Goal: Task Accomplishment & Management: Manage account settings

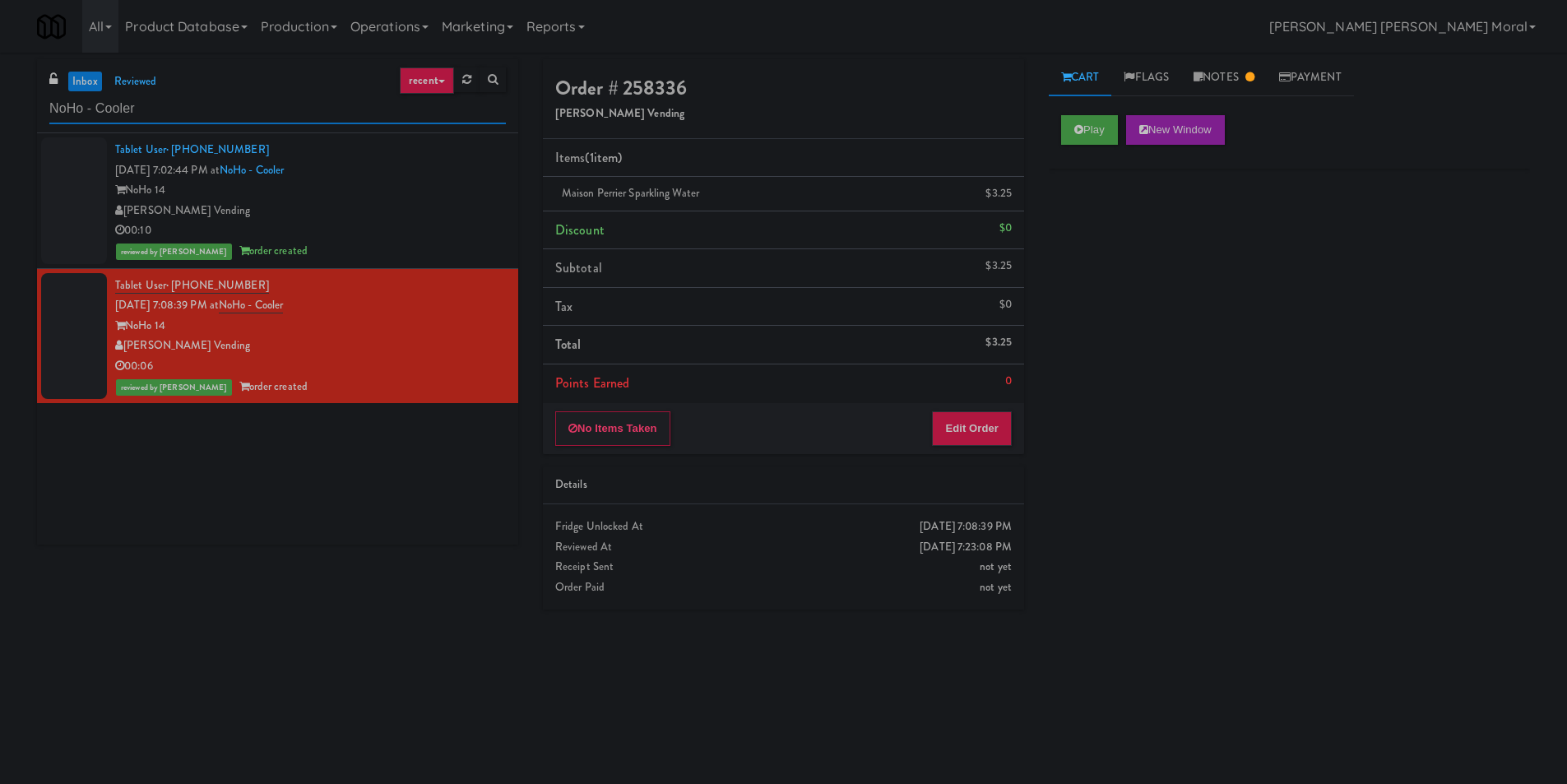
drag, startPoint x: 205, startPoint y: 112, endPoint x: 0, endPoint y: 124, distance: 205.4
click at [0, 124] on div "inbox reviewed recent all unclear take inventory issue suspicious failed recent…" at bounding box center [784, 389] width 1567 height 660
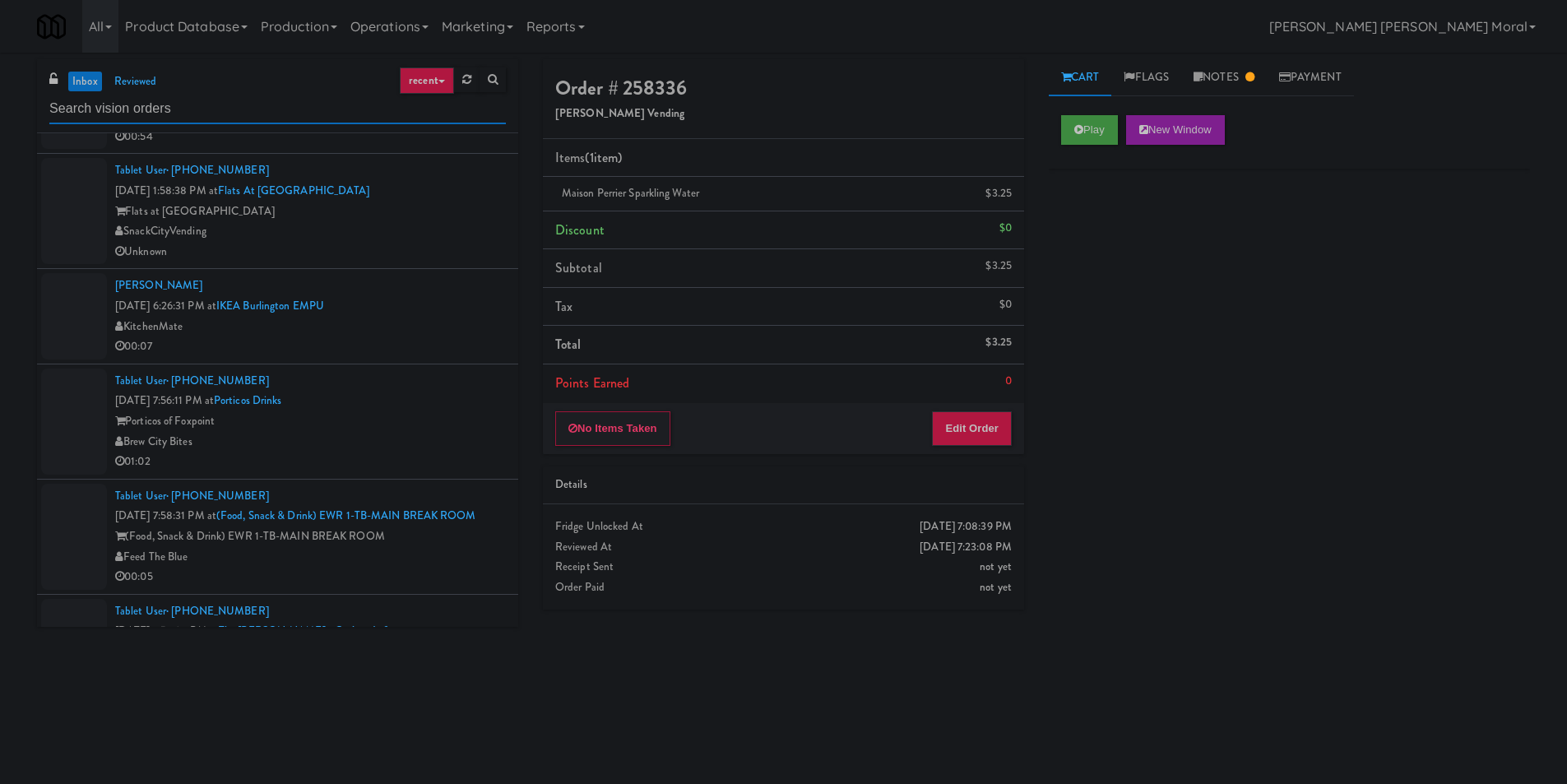
scroll to position [493, 0]
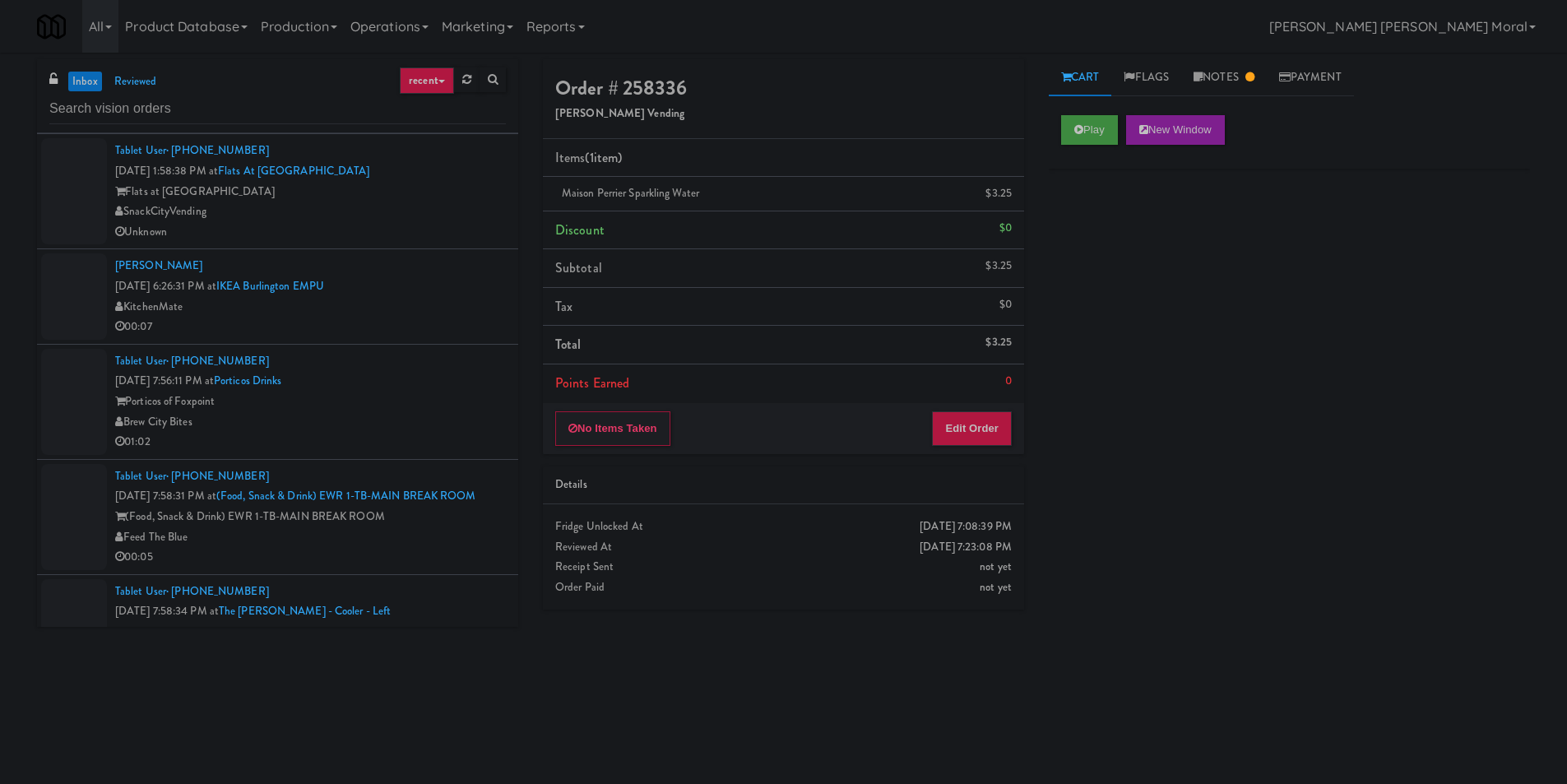
click at [427, 410] on div "Porticos of Foxpoint" at bounding box center [310, 401] width 391 height 21
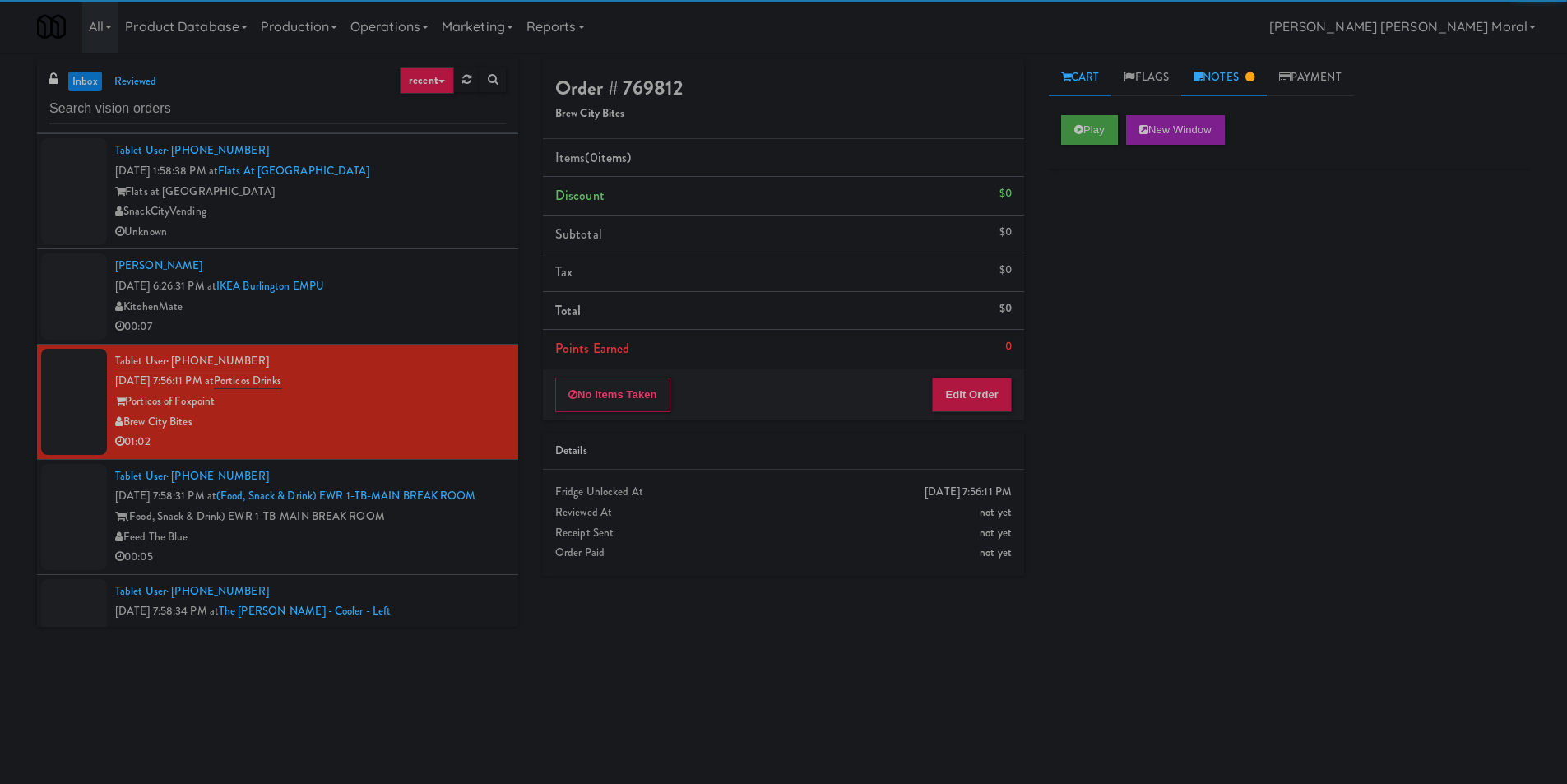
click at [1202, 77] on icon at bounding box center [1198, 76] width 9 height 11
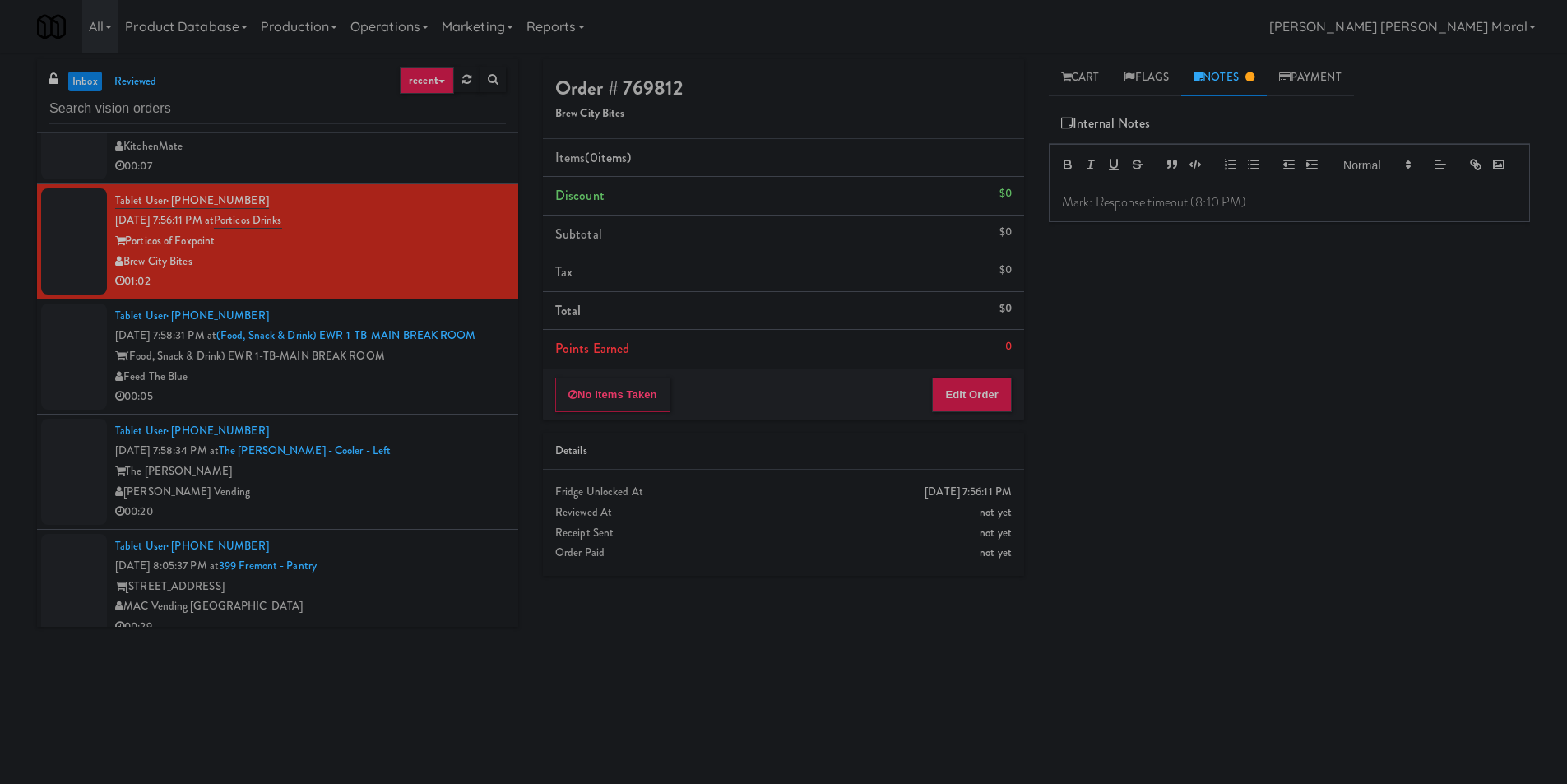
scroll to position [658, 0]
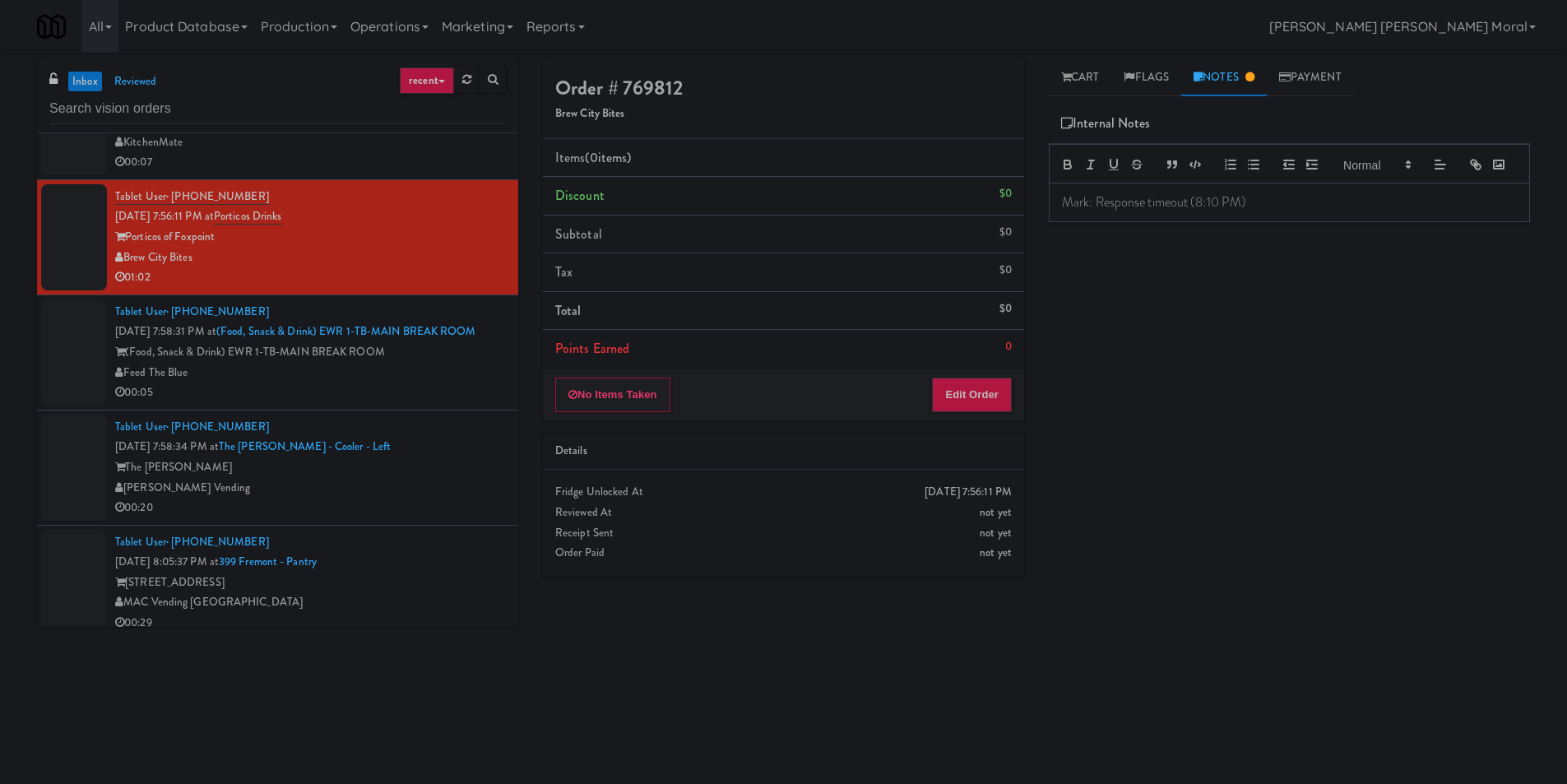
click at [436, 362] on div "(Food, Snack & Drink) EWR 1-TB-MAIN BREAK ROOM" at bounding box center [310, 352] width 391 height 21
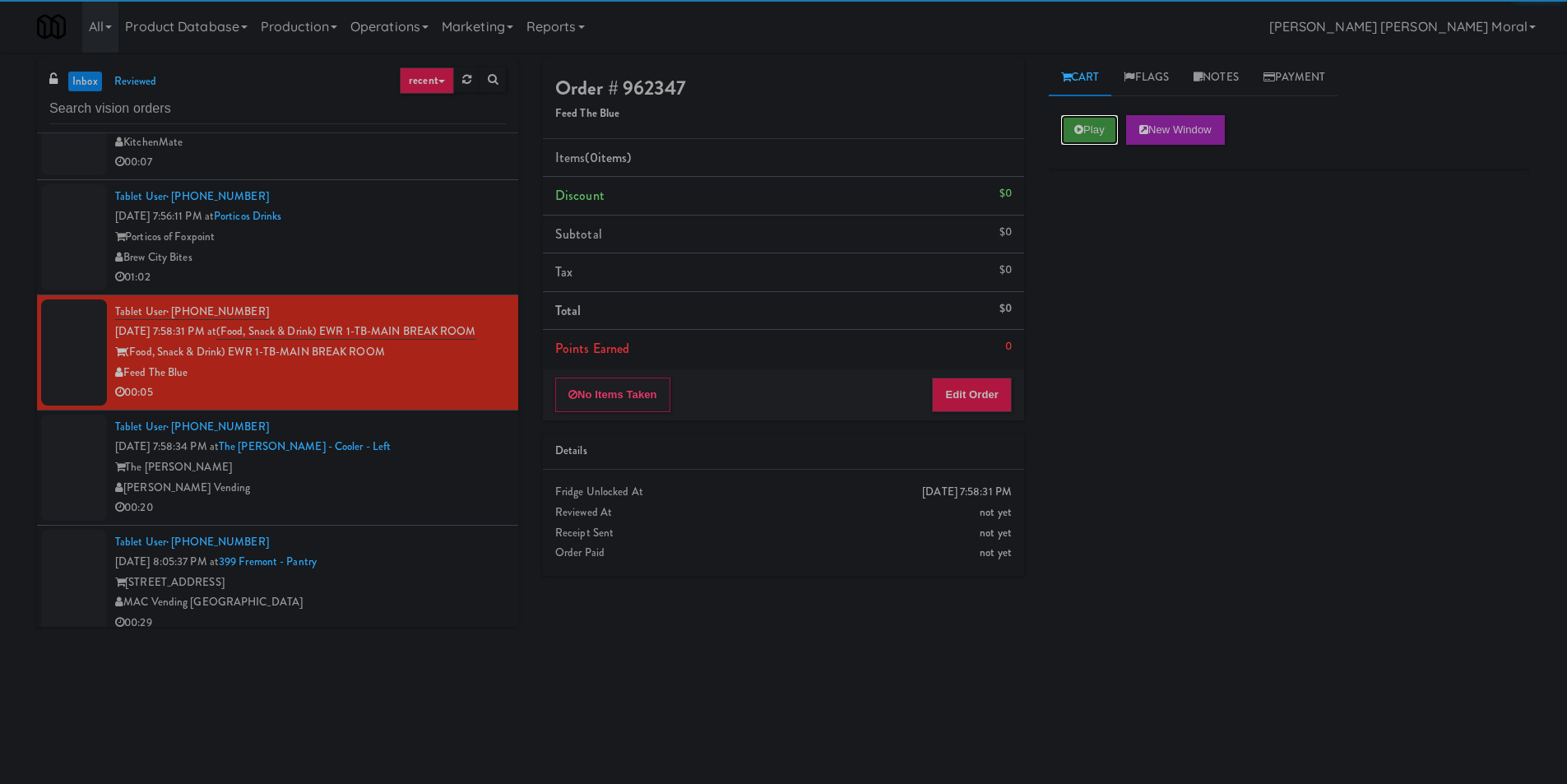
click at [1076, 134] on icon at bounding box center [1079, 129] width 9 height 11
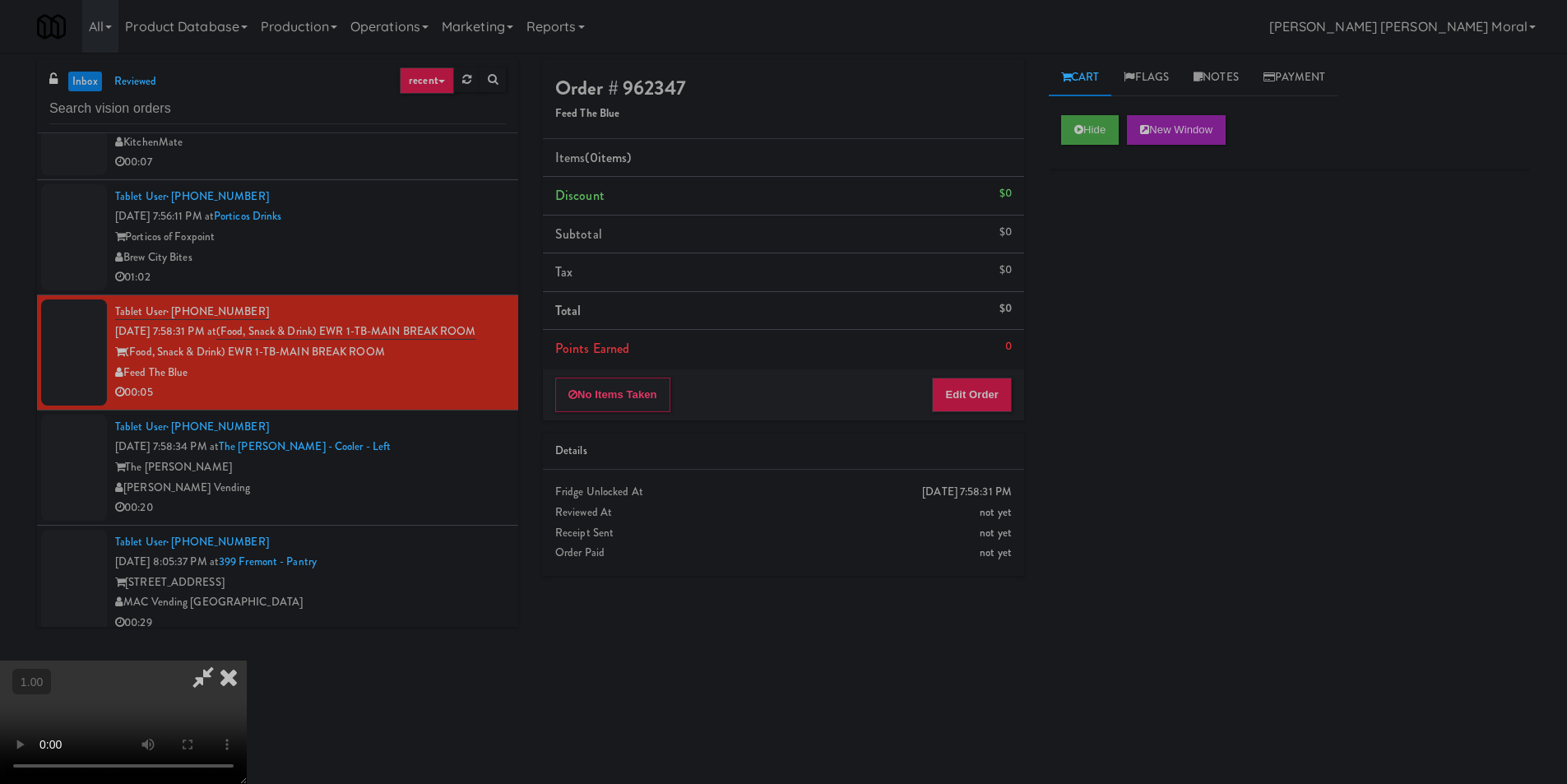
click at [247, 660] on video at bounding box center [123, 722] width 247 height 124
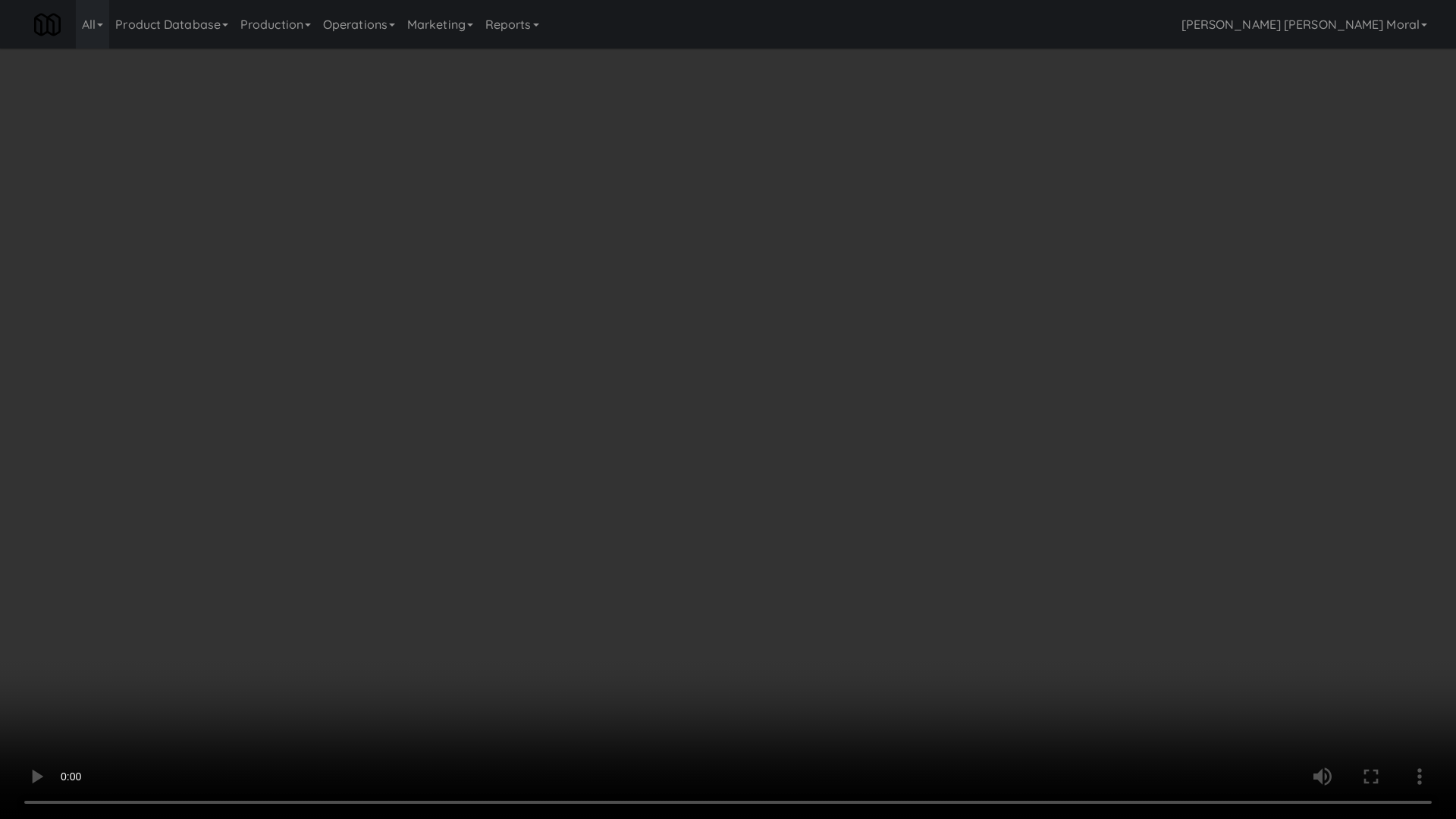
click at [903, 674] on video at bounding box center [728, 409] width 1456 height 819
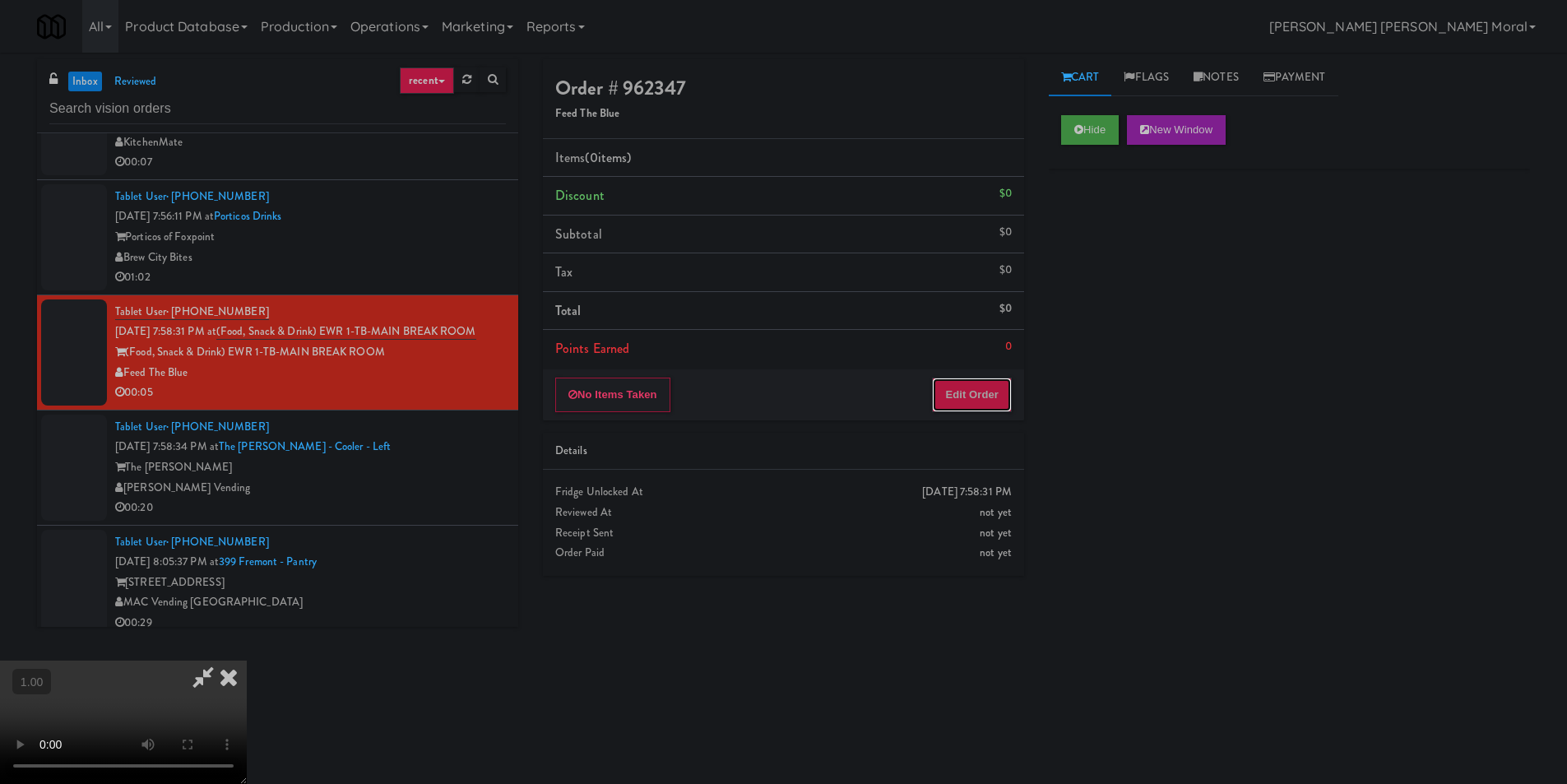
click at [992, 407] on button "Edit Order" at bounding box center [972, 394] width 80 height 35
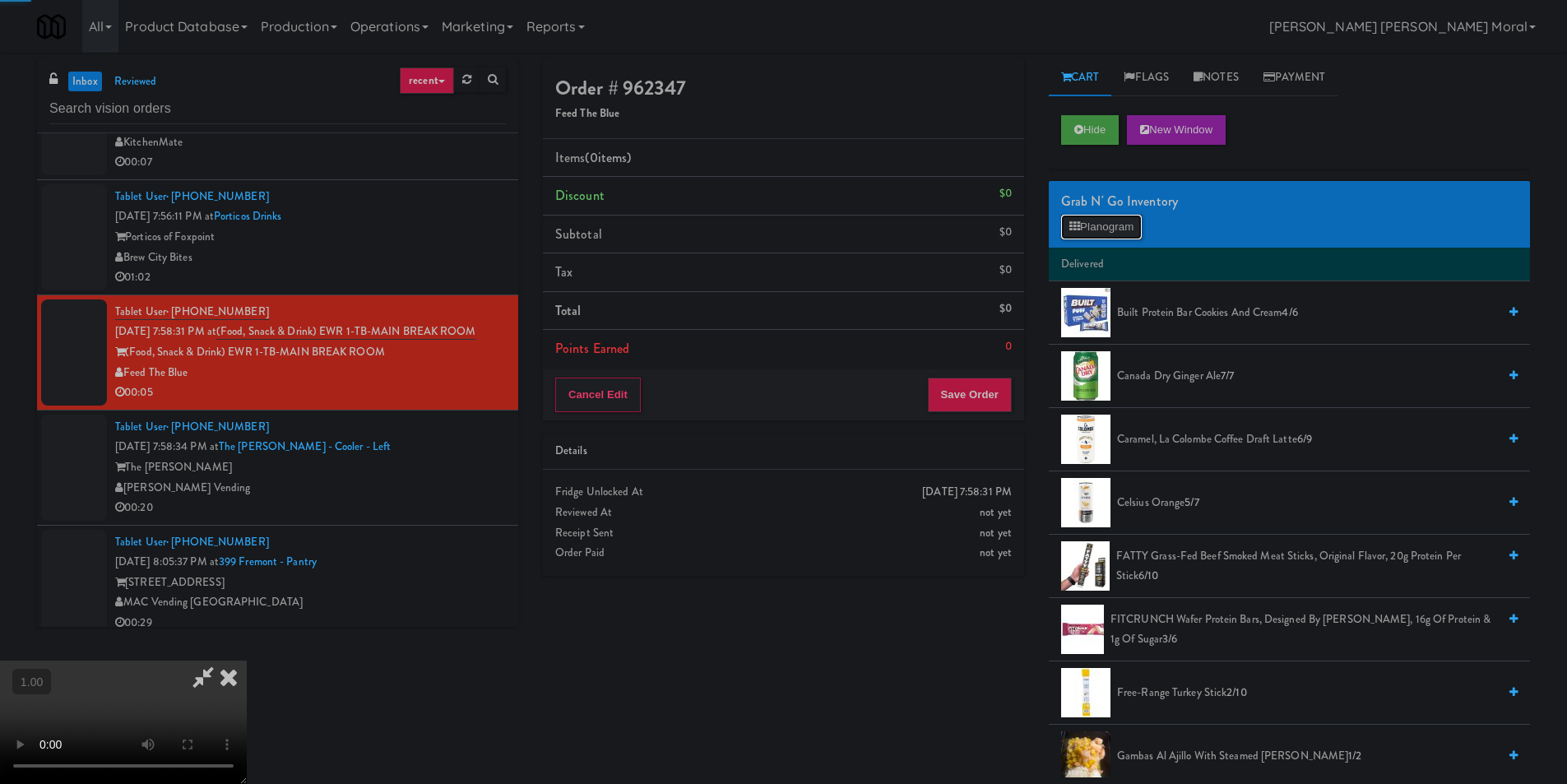
click at [1114, 219] on button "Planogram" at bounding box center [1101, 227] width 80 height 25
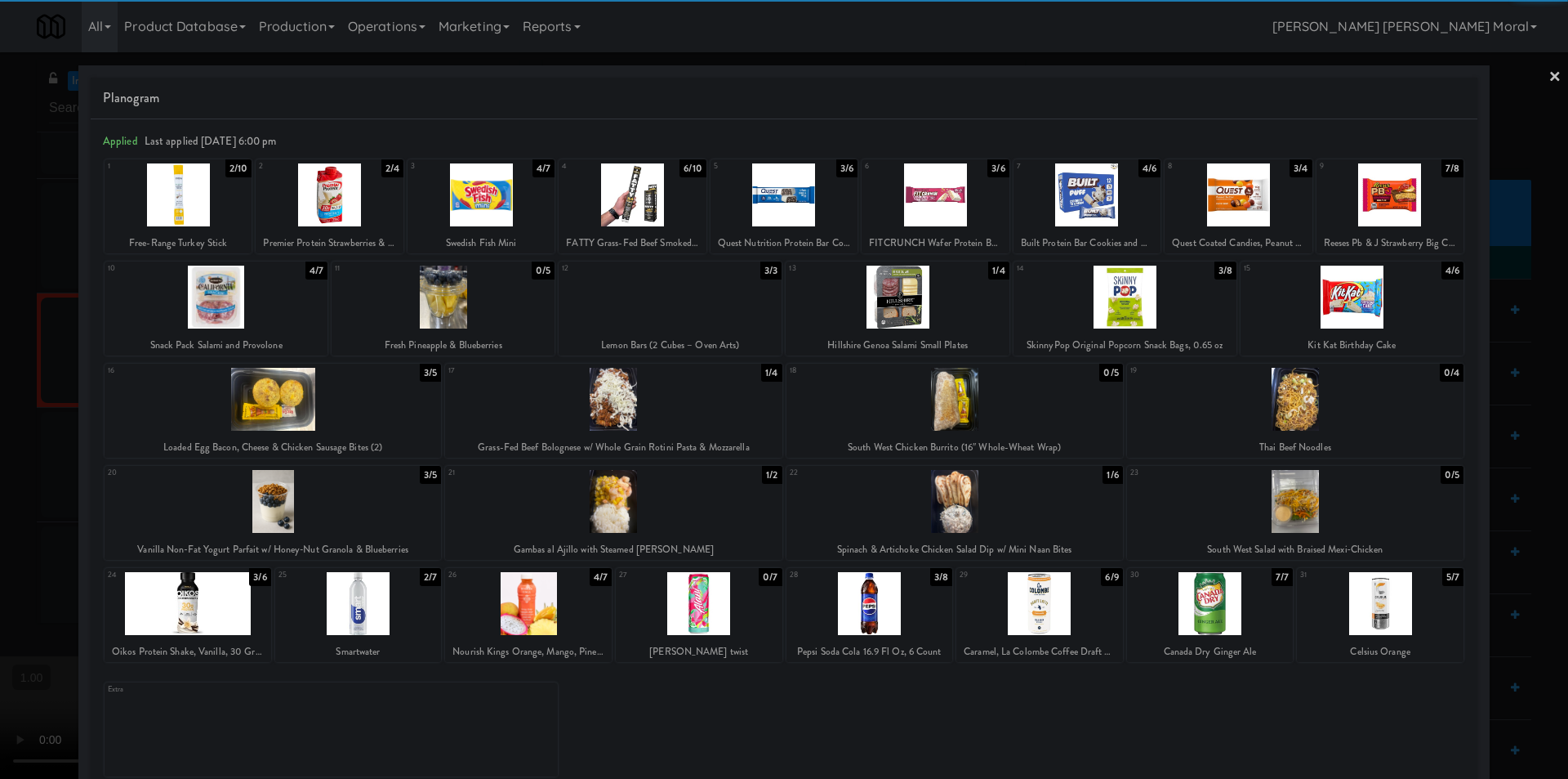
click at [787, 209] on div at bounding box center [784, 195] width 147 height 63
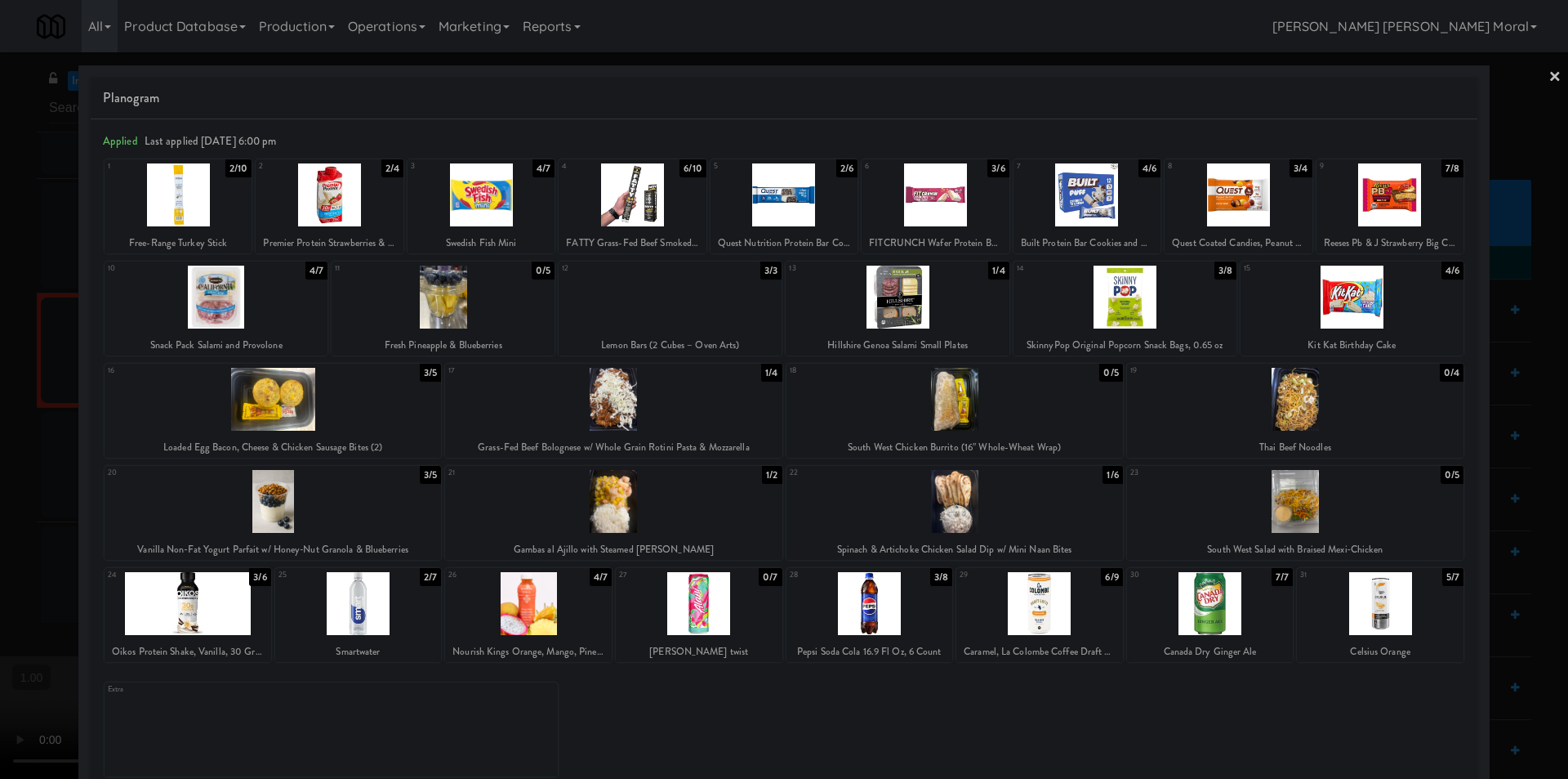
click at [1548, 65] on link "×" at bounding box center [1554, 78] width 13 height 51
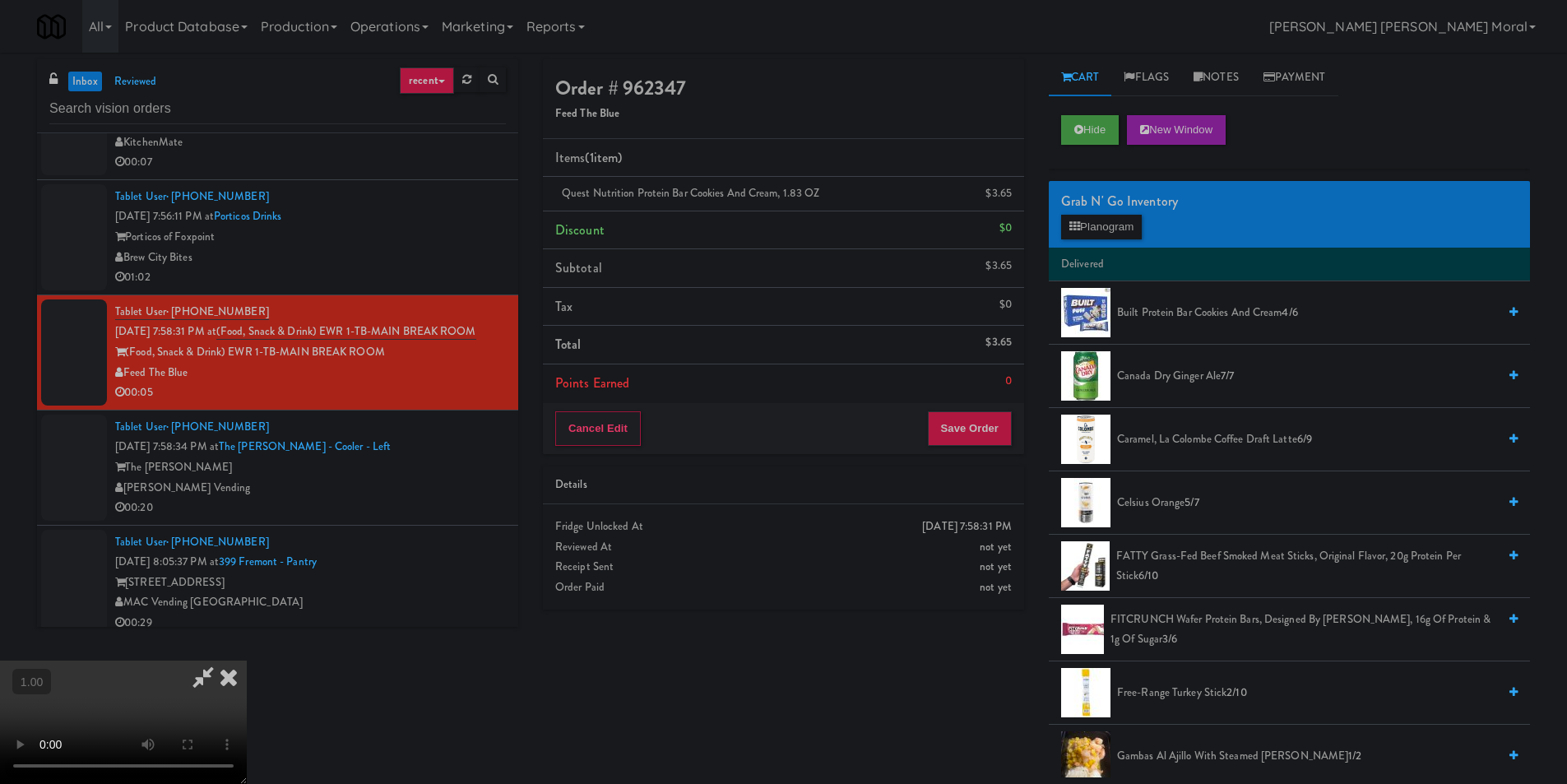
click at [247, 660] on icon at bounding box center [229, 676] width 37 height 33
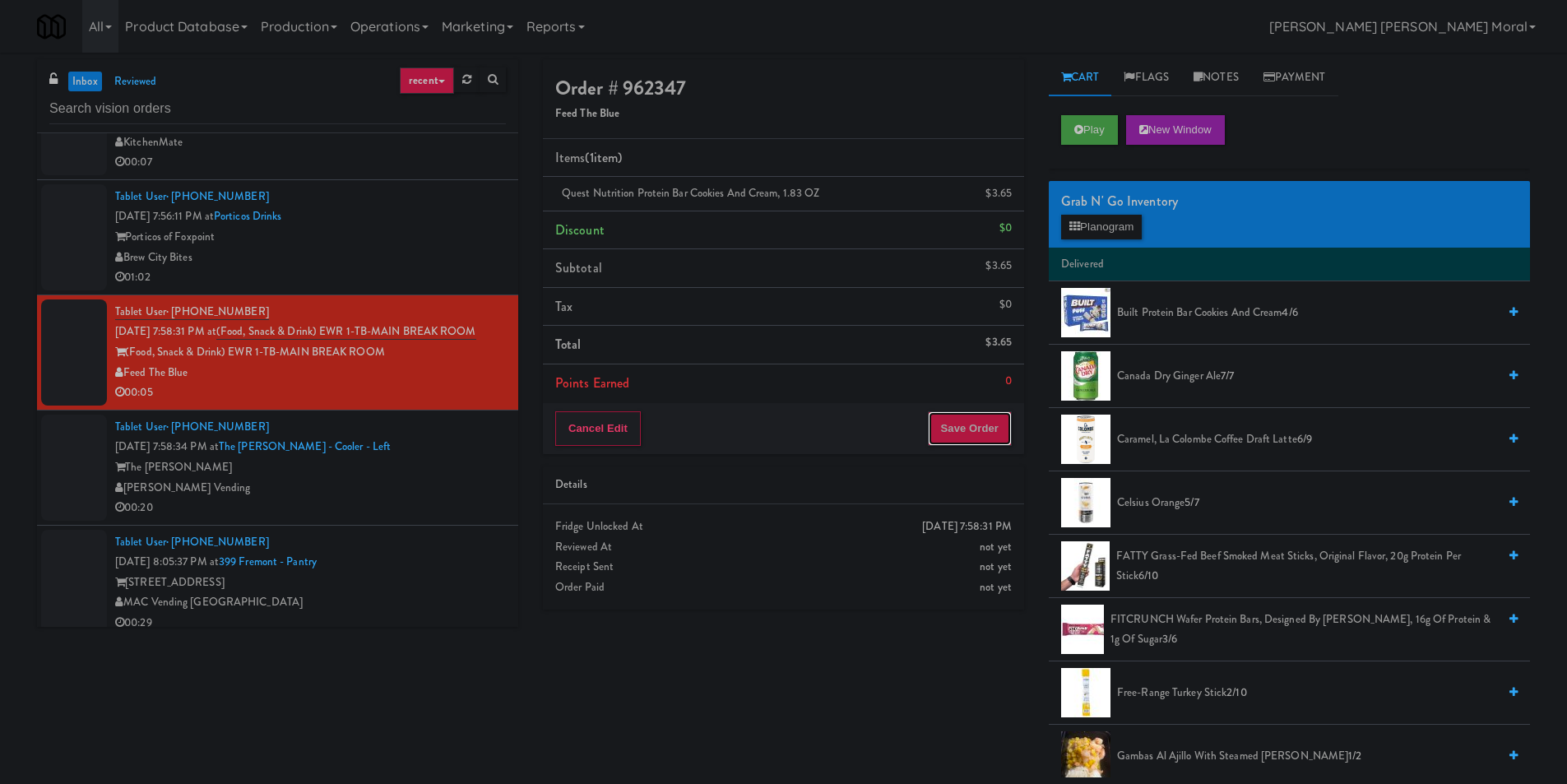
click at [966, 430] on button "Save Order" at bounding box center [970, 428] width 84 height 35
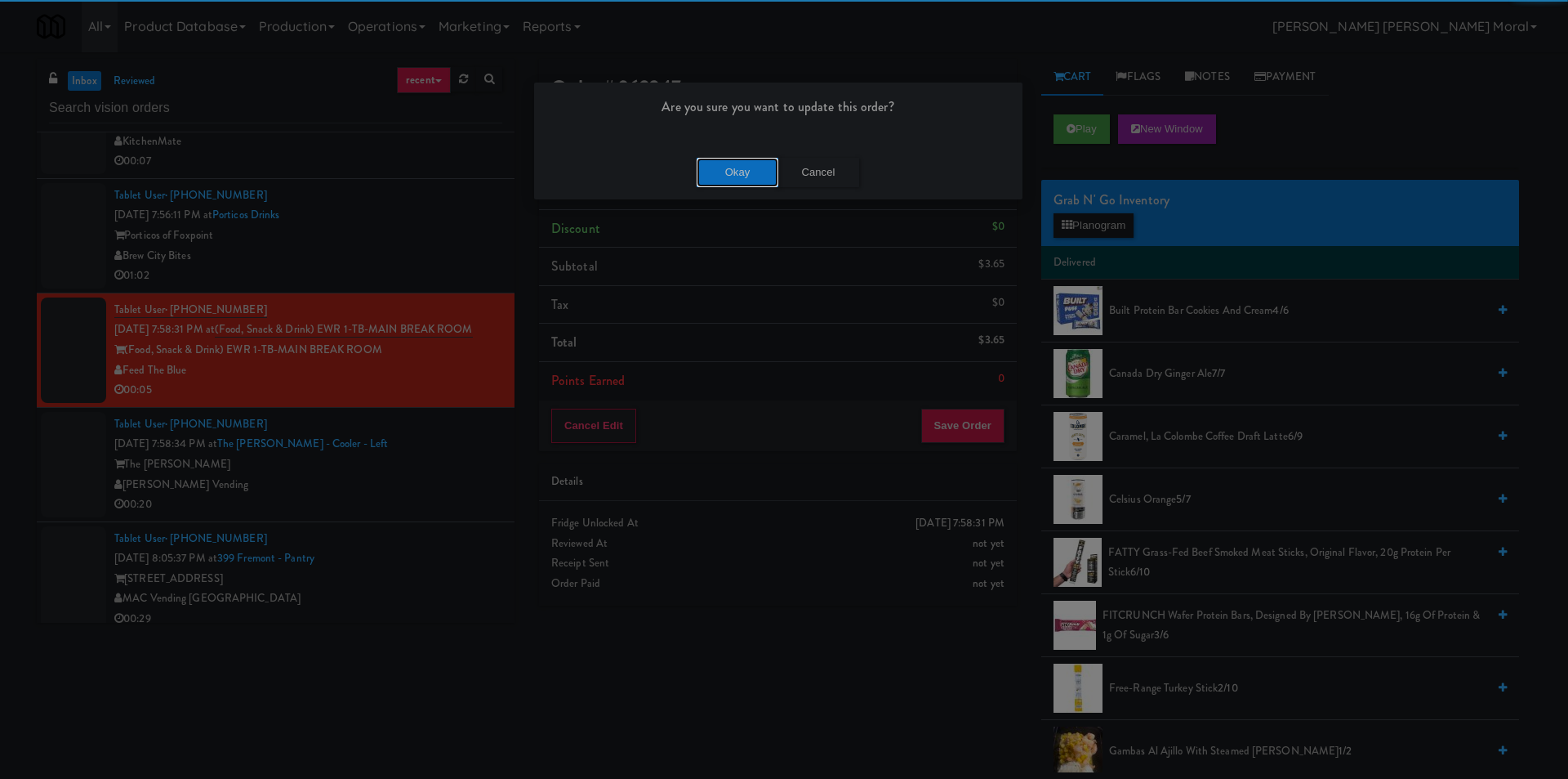
click at [750, 186] on button "Okay" at bounding box center [737, 172] width 82 height 30
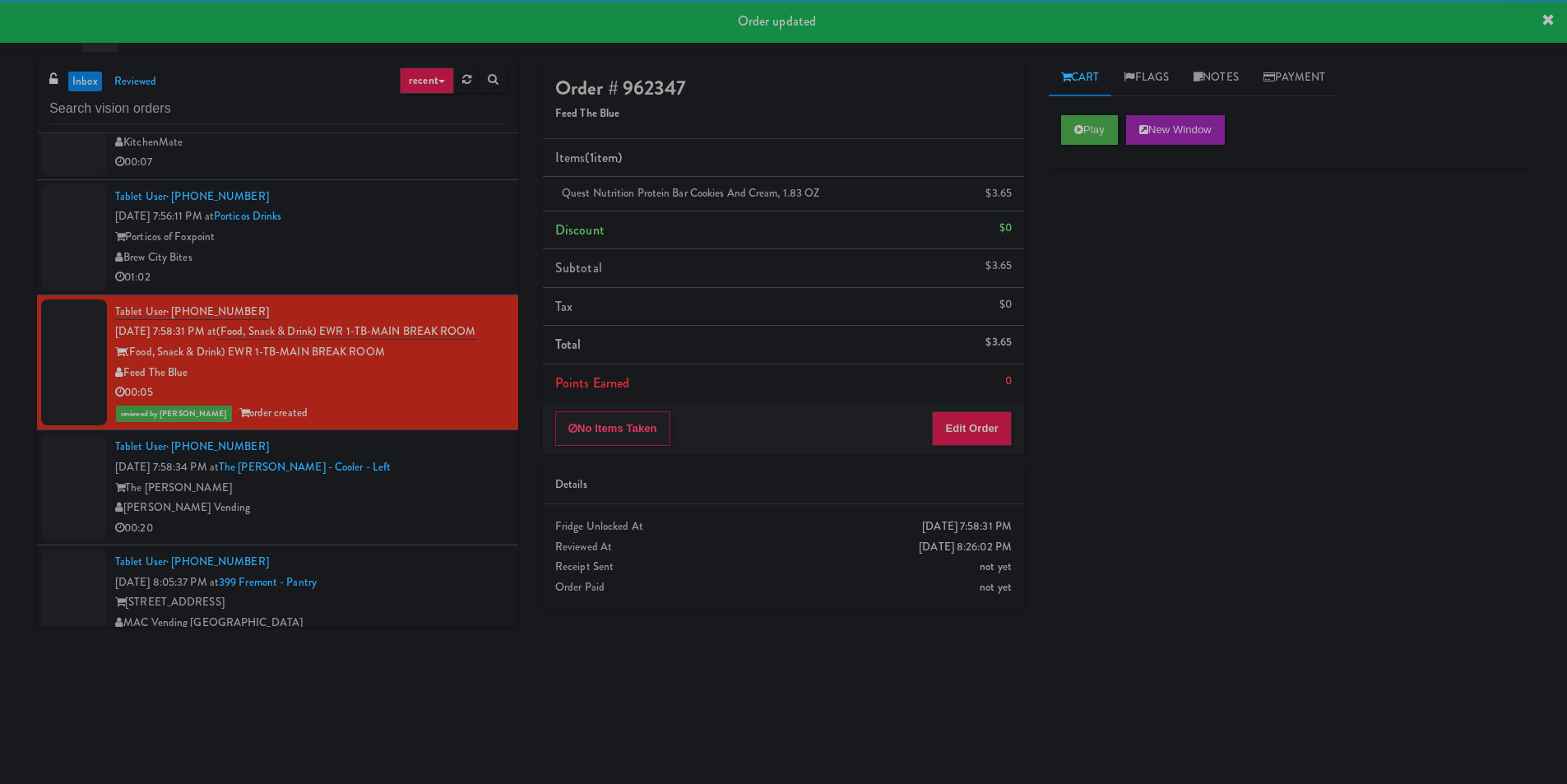
click at [437, 498] on div "The [PERSON_NAME]" at bounding box center [310, 488] width 391 height 21
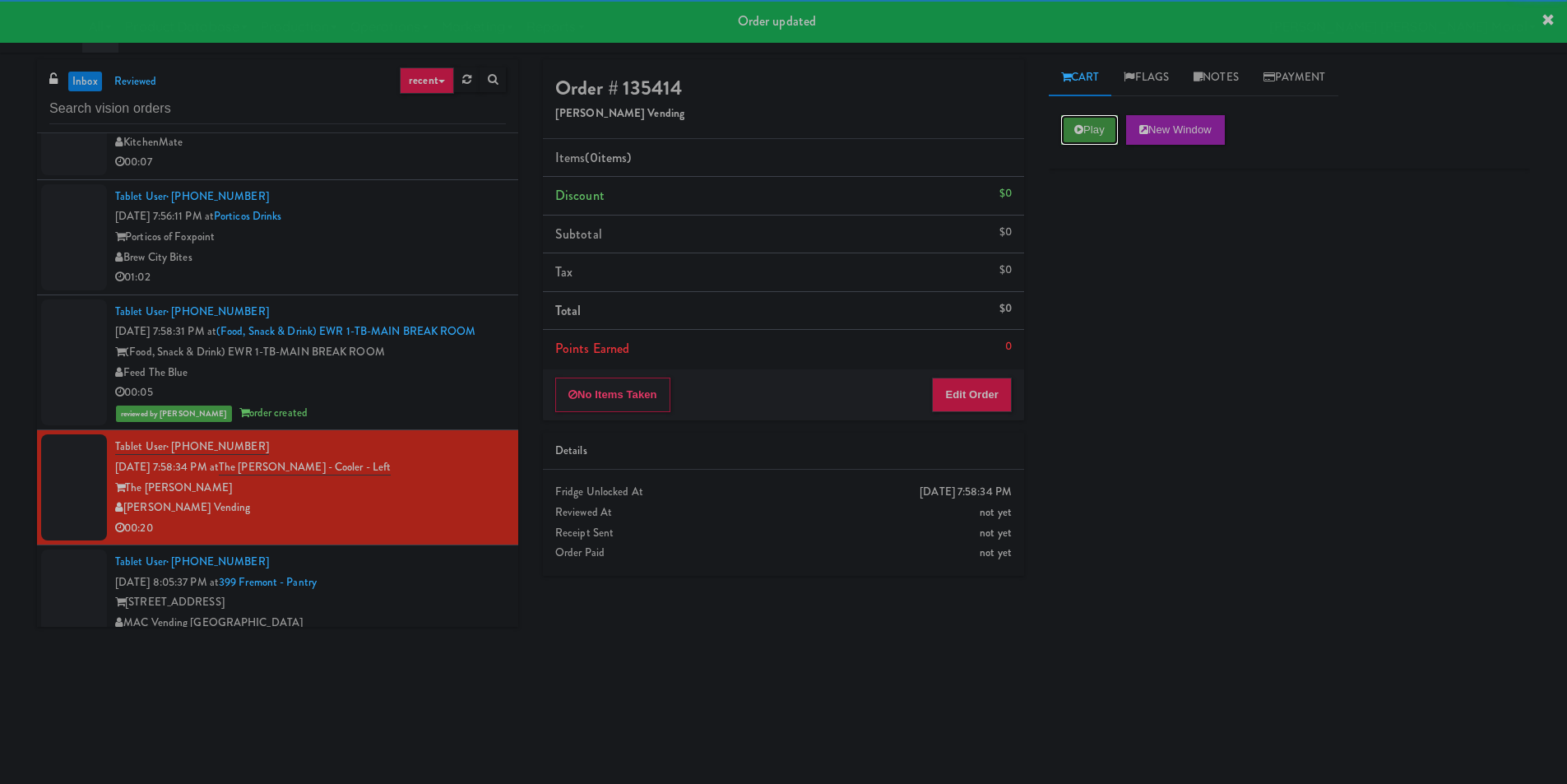
click at [1080, 134] on icon at bounding box center [1079, 129] width 9 height 11
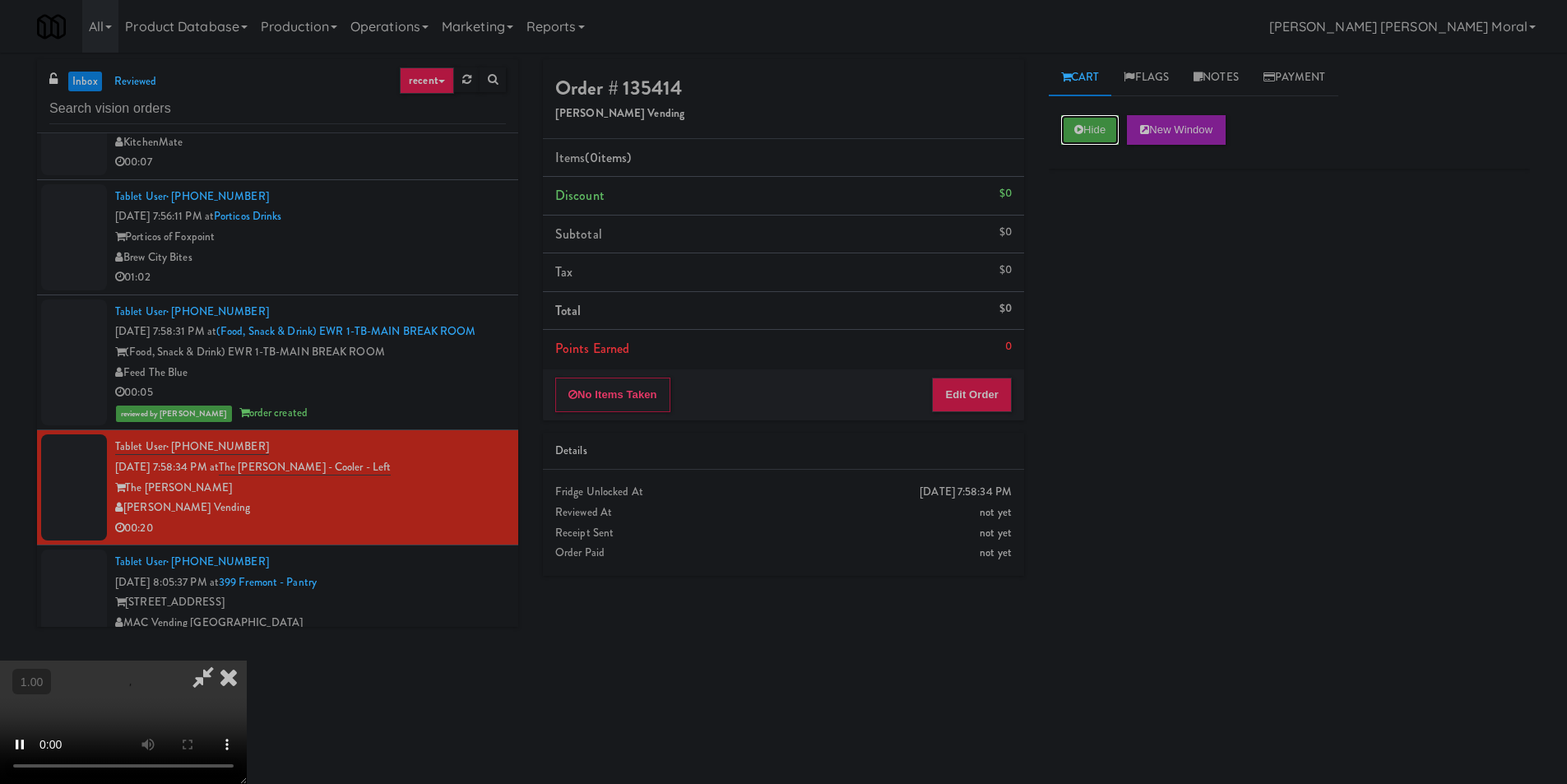
scroll to position [2, 0]
click at [247, 660] on video at bounding box center [123, 722] width 247 height 124
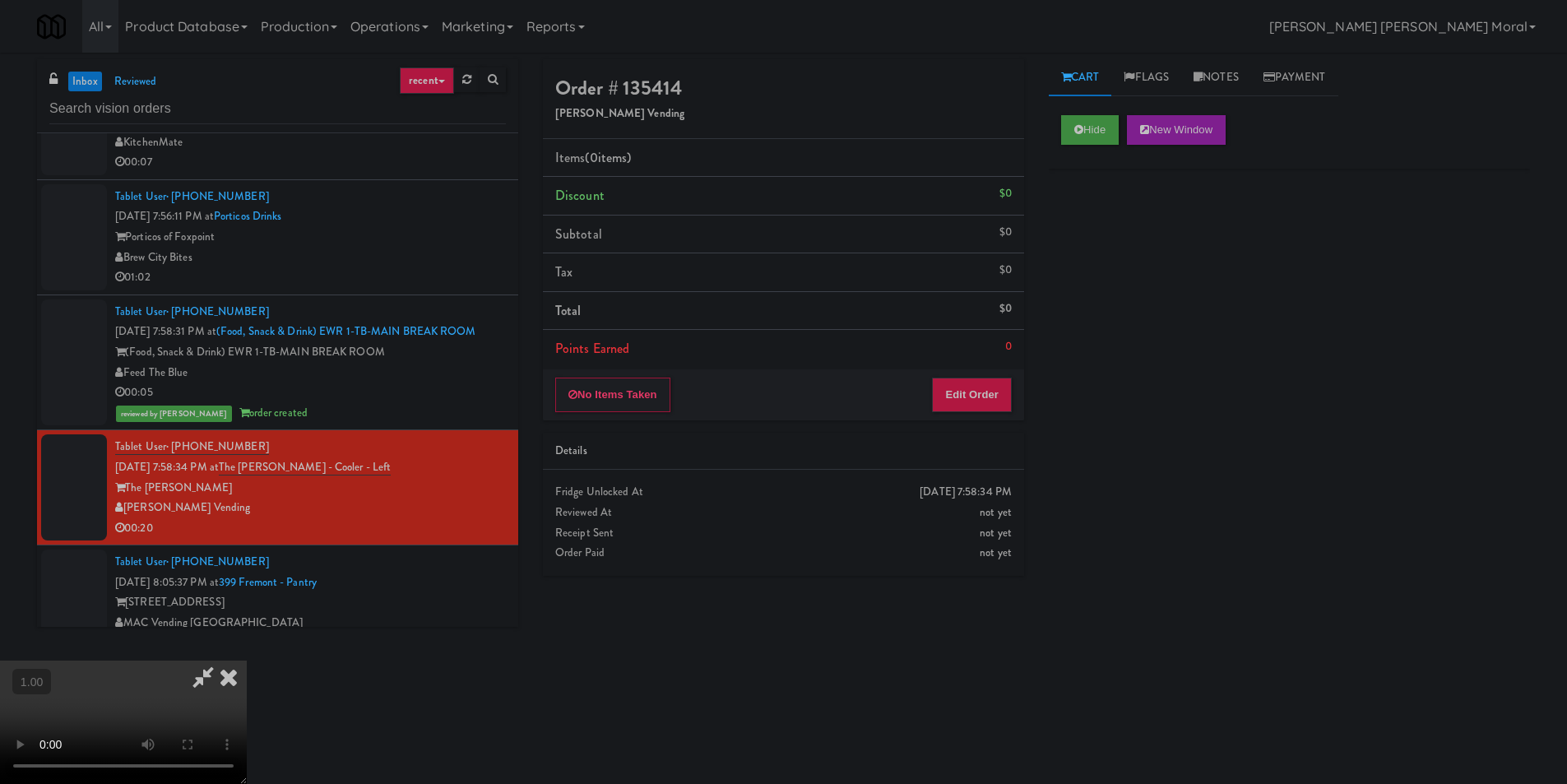
scroll to position [0, 0]
click at [989, 397] on button "Edit Order" at bounding box center [972, 394] width 80 height 35
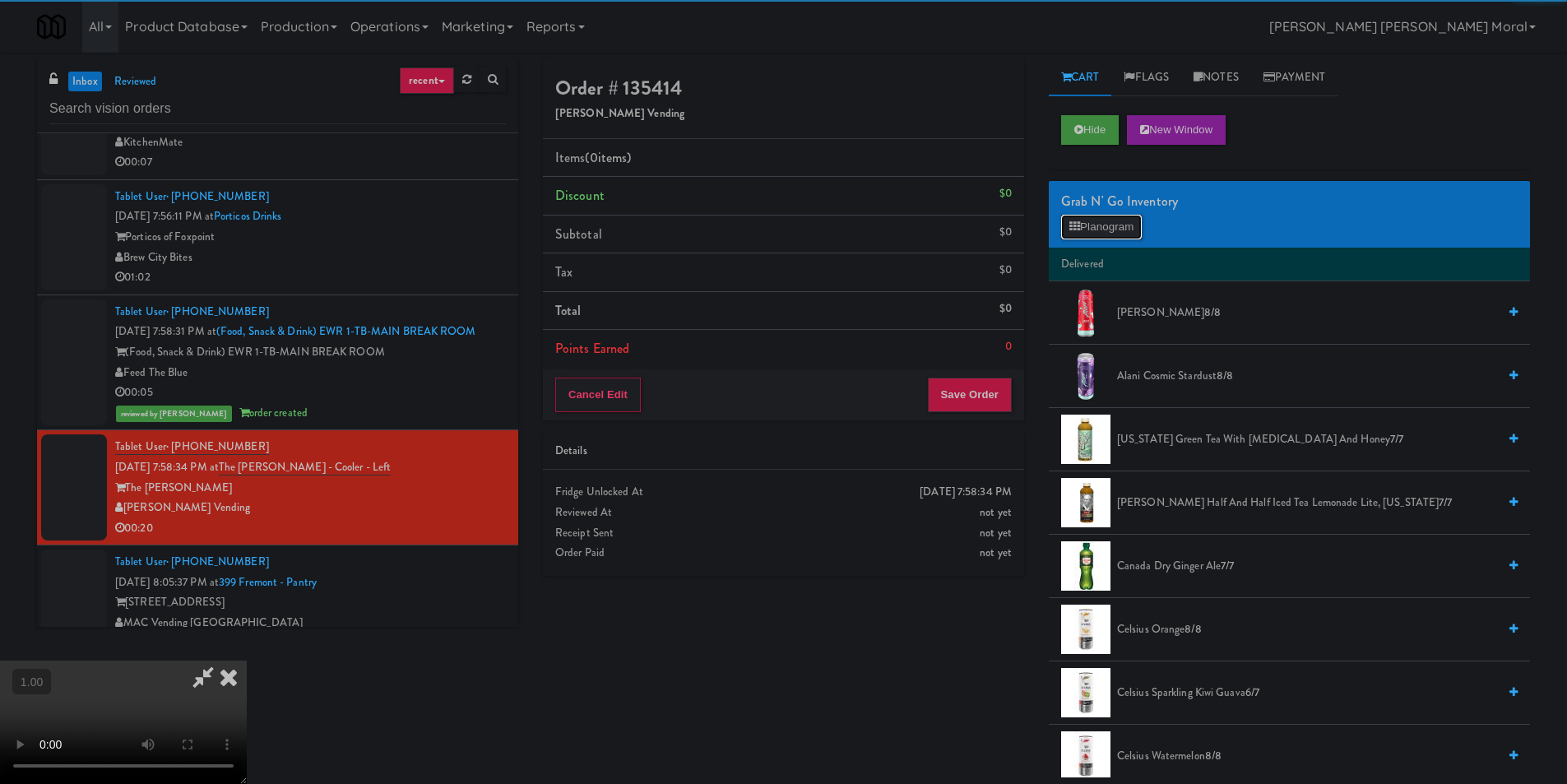
click at [1115, 225] on button "Planogram" at bounding box center [1101, 227] width 80 height 25
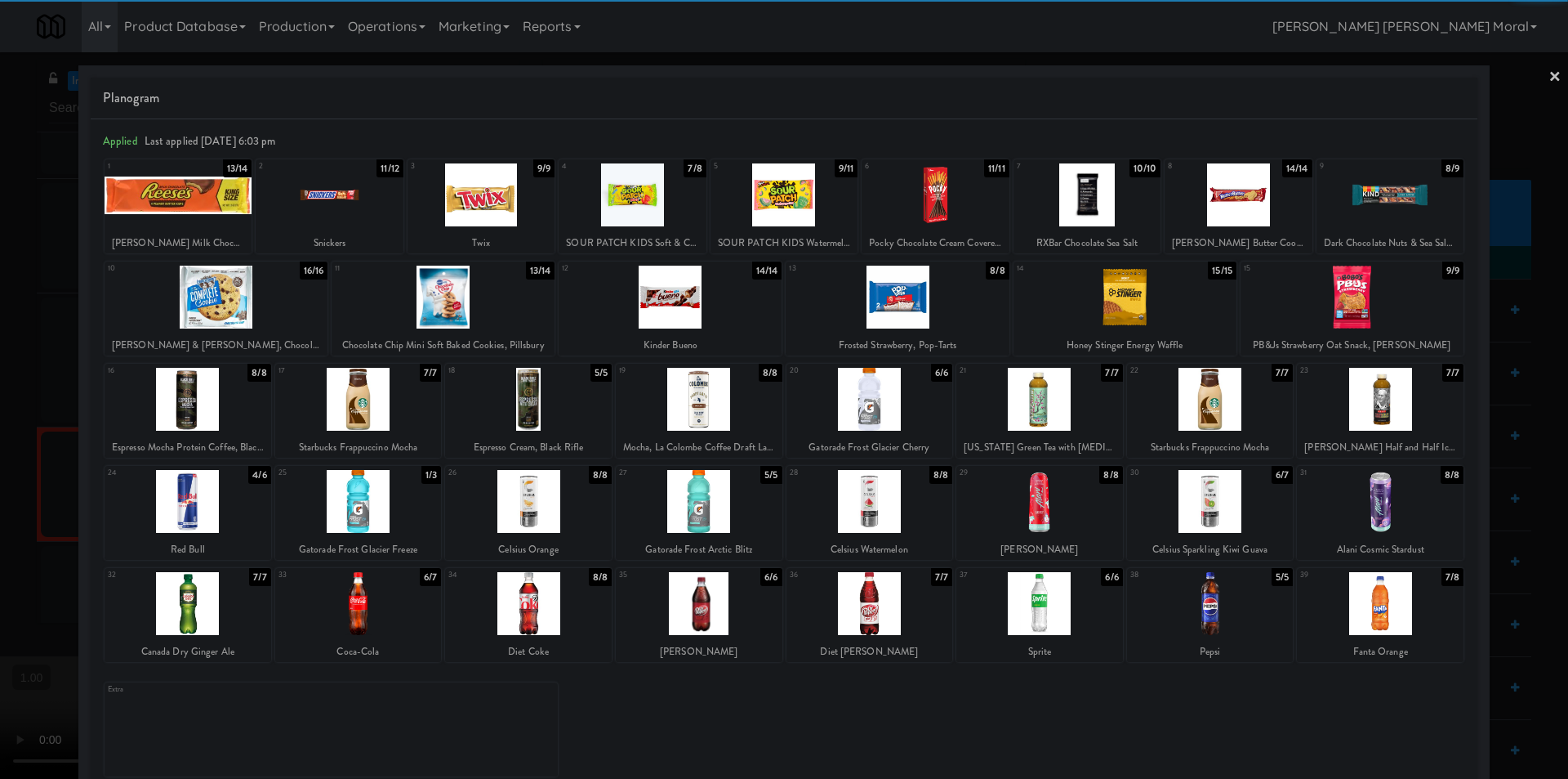
click at [476, 311] on div at bounding box center [442, 297] width 223 height 63
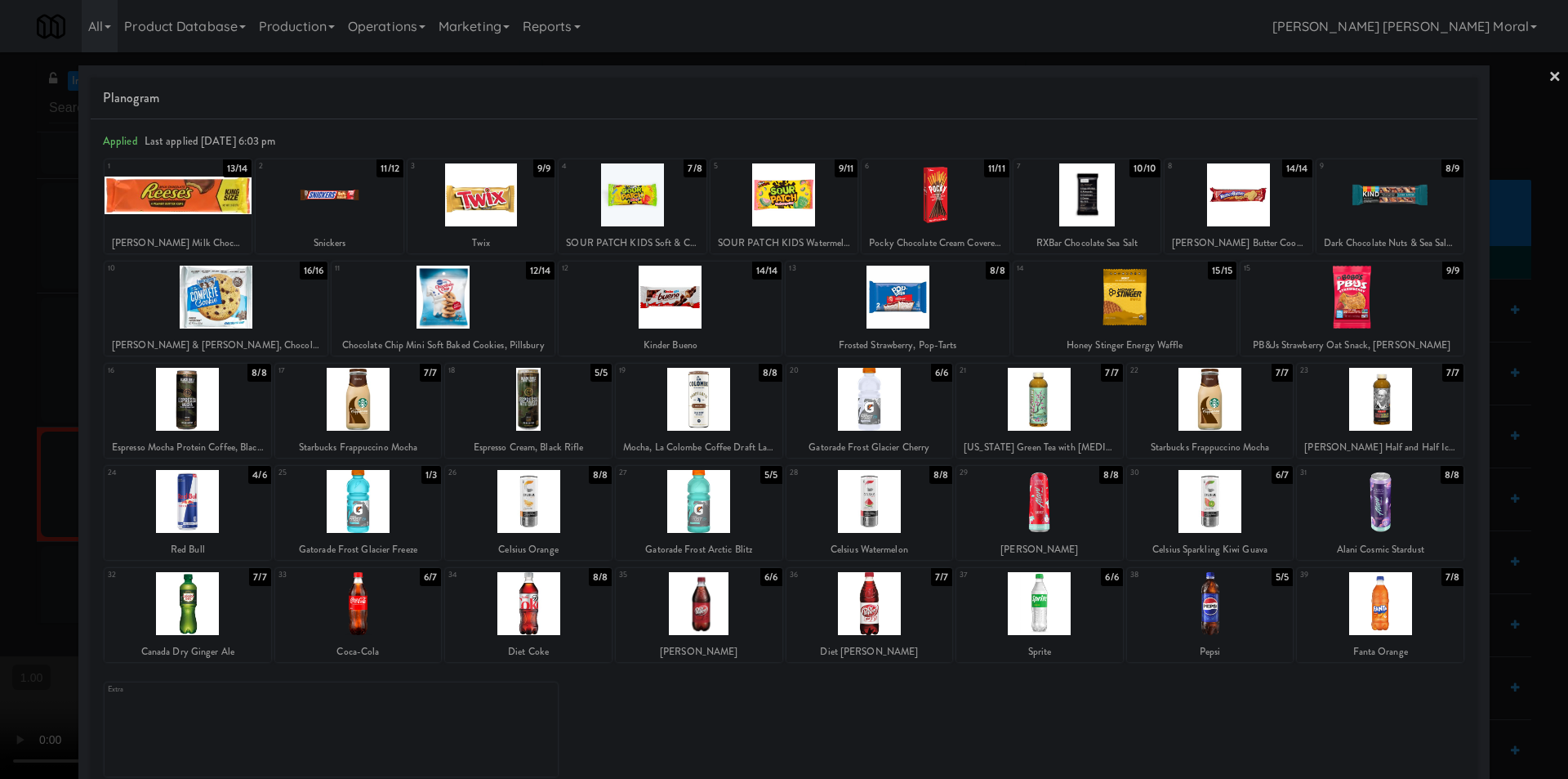
click at [686, 499] on div at bounding box center [698, 502] width 166 height 63
click at [1548, 78] on link "×" at bounding box center [1554, 78] width 13 height 51
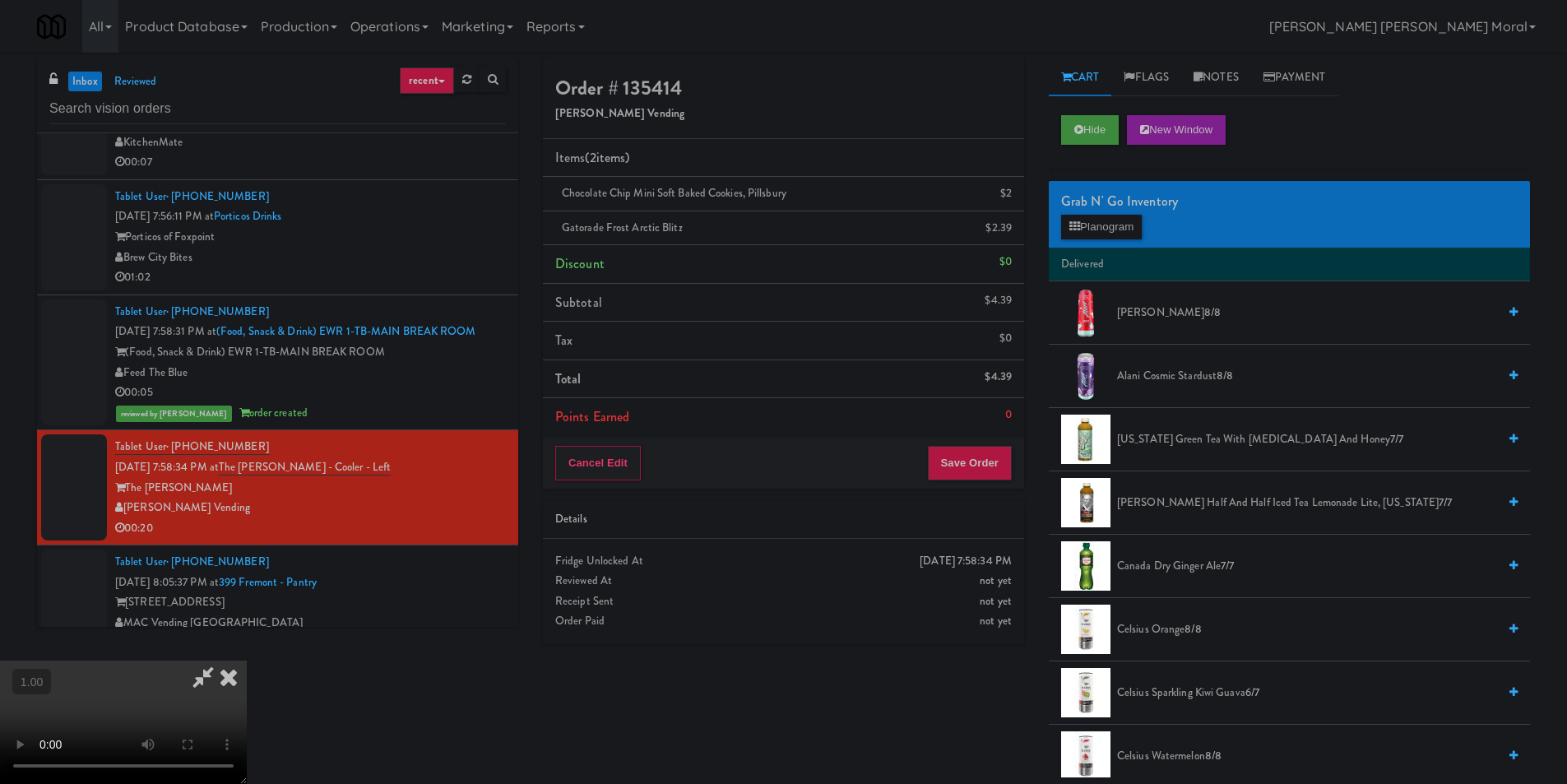
click at [247, 660] on video at bounding box center [123, 722] width 247 height 124
click at [247, 660] on icon at bounding box center [229, 676] width 37 height 33
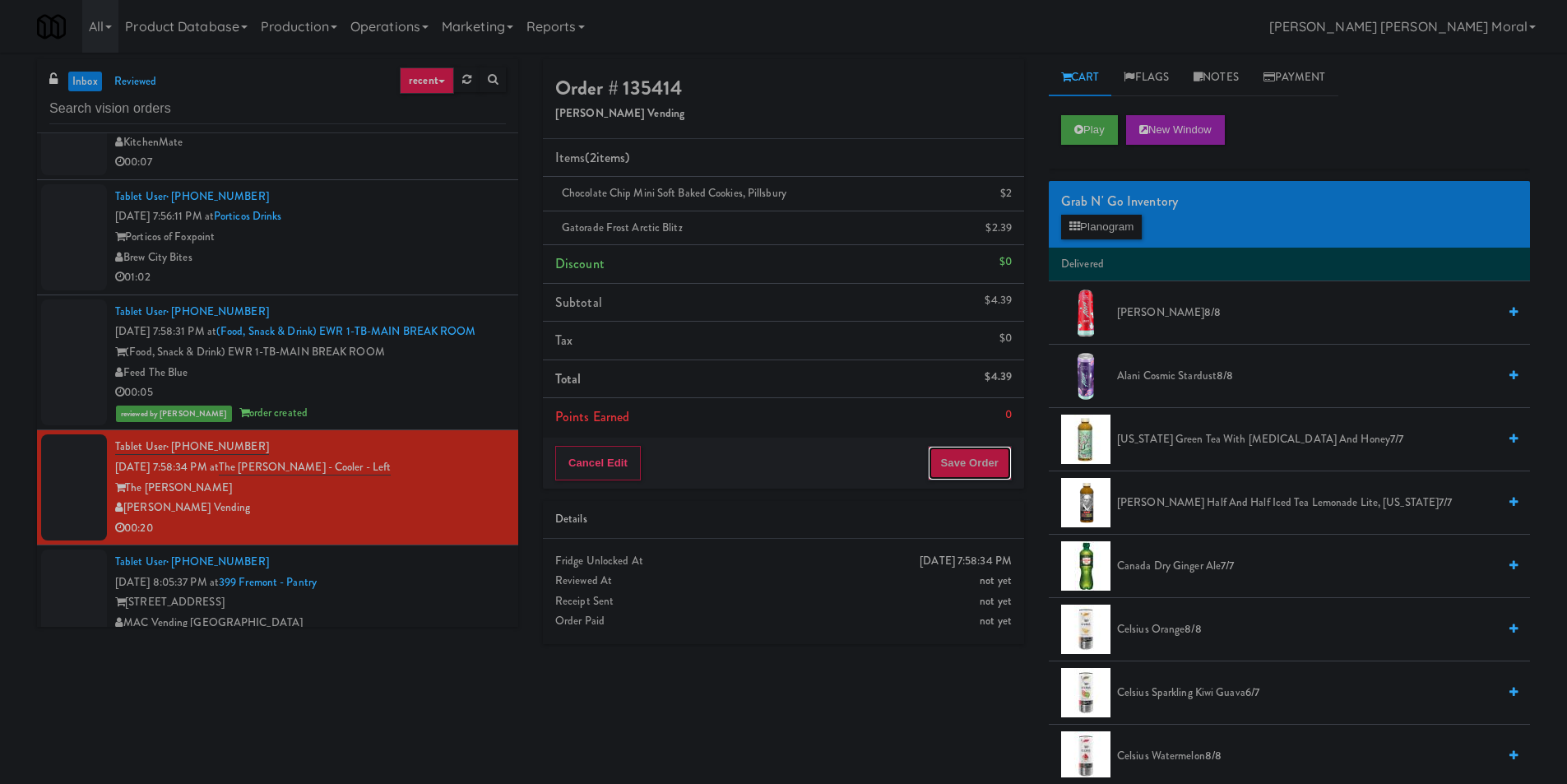
click at [982, 459] on button "Save Order" at bounding box center [970, 462] width 84 height 35
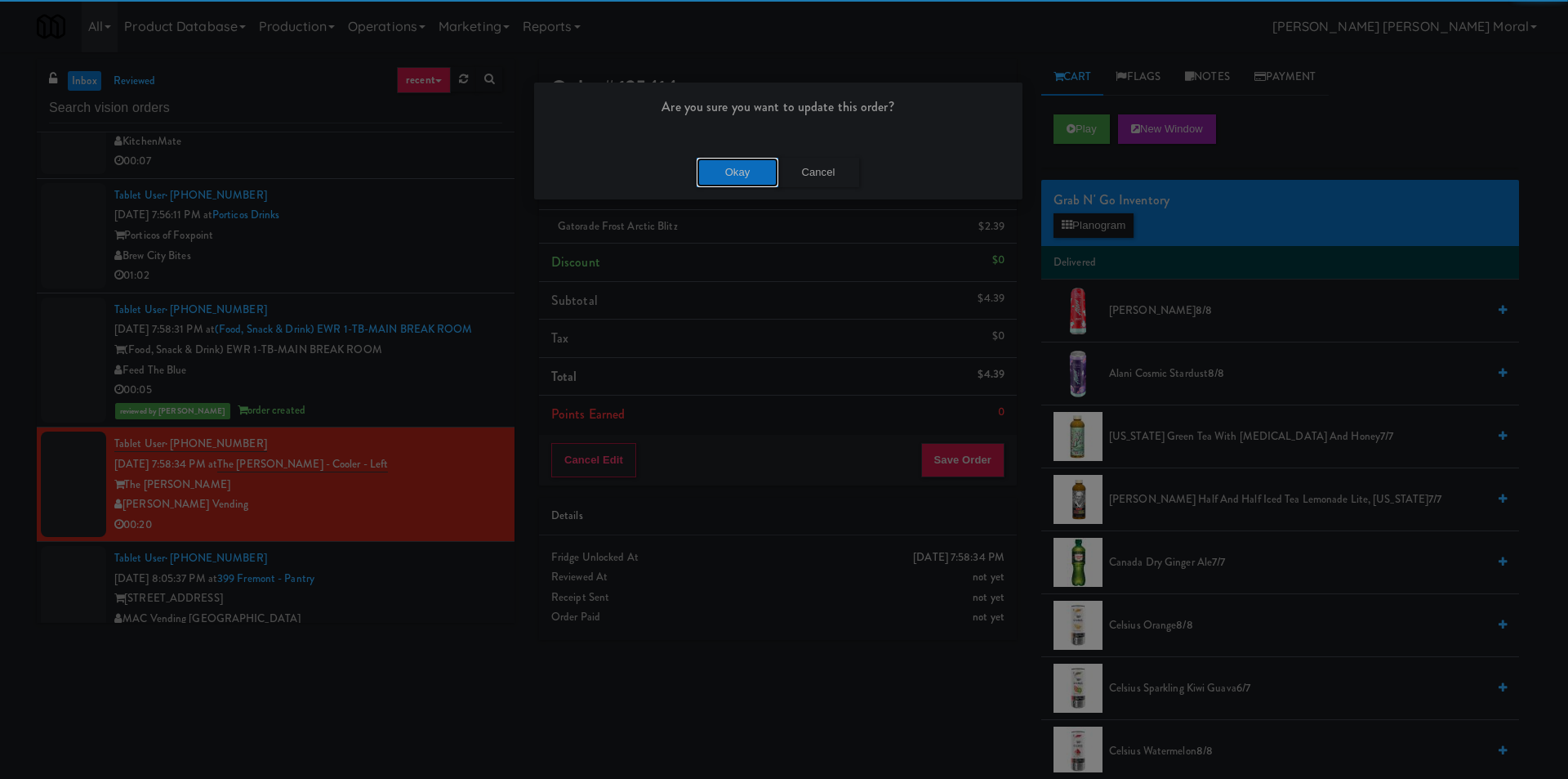
click at [748, 176] on button "Okay" at bounding box center [737, 172] width 82 height 30
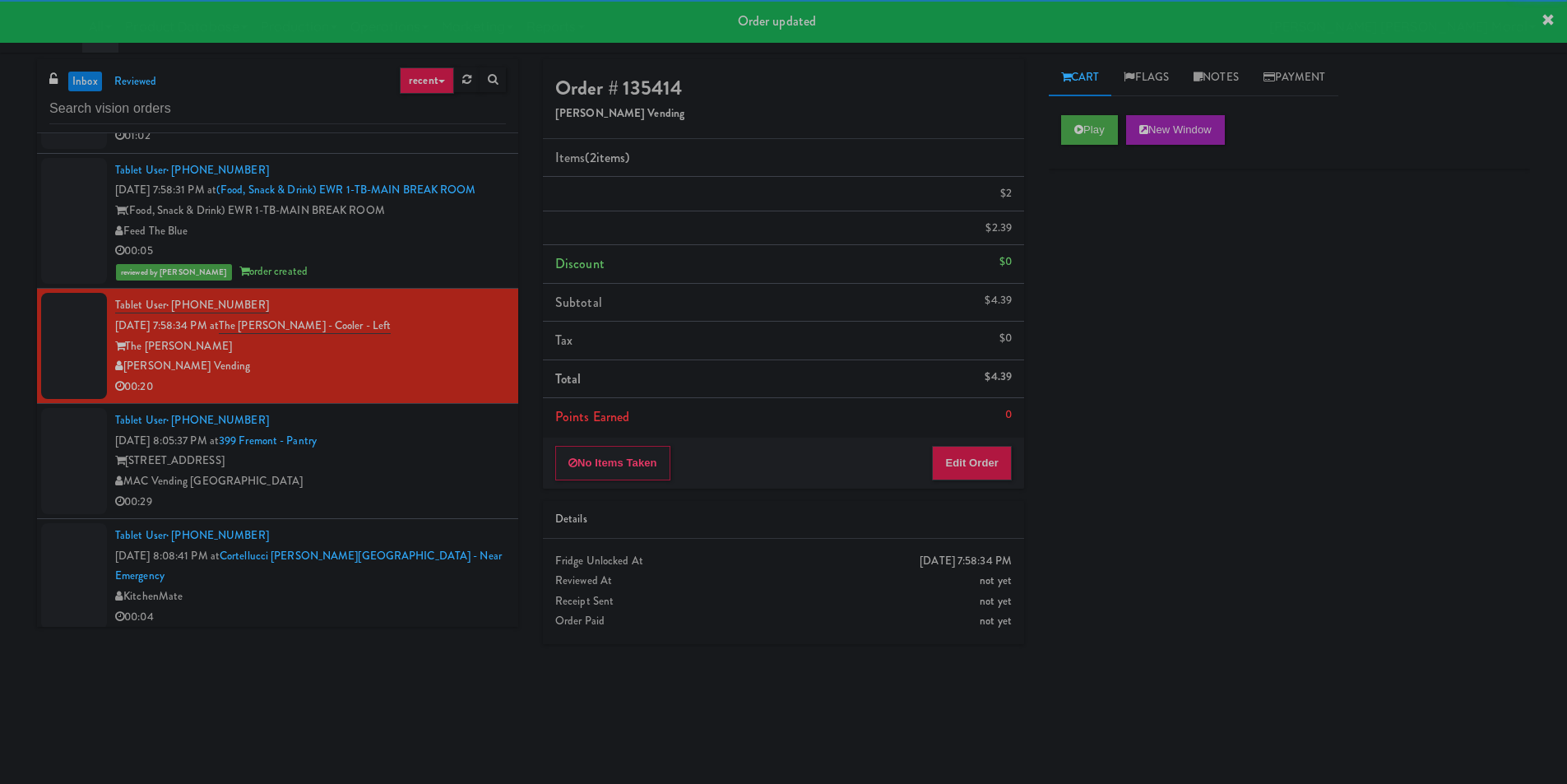
scroll to position [823, 0]
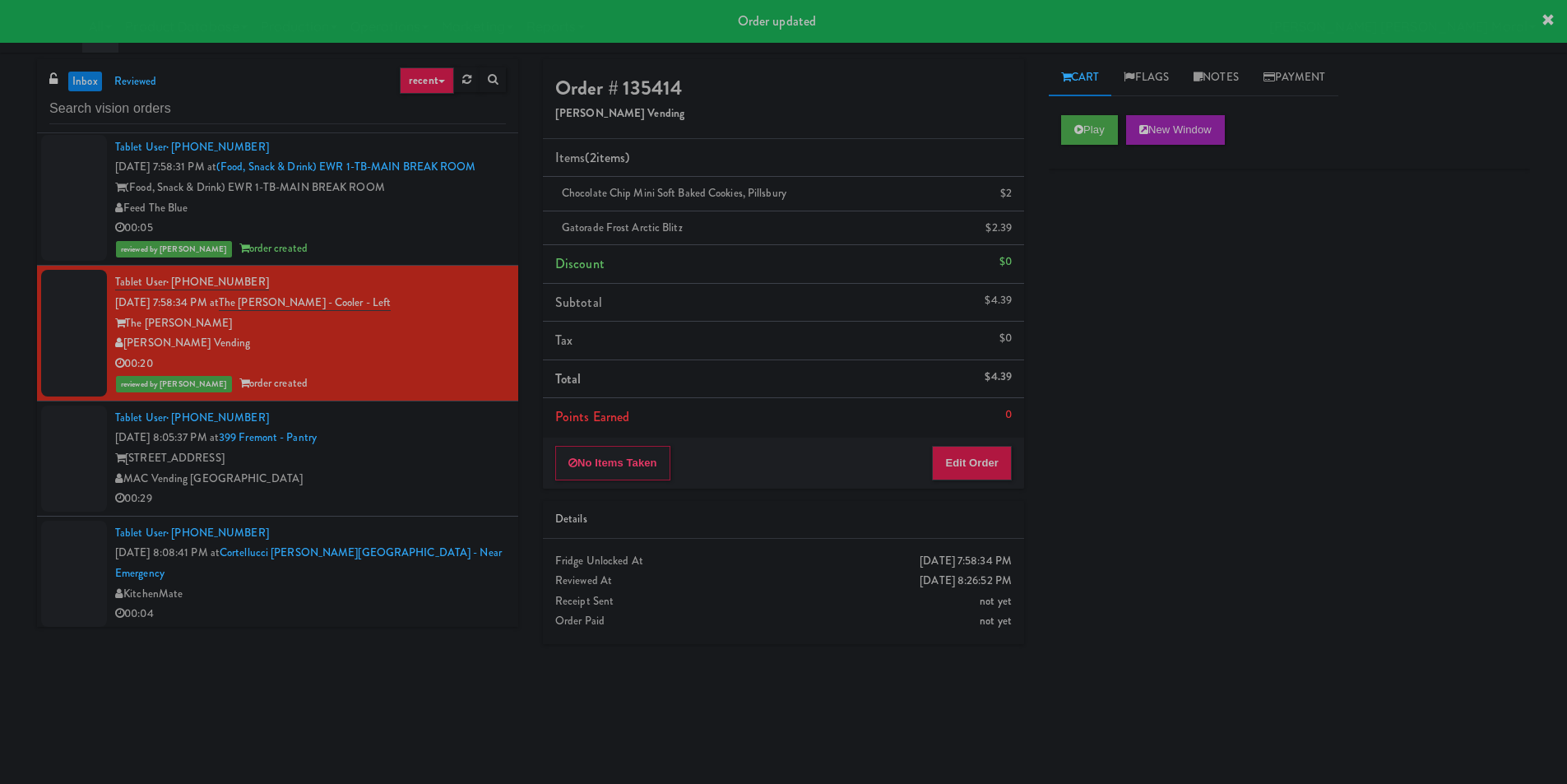
click at [440, 466] on div "Tablet User · (650) 380-0580 [DATE] 8:05:37 PM at [GEOGRAPHIC_DATA] - Pantry [S…" at bounding box center [310, 458] width 391 height 101
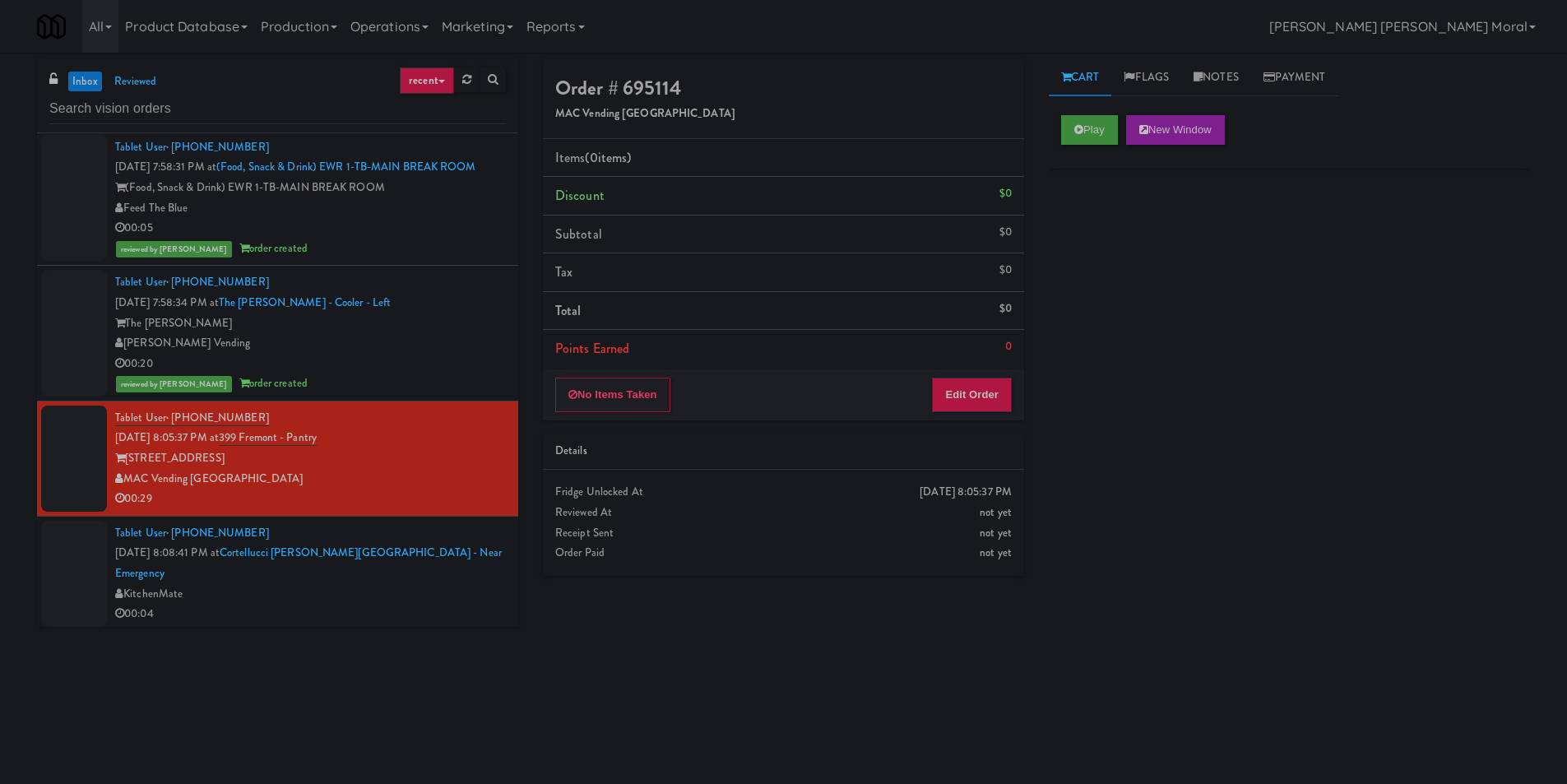
click at [0, 500] on div "inbox reviewed recent all unclear take inventory issue suspicious failed recent…" at bounding box center [784, 389] width 1567 height 660
click at [1090, 136] on button "Play" at bounding box center [1090, 130] width 56 height 30
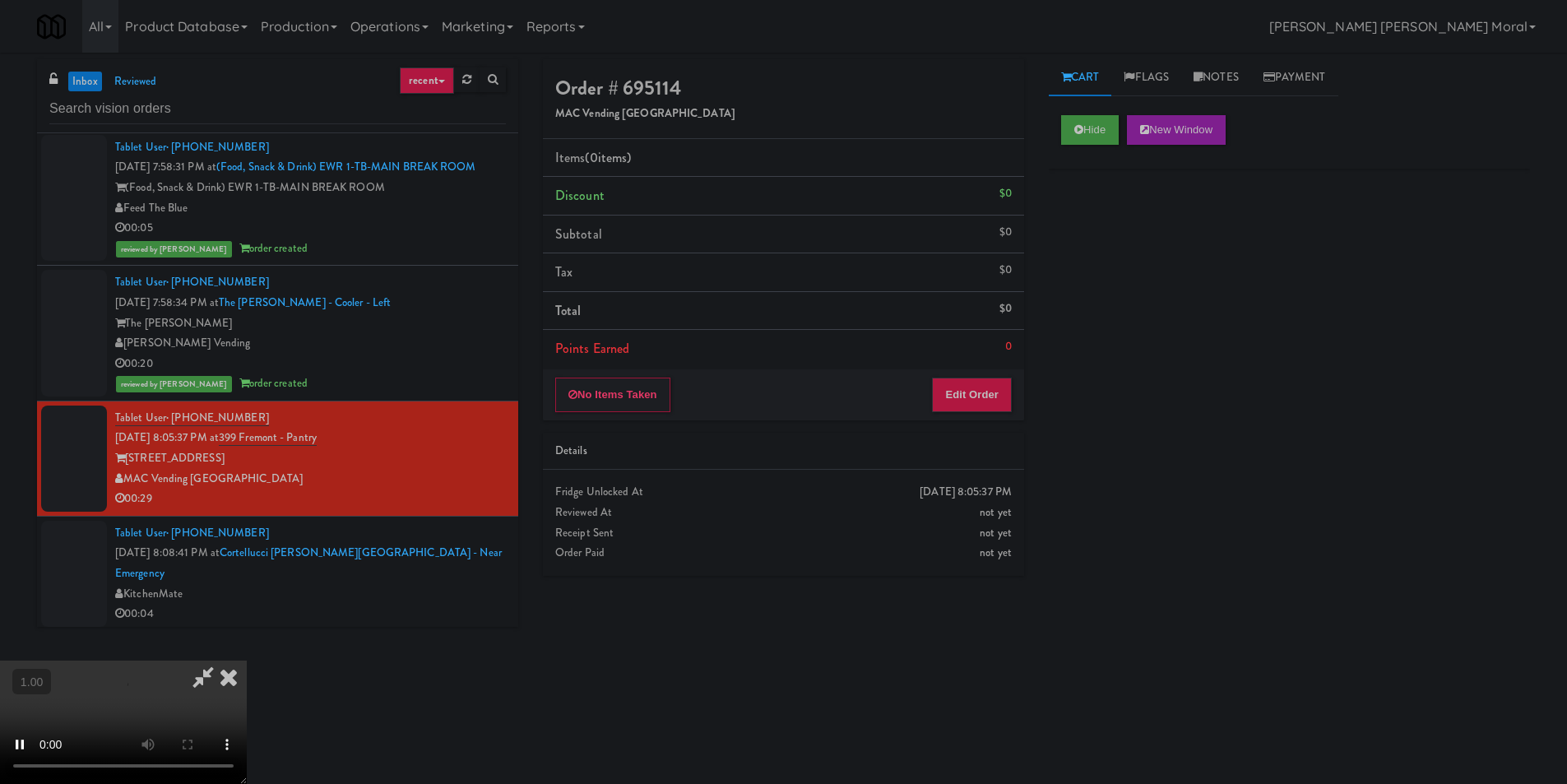
click at [1120, 280] on div "Hide New Window Primary Flag Clear Flag if unable to determine what was taken o…" at bounding box center [1290, 411] width 481 height 617
click at [983, 394] on button "Edit Order" at bounding box center [972, 394] width 80 height 35
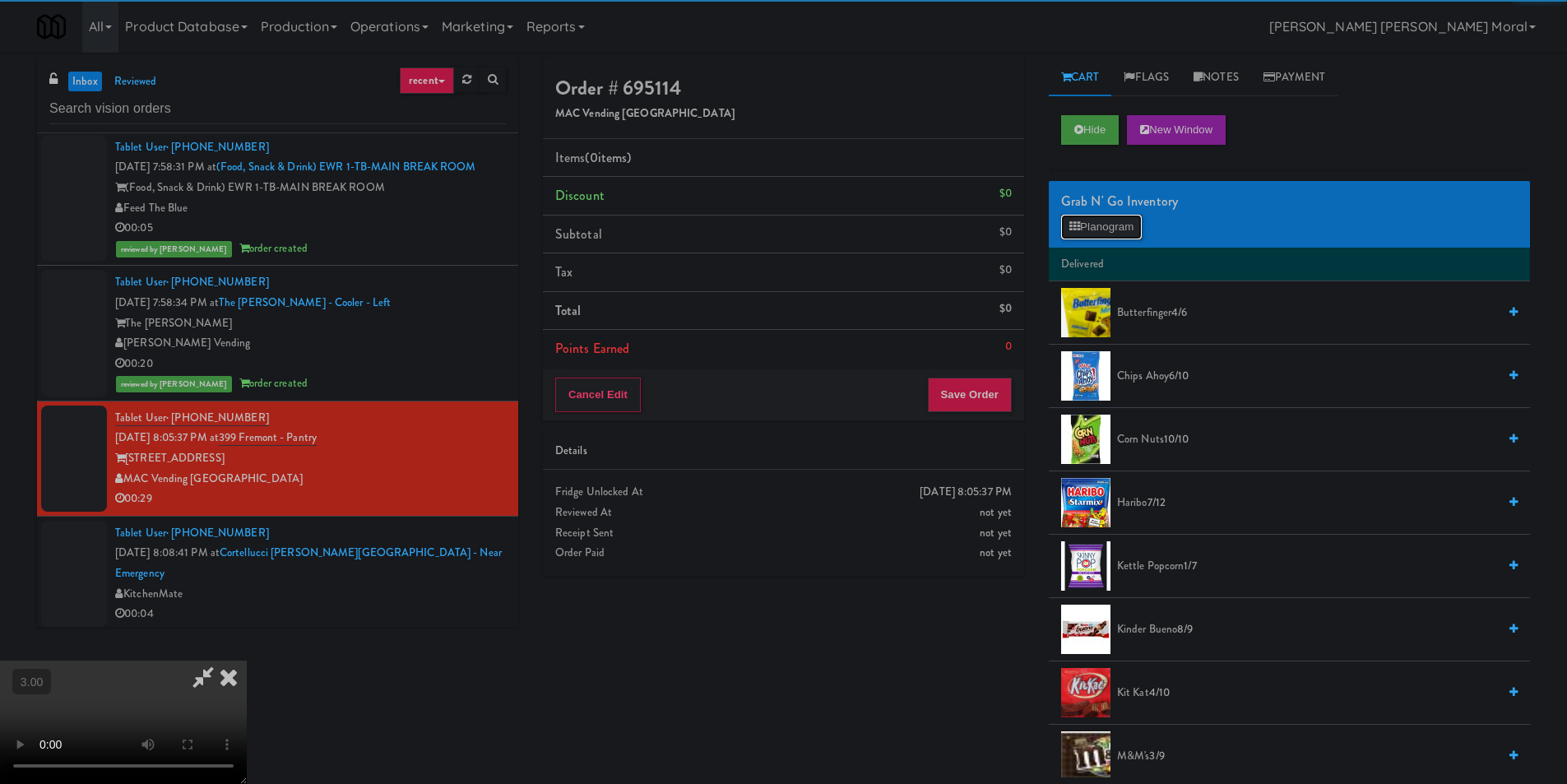
click at [1101, 233] on button "Planogram" at bounding box center [1101, 227] width 80 height 25
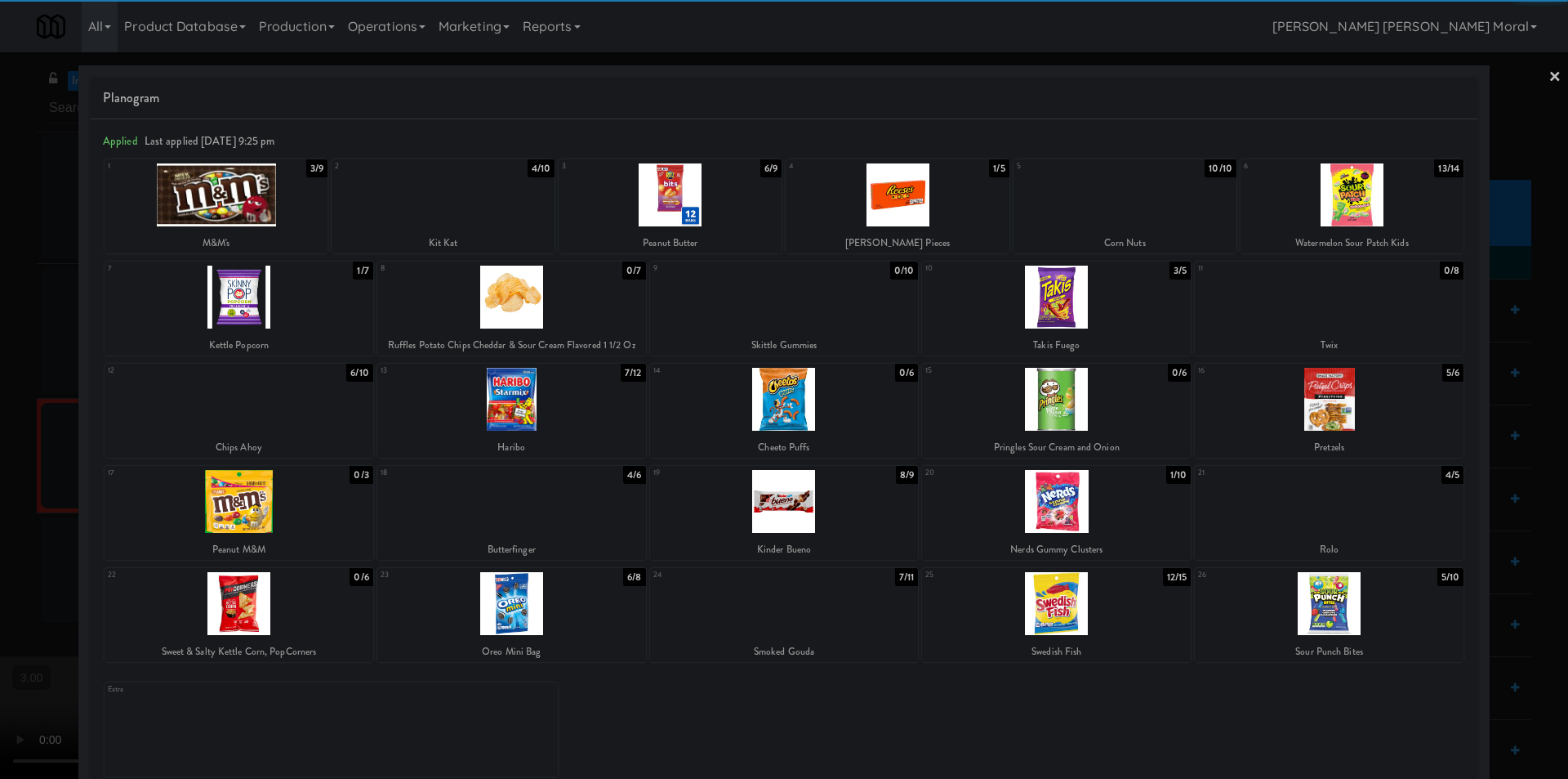
click at [229, 214] on div at bounding box center [215, 195] width 223 height 63
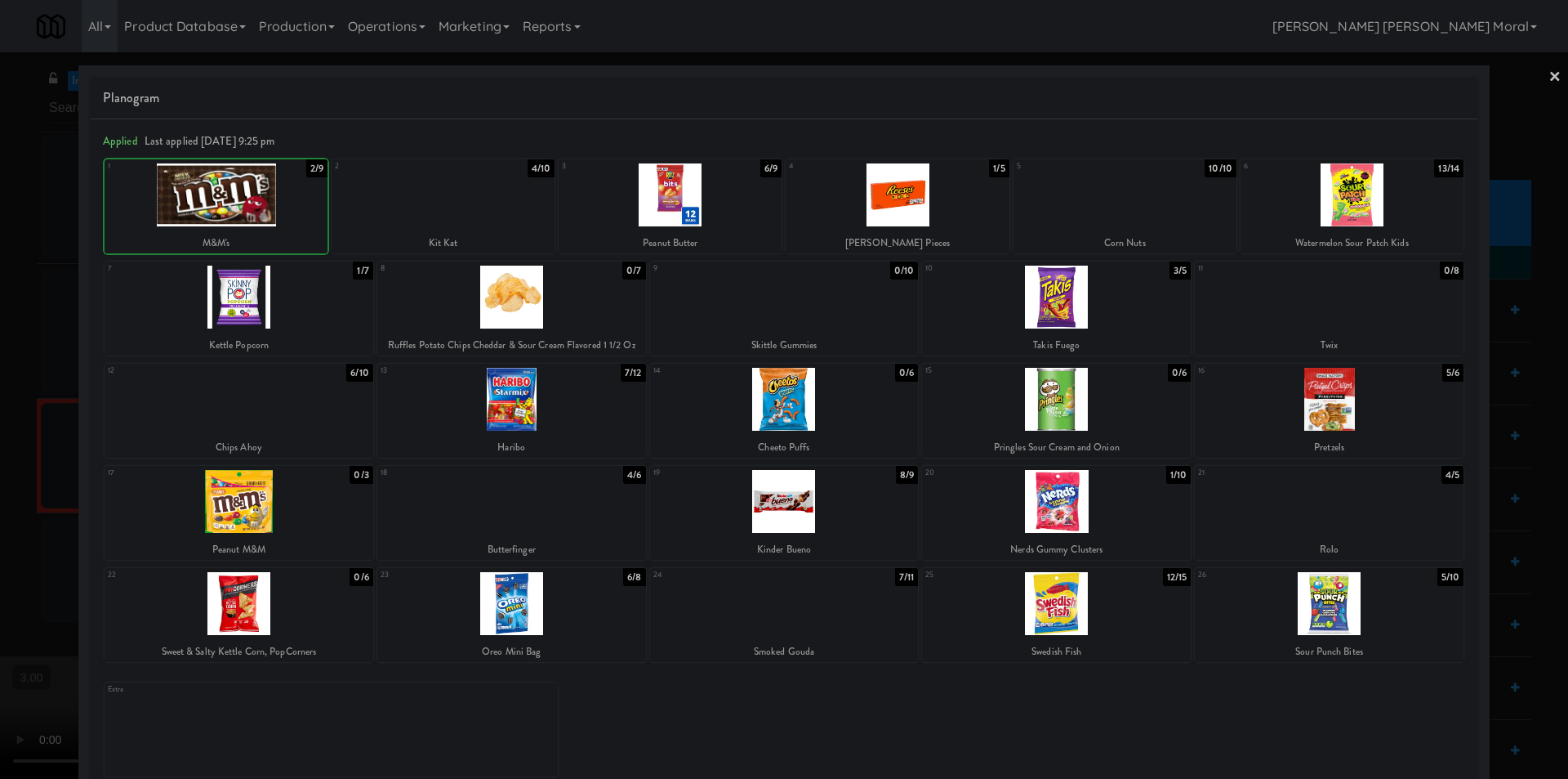
click at [452, 210] on div at bounding box center [442, 195] width 223 height 63
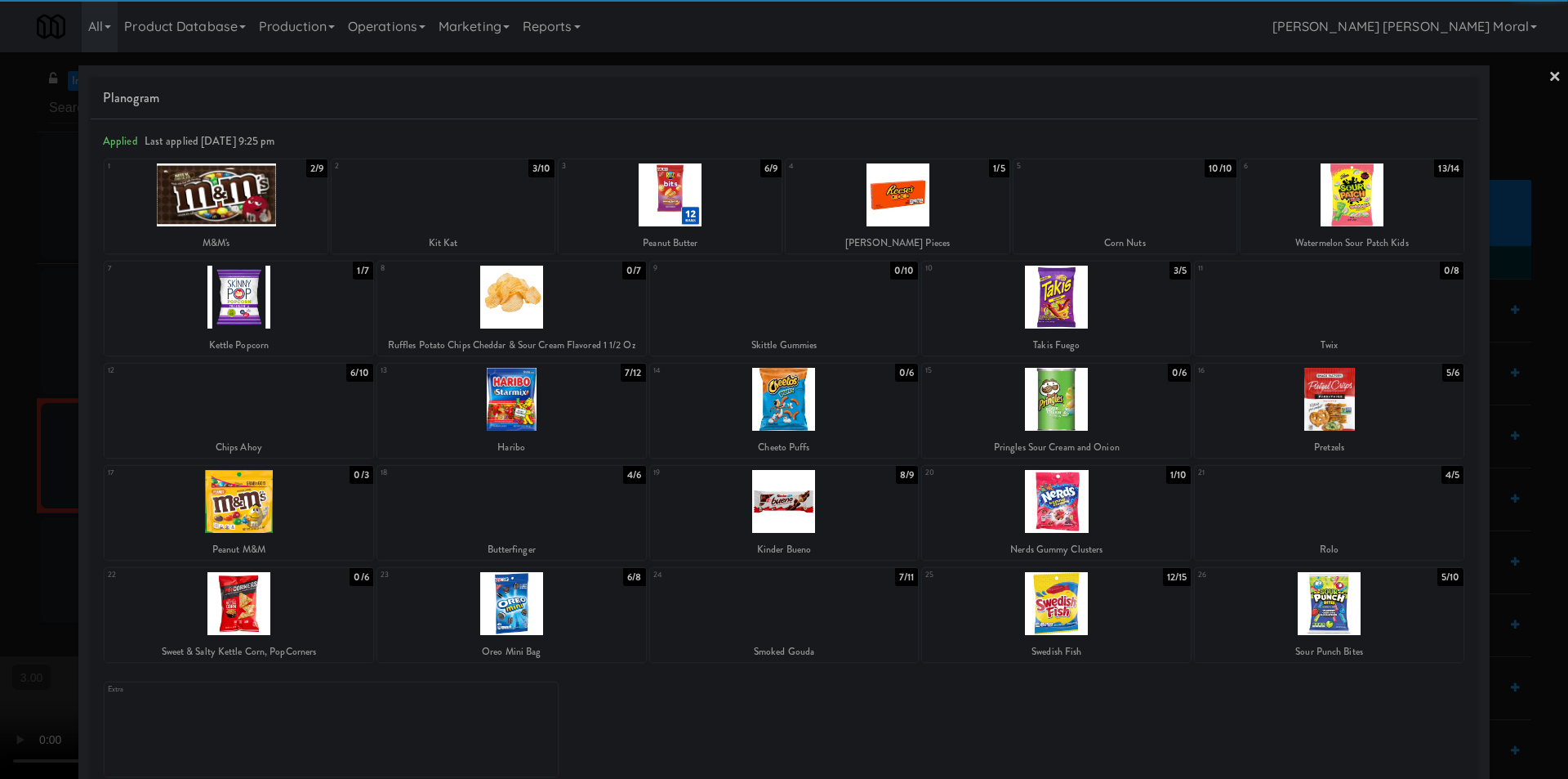
click at [888, 207] on div at bounding box center [897, 195] width 223 height 63
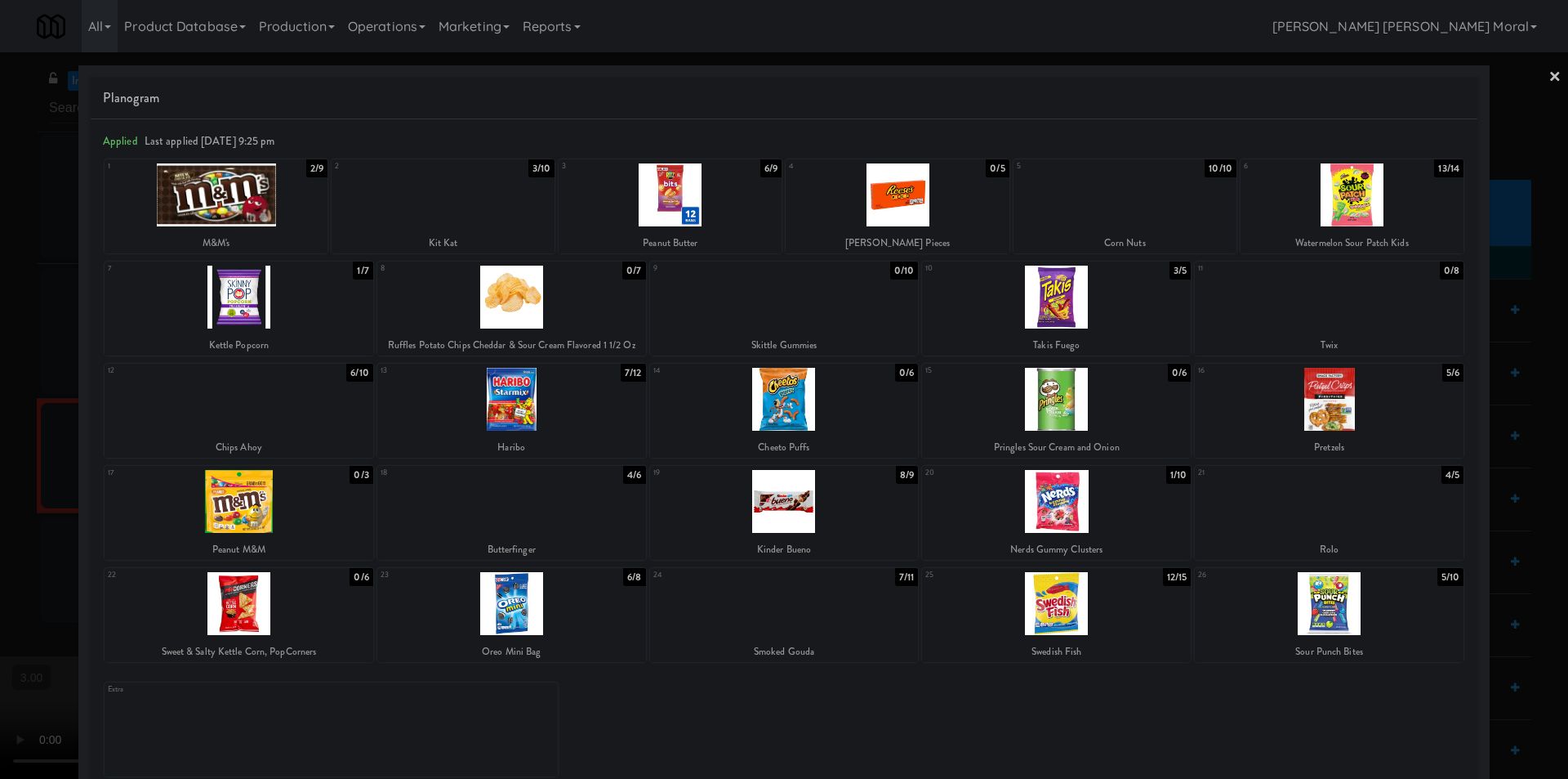
click at [1548, 76] on link "×" at bounding box center [1554, 78] width 13 height 51
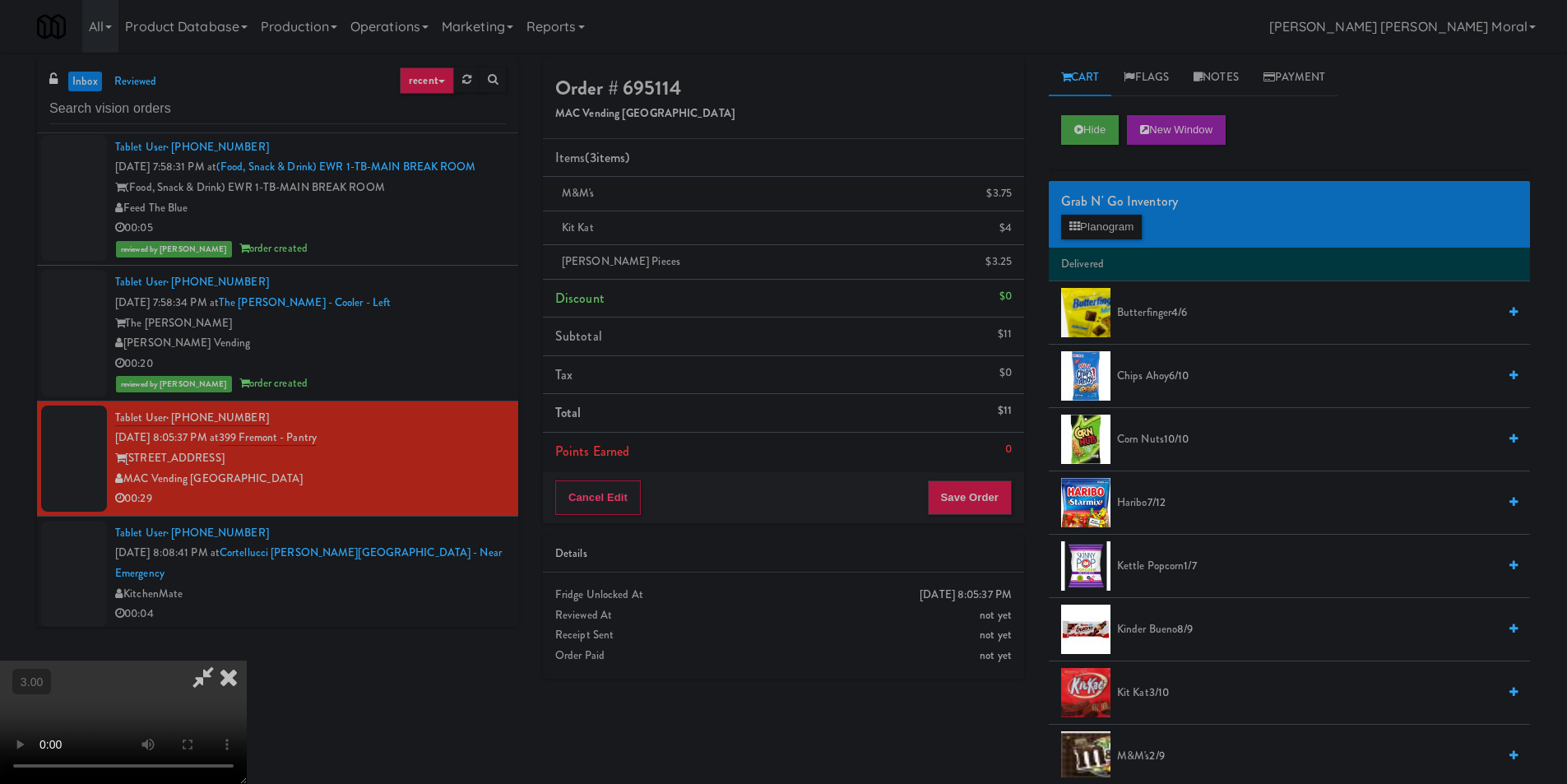
click at [247, 660] on video at bounding box center [123, 722] width 247 height 124
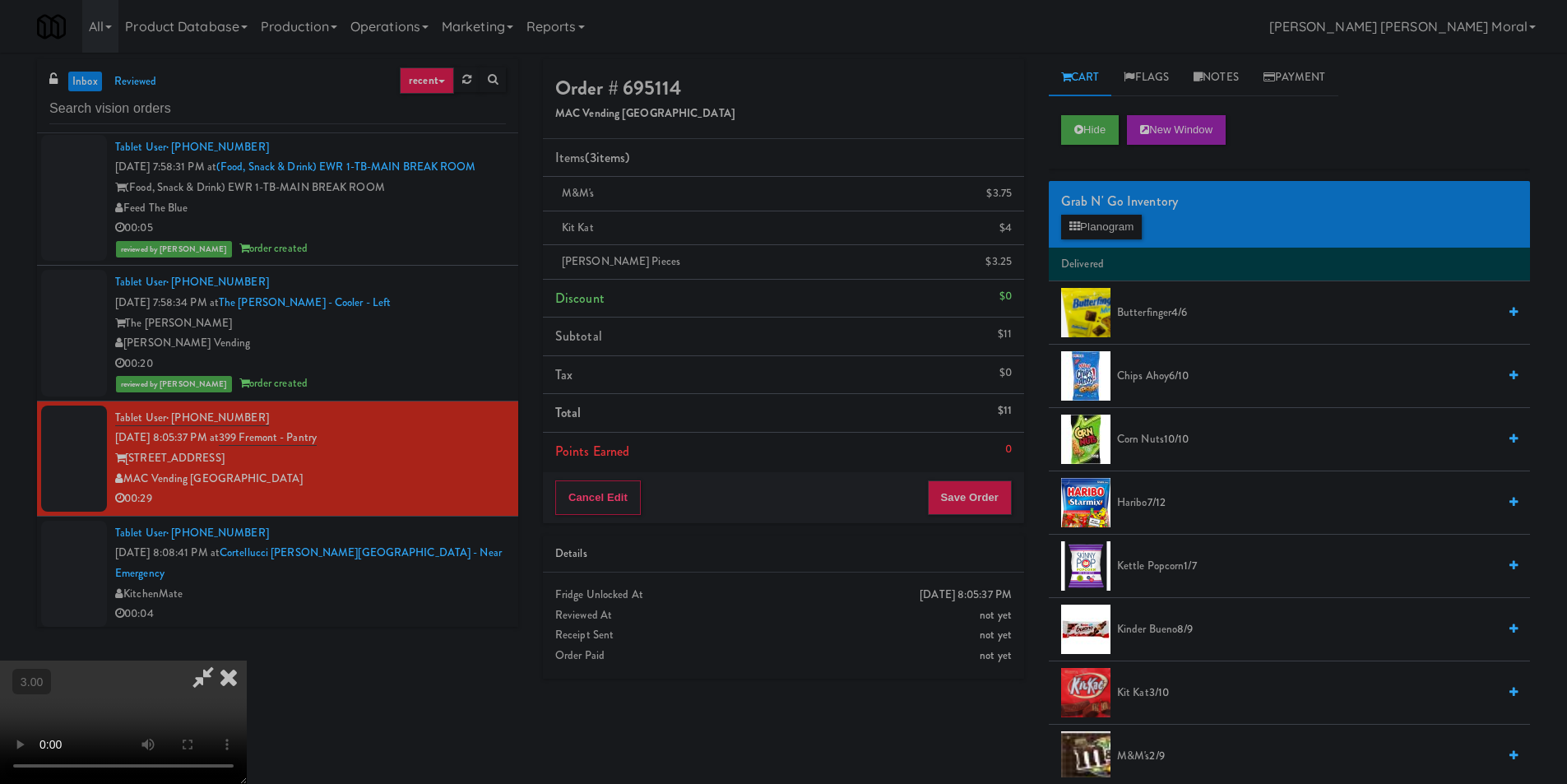
click at [1161, 313] on span "Butterfinger 4/6" at bounding box center [1307, 313] width 380 height 21
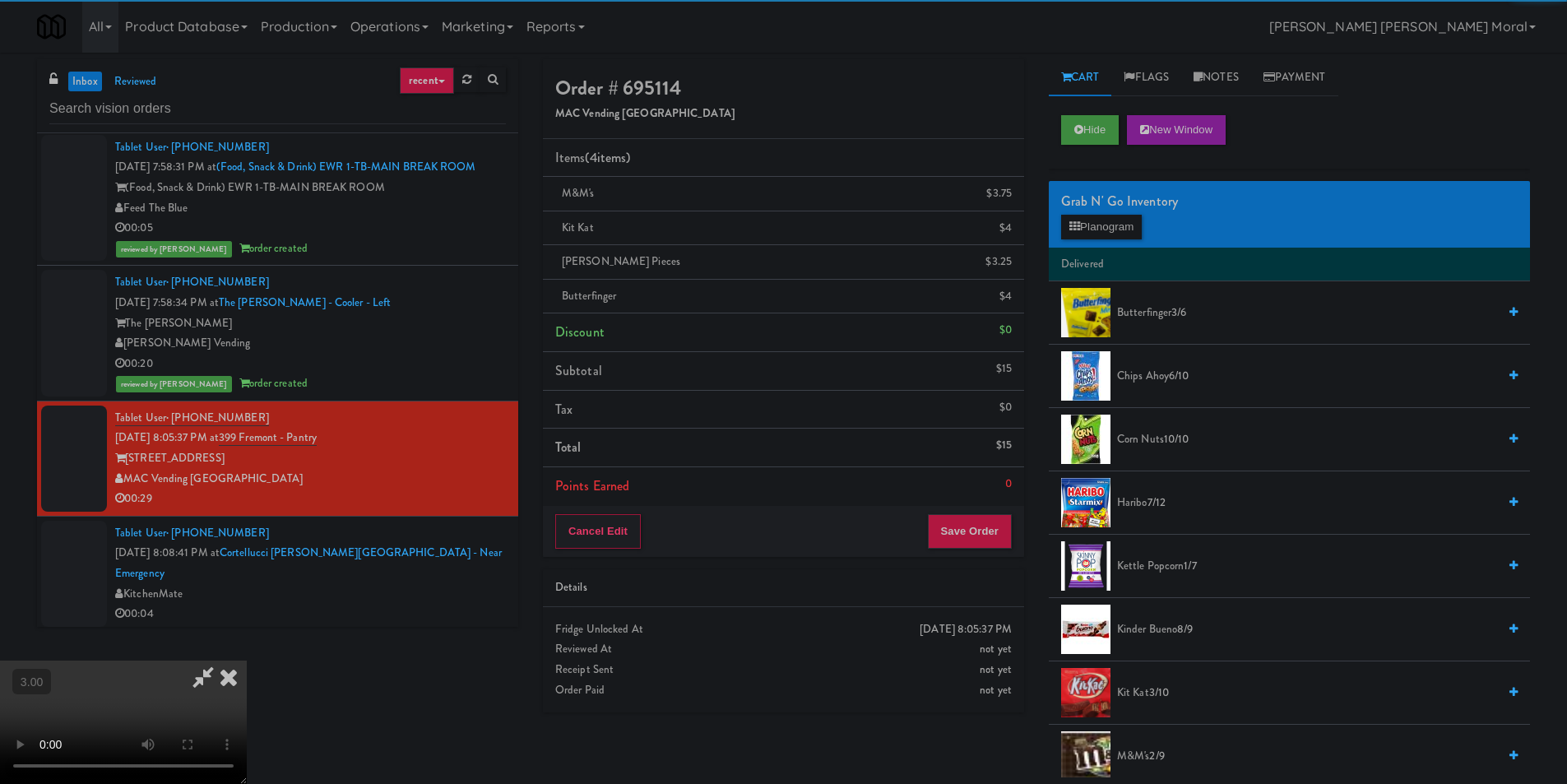
scroll to position [0, 0]
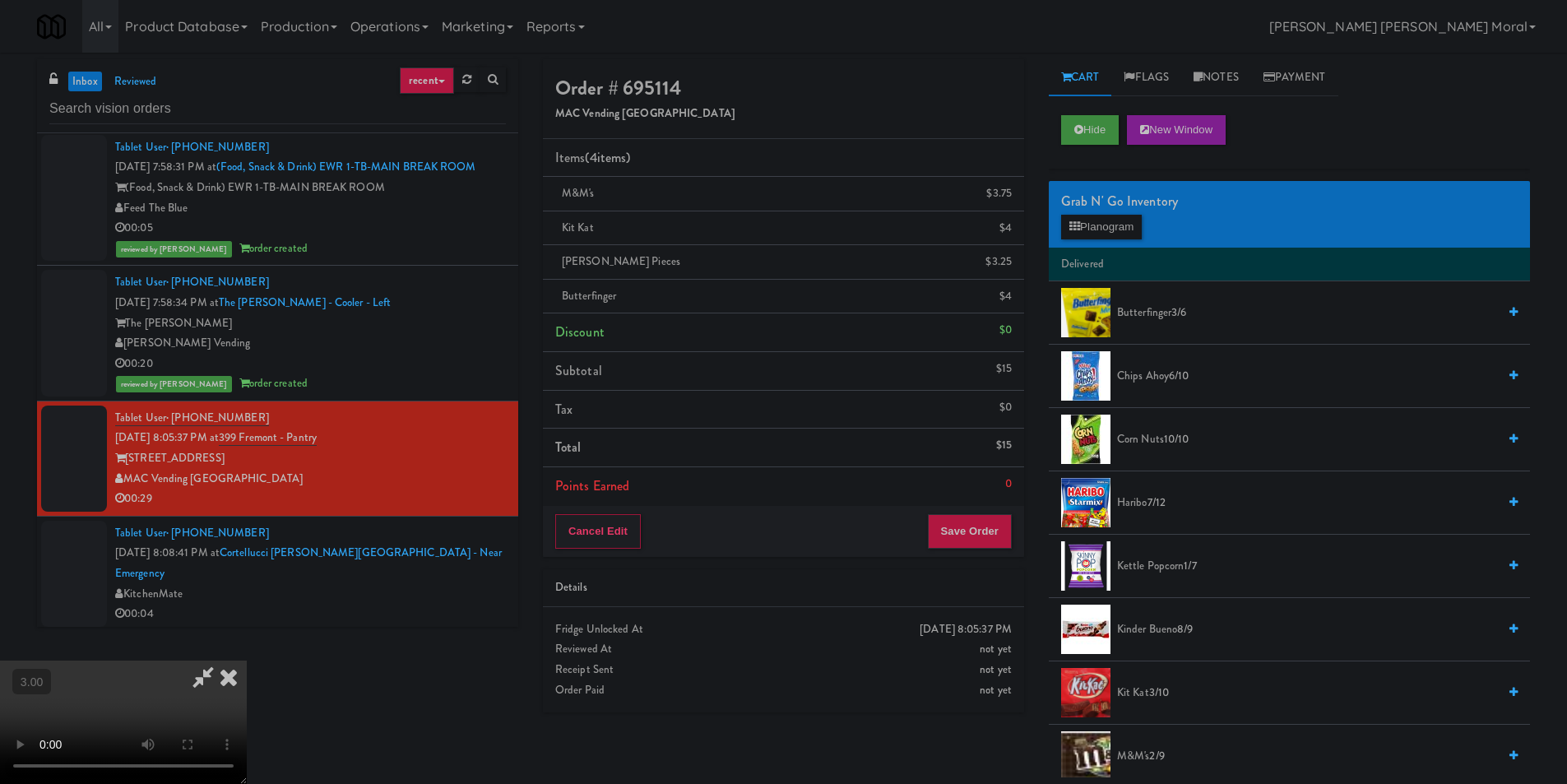
click at [247, 660] on icon at bounding box center [229, 676] width 37 height 33
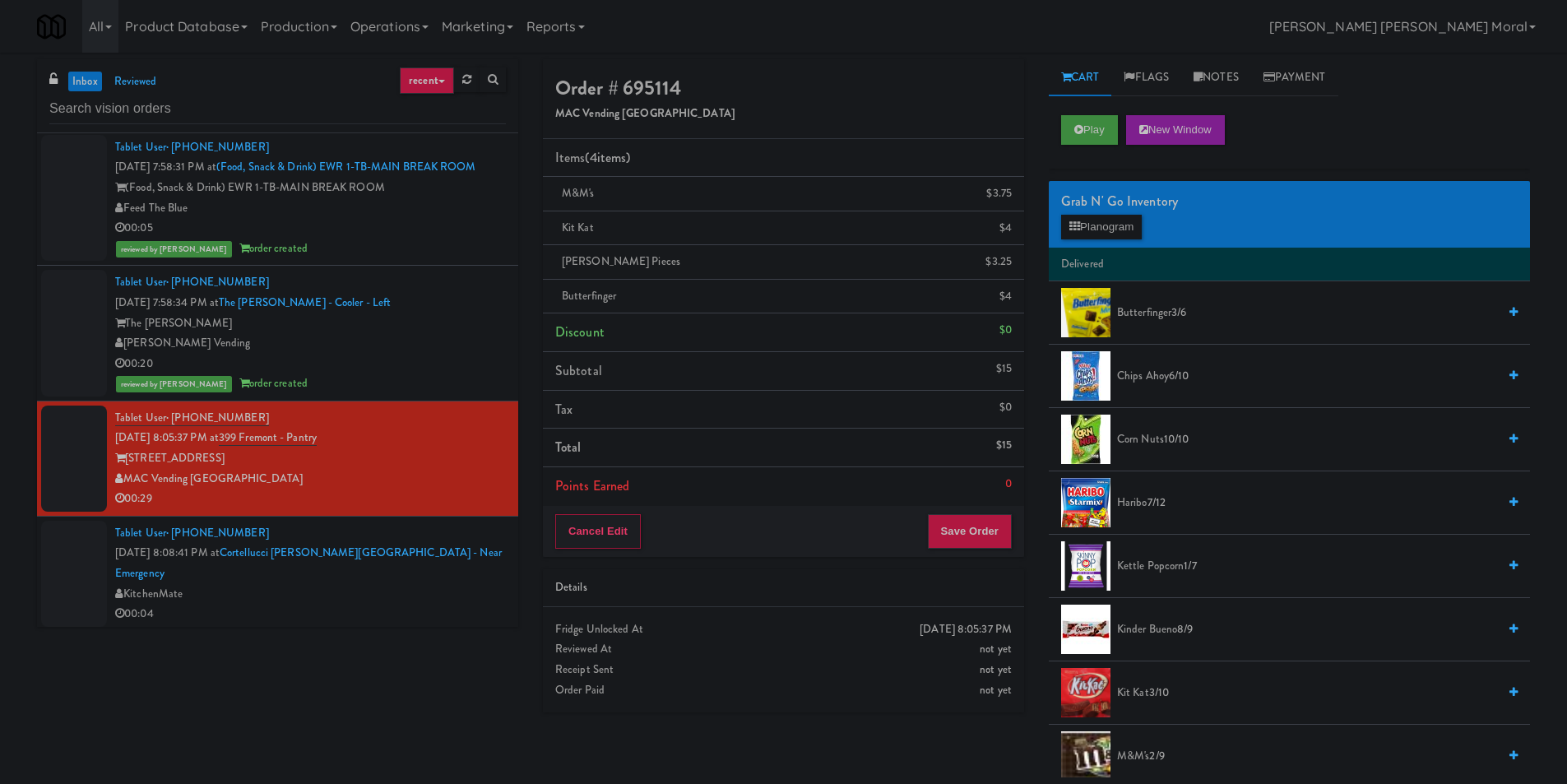
click at [980, 513] on div "Cancel Edit Save Order" at bounding box center [784, 532] width 481 height 51
click at [976, 525] on button "Save Order" at bounding box center [970, 531] width 84 height 35
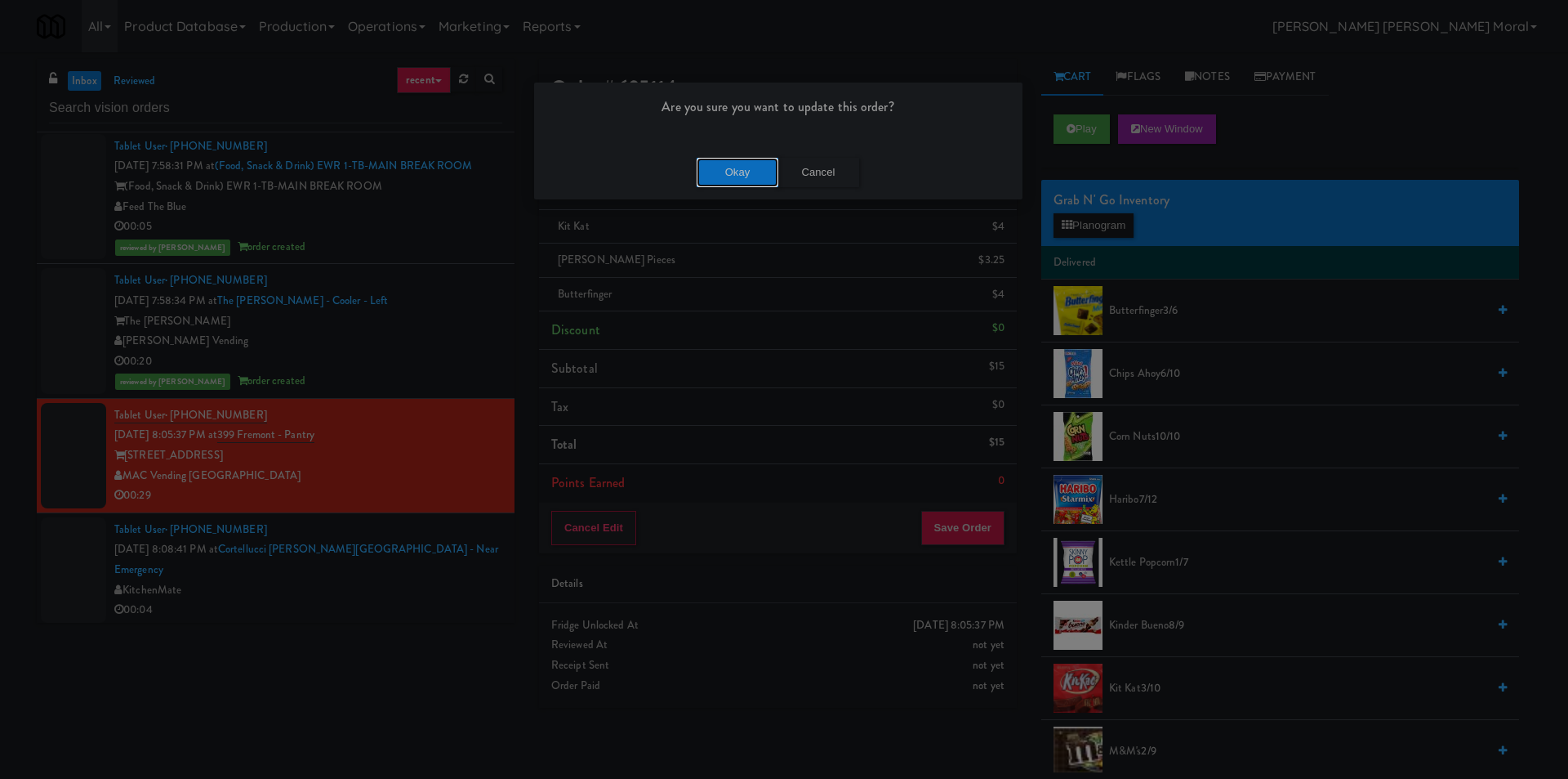
click at [719, 176] on button "Okay" at bounding box center [737, 172] width 82 height 30
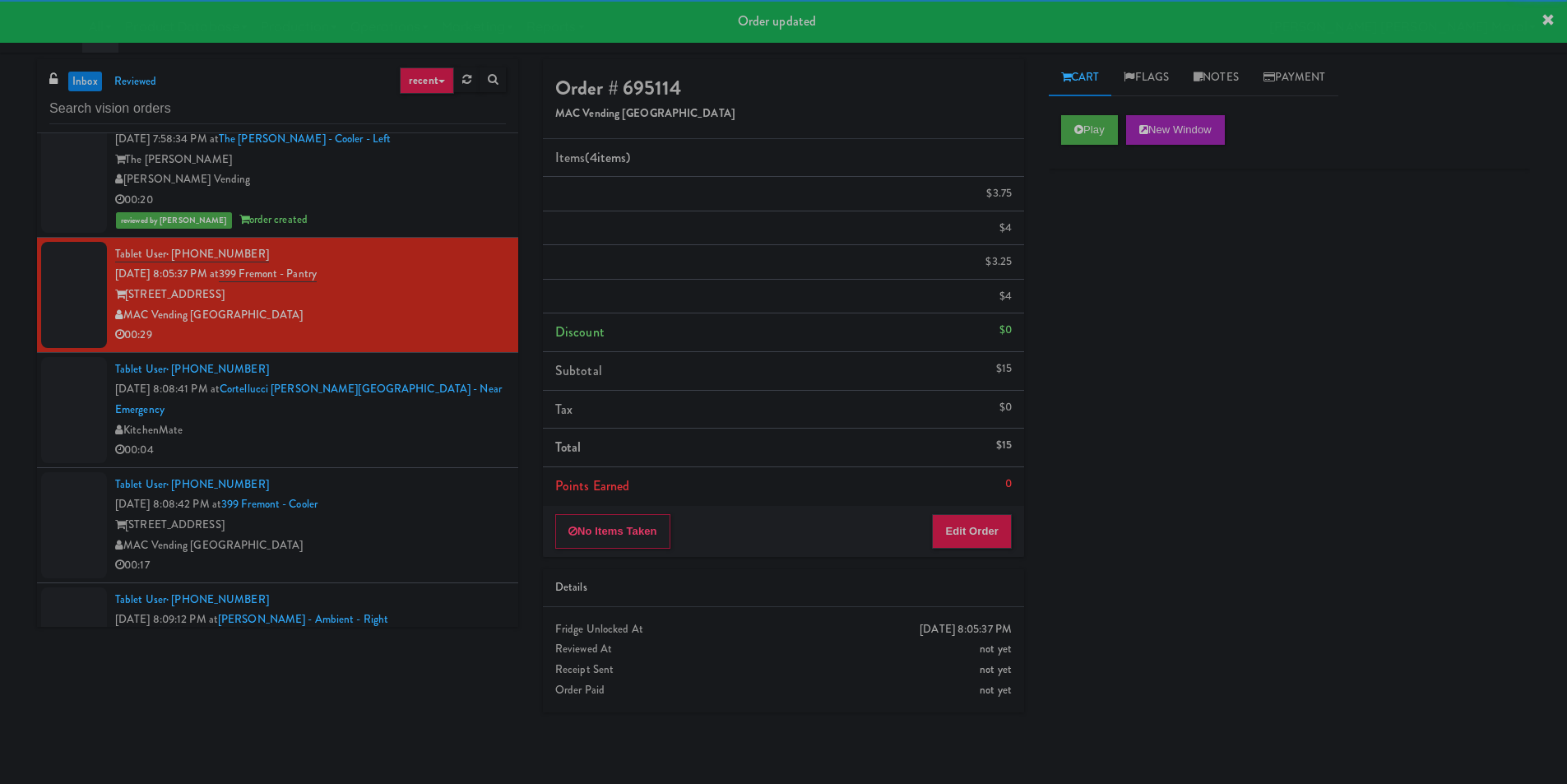
scroll to position [987, 0]
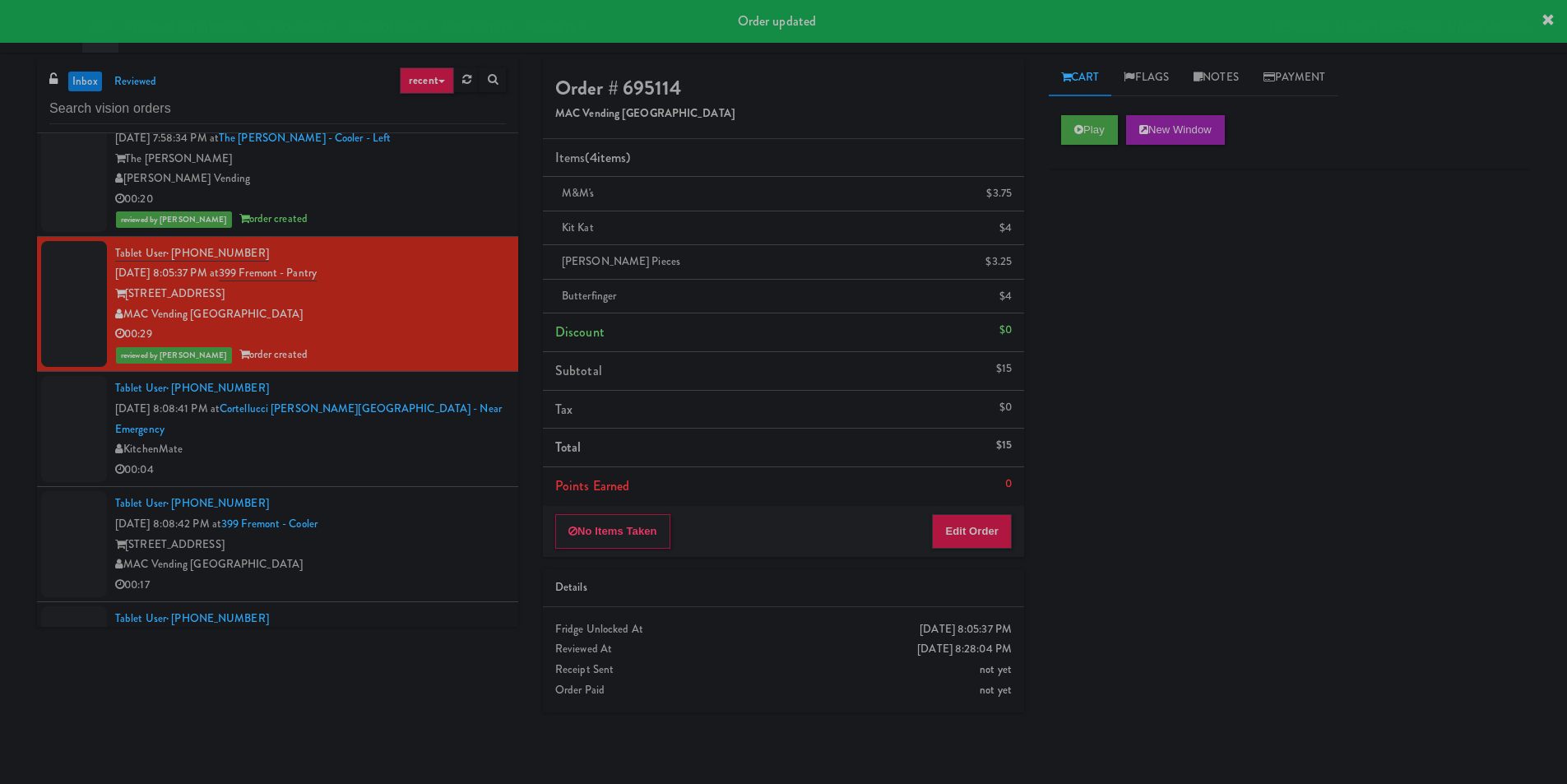
click at [365, 466] on div "00:04" at bounding box center [310, 469] width 391 height 21
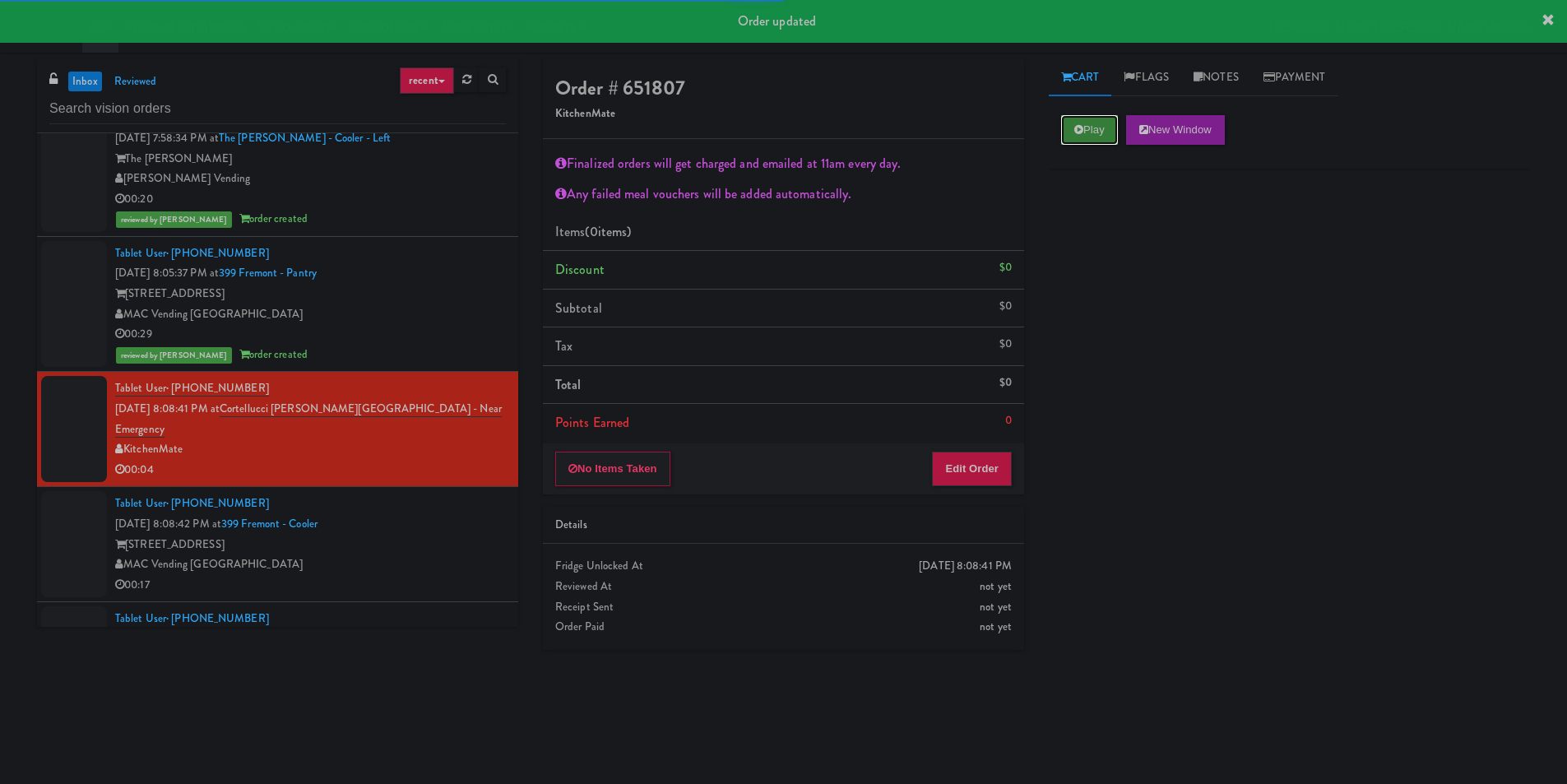
click at [1105, 130] on button "Play" at bounding box center [1090, 130] width 56 height 30
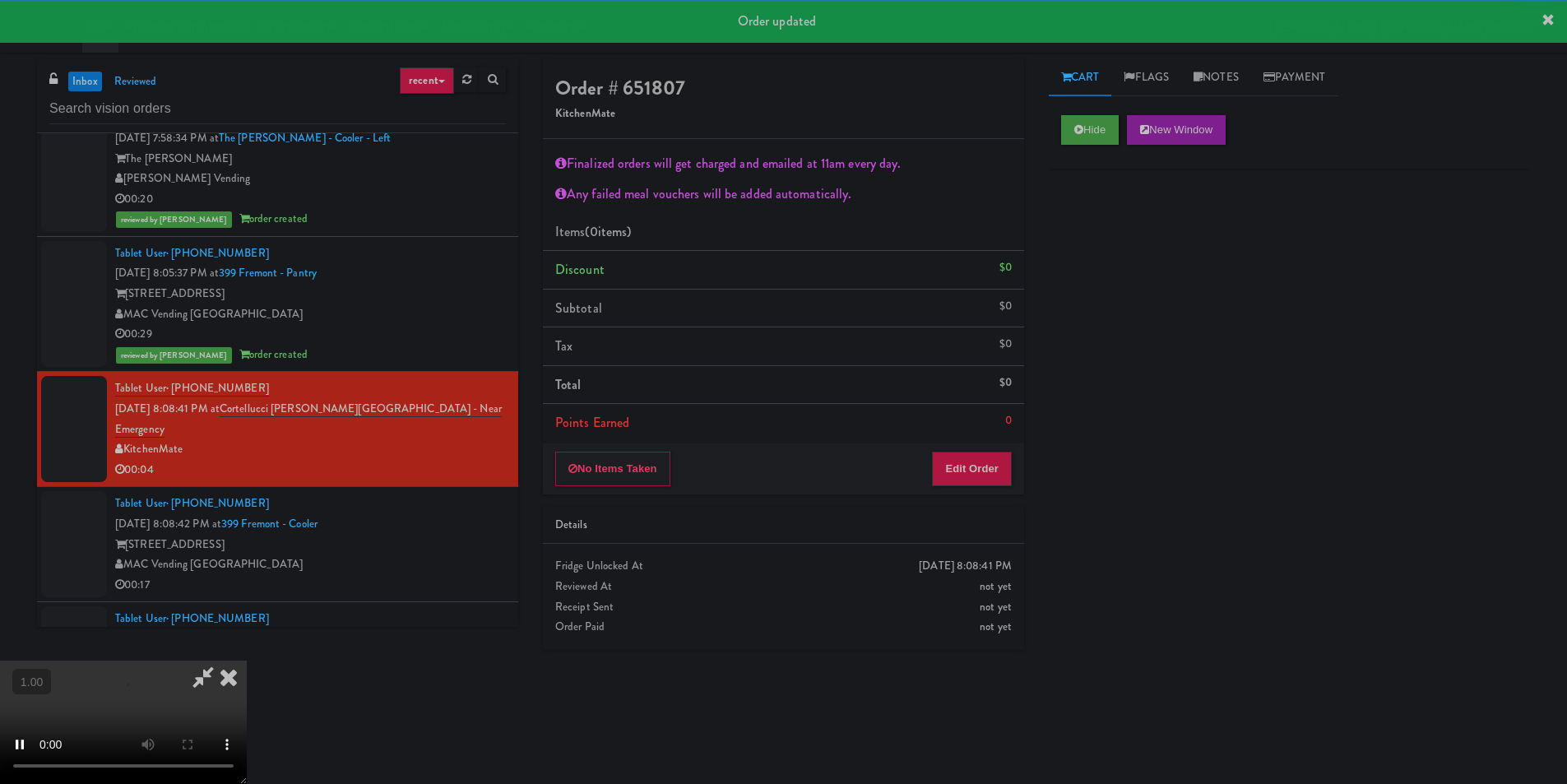
click at [1114, 288] on div "Hide New Window Primary Flag Clear Flag if unable to determine what was taken o…" at bounding box center [1290, 411] width 481 height 617
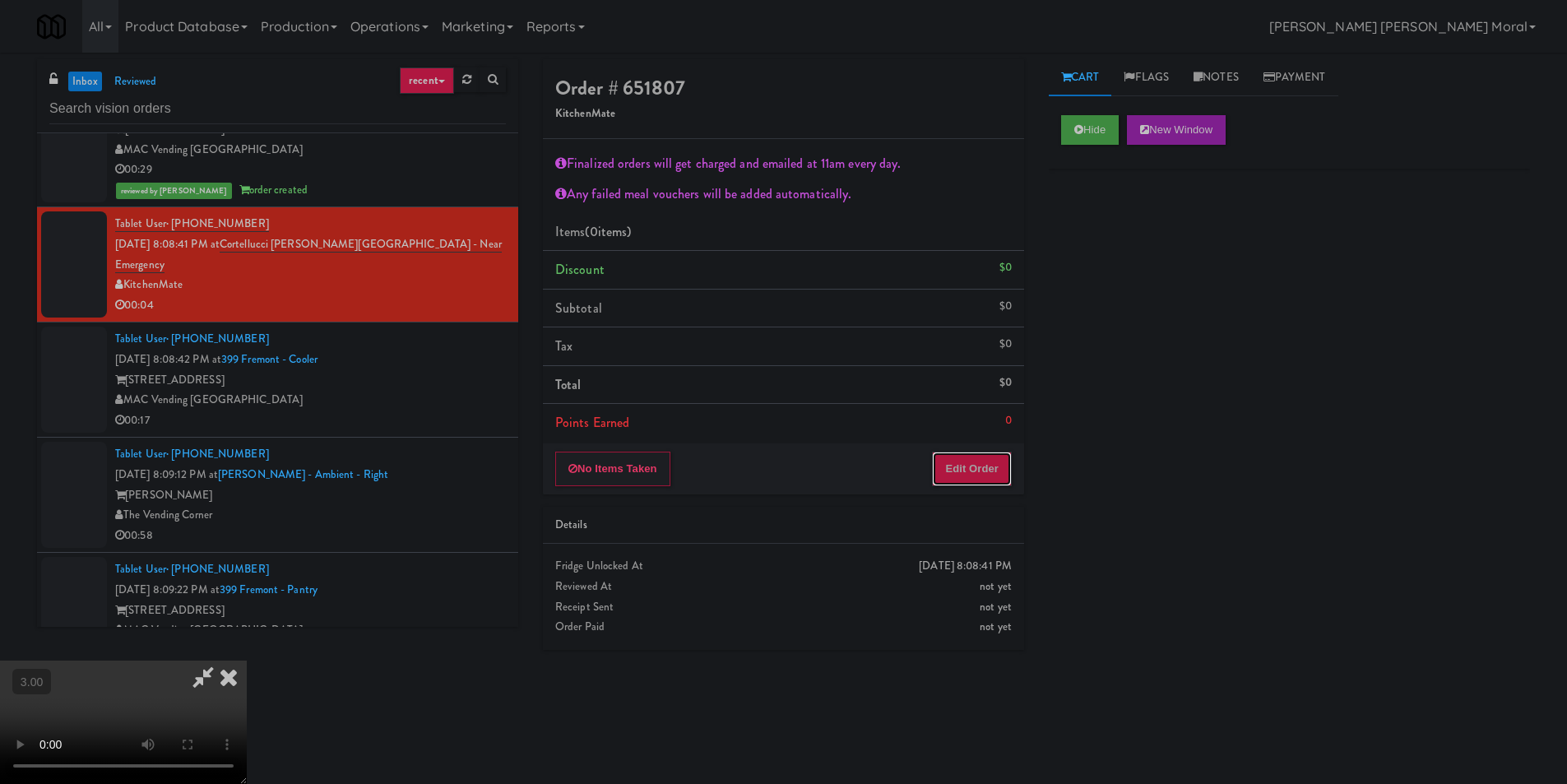
click at [980, 469] on button "Edit Order" at bounding box center [972, 468] width 80 height 35
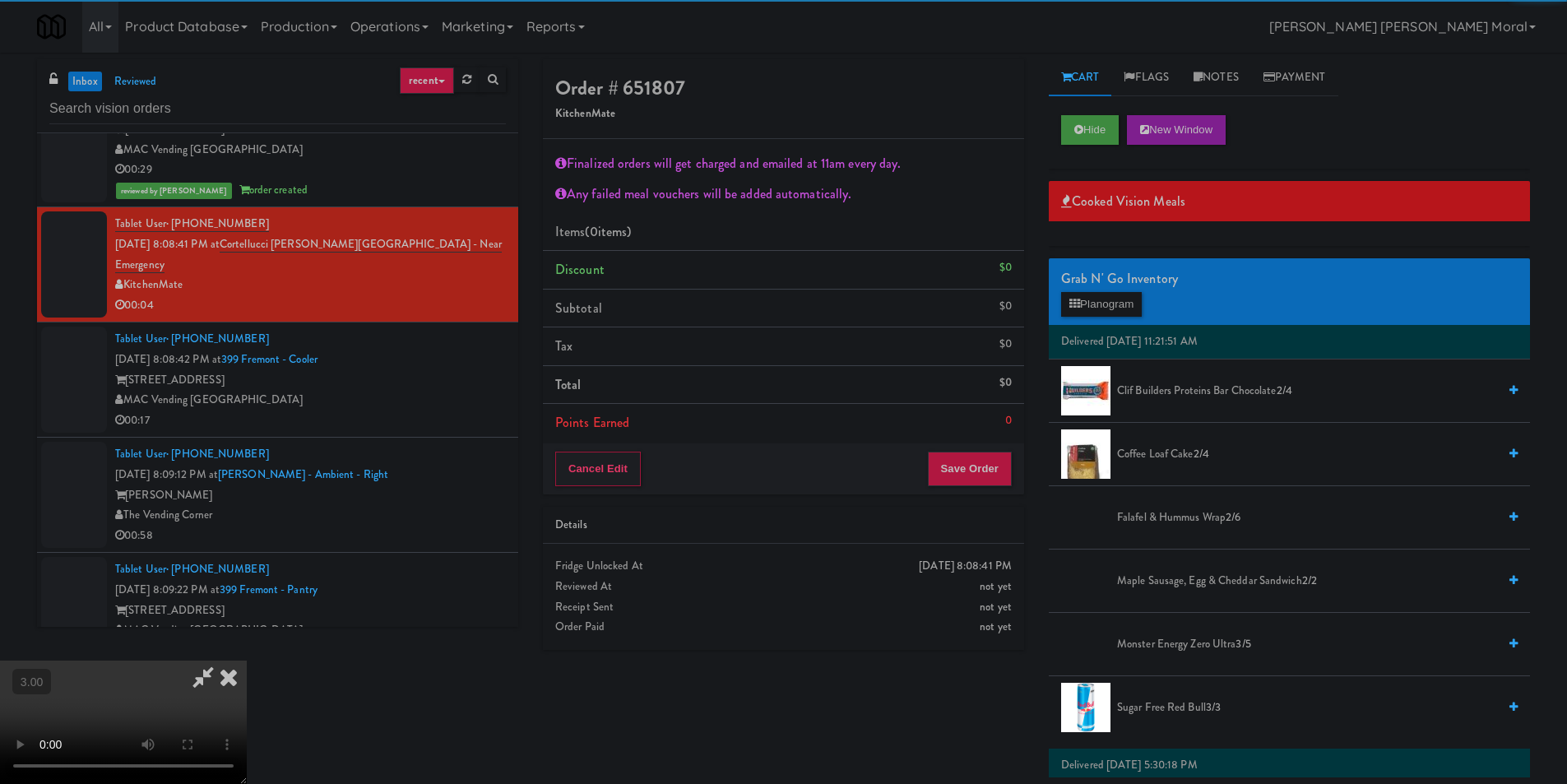
click at [1178, 656] on li "Monster Energy Zero Ultra 3/5" at bounding box center [1290, 644] width 481 height 63
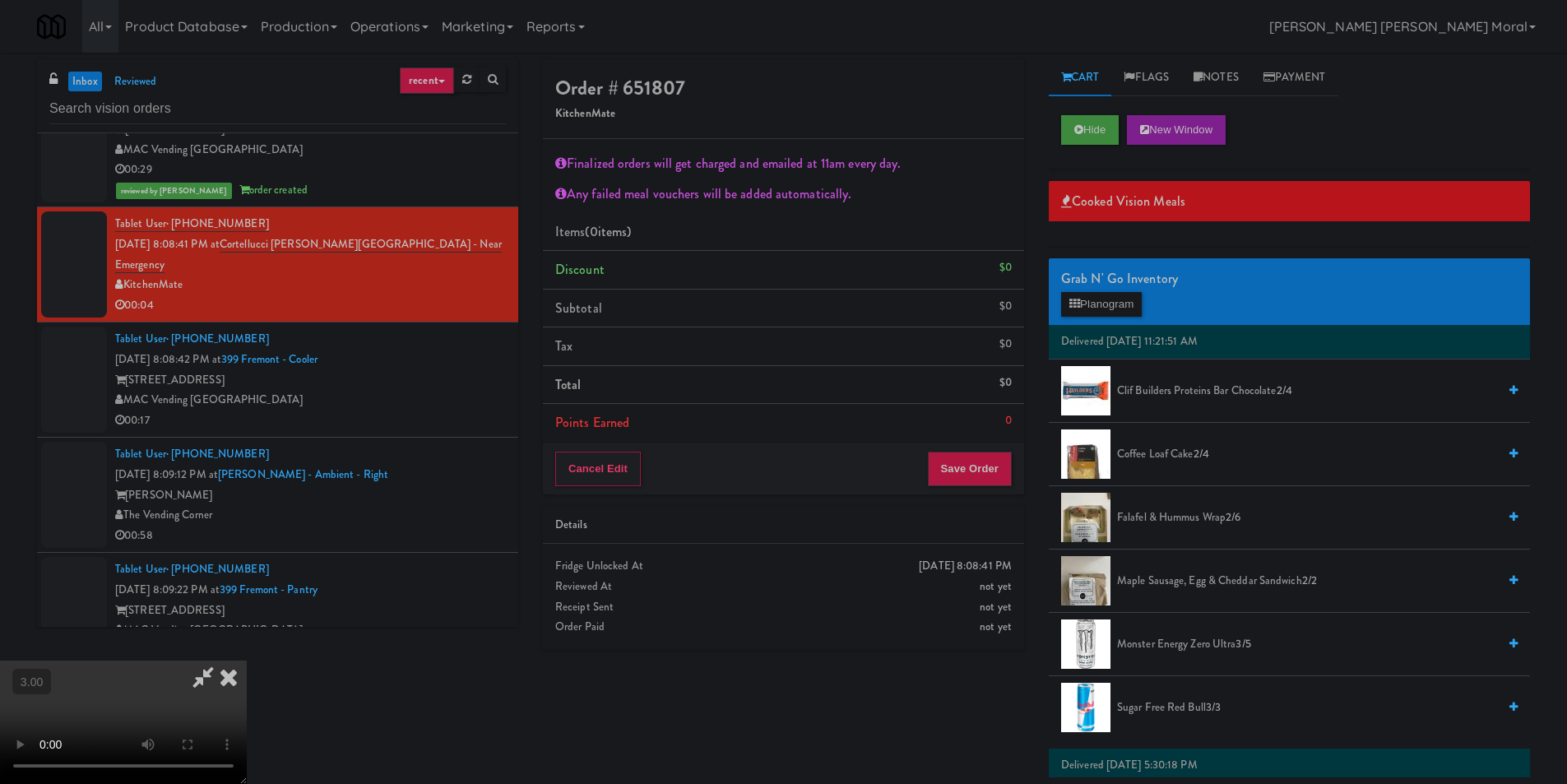
click at [1169, 643] on span "Monster Energy Zero Ultra 3/5" at bounding box center [1307, 643] width 380 height 21
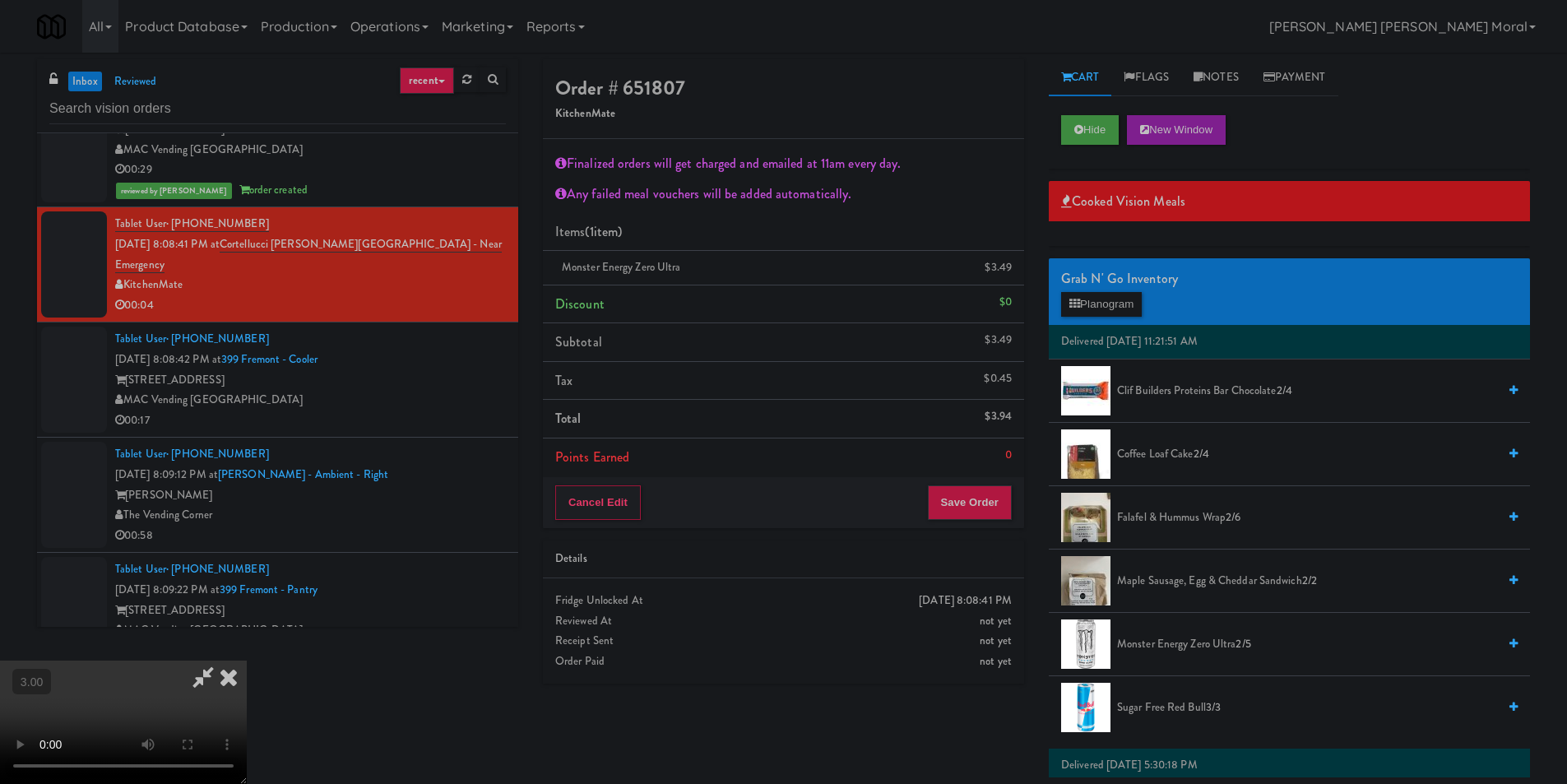
click at [247, 660] on icon at bounding box center [229, 676] width 37 height 33
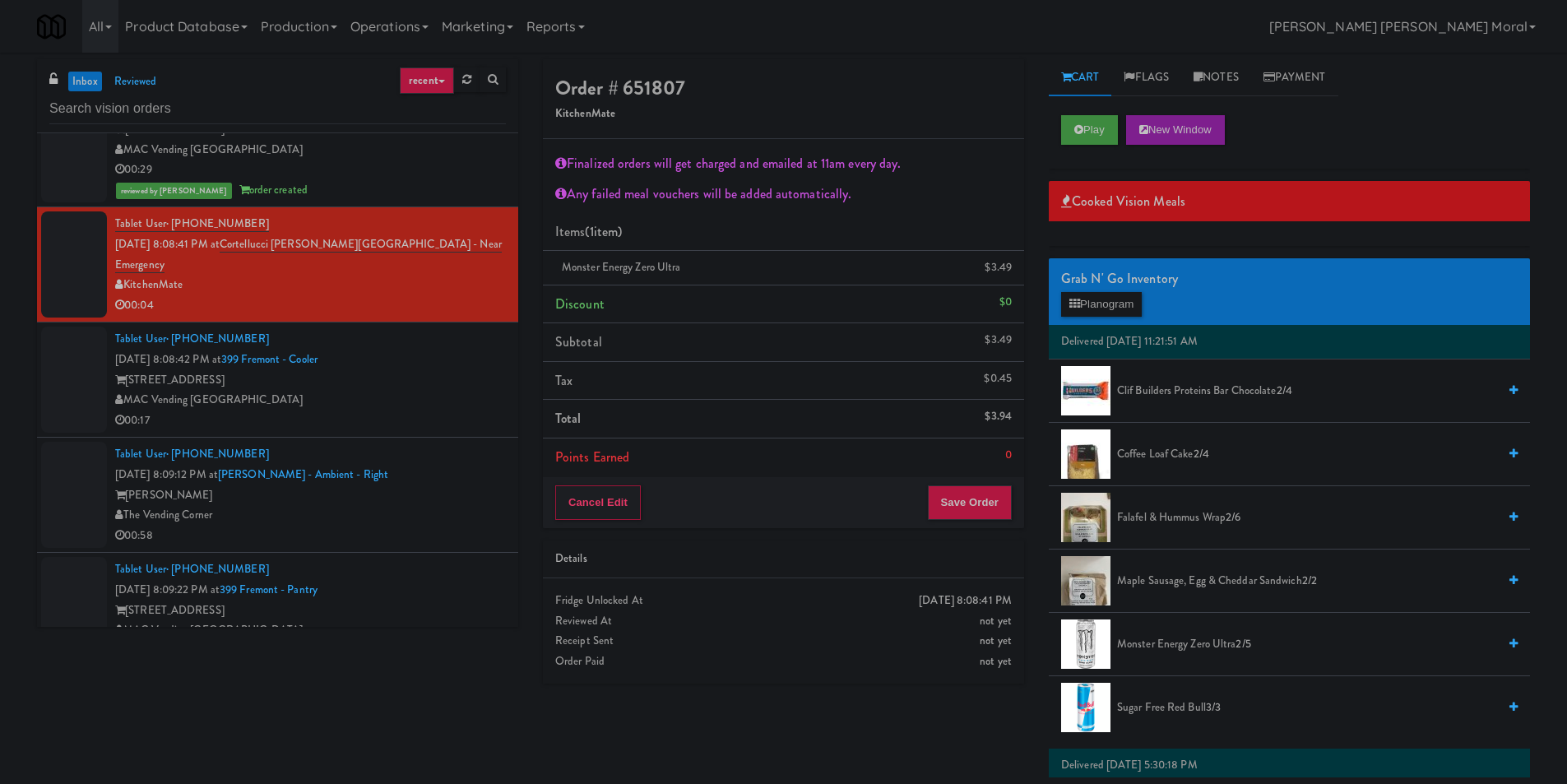
click at [999, 523] on div "Cancel Edit Save Order" at bounding box center [784, 503] width 481 height 51
click at [993, 513] on button "Save Order" at bounding box center [970, 502] width 84 height 35
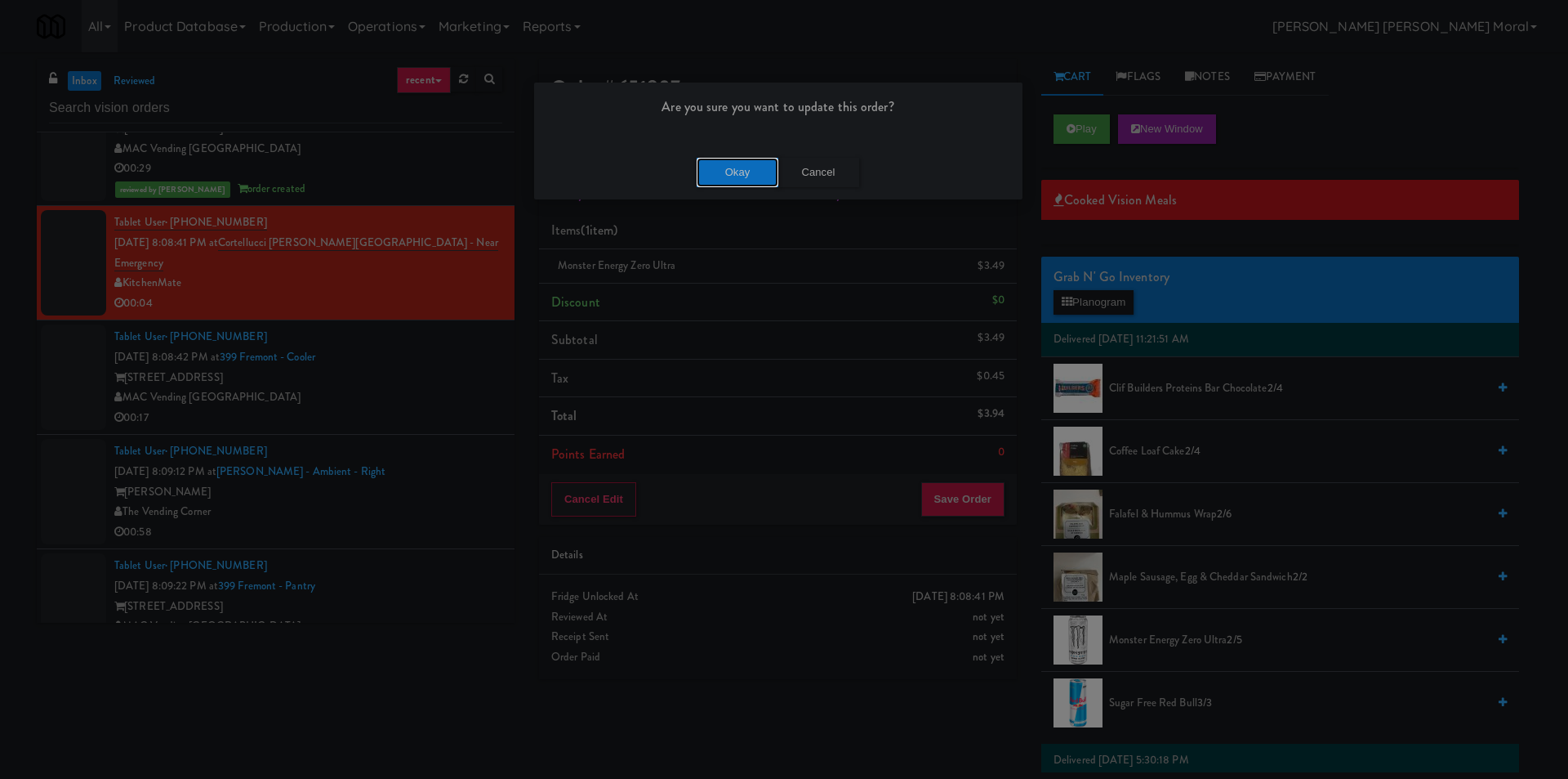
click at [723, 174] on button "Okay" at bounding box center [737, 172] width 82 height 30
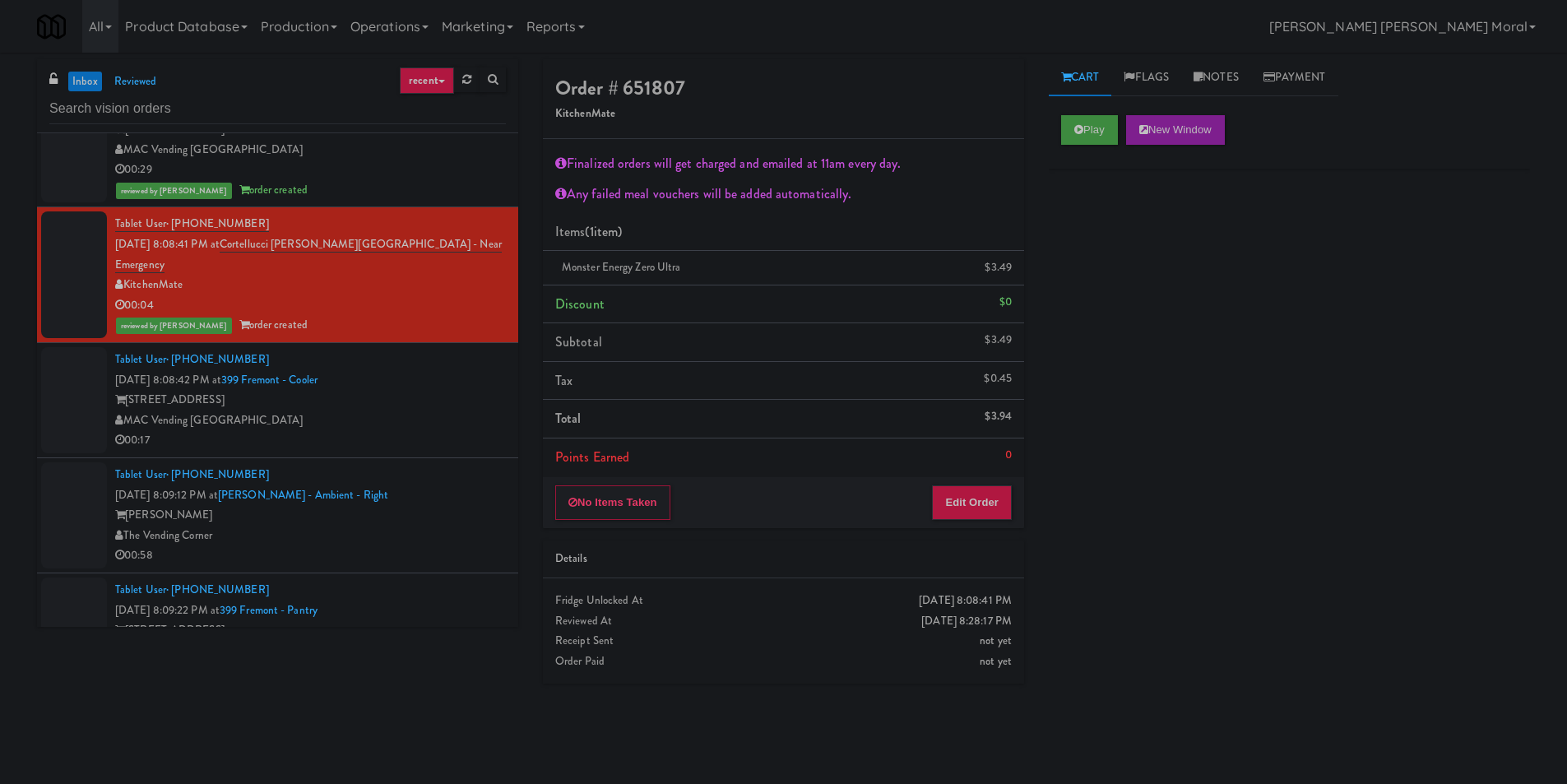
click at [412, 422] on div "MAC Vending [GEOGRAPHIC_DATA]" at bounding box center [310, 421] width 391 height 21
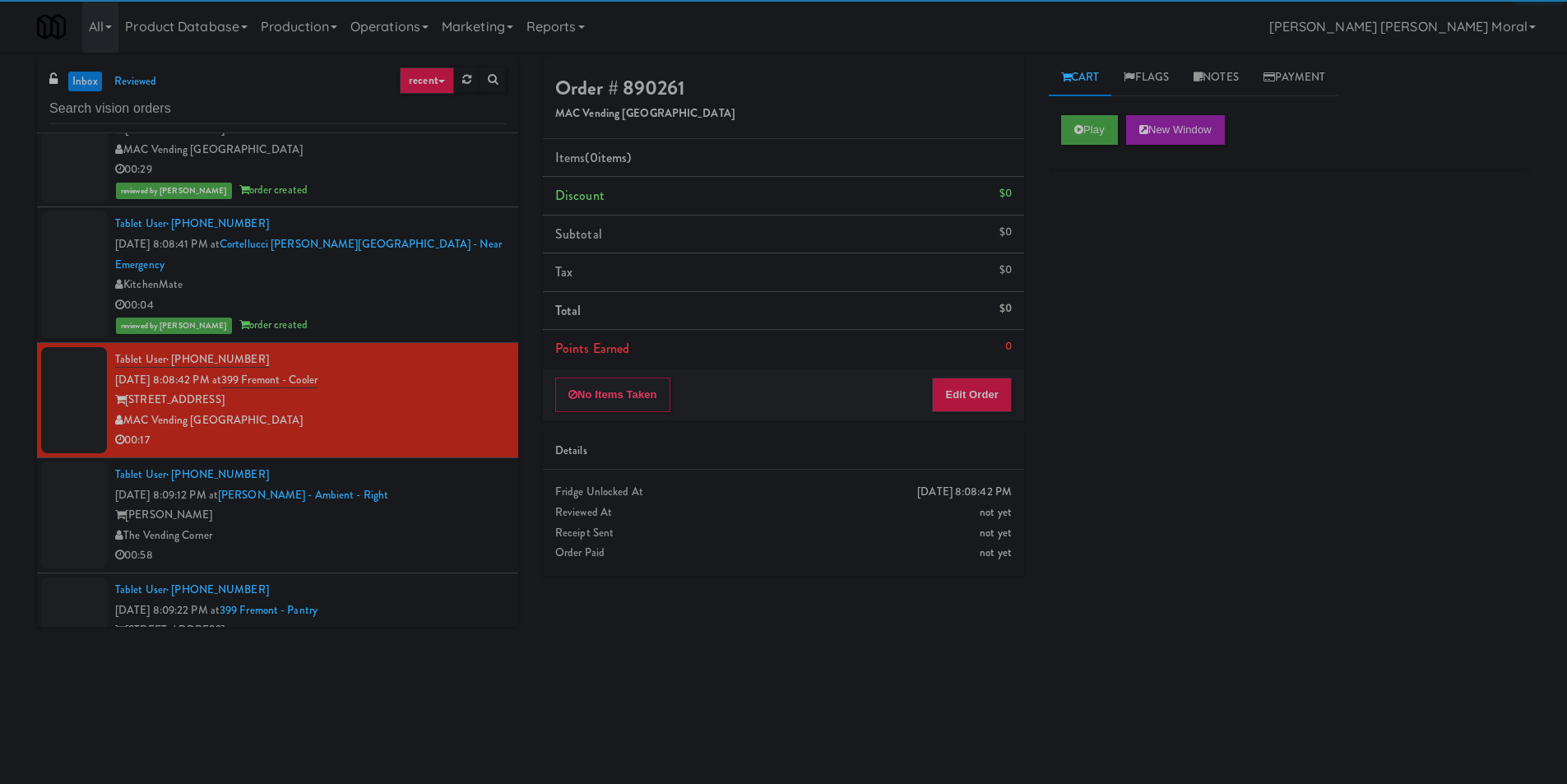
drag, startPoint x: 1082, startPoint y: 147, endPoint x: 1081, endPoint y: 180, distance: 33.0
click at [1082, 146] on div "Play New Window" at bounding box center [1290, 136] width 481 height 65
click at [1078, 201] on div "Play New Window Primary Flag Clear Flag if unable to determine what was taken o…" at bounding box center [1290, 411] width 481 height 617
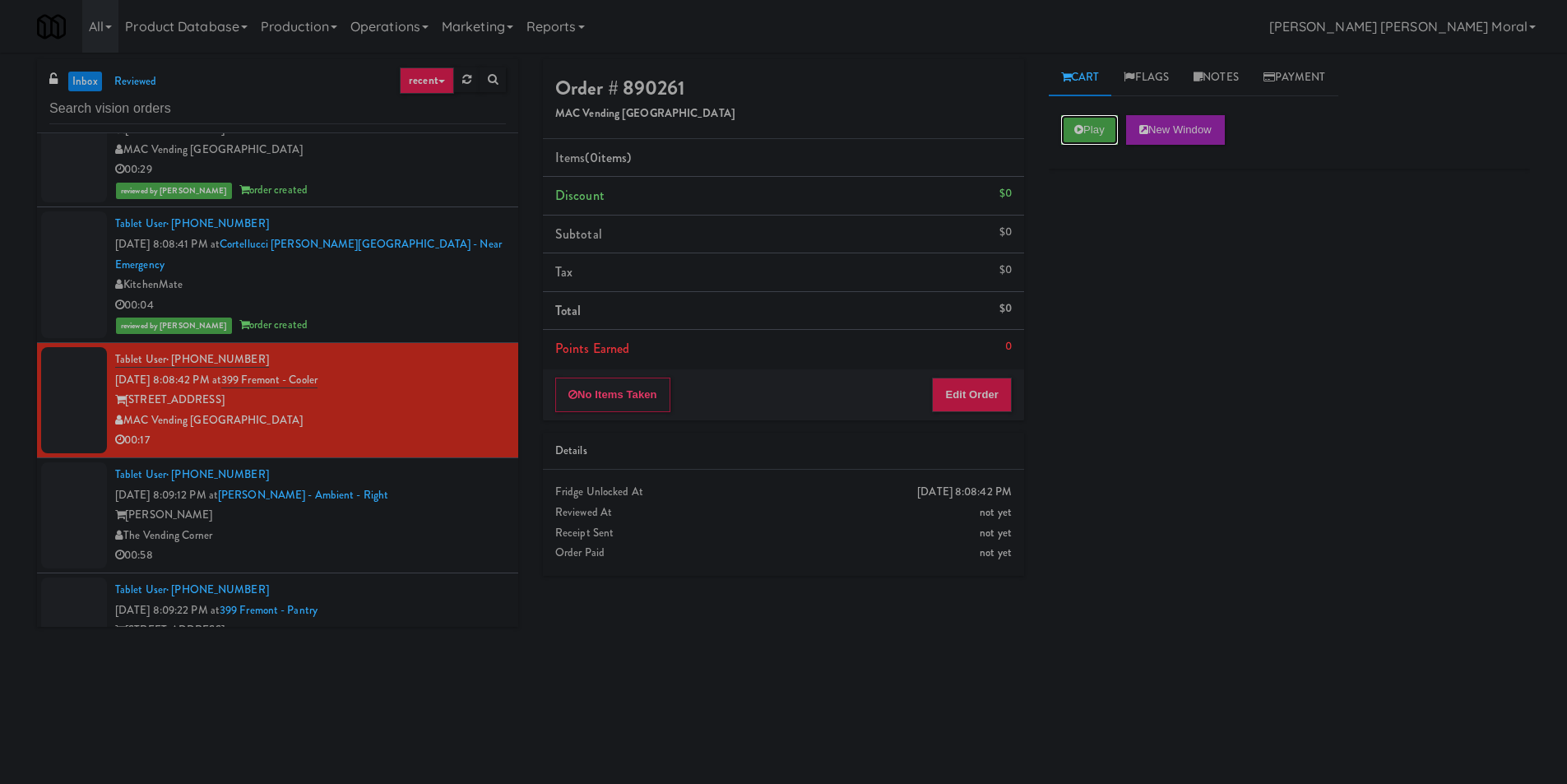
drag, startPoint x: 1089, startPoint y: 117, endPoint x: 1109, endPoint y: 215, distance: 100.0
click at [1090, 127] on button "Play" at bounding box center [1090, 130] width 56 height 30
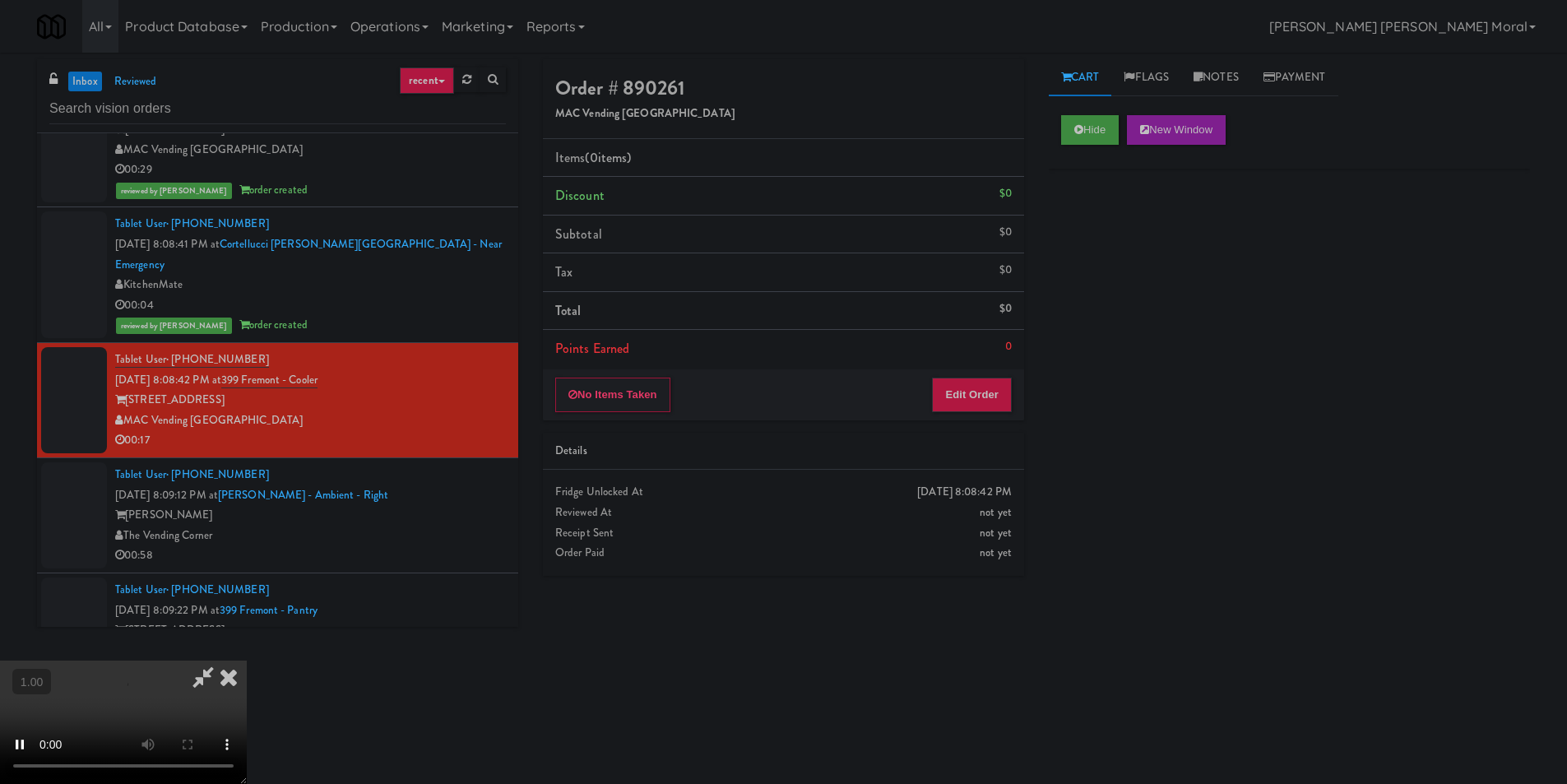
click at [1108, 227] on div "Hide New Window Primary Flag Clear Flag if unable to determine what was taken o…" at bounding box center [1290, 411] width 481 height 617
click at [1197, 477] on div "Hide New Window Primary Flag Clear Flag if unable to determine what was taken o…" at bounding box center [1290, 411] width 481 height 617
click at [247, 660] on video at bounding box center [123, 722] width 247 height 124
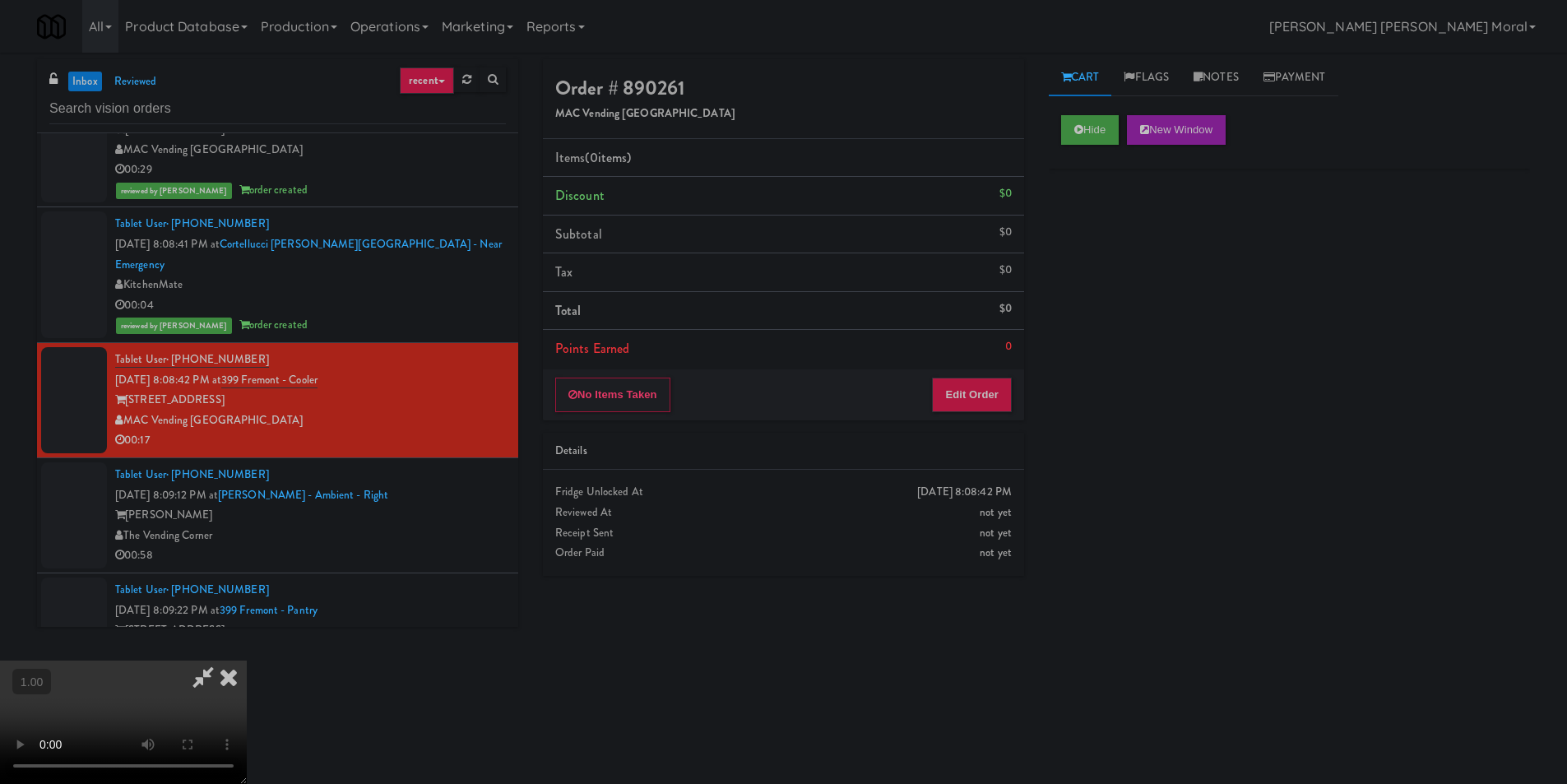
scroll to position [0, 0]
click at [993, 404] on button "Edit Order" at bounding box center [972, 394] width 80 height 35
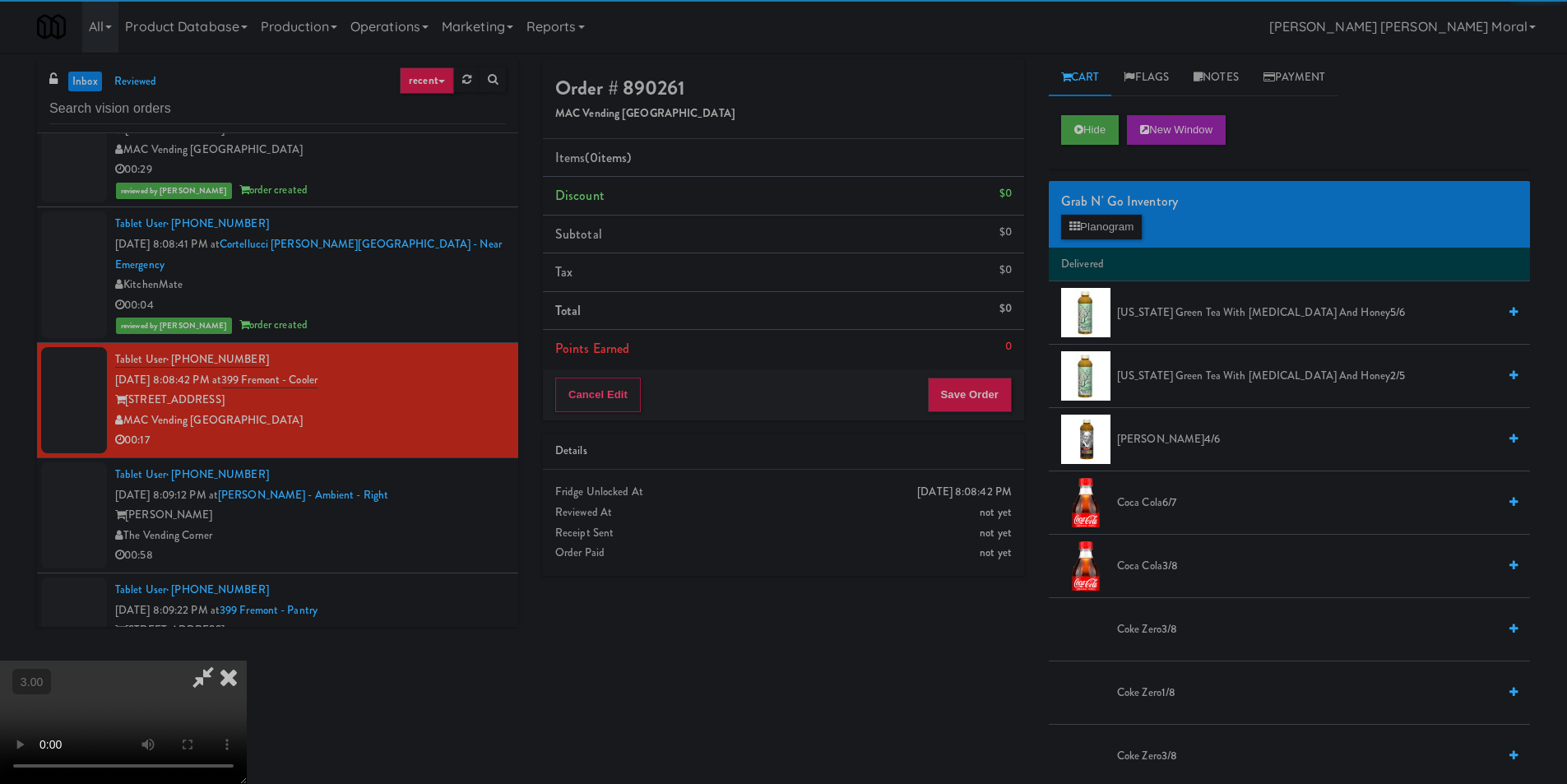
click at [1097, 209] on div "Grab N' Go Inventory" at bounding box center [1290, 201] width 457 height 25
click at [1097, 230] on button "Planogram" at bounding box center [1101, 227] width 80 height 25
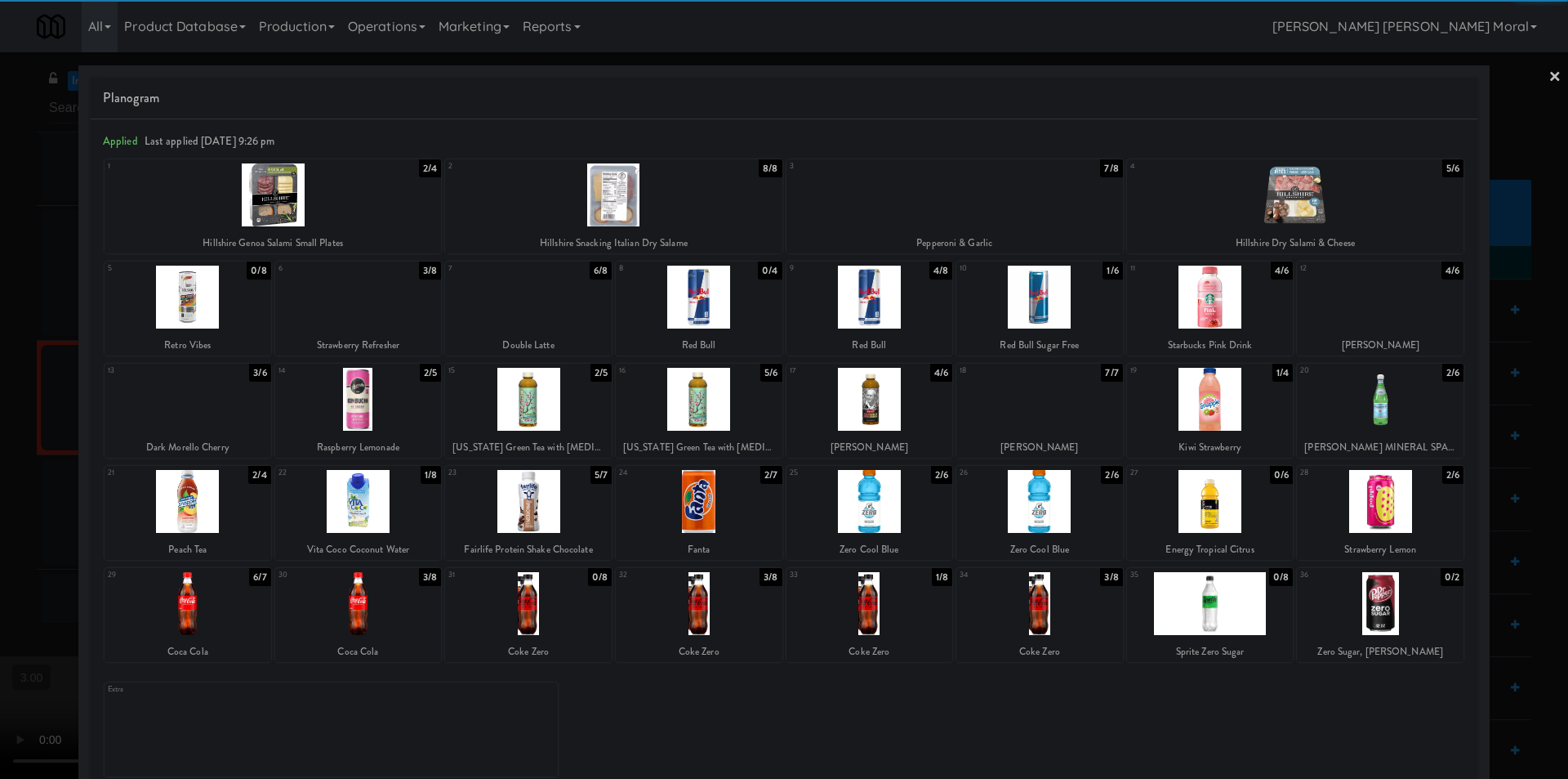
click at [1204, 412] on div at bounding box center [1209, 399] width 166 height 63
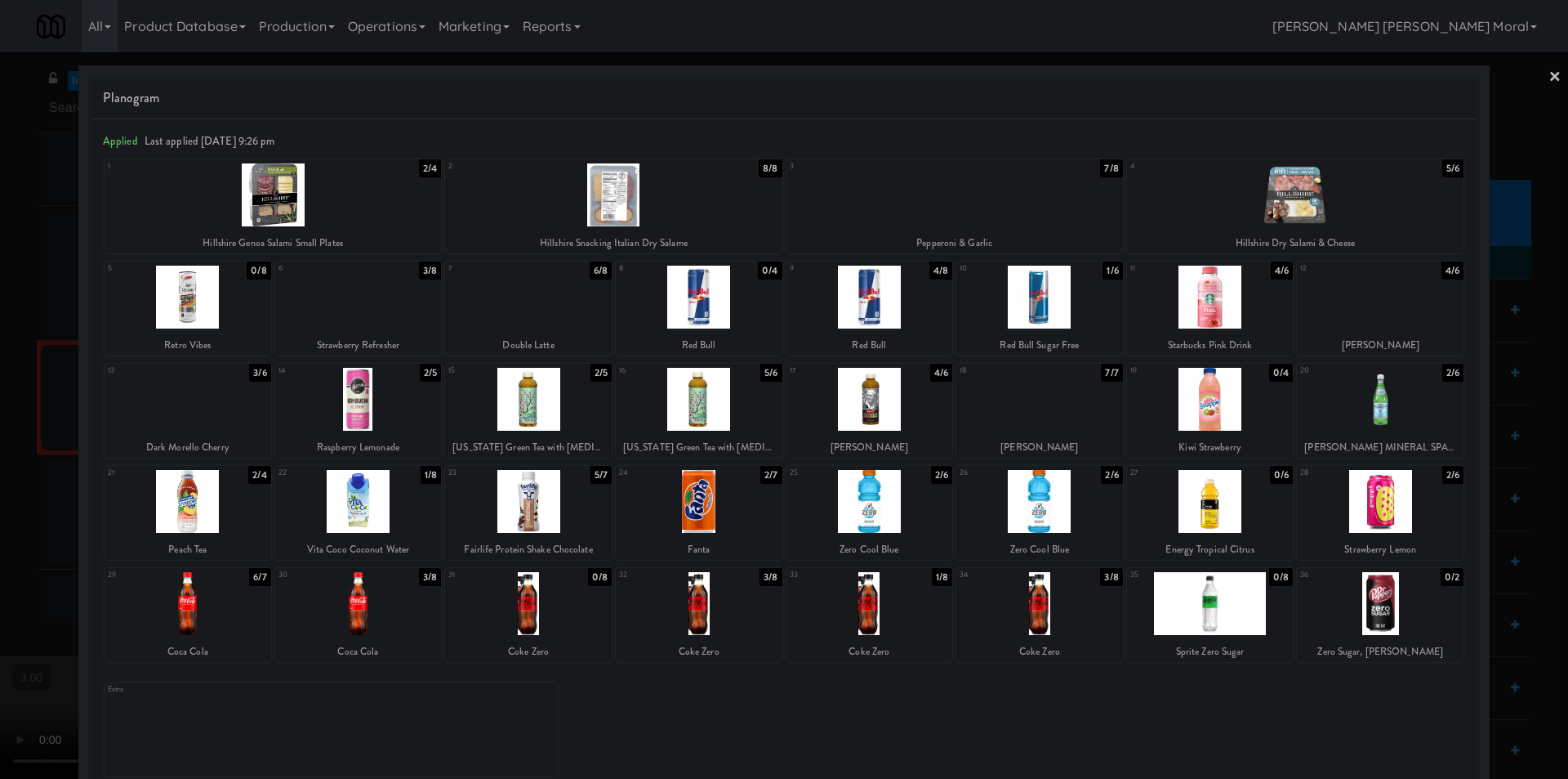
click at [1549, 89] on div at bounding box center [784, 390] width 1568 height 779
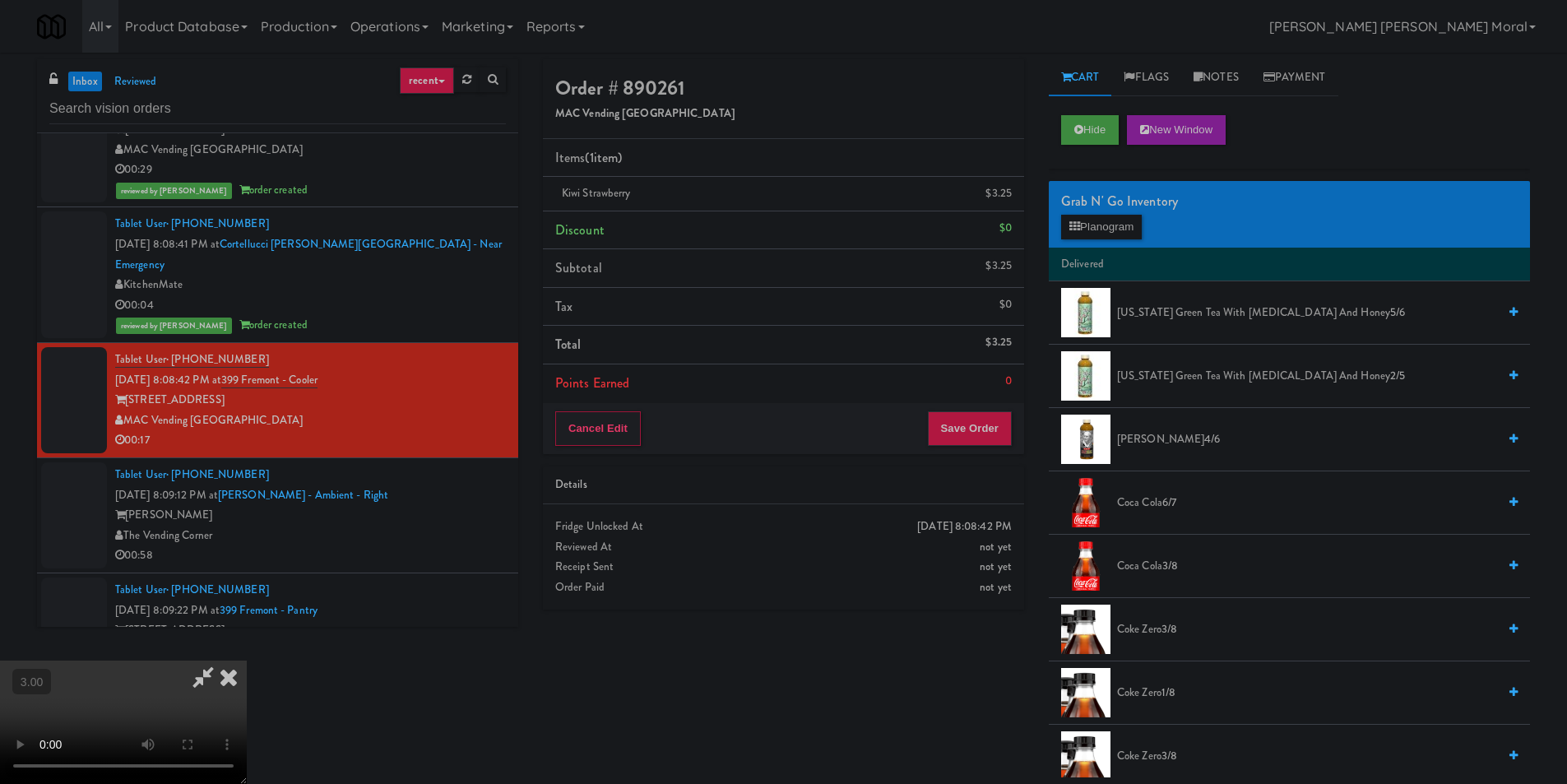
click at [247, 660] on video at bounding box center [123, 722] width 247 height 124
click at [247, 660] on icon at bounding box center [229, 676] width 37 height 33
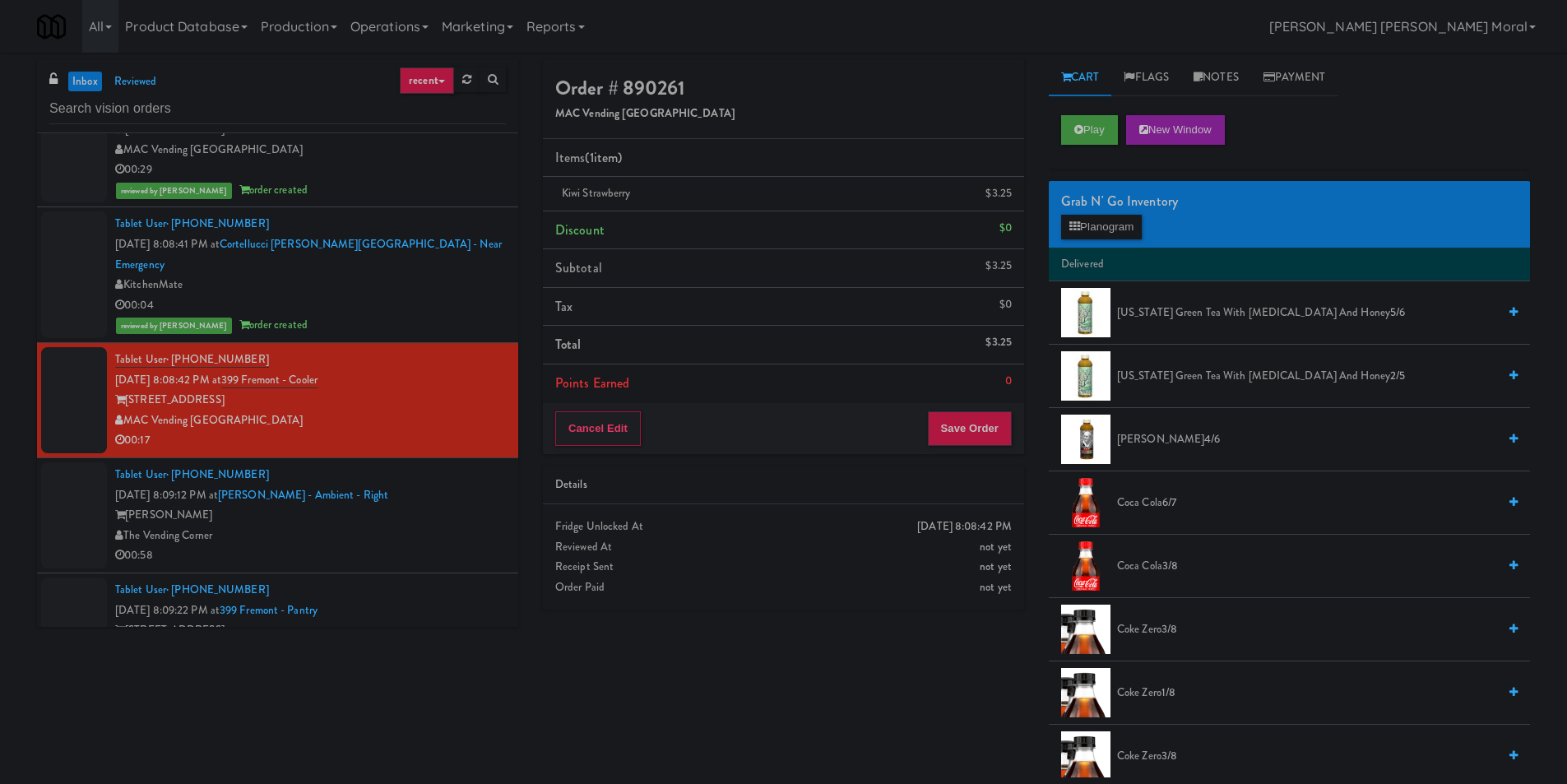
click at [975, 456] on div "Order # 890261 MAC Vending USA Items (1 item ) Kiwi Strawberry $3.25 Discount $…" at bounding box center [784, 341] width 506 height 562
click at [968, 432] on button "Save Order" at bounding box center [970, 428] width 84 height 35
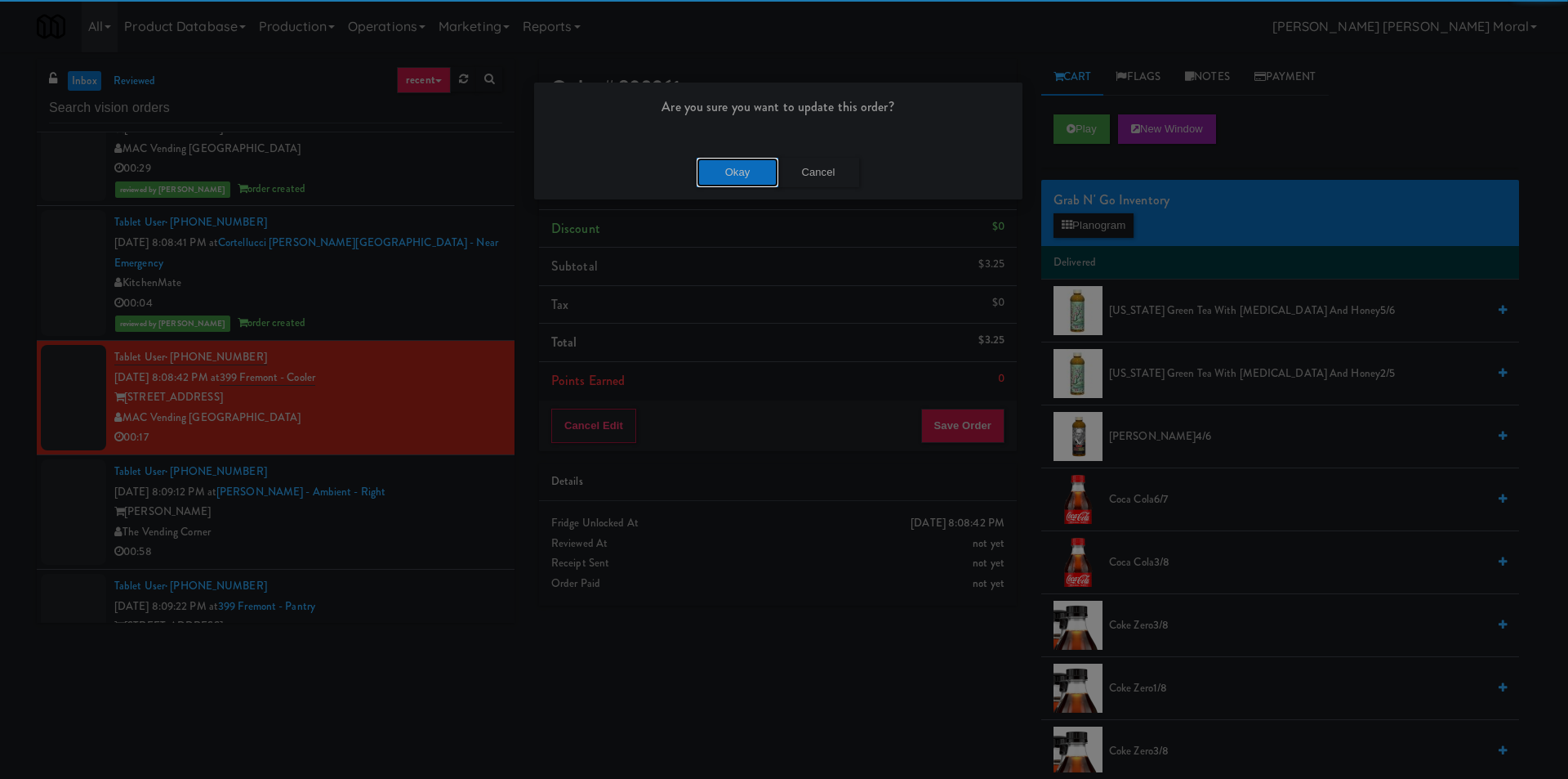
click at [736, 173] on button "Okay" at bounding box center [737, 172] width 82 height 30
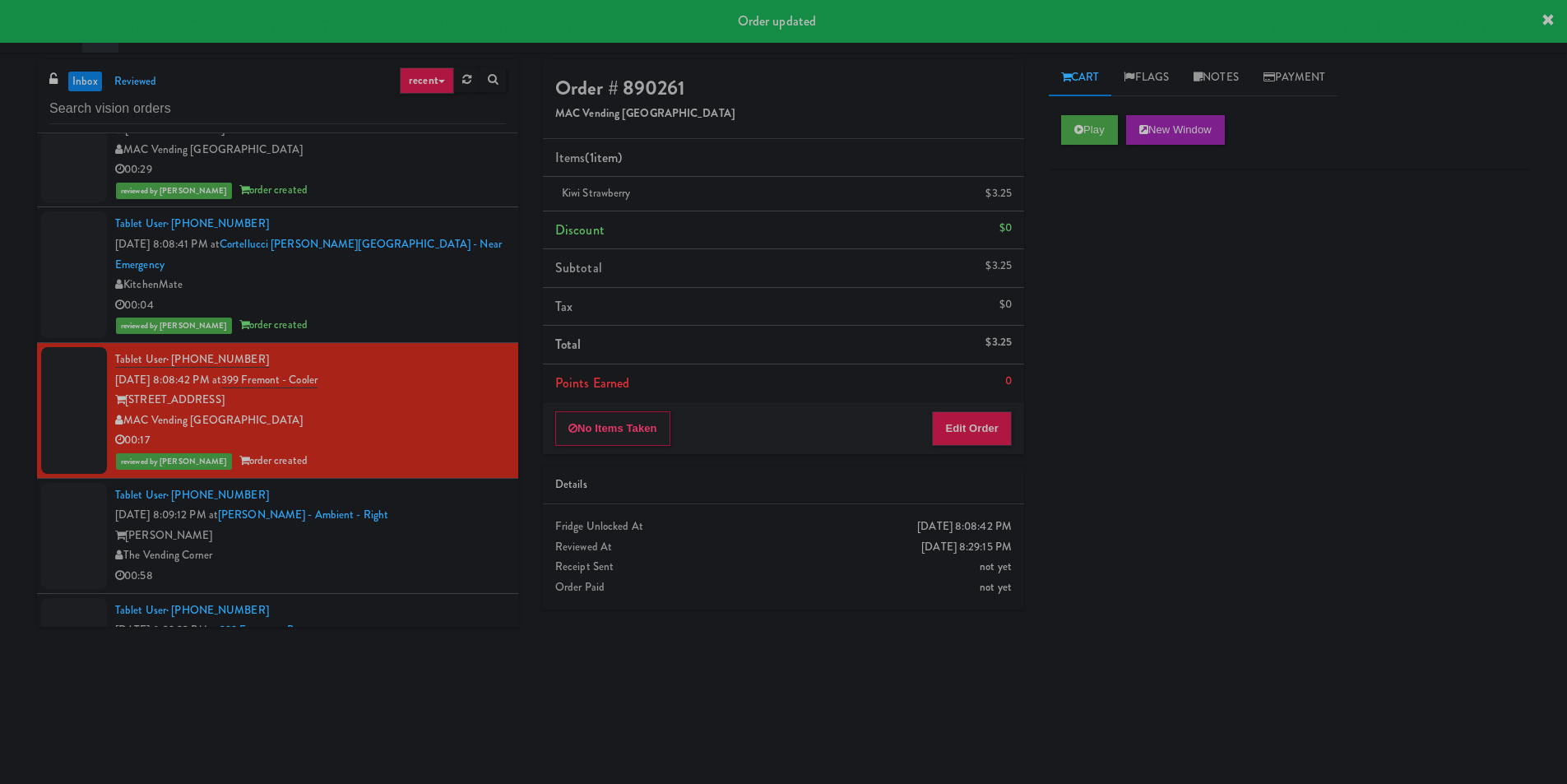
click at [462, 540] on div "[PERSON_NAME]" at bounding box center [310, 536] width 391 height 21
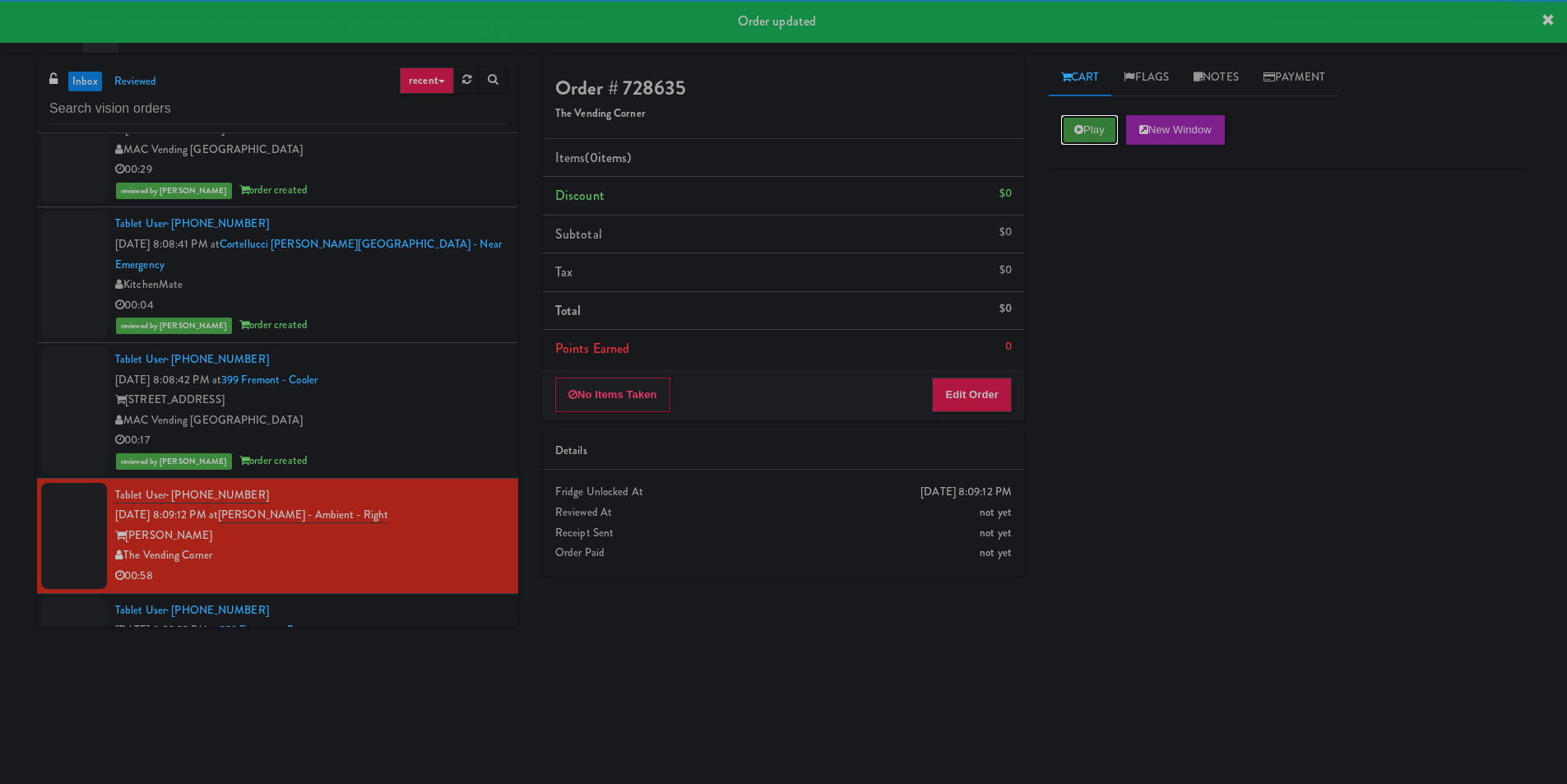
click at [1096, 127] on button "Play" at bounding box center [1090, 130] width 56 height 30
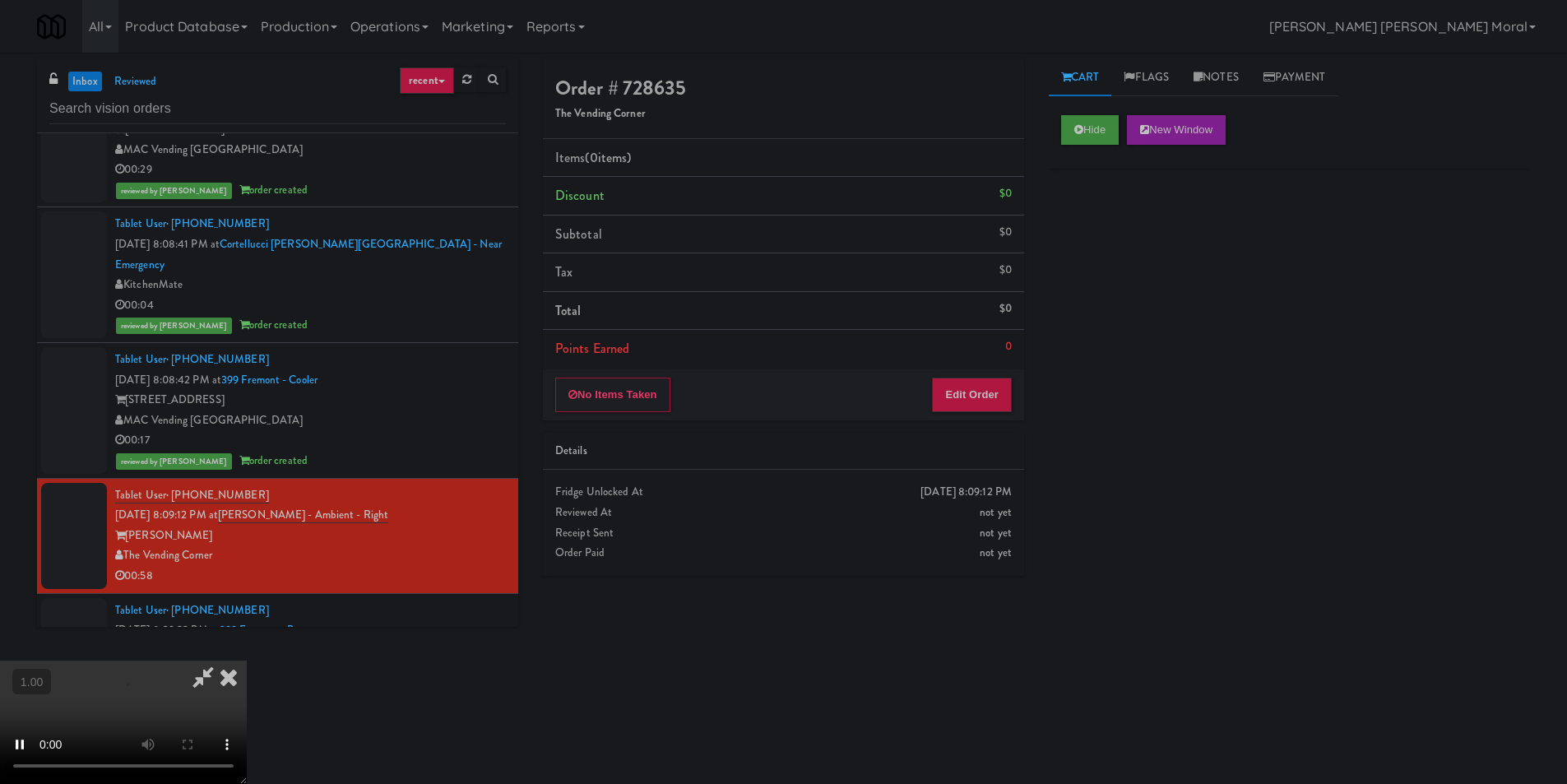
click at [1107, 264] on div "Hide New Window Primary Flag Clear Flag if unable to determine what was taken o…" at bounding box center [1290, 411] width 481 height 617
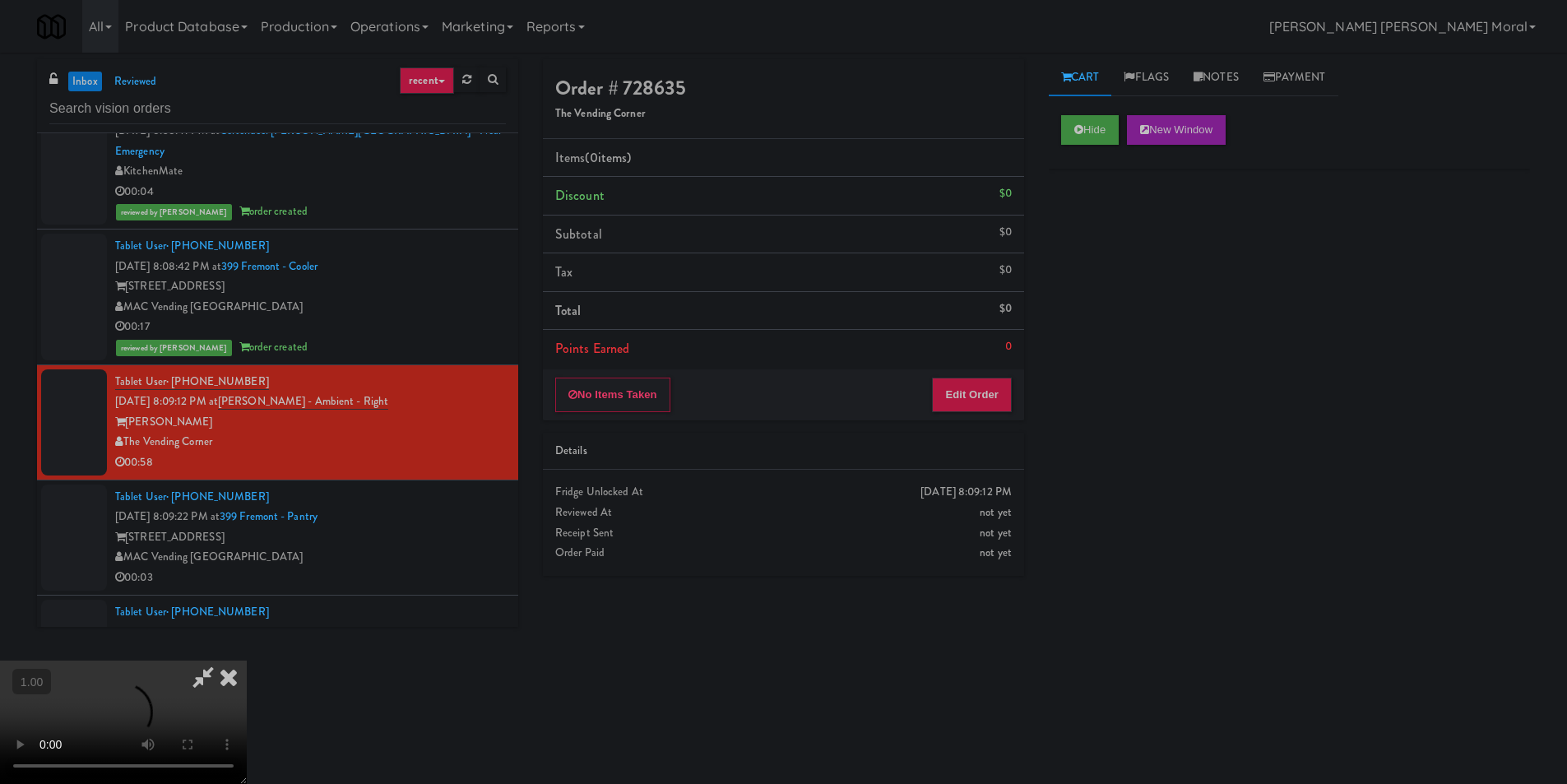
scroll to position [1480, 0]
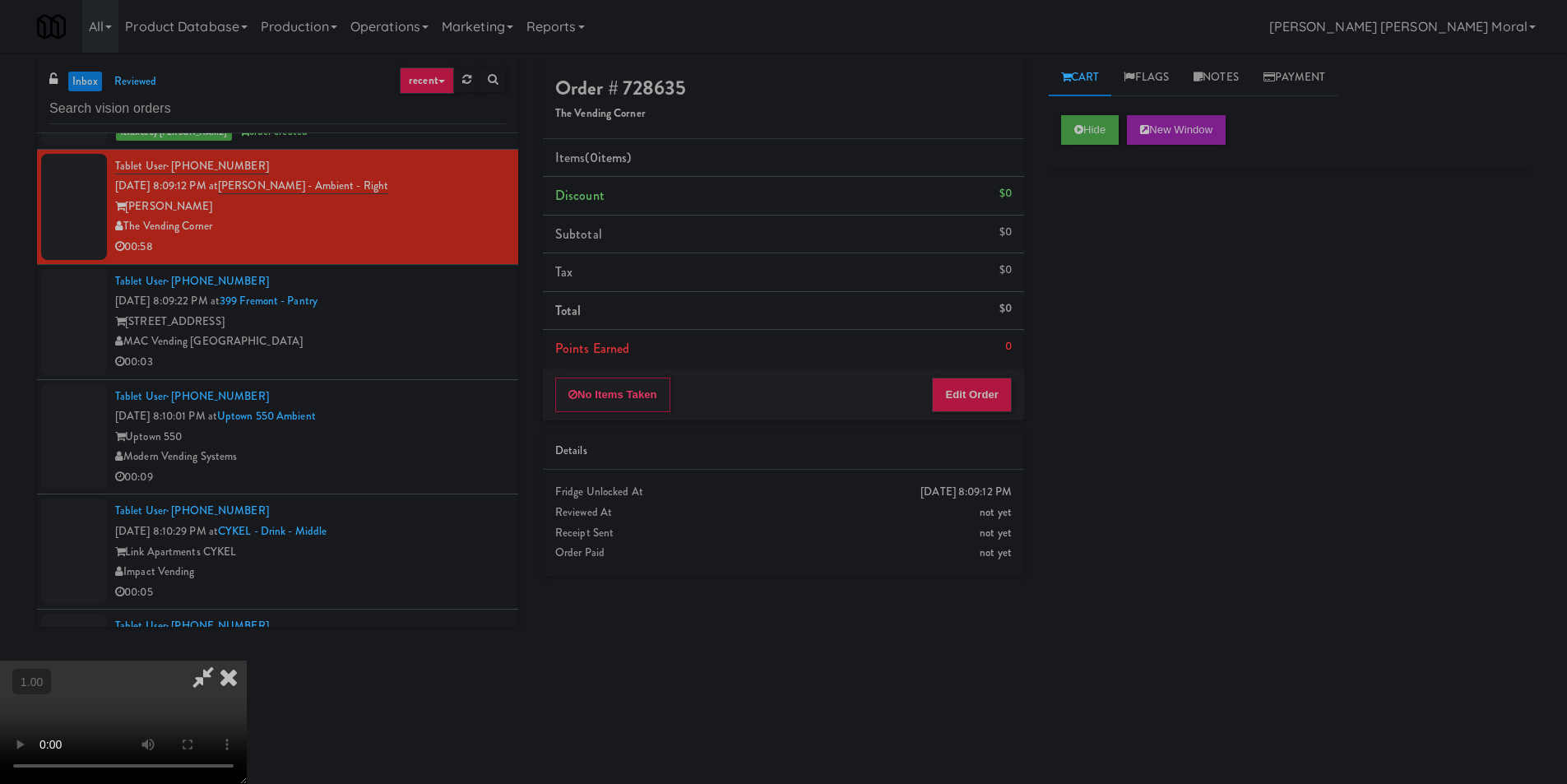
click at [1137, 381] on div "Hide New Window Primary Flag Clear Flag if unable to determine what was taken o…" at bounding box center [1290, 411] width 481 height 617
click at [247, 660] on video at bounding box center [123, 722] width 247 height 124
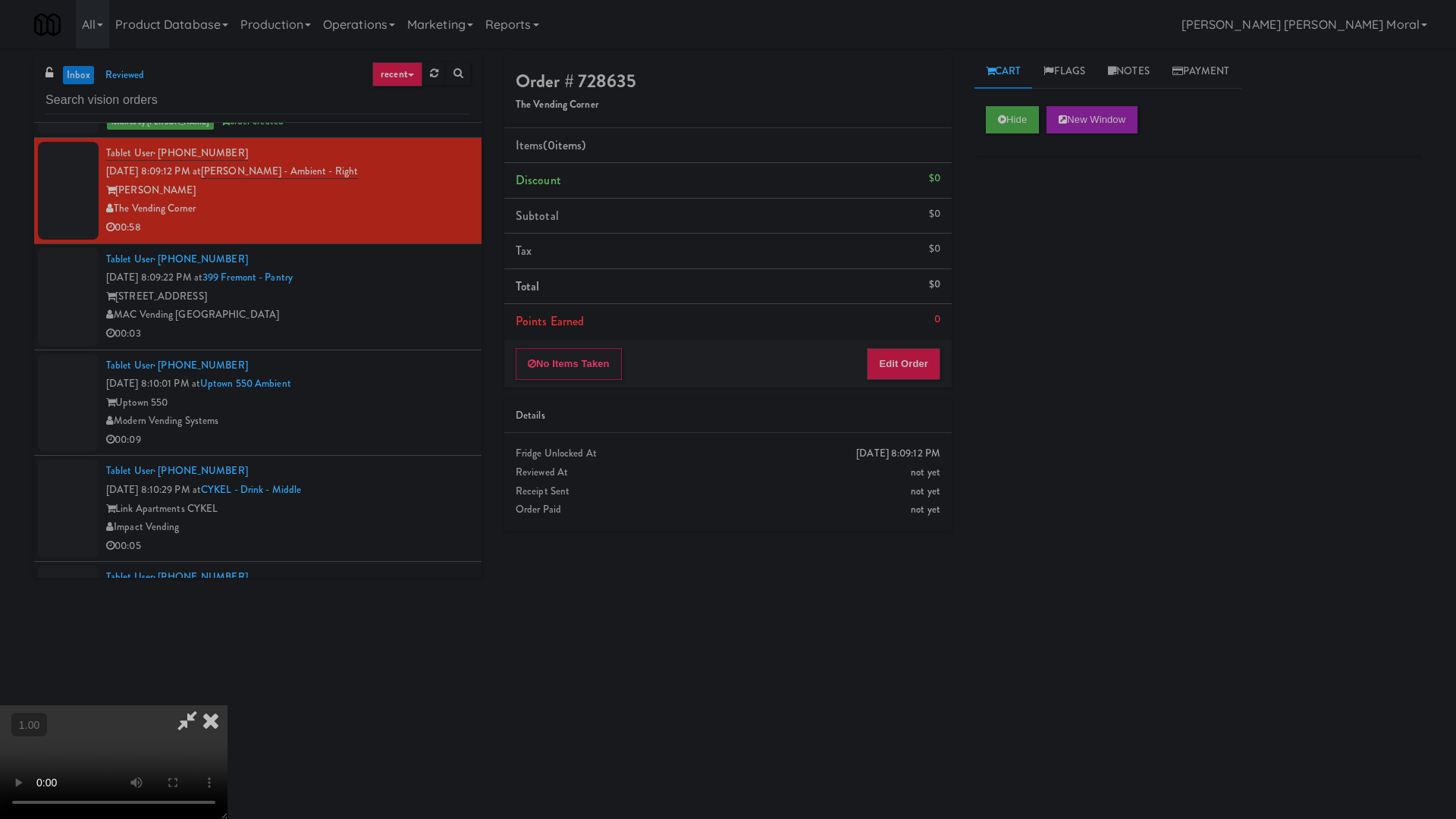
click at [227, 706] on video at bounding box center [113, 762] width 227 height 114
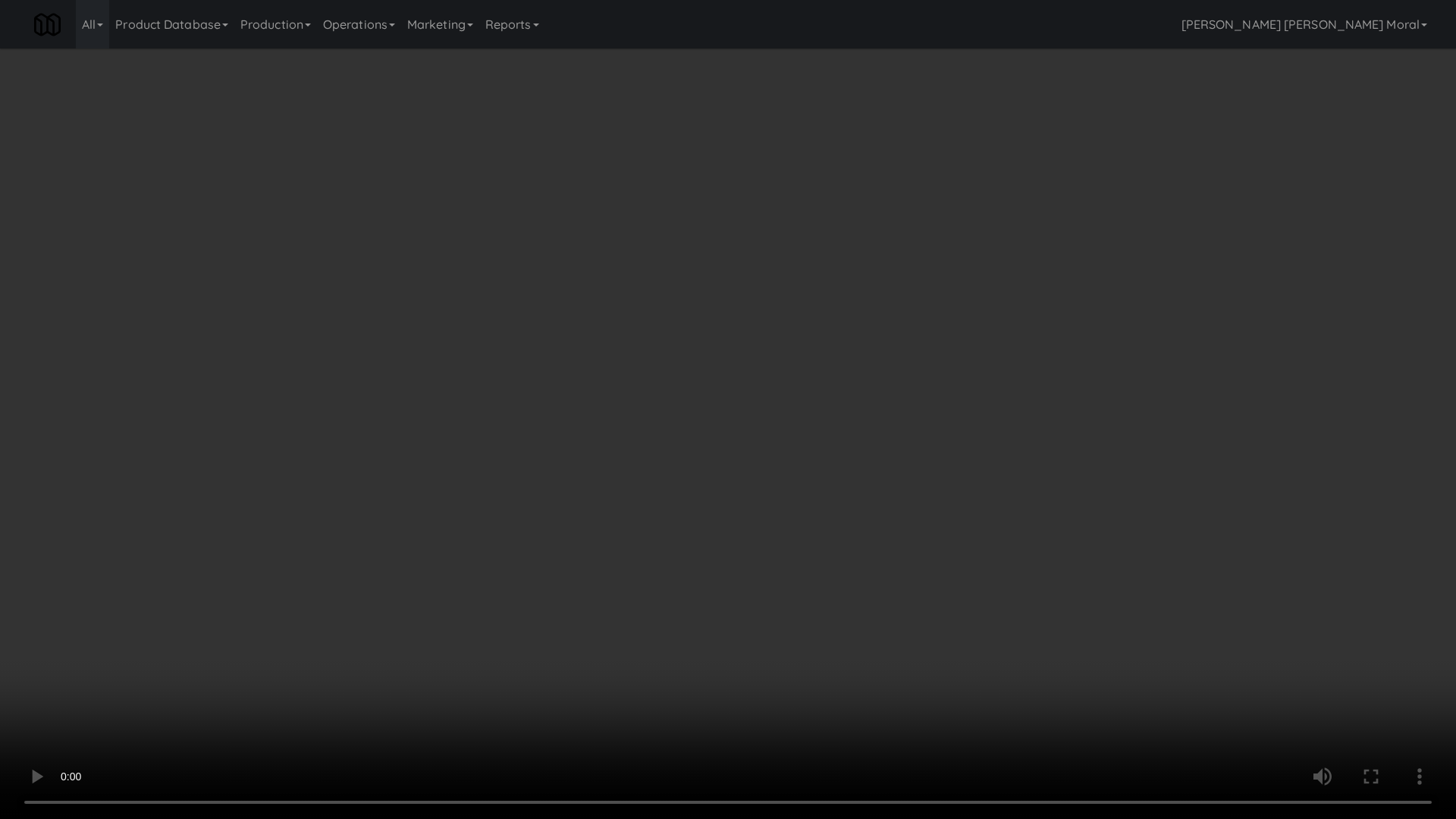
click at [834, 478] on video at bounding box center [728, 409] width 1456 height 819
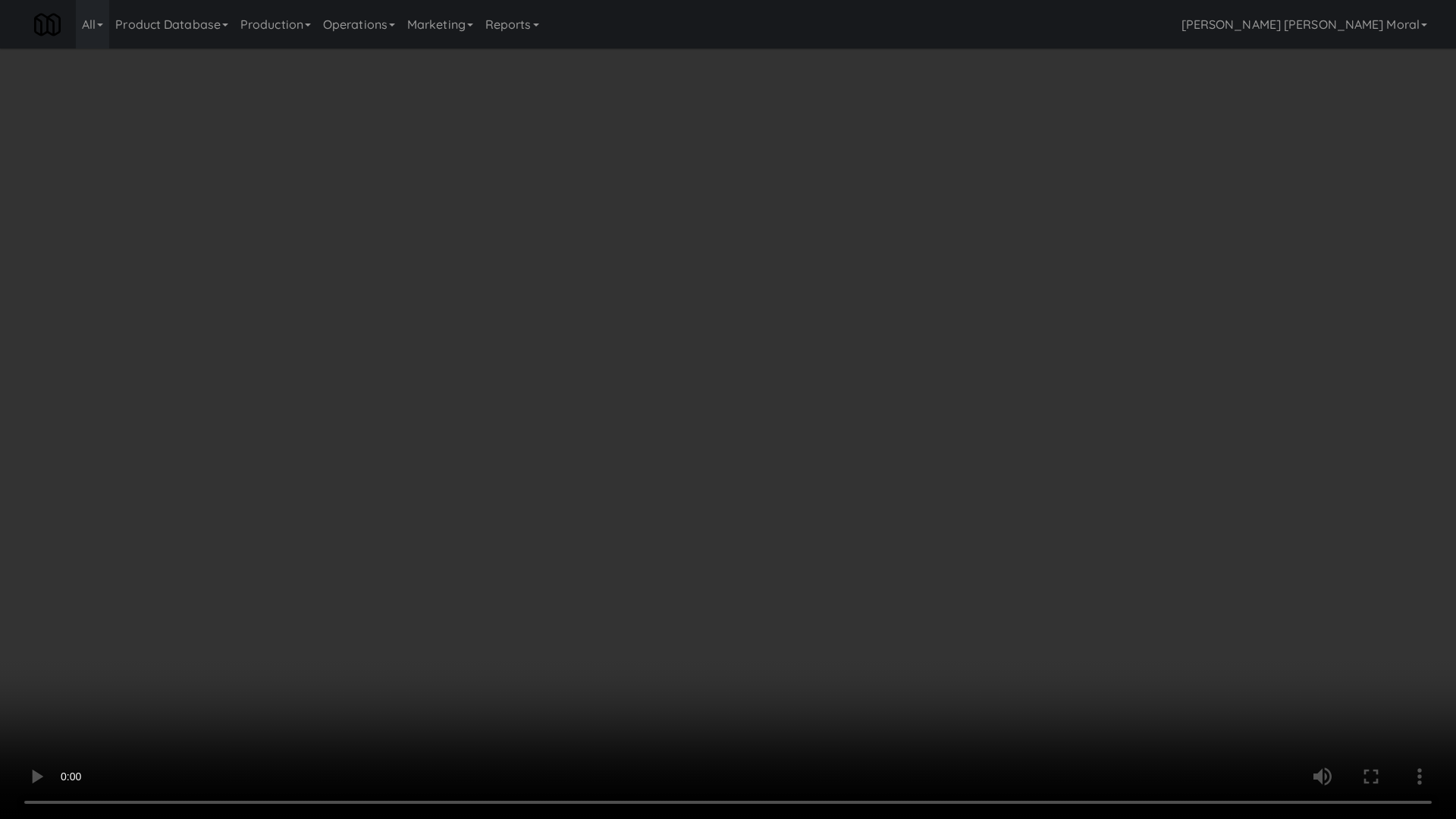
click at [842, 481] on video at bounding box center [728, 409] width 1456 height 819
click at [843, 481] on video at bounding box center [728, 409] width 1456 height 819
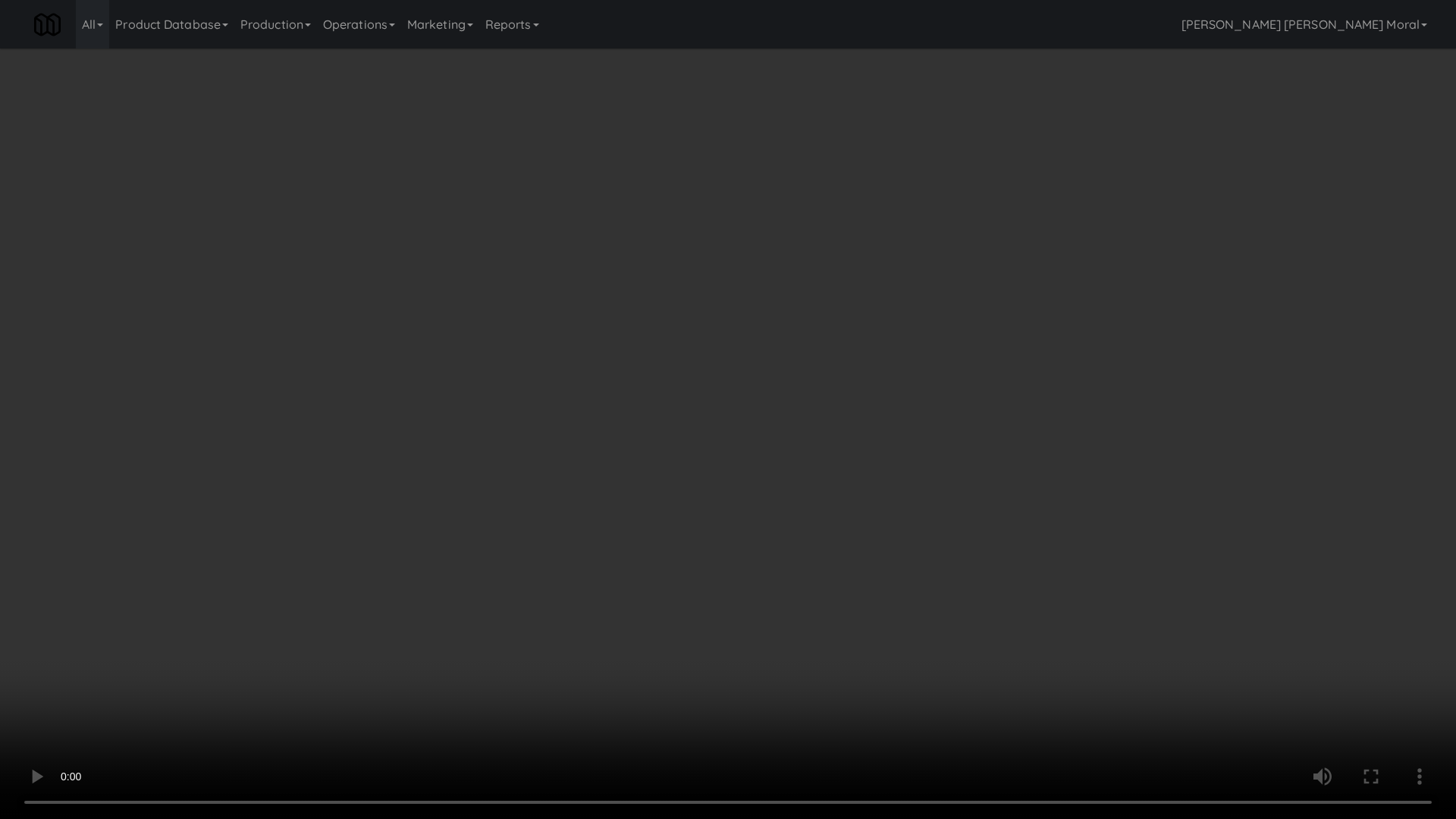
click at [843, 481] on video at bounding box center [728, 409] width 1456 height 819
click at [914, 481] on video at bounding box center [728, 409] width 1456 height 819
click at [916, 481] on video at bounding box center [728, 409] width 1456 height 819
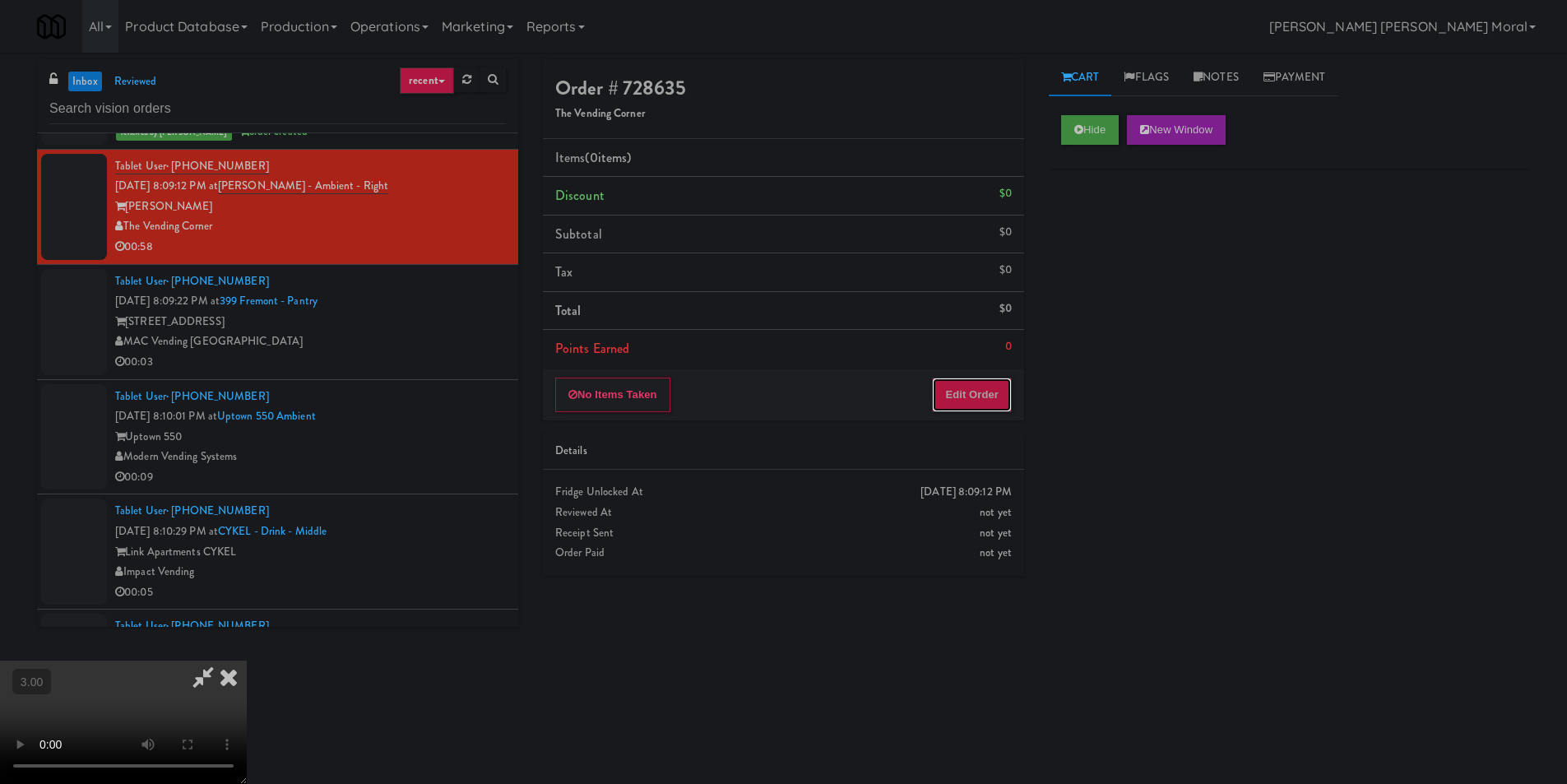
drag, startPoint x: 992, startPoint y: 410, endPoint x: 1043, endPoint y: 330, distance: 94.9
click at [992, 409] on button "Edit Order" at bounding box center [972, 394] width 80 height 35
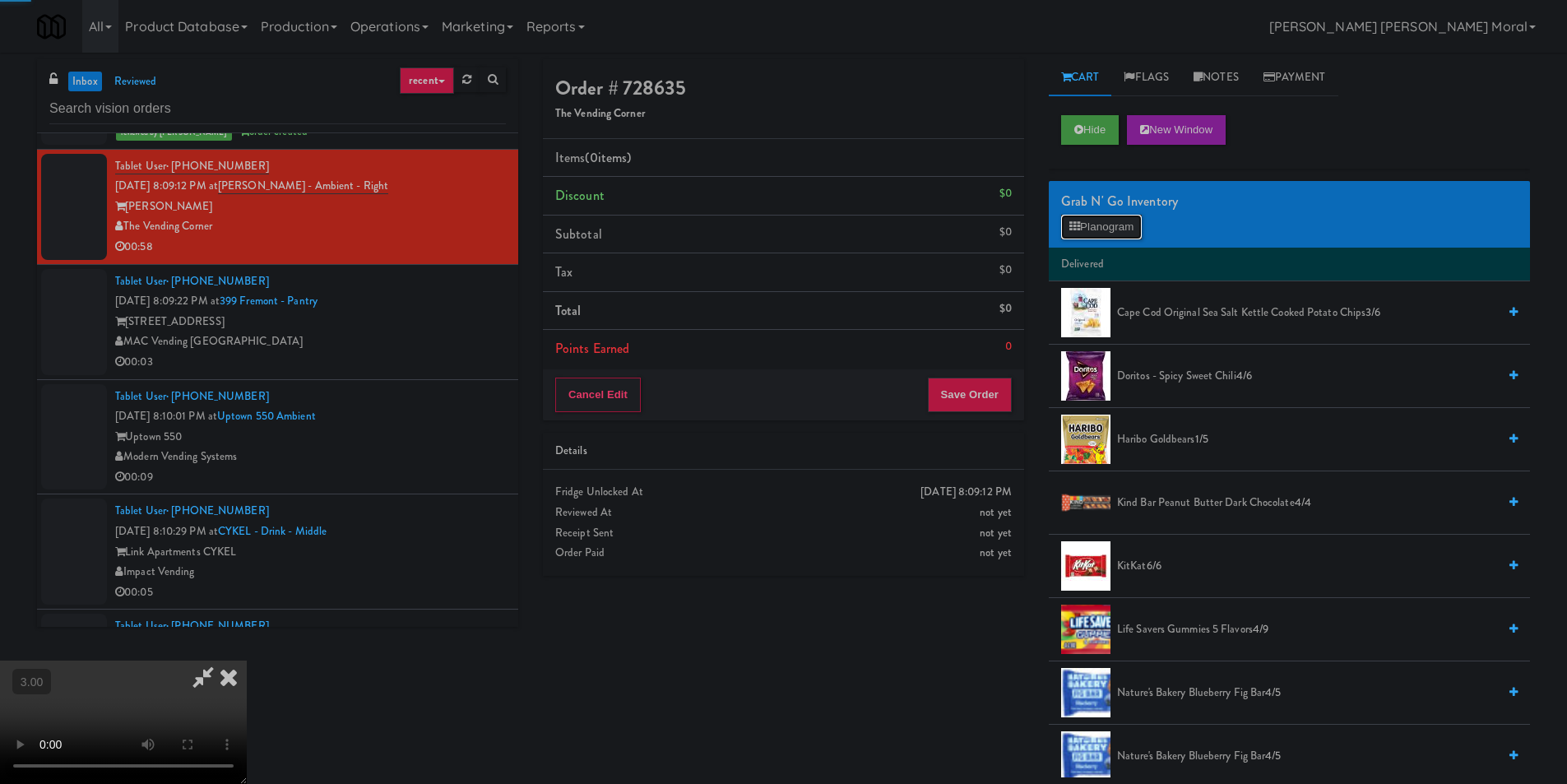
click at [1096, 235] on button "Planogram" at bounding box center [1101, 227] width 80 height 25
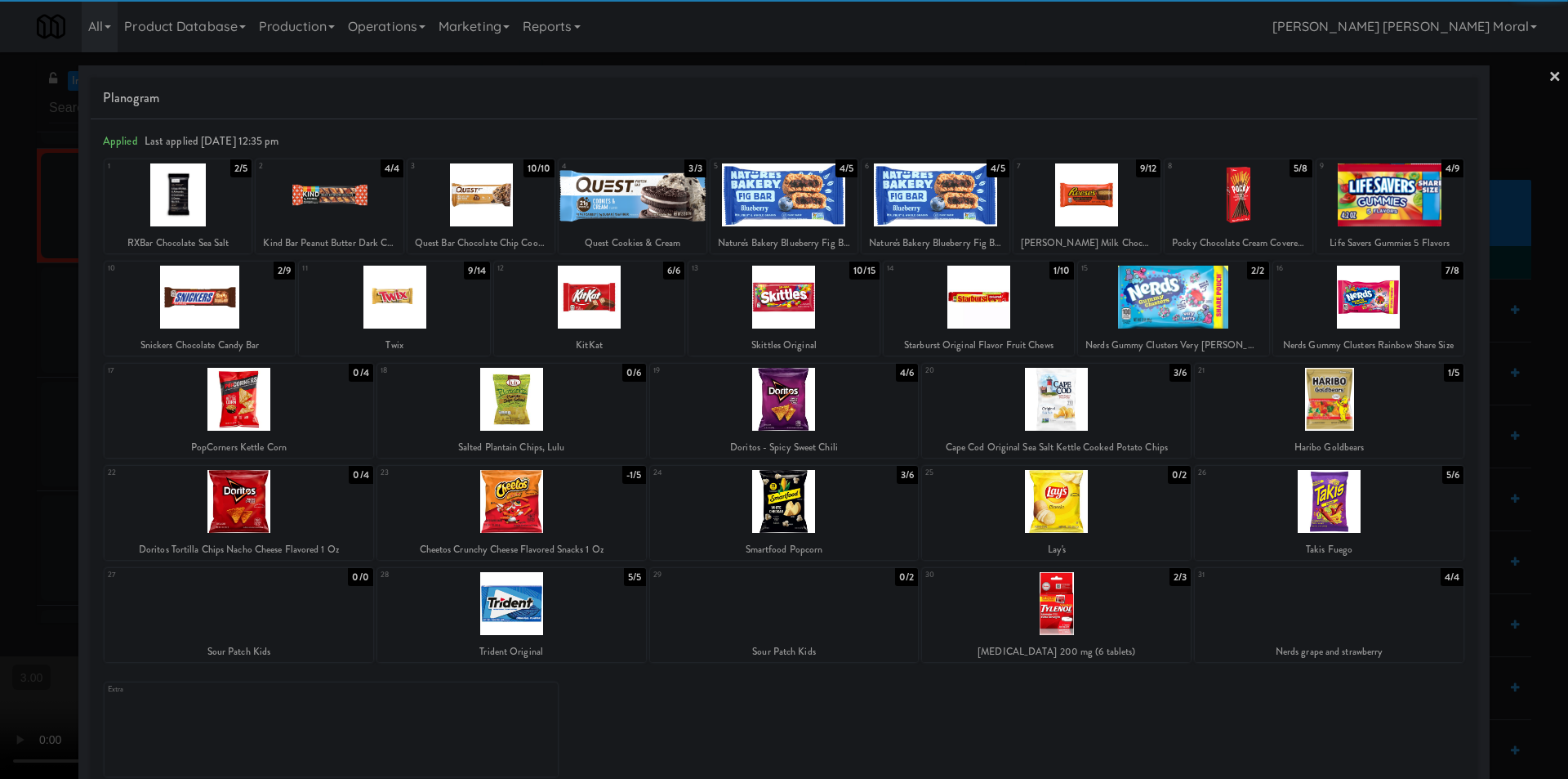
click at [605, 309] on div at bounding box center [590, 297] width 191 height 63
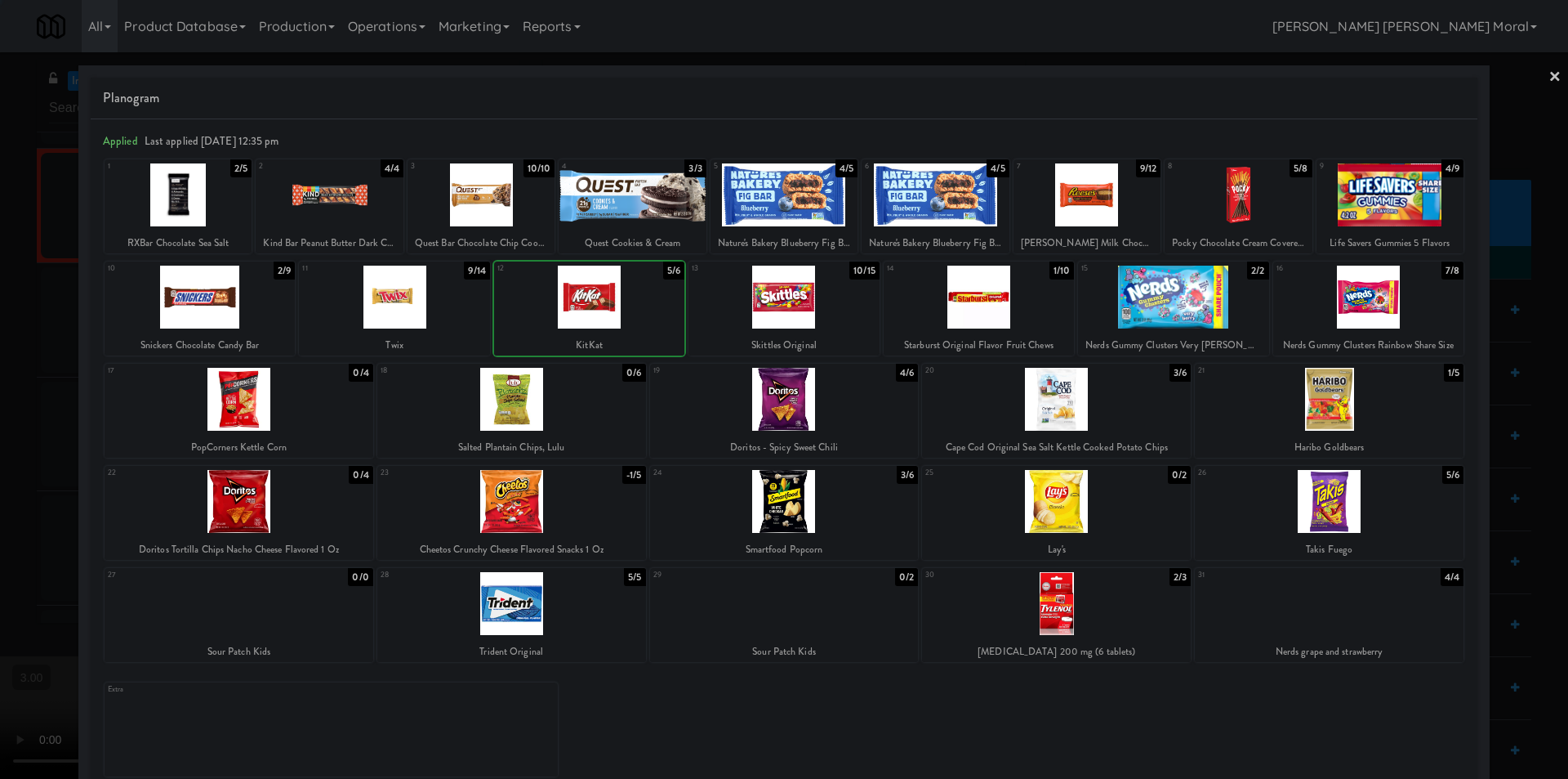
click at [605, 309] on div at bounding box center [590, 297] width 191 height 63
click at [808, 310] on div at bounding box center [784, 297] width 191 height 63
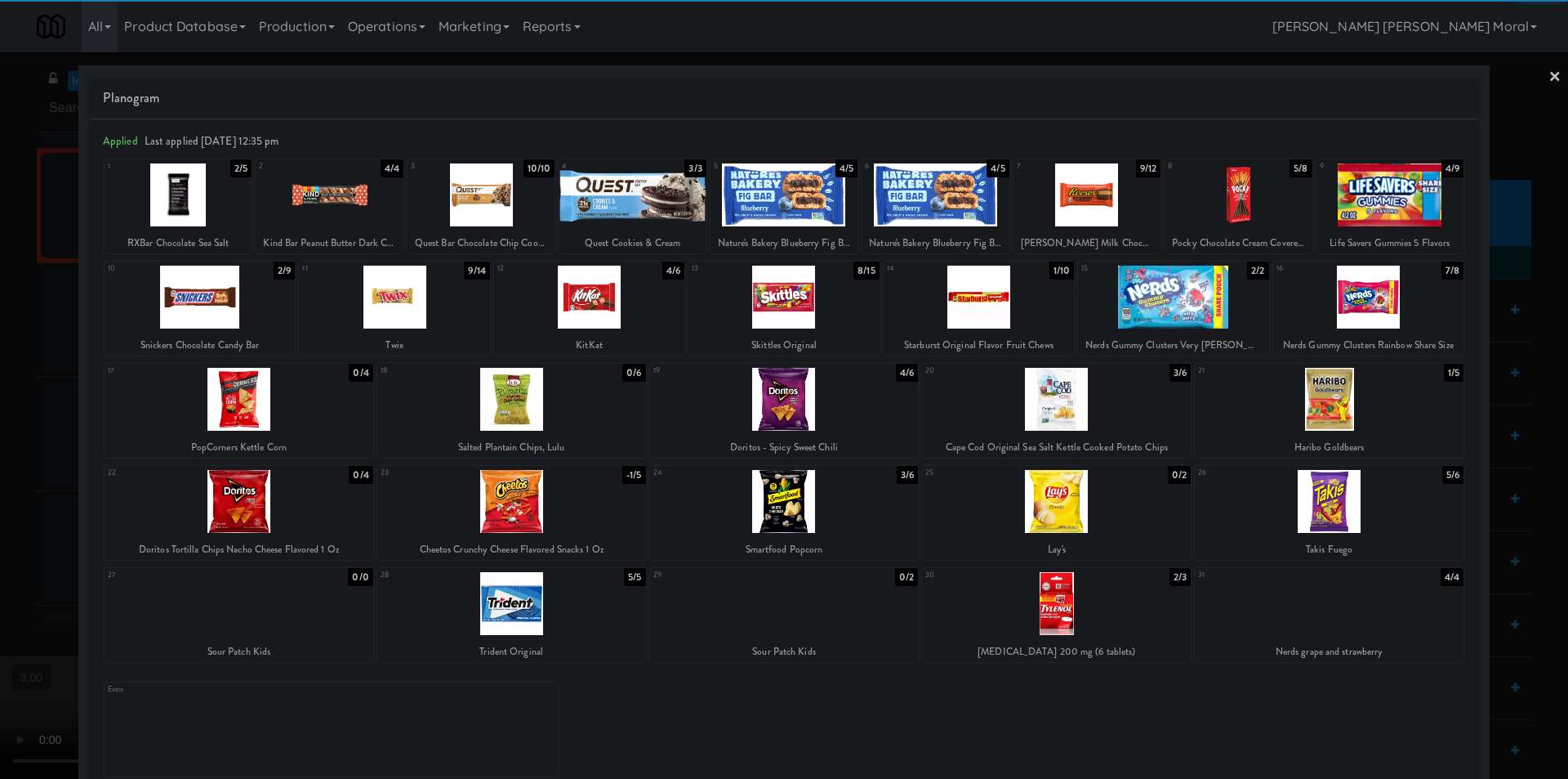
click at [1548, 75] on link "×" at bounding box center [1554, 78] width 13 height 51
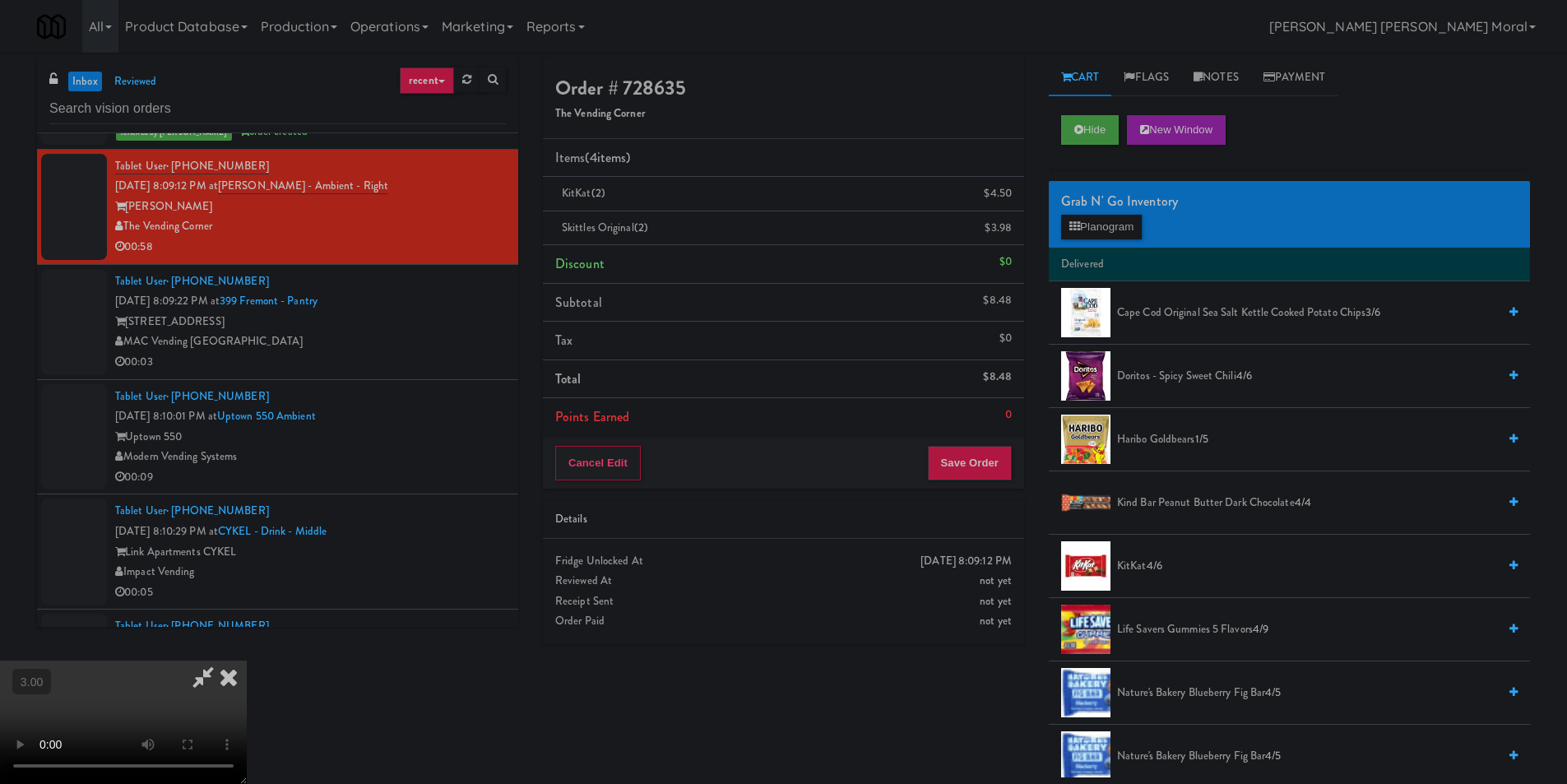
click at [247, 660] on icon at bounding box center [229, 676] width 37 height 33
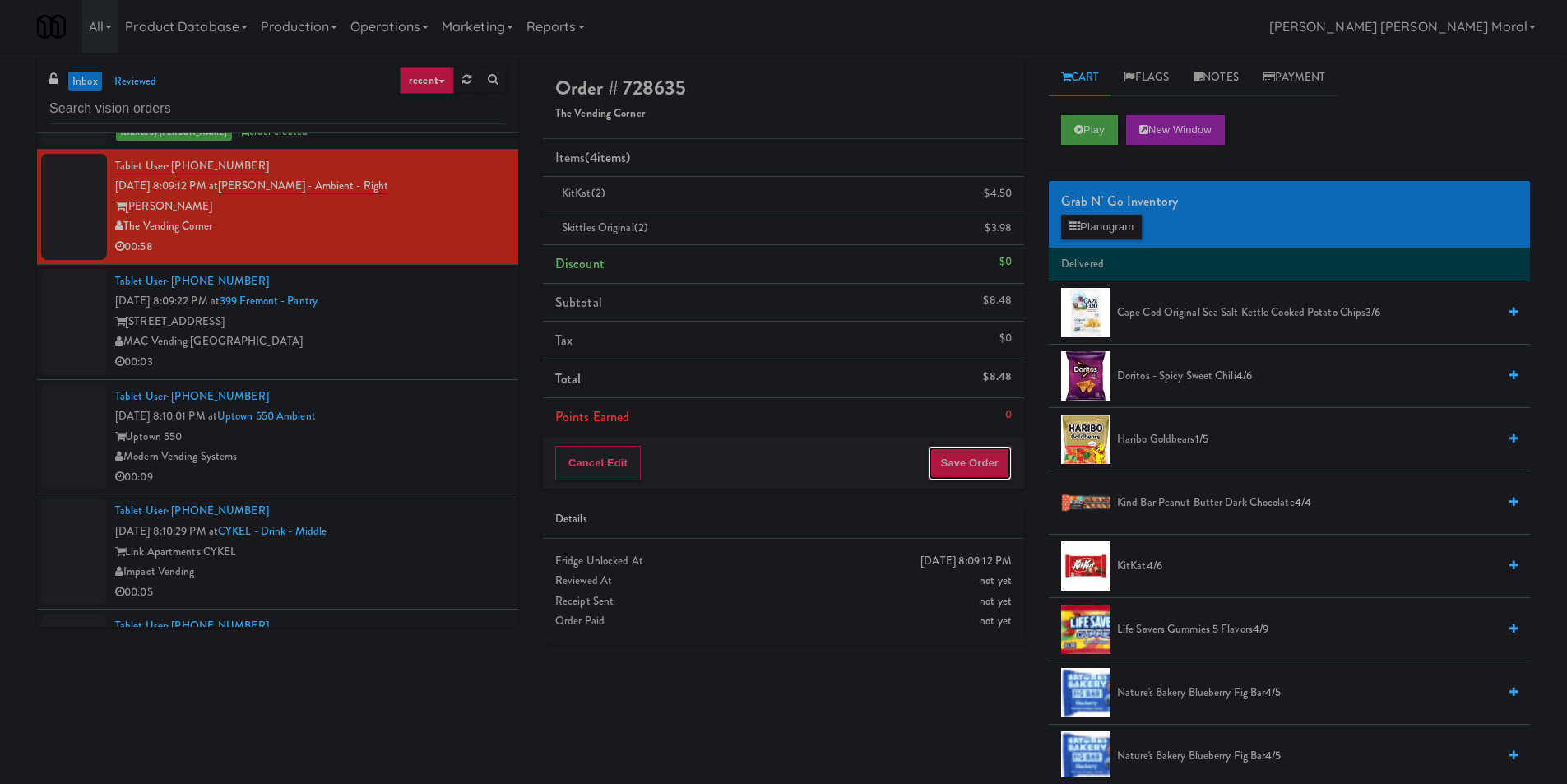
click at [972, 472] on button "Save Order" at bounding box center [970, 462] width 84 height 35
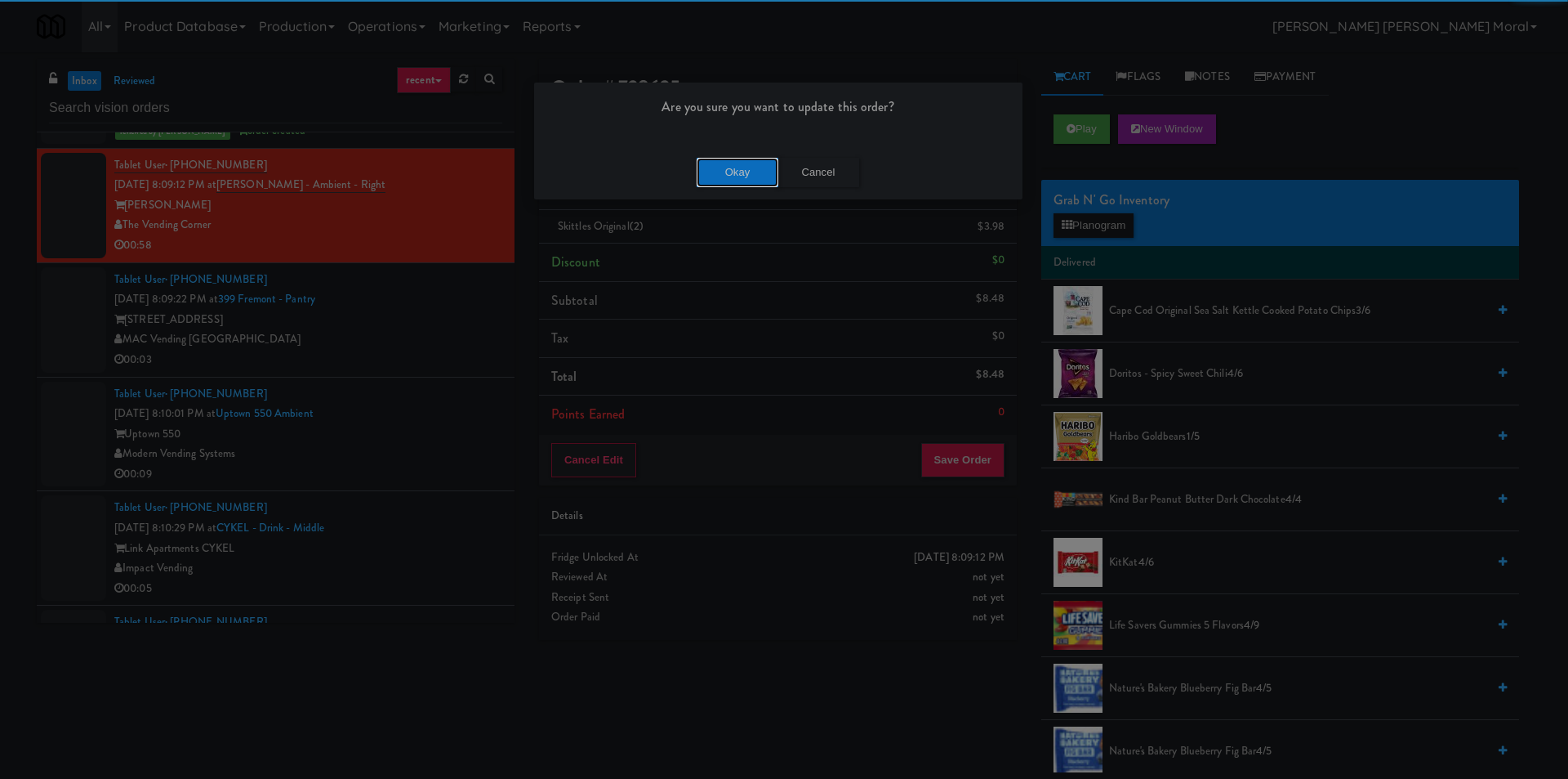
click at [743, 175] on button "Okay" at bounding box center [737, 172] width 82 height 30
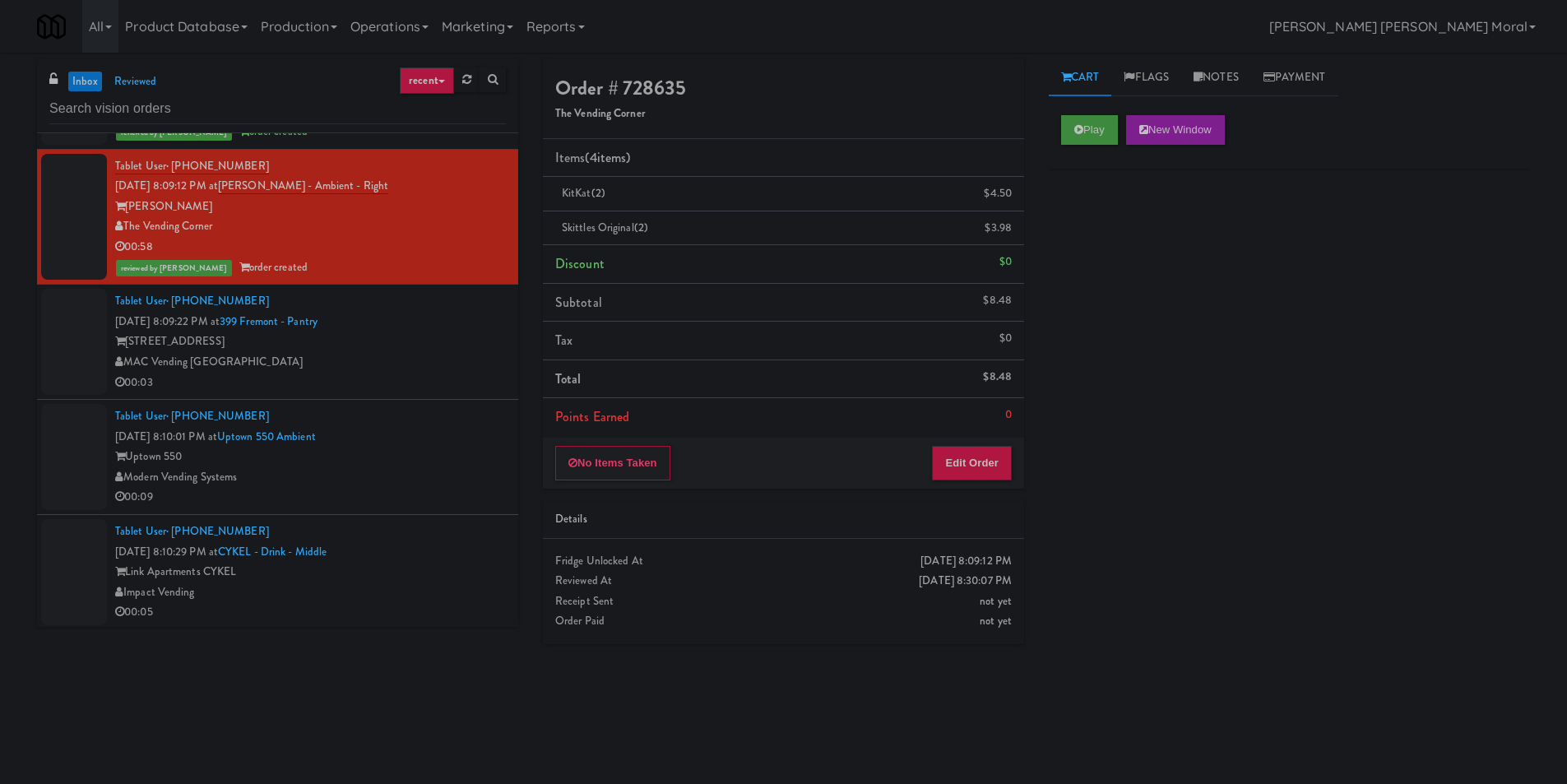
drag, startPoint x: 1162, startPoint y: 317, endPoint x: 1162, endPoint y: 289, distance: 28.0
click at [1162, 298] on div "Play New Window Primary Flag Clear Flag if unable to determine what was taken o…" at bounding box center [1290, 411] width 481 height 617
drag, startPoint x: 1213, startPoint y: 75, endPoint x: 1206, endPoint y: 192, distance: 117.2
click at [1213, 75] on link "Notes" at bounding box center [1216, 77] width 70 height 37
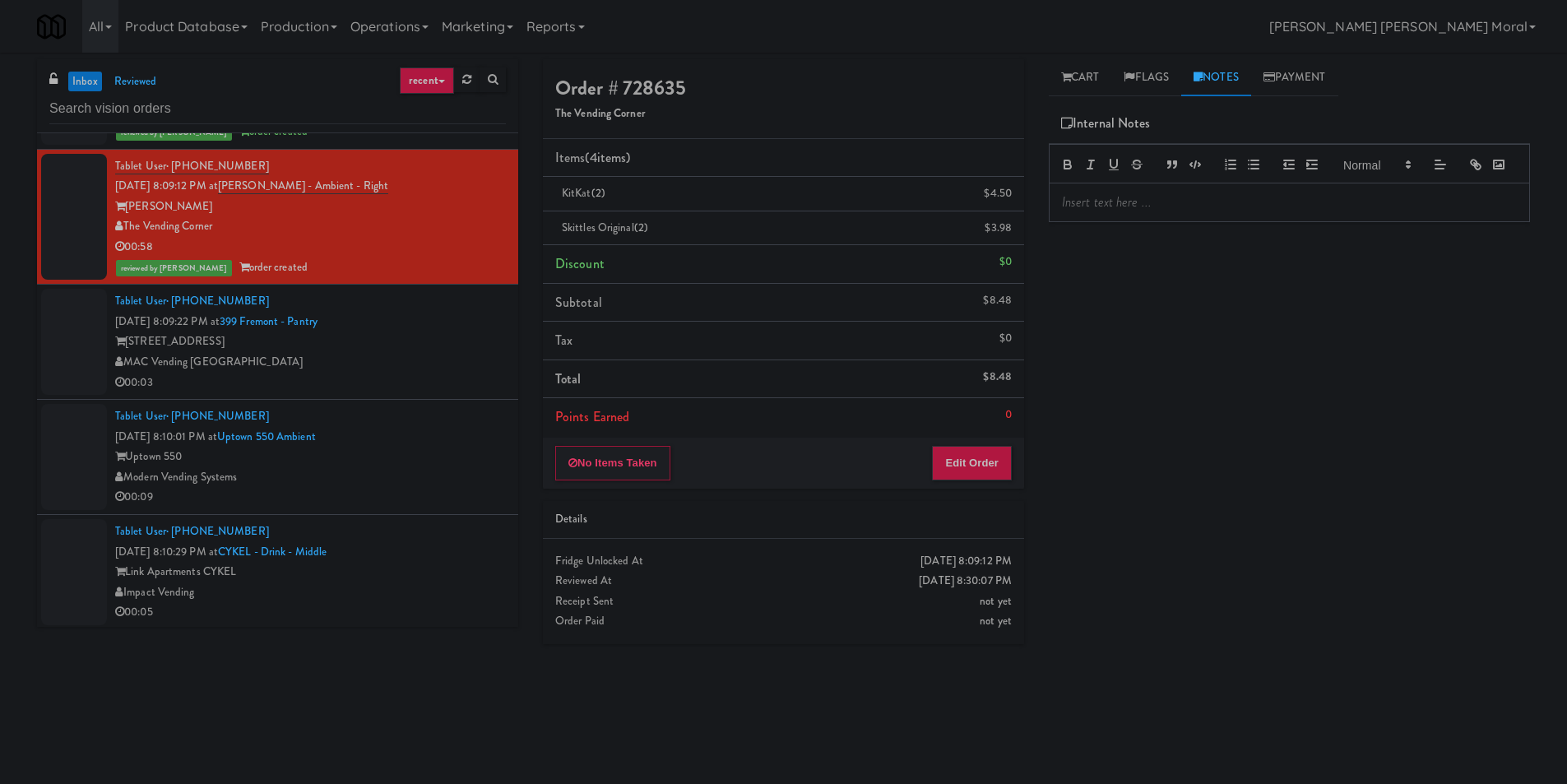
drag, startPoint x: 1192, startPoint y: 208, endPoint x: 1185, endPoint y: 224, distance: 17.5
click at [1191, 210] on div at bounding box center [1290, 202] width 479 height 38
click at [1182, 211] on p at bounding box center [1289, 202] width 455 height 18
click at [1183, 315] on div "Play New Window Primary Flag Clear Flag if unable to determine what was taken o…" at bounding box center [1290, 411] width 481 height 617
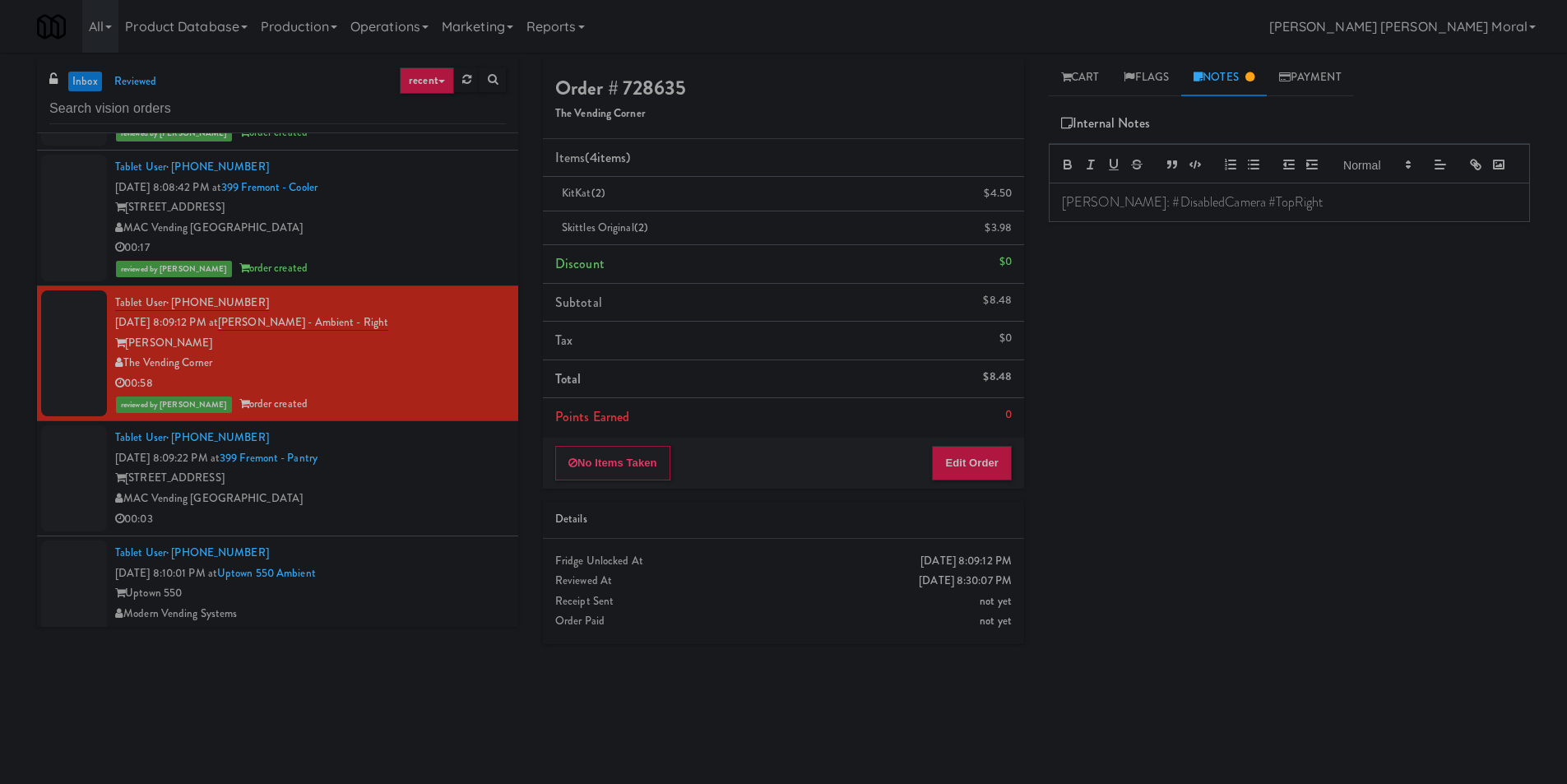
scroll to position [1398, 0]
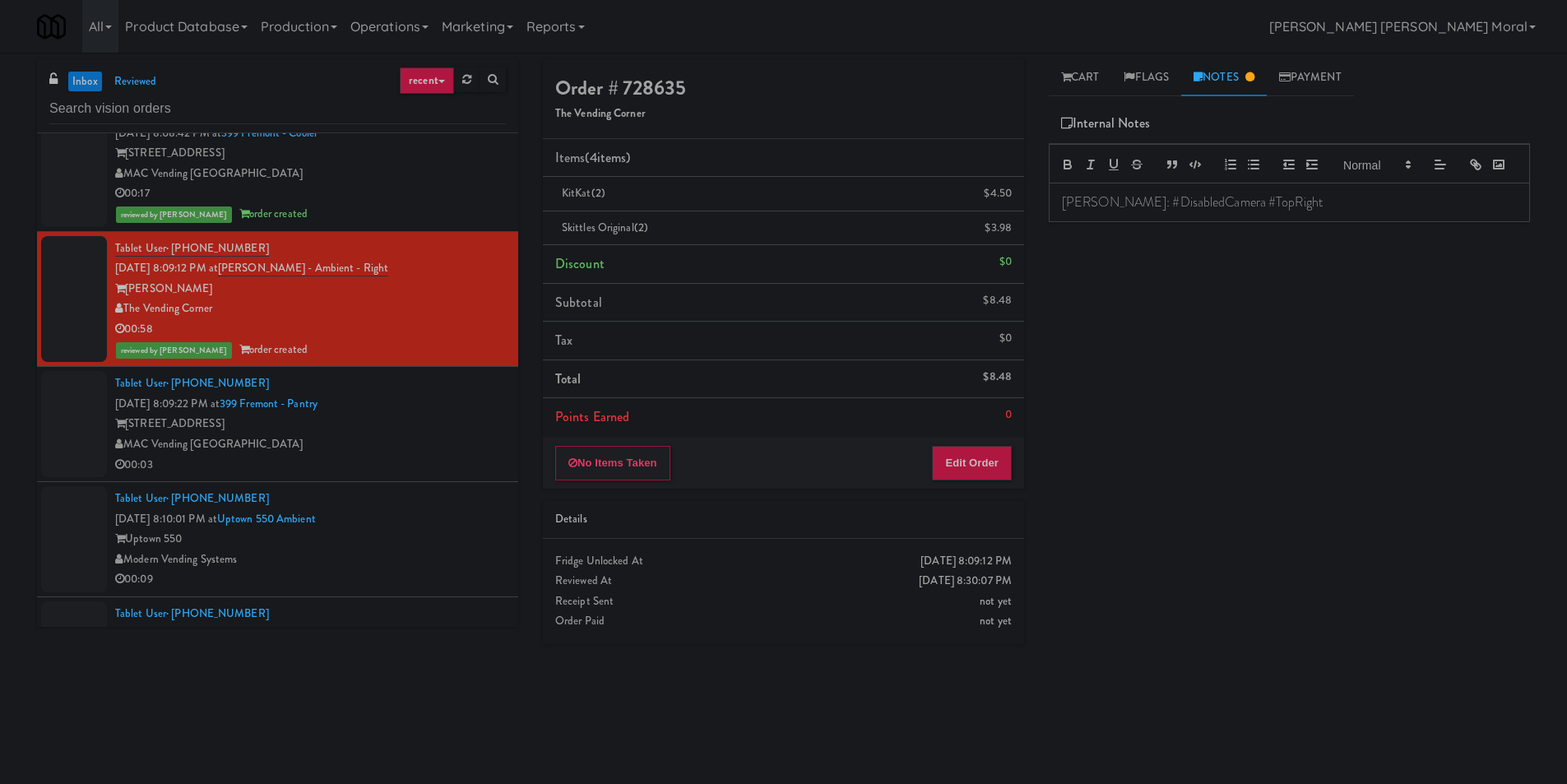
click at [435, 413] on div "Tablet User · (669) 356-4436 [DATE] 8:09:22 PM at [GEOGRAPHIC_DATA] - Pantry [S…" at bounding box center [310, 424] width 391 height 101
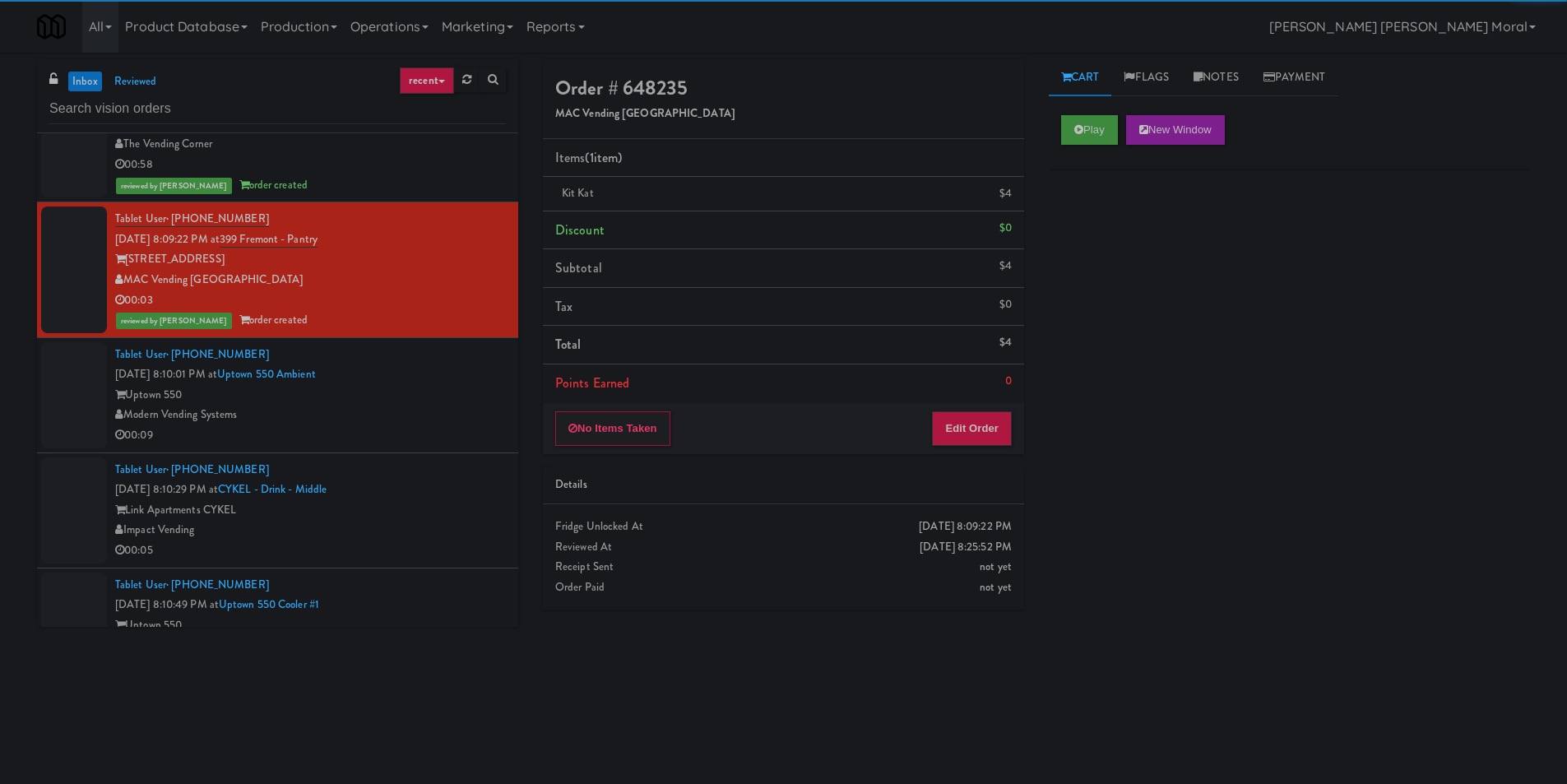
click at [466, 401] on div "Uptown 550" at bounding box center [310, 395] width 391 height 21
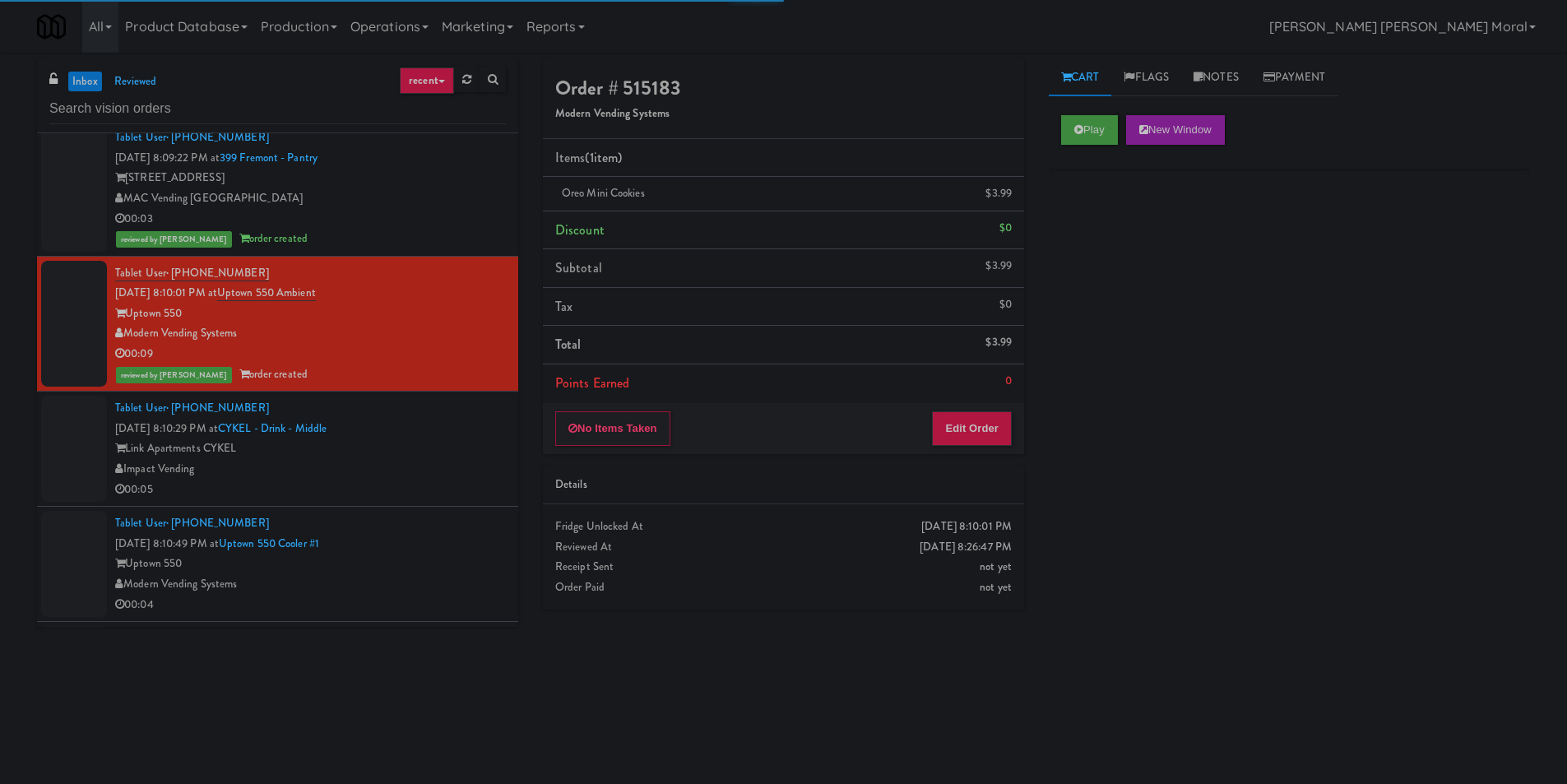
scroll to position [1644, 0]
click at [461, 426] on div "Tablet User · (704) 224-3604 [DATE] 8:10:29 PM at [GEOGRAPHIC_DATA] - Drink - M…" at bounding box center [310, 447] width 391 height 101
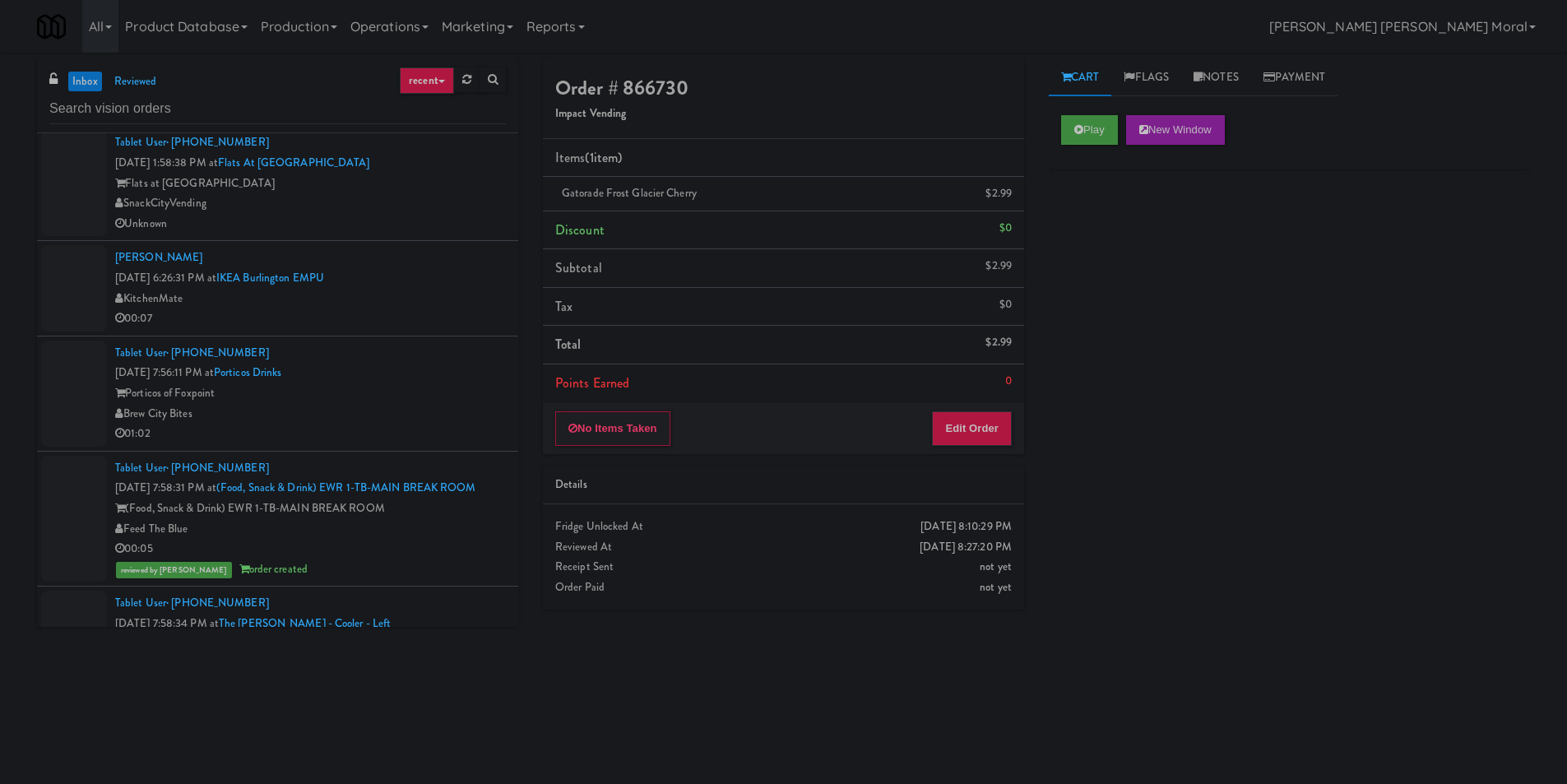
scroll to position [493, 0]
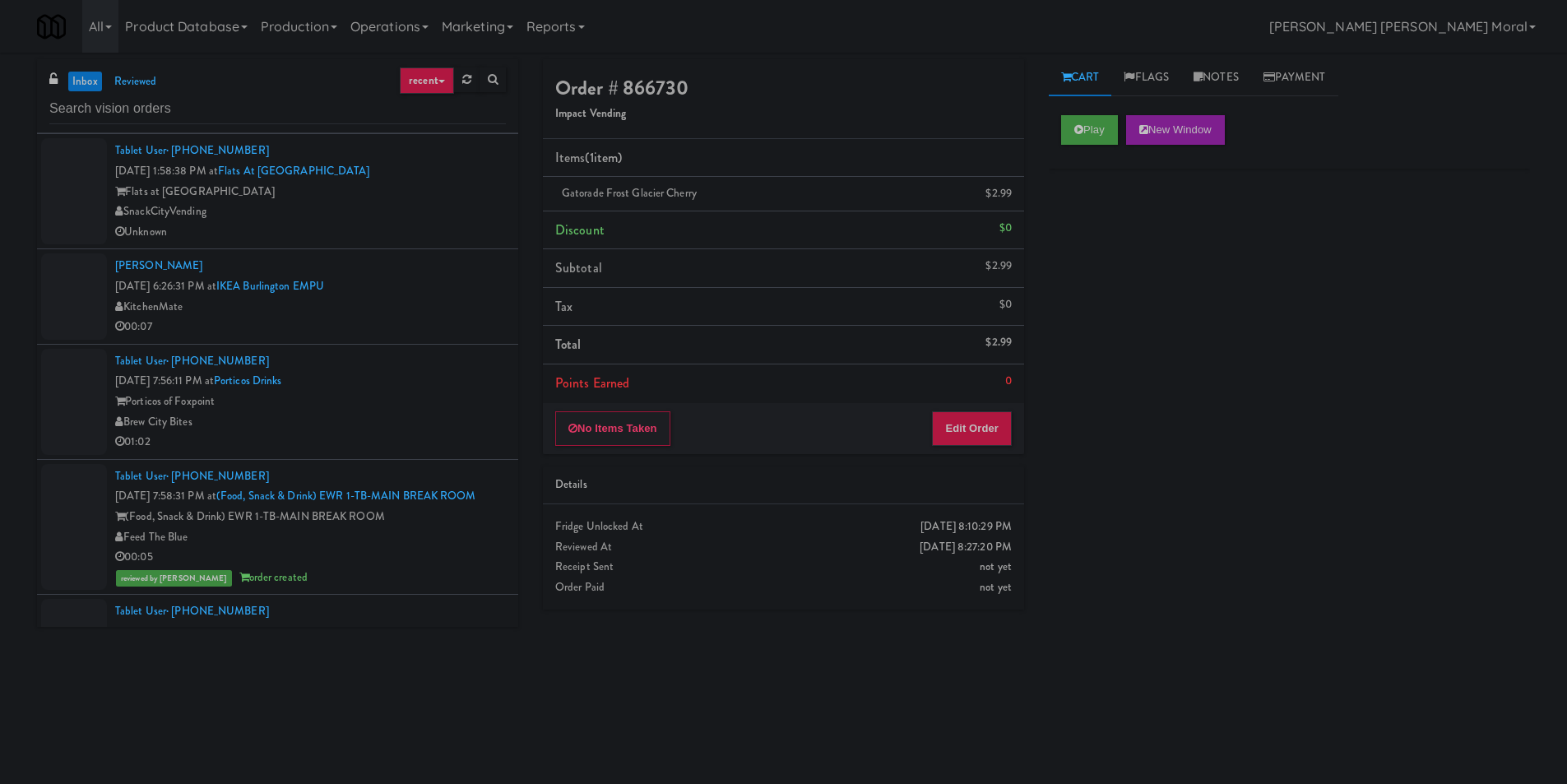
click at [432, 417] on div "Brew City Bites" at bounding box center [310, 422] width 391 height 21
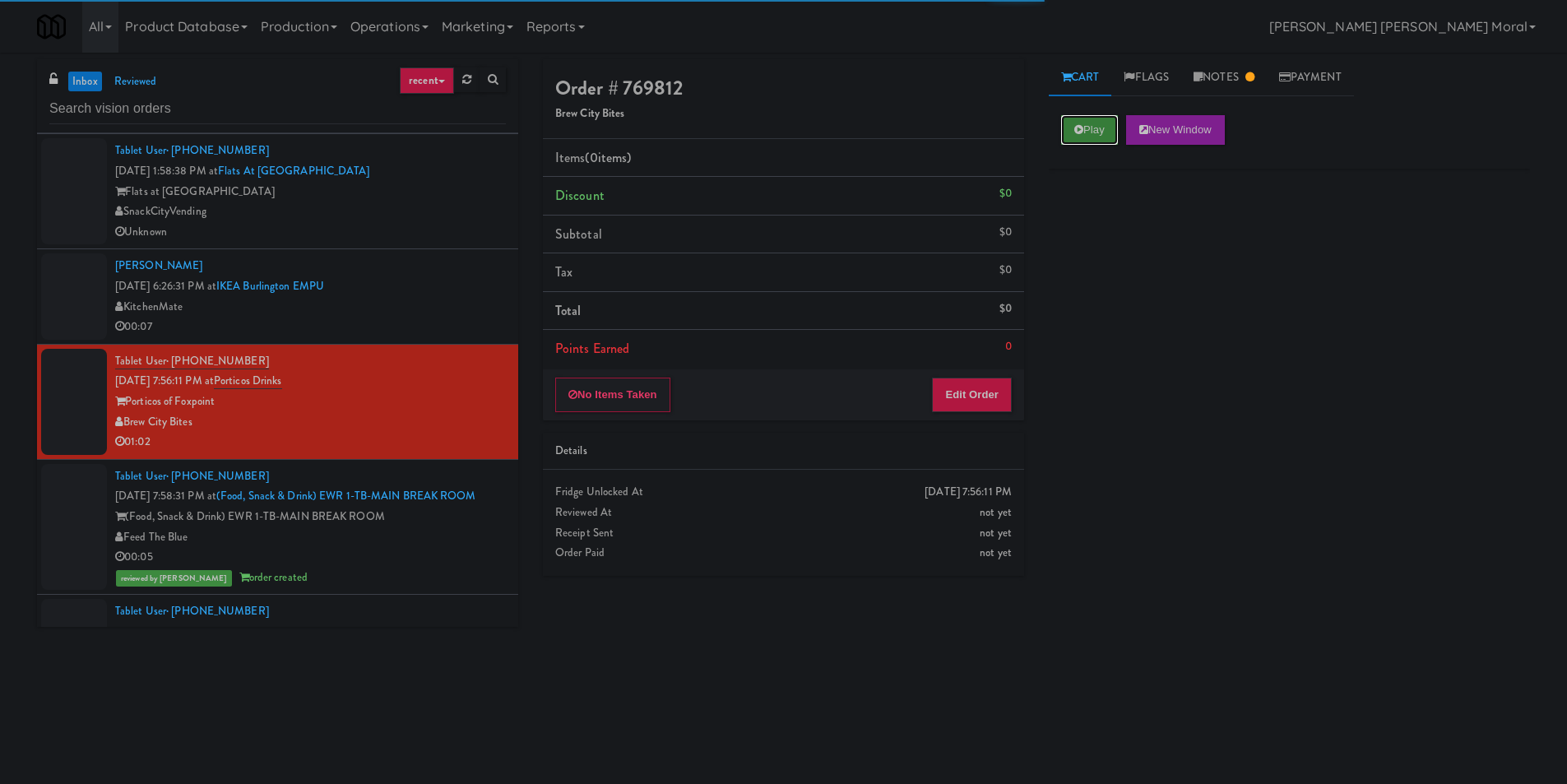
click at [1115, 127] on button "Play" at bounding box center [1090, 130] width 56 height 30
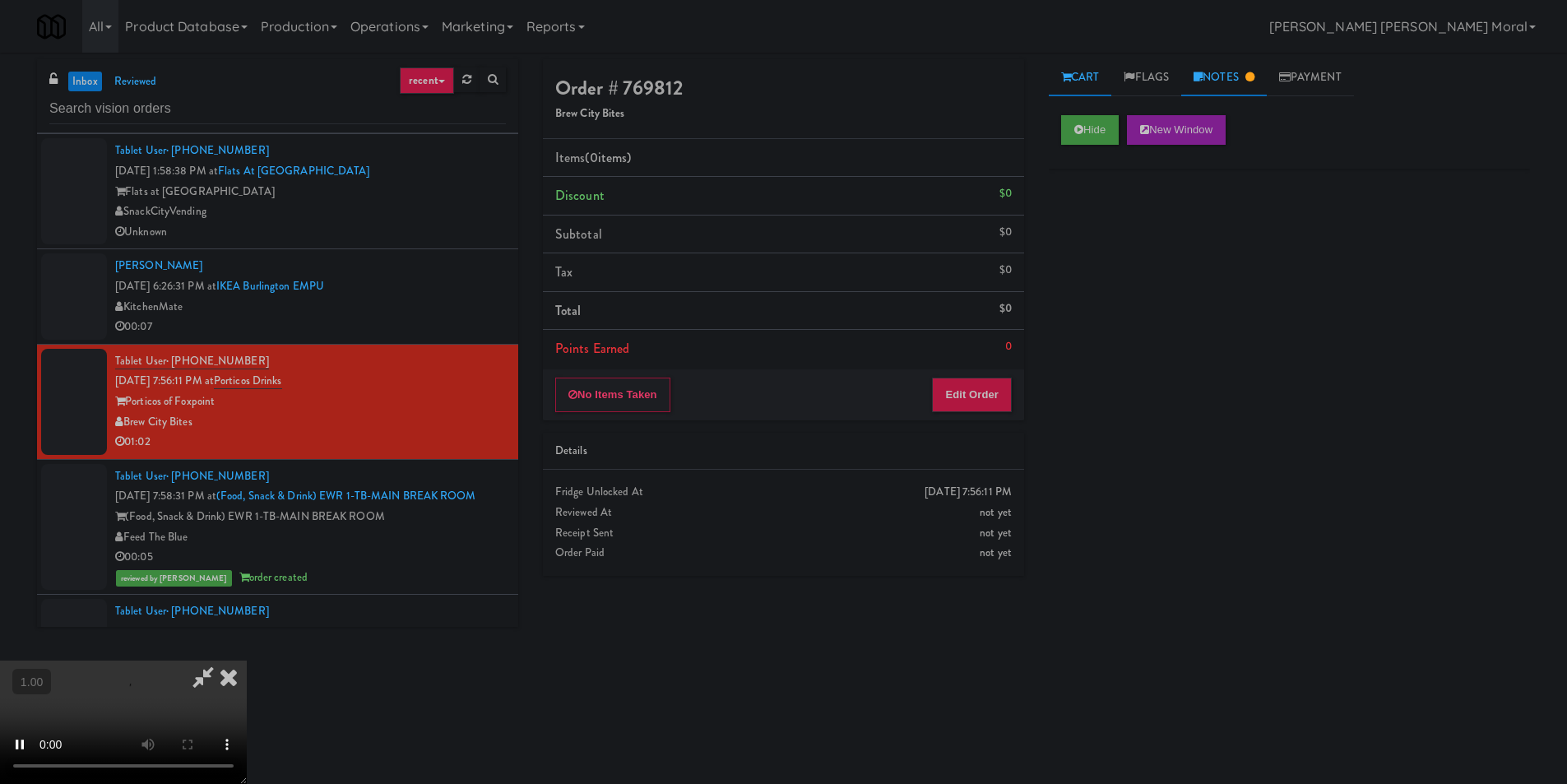
click at [1252, 74] on icon at bounding box center [1250, 76] width 9 height 11
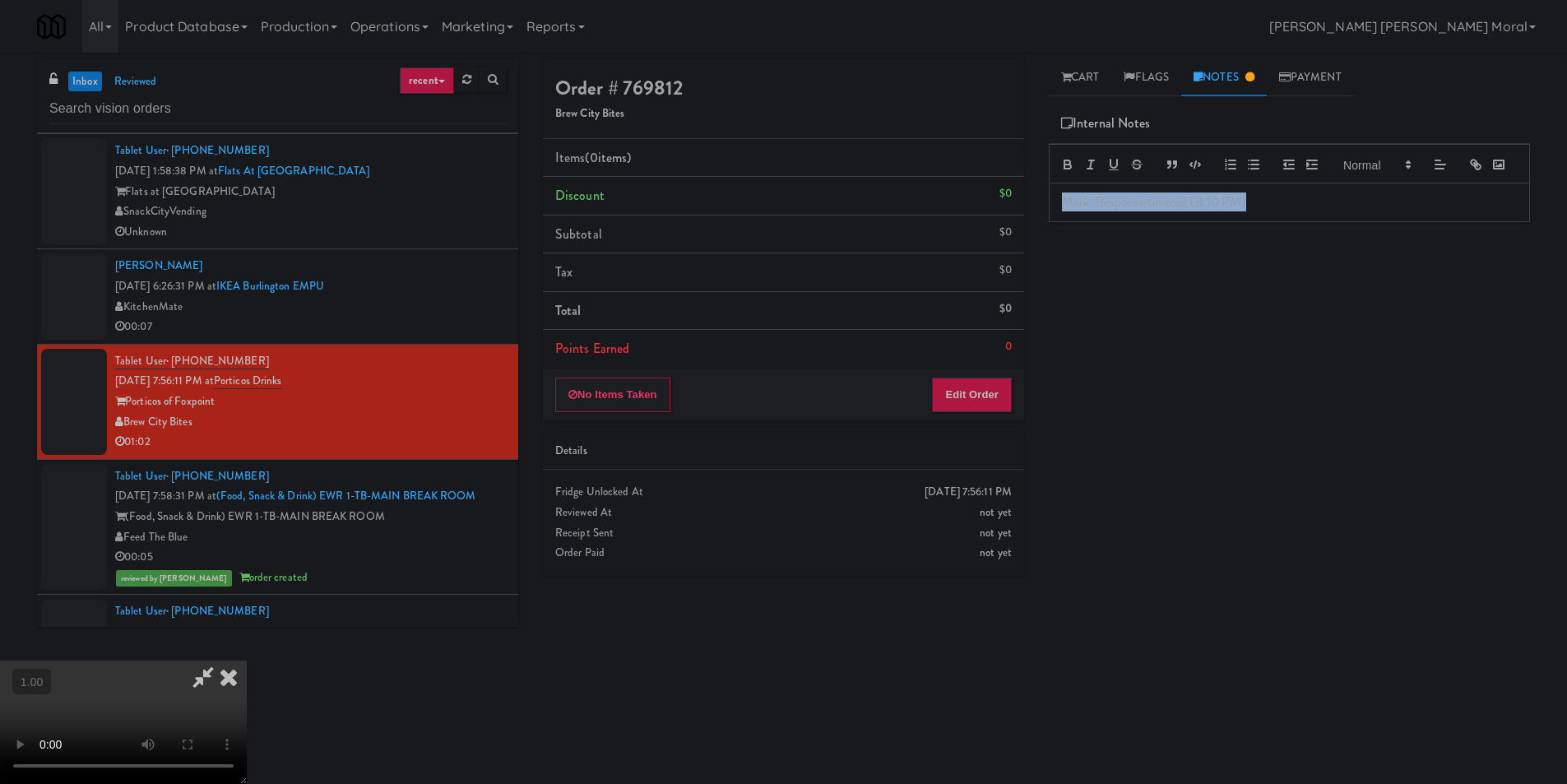
drag, startPoint x: 1302, startPoint y: 244, endPoint x: 948, endPoint y: 286, distance: 356.5
click at [956, 236] on div "Order # 769812 Brew City Bites Items (0 items ) Discount $0 Subtotal $0 Tax $0 …" at bounding box center [1037, 389] width 1012 height 660
click at [1227, 317] on div "Hide New Window Primary Flag Clear Flag if unable to determine what was taken o…" at bounding box center [1290, 411] width 481 height 617
click at [247, 660] on video at bounding box center [123, 722] width 247 height 124
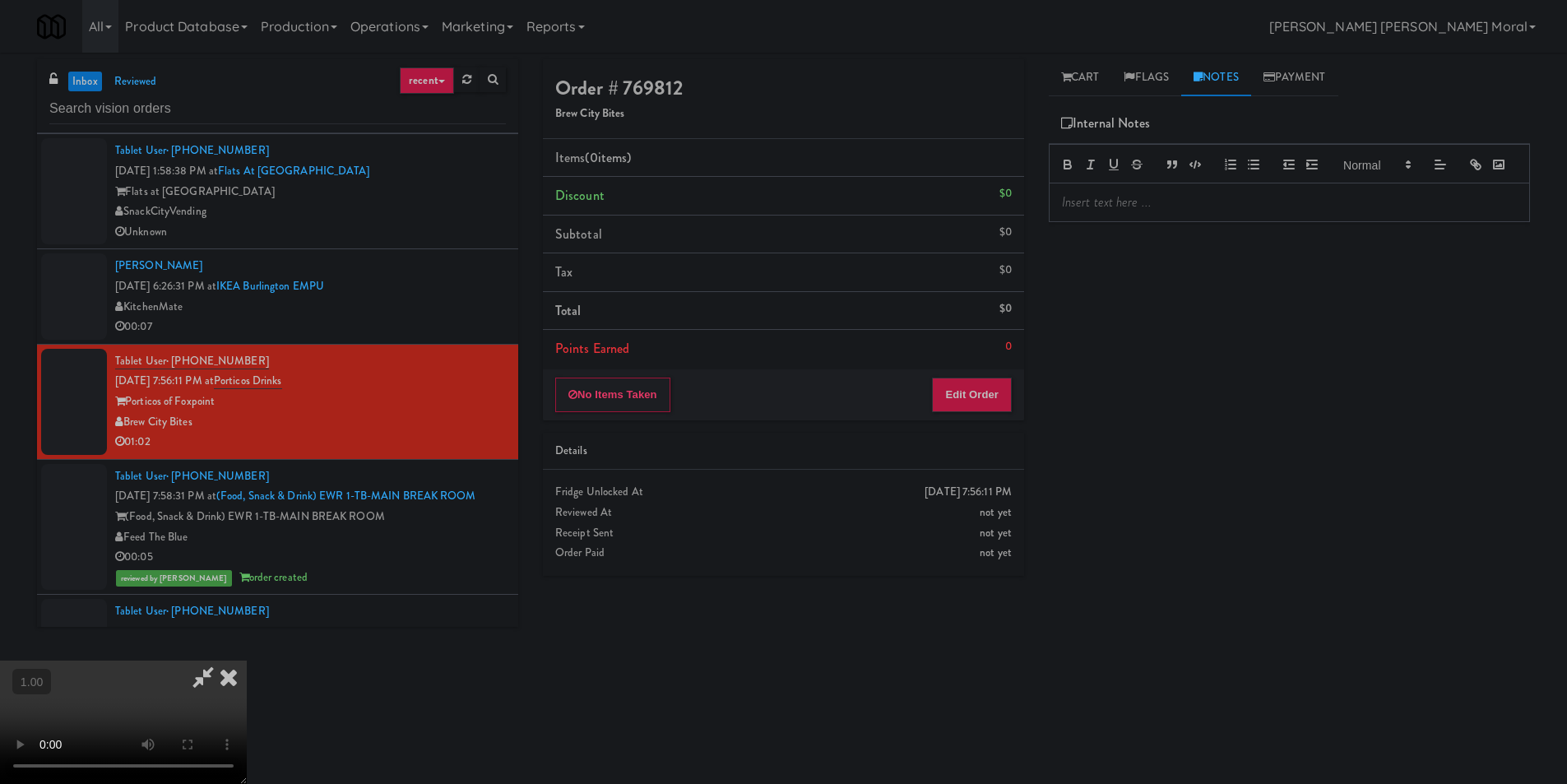
click at [247, 660] on video at bounding box center [123, 722] width 247 height 124
click at [982, 406] on button "Edit Order" at bounding box center [972, 394] width 80 height 35
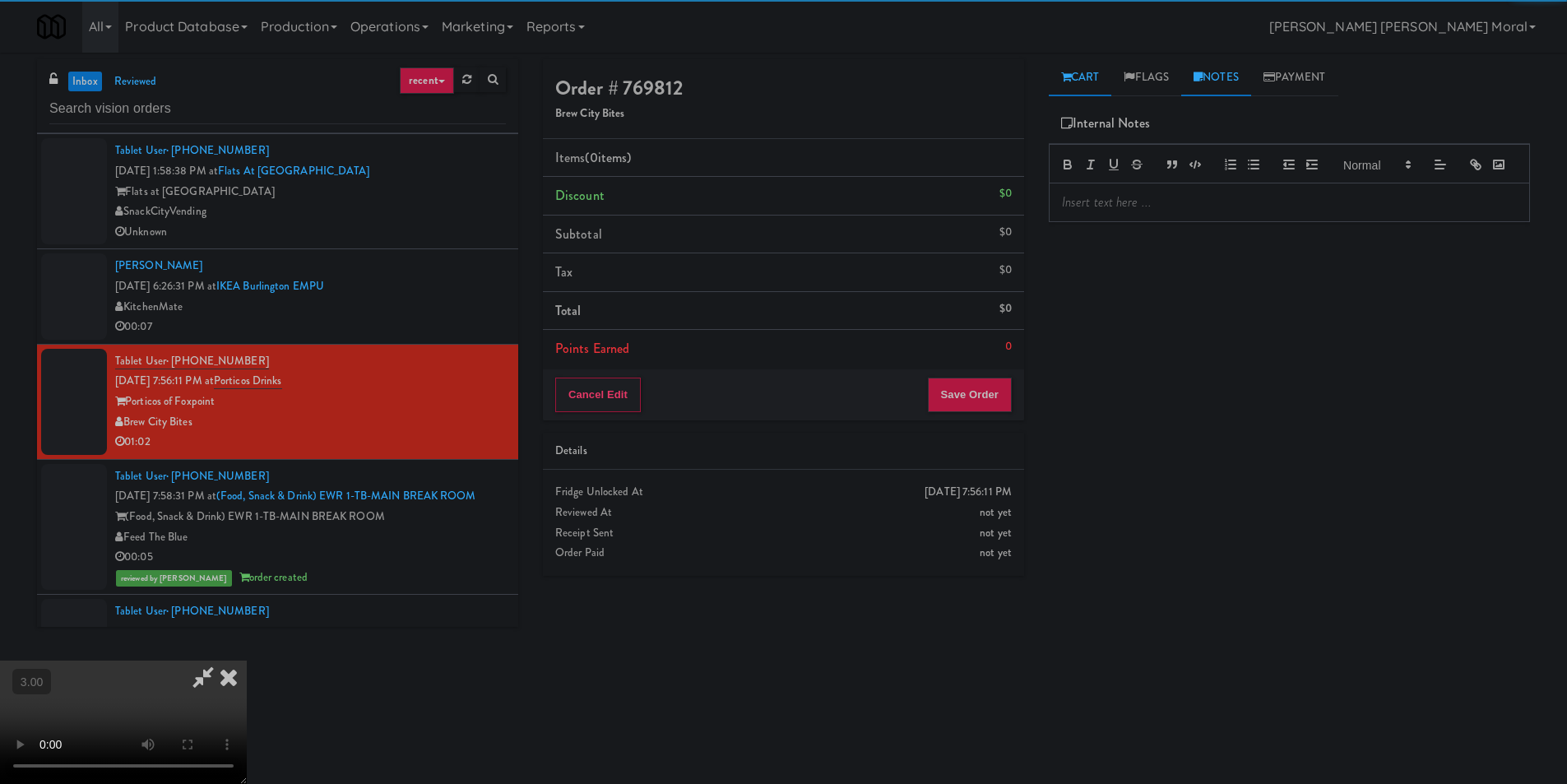
click at [1085, 85] on link "Cart" at bounding box center [1081, 77] width 63 height 37
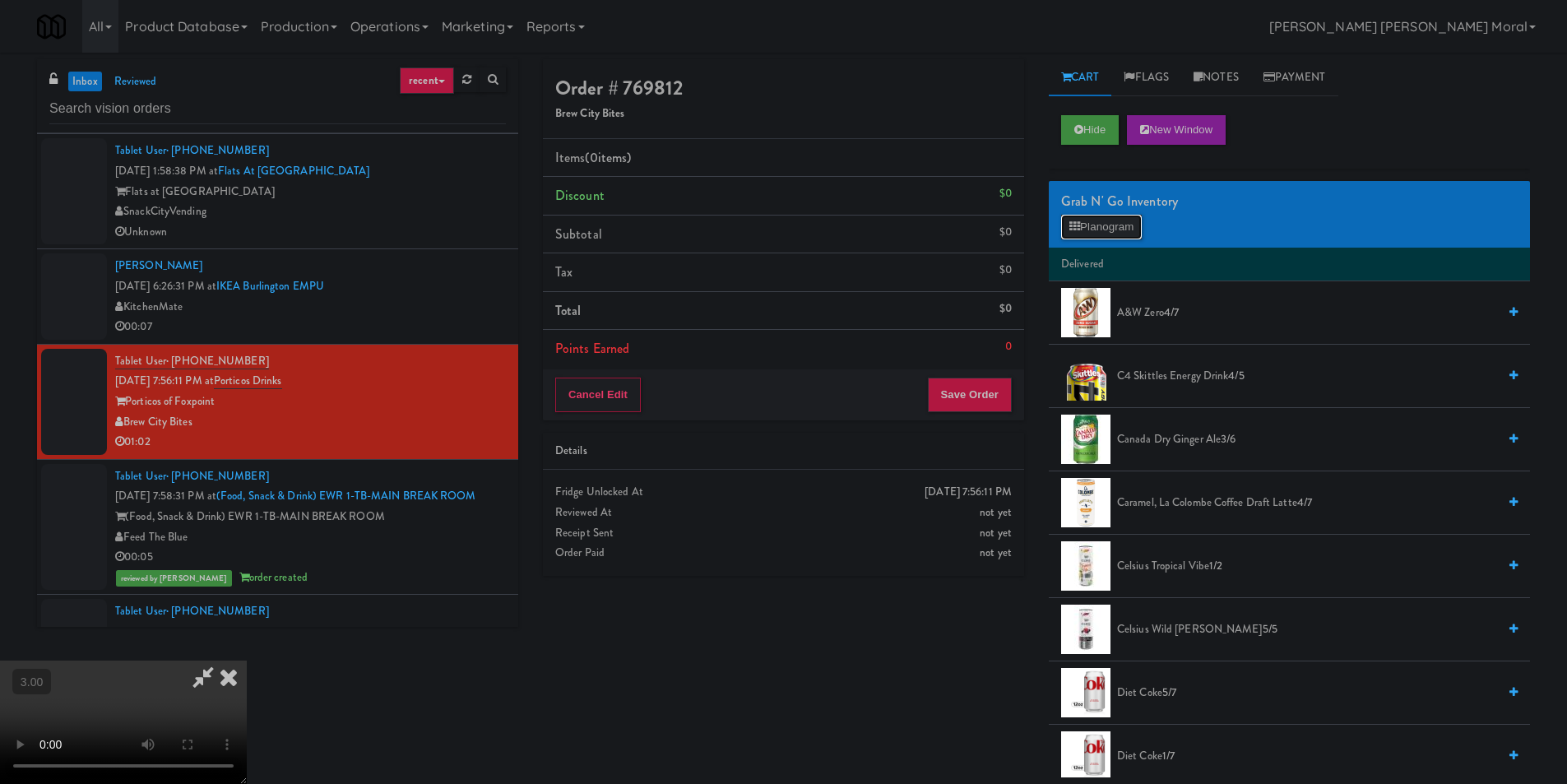
click at [1087, 231] on button "Planogram" at bounding box center [1101, 227] width 80 height 25
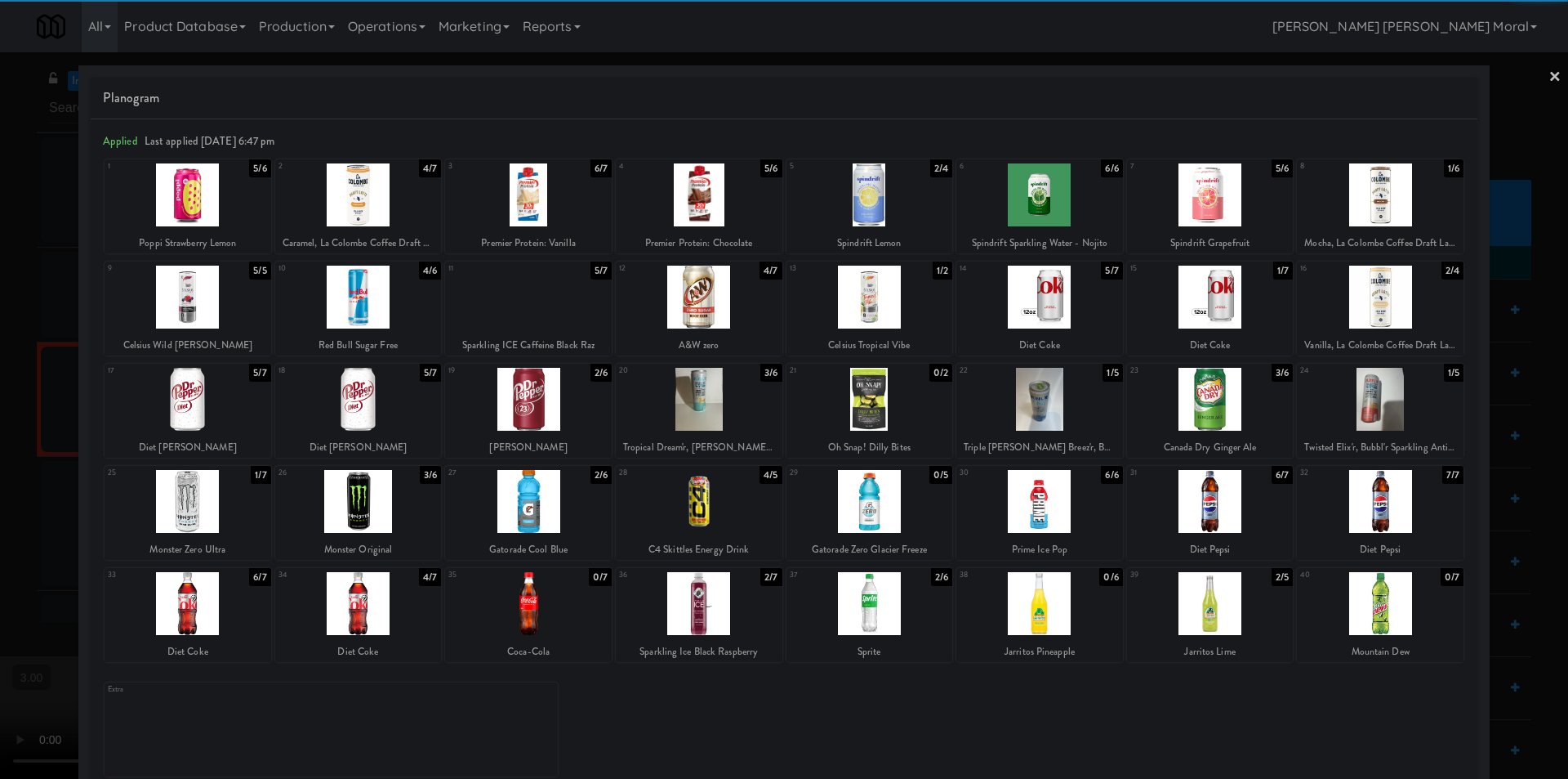
click at [1060, 196] on div at bounding box center [1039, 195] width 166 height 63
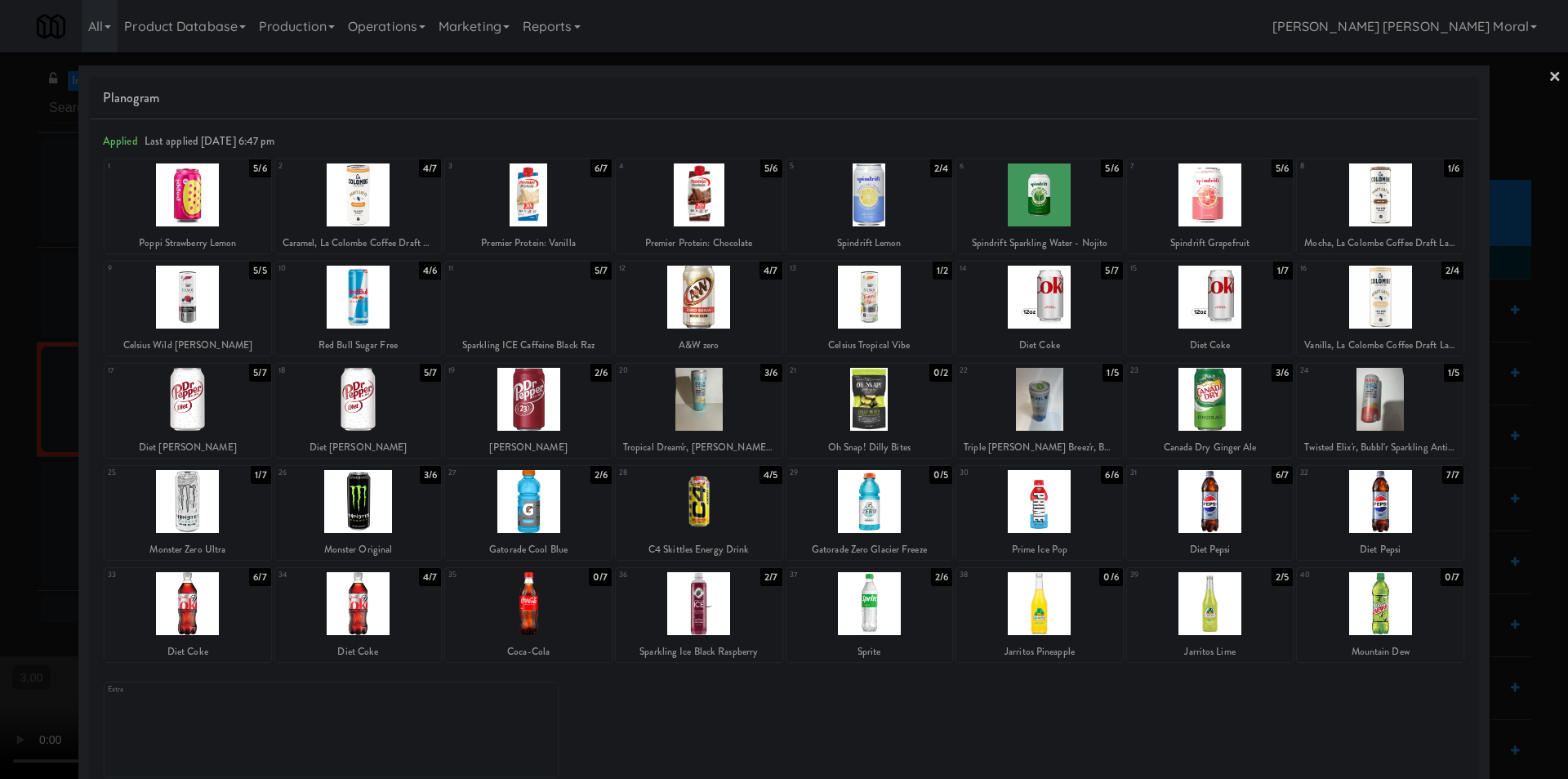
click at [1548, 77] on link "×" at bounding box center [1554, 78] width 13 height 51
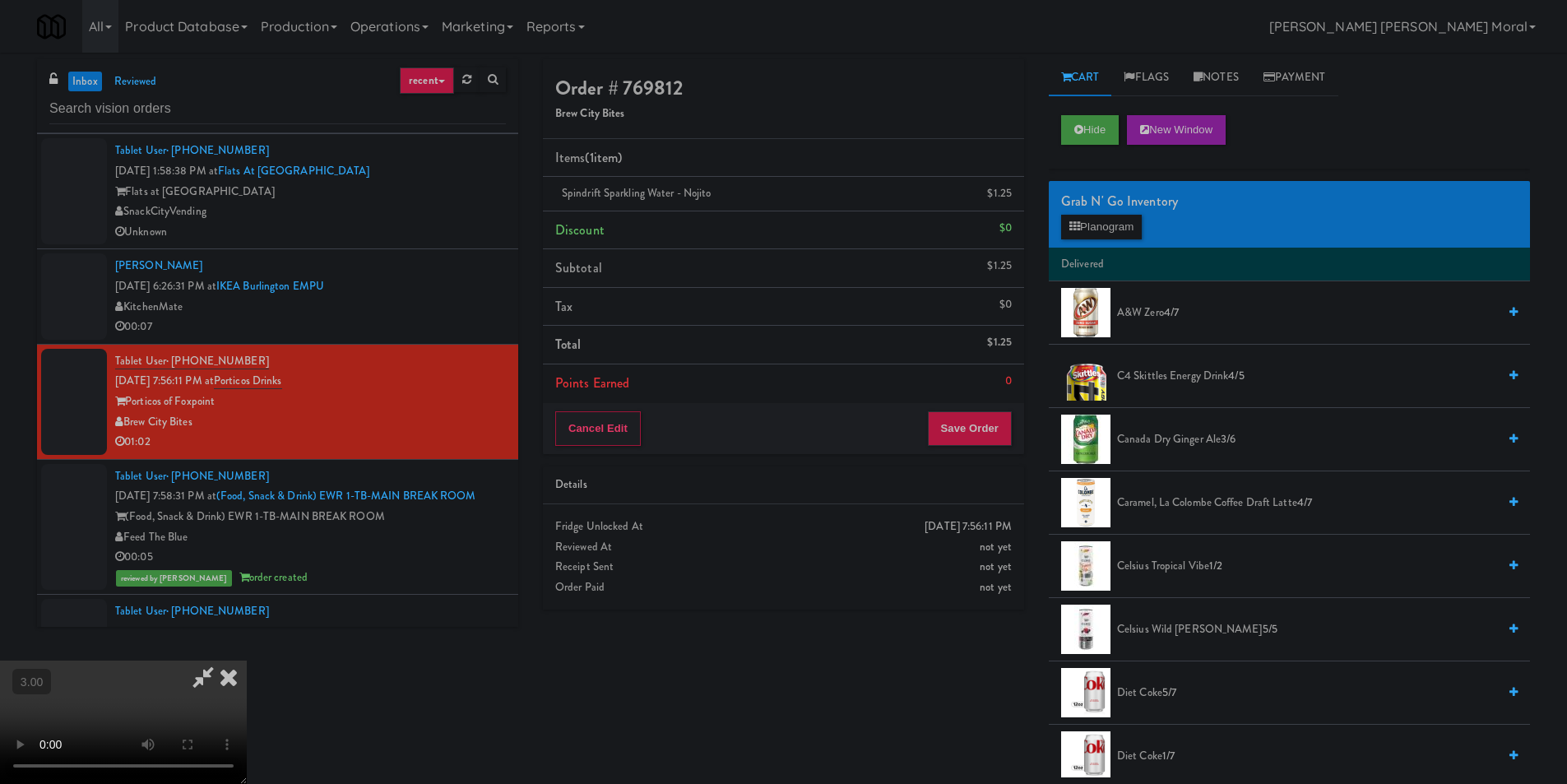
scroll to position [2, 0]
click at [247, 660] on video at bounding box center [123, 722] width 247 height 124
click at [247, 660] on icon at bounding box center [229, 676] width 37 height 33
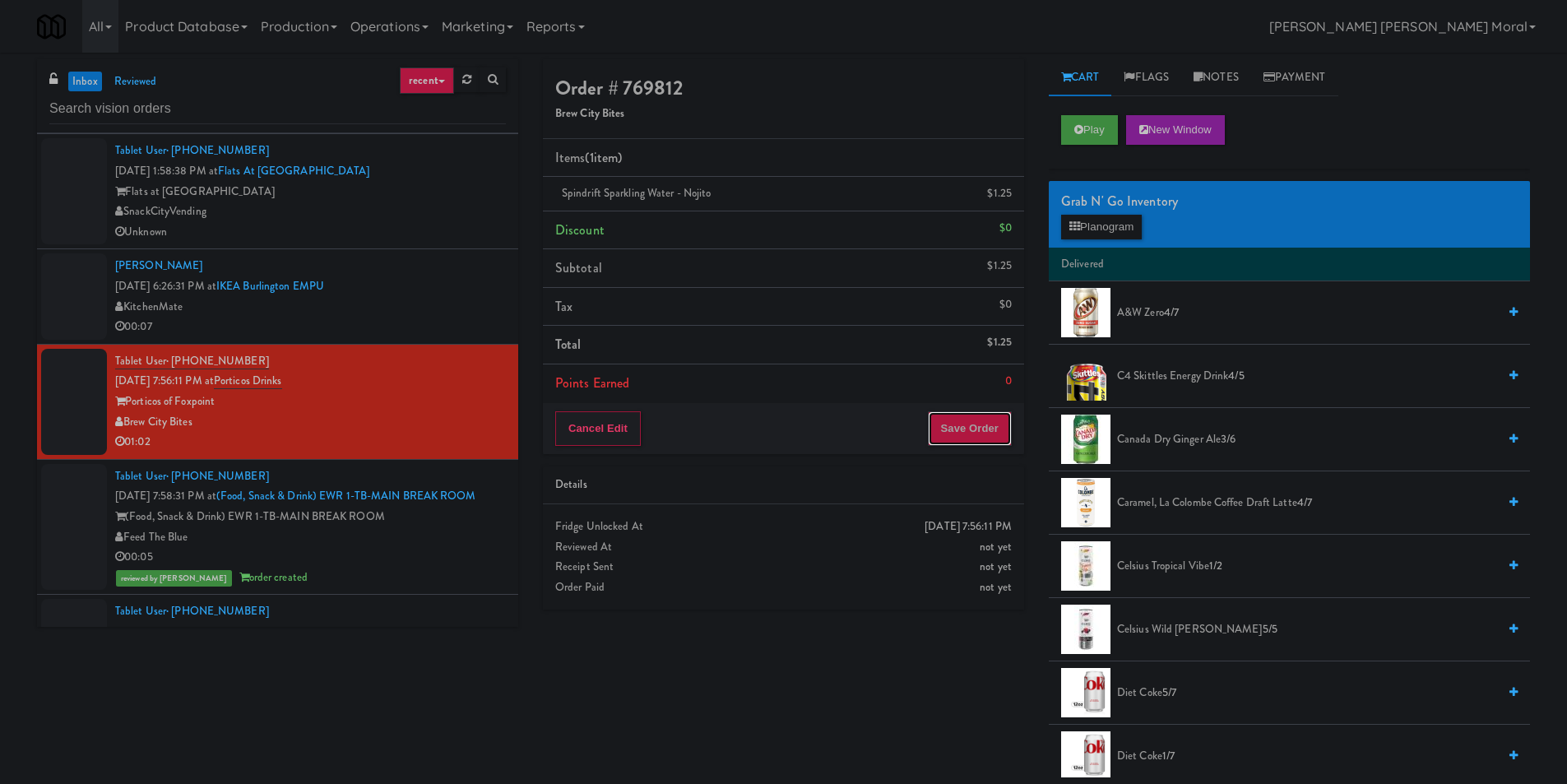
click at [962, 423] on button "Save Order" at bounding box center [970, 428] width 84 height 35
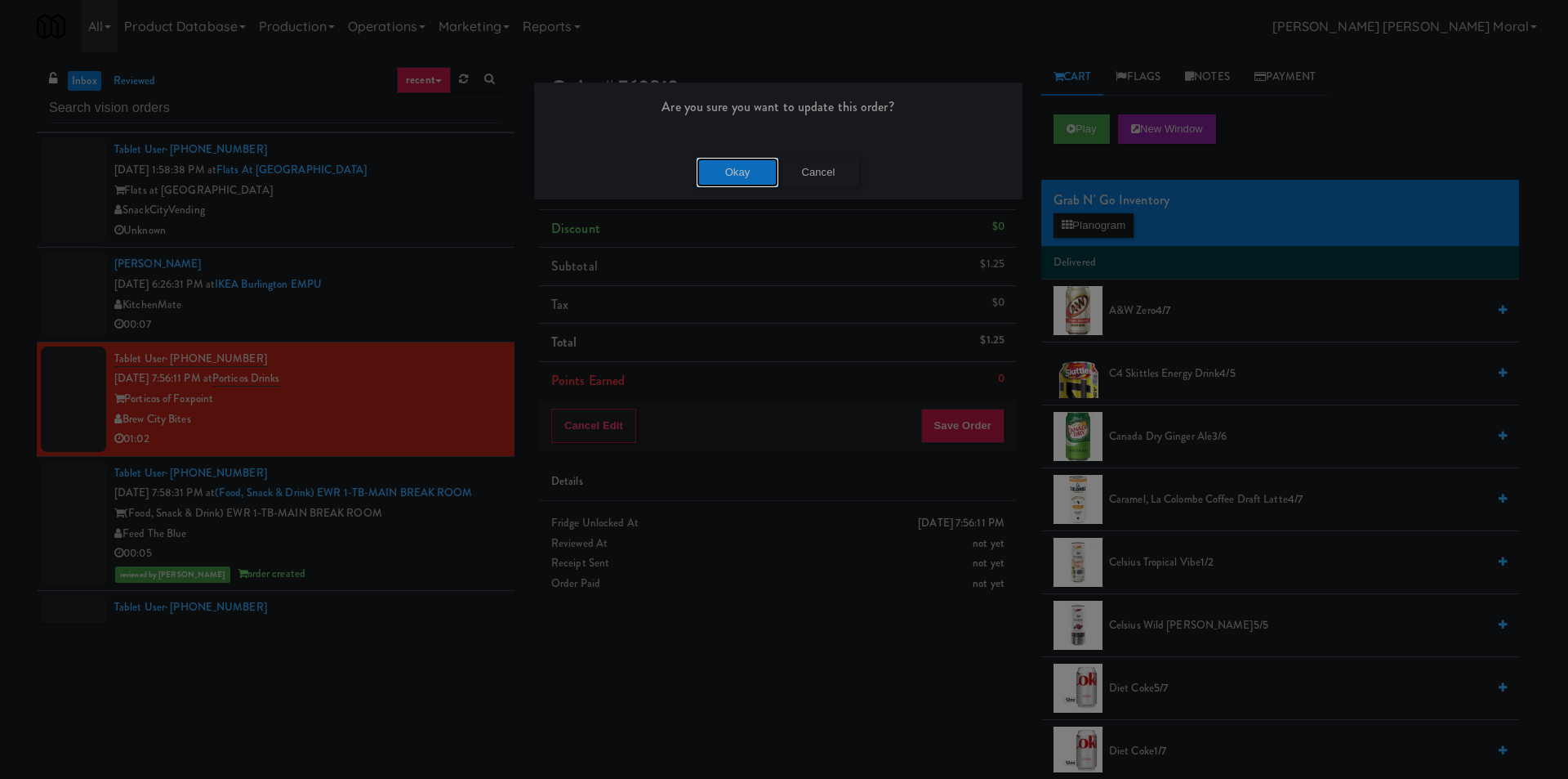
click at [775, 161] on button "Okay" at bounding box center [737, 172] width 82 height 30
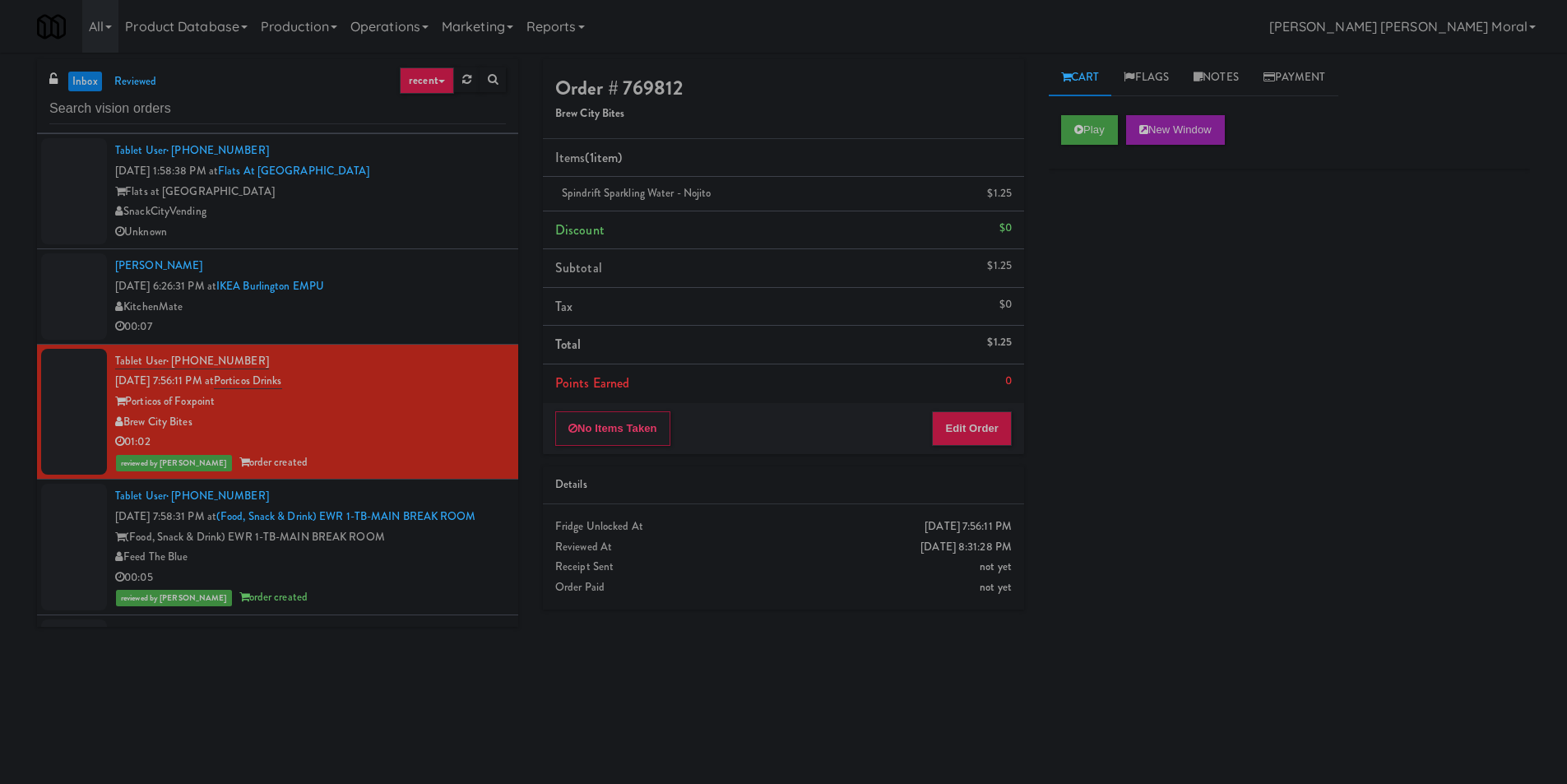
click at [25, 507] on div "inbox reviewed recent all unclear take inventory issue suspicious failed recent…" at bounding box center [277, 349] width 506 height 580
click at [1232, 85] on link "Notes" at bounding box center [1216, 77] width 70 height 37
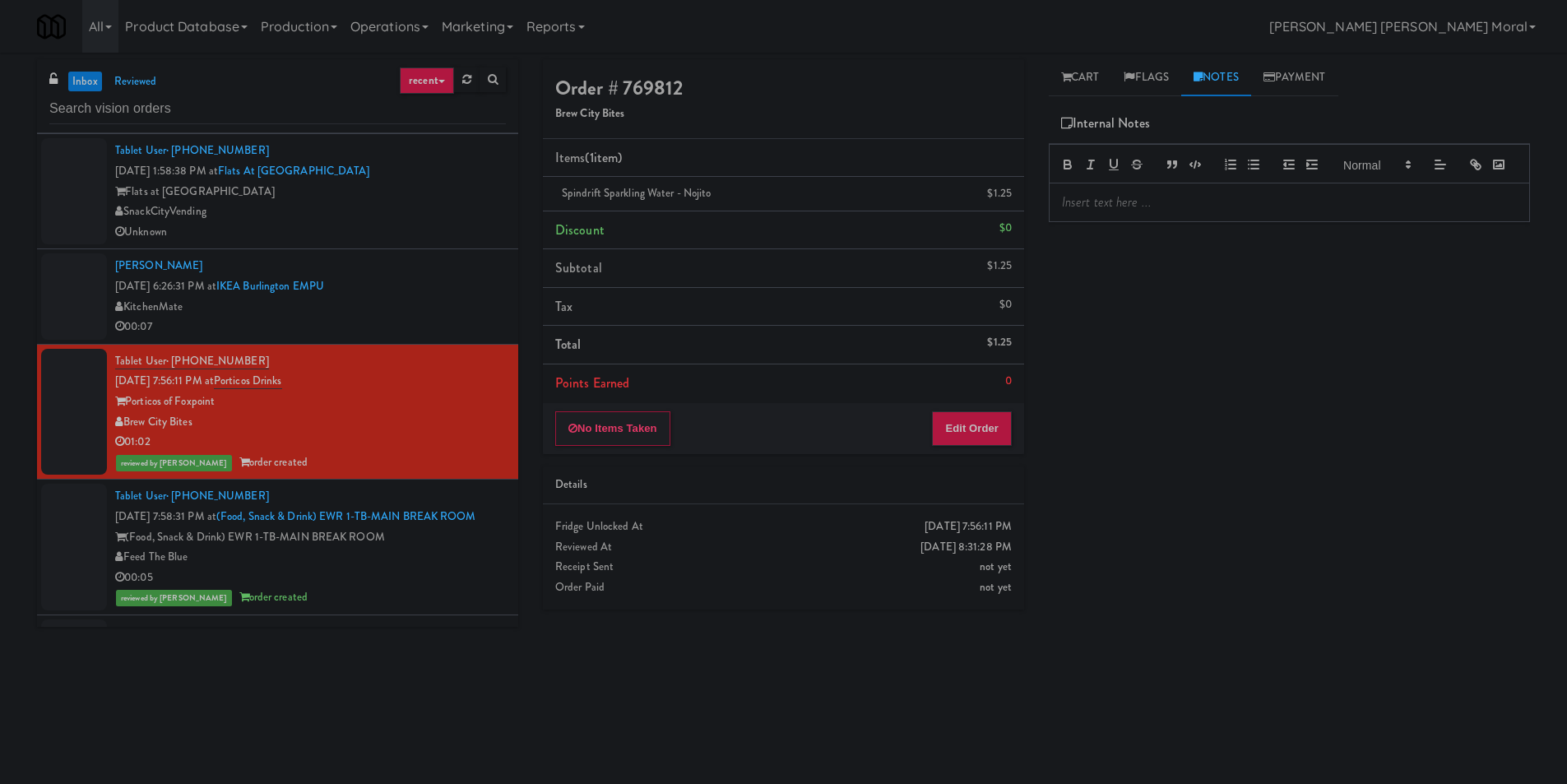
click at [1164, 211] on p at bounding box center [1289, 202] width 455 height 18
click at [1144, 318] on div "Play New Window Primary Flag Clear Flag if unable to determine what was taken o…" at bounding box center [1290, 411] width 481 height 617
drag, startPoint x: 1213, startPoint y: 338, endPoint x: 1191, endPoint y: 277, distance: 64.8
click at [1212, 332] on div "Play New Window Primary Flag Clear Flag if unable to determine what was taken o…" at bounding box center [1290, 411] width 481 height 617
click at [1179, 211] on p at bounding box center [1289, 202] width 455 height 18
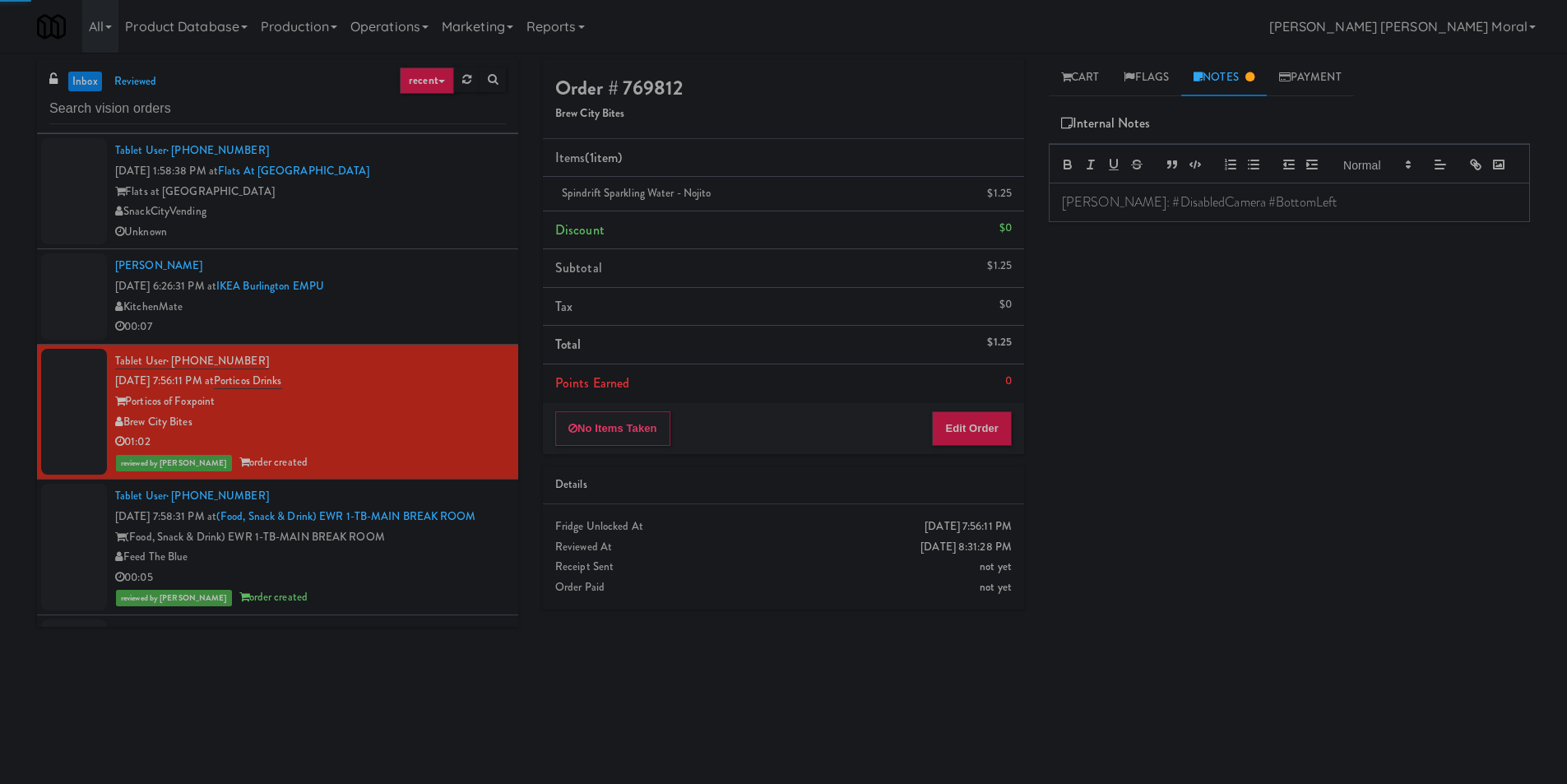
click at [1199, 317] on div "Play New Window Primary Flag Clear Flag if unable to determine what was taken o…" at bounding box center [1290, 411] width 481 height 617
click at [0, 504] on div "inbox reviewed recent all unclear take inventory issue suspicious failed recent…" at bounding box center [784, 389] width 1567 height 660
click at [412, 305] on div "KitchenMate" at bounding box center [310, 307] width 391 height 21
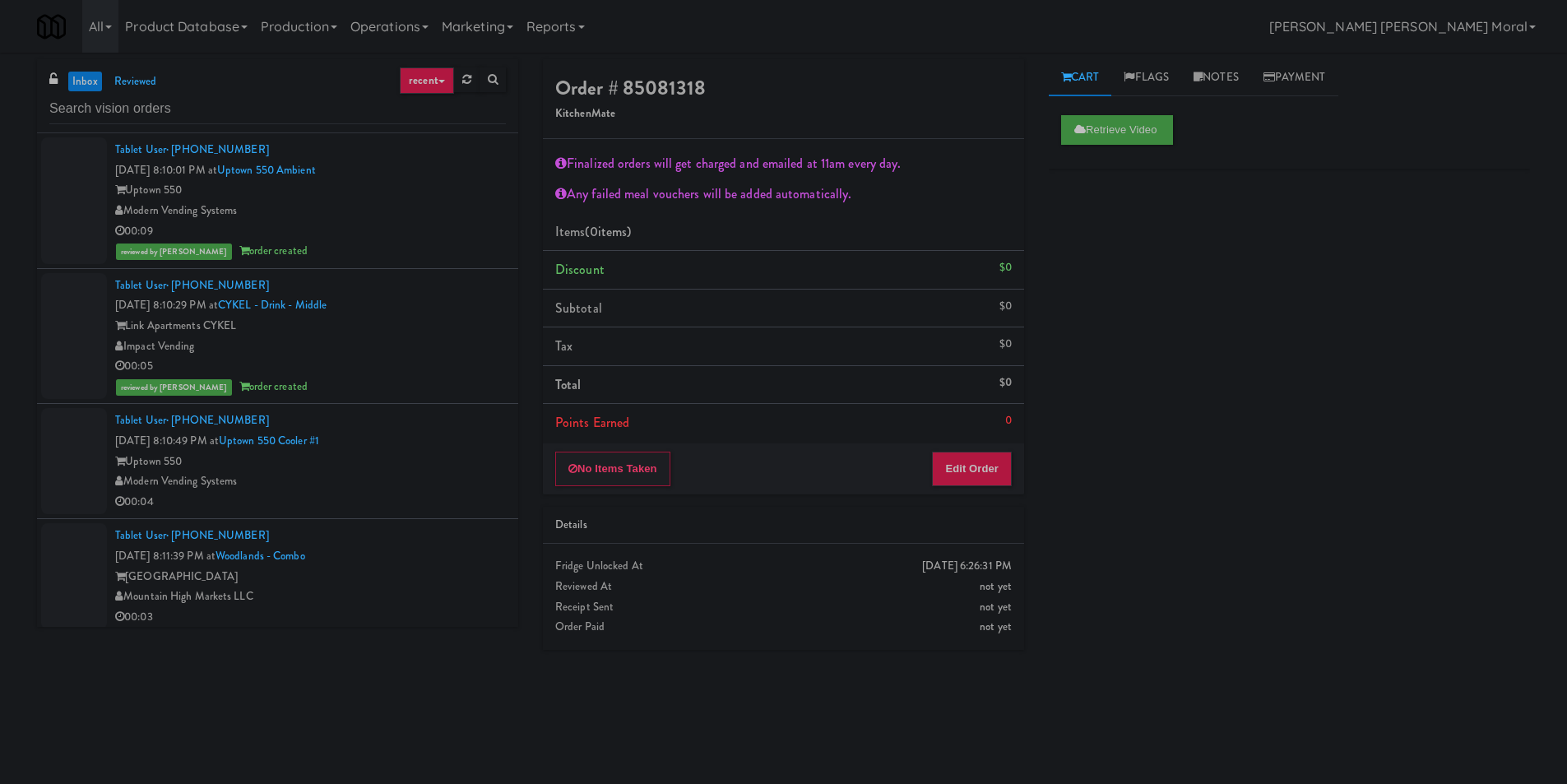
scroll to position [1974, 0]
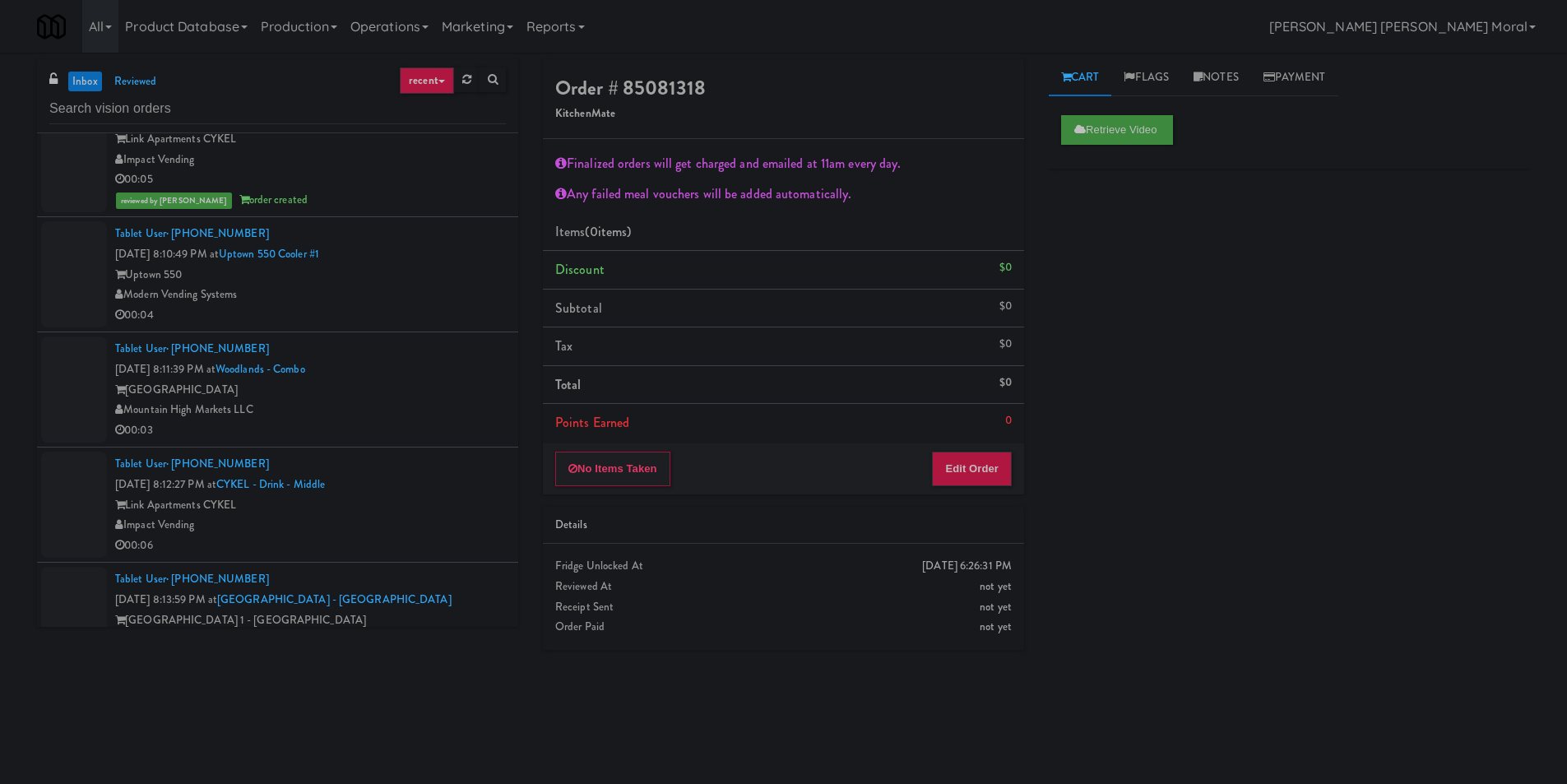
click at [443, 303] on div "Modern Vending Systems" at bounding box center [310, 294] width 391 height 21
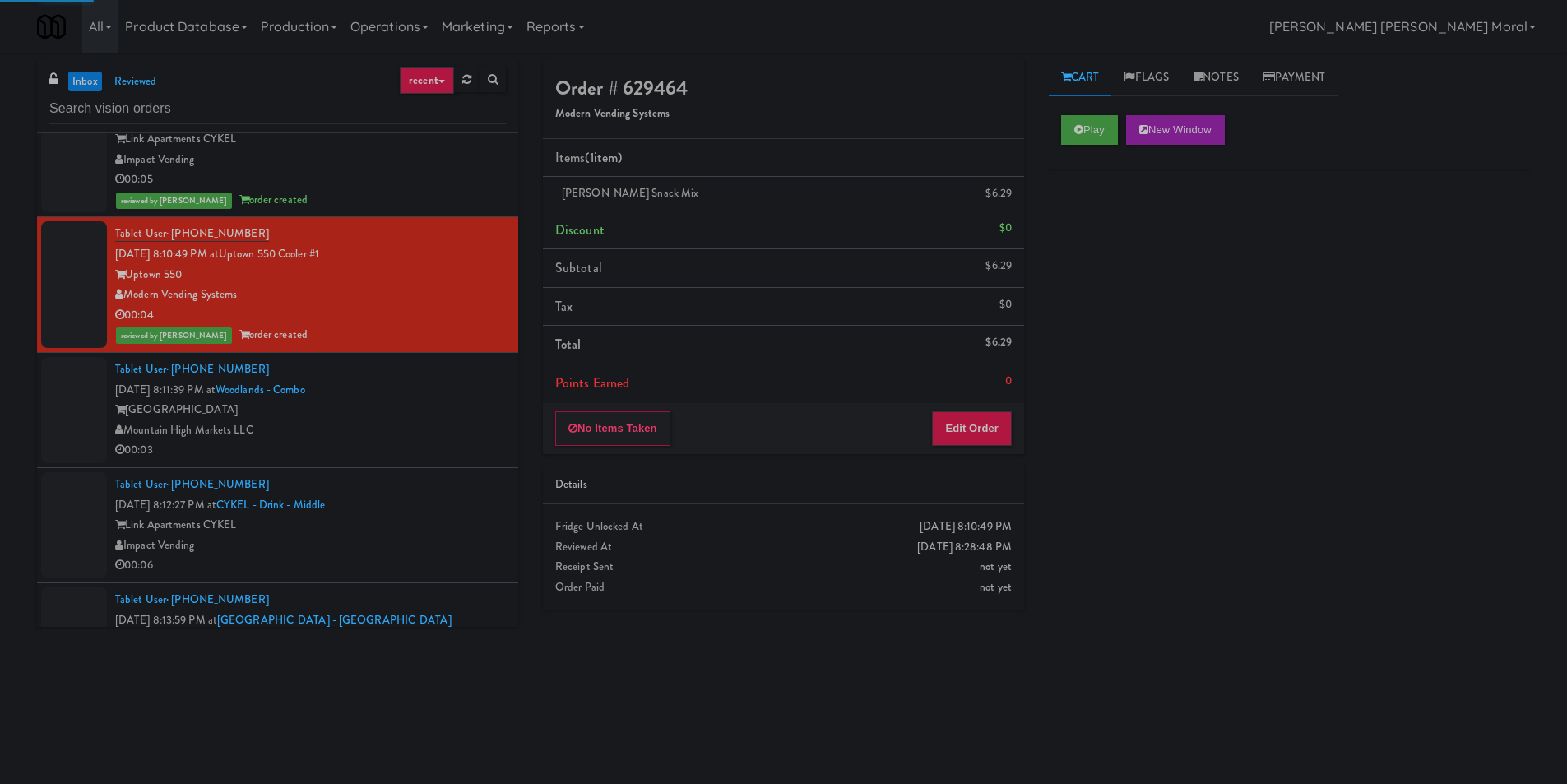
click at [443, 406] on div "[GEOGRAPHIC_DATA]" at bounding box center [310, 410] width 391 height 21
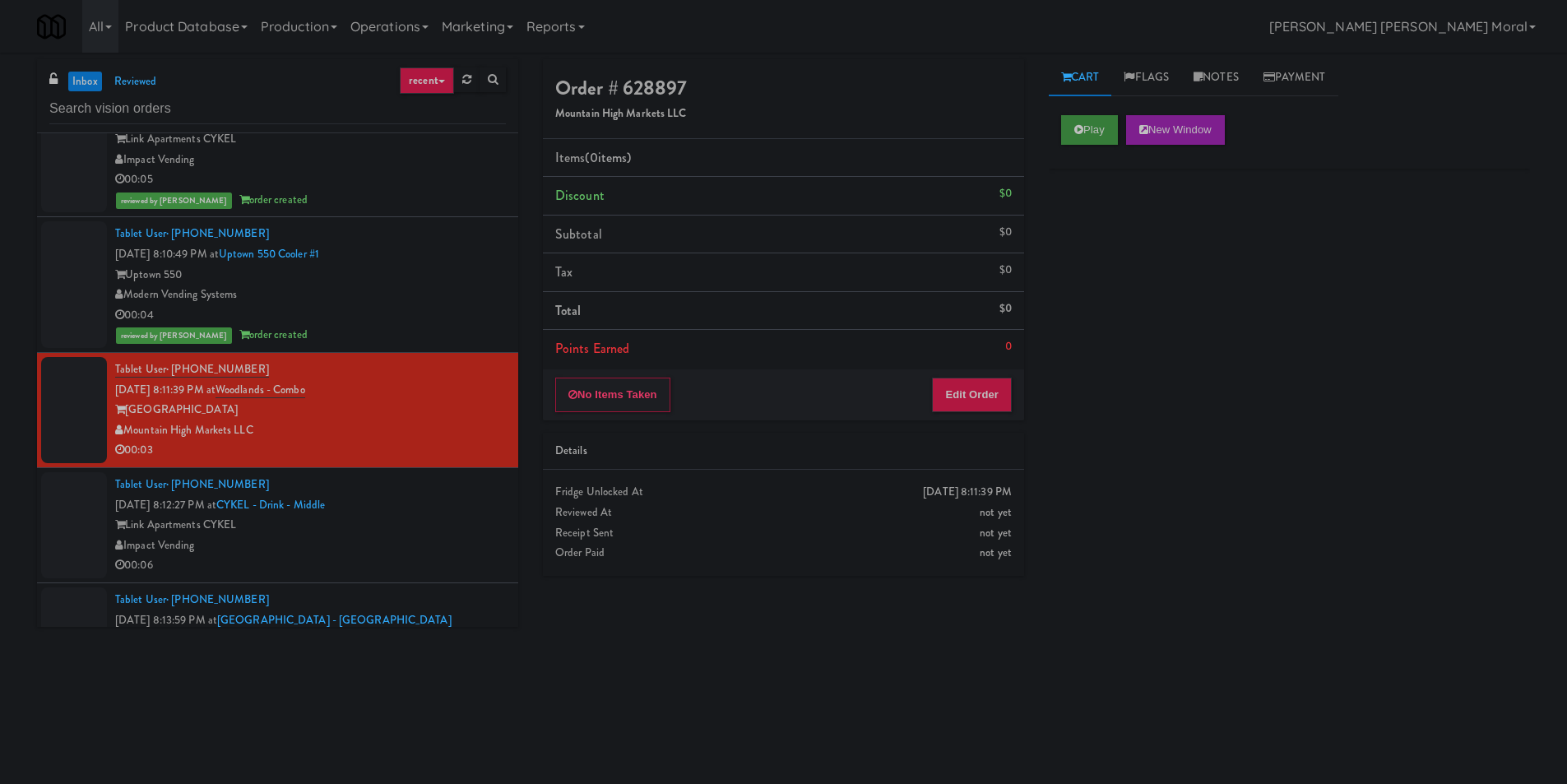
drag, startPoint x: 1091, startPoint y: 109, endPoint x: 1092, endPoint y: 130, distance: 21.0
click at [1092, 129] on div "Cart Flags Notes Payment Play New Window Primary Flag Clear Flag if unable to d…" at bounding box center [1290, 389] width 506 height 660
click at [1092, 130] on button "Play" at bounding box center [1090, 130] width 56 height 30
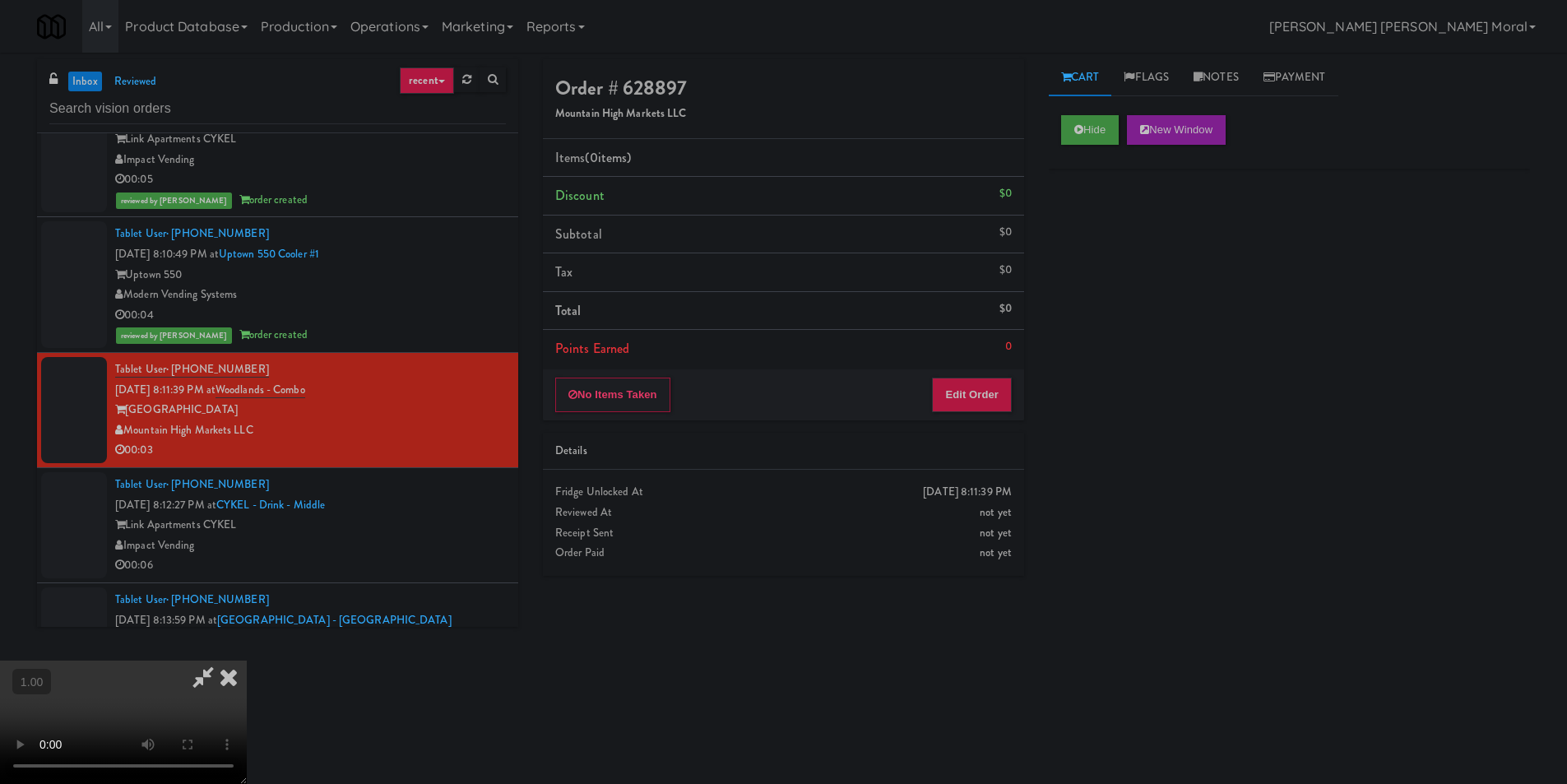
click at [1104, 250] on div "Hide New Window Primary Flag Clear Flag if unable to determine what was taken o…" at bounding box center [1290, 411] width 481 height 617
click at [247, 660] on video at bounding box center [123, 722] width 247 height 124
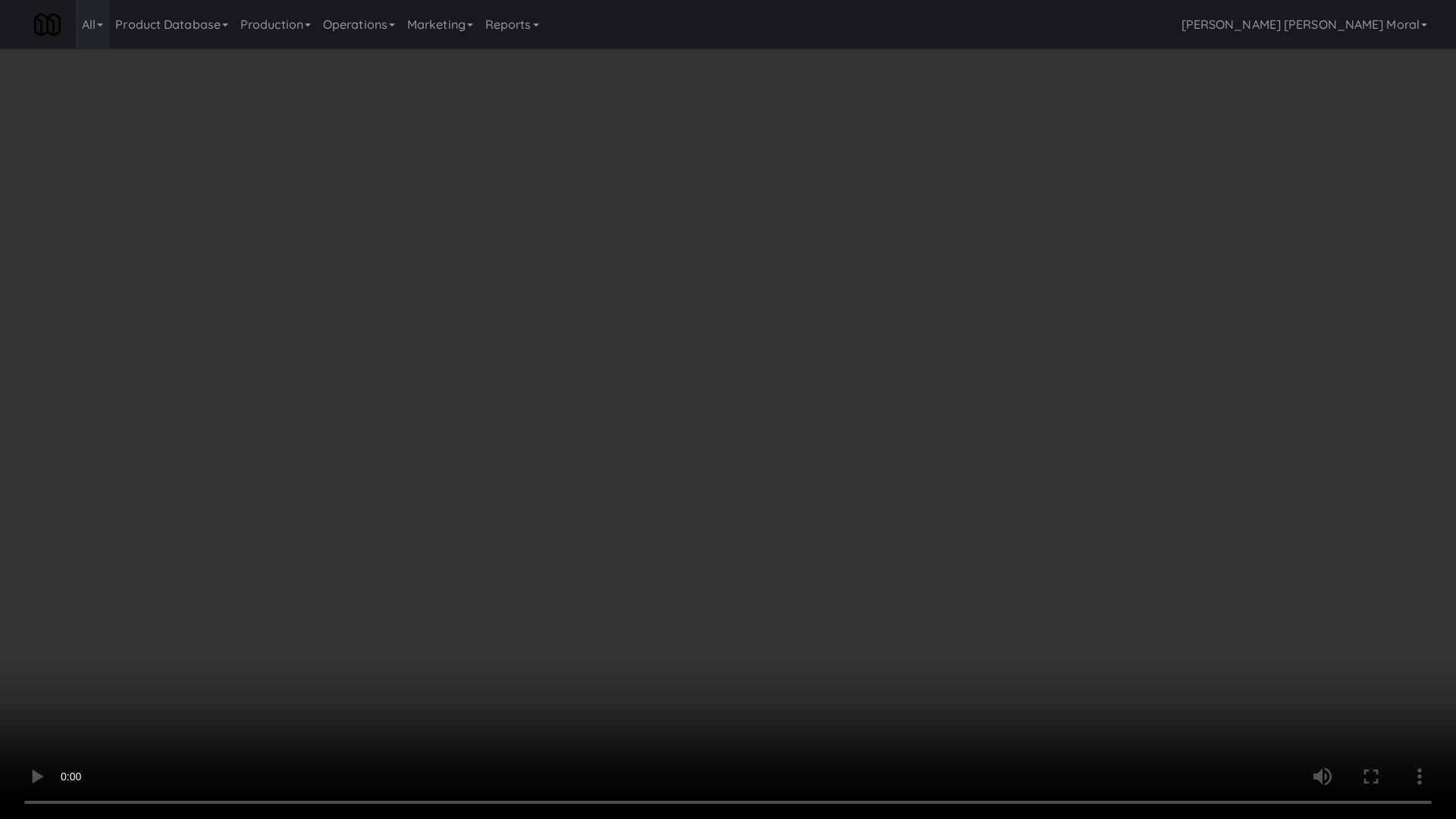
click at [678, 450] on video at bounding box center [728, 409] width 1456 height 819
click at [681, 638] on video at bounding box center [728, 409] width 1456 height 819
click at [772, 545] on video at bounding box center [728, 409] width 1456 height 819
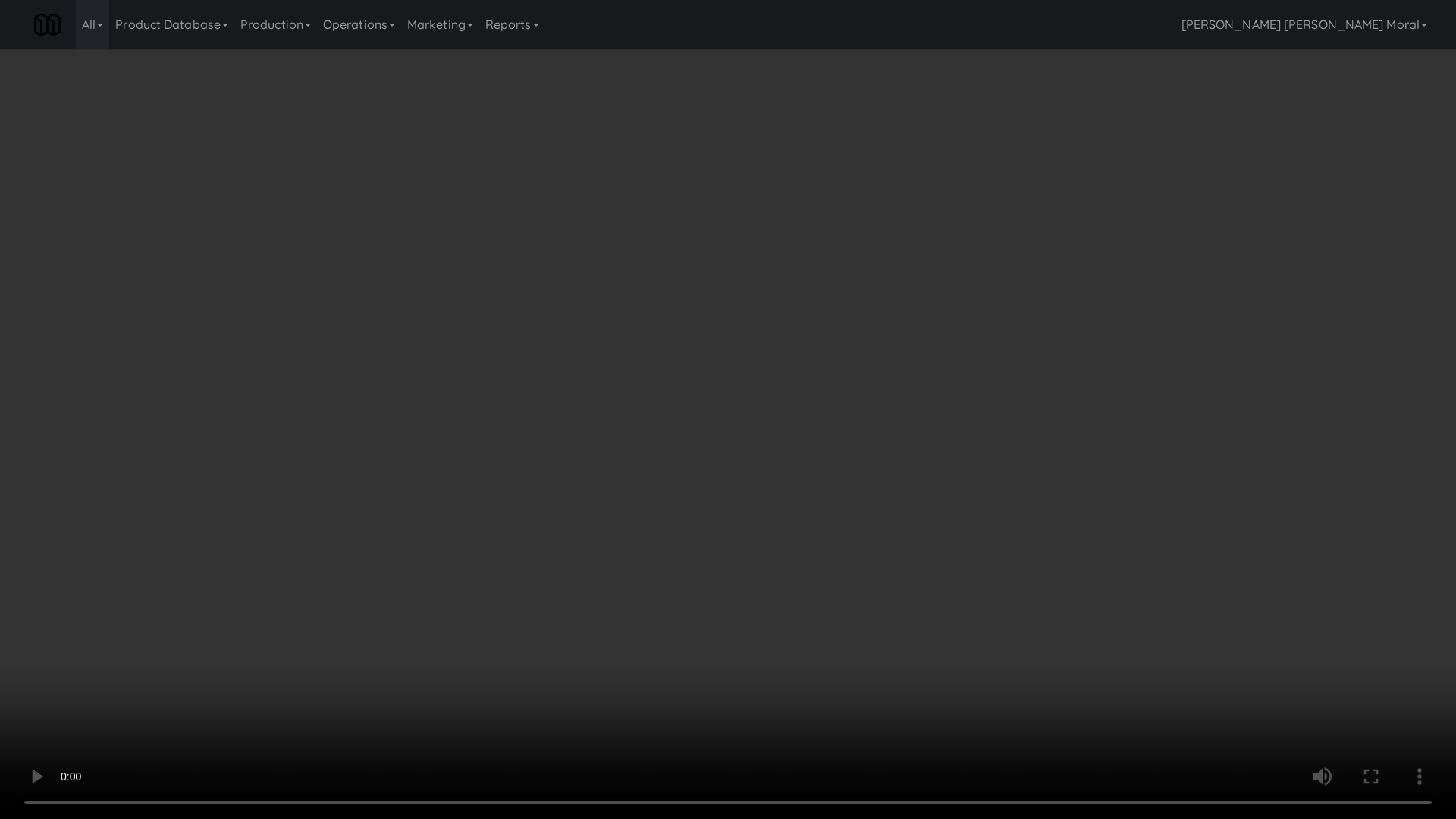
click at [772, 545] on video at bounding box center [728, 409] width 1456 height 819
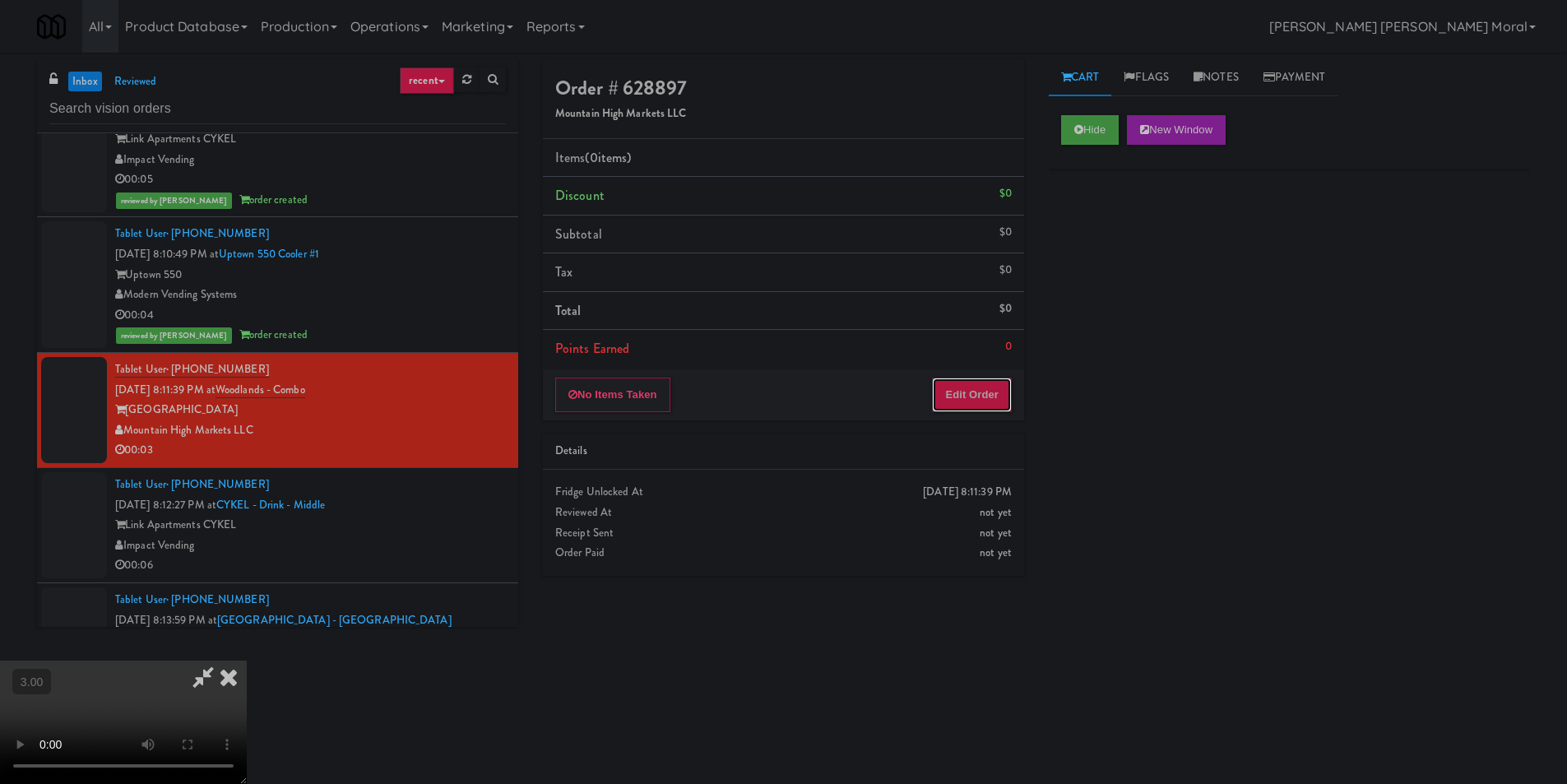
click at [979, 405] on button "Edit Order" at bounding box center [972, 394] width 80 height 35
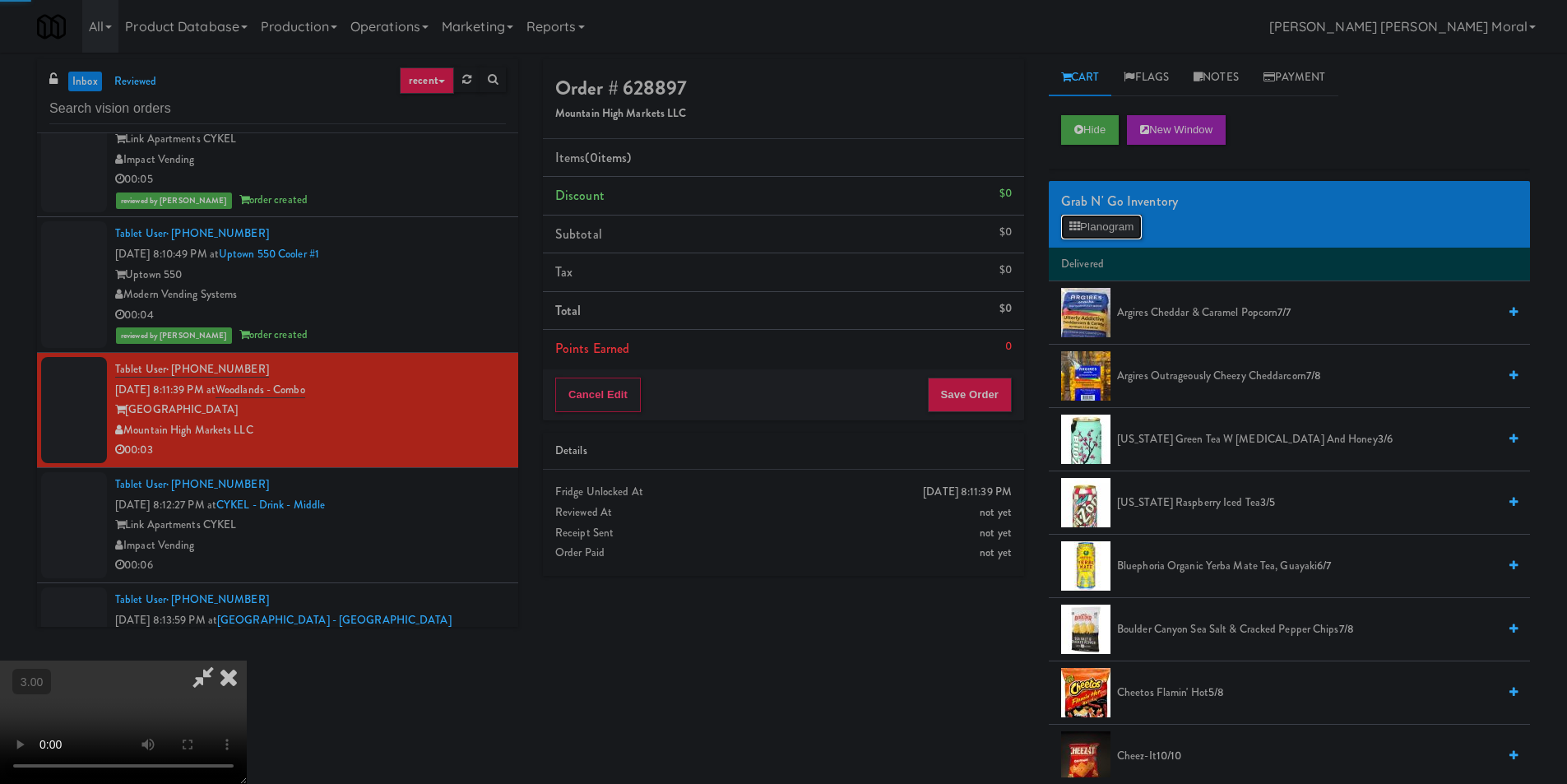
click at [1121, 223] on button "Planogram" at bounding box center [1101, 227] width 80 height 25
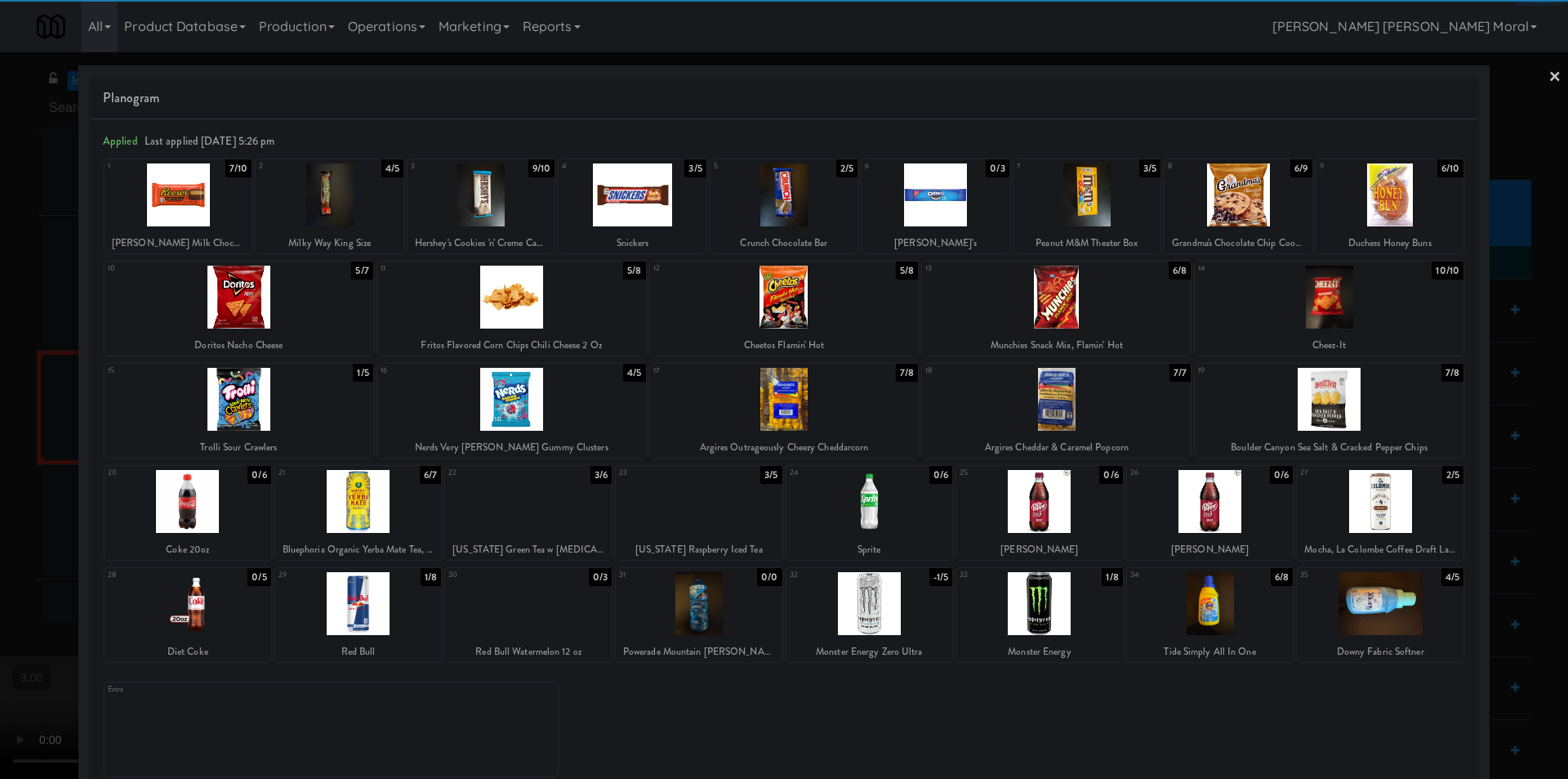
click at [206, 213] on div at bounding box center [178, 195] width 147 height 63
click at [1548, 77] on link "×" at bounding box center [1554, 78] width 13 height 51
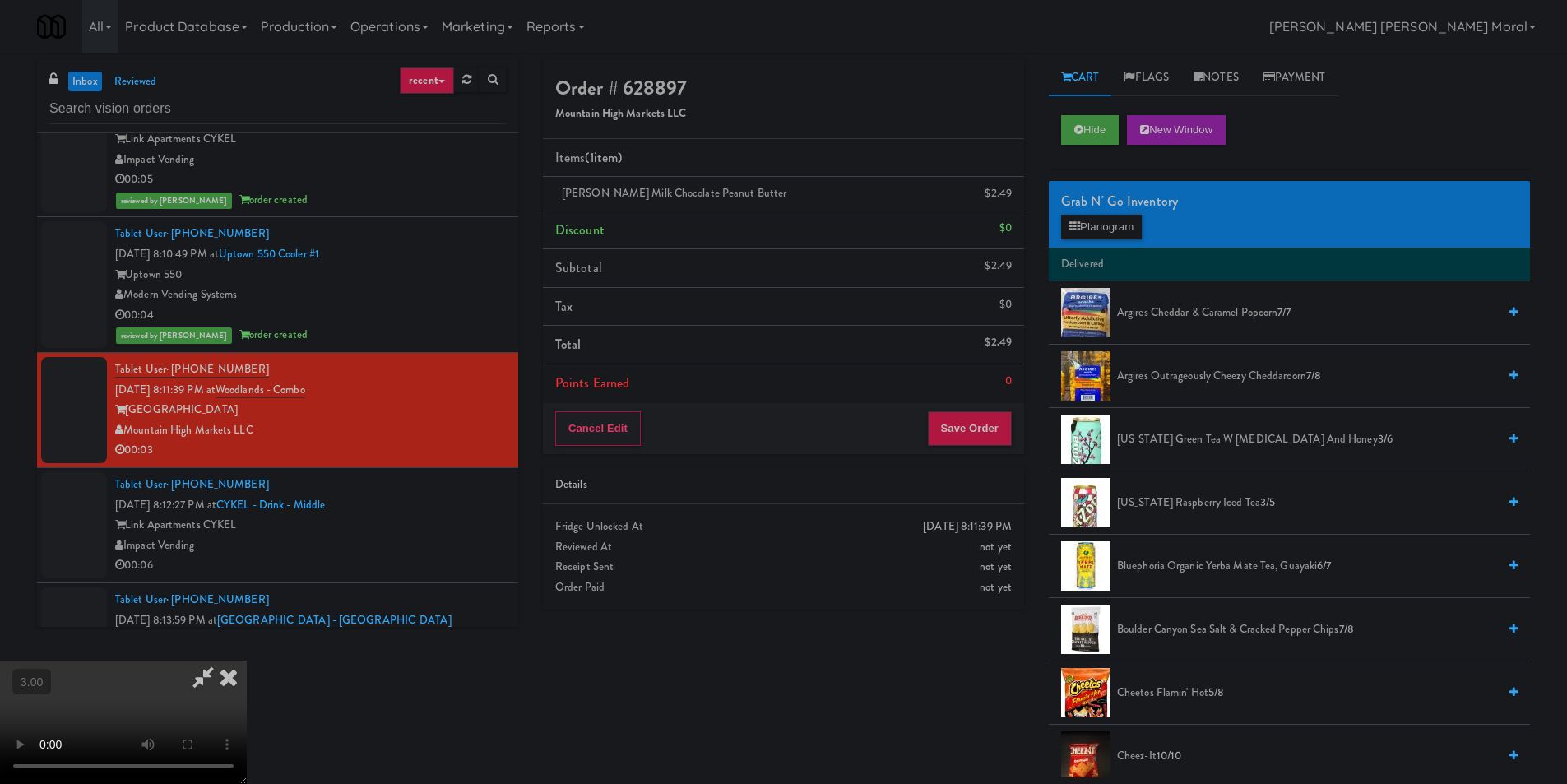
click at [247, 660] on icon at bounding box center [229, 676] width 37 height 33
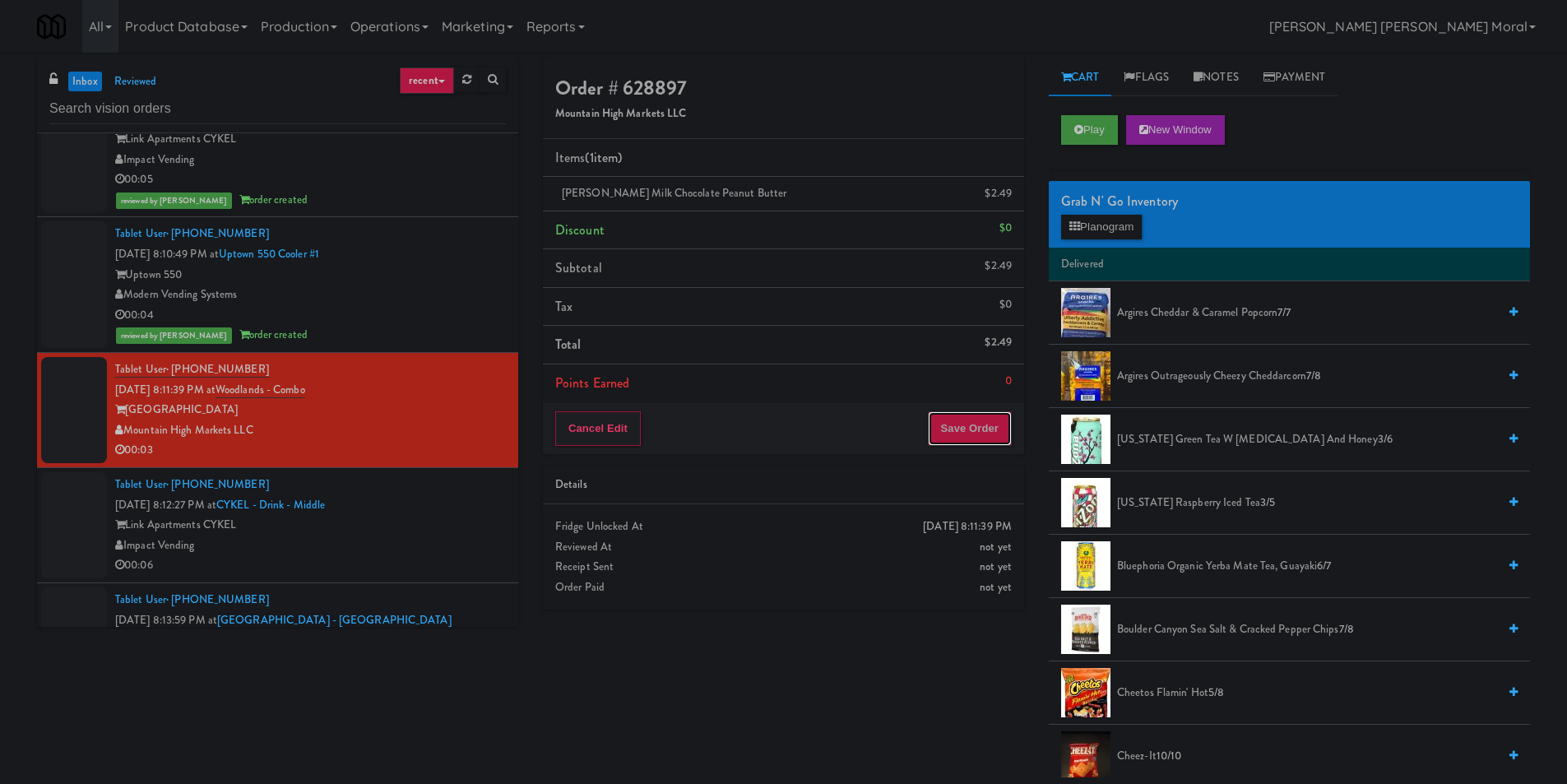
click at [982, 445] on button "Save Order" at bounding box center [970, 428] width 84 height 35
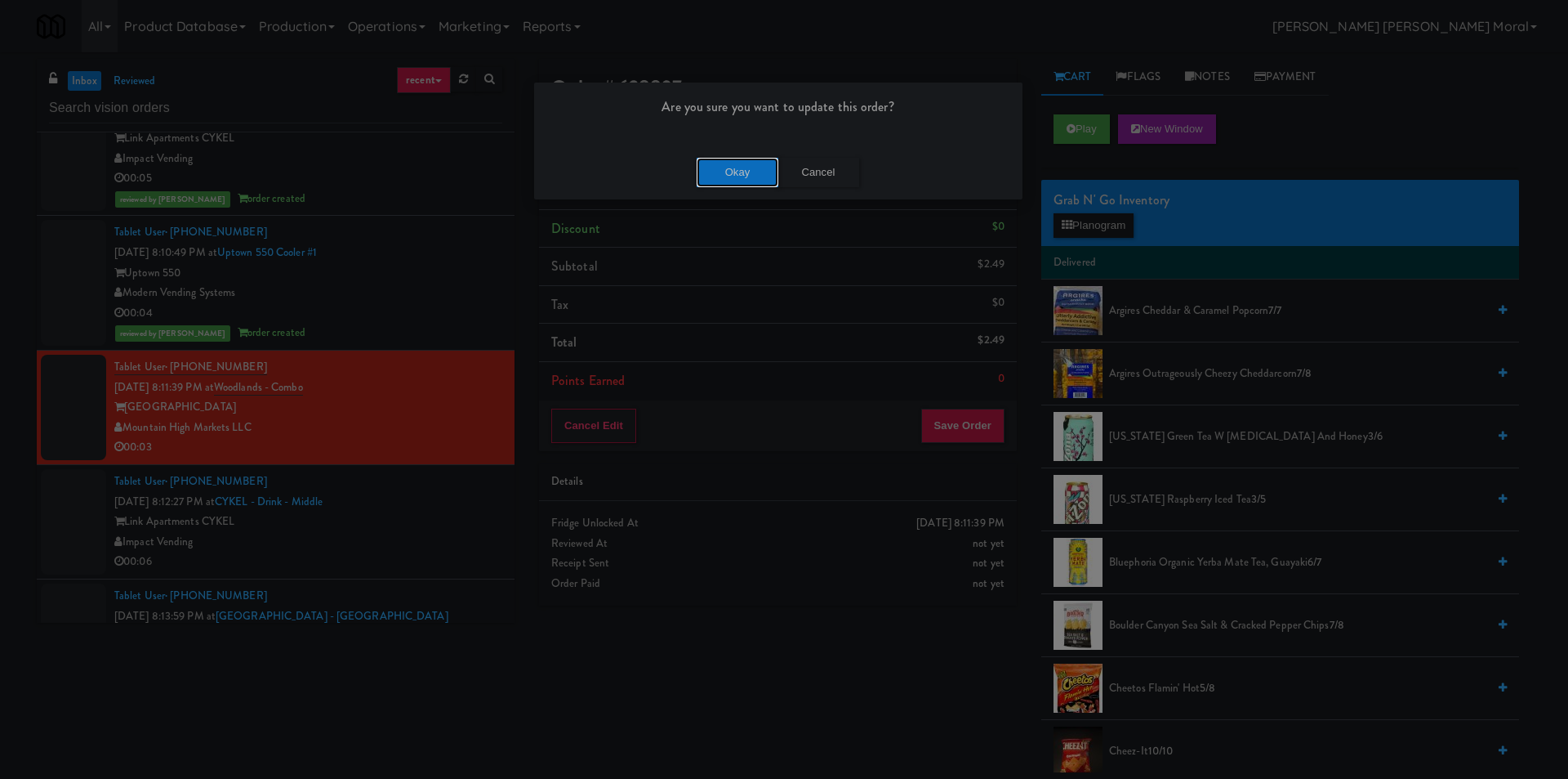
click at [749, 166] on button "Okay" at bounding box center [737, 172] width 82 height 30
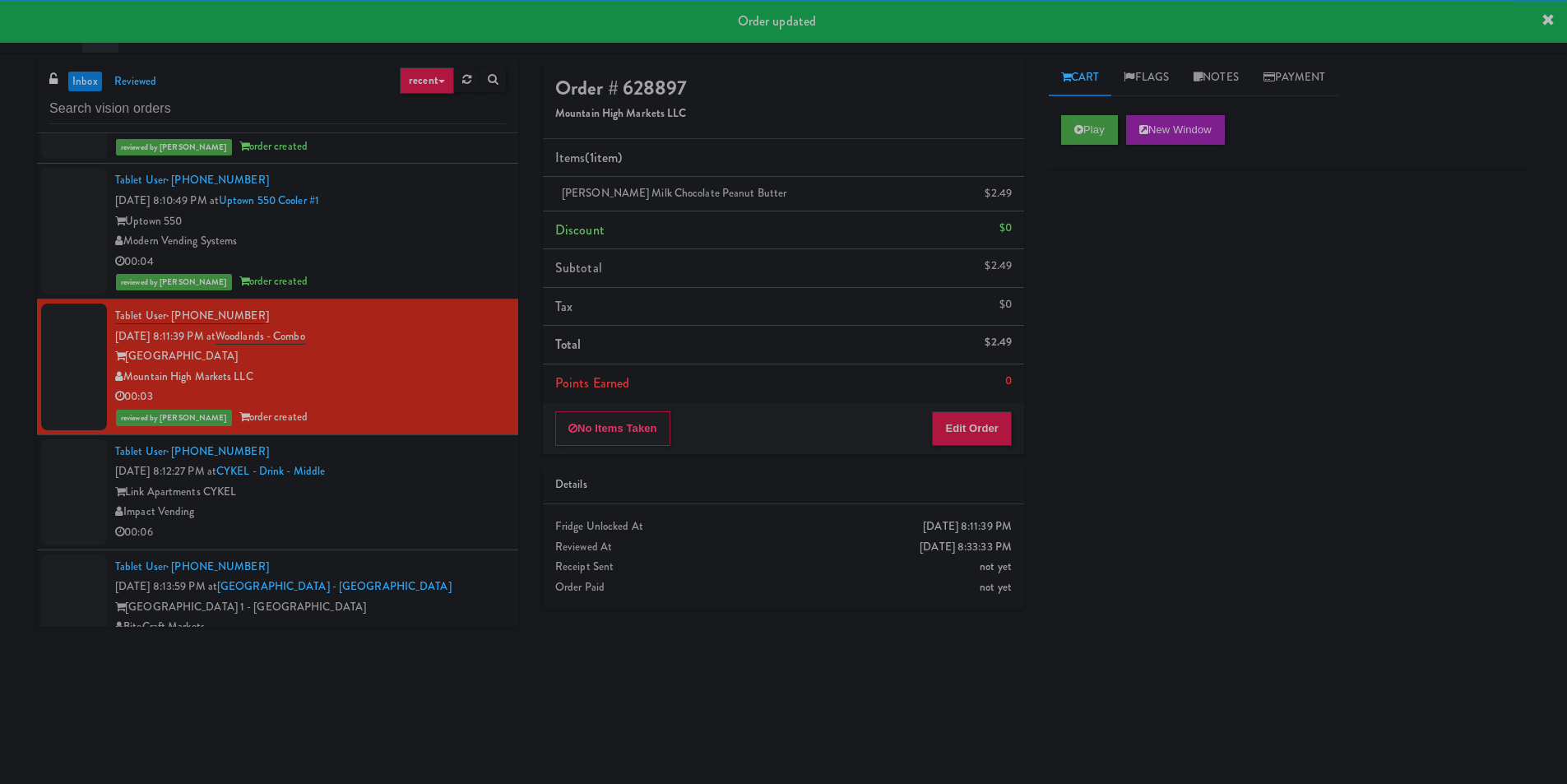
scroll to position [2138, 0]
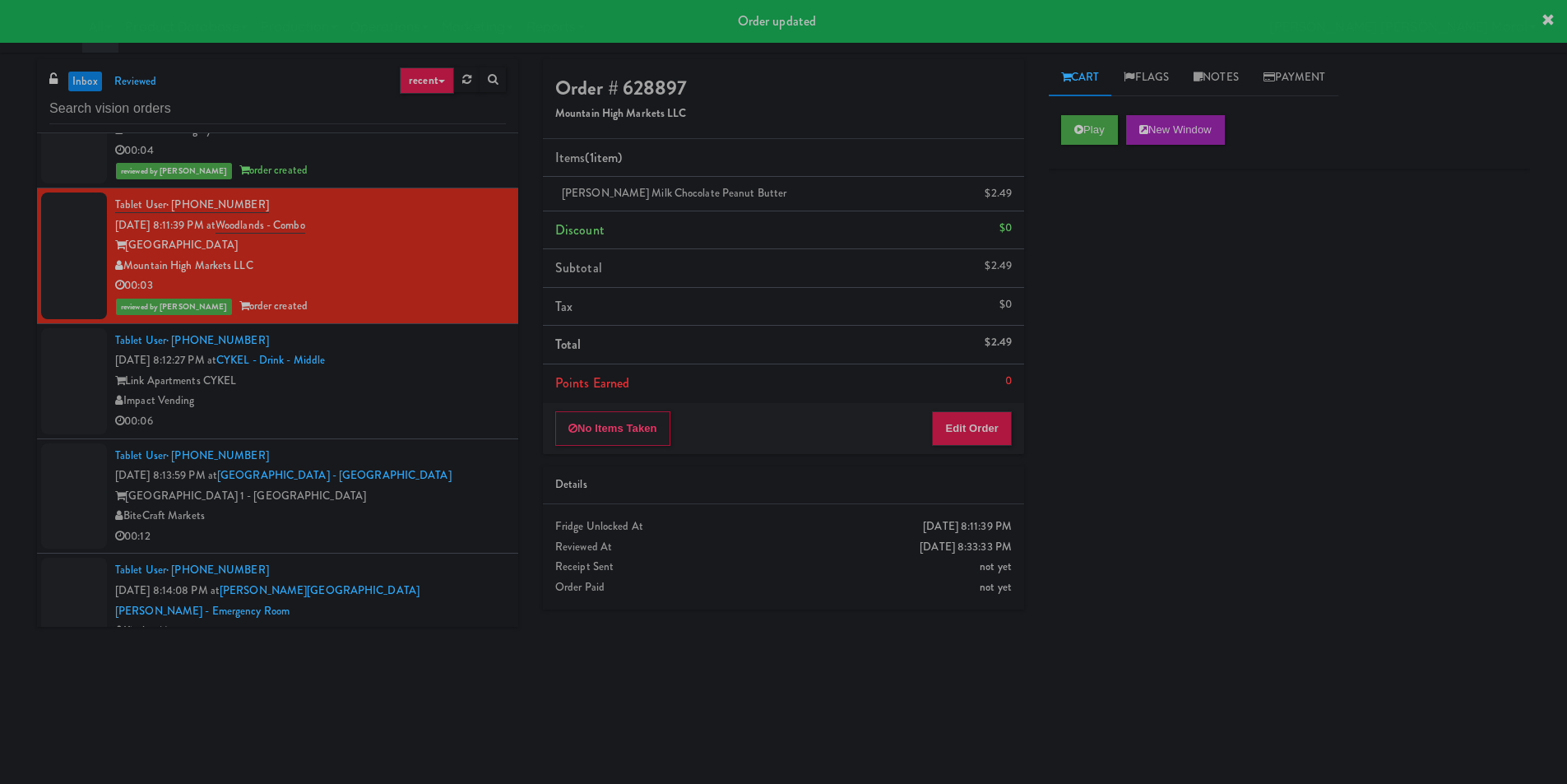
click at [456, 426] on div "00:06" at bounding box center [310, 421] width 391 height 21
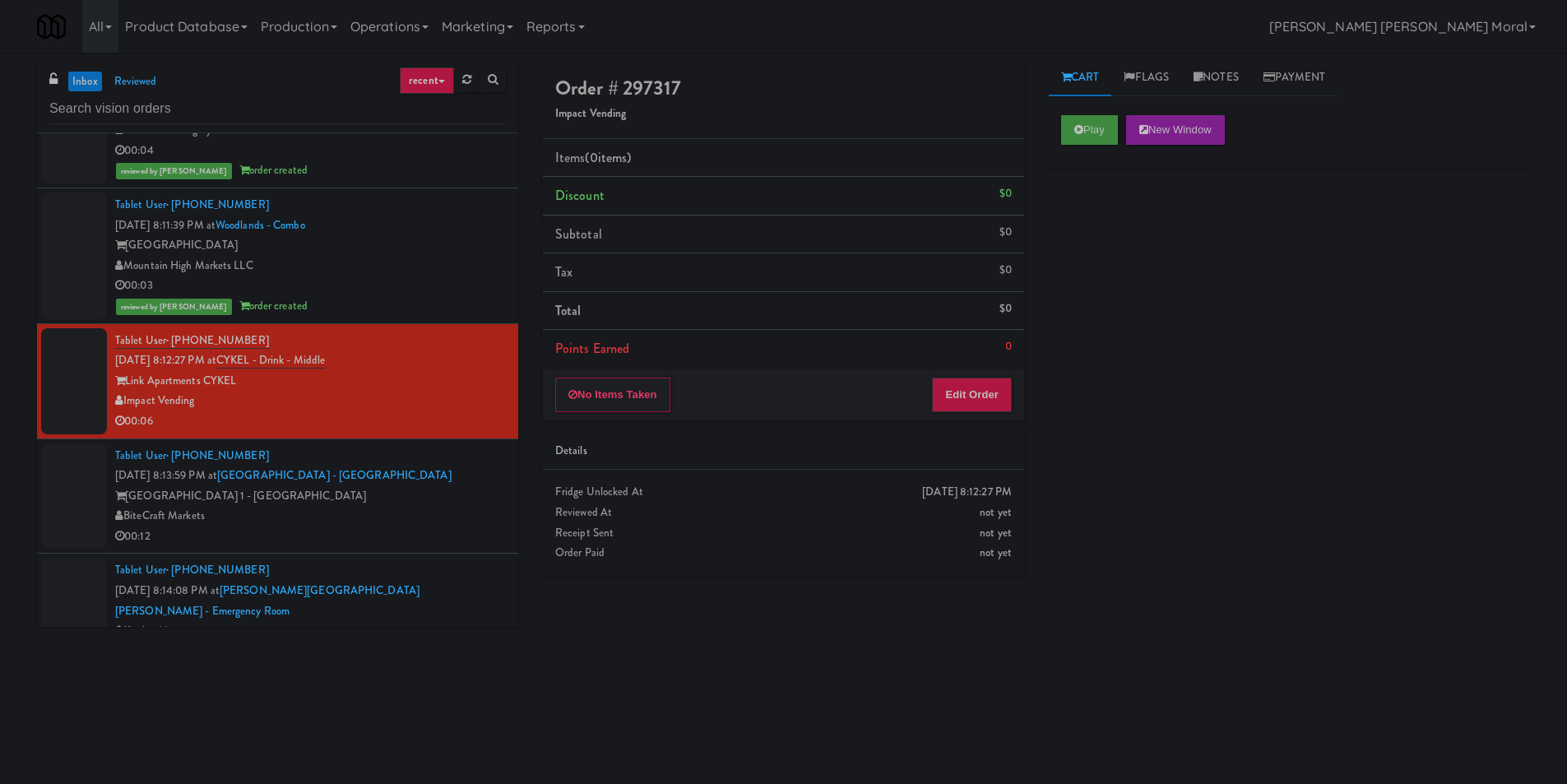
click at [0, 444] on div "inbox reviewed recent all unclear take inventory issue suspicious failed recent…" at bounding box center [784, 389] width 1567 height 660
click at [380, 523] on div "BiteCraft Markets" at bounding box center [310, 516] width 391 height 21
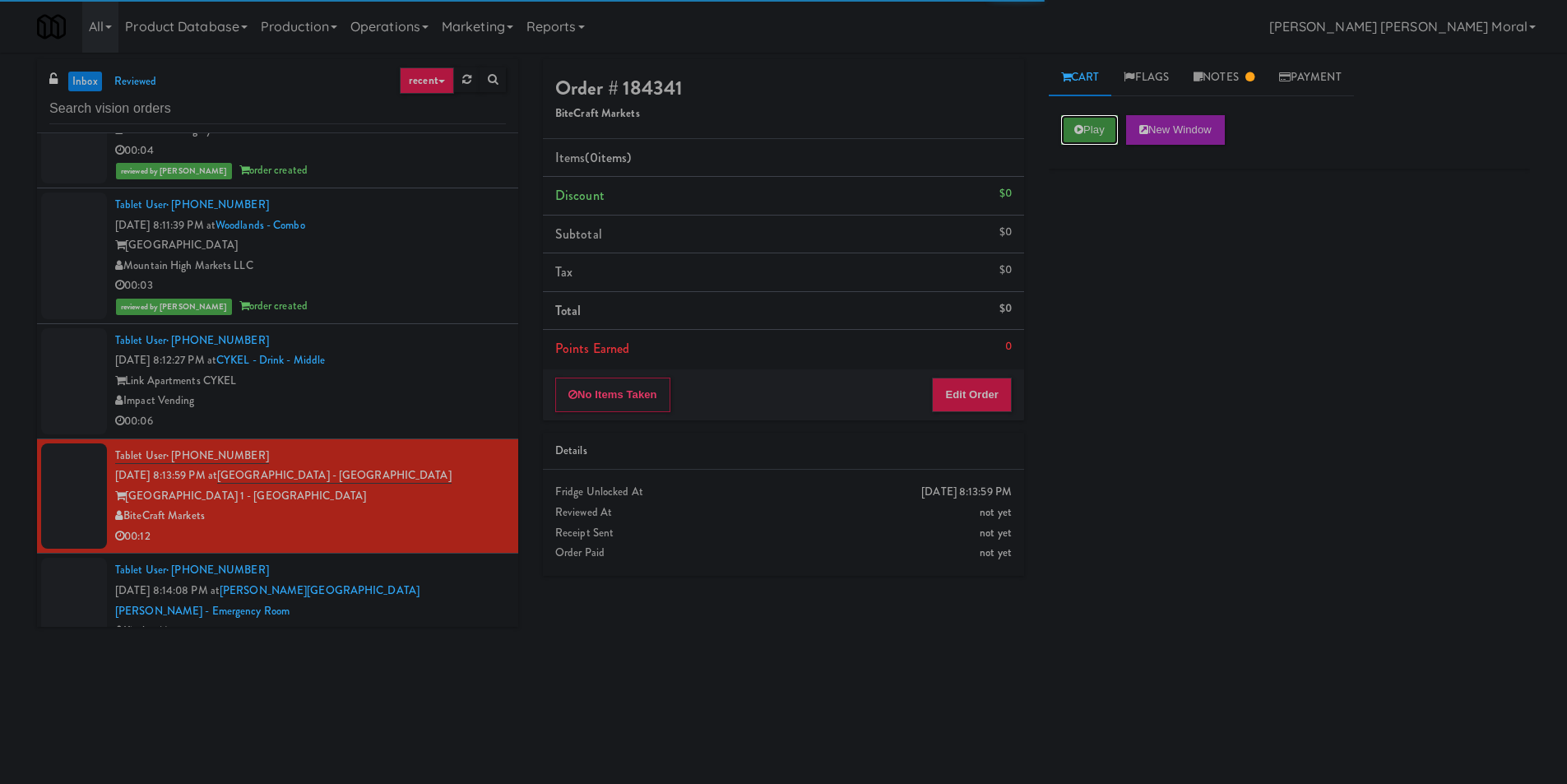
click at [1114, 133] on button "Play" at bounding box center [1090, 130] width 56 height 30
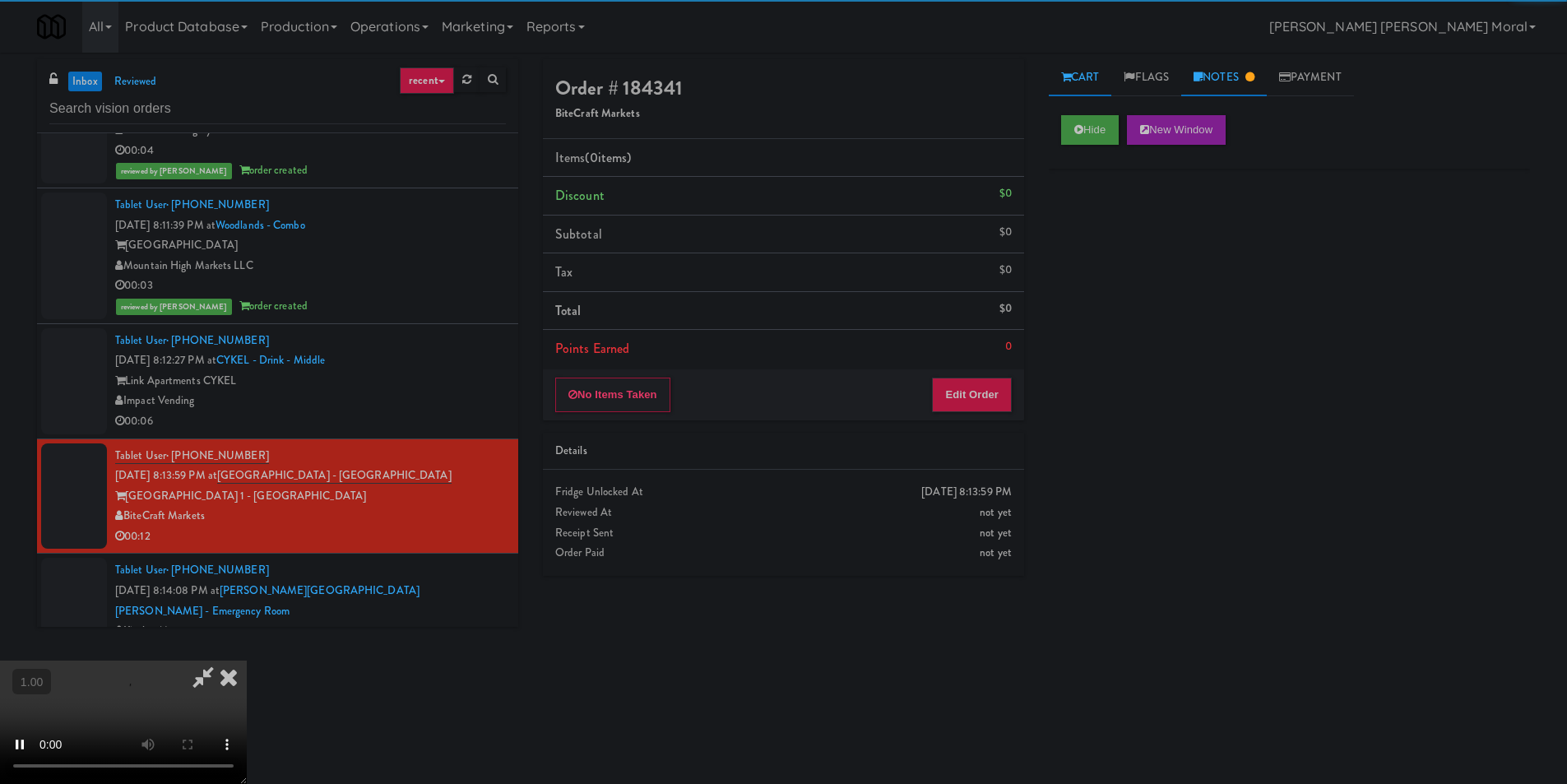
click at [1241, 84] on link "Notes" at bounding box center [1224, 77] width 85 height 37
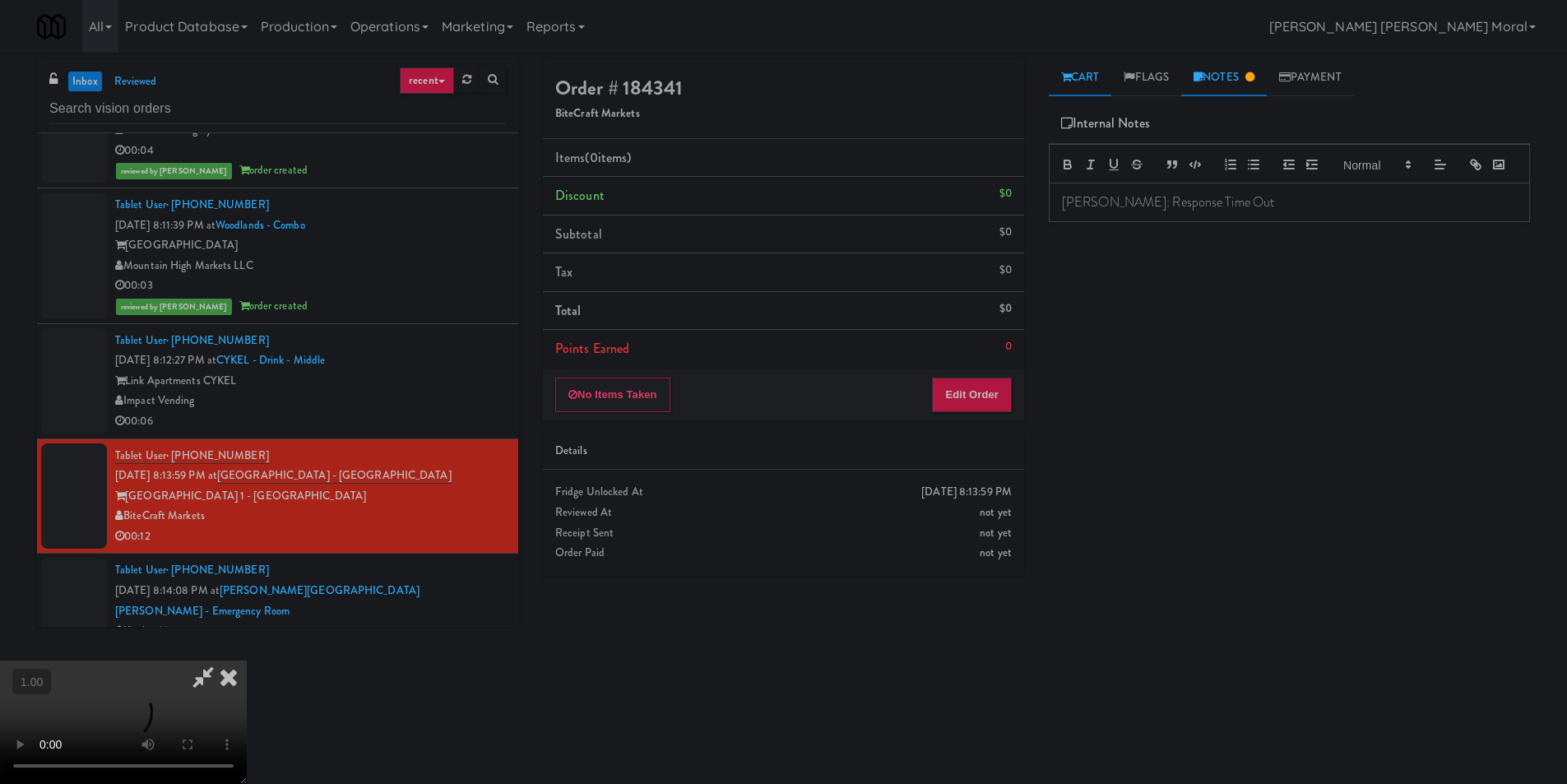
click at [1073, 88] on link "Cart" at bounding box center [1081, 77] width 63 height 37
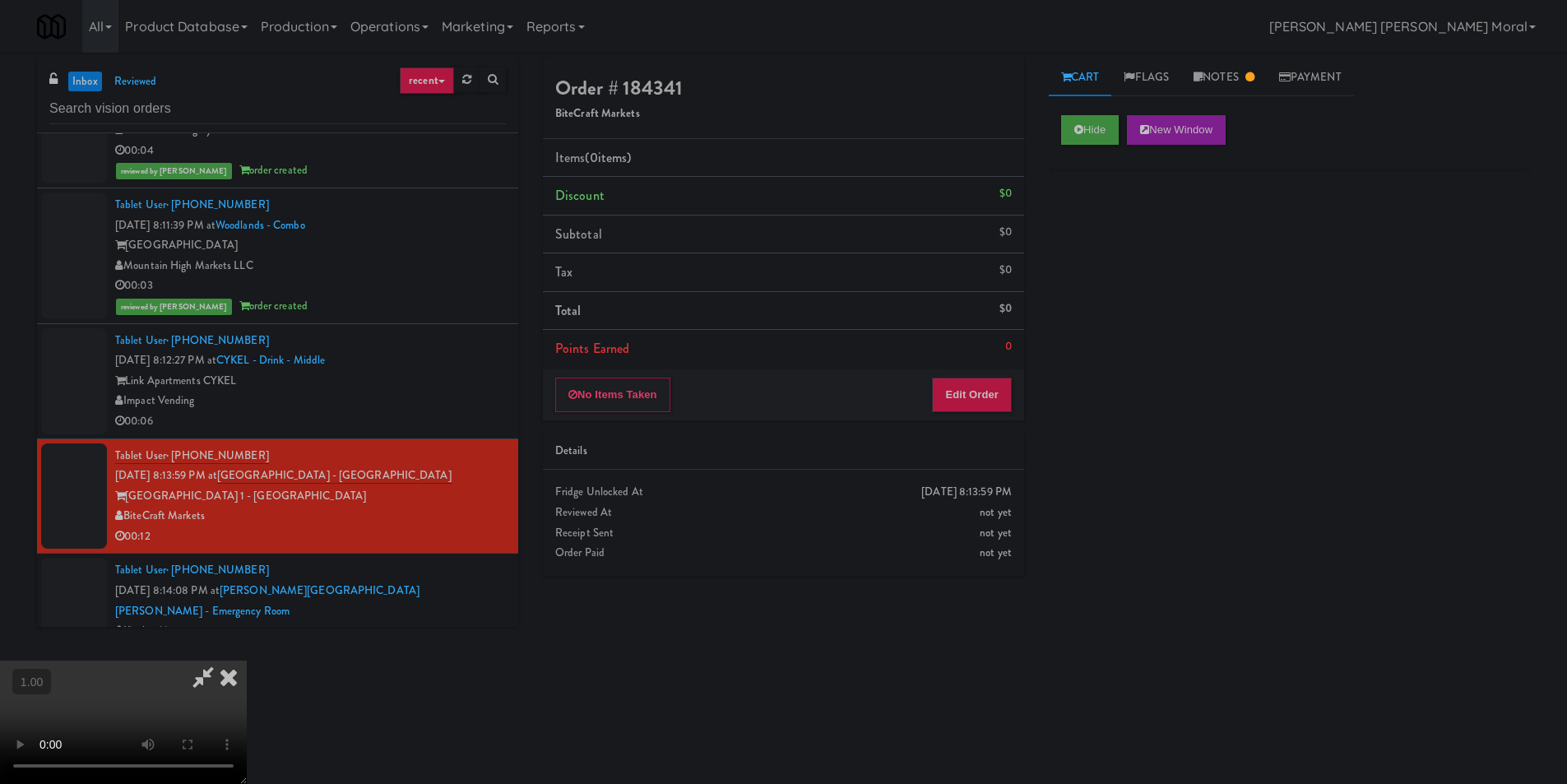
click at [247, 660] on video at bounding box center [123, 722] width 247 height 124
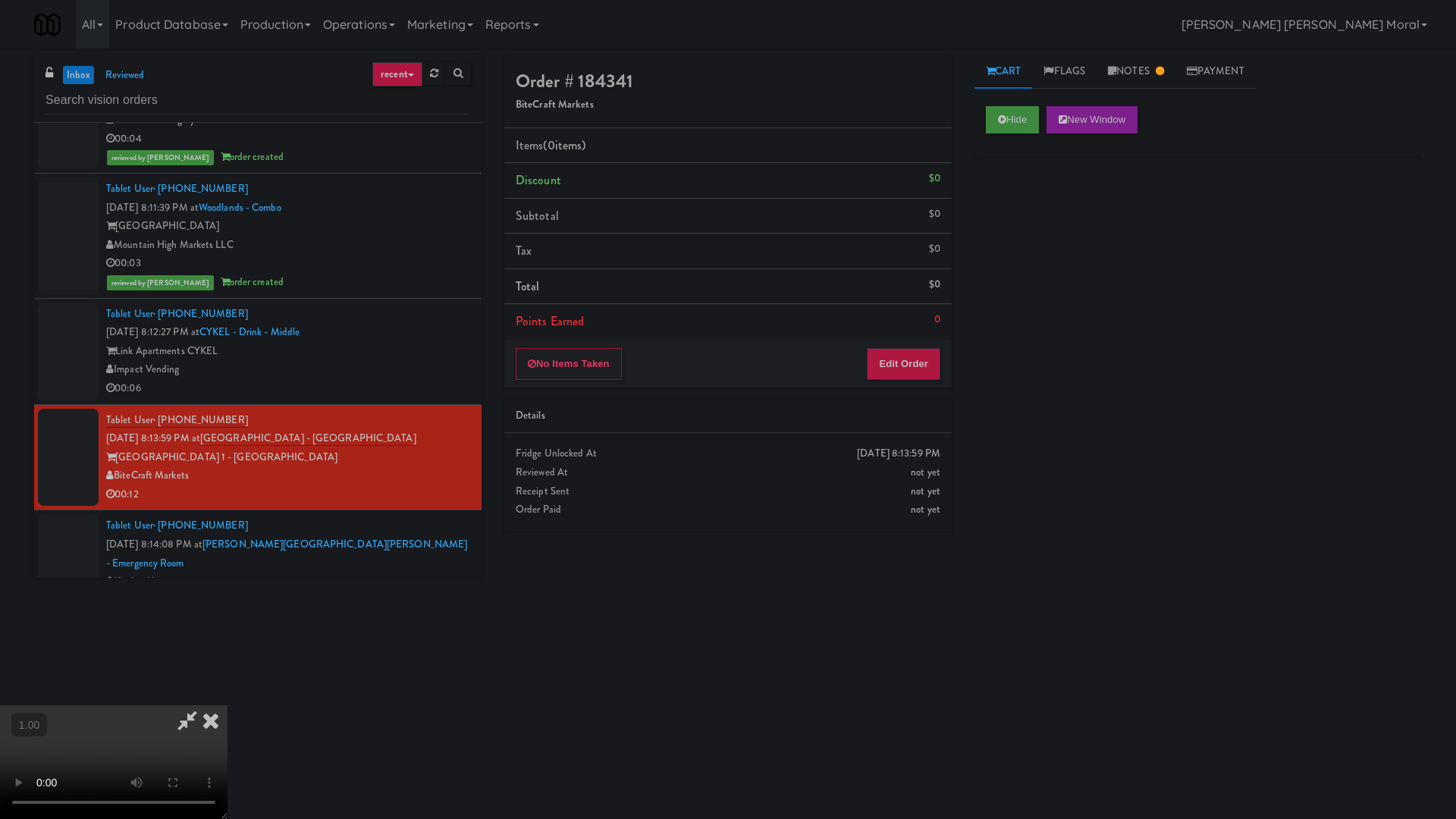
click at [227, 706] on video at bounding box center [113, 762] width 227 height 114
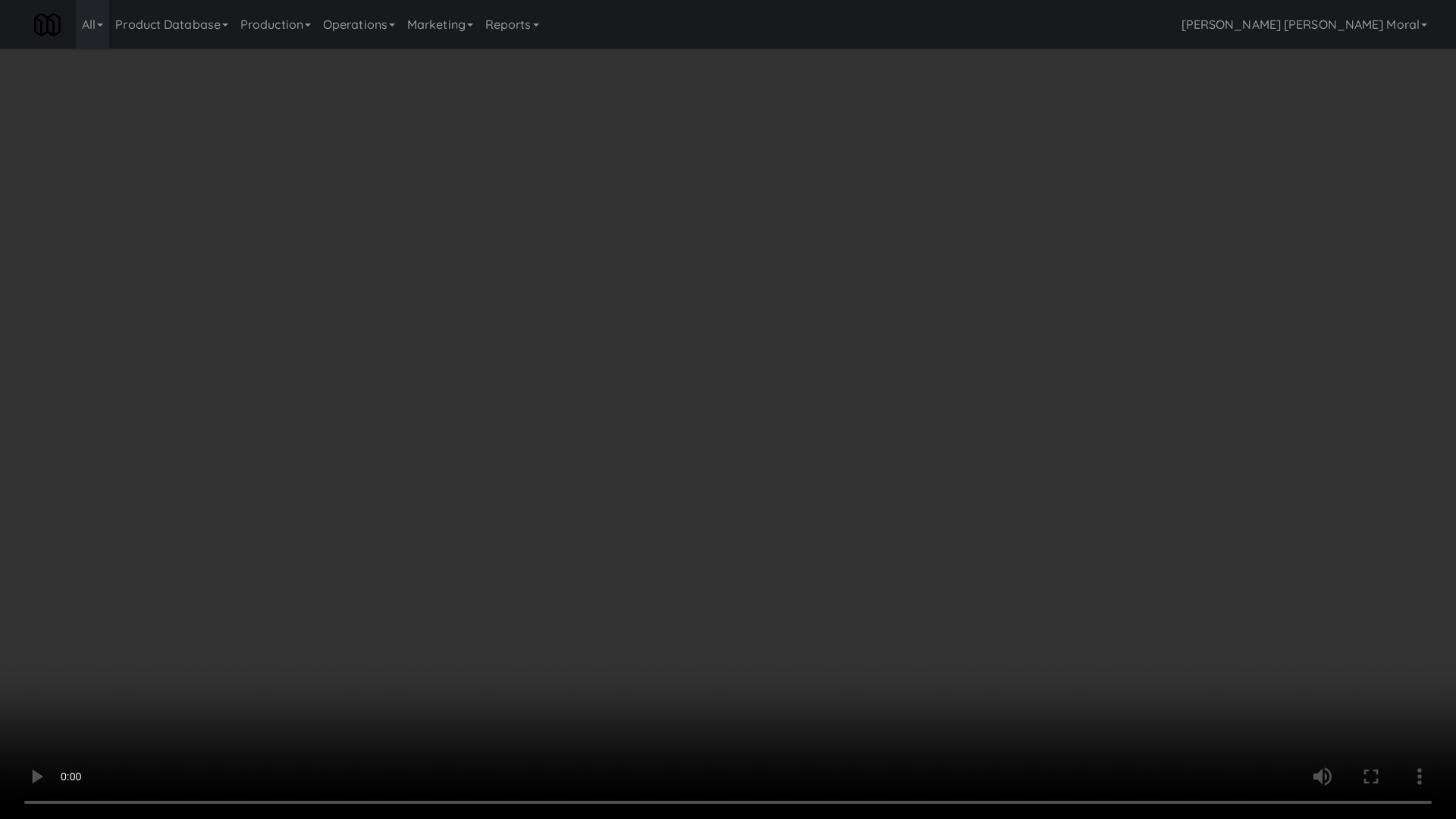
click at [845, 412] on video at bounding box center [728, 409] width 1456 height 819
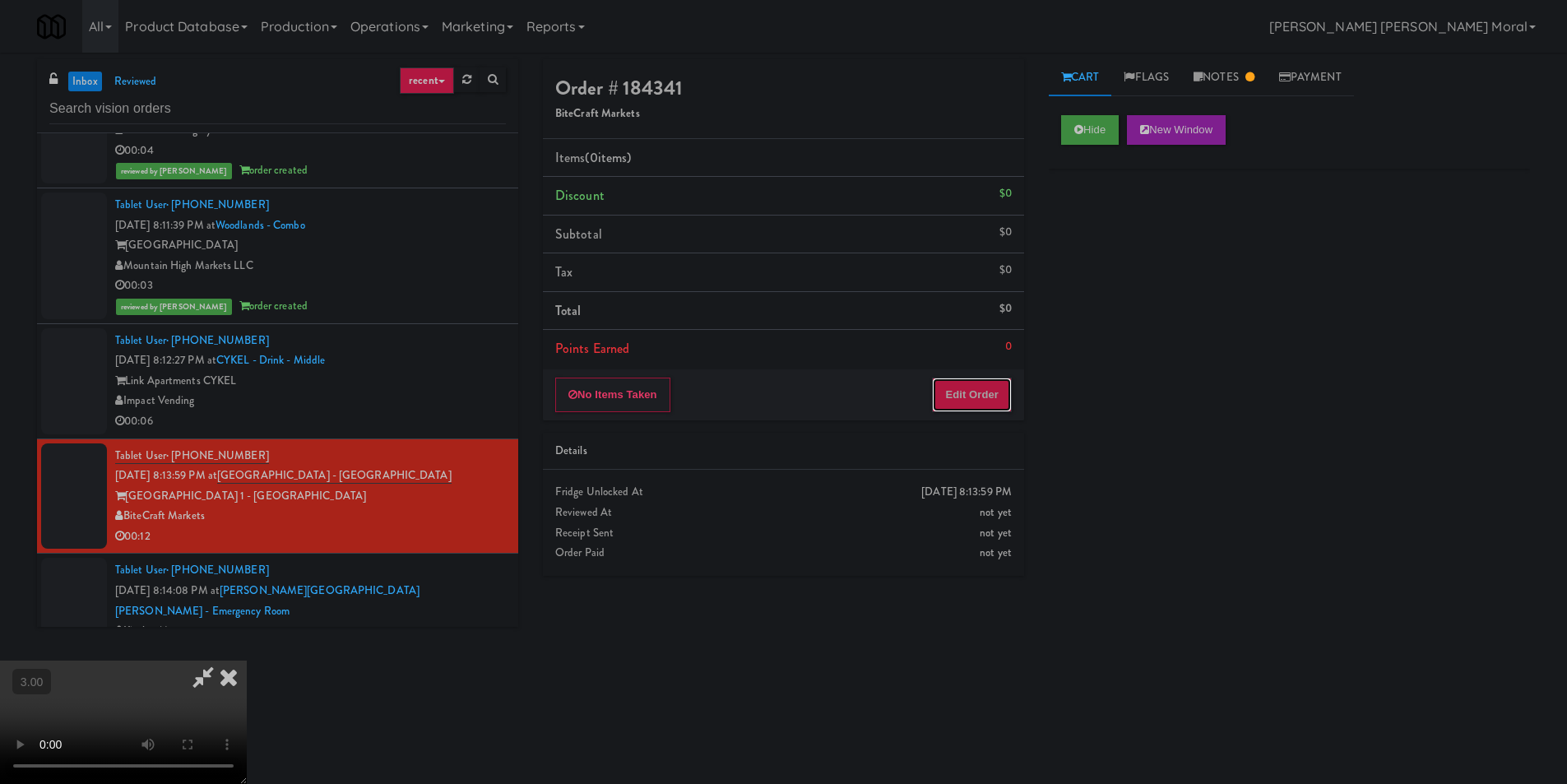
click at [979, 391] on button "Edit Order" at bounding box center [972, 394] width 80 height 35
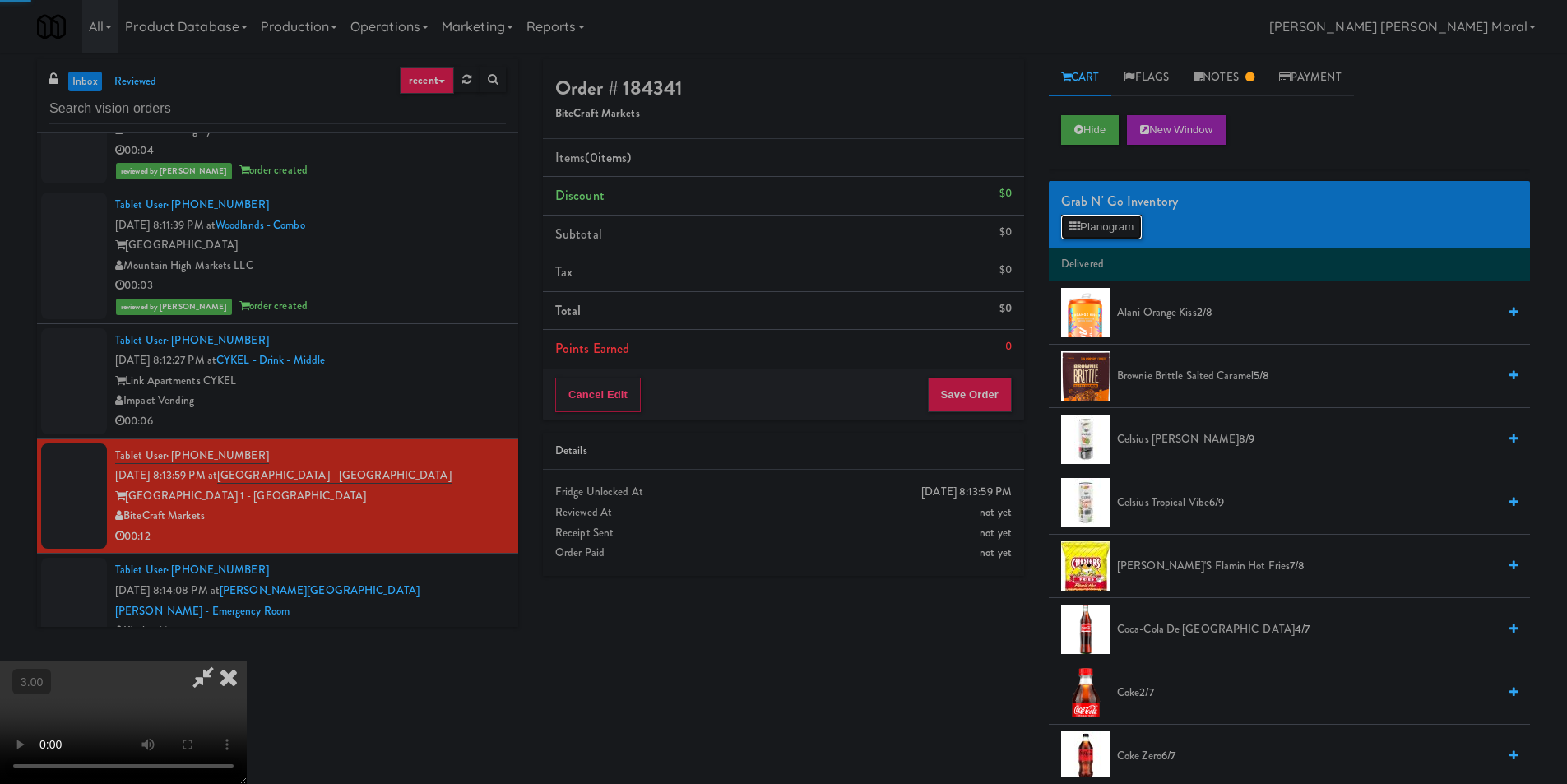
click at [1108, 236] on button "Planogram" at bounding box center [1101, 227] width 80 height 25
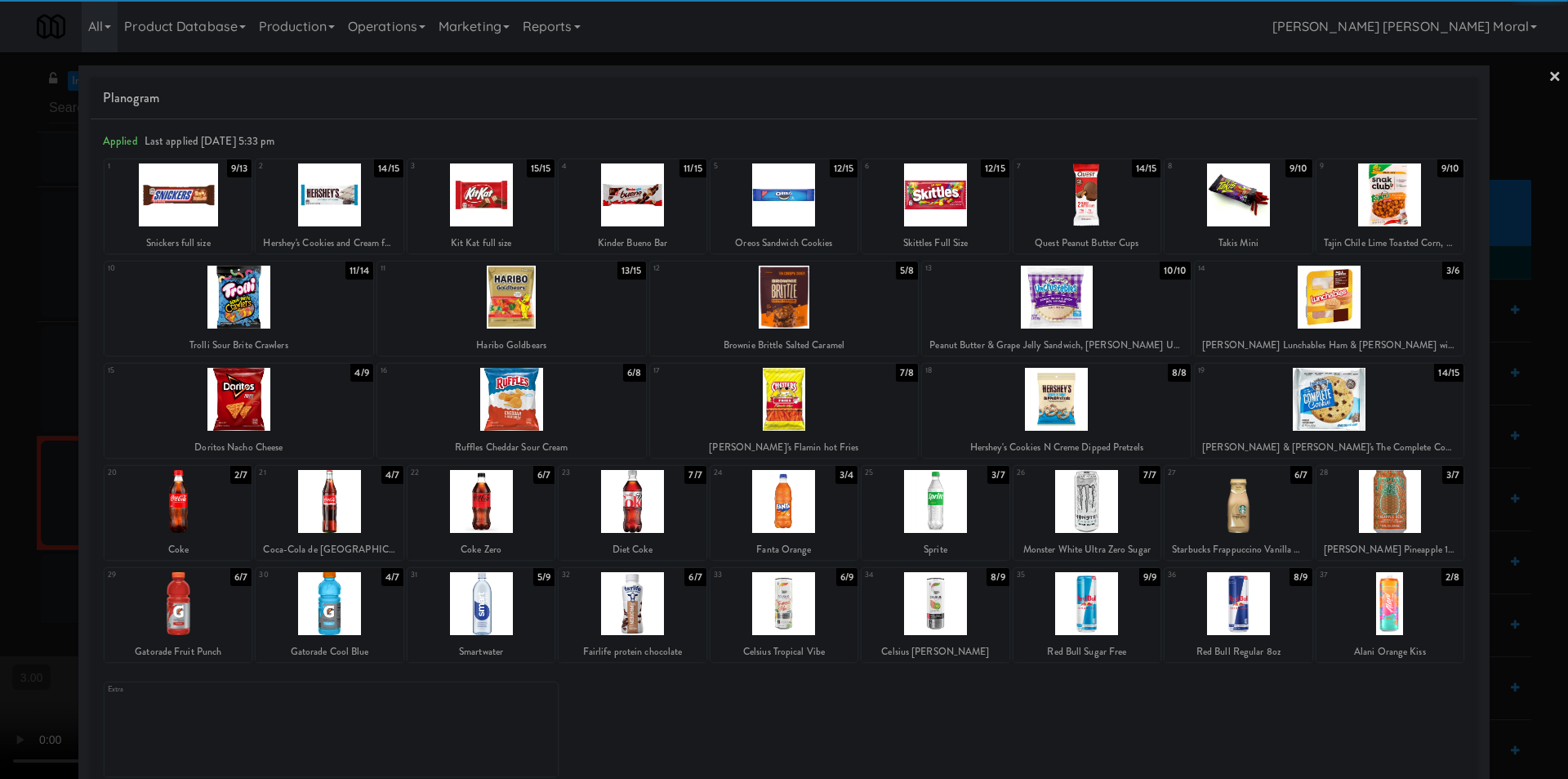
click at [935, 500] on div at bounding box center [935, 502] width 147 height 63
click at [224, 512] on div at bounding box center [178, 502] width 147 height 63
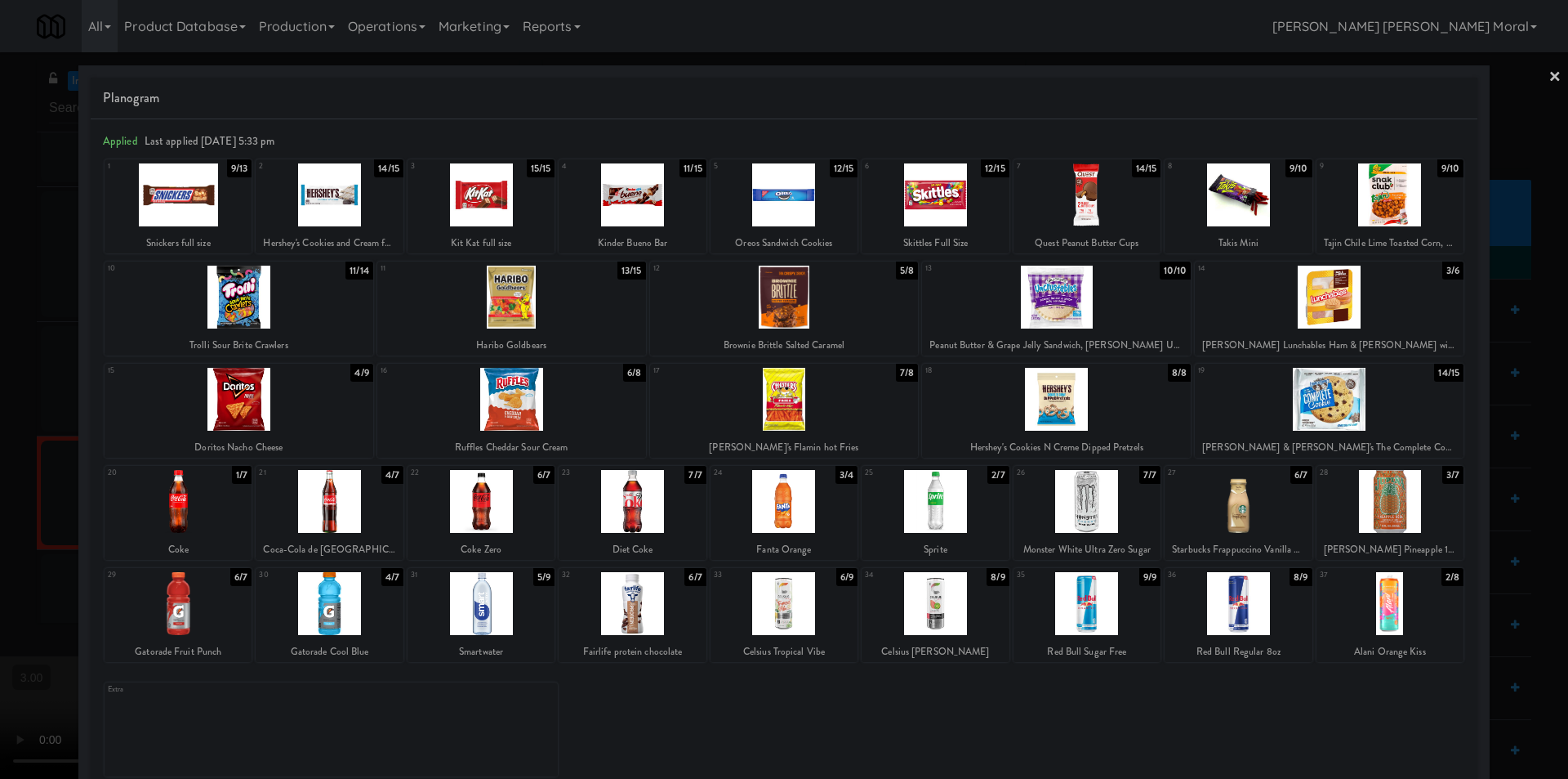
click at [1551, 70] on div at bounding box center [784, 390] width 1568 height 779
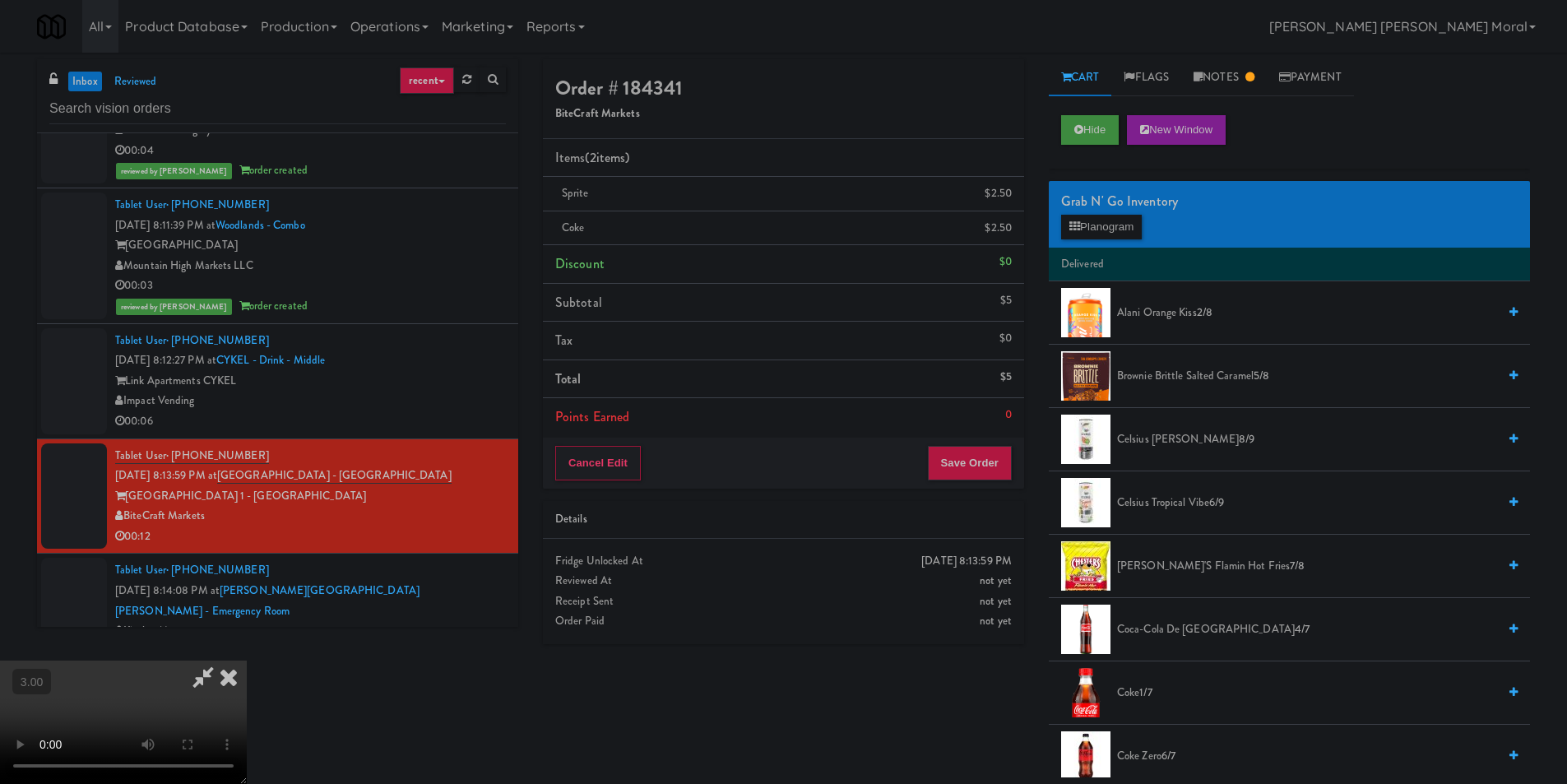
drag, startPoint x: 921, startPoint y: 260, endPoint x: 949, endPoint y: 343, distance: 87.6
click at [247, 660] on icon at bounding box center [229, 676] width 37 height 33
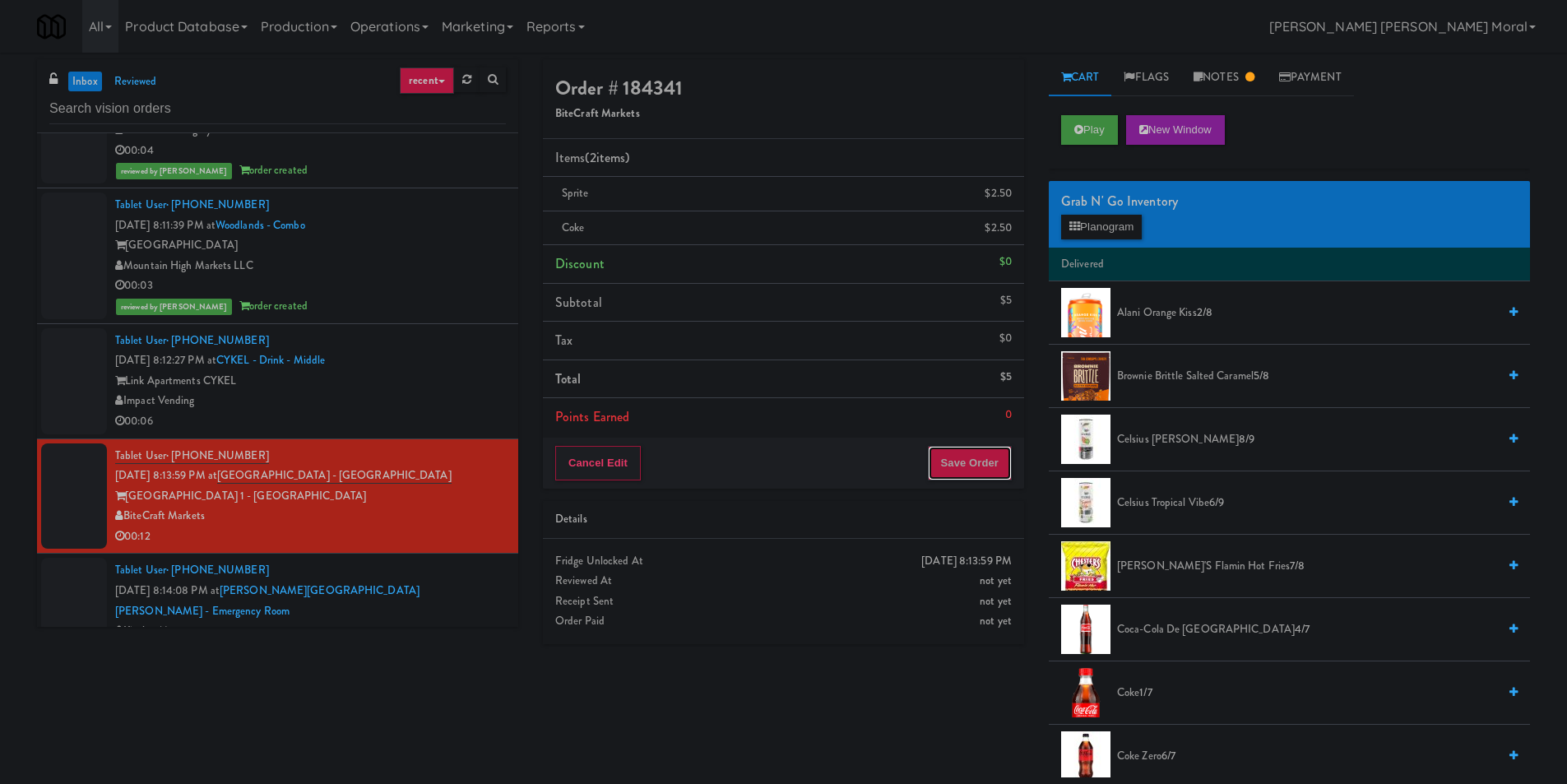
click at [971, 475] on button "Save Order" at bounding box center [970, 462] width 84 height 35
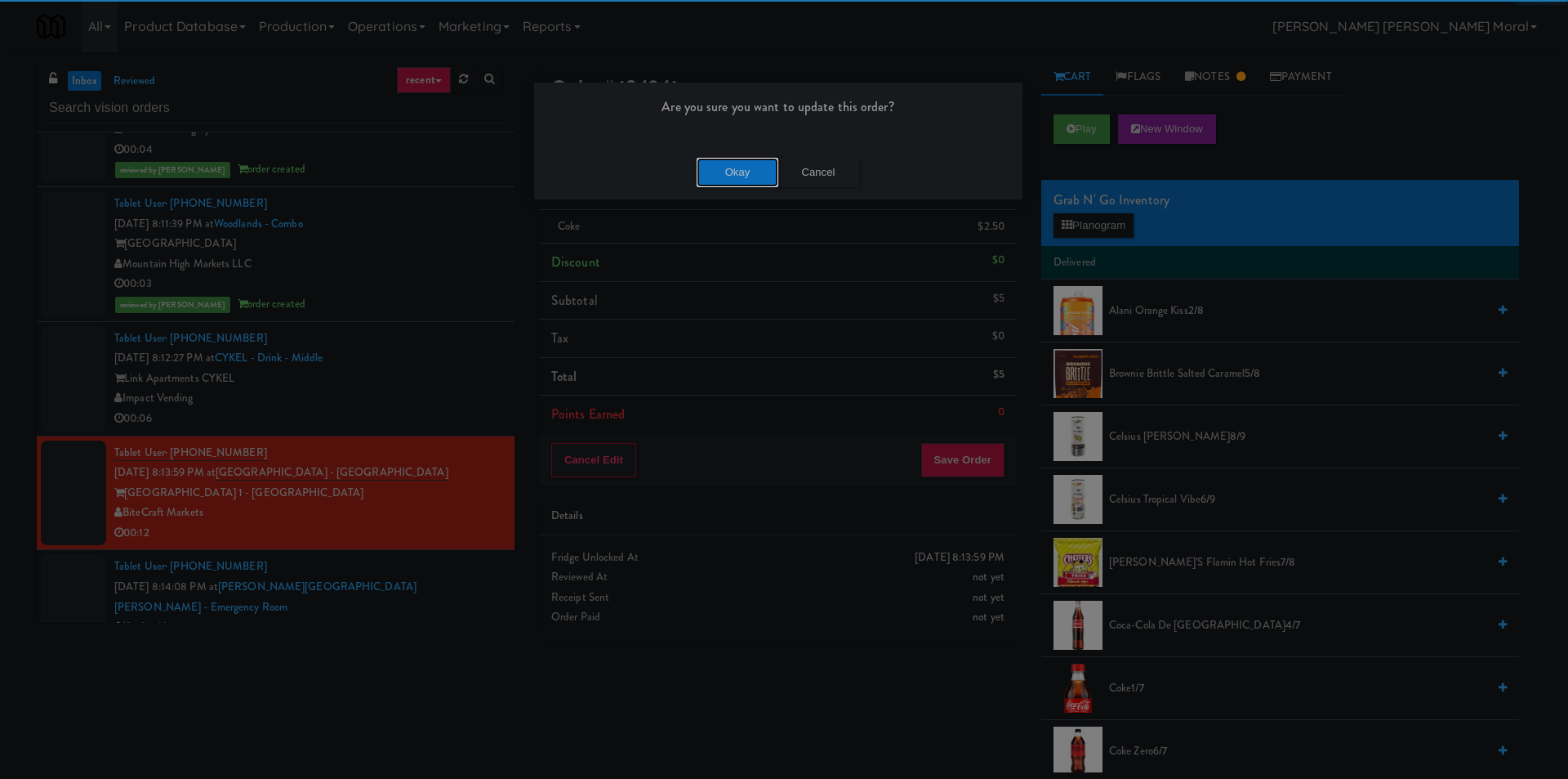
click at [735, 178] on button "Okay" at bounding box center [737, 172] width 82 height 30
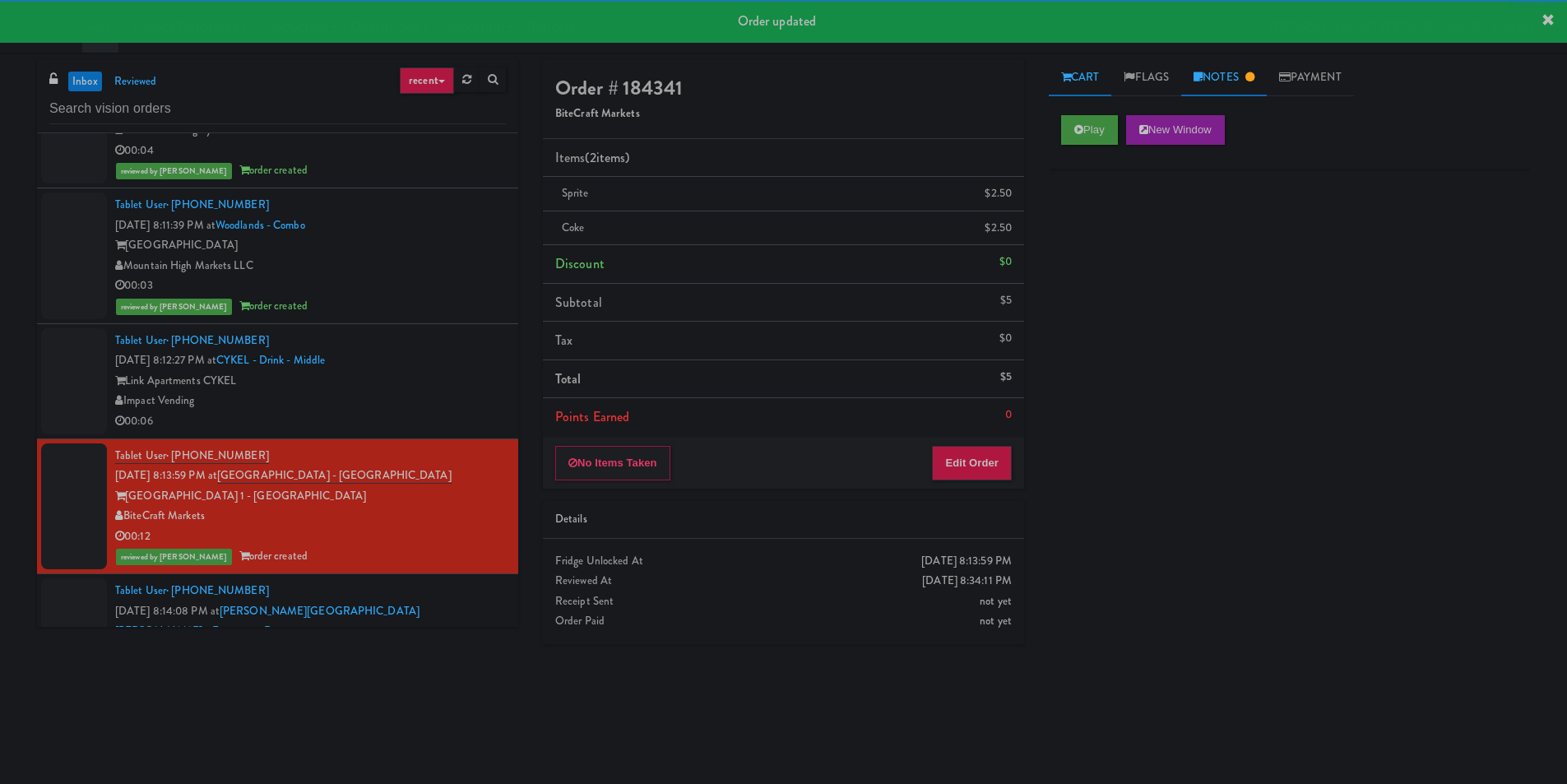
click at [1227, 83] on link "Notes" at bounding box center [1224, 77] width 85 height 37
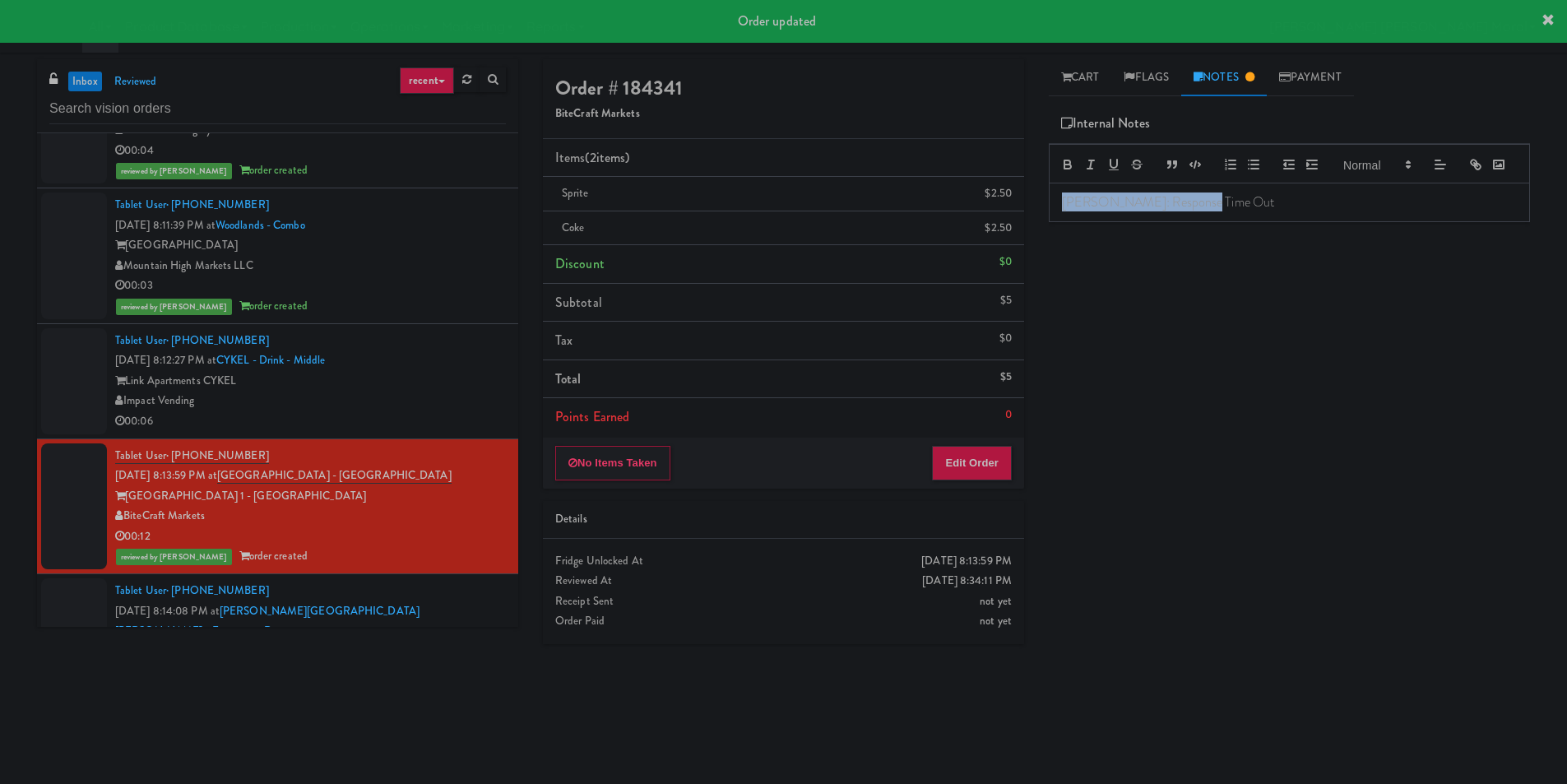
drag, startPoint x: 1274, startPoint y: 223, endPoint x: 990, endPoint y: 232, distance: 284.1
click at [990, 232] on div "Order # 184341 BiteCraft Markets Items (2 items ) Sprite $2.50 Coke $2.50 Disco…" at bounding box center [1037, 389] width 1012 height 660
drag, startPoint x: 1117, startPoint y: 319, endPoint x: 1123, endPoint y: 336, distance: 18.0
click at [1118, 321] on div "Play New Window Primary Flag Clear Flag if unable to determine what was taken o…" at bounding box center [1290, 411] width 481 height 617
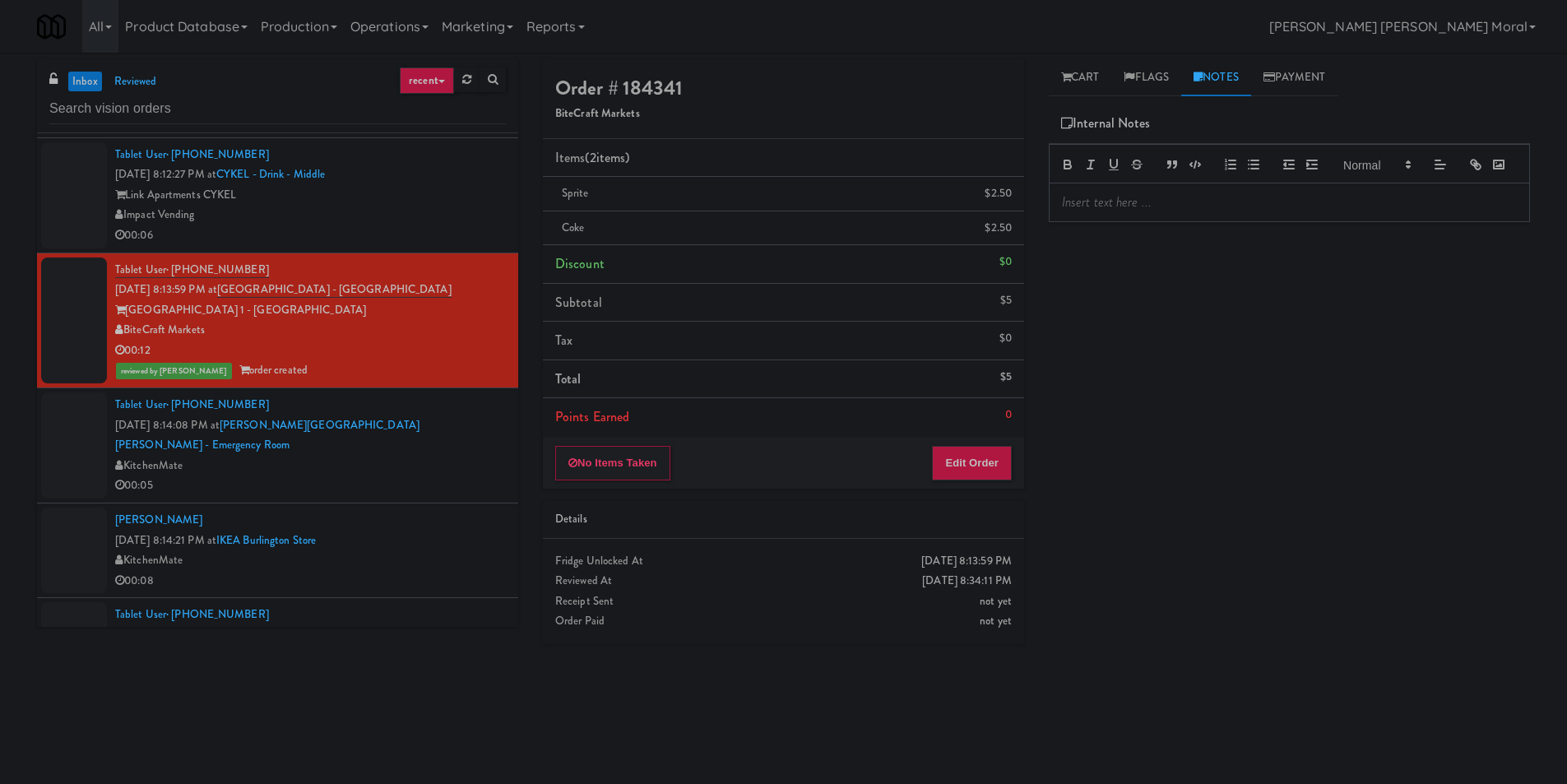
scroll to position [2385, 0]
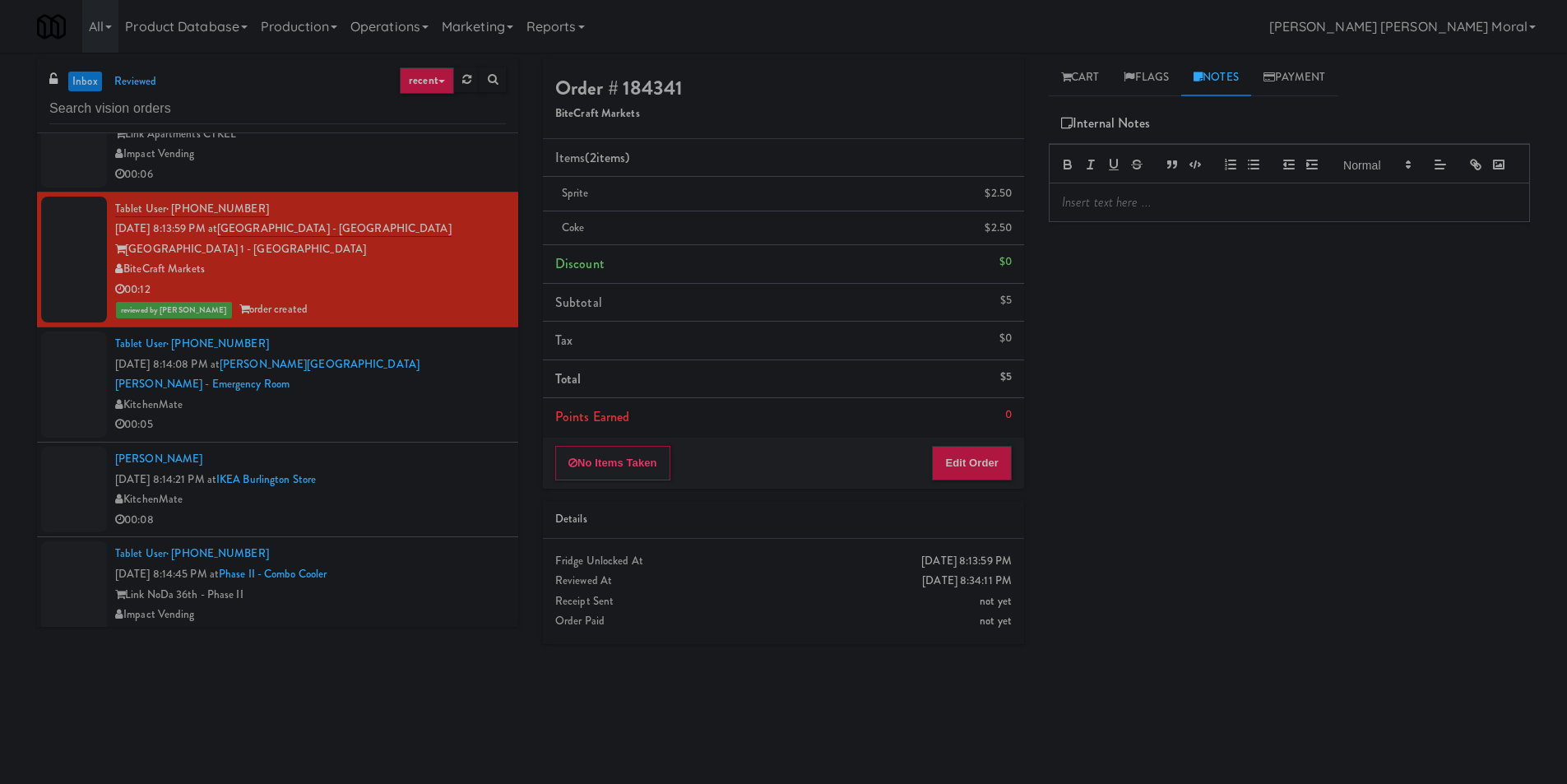
click at [453, 449] on div "[PERSON_NAME] [DATE] 8:14:21 PM at [GEOGRAPHIC_DATA] KitchenMate 00:08" at bounding box center [310, 489] width 391 height 80
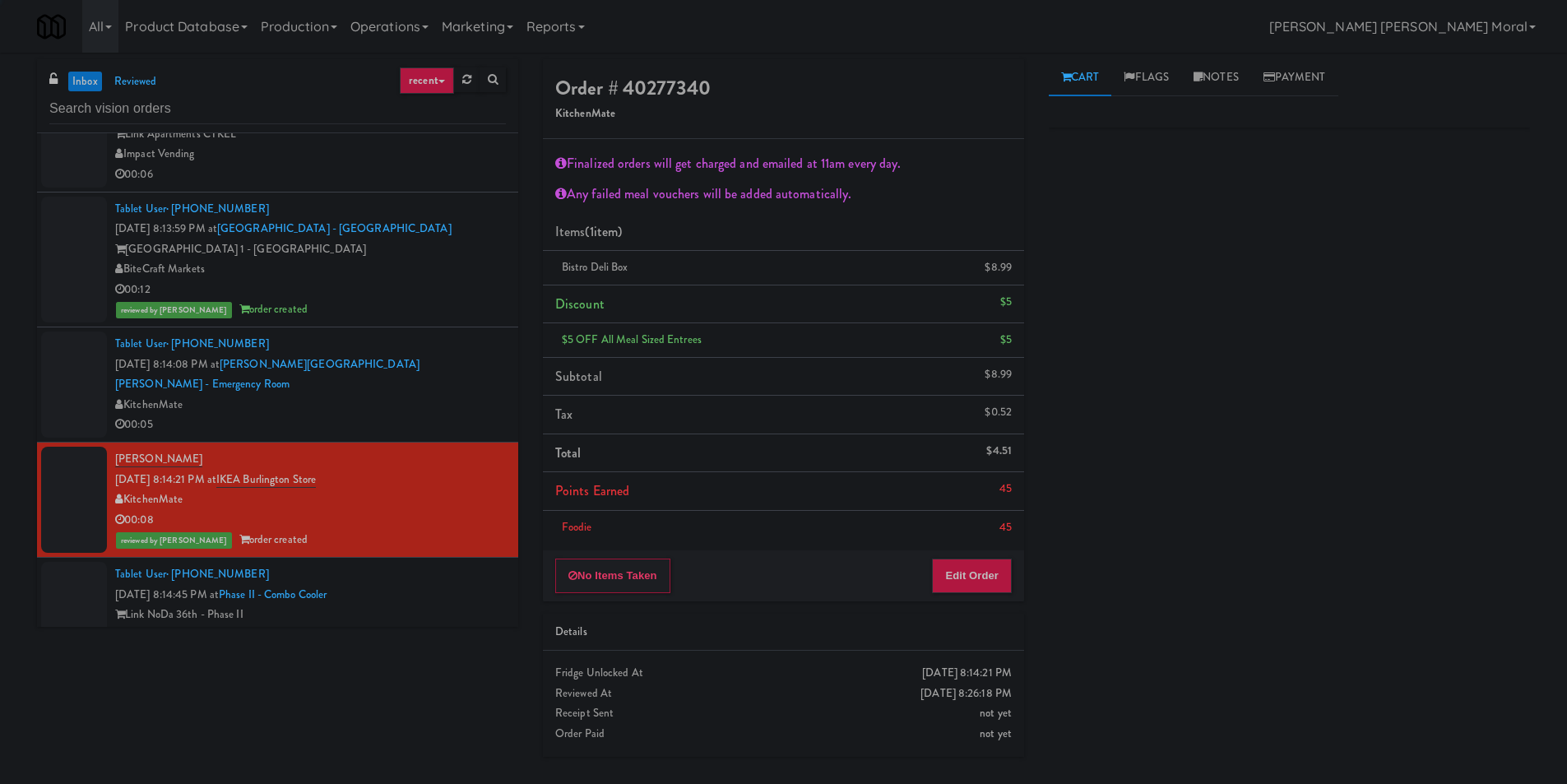
click at [434, 415] on div "00:05" at bounding box center [310, 425] width 391 height 21
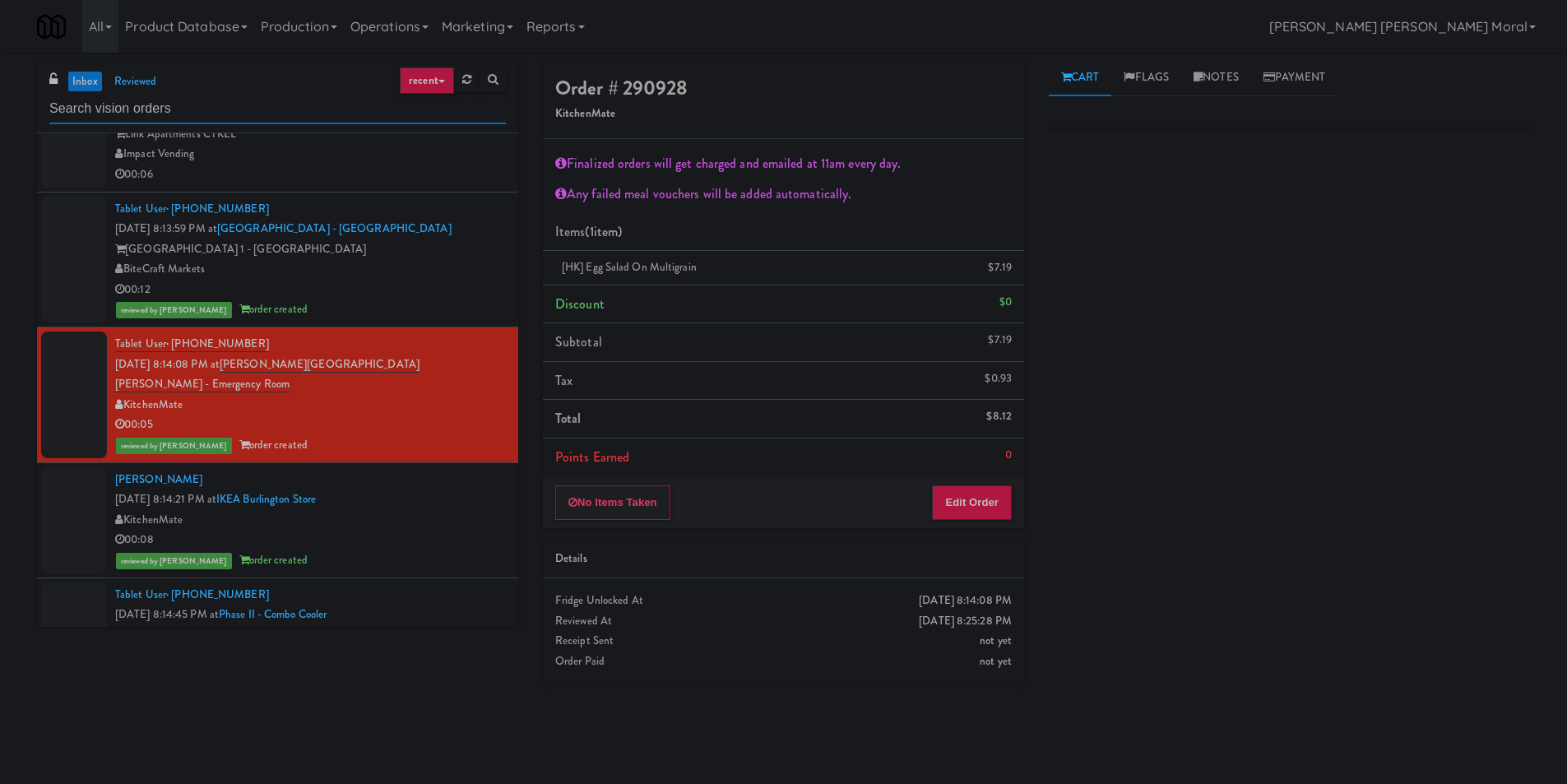
click at [332, 104] on input "text" at bounding box center [277, 109] width 457 height 31
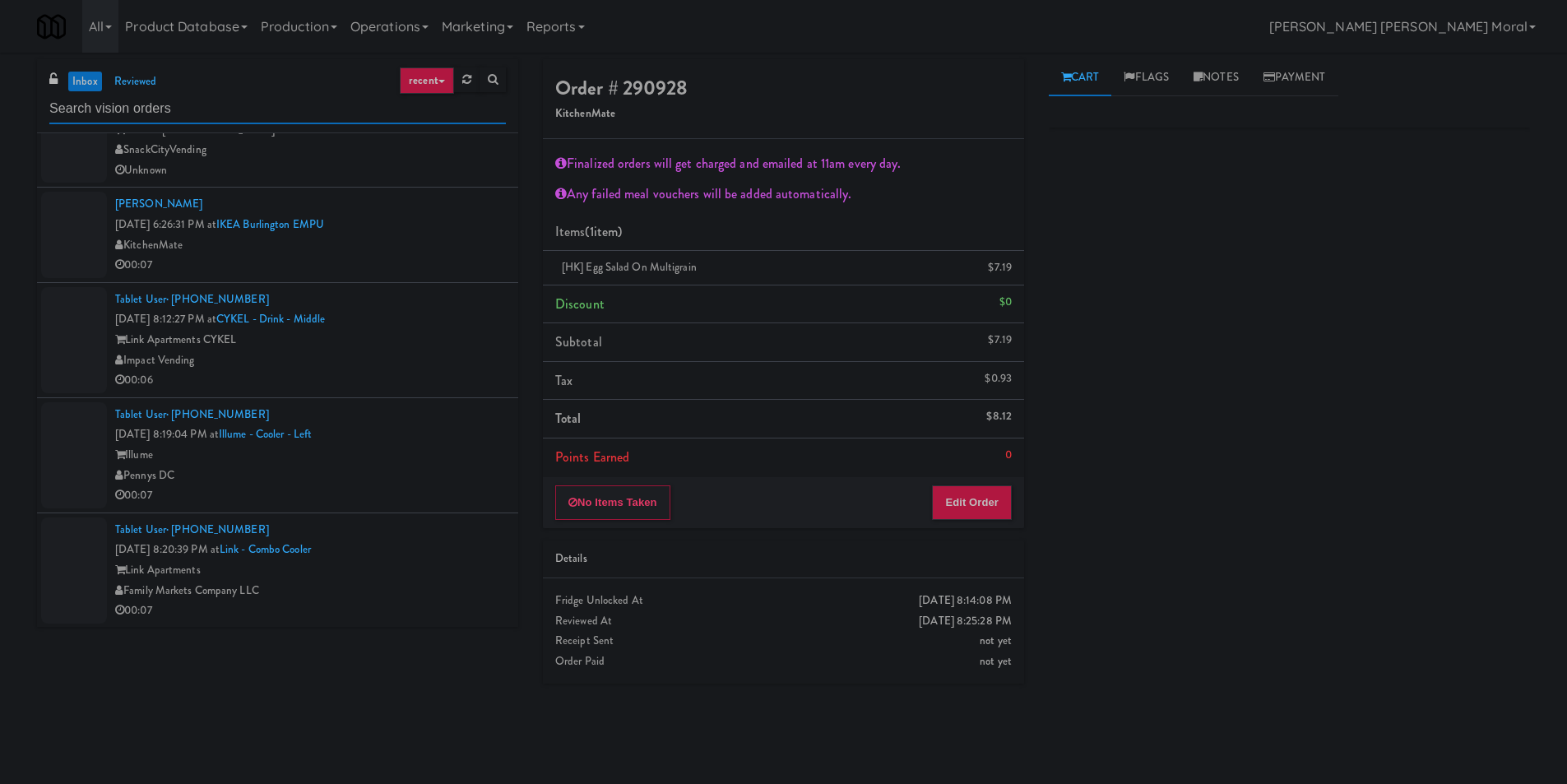
scroll to position [493, 0]
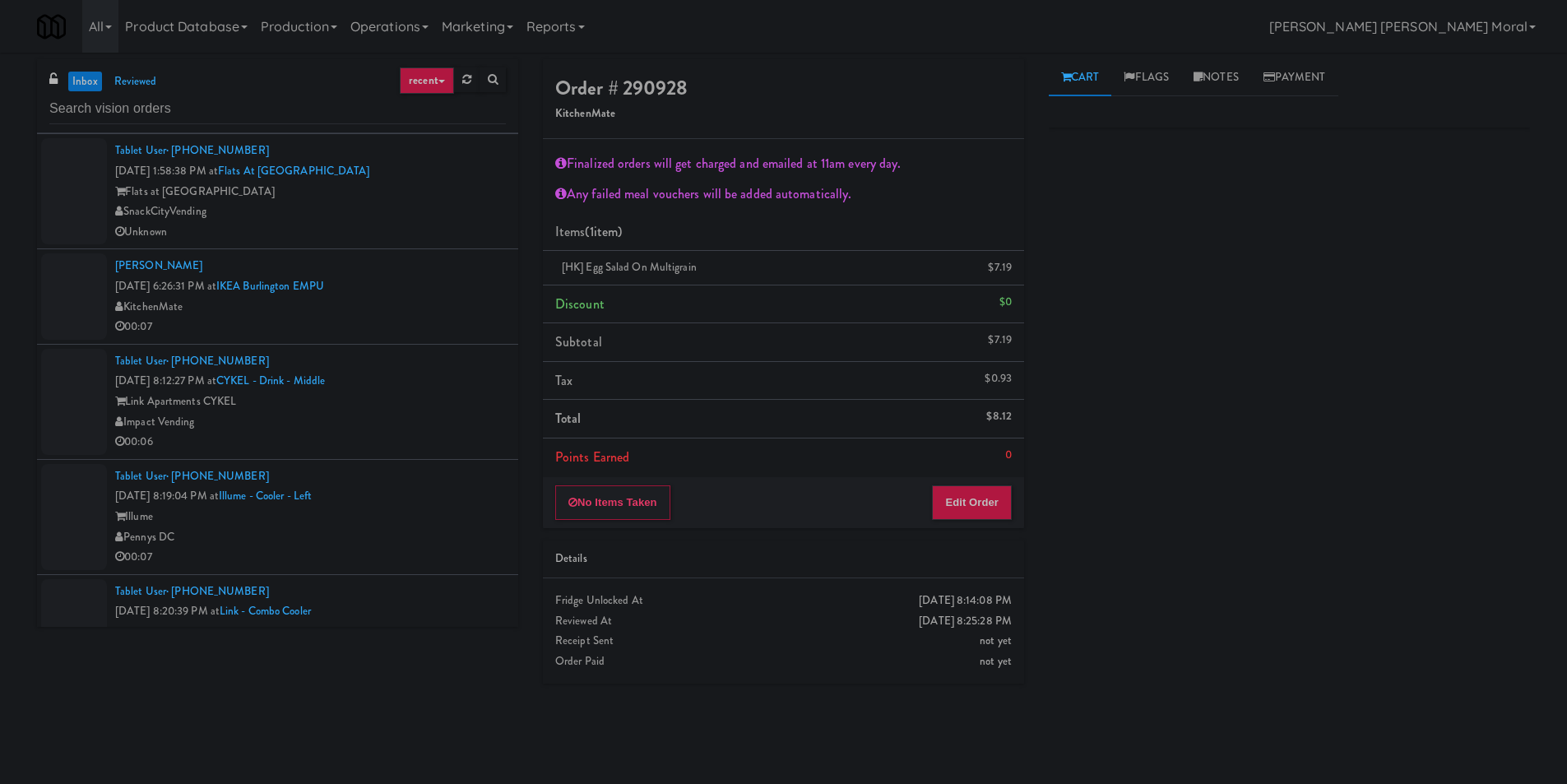
click at [447, 406] on div "Link Apartments CYKEL" at bounding box center [310, 401] width 391 height 21
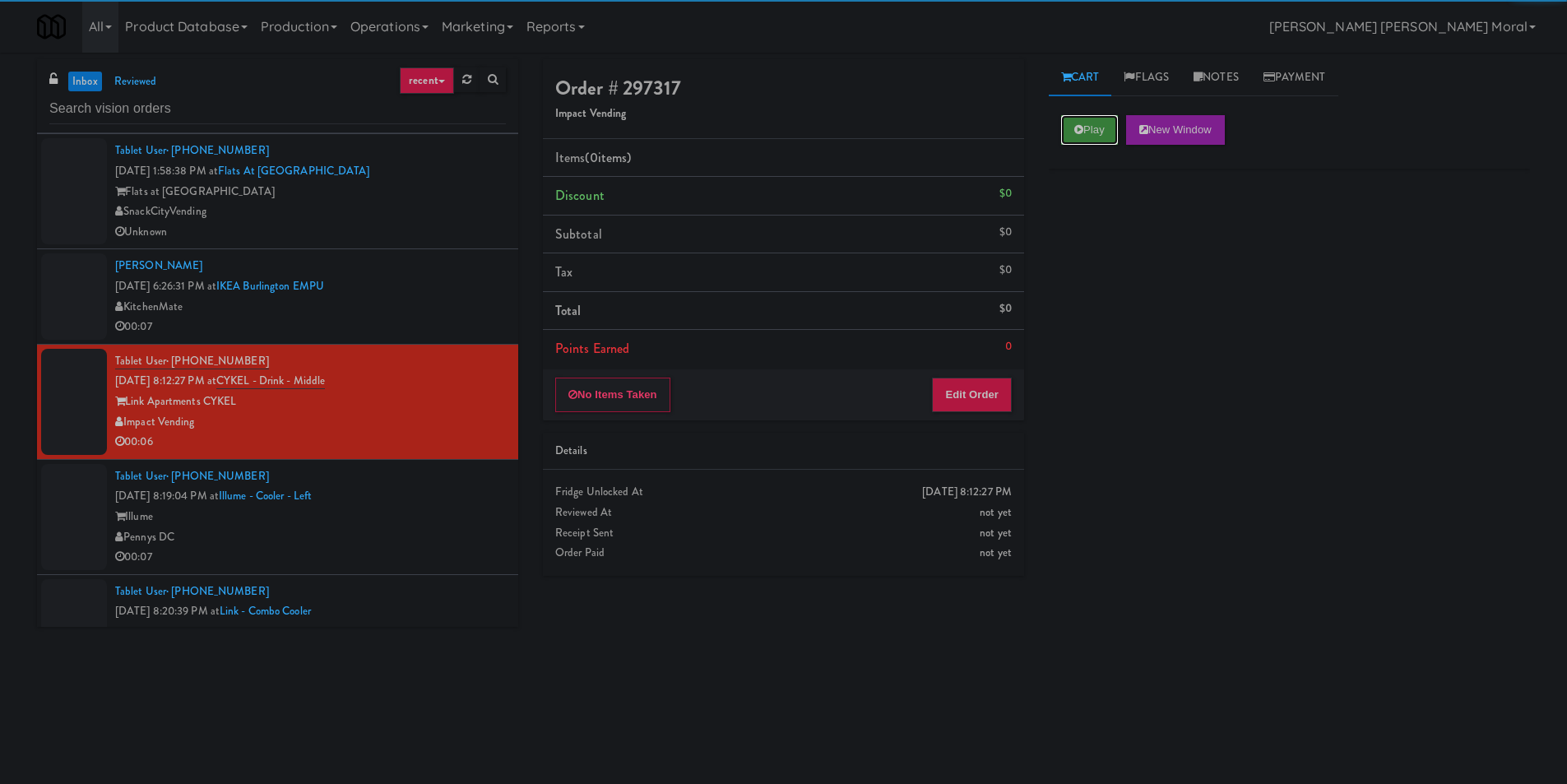
click at [1099, 137] on button "Play" at bounding box center [1090, 130] width 56 height 30
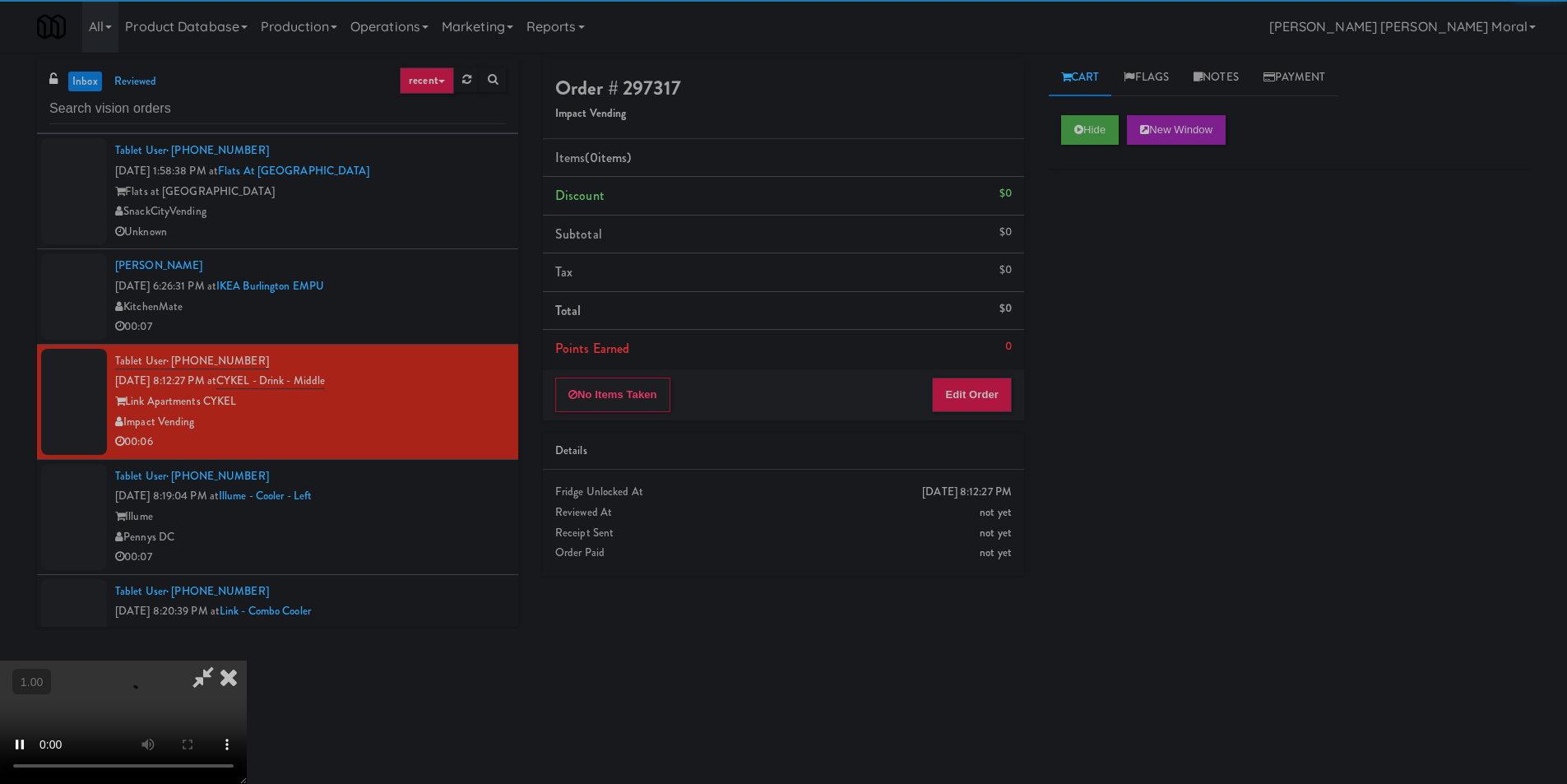
click at [1130, 275] on div "Hide New Window Primary Flag Clear Flag if unable to determine what was taken o…" at bounding box center [1290, 411] width 481 height 617
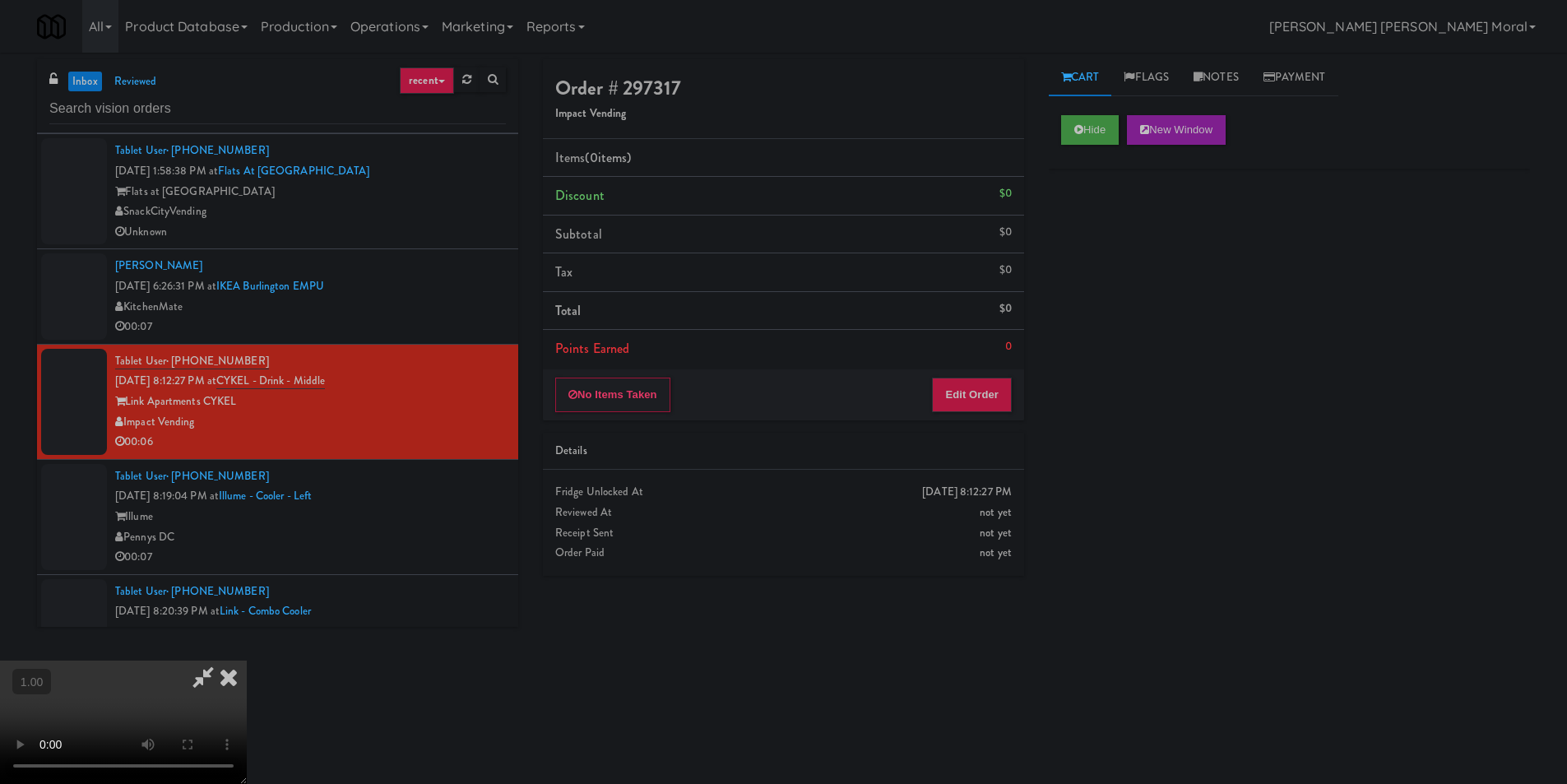
click at [247, 660] on video at bounding box center [123, 722] width 247 height 124
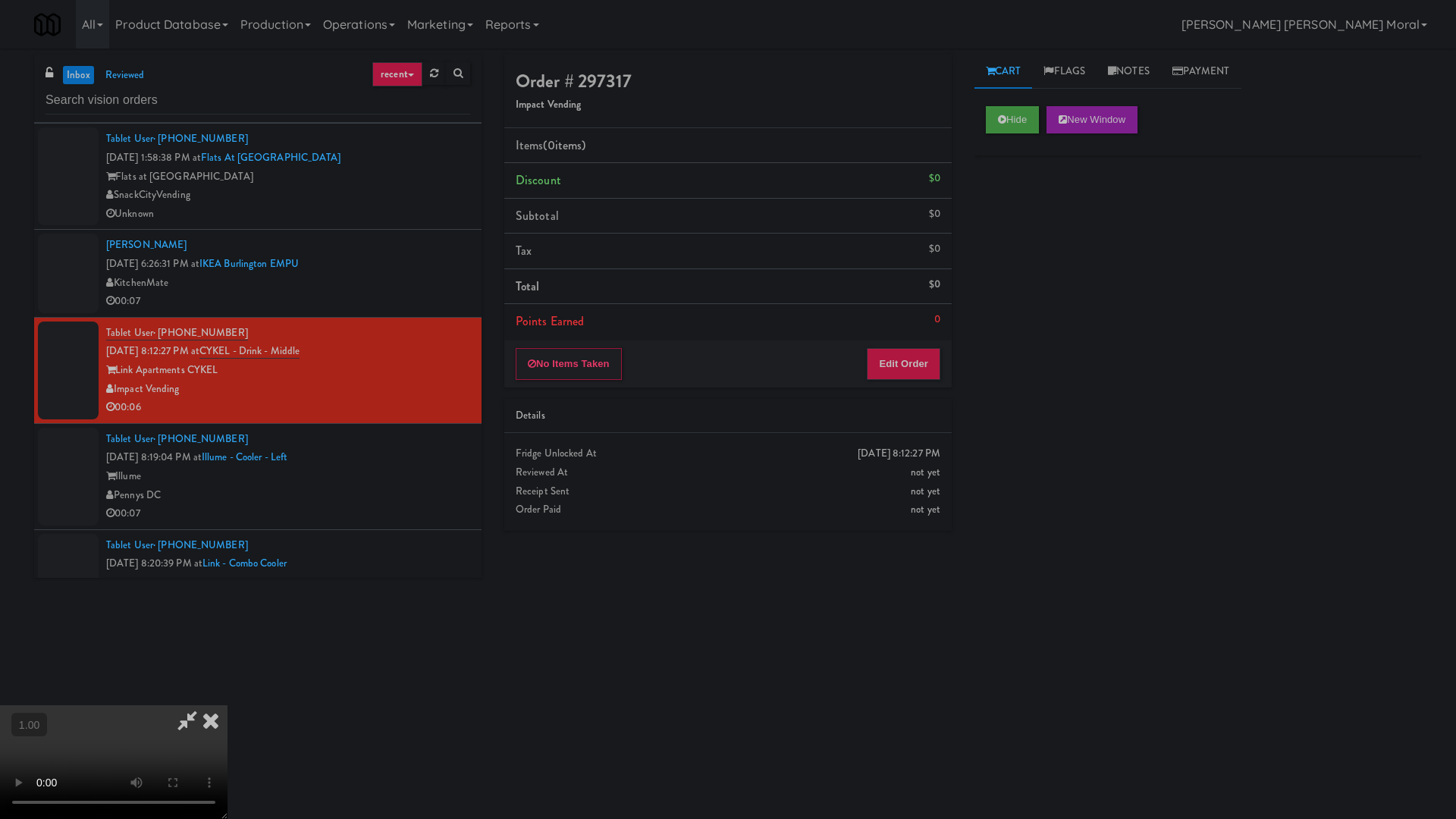
click at [227, 706] on video at bounding box center [113, 762] width 227 height 114
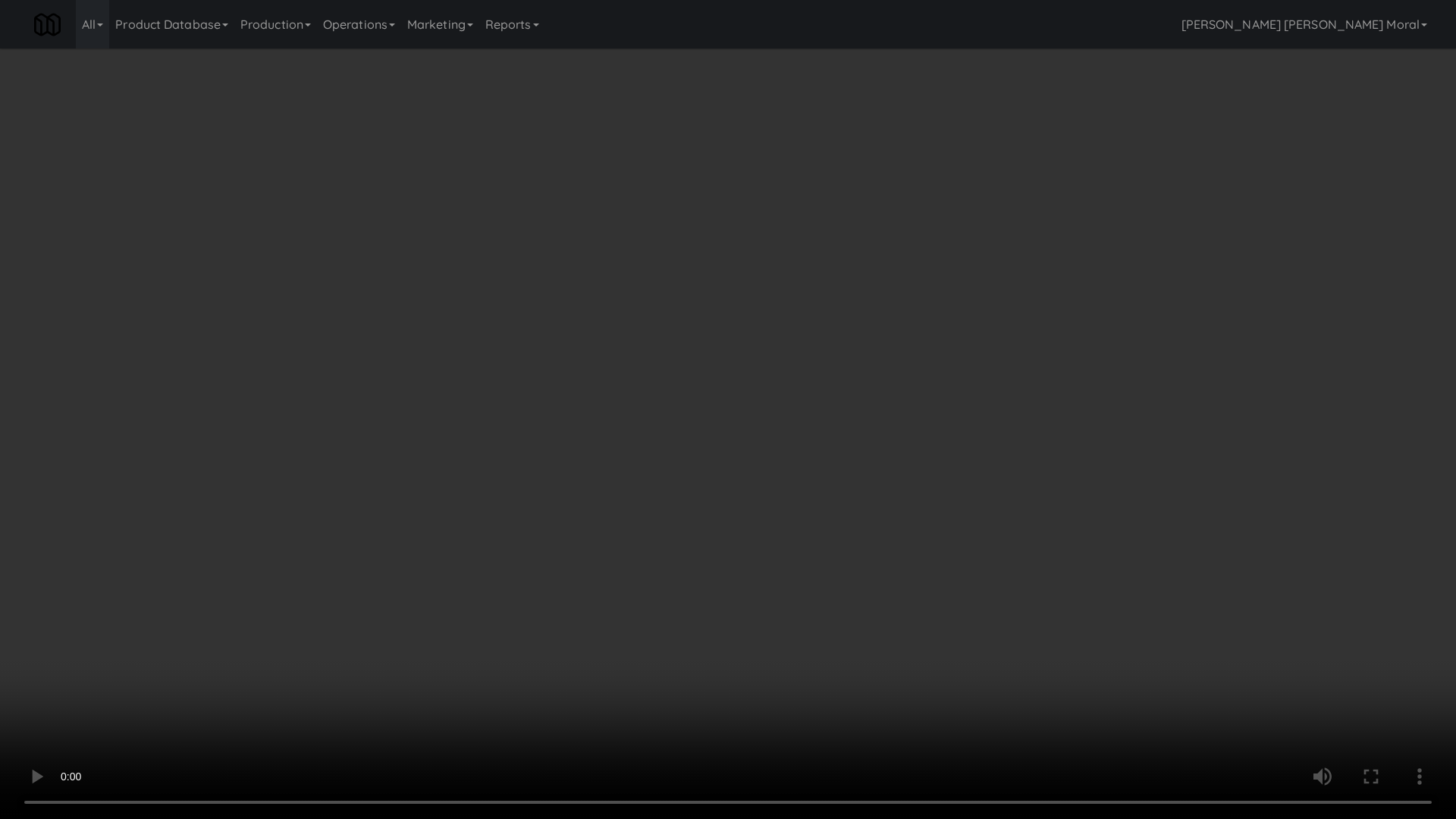
click at [783, 416] on video at bounding box center [728, 409] width 1456 height 819
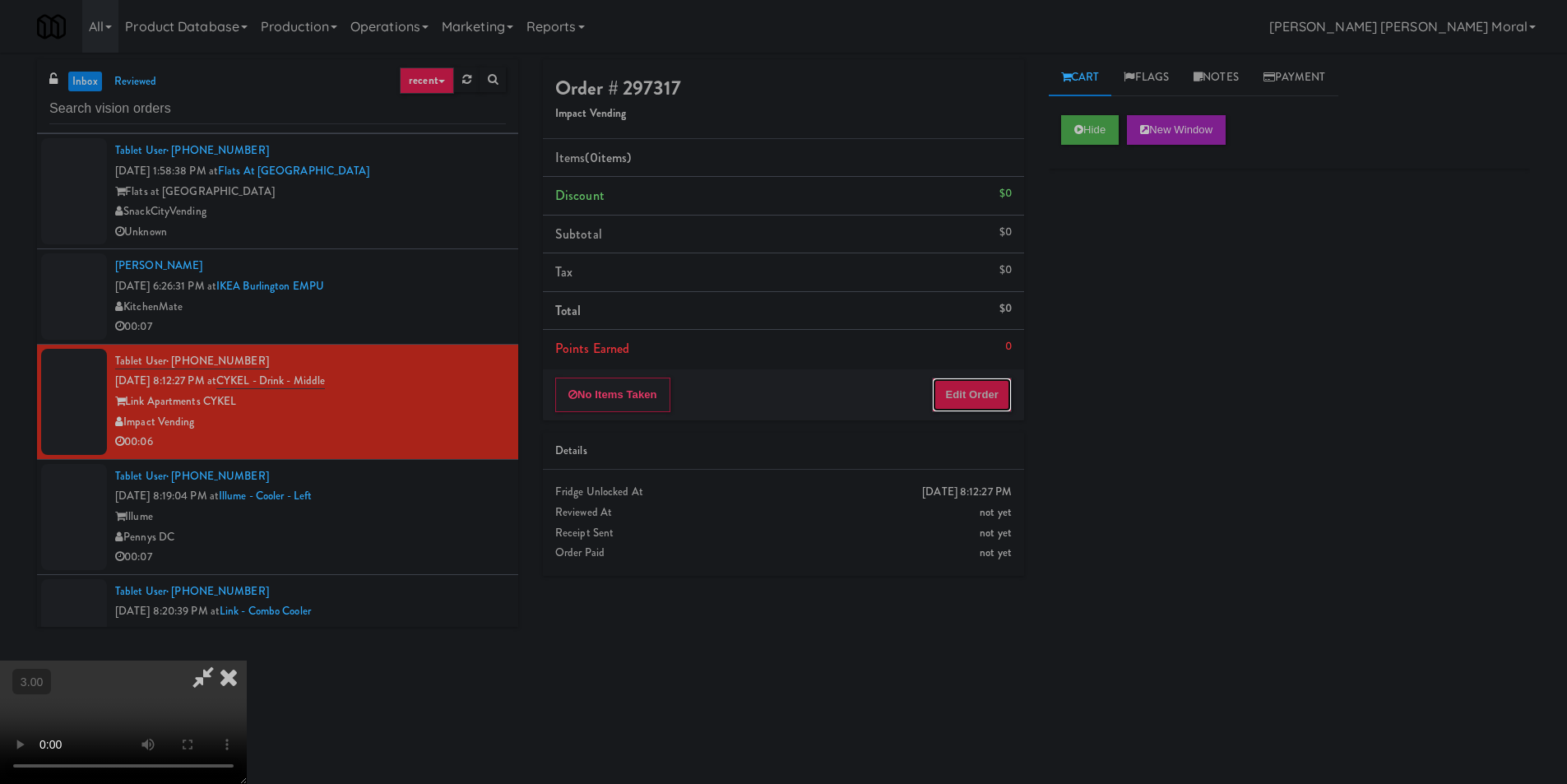
click at [984, 393] on button "Edit Order" at bounding box center [972, 394] width 80 height 35
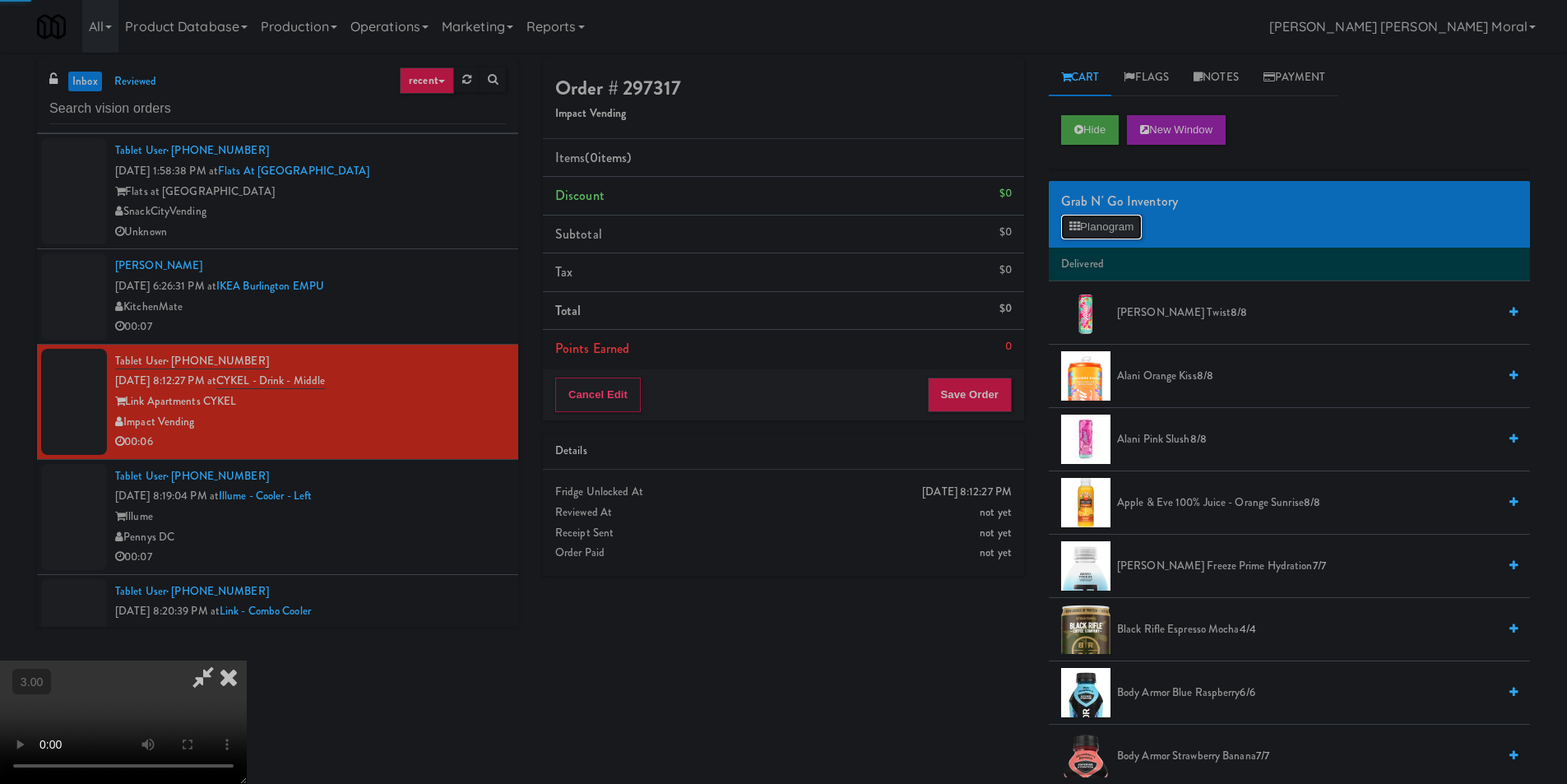
click at [1112, 229] on button "Planogram" at bounding box center [1101, 227] width 80 height 25
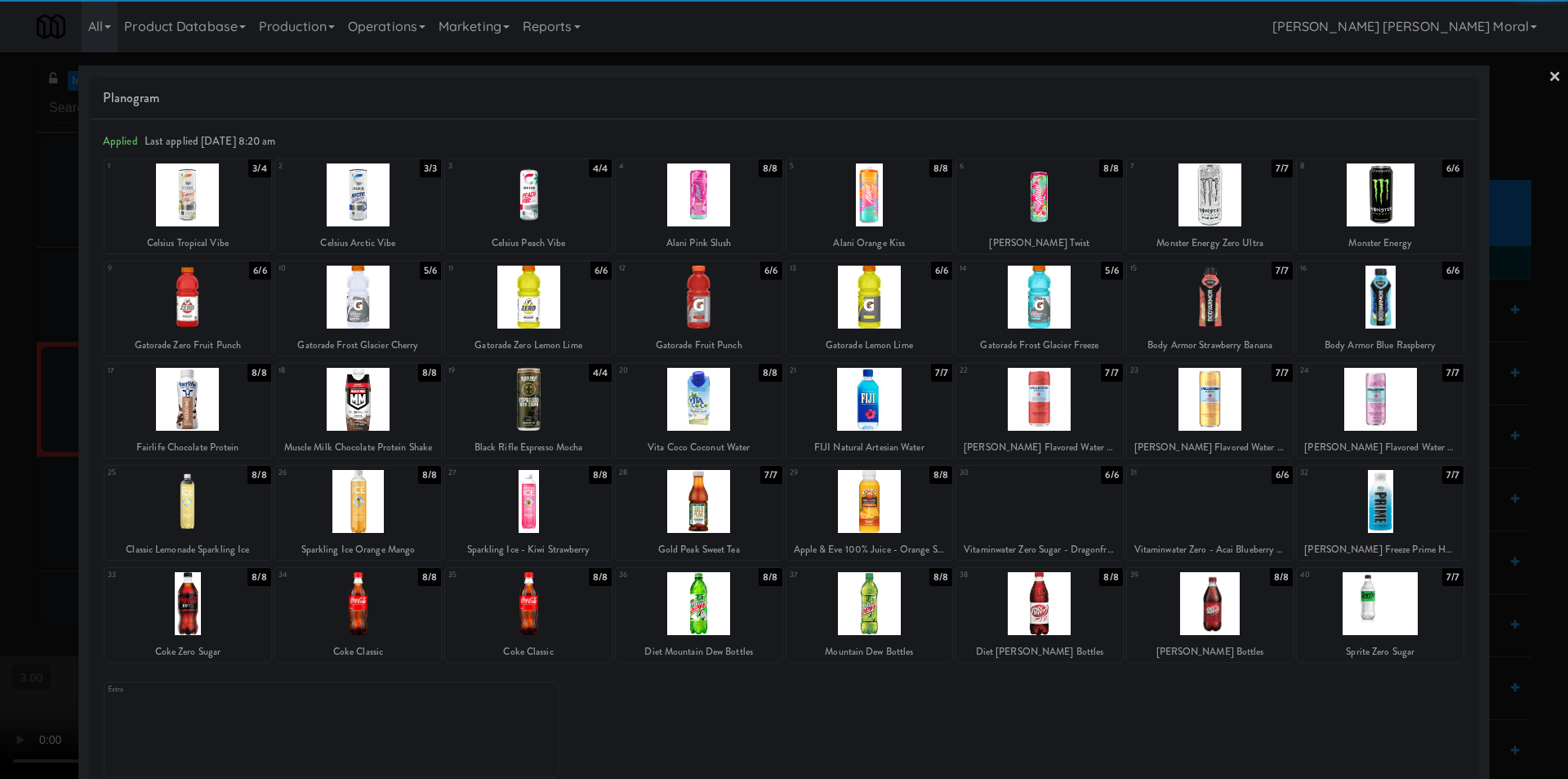
drag, startPoint x: 353, startPoint y: 210, endPoint x: 582, endPoint y: 237, distance: 230.6
click at [355, 210] on div at bounding box center [358, 195] width 166 height 63
click at [1548, 81] on link "×" at bounding box center [1554, 78] width 13 height 51
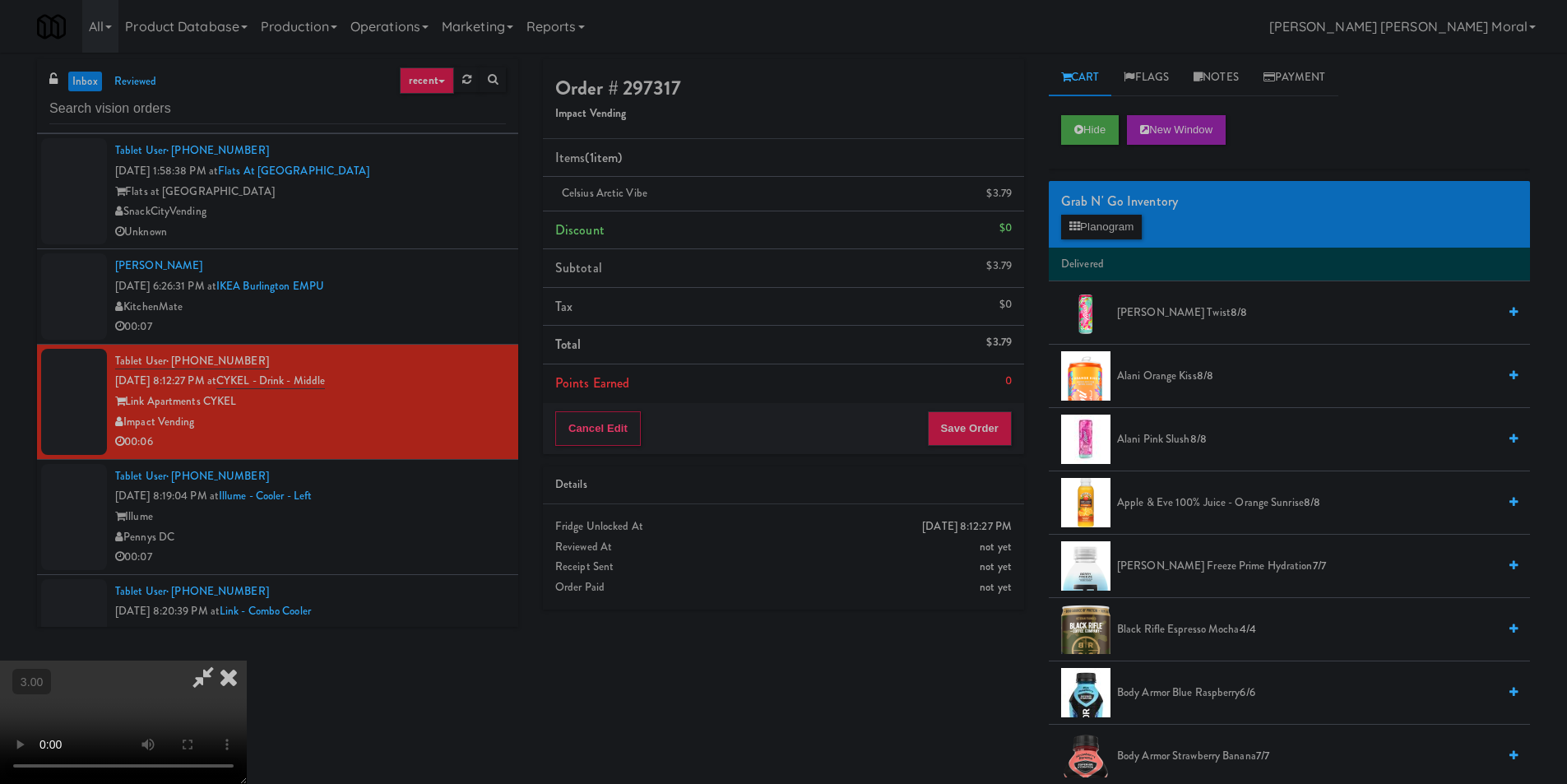
drag, startPoint x: 910, startPoint y: 269, endPoint x: 951, endPoint y: 338, distance: 80.3
click at [222, 660] on icon at bounding box center [203, 676] width 38 height 33
click at [971, 409] on div "Cancel Edit Save Order" at bounding box center [784, 429] width 481 height 51
click at [967, 425] on button "Save Order" at bounding box center [970, 428] width 84 height 35
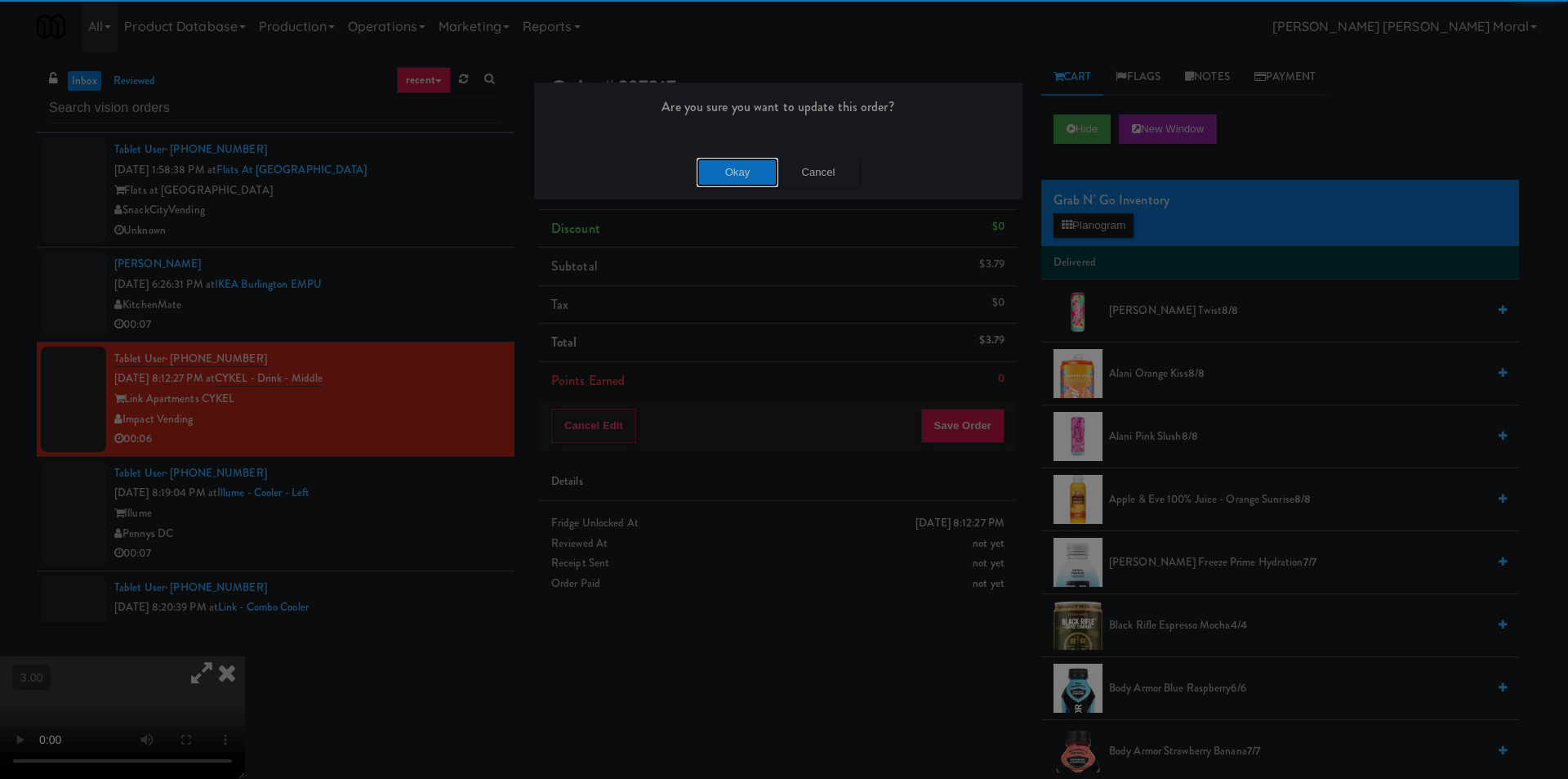
click at [727, 176] on button "Okay" at bounding box center [737, 172] width 82 height 30
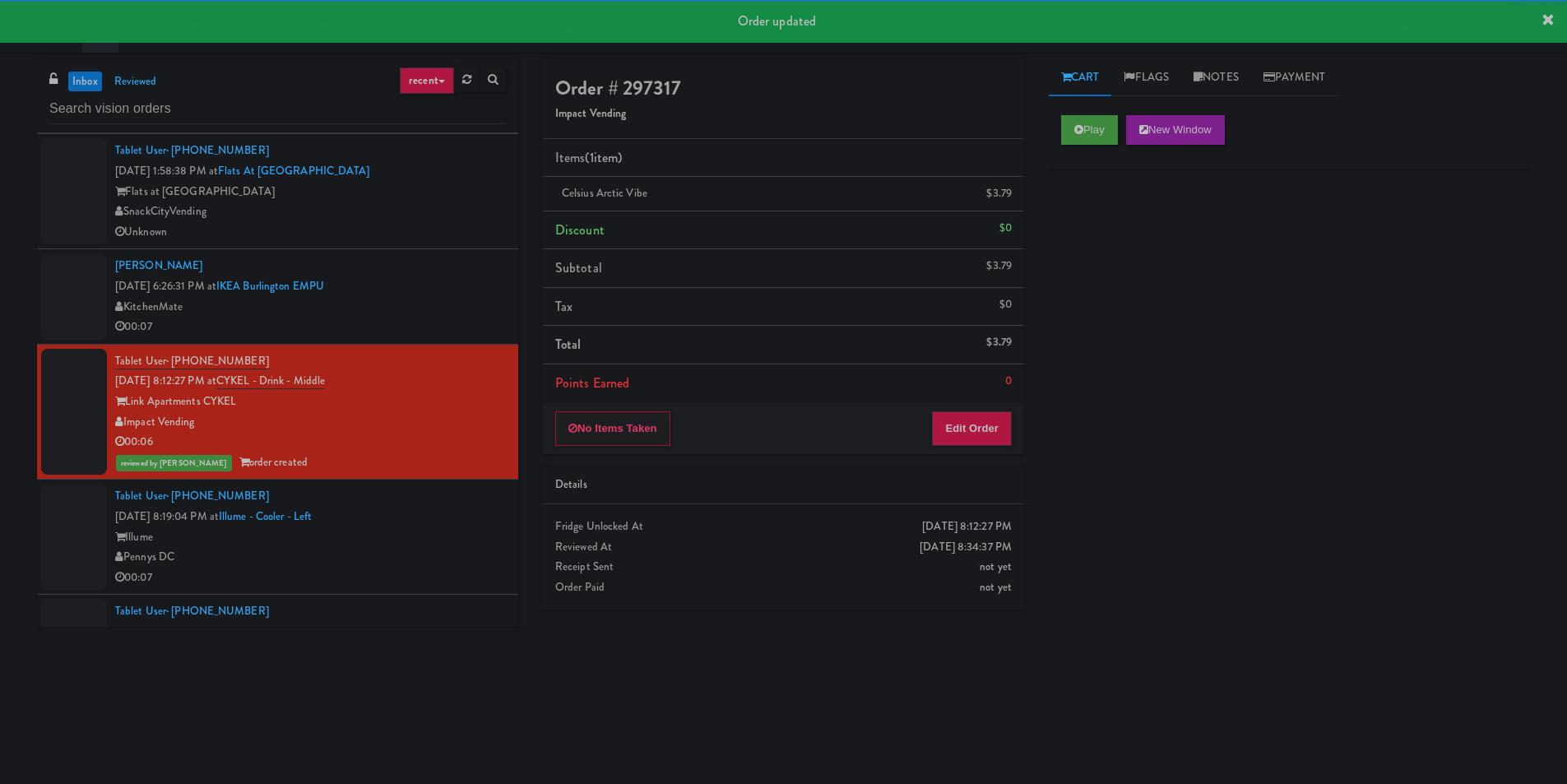
click at [434, 522] on div "Tablet User · (215) 791-0082 [DATE] 8:19:04 PM at Illume - Cooler - Left Illume…" at bounding box center [310, 537] width 391 height 101
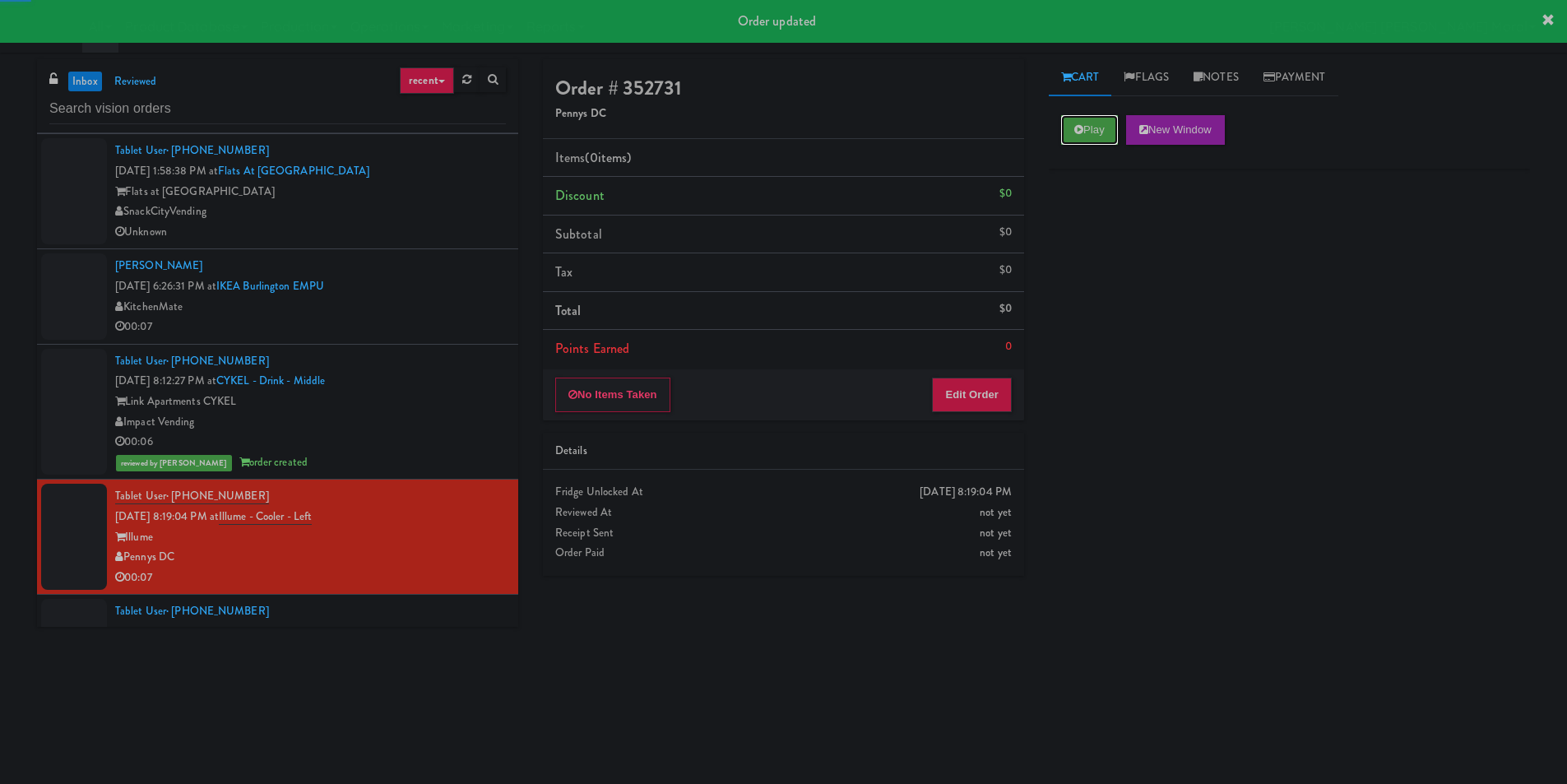
click at [1093, 134] on button "Play" at bounding box center [1090, 130] width 56 height 30
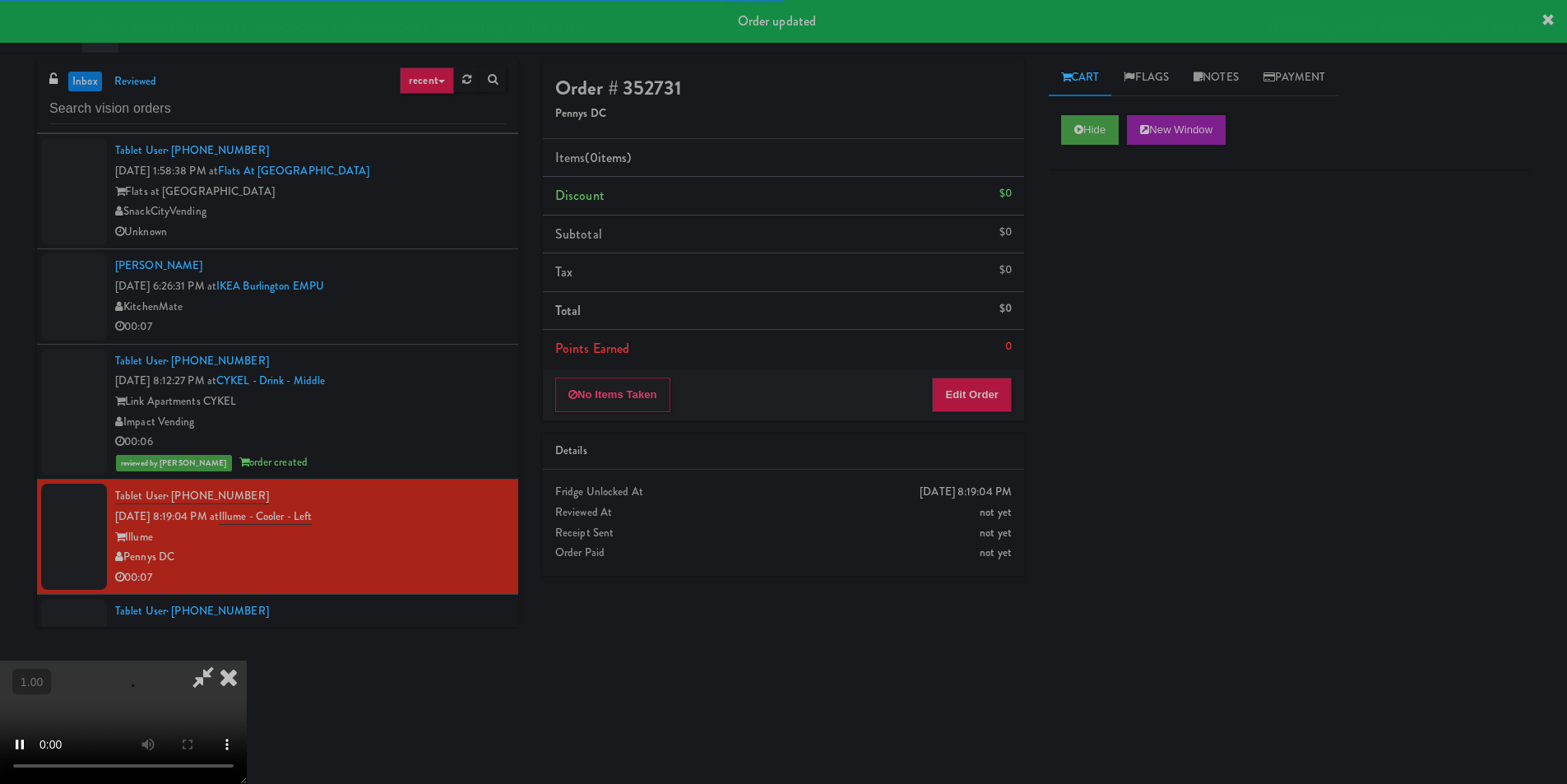
drag, startPoint x: 1110, startPoint y: 270, endPoint x: 1110, endPoint y: 283, distance: 13.0
click at [1110, 274] on div "Hide New Window Primary Flag Clear Flag if unable to determine what was taken o…" at bounding box center [1290, 411] width 481 height 617
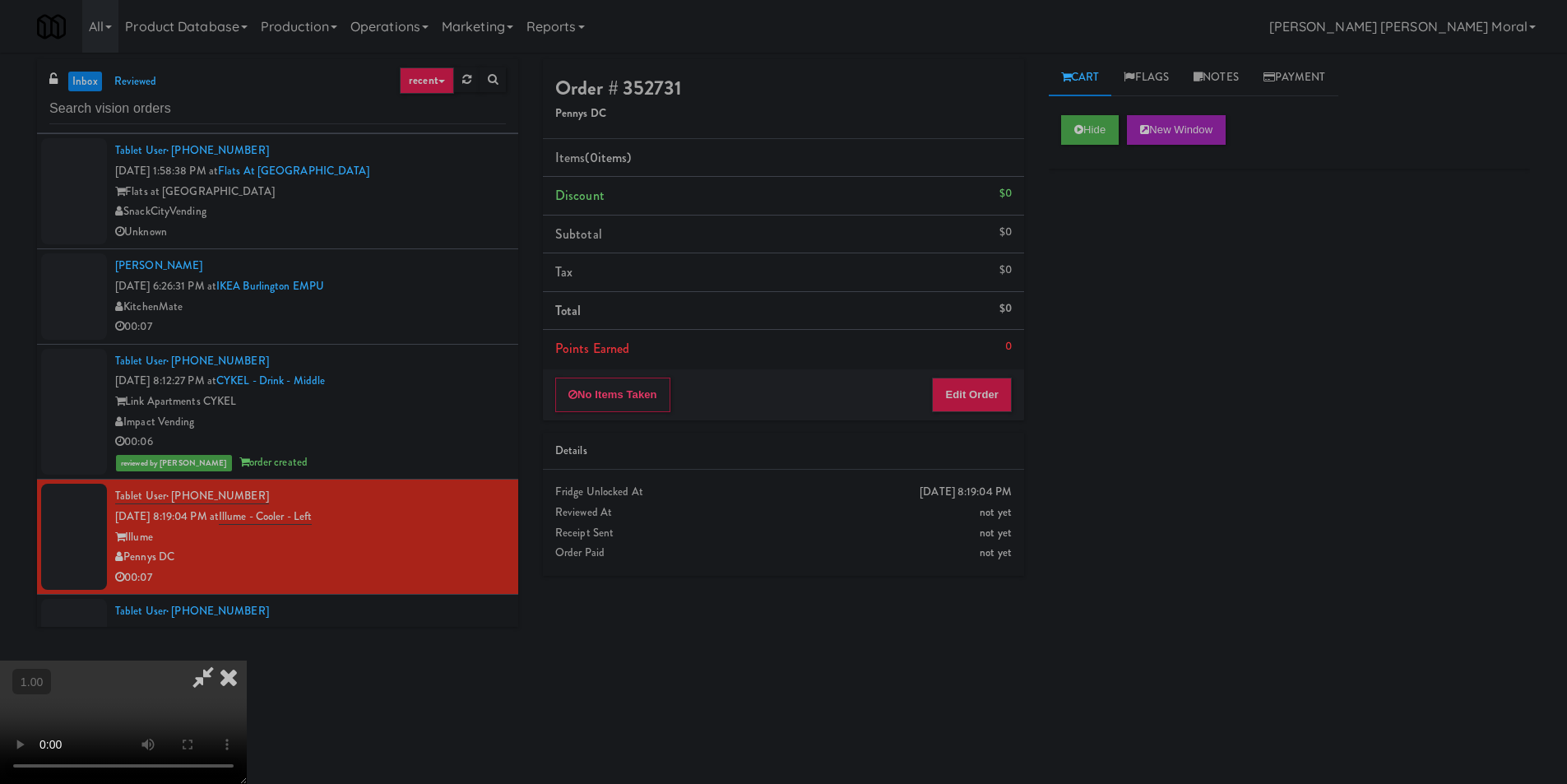
click at [247, 660] on video at bounding box center [123, 722] width 247 height 124
drag, startPoint x: 985, startPoint y: 393, endPoint x: 1019, endPoint y: 347, distance: 57.2
click at [985, 394] on button "Edit Order" at bounding box center [972, 394] width 80 height 35
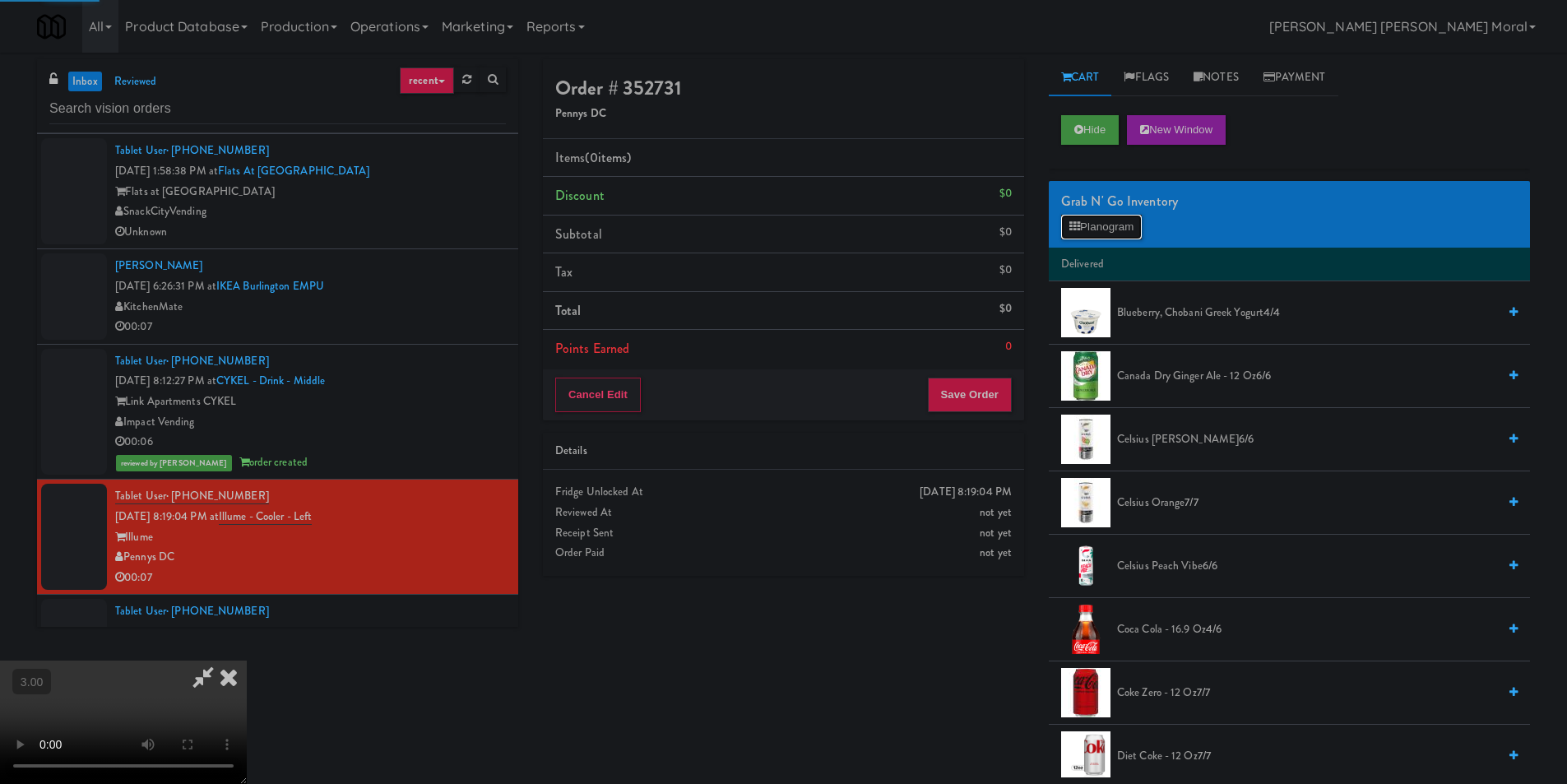
click at [1099, 236] on button "Planogram" at bounding box center [1101, 227] width 80 height 25
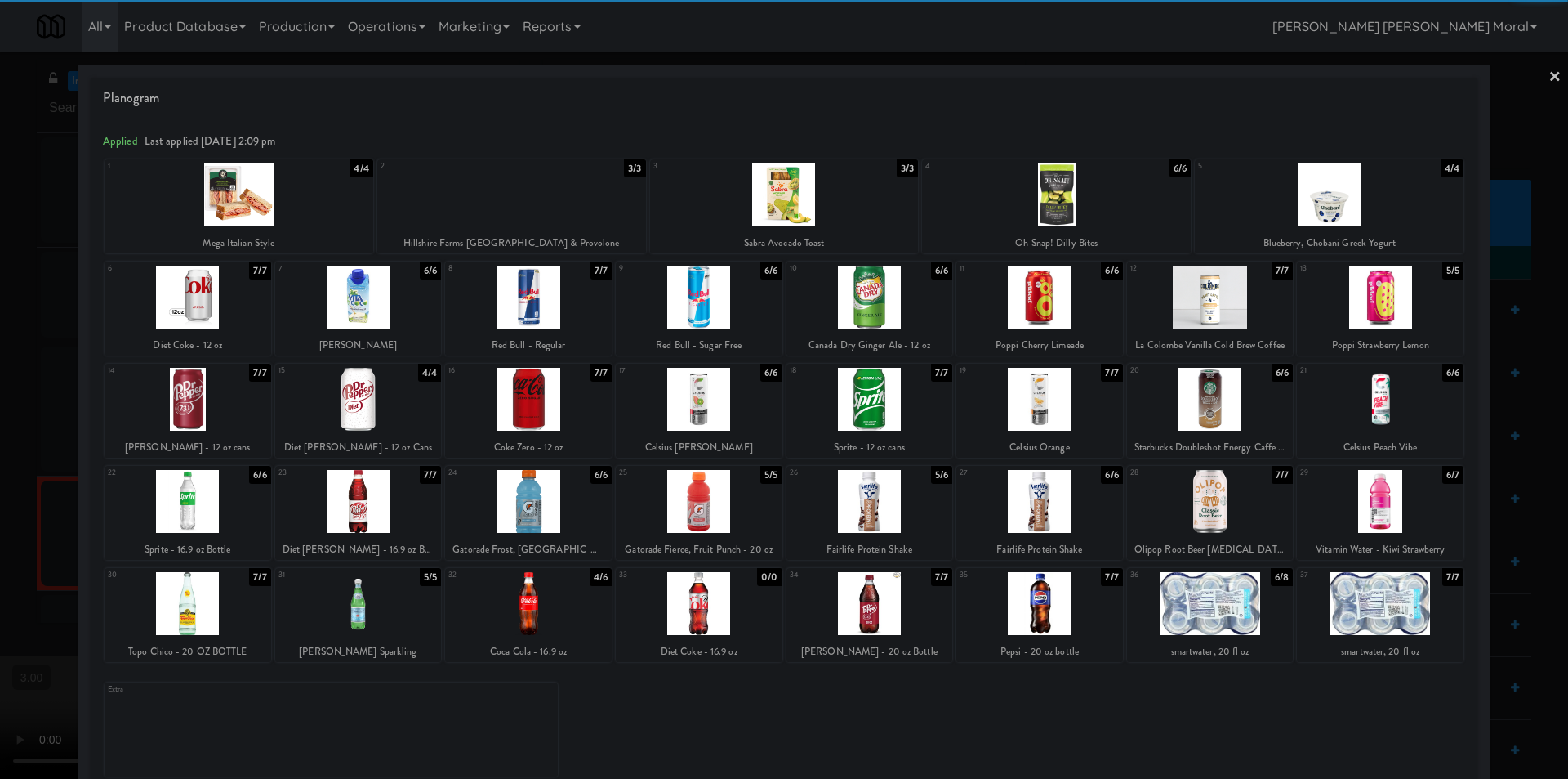
drag, startPoint x: 1371, startPoint y: 307, endPoint x: 1394, endPoint y: 297, distance: 25.1
click at [1372, 306] on div at bounding box center [1379, 297] width 166 height 63
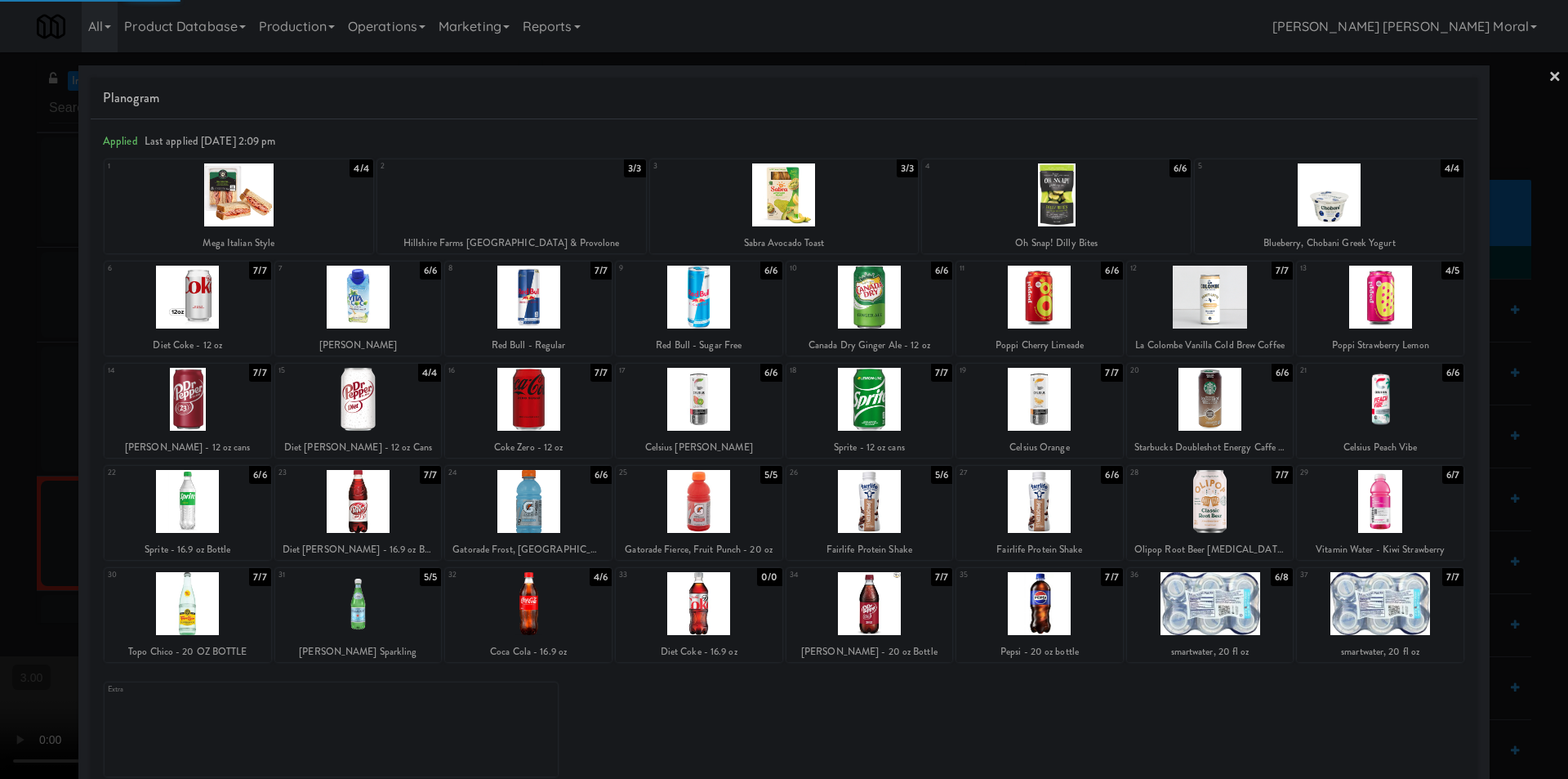
click at [1548, 75] on link "×" at bounding box center [1554, 78] width 13 height 51
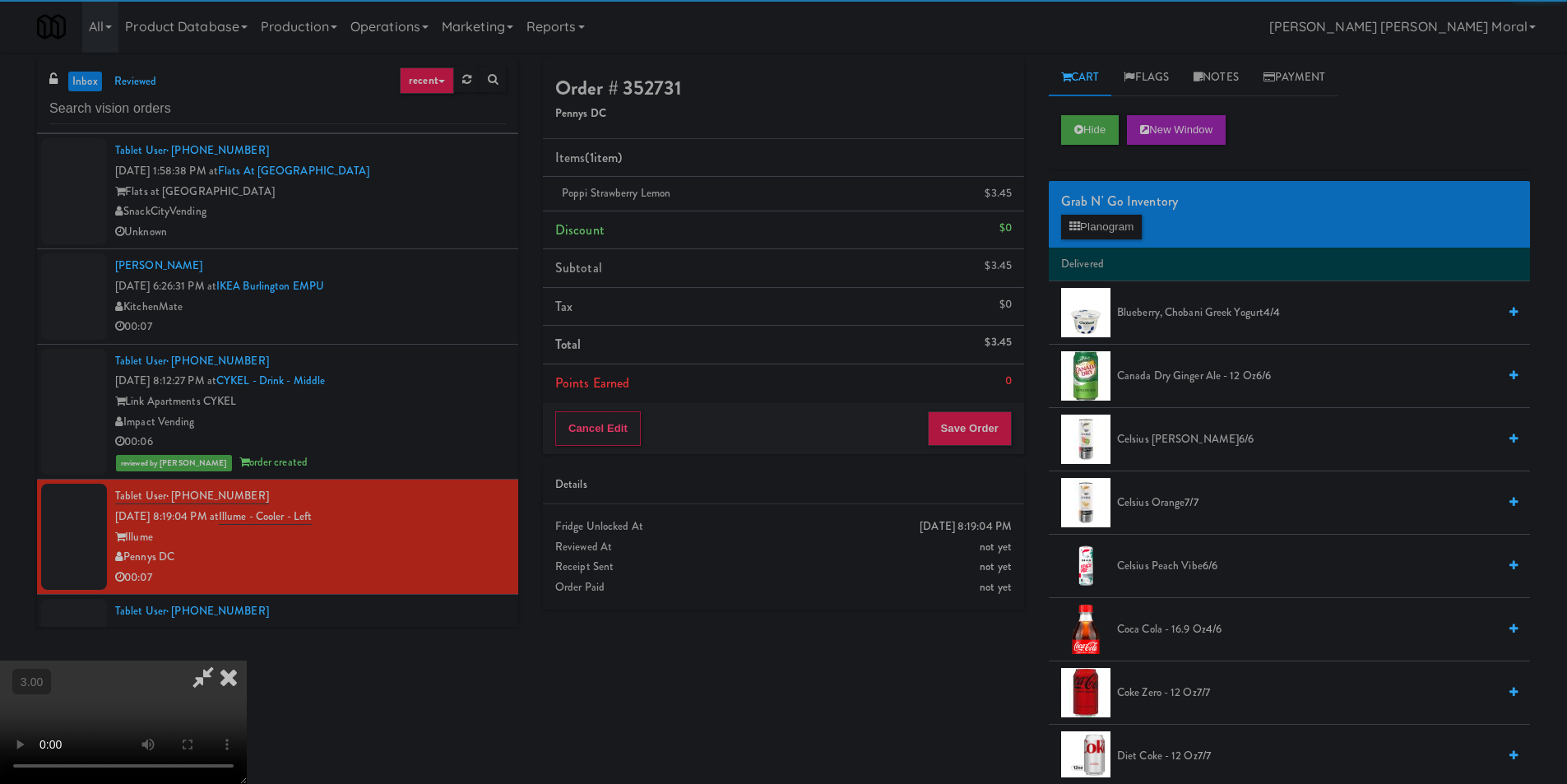
click at [247, 660] on icon at bounding box center [229, 676] width 37 height 33
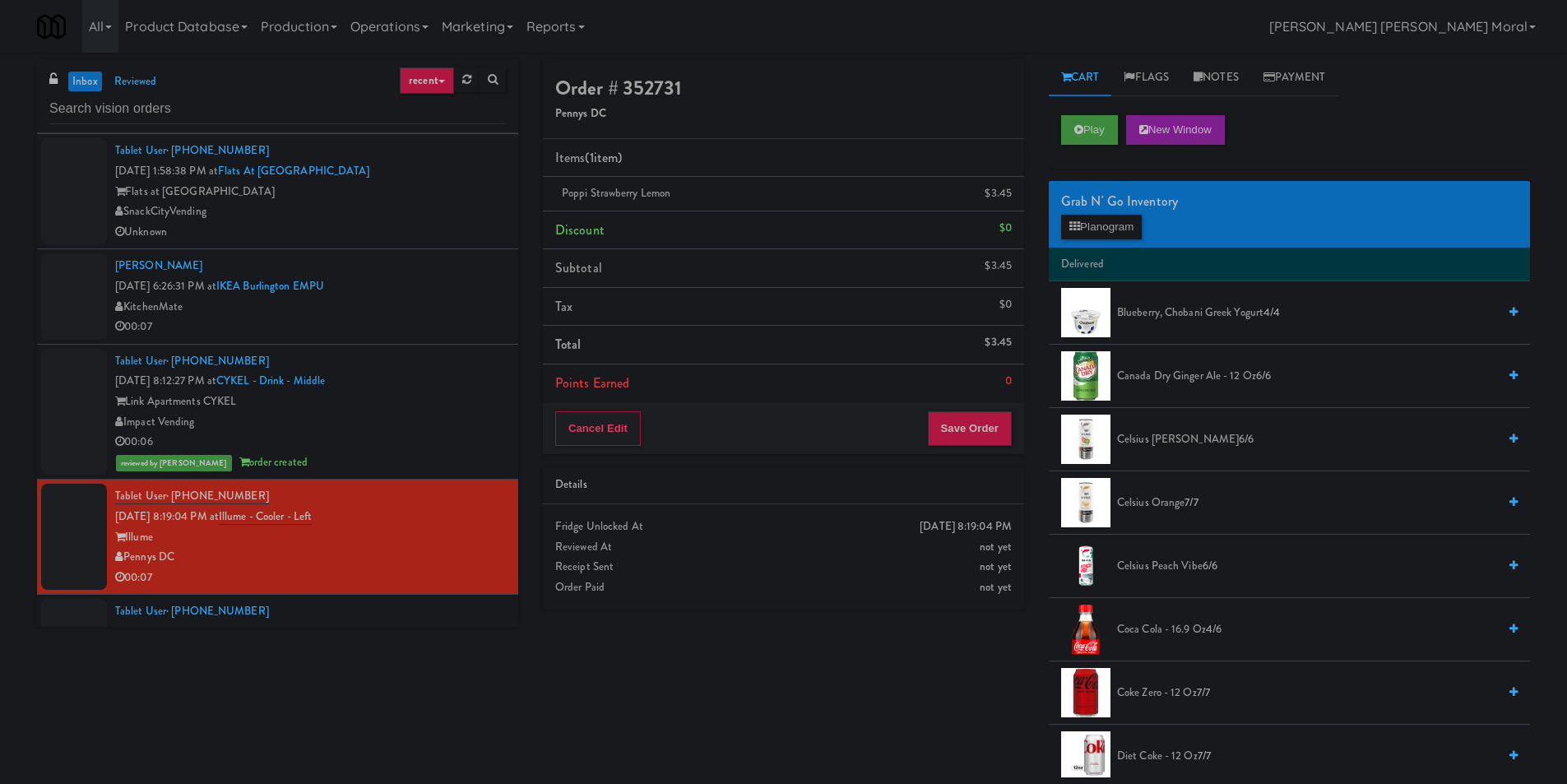
click at [962, 447] on div "Cancel Edit Save Order" at bounding box center [784, 429] width 481 height 51
click at [965, 435] on button "Save Order" at bounding box center [970, 428] width 84 height 35
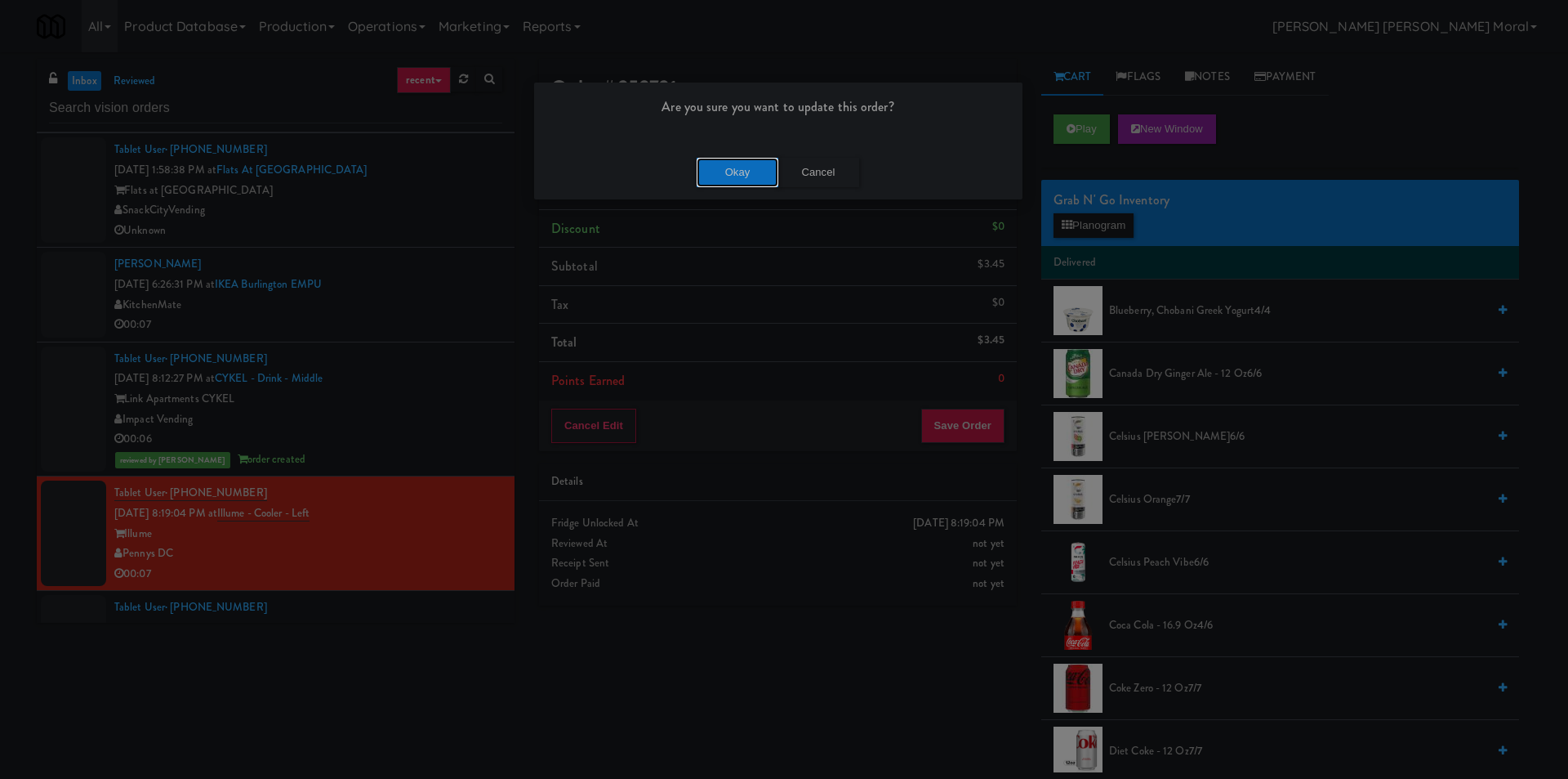
click at [740, 176] on button "Okay" at bounding box center [737, 172] width 82 height 30
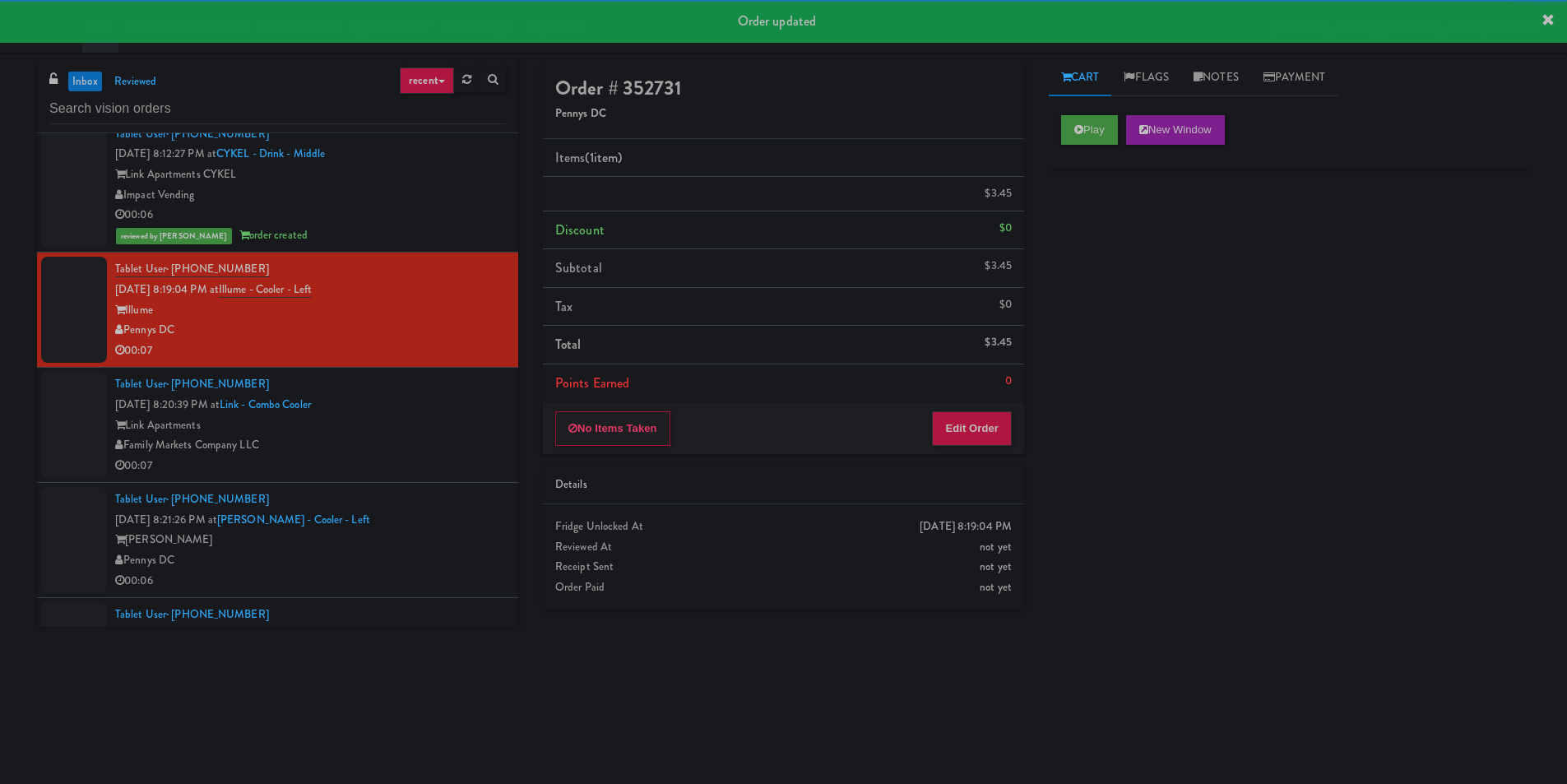
scroll to position [740, 0]
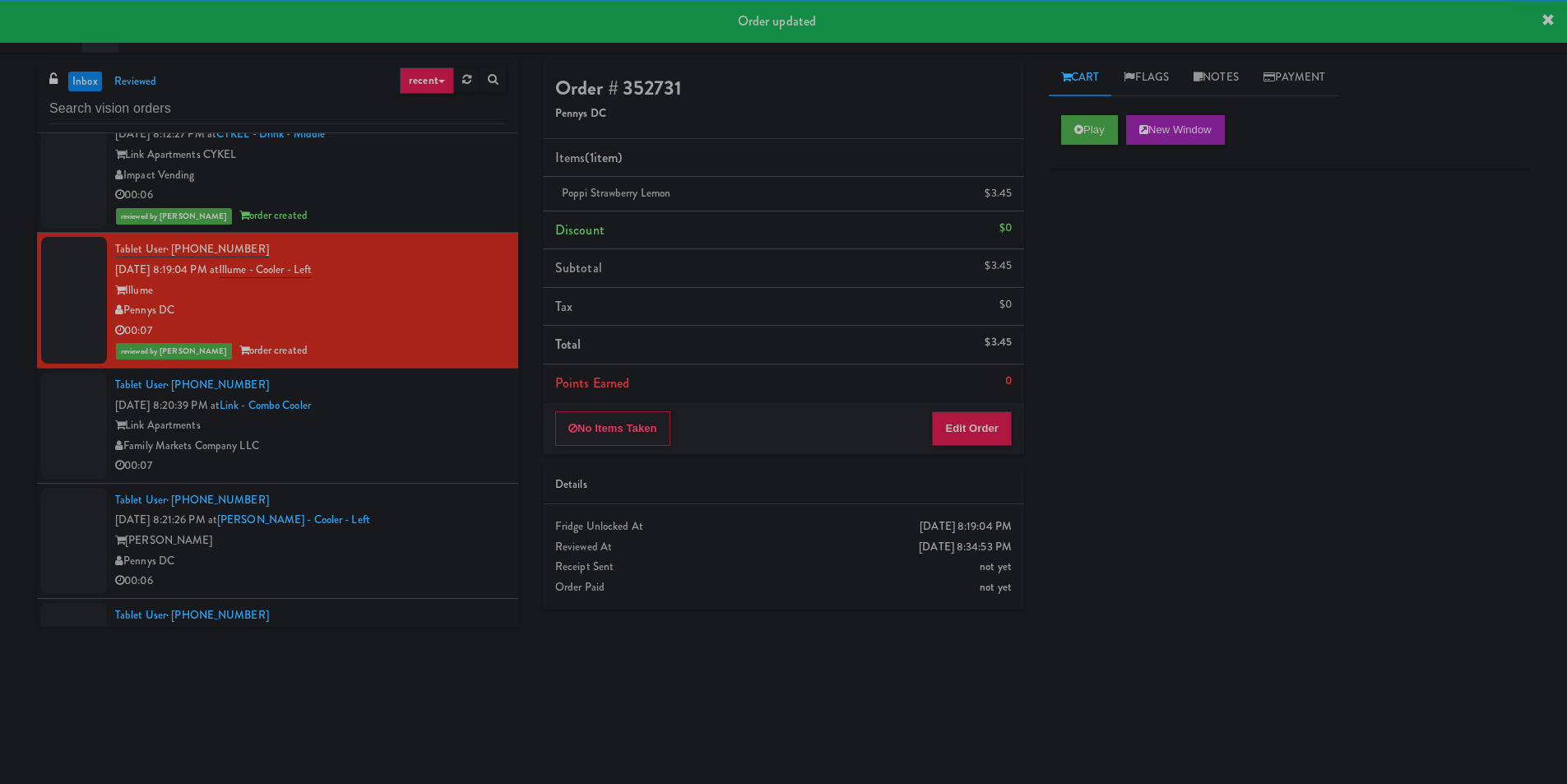
click at [430, 418] on div "Link Apartments" at bounding box center [310, 426] width 391 height 21
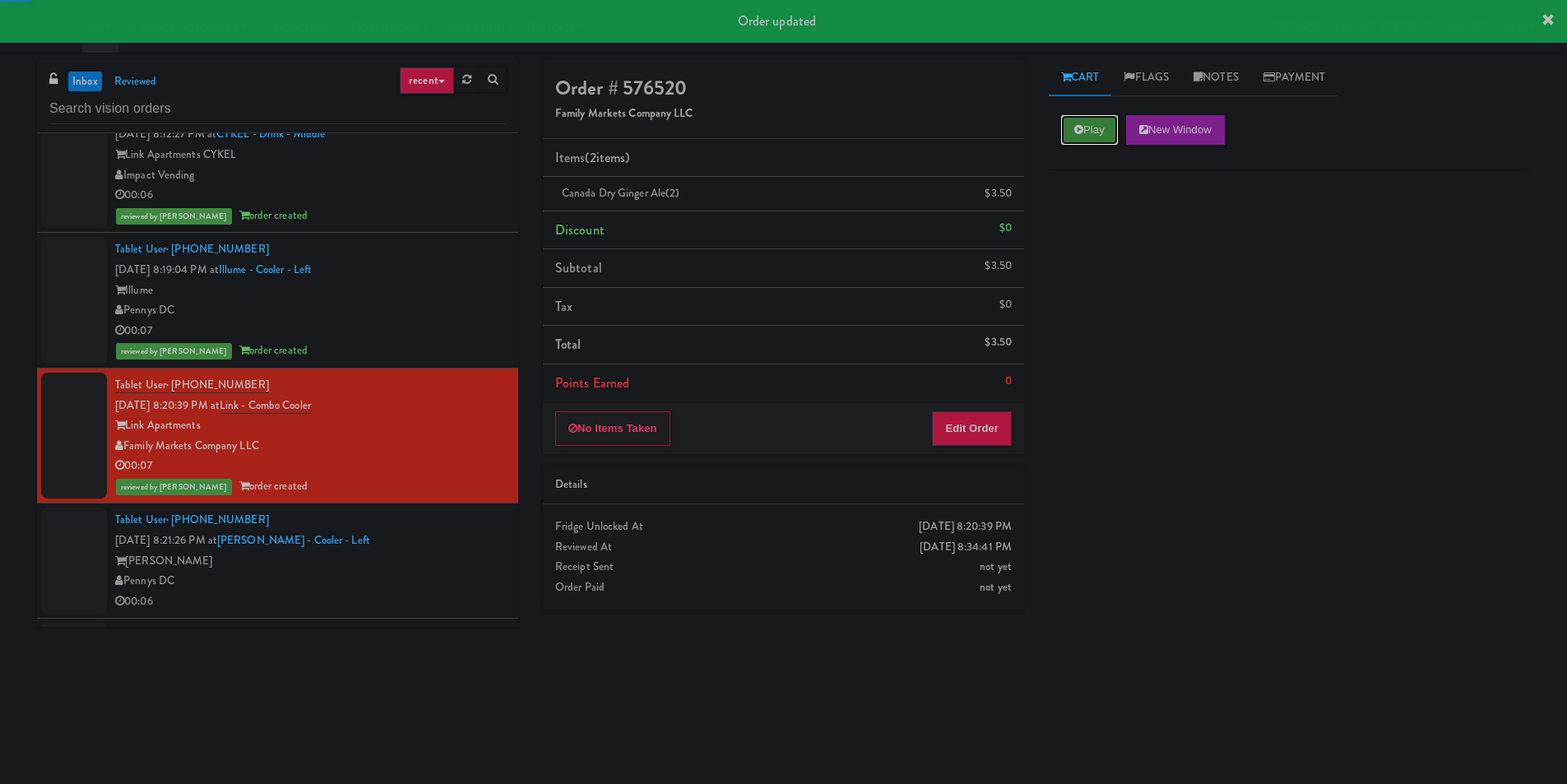
click at [1099, 129] on button "Play" at bounding box center [1090, 130] width 56 height 30
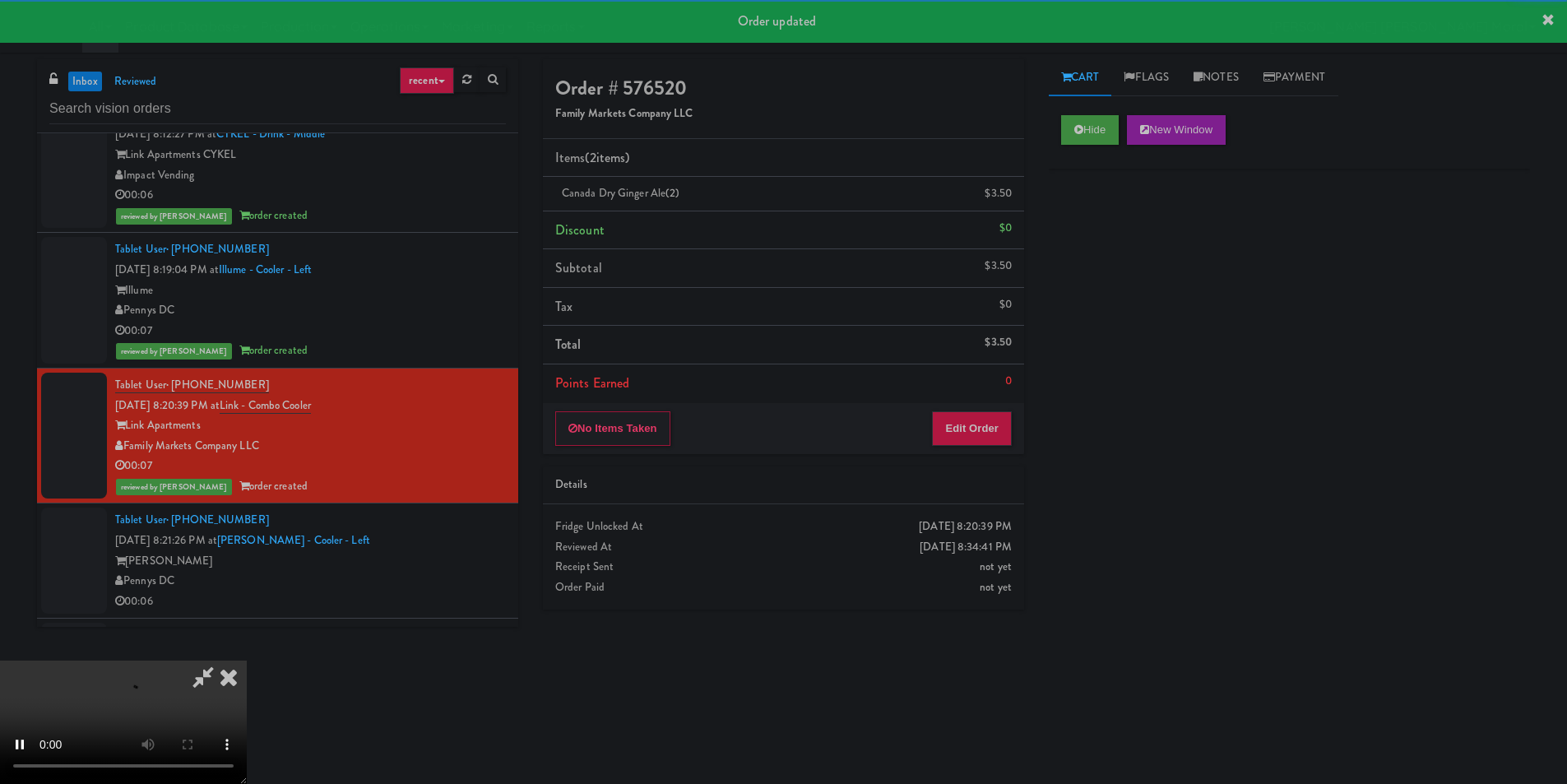
click at [1088, 283] on div "Hide New Window Primary Flag Clear Flag if unable to determine what was taken o…" at bounding box center [1290, 411] width 481 height 617
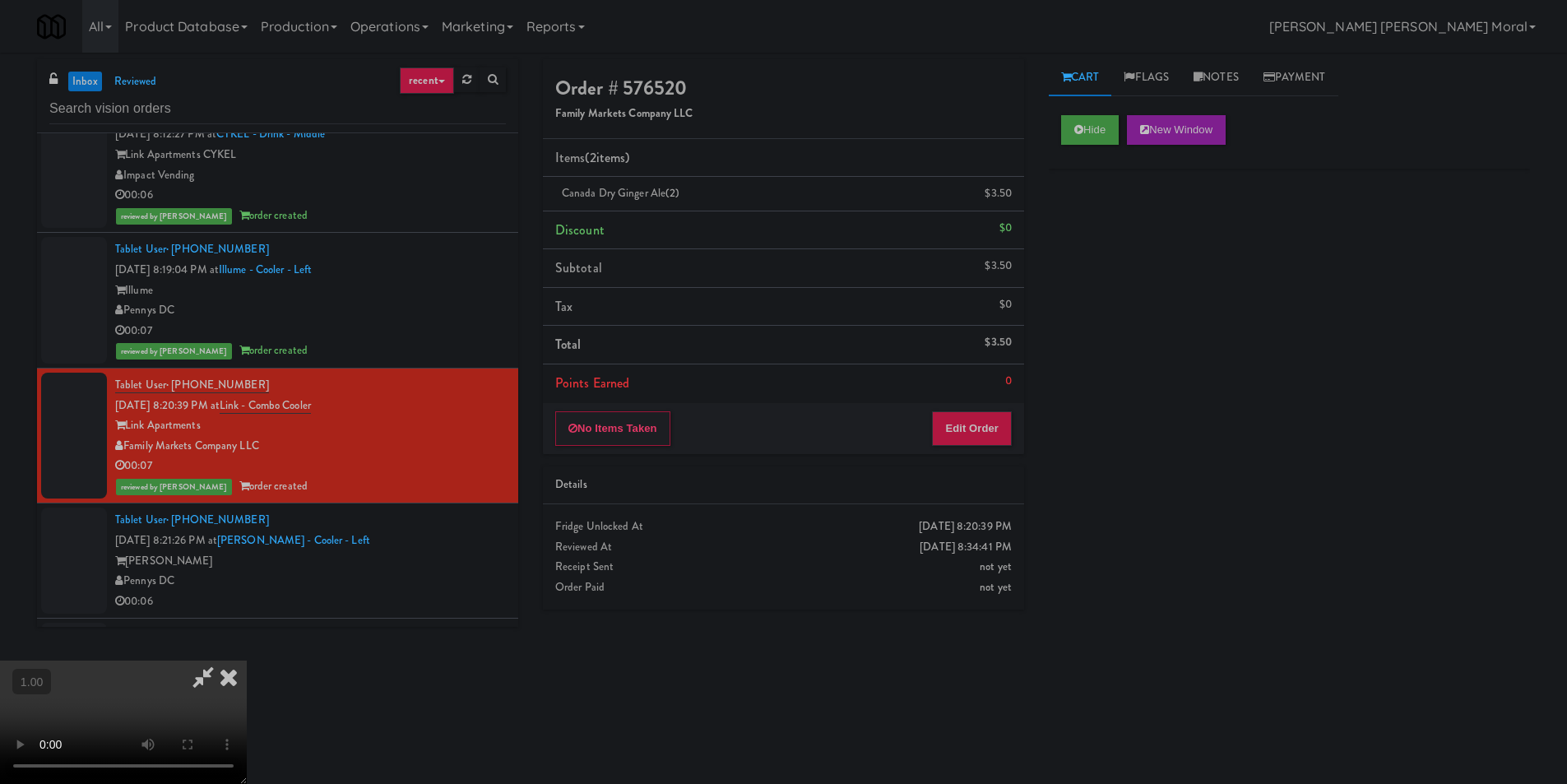
click at [234, 665] on icon at bounding box center [229, 676] width 37 height 33
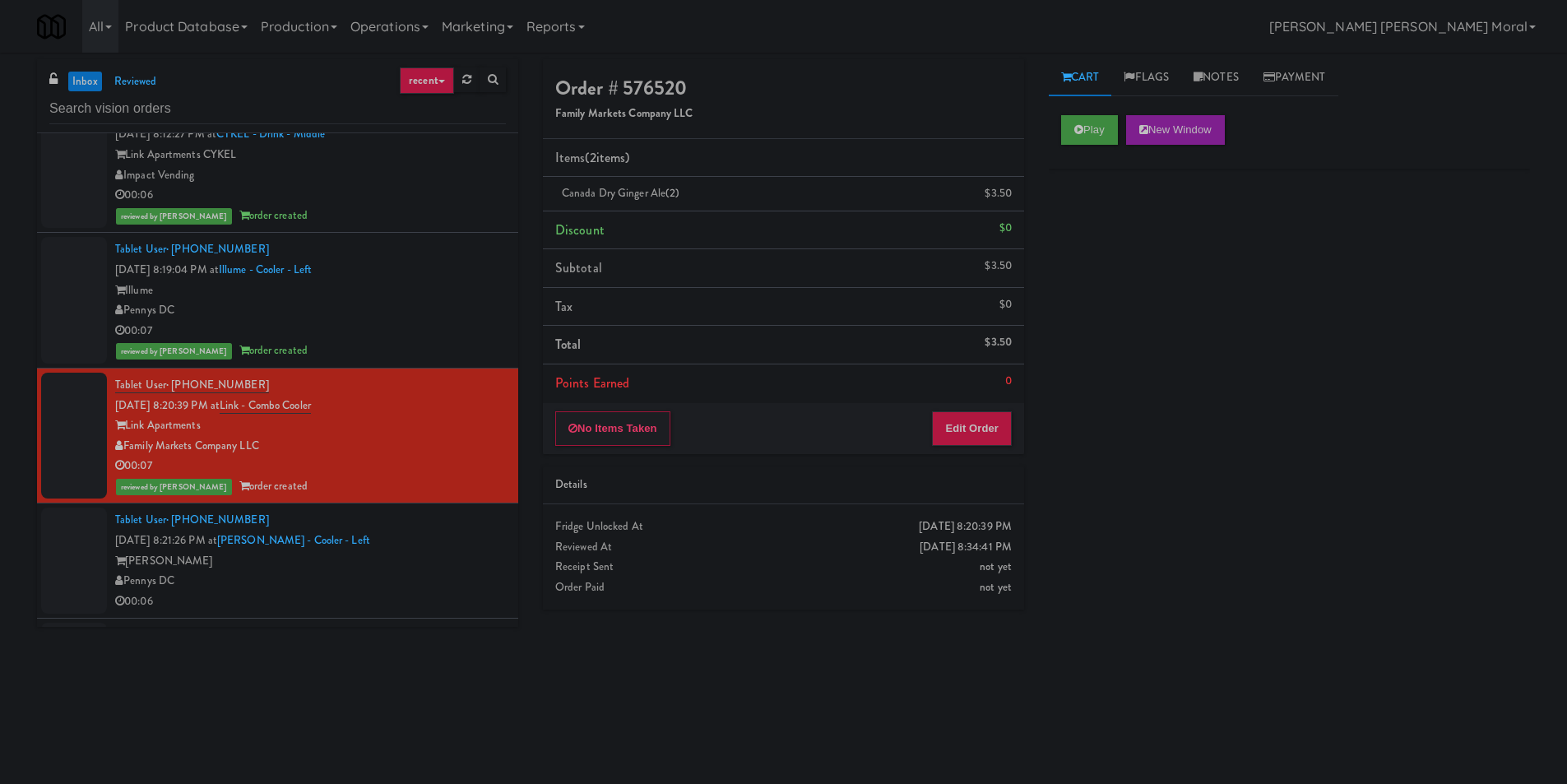
click at [349, 585] on div "Pennys DC" at bounding box center [310, 581] width 391 height 21
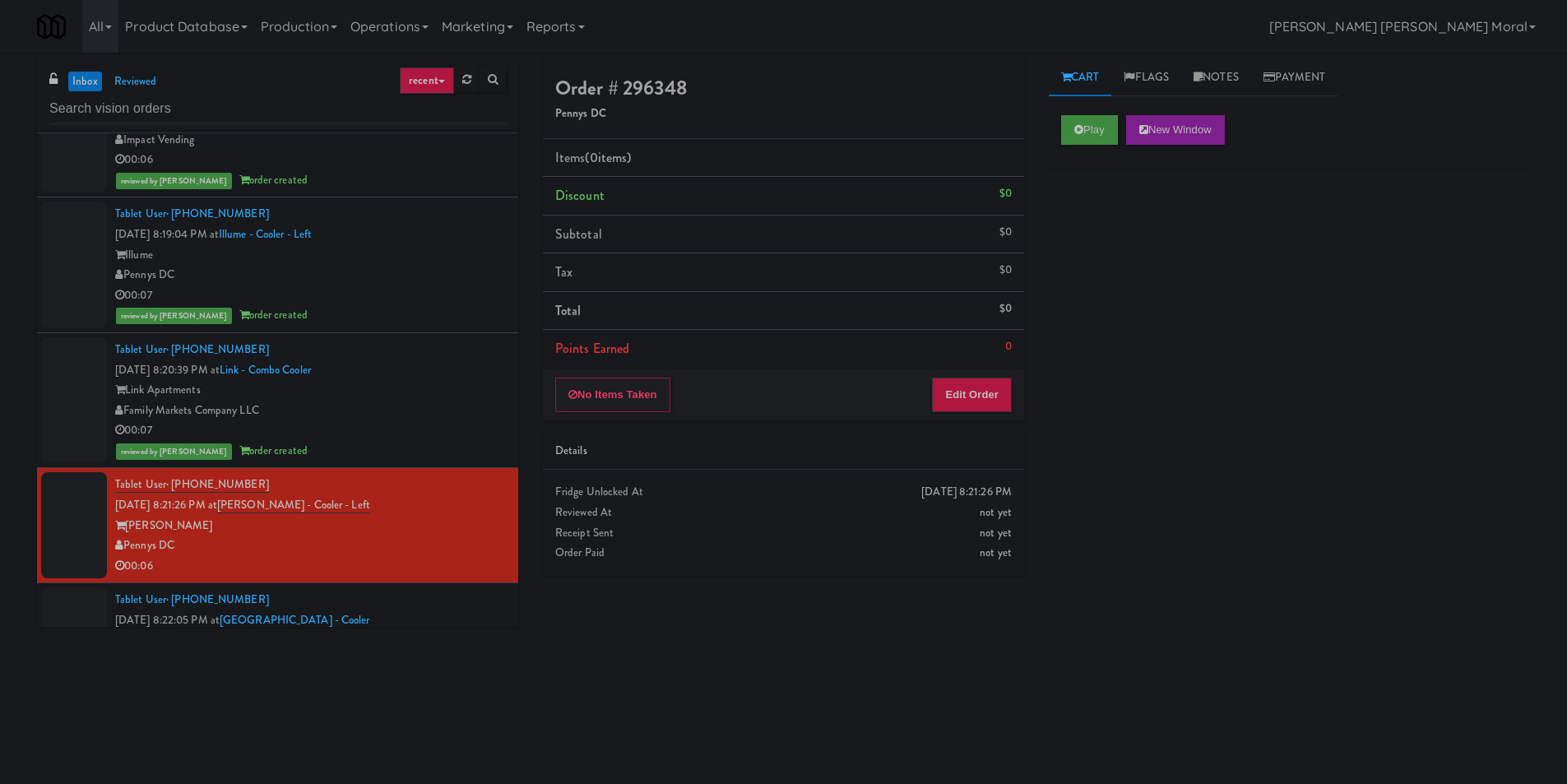
scroll to position [905, 0]
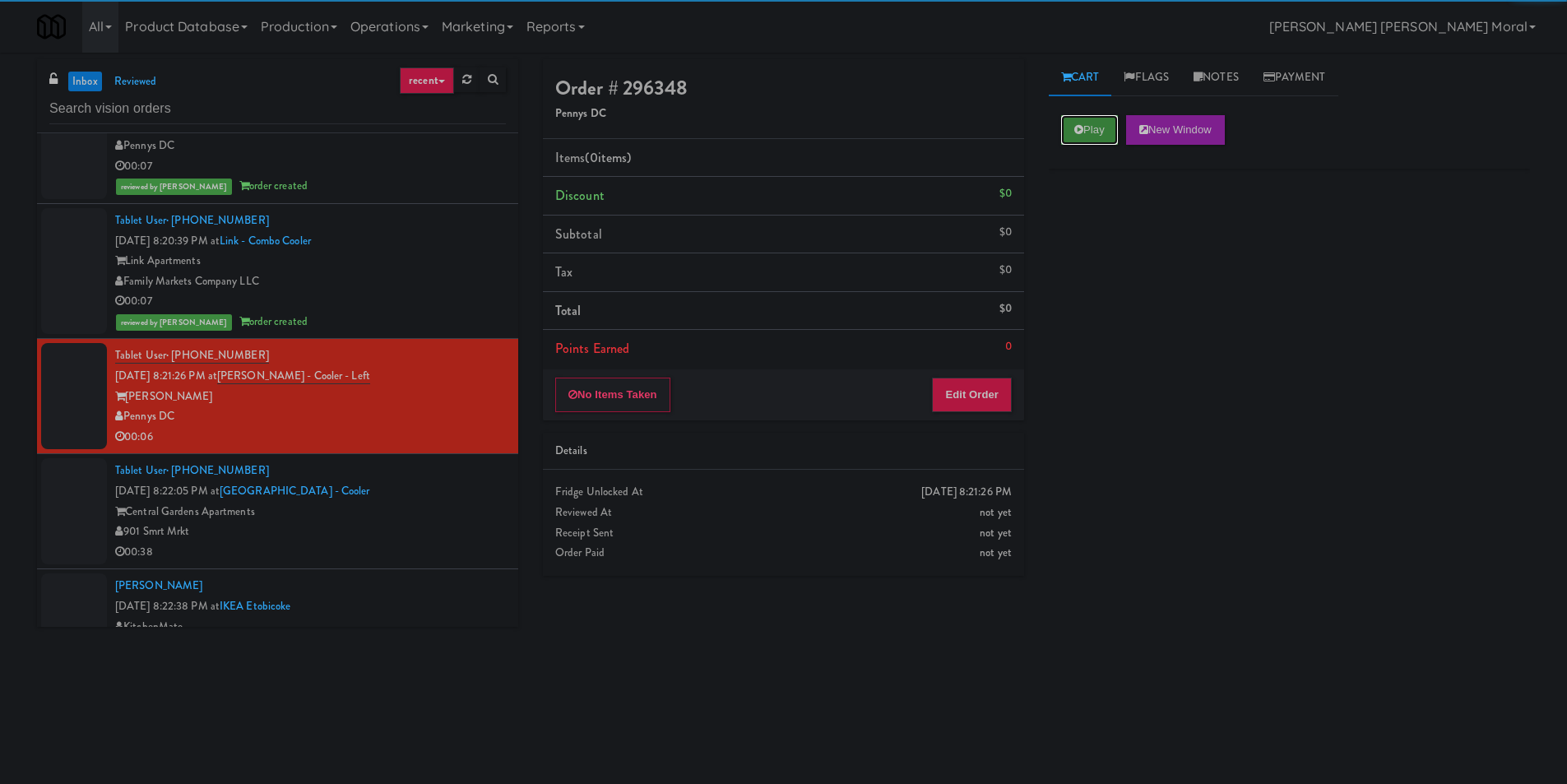
click at [1097, 128] on button "Play" at bounding box center [1090, 130] width 56 height 30
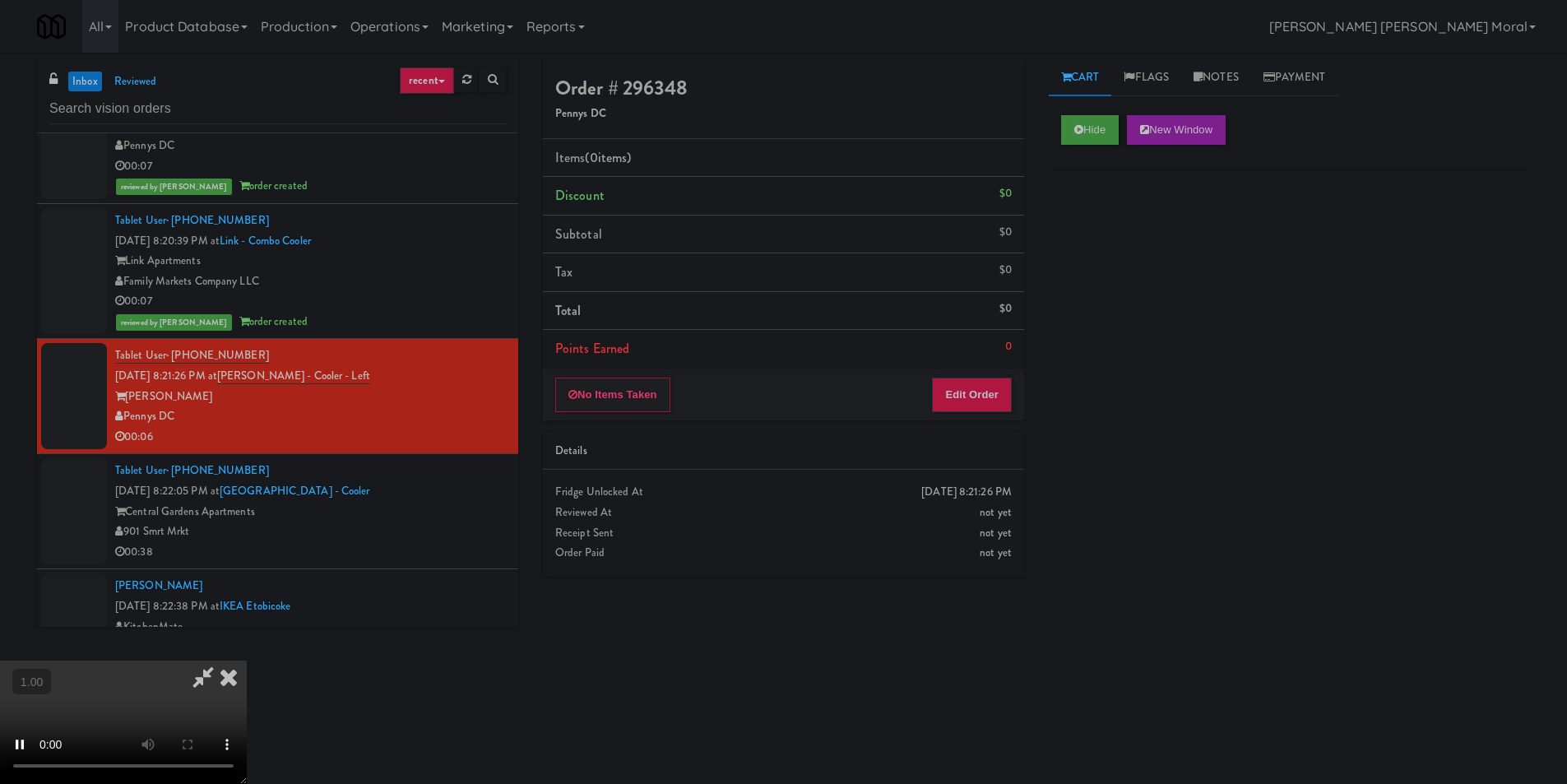
click at [1126, 275] on div "Hide New Window Primary Flag Clear Flag if unable to determine what was taken o…" at bounding box center [1290, 411] width 481 height 617
click at [247, 660] on video at bounding box center [123, 722] width 247 height 124
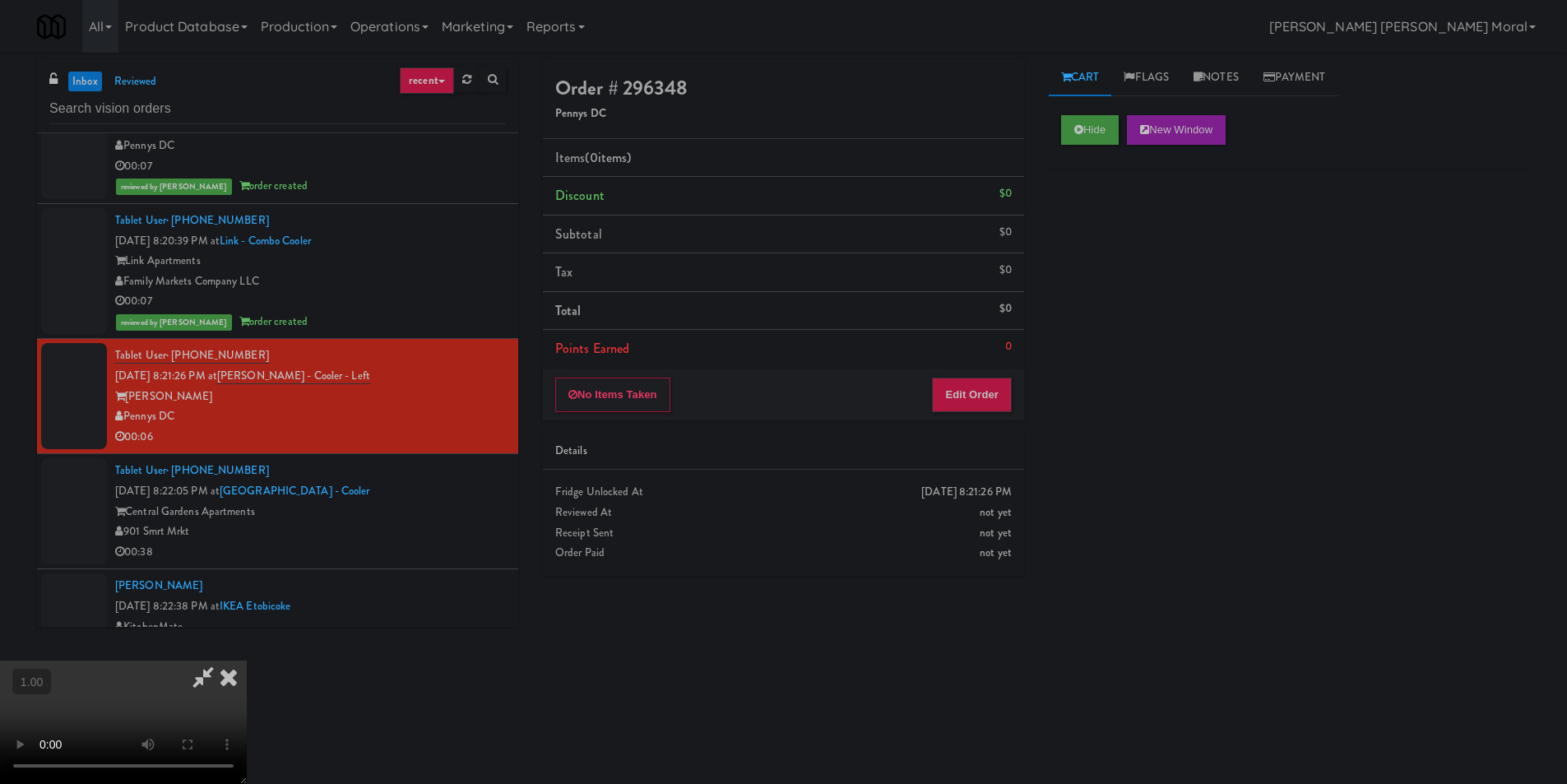
scroll to position [164, 0]
click at [965, 398] on button "Edit Order" at bounding box center [972, 394] width 80 height 35
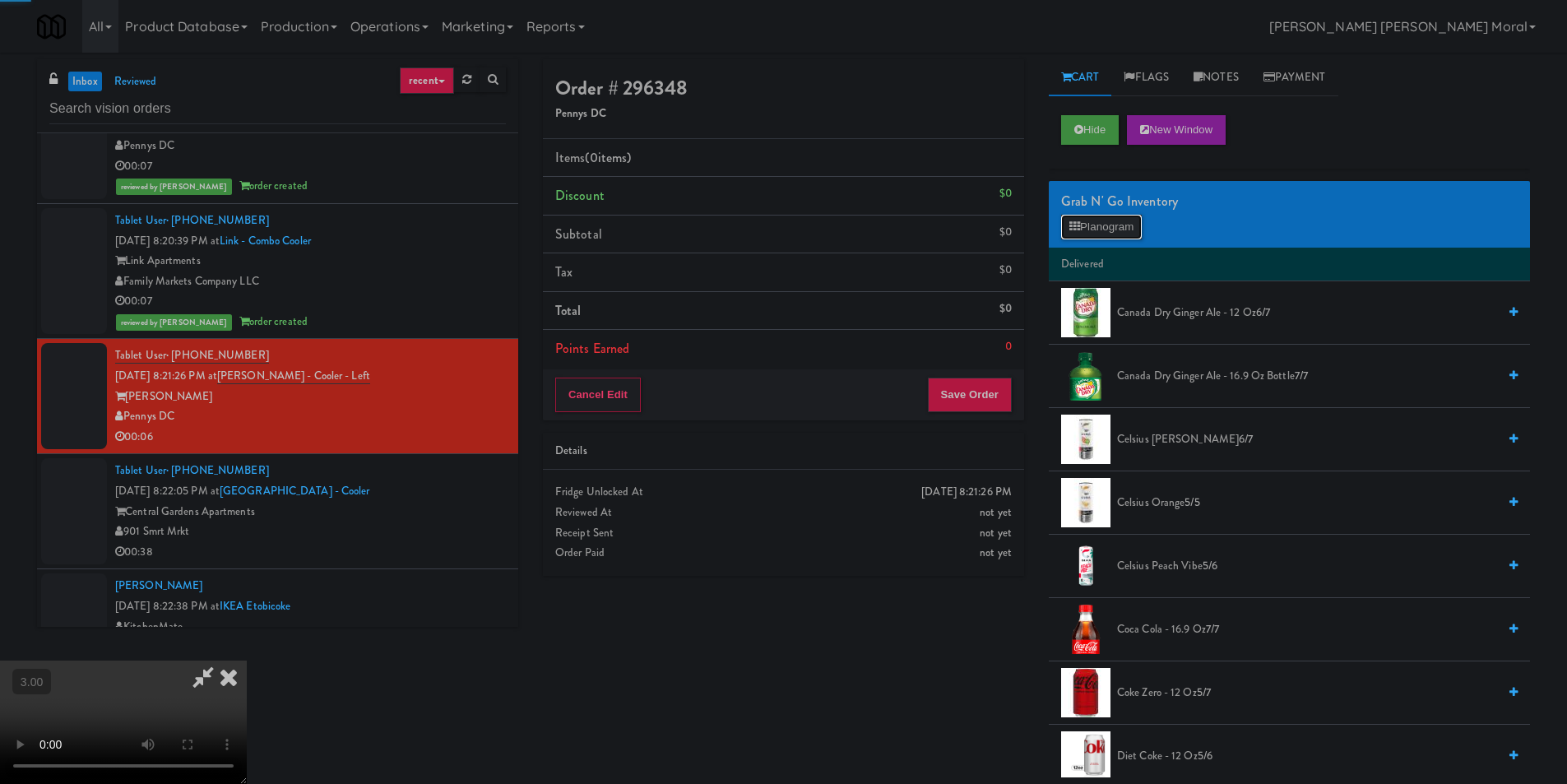
click at [1097, 226] on button "Planogram" at bounding box center [1101, 227] width 80 height 25
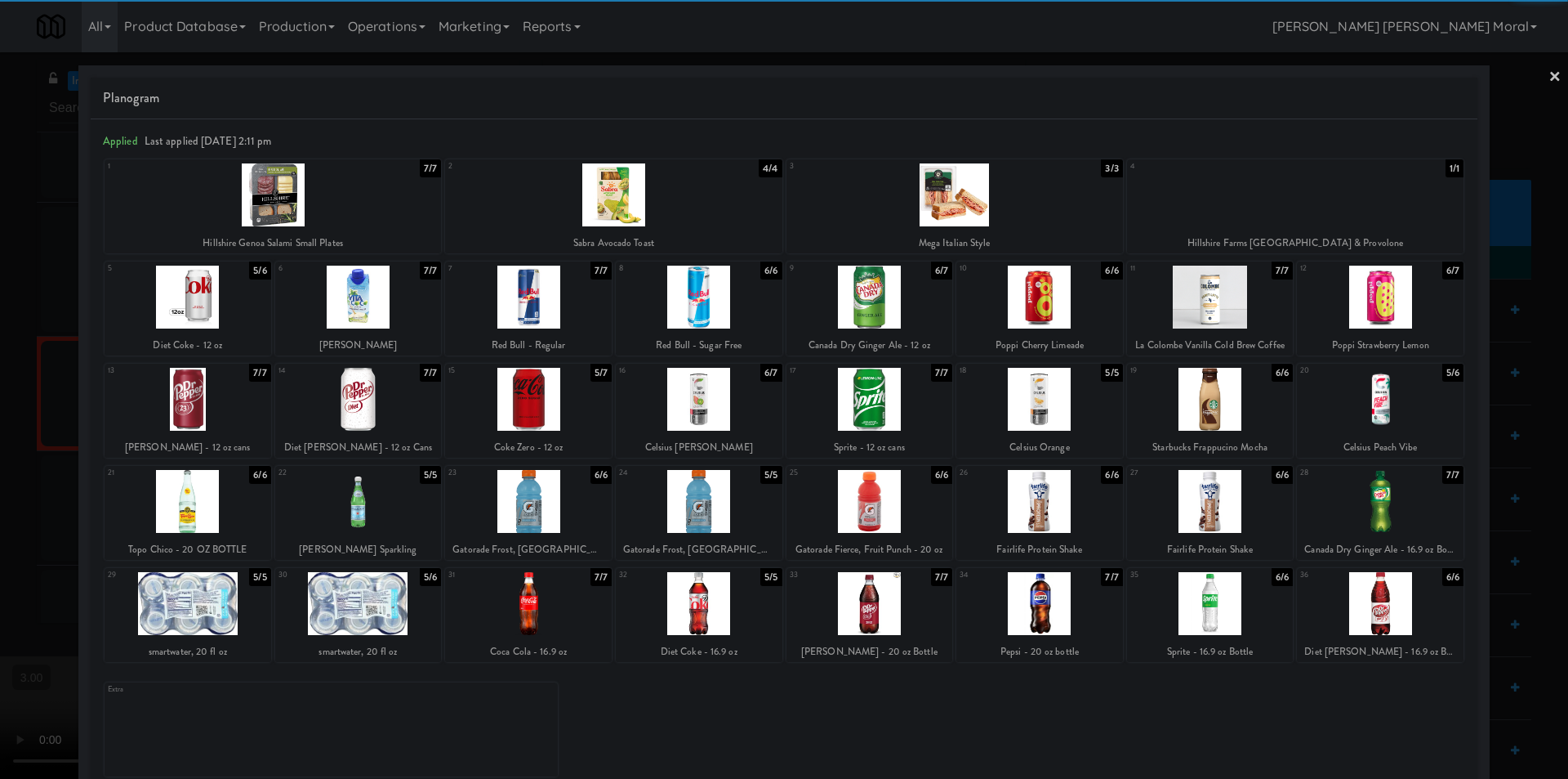
click at [712, 612] on div at bounding box center [698, 603] width 166 height 63
click at [1548, 79] on link "×" at bounding box center [1554, 78] width 13 height 51
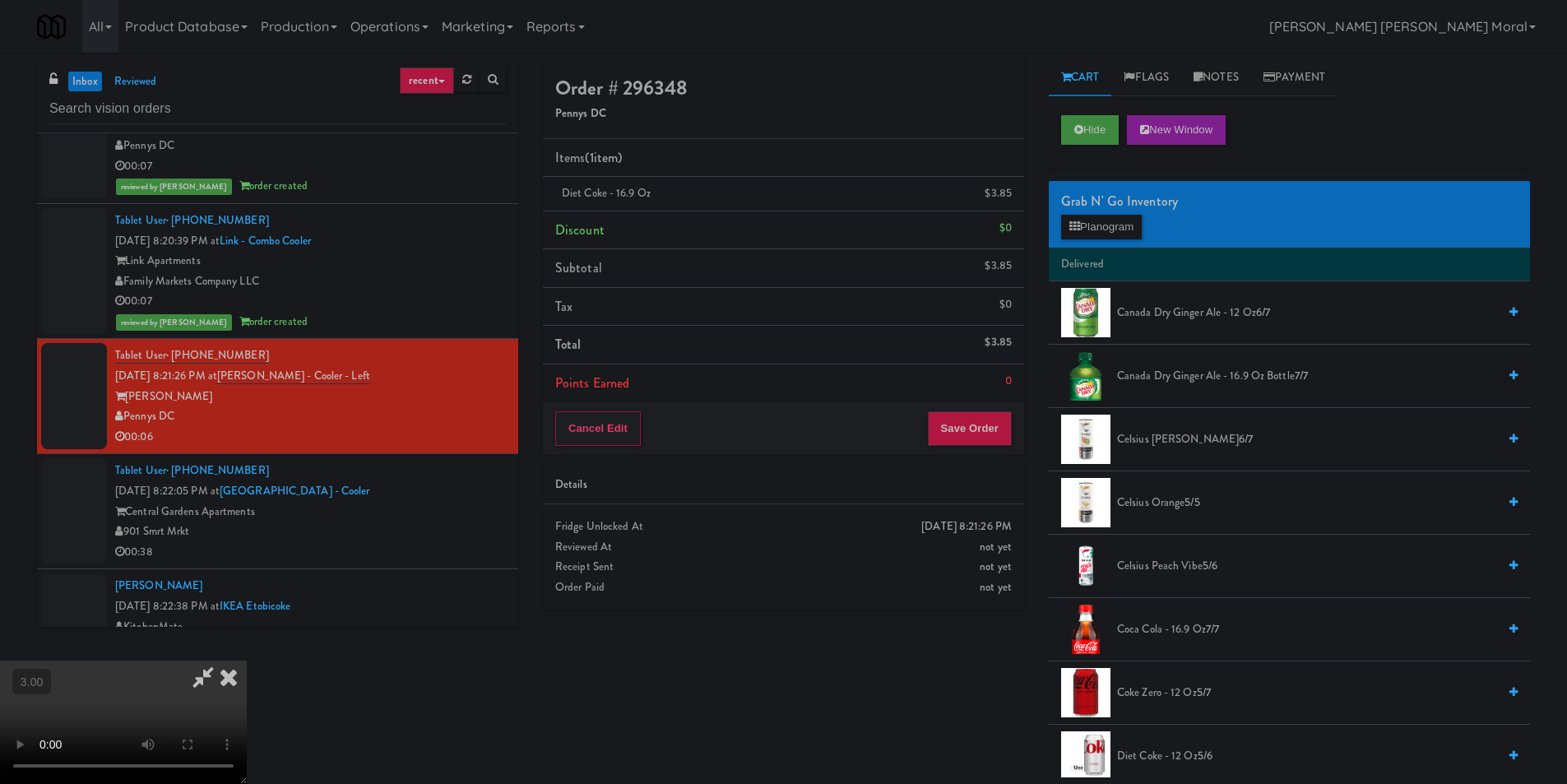
click at [247, 660] on icon at bounding box center [229, 676] width 37 height 33
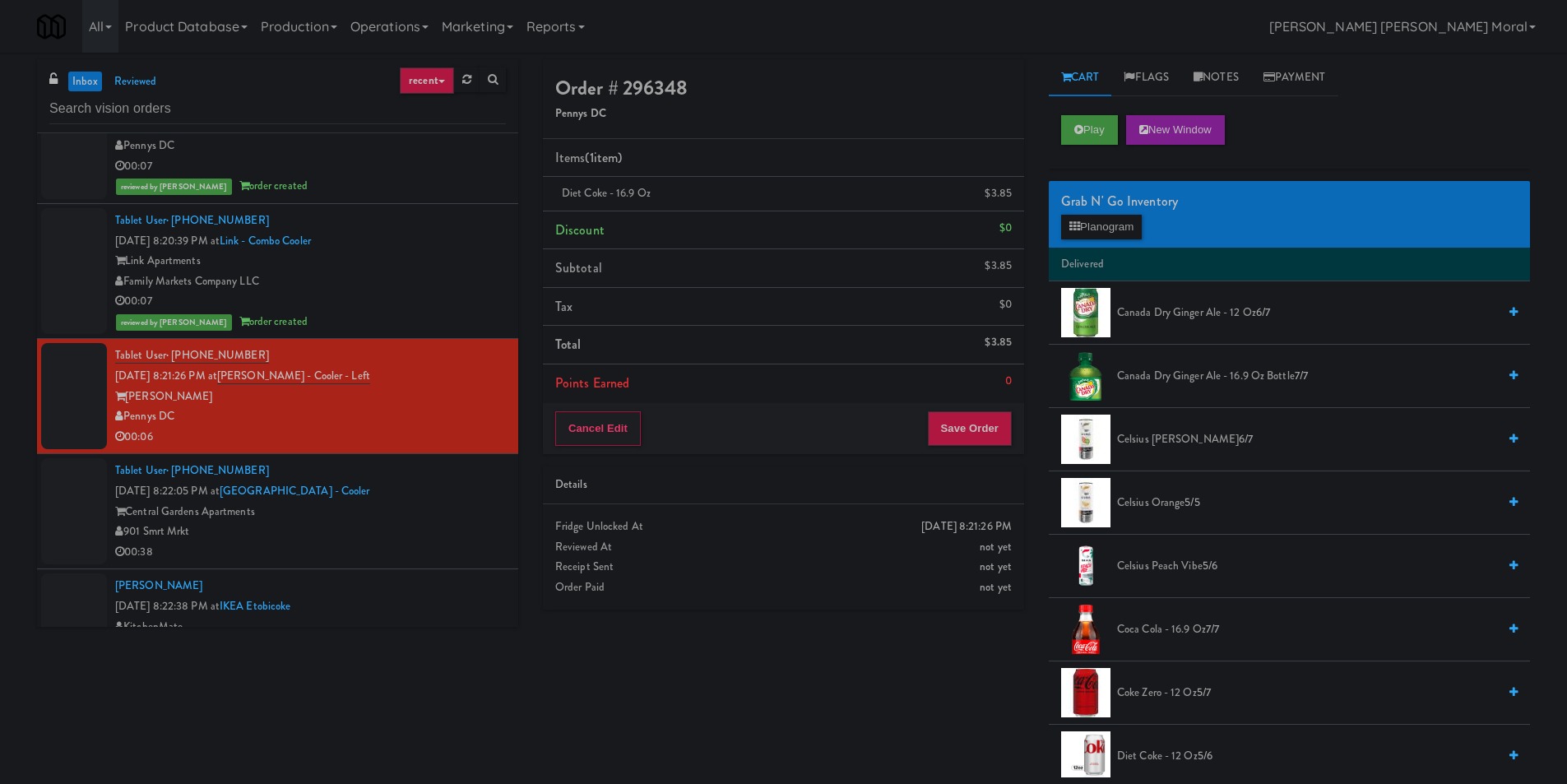
click at [962, 464] on div "Order # 296348 Pennys DC Items (1 item ) Diet Coke - 16.9 oz $3.85 Discount $0 …" at bounding box center [784, 341] width 506 height 562
click at [963, 435] on button "Save Order" at bounding box center [970, 428] width 84 height 35
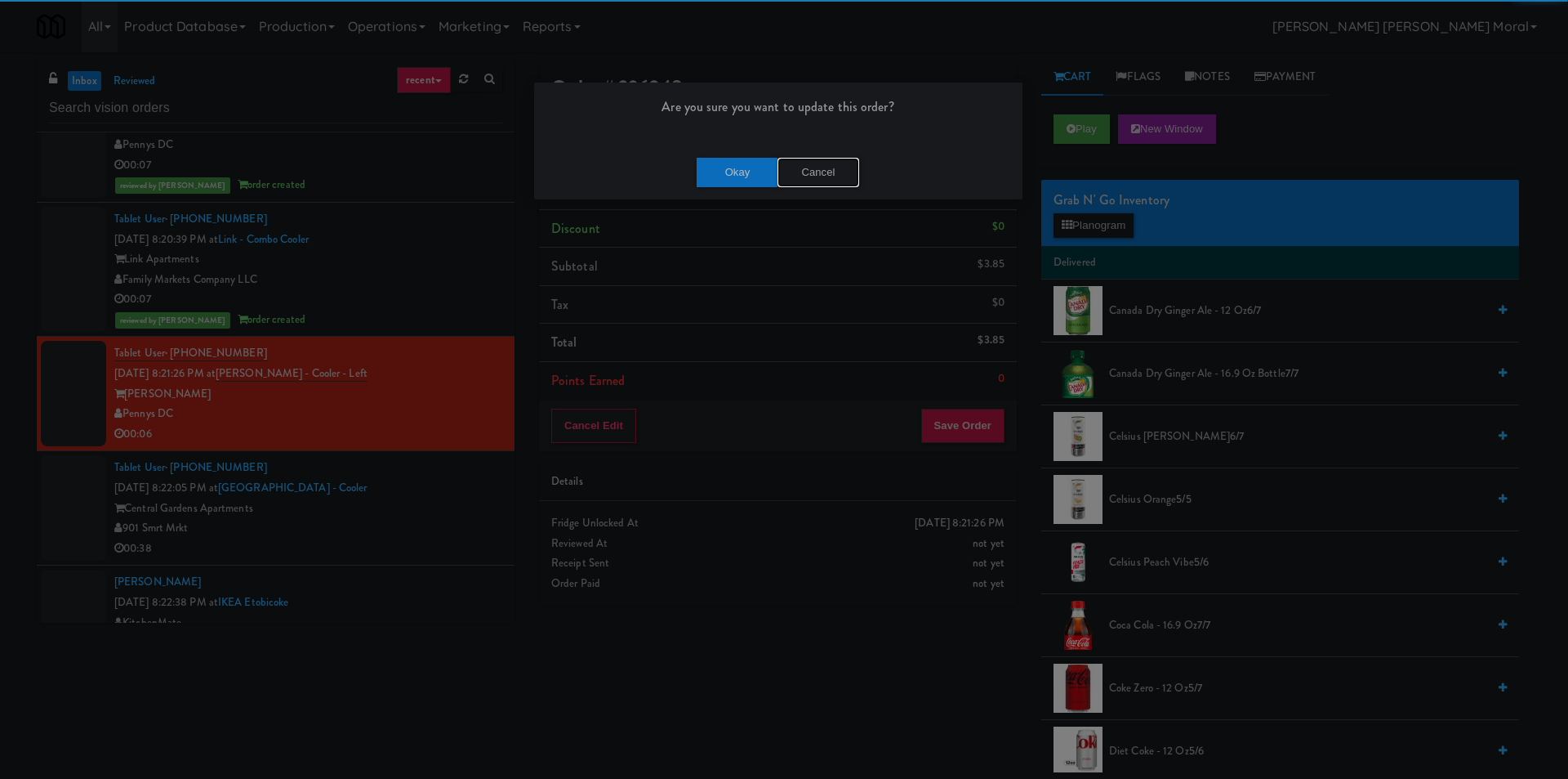
click at [785, 173] on button "Cancel" at bounding box center [818, 172] width 82 height 30
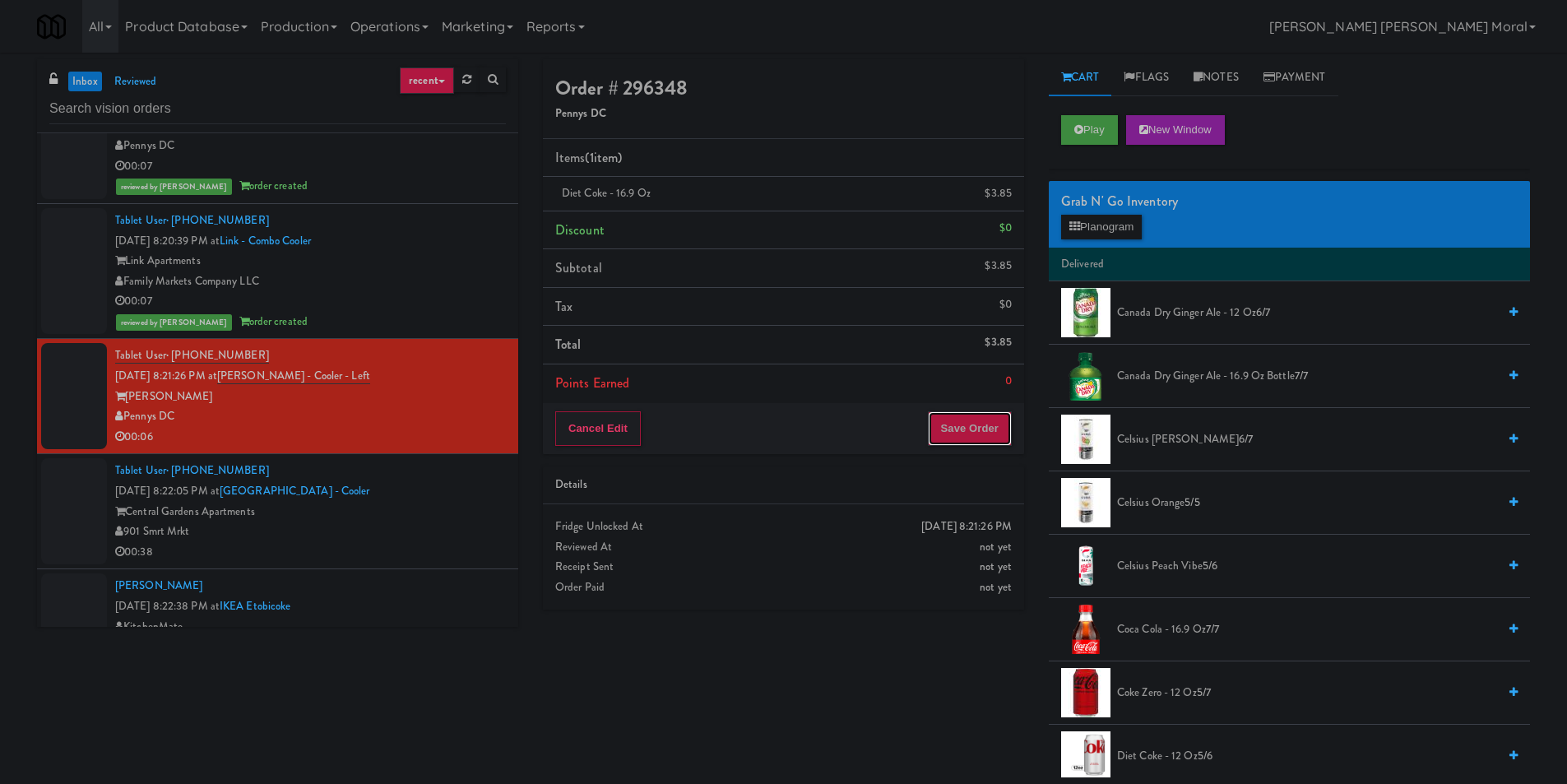
click at [965, 430] on button "Save Order" at bounding box center [970, 428] width 84 height 35
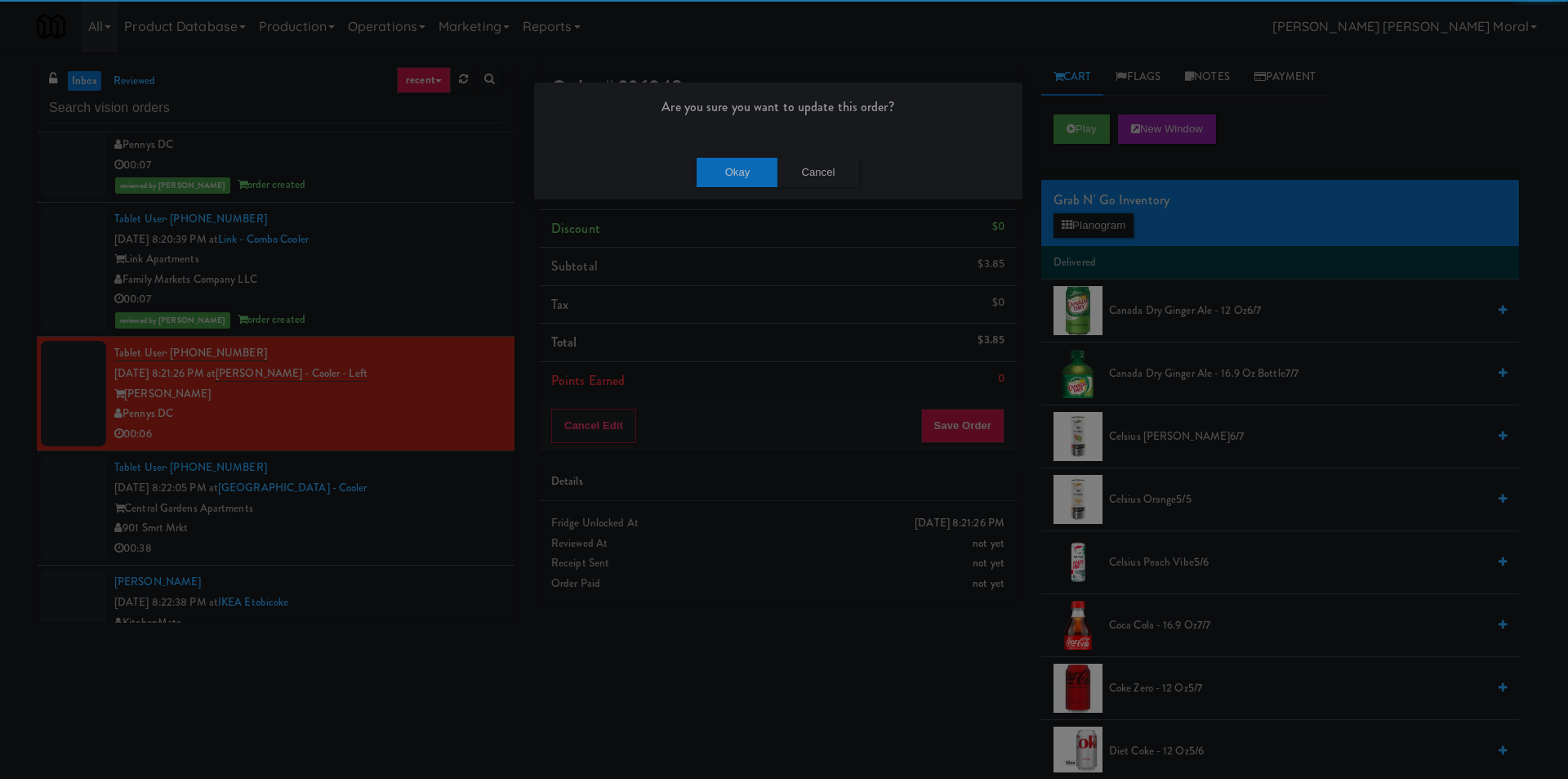
click at [738, 148] on div "Okay Cancel" at bounding box center [778, 172] width 489 height 55
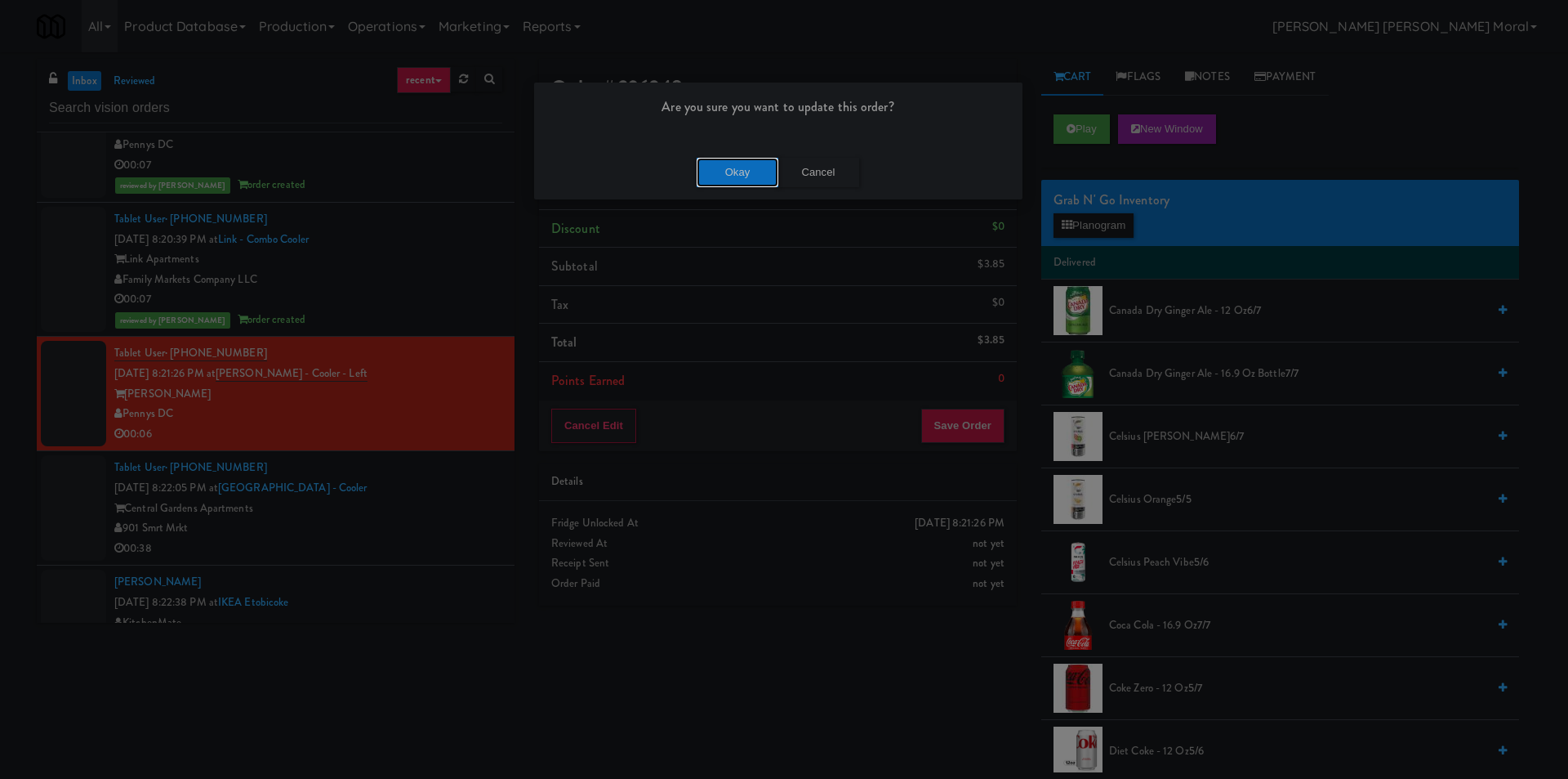
click at [731, 162] on button "Okay" at bounding box center [737, 172] width 82 height 30
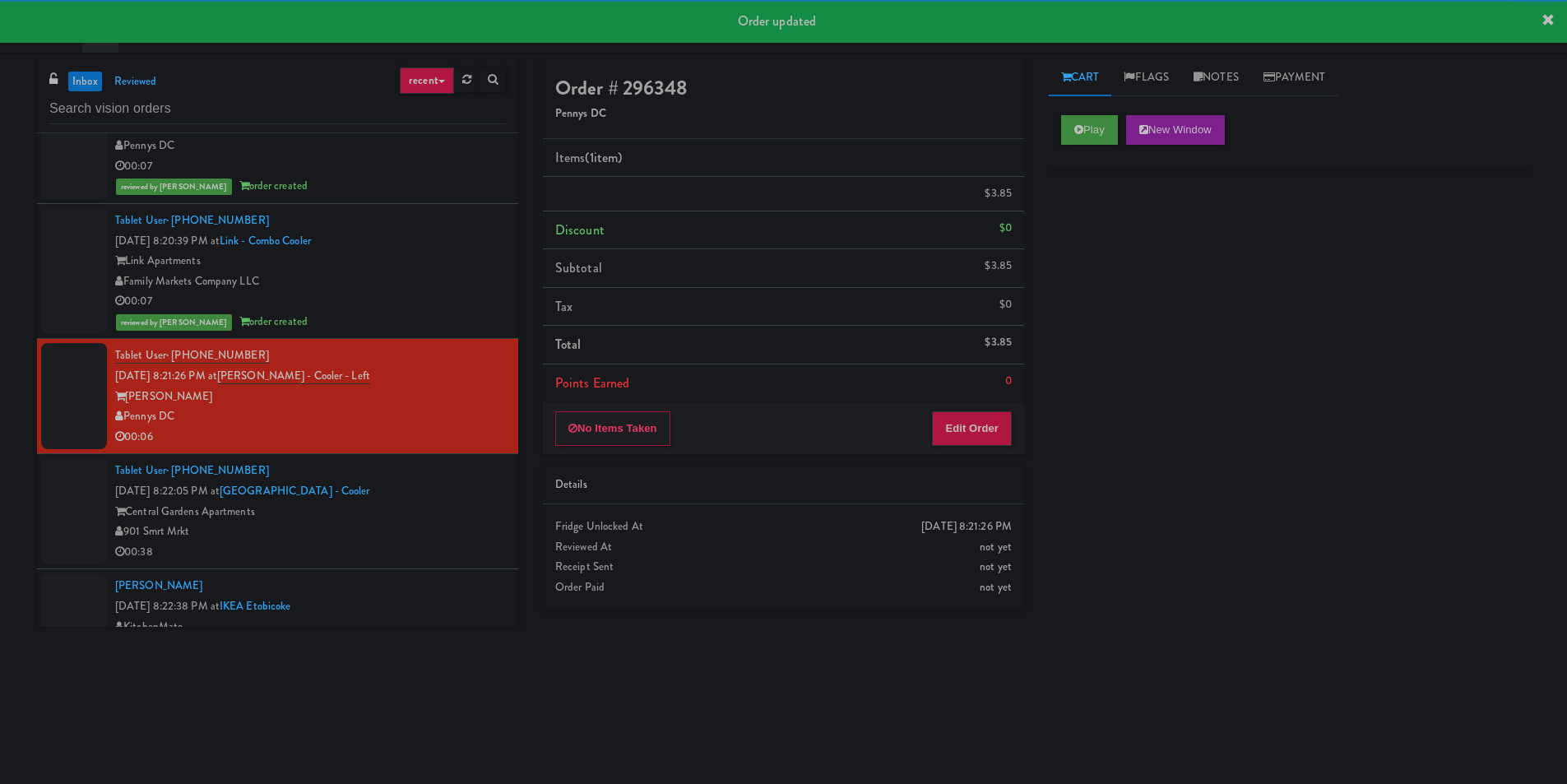
click at [445, 541] on div "901 Smrt Mrkt" at bounding box center [310, 532] width 391 height 21
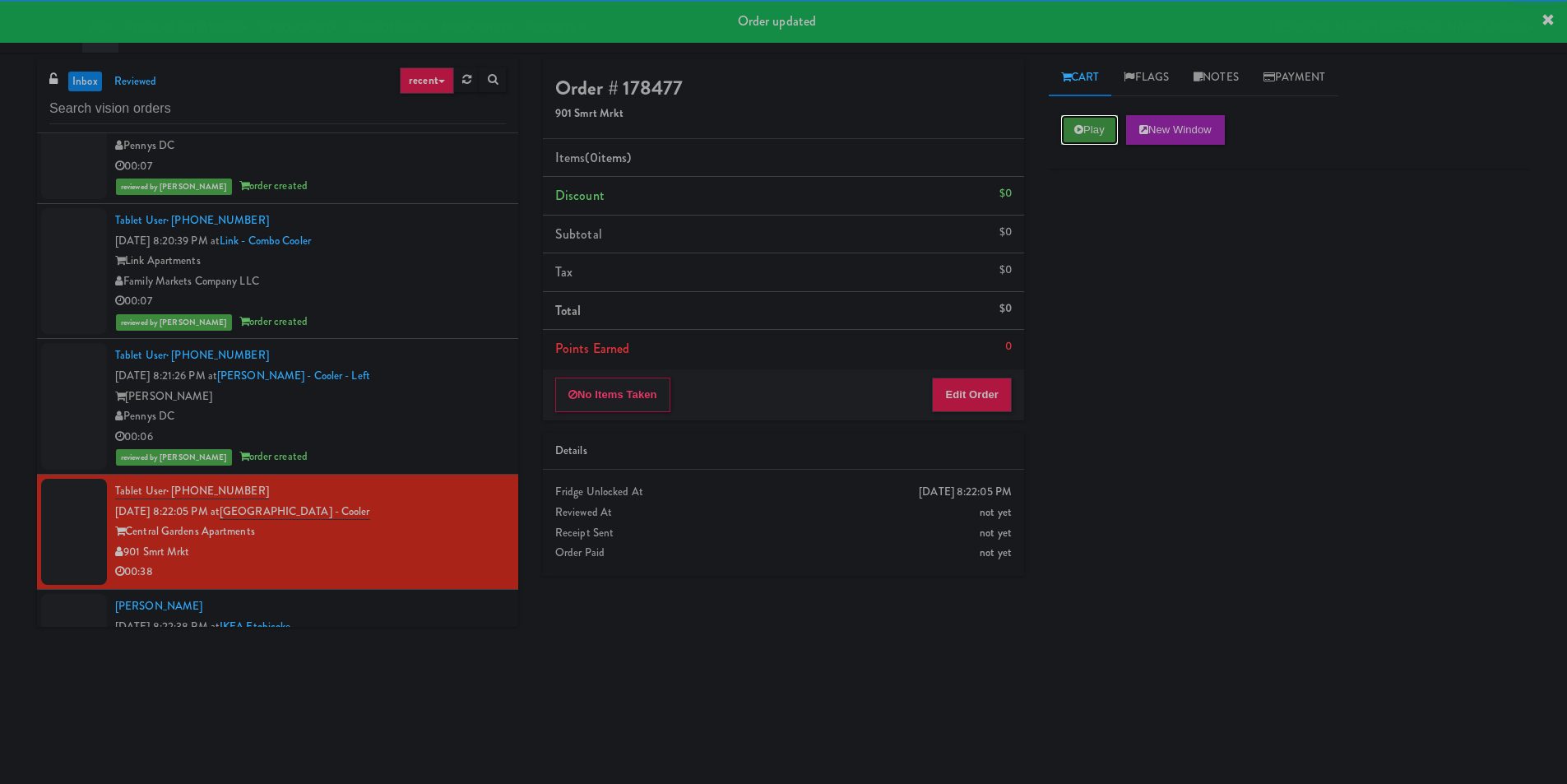
click at [1085, 131] on button "Play" at bounding box center [1090, 130] width 56 height 30
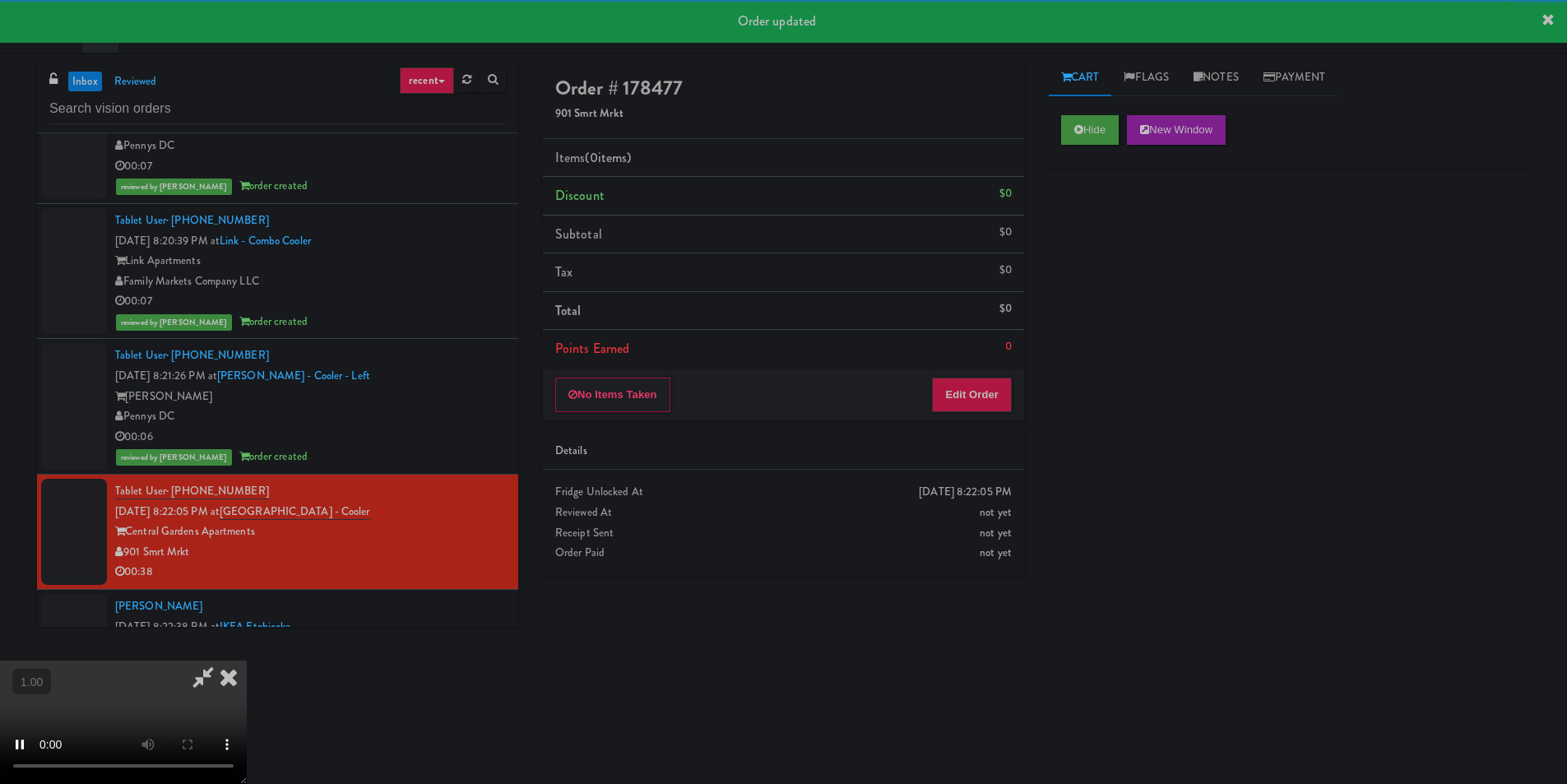
click at [1103, 253] on div "Hide New Window Primary Flag Clear Flag if unable to determine what was taken o…" at bounding box center [1290, 411] width 481 height 617
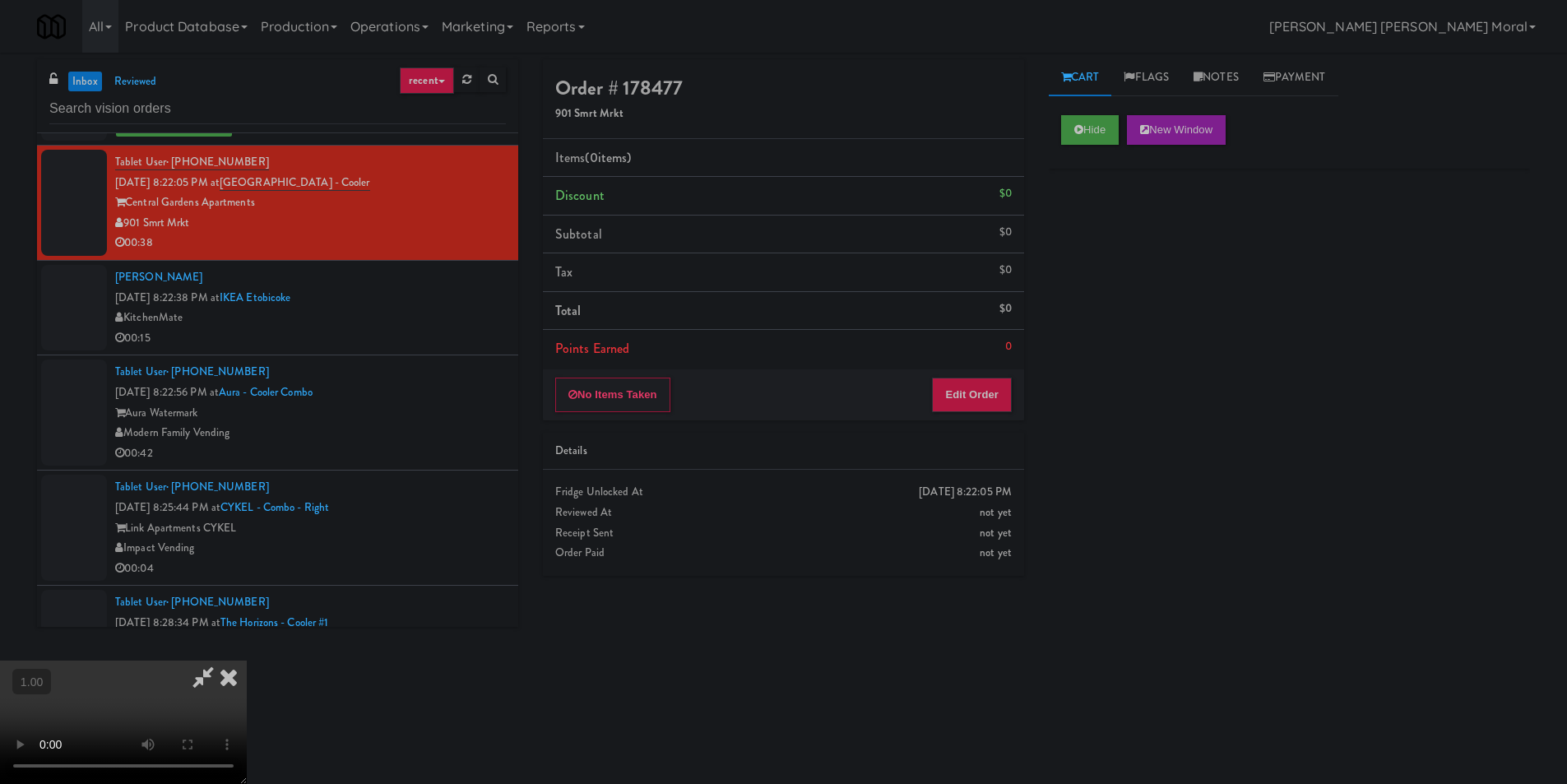
scroll to position [82, 0]
click at [247, 660] on video at bounding box center [123, 722] width 247 height 124
click at [959, 395] on button "Edit Order" at bounding box center [972, 394] width 80 height 35
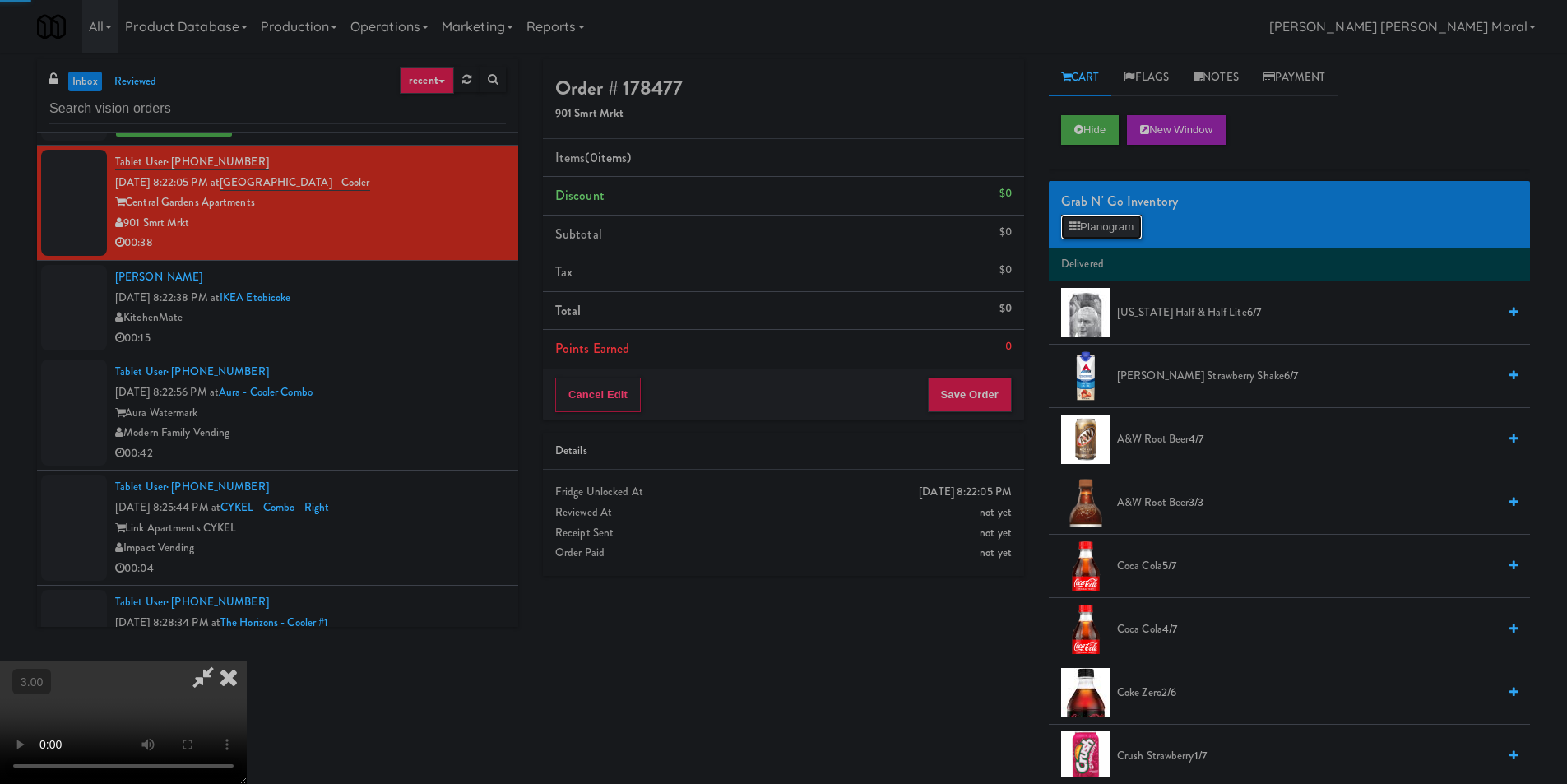
click at [1105, 221] on button "Planogram" at bounding box center [1101, 227] width 80 height 25
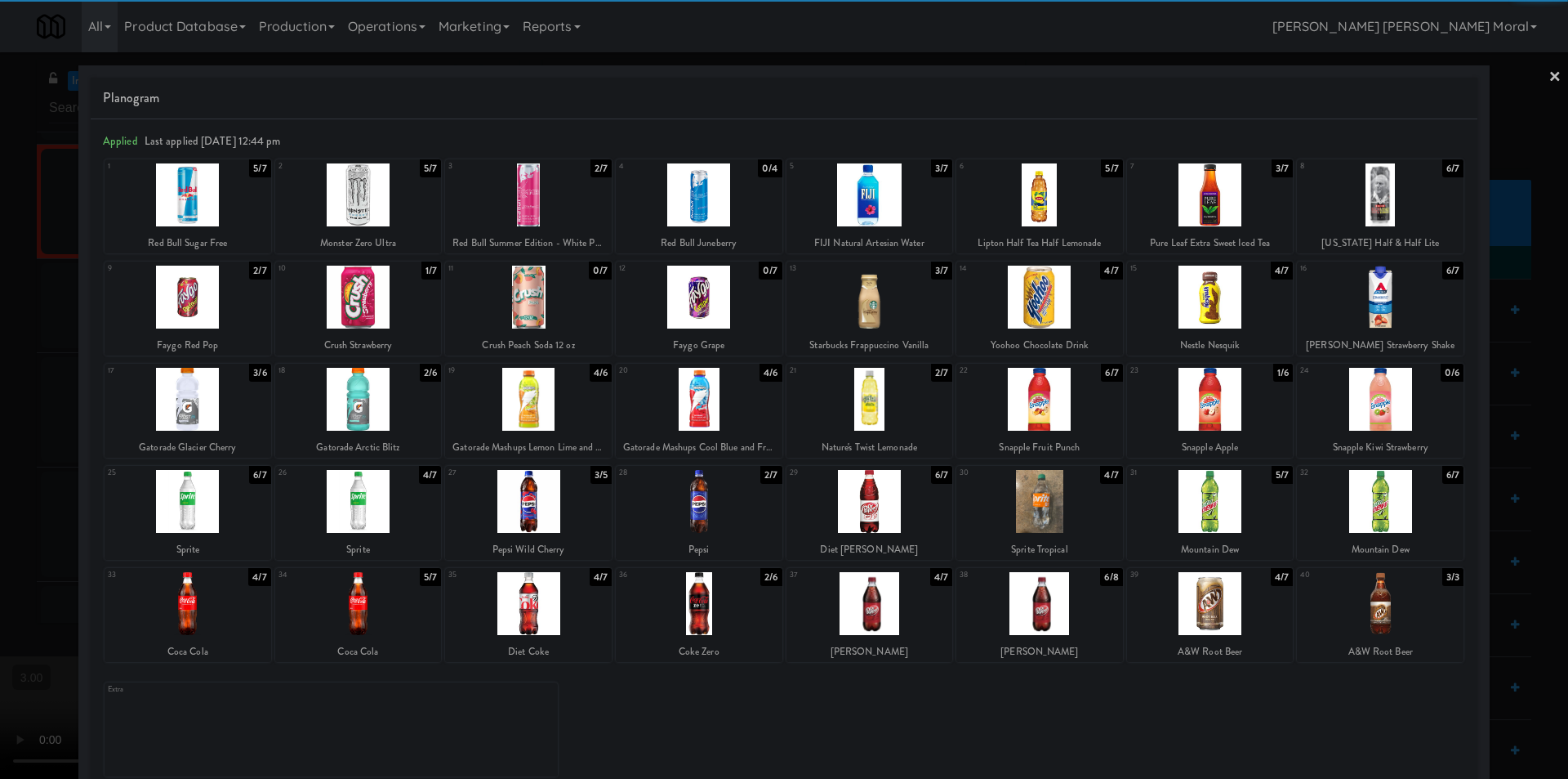
click at [1052, 505] on div at bounding box center [1039, 502] width 166 height 63
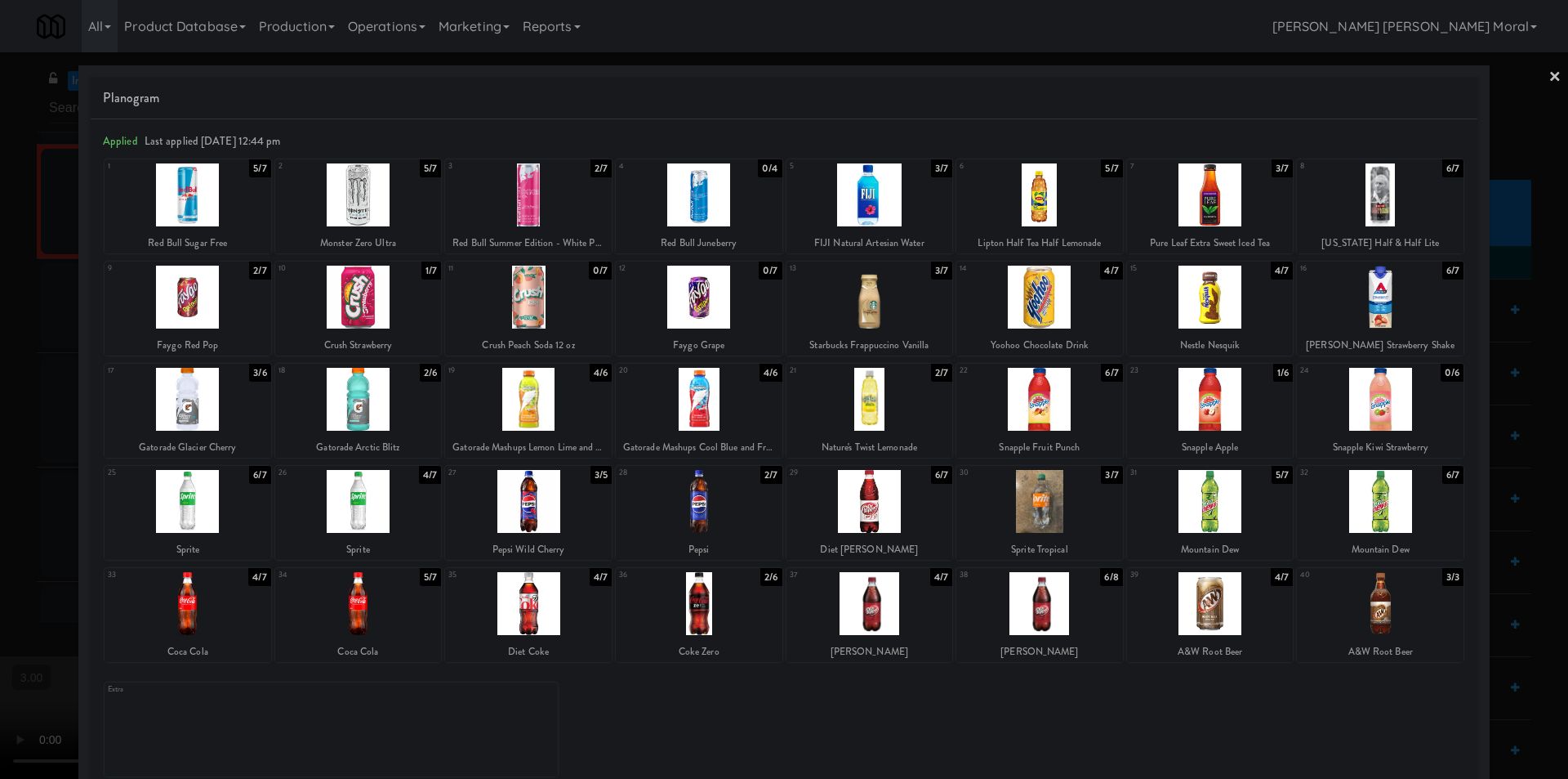
click at [1548, 66] on link "×" at bounding box center [1554, 78] width 13 height 51
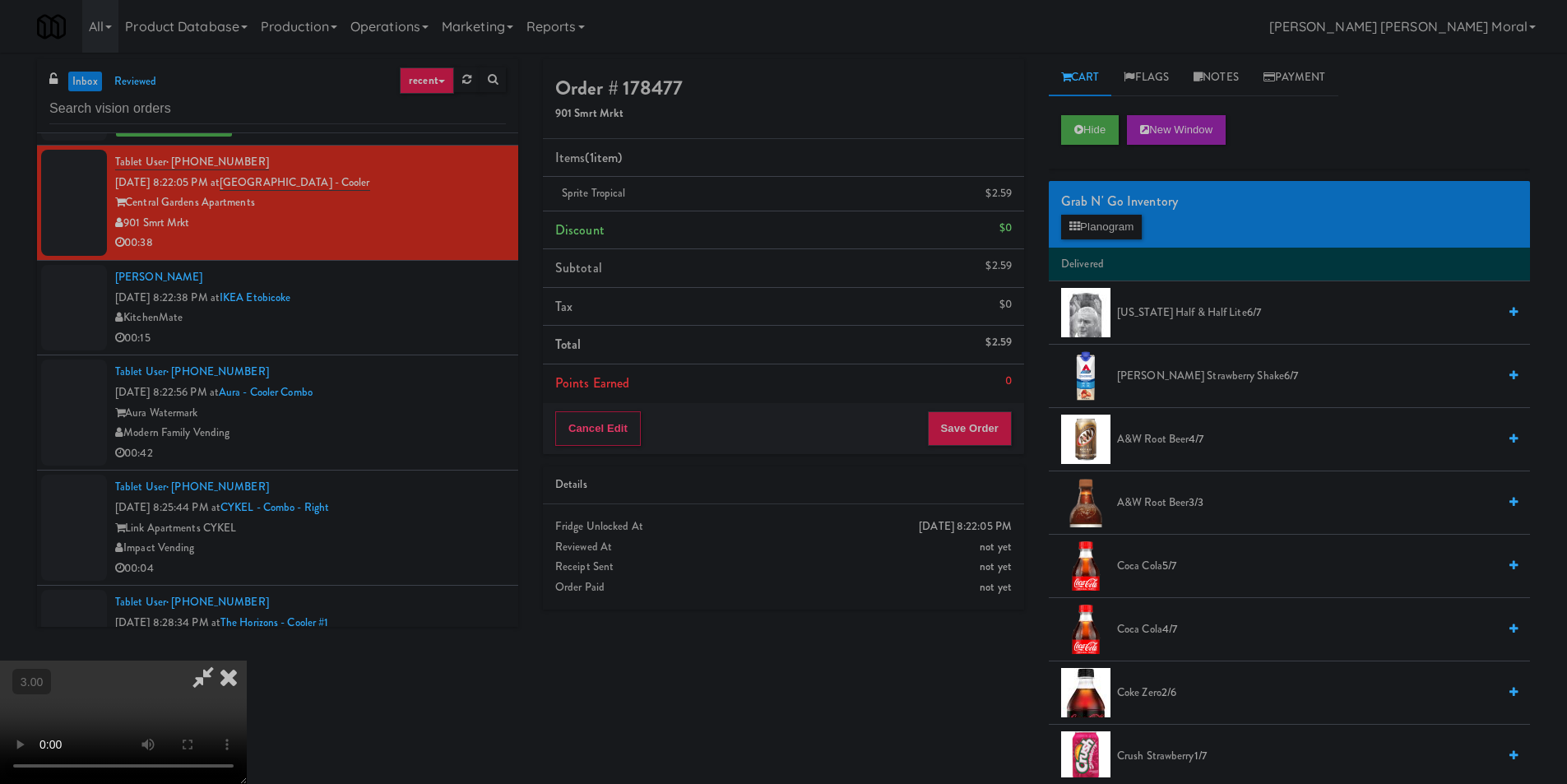
click at [247, 660] on icon at bounding box center [229, 676] width 37 height 33
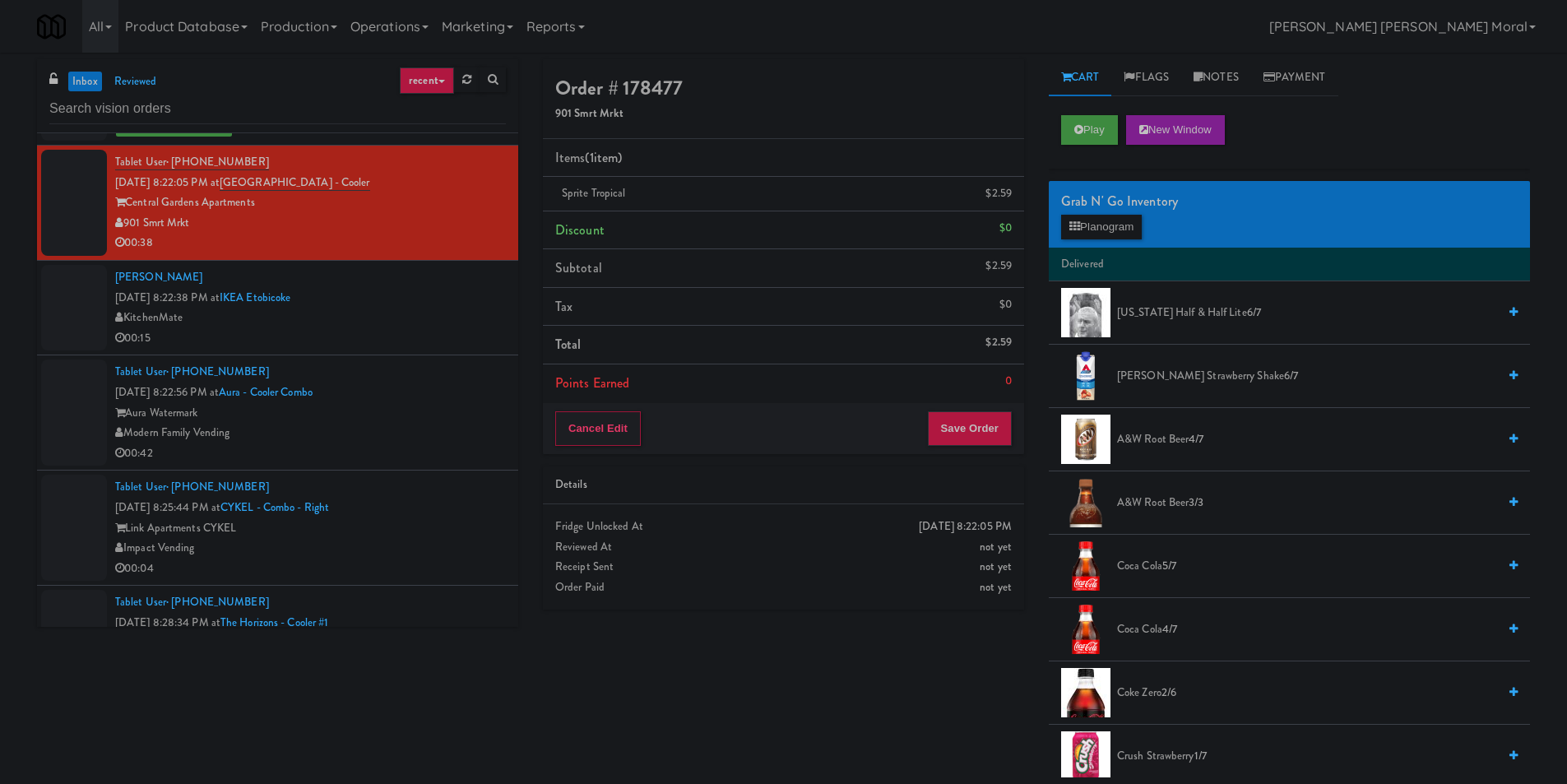
click at [977, 449] on div "Cancel Edit Save Order" at bounding box center [784, 429] width 481 height 51
click at [976, 439] on button "Save Order" at bounding box center [970, 428] width 84 height 35
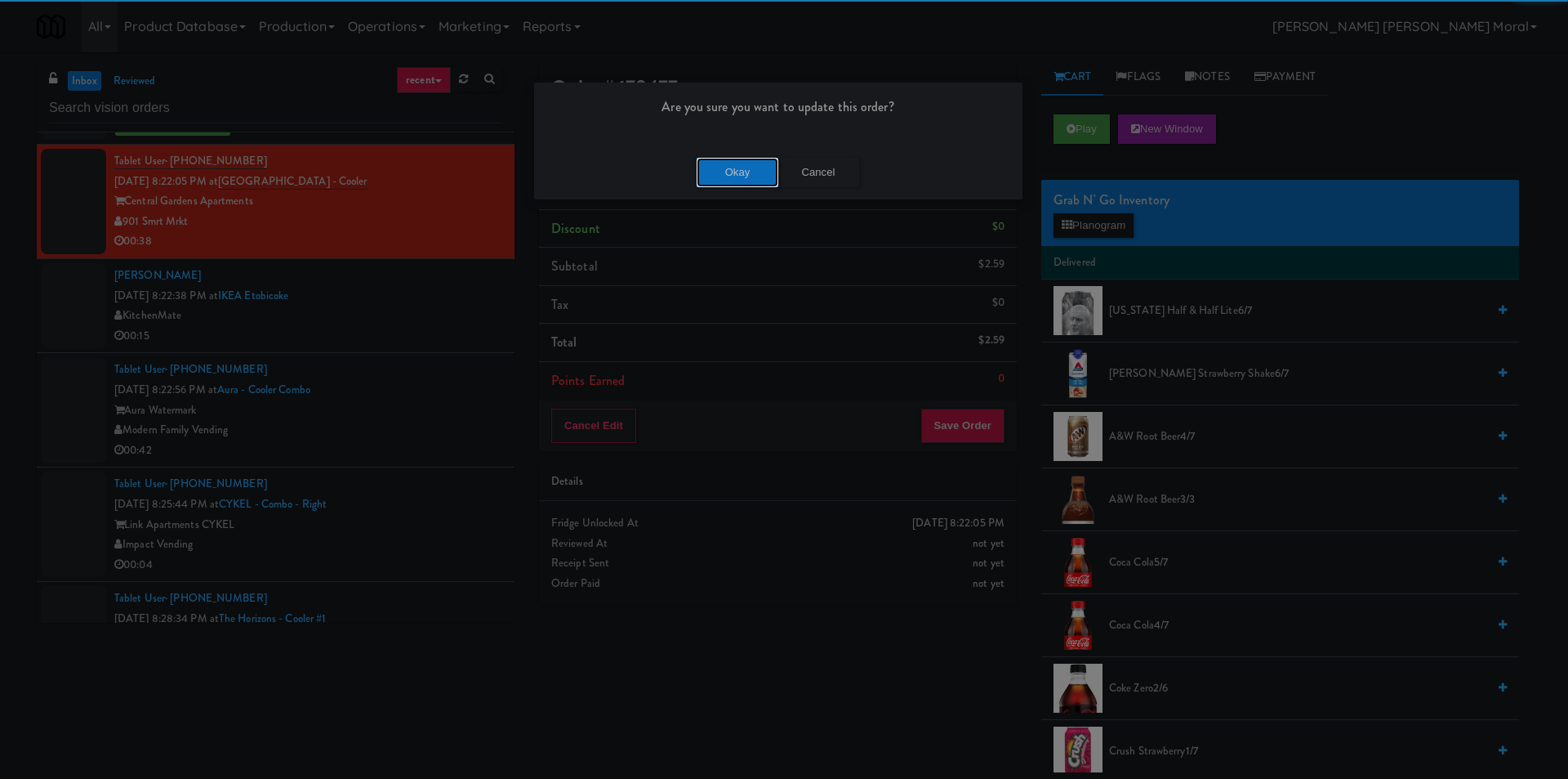
click at [729, 181] on button "Okay" at bounding box center [737, 172] width 82 height 30
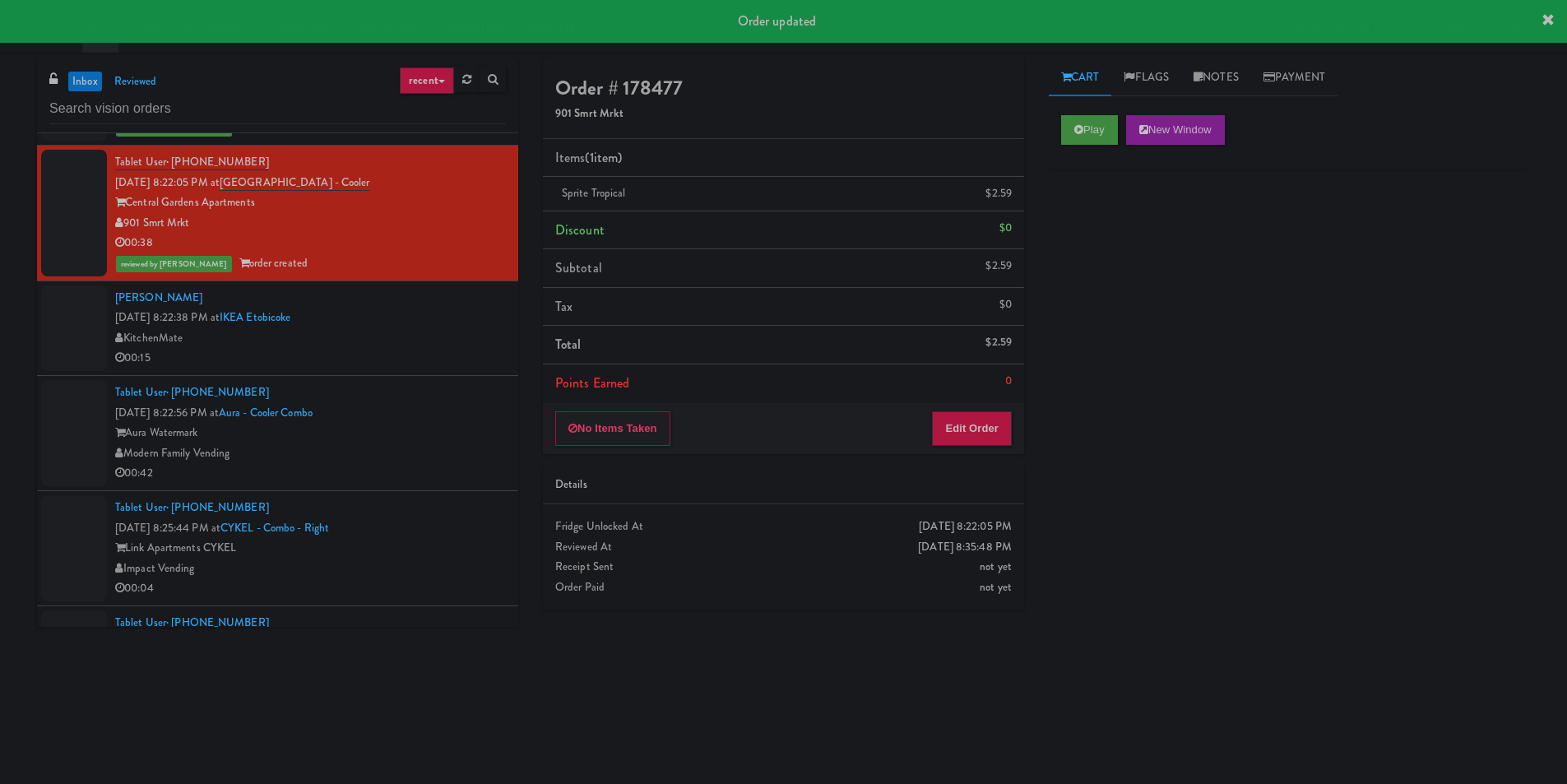
click at [443, 343] on div "KitchenMate" at bounding box center [310, 338] width 391 height 21
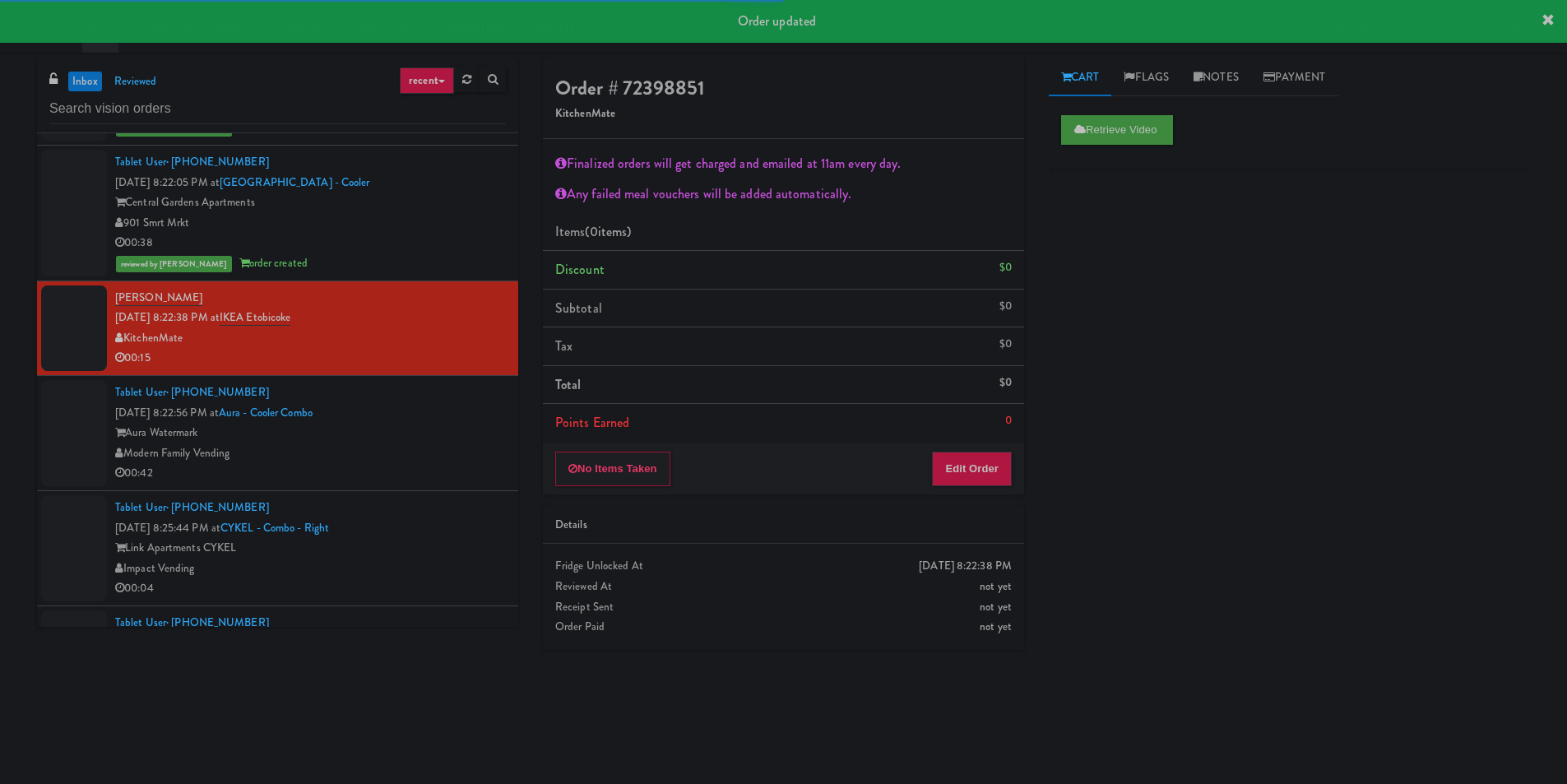
click at [1085, 147] on div "Retrieve Video" at bounding box center [1290, 136] width 481 height 65
click at [1096, 130] on button "Retrieve Video" at bounding box center [1117, 130] width 112 height 30
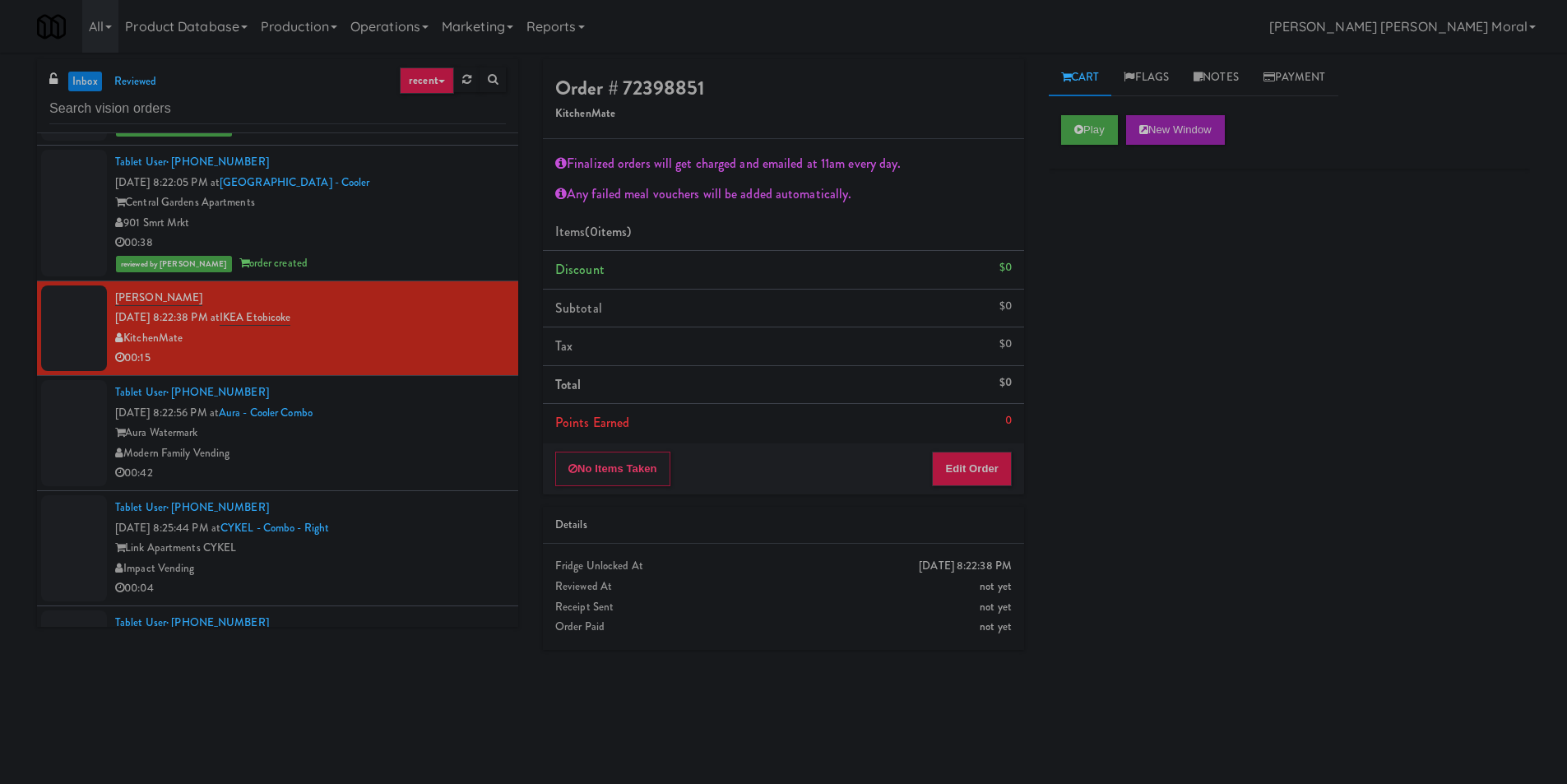
click at [1076, 114] on div "Play New Window" at bounding box center [1290, 136] width 481 height 65
drag, startPoint x: 1093, startPoint y: 125, endPoint x: 1154, endPoint y: 252, distance: 140.9
click at [1093, 126] on button "Play" at bounding box center [1090, 130] width 56 height 30
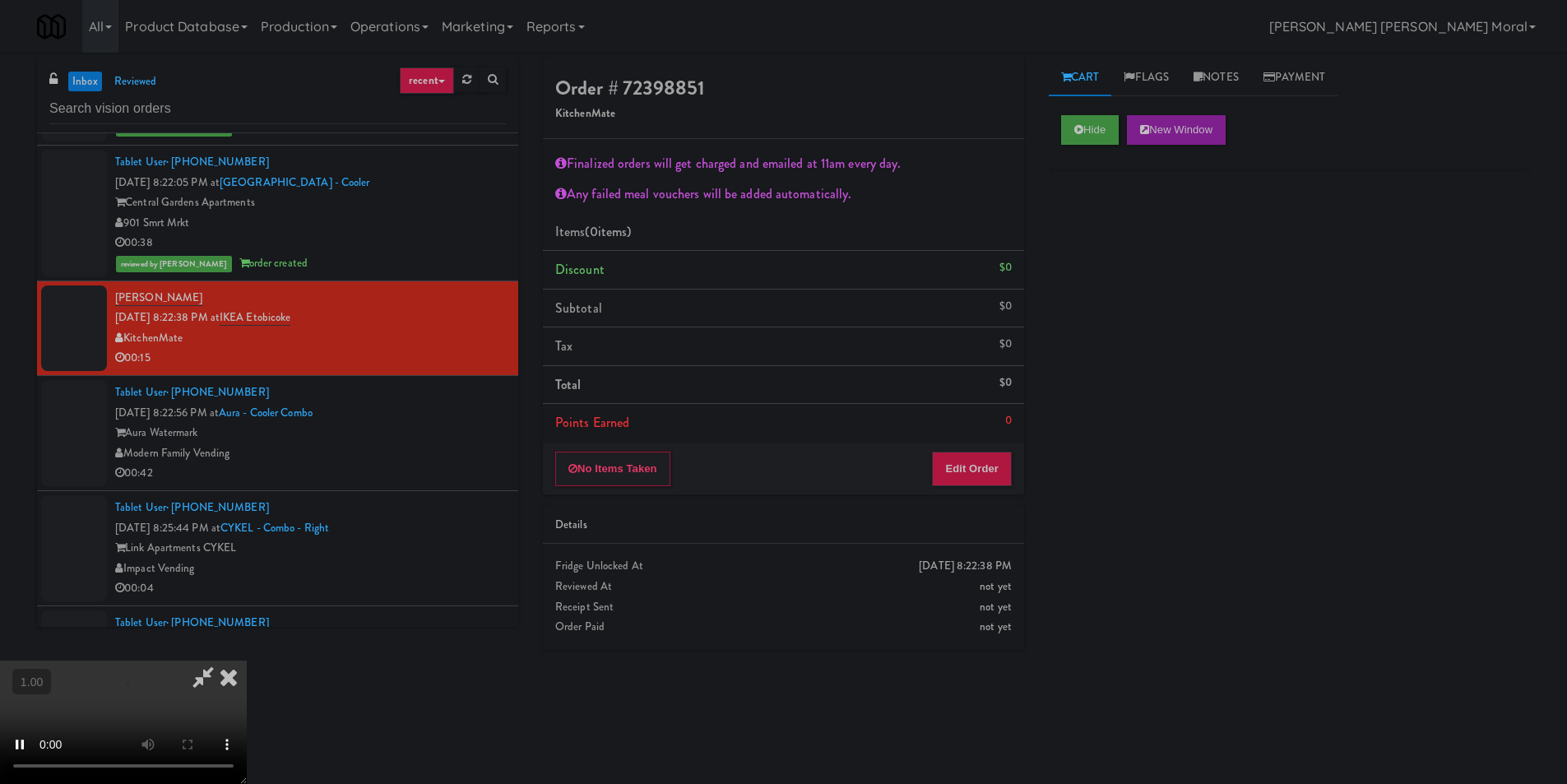
click at [1159, 277] on div "Hide New Window Primary Flag Clear Flag if unable to determine what was taken o…" at bounding box center [1290, 411] width 481 height 617
click at [986, 472] on button "Edit Order" at bounding box center [972, 468] width 80 height 35
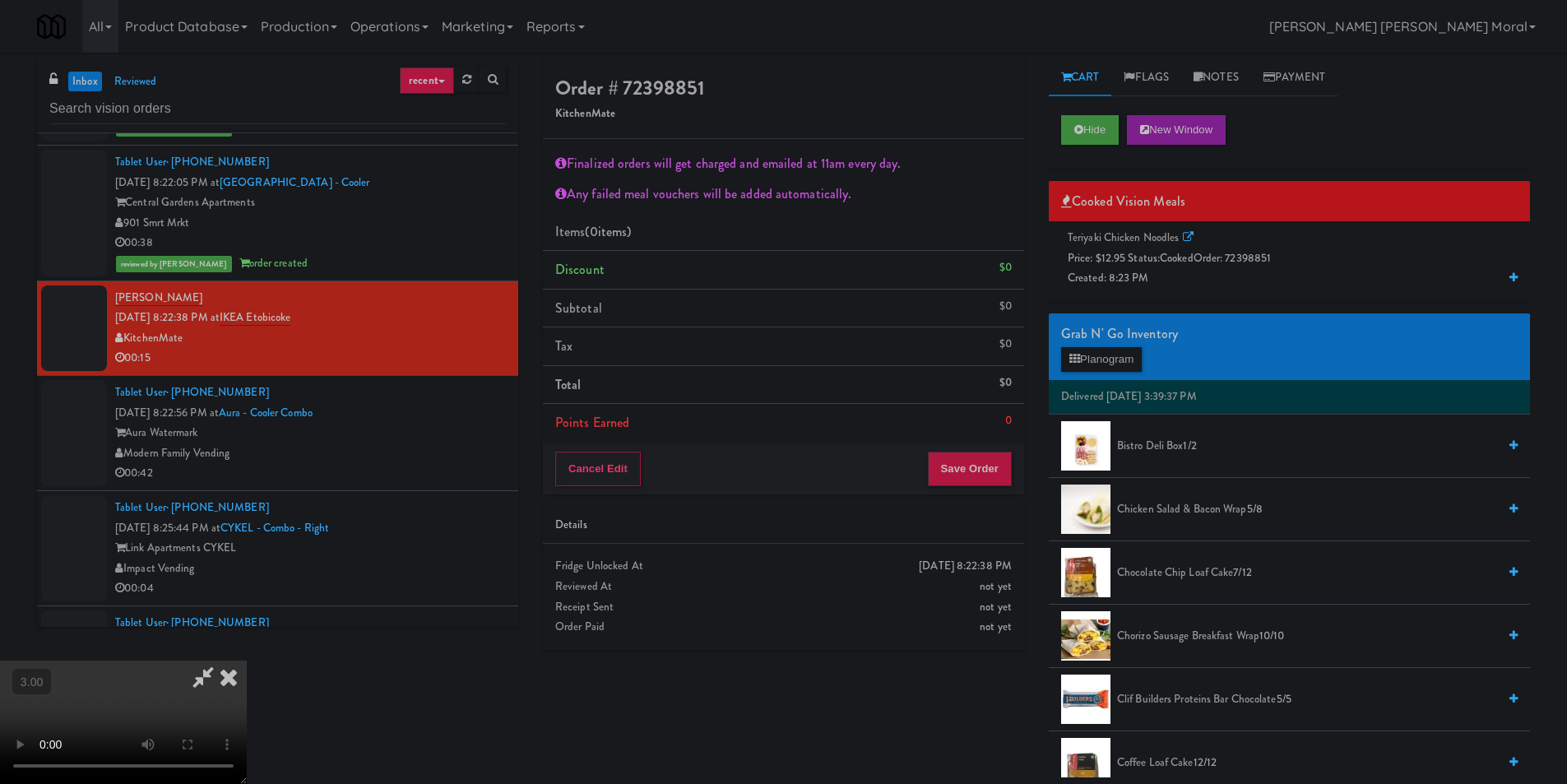
click at [1157, 256] on span "Price: $12.95 Status: cooked Order: 72398851" at bounding box center [1169, 258] width 203 height 16
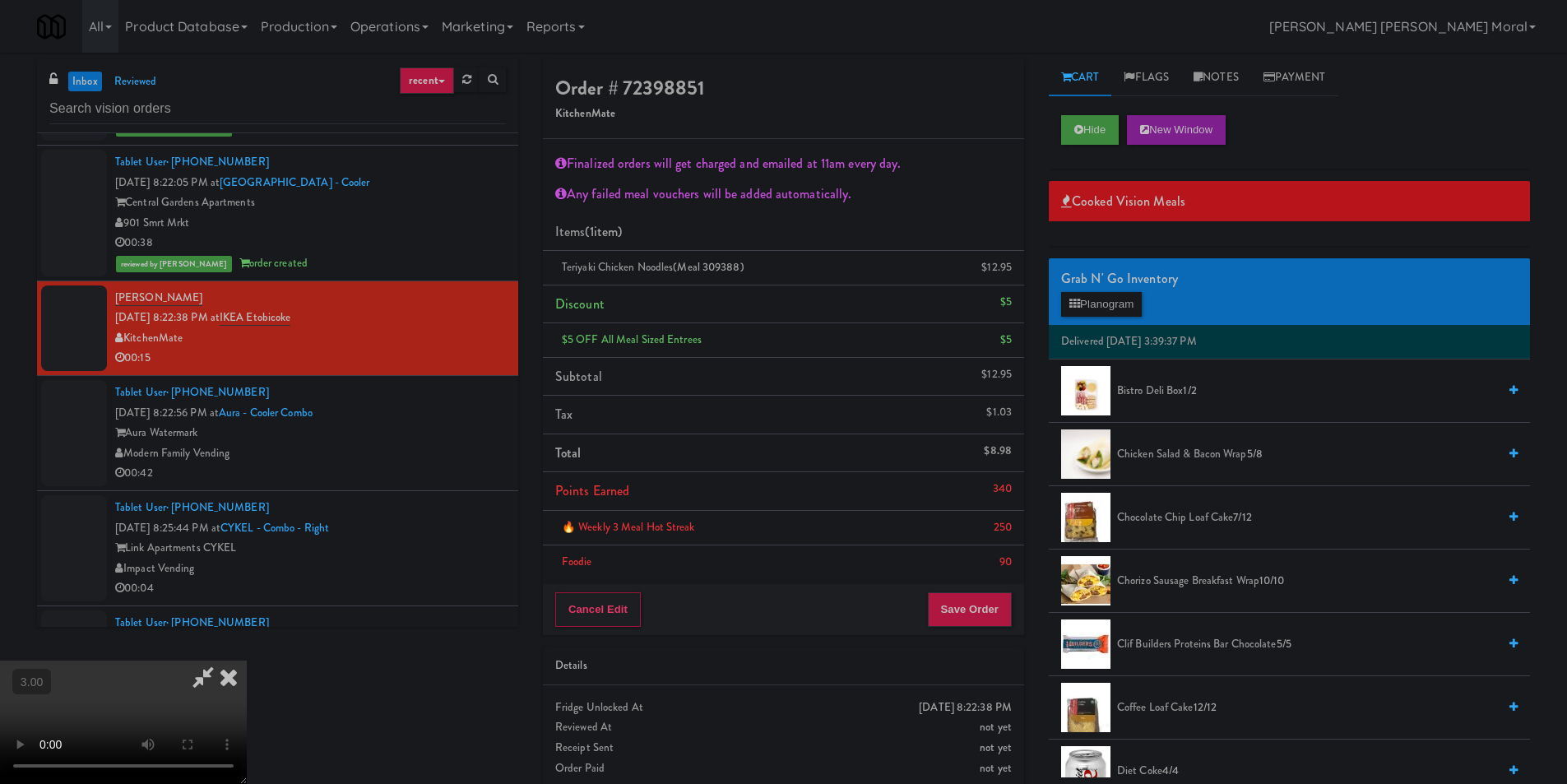
click at [1184, 519] on span "Chocolate Chip Loaf Cake 7/12" at bounding box center [1307, 518] width 380 height 21
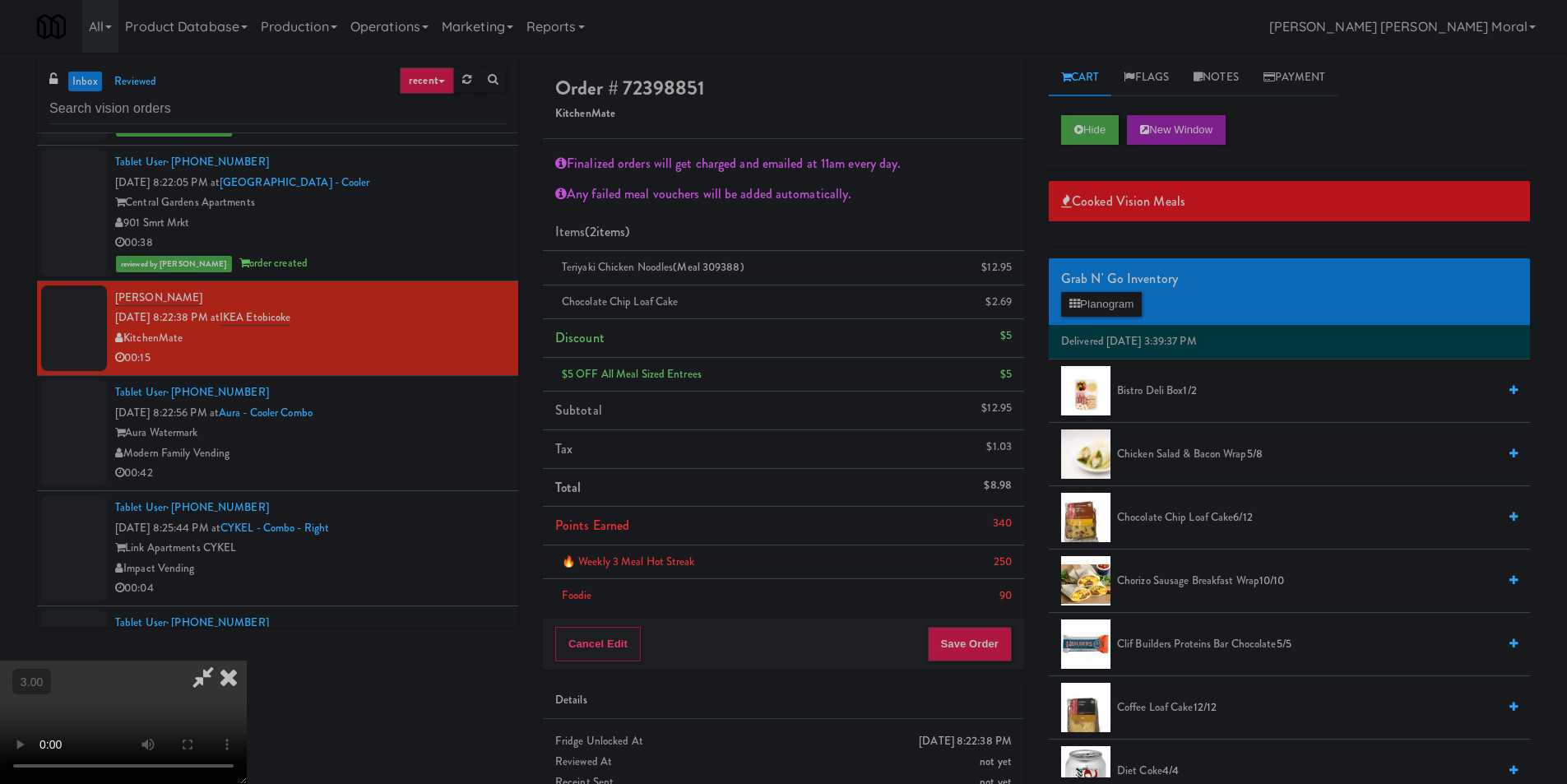
click at [247, 660] on video at bounding box center [123, 722] width 247 height 124
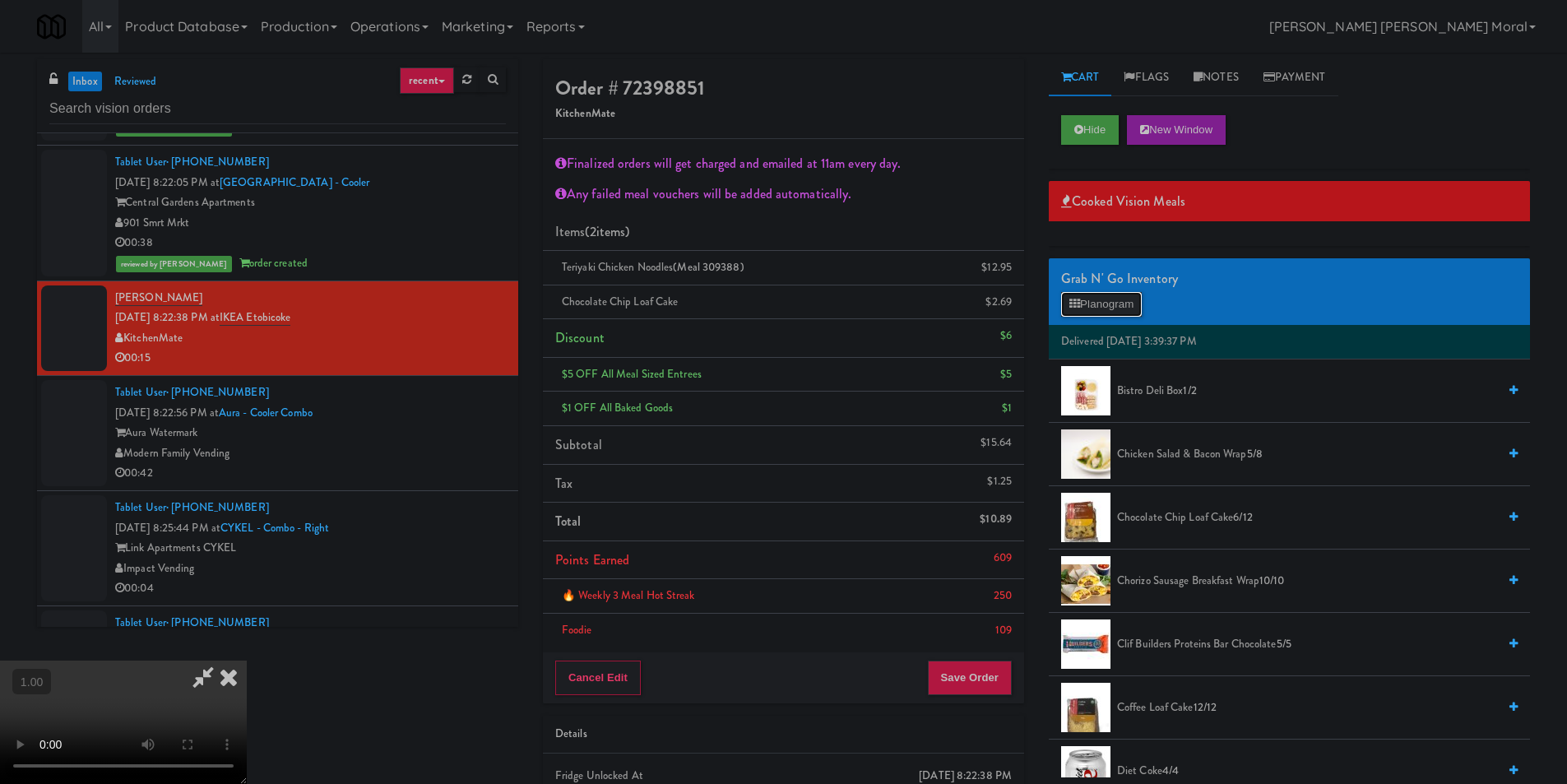
click at [1120, 302] on button "Planogram" at bounding box center [1101, 304] width 80 height 25
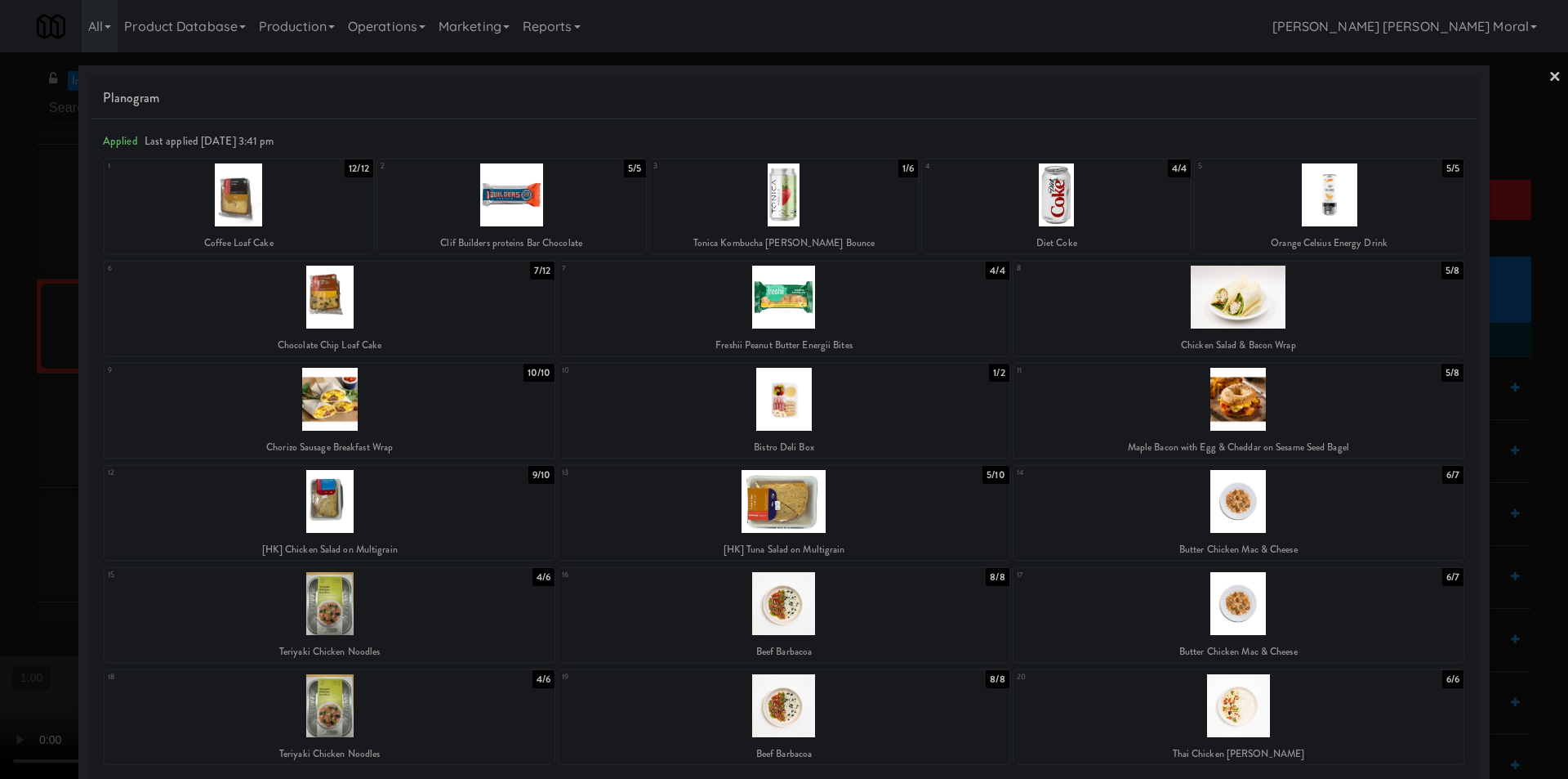
click at [1548, 80] on link "×" at bounding box center [1554, 78] width 13 height 51
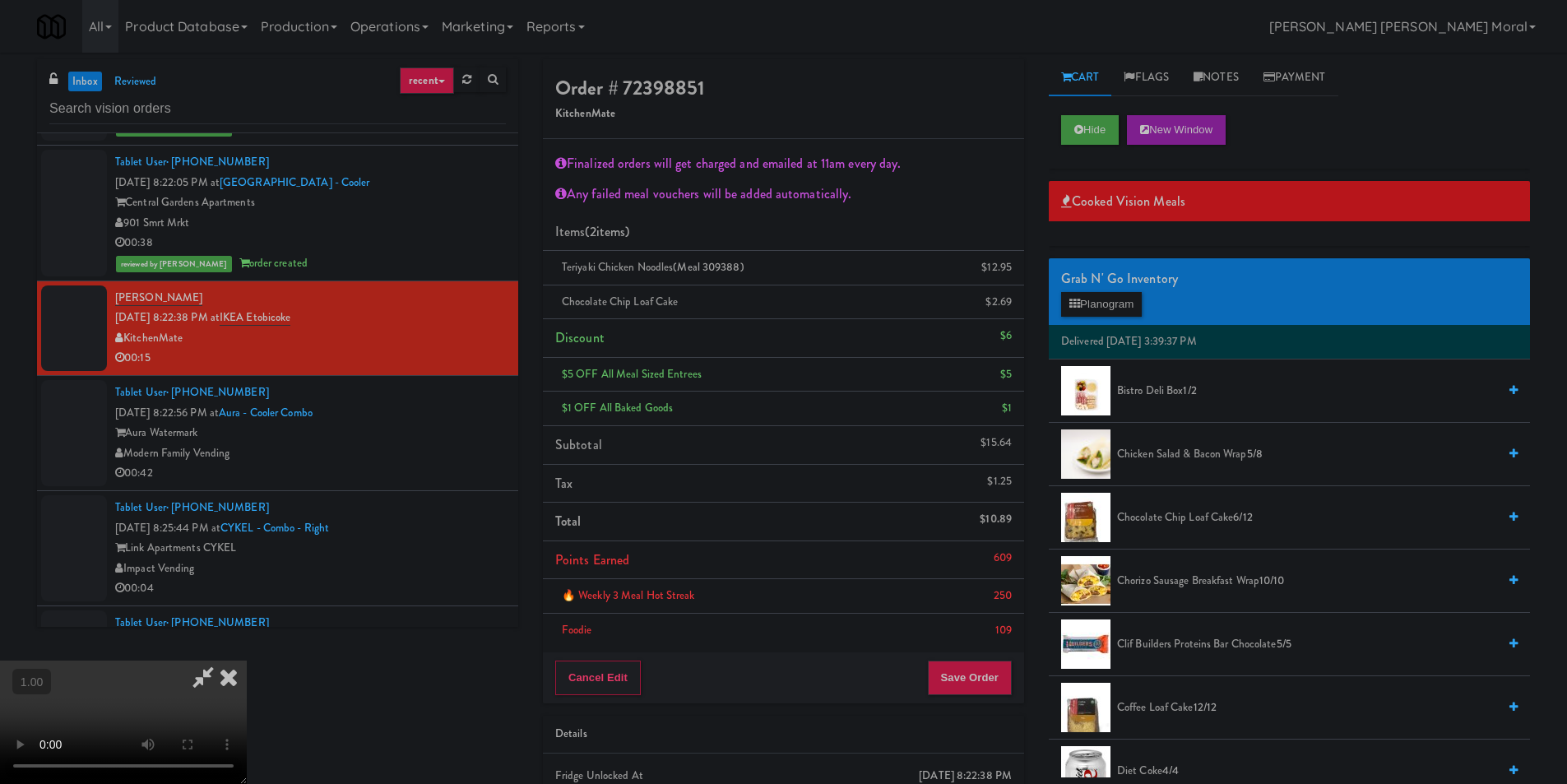
drag, startPoint x: 911, startPoint y: 70, endPoint x: 921, endPoint y: 101, distance: 32.6
click at [247, 660] on icon at bounding box center [229, 676] width 37 height 33
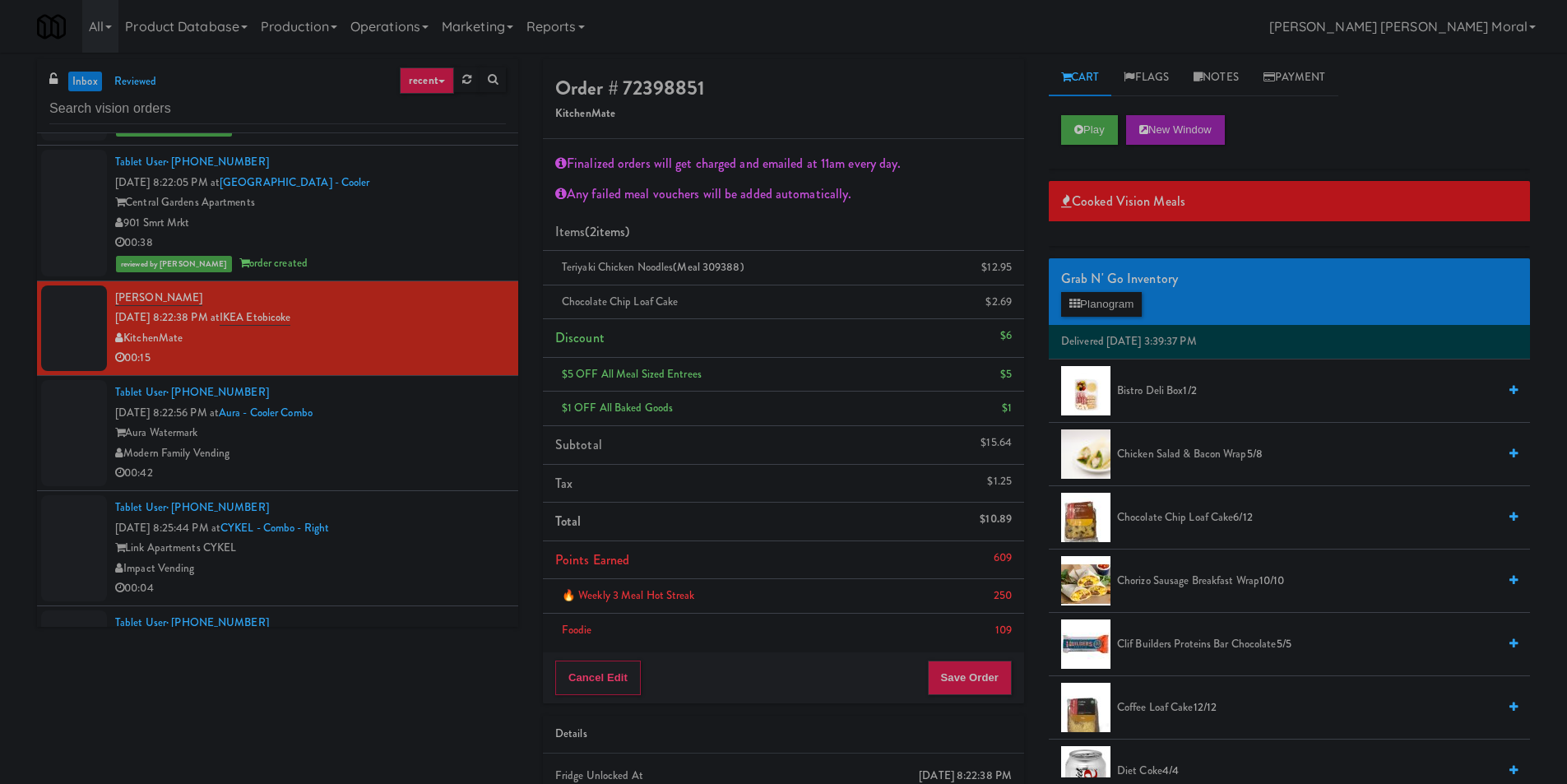
click at [984, 647] on div "Finalized orders will get charged and emailed at 11am every day. Any failed mea…" at bounding box center [784, 395] width 481 height 514
click at [975, 674] on button "Save Order" at bounding box center [970, 677] width 84 height 35
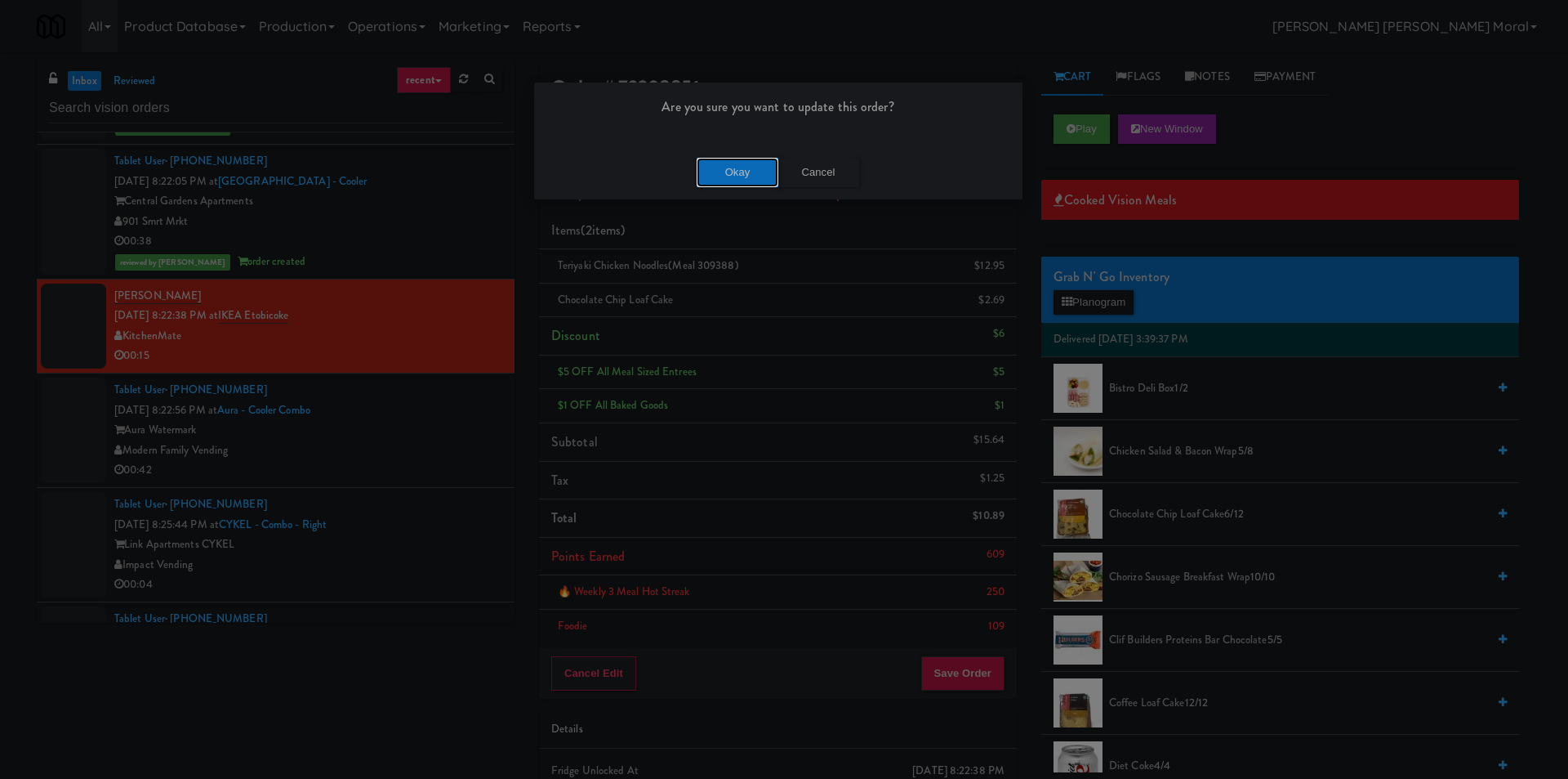
click at [739, 171] on button "Okay" at bounding box center [737, 172] width 82 height 30
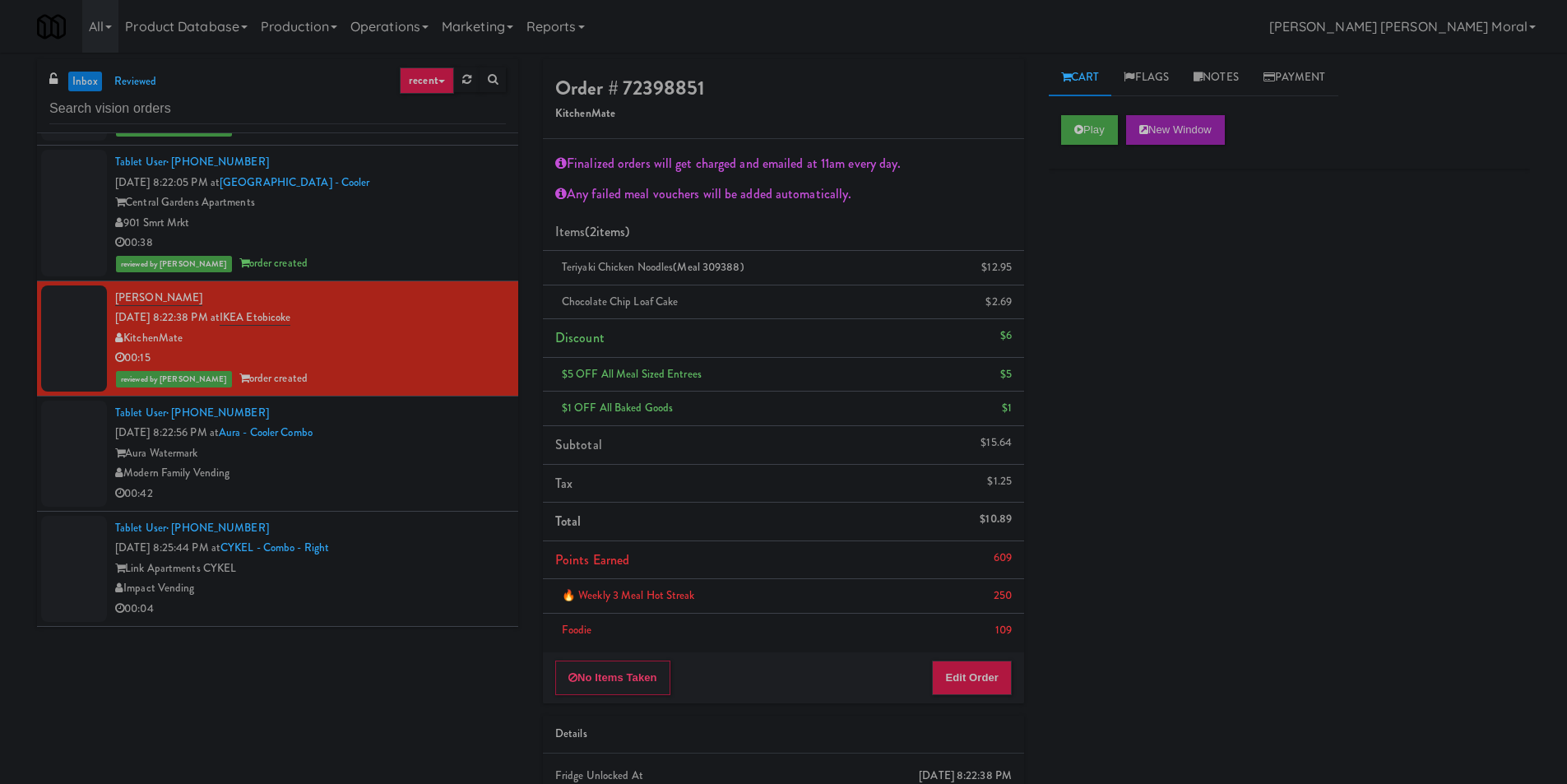
click at [1160, 526] on div "Play New Window Primary Flag Clear Flag if unable to determine what was taken o…" at bounding box center [1290, 411] width 481 height 617
click at [470, 449] on div "Aura Watermark" at bounding box center [310, 453] width 391 height 21
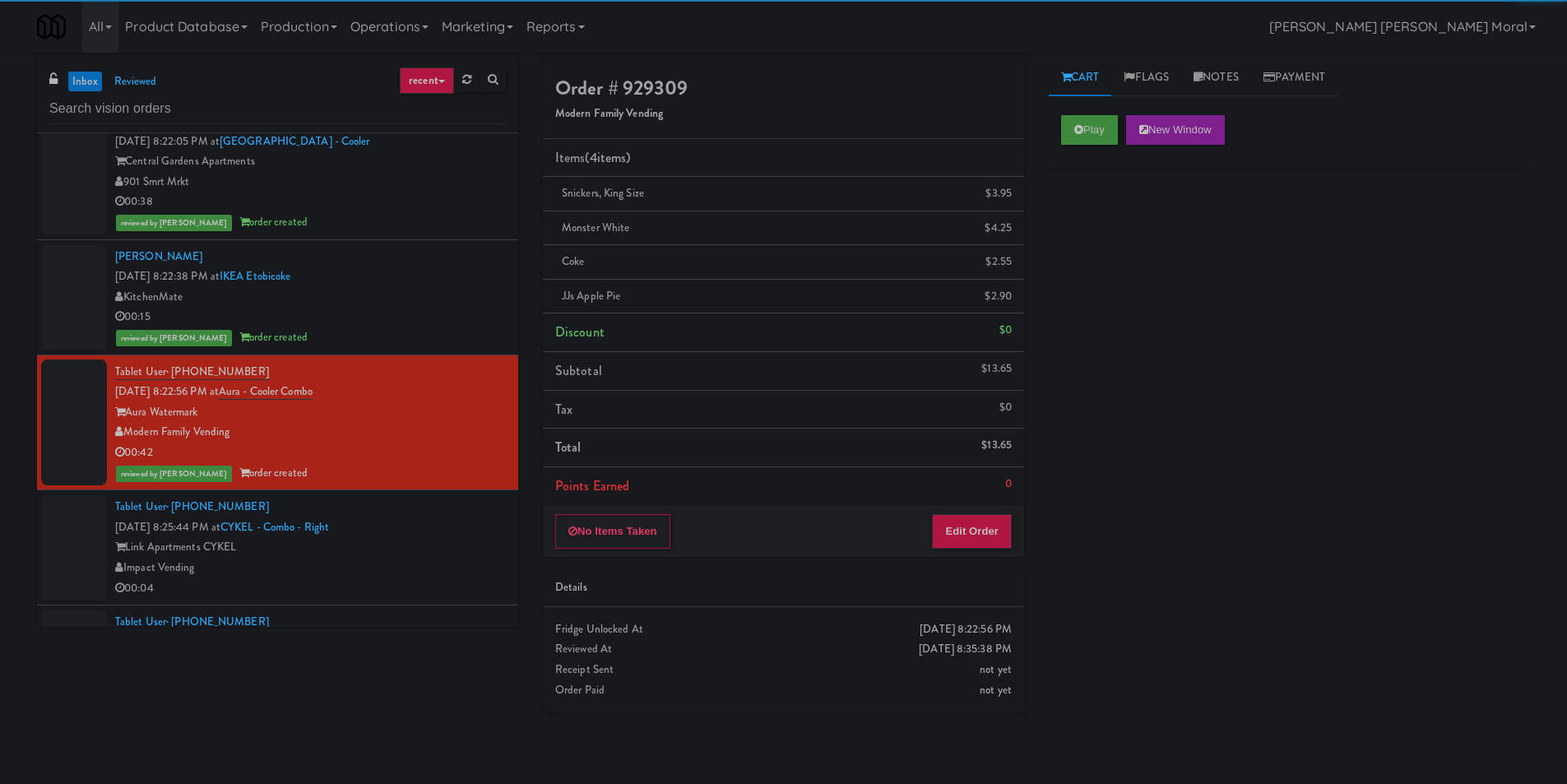
scroll to position [1316, 0]
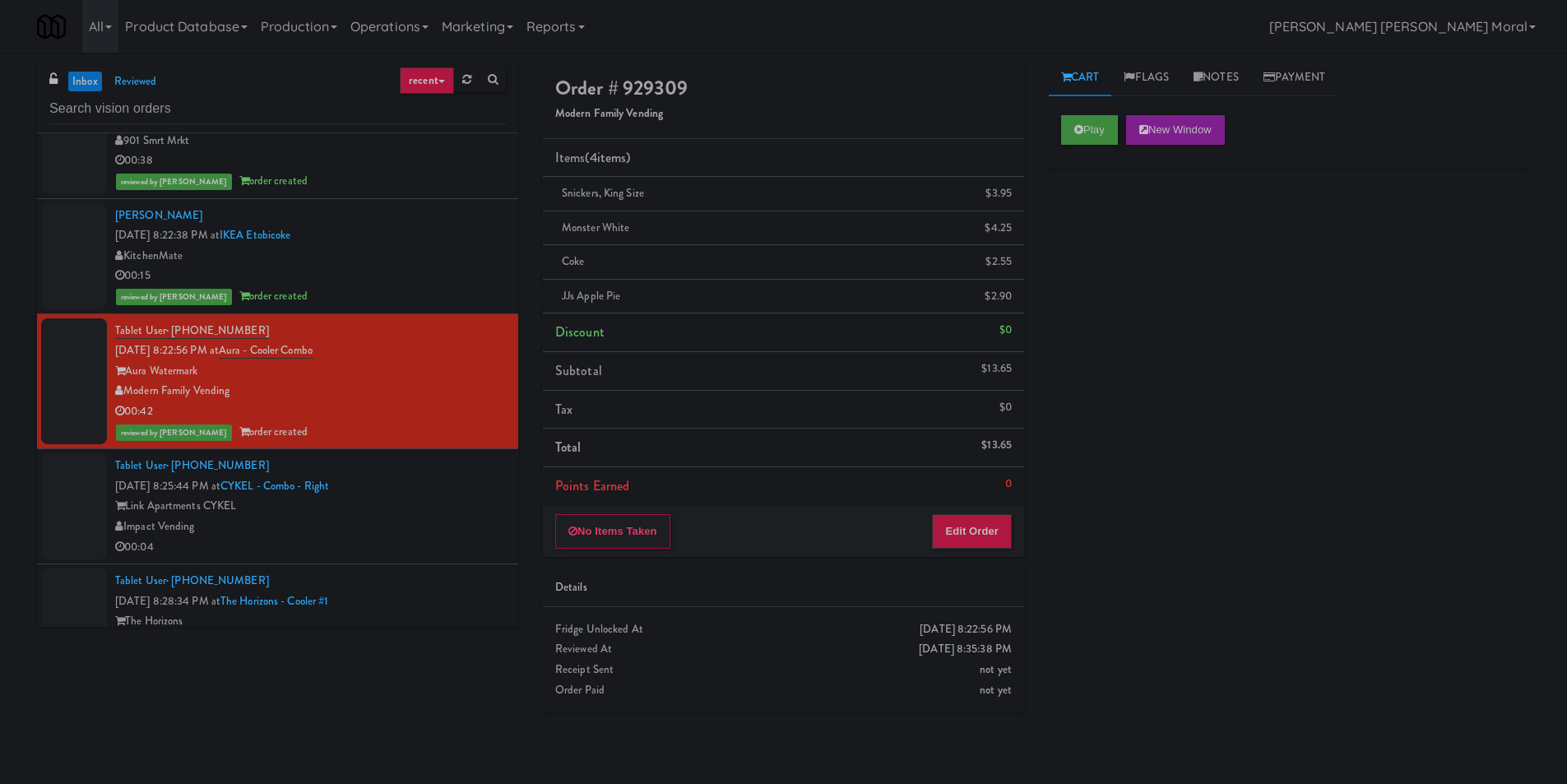
click at [450, 503] on div "Link Apartments CYKEL" at bounding box center [310, 506] width 391 height 21
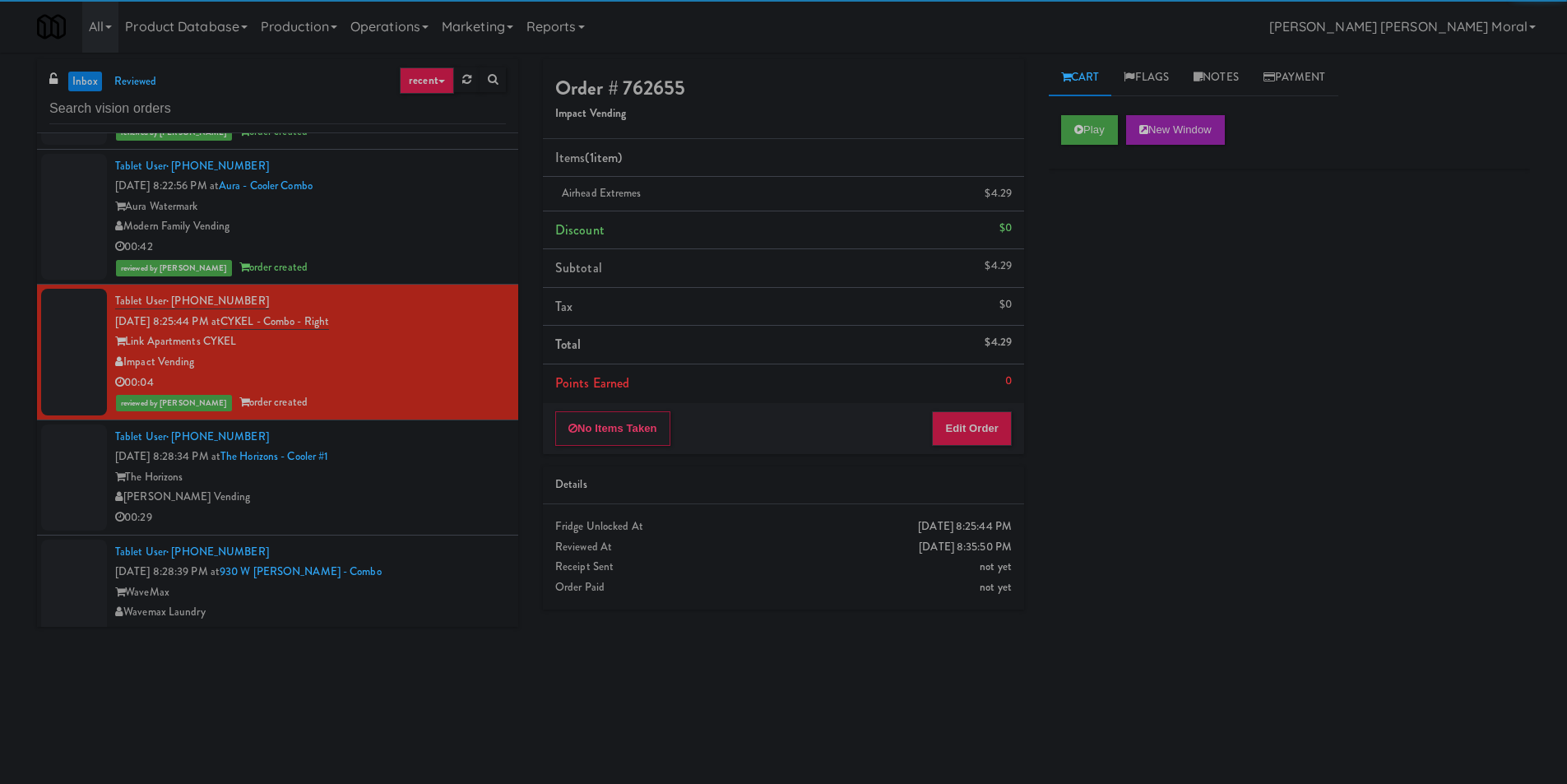
click at [466, 481] on div "The Horizons" at bounding box center [310, 477] width 391 height 21
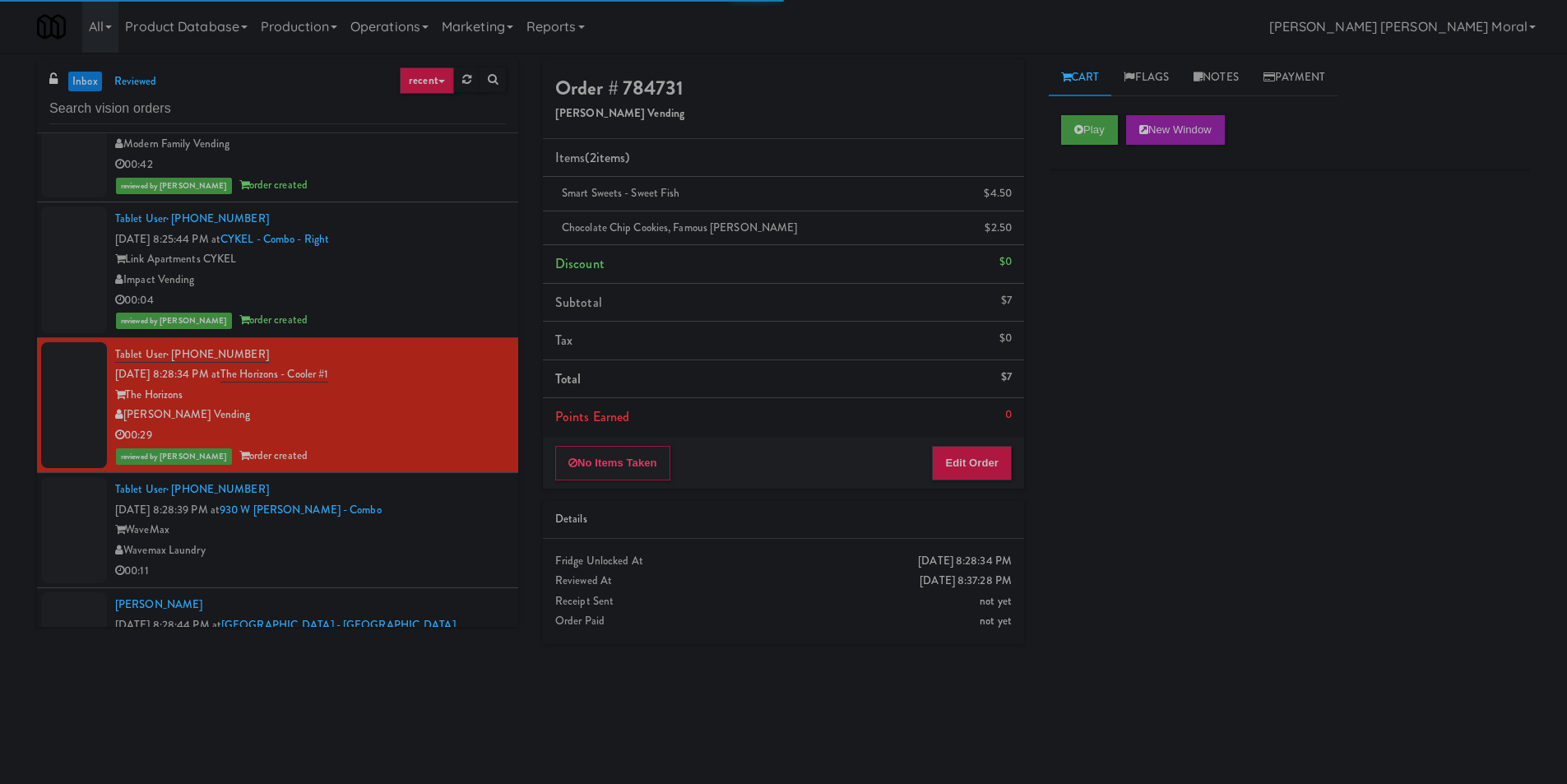
click at [471, 521] on div "WaveMax" at bounding box center [310, 530] width 391 height 21
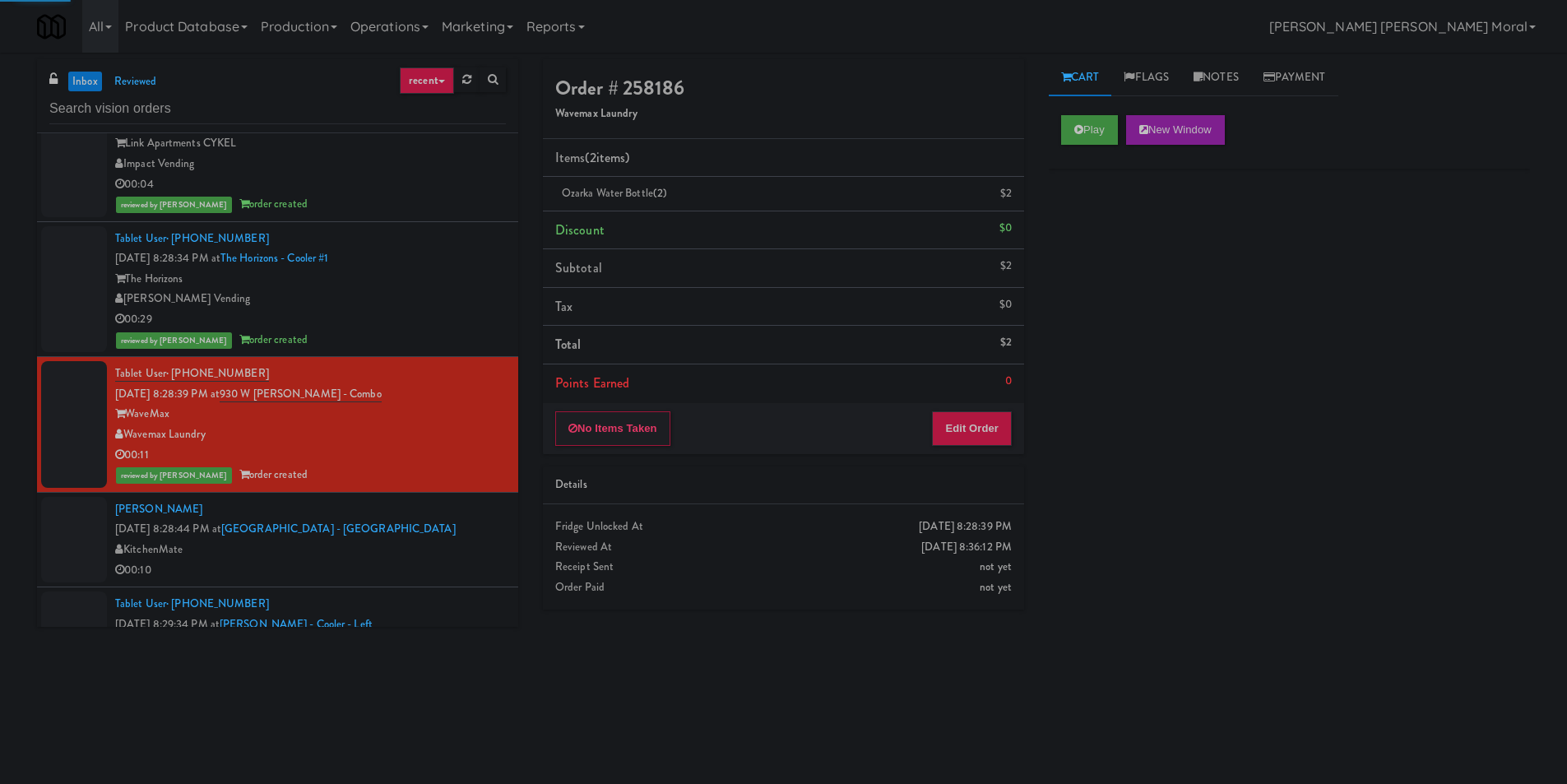
scroll to position [1810, 0]
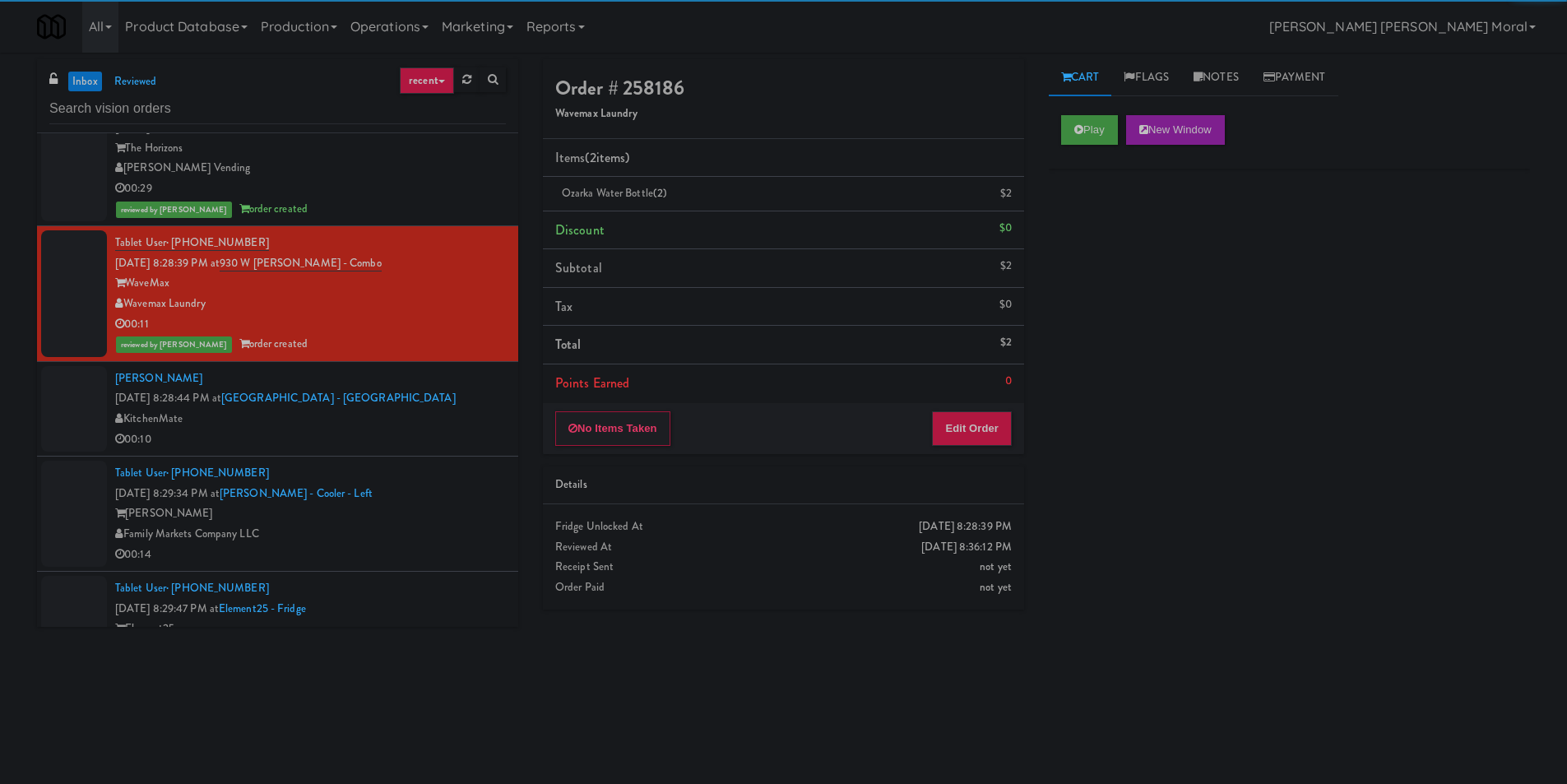
click at [427, 436] on div "00:10" at bounding box center [310, 440] width 391 height 21
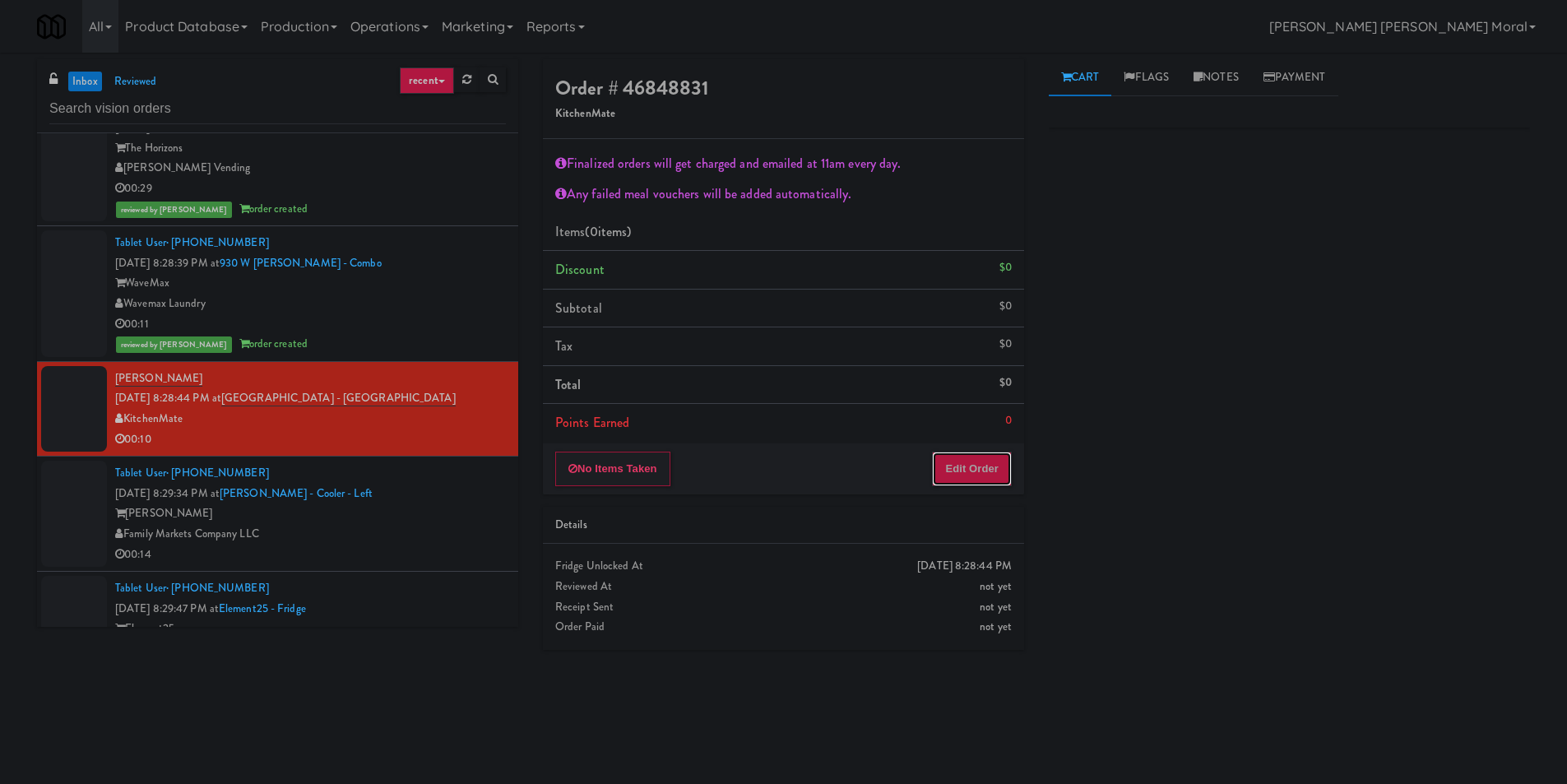
click at [978, 473] on button "Edit Order" at bounding box center [972, 468] width 80 height 35
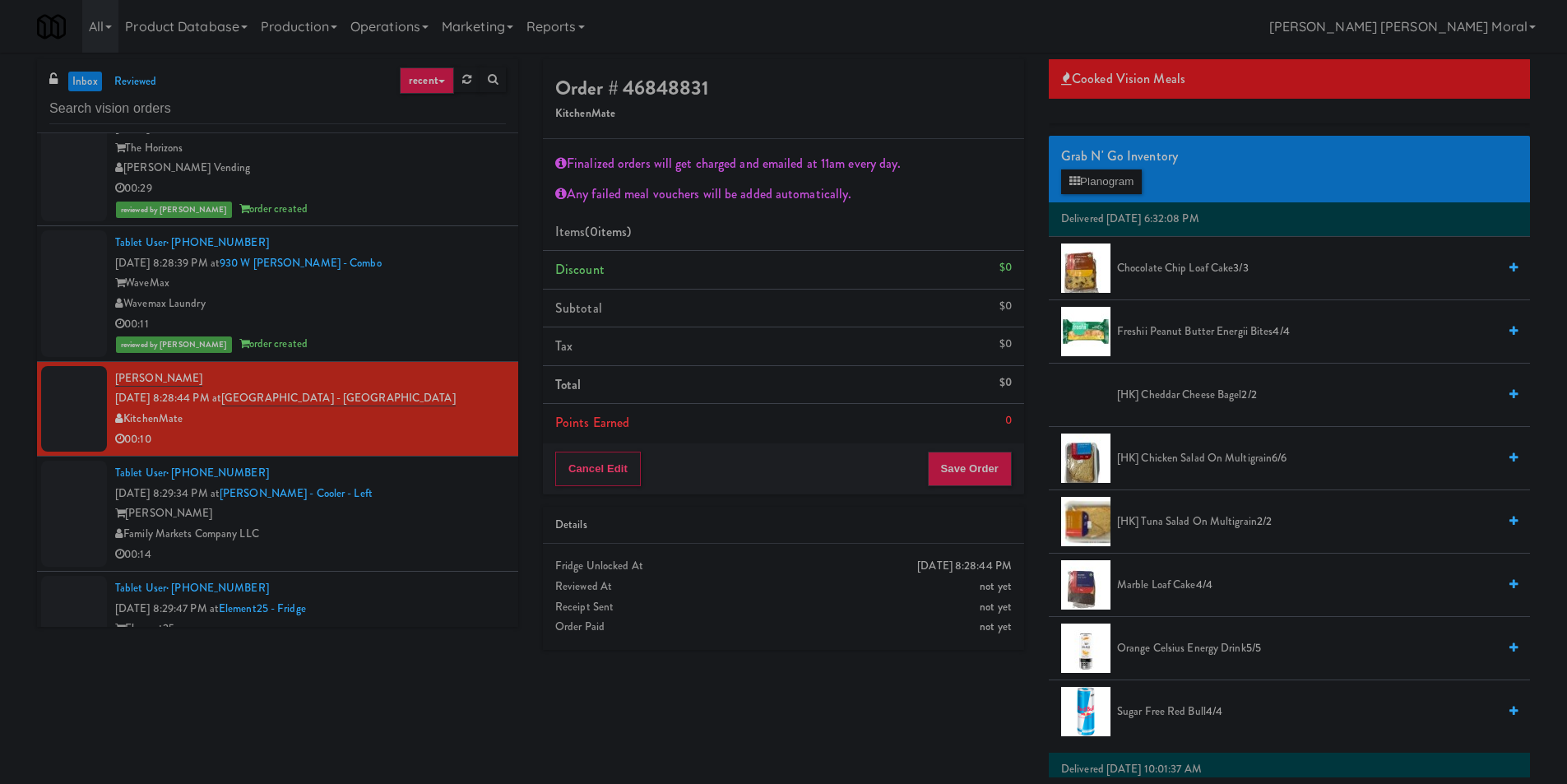
scroll to position [82, 0]
click at [1195, 455] on span "[HK] Chicken Salad on Multigrain 6/6" at bounding box center [1307, 457] width 380 height 21
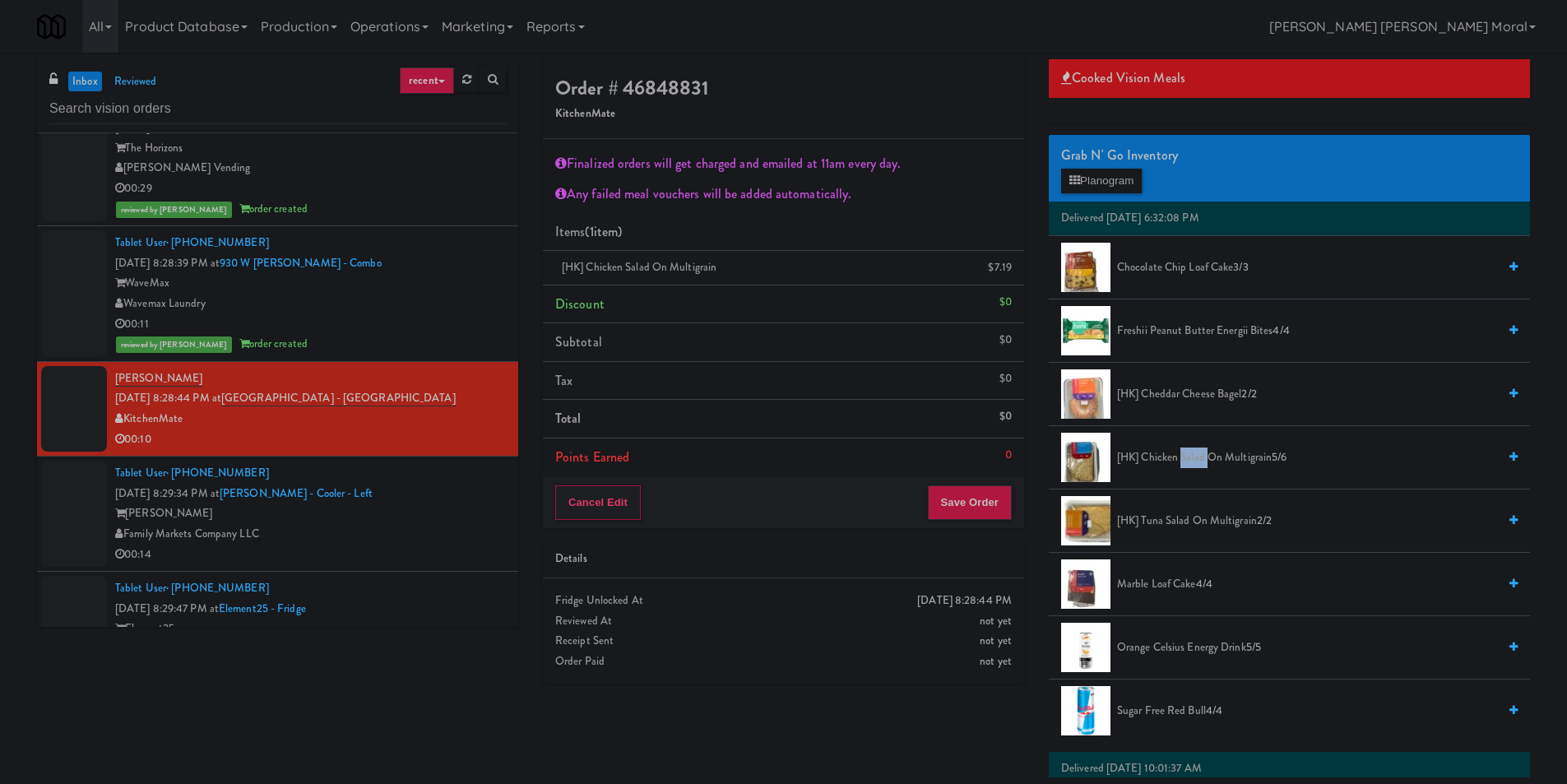
click at [1195, 455] on span "[HK] Chicken Salad on Multigrain 5/6" at bounding box center [1307, 457] width 380 height 21
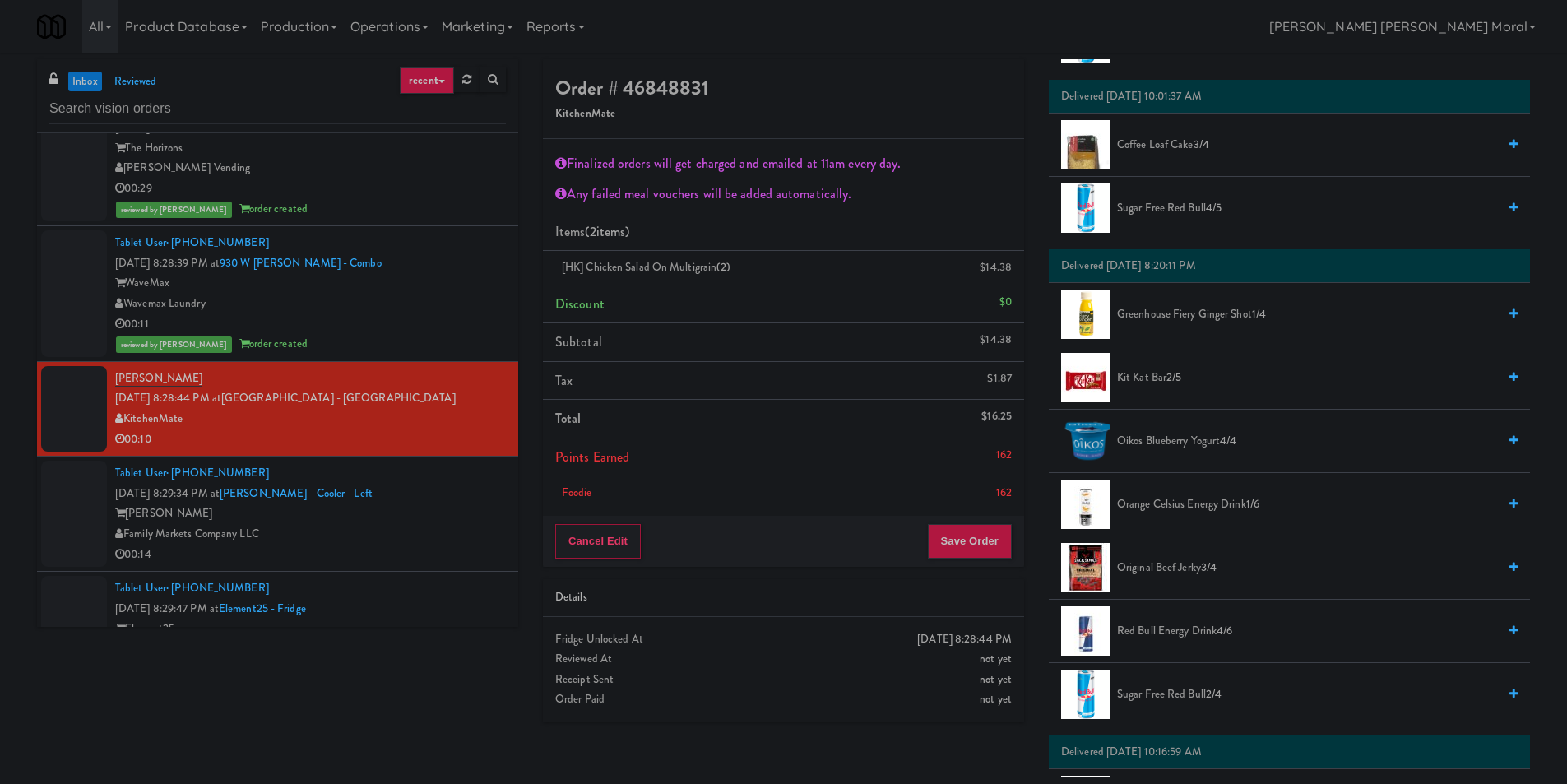
scroll to position [987, 0]
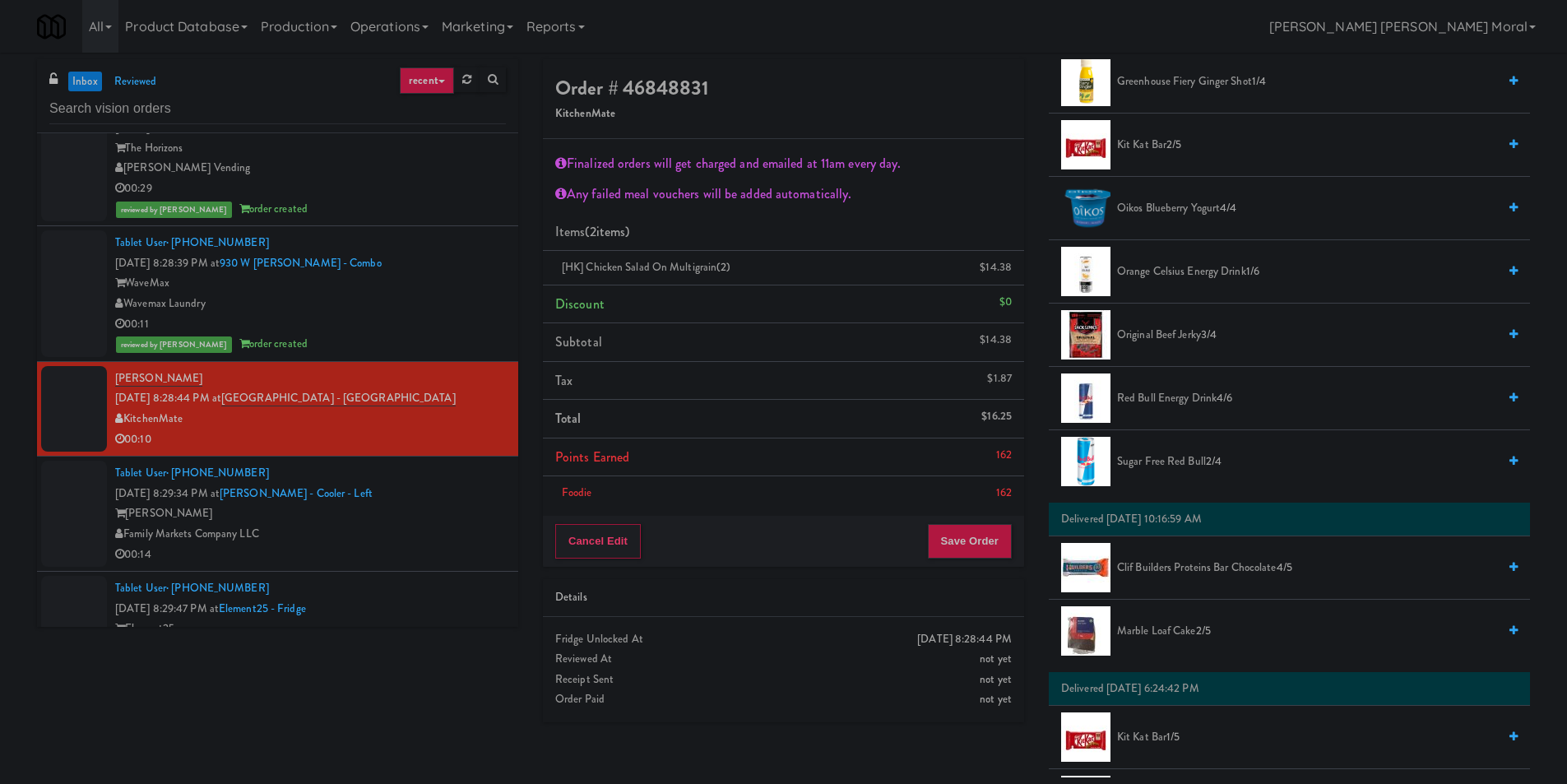
click at [971, 563] on div "Cancel Edit Save Order" at bounding box center [784, 541] width 481 height 51
click at [971, 542] on button "Save Order" at bounding box center [970, 540] width 84 height 35
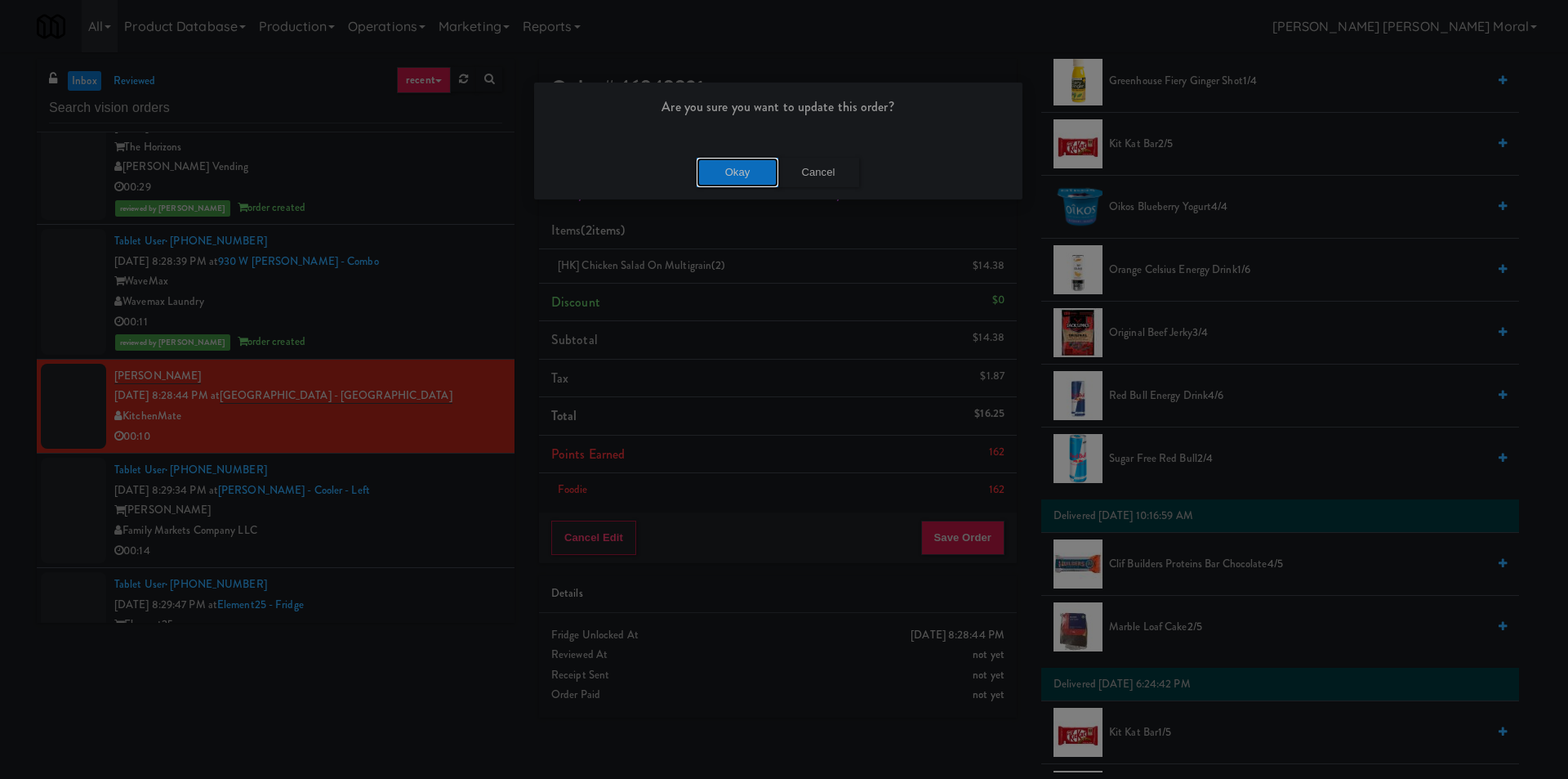
click at [745, 169] on button "Okay" at bounding box center [737, 172] width 82 height 30
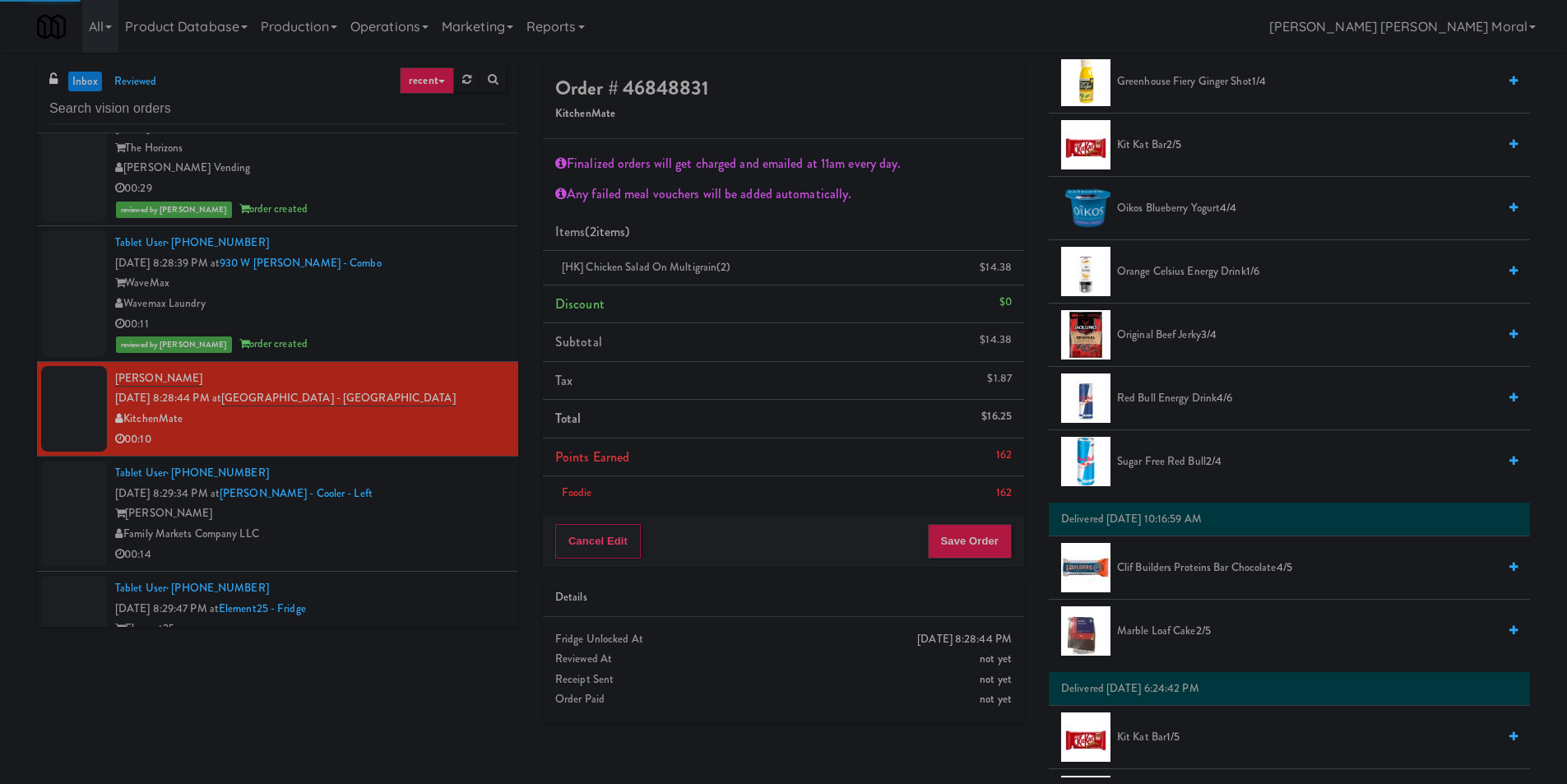
scroll to position [0, 0]
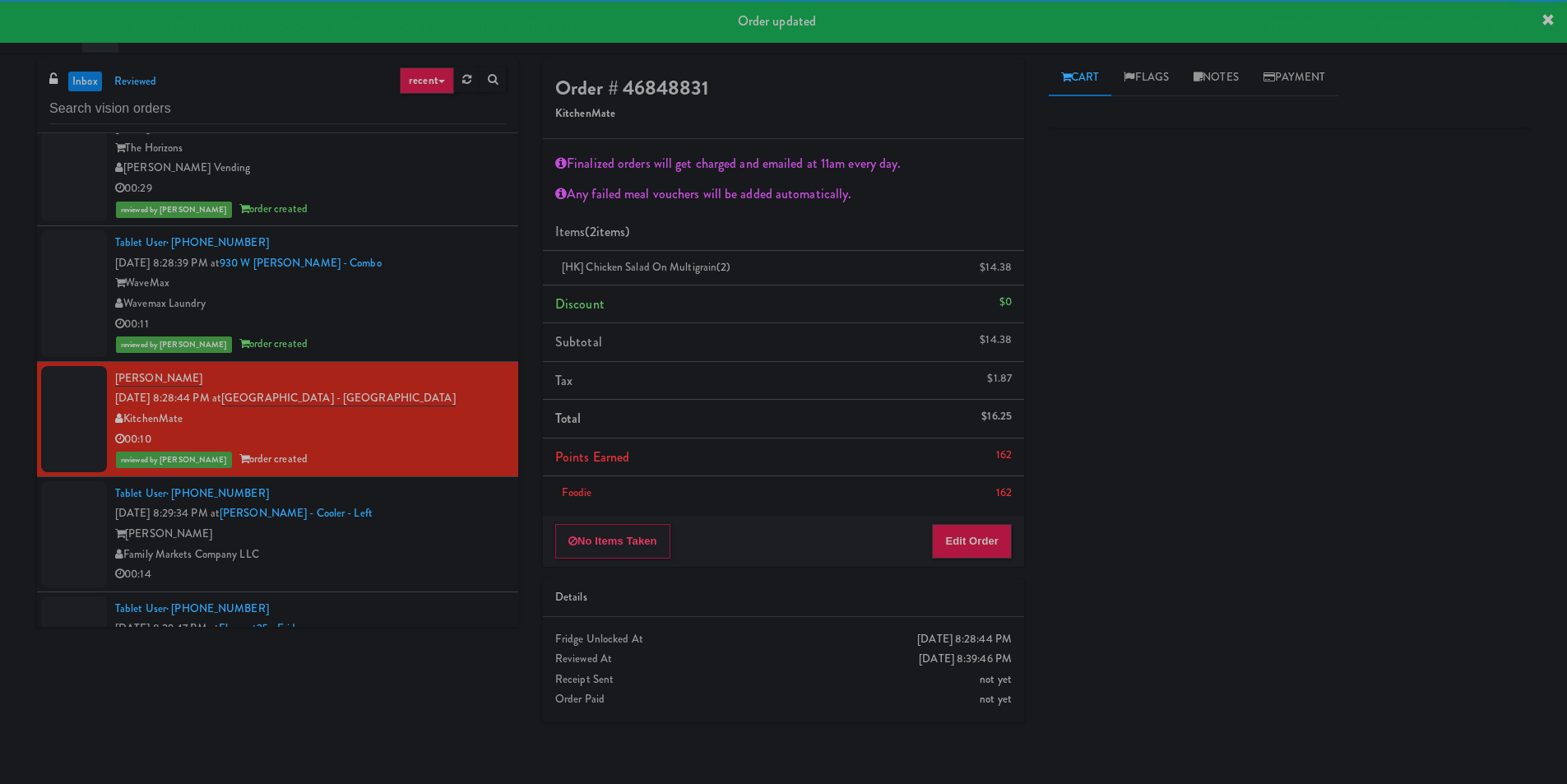
click at [439, 537] on div "[PERSON_NAME]" at bounding box center [310, 534] width 391 height 21
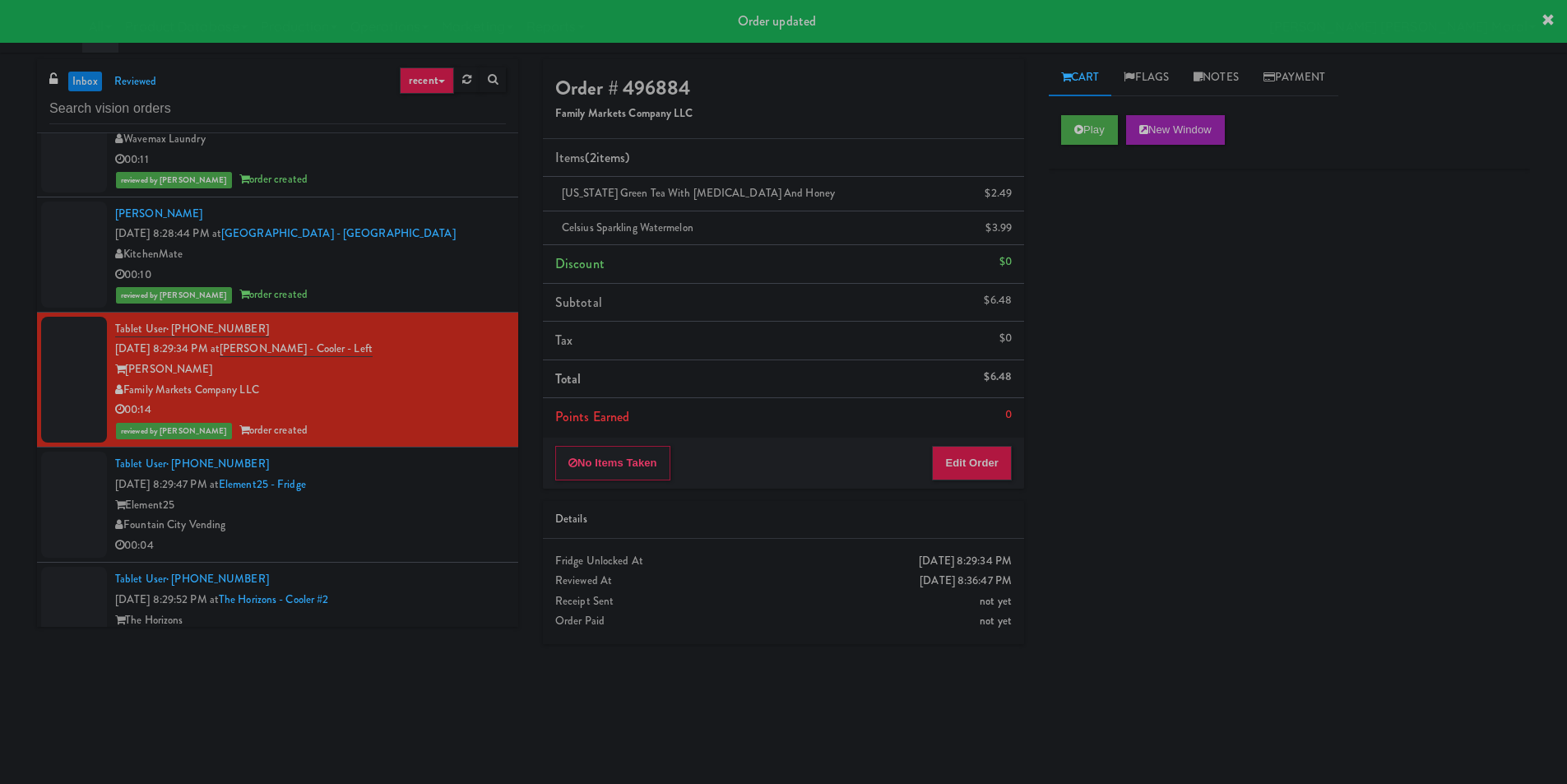
click at [432, 508] on div "Element25" at bounding box center [310, 505] width 391 height 21
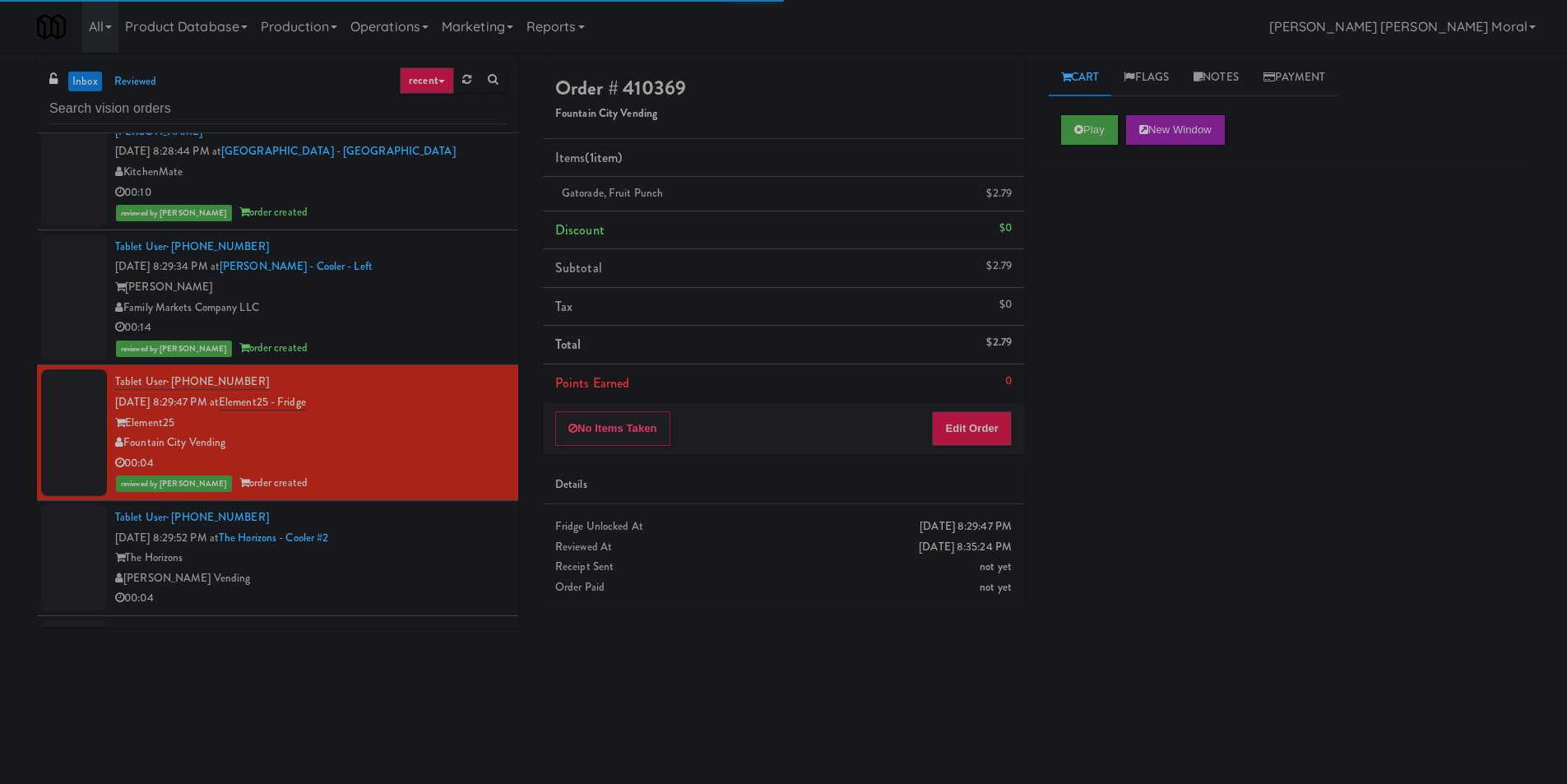
click at [455, 537] on div "Tablet User · (818) 519-8392 [DATE] 8:29:52 PM at The Horizons - Cooler #2 The …" at bounding box center [310, 558] width 391 height 101
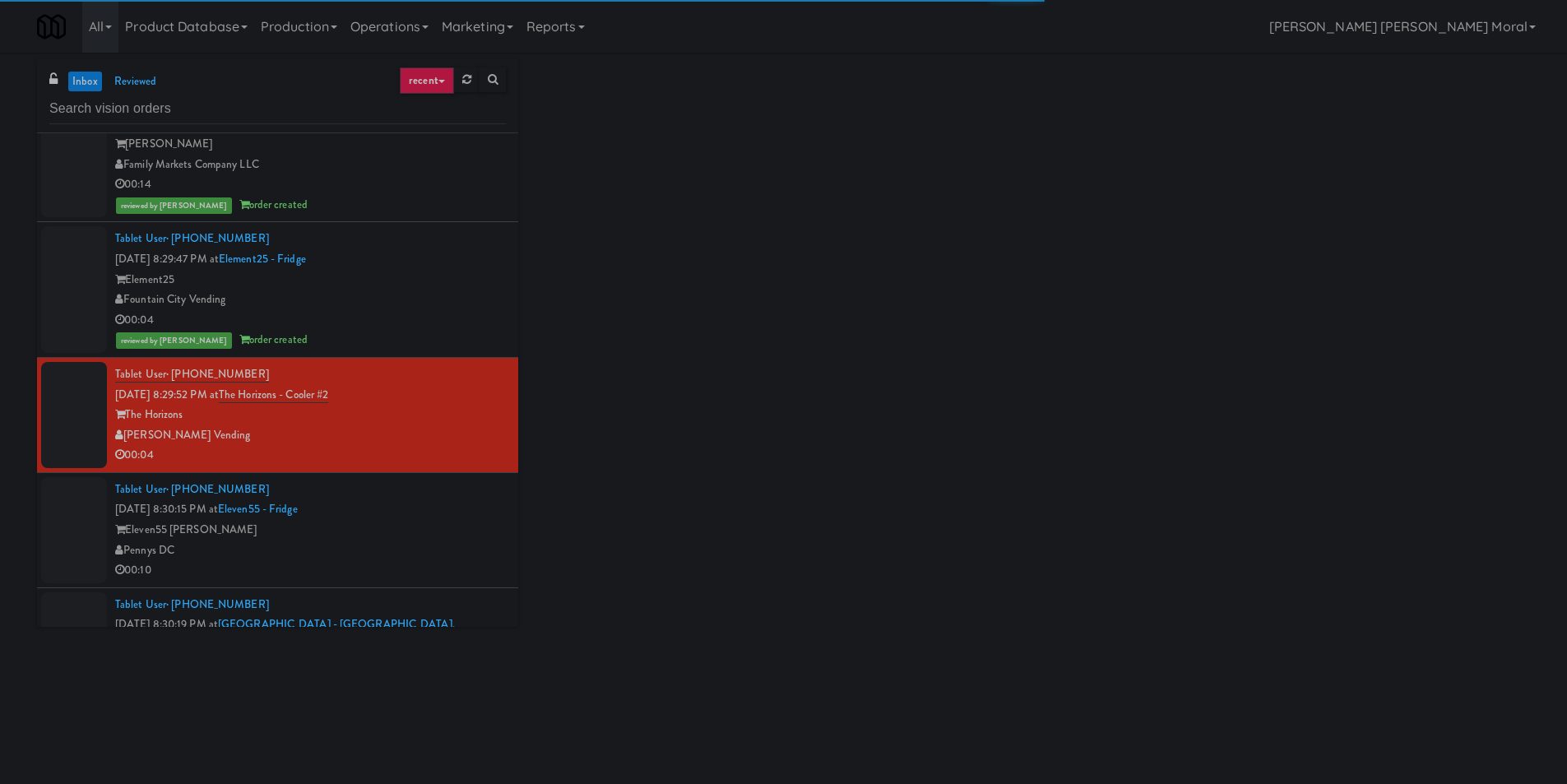
scroll to position [2220, 0]
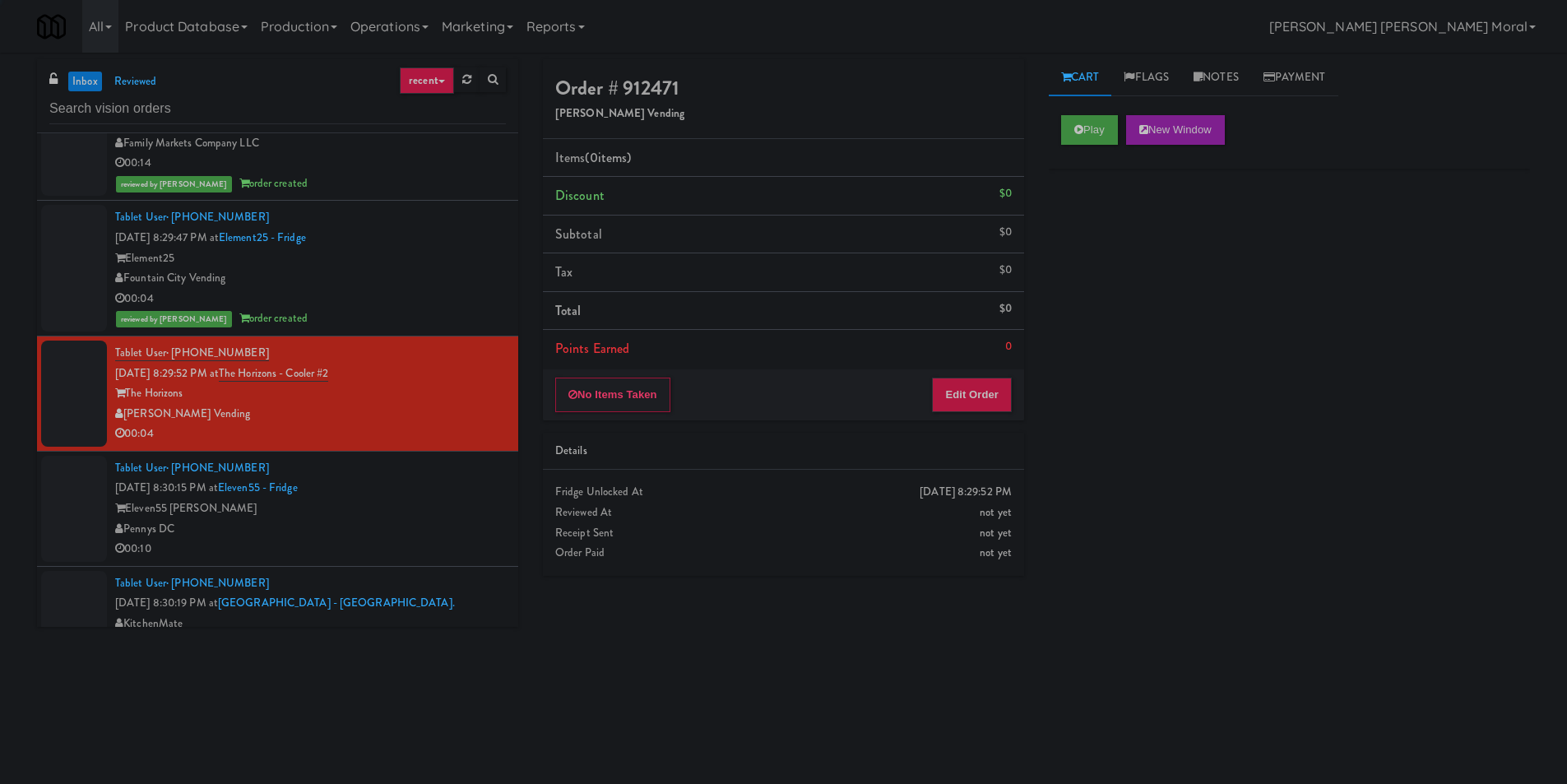
click at [459, 510] on div "Eleven55 [PERSON_NAME]" at bounding box center [310, 508] width 391 height 21
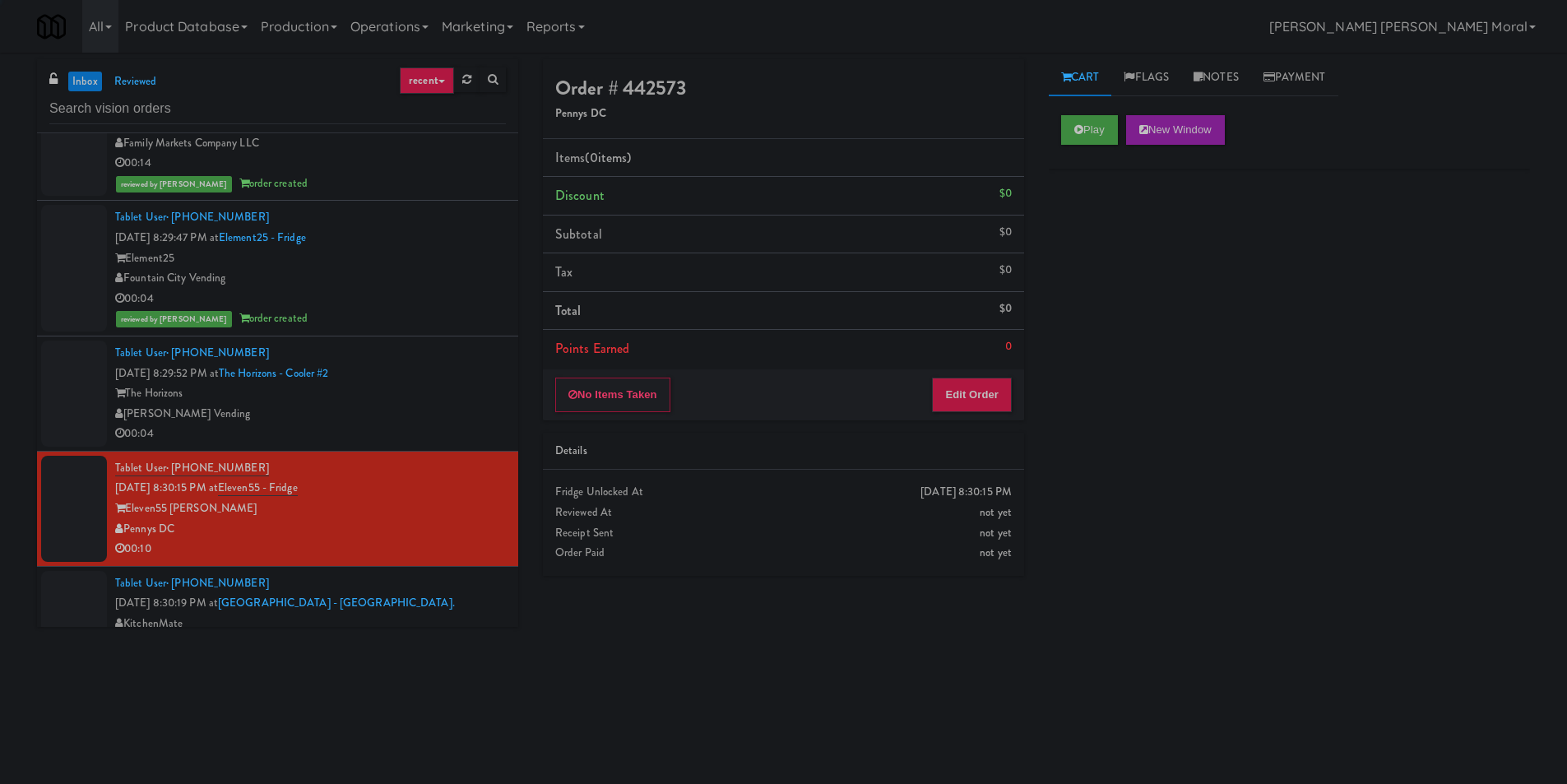
click at [470, 415] on div "[PERSON_NAME] Vending" at bounding box center [310, 414] width 391 height 21
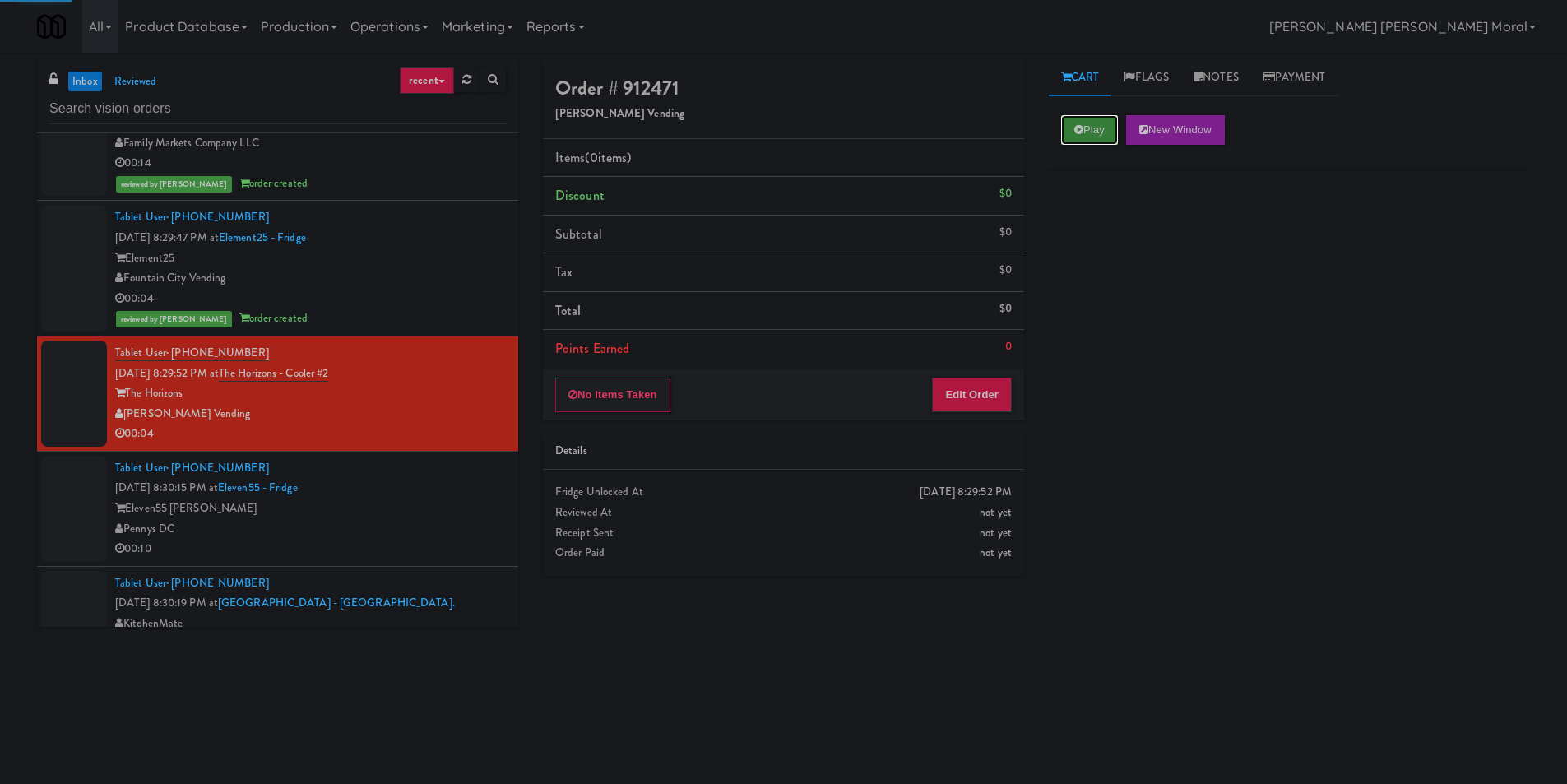
click at [1099, 119] on button "Play" at bounding box center [1090, 130] width 56 height 30
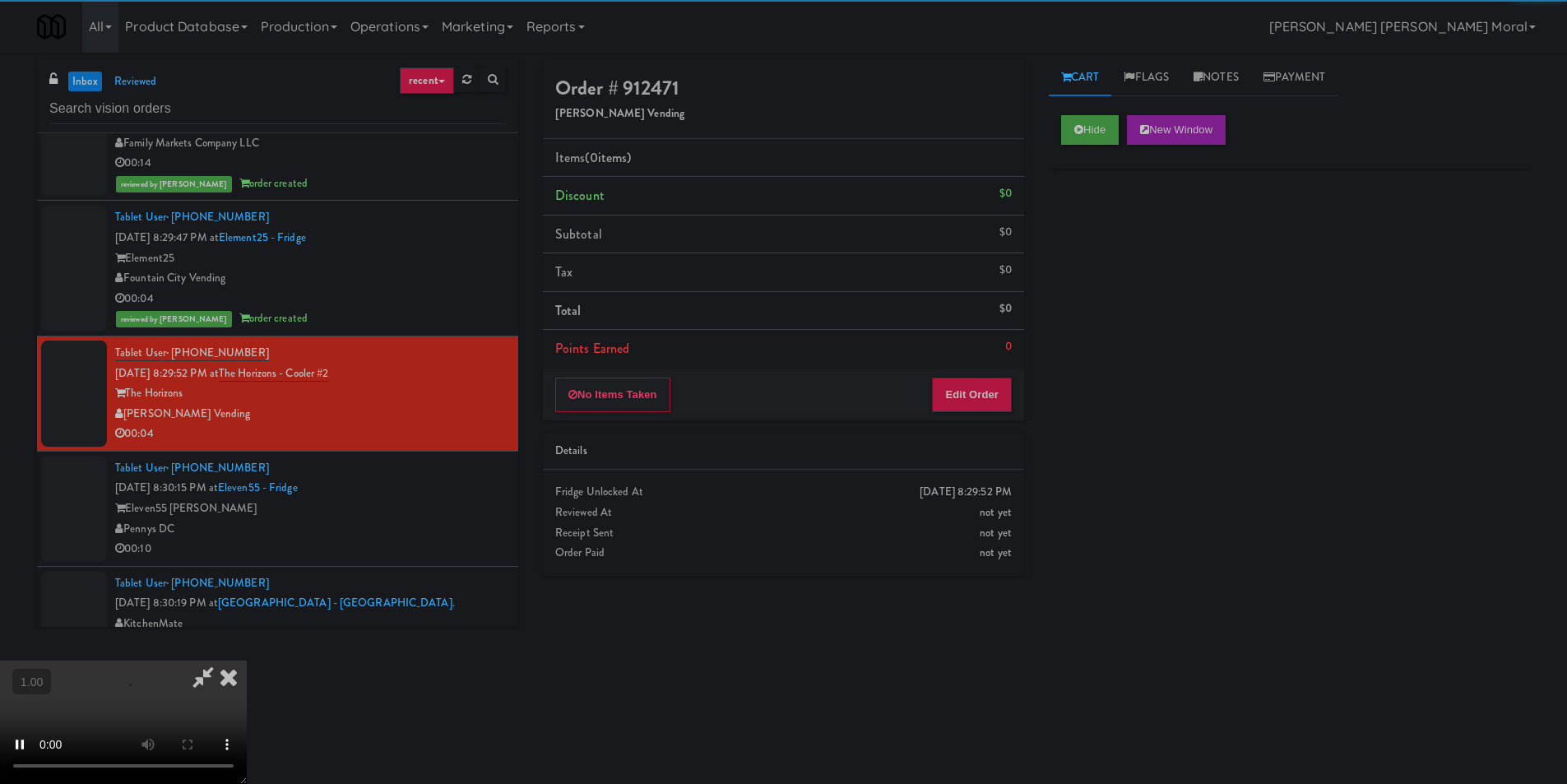
click at [1131, 261] on div "Hide New Window Primary Flag Clear Flag if unable to determine what was taken o…" at bounding box center [1290, 411] width 481 height 617
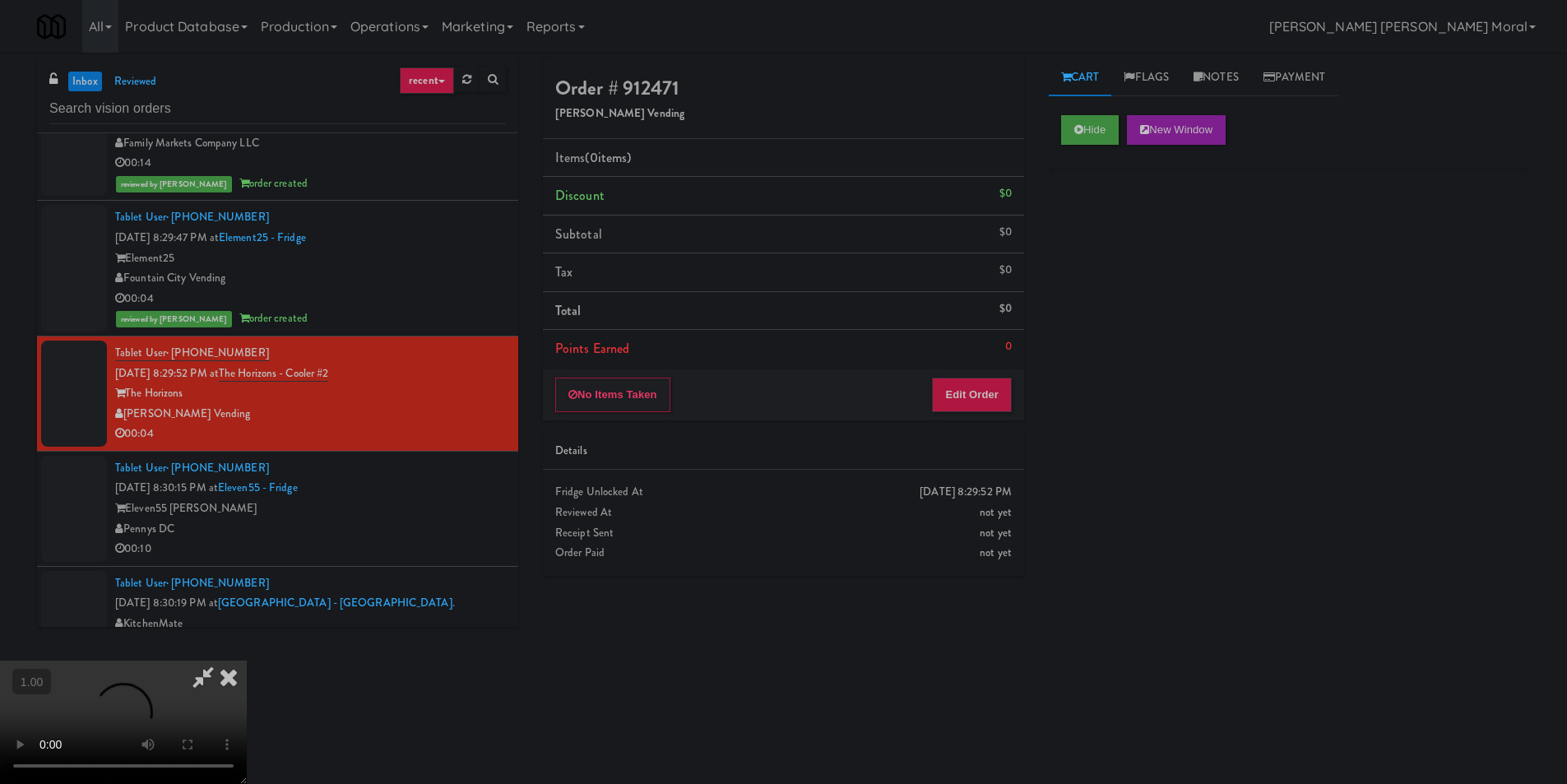
click at [1119, 495] on div "Hide New Window Primary Flag Clear Flag if unable to determine what was taken o…" at bounding box center [1290, 411] width 481 height 617
click at [247, 660] on video at bounding box center [123, 722] width 247 height 124
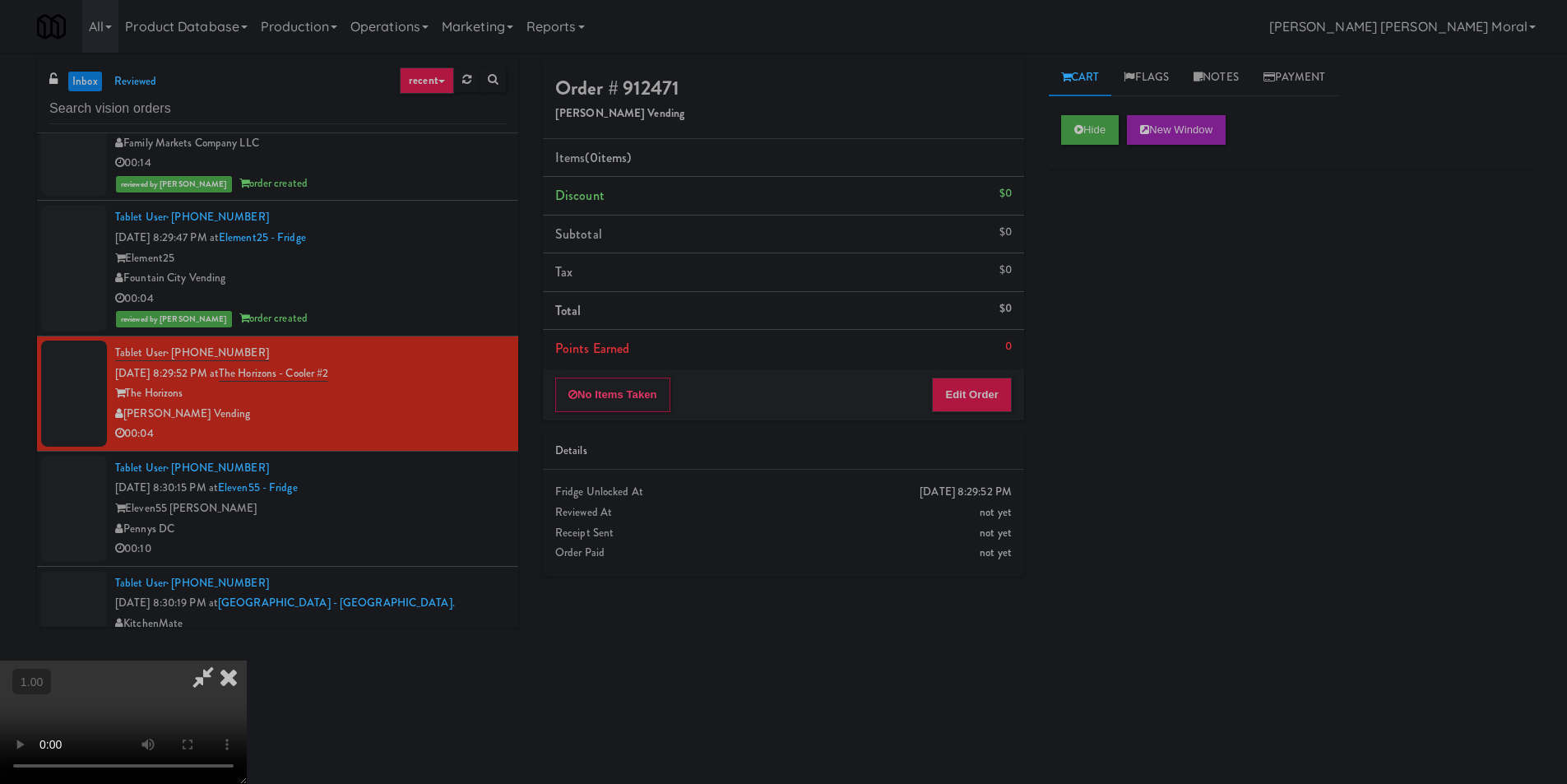
click at [247, 660] on video at bounding box center [123, 722] width 247 height 124
click at [982, 386] on button "Edit Order" at bounding box center [972, 394] width 80 height 35
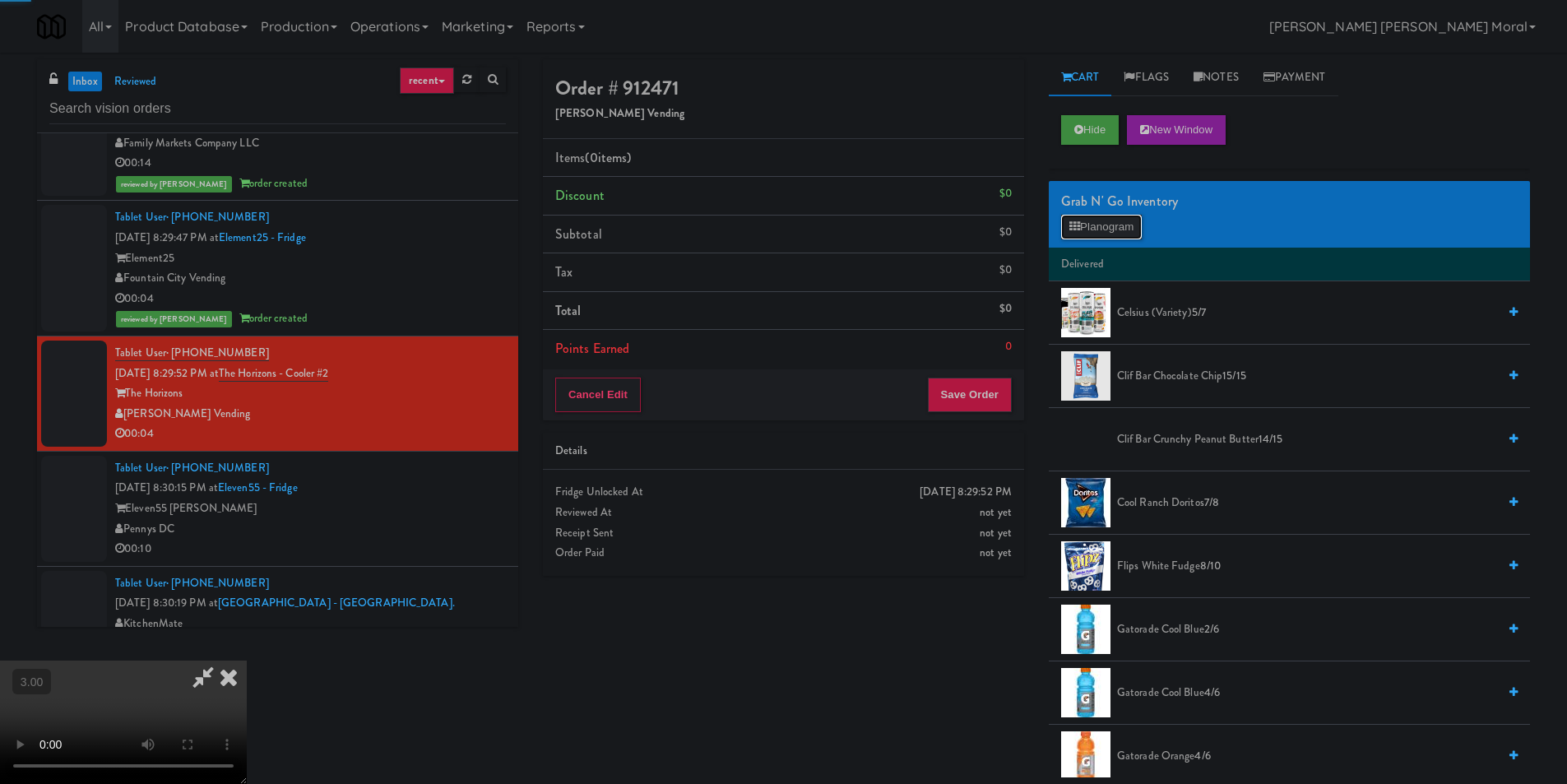
click at [1115, 235] on button "Planogram" at bounding box center [1101, 227] width 80 height 25
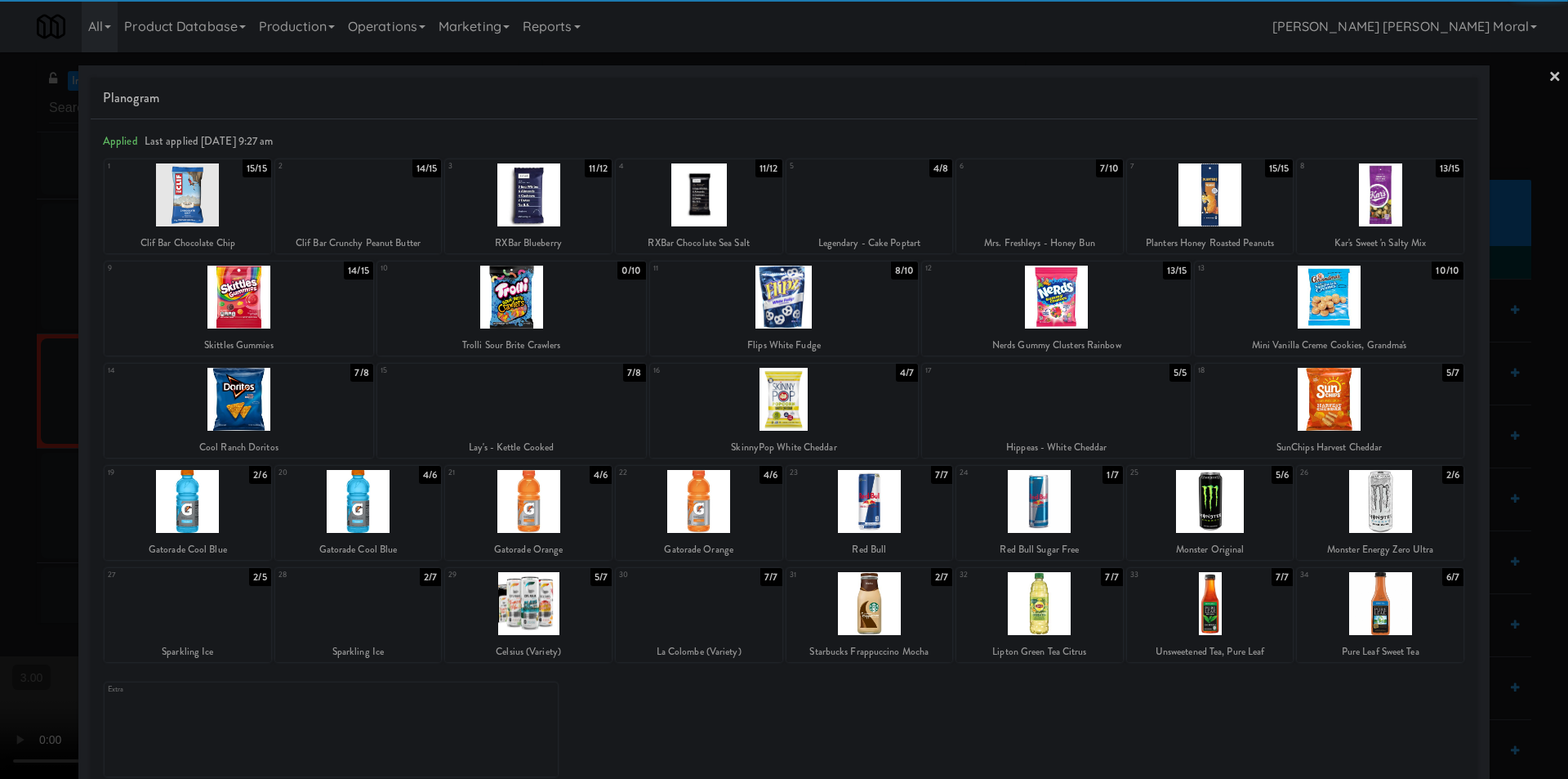
click at [1039, 208] on div at bounding box center [1039, 195] width 166 height 63
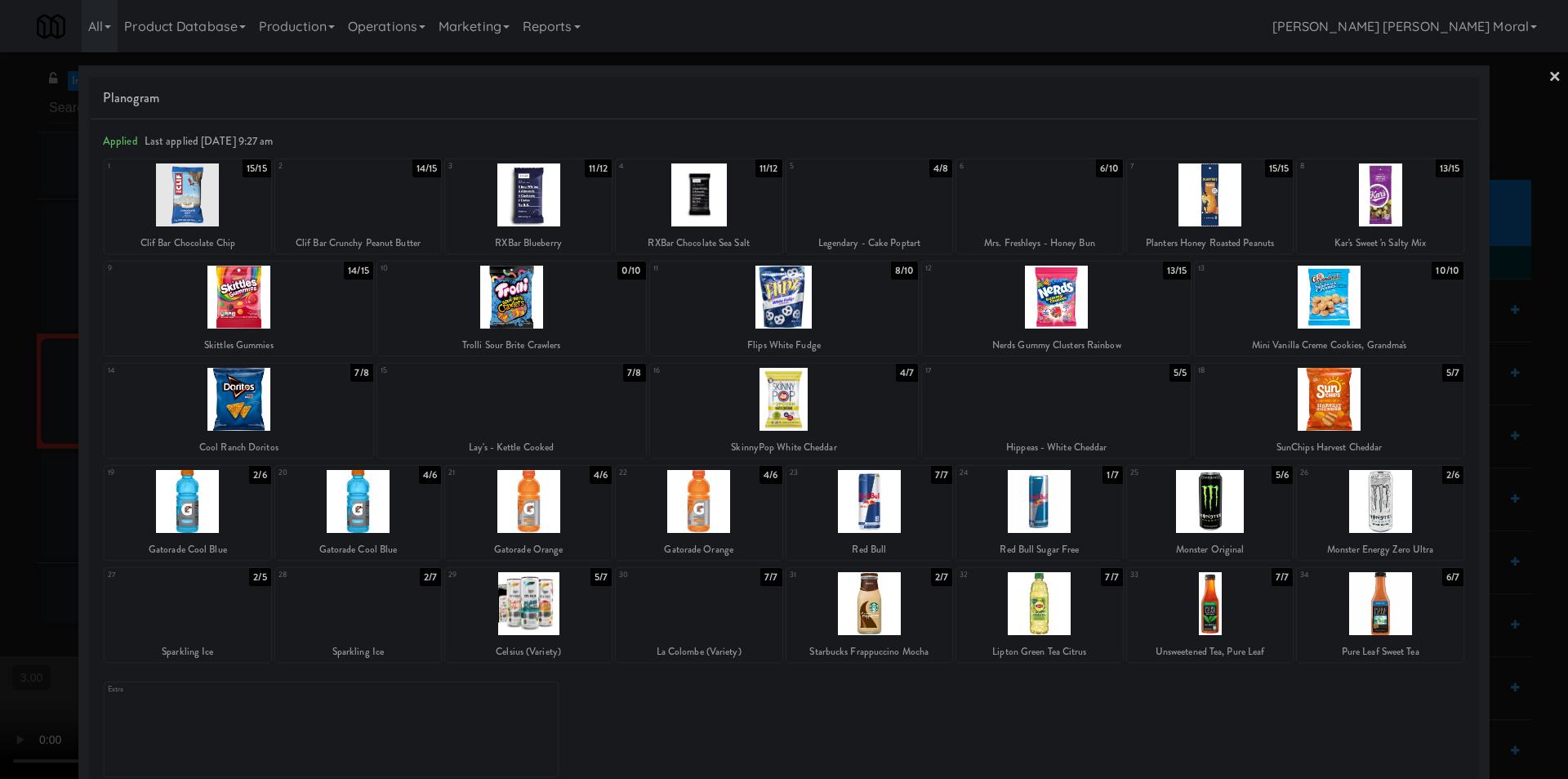
click at [1550, 71] on div at bounding box center [784, 390] width 1568 height 779
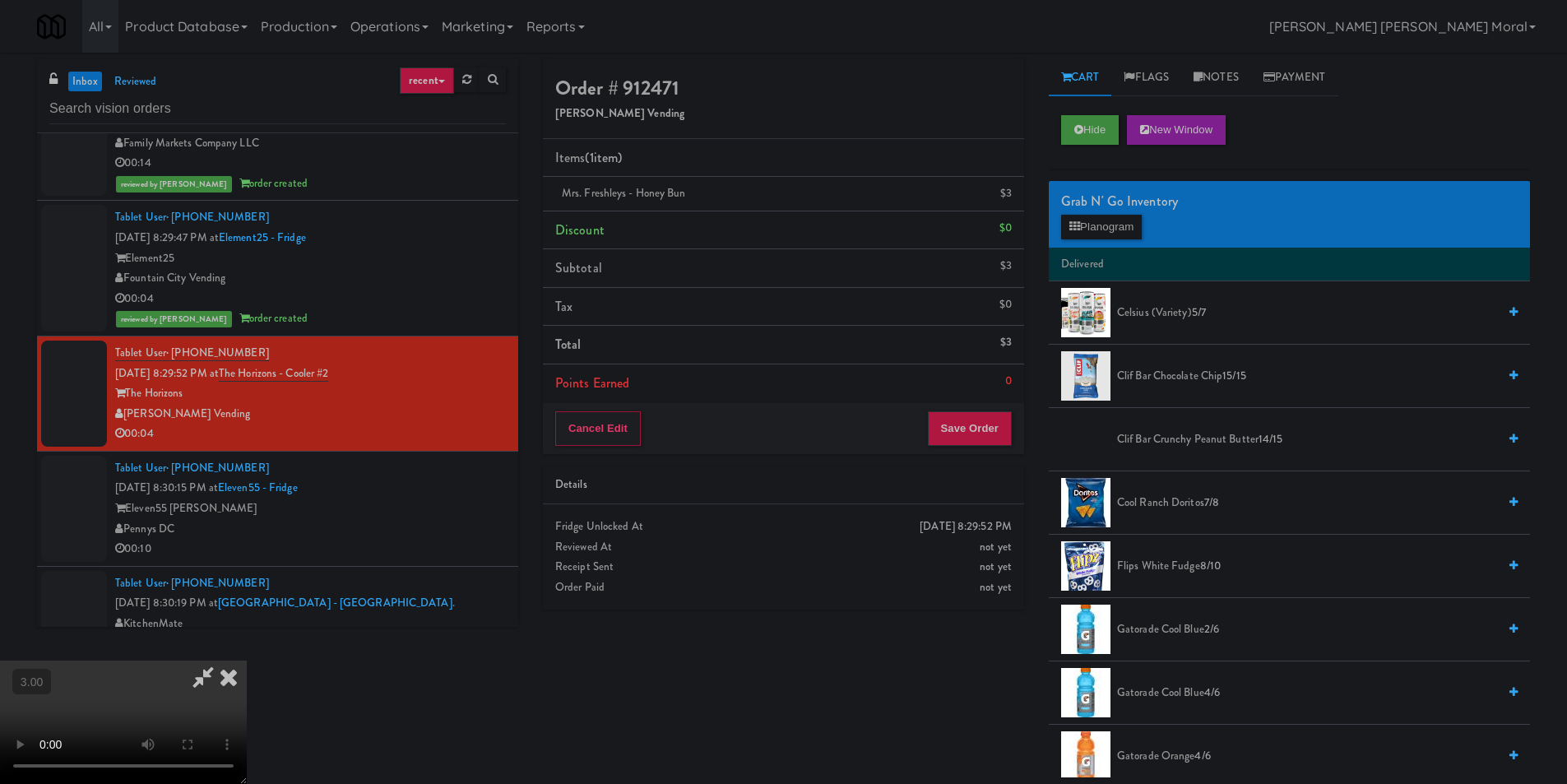
click at [247, 660] on icon at bounding box center [229, 676] width 37 height 33
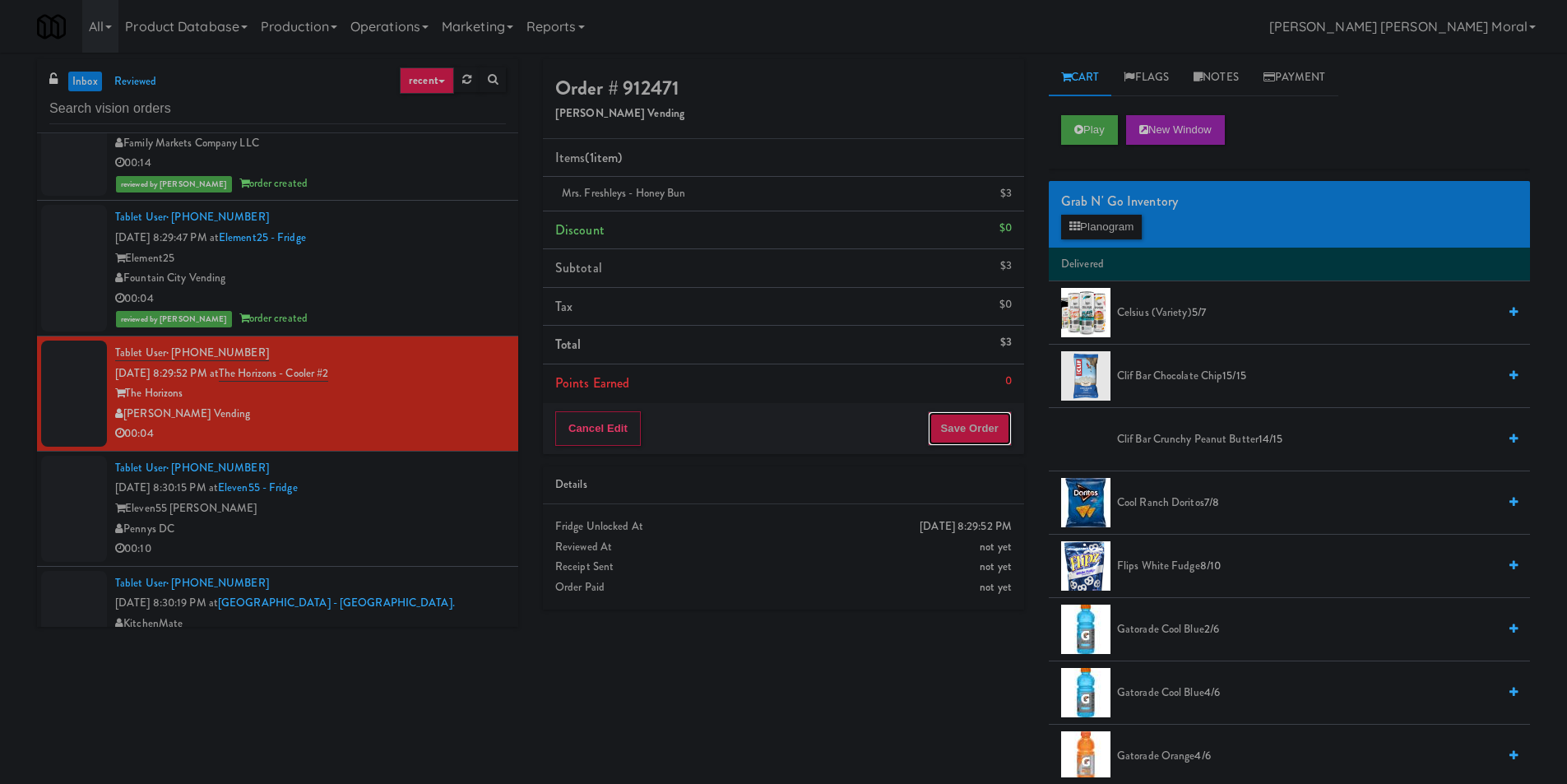
click at [966, 423] on button "Save Order" at bounding box center [970, 428] width 84 height 35
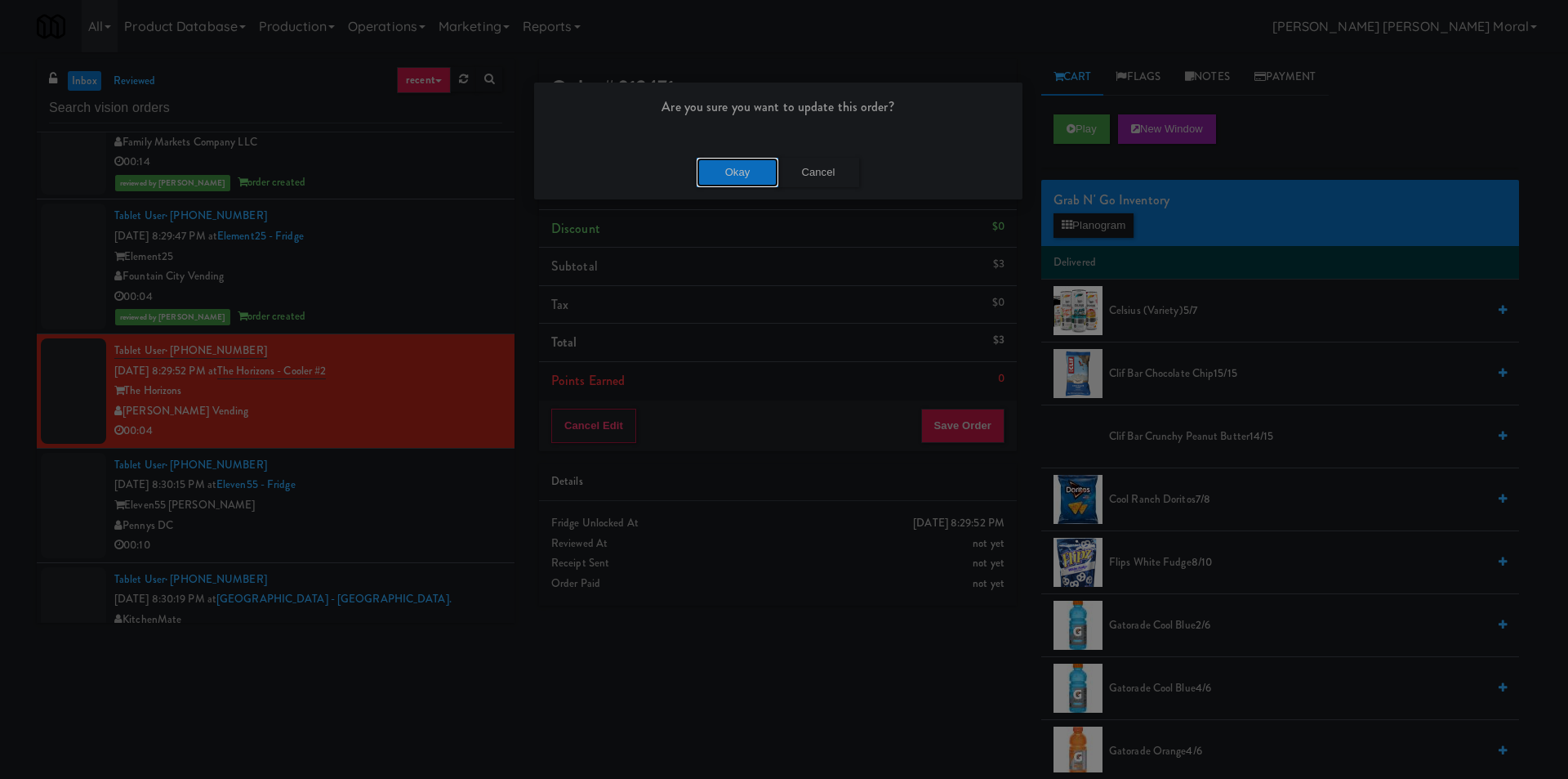
click at [744, 184] on button "Okay" at bounding box center [737, 172] width 82 height 30
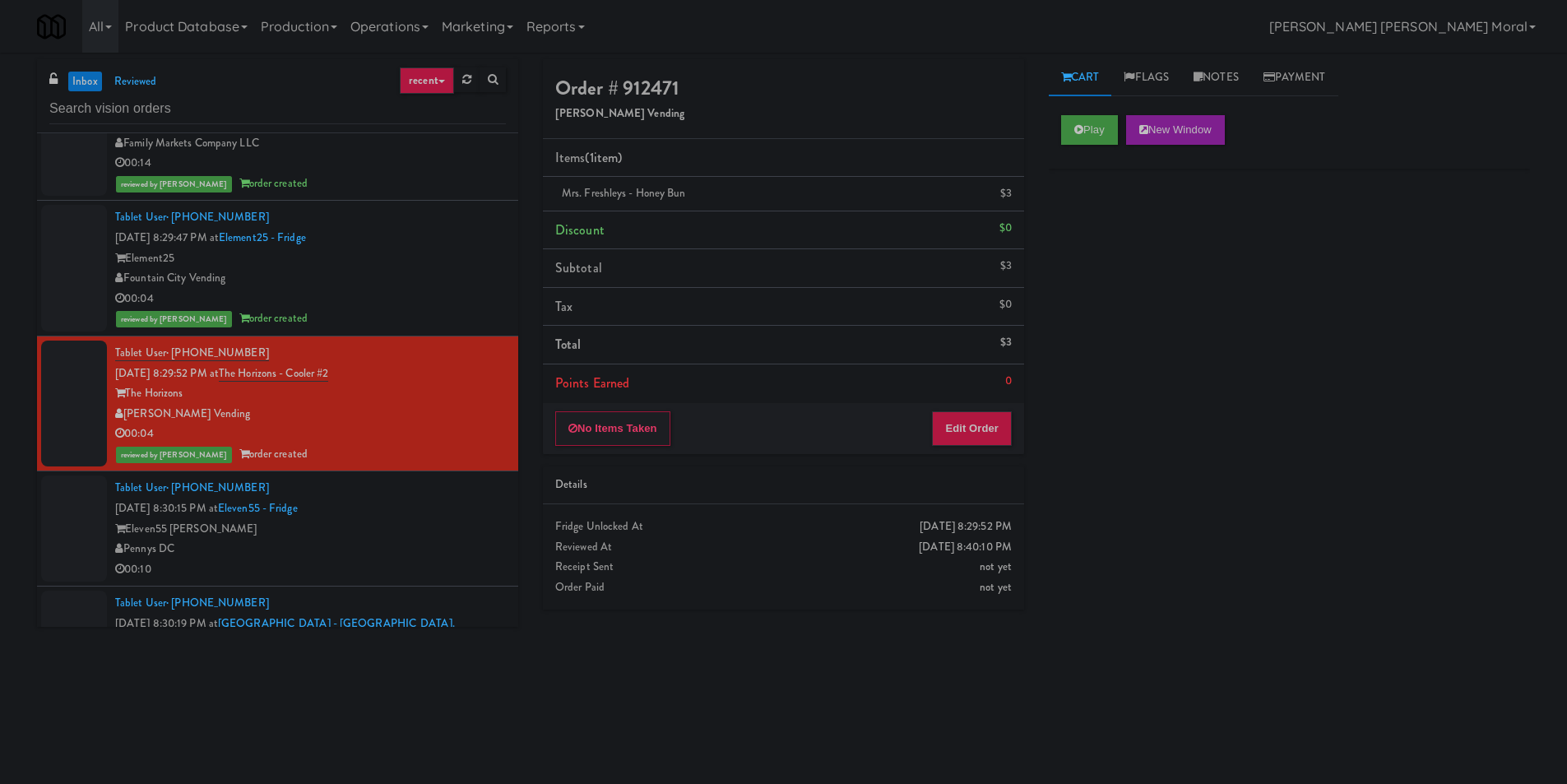
click at [0, 482] on div "inbox reviewed recent all unclear take inventory issue suspicious failed recent…" at bounding box center [784, 389] width 1567 height 660
click at [400, 554] on div "Pennys DC" at bounding box center [310, 548] width 391 height 21
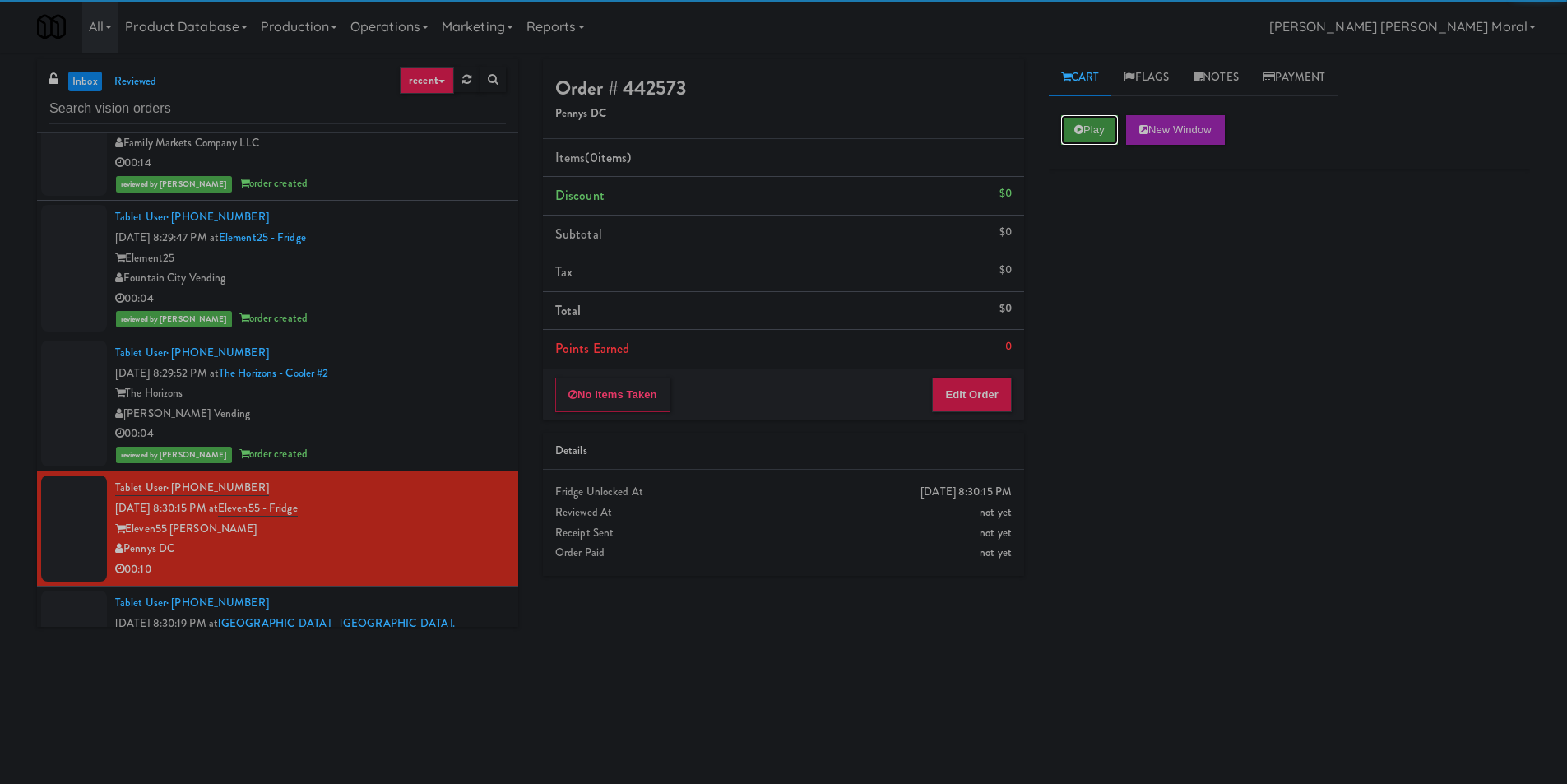
click at [1078, 123] on button "Play" at bounding box center [1090, 130] width 56 height 30
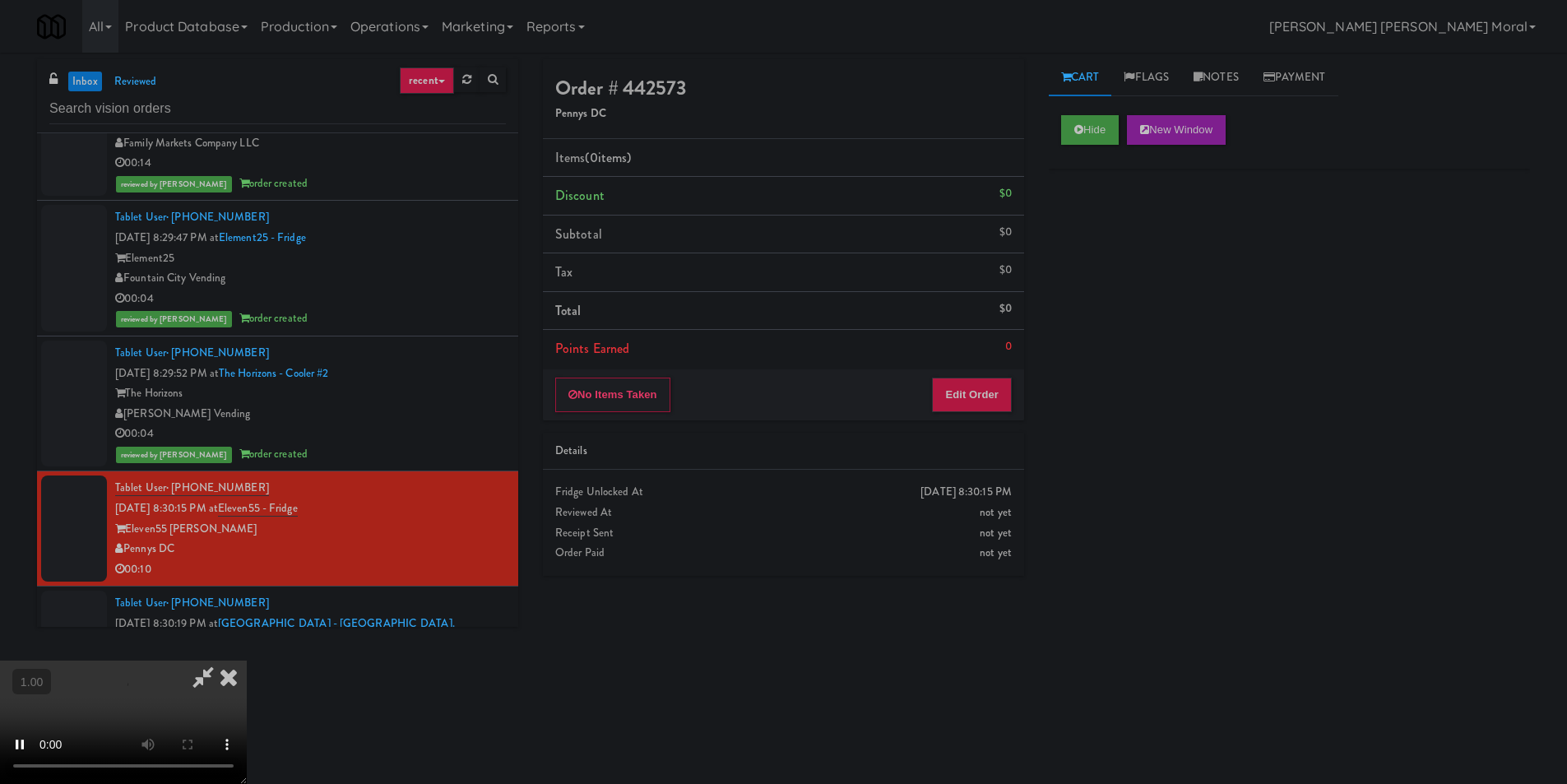
click at [1077, 221] on div "Hide New Window Primary Flag Clear Flag if unable to determine what was taken o…" at bounding box center [1290, 411] width 481 height 617
click at [247, 660] on video at bounding box center [123, 722] width 247 height 124
click at [988, 399] on button "Edit Order" at bounding box center [972, 394] width 80 height 35
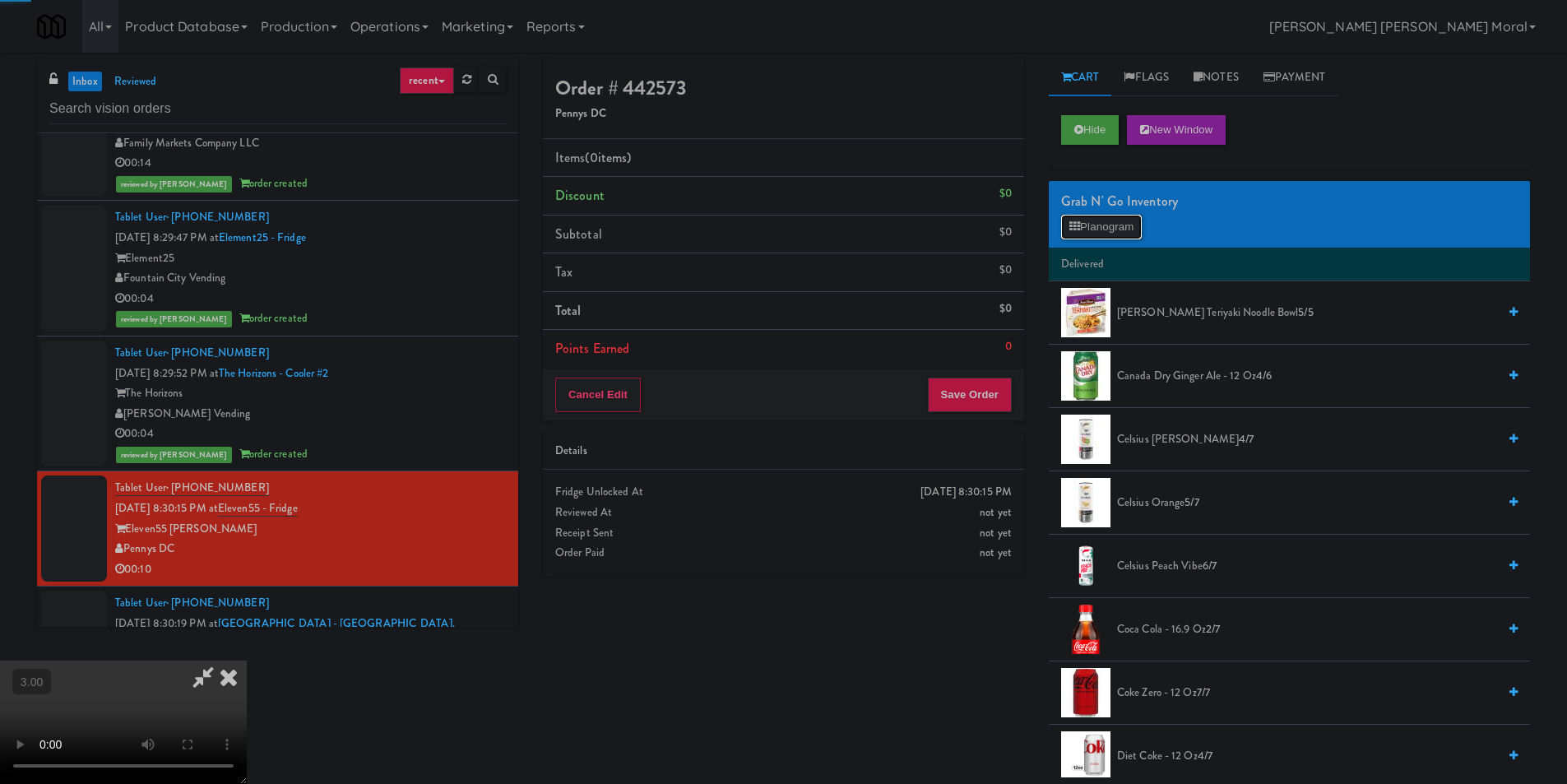
click at [1097, 236] on button "Planogram" at bounding box center [1101, 227] width 80 height 25
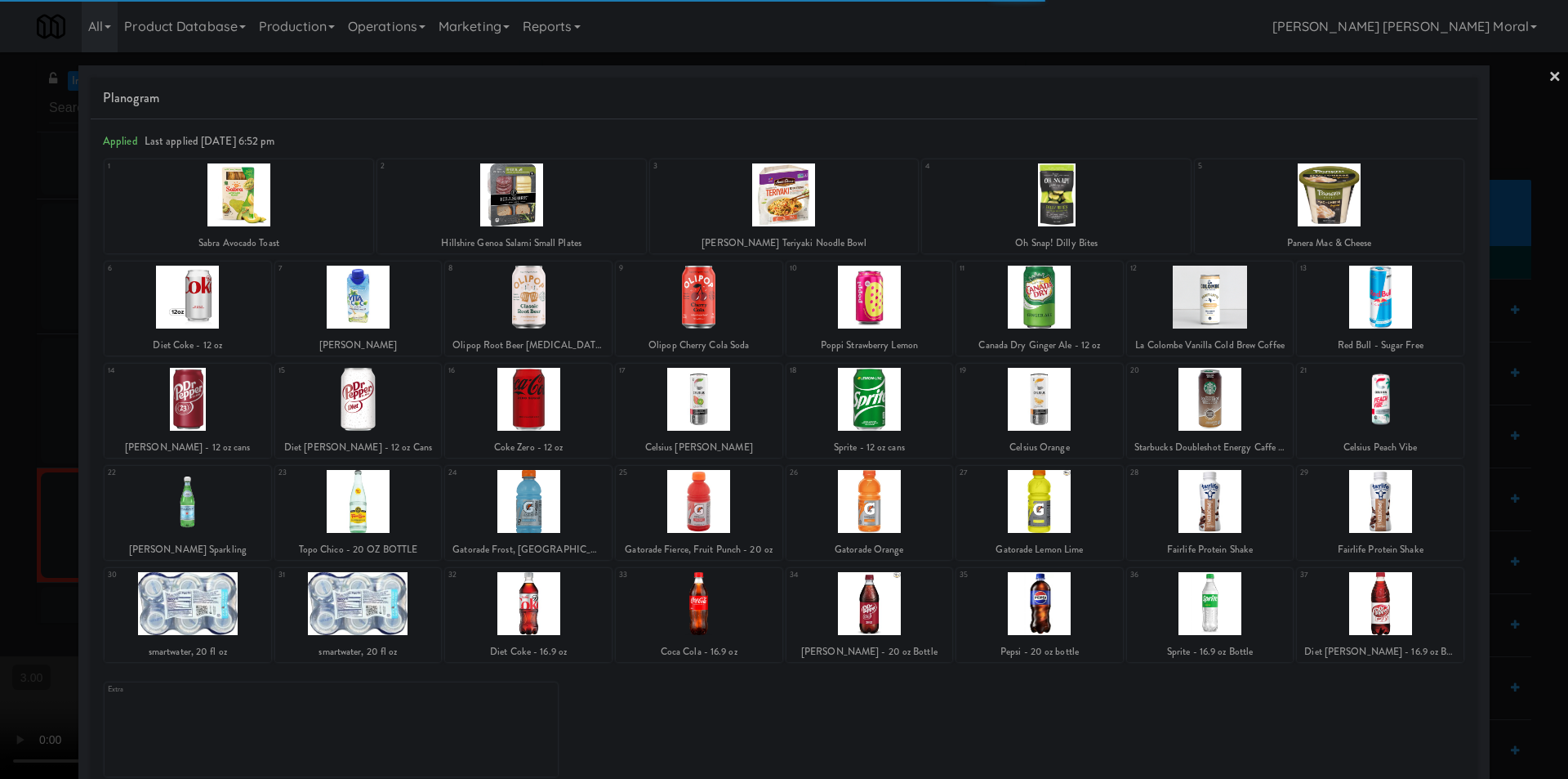
click at [203, 307] on div at bounding box center [187, 297] width 166 height 63
click at [196, 315] on div at bounding box center [187, 297] width 166 height 63
click at [1548, 79] on link "×" at bounding box center [1554, 78] width 13 height 51
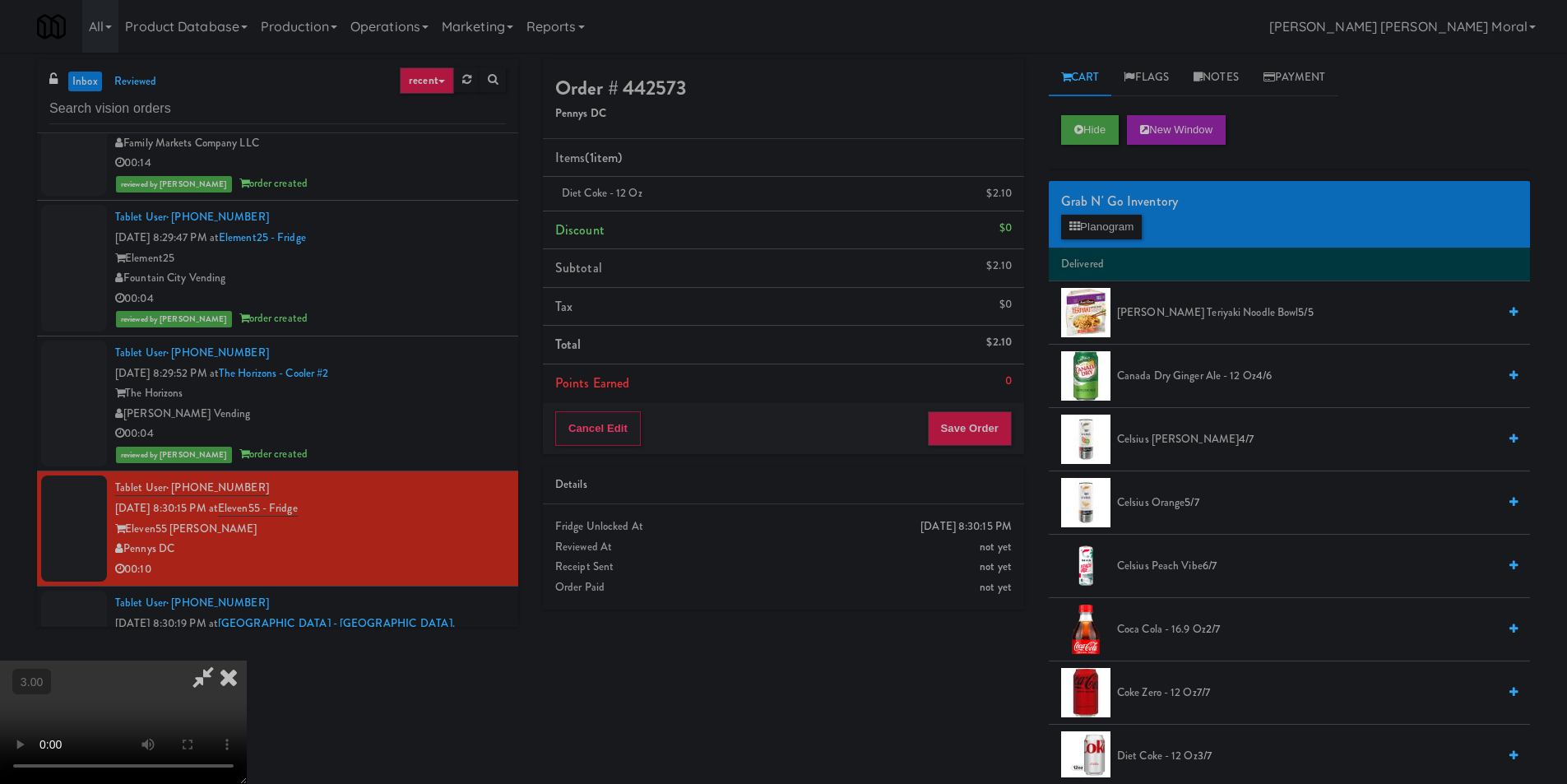
click at [247, 660] on video at bounding box center [123, 722] width 247 height 124
click at [247, 660] on icon at bounding box center [229, 676] width 37 height 33
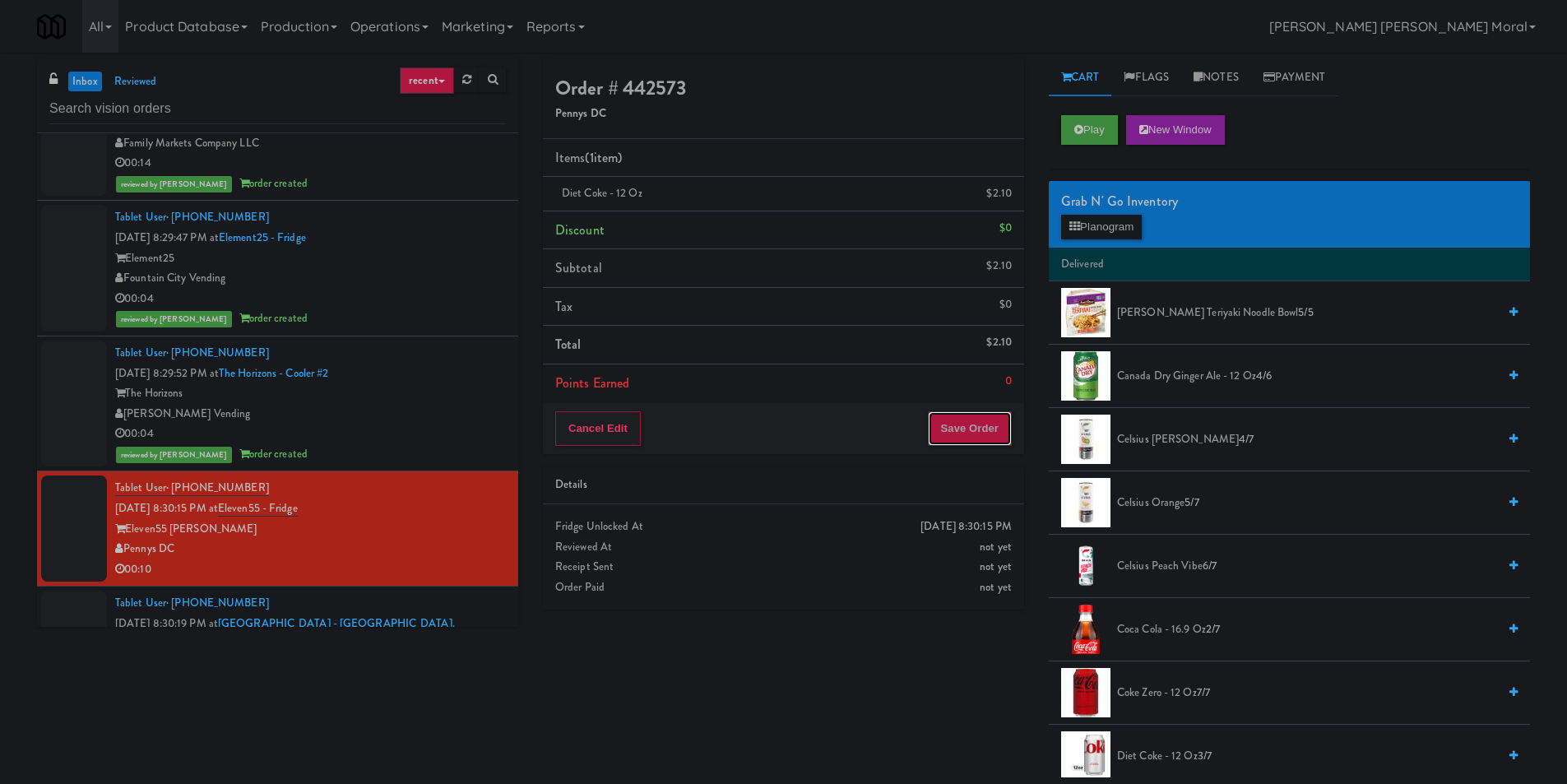
click at [950, 423] on button "Save Order" at bounding box center [970, 428] width 84 height 35
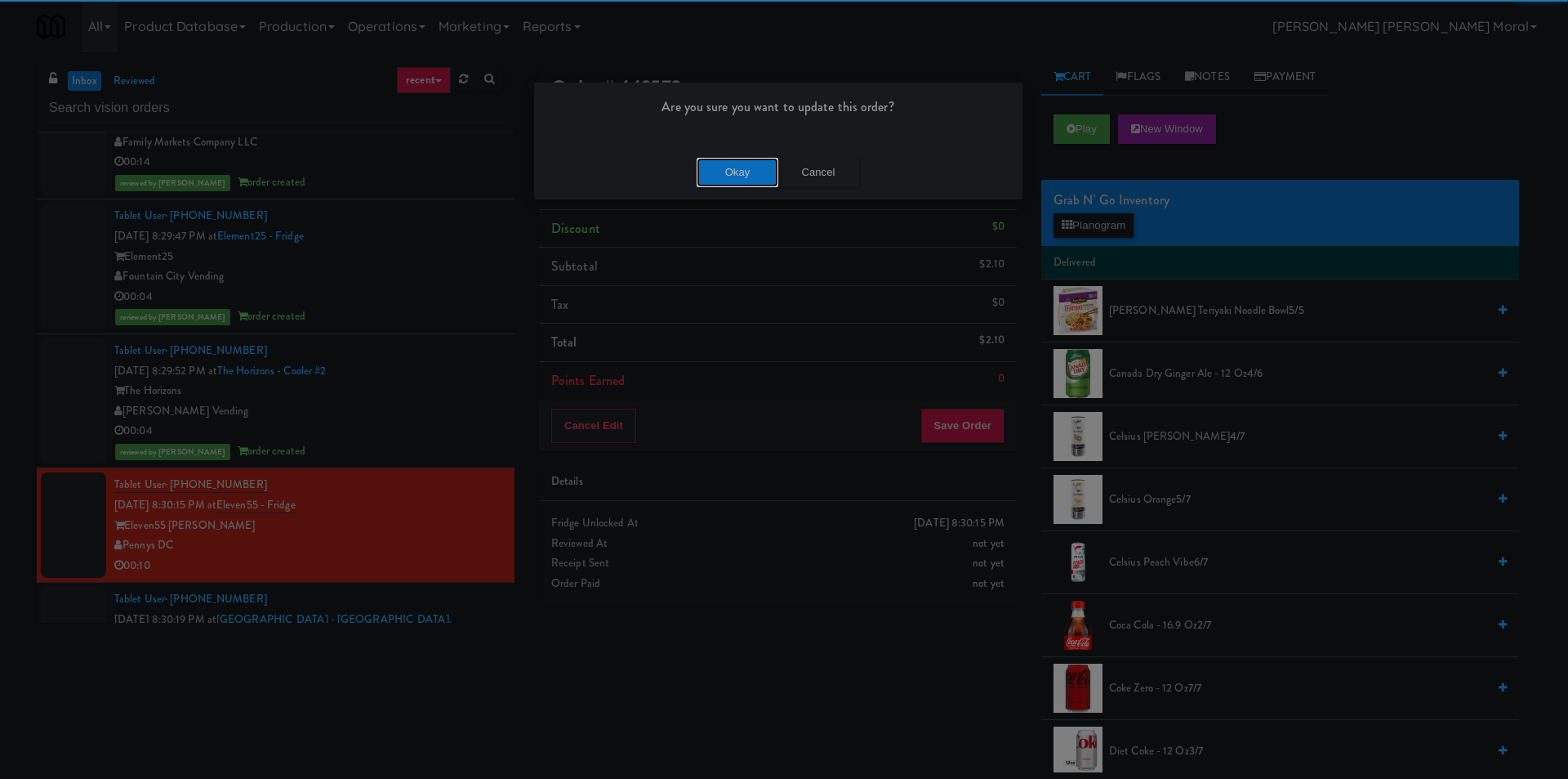
click at [736, 176] on button "Okay" at bounding box center [737, 172] width 82 height 30
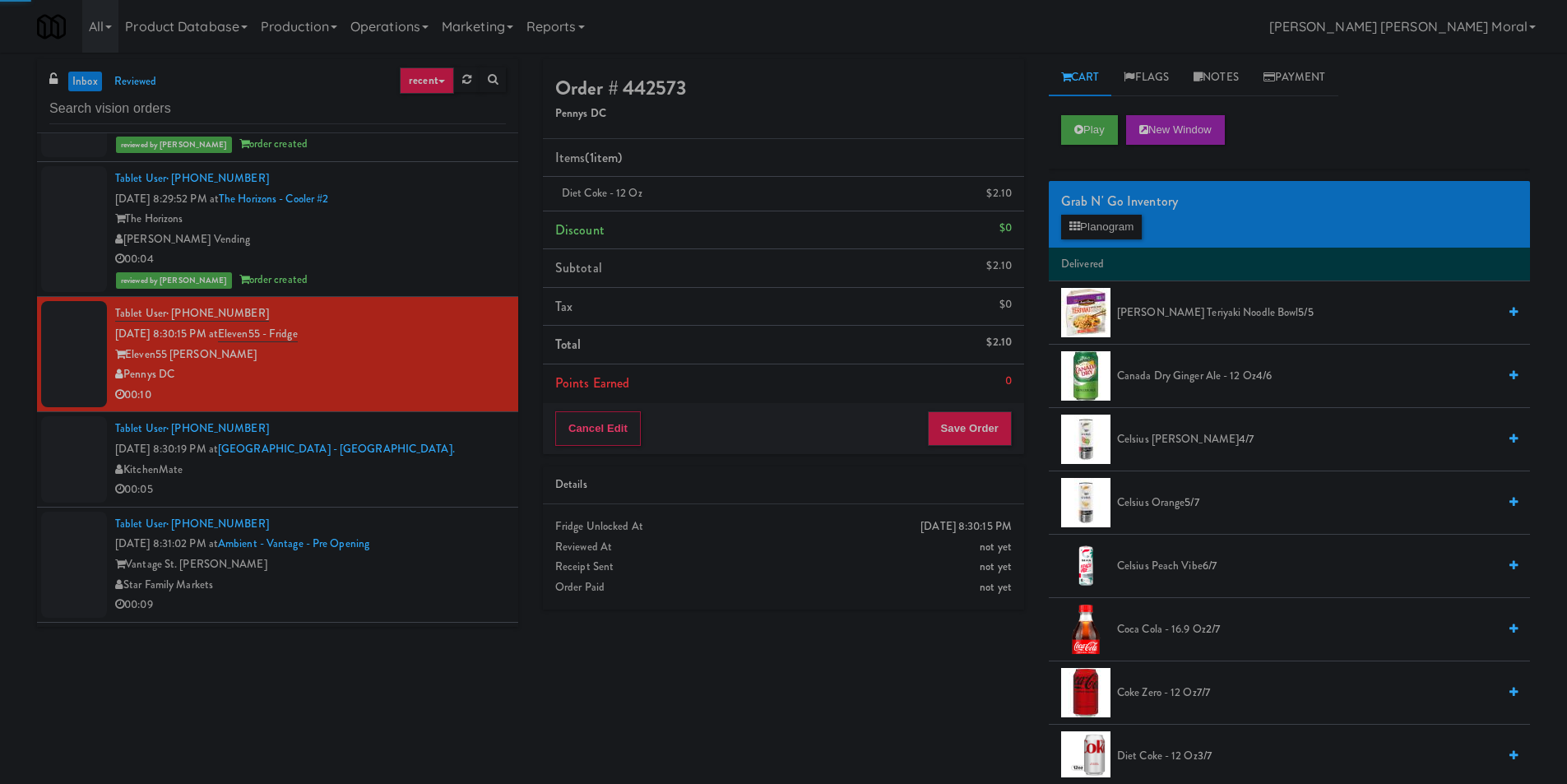
scroll to position [2467, 0]
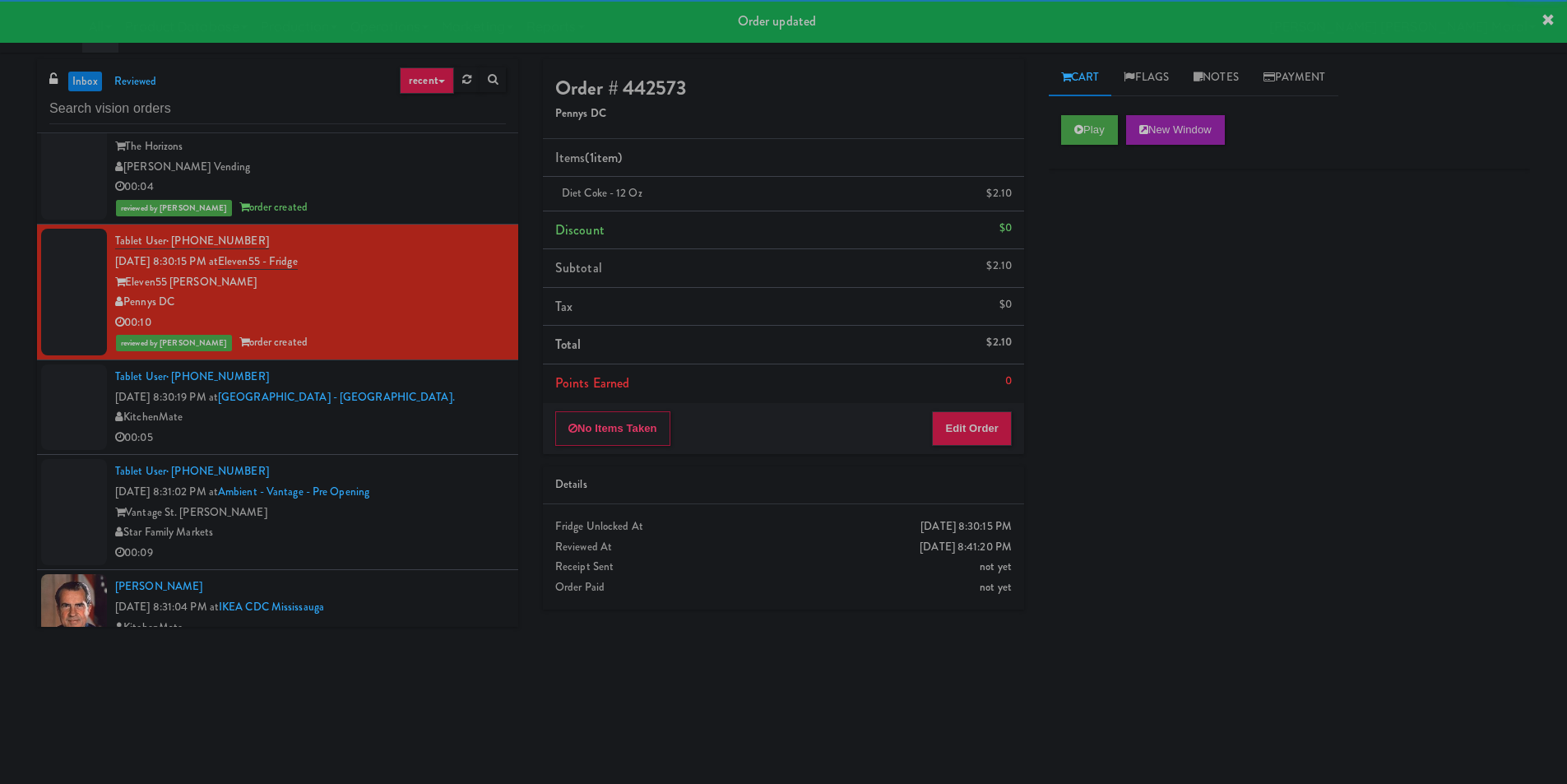
click at [476, 414] on div "KitchenMate" at bounding box center [310, 417] width 391 height 21
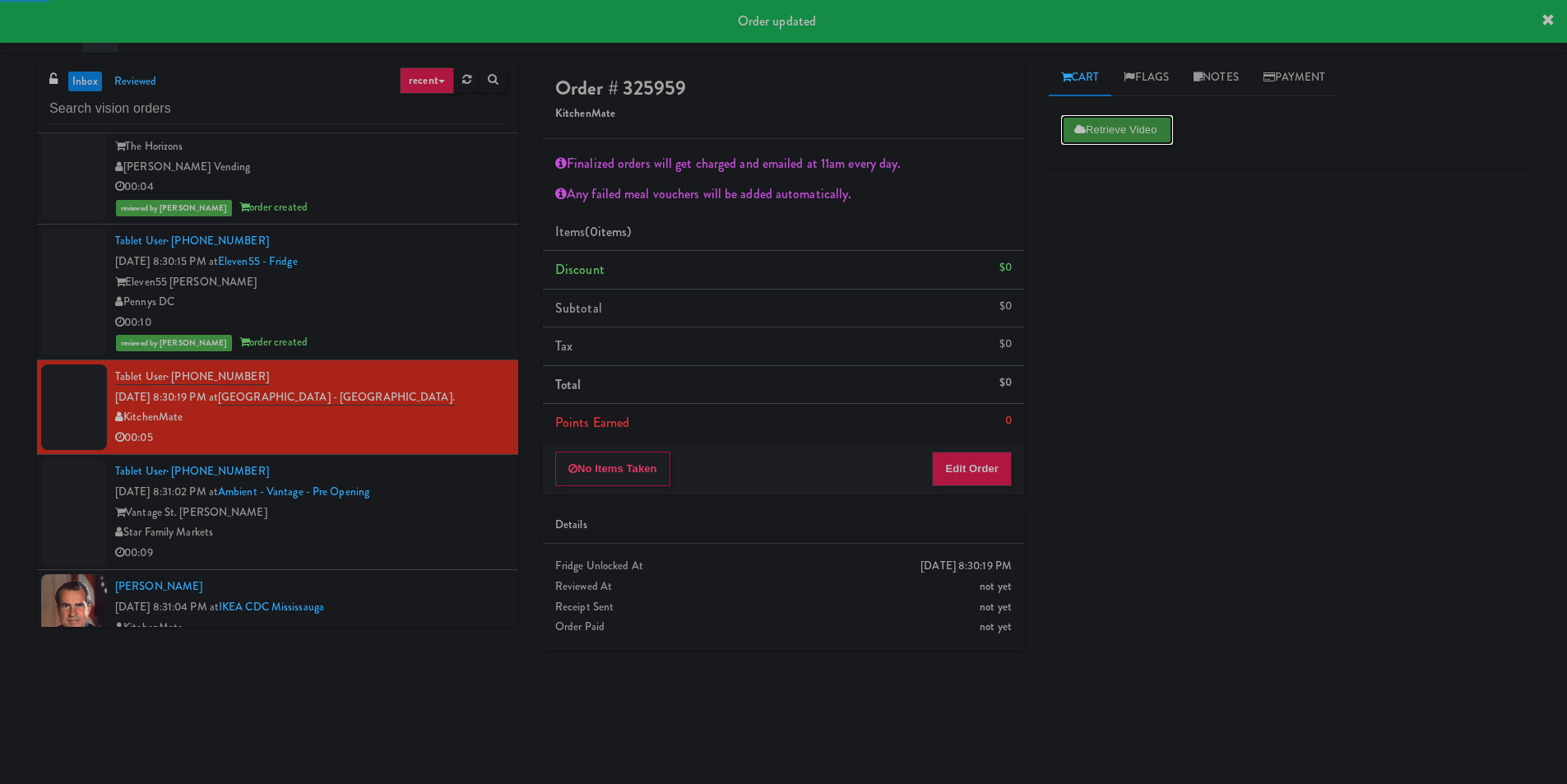
click at [1089, 134] on button "Retrieve Video" at bounding box center [1117, 130] width 112 height 30
click at [1084, 269] on div "Retrieve Video Primary Flag Clear Flag if unable to determine what was taken or…" at bounding box center [1290, 411] width 481 height 617
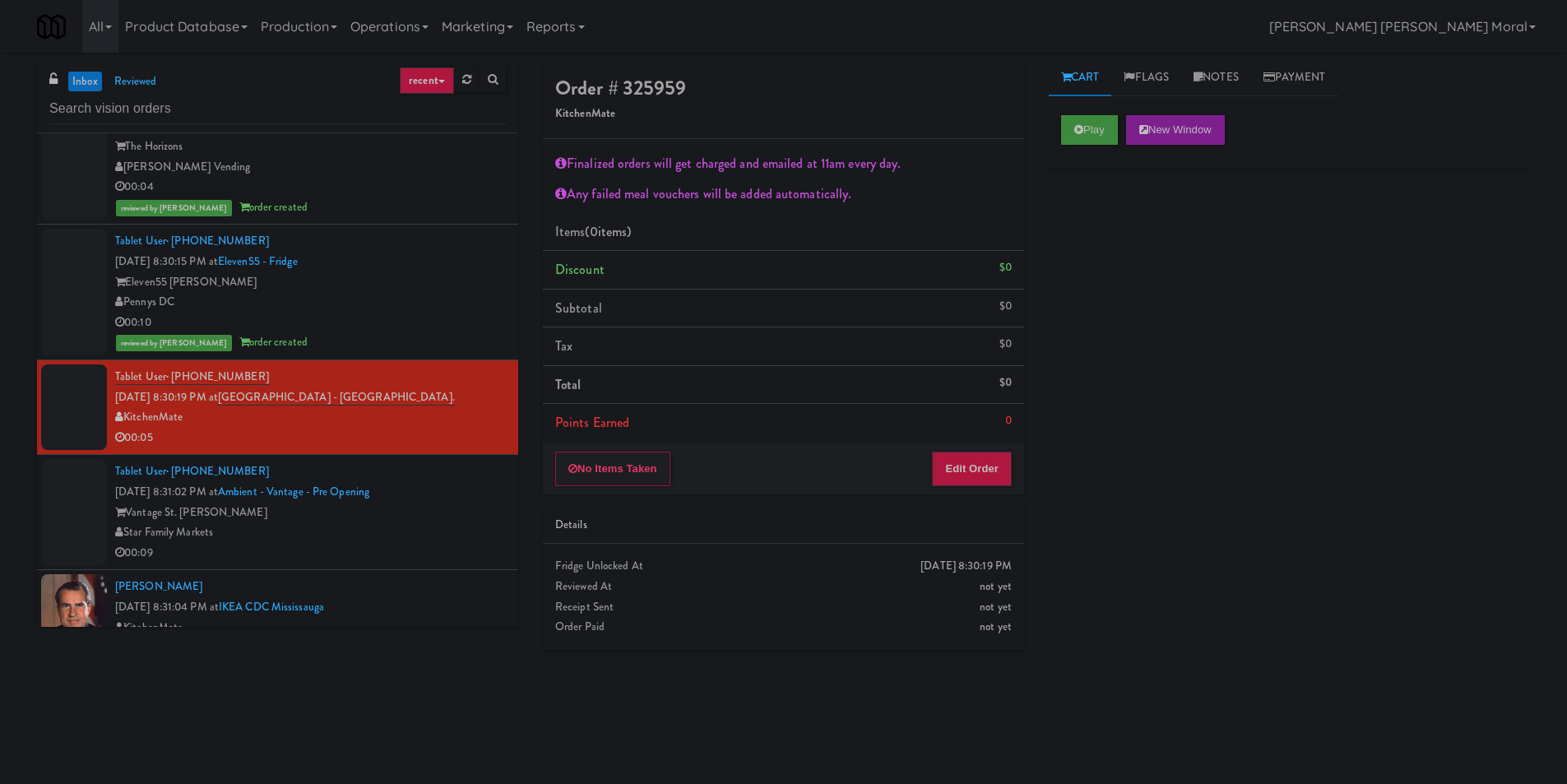
click at [1271, 474] on div "Play New Window Primary Flag Clear Flag if unable to determine what was taken o…" at bounding box center [1290, 411] width 481 height 617
click at [1082, 137] on button "Play" at bounding box center [1090, 130] width 56 height 30
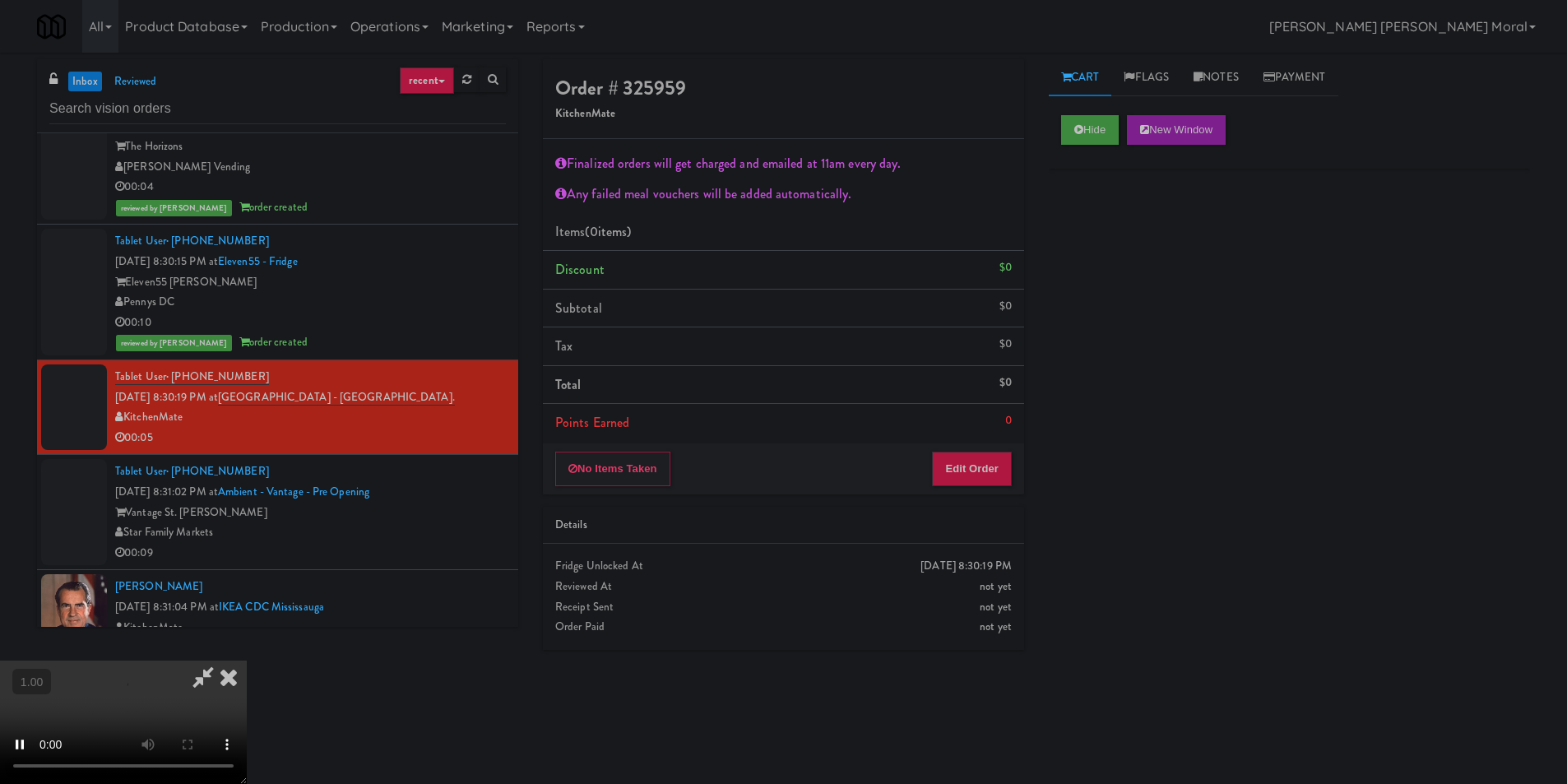
drag, startPoint x: 1125, startPoint y: 279, endPoint x: 1125, endPoint y: 314, distance: 35.0
click at [1125, 280] on div "Hide New Window Primary Flag Clear Flag if unable to determine what was taken o…" at bounding box center [1290, 411] width 481 height 617
click at [987, 465] on button "Edit Order" at bounding box center [972, 468] width 80 height 35
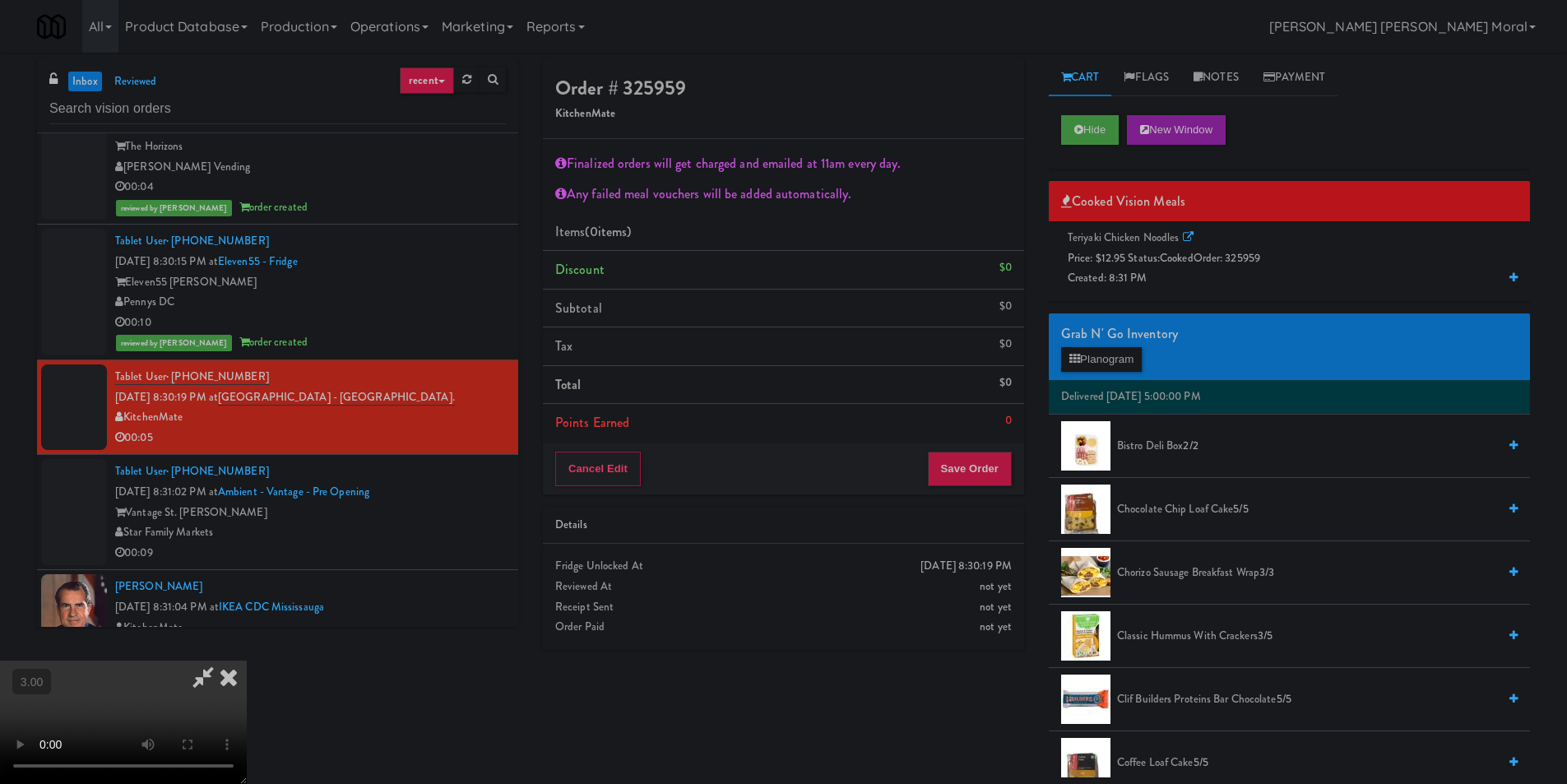
click at [1159, 261] on span "Price: $12.95 Status: cooked Order: 325959" at bounding box center [1164, 258] width 192 height 16
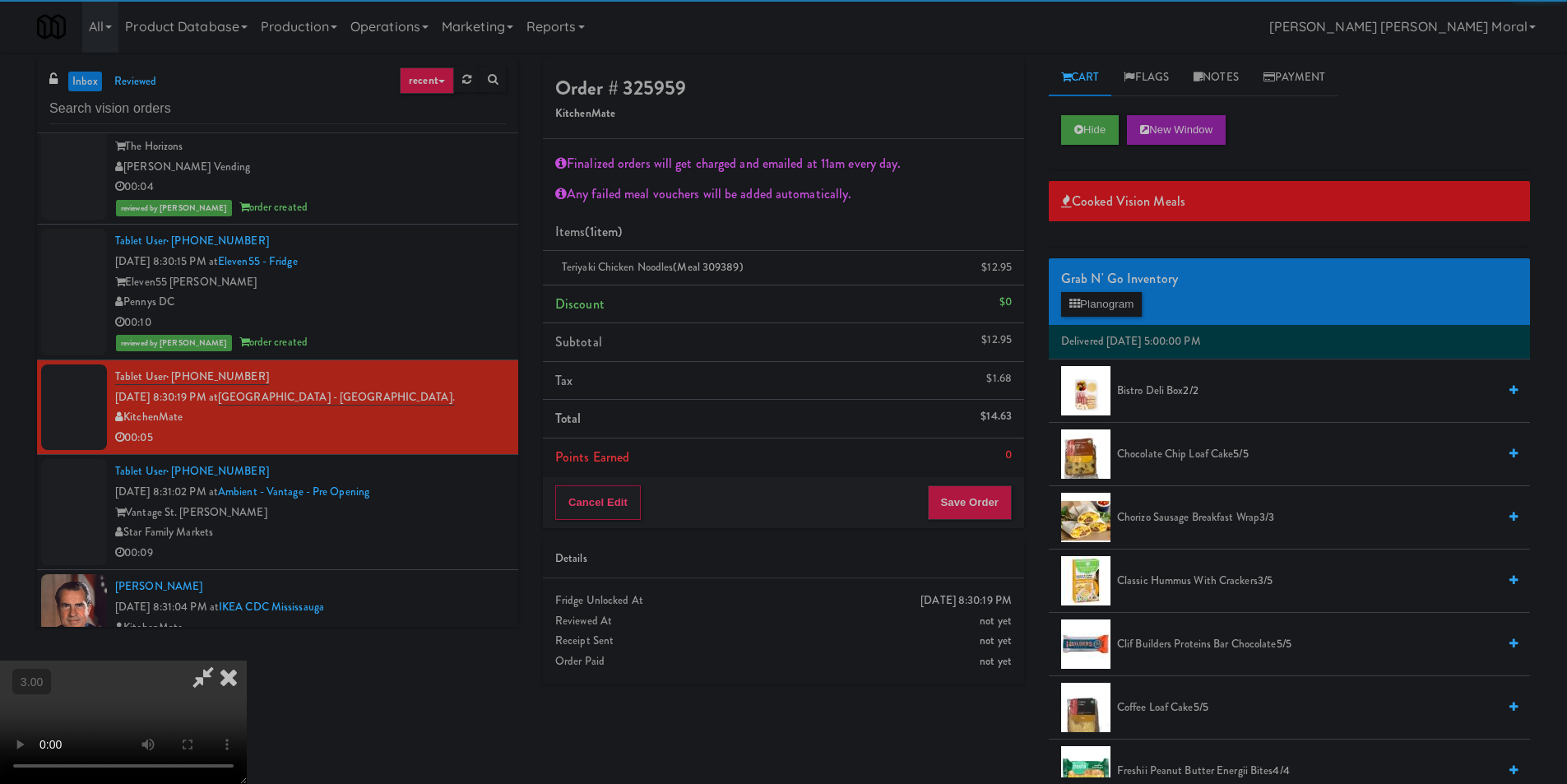
click at [247, 660] on icon at bounding box center [229, 676] width 37 height 33
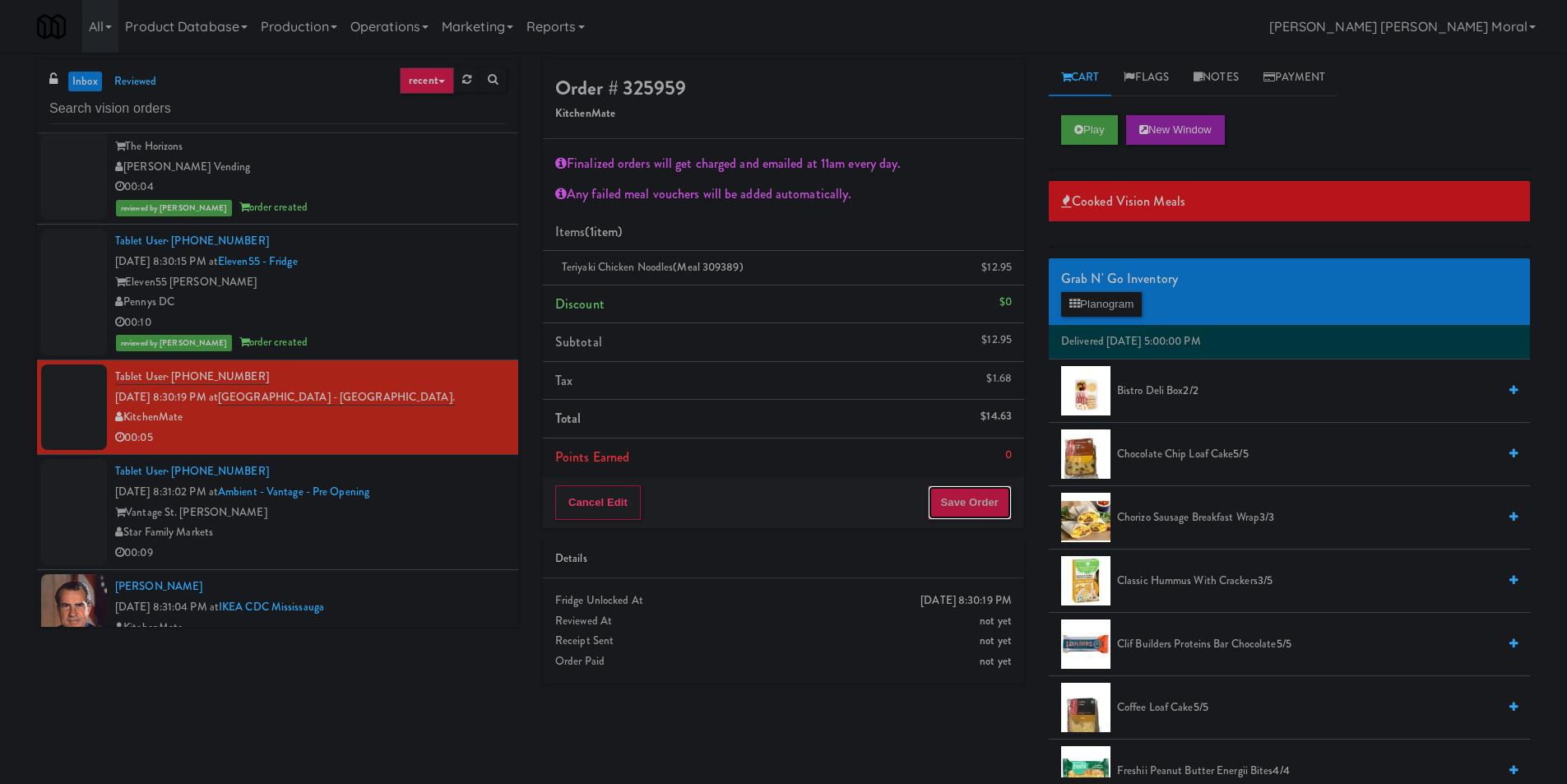
click at [982, 514] on button "Save Order" at bounding box center [970, 502] width 84 height 35
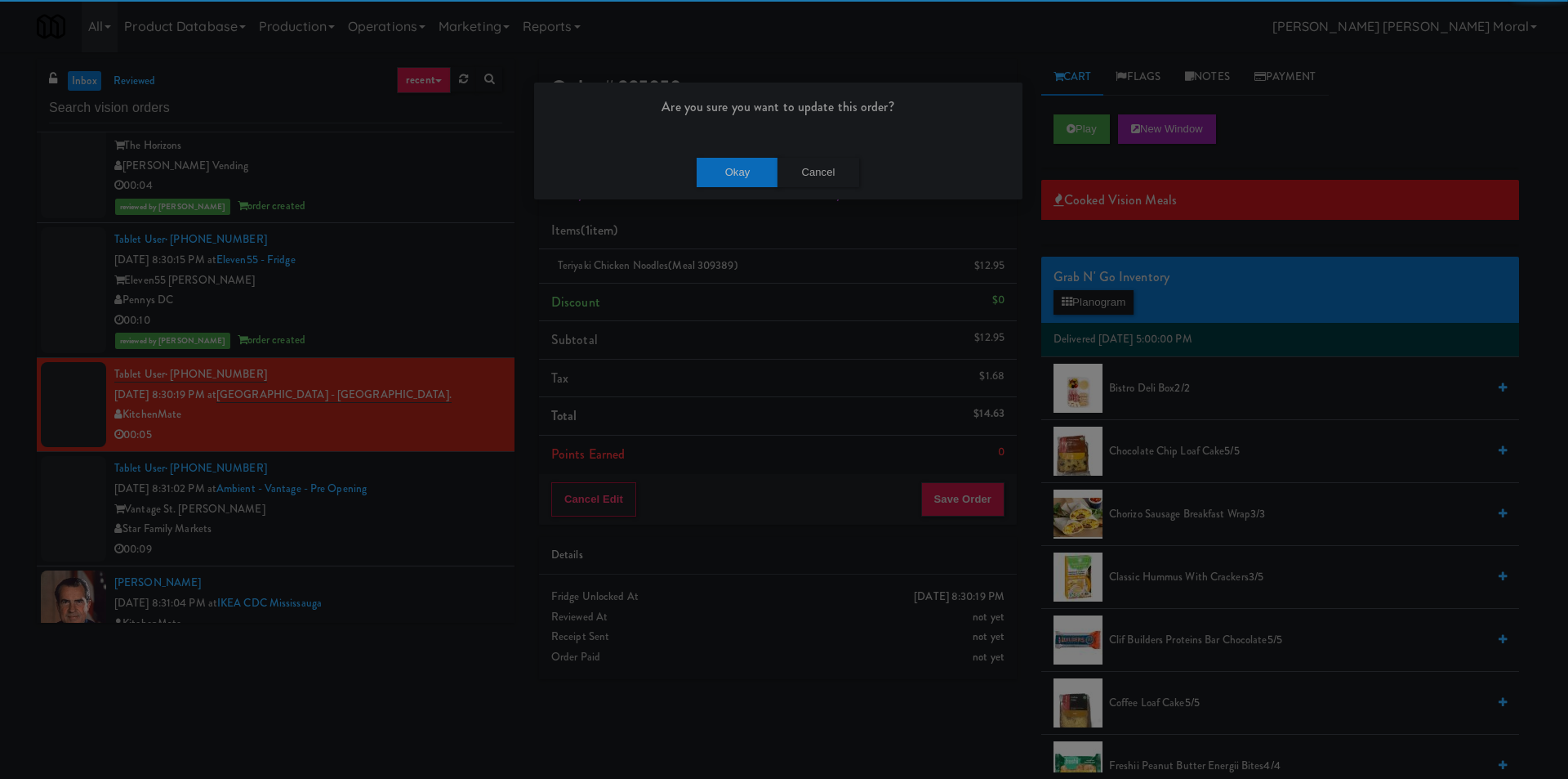
click at [741, 188] on div "Okay Cancel" at bounding box center [778, 172] width 489 height 55
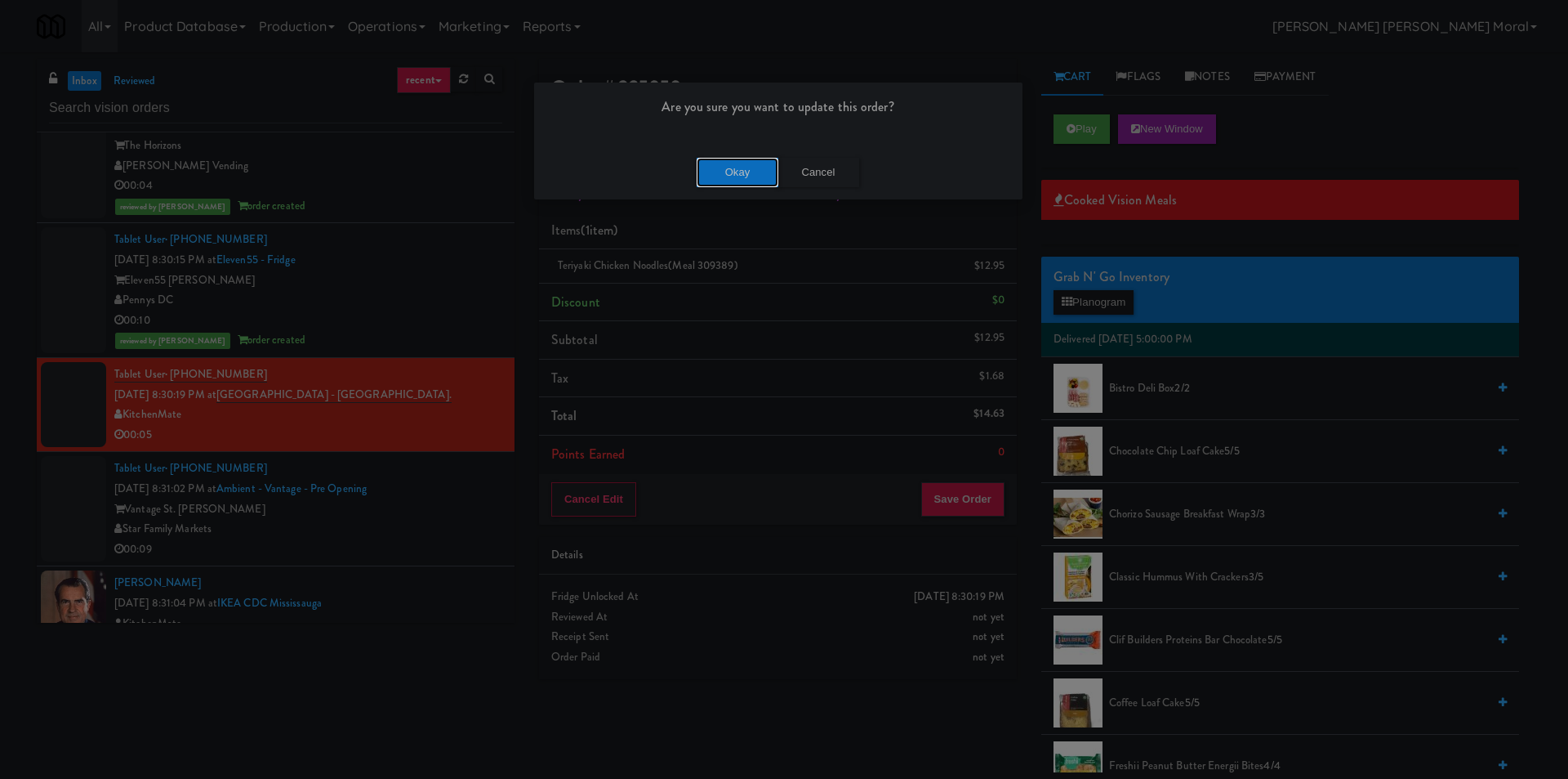
click at [741, 171] on button "Okay" at bounding box center [737, 172] width 82 height 30
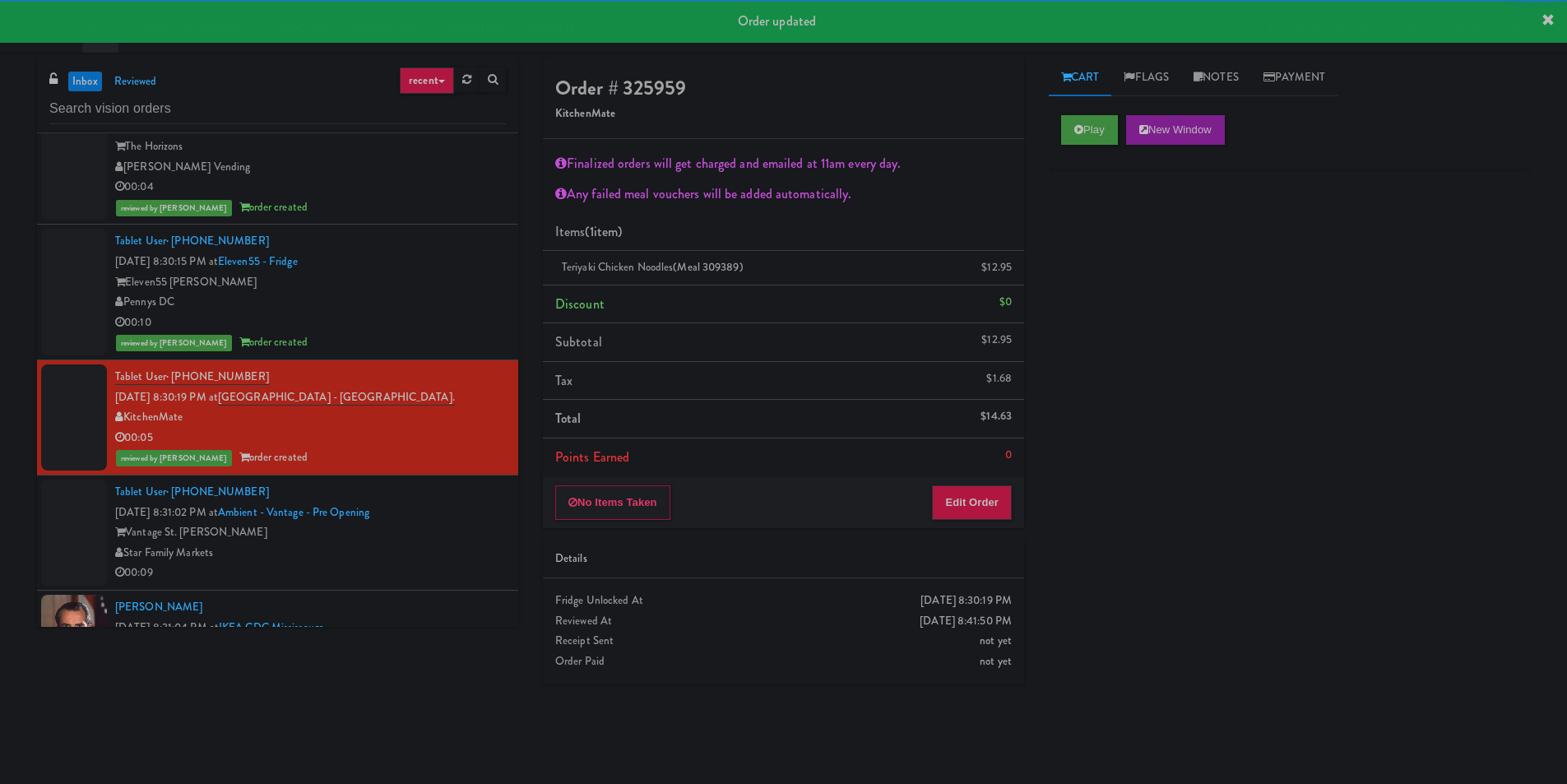
click at [461, 551] on div "Star Family Markets" at bounding box center [310, 552] width 391 height 21
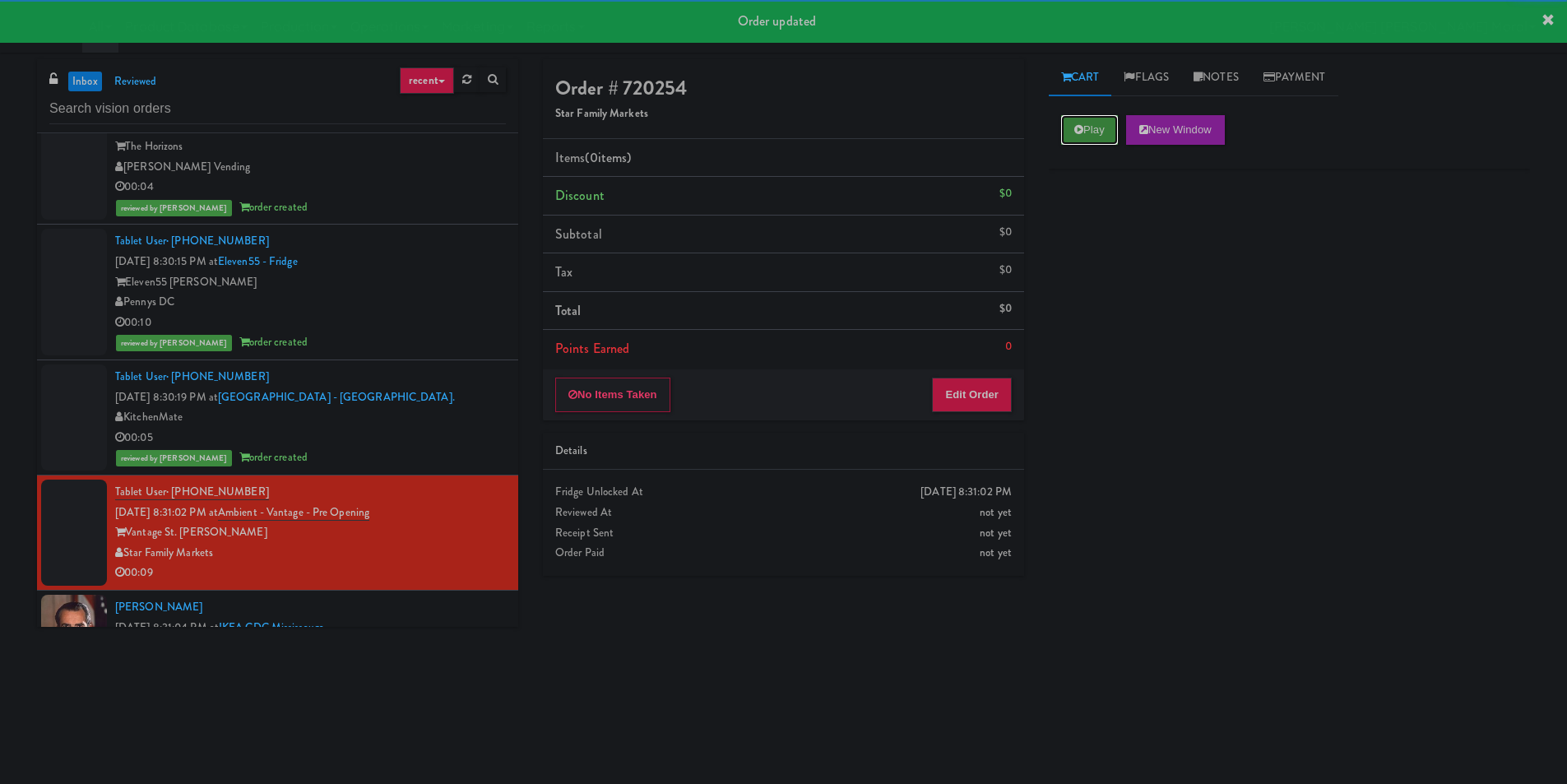
click at [1080, 127] on icon at bounding box center [1079, 129] width 9 height 11
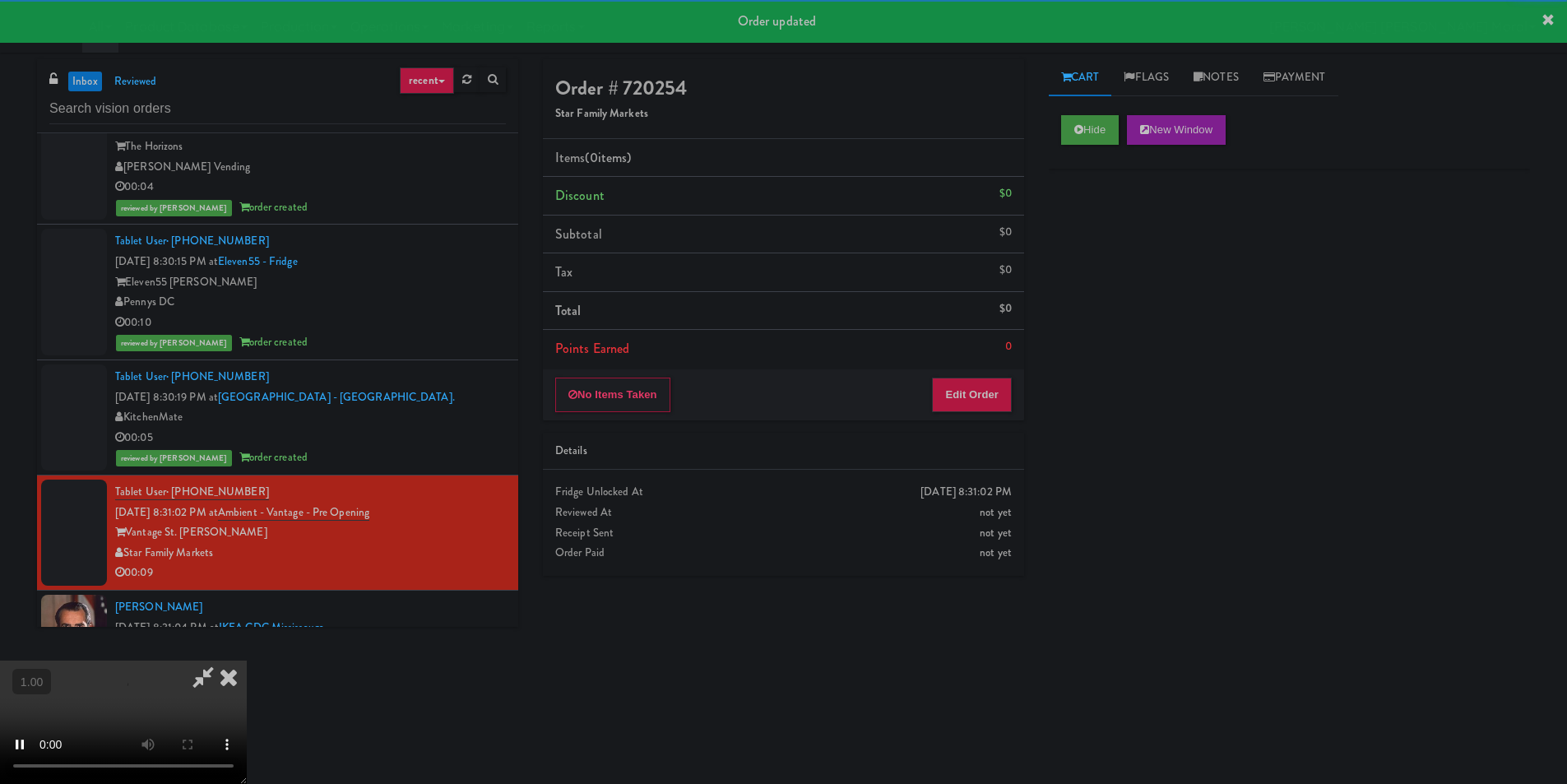
click at [1095, 256] on div "Hide New Window Primary Flag Clear Flag if unable to determine what was taken o…" at bounding box center [1290, 411] width 481 height 617
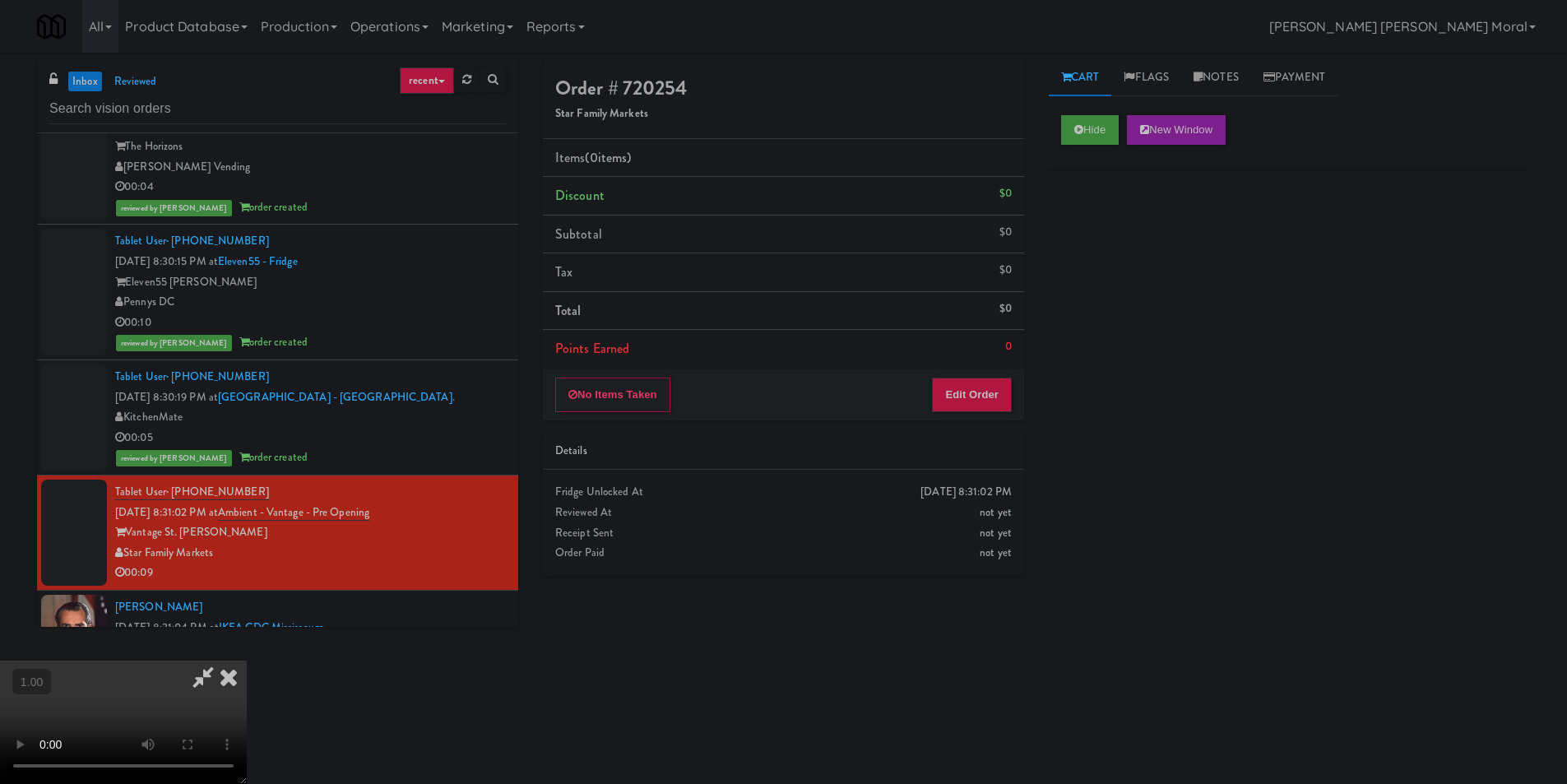
click at [247, 660] on video at bounding box center [123, 722] width 247 height 124
click at [978, 397] on button "Edit Order" at bounding box center [972, 394] width 80 height 35
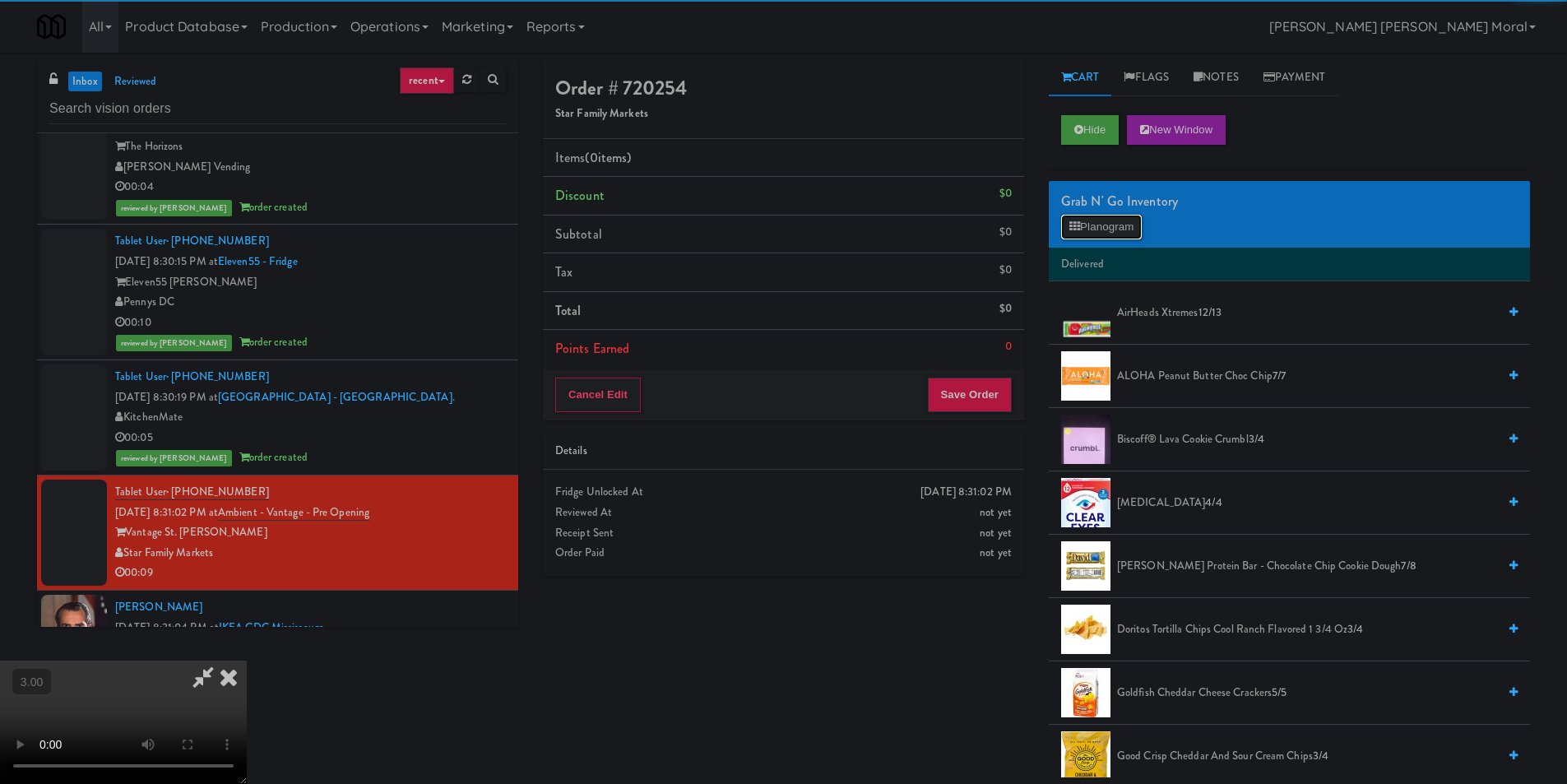
click at [1136, 223] on button "Planogram" at bounding box center [1101, 227] width 80 height 25
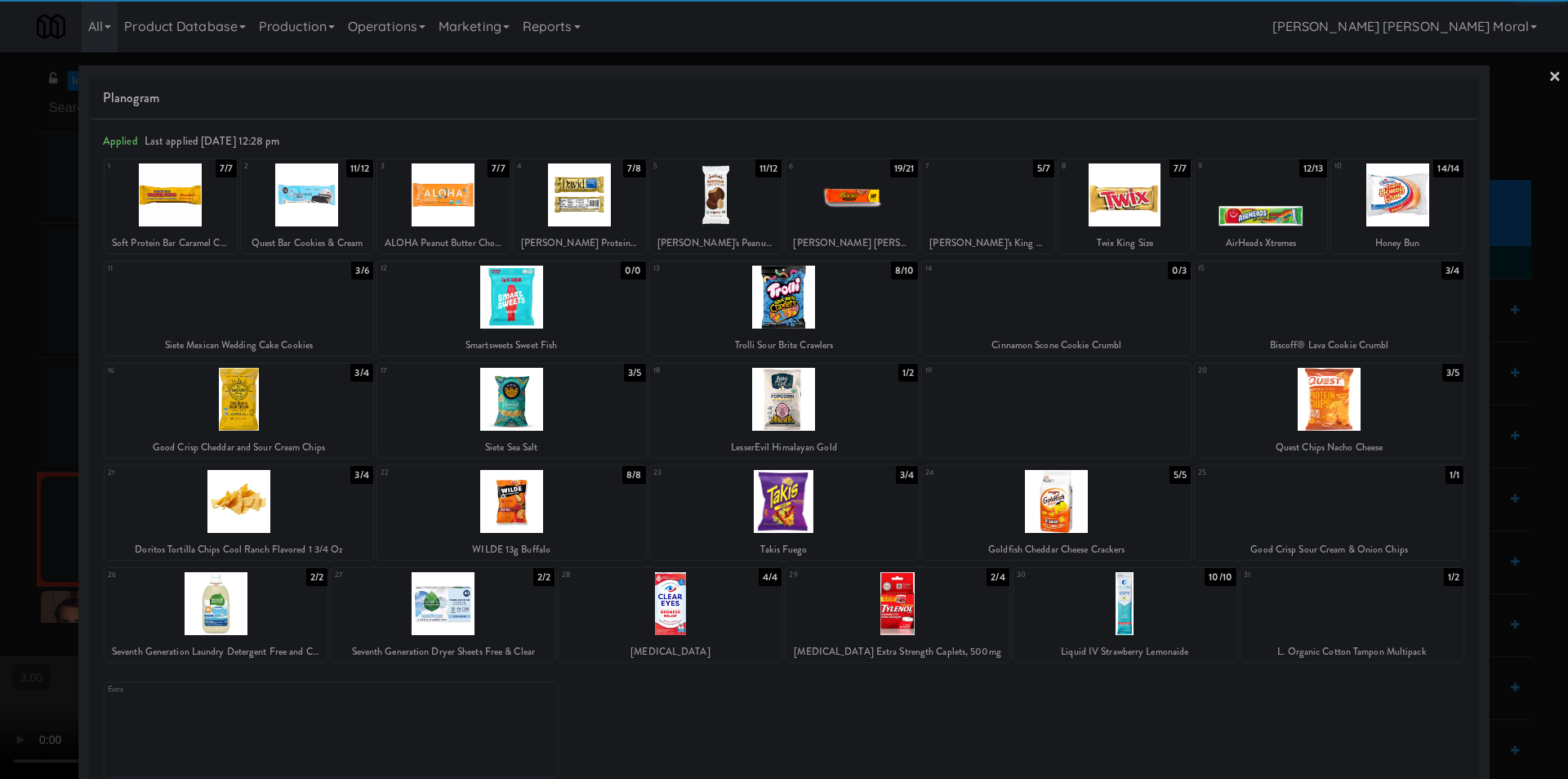
click at [1351, 316] on div at bounding box center [1328, 297] width 268 height 63
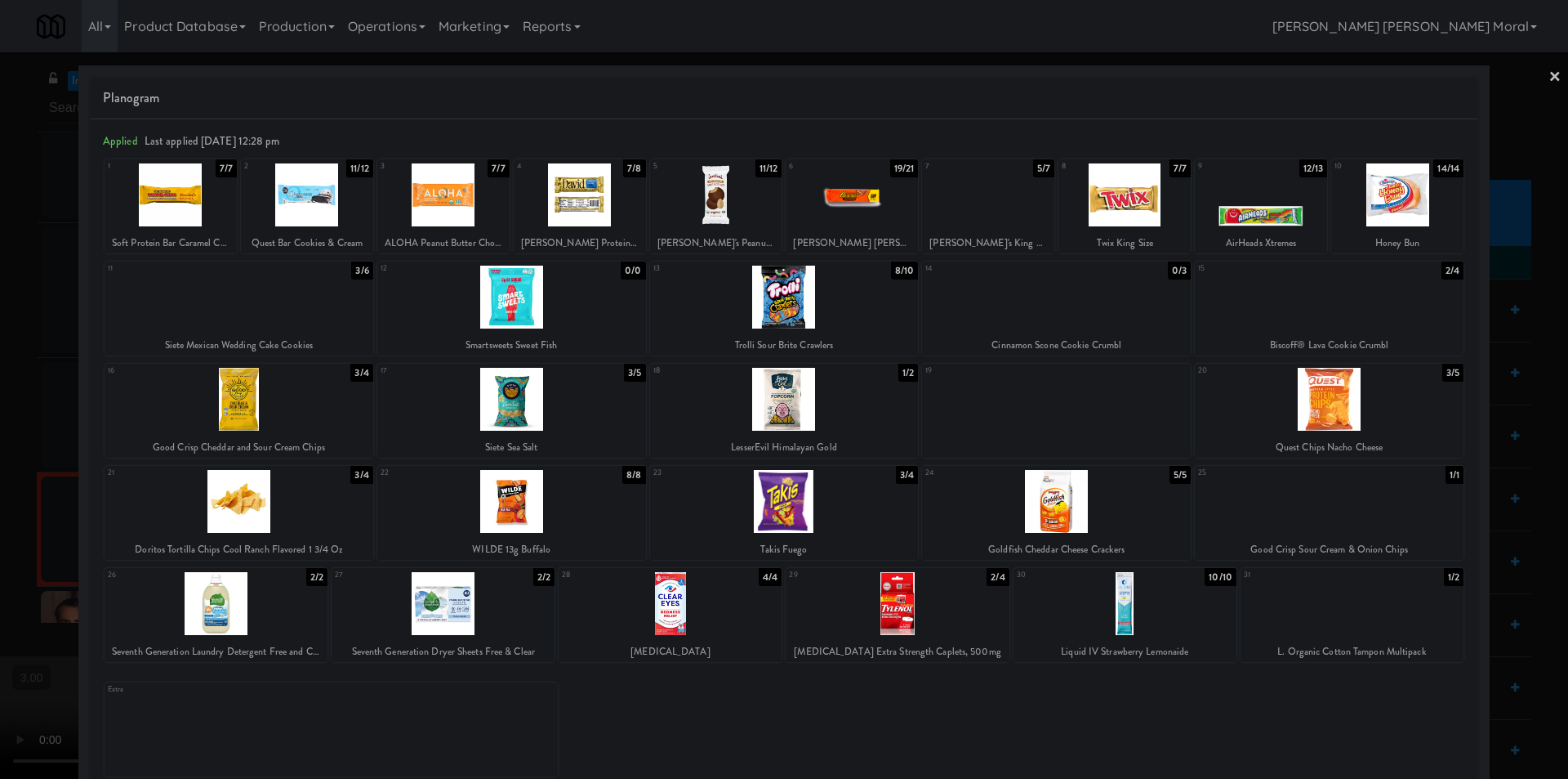
click at [1114, 207] on div at bounding box center [1125, 195] width 133 height 63
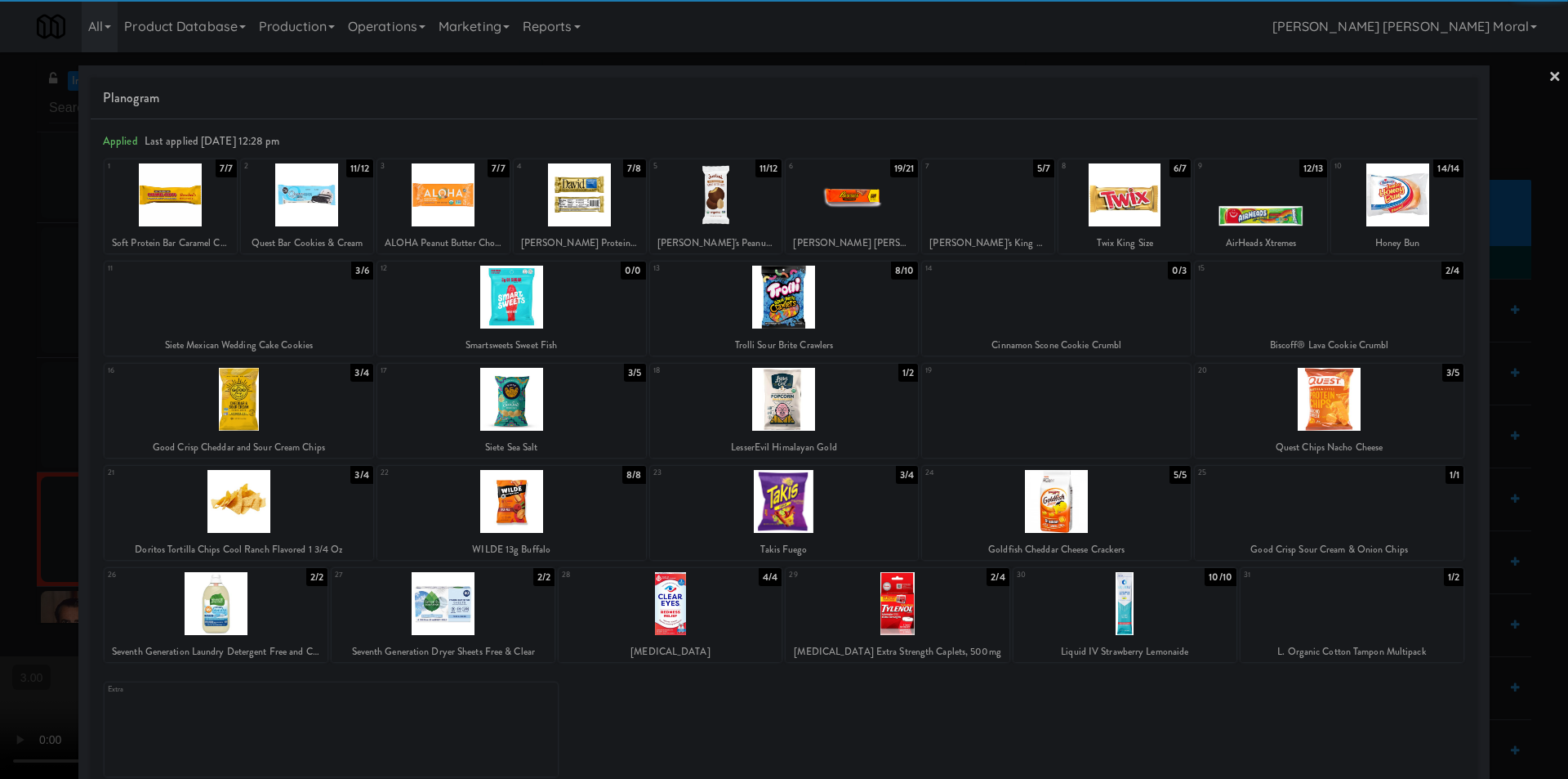
click at [1548, 79] on link "×" at bounding box center [1554, 78] width 13 height 51
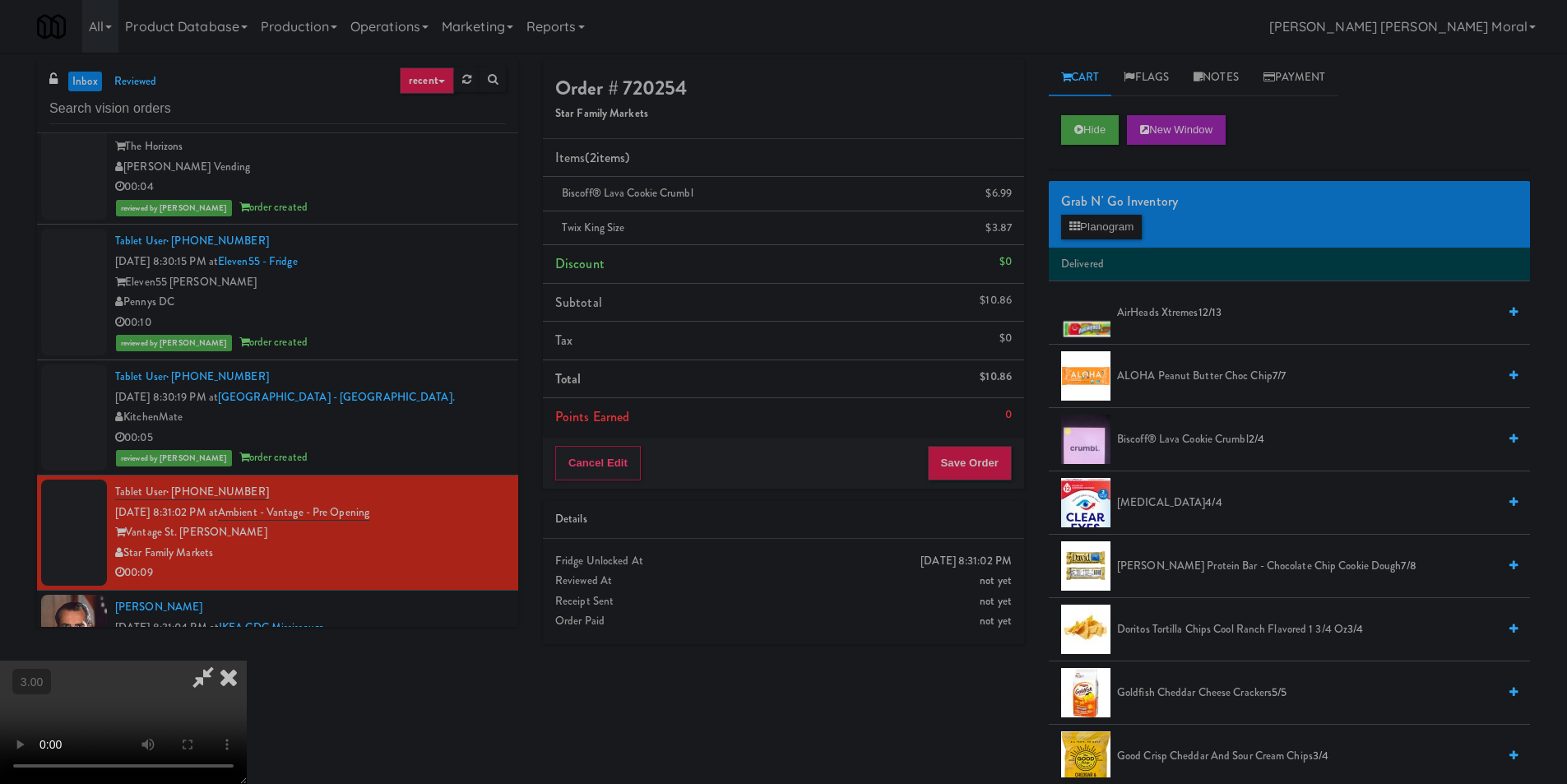
click at [247, 660] on video at bounding box center [123, 722] width 247 height 124
click at [247, 660] on icon at bounding box center [229, 676] width 37 height 33
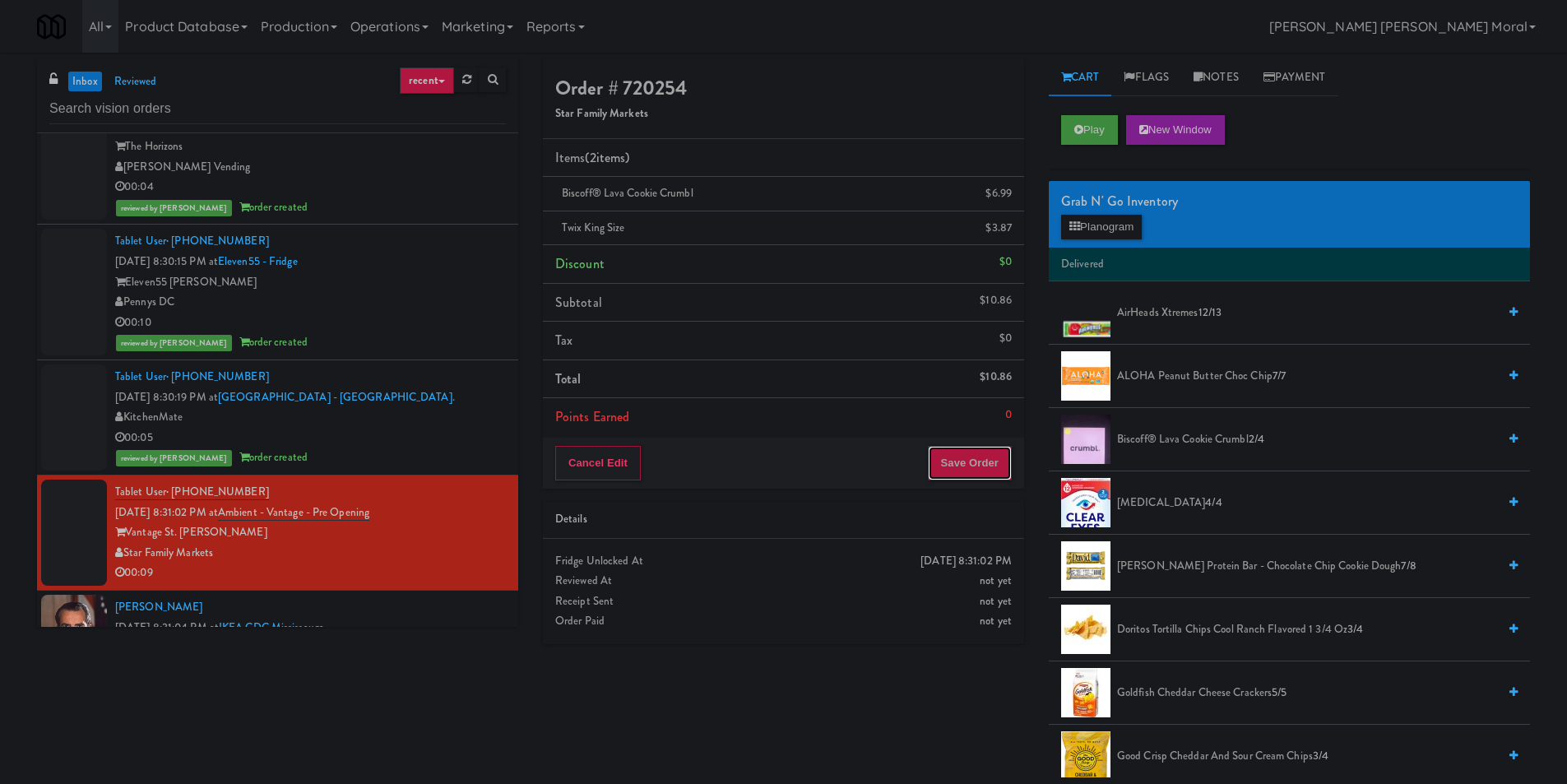
click at [930, 461] on button "Save Order" at bounding box center [970, 462] width 84 height 35
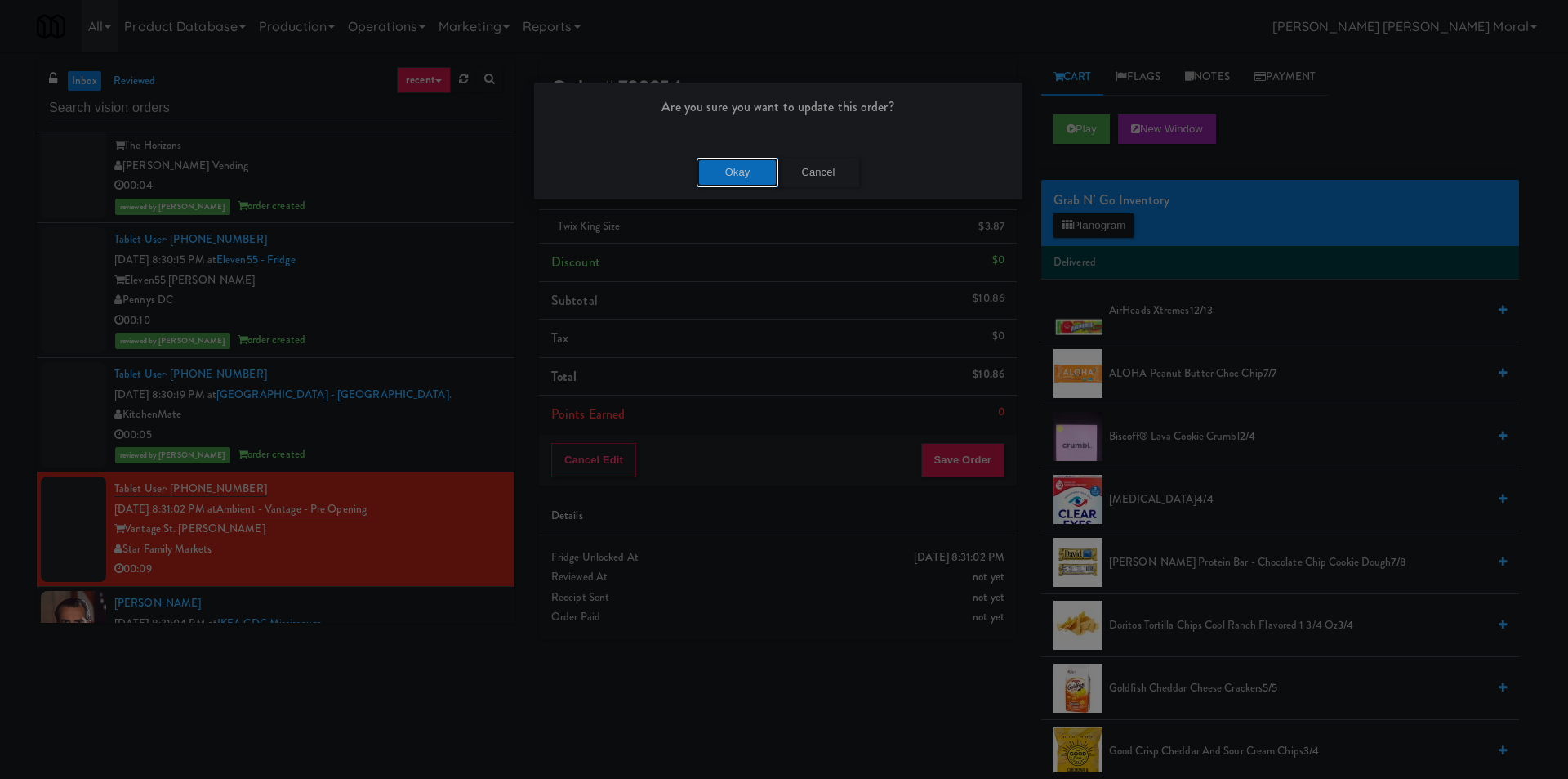
click at [745, 177] on button "Okay" at bounding box center [737, 172] width 82 height 30
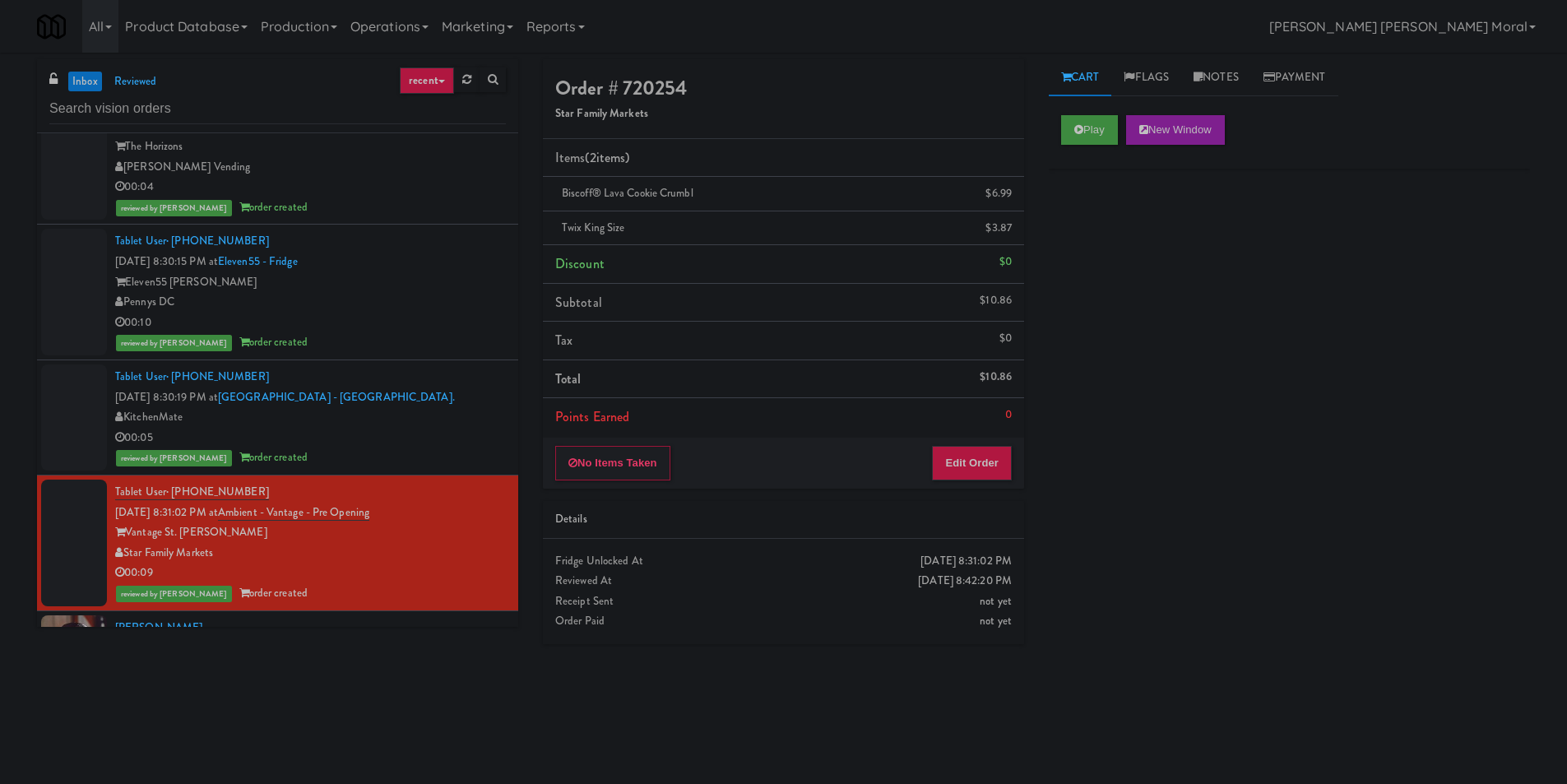
click at [0, 440] on div "inbox reviewed recent all unclear take inventory issue suspicious failed recent…" at bounding box center [784, 389] width 1567 height 660
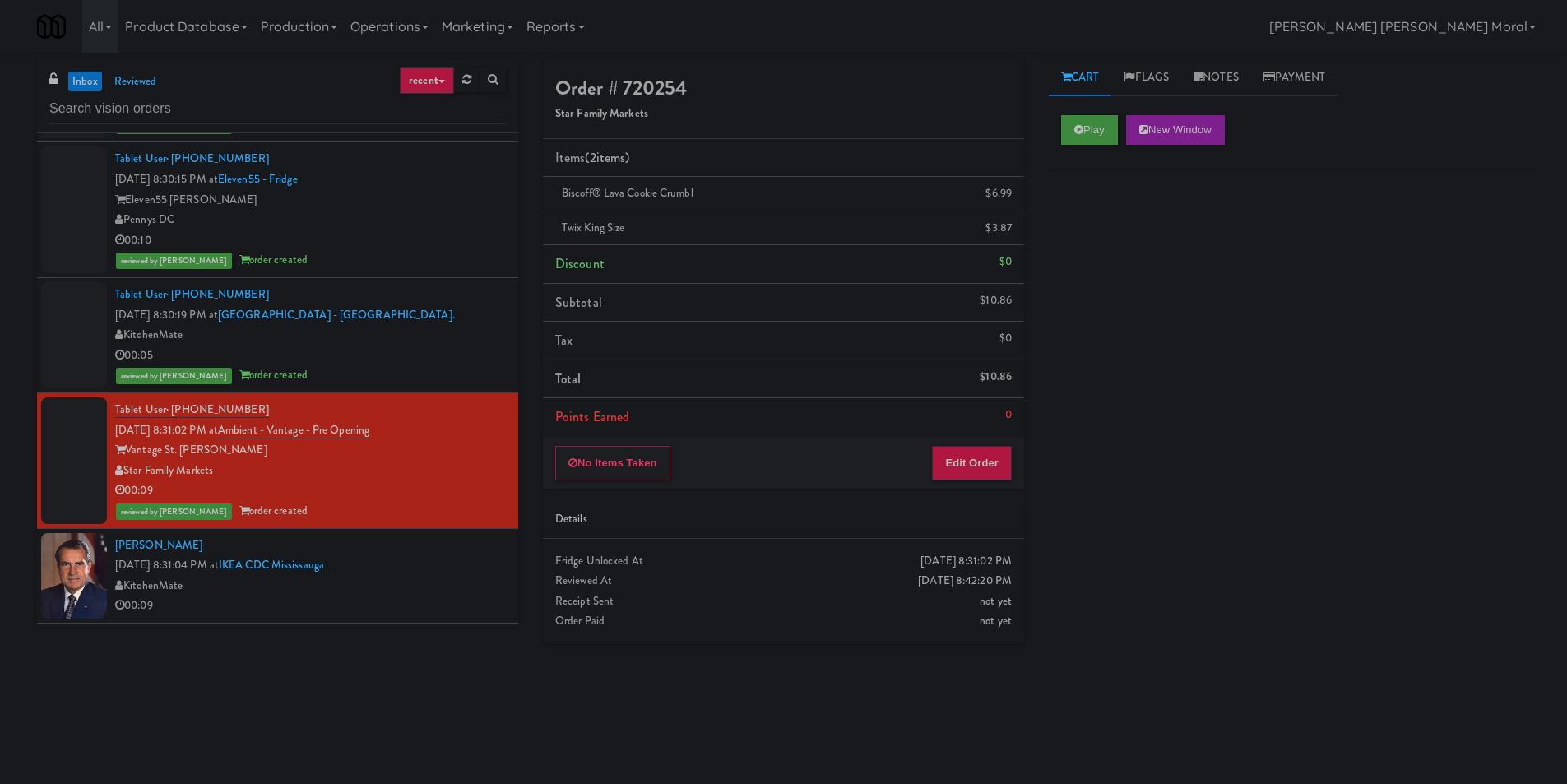
scroll to position [2795, 0]
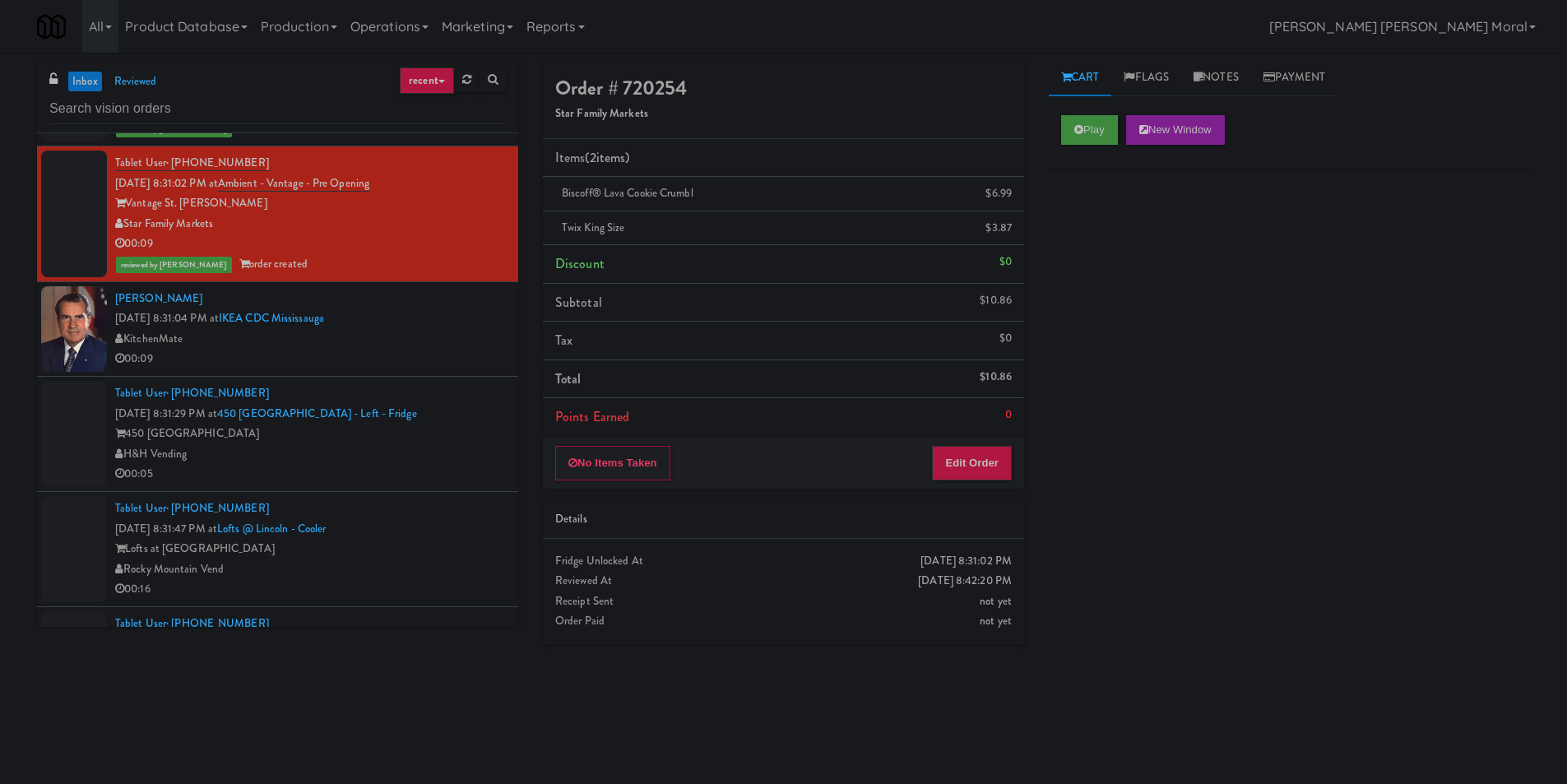
click at [434, 359] on div "00:09" at bounding box center [310, 358] width 391 height 21
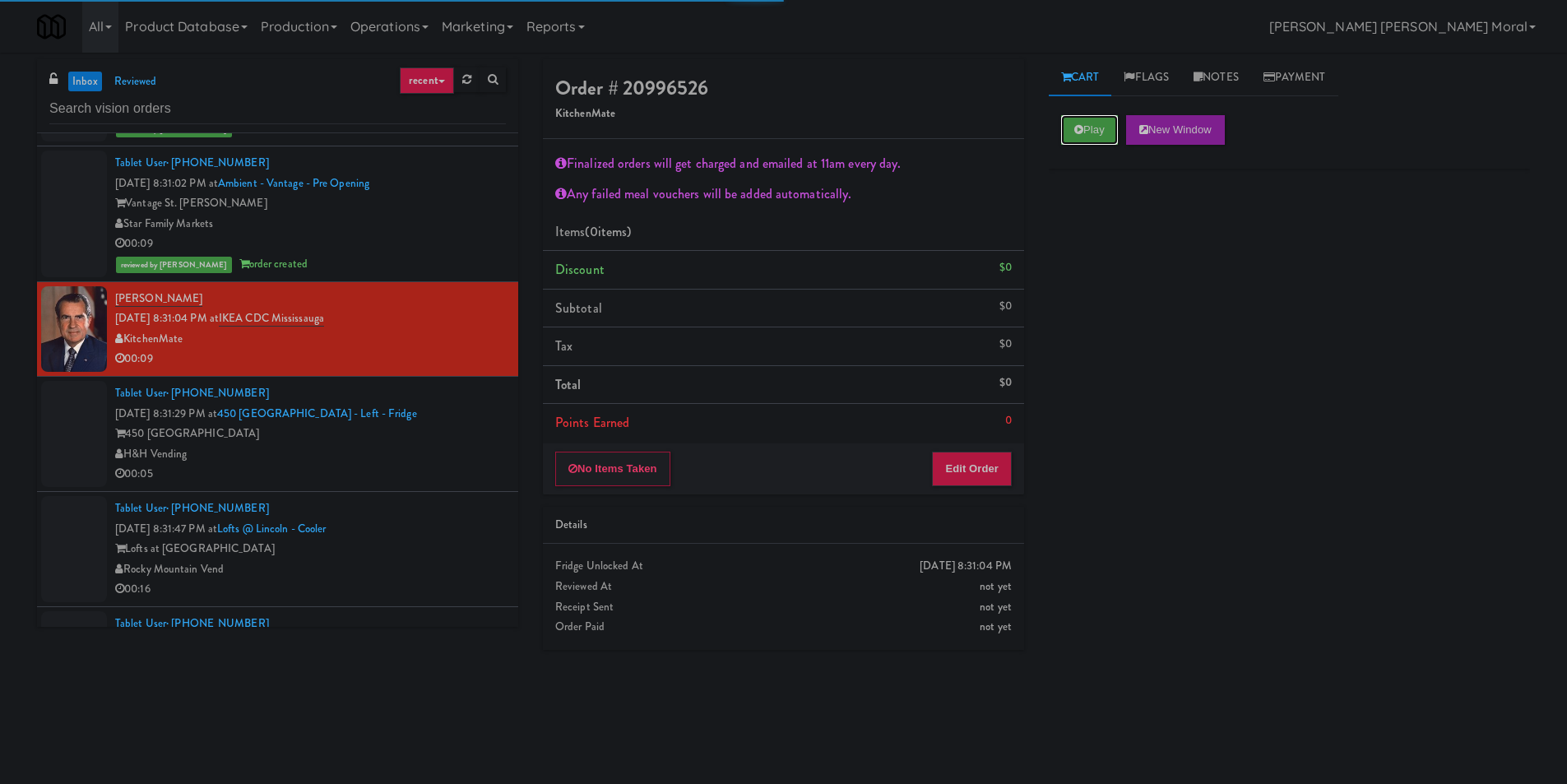
click at [1097, 139] on button "Play" at bounding box center [1090, 130] width 56 height 30
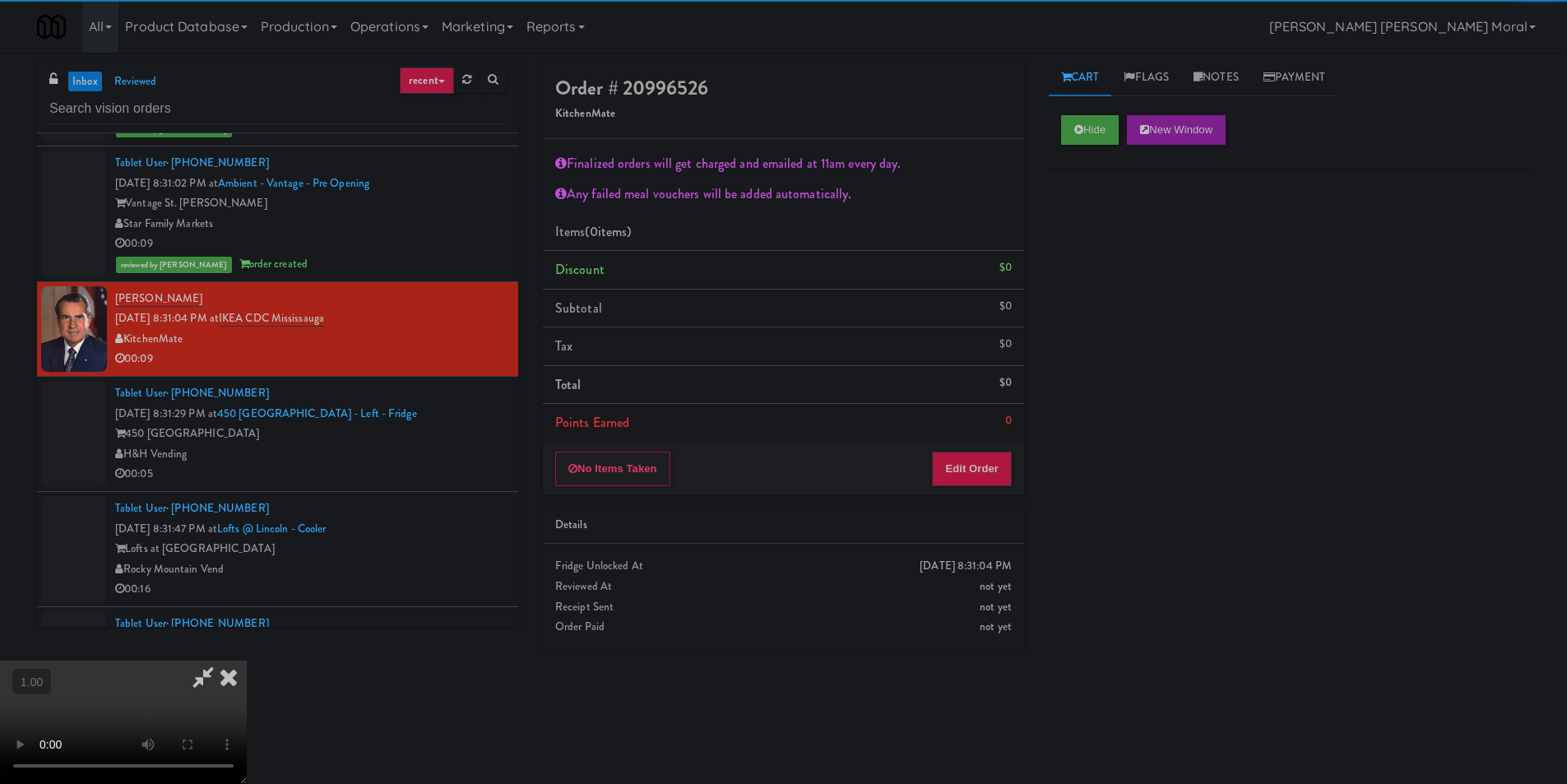
click at [1096, 243] on div "Hide New Window Primary Flag Clear Flag if unable to determine what was taken o…" at bounding box center [1290, 411] width 481 height 617
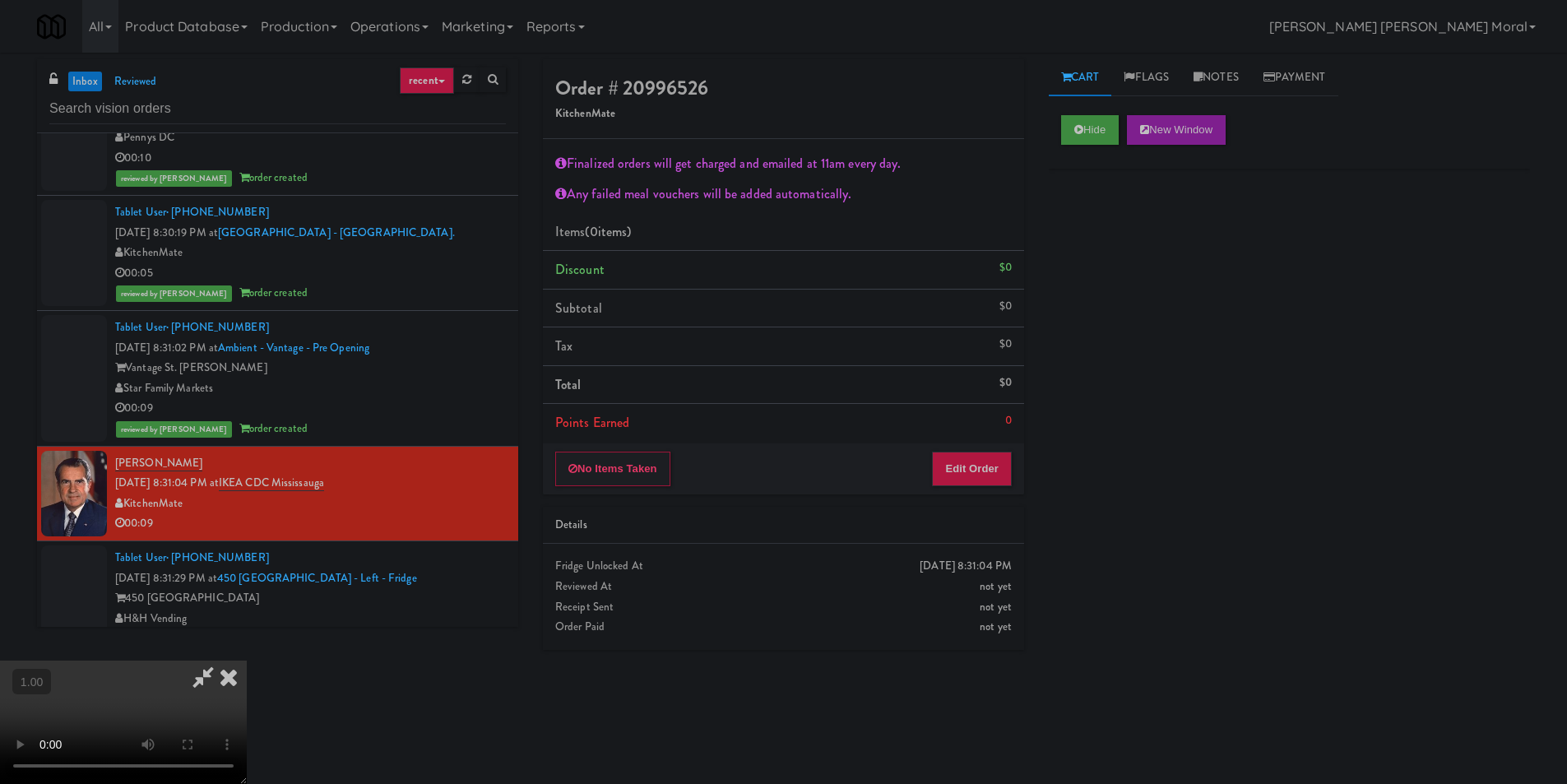
click at [247, 660] on video at bounding box center [123, 722] width 247 height 124
click at [996, 458] on button "Edit Order" at bounding box center [972, 468] width 80 height 35
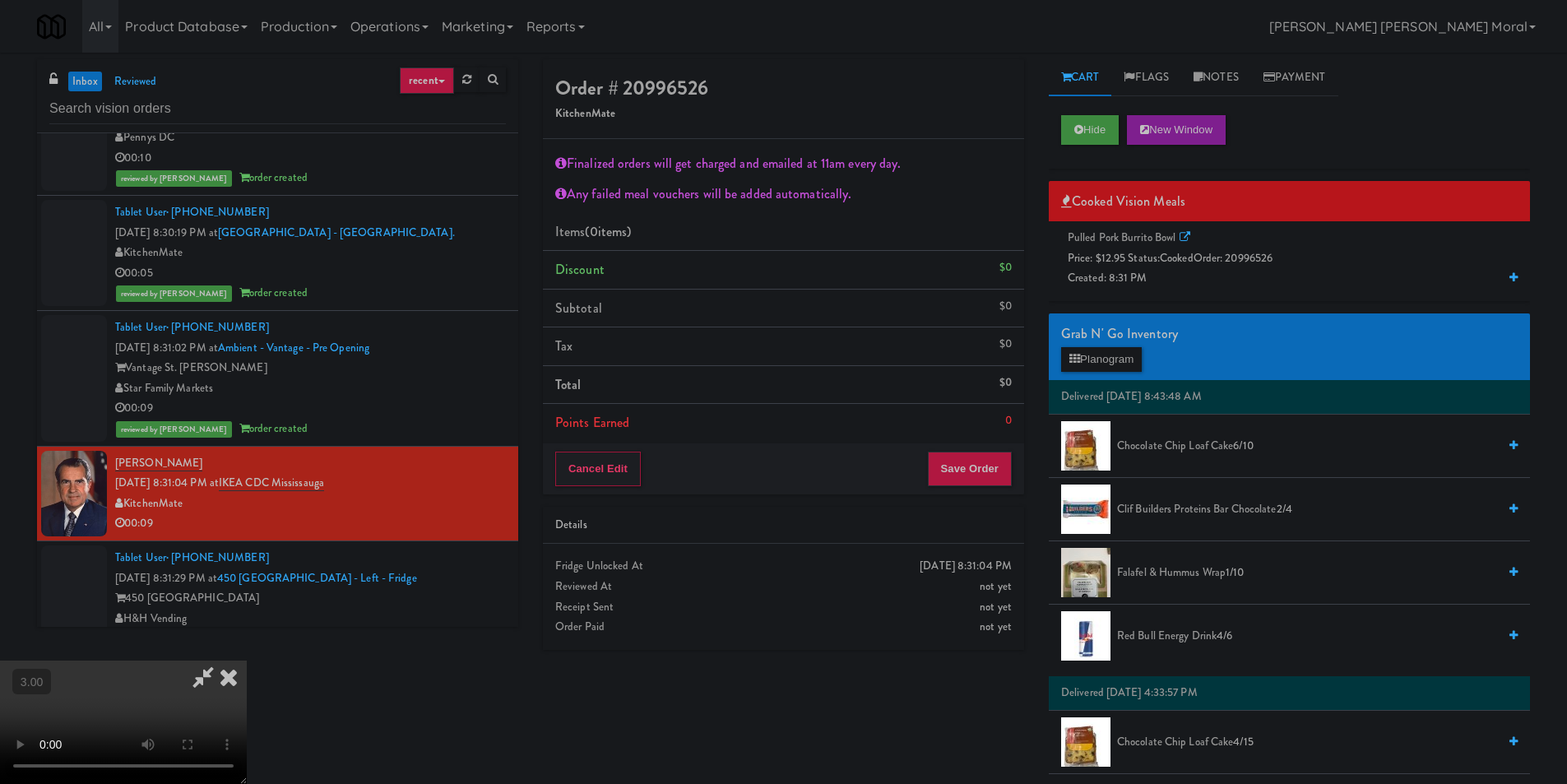
click at [1175, 260] on span "cooked" at bounding box center [1177, 258] width 34 height 16
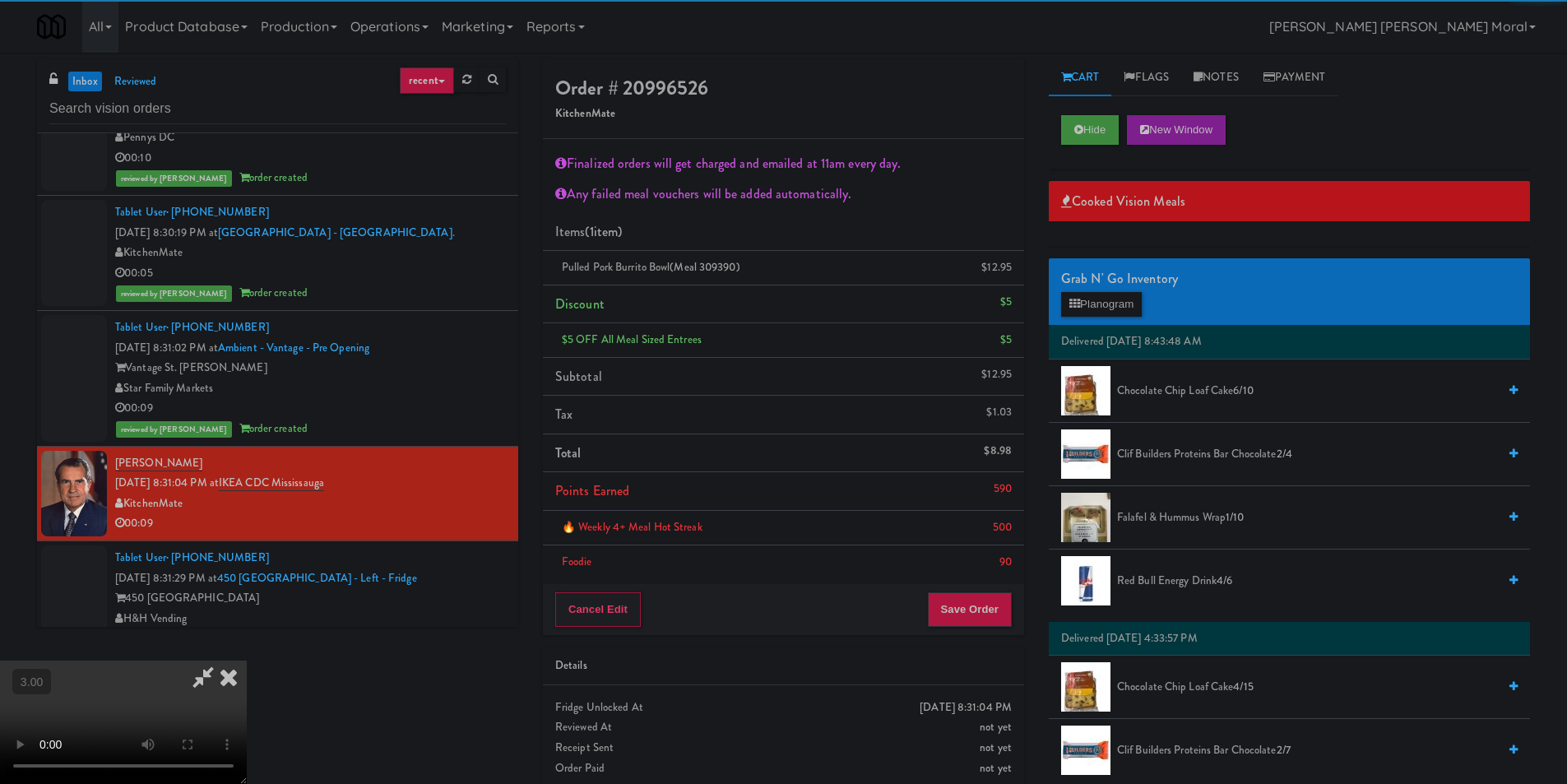
click at [247, 660] on icon at bounding box center [229, 676] width 37 height 33
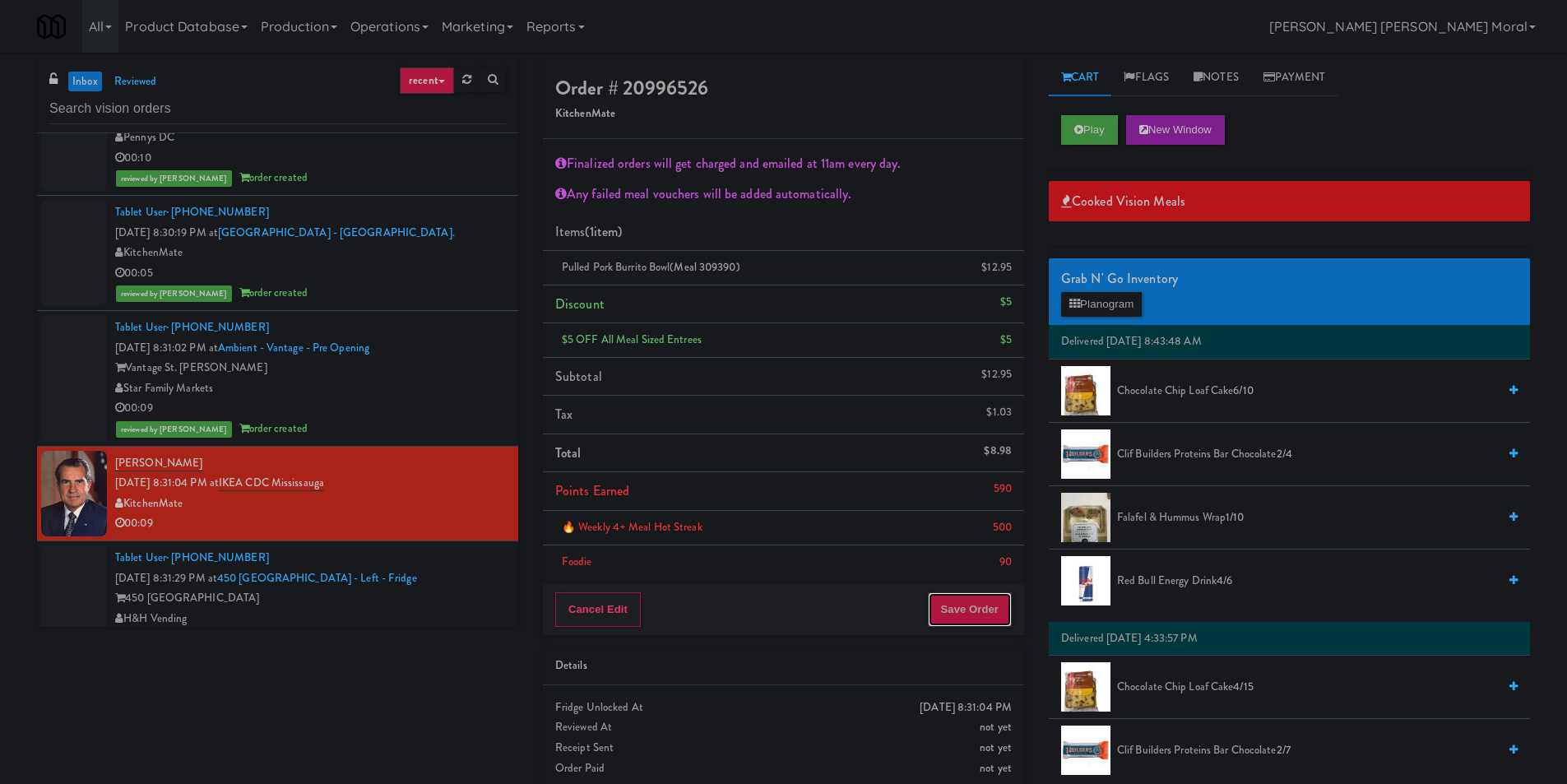
click at [971, 596] on button "Save Order" at bounding box center [970, 609] width 84 height 35
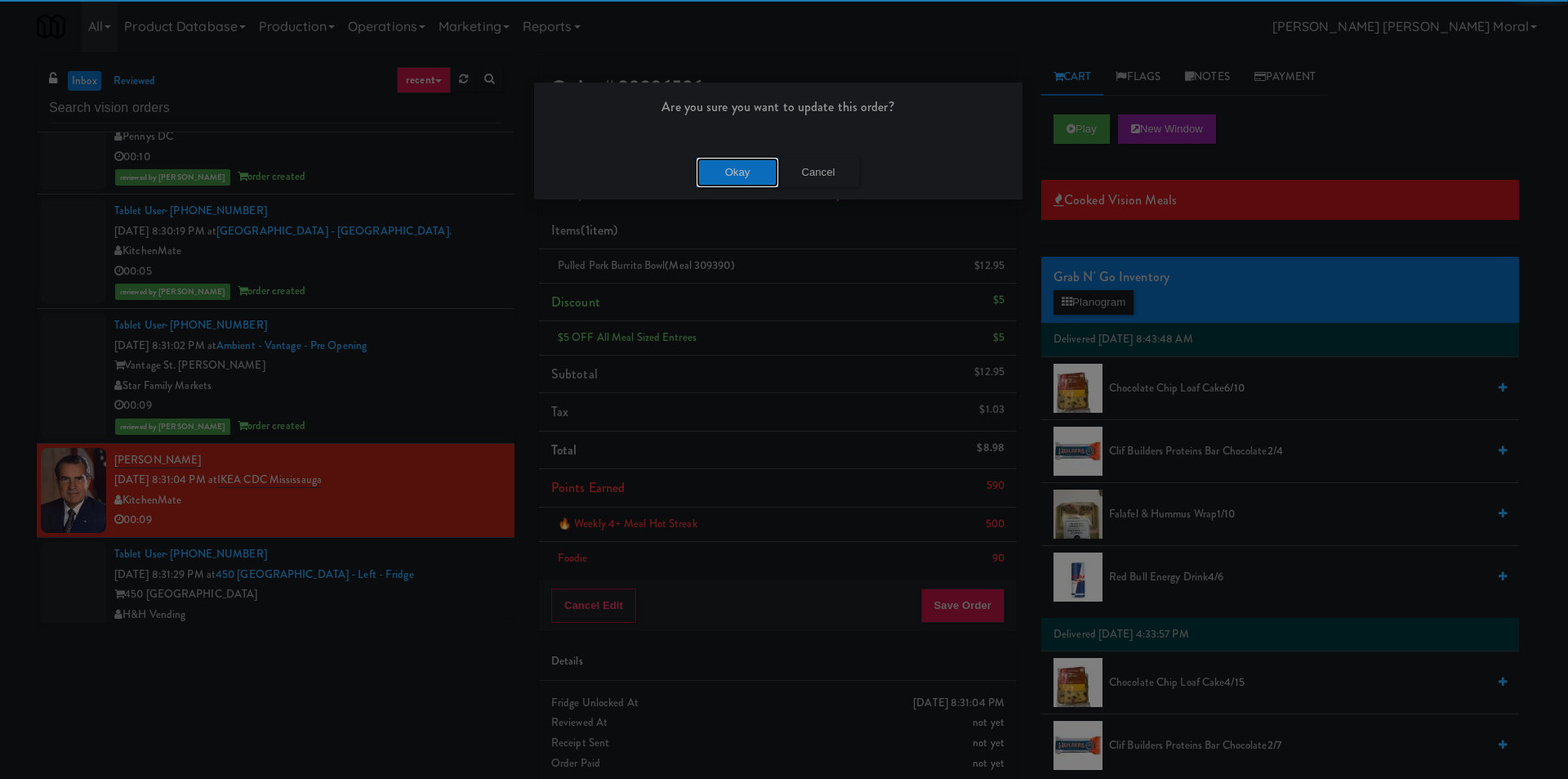
click at [722, 161] on button "Okay" at bounding box center [737, 172] width 82 height 30
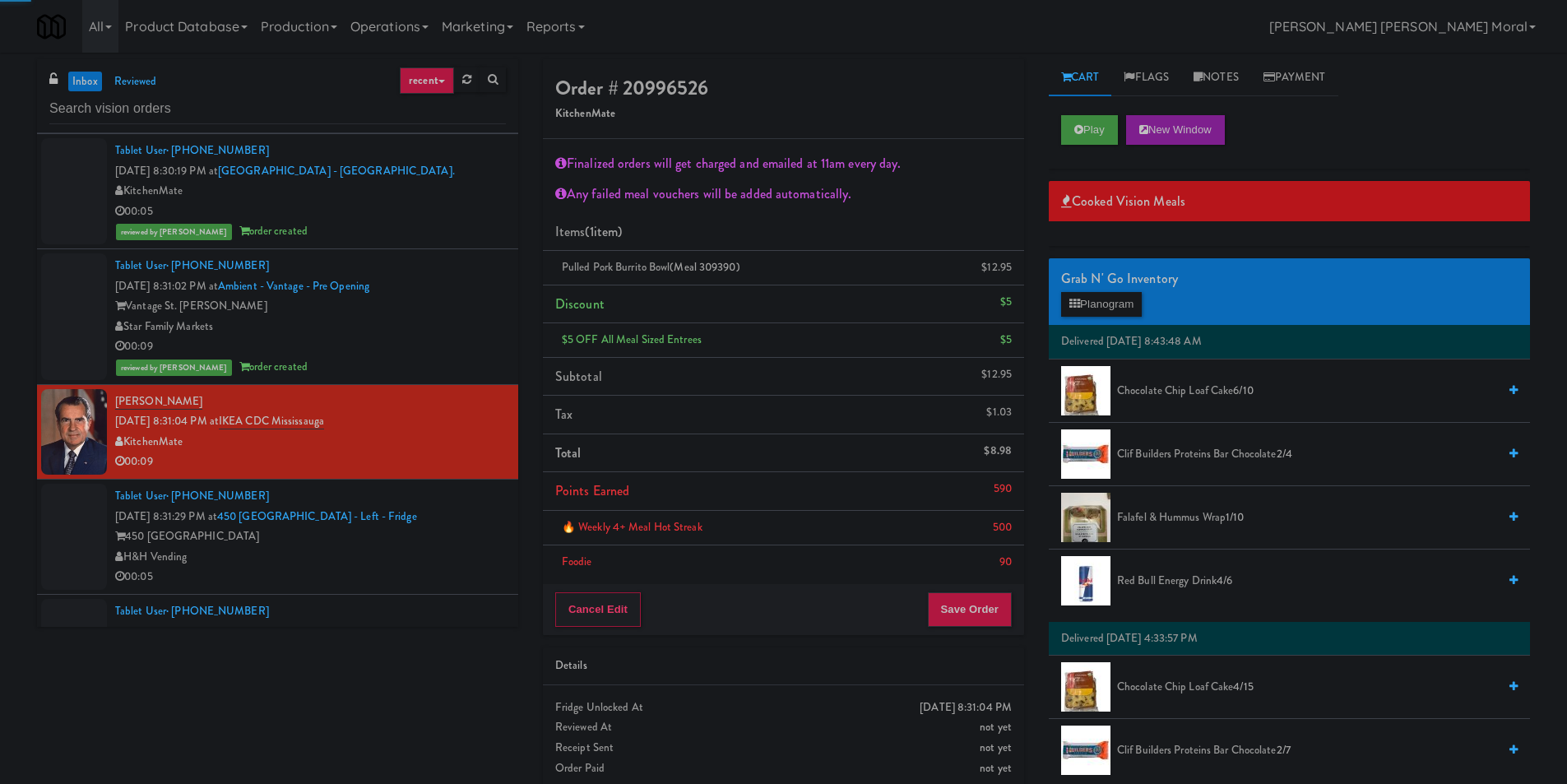
scroll to position [2878, 0]
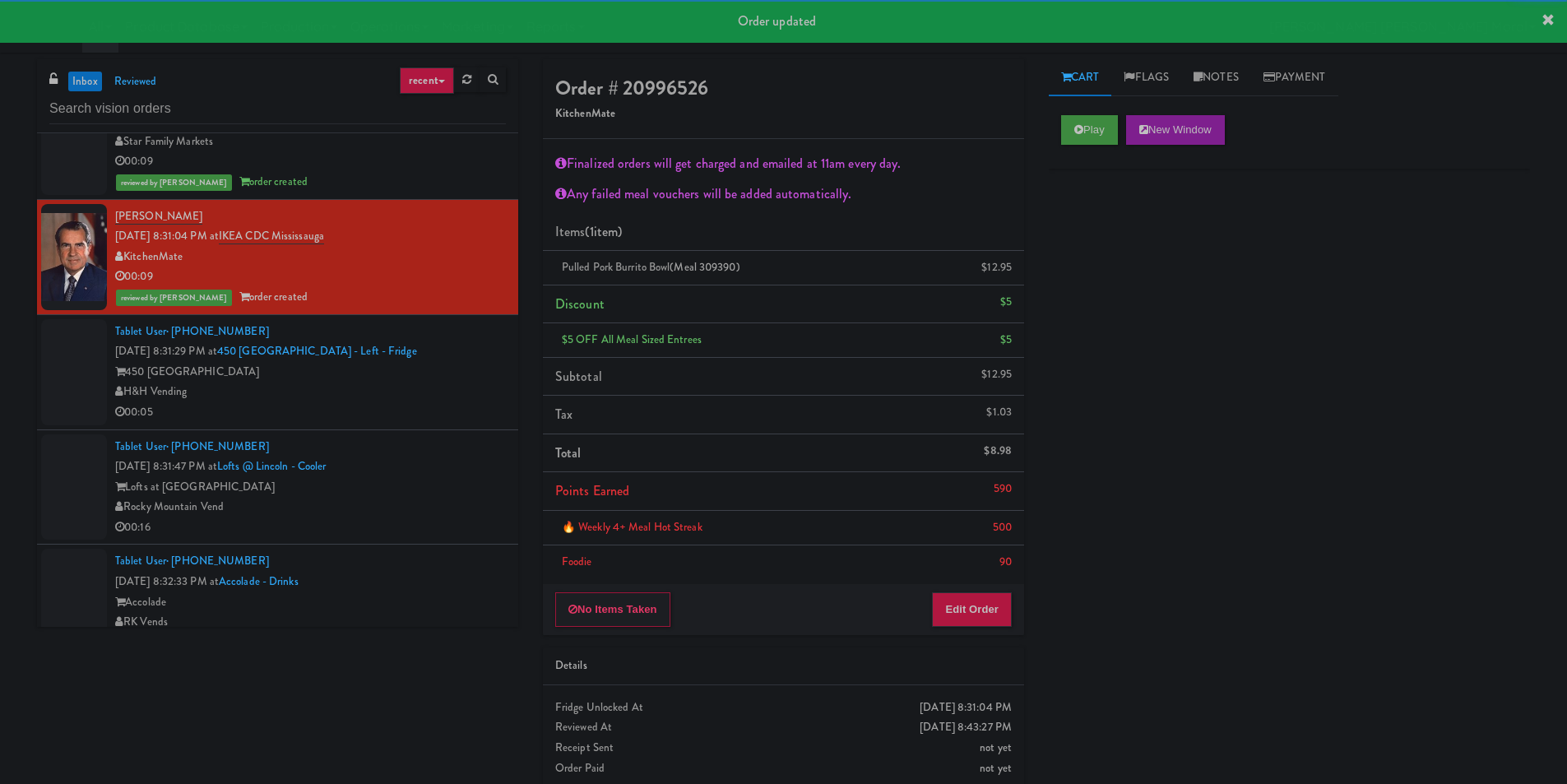
click at [461, 390] on div "H&H Vending" at bounding box center [310, 391] width 391 height 21
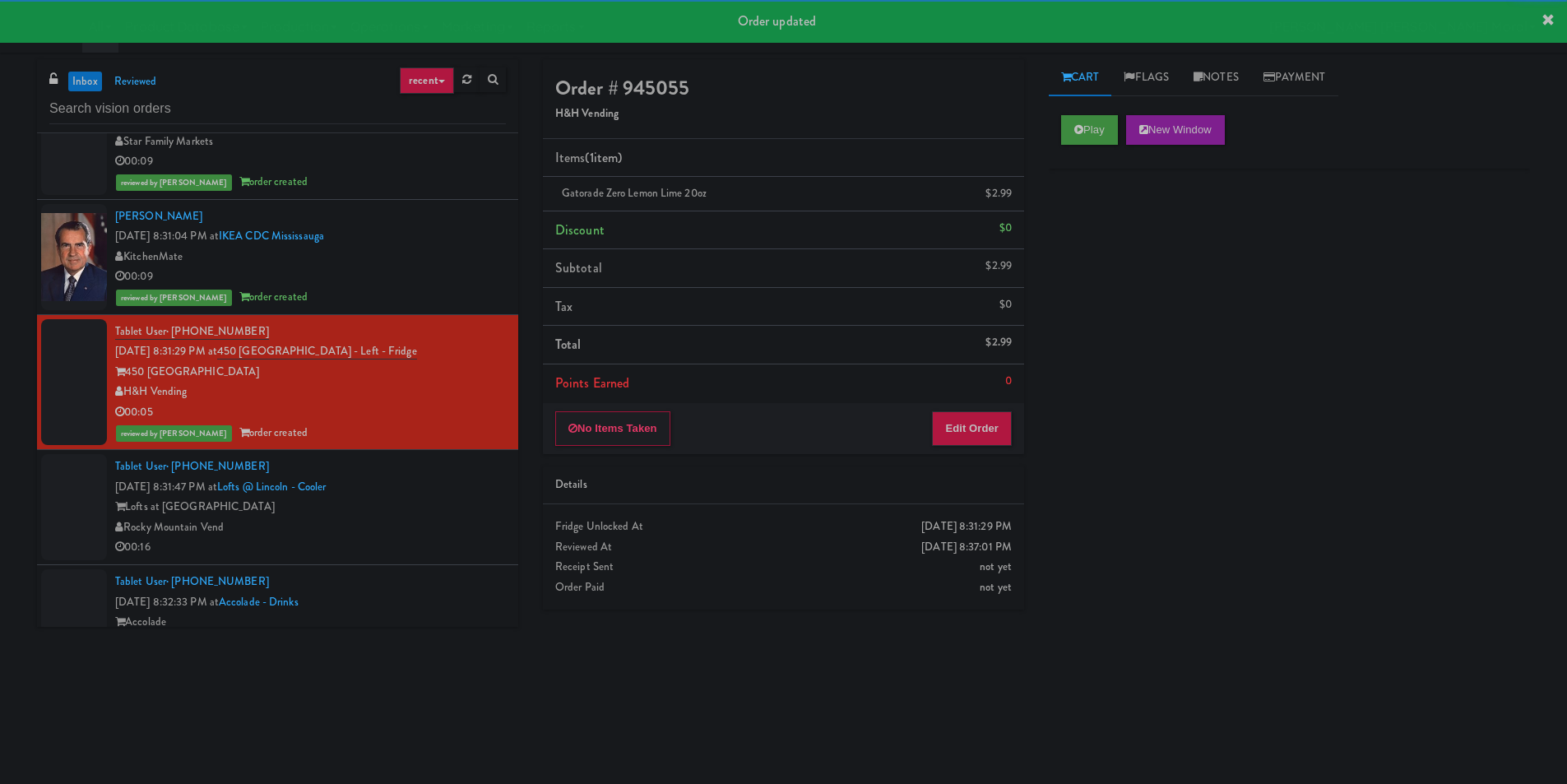
click at [465, 498] on div "Lofts at [GEOGRAPHIC_DATA]" at bounding box center [310, 507] width 391 height 21
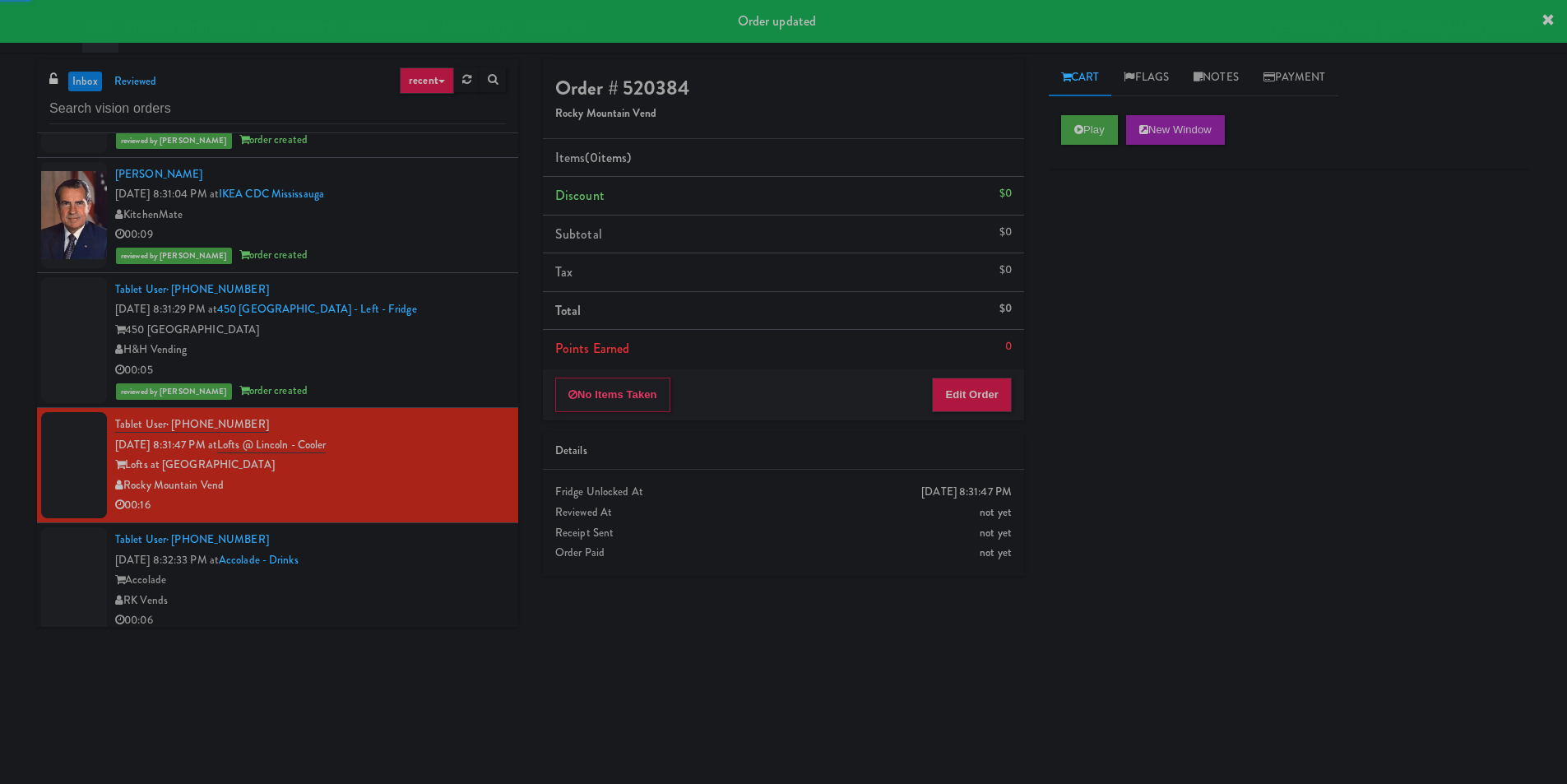
scroll to position [3043, 0]
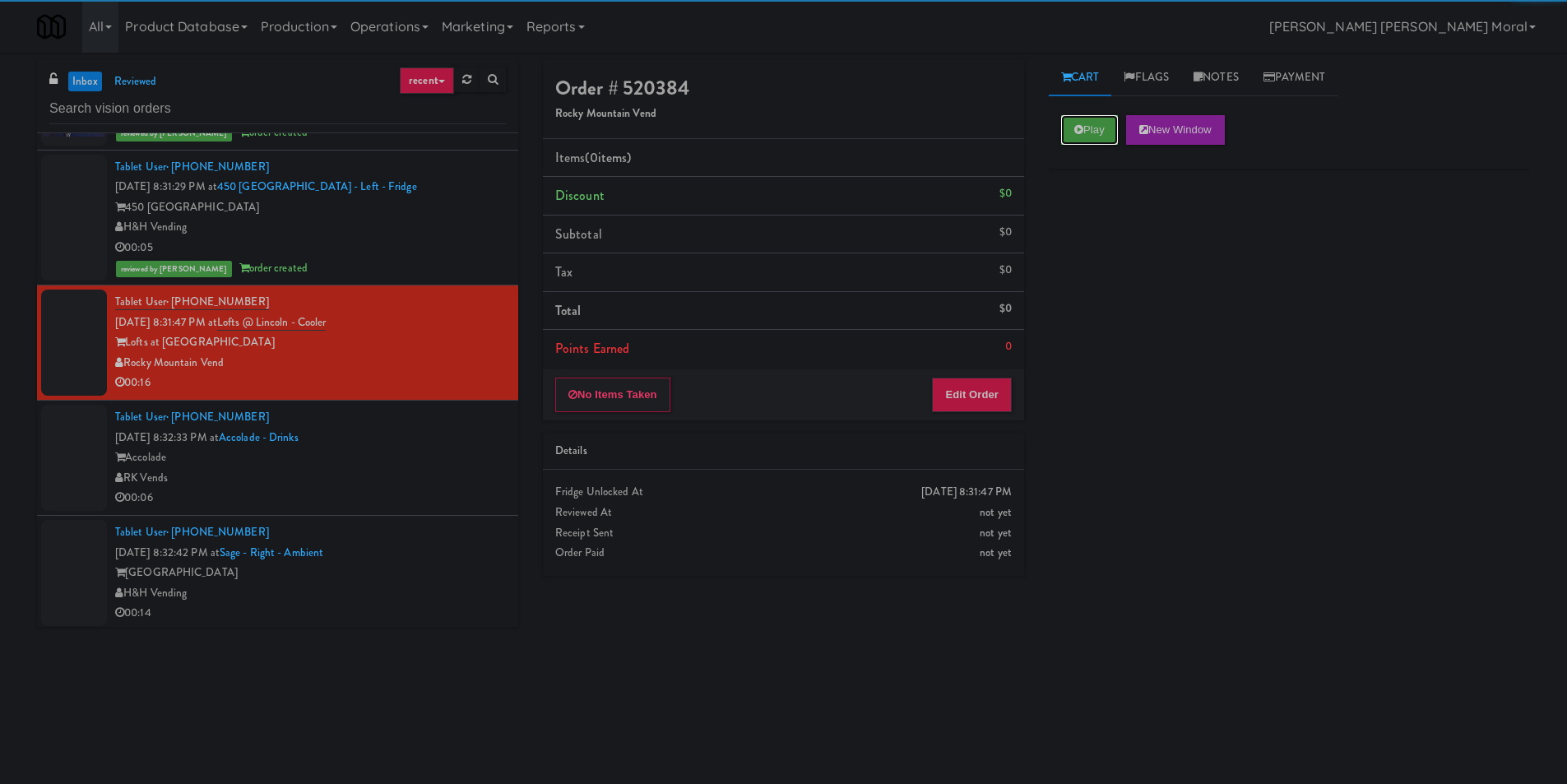
click at [1091, 129] on button "Play" at bounding box center [1090, 130] width 56 height 30
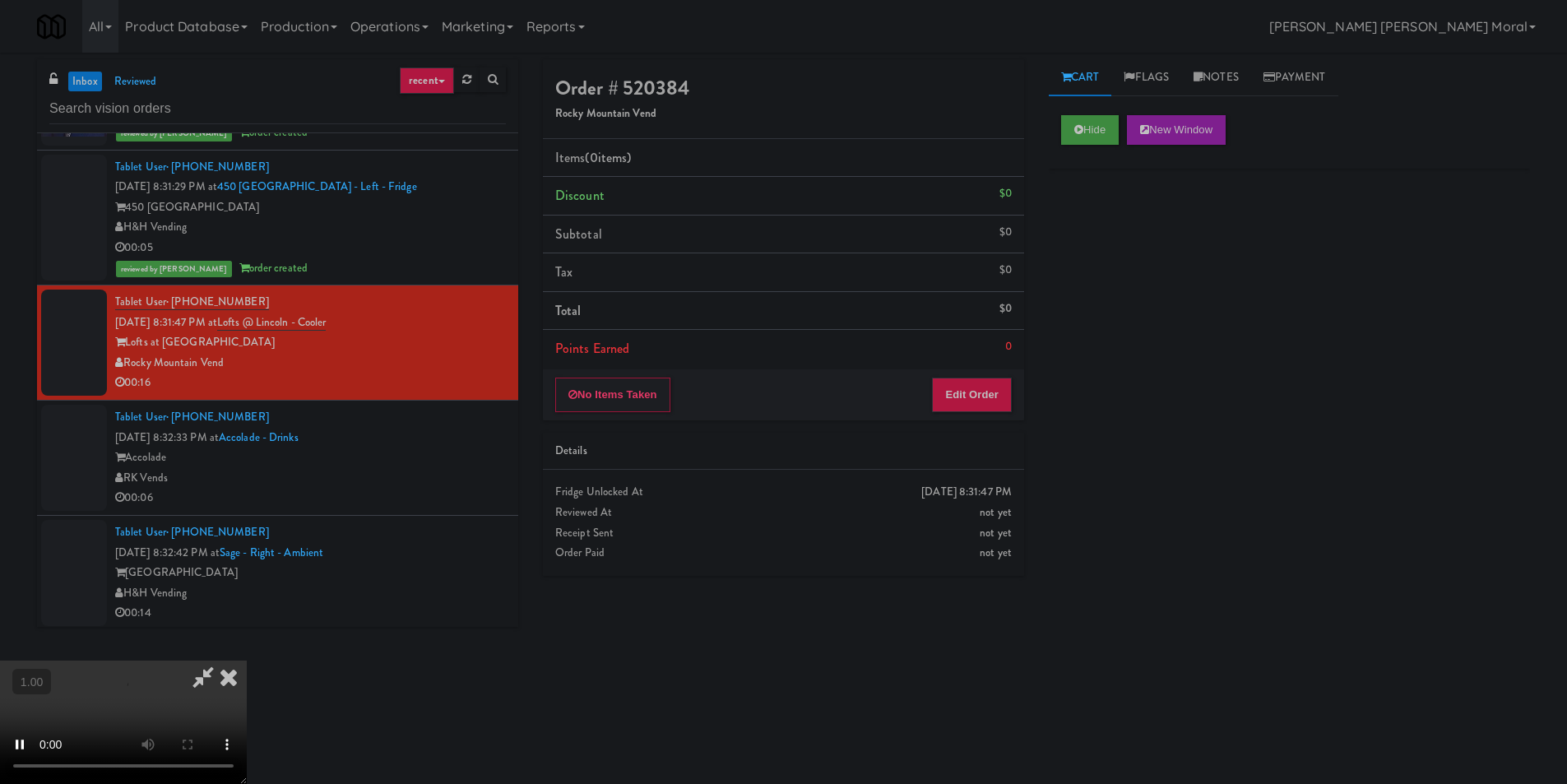
click at [1100, 249] on div "Hide New Window Primary Flag Clear Flag if unable to determine what was taken o…" at bounding box center [1290, 411] width 481 height 617
click at [1185, 481] on div "Hide New Window Primary Flag Clear Flag if unable to determine what was taken o…" at bounding box center [1290, 411] width 481 height 617
click at [247, 660] on video at bounding box center [123, 722] width 247 height 124
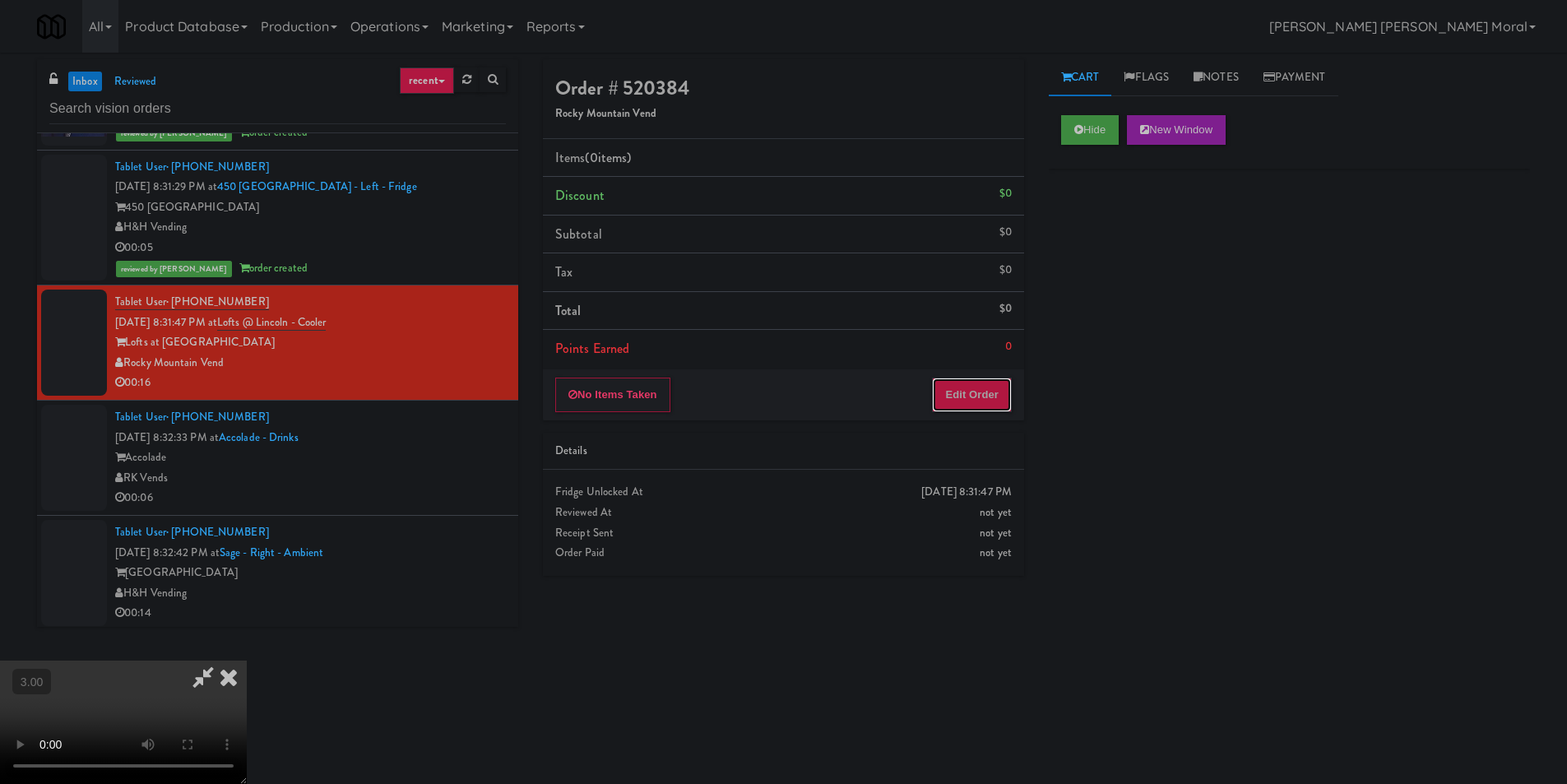
click at [976, 406] on button "Edit Order" at bounding box center [972, 394] width 80 height 35
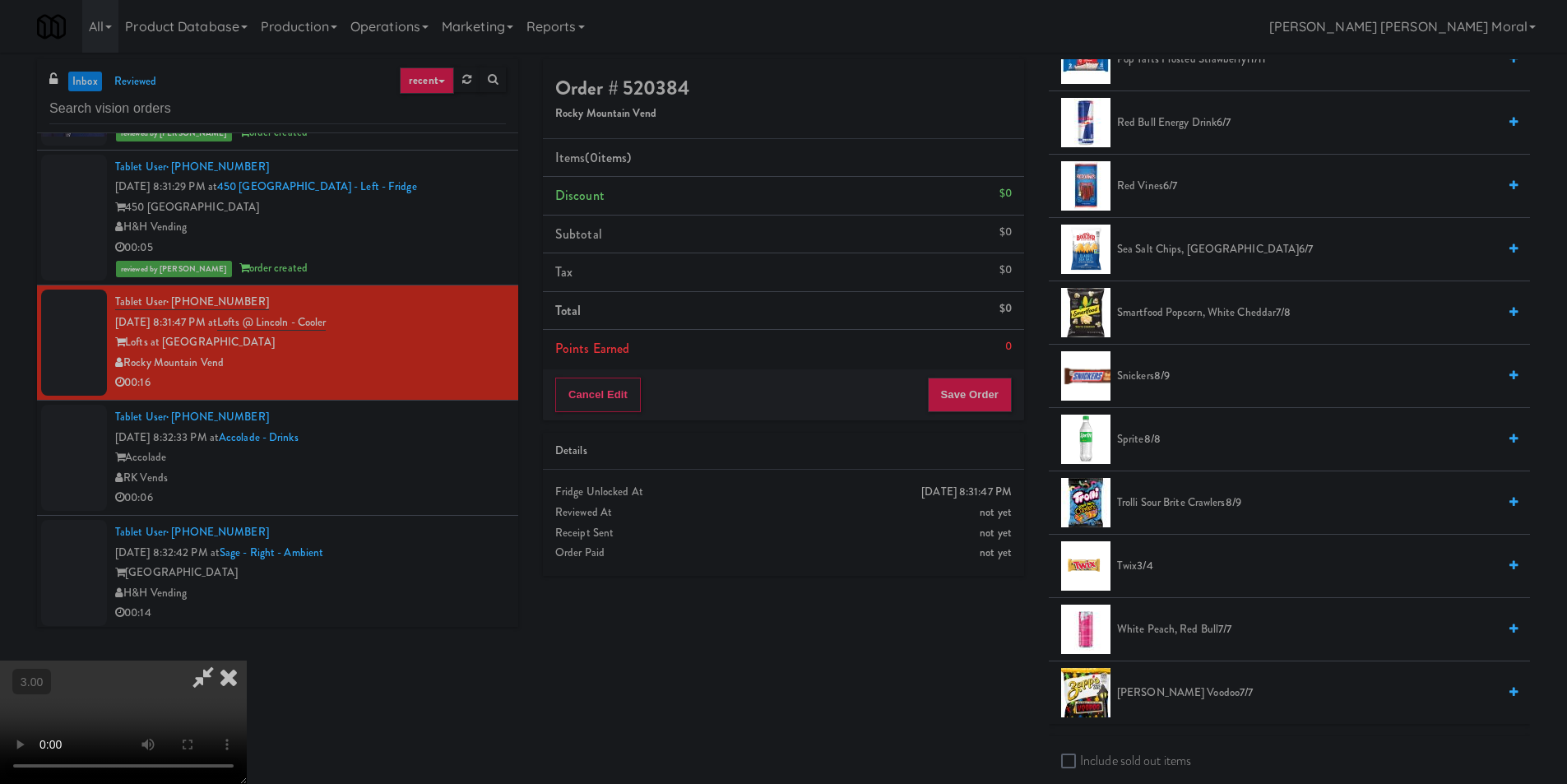
scroll to position [1892, 0]
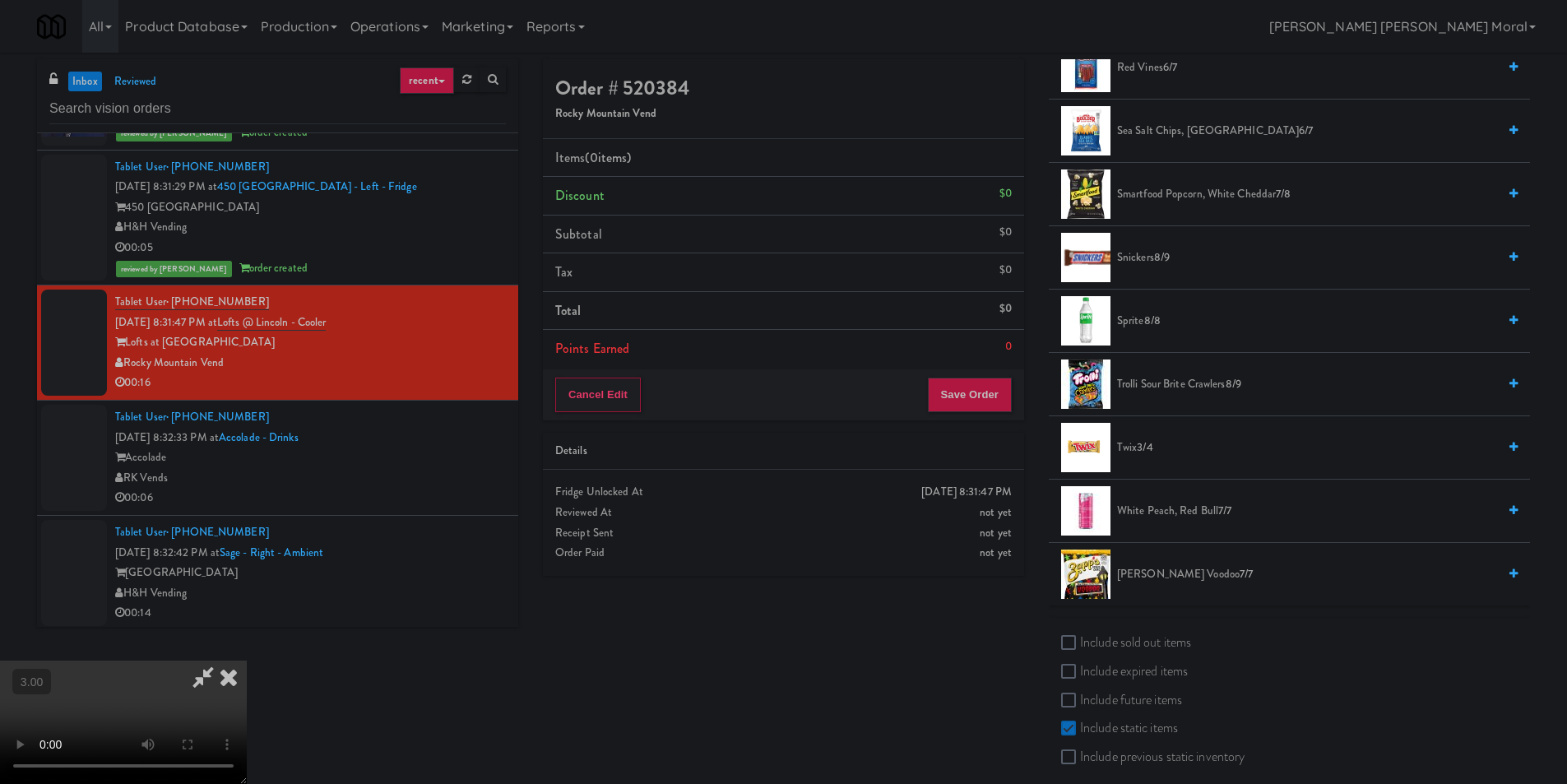
click at [1152, 260] on span "Snickers 8/9" at bounding box center [1307, 257] width 380 height 21
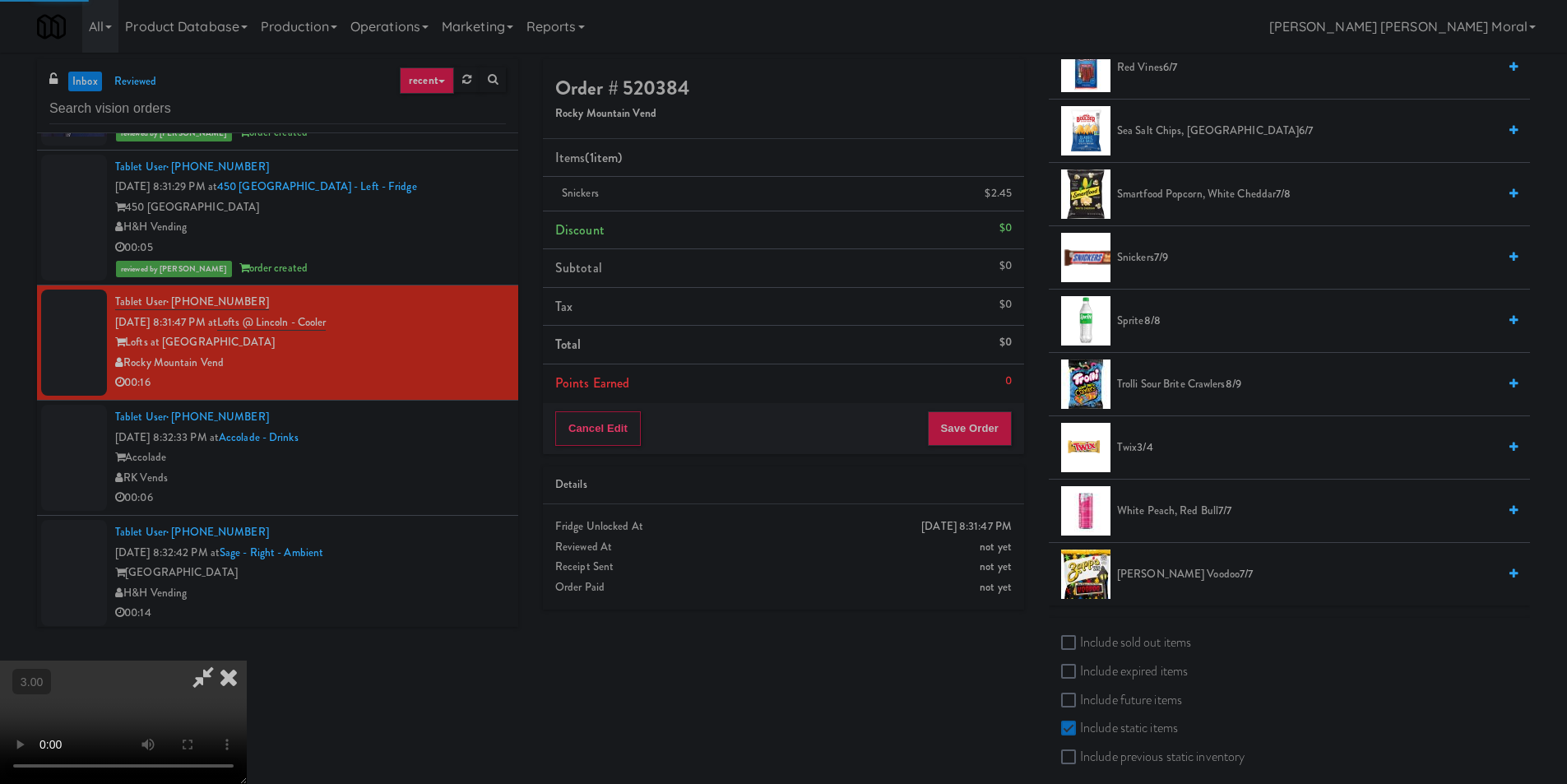
click at [247, 660] on icon at bounding box center [229, 676] width 37 height 33
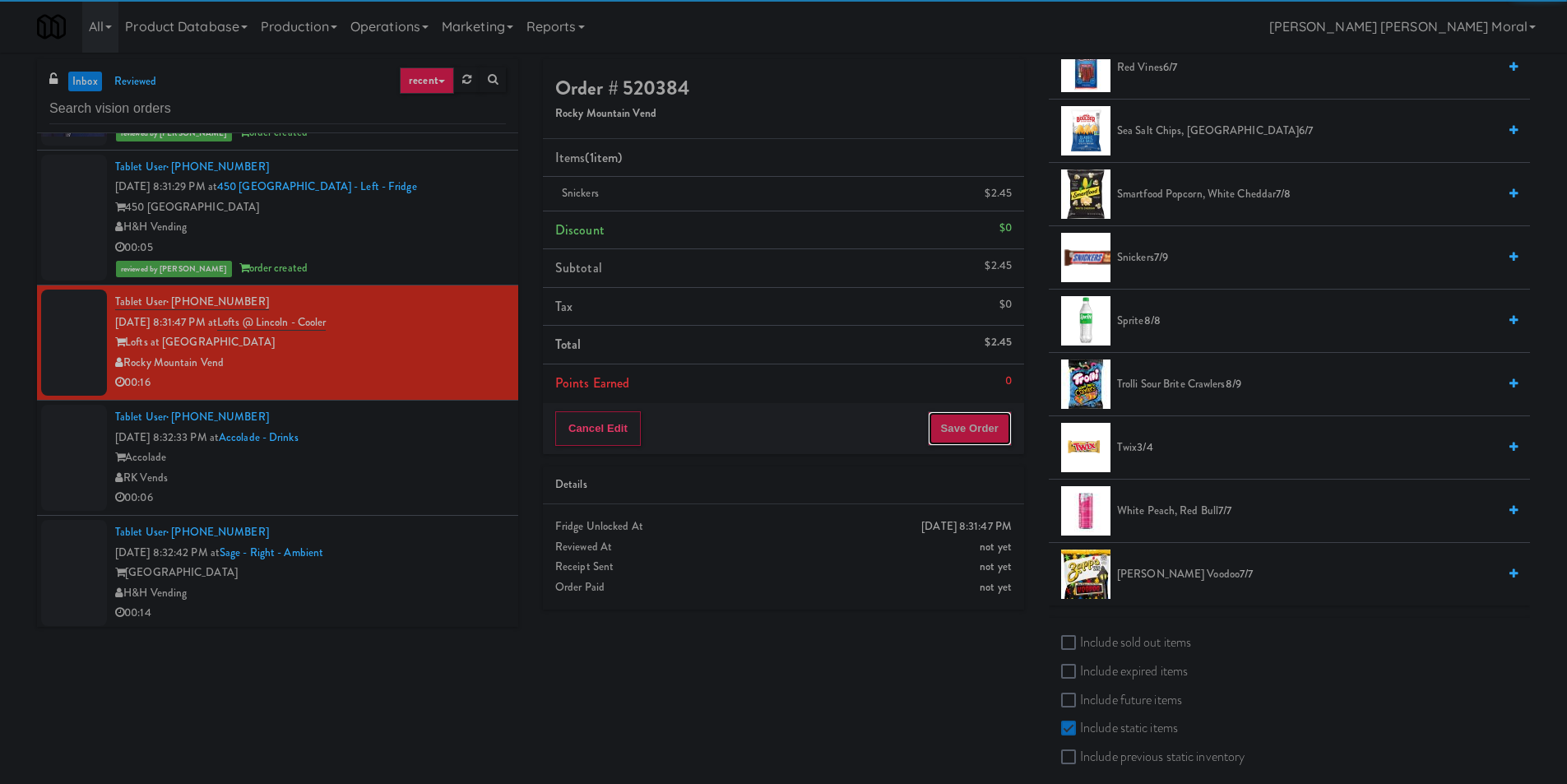
click at [979, 440] on button "Save Order" at bounding box center [970, 428] width 84 height 35
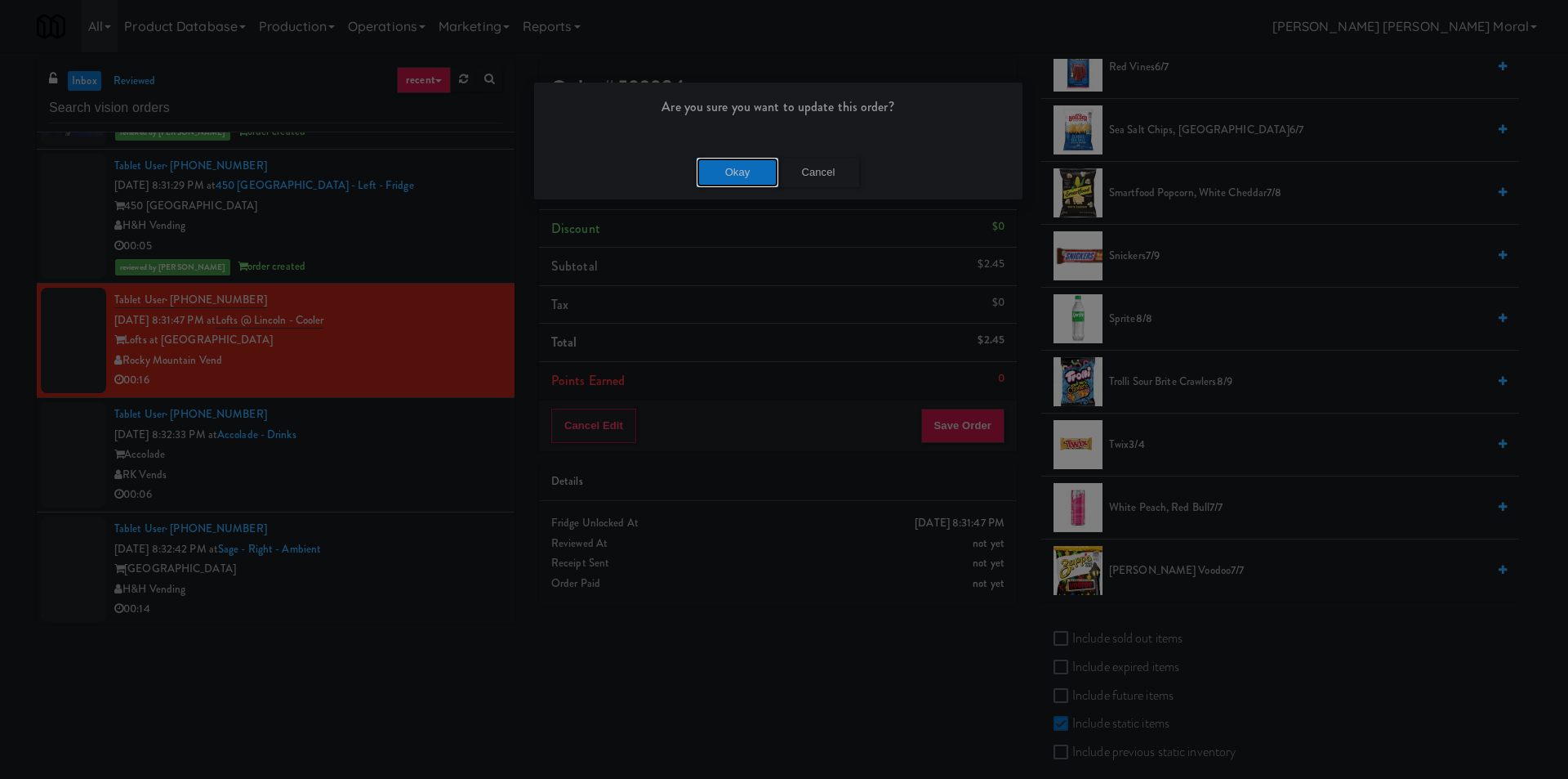
click at [731, 158] on button "Okay" at bounding box center [737, 172] width 82 height 30
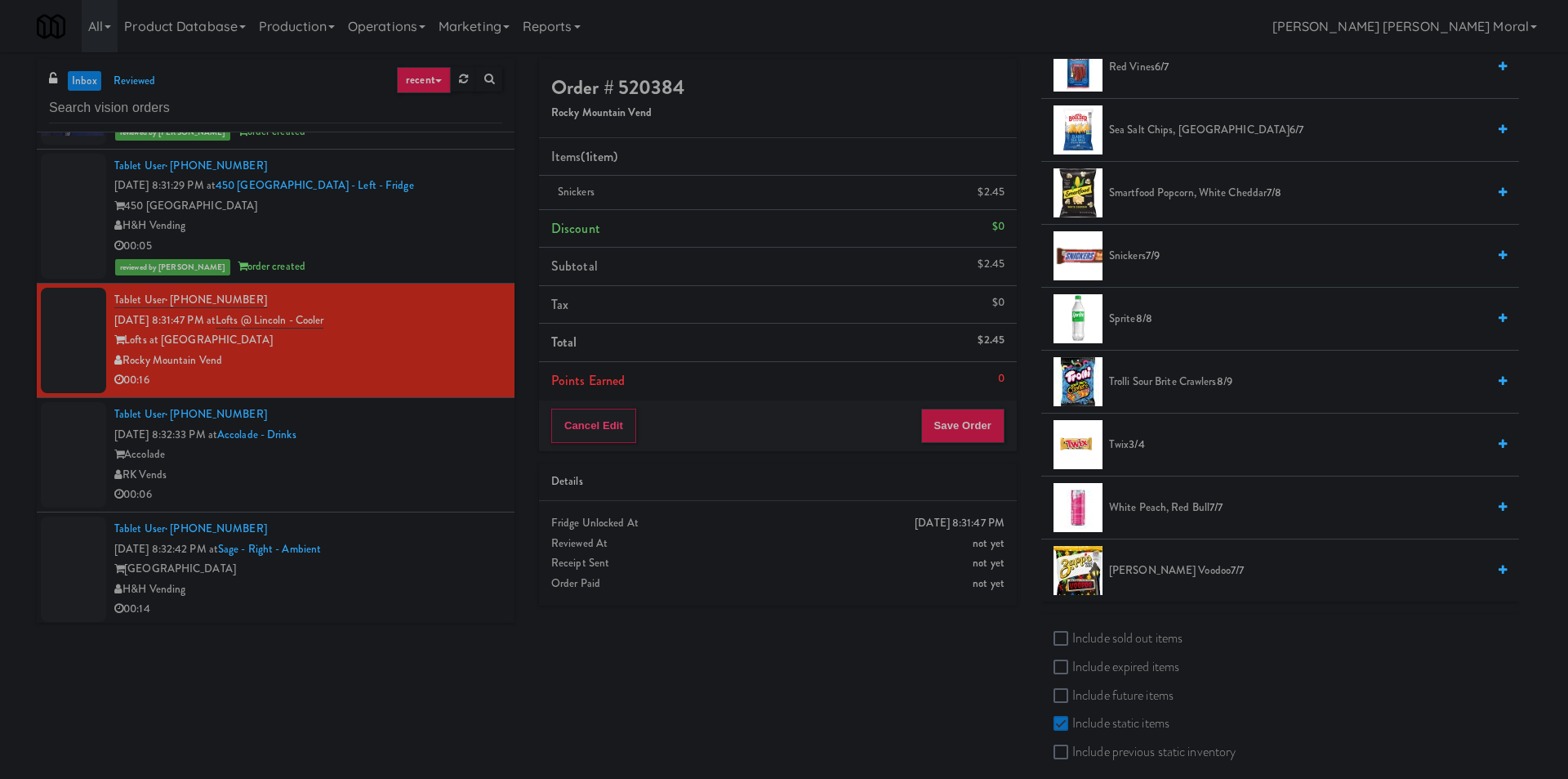
click at [732, 171] on div at bounding box center [784, 390] width 1568 height 779
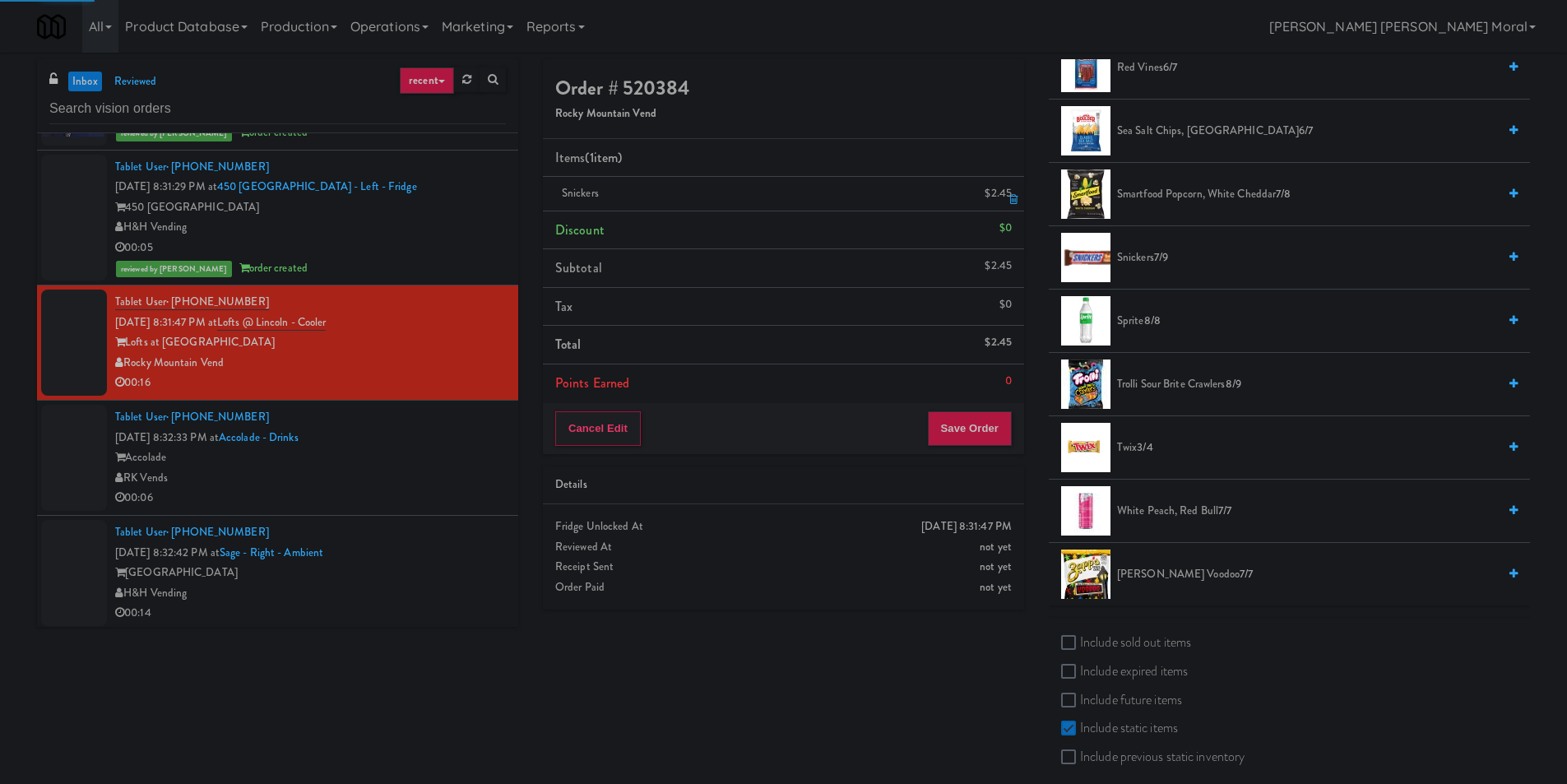
scroll to position [0, 0]
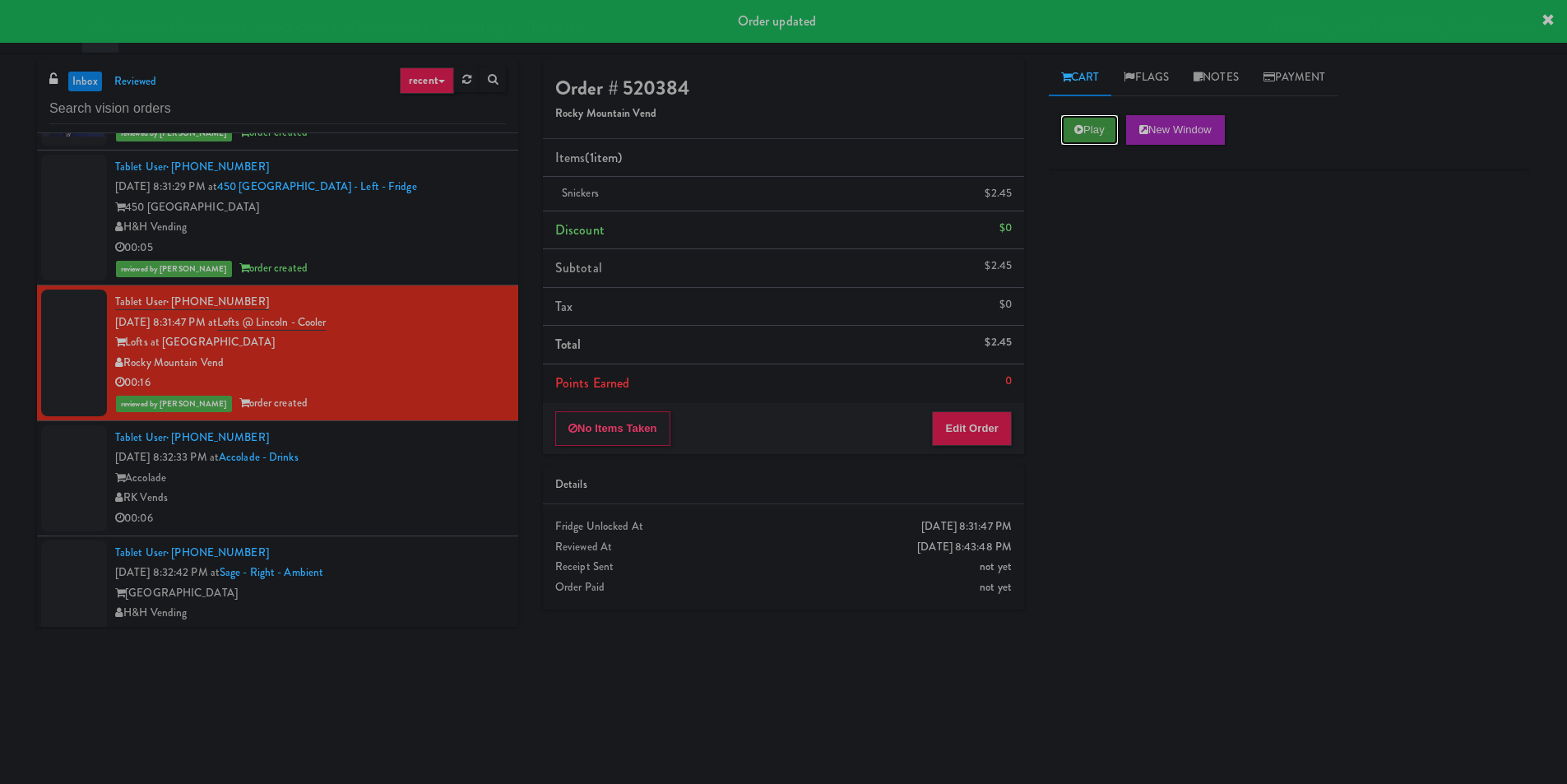
drag, startPoint x: 1088, startPoint y: 125, endPoint x: 1090, endPoint y: 138, distance: 13.2
click at [1089, 125] on button "Play" at bounding box center [1090, 130] width 56 height 30
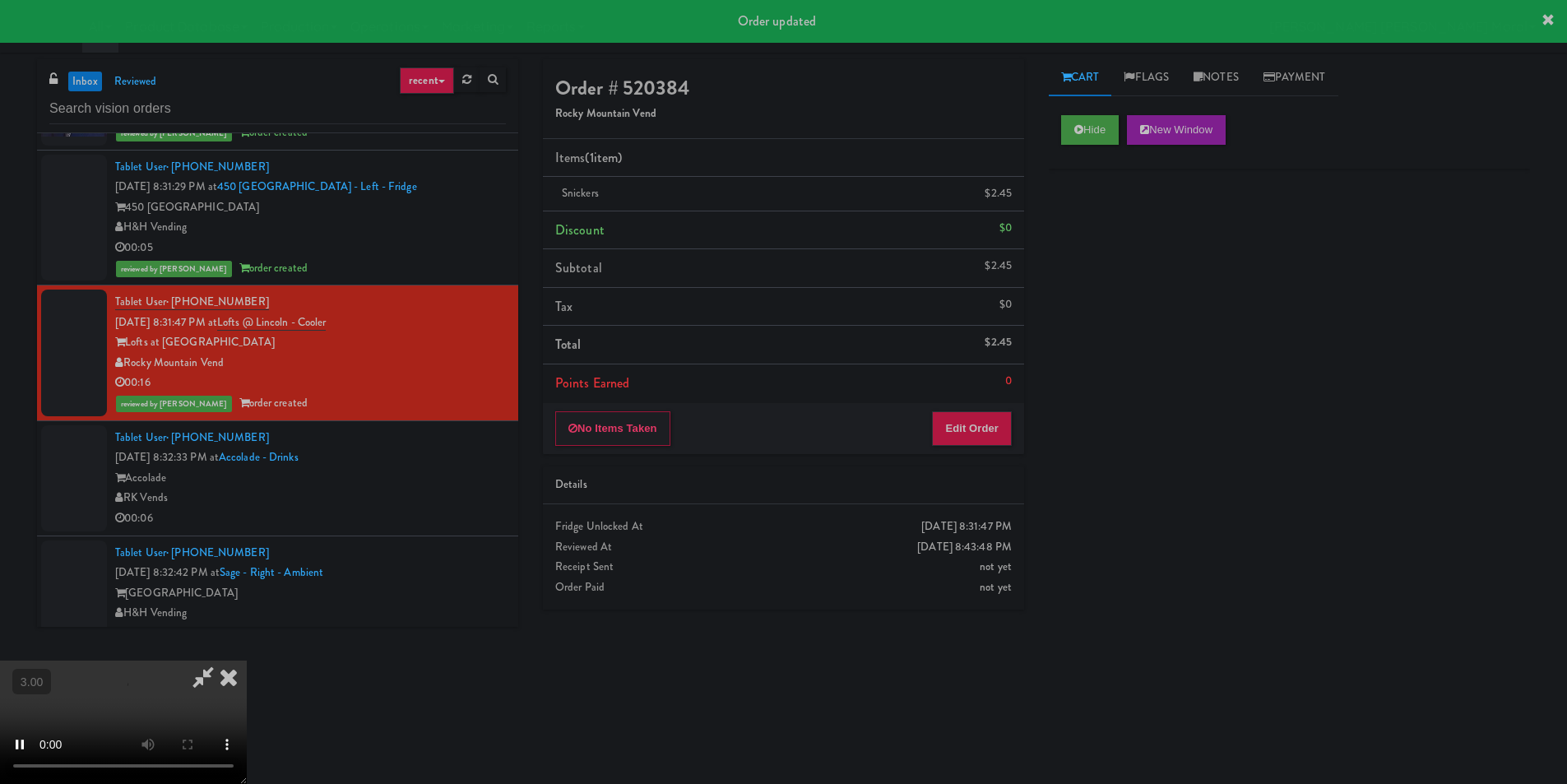
click at [1121, 296] on div "Hide New Window Primary Flag Clear Flag if unable to determine what was taken o…" at bounding box center [1290, 411] width 481 height 617
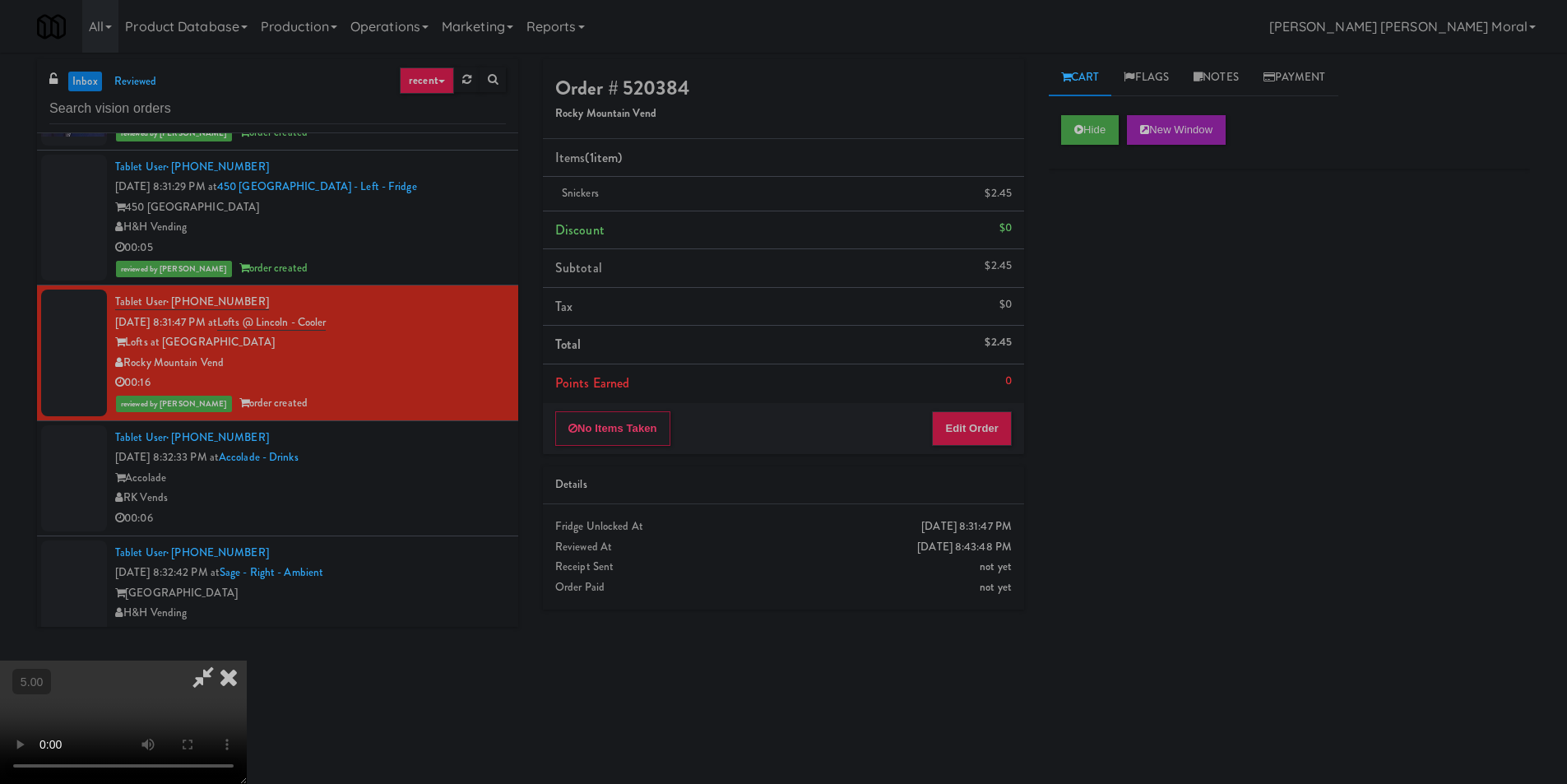
click at [247, 660] on icon at bounding box center [229, 676] width 37 height 33
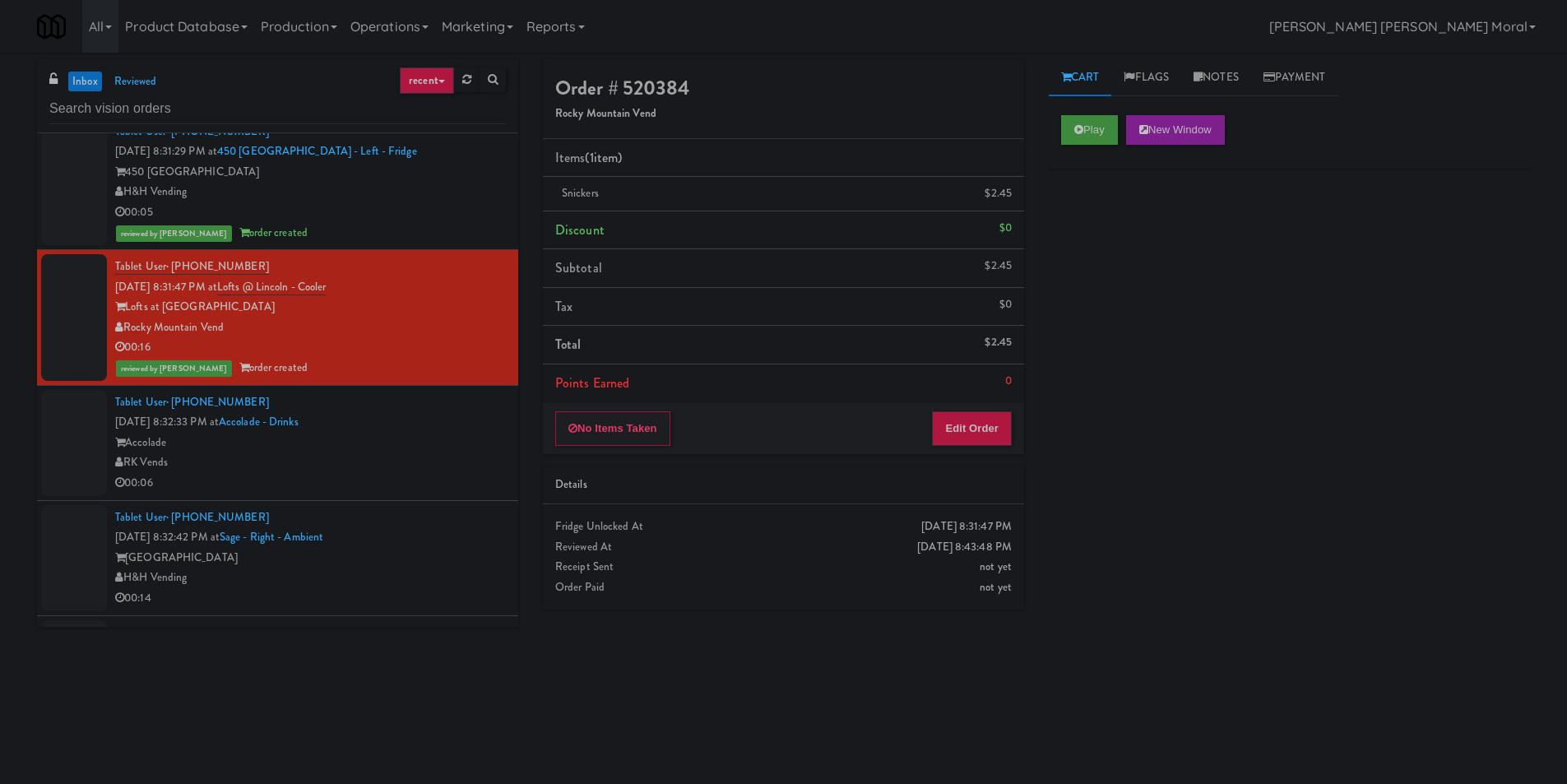
scroll to position [3207, 0]
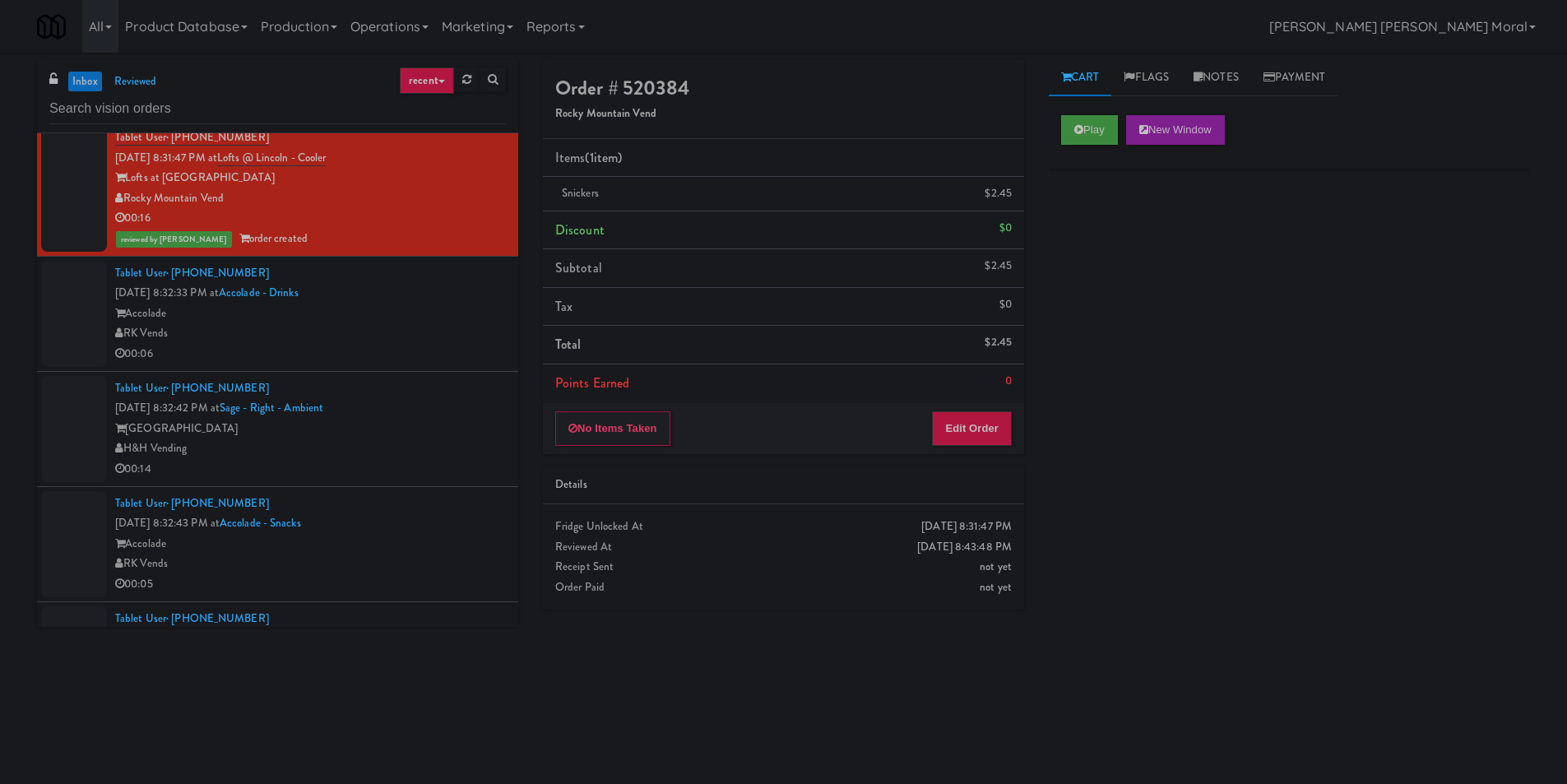
click at [453, 334] on div "RK Vends" at bounding box center [310, 333] width 391 height 21
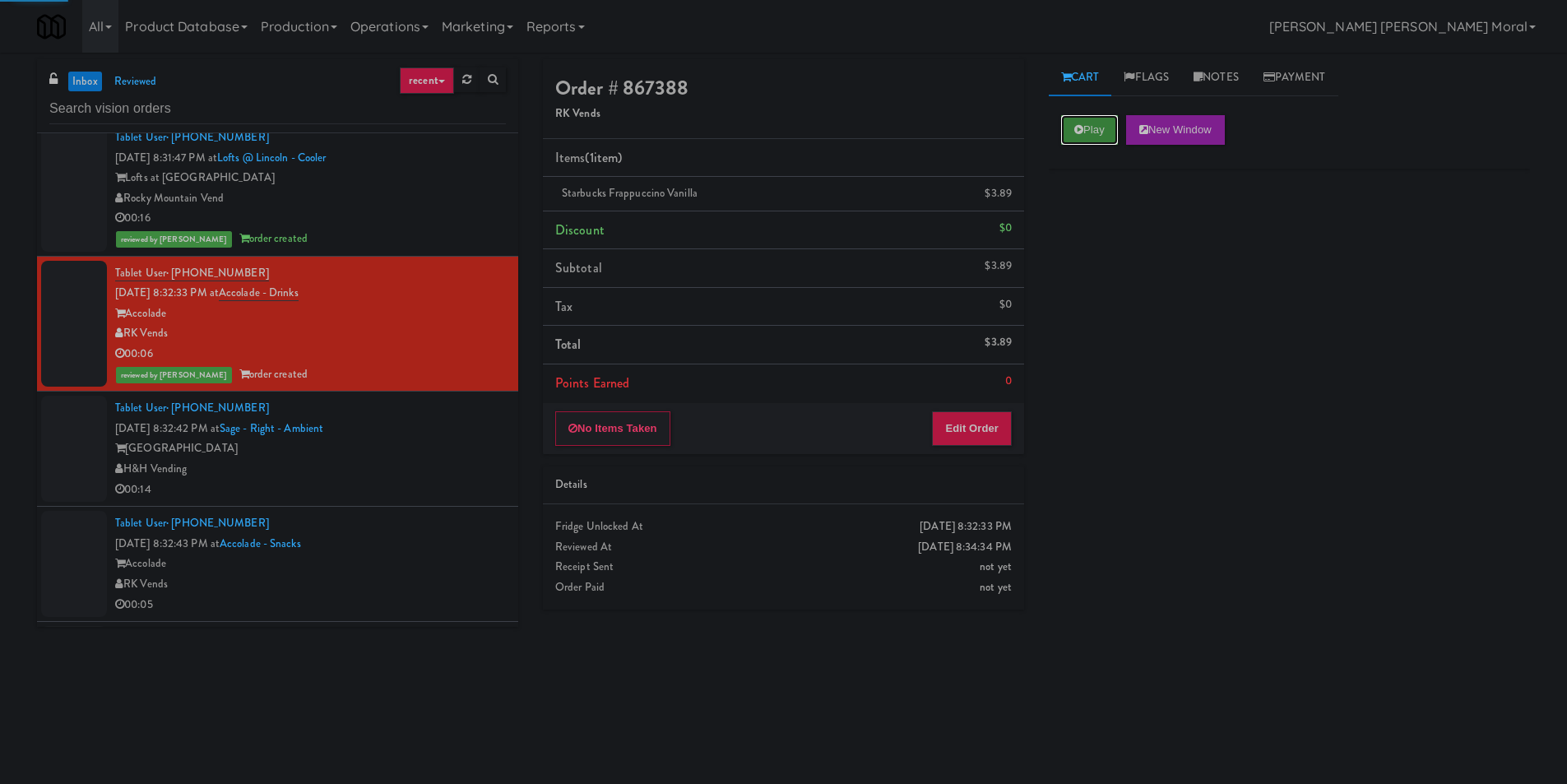
click at [1077, 115] on button "Play" at bounding box center [1090, 130] width 56 height 30
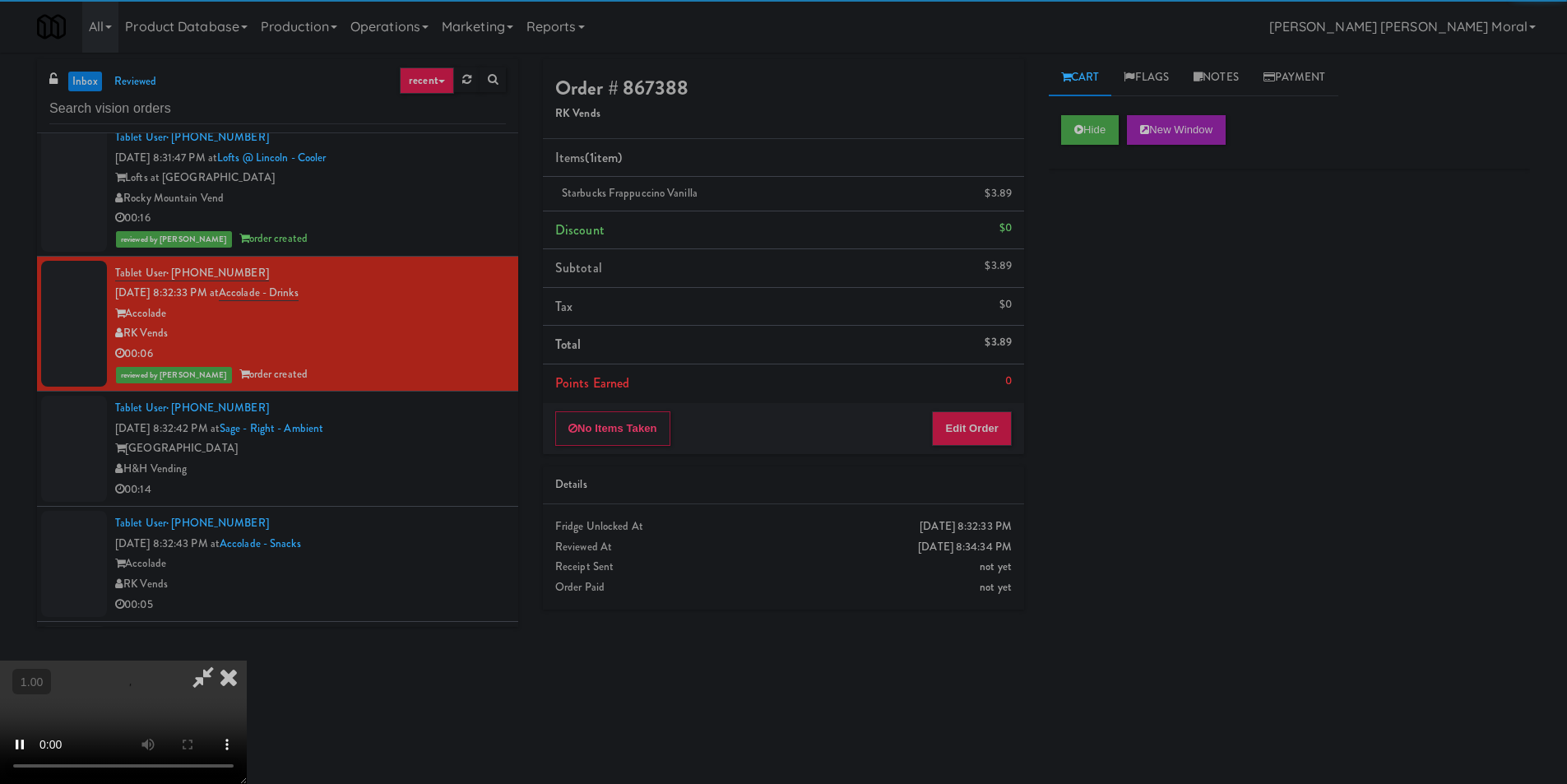
click at [1086, 244] on div "Hide New Window Primary Flag Clear Flag if unable to determine what was taken o…" at bounding box center [1290, 411] width 481 height 617
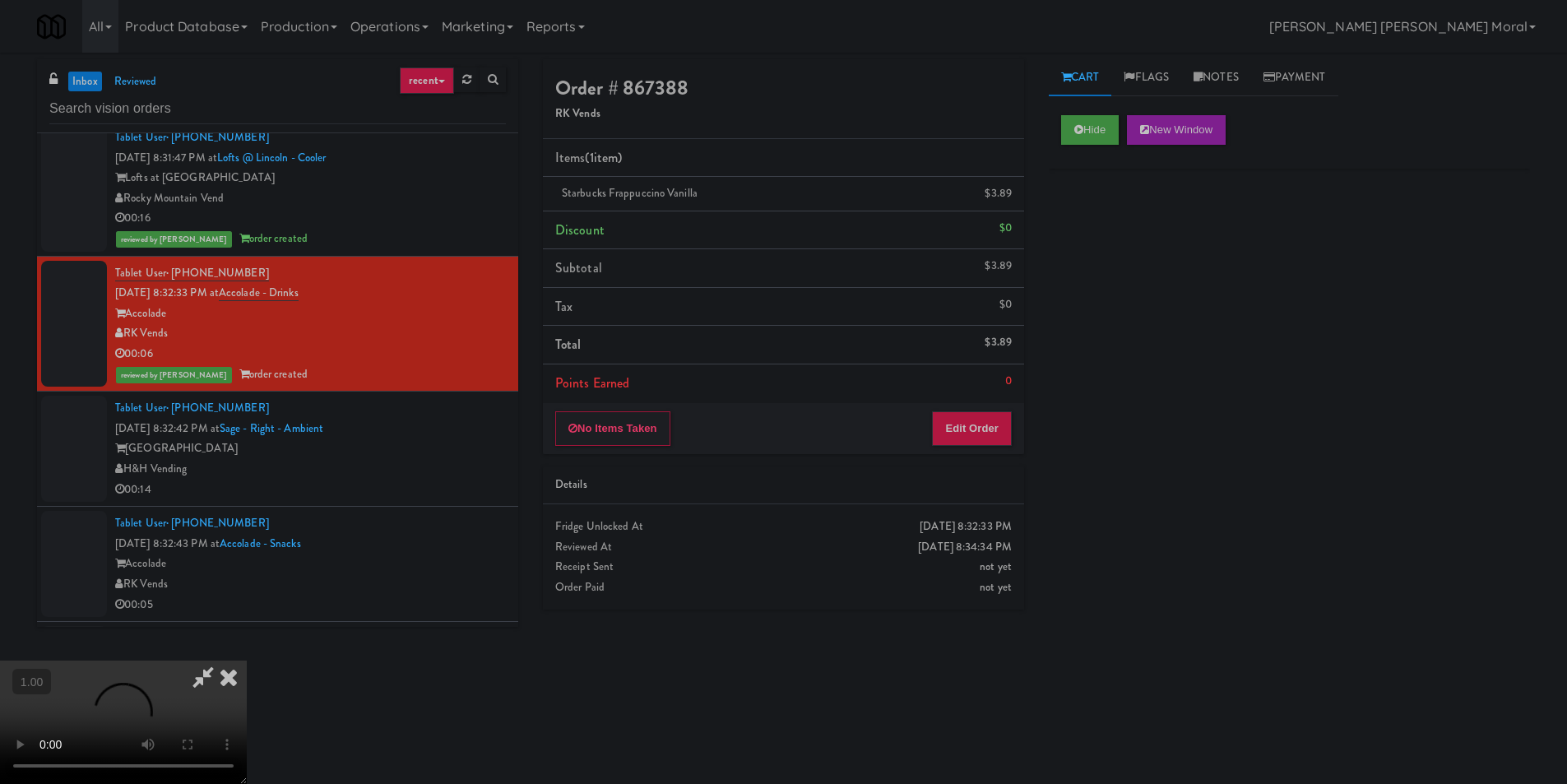
click at [1196, 578] on div "Hide New Window Primary Flag Clear Flag if unable to determine what was taken o…" at bounding box center [1290, 411] width 481 height 617
click at [247, 660] on video at bounding box center [123, 722] width 247 height 124
click at [960, 435] on button "Edit Order" at bounding box center [972, 428] width 80 height 35
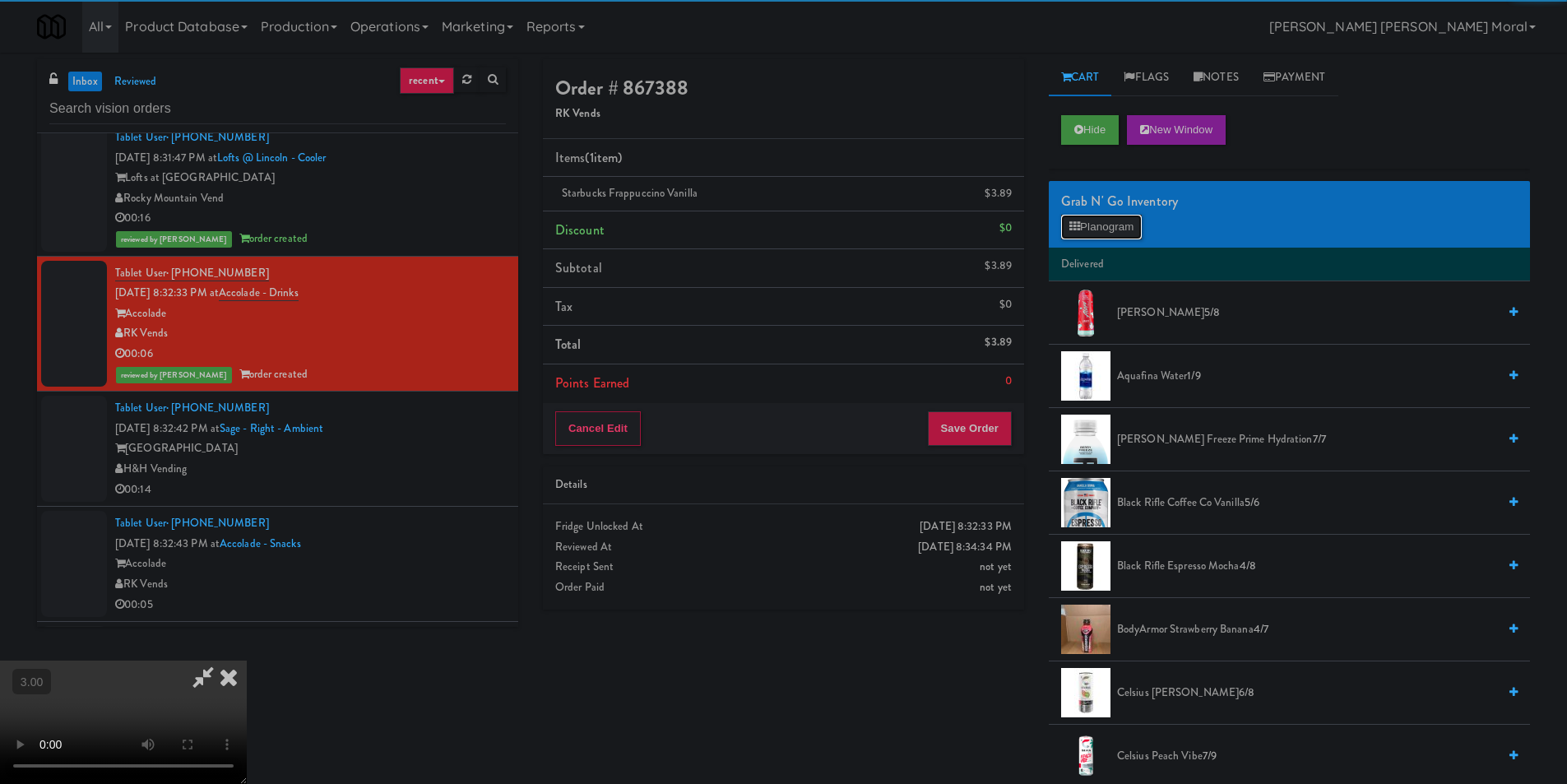
click at [1094, 220] on button "Planogram" at bounding box center [1101, 227] width 80 height 25
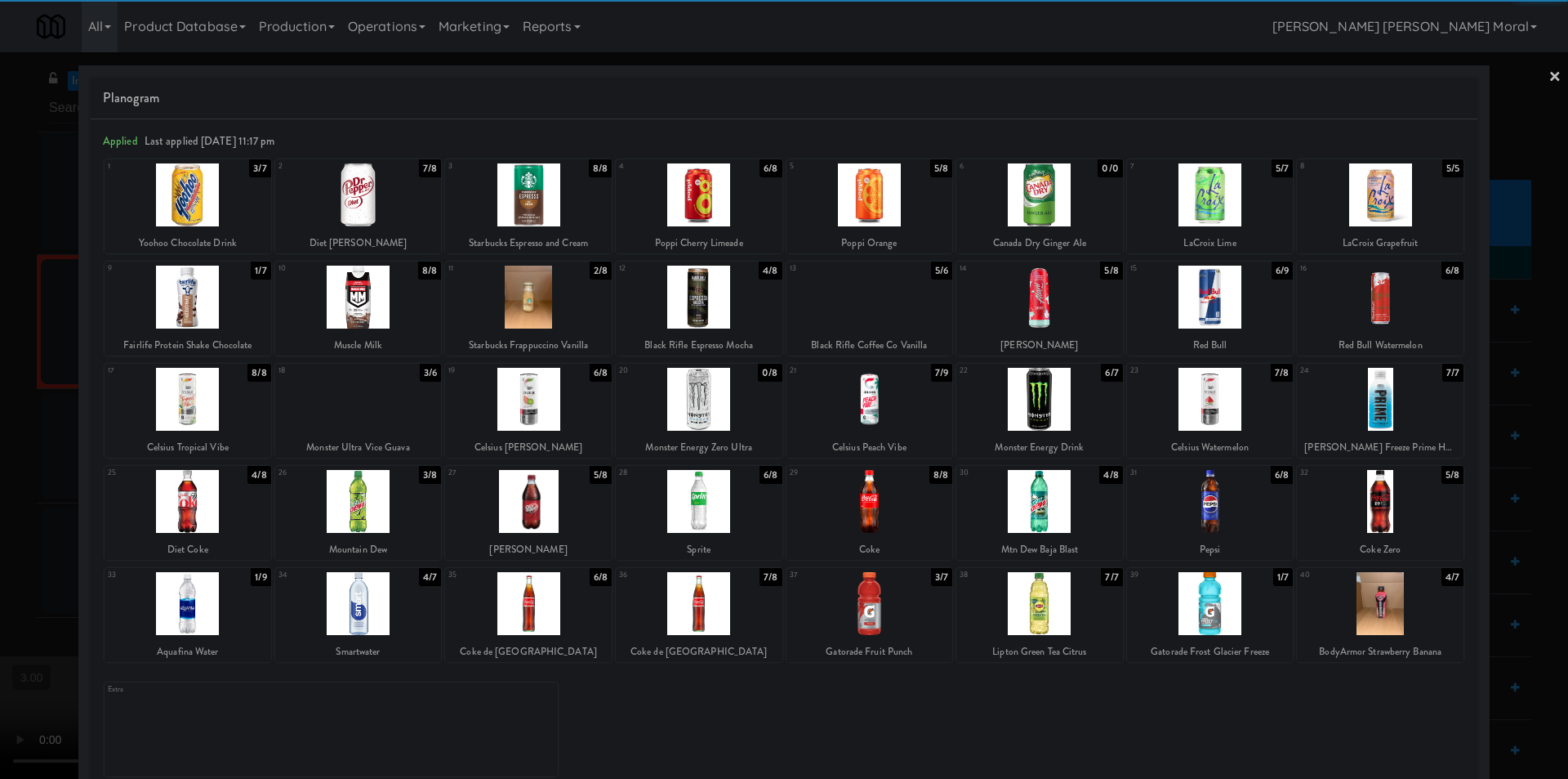
click at [561, 311] on div at bounding box center [528, 297] width 166 height 63
click at [1548, 76] on link "×" at bounding box center [1554, 78] width 13 height 51
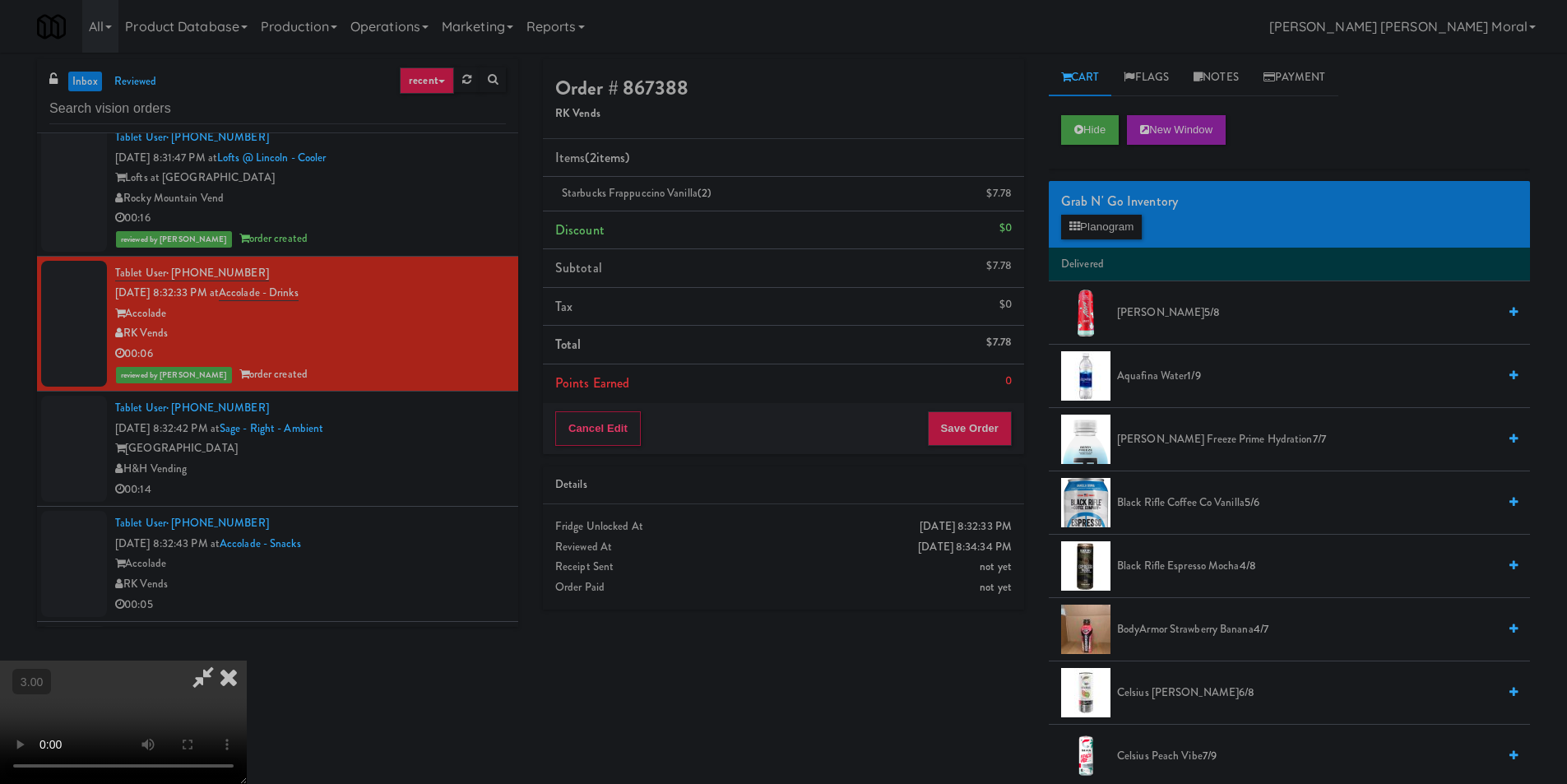
click at [247, 660] on icon at bounding box center [229, 676] width 37 height 33
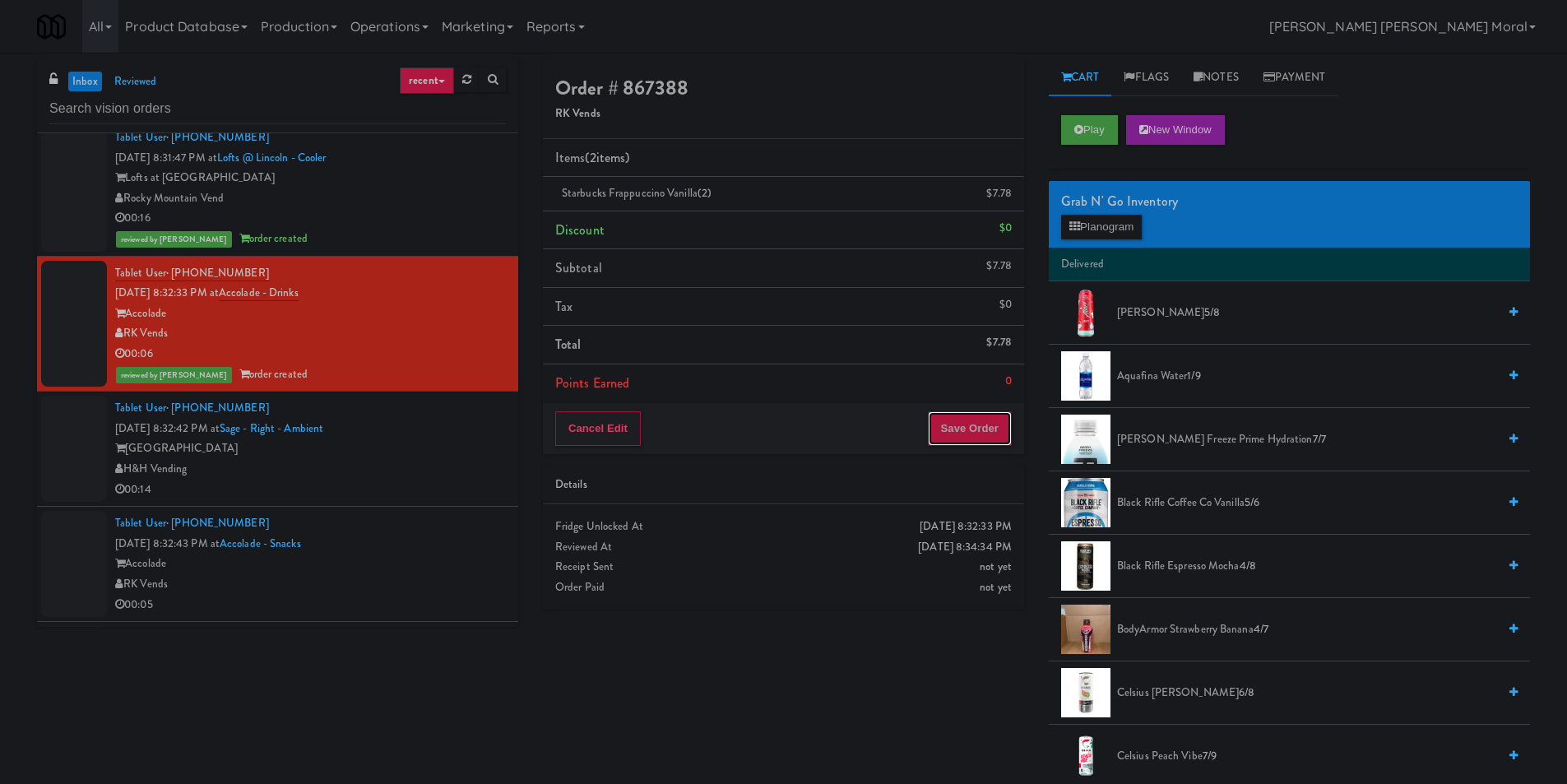
click at [973, 443] on button "Save Order" at bounding box center [970, 428] width 84 height 35
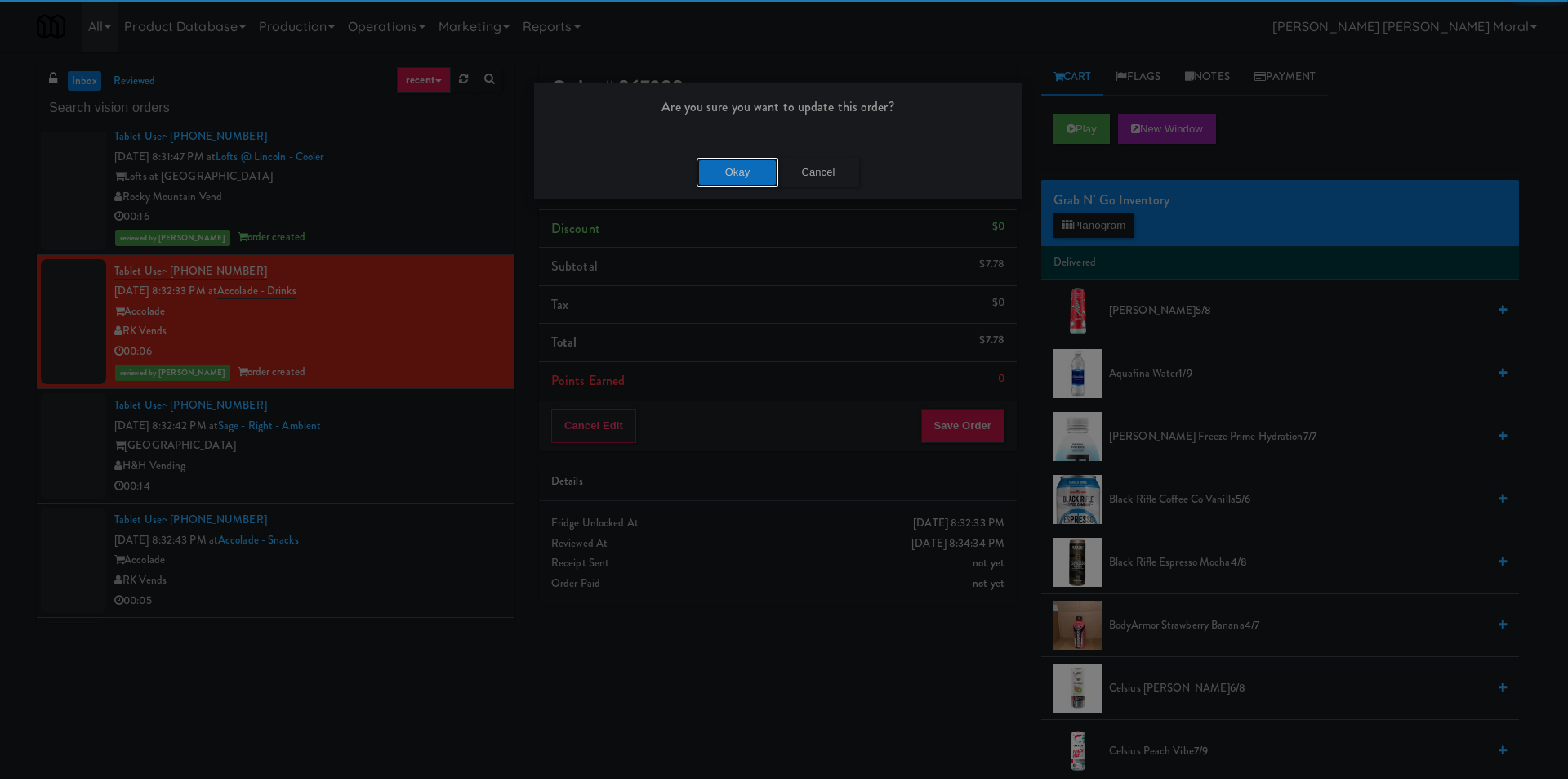
click at [730, 168] on button "Okay" at bounding box center [737, 172] width 82 height 30
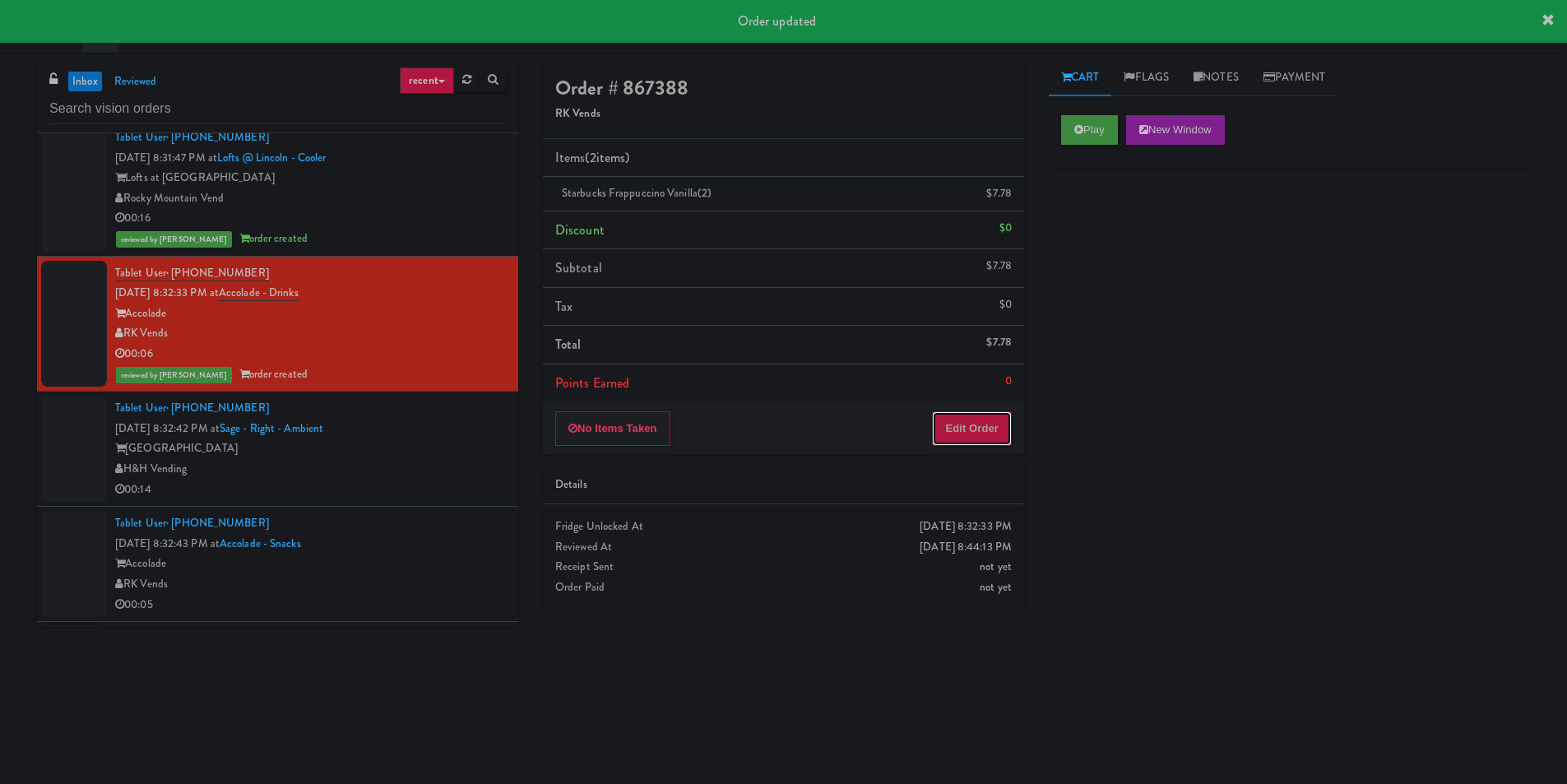
click at [950, 431] on button "Edit Order" at bounding box center [972, 428] width 80 height 35
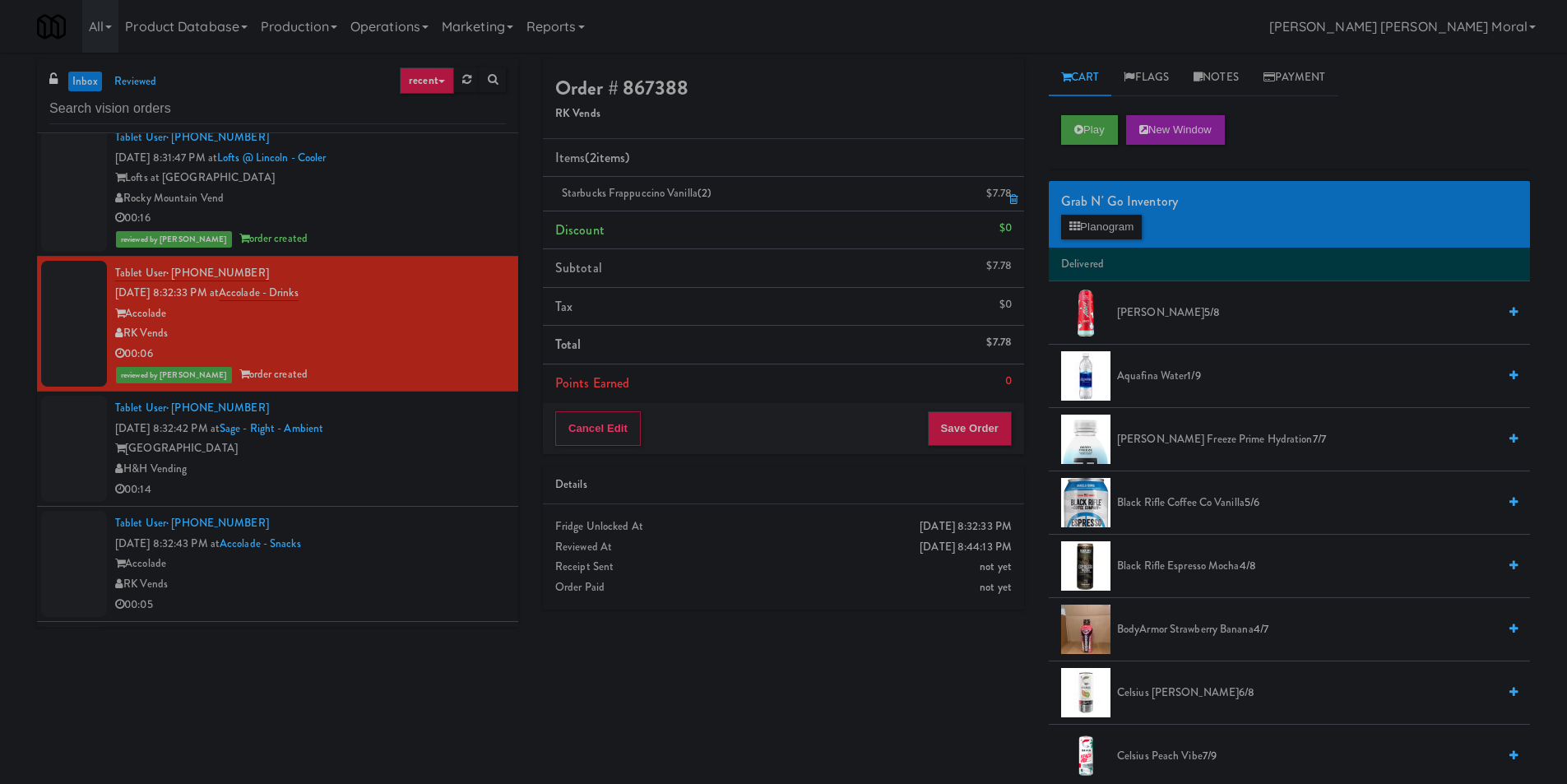
click at [1016, 202] on icon at bounding box center [1013, 199] width 8 height 11
click at [975, 437] on button "Save Order" at bounding box center [970, 428] width 84 height 35
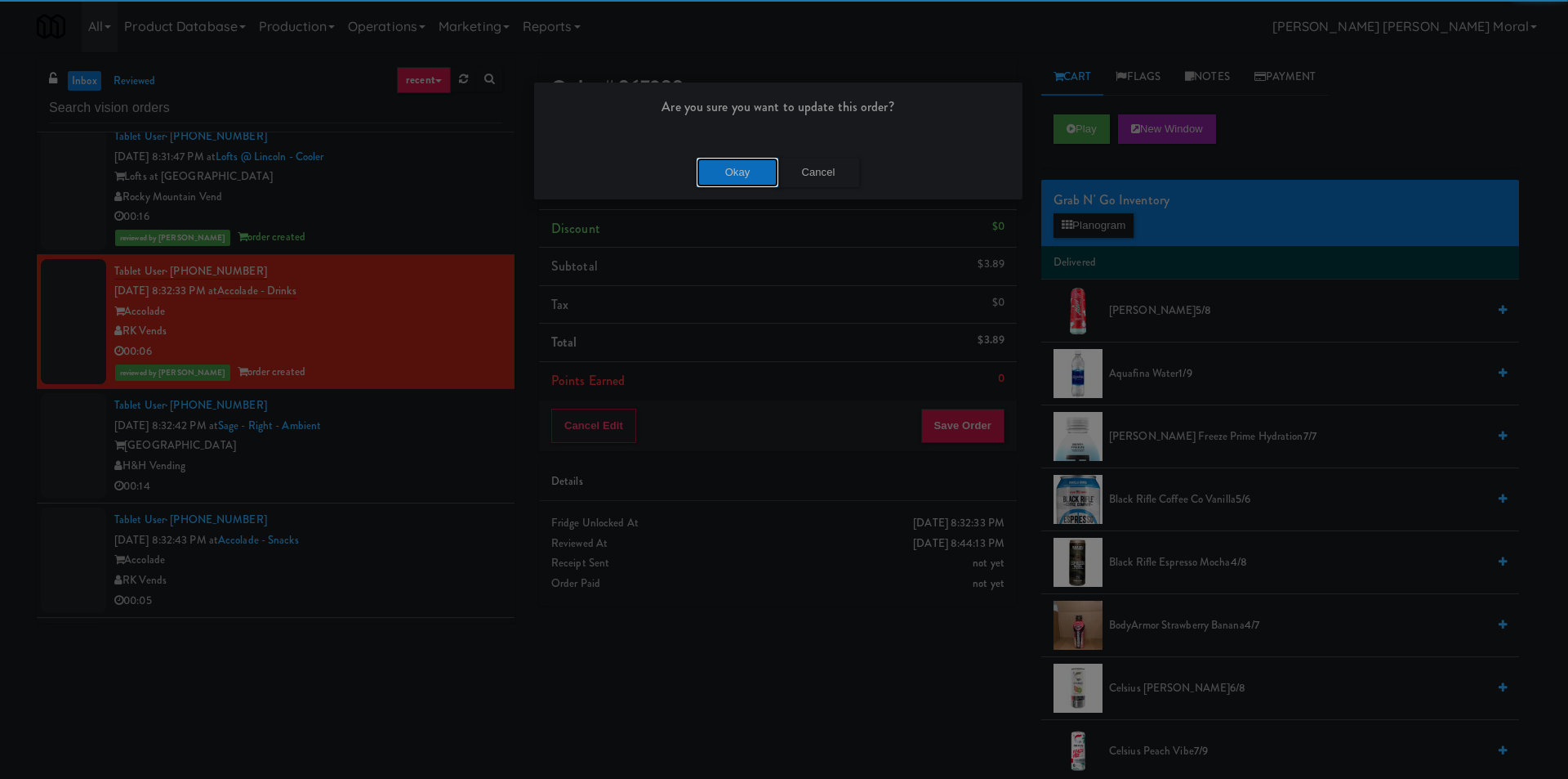
click at [763, 159] on button "Okay" at bounding box center [737, 172] width 82 height 30
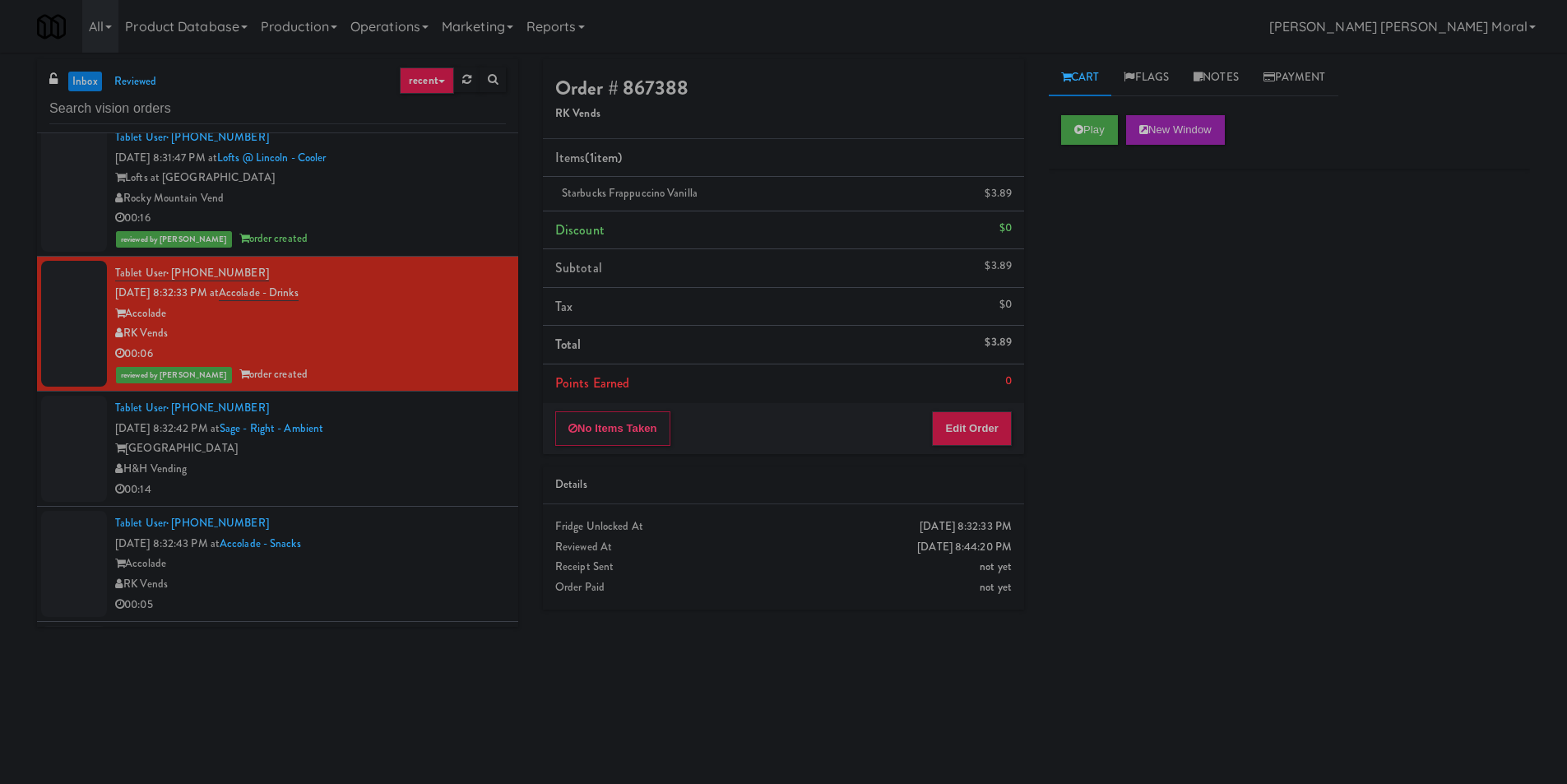
click at [451, 453] on div "[GEOGRAPHIC_DATA]" at bounding box center [310, 448] width 391 height 21
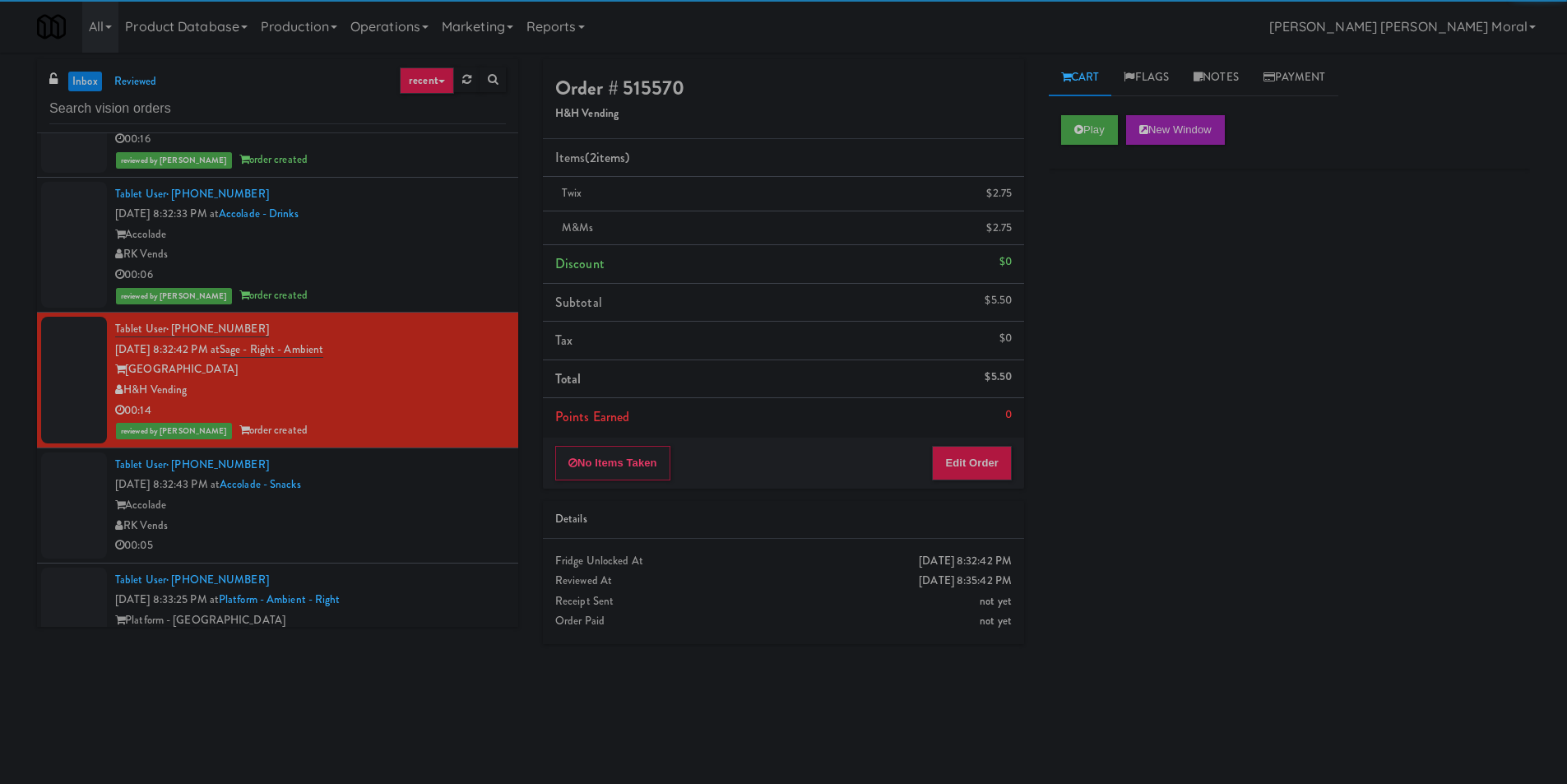
scroll to position [3289, 0]
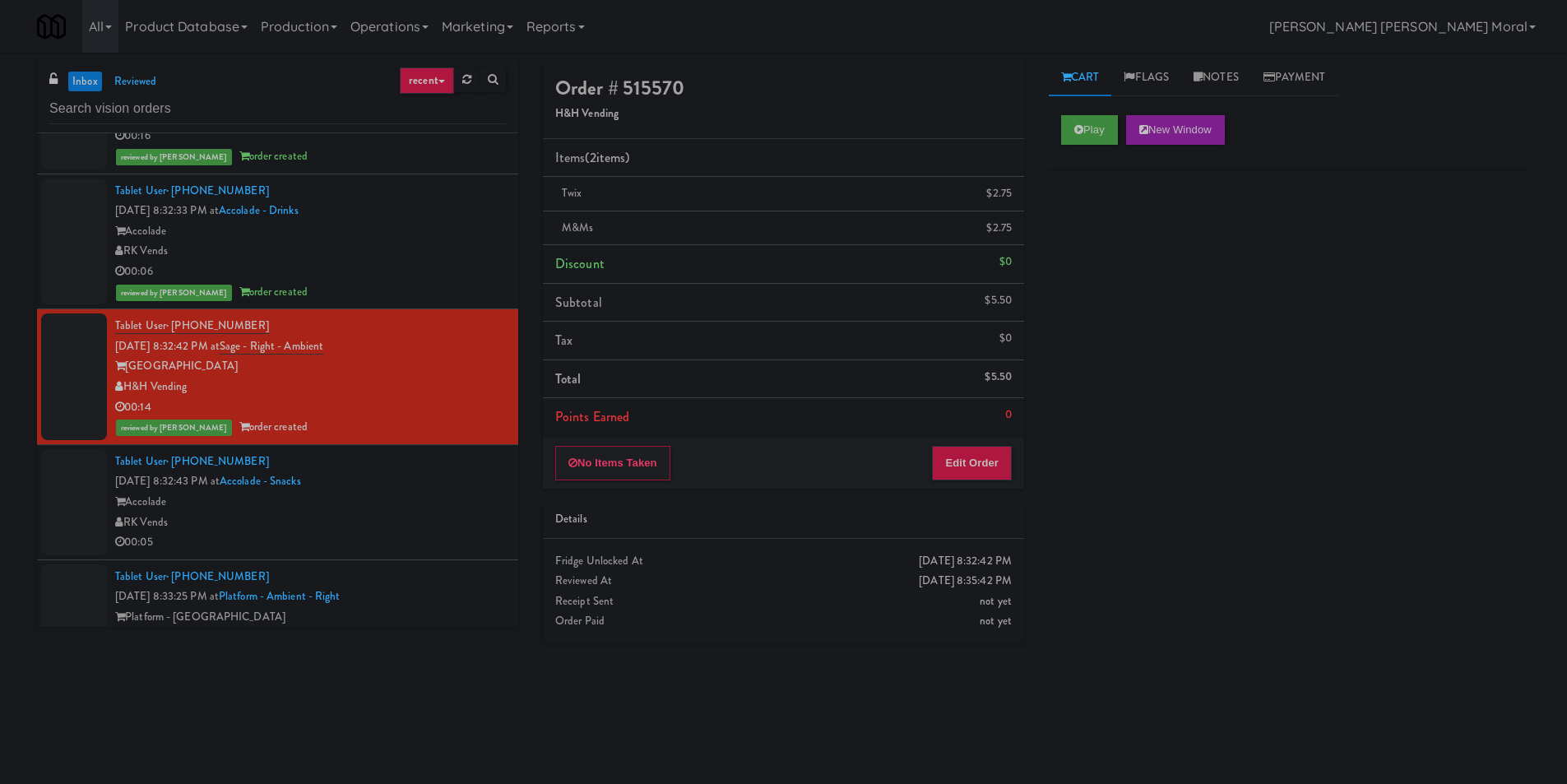
click at [1284, 483] on div "Play New Window Primary Flag Clear Flag if unable to determine what was taken o…" at bounding box center [1290, 411] width 481 height 617
click at [416, 535] on div "00:05" at bounding box center [310, 541] width 391 height 21
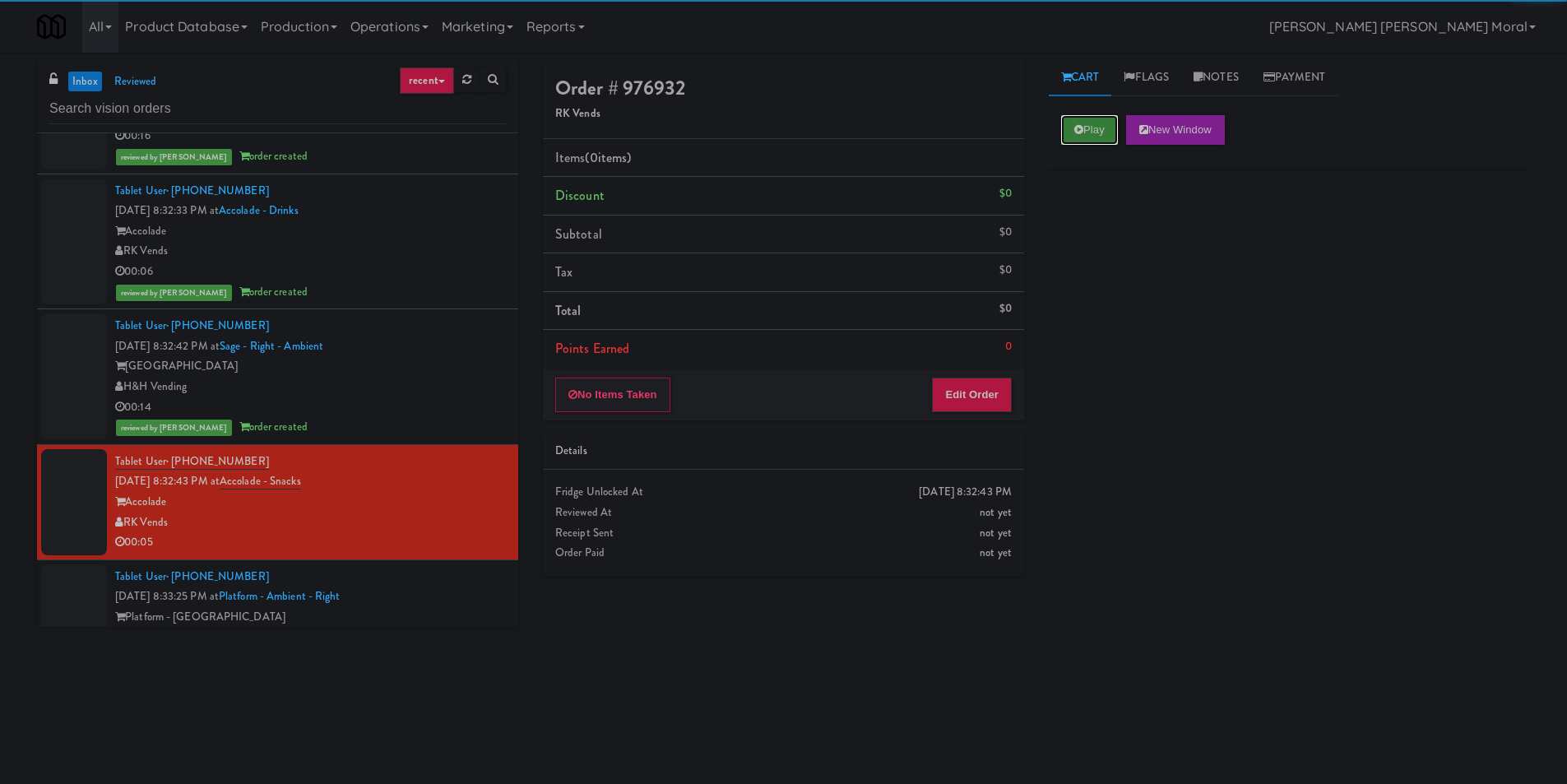
click at [1104, 132] on button "Play" at bounding box center [1090, 130] width 56 height 30
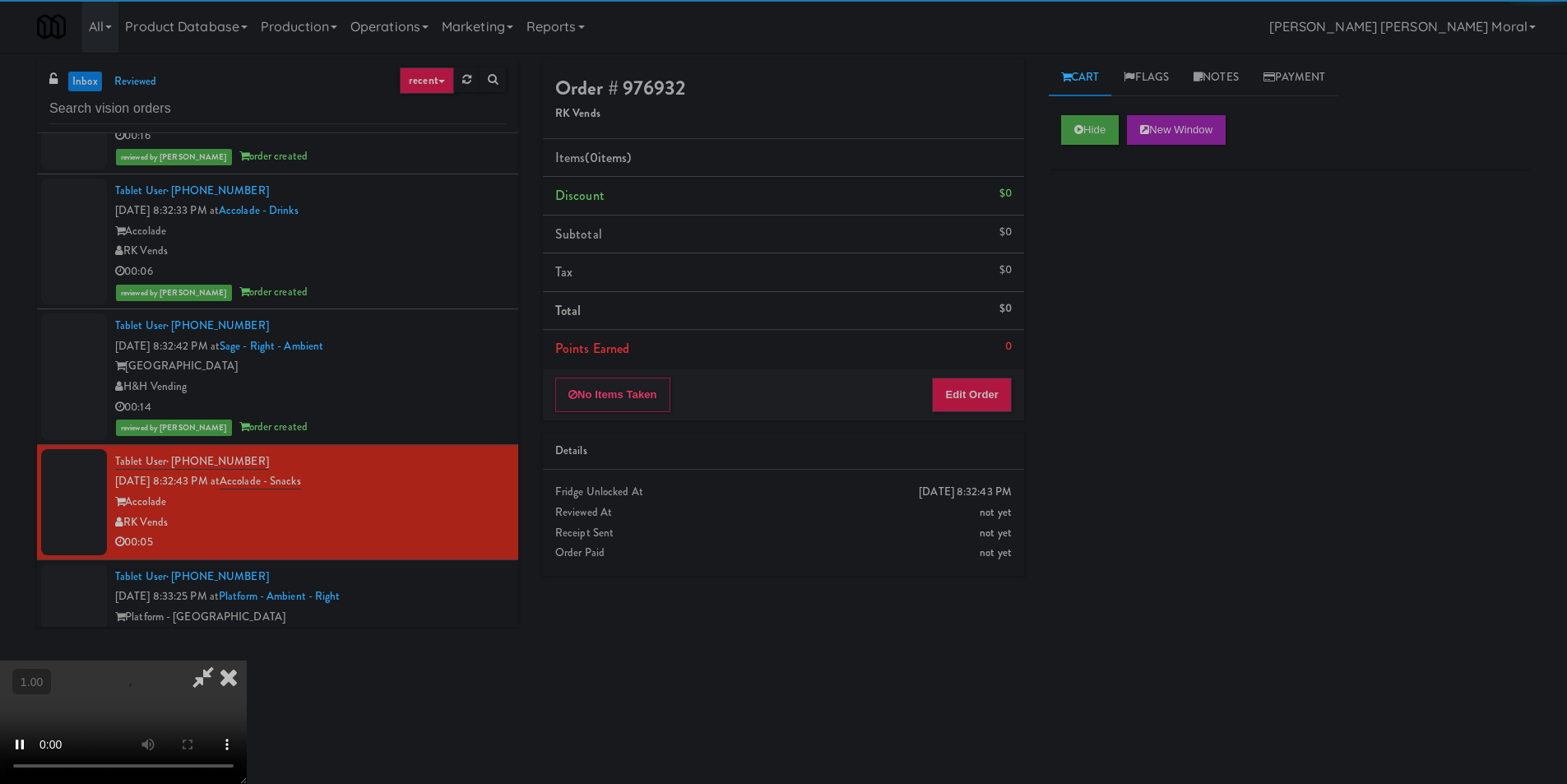
drag, startPoint x: 1106, startPoint y: 264, endPoint x: 1048, endPoint y: 312, distance: 75.3
click at [1107, 267] on div "Hide New Window Primary Flag Clear Flag if unable to determine what was taken o…" at bounding box center [1290, 411] width 481 height 617
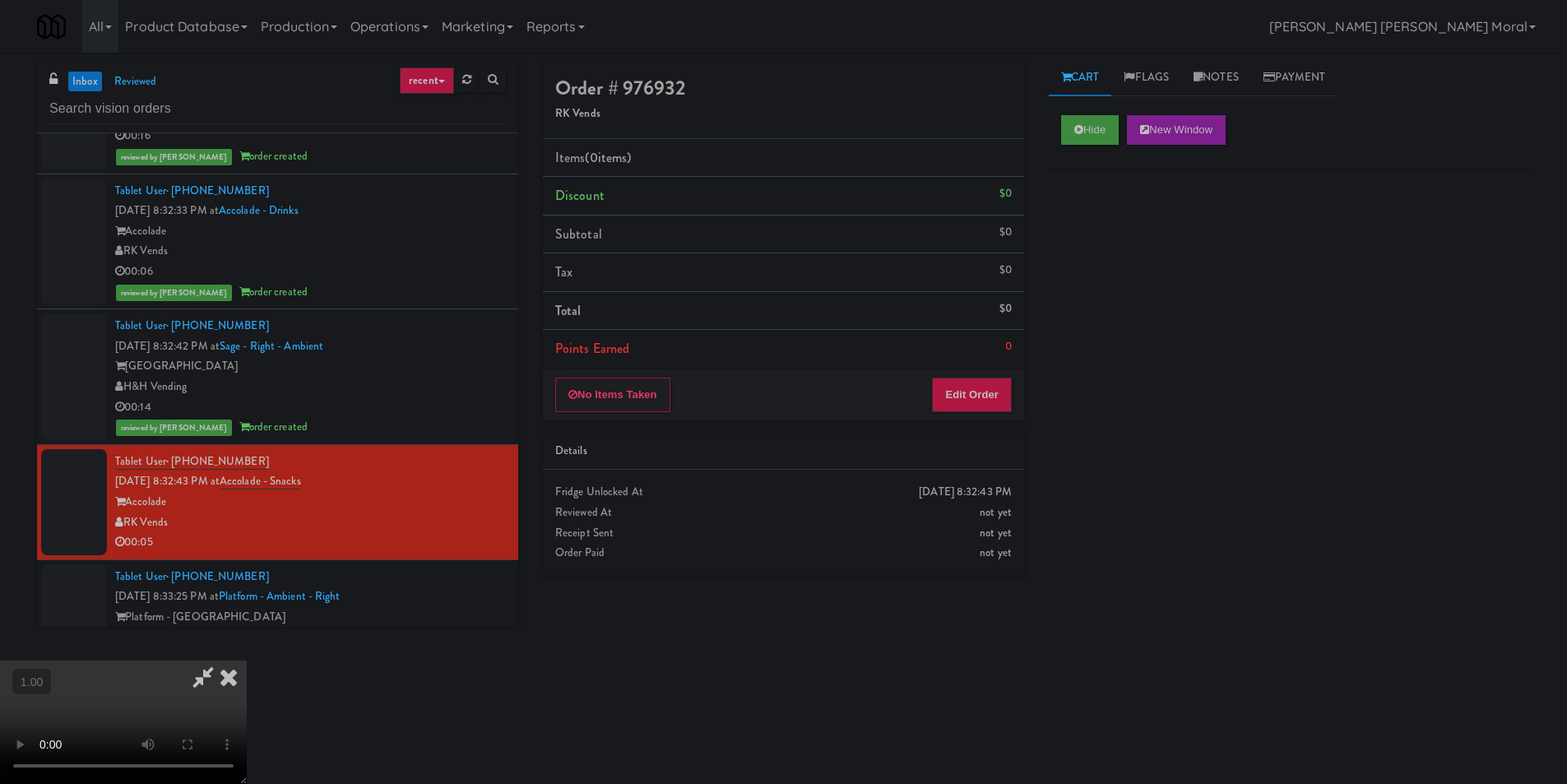
click at [247, 660] on video at bounding box center [123, 722] width 247 height 124
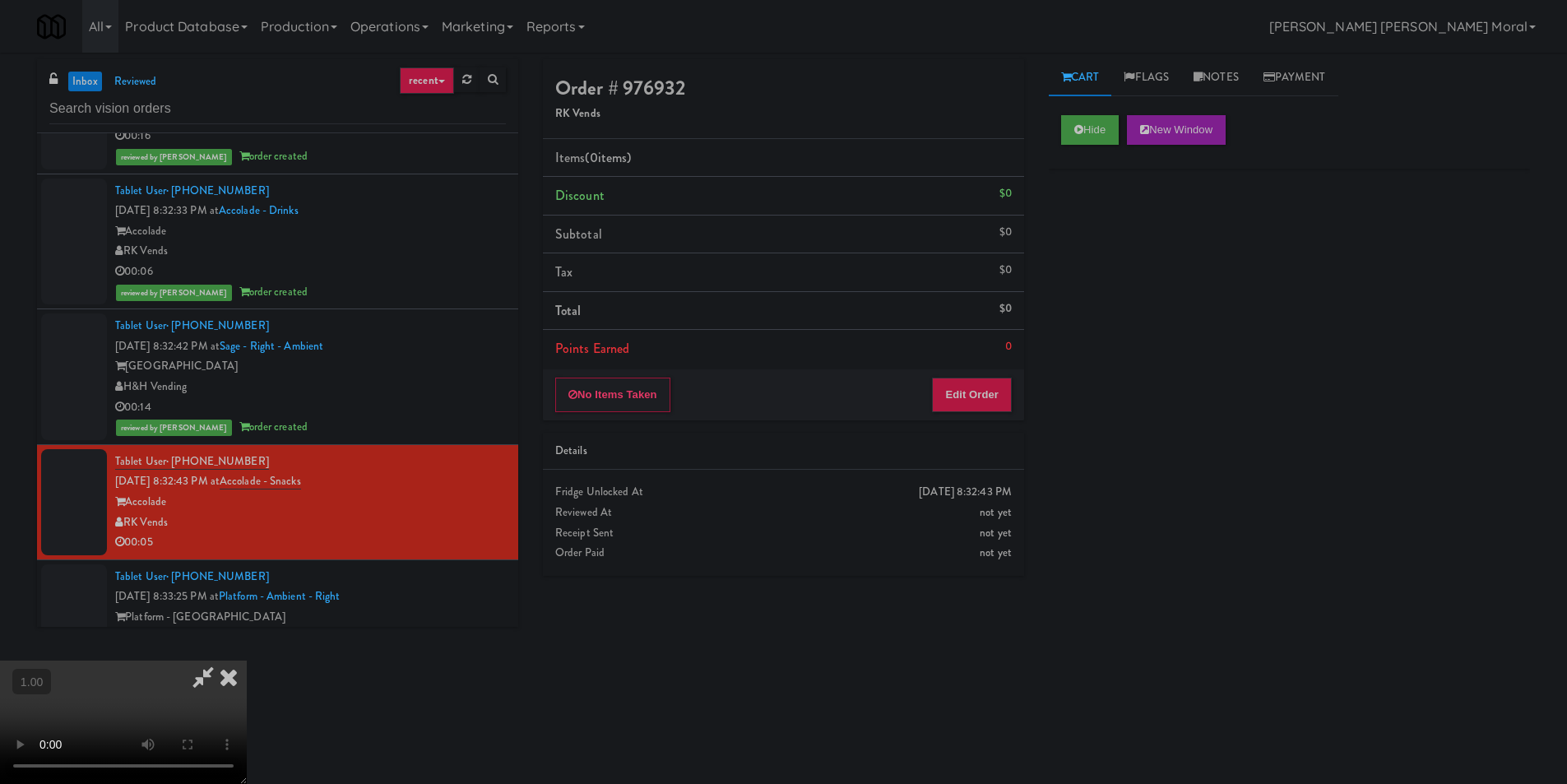
click at [247, 660] on video at bounding box center [123, 722] width 247 height 124
click at [966, 397] on button "Edit Order" at bounding box center [972, 394] width 80 height 35
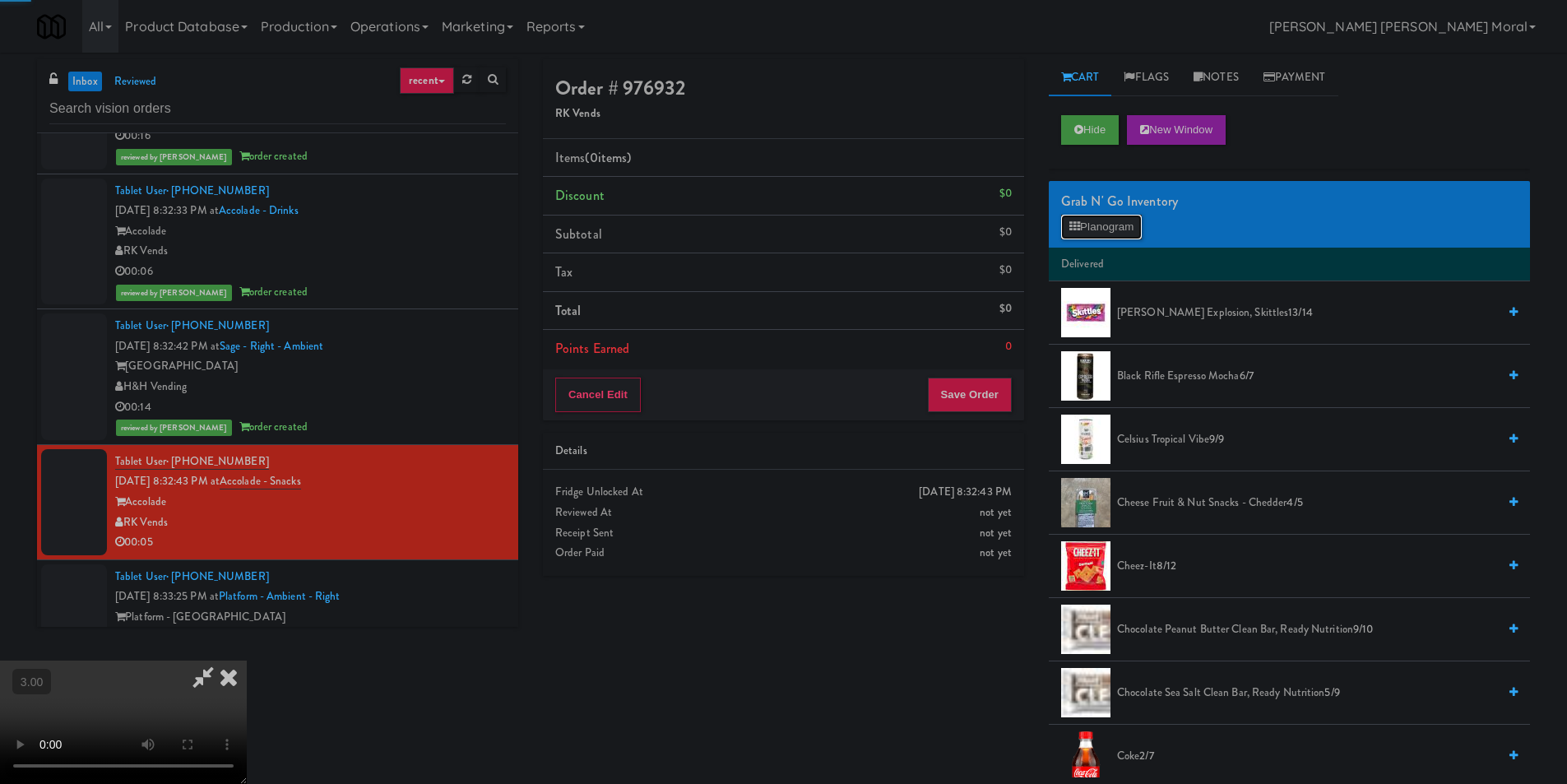
click at [1080, 234] on button "Planogram" at bounding box center [1101, 227] width 80 height 25
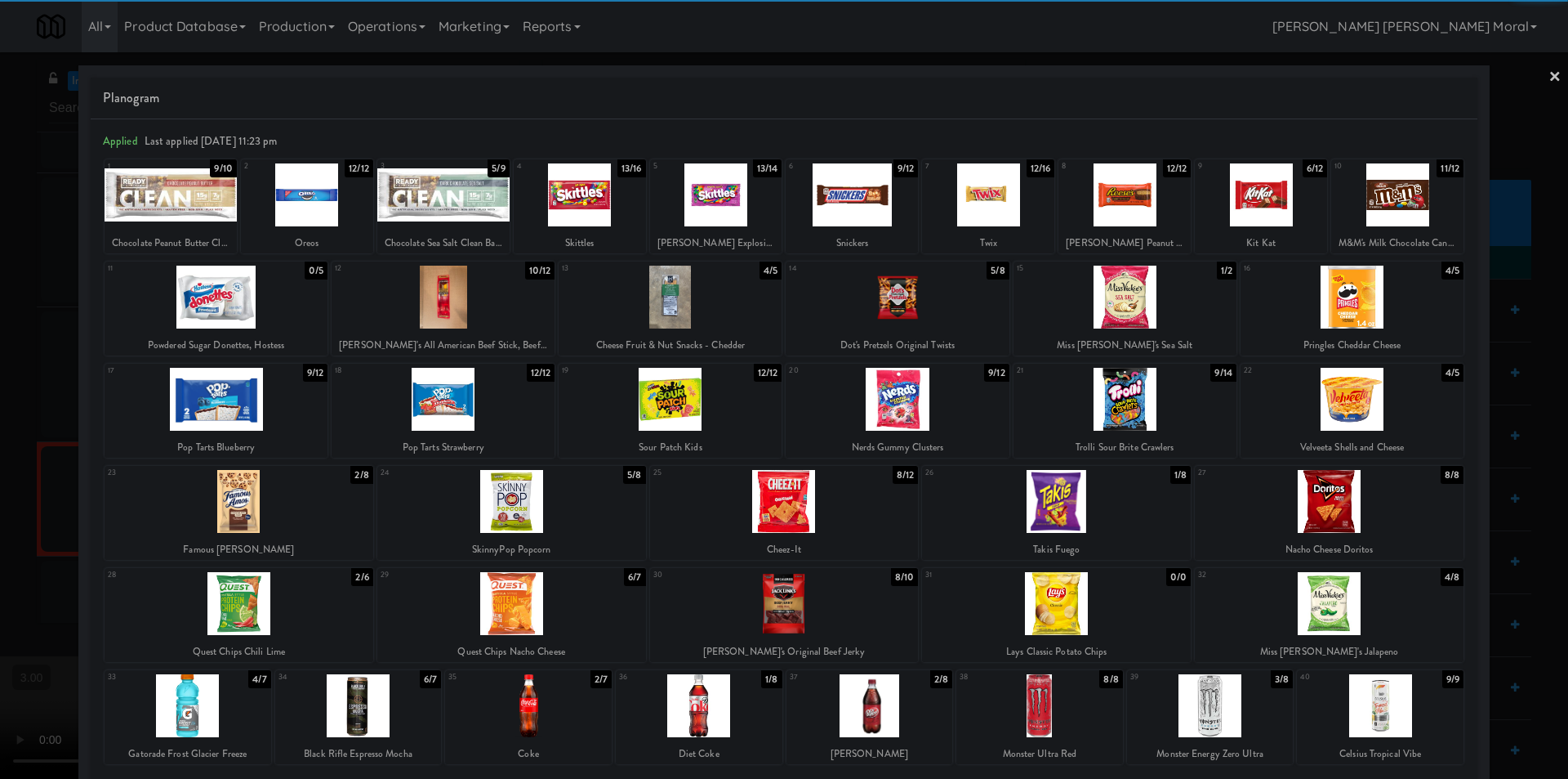
click at [699, 402] on div at bounding box center [669, 399] width 223 height 63
click at [1548, 68] on link "×" at bounding box center [1554, 78] width 13 height 51
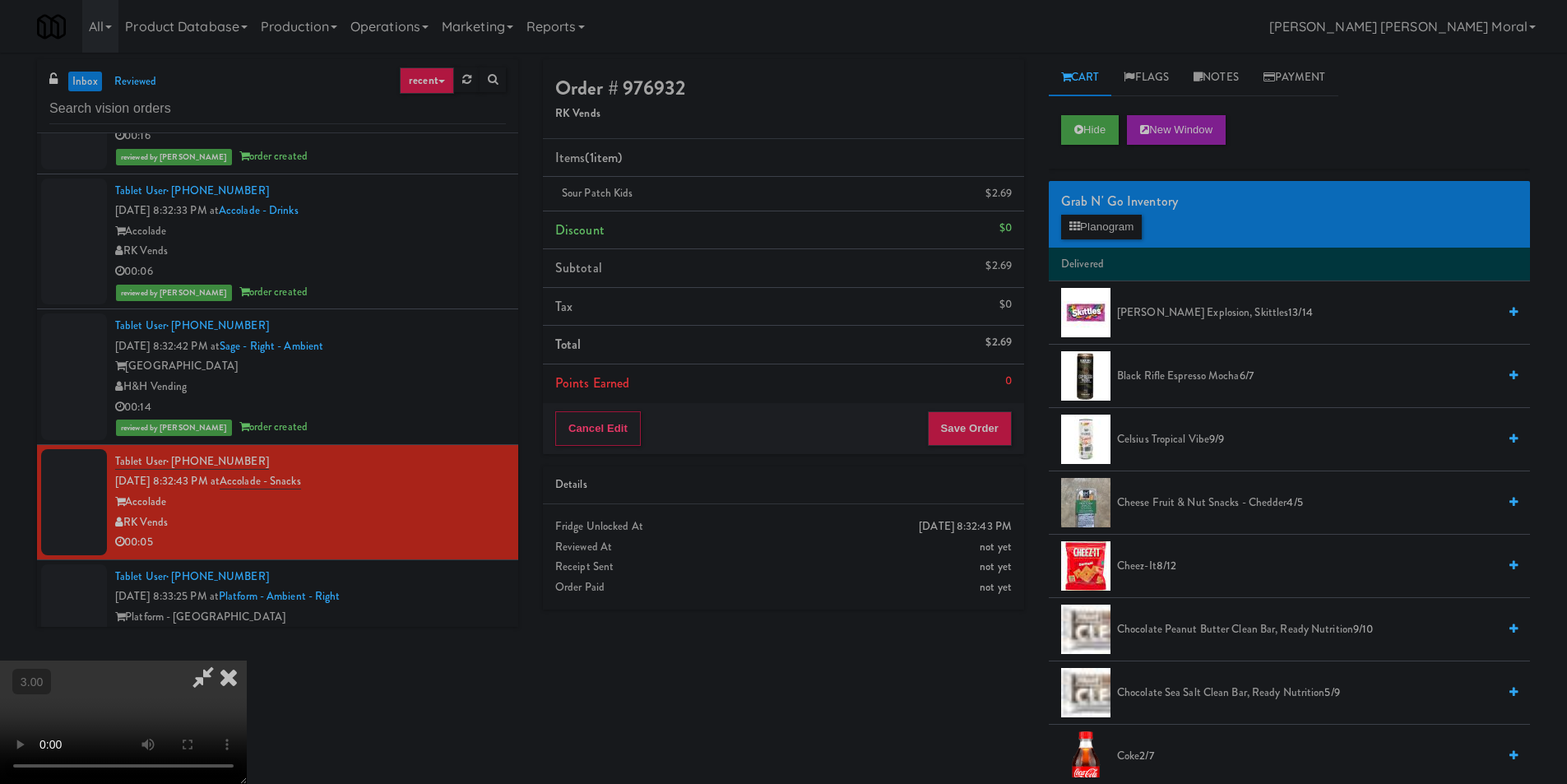
click at [247, 660] on icon at bounding box center [229, 676] width 37 height 33
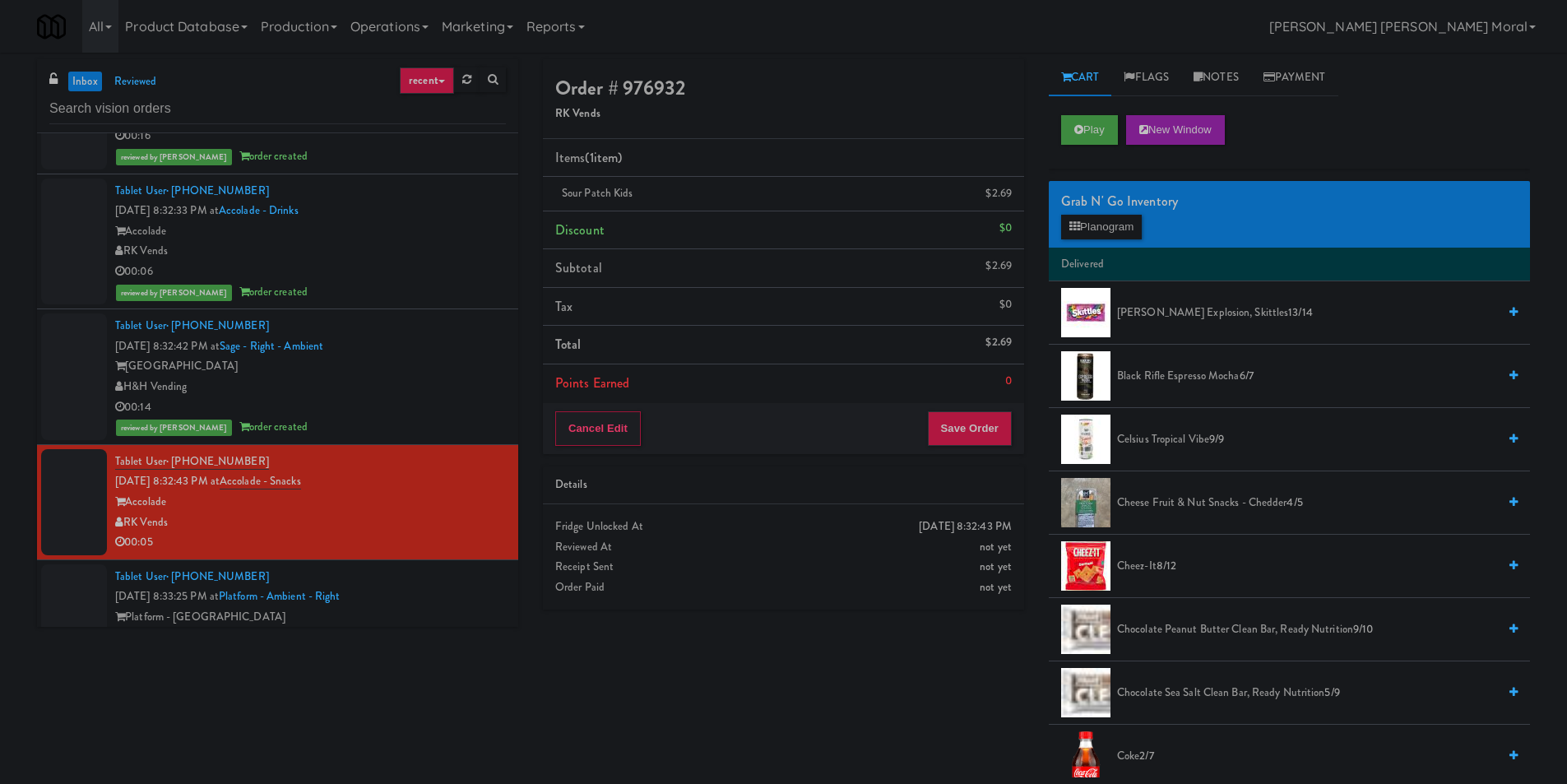
click at [1003, 466] on div "Details" at bounding box center [784, 485] width 481 height 38
click at [983, 427] on button "Save Order" at bounding box center [970, 428] width 84 height 35
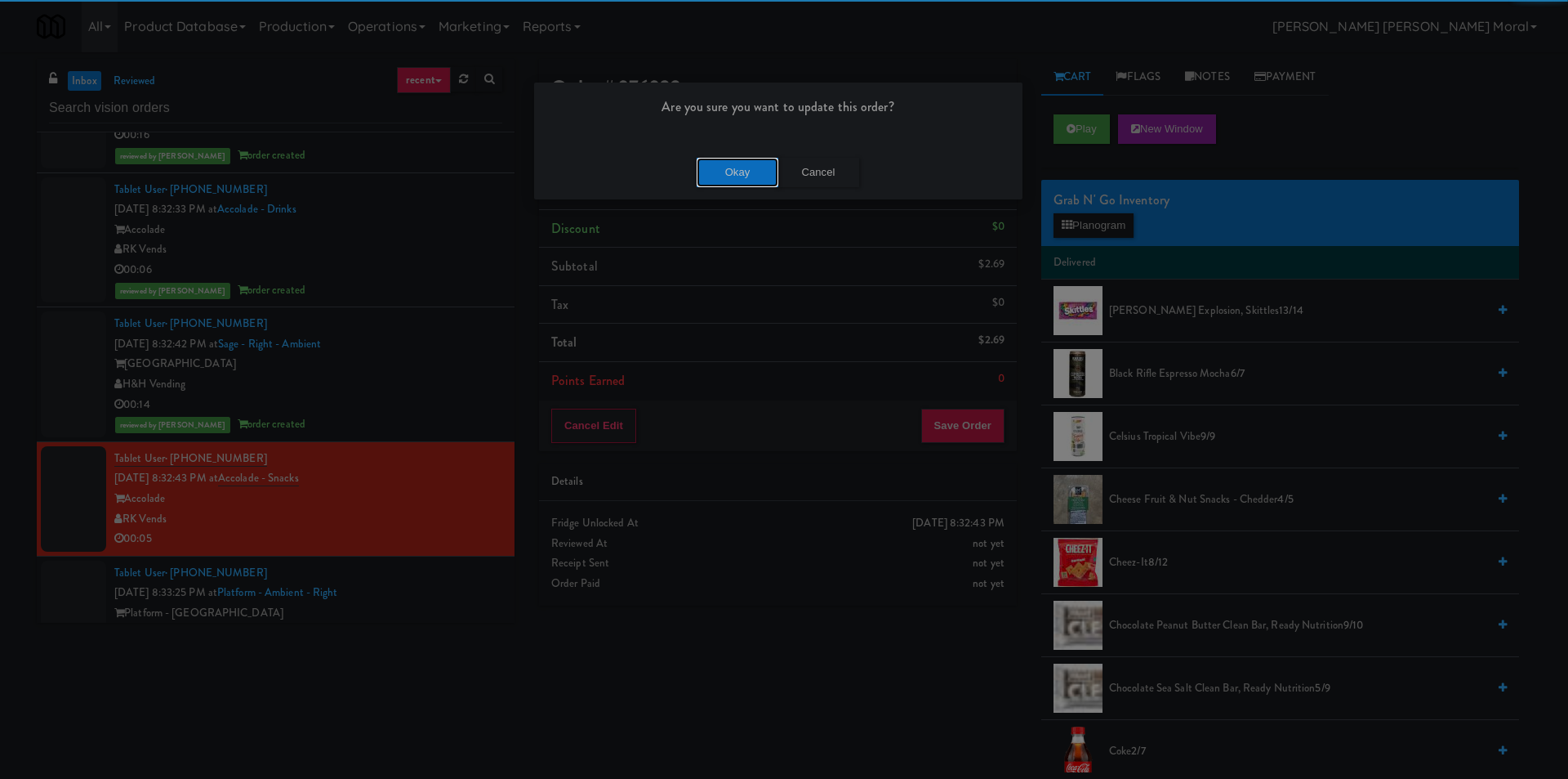
click at [740, 171] on button "Okay" at bounding box center [737, 172] width 82 height 30
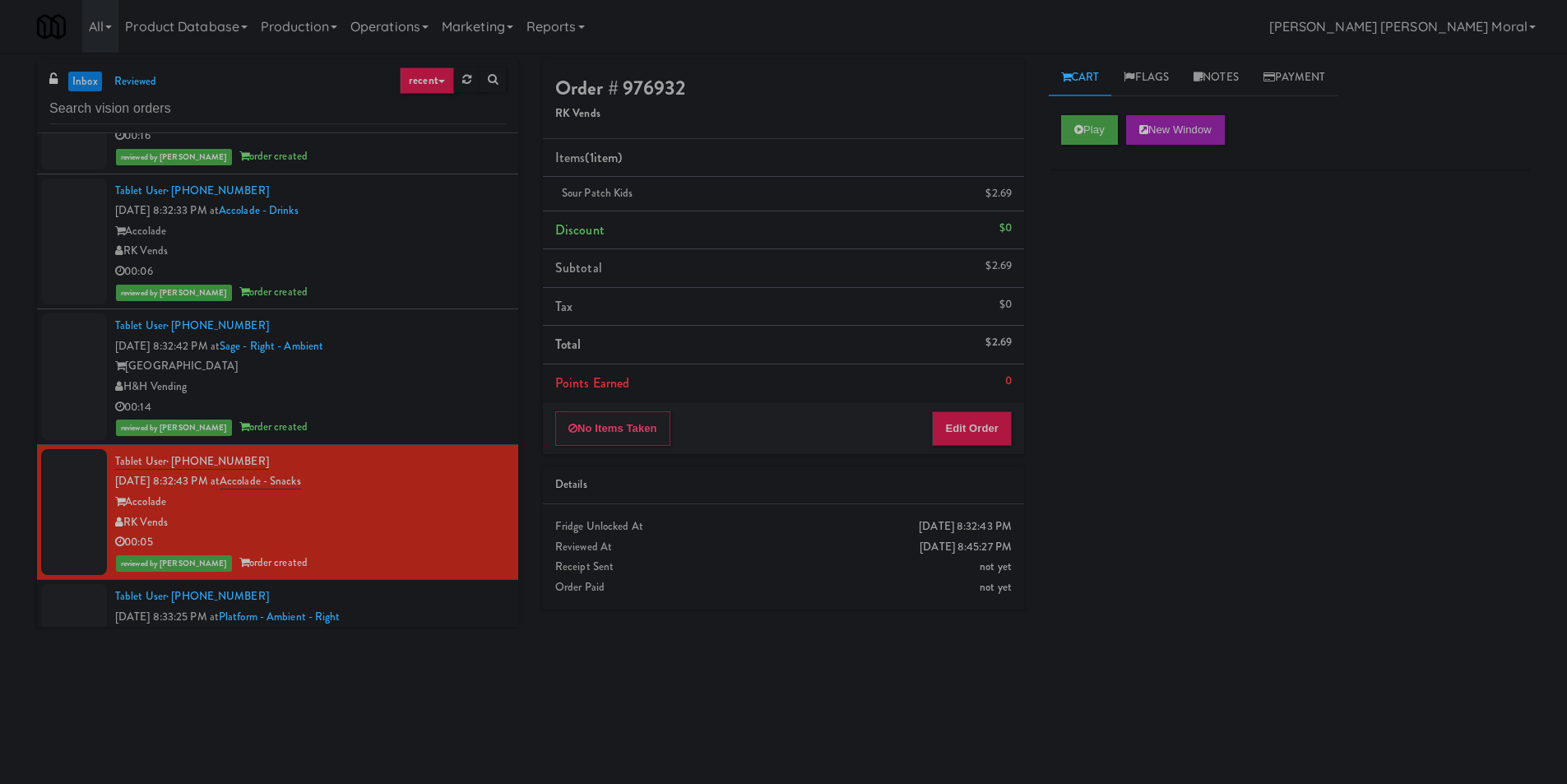
click at [0, 503] on div "inbox reviewed recent all unclear take inventory issue suspicious failed recent…" at bounding box center [784, 389] width 1567 height 660
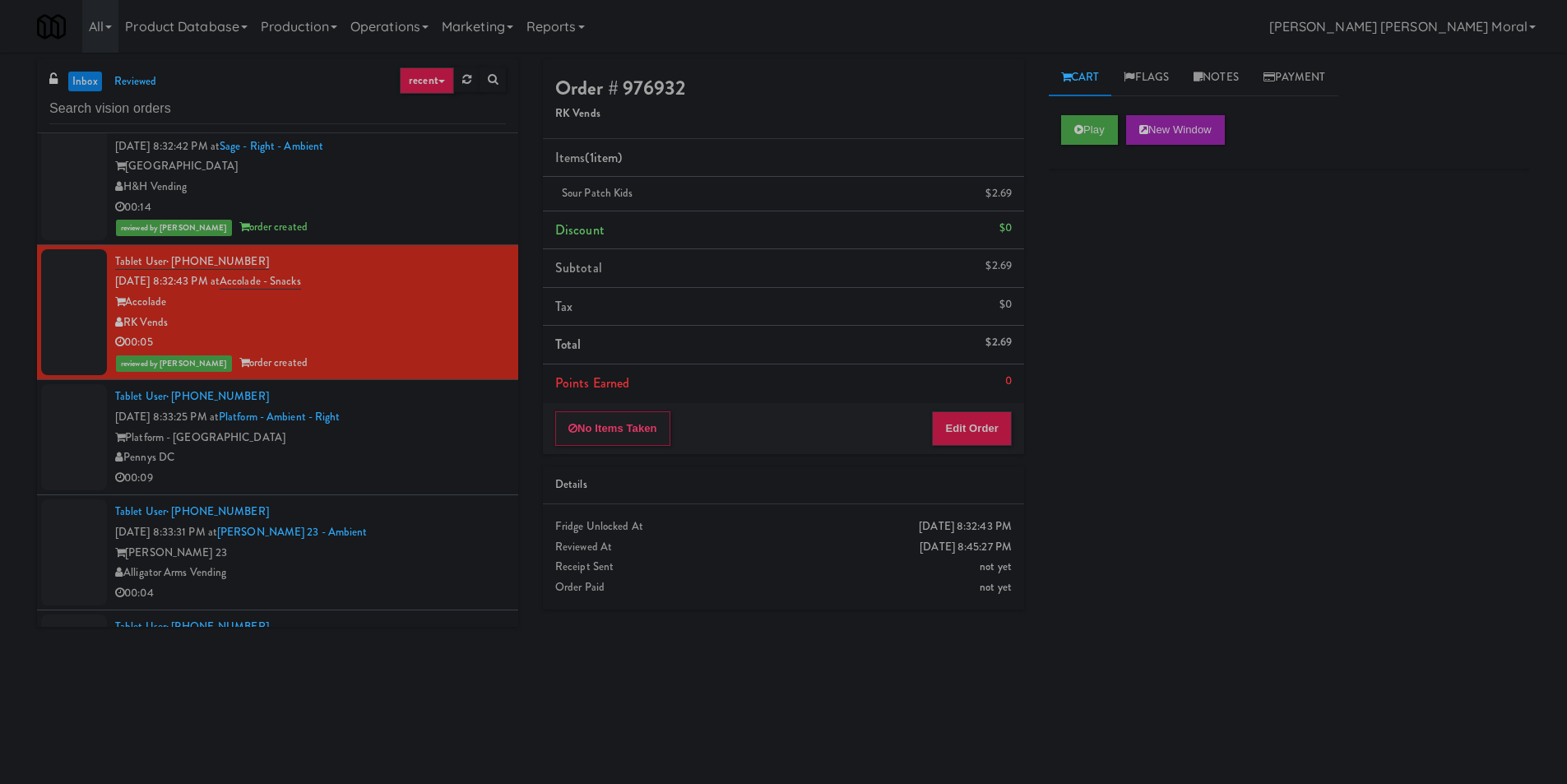
scroll to position [3536, 0]
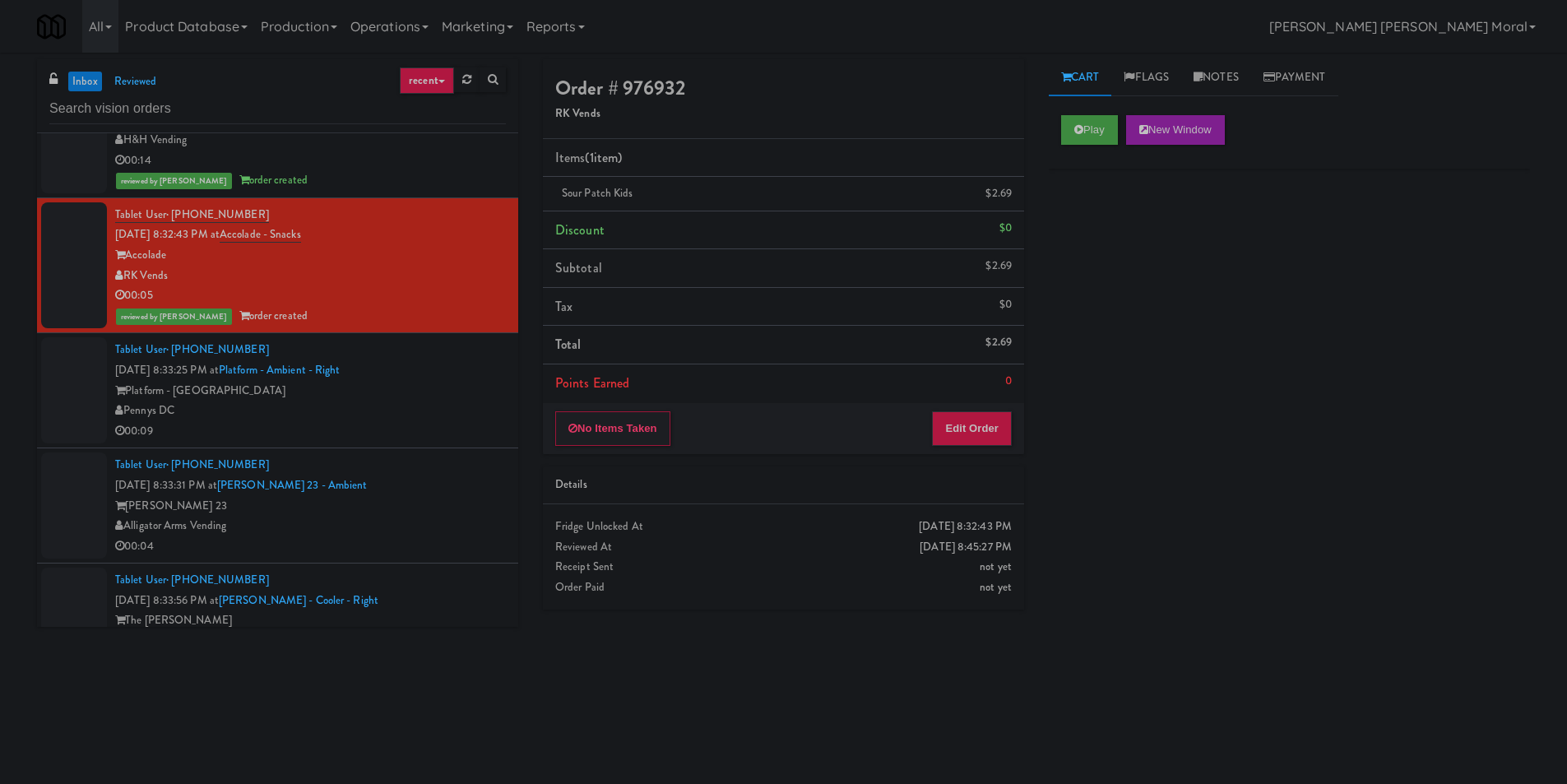
click at [414, 418] on div "Pennys DC" at bounding box center [310, 411] width 391 height 21
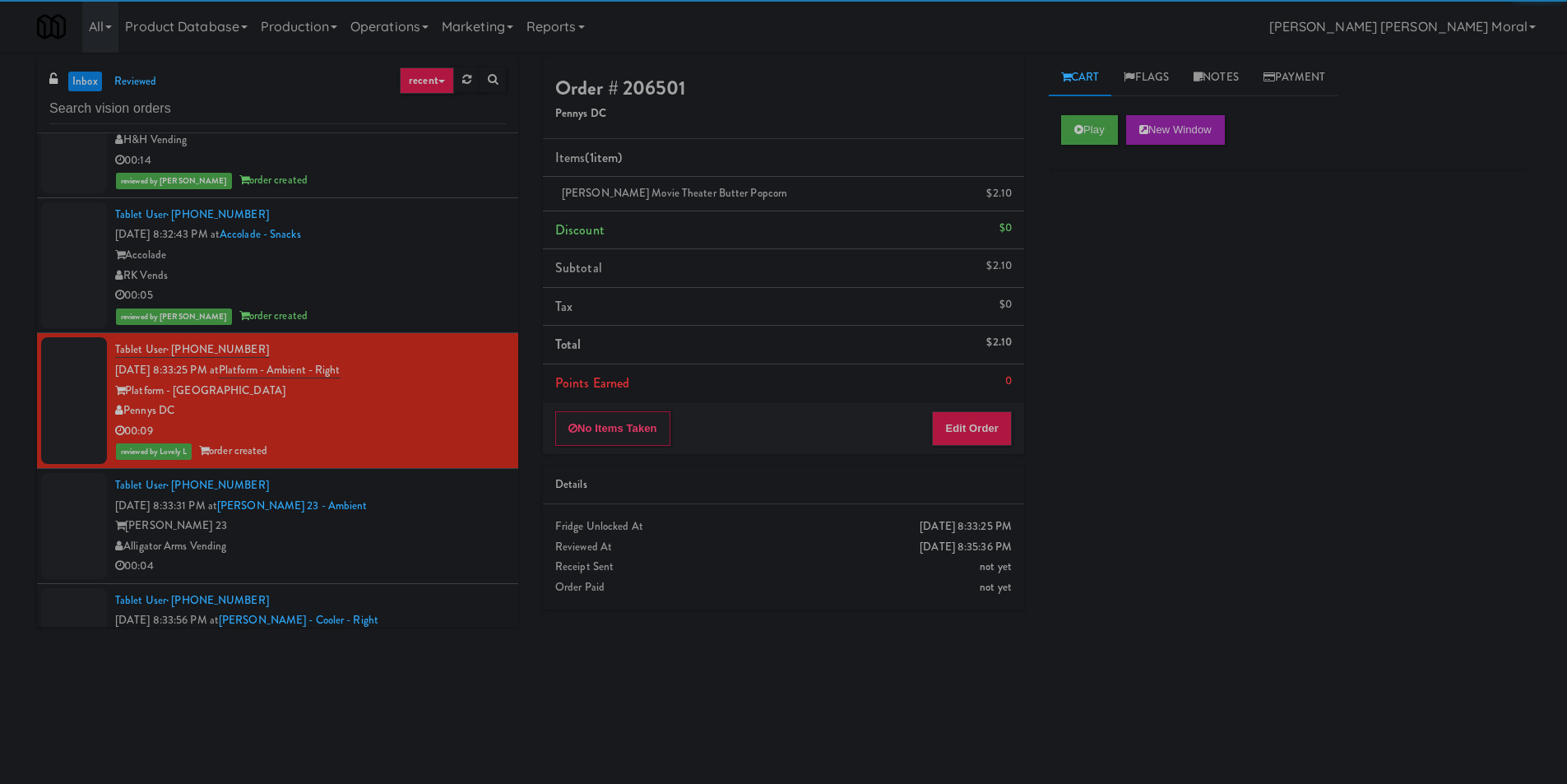
click at [405, 530] on div "[PERSON_NAME] 23" at bounding box center [310, 526] width 391 height 21
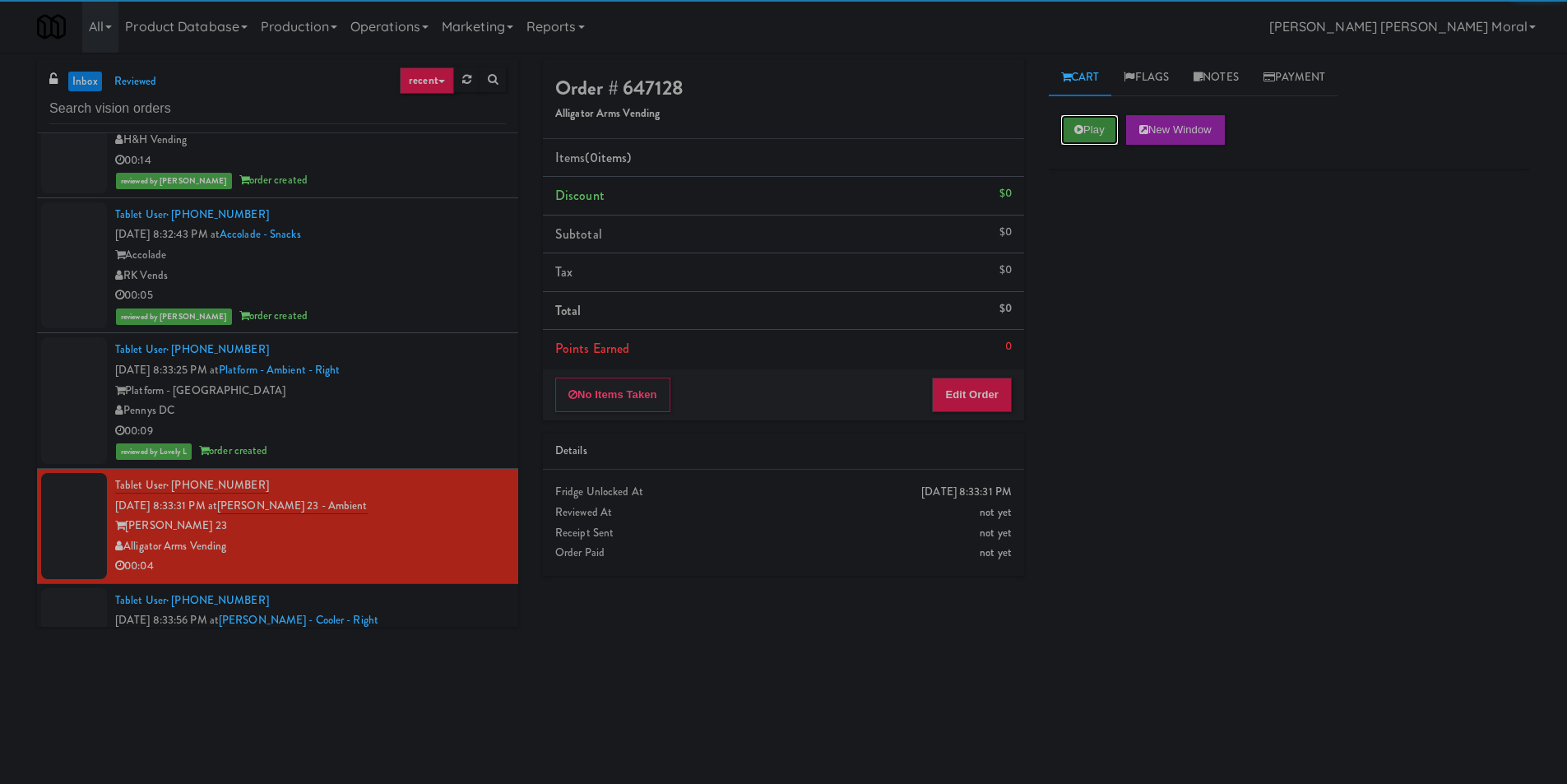
click at [1101, 129] on button "Play" at bounding box center [1090, 130] width 56 height 30
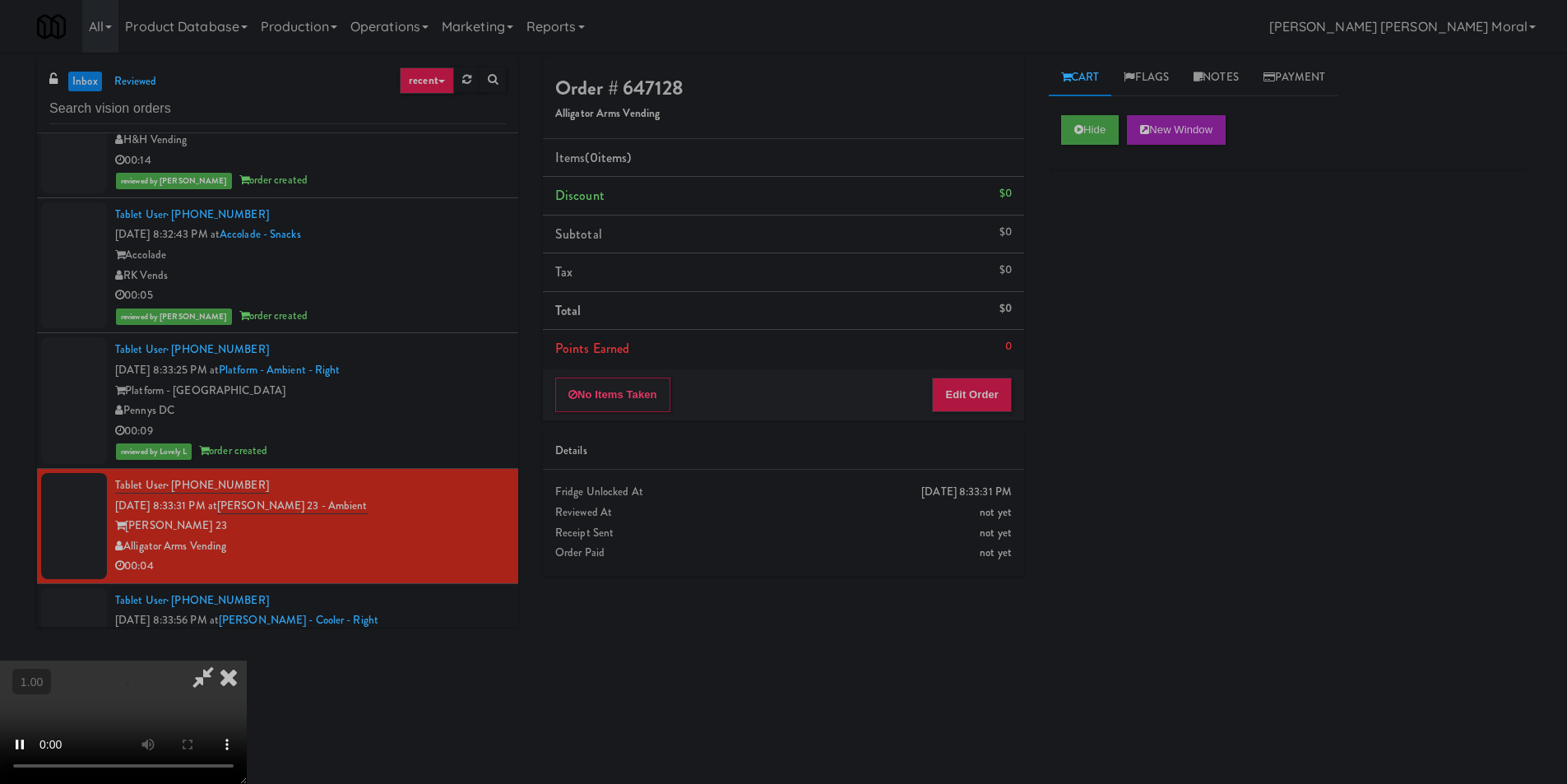
click at [1105, 288] on div "Hide New Window Primary Flag Clear Flag if unable to determine what was taken o…" at bounding box center [1290, 411] width 481 height 617
click at [247, 660] on video at bounding box center [123, 722] width 247 height 124
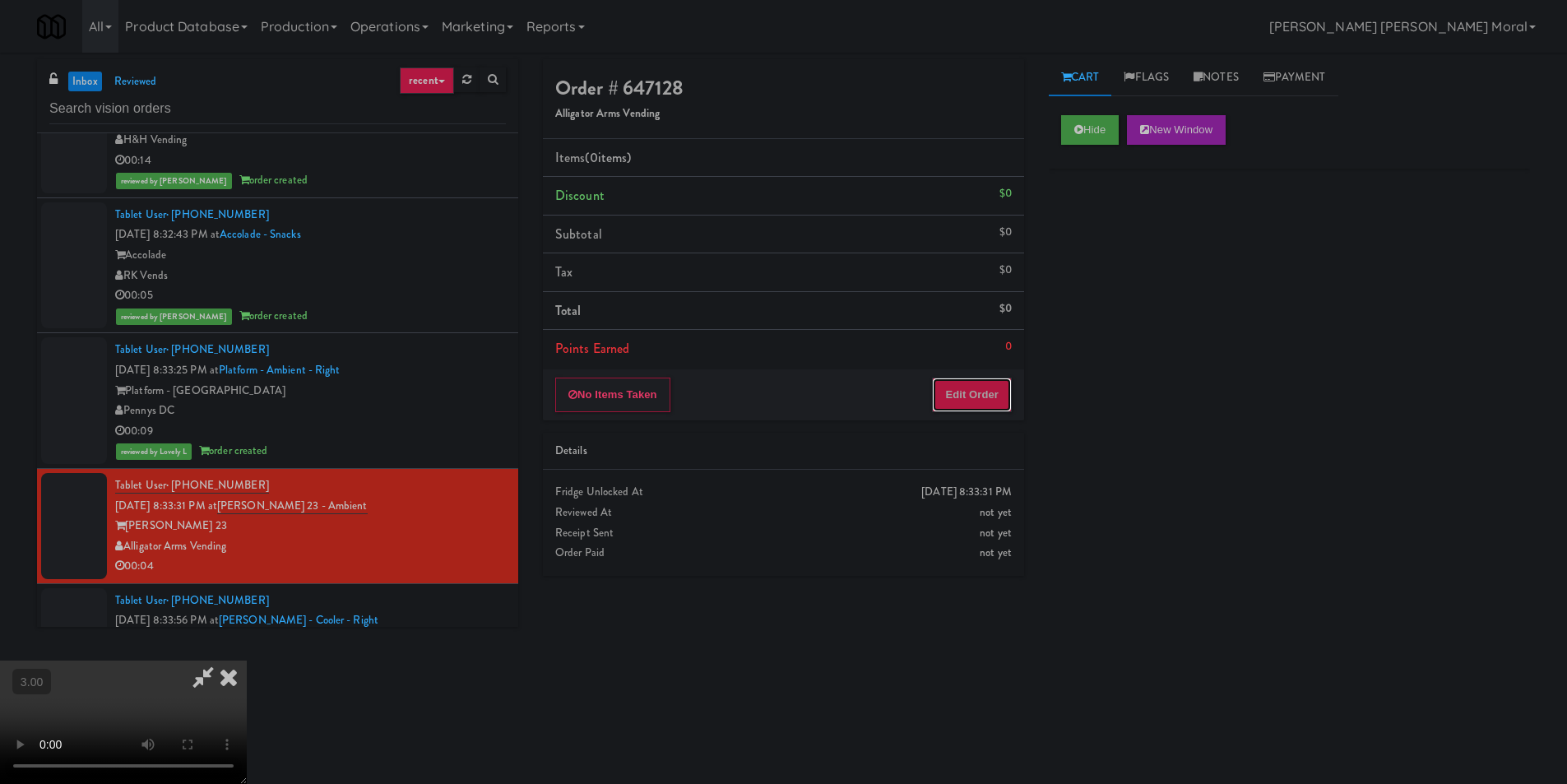
drag, startPoint x: 978, startPoint y: 401, endPoint x: 1014, endPoint y: 367, distance: 49.5
click at [978, 400] on button "Edit Order" at bounding box center [972, 394] width 80 height 35
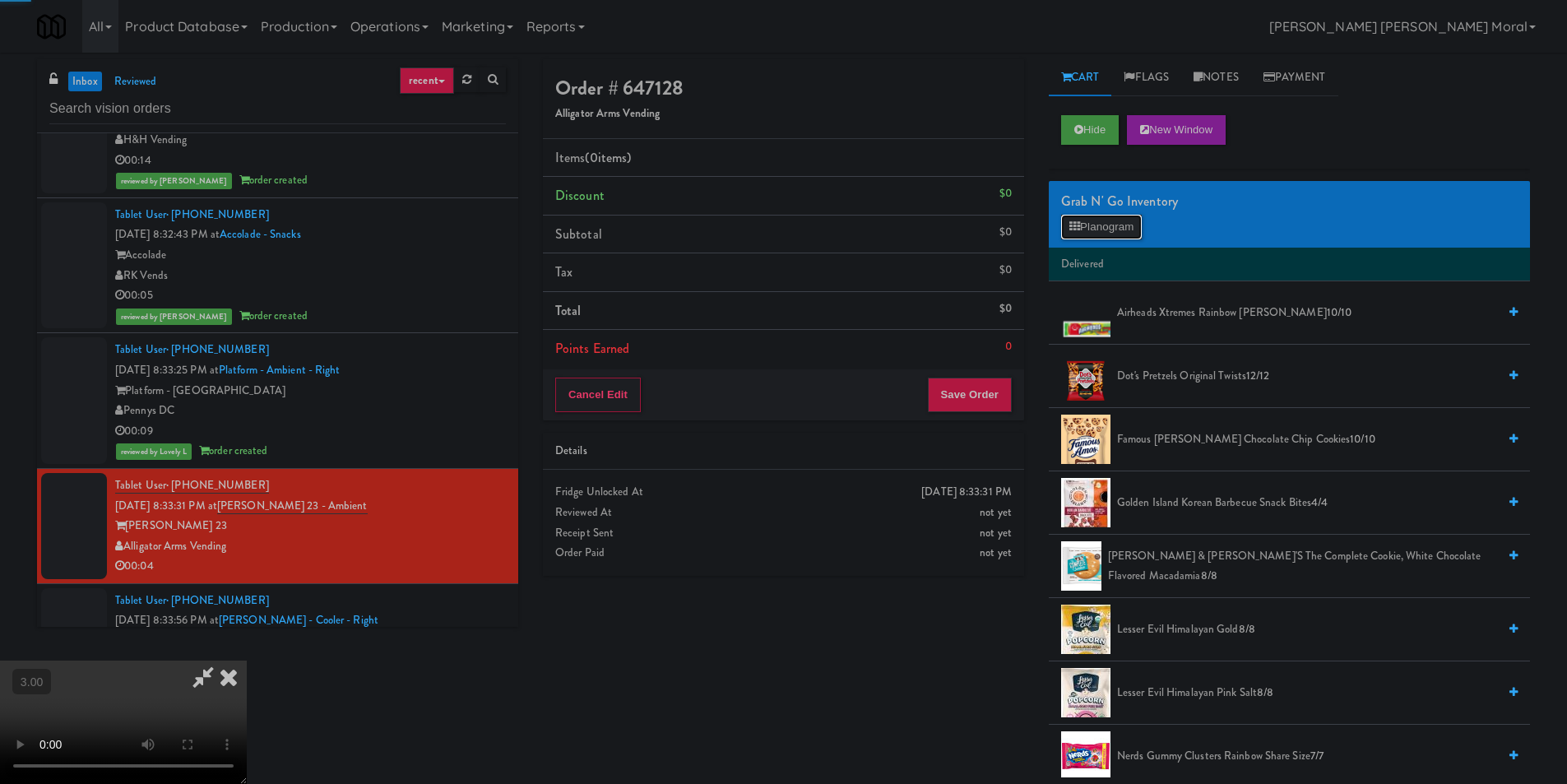
click at [1114, 217] on button "Planogram" at bounding box center [1101, 227] width 80 height 25
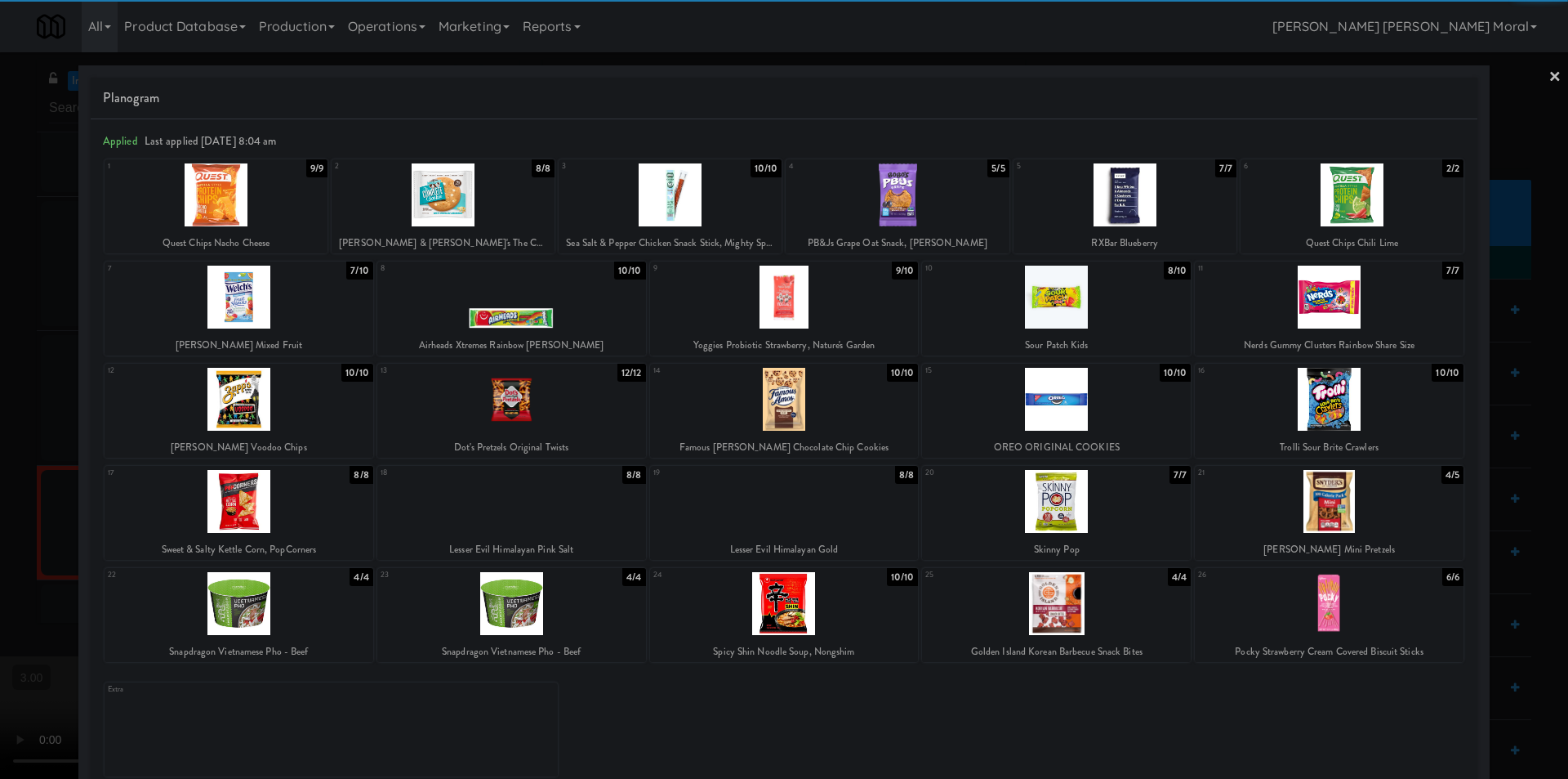
click at [254, 320] on div at bounding box center [238, 297] width 268 height 63
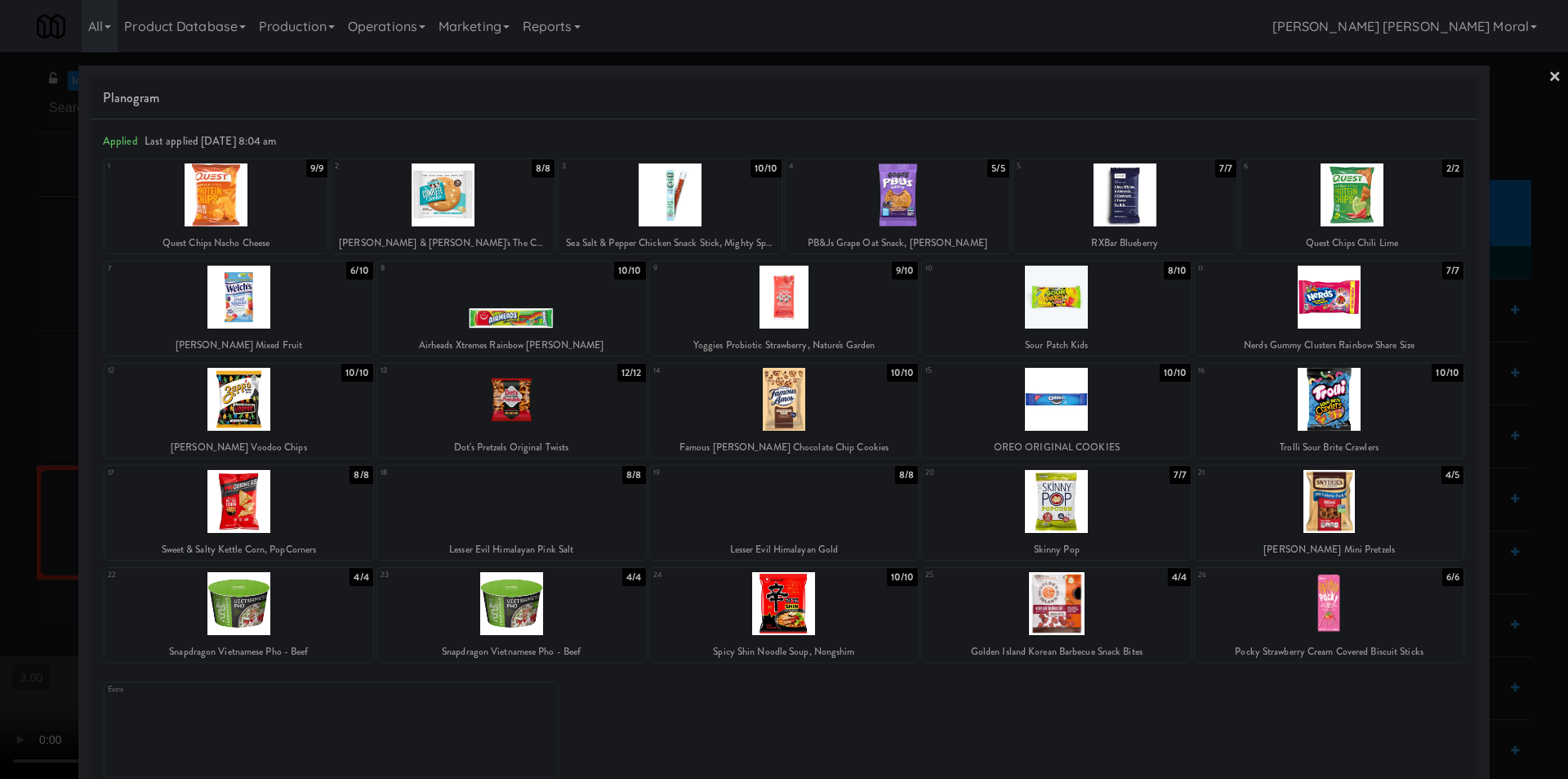
click at [1550, 73] on div at bounding box center [784, 390] width 1568 height 779
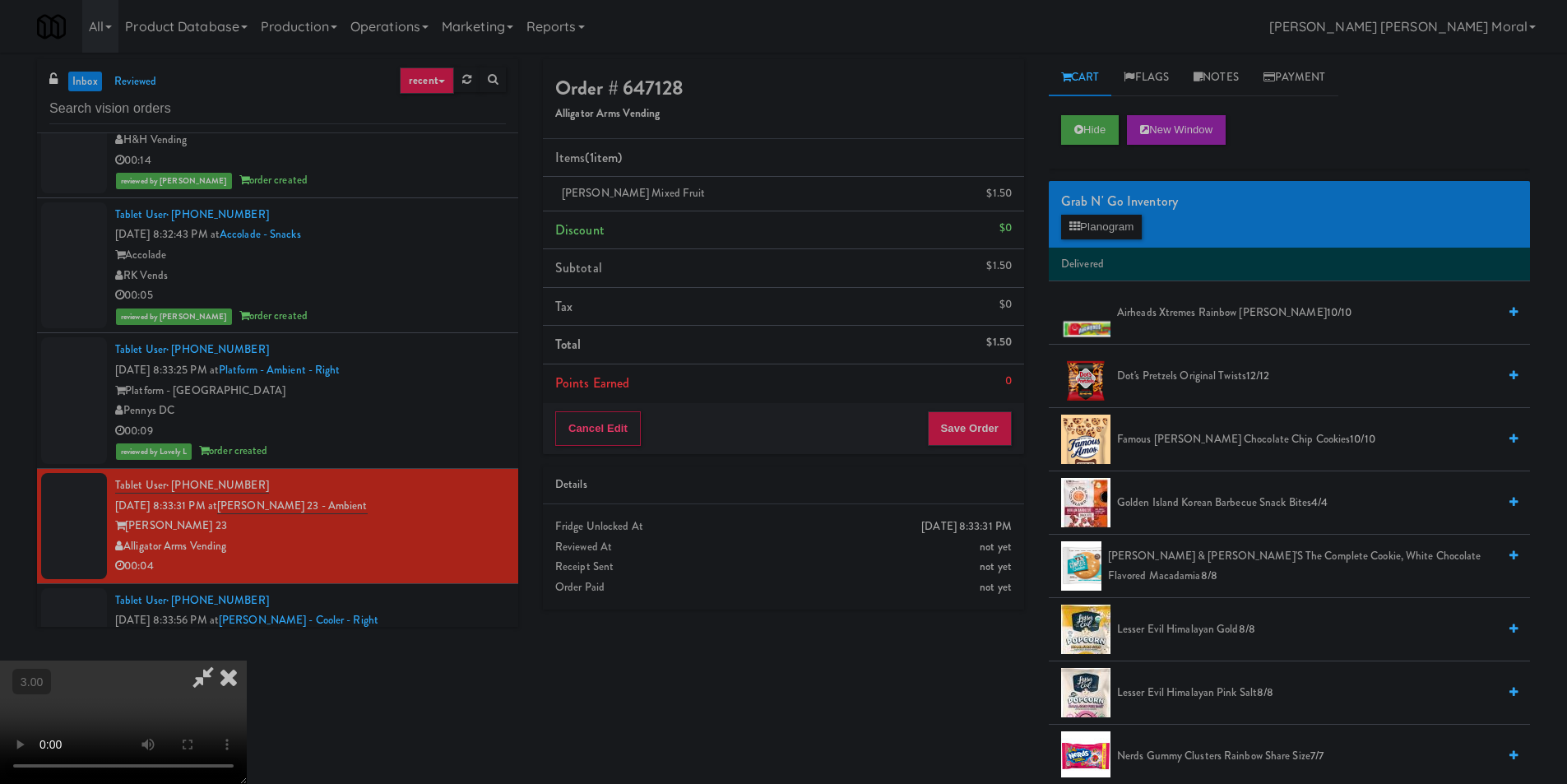
click at [247, 660] on video at bounding box center [123, 722] width 247 height 124
click at [247, 660] on icon at bounding box center [229, 676] width 37 height 33
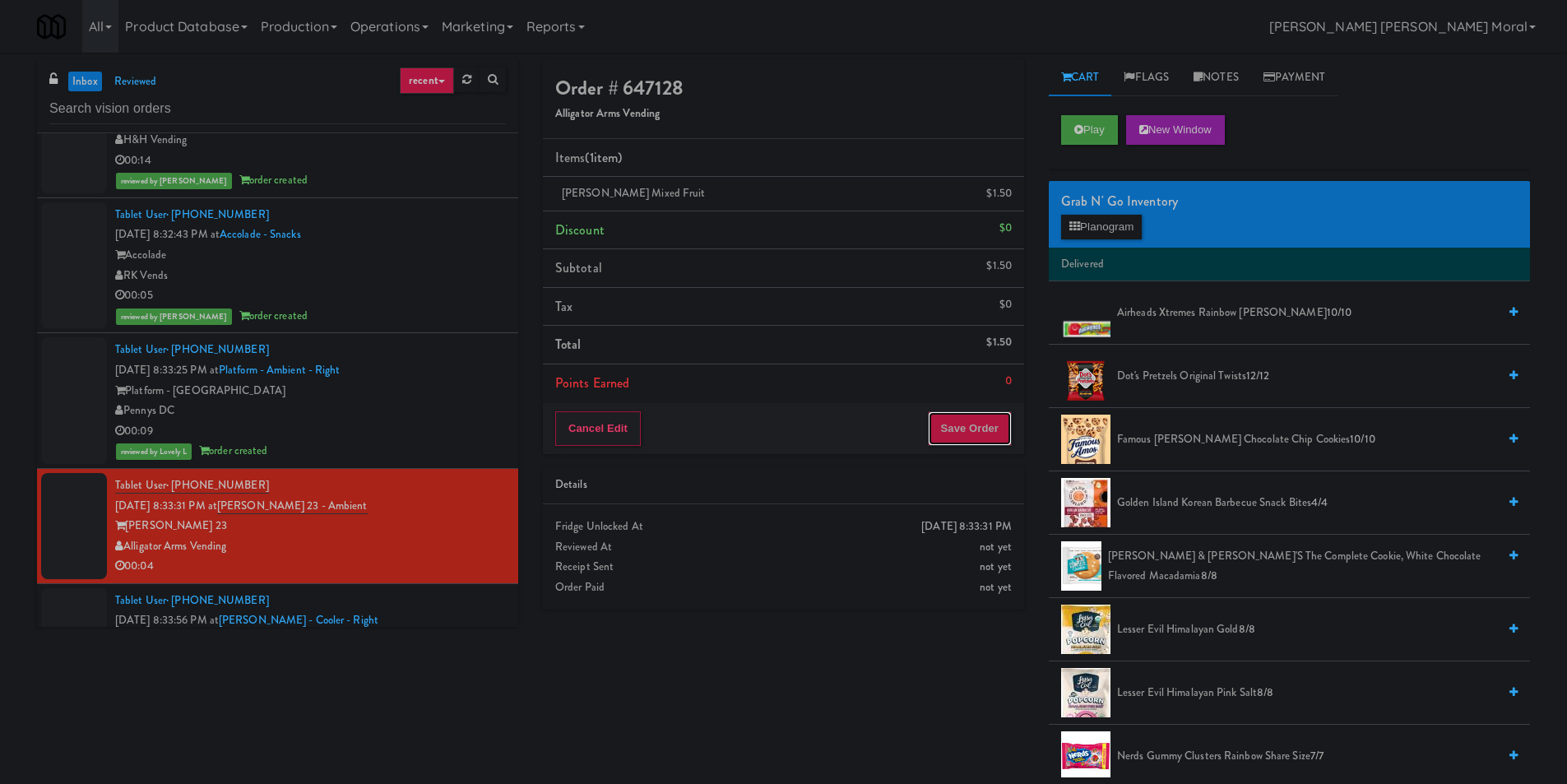
click at [940, 441] on button "Save Order" at bounding box center [970, 428] width 84 height 35
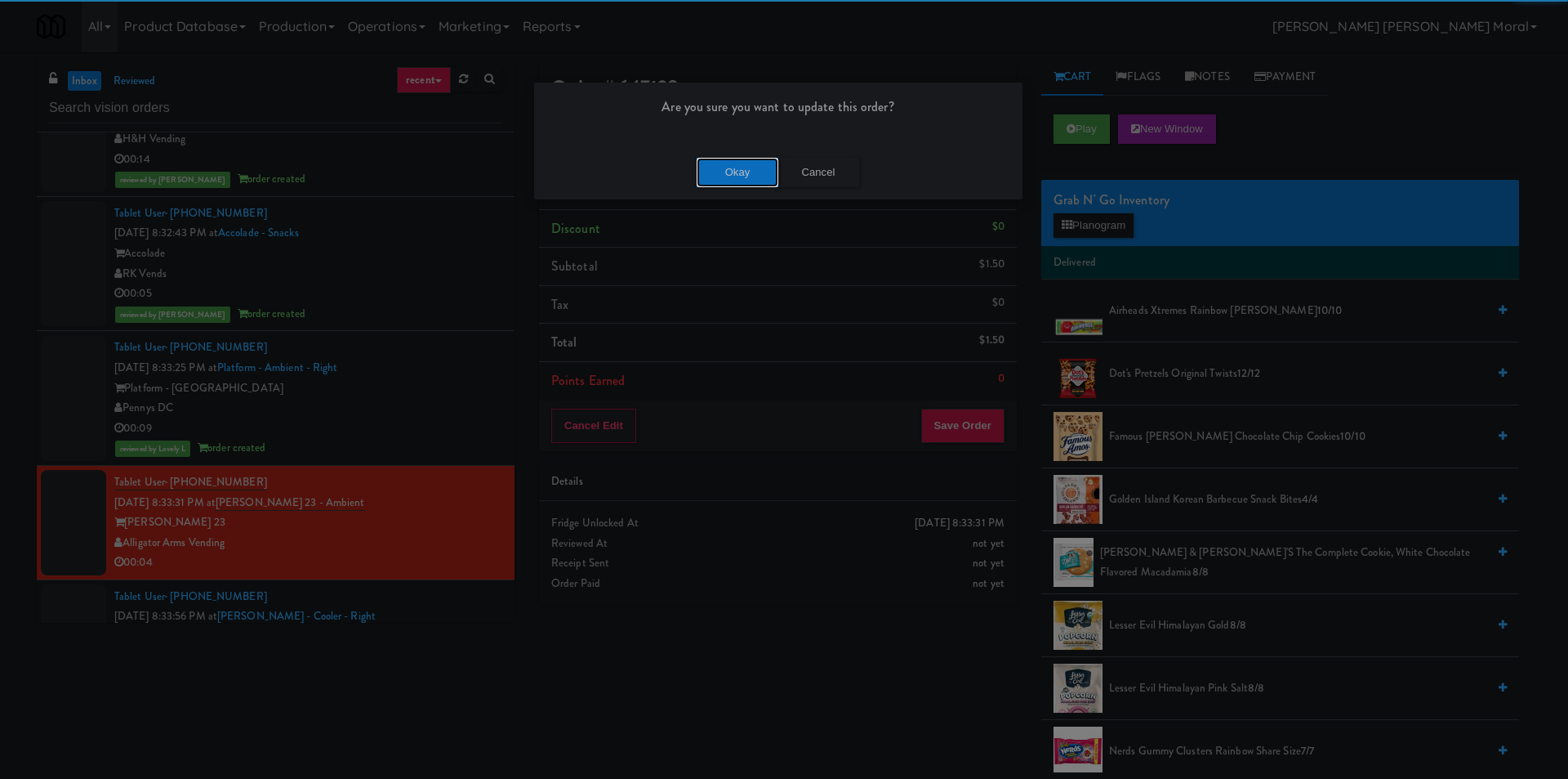
click at [751, 161] on button "Okay" at bounding box center [737, 172] width 82 height 30
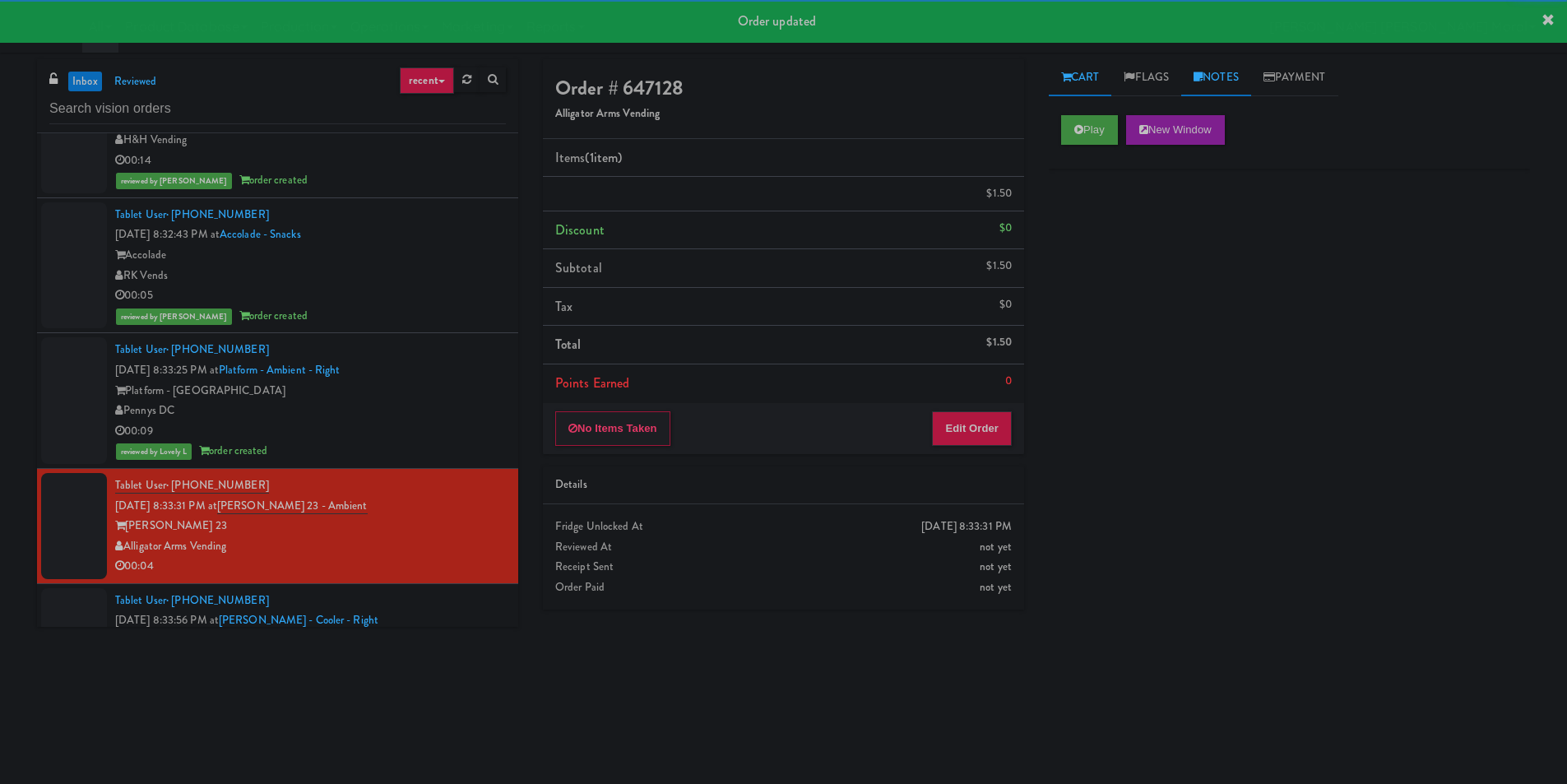
click at [1212, 79] on link "Notes" at bounding box center [1216, 77] width 70 height 37
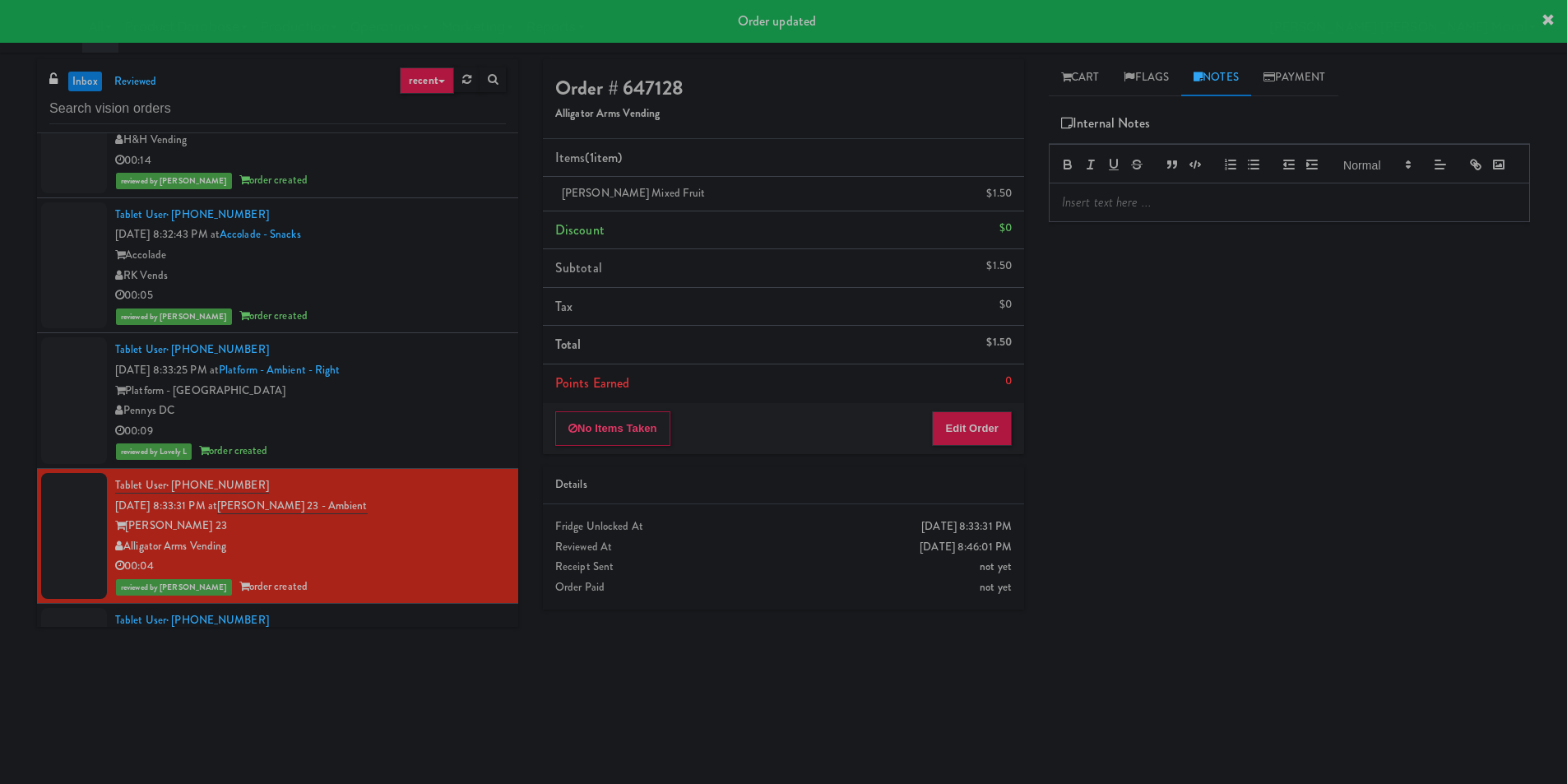
click at [1118, 251] on div "Play New Window Primary Flag Clear Flag if unable to determine what was taken o…" at bounding box center [1290, 411] width 481 height 617
drag, startPoint x: 1116, startPoint y: 238, endPoint x: 1116, endPoint y: 246, distance: 8.0
click at [1116, 221] on div at bounding box center [1290, 202] width 479 height 38
click at [1117, 332] on div "Play New Window Primary Flag Clear Flag if unable to determine what was taken o…" at bounding box center [1290, 411] width 481 height 617
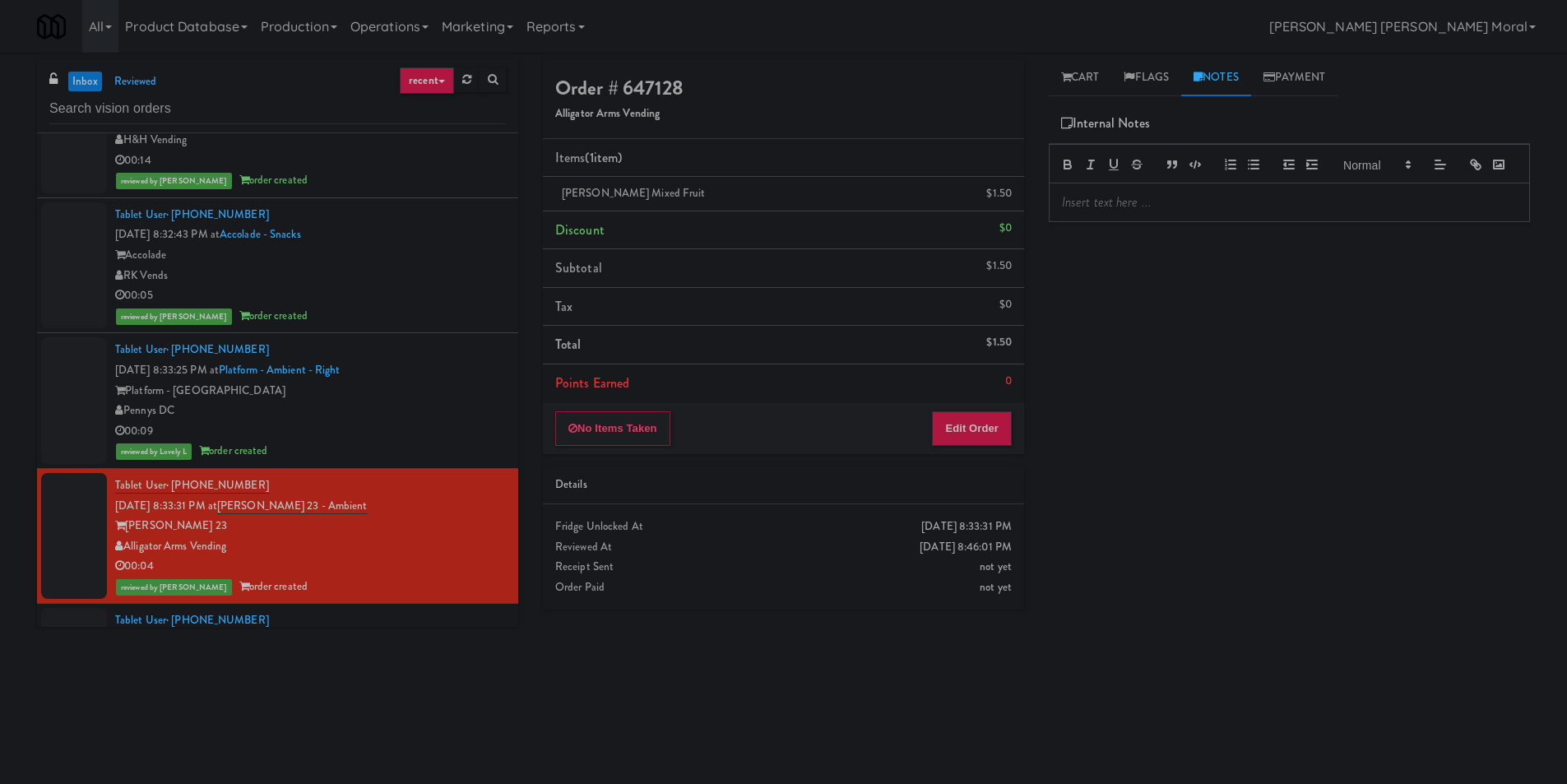
click at [1211, 366] on div "Play New Window Primary Flag Clear Flag if unable to determine what was taken o…" at bounding box center [1290, 411] width 481 height 617
click at [1197, 221] on div at bounding box center [1290, 202] width 479 height 38
click at [1378, 225] on p "[PERSON_NAME]: Planogram/Inventory discrepancy, wrong variant for . Customer to…" at bounding box center [1289, 211] width 455 height 37
drag, startPoint x: 654, startPoint y: 191, endPoint x: 554, endPoint y: 192, distance: 100.0
click at [554, 192] on li "[PERSON_NAME] Mixed Fruit $1.50" at bounding box center [784, 194] width 481 height 35
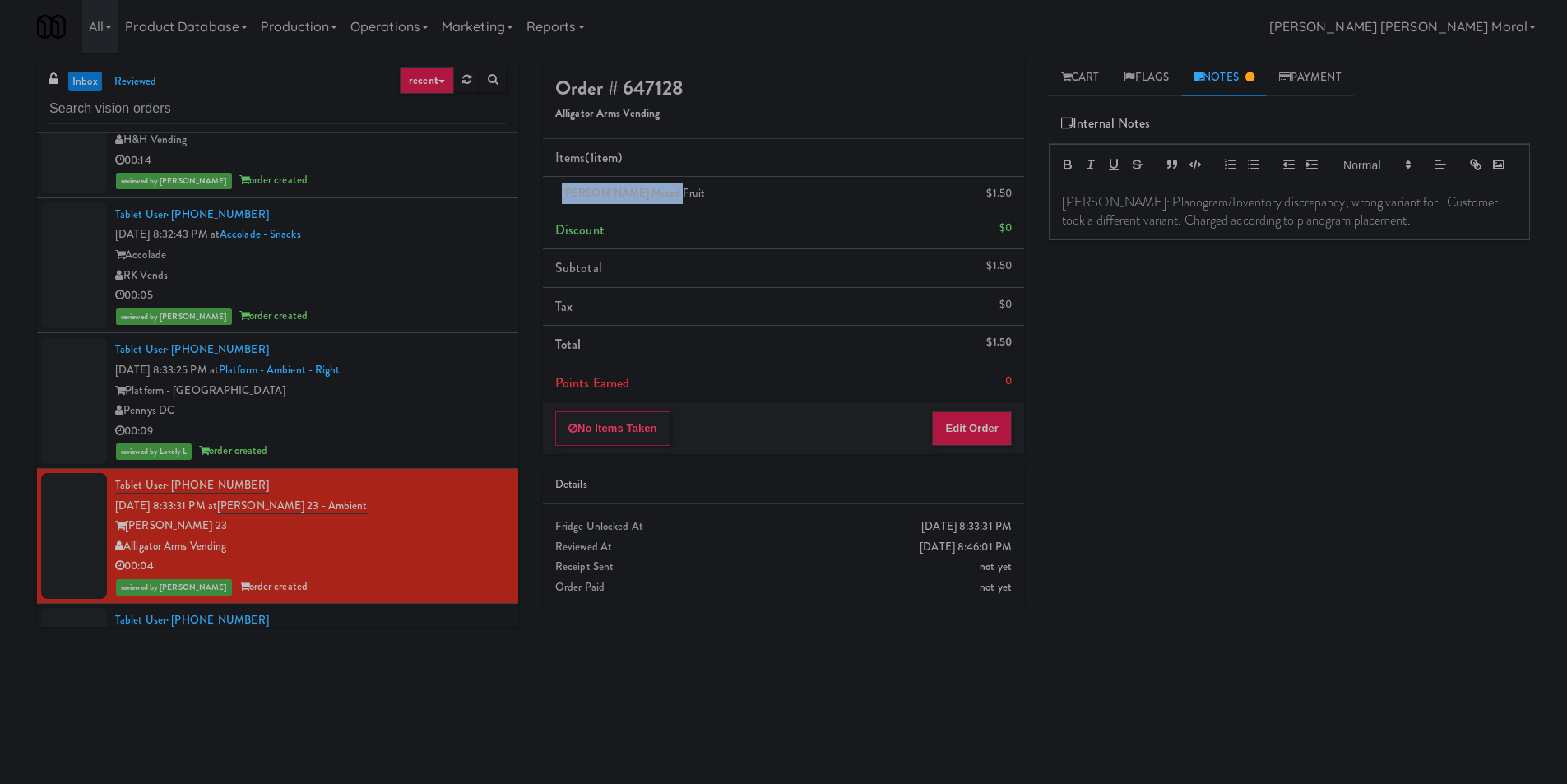
click at [678, 202] on div "[PERSON_NAME] Mixed Fruit $1.50" at bounding box center [784, 193] width 457 height 21
drag, startPoint x: 649, startPoint y: 192, endPoint x: 564, endPoint y: 191, distance: 85.0
click at [566, 189] on span "[PERSON_NAME] Mixed Fruit" at bounding box center [633, 193] width 144 height 16
copy span "[PERSON_NAME] Mixed Fruit"
click at [1378, 228] on p "[PERSON_NAME]: Planogram/Inventory discrepancy, wrong variant for . Customer to…" at bounding box center [1289, 211] width 455 height 37
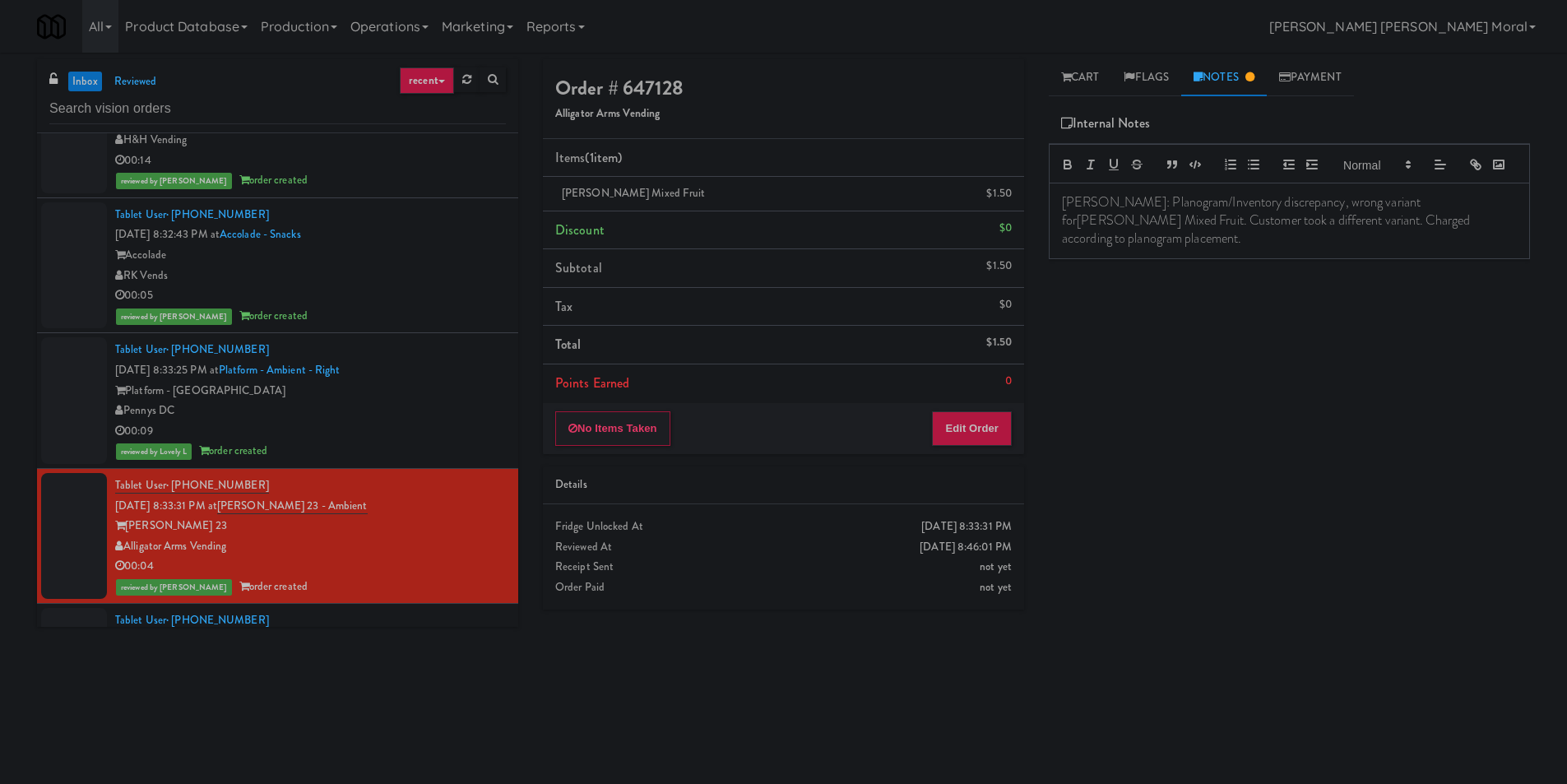
click at [1330, 328] on div "Play New Window Primary Flag Clear Flag if unable to determine what was taken o…" at bounding box center [1290, 411] width 481 height 617
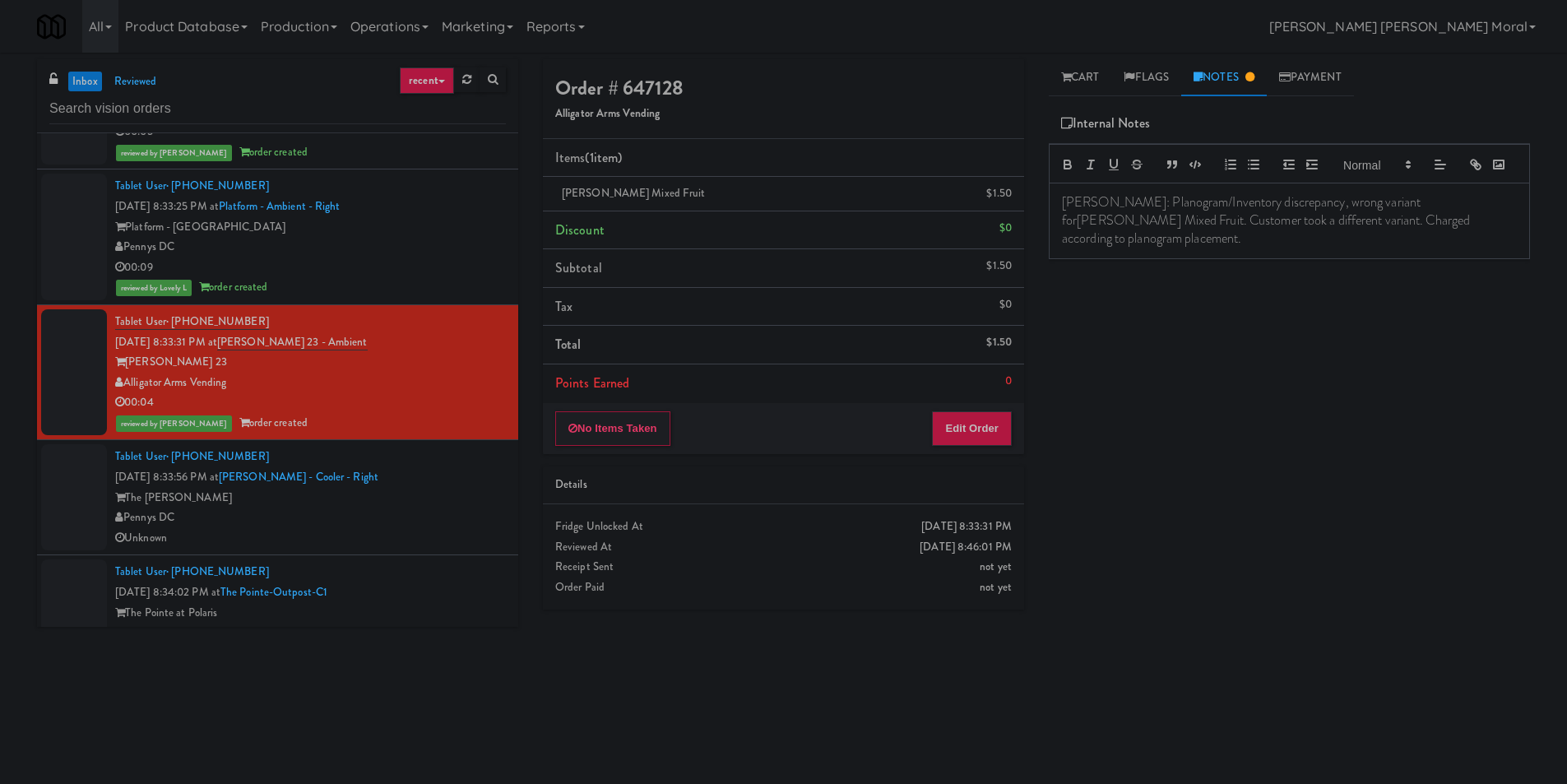
scroll to position [3700, 0]
click at [1288, 360] on div "Play New Window Primary Flag Clear Flag if unable to determine what was taken o…" at bounding box center [1290, 411] width 481 height 617
click at [289, 106] on input "text" at bounding box center [277, 109] width 457 height 31
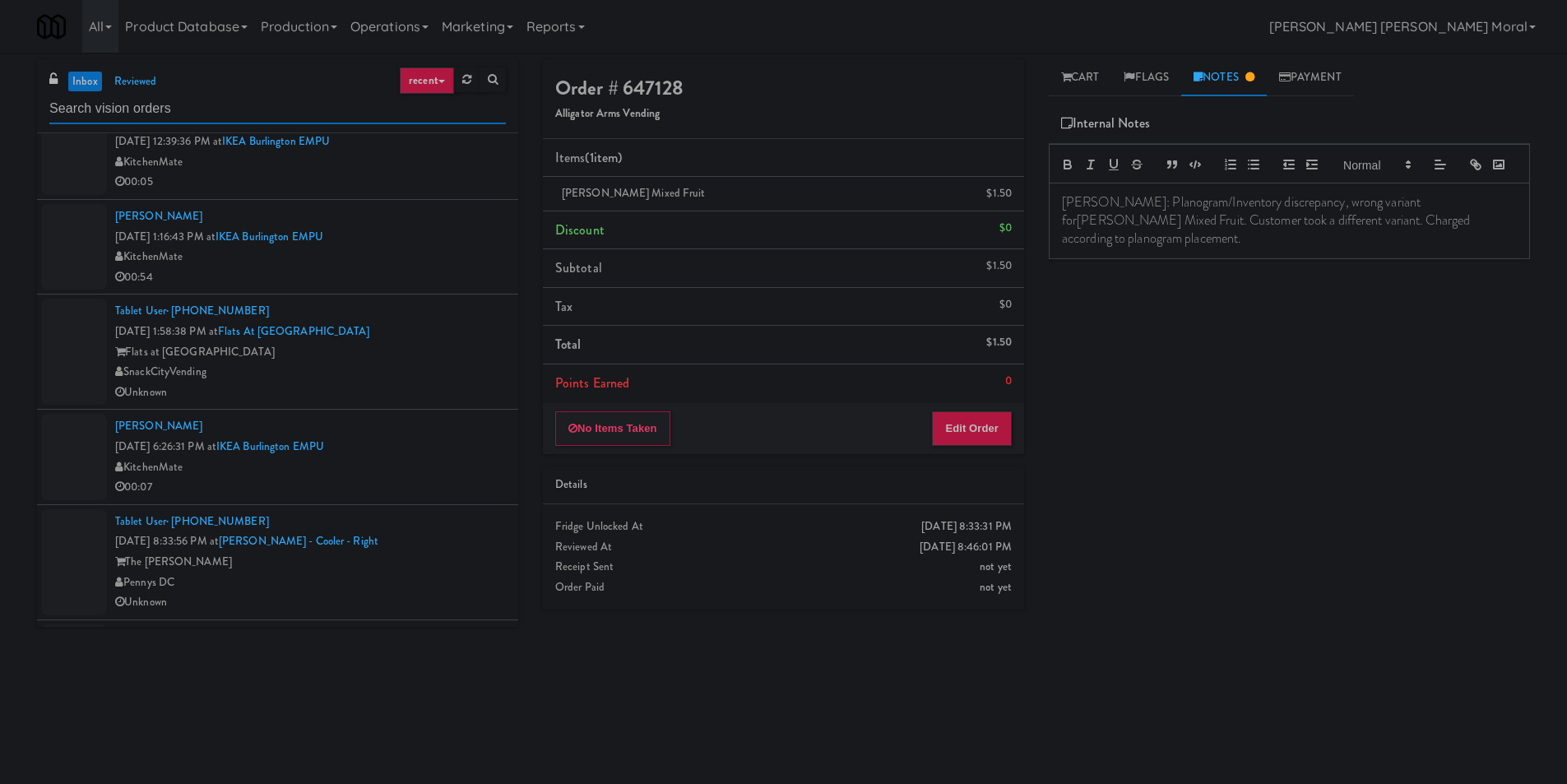
scroll to position [411, 0]
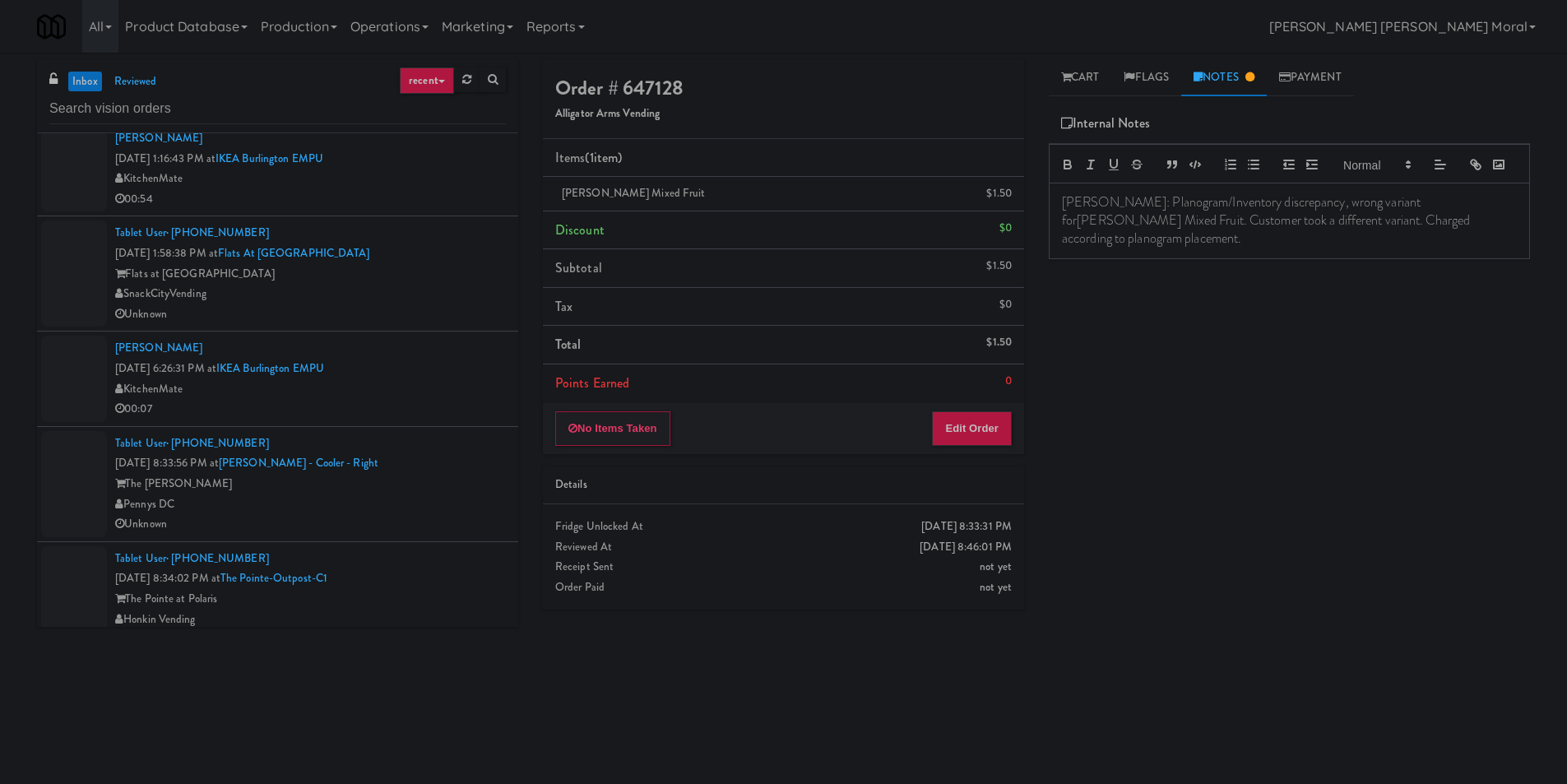
click at [451, 466] on div "Tablet User · (601) 421-1873 [DATE] 8:33:56 PM at [PERSON_NAME][GEOGRAPHIC_DATA…" at bounding box center [310, 484] width 391 height 101
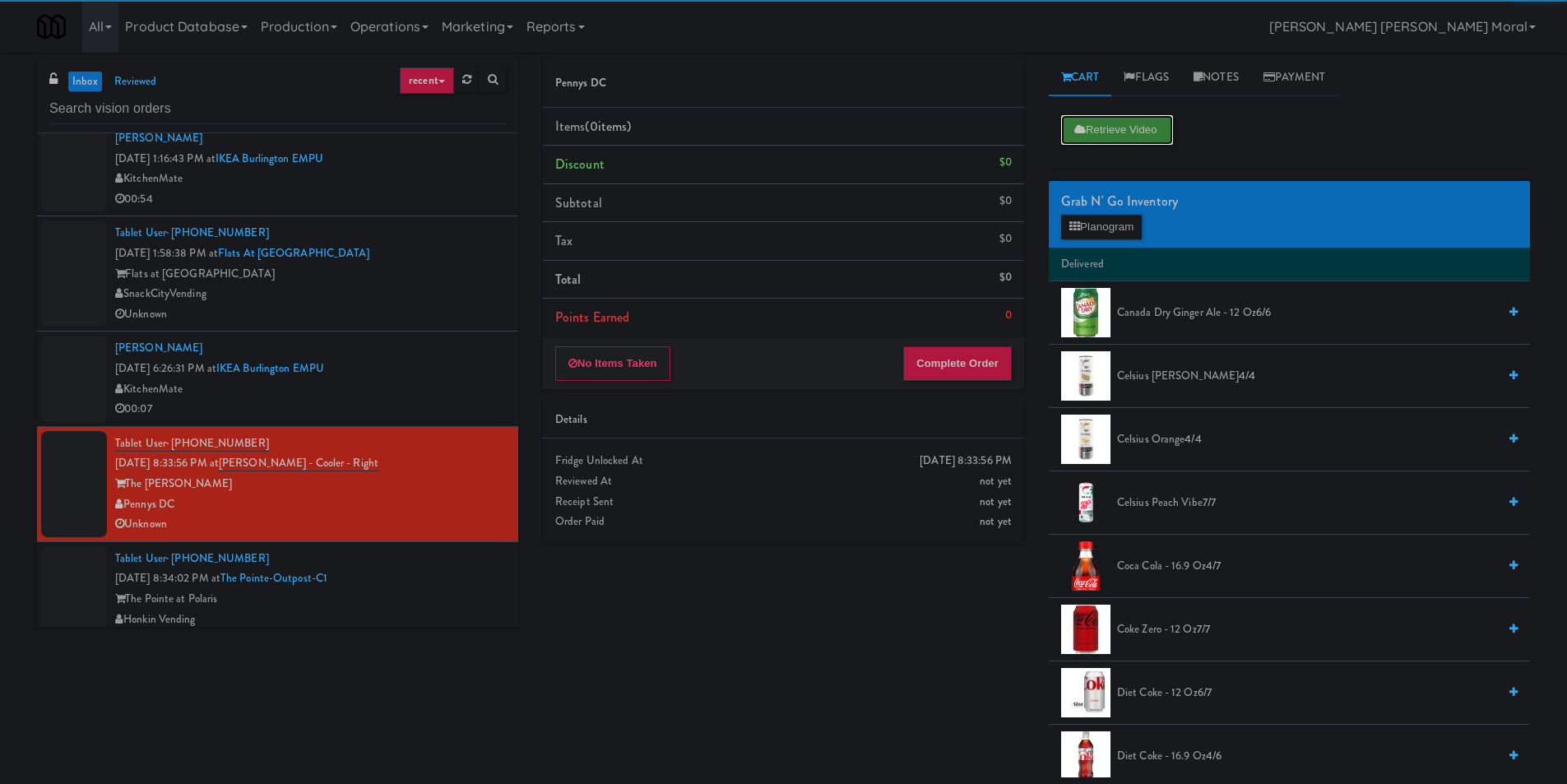
click at [1110, 136] on button "Retrieve Video" at bounding box center [1117, 130] width 112 height 30
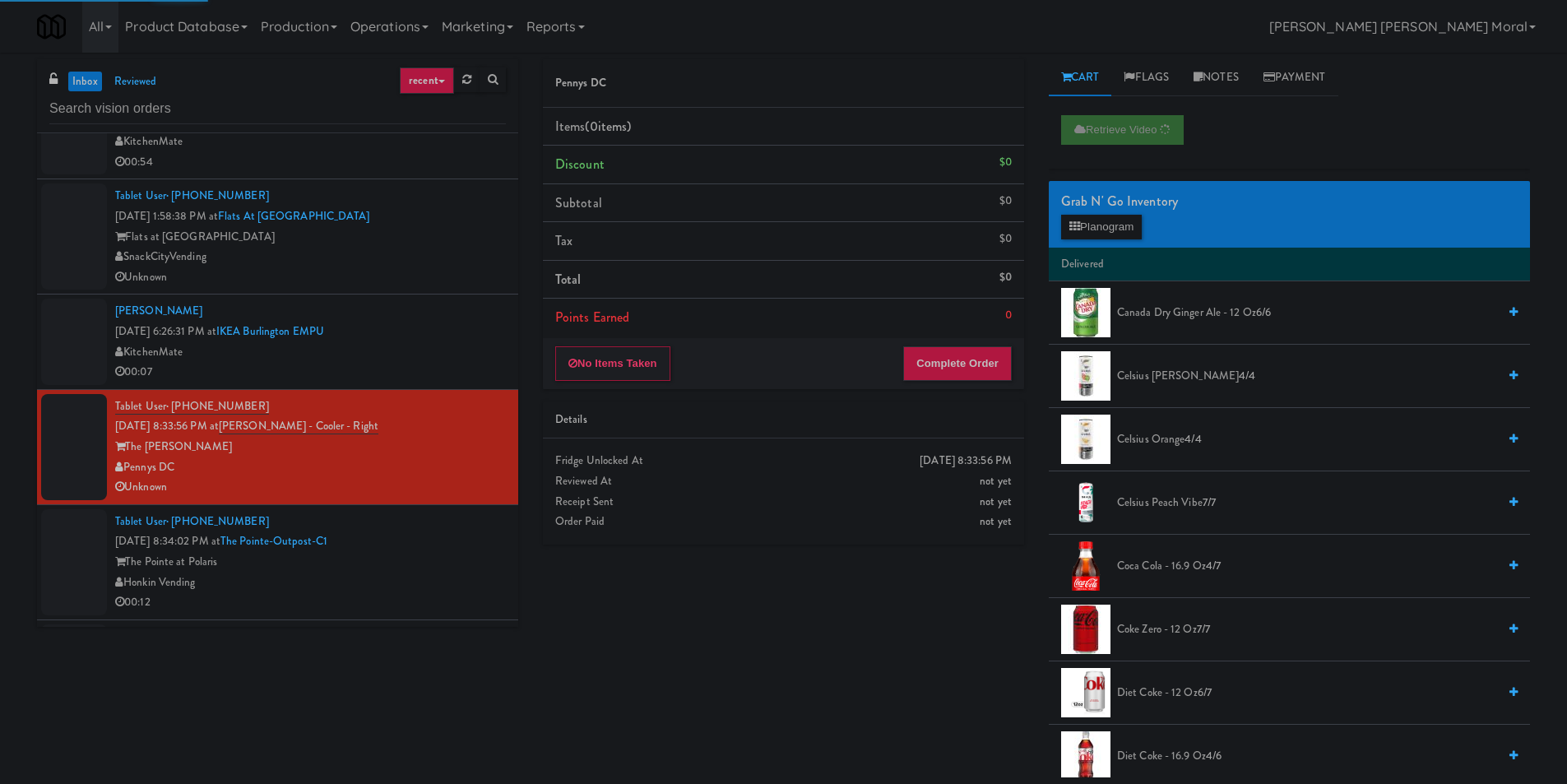
scroll to position [575, 0]
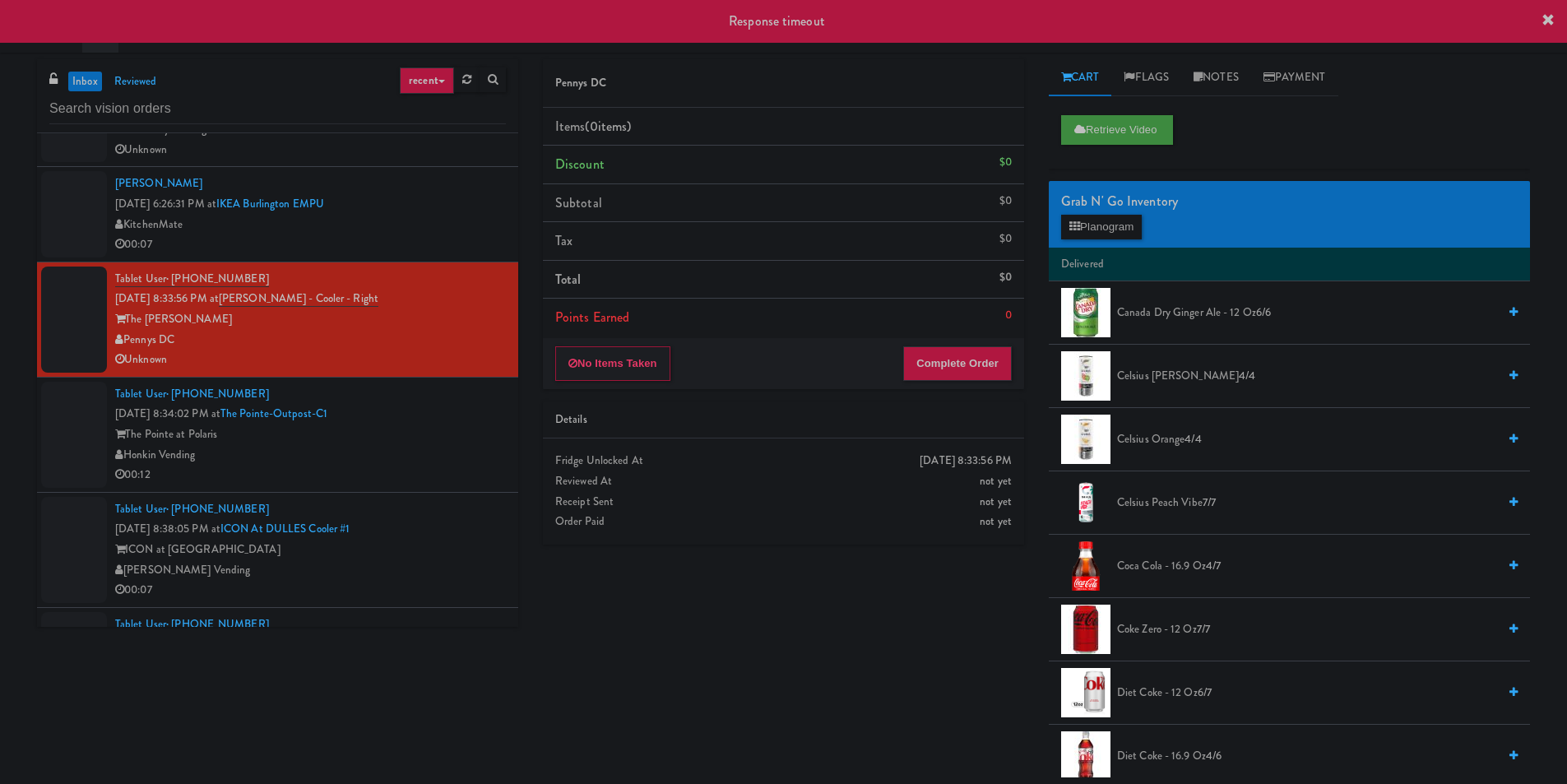
click at [806, 721] on div "Pennys DC Items (0 items ) Discount $0 Subtotal $0 Tax $0 Total $0 Points Earne…" at bounding box center [1037, 418] width 1012 height 718
click at [1214, 82] on link "Notes" at bounding box center [1216, 77] width 70 height 37
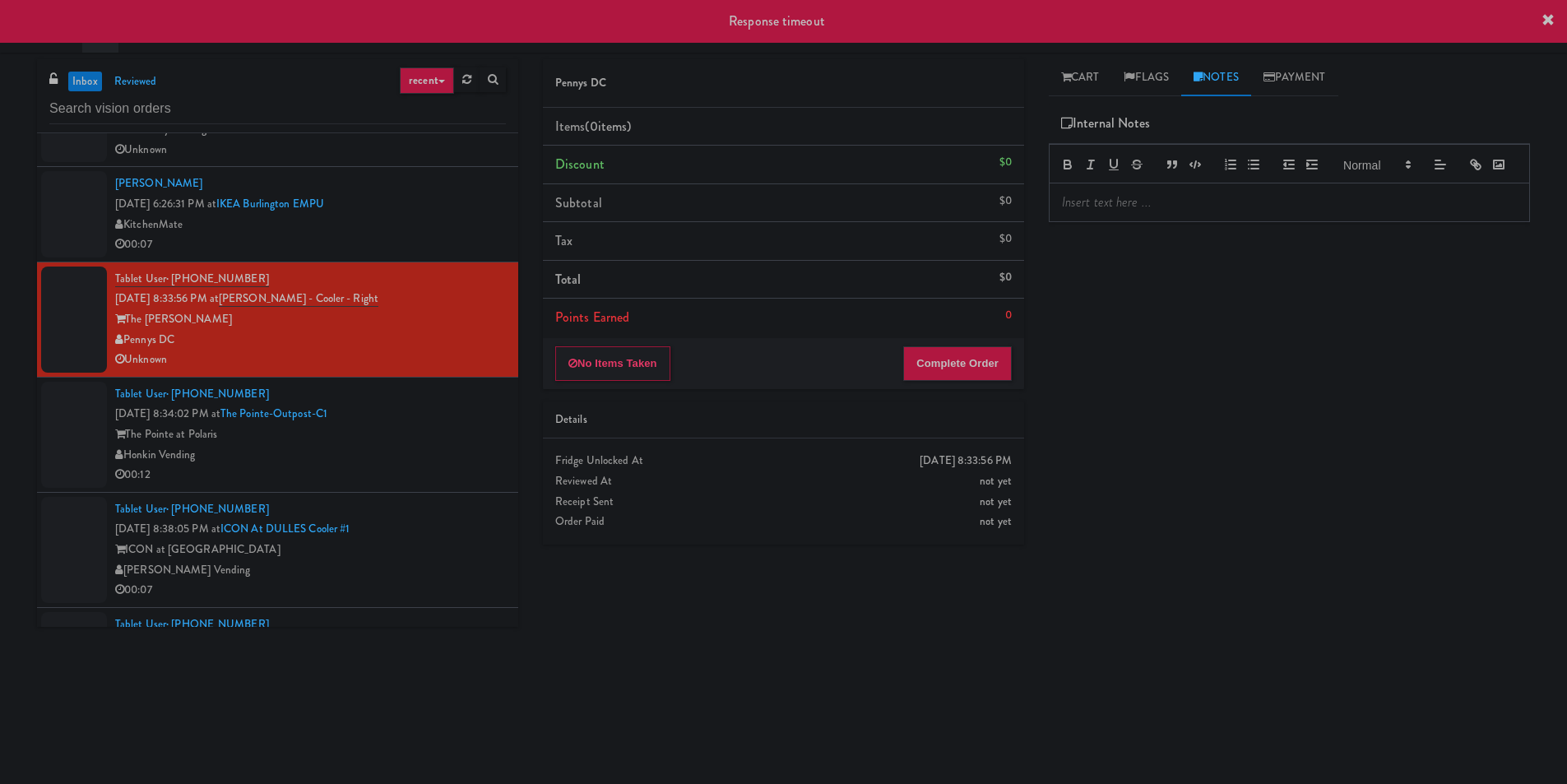
click at [1118, 211] on p at bounding box center [1289, 202] width 455 height 18
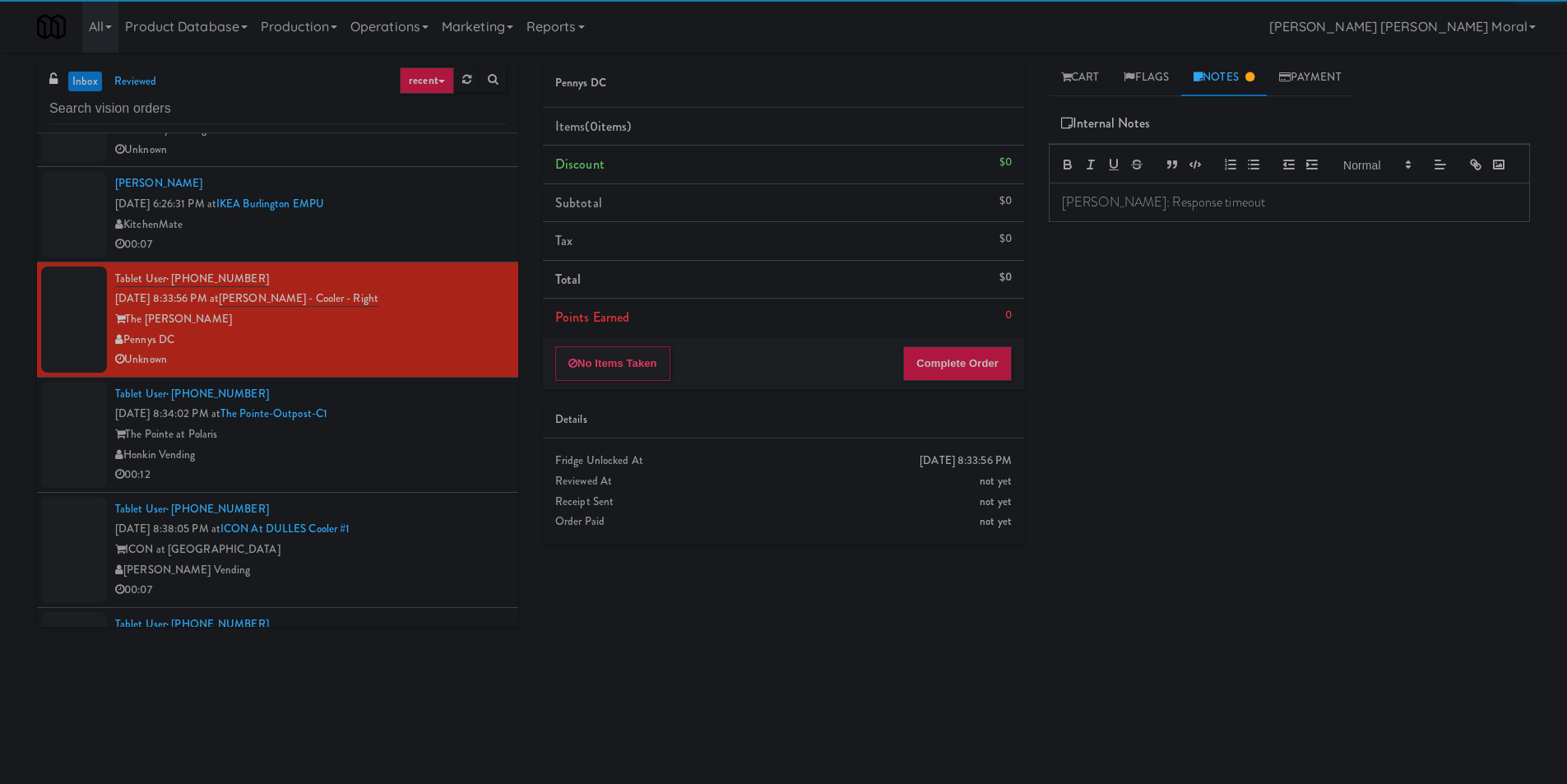
click at [1119, 313] on div "Retrieve Video Grab N' Go Inventory Planogram Delivered Canada Dry Ginger Ale -…" at bounding box center [1290, 411] width 481 height 617
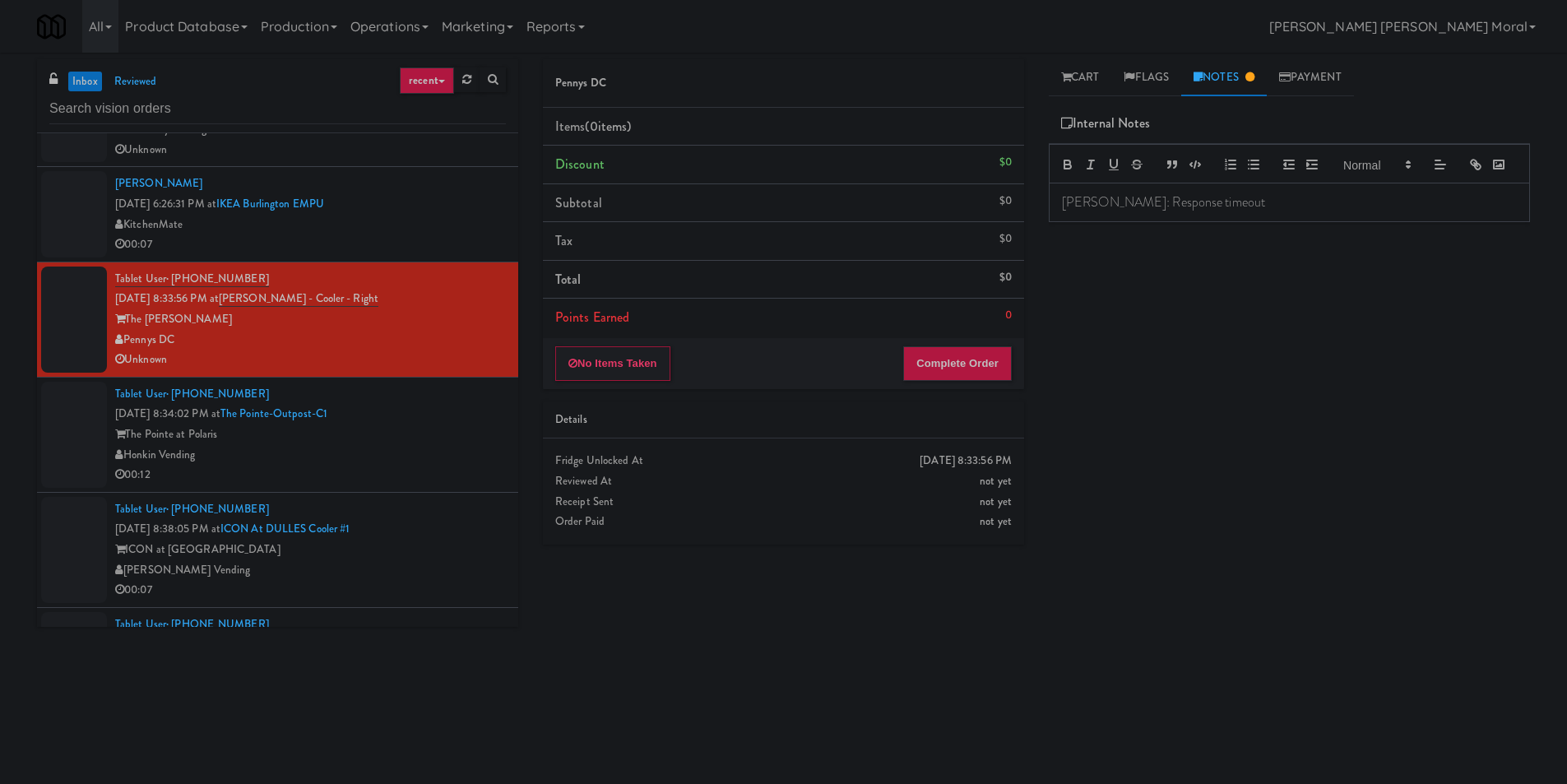
click at [446, 439] on div "The Pointe at Polaris" at bounding box center [310, 435] width 391 height 21
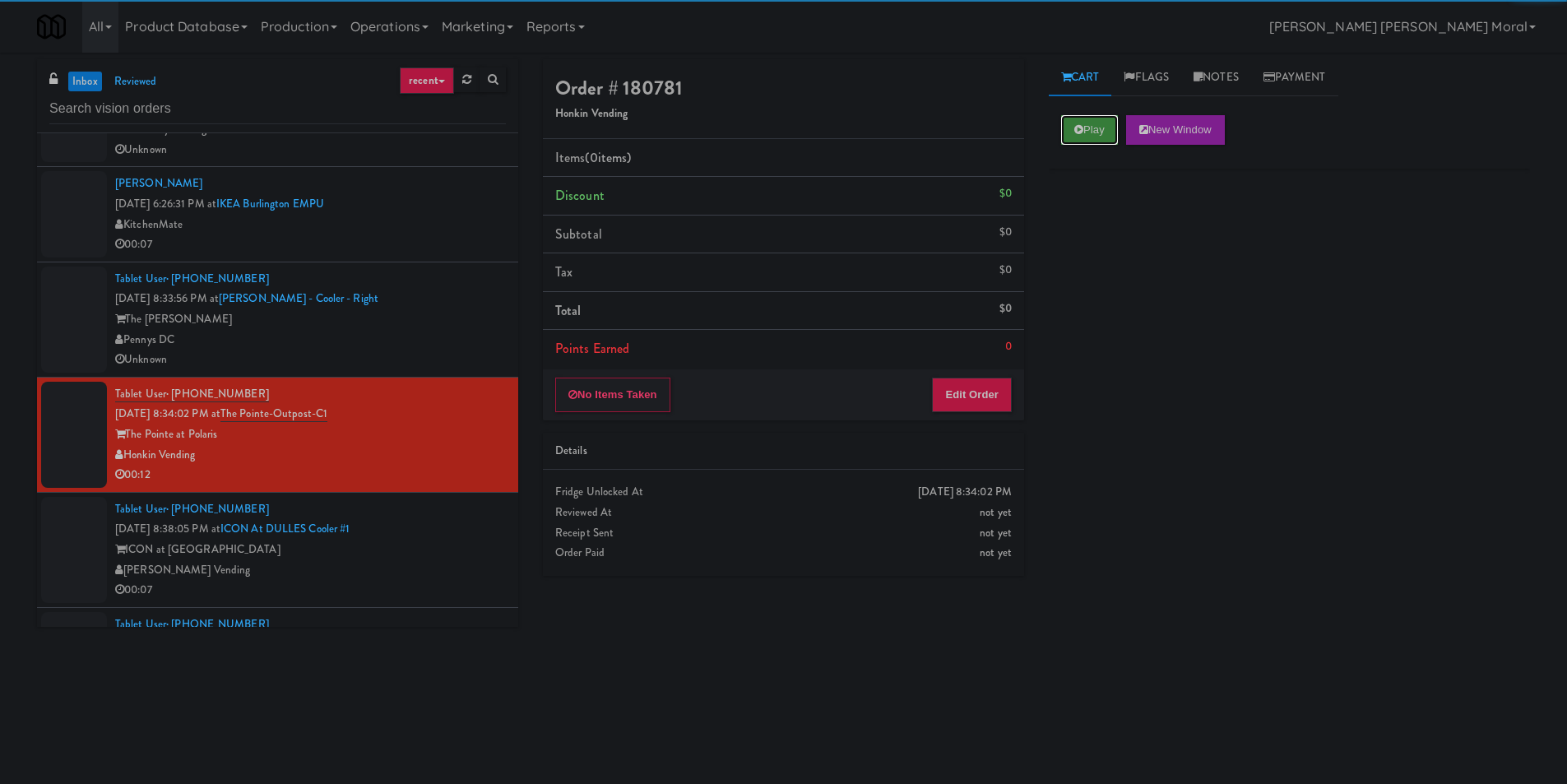
click at [1096, 126] on button "Play" at bounding box center [1090, 130] width 56 height 30
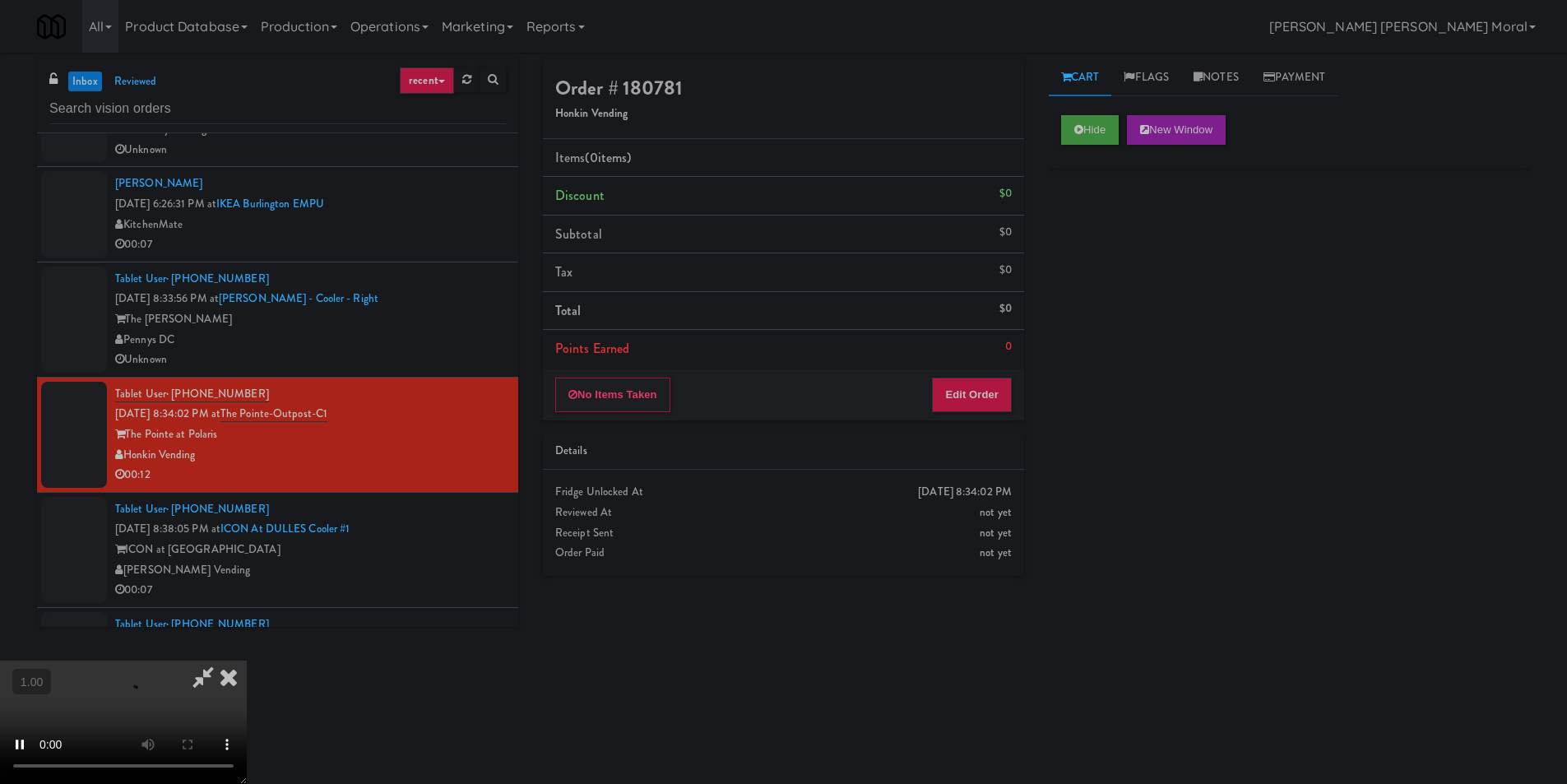
click at [1085, 285] on div "Hide New Window Primary Flag Clear Flag if unable to determine what was taken o…" at bounding box center [1290, 411] width 481 height 617
click at [247, 660] on video at bounding box center [123, 722] width 247 height 124
click at [973, 396] on button "Edit Order" at bounding box center [972, 394] width 80 height 35
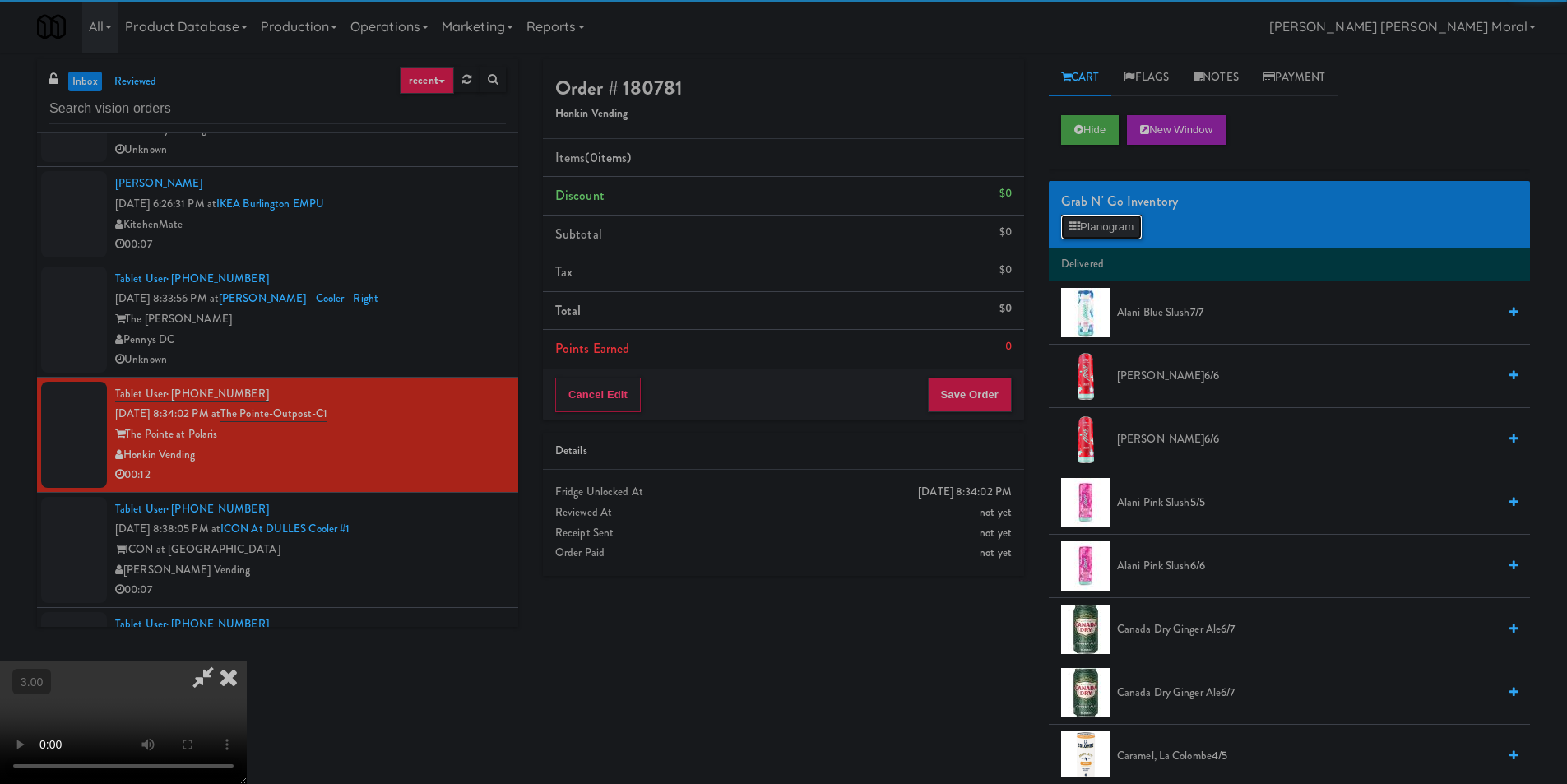
click at [1120, 216] on button "Planogram" at bounding box center [1101, 227] width 80 height 25
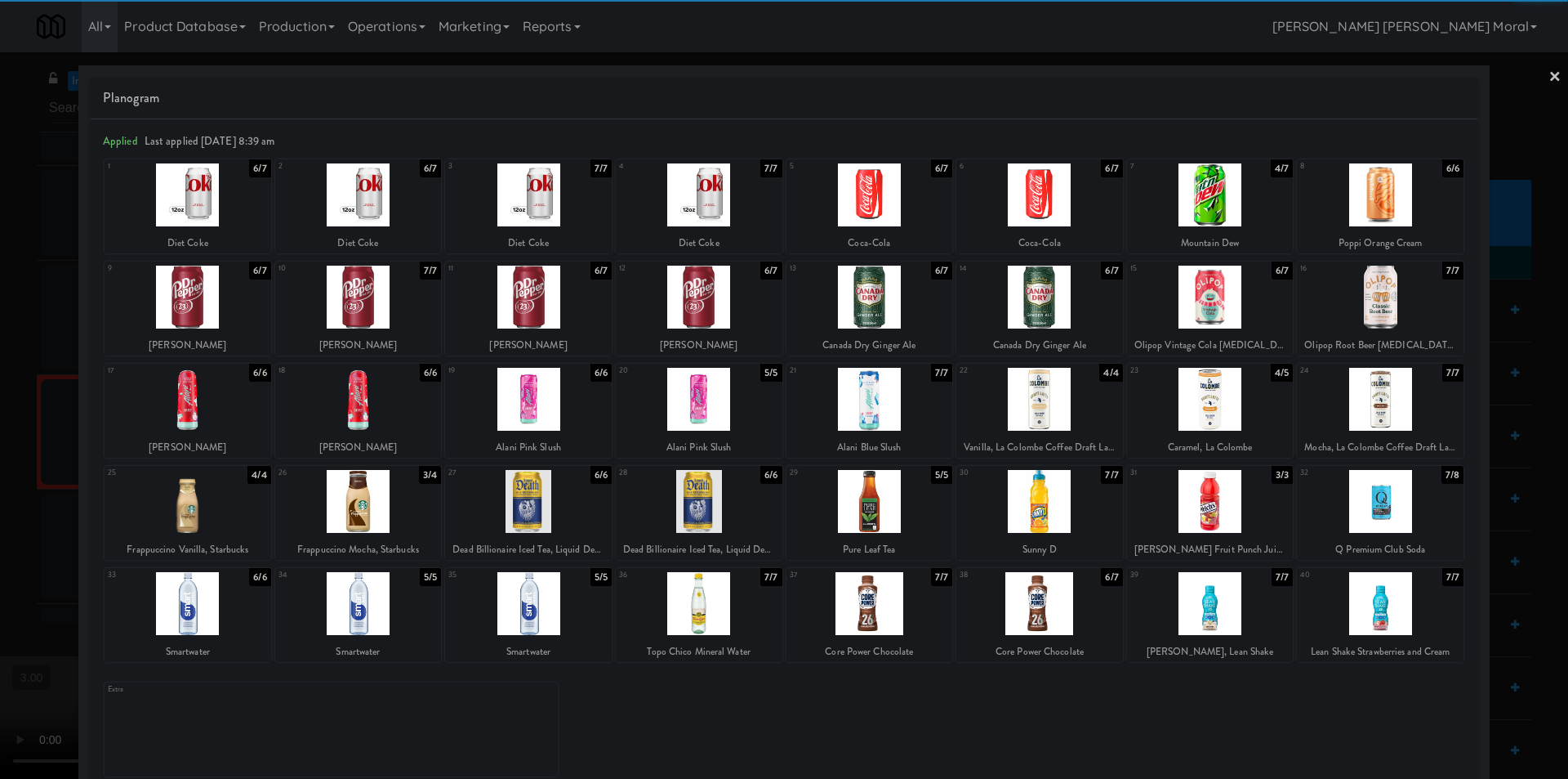
click at [750, 203] on div at bounding box center [698, 195] width 166 height 63
click at [722, 592] on div at bounding box center [698, 603] width 166 height 63
click at [1548, 75] on link "×" at bounding box center [1554, 78] width 13 height 51
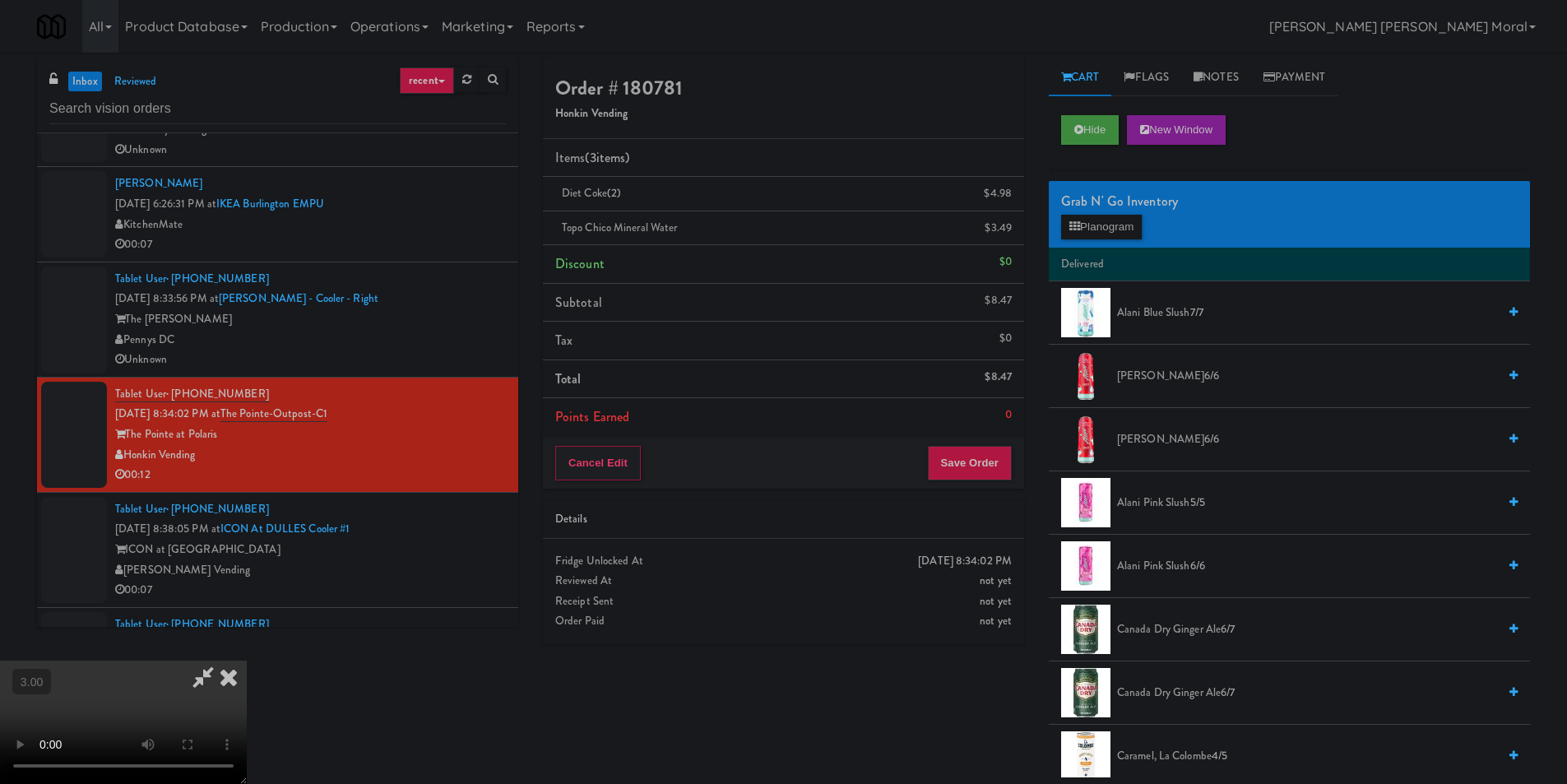
click at [247, 660] on video at bounding box center [123, 722] width 247 height 124
click at [247, 660] on icon at bounding box center [229, 676] width 37 height 33
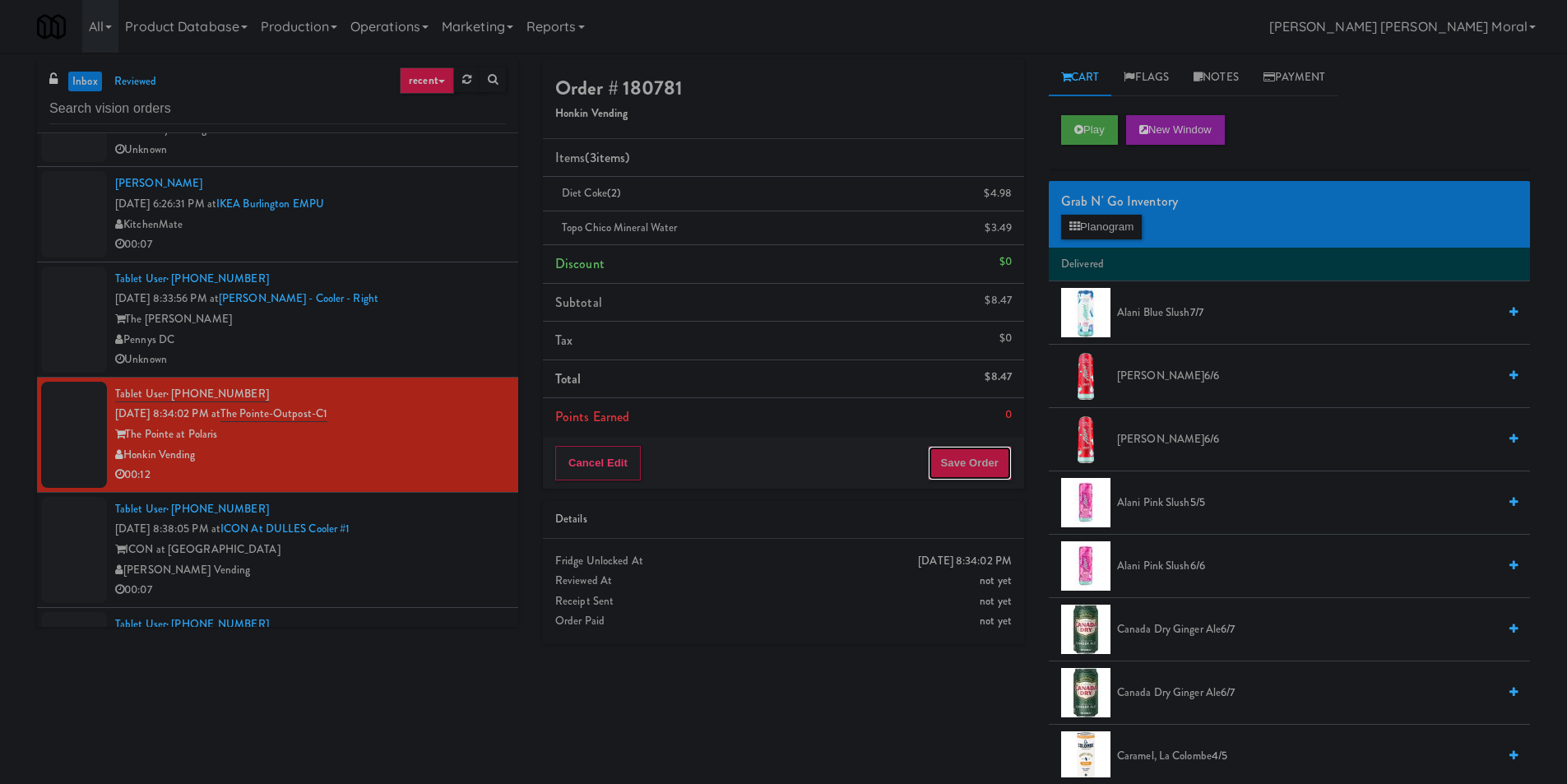
click at [965, 451] on button "Save Order" at bounding box center [970, 462] width 84 height 35
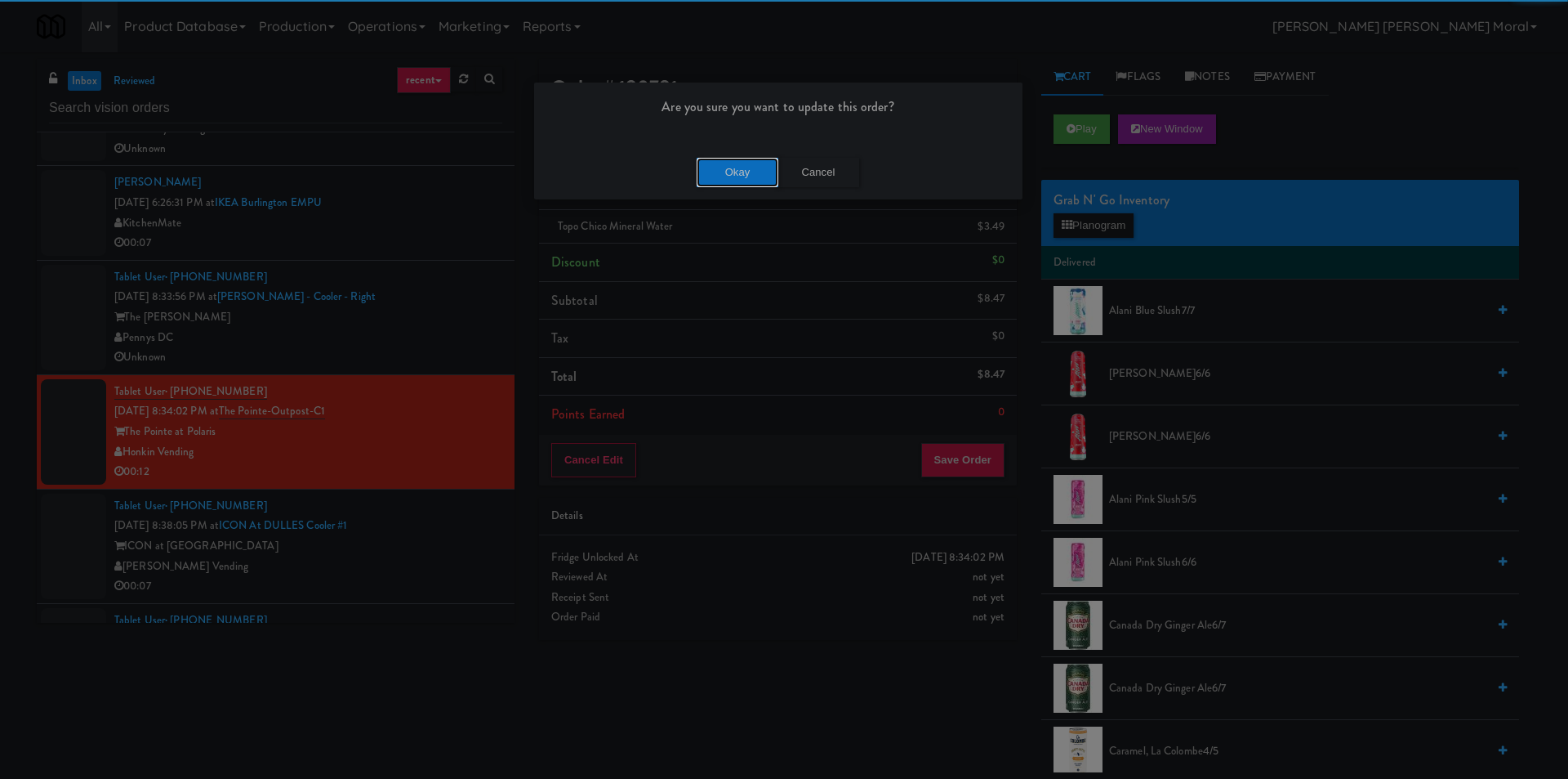
click at [762, 174] on button "Okay" at bounding box center [737, 172] width 82 height 30
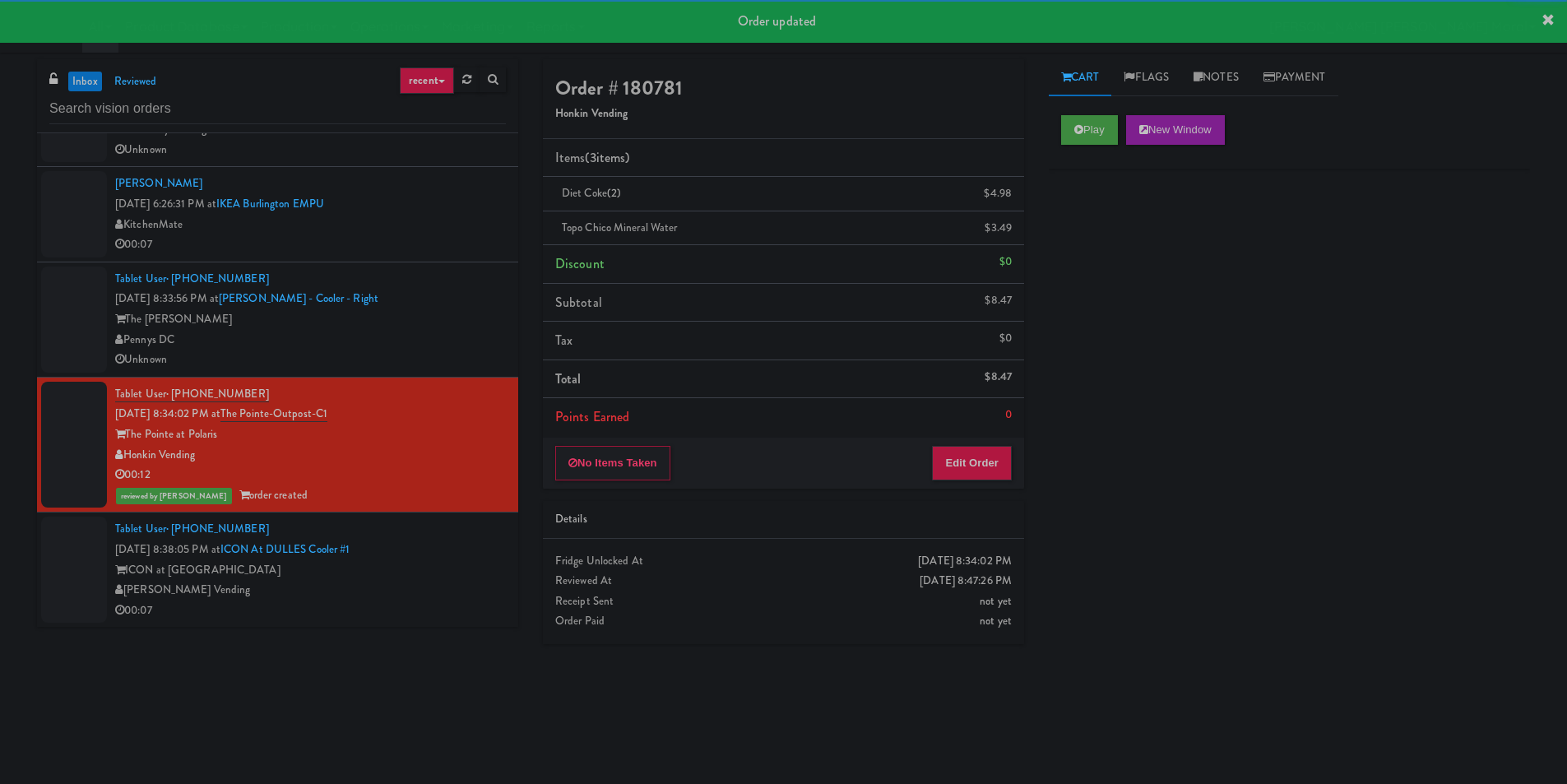
click at [459, 554] on div "Tablet User · (703) 302-9455 [DATE] 8:38:05 PM at ICON at DULLES Cooler #1 ICON…" at bounding box center [310, 569] width 391 height 101
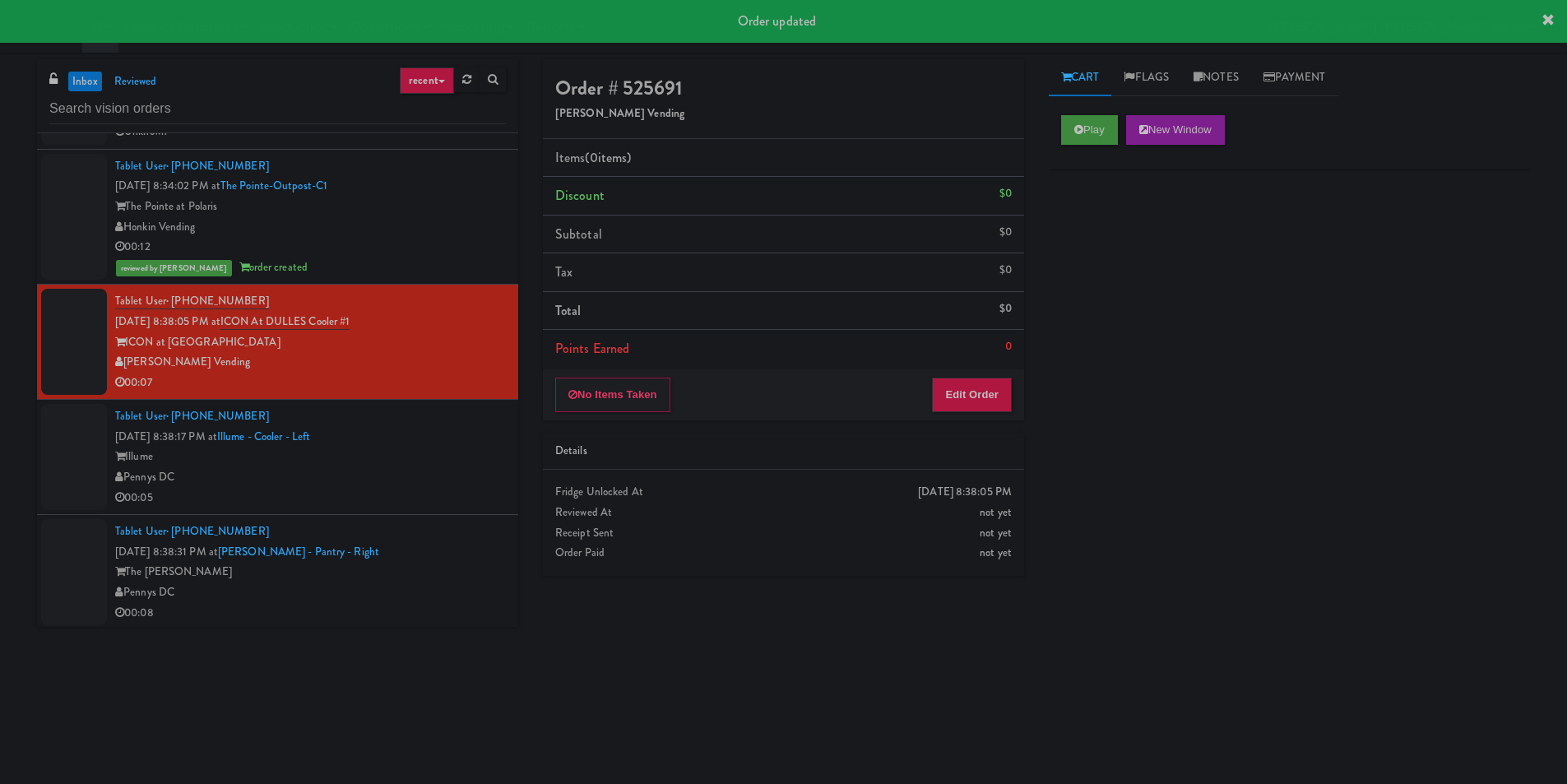
scroll to position [823, 0]
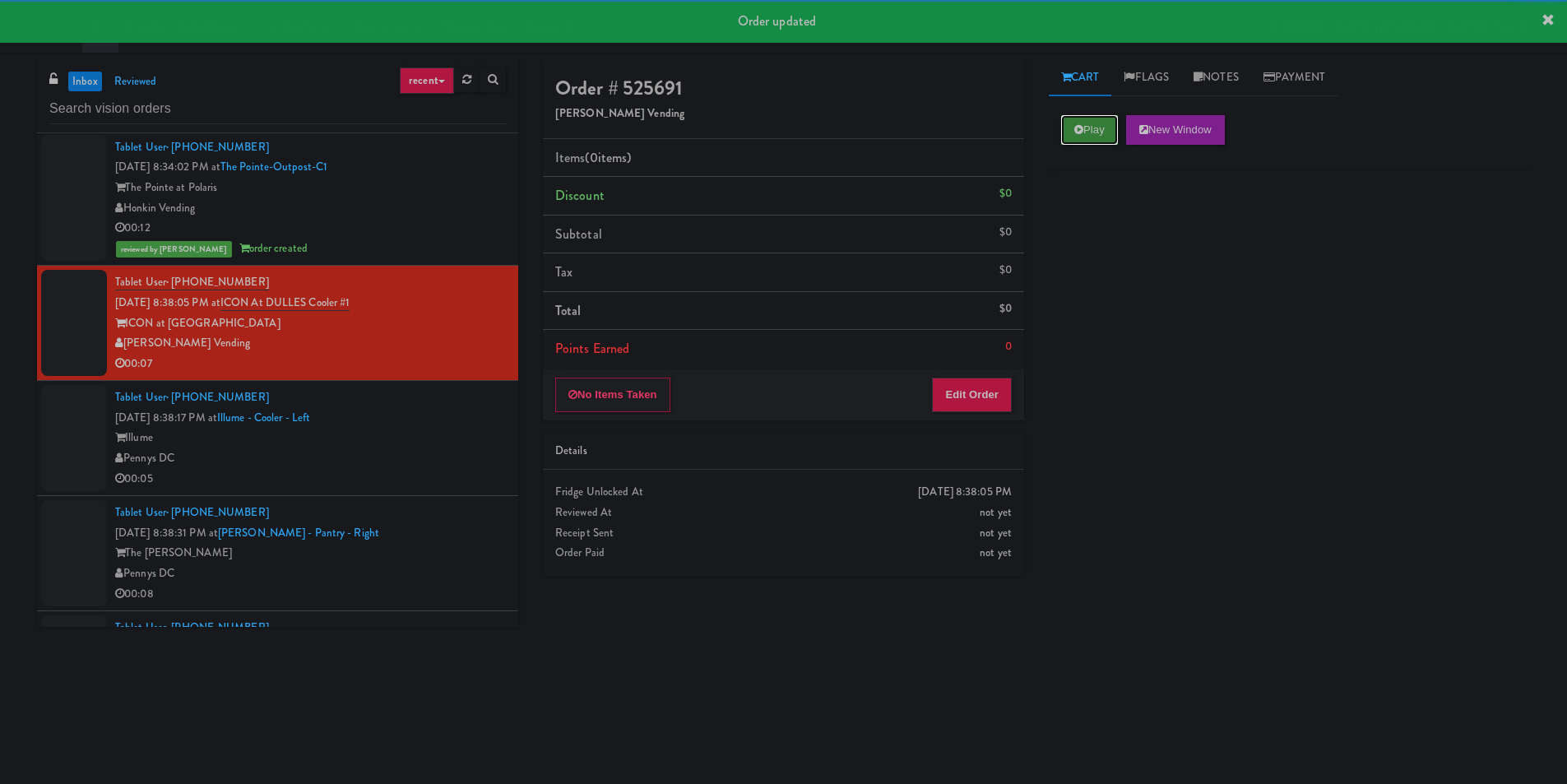
click at [1092, 122] on button "Play" at bounding box center [1090, 130] width 56 height 30
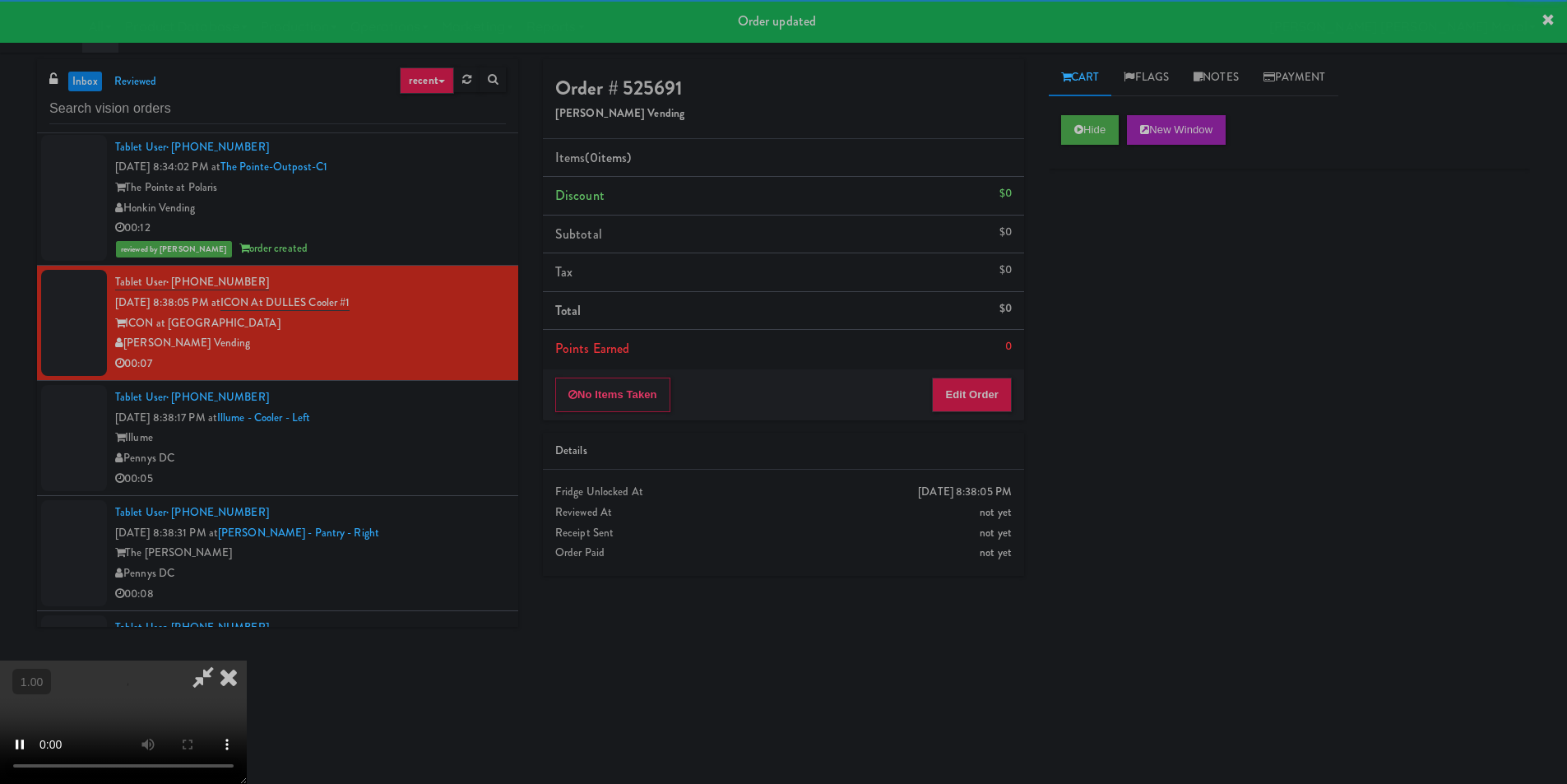
click at [1091, 271] on div "Hide New Window Primary Flag Clear Flag if unable to determine what was taken o…" at bounding box center [1290, 411] width 481 height 617
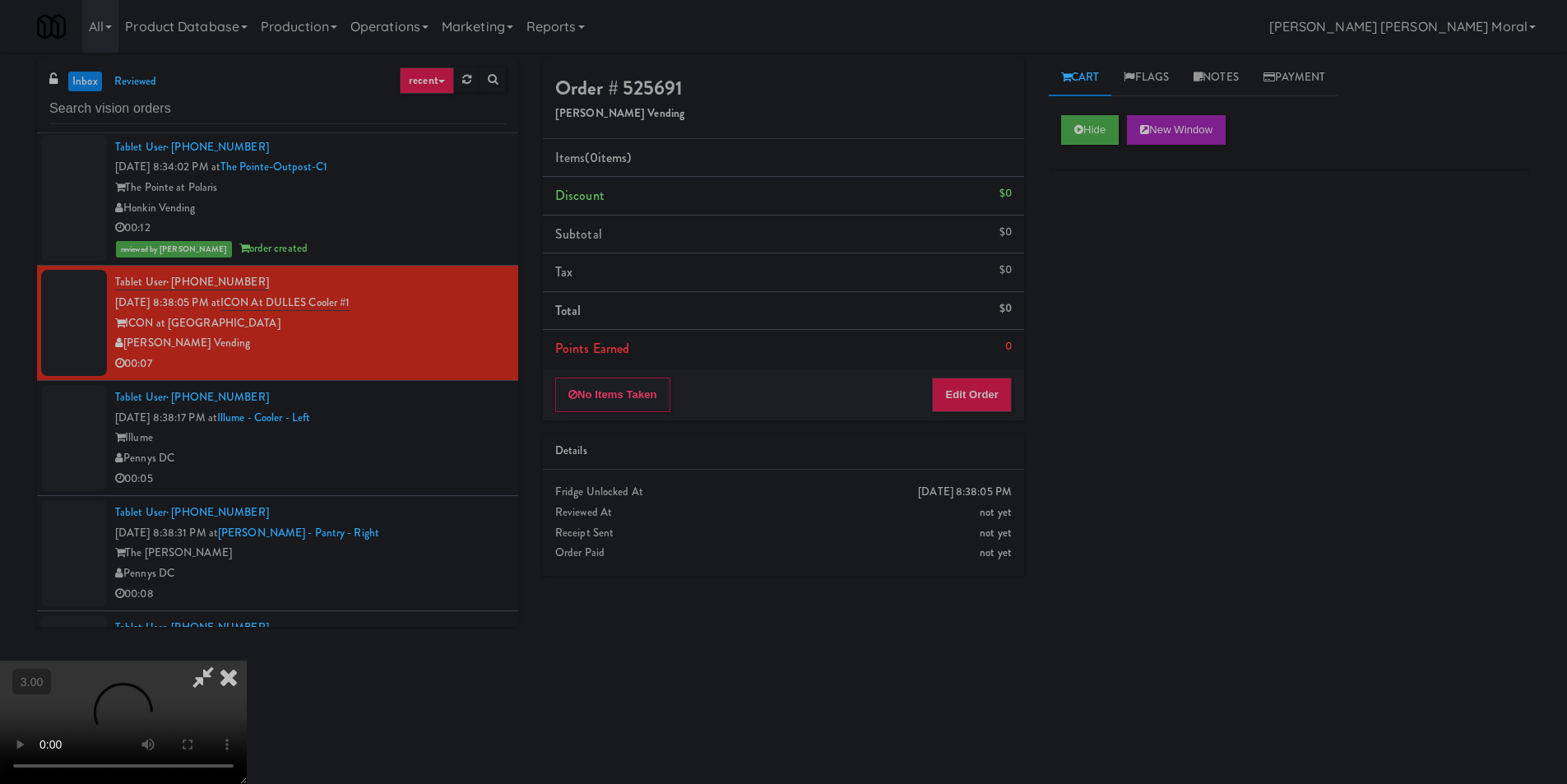
scroll to position [0, 0]
click at [247, 660] on video at bounding box center [123, 722] width 247 height 124
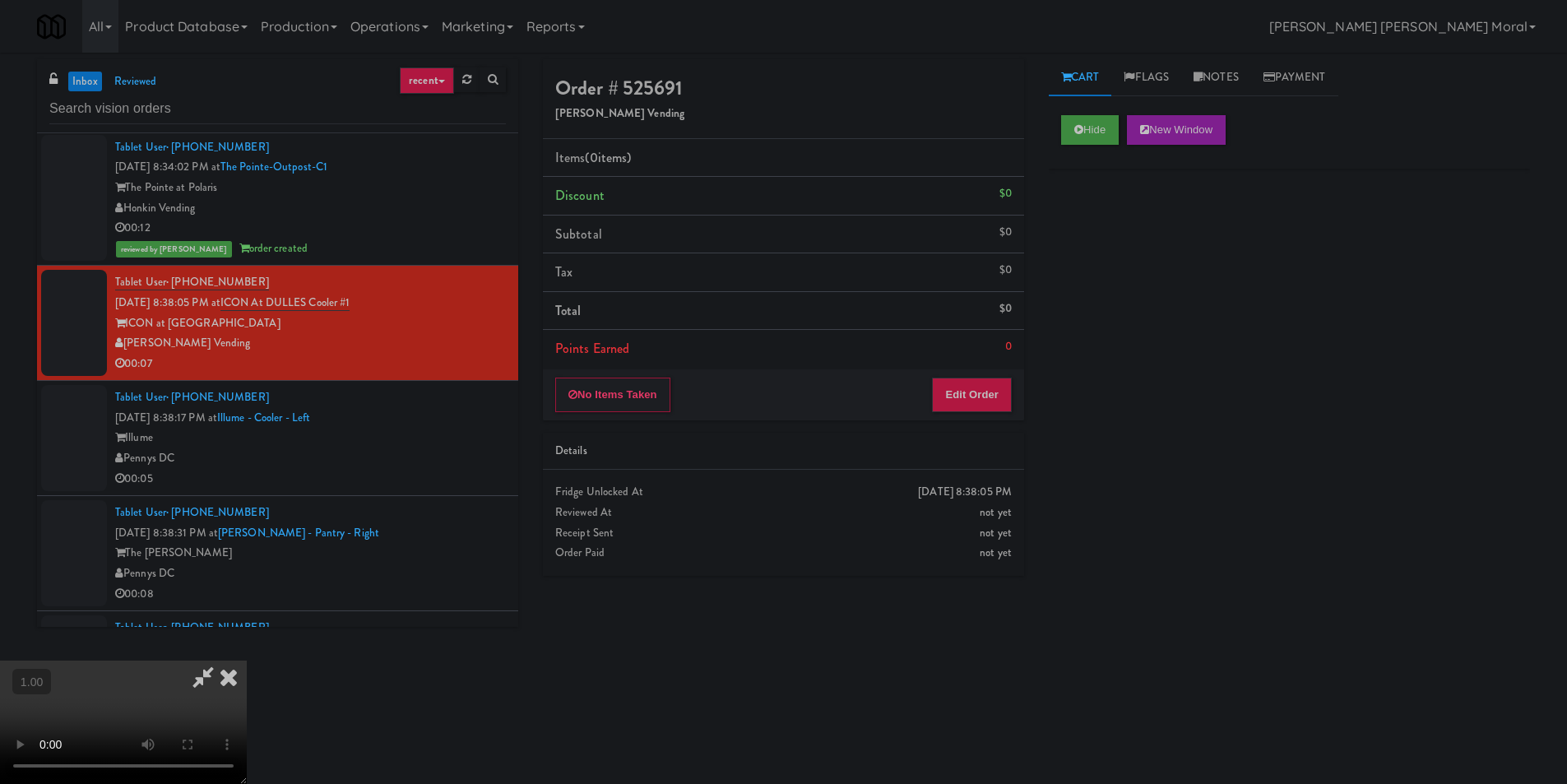
click at [247, 660] on video at bounding box center [123, 722] width 247 height 124
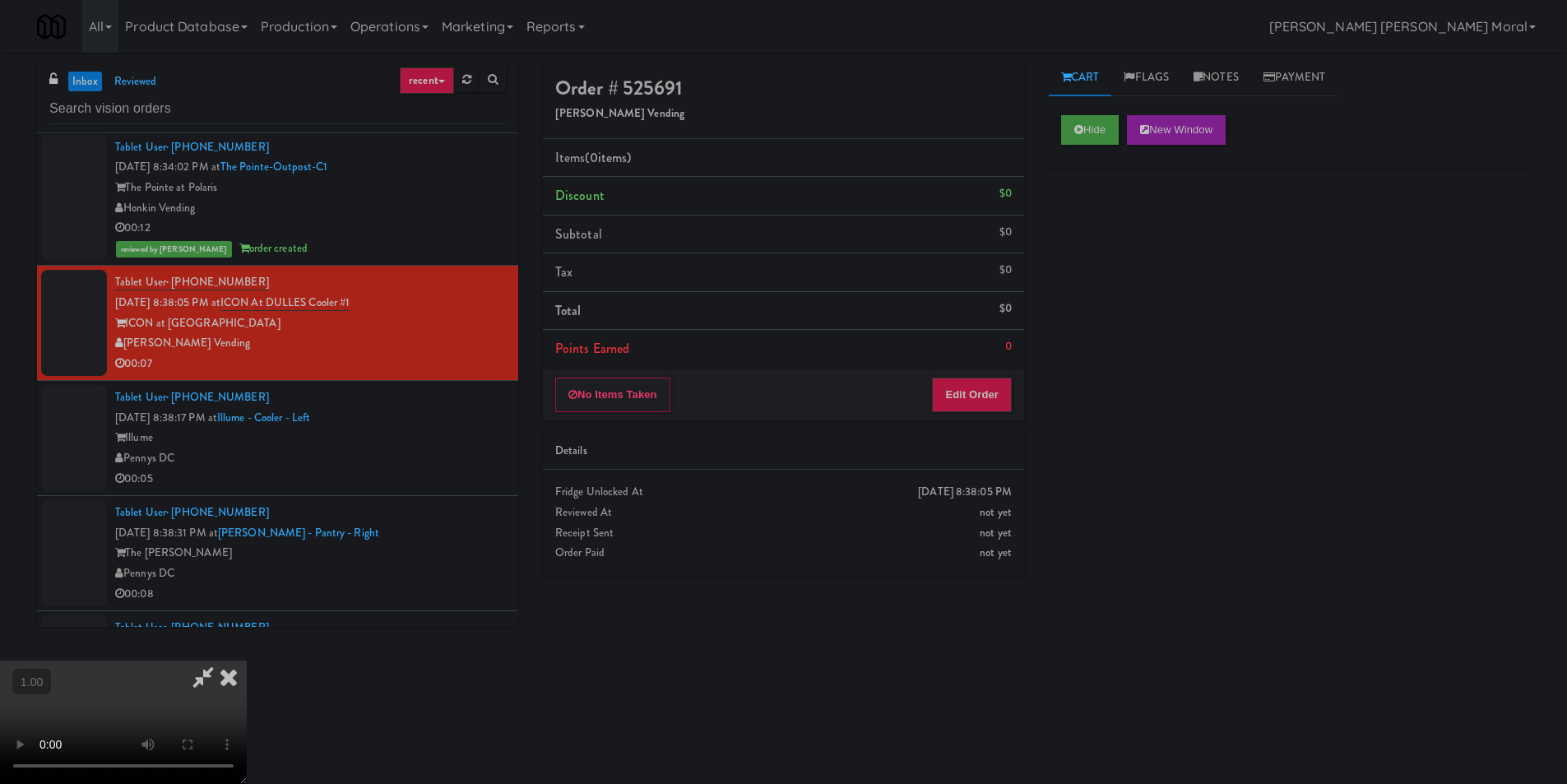
click at [247, 660] on video at bounding box center [123, 722] width 247 height 124
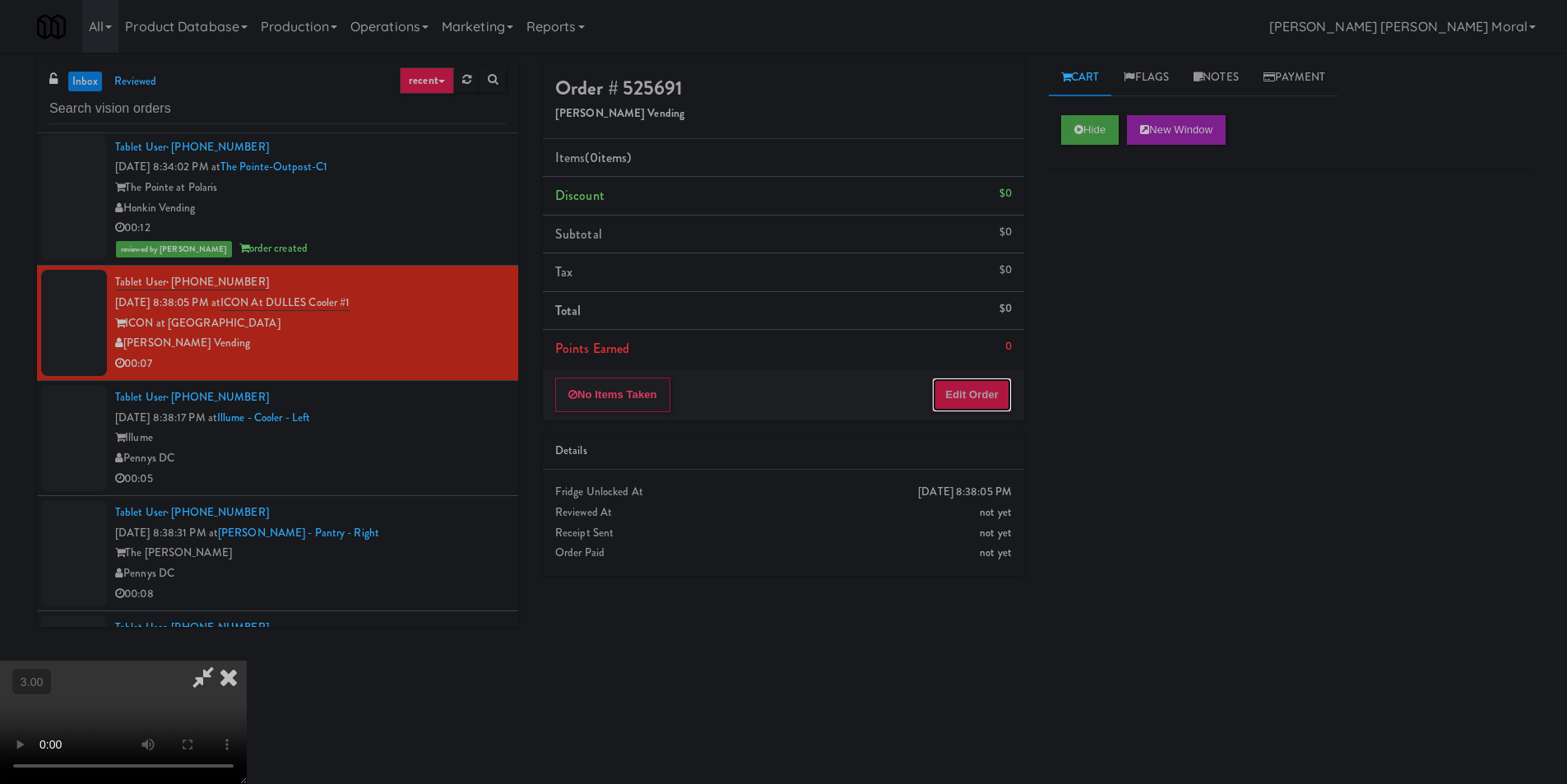
click at [982, 392] on button "Edit Order" at bounding box center [972, 394] width 80 height 35
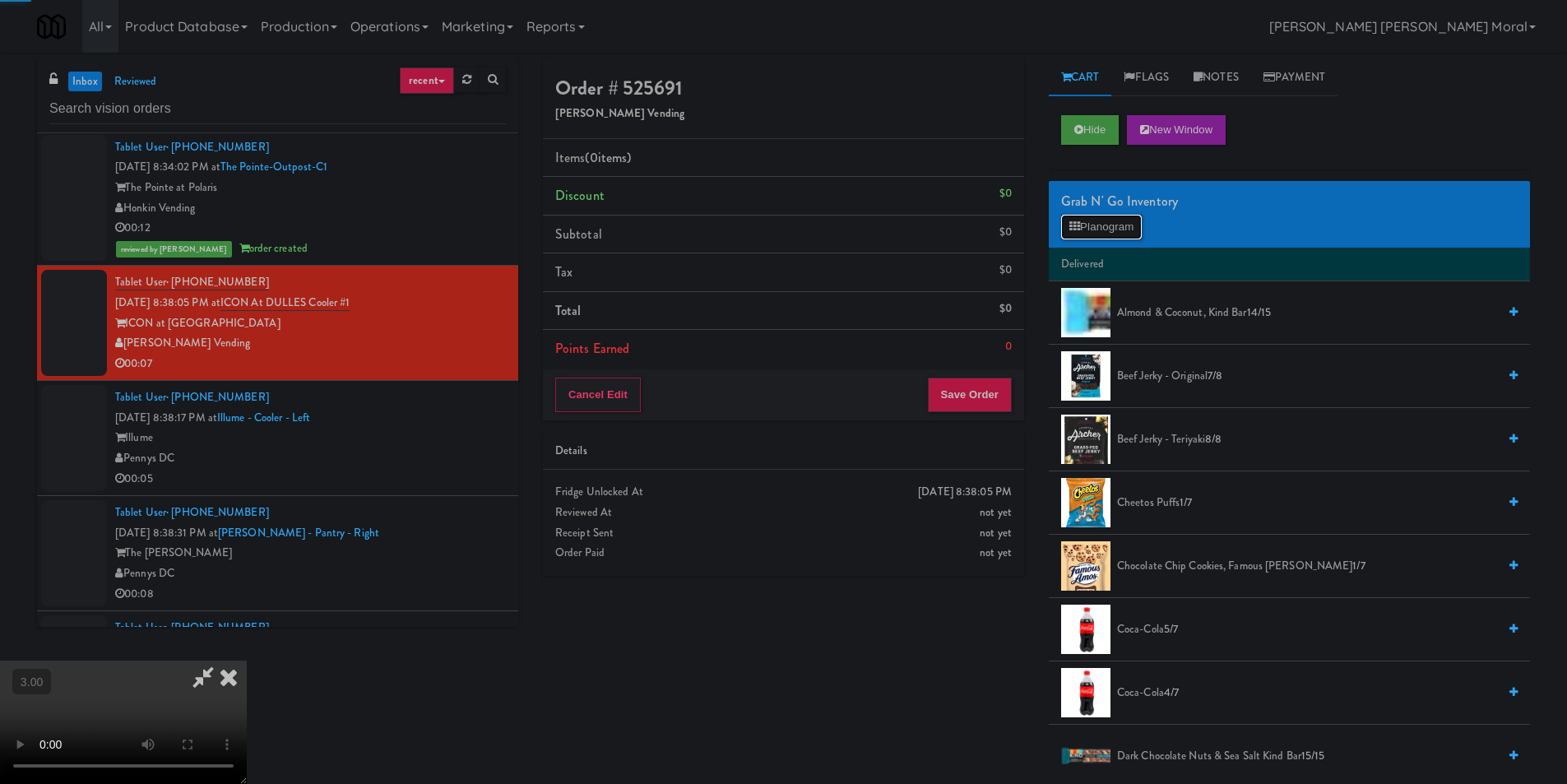
click at [1119, 226] on button "Planogram" at bounding box center [1101, 227] width 80 height 25
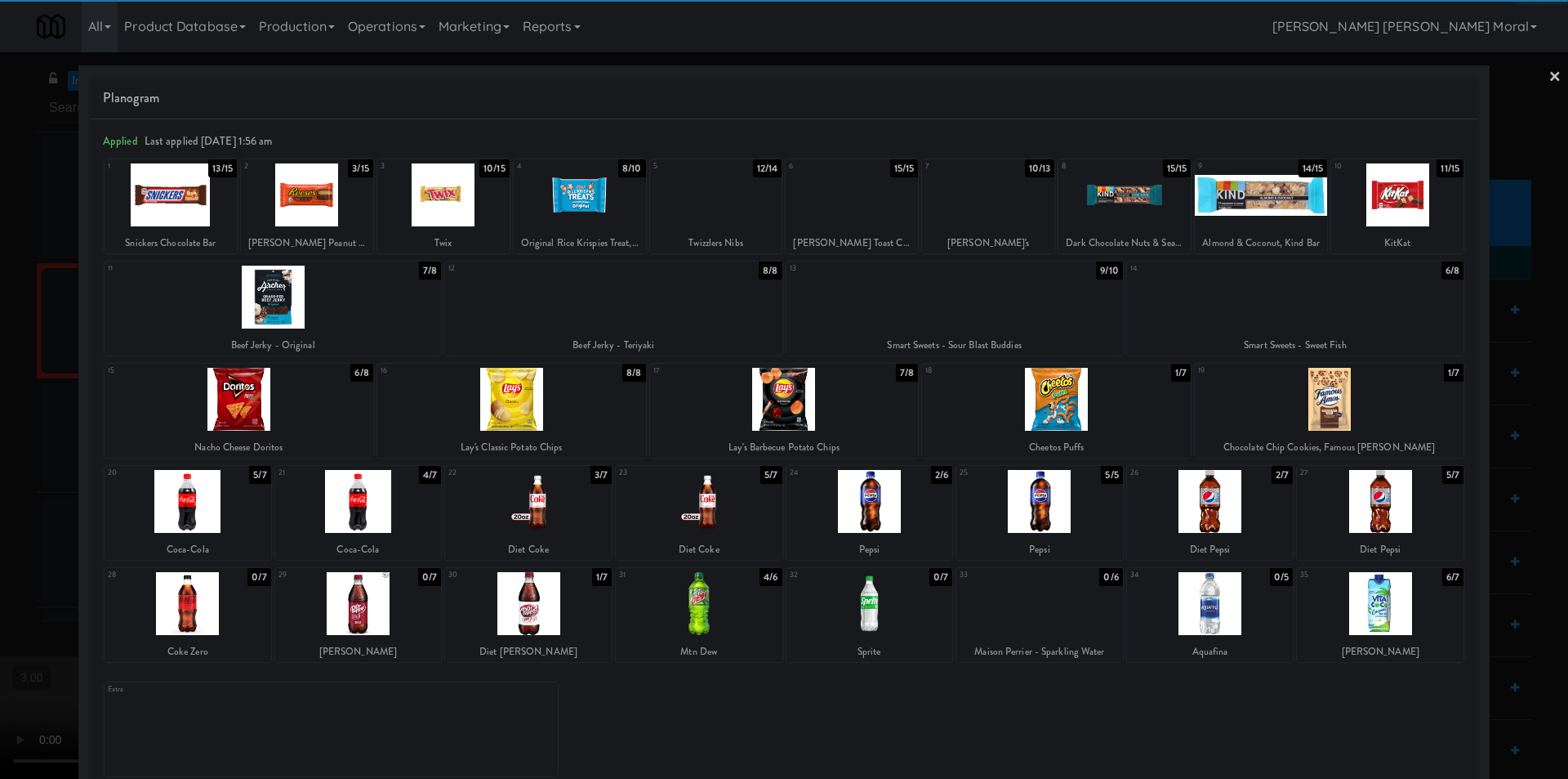
click at [312, 196] on div at bounding box center [307, 195] width 133 height 63
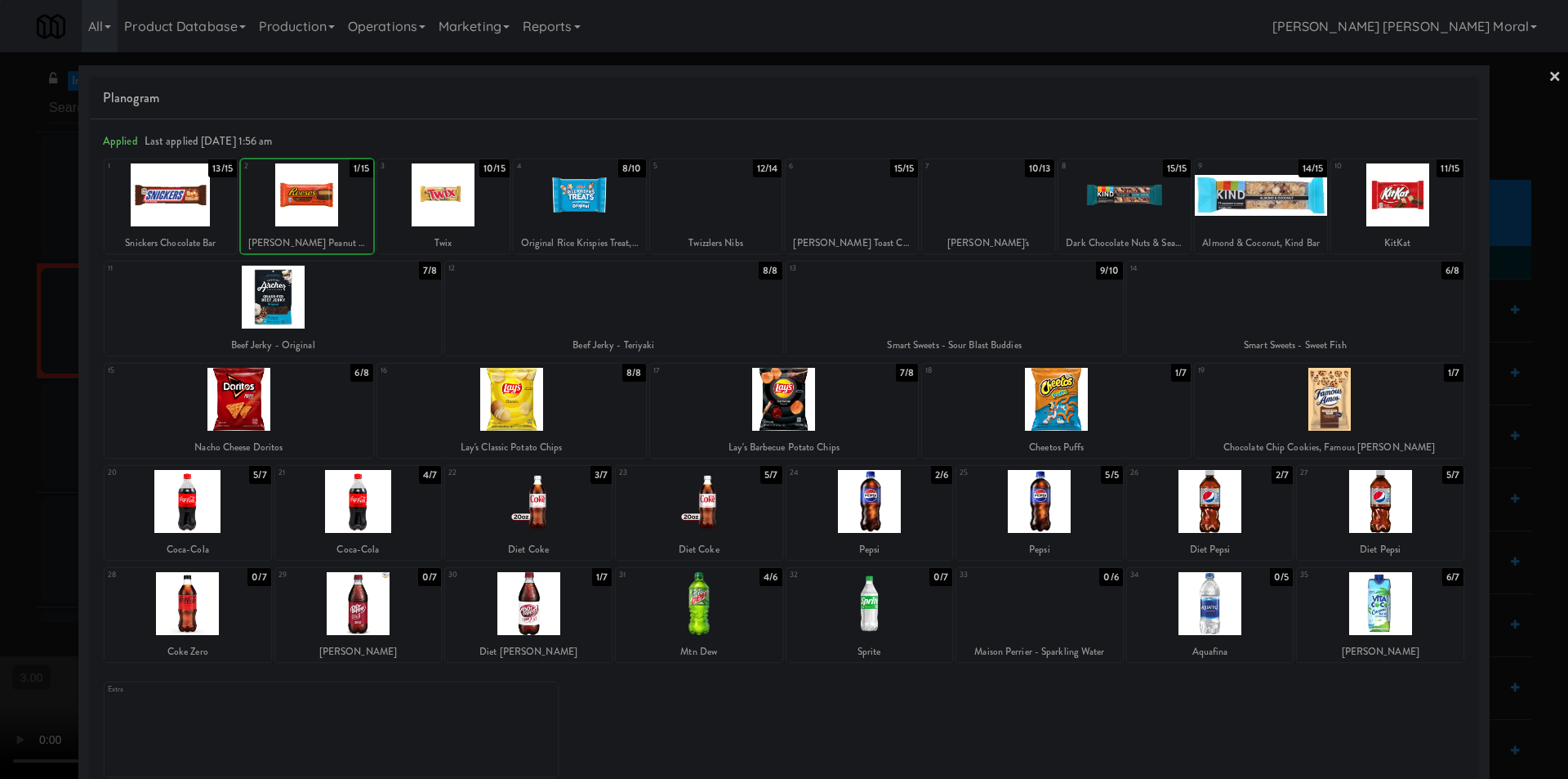
click at [312, 196] on div at bounding box center [307, 195] width 133 height 63
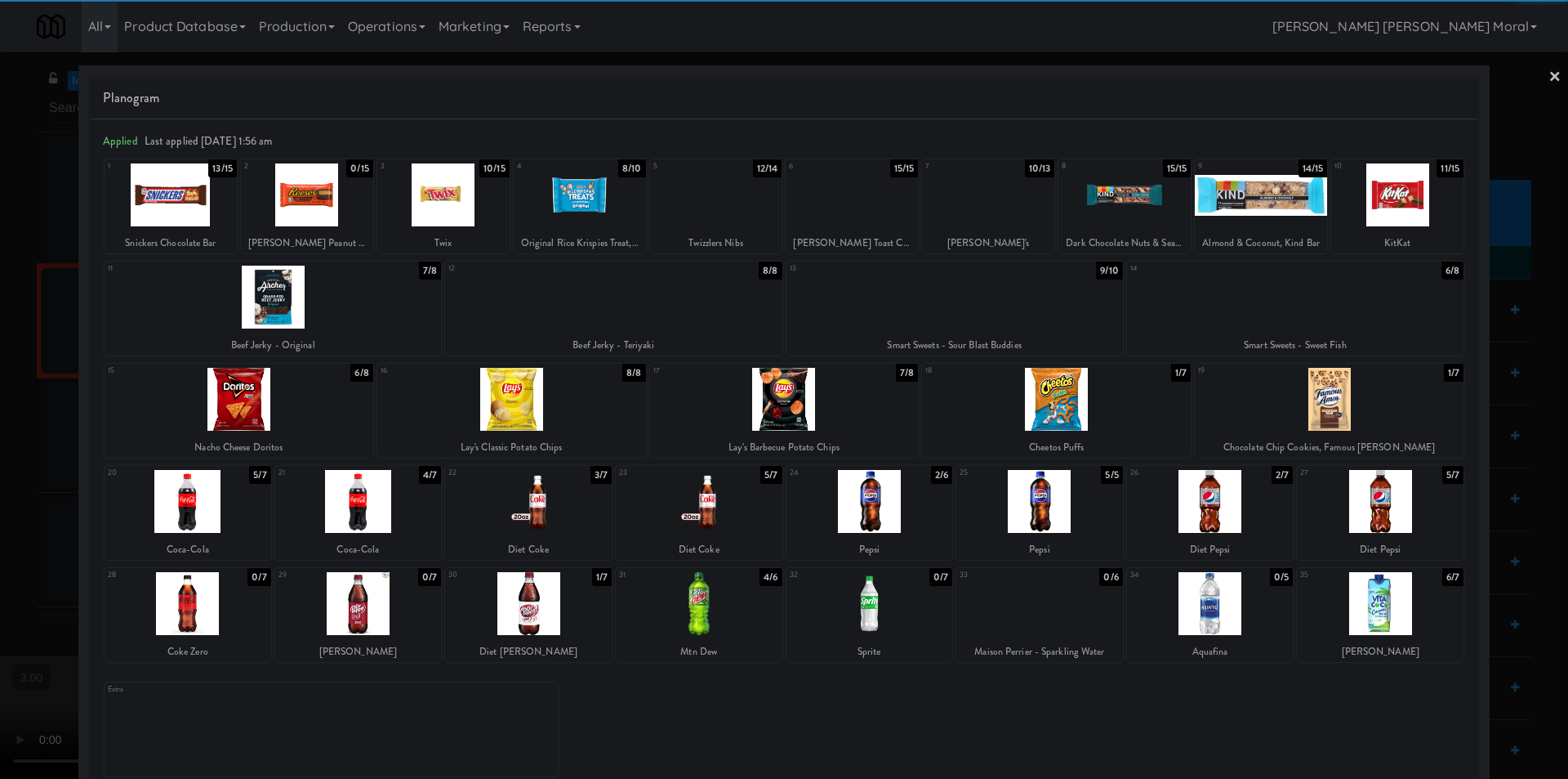
click at [1548, 74] on link "×" at bounding box center [1554, 78] width 13 height 51
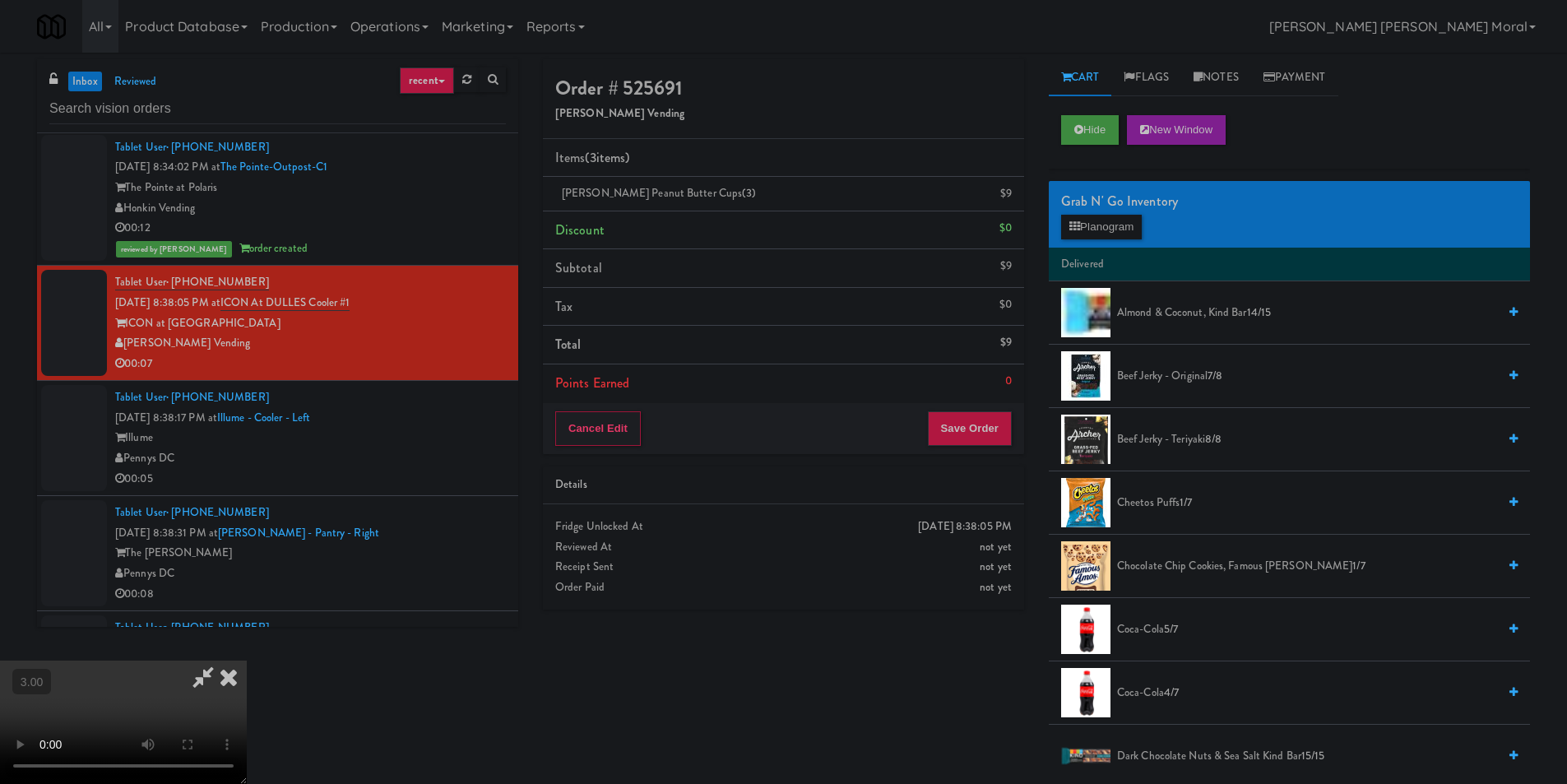
click at [222, 660] on icon at bounding box center [203, 676] width 38 height 33
click at [945, 438] on button "Save Order" at bounding box center [970, 428] width 84 height 35
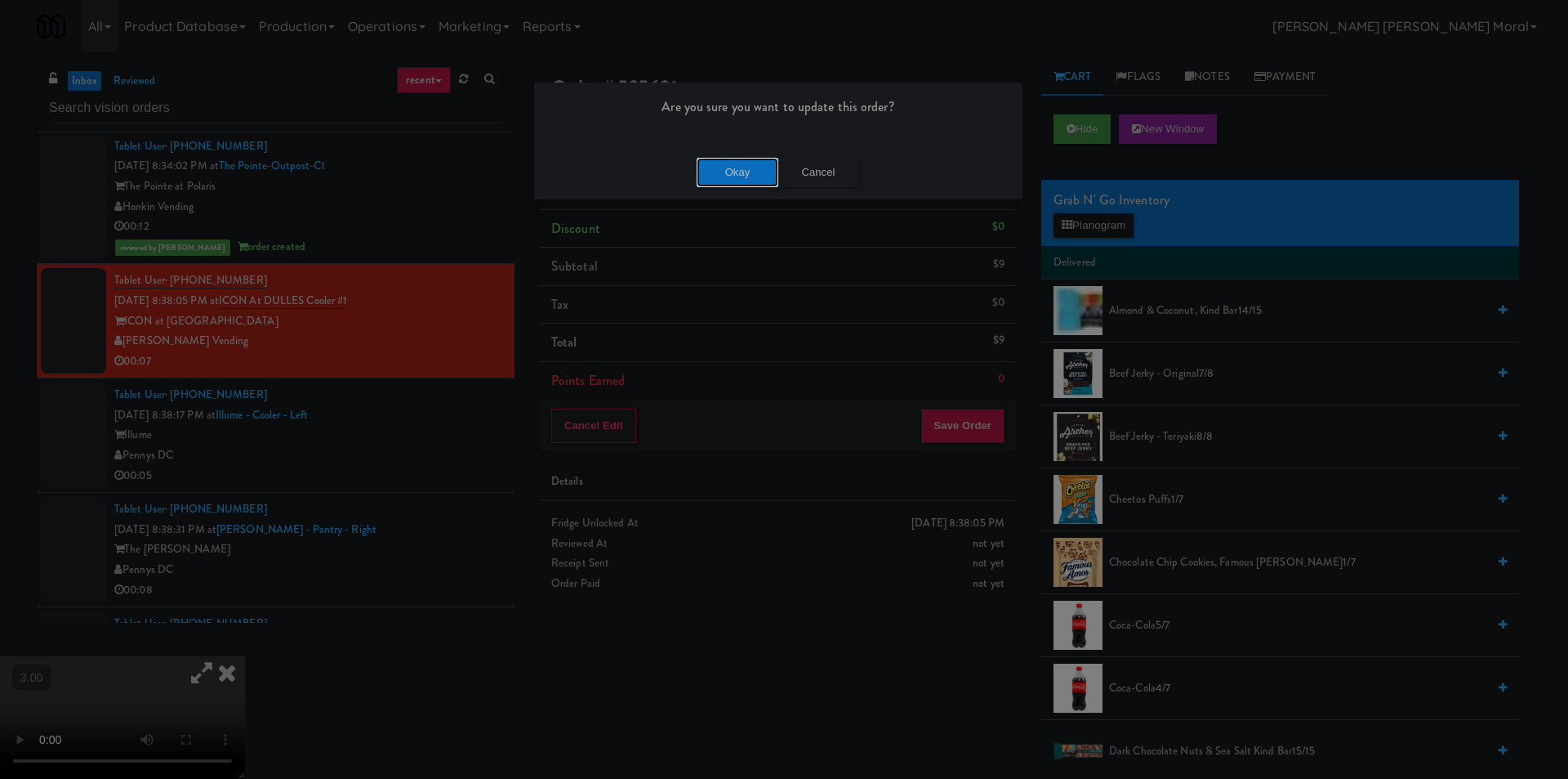
click at [750, 176] on button "Okay" at bounding box center [737, 172] width 82 height 30
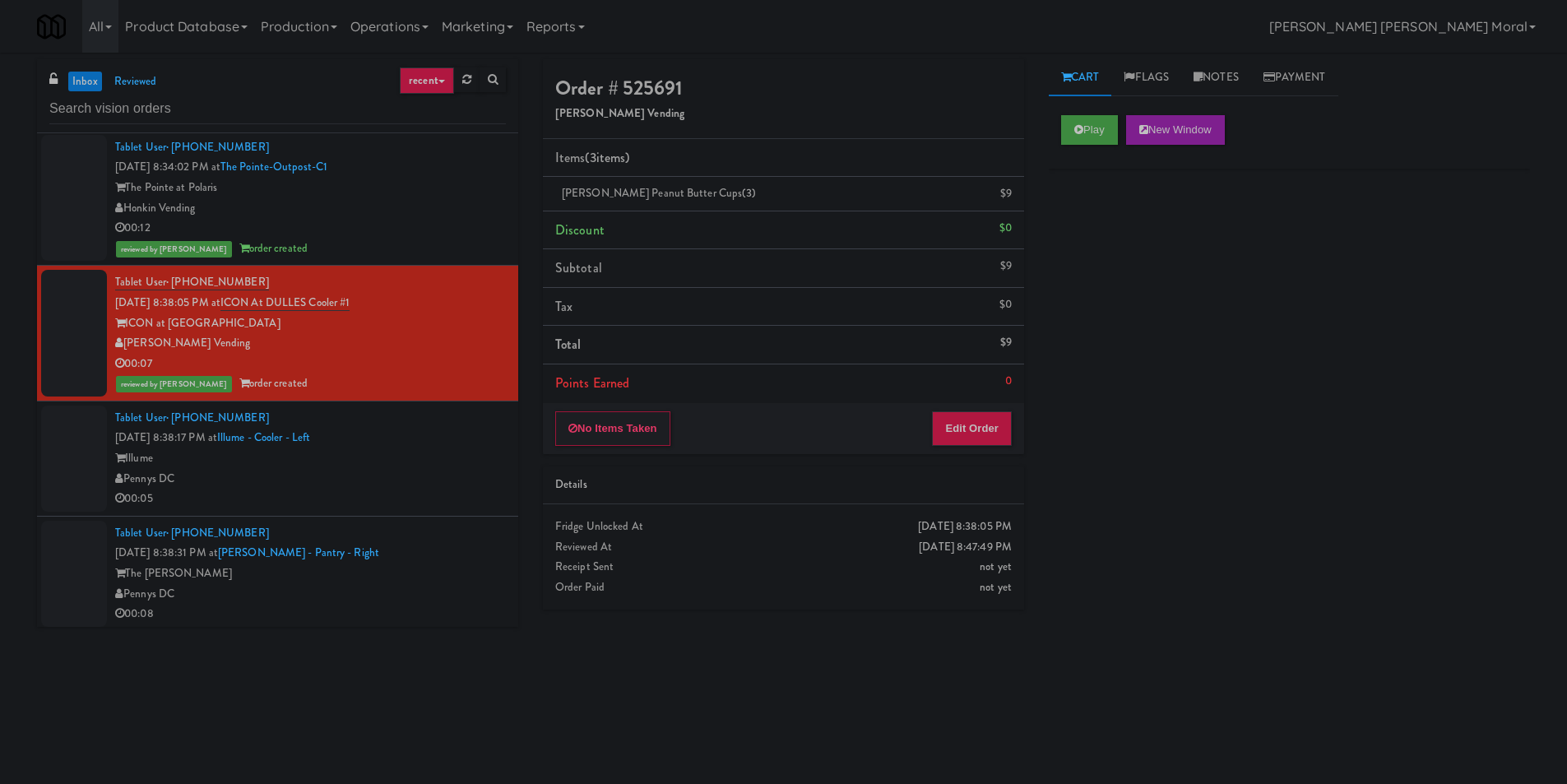
click at [1221, 597] on div "Play New Window Primary Flag Clear Flag if unable to determine what was taken o…" at bounding box center [1290, 411] width 481 height 617
click at [444, 463] on div "Illume" at bounding box center [310, 458] width 391 height 21
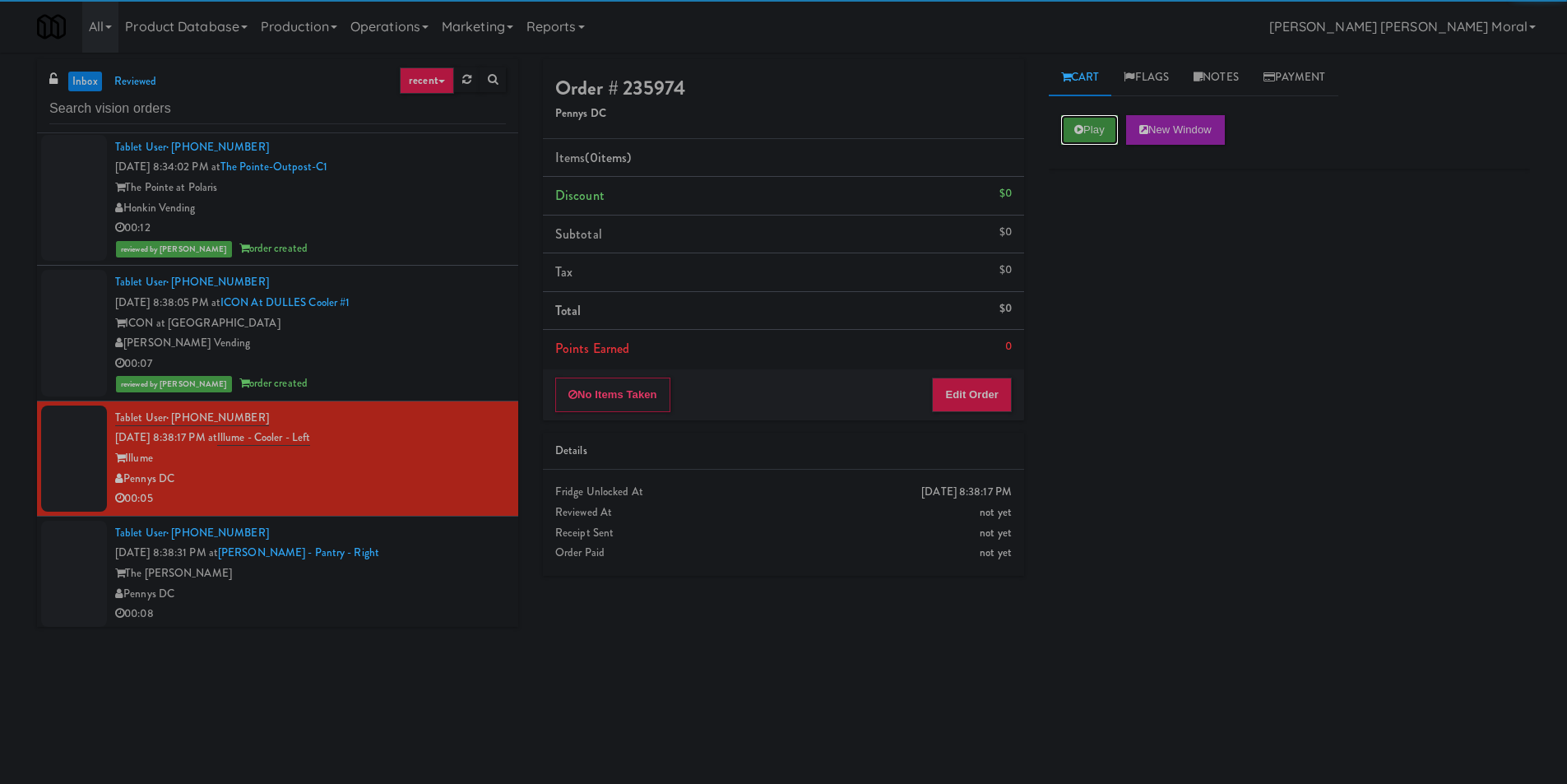
click at [1076, 142] on button "Play" at bounding box center [1090, 130] width 56 height 30
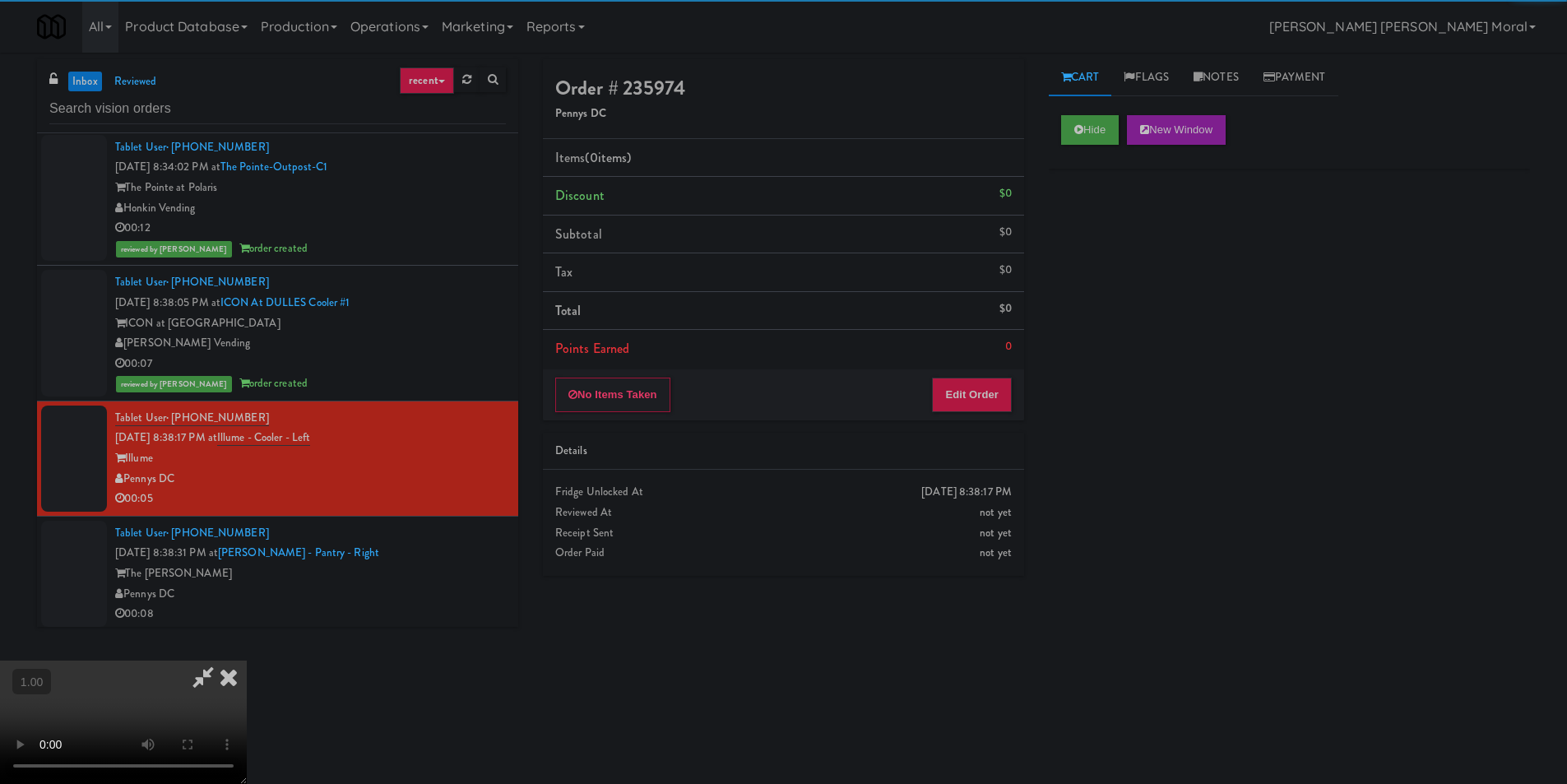
click at [1147, 279] on div "Hide New Window Primary Flag Clear Flag if unable to determine what was taken o…" at bounding box center [1290, 411] width 481 height 617
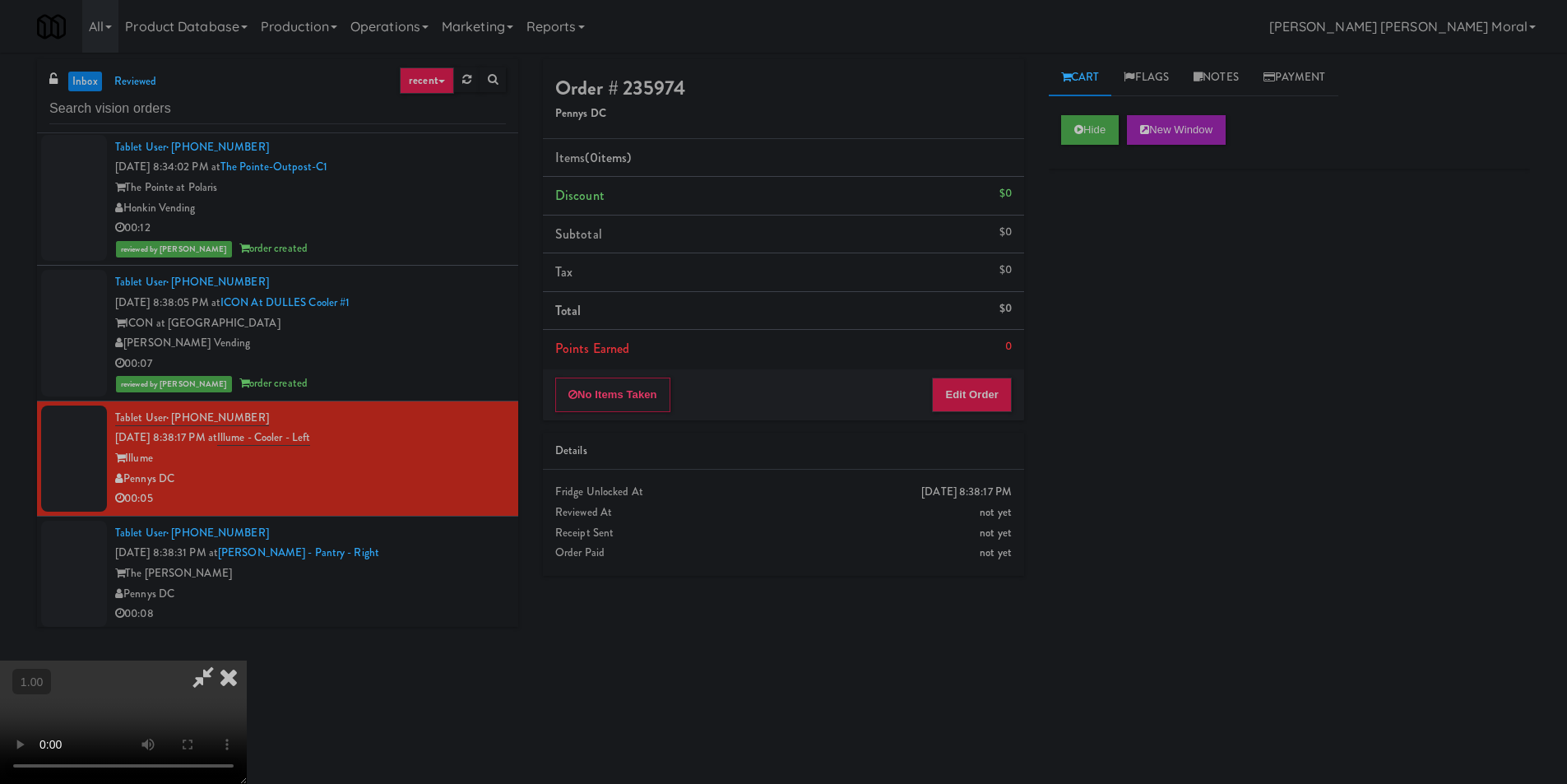
click at [247, 660] on video at bounding box center [123, 722] width 247 height 124
drag, startPoint x: 973, startPoint y: 385, endPoint x: 996, endPoint y: 367, distance: 29.2
click at [974, 384] on button "Edit Order" at bounding box center [972, 394] width 80 height 35
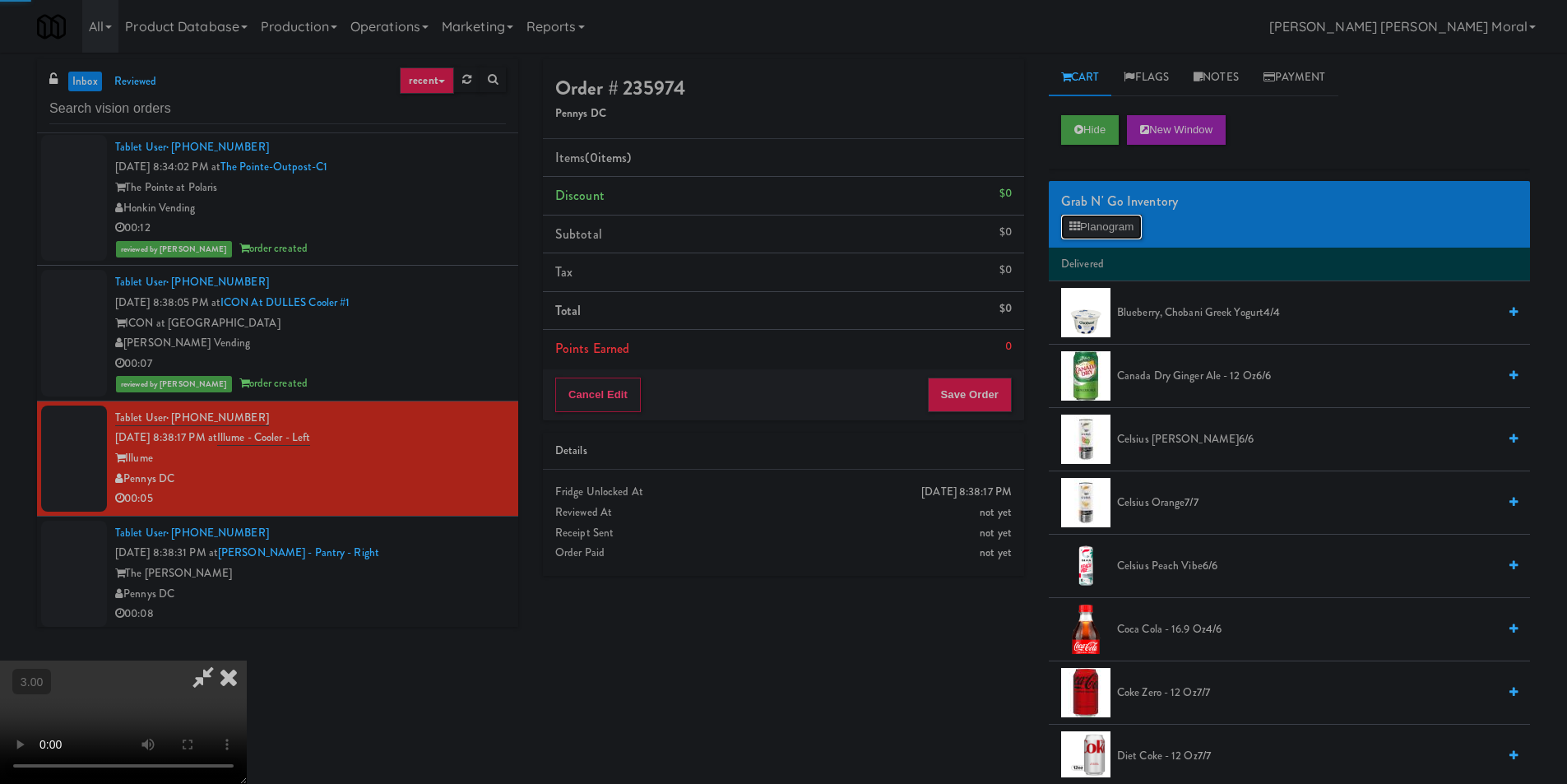
click at [1096, 226] on button "Planogram" at bounding box center [1101, 227] width 80 height 25
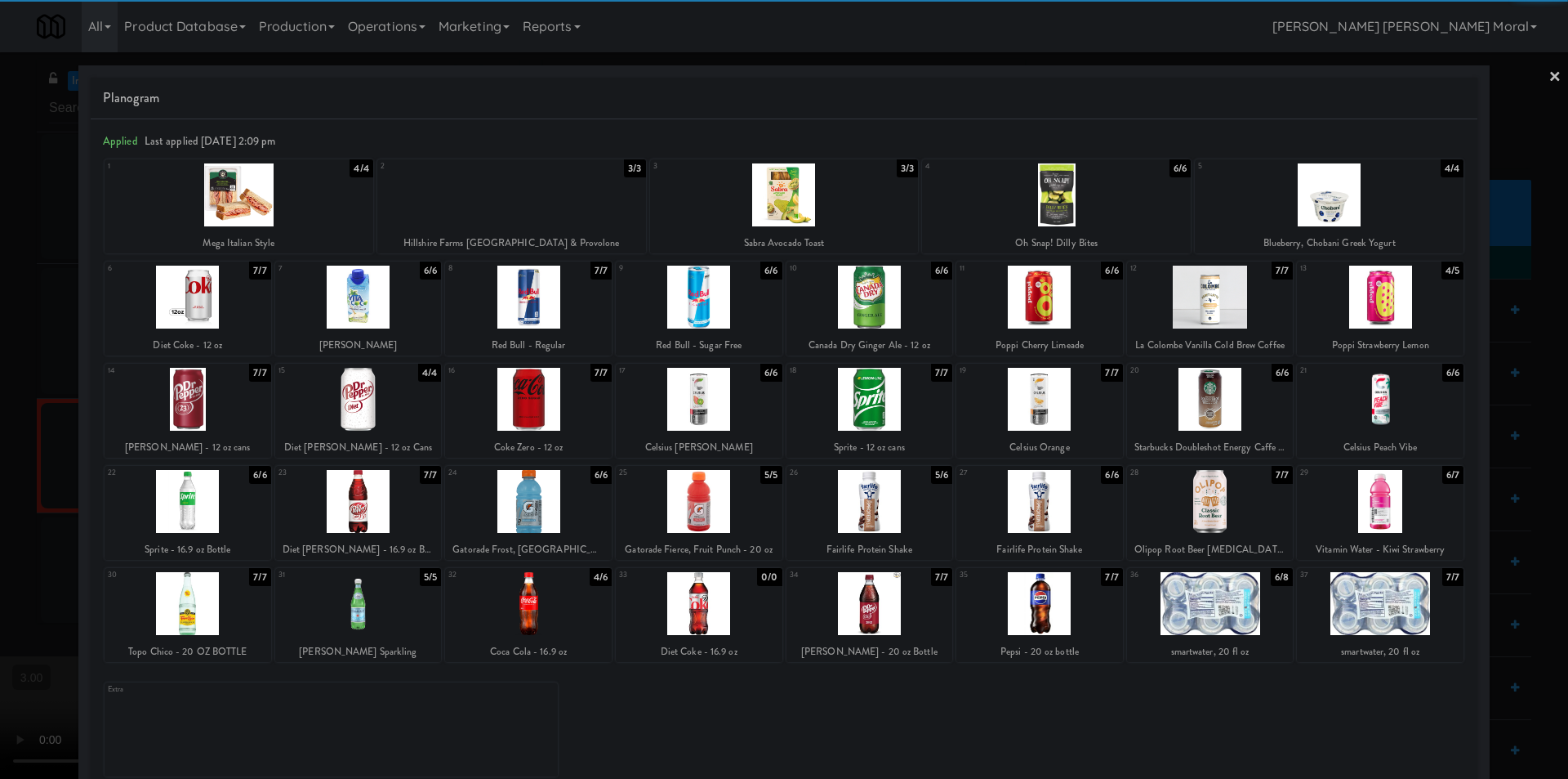
click at [875, 311] on div at bounding box center [869, 297] width 166 height 63
click at [1548, 77] on link "×" at bounding box center [1554, 78] width 13 height 51
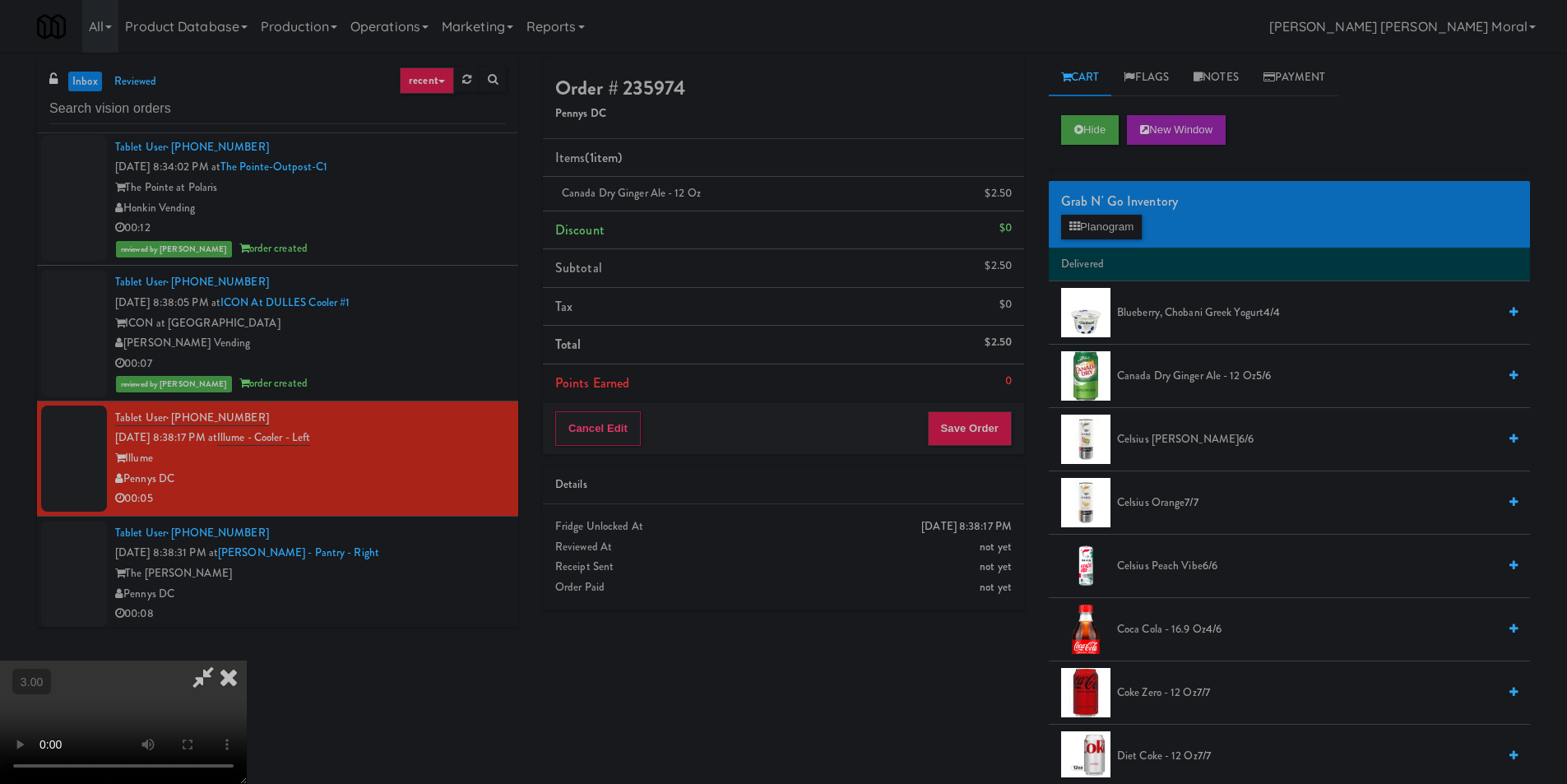
click at [247, 660] on icon at bounding box center [229, 676] width 37 height 33
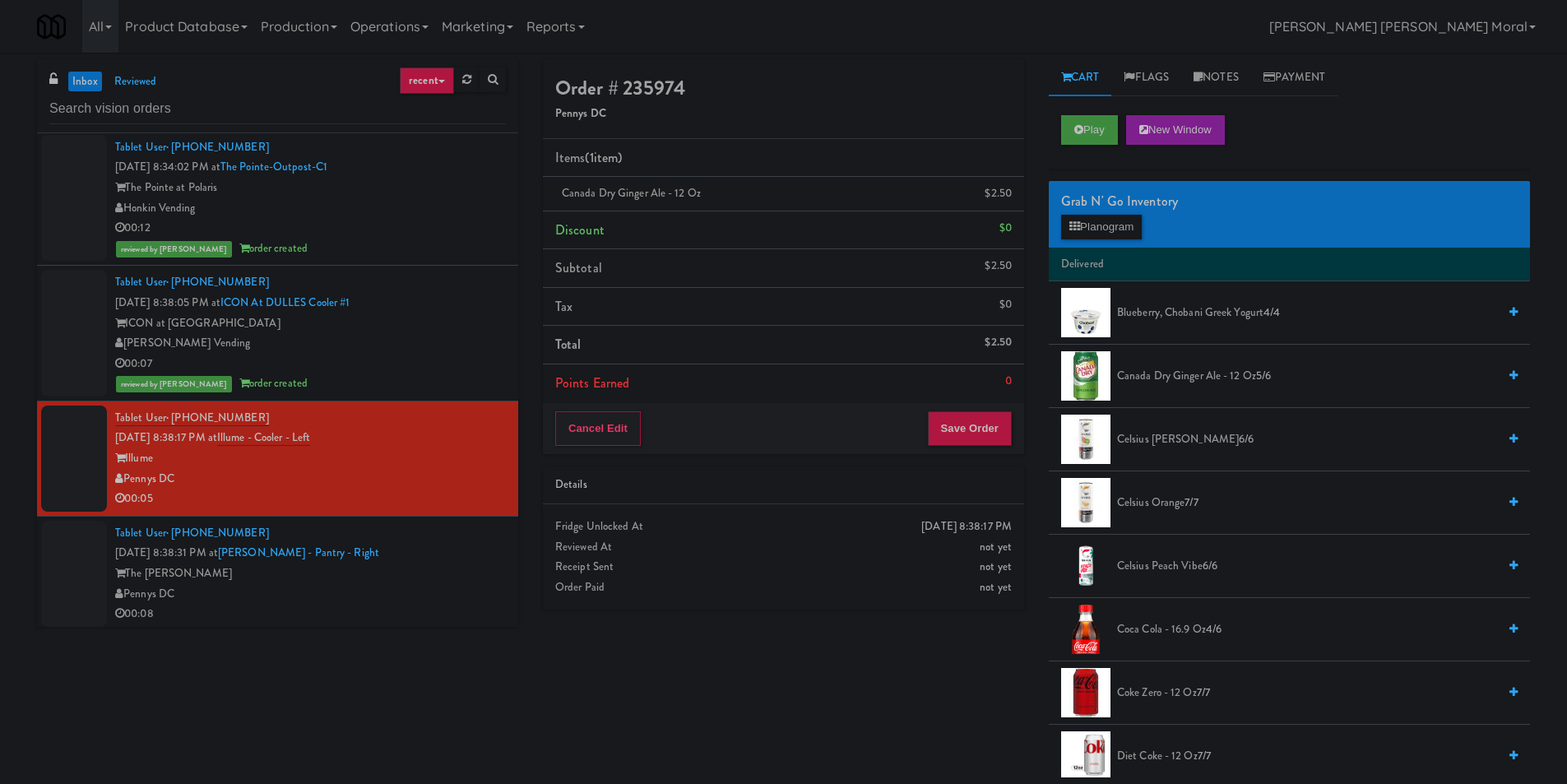
click at [974, 449] on div "Cancel Edit Save Order" at bounding box center [784, 429] width 481 height 51
click at [972, 430] on button "Save Order" at bounding box center [970, 428] width 84 height 35
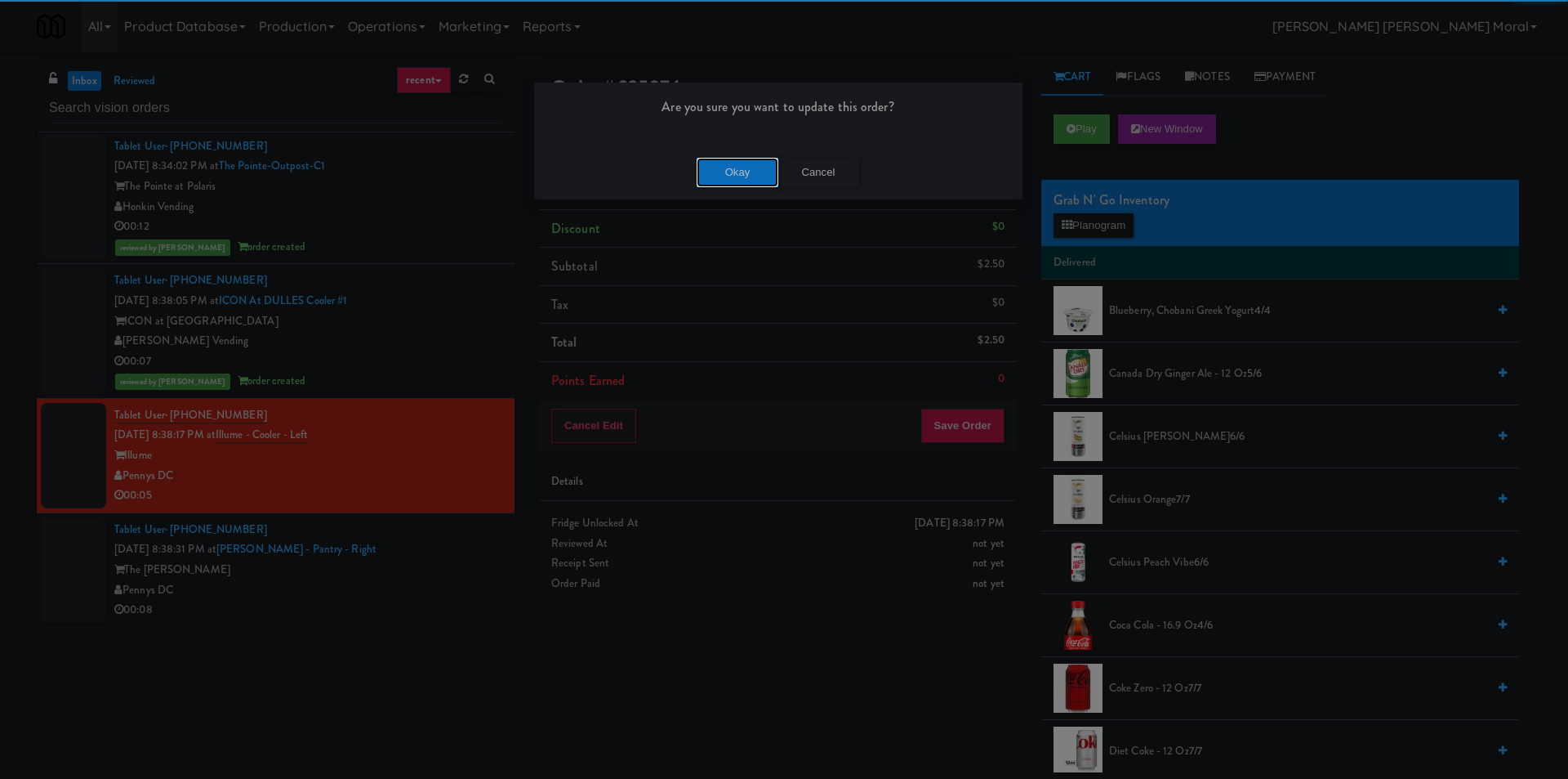
click at [745, 176] on button "Okay" at bounding box center [737, 172] width 82 height 30
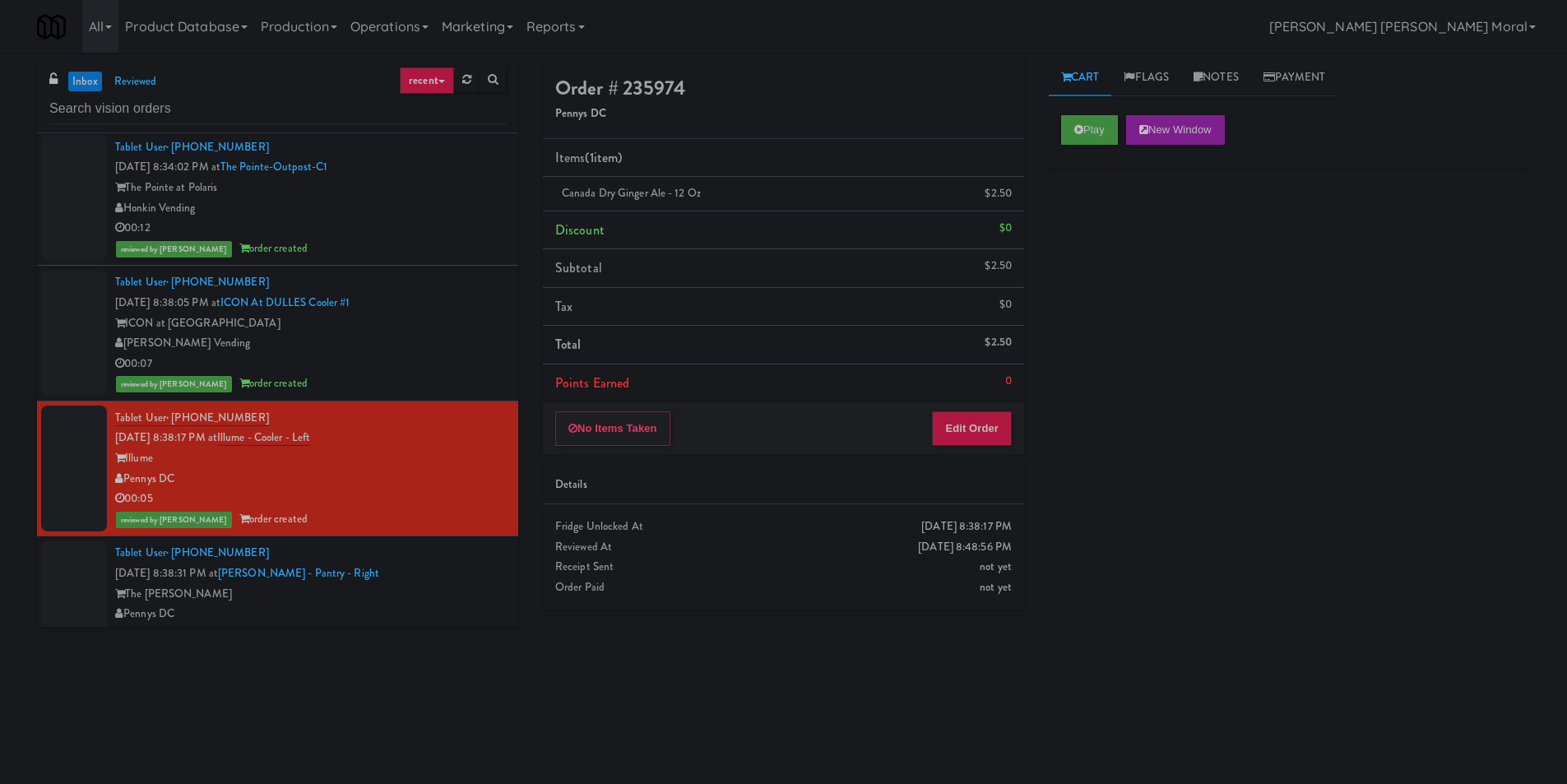
drag, startPoint x: 1306, startPoint y: 504, endPoint x: 1287, endPoint y: 509, distance: 19.6
click at [1306, 504] on div "Play New Window Primary Flag Clear Flag if unable to determine what was taken o…" at bounding box center [1290, 411] width 481 height 617
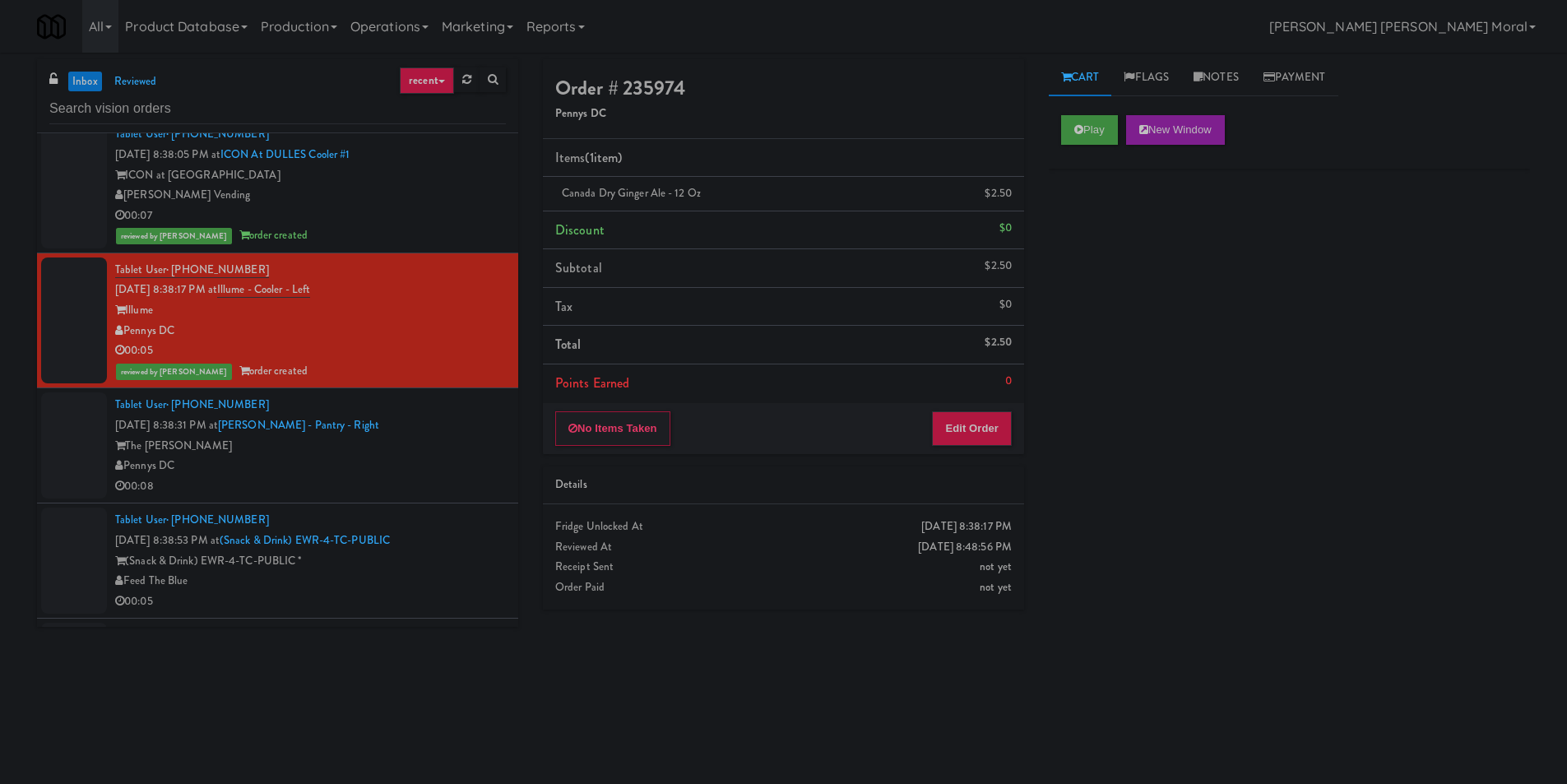
scroll to position [987, 0]
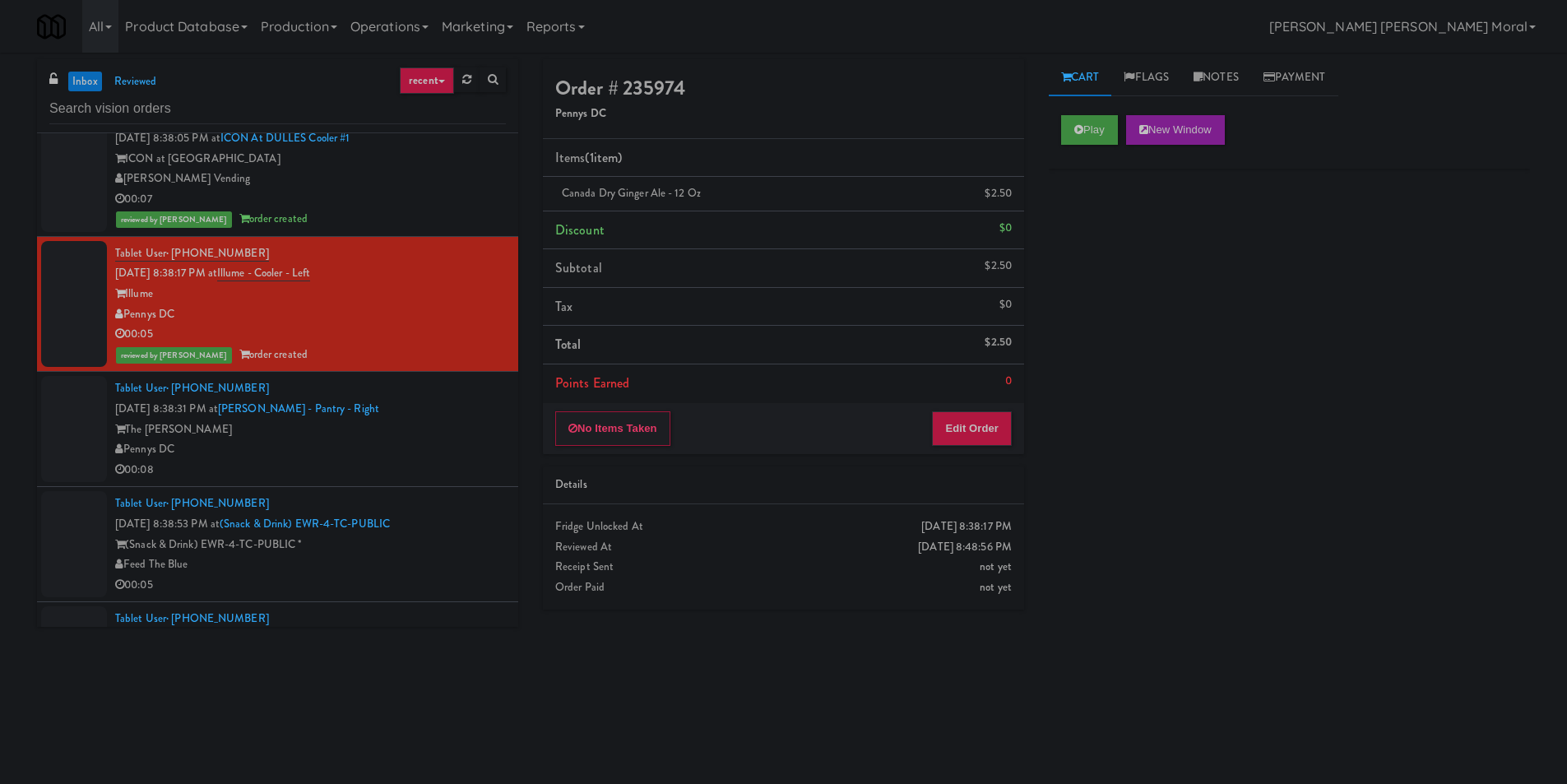
drag, startPoint x: 401, startPoint y: 410, endPoint x: 457, endPoint y: 419, distance: 56.7
click at [401, 410] on div "Tablet User · (980) 288-1020 [DATE] 8:38:31 PM at [PERSON_NAME] - Pantry - Righ…" at bounding box center [310, 429] width 391 height 101
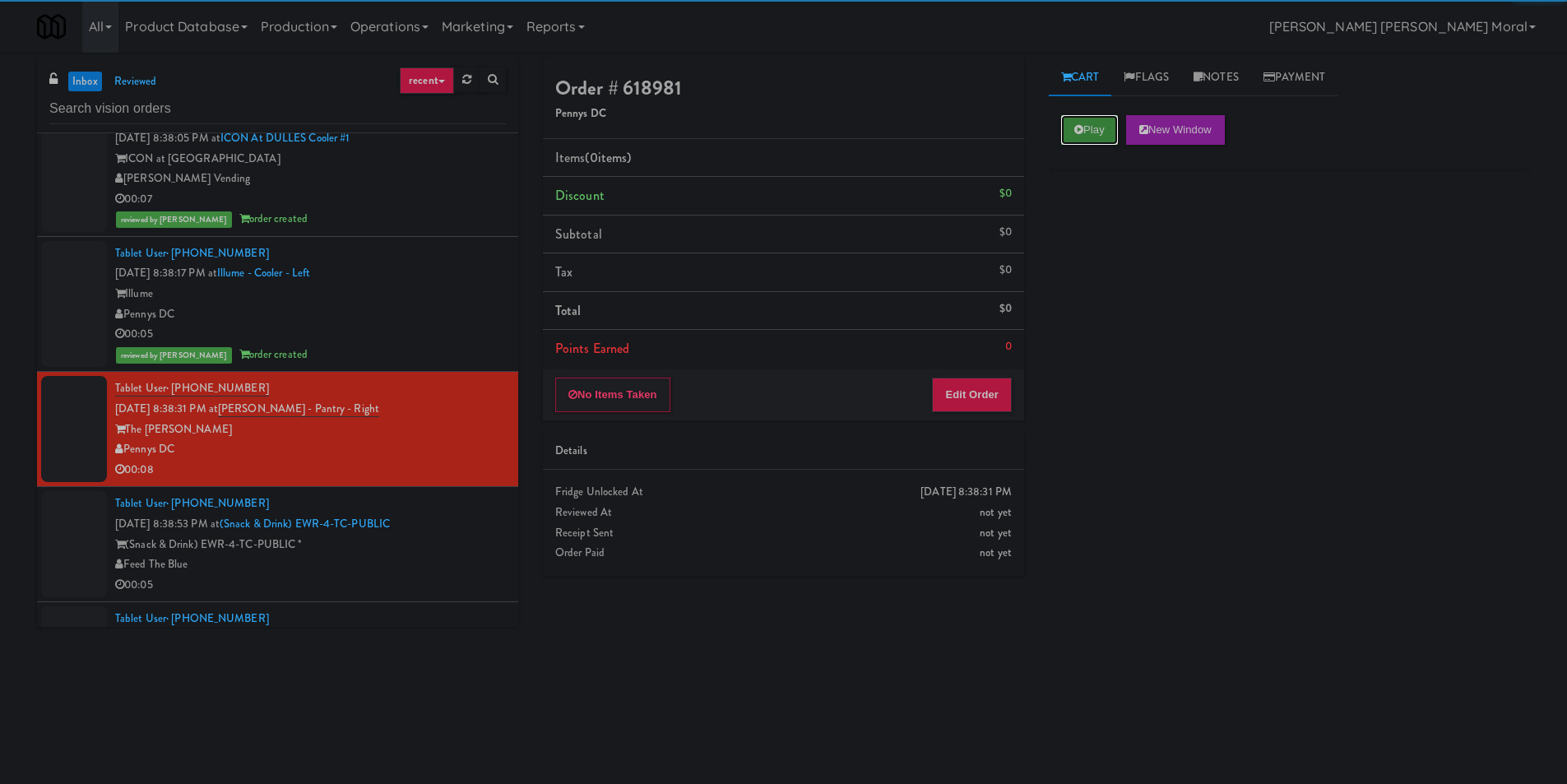
click at [1077, 134] on icon at bounding box center [1079, 129] width 9 height 11
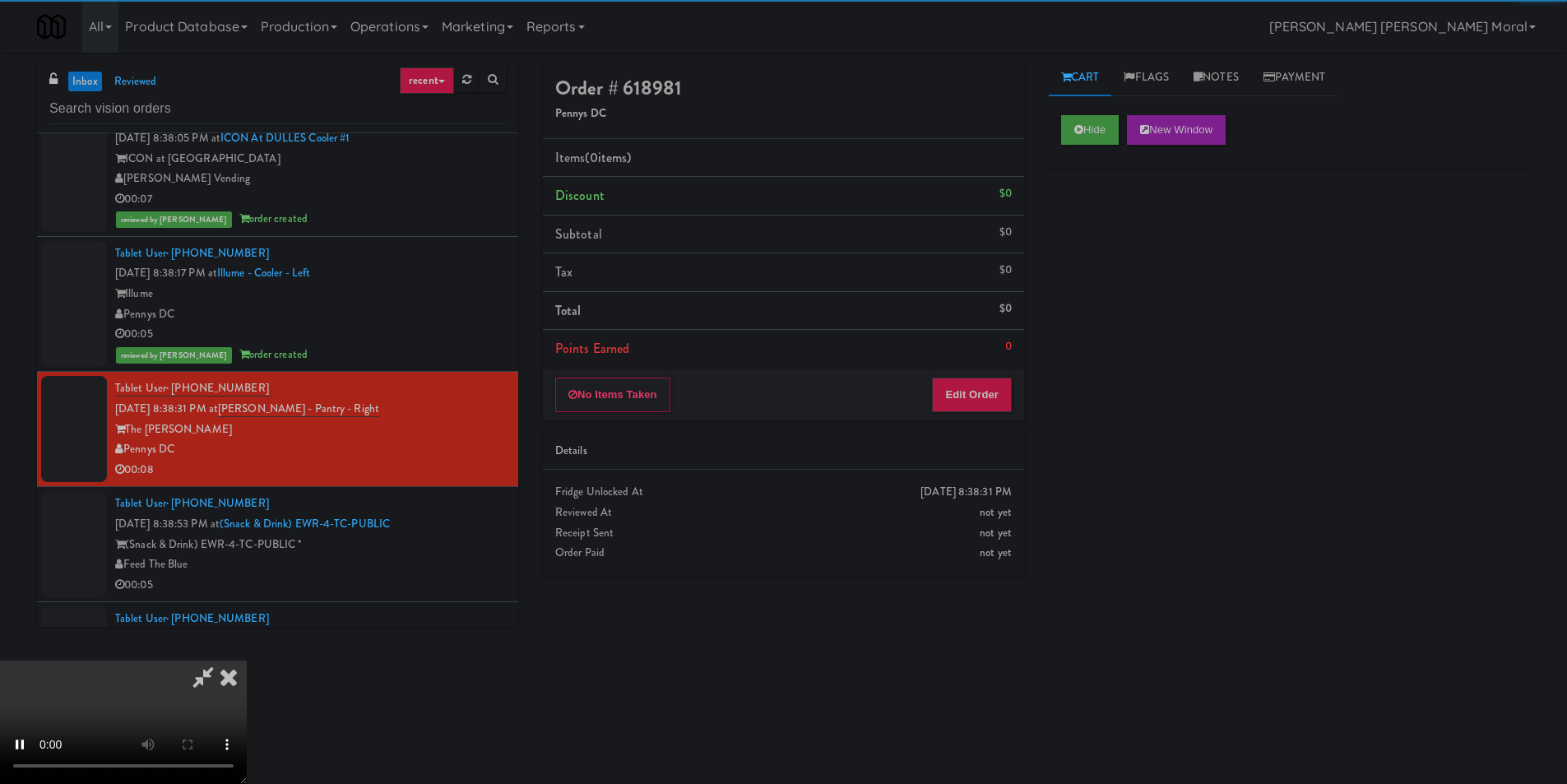
click at [1106, 227] on div "Hide New Window Primary Flag Clear Flag if unable to determine what was taken o…" at bounding box center [1290, 411] width 481 height 617
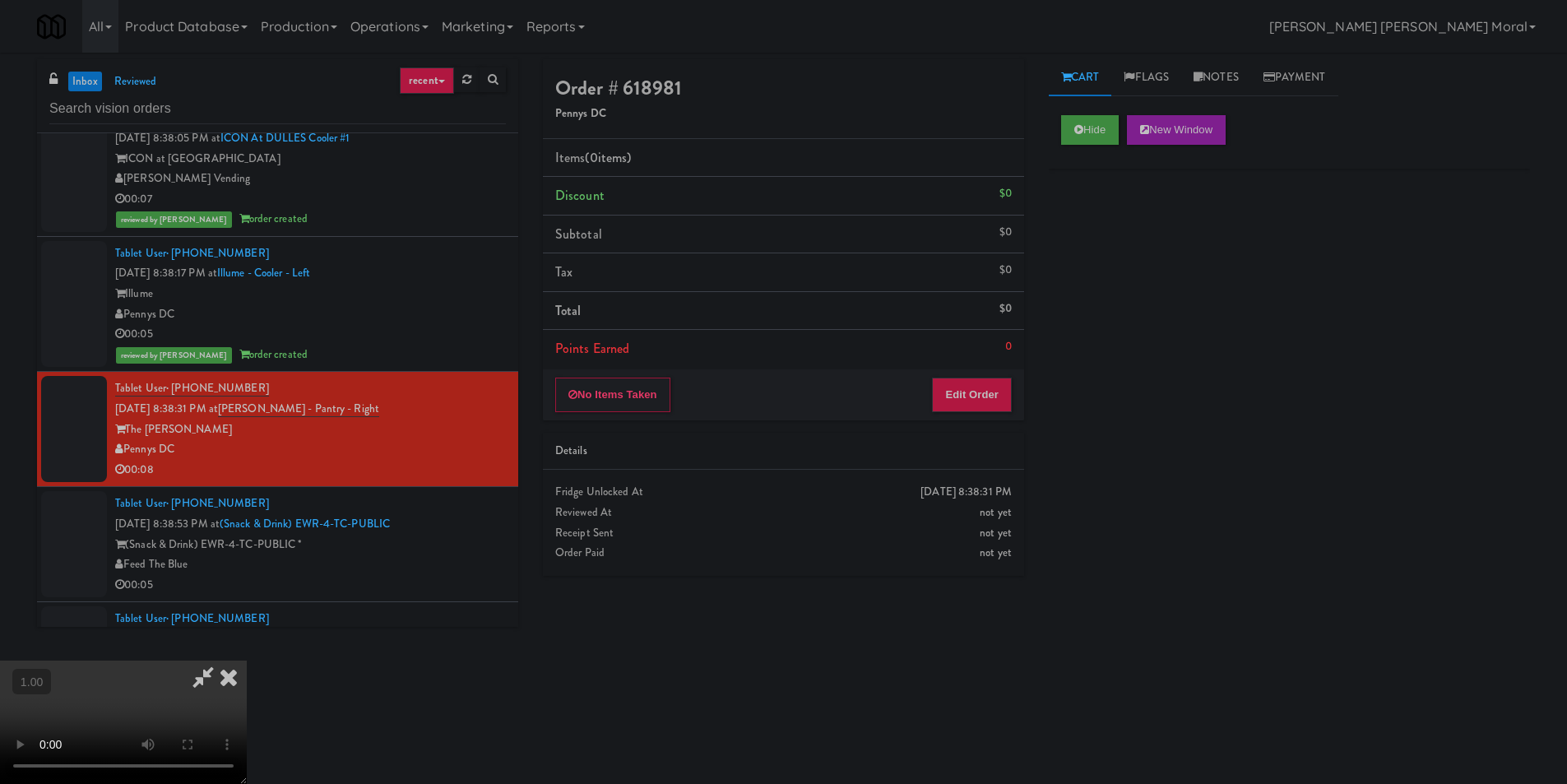
click at [247, 660] on video at bounding box center [123, 722] width 247 height 124
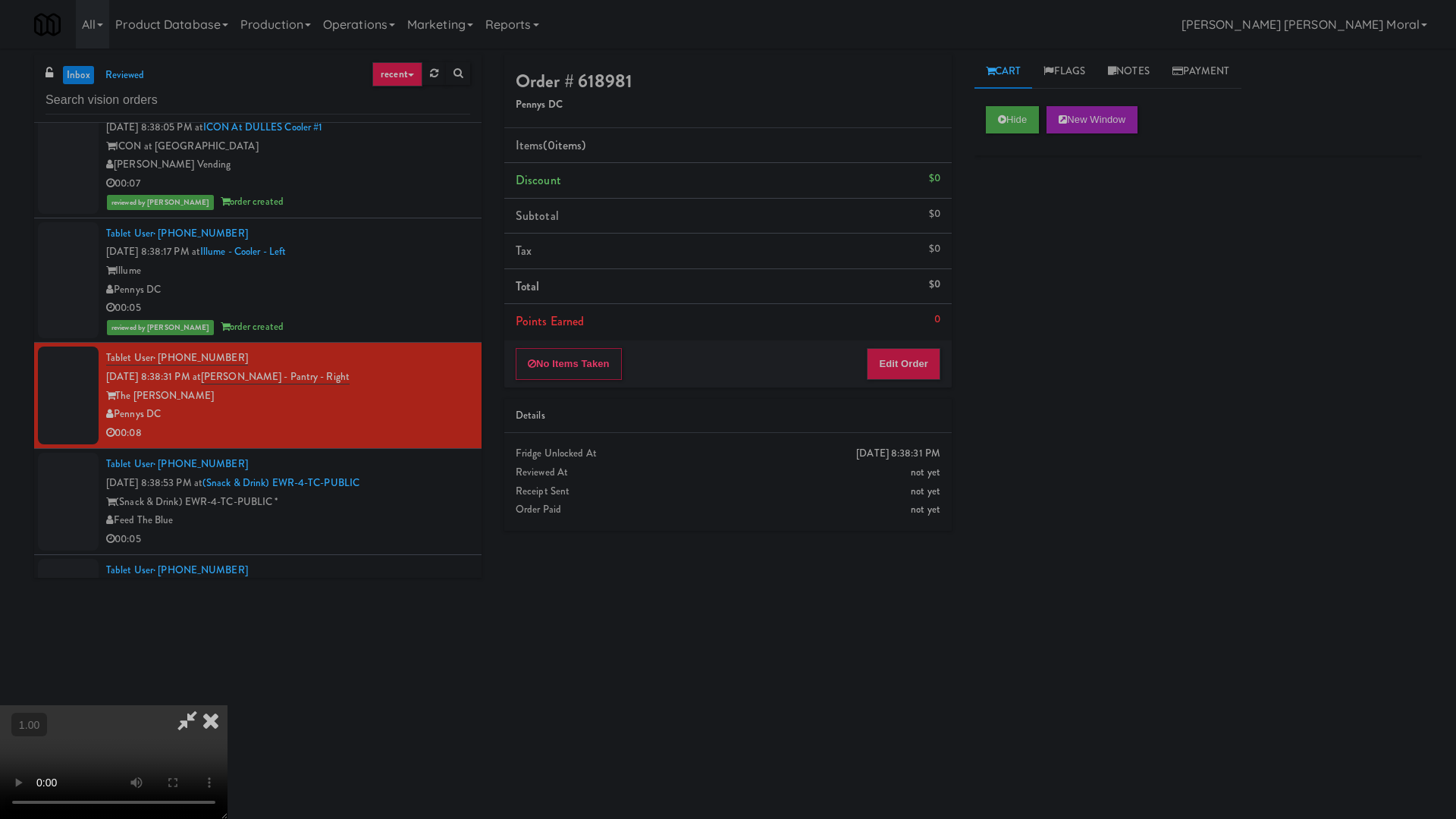
click at [227, 706] on video at bounding box center [113, 762] width 227 height 114
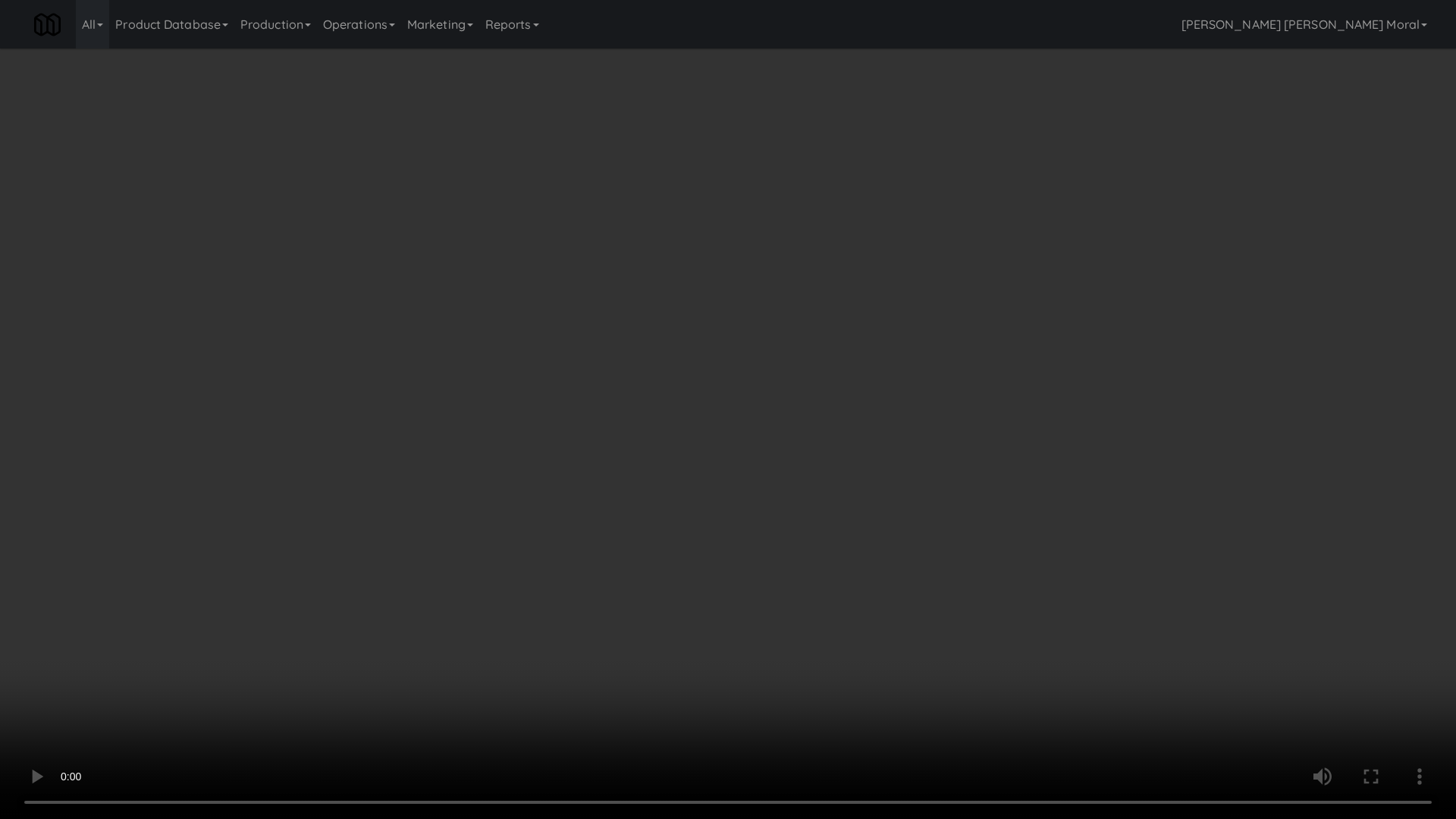
click at [770, 446] on video at bounding box center [728, 409] width 1456 height 819
click at [772, 447] on video at bounding box center [728, 409] width 1456 height 819
click at [773, 448] on video at bounding box center [728, 409] width 1456 height 819
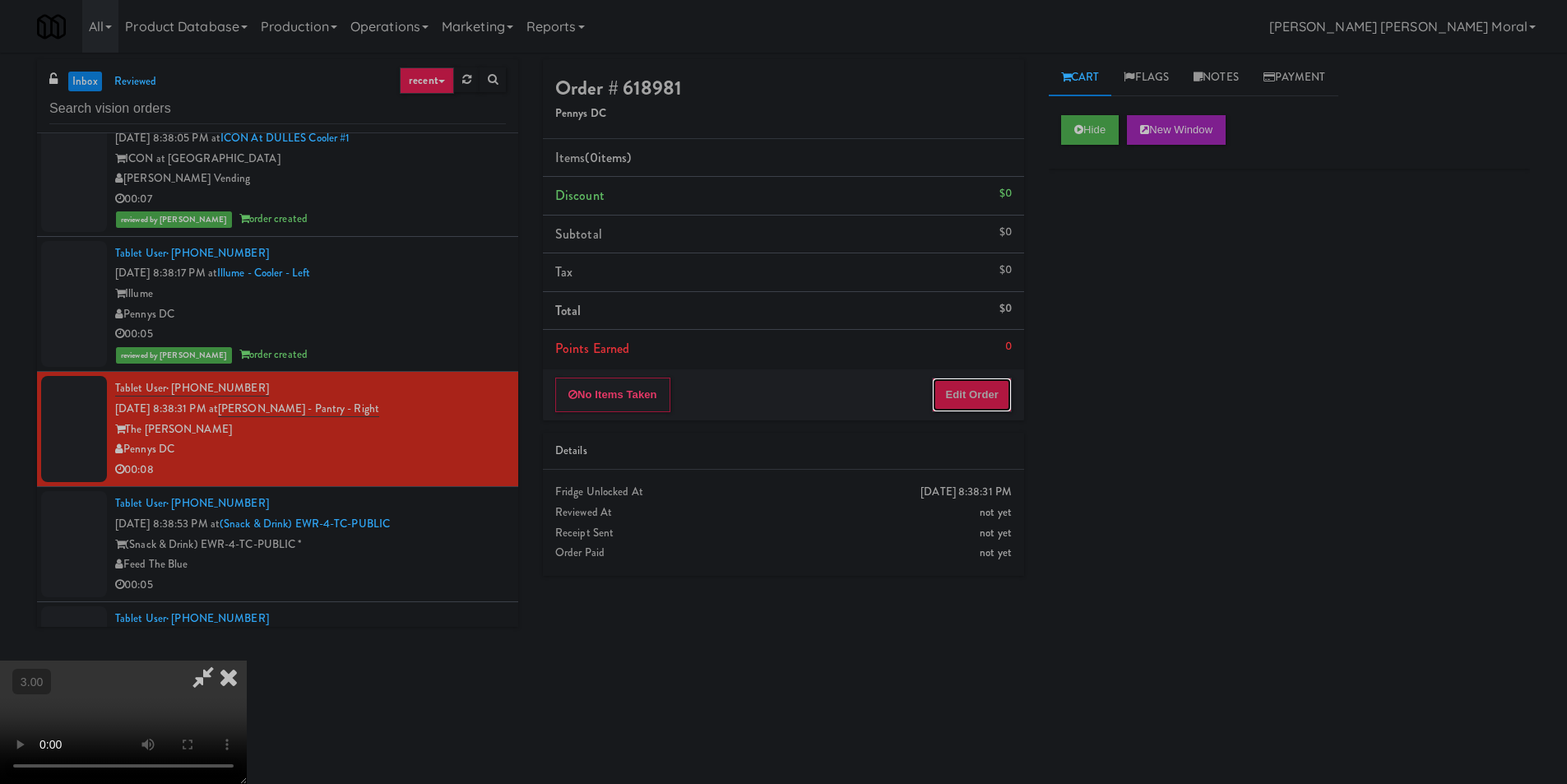
click at [1004, 391] on button "Edit Order" at bounding box center [972, 394] width 80 height 35
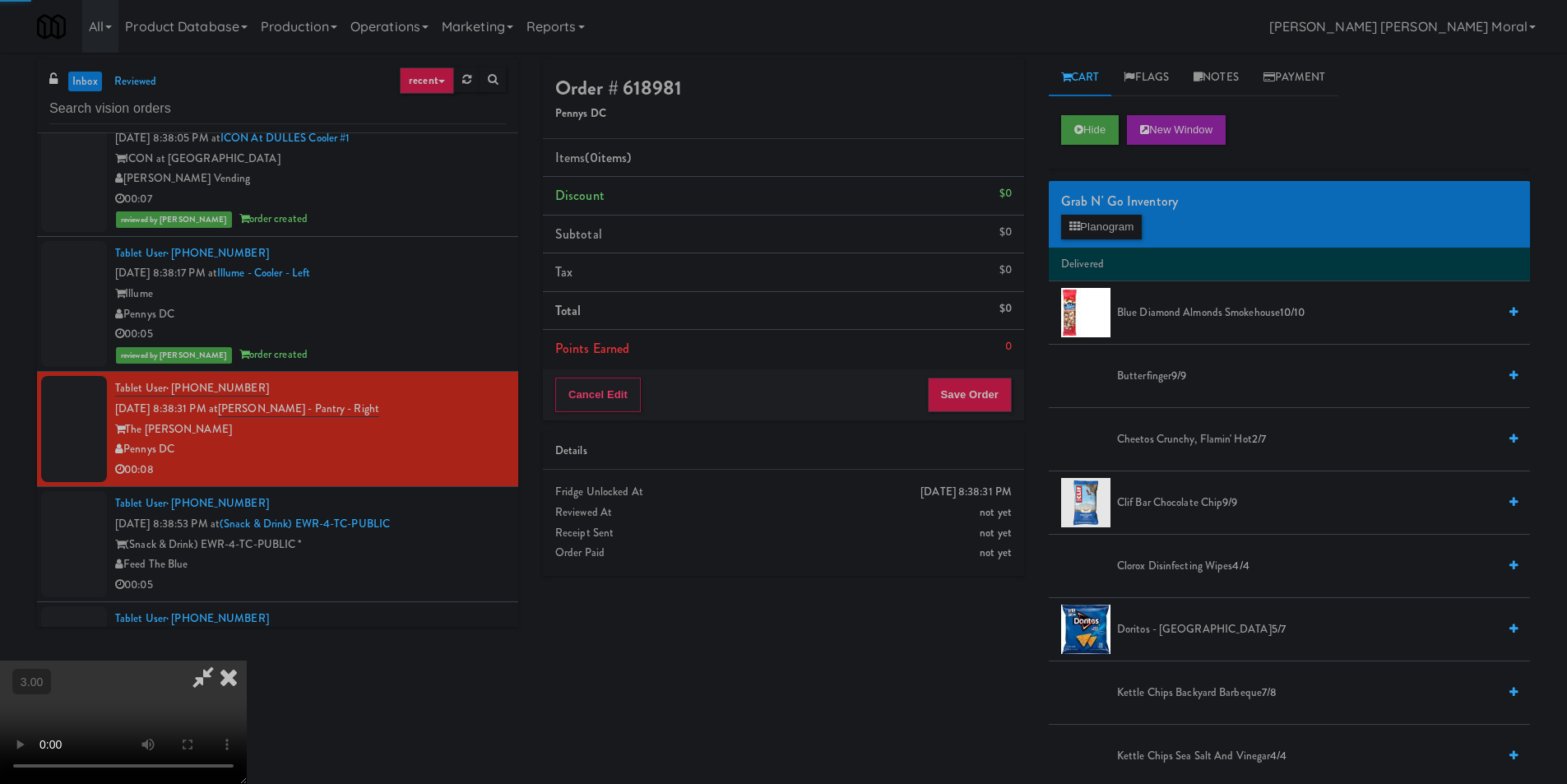
click at [1096, 241] on div "Grab N' Go Inventory Planogram" at bounding box center [1290, 214] width 481 height 66
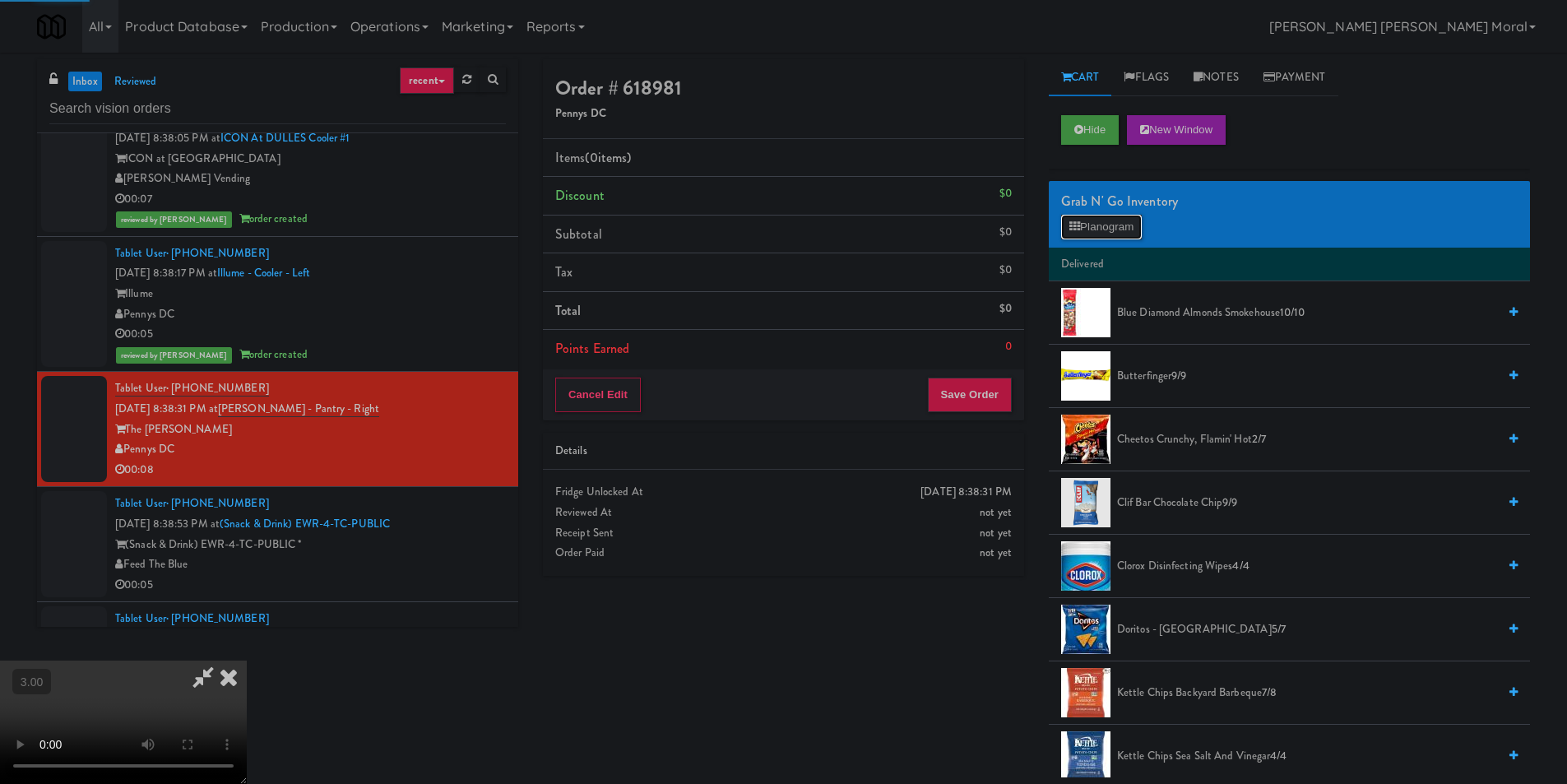
click at [1102, 227] on button "Planogram" at bounding box center [1101, 227] width 80 height 25
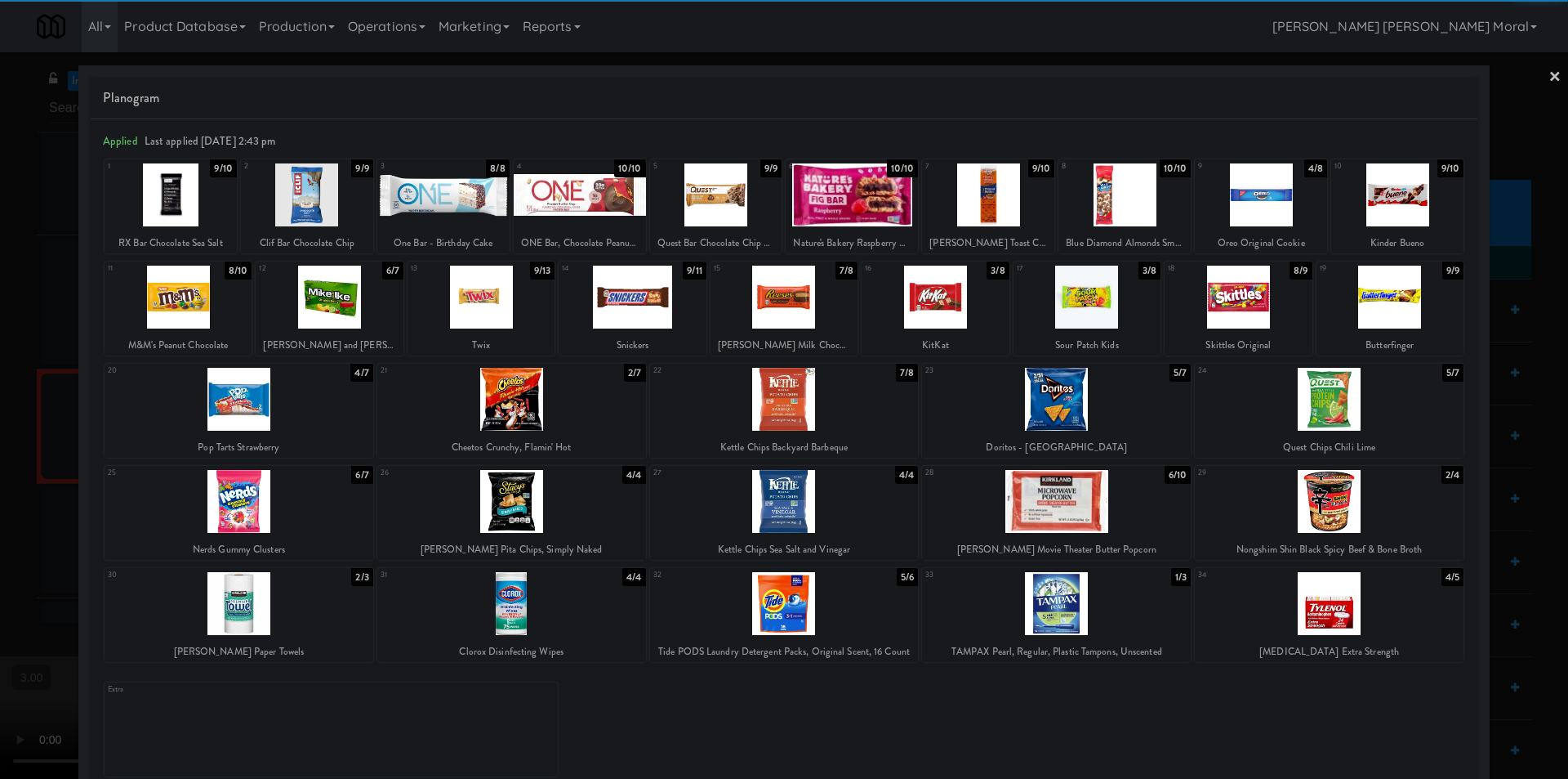
click at [1077, 507] on div at bounding box center [1056, 502] width 268 height 63
click at [1548, 75] on link "×" at bounding box center [1554, 78] width 13 height 51
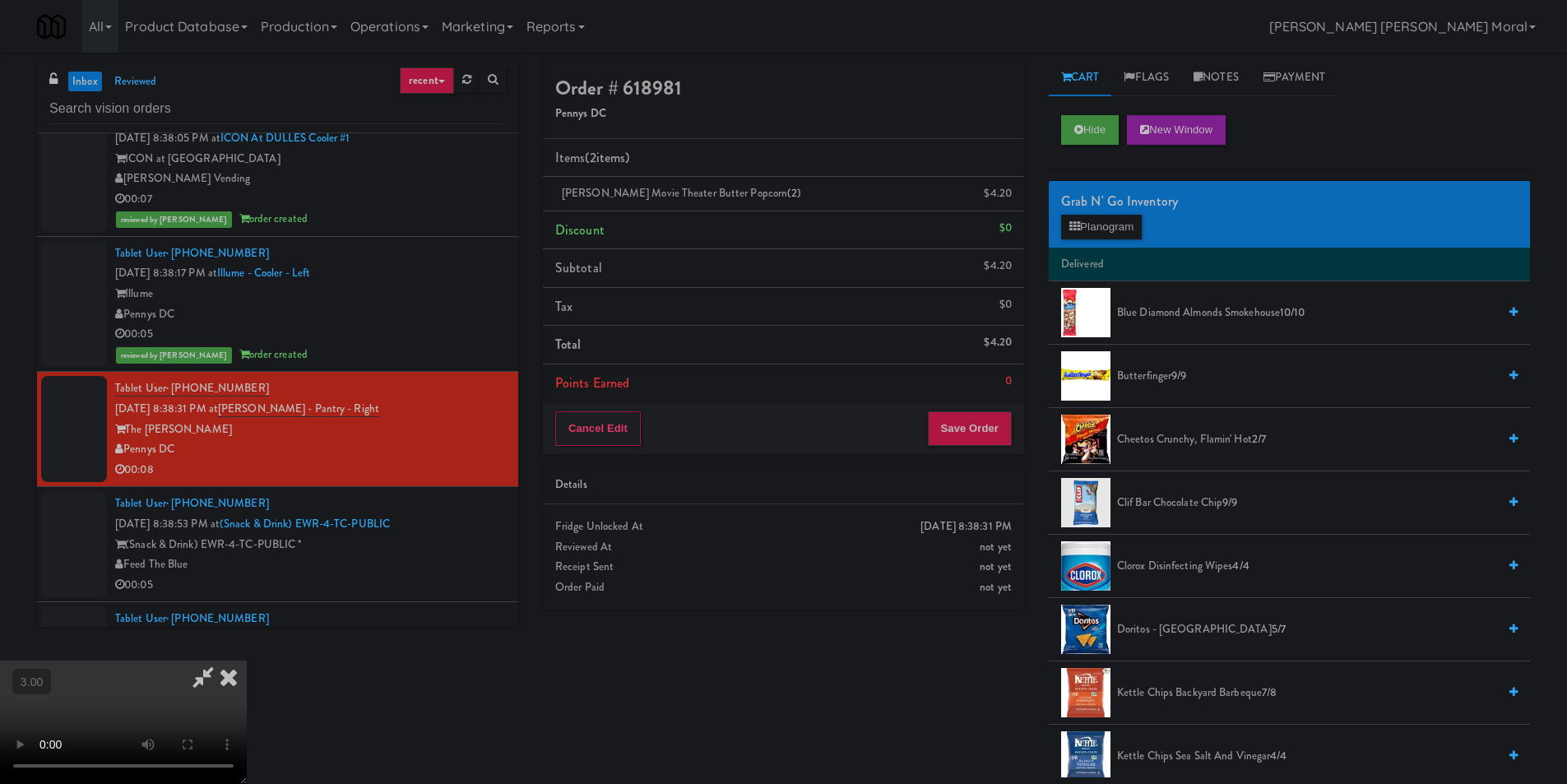
click at [247, 660] on icon at bounding box center [229, 676] width 37 height 33
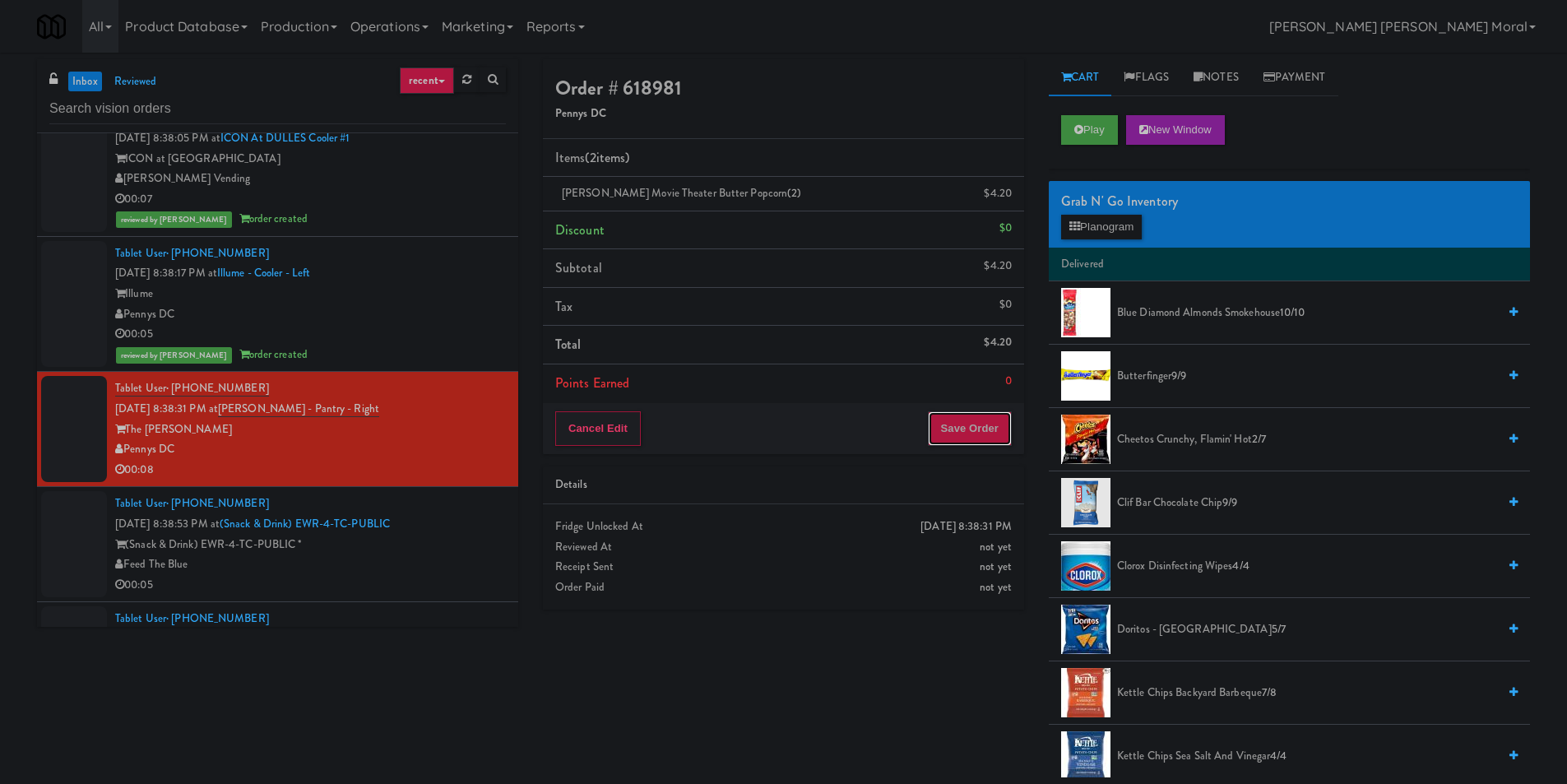
click at [950, 432] on button "Save Order" at bounding box center [970, 428] width 84 height 35
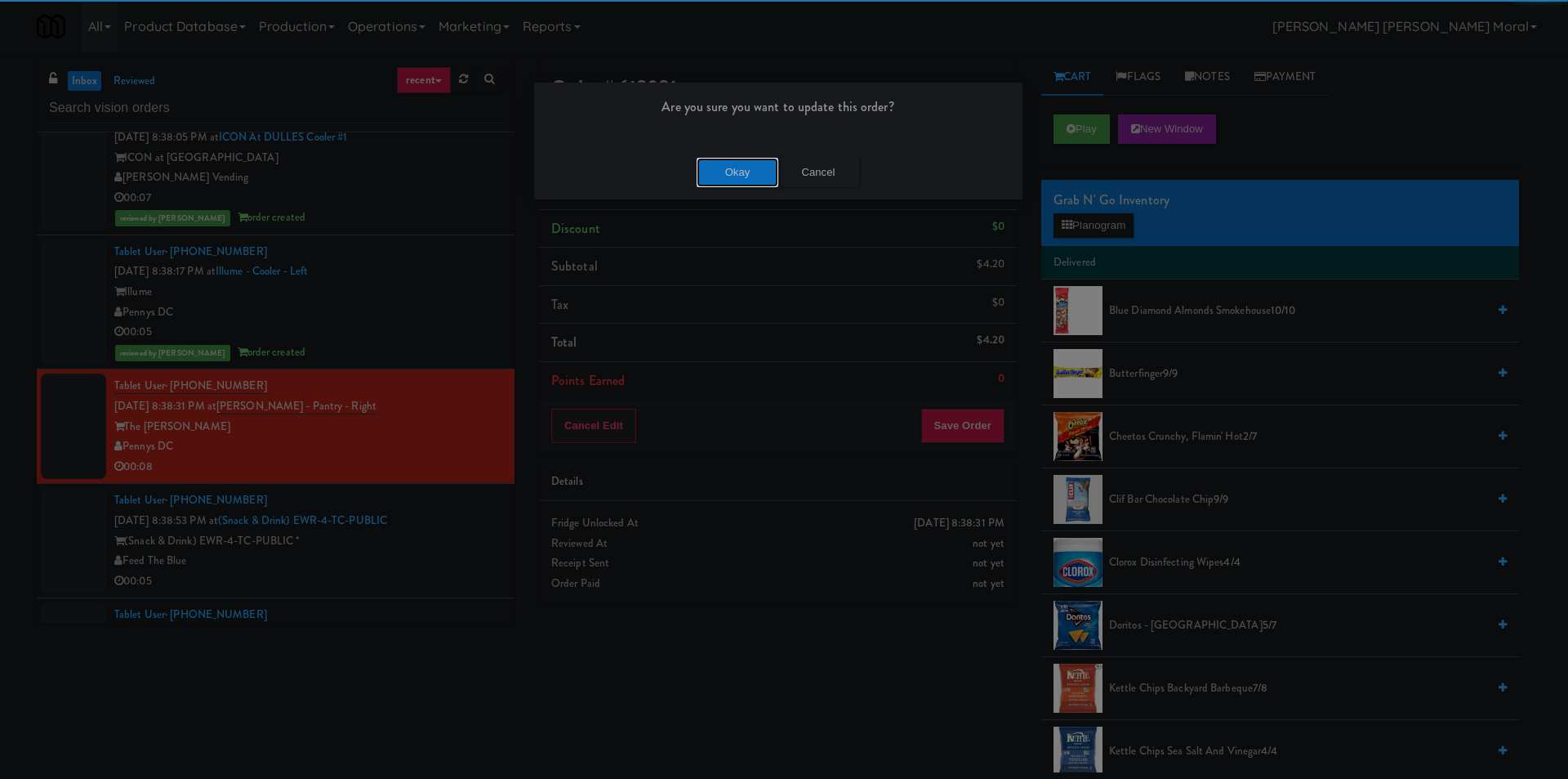
click at [750, 177] on button "Okay" at bounding box center [737, 172] width 82 height 30
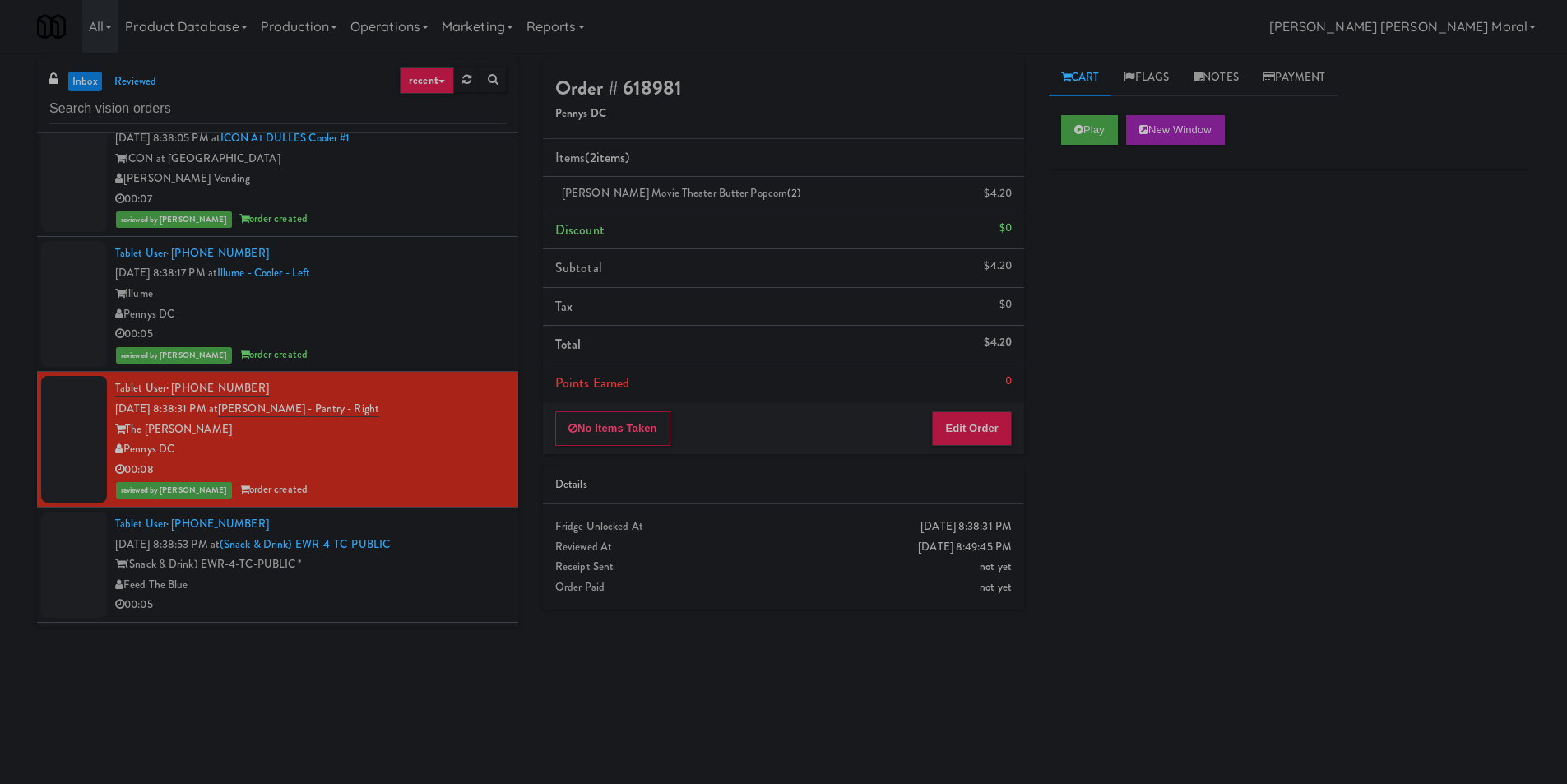
drag, startPoint x: 1269, startPoint y: 473, endPoint x: 1159, endPoint y: 492, distance: 111.6
click at [1269, 473] on div "Play New Window Primary Flag Clear Flag if unable to determine what was taken o…" at bounding box center [1290, 411] width 481 height 617
click at [450, 575] on div "Feed The Blue" at bounding box center [310, 585] width 391 height 21
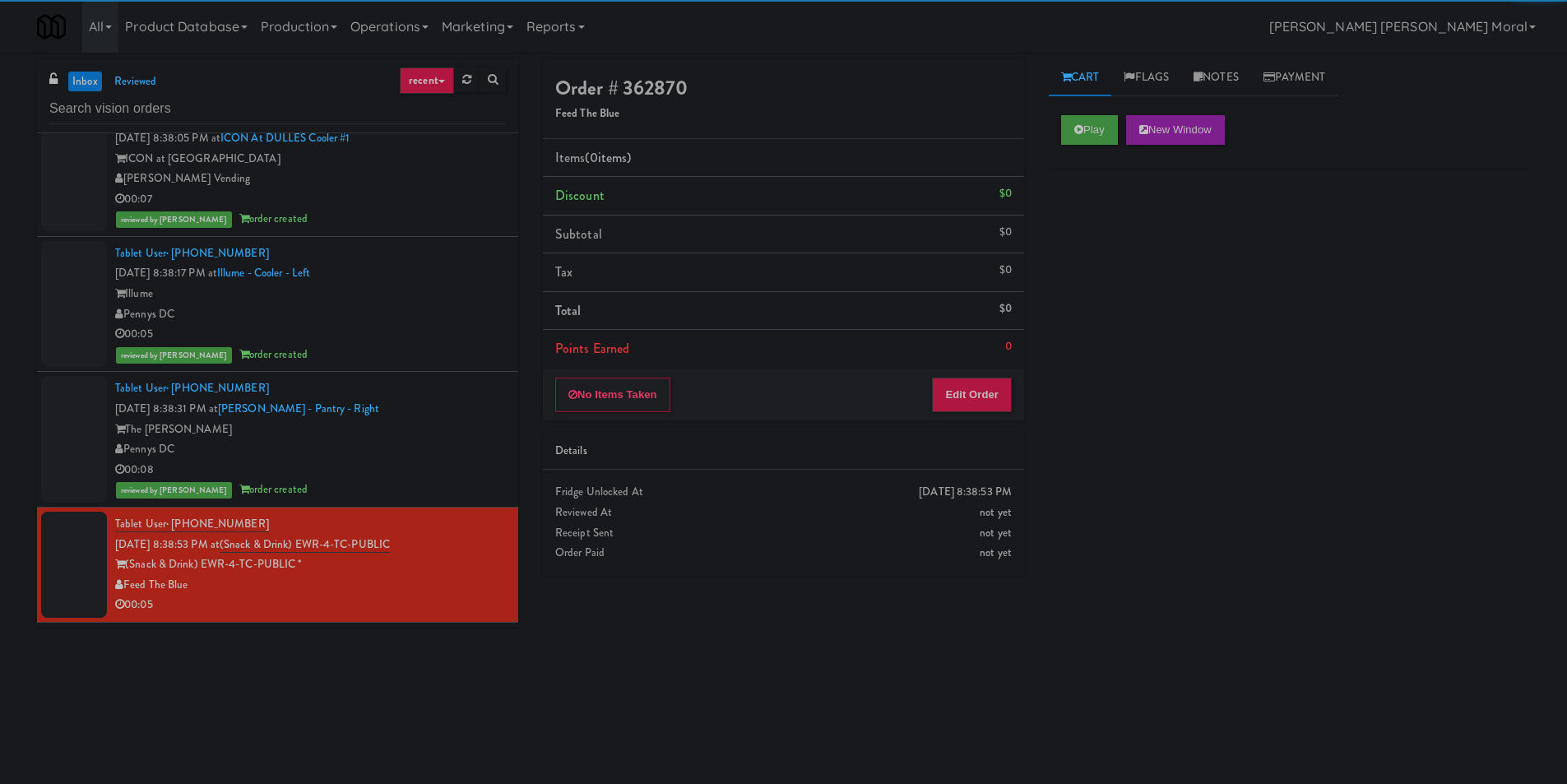
click at [1092, 108] on div "Play New Window" at bounding box center [1290, 136] width 481 height 65
click at [1094, 144] on button "Play" at bounding box center [1090, 130] width 56 height 30
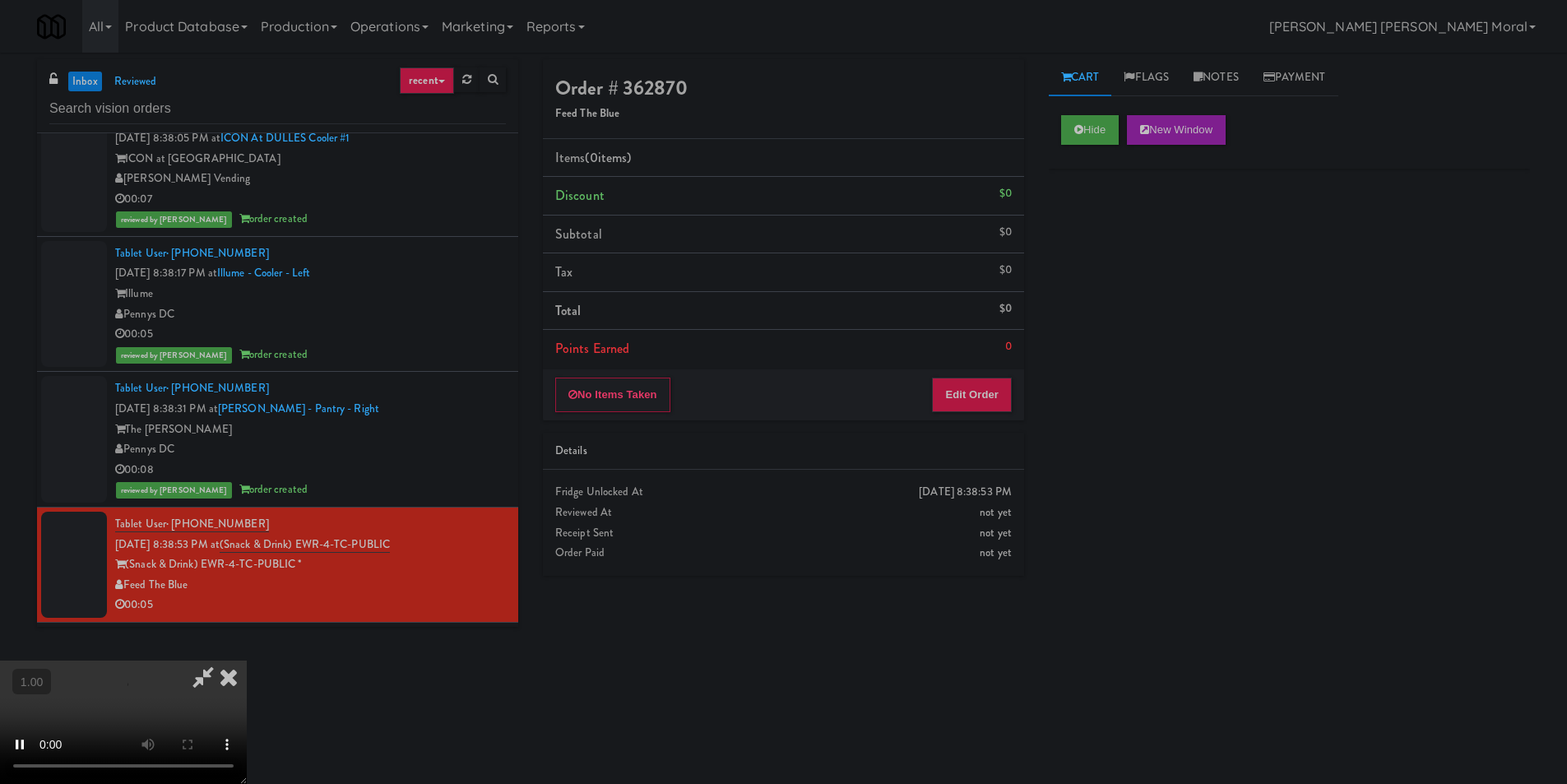
drag, startPoint x: 1105, startPoint y: 309, endPoint x: 1102, endPoint y: 321, distance: 12.4
click at [1105, 310] on div "Hide New Window Primary Flag Clear Flag if unable to determine what was taken o…" at bounding box center [1290, 411] width 481 height 617
click at [247, 660] on video at bounding box center [123, 722] width 247 height 124
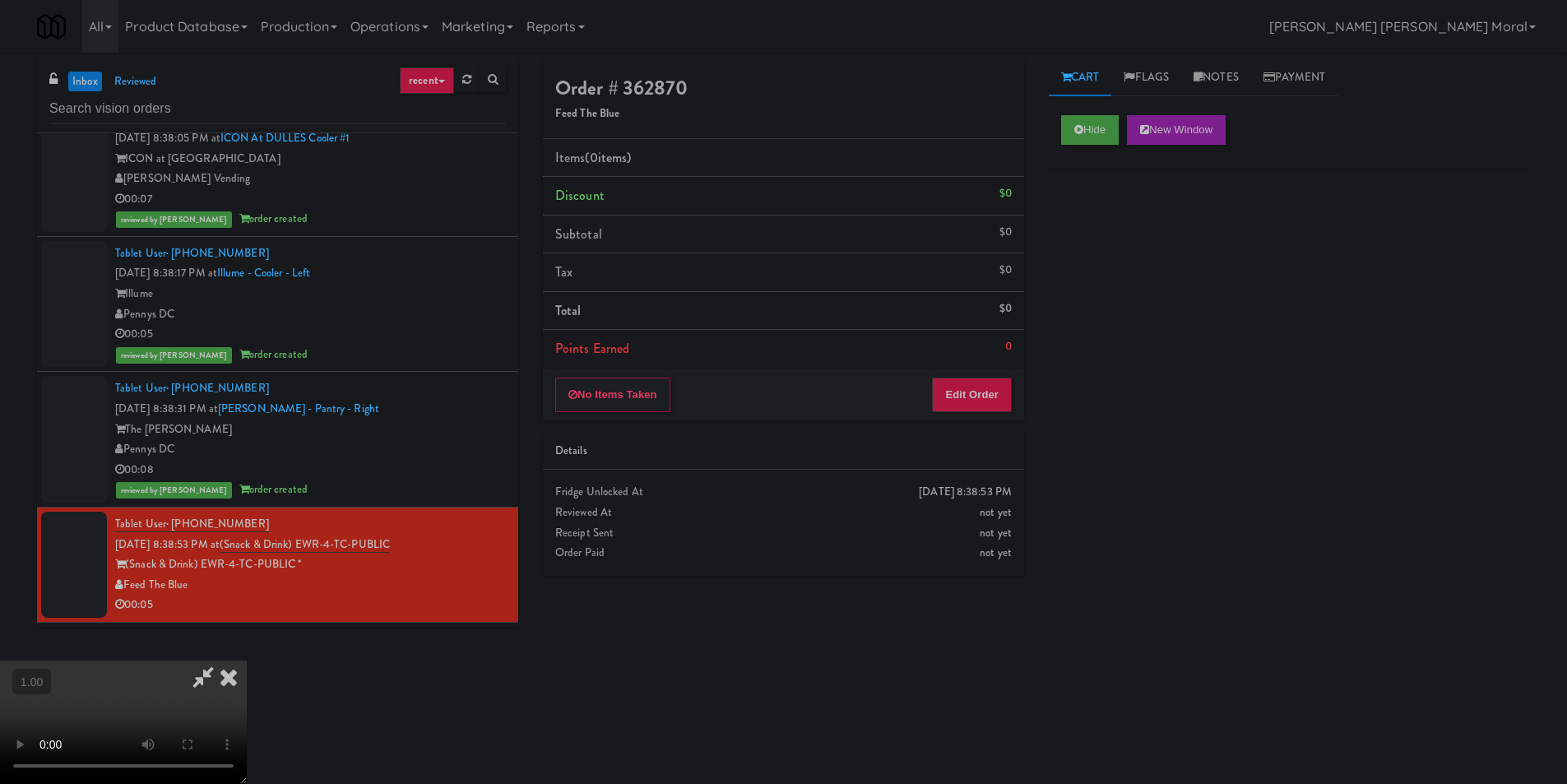
click at [247, 660] on video at bounding box center [123, 722] width 247 height 124
click at [981, 398] on button "Edit Order" at bounding box center [972, 394] width 80 height 35
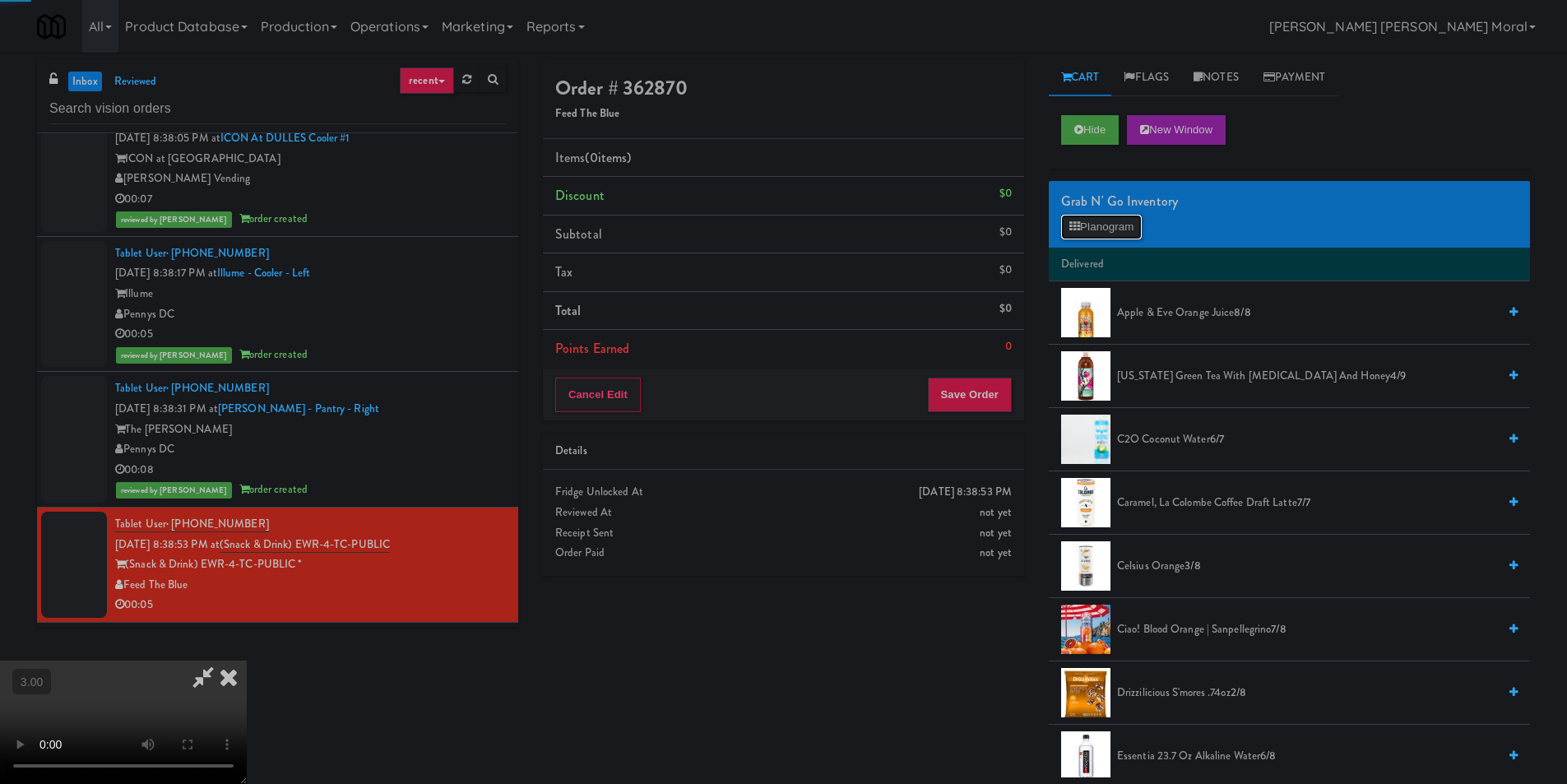
click at [1125, 224] on button "Planogram" at bounding box center [1101, 227] width 80 height 25
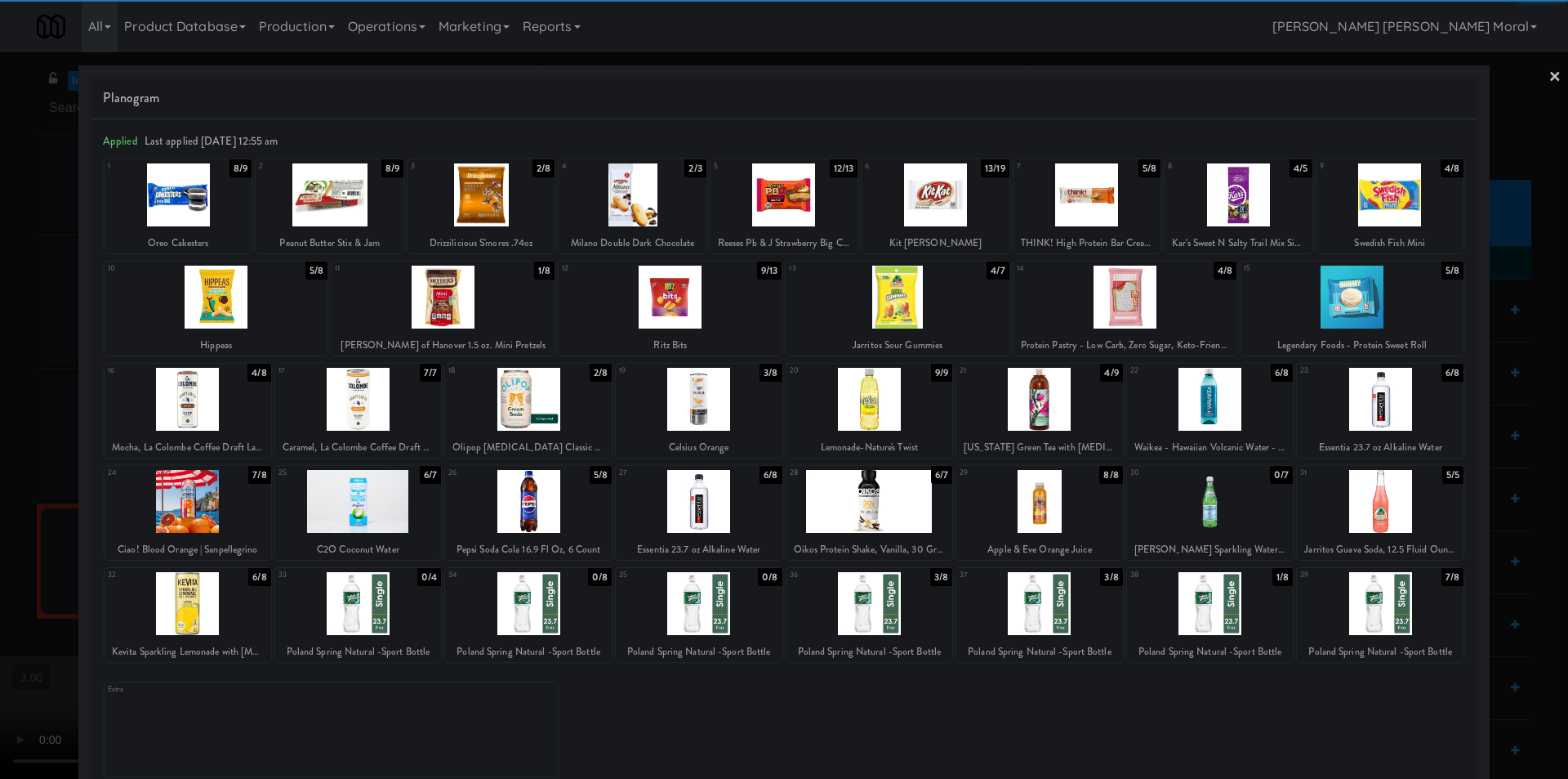
click at [1221, 616] on div at bounding box center [1209, 603] width 166 height 63
click at [1548, 77] on link "×" at bounding box center [1554, 78] width 13 height 51
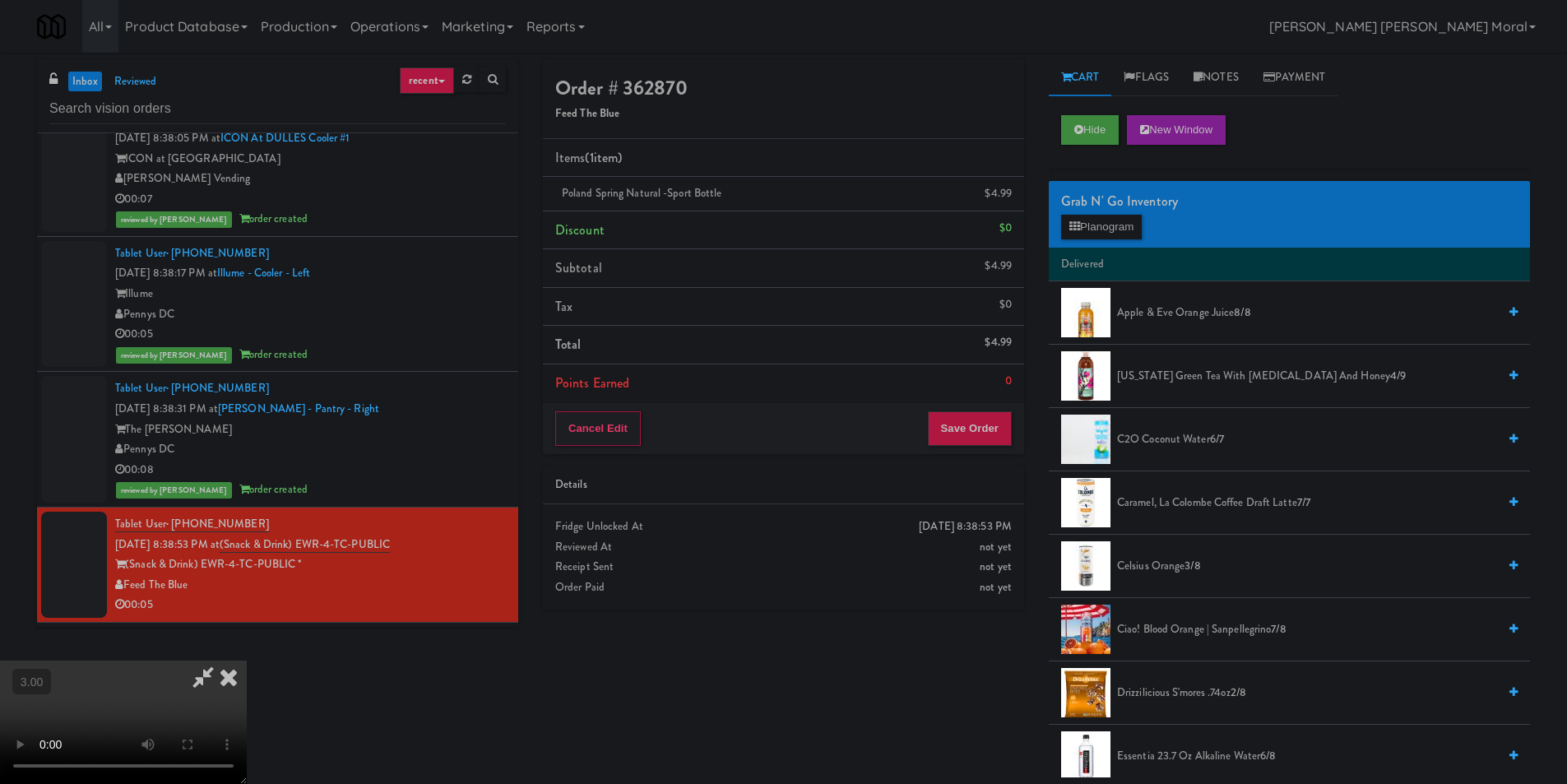
click at [247, 660] on icon at bounding box center [229, 676] width 37 height 33
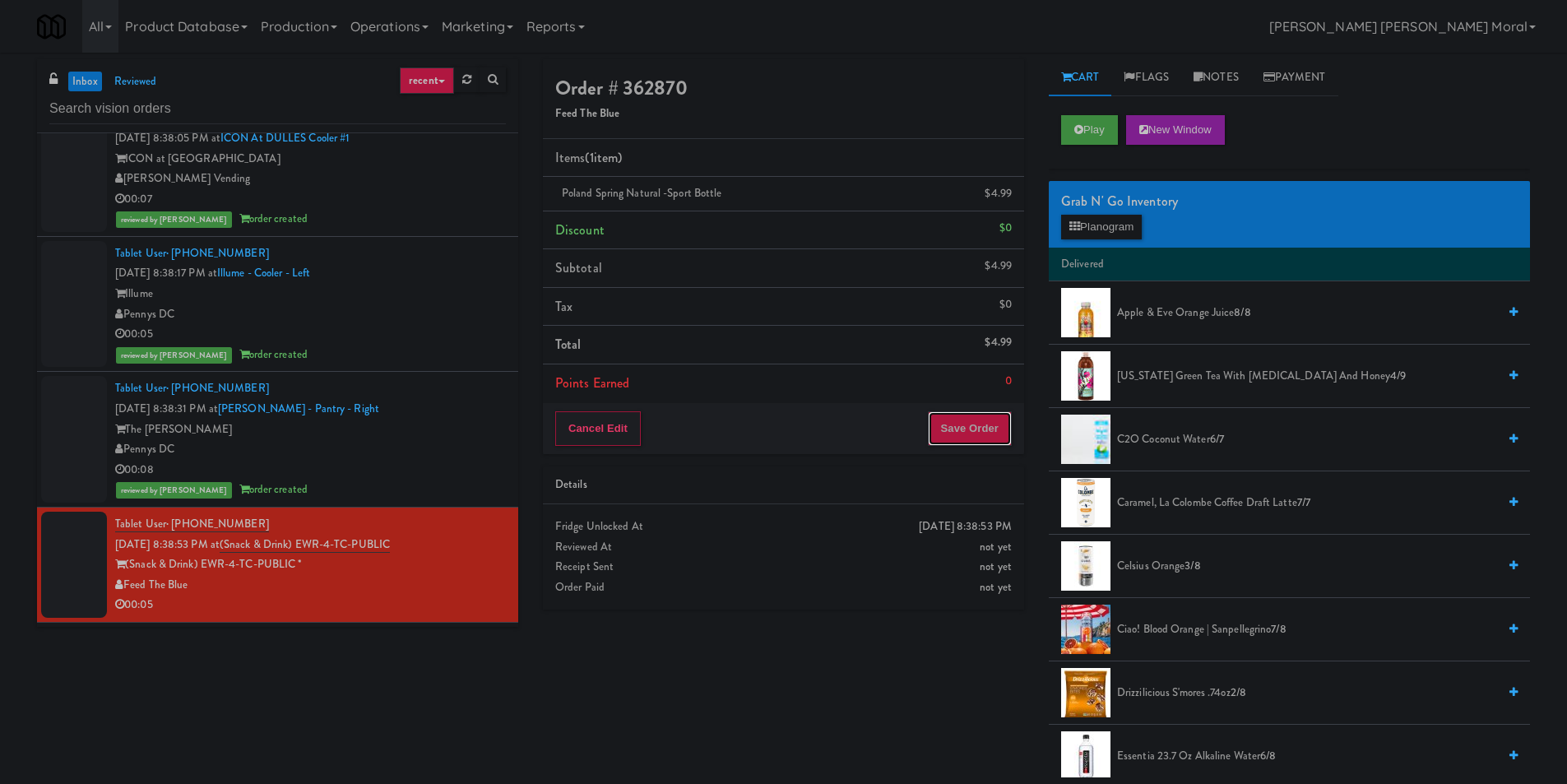
click at [971, 429] on button "Save Order" at bounding box center [970, 428] width 84 height 35
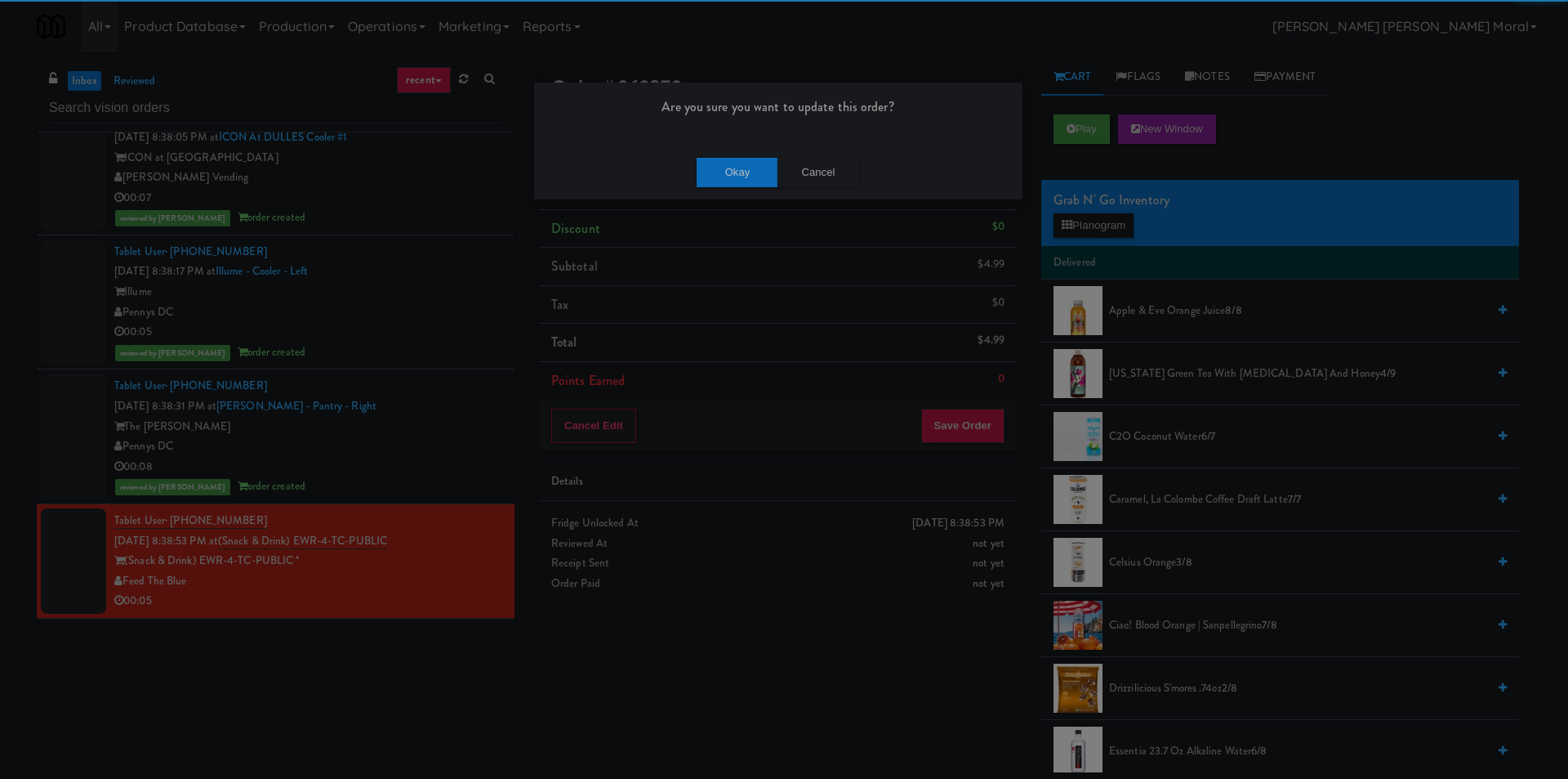
click at [746, 189] on div "Okay Cancel" at bounding box center [778, 172] width 489 height 55
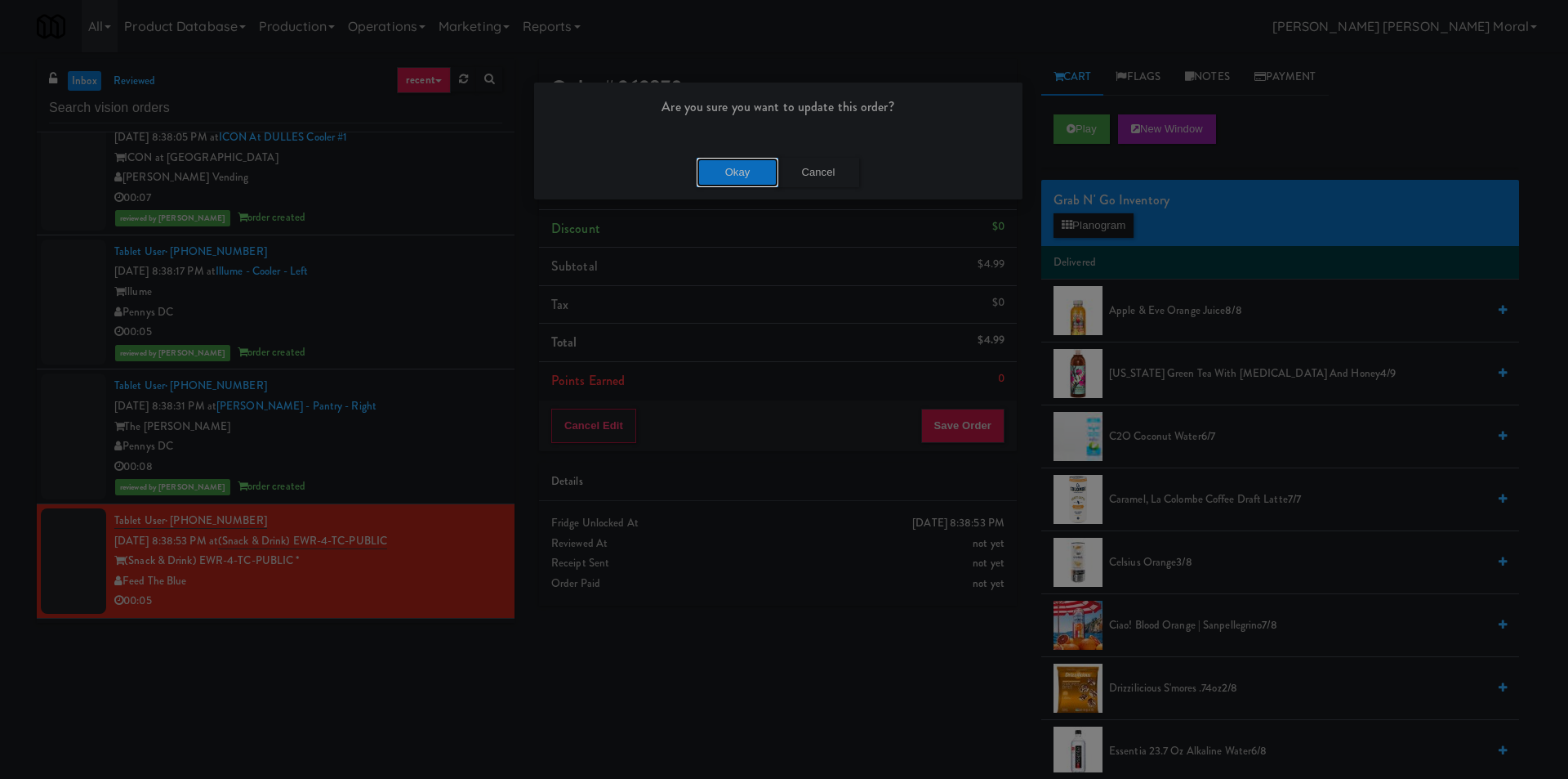
click at [745, 179] on button "Okay" at bounding box center [737, 172] width 82 height 30
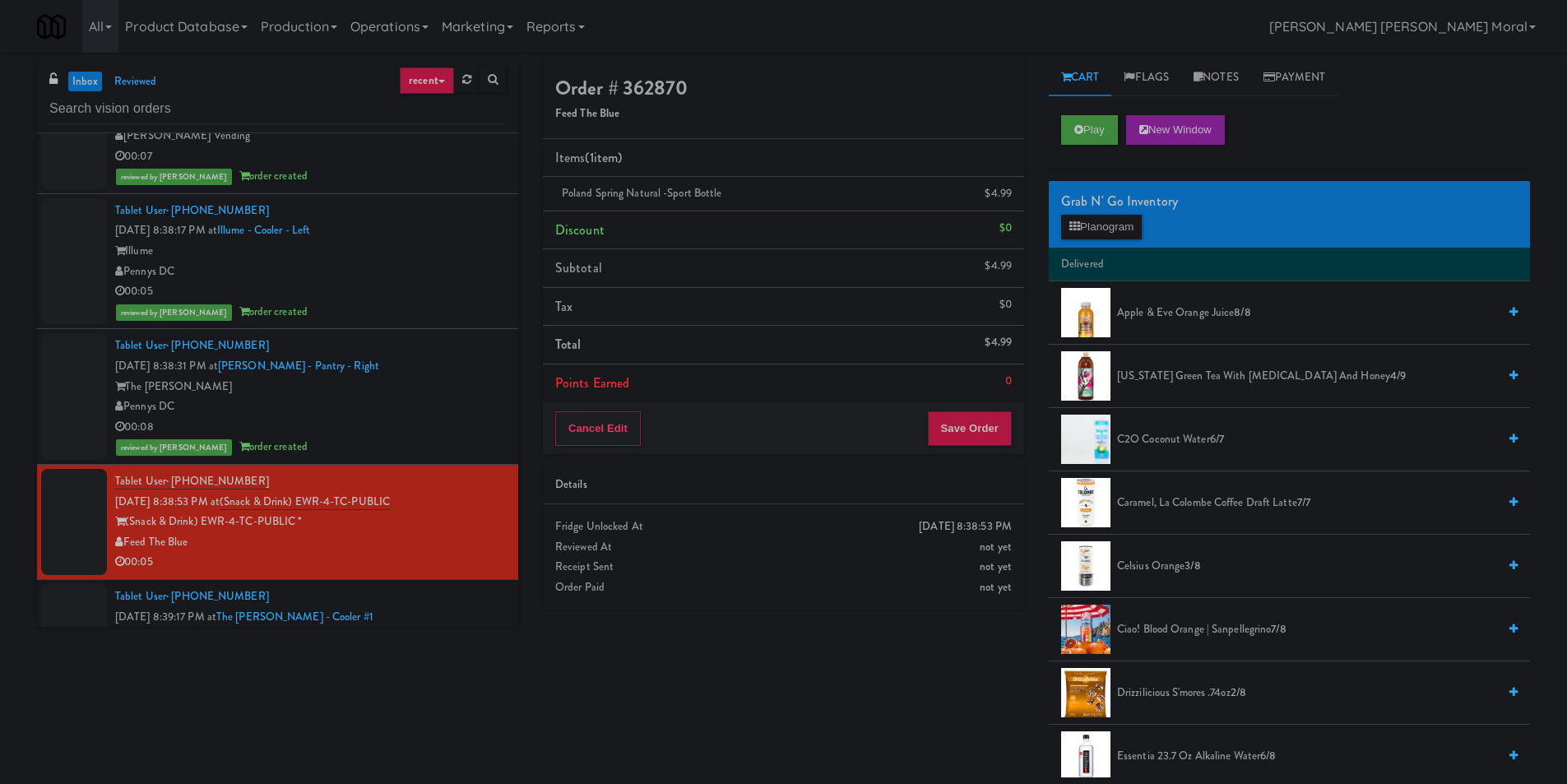
scroll to position [1233, 0]
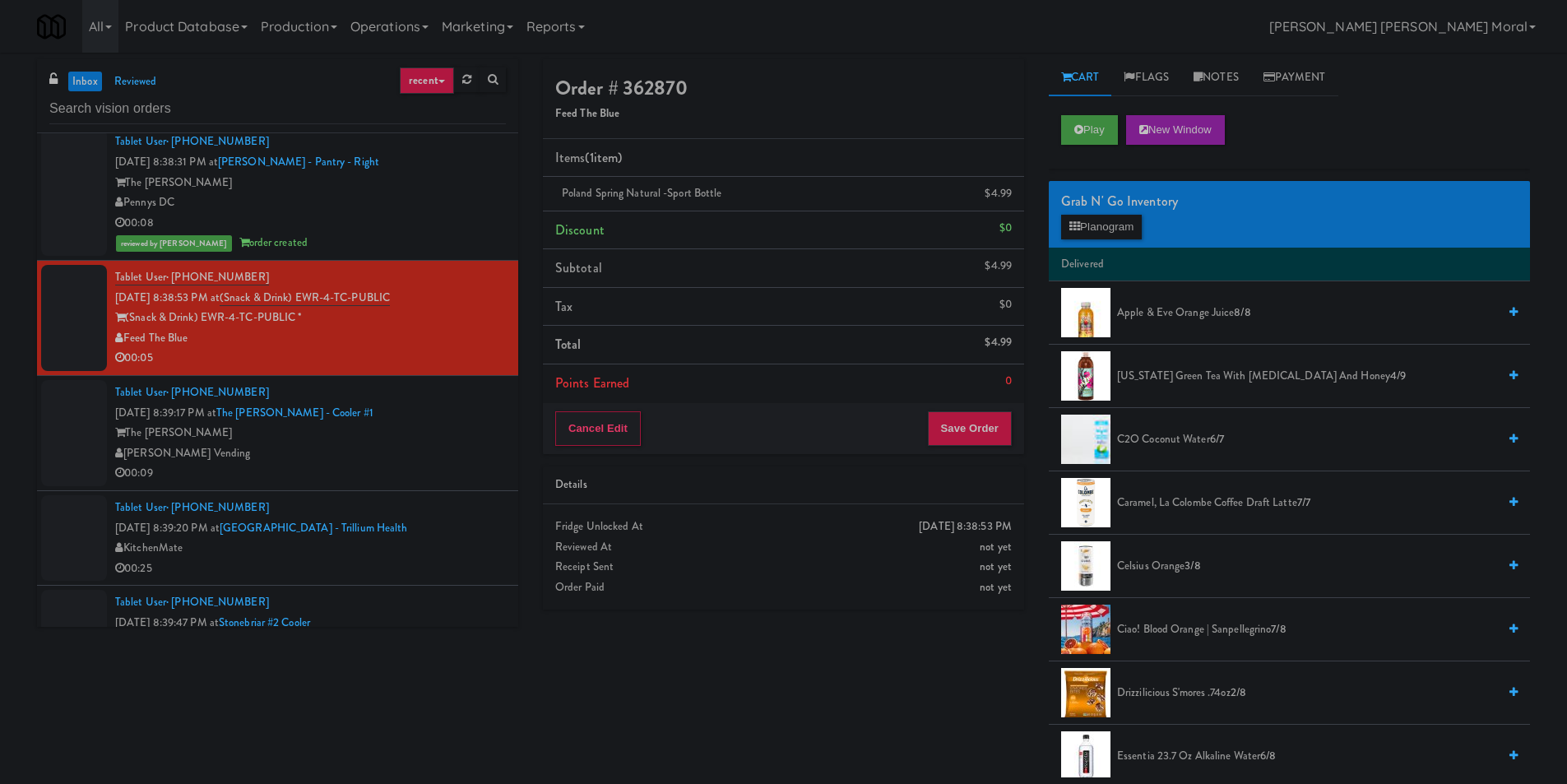
click at [465, 408] on div "Tablet User · (910) 380-2534 [DATE] 8:39:17 PM at [GEOGRAPHIC_DATA][PERSON_NAME…" at bounding box center [310, 433] width 391 height 101
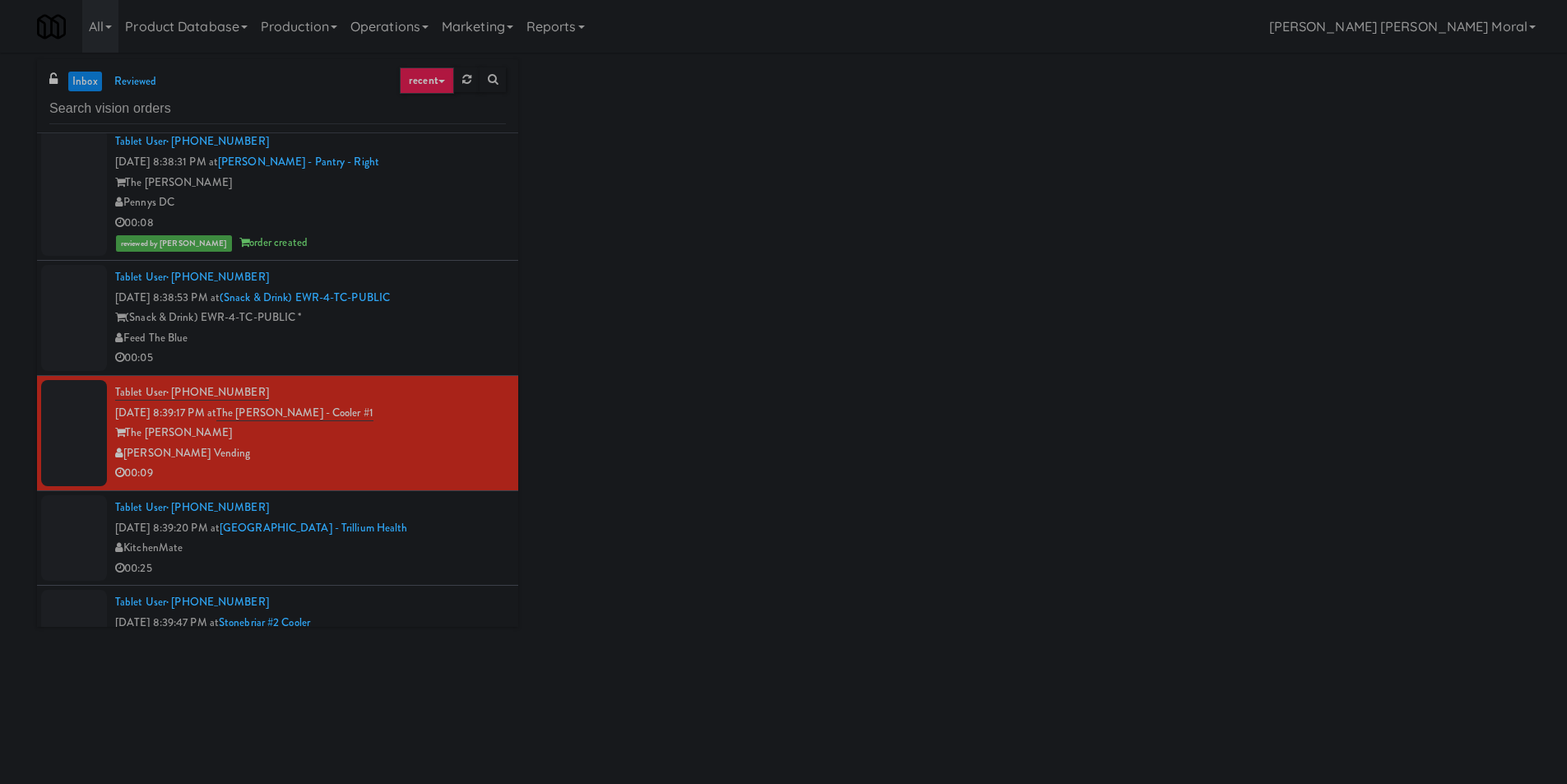
click at [479, 337] on div "Feed The Blue" at bounding box center [310, 338] width 391 height 21
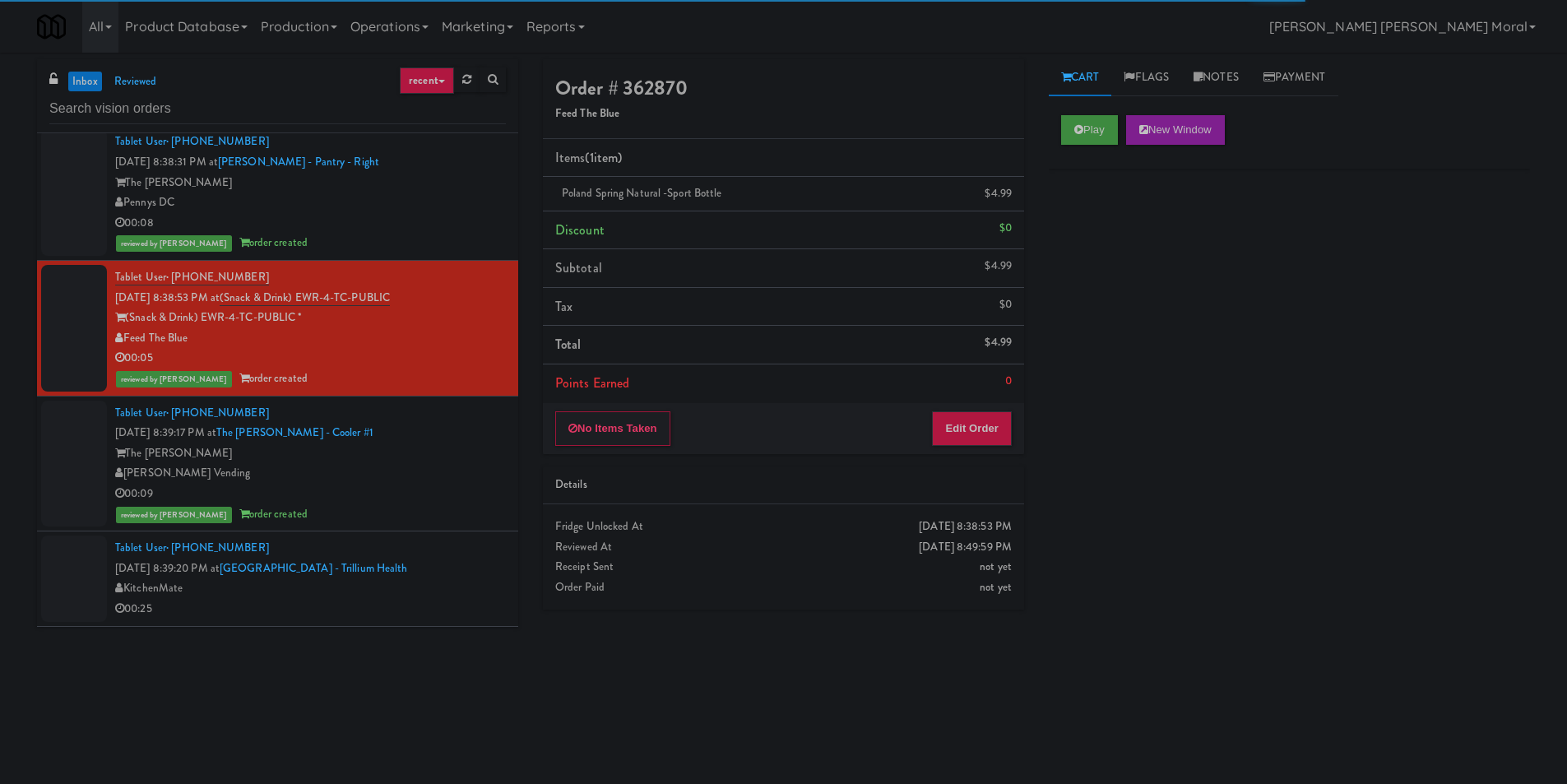
click at [424, 464] on div "[PERSON_NAME] Vending" at bounding box center [310, 473] width 391 height 21
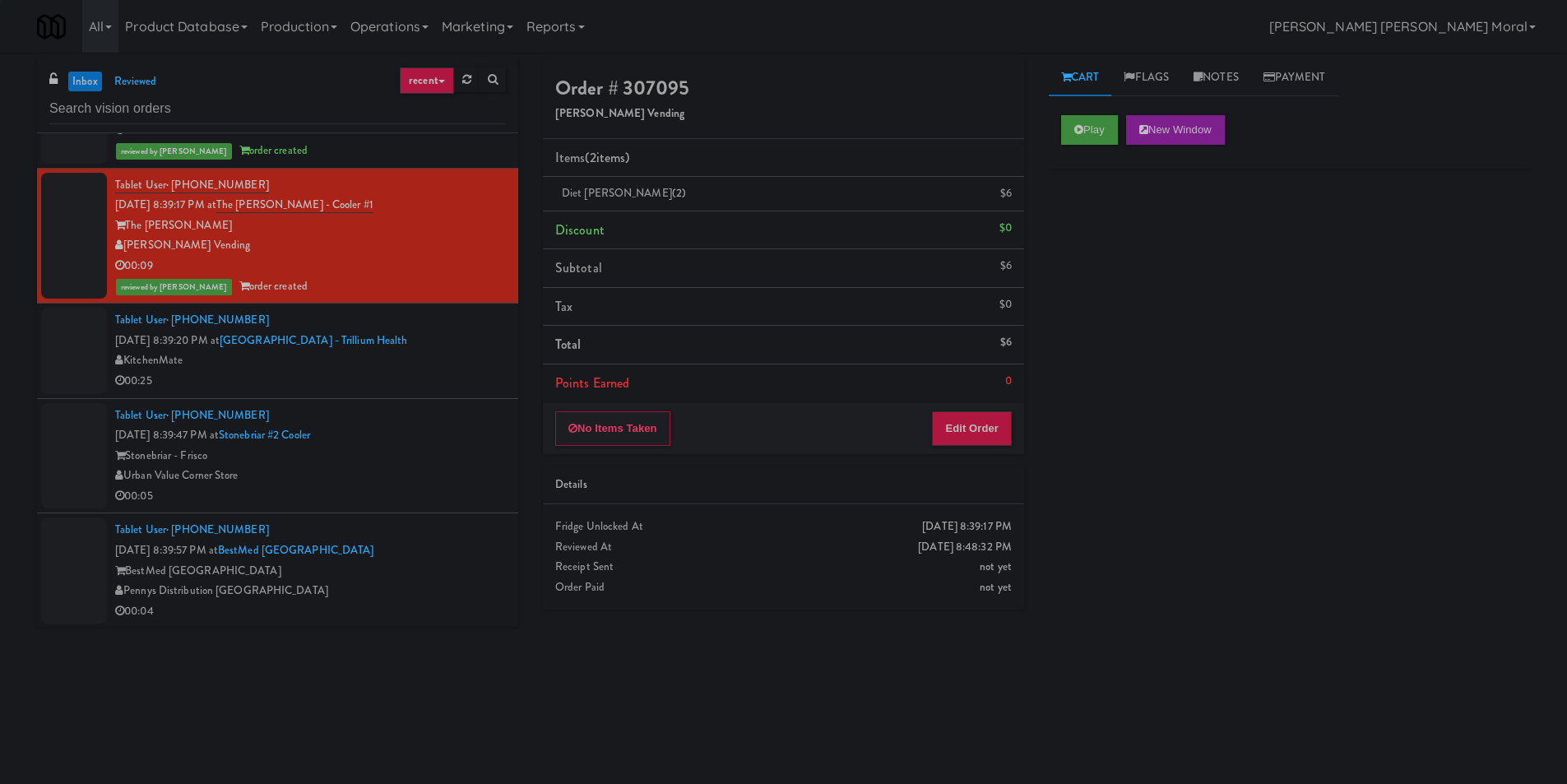
scroll to position [1480, 0]
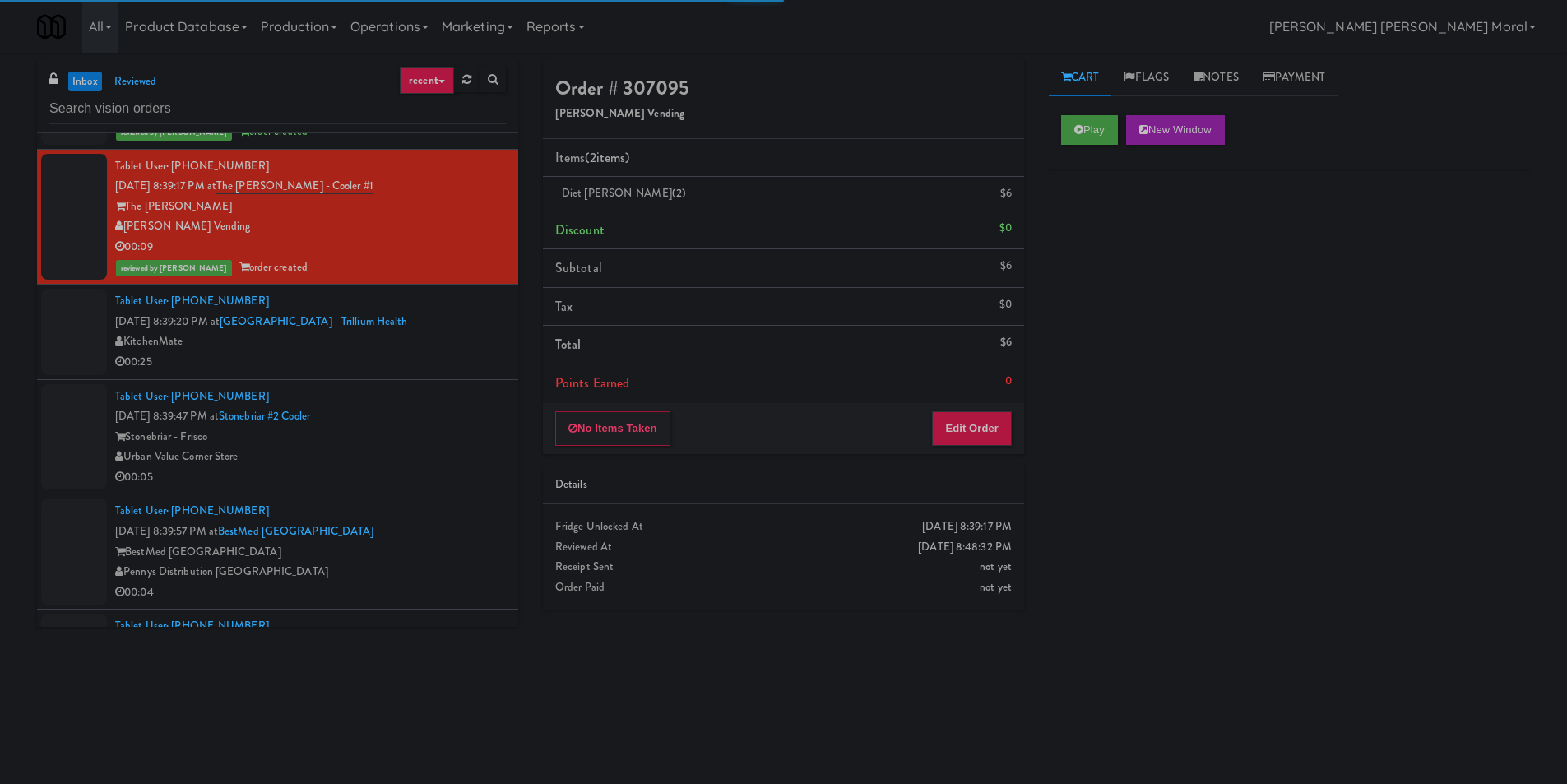
click at [419, 359] on div "00:25" at bounding box center [310, 362] width 391 height 21
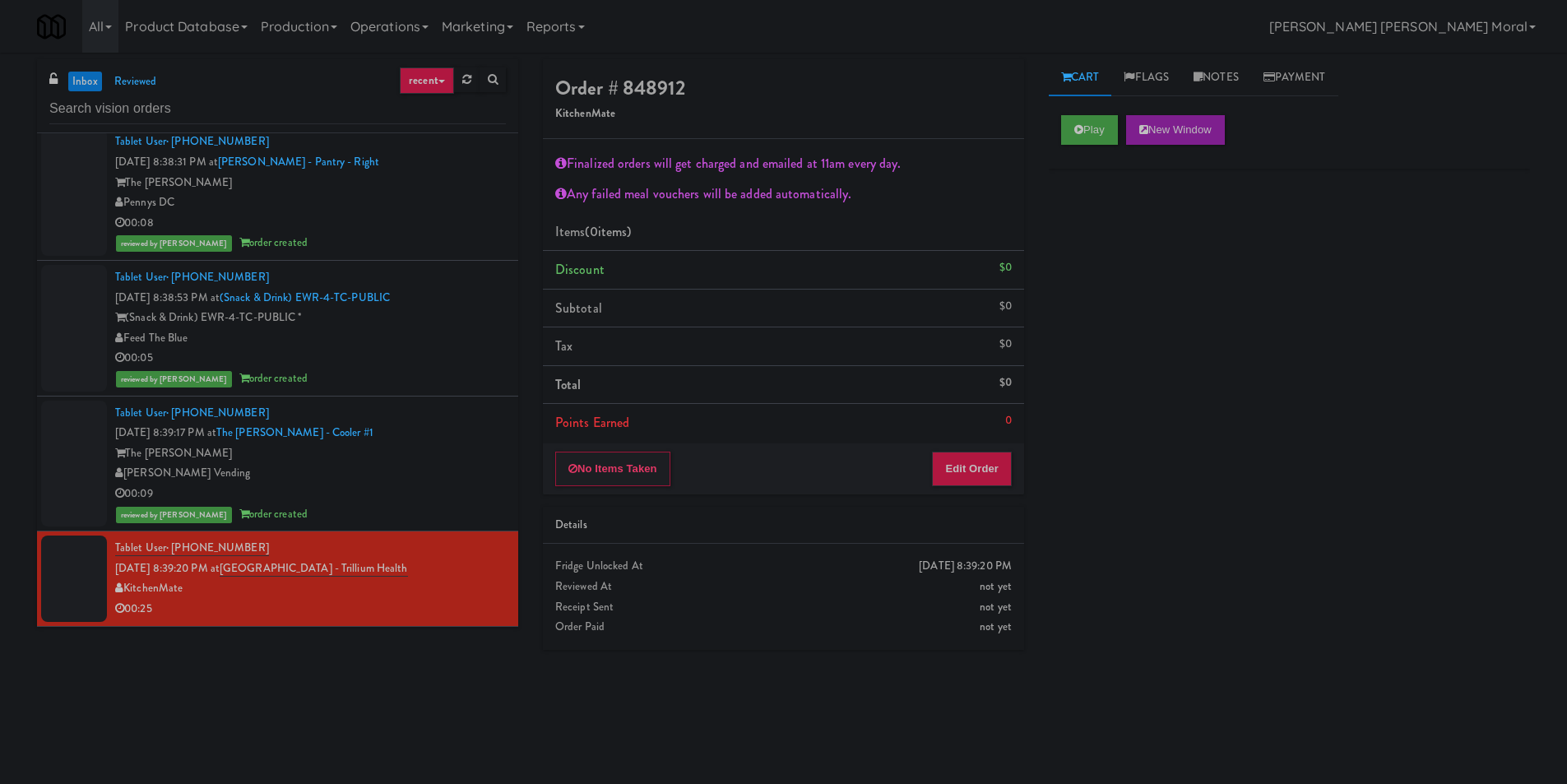
click at [445, 364] on div "00:05" at bounding box center [310, 357] width 391 height 21
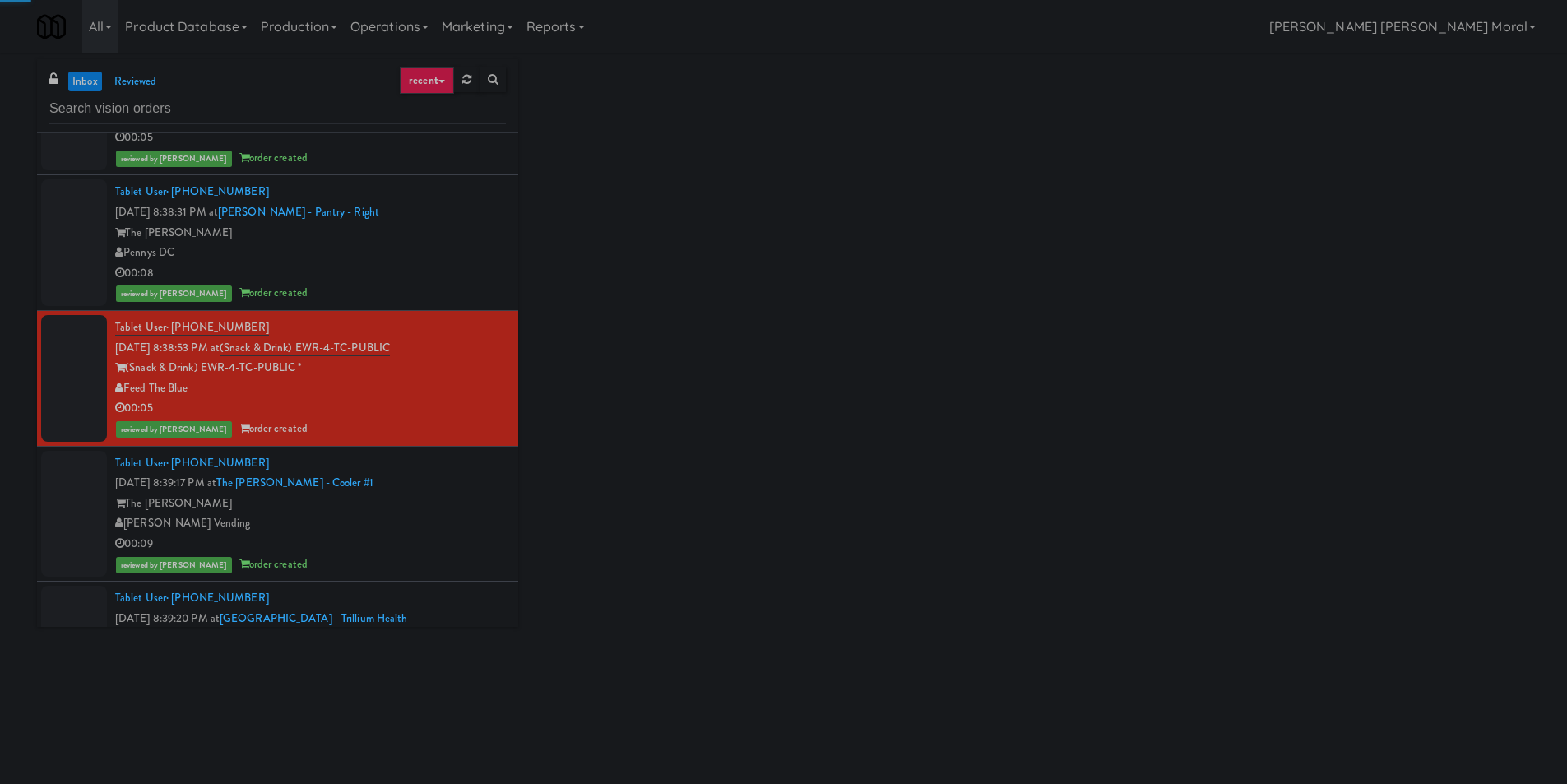
scroll to position [1069, 0]
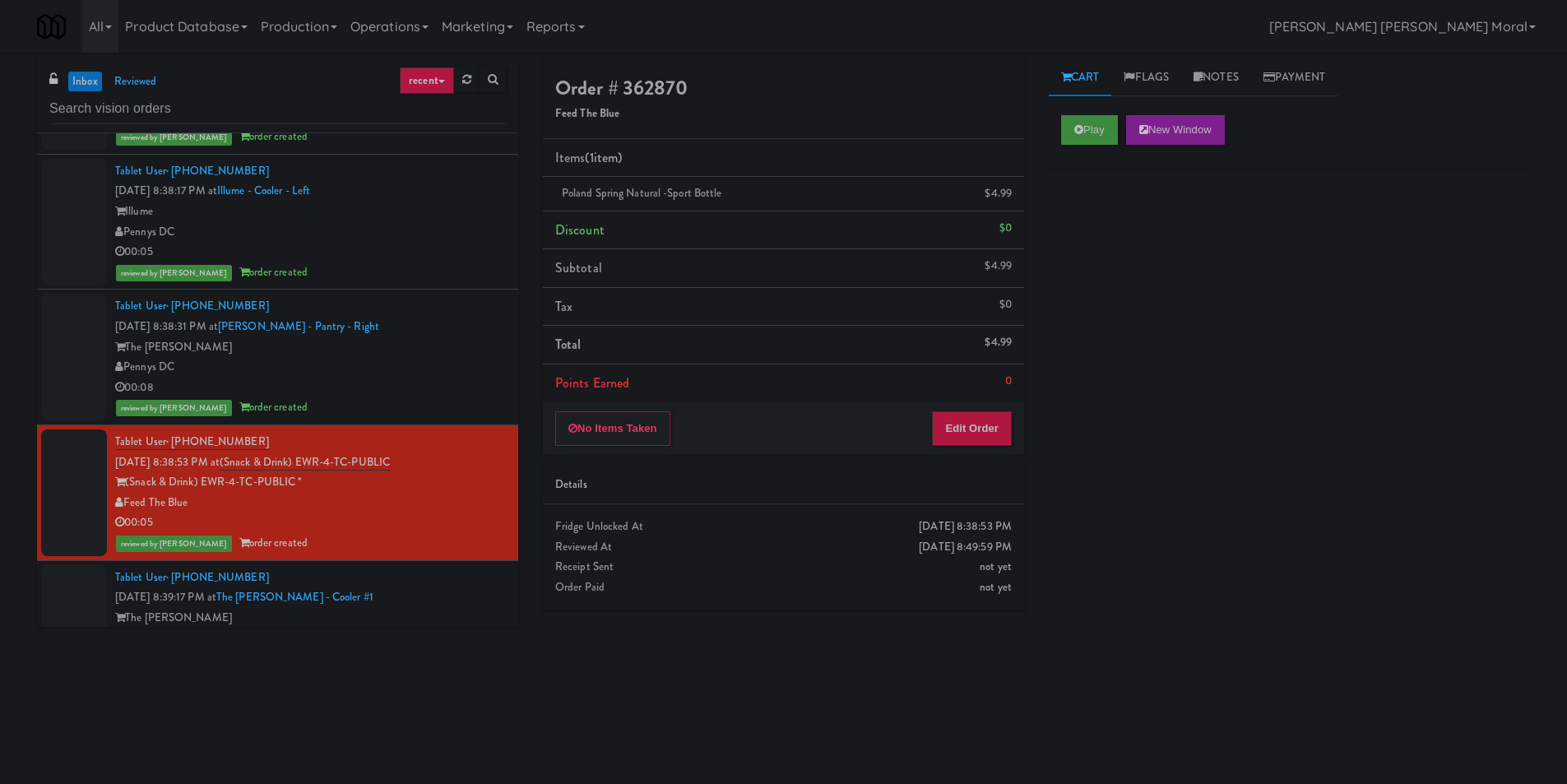
click at [446, 372] on div "Pennys DC" at bounding box center [310, 367] width 391 height 21
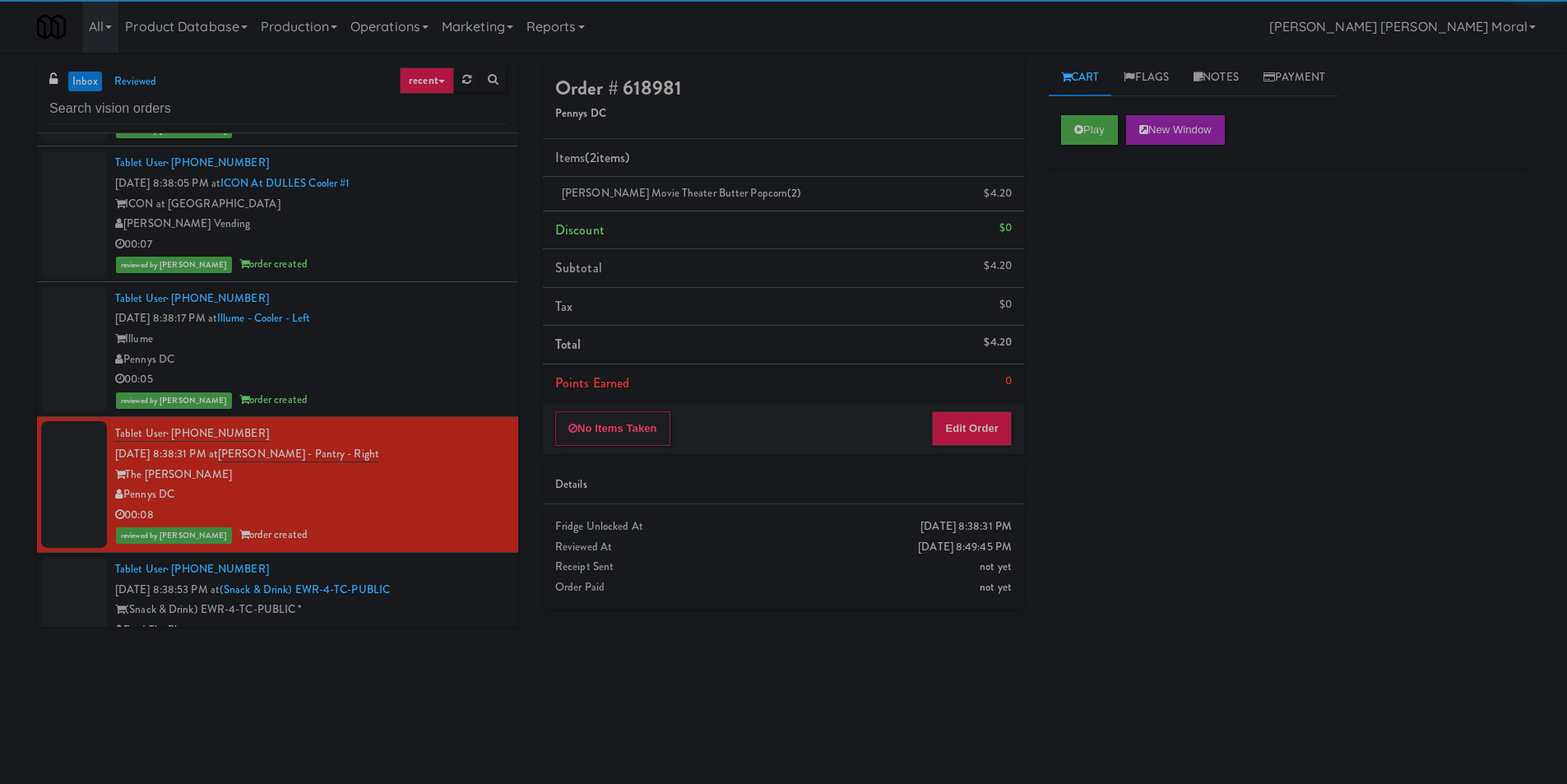
scroll to position [905, 0]
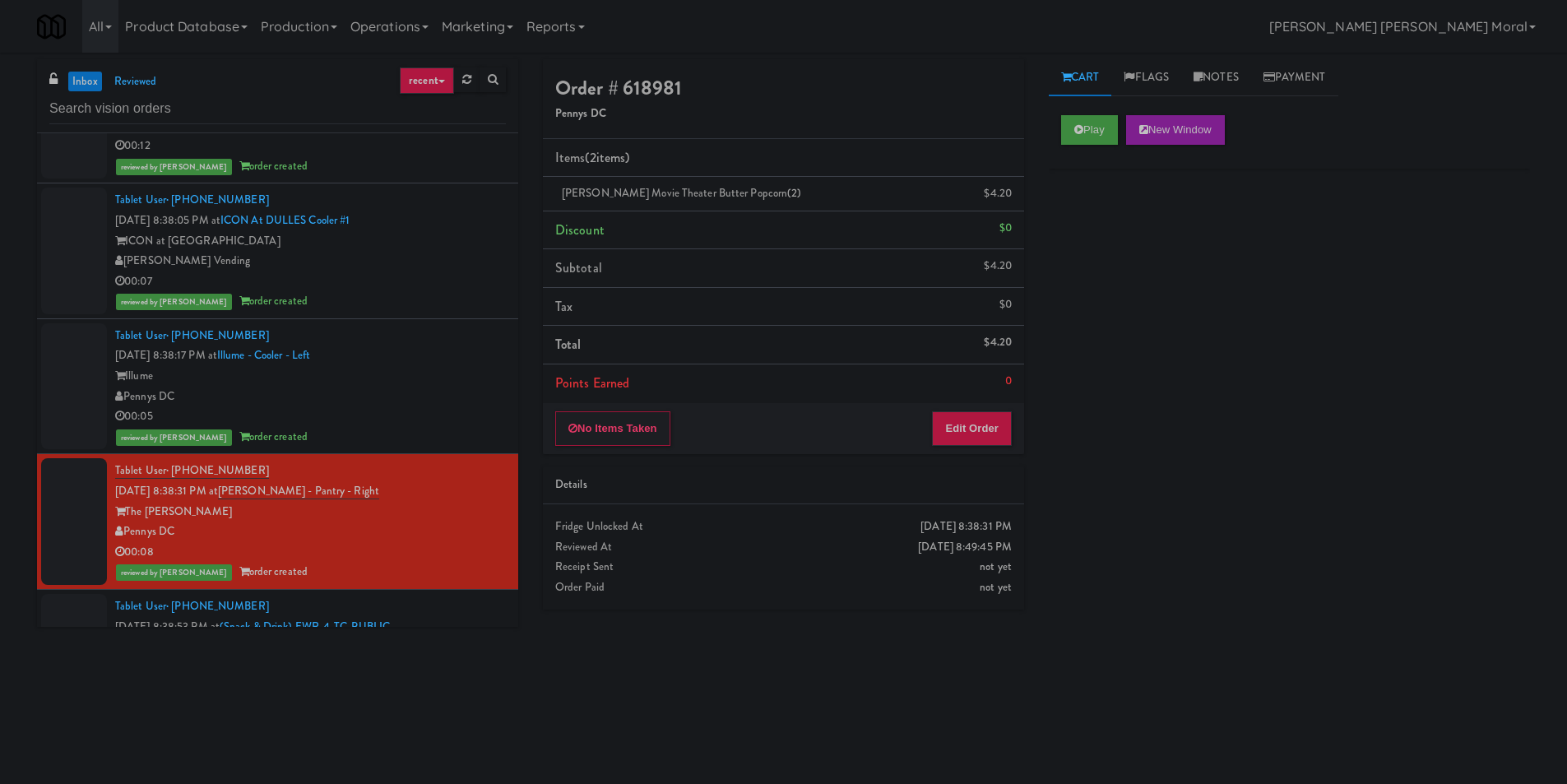
click at [440, 427] on div "reviewed by [PERSON_NAME] order created" at bounding box center [310, 437] width 391 height 21
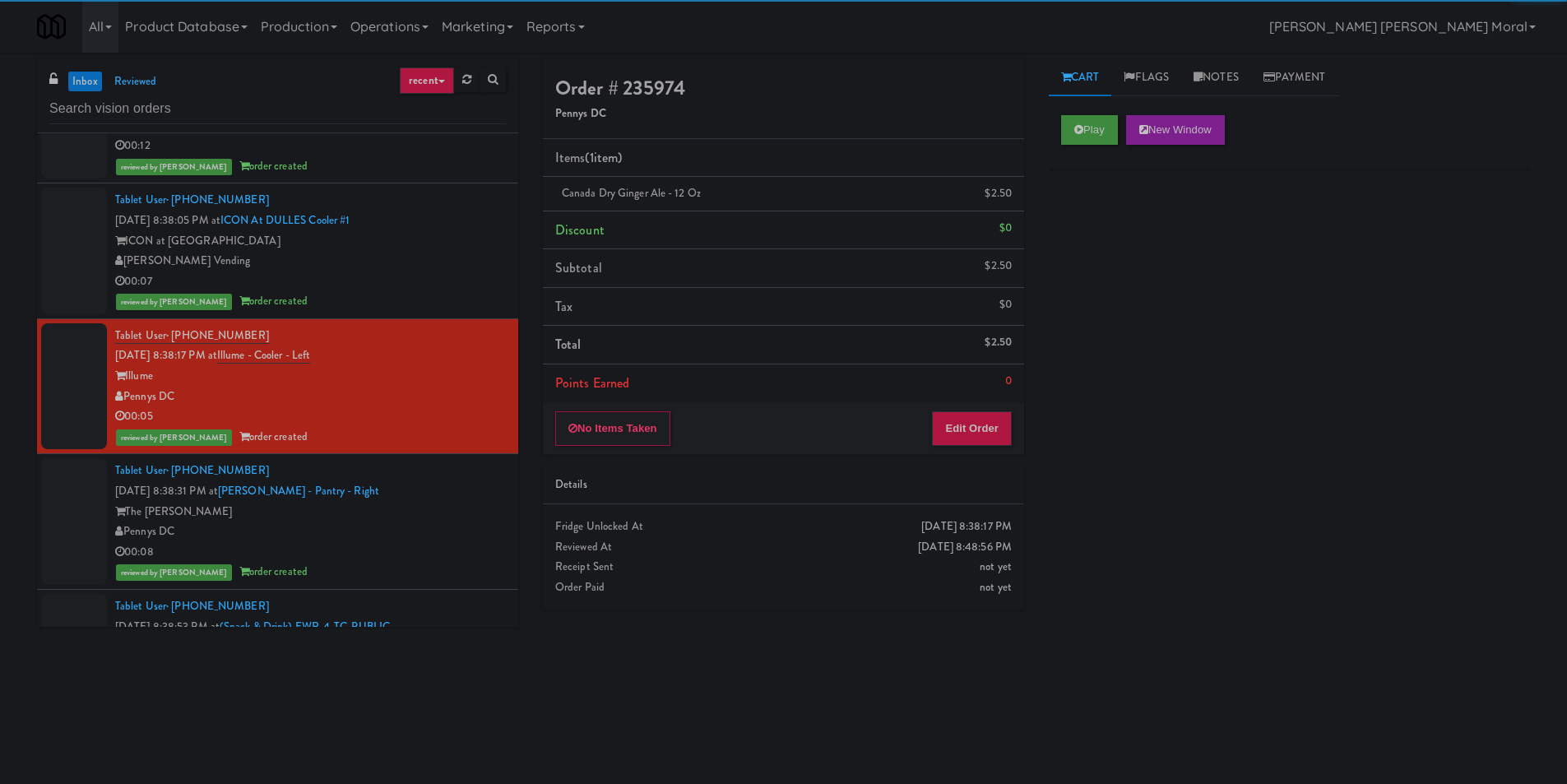
click at [418, 287] on div "00:07" at bounding box center [310, 281] width 391 height 21
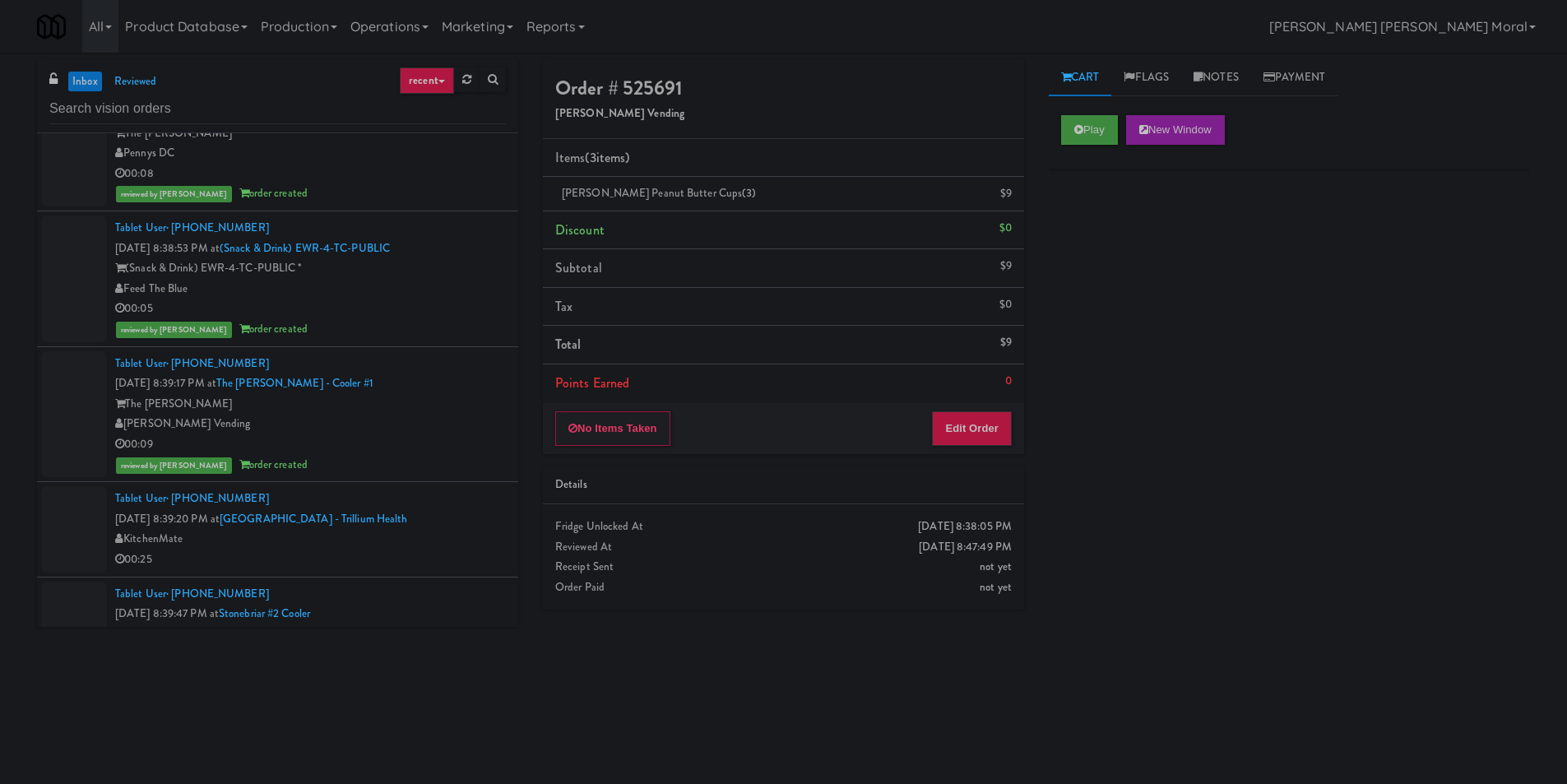
scroll to position [1398, 0]
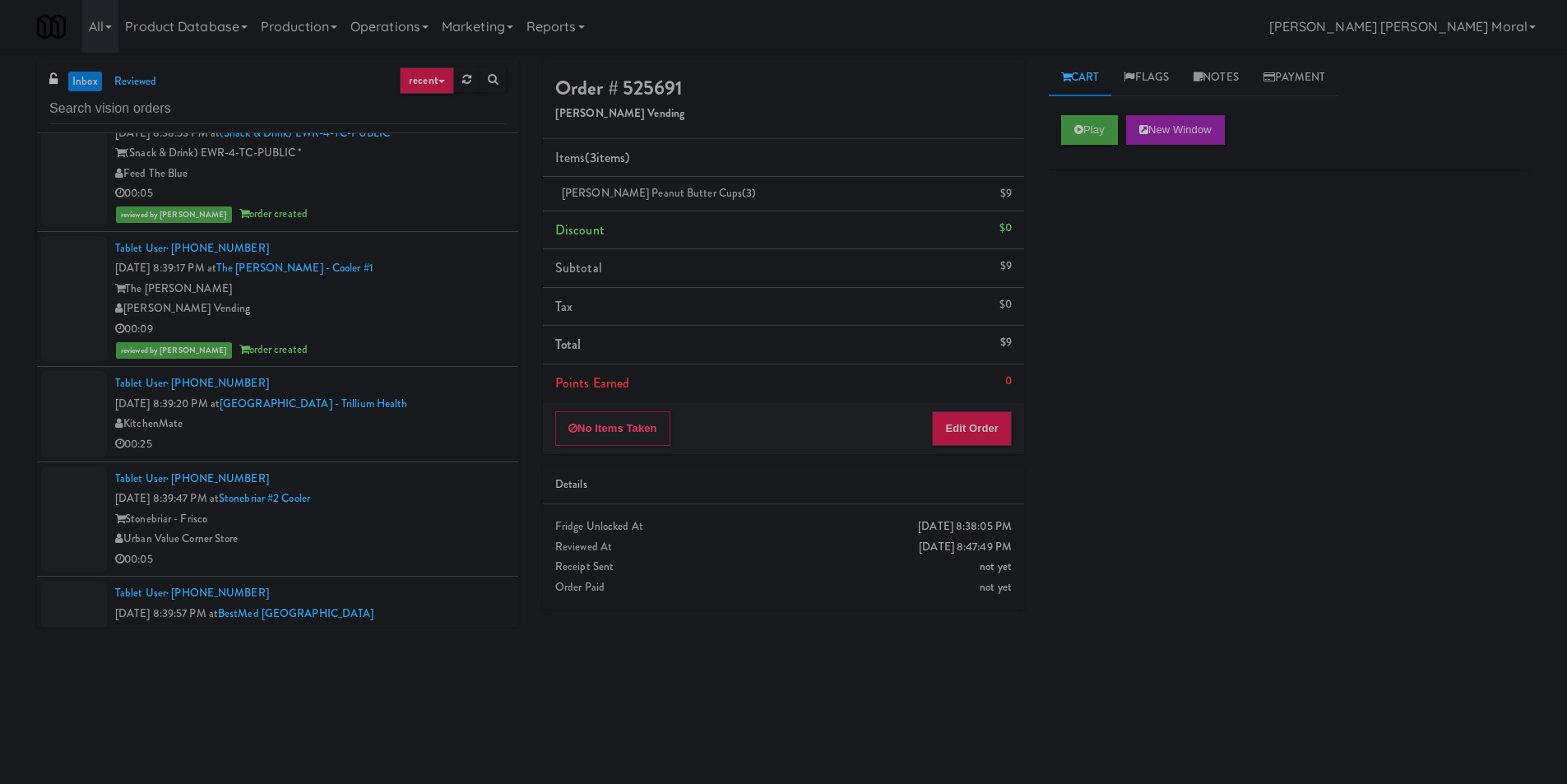
click at [421, 432] on div "KitchenMate" at bounding box center [310, 424] width 391 height 21
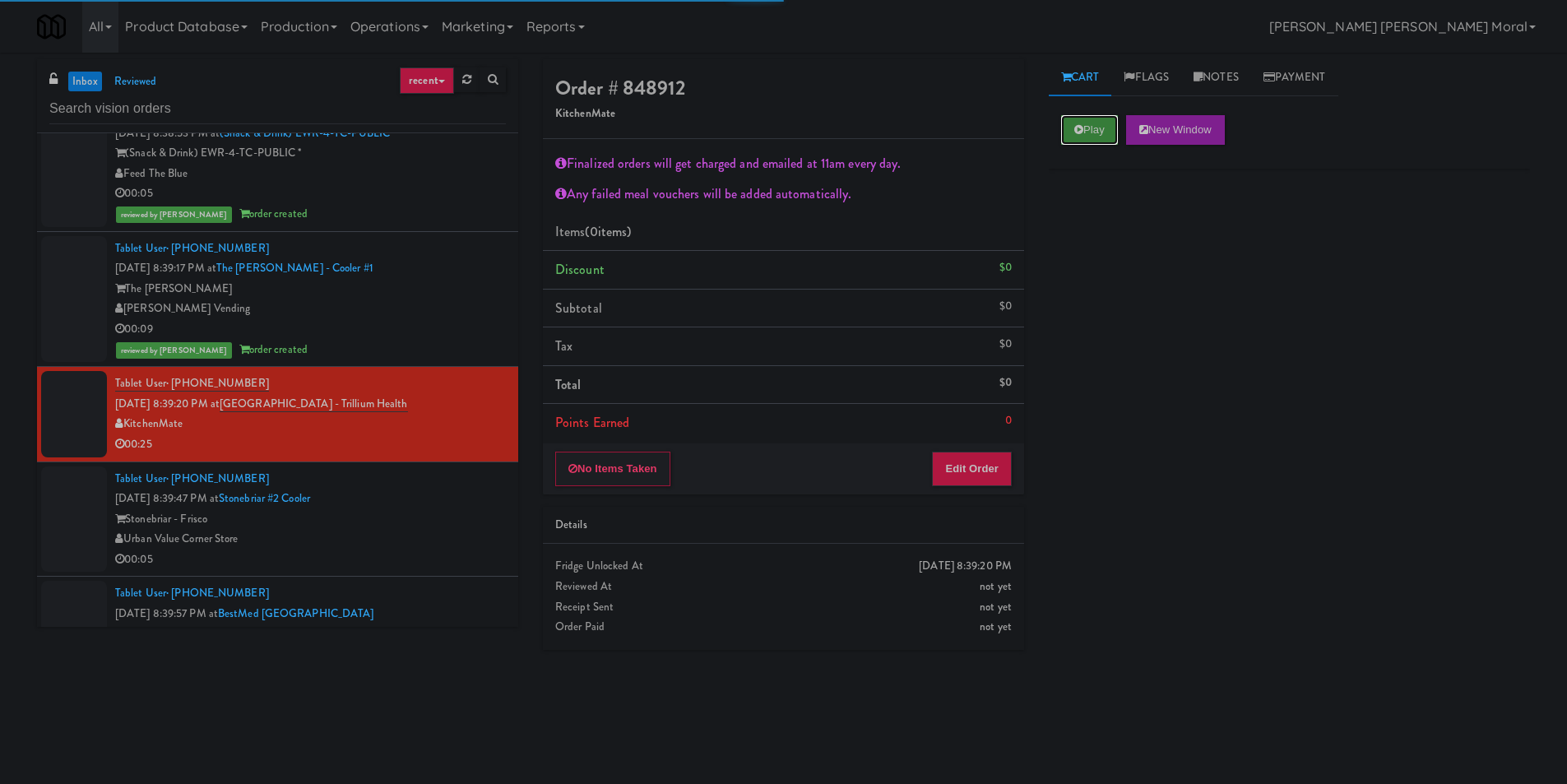
click at [1110, 122] on button "Play" at bounding box center [1090, 130] width 56 height 30
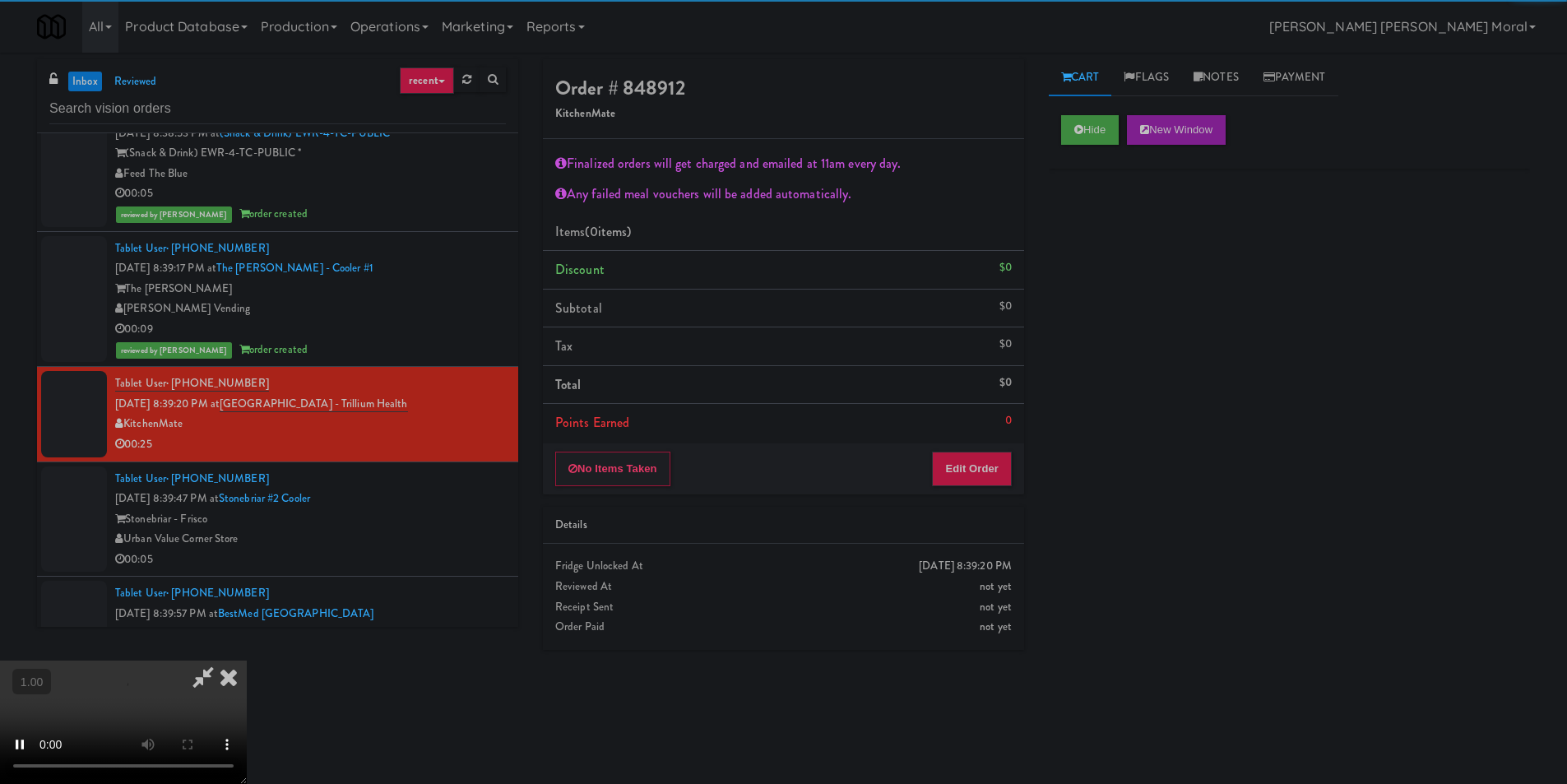
click at [1110, 240] on div "Hide New Window Primary Flag Clear Flag if unable to determine what was taken o…" at bounding box center [1290, 411] width 481 height 617
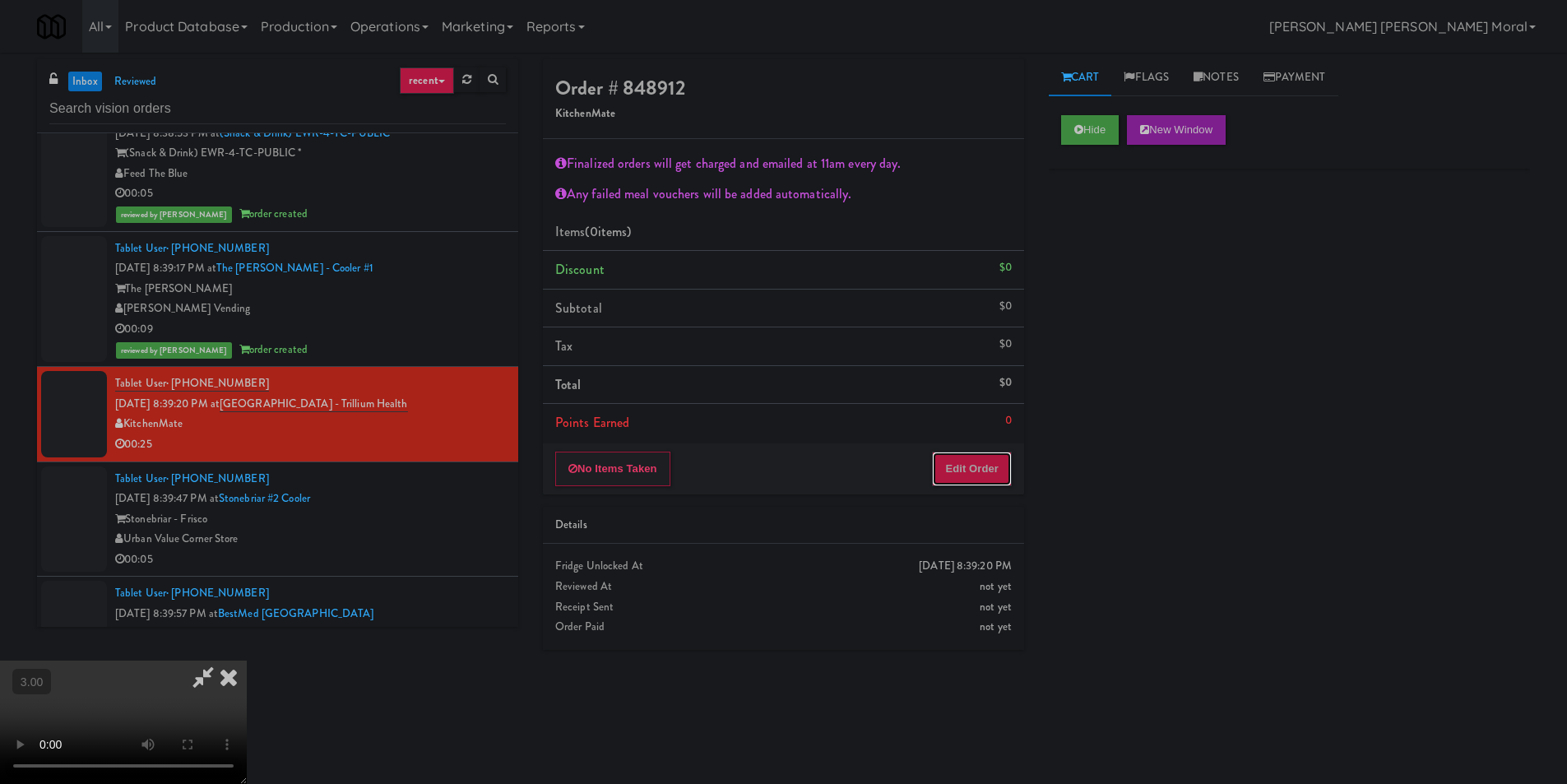
click at [969, 467] on button "Edit Order" at bounding box center [972, 468] width 80 height 35
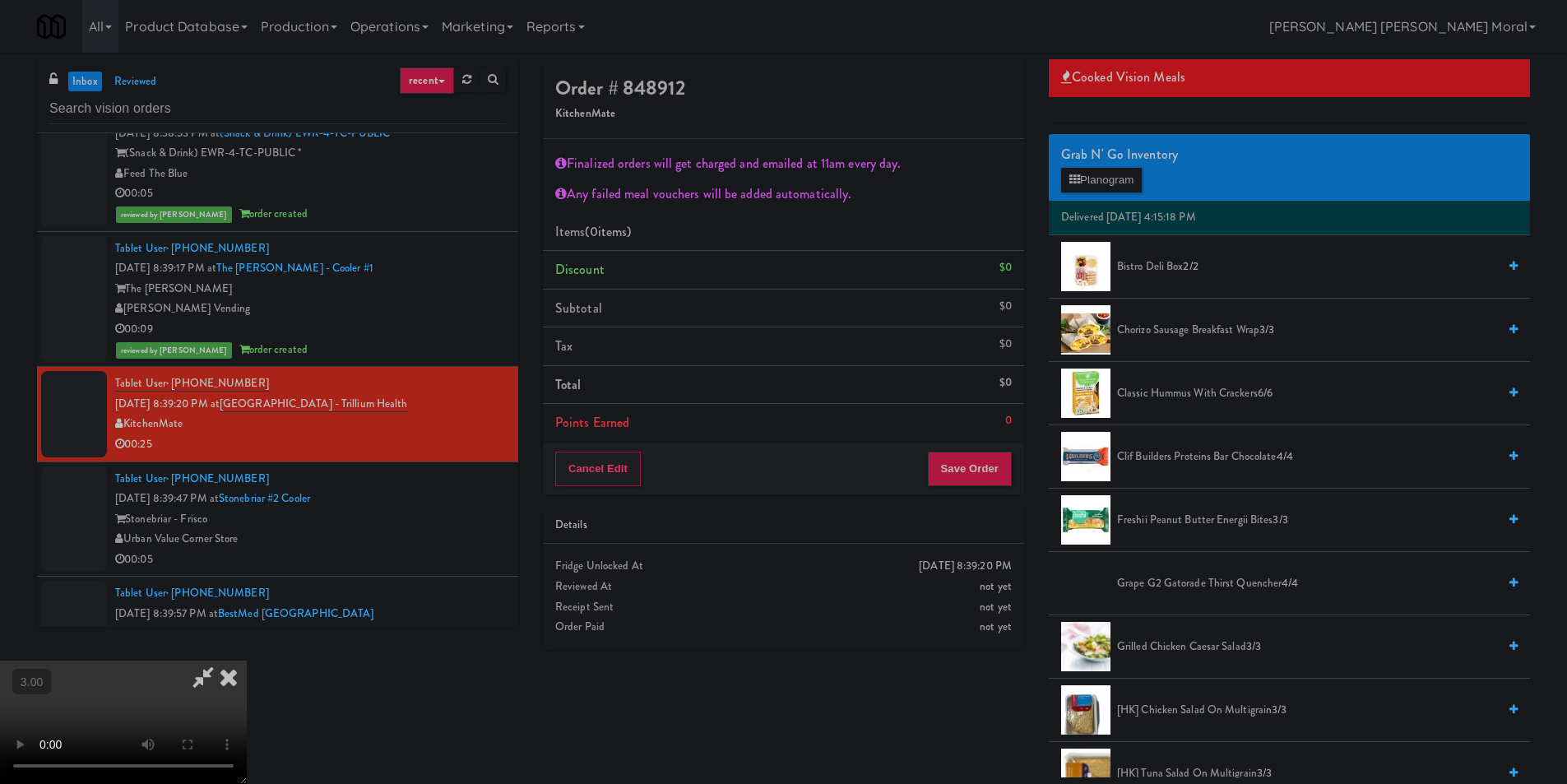
scroll to position [164, 0]
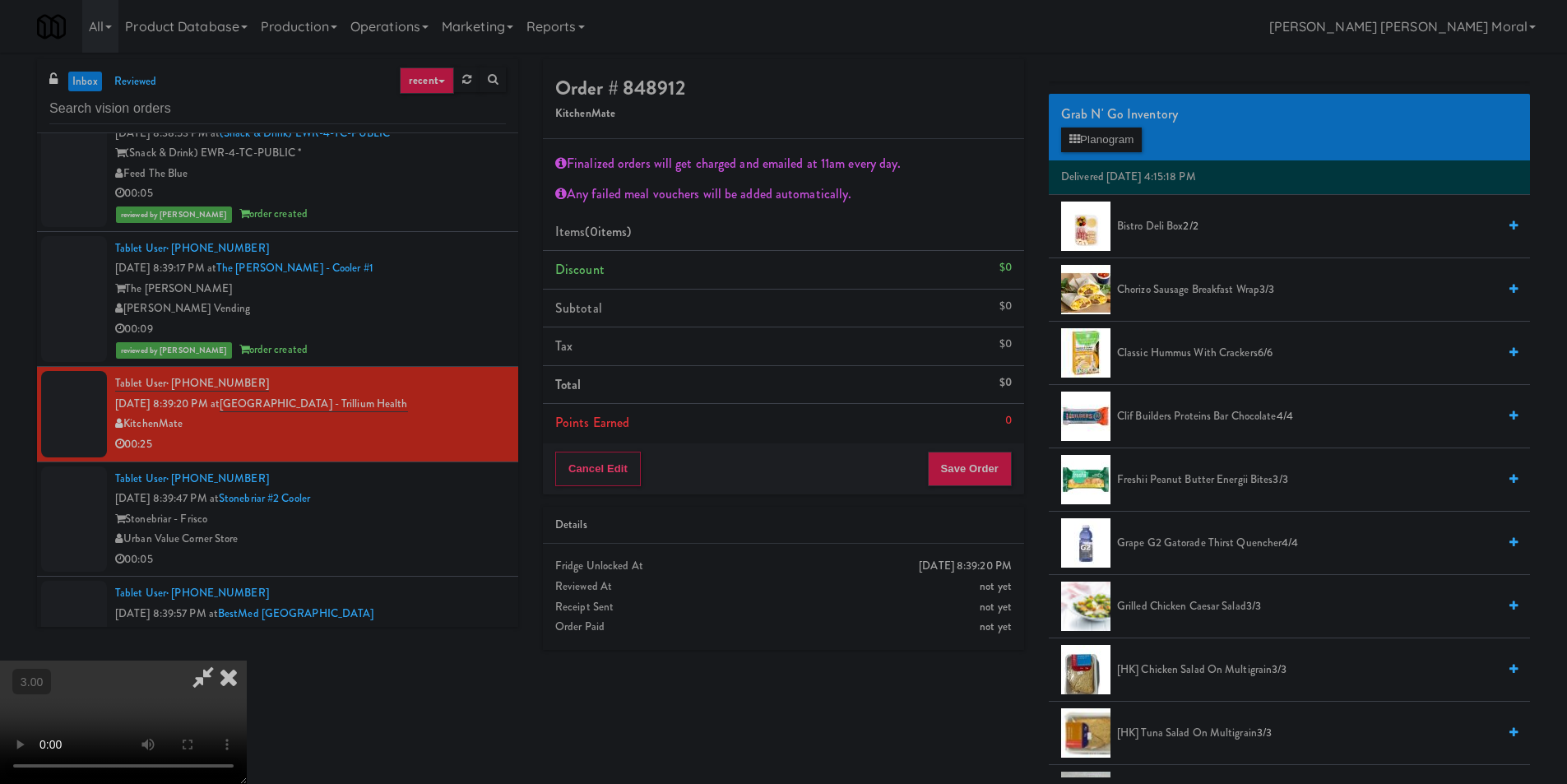
click at [1184, 663] on span "[HK] Chicken Salad on Multigrain 3/3" at bounding box center [1307, 669] width 380 height 21
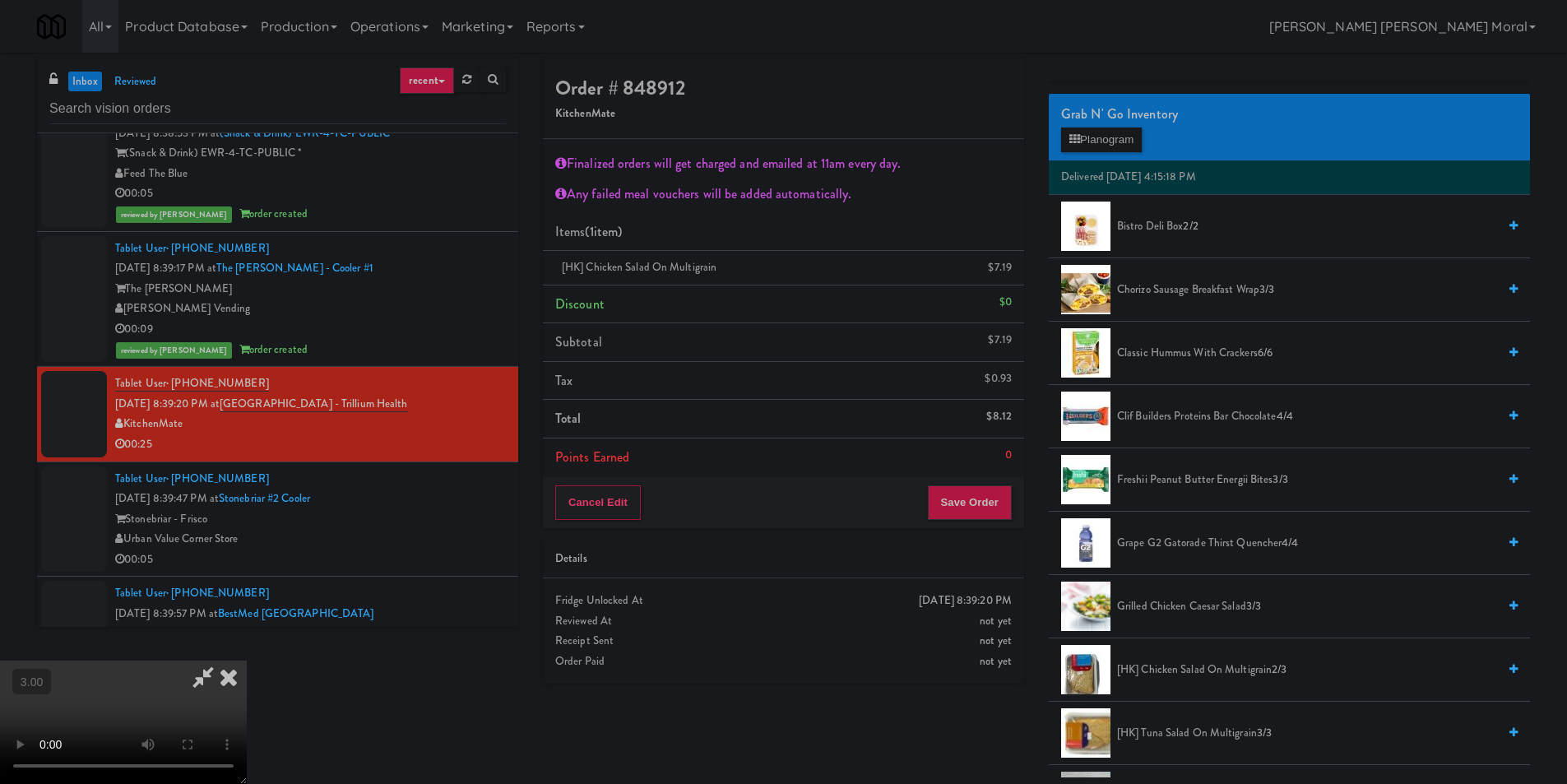
click at [247, 660] on icon at bounding box center [229, 676] width 37 height 33
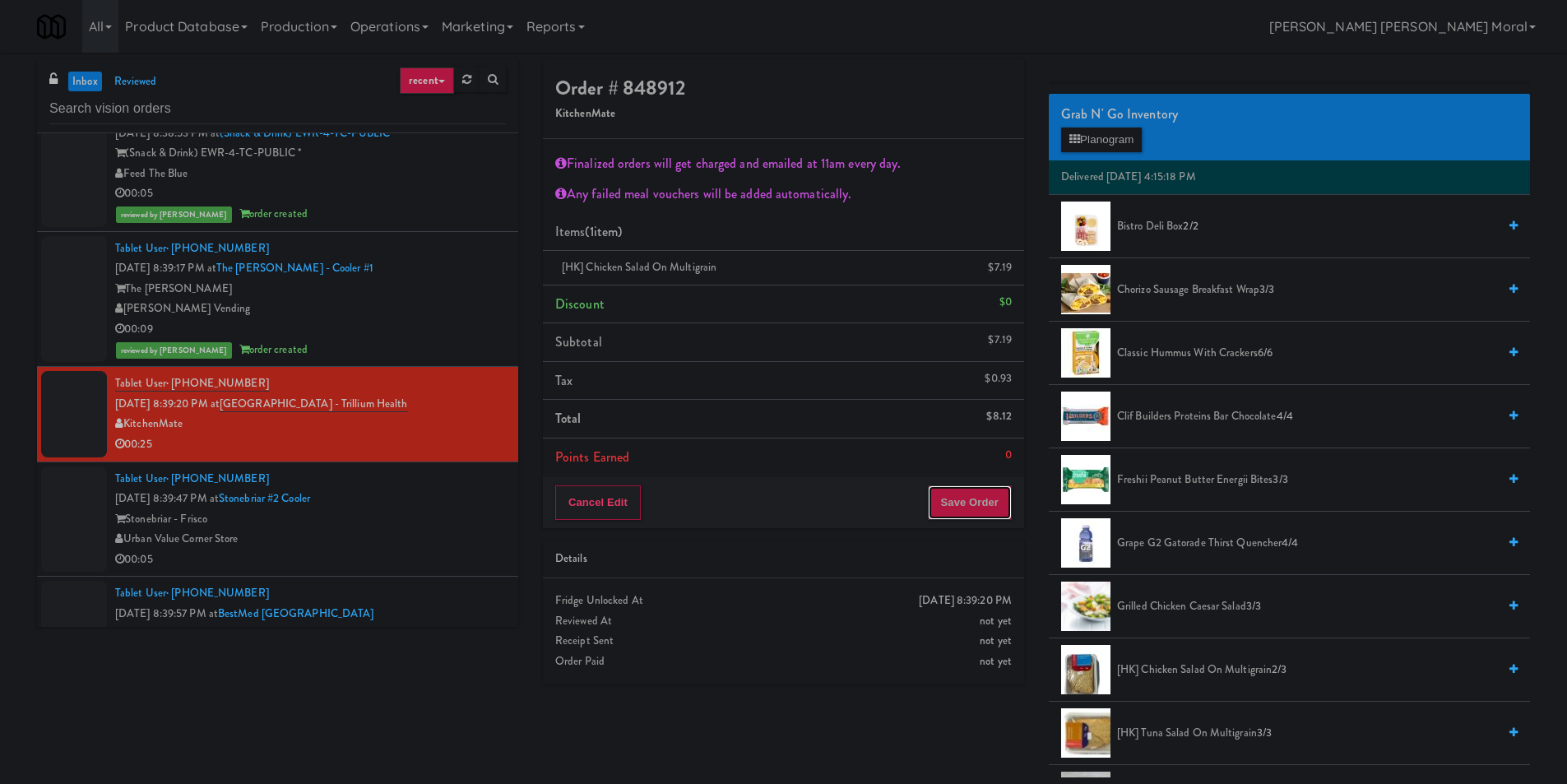
click at [978, 506] on button "Save Order" at bounding box center [970, 502] width 84 height 35
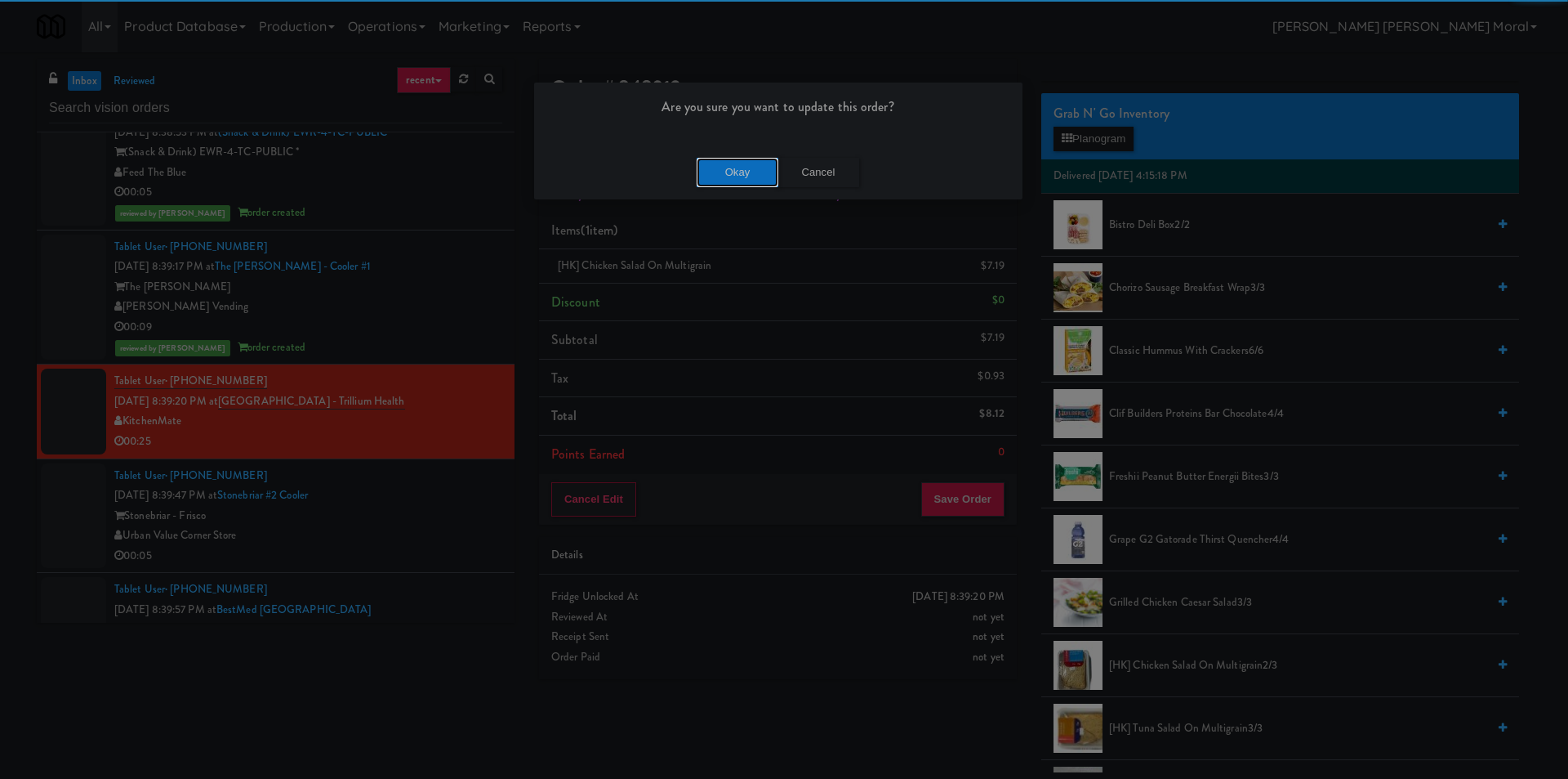
click at [758, 178] on button "Okay" at bounding box center [737, 172] width 82 height 30
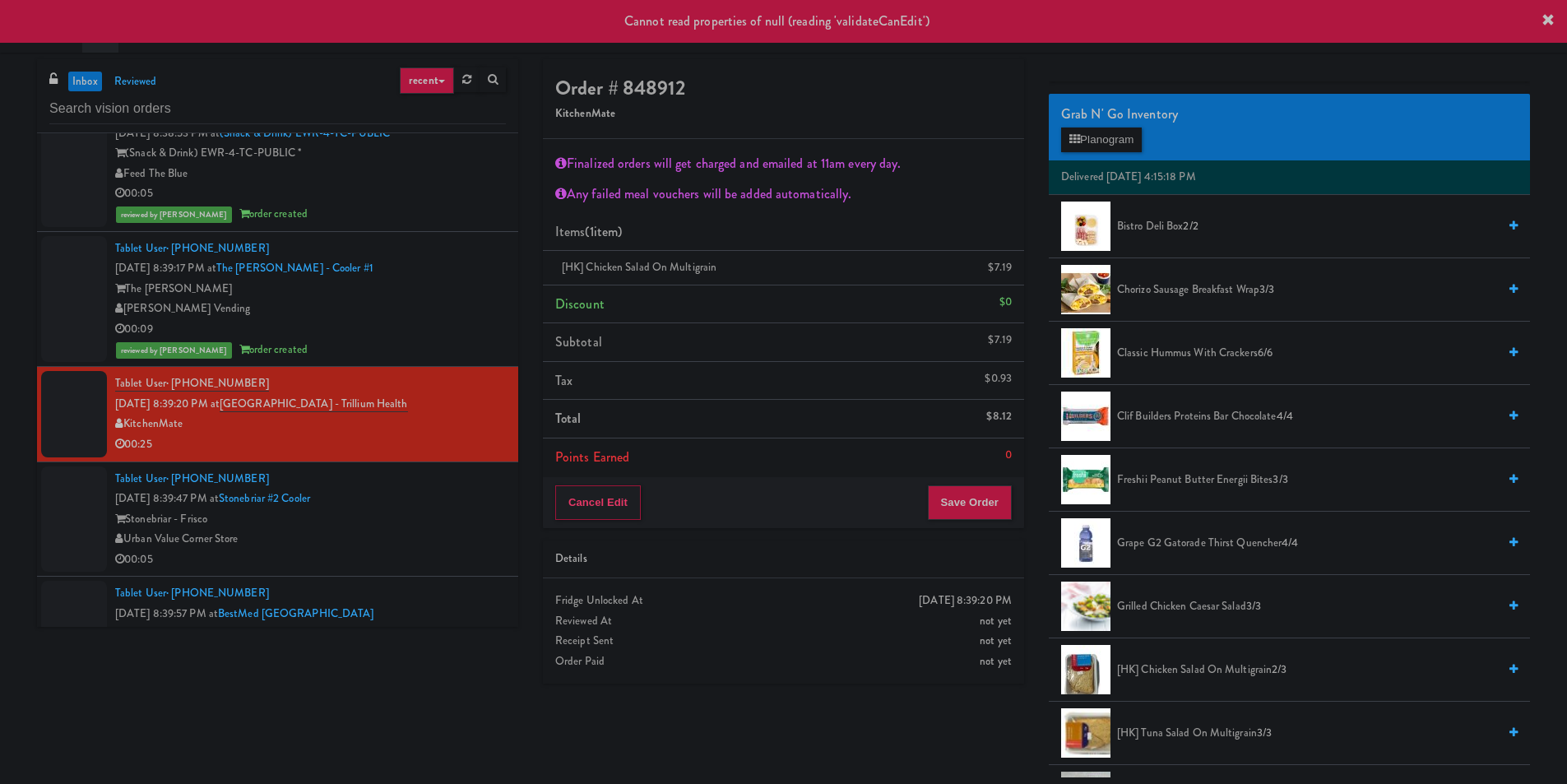
drag, startPoint x: 444, startPoint y: 519, endPoint x: 468, endPoint y: 451, distance: 72.1
click at [445, 518] on div "Stonebriar - Frisco" at bounding box center [310, 519] width 391 height 21
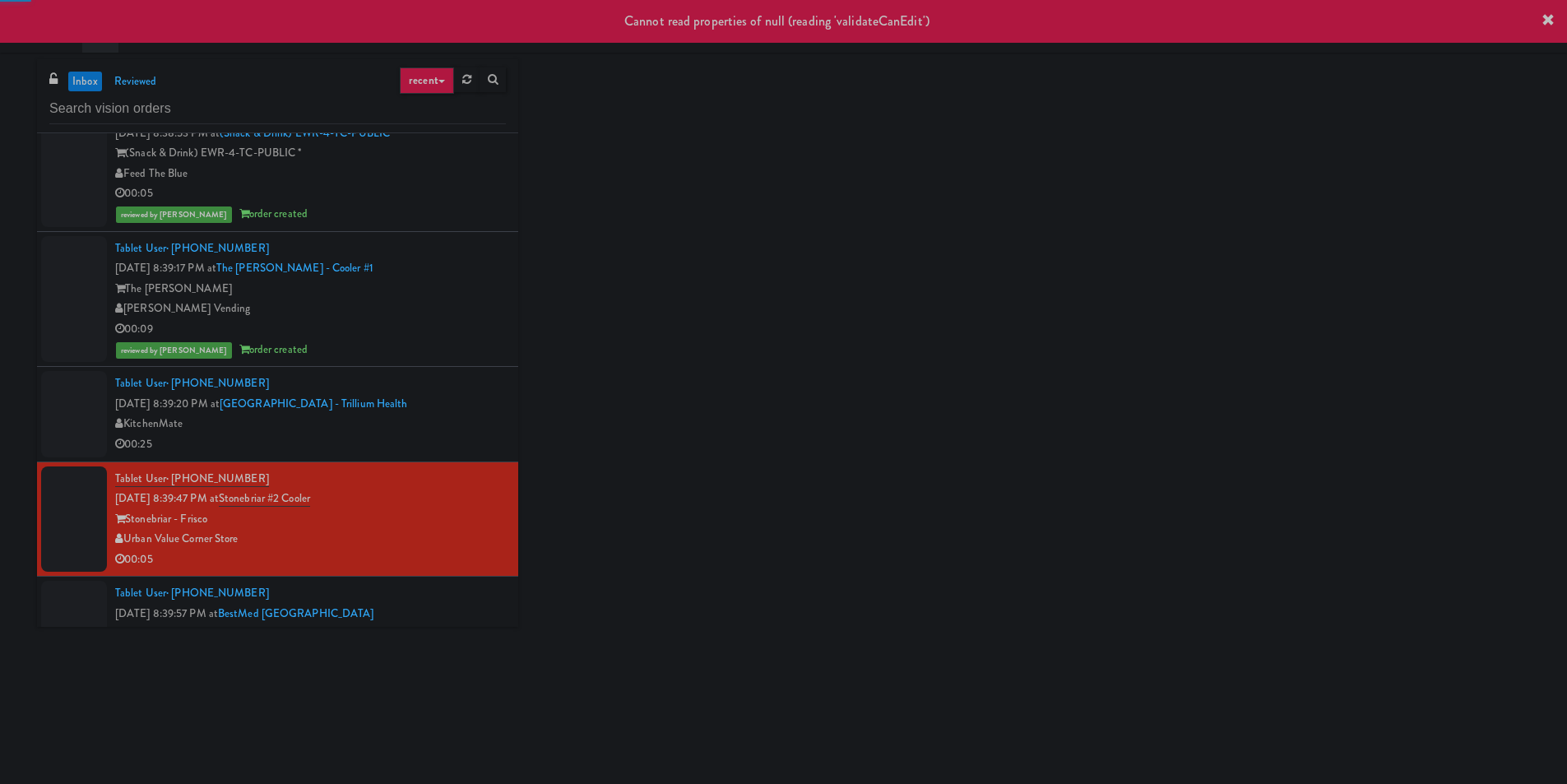
click at [470, 435] on div "00:25" at bounding box center [310, 444] width 391 height 21
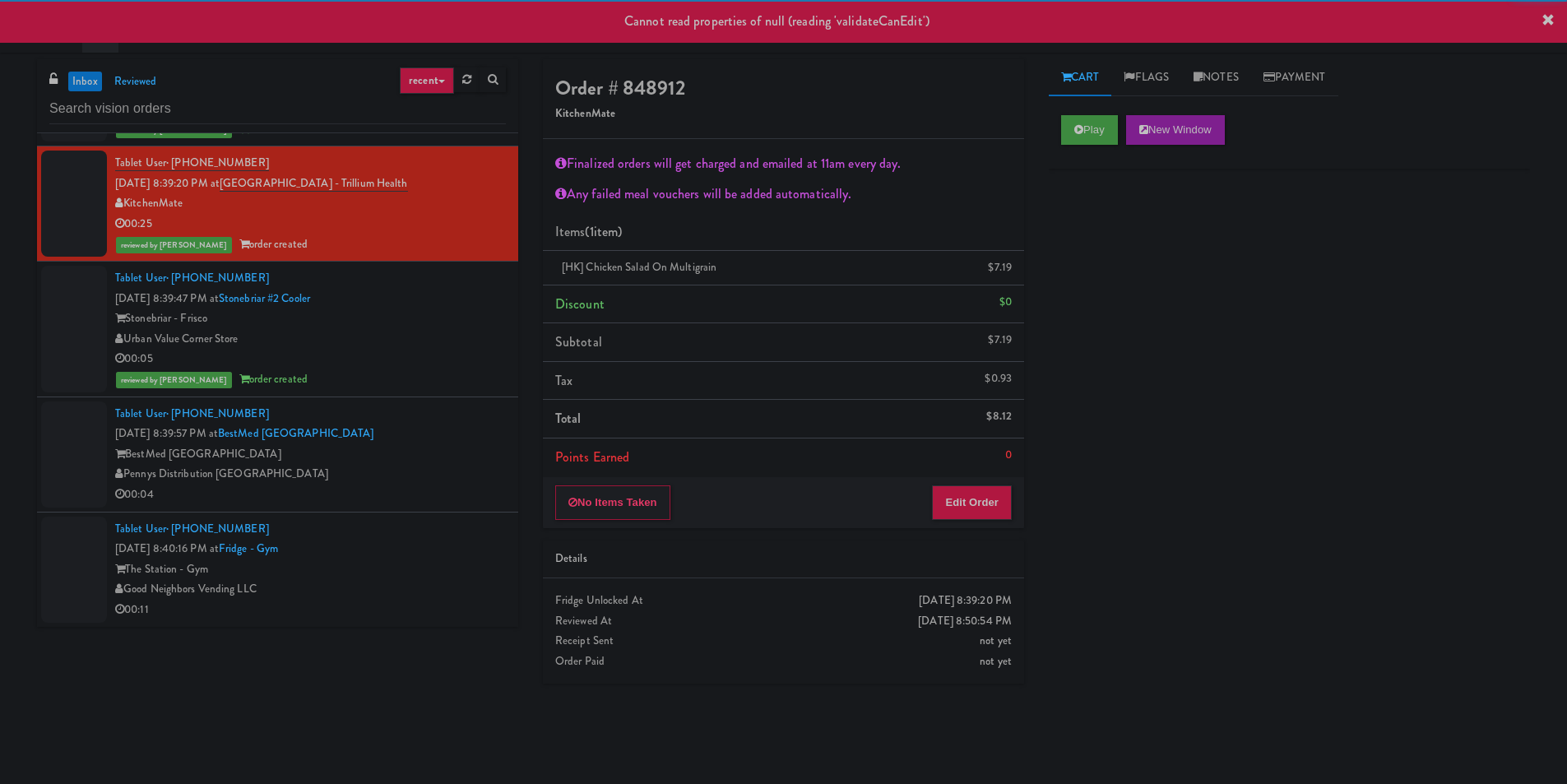
scroll to position [1644, 0]
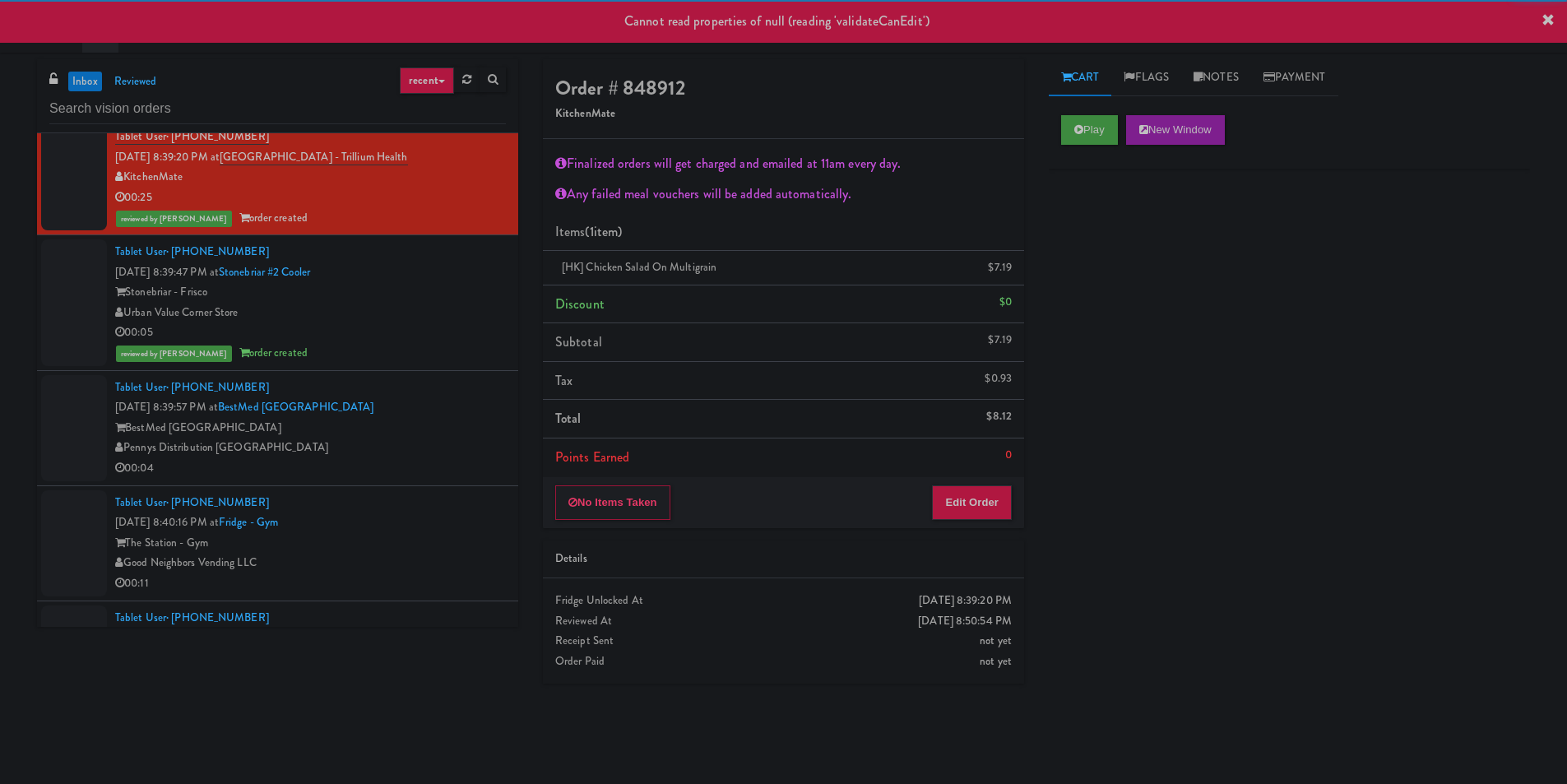
click at [455, 430] on div "BestMed [GEOGRAPHIC_DATA]" at bounding box center [310, 428] width 391 height 21
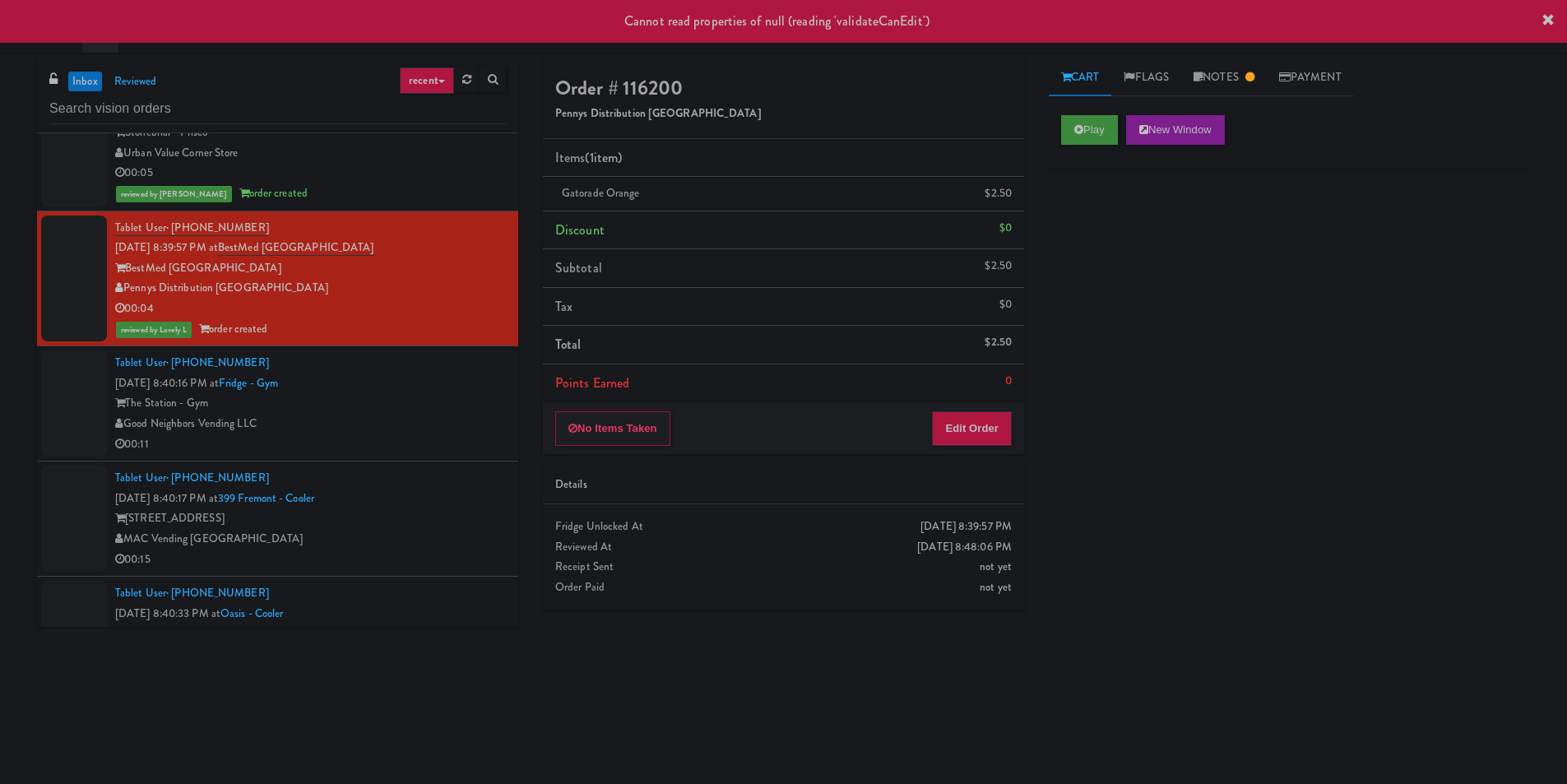
scroll to position [1810, 0]
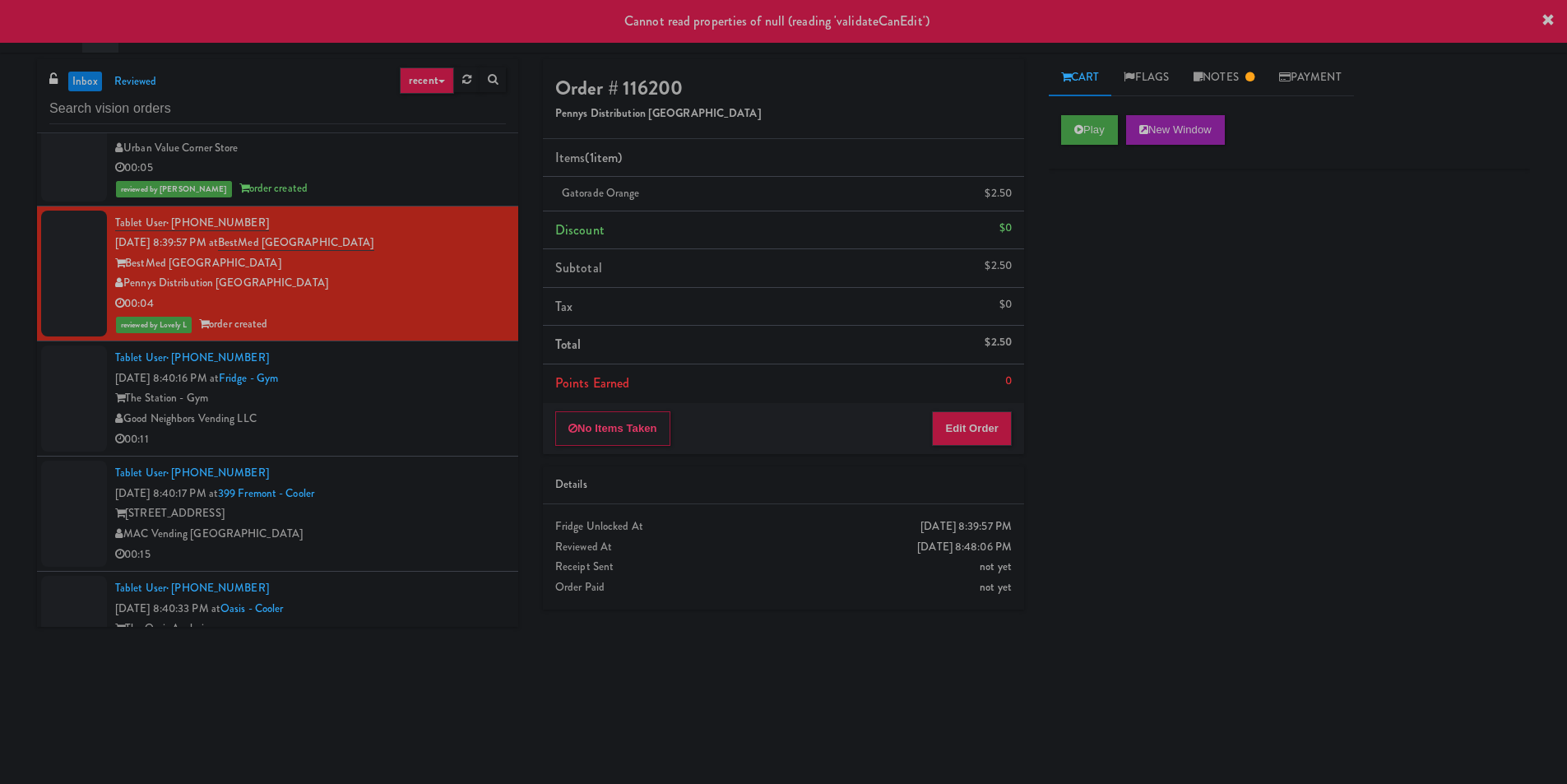
click at [435, 409] on div "Good Neighbors Vending LLC" at bounding box center [310, 419] width 391 height 21
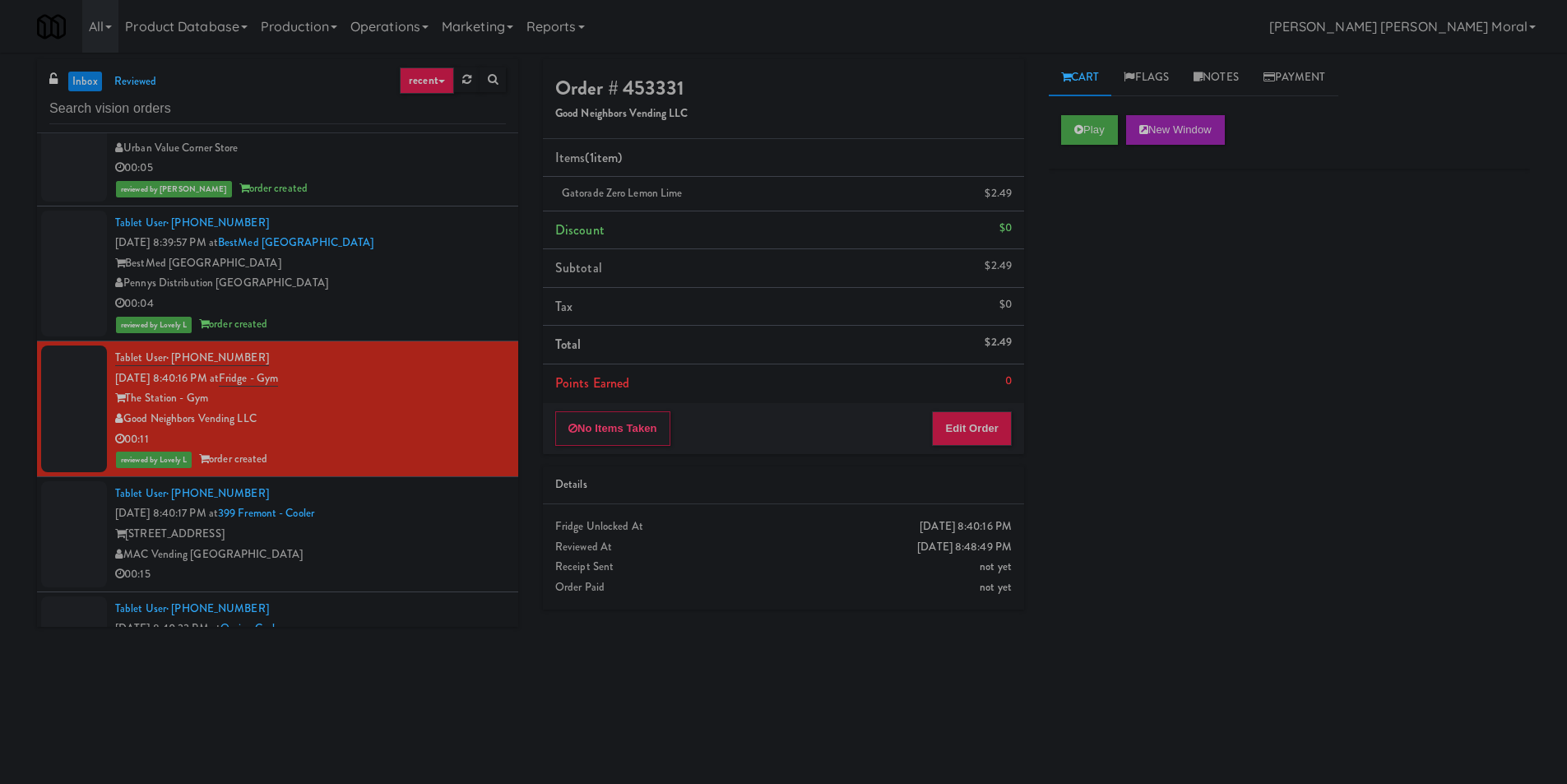
click at [20, 548] on div "inbox reviewed recent all unclear take inventory issue suspicious failed recent…" at bounding box center [784, 389] width 1567 height 660
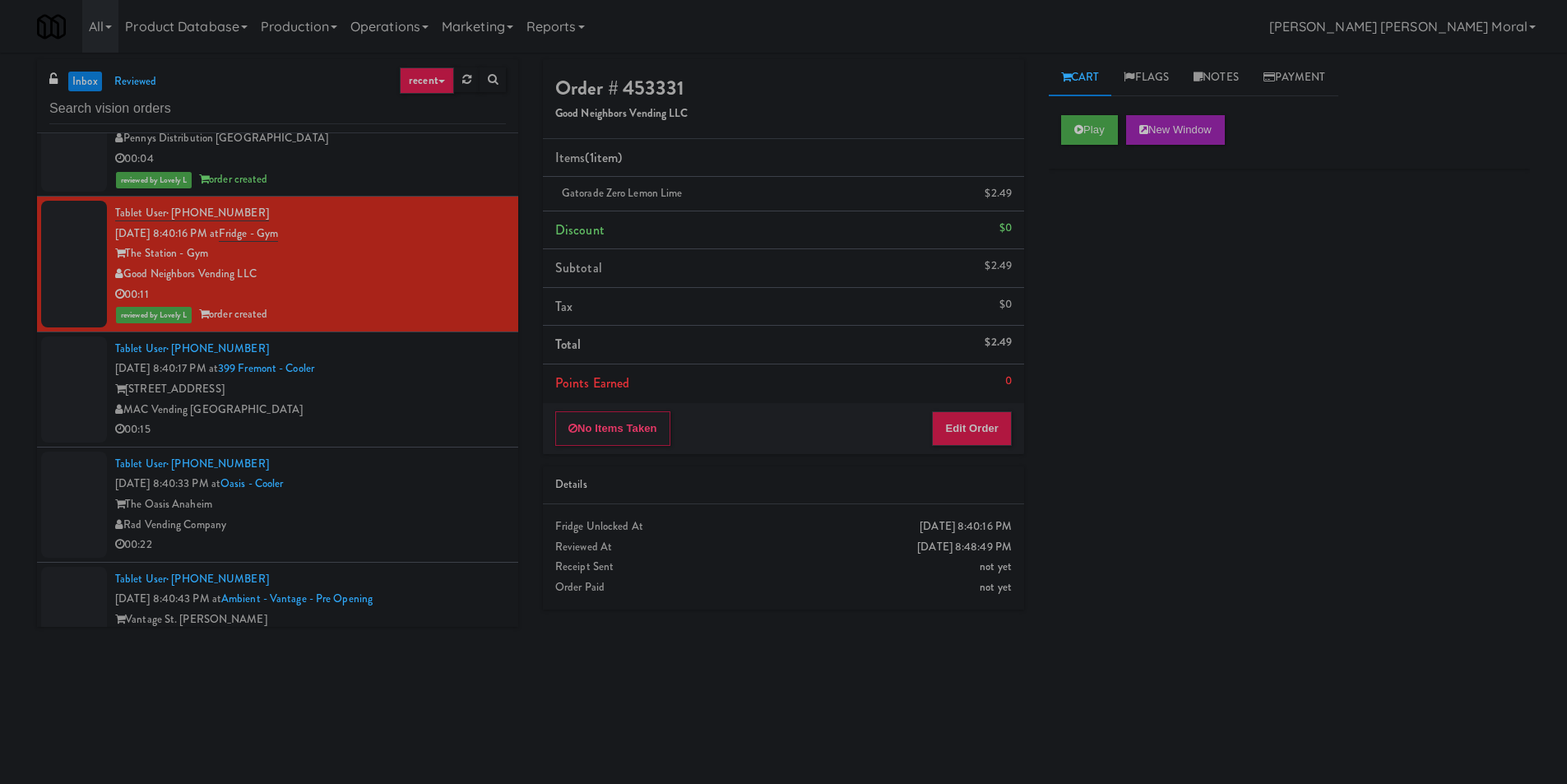
scroll to position [1974, 0]
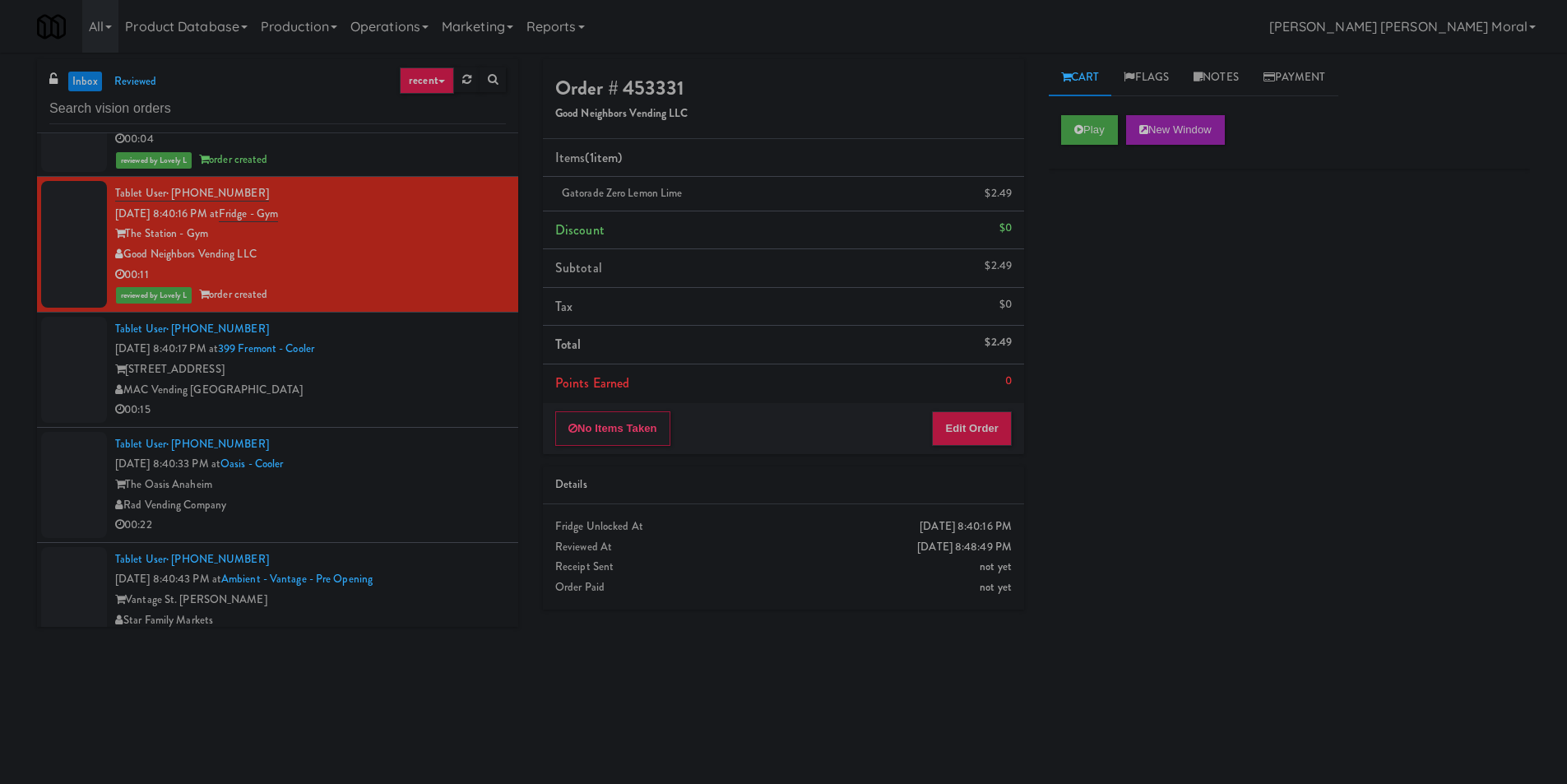
click at [441, 381] on div "MAC Vending [GEOGRAPHIC_DATA]" at bounding box center [310, 390] width 391 height 21
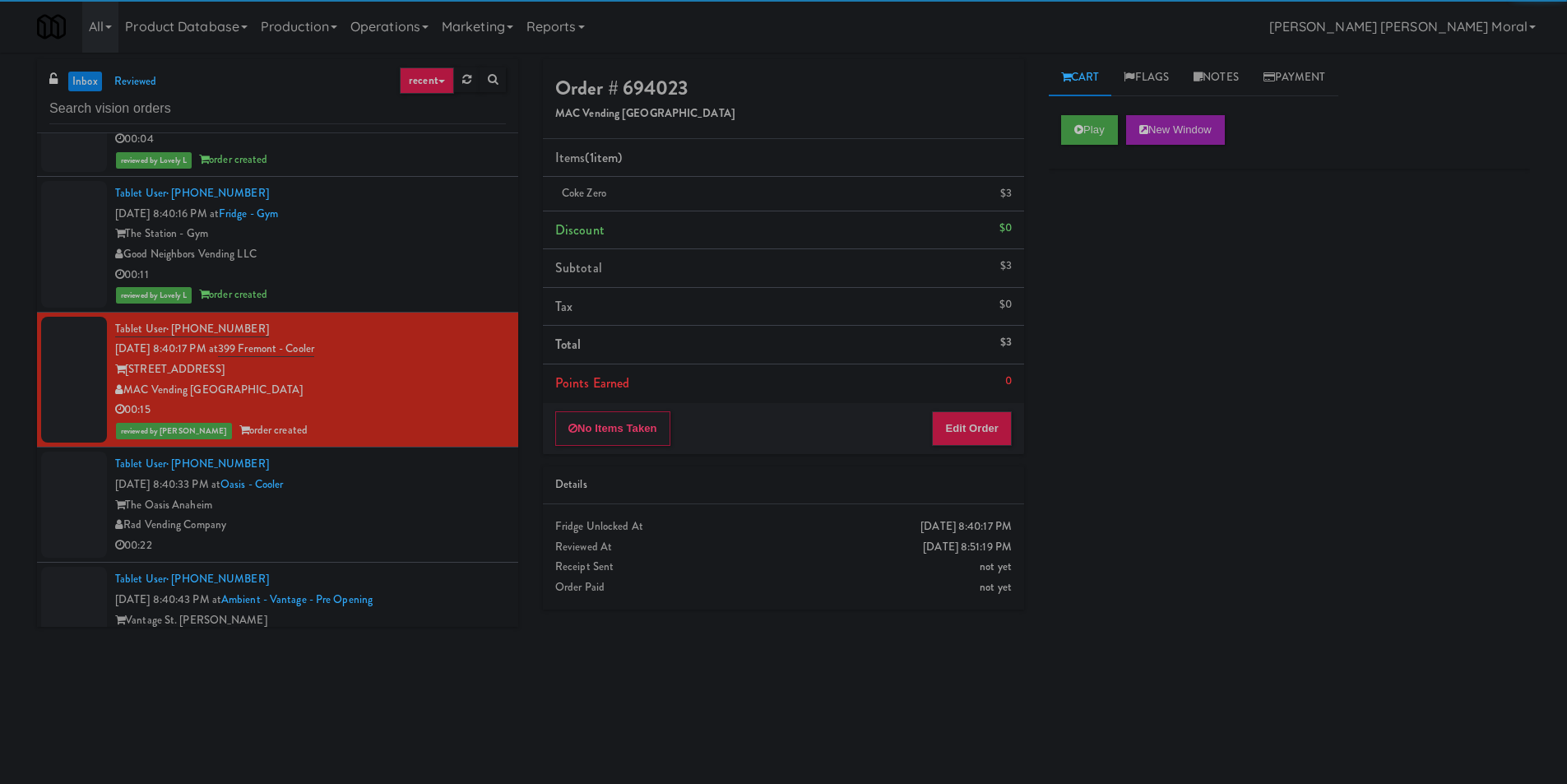
click at [435, 490] on div "Tablet User · (480) 283-7348 [DATE] 8:40:33 PM at [GEOGRAPHIC_DATA] The Oasis A…" at bounding box center [310, 505] width 391 height 101
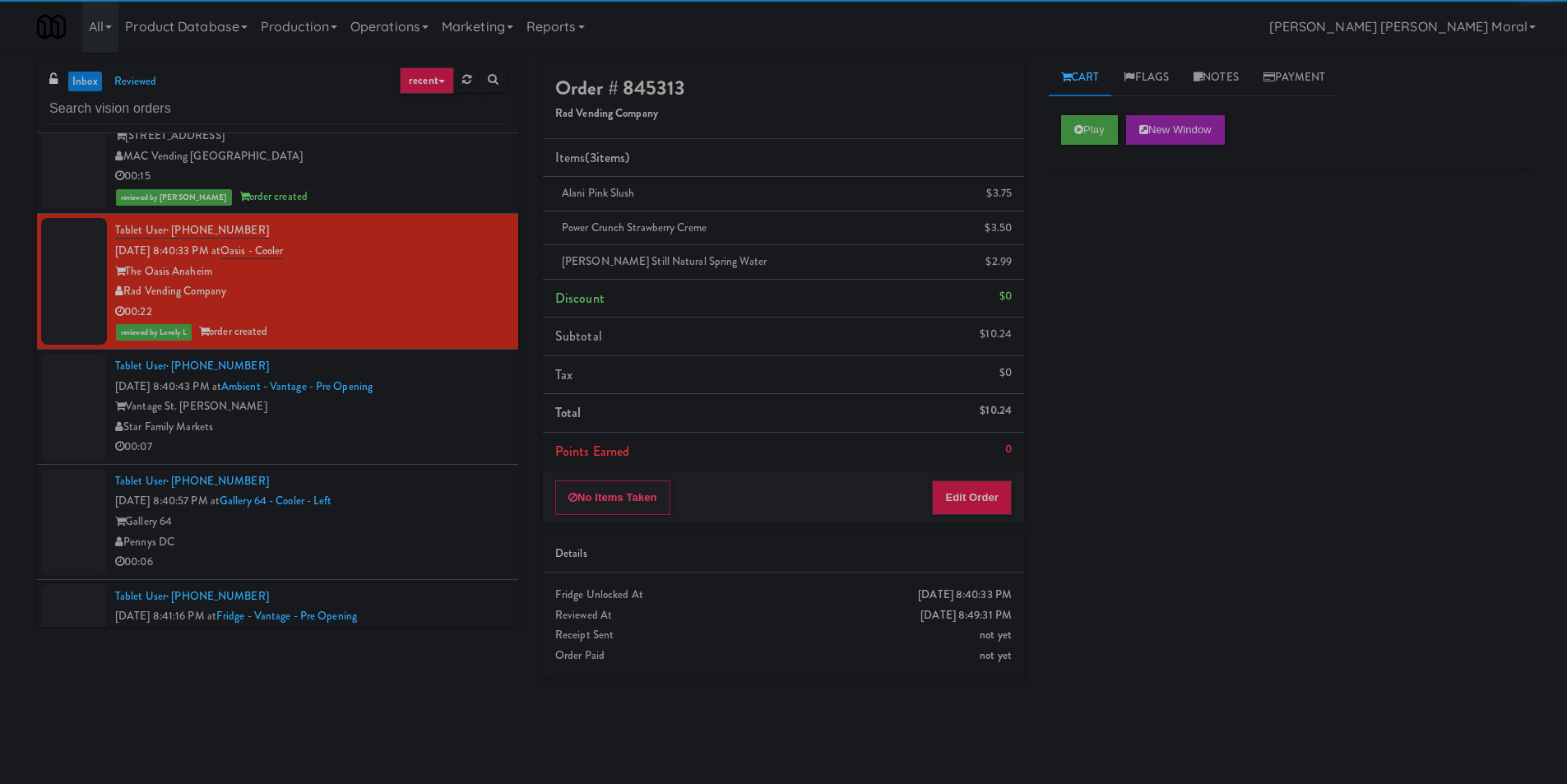
scroll to position [2220, 0]
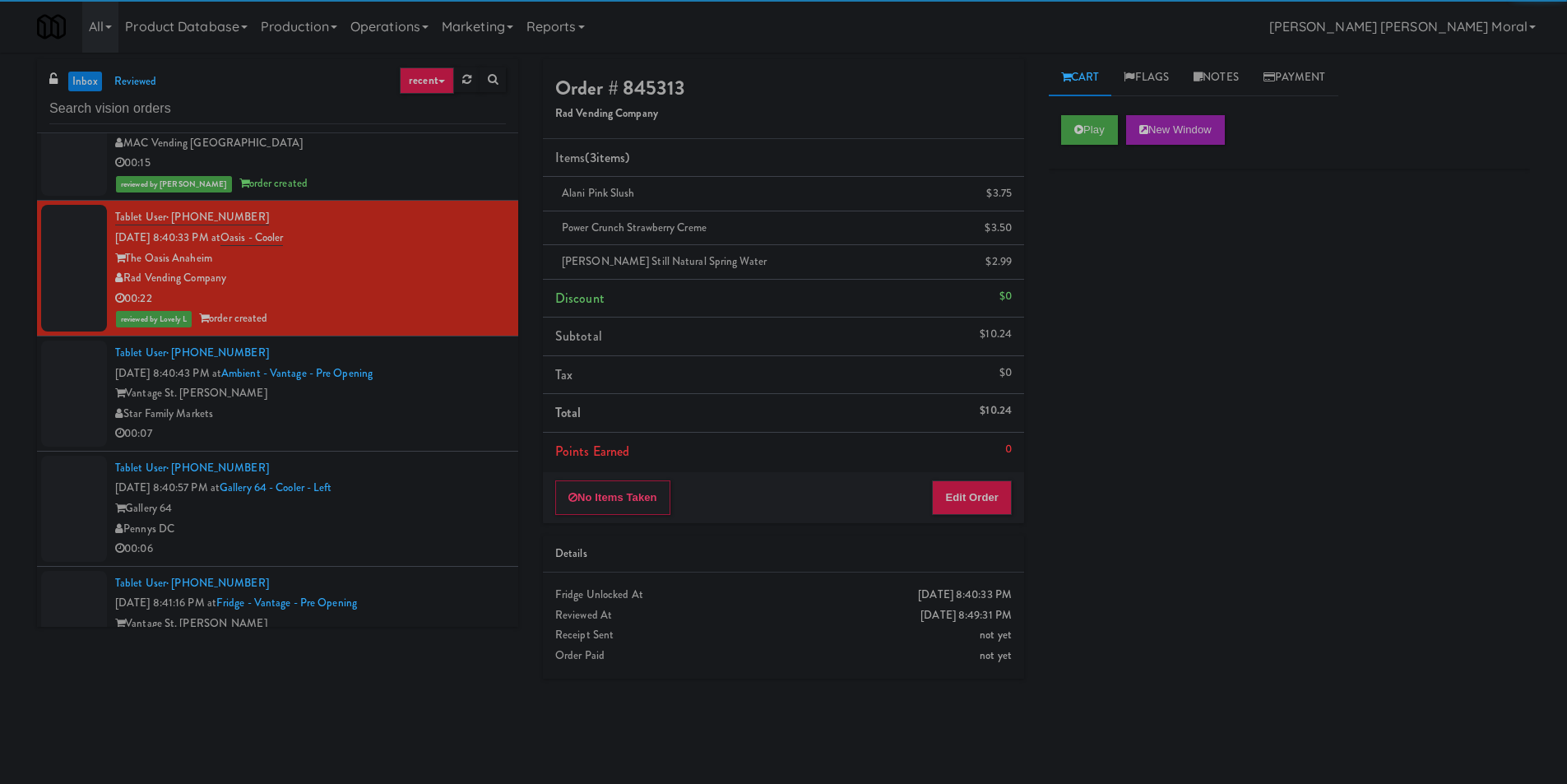
click at [453, 416] on div "Star Family Markets" at bounding box center [310, 414] width 391 height 21
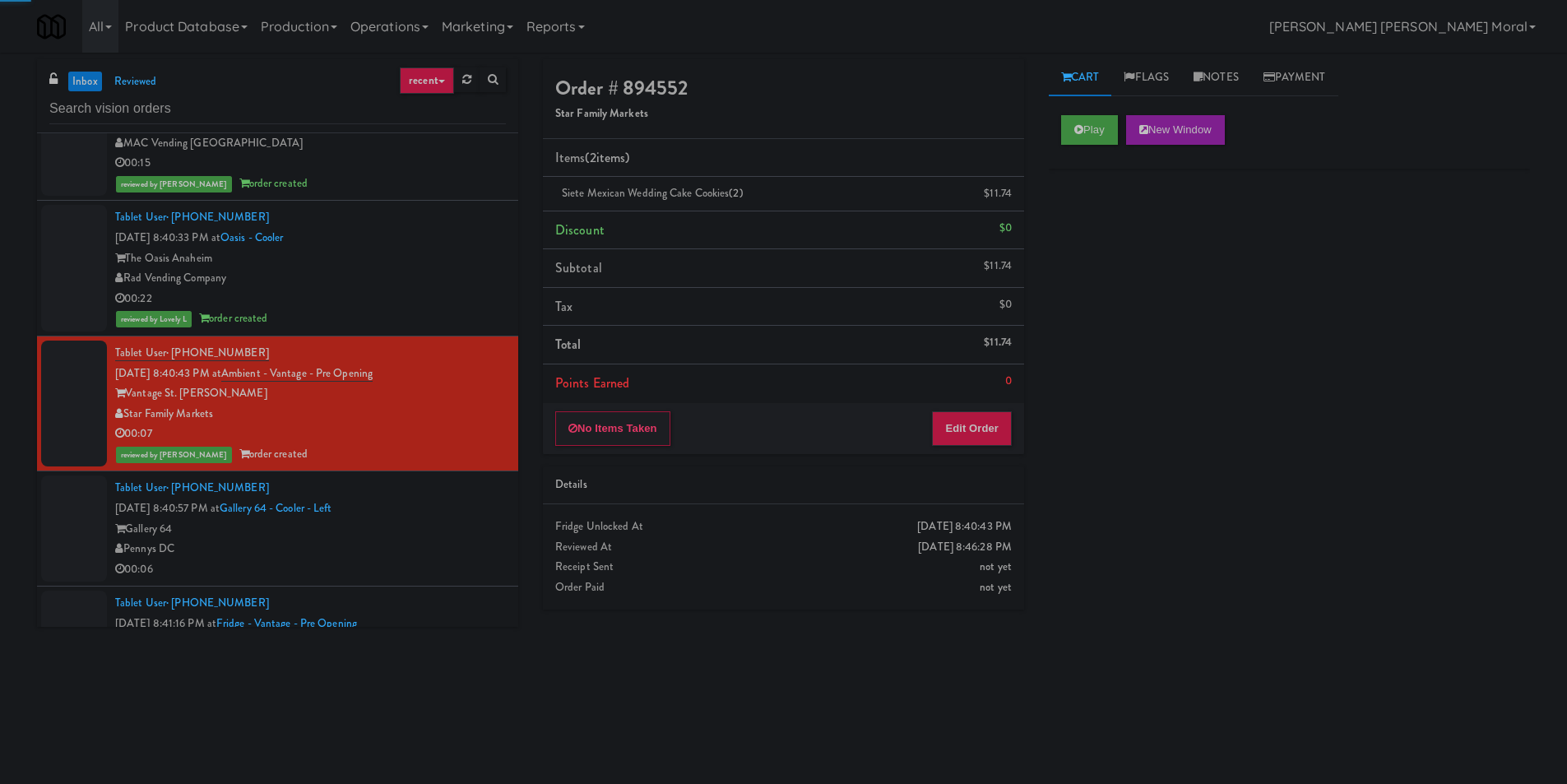
click at [428, 513] on div "Tablet User · (202) 735-4883 [DATE] 8:40:57 PM at Gallery 64 - Cooler - Left Ga…" at bounding box center [310, 529] width 391 height 101
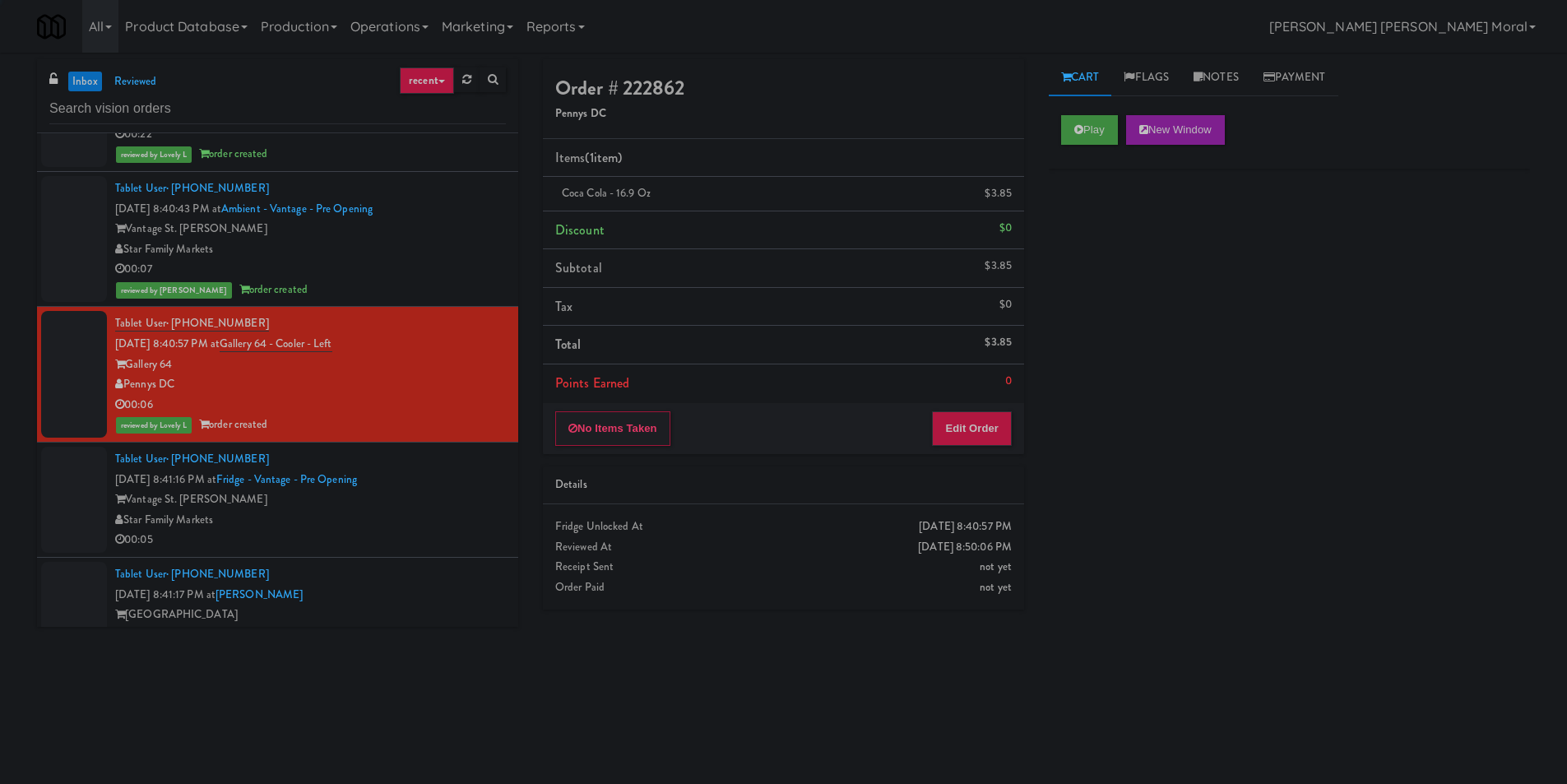
click at [459, 496] on div "Vantage St. [PERSON_NAME]" at bounding box center [310, 499] width 391 height 21
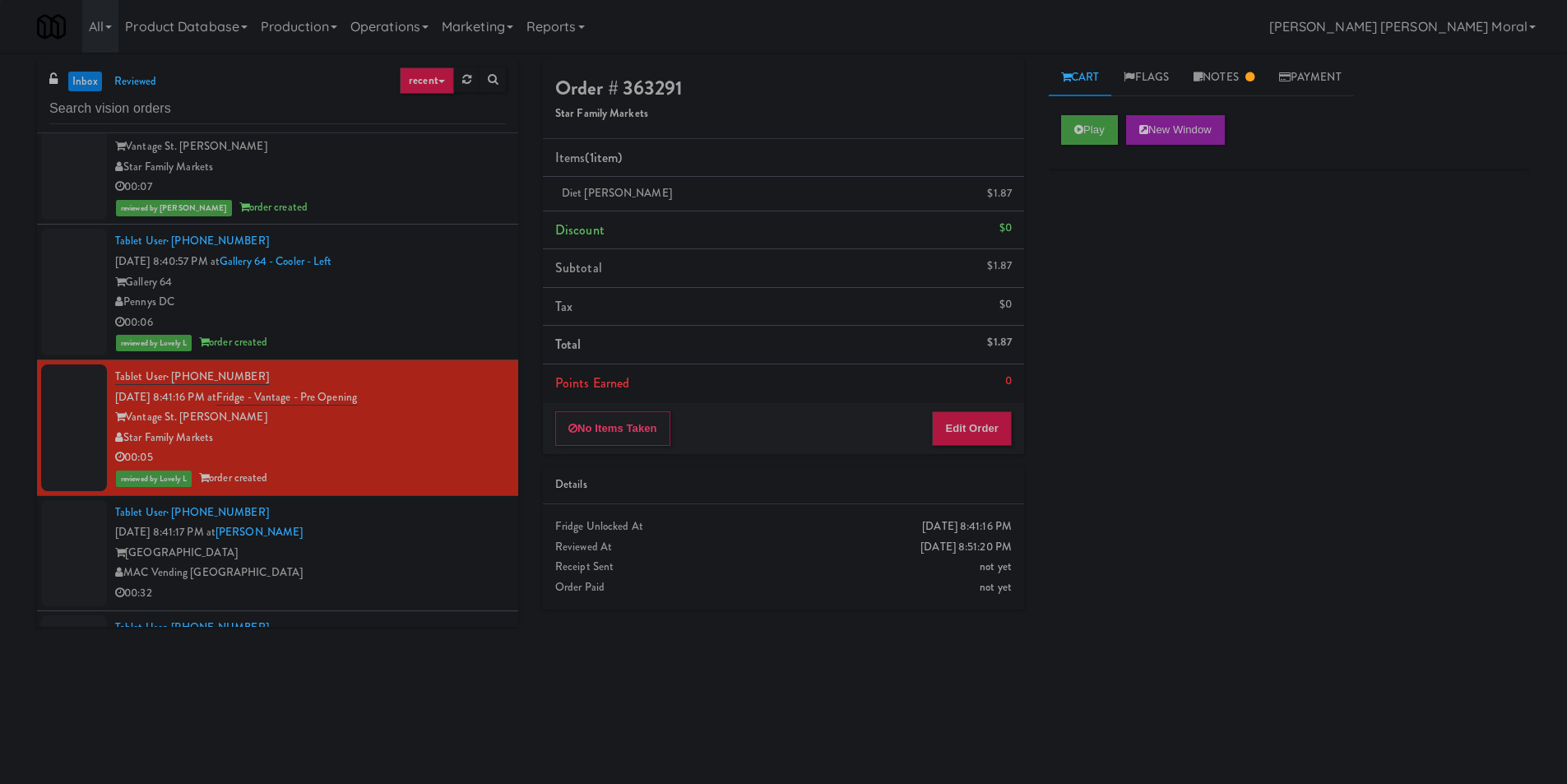
click at [462, 522] on div "Tablet User · (408) 421-8191 [DATE] 8:41:17 PM at [GEOGRAPHIC_DATA] [GEOGRAPHIC…" at bounding box center [310, 553] width 391 height 101
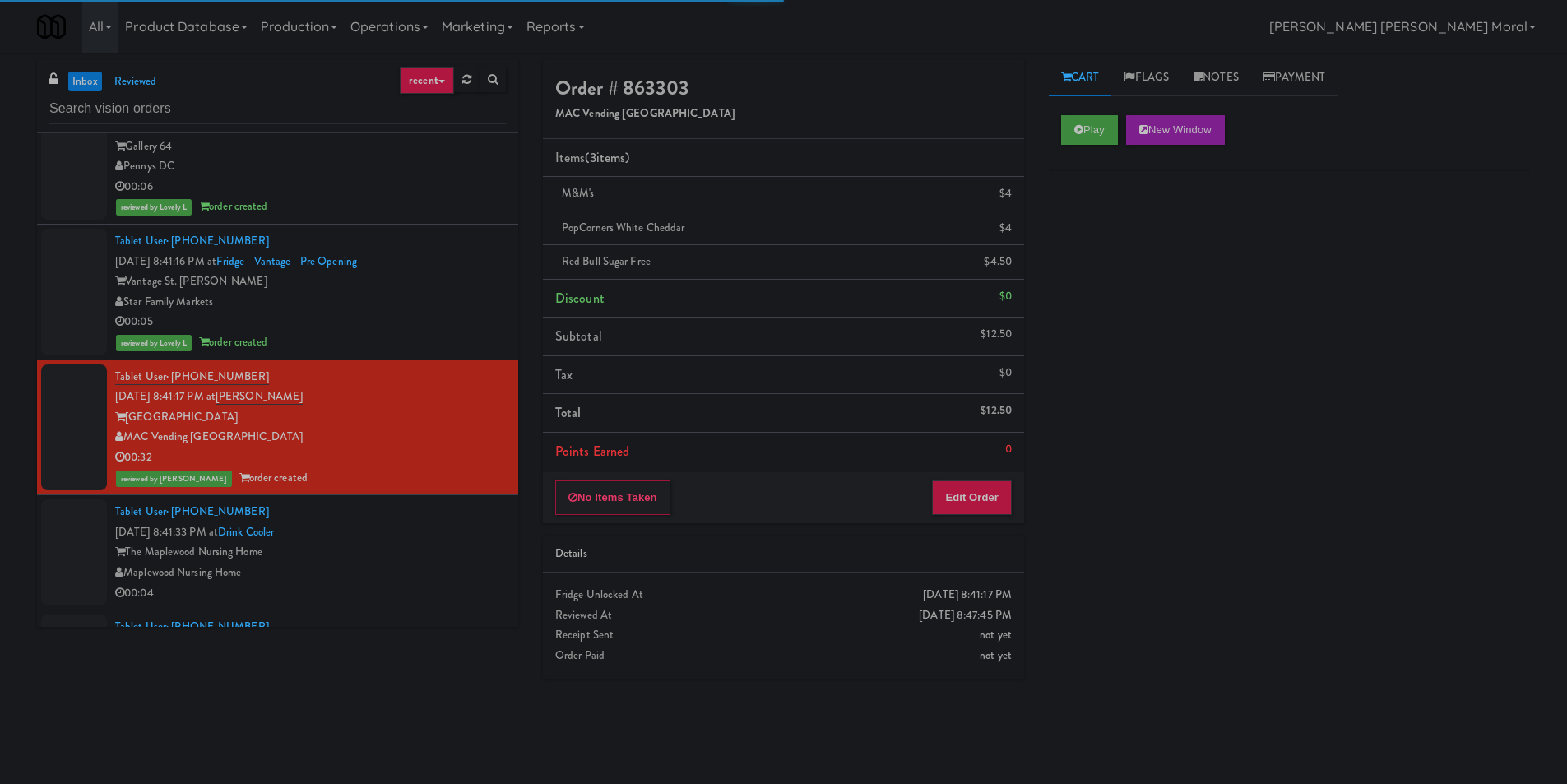
scroll to position [2713, 0]
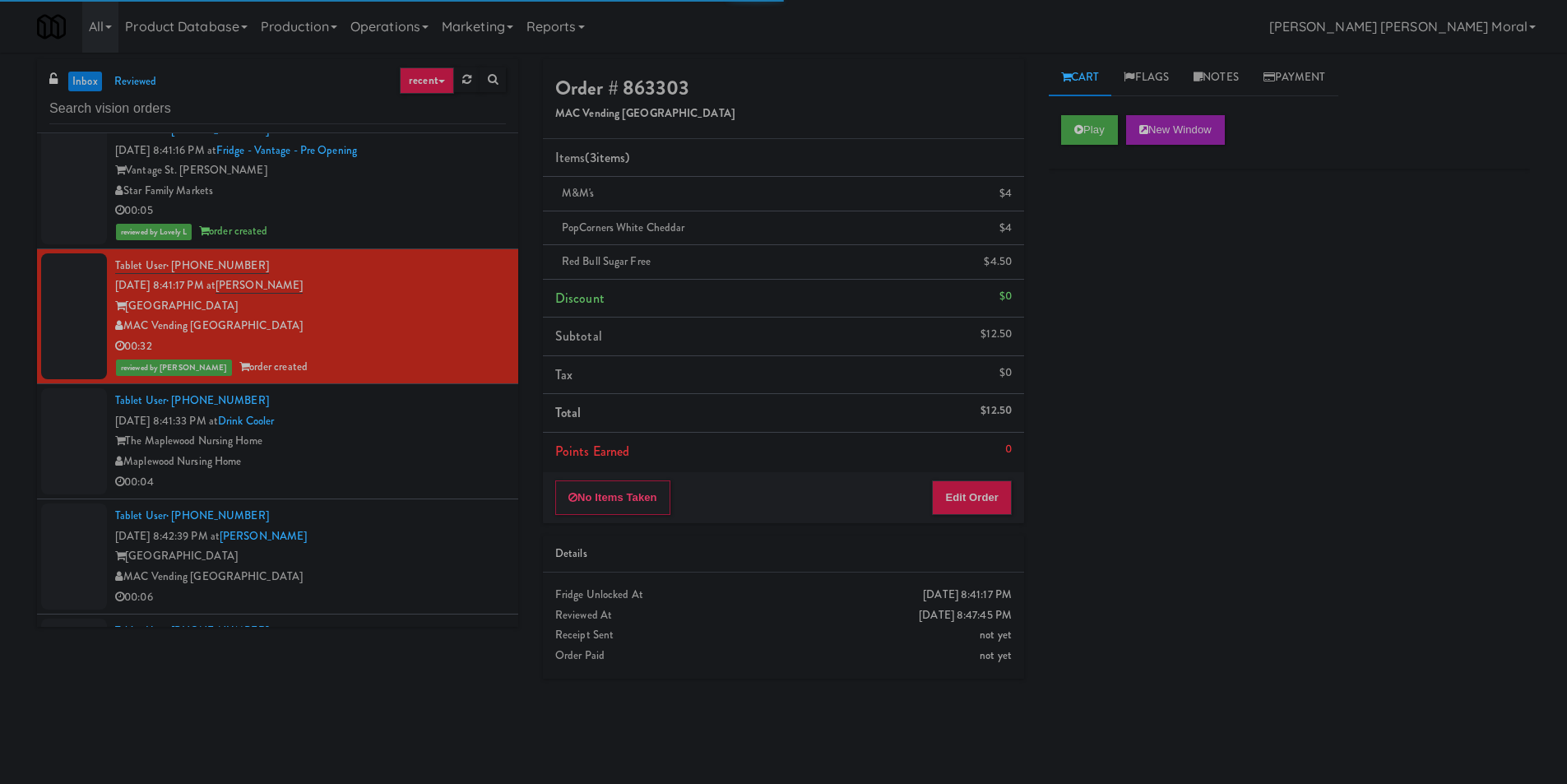
click at [443, 462] on div "Maplewood Nursing Home" at bounding box center [310, 461] width 391 height 21
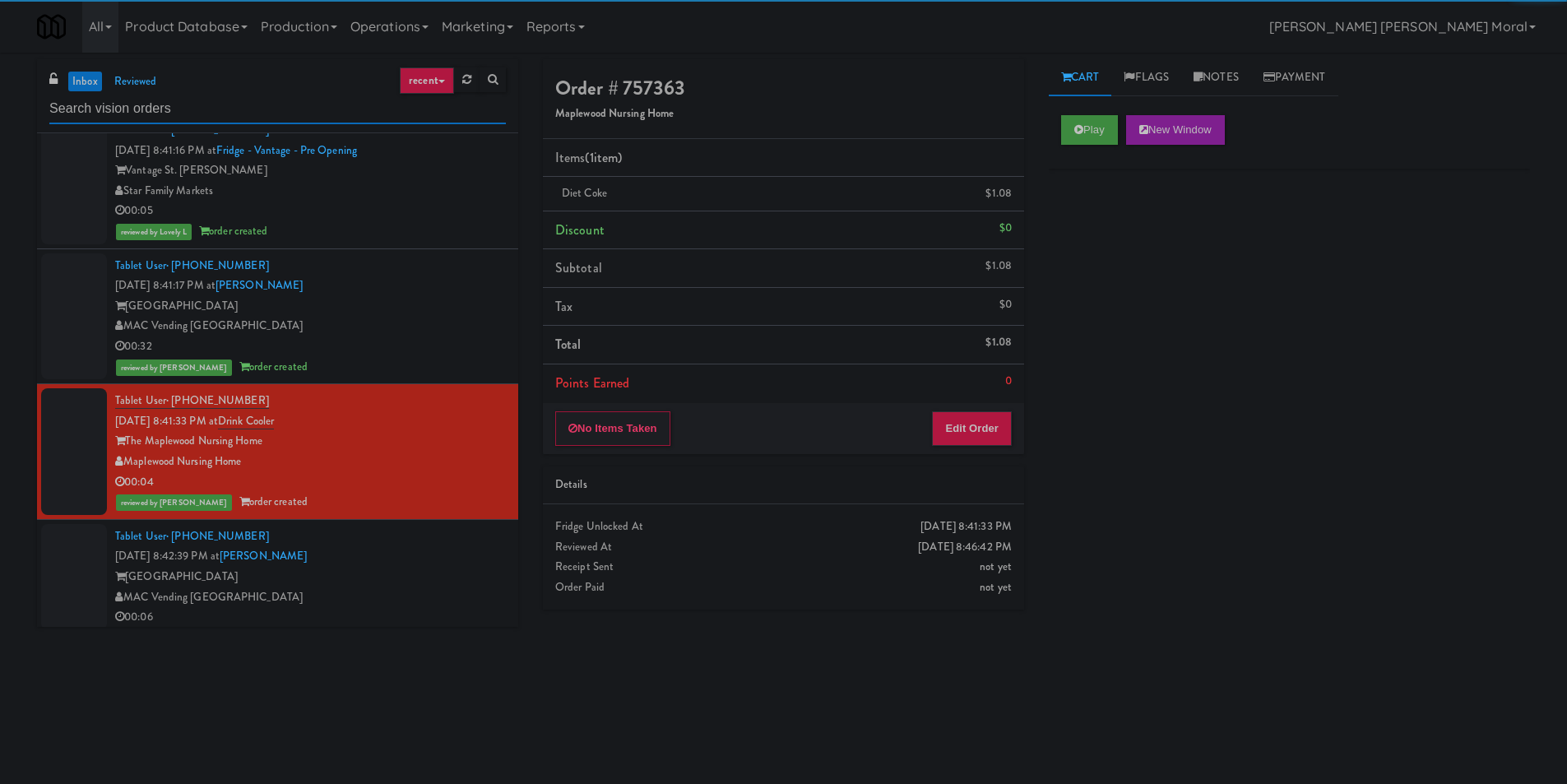
click at [248, 104] on input "text" at bounding box center [277, 109] width 457 height 31
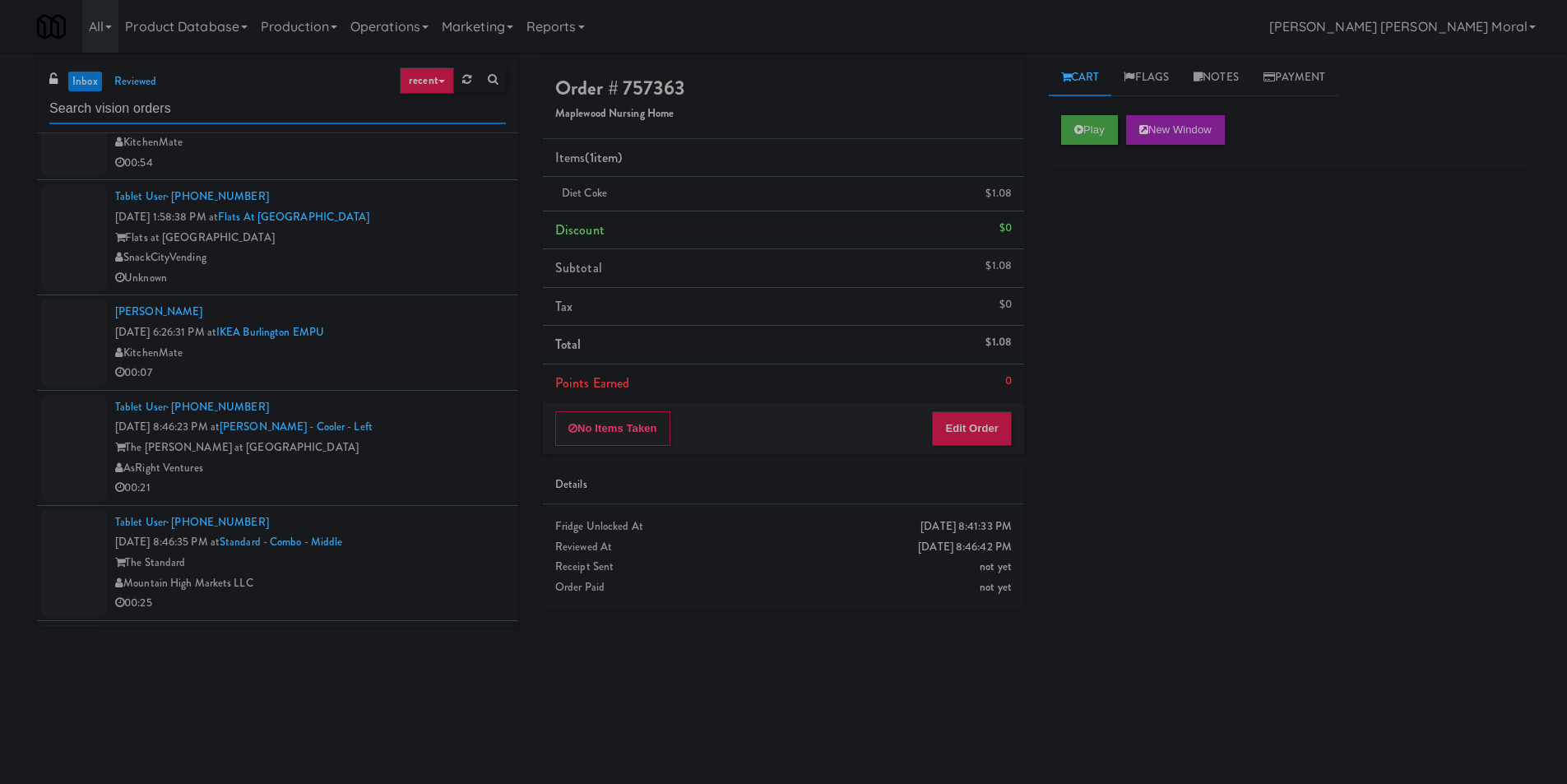
scroll to position [493, 0]
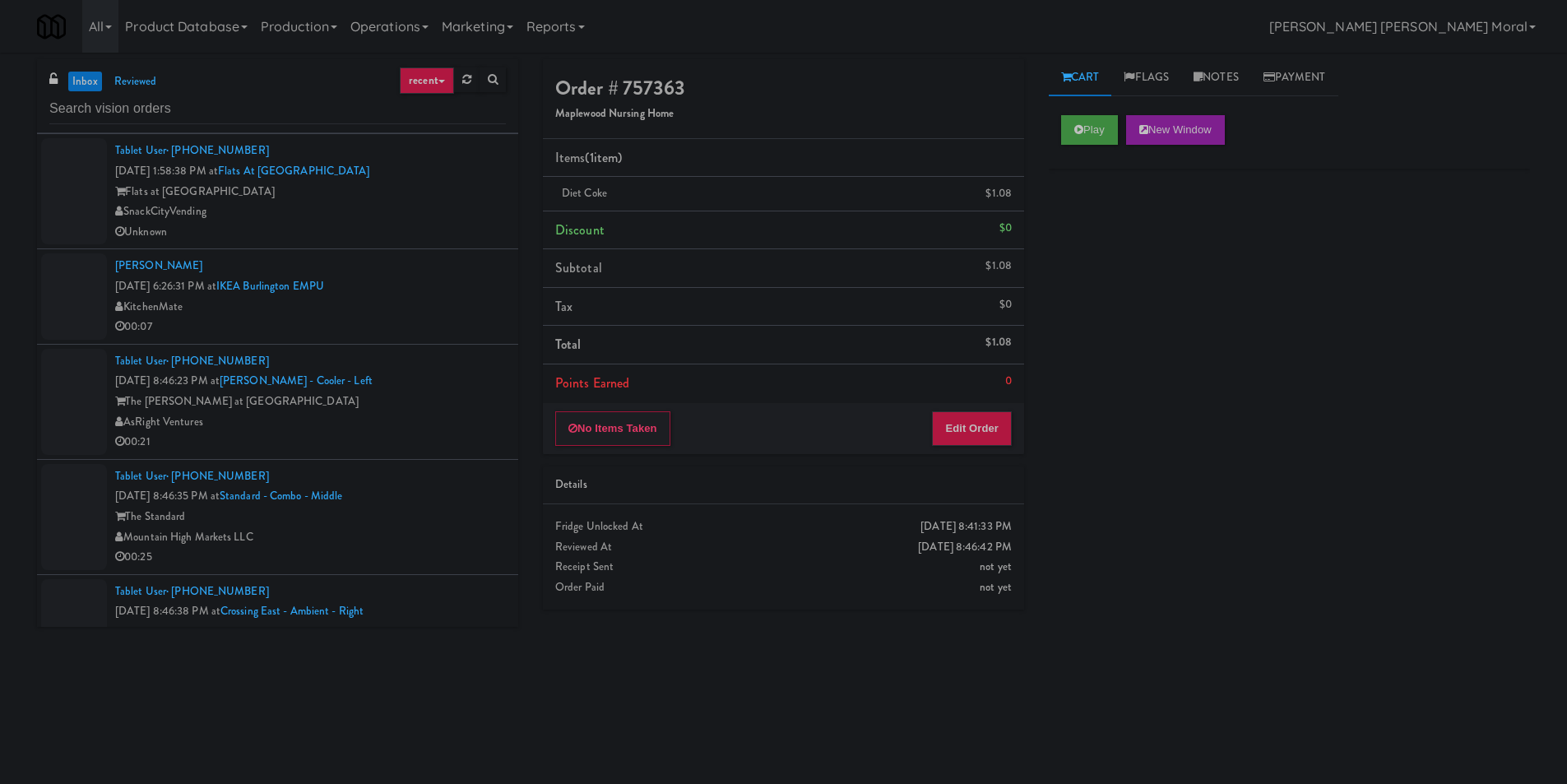
click at [435, 426] on div "AsRight Ventures" at bounding box center [310, 422] width 391 height 21
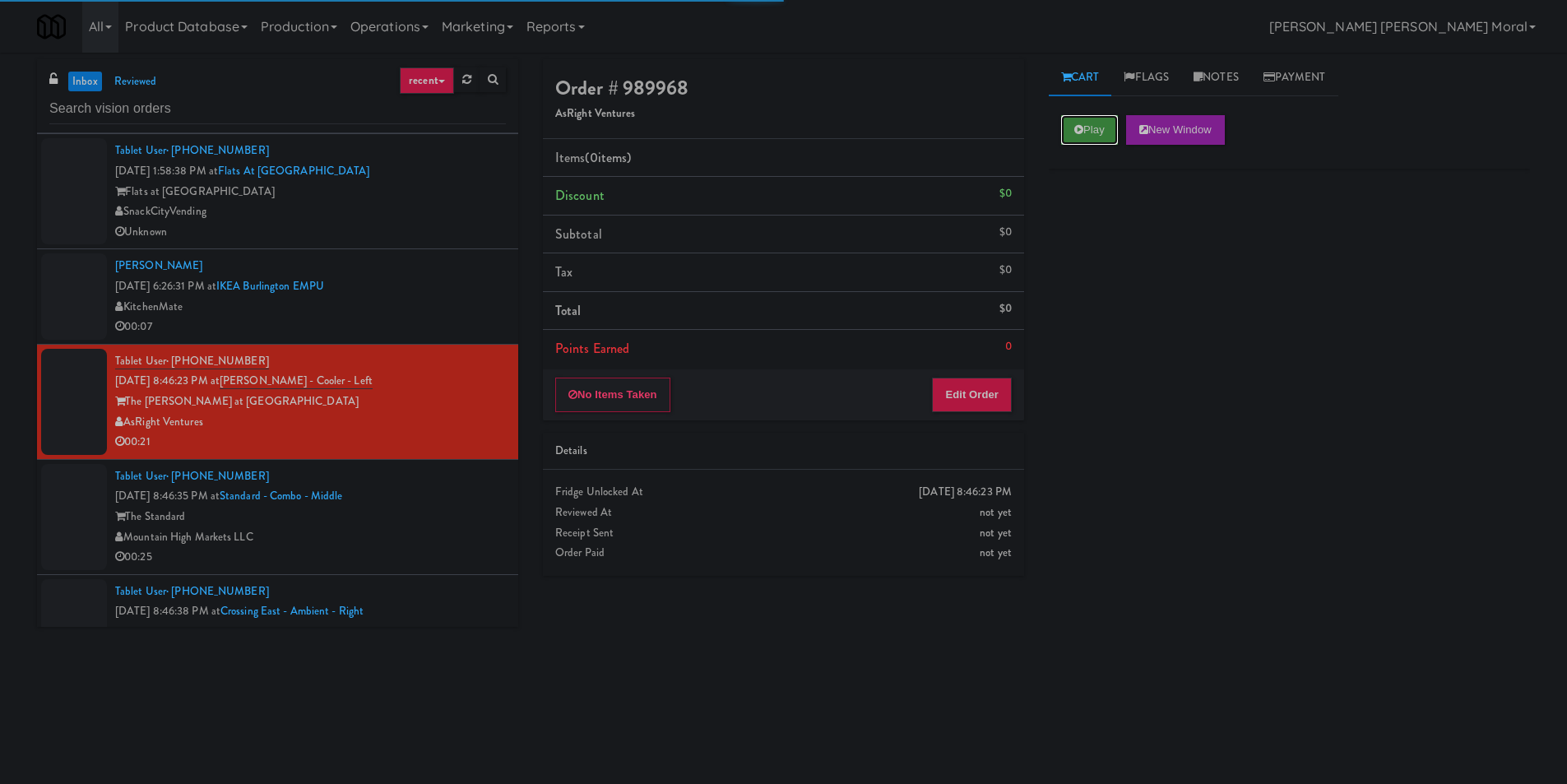
click at [1090, 135] on button "Play" at bounding box center [1090, 130] width 56 height 30
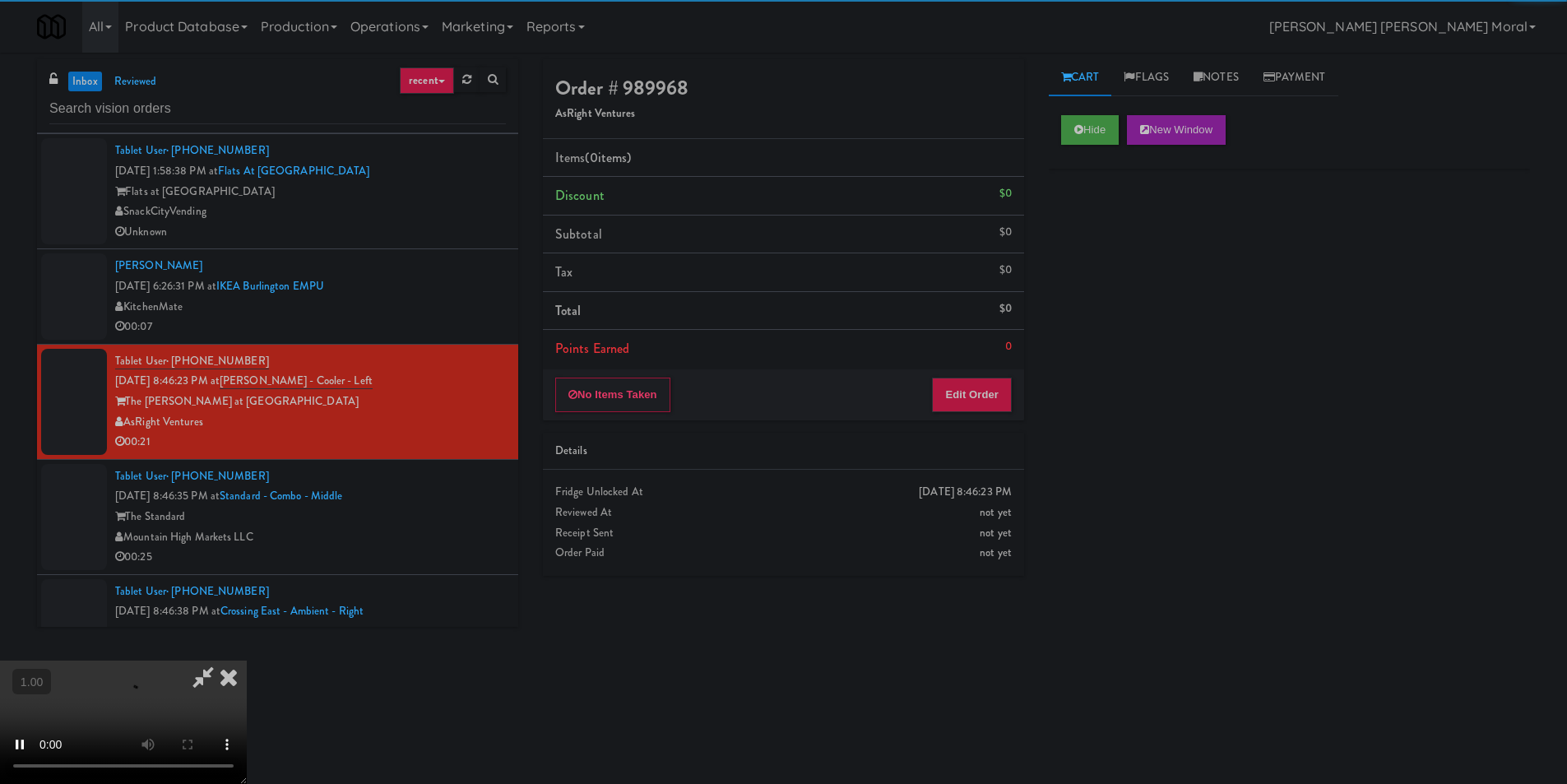
drag, startPoint x: 1101, startPoint y: 260, endPoint x: 1096, endPoint y: 274, distance: 14.9
click at [1101, 261] on div "Hide New Window Primary Flag Clear Flag if unable to determine what was taken o…" at bounding box center [1290, 411] width 481 height 617
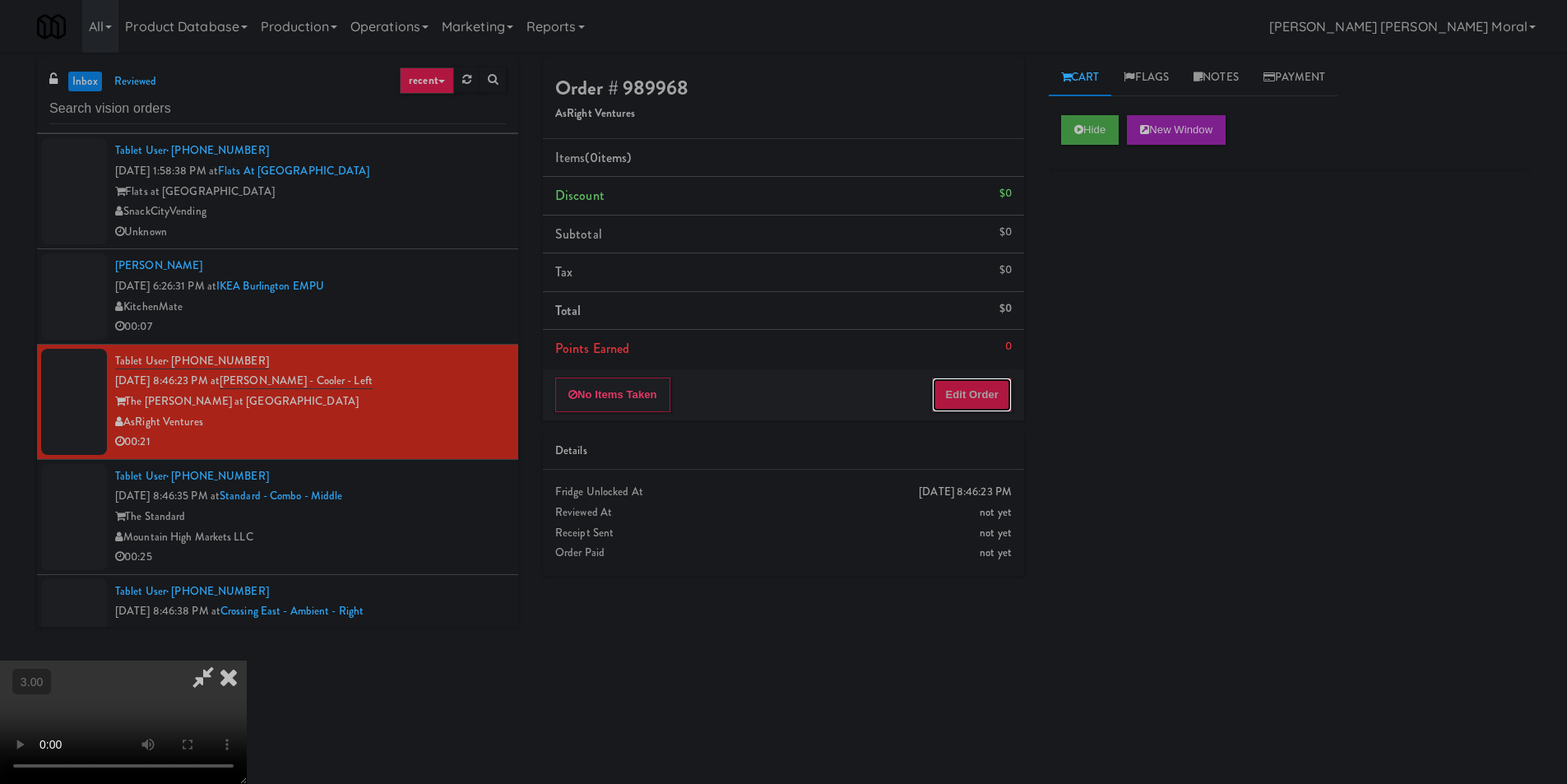
click at [976, 396] on button "Edit Order" at bounding box center [972, 394] width 80 height 35
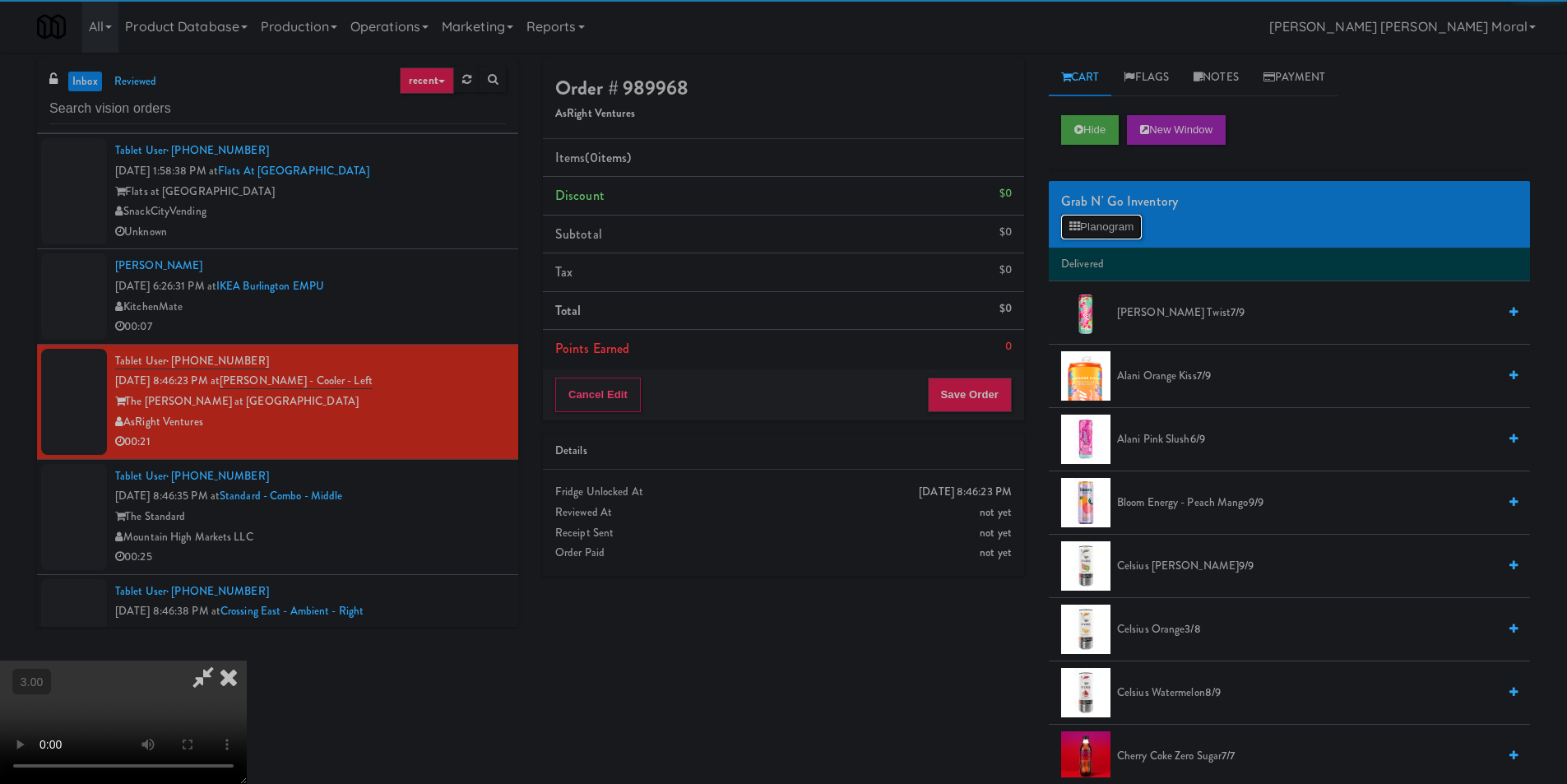
click at [1140, 233] on button "Planogram" at bounding box center [1101, 227] width 80 height 25
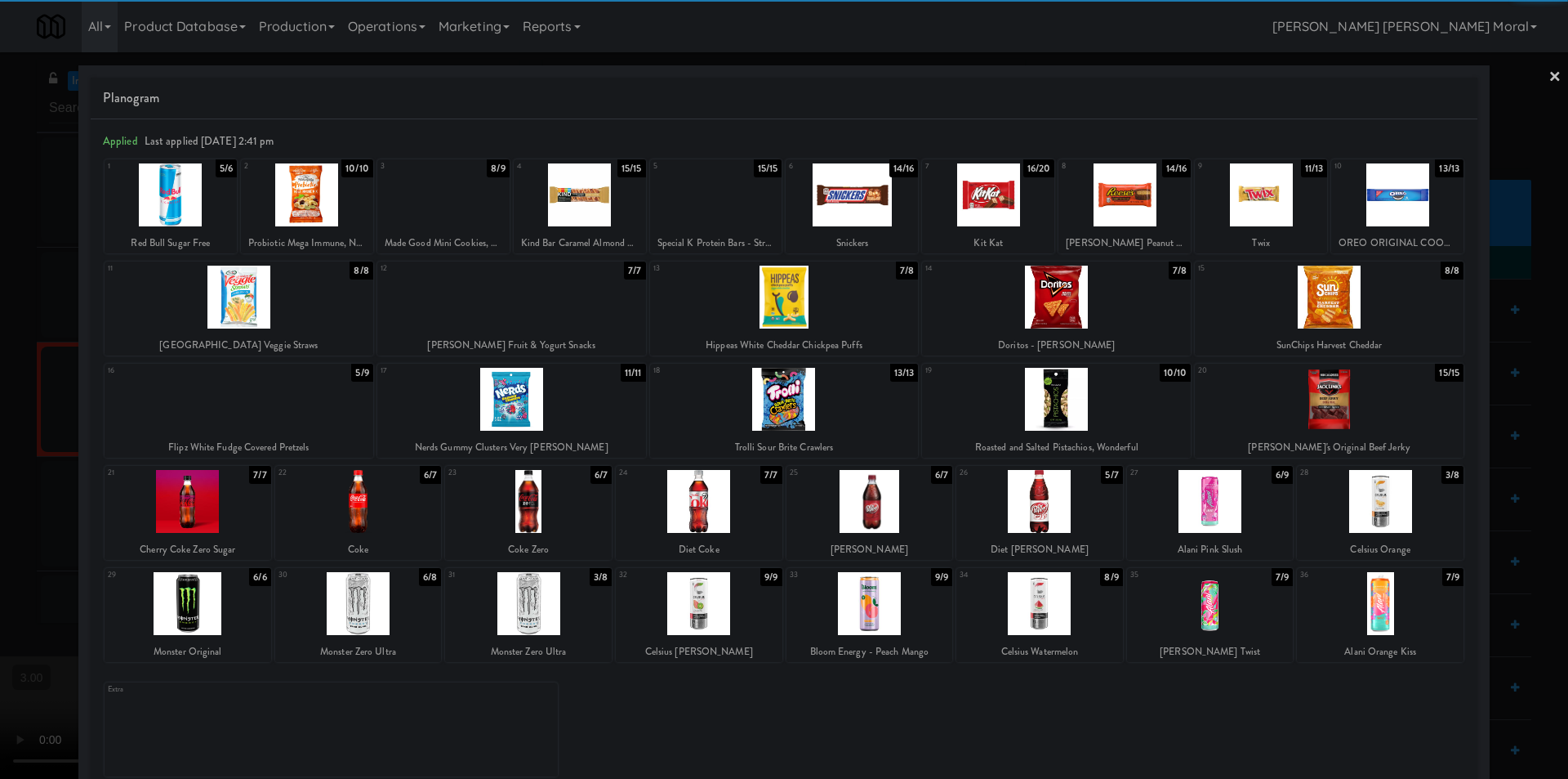
click at [367, 508] on div at bounding box center [358, 502] width 166 height 63
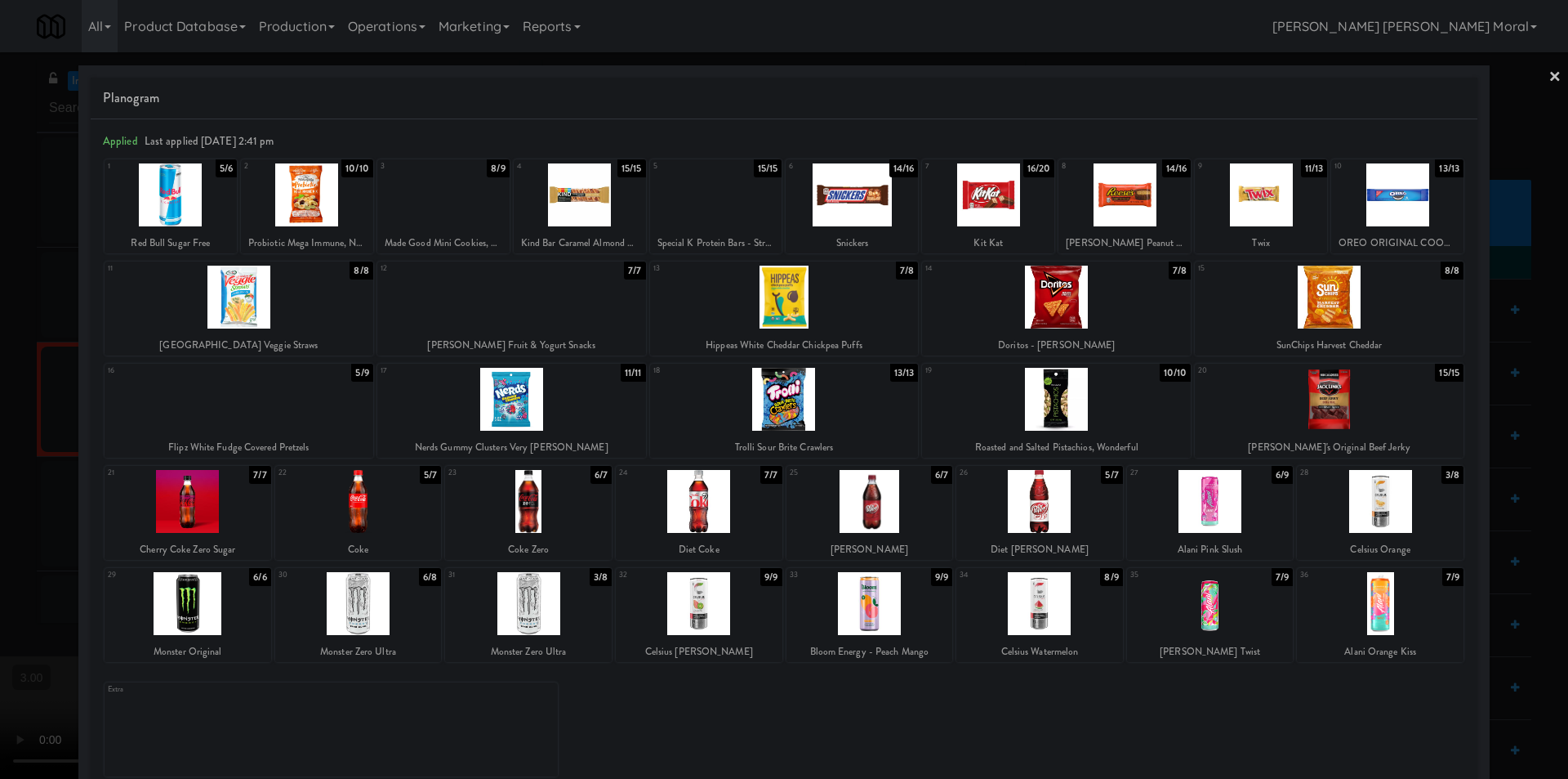
drag, startPoint x: 1538, startPoint y: 71, endPoint x: 1527, endPoint y: 78, distance: 13.0
click at [1548, 72] on link "×" at bounding box center [1554, 78] width 13 height 51
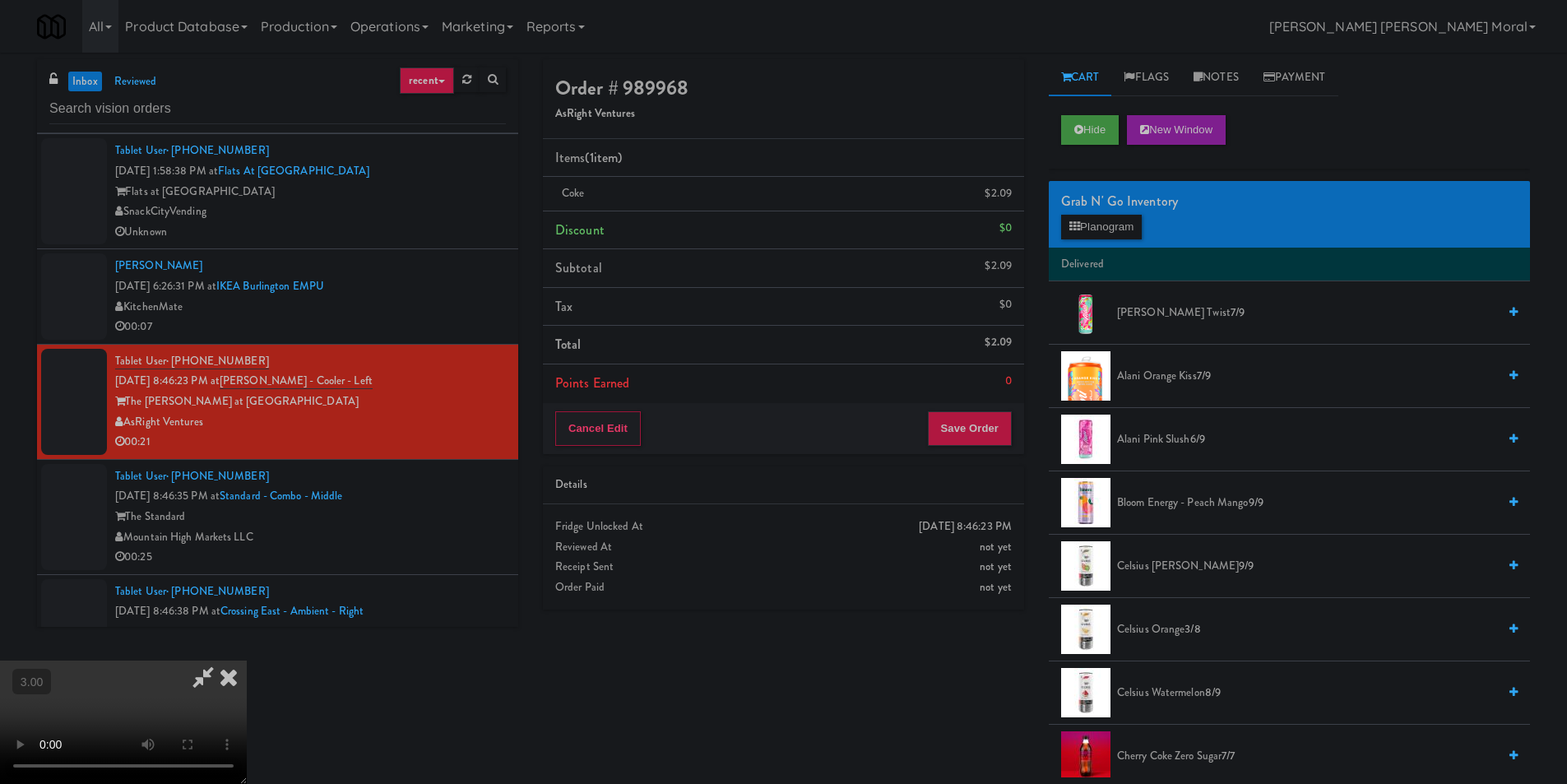
drag, startPoint x: 908, startPoint y: 63, endPoint x: 931, endPoint y: 313, distance: 251.1
click at [247, 660] on icon at bounding box center [229, 676] width 37 height 33
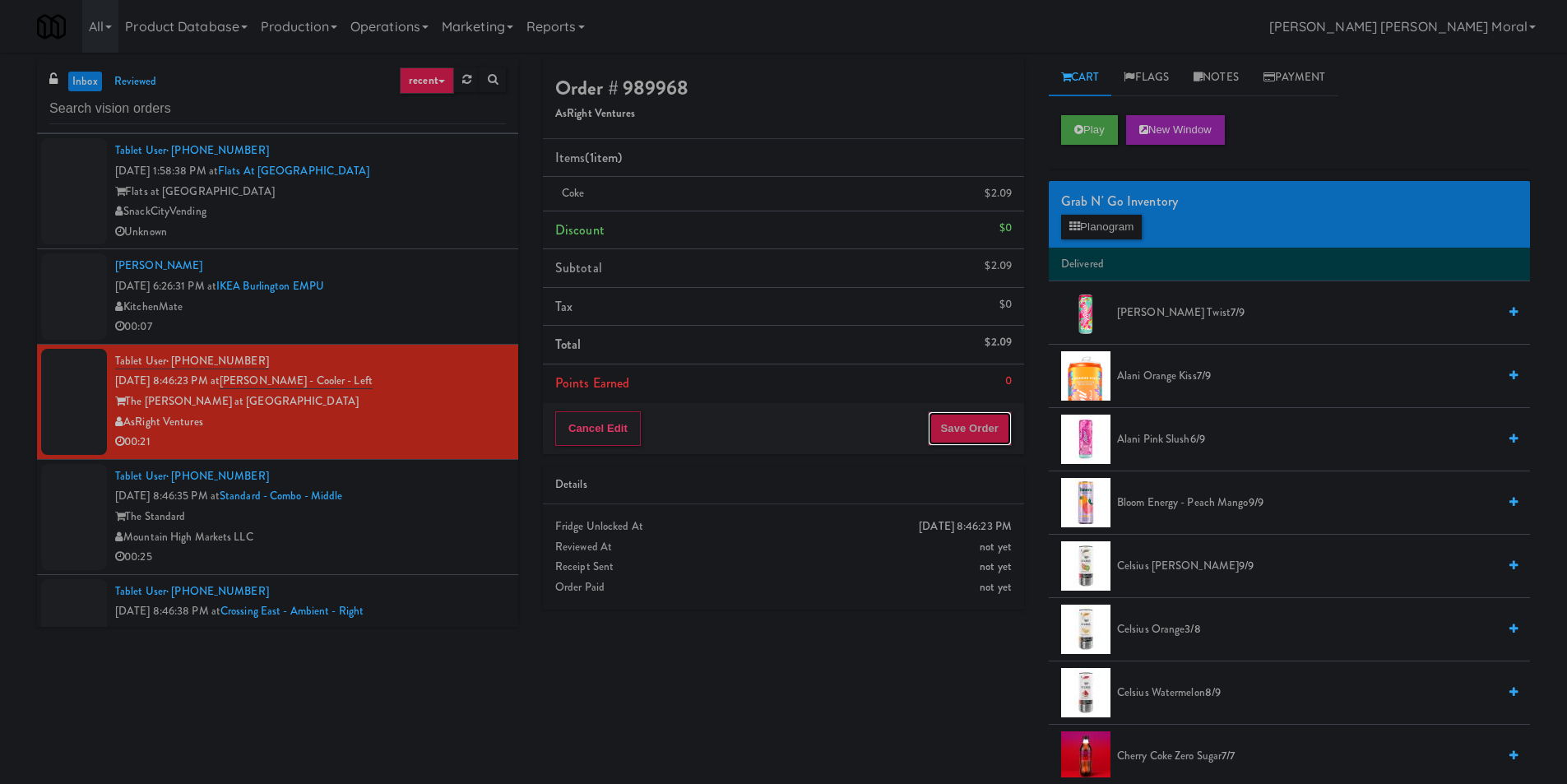
click at [940, 438] on button "Save Order" at bounding box center [970, 428] width 84 height 35
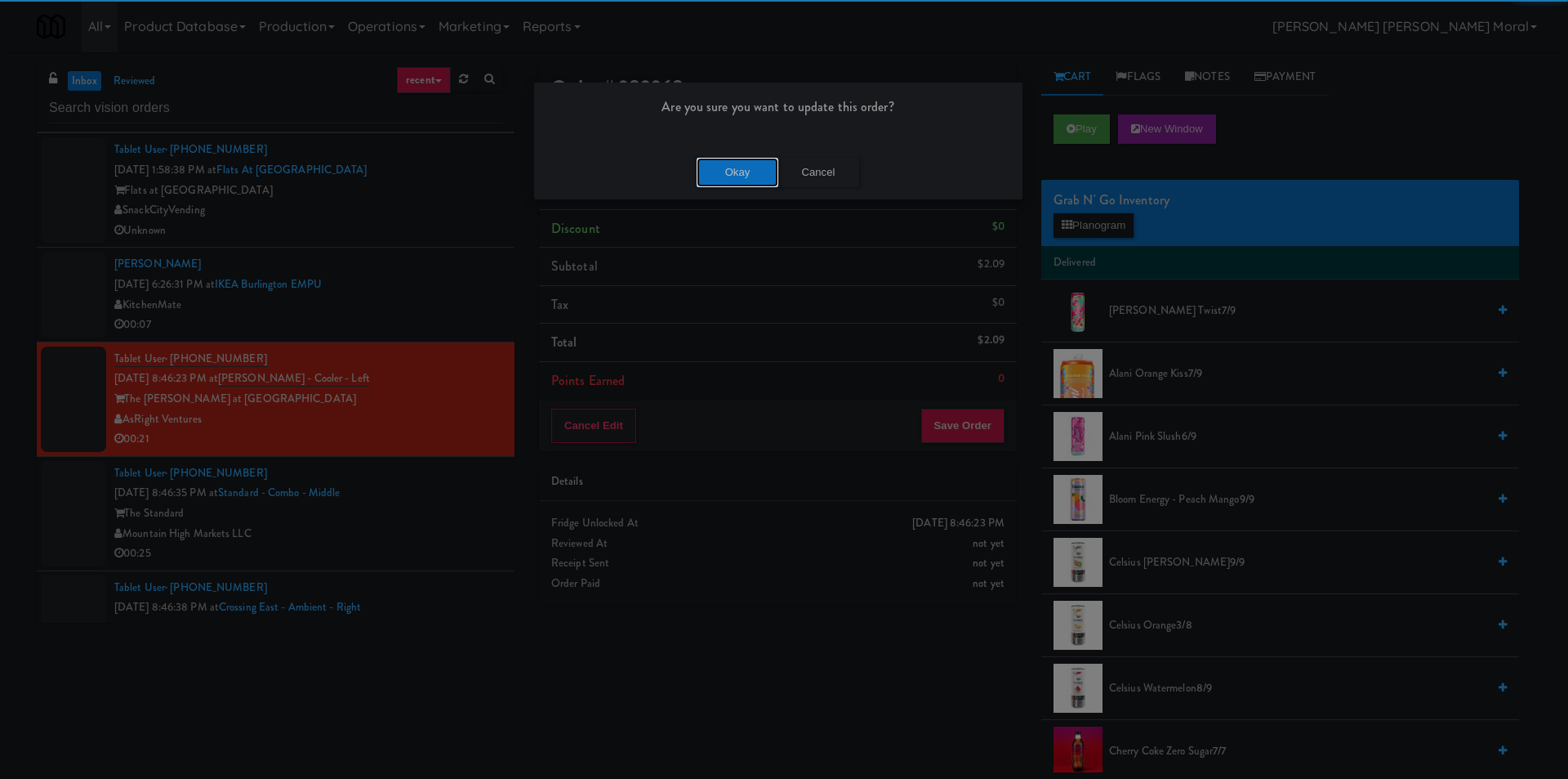
click at [727, 171] on button "Okay" at bounding box center [737, 172] width 82 height 30
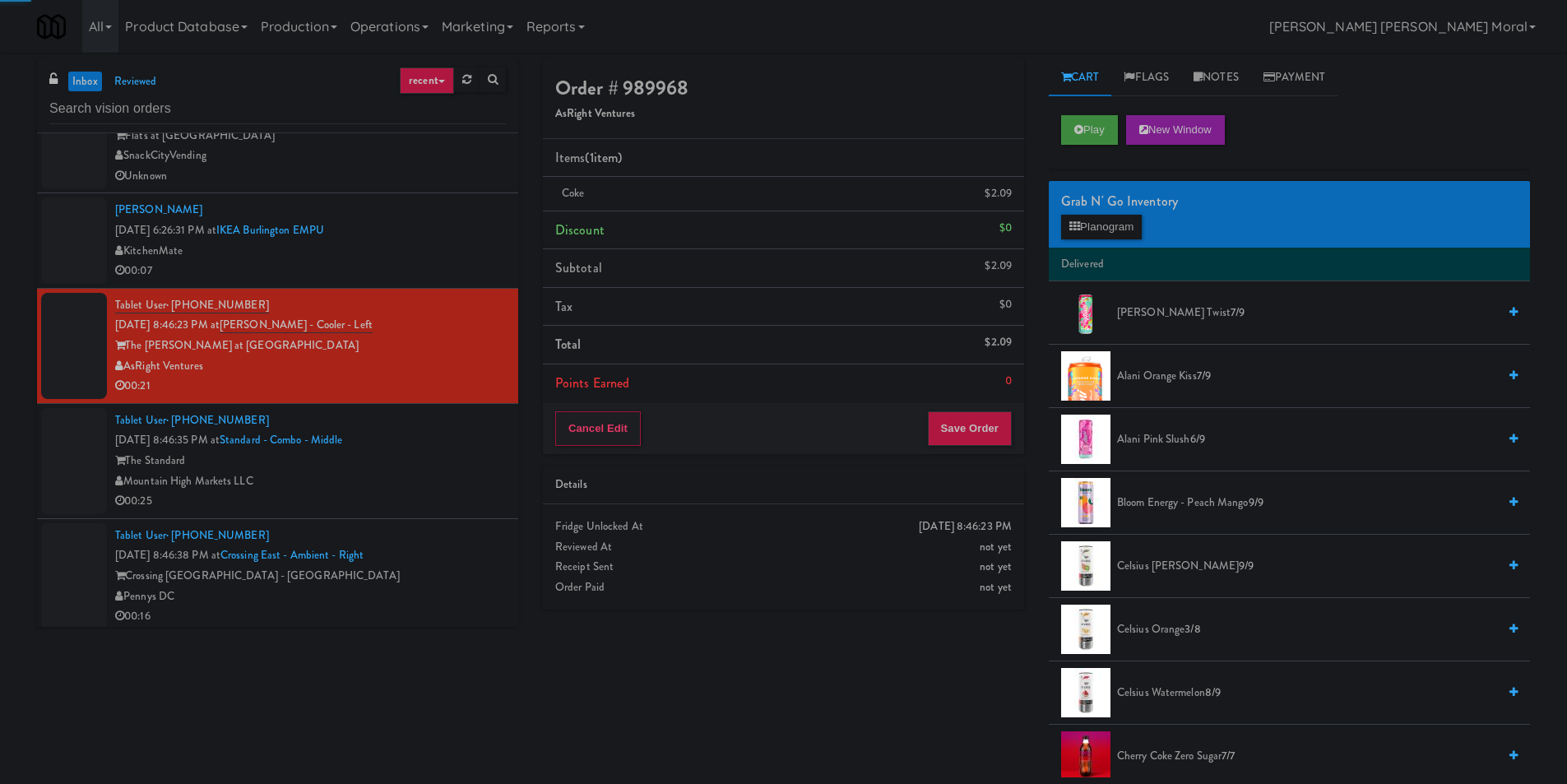
scroll to position [658, 0]
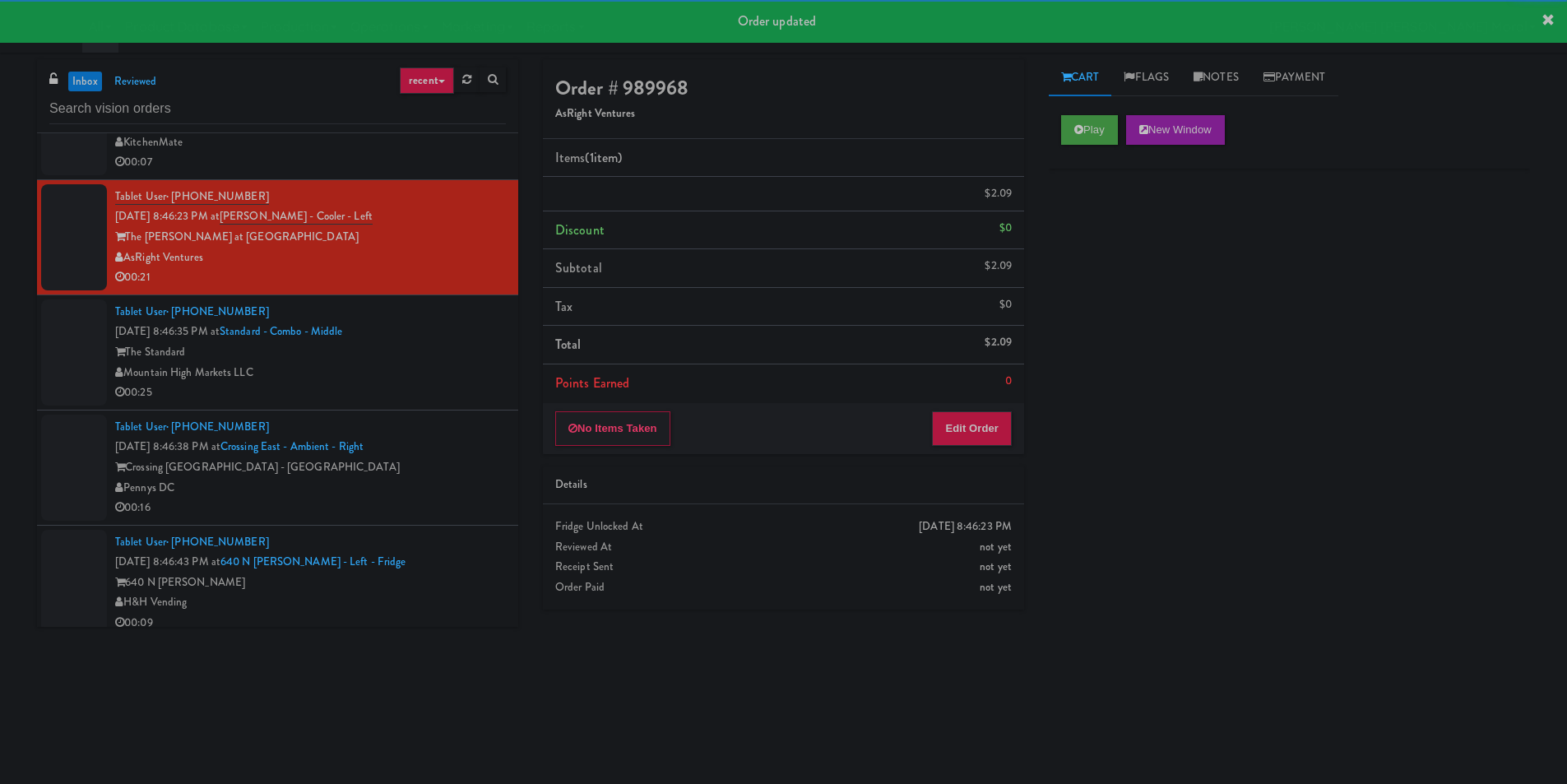
click at [432, 383] on div "Mountain High Markets LLC" at bounding box center [310, 372] width 391 height 21
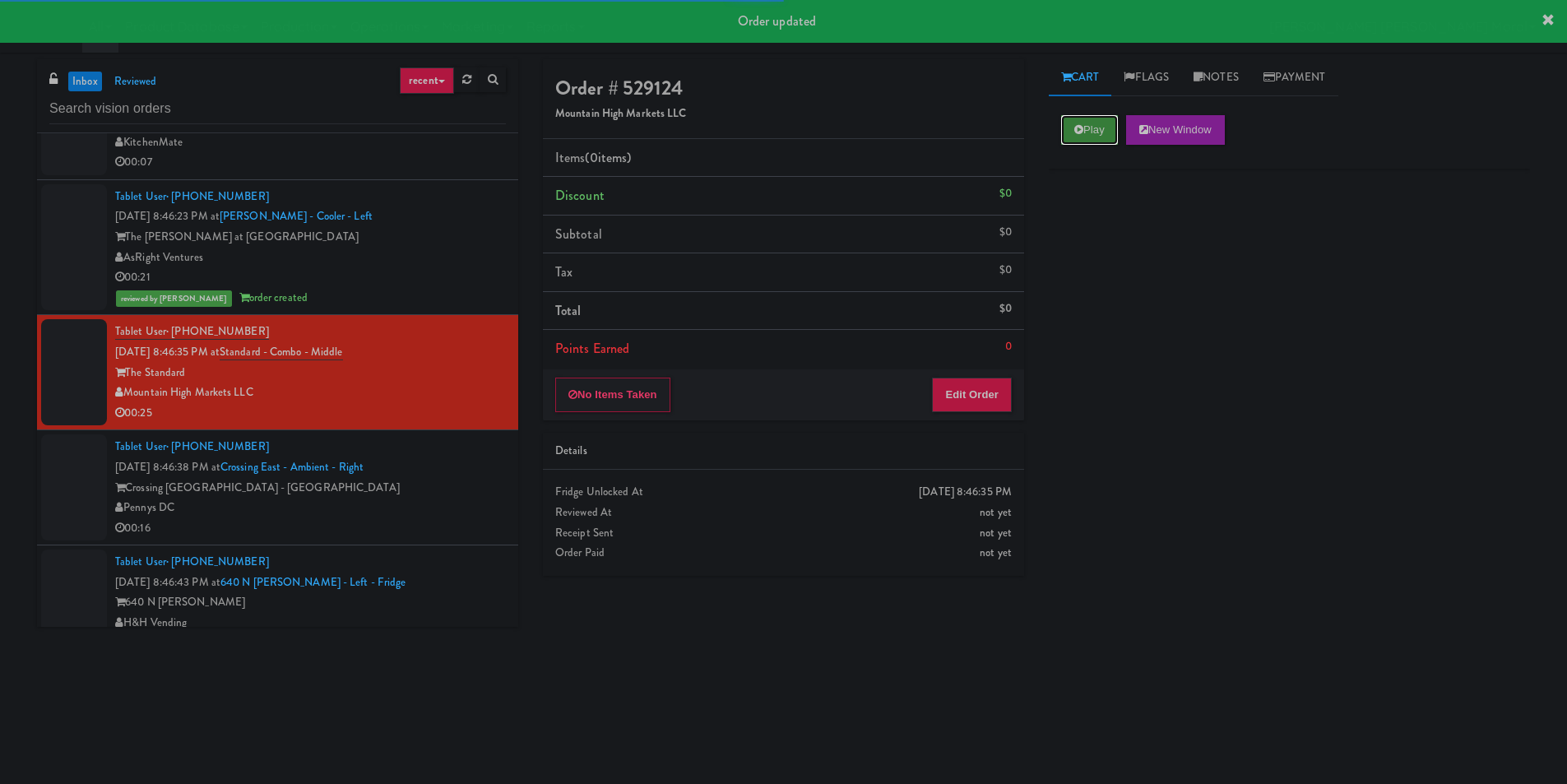
click at [1082, 137] on button "Play" at bounding box center [1090, 130] width 56 height 30
click at [1079, 278] on div "Play New Window Primary Flag Clear Flag if unable to determine what was taken o…" at bounding box center [1290, 411] width 481 height 617
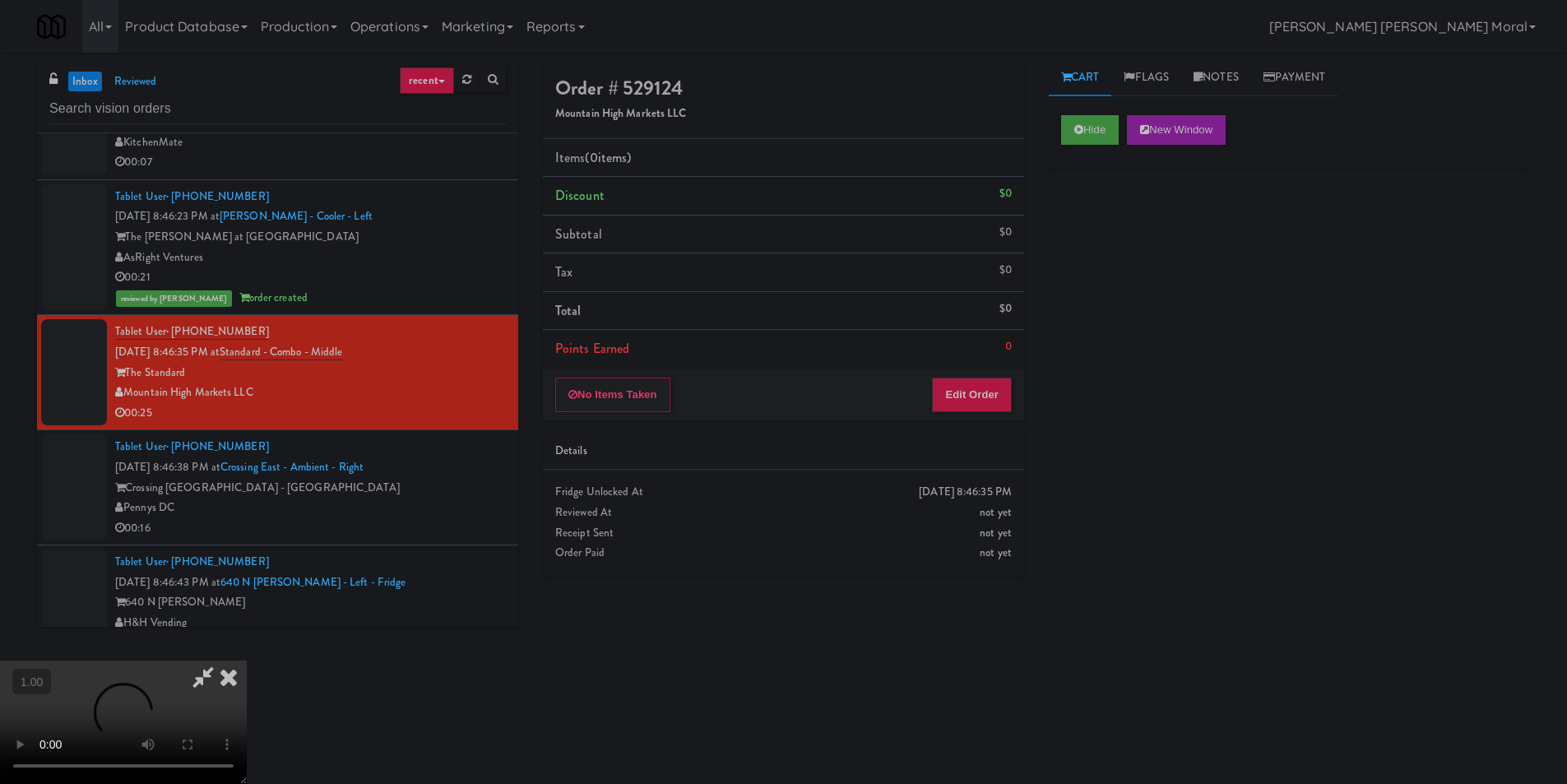
click at [247, 660] on video at bounding box center [123, 722] width 247 height 124
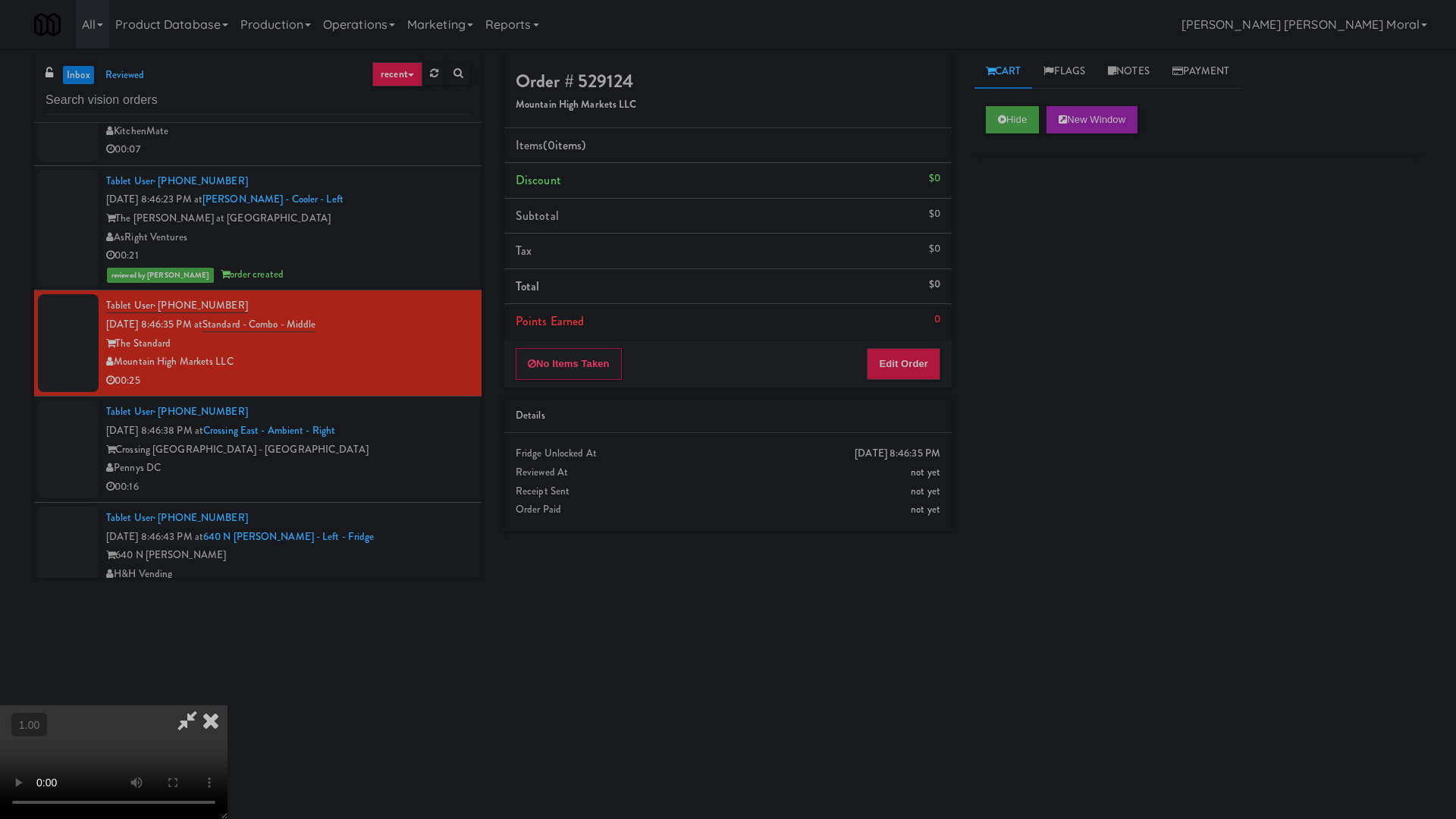
click at [227, 706] on video at bounding box center [113, 762] width 227 height 114
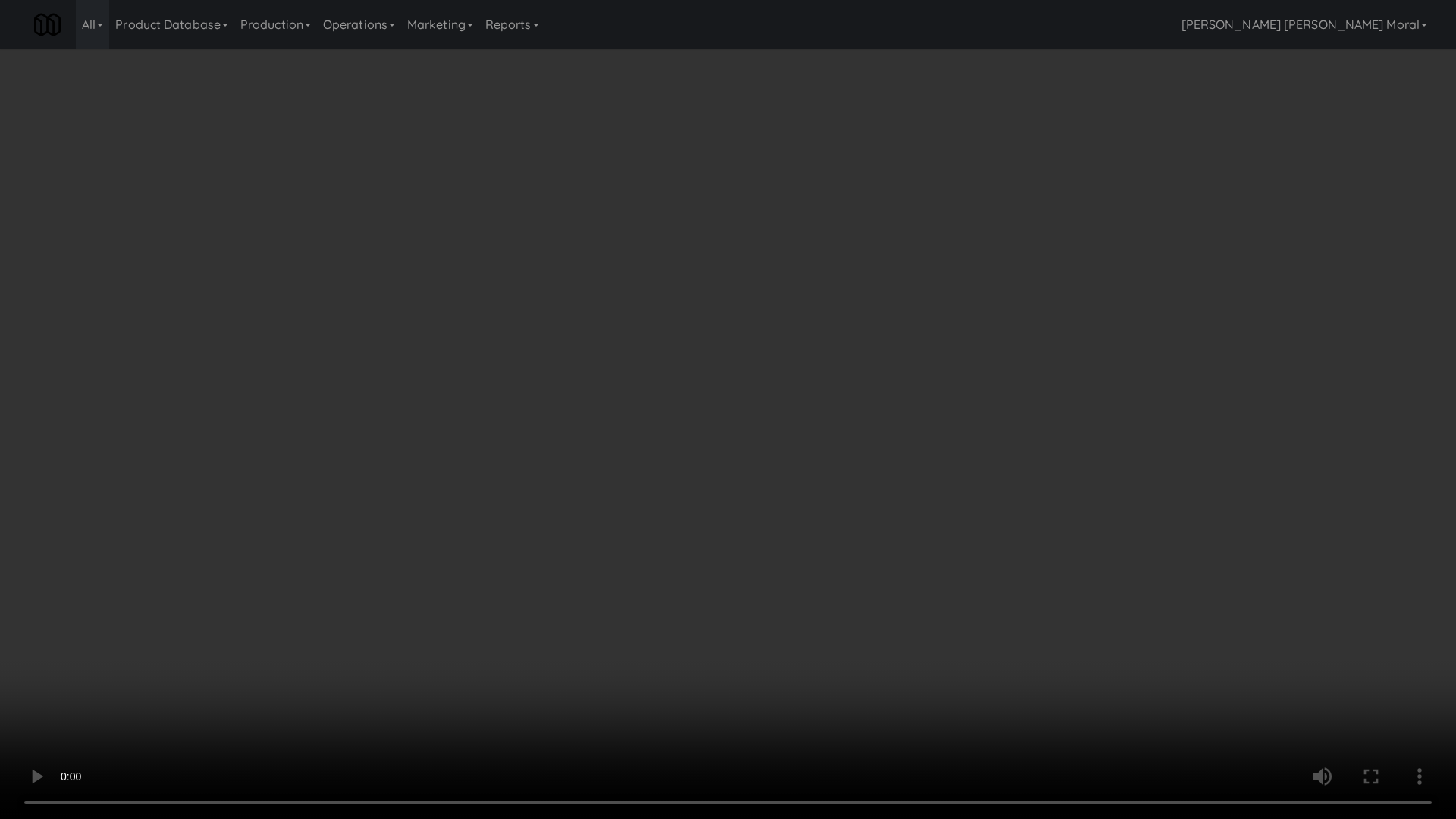
click at [779, 456] on video at bounding box center [728, 409] width 1456 height 819
click at [880, 397] on video at bounding box center [728, 409] width 1456 height 819
click at [881, 397] on video at bounding box center [728, 409] width 1456 height 819
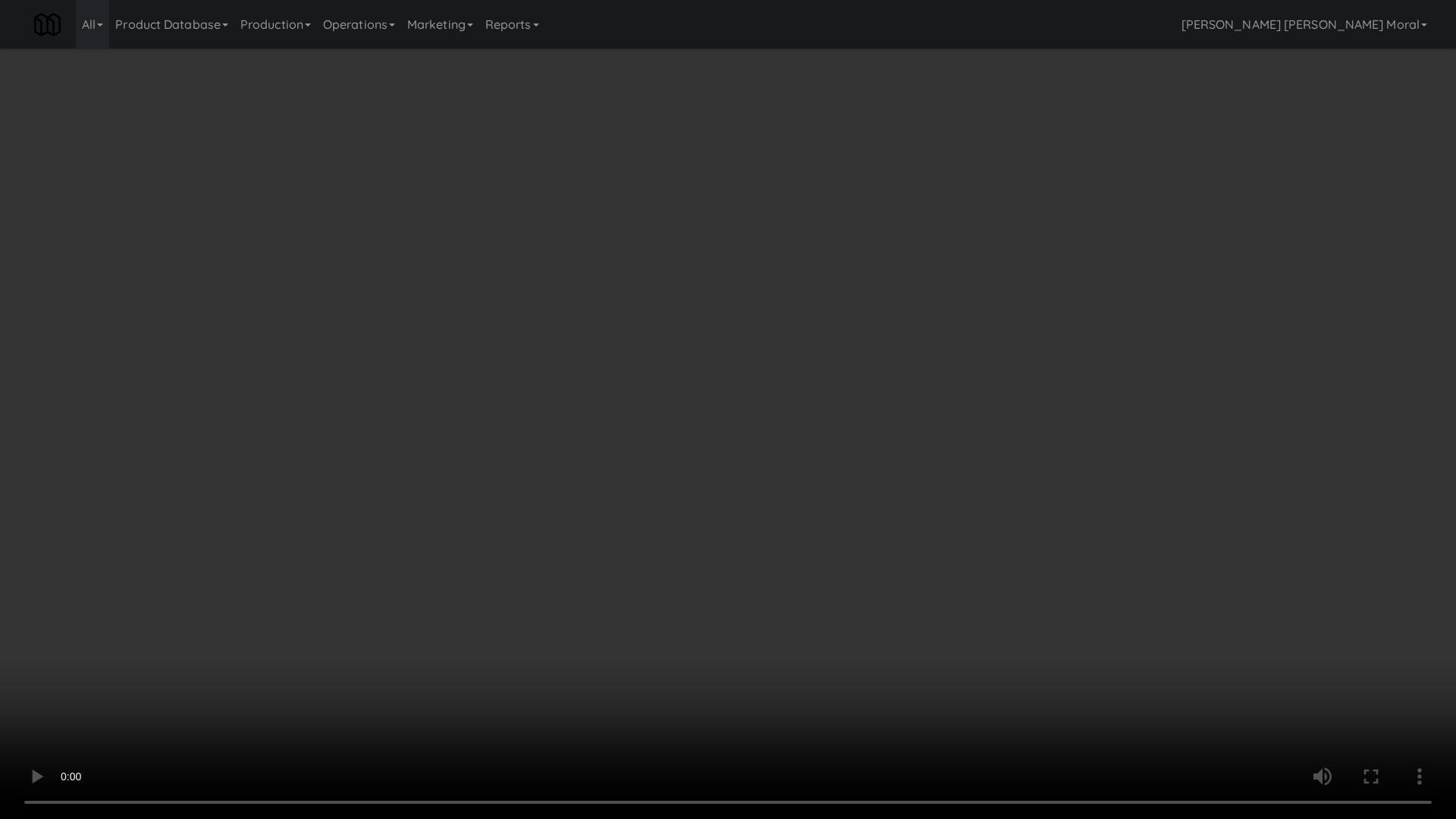
click at [881, 397] on video at bounding box center [728, 409] width 1456 height 819
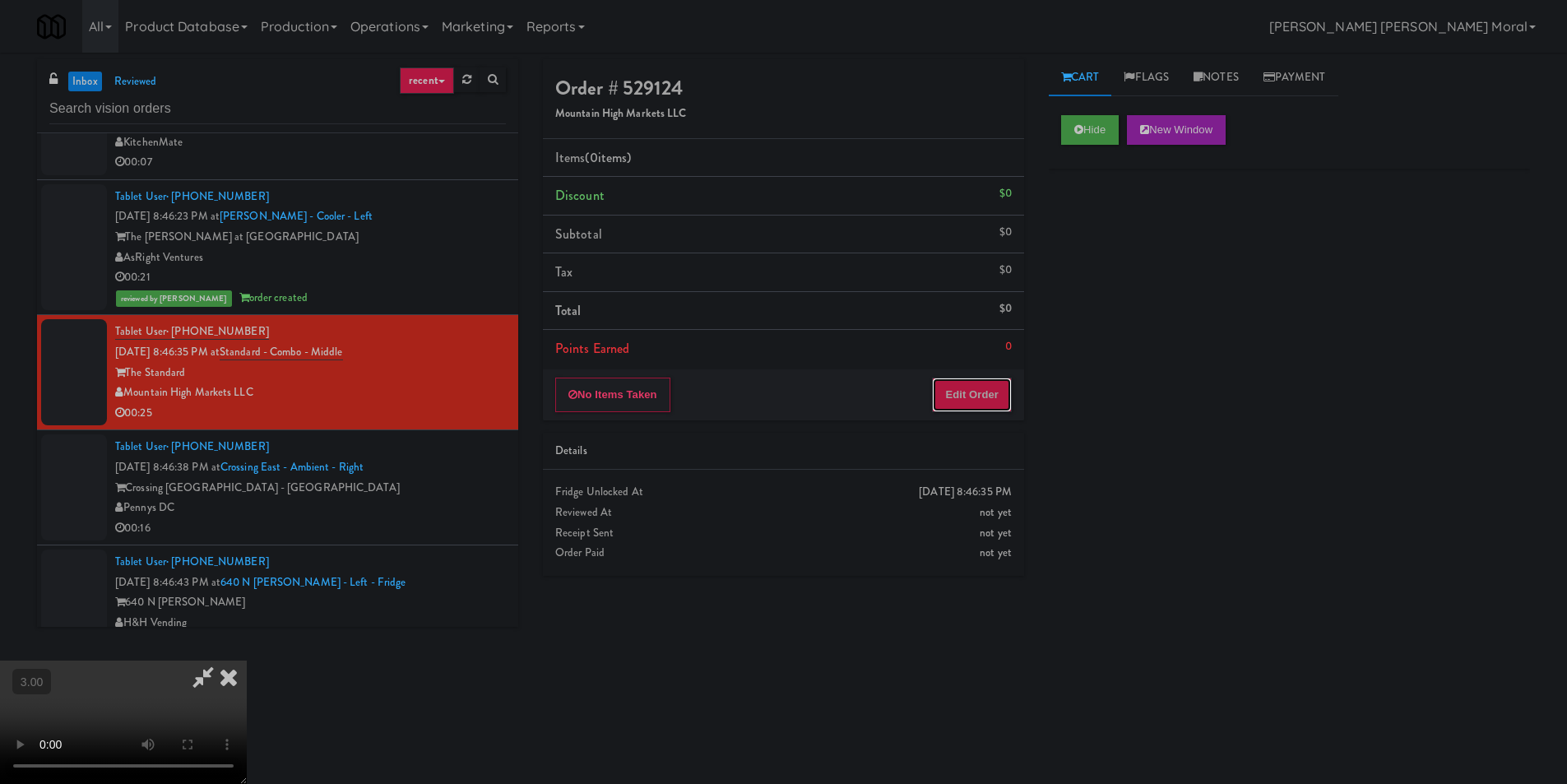
click at [950, 396] on button "Edit Order" at bounding box center [972, 394] width 80 height 35
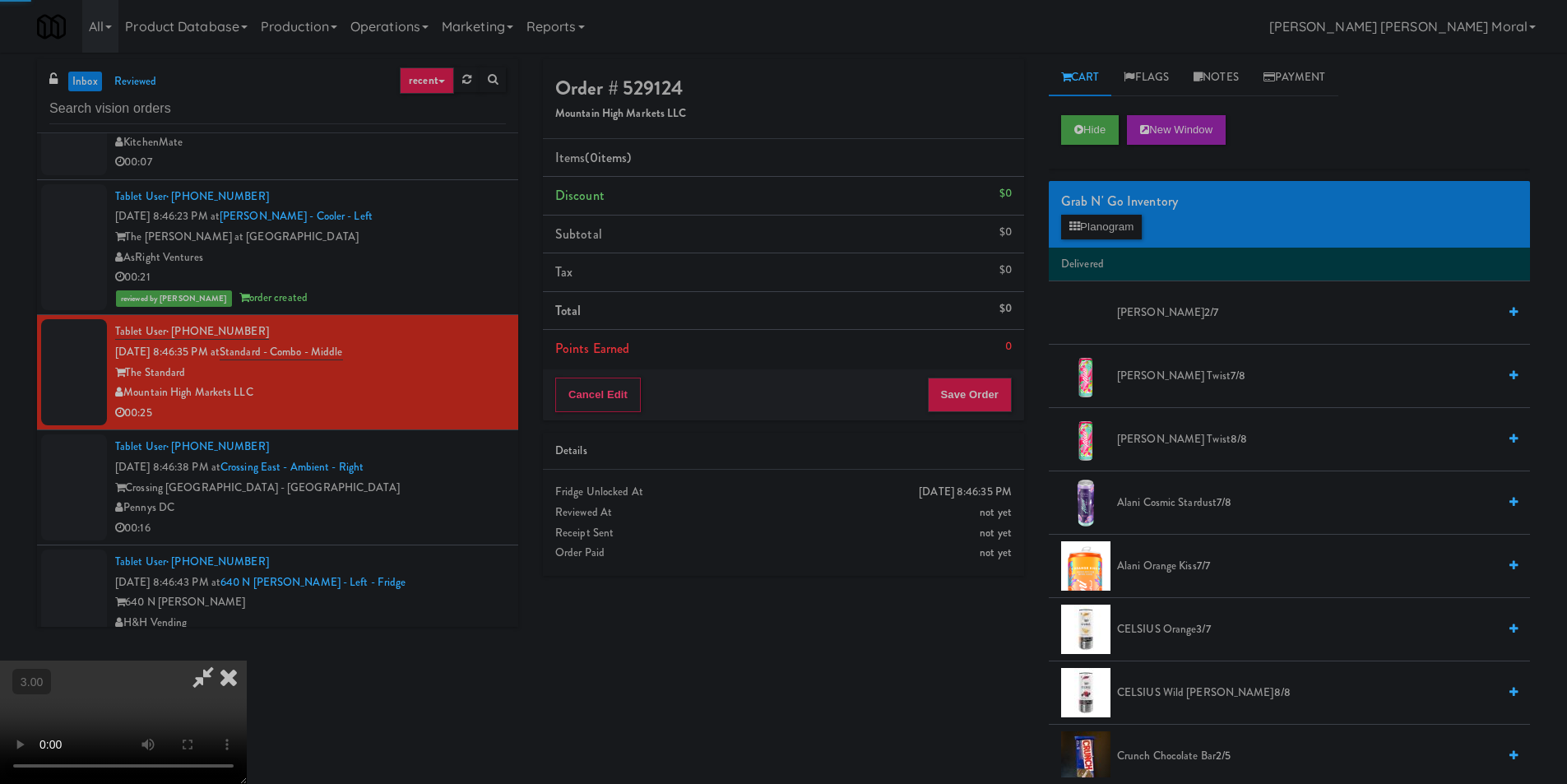
click at [1114, 207] on div "Grab N' Go Inventory" at bounding box center [1290, 201] width 457 height 25
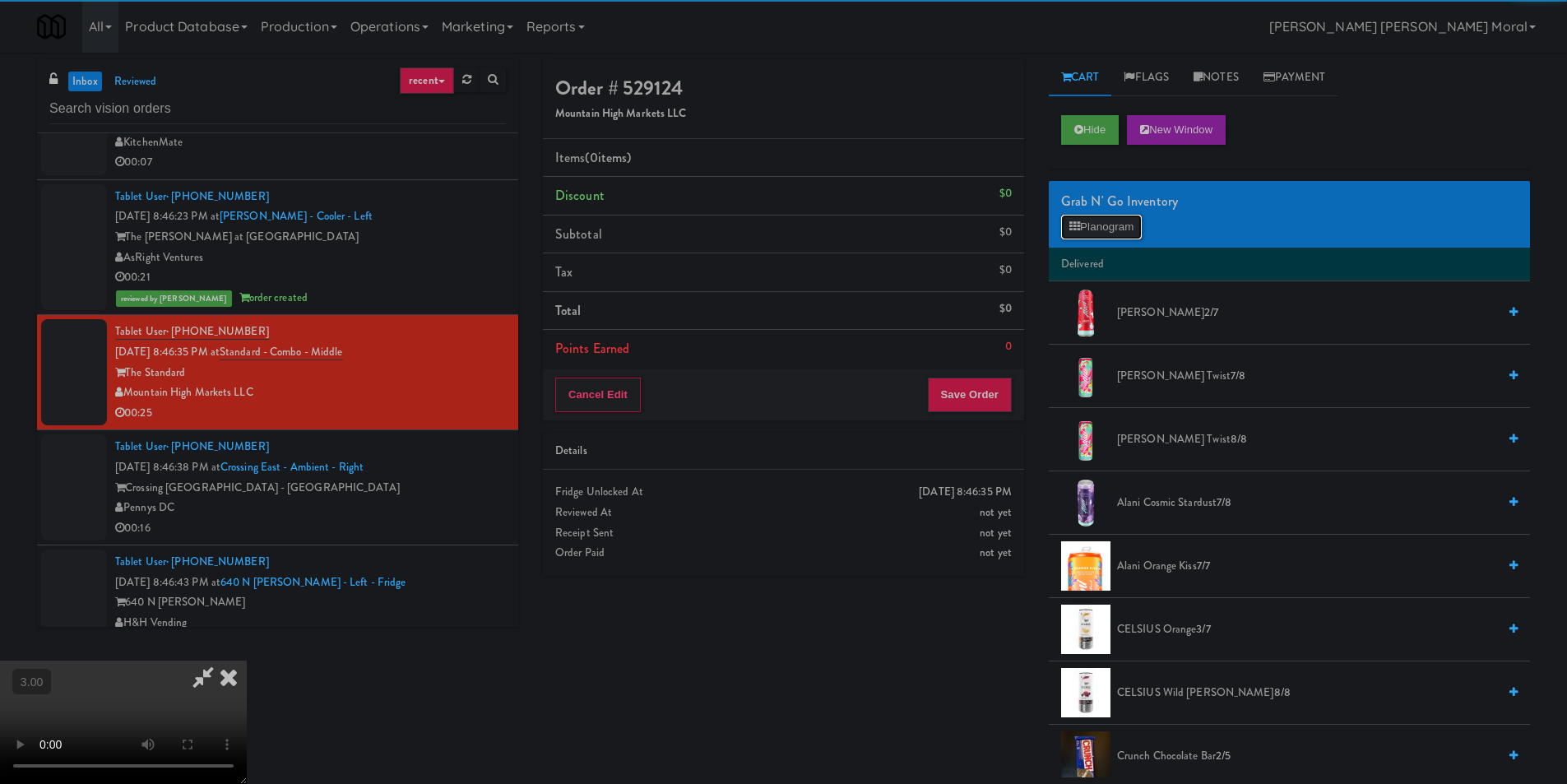
click at [1096, 229] on button "Planogram" at bounding box center [1101, 227] width 80 height 25
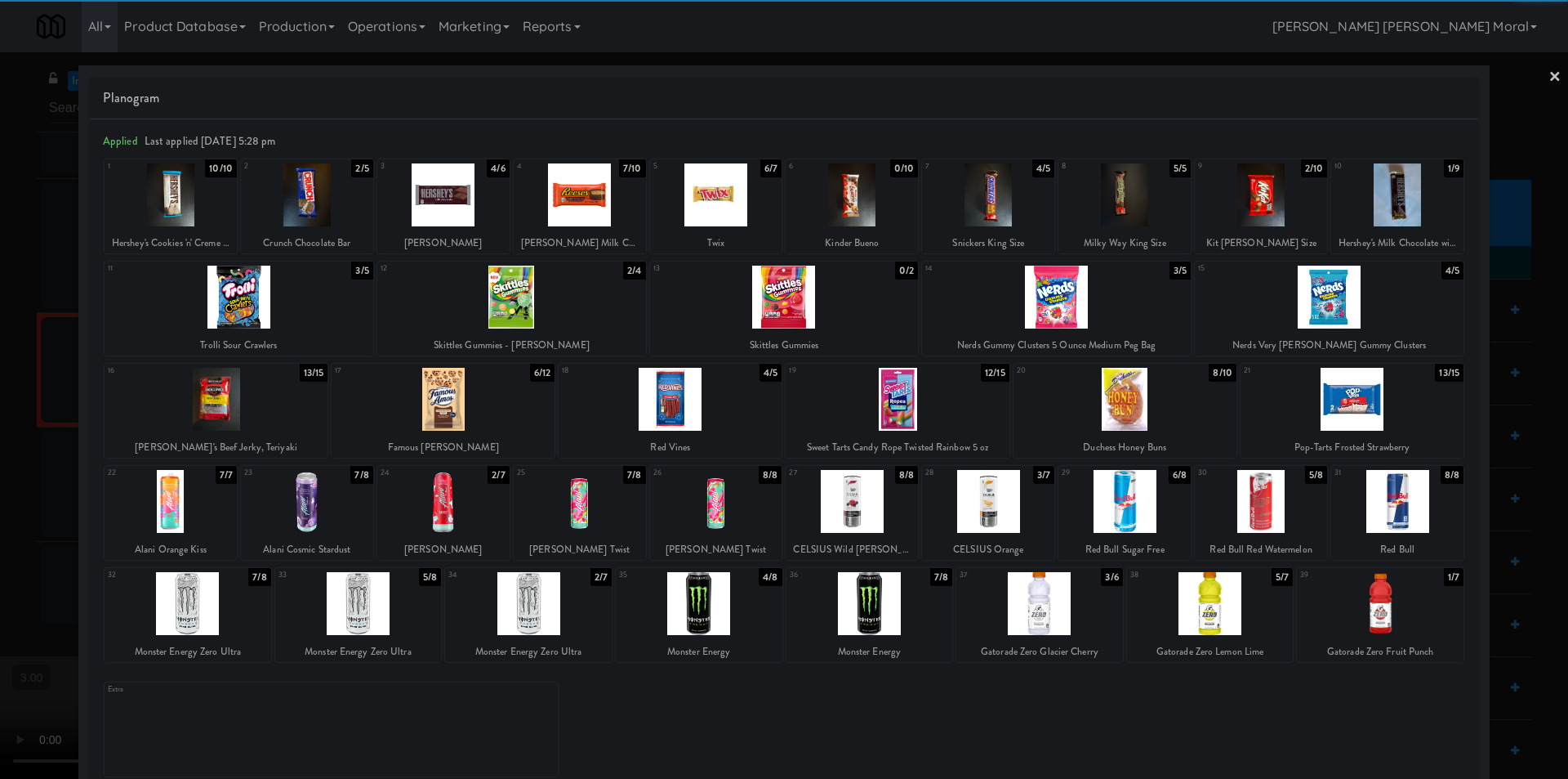
click at [477, 515] on div at bounding box center [443, 502] width 133 height 63
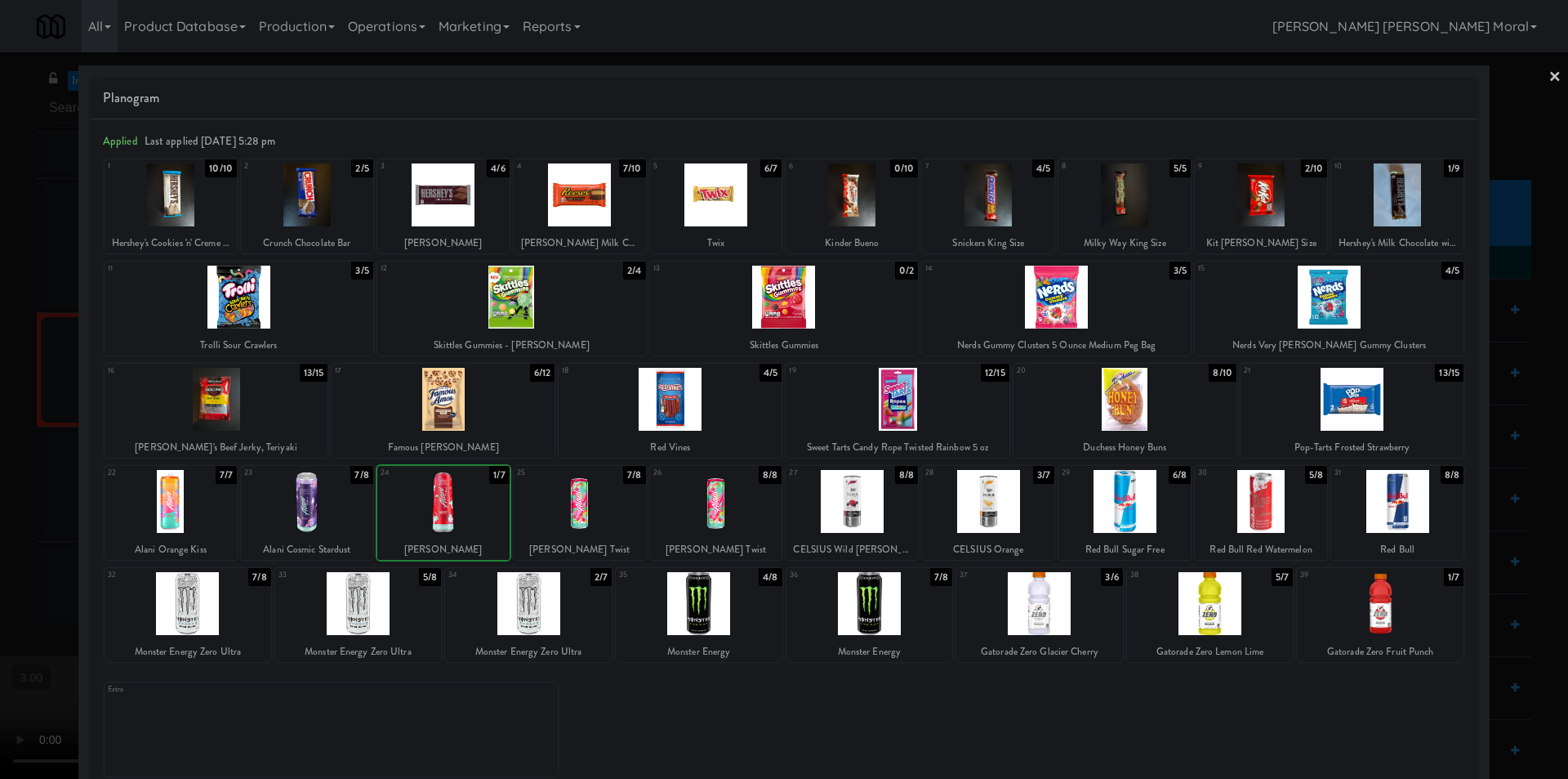
drag, startPoint x: 580, startPoint y: 518, endPoint x: 592, endPoint y: 518, distance: 12.0
click at [581, 518] on div at bounding box center [580, 502] width 133 height 63
click at [1146, 422] on div at bounding box center [1125, 399] width 223 height 63
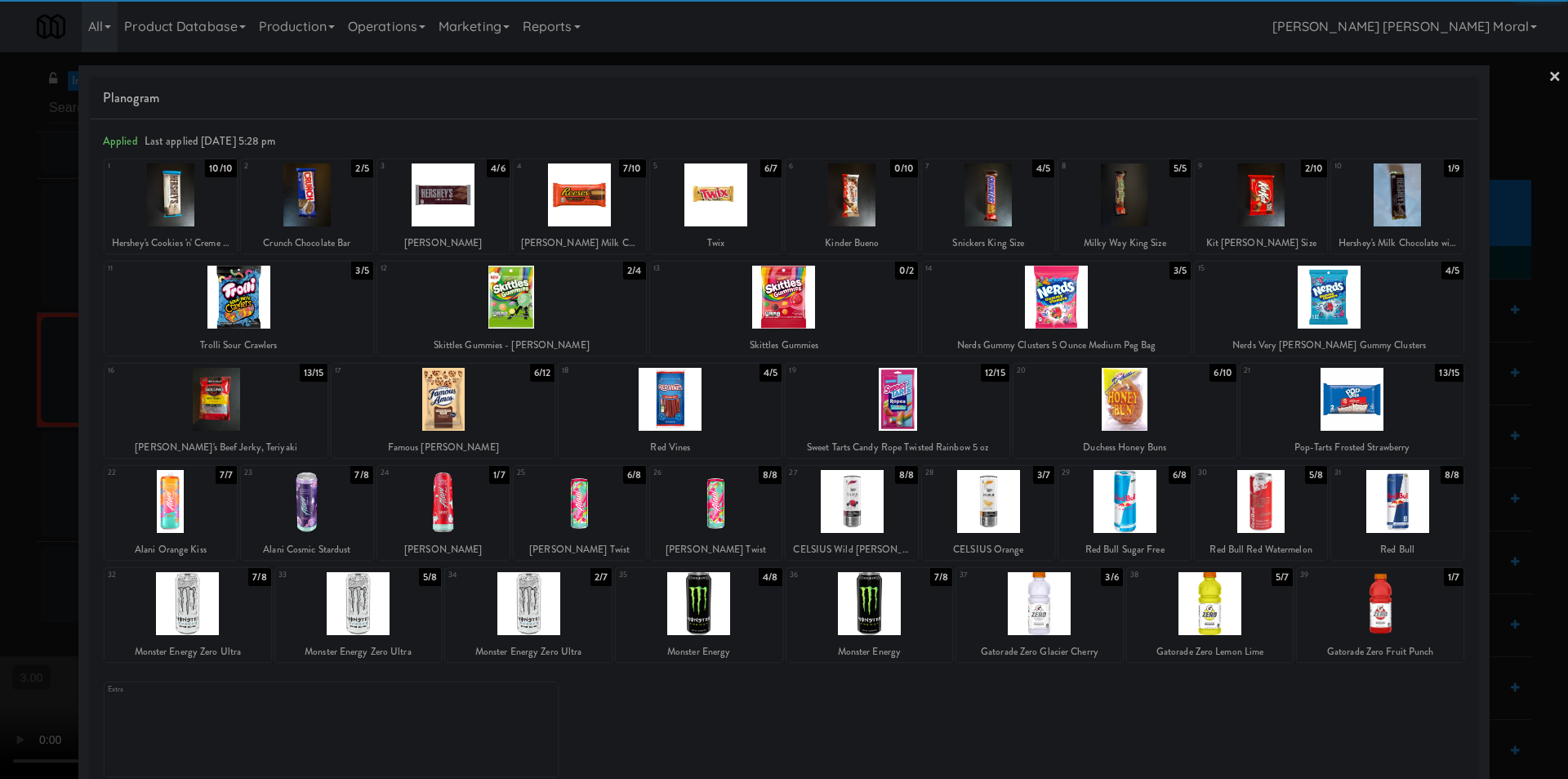
click at [1548, 73] on link "×" at bounding box center [1554, 78] width 13 height 51
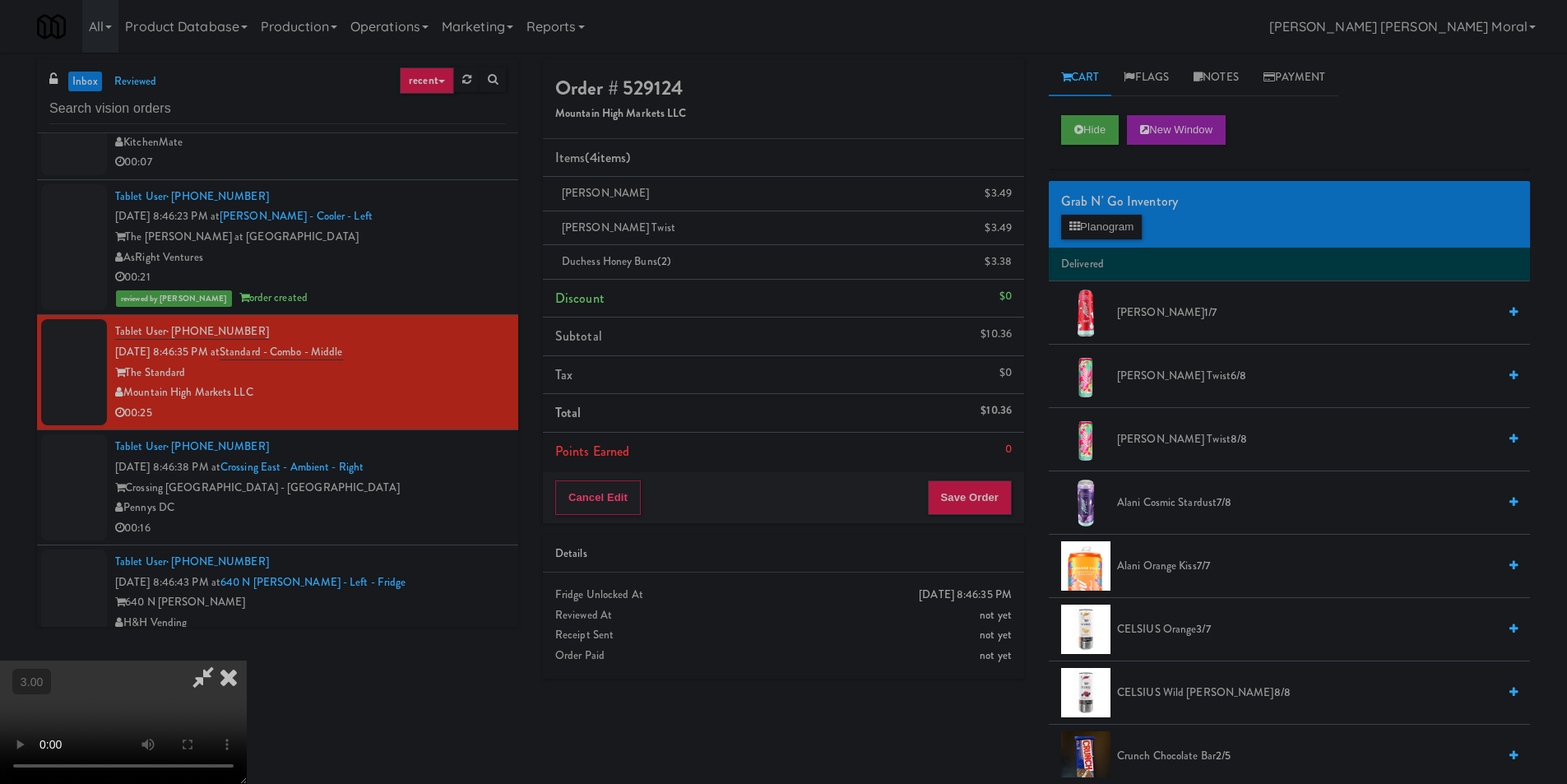
click at [247, 660] on video at bounding box center [123, 722] width 247 height 124
click at [222, 660] on icon at bounding box center [203, 676] width 38 height 33
click at [945, 519] on div "Cancel Edit Save Order" at bounding box center [784, 498] width 481 height 51
click at [951, 498] on button "Save Order" at bounding box center [970, 497] width 84 height 35
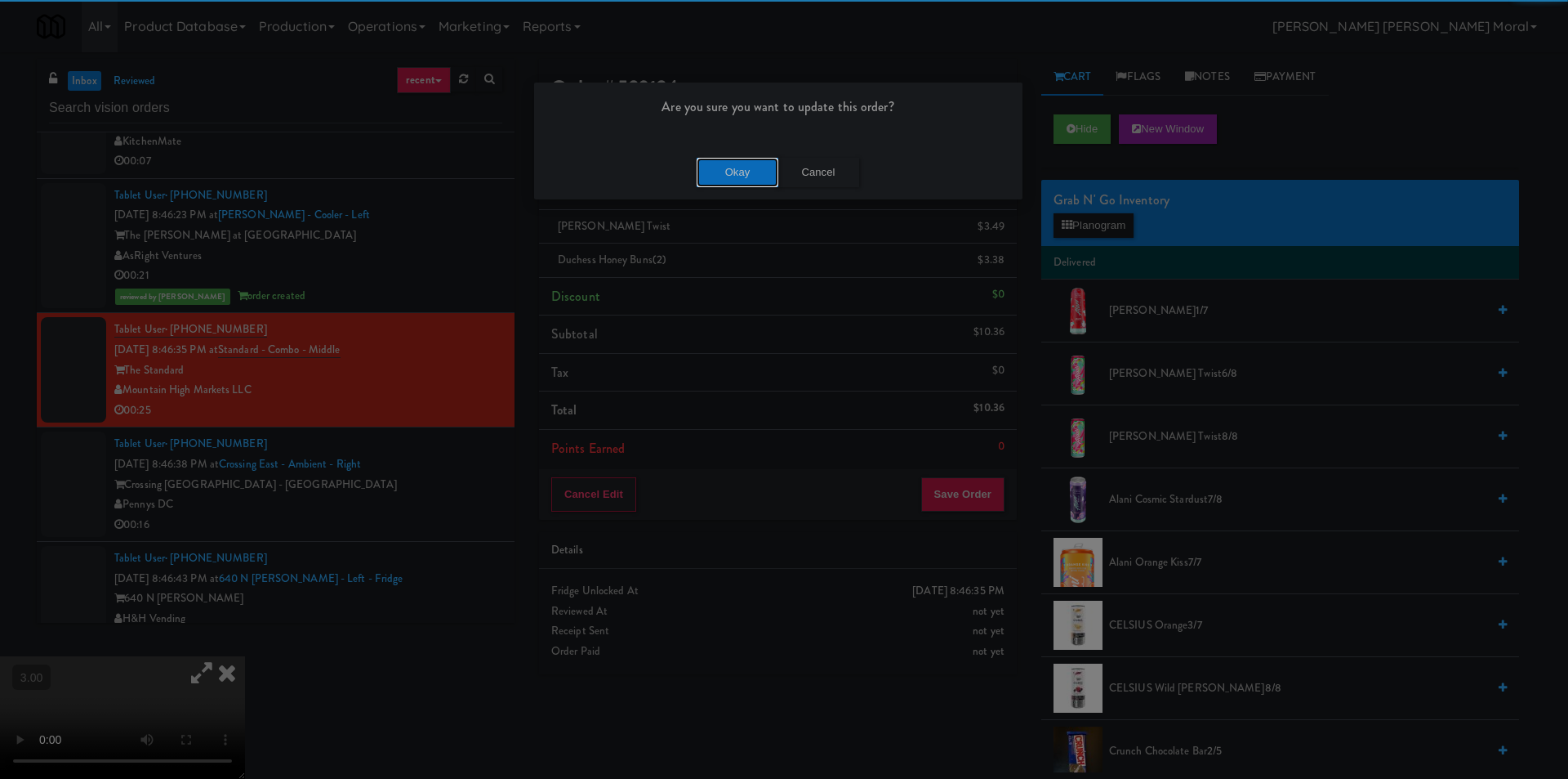
click at [737, 185] on button "Okay" at bounding box center [737, 172] width 82 height 30
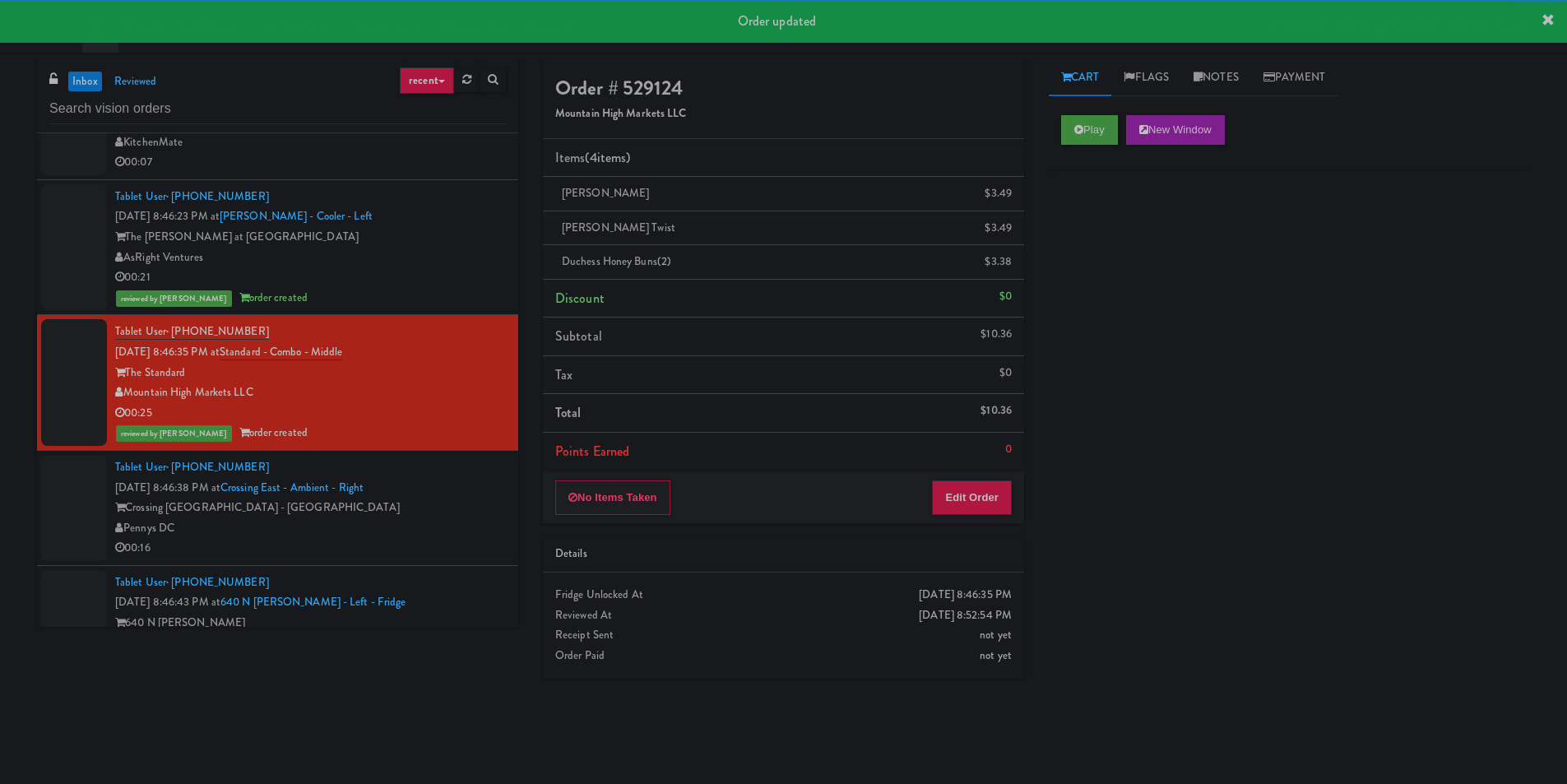
click at [482, 498] on div "Crossing [GEOGRAPHIC_DATA] - [GEOGRAPHIC_DATA]" at bounding box center [310, 508] width 391 height 21
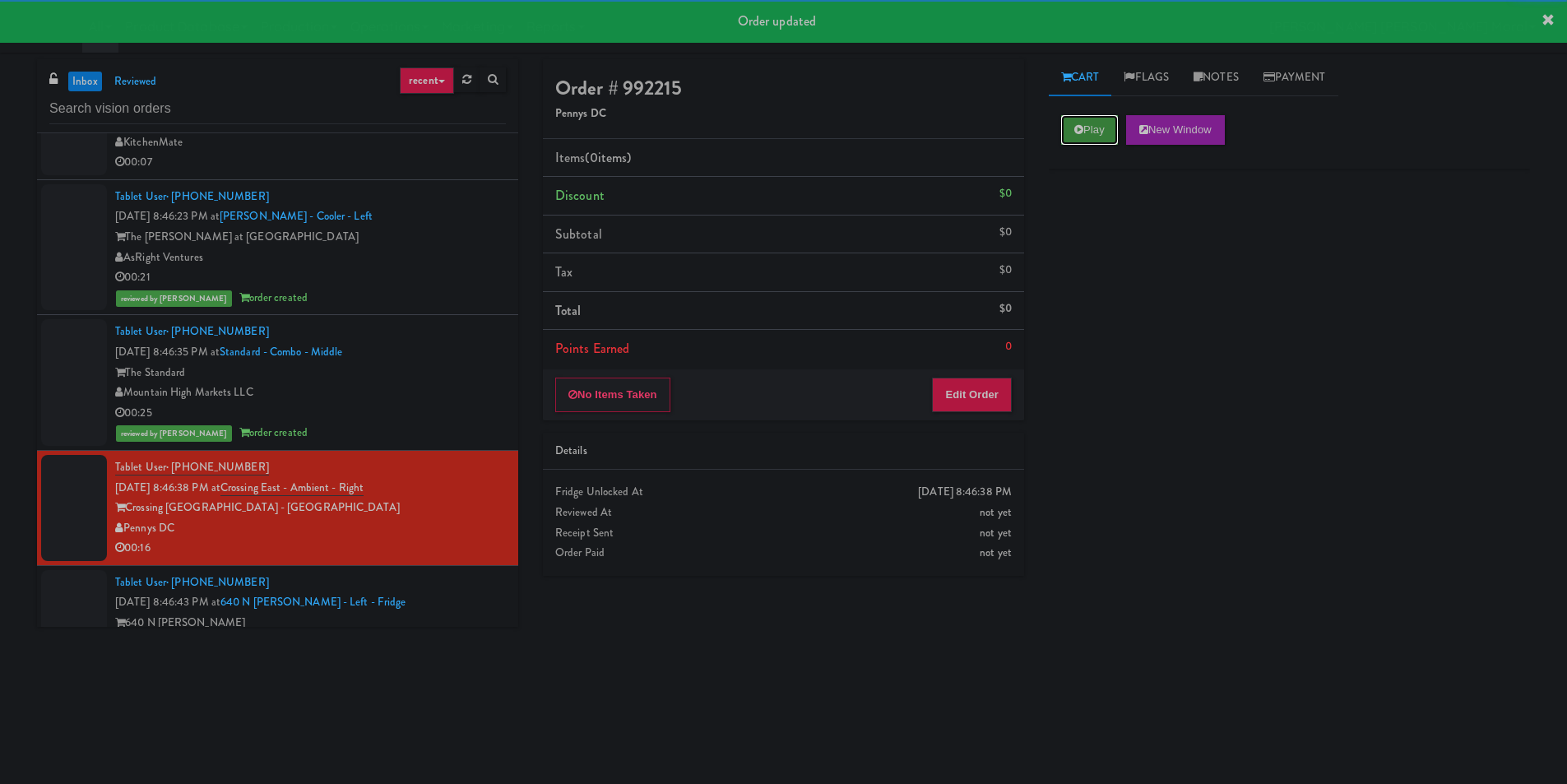
click at [1087, 119] on button "Play" at bounding box center [1090, 130] width 56 height 30
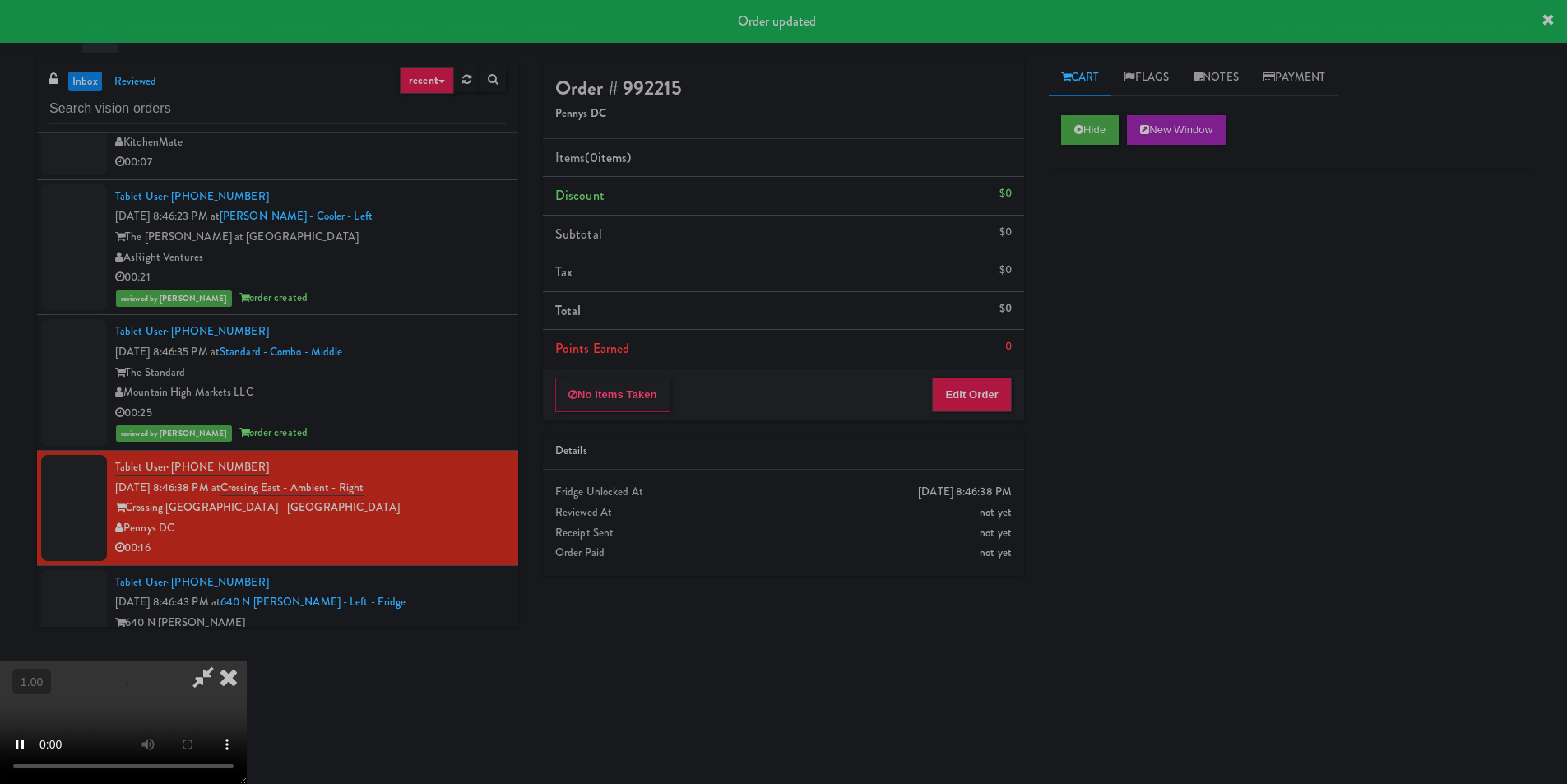
click at [1104, 291] on div "Hide New Window Primary Flag Clear Flag if unable to determine what was taken o…" at bounding box center [1290, 411] width 481 height 617
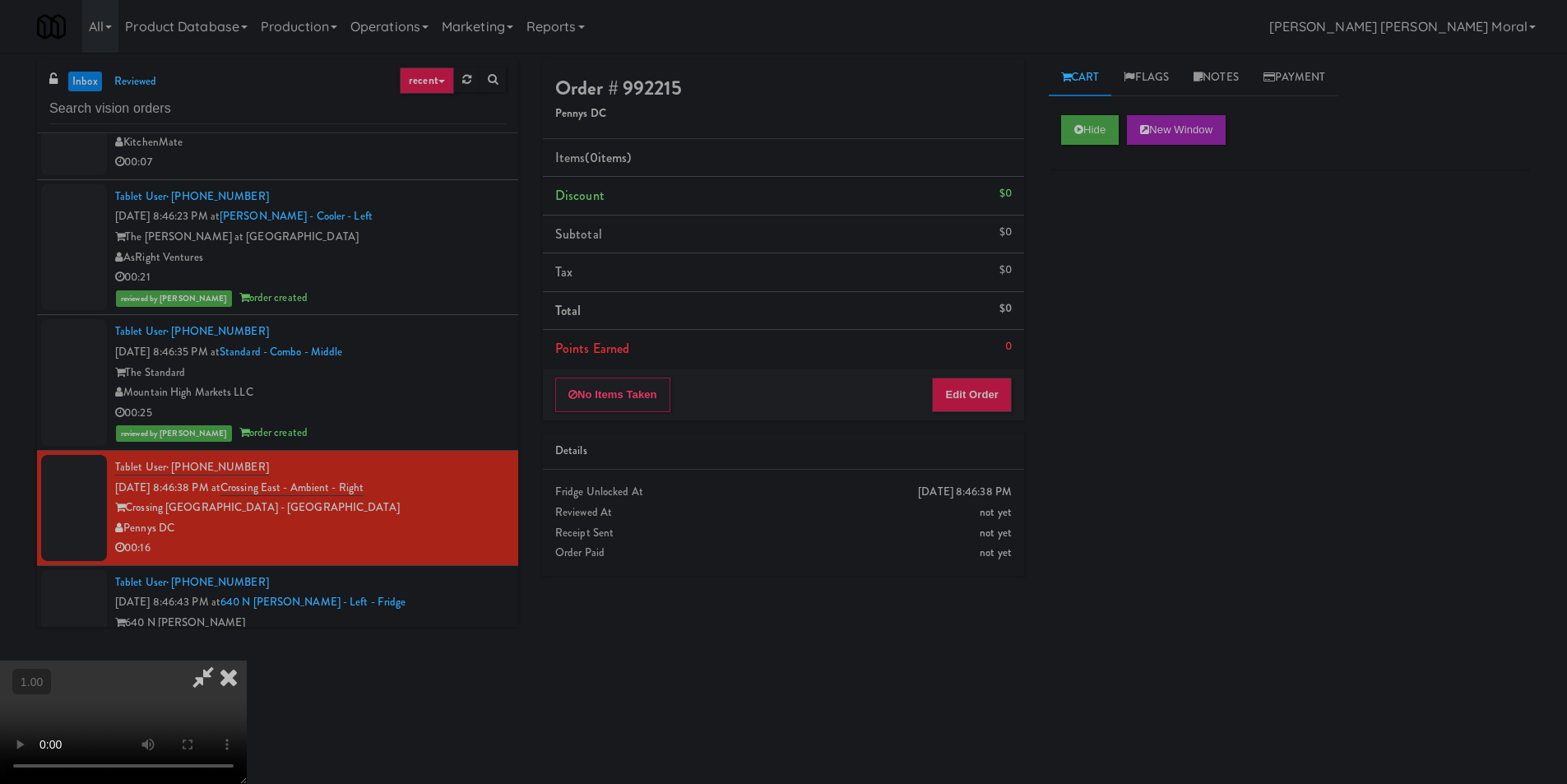
click at [247, 660] on video at bounding box center [123, 722] width 247 height 124
drag, startPoint x: 686, startPoint y: 437, endPoint x: 687, endPoint y: 508, distance: 71.0
click at [247, 660] on video at bounding box center [123, 722] width 247 height 124
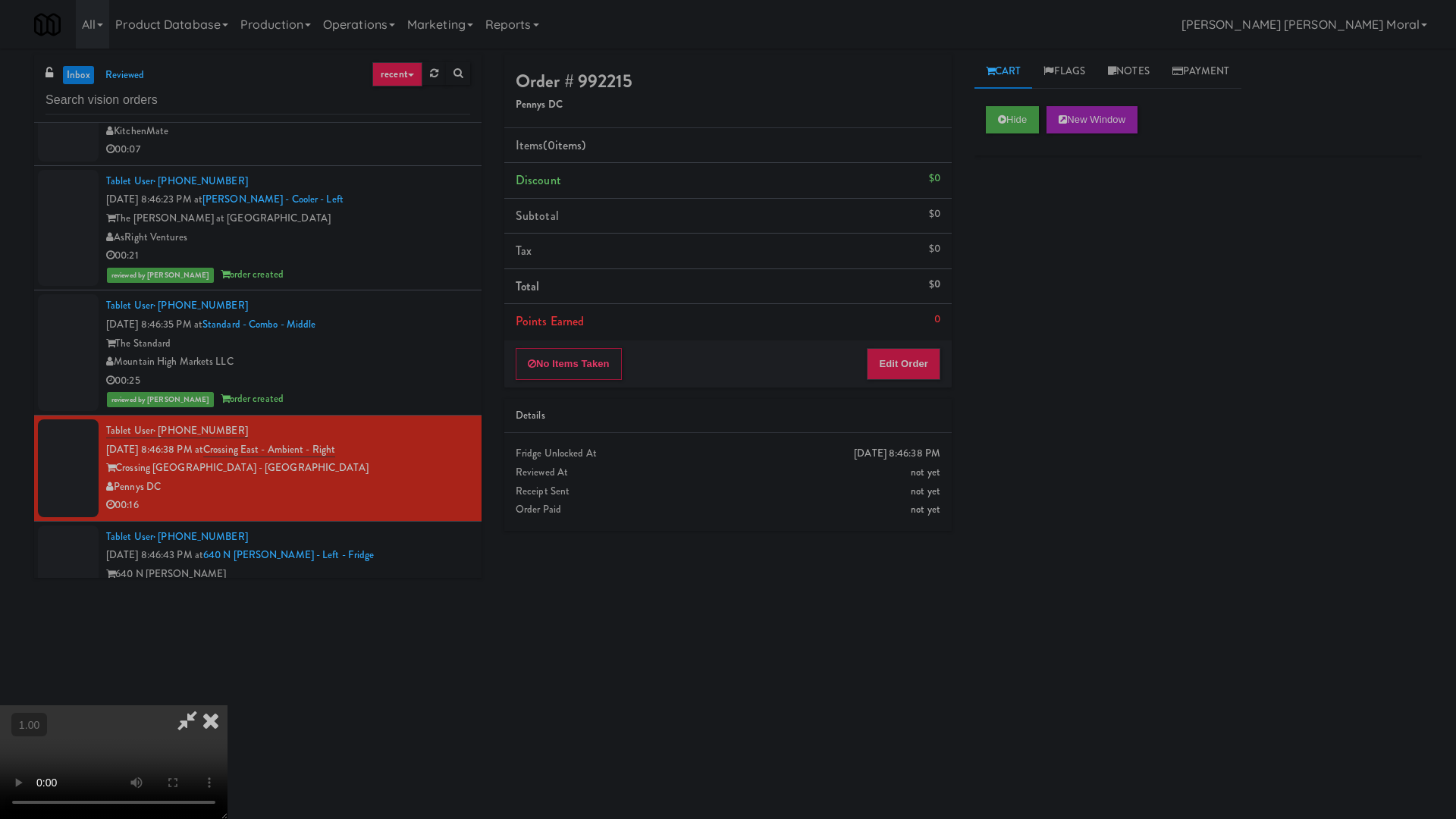
click at [227, 706] on video at bounding box center [113, 762] width 227 height 114
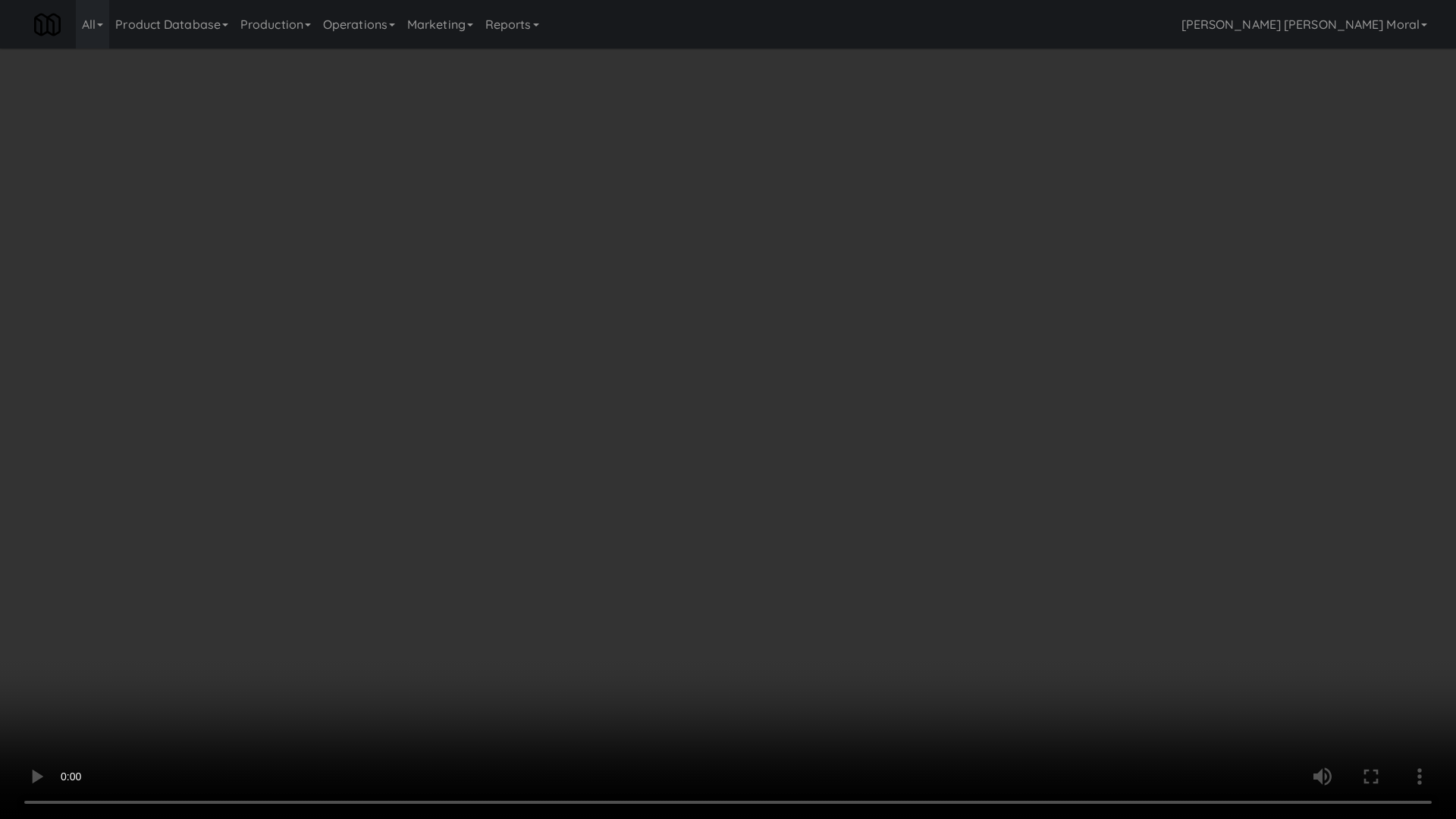
click at [759, 416] on video at bounding box center [728, 409] width 1456 height 819
click at [800, 412] on video at bounding box center [728, 409] width 1456 height 819
click at [801, 412] on video at bounding box center [728, 409] width 1456 height 819
click at [808, 410] on video at bounding box center [728, 409] width 1456 height 819
click at [809, 410] on video at bounding box center [728, 409] width 1456 height 819
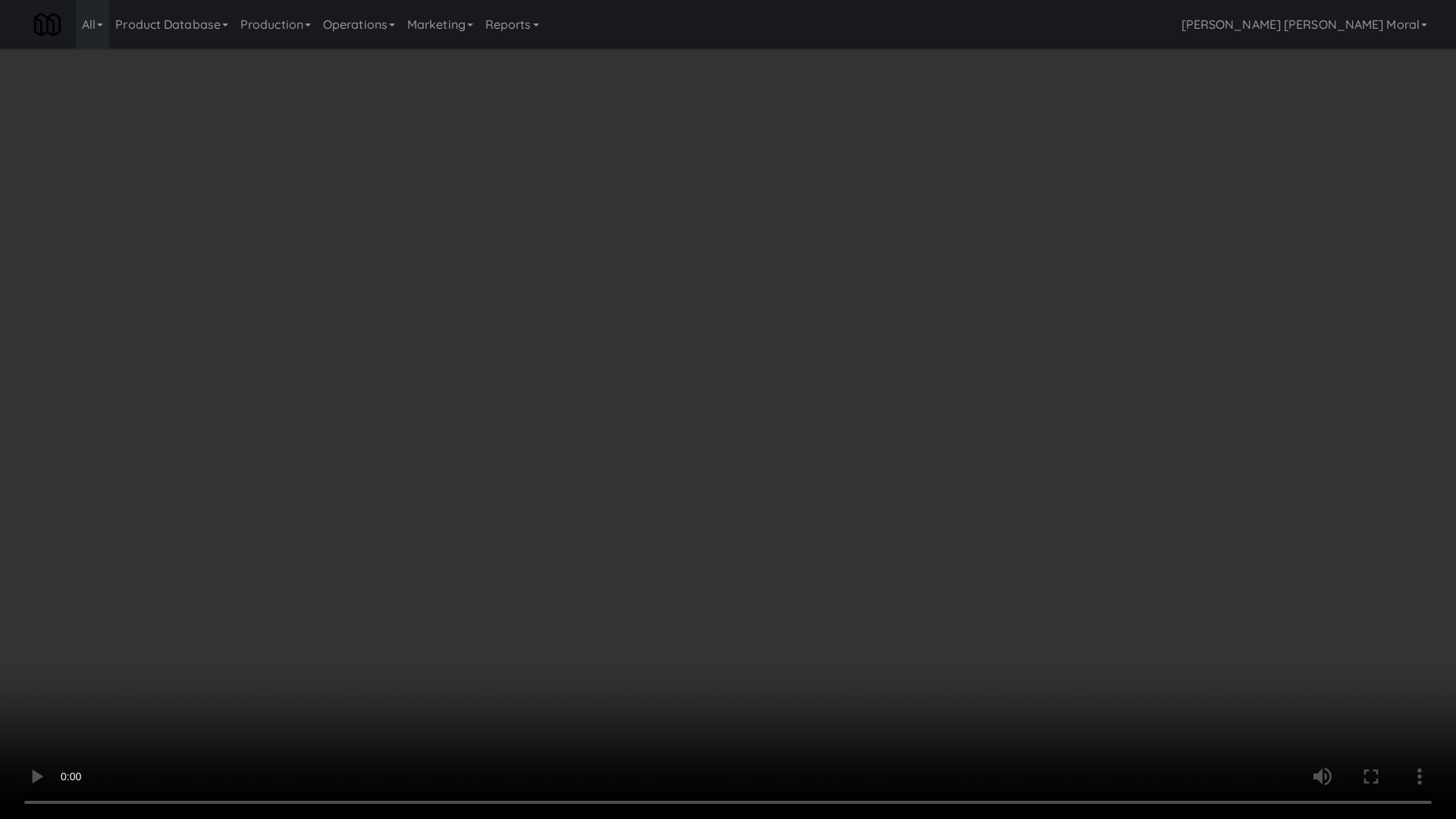
click at [810, 410] on video at bounding box center [728, 409] width 1456 height 819
click at [811, 410] on video at bounding box center [728, 409] width 1456 height 819
click at [812, 410] on video at bounding box center [728, 409] width 1456 height 819
click at [813, 410] on video at bounding box center [728, 409] width 1456 height 819
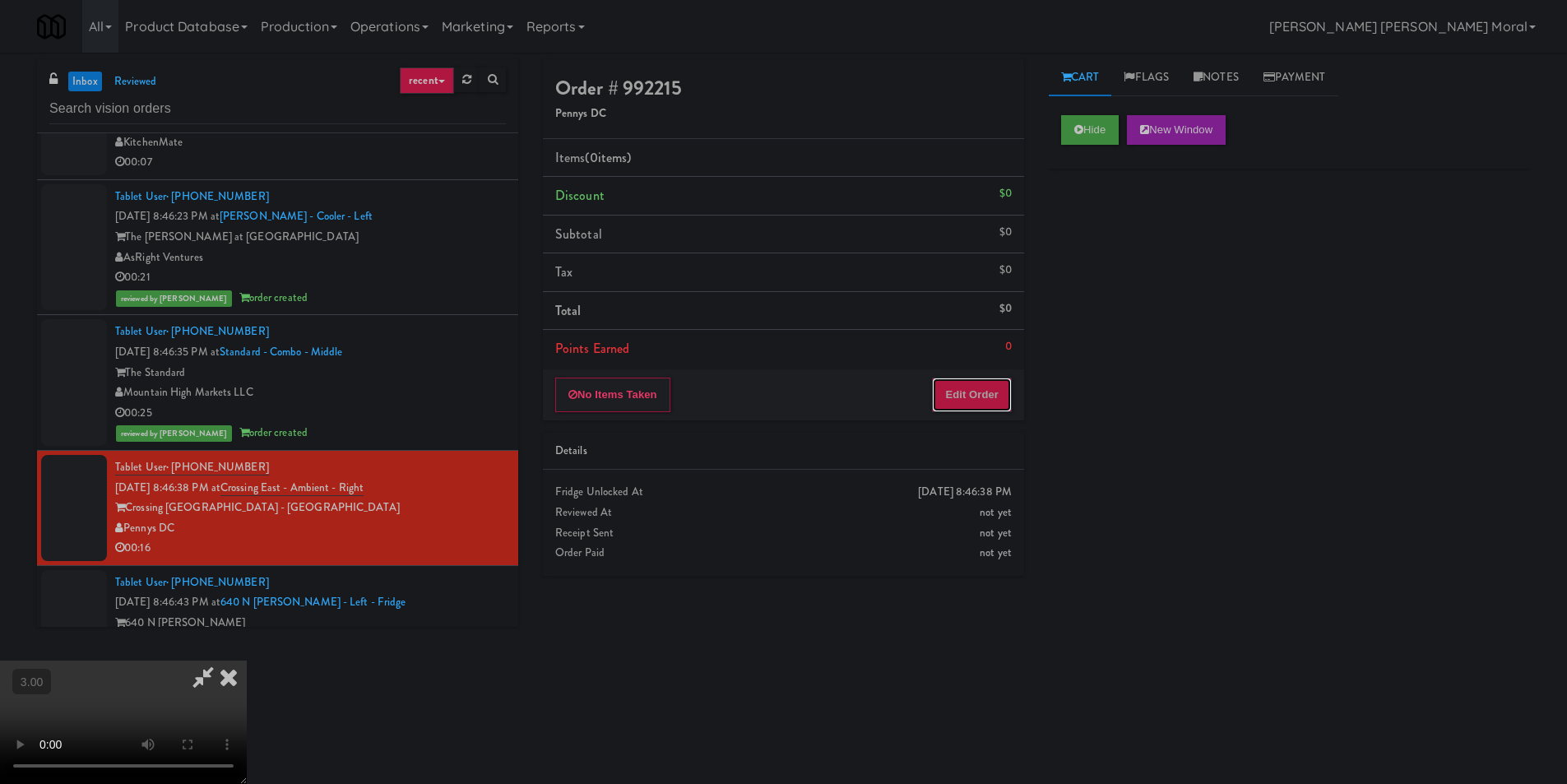
click at [983, 391] on button "Edit Order" at bounding box center [972, 394] width 80 height 35
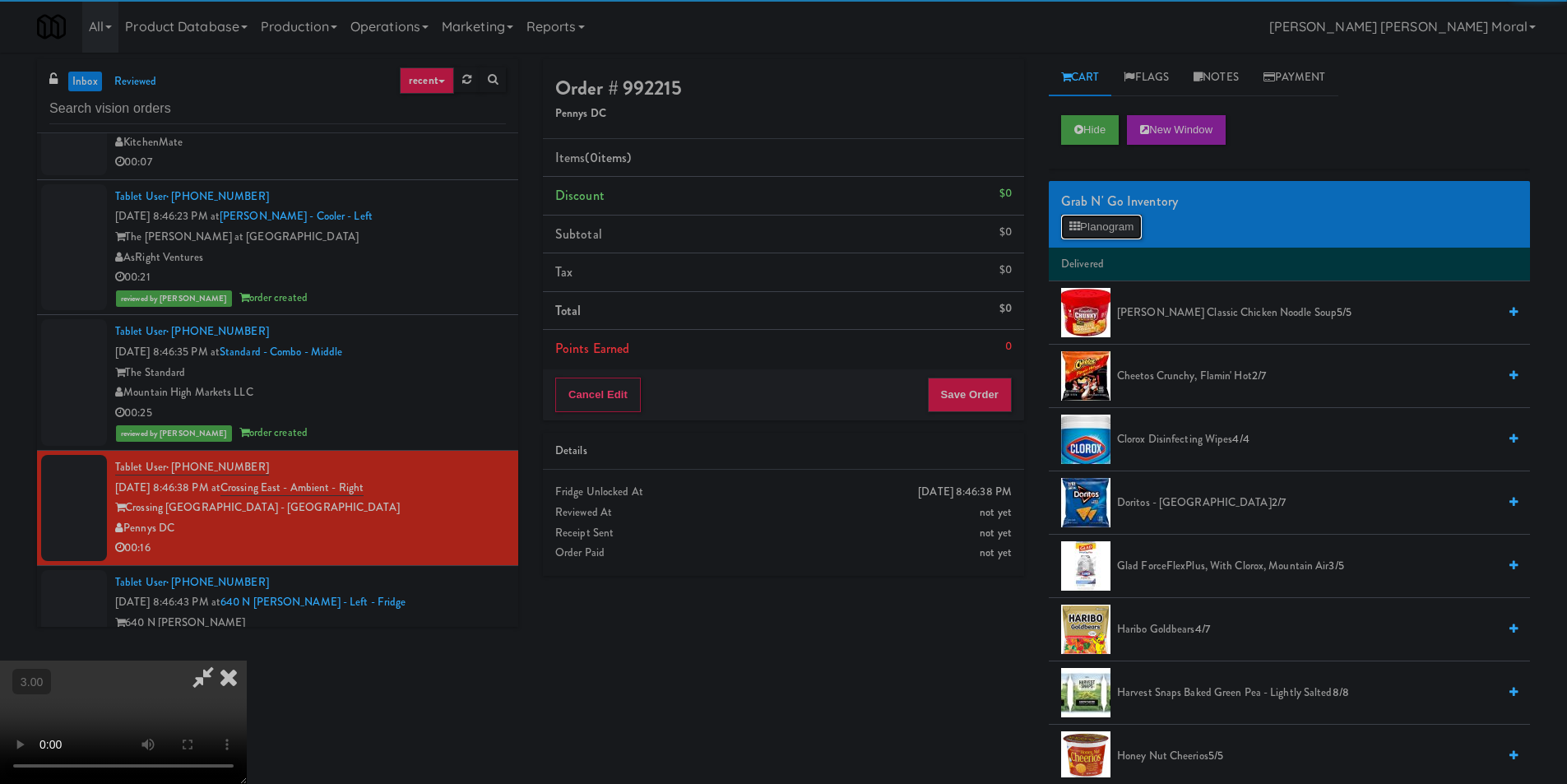
click at [1094, 231] on button "Planogram" at bounding box center [1101, 227] width 80 height 25
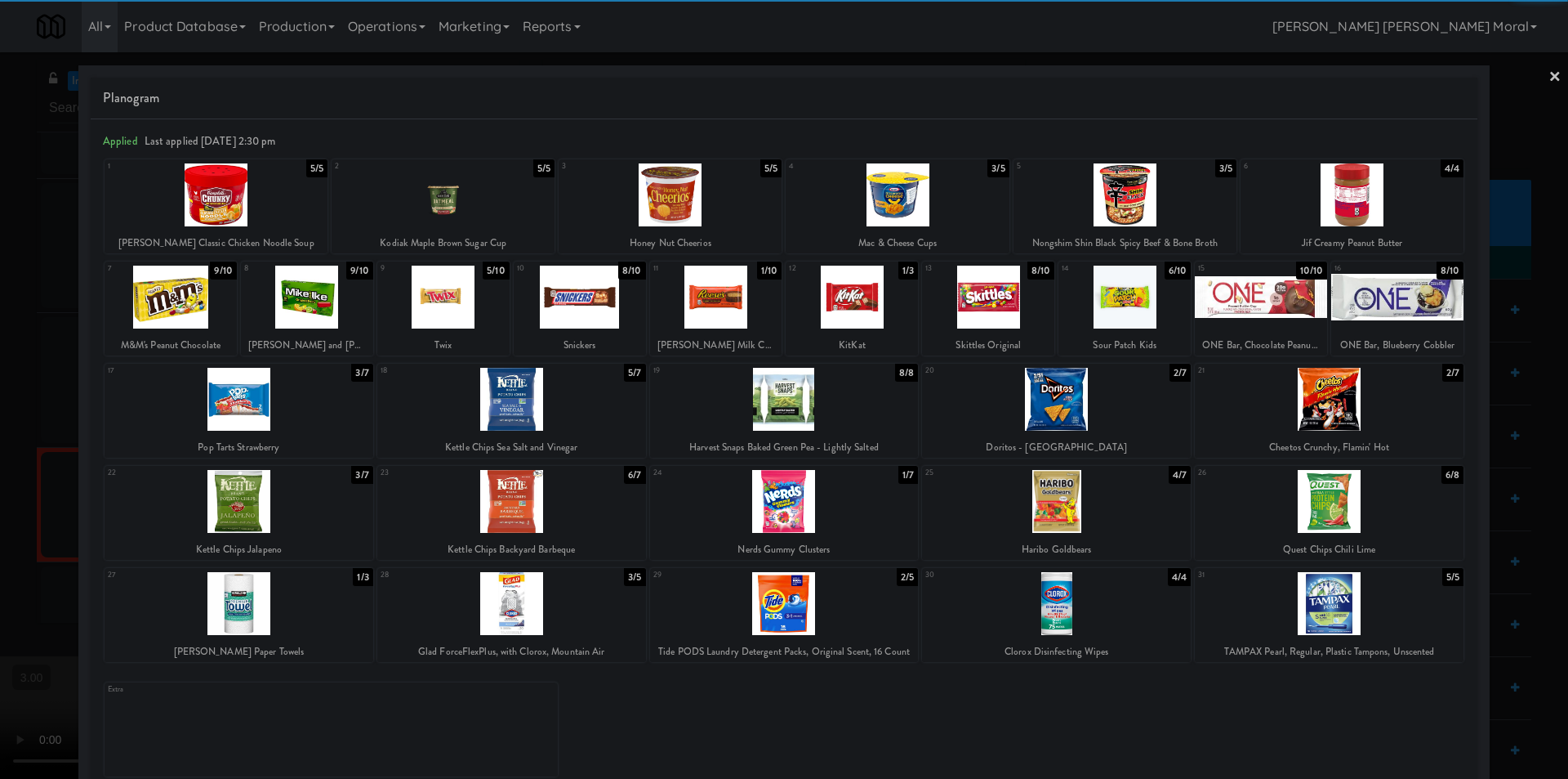
click at [241, 210] on div at bounding box center [215, 195] width 223 height 63
click at [466, 302] on div at bounding box center [443, 297] width 133 height 63
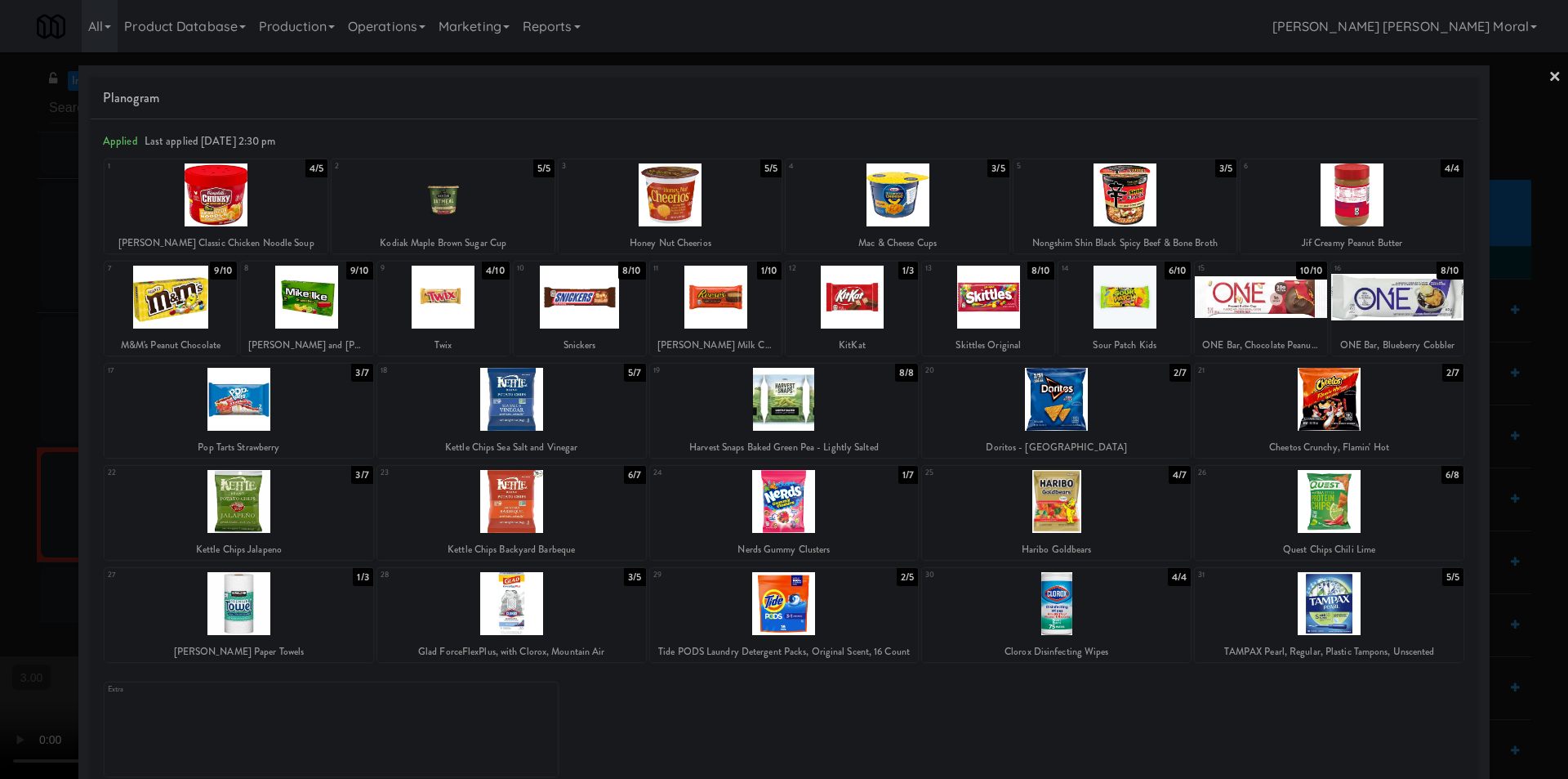
click at [1073, 412] on div at bounding box center [1056, 399] width 268 height 63
click at [1548, 73] on link "×" at bounding box center [1554, 78] width 13 height 51
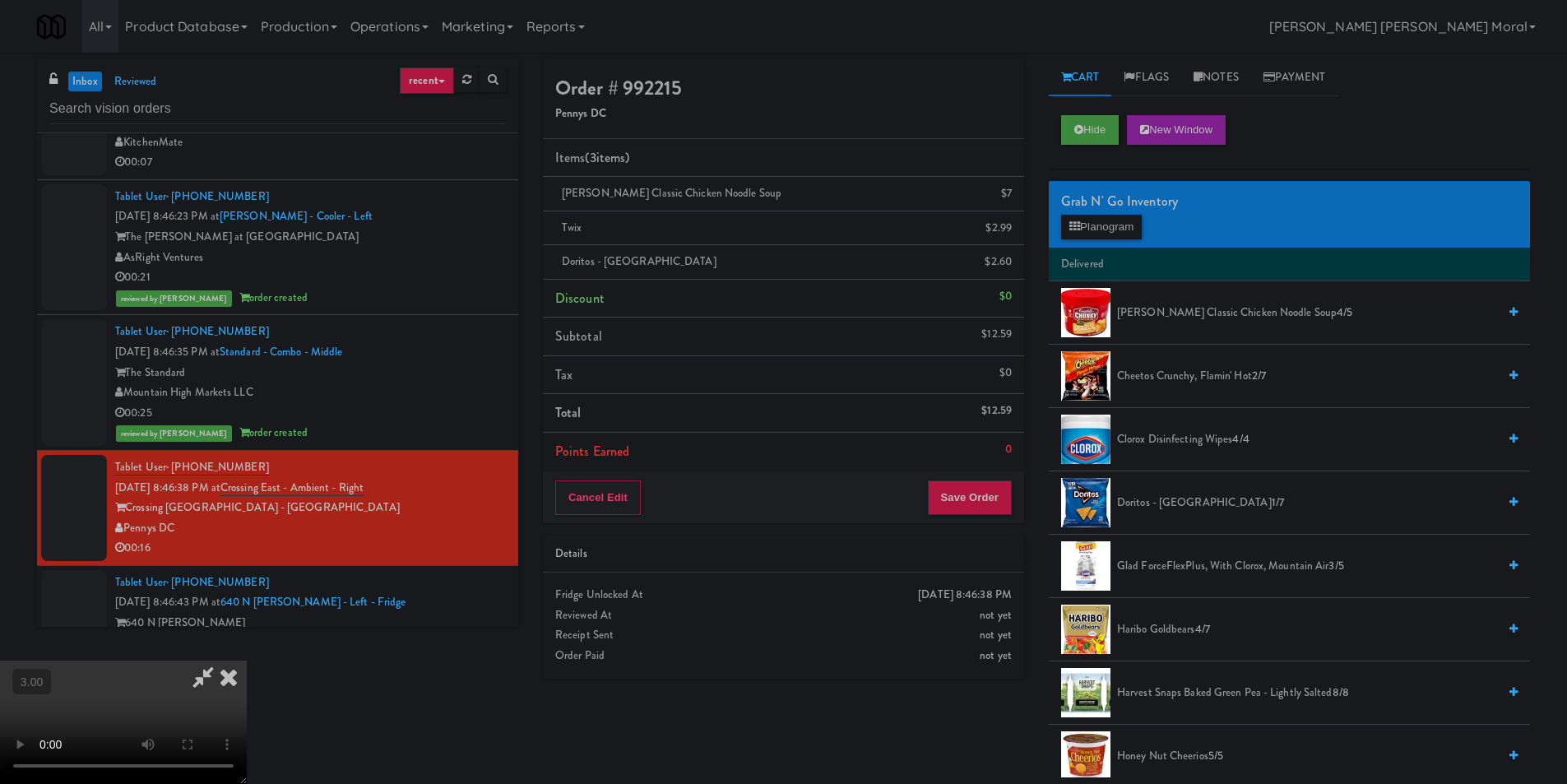
drag, startPoint x: 926, startPoint y: 270, endPoint x: 975, endPoint y: 423, distance: 160.7
click at [247, 660] on icon at bounding box center [229, 676] width 37 height 33
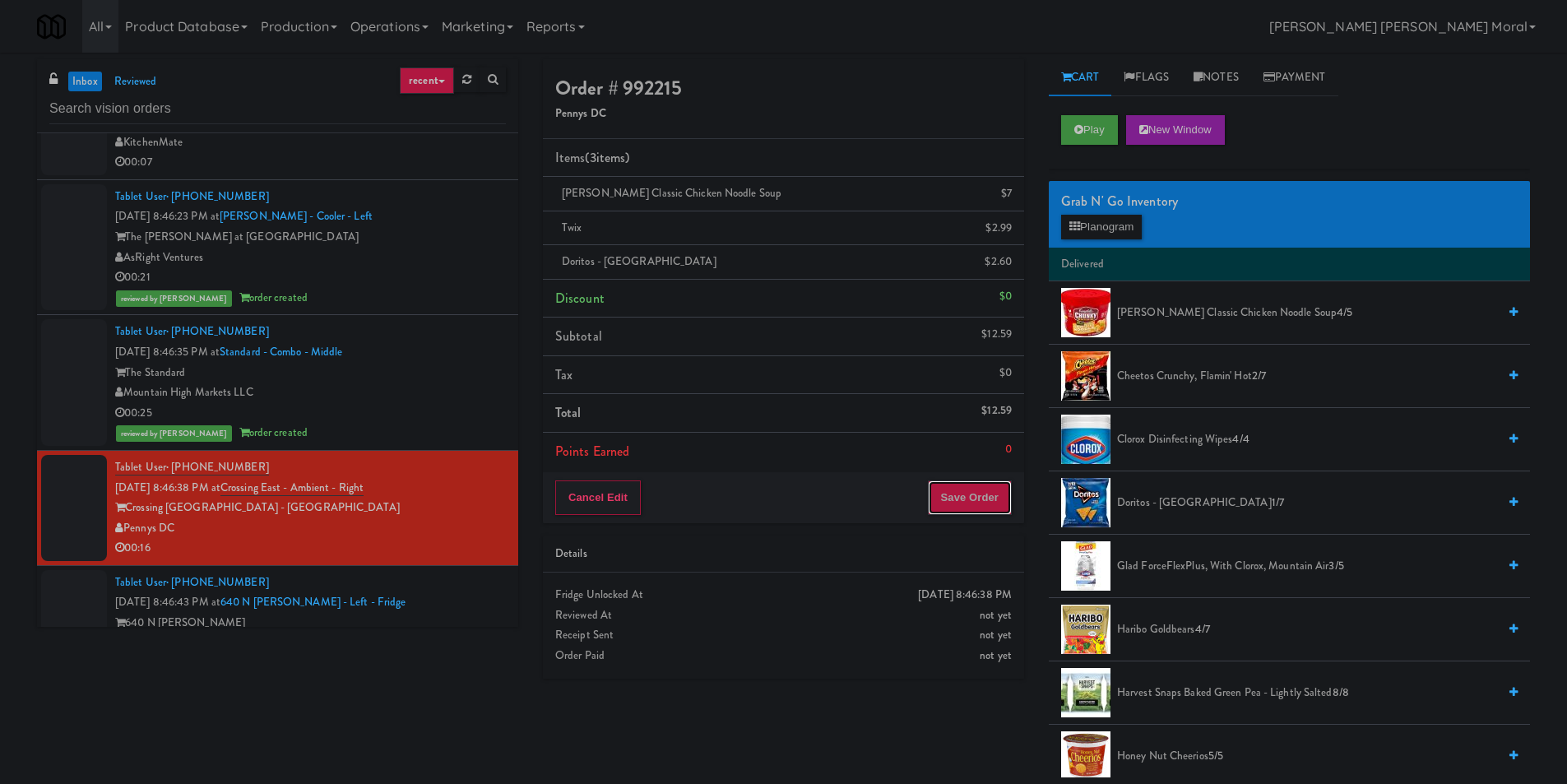
click at [992, 488] on button "Save Order" at bounding box center [970, 497] width 84 height 35
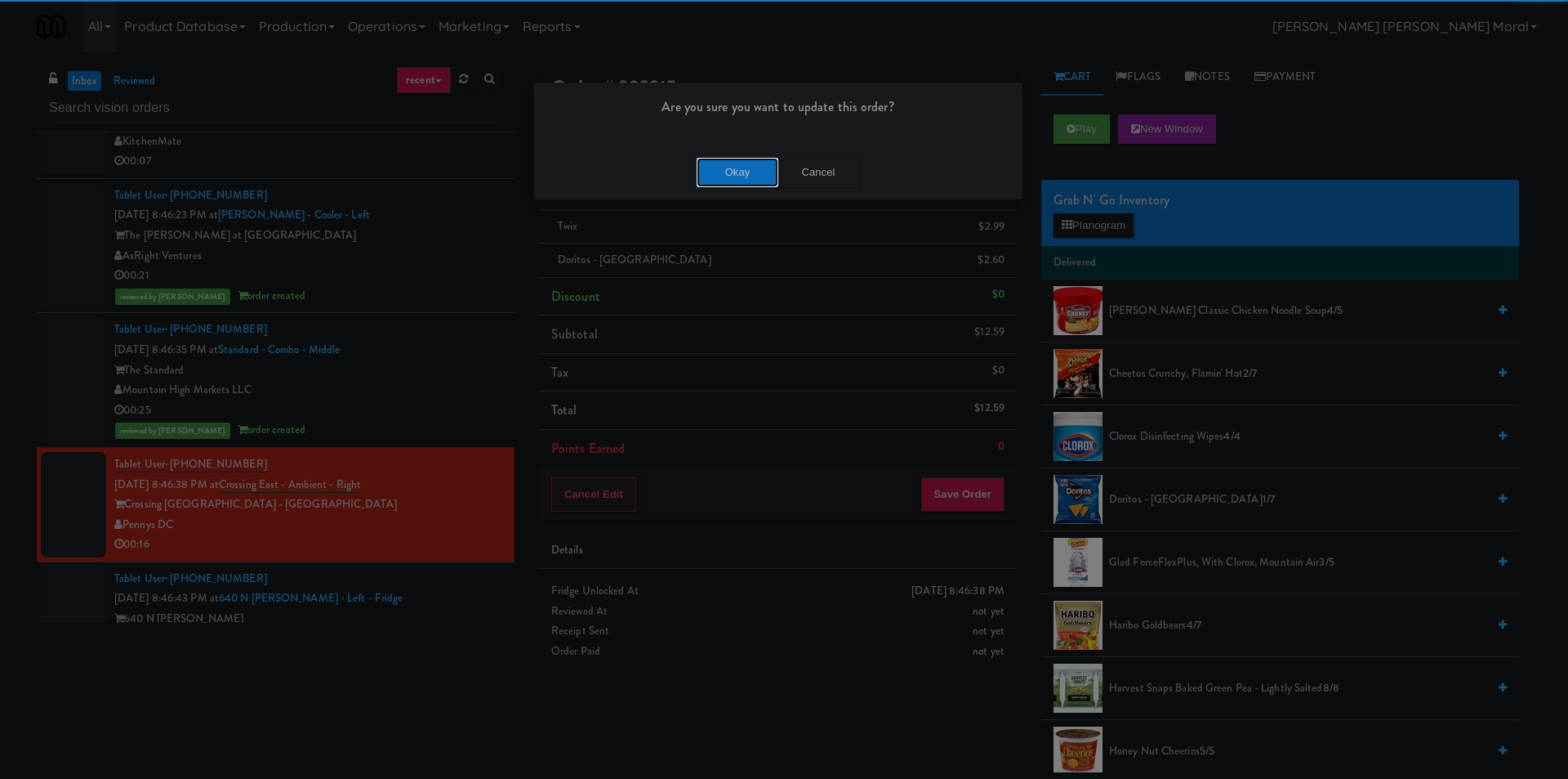
click at [731, 178] on button "Okay" at bounding box center [737, 172] width 82 height 30
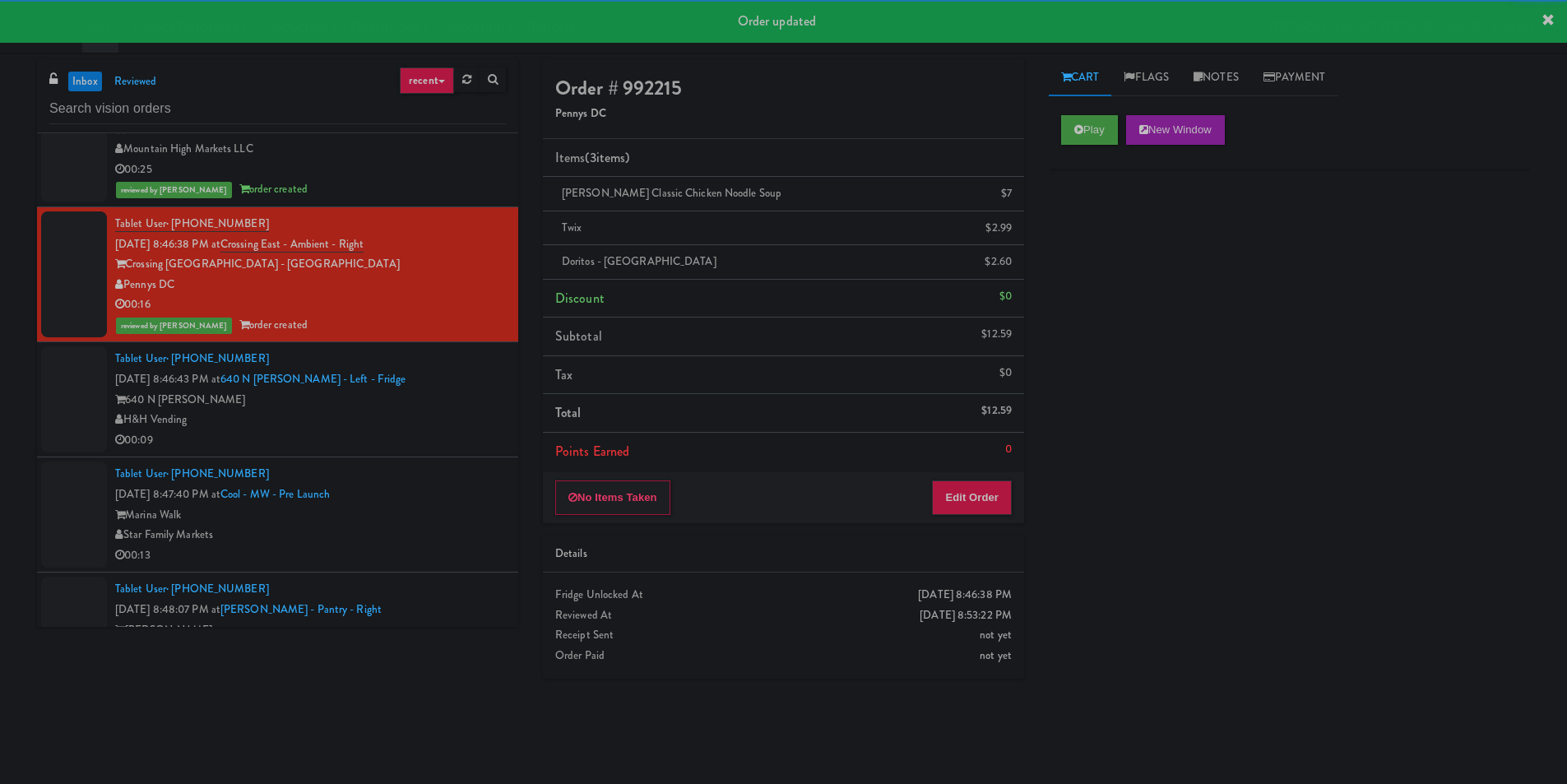
scroll to position [905, 0]
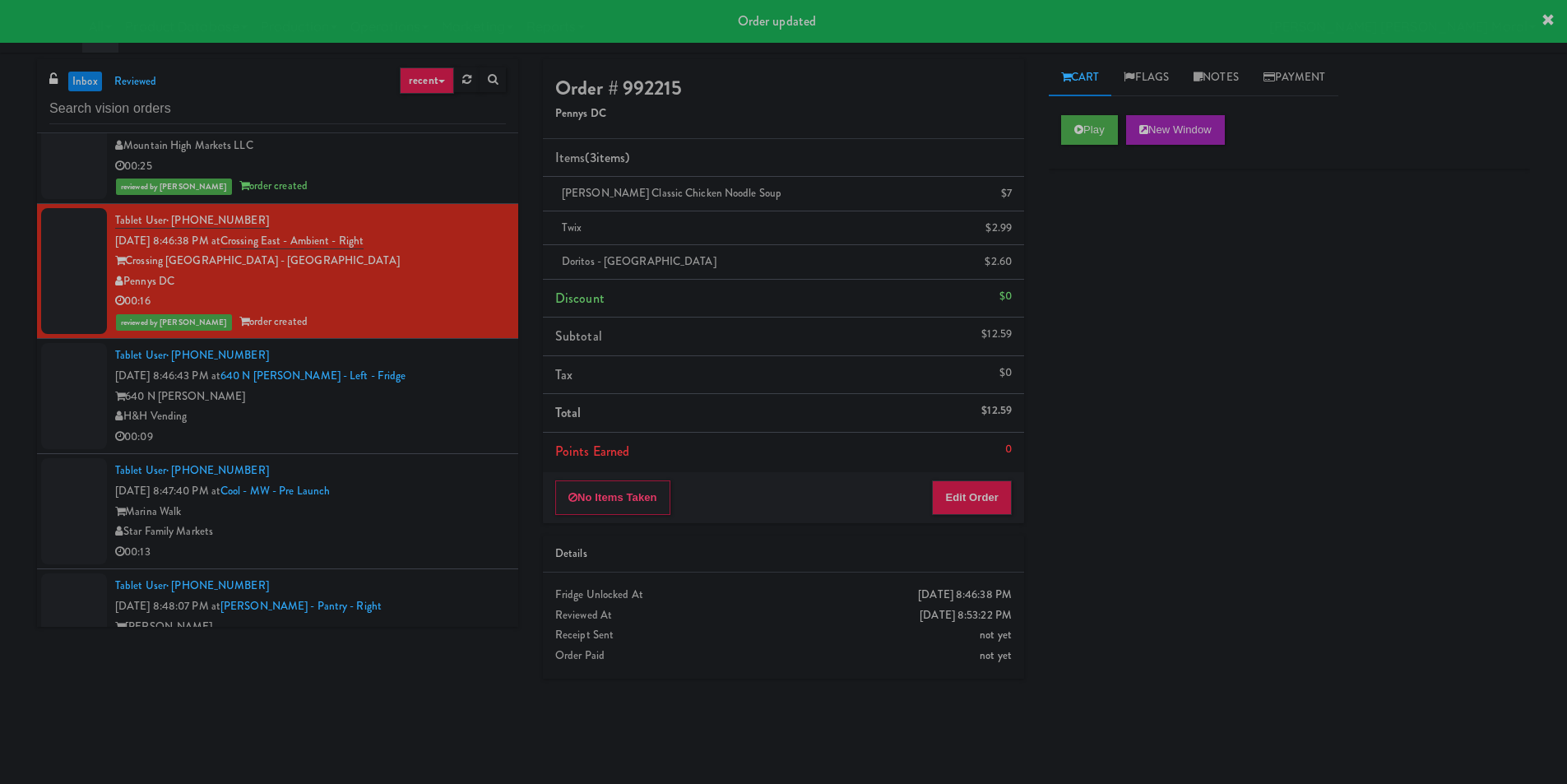
click at [450, 430] on div "00:09" at bounding box center [310, 437] width 391 height 21
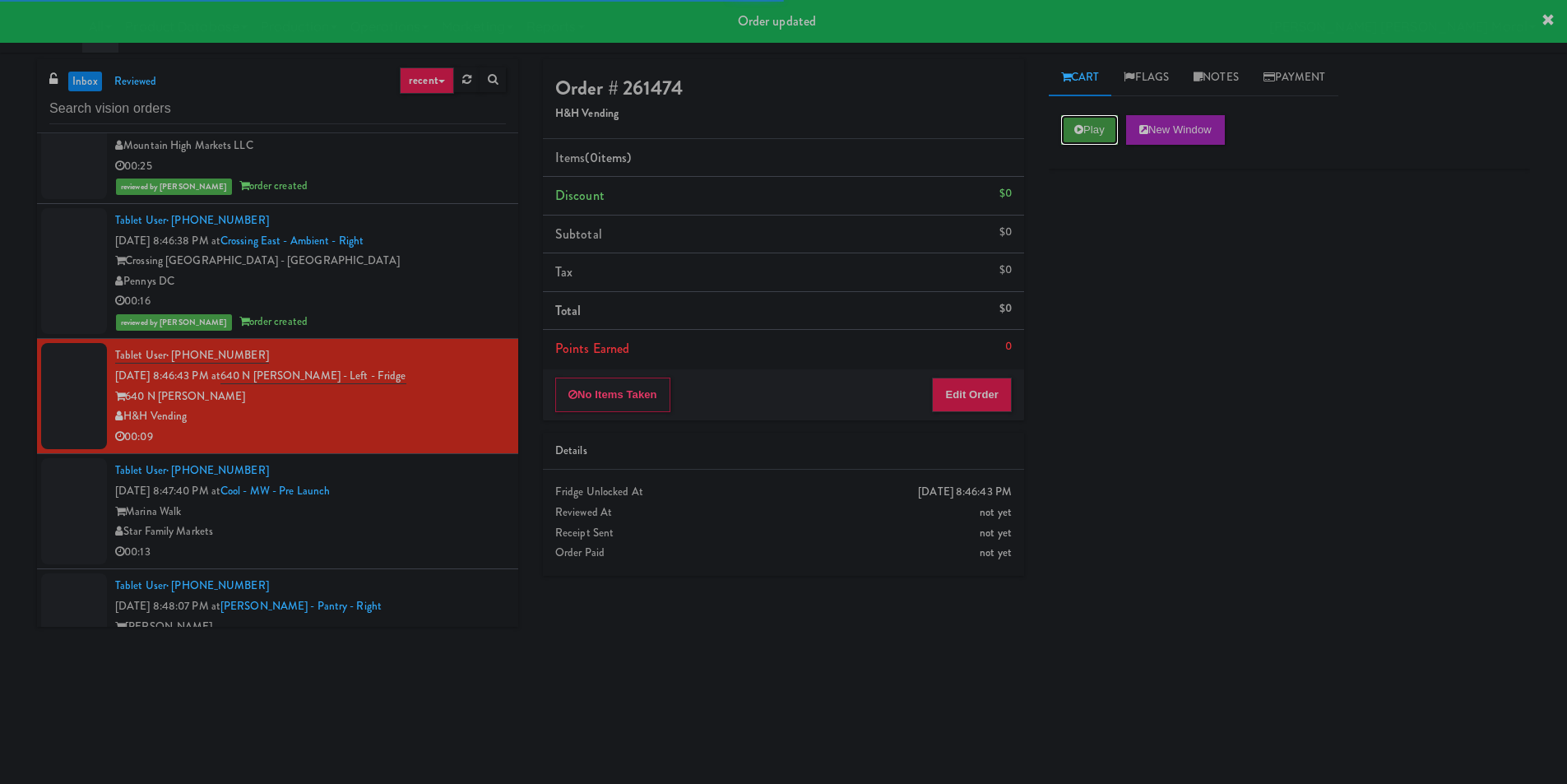
click at [1082, 127] on icon at bounding box center [1079, 129] width 9 height 11
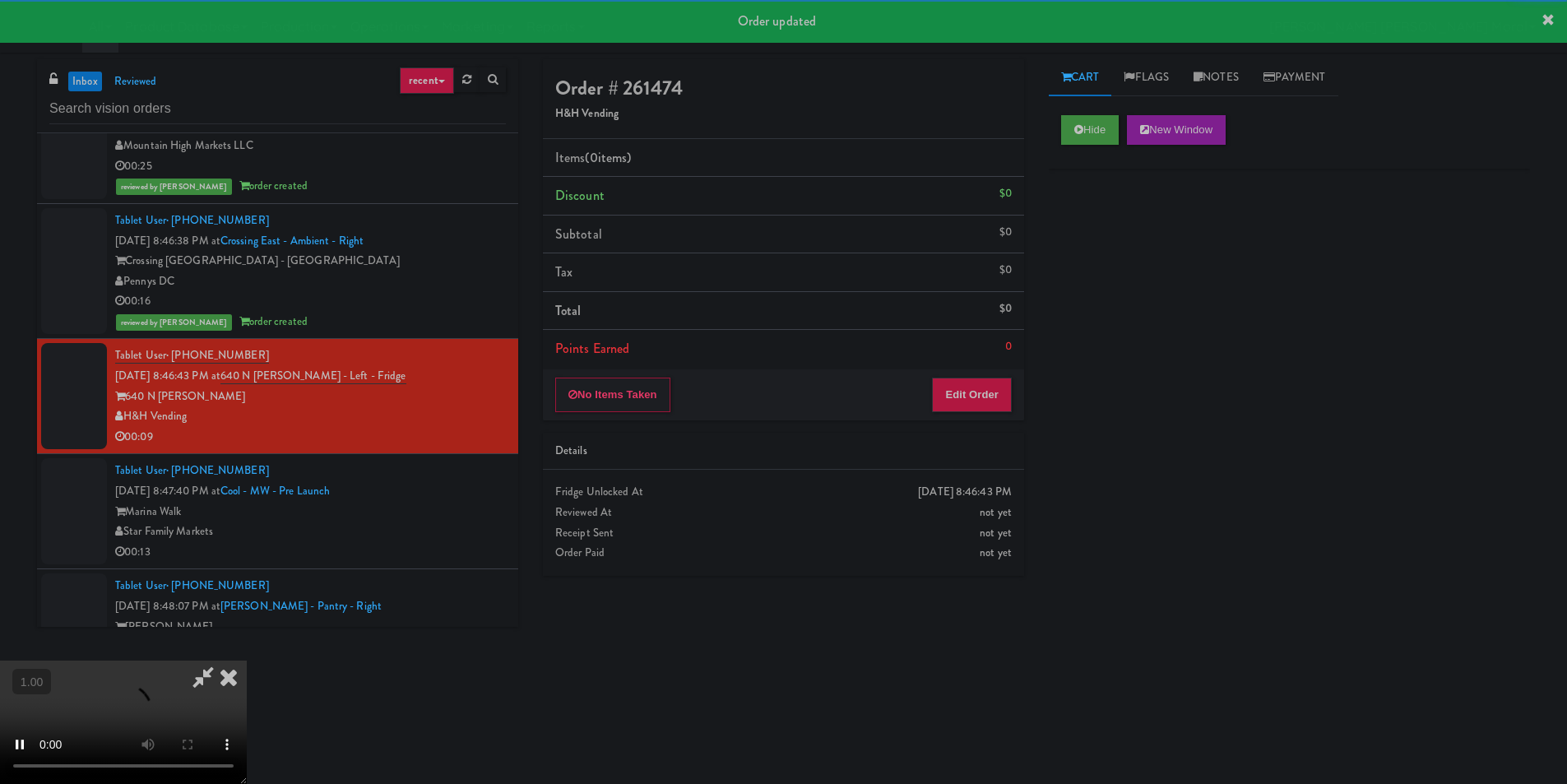
click at [1100, 226] on div "Hide New Window Primary Flag Clear Flag if unable to determine what was taken o…" at bounding box center [1290, 411] width 481 height 617
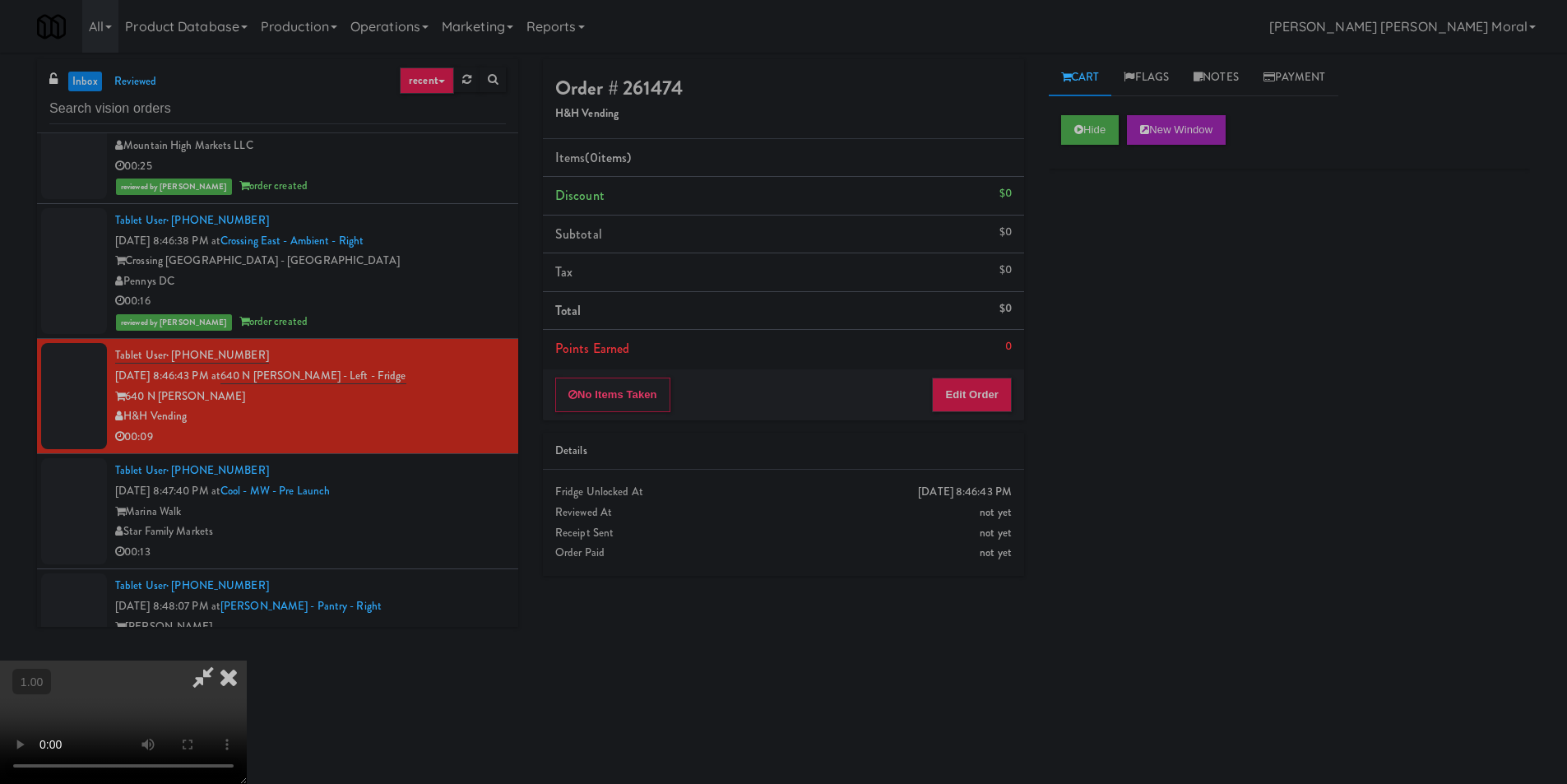
click at [247, 660] on video at bounding box center [123, 722] width 247 height 124
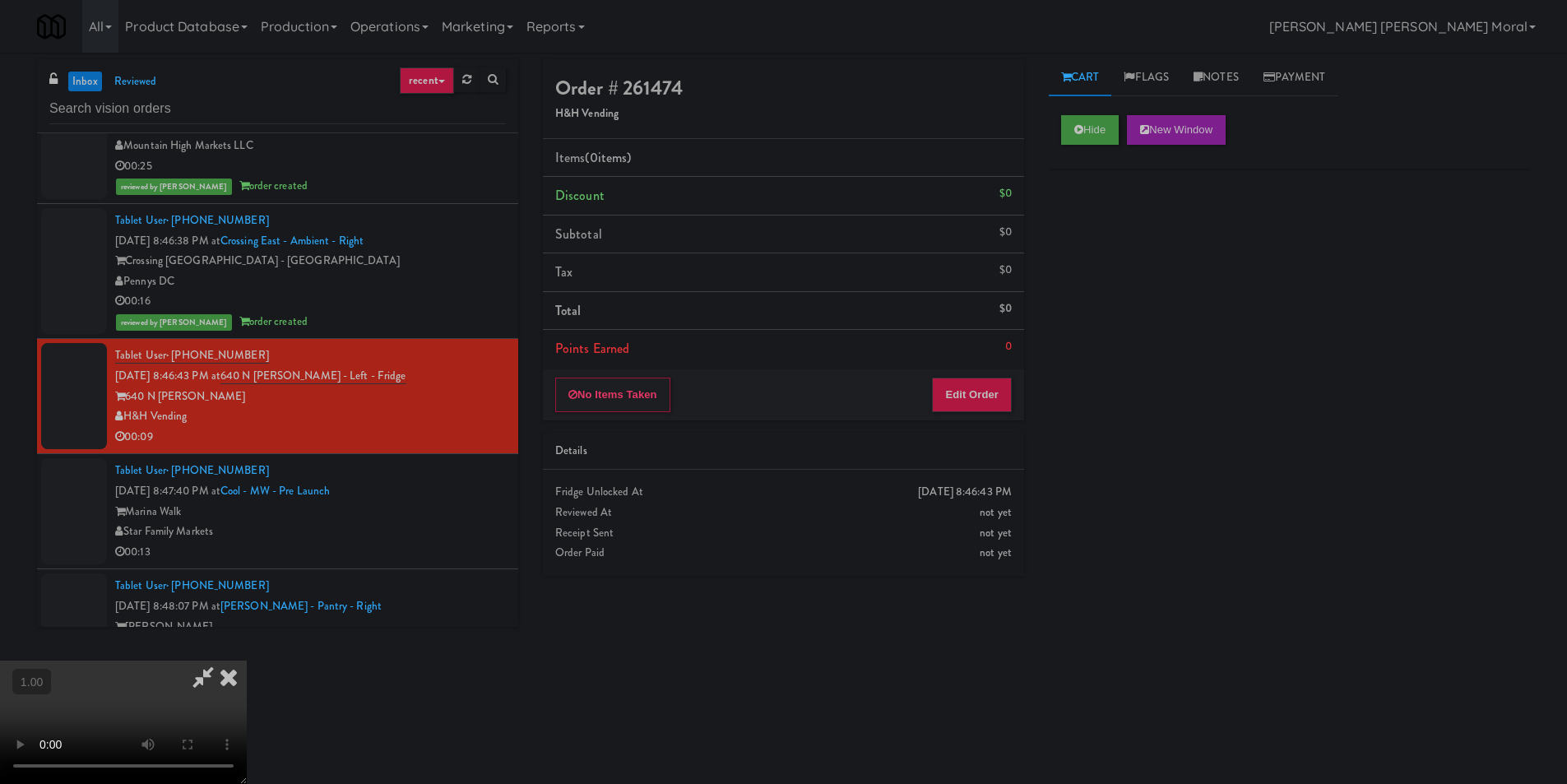
click at [247, 660] on video at bounding box center [123, 722] width 247 height 124
drag, startPoint x: 976, startPoint y: 394, endPoint x: 1027, endPoint y: 345, distance: 70.7
click at [977, 393] on button "Edit Order" at bounding box center [972, 394] width 80 height 35
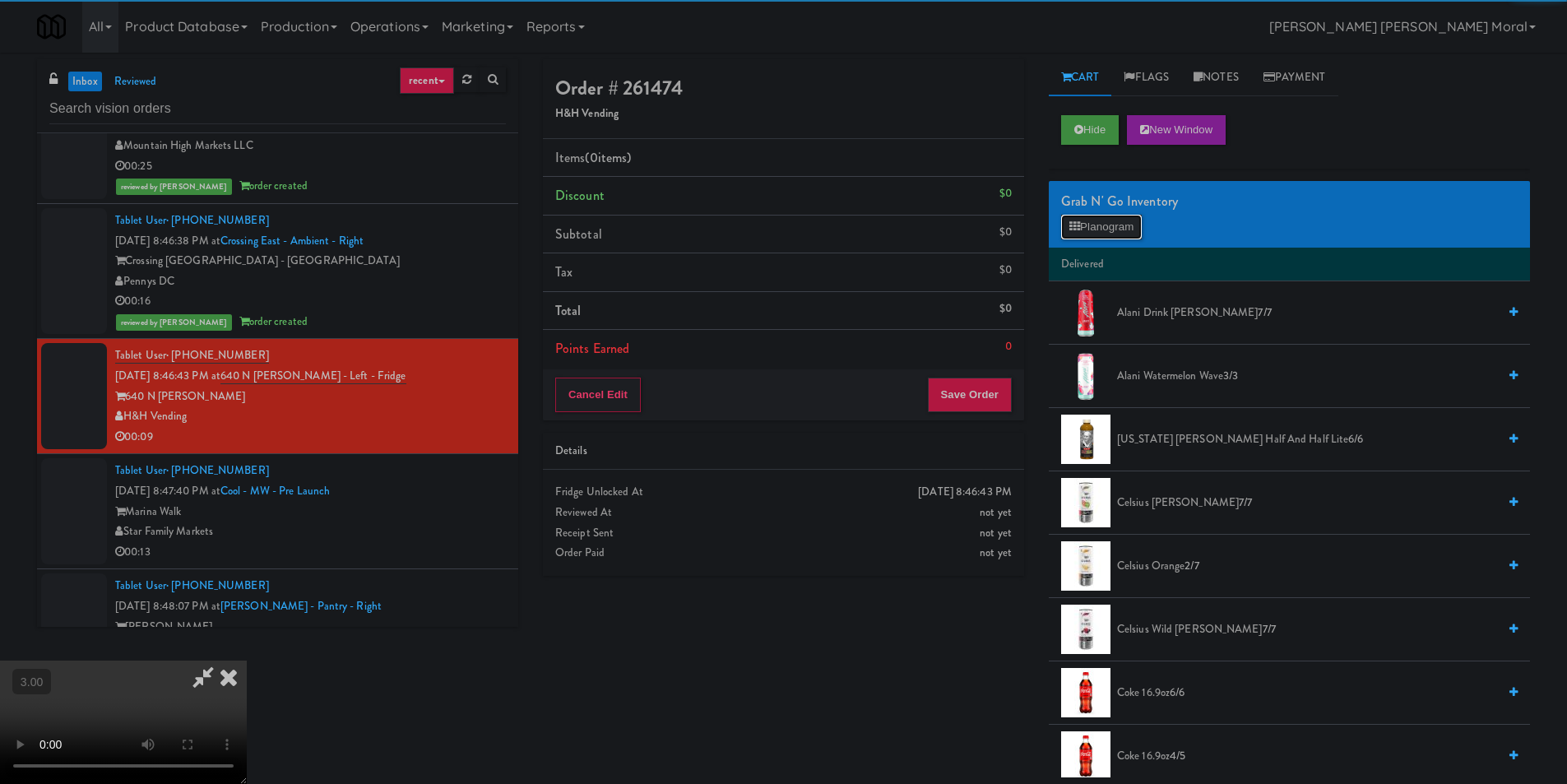
click at [1111, 216] on button "Planogram" at bounding box center [1101, 227] width 80 height 25
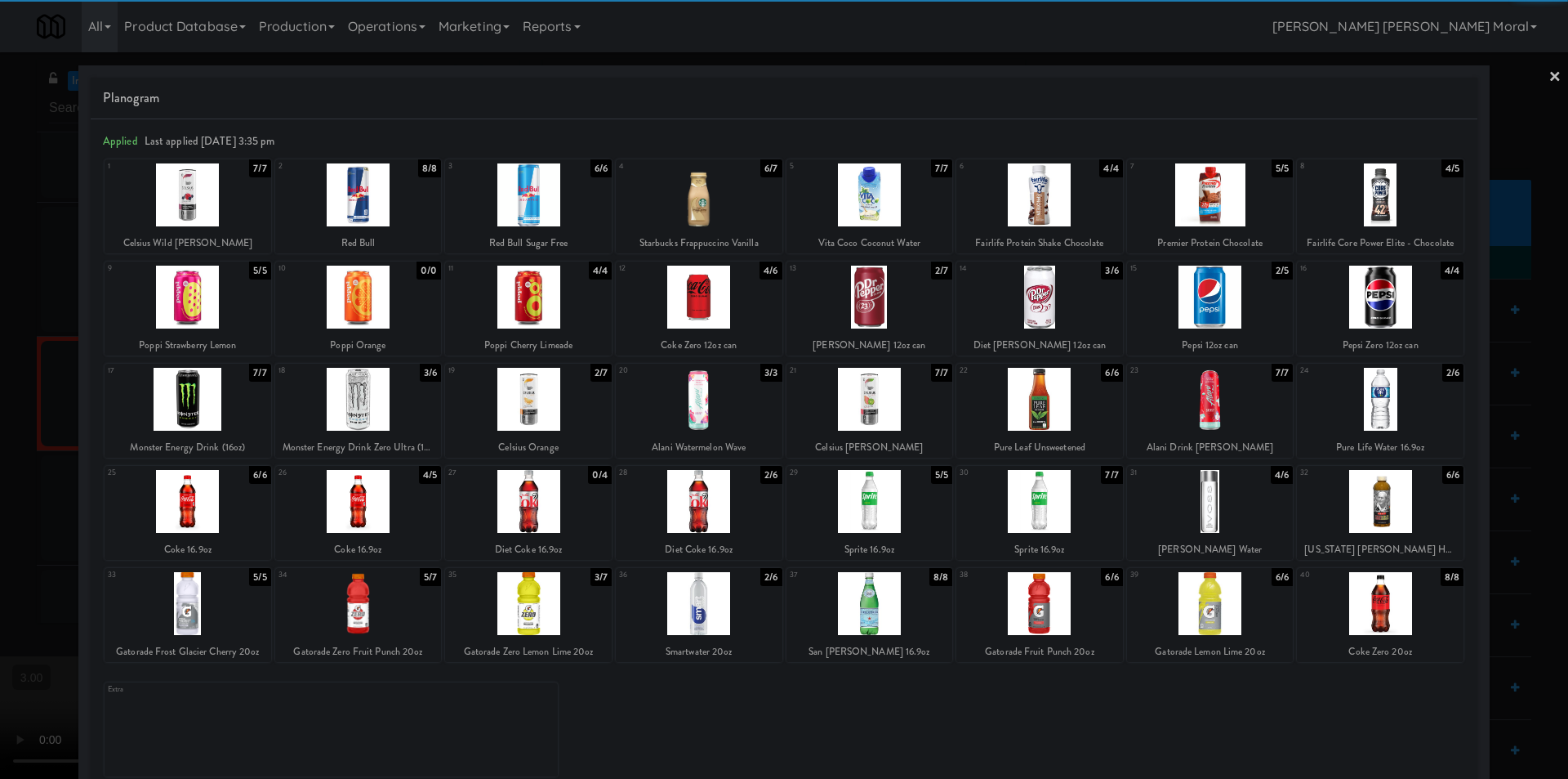
click at [547, 308] on div at bounding box center [528, 297] width 166 height 63
click at [902, 618] on div at bounding box center [869, 603] width 166 height 63
click at [1548, 77] on link "×" at bounding box center [1554, 78] width 13 height 51
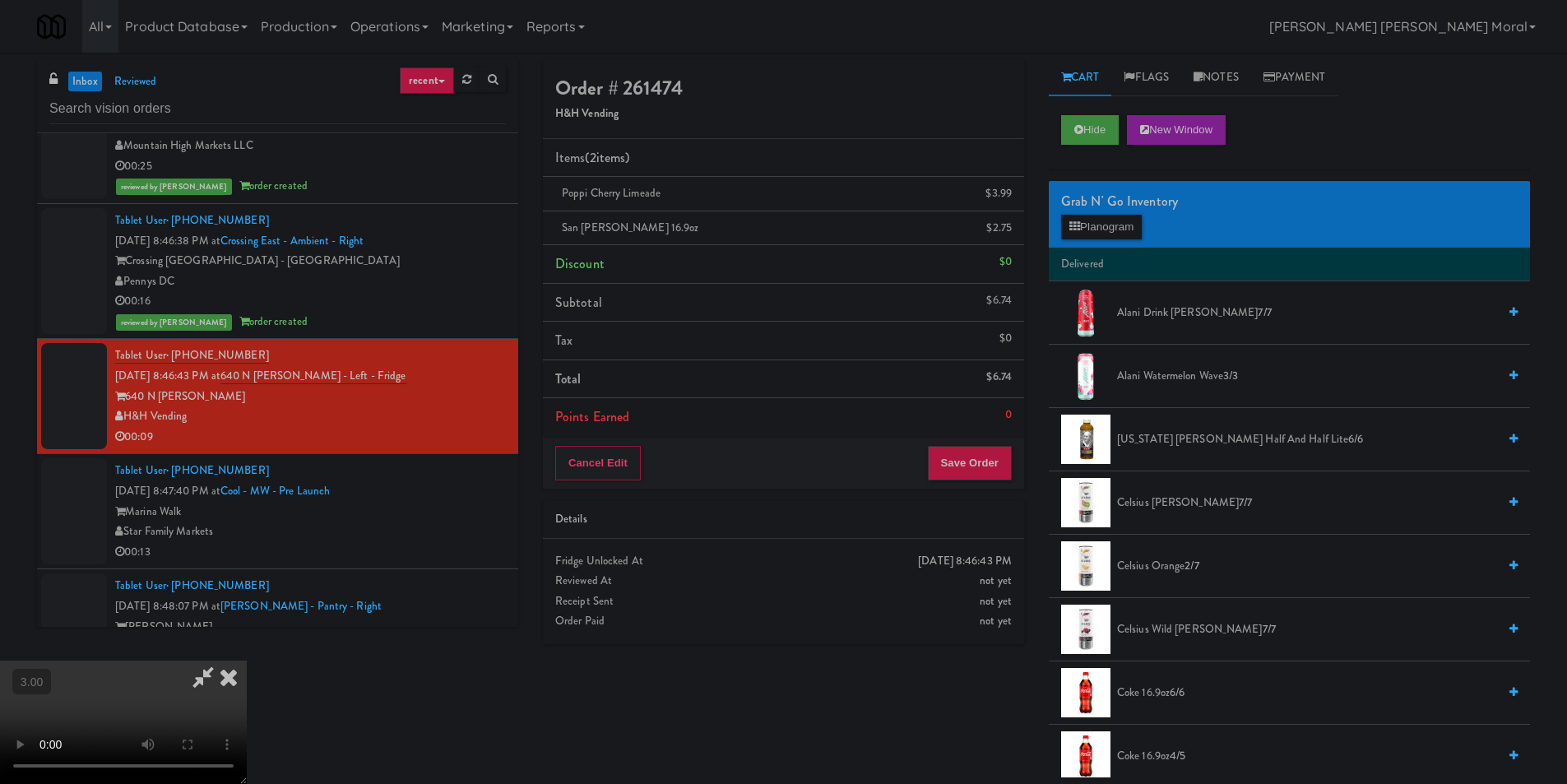
click at [247, 660] on video at bounding box center [123, 722] width 247 height 124
click at [247, 660] on icon at bounding box center [229, 676] width 37 height 33
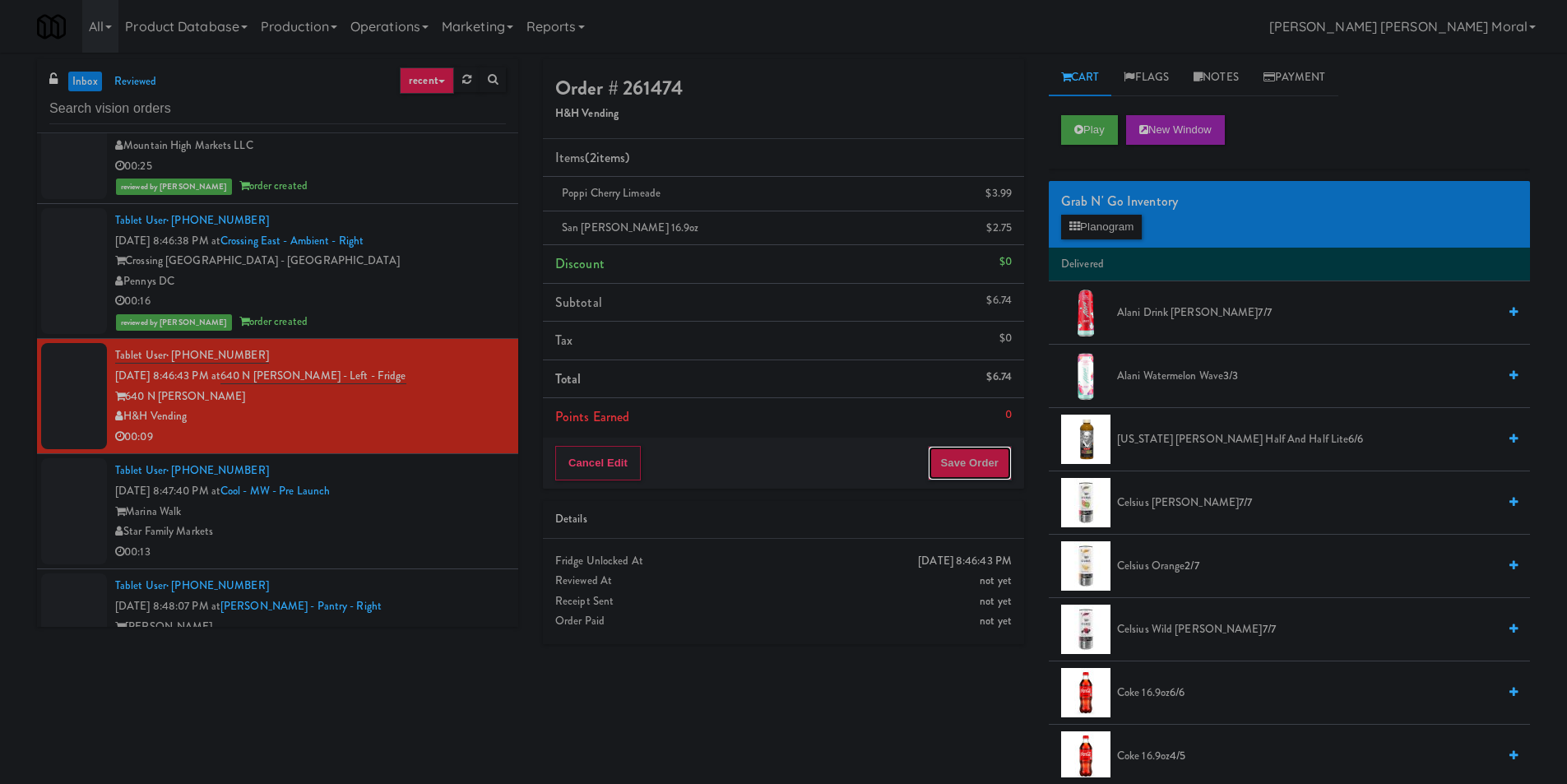
click at [957, 456] on button "Save Order" at bounding box center [970, 462] width 84 height 35
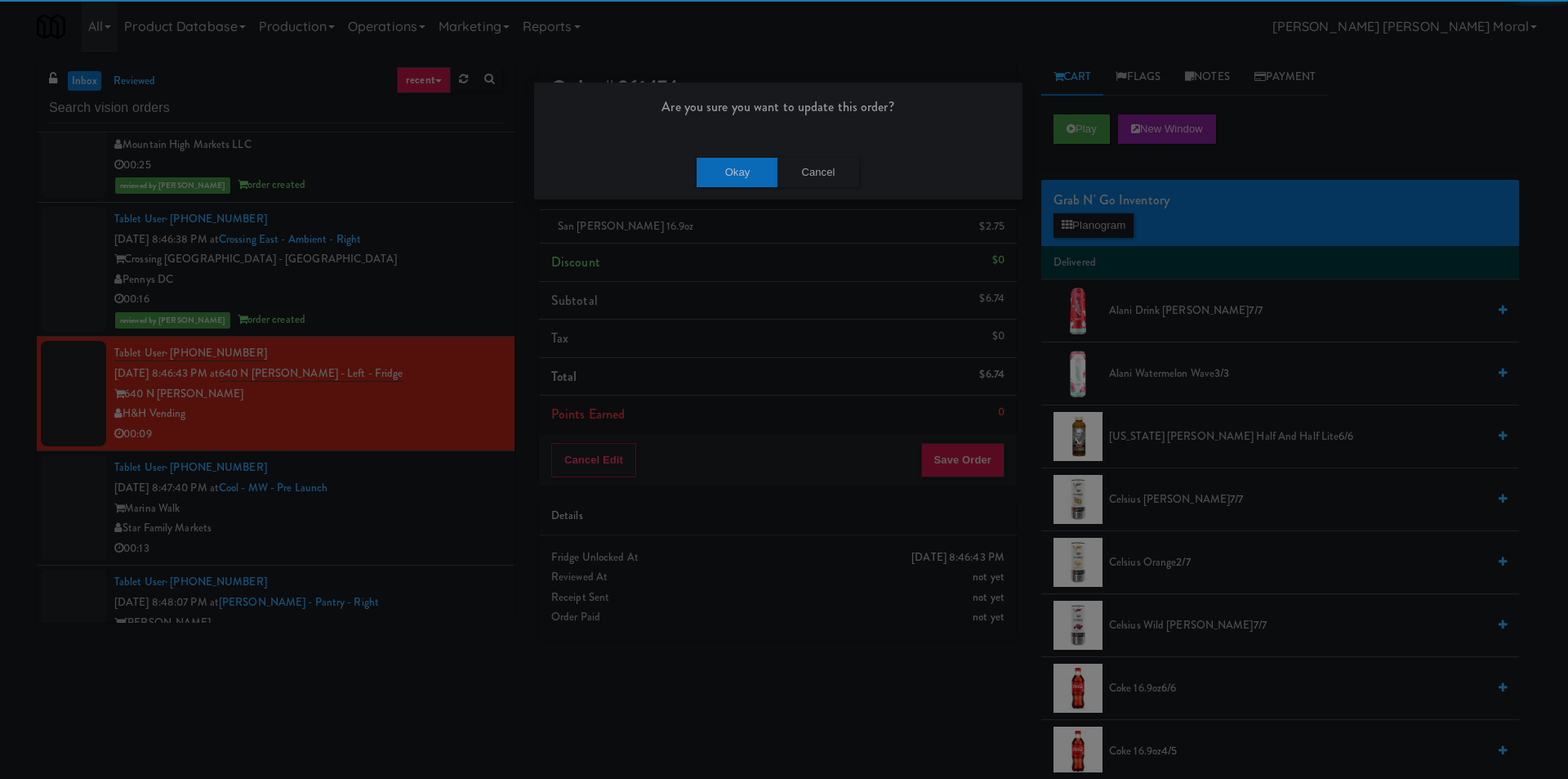
click at [754, 152] on div "Okay Cancel" at bounding box center [778, 172] width 489 height 55
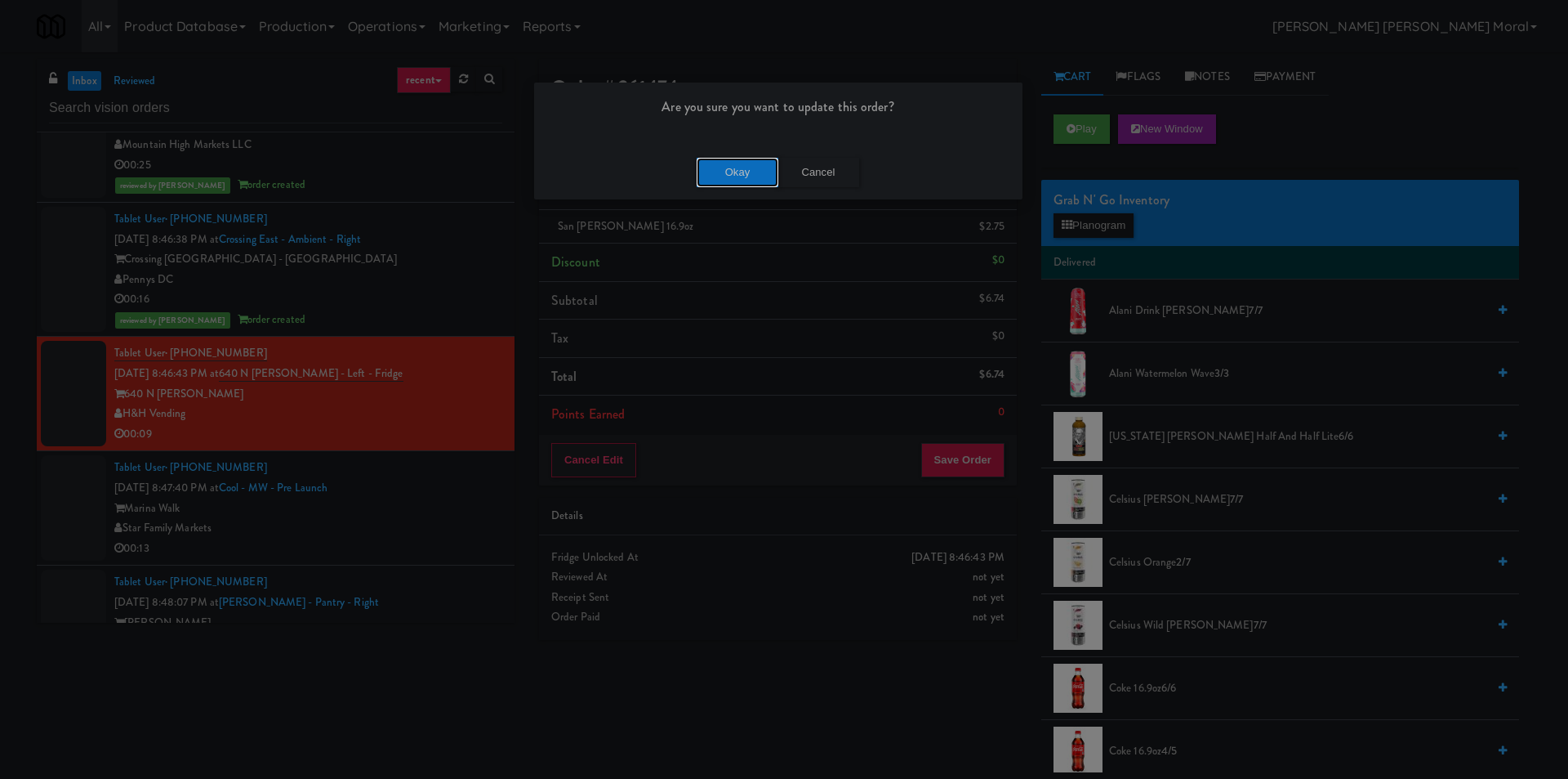
click at [745, 161] on button "Okay" at bounding box center [737, 172] width 82 height 30
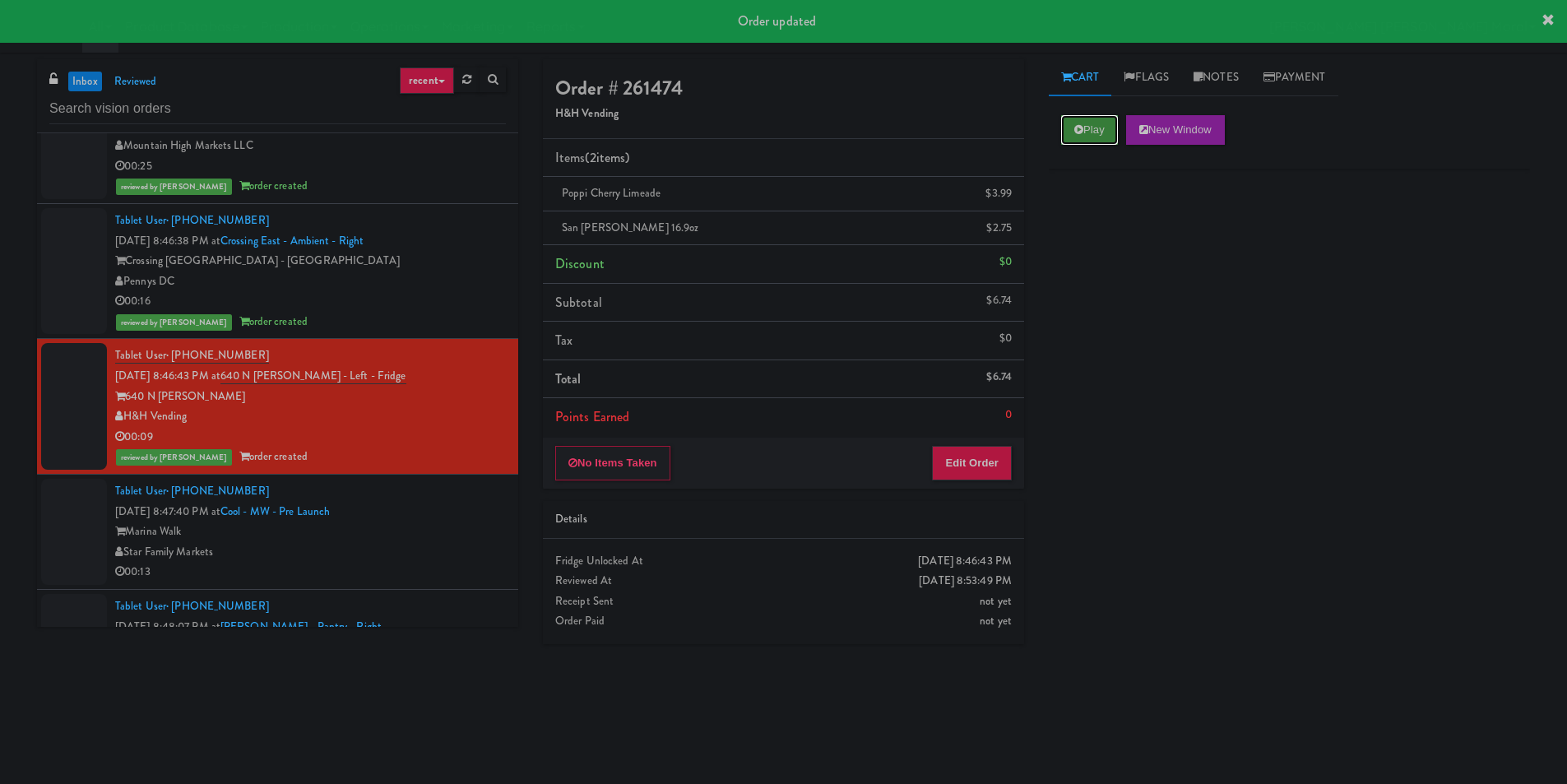
click at [1088, 138] on button "Play" at bounding box center [1090, 130] width 56 height 30
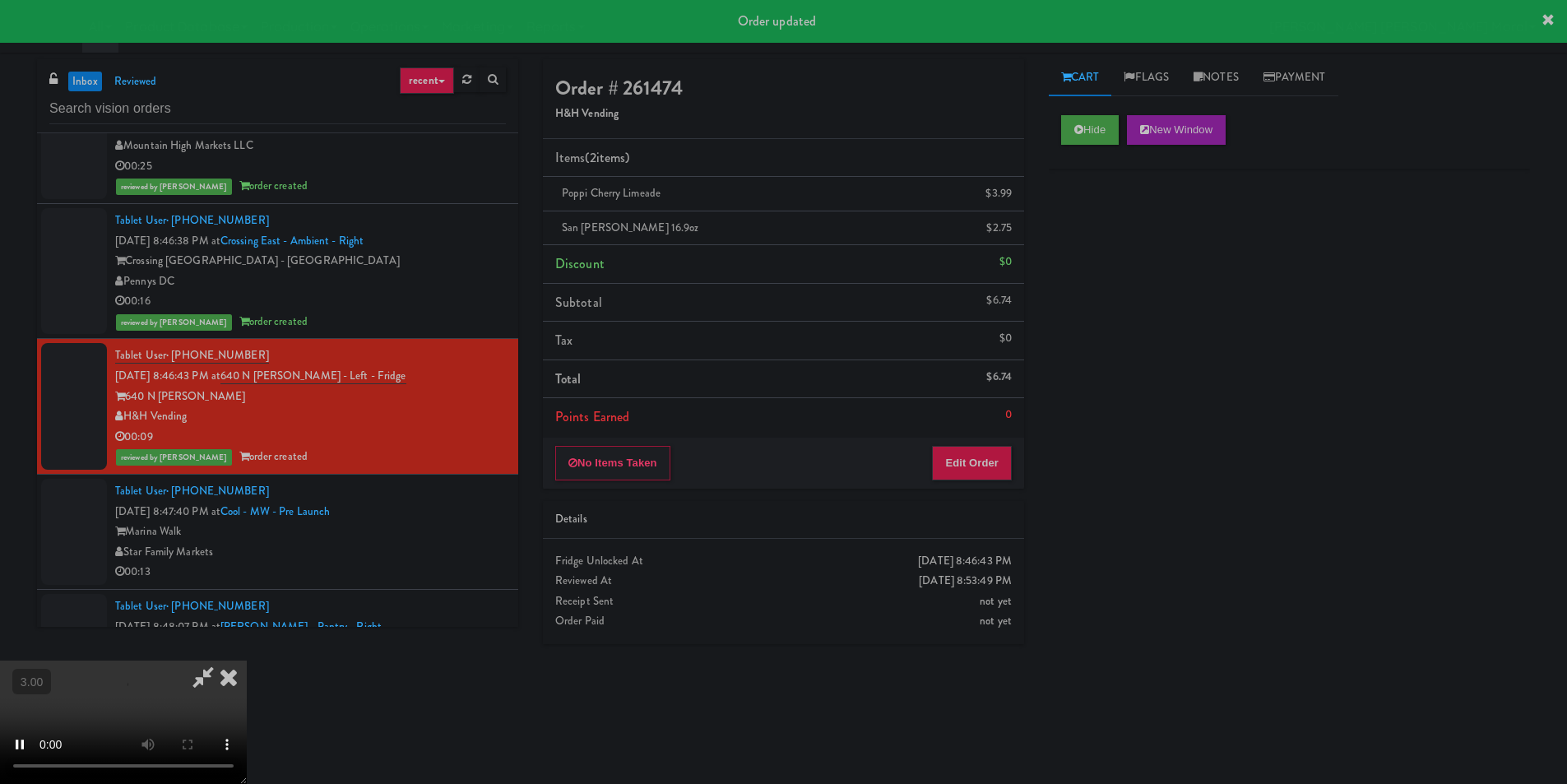
click at [1088, 275] on div "Hide New Window Primary Flag Clear Flag if unable to determine what was taken o…" at bounding box center [1290, 411] width 481 height 617
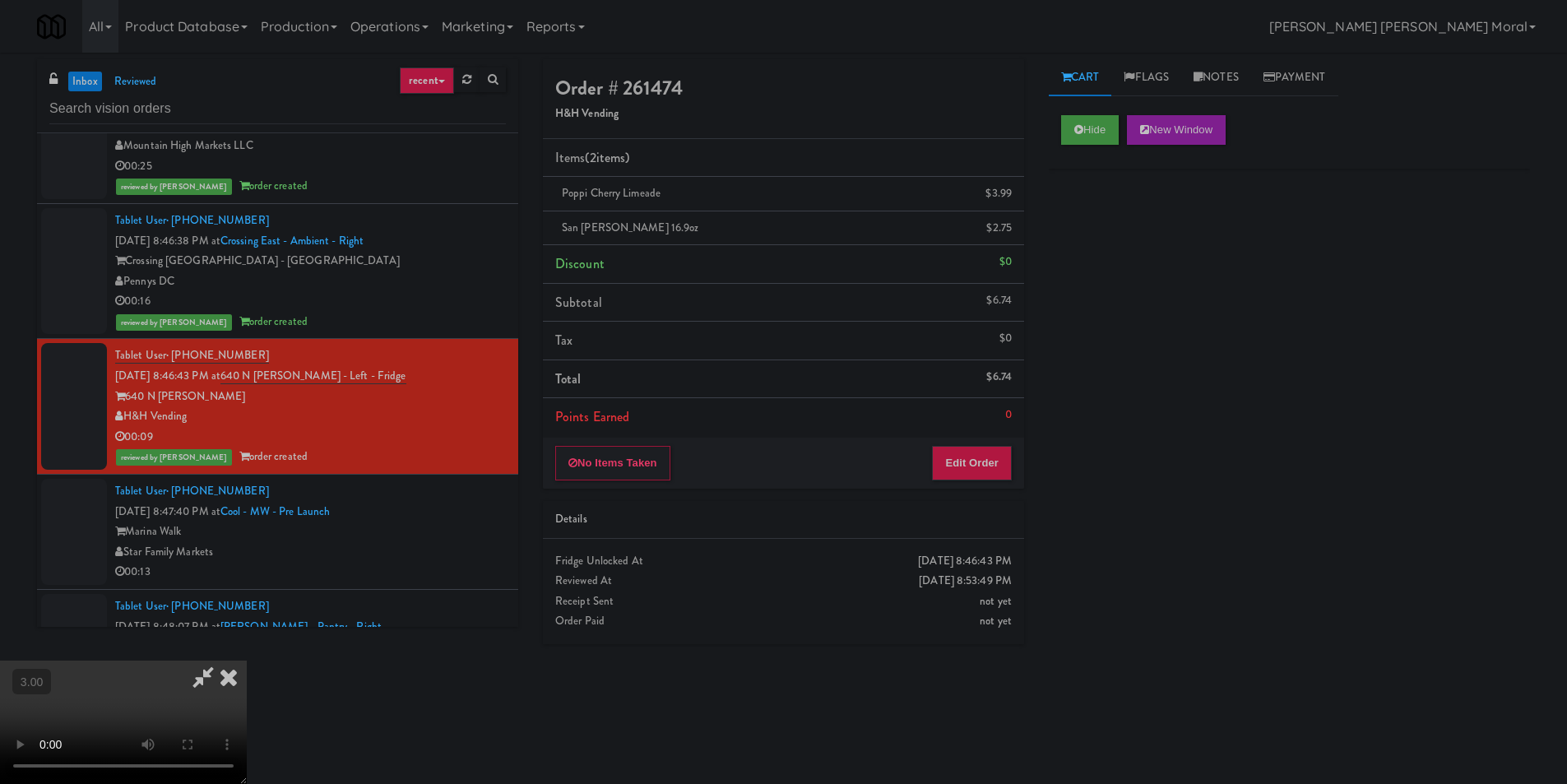
click at [247, 660] on icon at bounding box center [229, 676] width 37 height 33
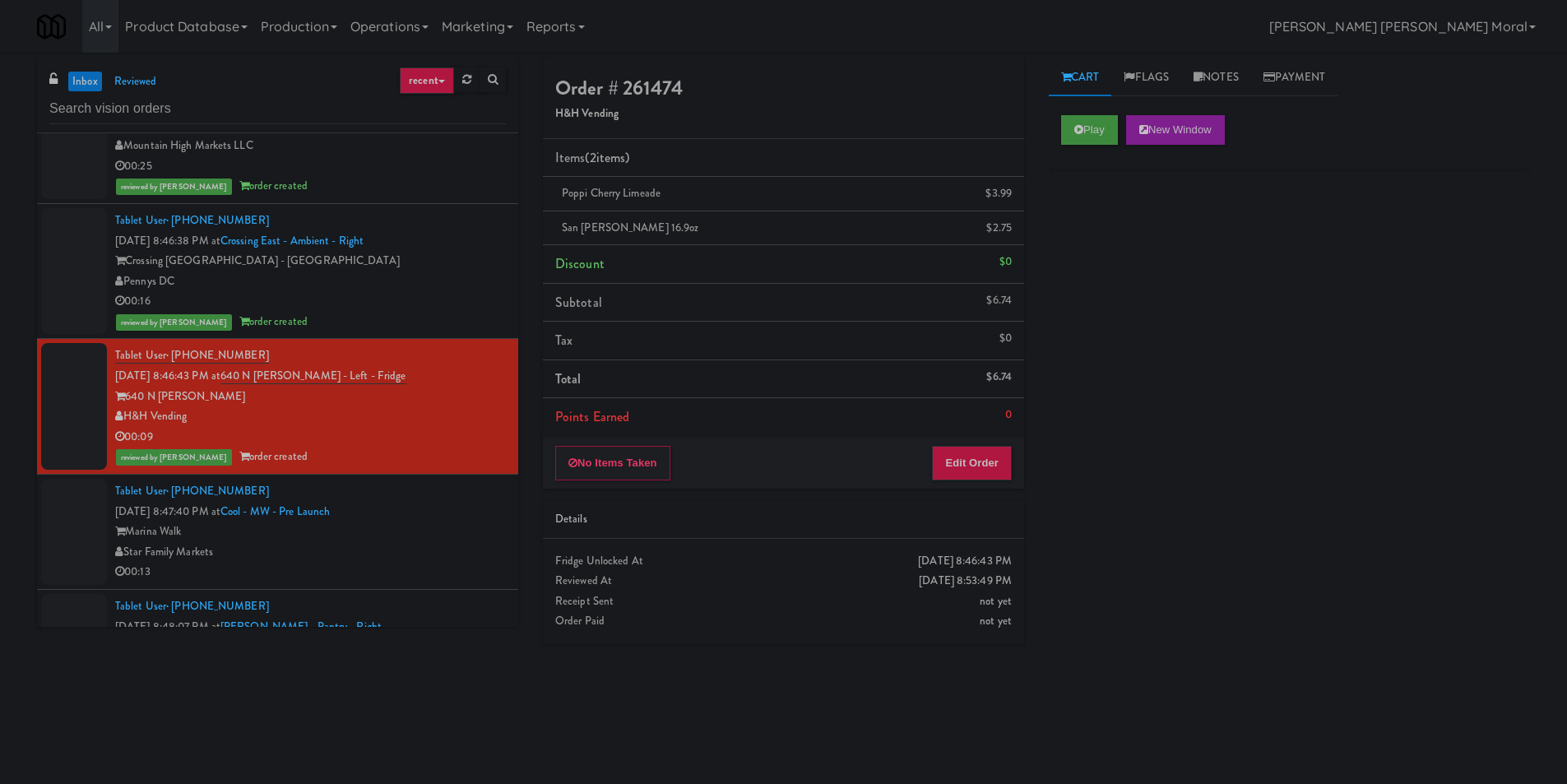
click at [416, 527] on div "Marina Walk" at bounding box center [310, 532] width 391 height 21
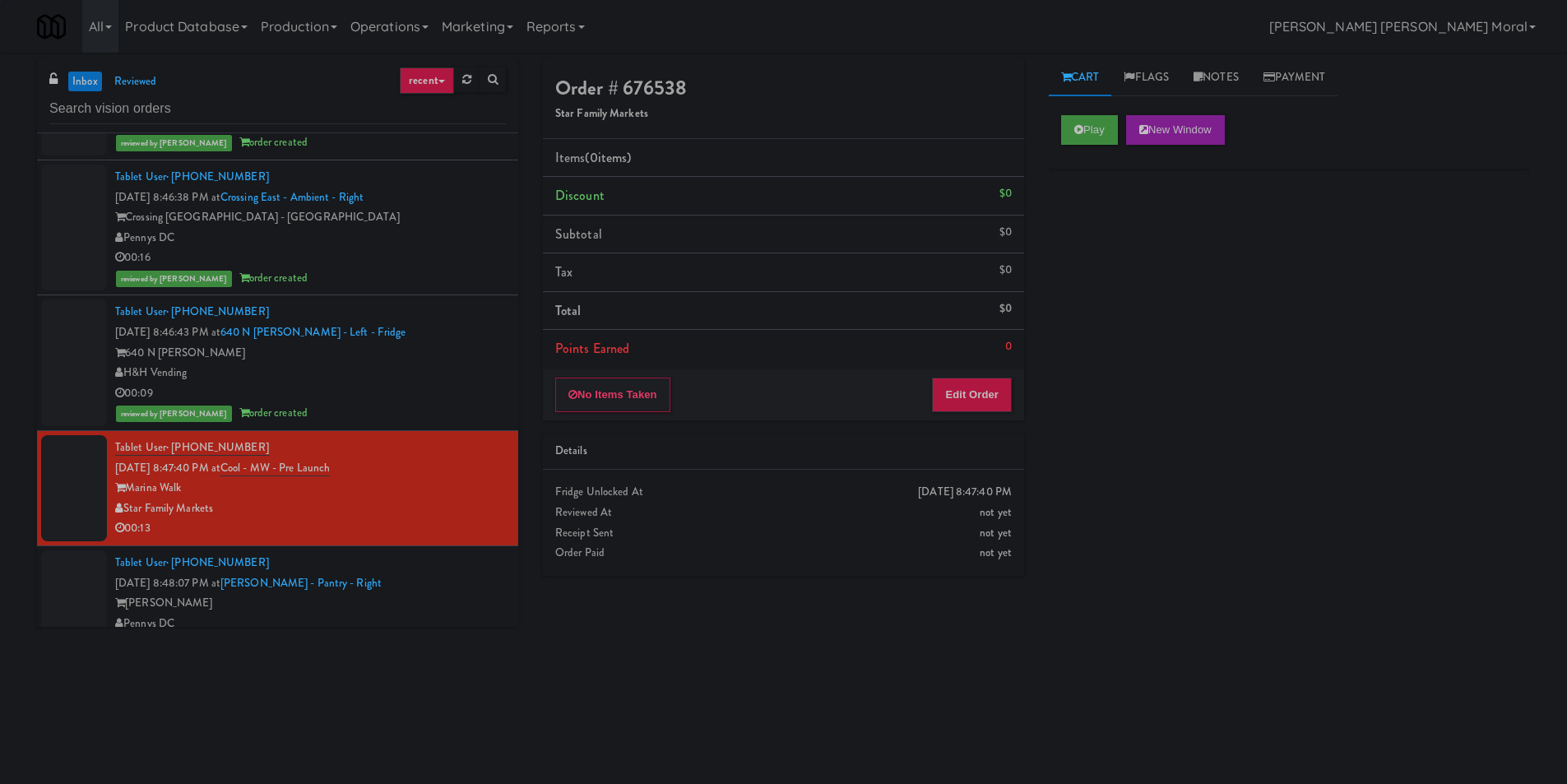
scroll to position [1069, 0]
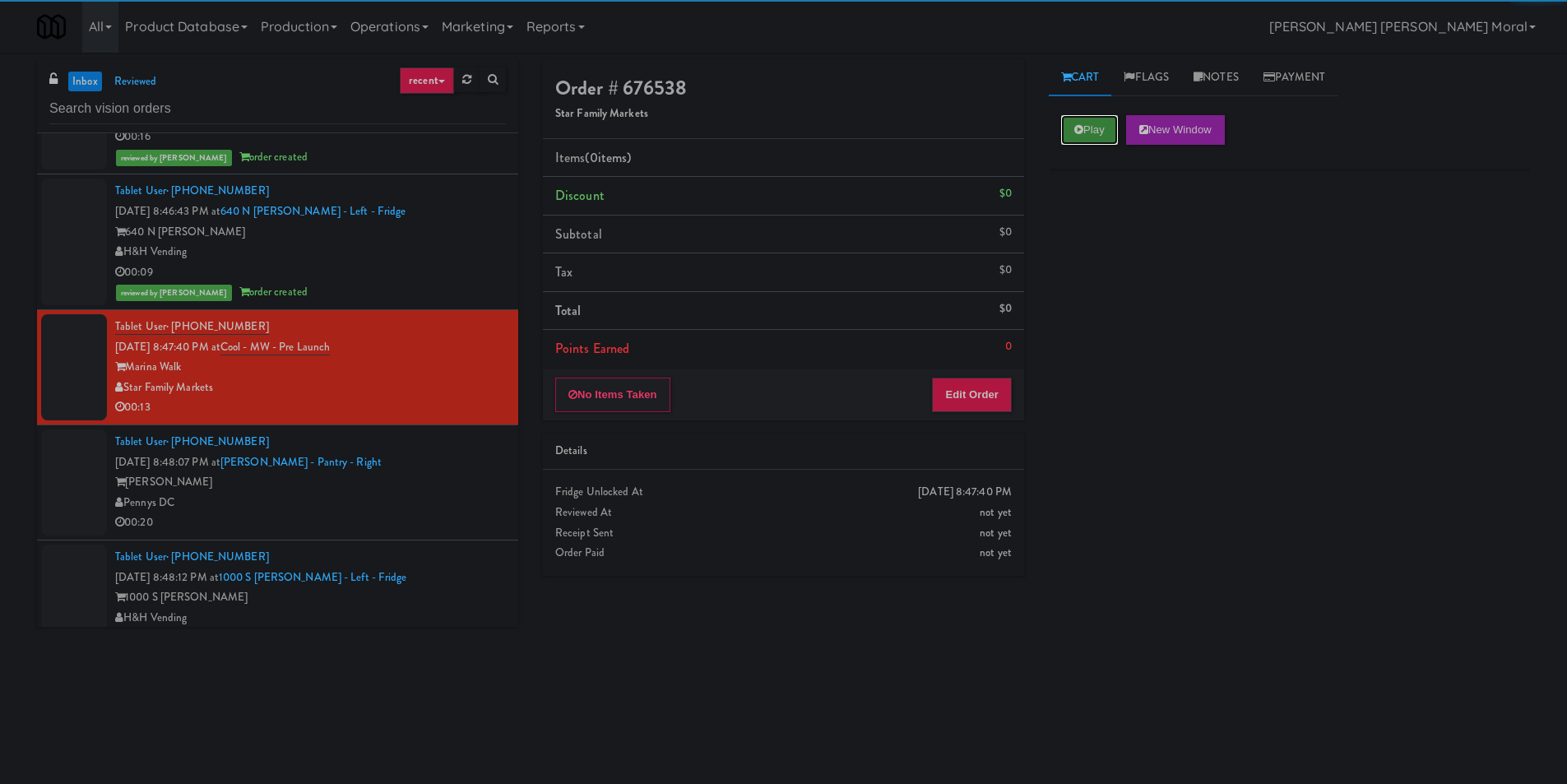
click at [1106, 131] on button "Play" at bounding box center [1090, 130] width 56 height 30
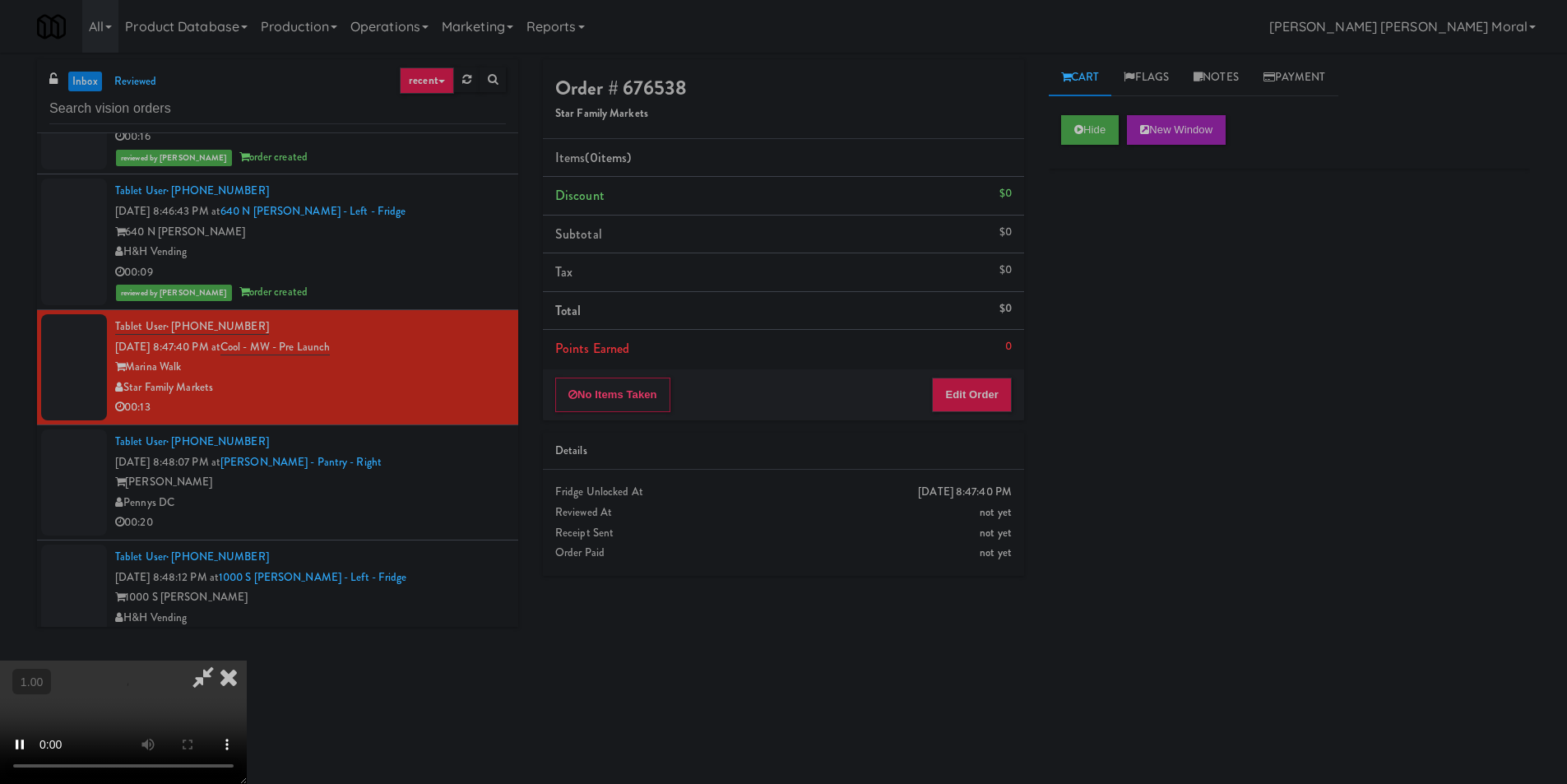
click at [1109, 260] on div "Hide New Window Primary Flag Clear Flag if unable to determine what was taken o…" at bounding box center [1290, 411] width 481 height 617
click at [993, 404] on button "Edit Order" at bounding box center [972, 394] width 80 height 35
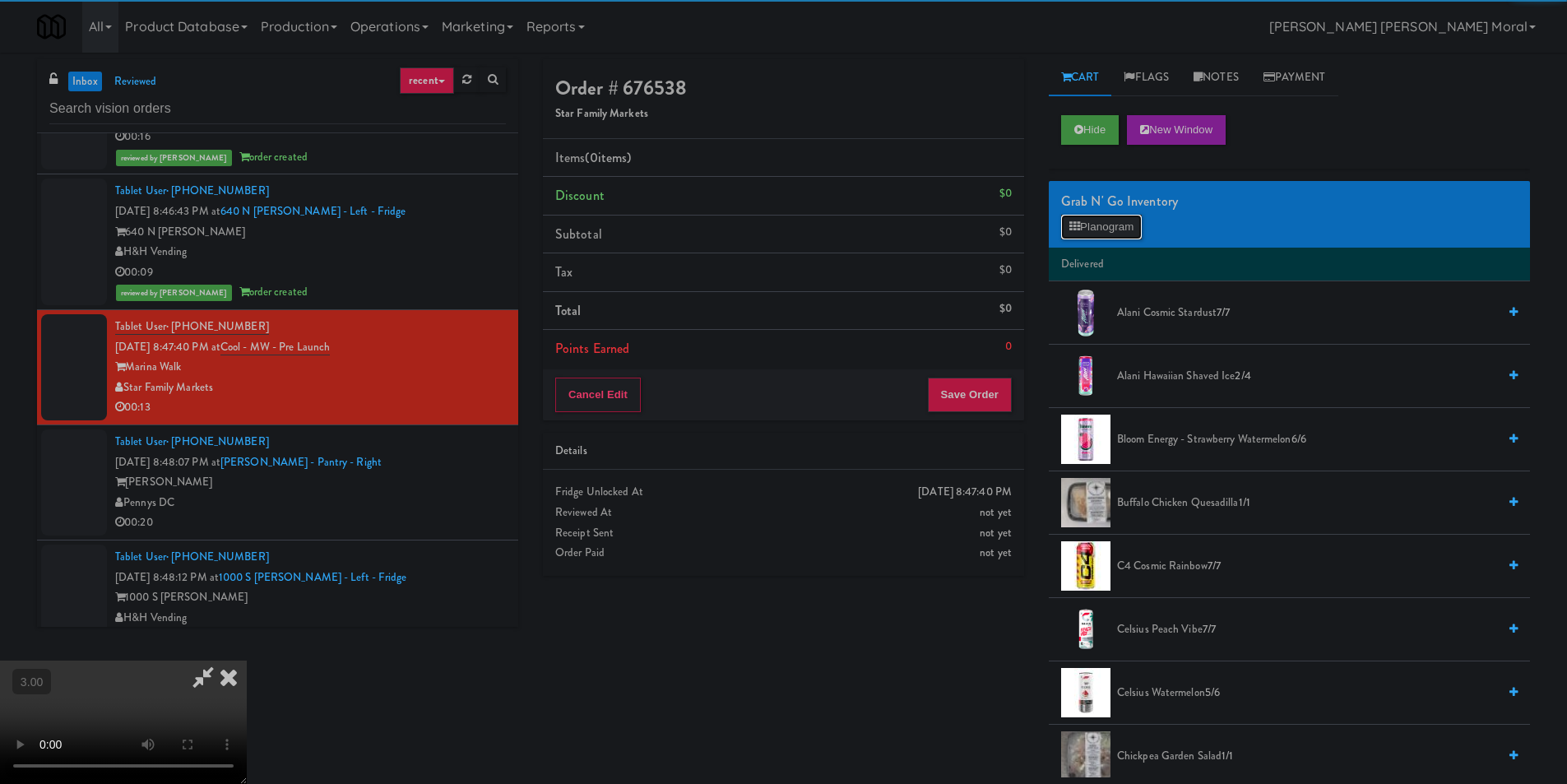
click at [1100, 237] on button "Planogram" at bounding box center [1101, 227] width 80 height 25
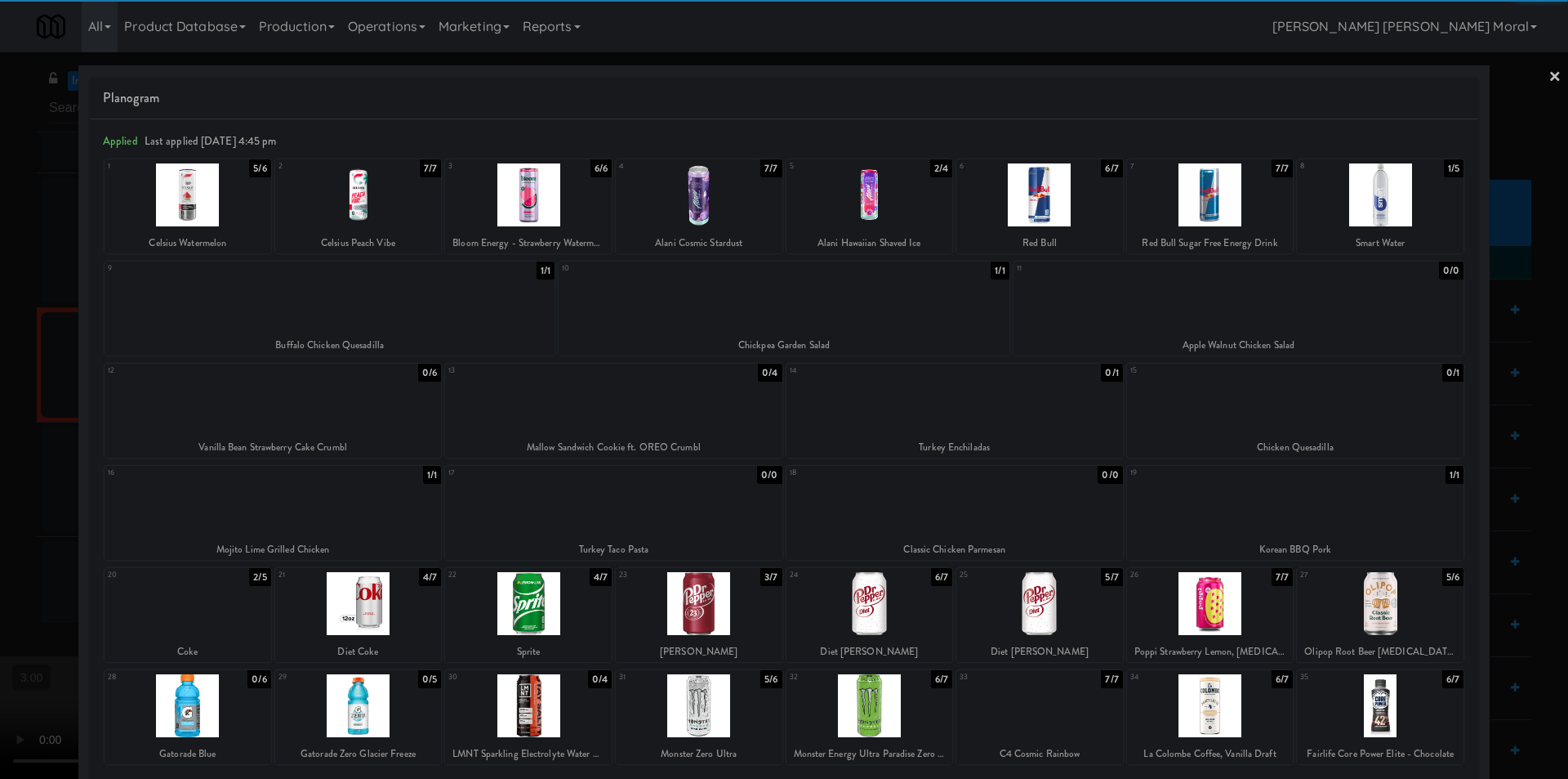
click at [710, 703] on div at bounding box center [698, 705] width 166 height 63
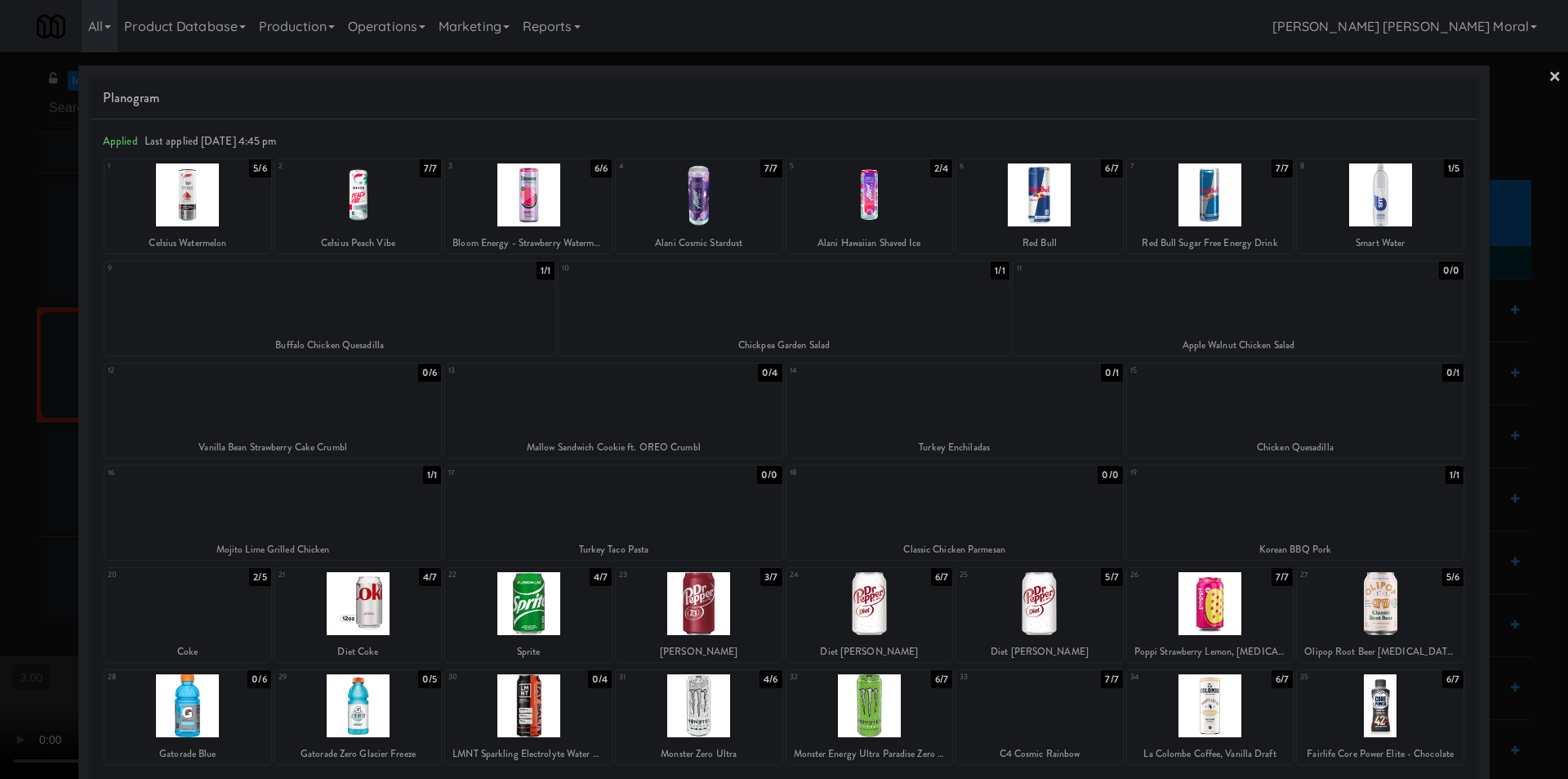
click at [1532, 70] on div at bounding box center [784, 390] width 1568 height 779
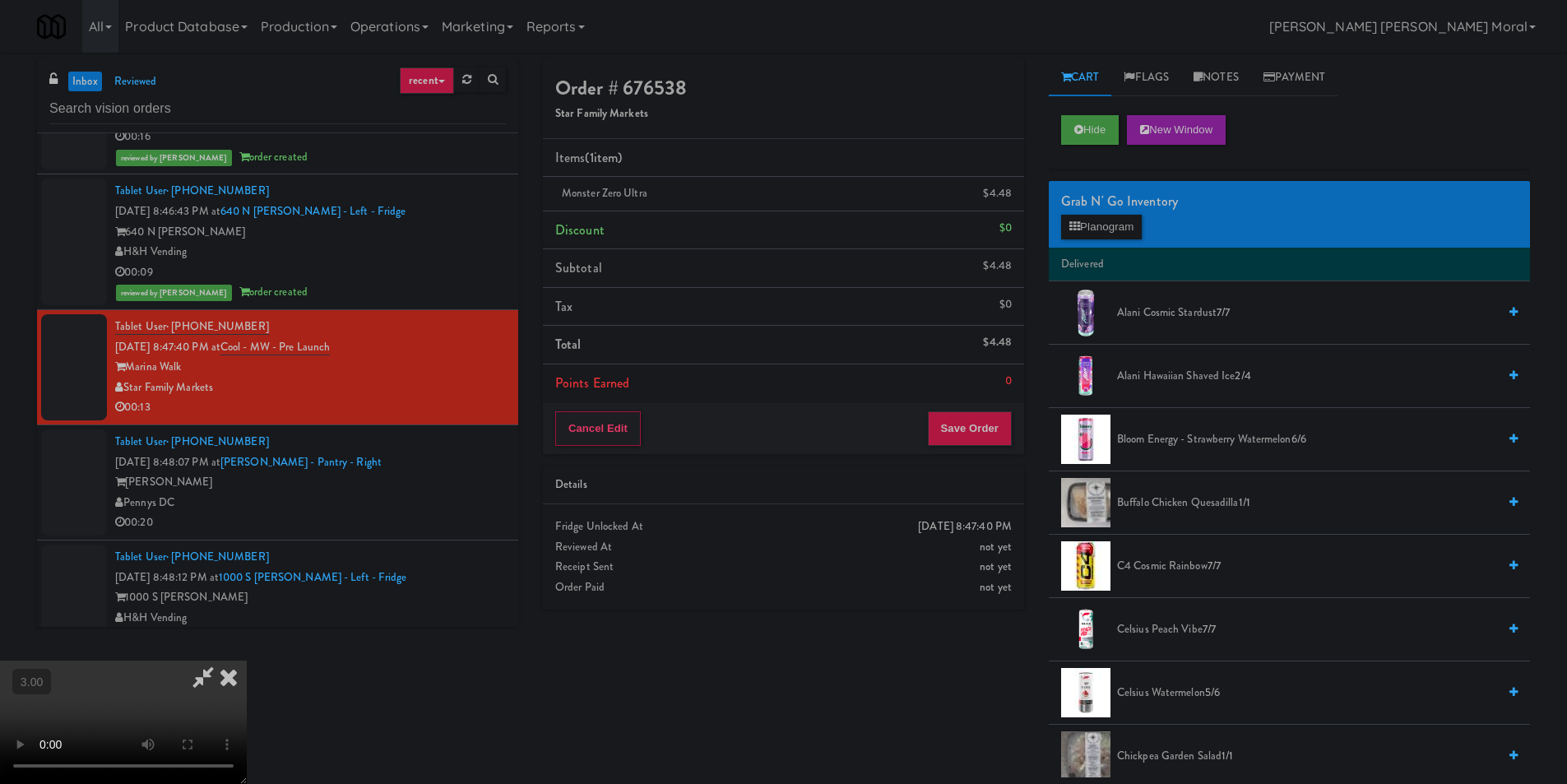
click at [247, 660] on icon at bounding box center [229, 676] width 37 height 33
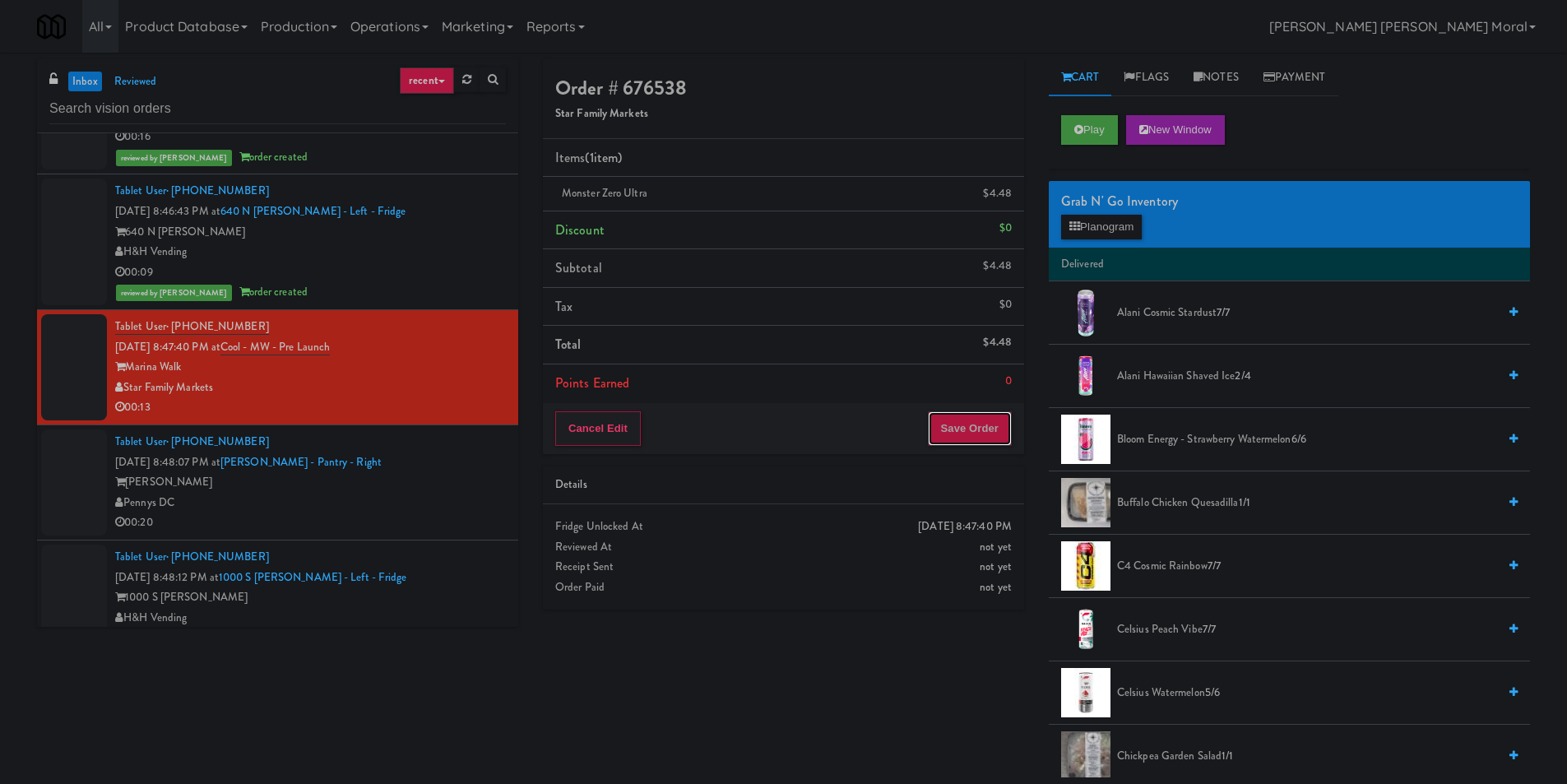
click at [955, 423] on button "Save Order" at bounding box center [970, 428] width 84 height 35
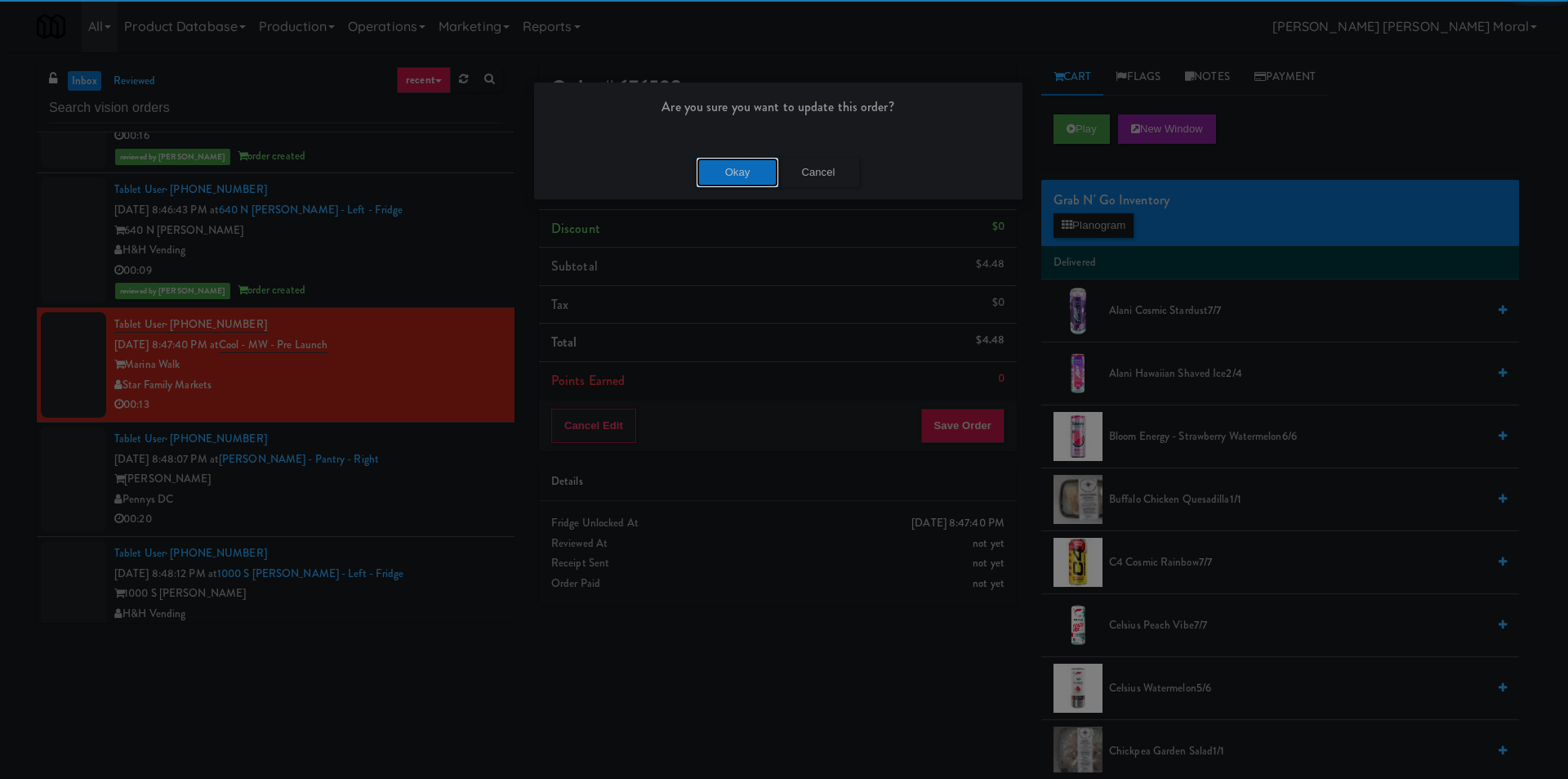
click at [760, 183] on button "Okay" at bounding box center [737, 172] width 82 height 30
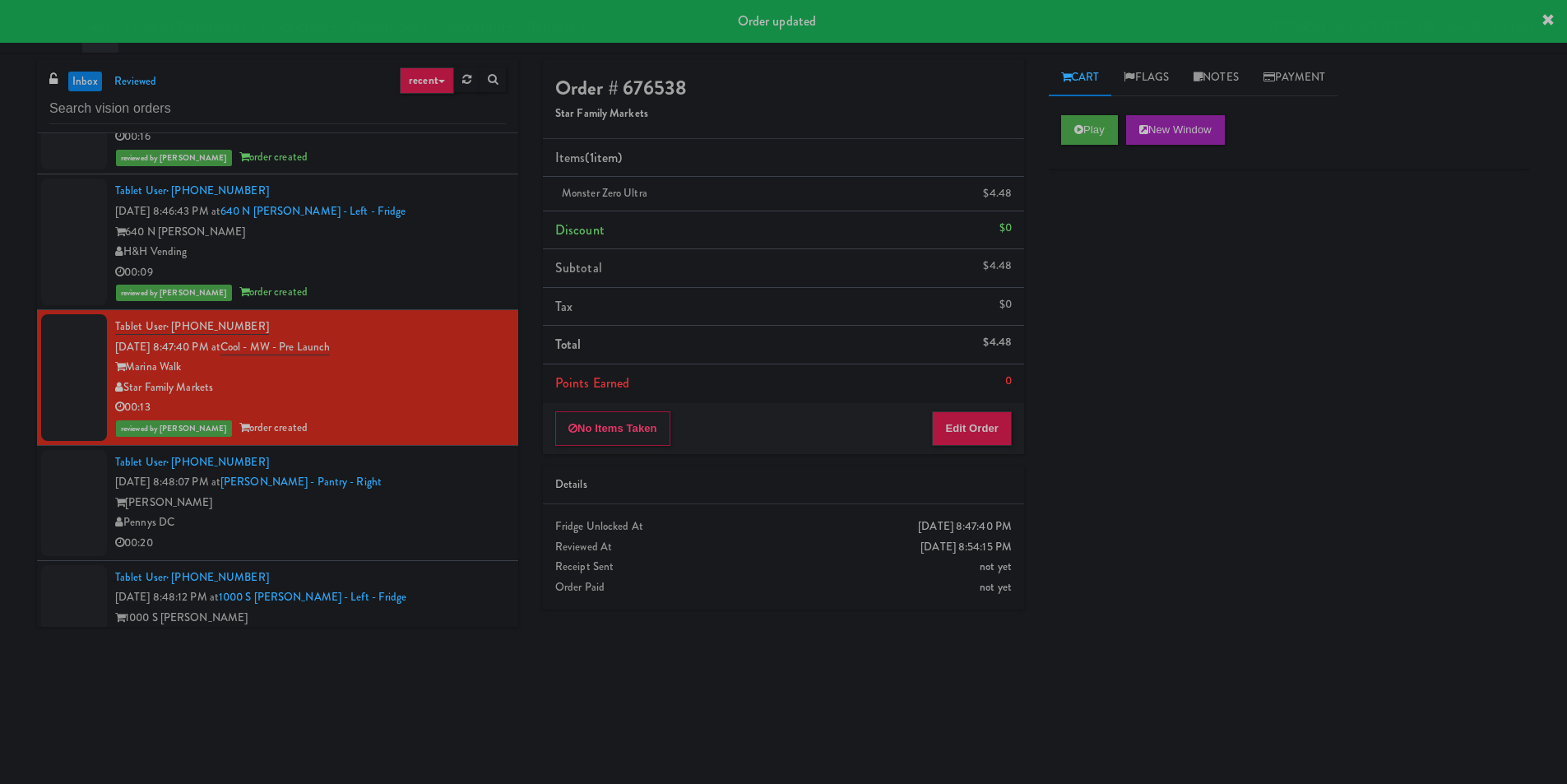
click at [413, 511] on div "[PERSON_NAME]" at bounding box center [310, 503] width 391 height 21
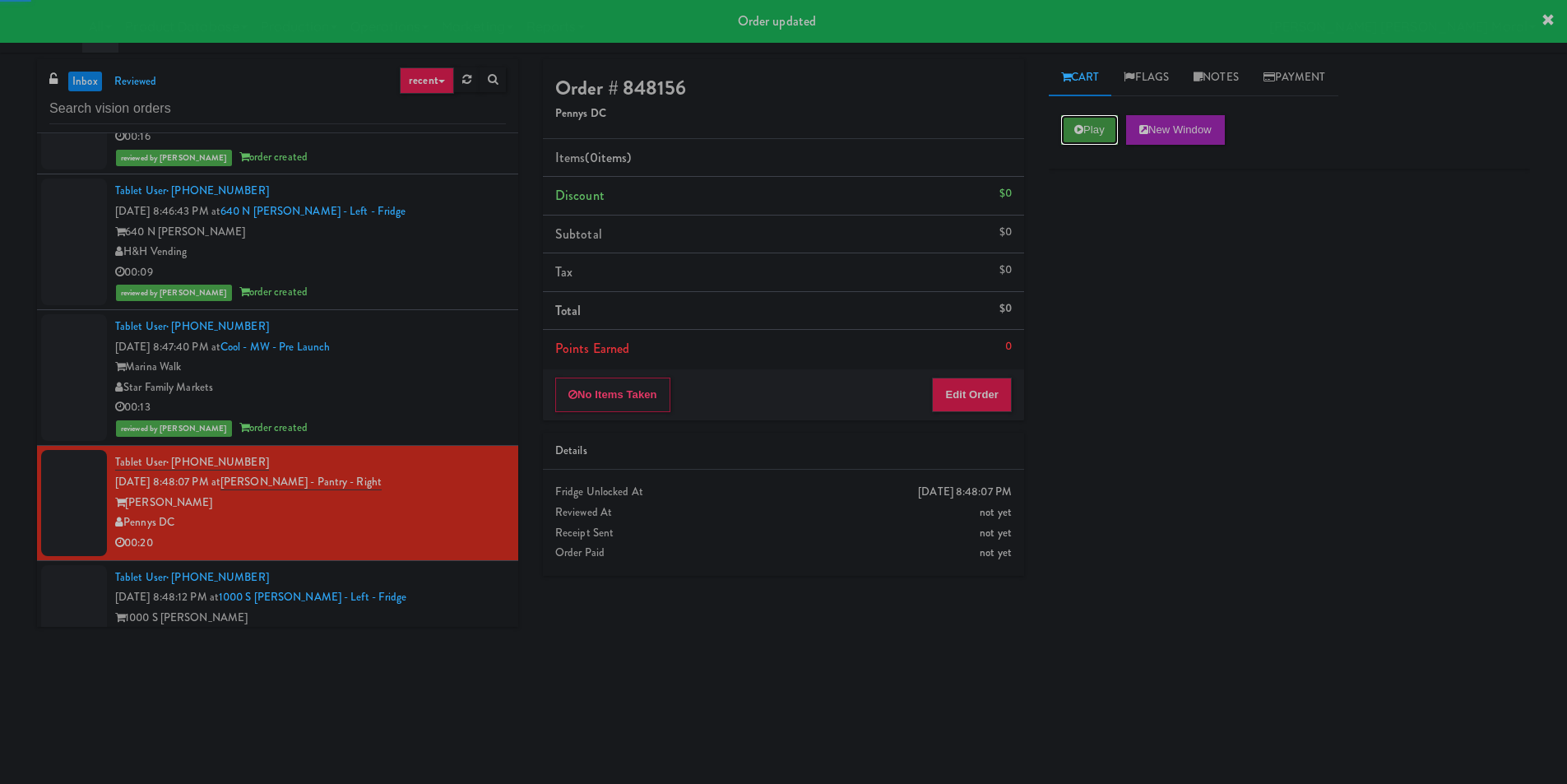
click at [1081, 125] on icon at bounding box center [1079, 129] width 9 height 11
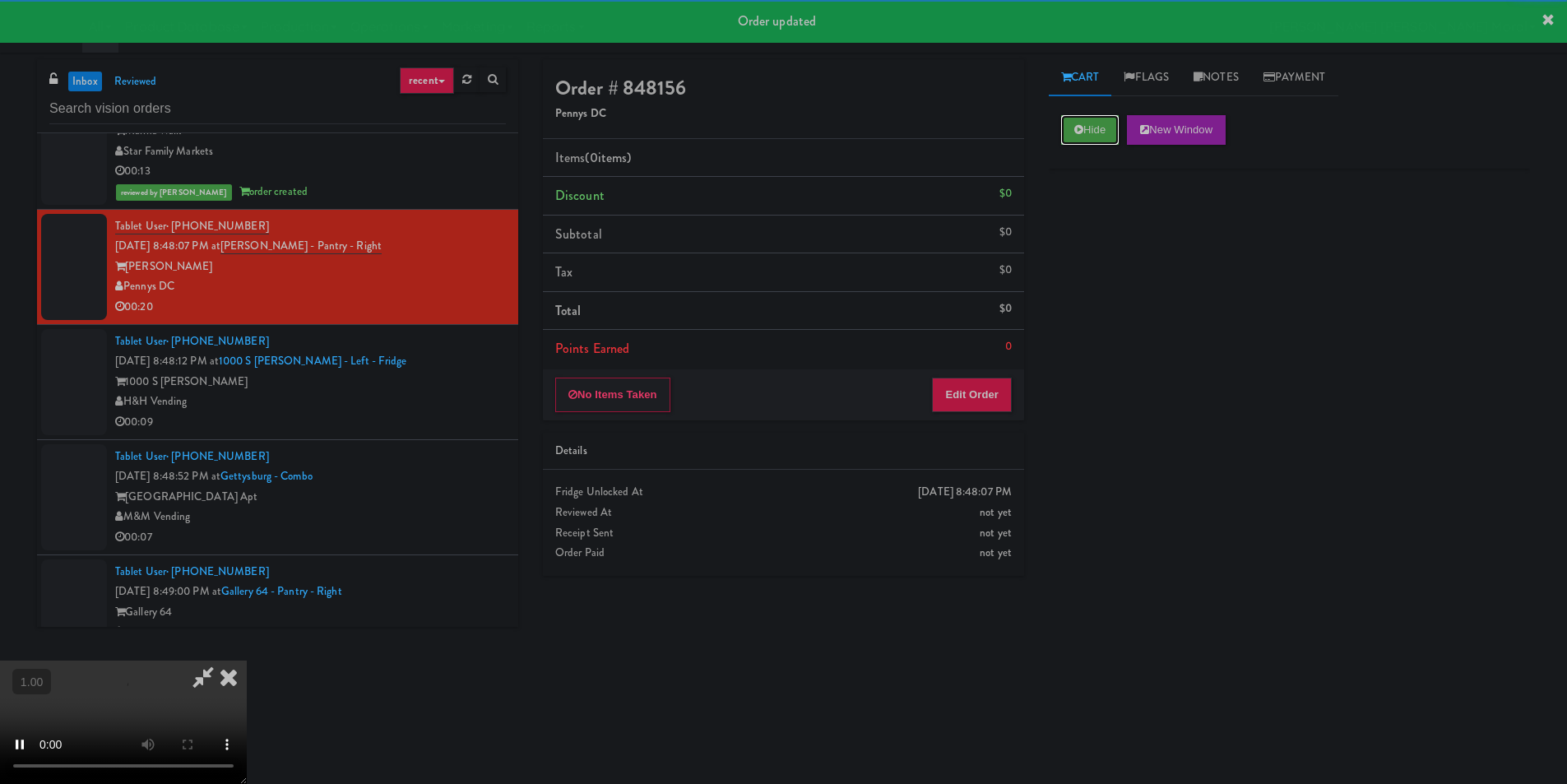
scroll to position [1316, 0]
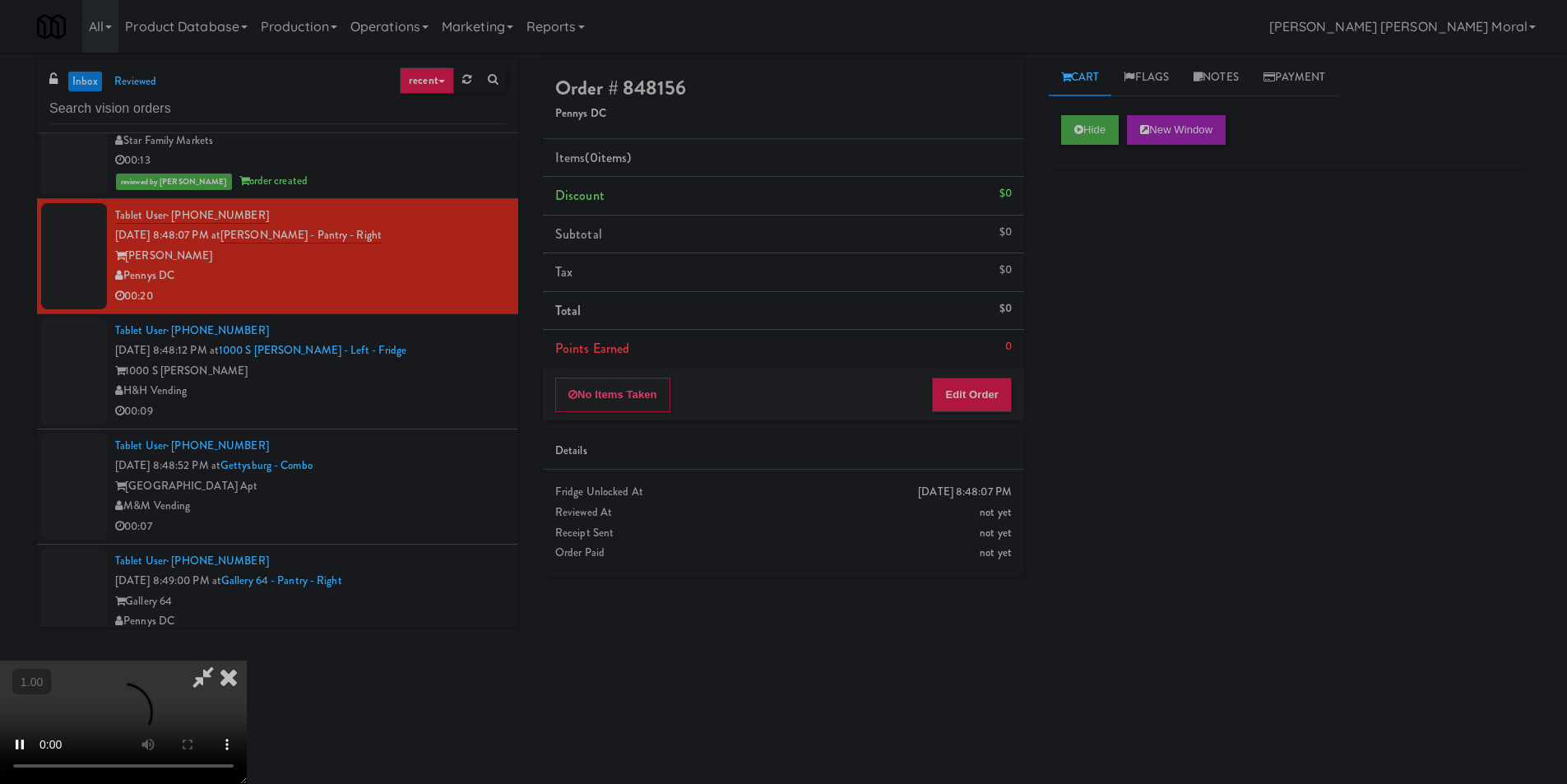
click at [1153, 444] on div "Hide New Window Primary Flag Clear Flag if unable to determine what was taken o…" at bounding box center [1290, 411] width 481 height 617
click at [247, 660] on video at bounding box center [123, 722] width 247 height 124
click at [974, 390] on button "Edit Order" at bounding box center [972, 394] width 80 height 35
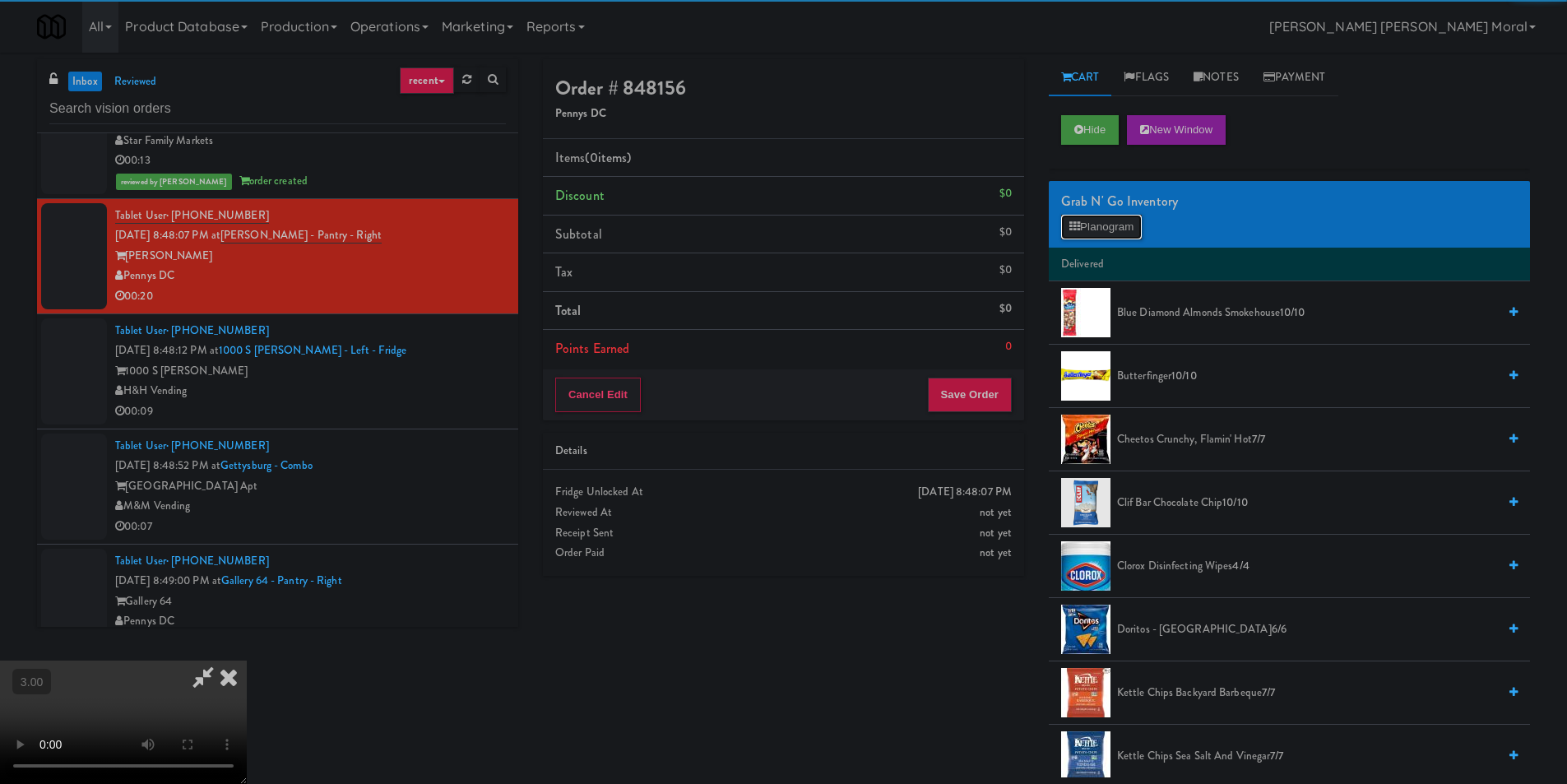
click at [1120, 227] on button "Planogram" at bounding box center [1101, 227] width 80 height 25
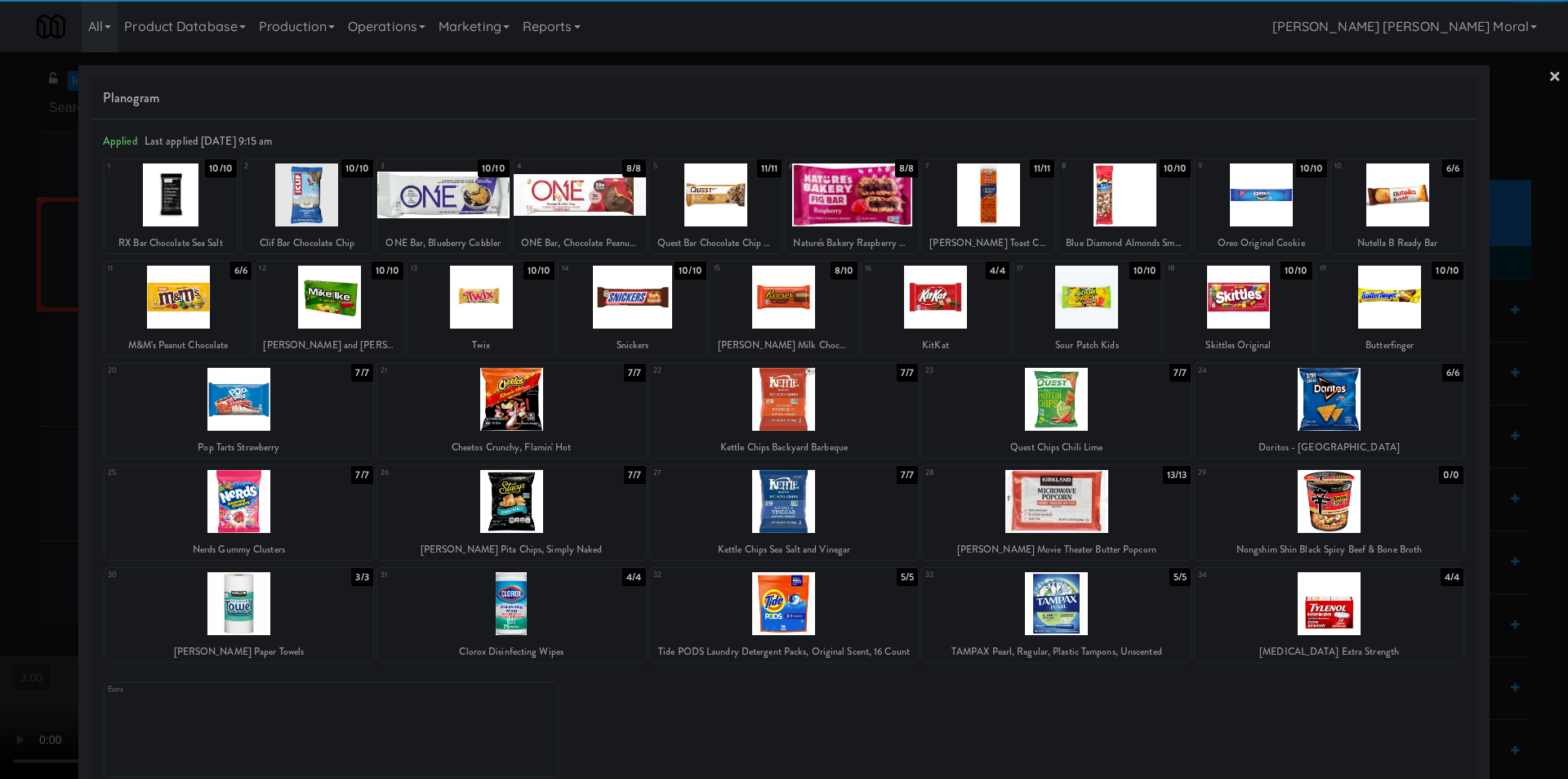
click at [784, 311] on div at bounding box center [784, 297] width 147 height 63
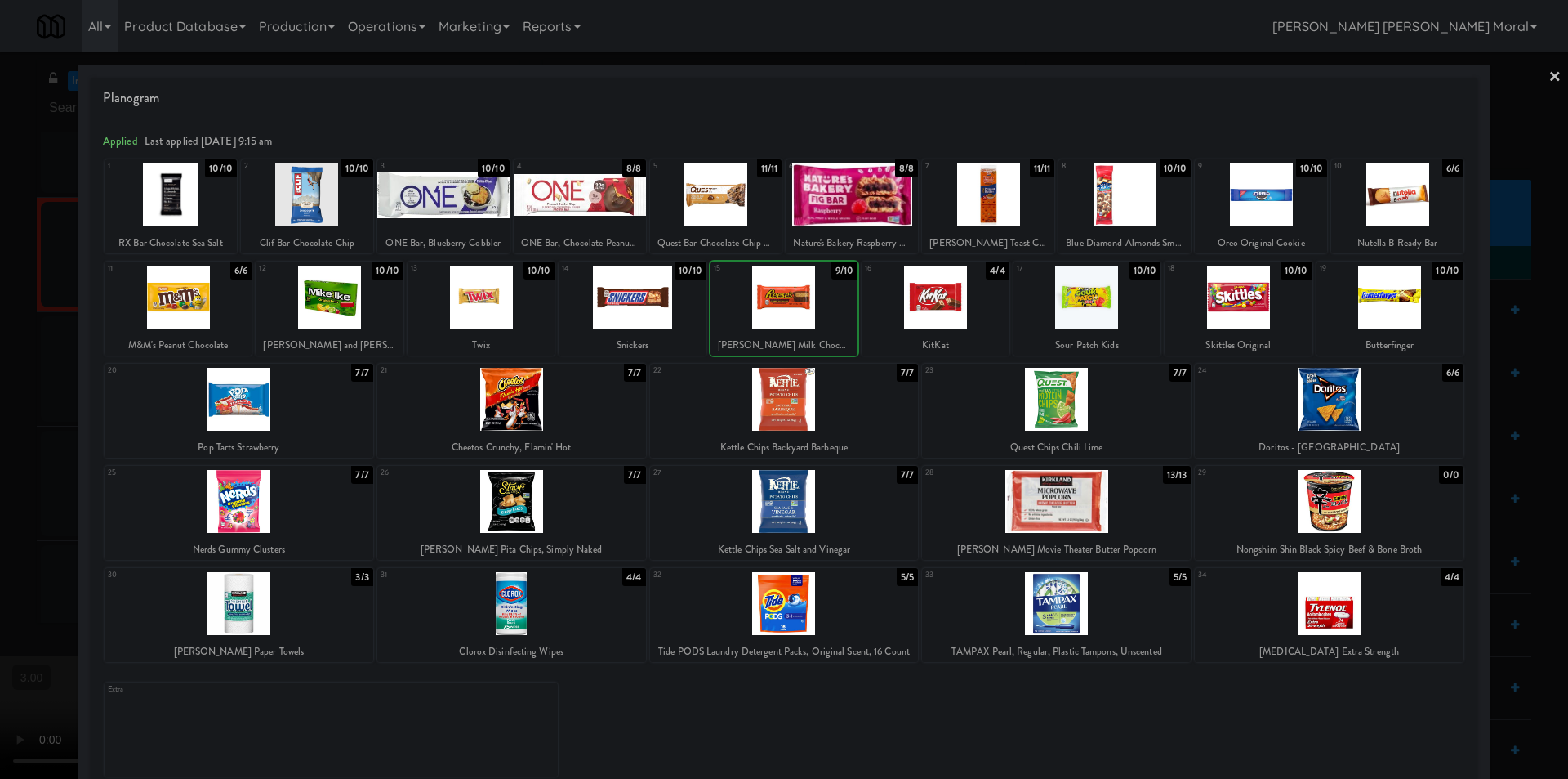
click at [966, 312] on div at bounding box center [935, 297] width 147 height 63
click at [1548, 77] on link "×" at bounding box center [1554, 78] width 13 height 51
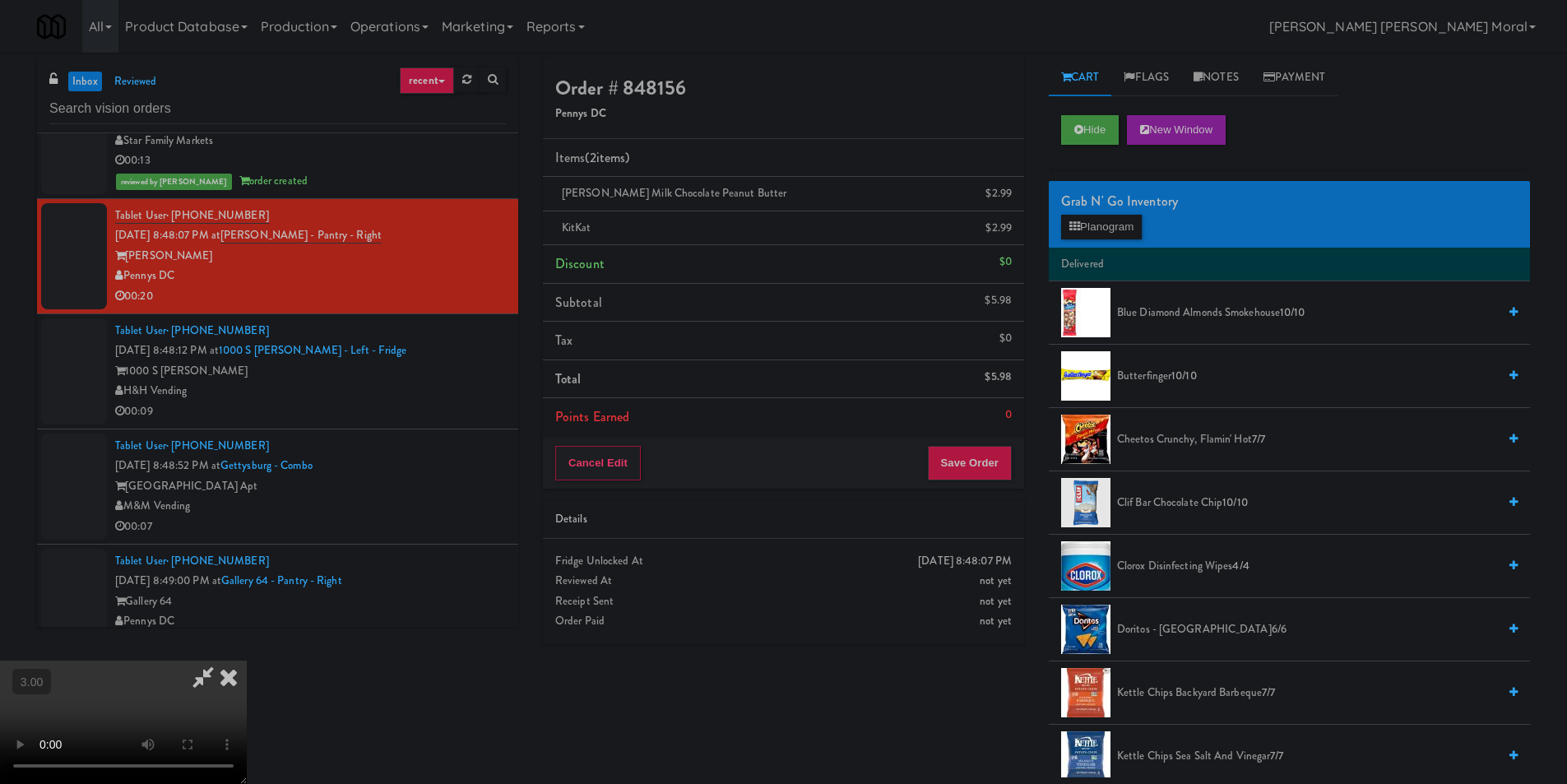
click at [247, 660] on video at bounding box center [123, 722] width 247 height 124
click at [247, 660] on icon at bounding box center [229, 676] width 37 height 33
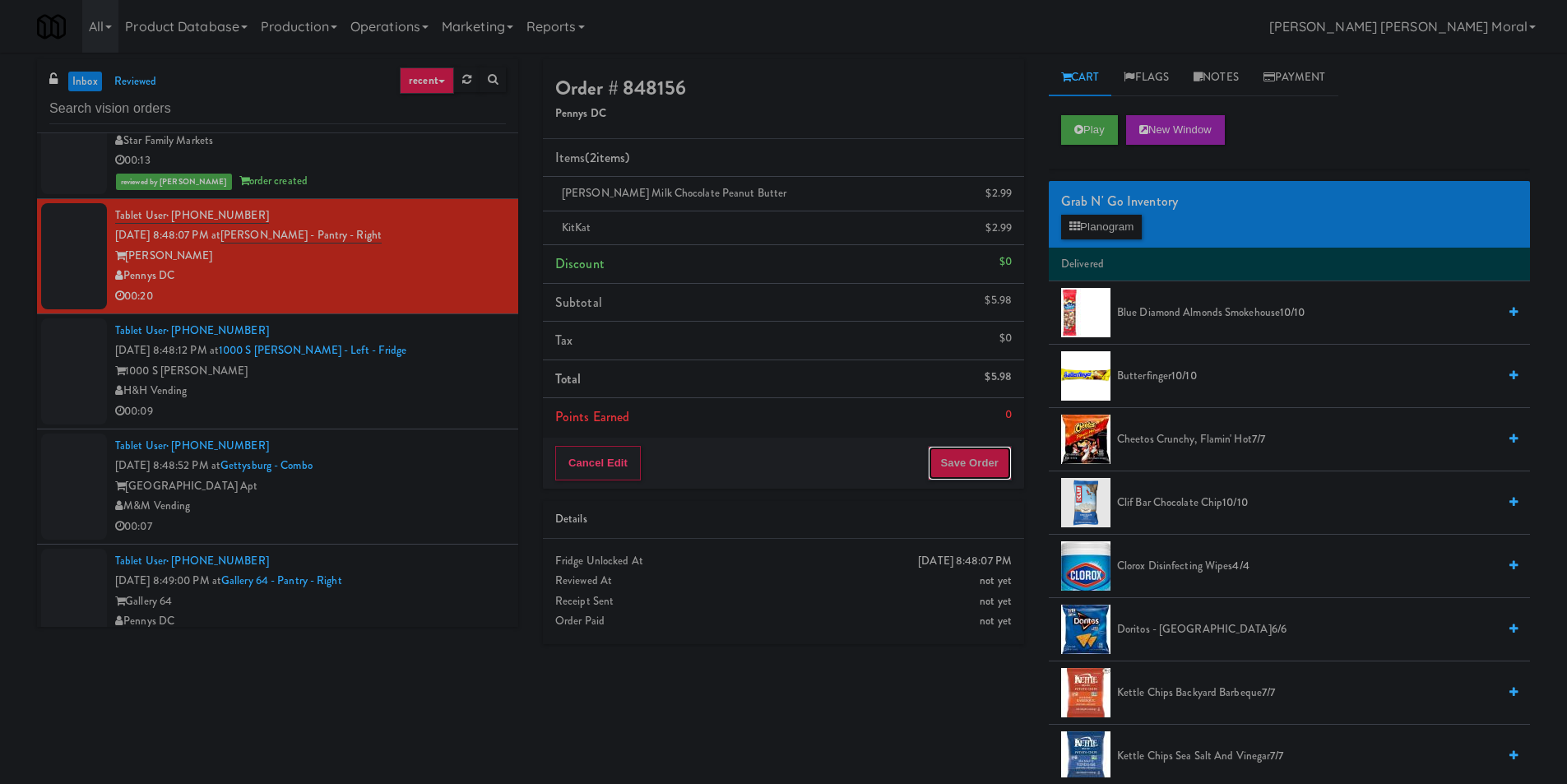
click at [962, 473] on button "Save Order" at bounding box center [970, 462] width 84 height 35
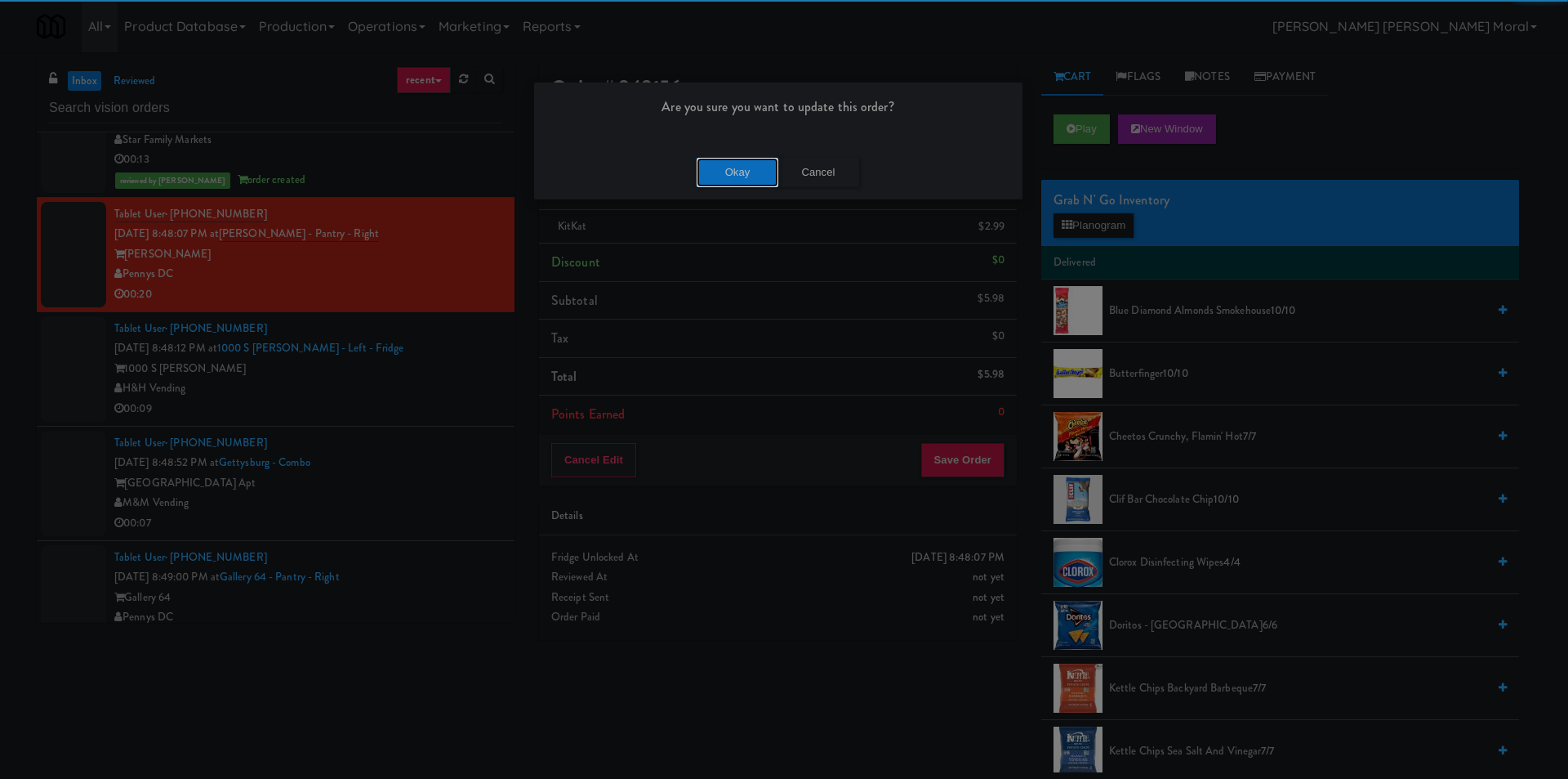
click at [722, 162] on button "Okay" at bounding box center [737, 172] width 82 height 30
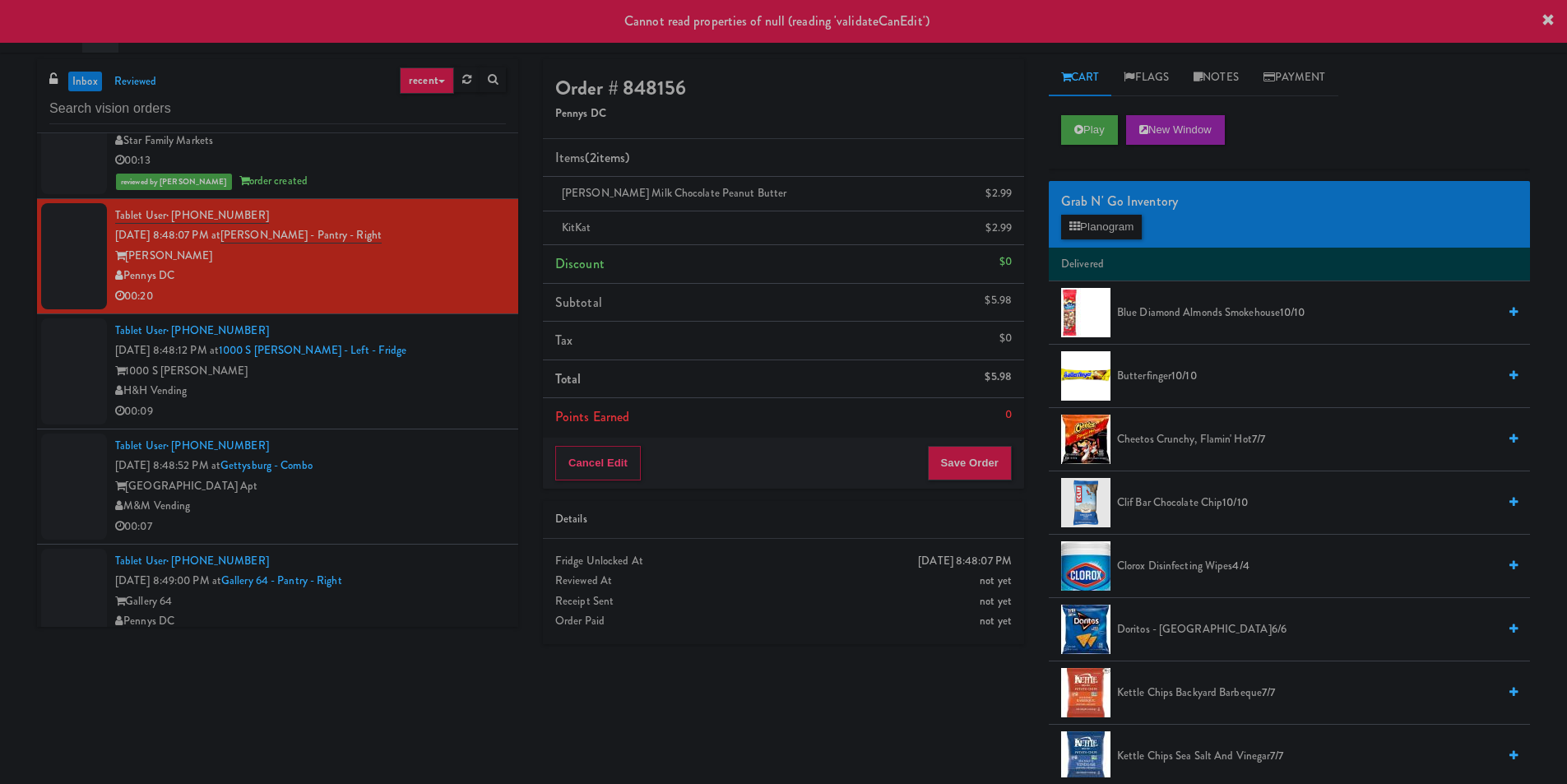
click at [455, 409] on div "00:09" at bounding box center [310, 411] width 391 height 21
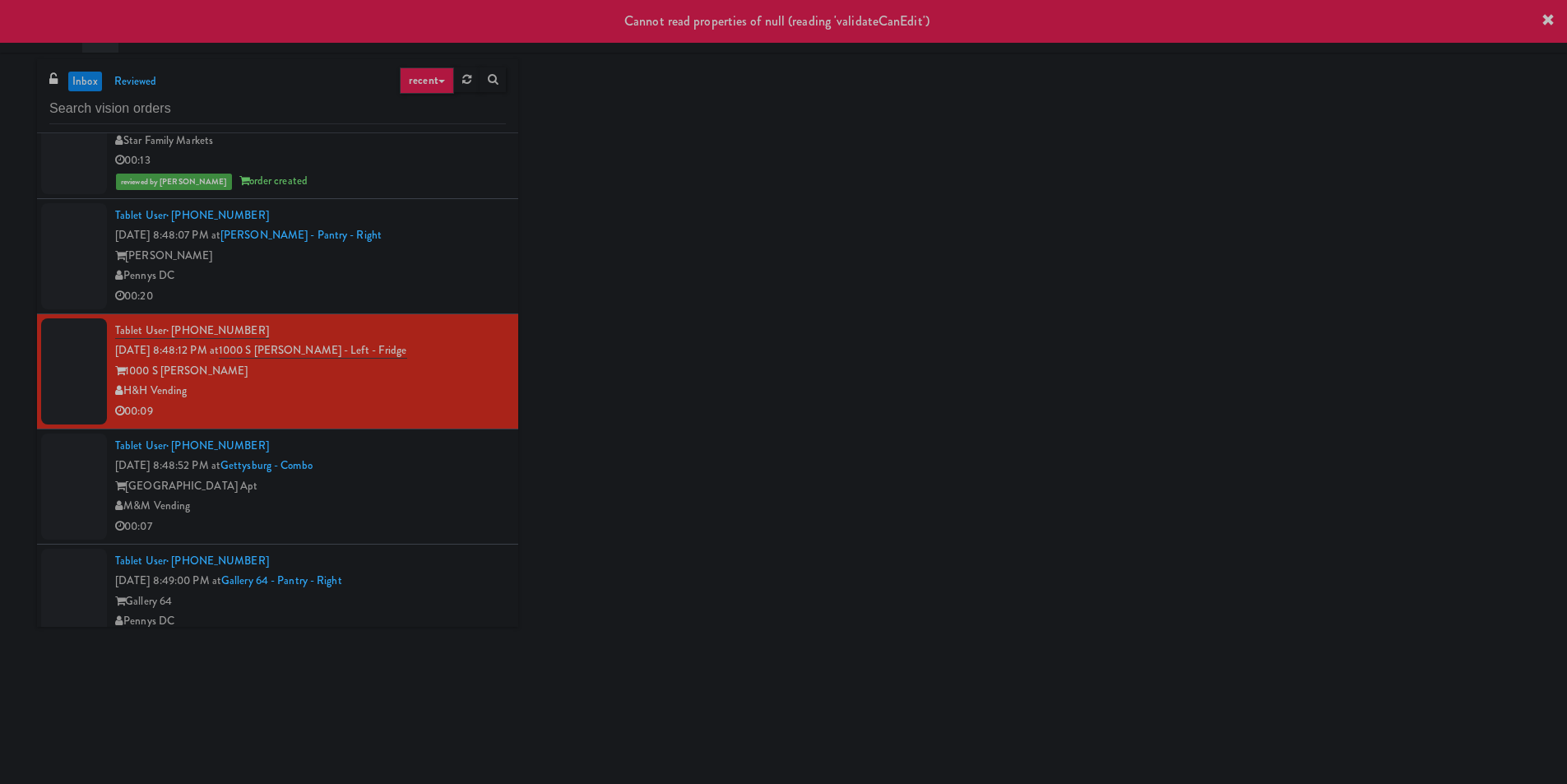
click at [470, 312] on li "Tablet User · (513) 240-2705 [DATE] 8:48:07 PM at [PERSON_NAME][GEOGRAPHIC_DATA…" at bounding box center [277, 256] width 481 height 115
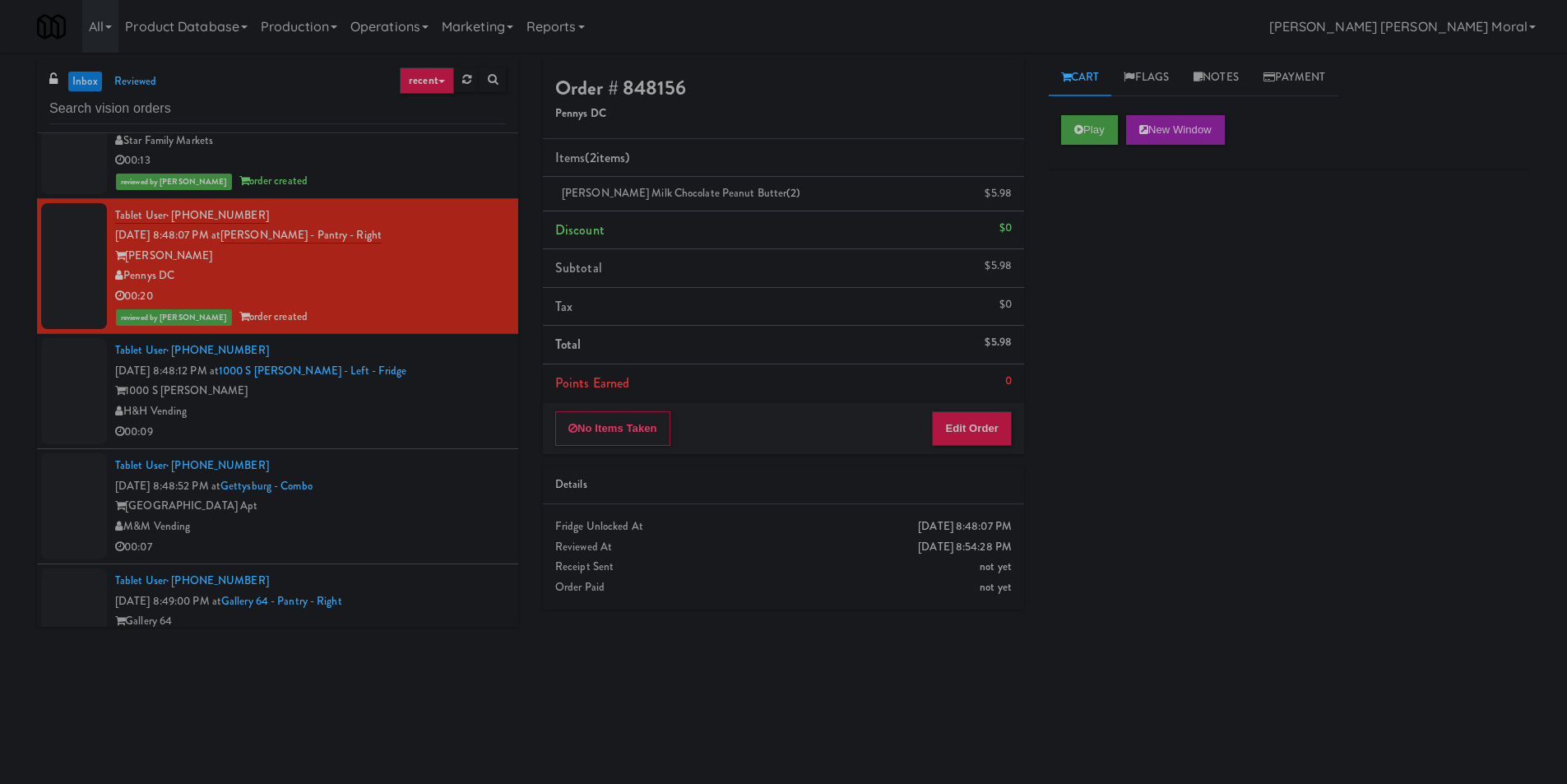
click at [452, 430] on div "00:09" at bounding box center [310, 432] width 391 height 21
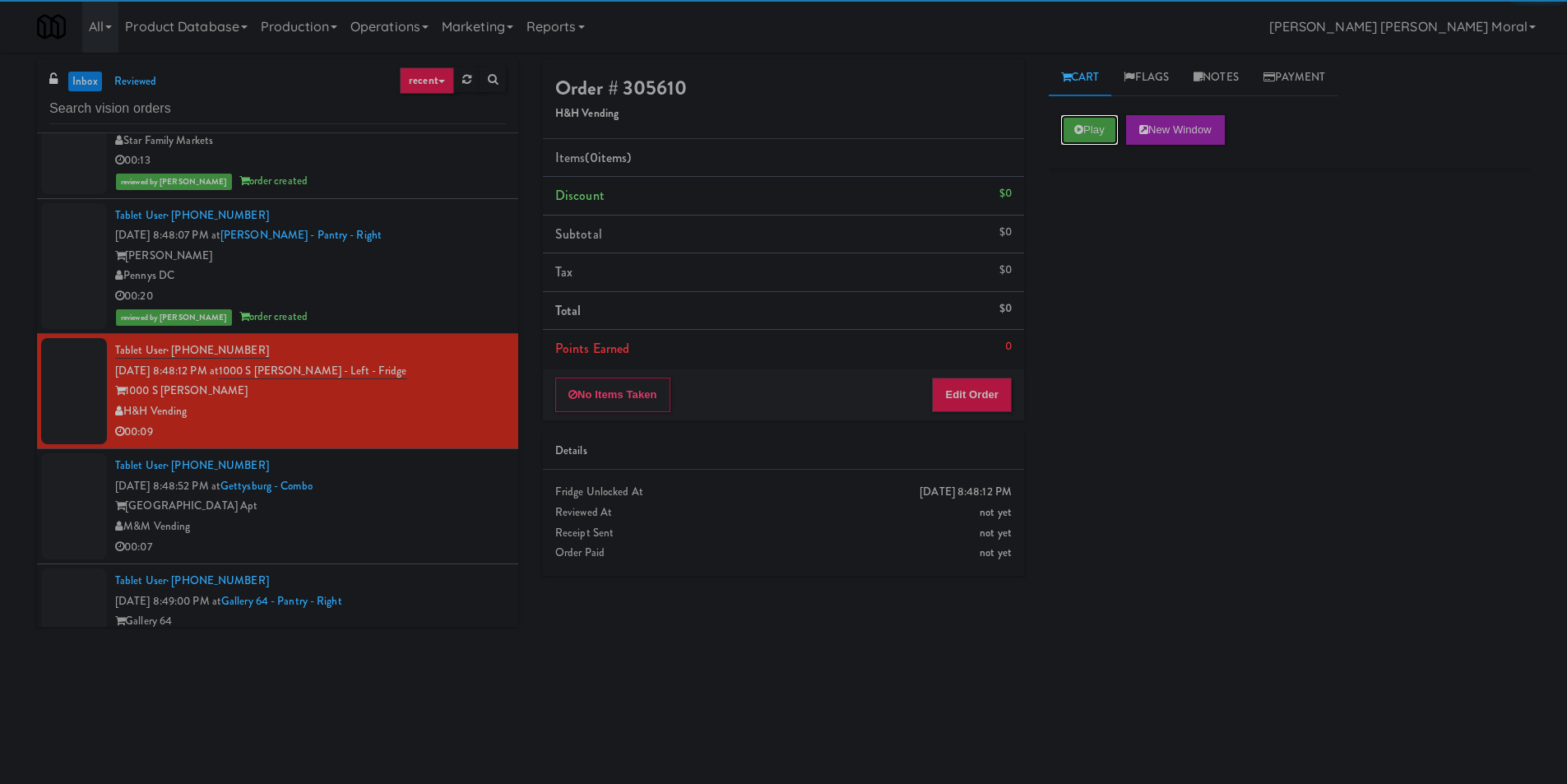
drag, startPoint x: 1077, startPoint y: 129, endPoint x: 1103, endPoint y: 230, distance: 104.3
click at [1078, 129] on icon at bounding box center [1079, 129] width 9 height 11
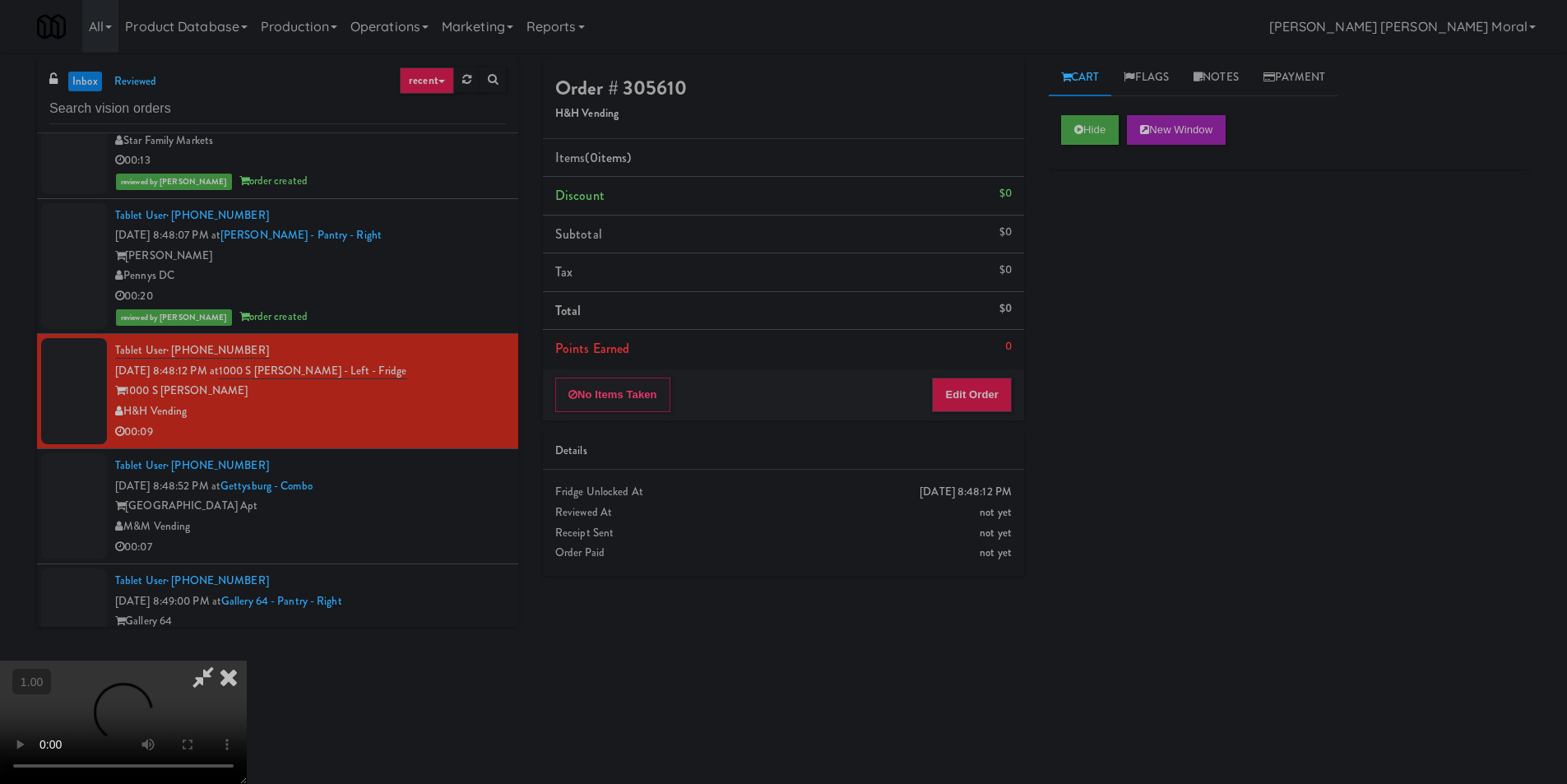
click at [1103, 231] on div "Hide New Window Primary Flag Clear Flag if unable to determine what was taken o…" at bounding box center [1290, 411] width 481 height 617
click at [247, 660] on video at bounding box center [123, 722] width 247 height 124
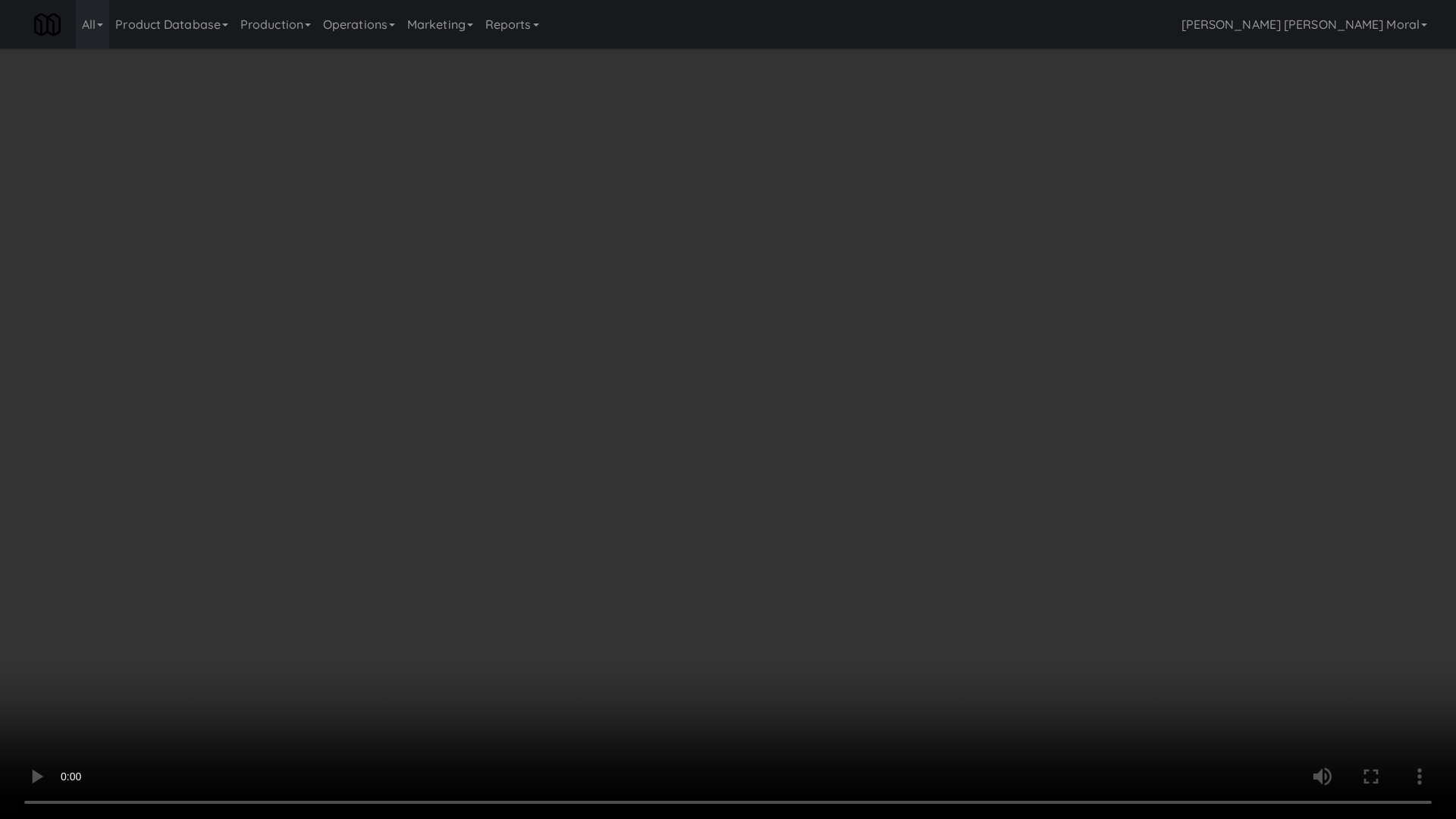
click at [1059, 395] on video at bounding box center [728, 409] width 1456 height 819
click at [1082, 390] on video at bounding box center [728, 409] width 1456 height 819
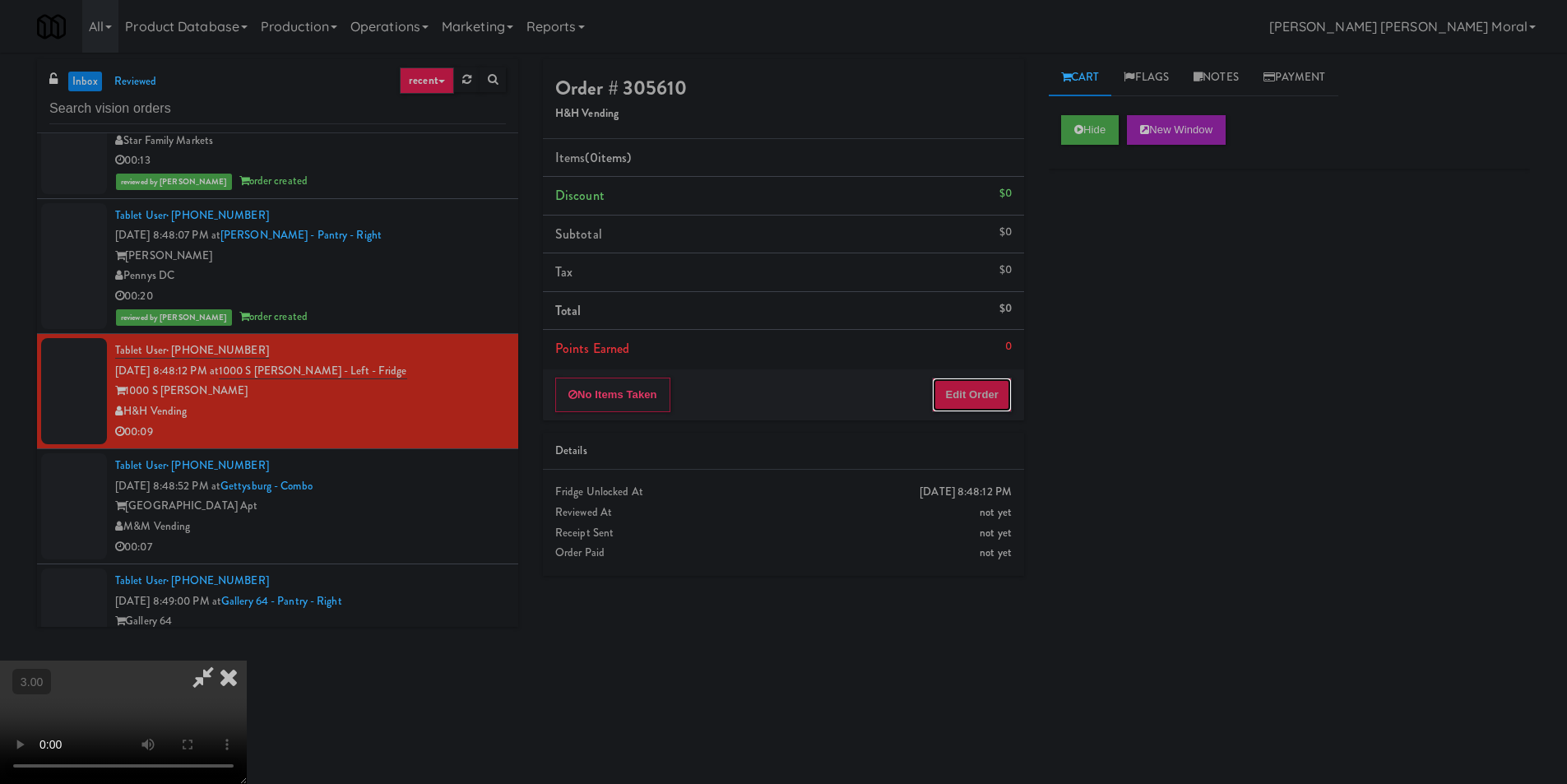
click at [986, 391] on button "Edit Order" at bounding box center [972, 394] width 80 height 35
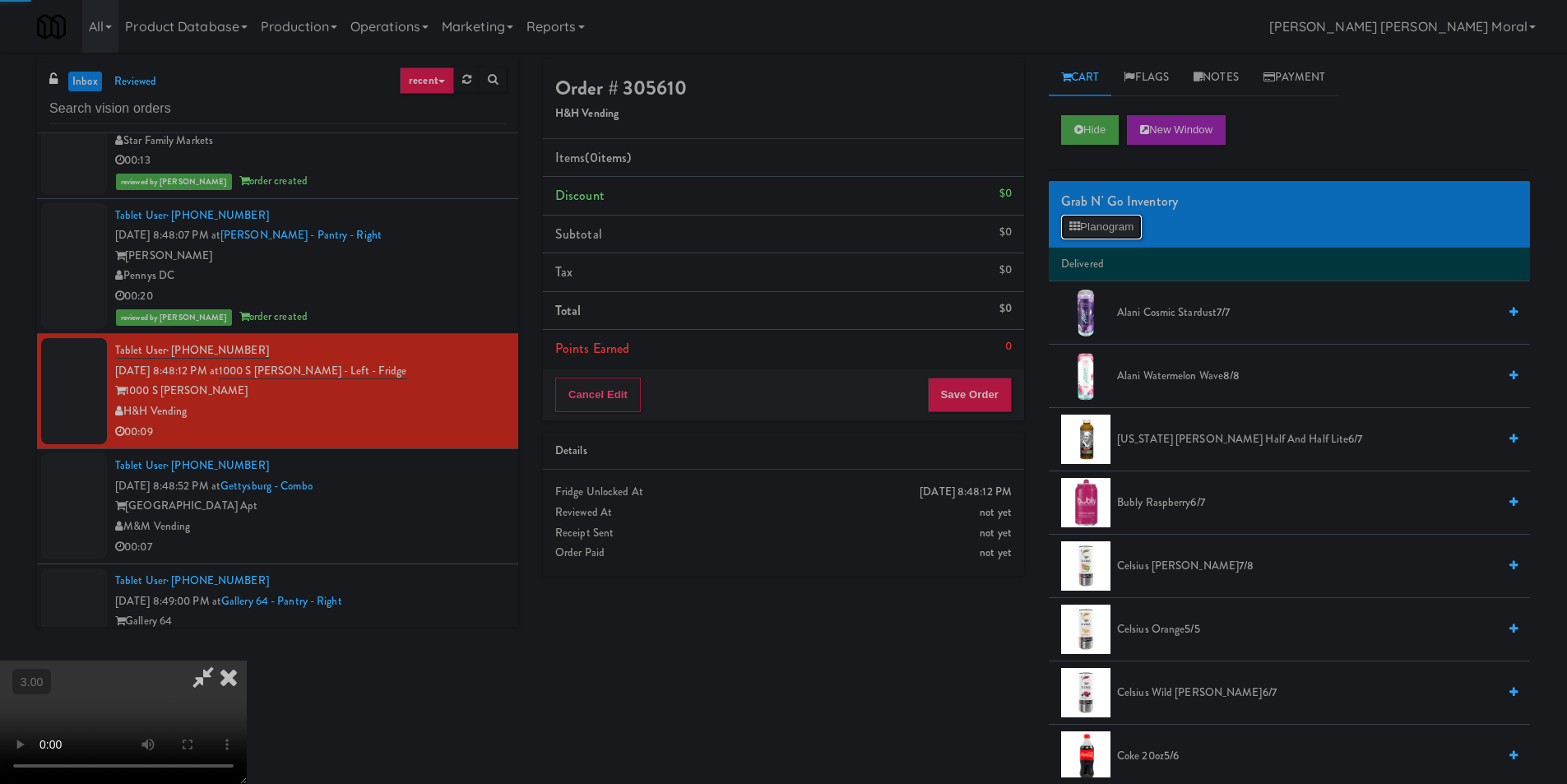
click at [1115, 226] on button "Planogram" at bounding box center [1101, 227] width 80 height 25
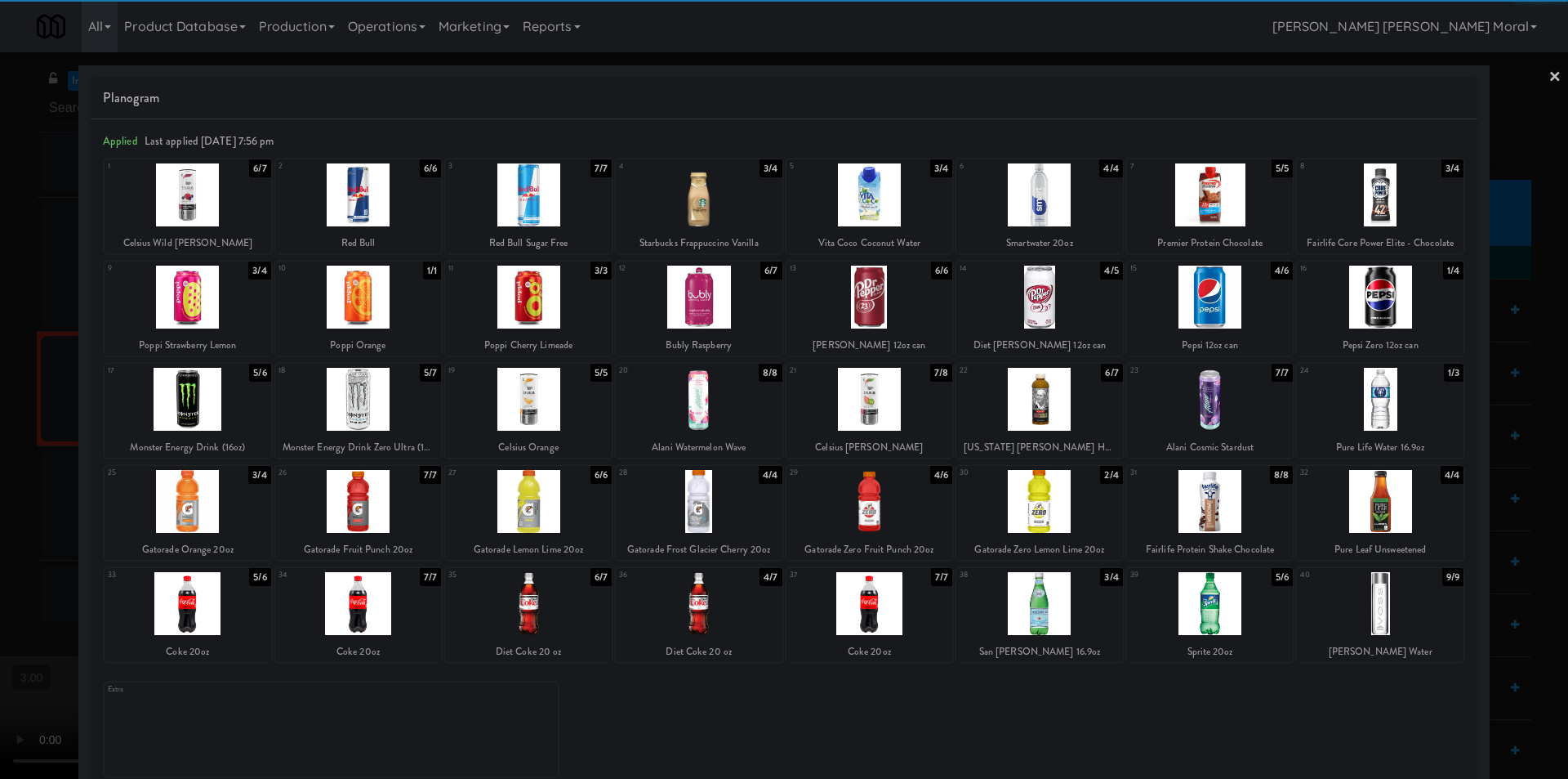
click at [225, 411] on div at bounding box center [187, 399] width 166 height 63
drag, startPoint x: 1538, startPoint y: 75, endPoint x: 1483, endPoint y: 100, distance: 60.4
click at [1548, 74] on link "×" at bounding box center [1554, 78] width 13 height 51
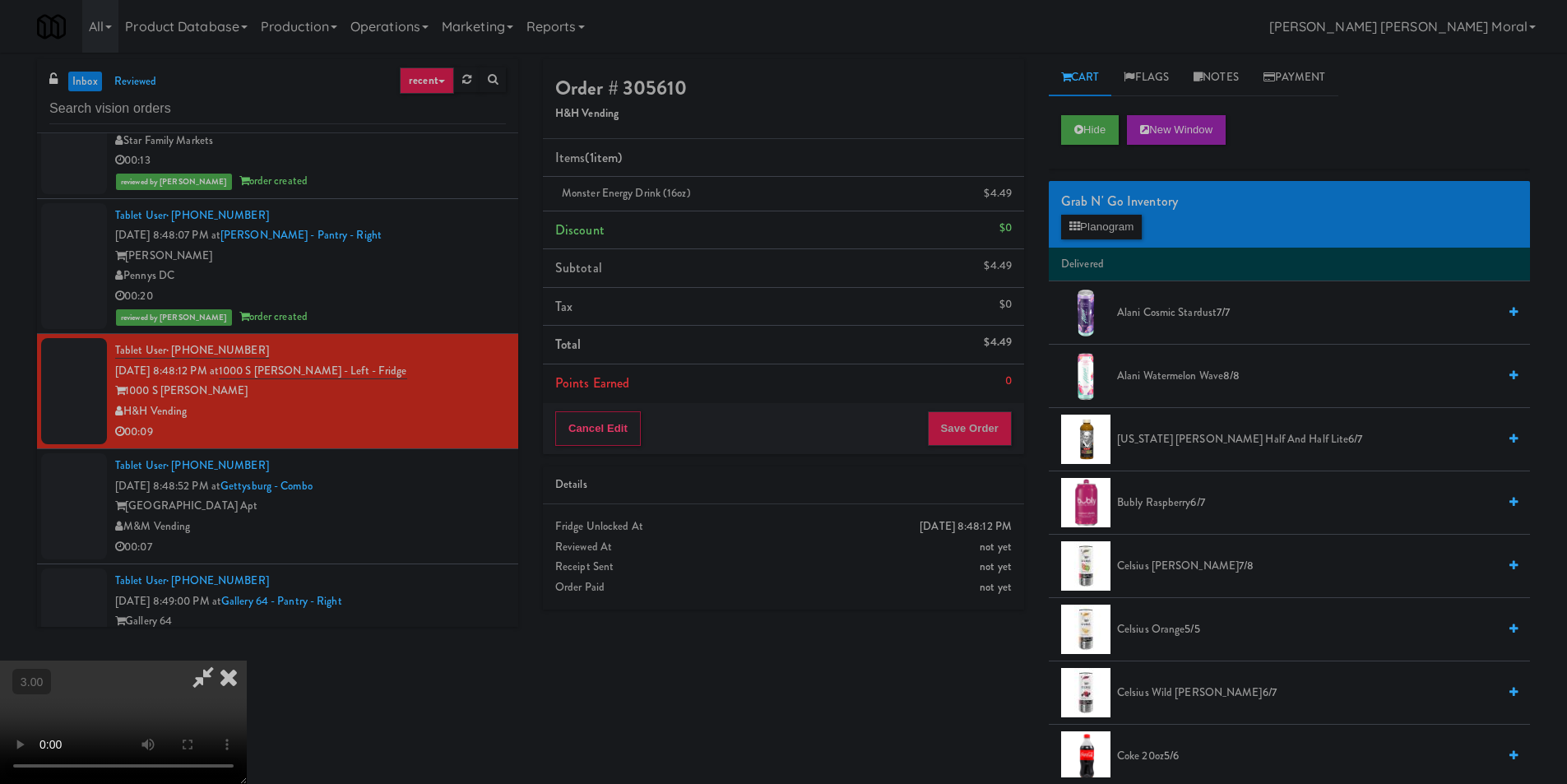
drag, startPoint x: 924, startPoint y: 270, endPoint x: 967, endPoint y: 414, distance: 150.3
click at [247, 660] on icon at bounding box center [229, 676] width 37 height 33
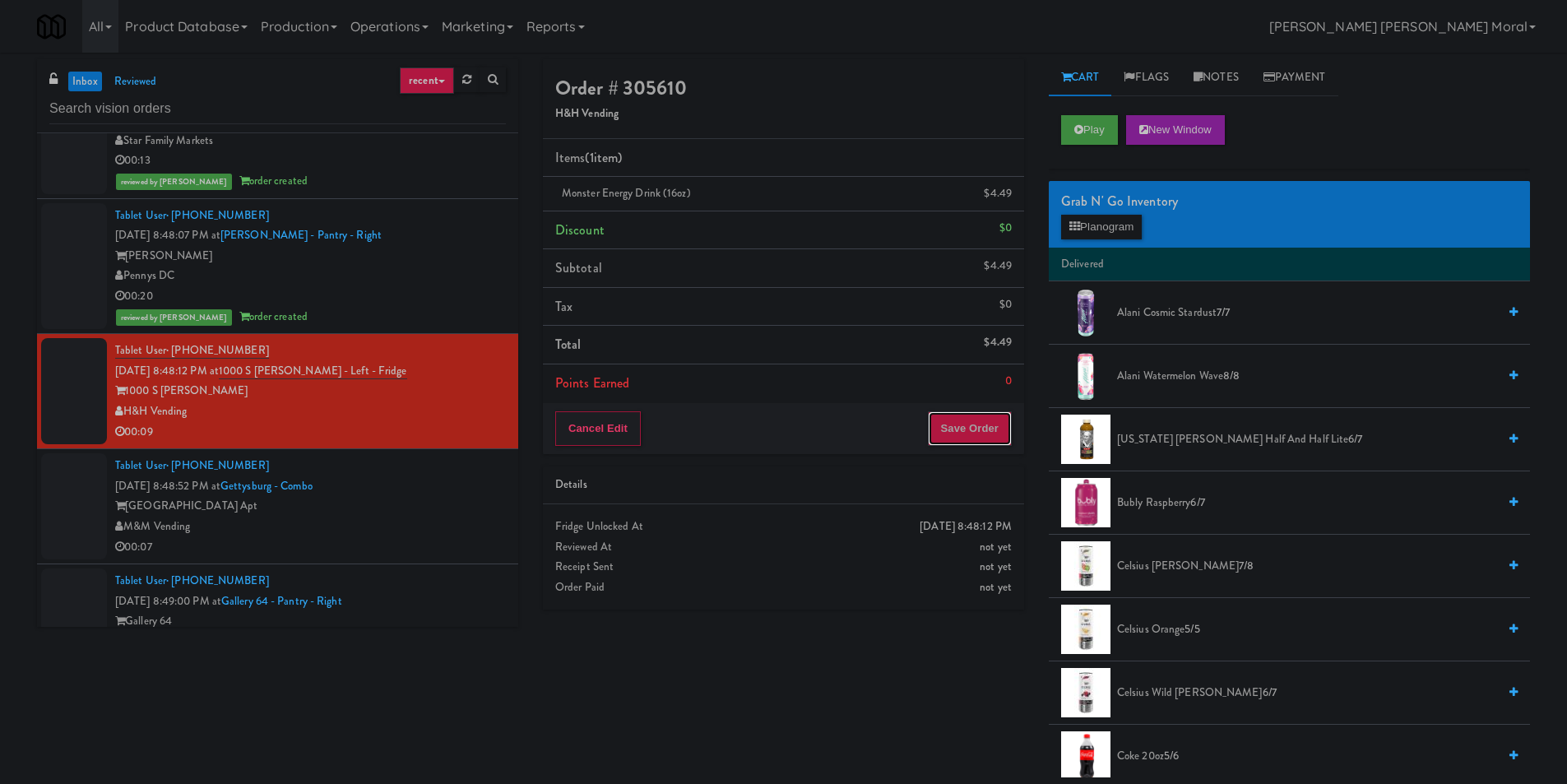
click at [970, 444] on button "Save Order" at bounding box center [970, 428] width 84 height 35
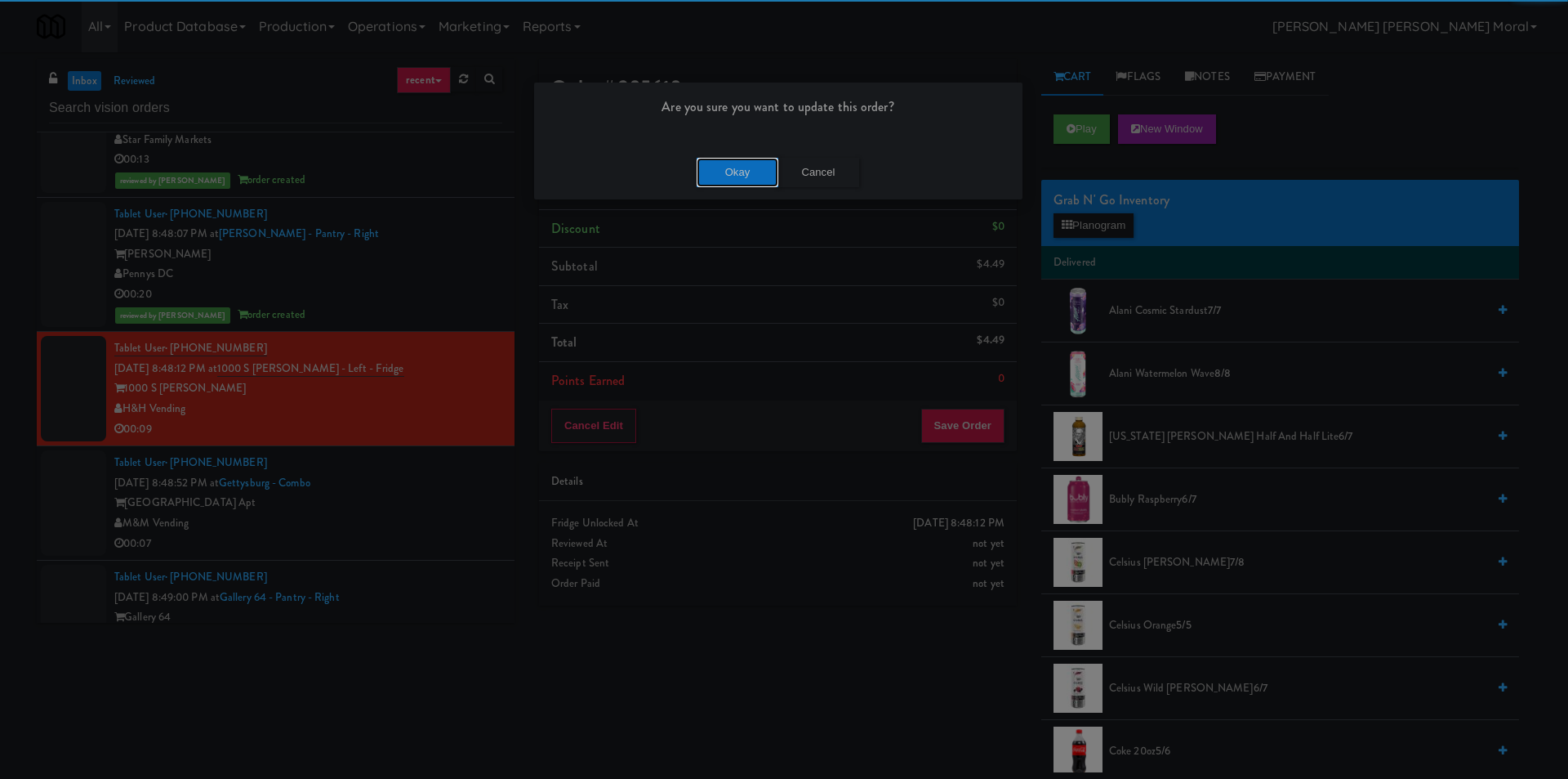
click at [744, 171] on button "Okay" at bounding box center [737, 172] width 82 height 30
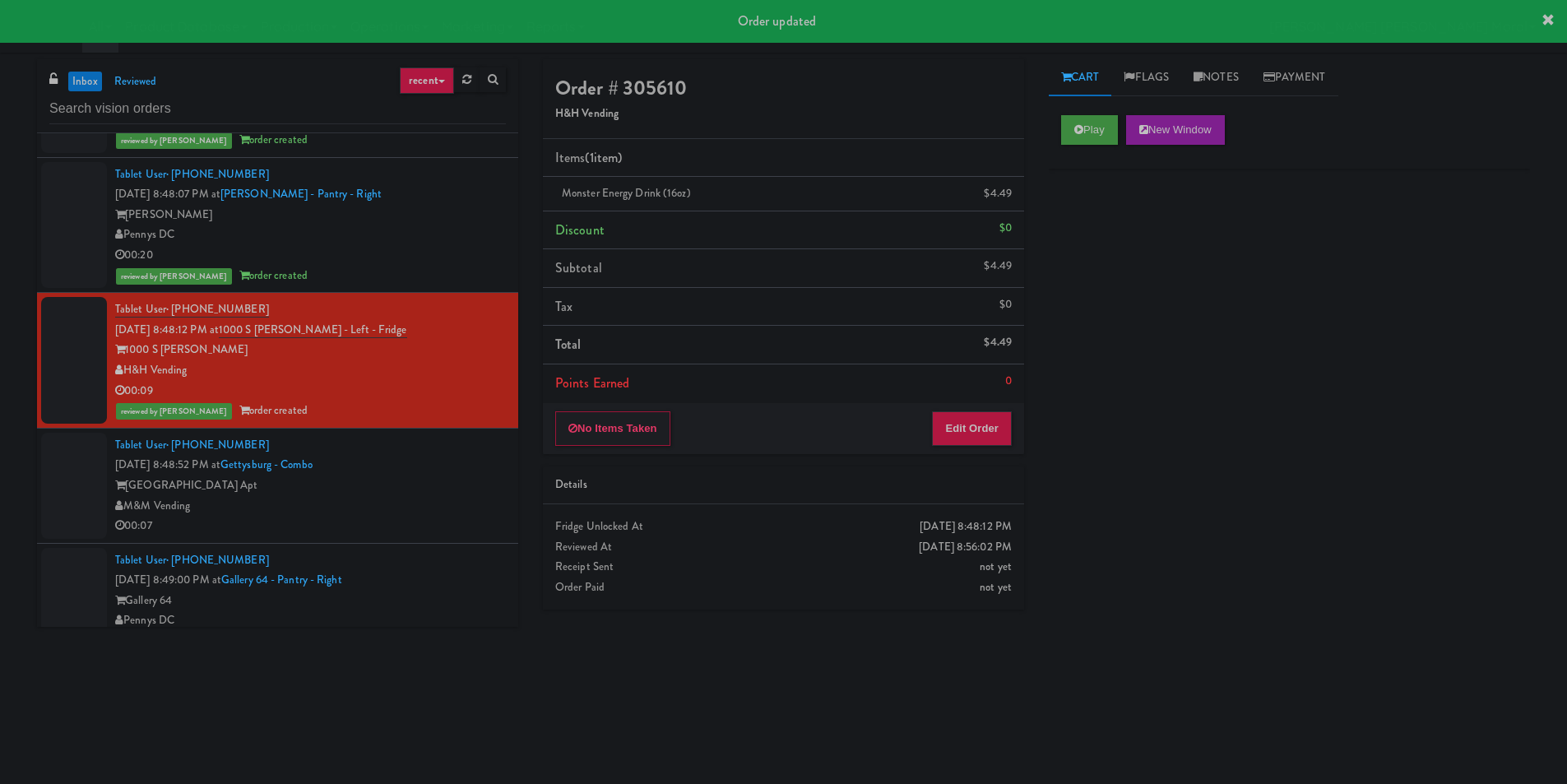
scroll to position [1398, 0]
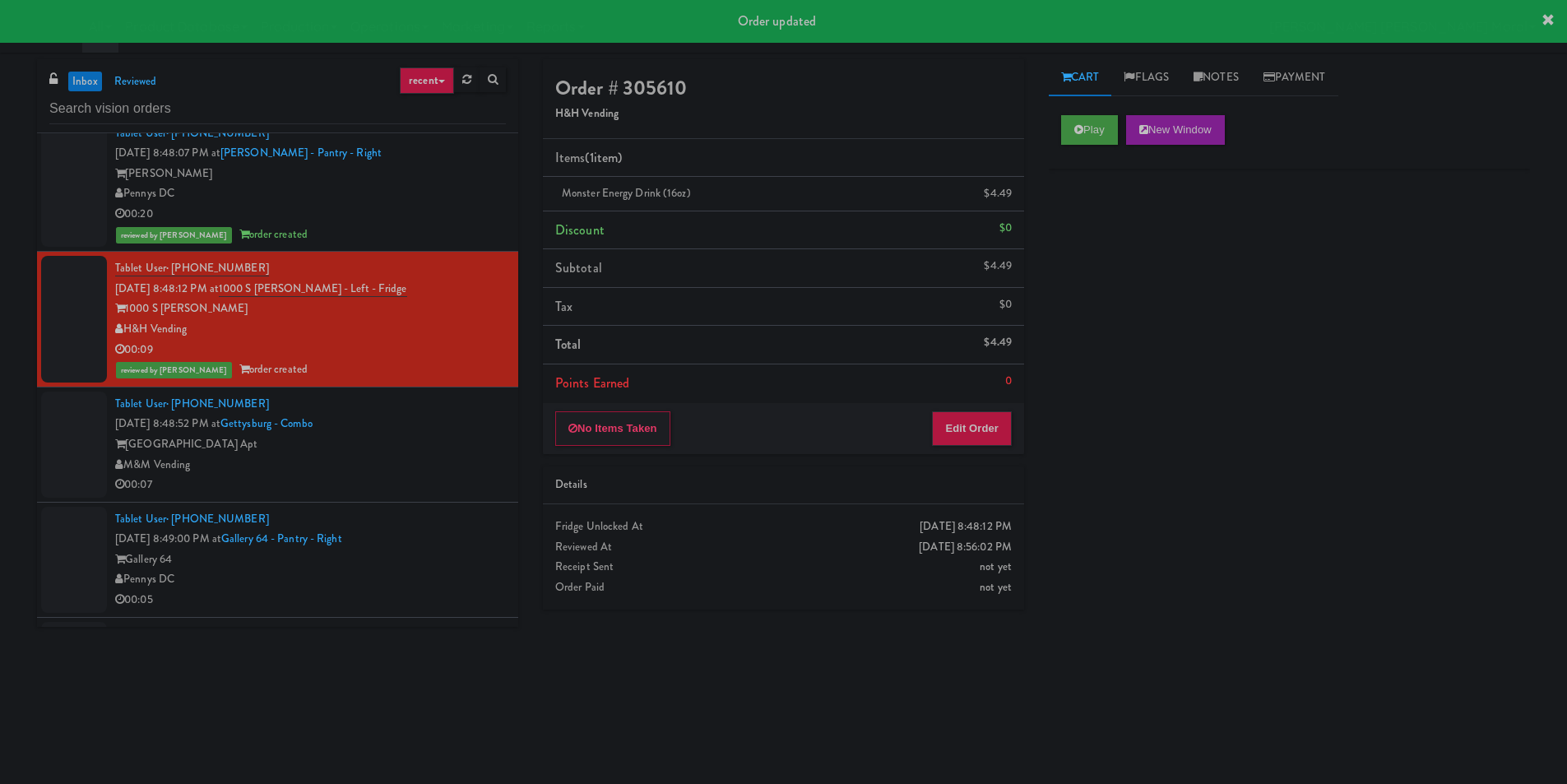
click at [432, 444] on div "[GEOGRAPHIC_DATA] Apt" at bounding box center [310, 444] width 391 height 21
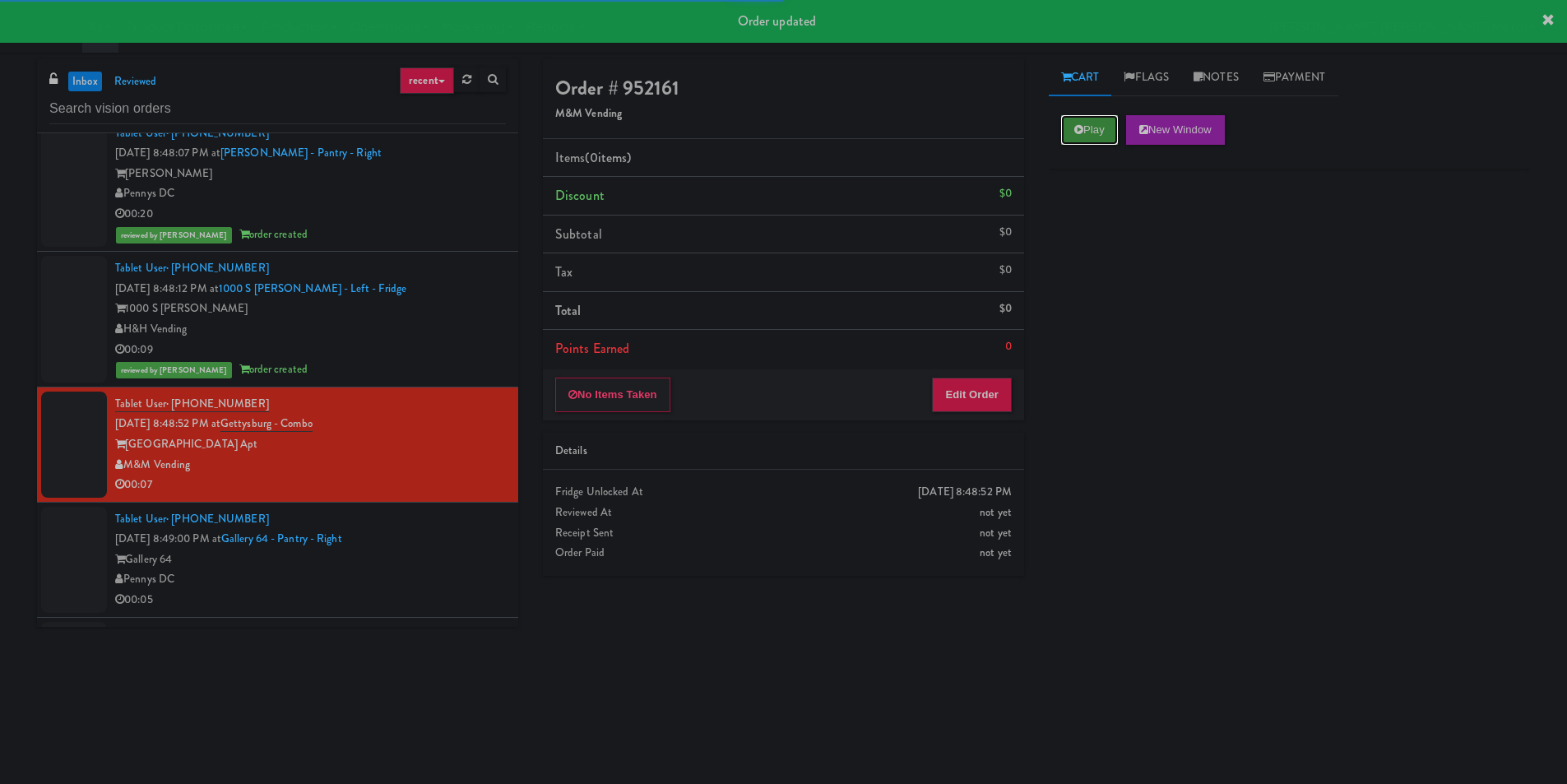
click at [1077, 126] on icon at bounding box center [1079, 129] width 9 height 11
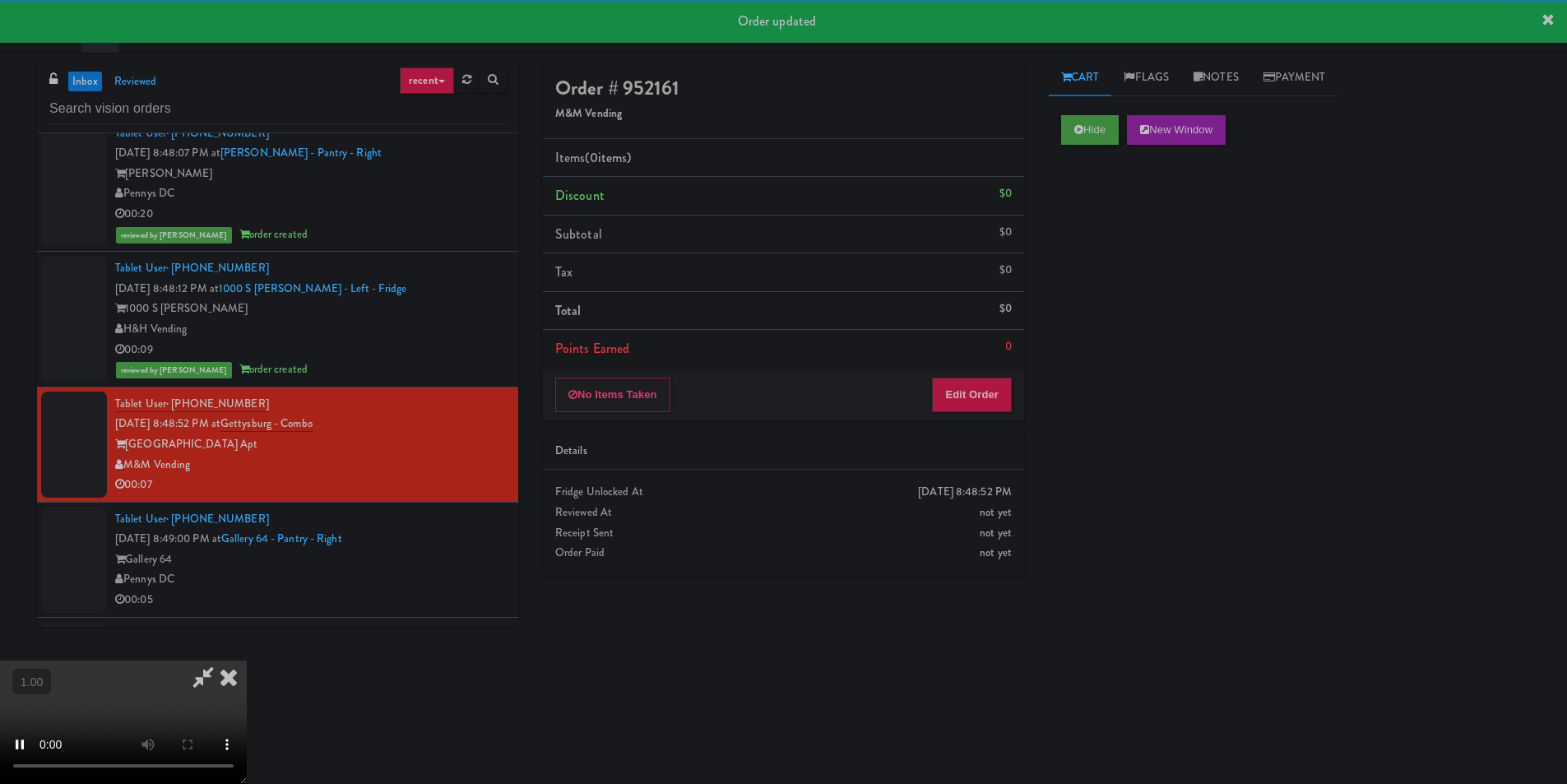
click at [1119, 242] on div "Hide New Window Primary Flag Clear Flag if unable to determine what was taken o…" at bounding box center [1290, 411] width 481 height 617
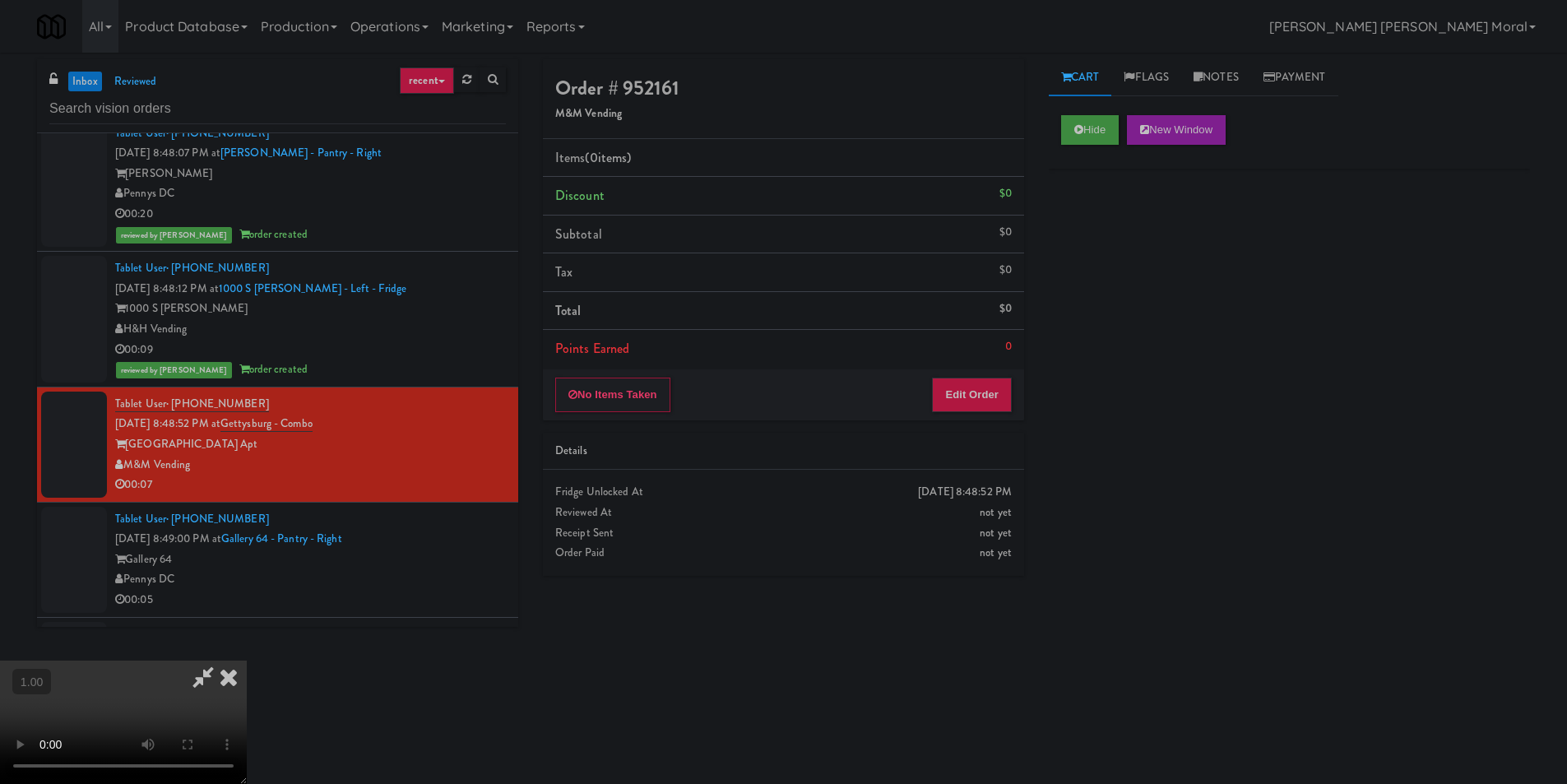
click at [247, 660] on video at bounding box center [123, 722] width 247 height 124
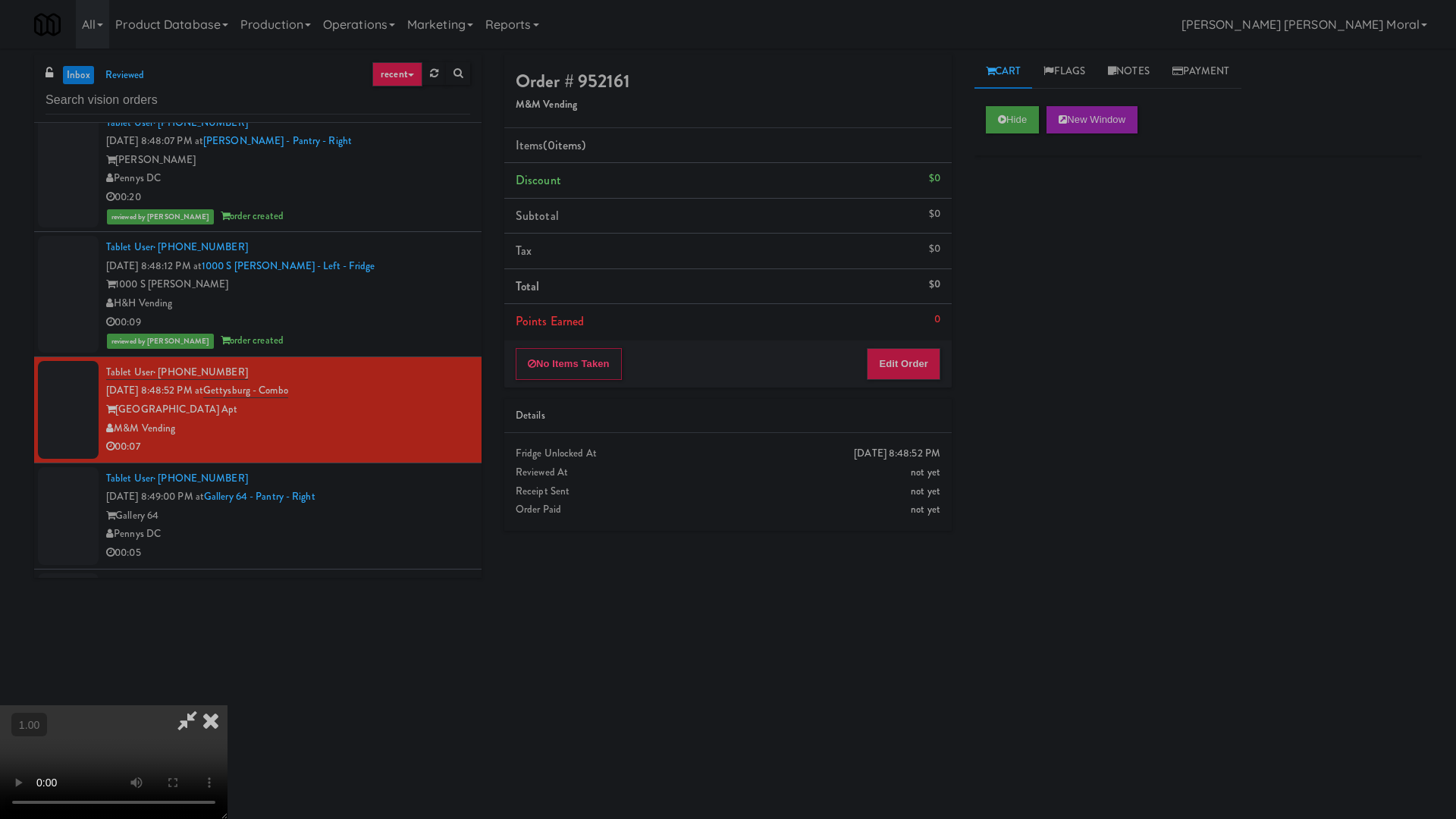
click at [227, 706] on video at bounding box center [113, 762] width 227 height 114
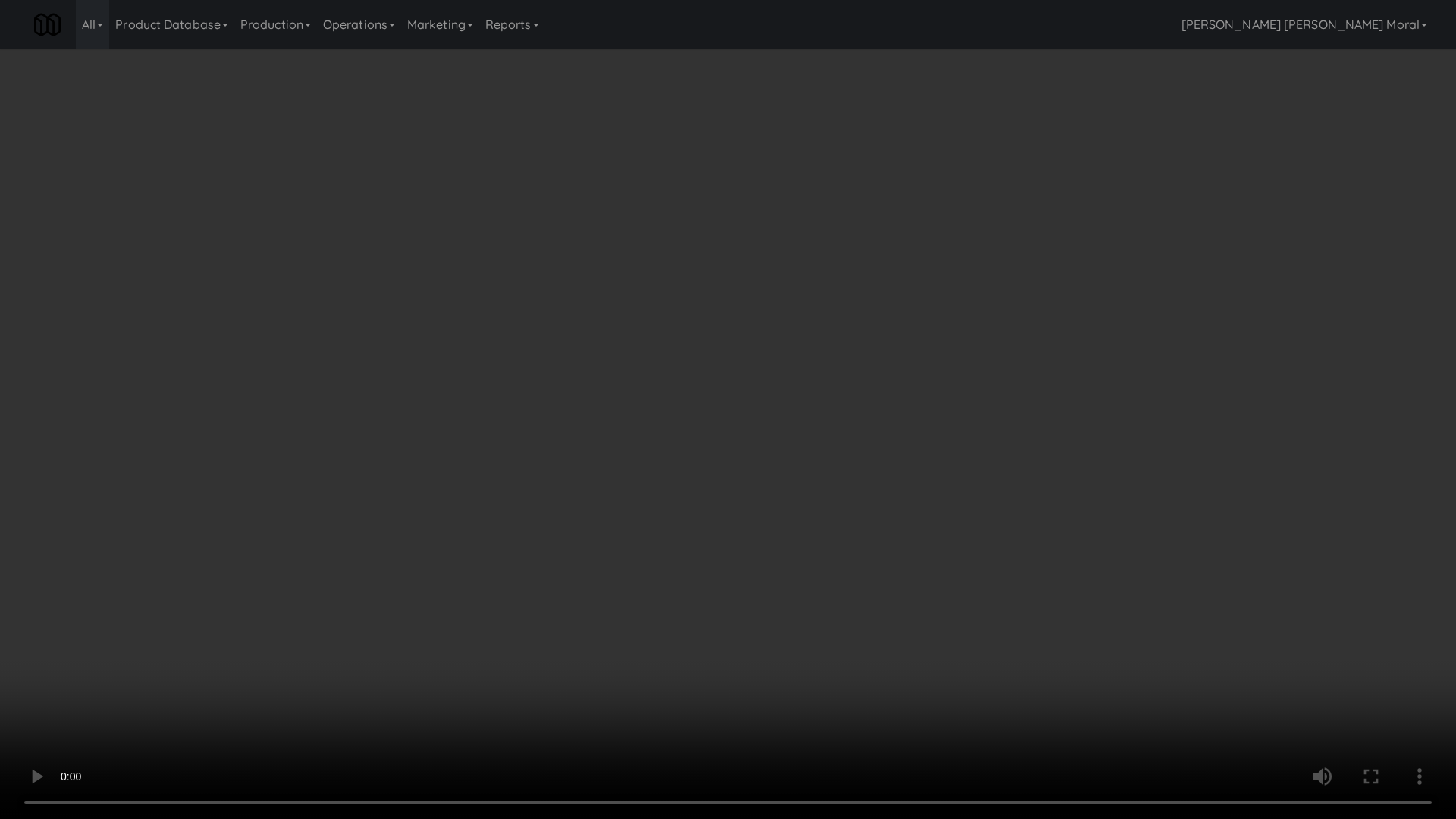
click at [844, 448] on video at bounding box center [728, 409] width 1456 height 819
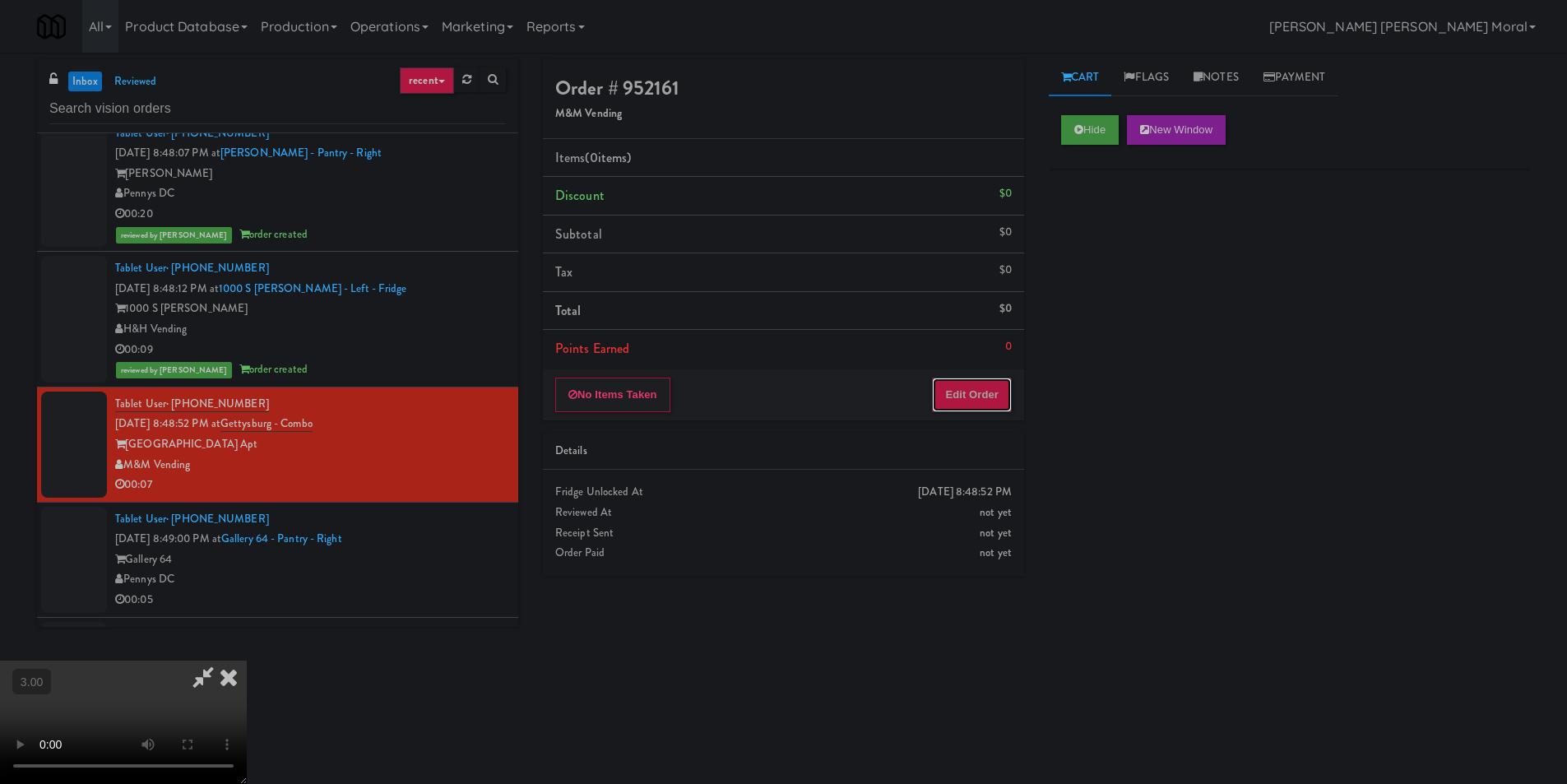
click at [971, 396] on button "Edit Order" at bounding box center [972, 394] width 80 height 35
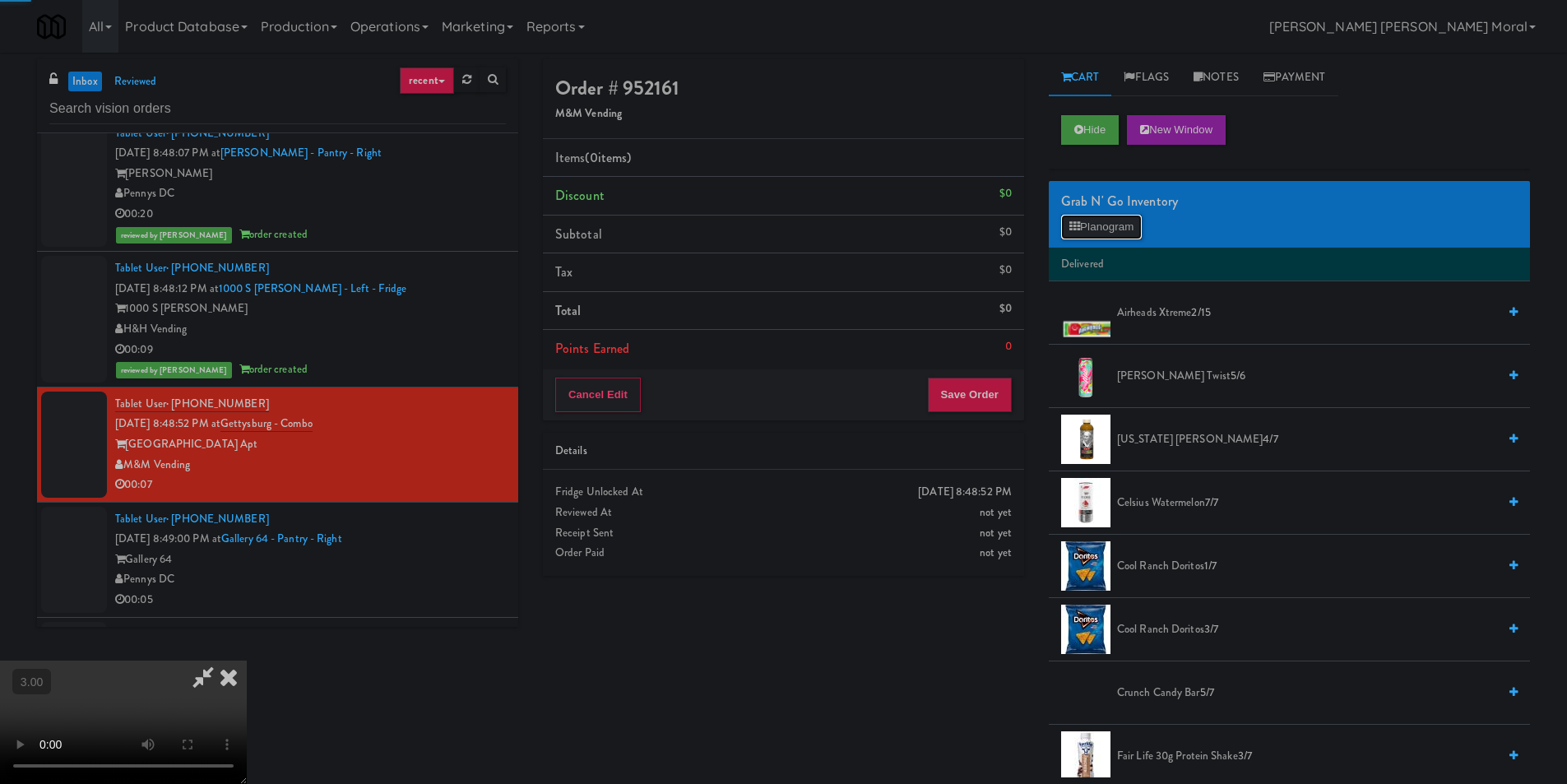
click at [1119, 230] on button "Planogram" at bounding box center [1101, 227] width 80 height 25
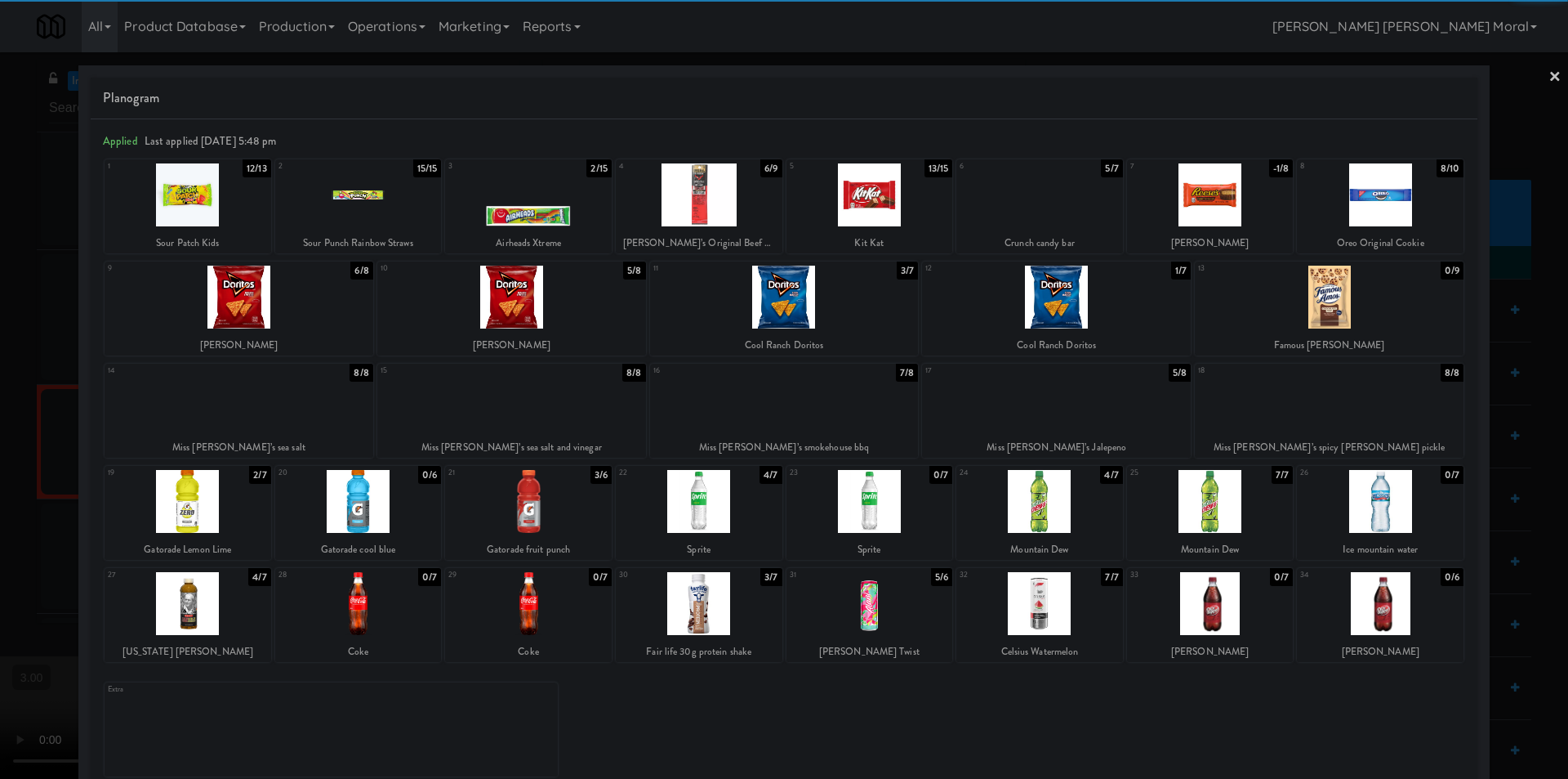
click at [712, 608] on div at bounding box center [698, 603] width 166 height 63
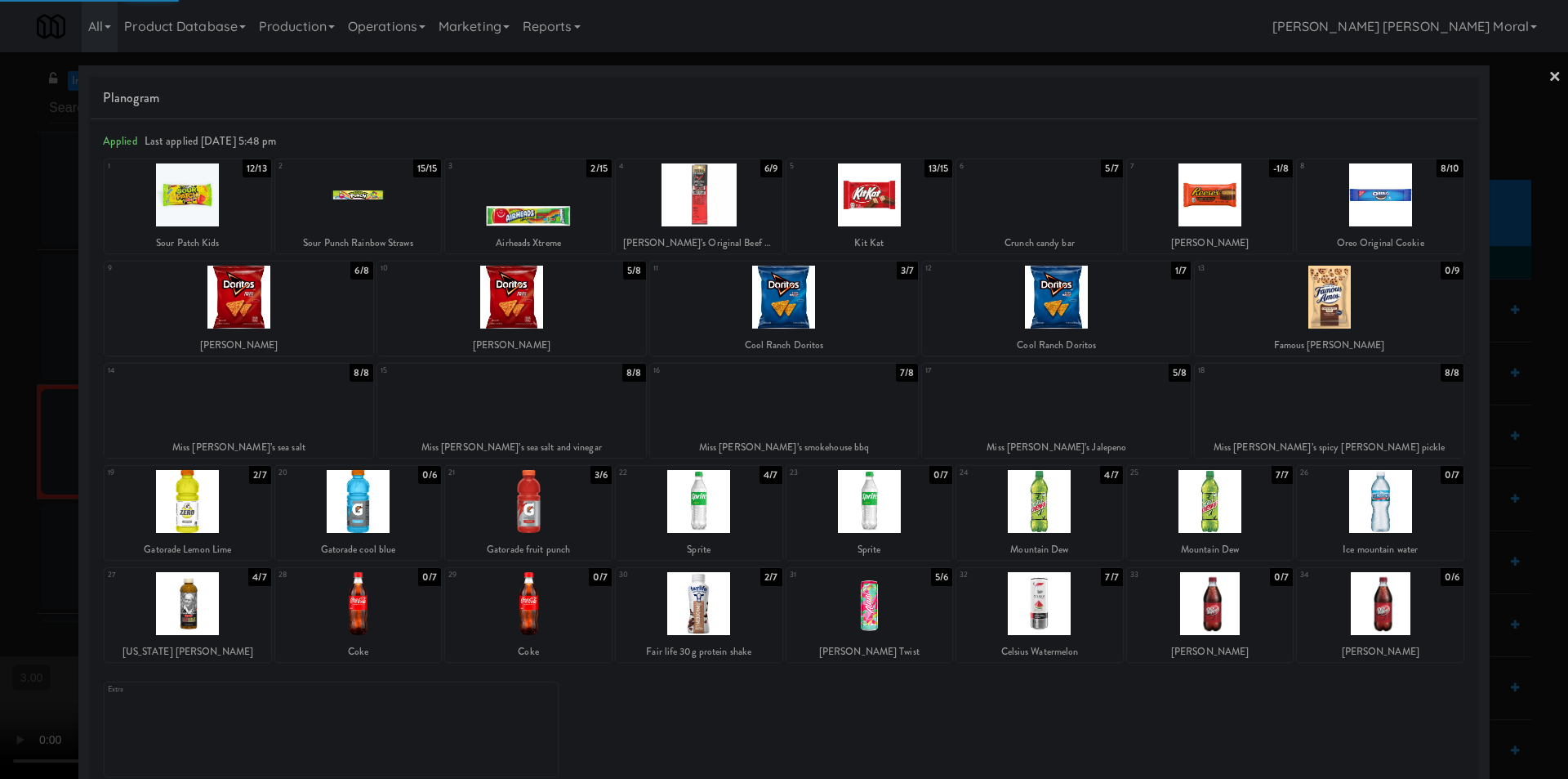
click at [1548, 71] on link "×" at bounding box center [1554, 78] width 13 height 51
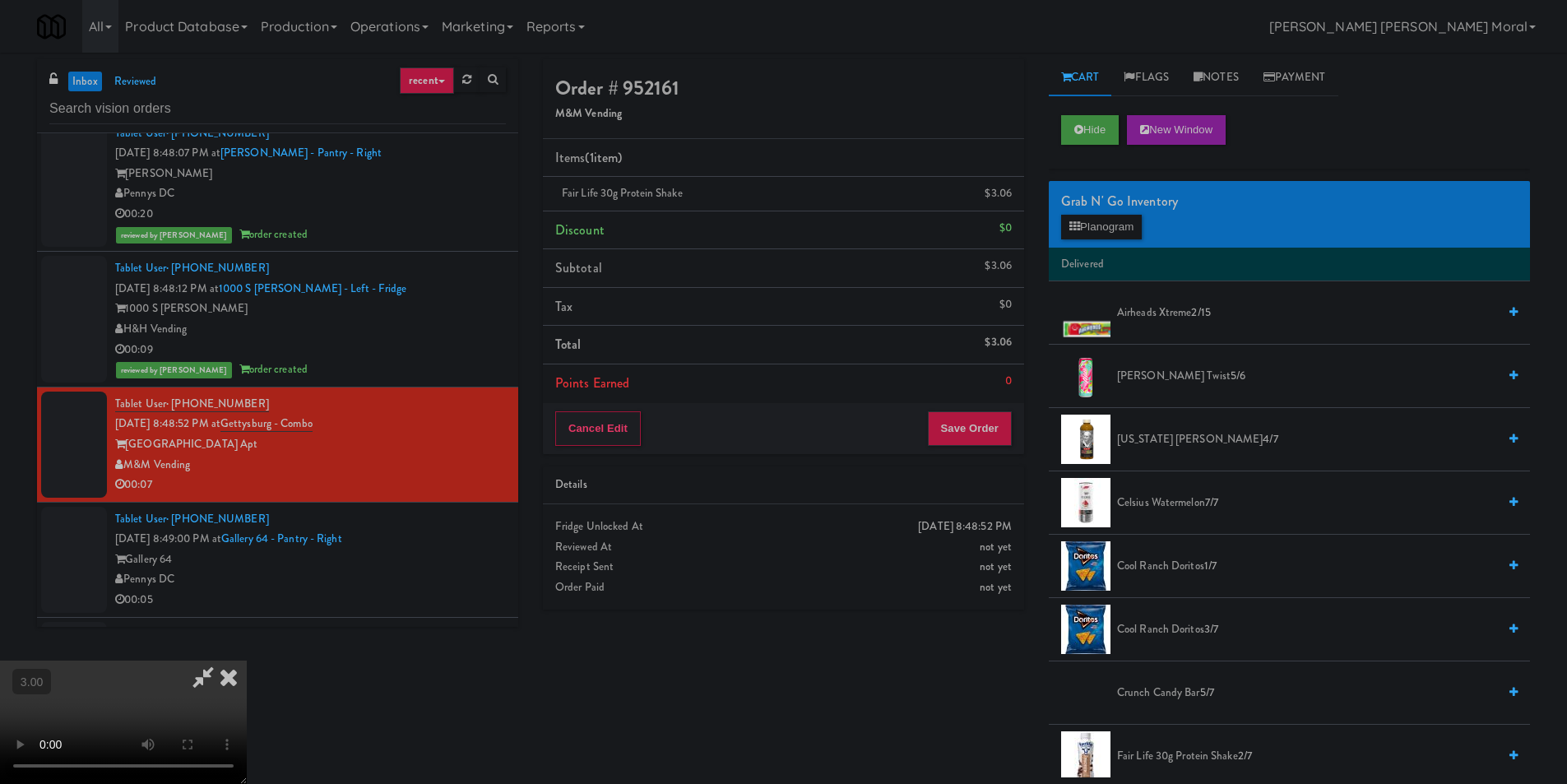
drag, startPoint x: 921, startPoint y: 269, endPoint x: 957, endPoint y: 385, distance: 121.5
click at [247, 660] on icon at bounding box center [229, 676] width 37 height 33
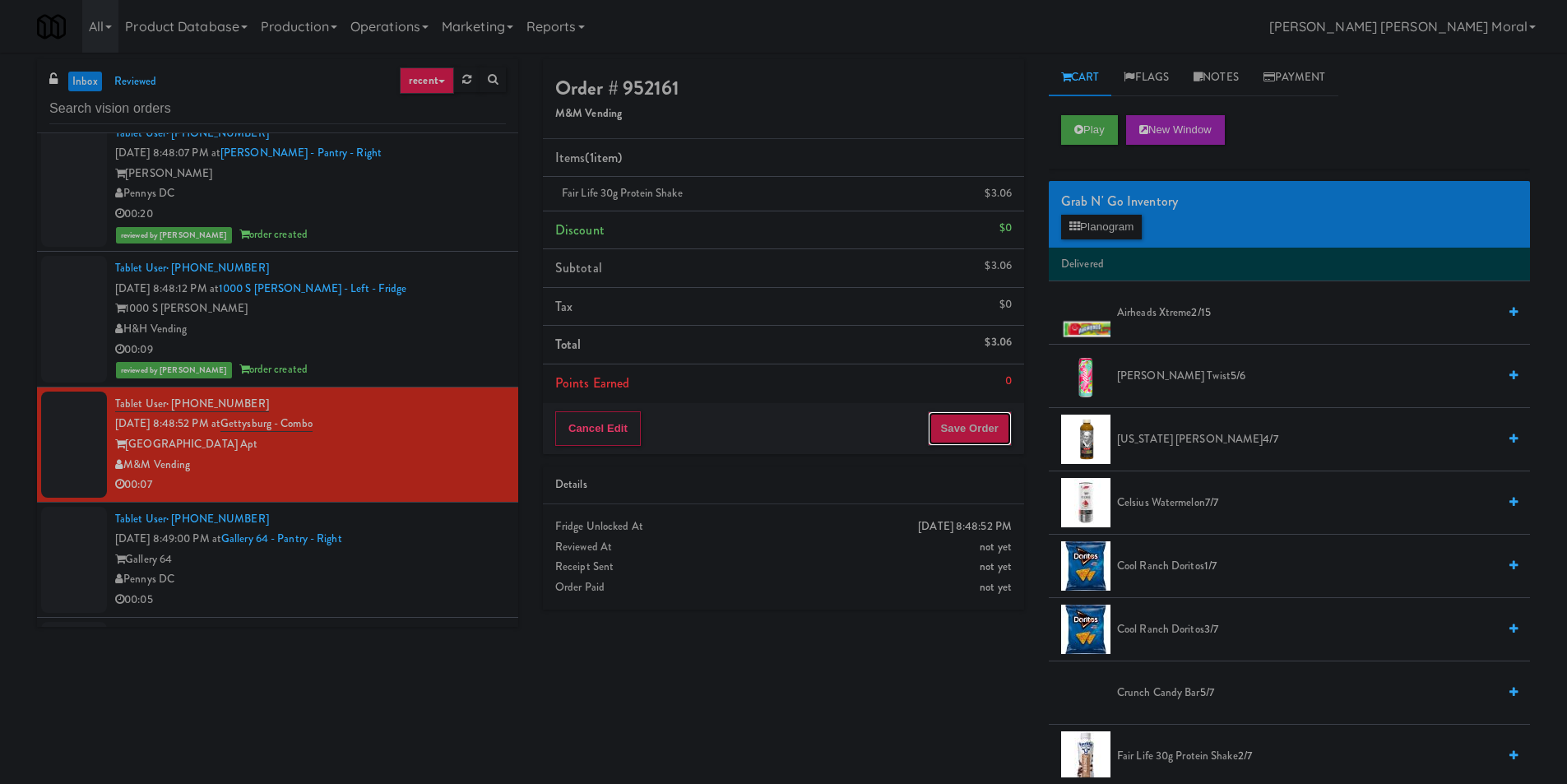
click at [970, 425] on button "Save Order" at bounding box center [970, 428] width 84 height 35
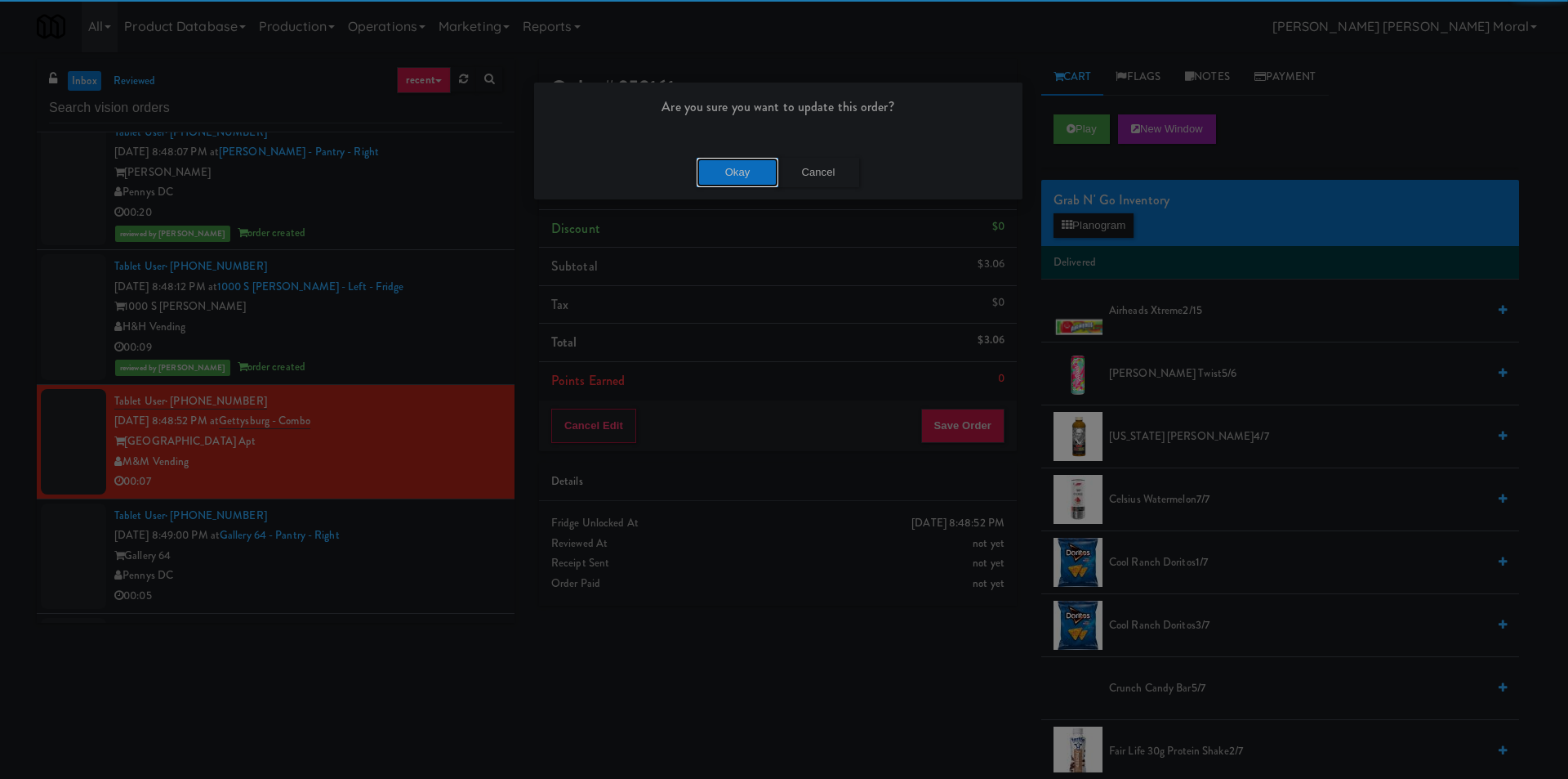
click at [770, 174] on button "Okay" at bounding box center [737, 172] width 82 height 30
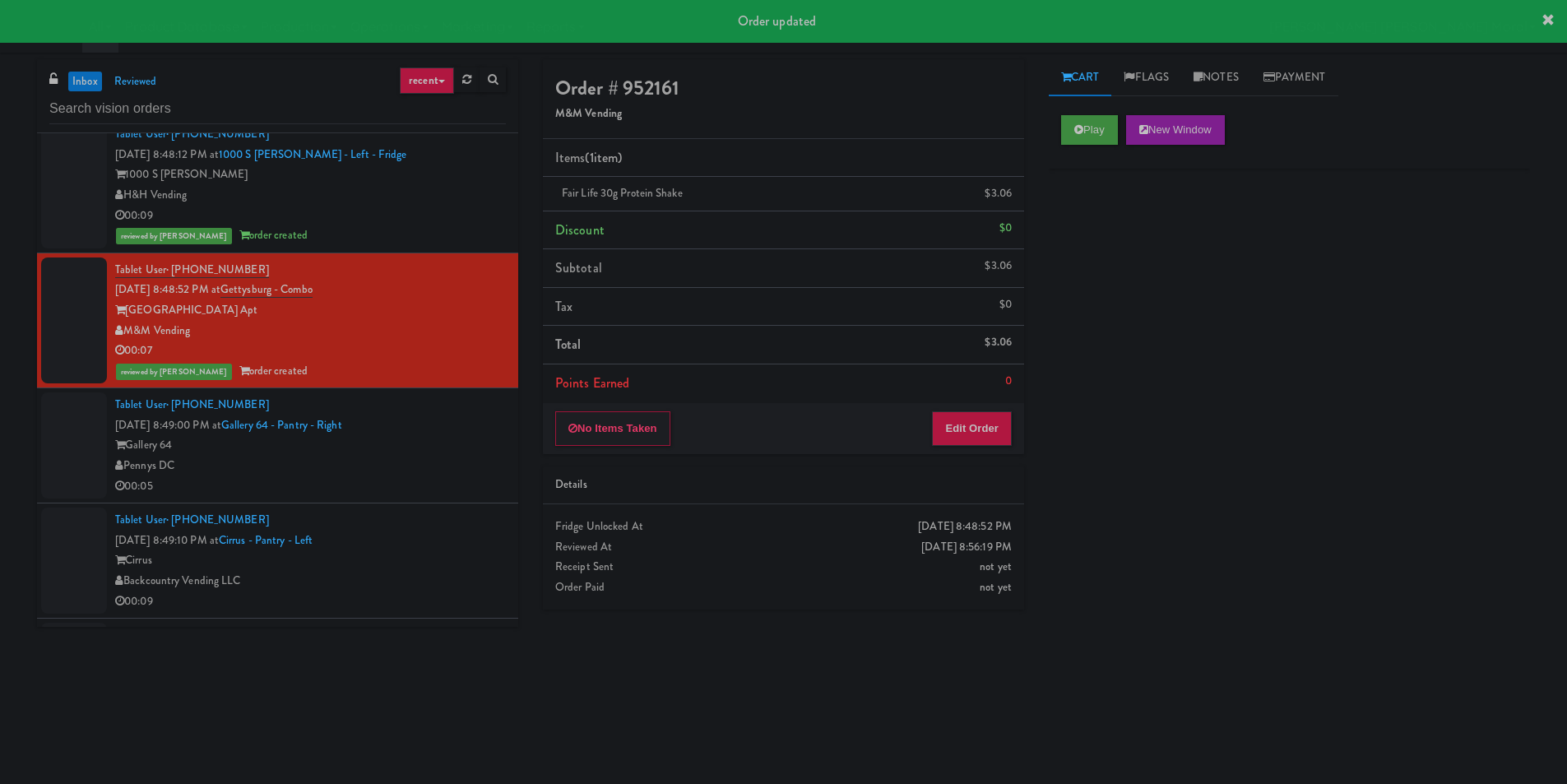
scroll to position [1562, 0]
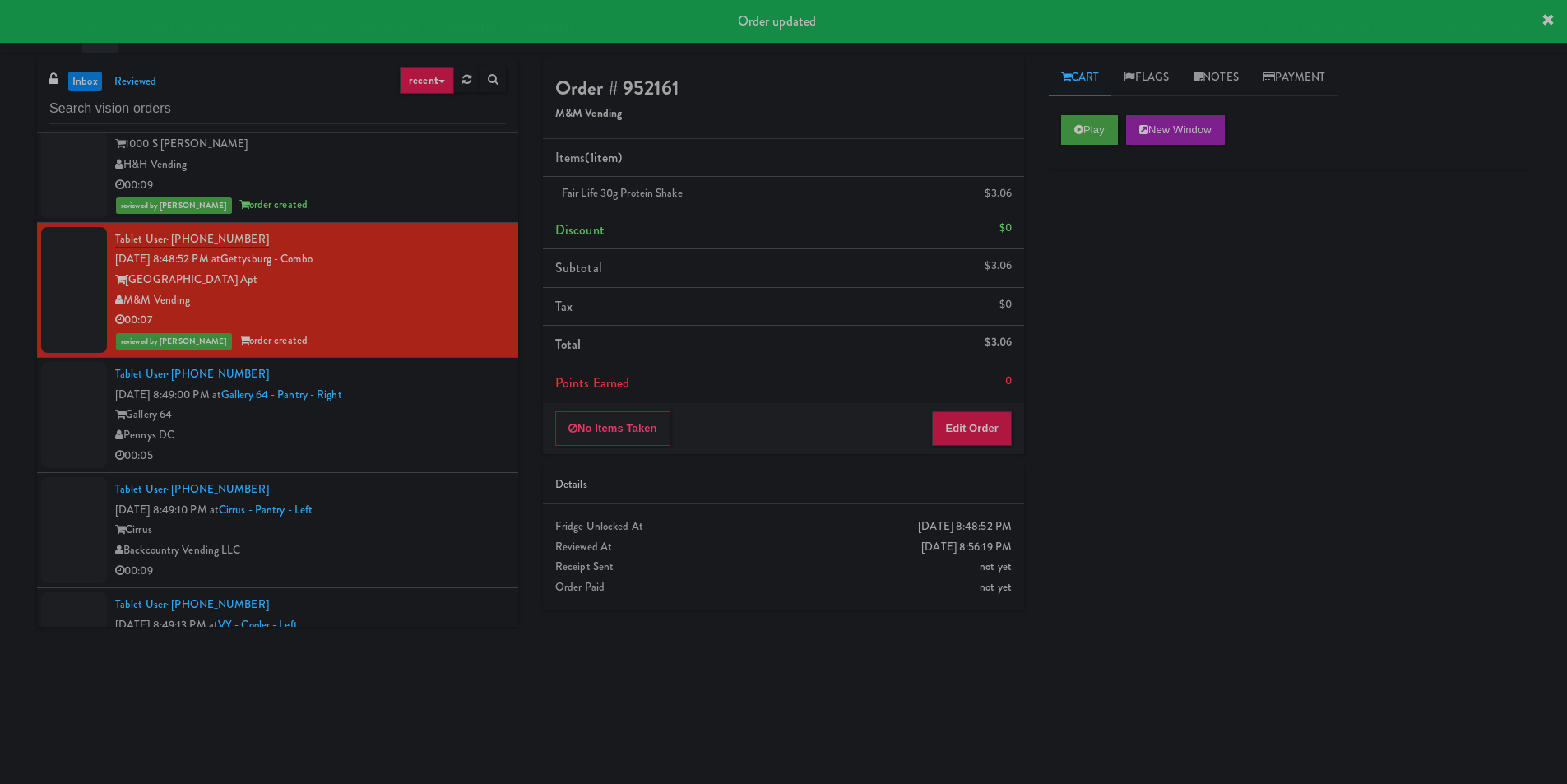
click at [433, 416] on div "Gallery 64" at bounding box center [310, 415] width 391 height 21
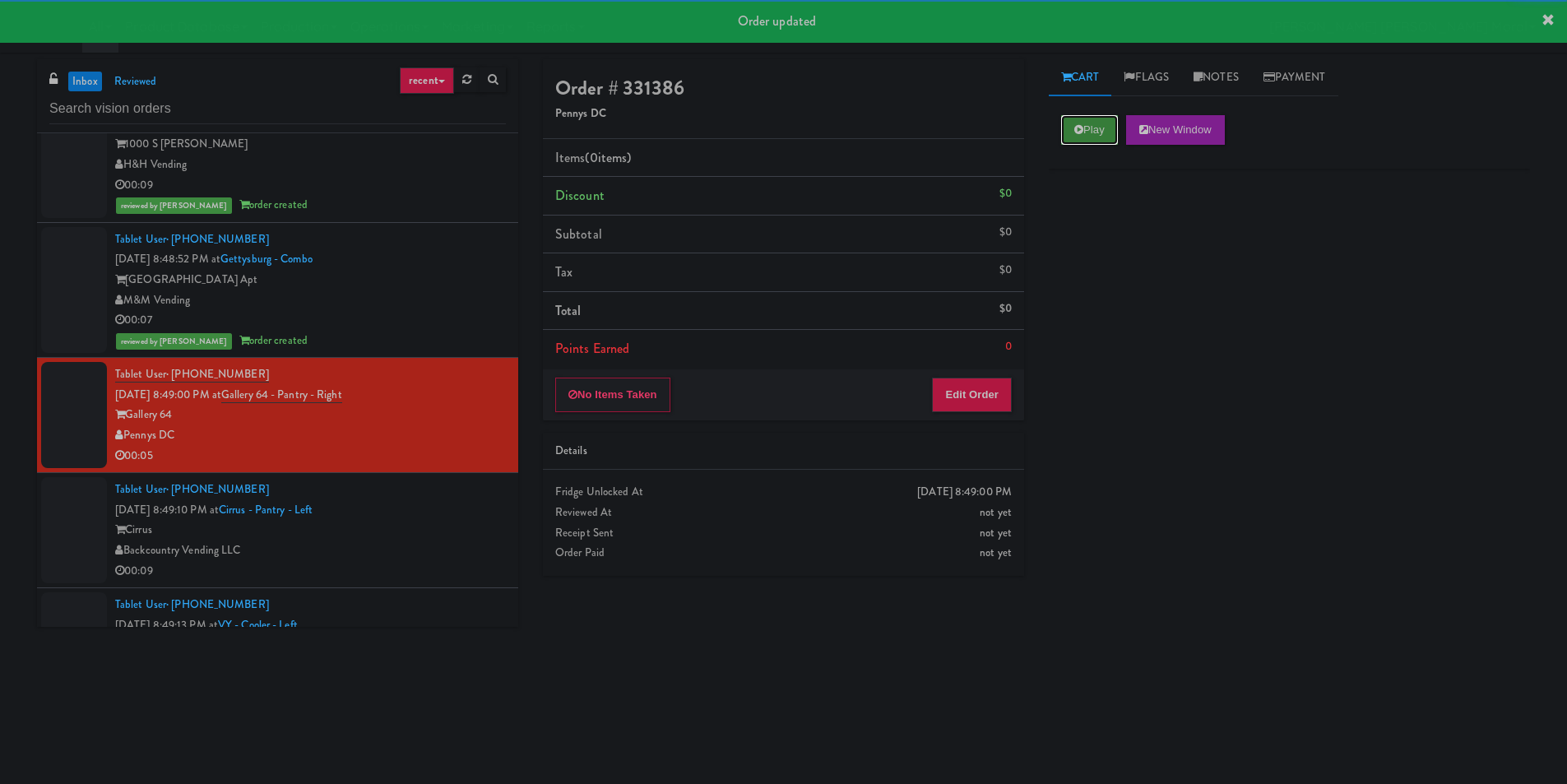
click at [1100, 136] on button "Play" at bounding box center [1090, 130] width 56 height 30
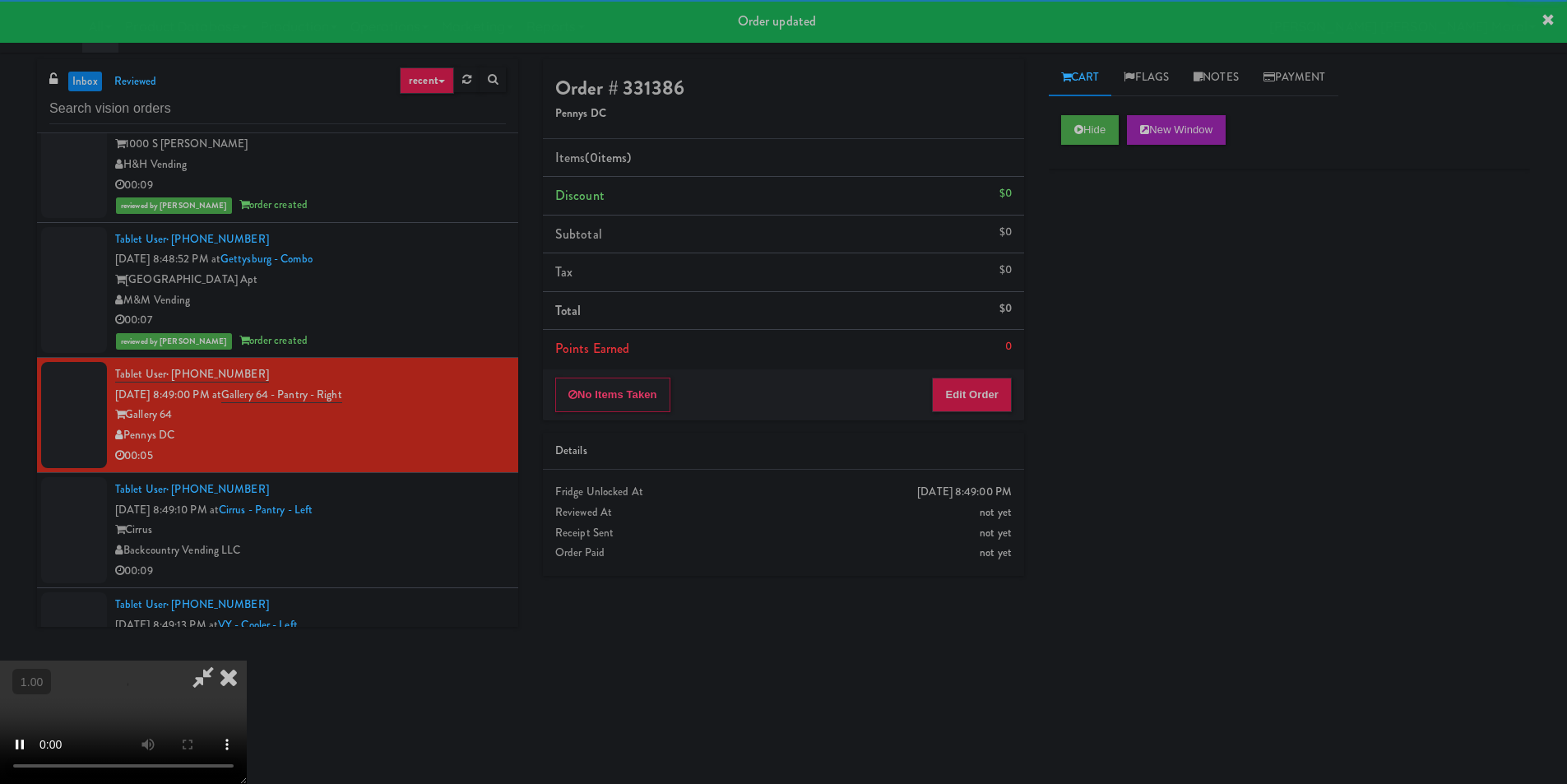
click at [1096, 276] on div "Hide New Window Primary Flag Clear Flag if unable to determine what was taken o…" at bounding box center [1290, 411] width 481 height 617
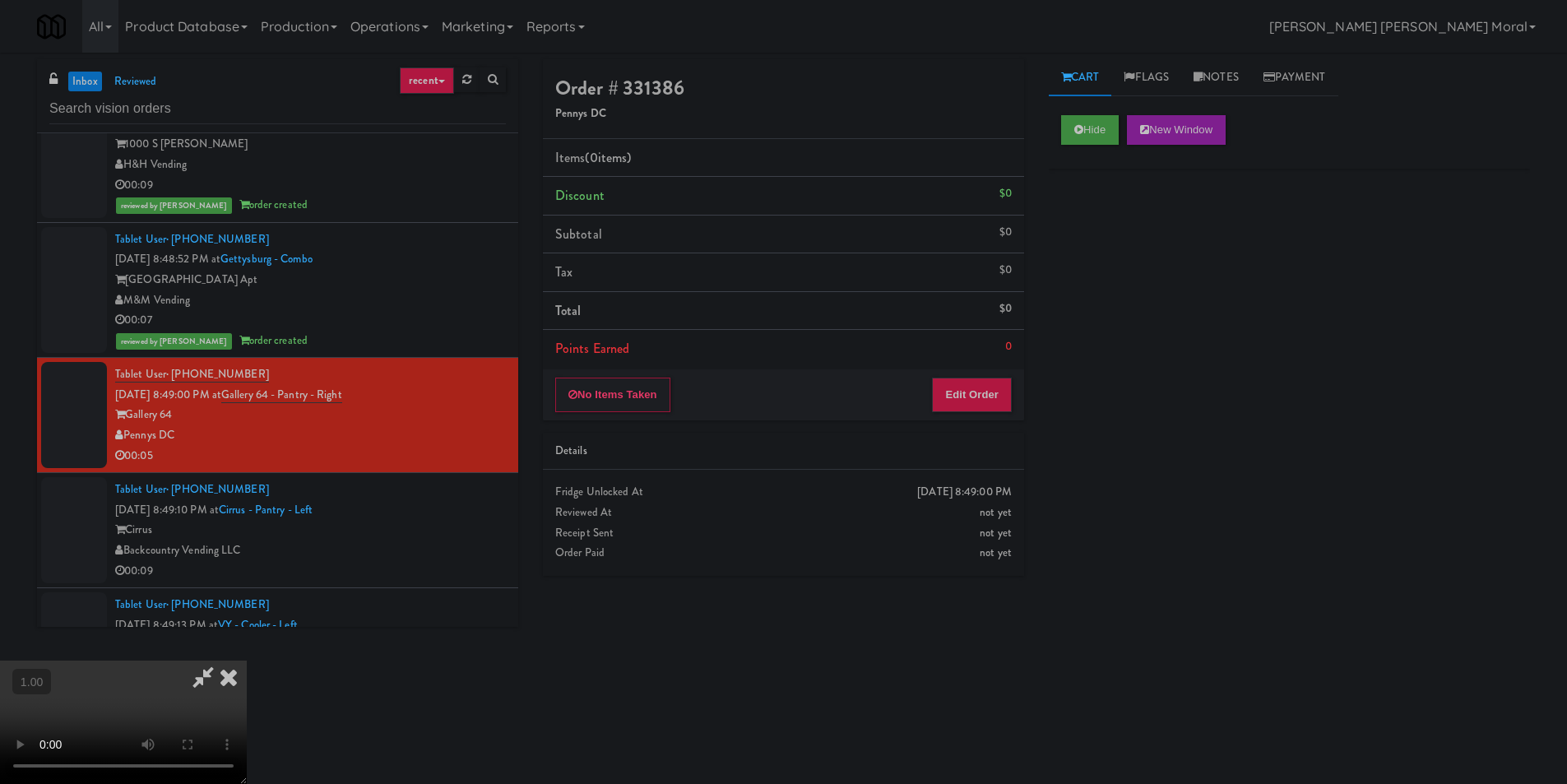
click at [247, 660] on video at bounding box center [123, 722] width 247 height 124
drag, startPoint x: 731, startPoint y: 435, endPoint x: 731, endPoint y: 506, distance: 71.0
click at [247, 660] on video at bounding box center [123, 722] width 247 height 124
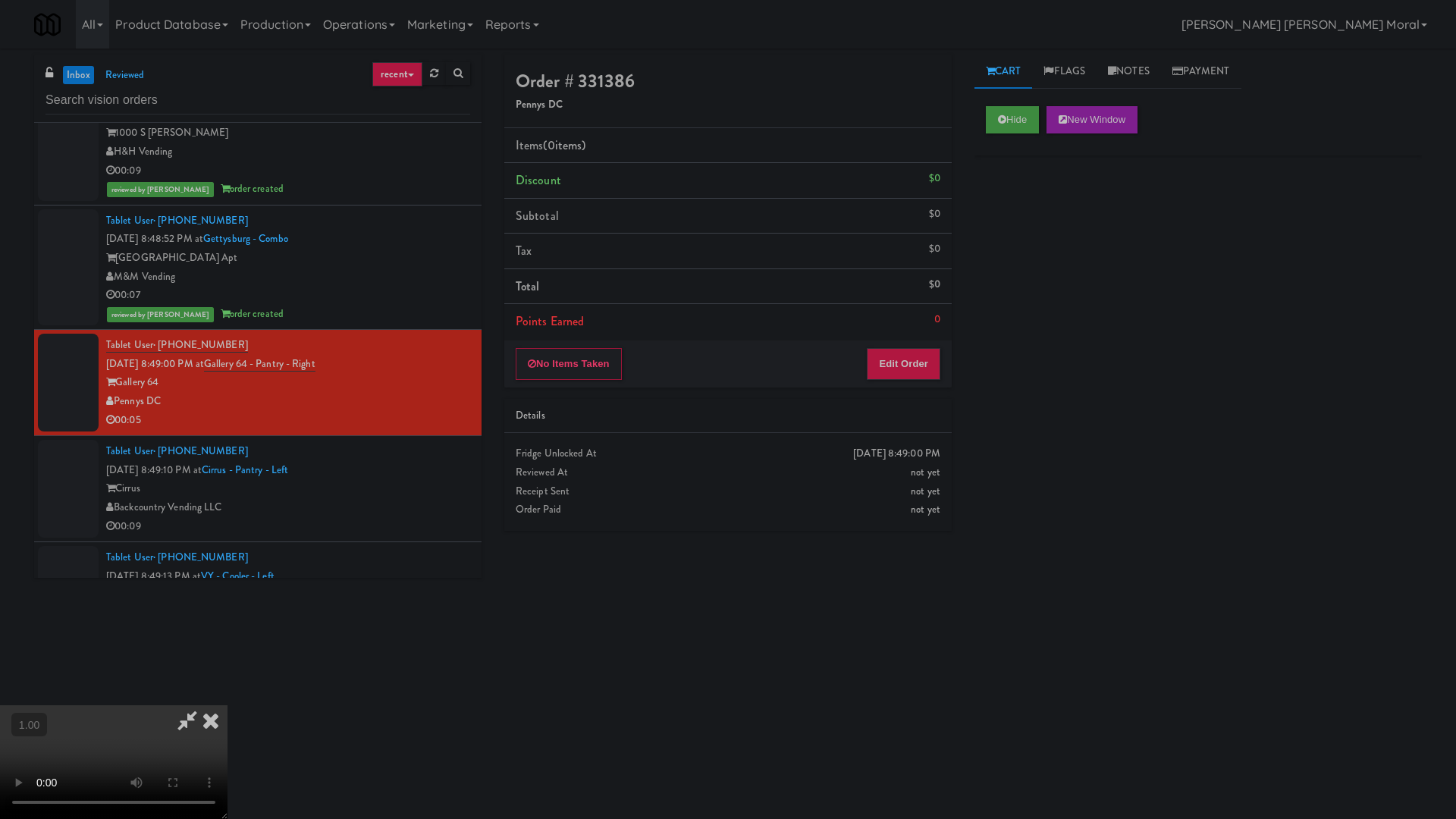
click at [227, 706] on video at bounding box center [113, 762] width 227 height 114
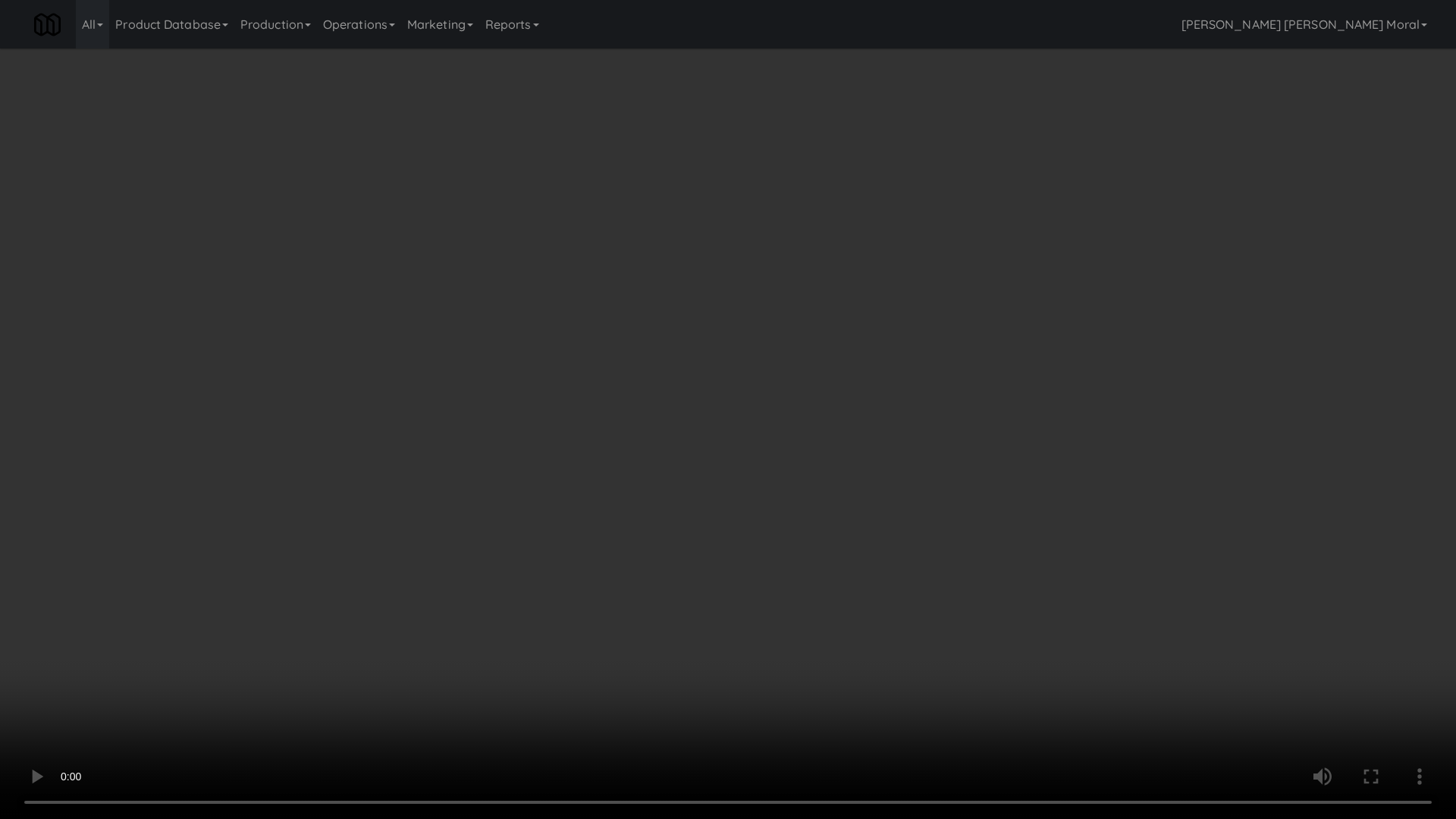
click at [723, 446] on video at bounding box center [728, 409] width 1456 height 819
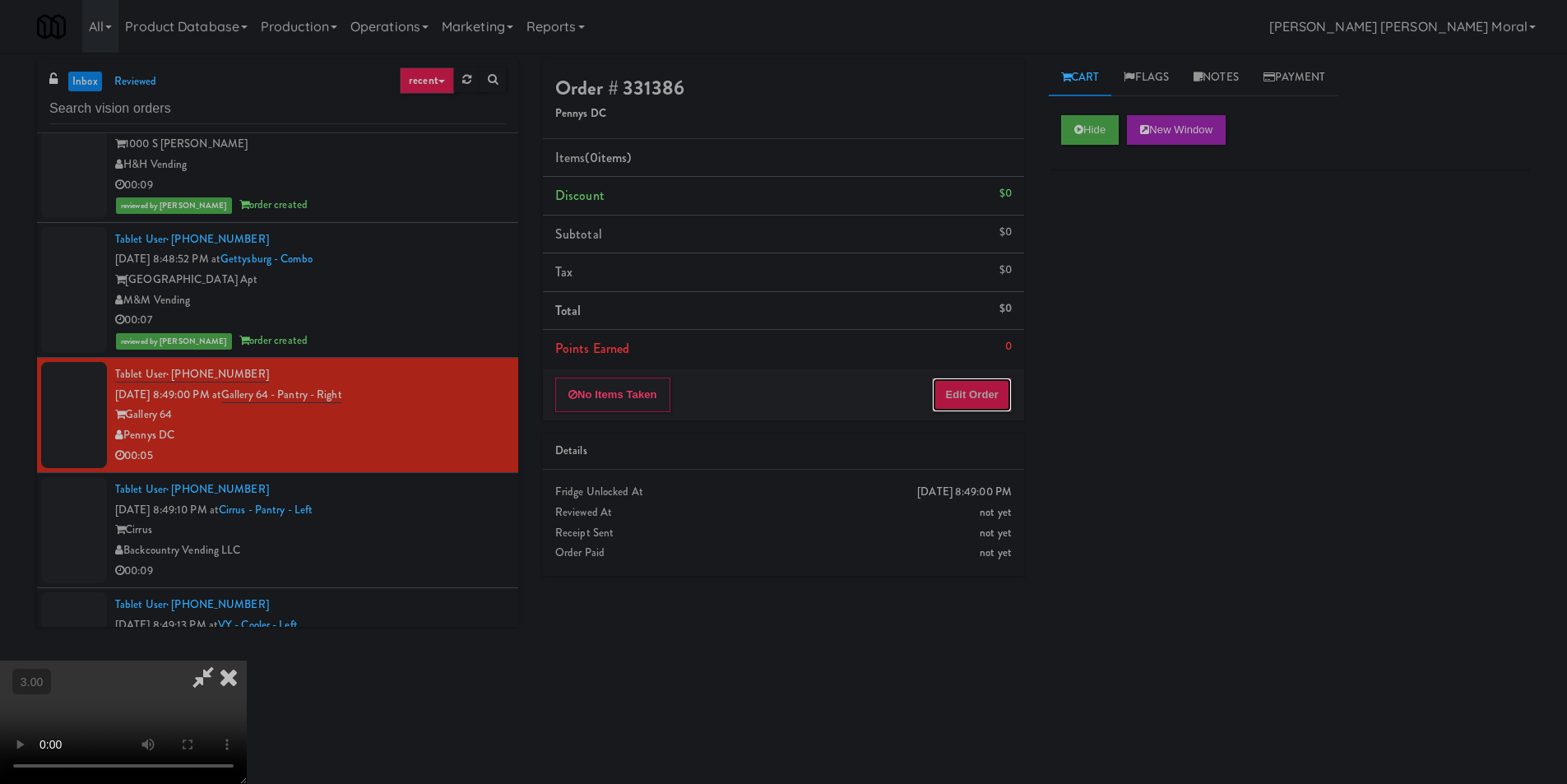
click at [968, 394] on button "Edit Order" at bounding box center [972, 394] width 80 height 35
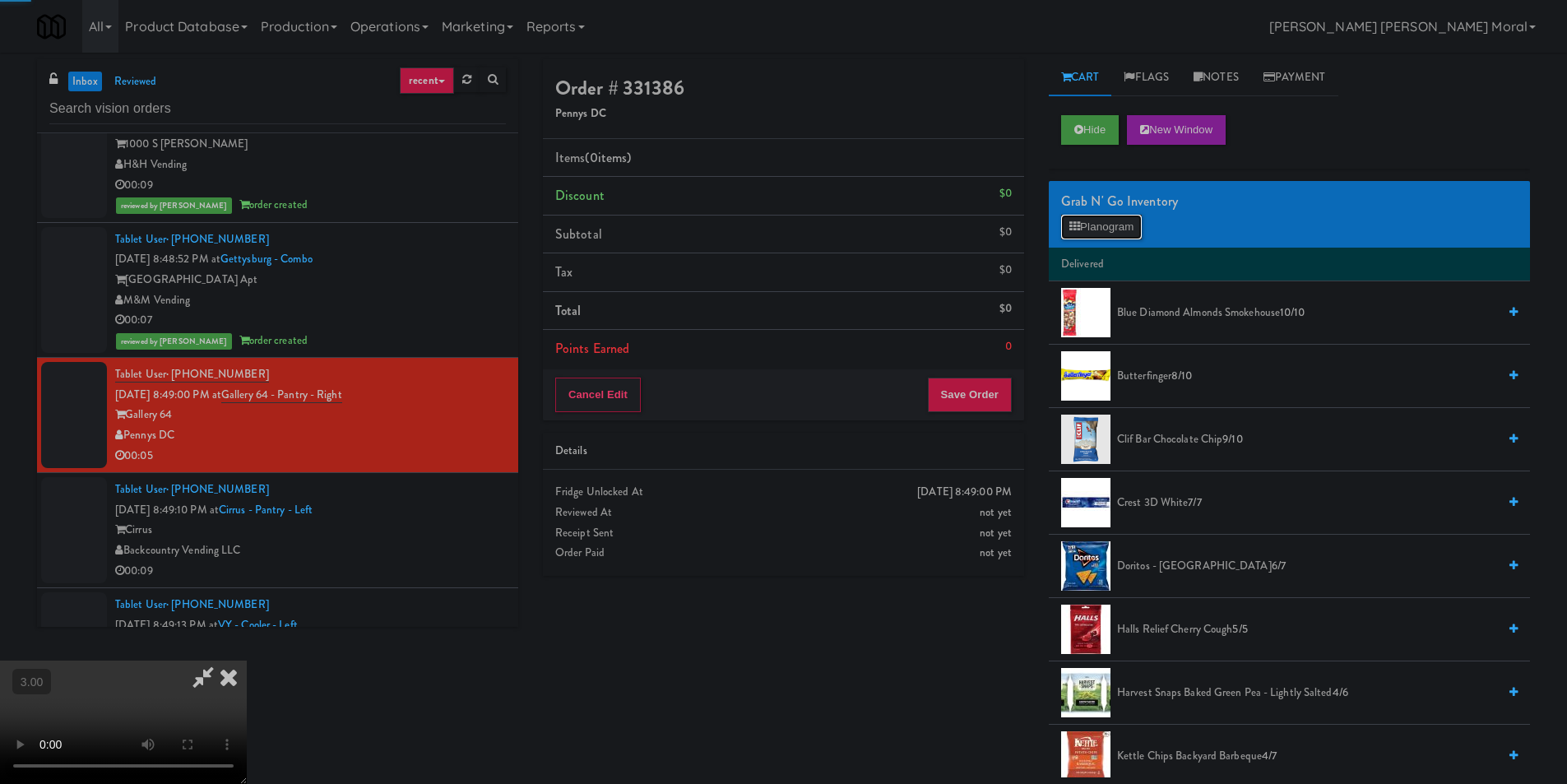
click at [1123, 234] on button "Planogram" at bounding box center [1101, 227] width 80 height 25
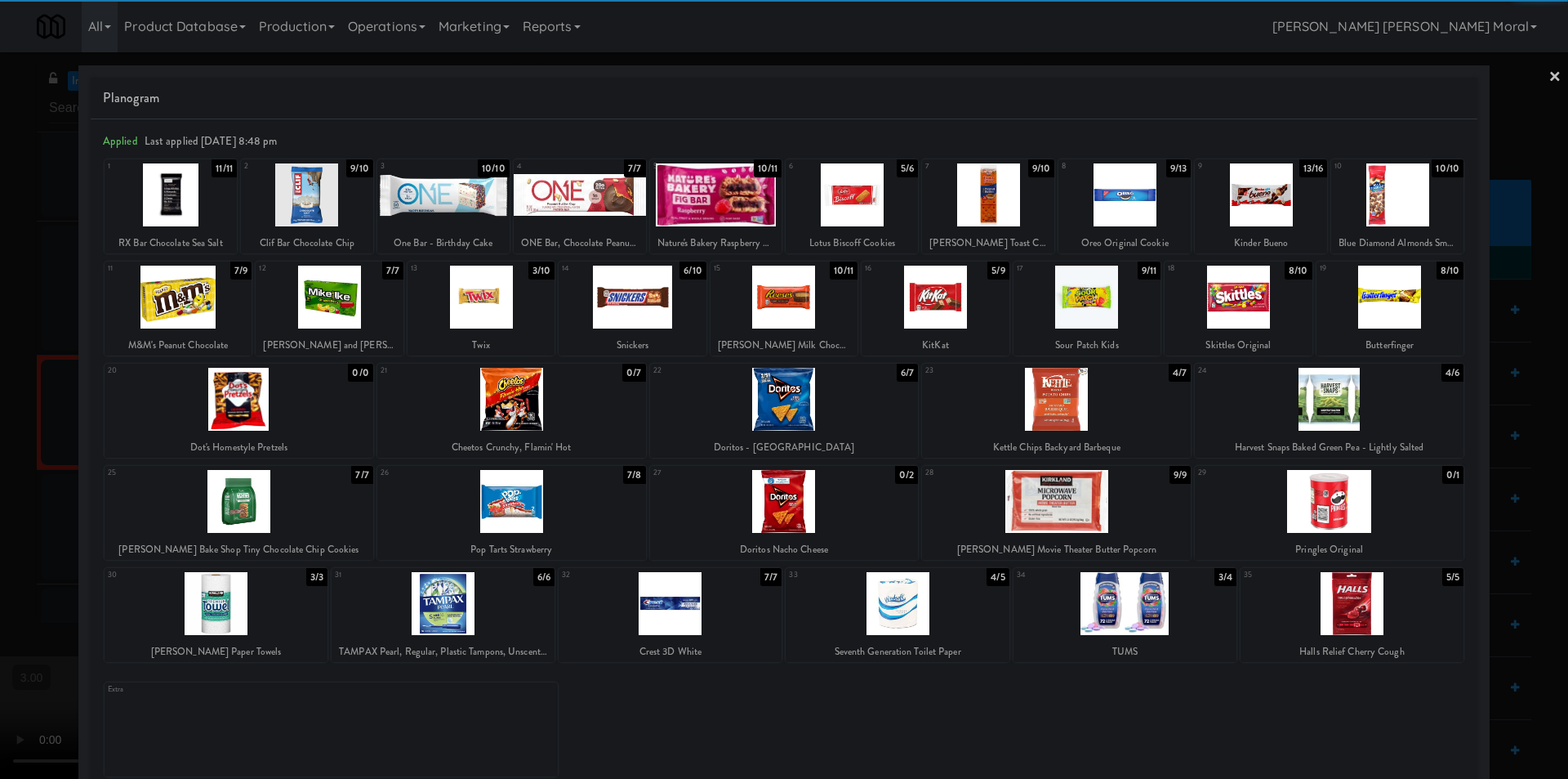
click at [1031, 514] on div at bounding box center [1056, 502] width 268 height 63
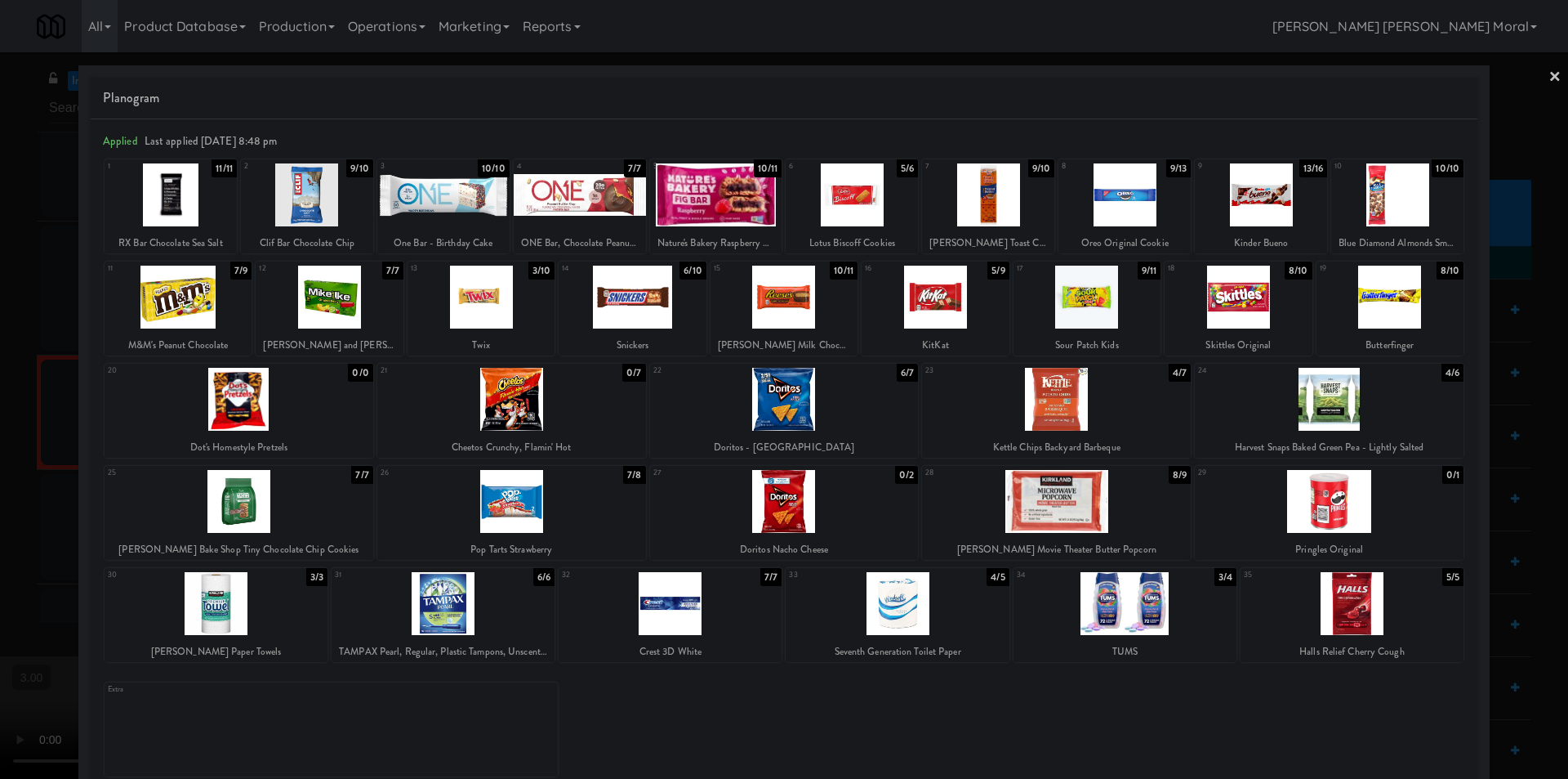
click at [1554, 72] on div at bounding box center [784, 390] width 1568 height 779
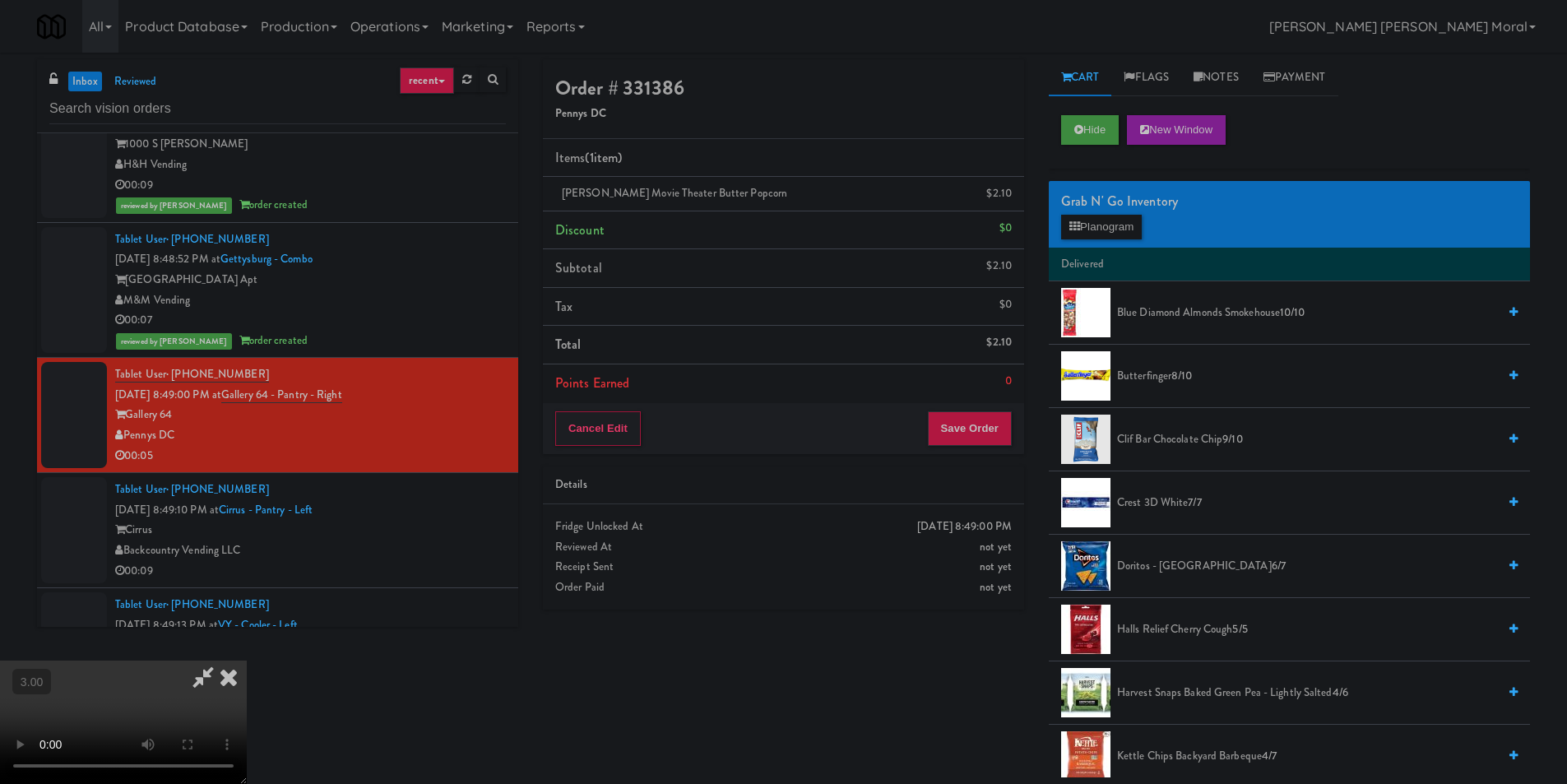
click at [247, 660] on icon at bounding box center [229, 676] width 37 height 33
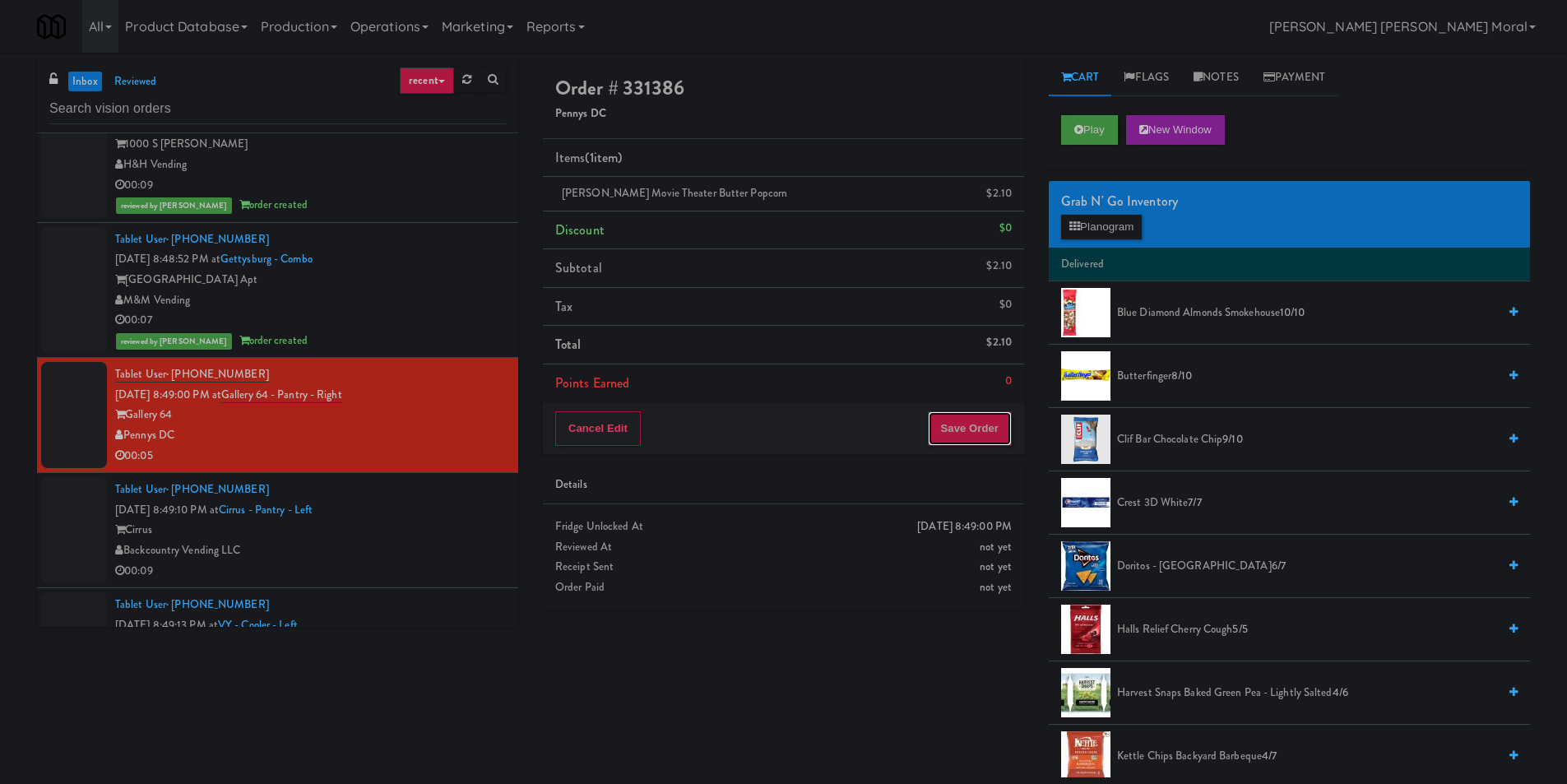
click at [972, 436] on button "Save Order" at bounding box center [970, 428] width 84 height 35
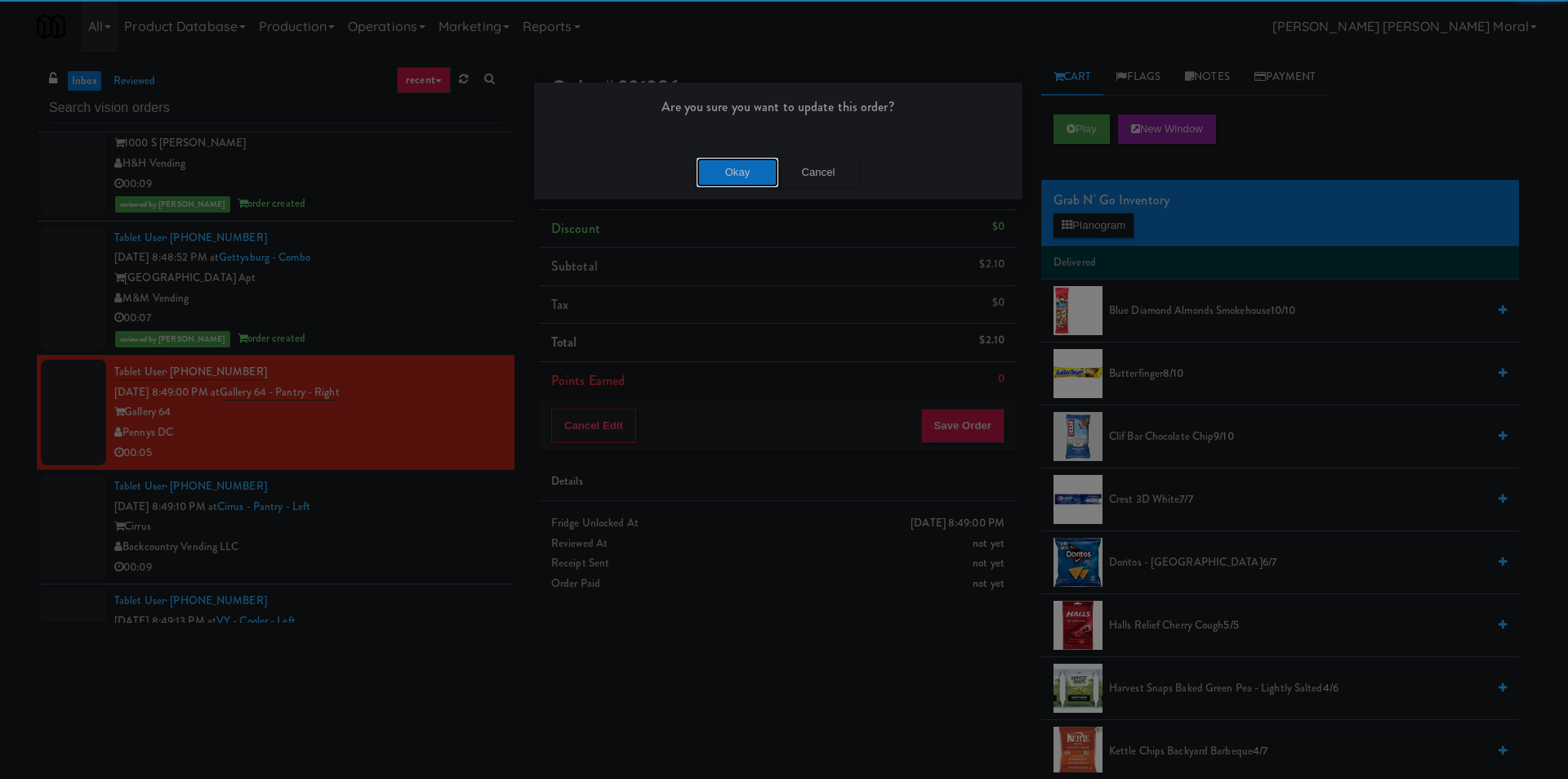
click at [770, 173] on button "Okay" at bounding box center [737, 172] width 82 height 30
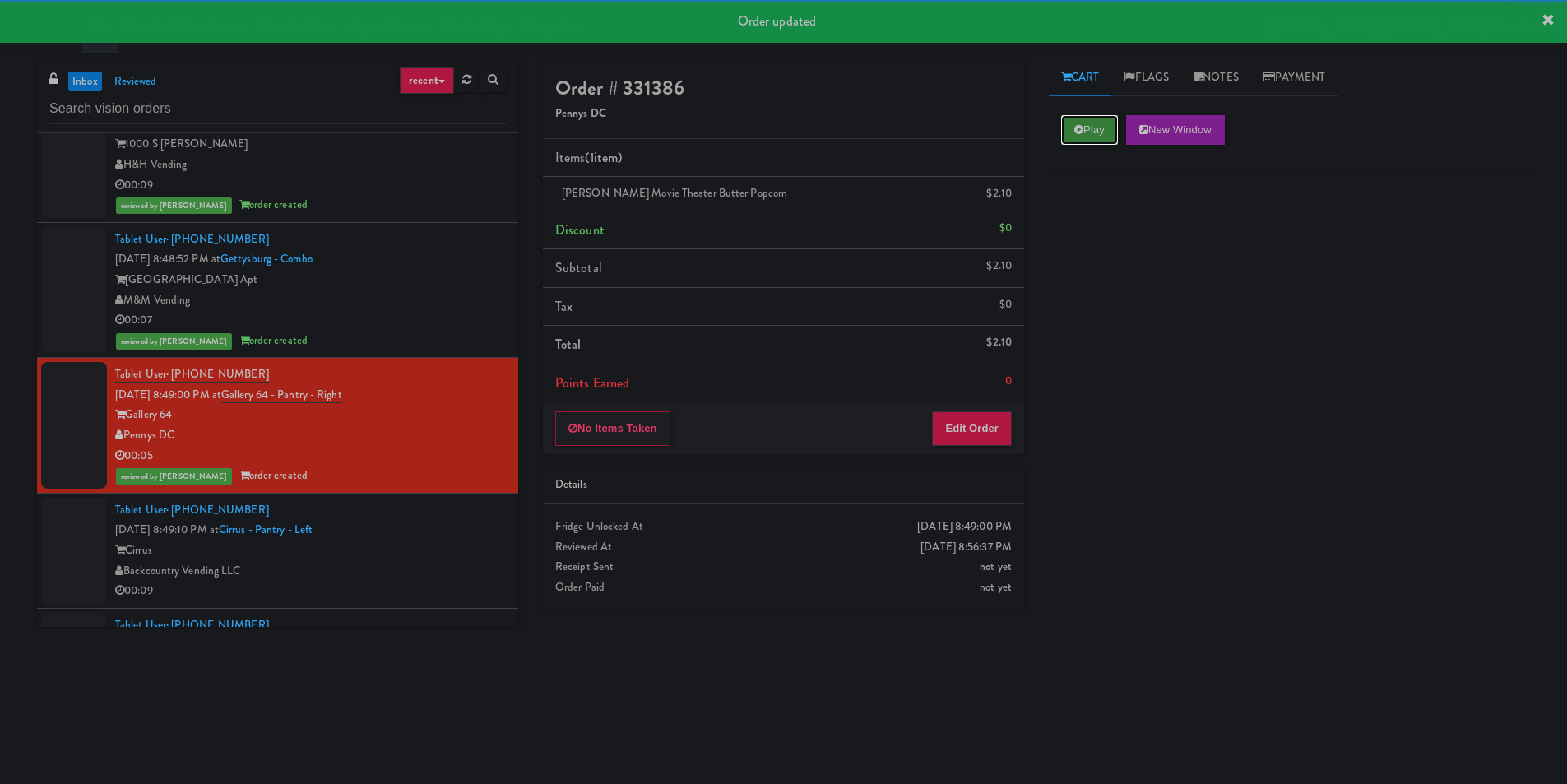
click at [1077, 117] on button "Play" at bounding box center [1090, 130] width 56 height 30
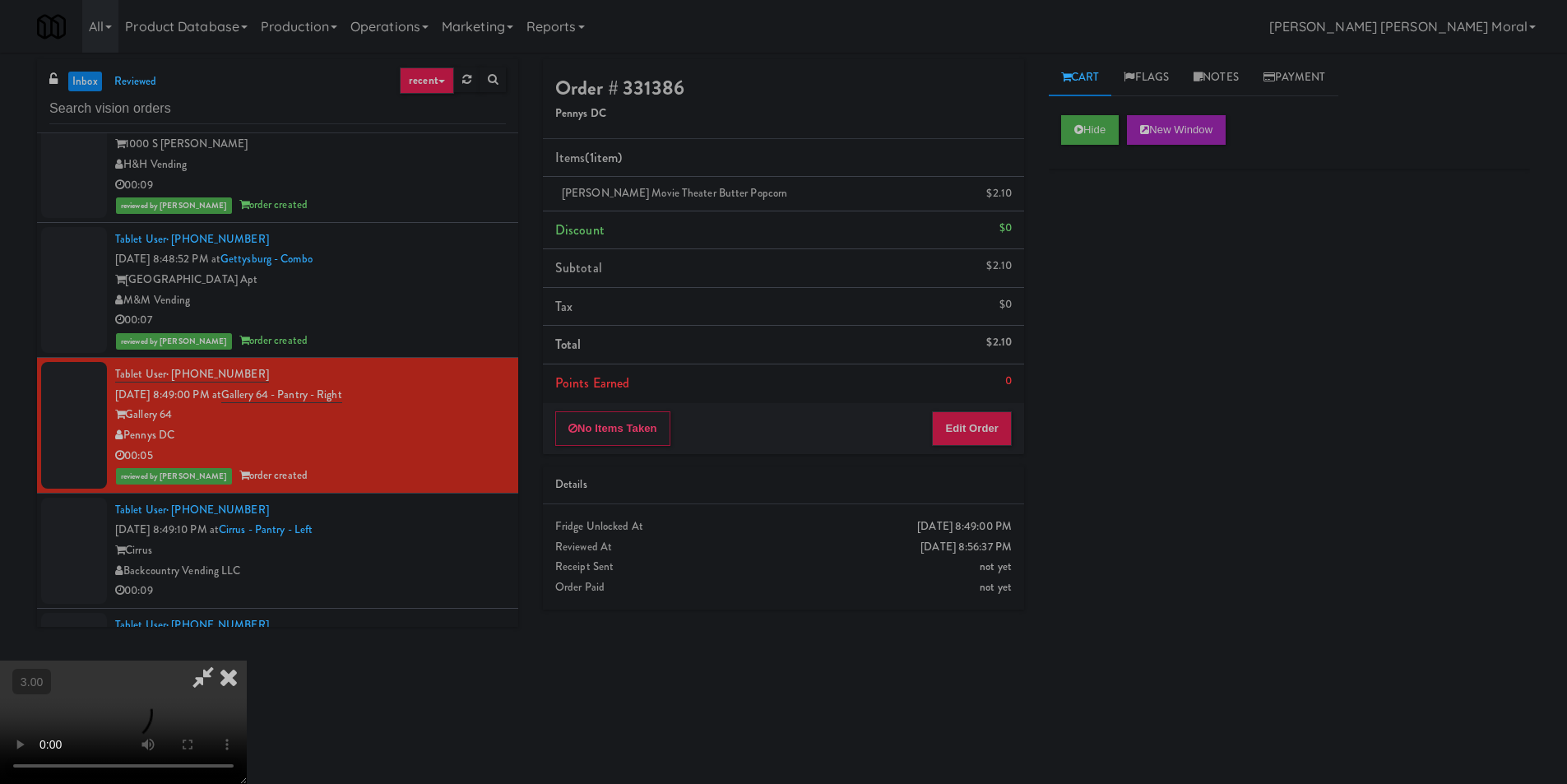
click at [247, 660] on video at bounding box center [123, 722] width 247 height 124
click at [942, 275] on li "Subtotal $2.10" at bounding box center [784, 268] width 481 height 39
click at [247, 660] on icon at bounding box center [229, 676] width 37 height 33
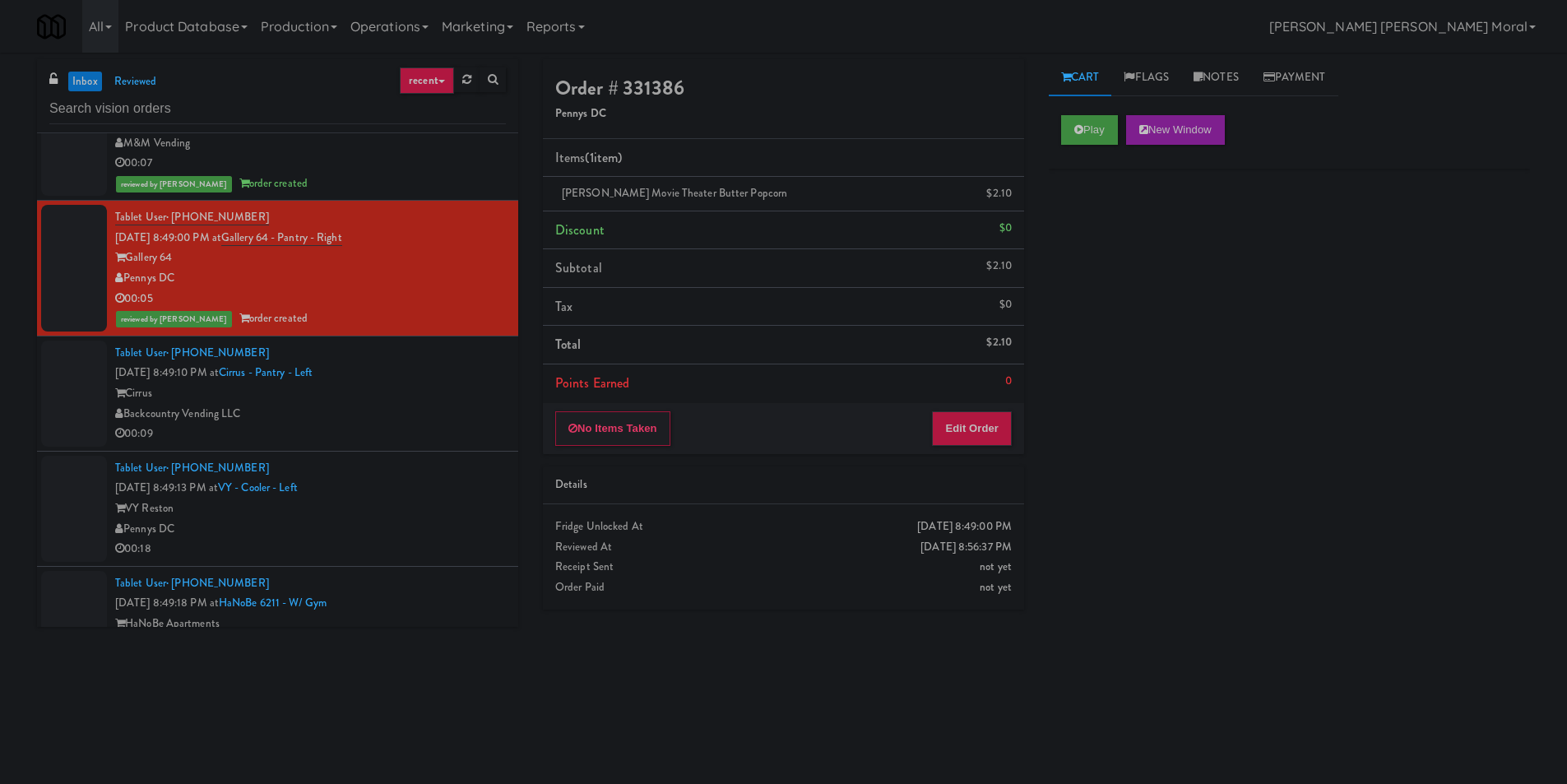
scroll to position [1726, 0]
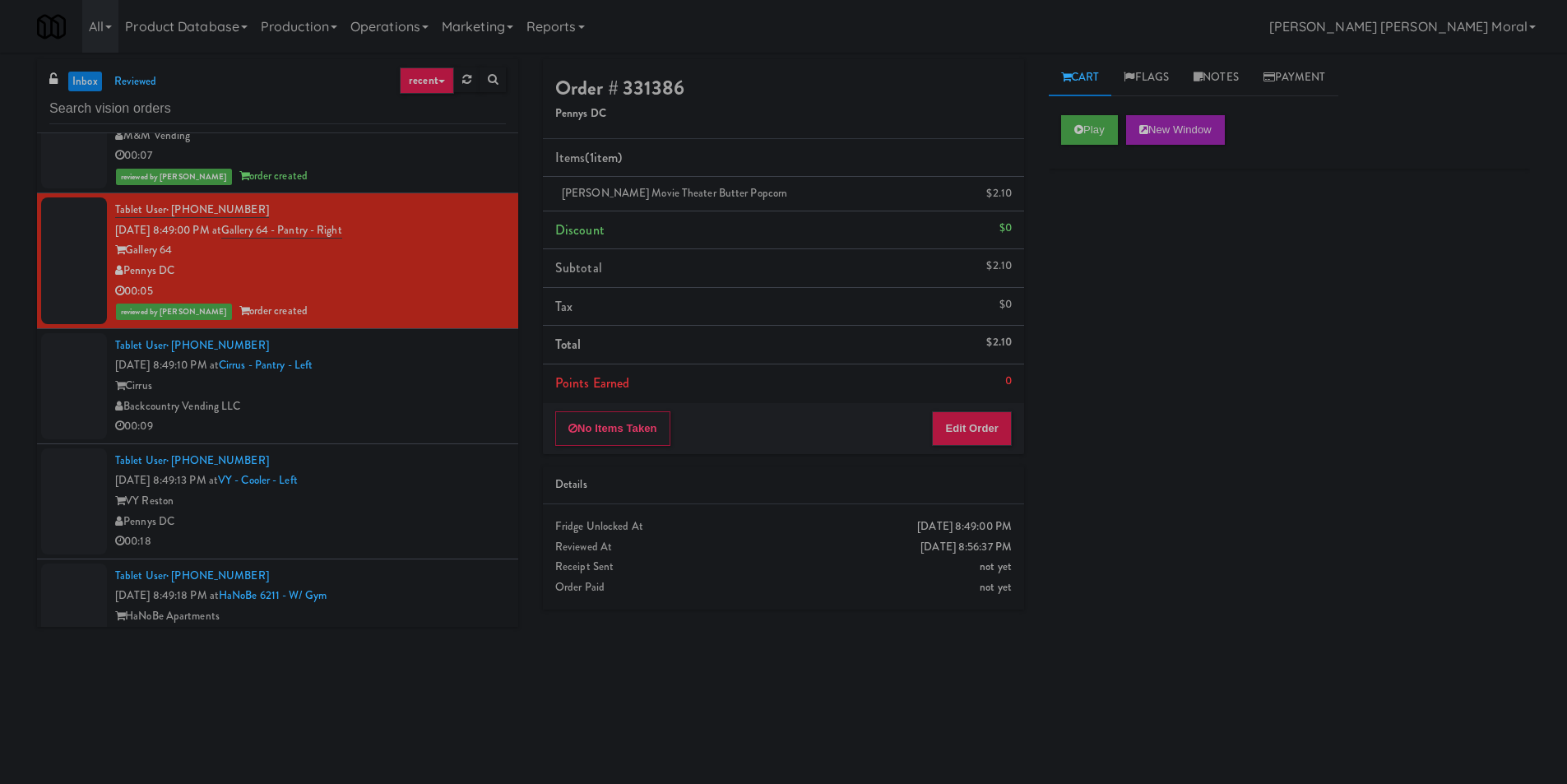
click at [447, 398] on div "Backcountry Vending LLC" at bounding box center [310, 406] width 391 height 21
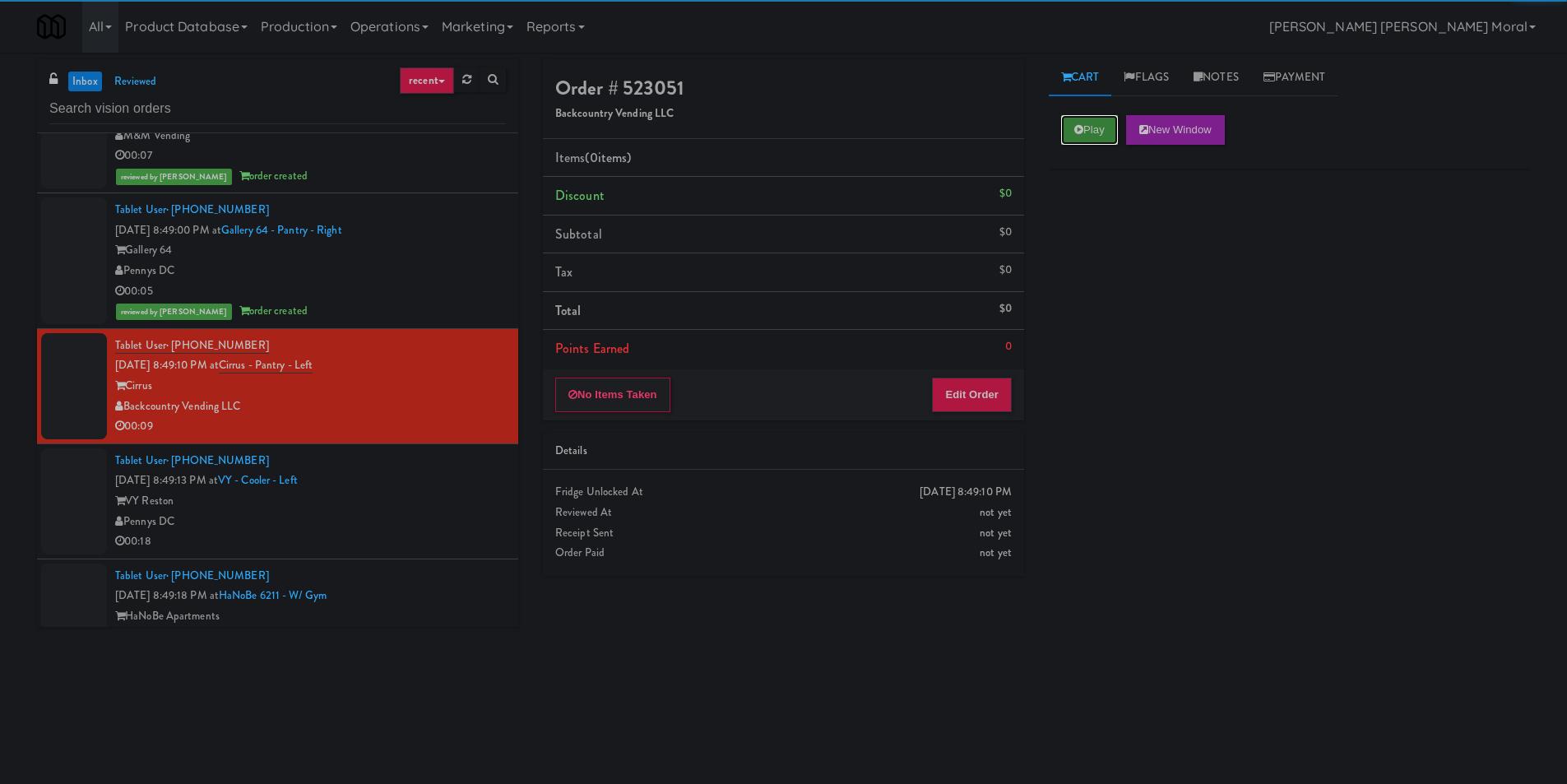
click at [1088, 131] on button "Play" at bounding box center [1090, 130] width 56 height 30
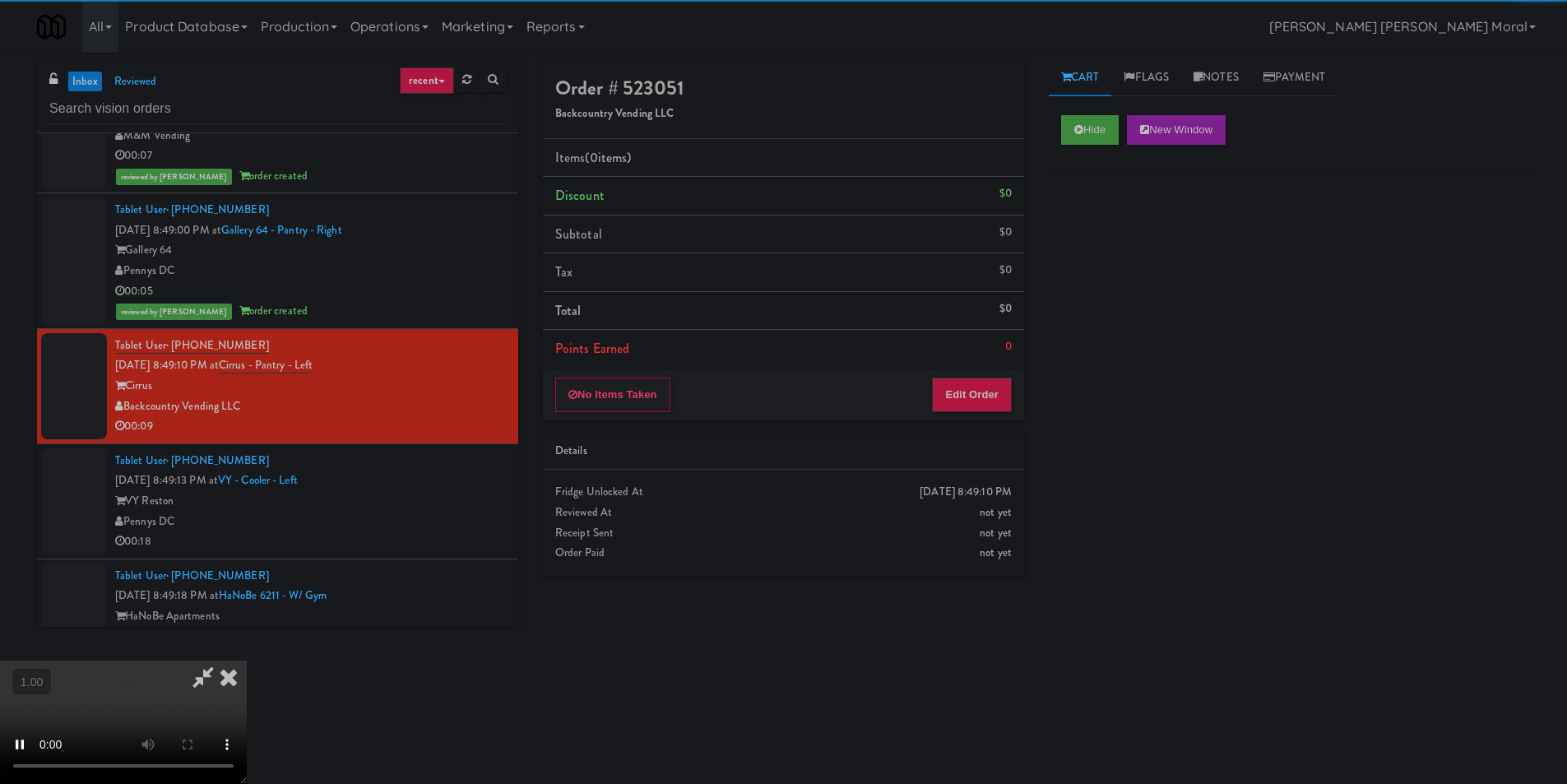
click at [1064, 279] on div "Hide New Window Primary Flag Clear Flag if unable to determine what was taken o…" at bounding box center [1290, 411] width 481 height 617
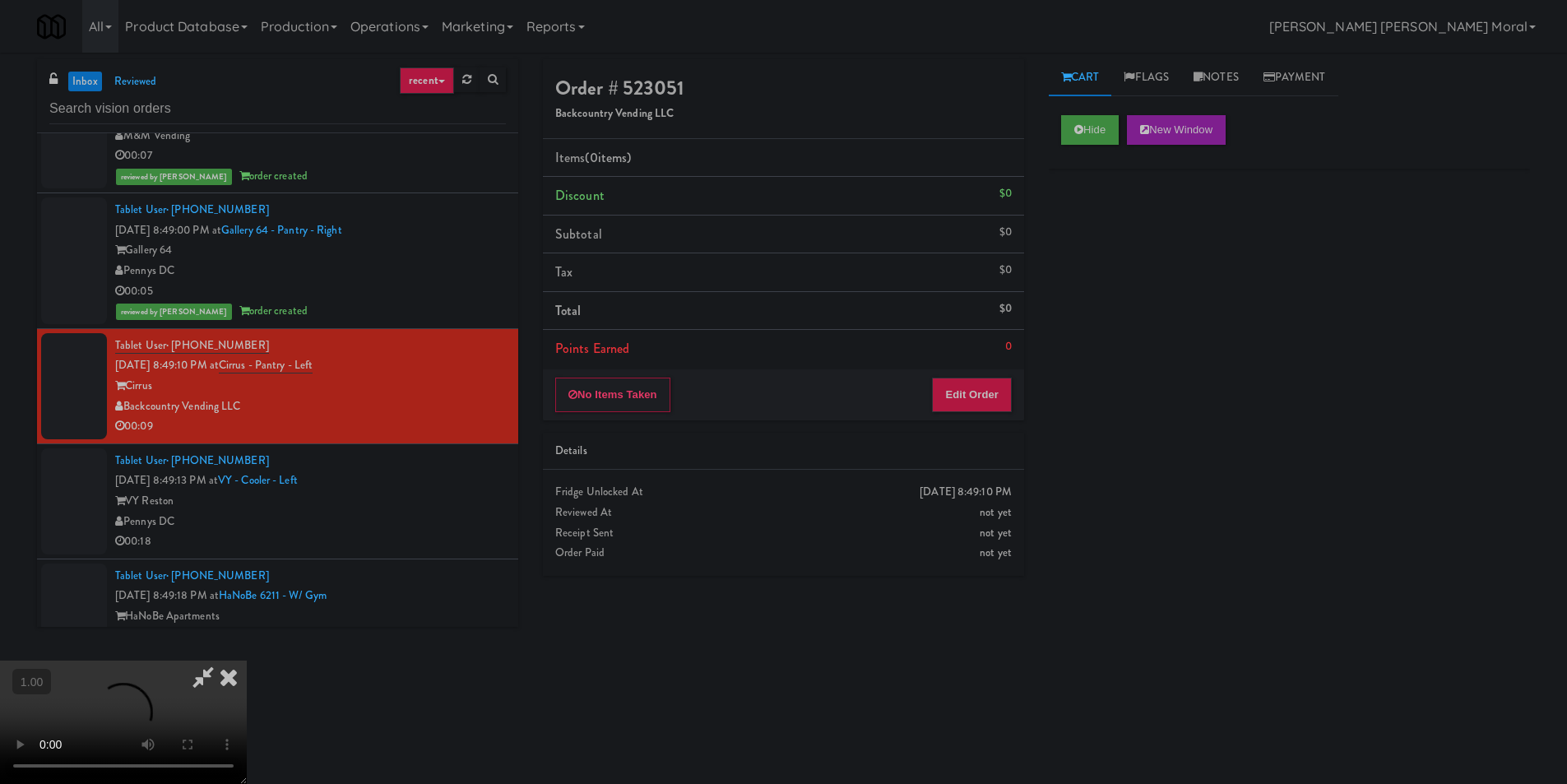
click at [247, 660] on video at bounding box center [123, 722] width 247 height 124
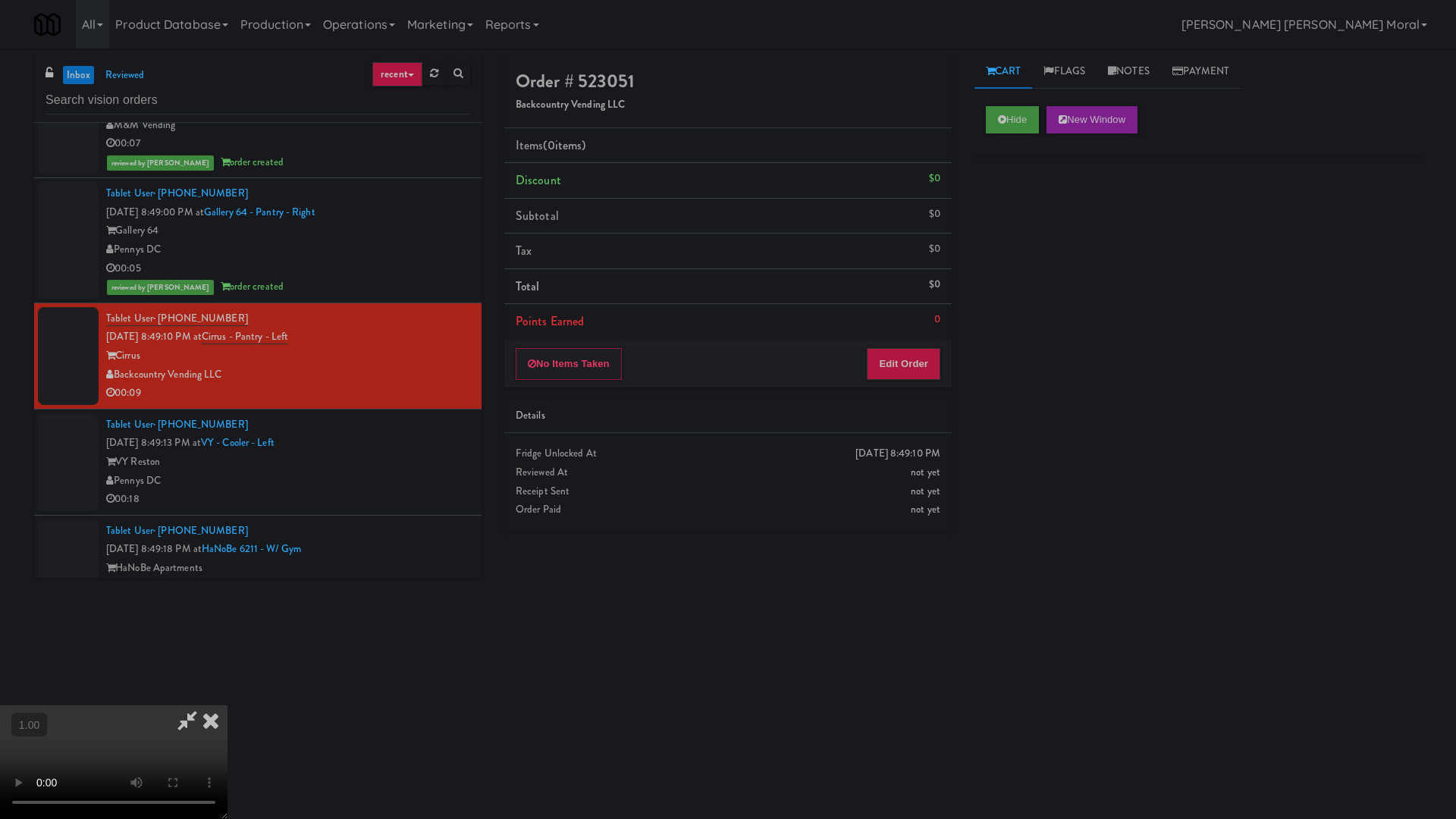
click at [227, 706] on video at bounding box center [113, 762] width 227 height 114
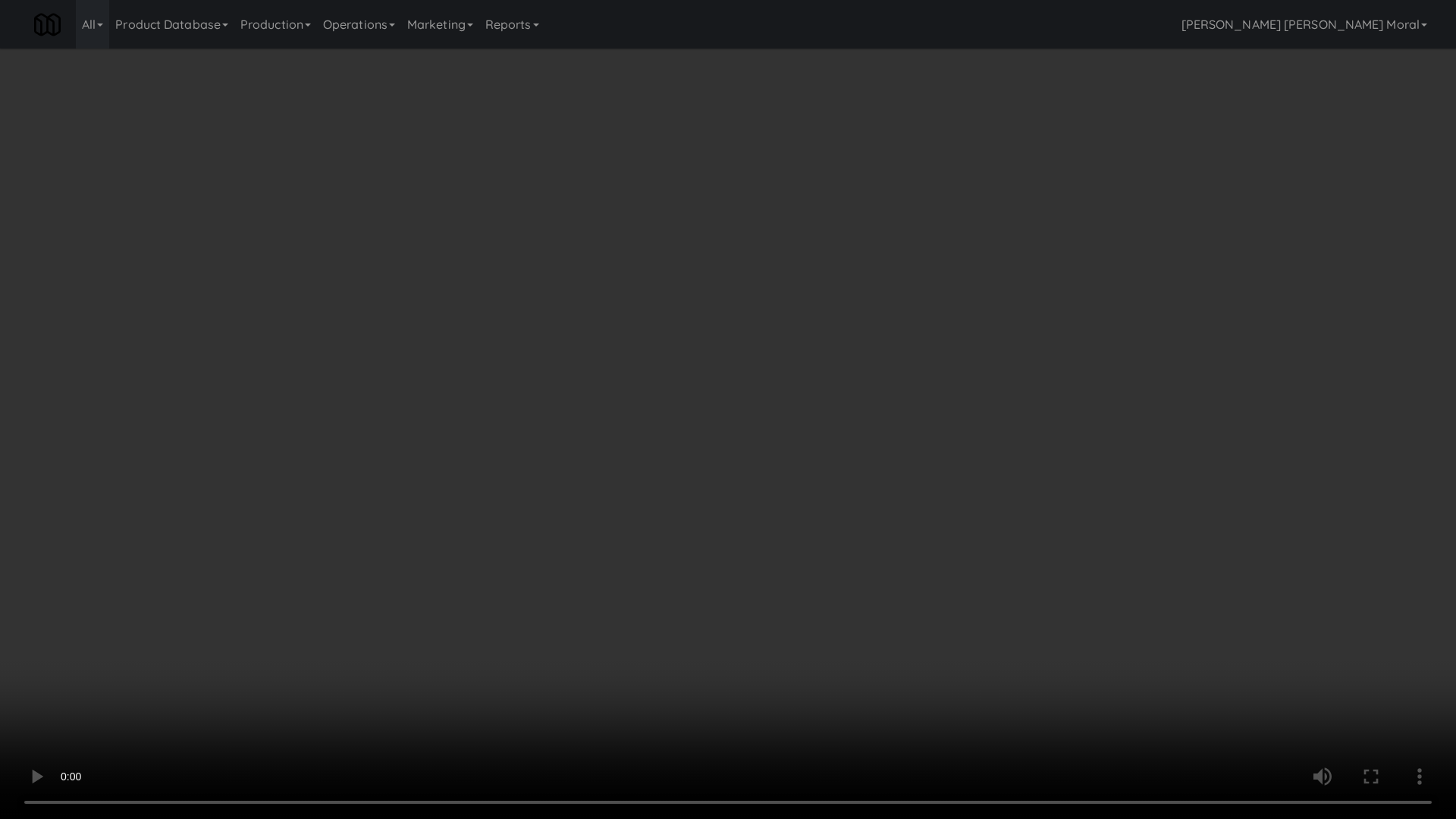
click at [833, 407] on video at bounding box center [728, 409] width 1456 height 819
click at [852, 400] on video at bounding box center [728, 409] width 1456 height 819
click at [847, 612] on video at bounding box center [728, 409] width 1456 height 819
click at [906, 593] on video at bounding box center [728, 409] width 1456 height 819
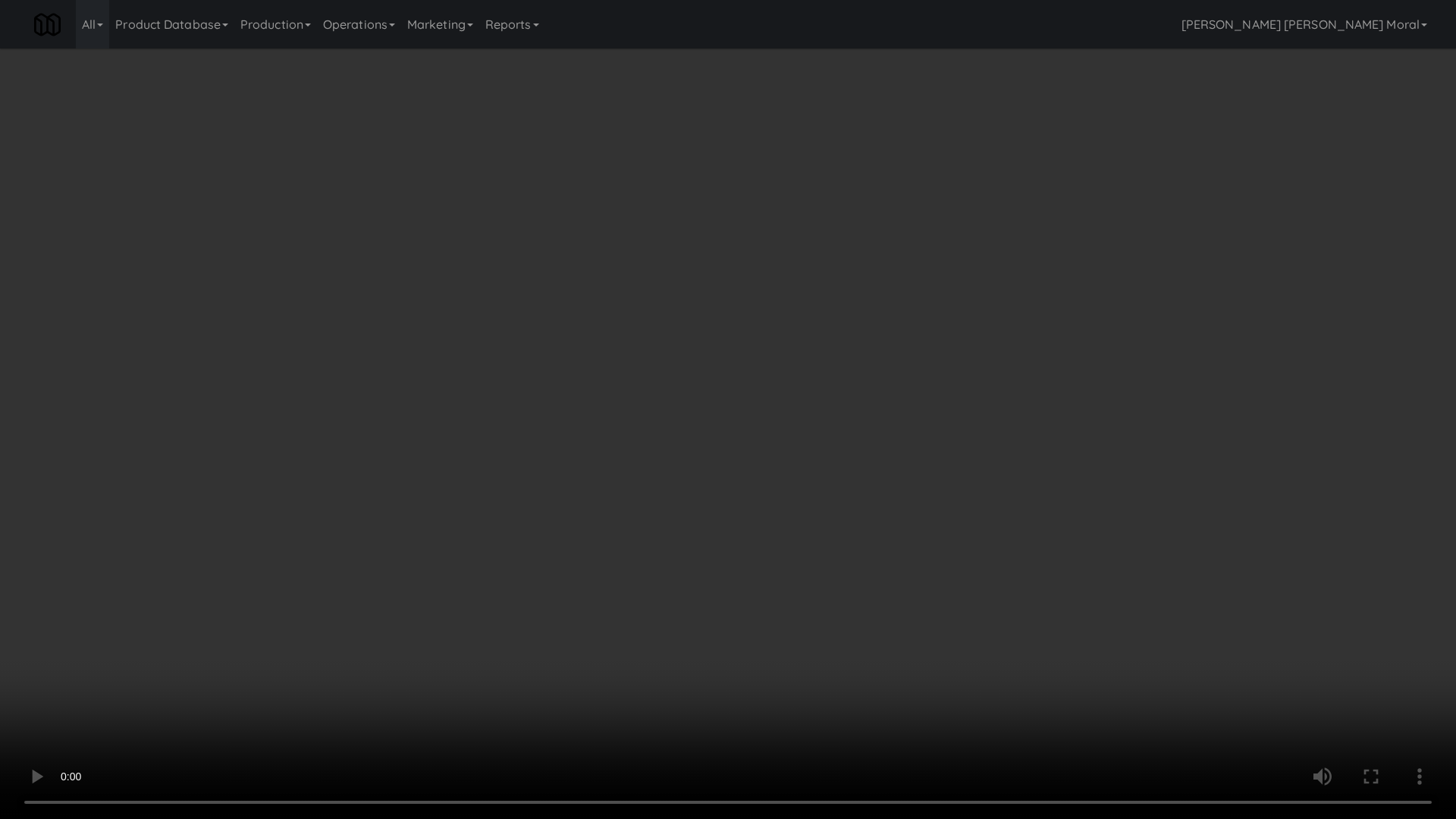
click at [906, 593] on video at bounding box center [728, 409] width 1456 height 819
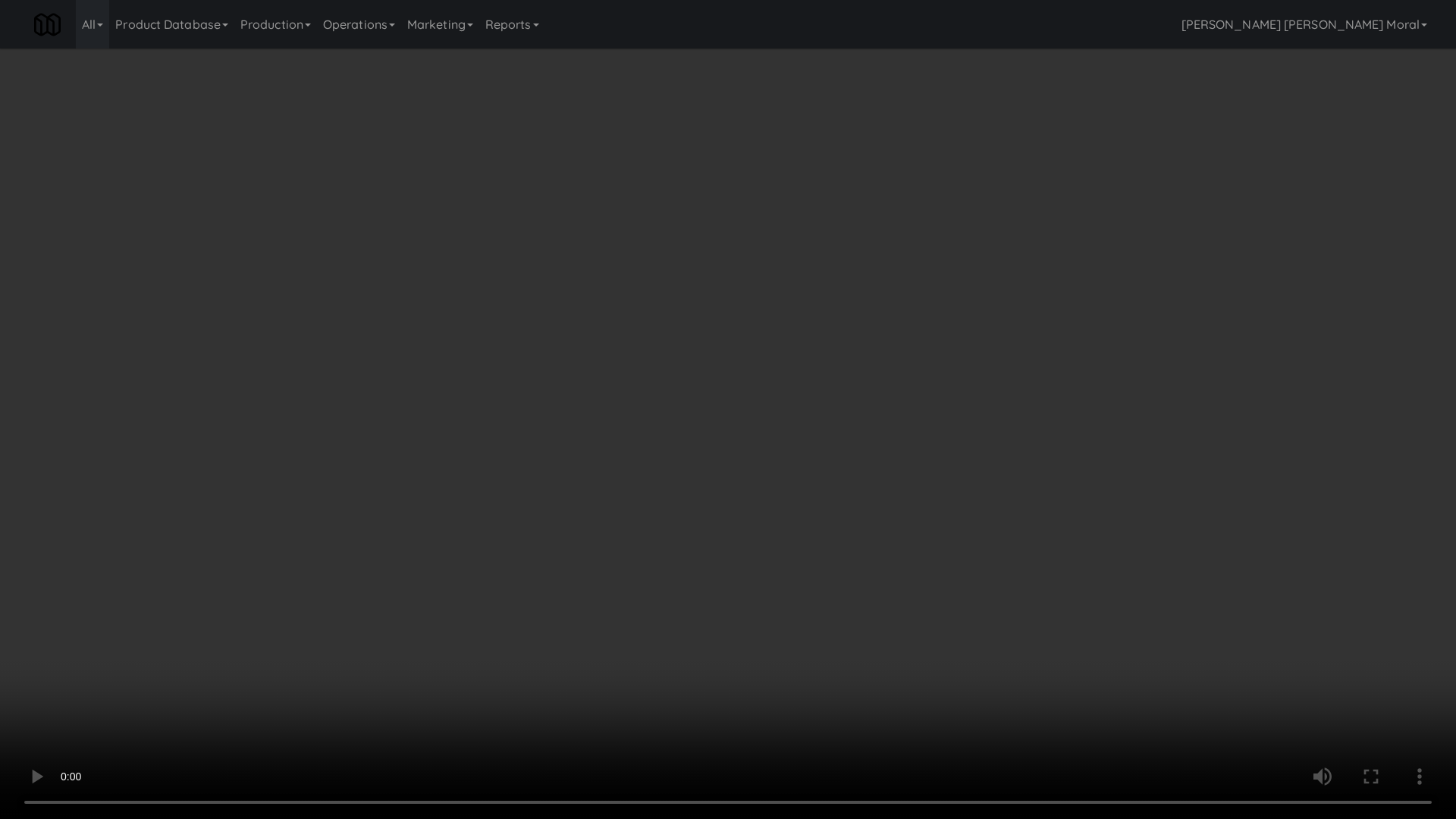
click at [906, 593] on video at bounding box center [728, 409] width 1456 height 819
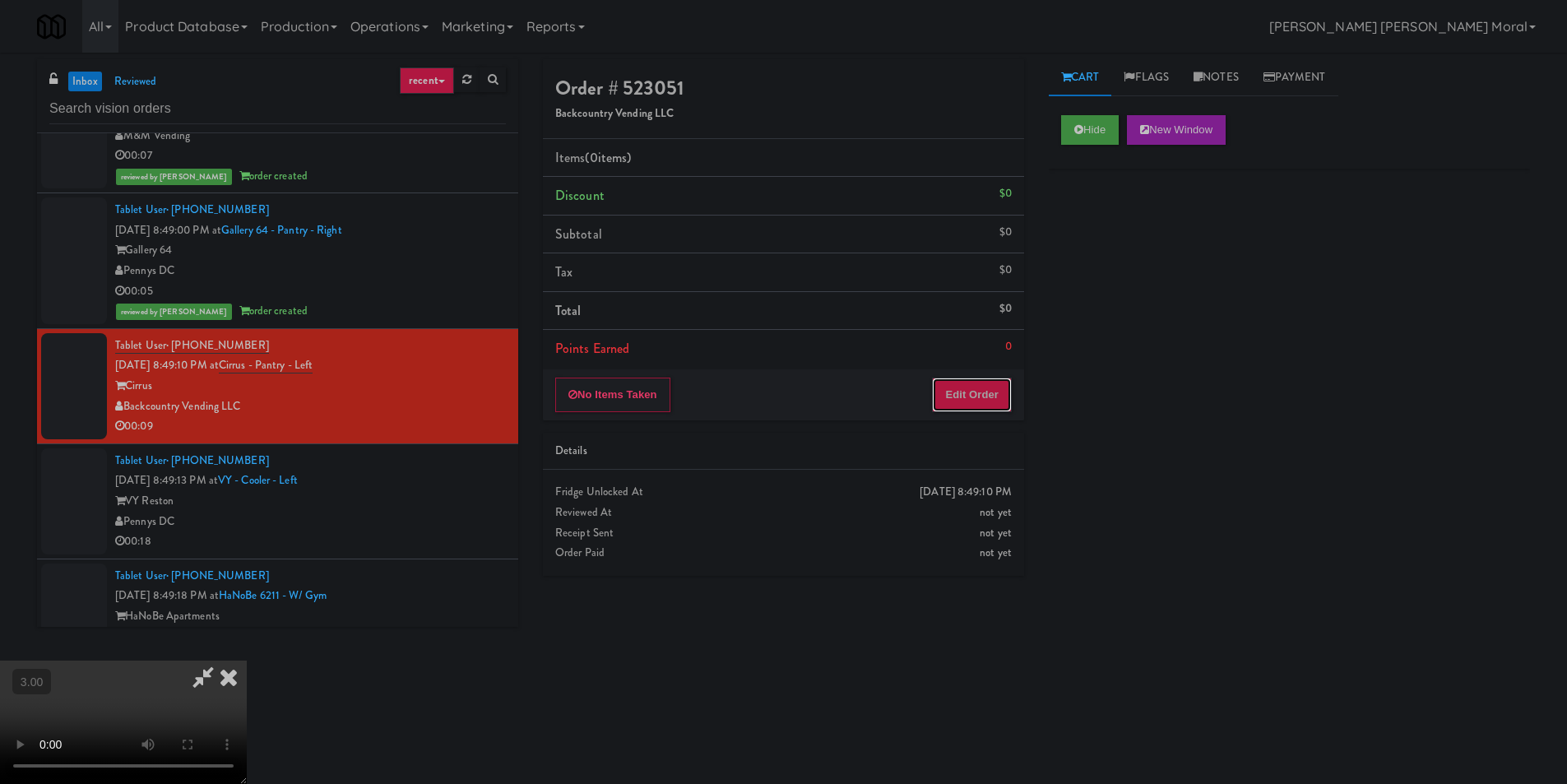
click at [995, 386] on button "Edit Order" at bounding box center [972, 394] width 80 height 35
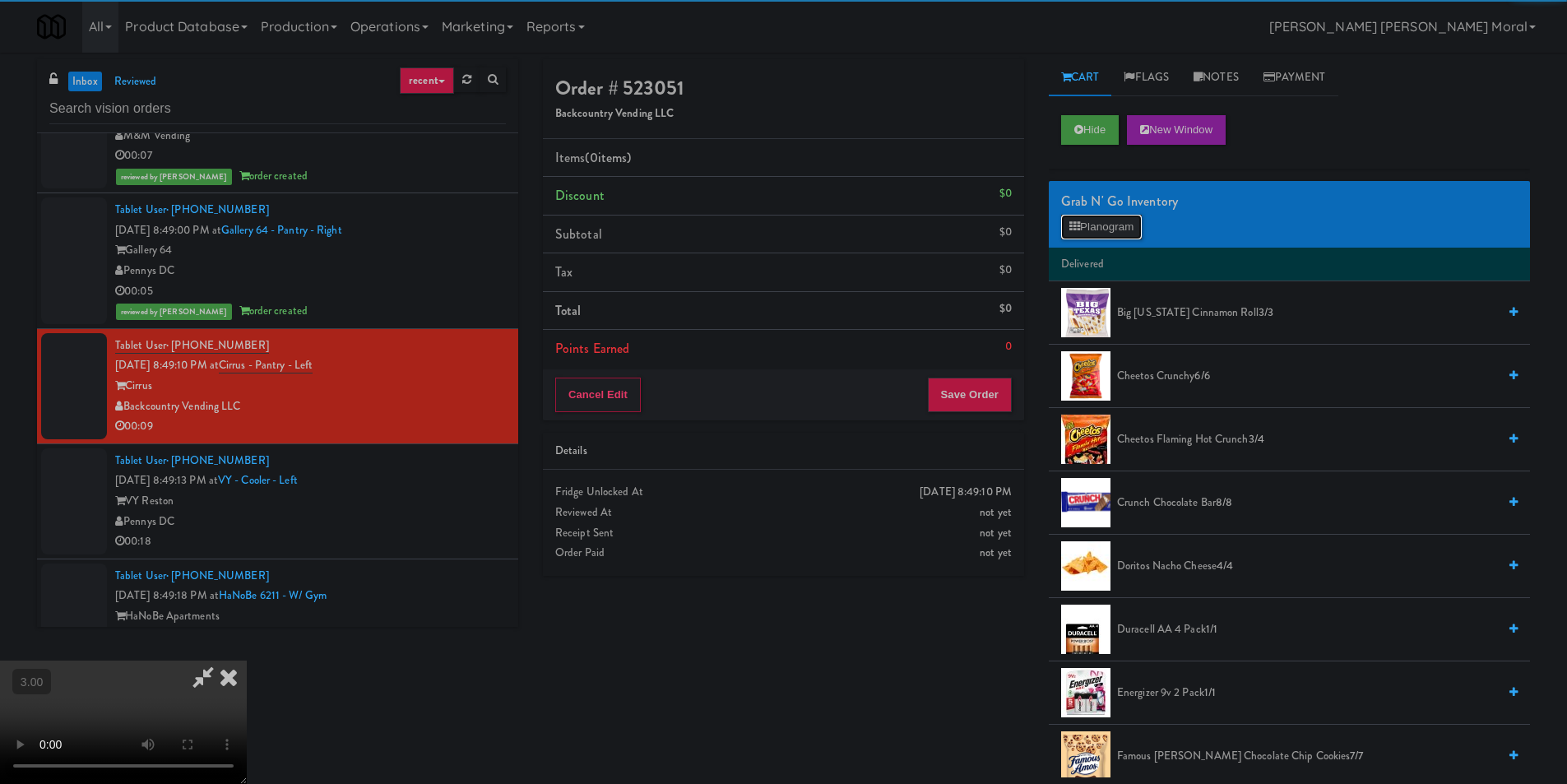
click at [1092, 234] on button "Planogram" at bounding box center [1101, 227] width 80 height 25
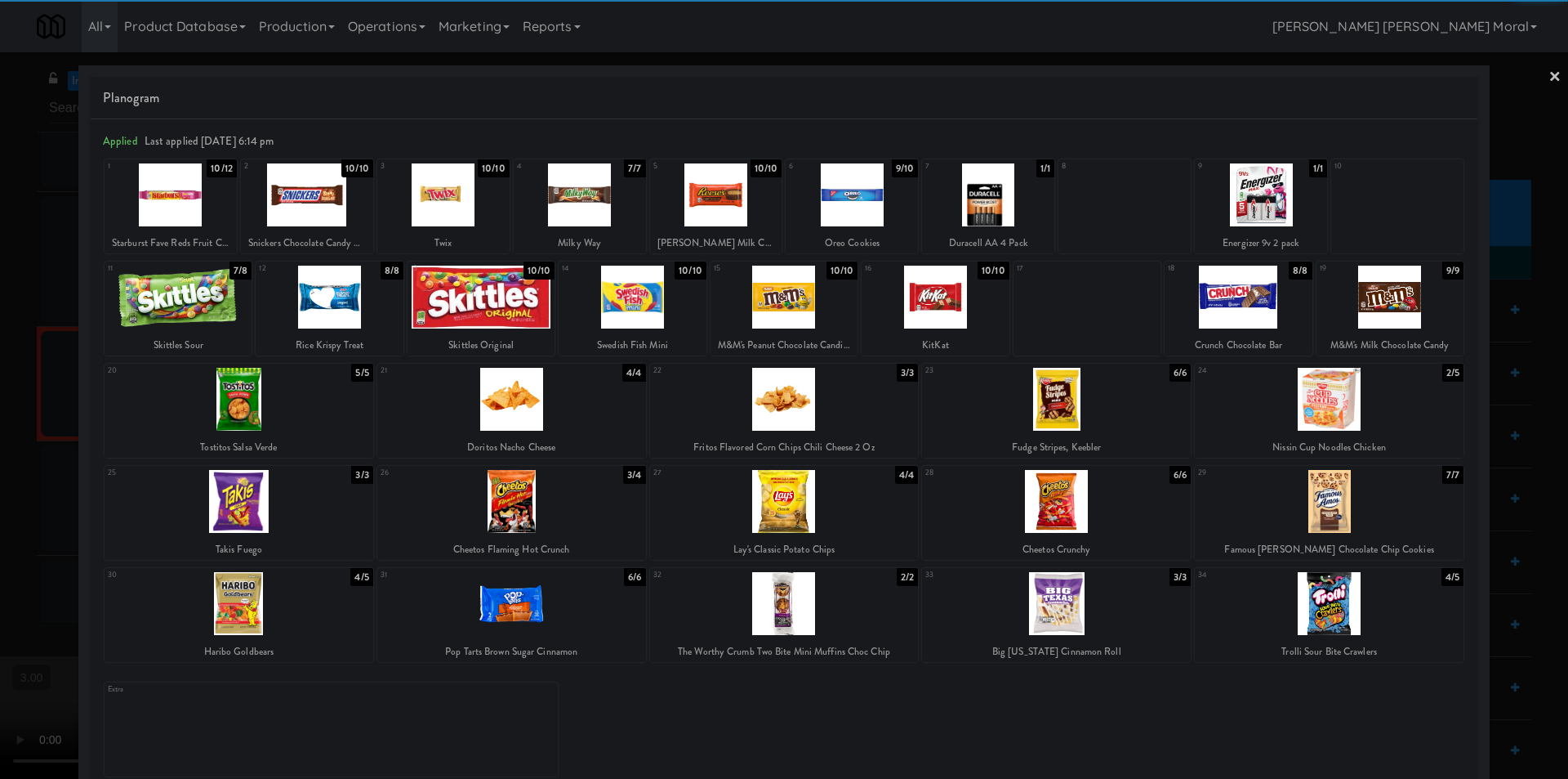
click at [348, 304] on div at bounding box center [329, 297] width 147 height 63
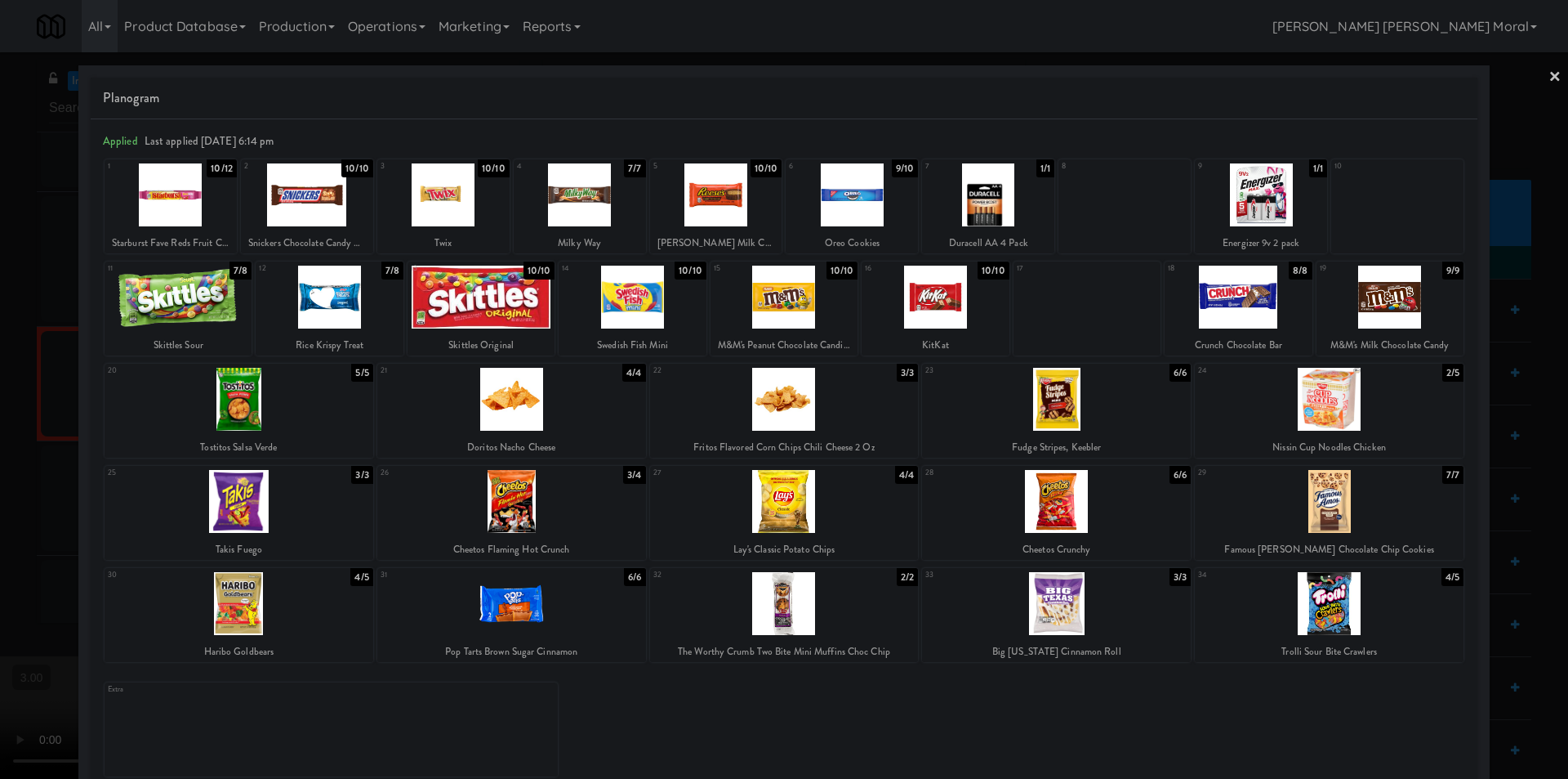
click at [1357, 616] on div at bounding box center [1328, 603] width 268 height 63
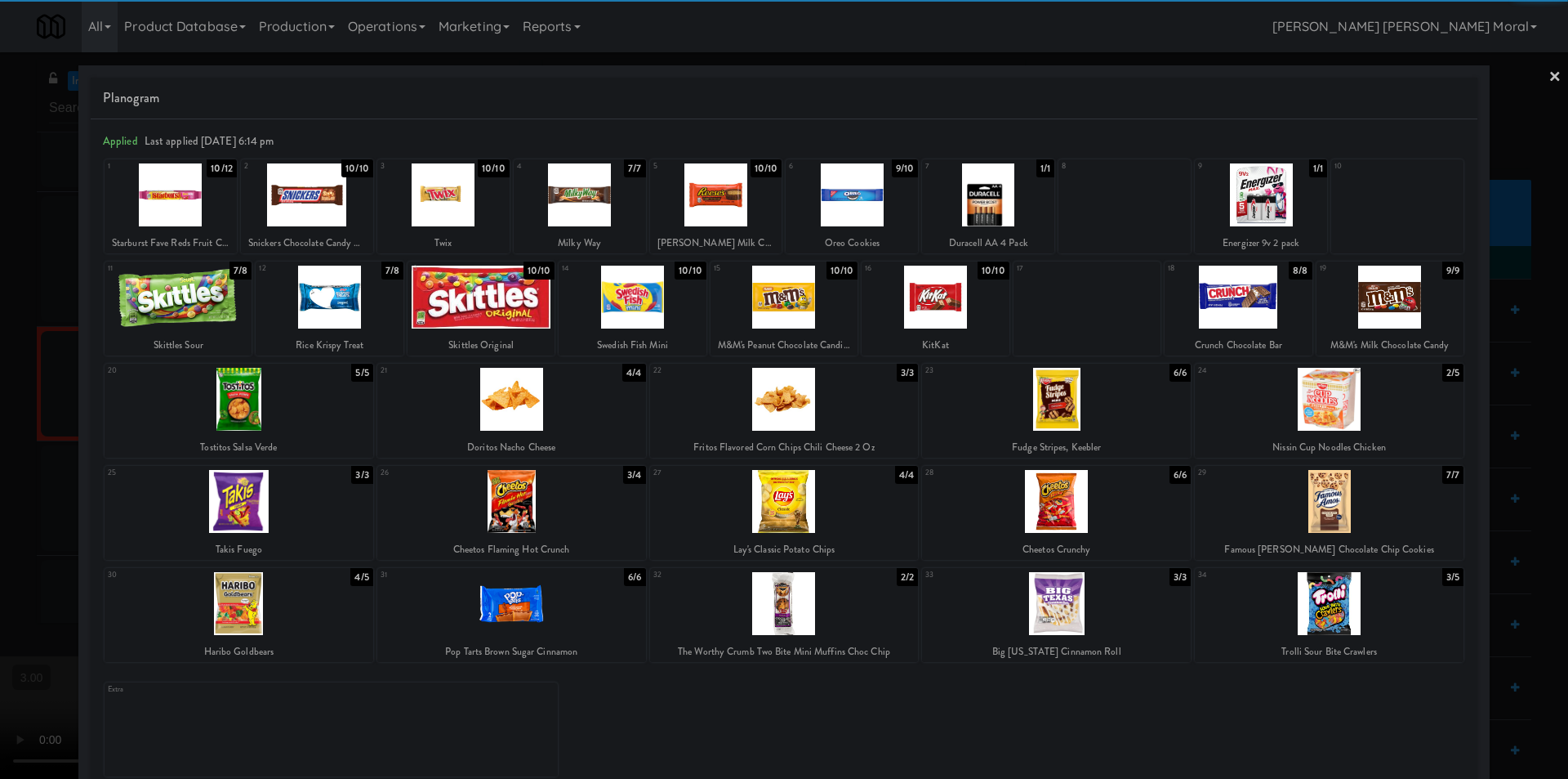
click at [1548, 71] on link "×" at bounding box center [1554, 78] width 13 height 51
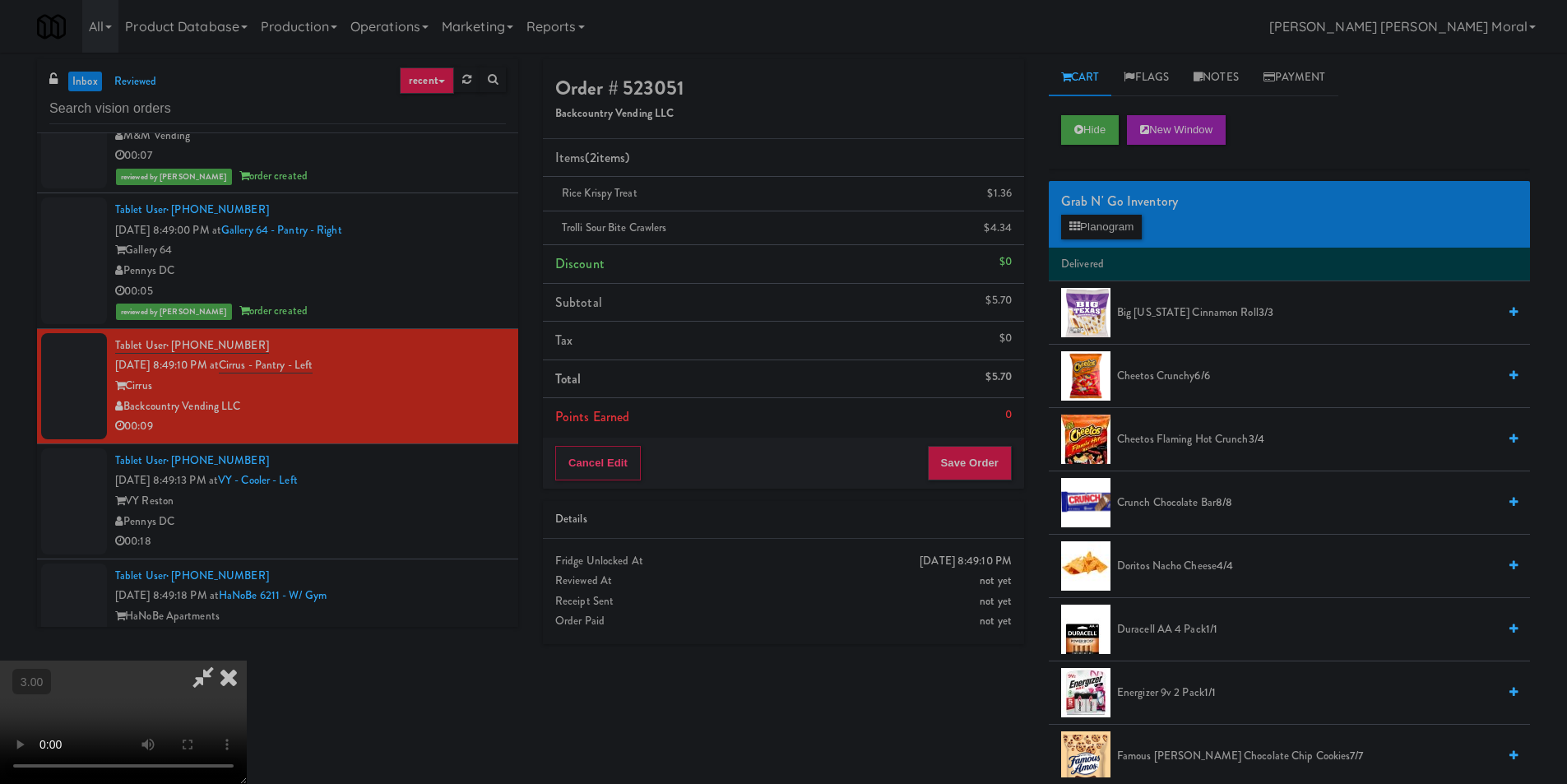
click at [247, 660] on icon at bounding box center [229, 676] width 37 height 33
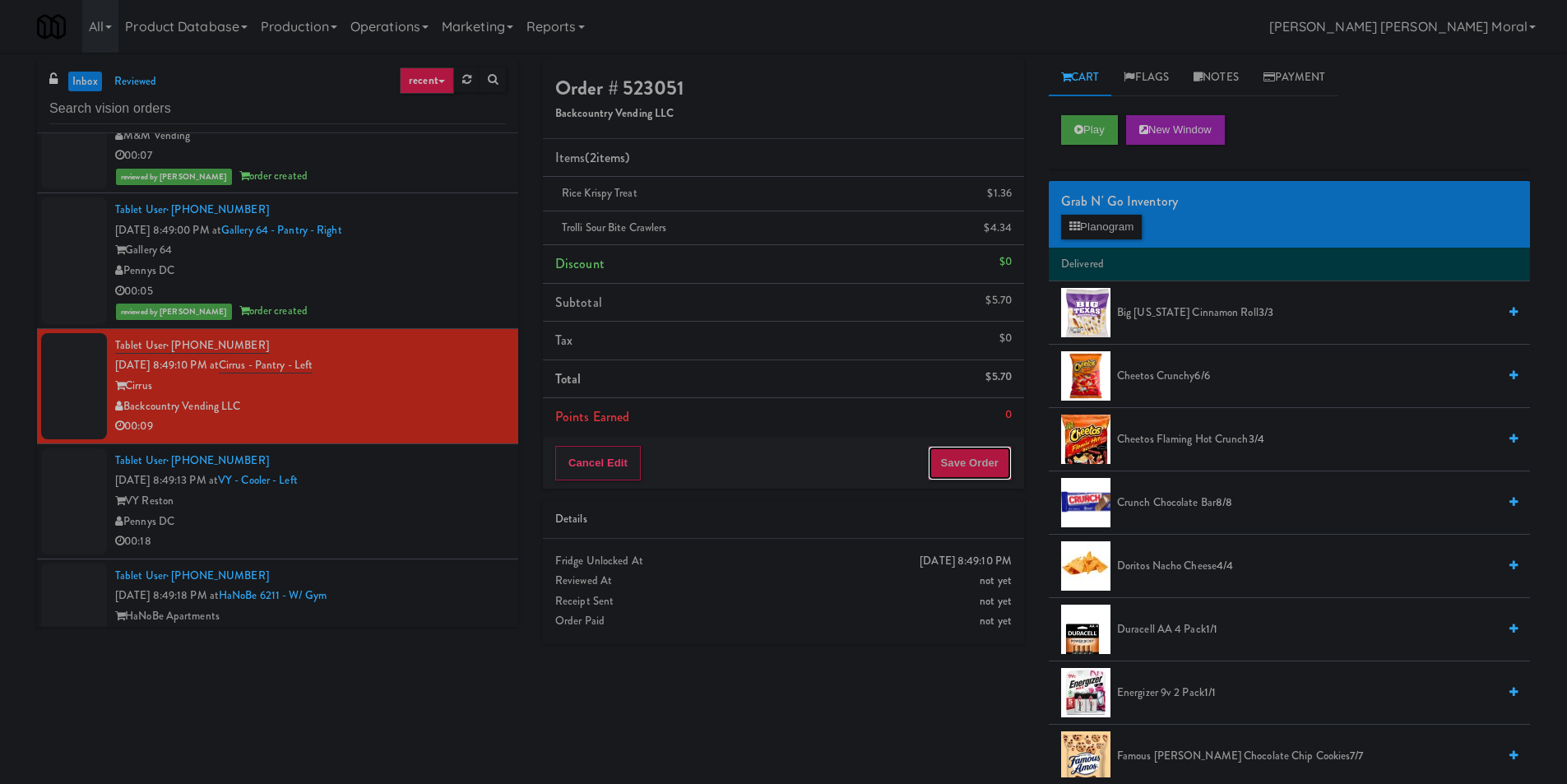
click at [973, 474] on button "Save Order" at bounding box center [970, 462] width 84 height 35
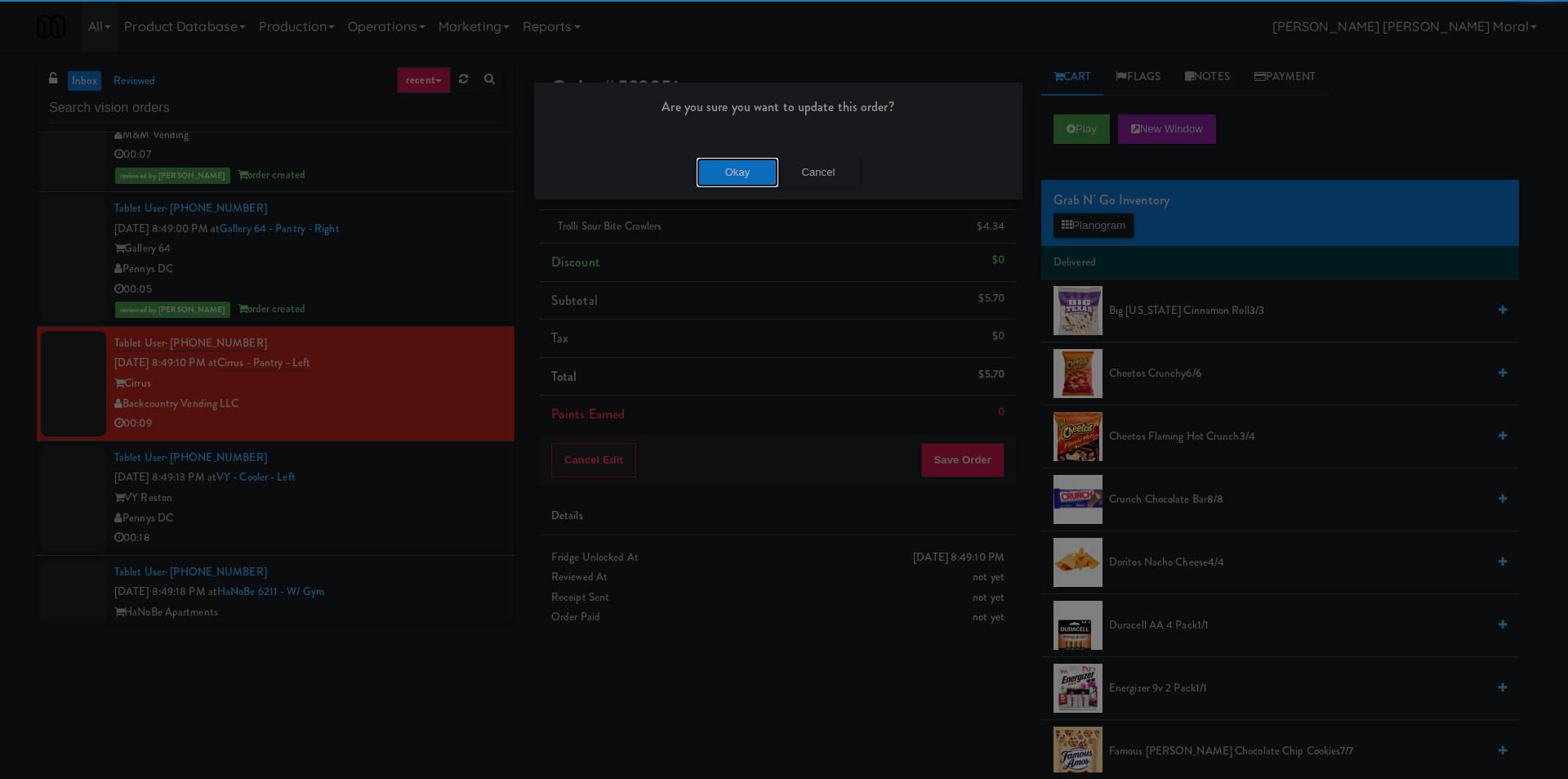
click at [727, 166] on button "Okay" at bounding box center [737, 172] width 82 height 30
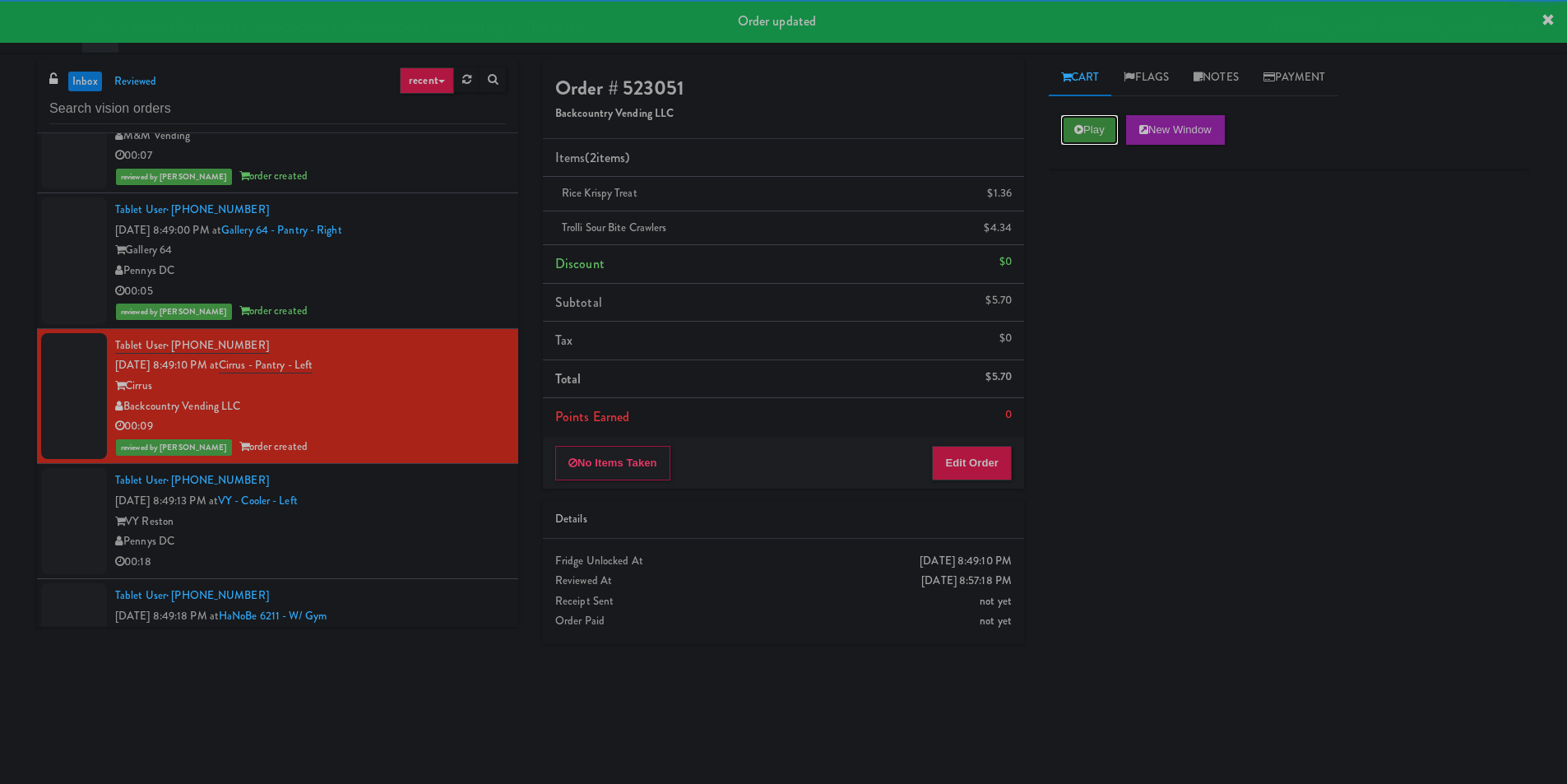
click at [1092, 137] on button "Play" at bounding box center [1090, 130] width 56 height 30
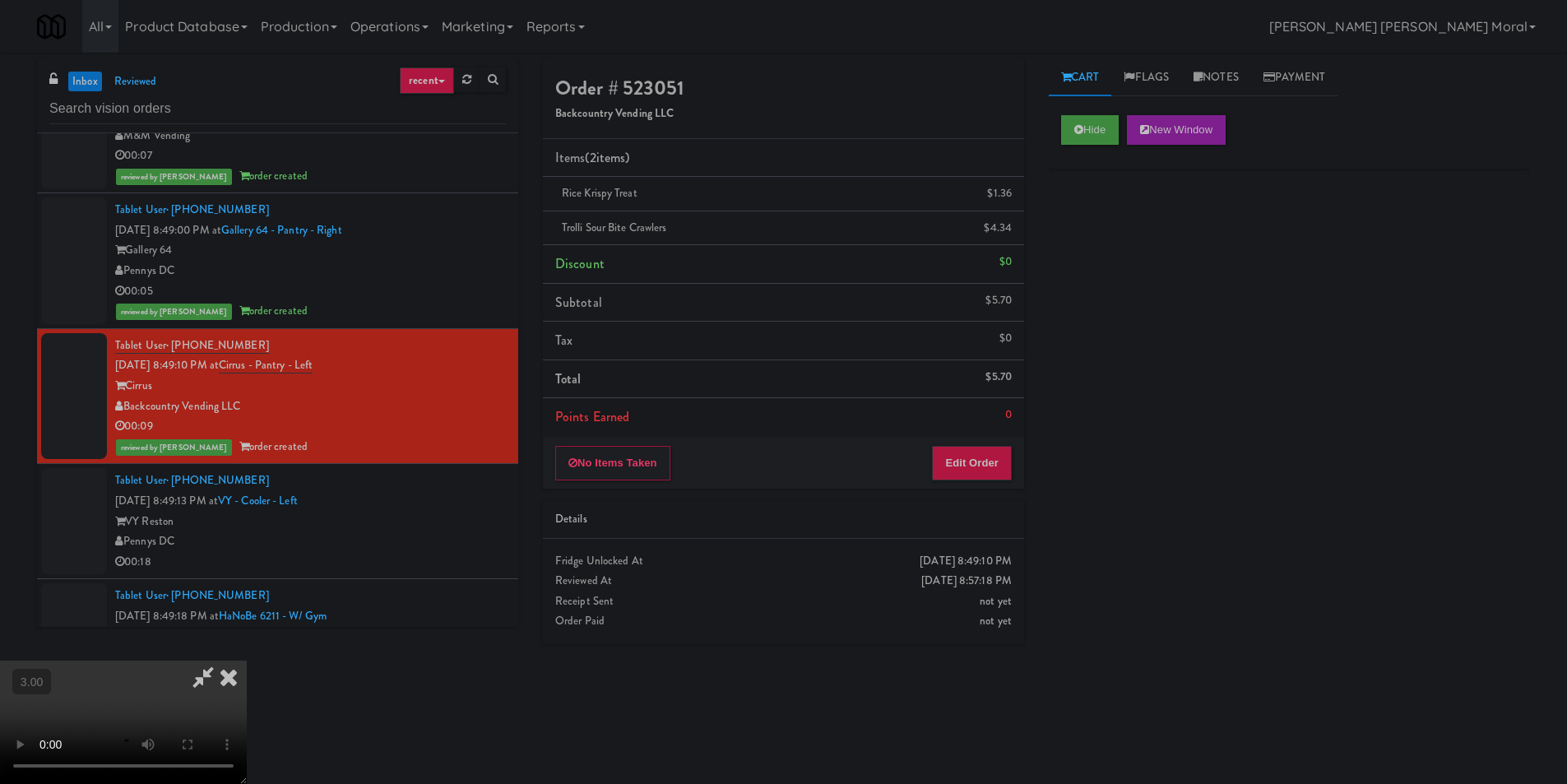
click at [247, 660] on video at bounding box center [123, 722] width 247 height 124
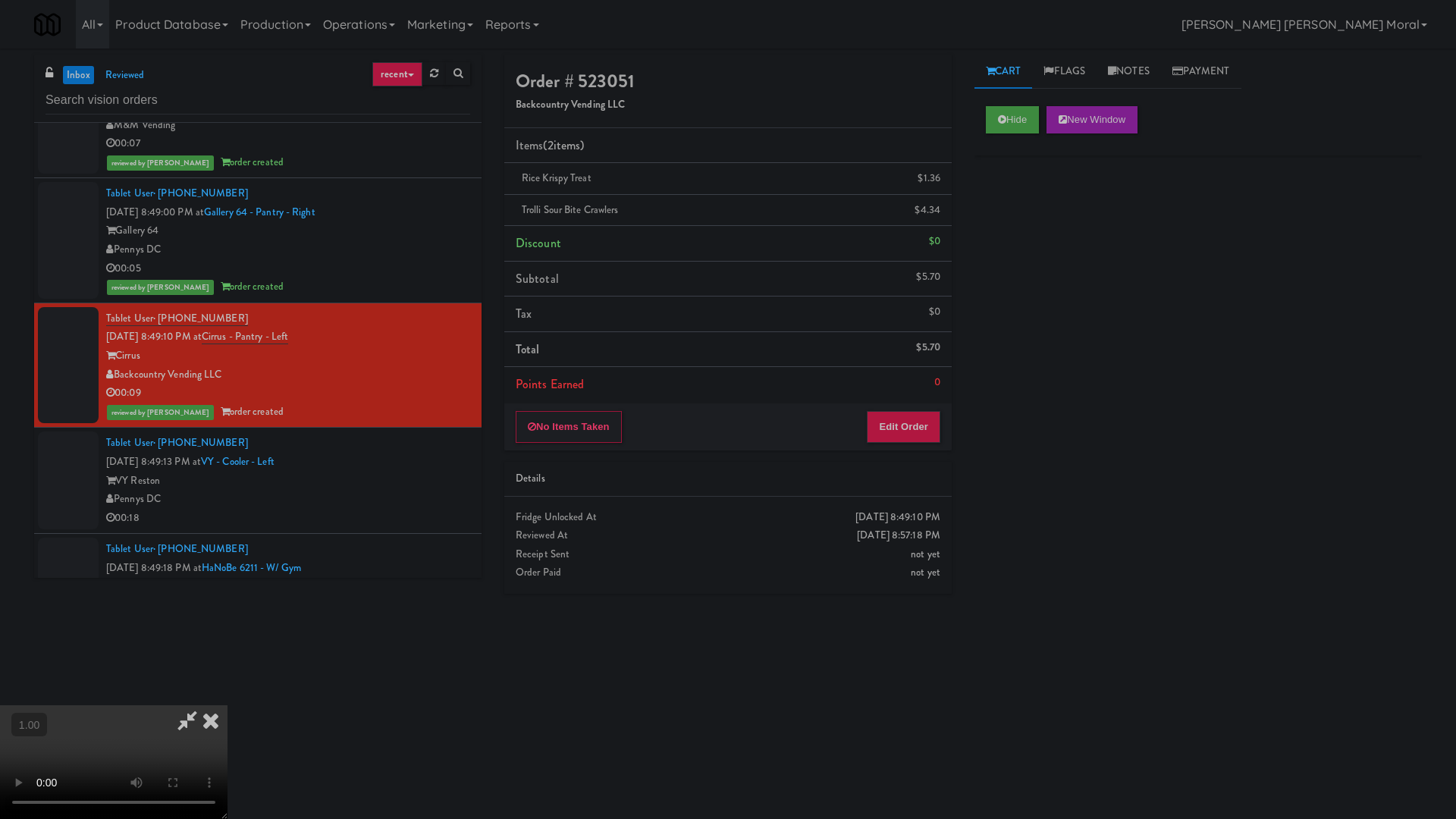
click at [227, 706] on video at bounding box center [113, 762] width 227 height 114
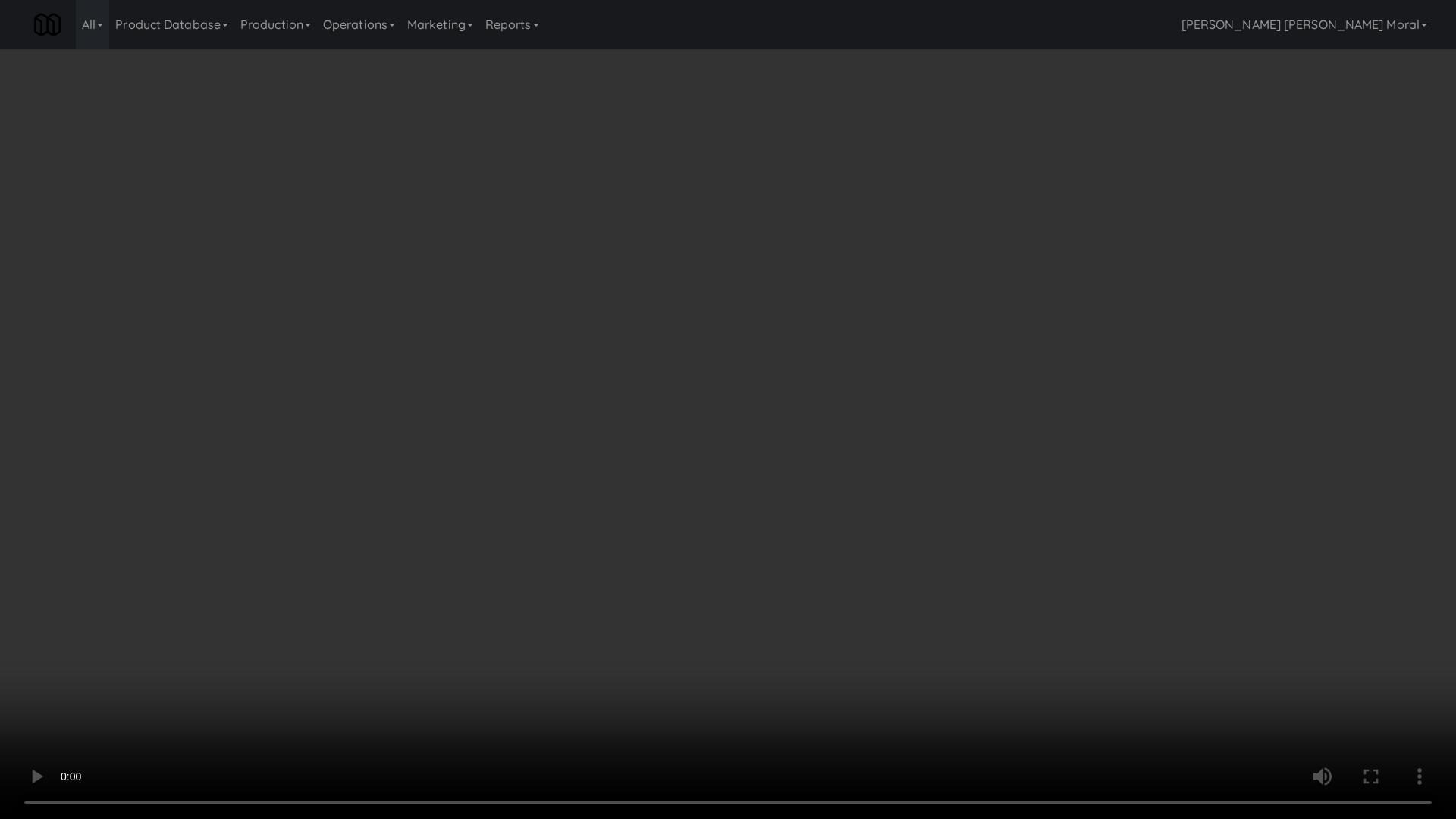
click at [738, 473] on video at bounding box center [728, 409] width 1456 height 819
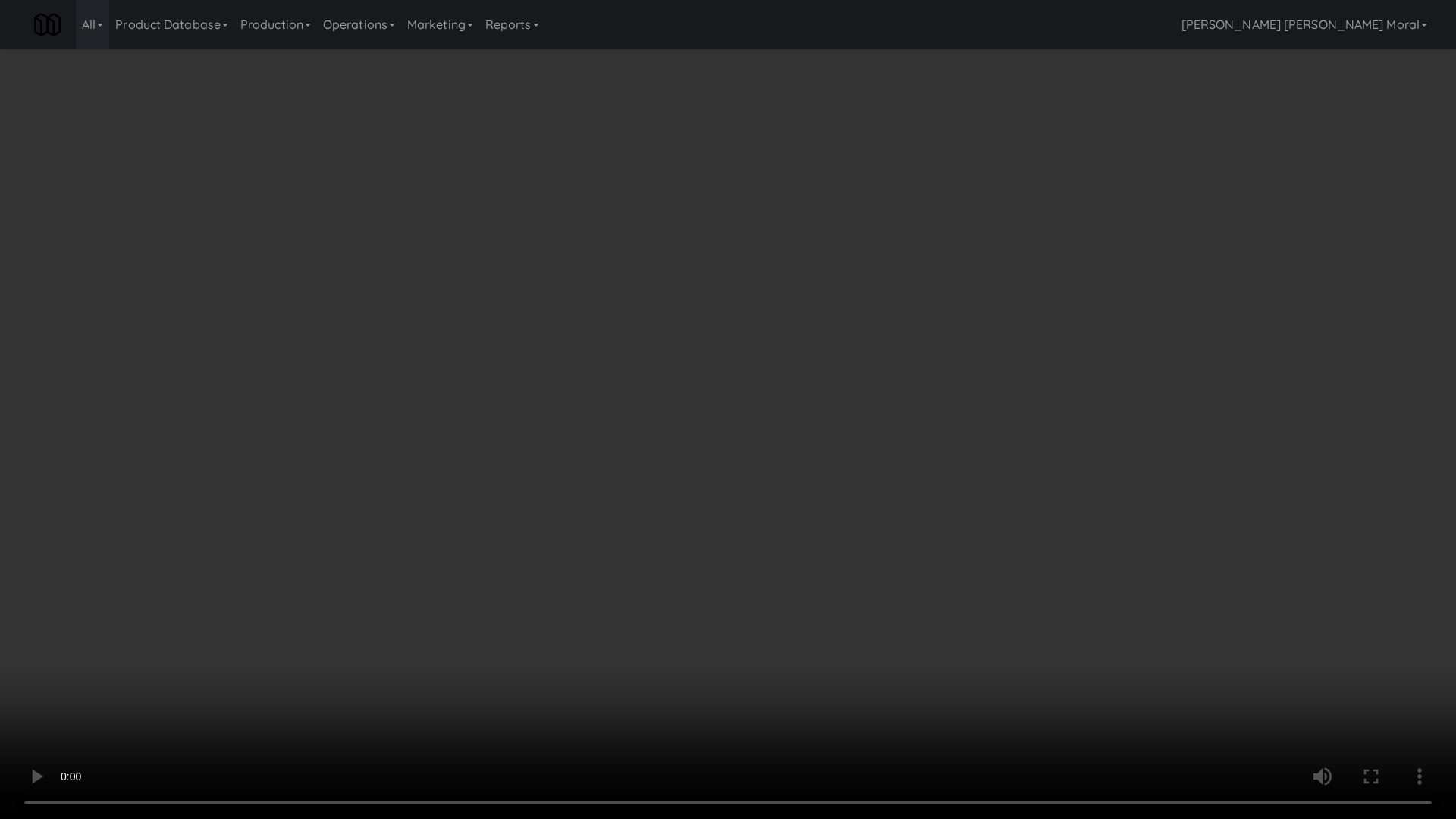
click at [739, 473] on video at bounding box center [728, 409] width 1456 height 819
click at [952, 643] on video at bounding box center [728, 409] width 1456 height 819
click at [953, 643] on video at bounding box center [728, 409] width 1456 height 819
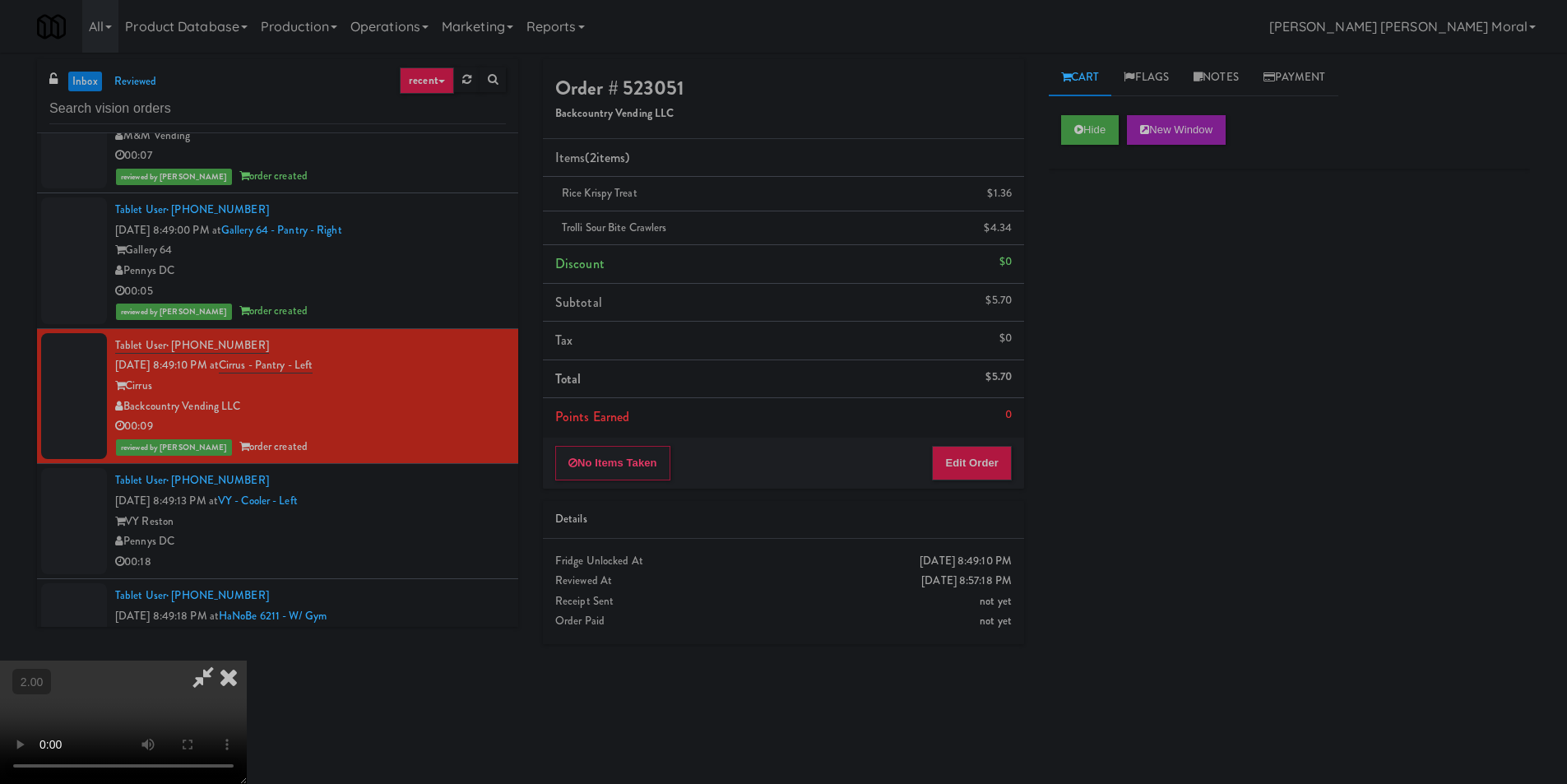
click at [247, 660] on icon at bounding box center [229, 676] width 37 height 33
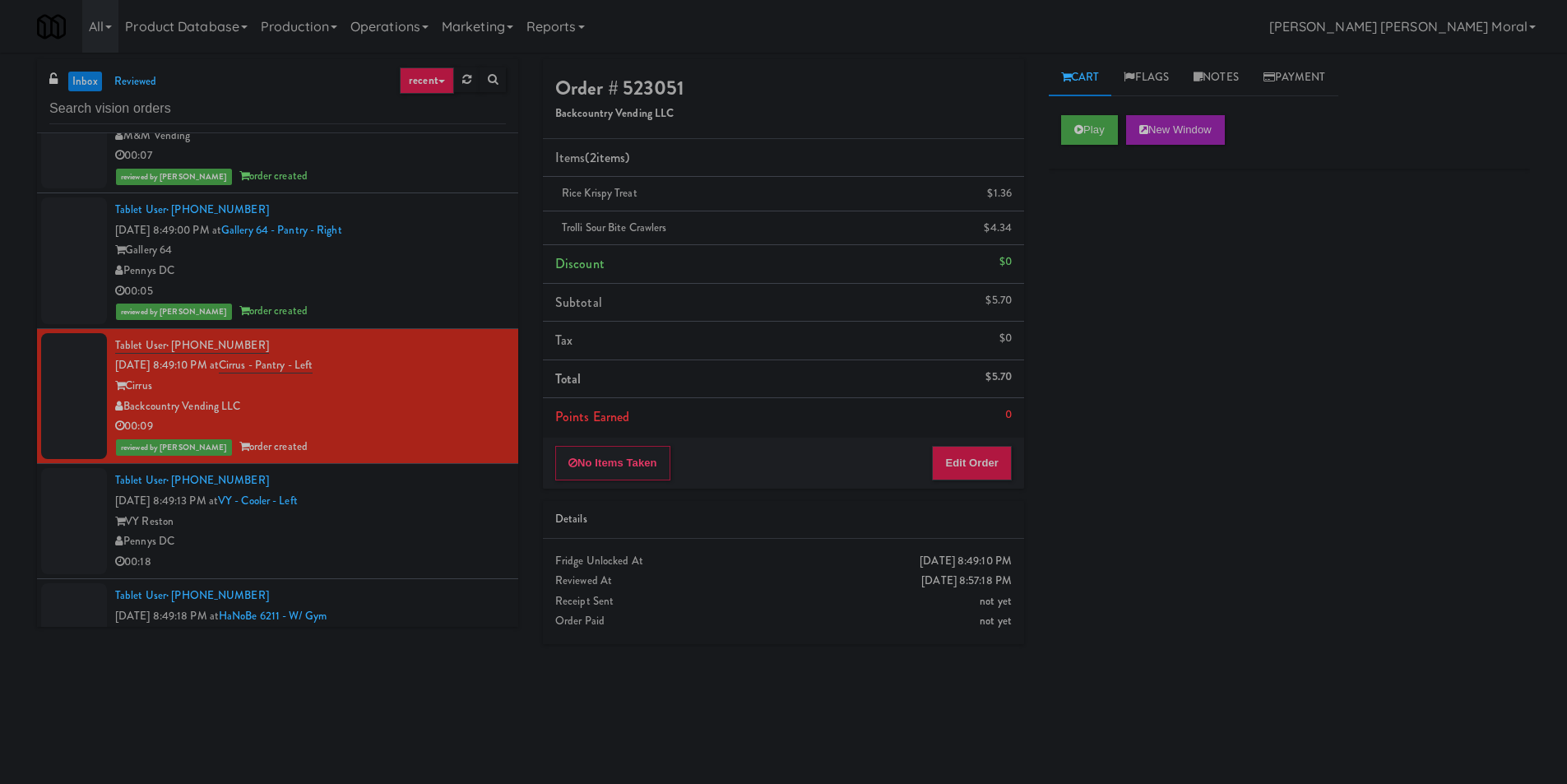
click at [386, 536] on div "Pennys DC" at bounding box center [310, 541] width 391 height 21
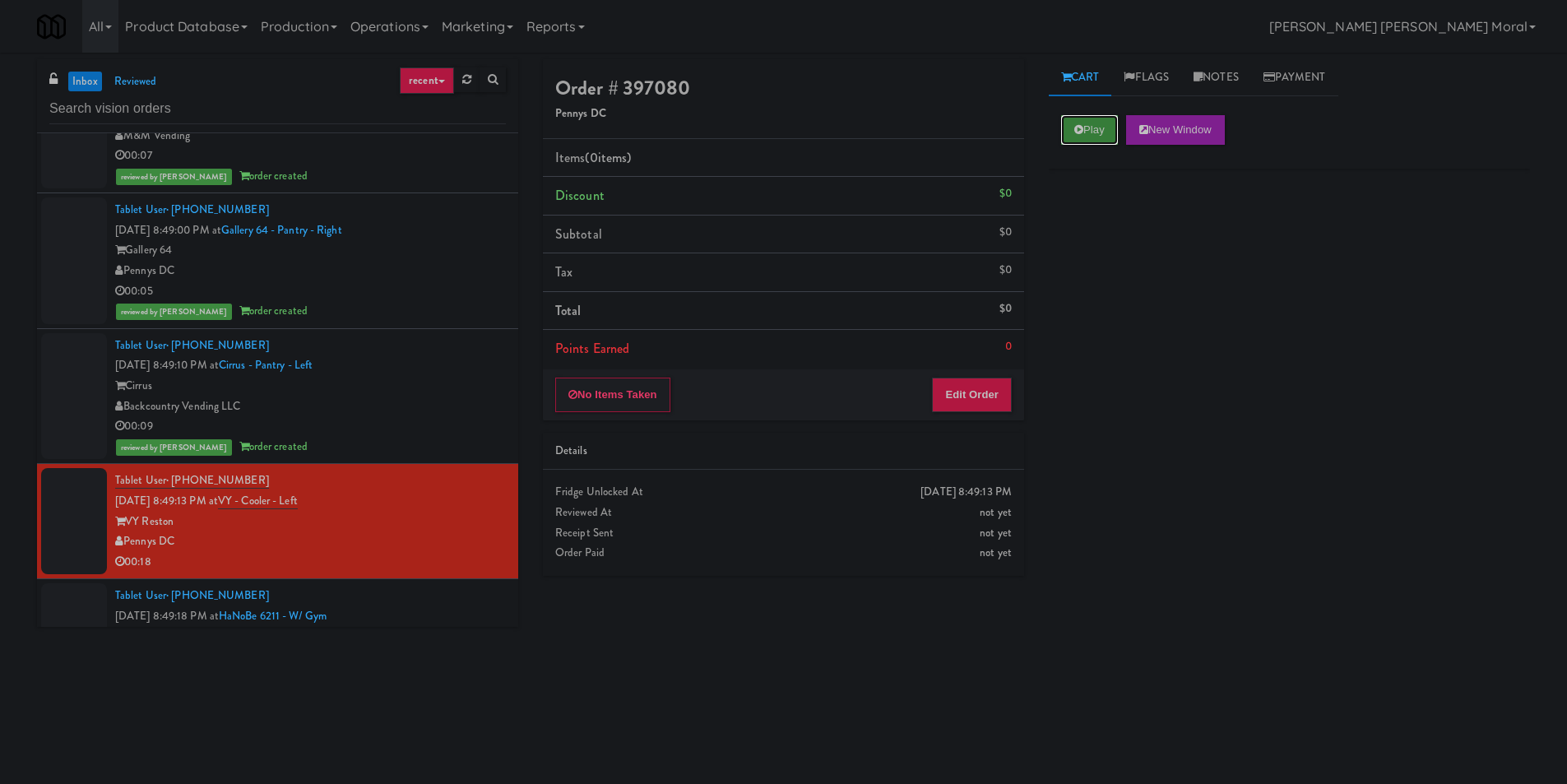
click at [1076, 134] on icon at bounding box center [1079, 129] width 9 height 11
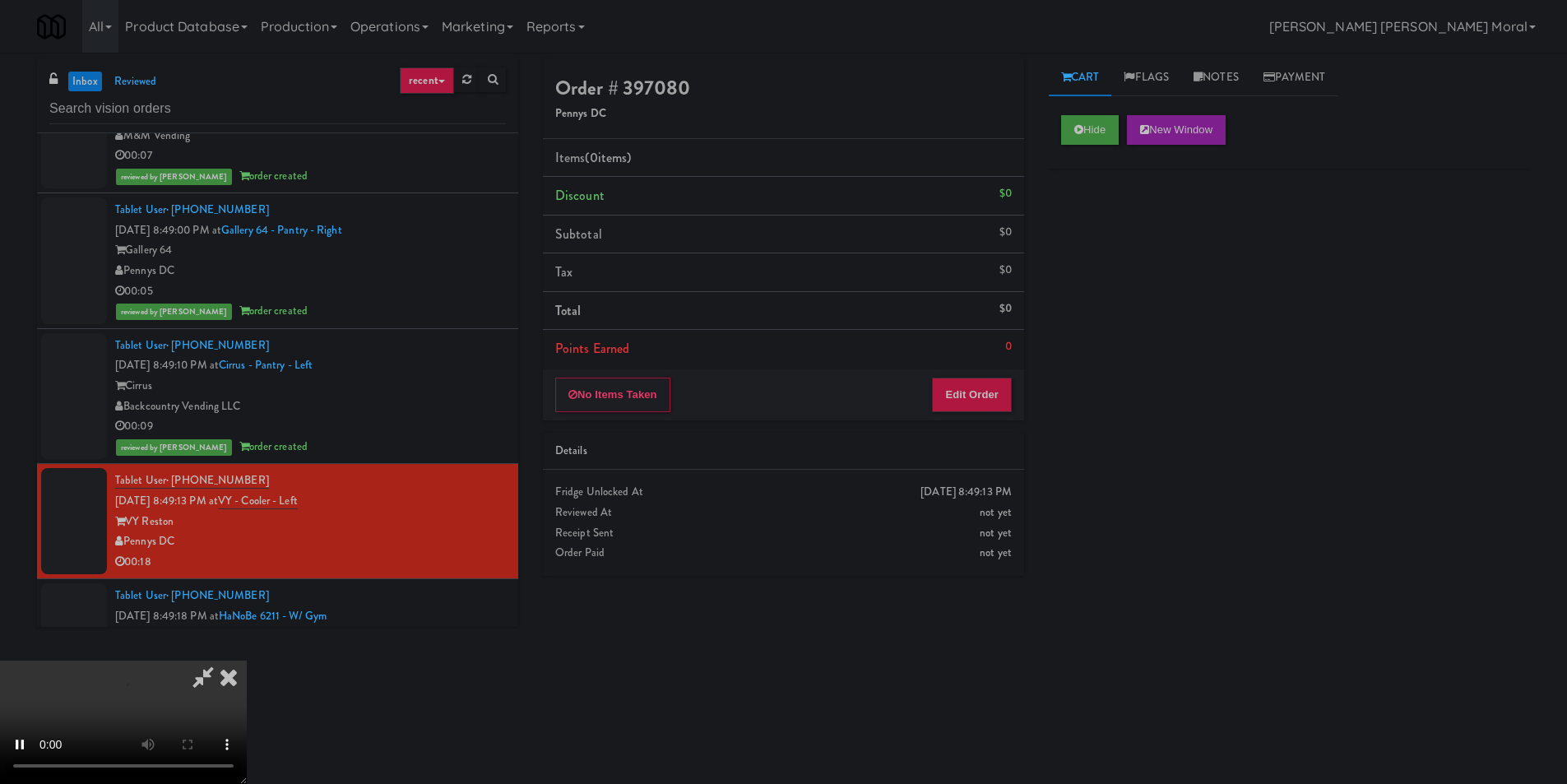
drag, startPoint x: 1124, startPoint y: 254, endPoint x: 1132, endPoint y: 256, distance: 8.2
click at [1125, 254] on div "Hide New Window Primary Flag Clear Flag if unable to determine what was taken o…" at bounding box center [1290, 411] width 481 height 617
click at [247, 660] on video at bounding box center [123, 722] width 247 height 124
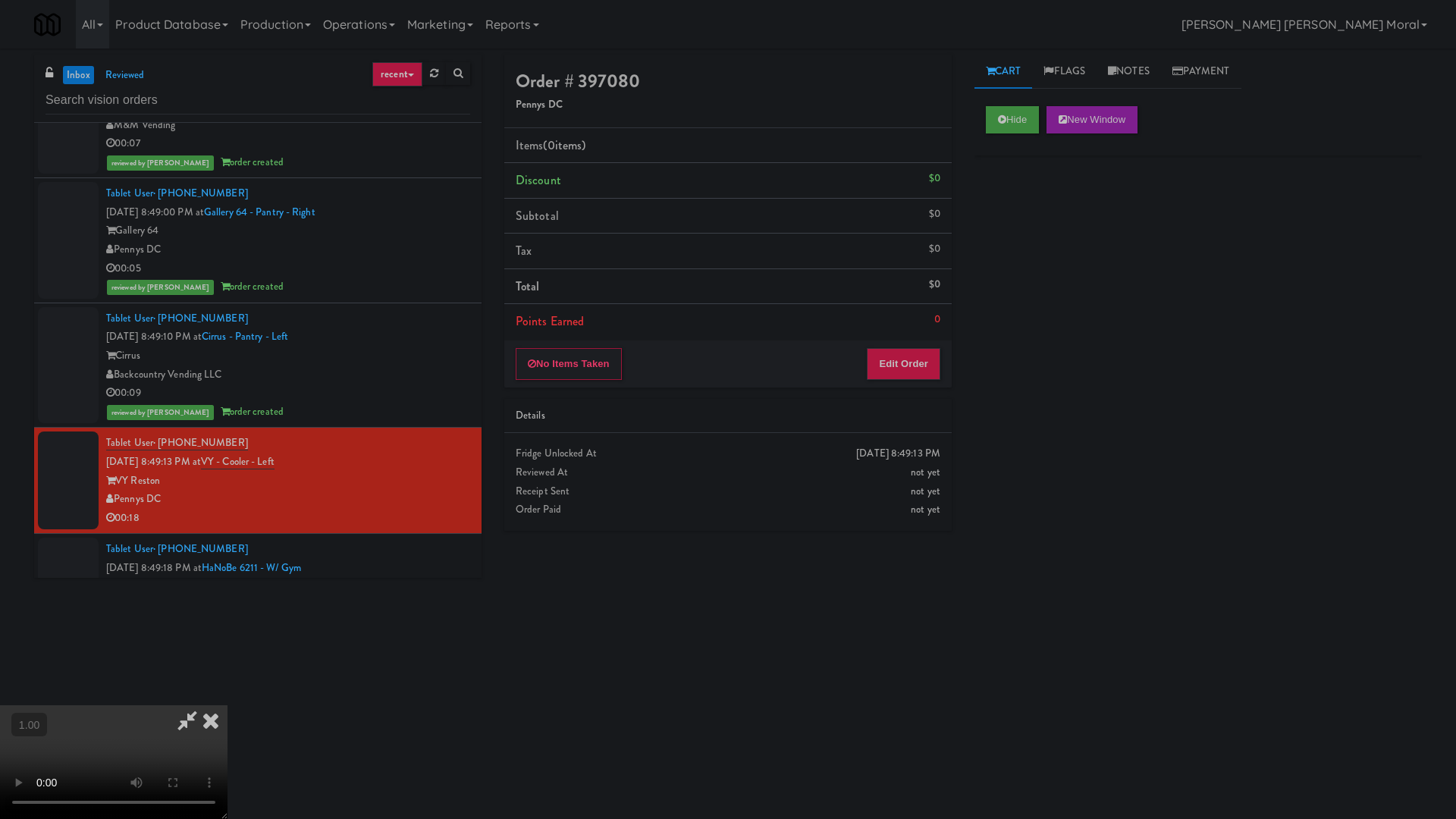
click at [227, 706] on video at bounding box center [113, 762] width 227 height 114
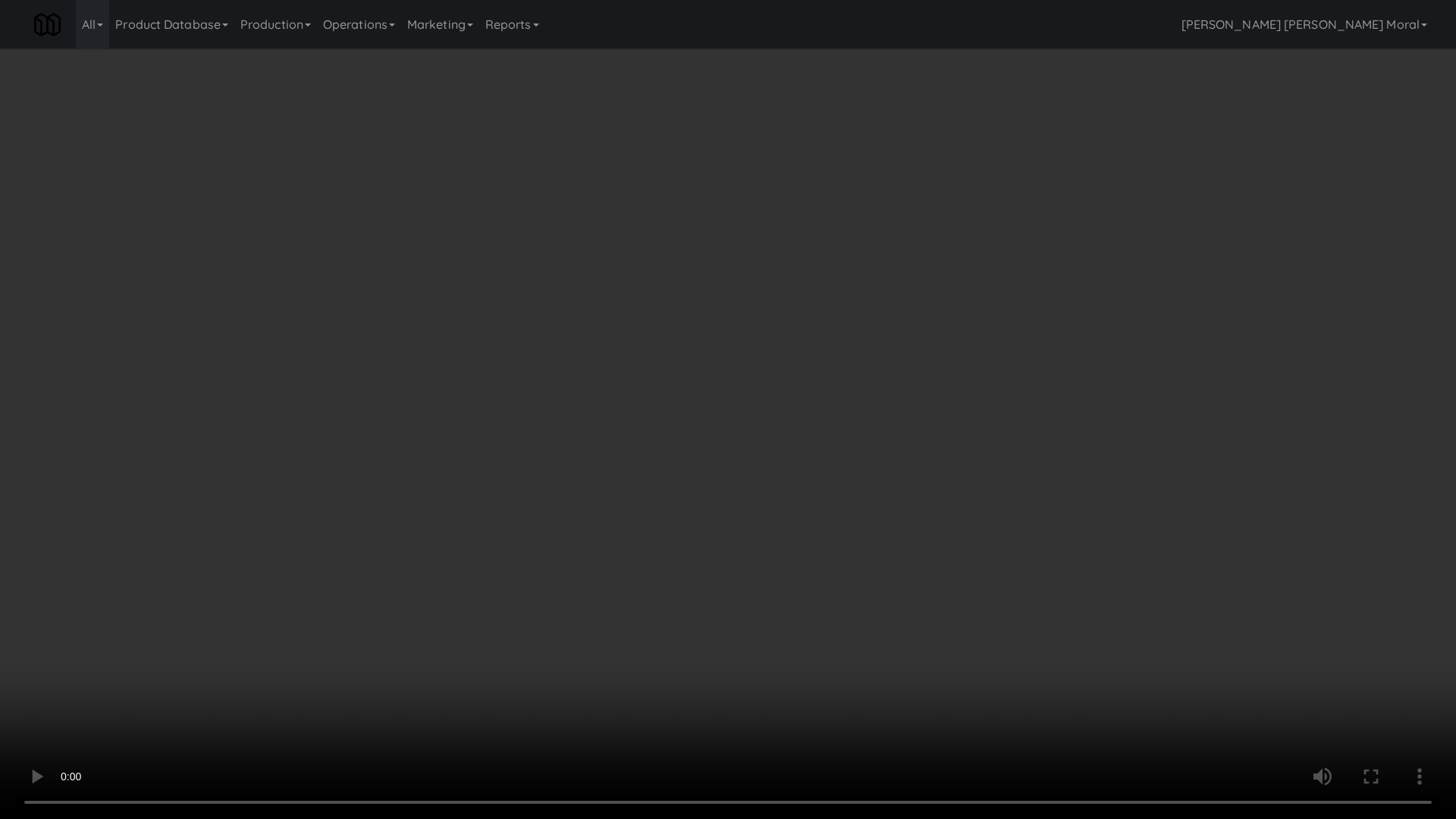
click at [791, 398] on video at bounding box center [728, 409] width 1456 height 819
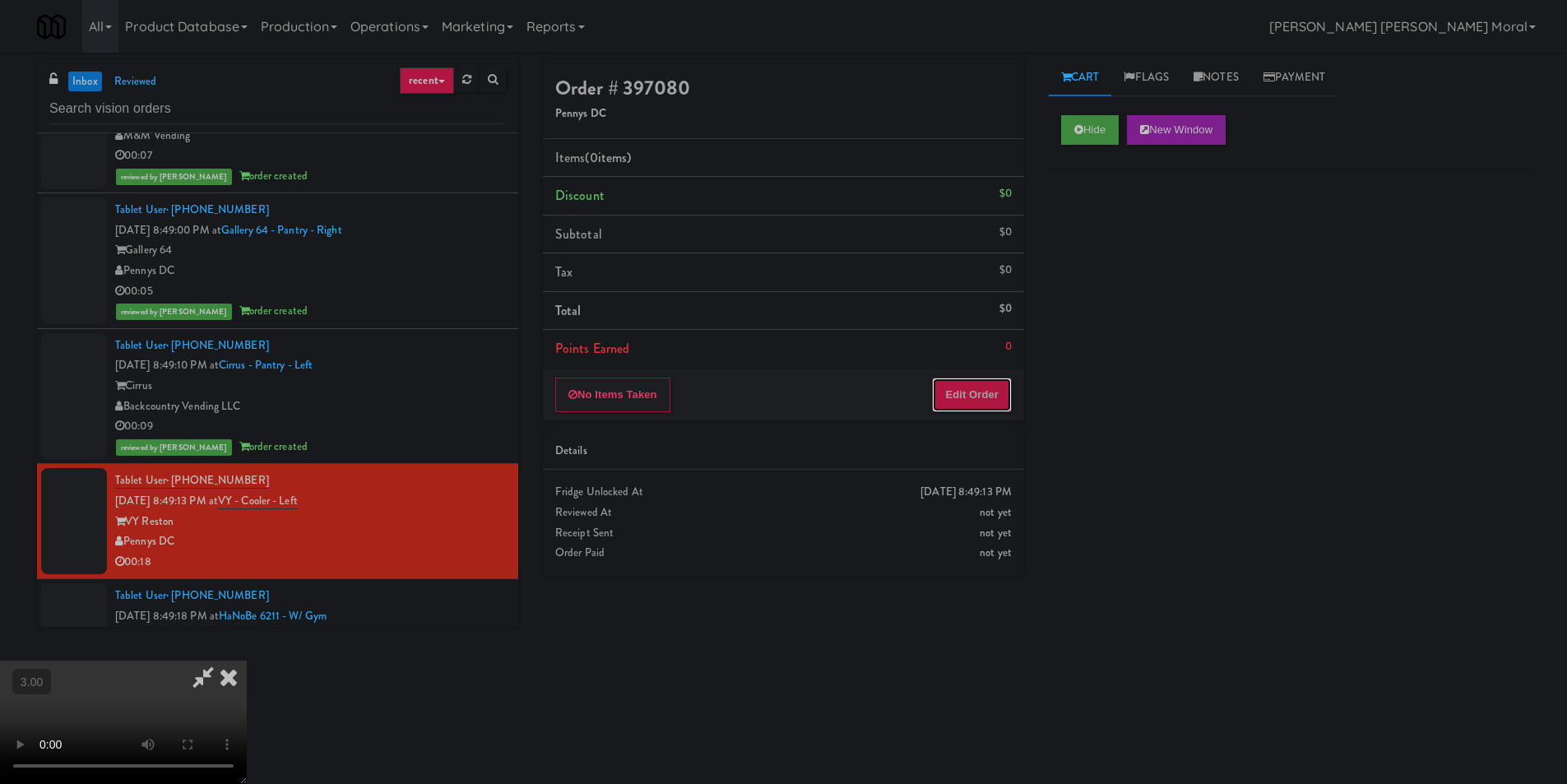
click at [975, 397] on button "Edit Order" at bounding box center [972, 394] width 80 height 35
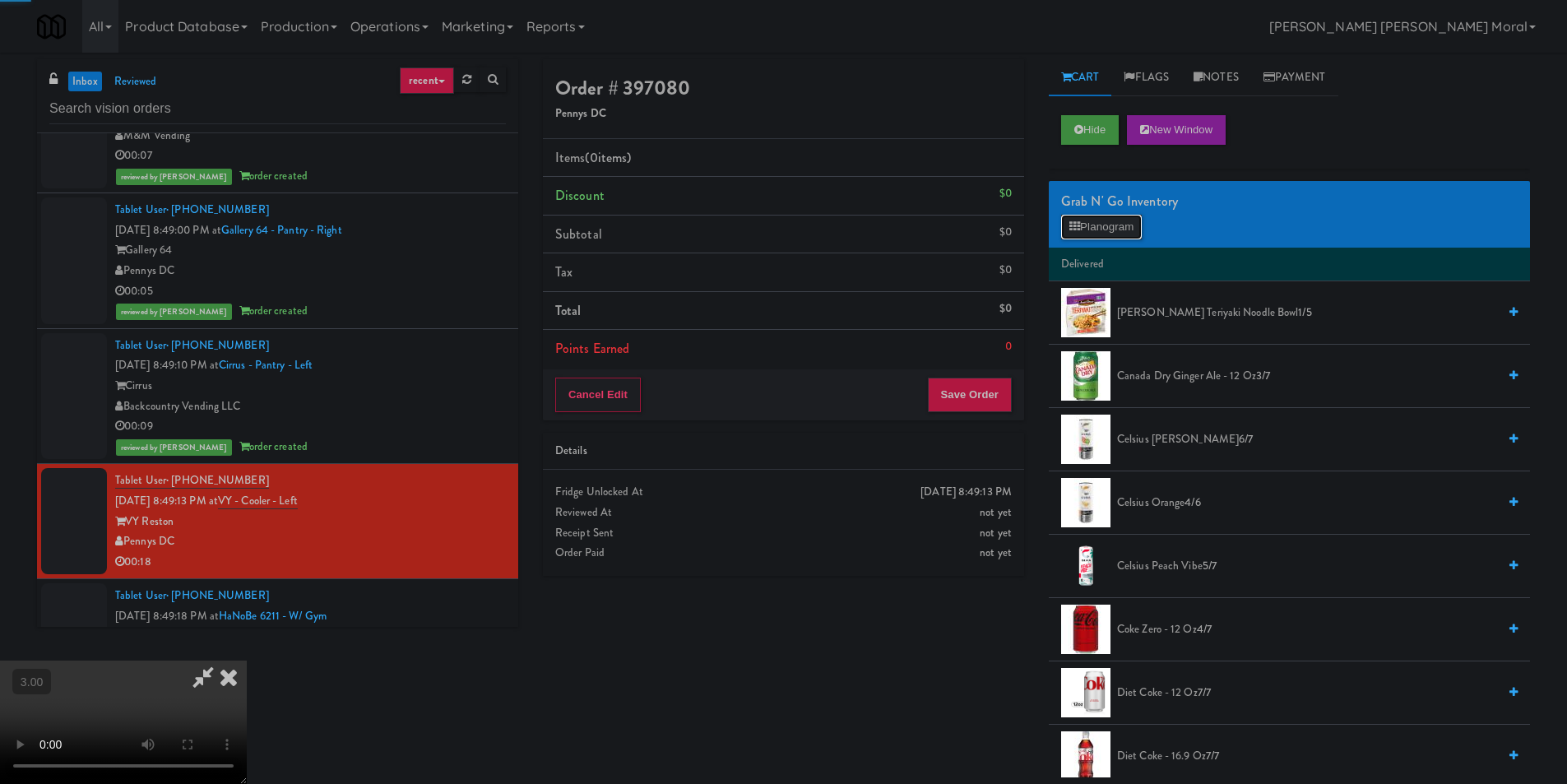
click at [1117, 217] on button "Planogram" at bounding box center [1101, 227] width 80 height 25
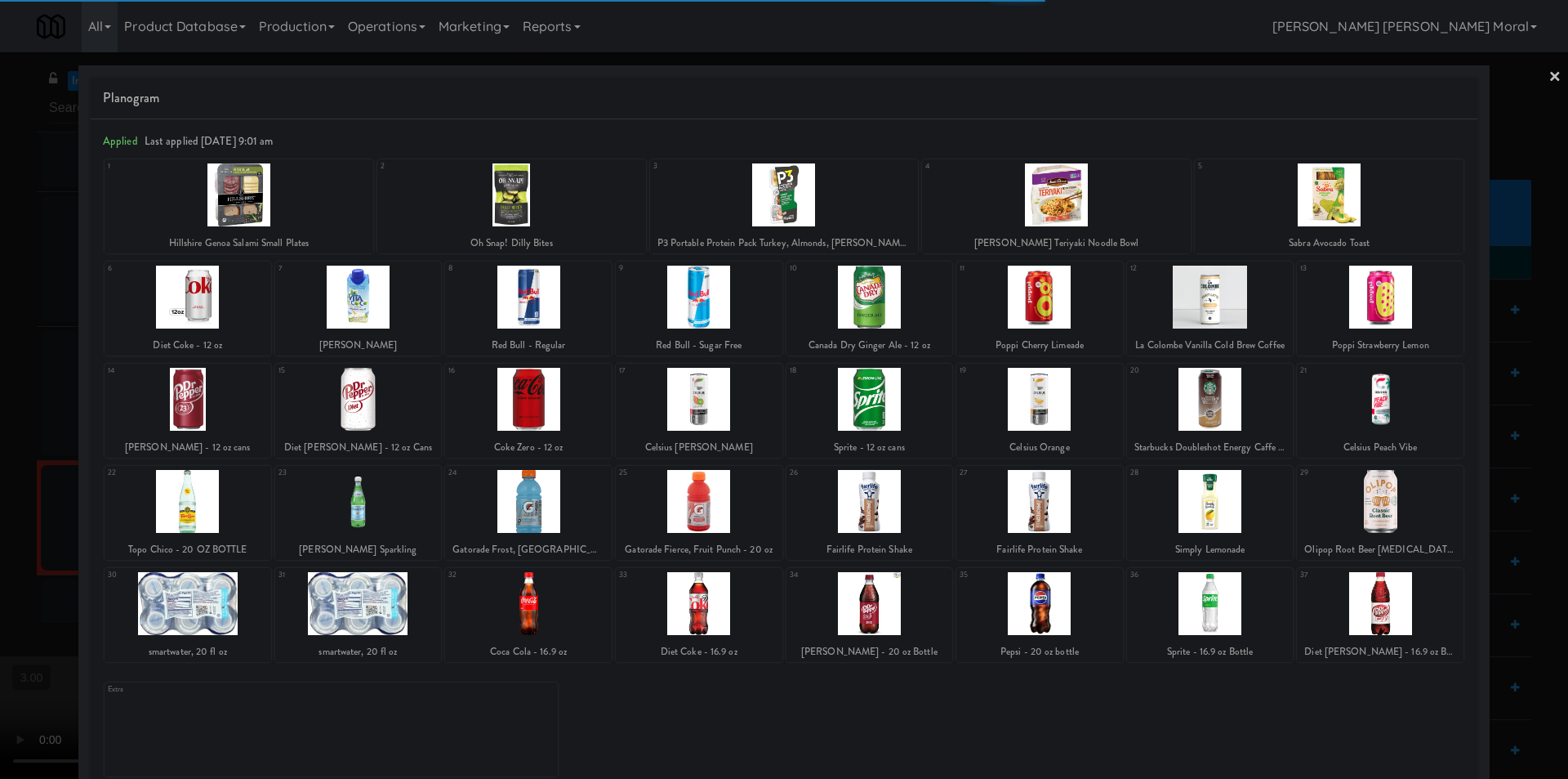
click at [880, 296] on div at bounding box center [869, 297] width 166 height 63
drag, startPoint x: 1367, startPoint y: 316, endPoint x: 1381, endPoint y: 327, distance: 17.8
click at [1369, 316] on div at bounding box center [1379, 297] width 166 height 63
click at [1404, 502] on div at bounding box center [1379, 502] width 166 height 63
click at [1548, 75] on link "×" at bounding box center [1554, 78] width 13 height 51
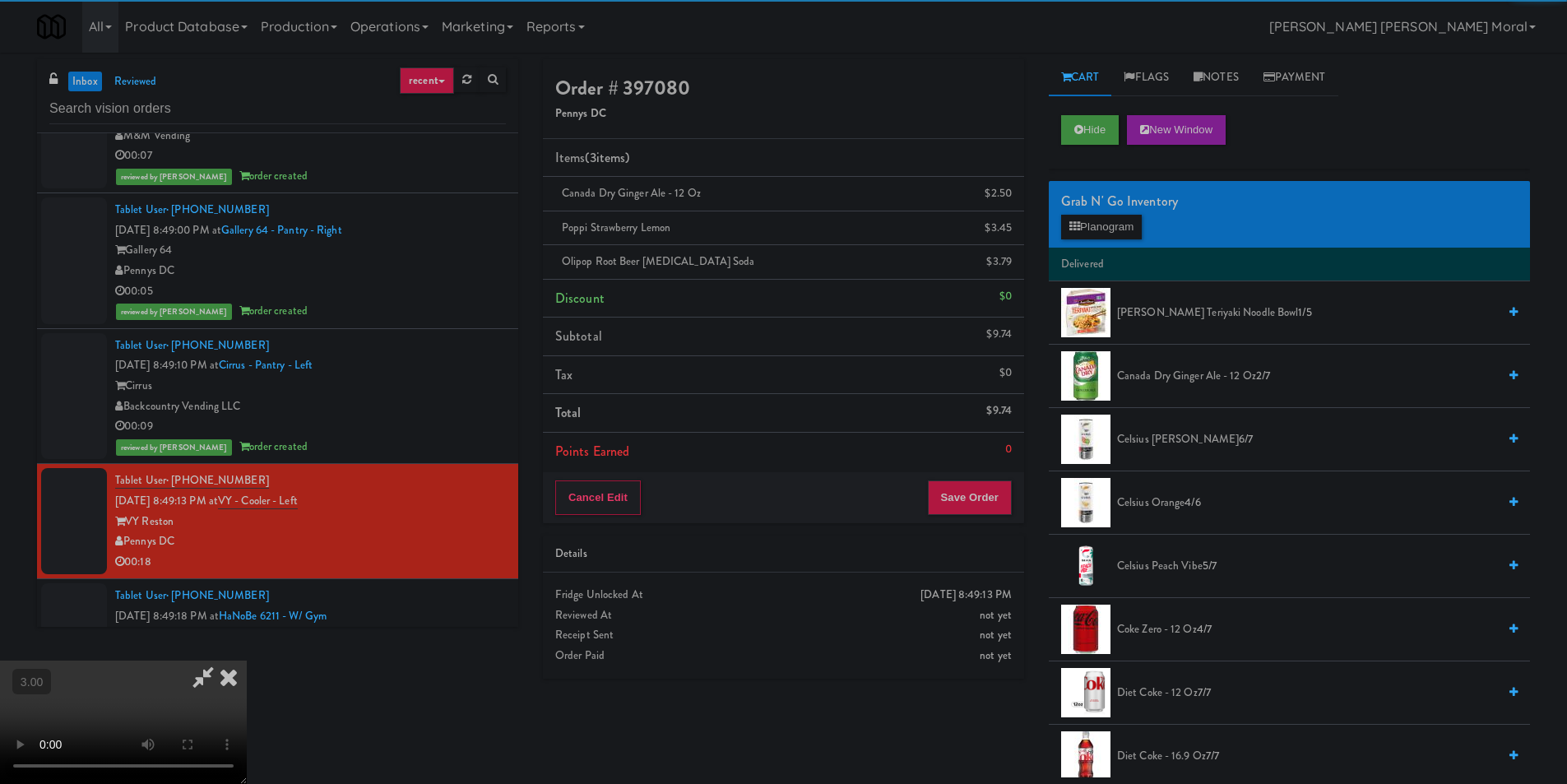
click at [222, 660] on icon at bounding box center [203, 676] width 38 height 33
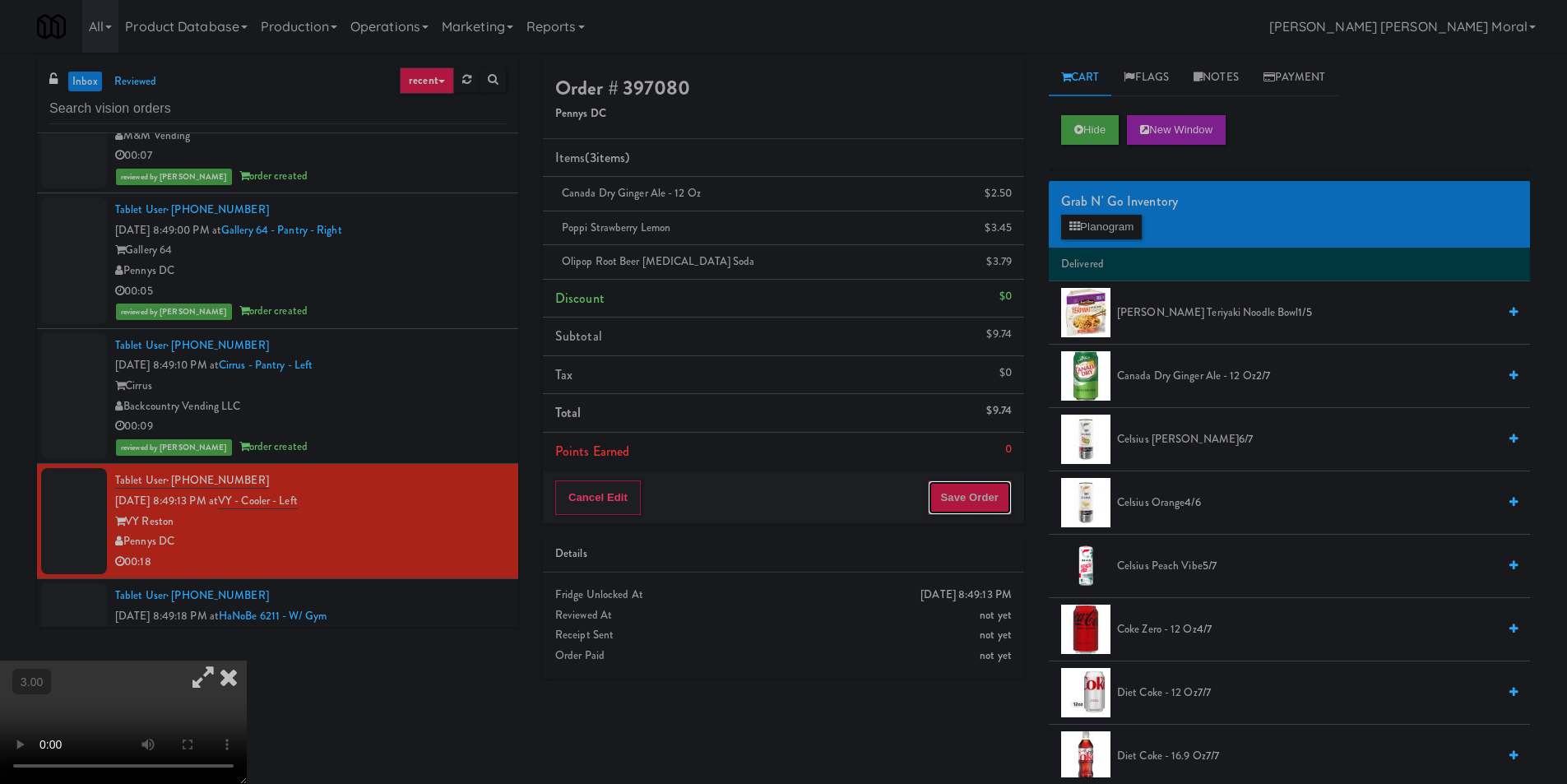
click at [956, 507] on button "Save Order" at bounding box center [970, 497] width 84 height 35
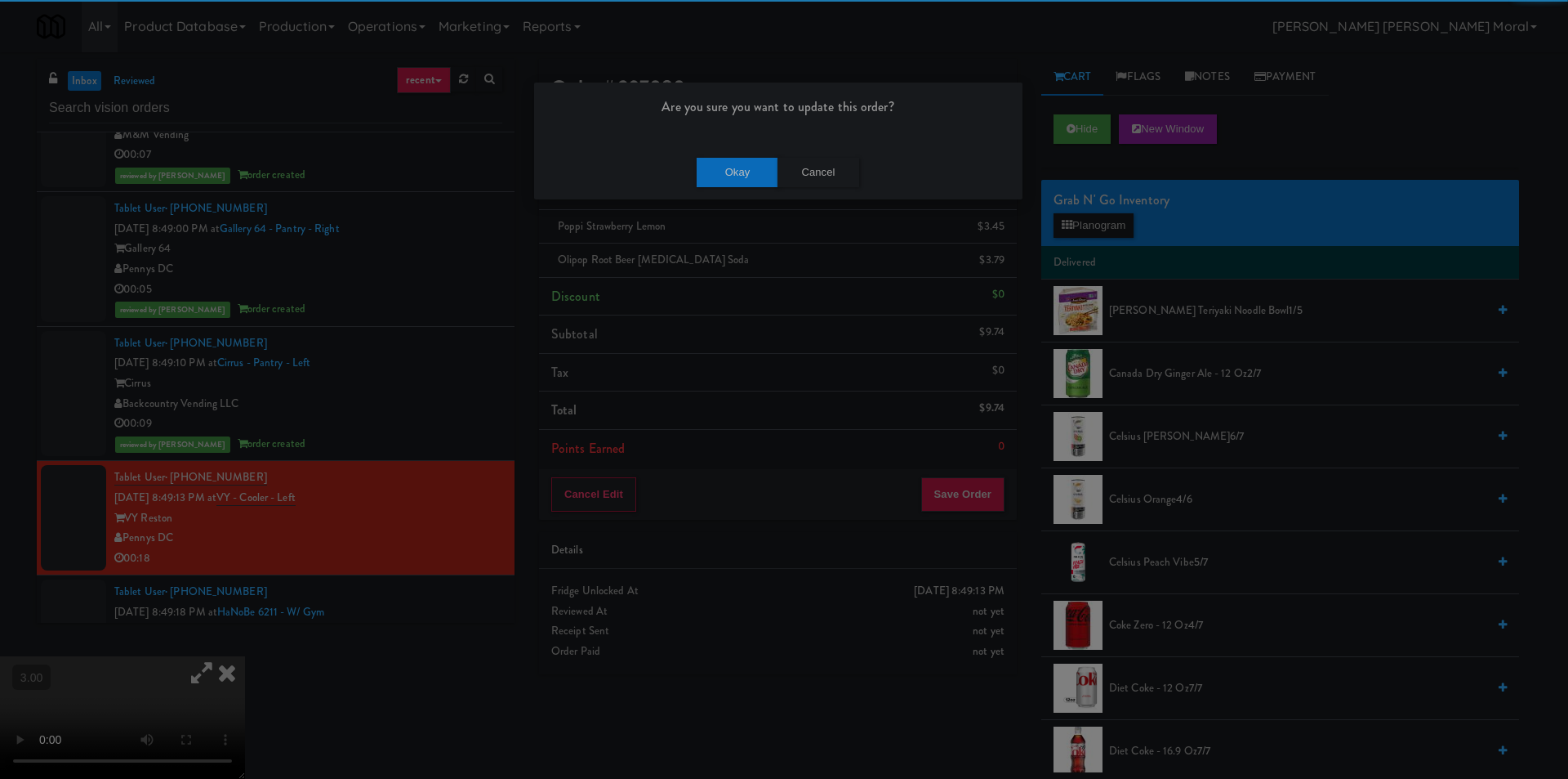
click at [746, 193] on div "Okay Cancel" at bounding box center [778, 172] width 489 height 55
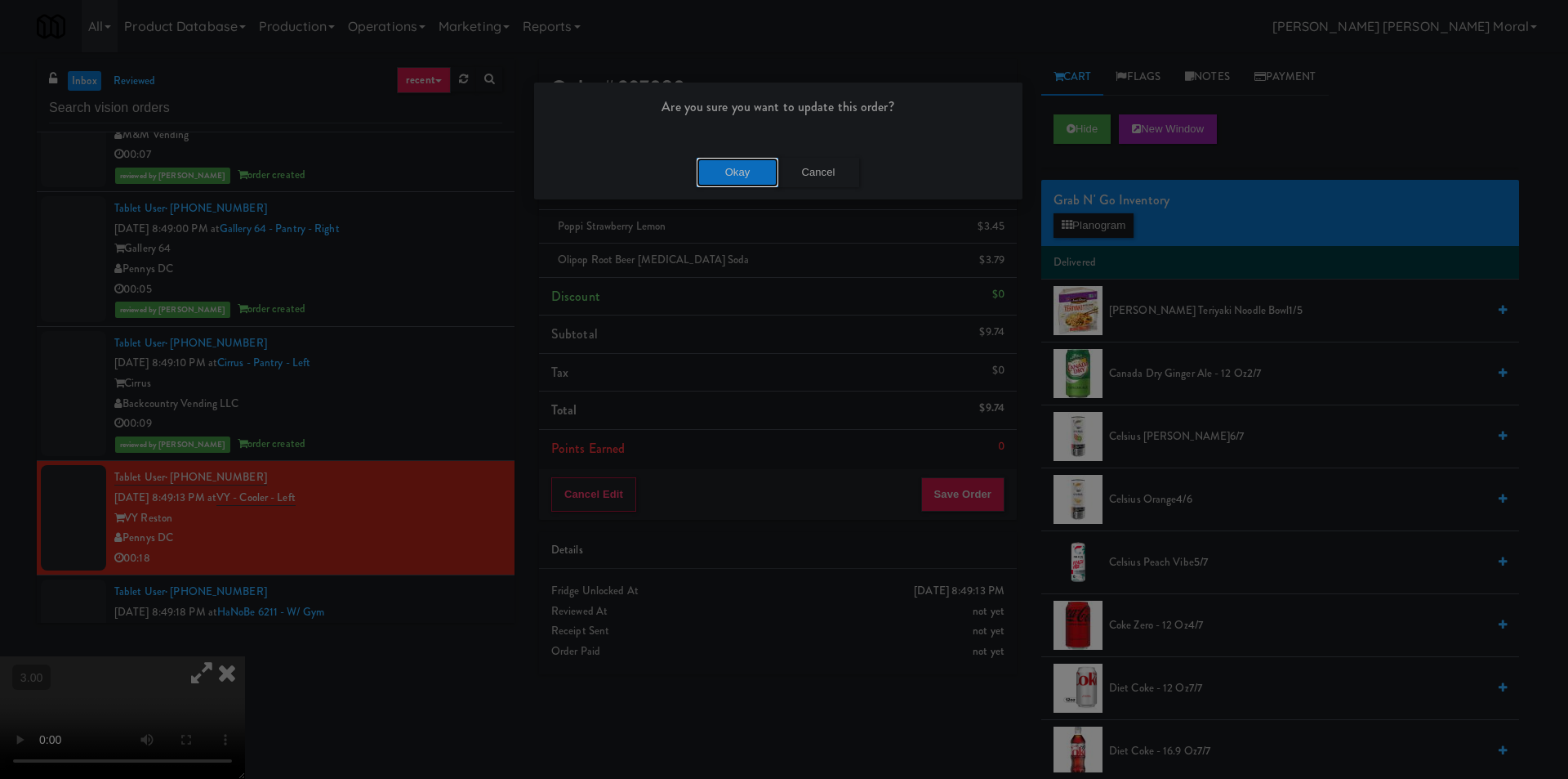
click at [751, 176] on button "Okay" at bounding box center [737, 172] width 82 height 30
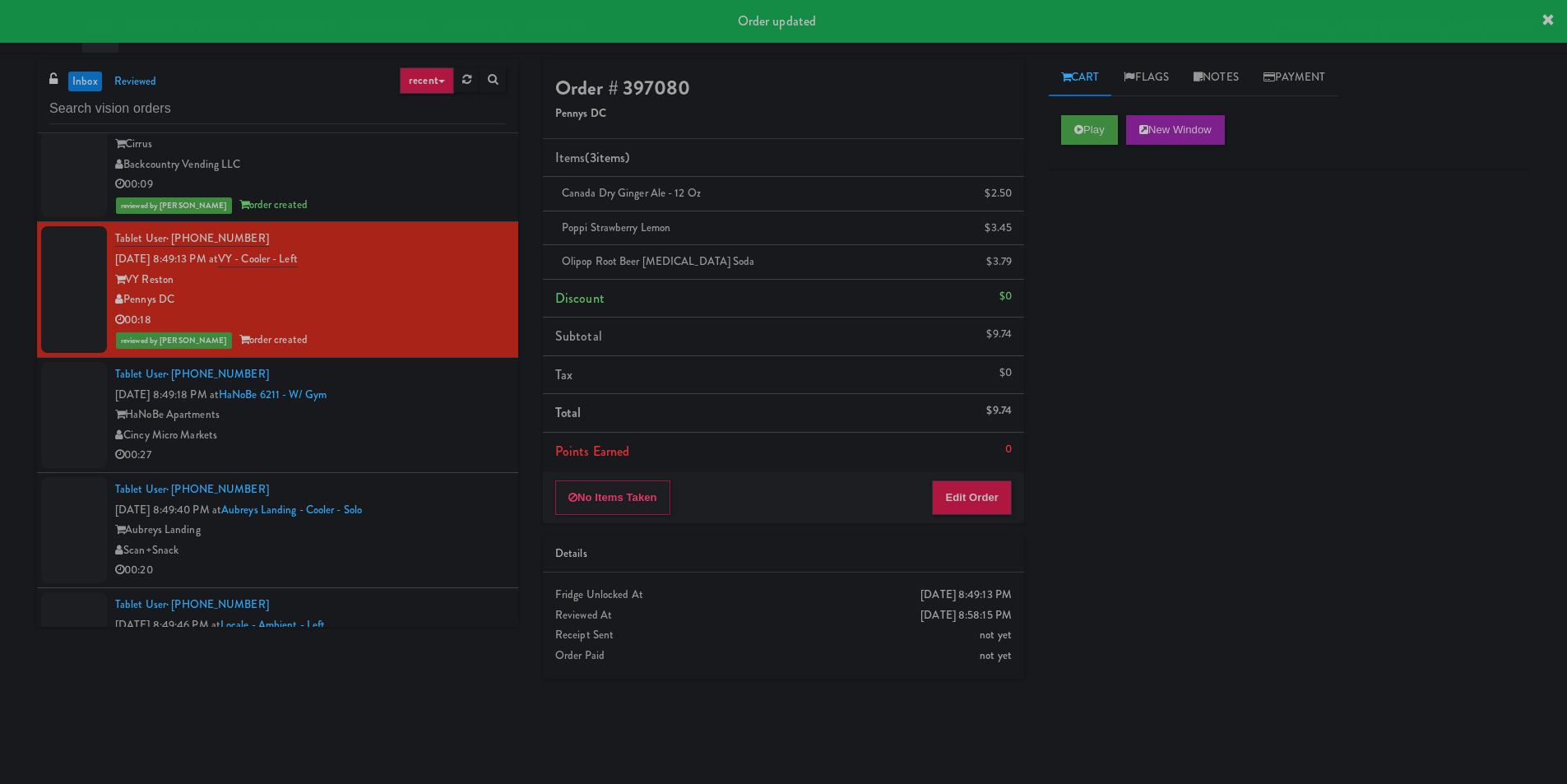
scroll to position [1974, 0]
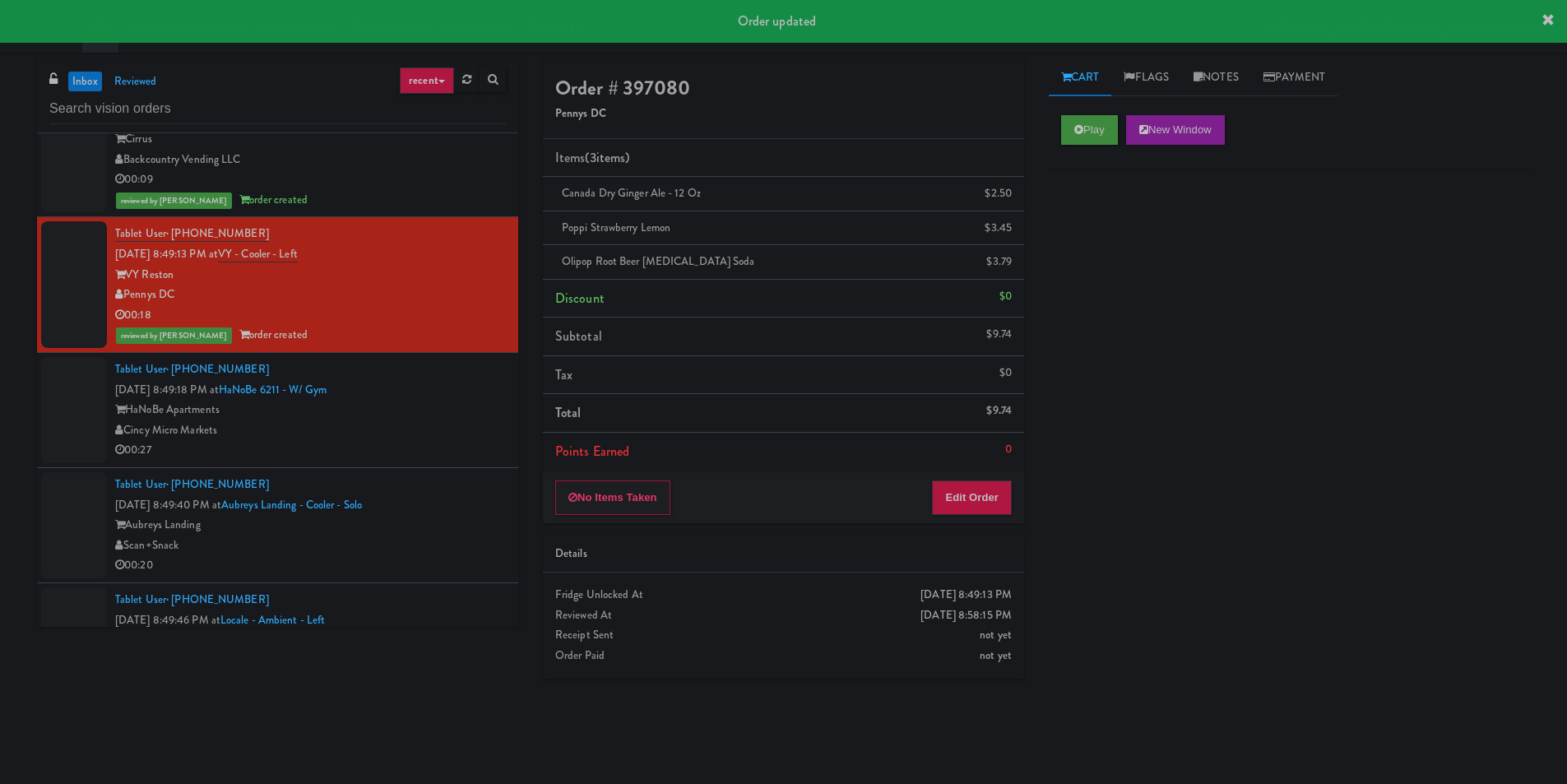
click at [460, 433] on div "Cincy Micro Markets" at bounding box center [310, 430] width 391 height 21
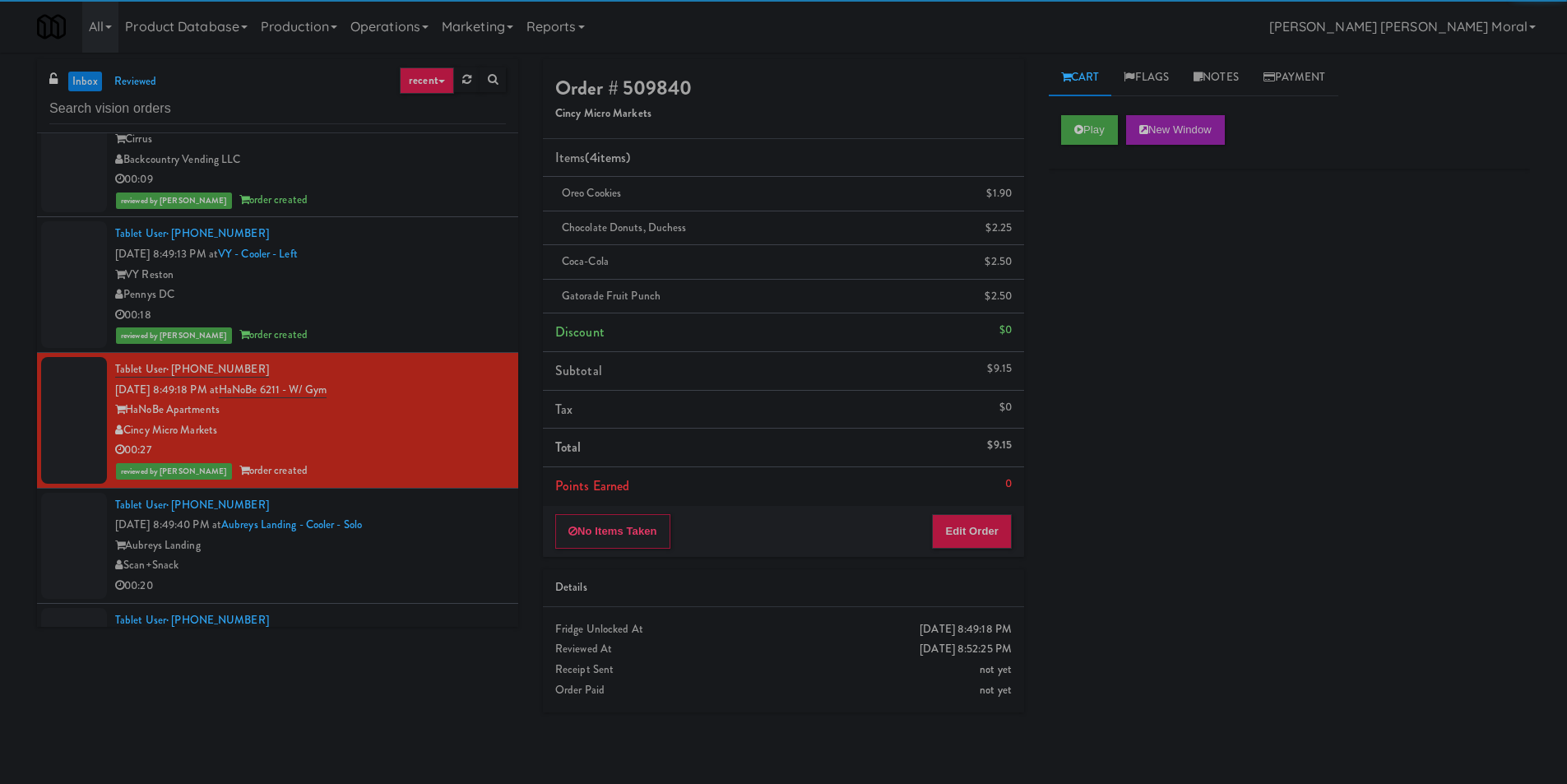
click at [461, 299] on div "Pennys DC" at bounding box center [310, 294] width 391 height 21
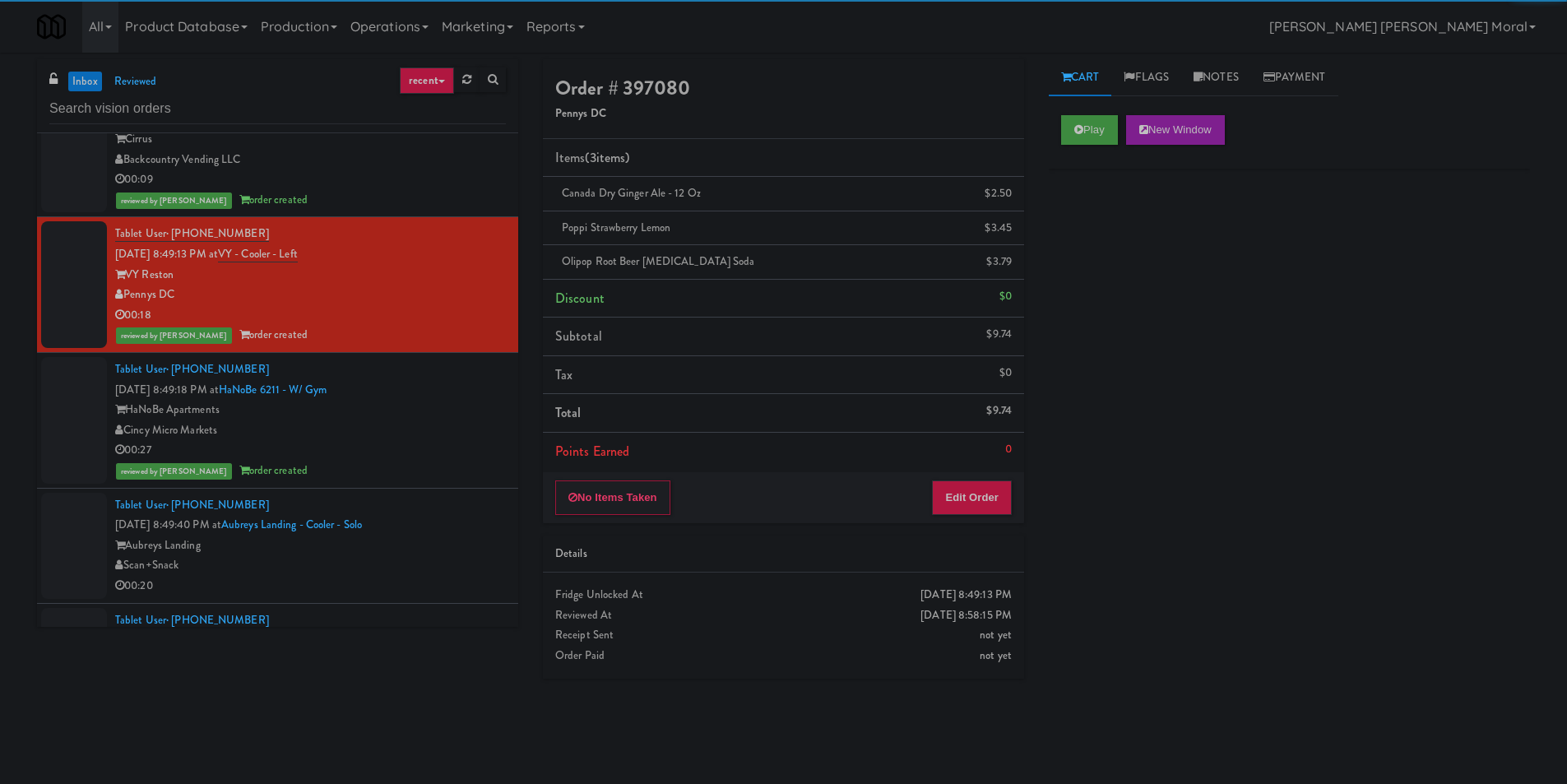
click at [468, 427] on div "Cincy Micro Markets" at bounding box center [310, 430] width 391 height 21
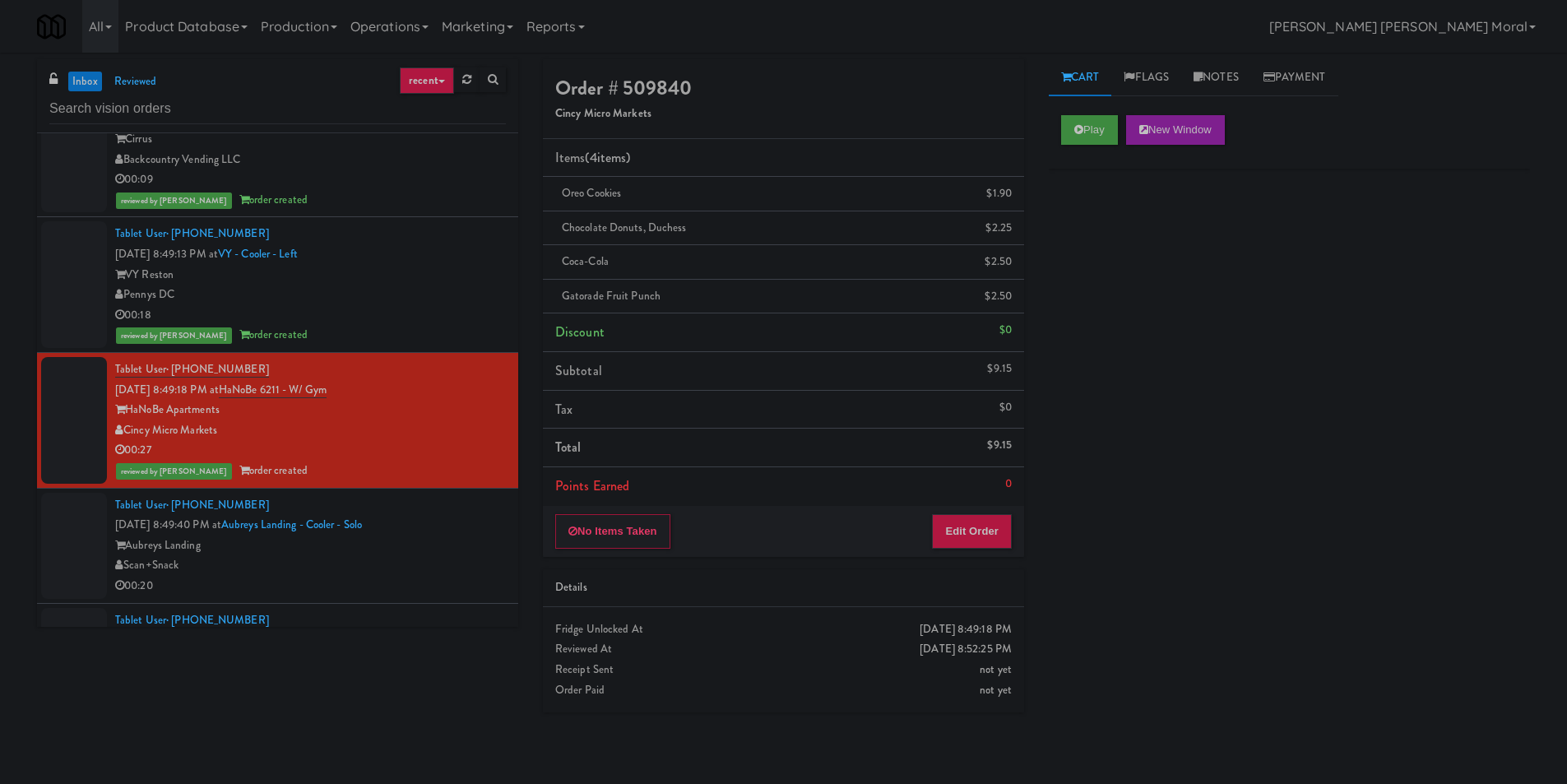
click at [472, 546] on div "Aubreys Landing" at bounding box center [310, 545] width 391 height 21
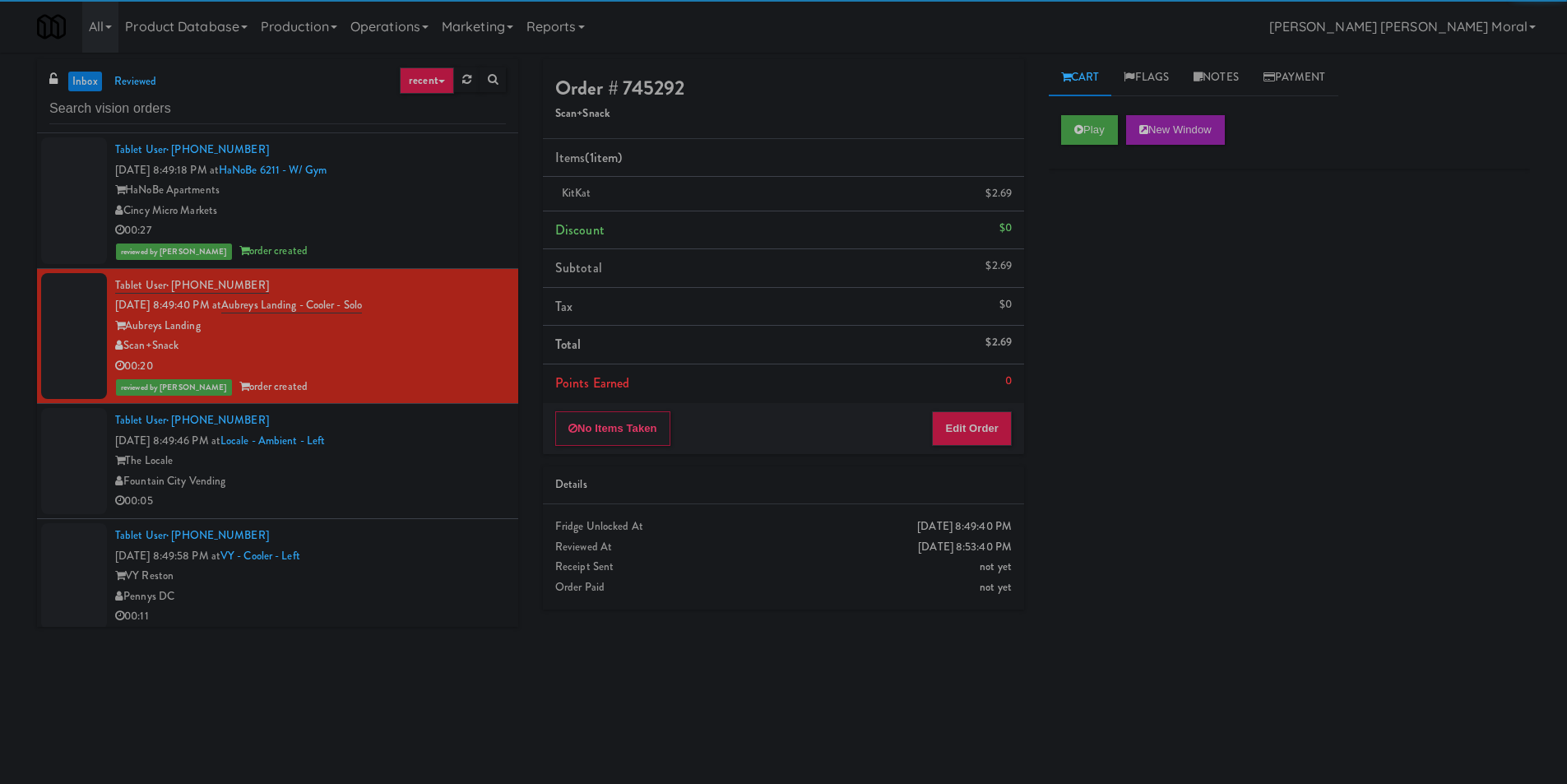
scroll to position [2220, 0]
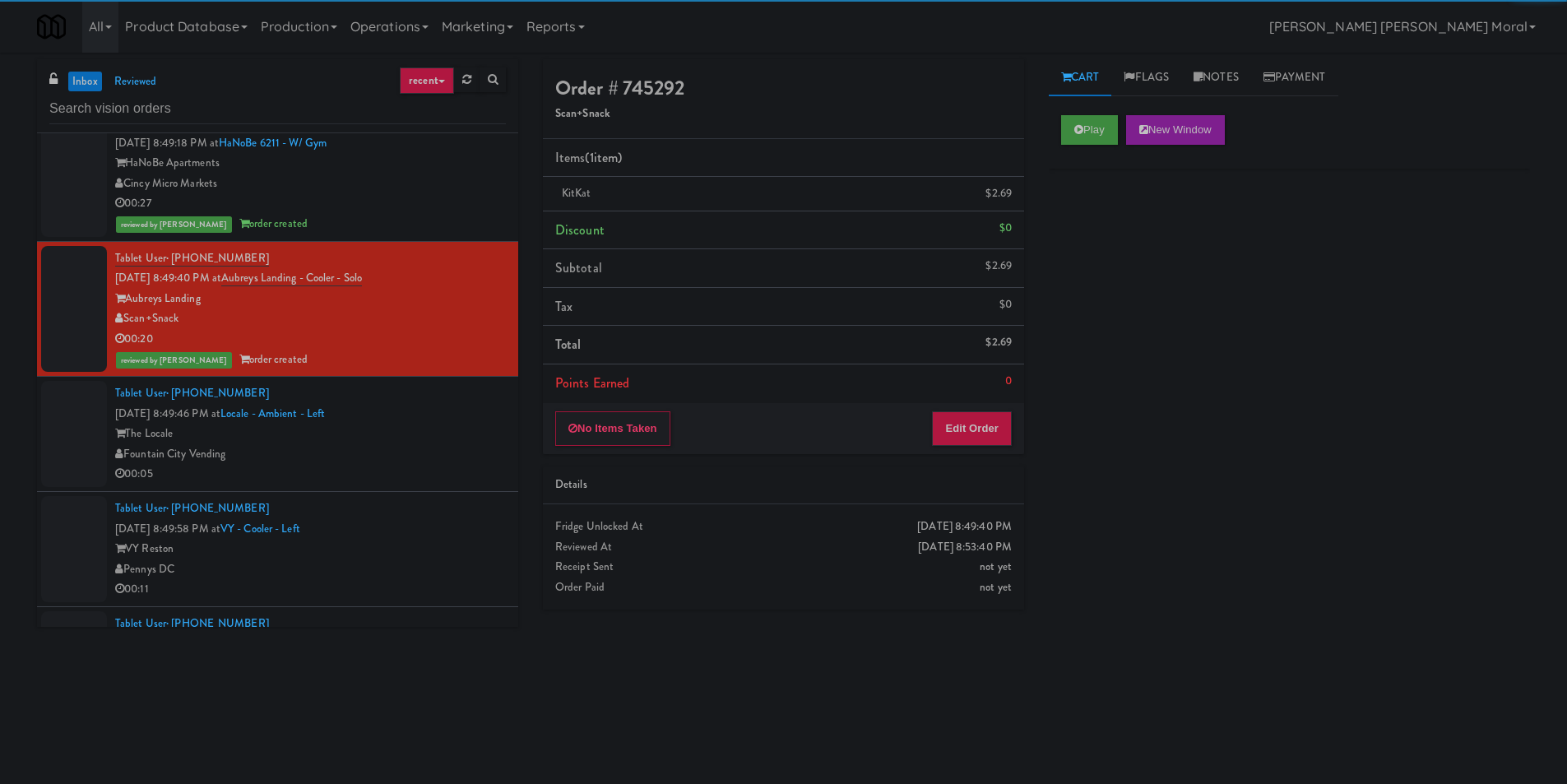
click at [445, 475] on div "00:05" at bounding box center [310, 474] width 391 height 21
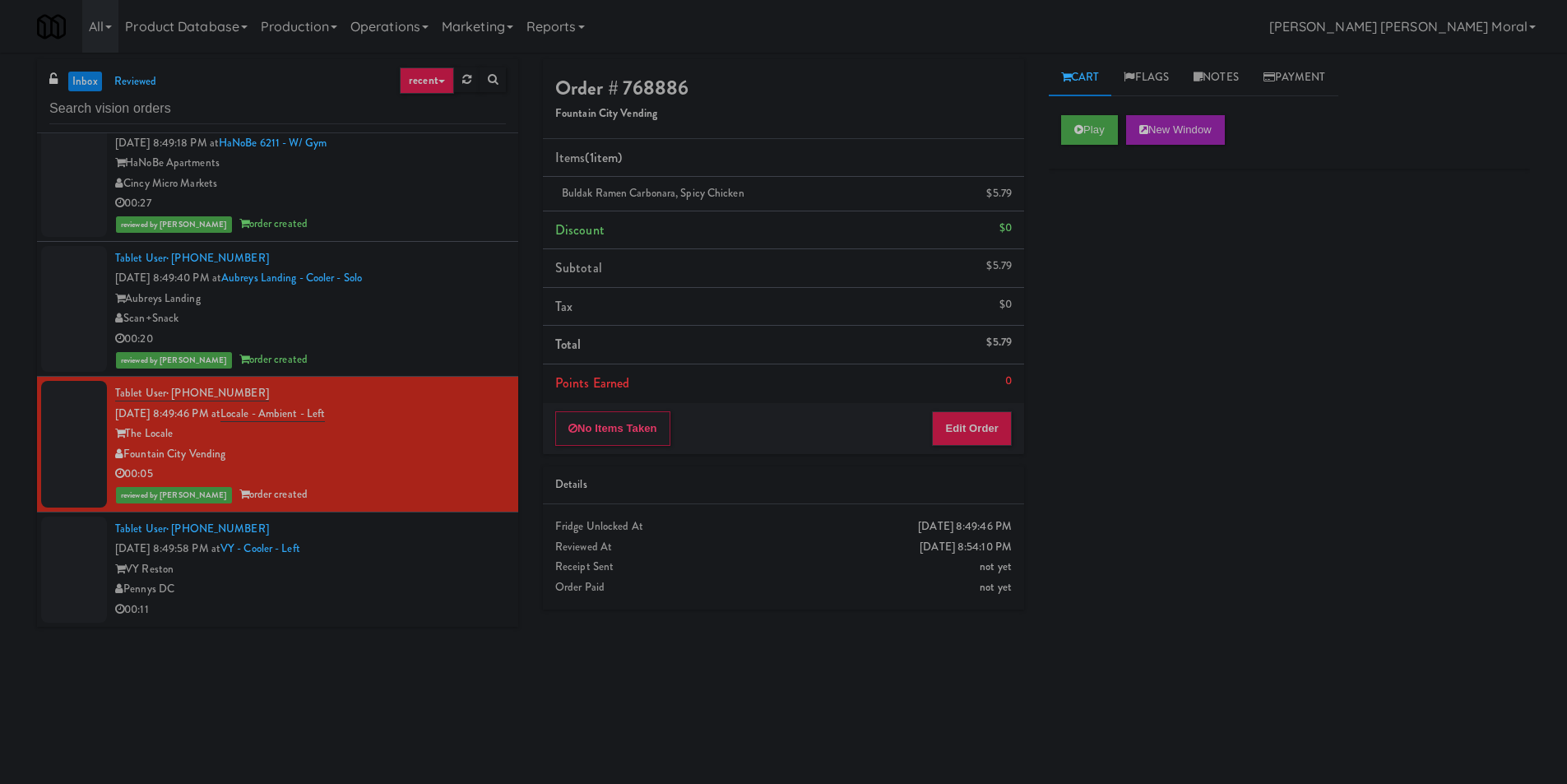
click at [0, 423] on div "inbox reviewed recent all unclear take inventory issue suspicious failed recent…" at bounding box center [784, 389] width 1567 height 660
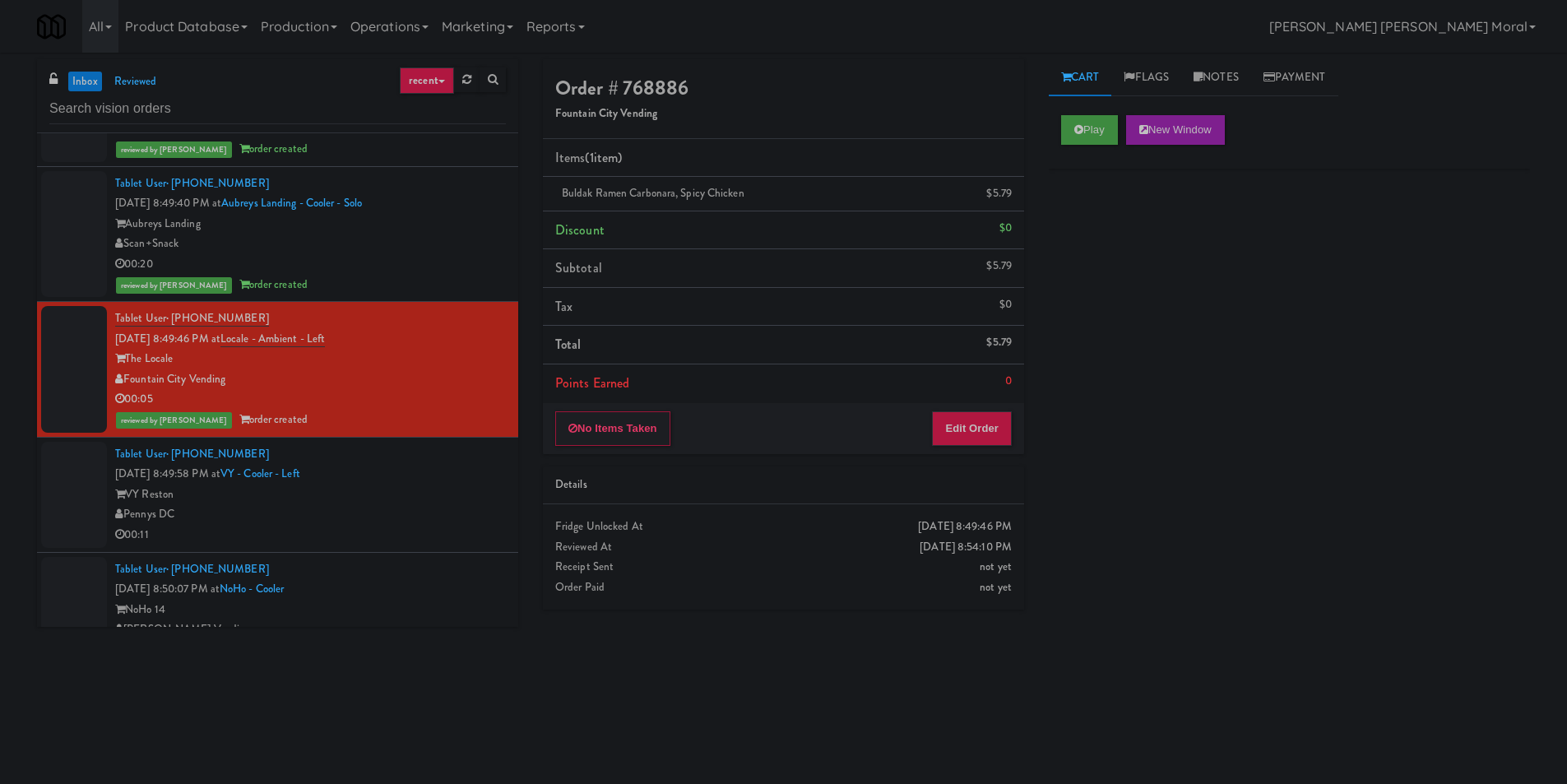
scroll to position [2385, 0]
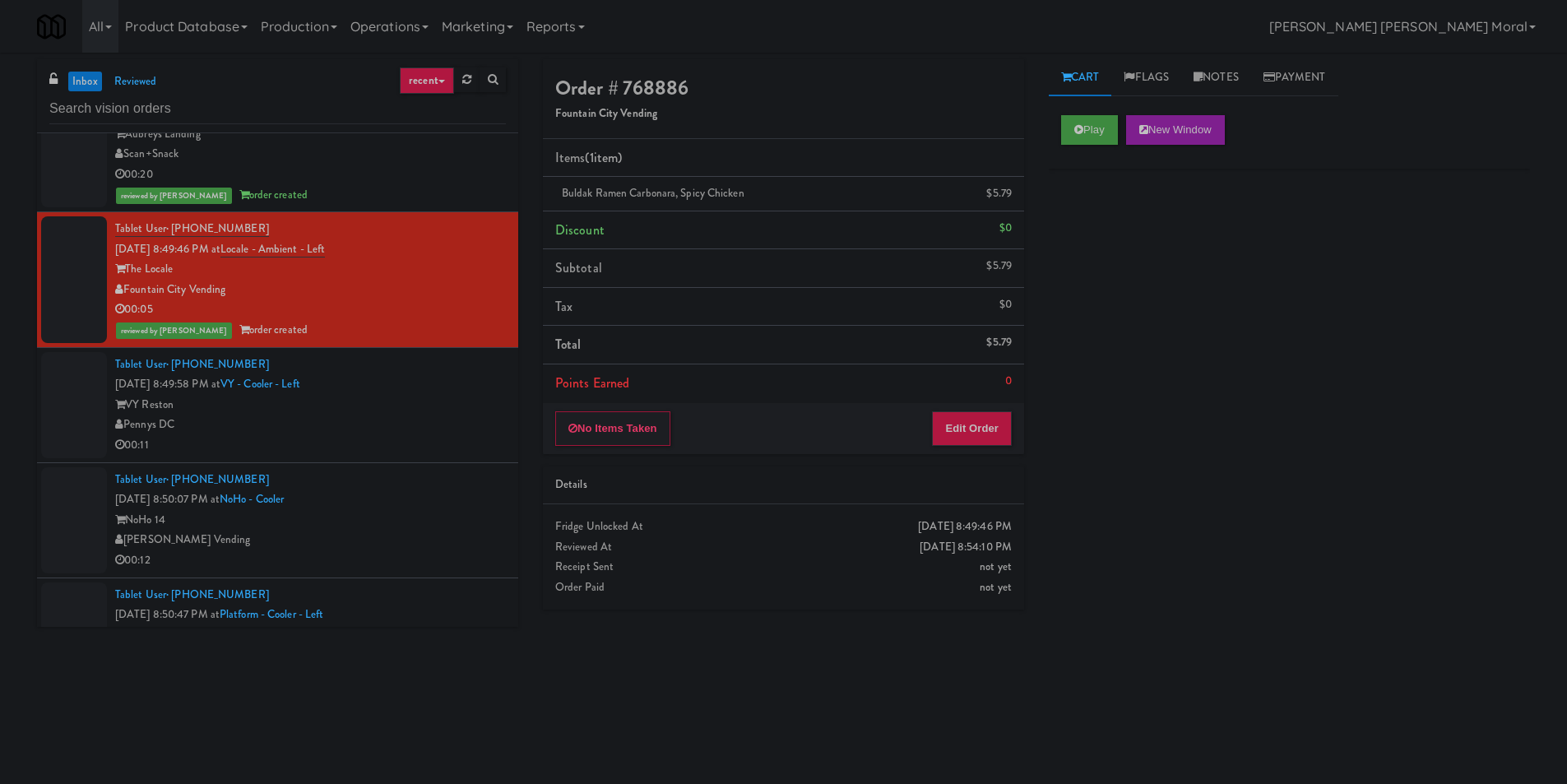
click at [433, 385] on div "Tablet User · (571) 279-5133 [DATE] 8:49:58 PM at VY - Cooler - Left VY Reston …" at bounding box center [310, 405] width 391 height 101
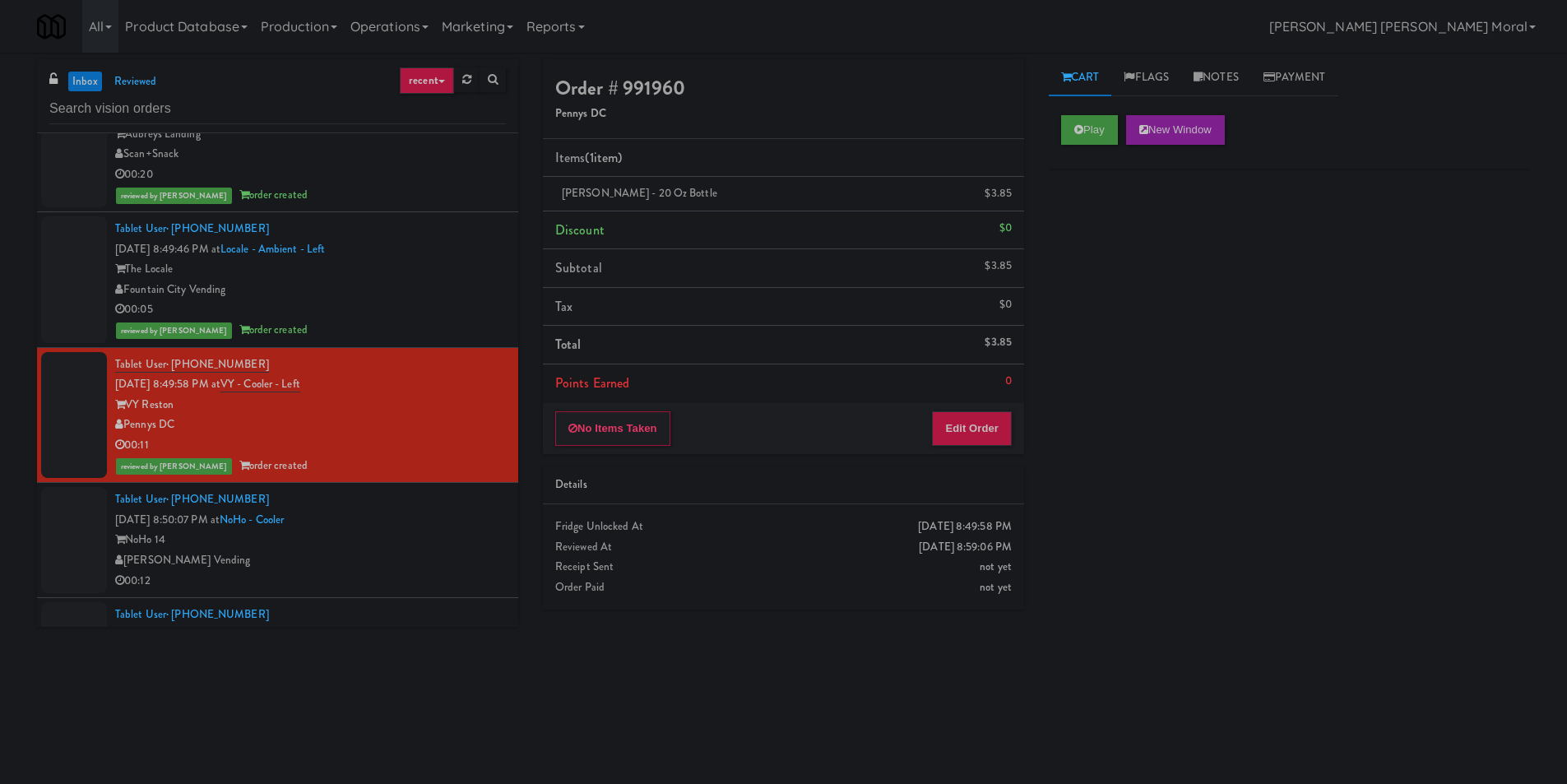
click at [261, 124] on div "inbox reviewed recent all unclear take inventory issue suspicious failed recent" at bounding box center [277, 96] width 481 height 74
click at [268, 110] on input "text" at bounding box center [277, 109] width 457 height 31
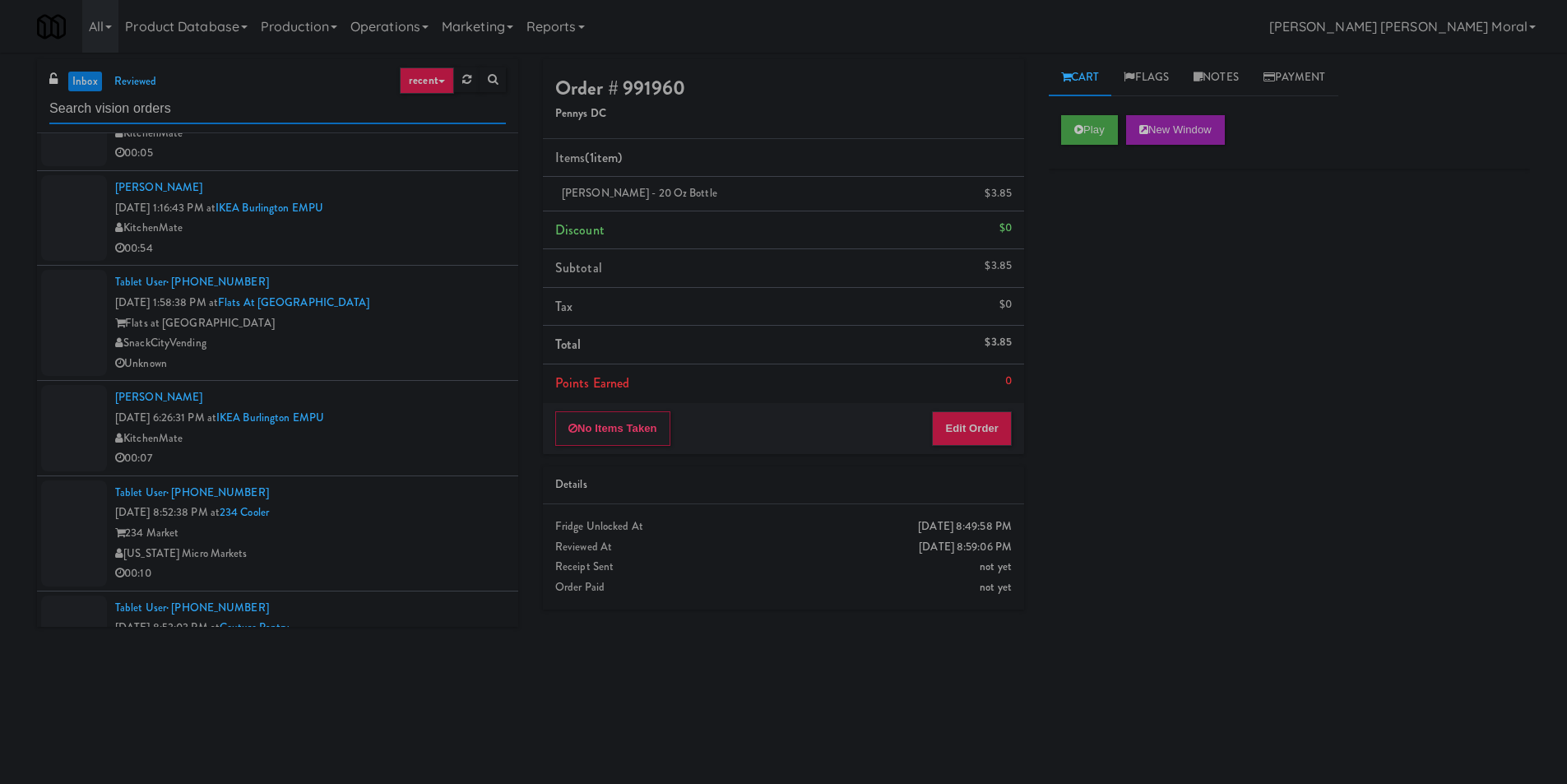
scroll to position [493, 0]
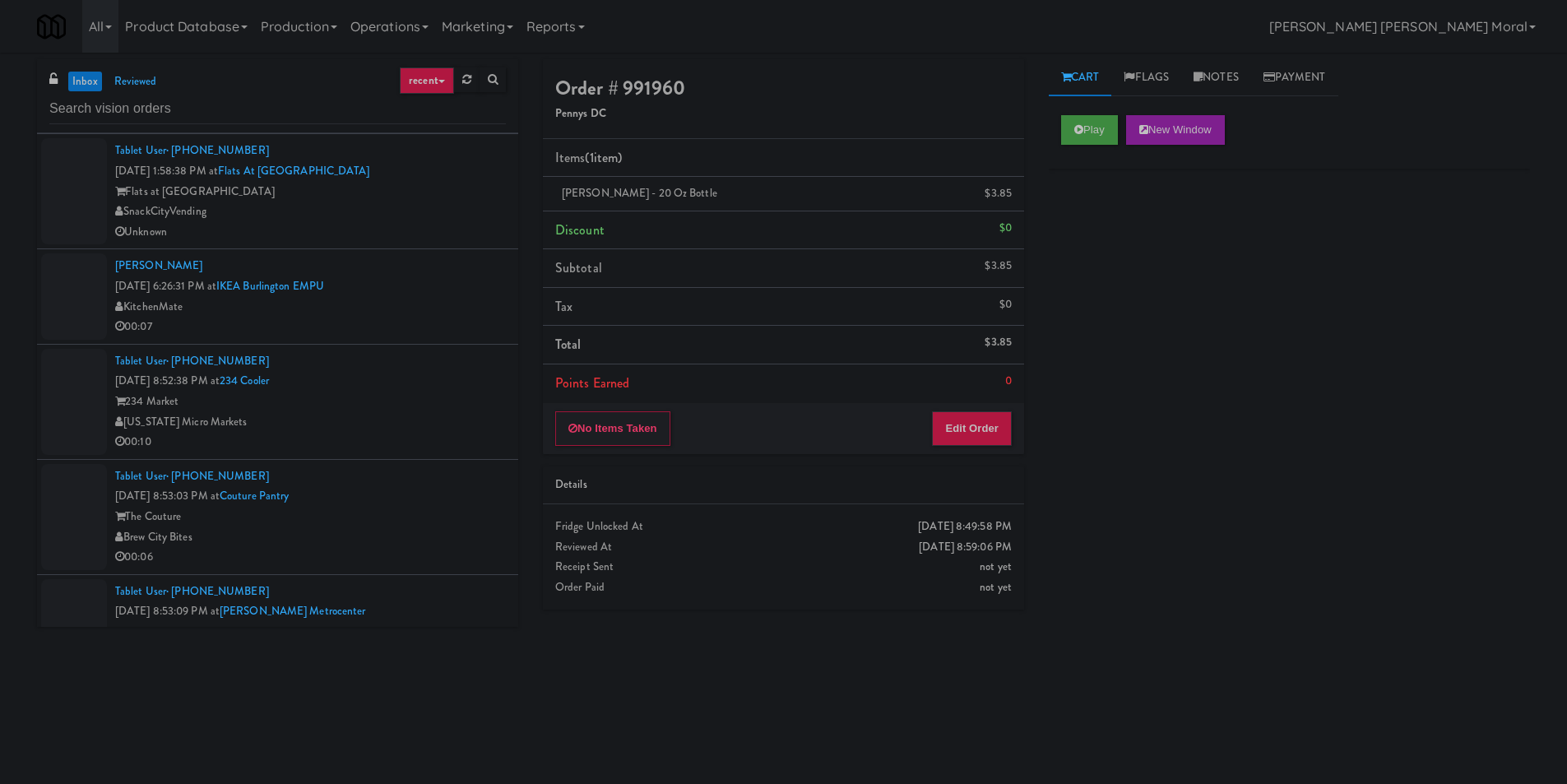
click at [435, 387] on div "Tablet User · (616) 843-5985 [DATE] 8:52:38 PM at 234 Cooler 234 Market [US_STA…" at bounding box center [310, 402] width 391 height 101
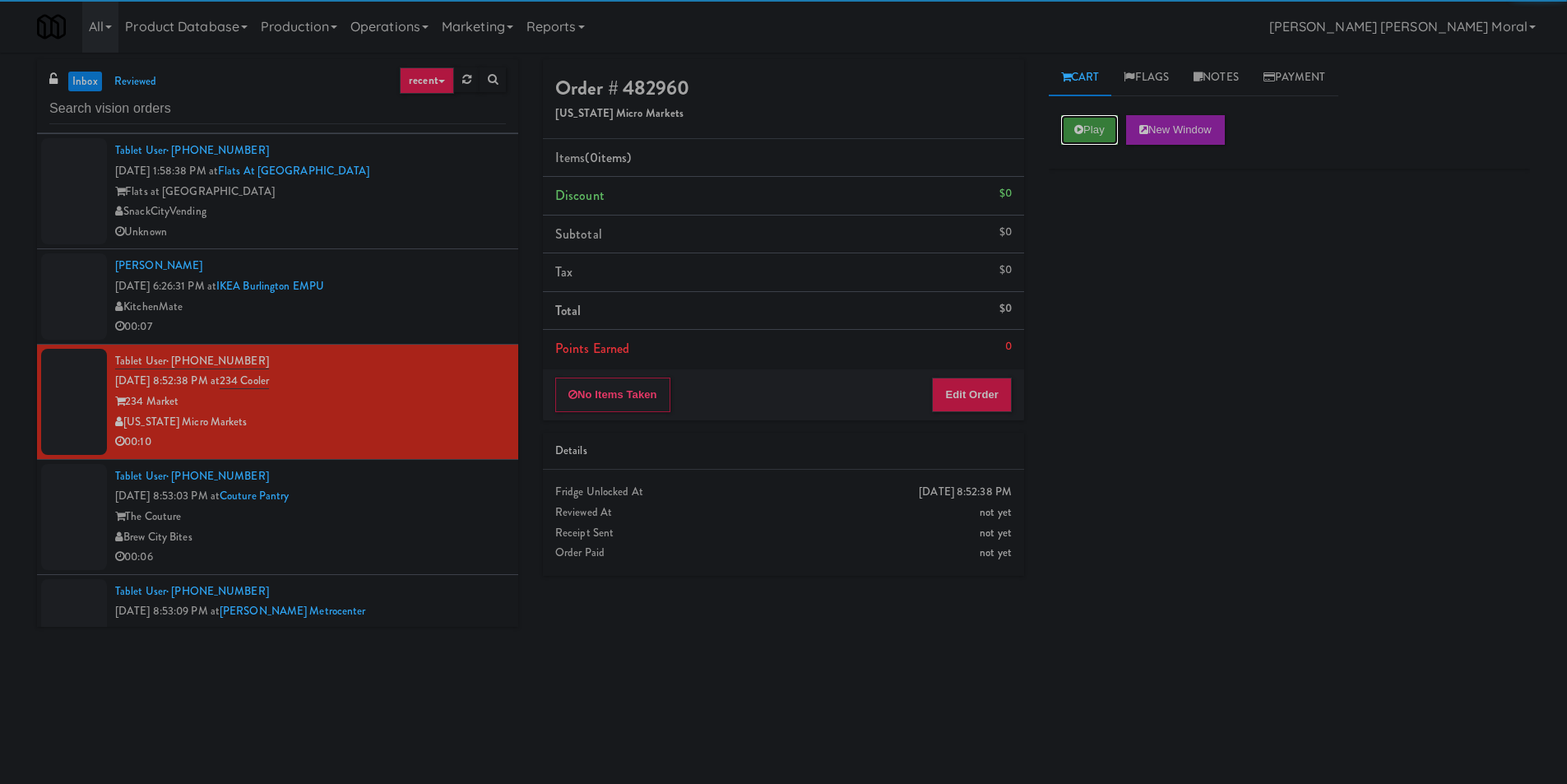
click at [1089, 127] on button "Play" at bounding box center [1090, 130] width 56 height 30
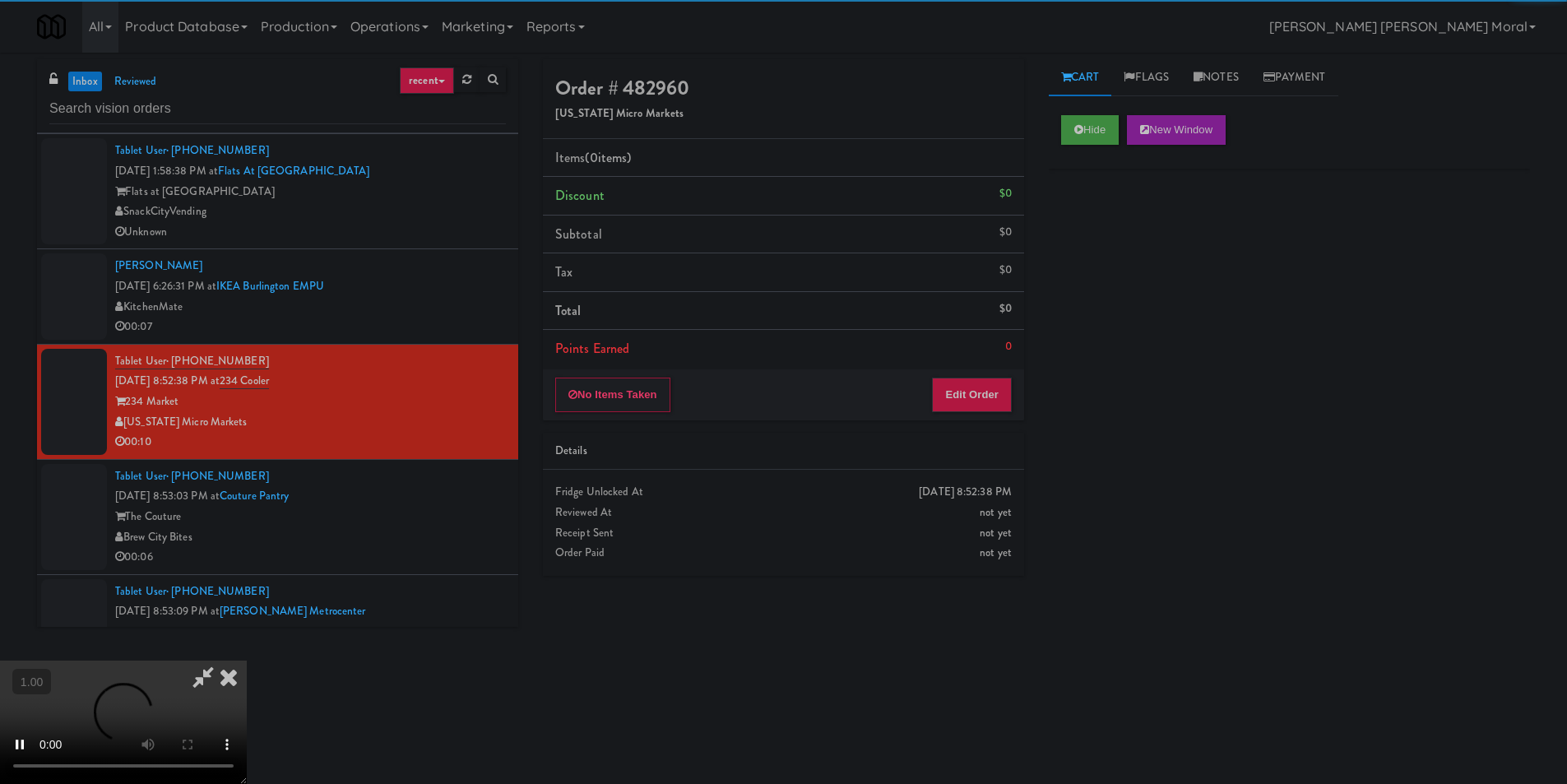
click at [1104, 243] on div "Hide New Window Primary Flag Clear Flag if unable to determine what was taken o…" at bounding box center [1290, 411] width 481 height 617
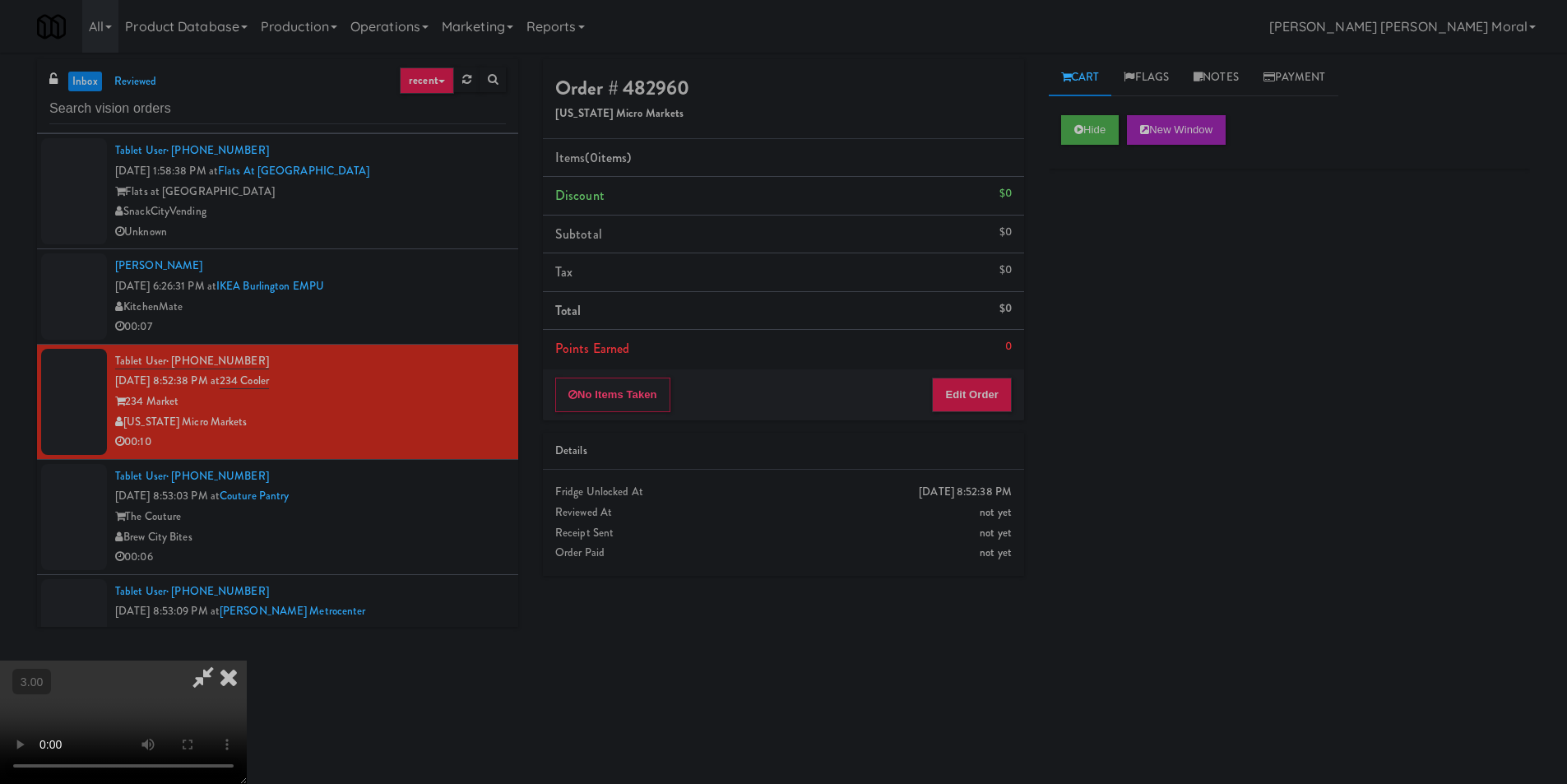
scroll to position [2, 0]
click at [247, 660] on video at bounding box center [123, 722] width 247 height 124
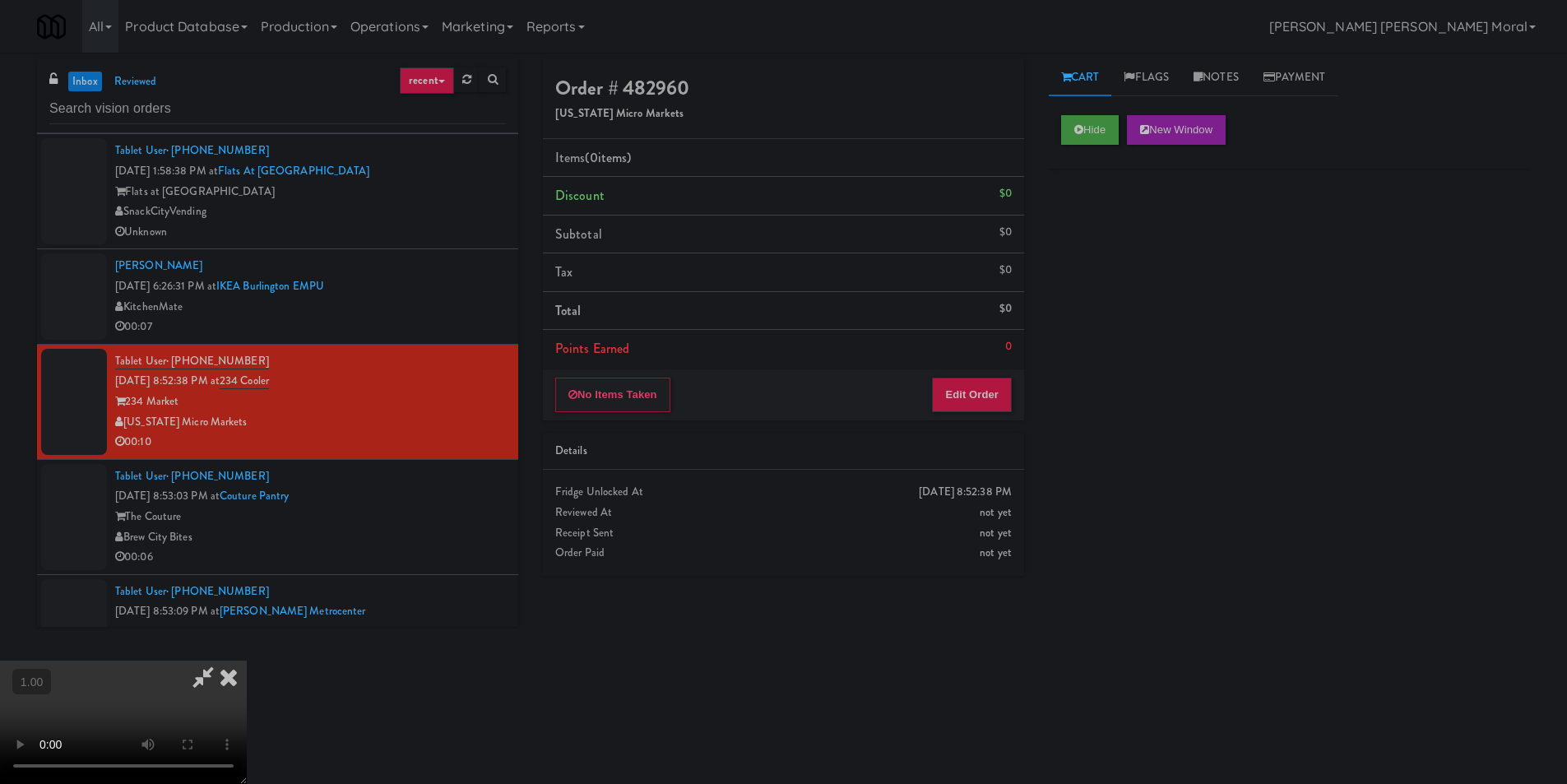
click at [247, 660] on video at bounding box center [123, 722] width 247 height 124
click at [980, 391] on button "Edit Order" at bounding box center [972, 394] width 80 height 35
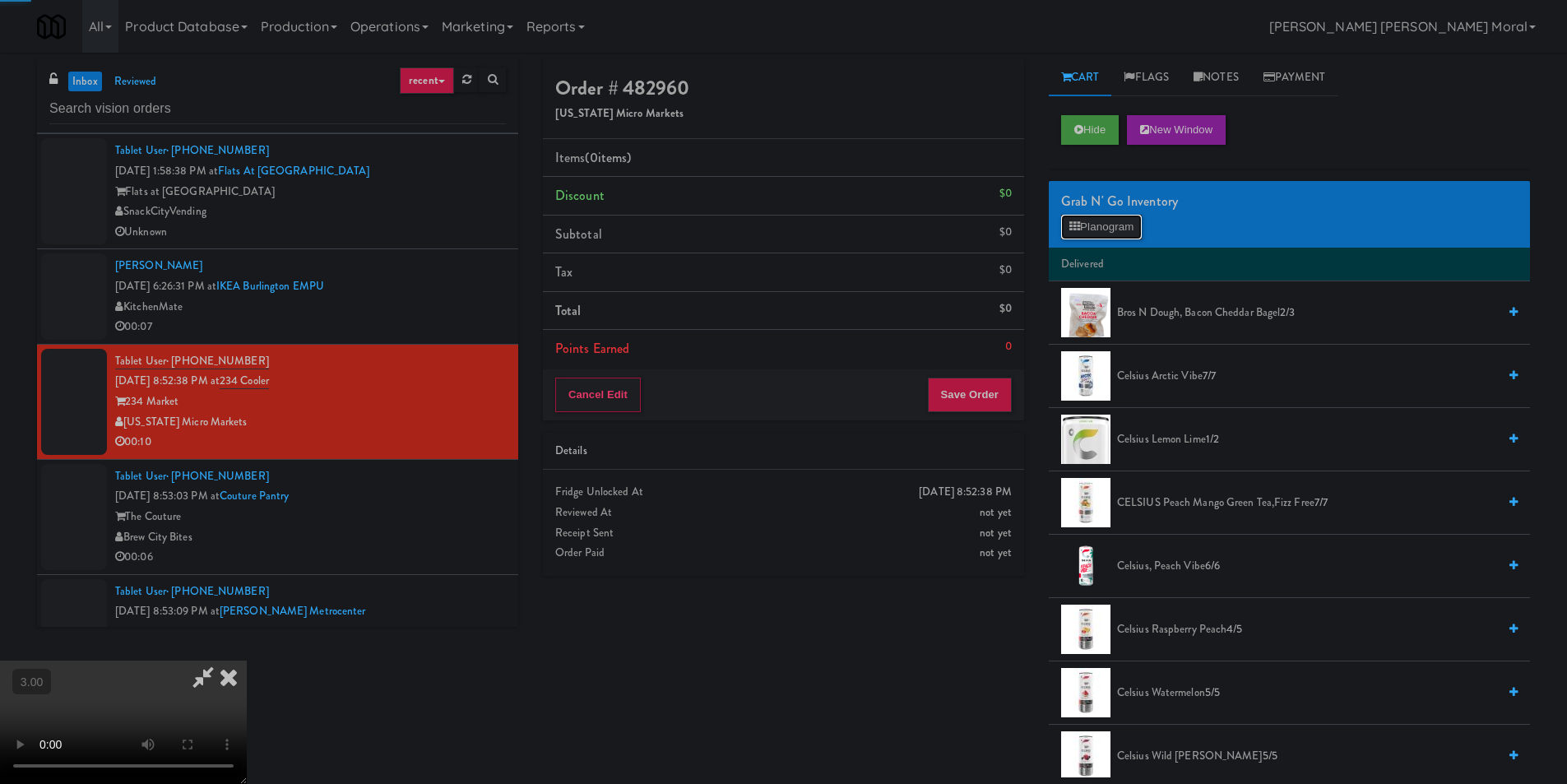
click at [1099, 230] on button "Planogram" at bounding box center [1101, 227] width 80 height 25
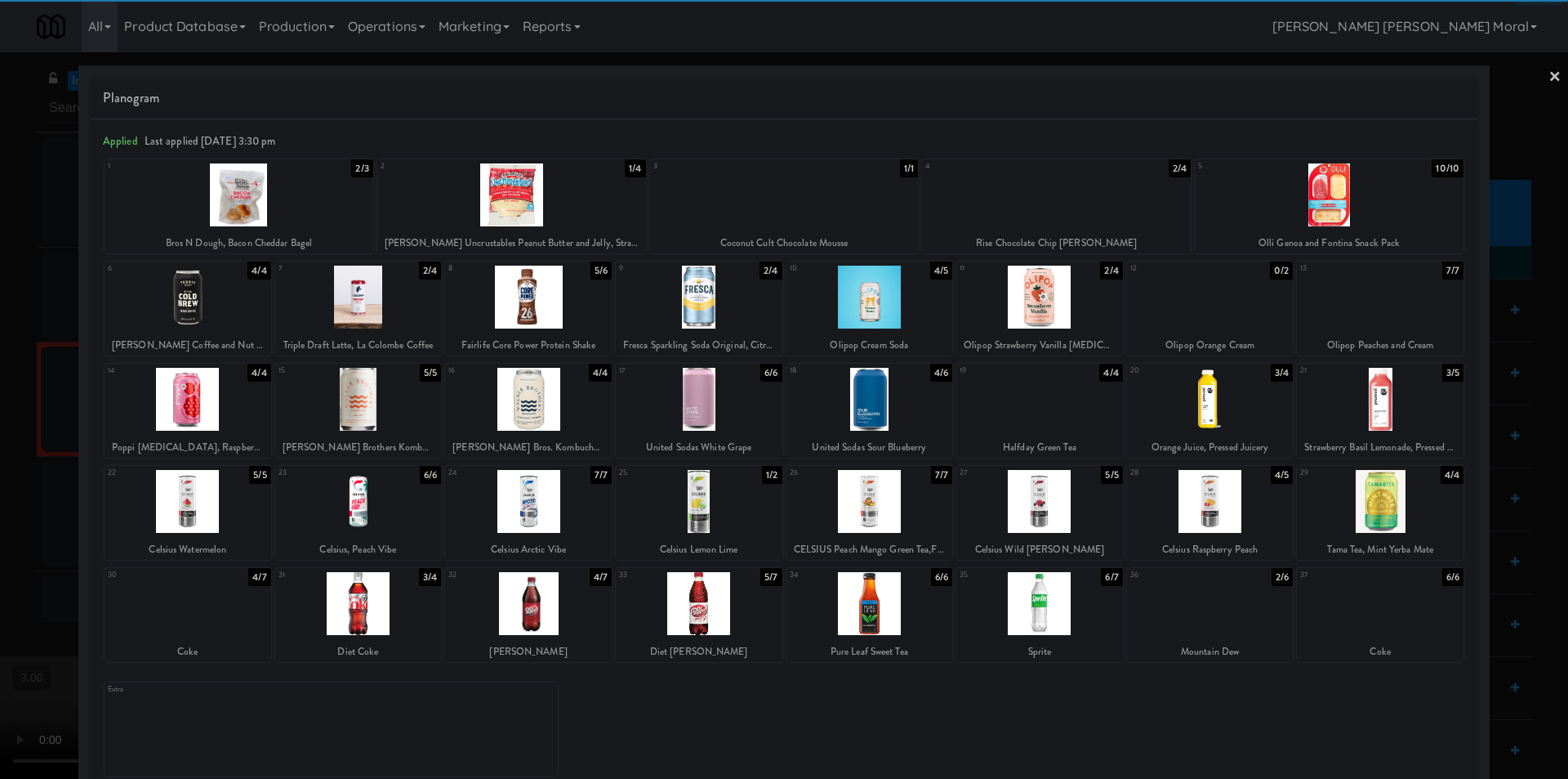
click at [1395, 407] on div at bounding box center [1379, 399] width 166 height 63
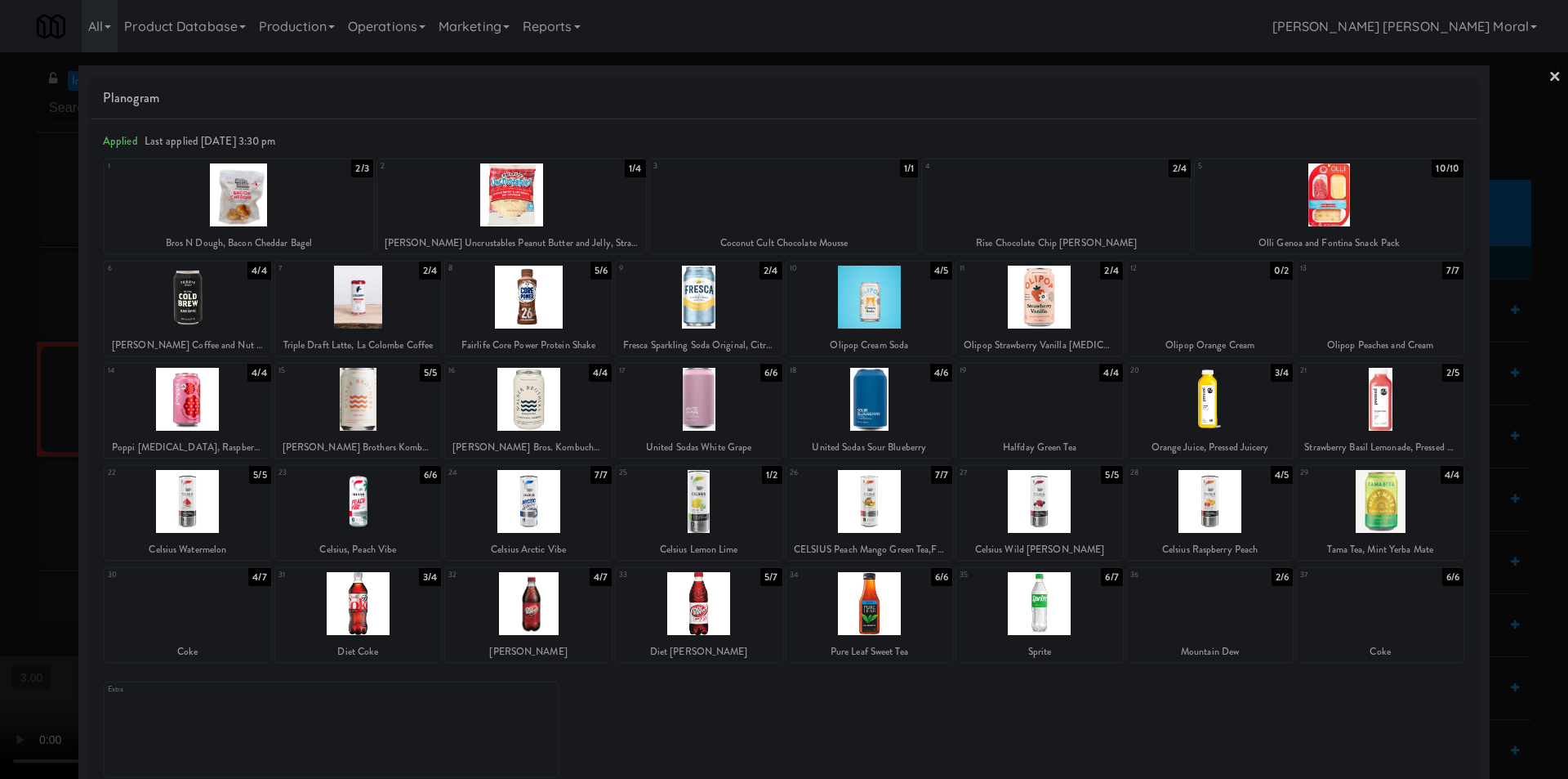
click at [534, 294] on div at bounding box center [528, 297] width 166 height 63
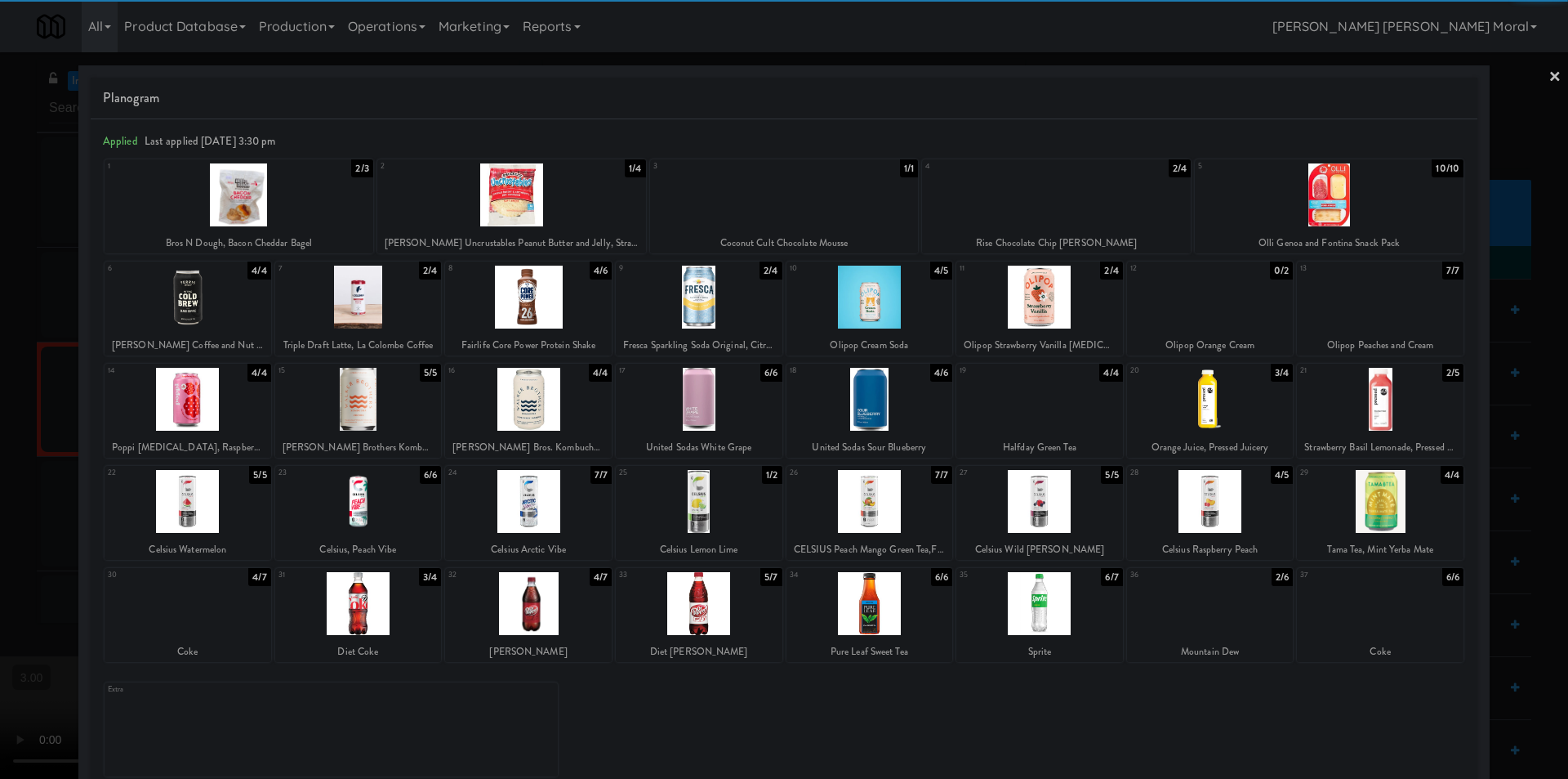
click at [533, 192] on div at bounding box center [511, 195] width 268 height 63
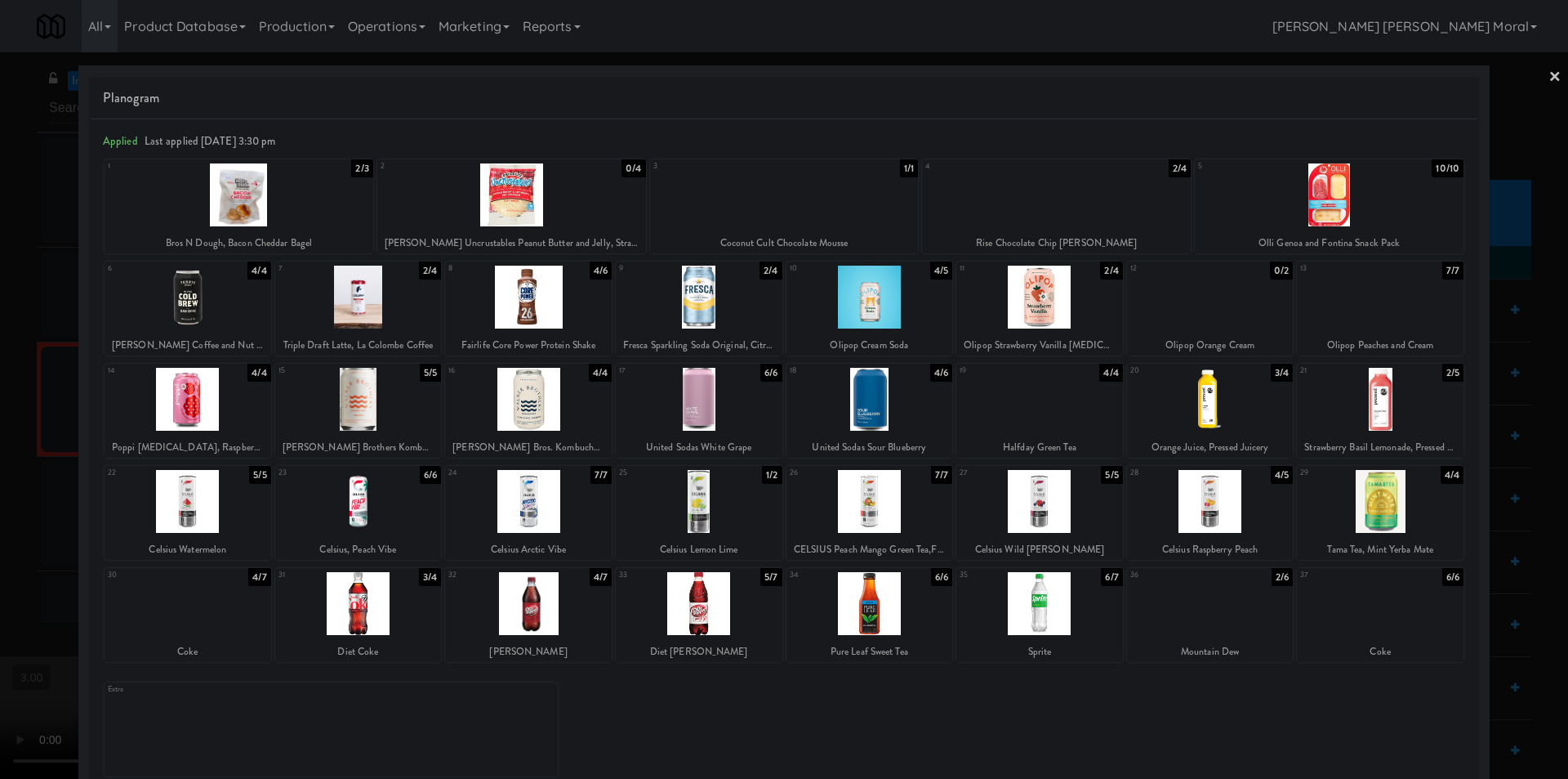
click at [1548, 73] on link "×" at bounding box center [1554, 78] width 13 height 51
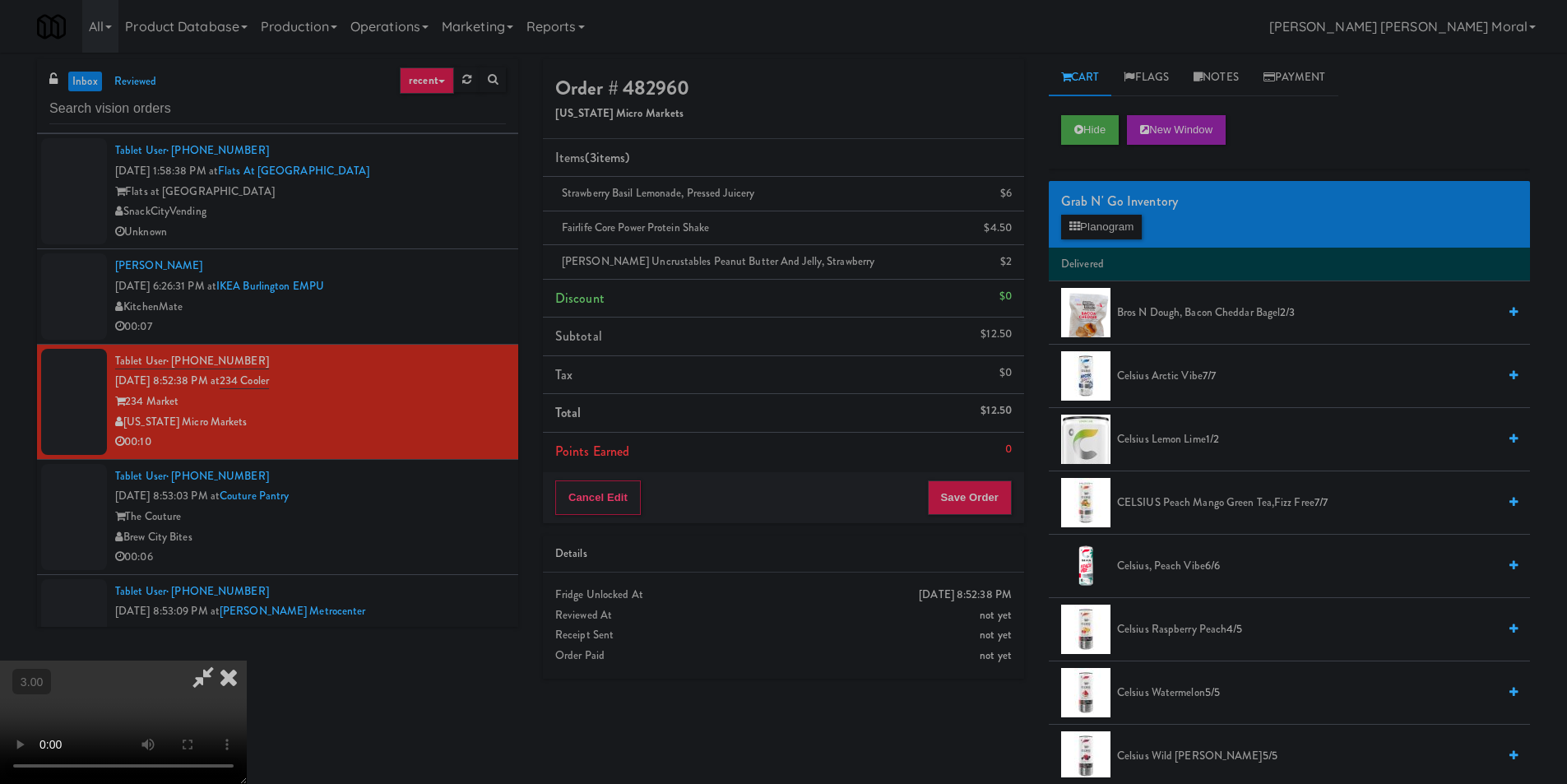
click at [247, 660] on video at bounding box center [123, 722] width 247 height 124
click at [247, 660] on icon at bounding box center [229, 676] width 37 height 33
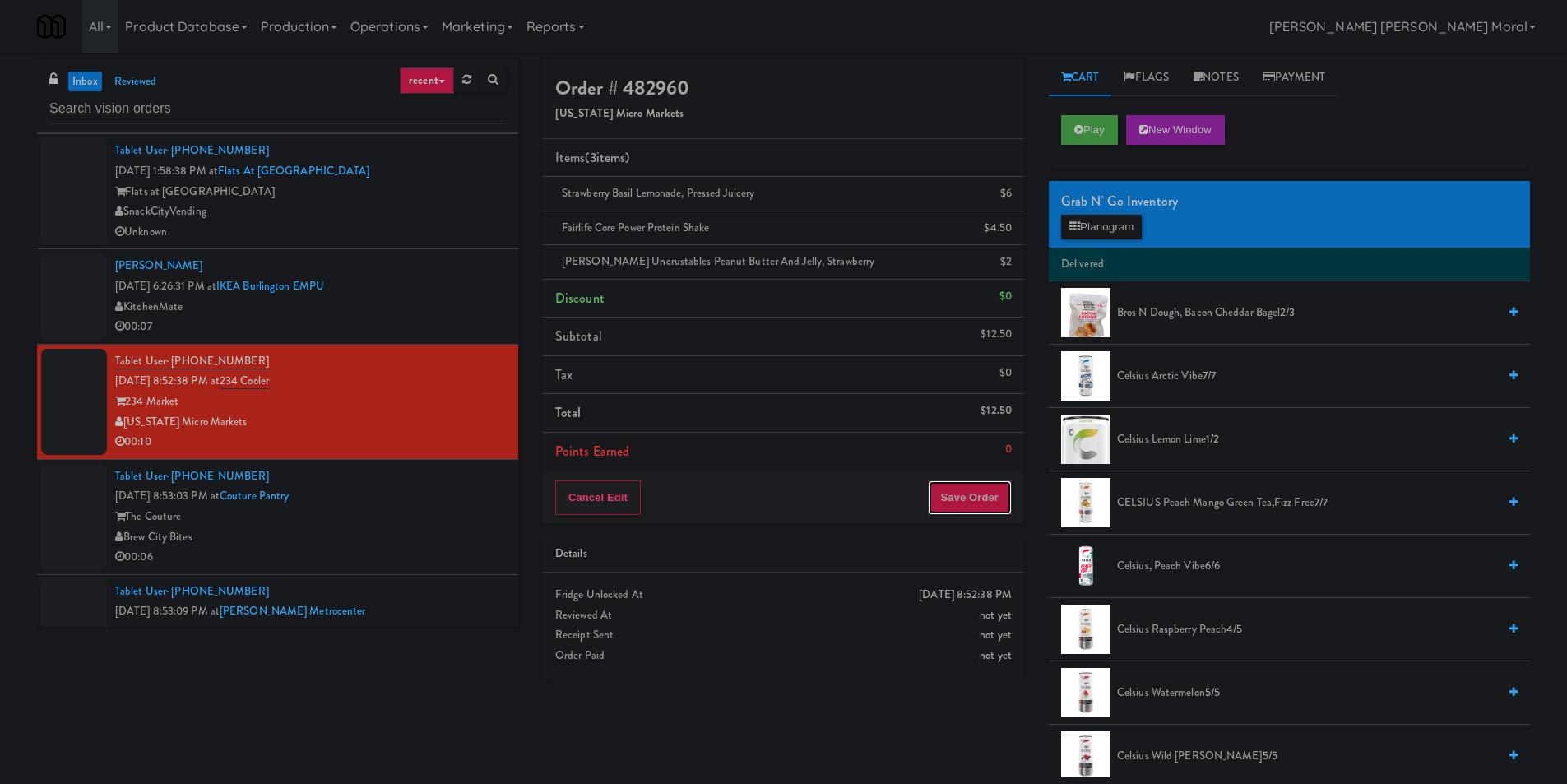
click at [980, 496] on button "Save Order" at bounding box center [970, 497] width 84 height 35
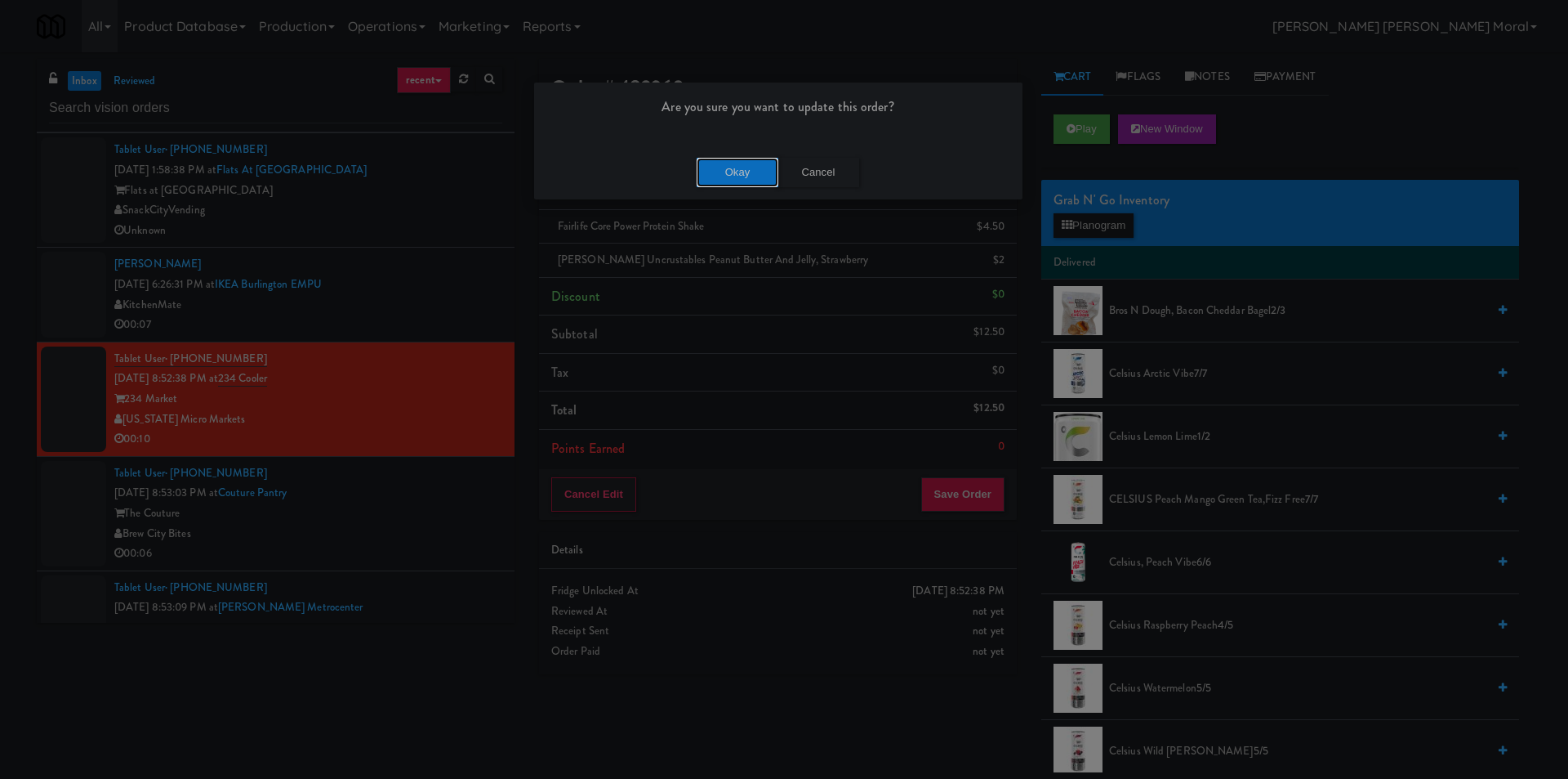
click at [726, 162] on button "Okay" at bounding box center [737, 172] width 82 height 30
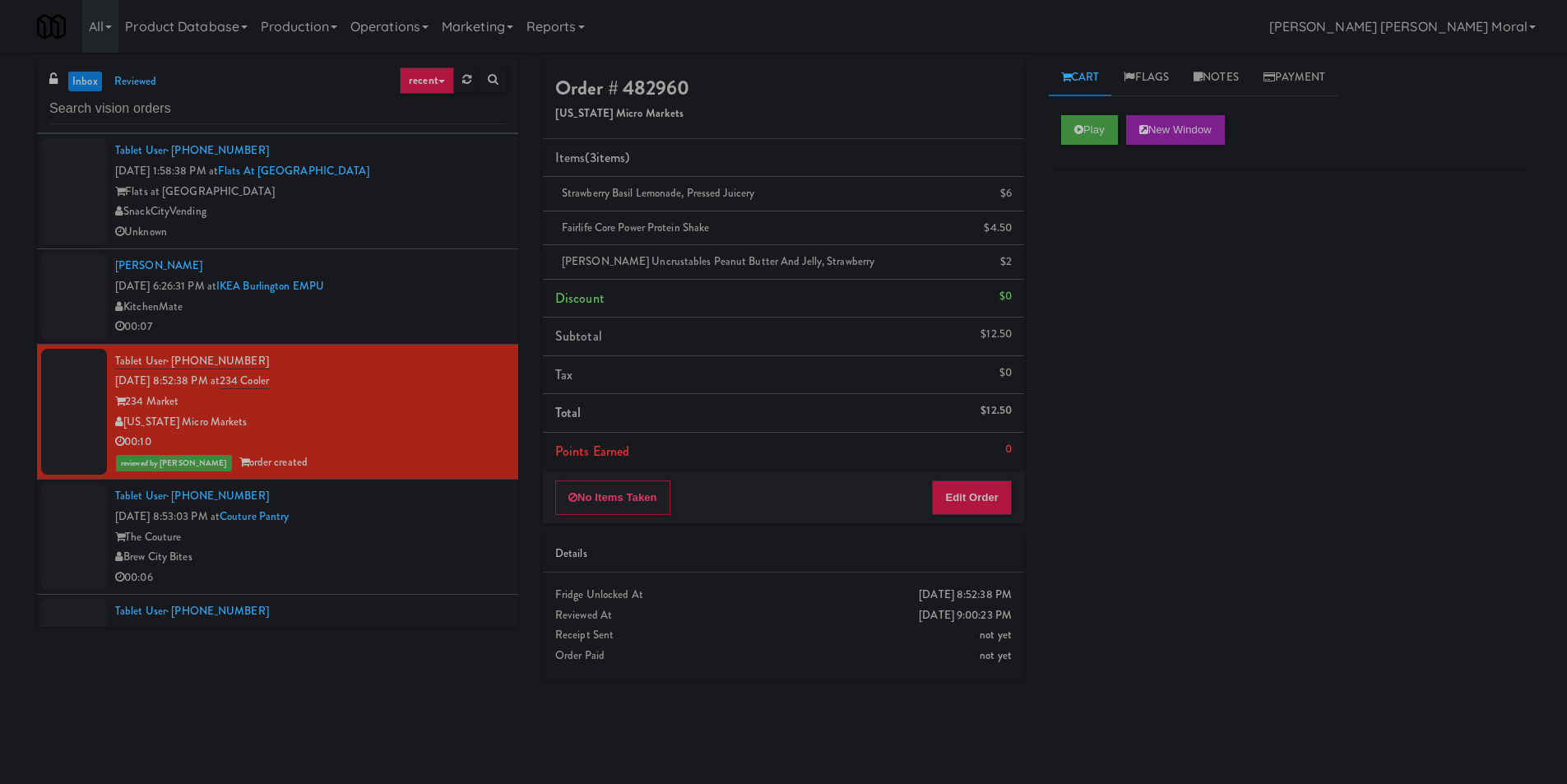
drag, startPoint x: 0, startPoint y: 514, endPoint x: 41, endPoint y: 514, distance: 41.0
click at [0, 514] on div "inbox reviewed recent all unclear take inventory issue suspicious failed recent…" at bounding box center [784, 389] width 1567 height 660
click at [358, 559] on div "Brew City Bites" at bounding box center [310, 556] width 391 height 21
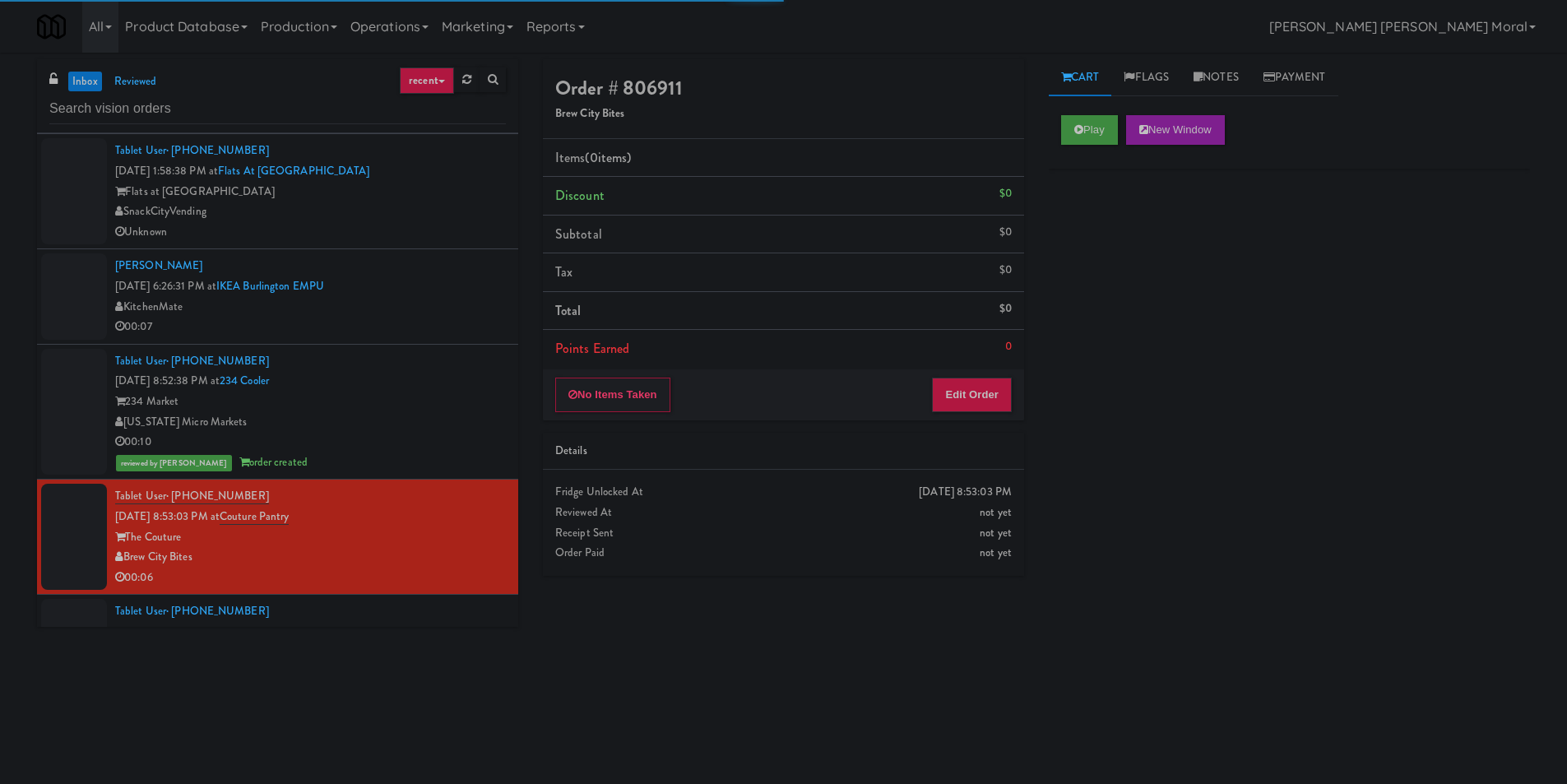
click at [1103, 147] on div "Play New Window" at bounding box center [1290, 136] width 481 height 65
drag, startPoint x: 1093, startPoint y: 134, endPoint x: 1105, endPoint y: 201, distance: 68.1
click at [1092, 134] on button "Play" at bounding box center [1090, 130] width 56 height 30
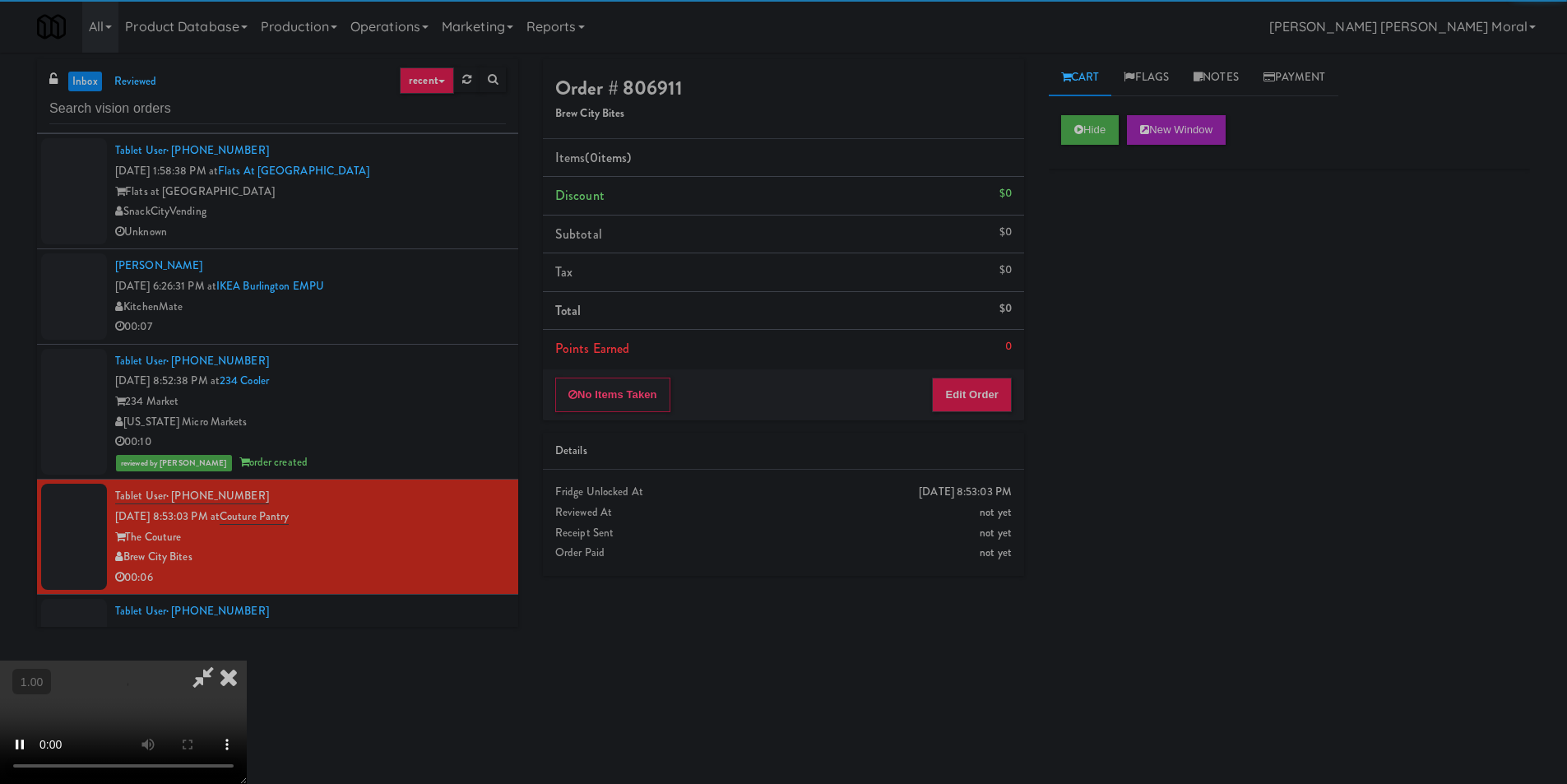
click at [1110, 252] on div "Hide New Window Primary Flag Clear Flag if unable to determine what was taken o…" at bounding box center [1290, 411] width 481 height 617
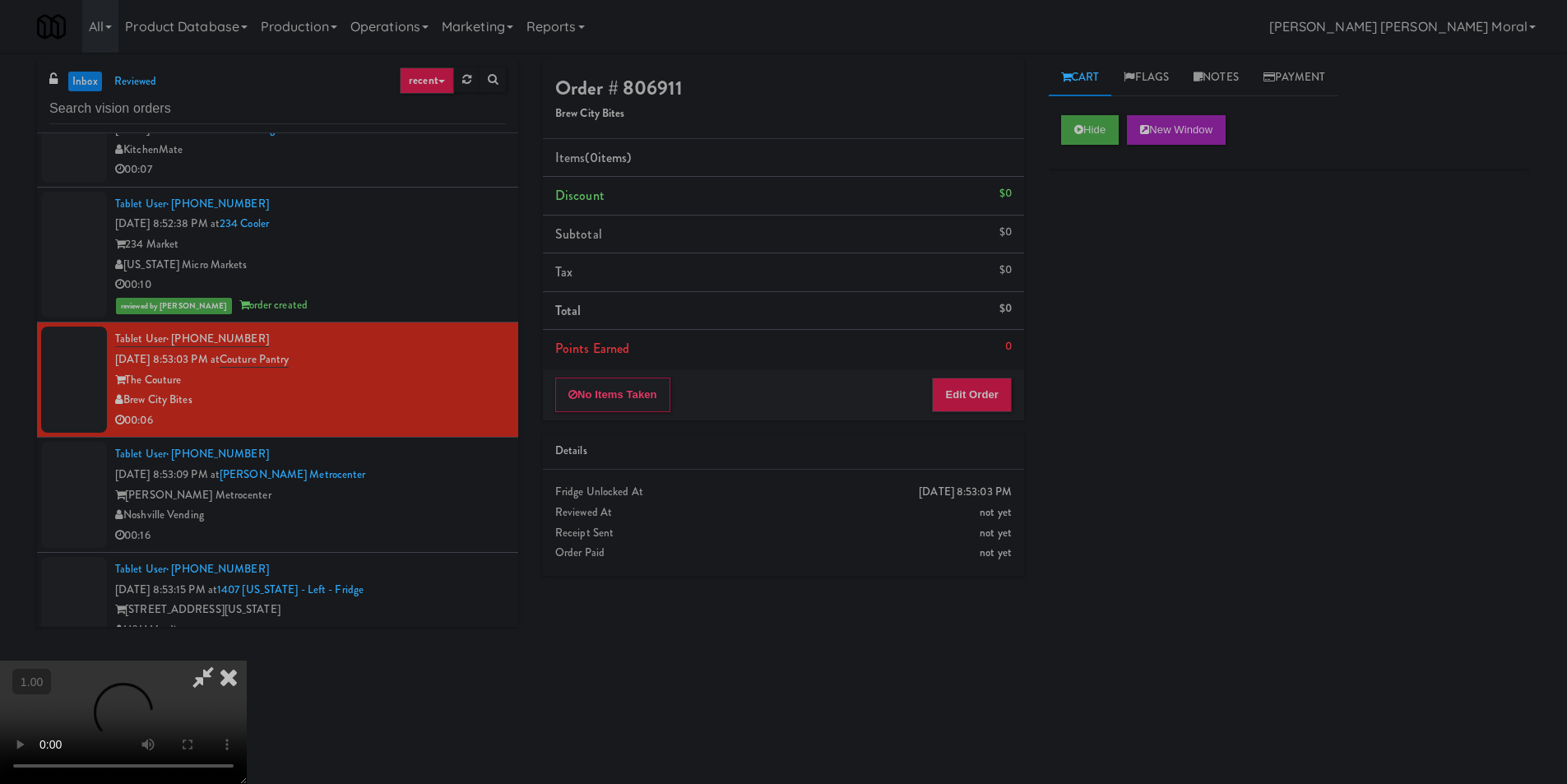
scroll to position [658, 0]
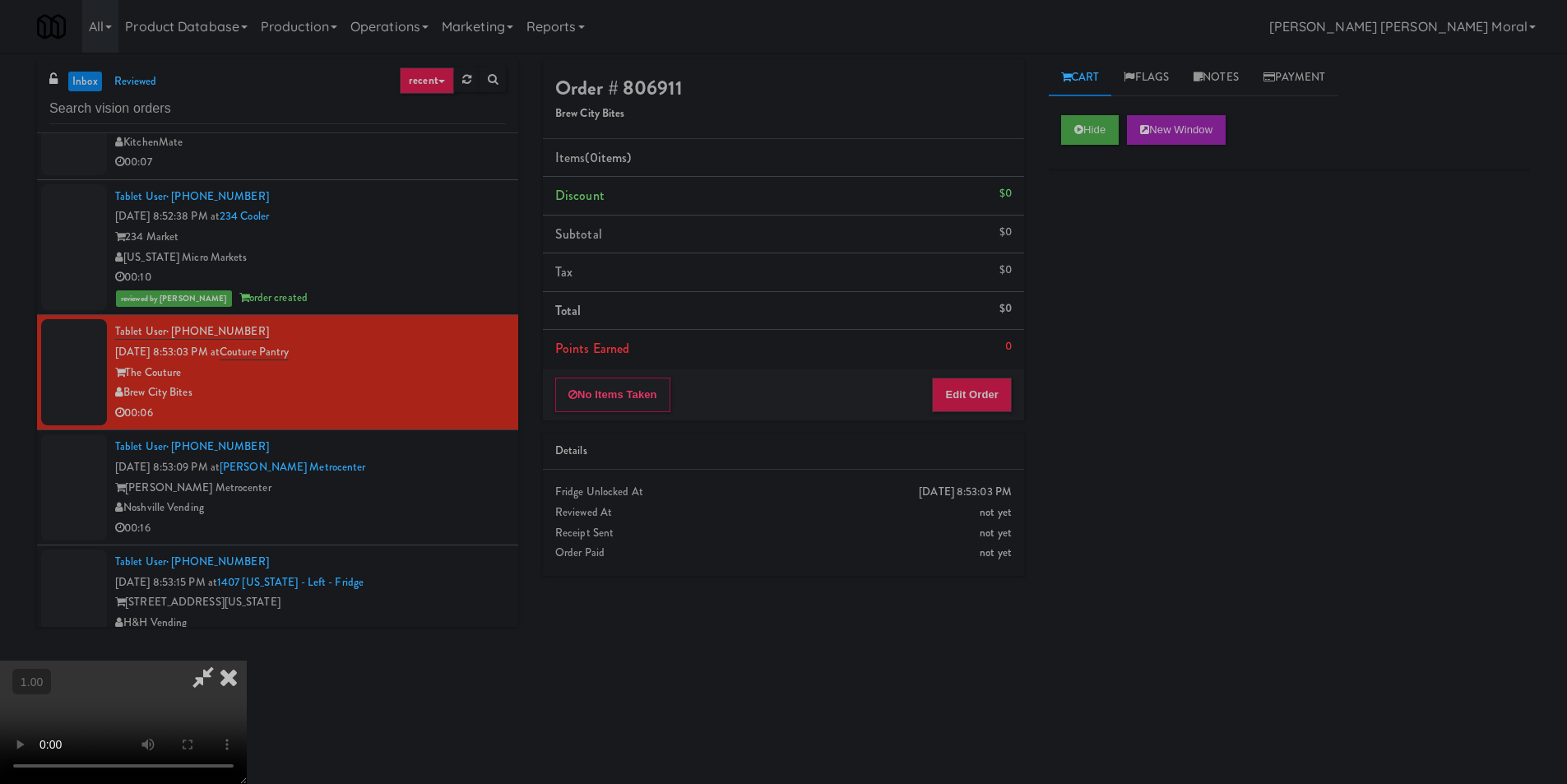
click at [1490, 402] on div "Hide New Window Primary Flag Clear Flag if unable to determine what was taken o…" at bounding box center [1290, 411] width 481 height 617
click at [247, 660] on video at bounding box center [123, 722] width 247 height 124
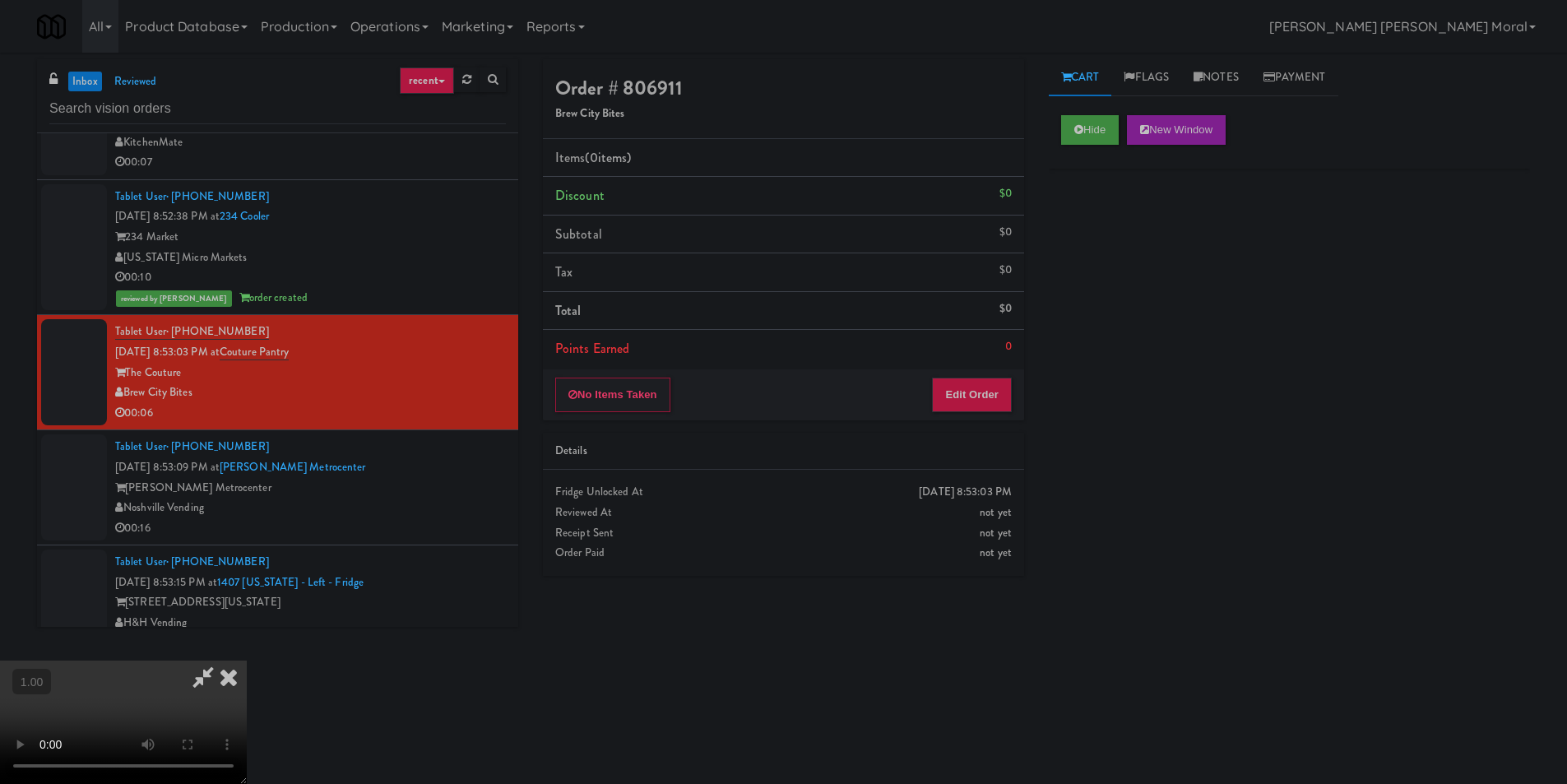
scroll to position [84, 0]
click at [247, 660] on video at bounding box center [123, 722] width 247 height 124
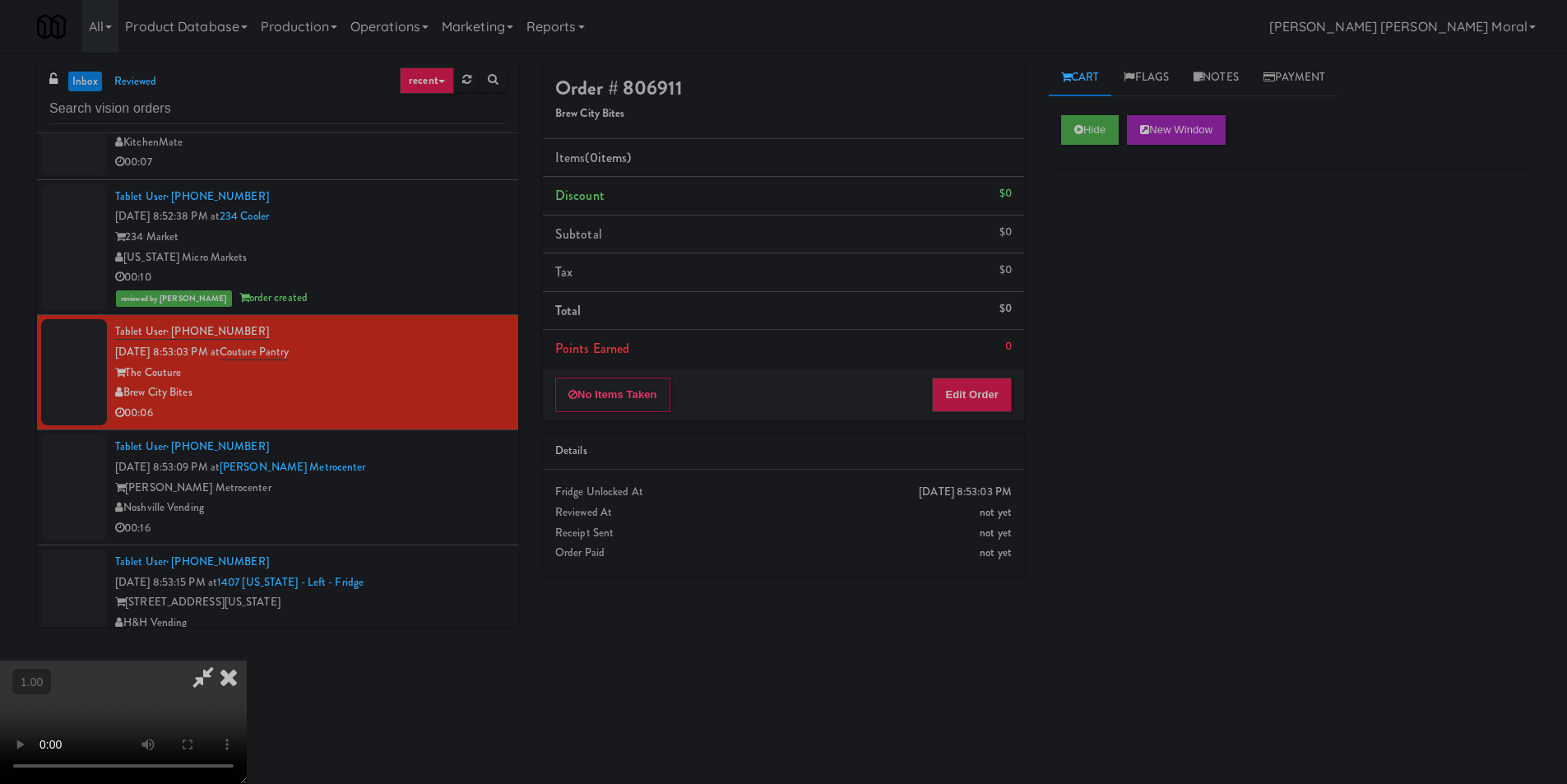
click at [247, 660] on video at bounding box center [123, 722] width 247 height 124
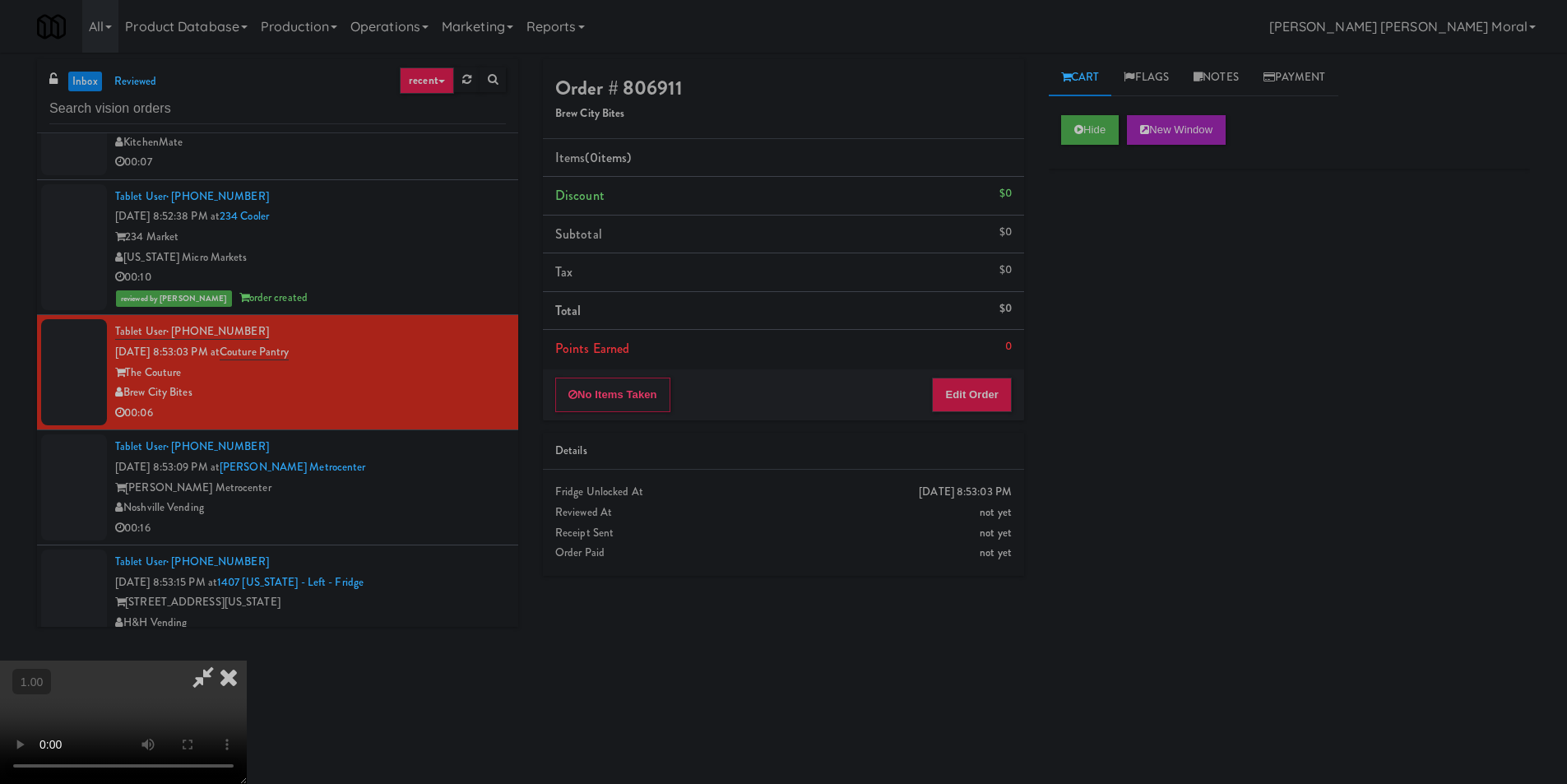
click at [247, 660] on video at bounding box center [123, 722] width 247 height 124
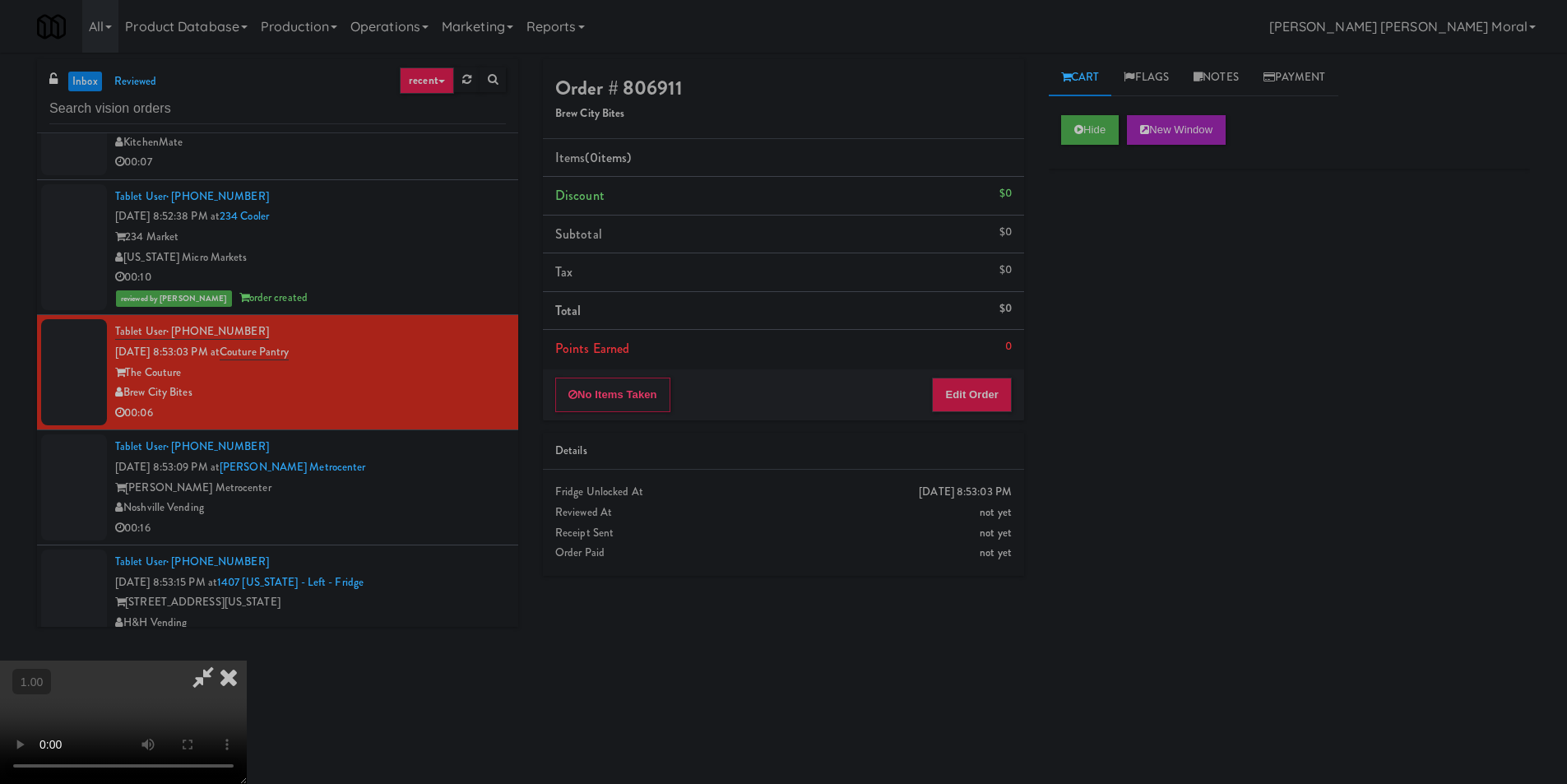
click at [247, 660] on video at bounding box center [123, 722] width 247 height 124
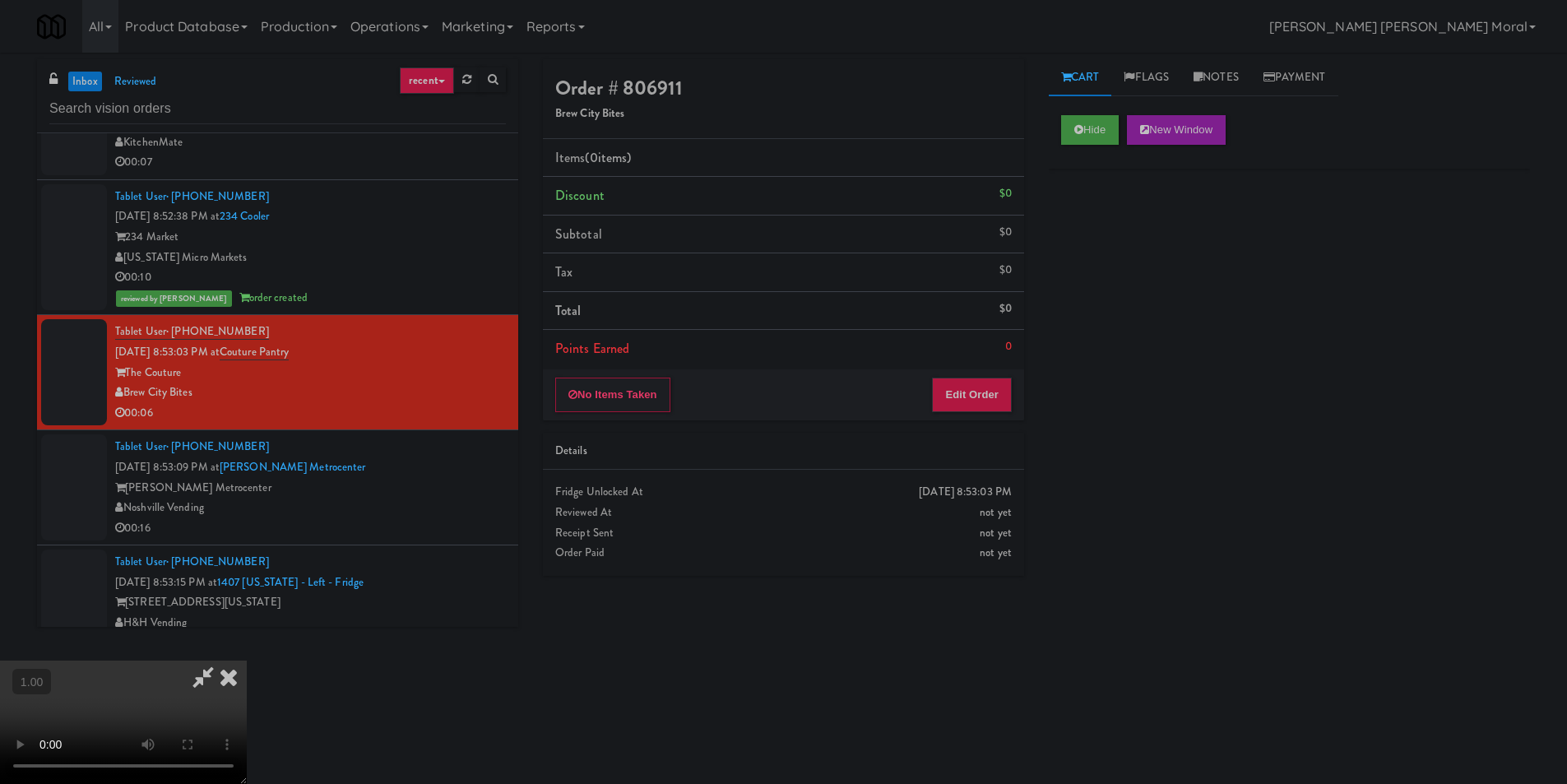
click at [247, 660] on video at bounding box center [123, 722] width 247 height 124
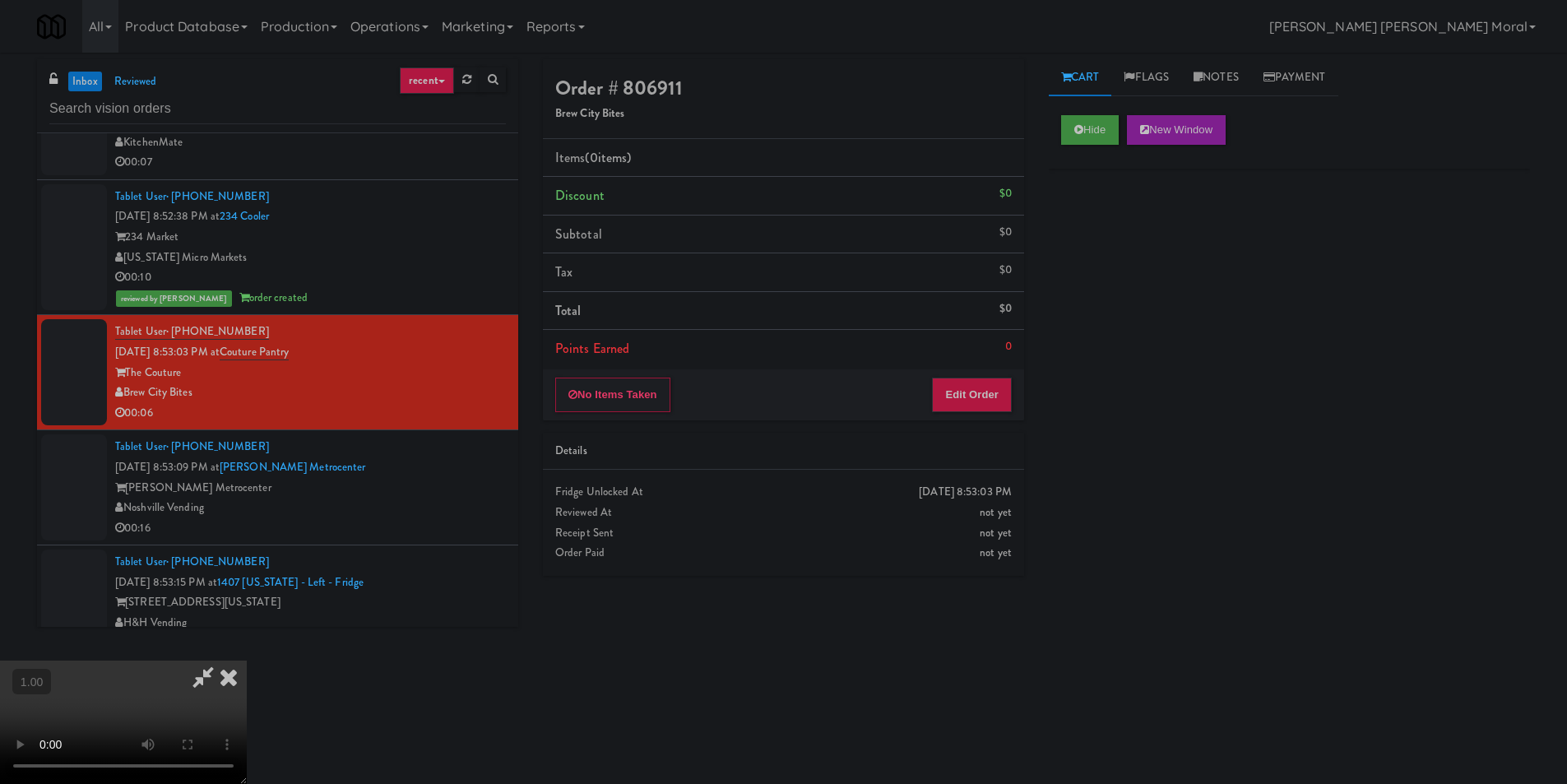
click at [247, 660] on video at bounding box center [123, 722] width 247 height 124
click at [992, 390] on button "Edit Order" at bounding box center [972, 394] width 80 height 35
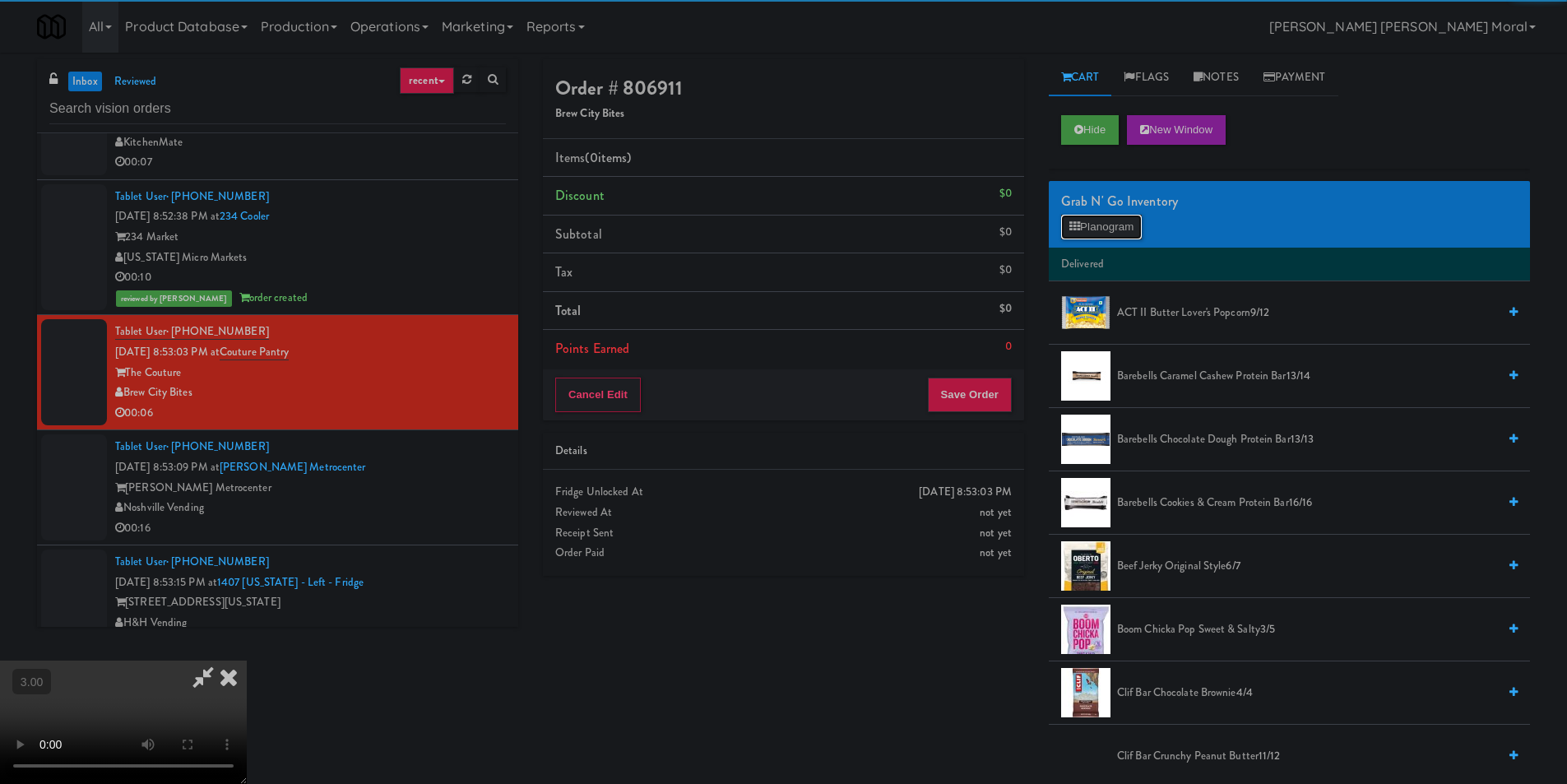
click at [1103, 228] on button "Planogram" at bounding box center [1101, 227] width 80 height 25
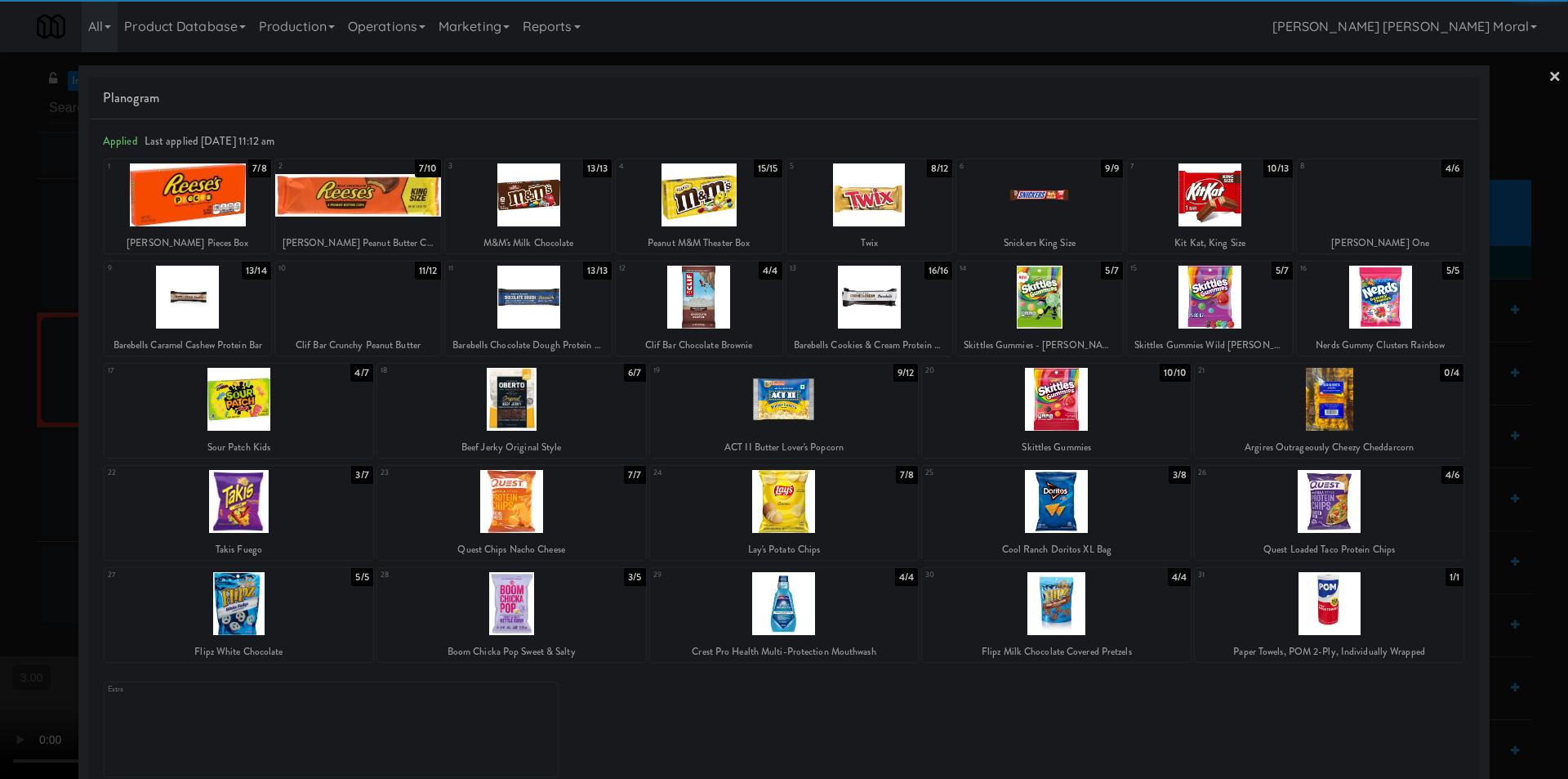
click at [1038, 309] on div at bounding box center [1039, 297] width 166 height 63
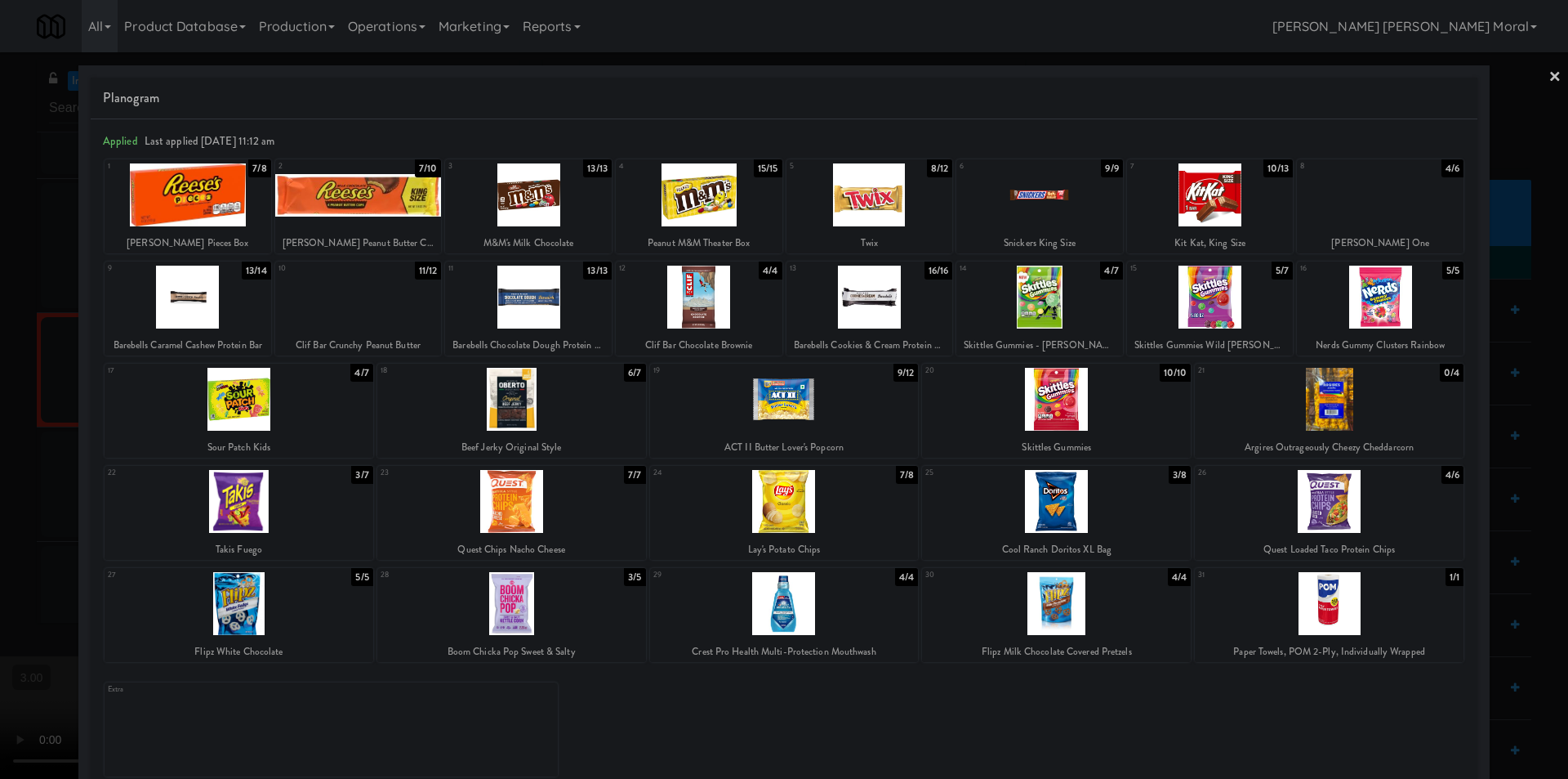
click at [1548, 80] on link "×" at bounding box center [1554, 78] width 13 height 51
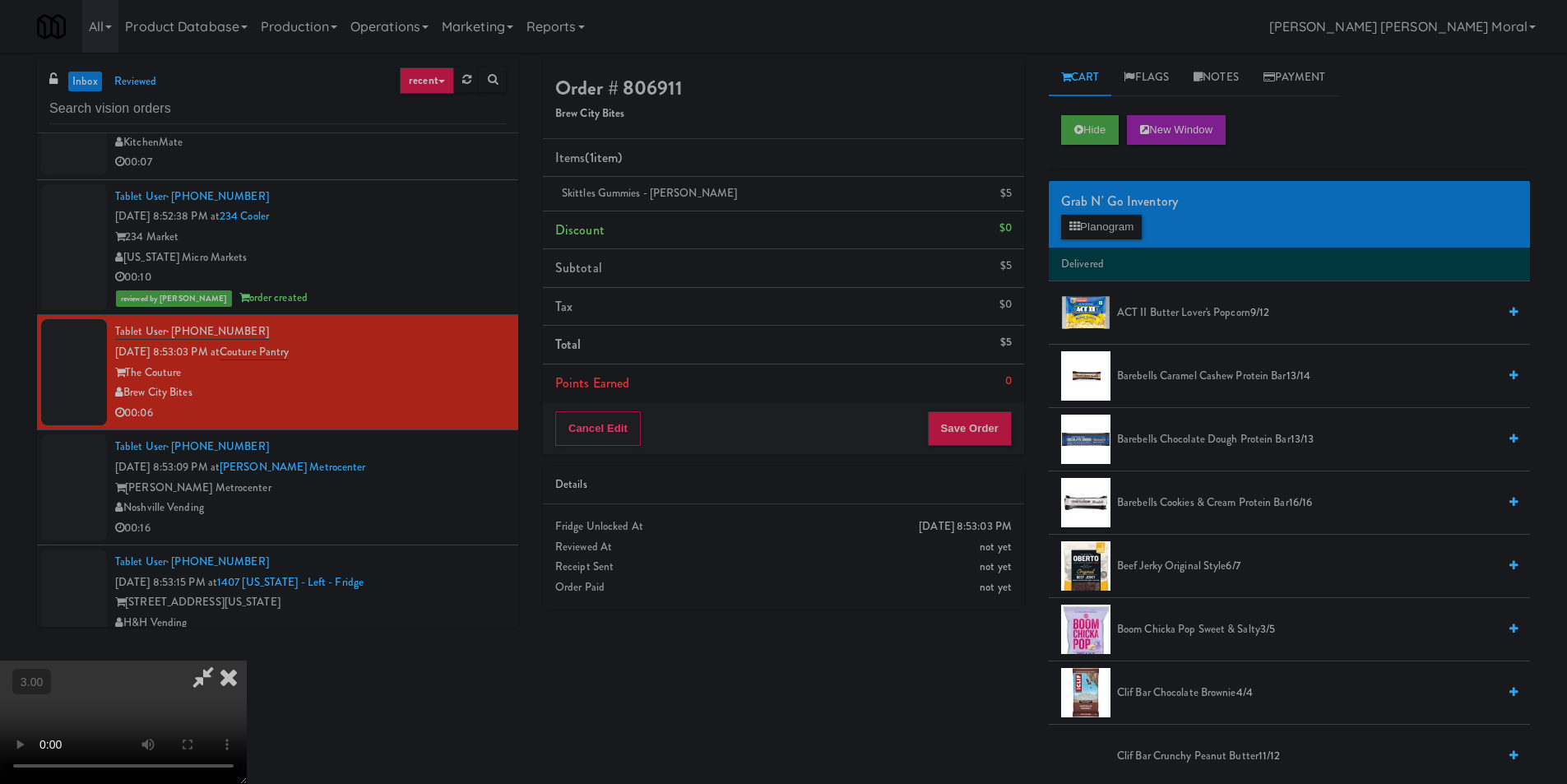
click at [247, 660] on video at bounding box center [123, 722] width 247 height 124
click at [247, 660] on icon at bounding box center [229, 676] width 37 height 33
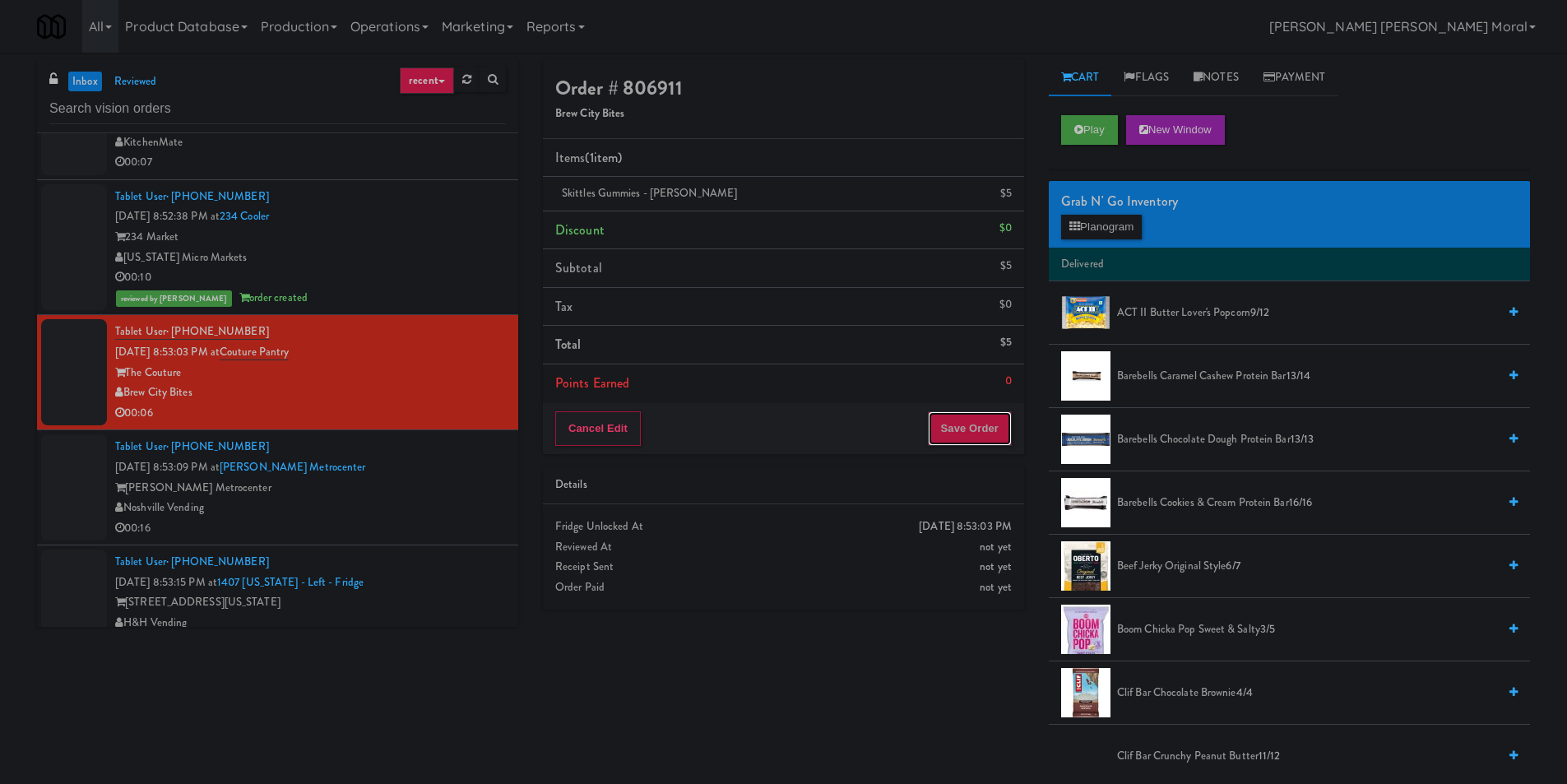
click at [975, 420] on button "Save Order" at bounding box center [970, 428] width 84 height 35
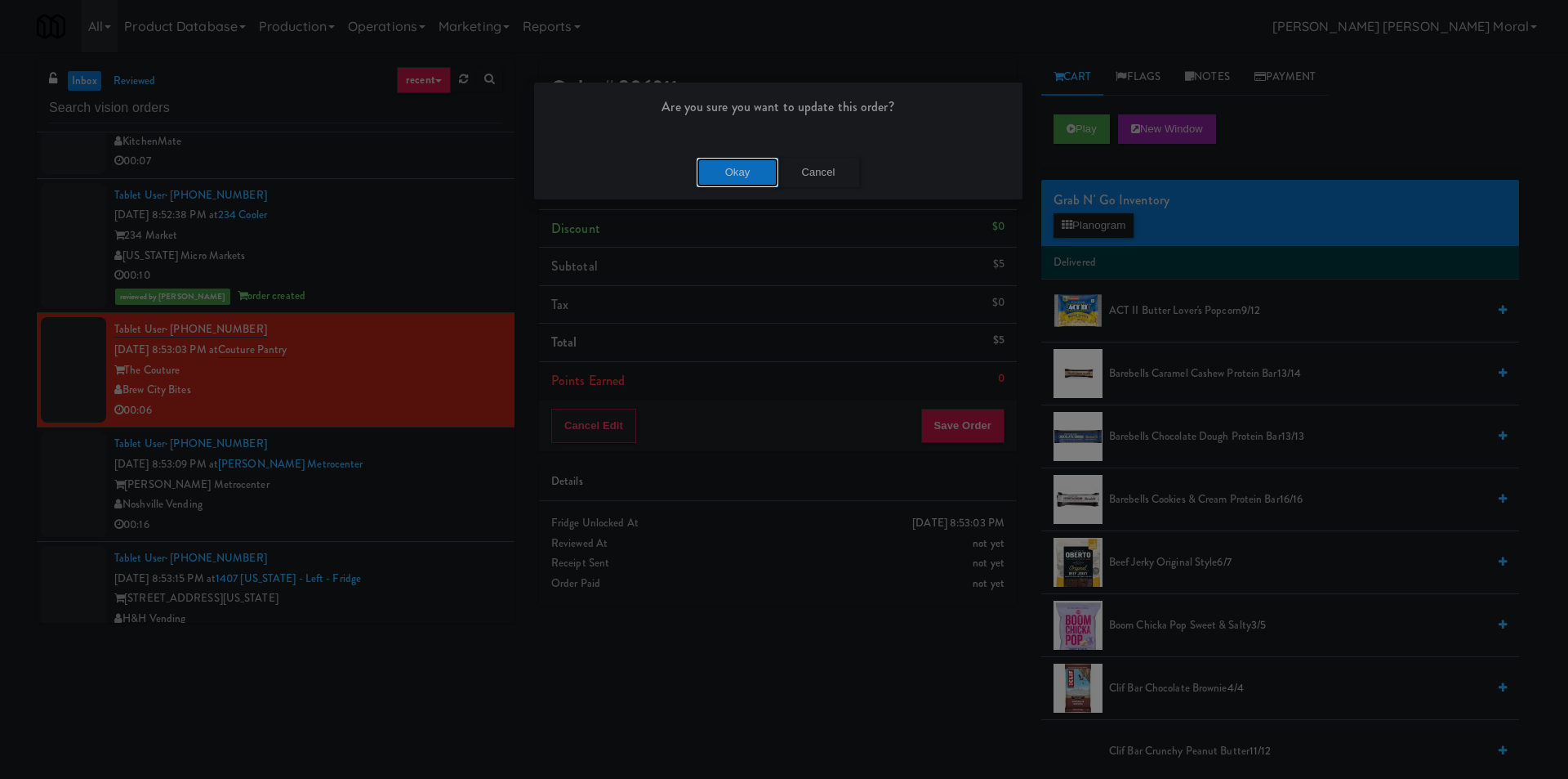
click at [743, 180] on button "Okay" at bounding box center [737, 172] width 82 height 30
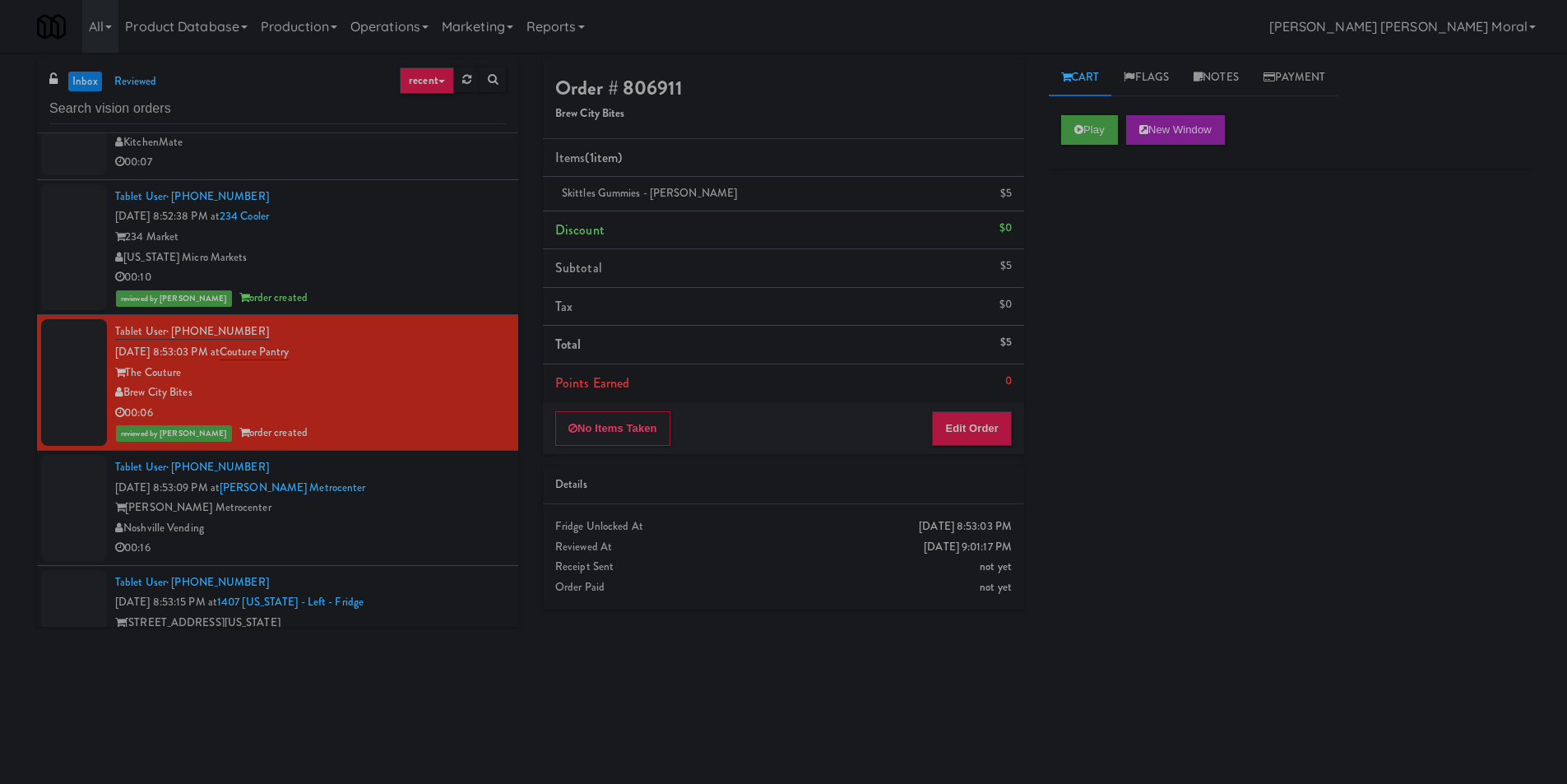
click at [0, 375] on div "inbox reviewed recent all unclear take inventory issue suspicious failed recent…" at bounding box center [784, 389] width 1567 height 660
click at [395, 515] on div "[PERSON_NAME] Metrocenter" at bounding box center [310, 508] width 391 height 21
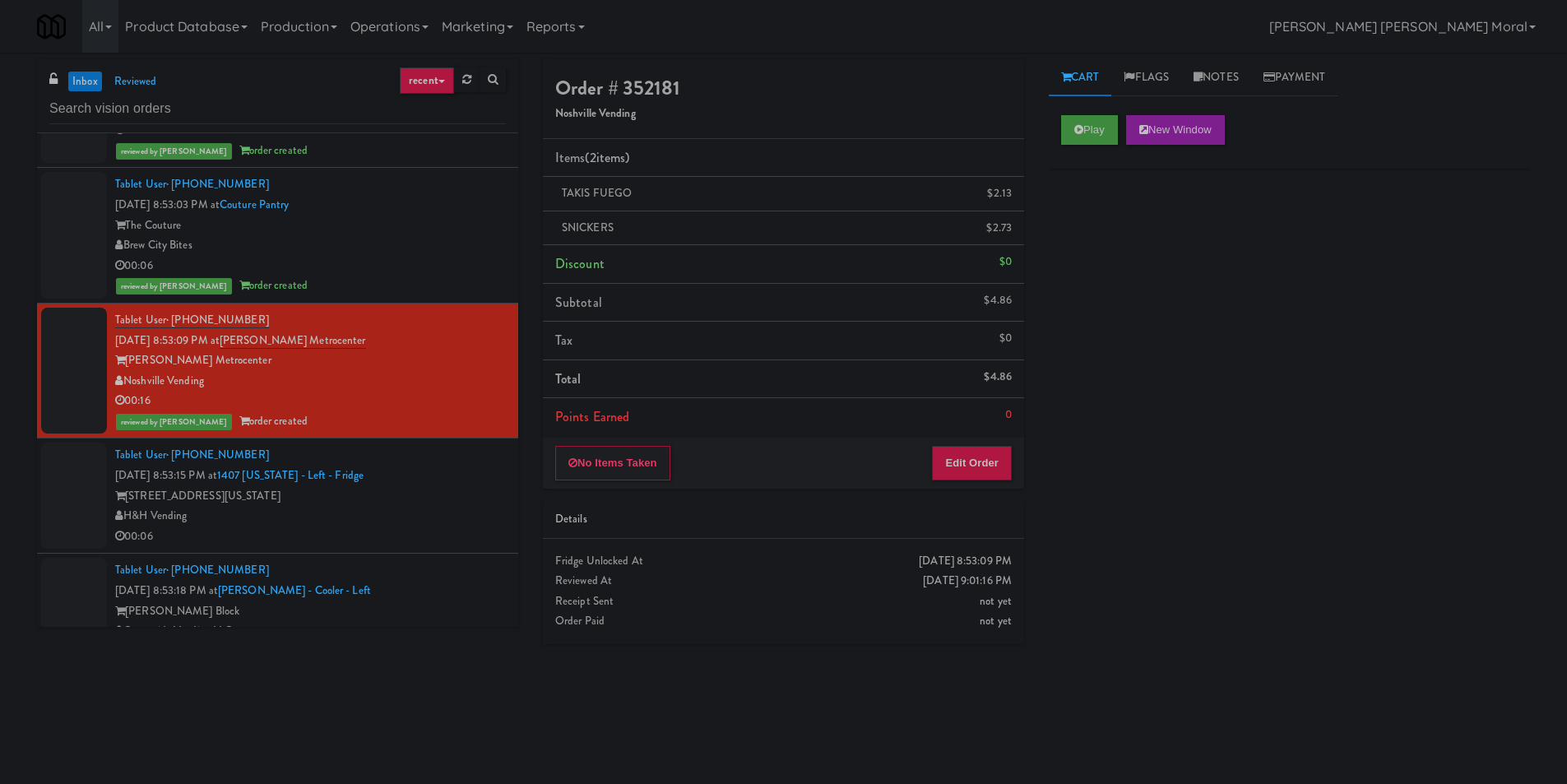
scroll to position [823, 0]
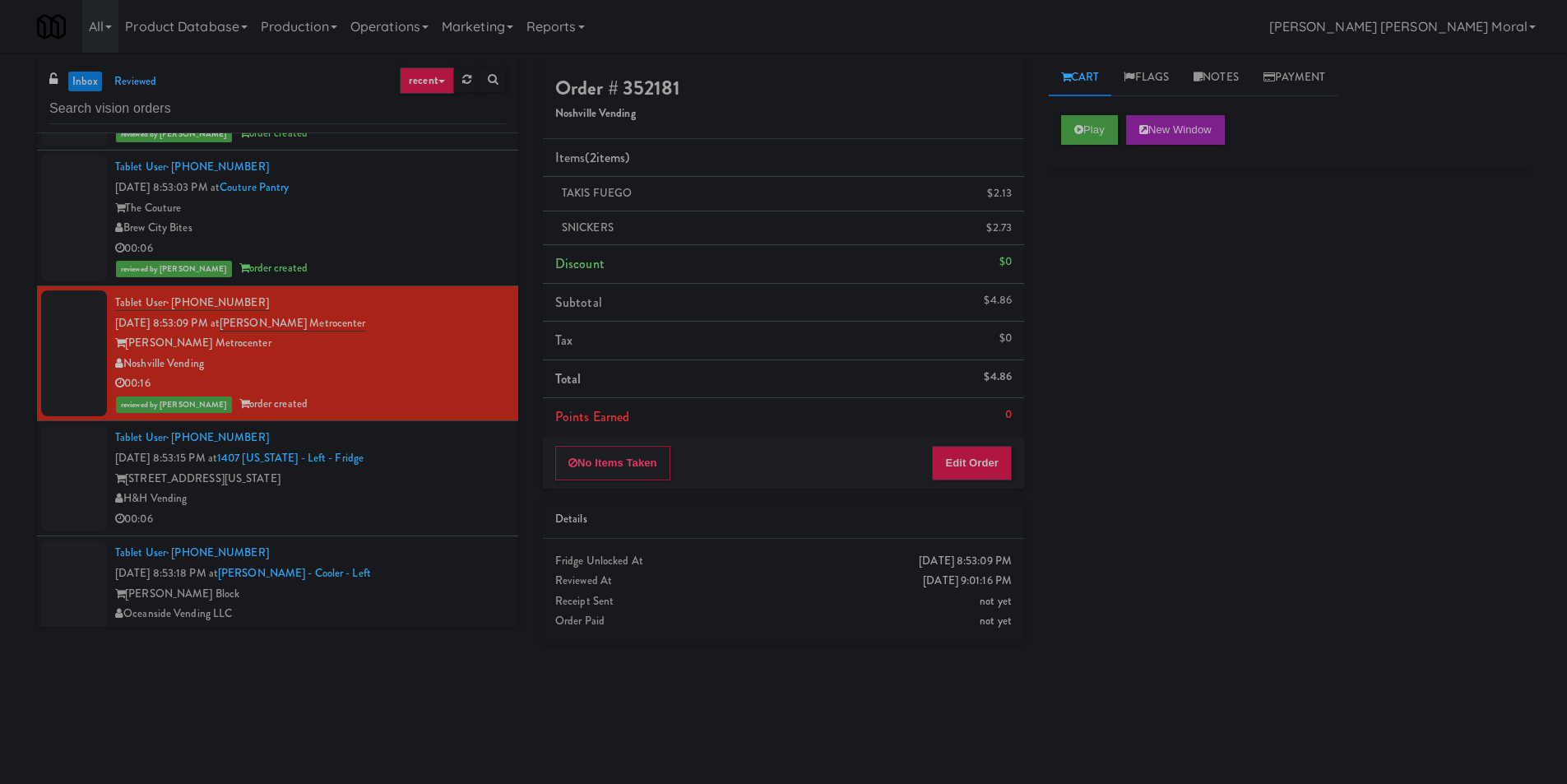
click at [415, 462] on div "Tablet User · (551) 331-3663 [DATE] 8:53:15 PM at 1407 [US_STATE] - Left - Frid…" at bounding box center [310, 478] width 391 height 101
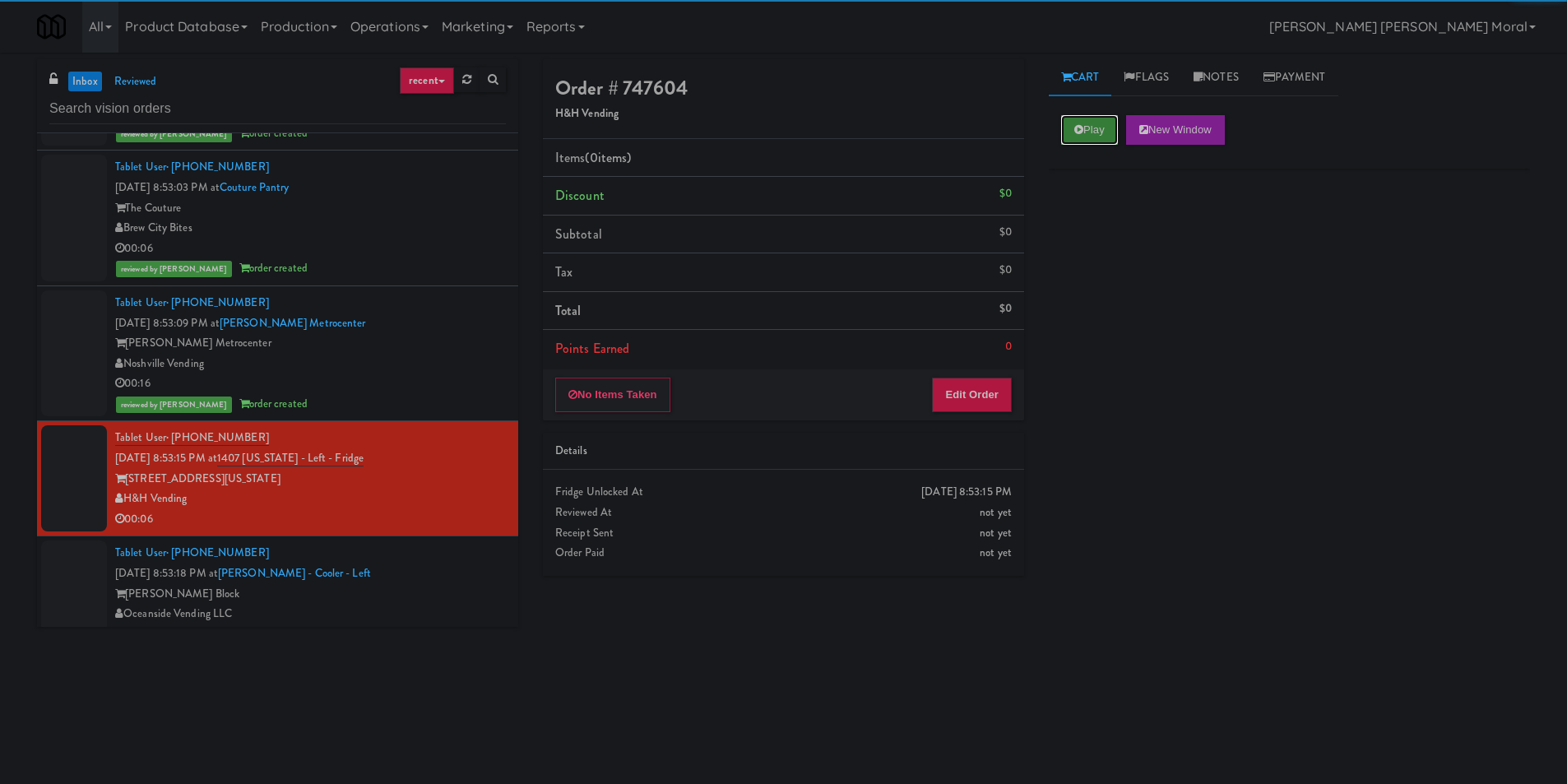
click at [1079, 134] on icon at bounding box center [1079, 129] width 9 height 11
click at [1100, 211] on div "Play New Window Primary Flag Clear Flag if unable to determine what was taken o…" at bounding box center [1290, 411] width 481 height 617
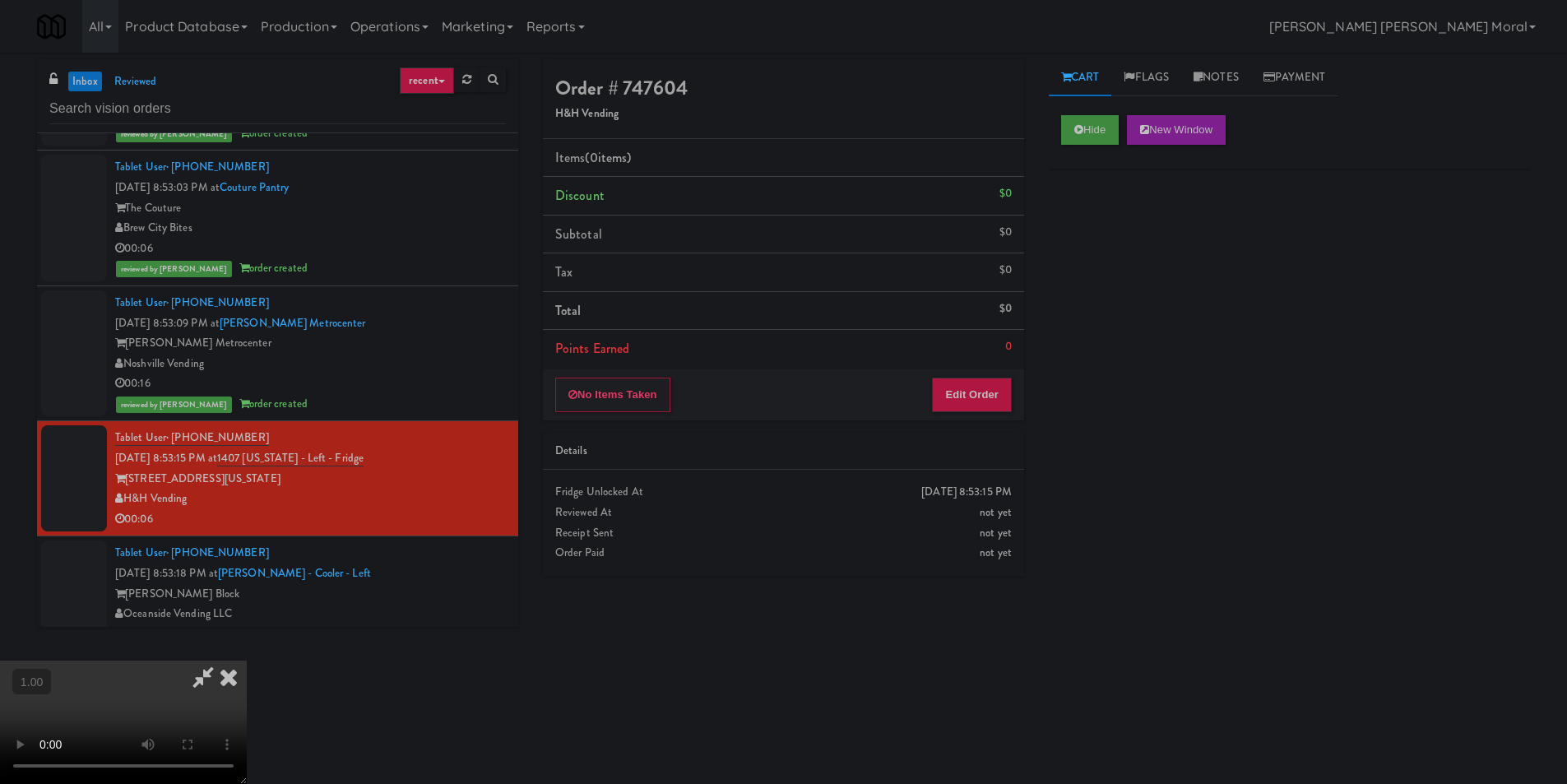
click at [247, 660] on video at bounding box center [123, 722] width 247 height 124
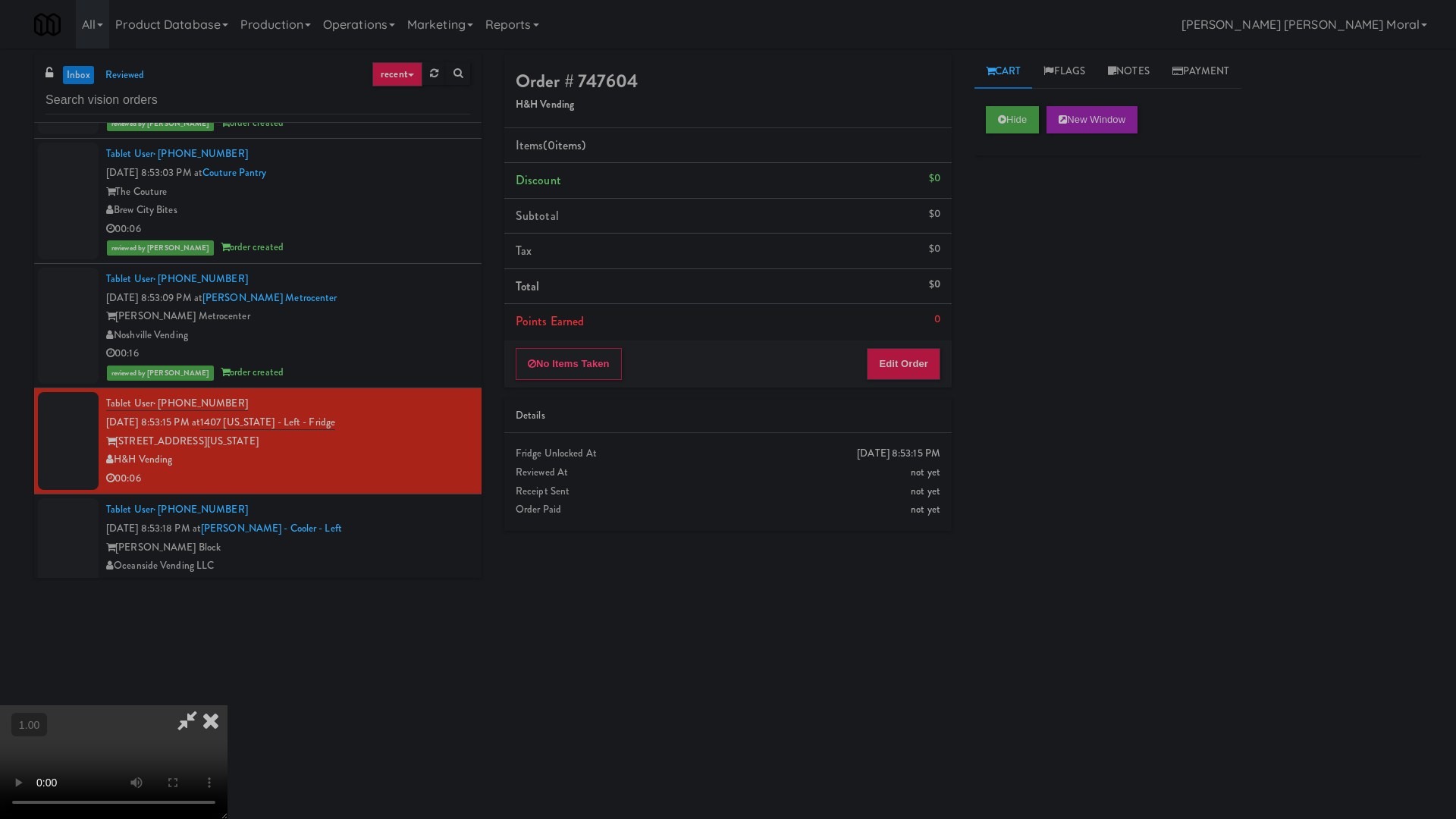
click at [227, 706] on video at bounding box center [113, 762] width 227 height 114
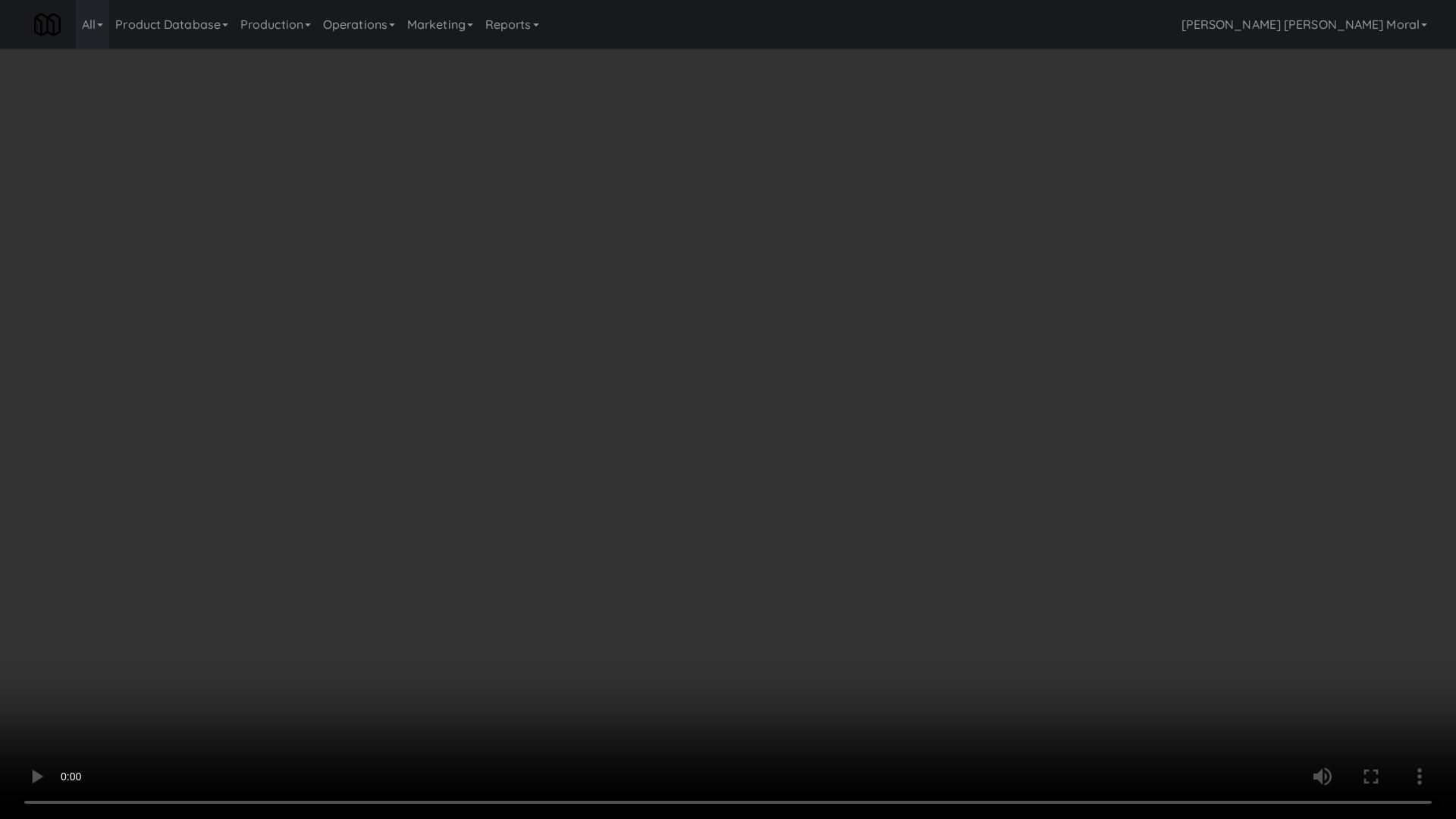
click at [781, 457] on video at bounding box center [728, 409] width 1456 height 819
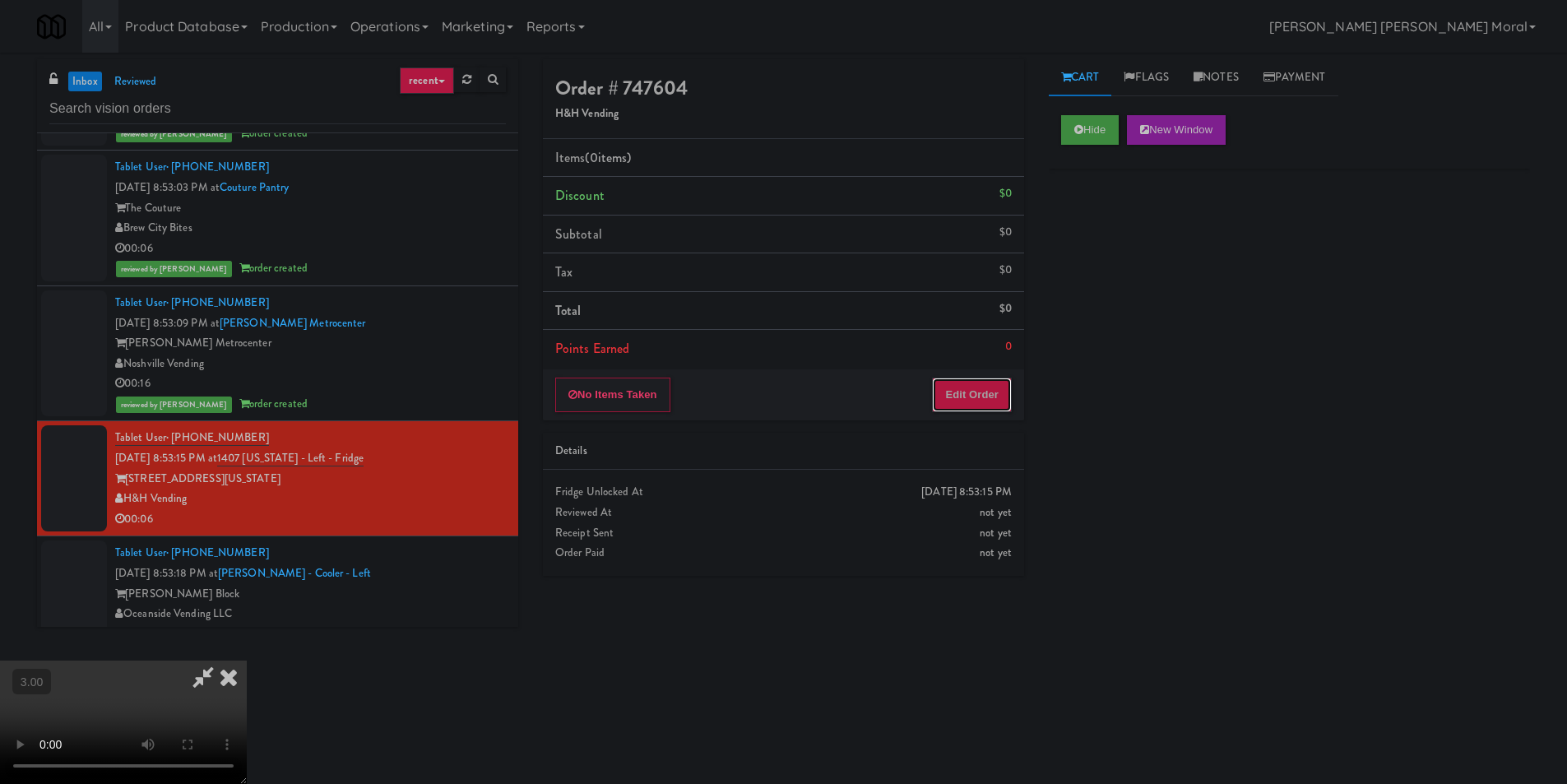
click at [988, 395] on button "Edit Order" at bounding box center [972, 394] width 80 height 35
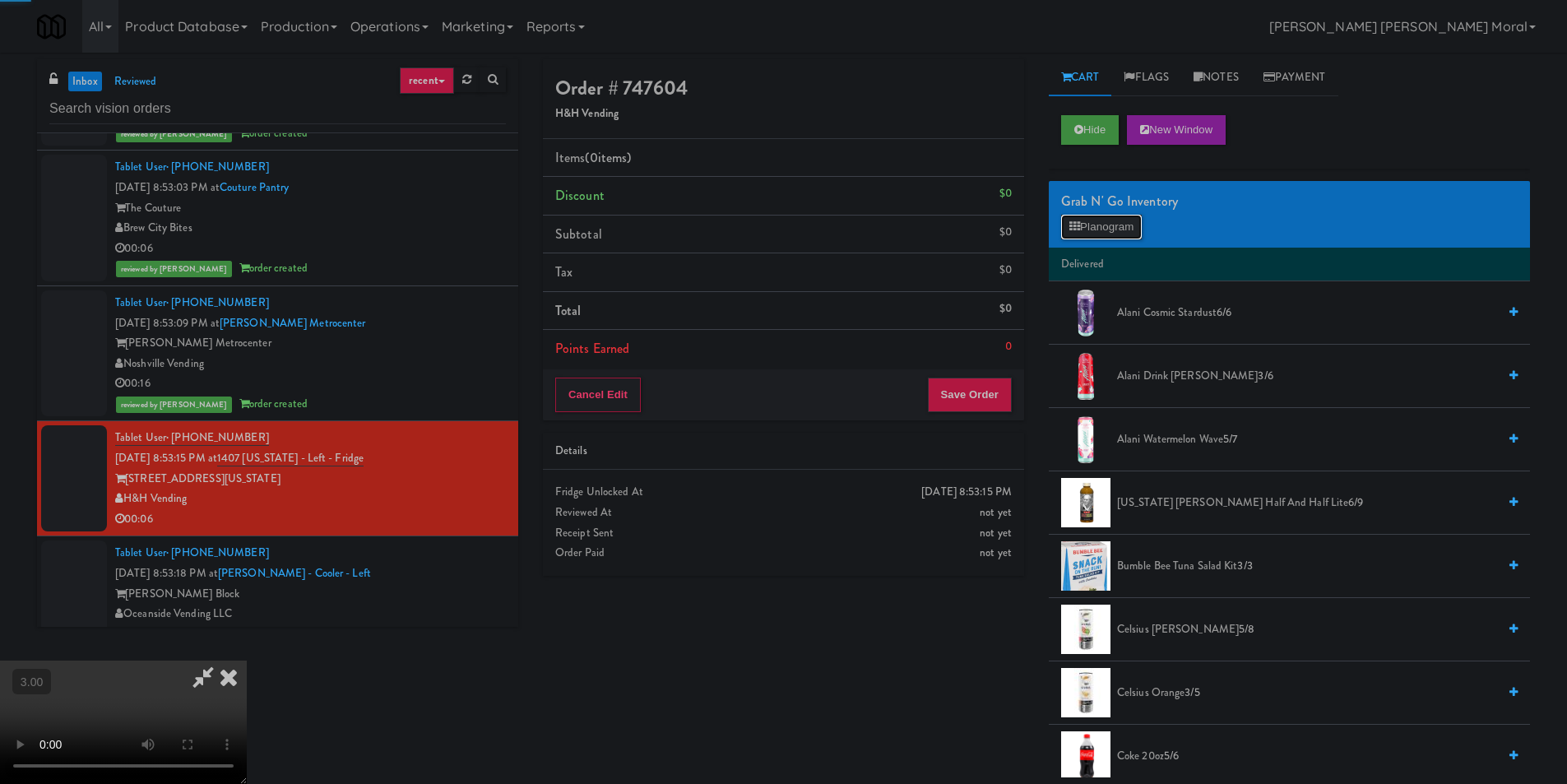
click at [1111, 220] on button "Planogram" at bounding box center [1101, 227] width 80 height 25
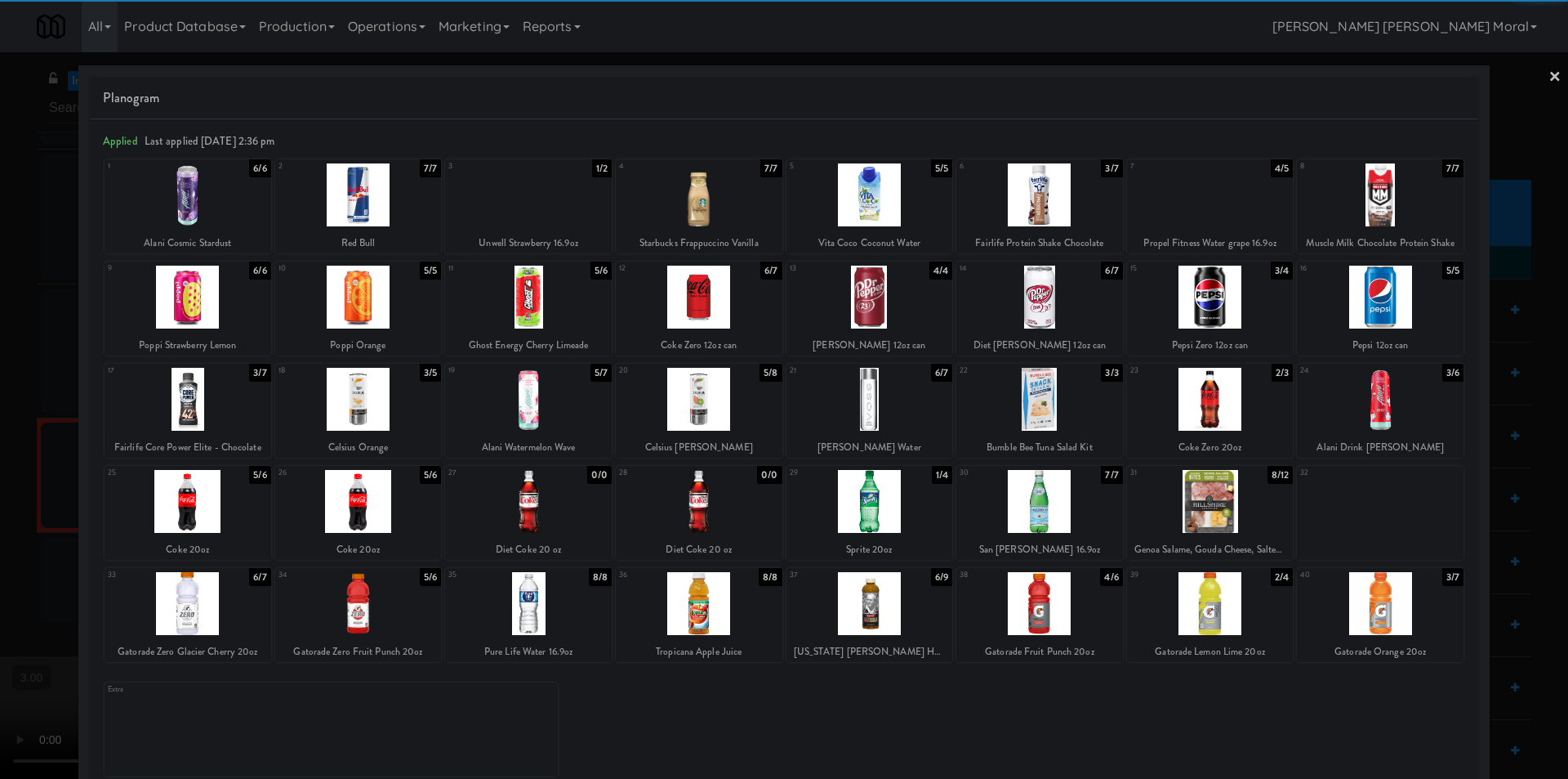
click at [1053, 211] on div at bounding box center [1039, 195] width 166 height 63
drag, startPoint x: 1545, startPoint y: 77, endPoint x: 1175, endPoint y: 201, distance: 390.2
click at [1548, 78] on link "×" at bounding box center [1554, 78] width 13 height 51
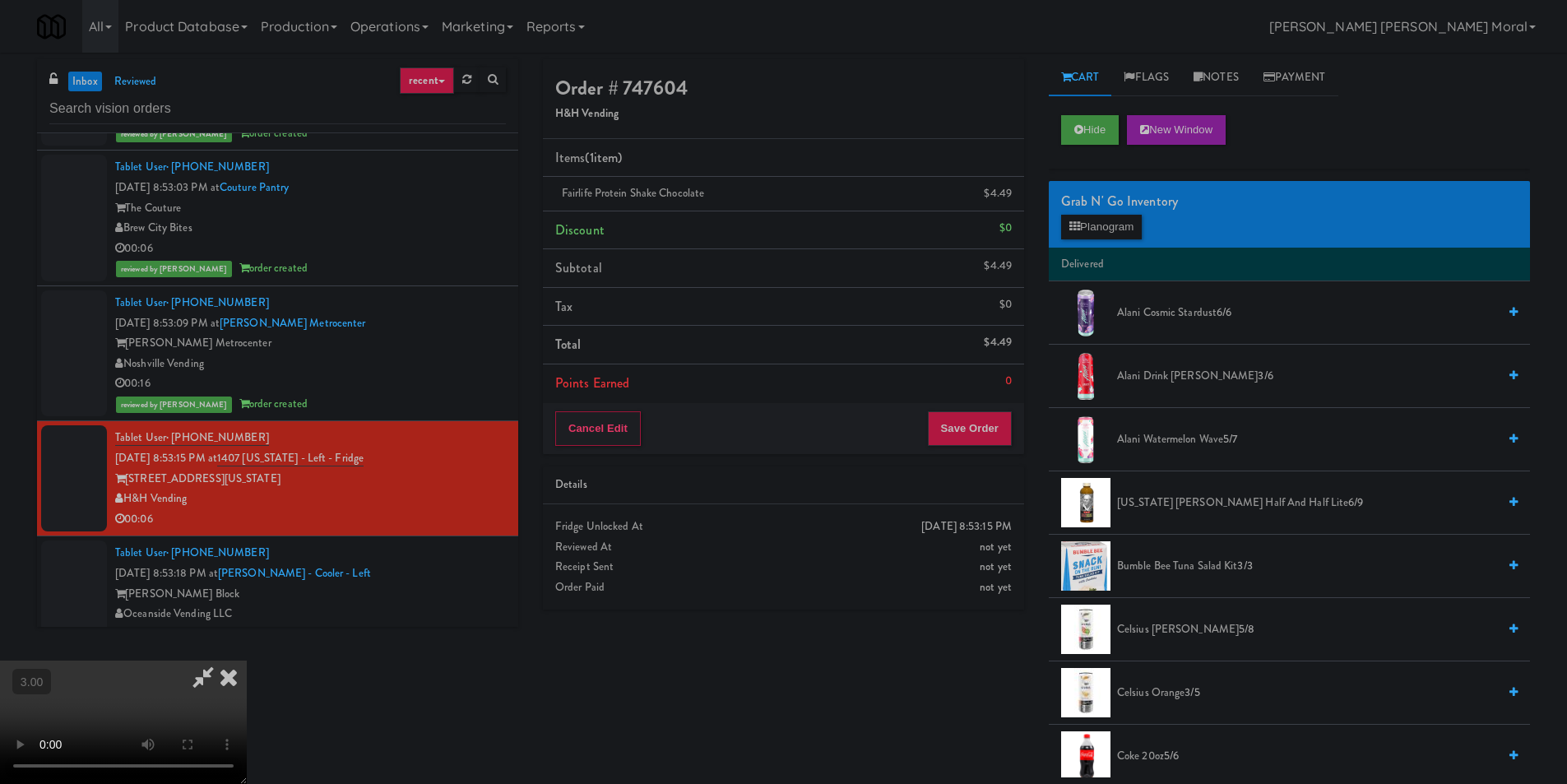
click at [247, 660] on icon at bounding box center [229, 676] width 37 height 33
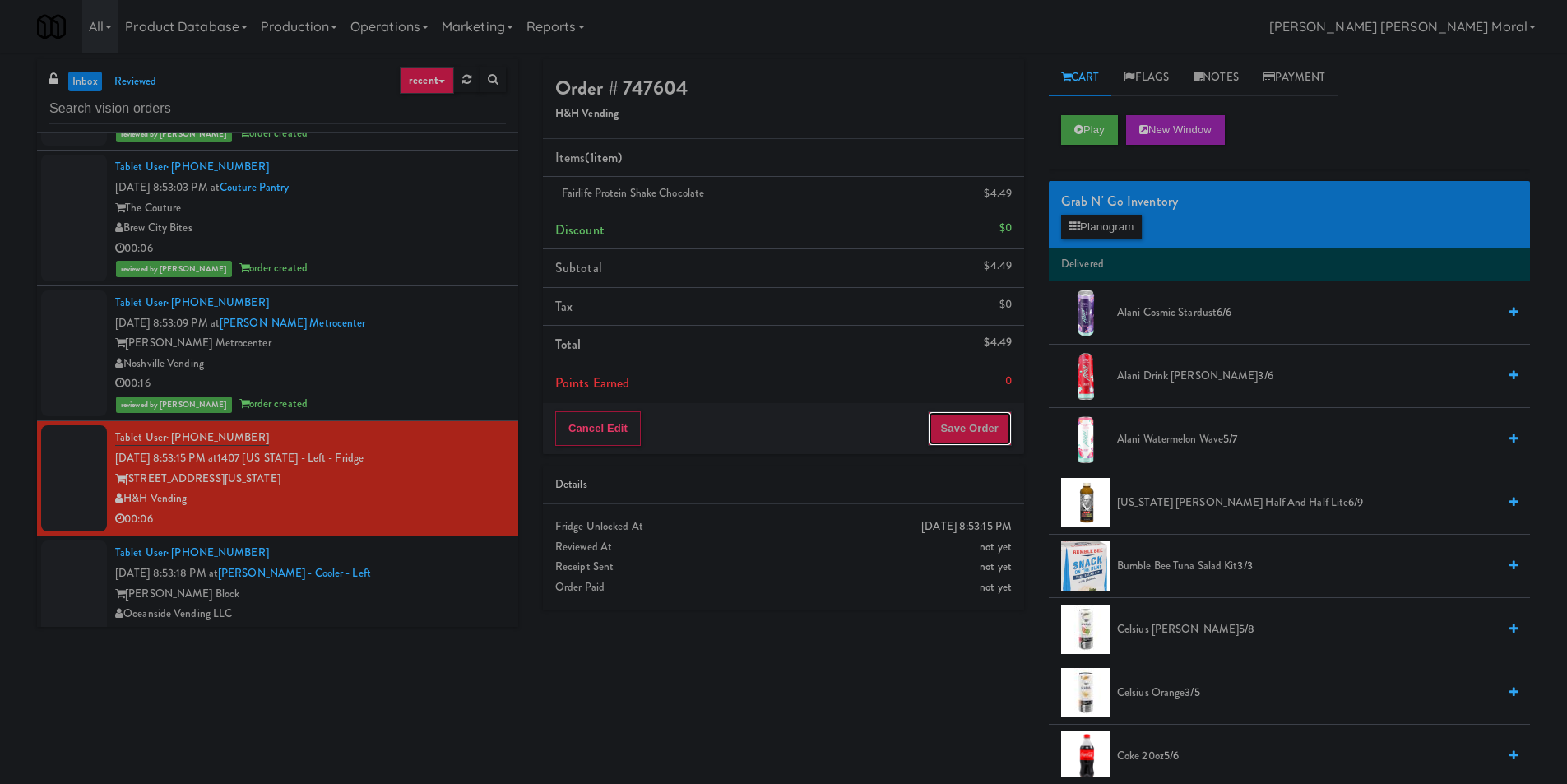
click at [955, 439] on button "Save Order" at bounding box center [970, 428] width 84 height 35
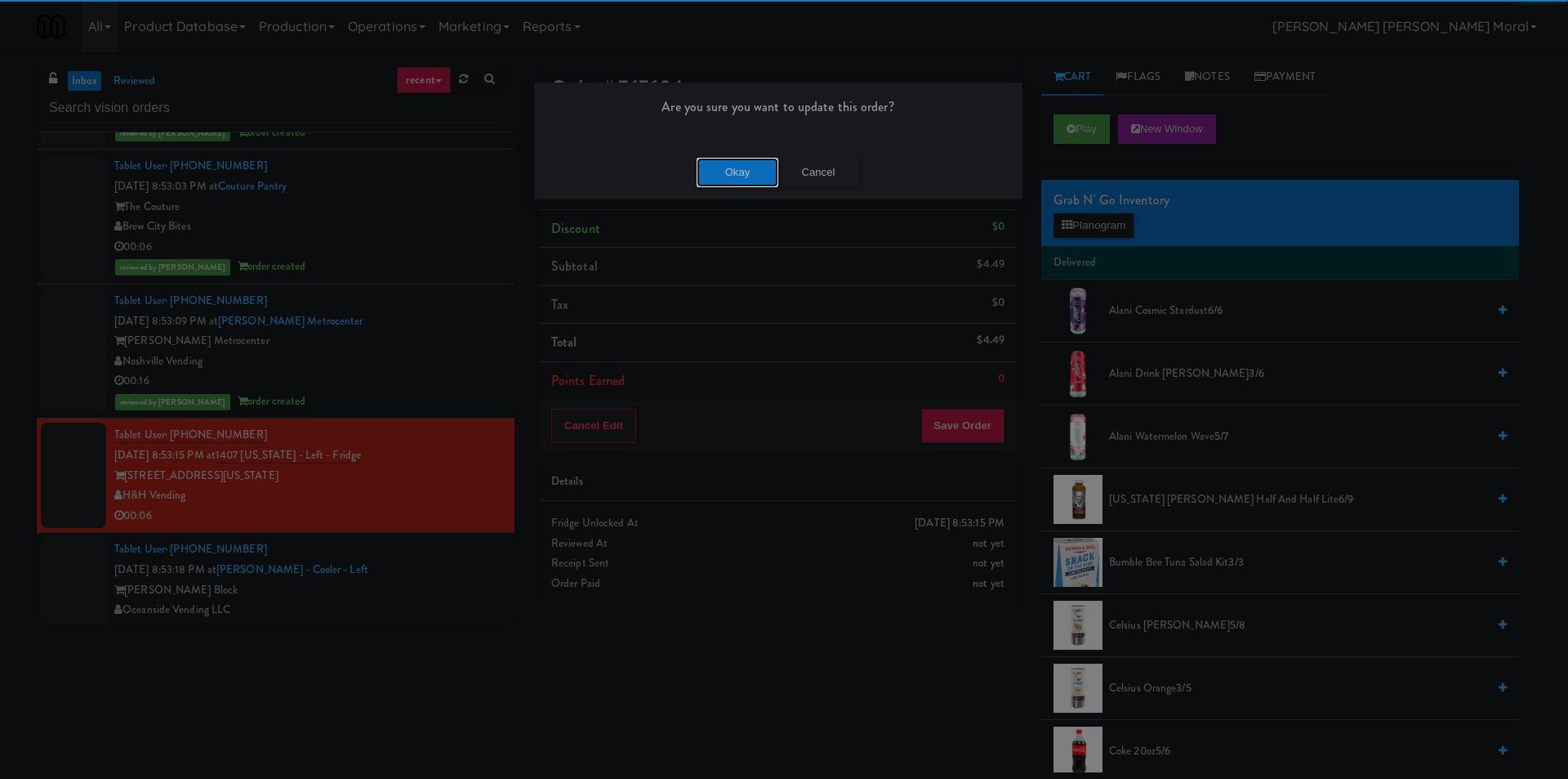
click at [735, 178] on button "Okay" at bounding box center [737, 172] width 82 height 30
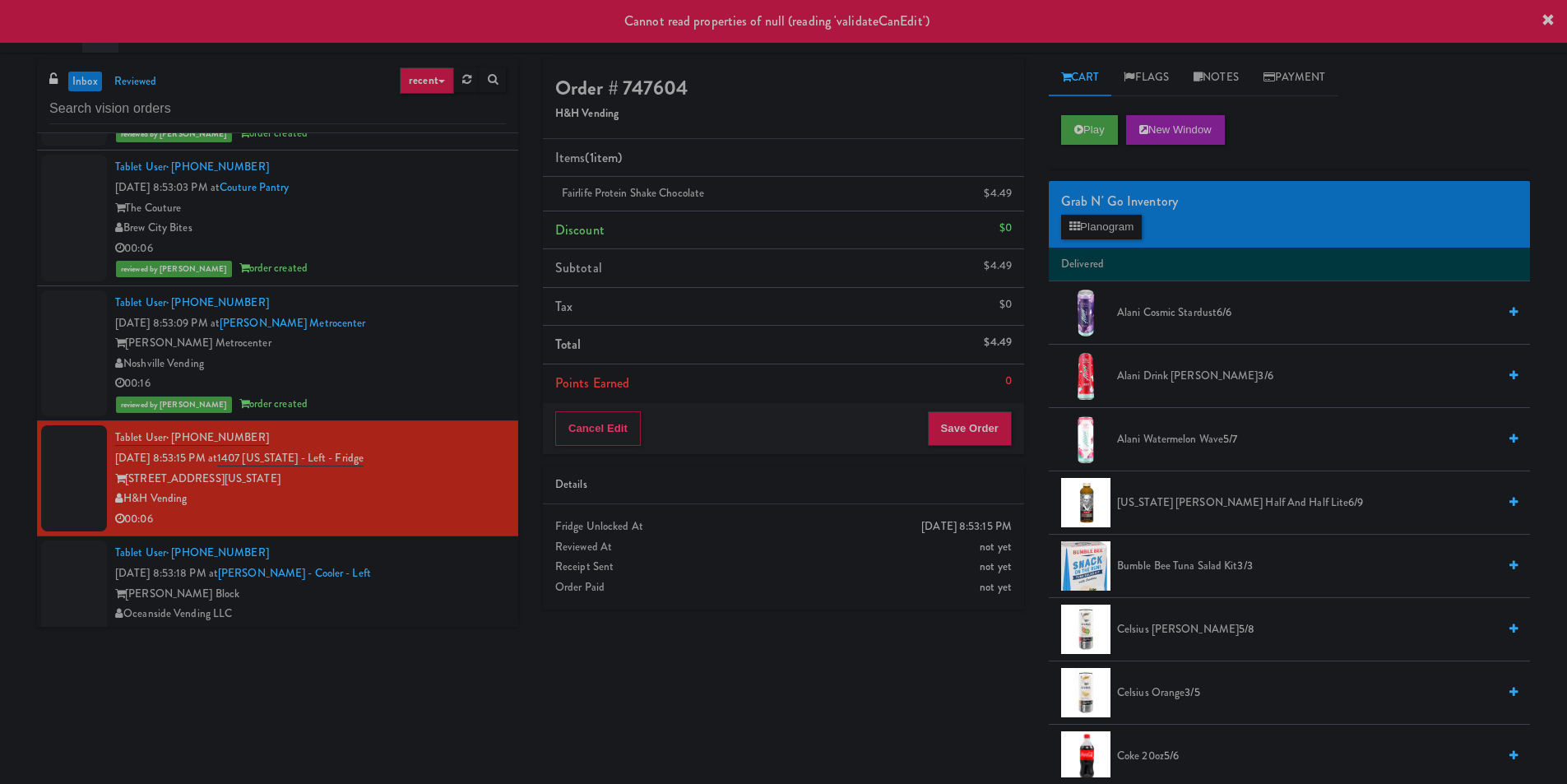
click at [438, 400] on div "reviewed by [PERSON_NAME] order created" at bounding box center [310, 404] width 391 height 21
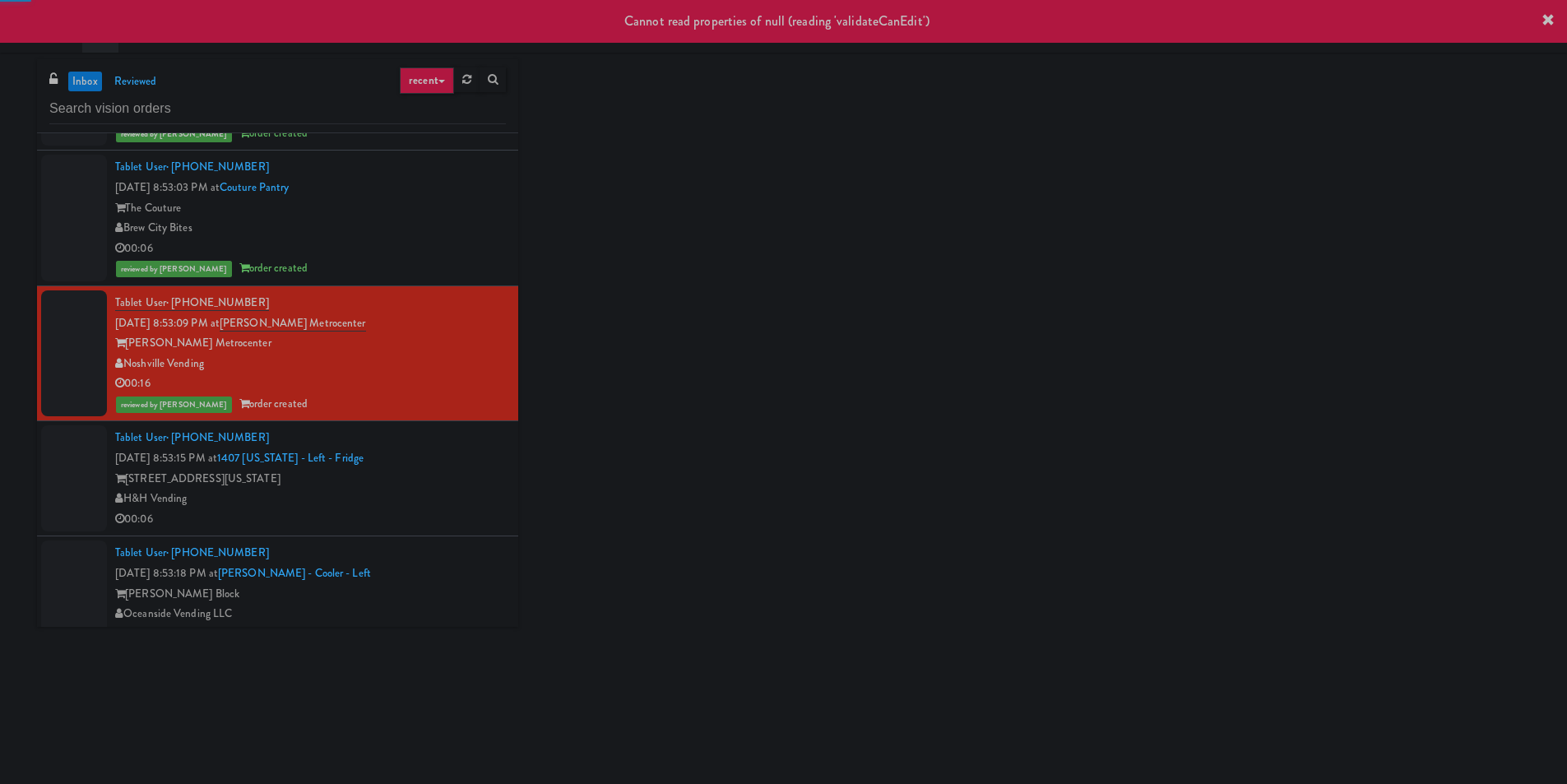
scroll to position [905, 0]
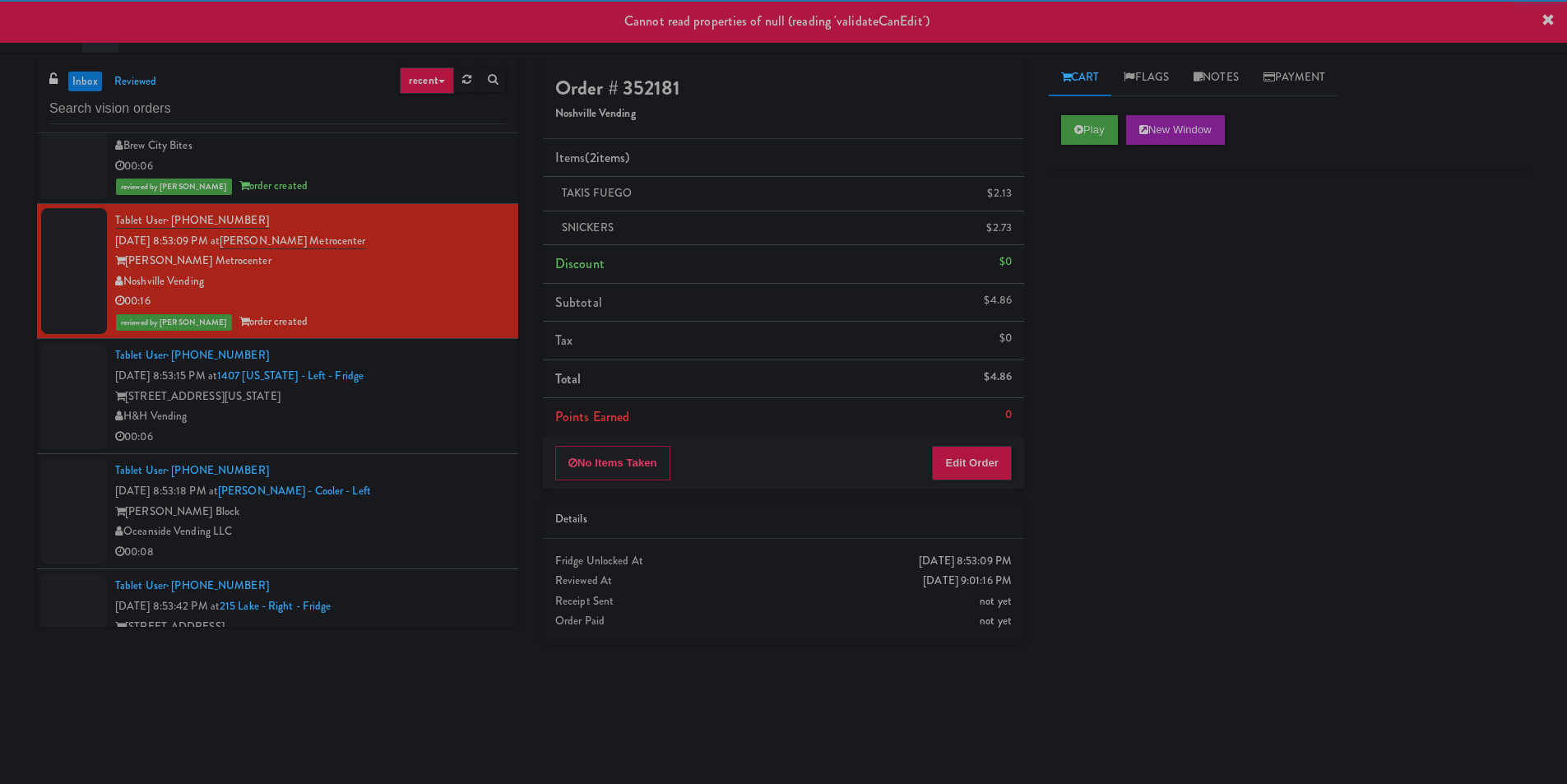
click at [443, 413] on div "H&H Vending" at bounding box center [310, 416] width 391 height 21
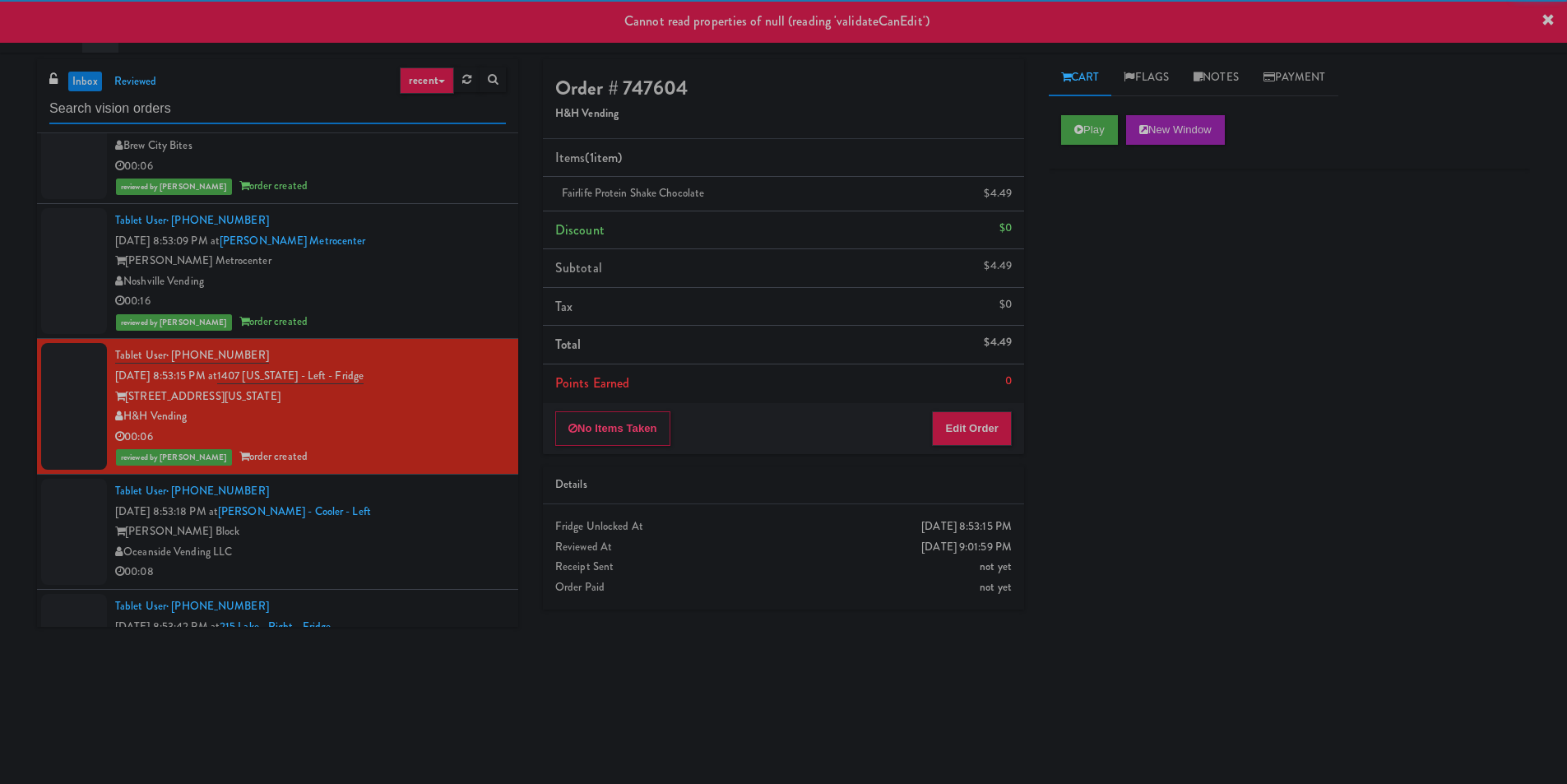
click at [322, 114] on input "text" at bounding box center [277, 109] width 457 height 31
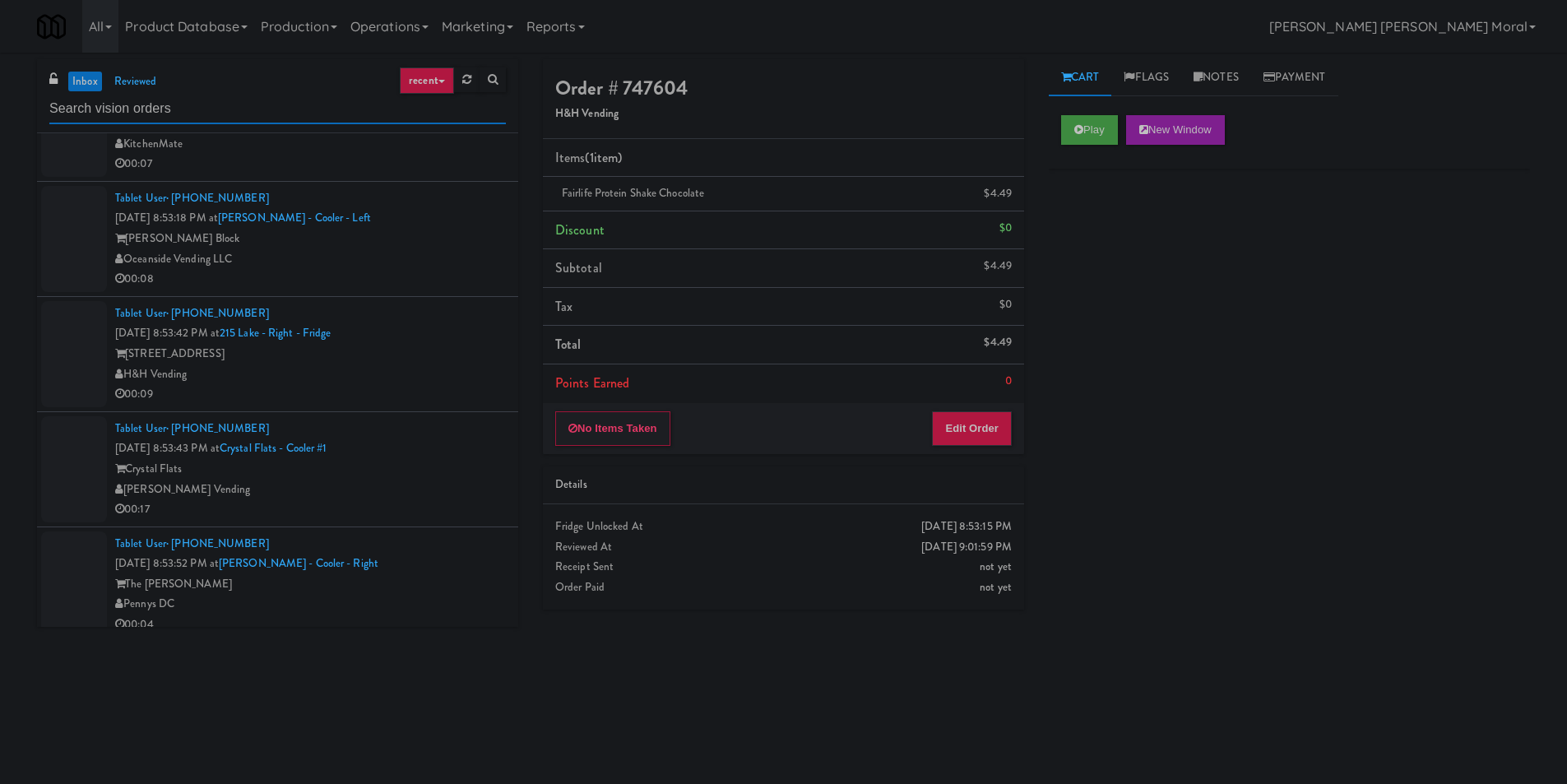
scroll to position [658, 0]
click at [434, 245] on div "[PERSON_NAME] Block" at bounding box center [310, 237] width 391 height 21
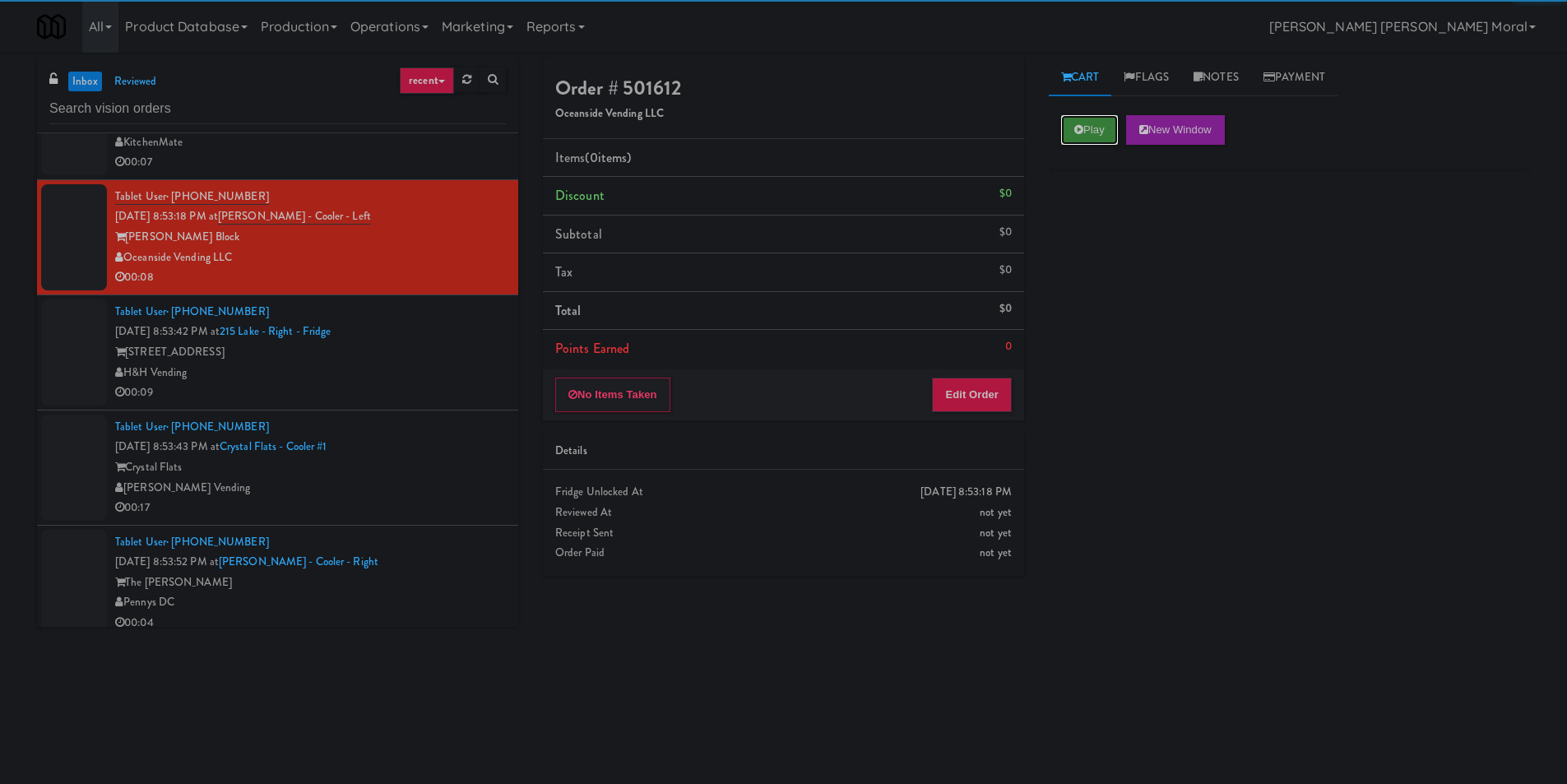
click at [1082, 133] on icon at bounding box center [1079, 129] width 9 height 11
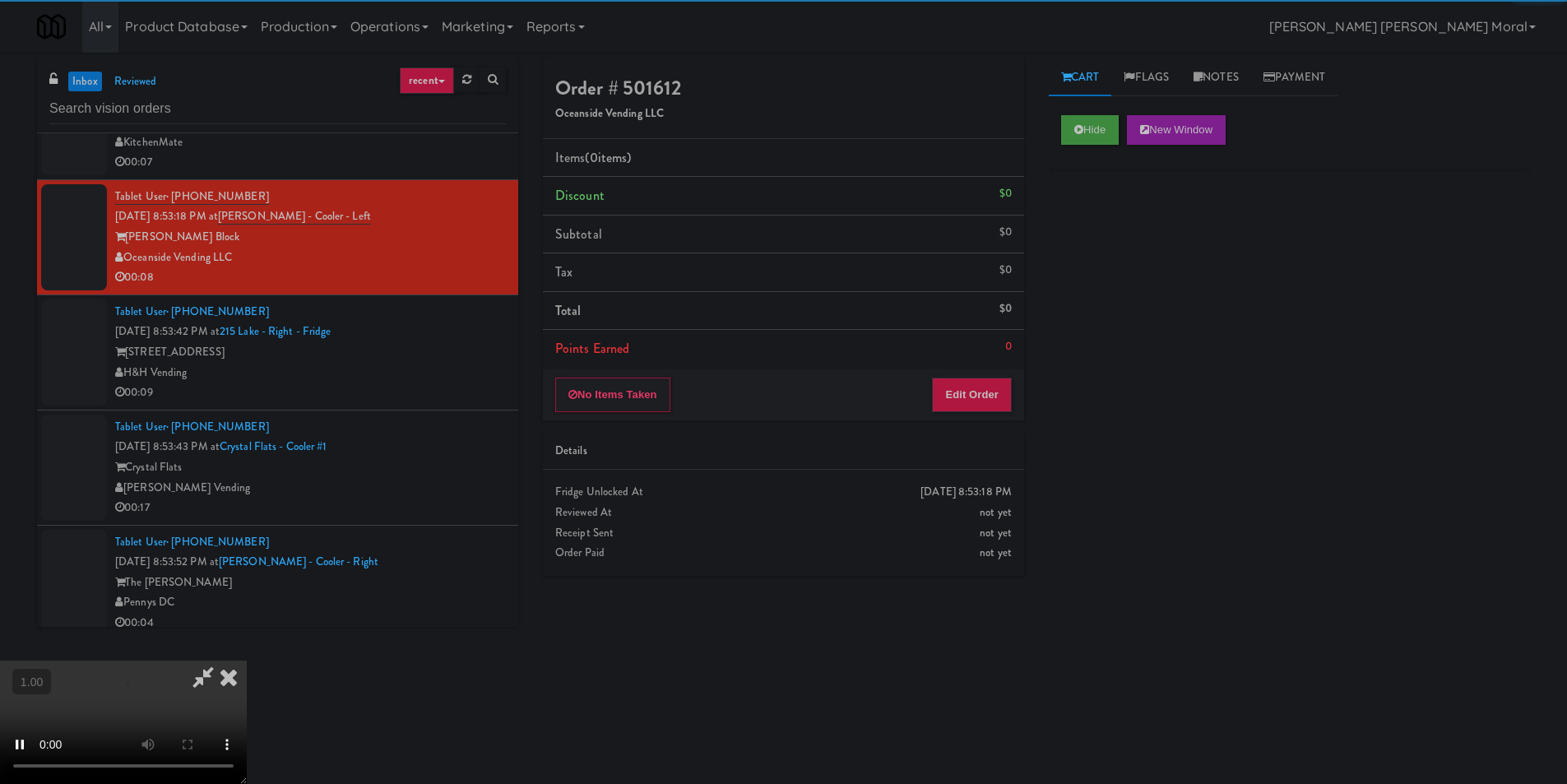
drag, startPoint x: 1096, startPoint y: 246, endPoint x: 1092, endPoint y: 274, distance: 28.3
click at [1096, 247] on div "Hide New Window Primary Flag Clear Flag if unable to determine what was taken o…" at bounding box center [1290, 411] width 481 height 617
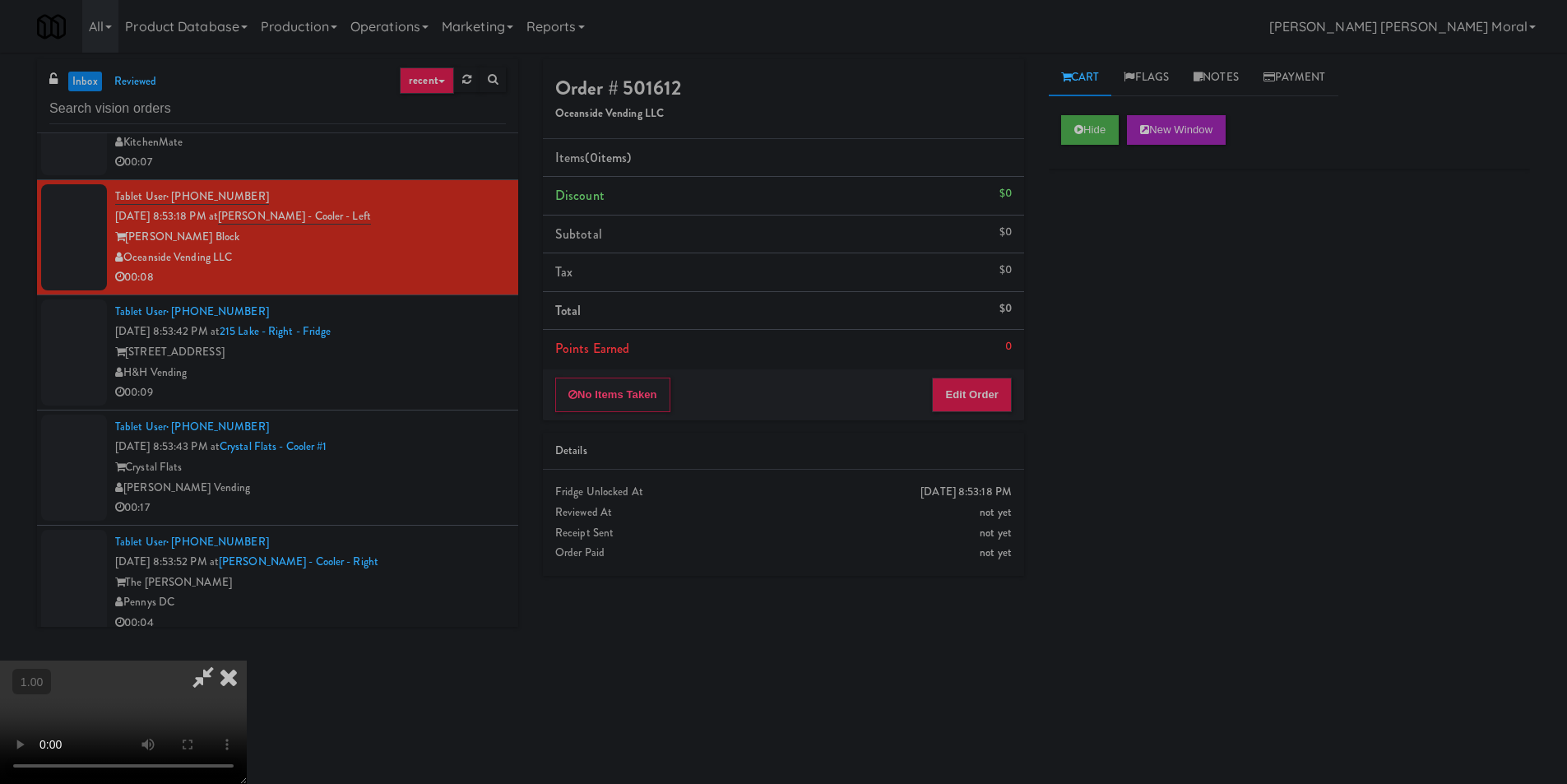
click at [247, 660] on video at bounding box center [123, 722] width 247 height 124
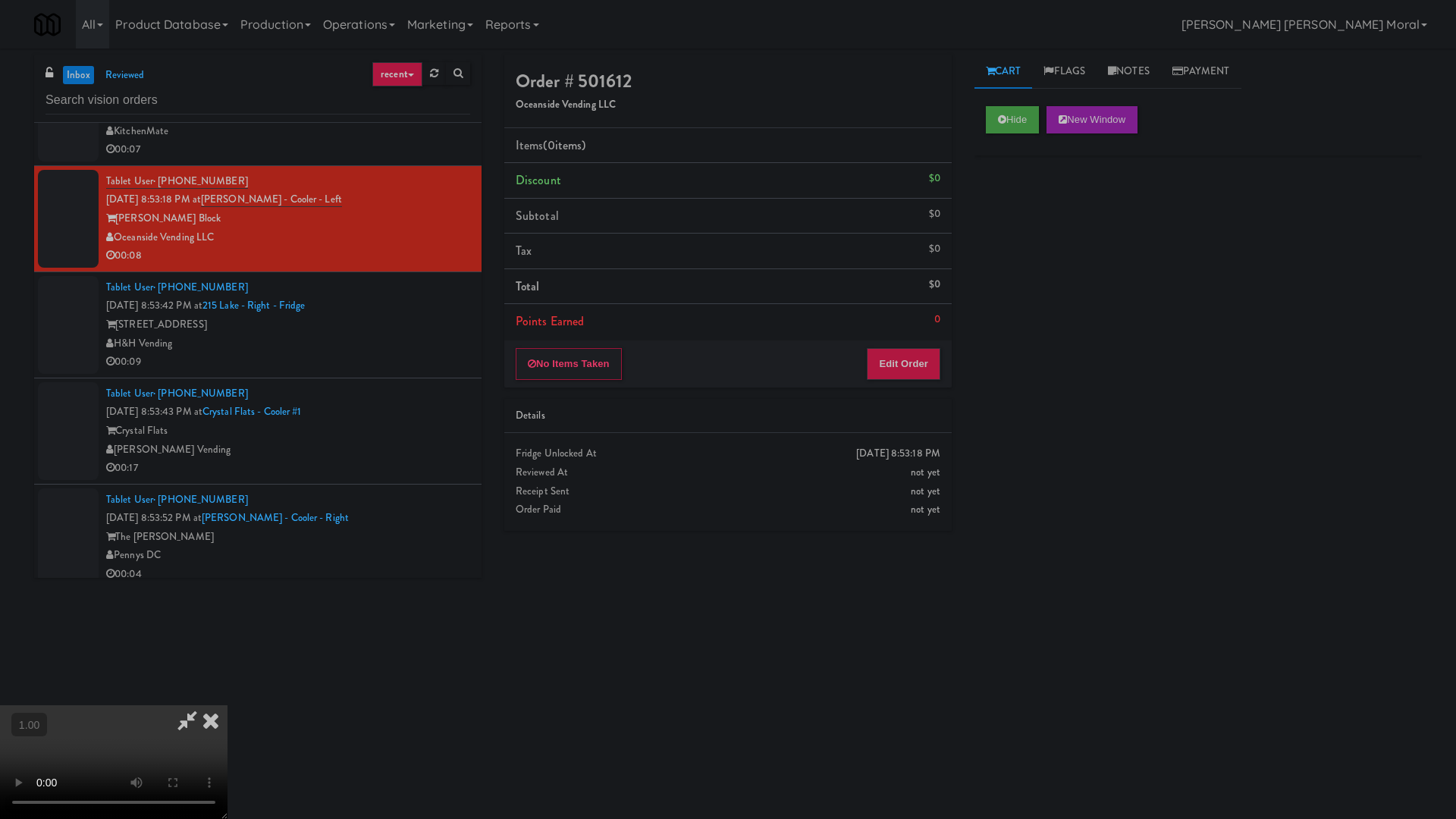
click at [227, 706] on video at bounding box center [113, 762] width 227 height 114
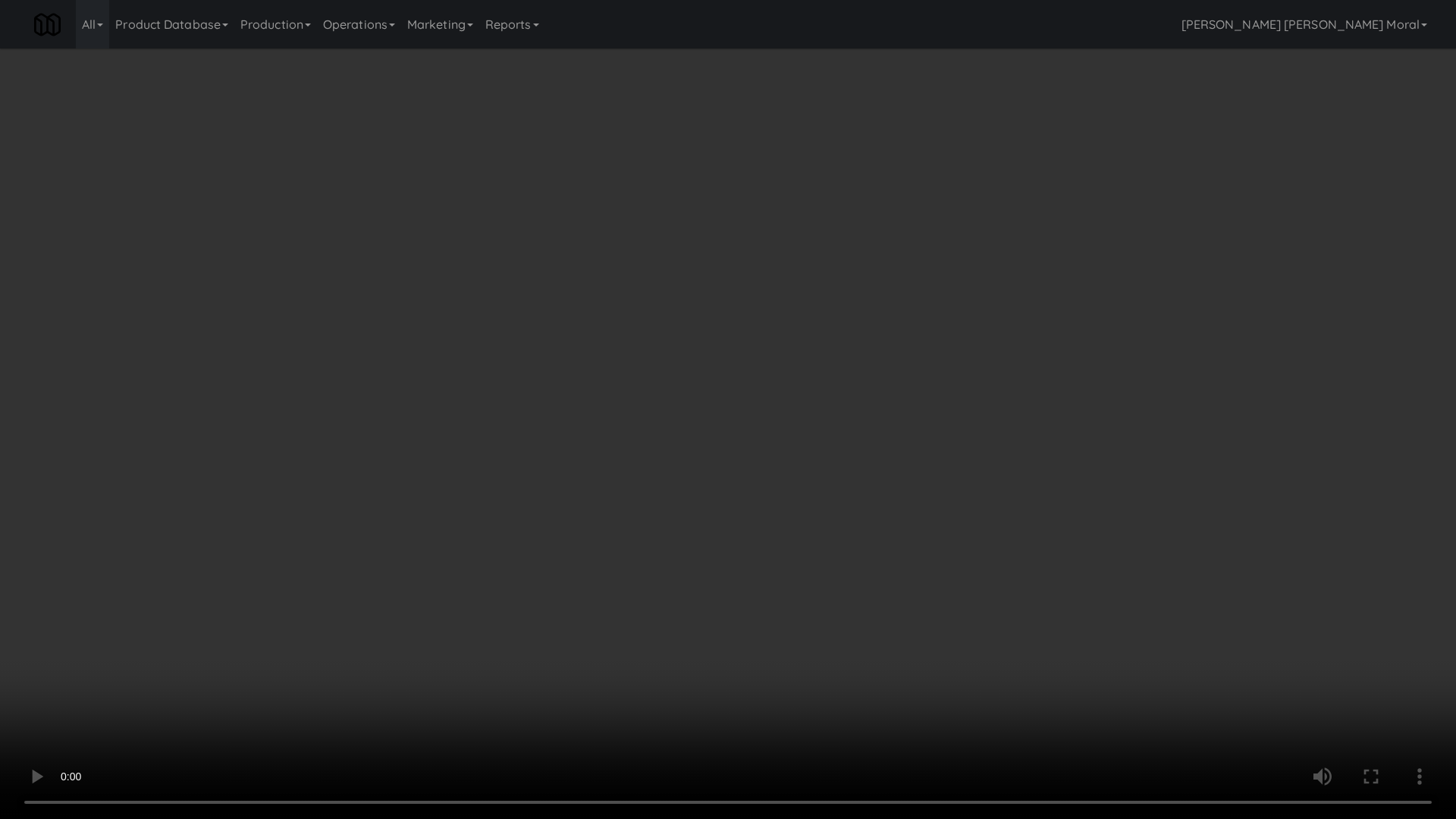
click at [870, 448] on video at bounding box center [728, 409] width 1456 height 819
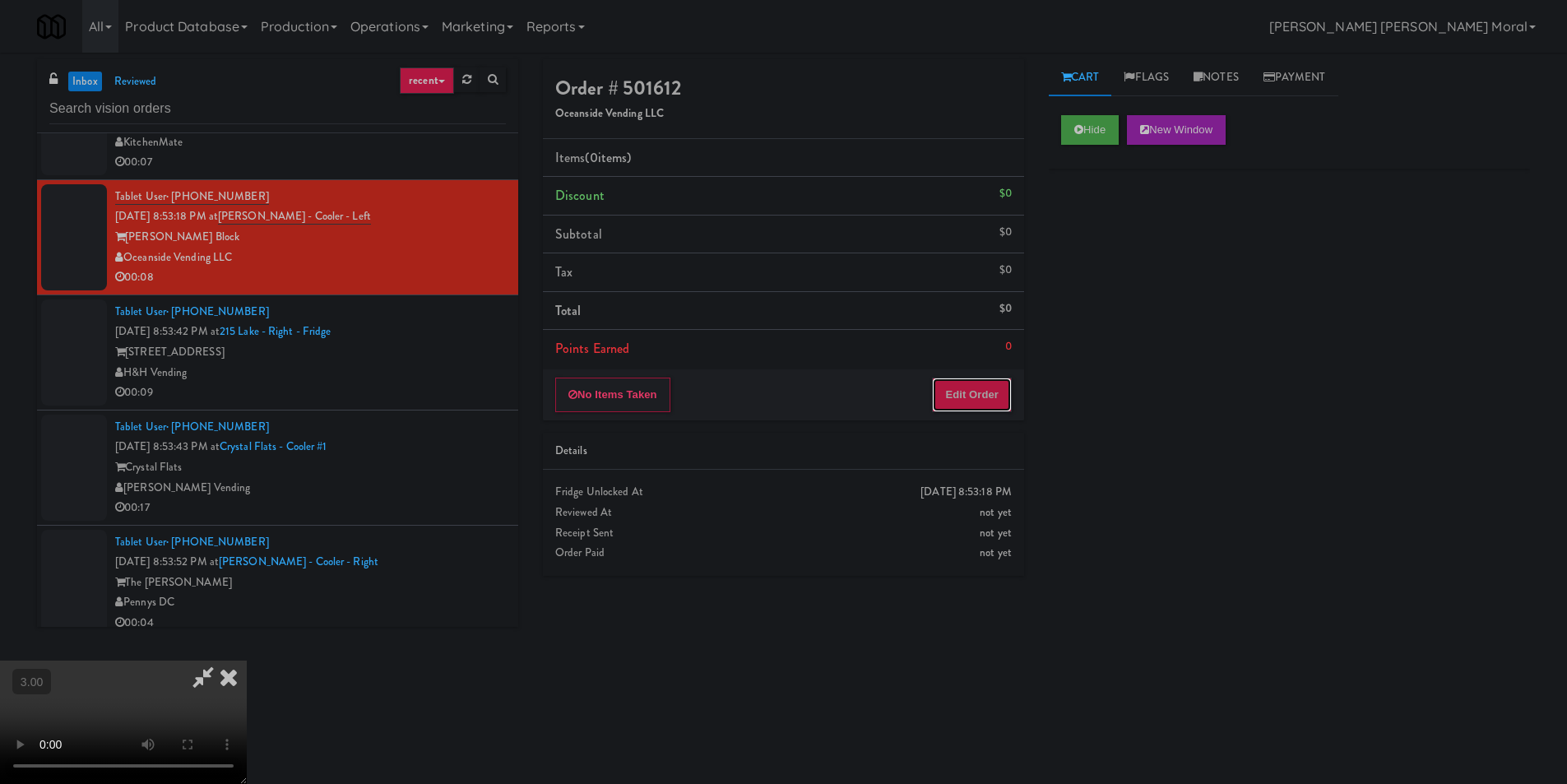
click at [967, 399] on button "Edit Order" at bounding box center [972, 394] width 80 height 35
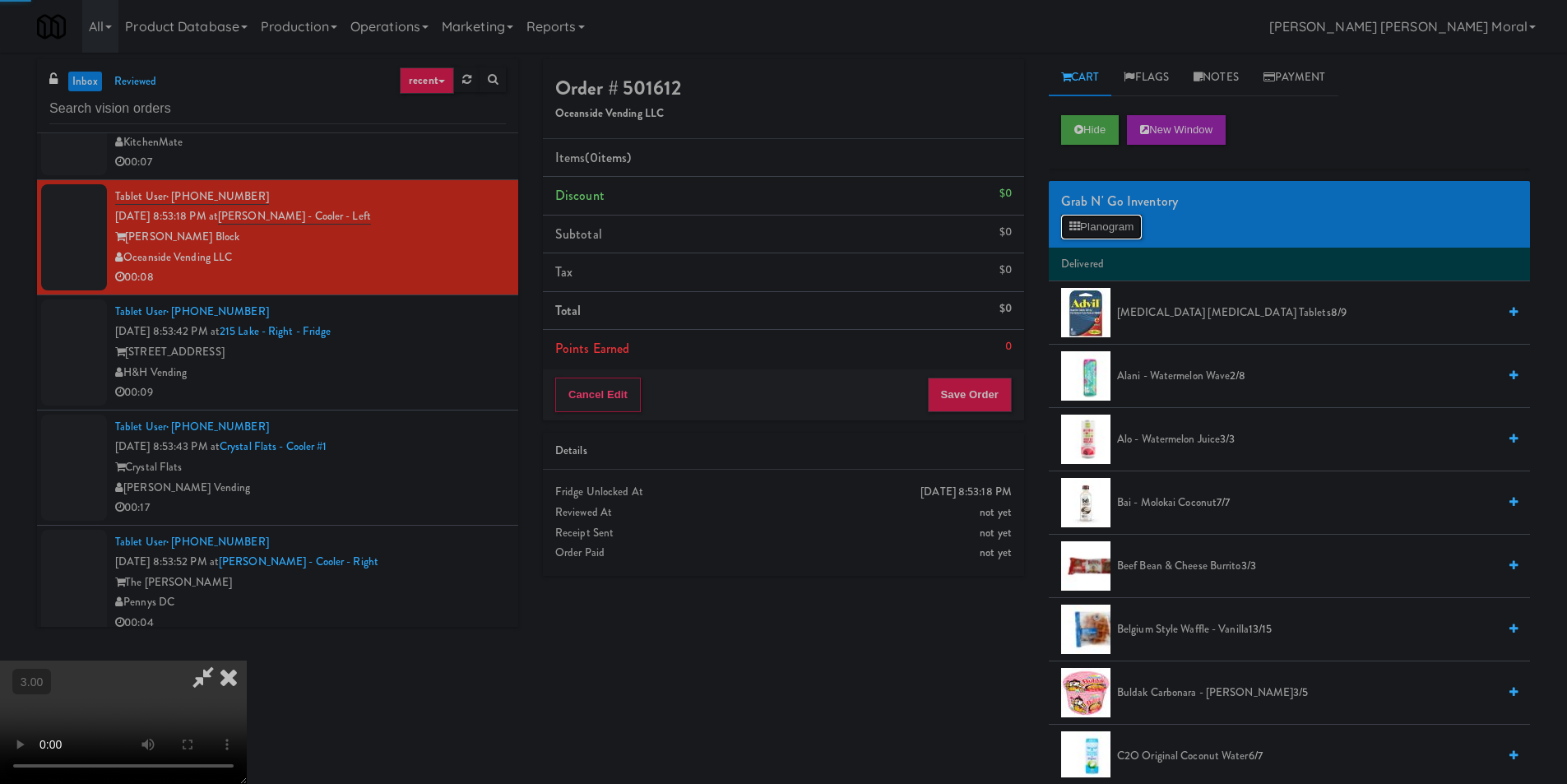
click at [1096, 228] on button "Planogram" at bounding box center [1101, 227] width 80 height 25
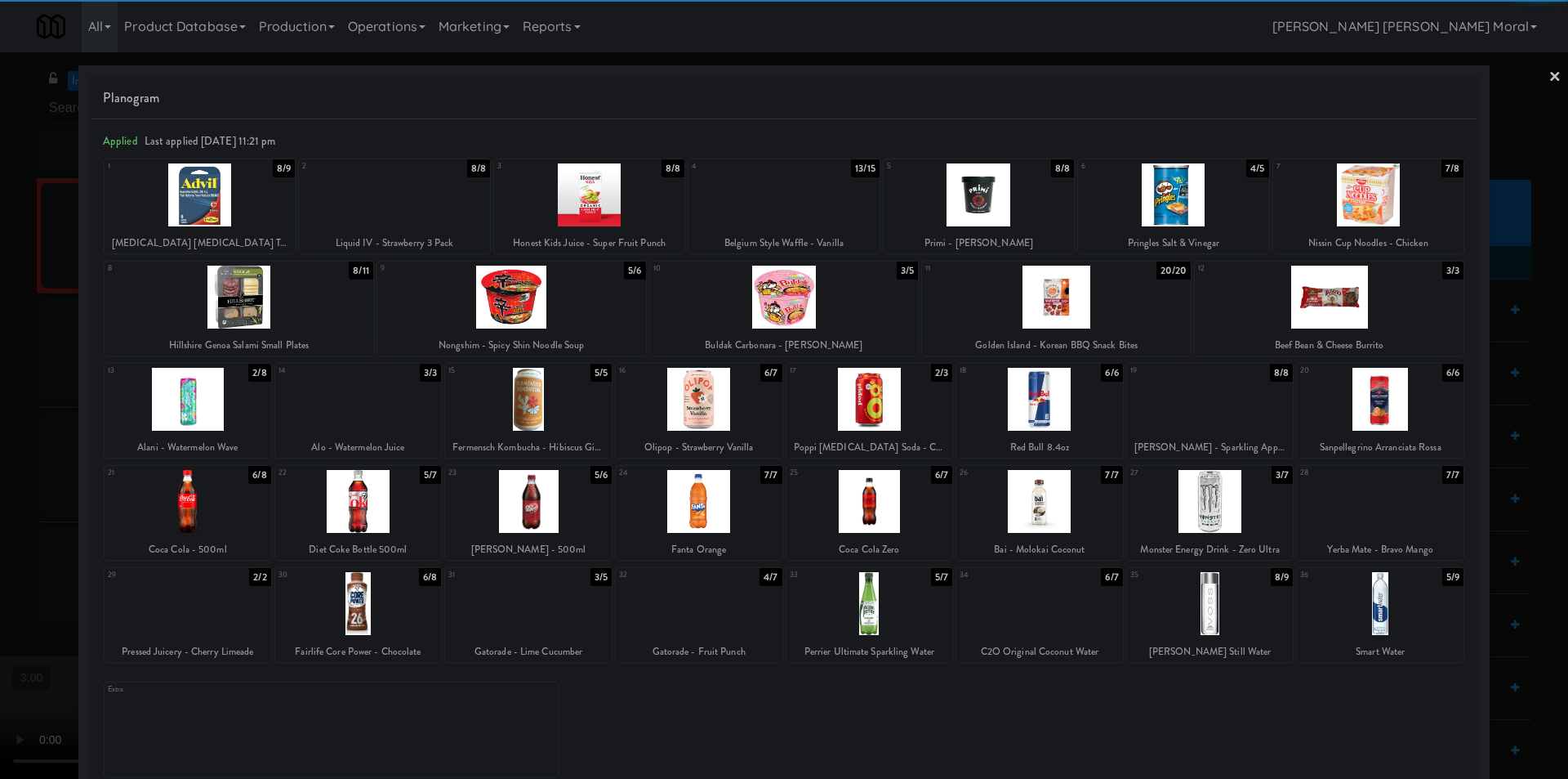
drag, startPoint x: 1042, startPoint y: 409, endPoint x: 1104, endPoint y: 394, distance: 63.8
click at [1043, 408] on div at bounding box center [1039, 399] width 166 height 63
click at [1548, 78] on link "×" at bounding box center [1554, 78] width 13 height 51
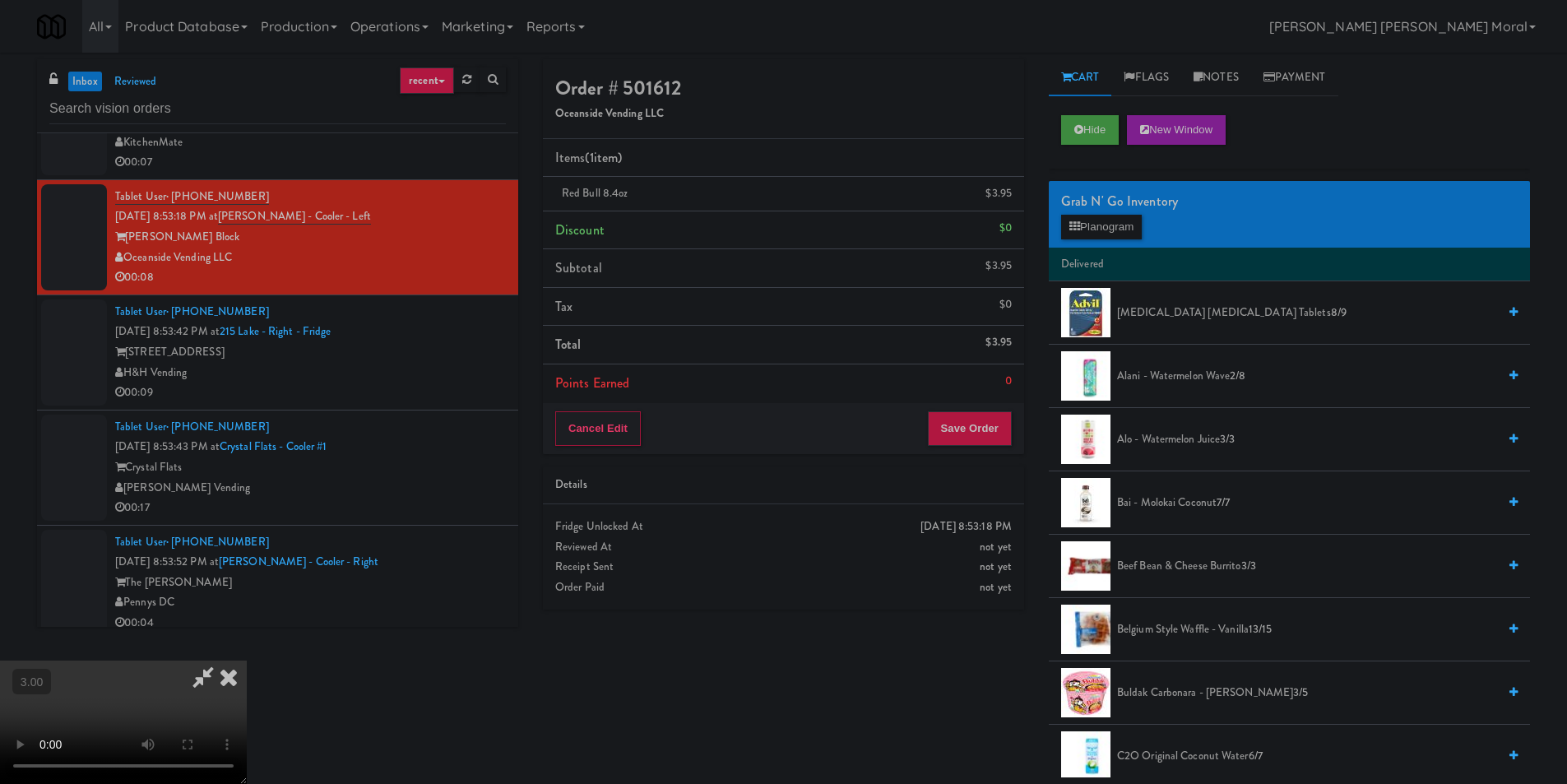
click at [222, 660] on icon at bounding box center [203, 676] width 38 height 33
click at [955, 435] on button "Save Order" at bounding box center [970, 428] width 84 height 35
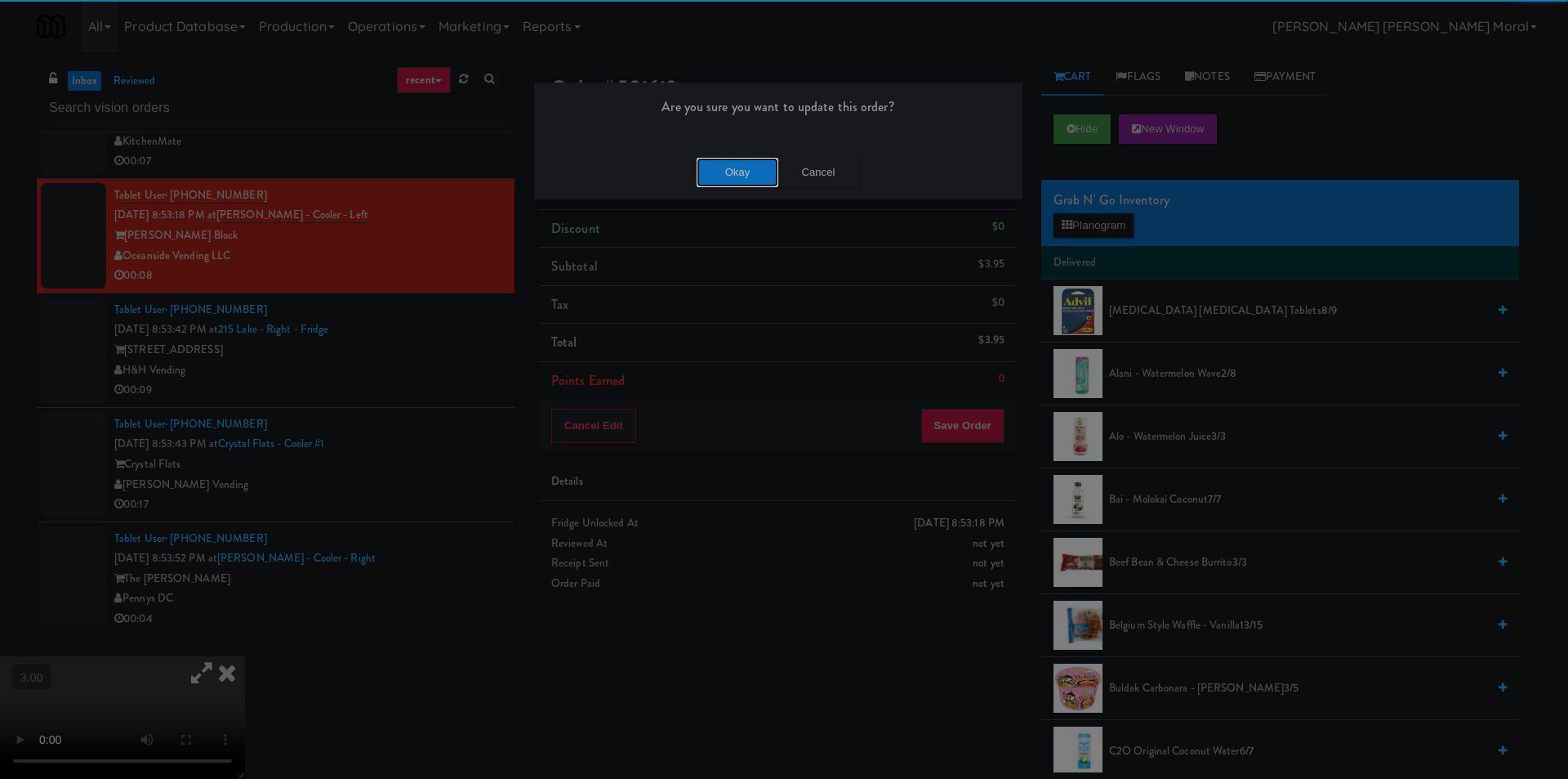
click at [756, 177] on button "Okay" at bounding box center [737, 172] width 82 height 30
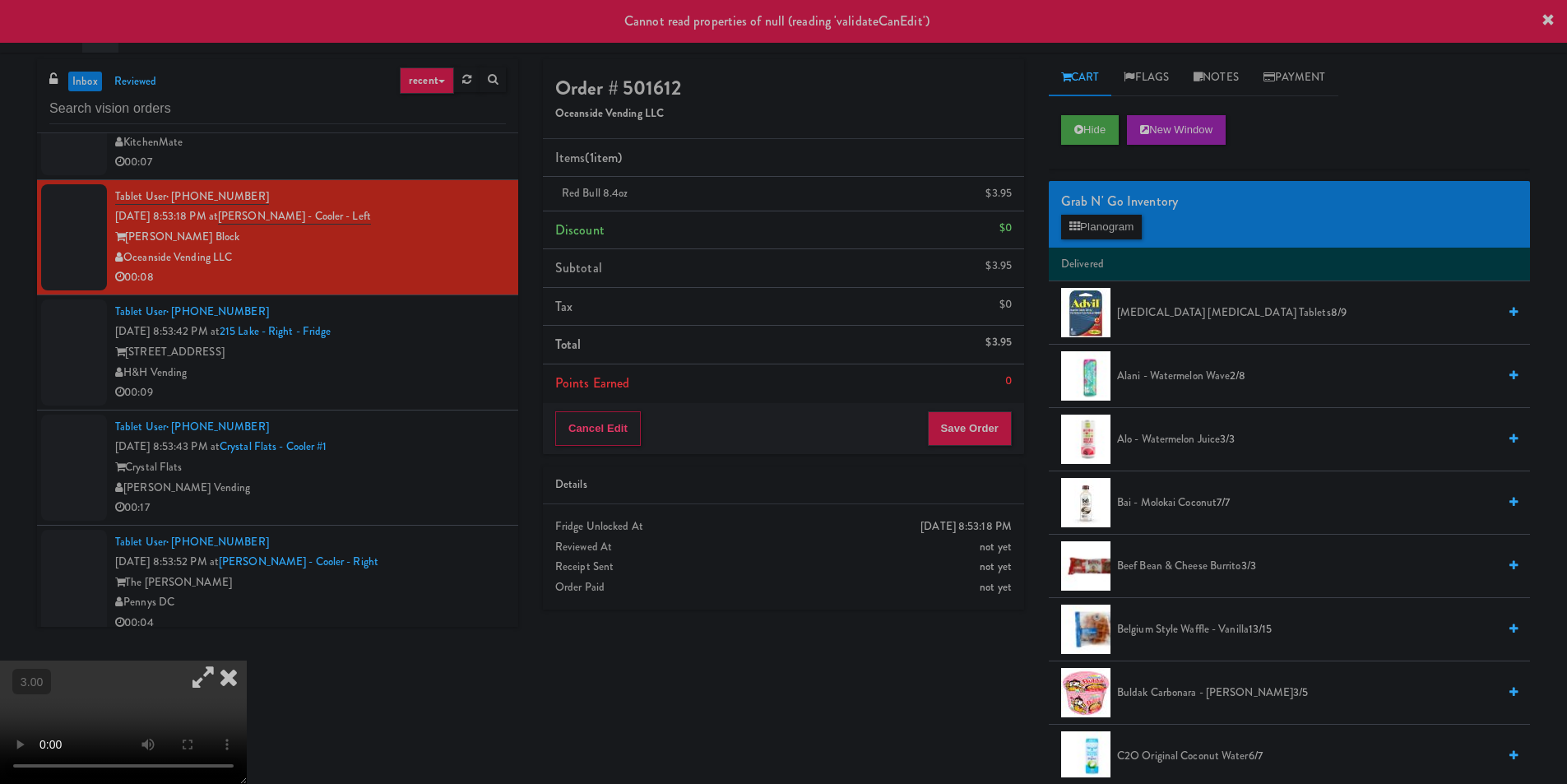
click at [479, 367] on div "H&H Vending" at bounding box center [310, 372] width 391 height 21
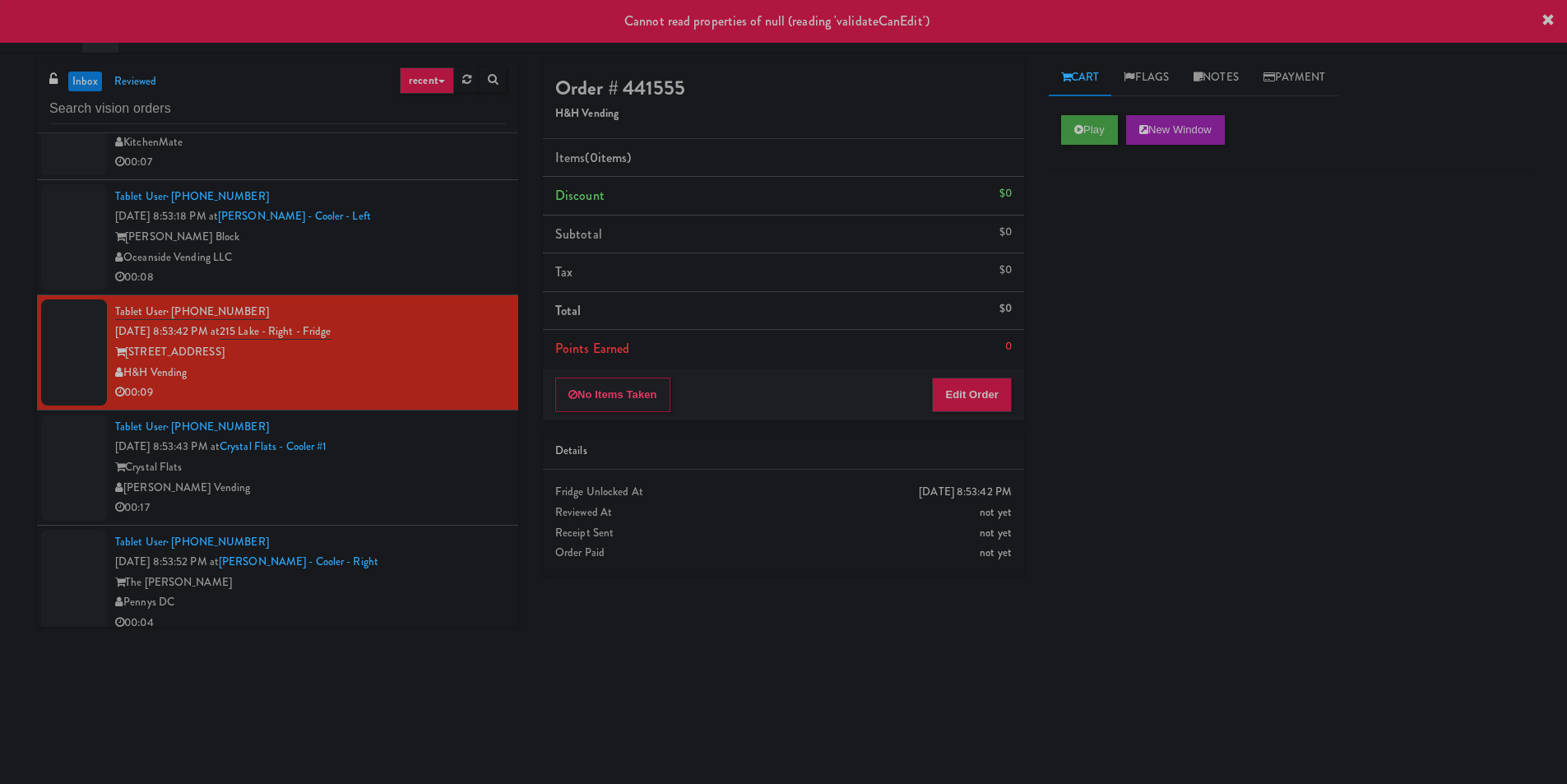
click at [445, 236] on div "[PERSON_NAME] Block" at bounding box center [310, 237] width 391 height 21
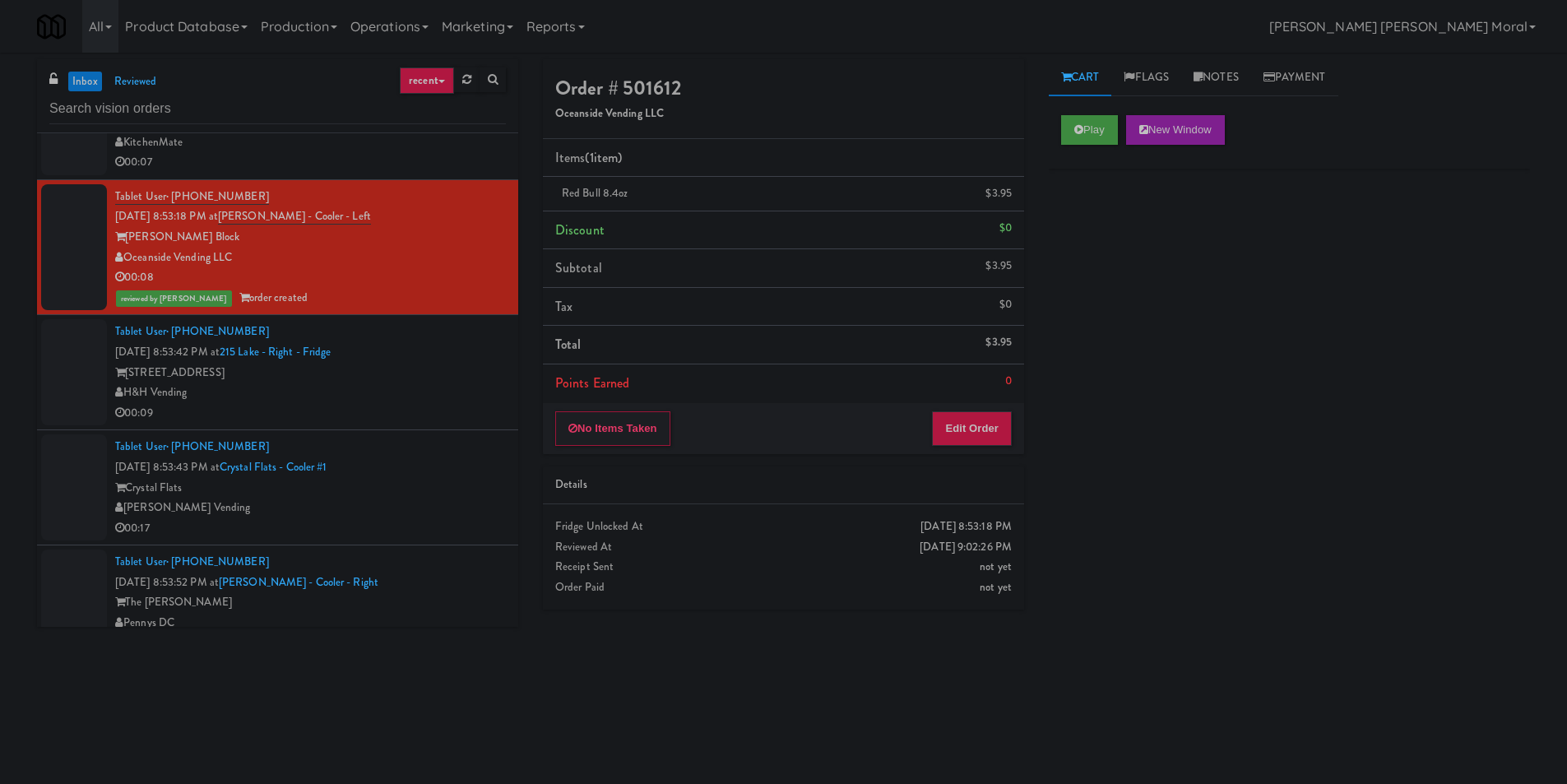
drag, startPoint x: 0, startPoint y: 499, endPoint x: 38, endPoint y: 477, distance: 43.9
click at [0, 499] on div "inbox reviewed recent all unclear take inventory issue suspicious failed recent…" at bounding box center [784, 389] width 1567 height 660
click at [374, 394] on div "H&H Vending" at bounding box center [310, 392] width 391 height 21
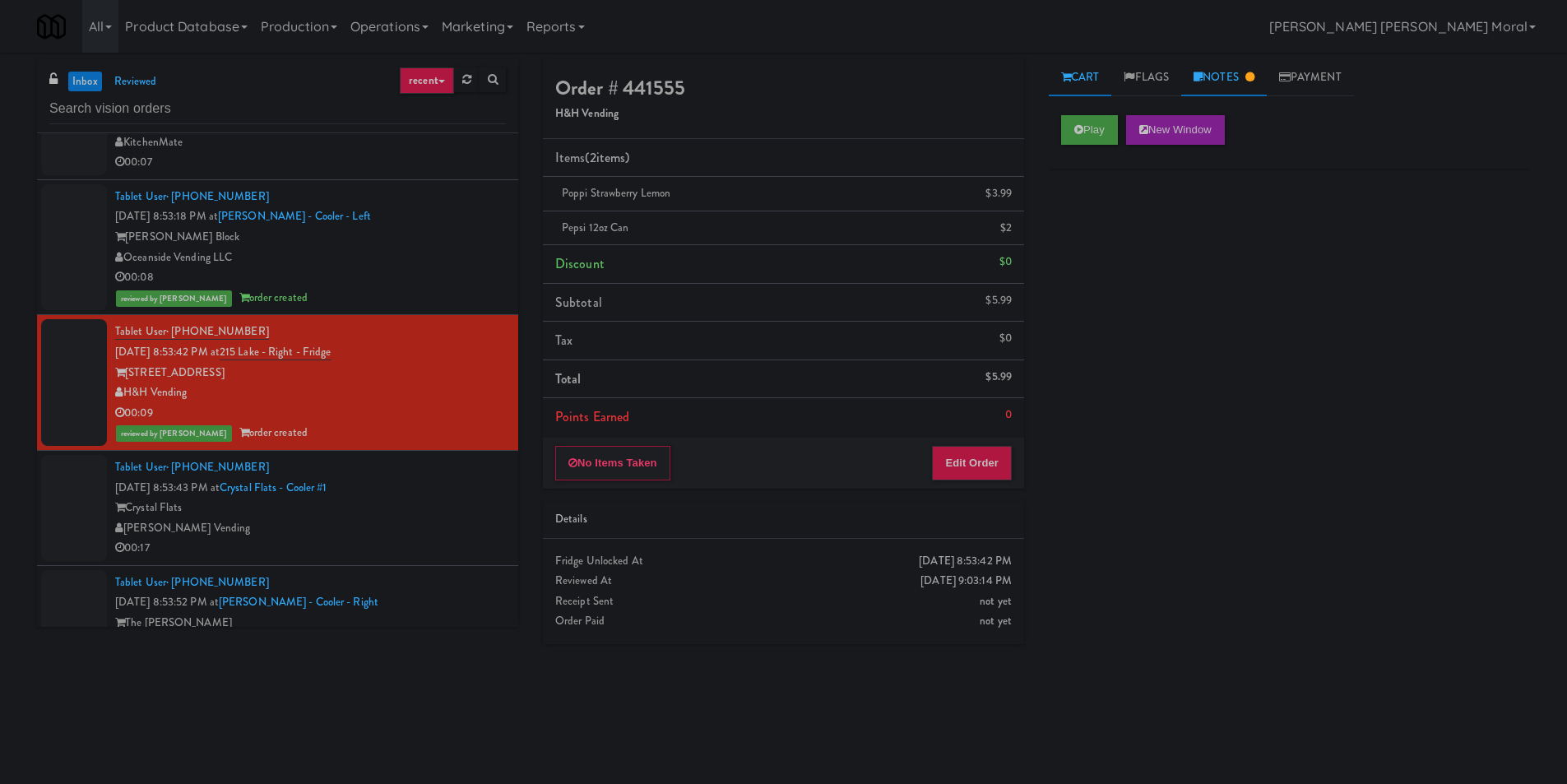
click at [1242, 83] on link "Notes" at bounding box center [1224, 77] width 85 height 37
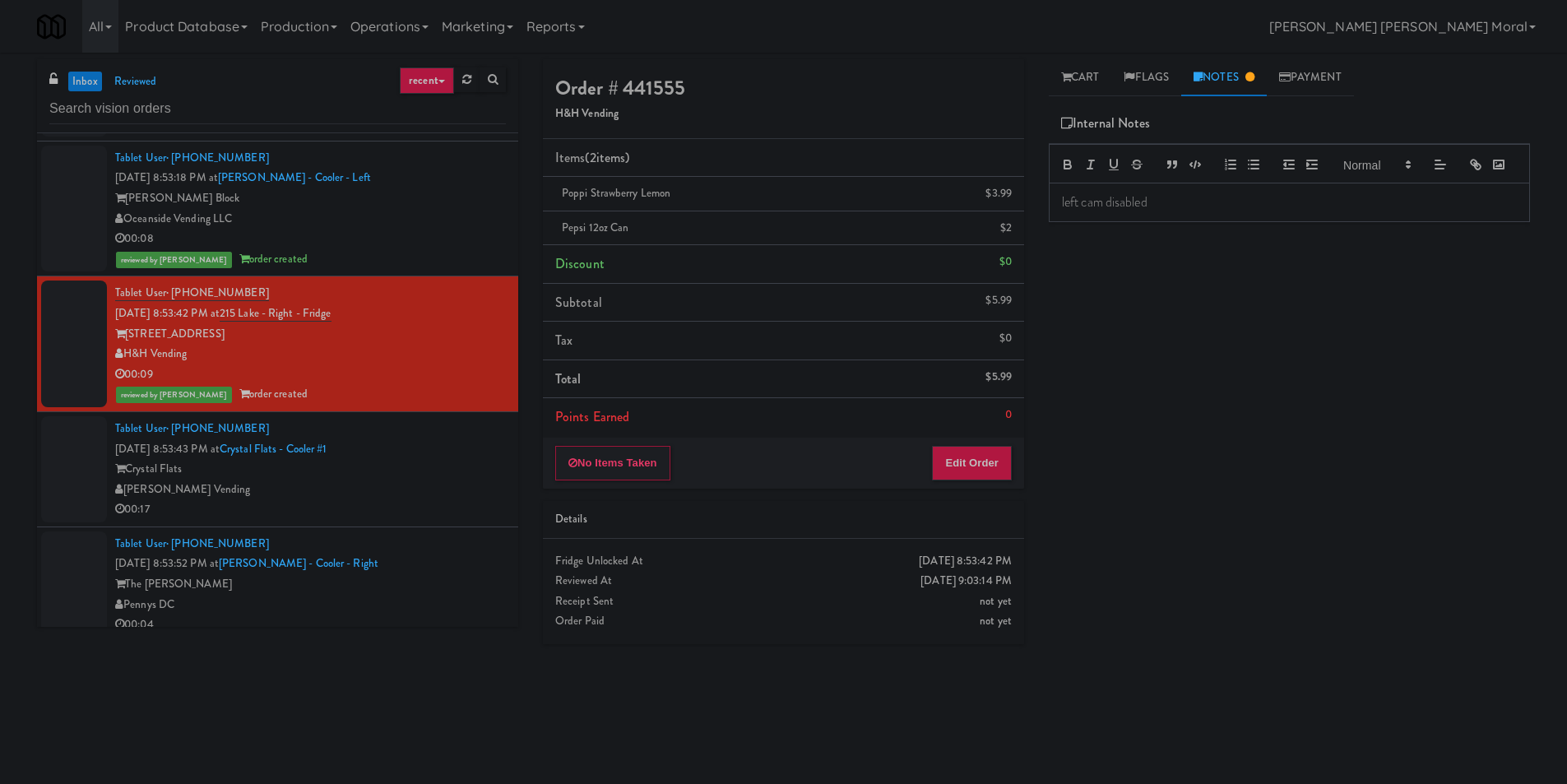
scroll to position [823, 0]
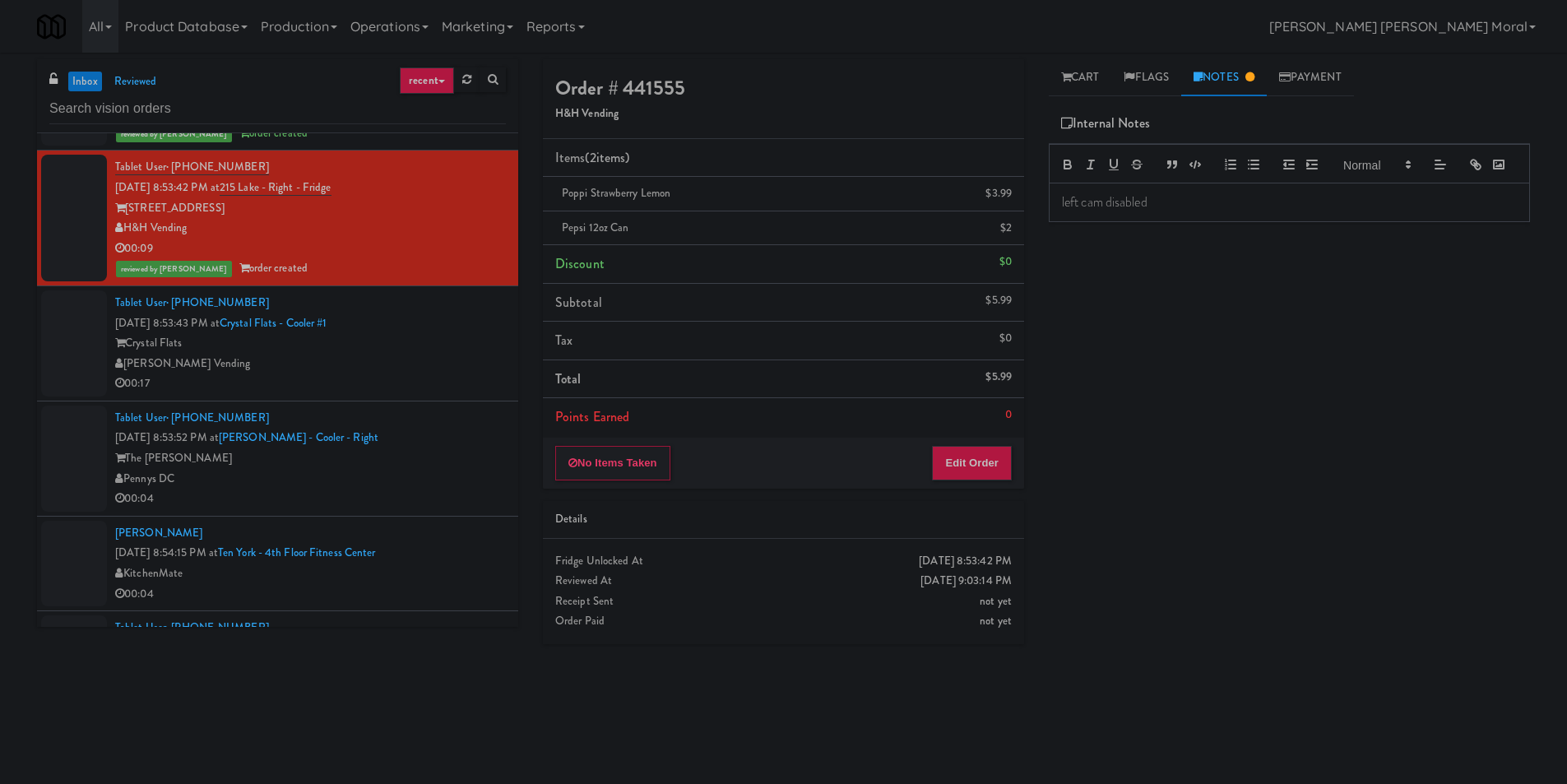
click at [445, 365] on div "[PERSON_NAME] Vending" at bounding box center [310, 363] width 391 height 21
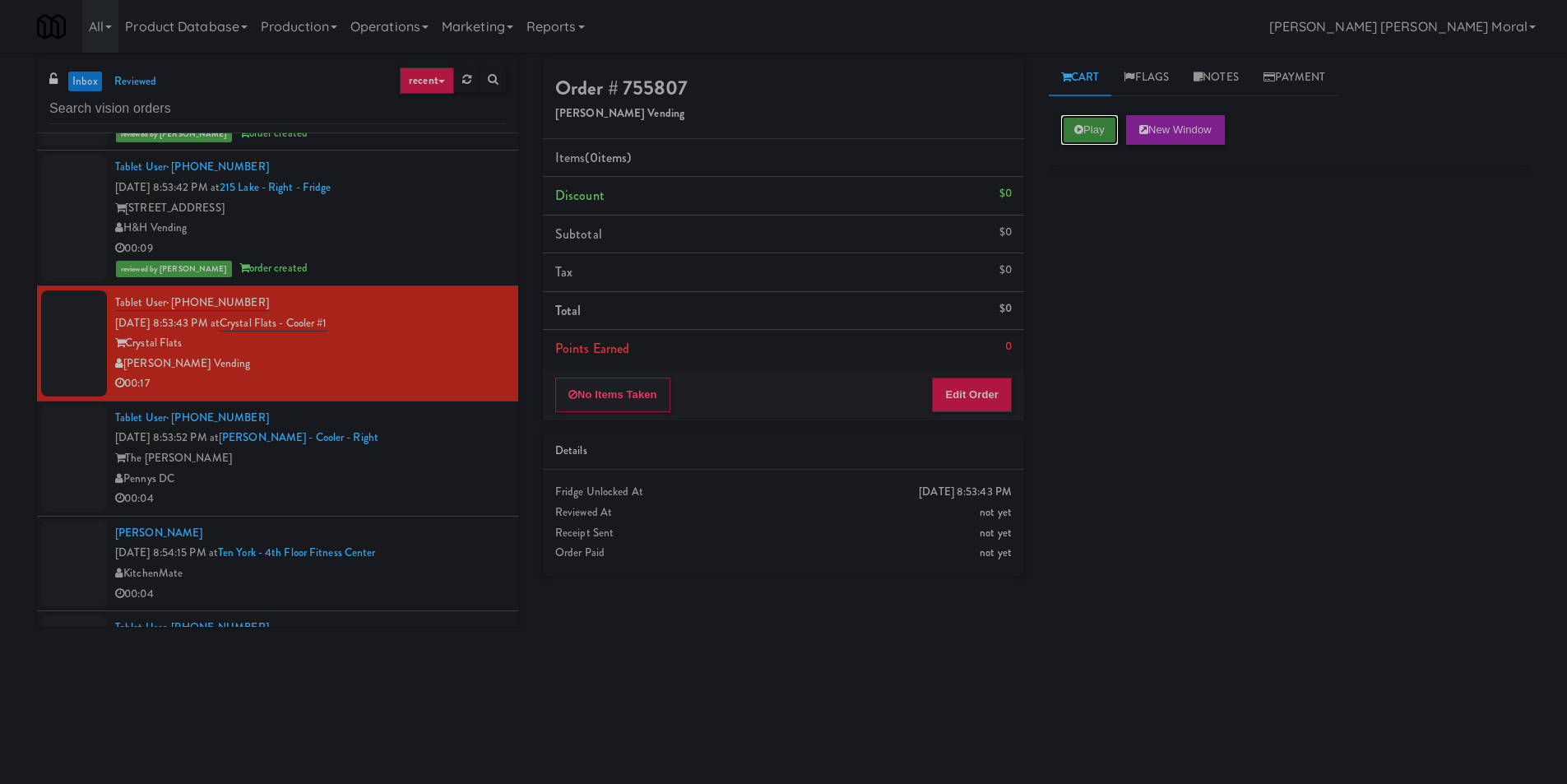
click at [1088, 134] on button "Play" at bounding box center [1090, 130] width 56 height 30
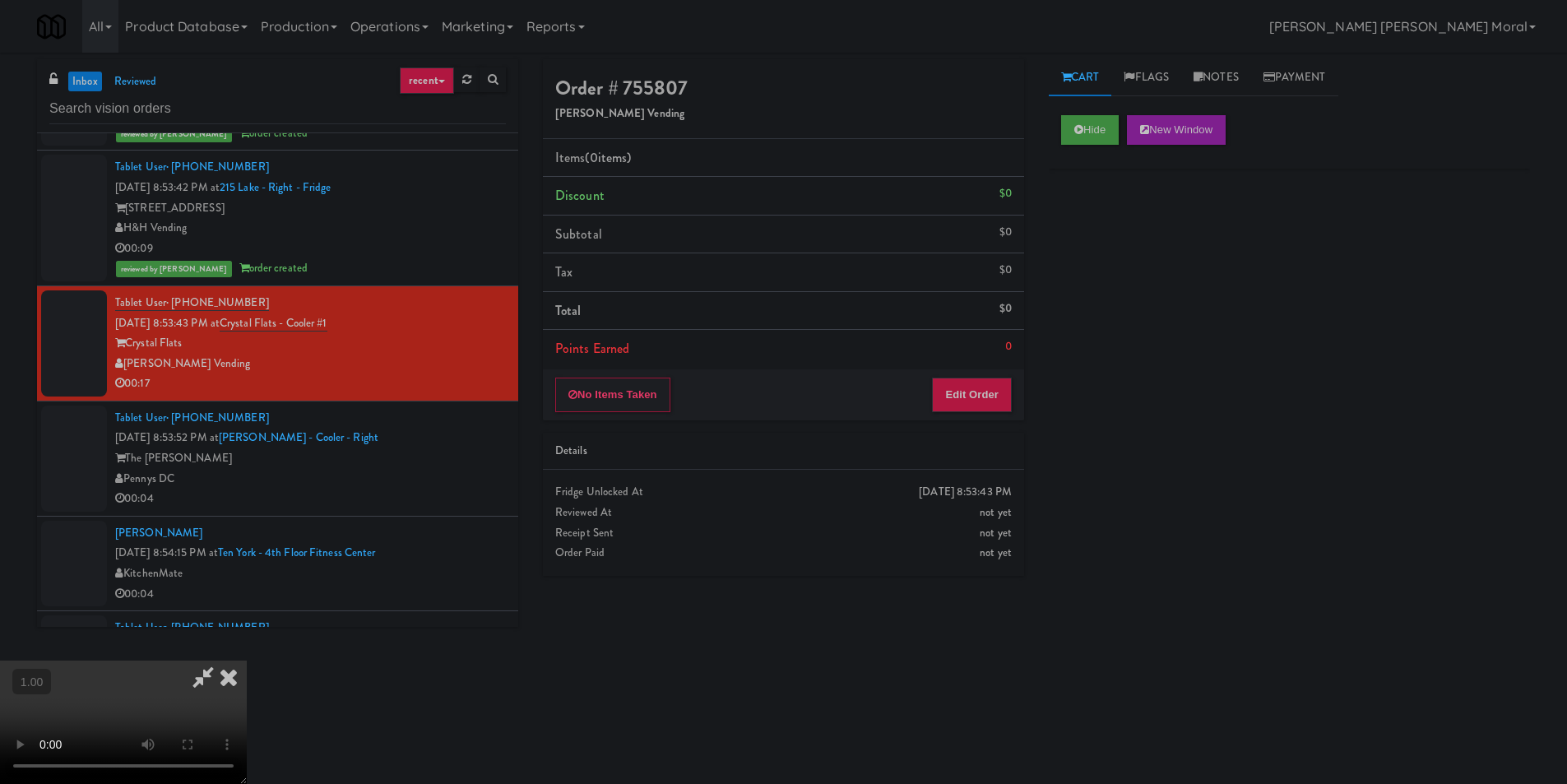
click at [247, 660] on video at bounding box center [123, 722] width 247 height 124
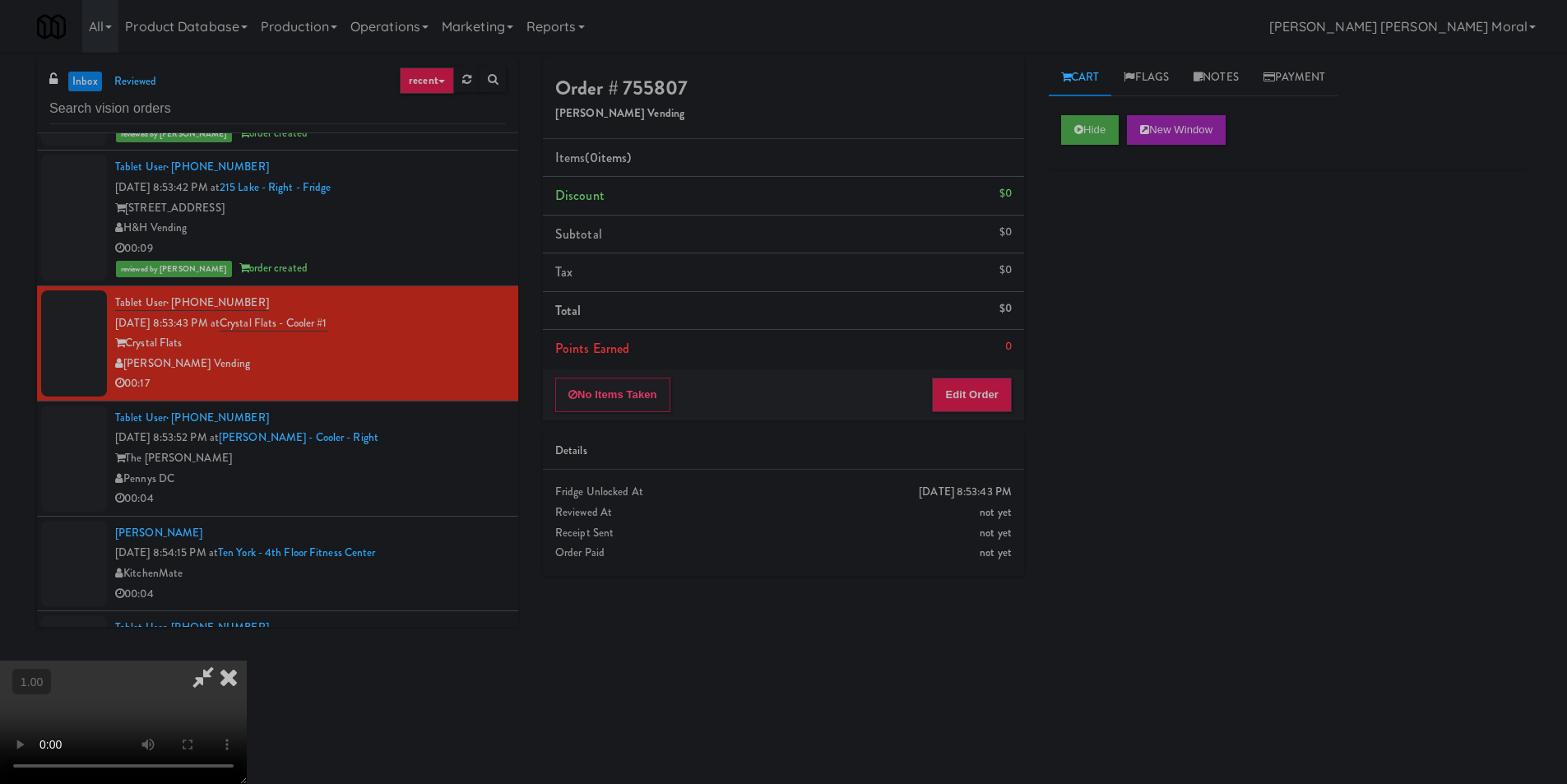
click at [247, 660] on video at bounding box center [123, 722] width 247 height 124
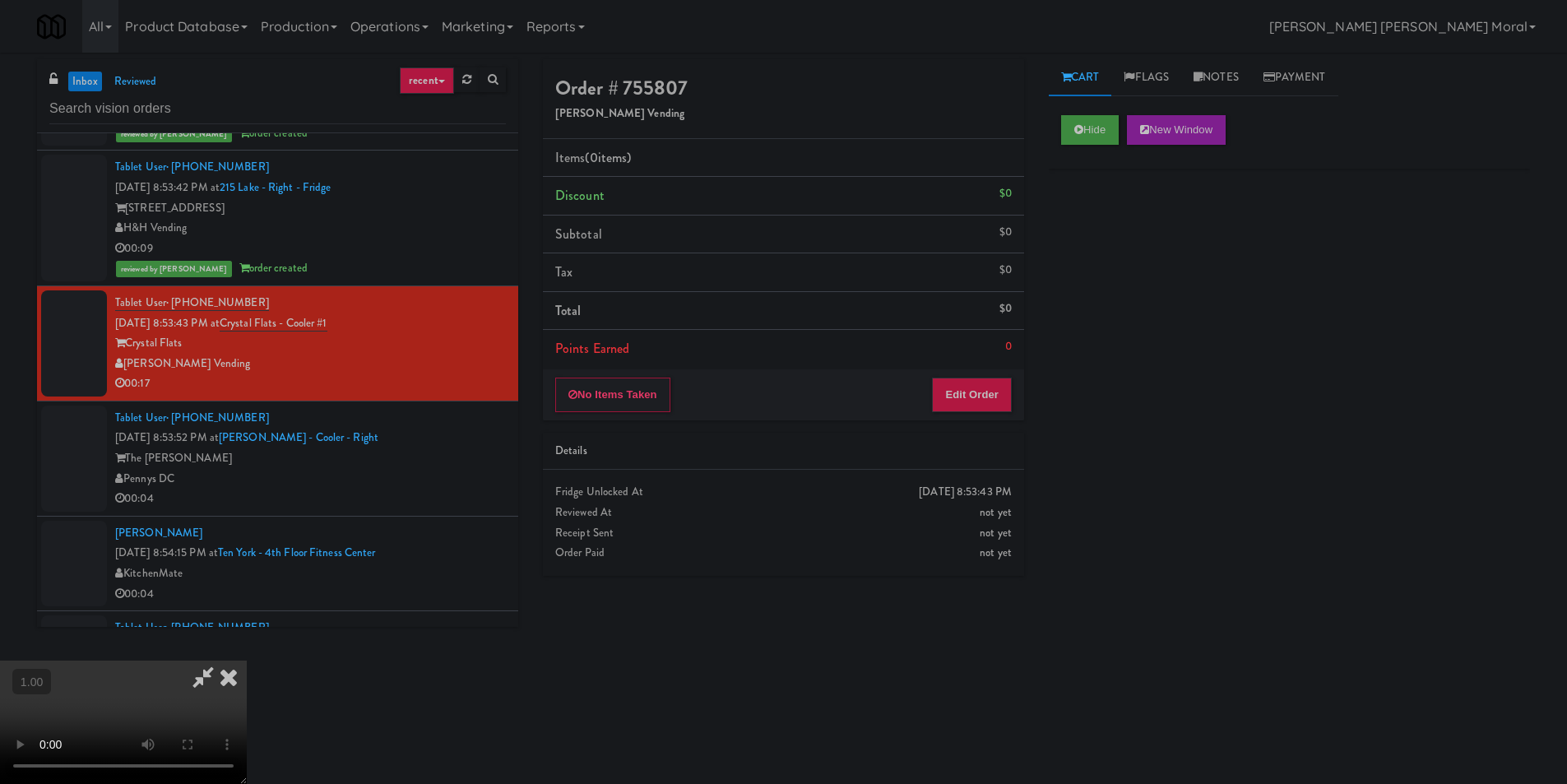
click at [247, 660] on video at bounding box center [123, 722] width 247 height 124
click at [985, 397] on button "Edit Order" at bounding box center [972, 394] width 80 height 35
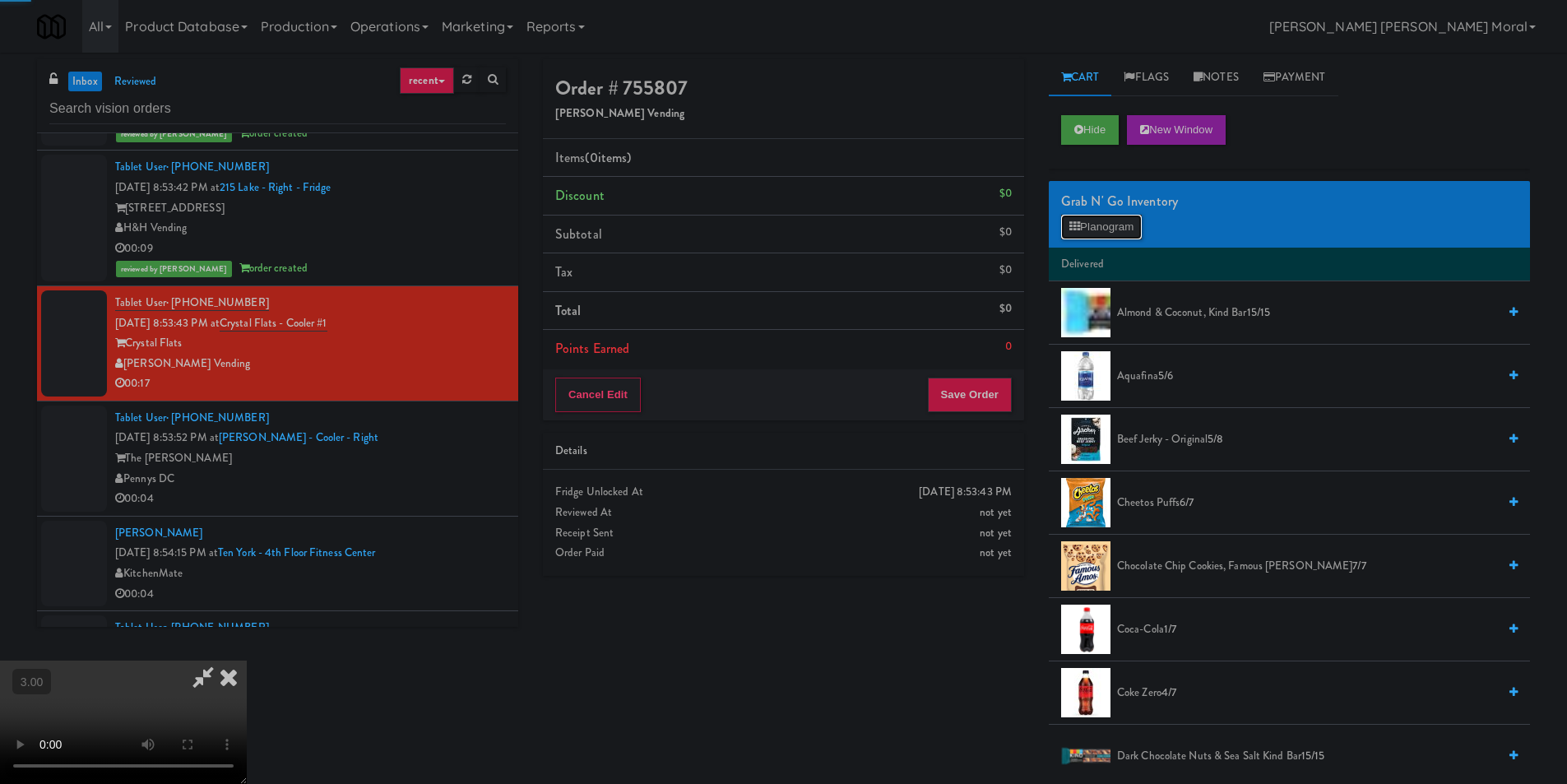
click at [1088, 226] on button "Planogram" at bounding box center [1101, 227] width 80 height 25
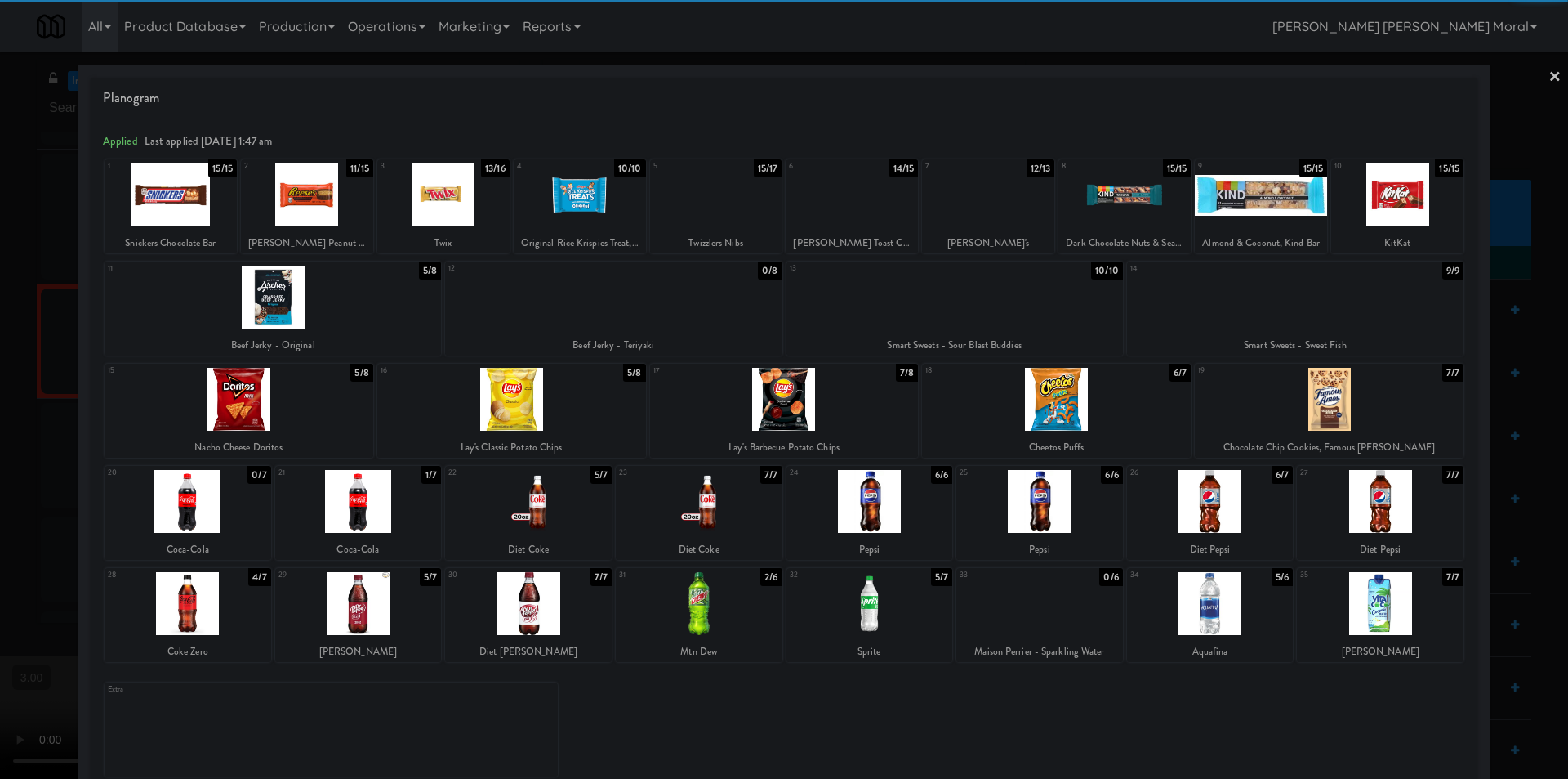
click at [193, 612] on div at bounding box center [187, 603] width 166 height 63
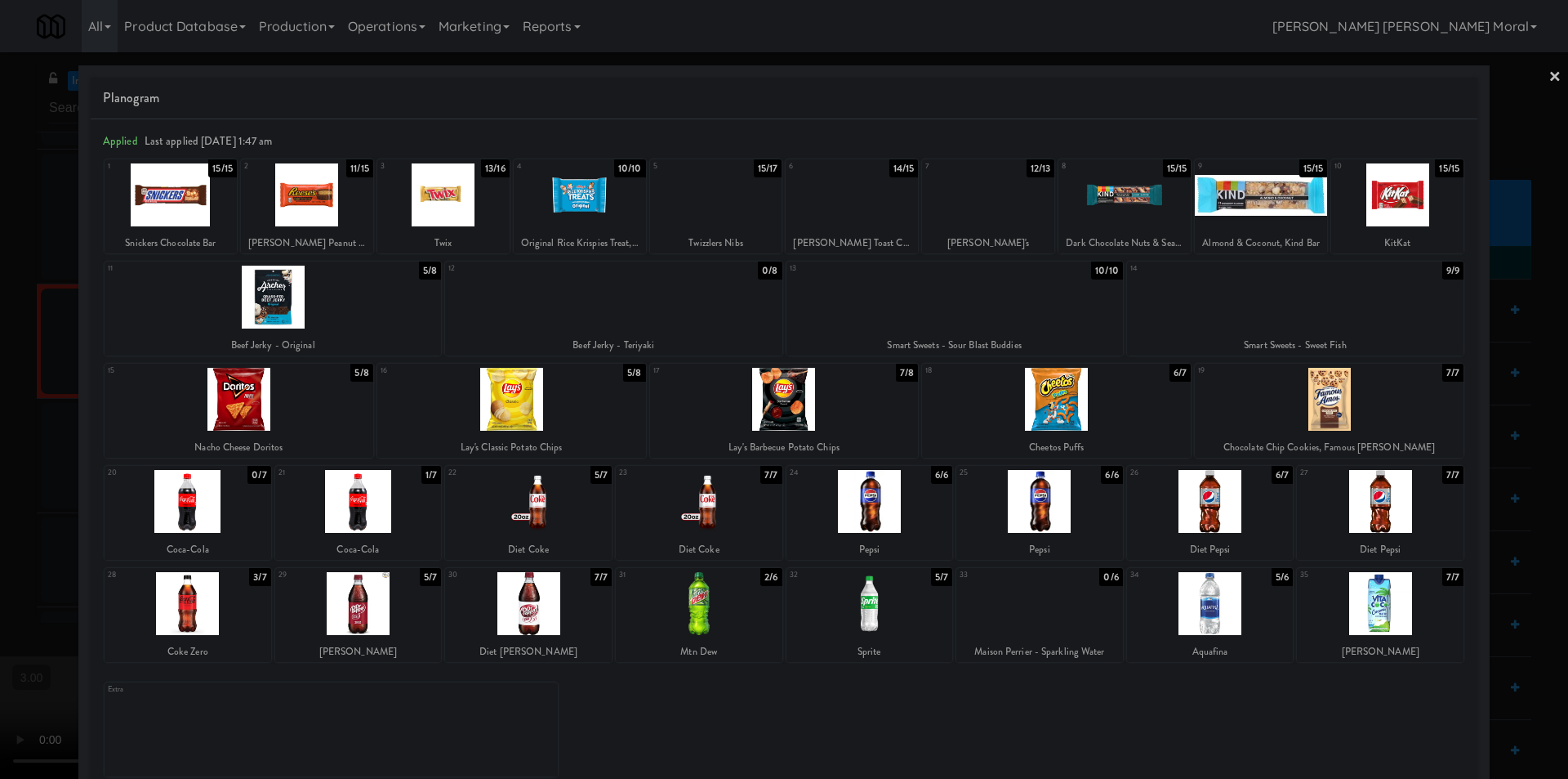
drag, startPoint x: 842, startPoint y: 413, endPoint x: 860, endPoint y: 412, distance: 18.0
click at [842, 412] on div at bounding box center [784, 399] width 268 height 63
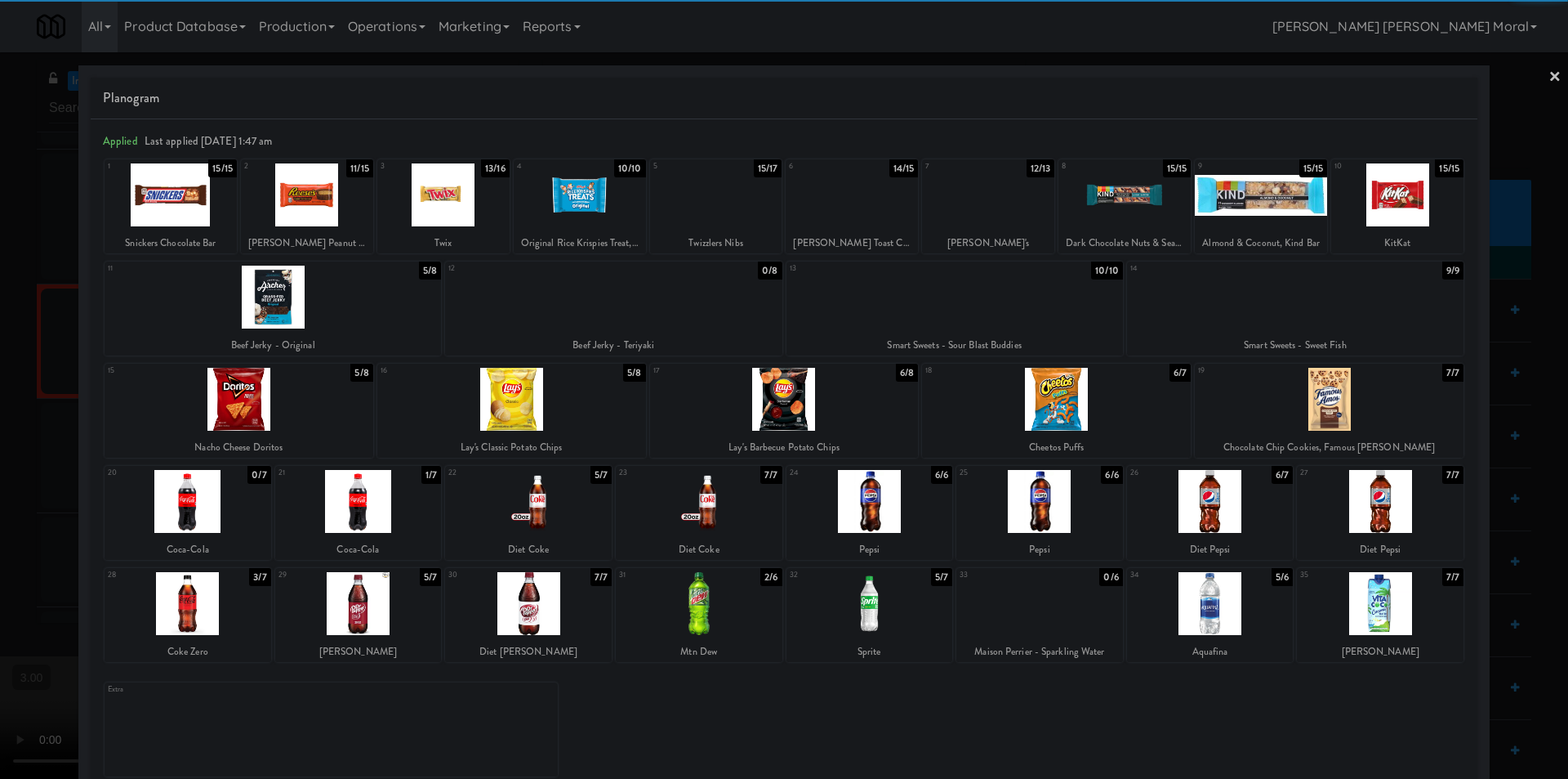
click at [1392, 214] on div at bounding box center [1397, 195] width 133 height 63
click at [1548, 69] on link "×" at bounding box center [1554, 78] width 13 height 51
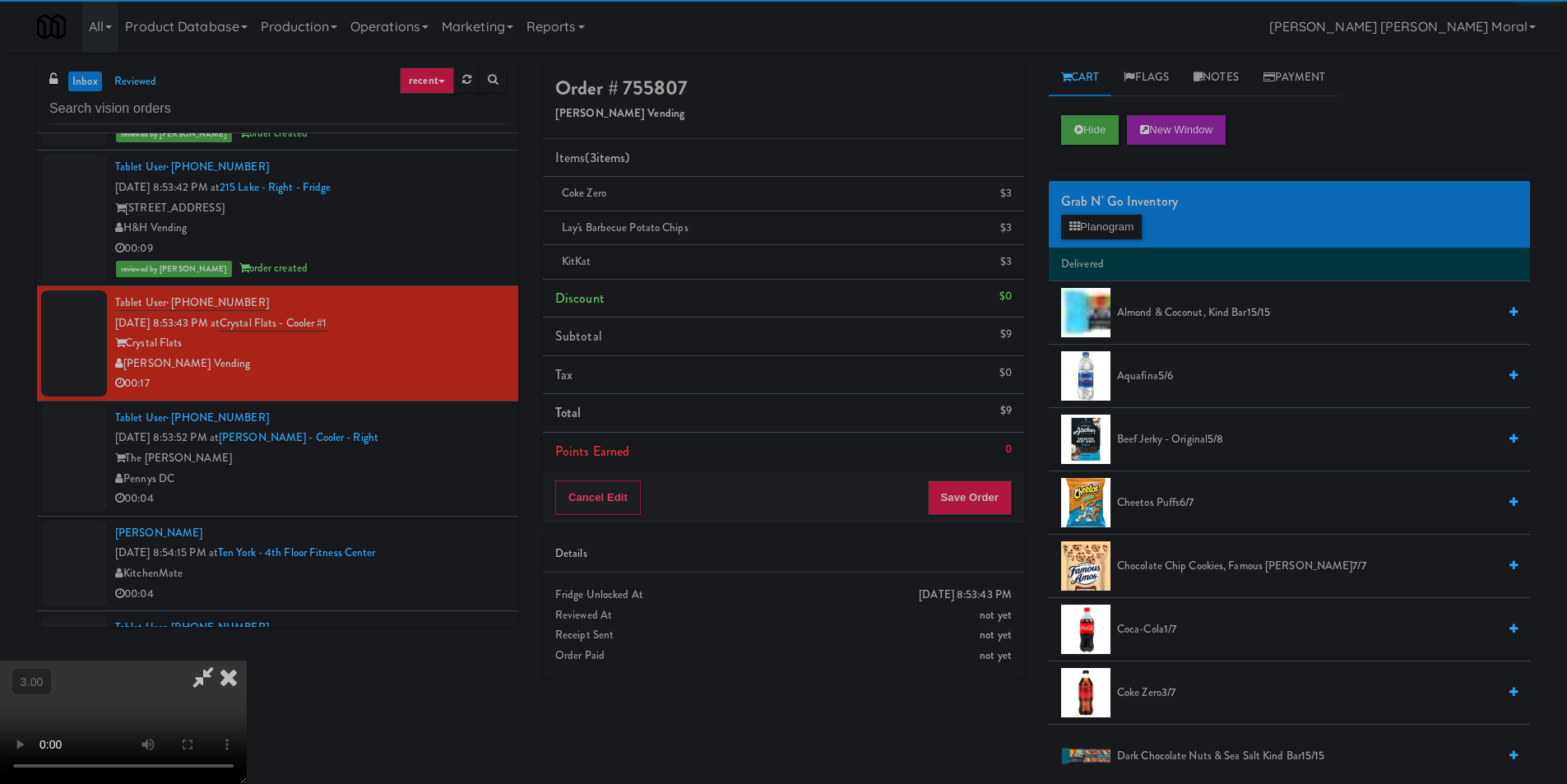
click at [247, 660] on video at bounding box center [123, 722] width 247 height 124
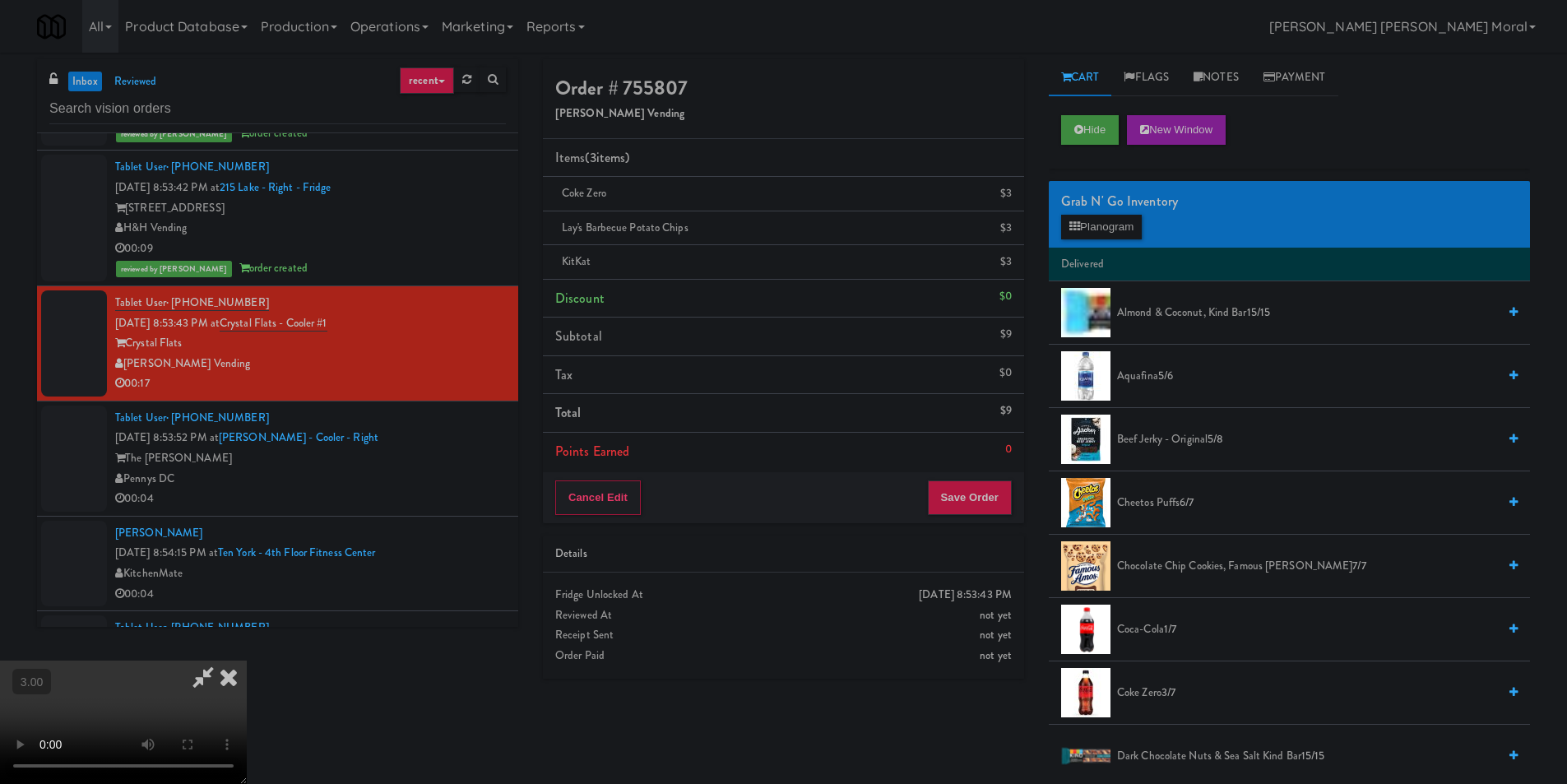
click at [247, 660] on icon at bounding box center [229, 676] width 37 height 33
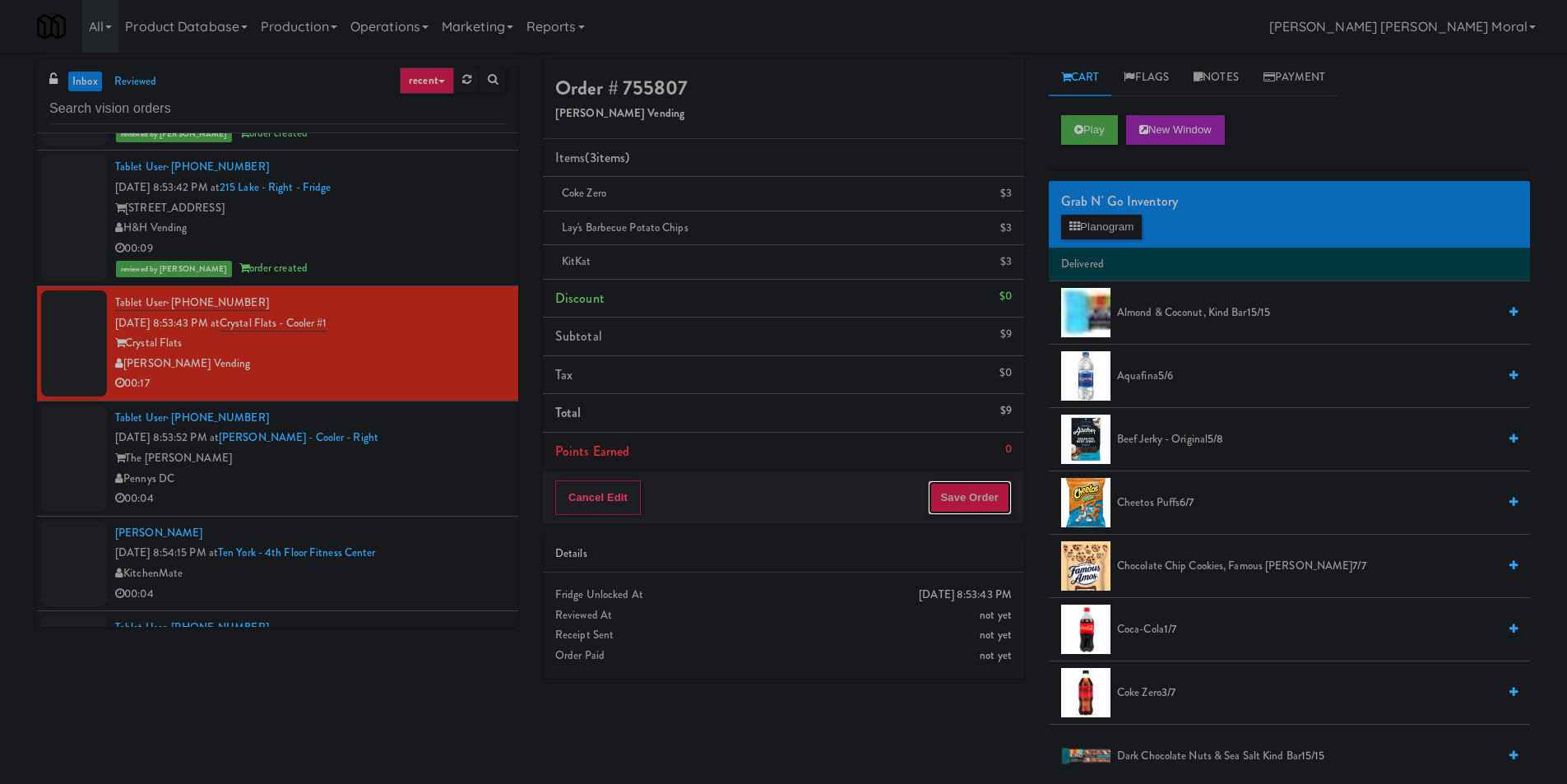
click at [980, 486] on button "Save Order" at bounding box center [970, 497] width 84 height 35
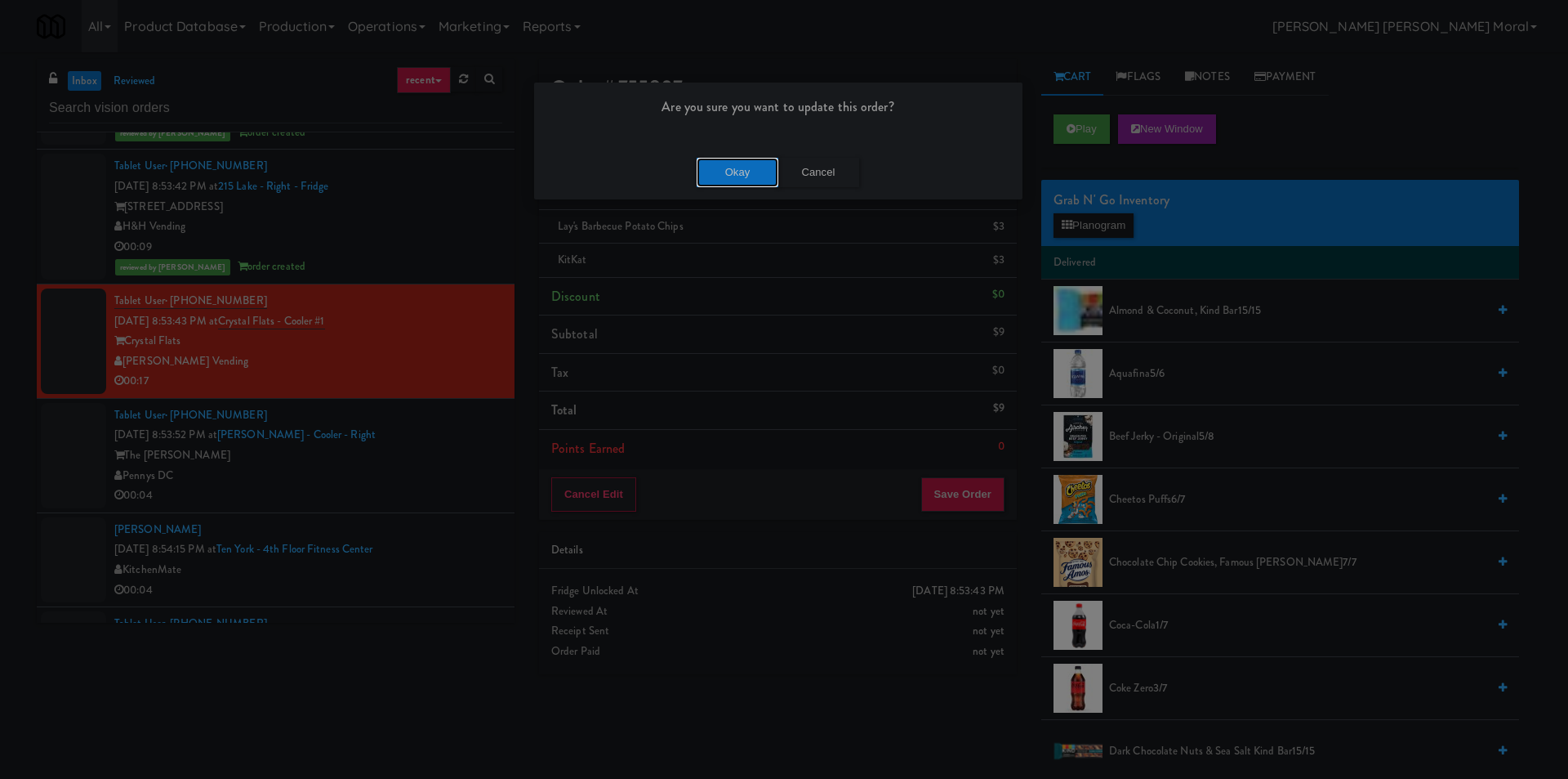
click at [735, 169] on button "Okay" at bounding box center [737, 172] width 82 height 30
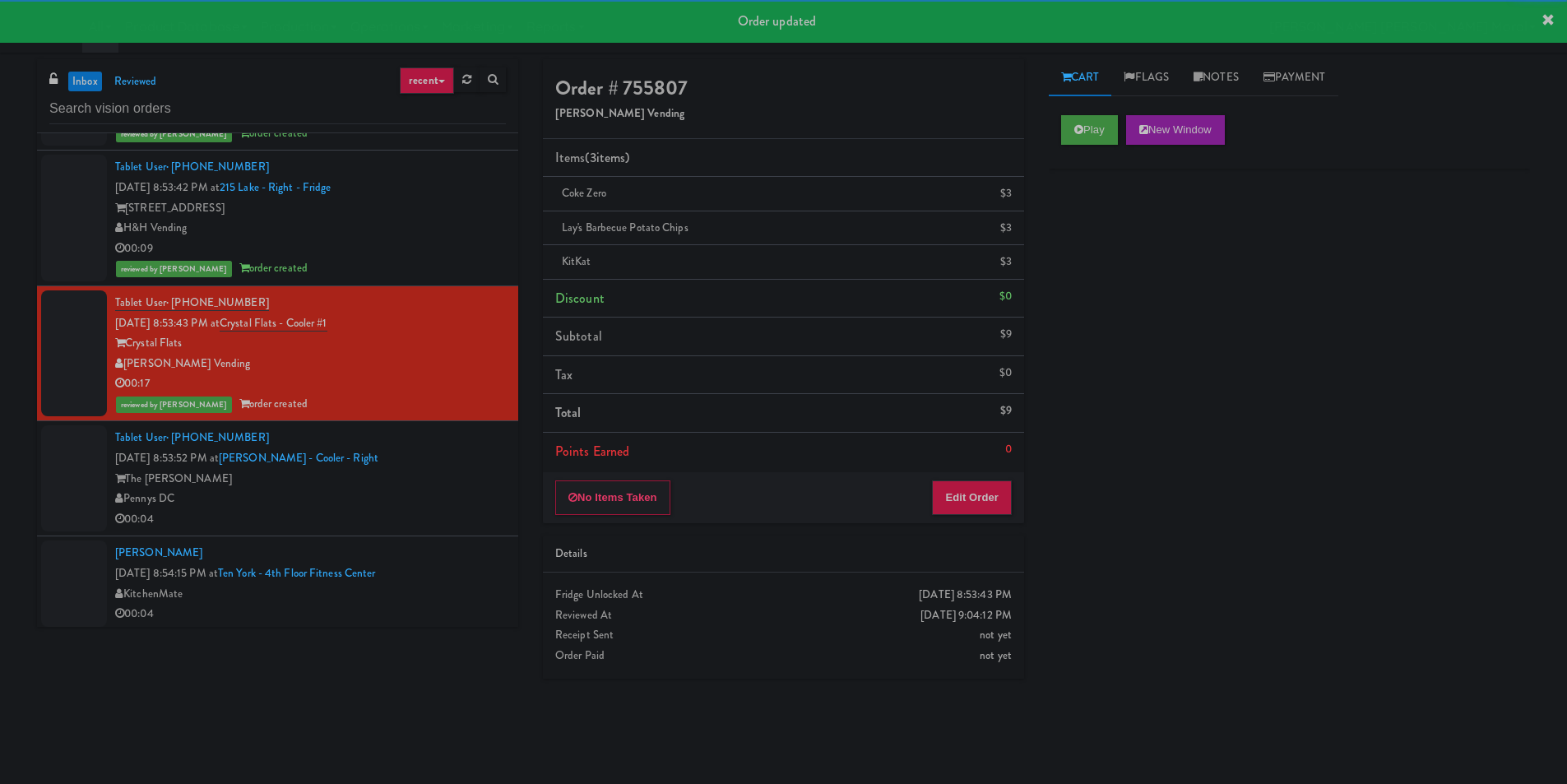
click at [467, 482] on div "The [PERSON_NAME]" at bounding box center [310, 479] width 391 height 21
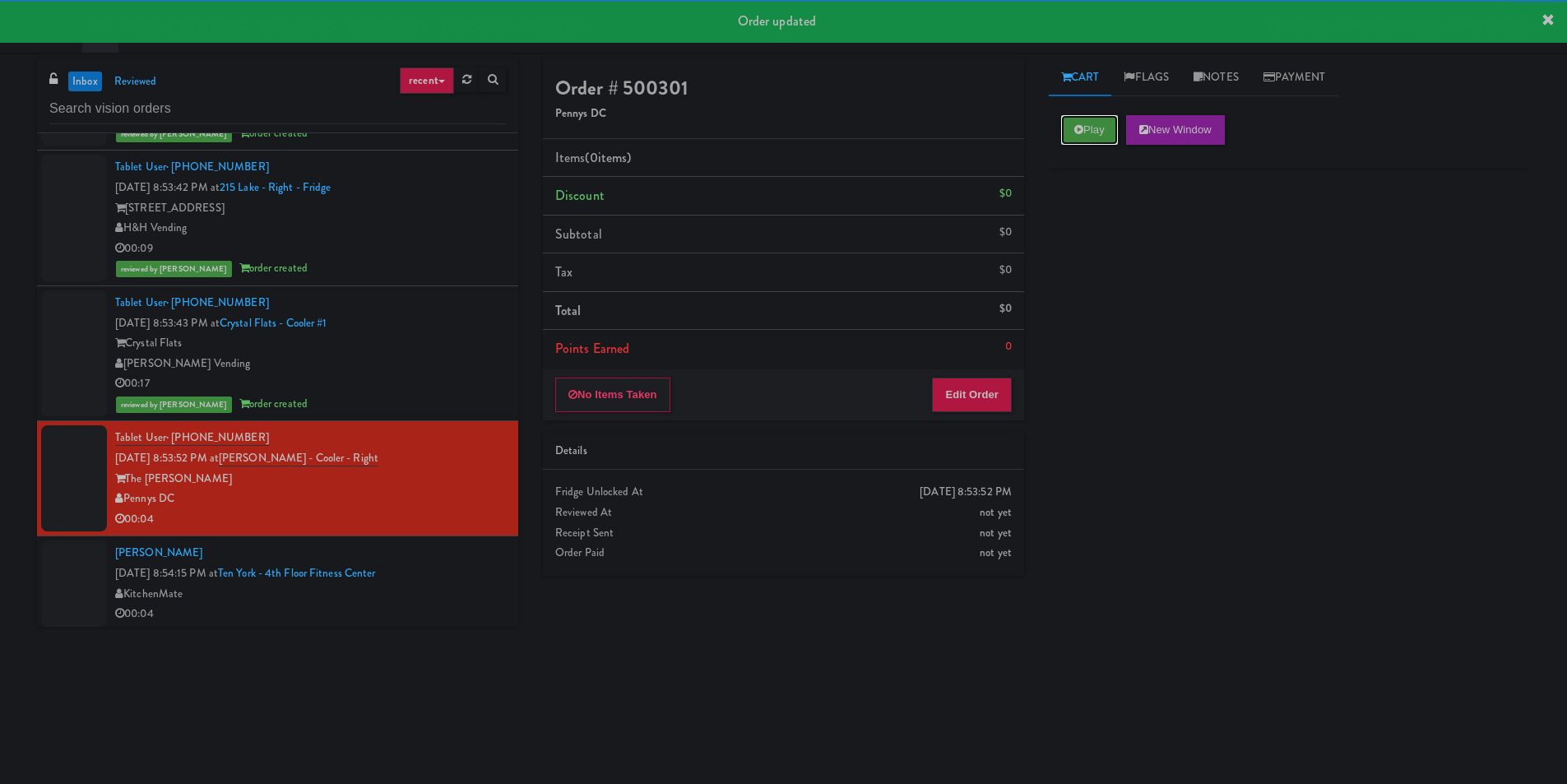
drag, startPoint x: 1087, startPoint y: 134, endPoint x: 1110, endPoint y: 184, distance: 55.0
click at [1087, 138] on button "Play" at bounding box center [1090, 130] width 56 height 30
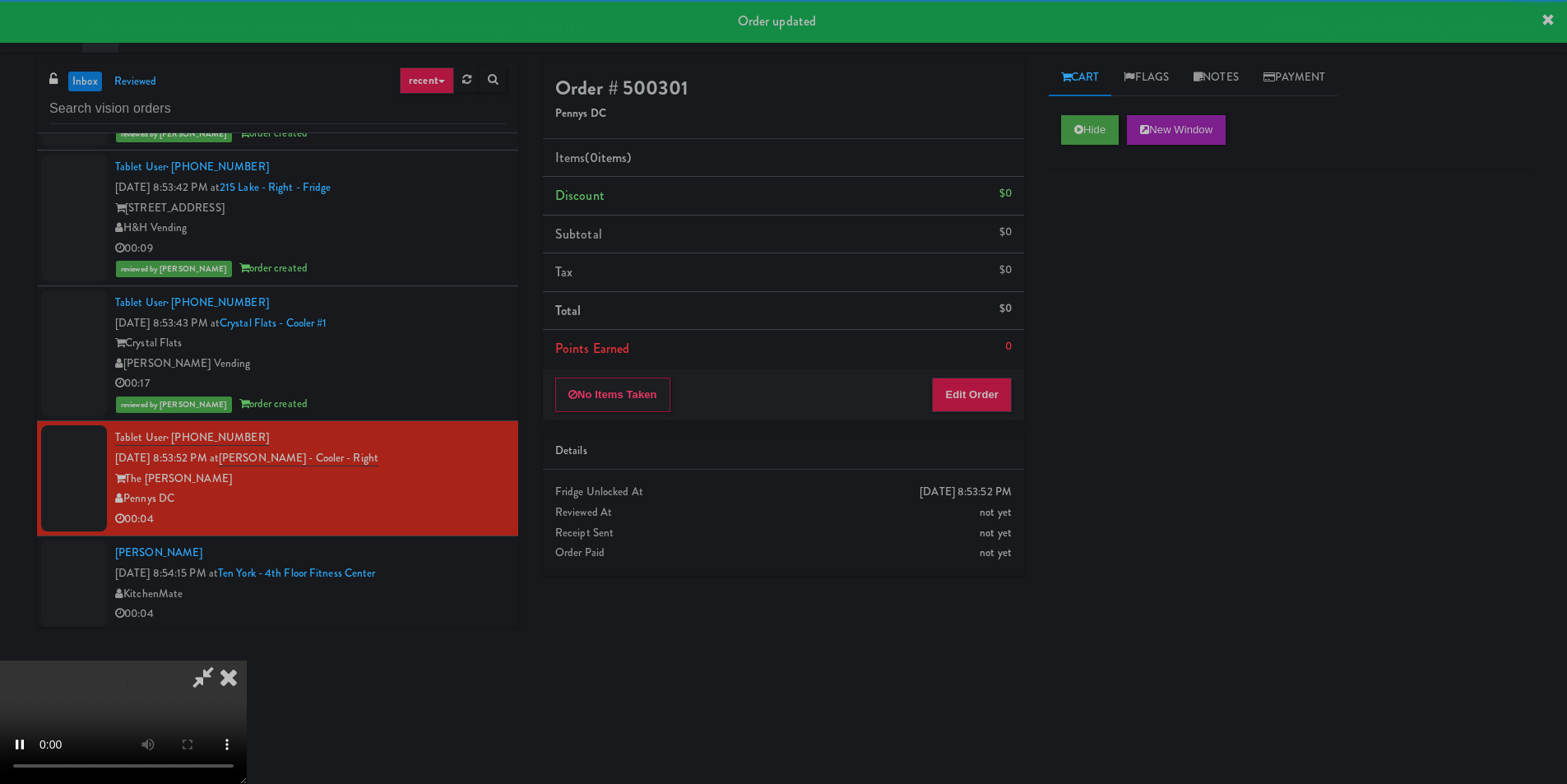
click at [1117, 277] on div "Hide New Window Primary Flag Clear Flag if unable to determine what was taken o…" at bounding box center [1290, 411] width 481 height 617
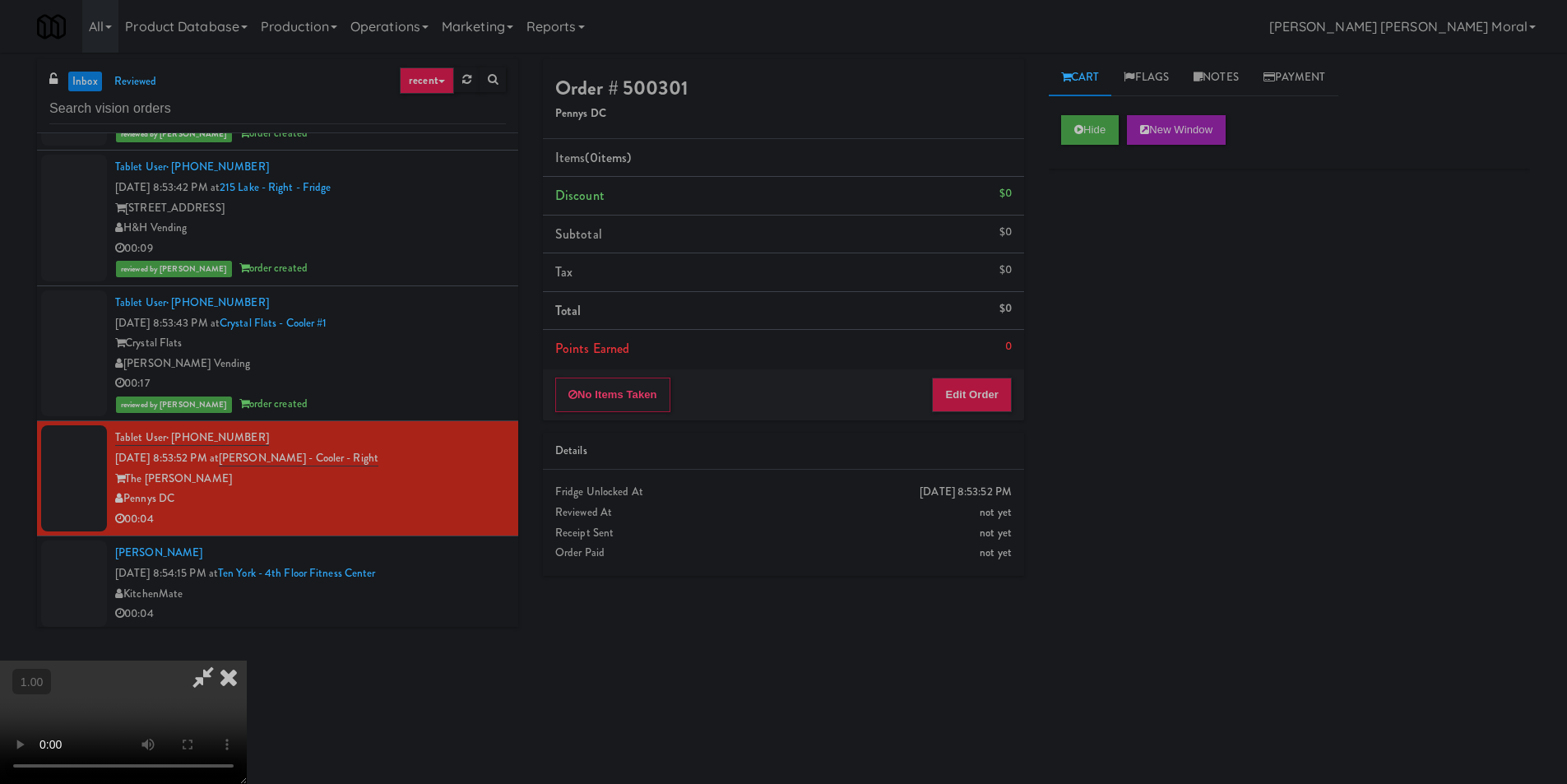
click at [247, 660] on video at bounding box center [123, 722] width 247 height 124
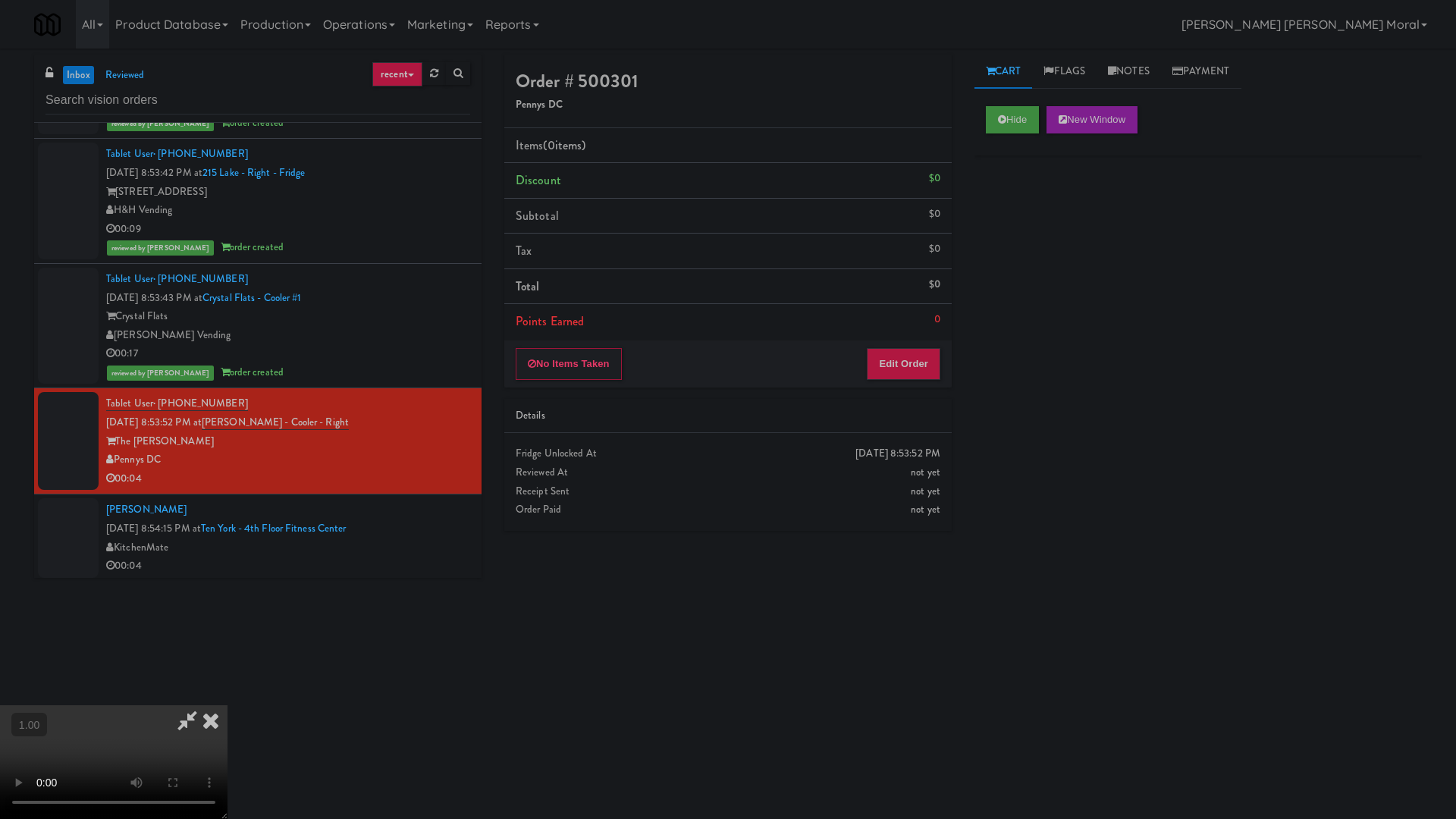
click at [227, 706] on video at bounding box center [113, 762] width 227 height 114
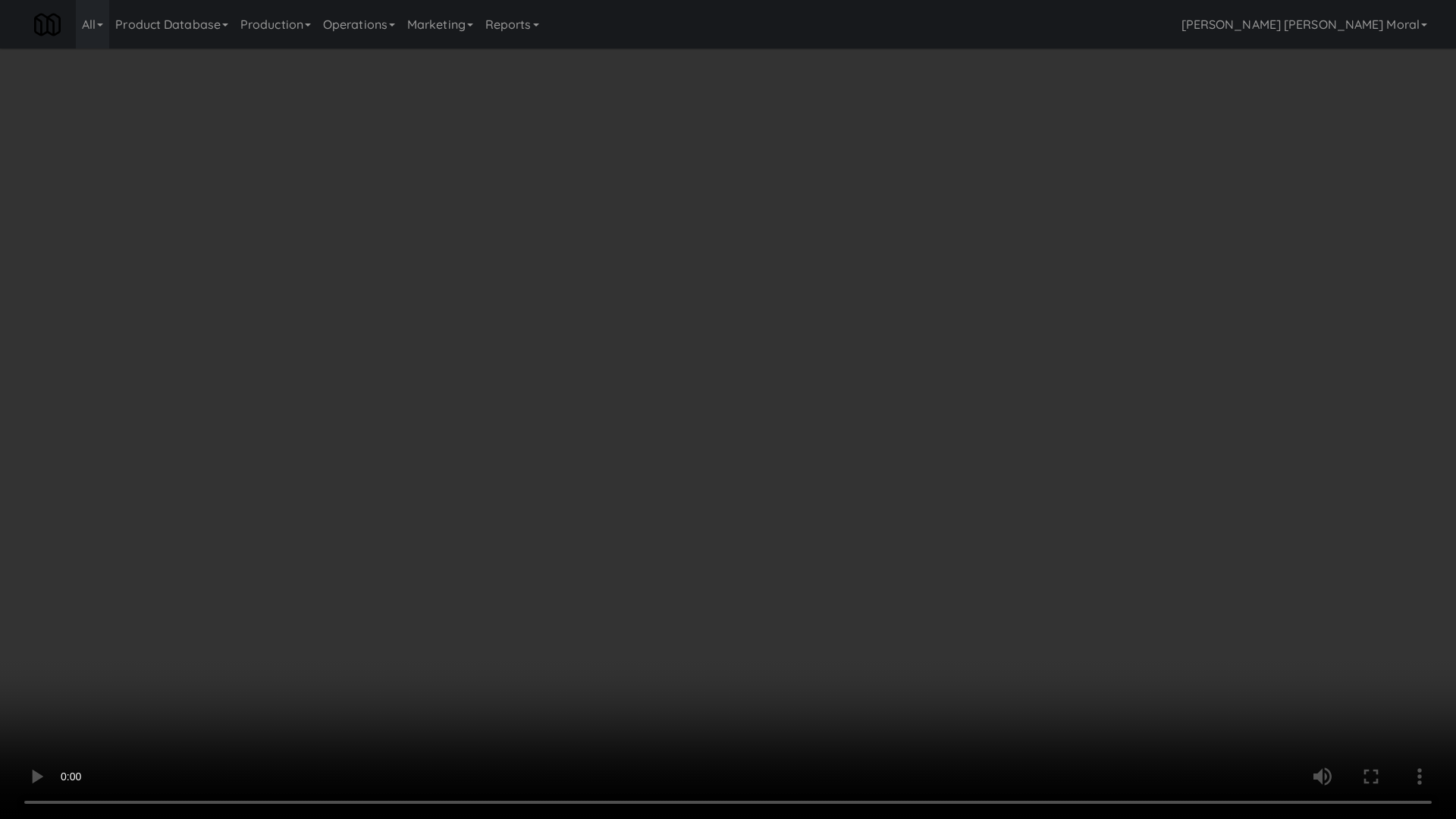
click at [774, 501] on video at bounding box center [728, 409] width 1456 height 819
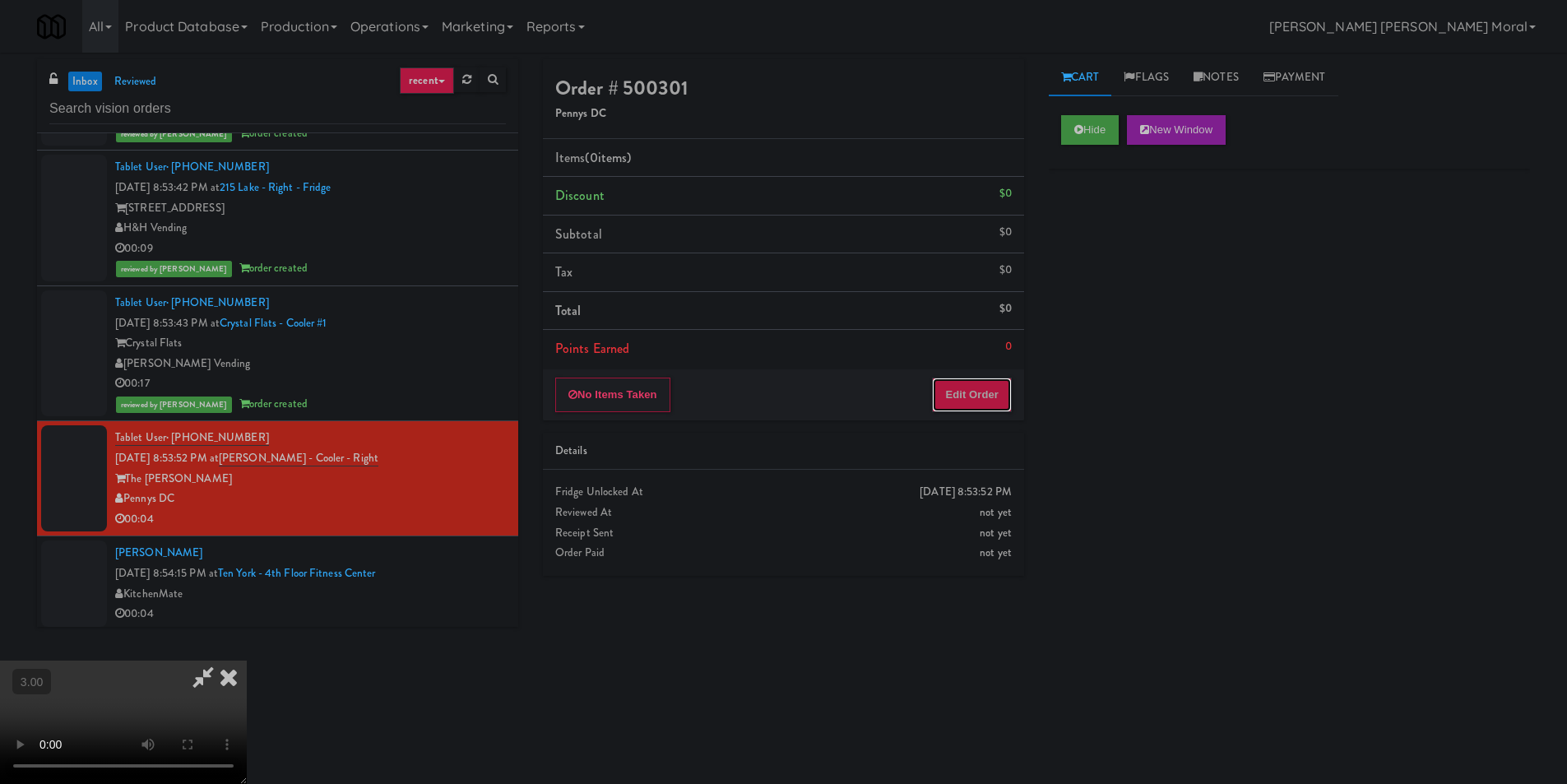
click at [980, 378] on button "Edit Order" at bounding box center [972, 394] width 80 height 35
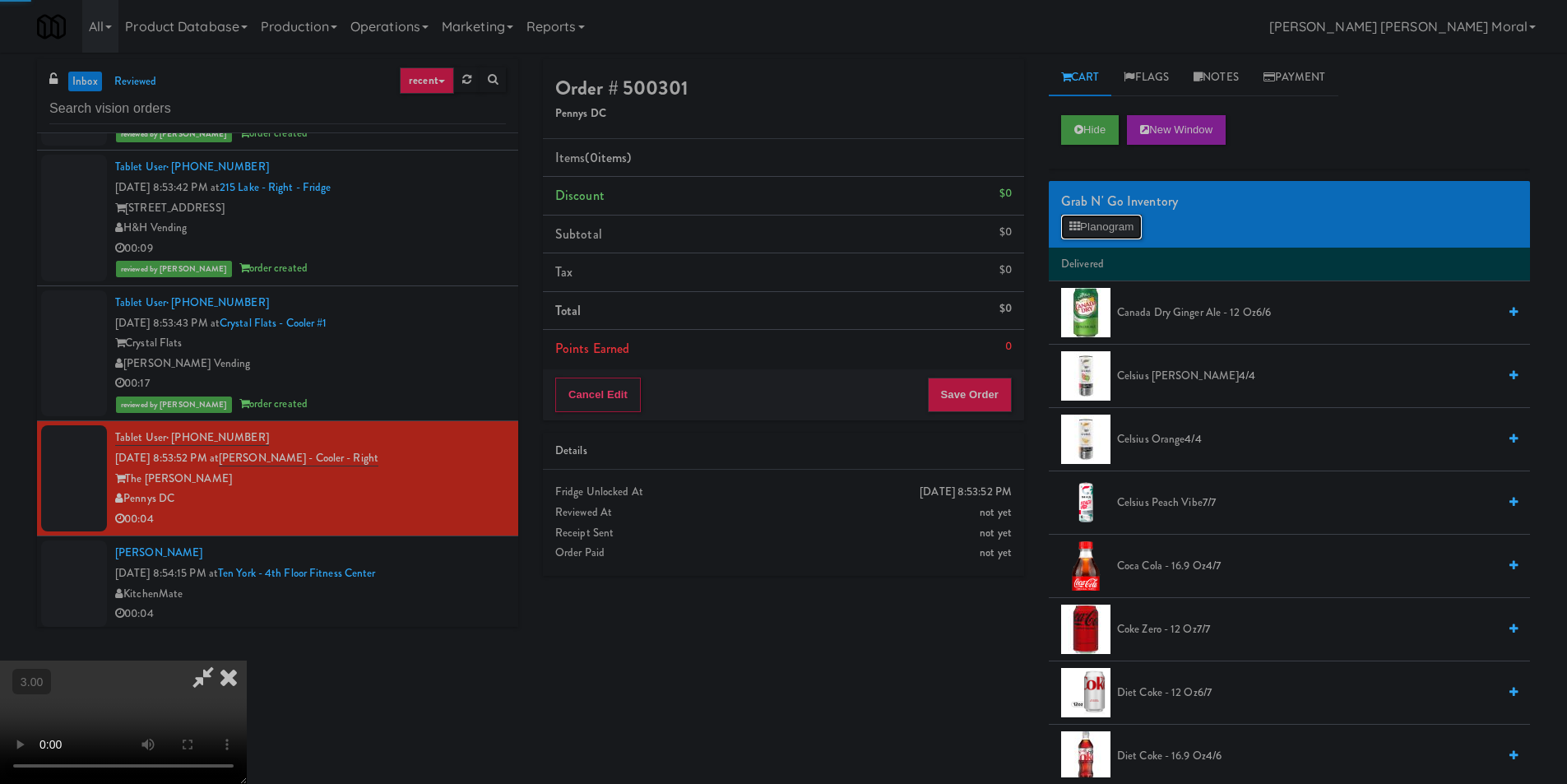
click at [1093, 233] on button "Planogram" at bounding box center [1101, 227] width 80 height 25
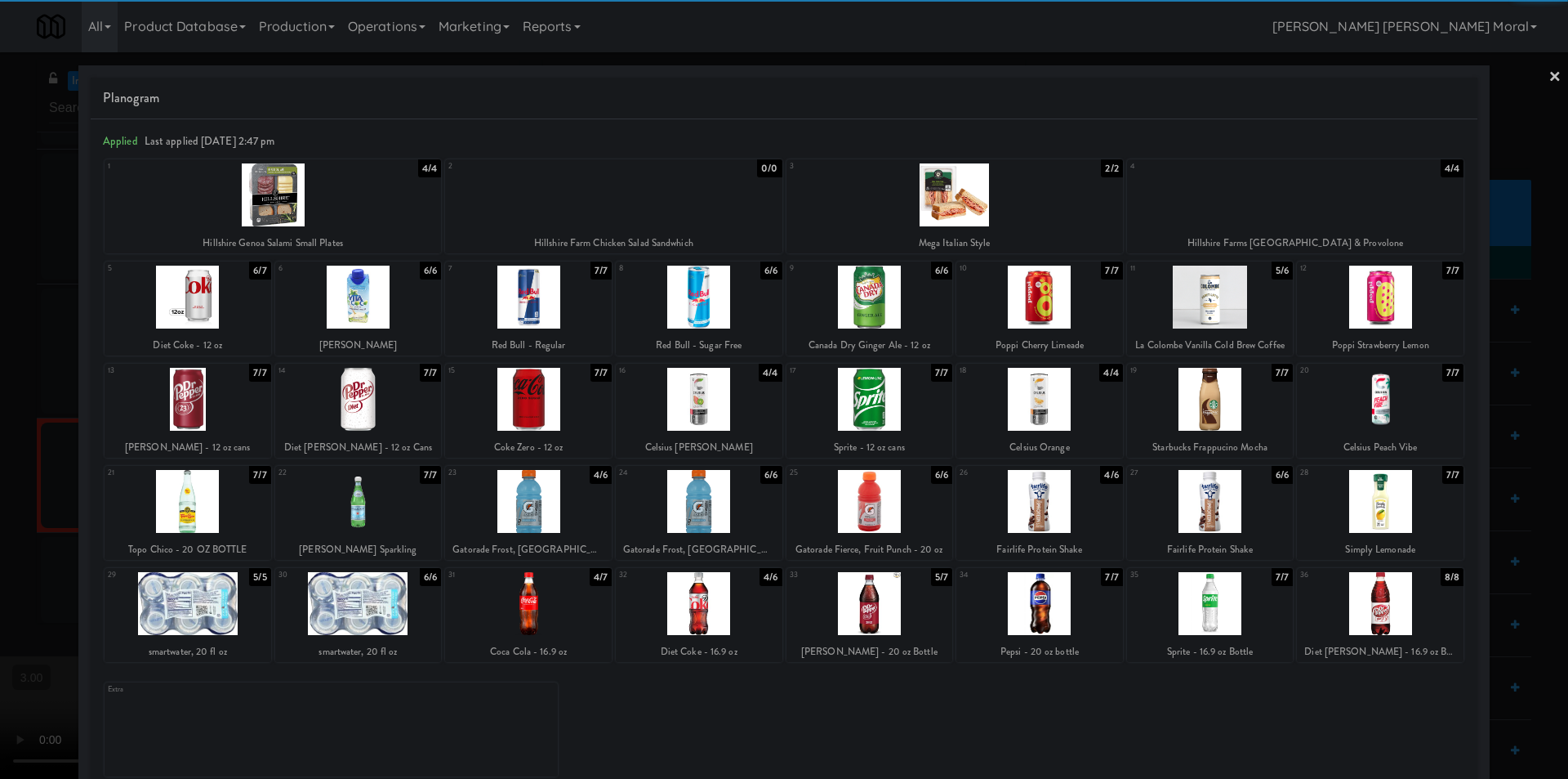
click at [536, 312] on div at bounding box center [528, 297] width 166 height 63
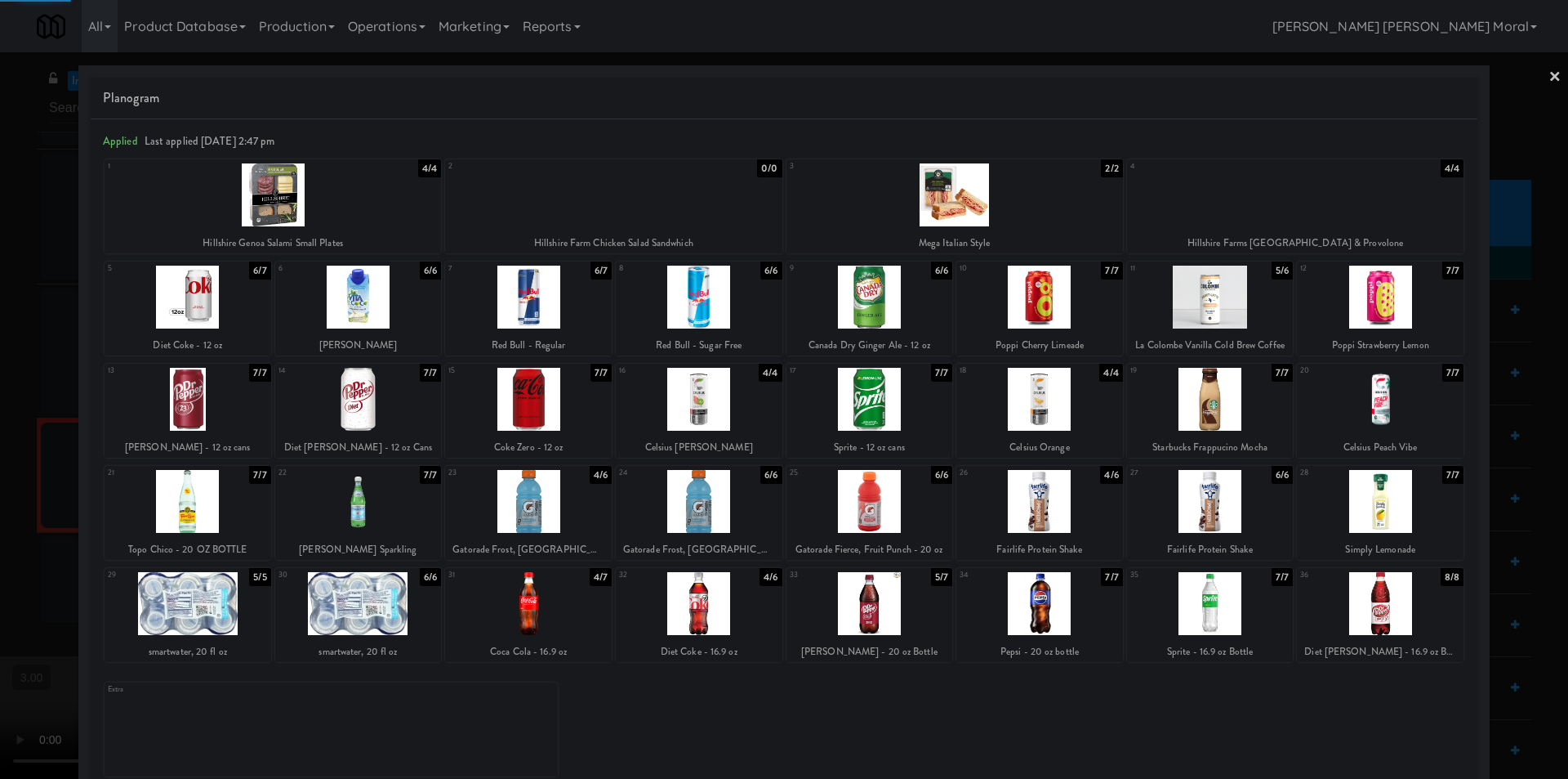
click at [1532, 76] on div at bounding box center [784, 390] width 1568 height 779
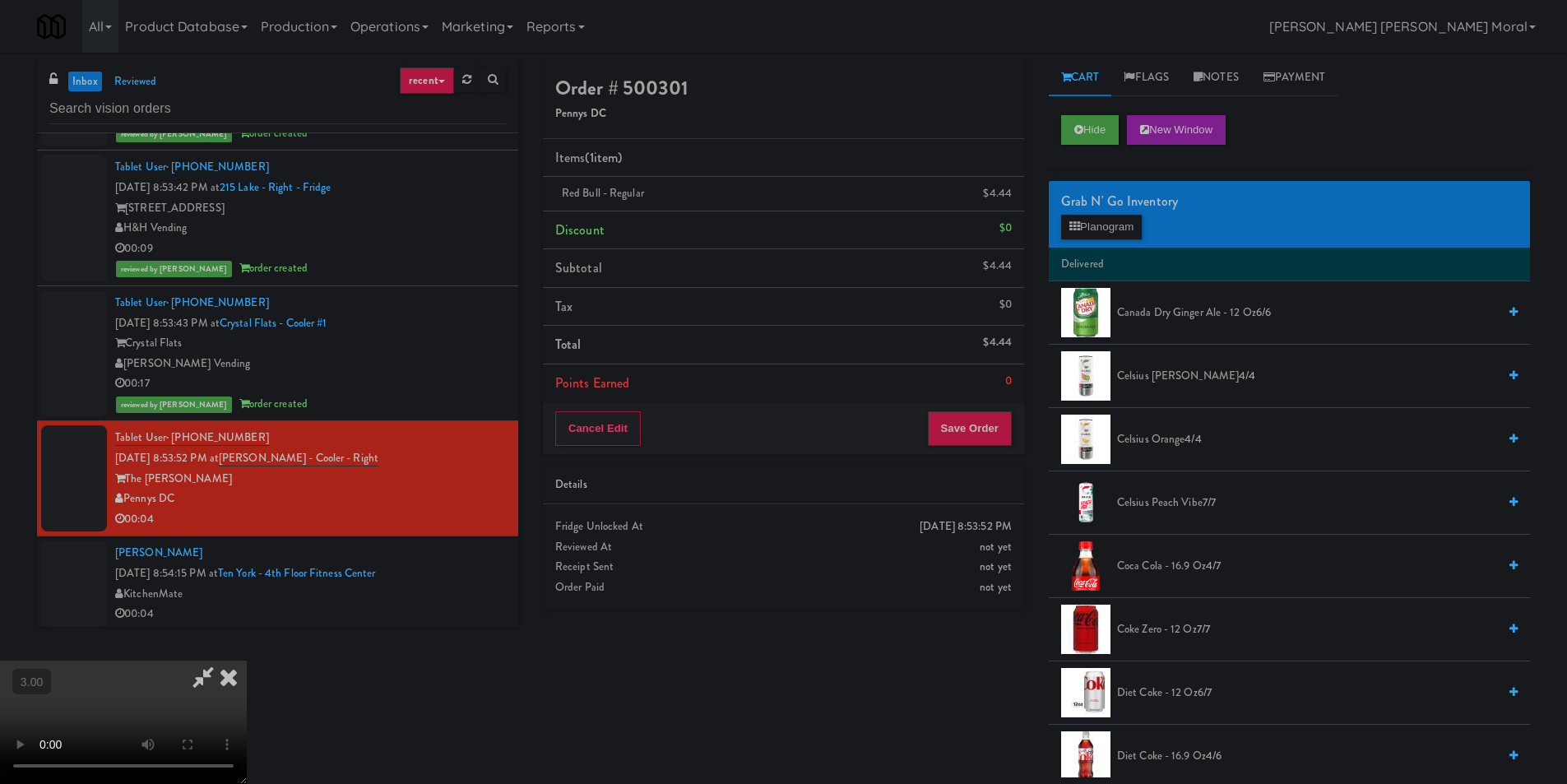
drag, startPoint x: 926, startPoint y: 269, endPoint x: 955, endPoint y: 332, distance: 69.4
click at [247, 660] on icon at bounding box center [229, 676] width 37 height 33
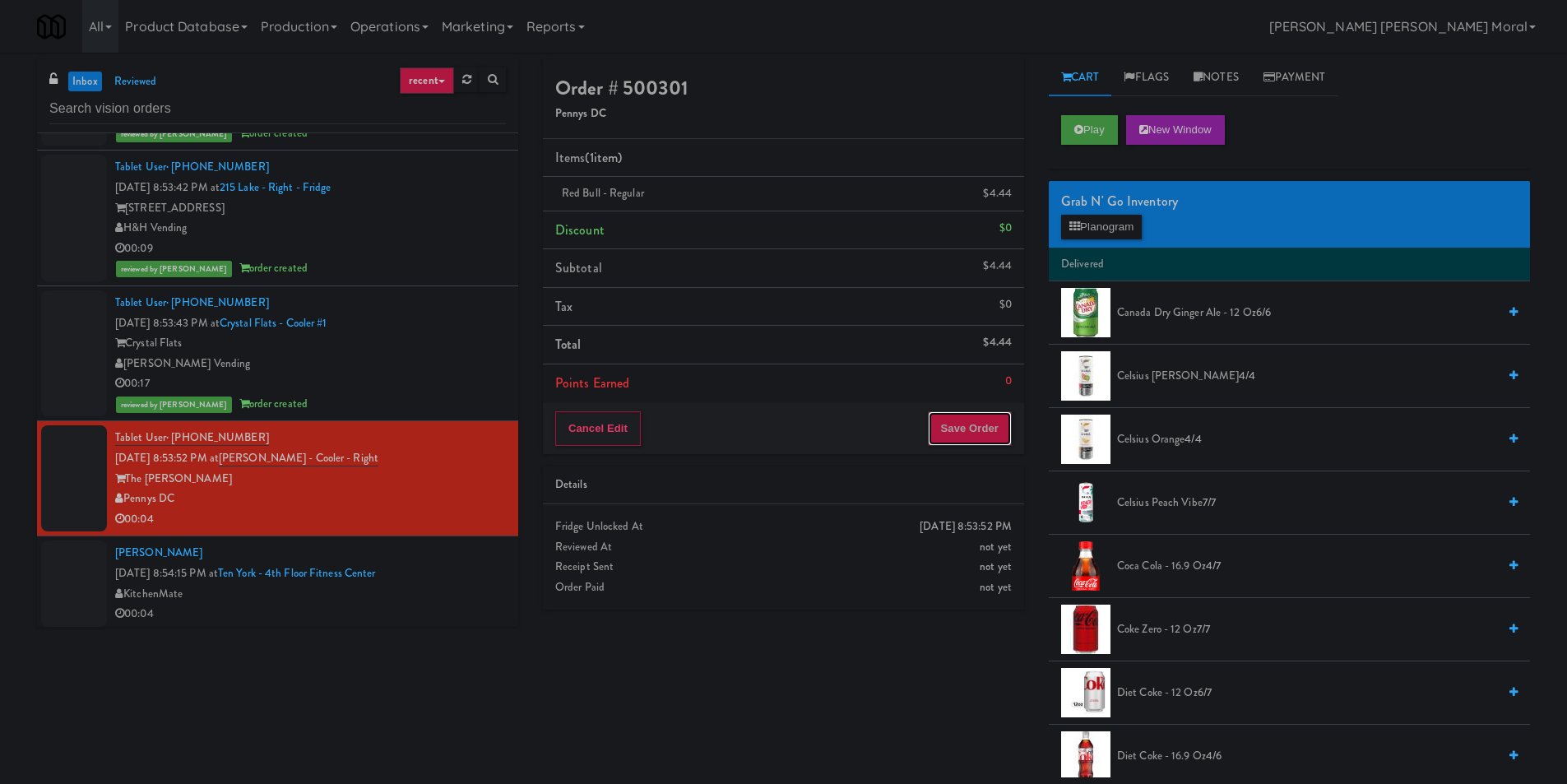
click at [976, 441] on button "Save Order" at bounding box center [970, 428] width 84 height 35
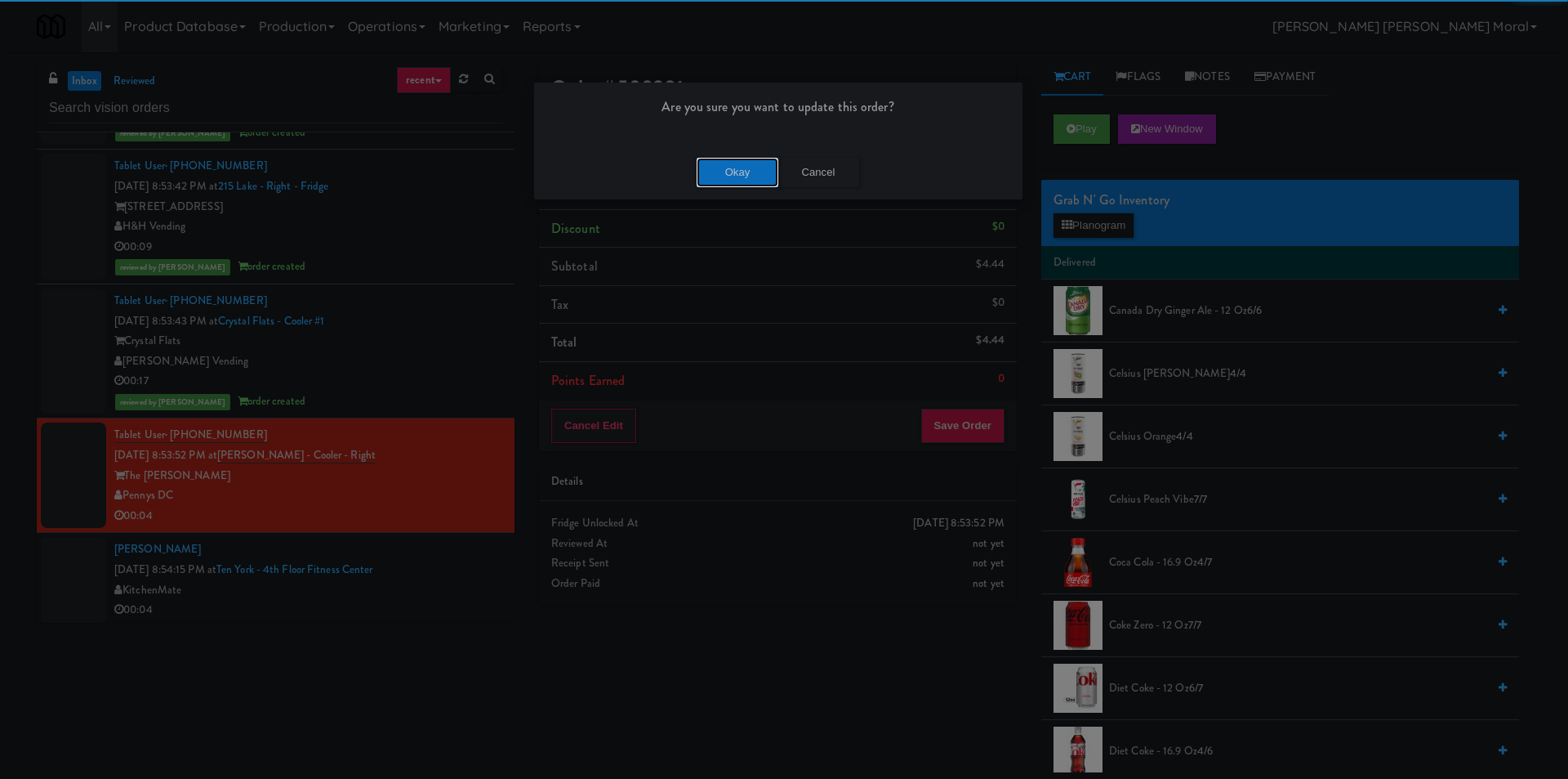
click at [746, 170] on button "Okay" at bounding box center [737, 172] width 82 height 30
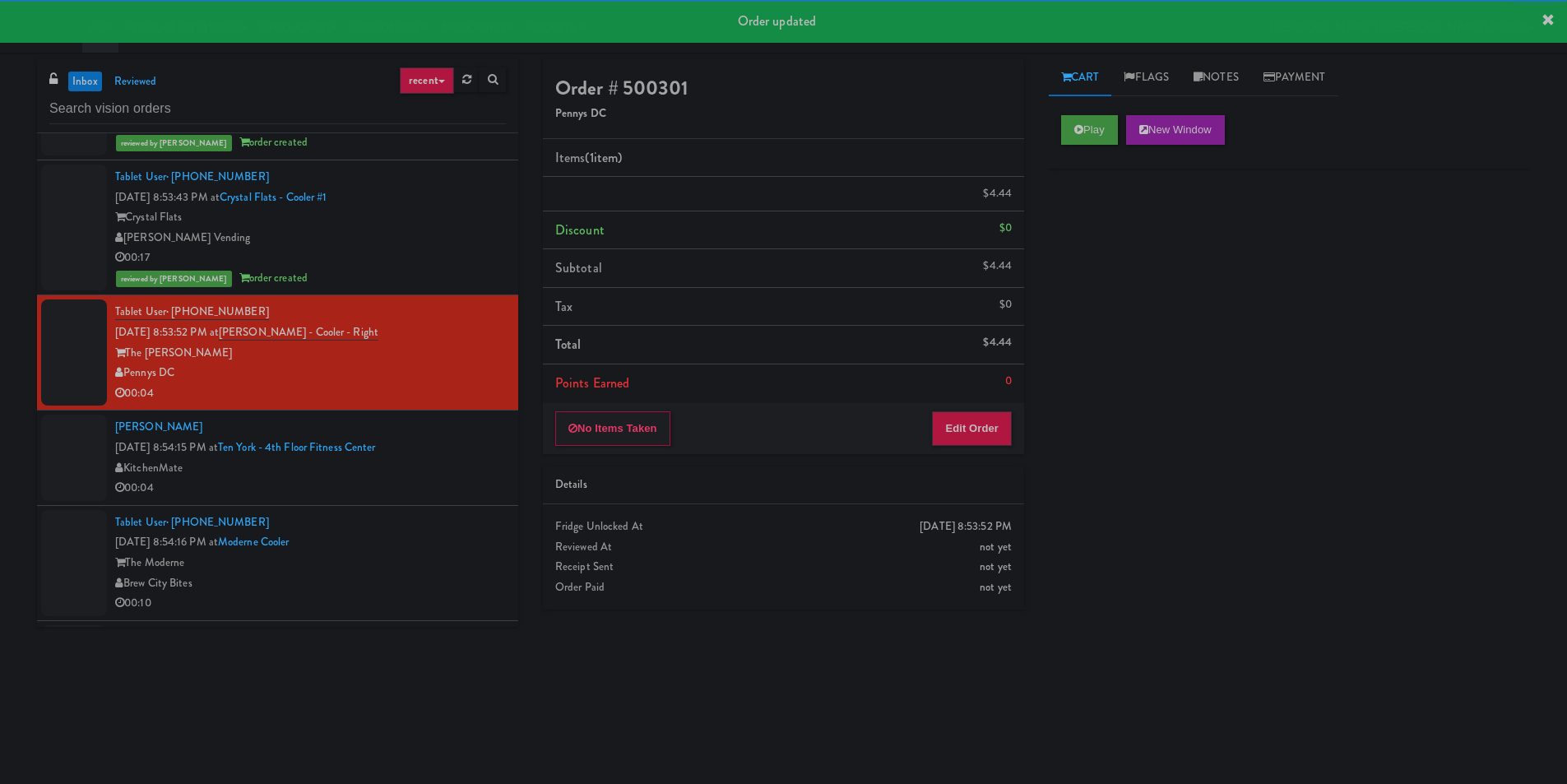
scroll to position [987, 0]
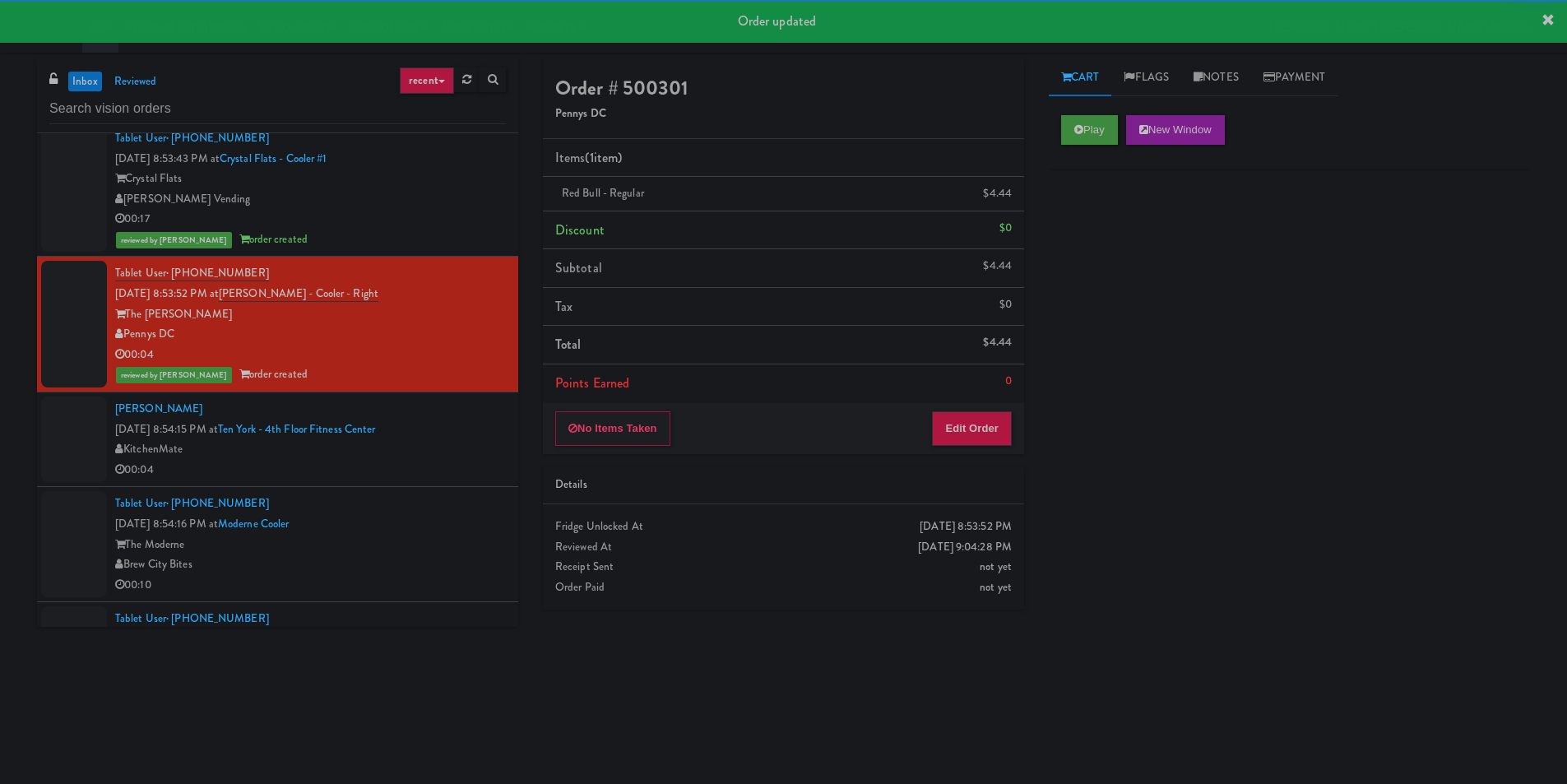
click at [480, 445] on div "KitchenMate" at bounding box center [310, 449] width 391 height 21
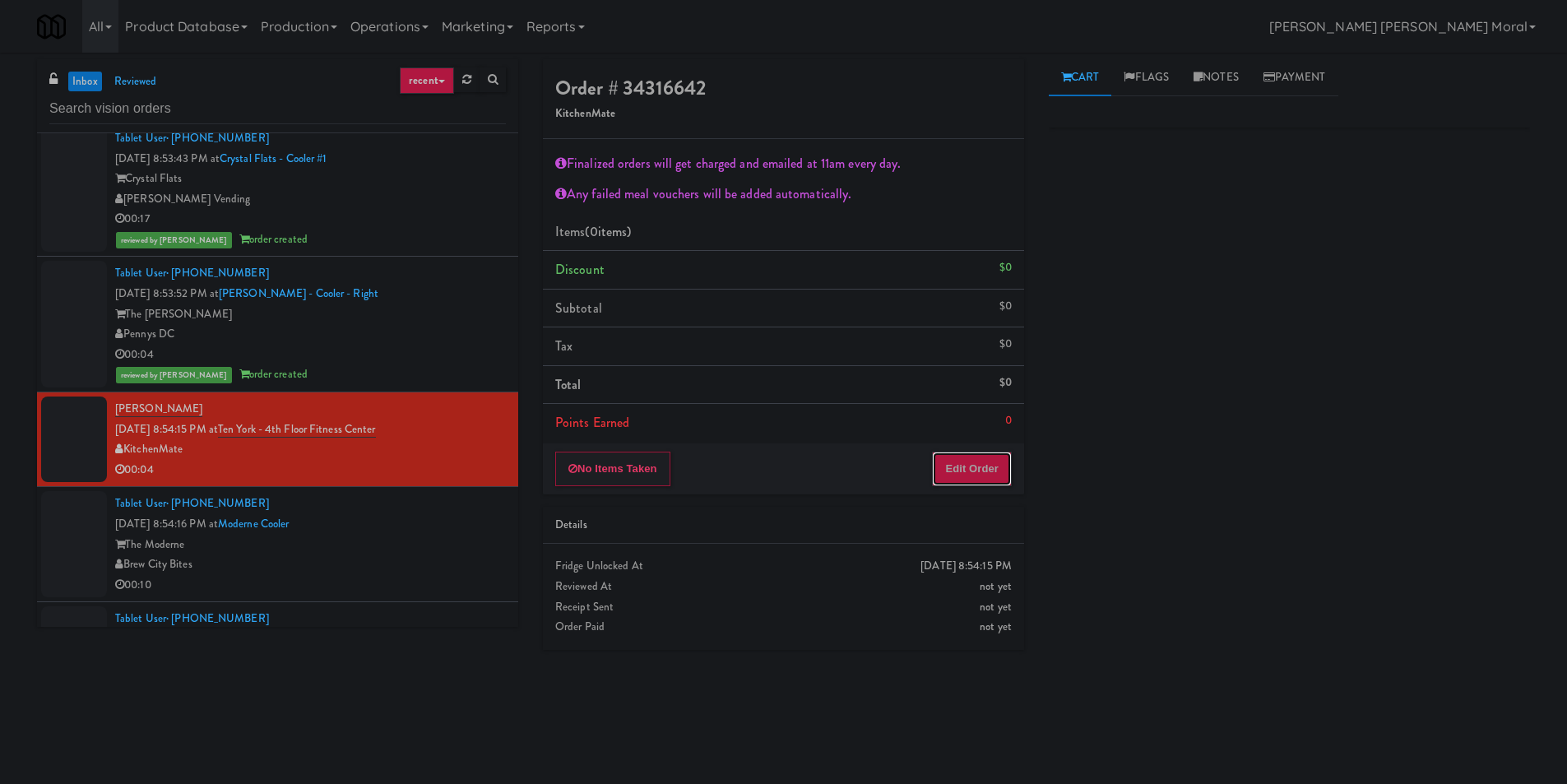
click at [950, 458] on button "Edit Order" at bounding box center [972, 468] width 80 height 35
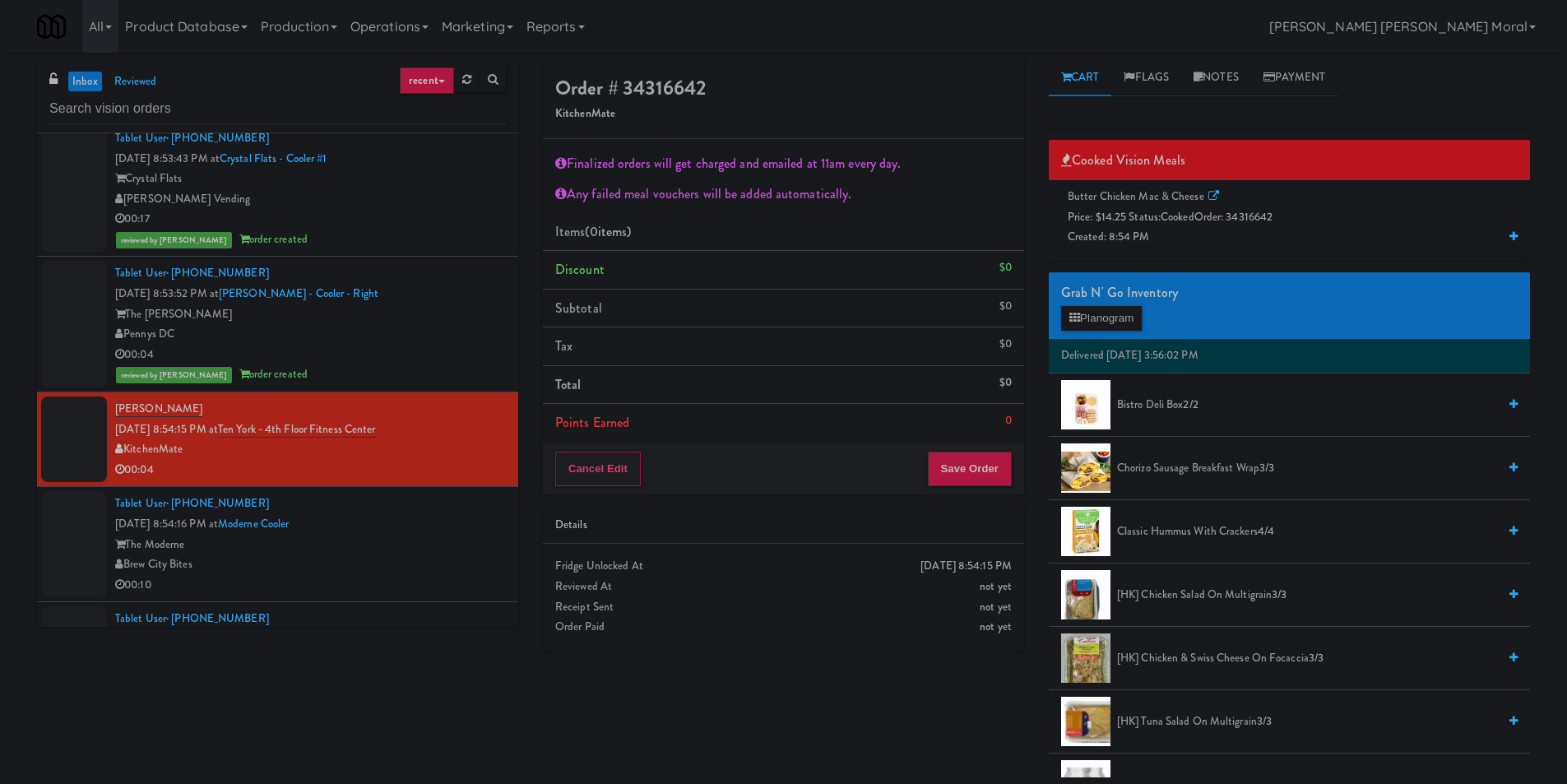
click at [1145, 209] on span "Price: $14.25 Status: cooked Order: 34316642" at bounding box center [1170, 217] width 205 height 16
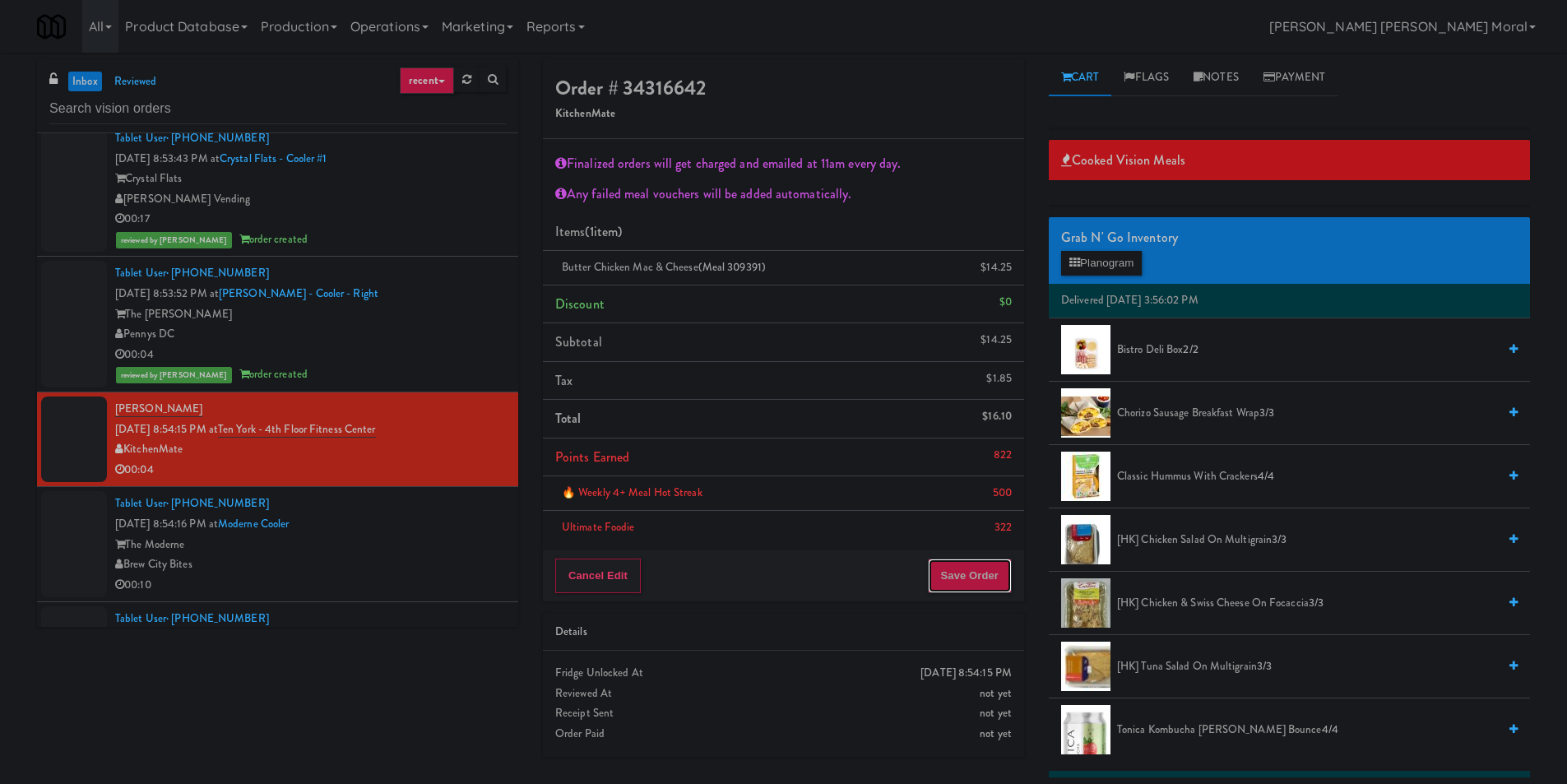
click at [986, 570] on button "Save Order" at bounding box center [970, 575] width 84 height 35
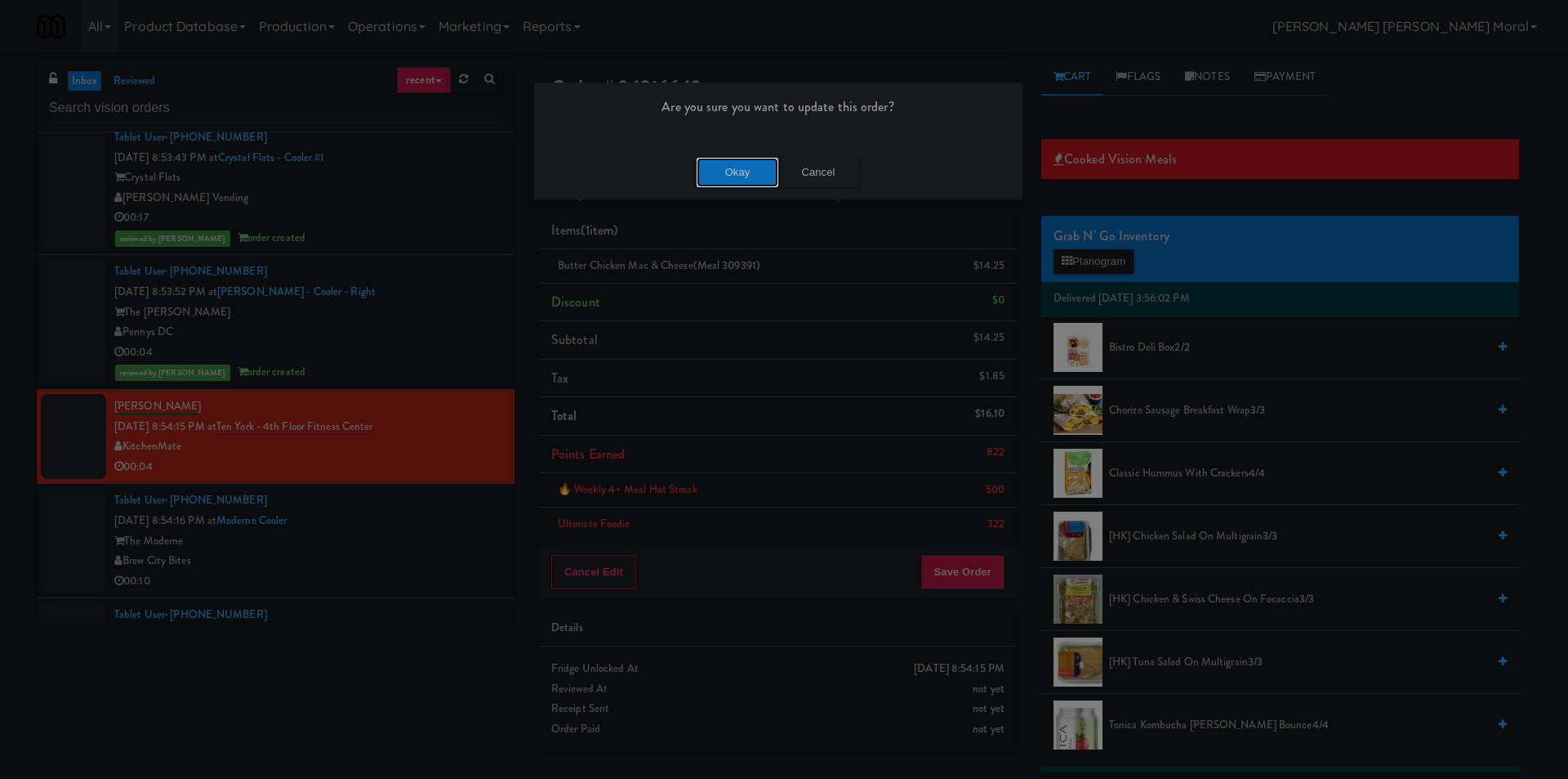
click at [749, 170] on button "Okay" at bounding box center [737, 172] width 82 height 30
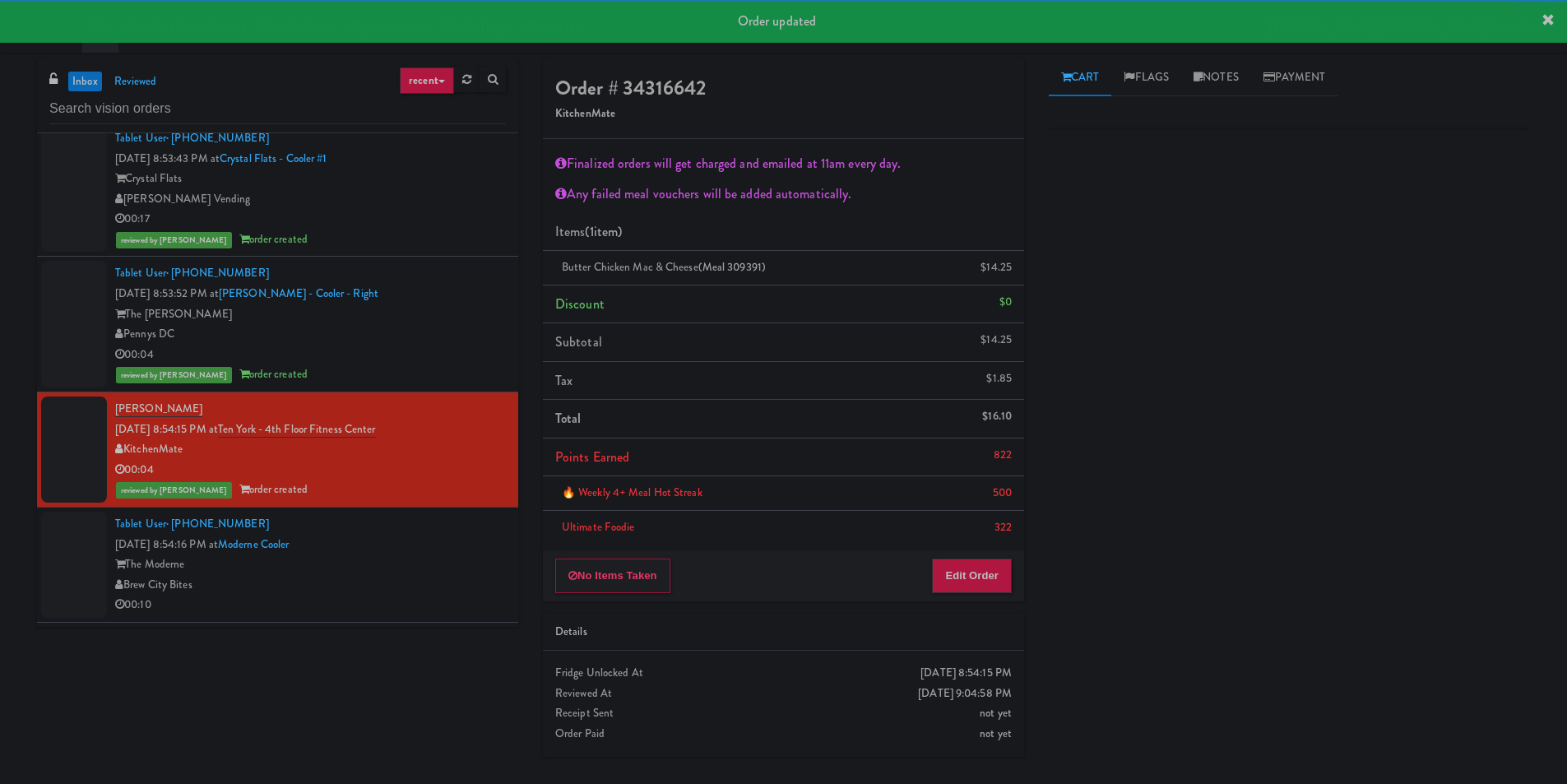
click at [414, 571] on div "The Moderne" at bounding box center [310, 564] width 391 height 21
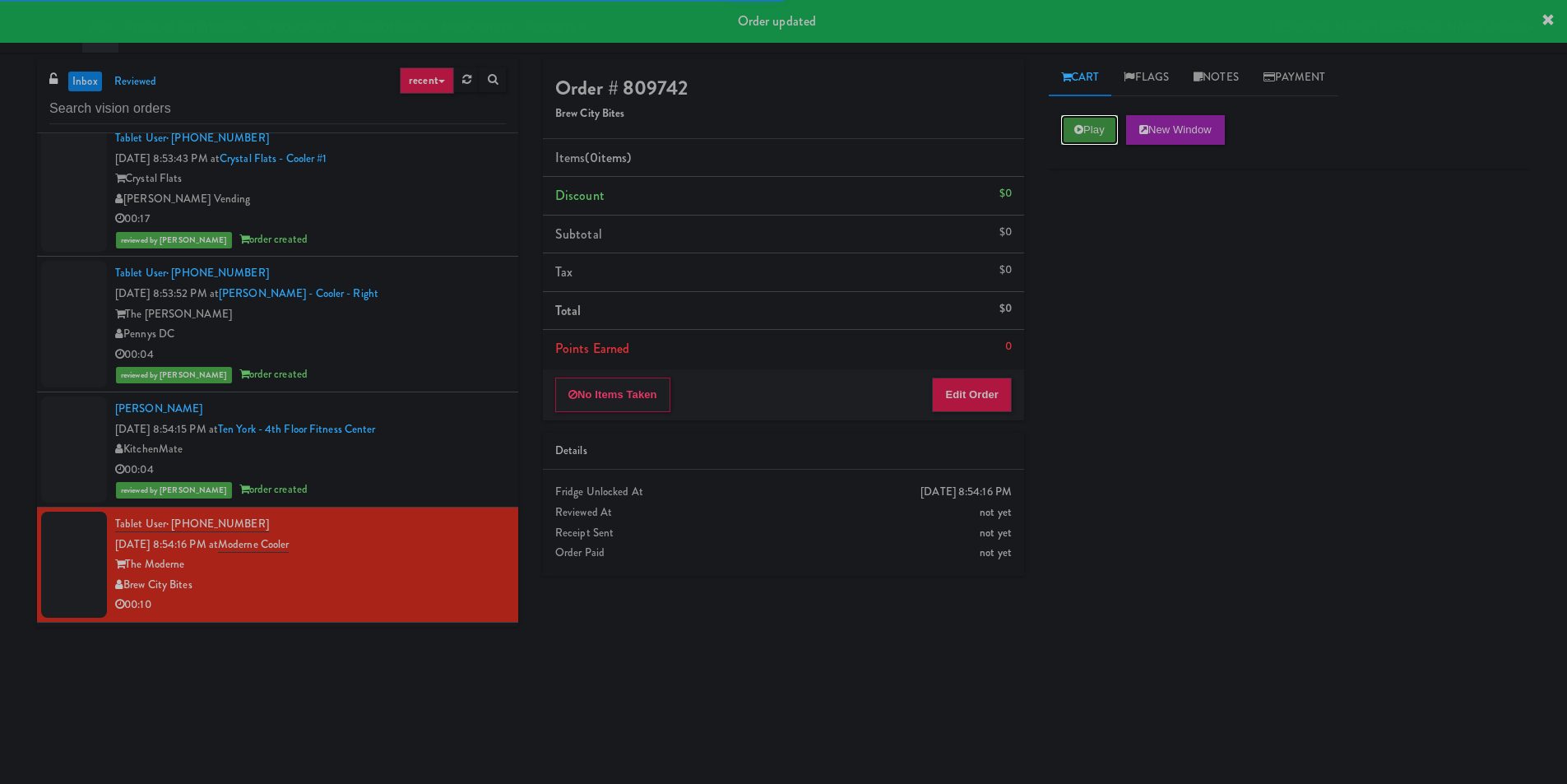
click at [1075, 131] on icon at bounding box center [1079, 129] width 9 height 11
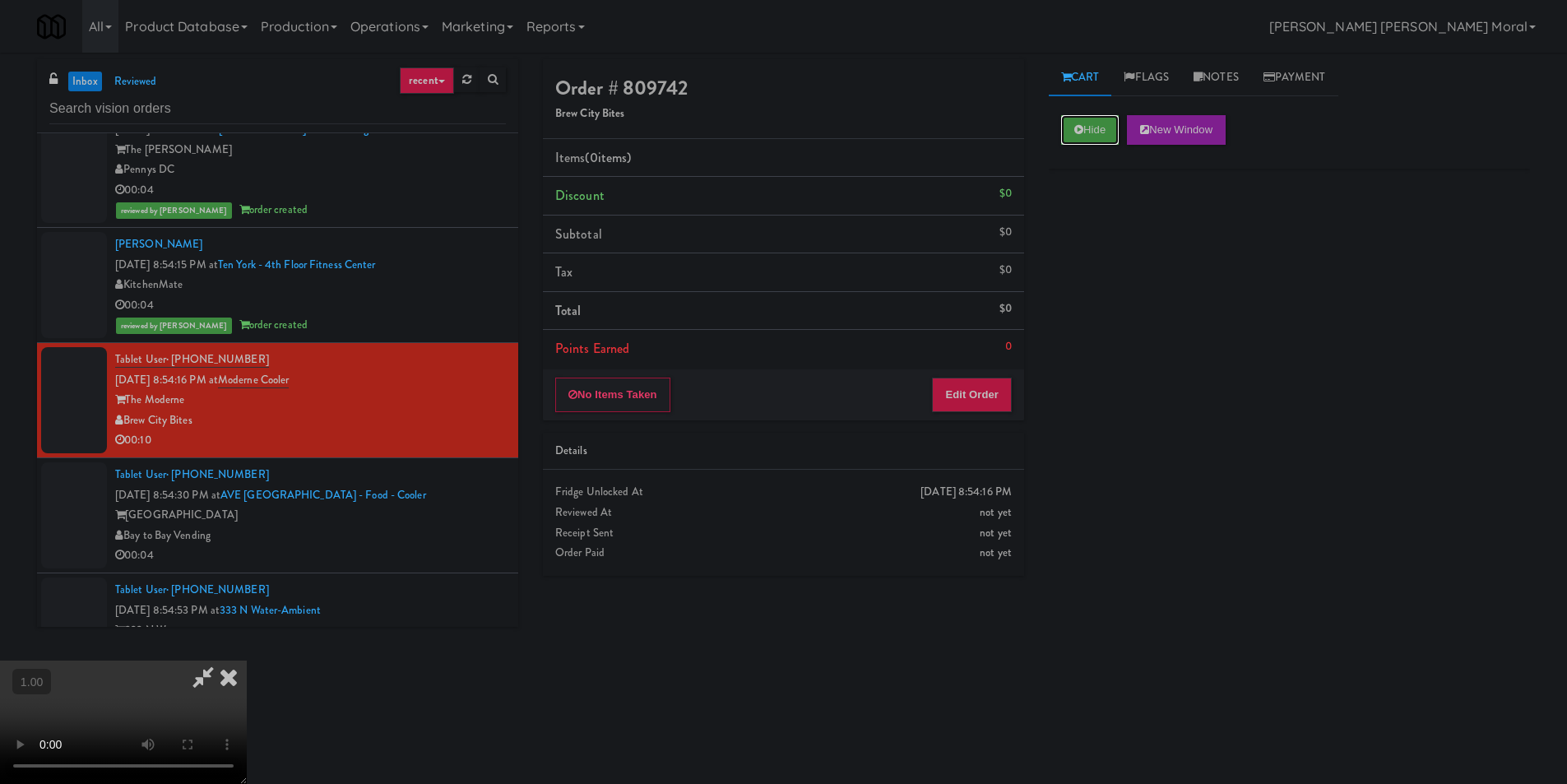
scroll to position [164, 0]
click at [984, 397] on button "Edit Order" at bounding box center [972, 394] width 80 height 35
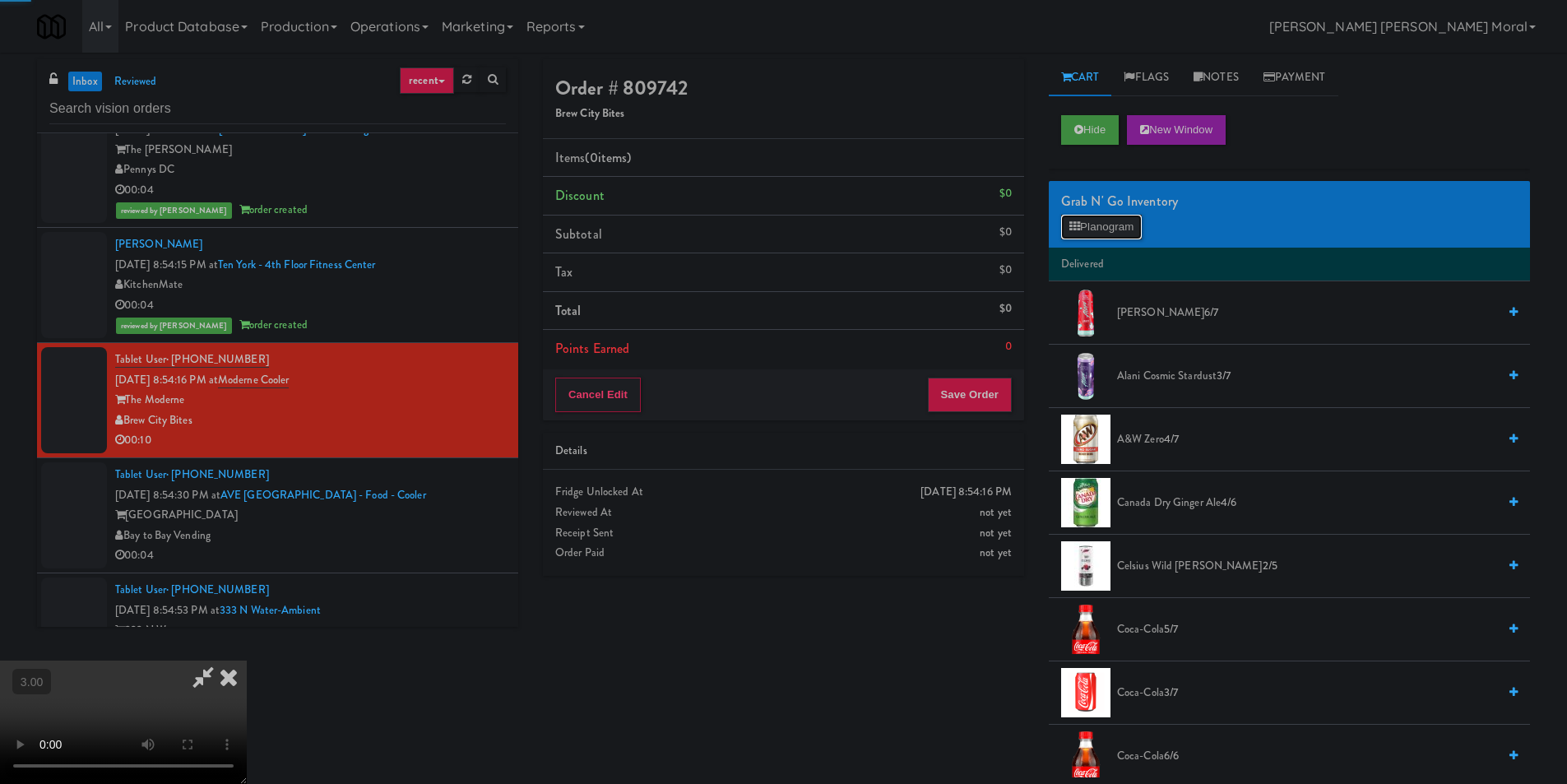
click at [1117, 228] on button "Planogram" at bounding box center [1101, 227] width 80 height 25
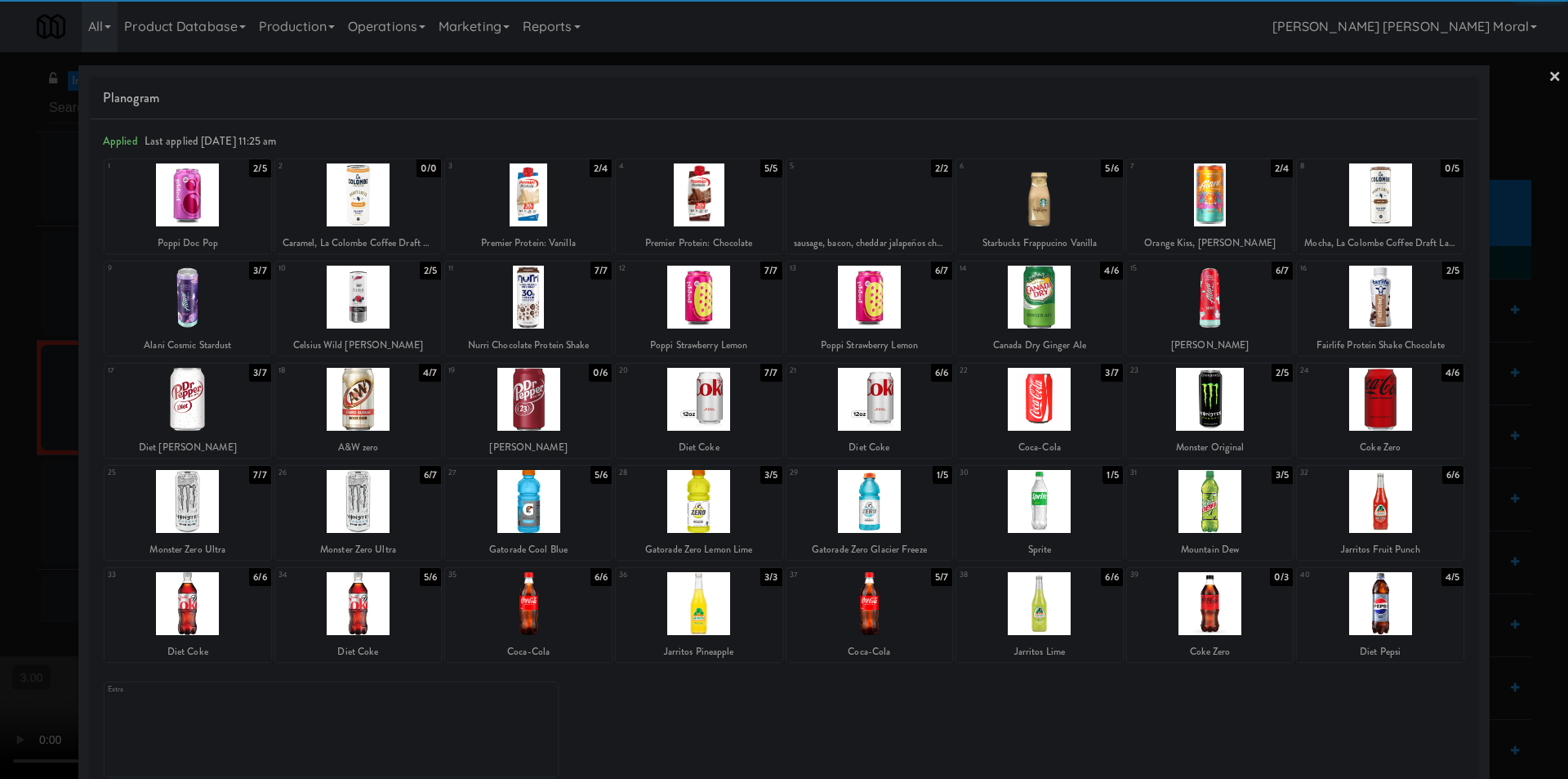
click at [708, 503] on div at bounding box center [698, 502] width 166 height 63
click at [1536, 76] on div at bounding box center [784, 390] width 1568 height 779
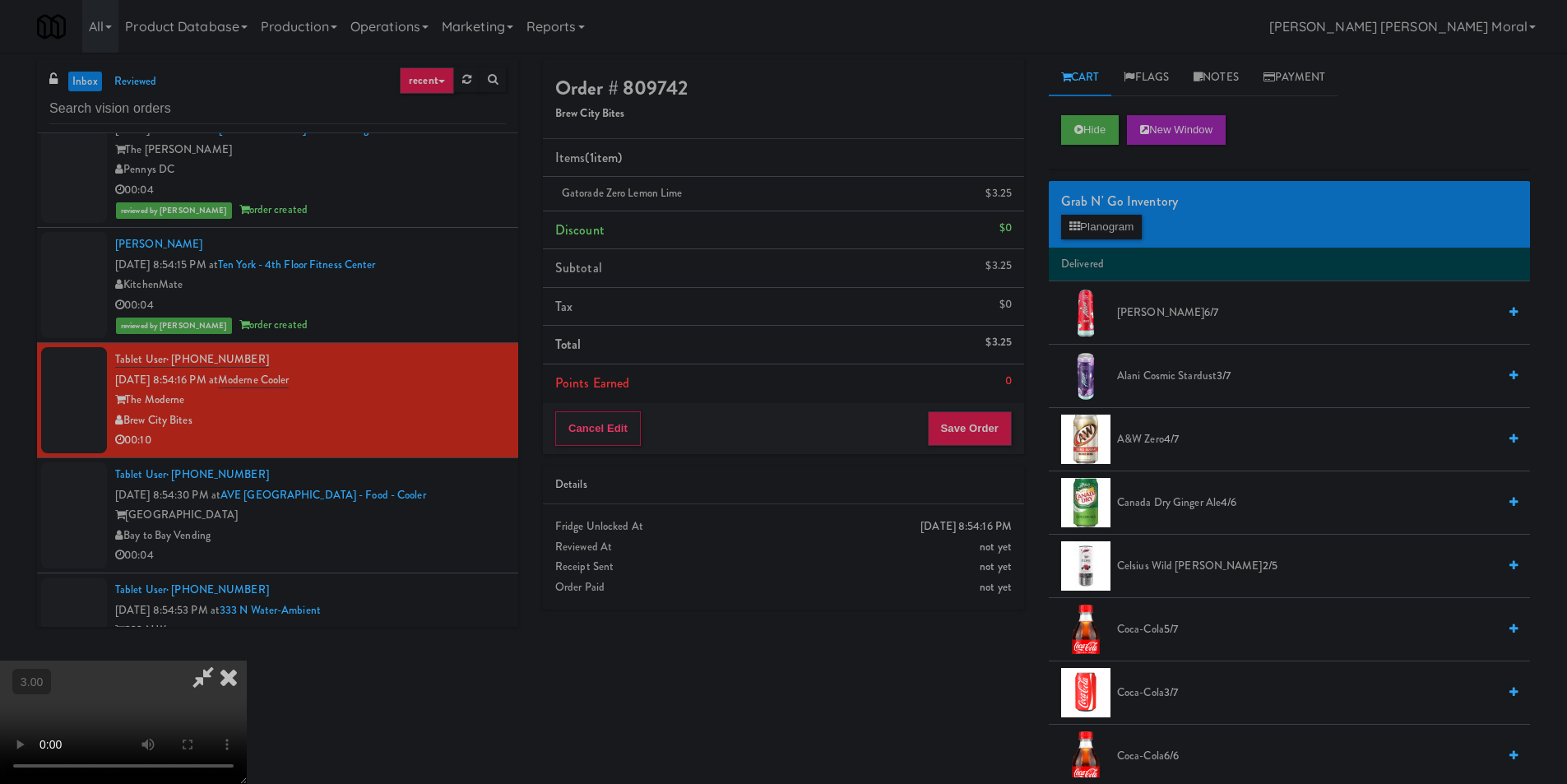
click at [247, 660] on icon at bounding box center [229, 676] width 37 height 33
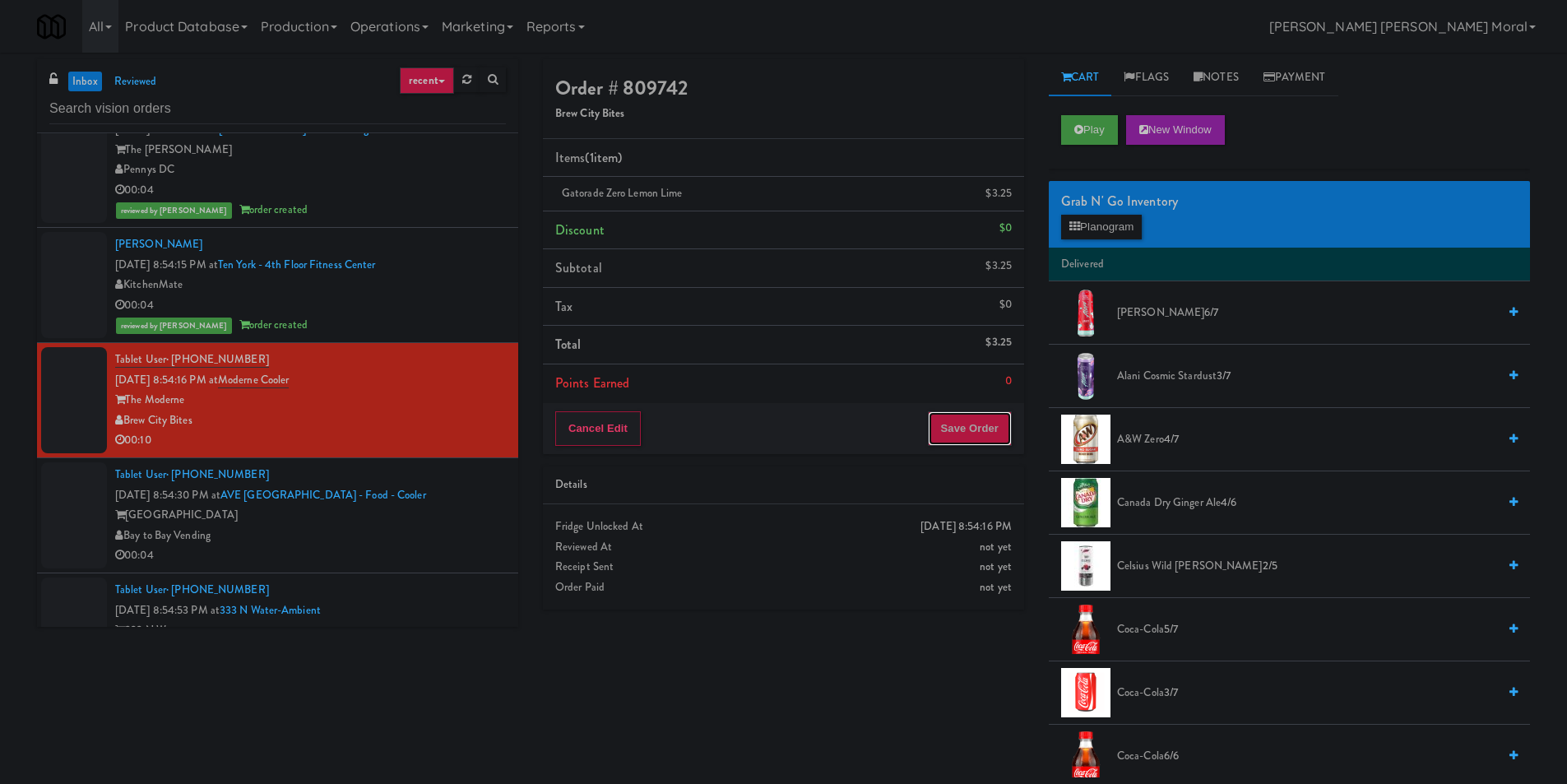
click at [970, 425] on button "Save Order" at bounding box center [970, 428] width 84 height 35
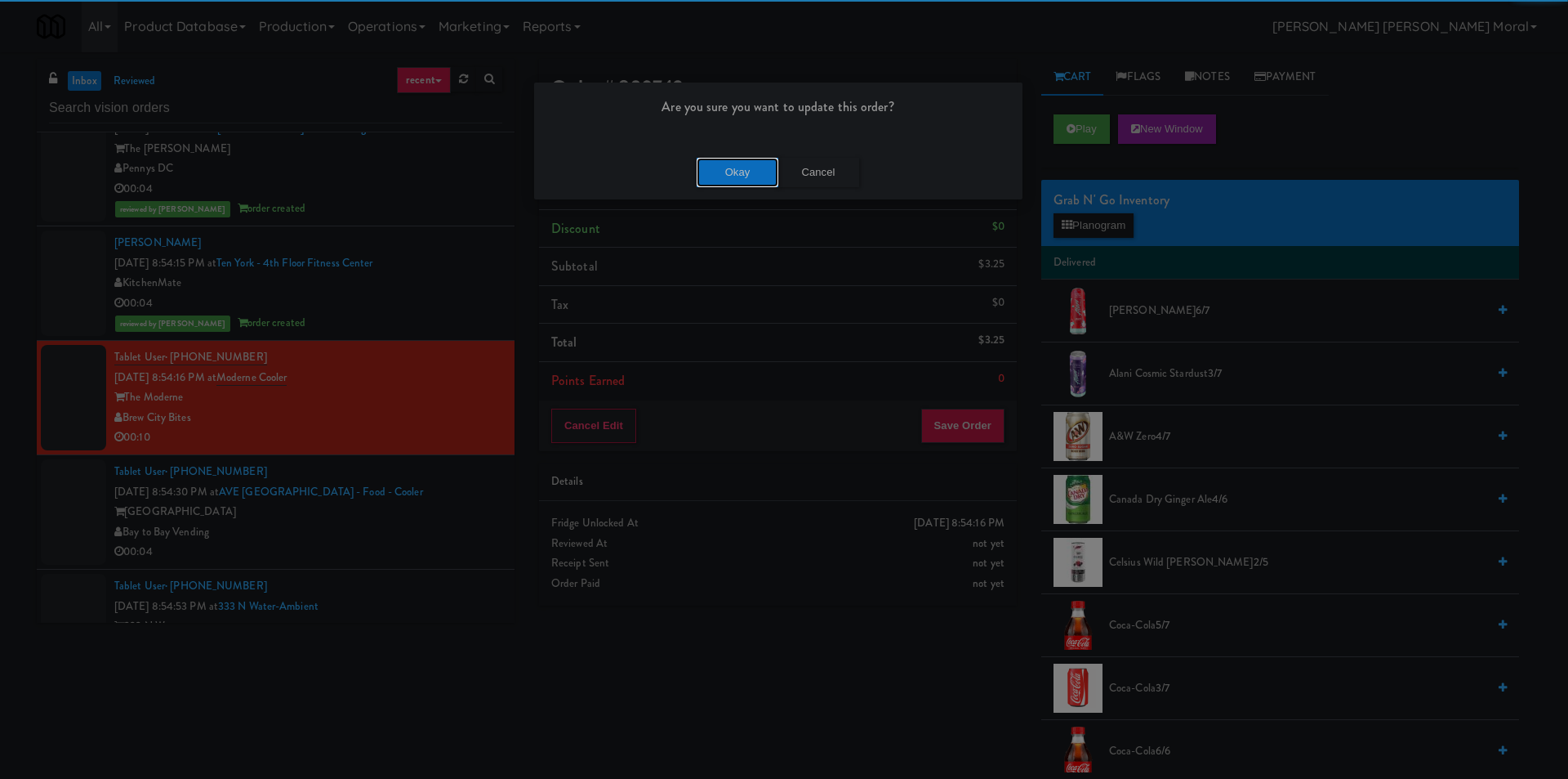
click at [741, 166] on button "Okay" at bounding box center [737, 172] width 82 height 30
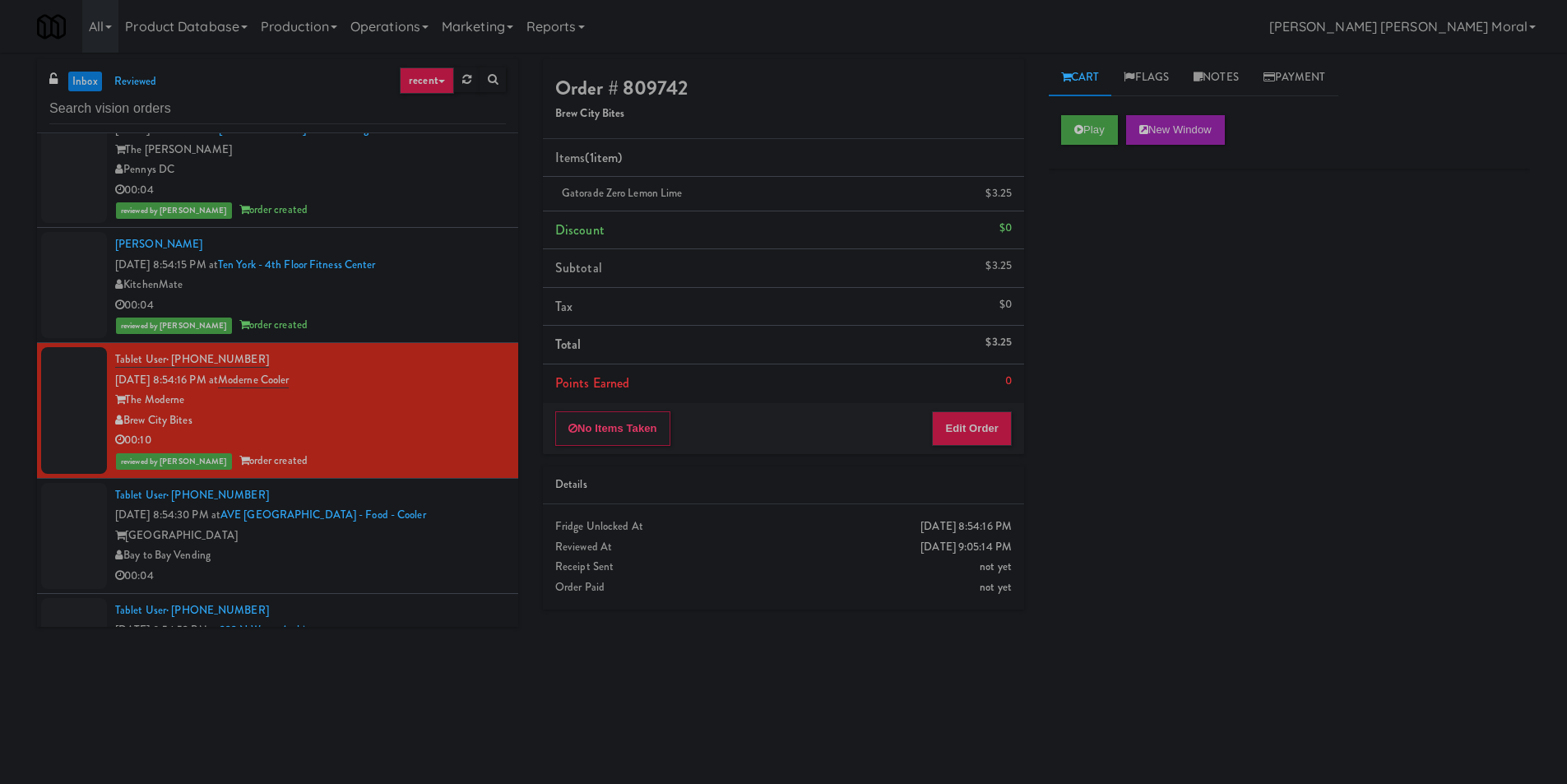
click at [338, 555] on div "Bay to Bay Vending" at bounding box center [310, 555] width 391 height 21
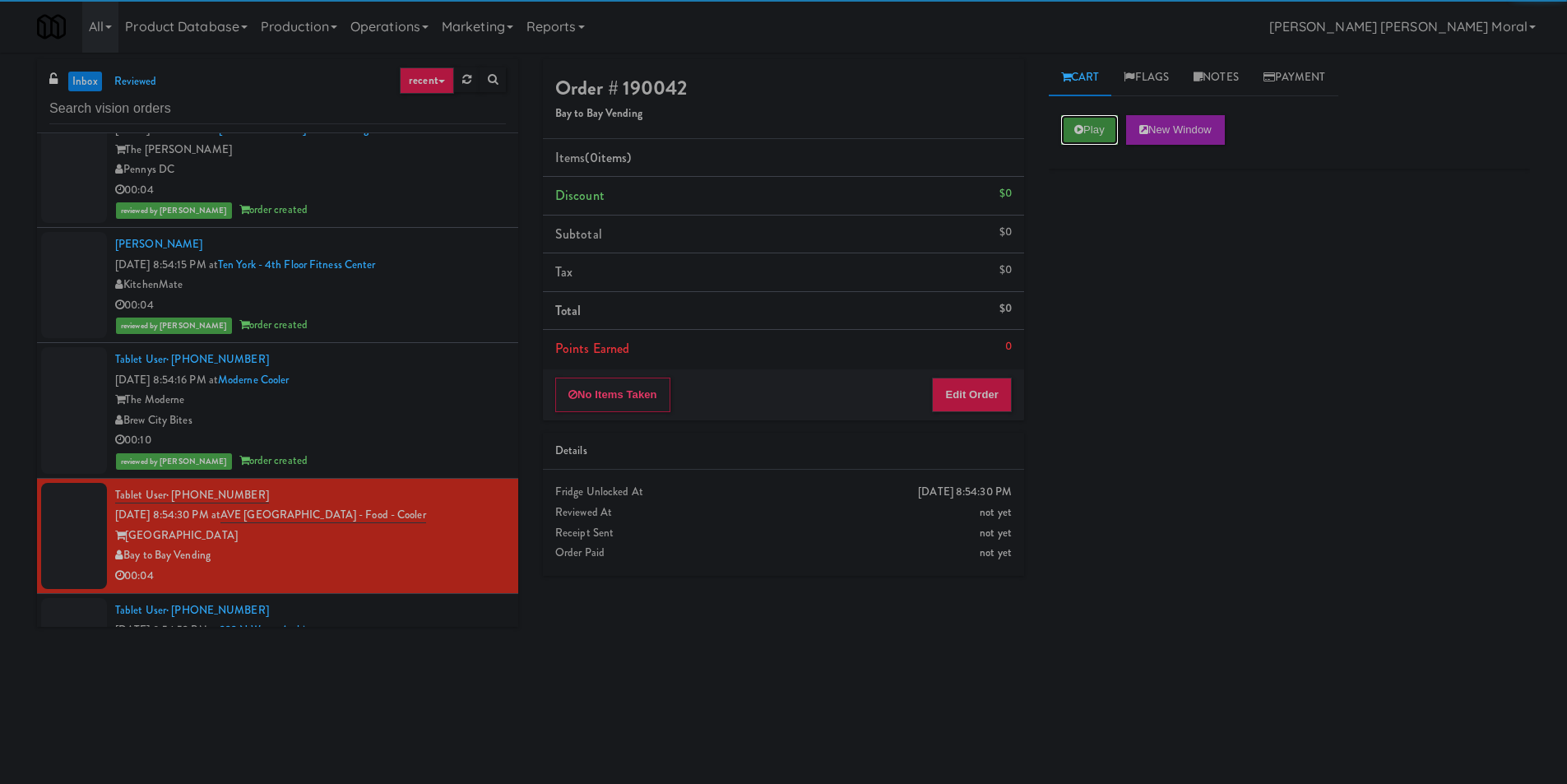
click at [1093, 130] on button "Play" at bounding box center [1090, 130] width 56 height 30
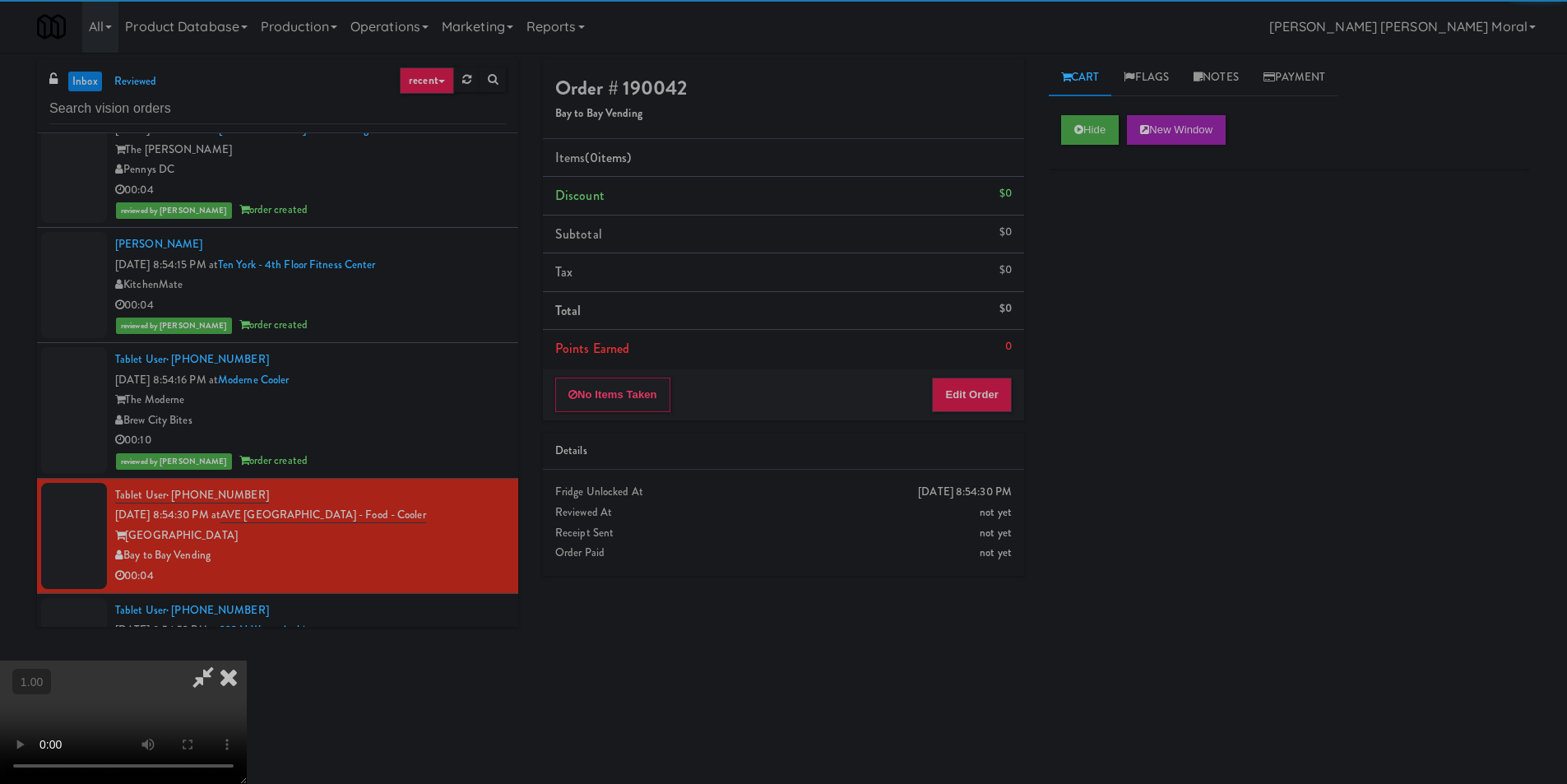
click at [1102, 237] on div "Hide New Window Primary Flag Clear Flag if unable to determine what was taken o…" at bounding box center [1290, 411] width 481 height 617
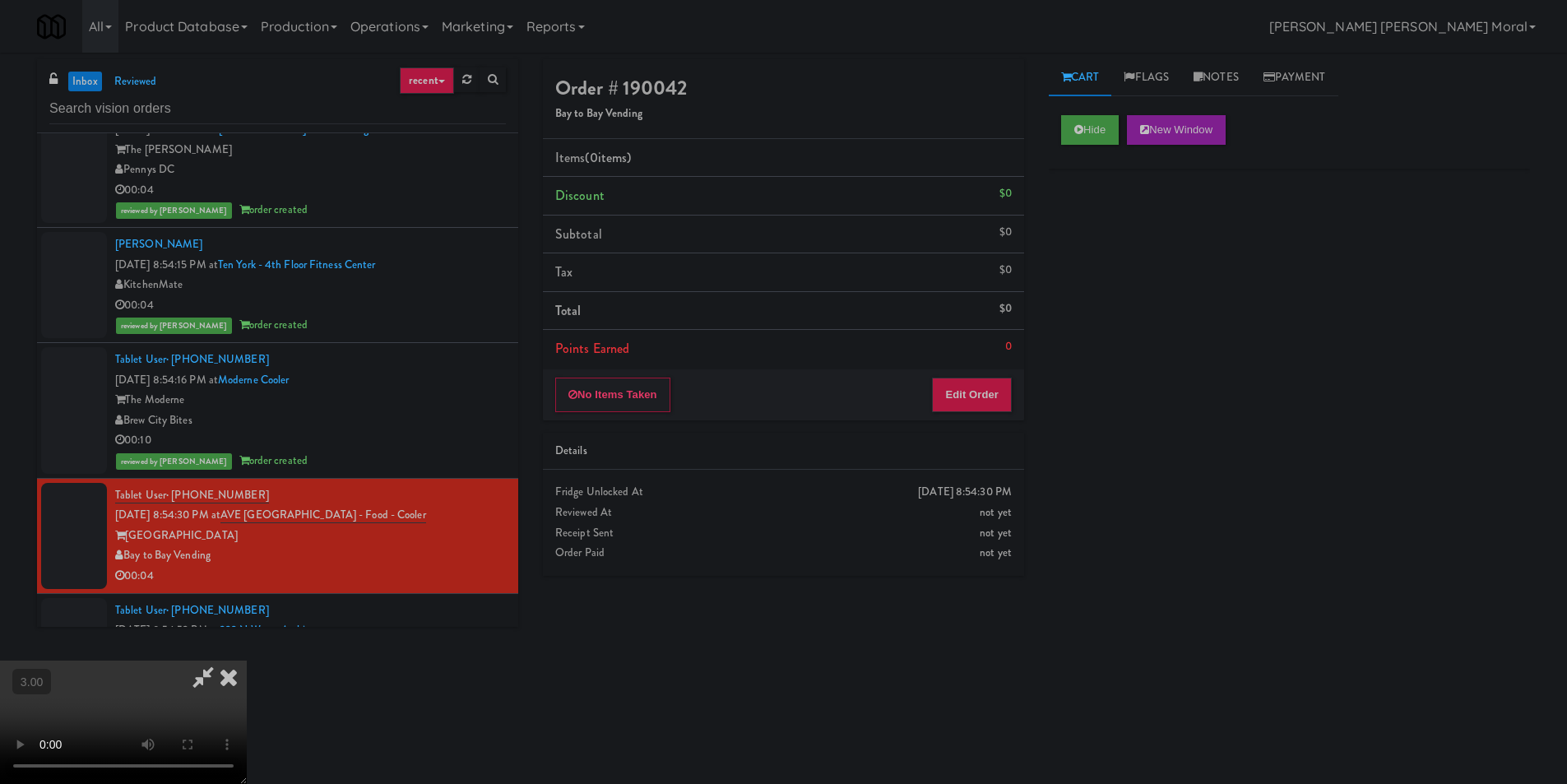
scroll to position [84, 0]
click at [247, 660] on video at bounding box center [123, 722] width 247 height 124
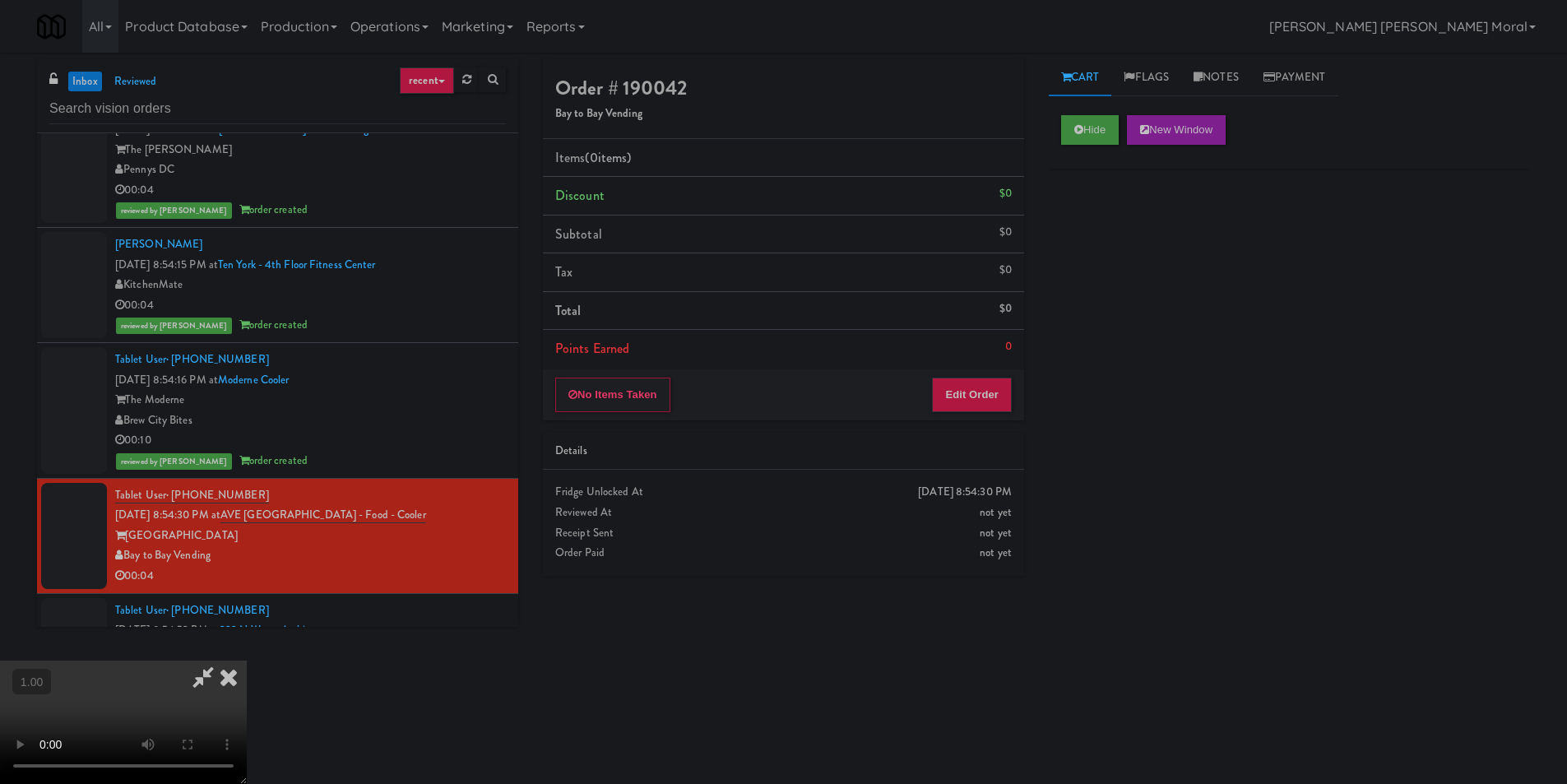
click at [247, 660] on video at bounding box center [123, 722] width 247 height 124
click at [1002, 386] on button "Edit Order" at bounding box center [972, 394] width 80 height 35
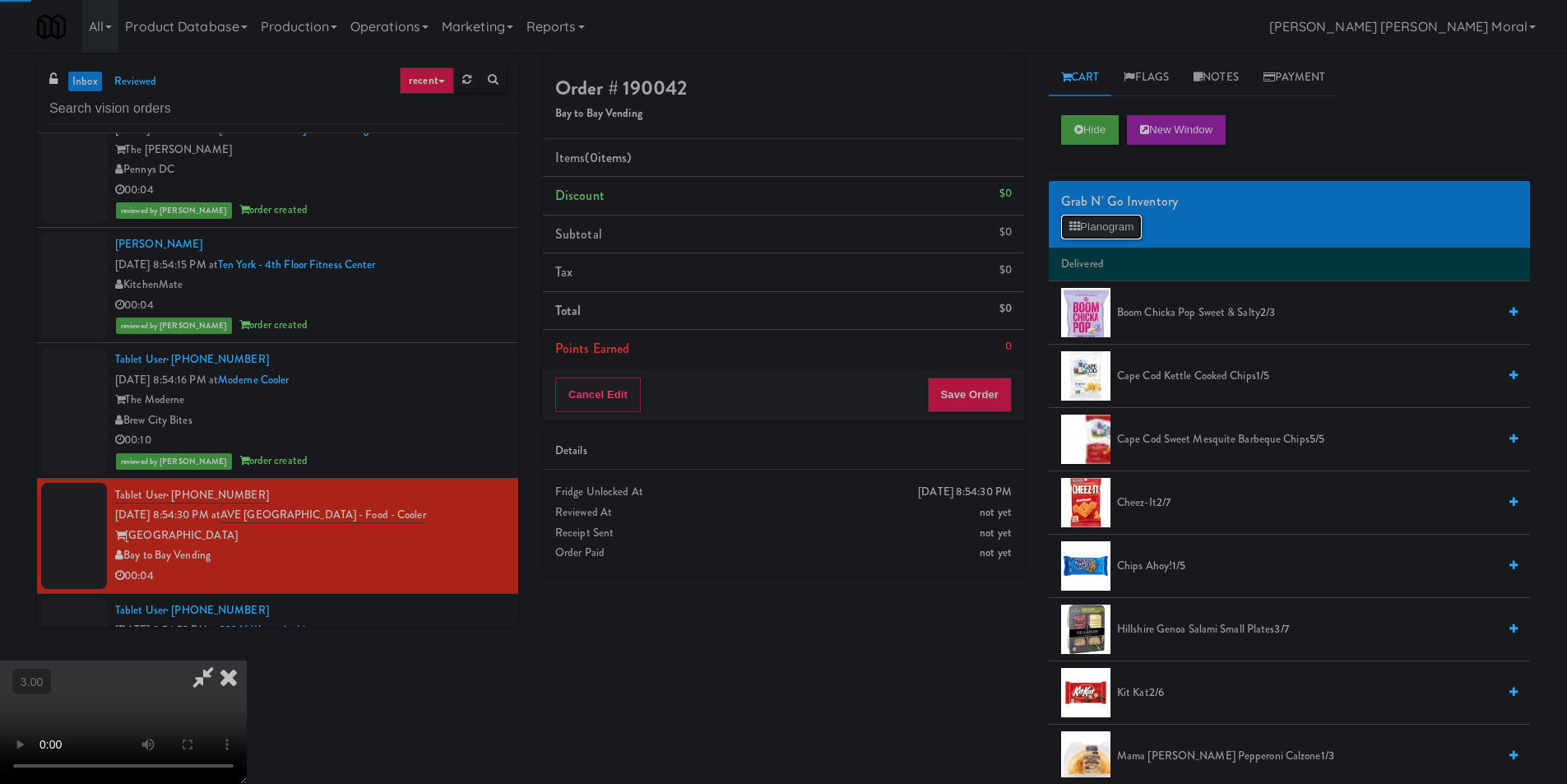
click at [1113, 225] on button "Planogram" at bounding box center [1101, 227] width 80 height 25
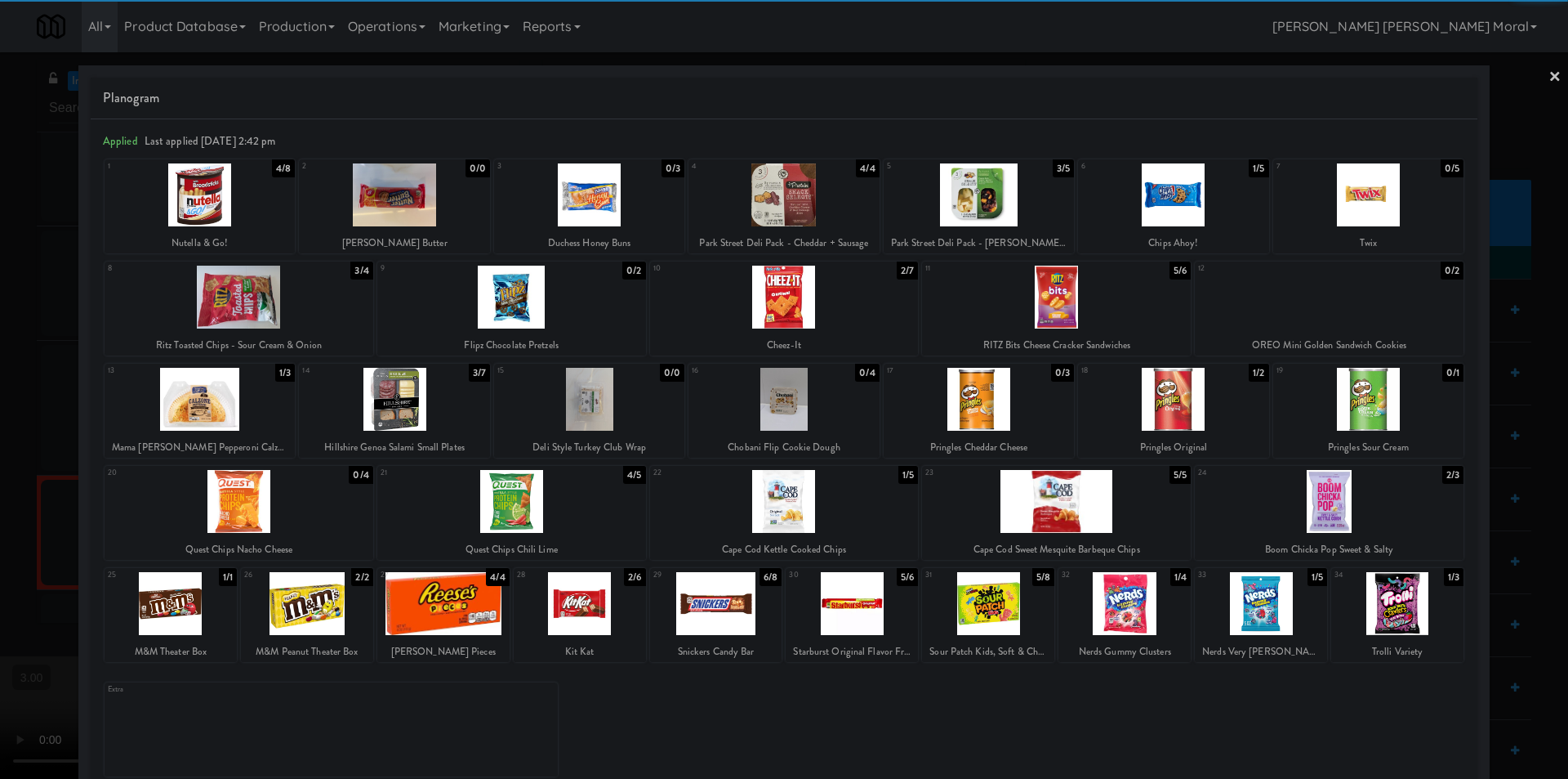
click at [1256, 609] on div at bounding box center [1260, 603] width 133 height 63
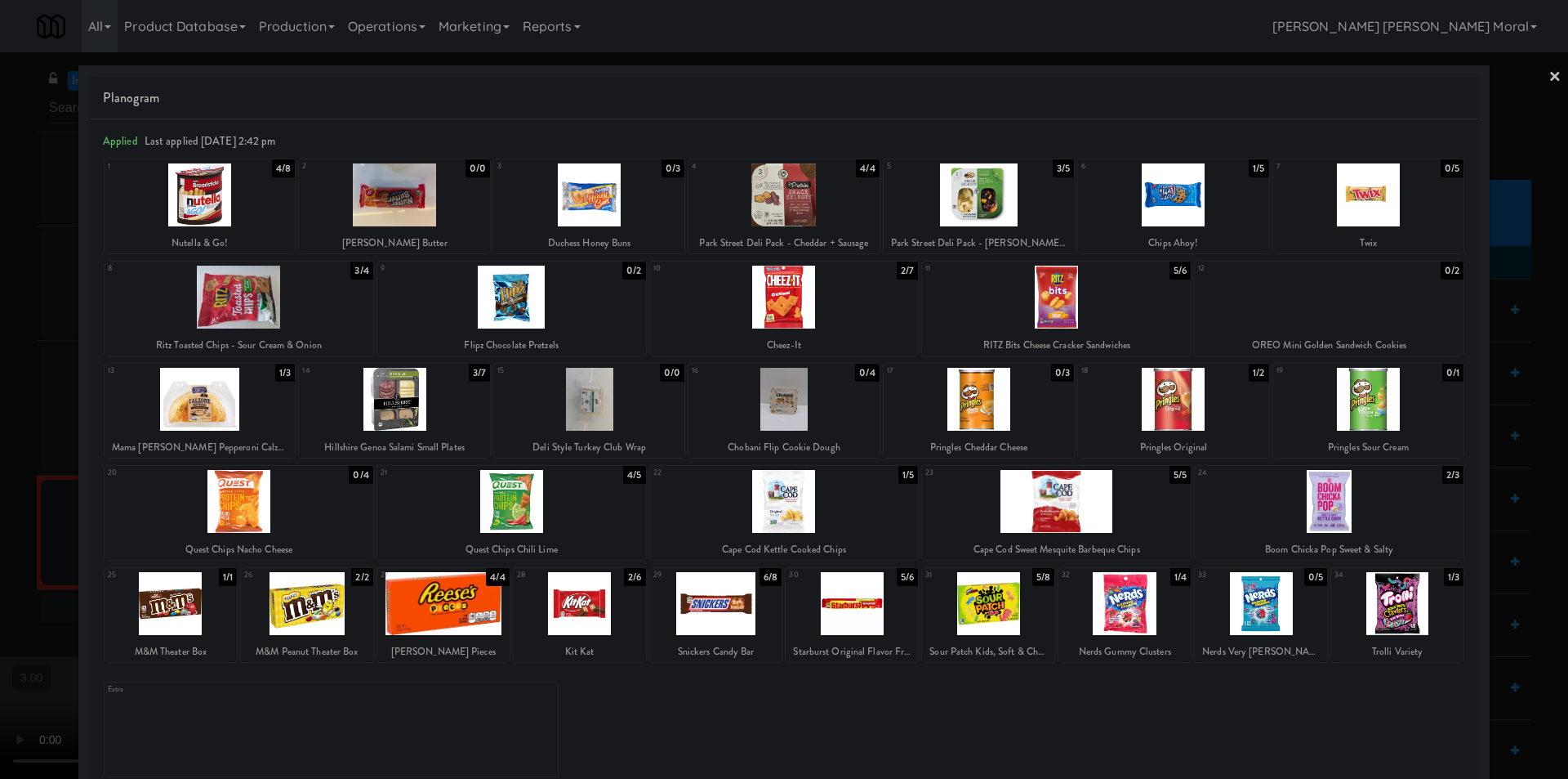
click at [1548, 82] on link "×" at bounding box center [1554, 78] width 13 height 51
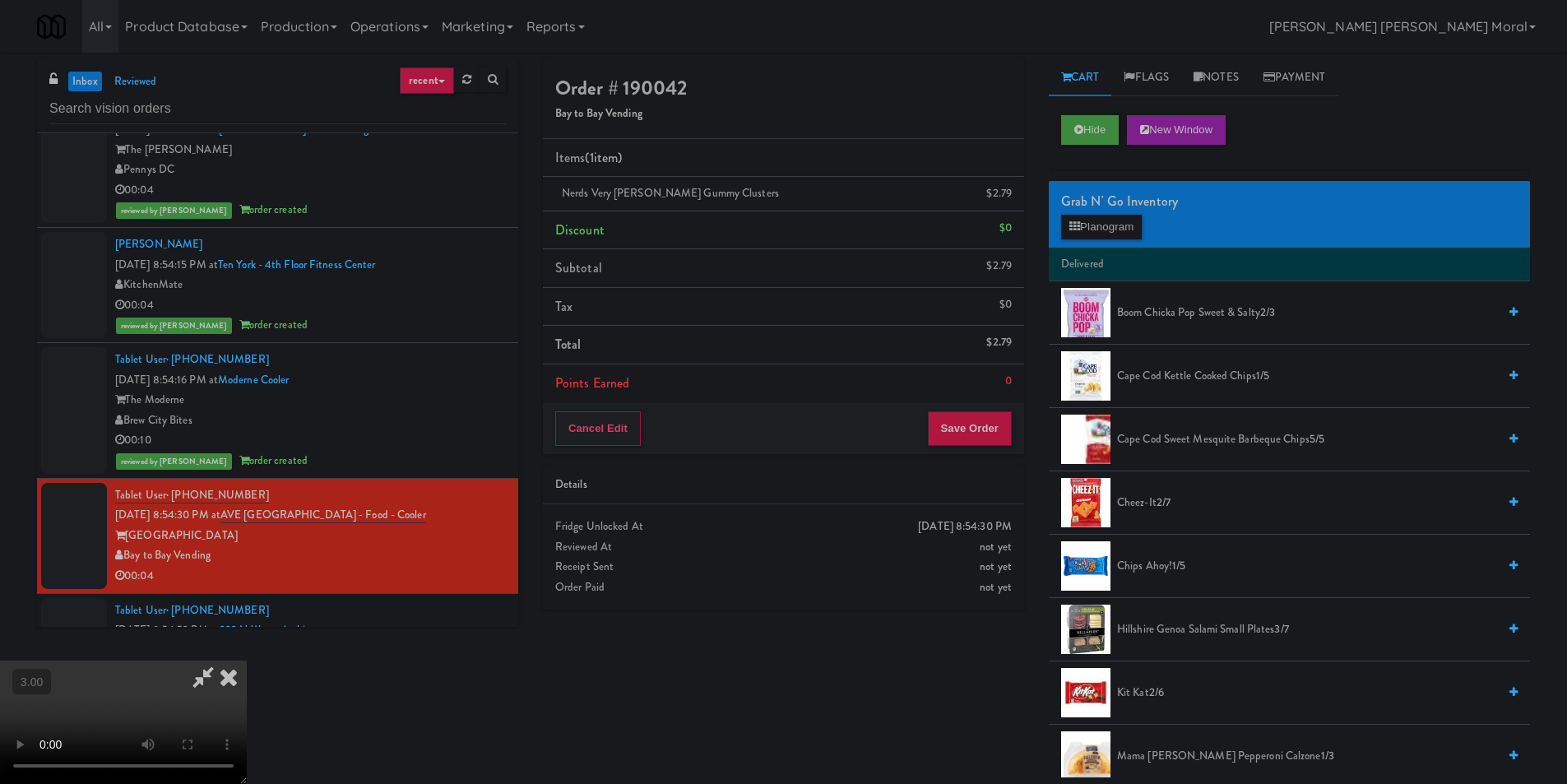
click at [247, 660] on icon at bounding box center [229, 676] width 37 height 33
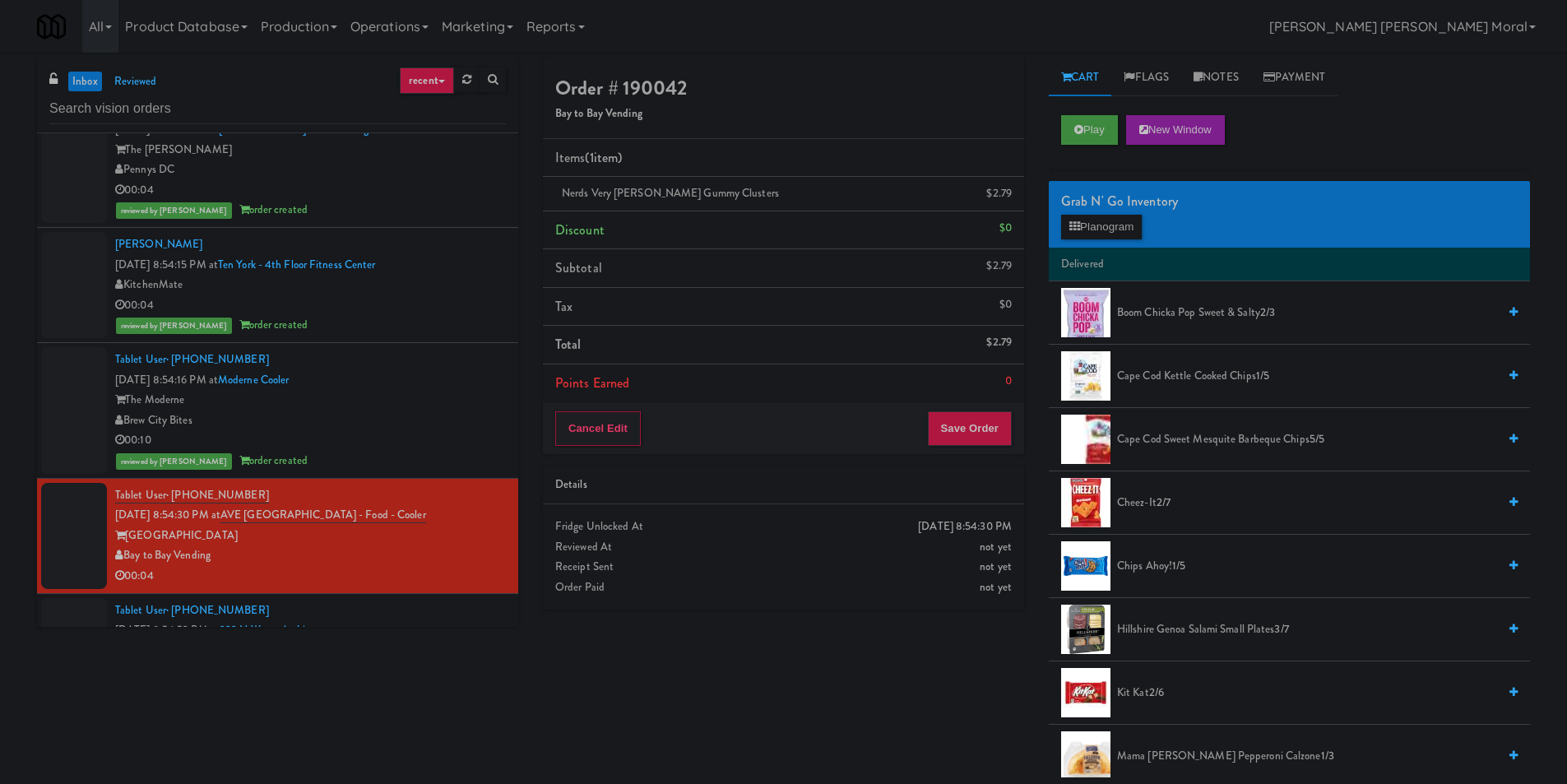
click at [998, 446] on div "Cancel Edit Save Order" at bounding box center [784, 429] width 481 height 51
click at [993, 431] on button "Save Order" at bounding box center [970, 428] width 84 height 35
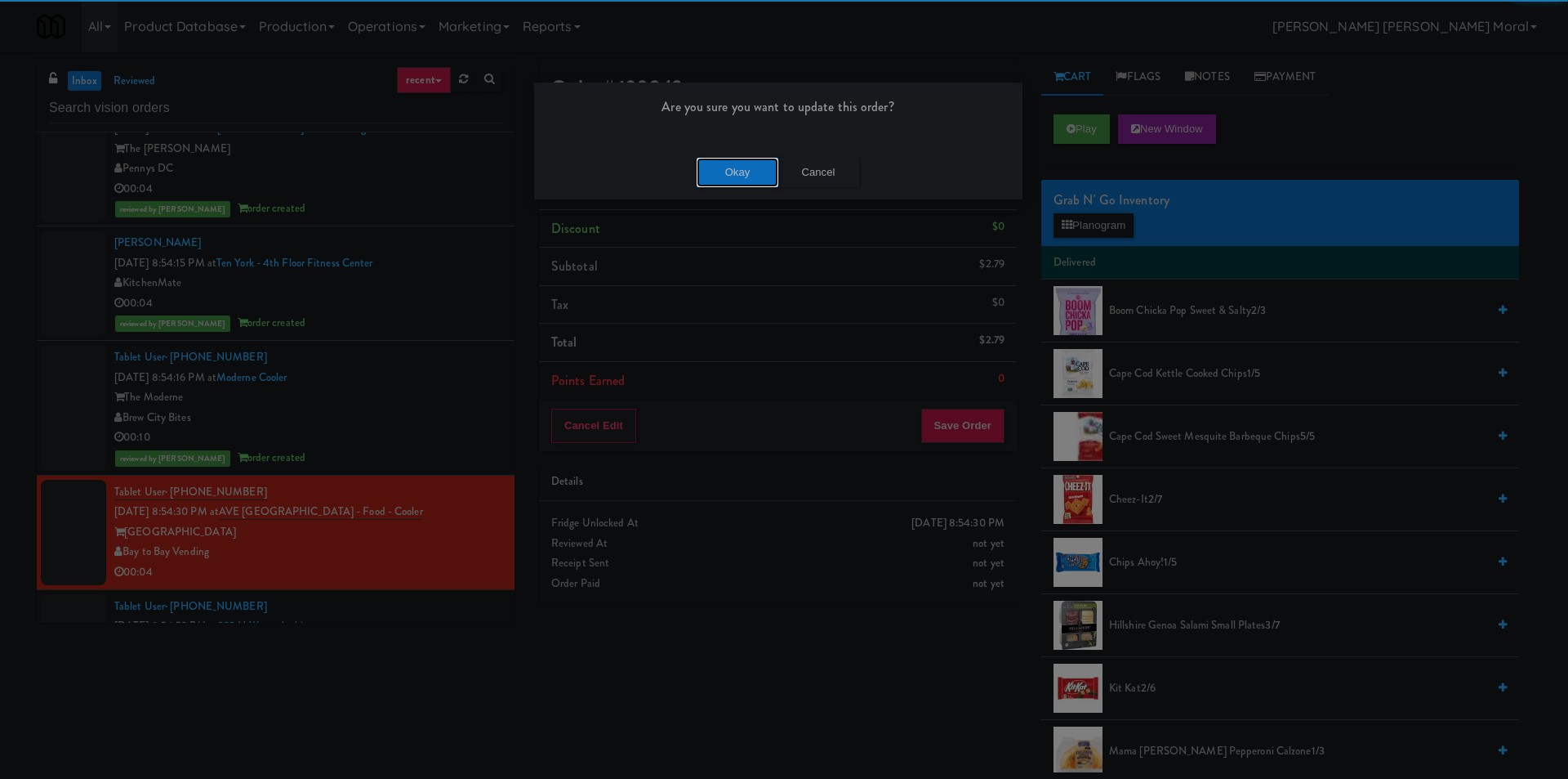
click at [755, 180] on button "Okay" at bounding box center [737, 172] width 82 height 30
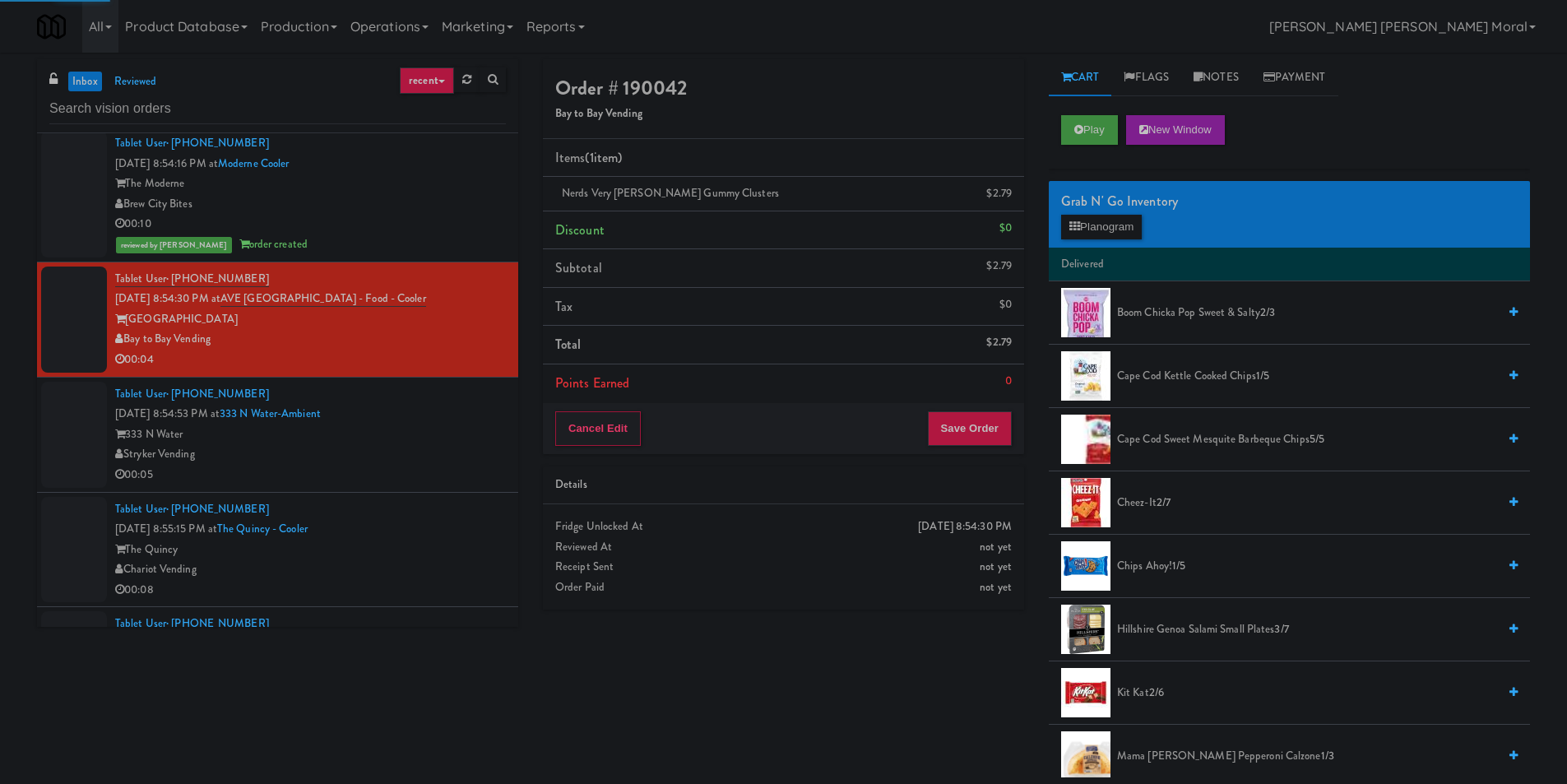
scroll to position [1398, 0]
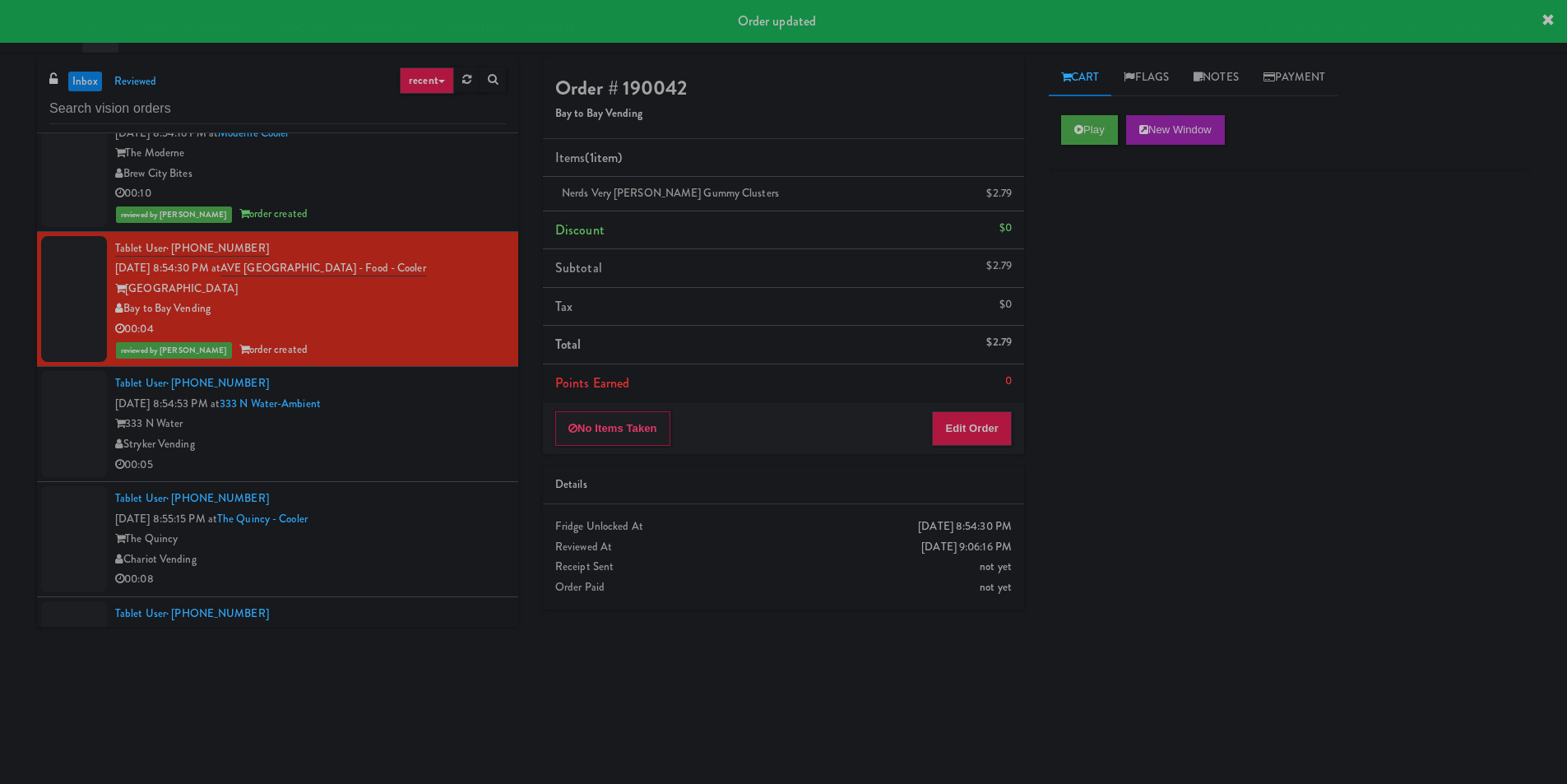
click at [425, 455] on div "00:05" at bounding box center [310, 464] width 391 height 21
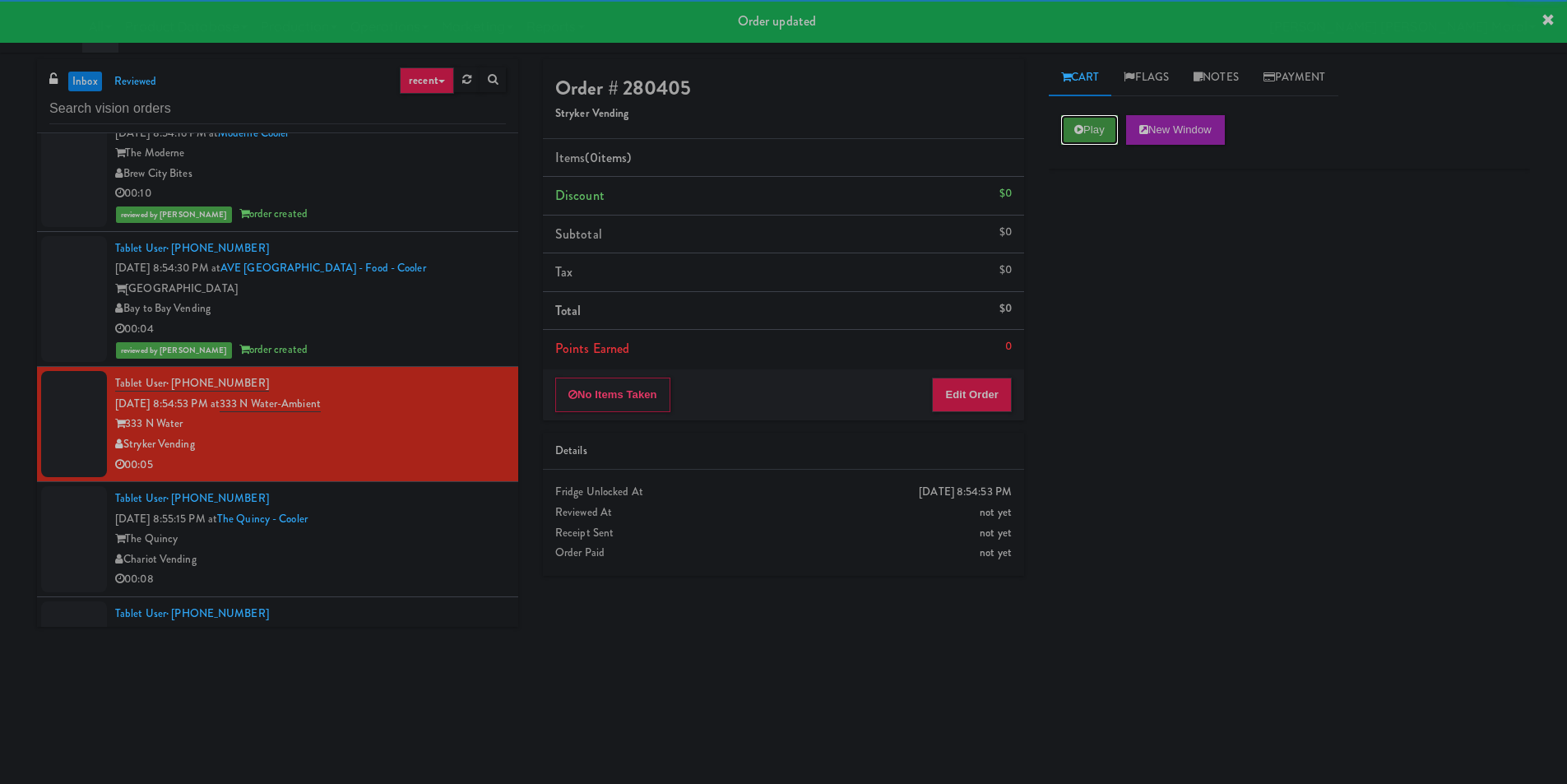
click at [1072, 134] on button "Play" at bounding box center [1090, 130] width 56 height 30
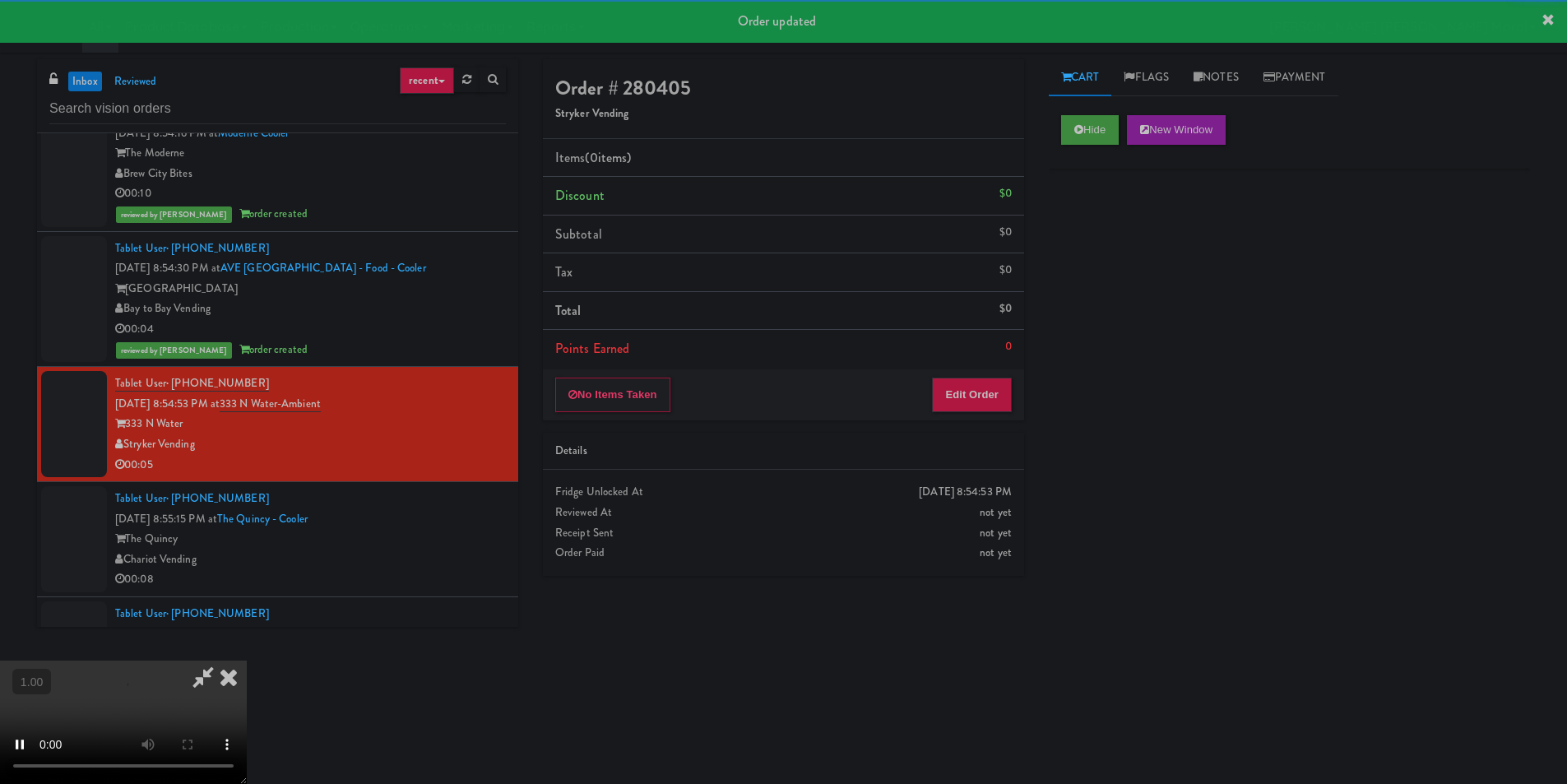
click at [1095, 250] on div "Hide New Window Primary Flag Clear Flag if unable to determine what was taken o…" at bounding box center [1290, 411] width 481 height 617
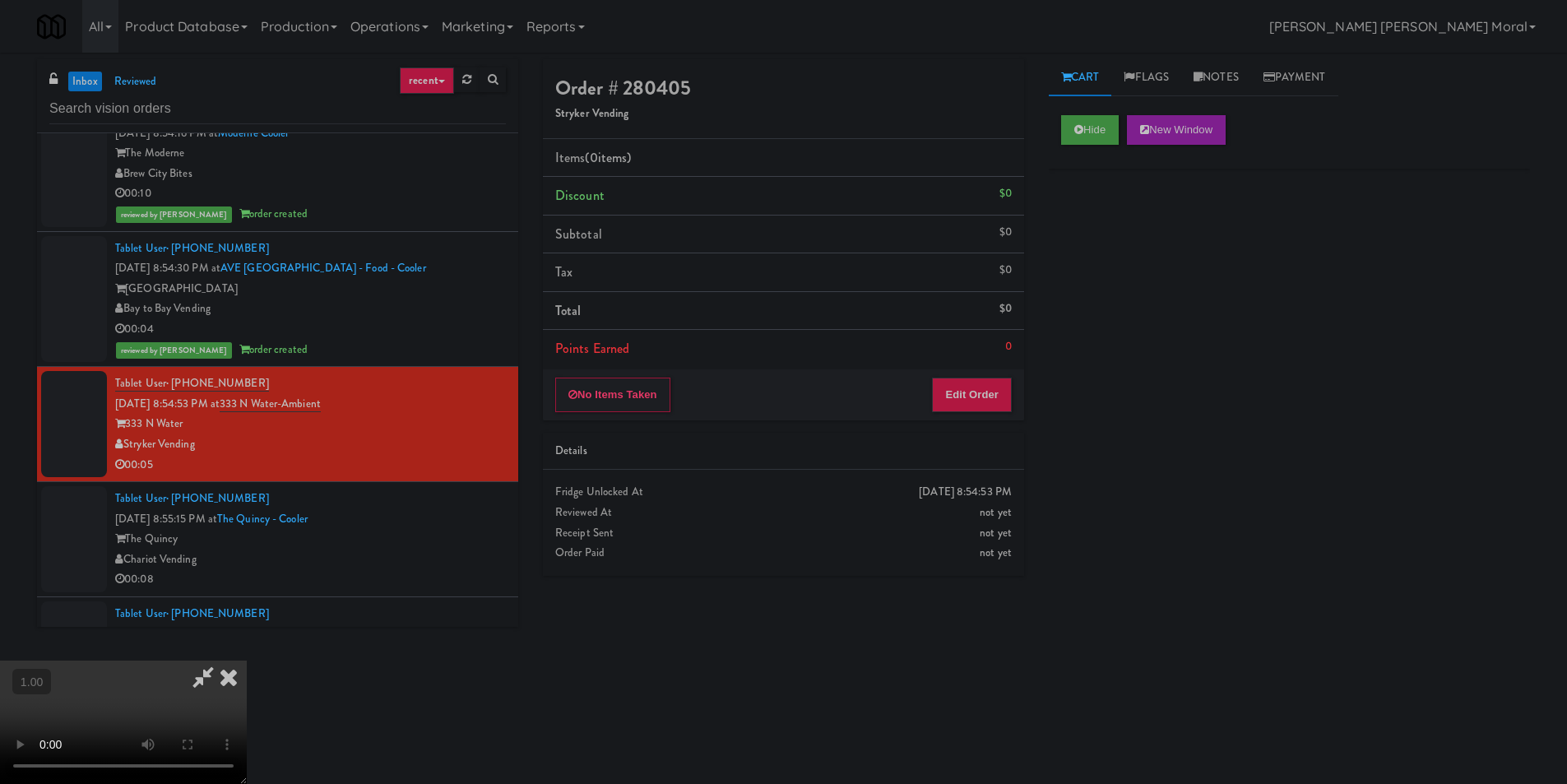
click at [247, 660] on video at bounding box center [123, 722] width 247 height 124
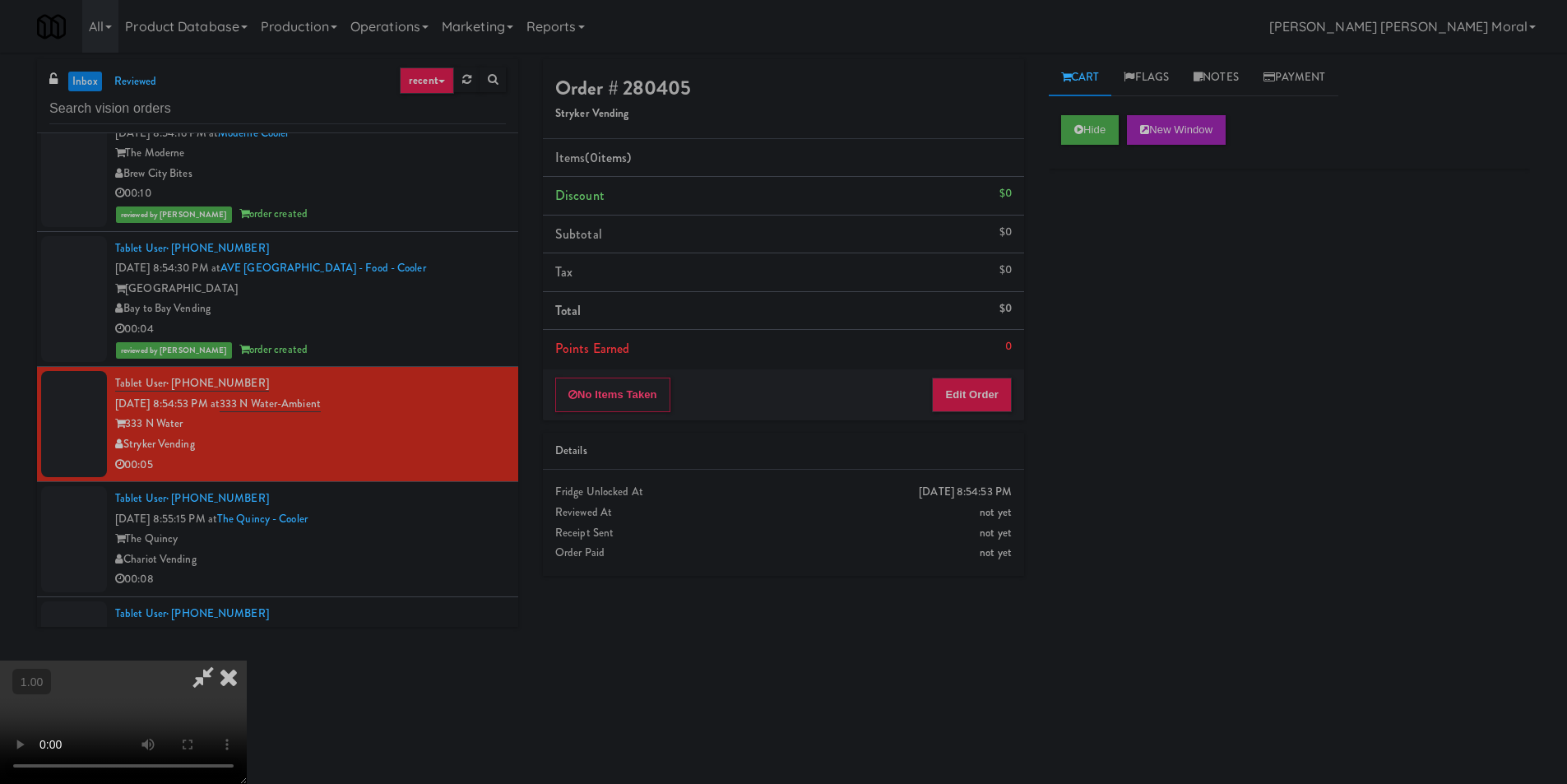
click at [247, 660] on video at bounding box center [123, 722] width 247 height 124
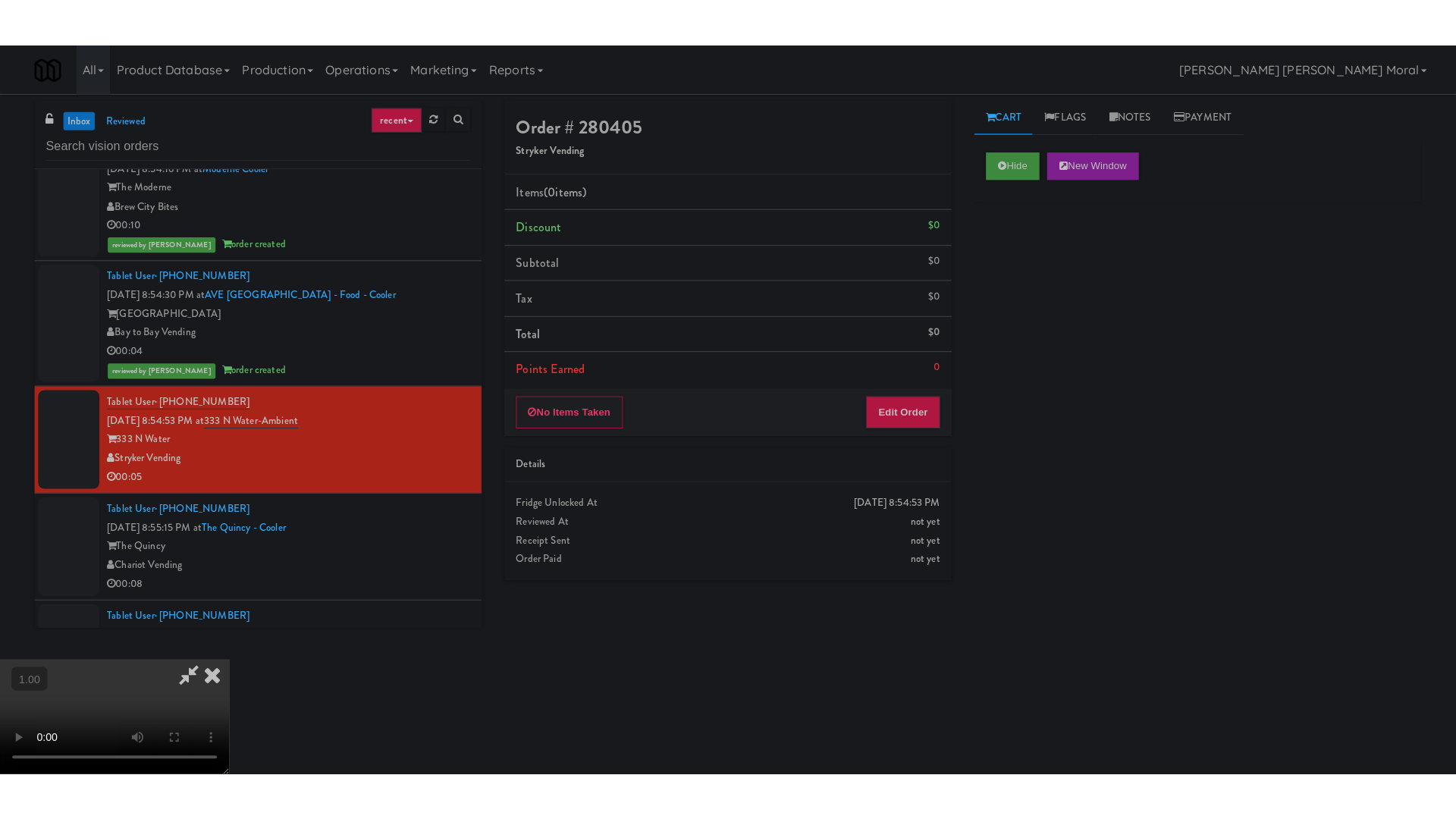
scroll to position [78, 0]
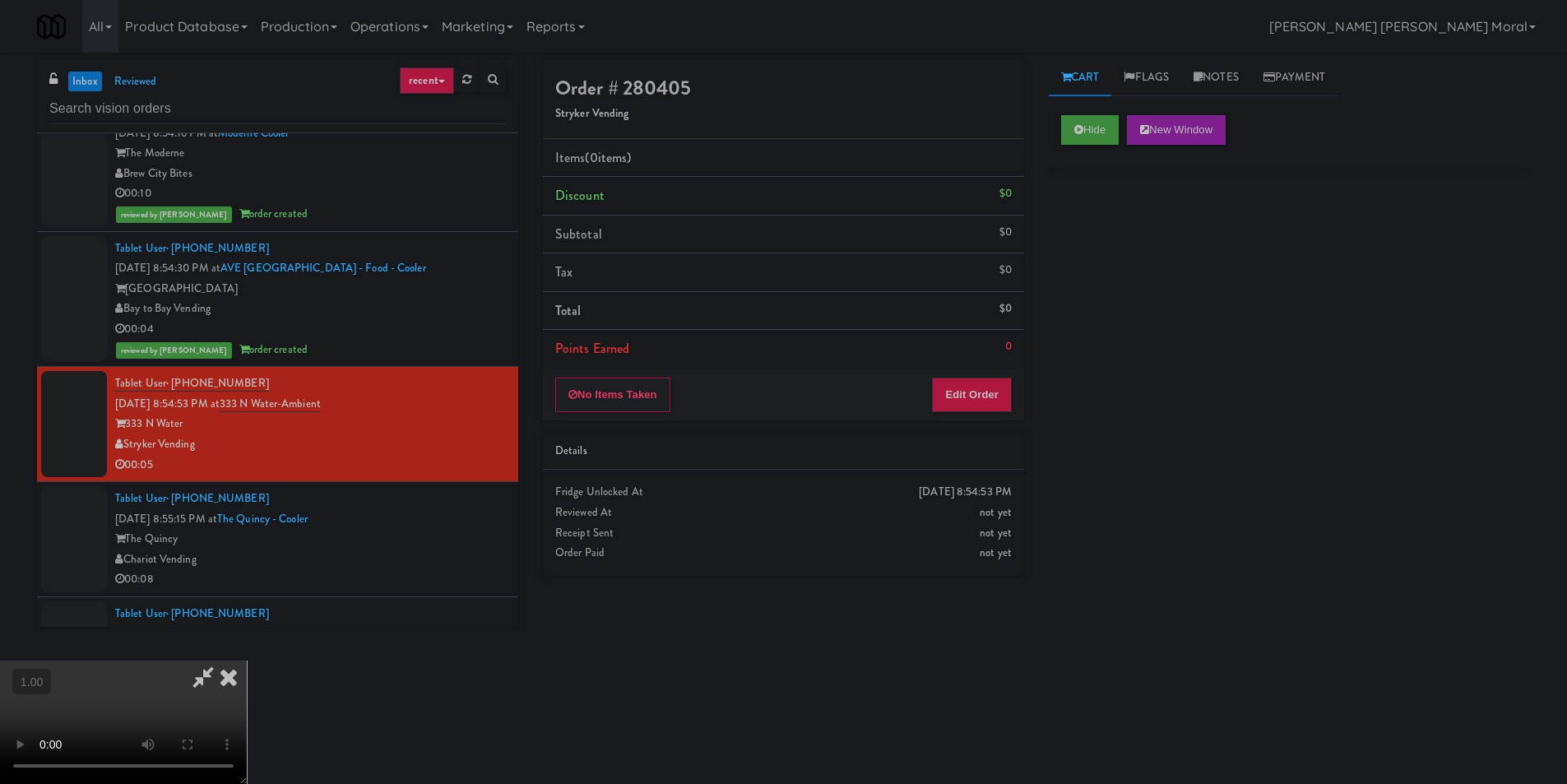
click at [247, 660] on video at bounding box center [123, 722] width 247 height 124
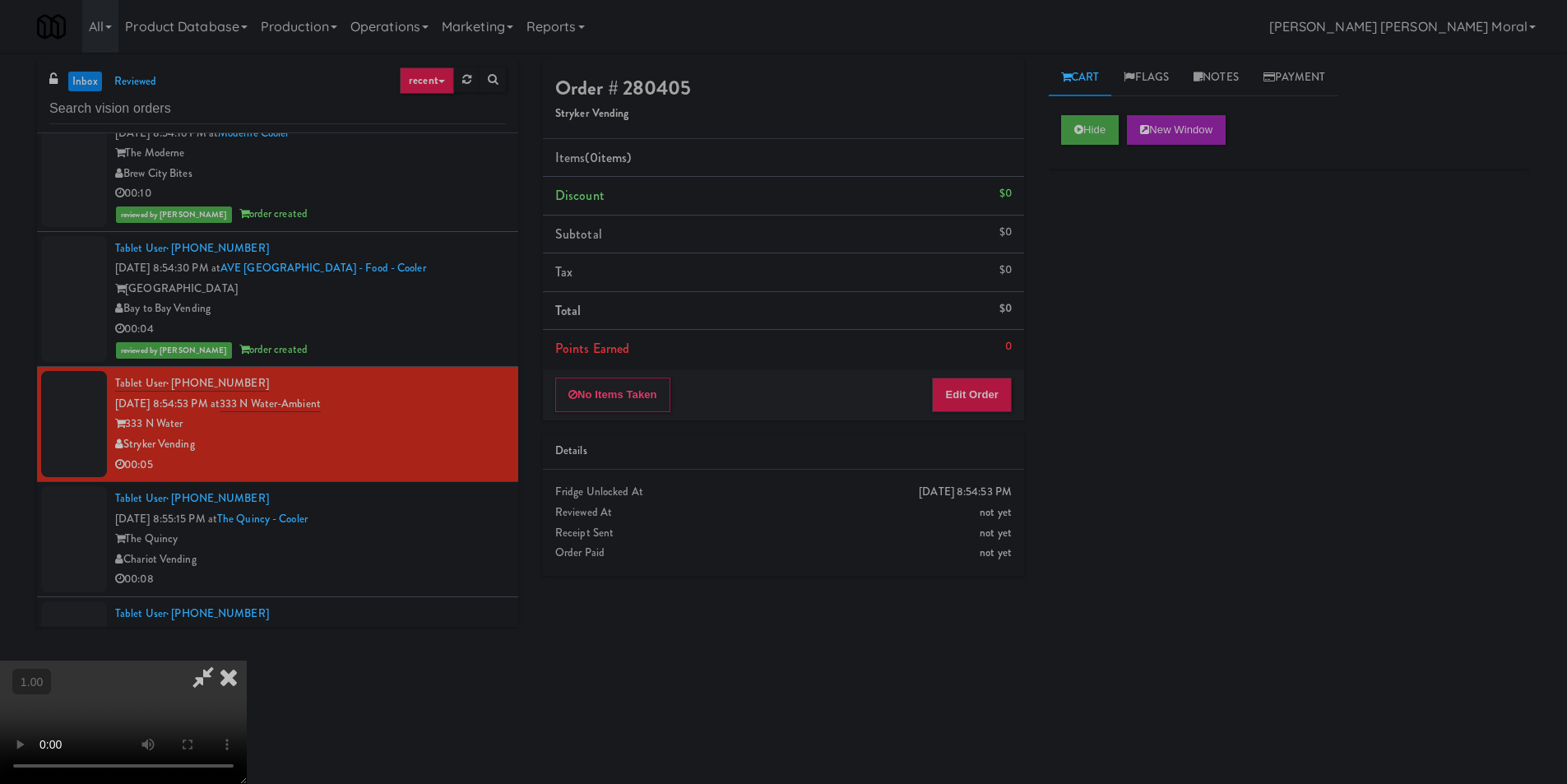
click at [247, 660] on video at bounding box center [123, 722] width 247 height 124
click at [998, 406] on button "Edit Order" at bounding box center [972, 394] width 80 height 35
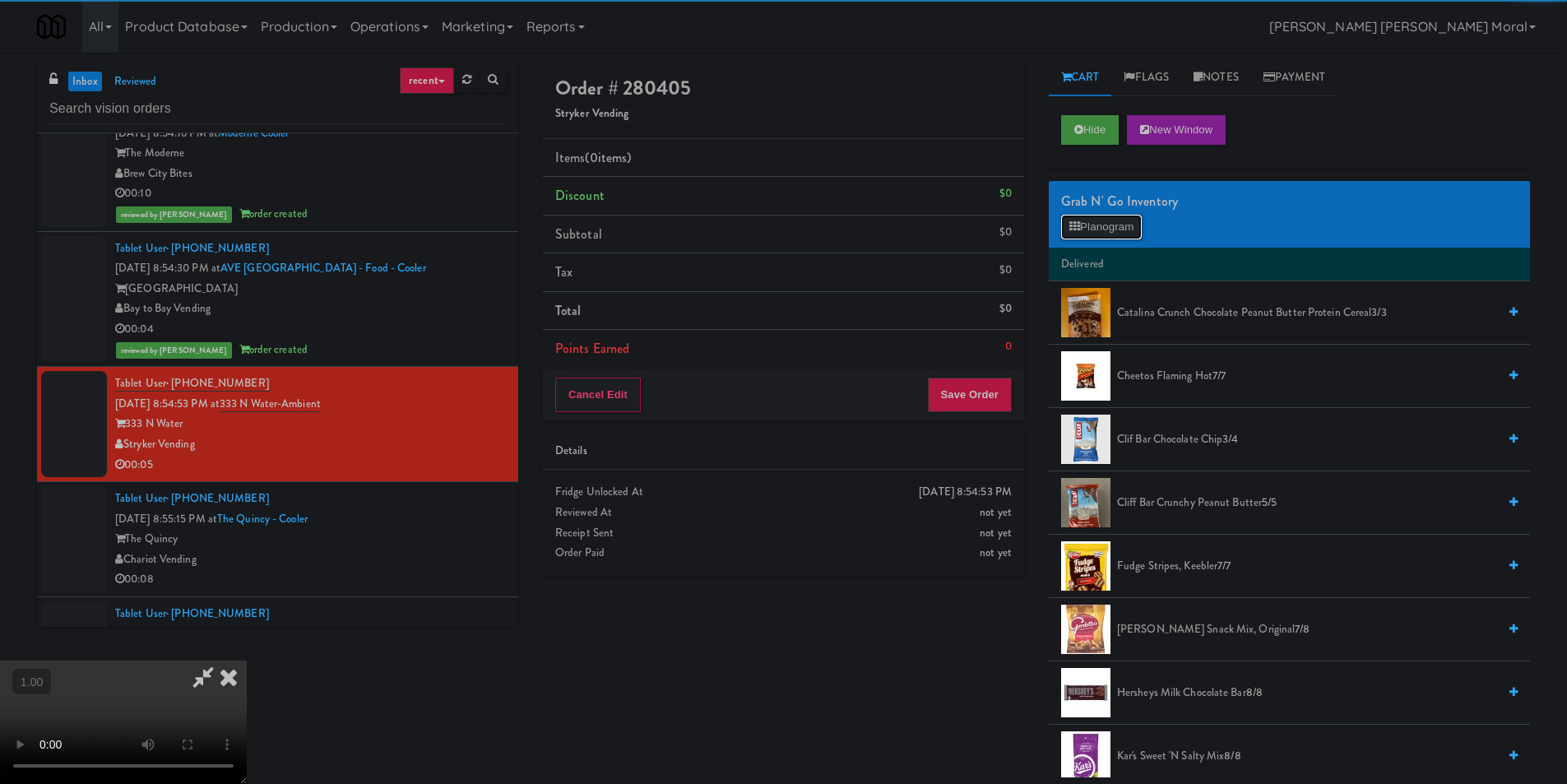
click at [1096, 230] on button "Planogram" at bounding box center [1101, 227] width 80 height 25
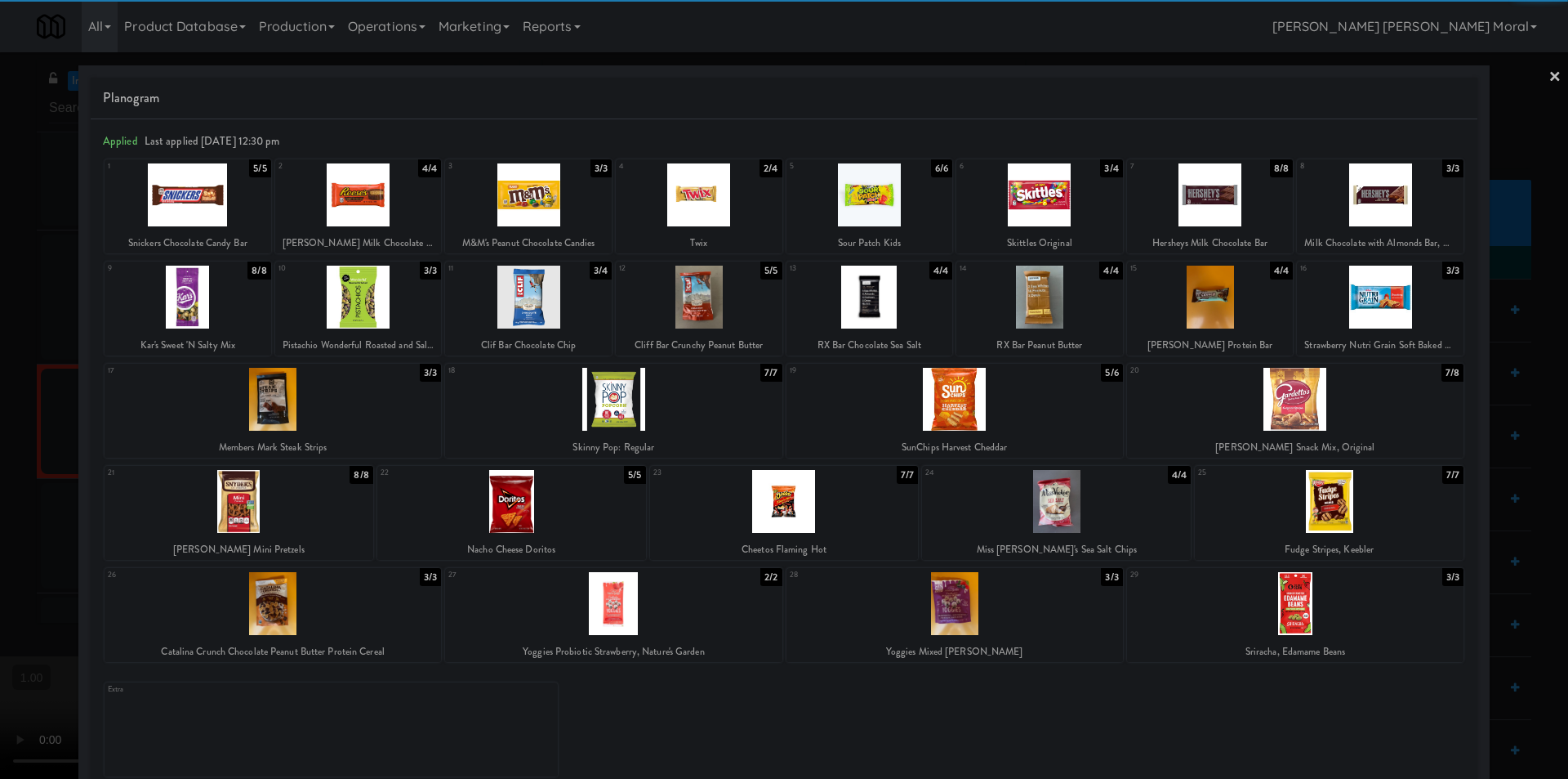
click at [1325, 400] on div at bounding box center [1295, 399] width 336 height 63
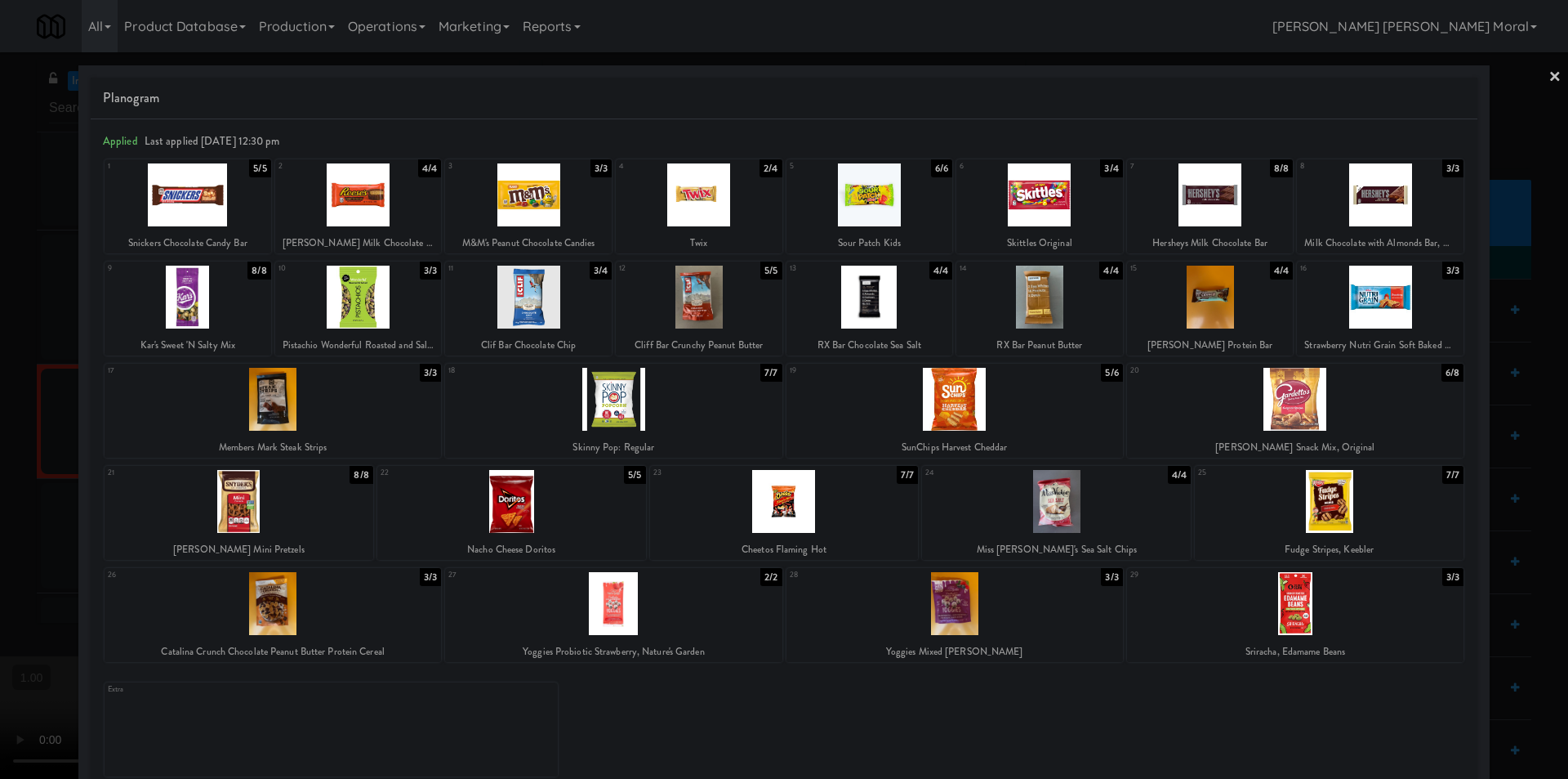
click at [1548, 76] on link "×" at bounding box center [1554, 78] width 13 height 51
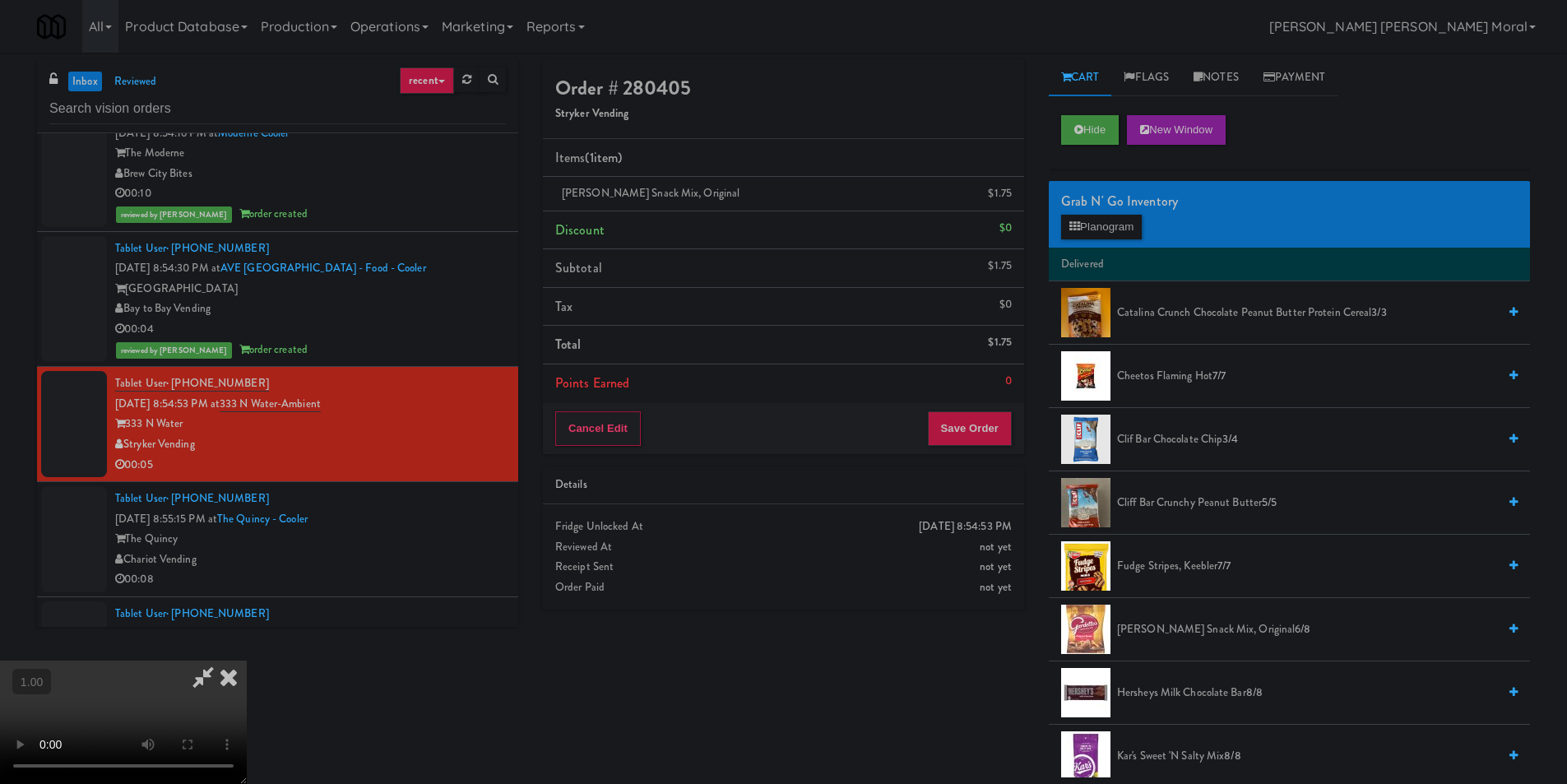
click at [247, 660] on video at bounding box center [123, 722] width 247 height 124
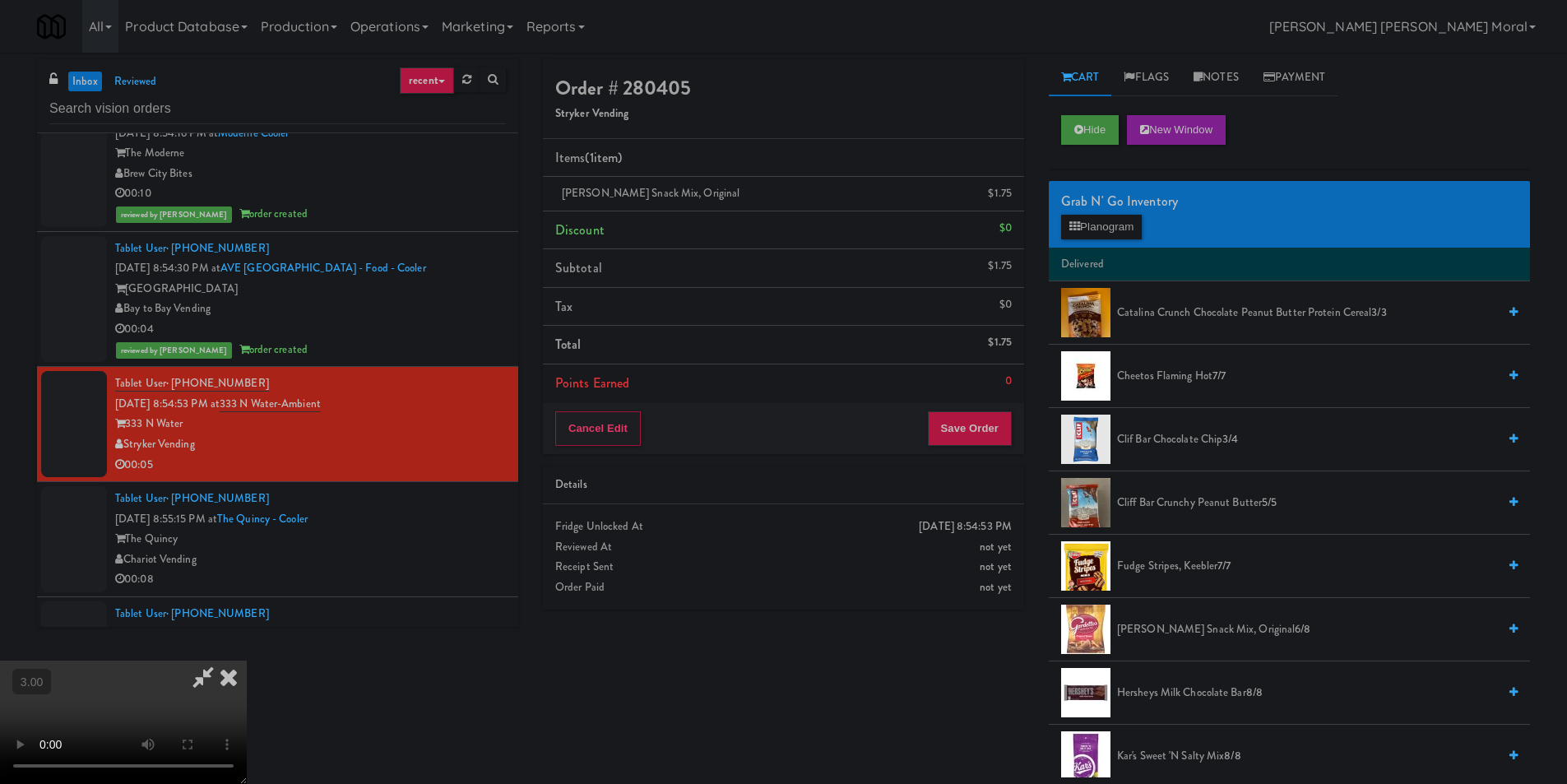
click at [247, 660] on icon at bounding box center [229, 676] width 37 height 33
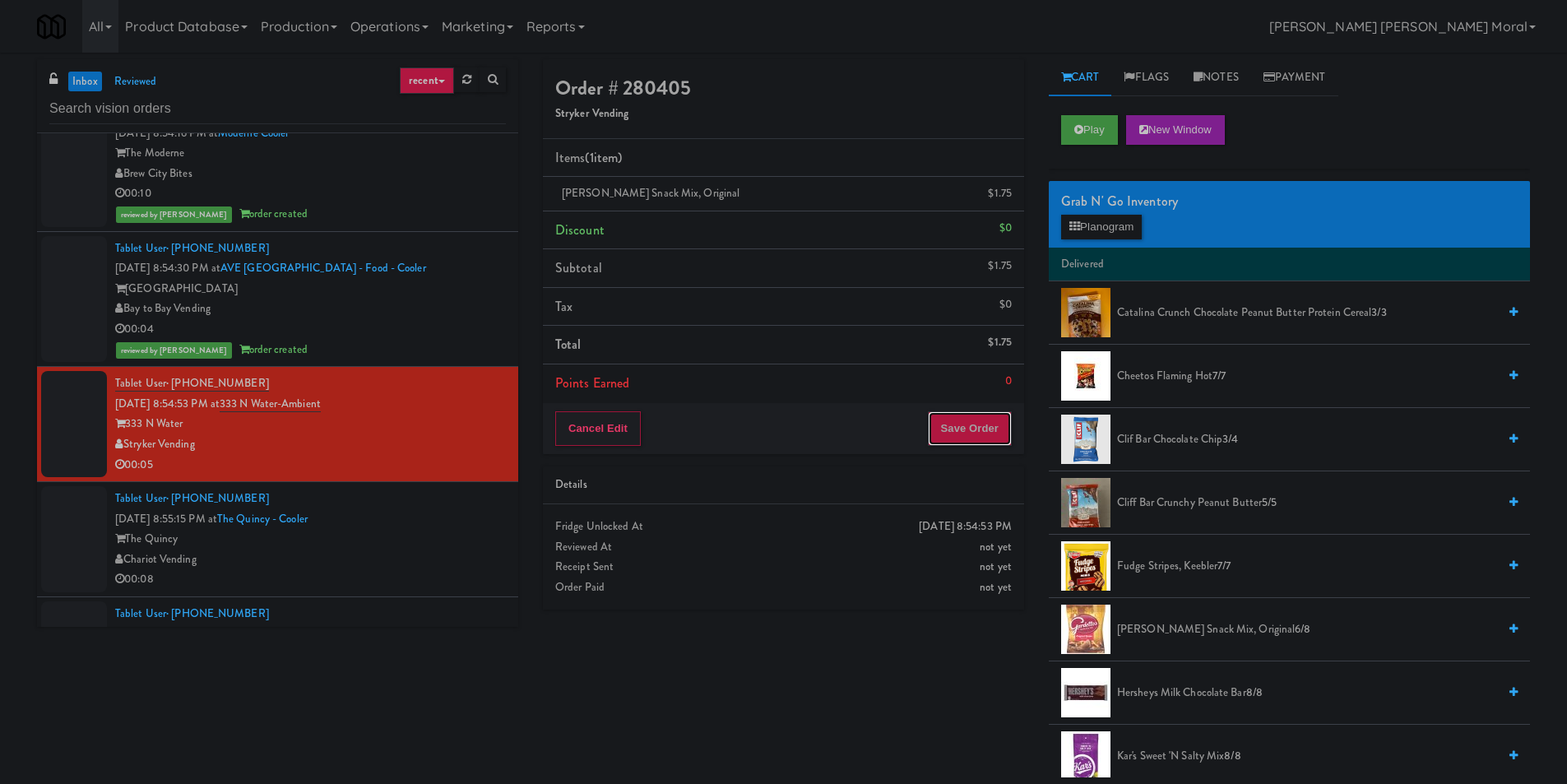
click at [979, 433] on button "Save Order" at bounding box center [970, 428] width 84 height 35
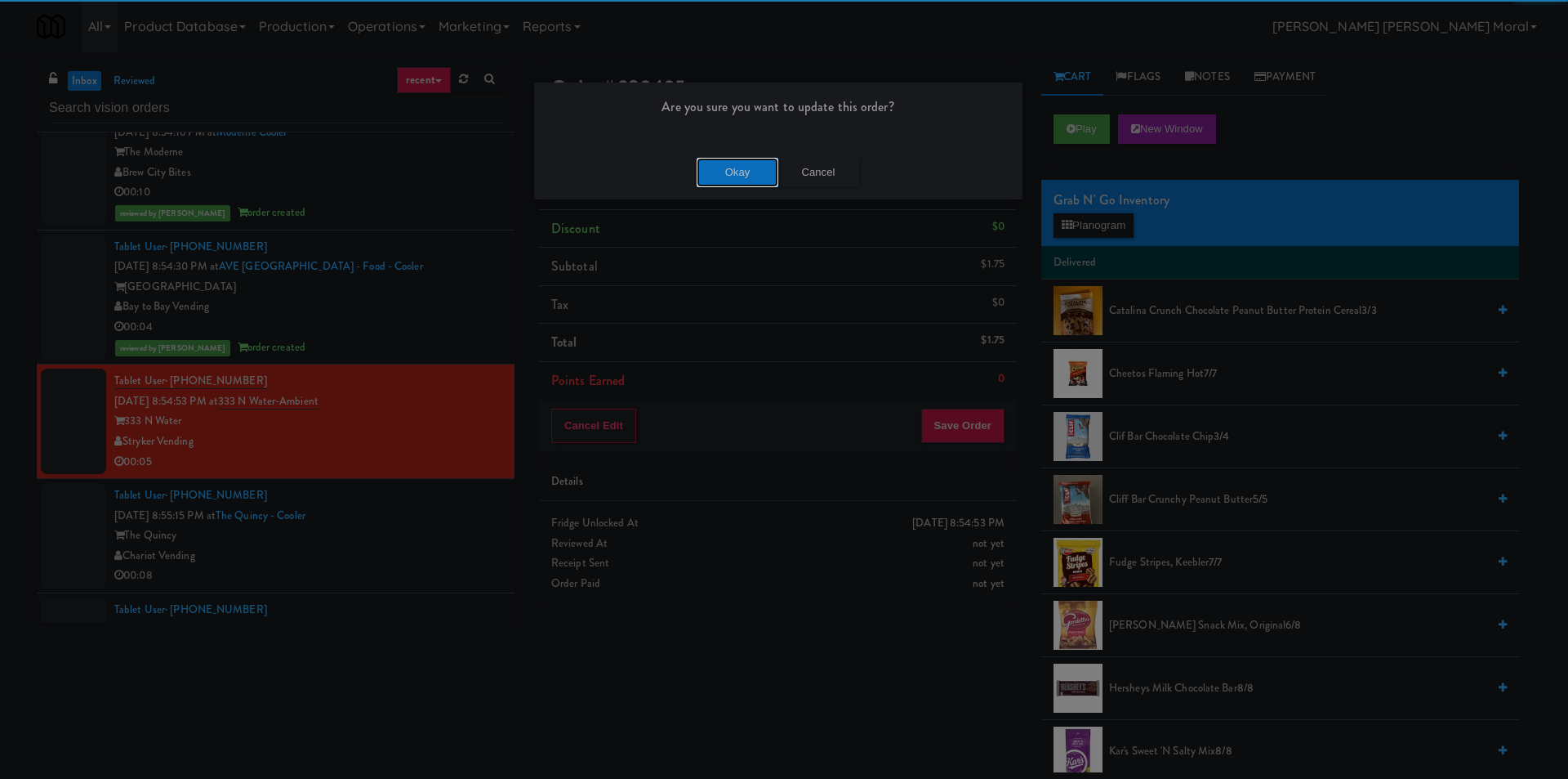
click at [726, 174] on button "Okay" at bounding box center [737, 172] width 82 height 30
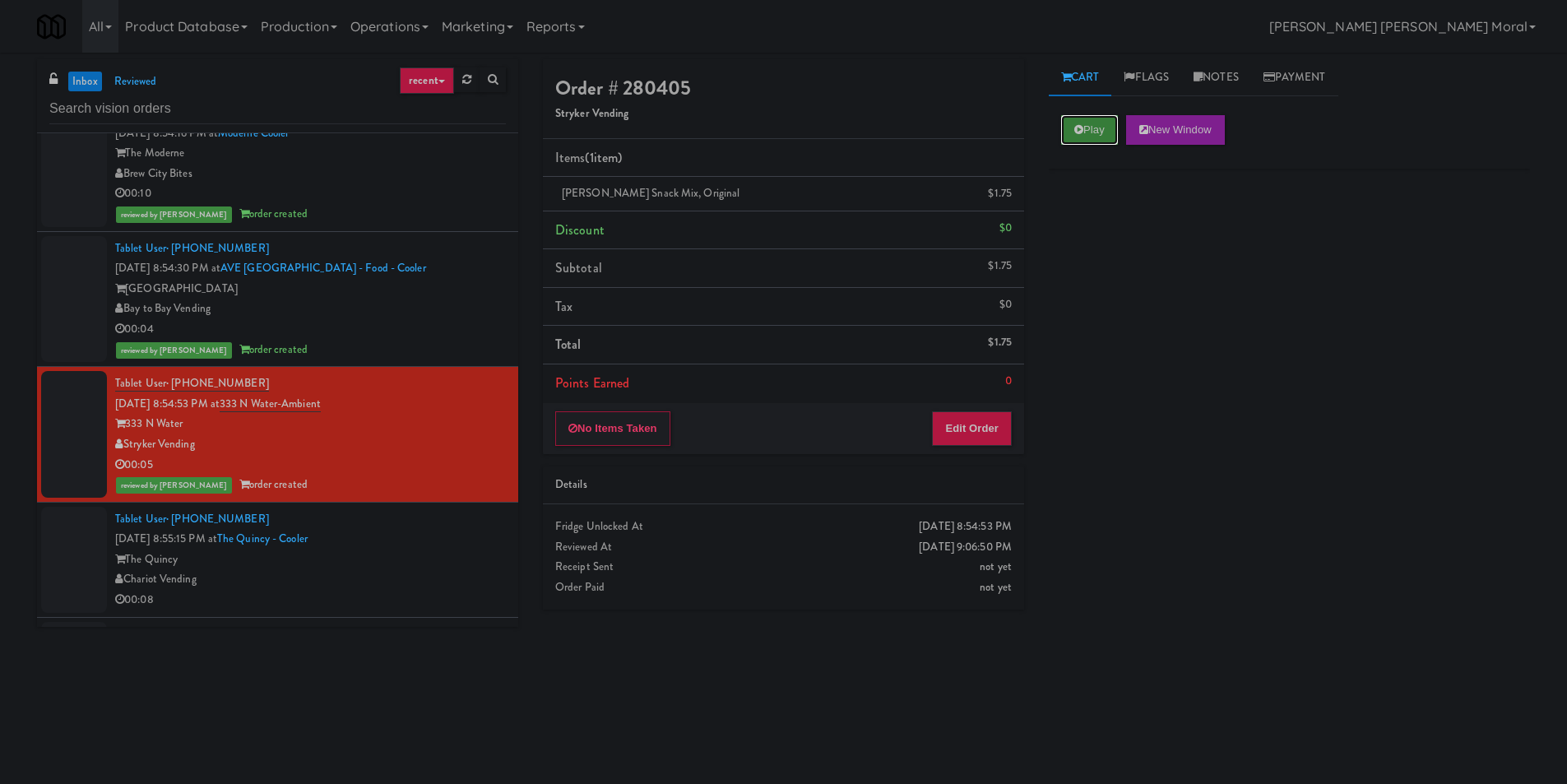
click at [1087, 133] on button "Play" at bounding box center [1090, 130] width 56 height 30
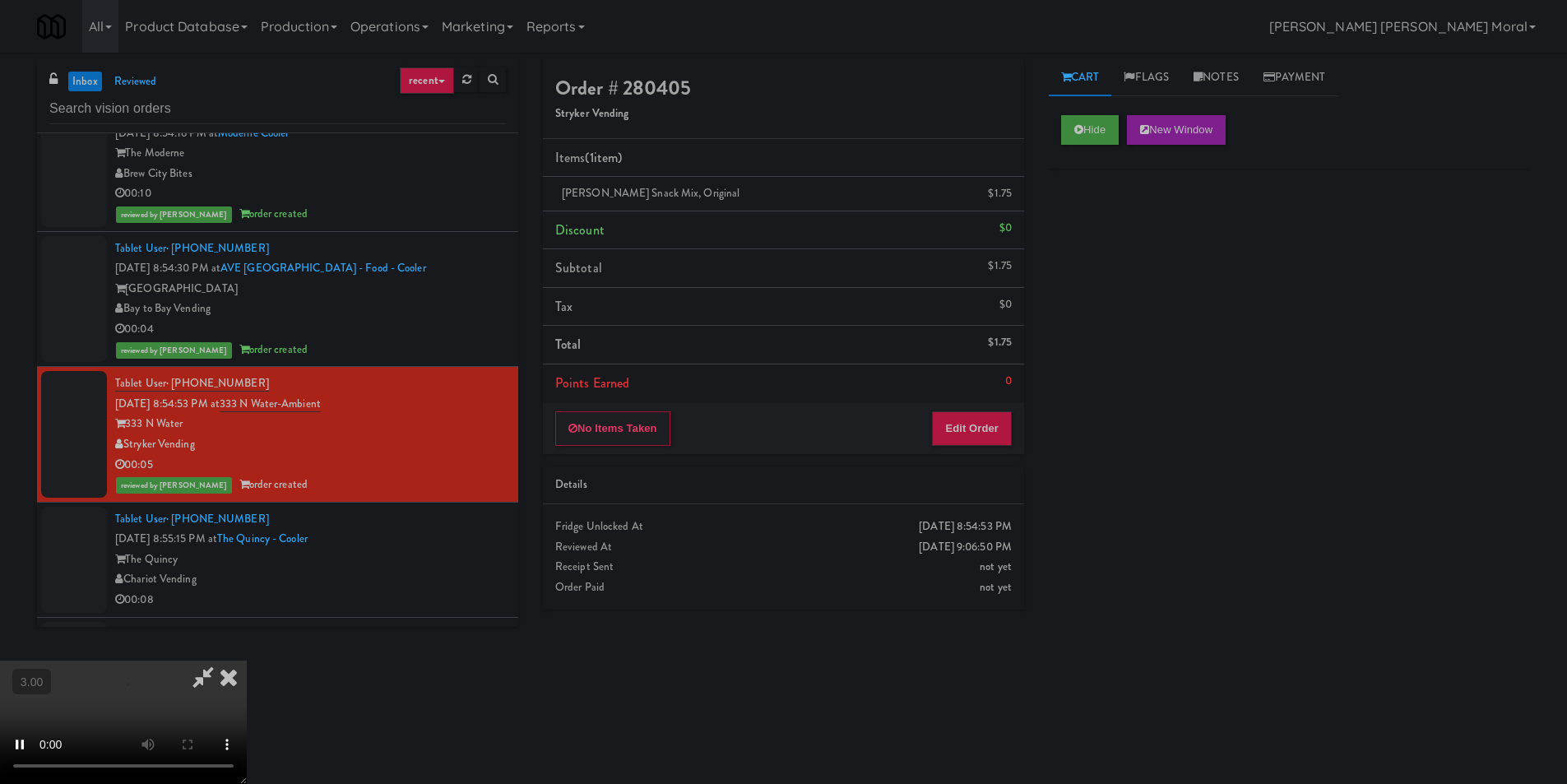
click at [1081, 271] on div "Hide New Window Primary Flag Clear Flag if unable to determine what was taken o…" at bounding box center [1290, 411] width 481 height 617
click at [247, 660] on video at bounding box center [123, 722] width 247 height 124
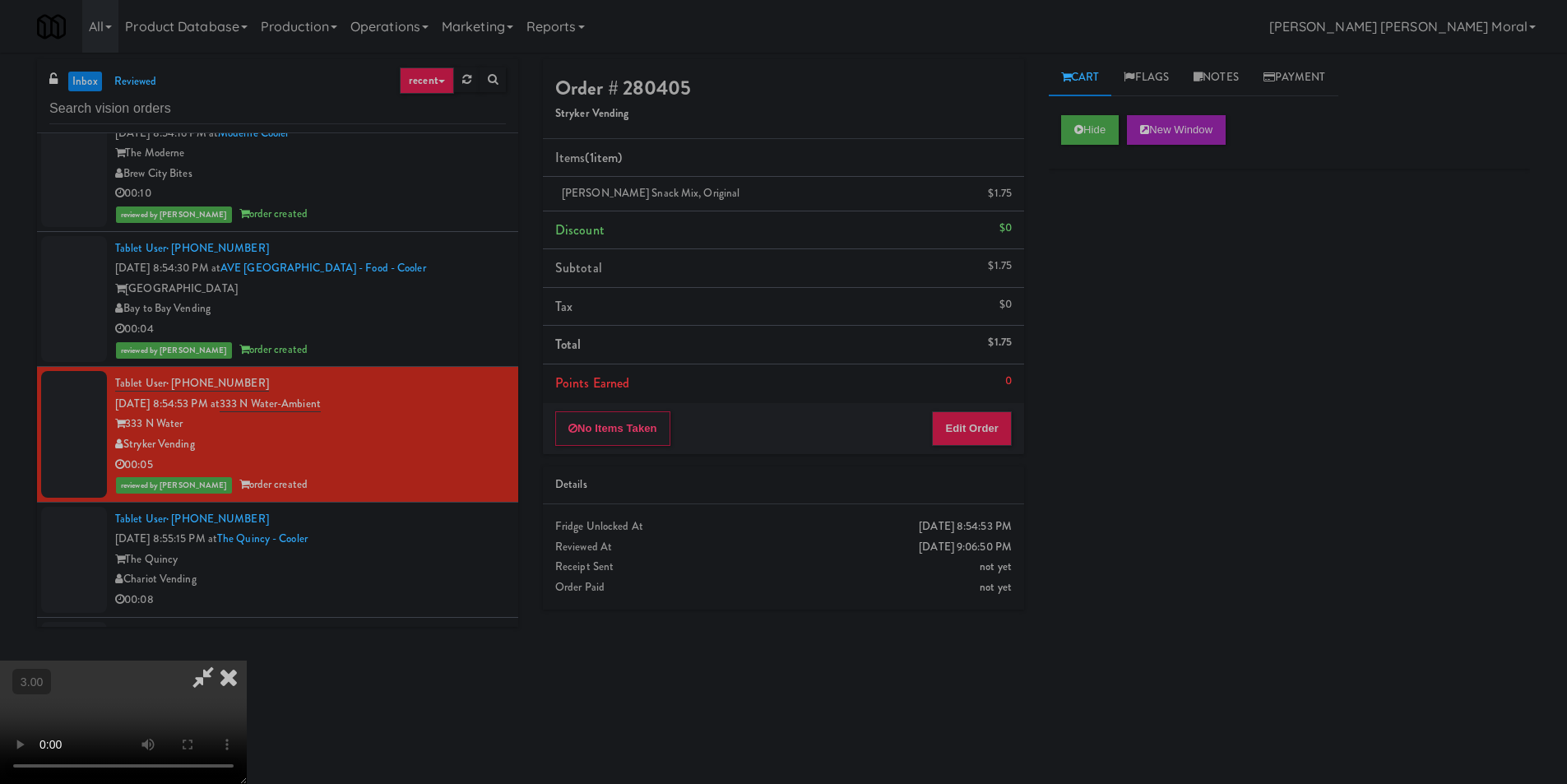
click at [247, 660] on video at bounding box center [123, 722] width 247 height 124
click at [247, 660] on icon at bounding box center [229, 676] width 37 height 33
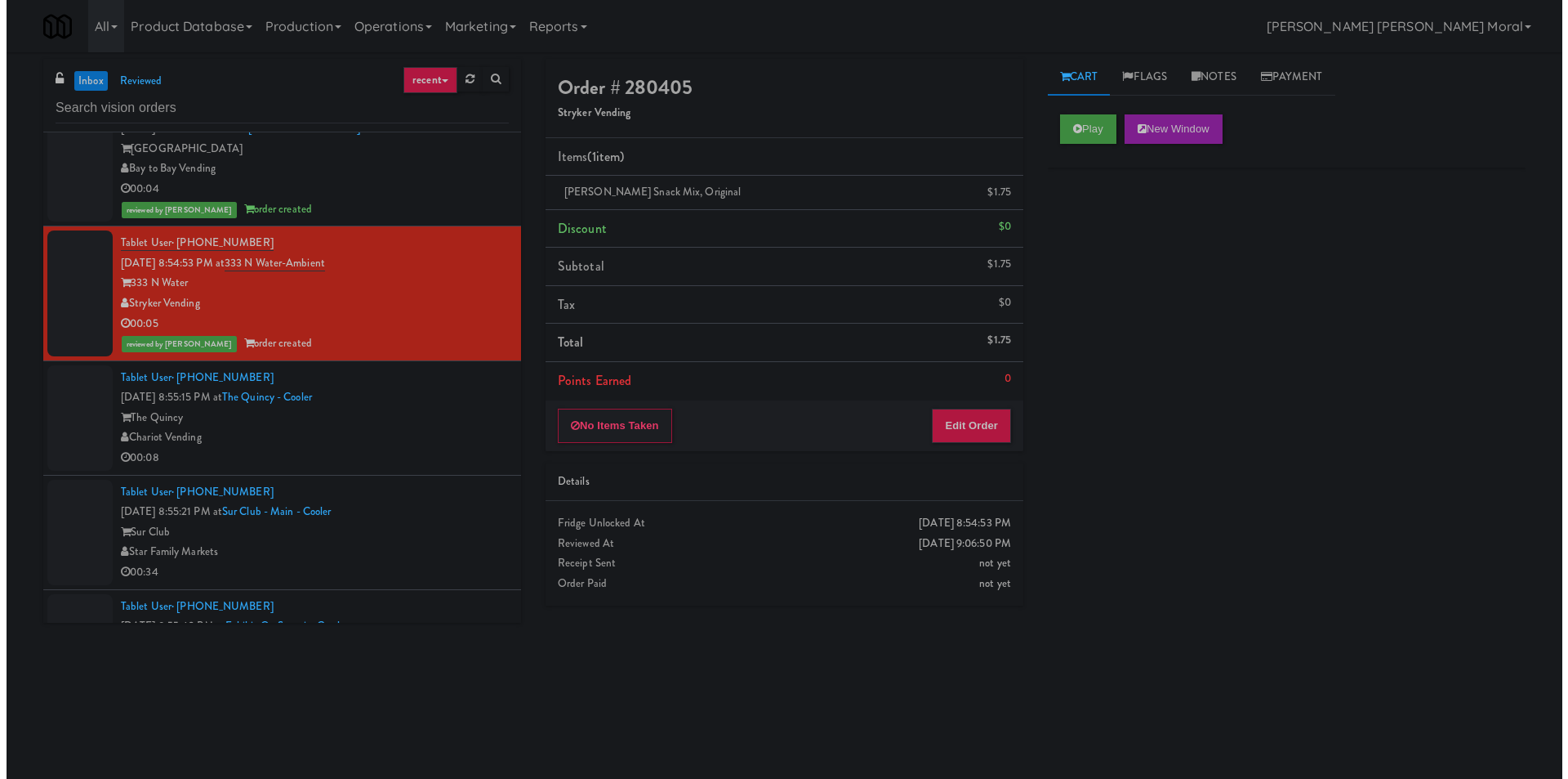
scroll to position [1552, 0]
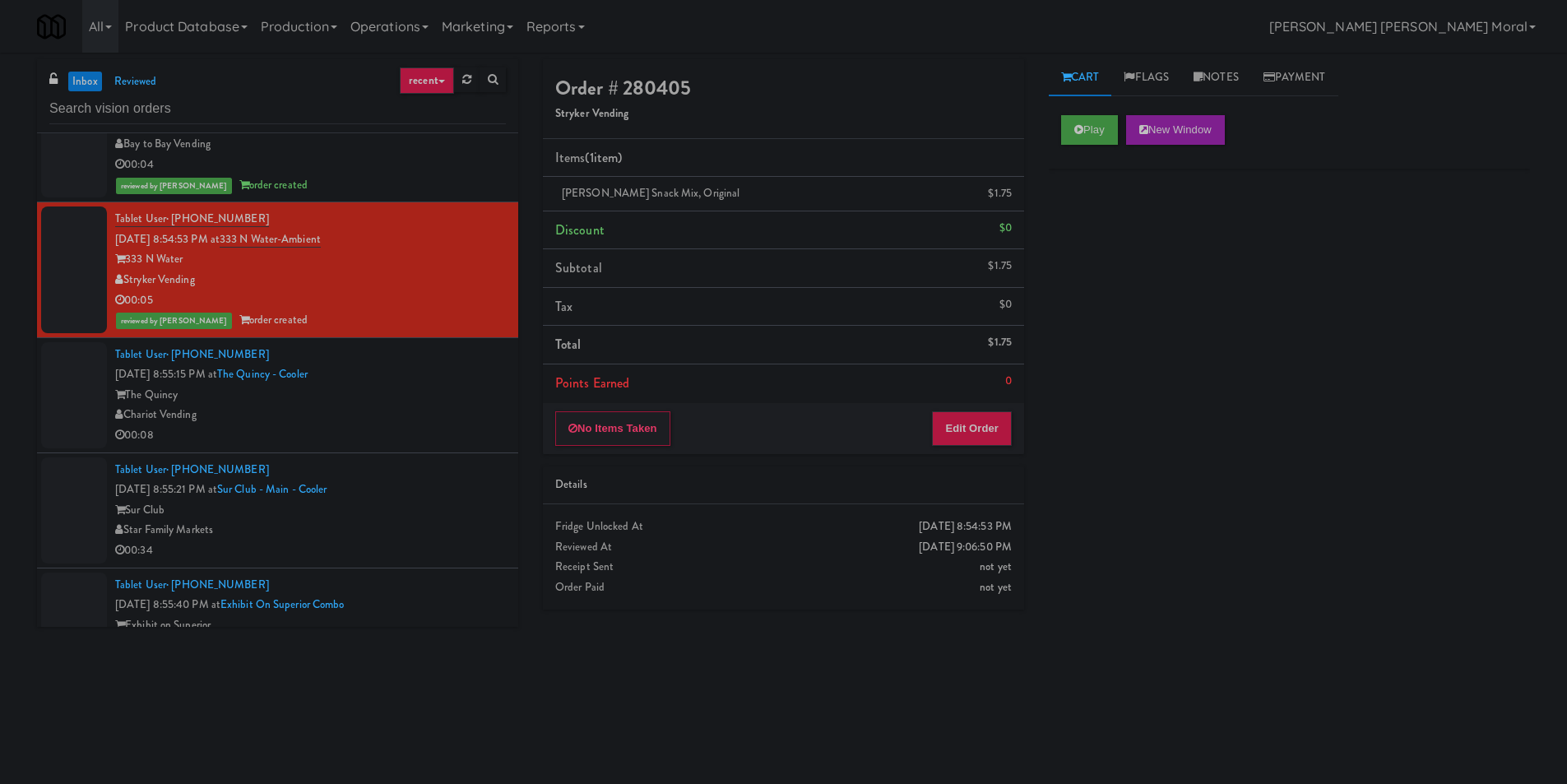
click at [450, 407] on div "Chariot Vending" at bounding box center [310, 415] width 391 height 21
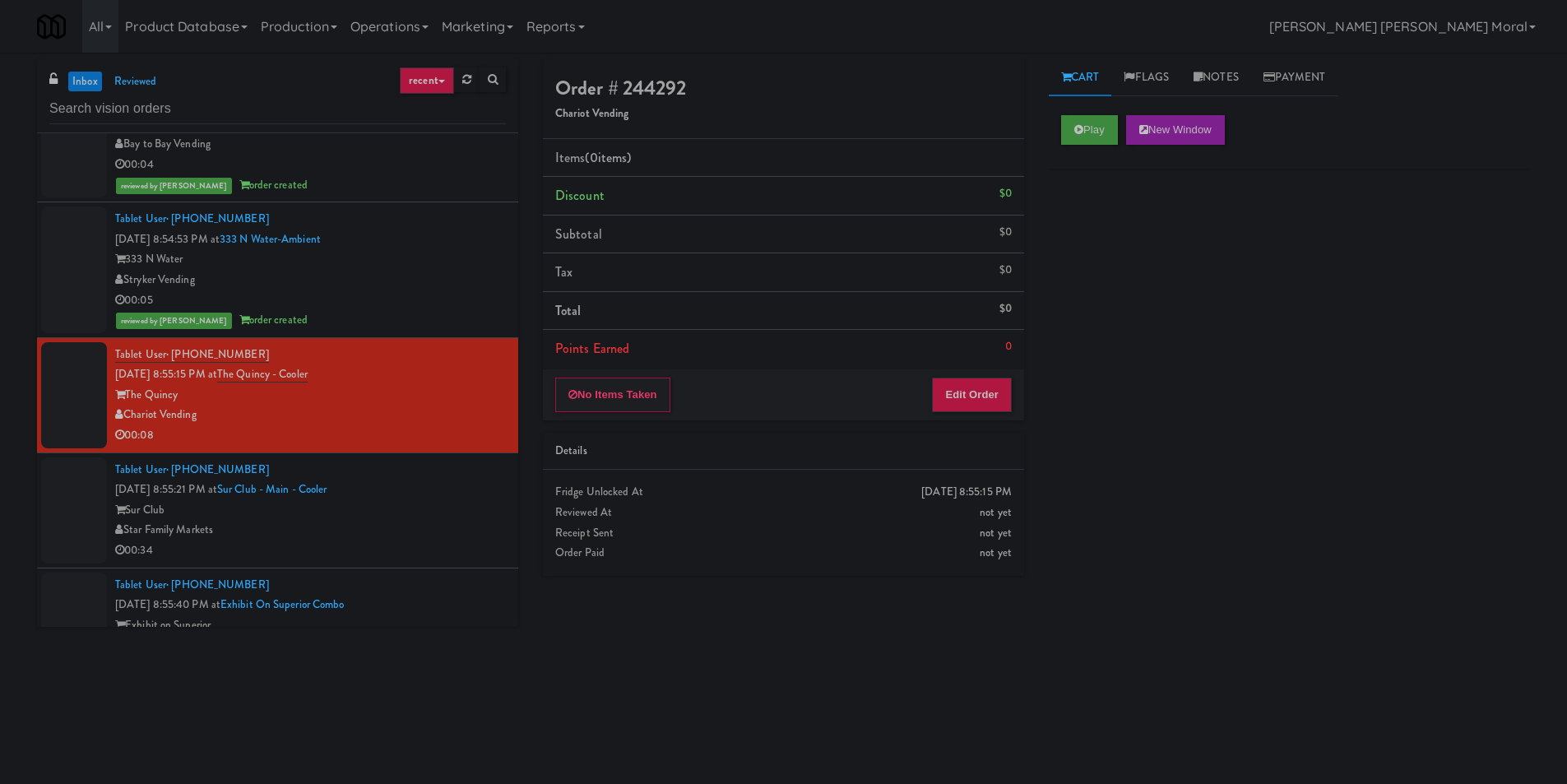
click at [0, 409] on div "inbox reviewed recent all unclear take inventory issue suspicious failed recent…" at bounding box center [784, 389] width 1567 height 660
click at [464, 506] on div "Sur Club" at bounding box center [310, 510] width 391 height 21
click at [472, 417] on div "Chariot Vending" at bounding box center [310, 415] width 391 height 21
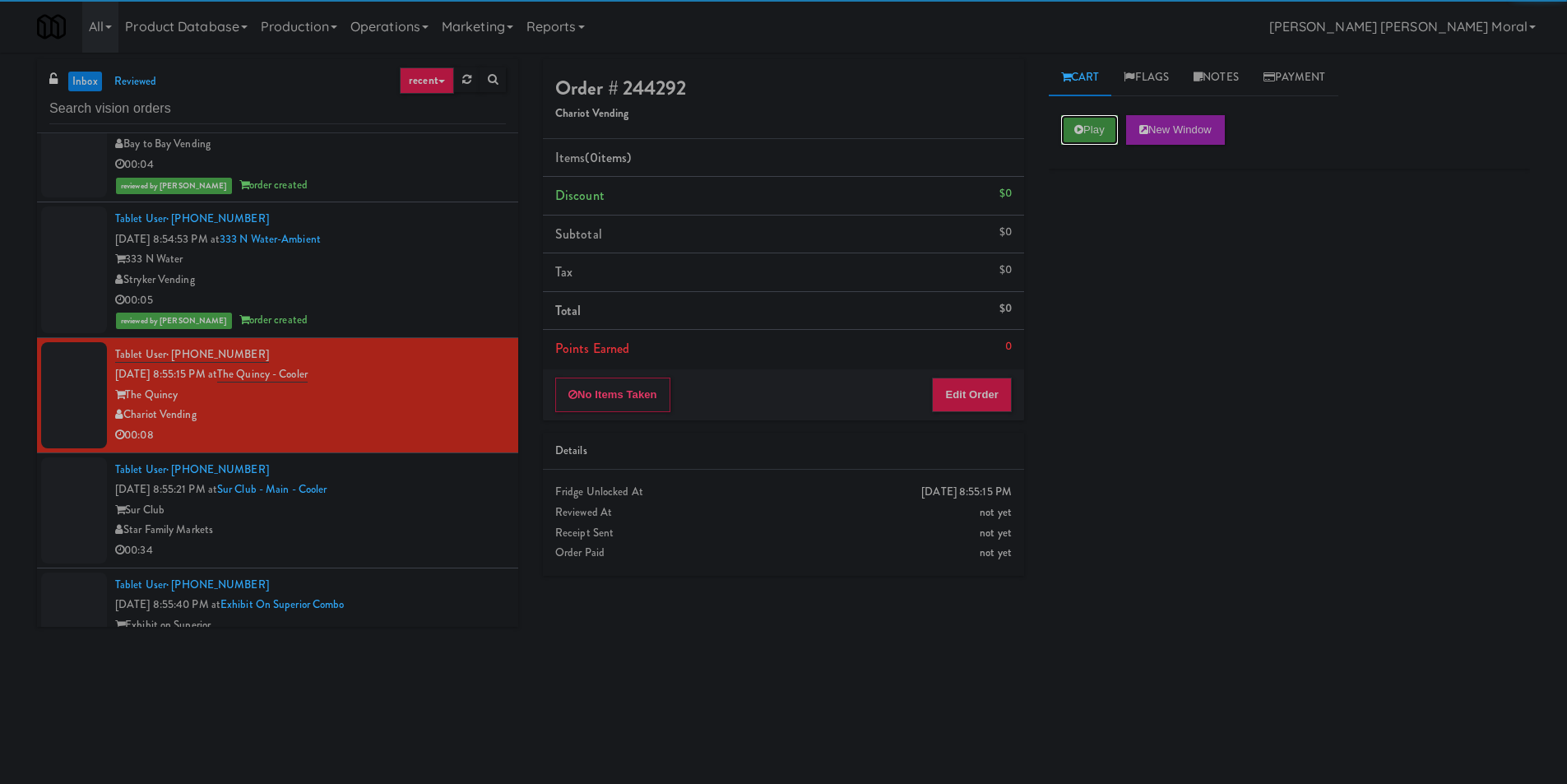
click at [1090, 129] on button "Play" at bounding box center [1090, 130] width 56 height 30
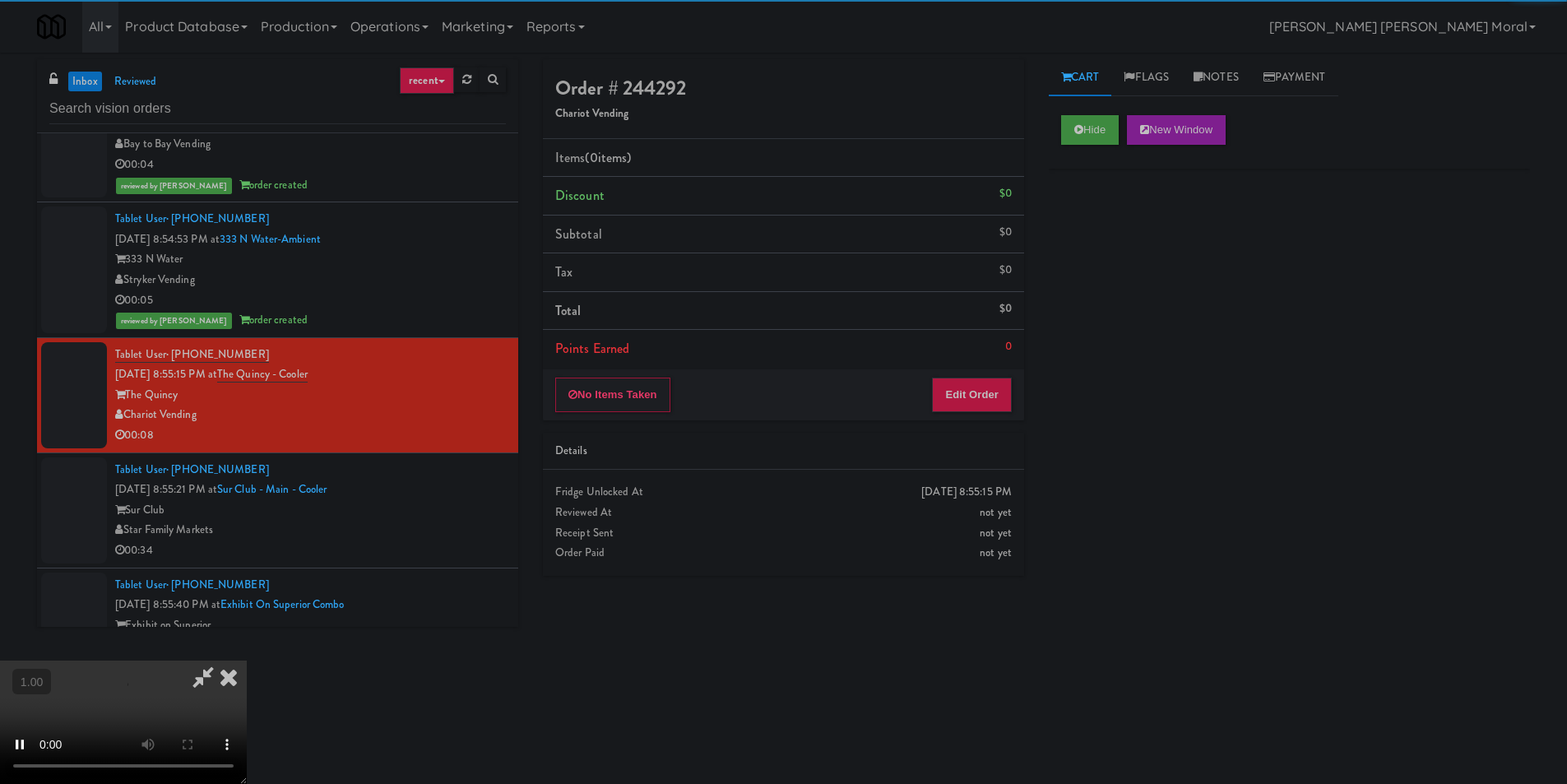
click at [1101, 228] on div "Hide New Window Primary Flag Clear Flag if unable to determine what was taken o…" at bounding box center [1290, 411] width 481 height 617
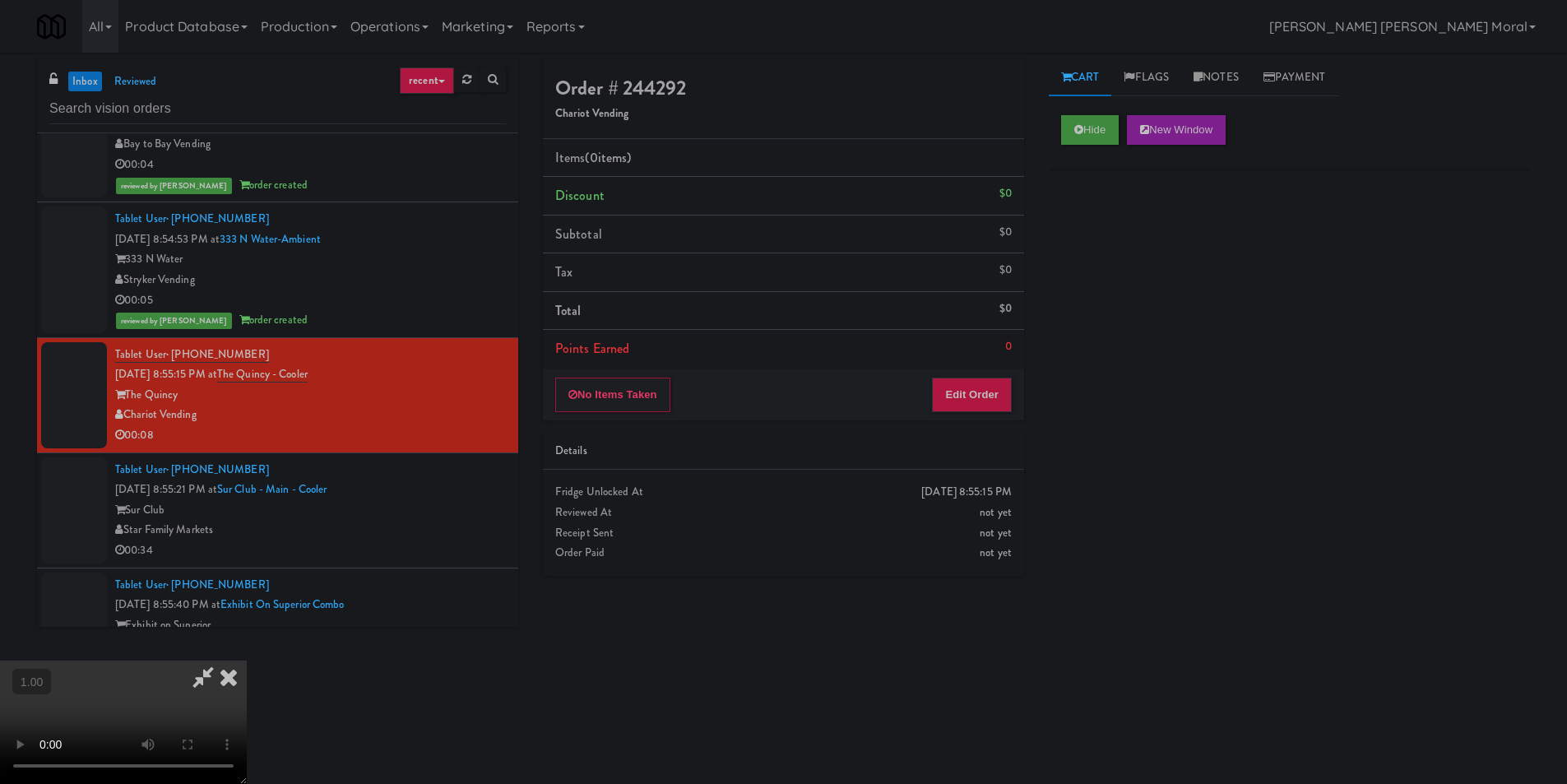
click at [247, 660] on video at bounding box center [123, 722] width 247 height 124
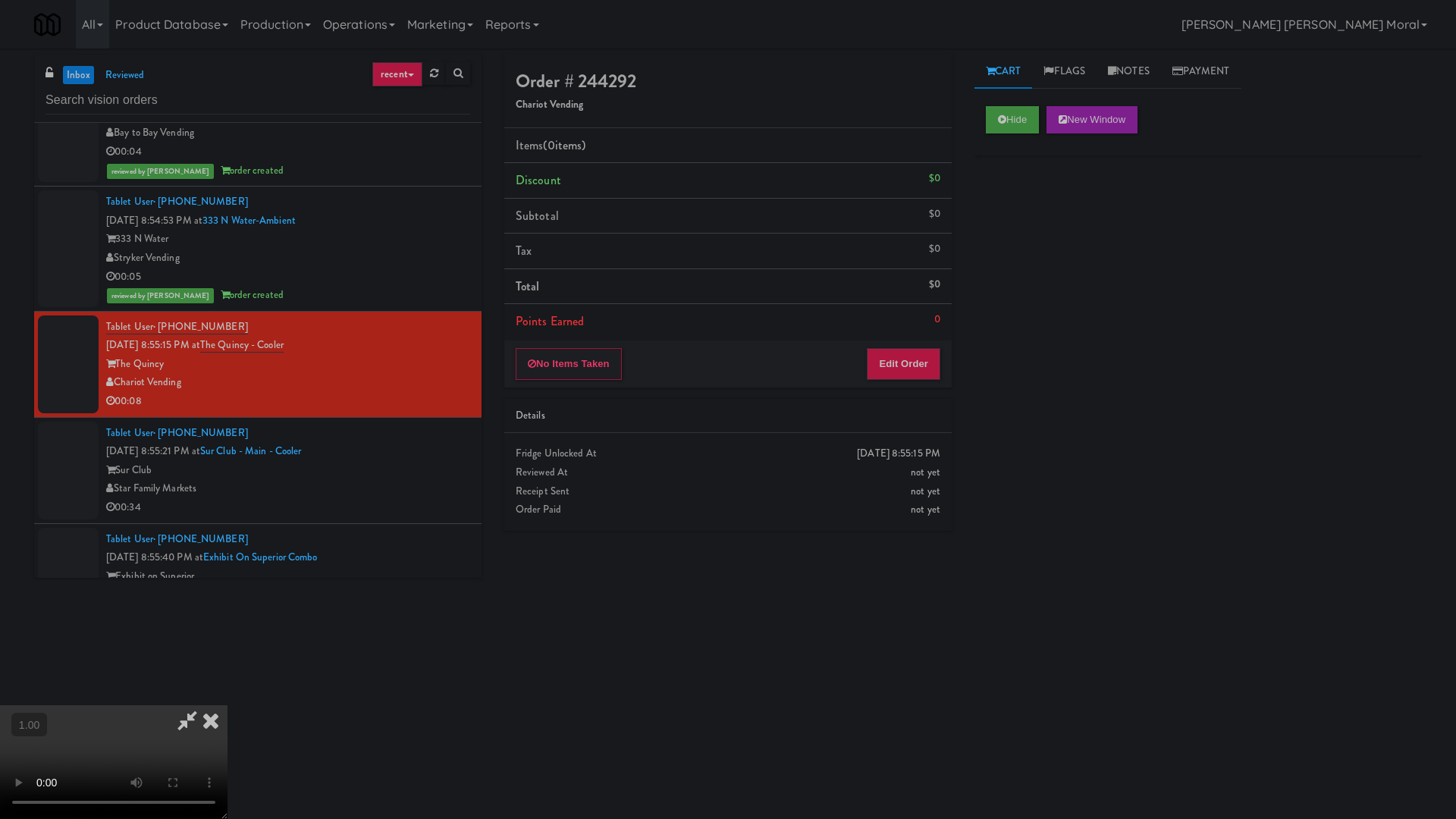
click at [227, 706] on video at bounding box center [113, 762] width 227 height 114
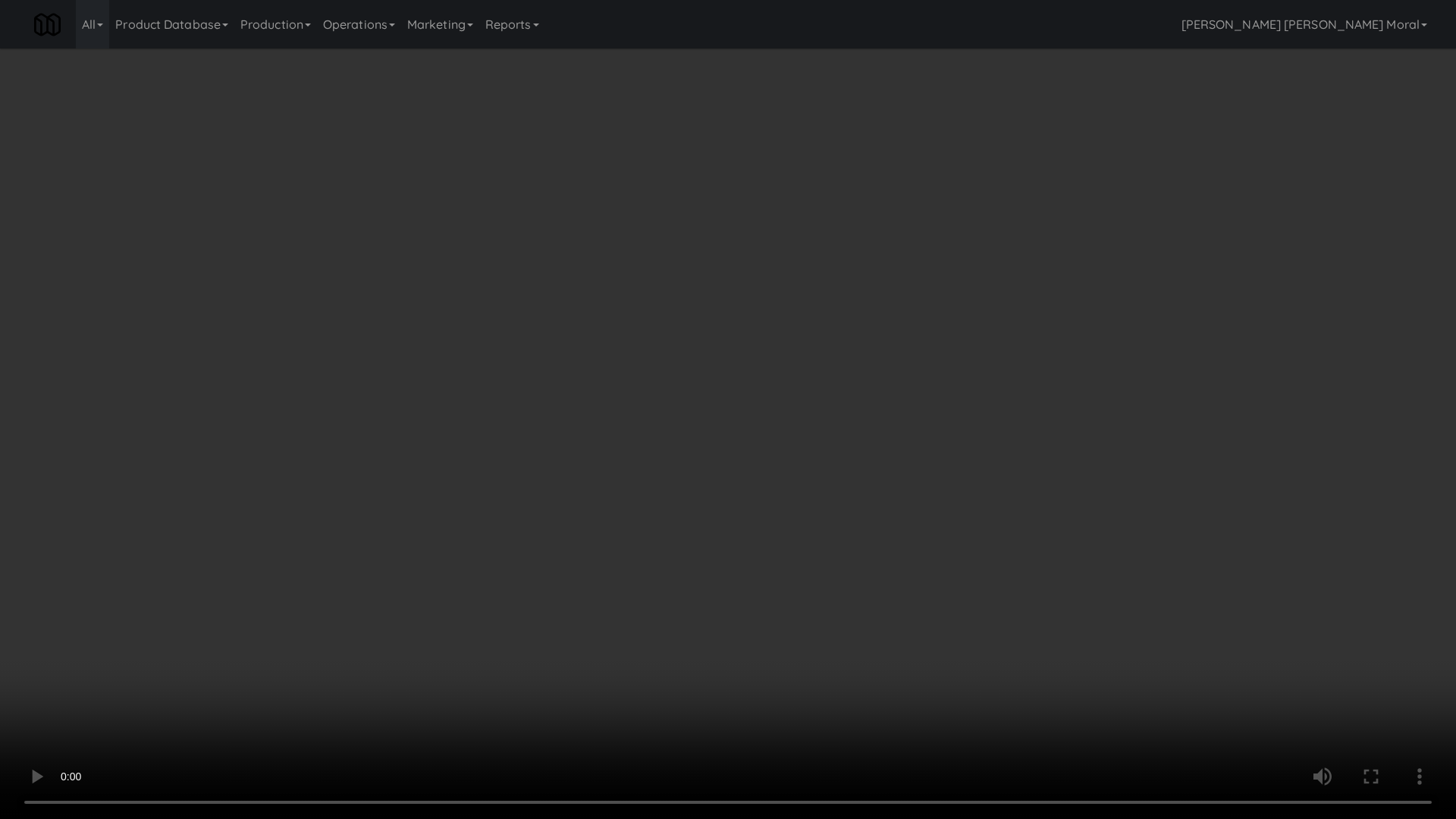
click at [847, 387] on video at bounding box center [728, 409] width 1456 height 819
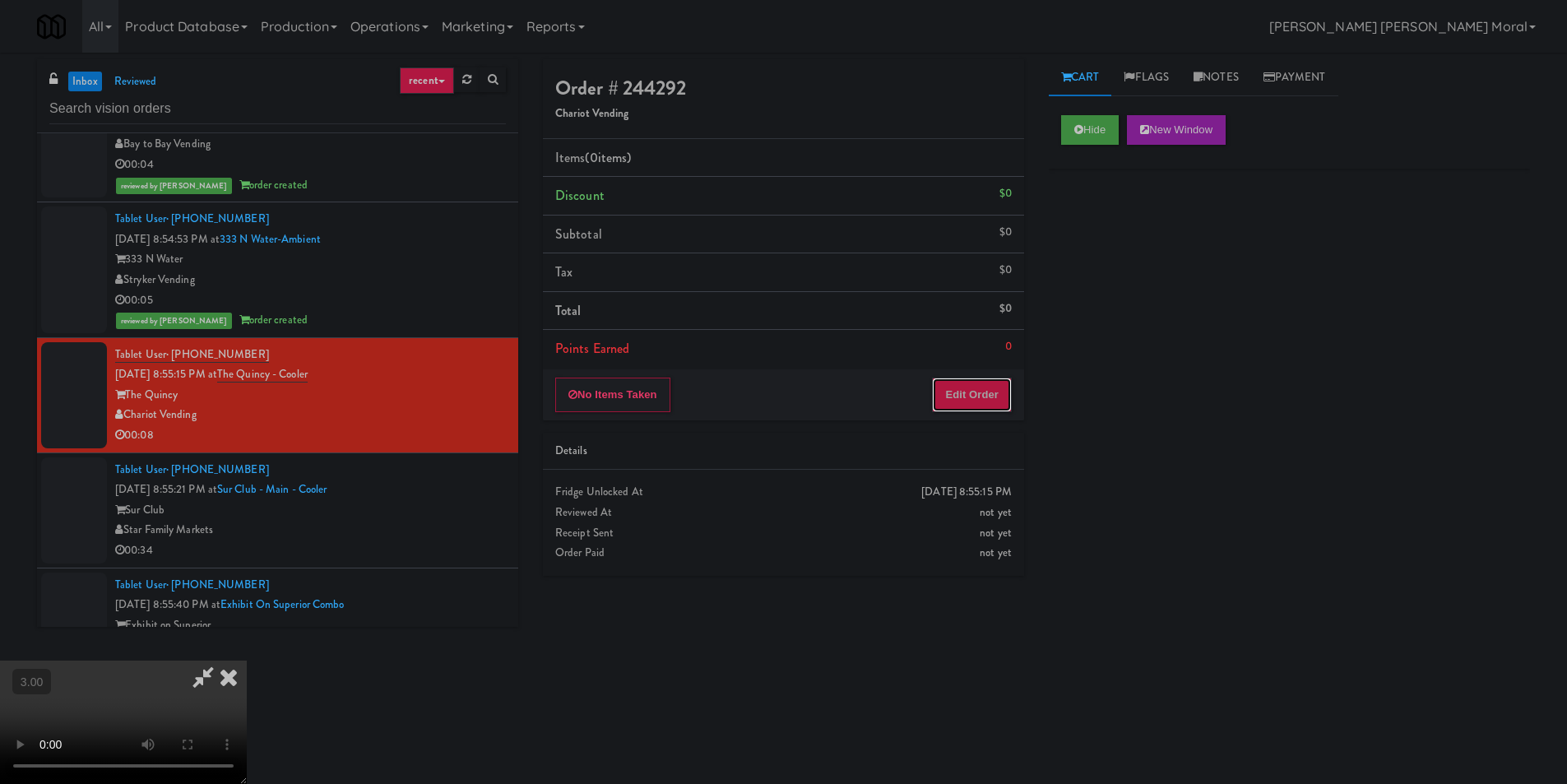
click at [973, 386] on button "Edit Order" at bounding box center [972, 394] width 80 height 35
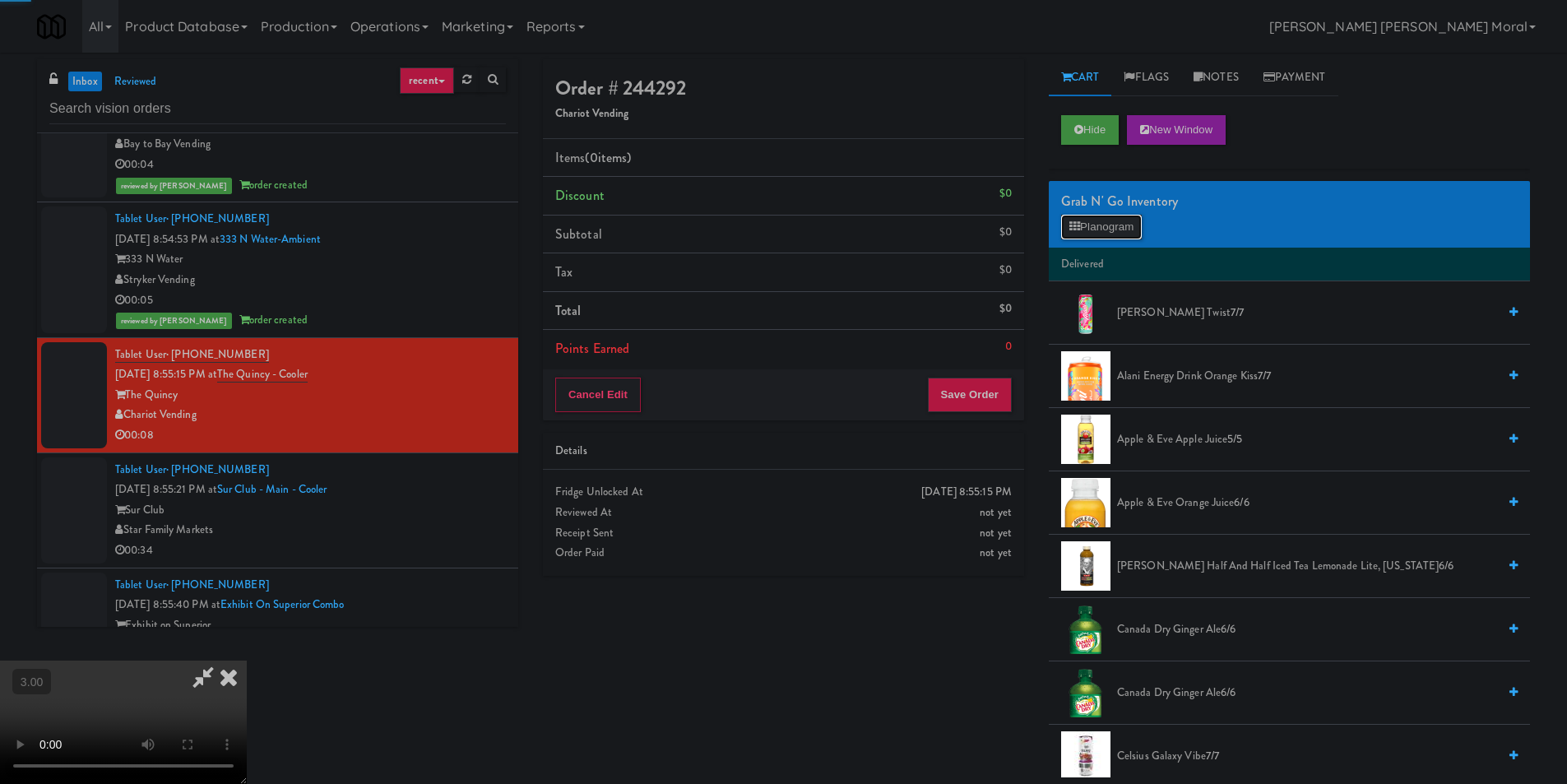
click at [1097, 235] on button "Planogram" at bounding box center [1101, 227] width 80 height 25
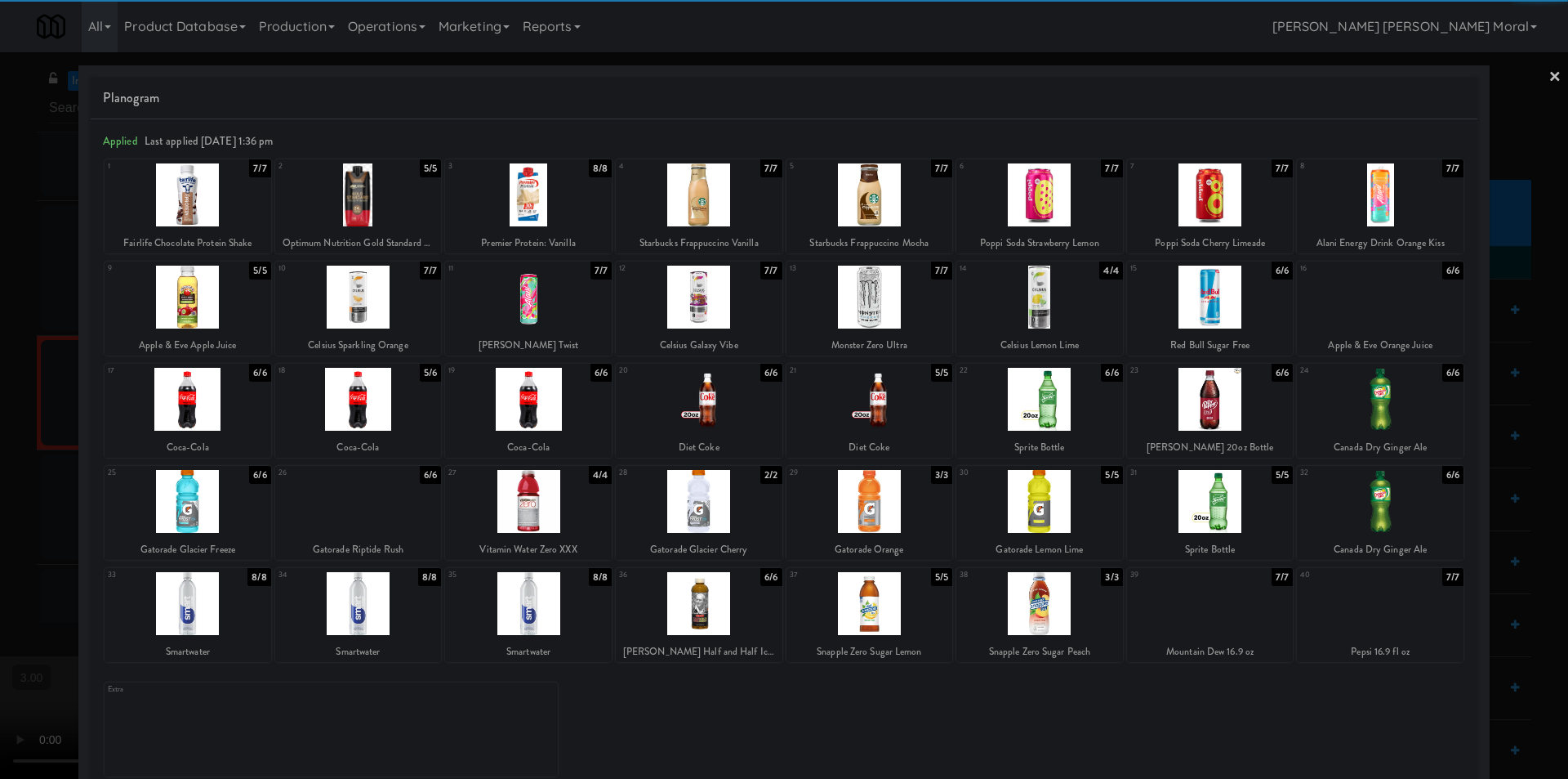
drag, startPoint x: 1382, startPoint y: 401, endPoint x: 1417, endPoint y: 371, distance: 46.1
click at [1382, 401] on div at bounding box center [1379, 399] width 166 height 63
click at [1548, 68] on link "×" at bounding box center [1554, 78] width 13 height 51
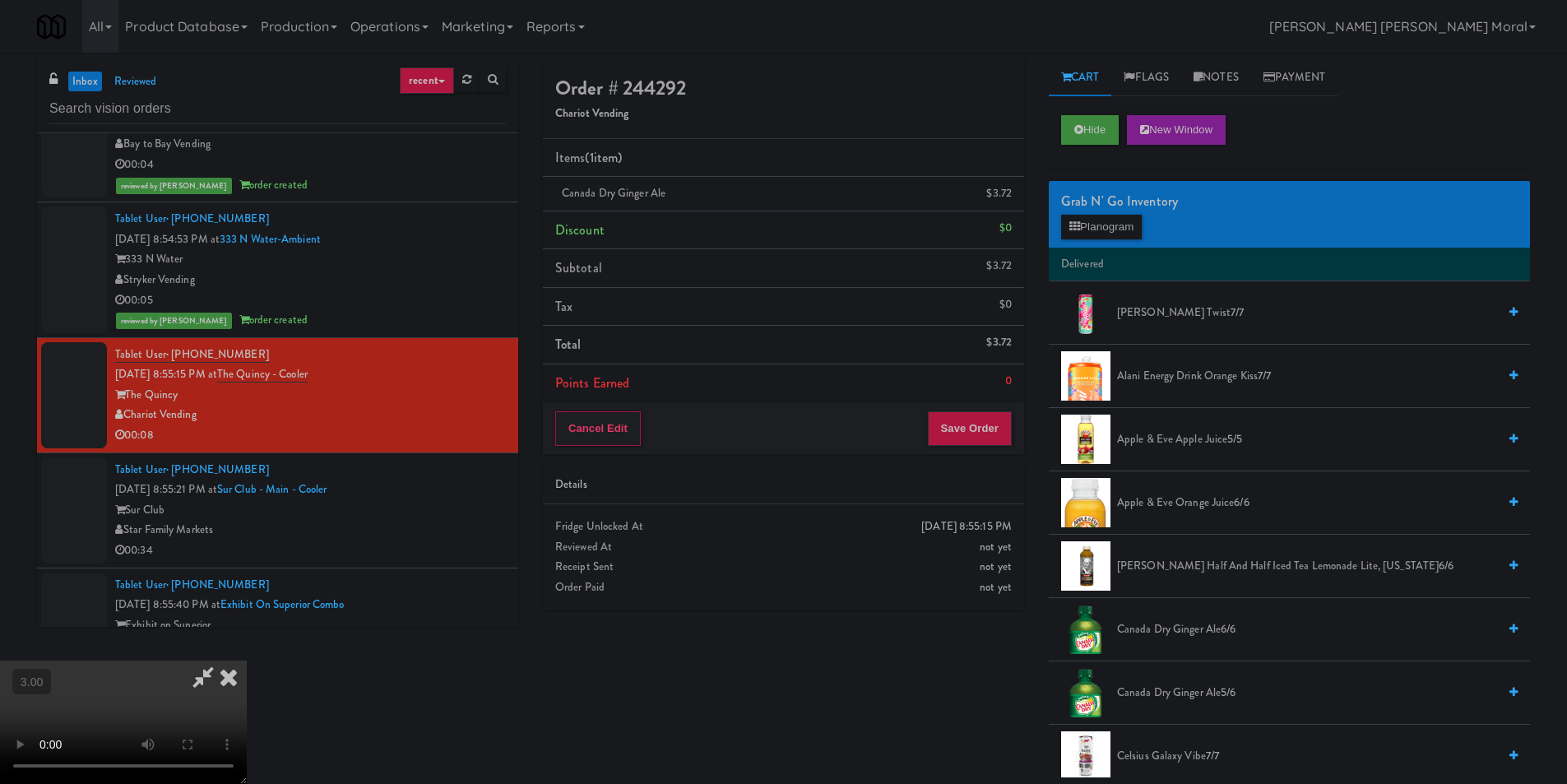
click at [247, 660] on video at bounding box center [123, 722] width 247 height 124
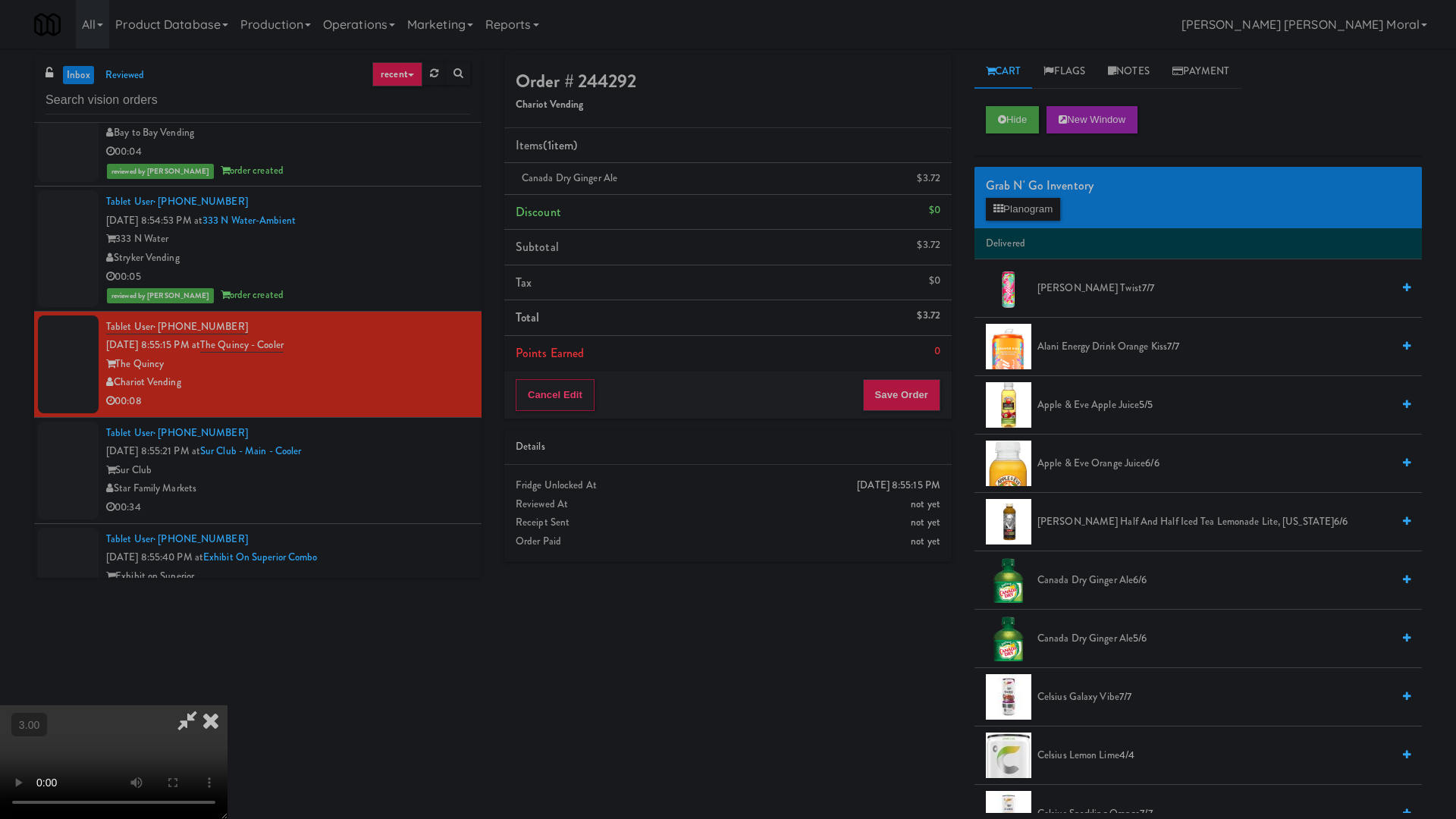
click at [227, 706] on video at bounding box center [113, 762] width 227 height 114
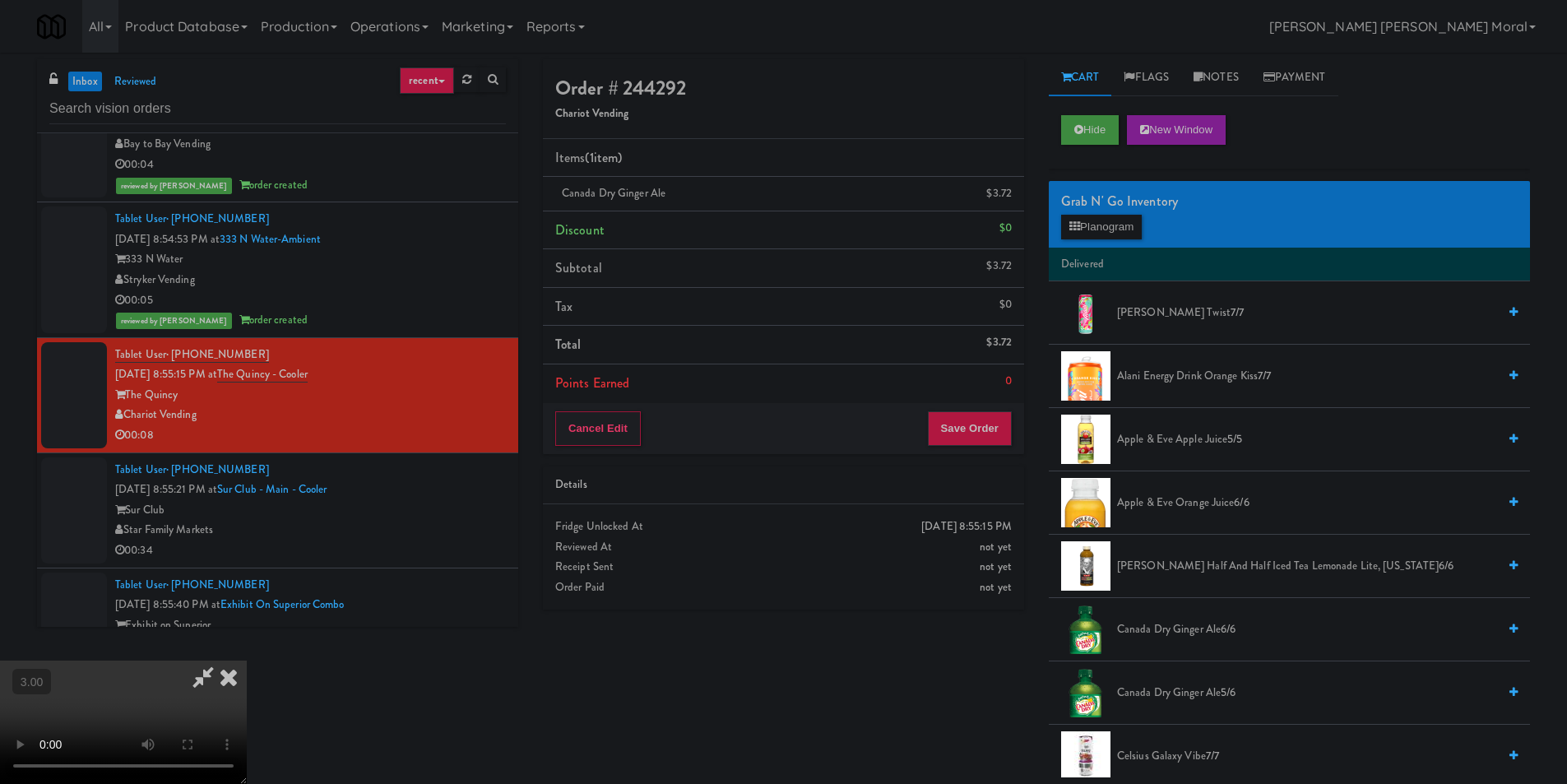
click at [247, 660] on icon at bounding box center [229, 676] width 37 height 33
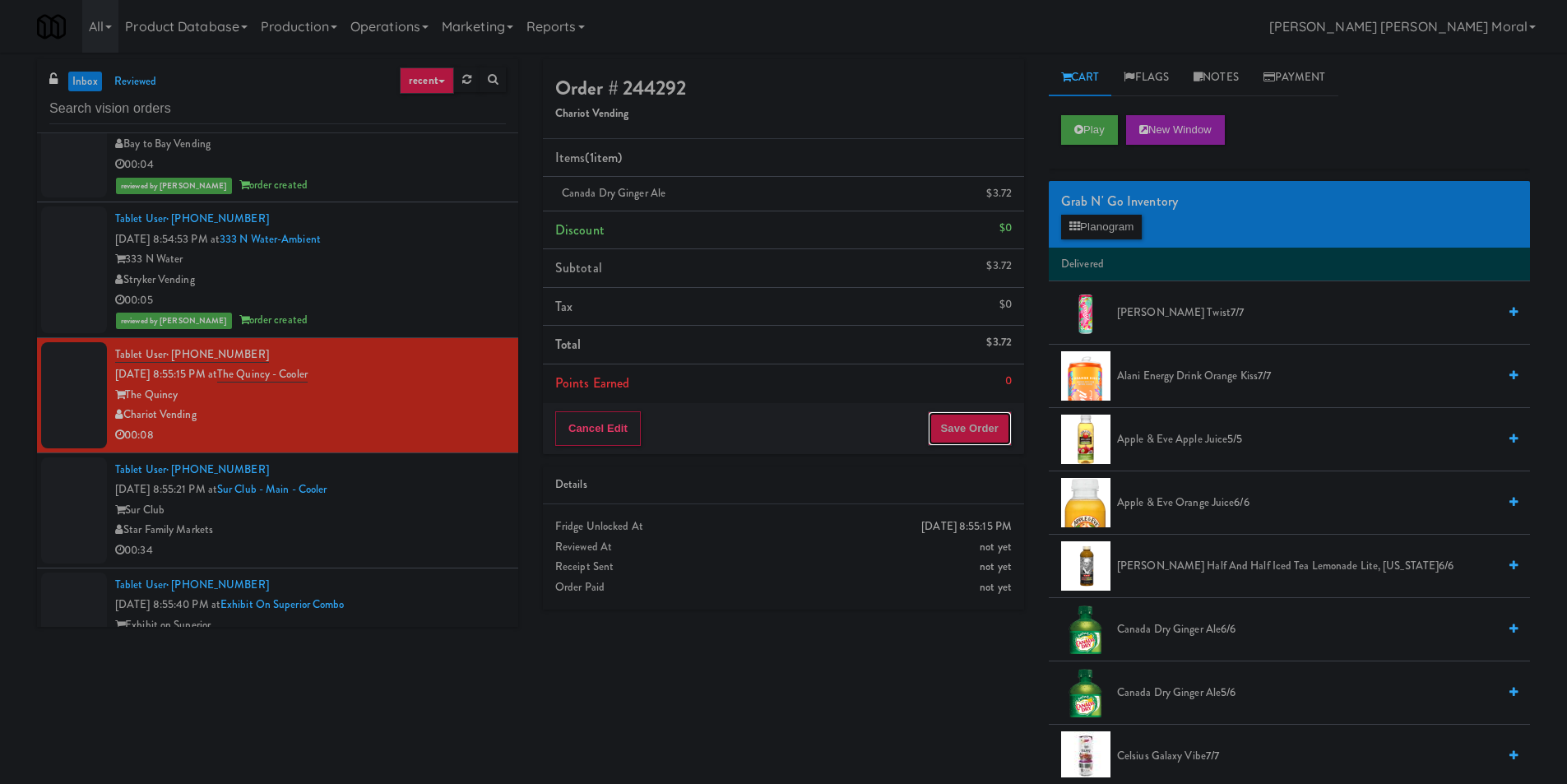
click at [956, 416] on button "Save Order" at bounding box center [970, 428] width 84 height 35
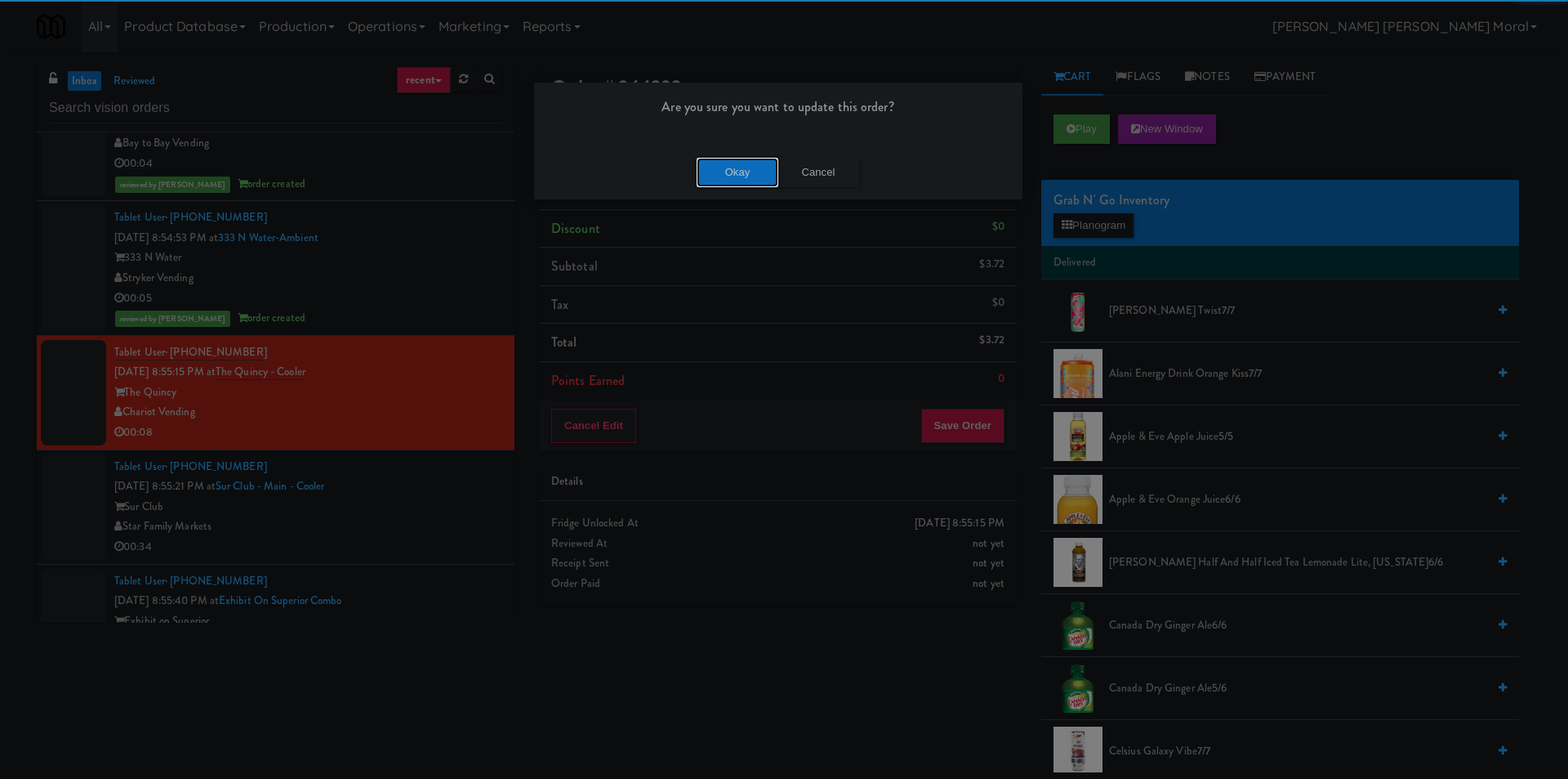
click at [760, 159] on button "Okay" at bounding box center [737, 172] width 82 height 30
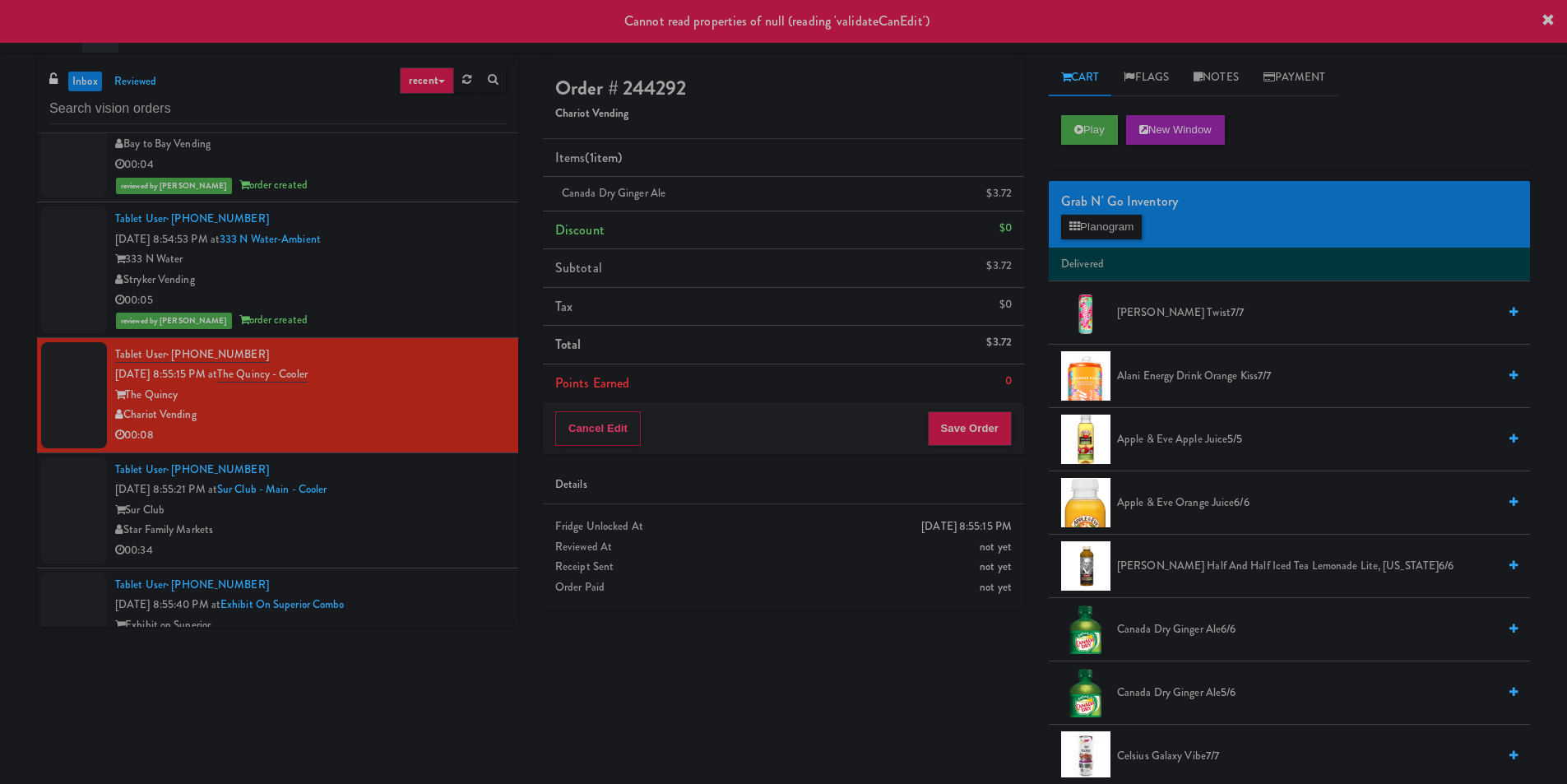
drag, startPoint x: 445, startPoint y: 511, endPoint x: 449, endPoint y: 493, distance: 18.4
click
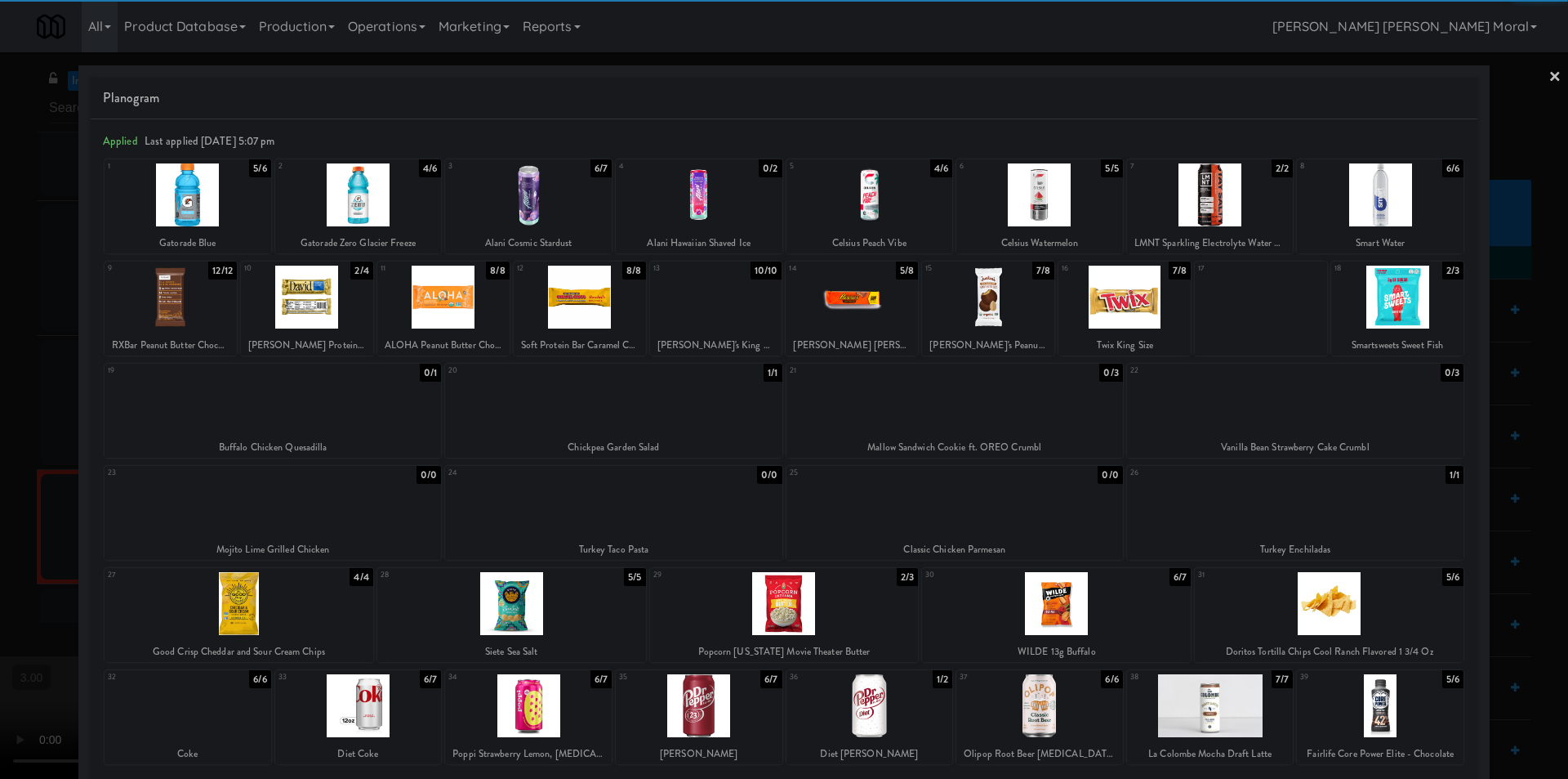
drag, startPoint x: 856, startPoint y: 299, endPoint x: 887, endPoint y: 307, distance: 32.0
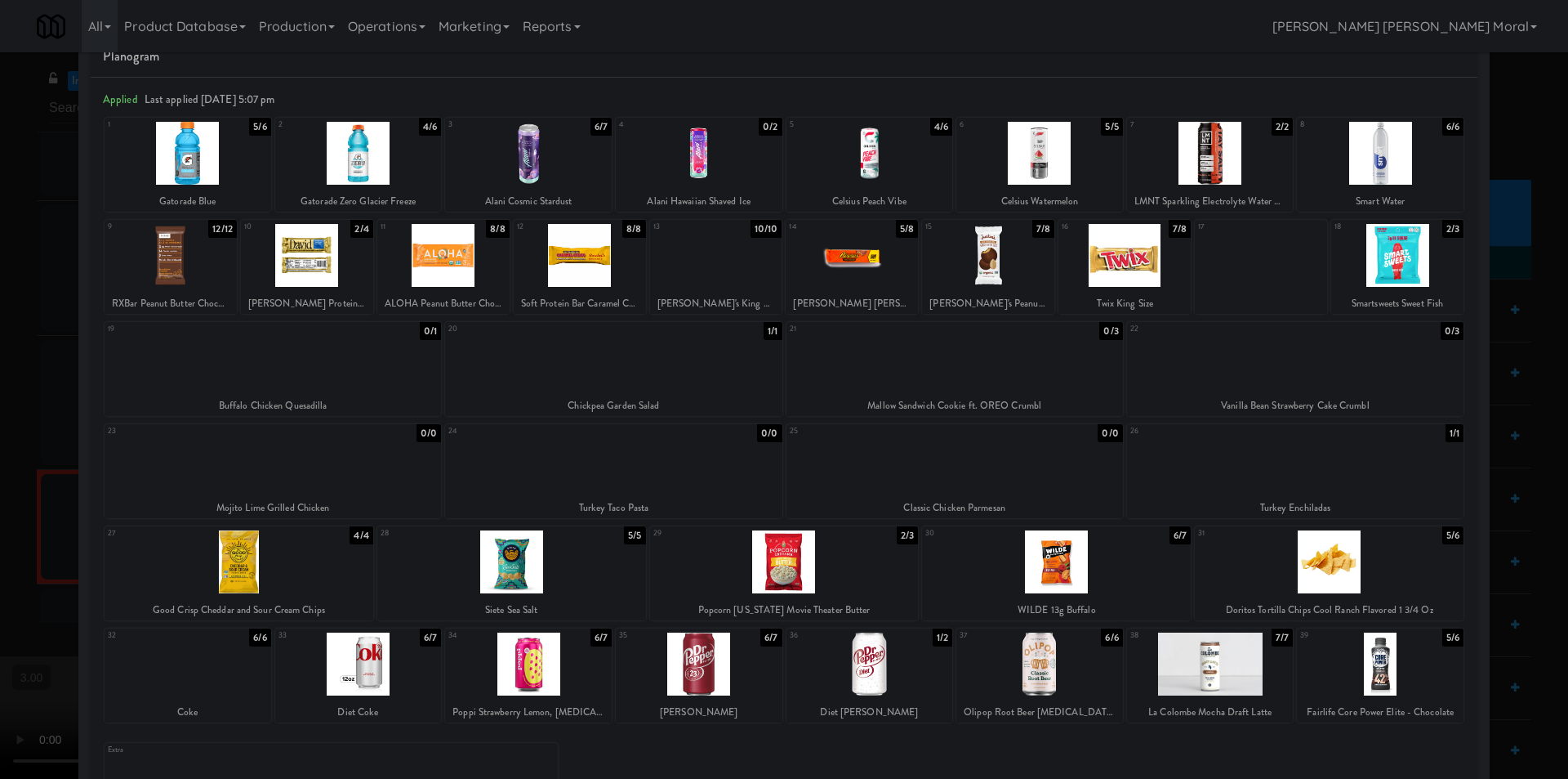
scroll to position [82, 0]
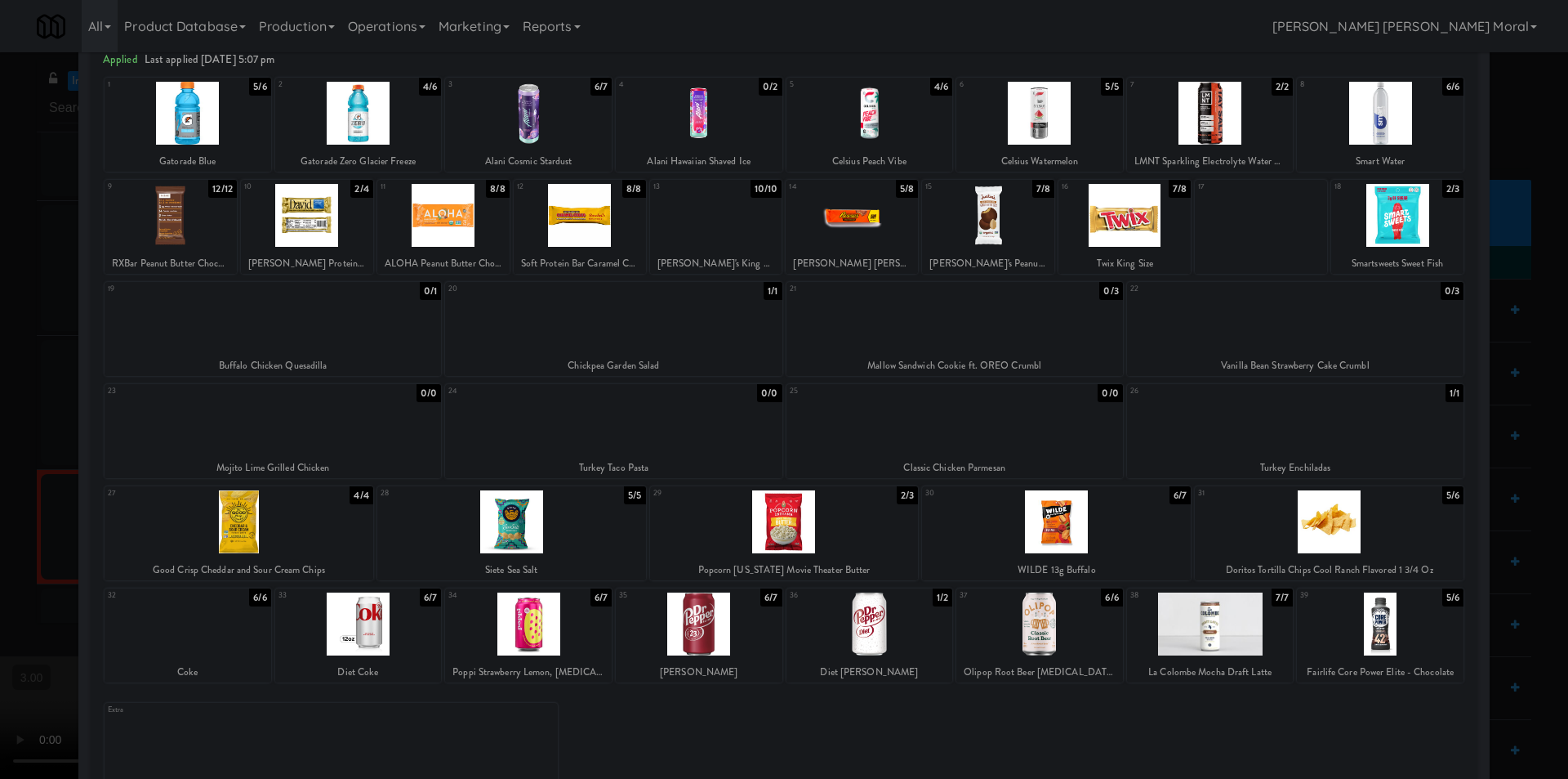
drag, startPoint x: 709, startPoint y: 622, endPoint x: 691, endPoint y: 624, distance: 18.1
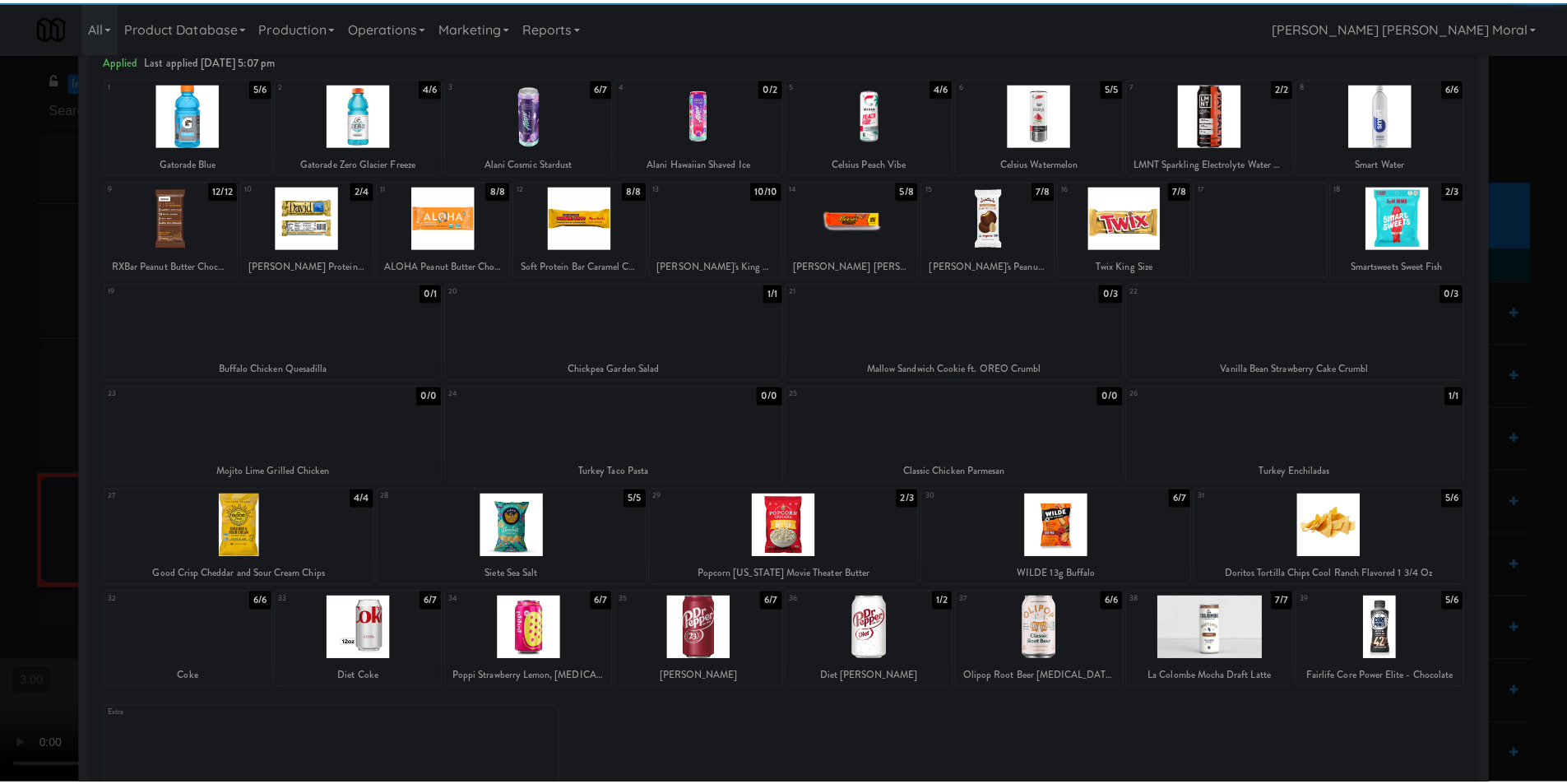
scroll to position [0, 0]
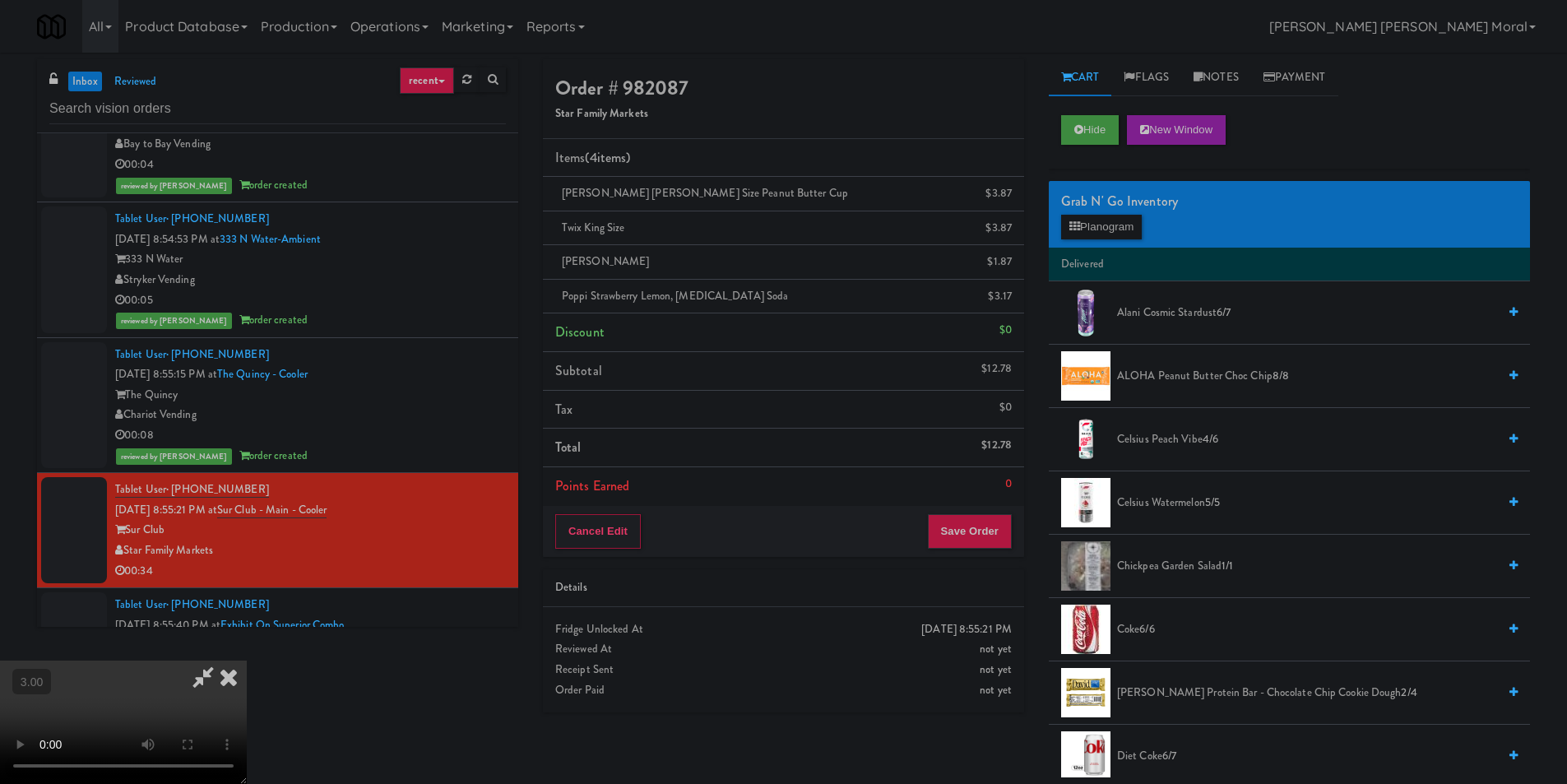
drag, startPoint x: 925, startPoint y: 272, endPoint x: 940, endPoint y: 336, distance: 65.7
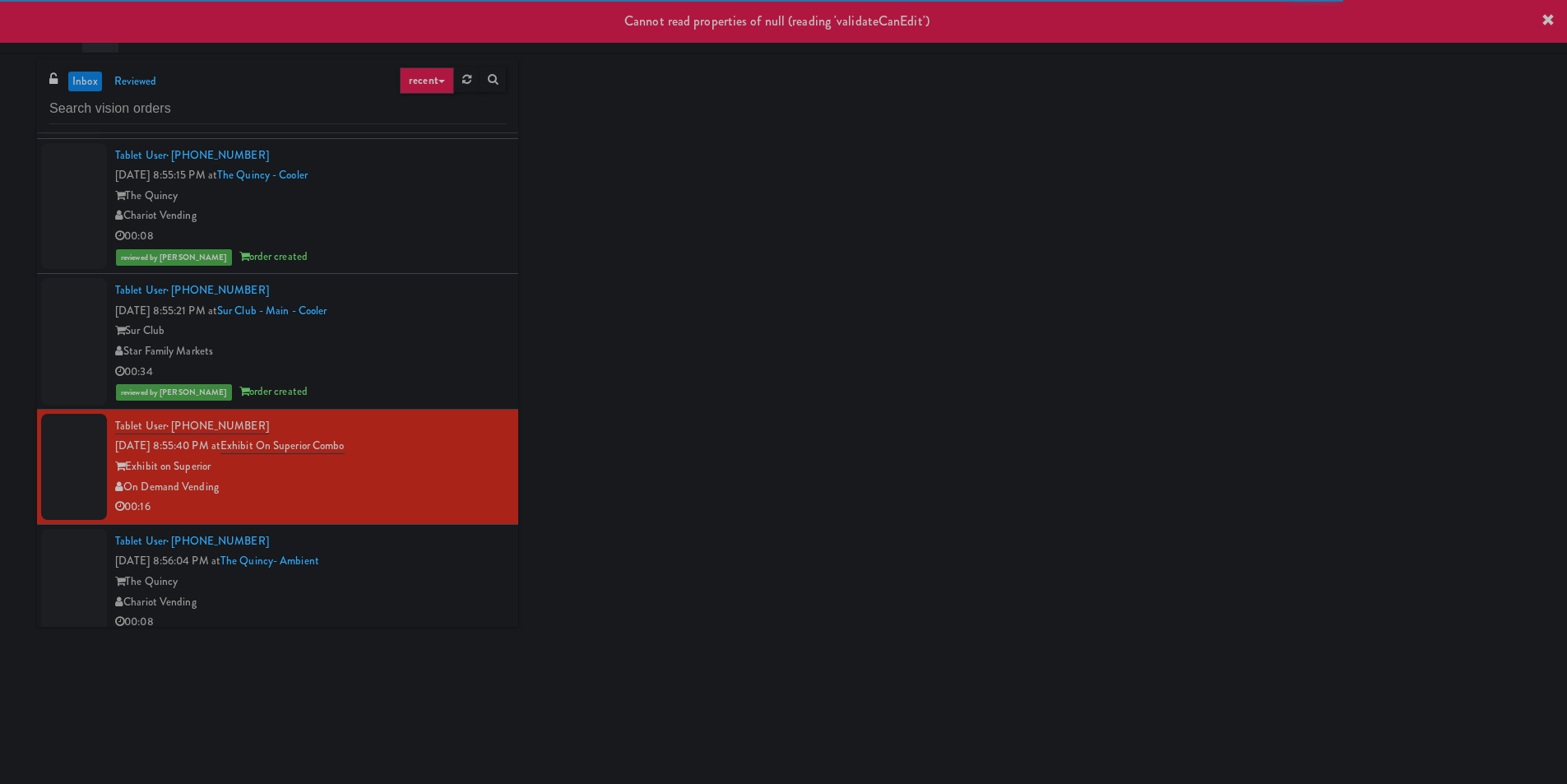
scroll to position [1810, 0]
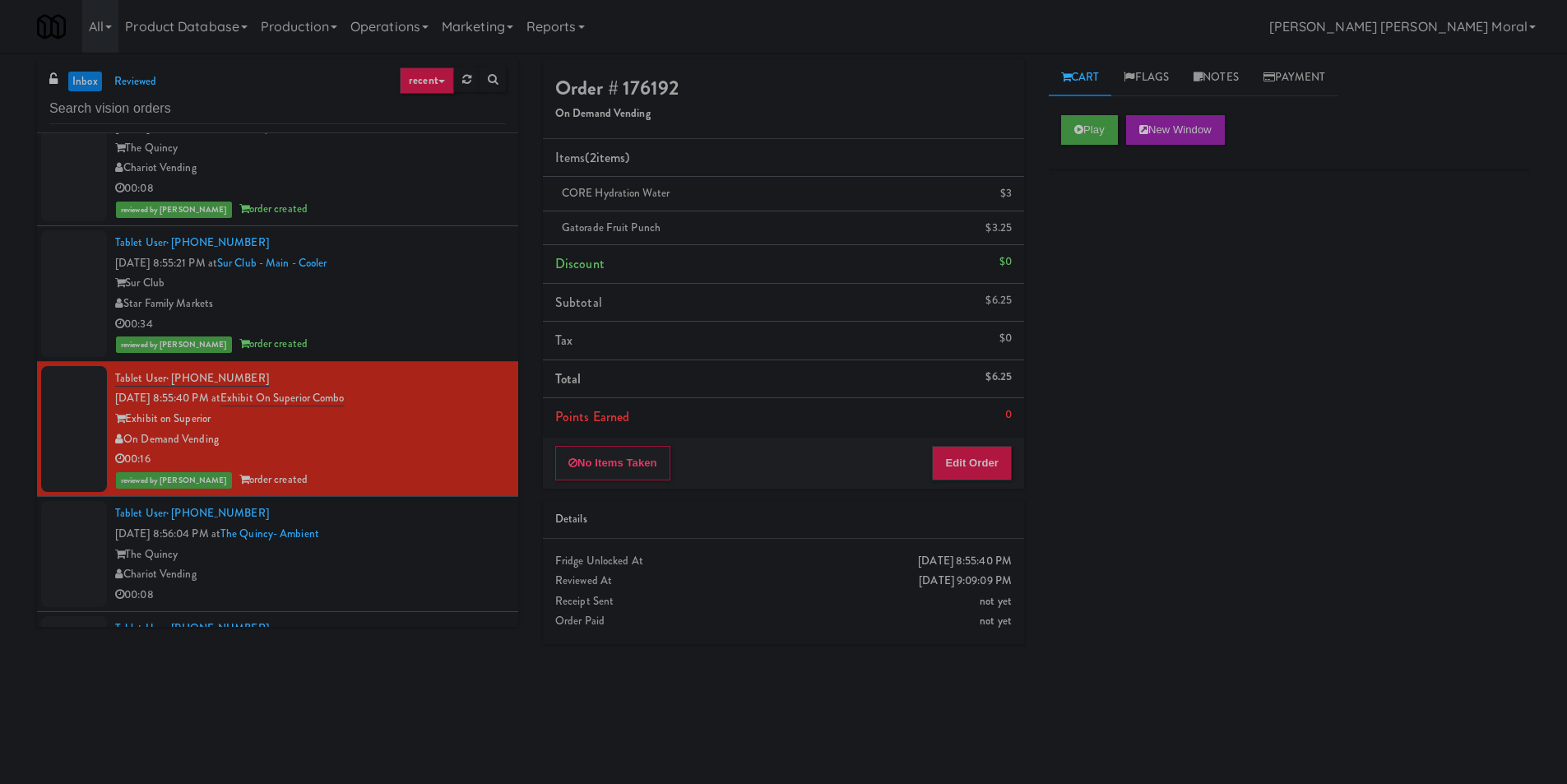
click at [450, 543] on div "Tablet User · (240) 479-5774 [DATE] 8:56:04 PM at [GEOGRAPHIC_DATA]- Ambient Th…" at bounding box center [310, 553] width 391 height 101
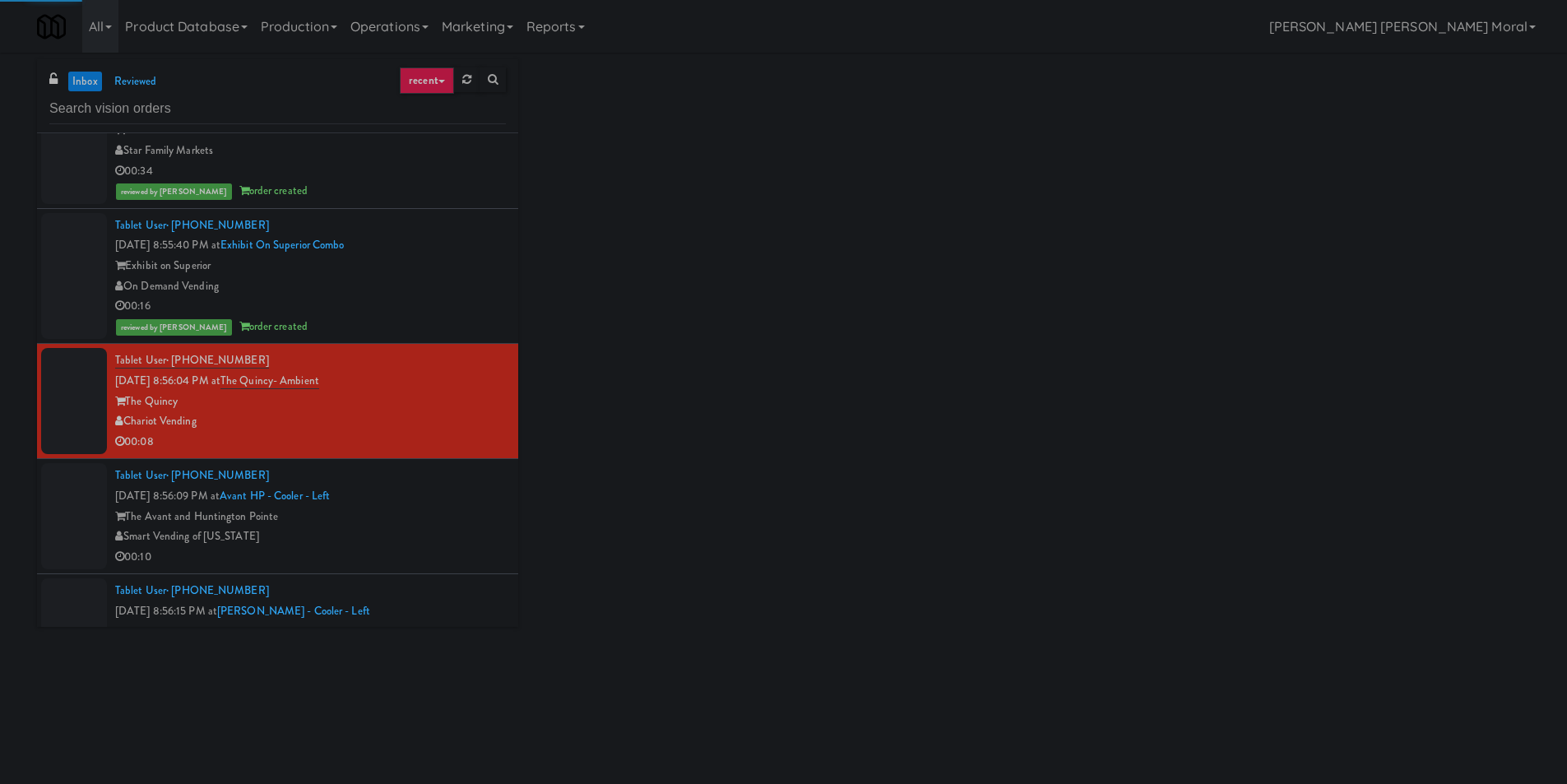
scroll to position [1974, 0]
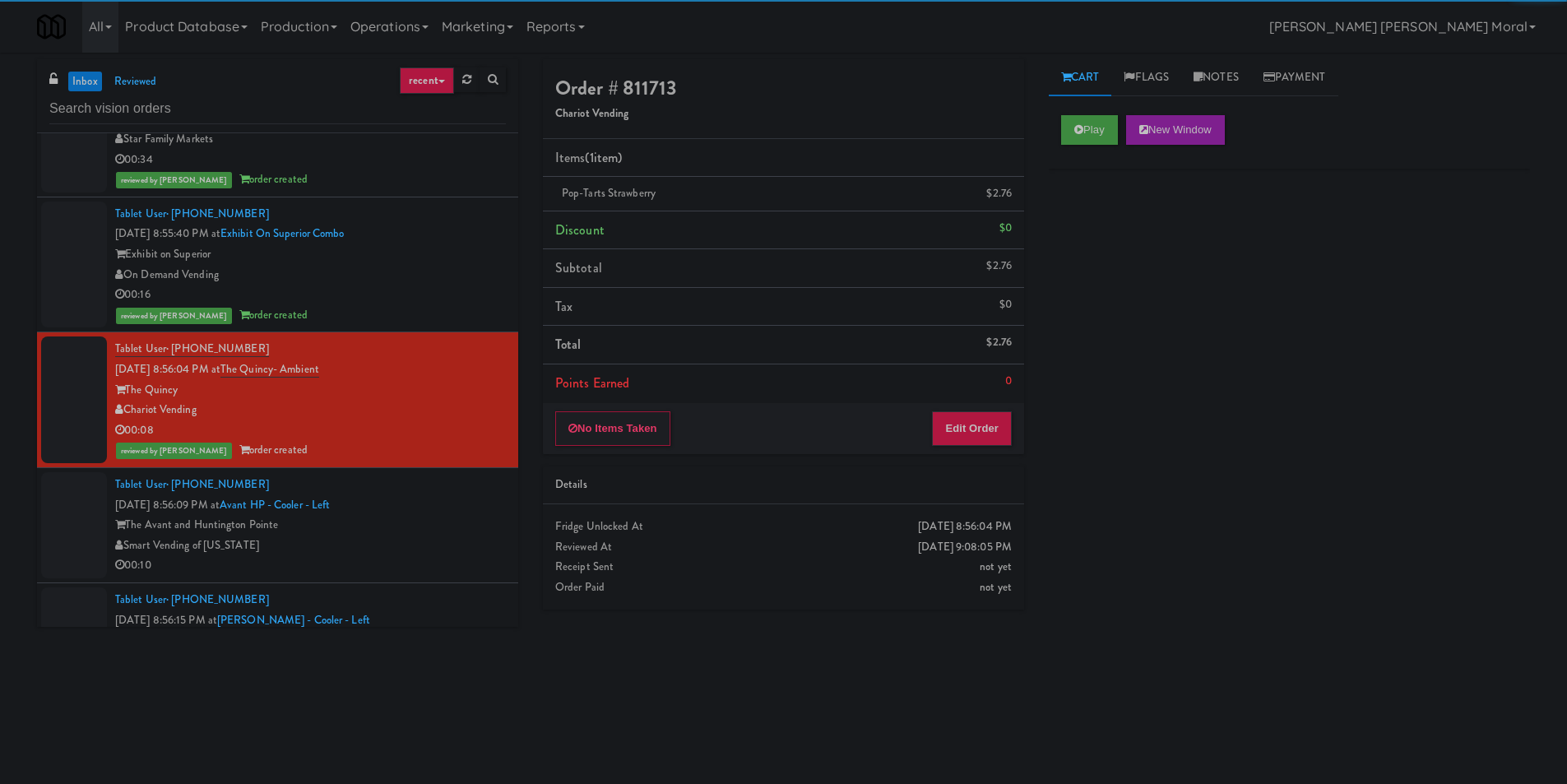
click at [1140, 274] on div "Play New Window Primary Flag Clear Flag if unable to determine what was taken o…" at bounding box center [1290, 411] width 481 height 617
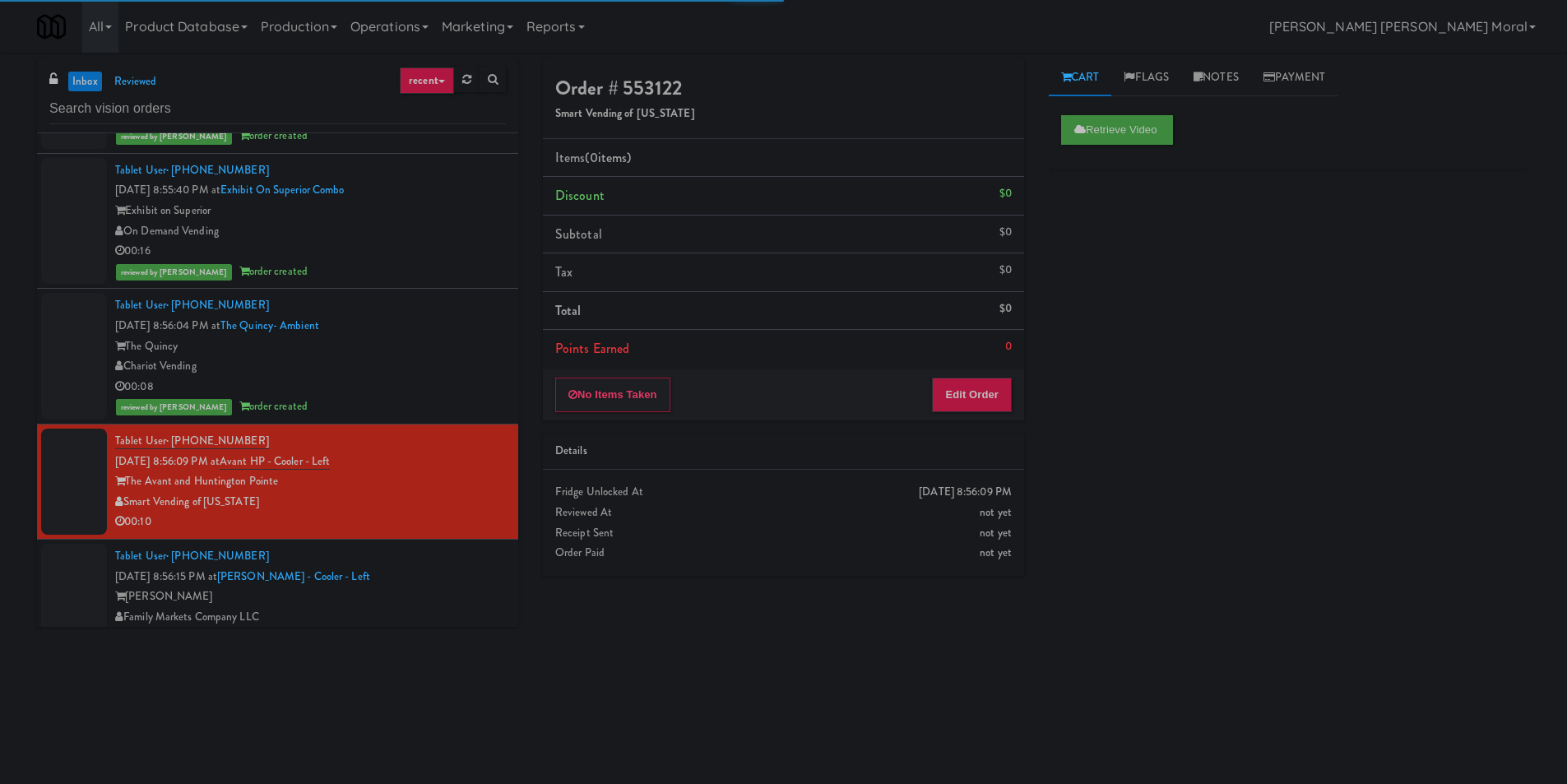
scroll to position [2138, 0]
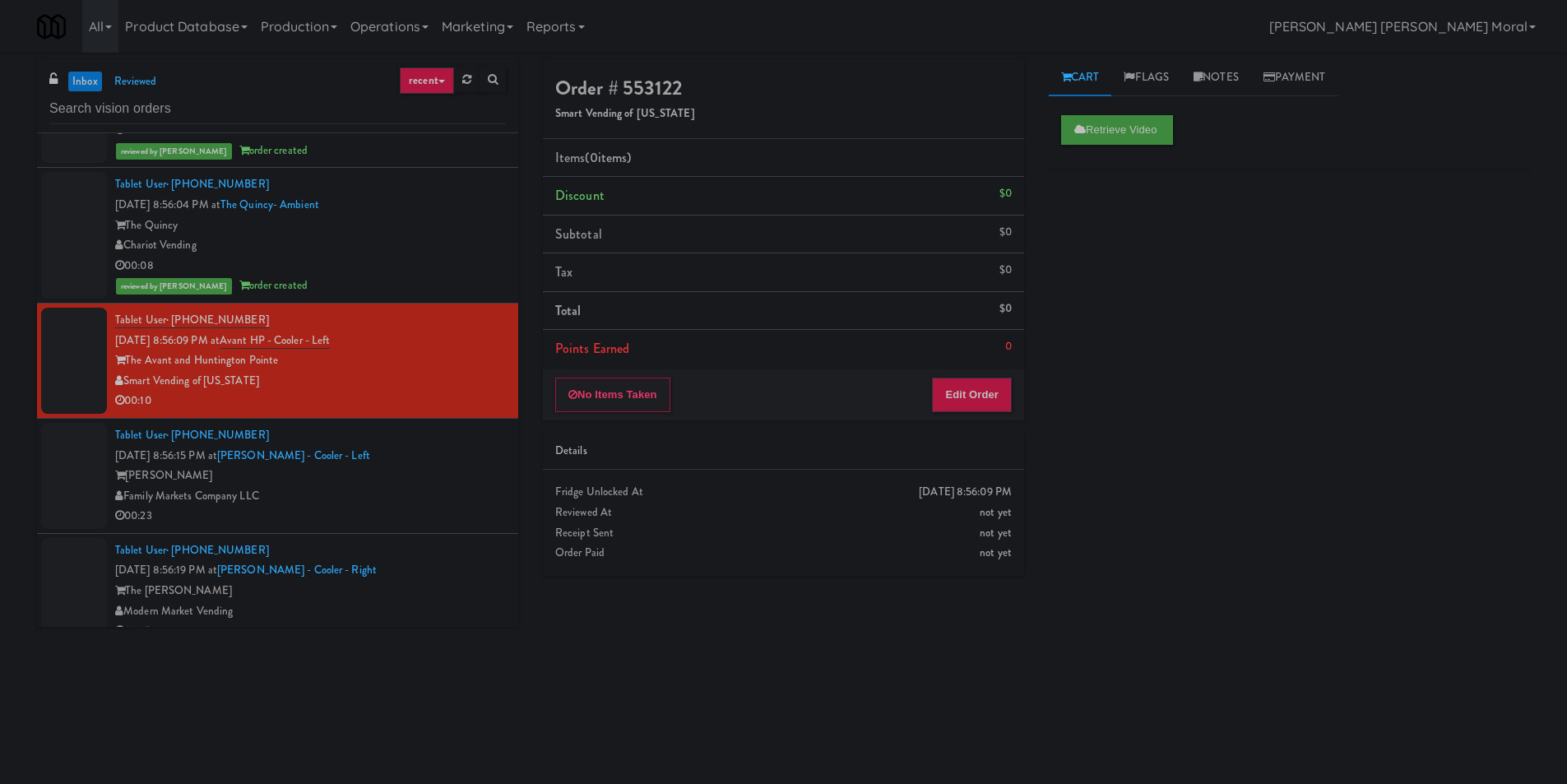
click at [1229, 401] on div "Retrieve Video Primary Flag Clear Flag if unable to determine what was taken or…" at bounding box center [1290, 411] width 481 height 617
click at [437, 460] on div "Tablet User · (864) 906-0022 [DATE] 8:56:15 PM at Rowan - Cooler - Left Rowan F…" at bounding box center [310, 475] width 391 height 101
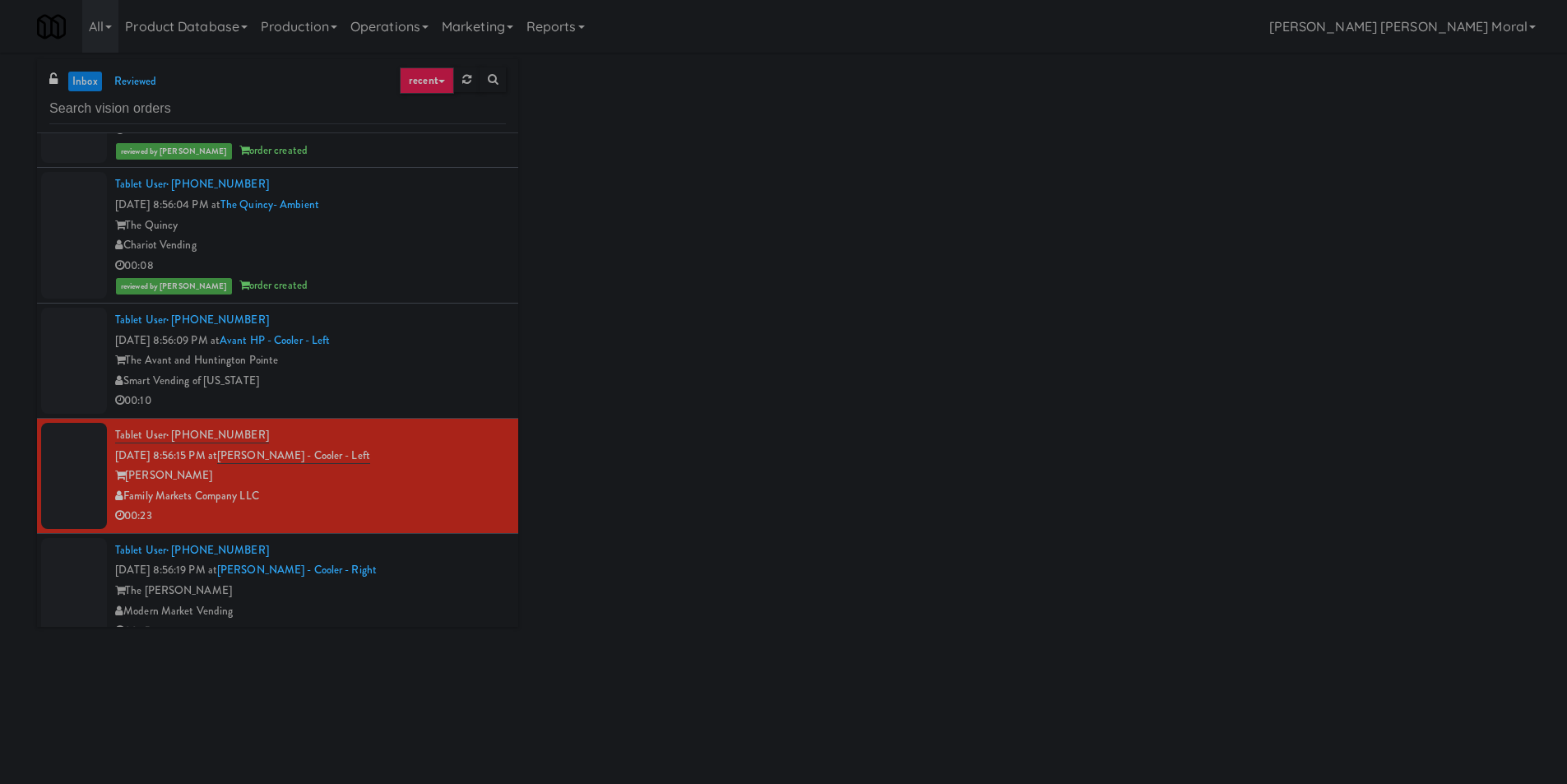
click at [451, 391] on div "00:10" at bounding box center [310, 401] width 391 height 21
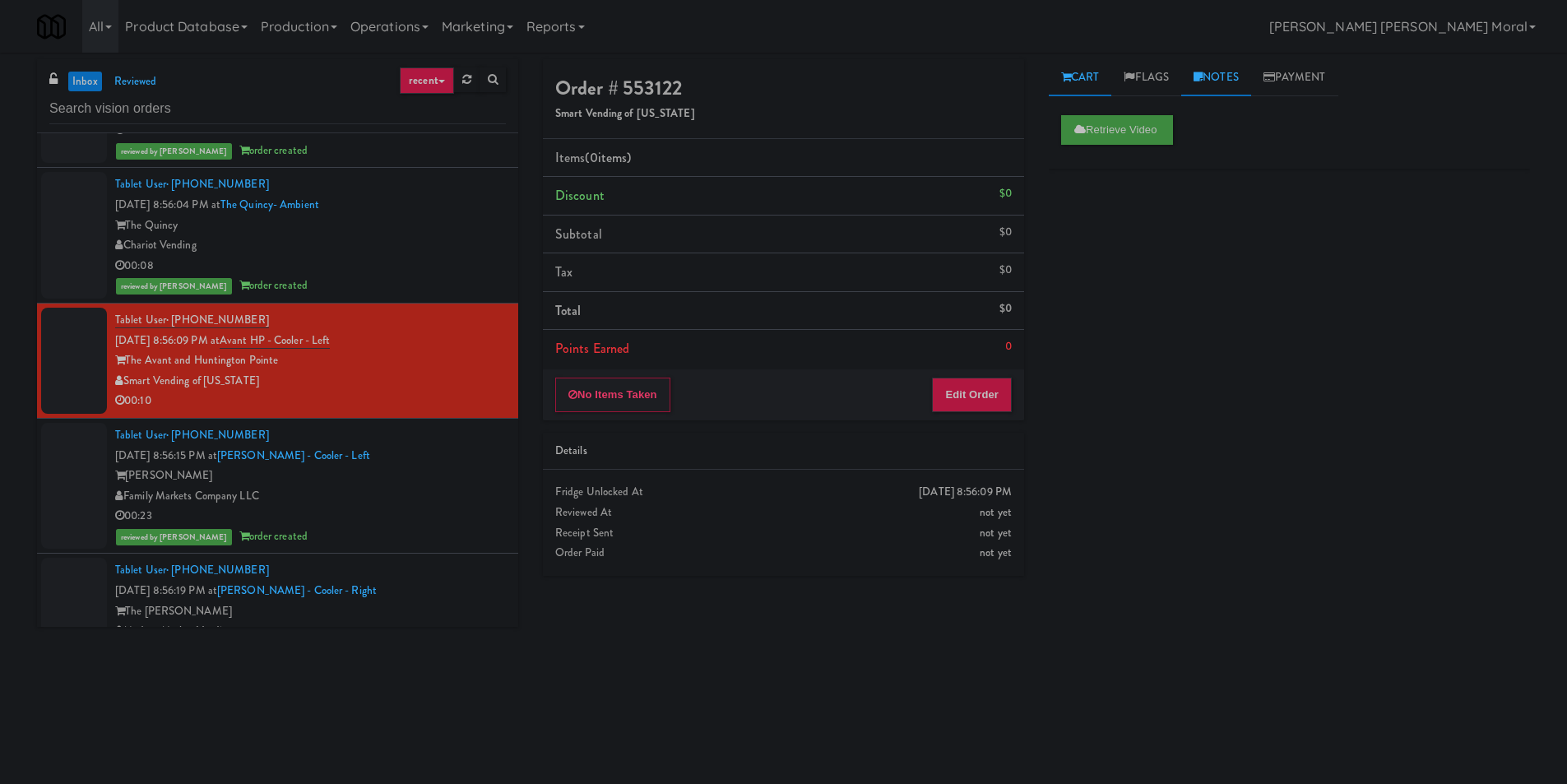
click at [1215, 85] on link "Notes" at bounding box center [1216, 77] width 70 height 37
click at [437, 488] on div "Family Markets Company LLC" at bounding box center [310, 496] width 391 height 21
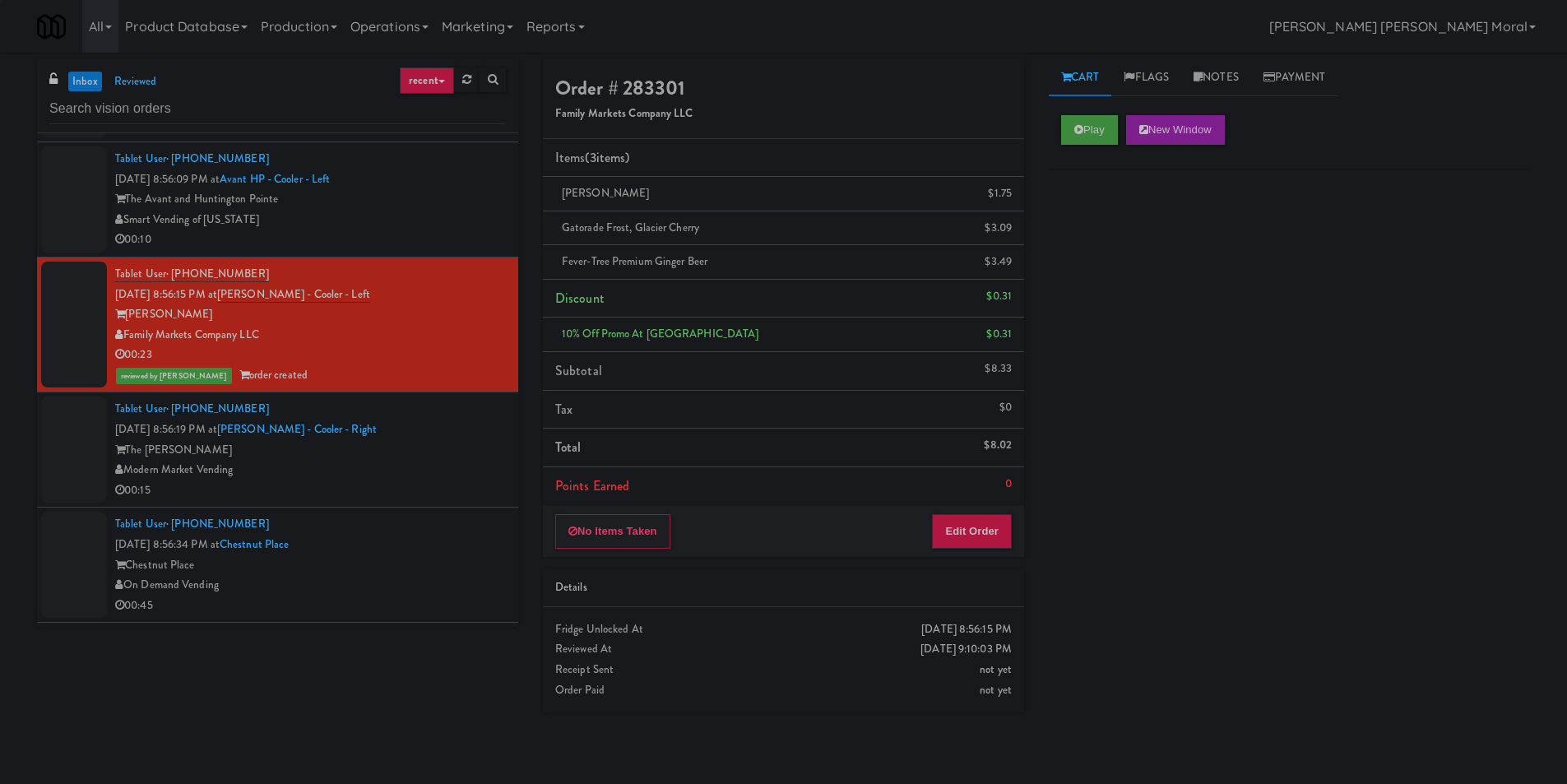
scroll to position [2303, 0]
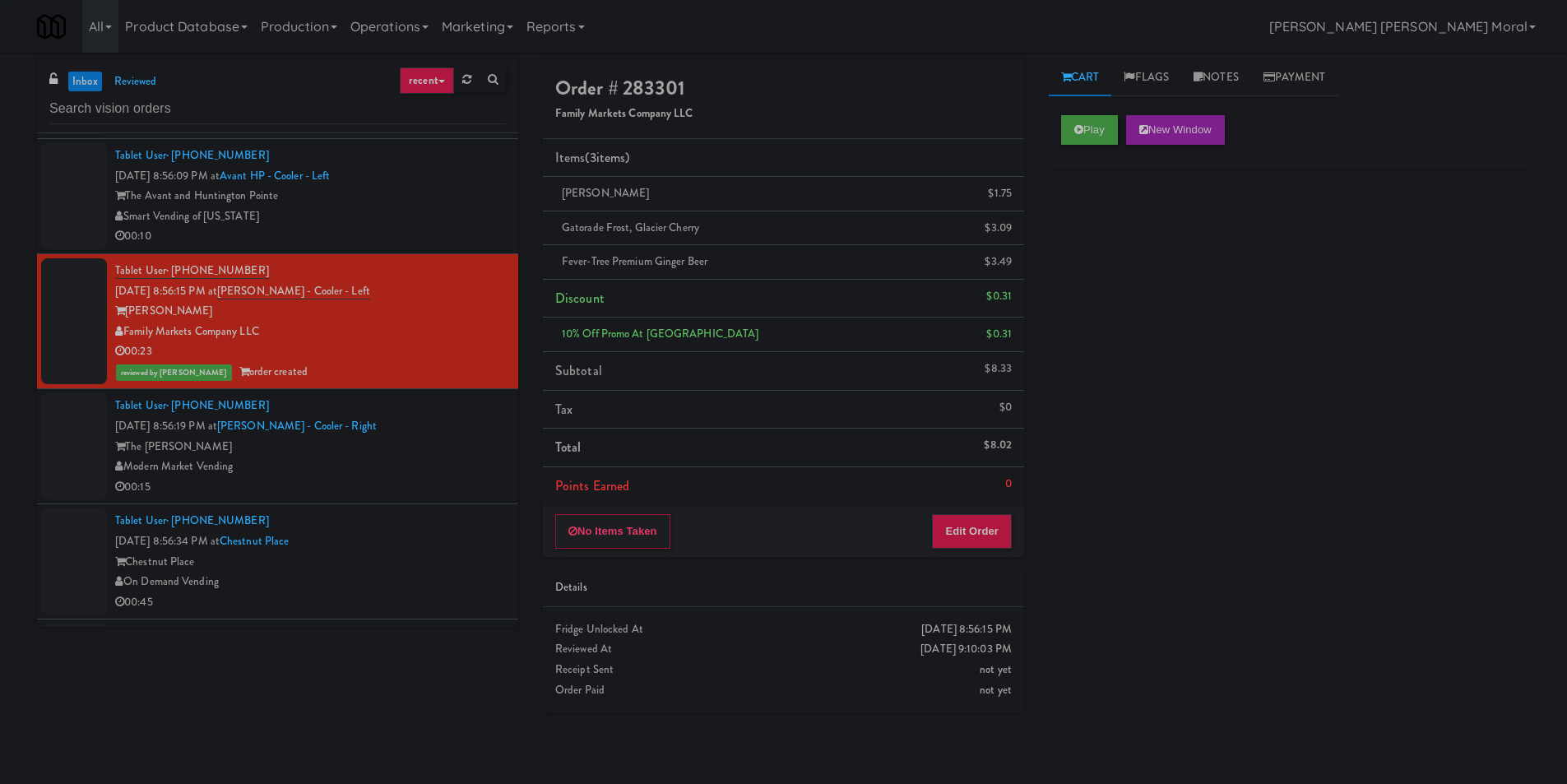
click at [440, 461] on div "Modern Market Vending" at bounding box center [310, 466] width 391 height 21
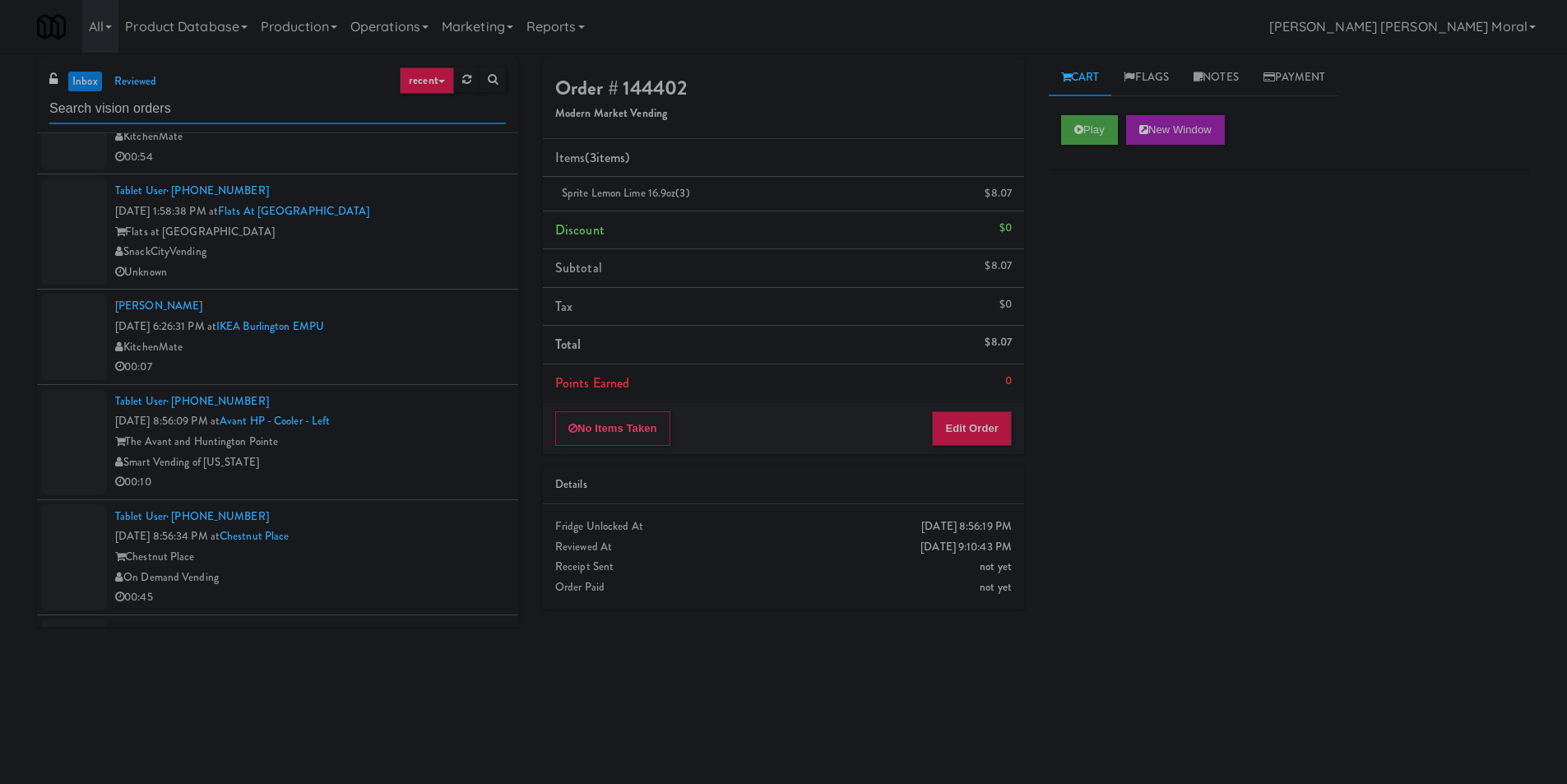
scroll to position [493, 0]
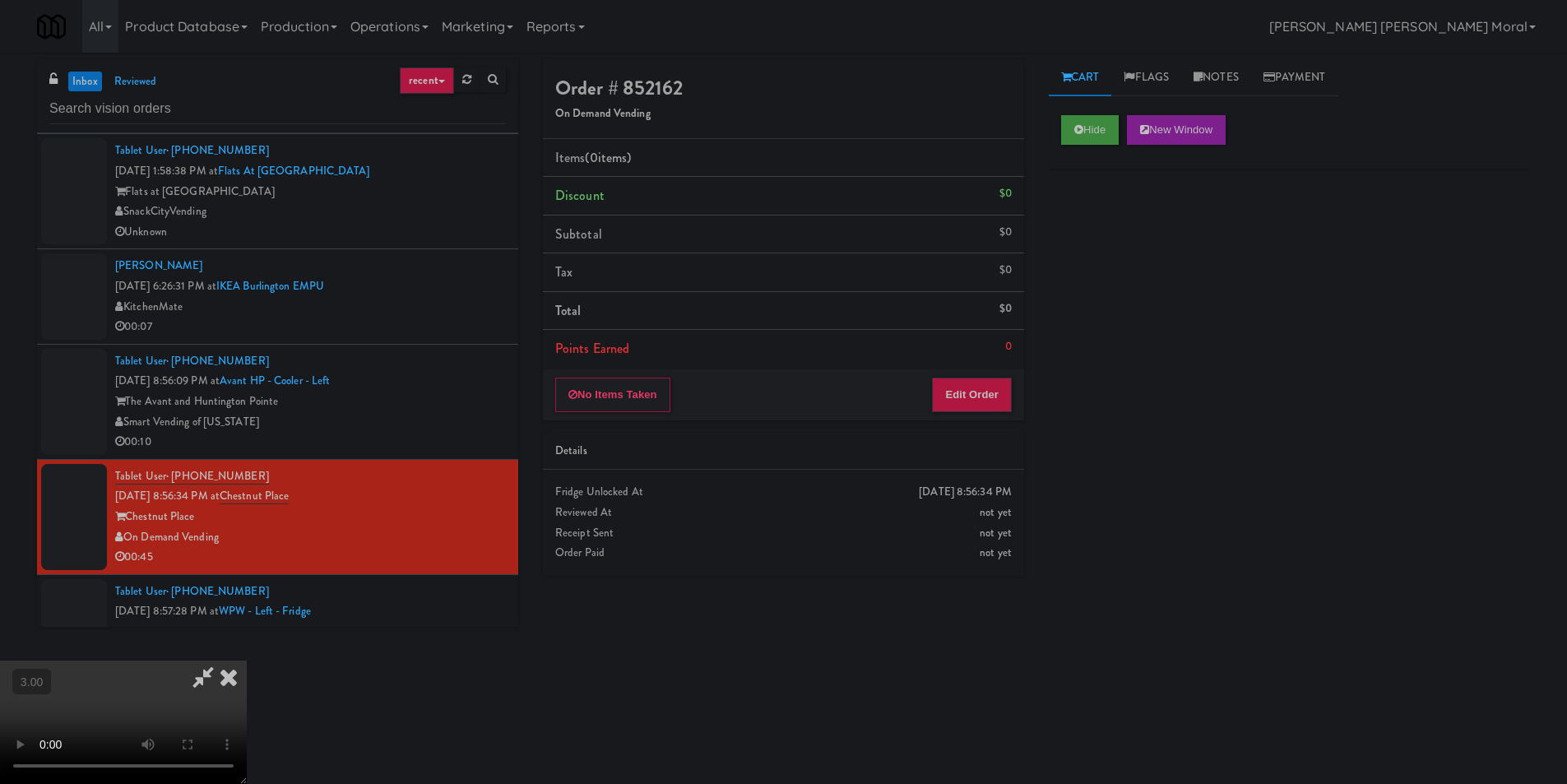
scroll to position [2, 0]
click at [990, 396] on button "Edit Order" at bounding box center [972, 394] width 80 height 35
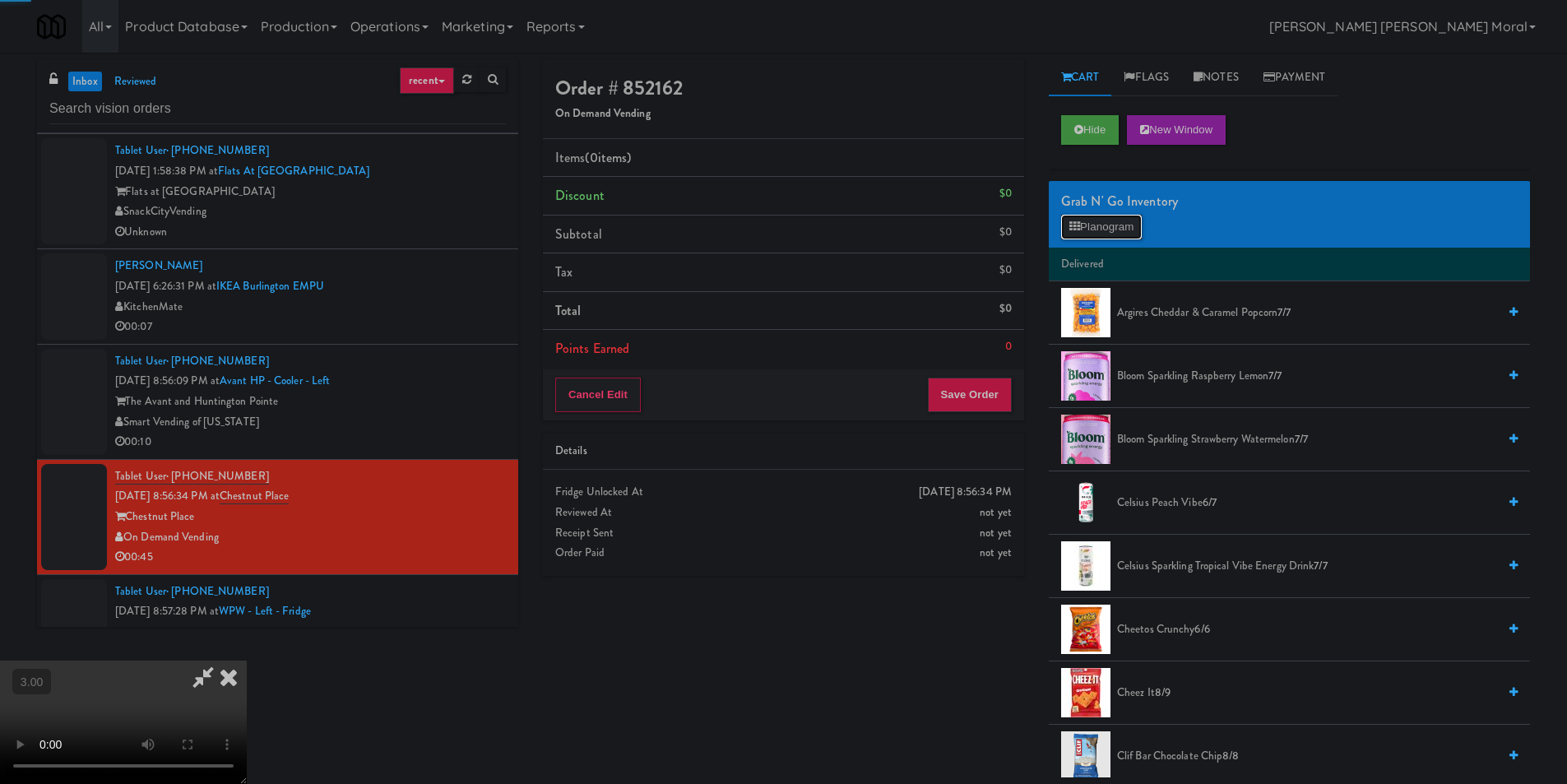
click at [1104, 227] on button "Planogram" at bounding box center [1101, 227] width 80 height 25
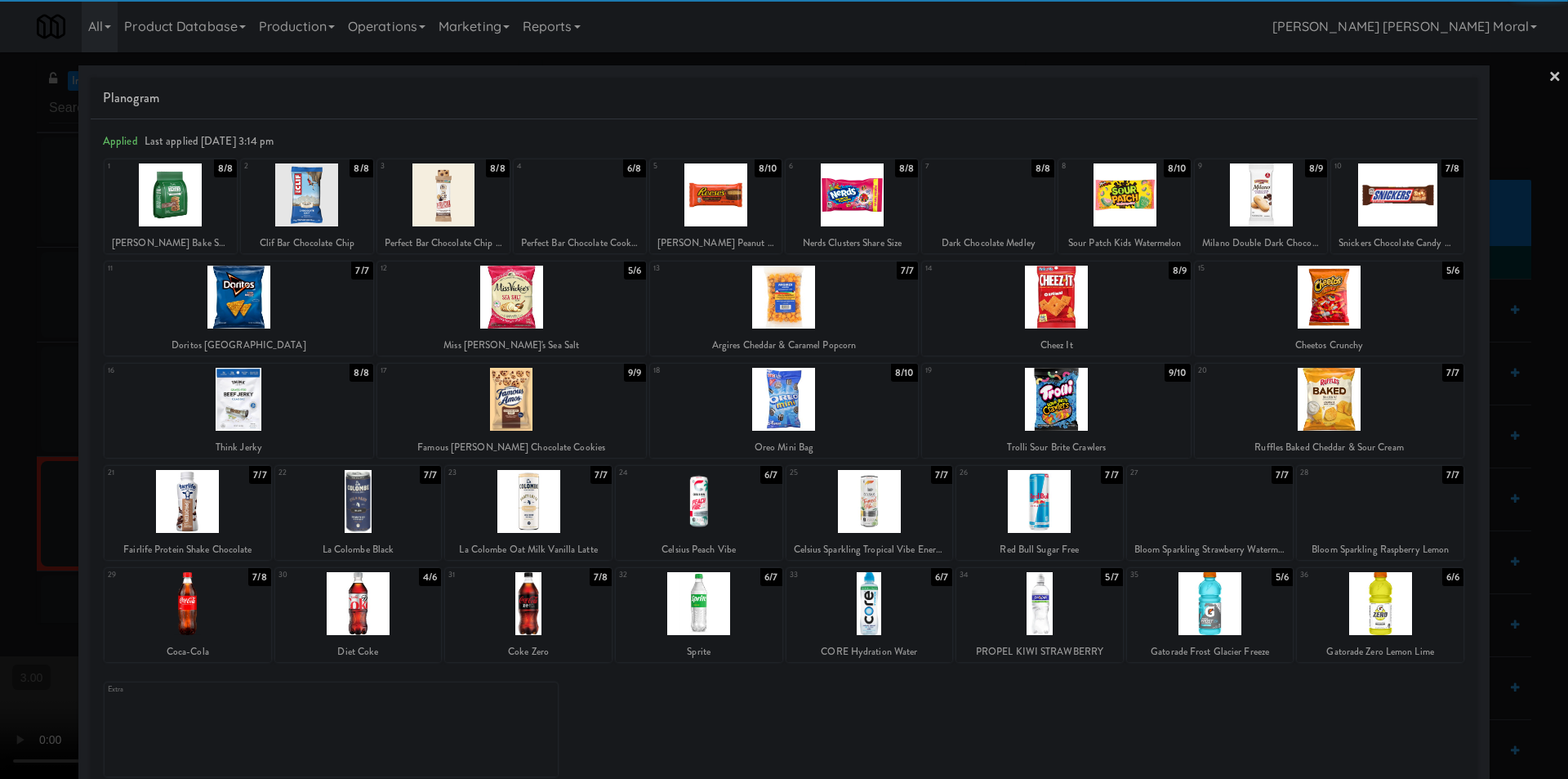
click at [1137, 202] on div at bounding box center [1125, 195] width 133 height 63
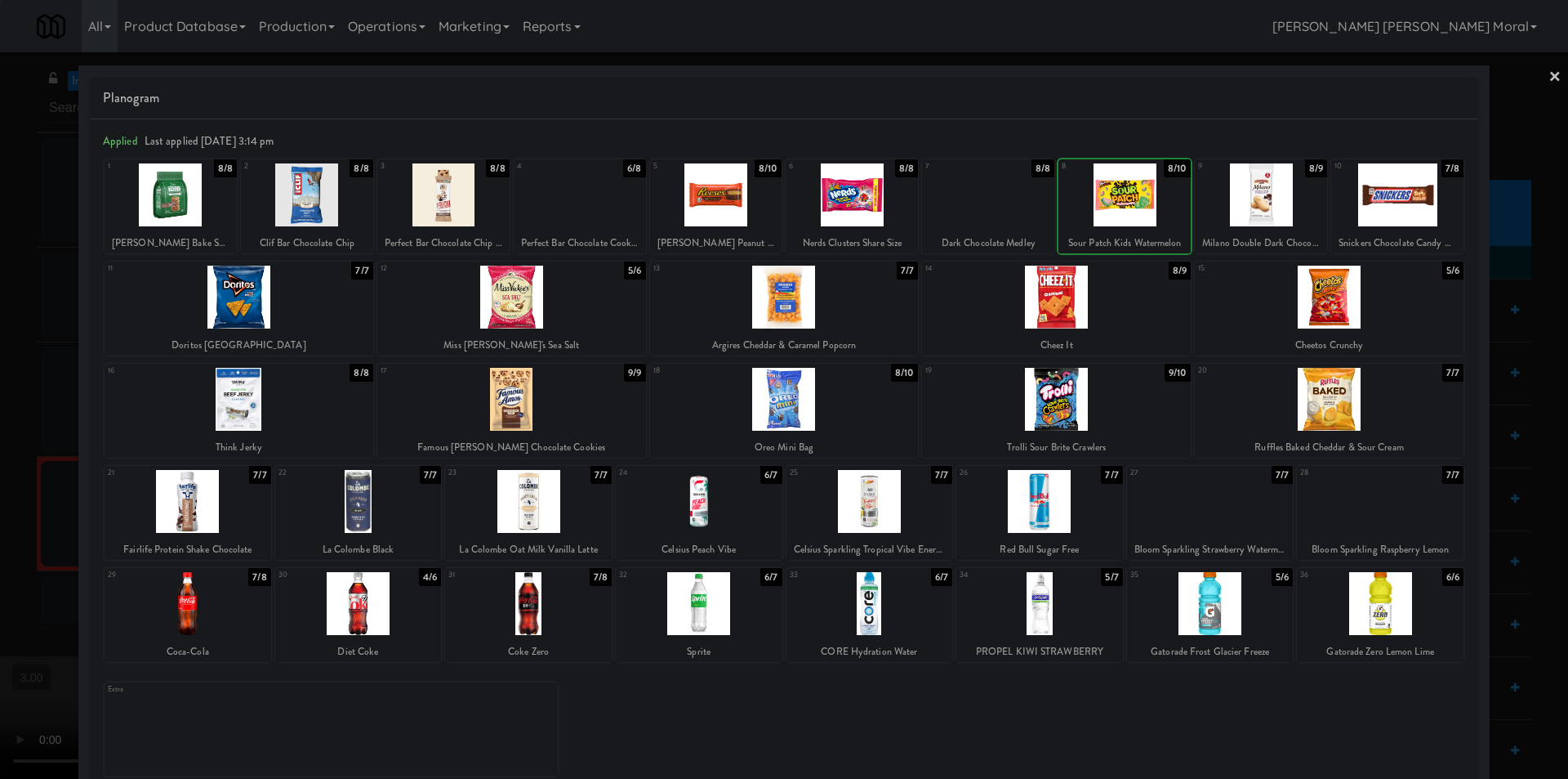
click at [1286, 193] on div at bounding box center [1260, 195] width 133 height 63
click at [1364, 303] on div at bounding box center [1328, 297] width 268 height 63
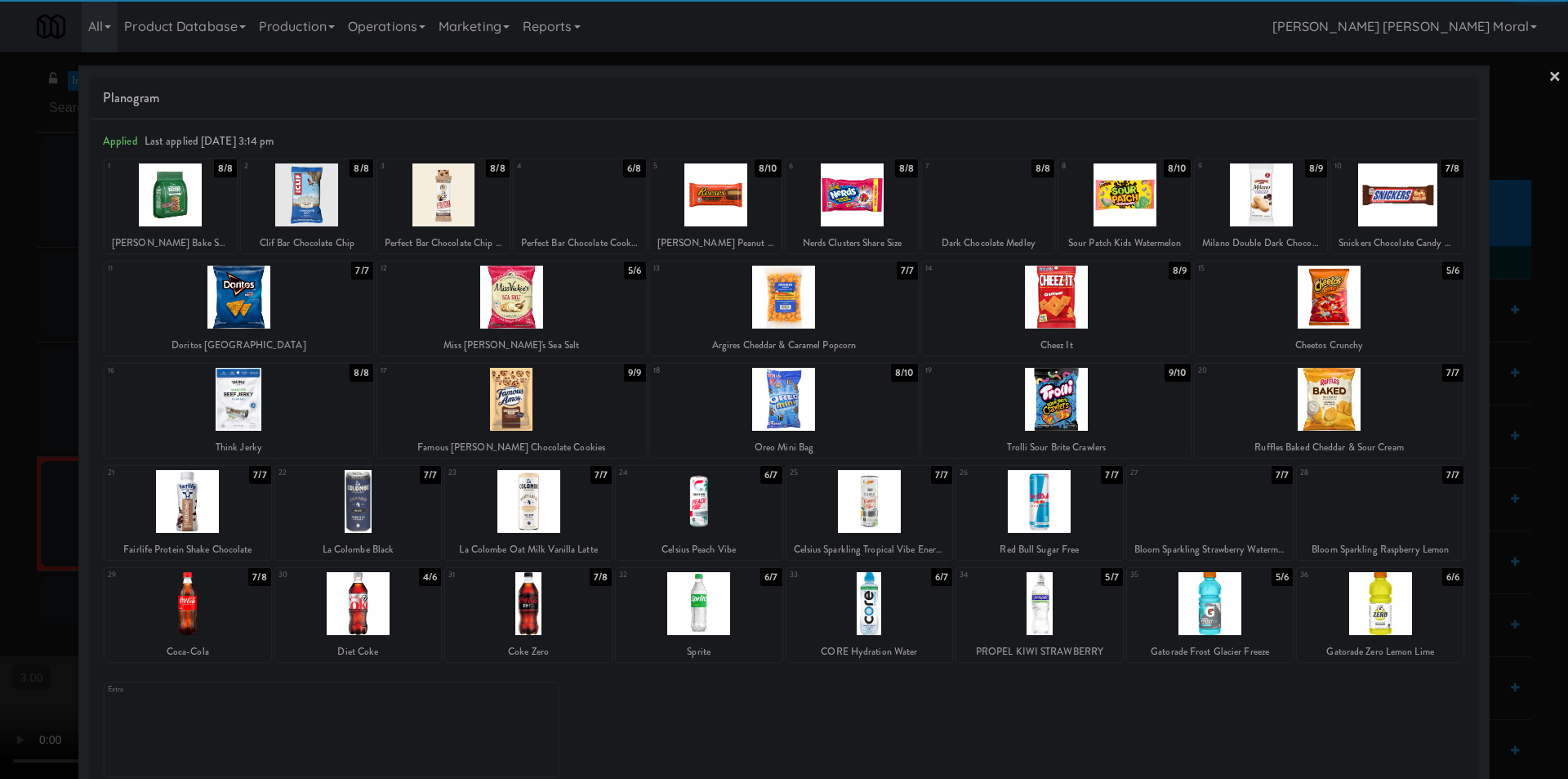
click at [1552, 73] on div at bounding box center [784, 390] width 1568 height 779
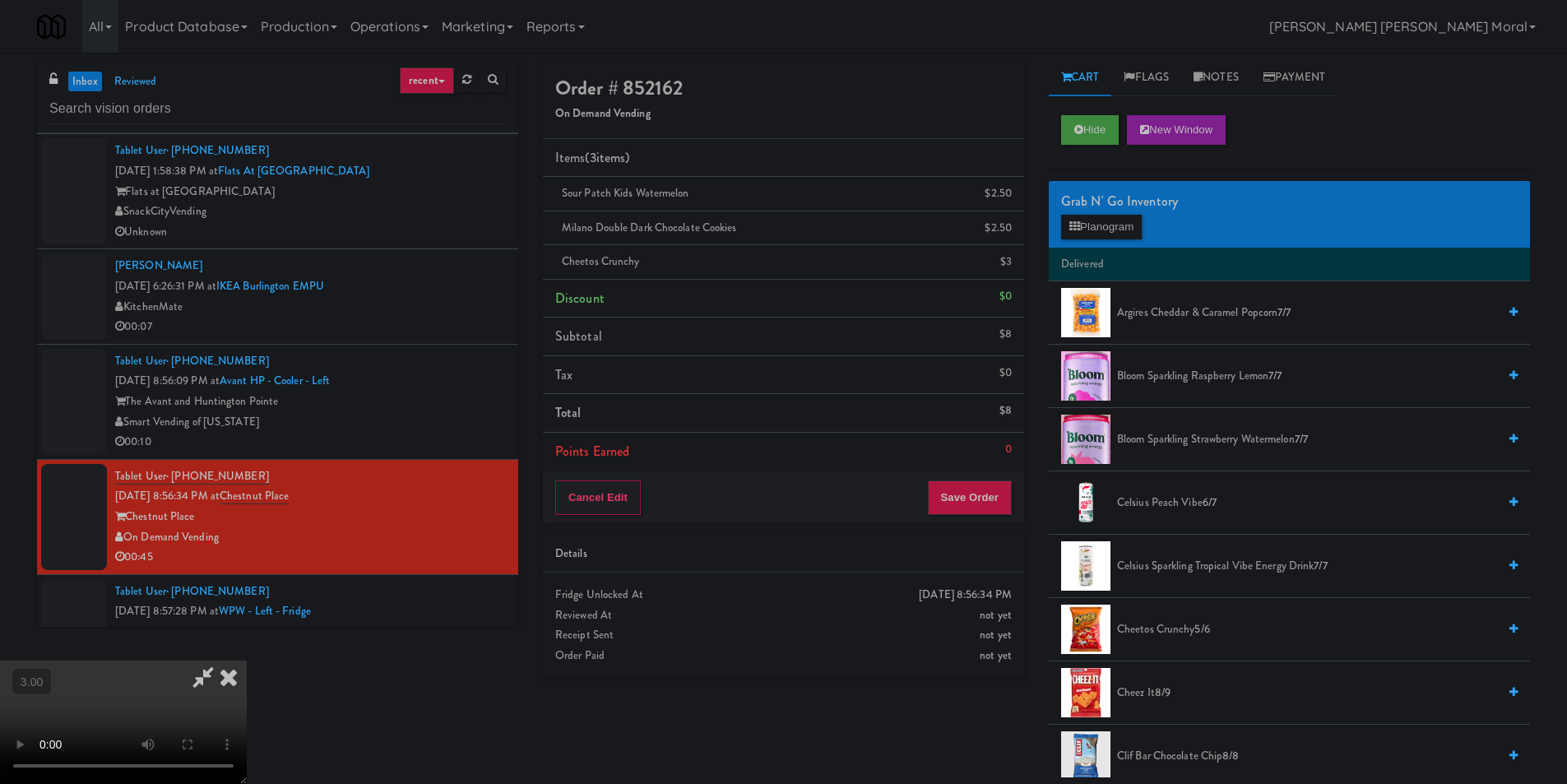
click at [247, 660] on video at bounding box center [123, 722] width 247 height 124
click at [247, 660] on icon at bounding box center [229, 676] width 37 height 33
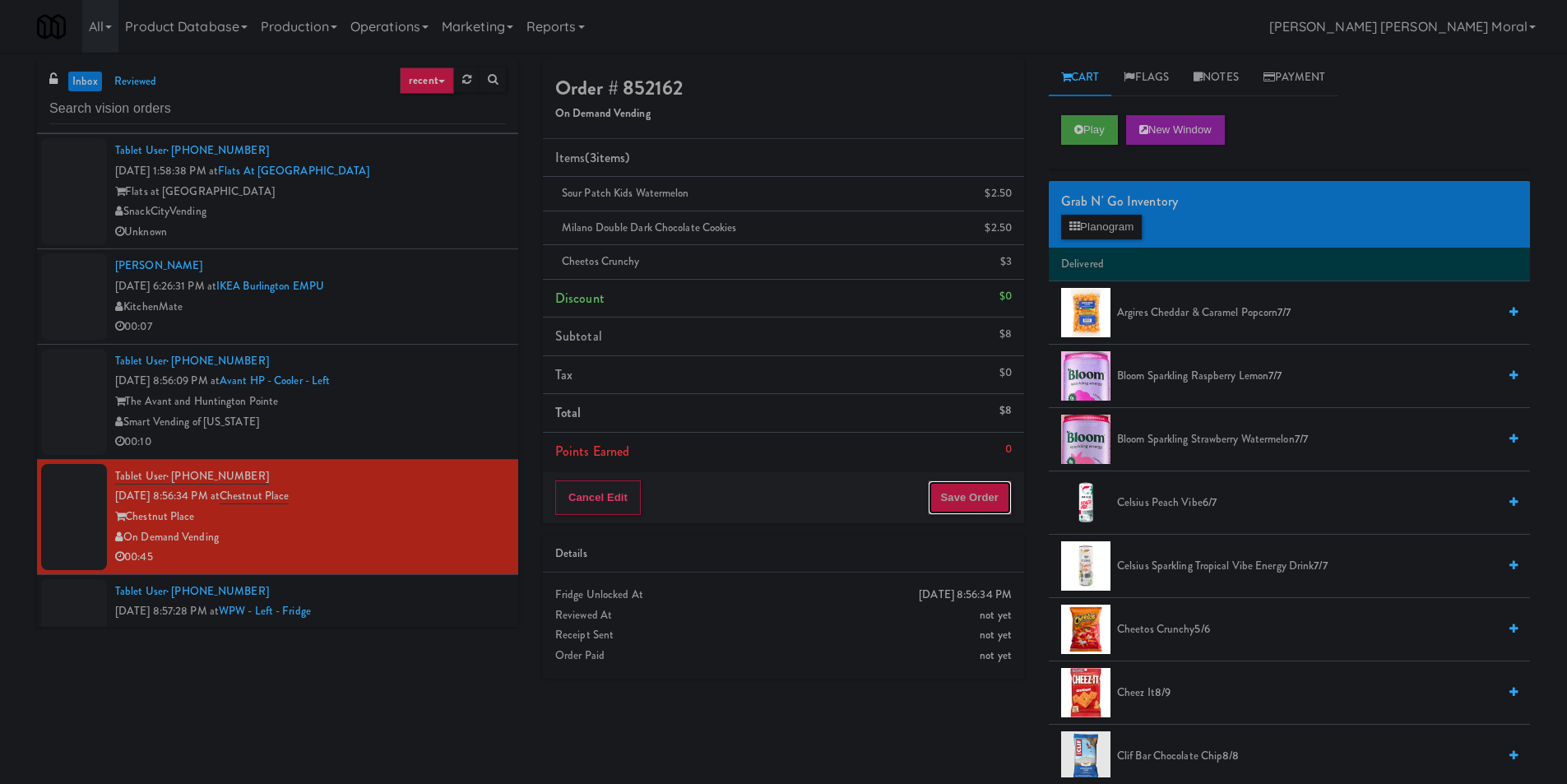
click at [958, 483] on button "Save Order" at bounding box center [970, 497] width 84 height 35
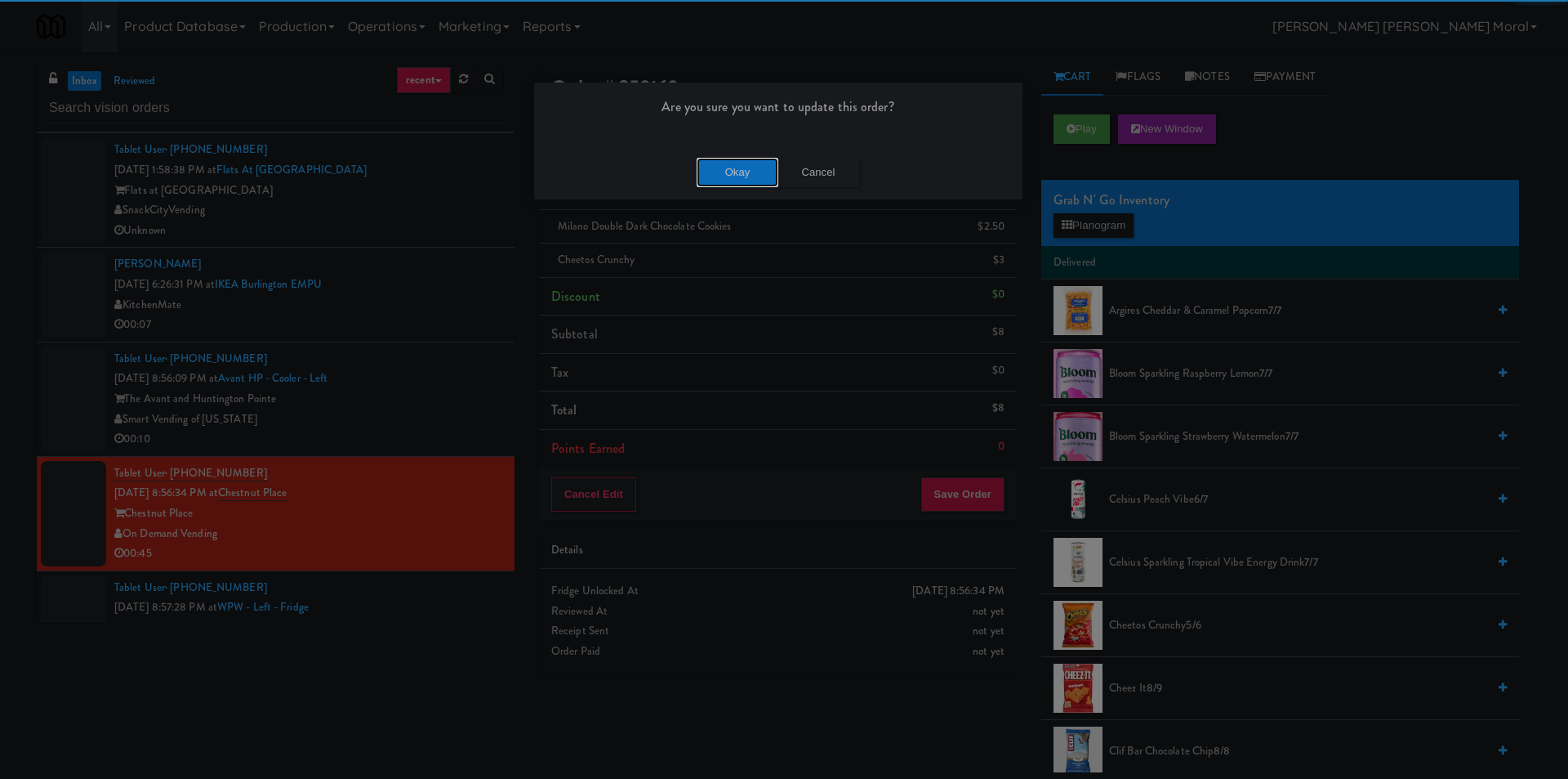
click at [741, 163] on button "Okay" at bounding box center [737, 172] width 82 height 30
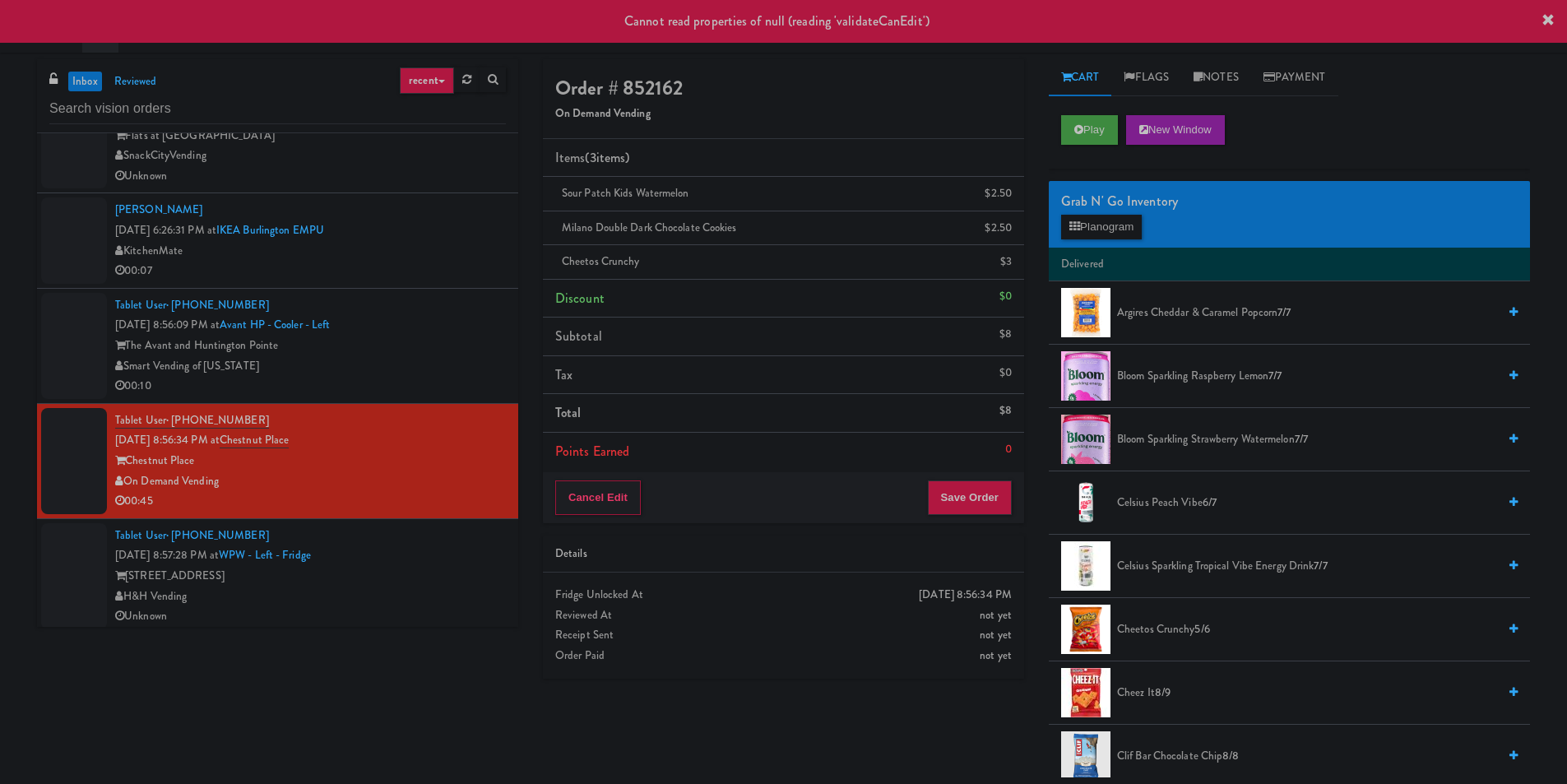
scroll to position [740, 0]
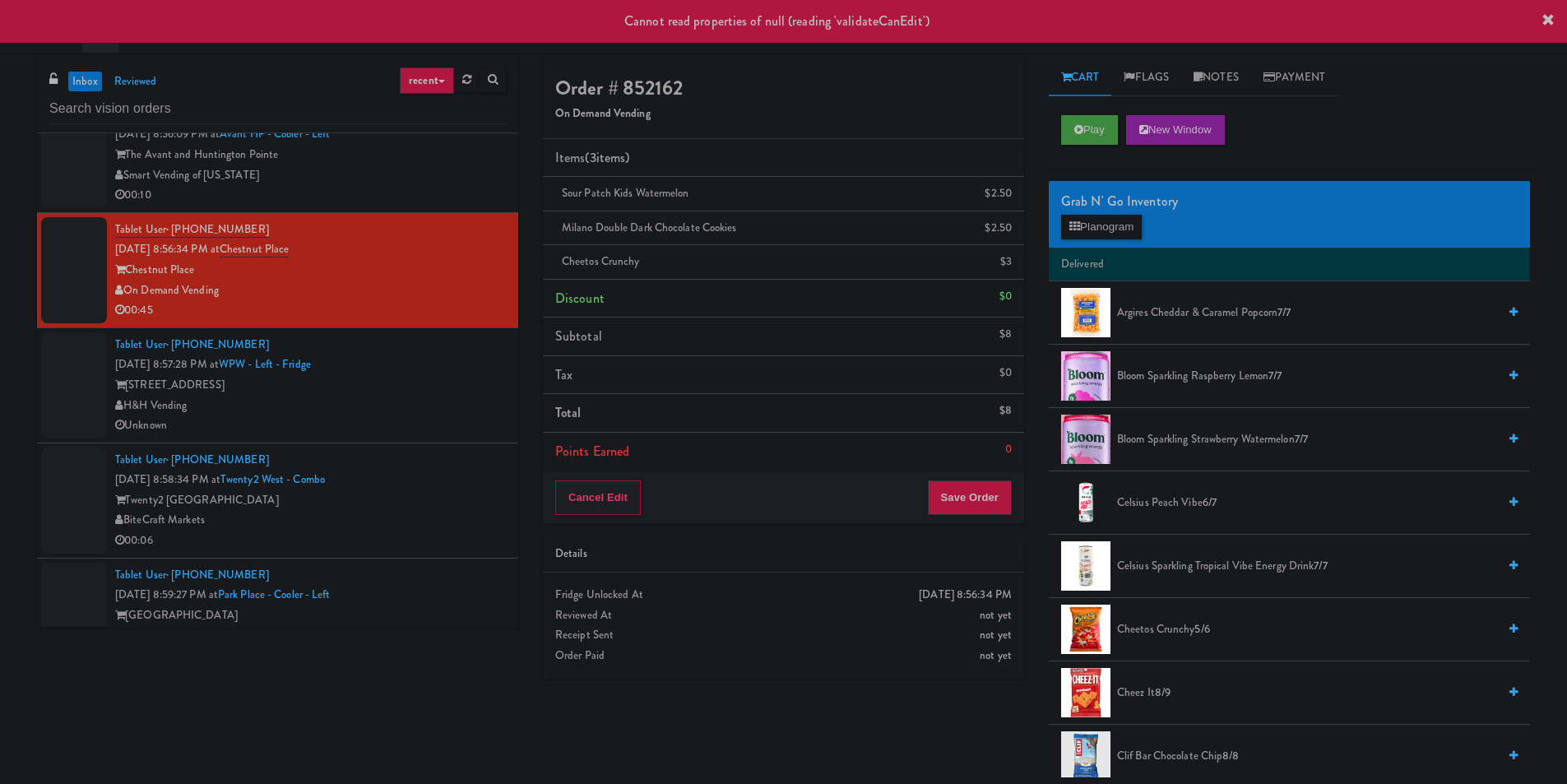
click at [449, 390] on div "[STREET_ADDRESS]" at bounding box center [310, 385] width 391 height 21
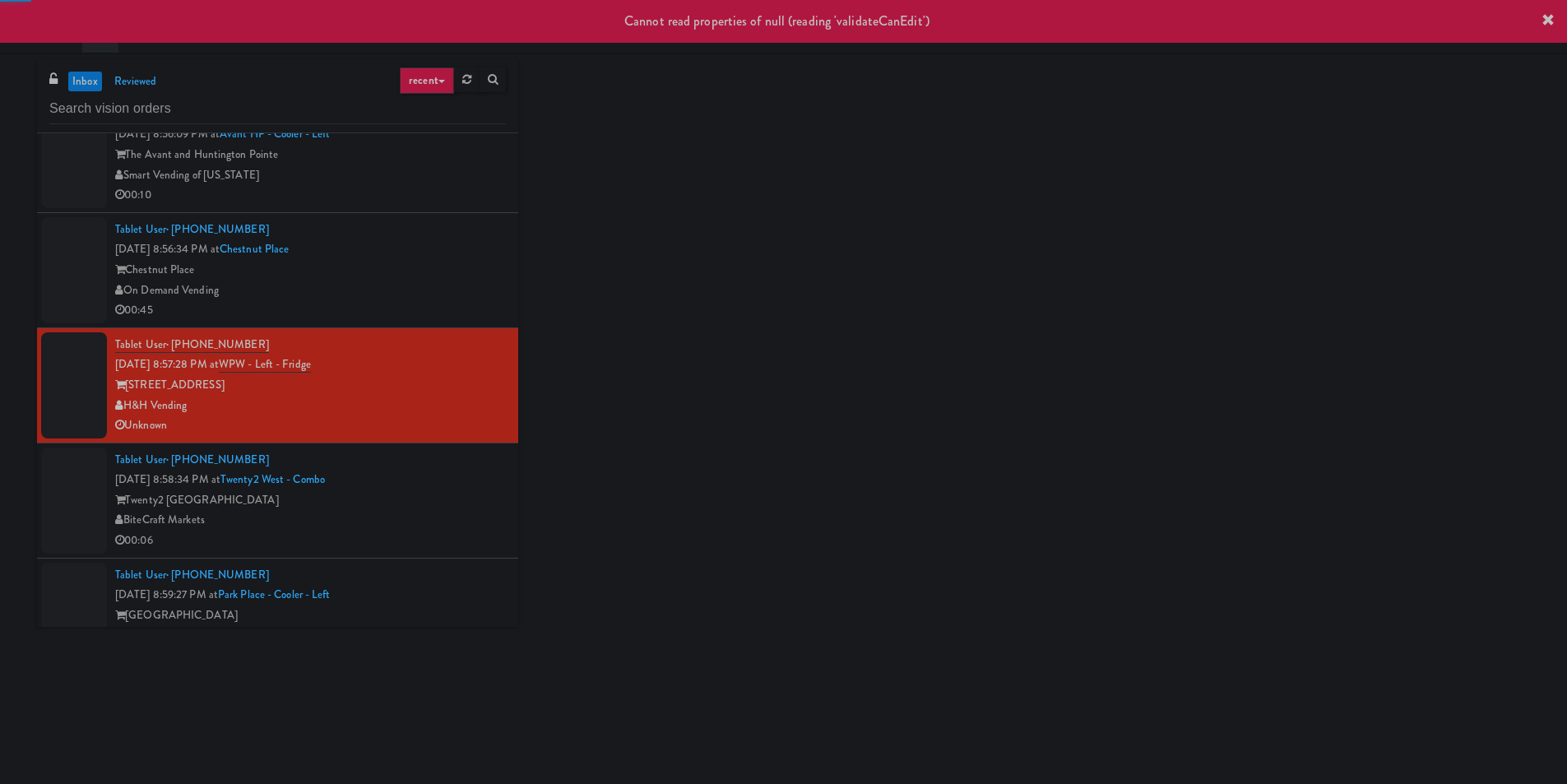
click at [455, 299] on div "On Demand Vending" at bounding box center [310, 290] width 391 height 21
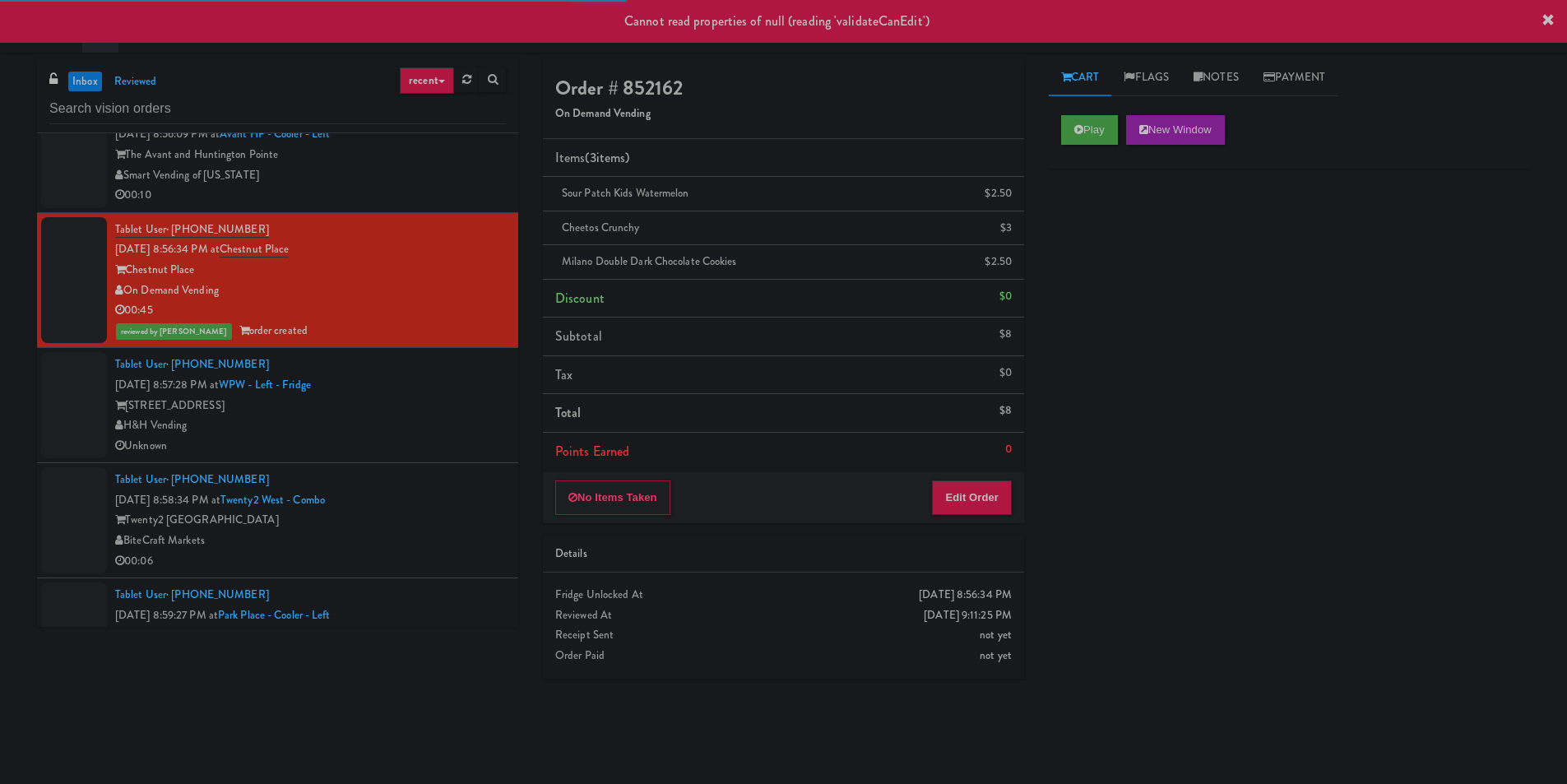
click at [455, 402] on div "[STREET_ADDRESS]" at bounding box center [310, 406] width 391 height 21
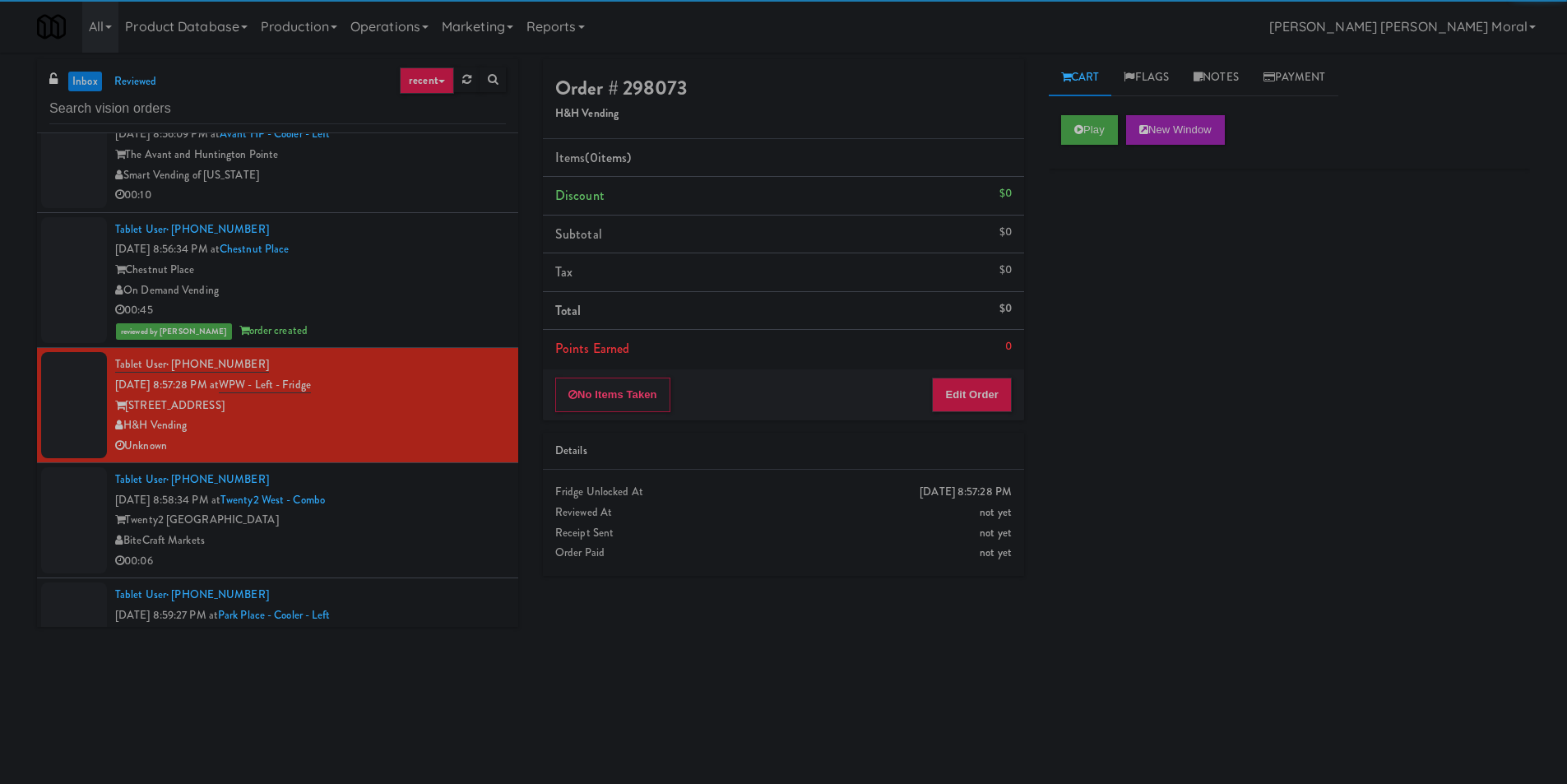
click at [1121, 129] on div "Play New Window" at bounding box center [1290, 130] width 457 height 30
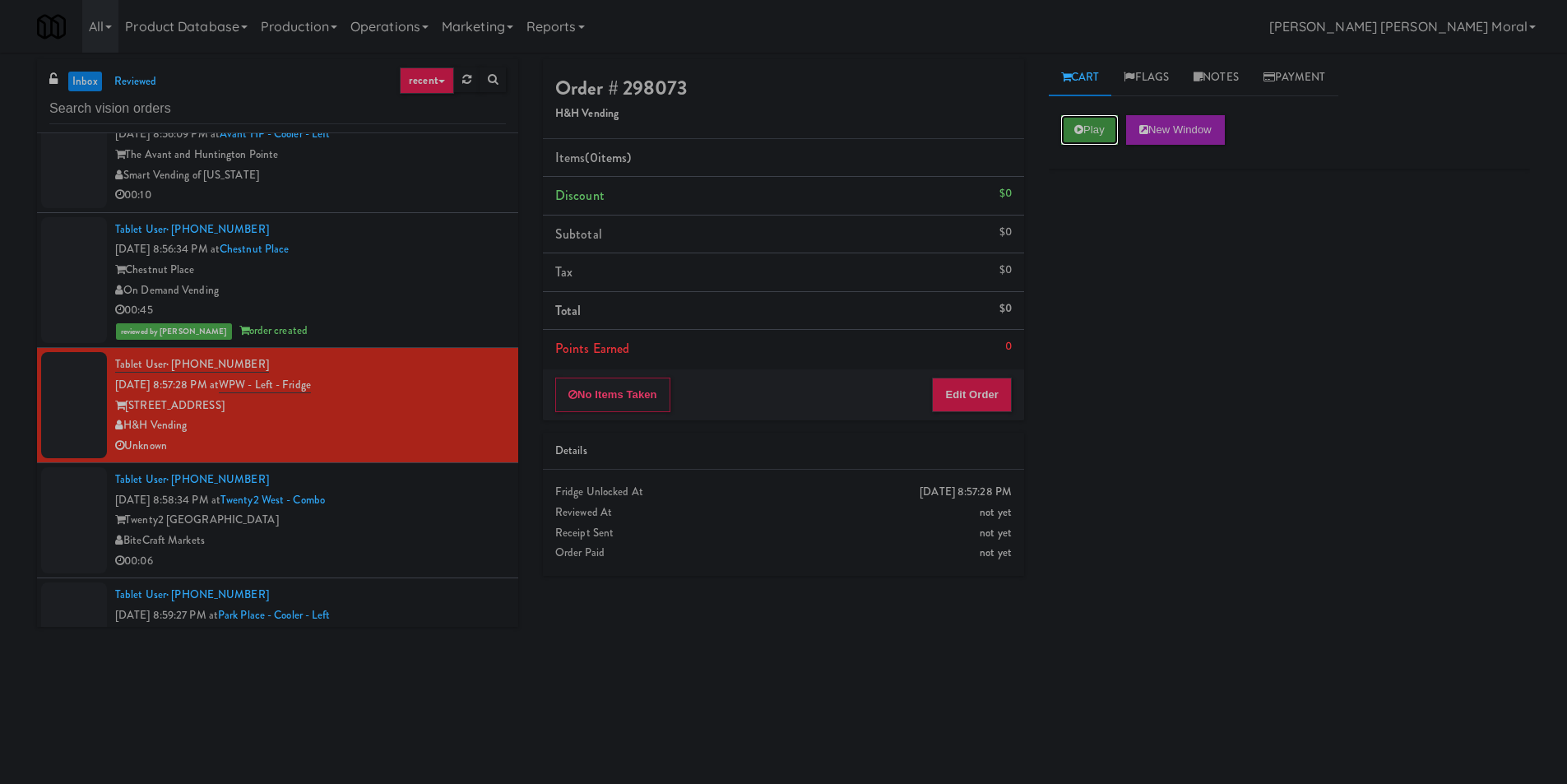
click at [1082, 131] on icon at bounding box center [1079, 129] width 9 height 11
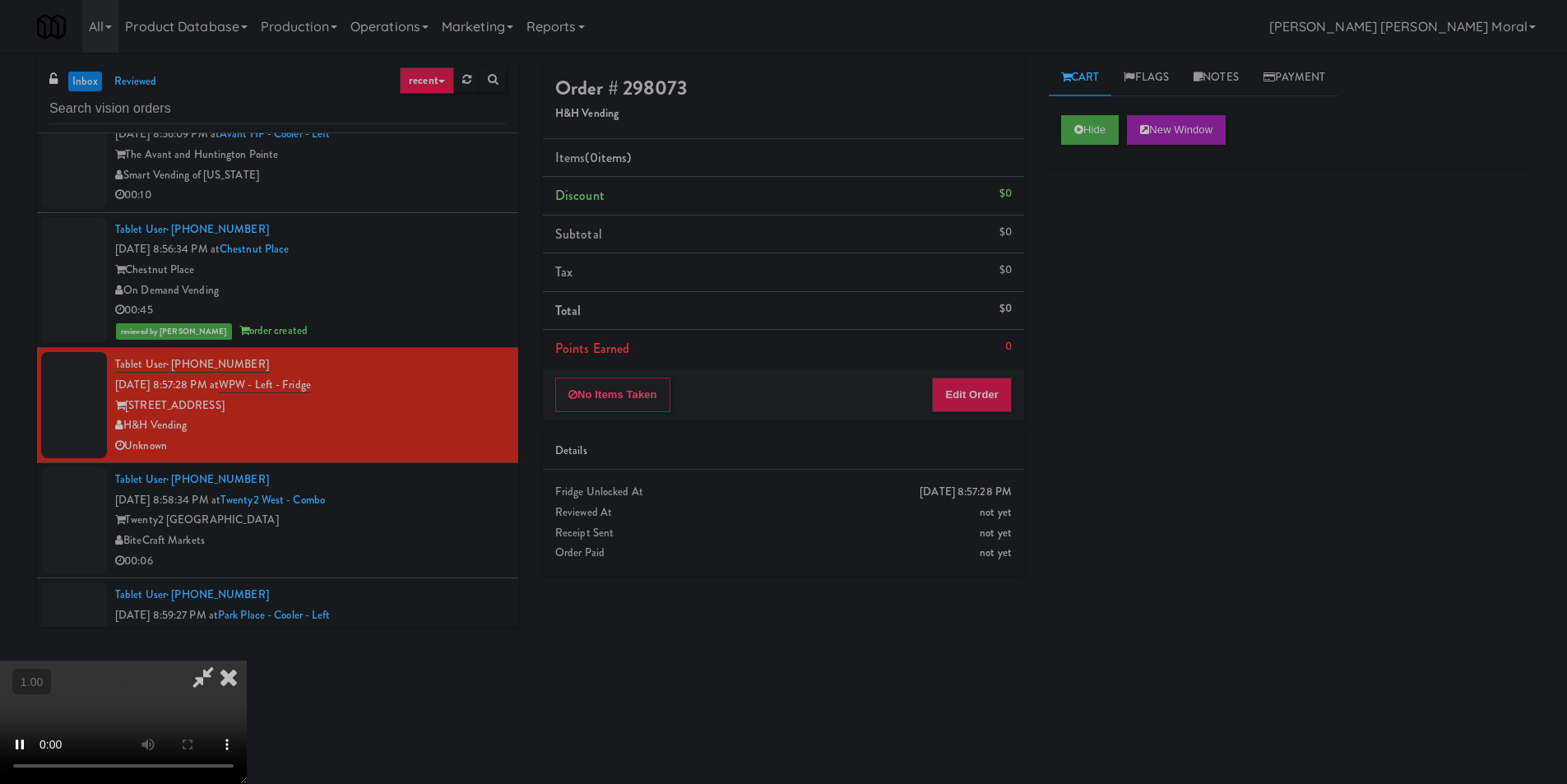
click at [1097, 314] on div "Hide New Window Primary Flag Clear Flag if unable to determine what was taken o…" at bounding box center [1290, 411] width 481 height 617
click at [990, 402] on button "Edit Order" at bounding box center [972, 394] width 80 height 35
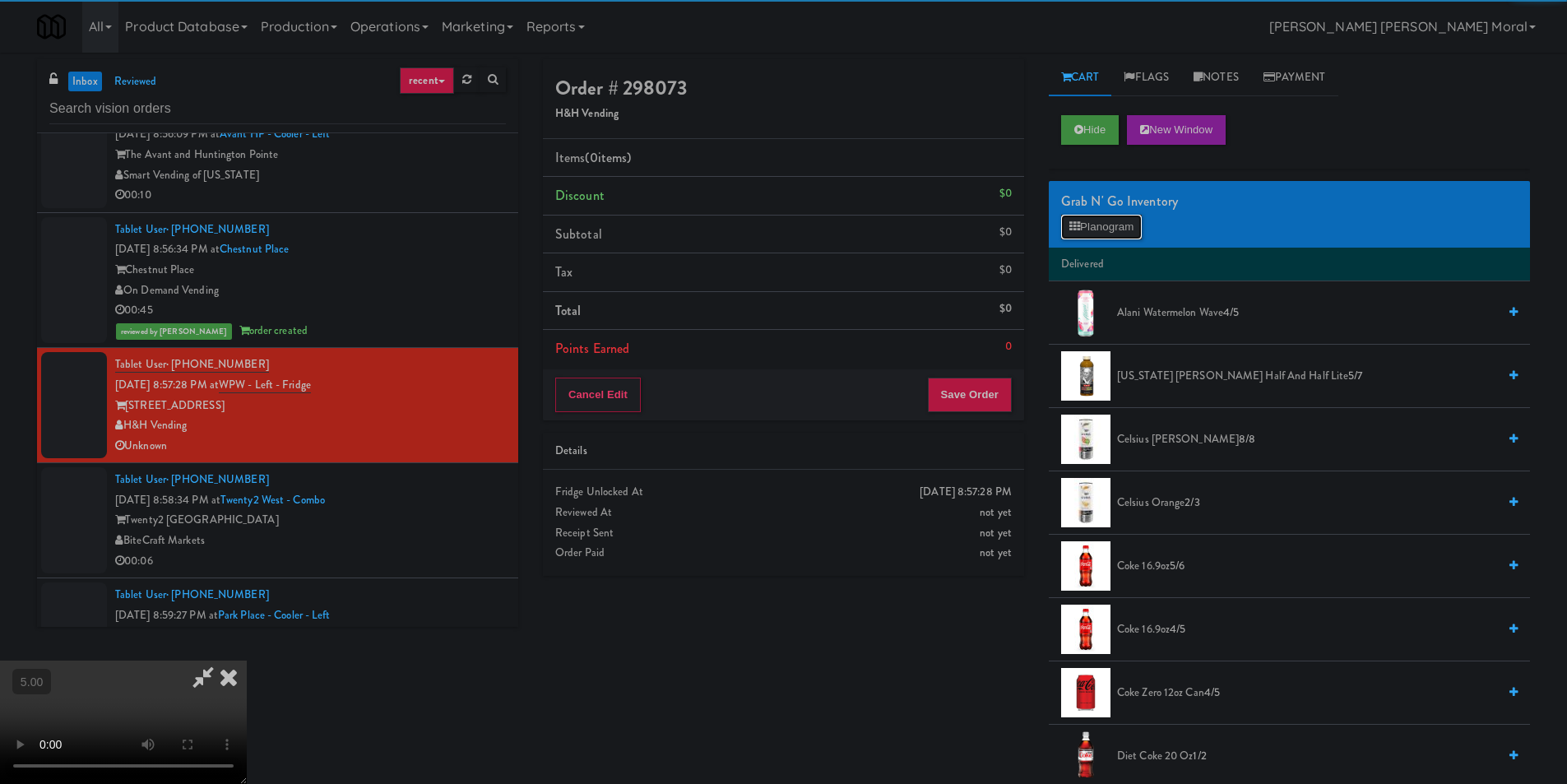
click at [1112, 229] on button "Planogram" at bounding box center [1101, 227] width 80 height 25
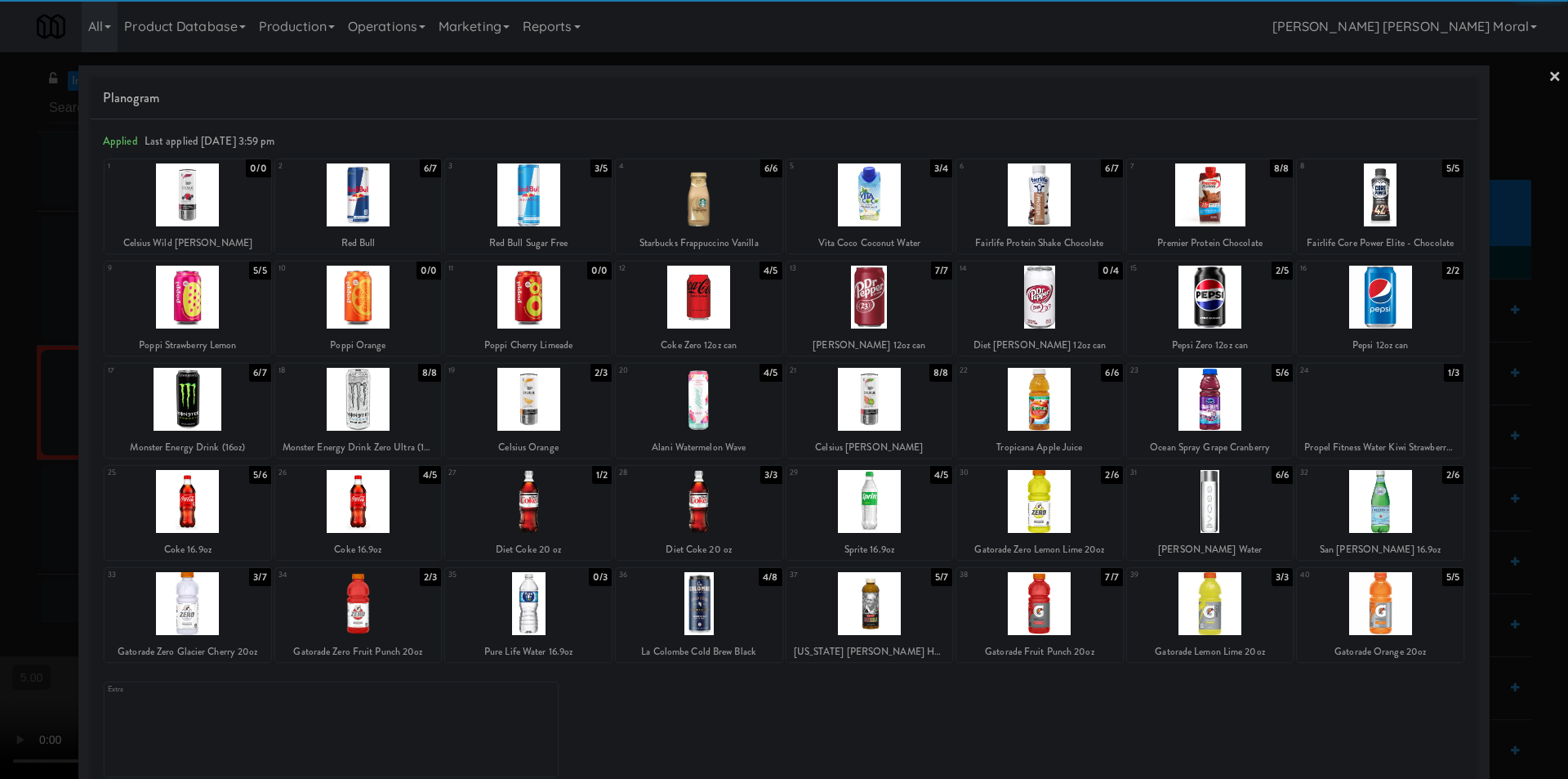
click at [1395, 505] on div at bounding box center [1379, 502] width 166 height 63
click at [1548, 75] on link "×" at bounding box center [1554, 78] width 13 height 51
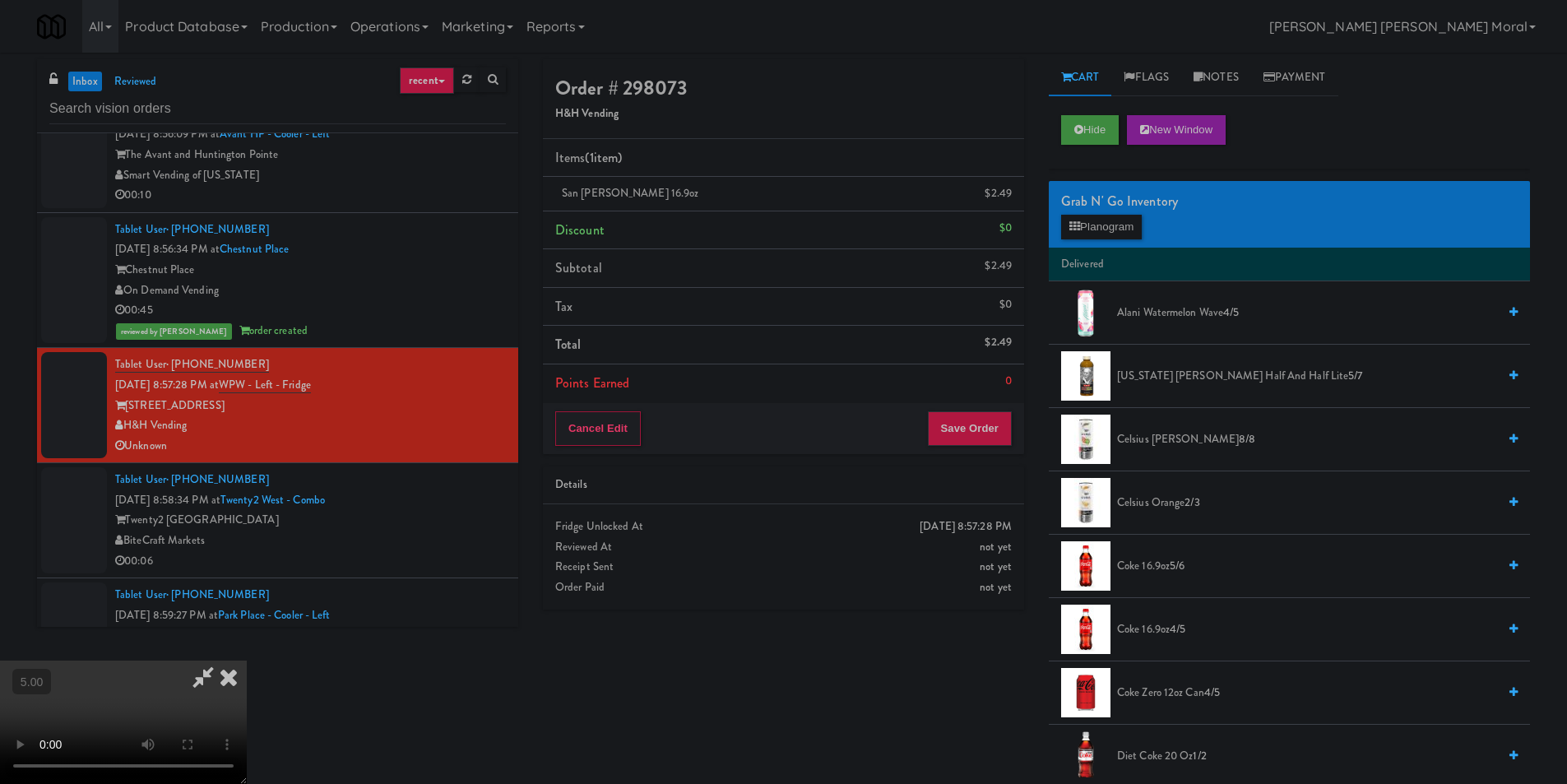
click at [247, 660] on icon at bounding box center [229, 676] width 37 height 33
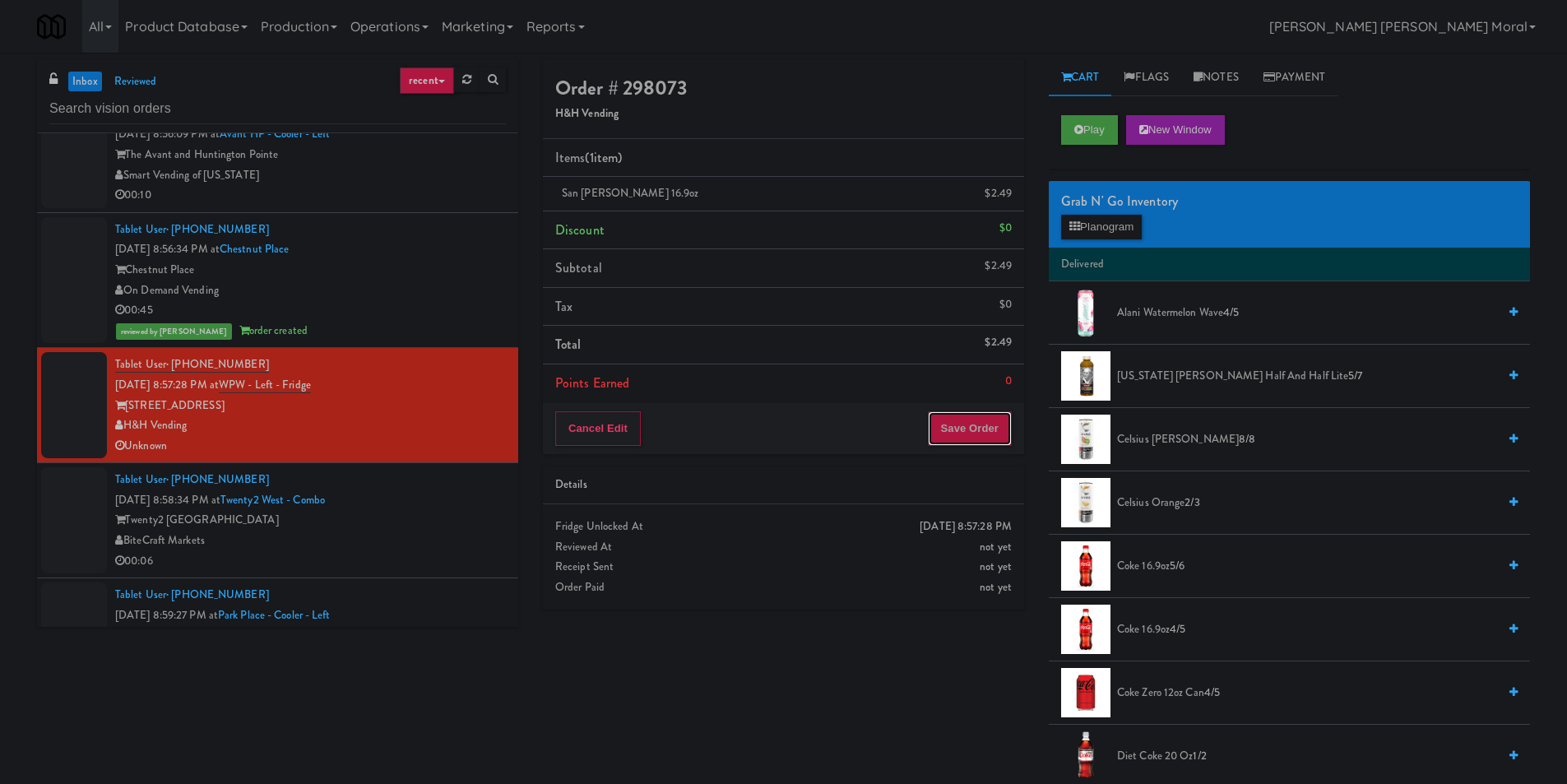
click at [945, 428] on button "Save Order" at bounding box center [970, 428] width 84 height 35
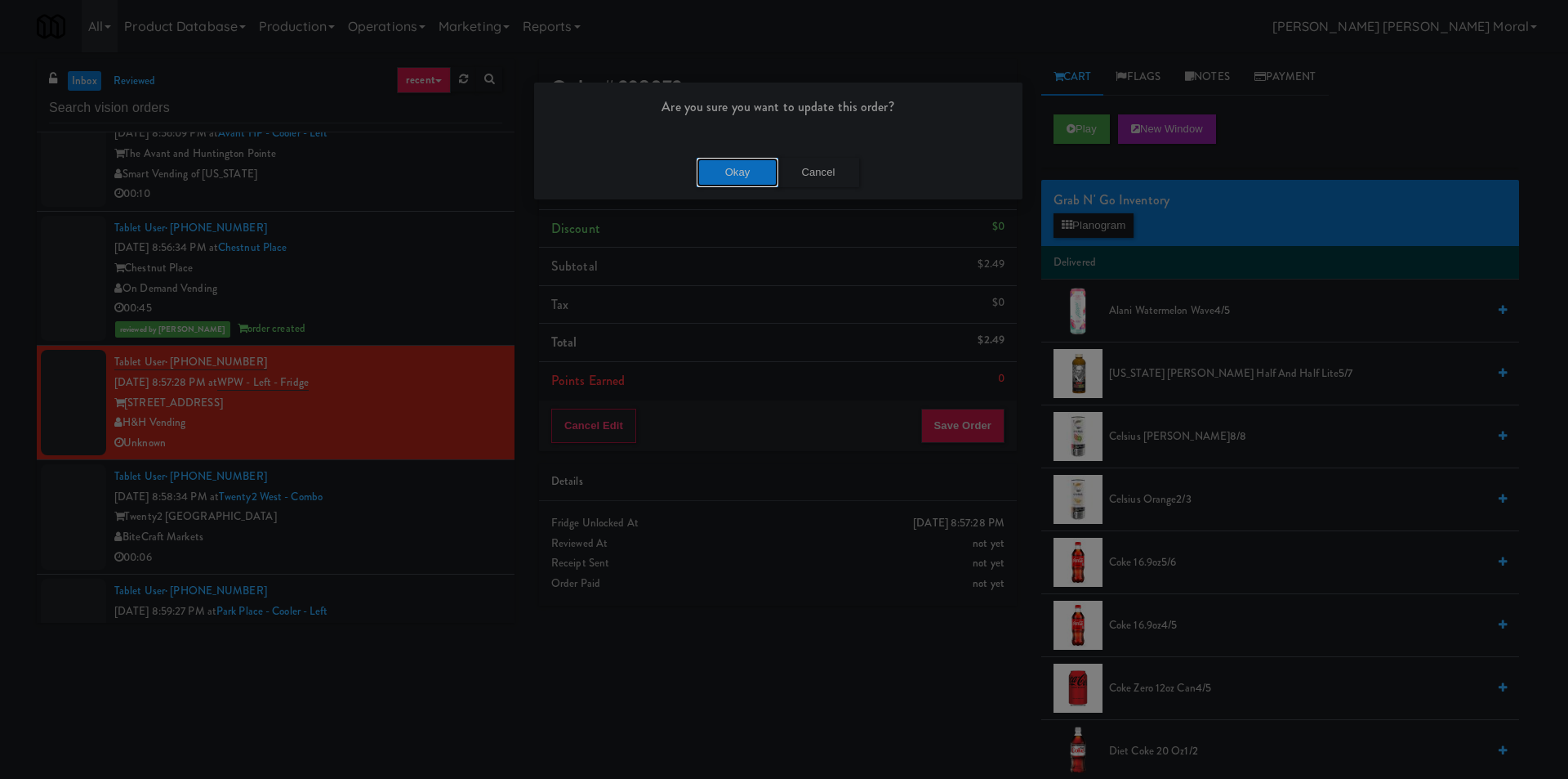
click at [729, 185] on button "Okay" at bounding box center [737, 172] width 82 height 30
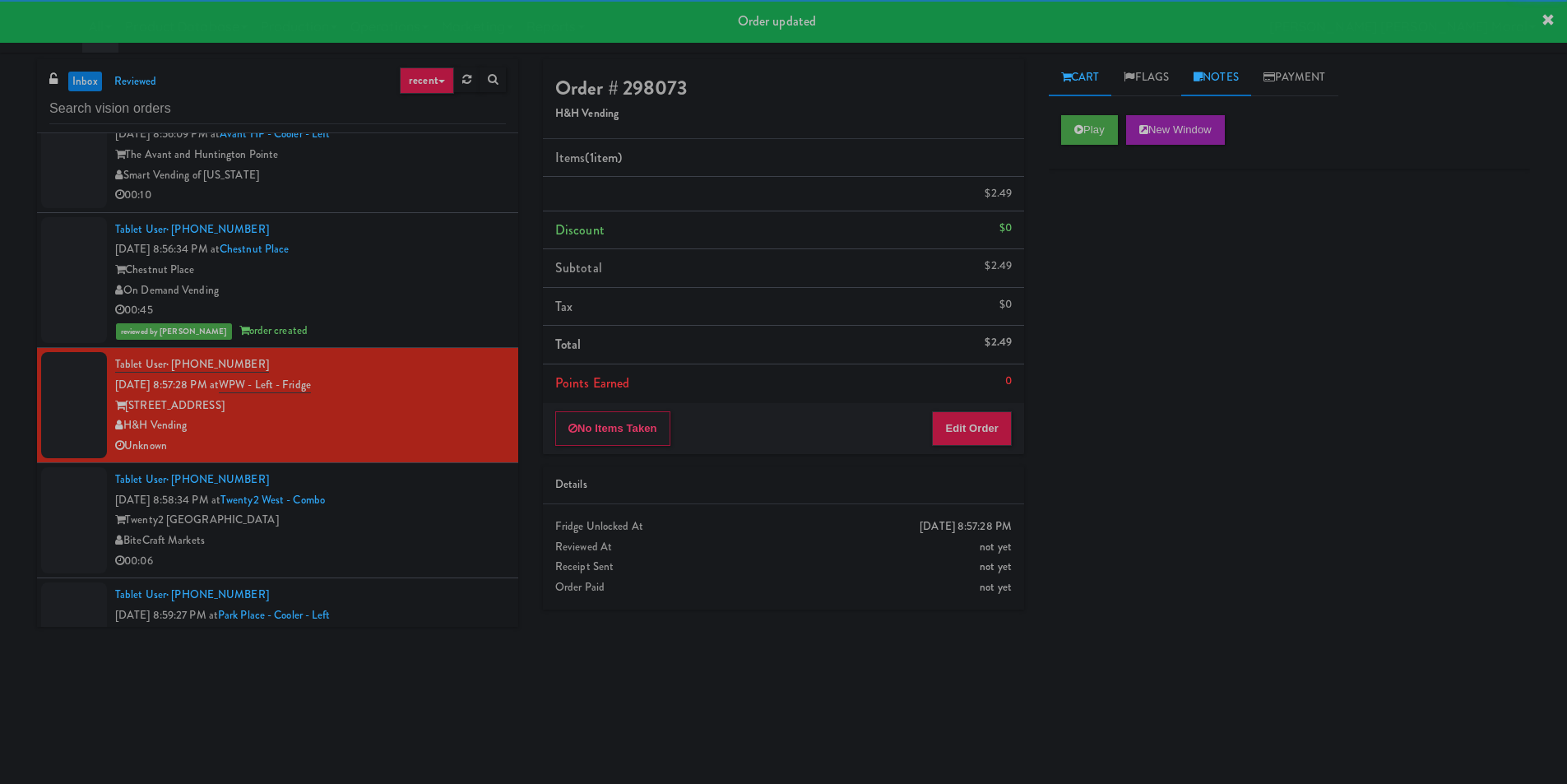
click at [1217, 81] on link "Notes" at bounding box center [1216, 77] width 70 height 37
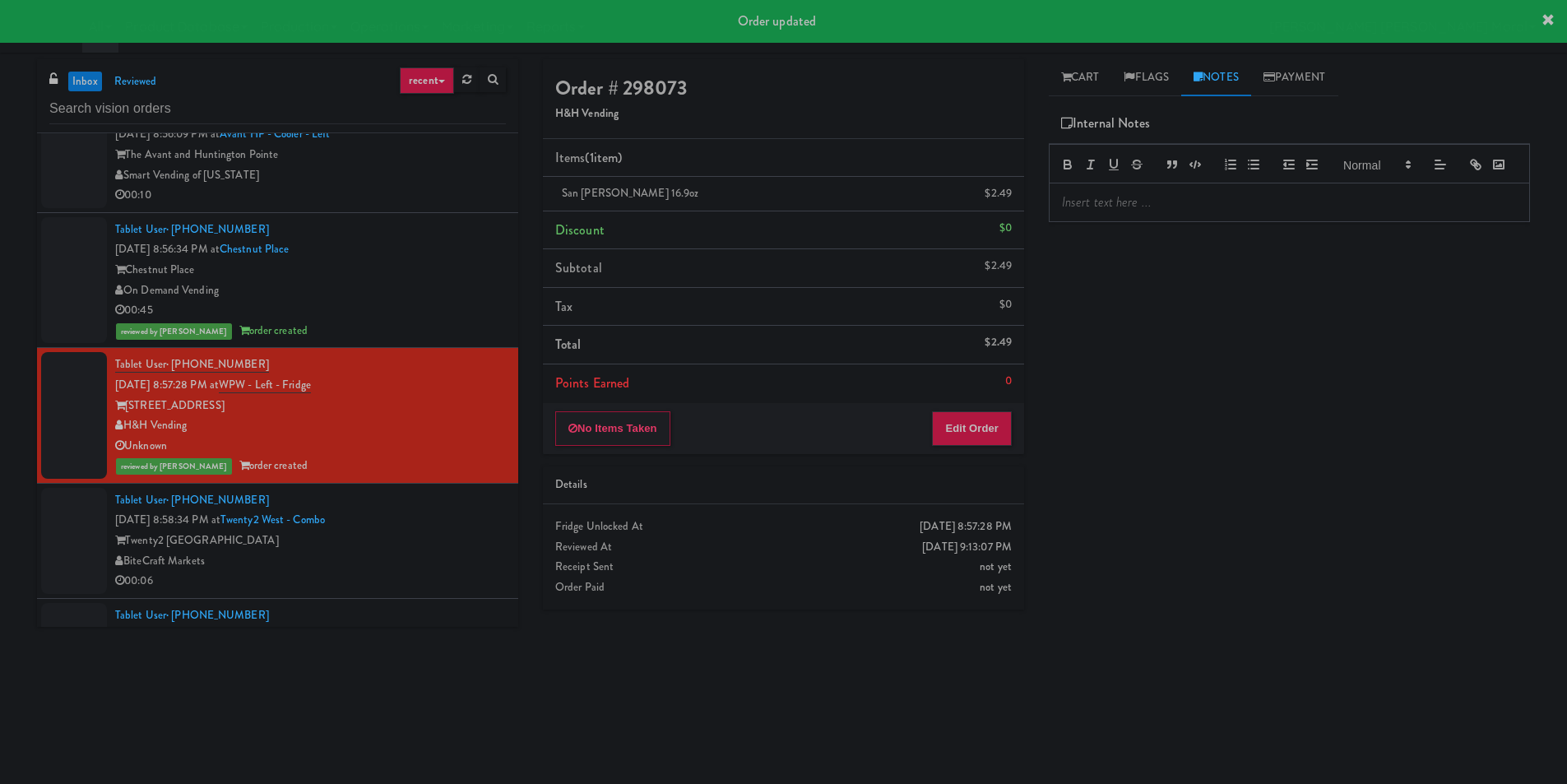
click at [1174, 211] on div at bounding box center [1290, 202] width 479 height 38
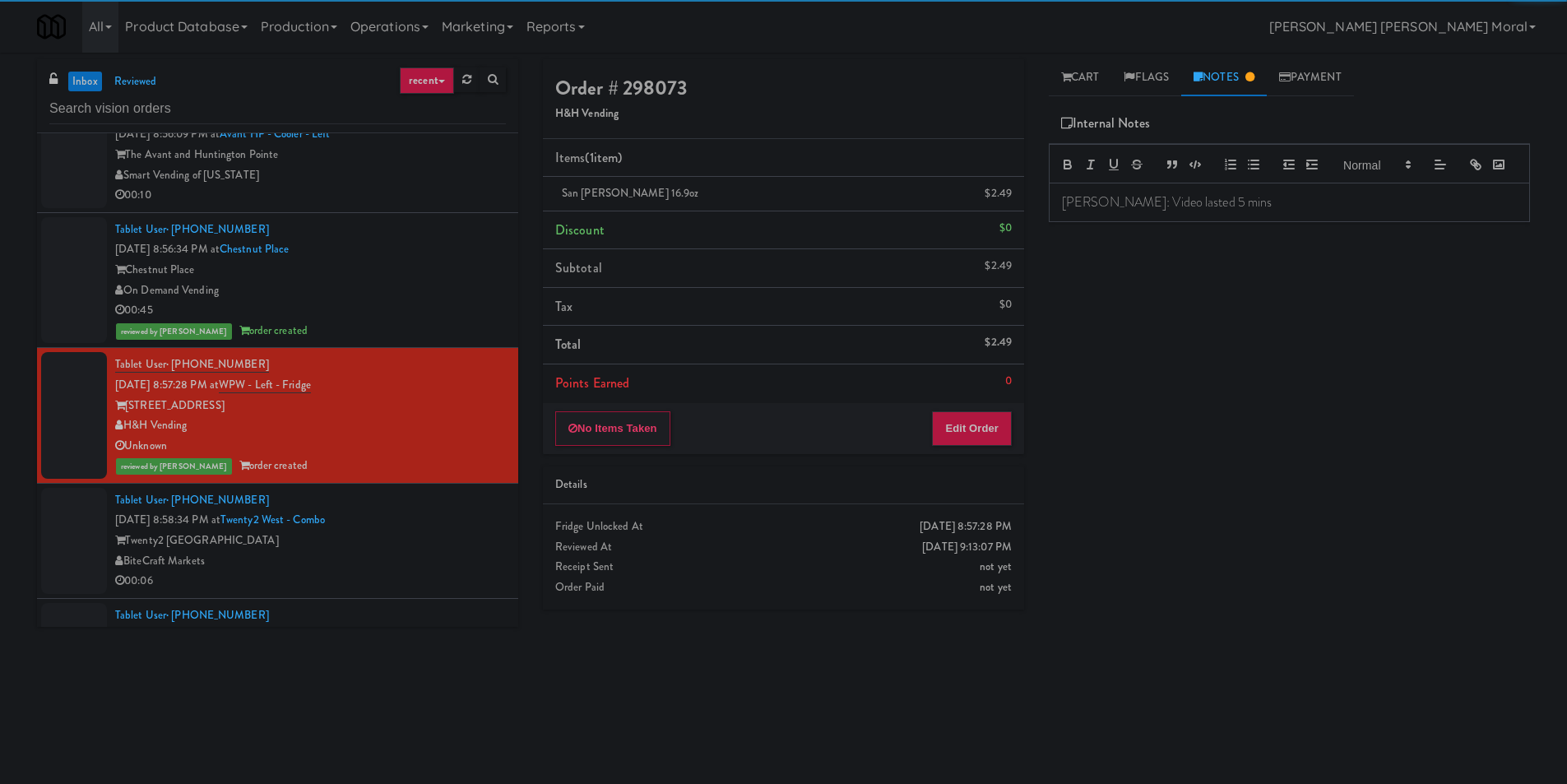
click at [1203, 311] on div "Play New Window Primary Flag Clear Flag if unable to determine what was taken o…" at bounding box center [1290, 411] width 481 height 617
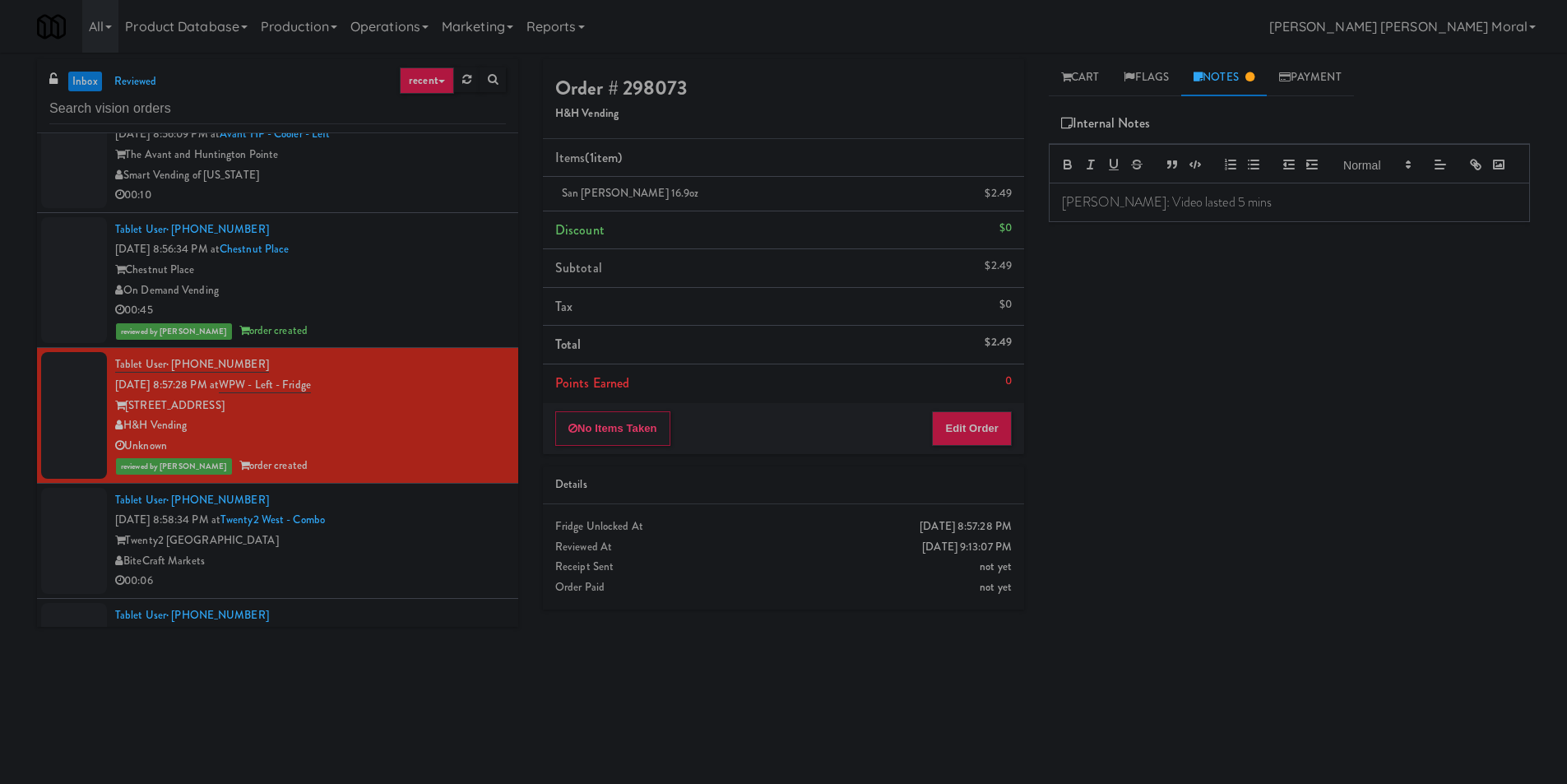
click at [426, 543] on div "Twenty2 [GEOGRAPHIC_DATA]" at bounding box center [310, 540] width 391 height 21
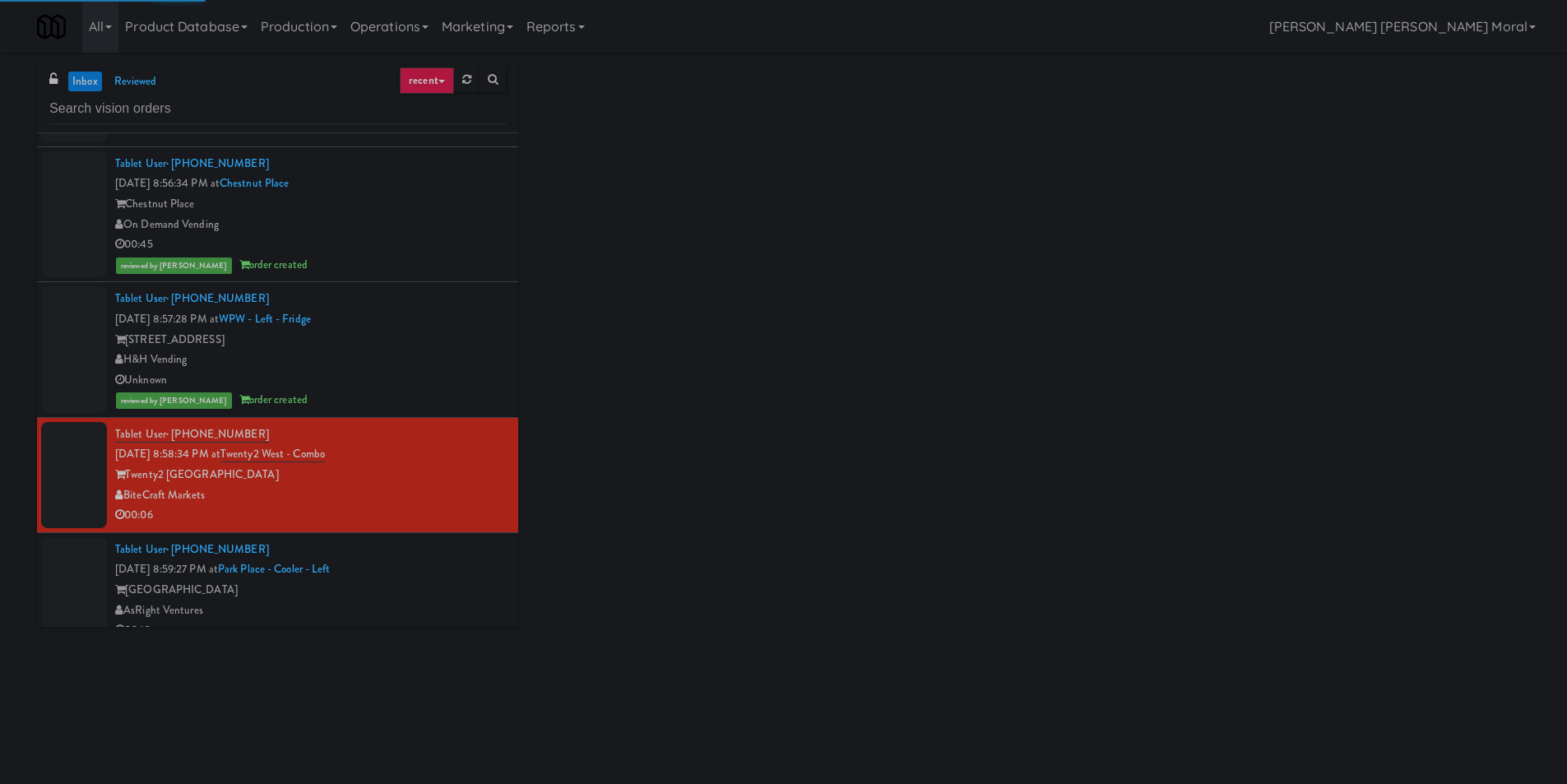
scroll to position [905, 0]
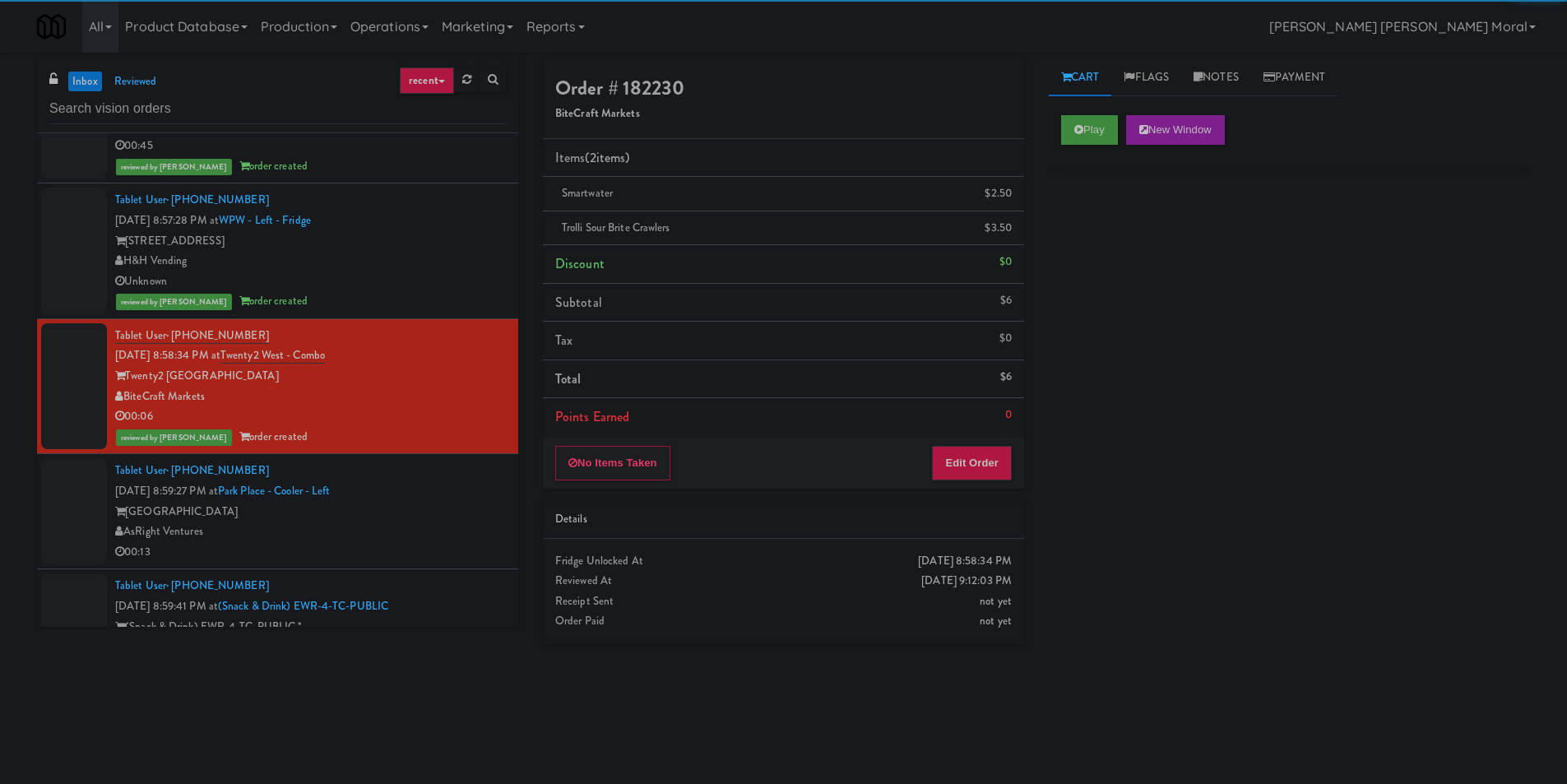
click at [457, 503] on div "[GEOGRAPHIC_DATA]" at bounding box center [310, 512] width 391 height 21
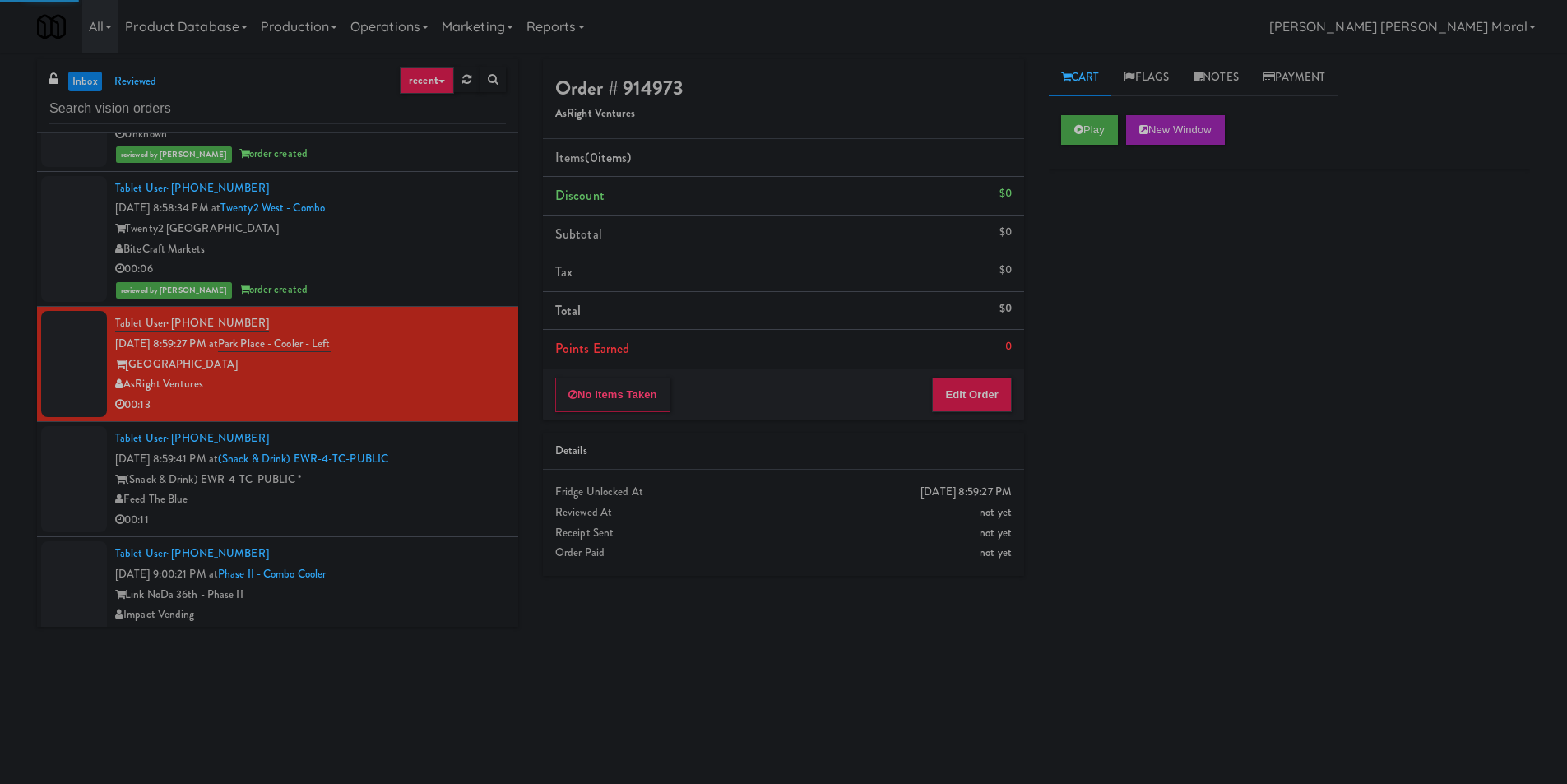
scroll to position [1069, 0]
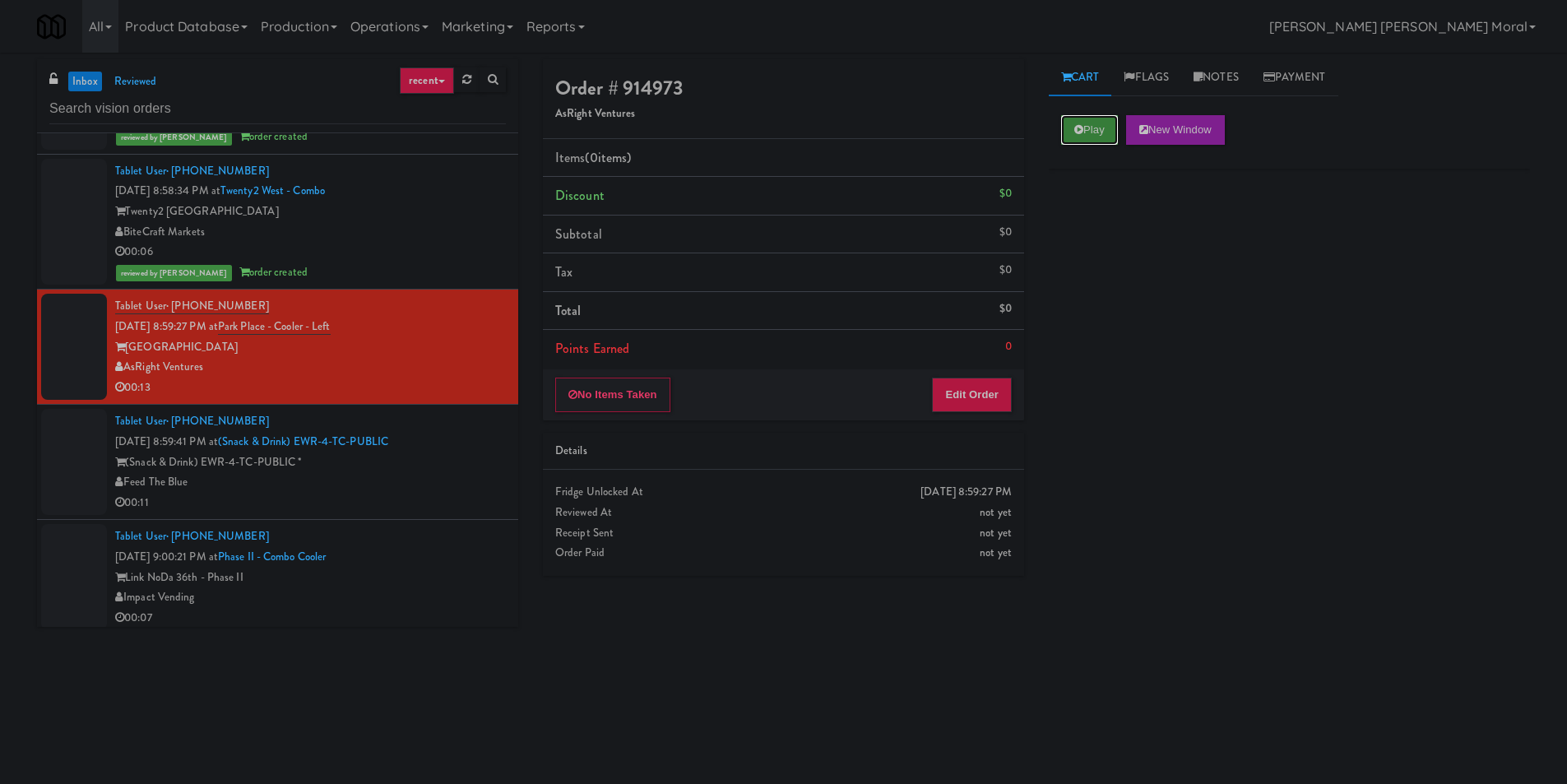
click at [1105, 125] on button "Play" at bounding box center [1090, 130] width 56 height 30
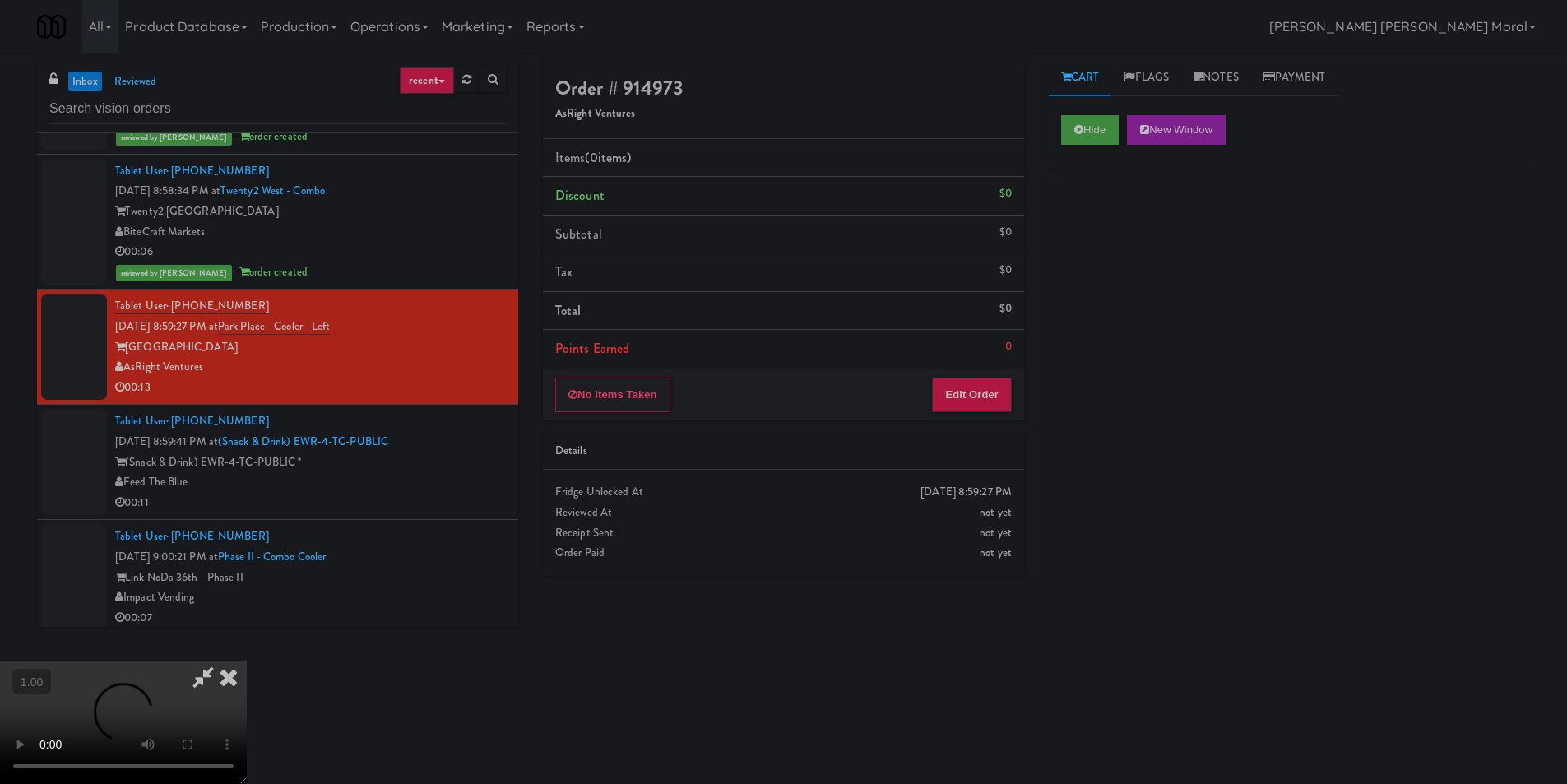
click at [1095, 264] on div "Hide New Window Primary Flag Clear Flag if unable to determine what was taken o…" at bounding box center [1290, 411] width 481 height 617
click at [247, 660] on video at bounding box center [123, 722] width 247 height 124
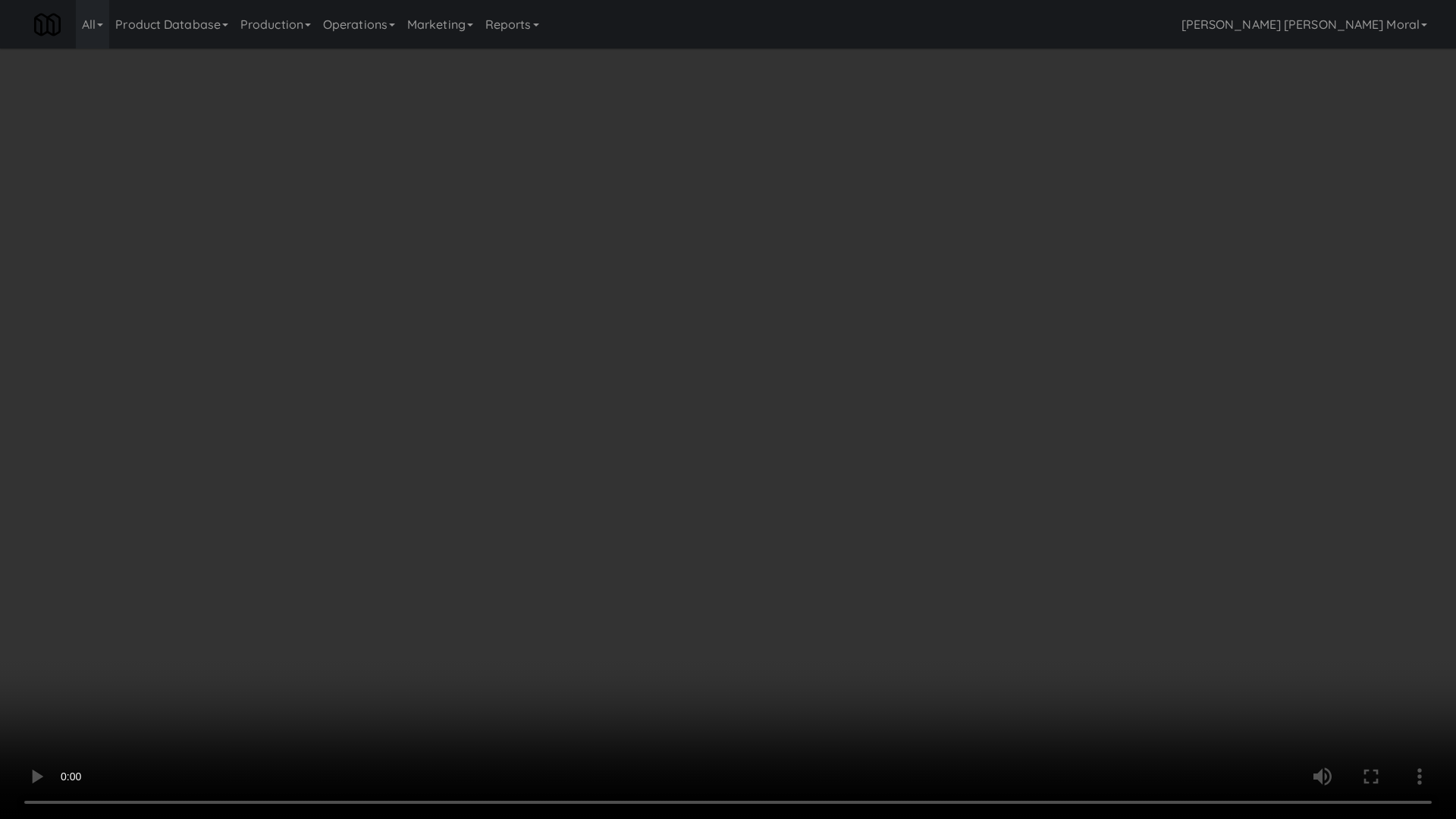
click at [795, 435] on video at bounding box center [728, 409] width 1456 height 819
click at [815, 436] on video at bounding box center [728, 409] width 1456 height 819
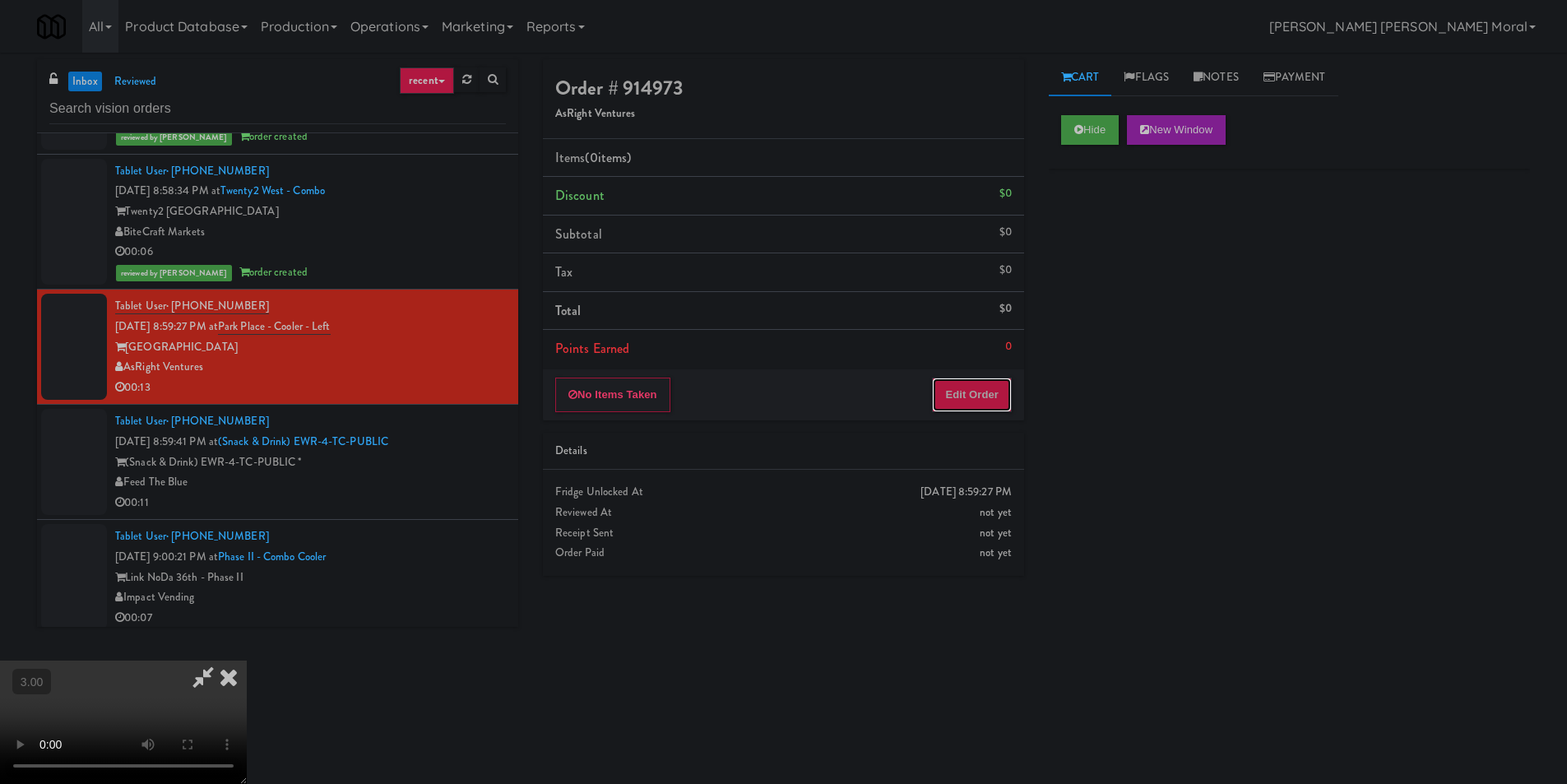
click at [998, 398] on button "Edit Order" at bounding box center [972, 394] width 80 height 35
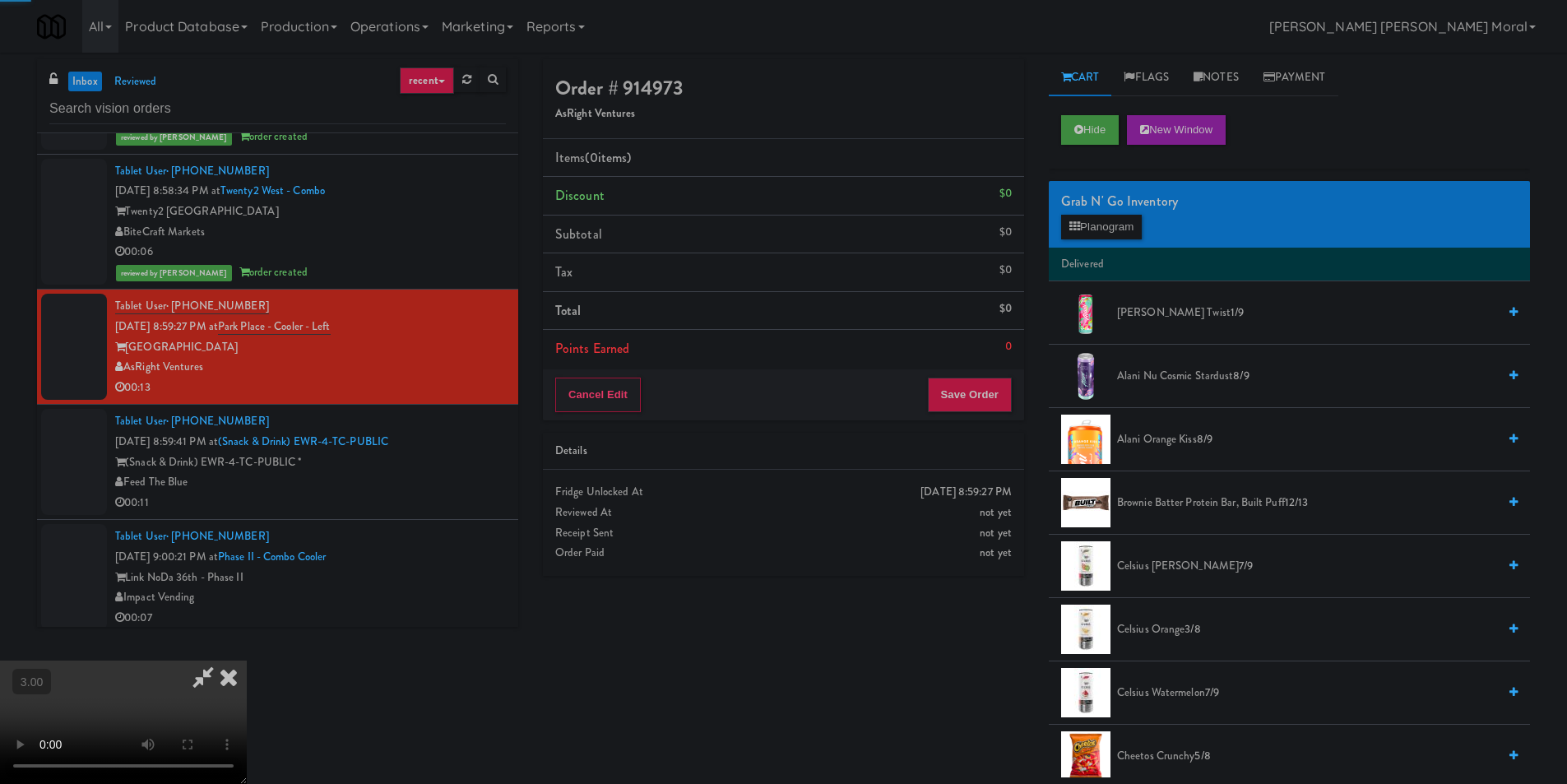
click at [1100, 213] on div "Grab N' Go Inventory Planogram" at bounding box center [1290, 214] width 481 height 66
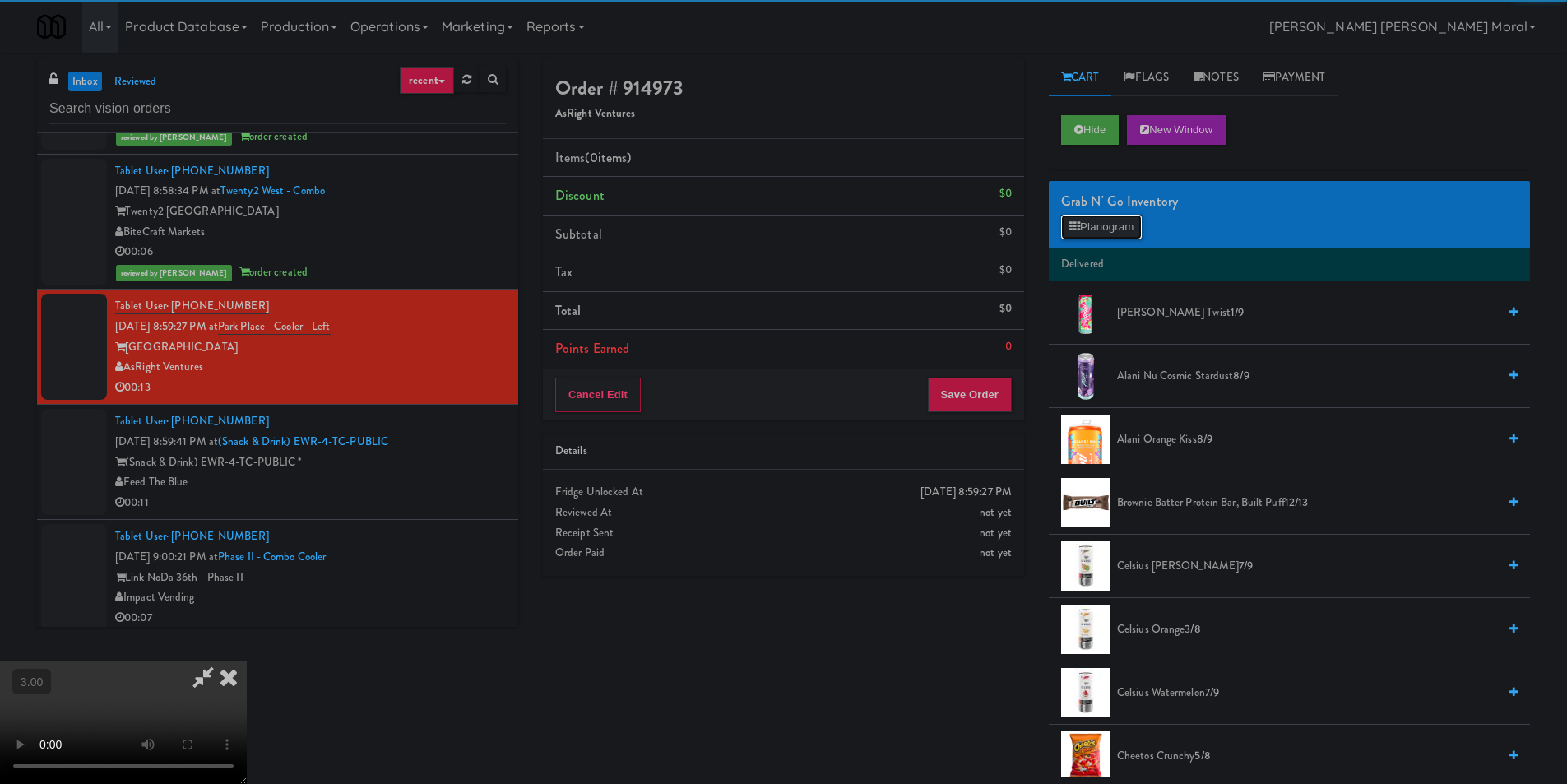
click at [1097, 226] on button "Planogram" at bounding box center [1101, 227] width 80 height 25
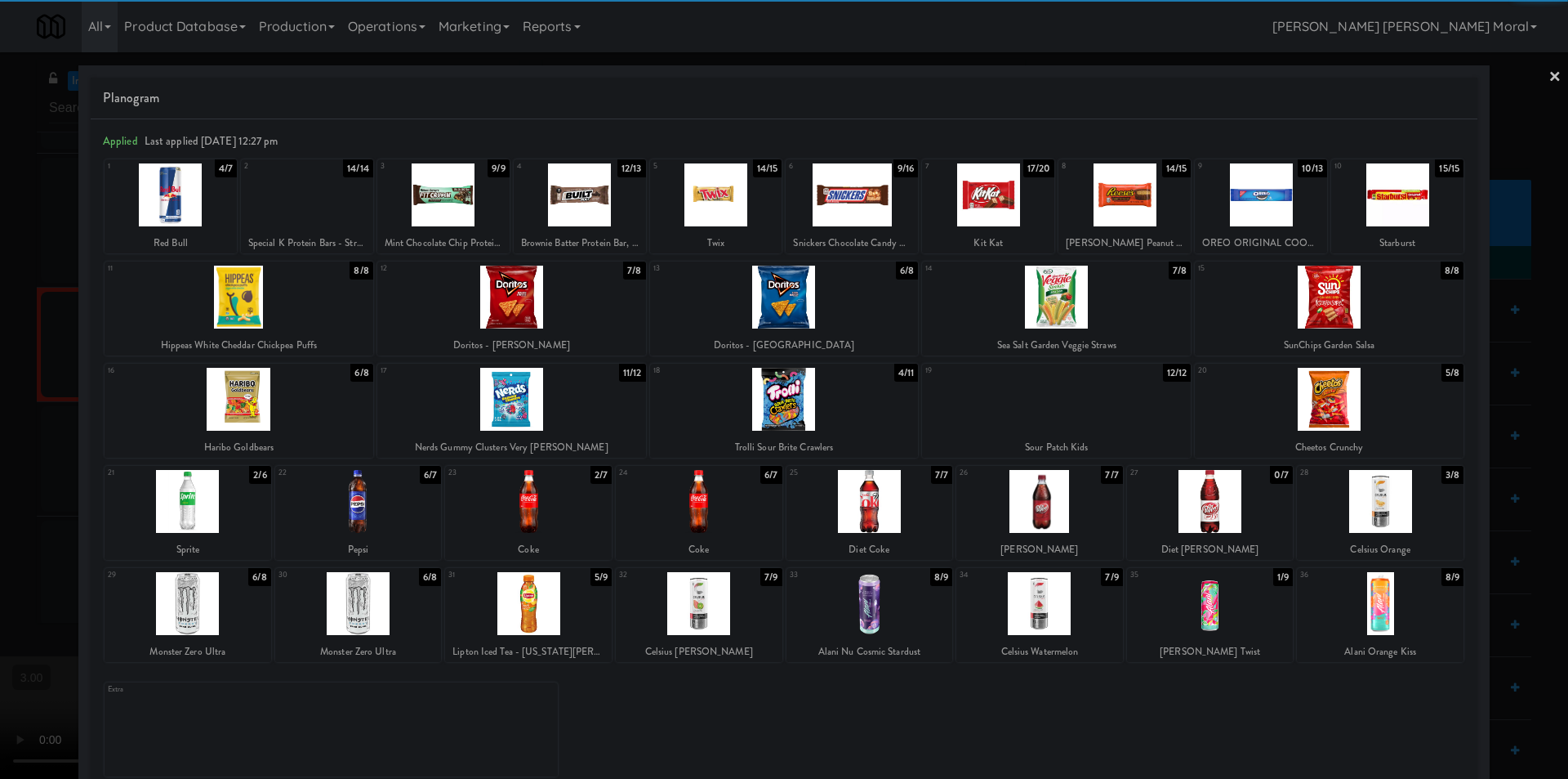
click at [1039, 509] on div at bounding box center [1039, 502] width 166 height 63
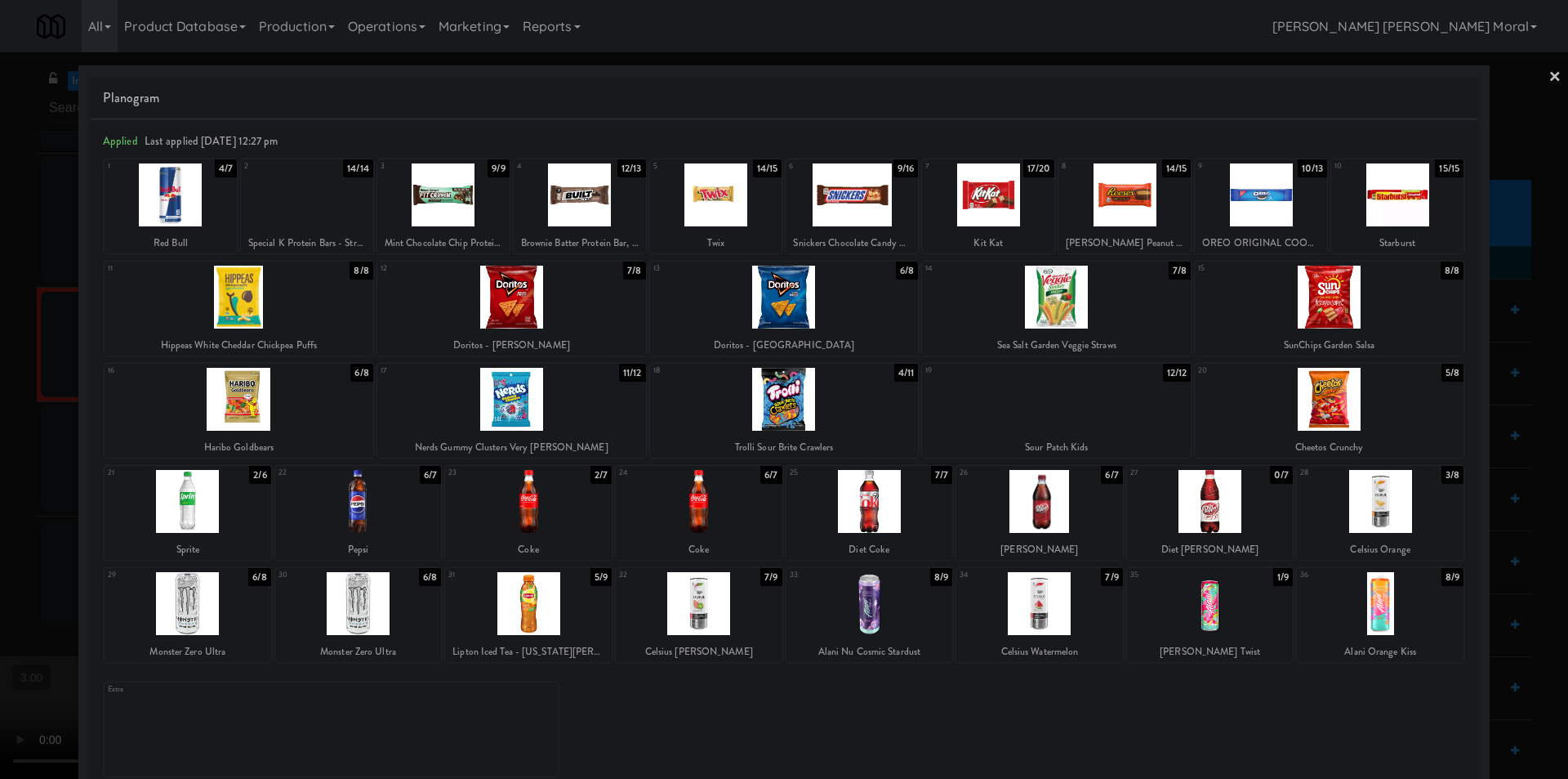
click at [879, 214] on div at bounding box center [851, 195] width 133 height 63
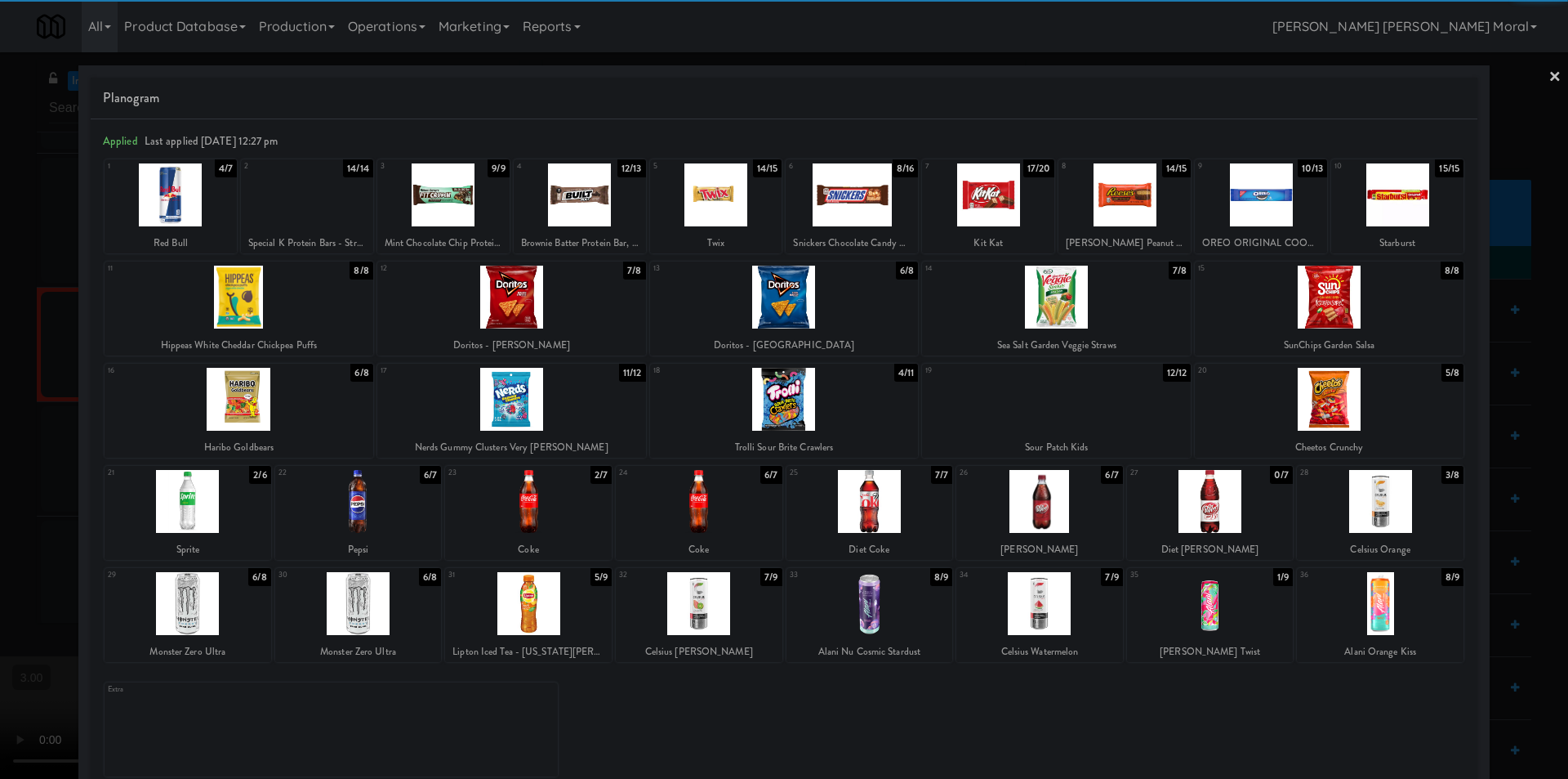
click at [1548, 74] on link "×" at bounding box center [1554, 78] width 13 height 51
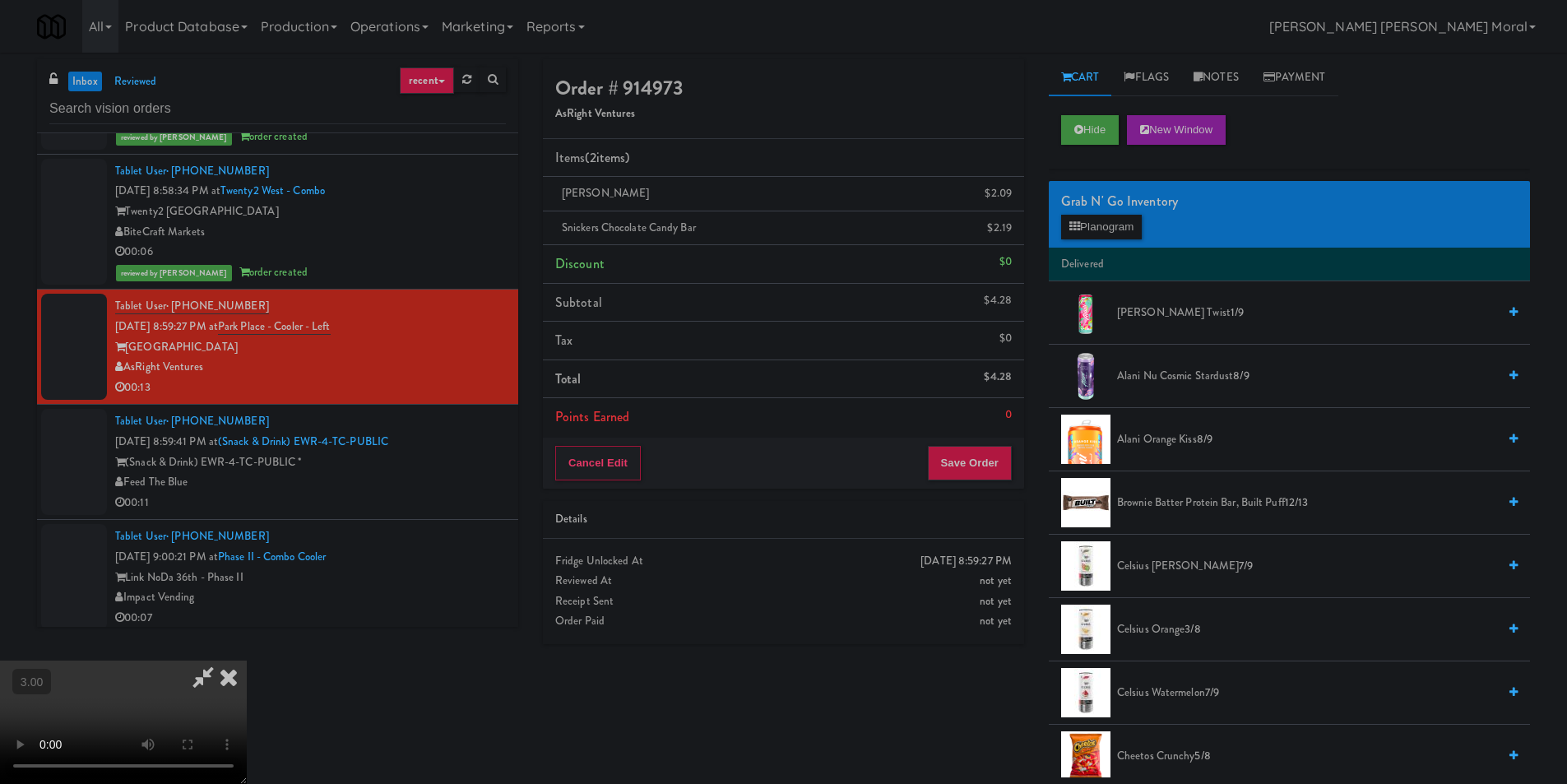
drag, startPoint x: 925, startPoint y: 275, endPoint x: 931, endPoint y: 328, distance: 53.3
click at [247, 660] on icon at bounding box center [229, 676] width 37 height 33
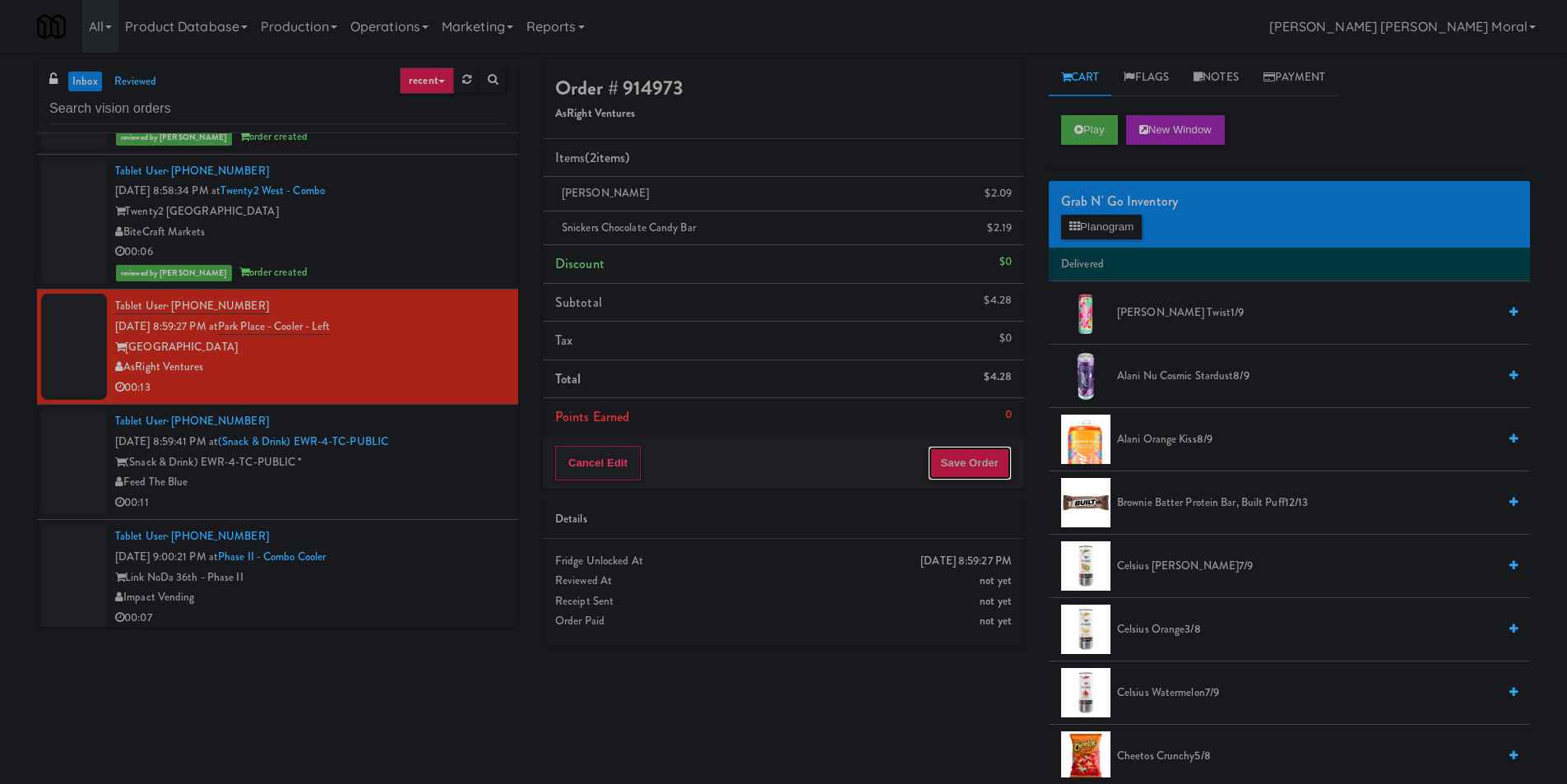
click at [945, 471] on button "Save Order" at bounding box center [970, 462] width 84 height 35
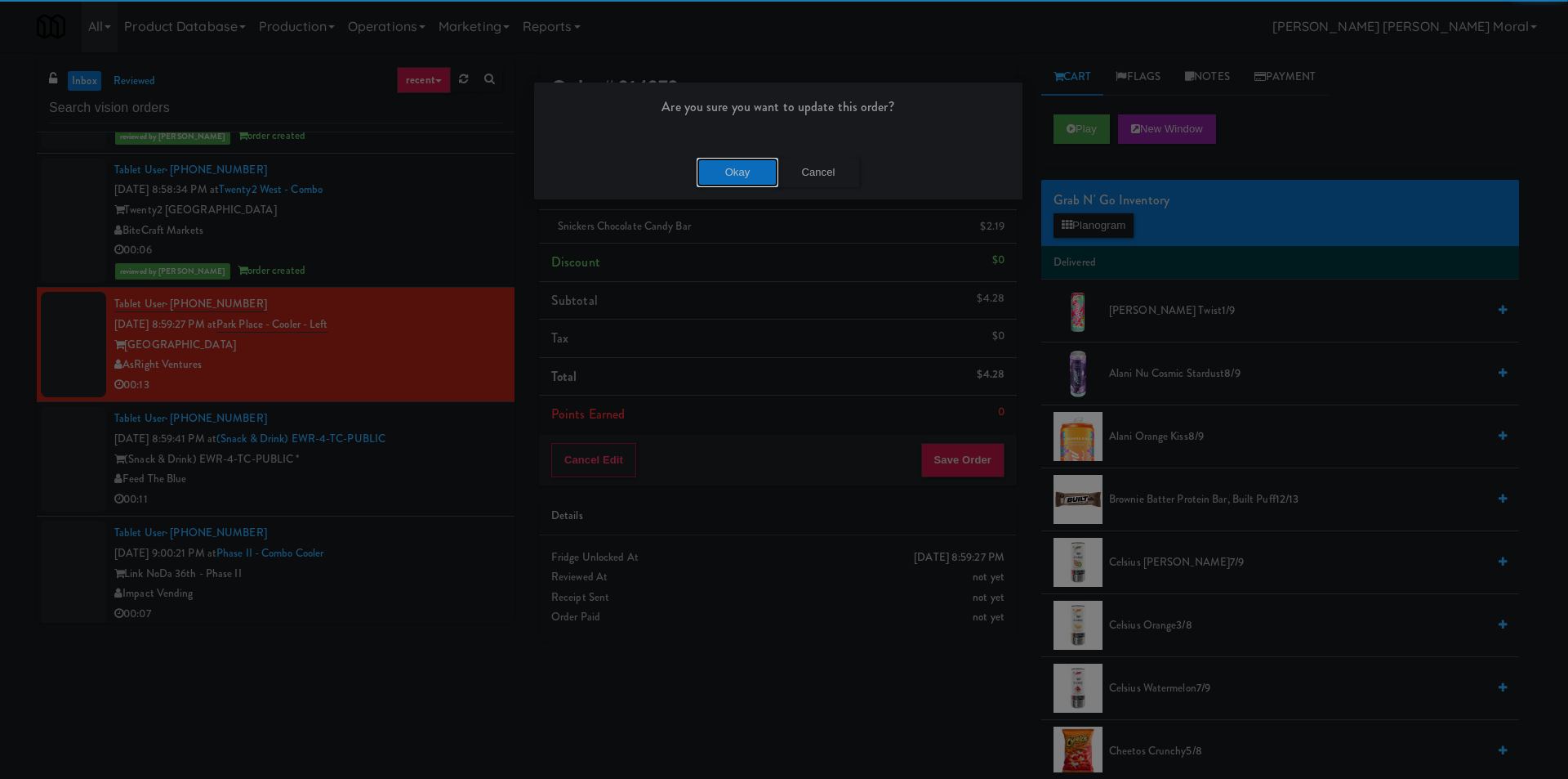
click at [741, 173] on button "Okay" at bounding box center [737, 172] width 82 height 30
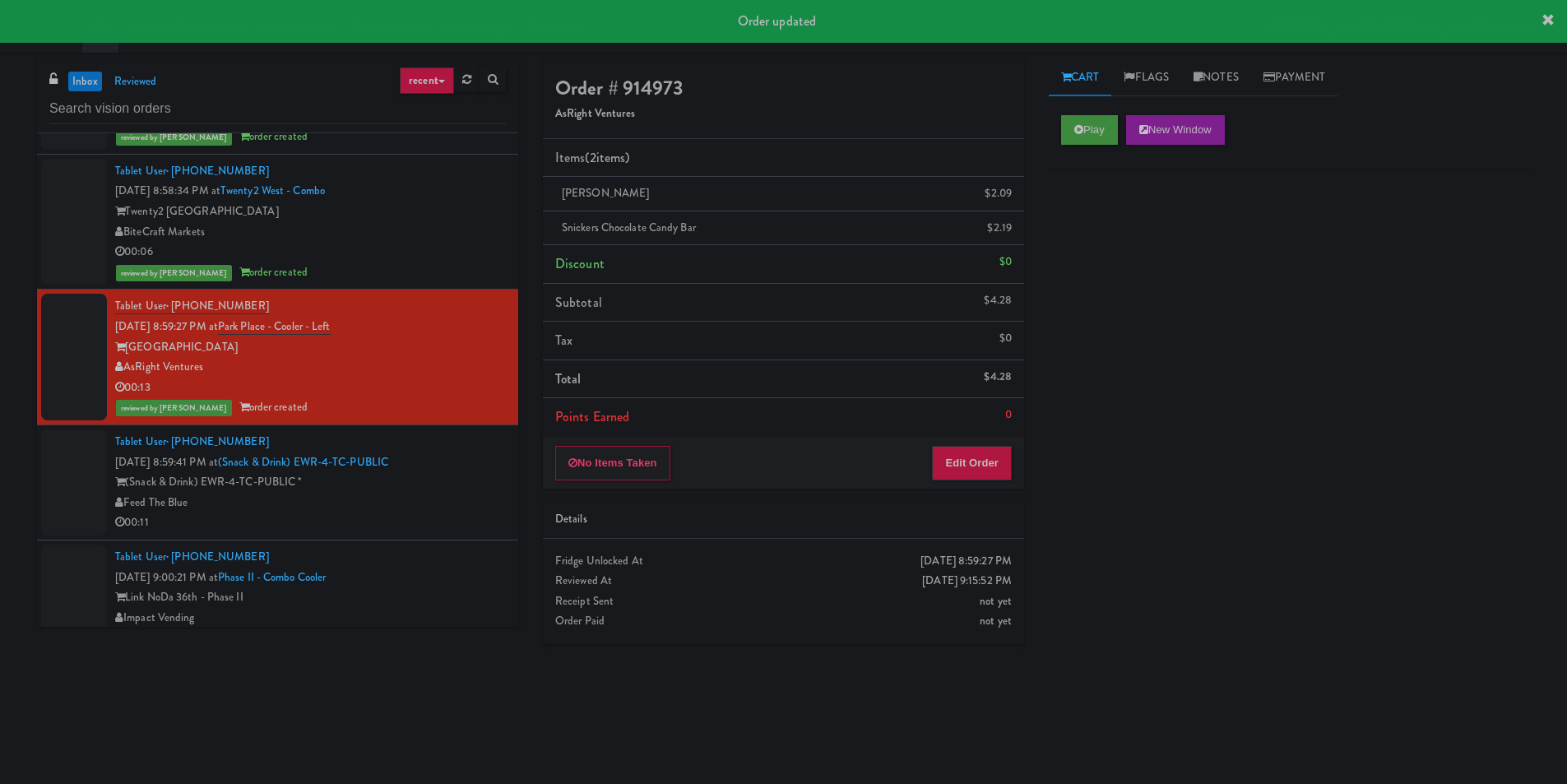
click at [452, 479] on div "(Snack & Drink) EWR-4-TC-PUBLIC *" at bounding box center [310, 482] width 391 height 21
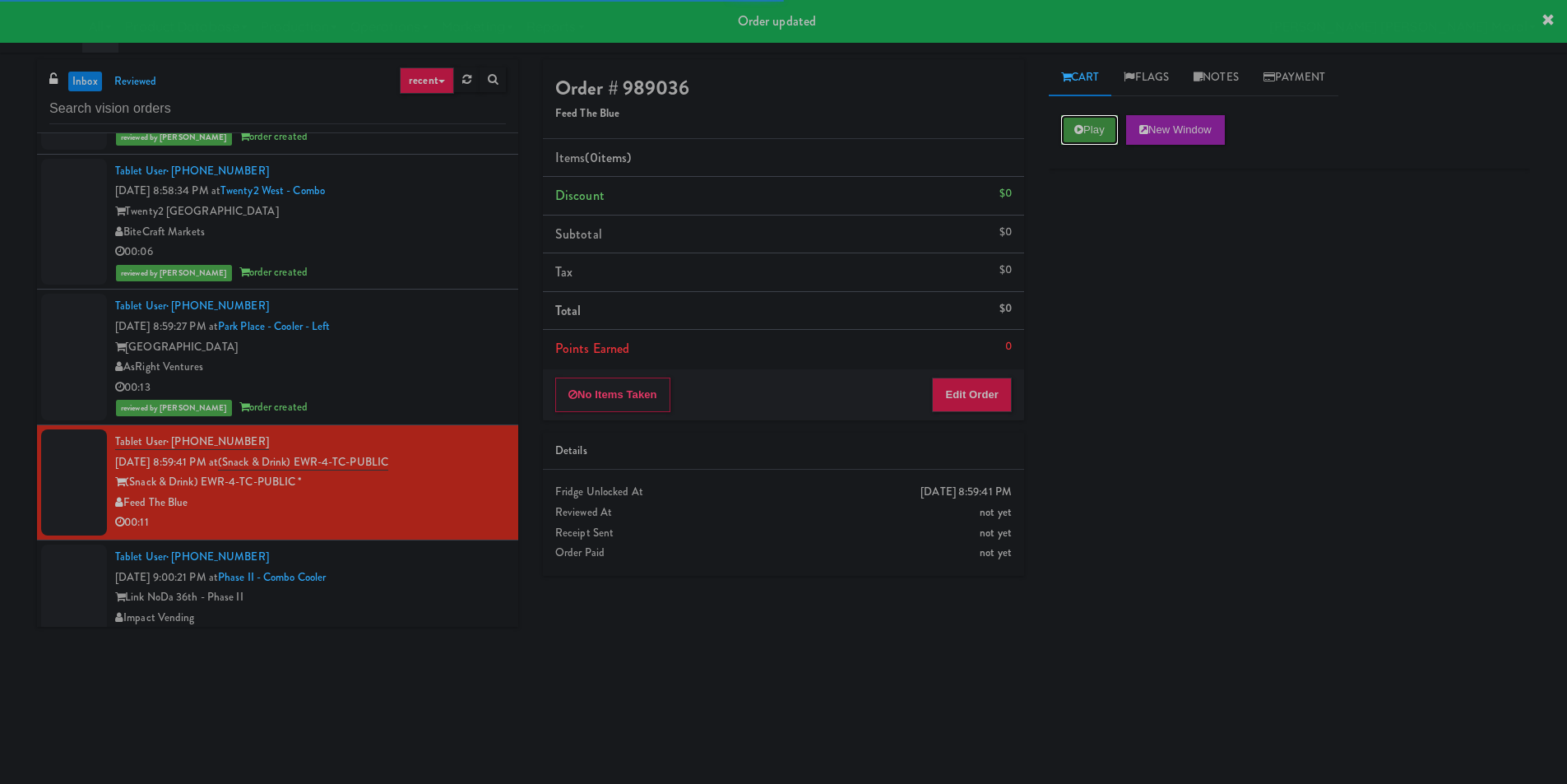
click at [1077, 133] on icon at bounding box center [1079, 129] width 9 height 11
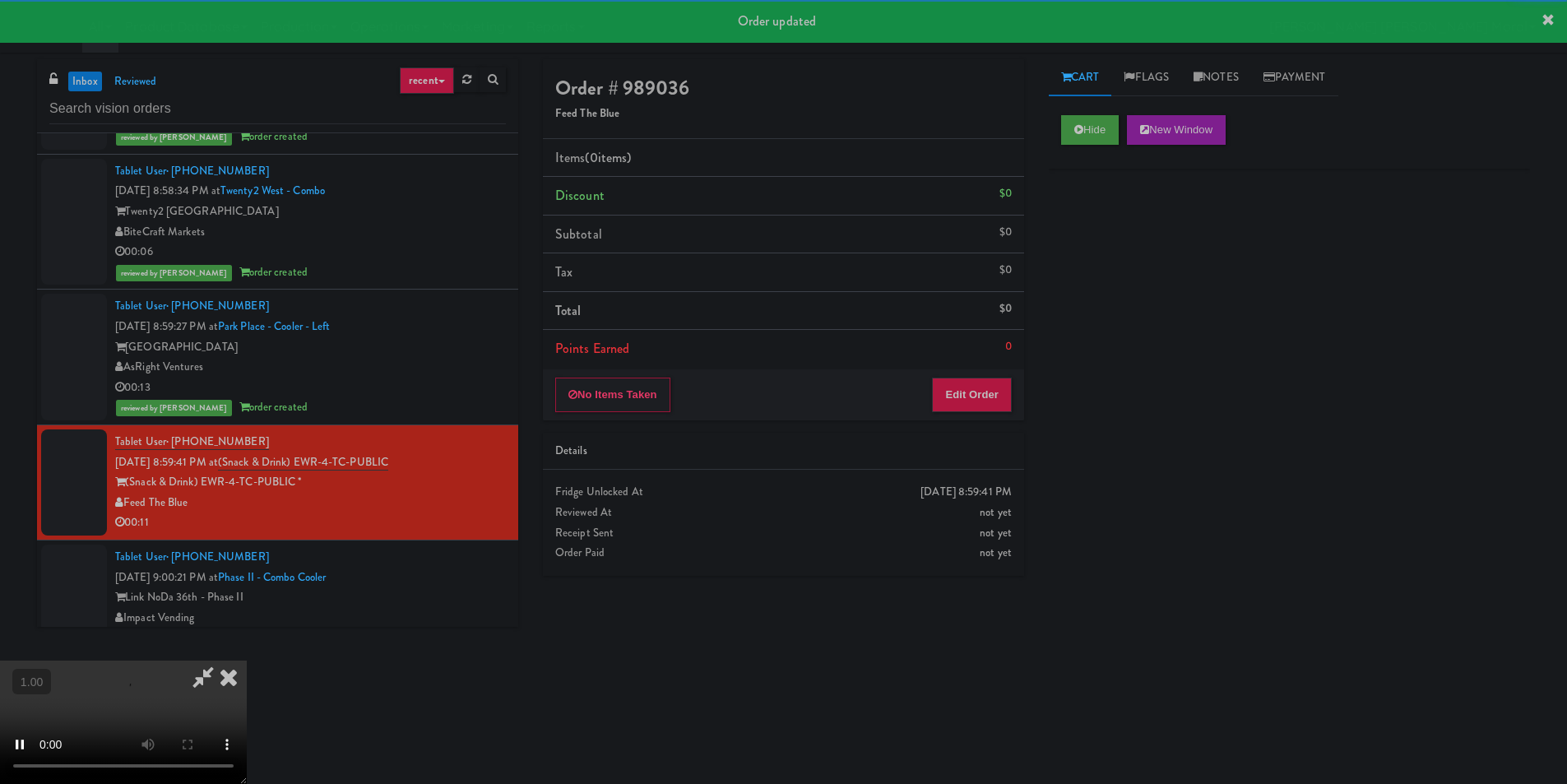
click at [1140, 250] on div "Hide New Window Primary Flag Clear Flag if unable to determine what was taken o…" at bounding box center [1290, 411] width 481 height 617
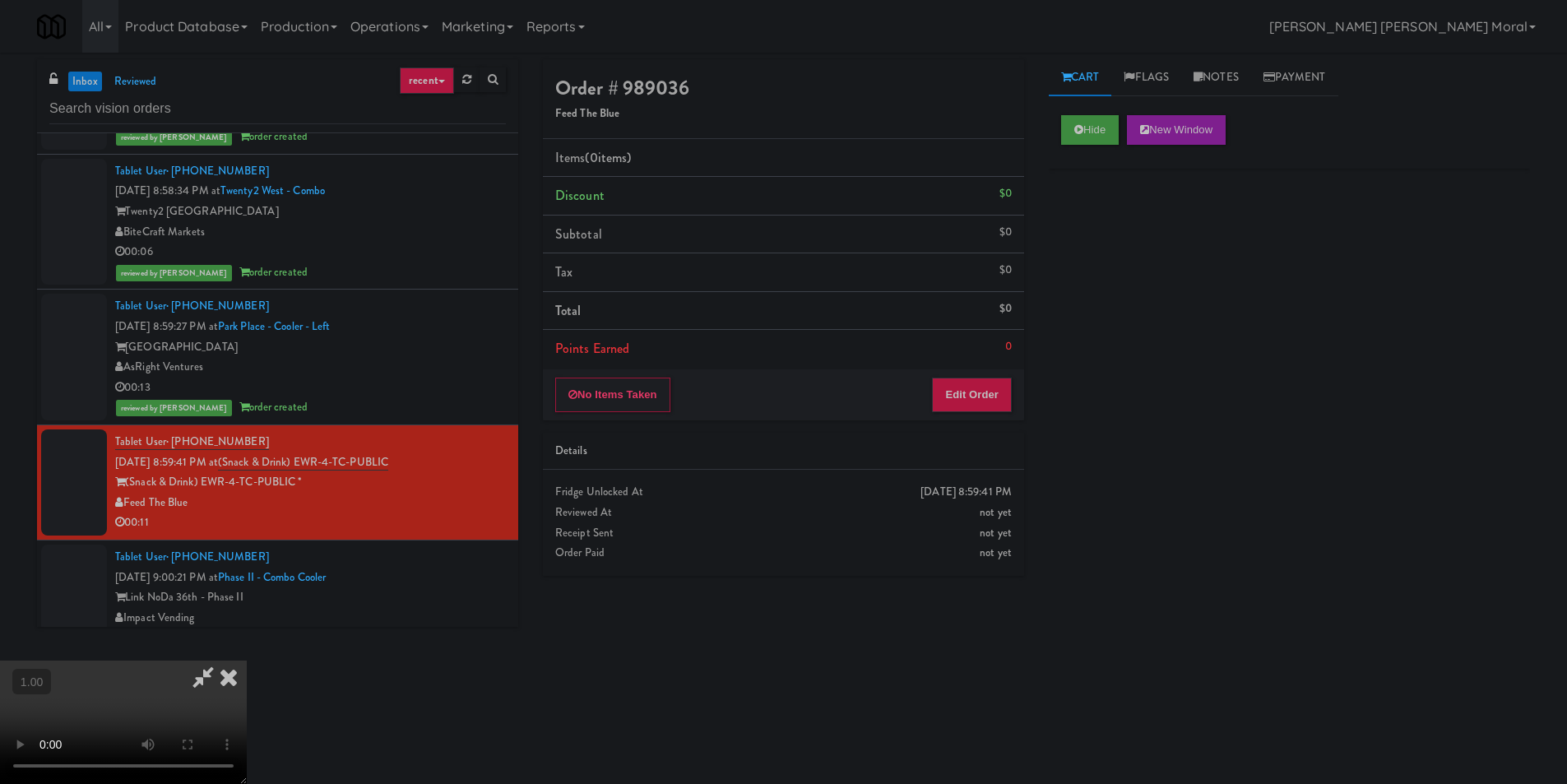
click at [247, 660] on video at bounding box center [123, 722] width 247 height 124
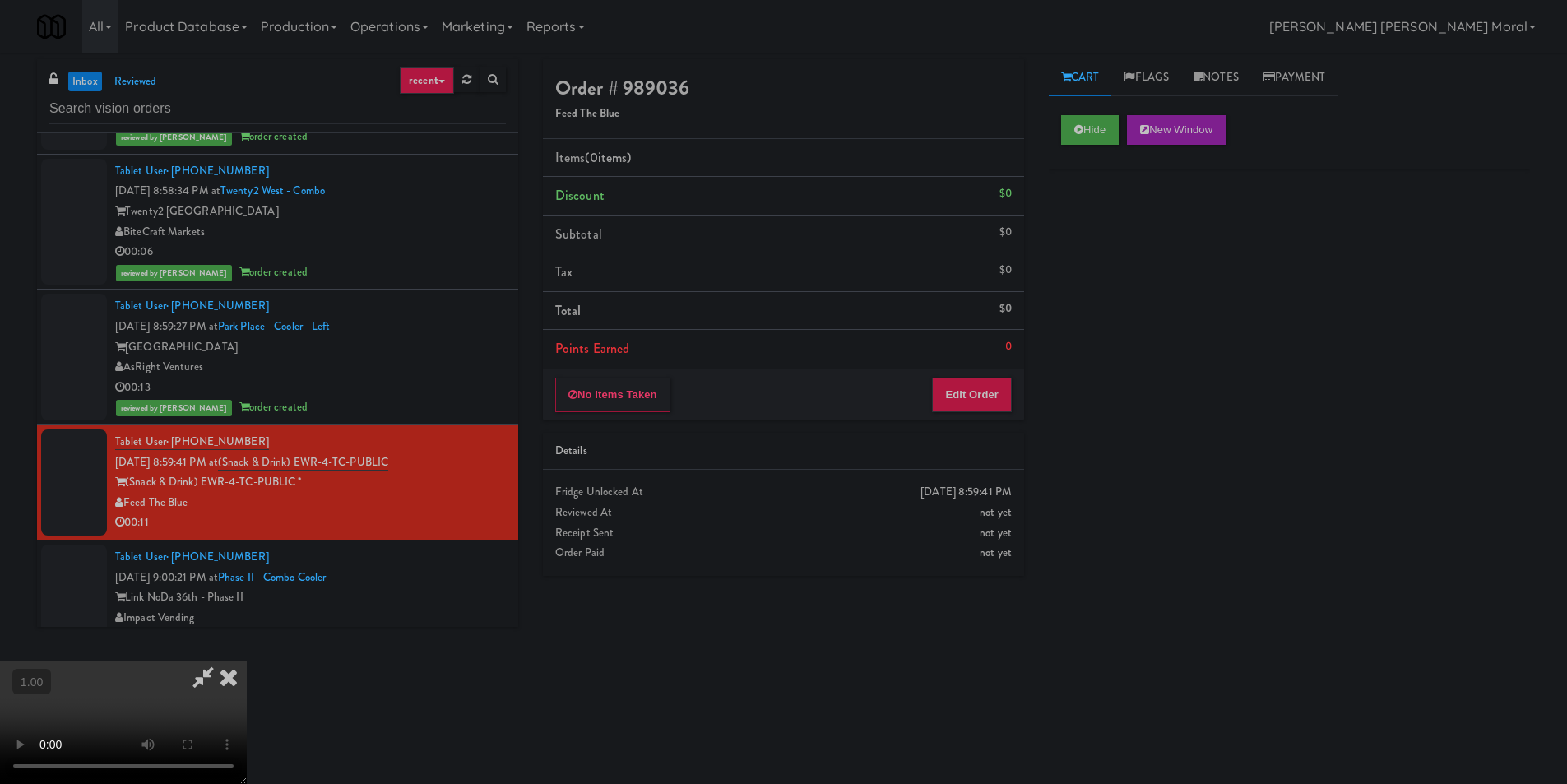
click at [247, 660] on video at bounding box center [123, 722] width 247 height 124
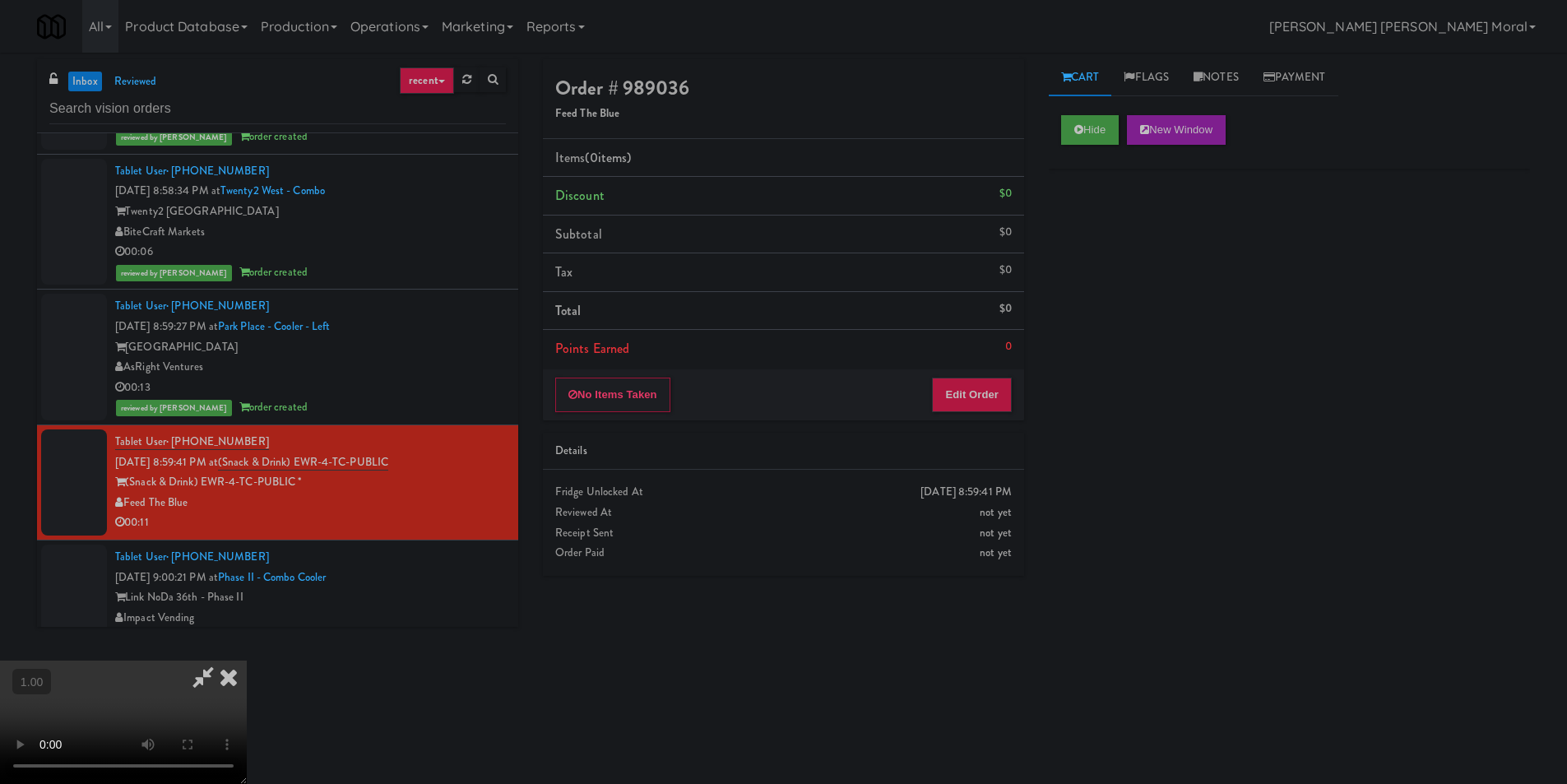
click at [247, 660] on video at bounding box center [123, 722] width 247 height 124
click at [995, 388] on button "Edit Order" at bounding box center [972, 394] width 80 height 35
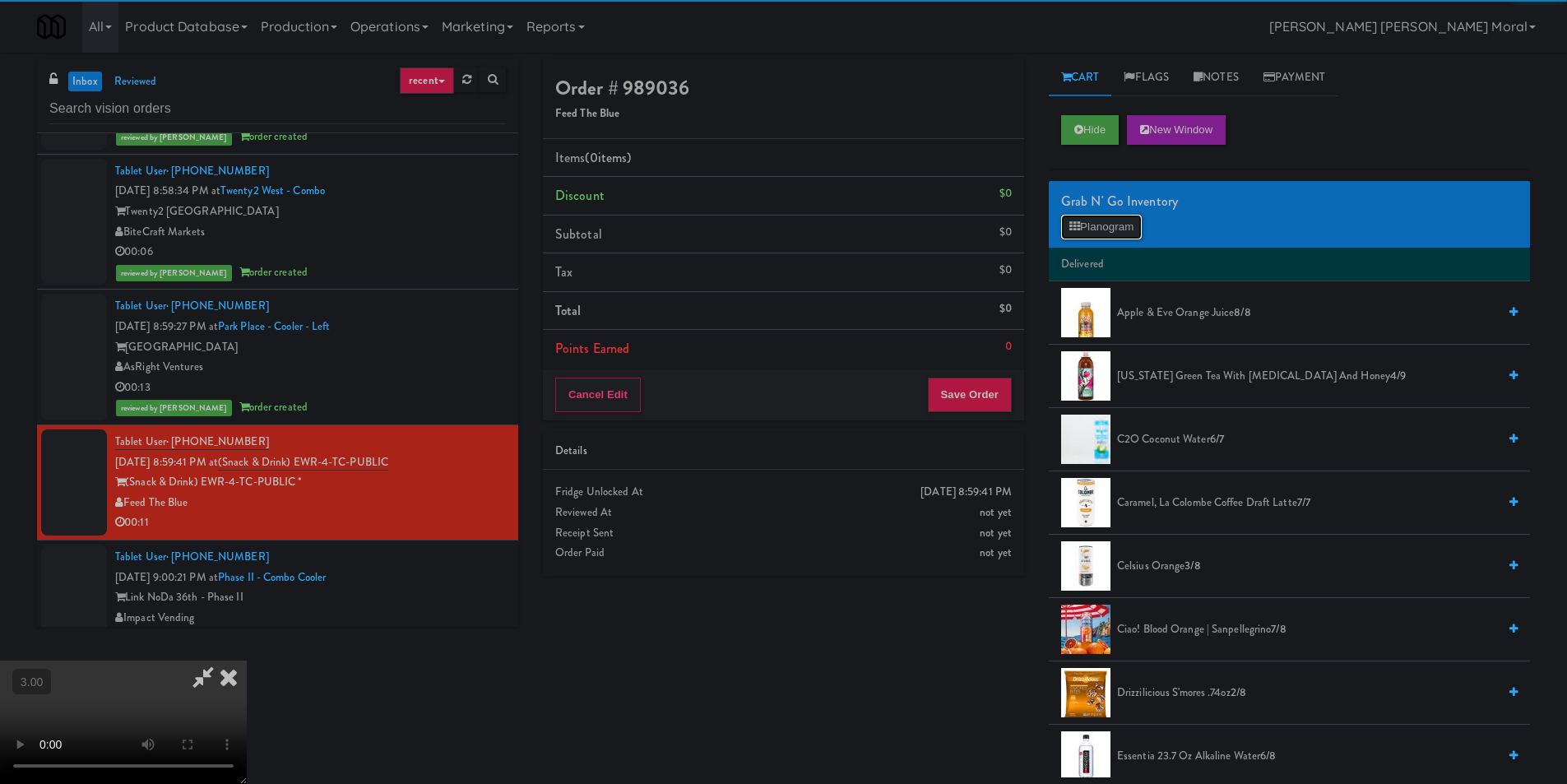
click at [1107, 225] on button "Planogram" at bounding box center [1101, 227] width 80 height 25
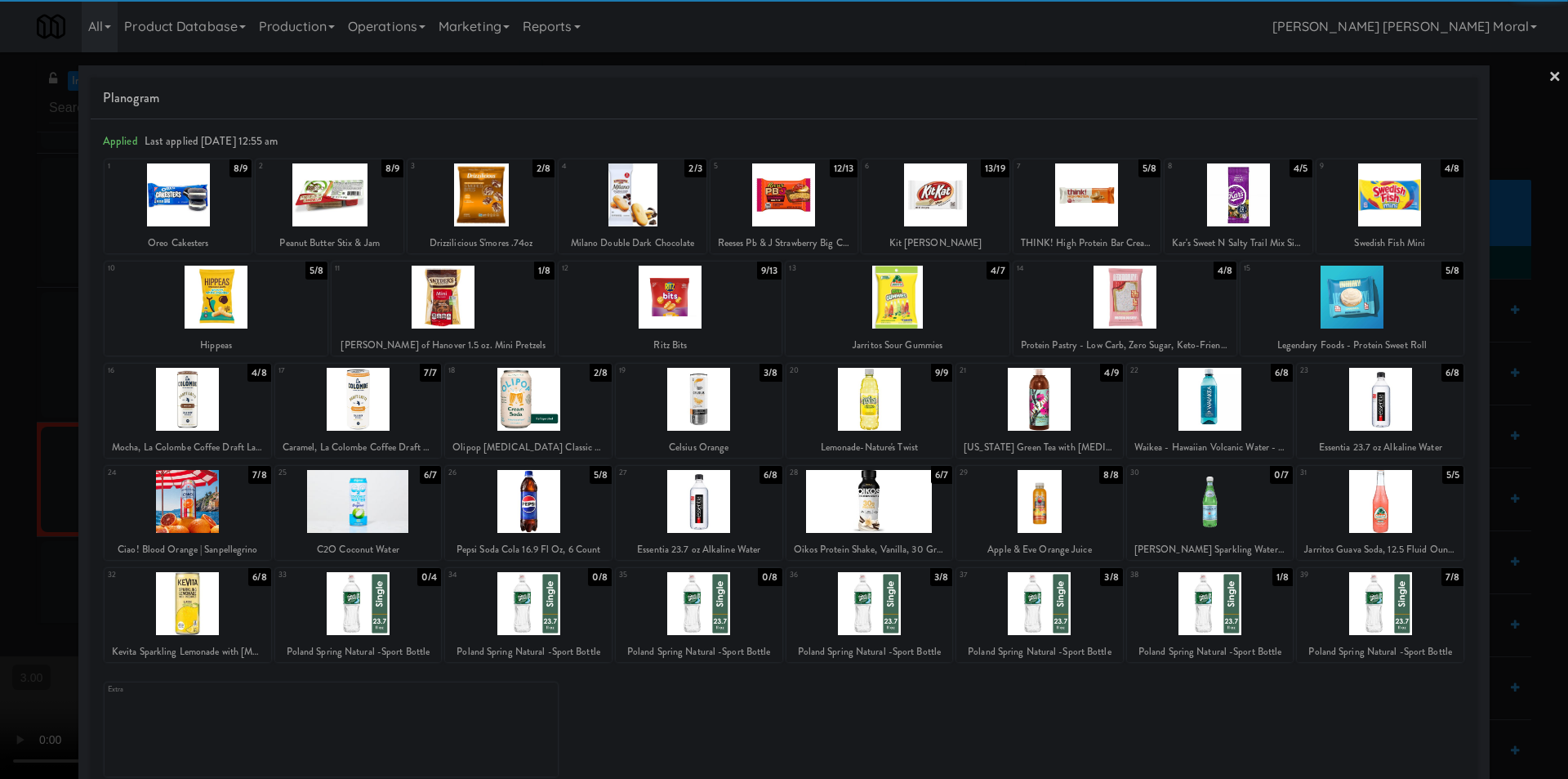
click at [1408, 202] on div at bounding box center [1390, 195] width 147 height 63
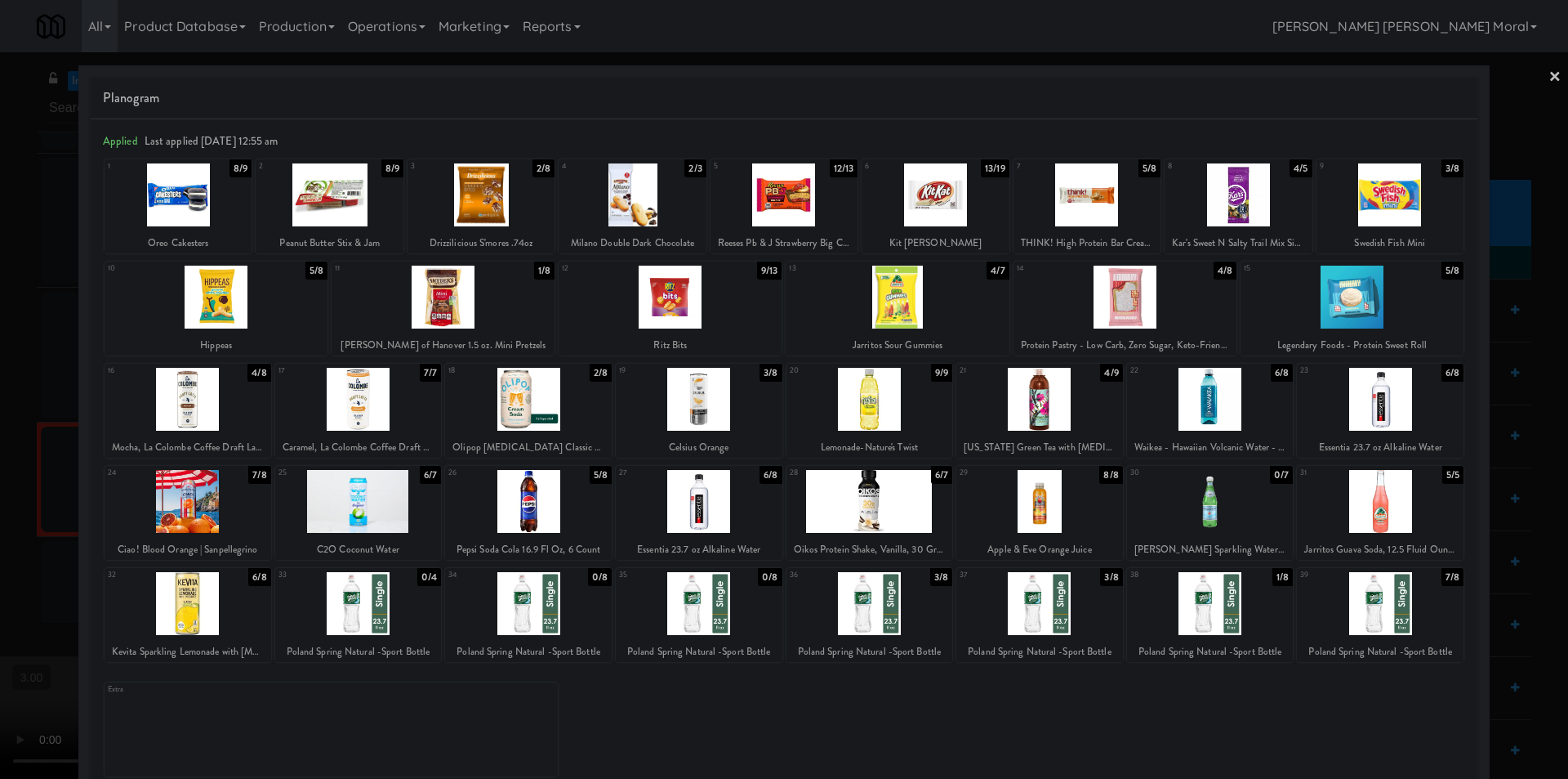
click at [925, 208] on div at bounding box center [935, 195] width 147 height 63
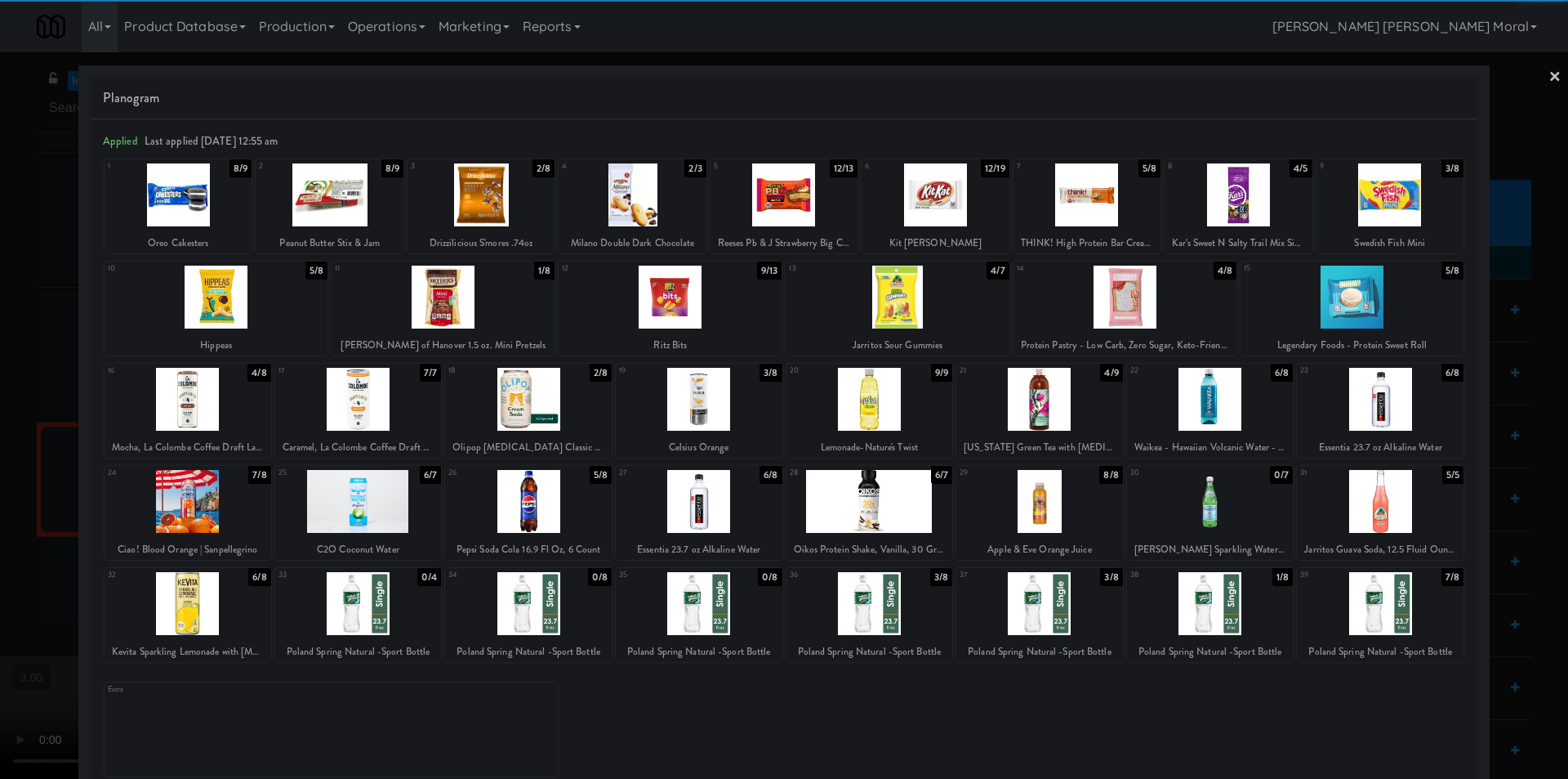
click at [1548, 76] on link "×" at bounding box center [1554, 78] width 13 height 51
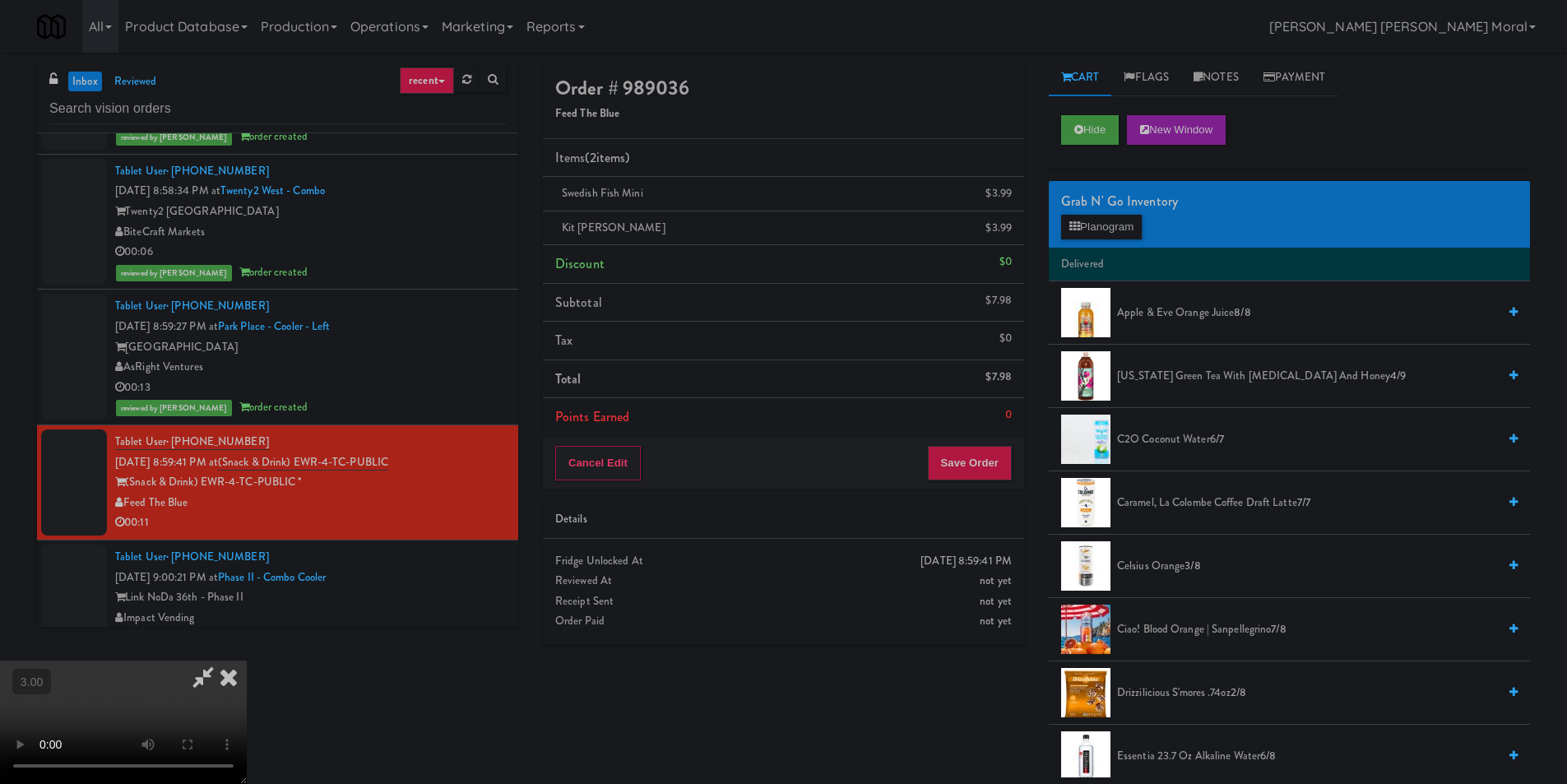
click at [247, 660] on video at bounding box center [123, 722] width 247 height 124
drag, startPoint x: 907, startPoint y: 72, endPoint x: 911, endPoint y: 80, distance: 8.9
click at [247, 660] on icon at bounding box center [229, 676] width 37 height 33
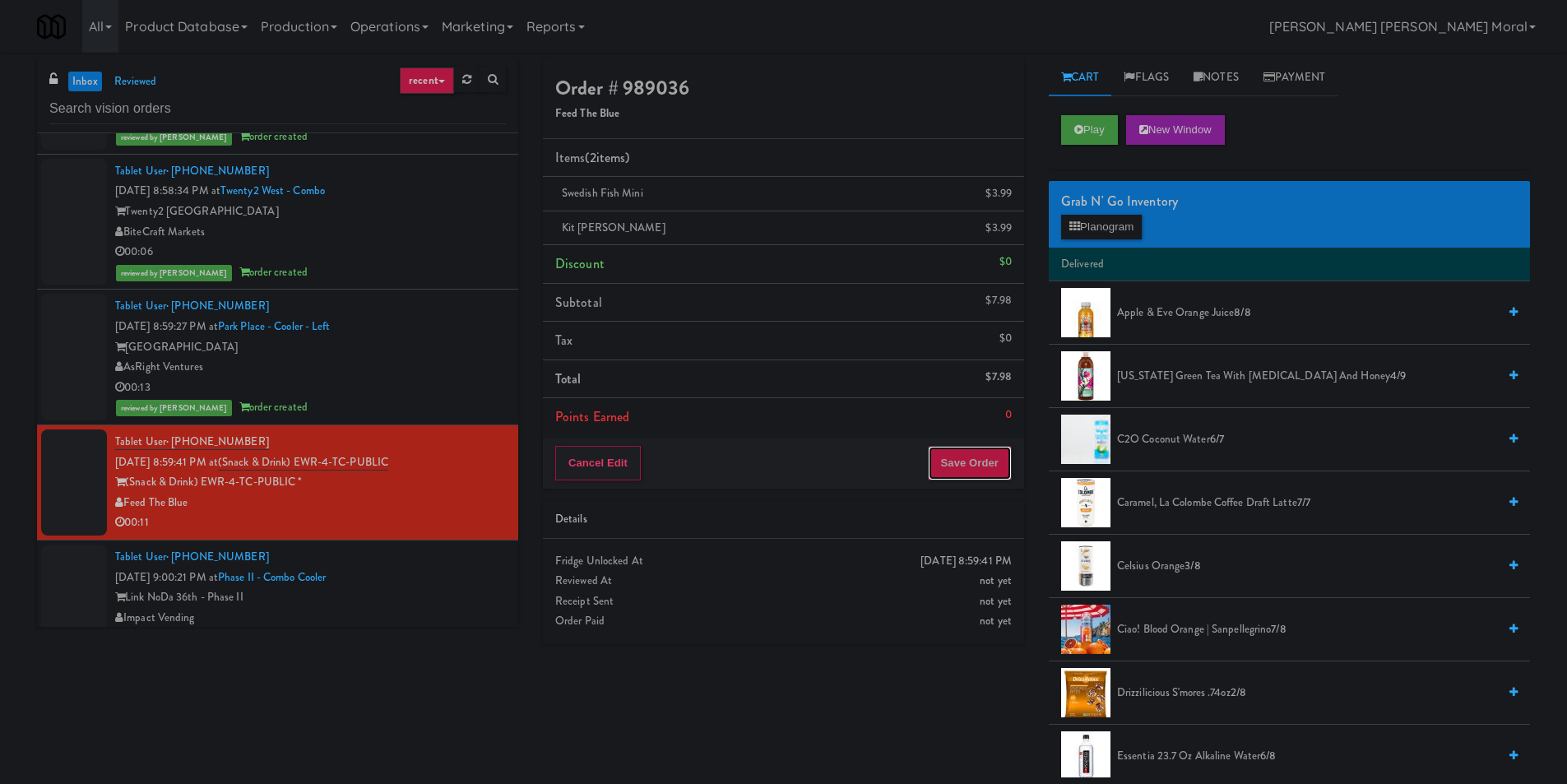
click at [982, 451] on button "Save Order" at bounding box center [970, 462] width 84 height 35
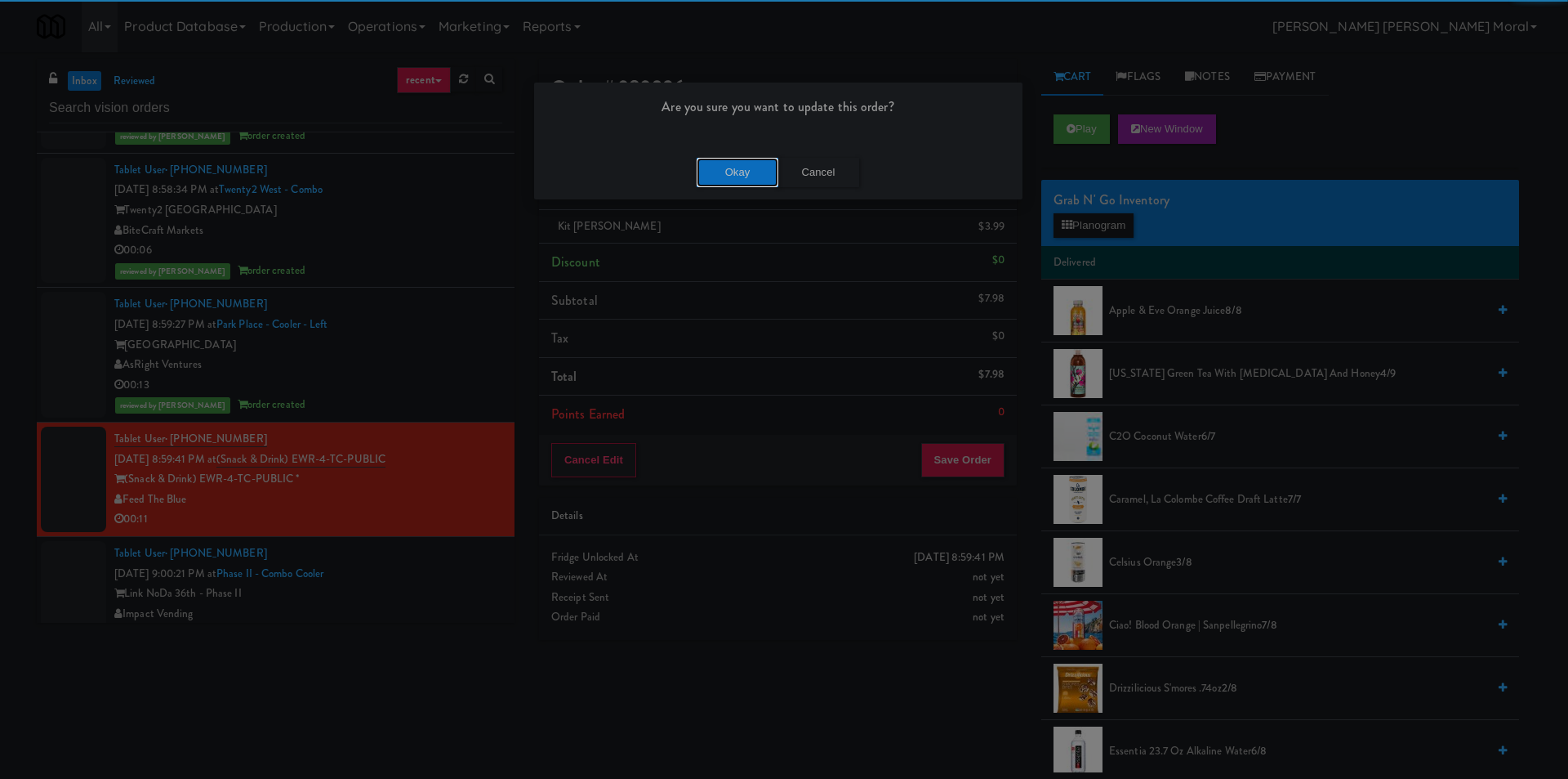
click at [735, 171] on button "Okay" at bounding box center [737, 172] width 82 height 30
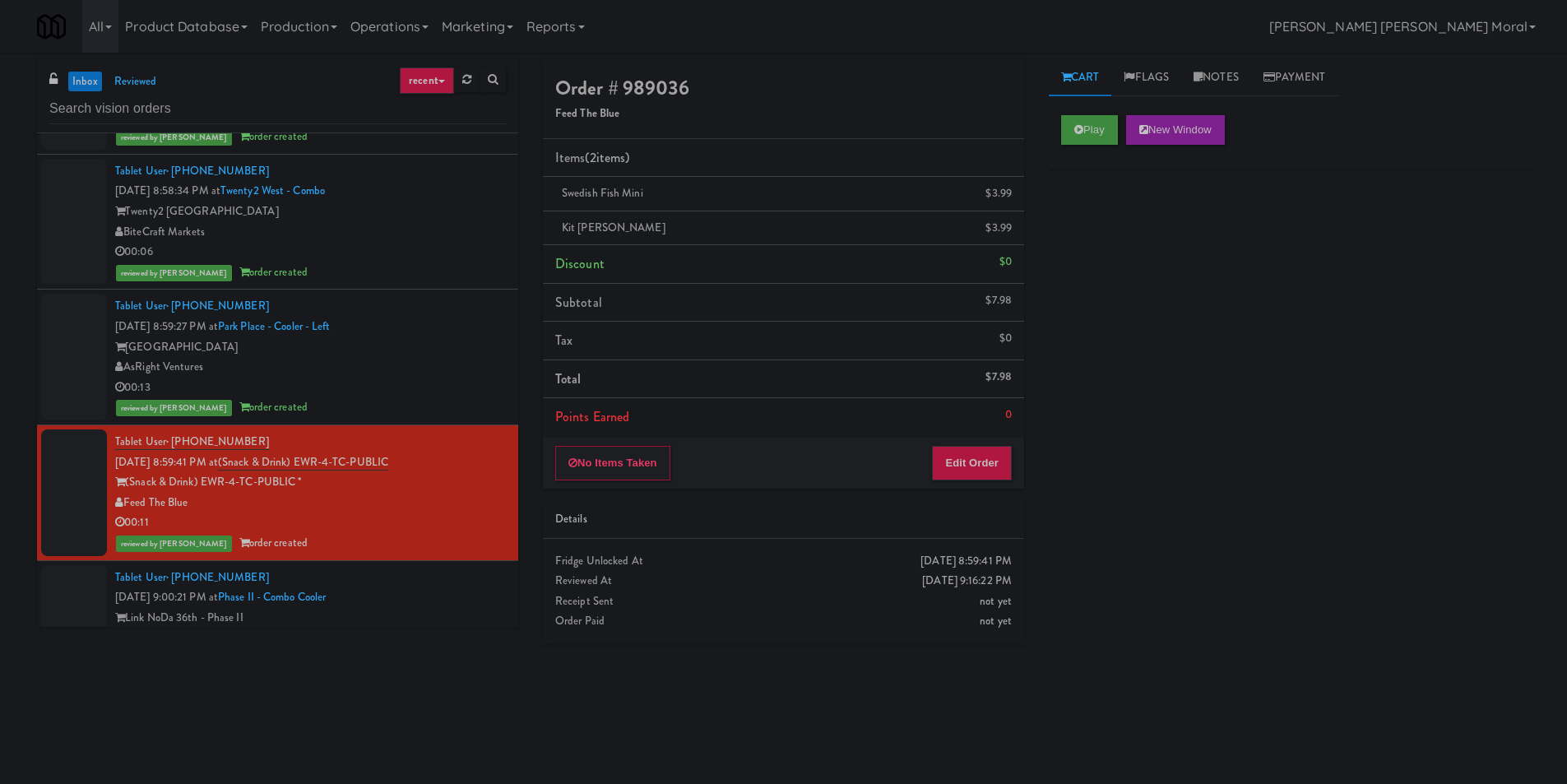
click at [0, 534] on div "inbox reviewed recent all unclear take inventory issue suspicious failed recent…" at bounding box center [784, 389] width 1567 height 660
click at [1218, 81] on link "Notes" at bounding box center [1216, 77] width 70 height 37
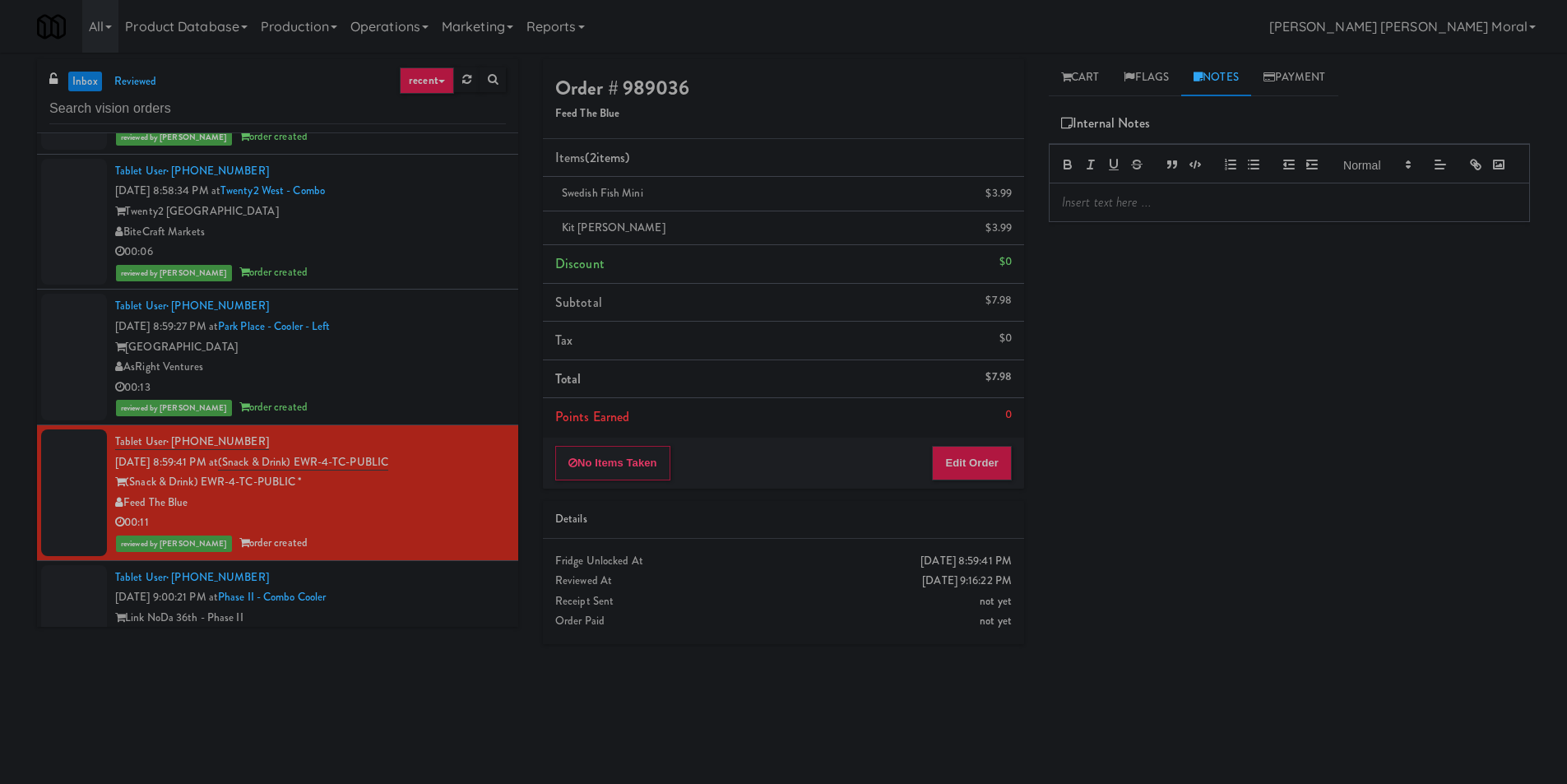
click at [1140, 211] on p at bounding box center [1289, 202] width 455 height 18
click at [1142, 303] on div "Play New Window Primary Flag Clear Flag if unable to determine what was taken o…" at bounding box center [1290, 411] width 481 height 617
click at [1152, 211] on p at bounding box center [1289, 202] width 455 height 18
click at [1379, 226] on p "[PERSON_NAME]: Planogram/Inventory discrepancy, wrong variant for . Customer to…" at bounding box center [1289, 211] width 455 height 37
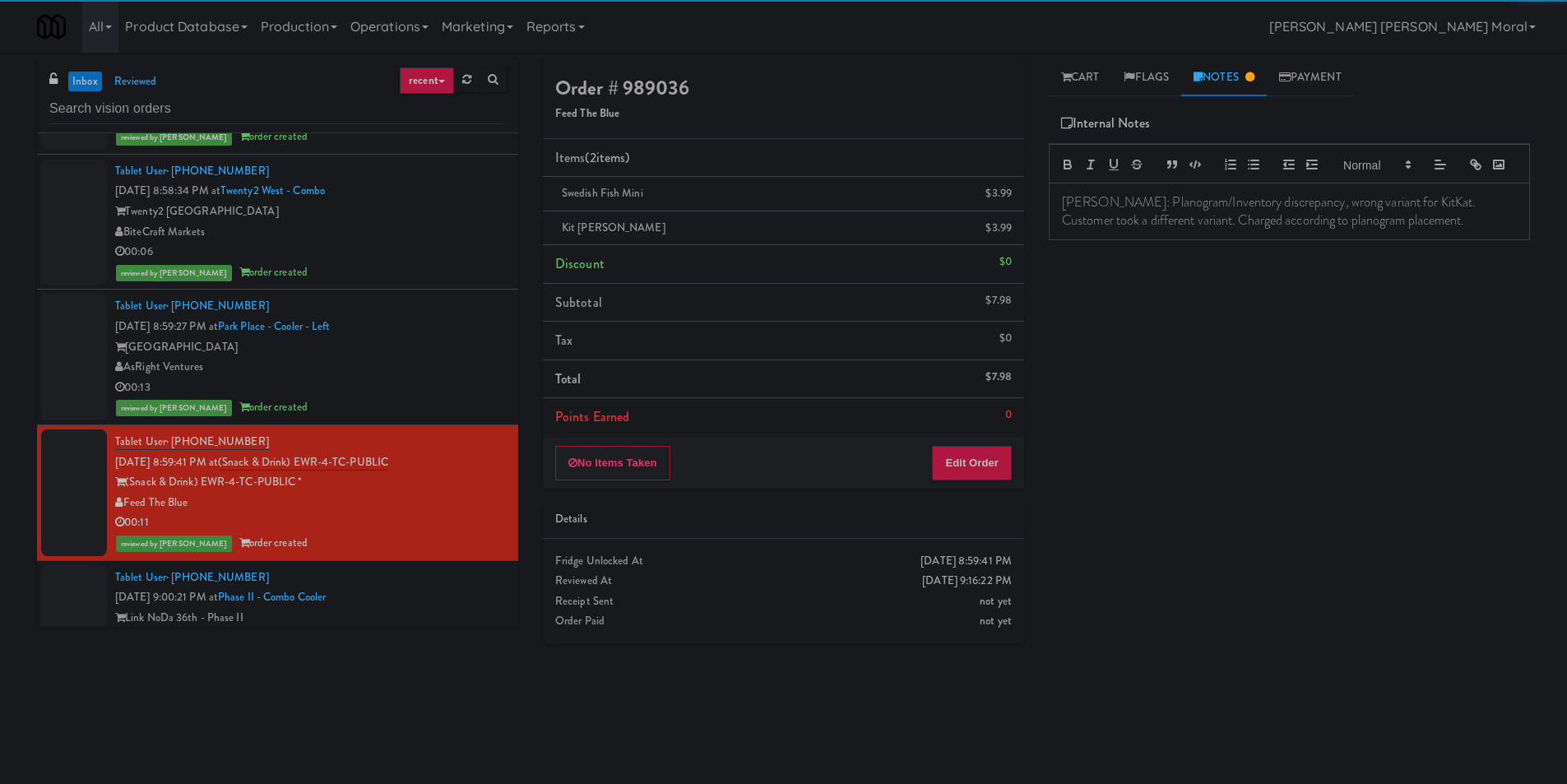
click at [1205, 280] on div "Play New Window Primary Flag Clear Flag if unable to determine what was taken o…" at bounding box center [1290, 411] width 481 height 617
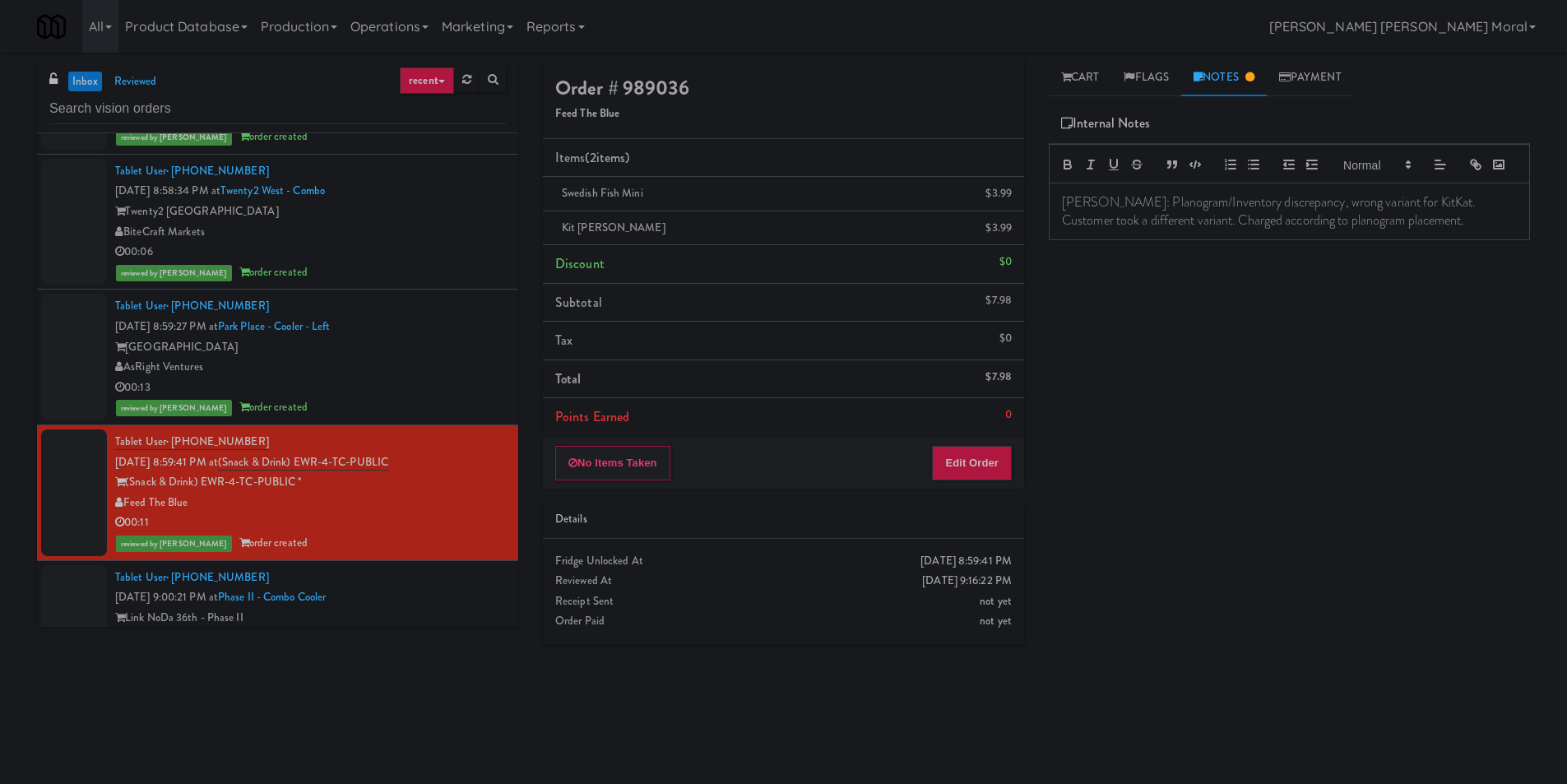
click at [1183, 279] on div "Play New Window Primary Flag Clear Flag if unable to determine what was taken o…" at bounding box center [1290, 411] width 481 height 617
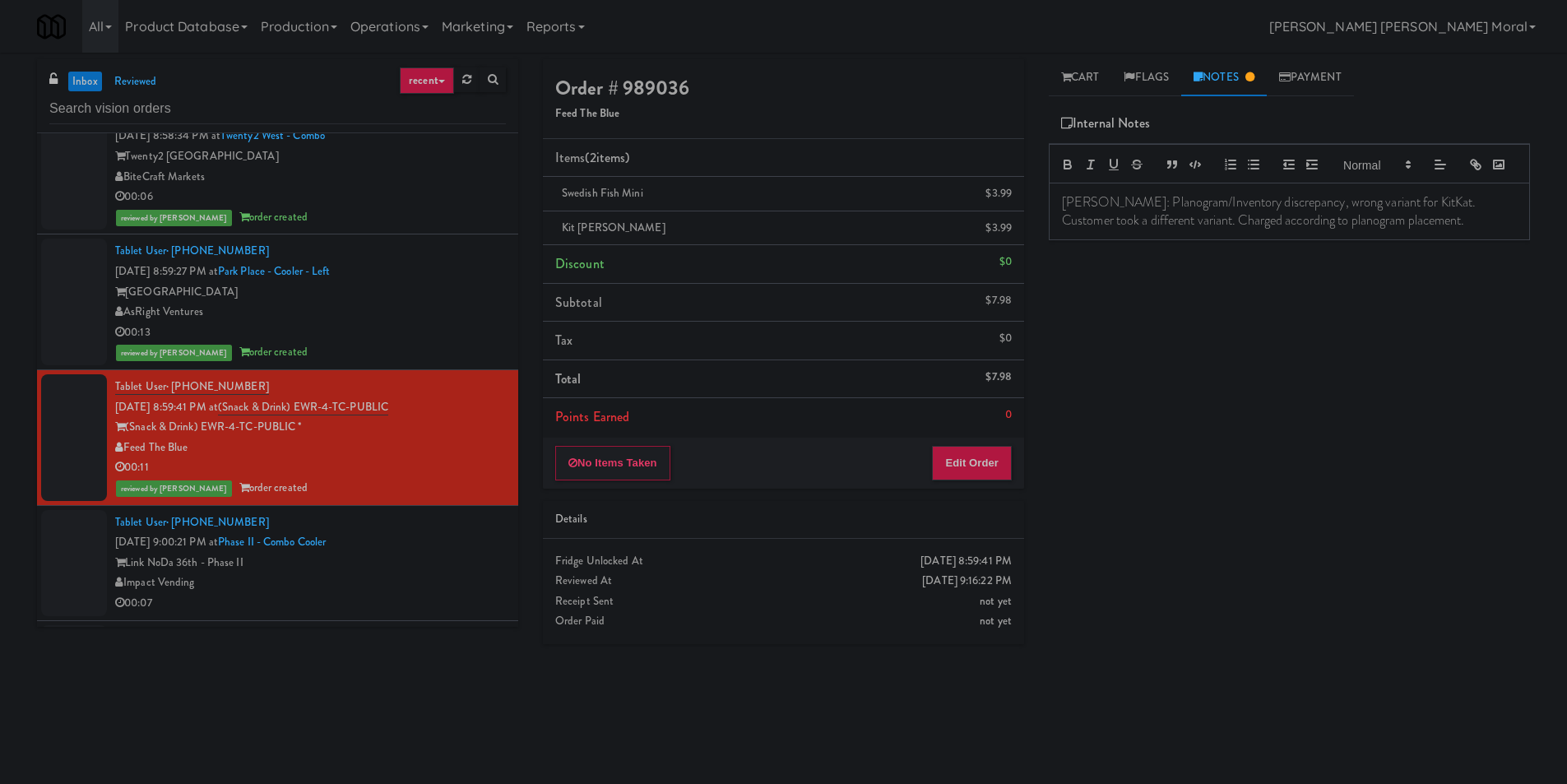
scroll to position [1233, 0]
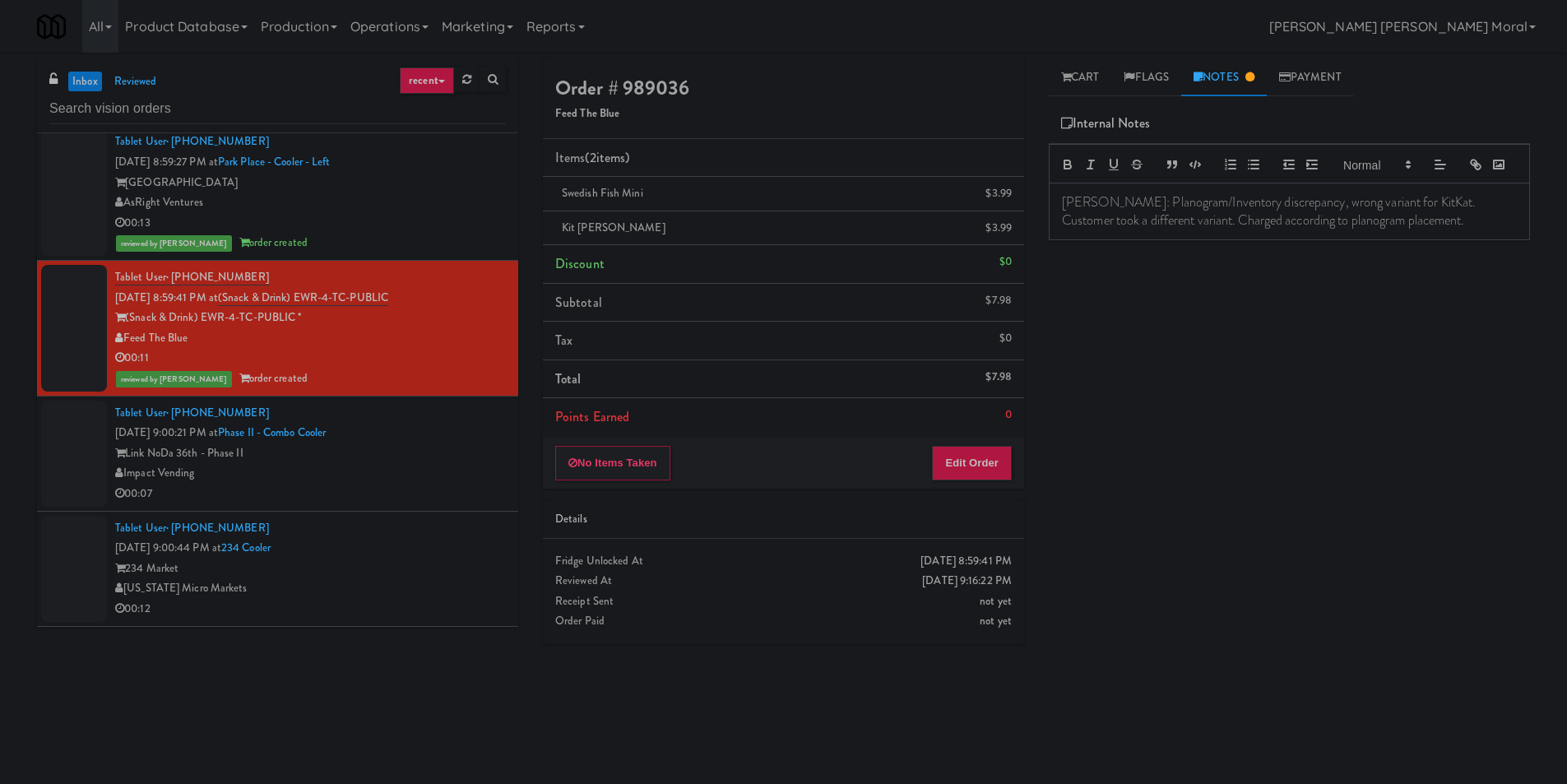
click at [428, 447] on div "Link NoDa 36th - Phase II" at bounding box center [310, 453] width 391 height 21
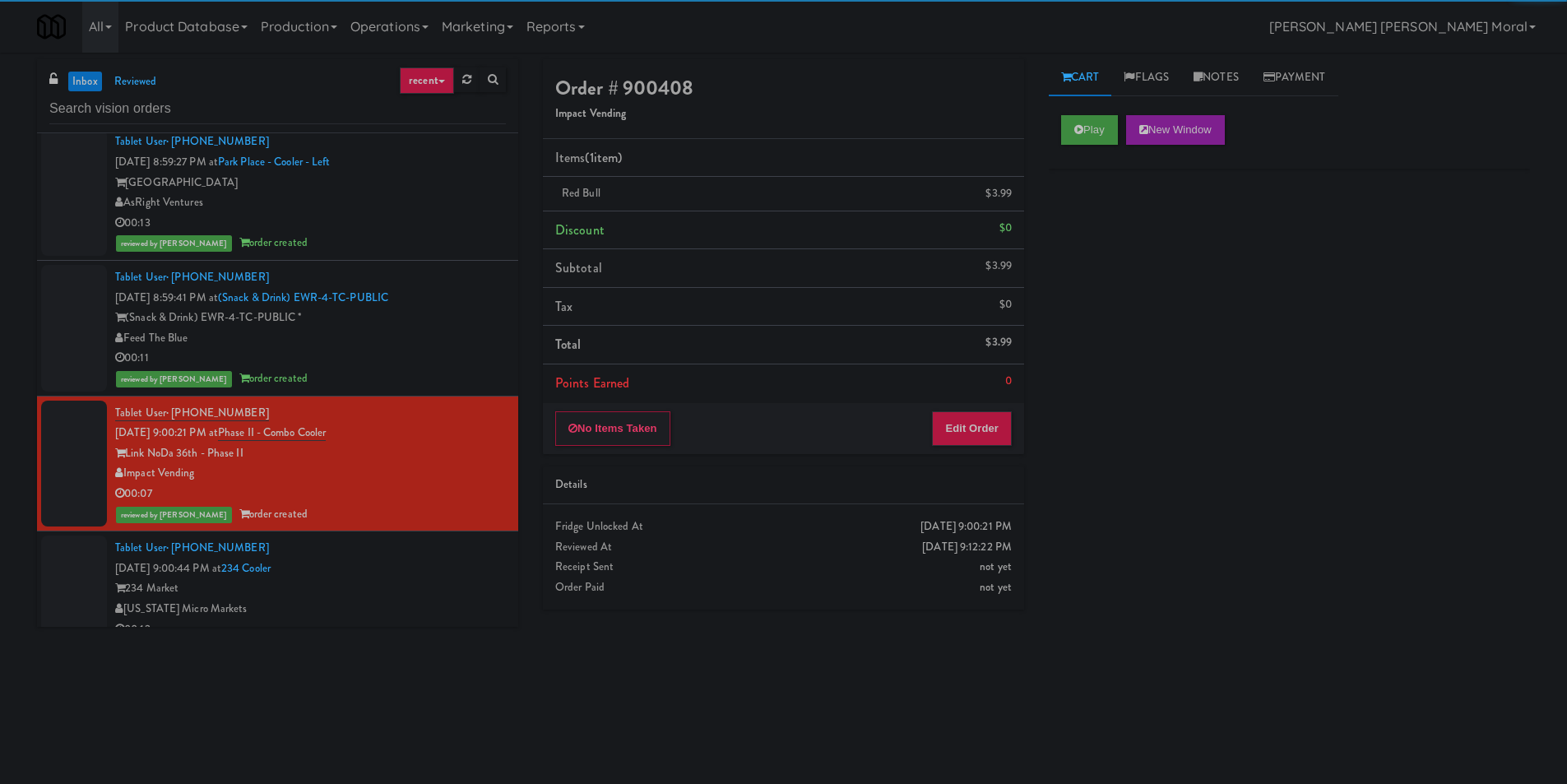
drag, startPoint x: 379, startPoint y: 591, endPoint x: 407, endPoint y: 589, distance: 28.1
click at [380, 591] on div "234 Market" at bounding box center [310, 588] width 391 height 21
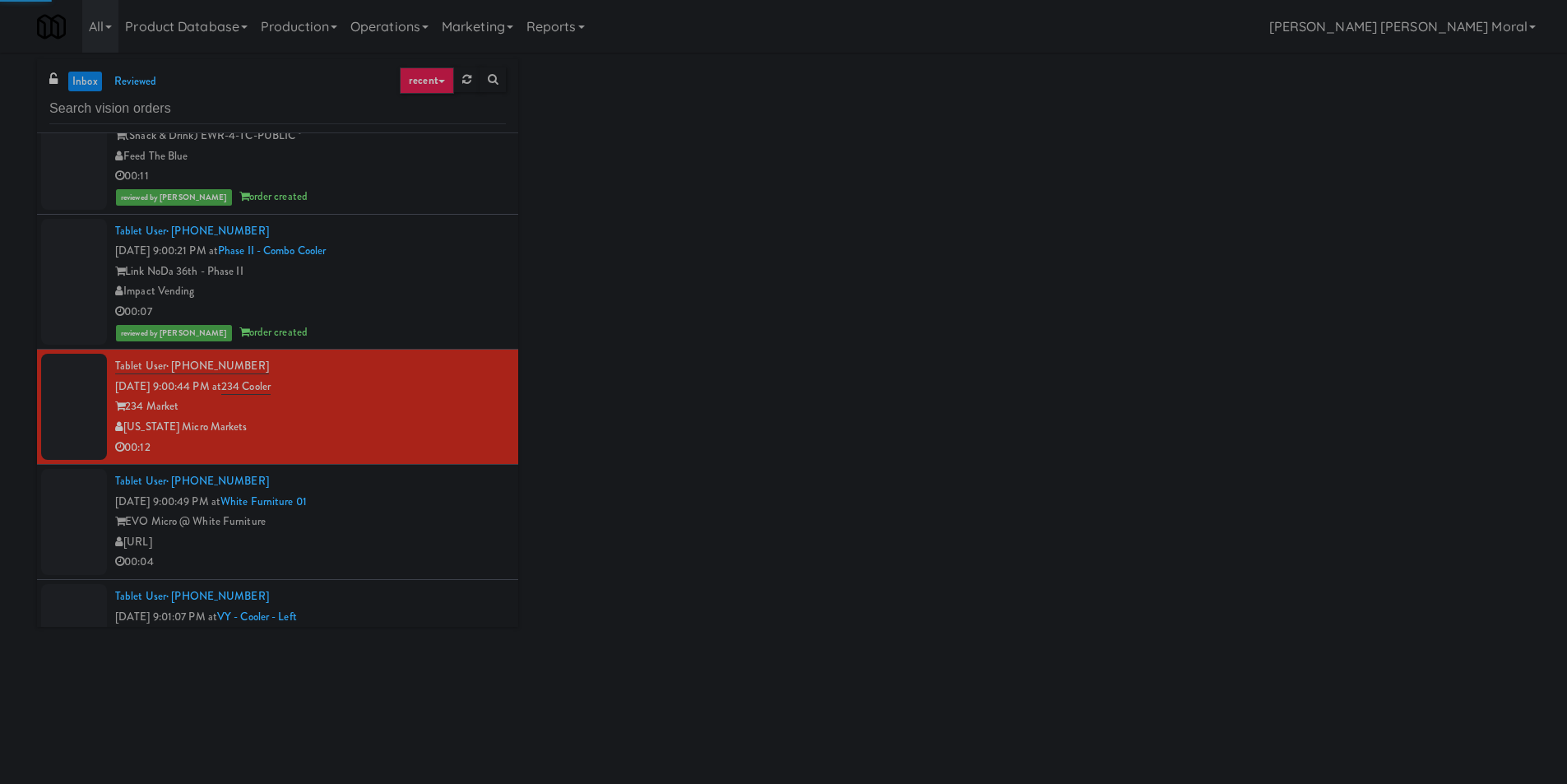
scroll to position [1480, 0]
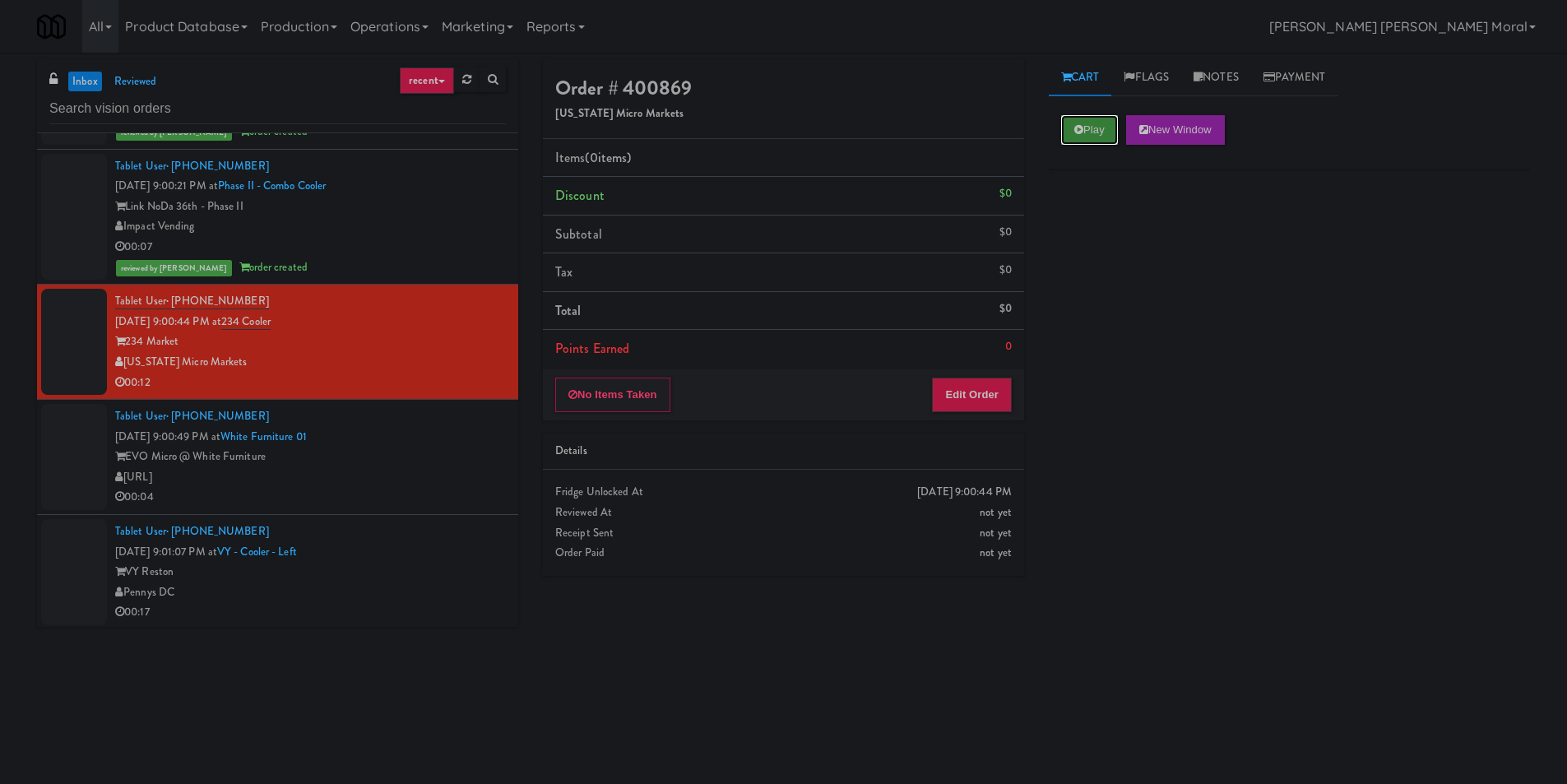
click at [1080, 127] on icon at bounding box center [1079, 129] width 9 height 11
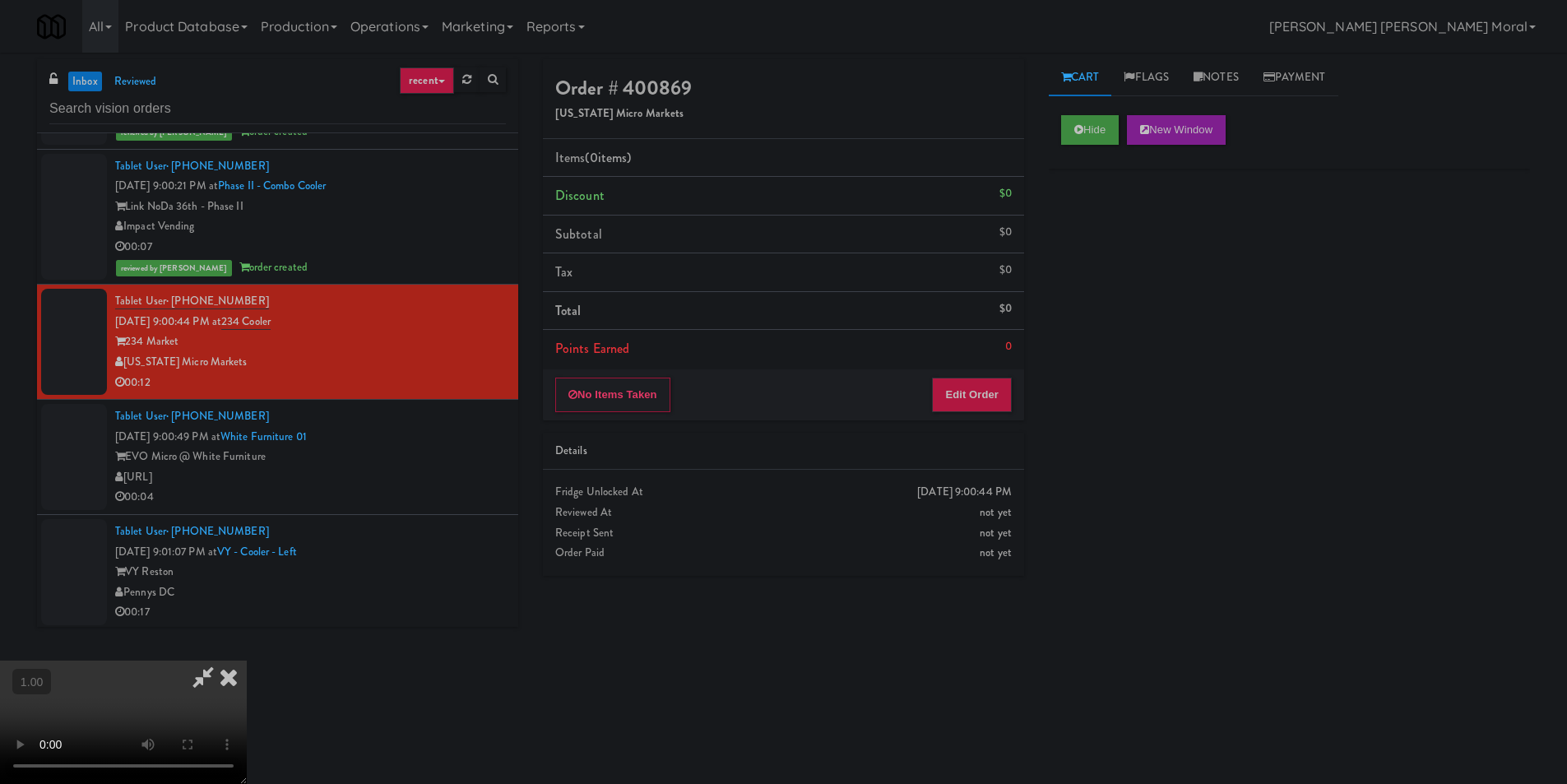
click at [1114, 229] on div "Hide New Window Primary Flag Clear Flag if unable to determine what was taken o…" at bounding box center [1290, 411] width 481 height 617
click at [1142, 294] on div "Hide New Window Primary Flag Clear Flag if unable to determine what was taken o…" at bounding box center [1290, 411] width 481 height 617
click at [247, 660] on video at bounding box center [123, 722] width 247 height 124
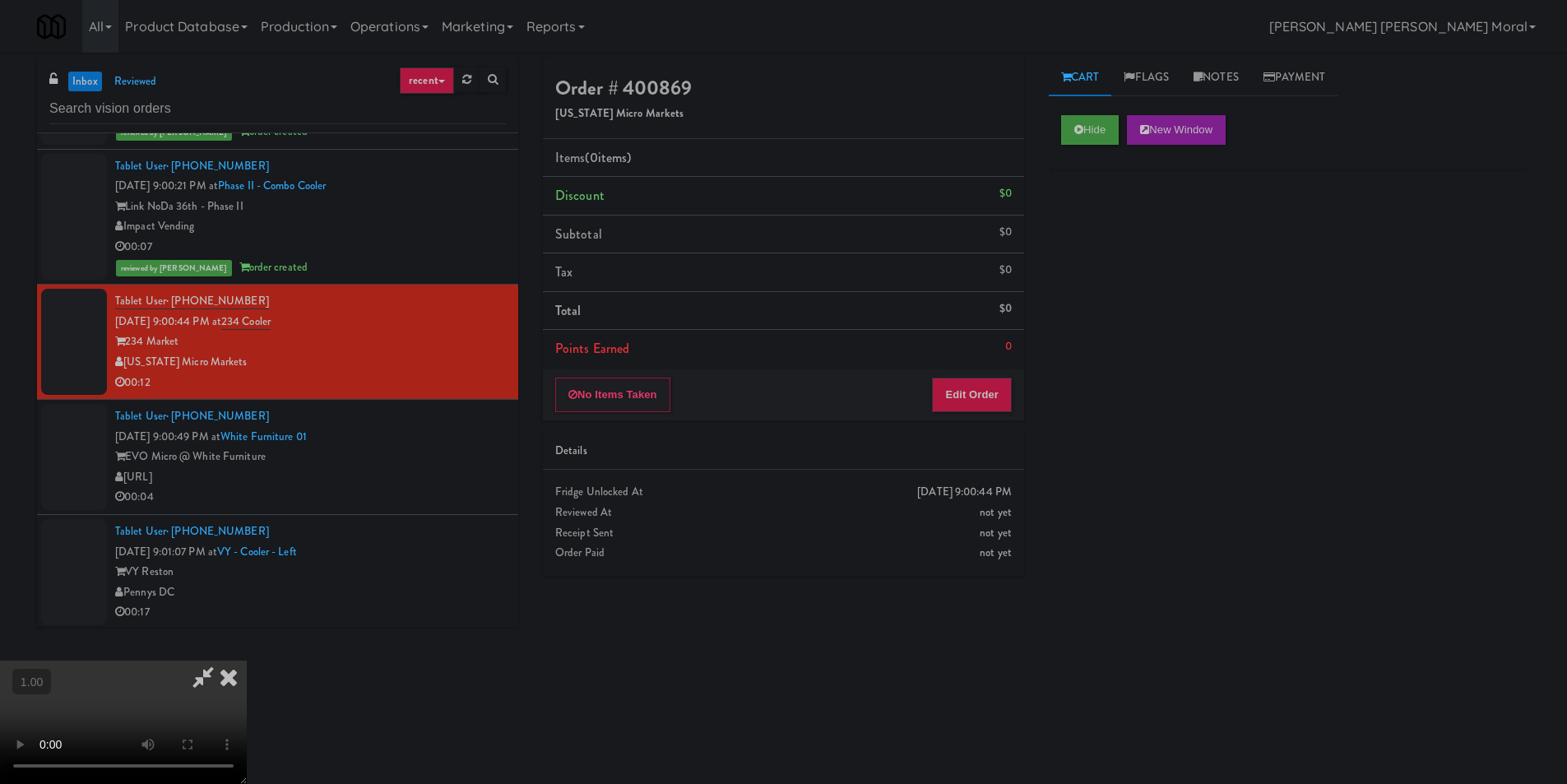
click at [247, 660] on video at bounding box center [123, 722] width 247 height 124
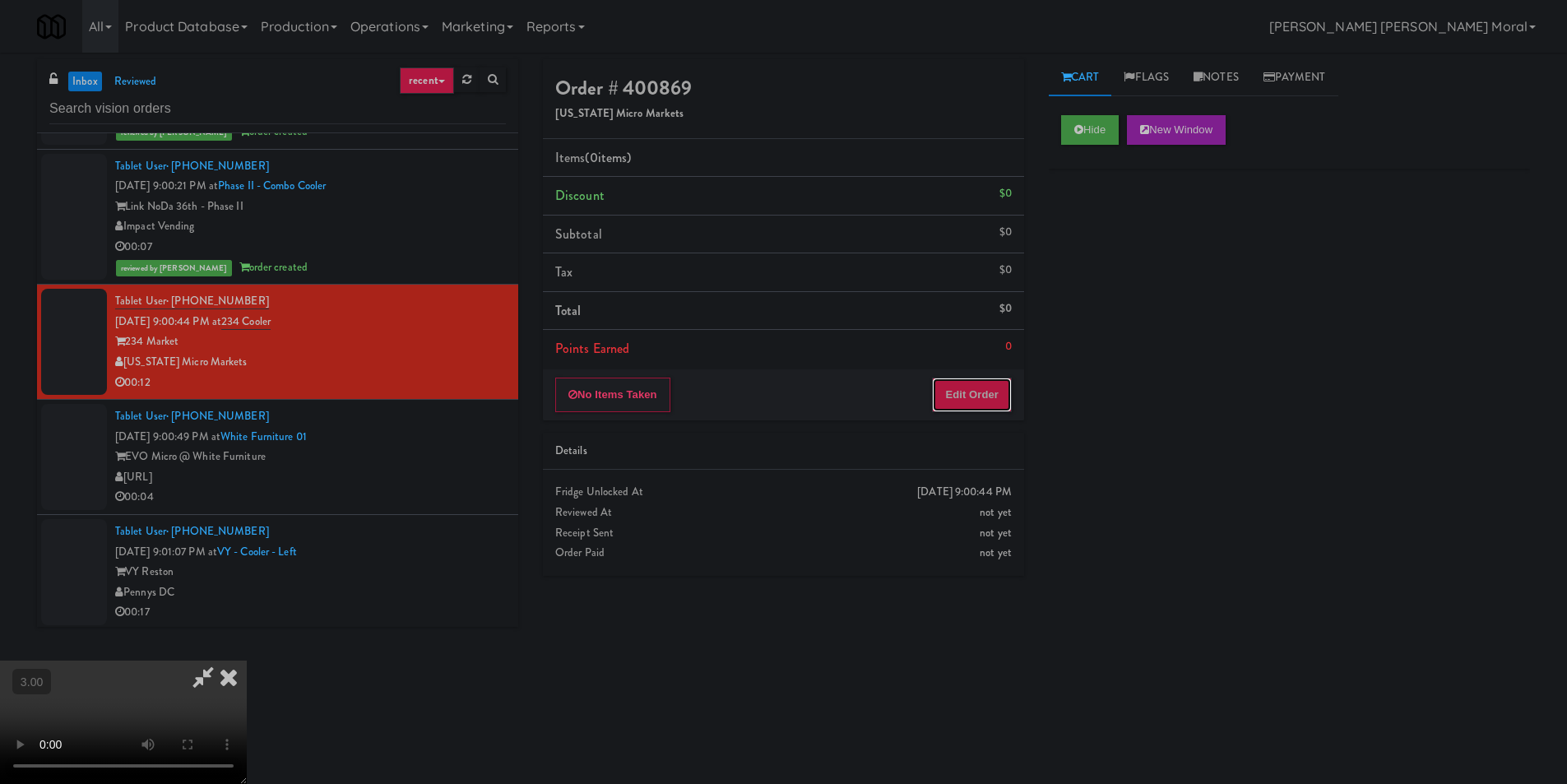
click at [943, 394] on button "Edit Order" at bounding box center [972, 394] width 80 height 35
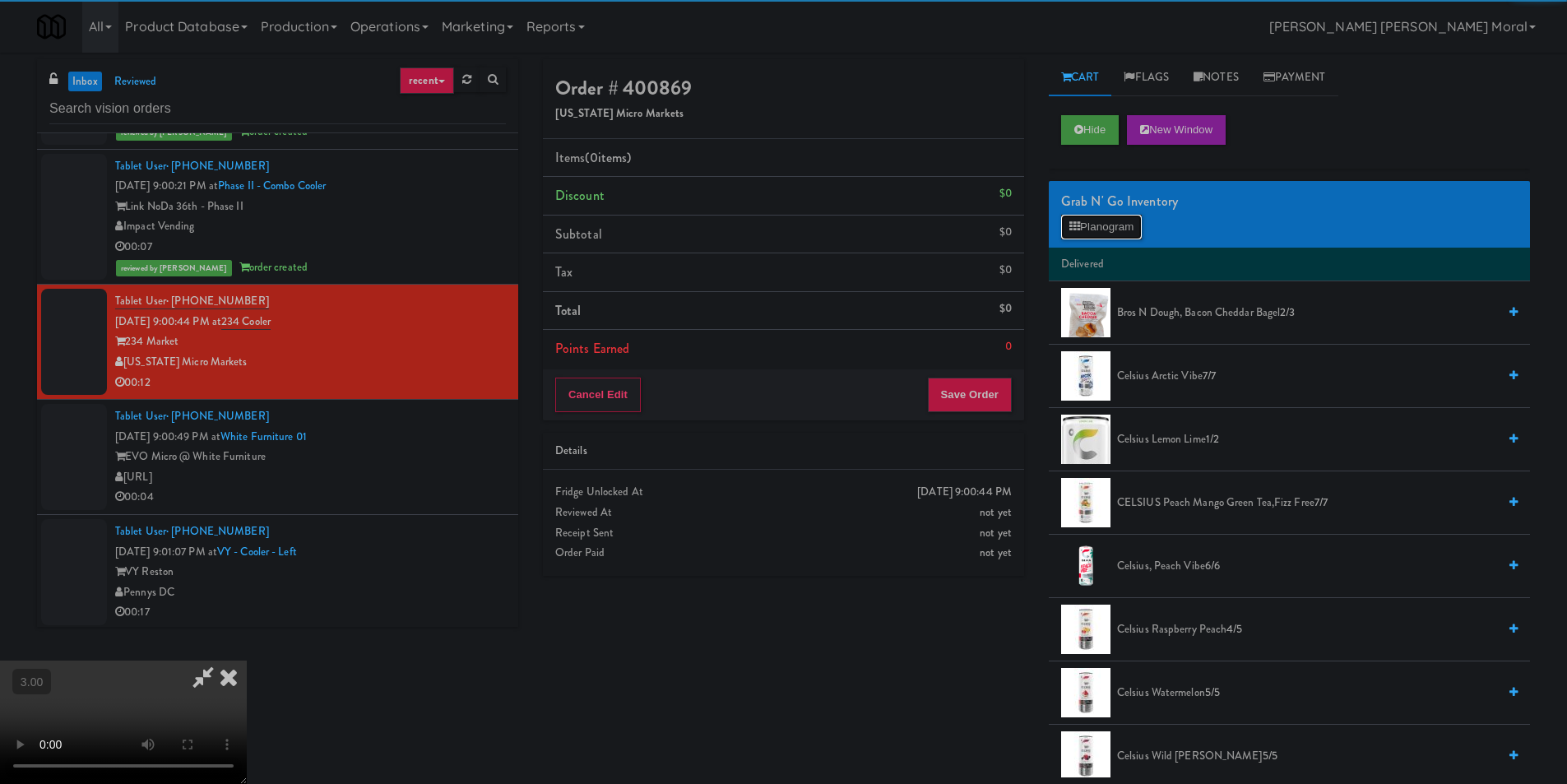
click at [1093, 223] on button "Planogram" at bounding box center [1101, 227] width 80 height 25
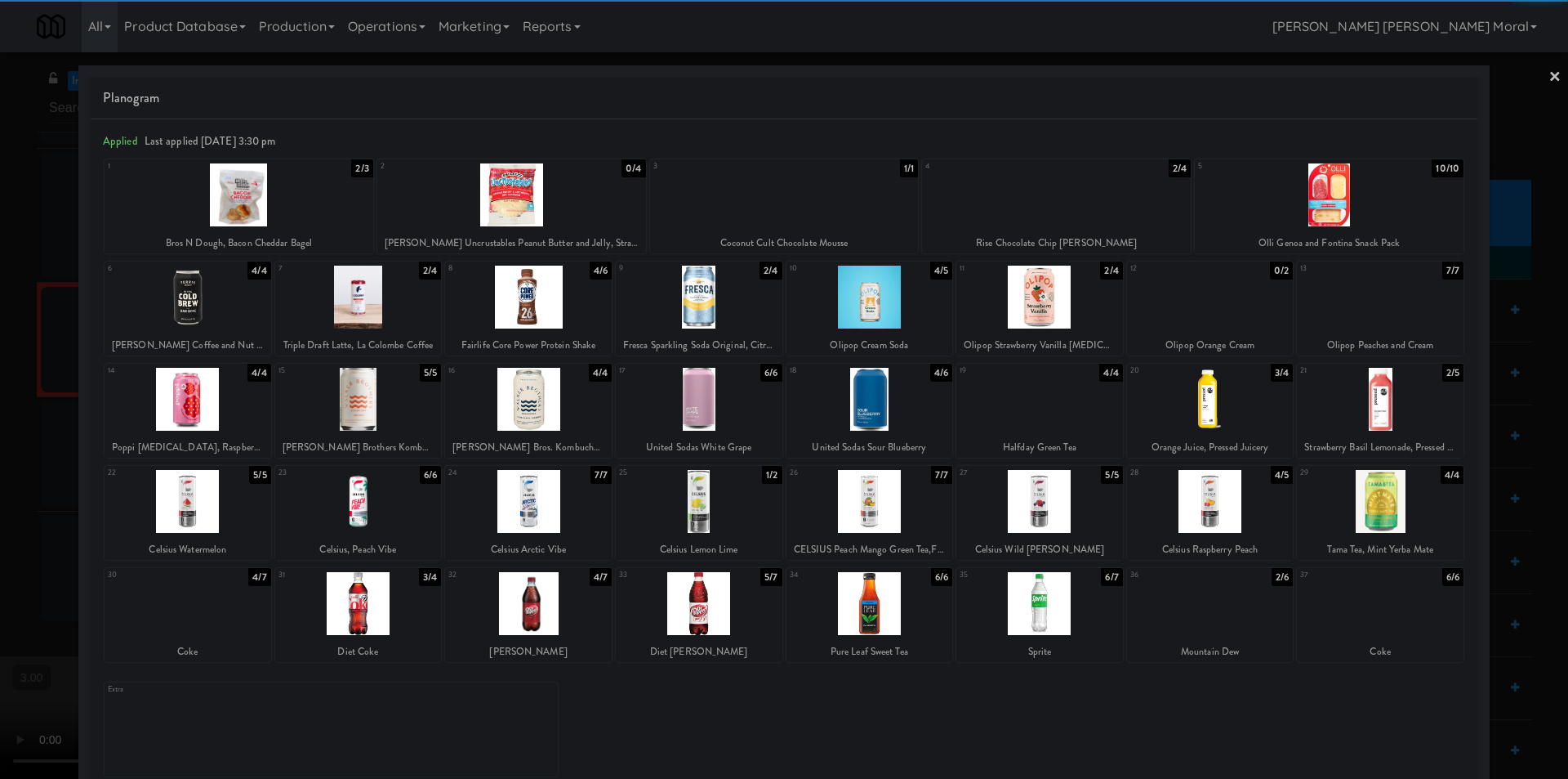
click at [1339, 201] on div at bounding box center [1328, 195] width 268 height 63
click at [218, 621] on div at bounding box center [187, 603] width 166 height 63
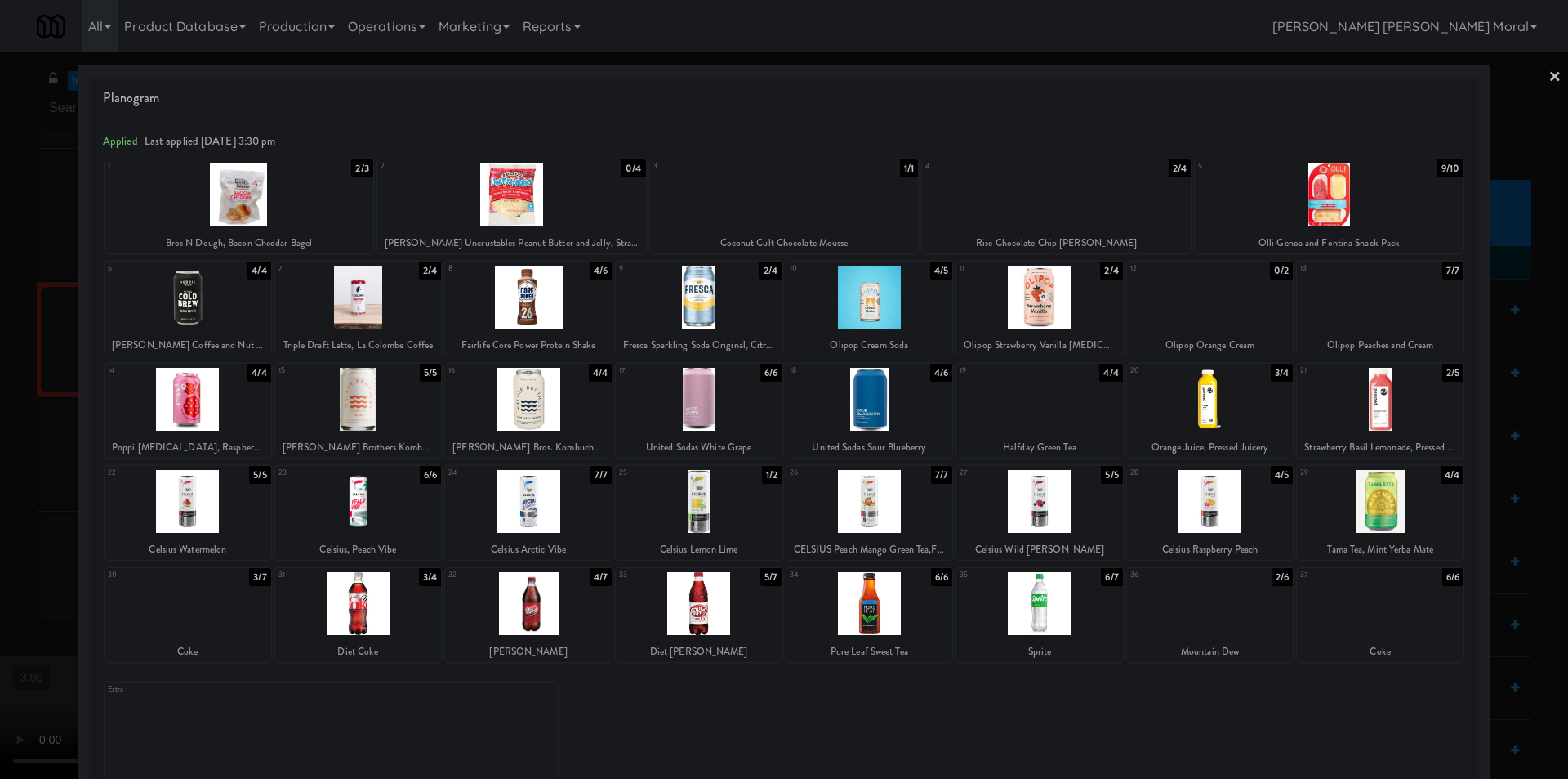
click at [1052, 611] on div at bounding box center [1039, 603] width 166 height 63
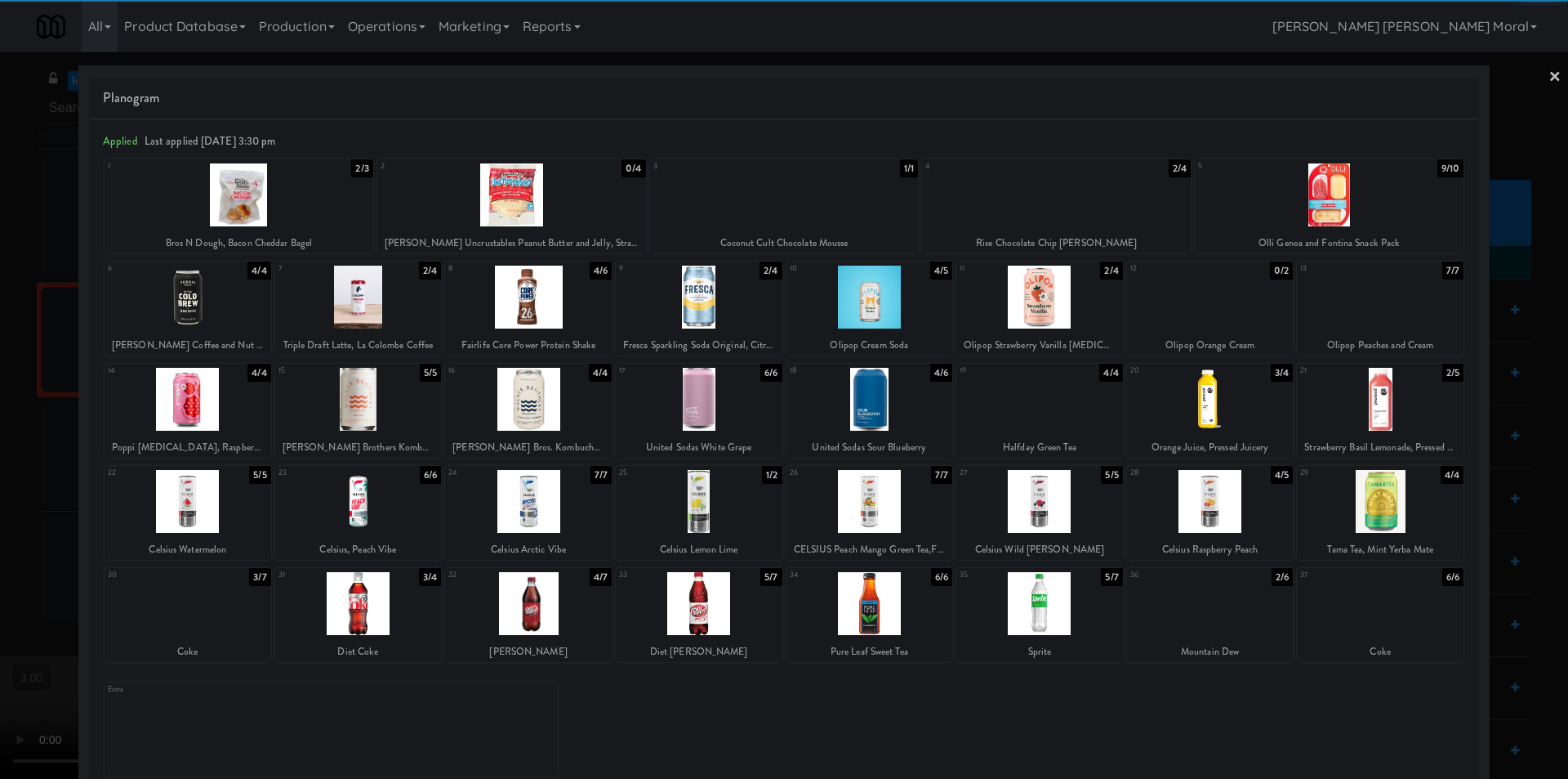
click at [1548, 83] on link "×" at bounding box center [1554, 78] width 13 height 51
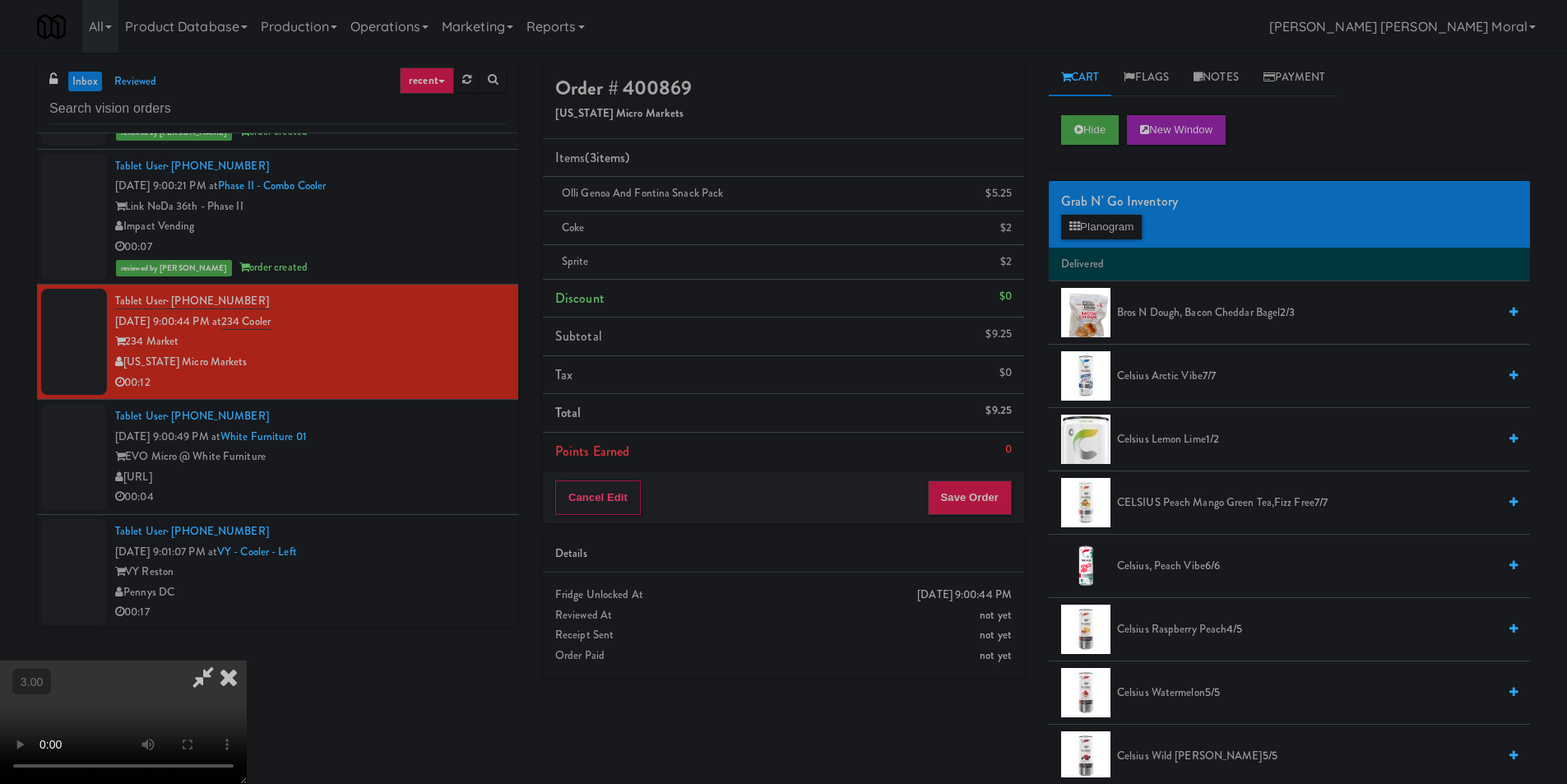
click at [247, 660] on video at bounding box center [123, 722] width 247 height 124
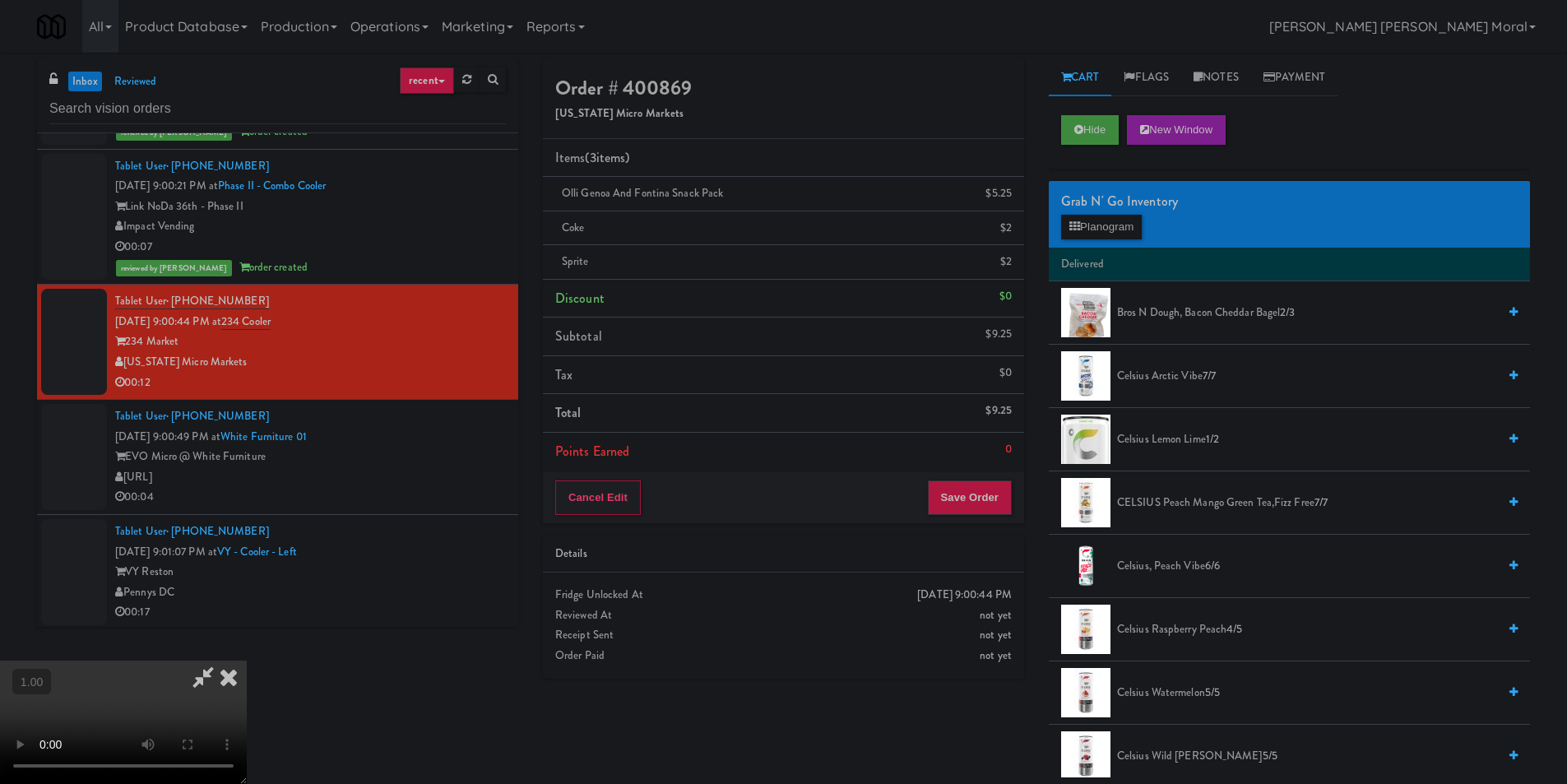
click at [247, 660] on video at bounding box center [123, 722] width 247 height 124
click at [247, 660] on icon at bounding box center [229, 676] width 37 height 33
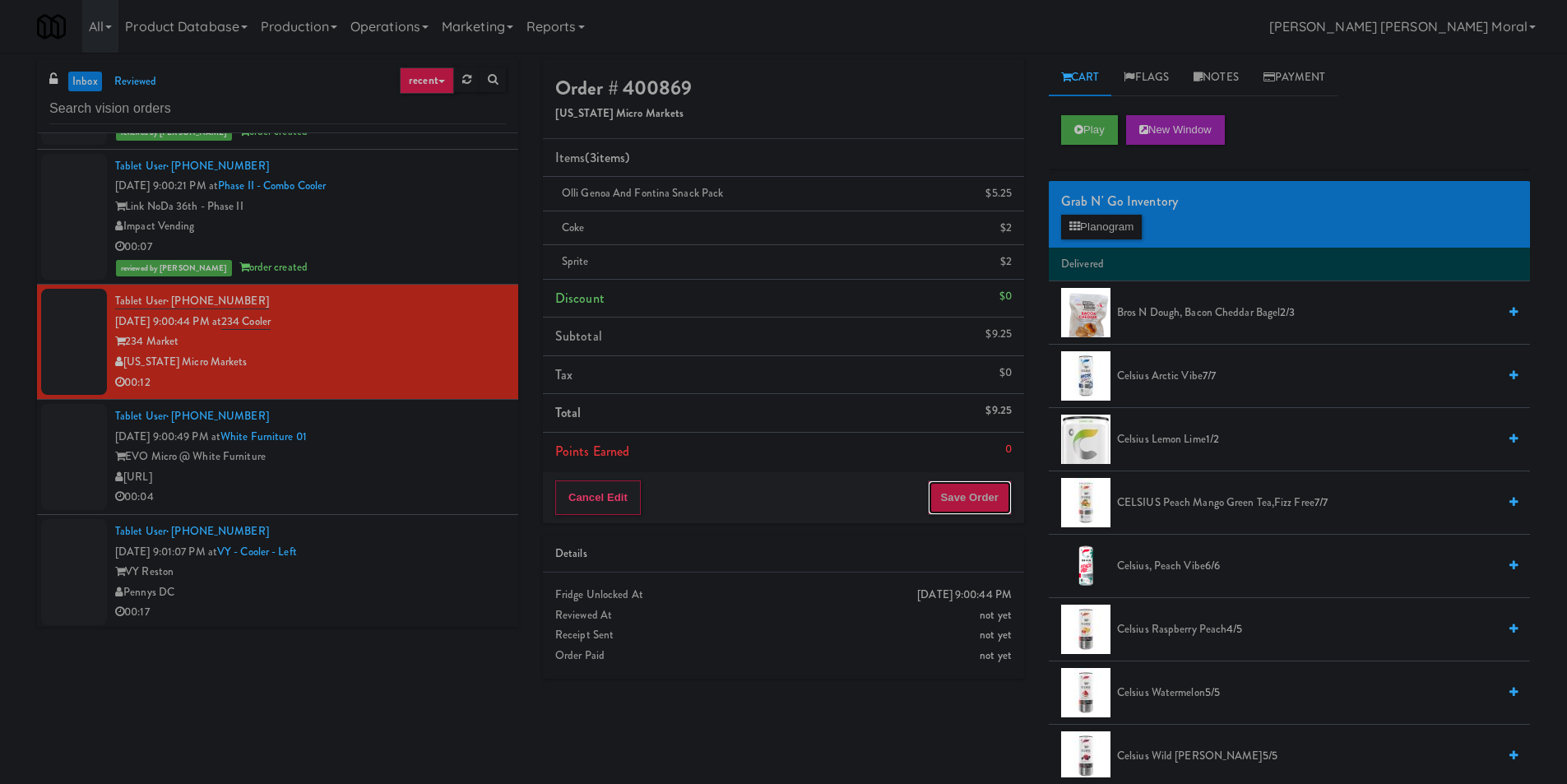
click at [960, 501] on button "Save Order" at bounding box center [970, 497] width 84 height 35
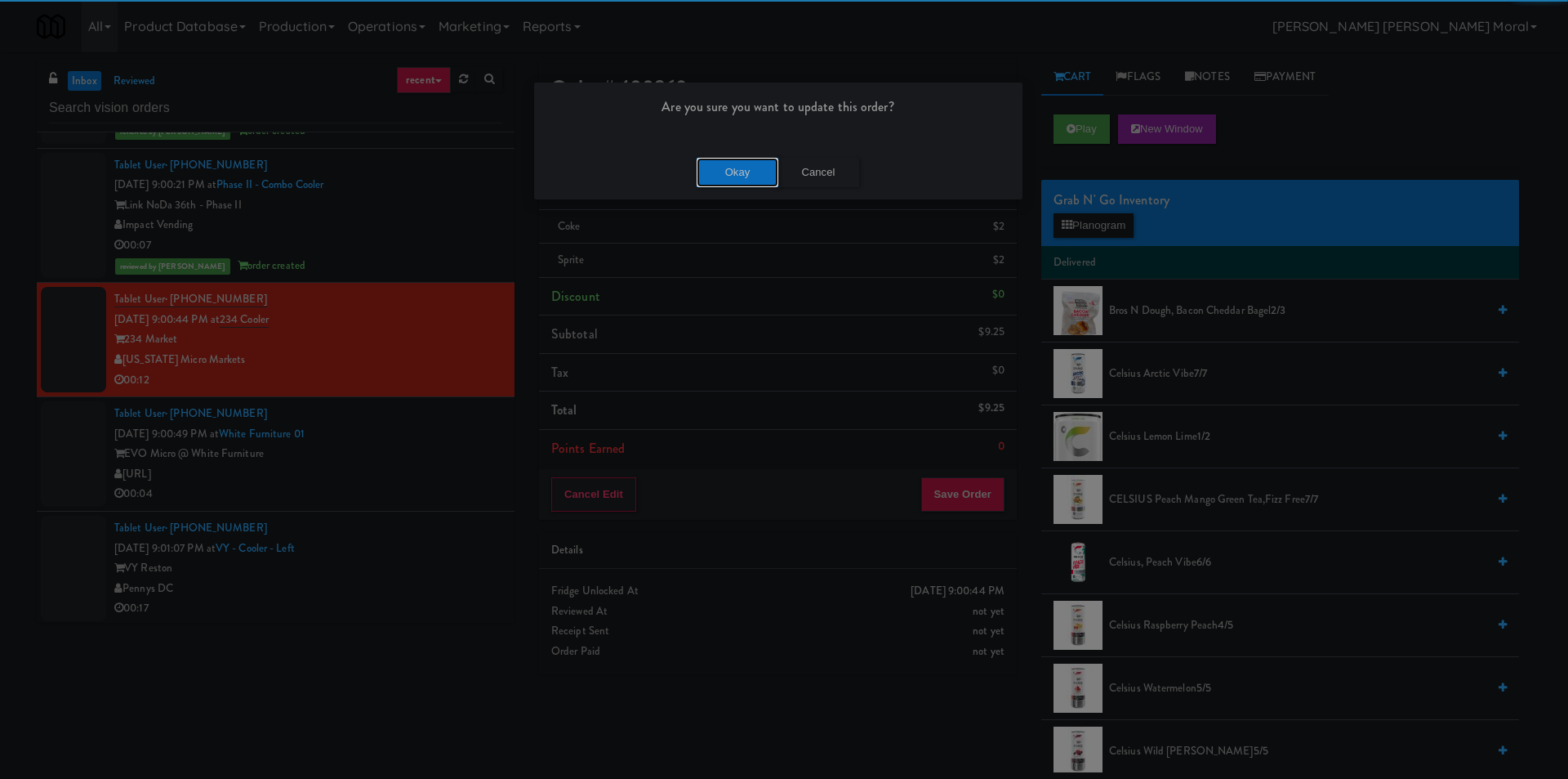
click at [734, 170] on button "Okay" at bounding box center [737, 172] width 82 height 30
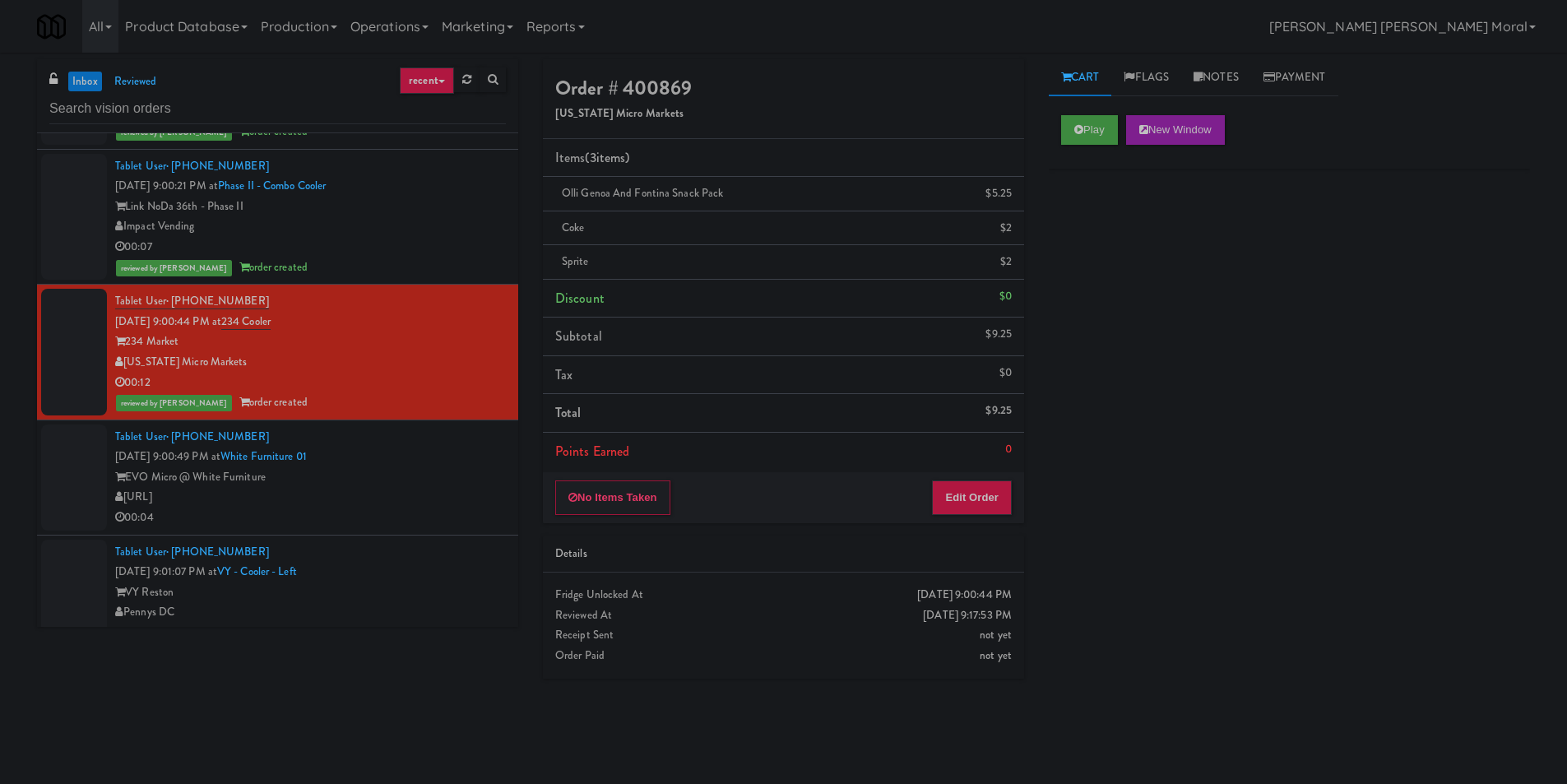
click at [0, 596] on div "inbox reviewed recent all unclear take inventory issue suspicious failed recent…" at bounding box center [784, 389] width 1567 height 660
click at [375, 527] on div "00:04" at bounding box center [310, 518] width 391 height 21
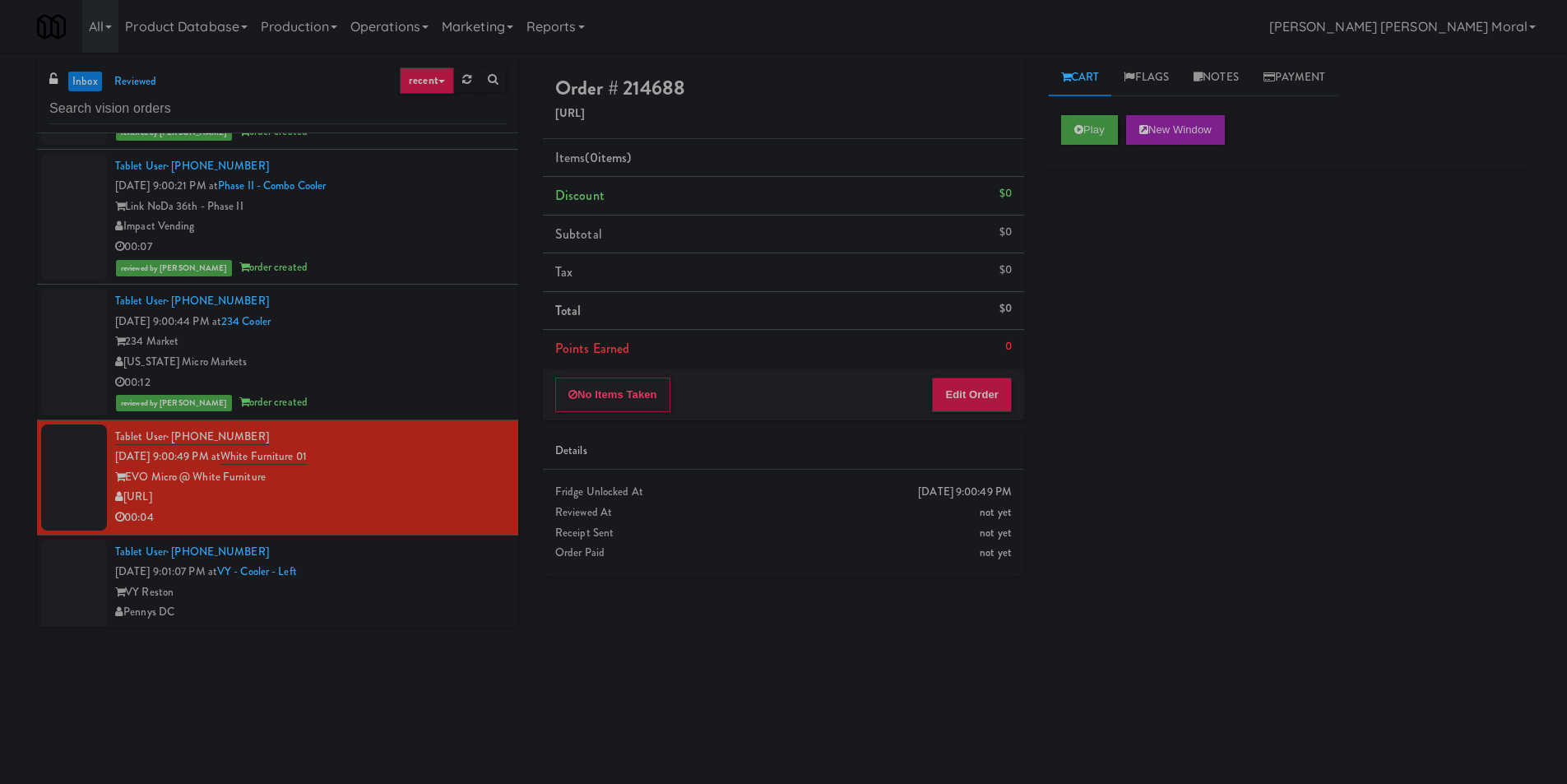
click at [1102, 558] on div "Play New Window Primary Flag Clear Flag if unable to determine what was taken o…" at bounding box center [1290, 411] width 481 height 617
click at [1082, 129] on icon at bounding box center [1079, 129] width 9 height 11
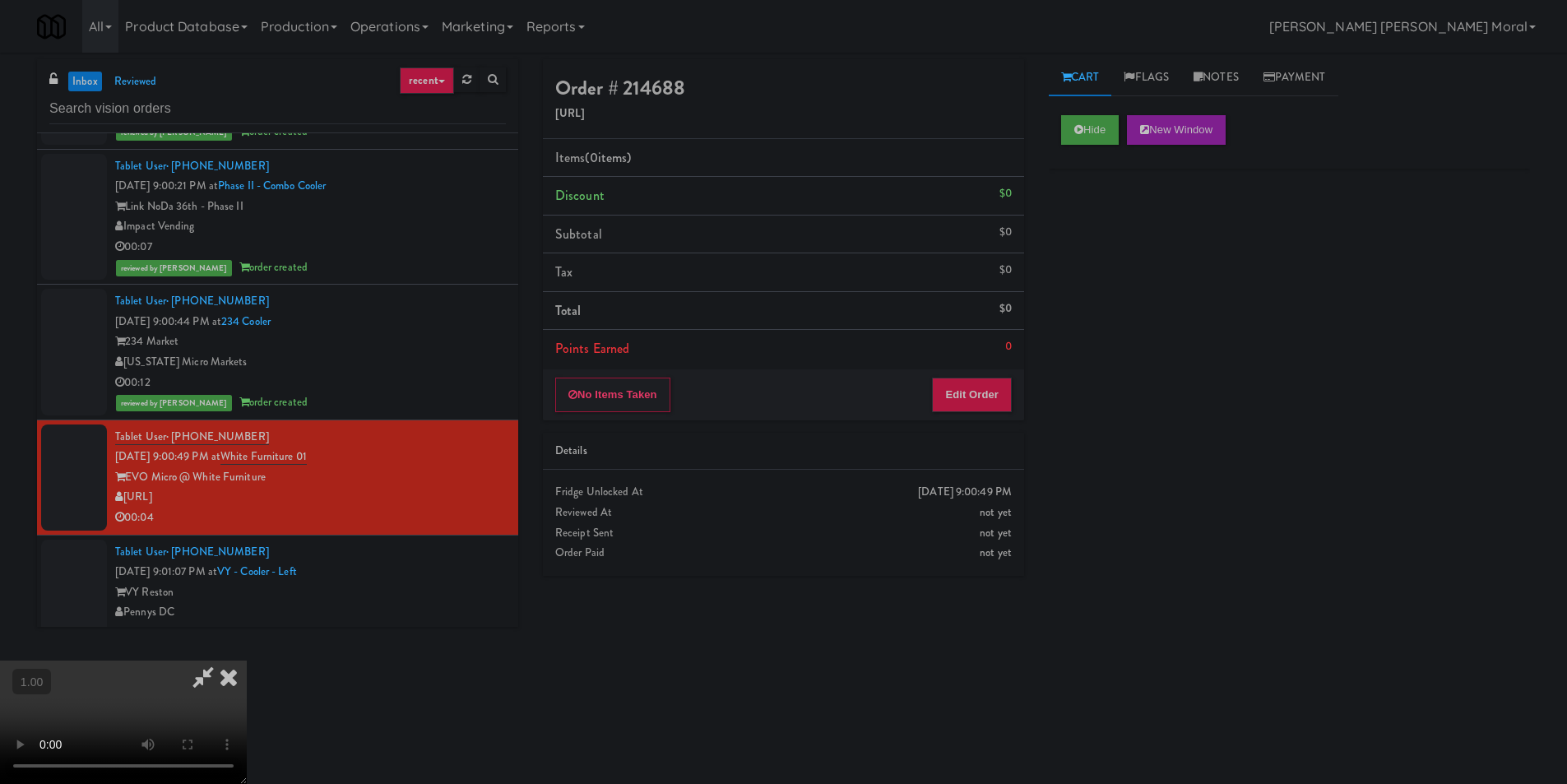
click at [1127, 270] on div "Hide New Window Primary Flag Clear Flag if unable to determine what was taken o…" at bounding box center [1290, 411] width 481 height 617
click at [247, 660] on video at bounding box center [123, 722] width 247 height 124
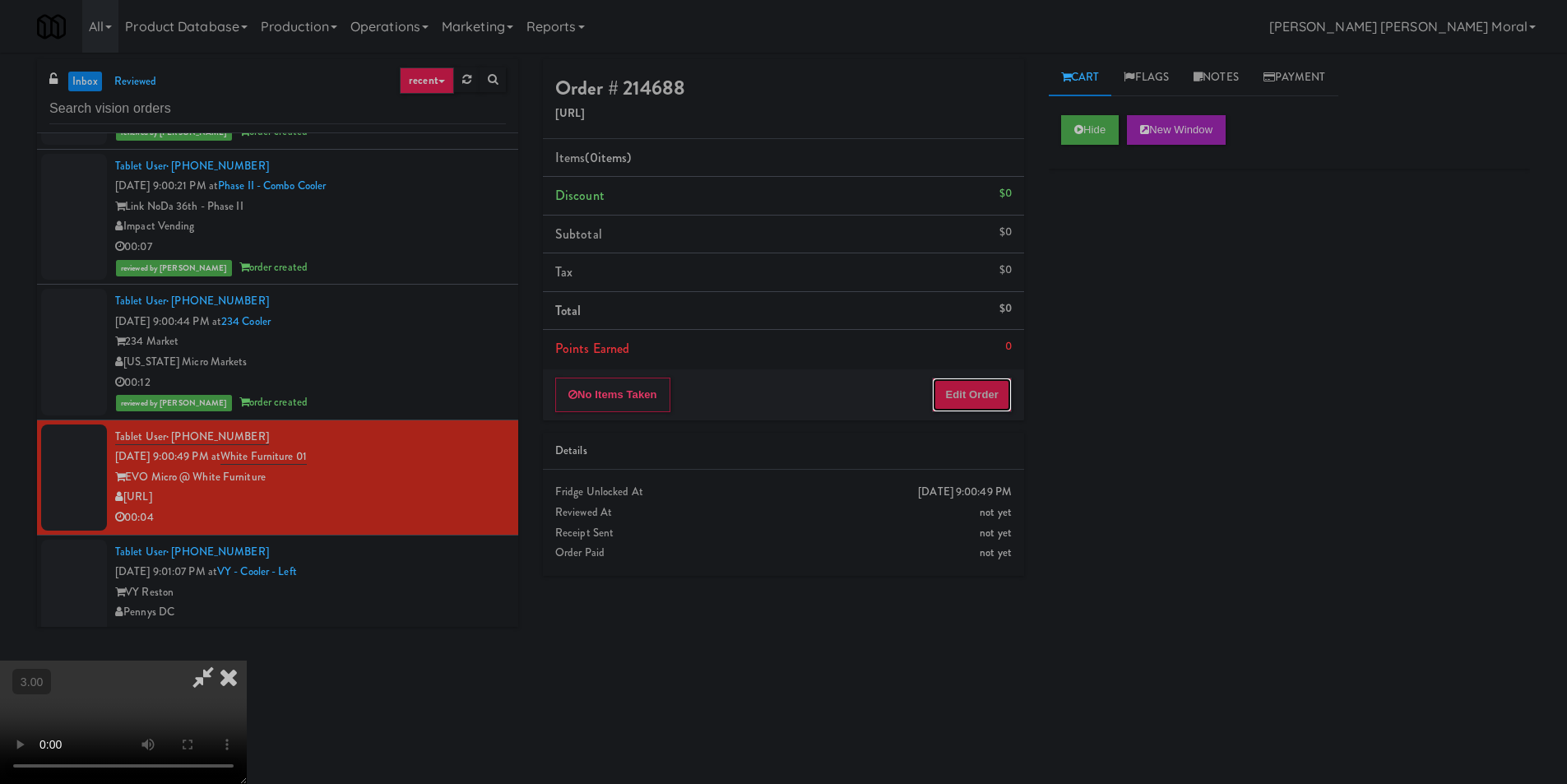
click at [986, 398] on button "Edit Order" at bounding box center [972, 394] width 80 height 35
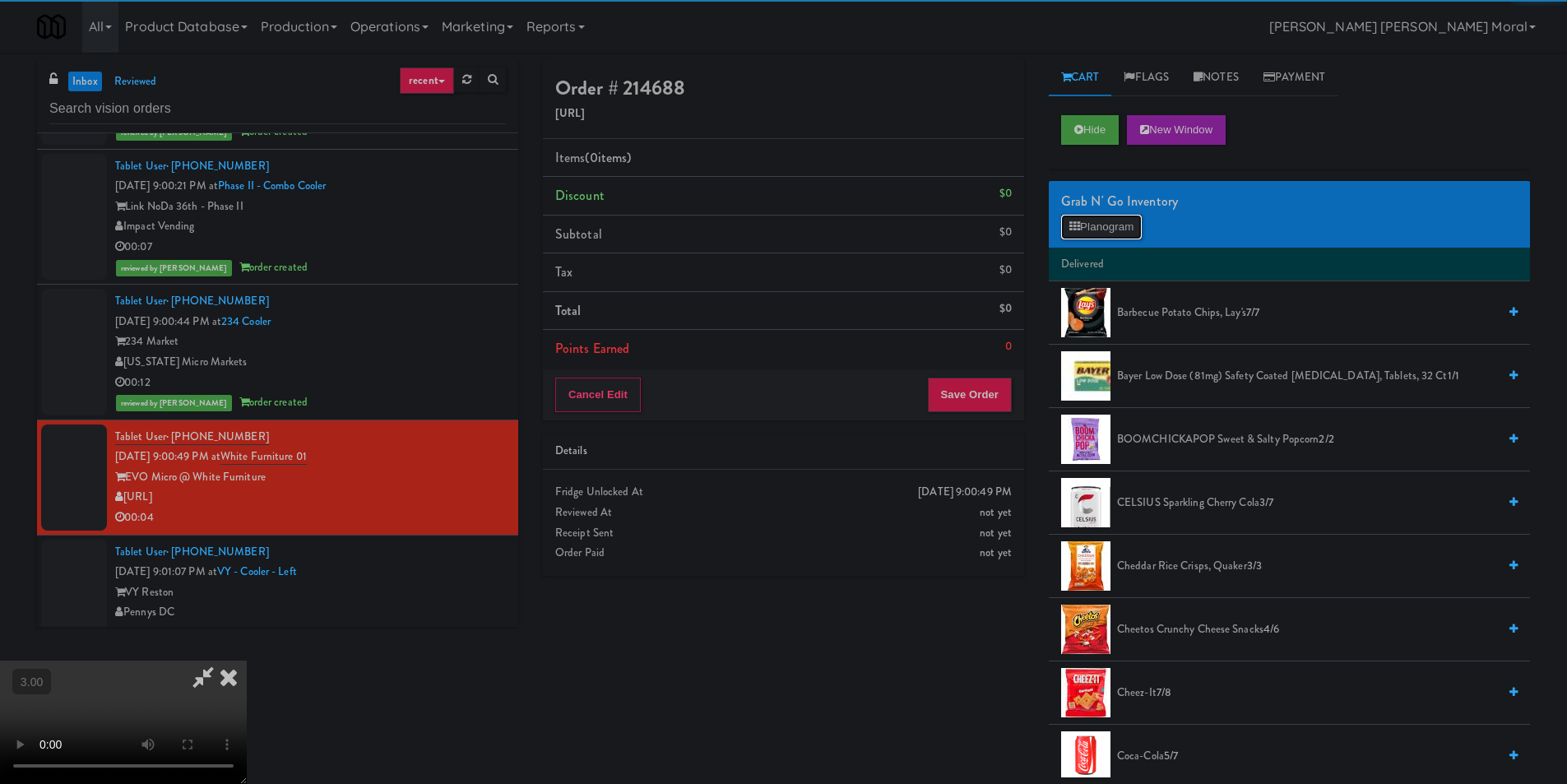
click at [1100, 227] on button "Planogram" at bounding box center [1101, 227] width 80 height 25
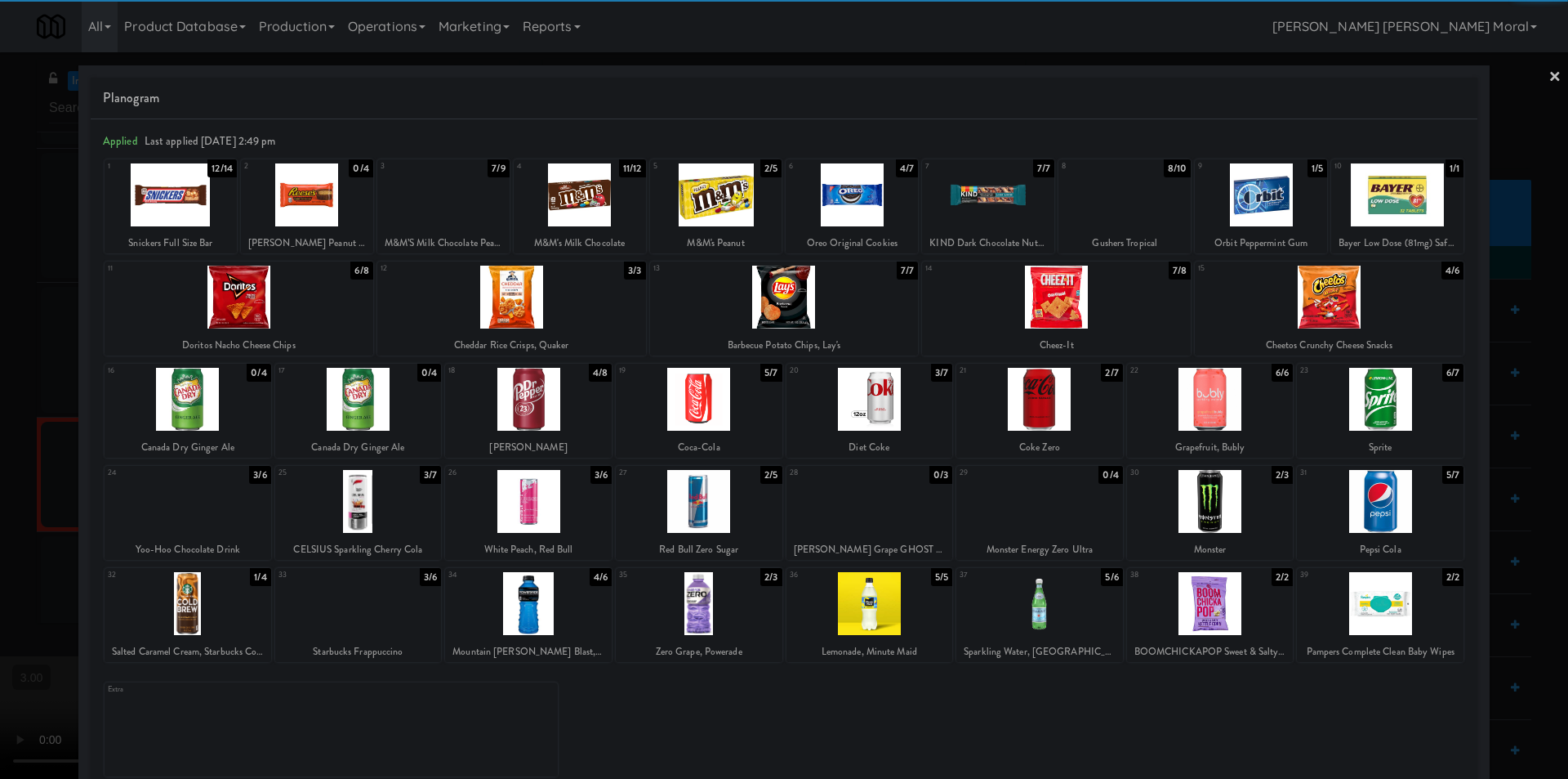
click at [703, 615] on div at bounding box center [698, 603] width 166 height 63
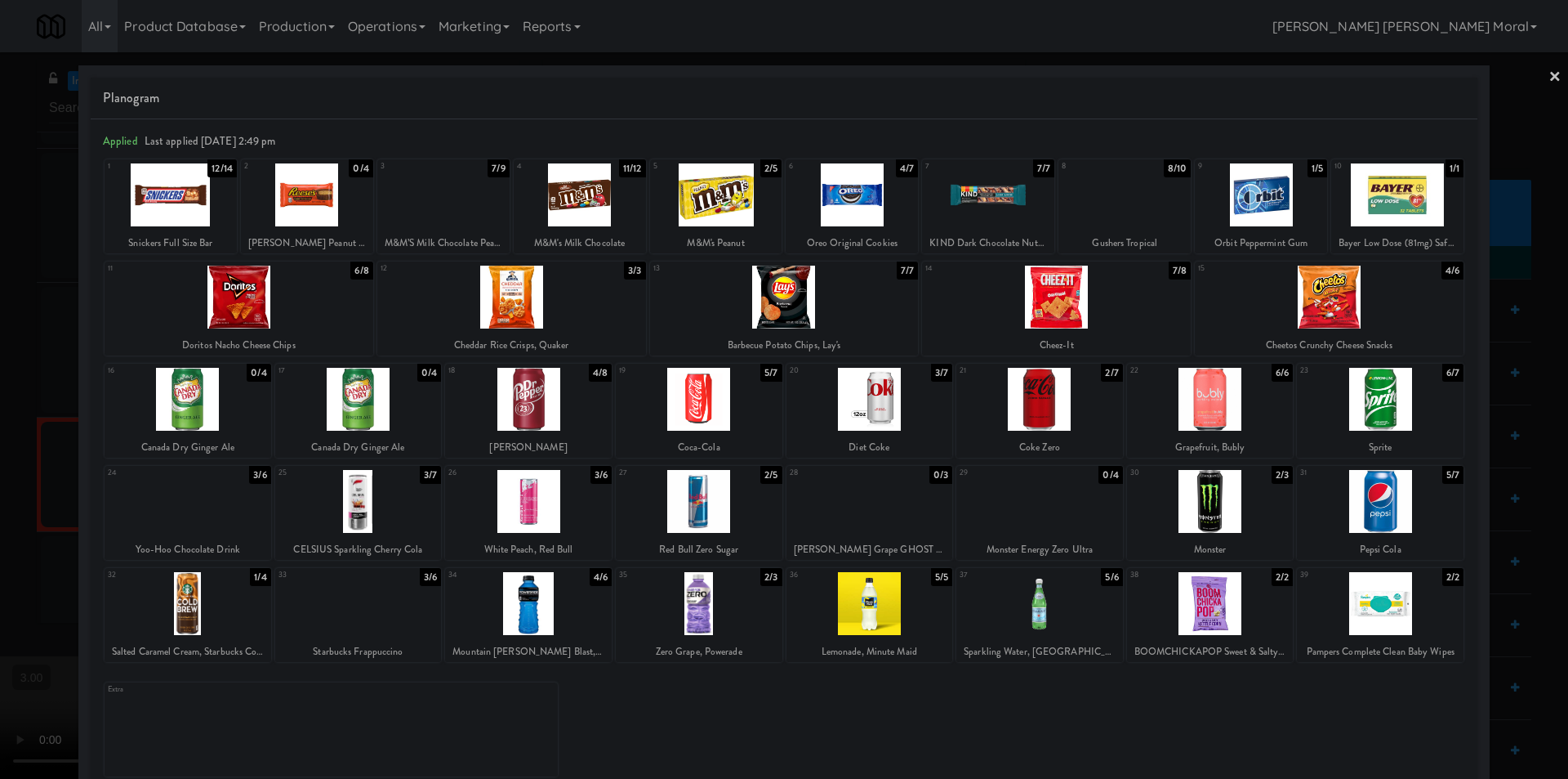
click at [1548, 71] on link "×" at bounding box center [1554, 78] width 13 height 51
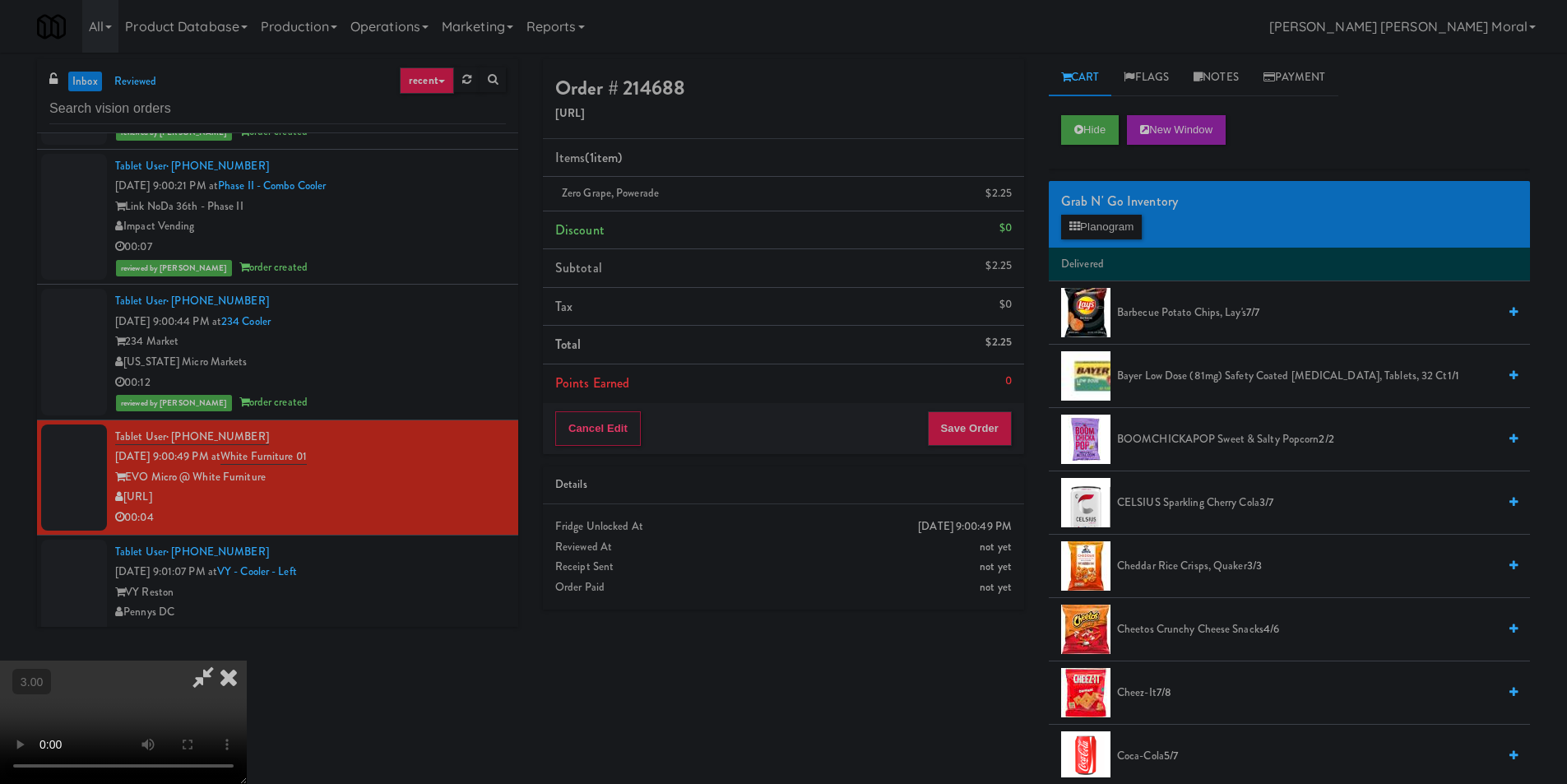
click at [247, 660] on video at bounding box center [123, 722] width 247 height 124
click at [247, 660] on icon at bounding box center [229, 676] width 37 height 33
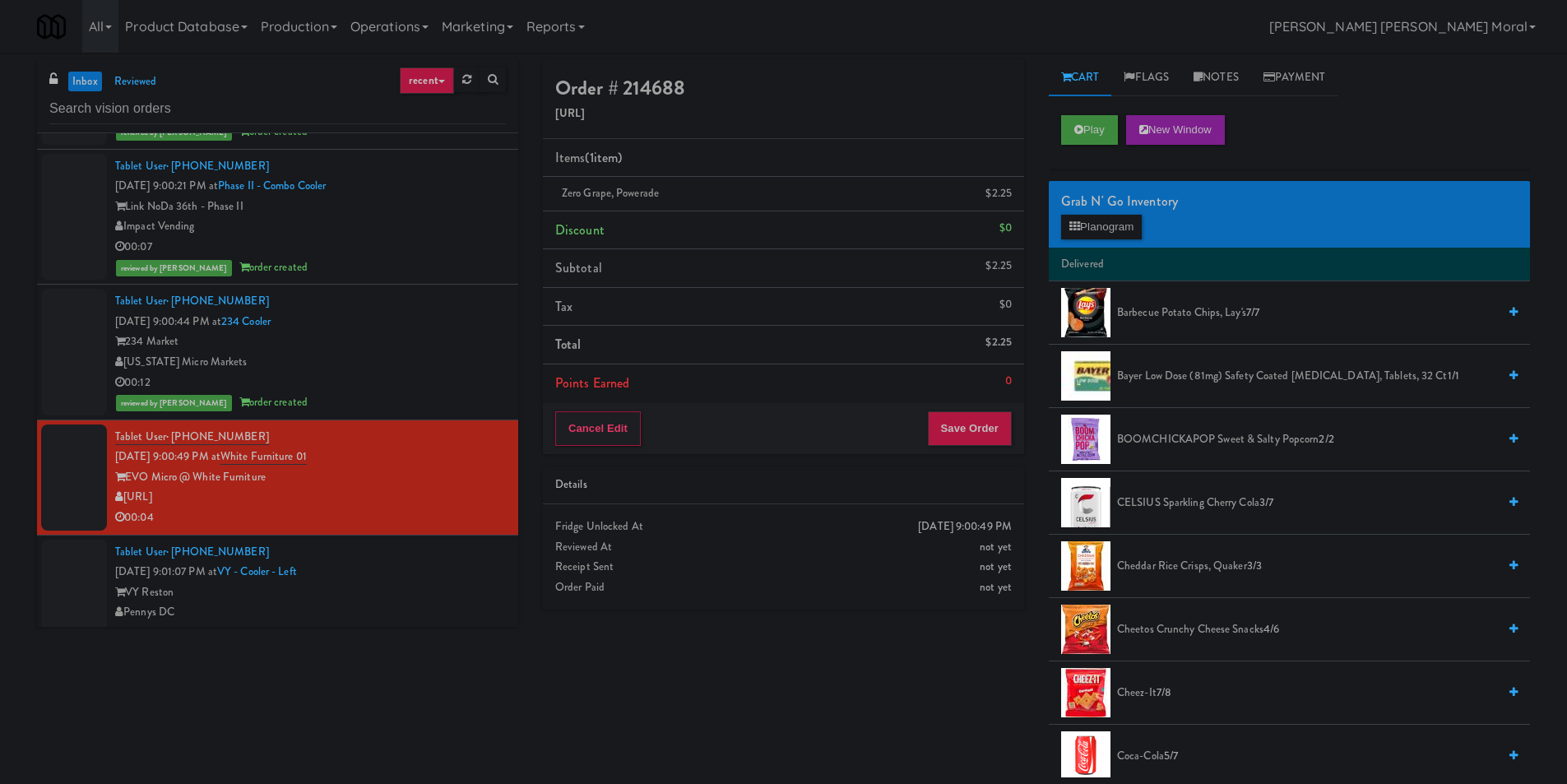
click at [979, 446] on div "Cancel Edit Save Order" at bounding box center [784, 429] width 481 height 51
click at [979, 438] on button "Save Order" at bounding box center [970, 428] width 84 height 35
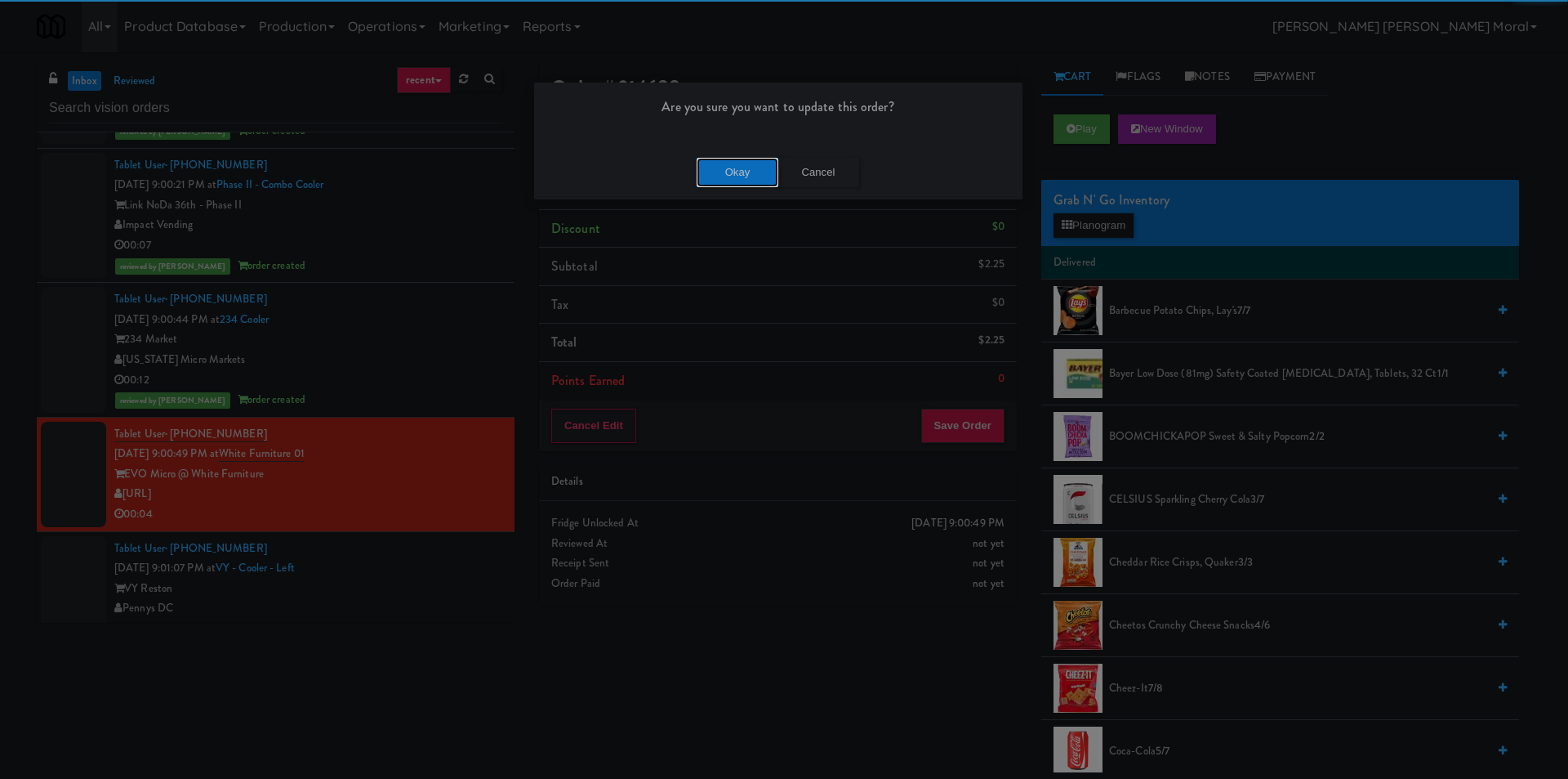
click at [753, 175] on button "Okay" at bounding box center [737, 172] width 82 height 30
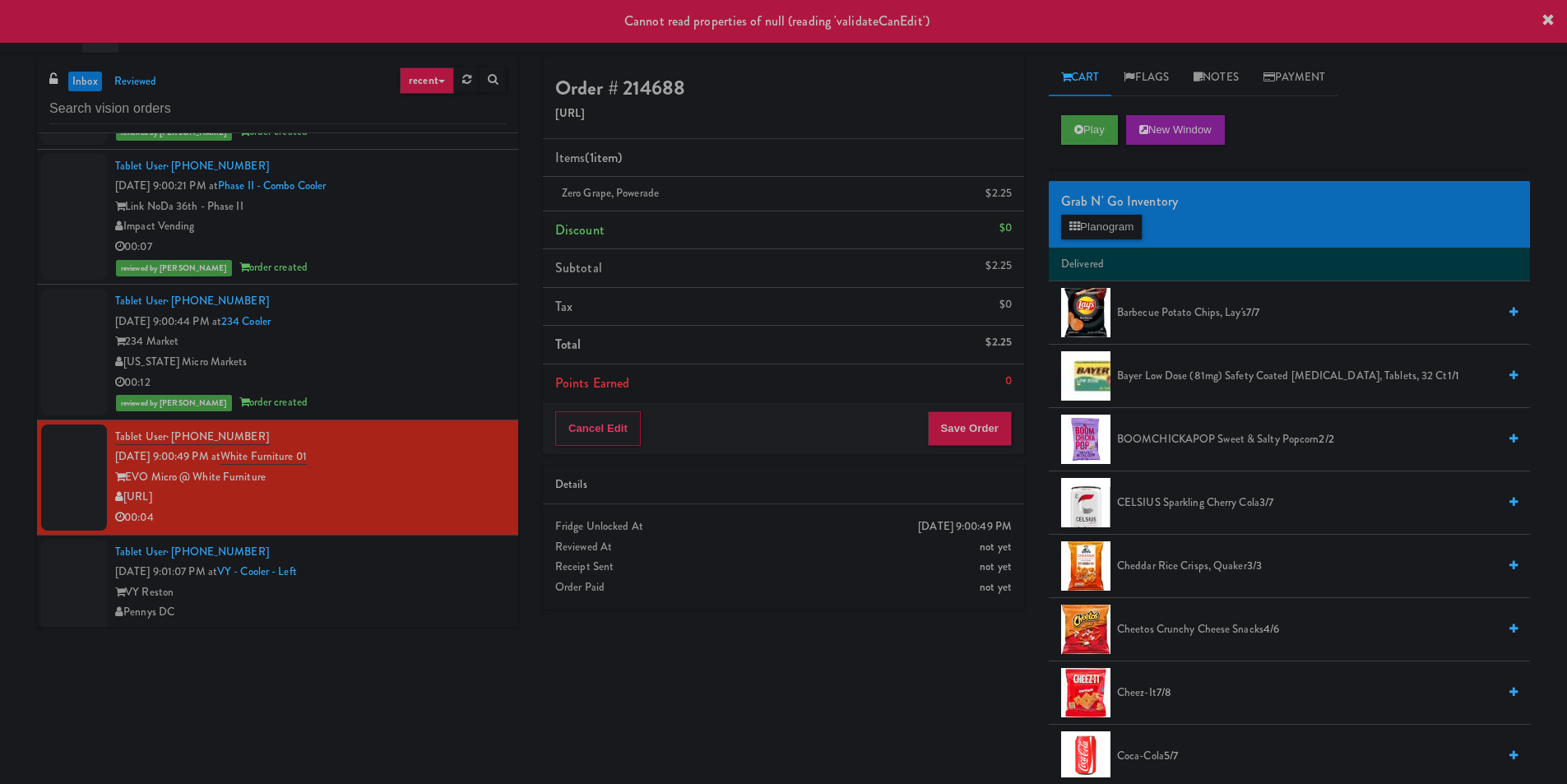
click at [414, 356] on div "[US_STATE] Micro Markets" at bounding box center [310, 362] width 391 height 21
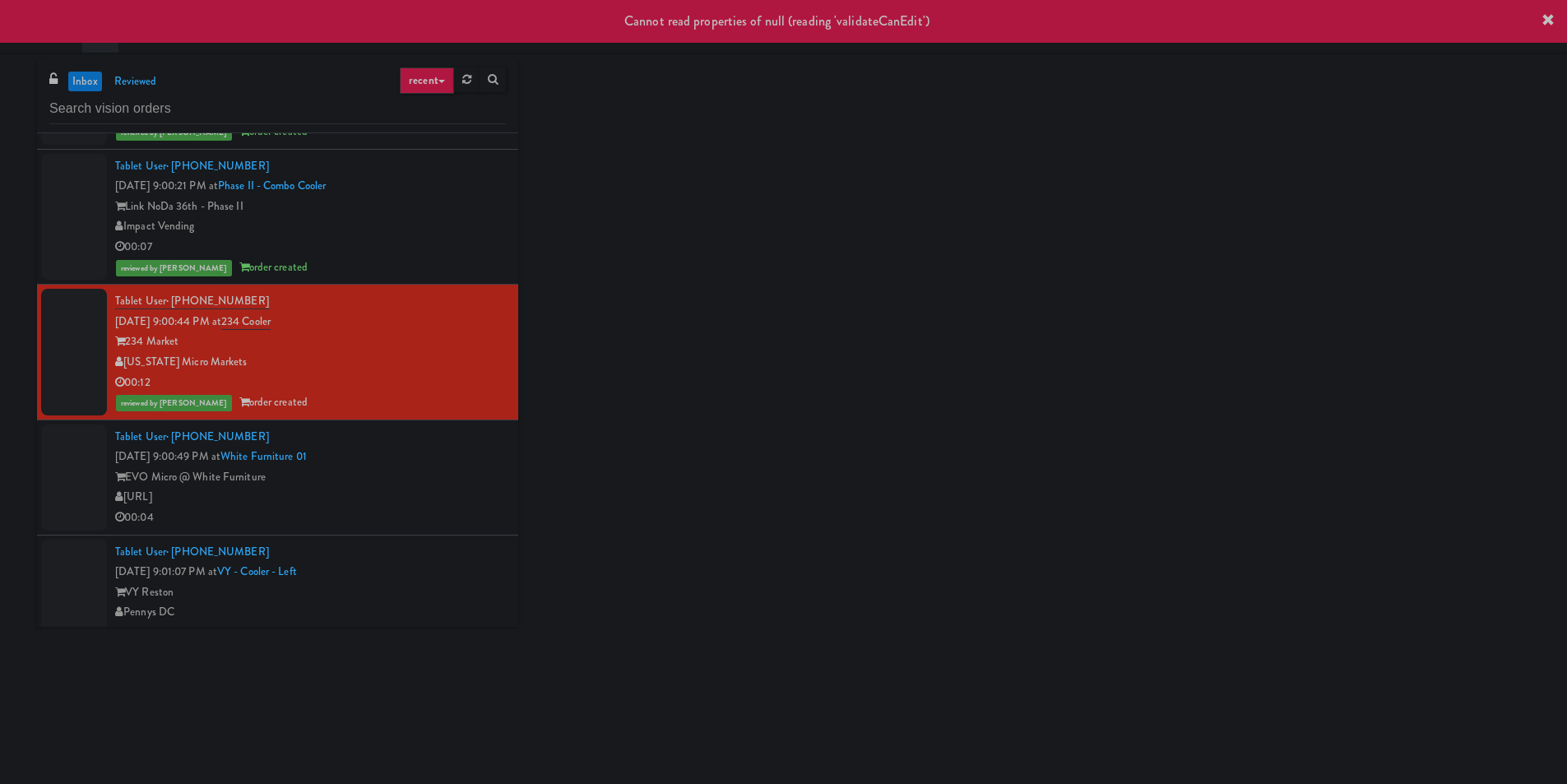
click at [433, 455] on div "Tablet User · (336) 343-0223 [DATE] 9:00:49 PM at White Furniture 01 EVO Micro …" at bounding box center [310, 477] width 391 height 101
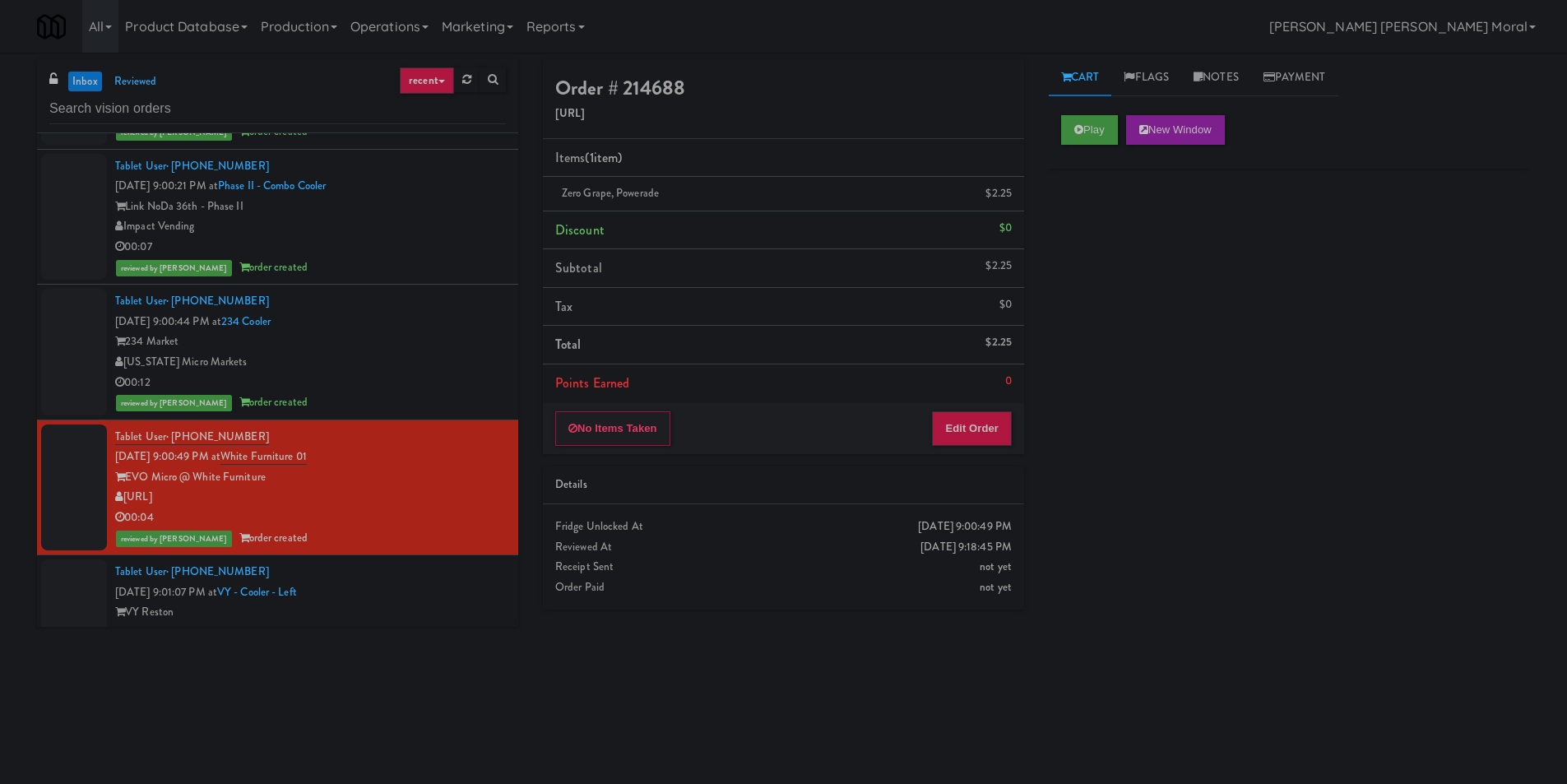
click at [0, 345] on div "inbox reviewed recent all unclear take inventory issue suspicious failed recent…" at bounding box center [784, 389] width 1567 height 660
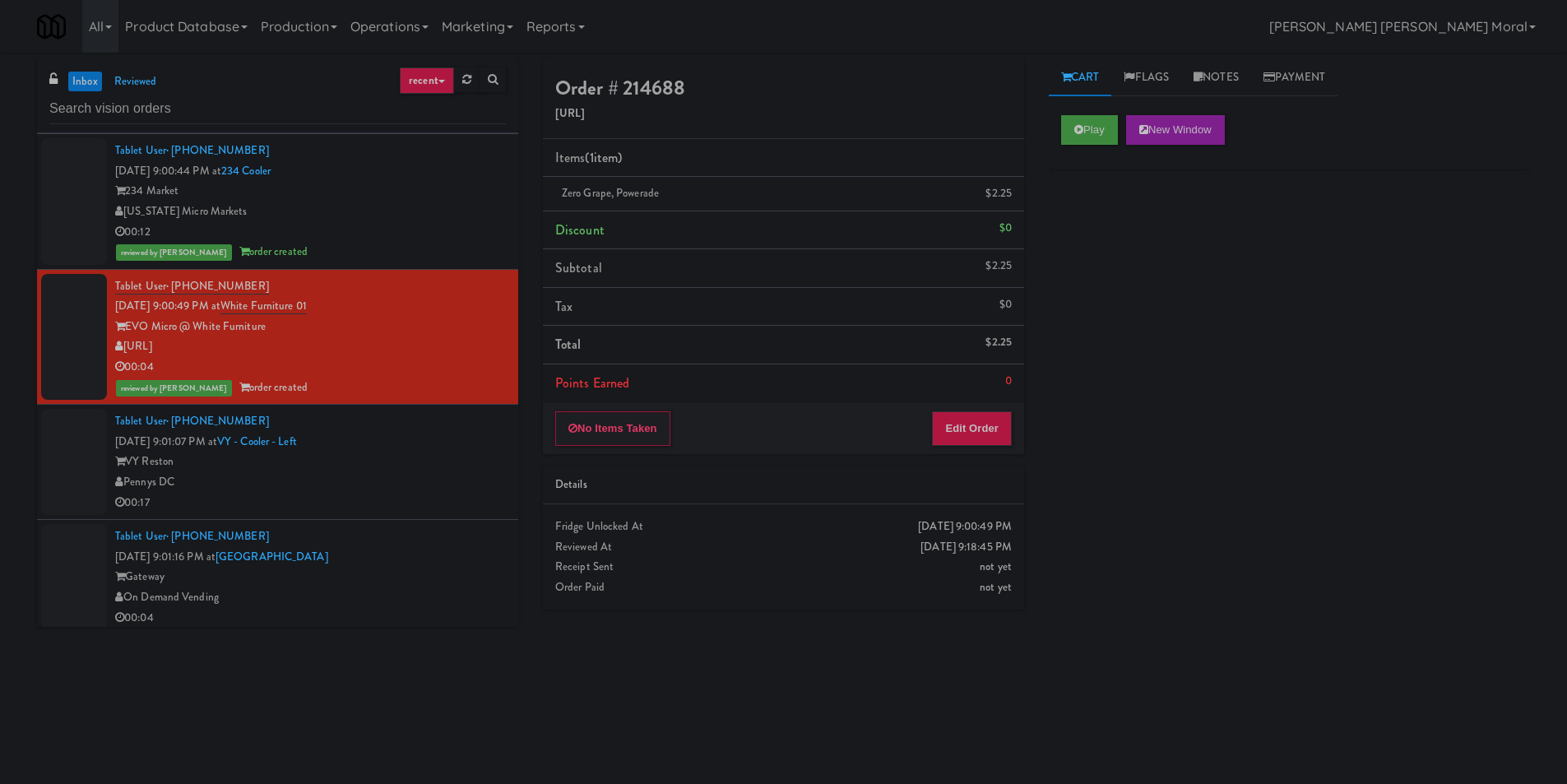
scroll to position [1726, 0]
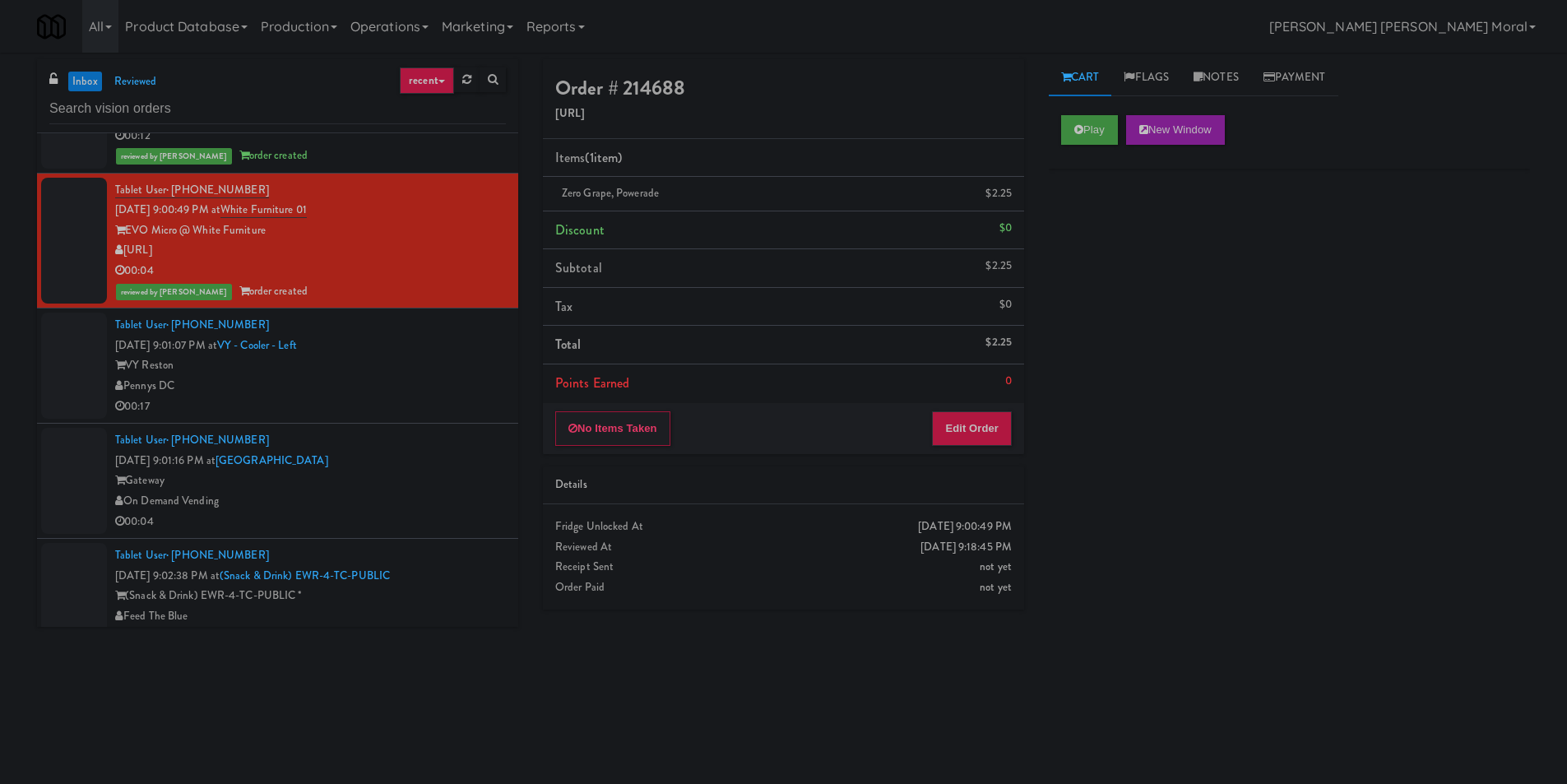
click at [0, 513] on div "inbox reviewed recent all unclear take inventory issue suspicious failed recent…" at bounding box center [784, 389] width 1567 height 660
click at [391, 386] on div "Pennys DC" at bounding box center [310, 386] width 391 height 21
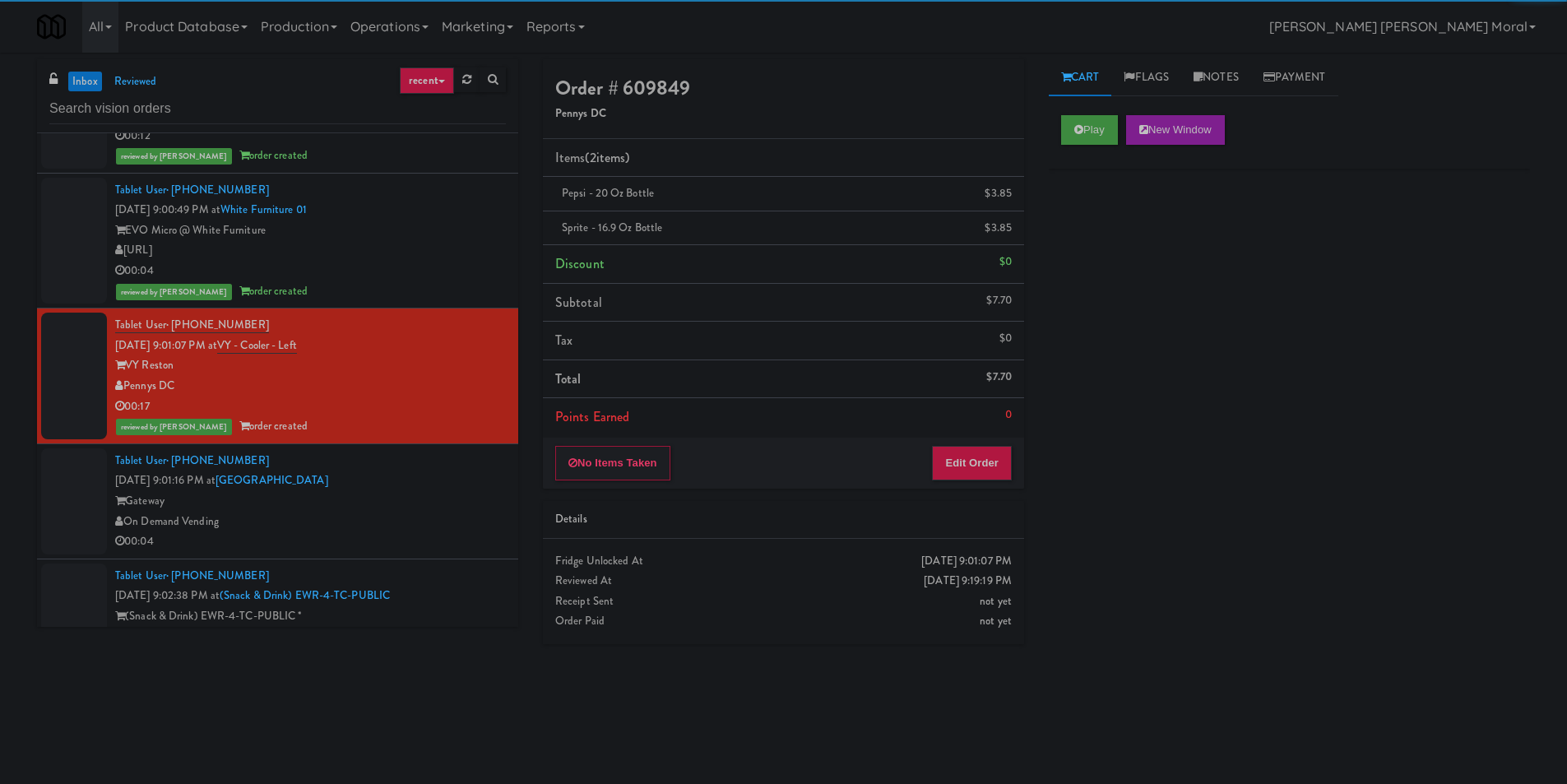
click at [433, 513] on div "On Demand Vending" at bounding box center [310, 522] width 391 height 21
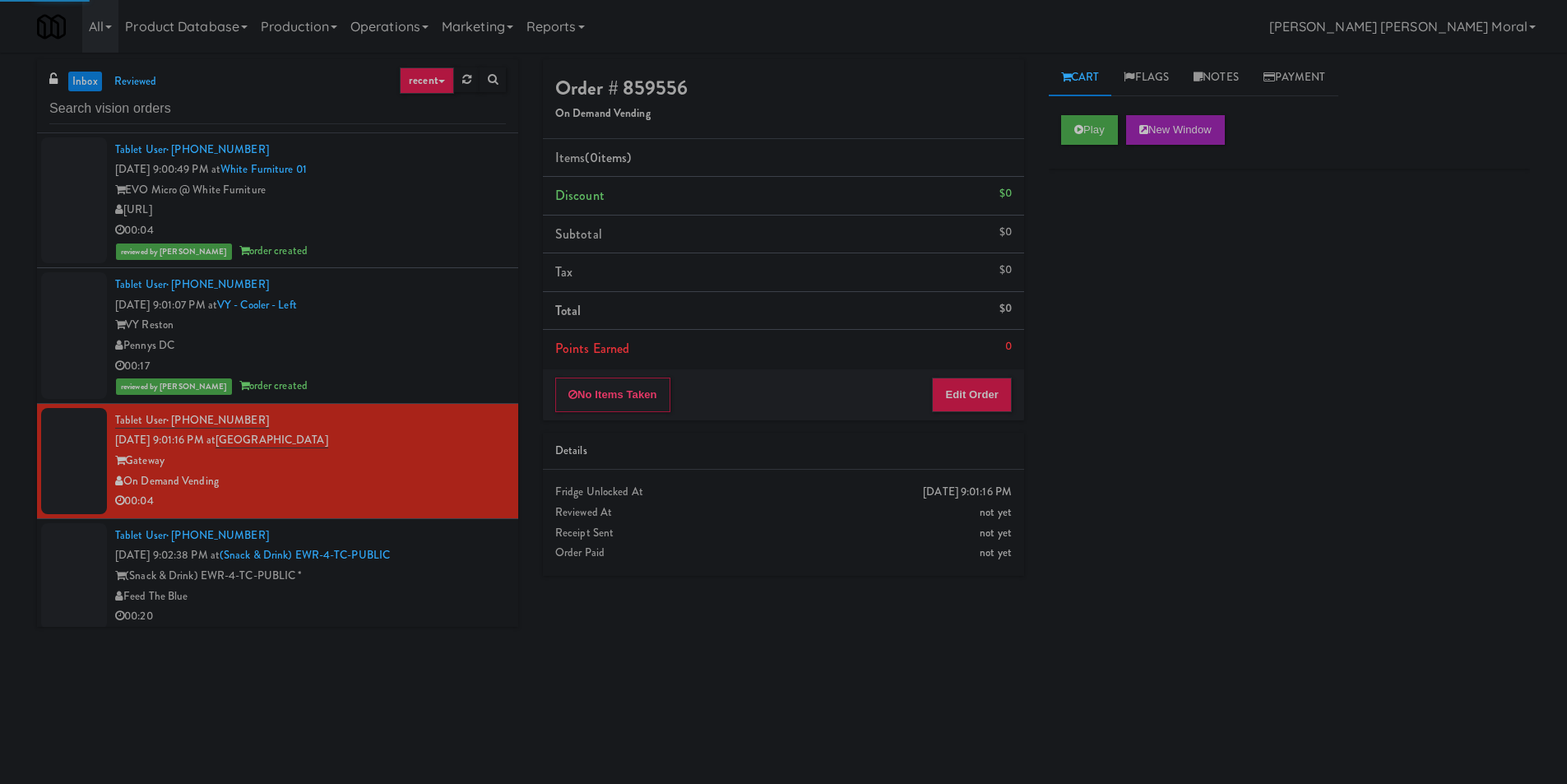
scroll to position [1892, 0]
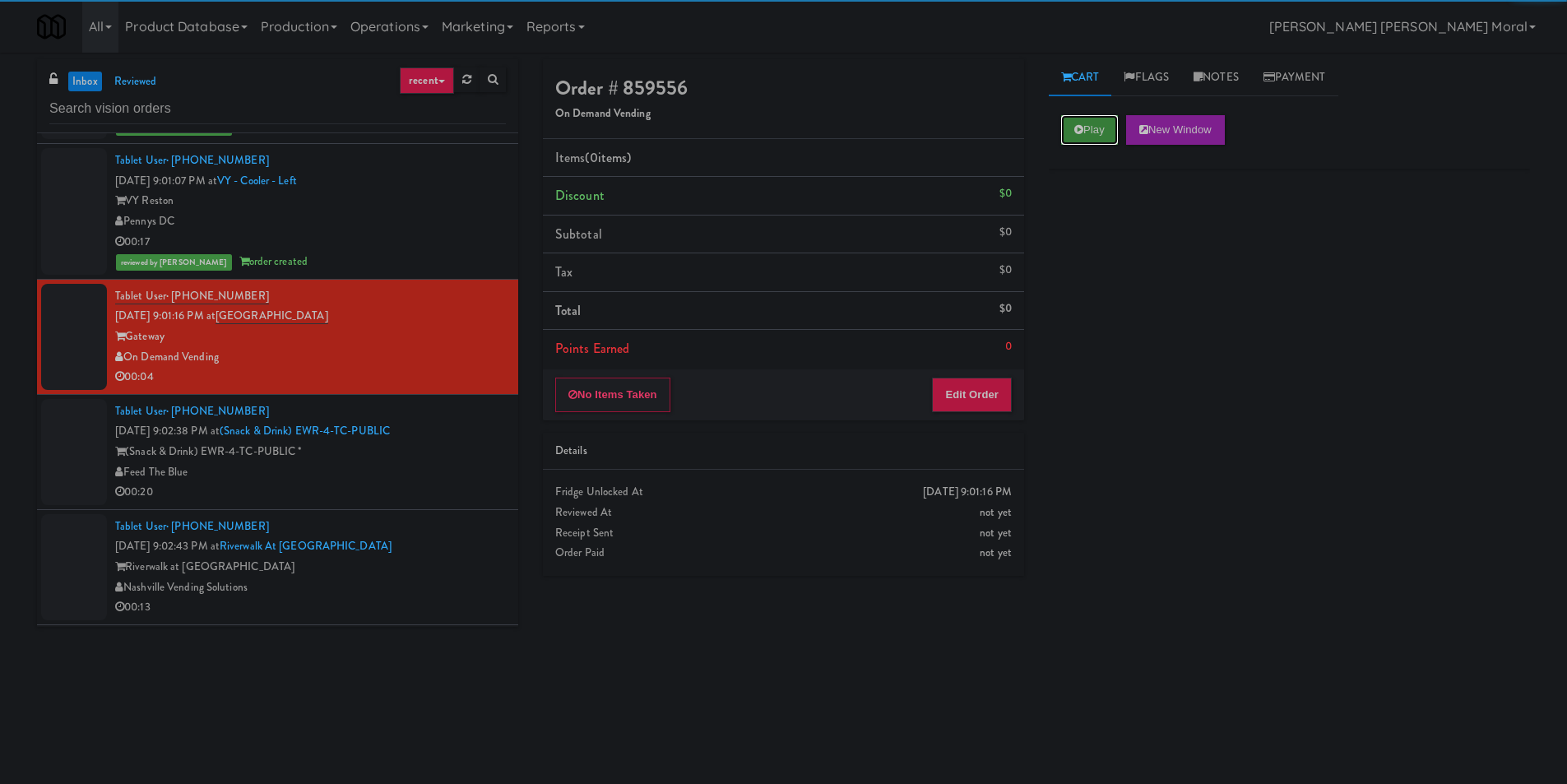
click at [1089, 136] on button "Play" at bounding box center [1090, 130] width 56 height 30
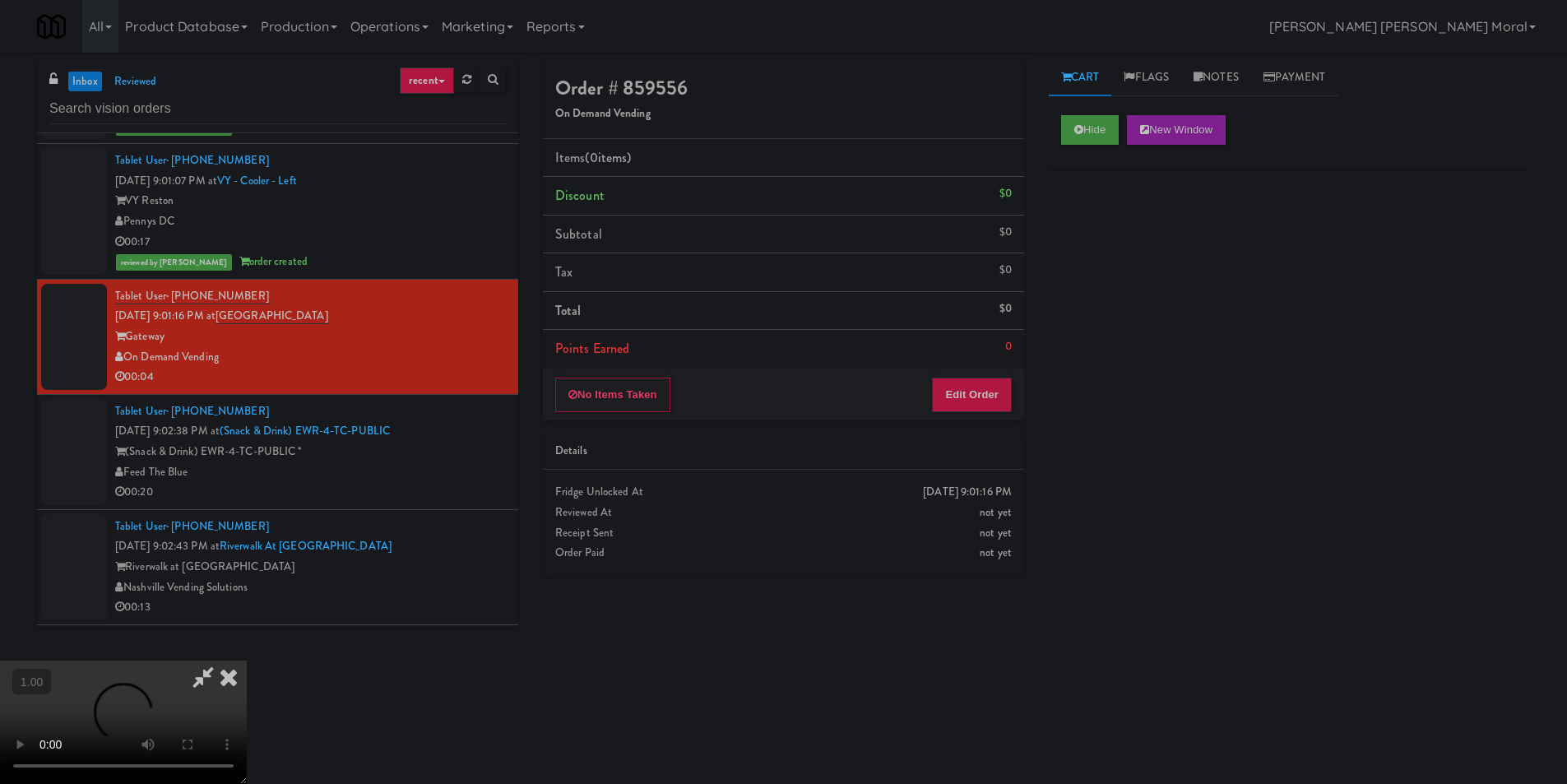
click at [1082, 239] on div "Hide New Window Primary Flag Clear Flag if unable to determine what was taken o…" at bounding box center [1290, 411] width 481 height 617
click at [247, 660] on video at bounding box center [123, 722] width 247 height 124
click at [984, 401] on button "Edit Order" at bounding box center [972, 394] width 80 height 35
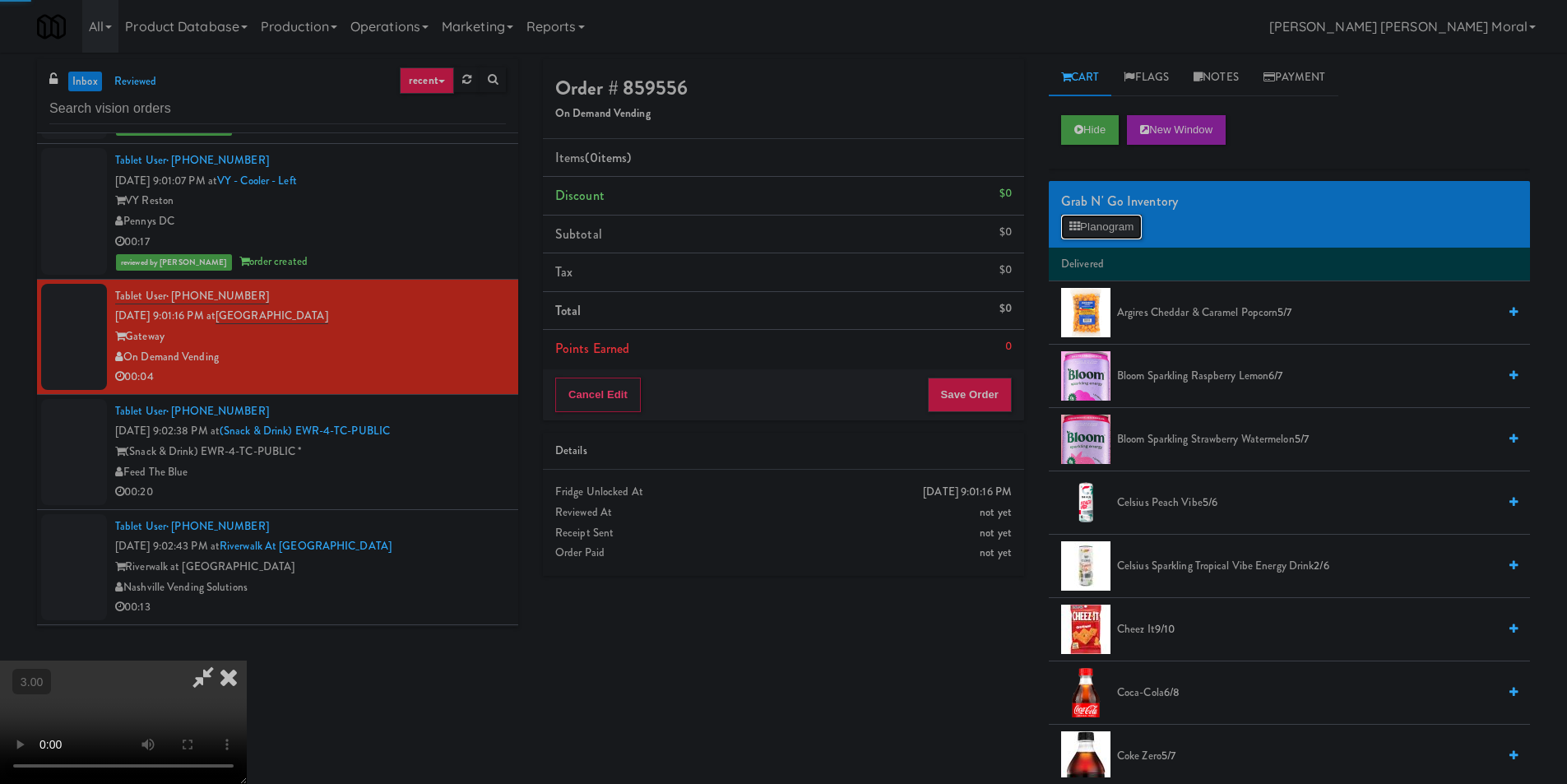
click at [1113, 233] on button "Planogram" at bounding box center [1101, 227] width 80 height 25
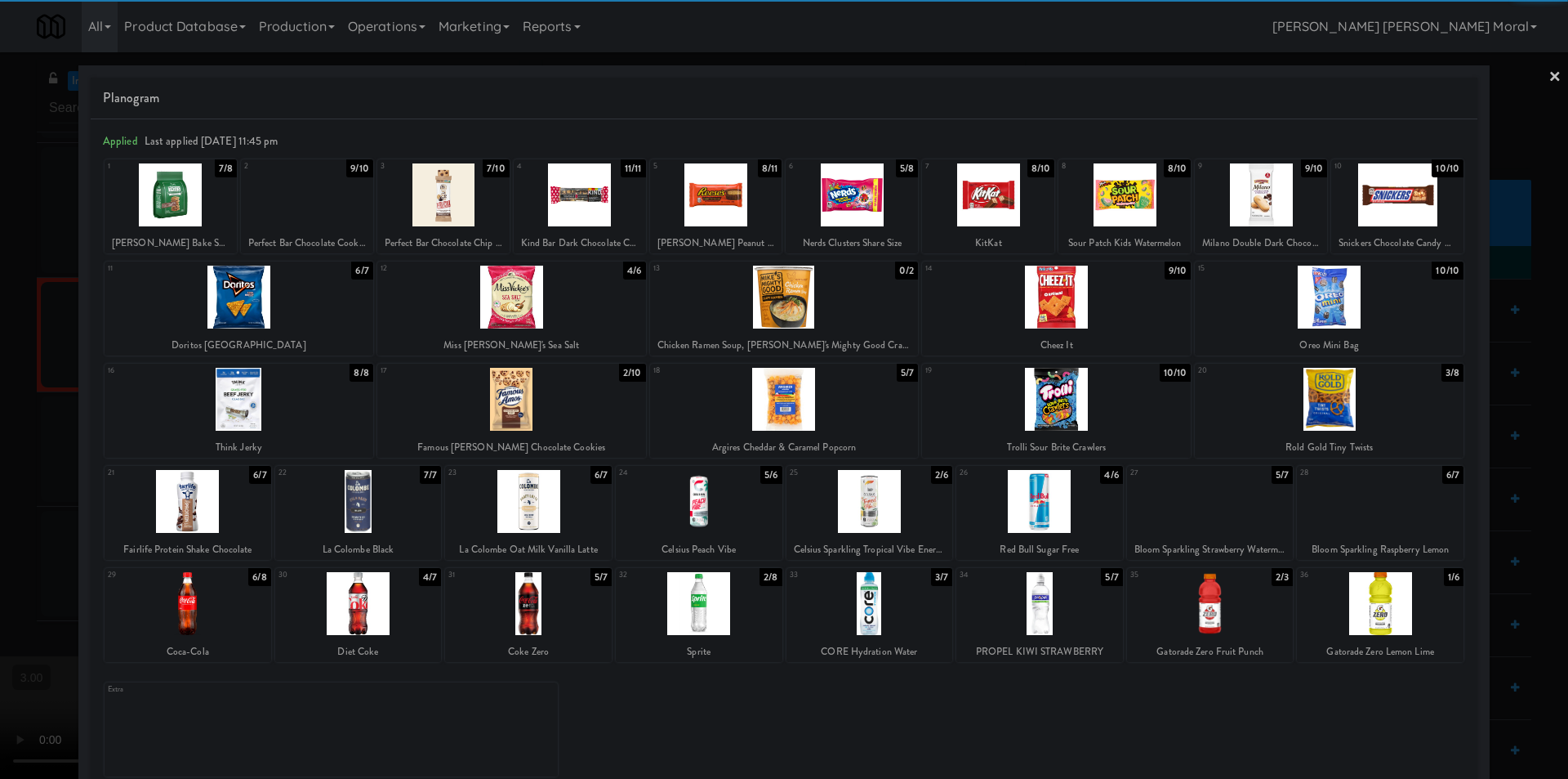
drag, startPoint x: 1214, startPoint y: 608, endPoint x: 1443, endPoint y: 299, distance: 384.6
click at [1215, 608] on div at bounding box center [1209, 603] width 166 height 63
click at [1548, 76] on link "×" at bounding box center [1554, 78] width 13 height 51
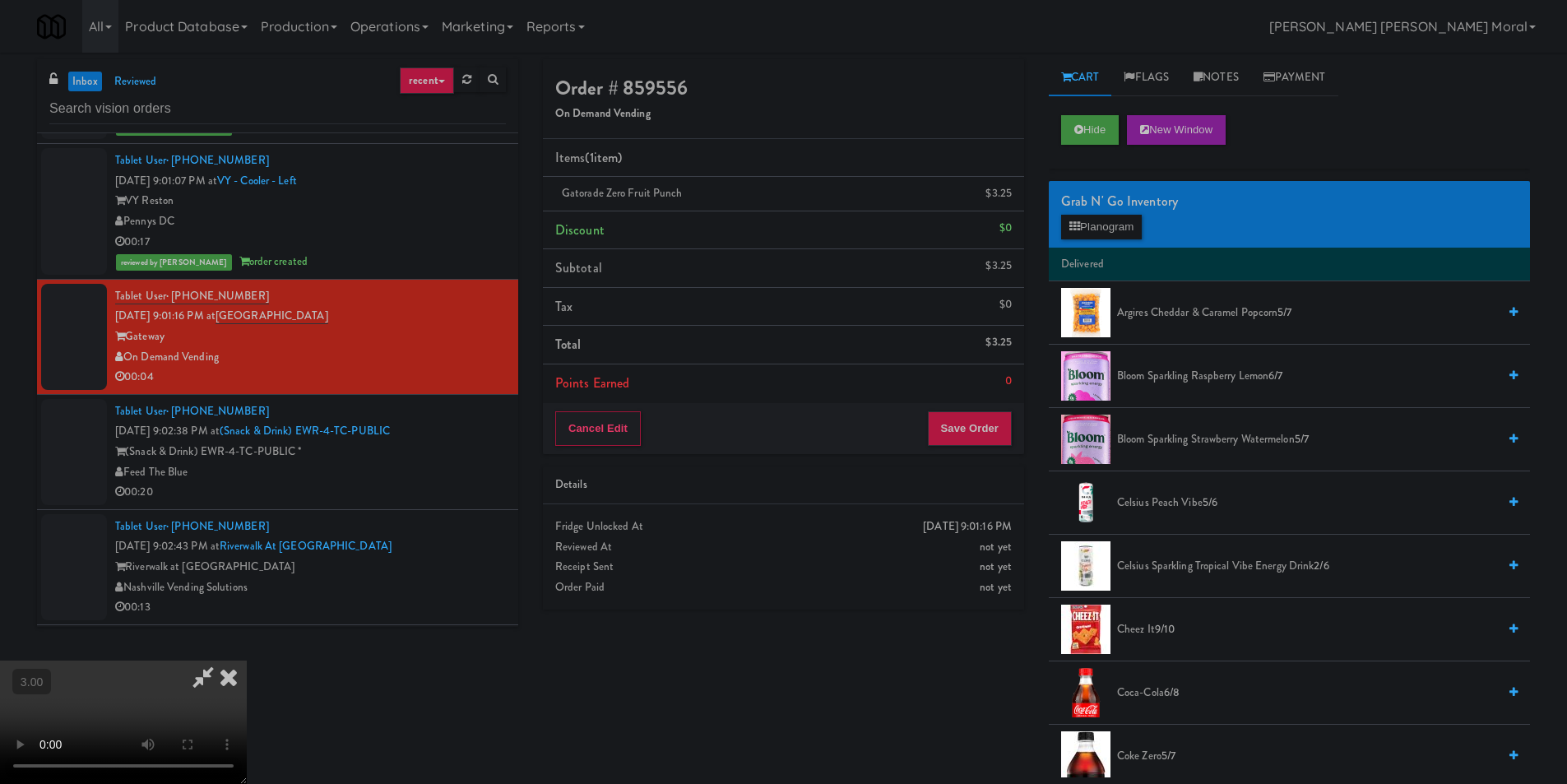
click at [247, 660] on icon at bounding box center [229, 676] width 37 height 33
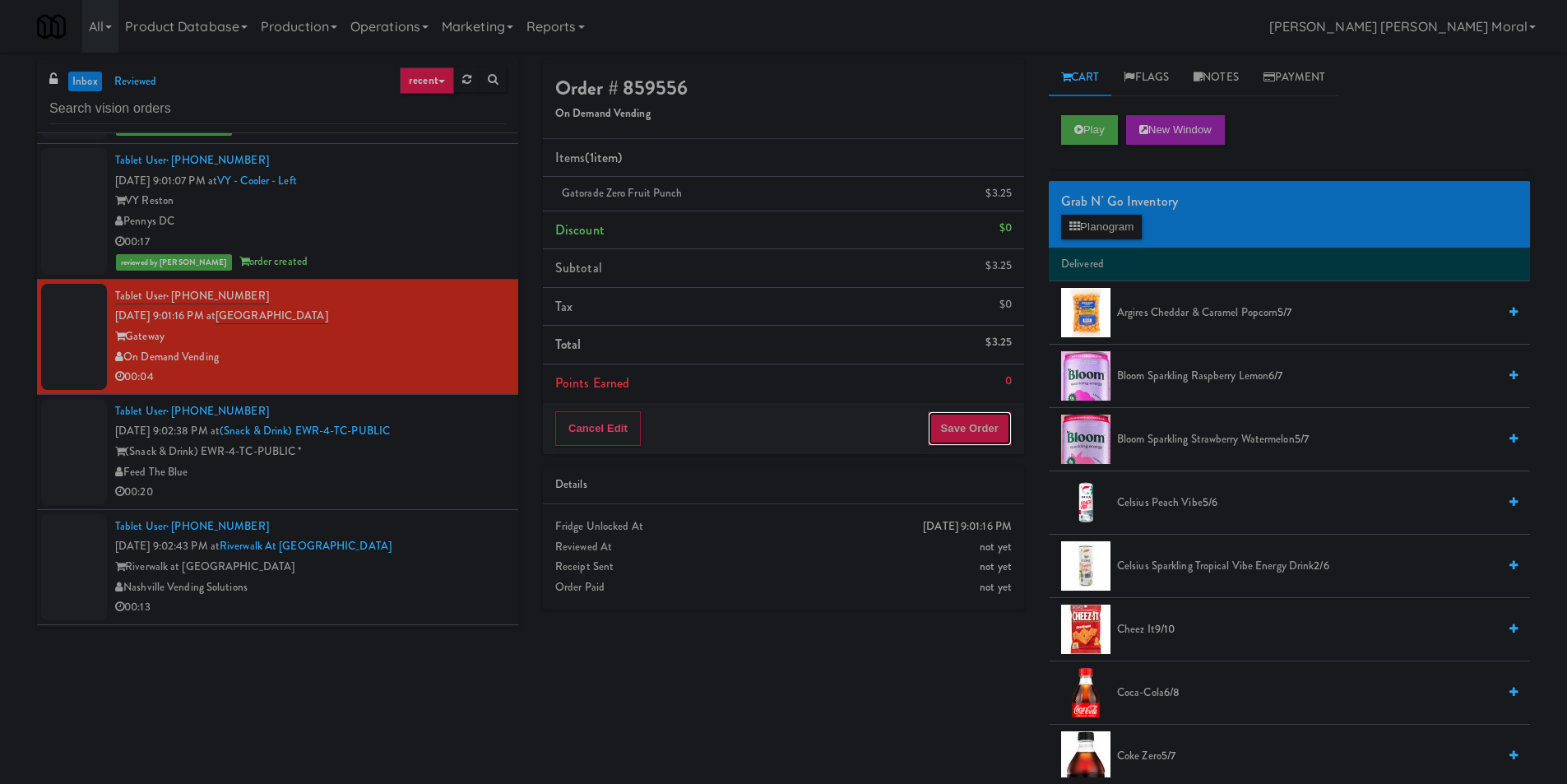
click at [1005, 427] on button "Save Order" at bounding box center [970, 428] width 84 height 35
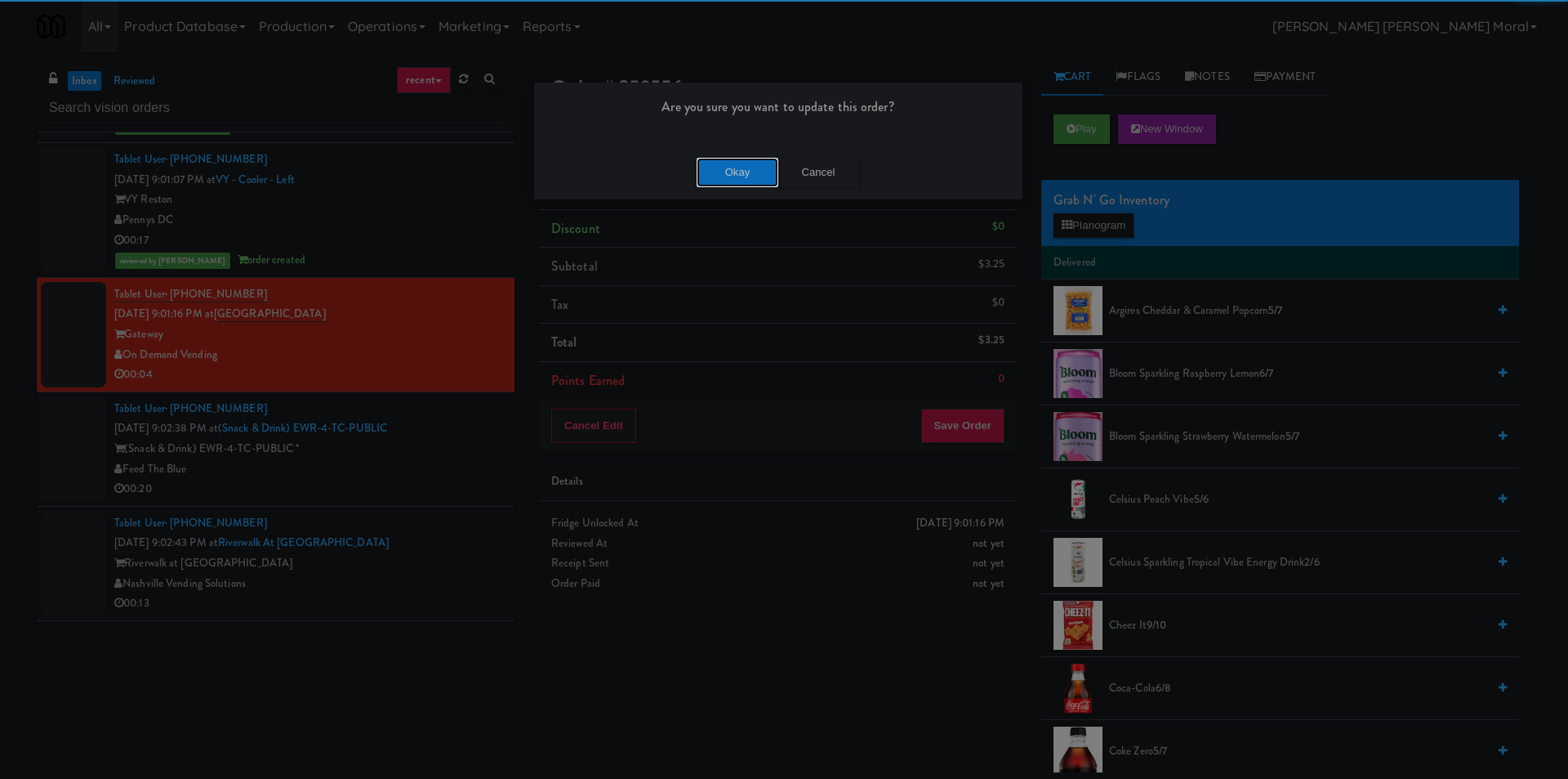
click at [751, 181] on button "Okay" at bounding box center [737, 172] width 82 height 30
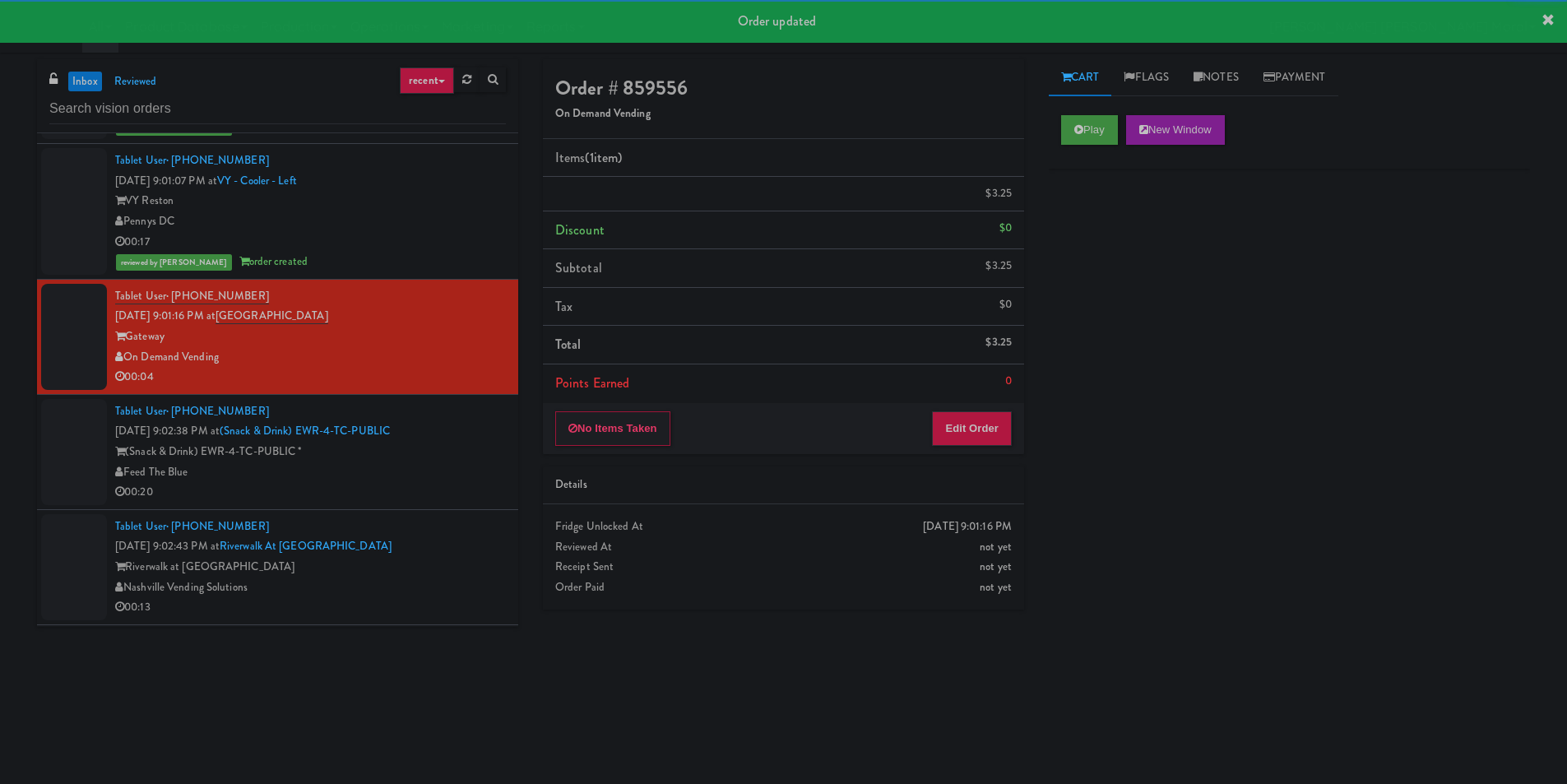
click at [420, 483] on div "Feed The Blue" at bounding box center [310, 472] width 391 height 21
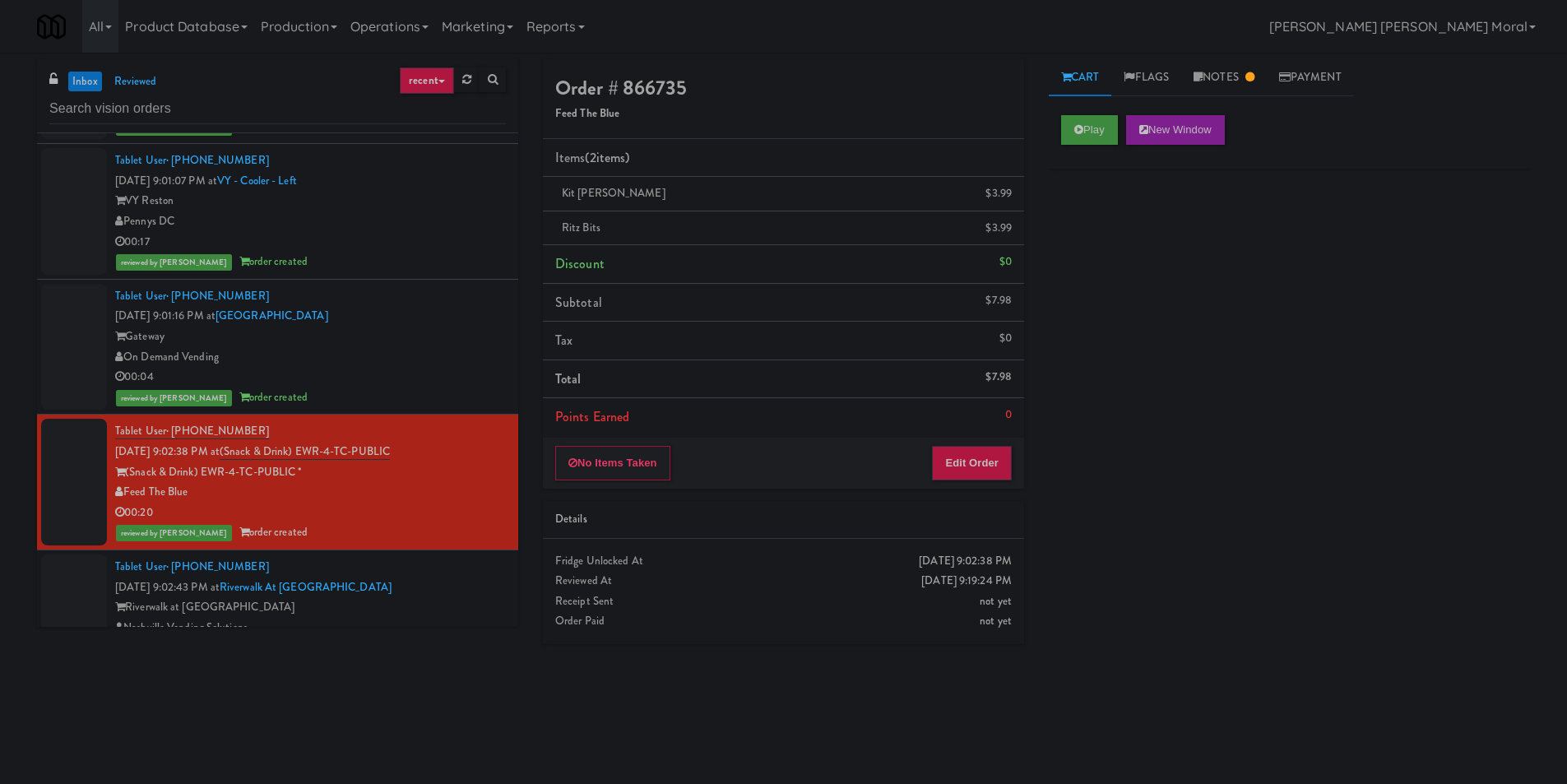
click at [1110, 291] on div "Play New Window Primary Flag Clear Flag if unable to determine what was taken o…" at bounding box center [1290, 411] width 481 height 617
drag, startPoint x: 0, startPoint y: 463, endPoint x: 37, endPoint y: 477, distance: 39.6
click at [0, 463] on div "inbox reviewed recent all unclear take inventory issue suspicious failed recent…" at bounding box center [784, 389] width 1567 height 660
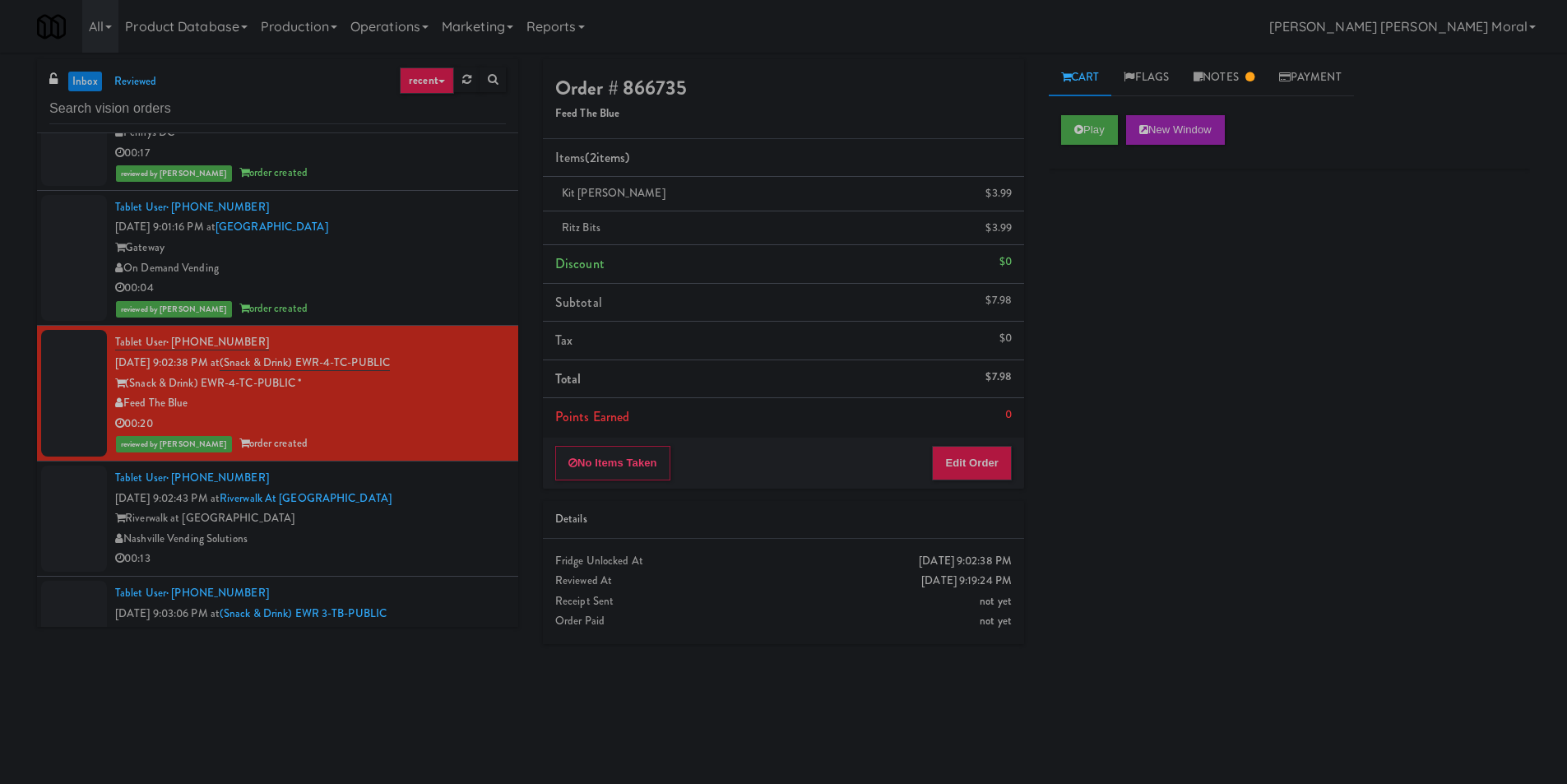
scroll to position [2138, 0]
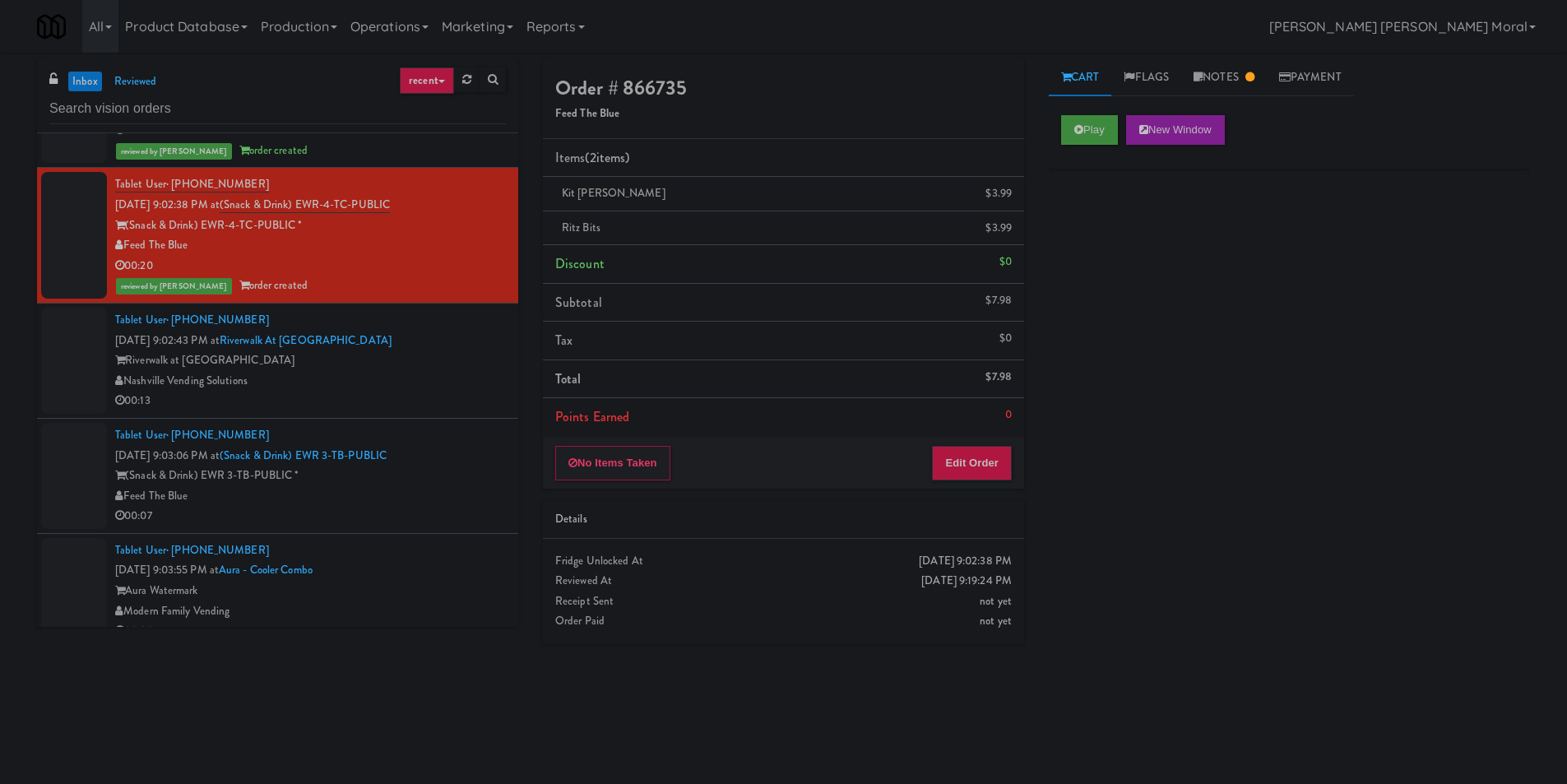
click at [447, 371] on div "Nashville Vending Solutions" at bounding box center [310, 381] width 391 height 21
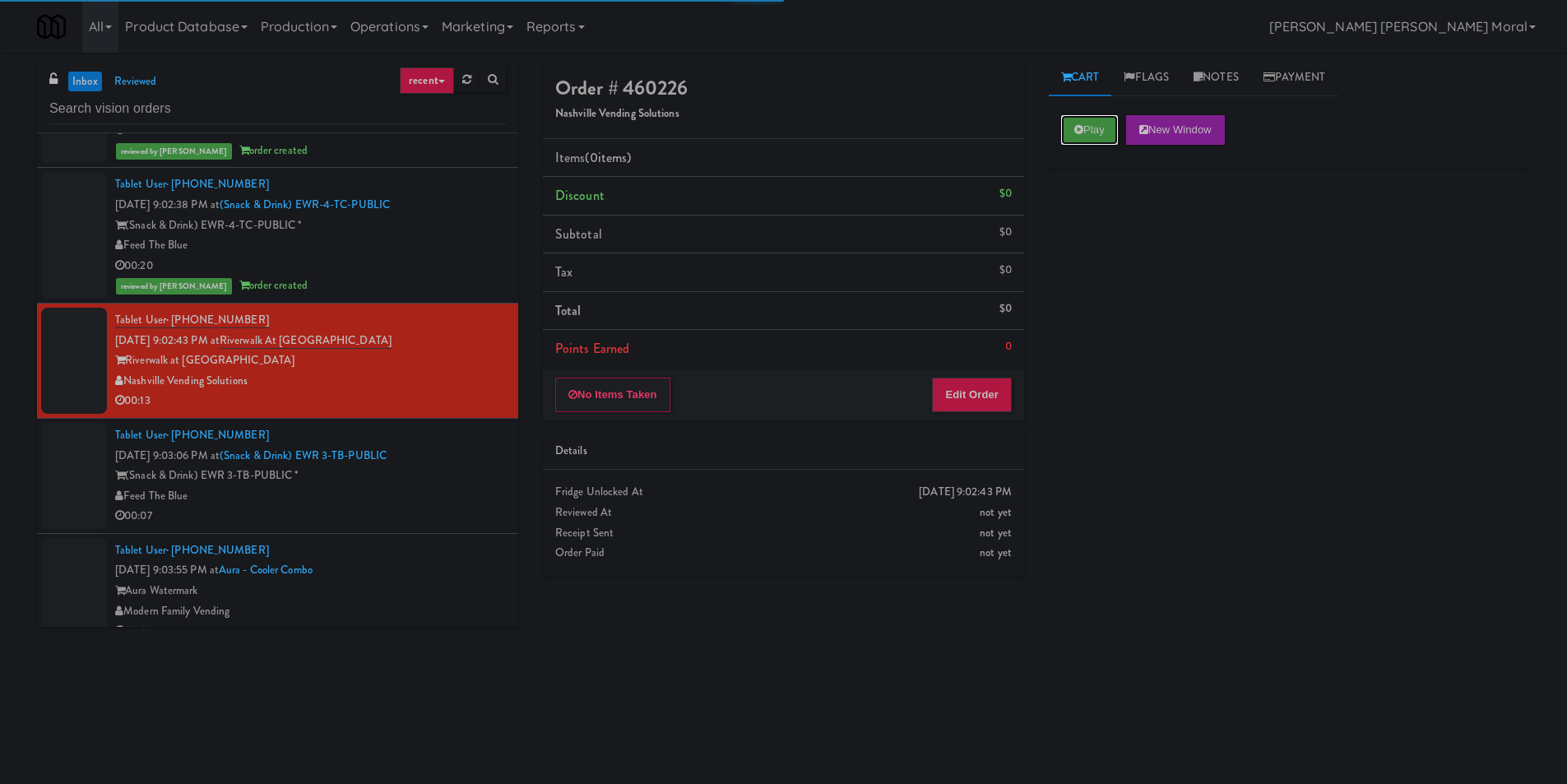
drag, startPoint x: 1089, startPoint y: 123, endPoint x: 1096, endPoint y: 179, distance: 56.4
click at [1090, 129] on button "Play" at bounding box center [1090, 130] width 56 height 30
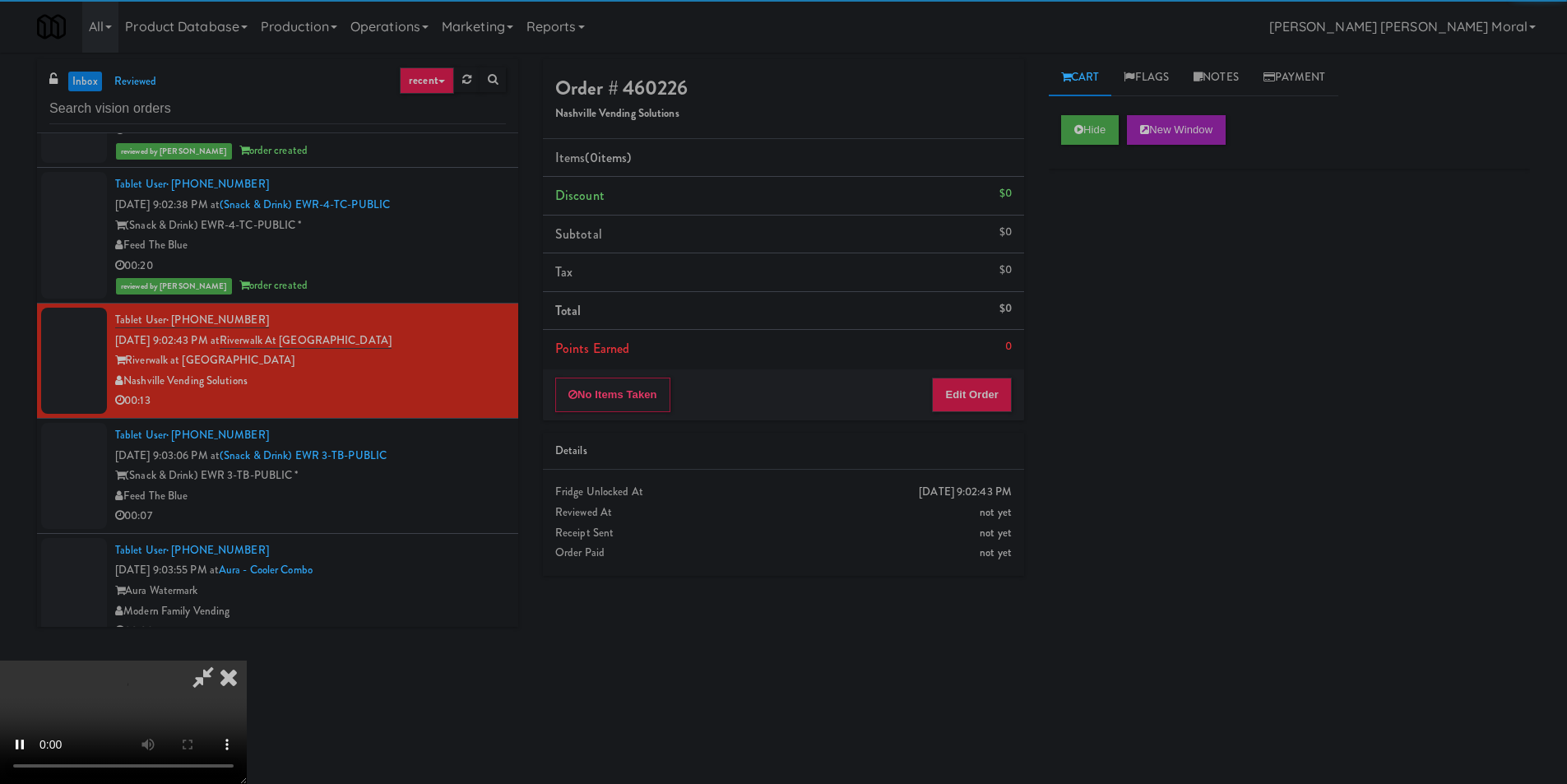
click at [1100, 256] on div "Hide New Window Primary Flag Clear Flag if unable to determine what was taken o…" at bounding box center [1290, 411] width 481 height 617
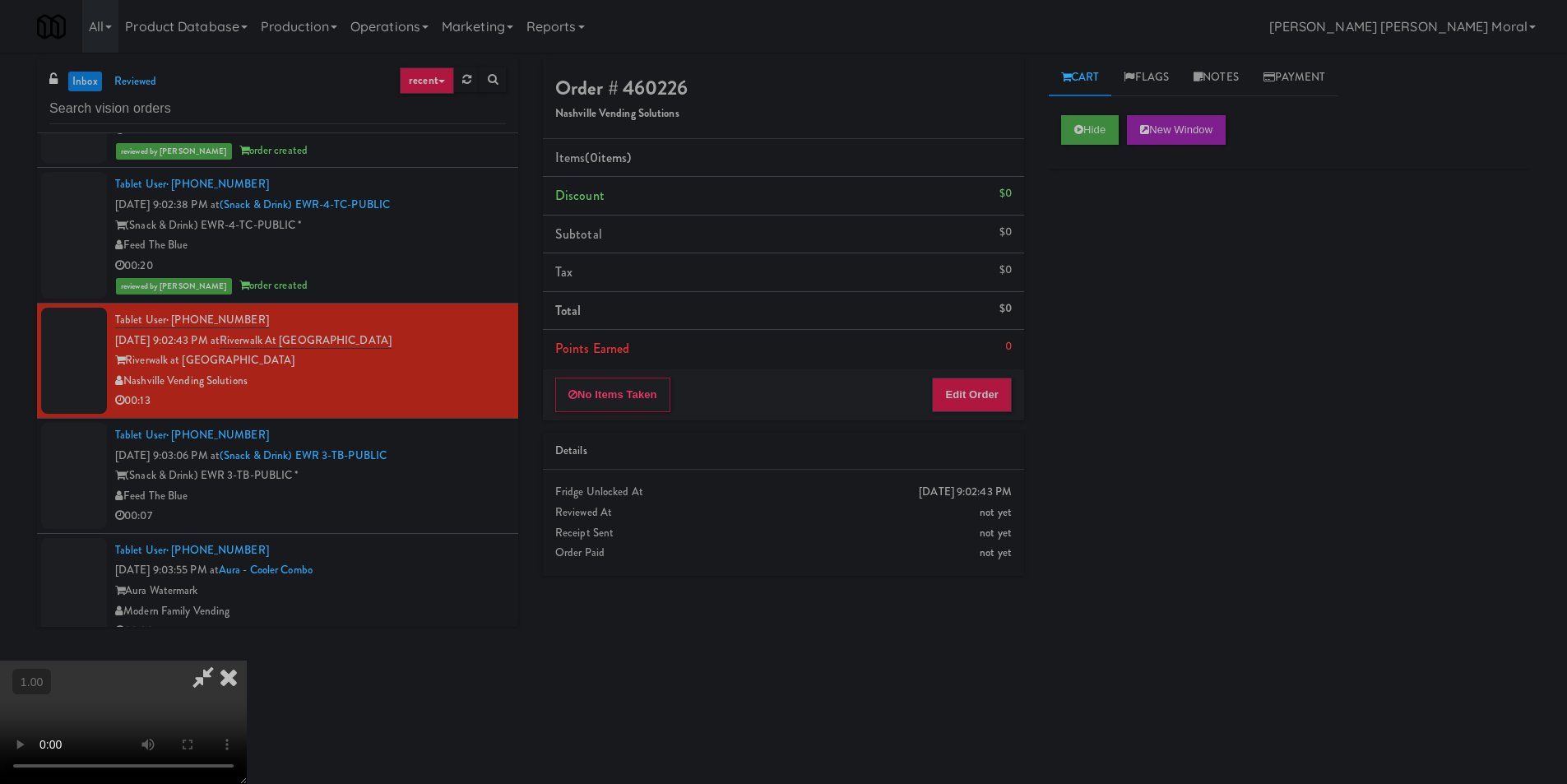
click at [247, 660] on video at bounding box center [123, 722] width 247 height 124
click at [1172, 498] on div "Hide New Window Primary Flag Clear Flag if unable to determine what was taken o…" at bounding box center [1290, 411] width 481 height 617
click at [247, 660] on icon at bounding box center [229, 676] width 37 height 33
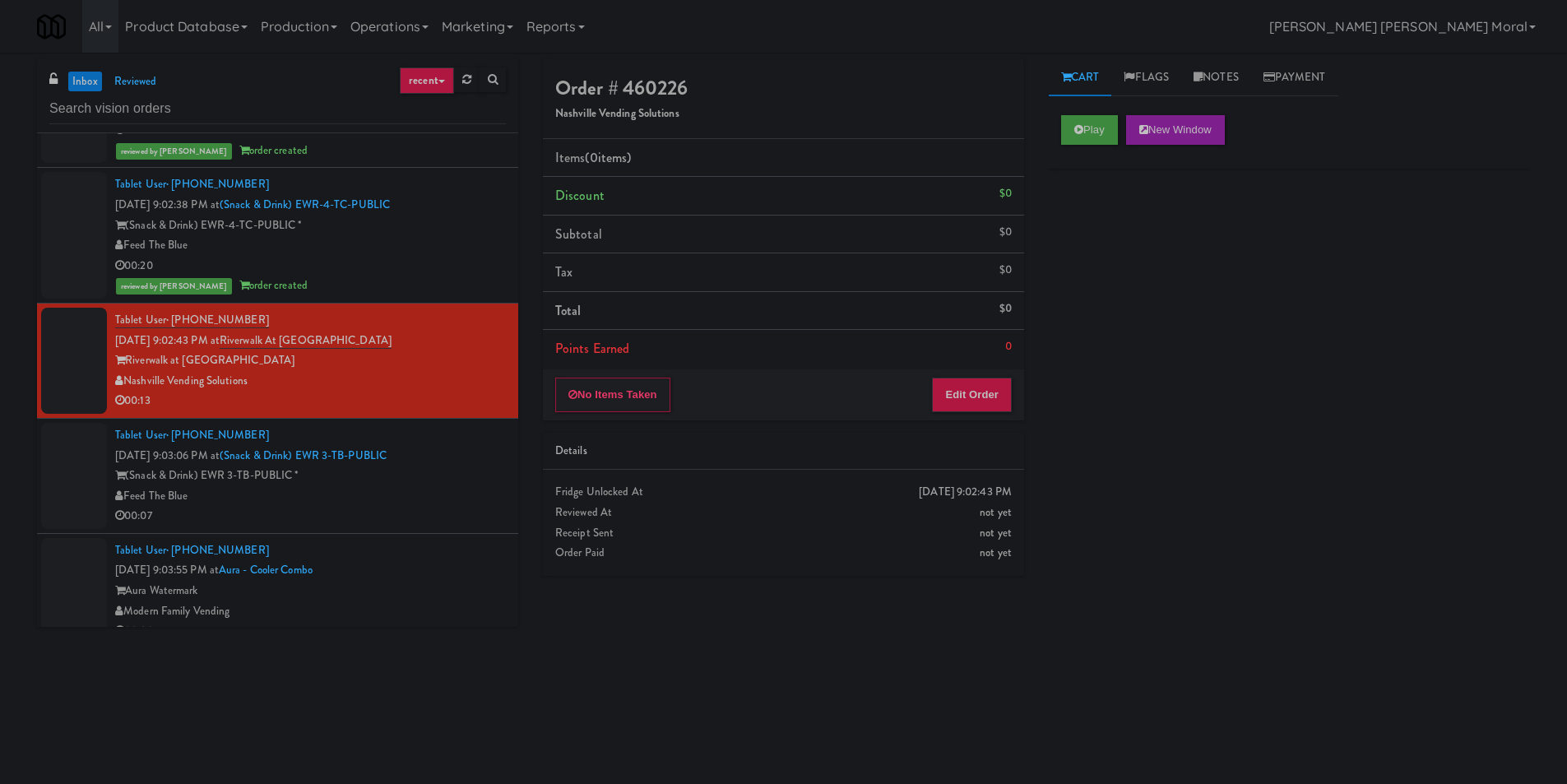
click at [424, 485] on div "Tablet User · (203) 705-9633 [DATE] 9:03:06 PM at (Snack & Drink) EWR 3-TB-PUBL…" at bounding box center [310, 475] width 391 height 101
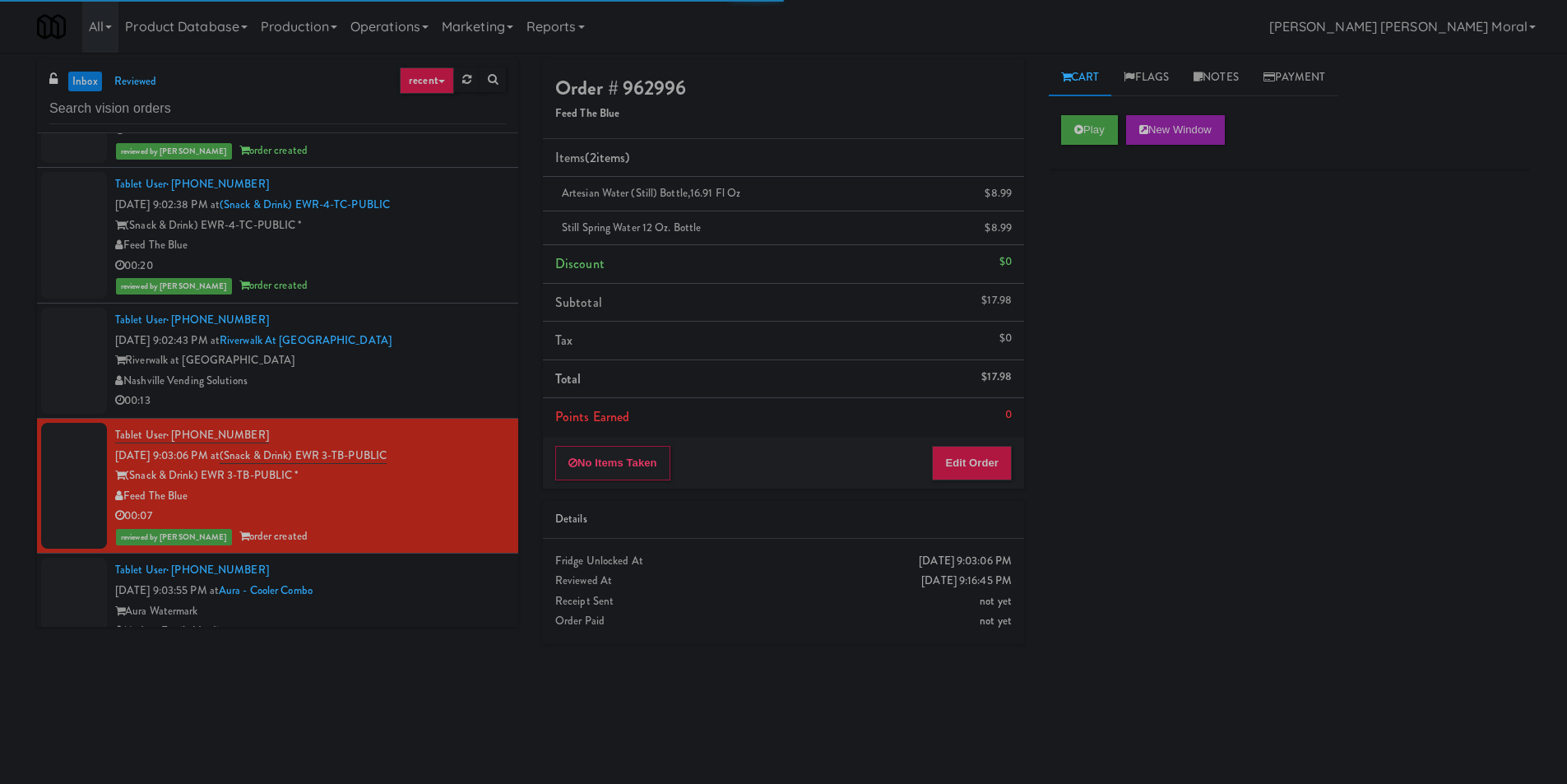
click at [474, 385] on div "Nashville Vending Solutions" at bounding box center [310, 381] width 391 height 21
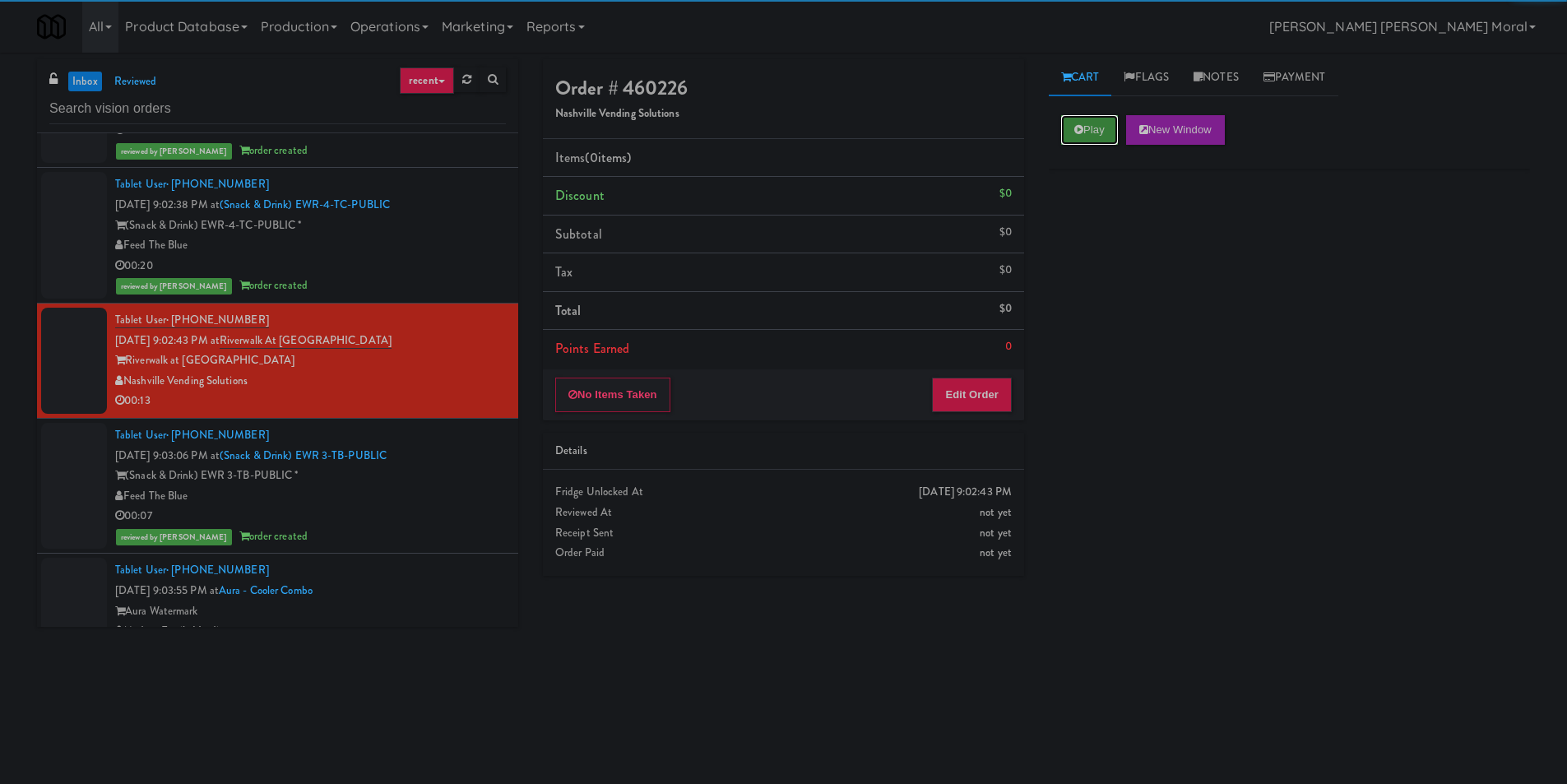
click at [1064, 134] on button "Play" at bounding box center [1090, 130] width 56 height 30
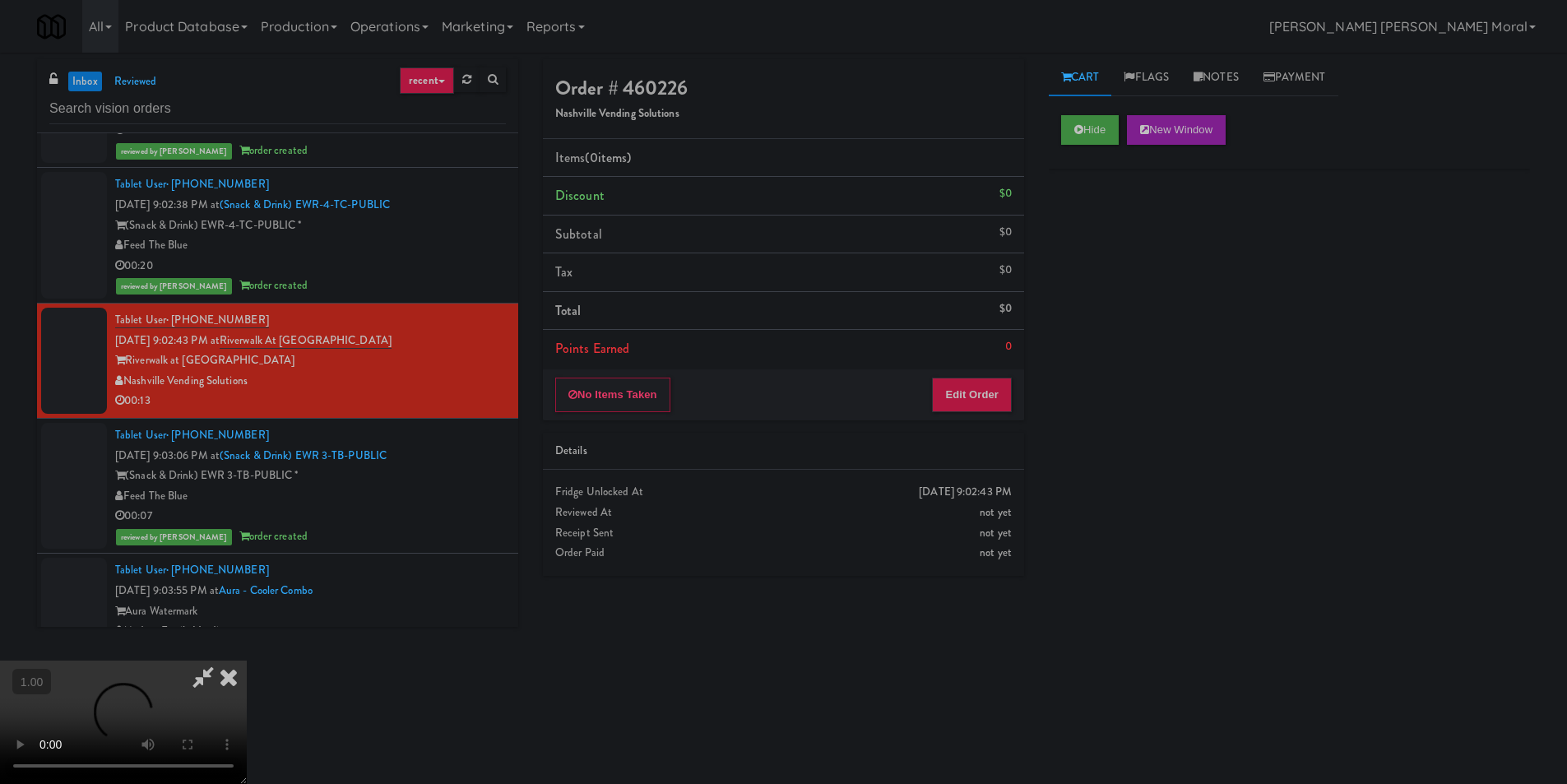
click at [1079, 270] on div "Hide New Window Primary Flag Clear Flag if unable to determine what was taken o…" at bounding box center [1290, 411] width 481 height 617
click at [247, 660] on video at bounding box center [123, 722] width 247 height 124
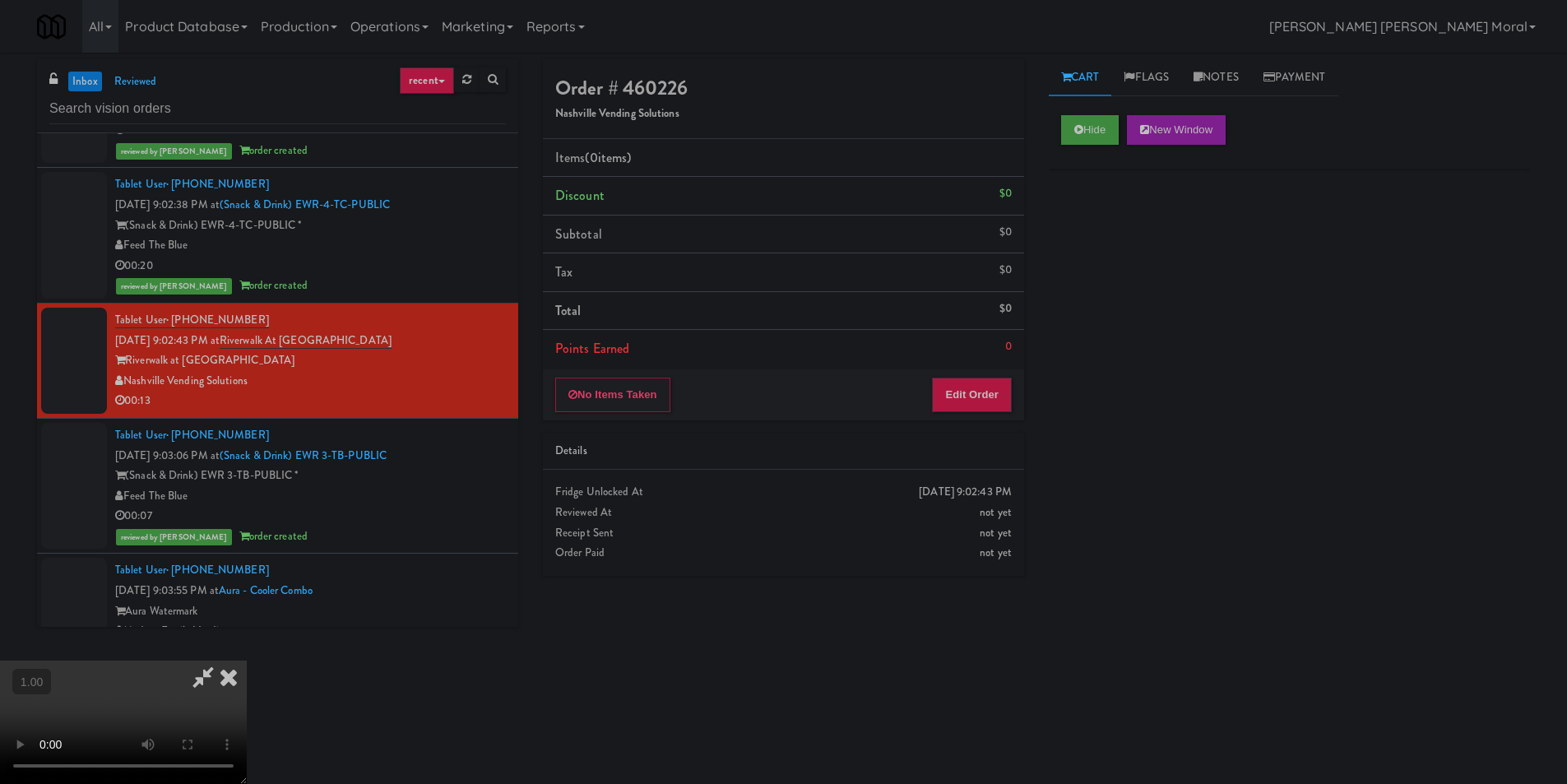
click at [247, 660] on video at bounding box center [123, 722] width 247 height 124
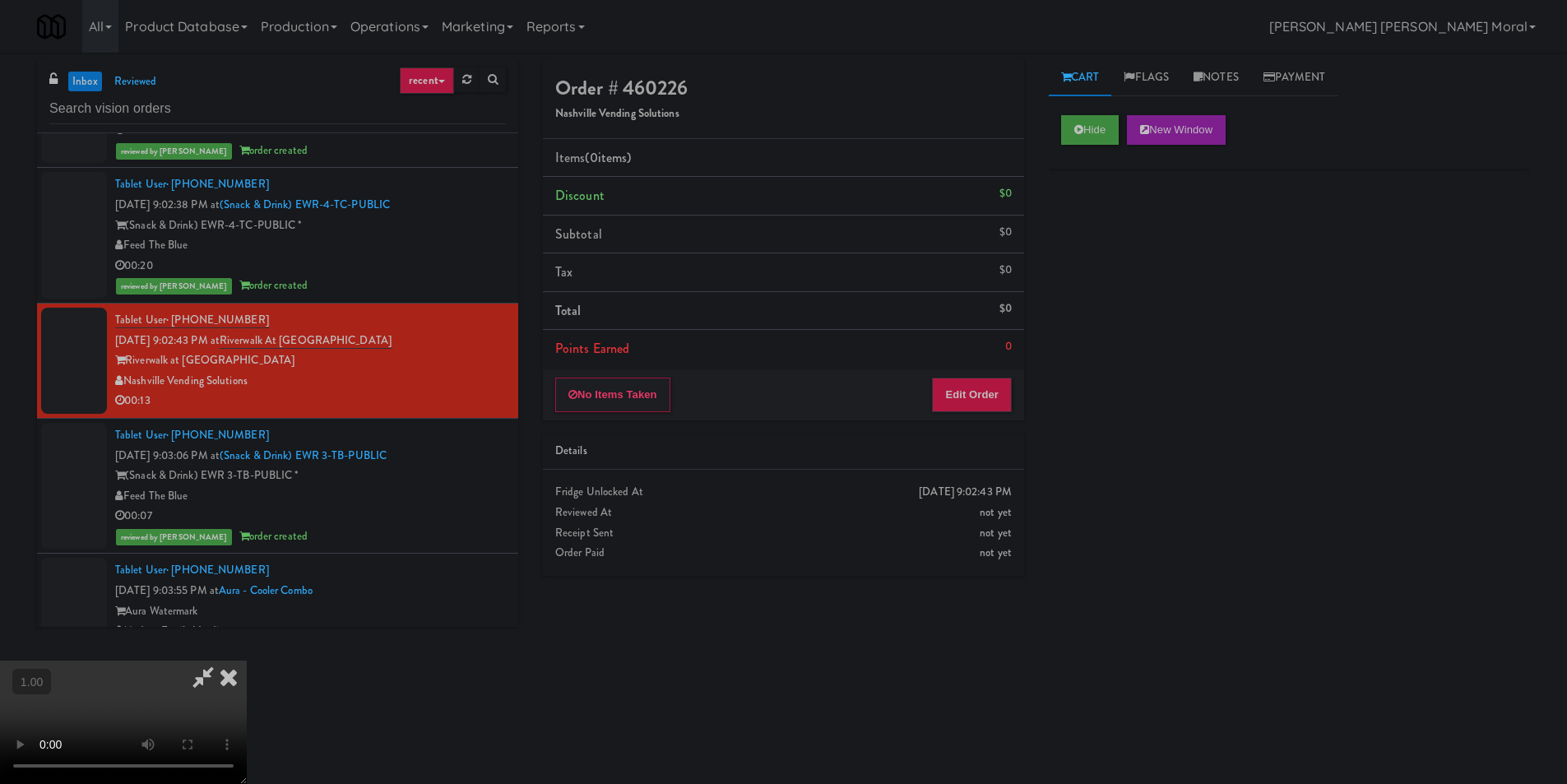
click at [247, 660] on video at bounding box center [123, 722] width 247 height 124
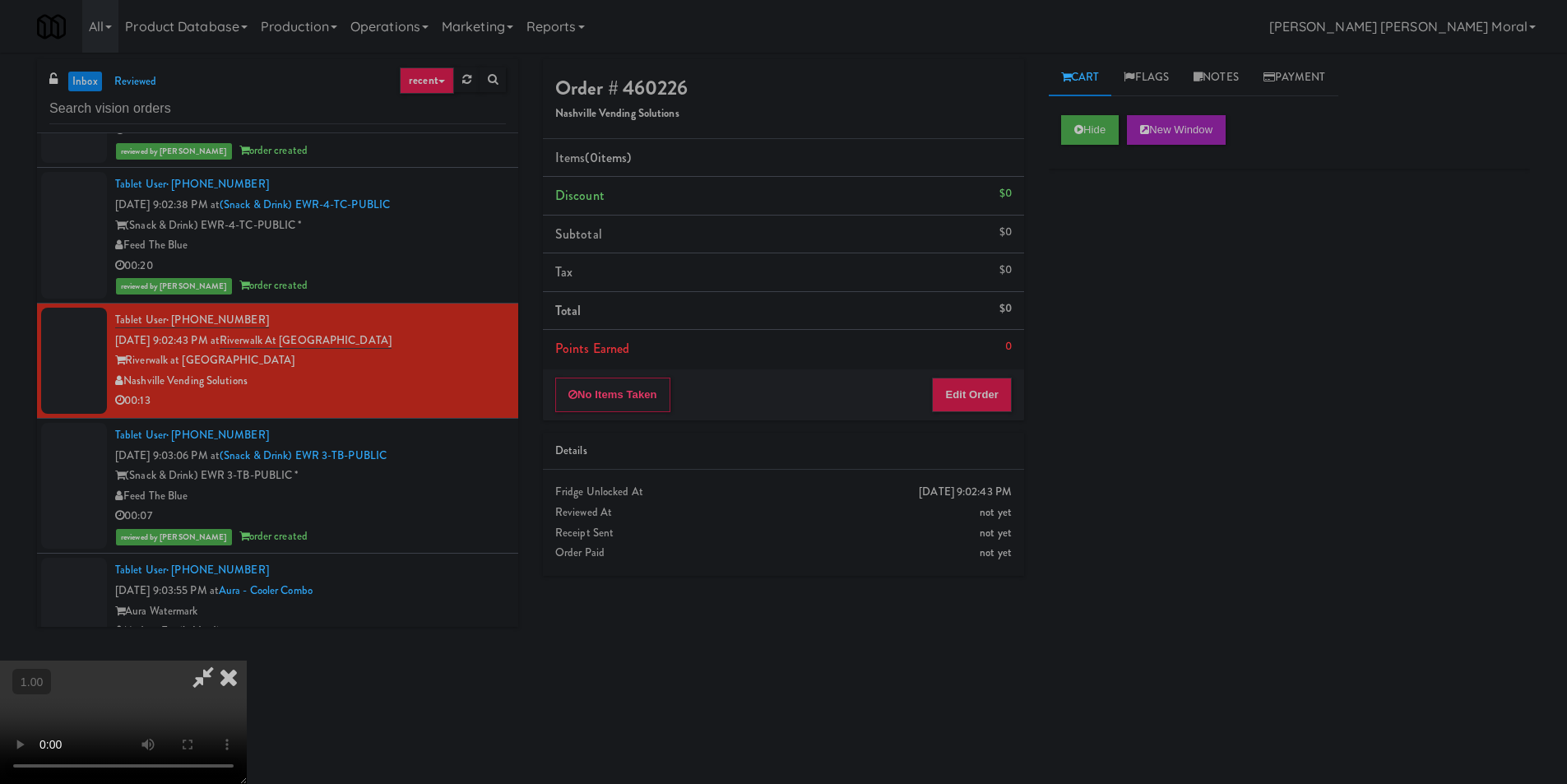
click at [247, 660] on video at bounding box center [123, 722] width 247 height 124
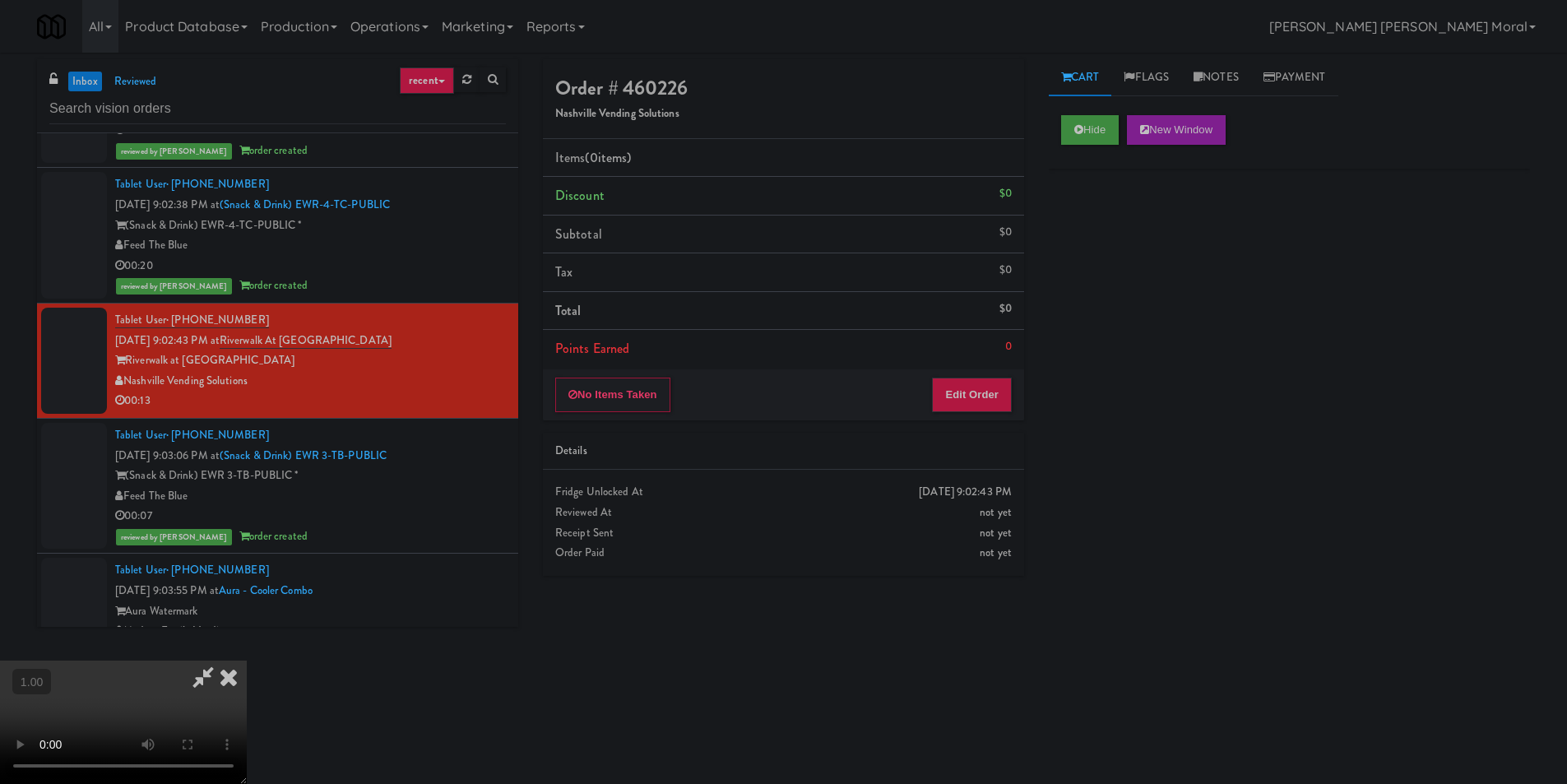
click at [247, 660] on video at bounding box center [123, 722] width 247 height 124
click at [968, 381] on button "Edit Order" at bounding box center [972, 394] width 80 height 35
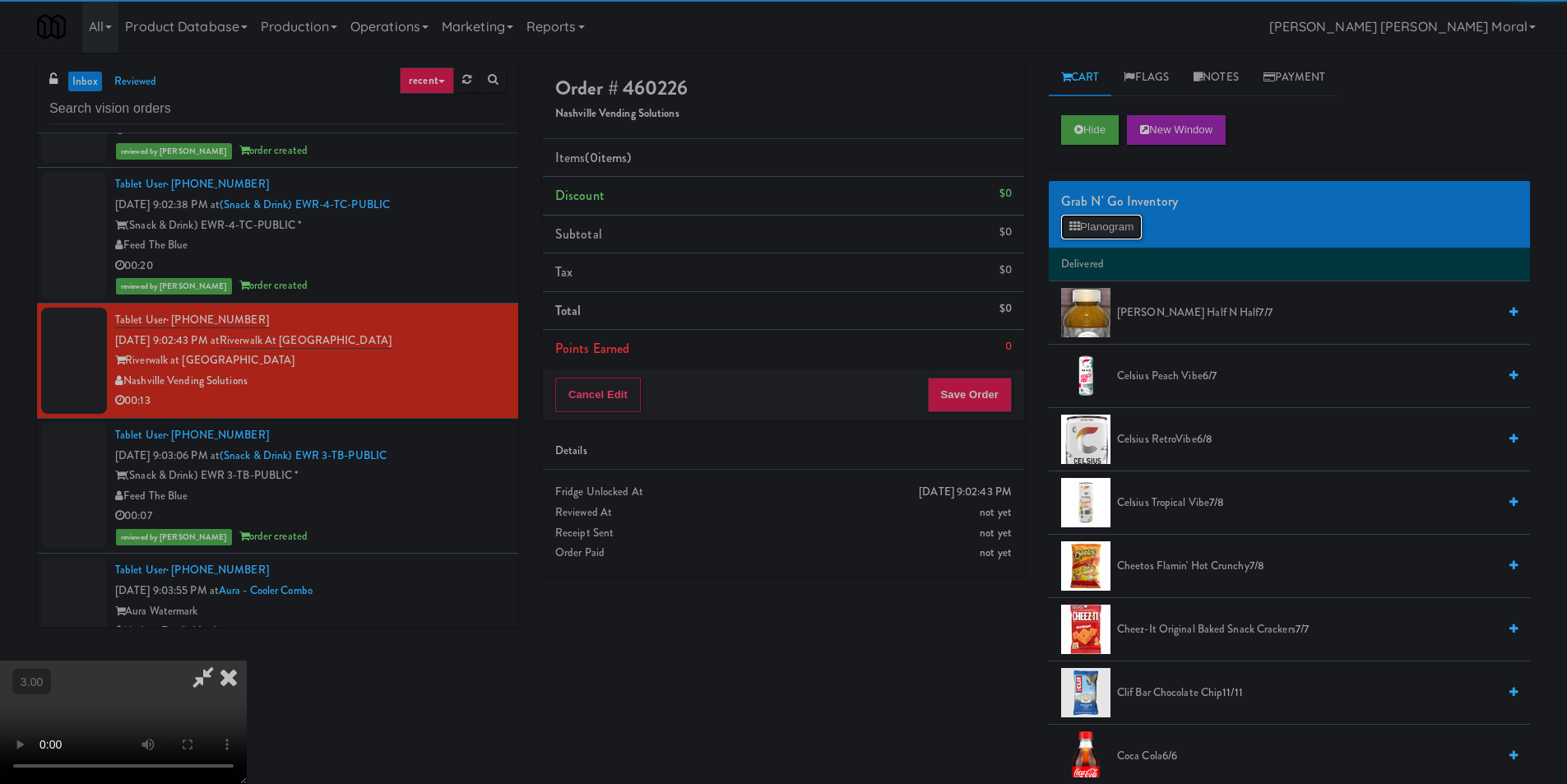
click at [1110, 228] on button "Planogram" at bounding box center [1101, 227] width 80 height 25
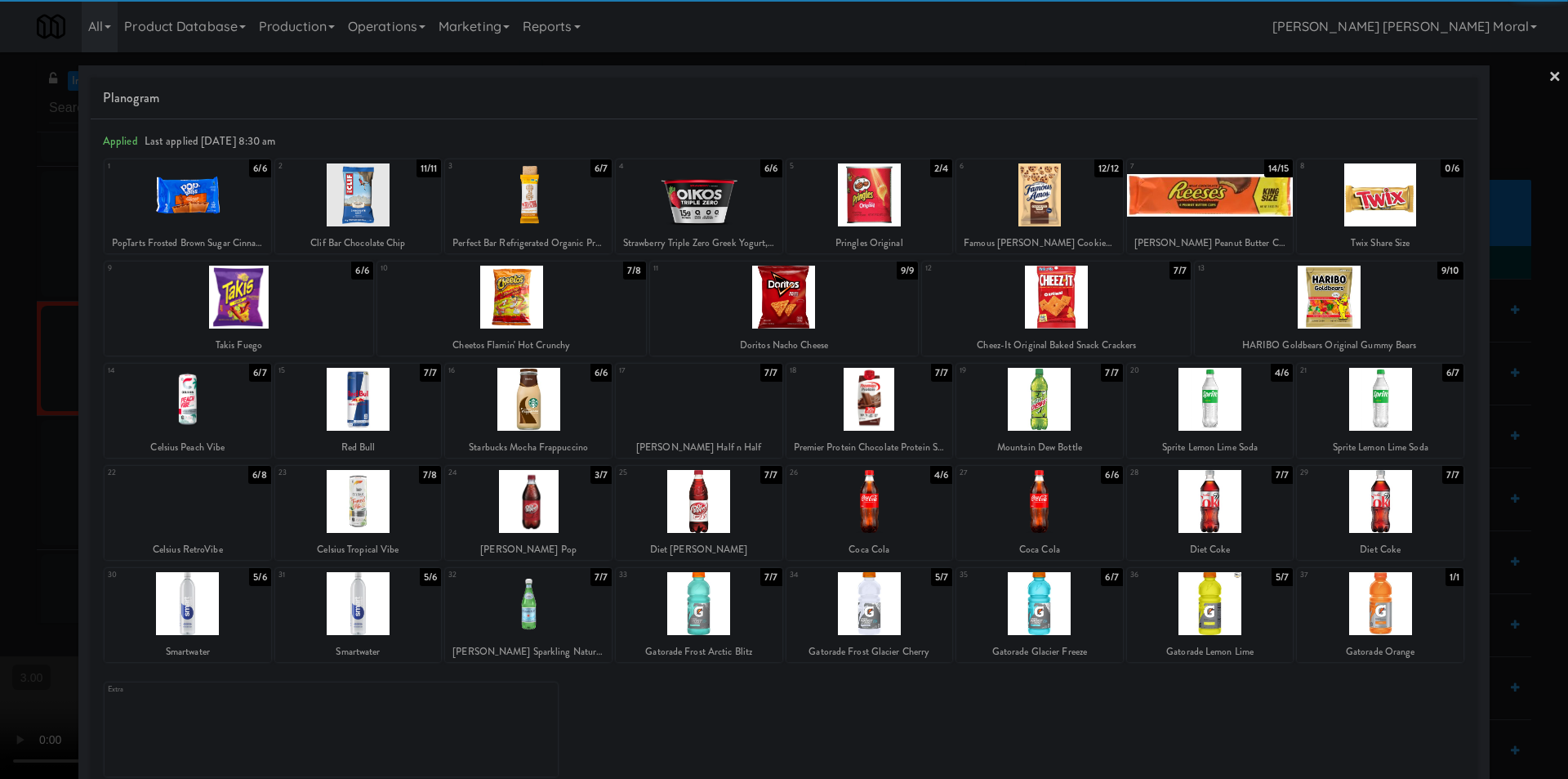
click at [876, 520] on div at bounding box center [869, 502] width 166 height 63
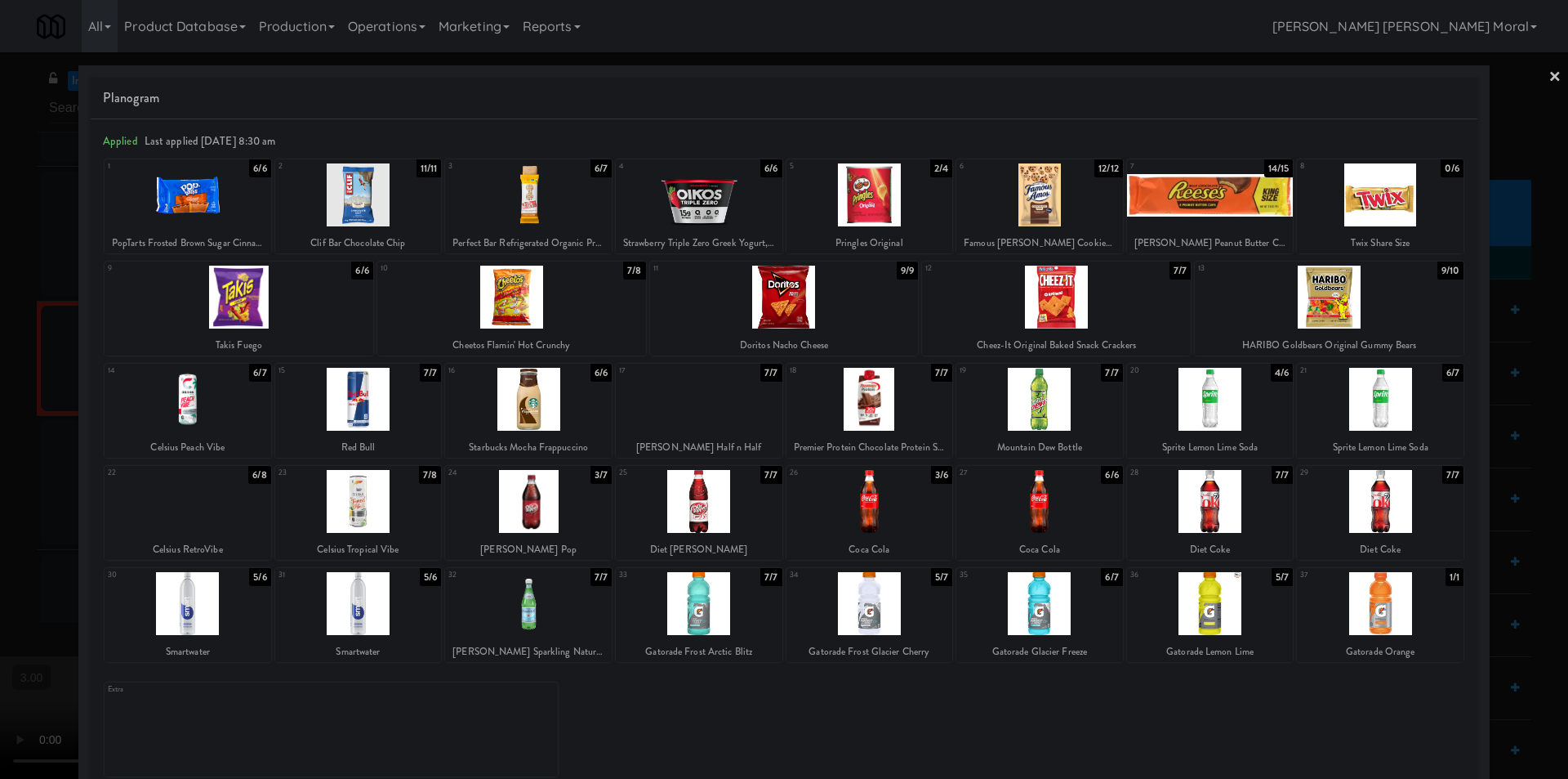
click at [223, 223] on div at bounding box center [187, 195] width 166 height 63
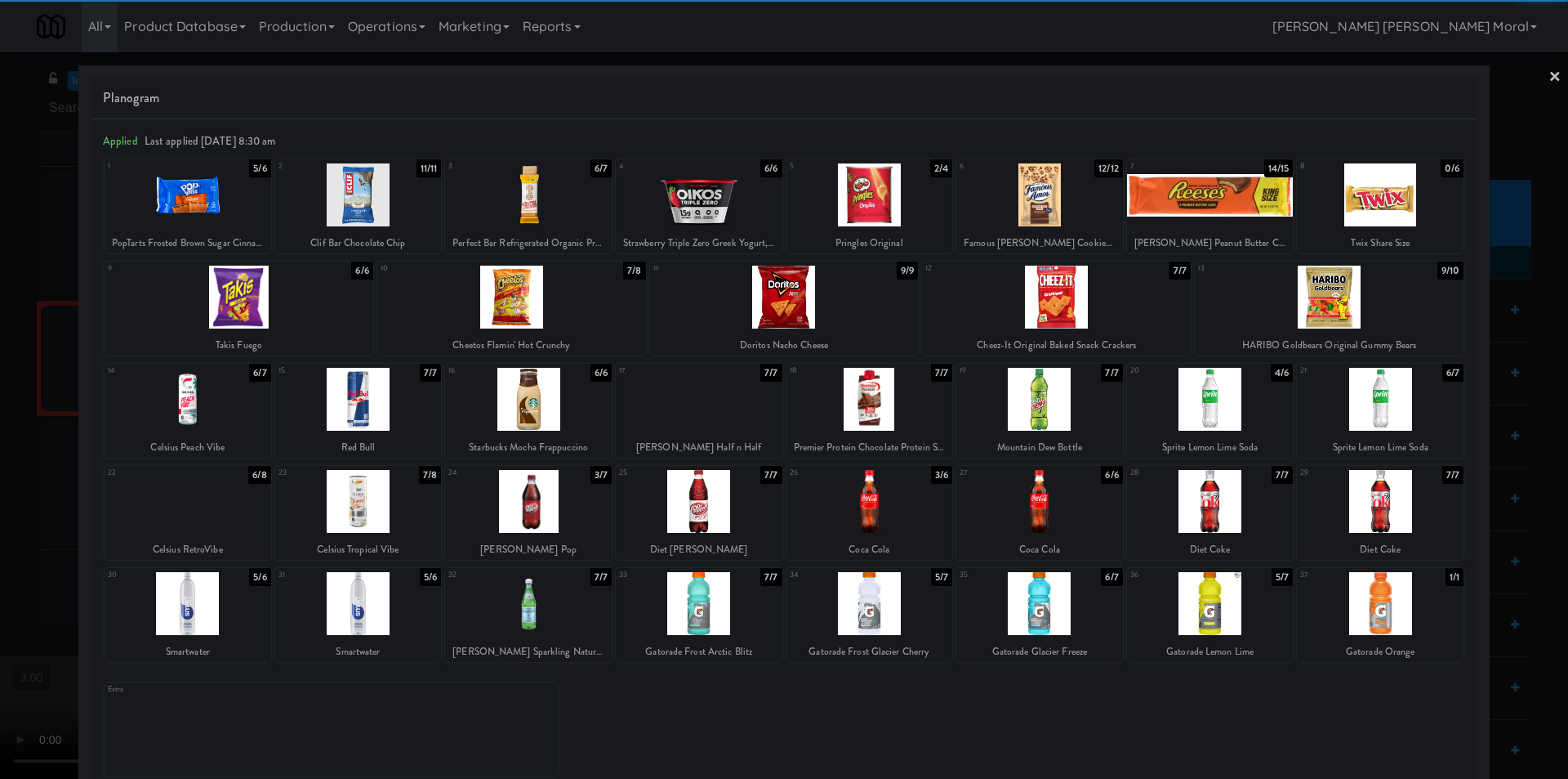
click at [1548, 83] on link "×" at bounding box center [1554, 78] width 13 height 51
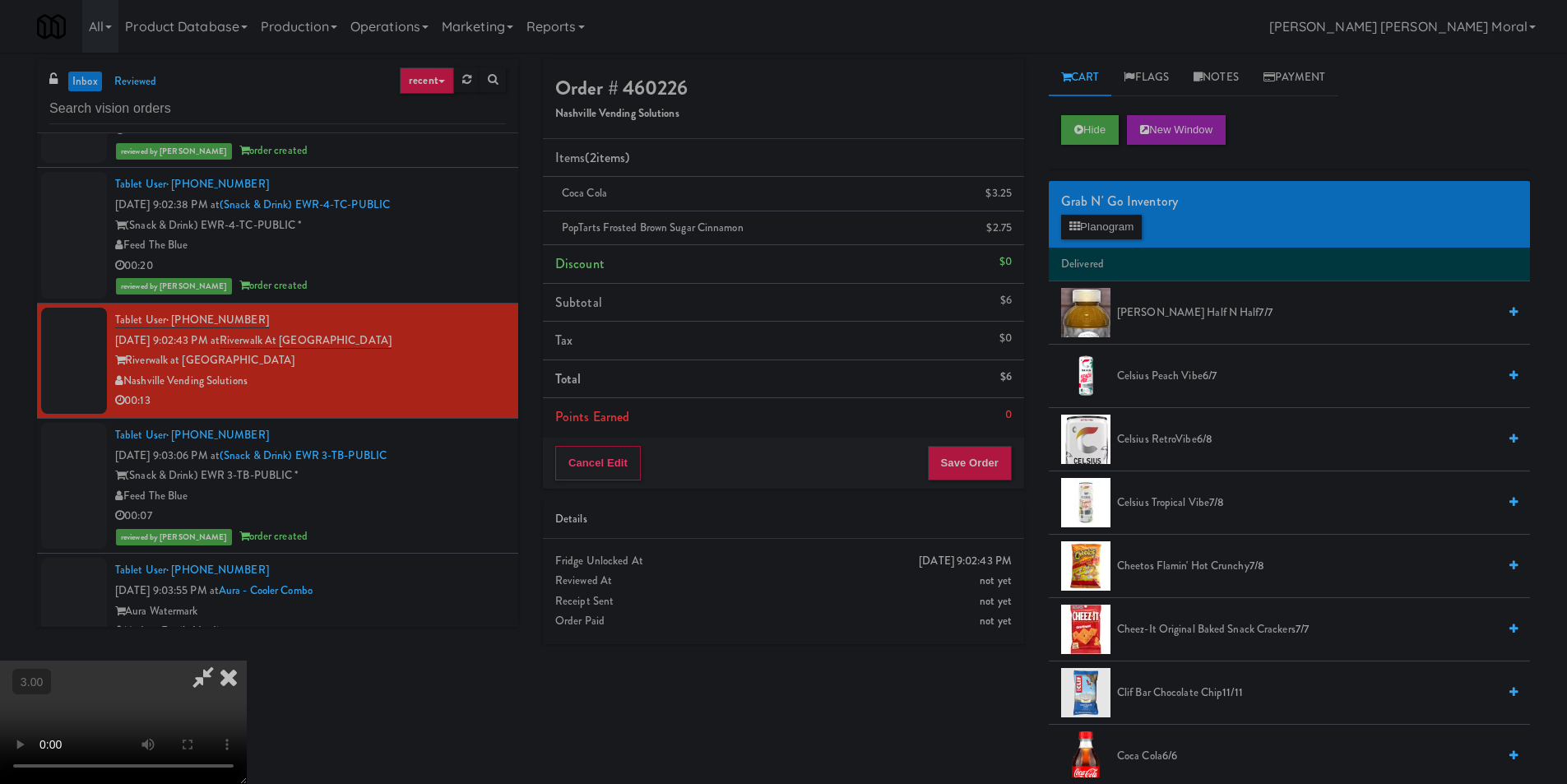
click at [247, 660] on video at bounding box center [123, 722] width 247 height 124
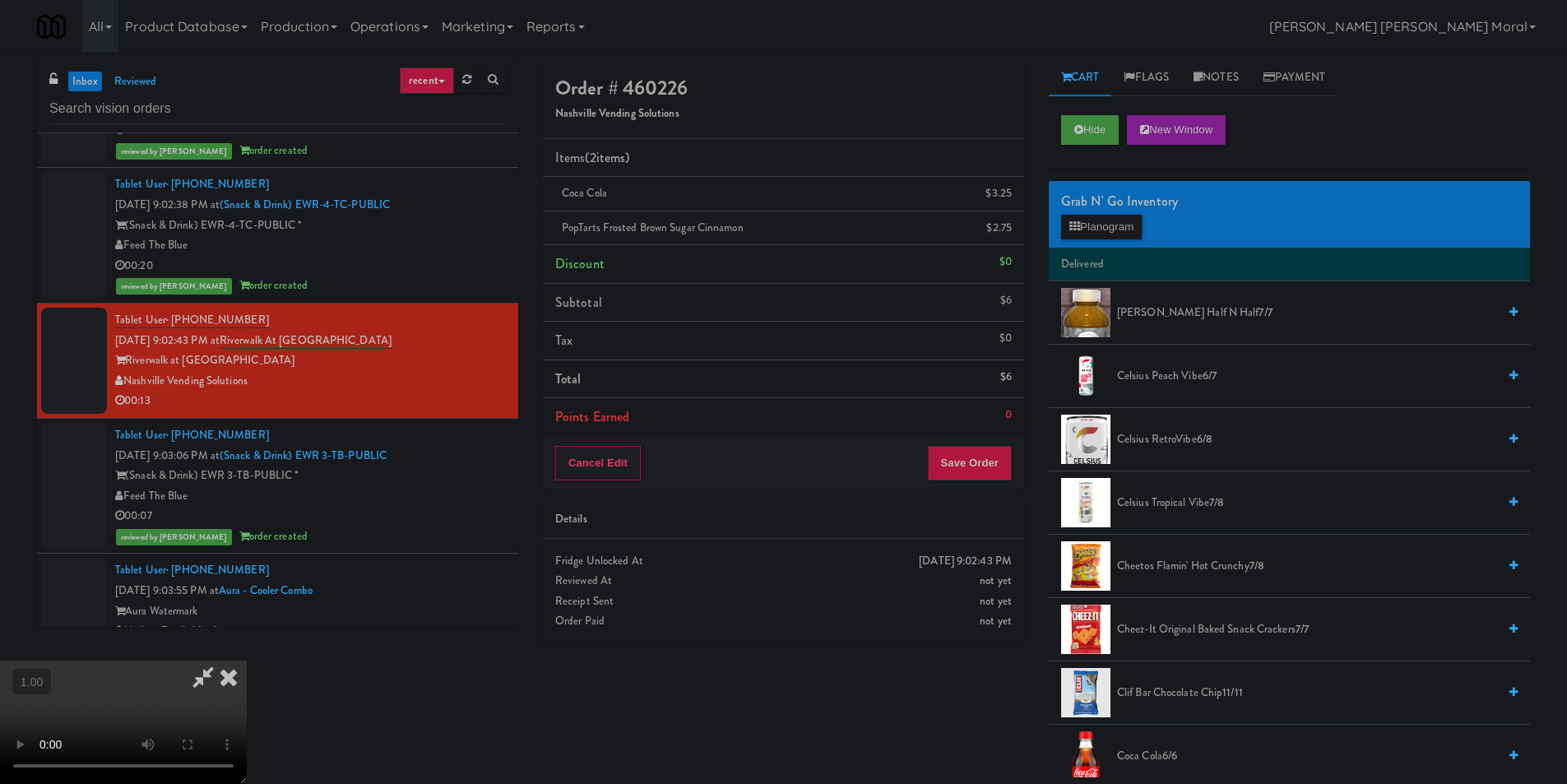
click at [247, 660] on video at bounding box center [123, 722] width 247 height 124
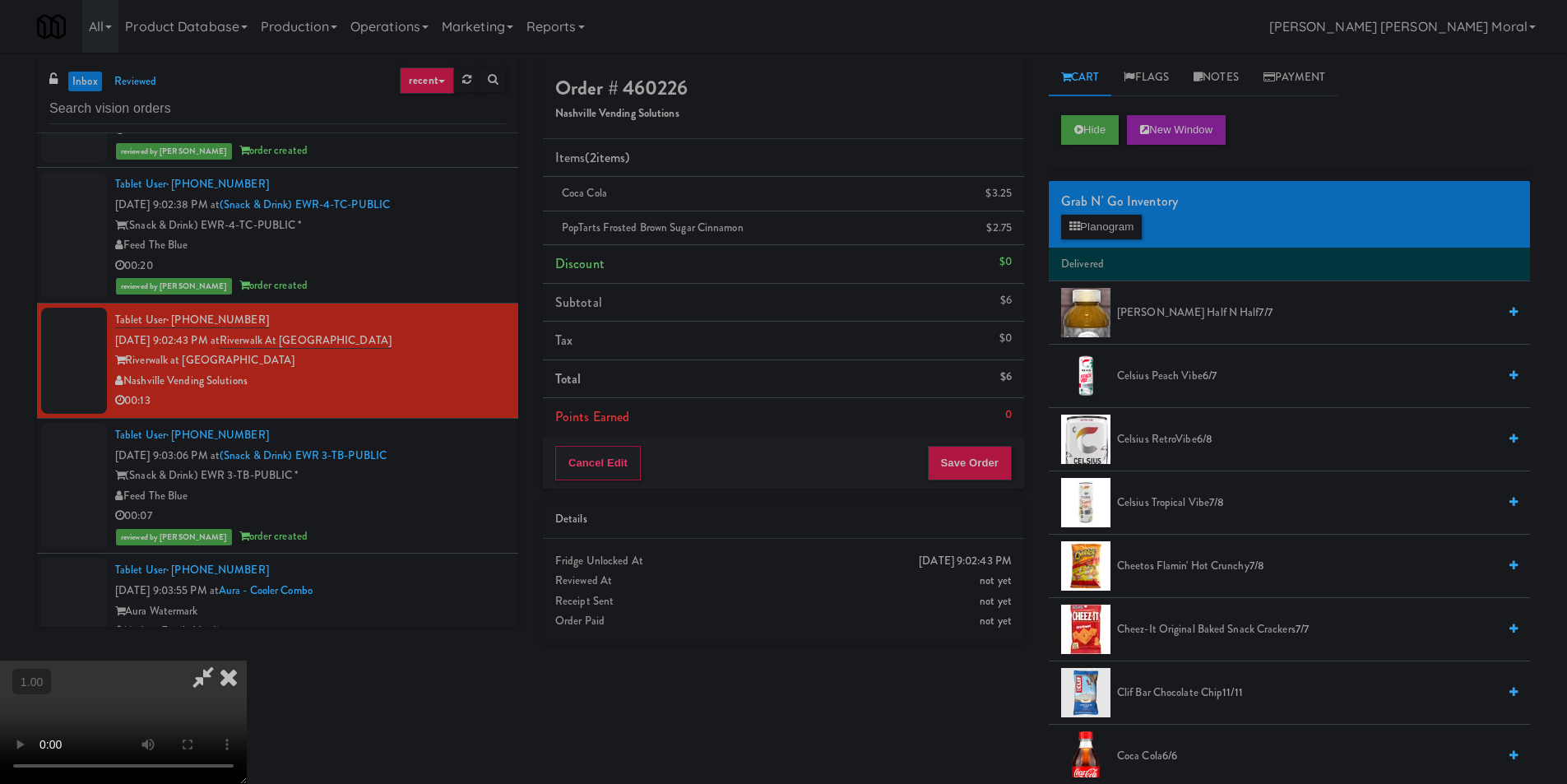
click at [247, 660] on video at bounding box center [123, 722] width 247 height 124
click at [247, 660] on icon at bounding box center [229, 676] width 37 height 33
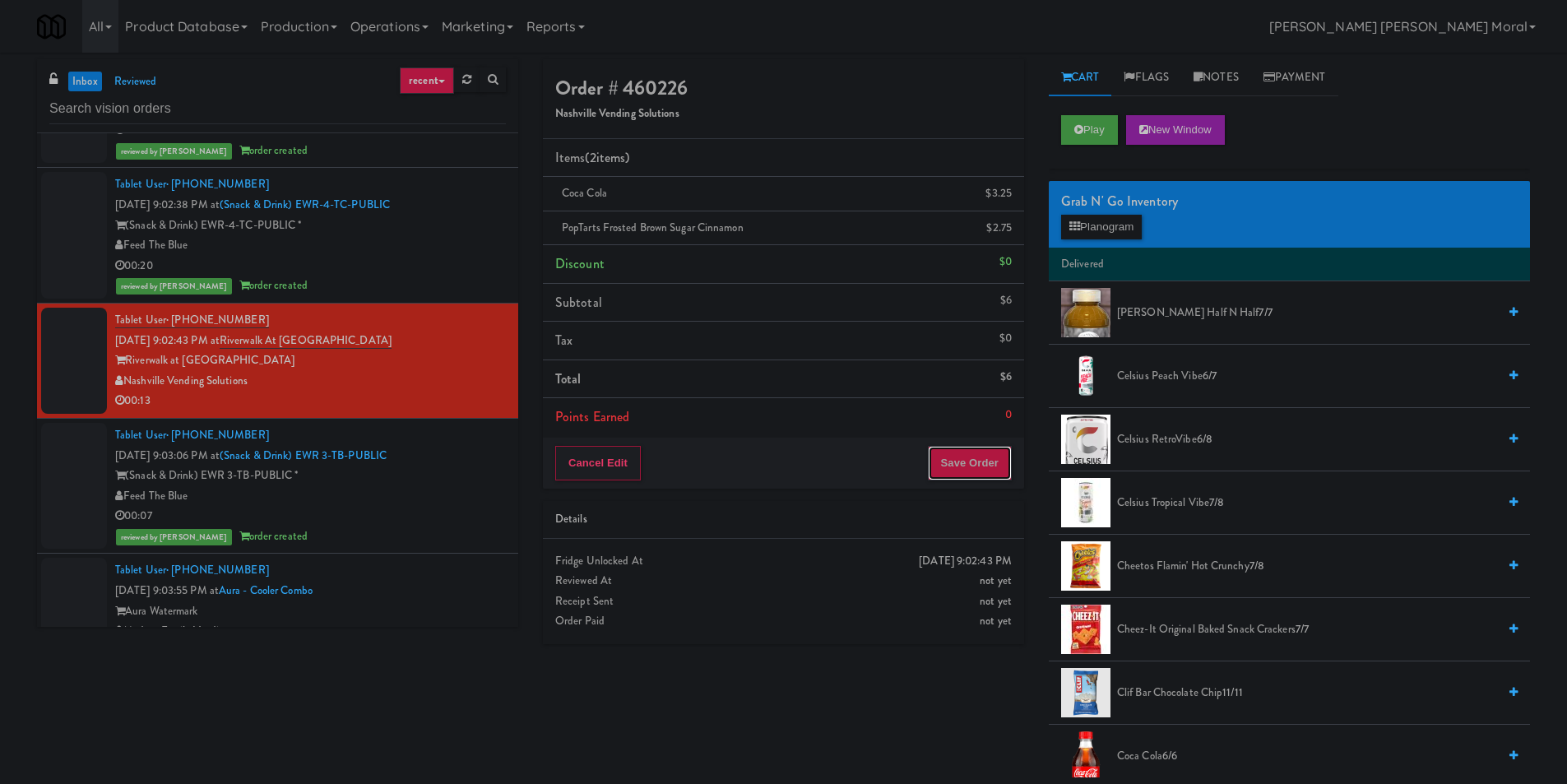
click at [975, 462] on button "Save Order" at bounding box center [970, 462] width 84 height 35
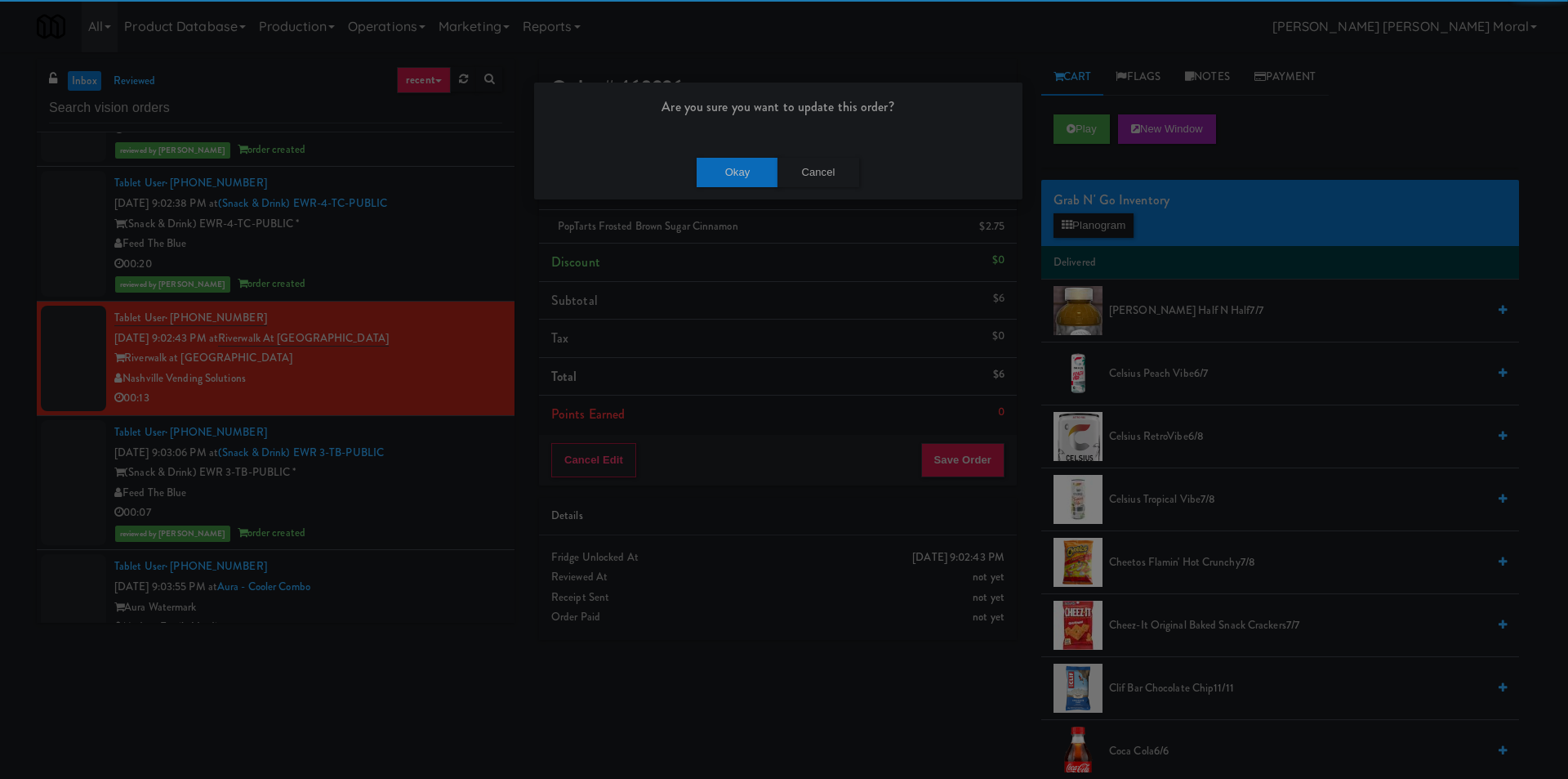
click at [737, 153] on div "Okay Cancel" at bounding box center [778, 172] width 489 height 55
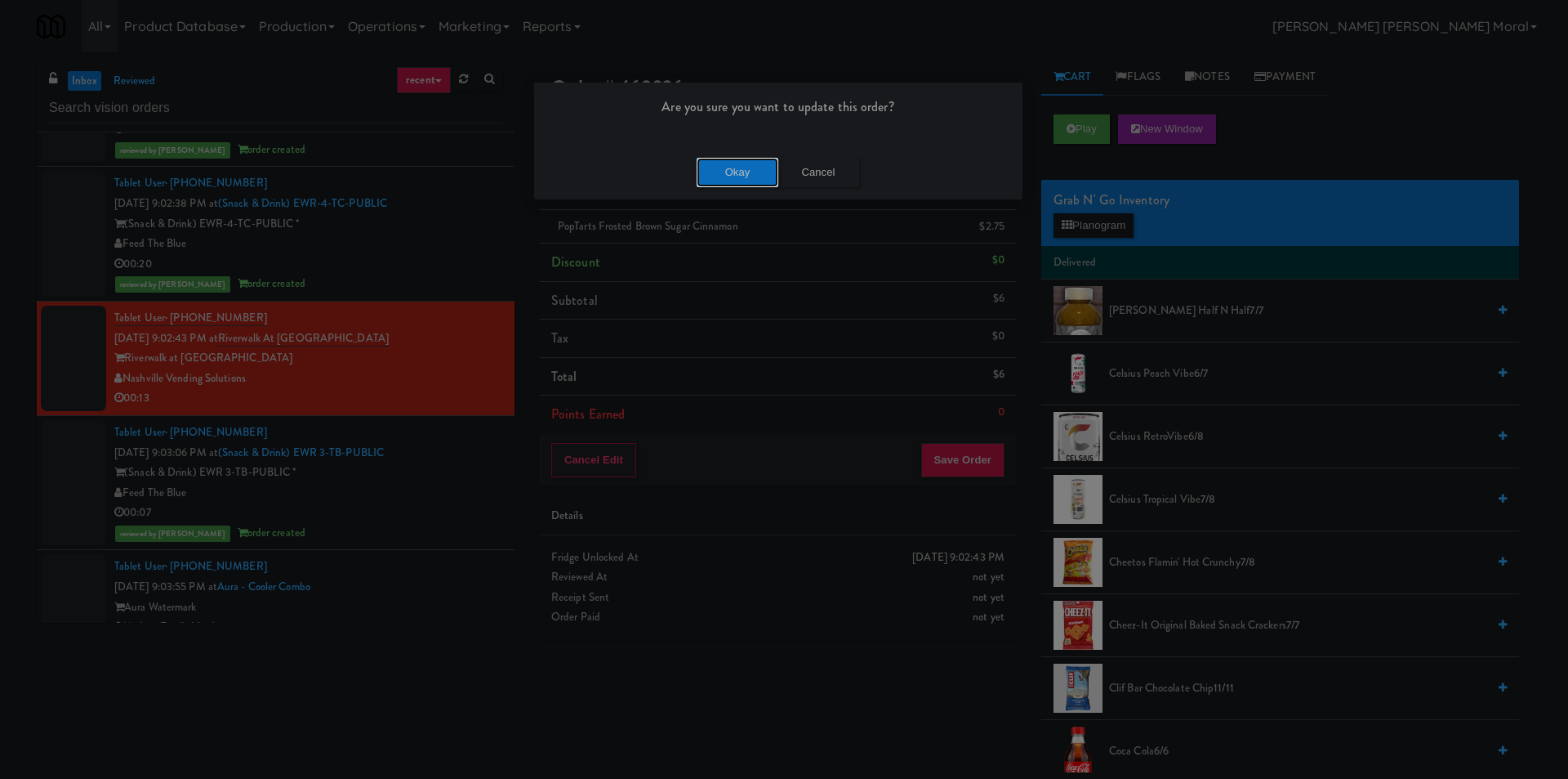
click at [734, 176] on button "Okay" at bounding box center [737, 172] width 82 height 30
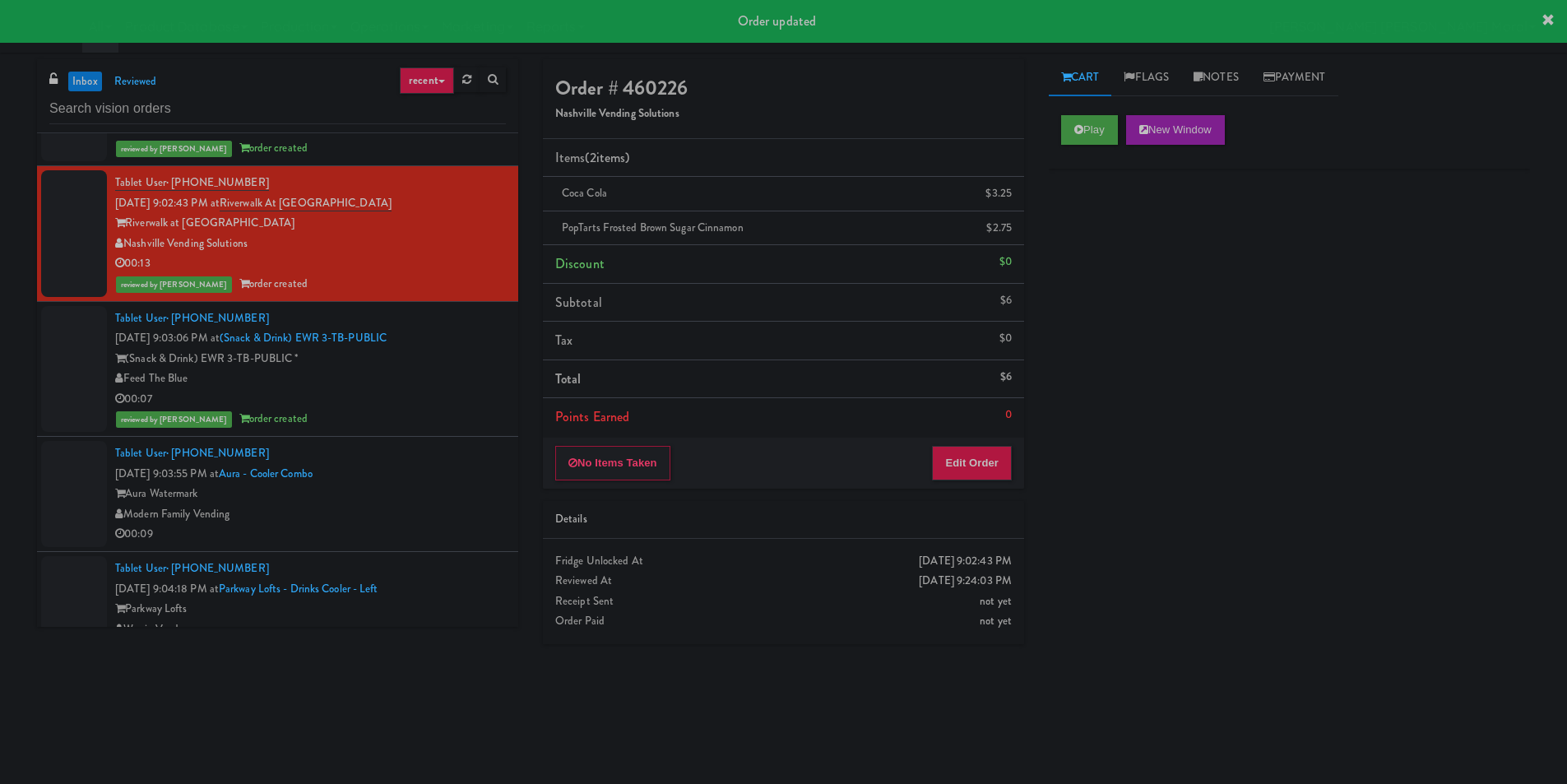
scroll to position [2385, 0]
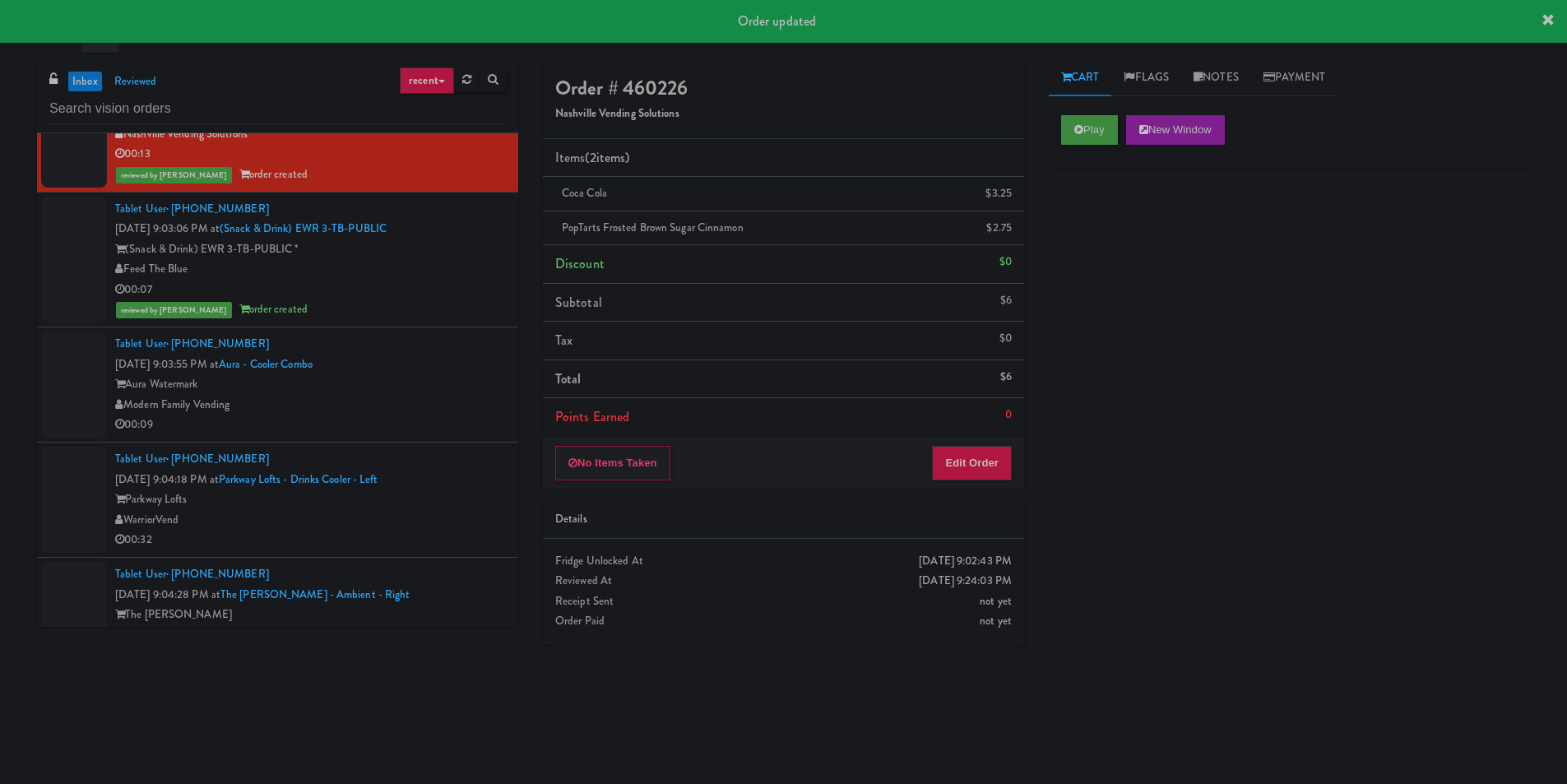
drag, startPoint x: 458, startPoint y: 409, endPoint x: 488, endPoint y: 411, distance: 30.1
click at [458, 408] on div "Modern Family Vending" at bounding box center [310, 405] width 391 height 21
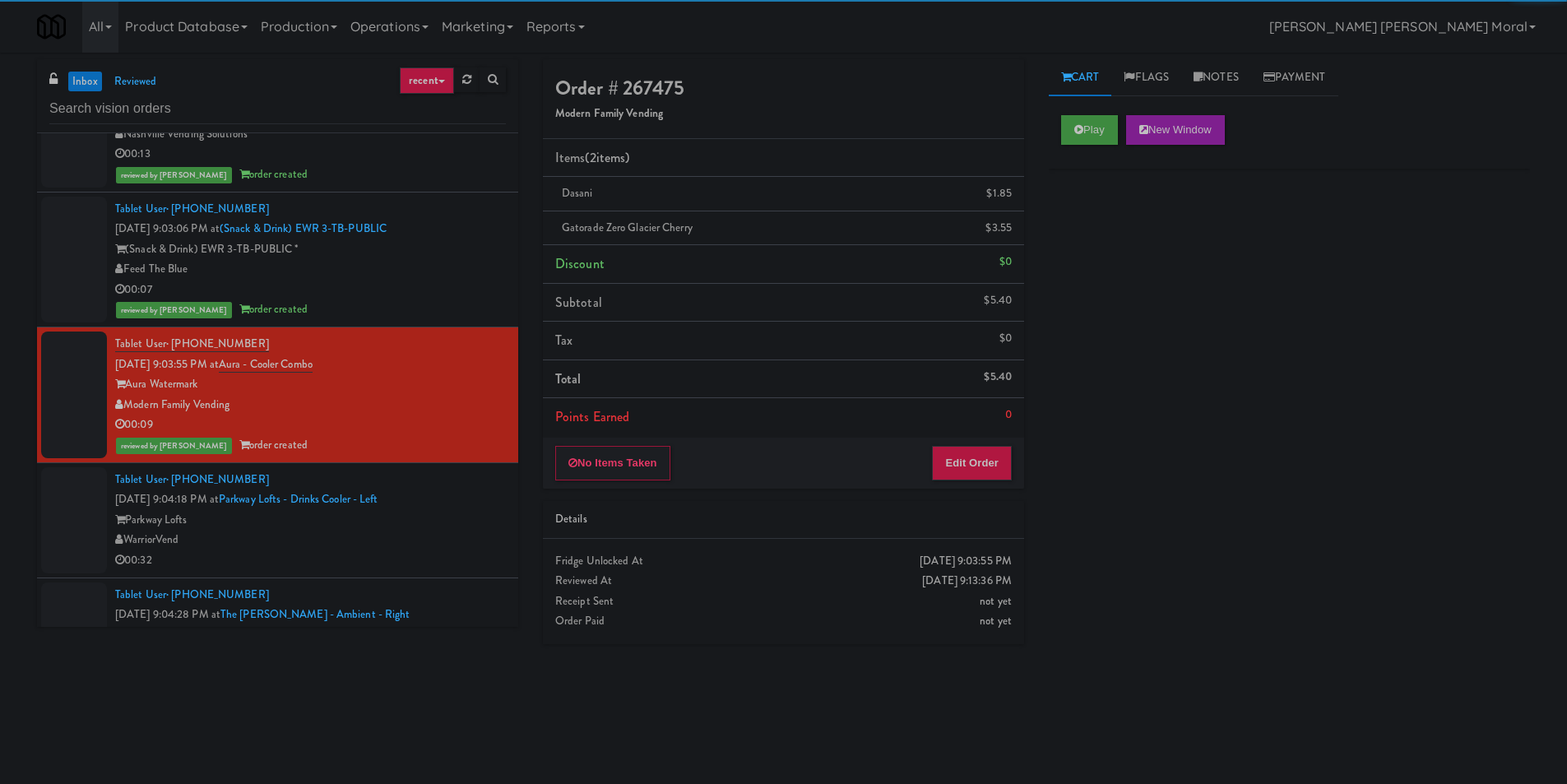
click at [374, 566] on div "00:32" at bounding box center [310, 560] width 391 height 21
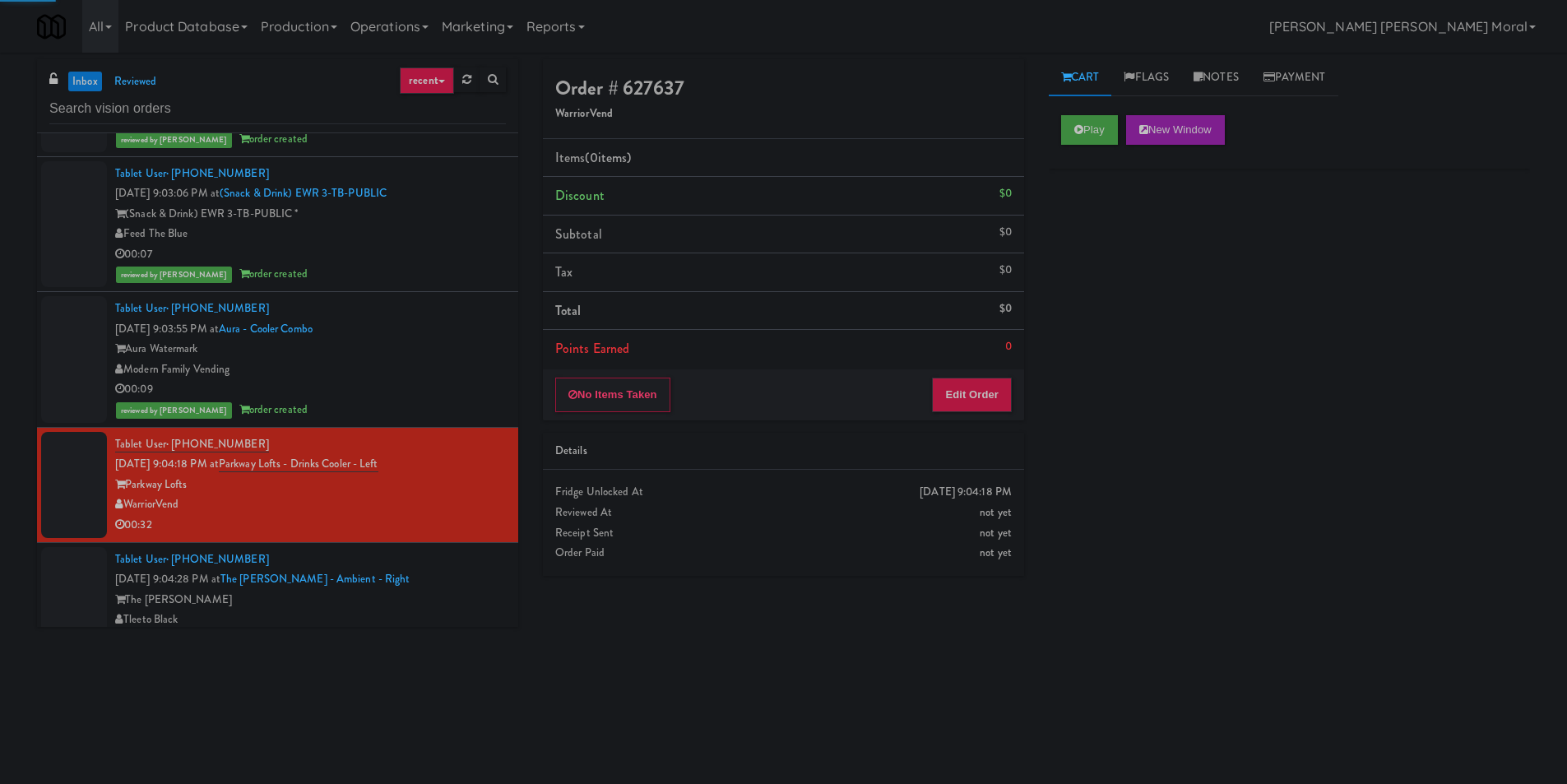
scroll to position [2467, 0]
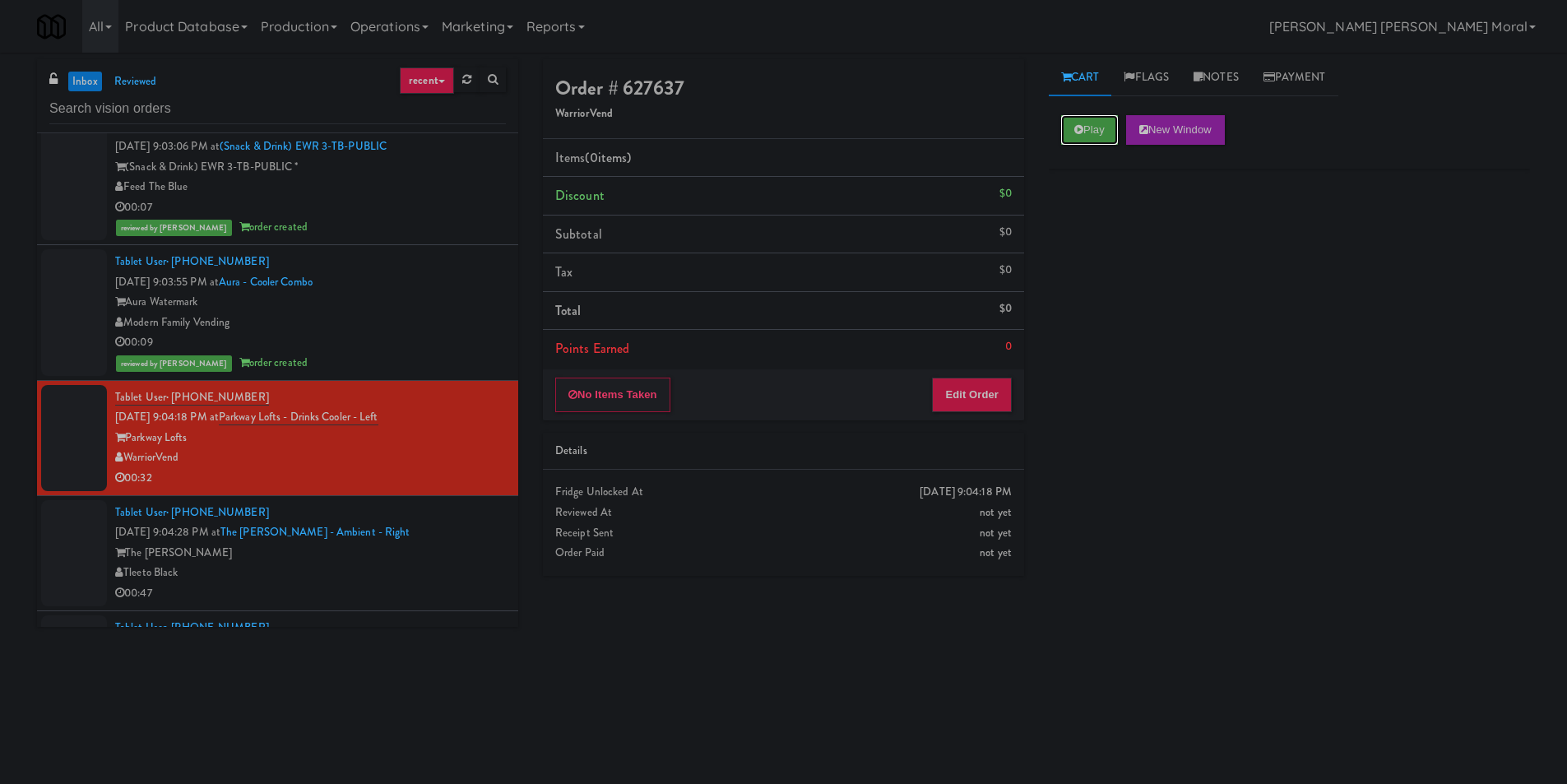
drag, startPoint x: 1092, startPoint y: 131, endPoint x: 1092, endPoint y: 232, distance: 101.0
click at [1092, 132] on button "Play" at bounding box center [1090, 130] width 56 height 30
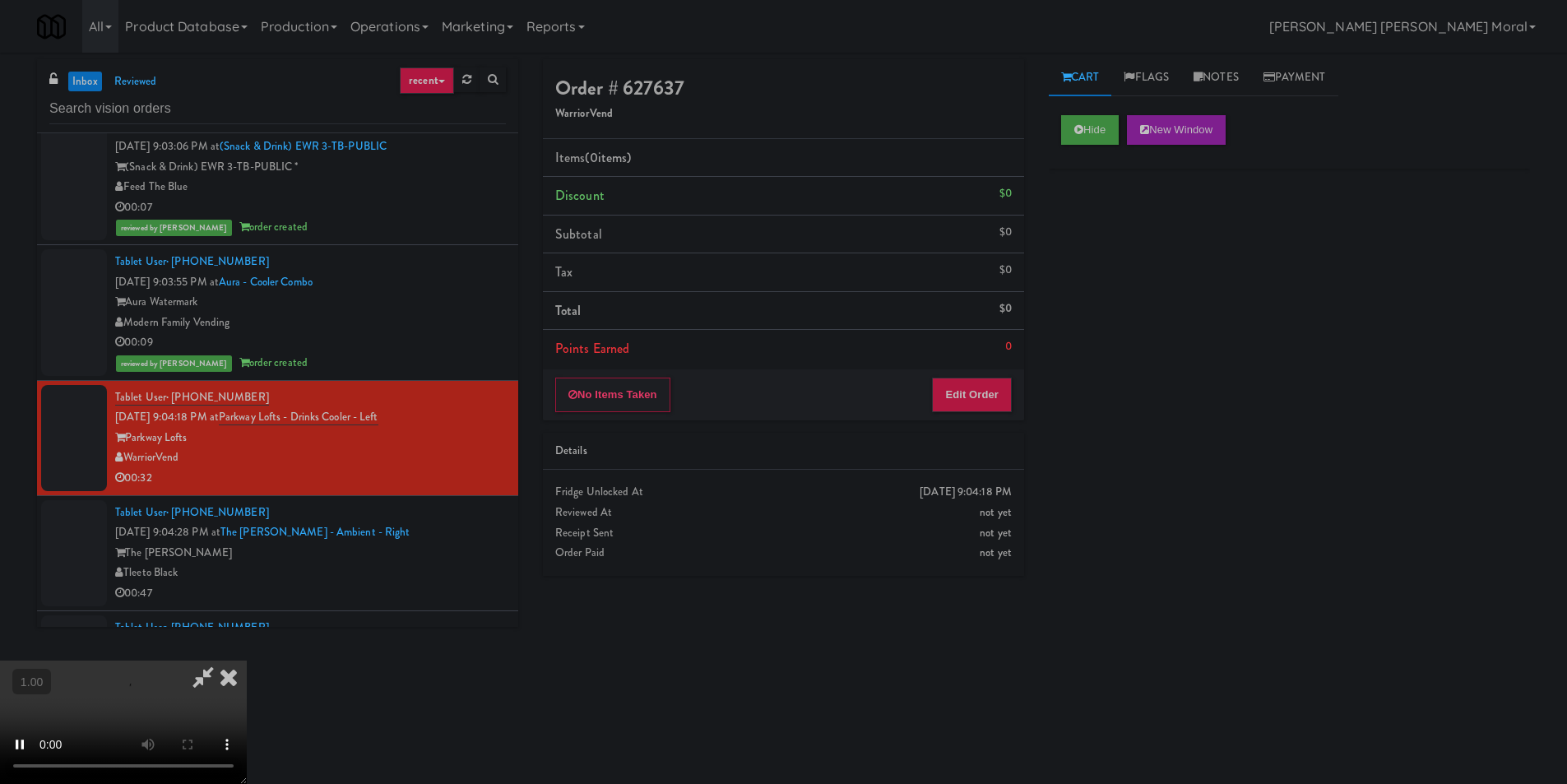
click at [1092, 241] on div "Hide New Window Primary Flag Clear Flag if unable to determine what was taken o…" at bounding box center [1290, 411] width 481 height 617
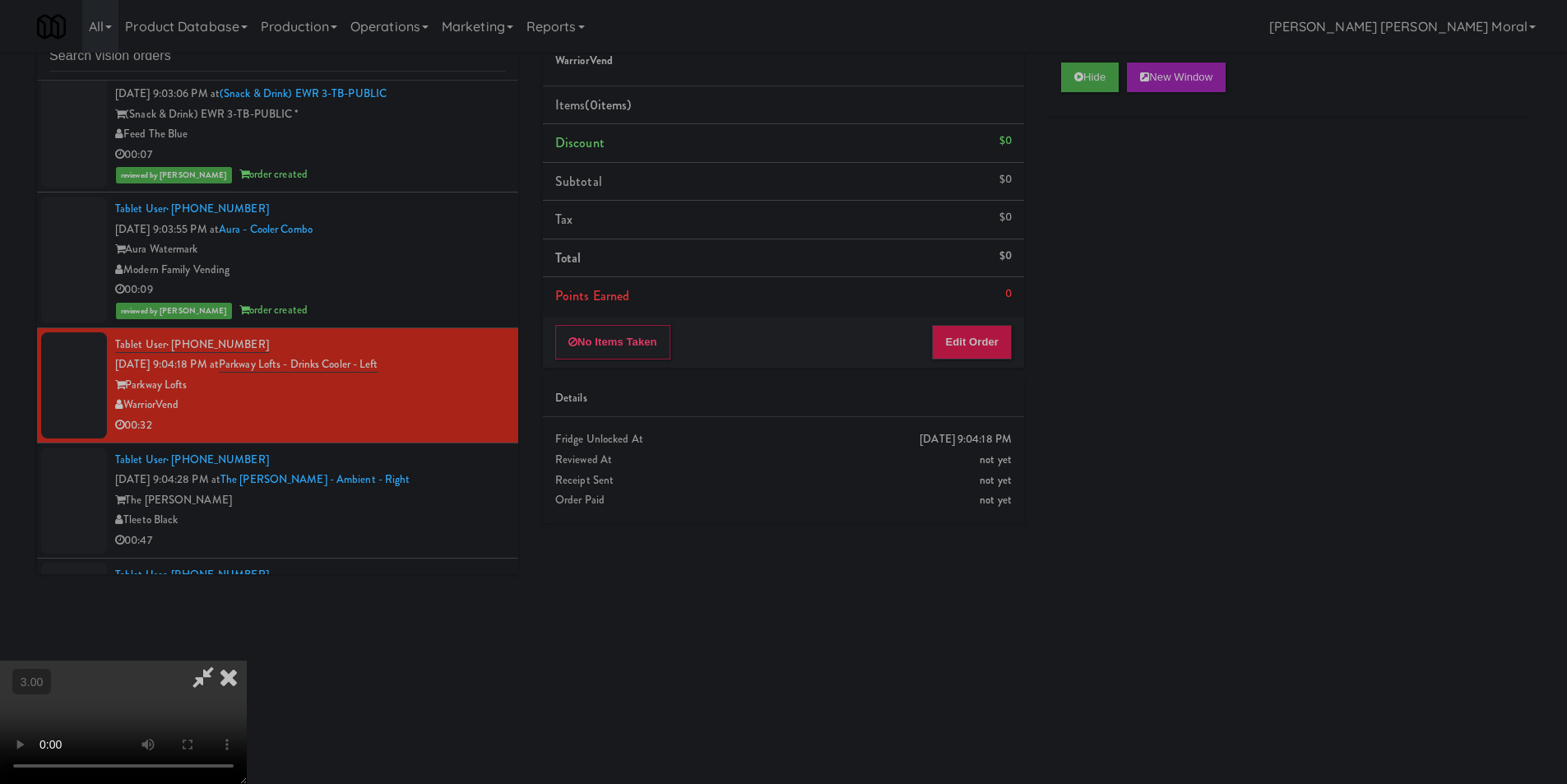
scroll to position [0, 0]
click at [247, 660] on video at bounding box center [123, 722] width 247 height 124
click at [984, 343] on button "Edit Order" at bounding box center [972, 342] width 80 height 35
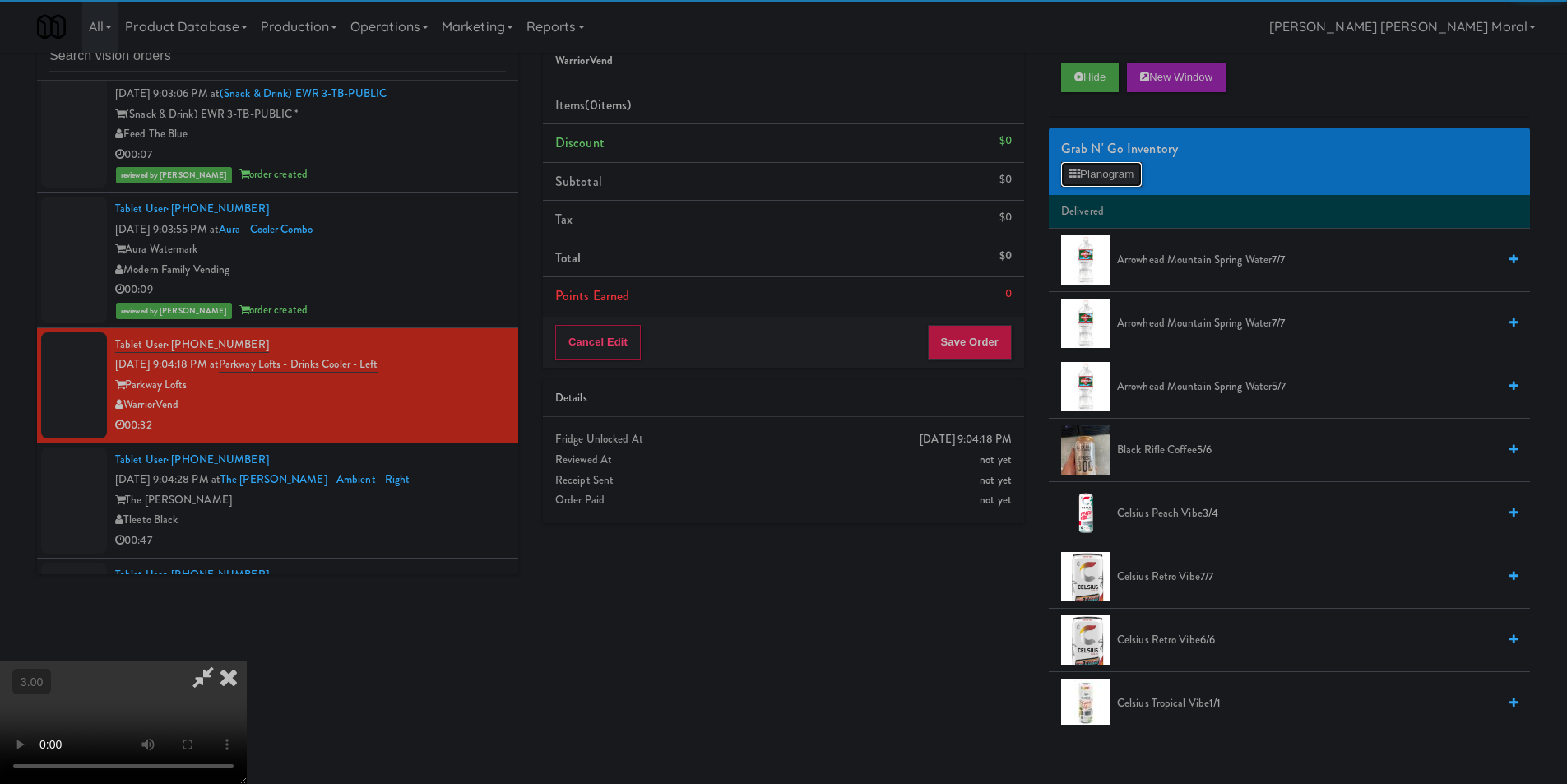
click at [1127, 175] on button "Planogram" at bounding box center [1101, 174] width 80 height 25
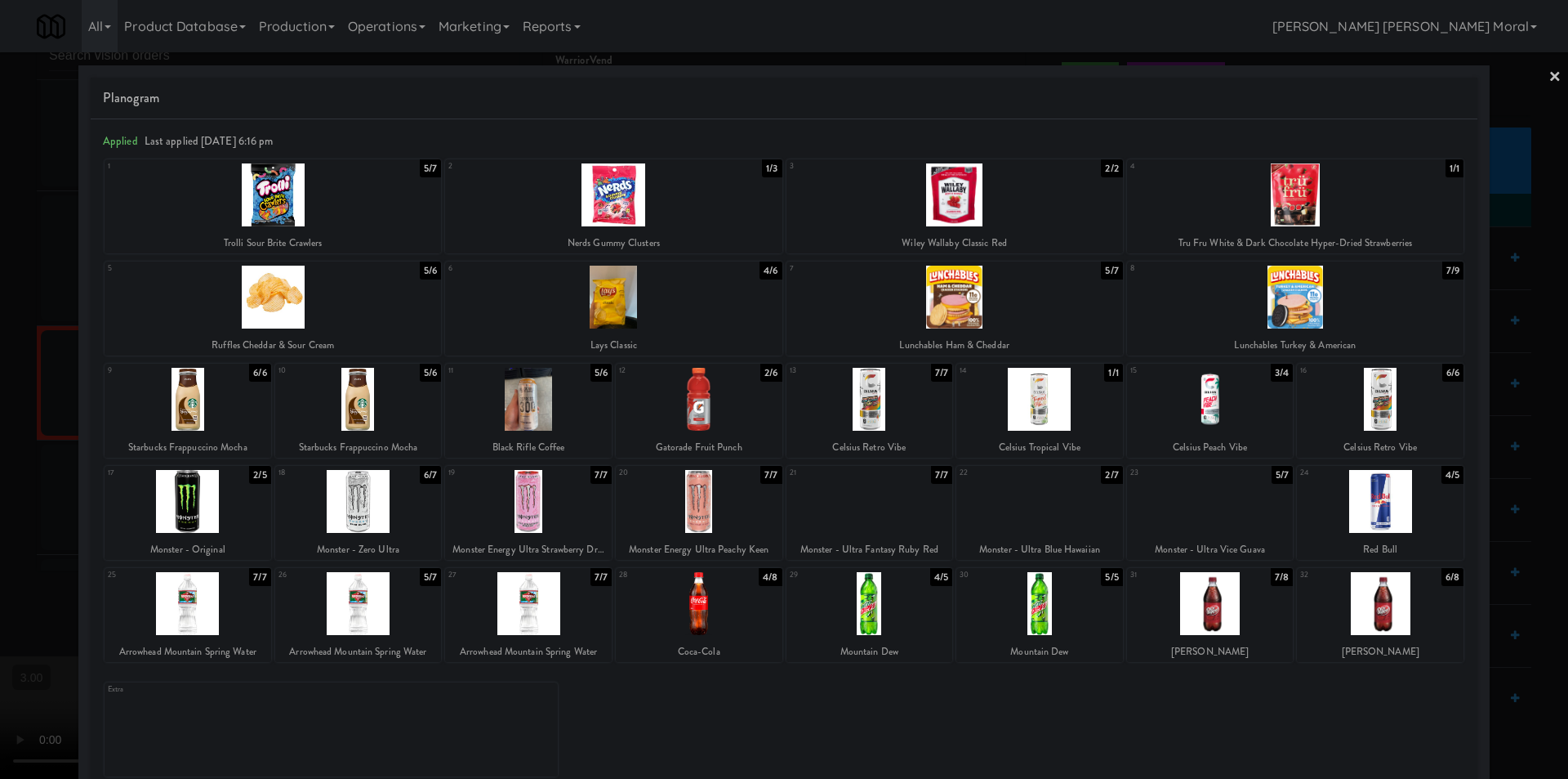
click at [993, 302] on div at bounding box center [955, 297] width 336 height 63
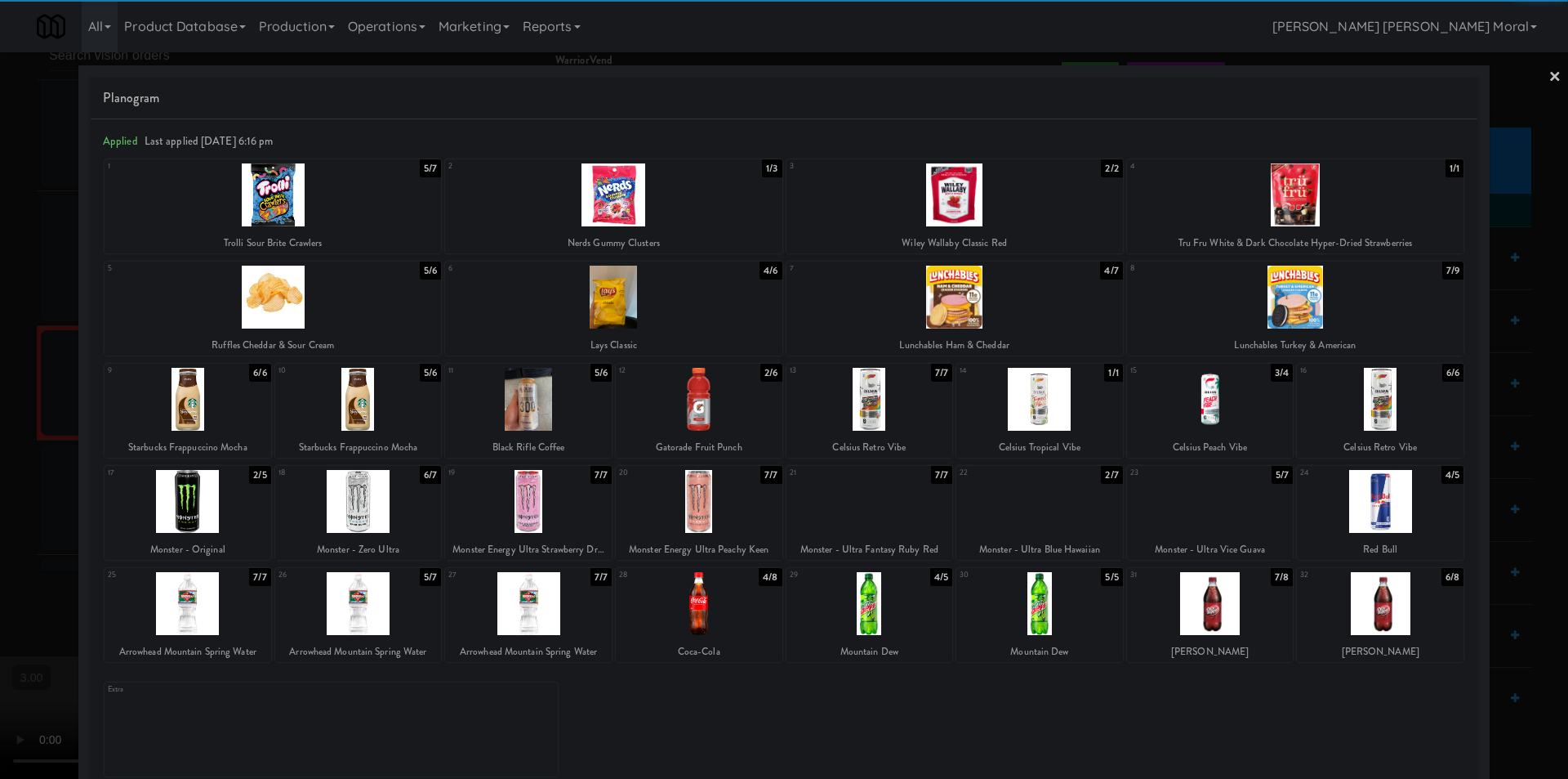
click at [1548, 76] on link "×" at bounding box center [1554, 78] width 13 height 51
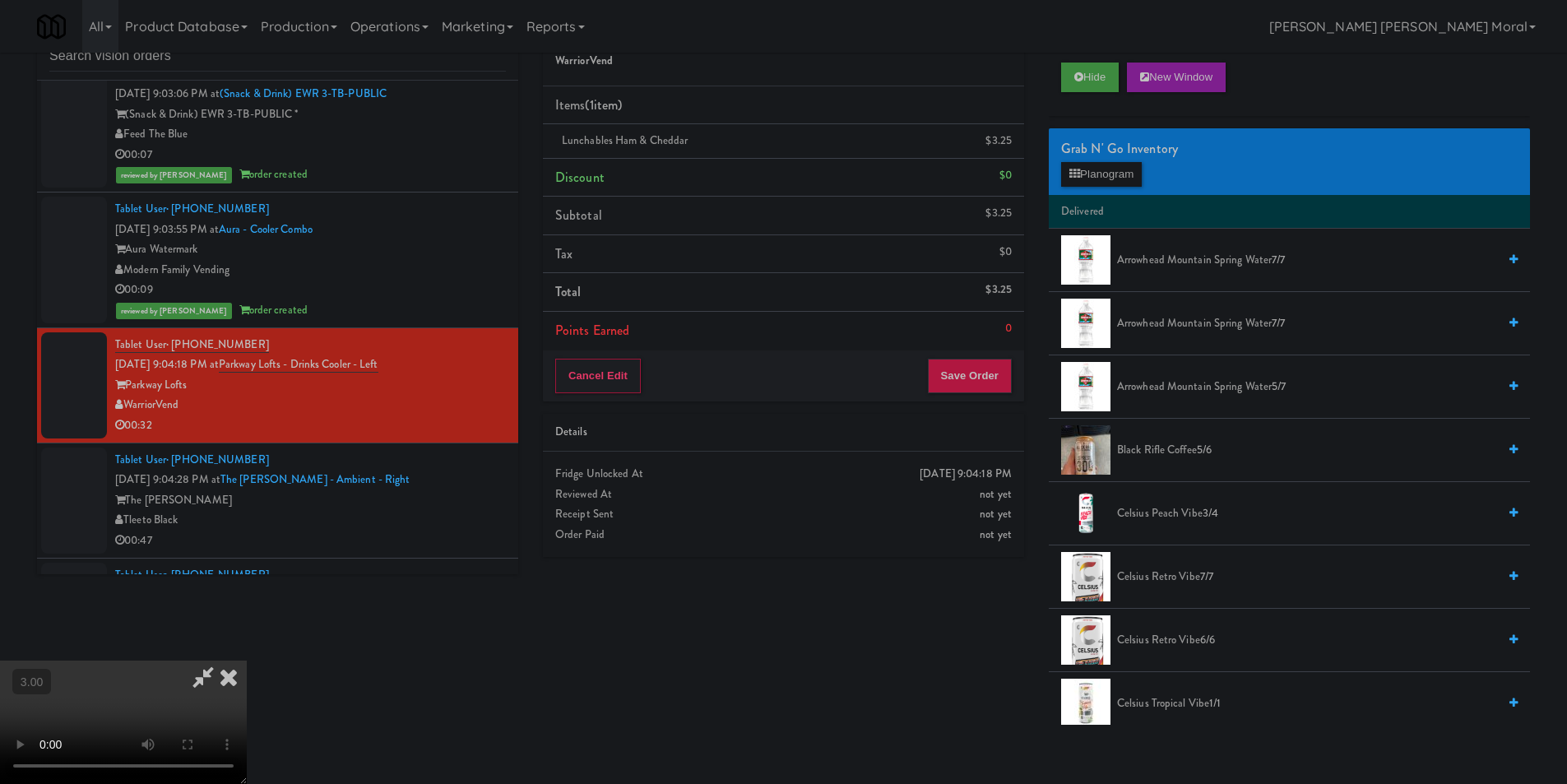
click at [247, 660] on video at bounding box center [123, 722] width 247 height 124
click at [247, 660] on icon at bounding box center [229, 676] width 37 height 33
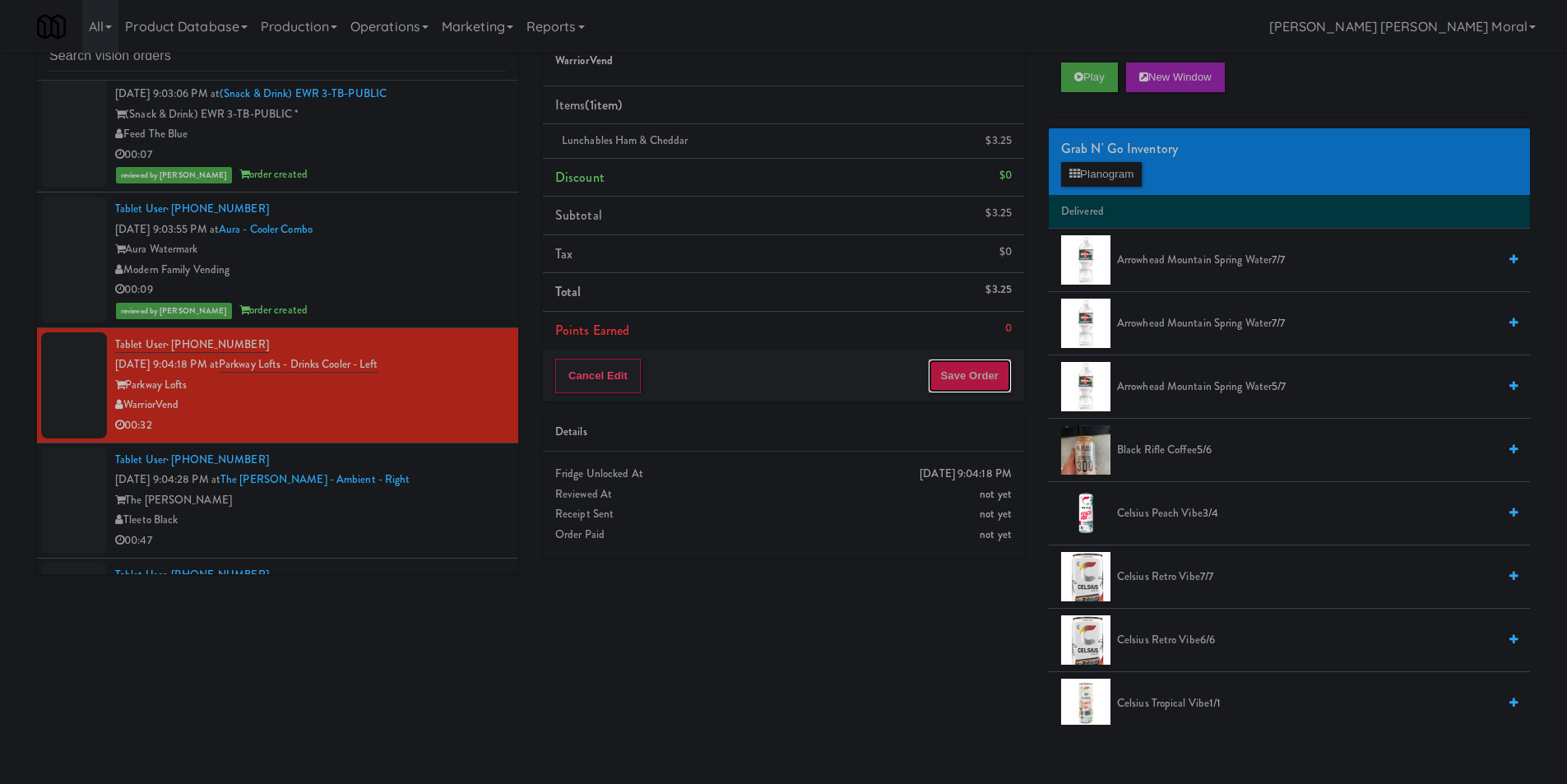
click at [991, 388] on button "Save Order" at bounding box center [970, 375] width 84 height 35
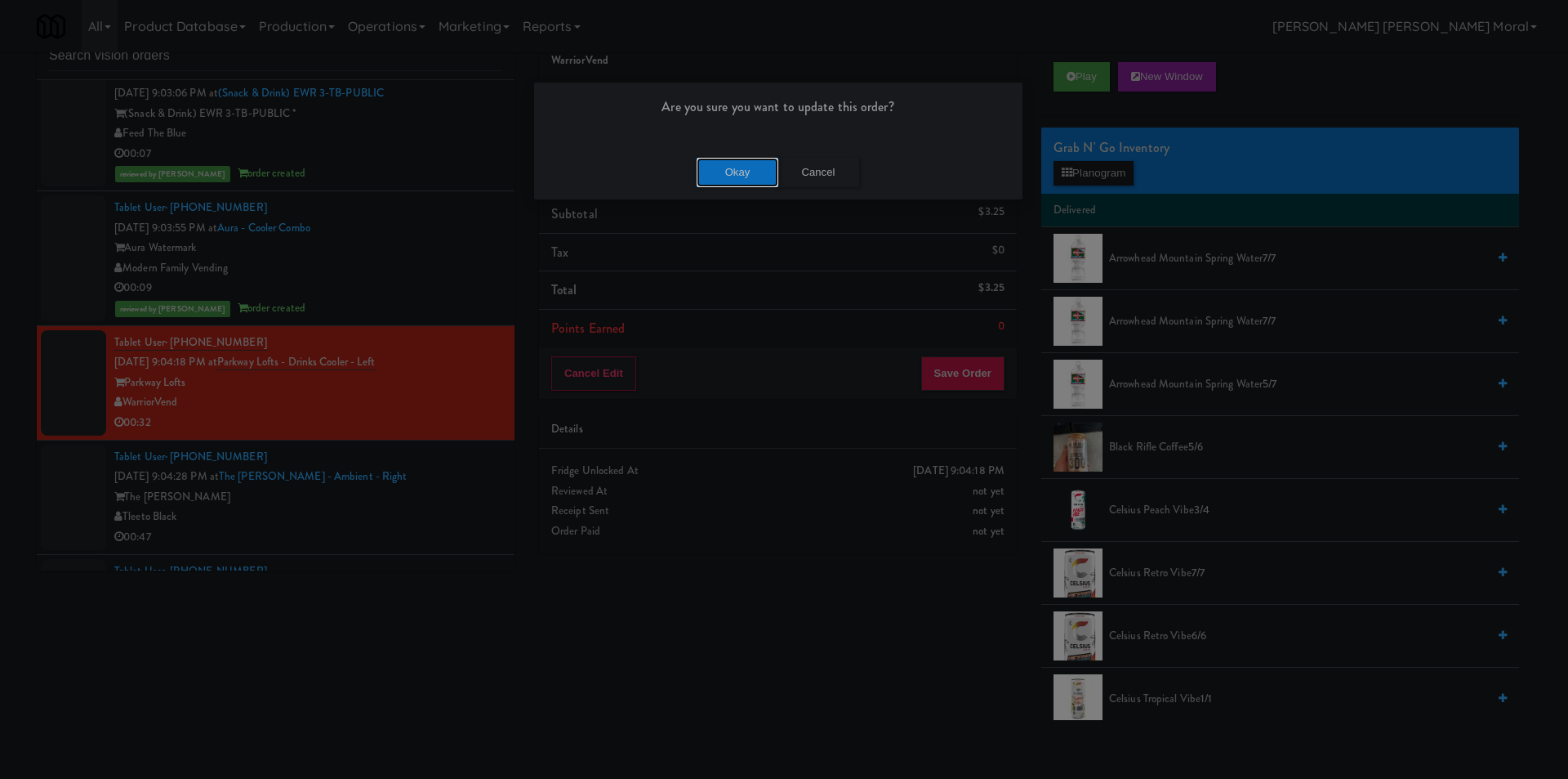
click at [722, 161] on button "Okay" at bounding box center [737, 172] width 82 height 30
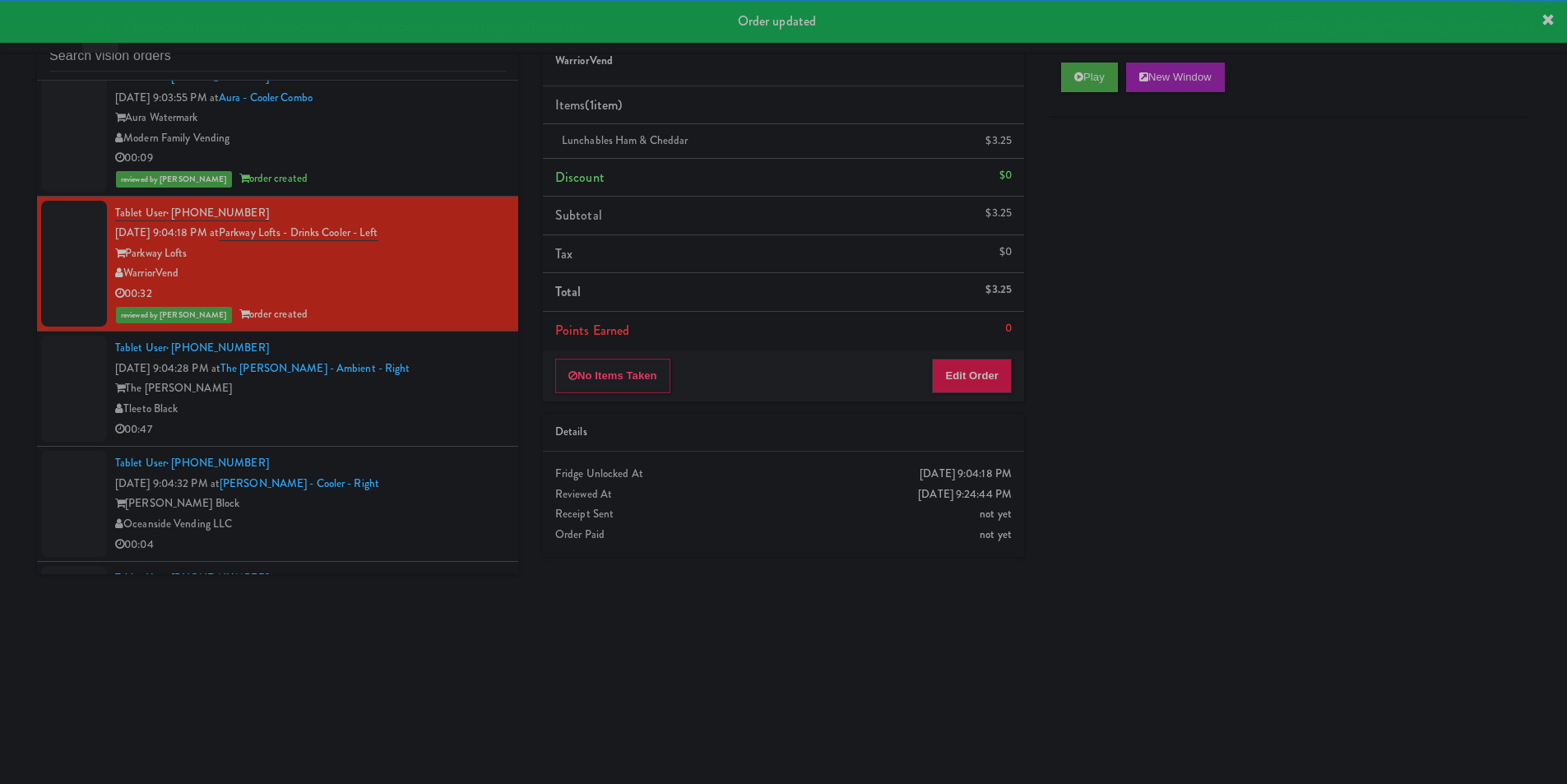
scroll to position [2631, 0]
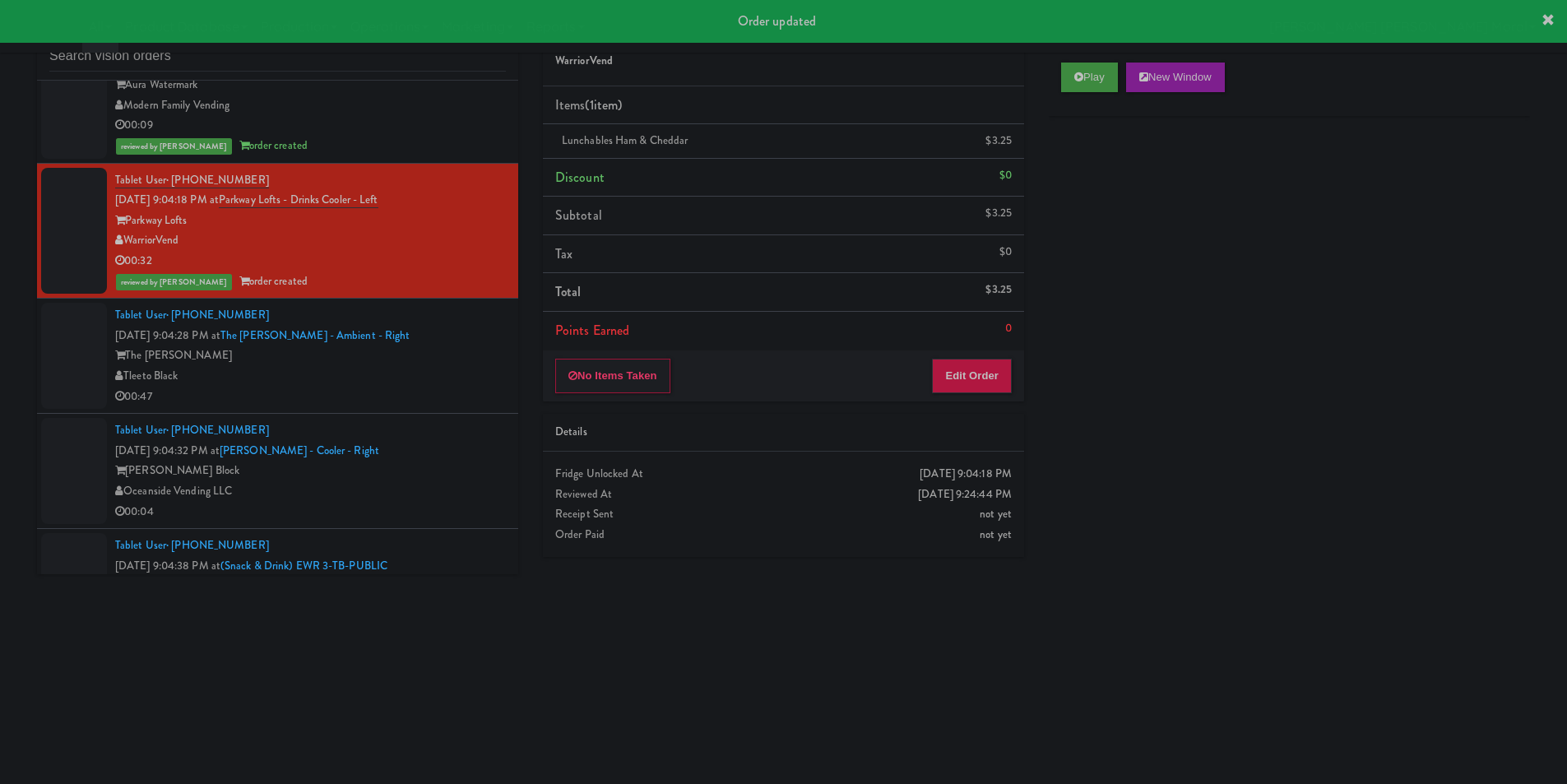
click at [460, 373] on div "Tleeto Black" at bounding box center [310, 376] width 391 height 21
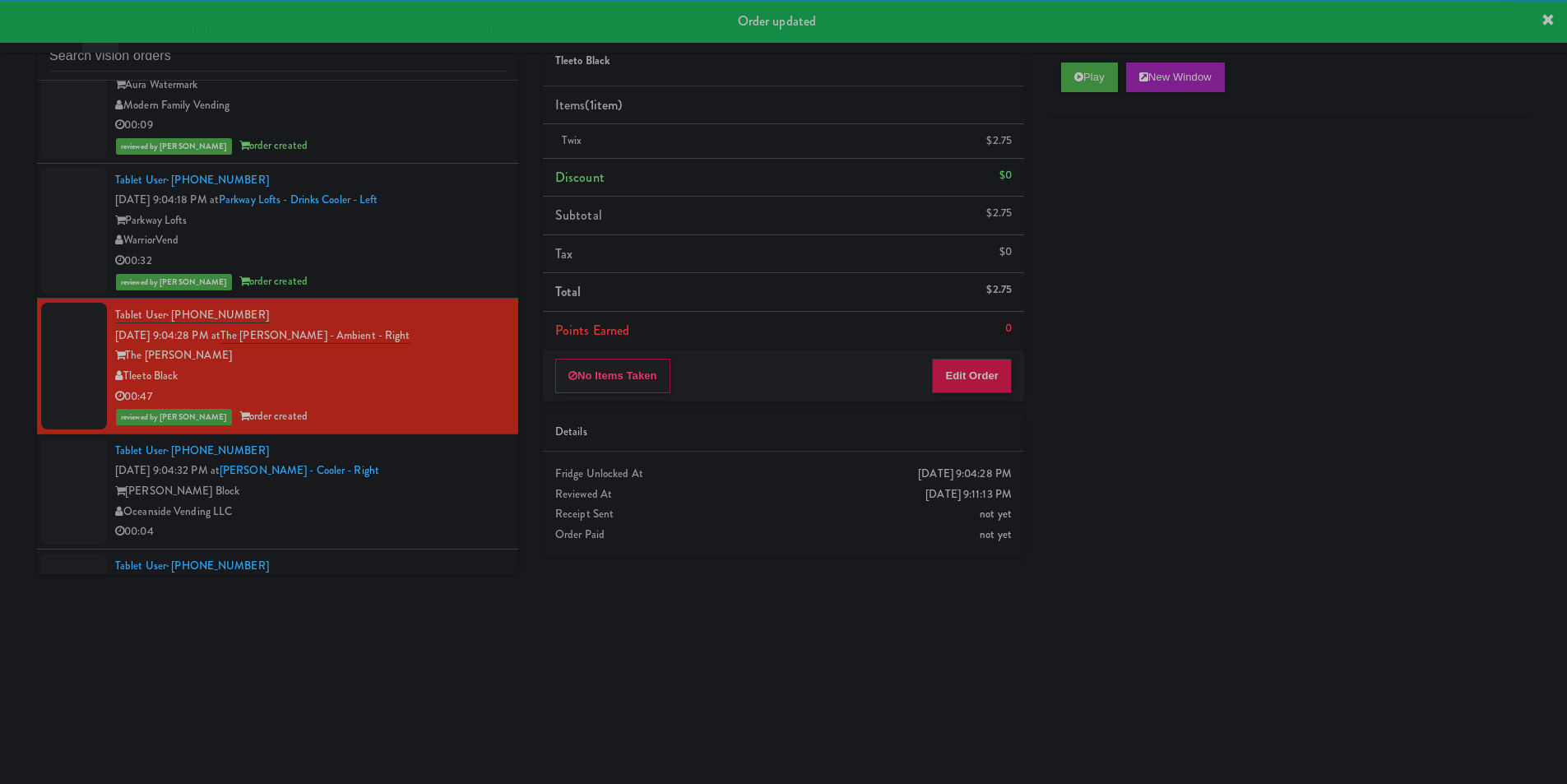
click at [474, 505] on div "Oceanside Vending LLC" at bounding box center [310, 512] width 391 height 21
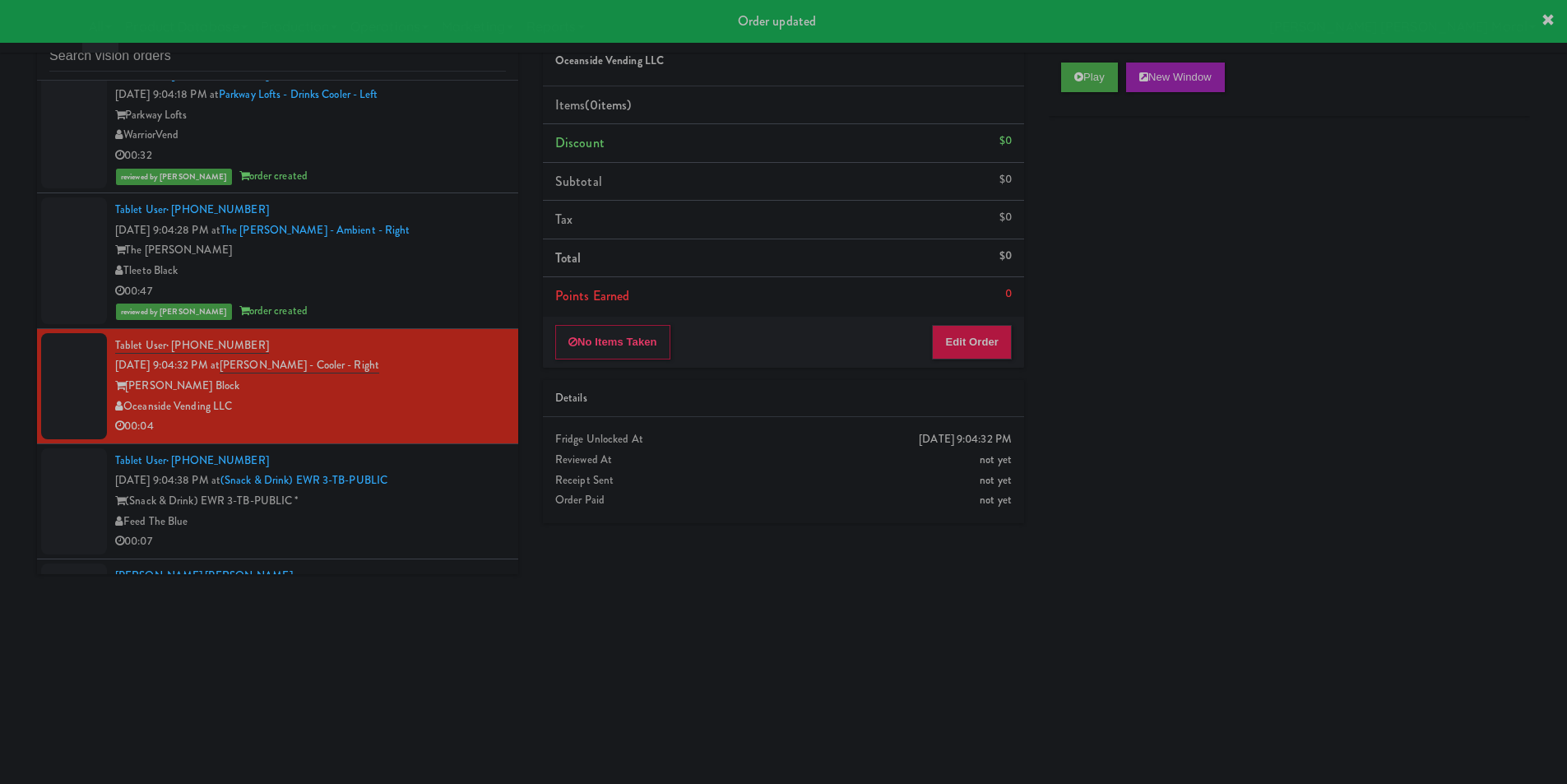
scroll to position [2795, 0]
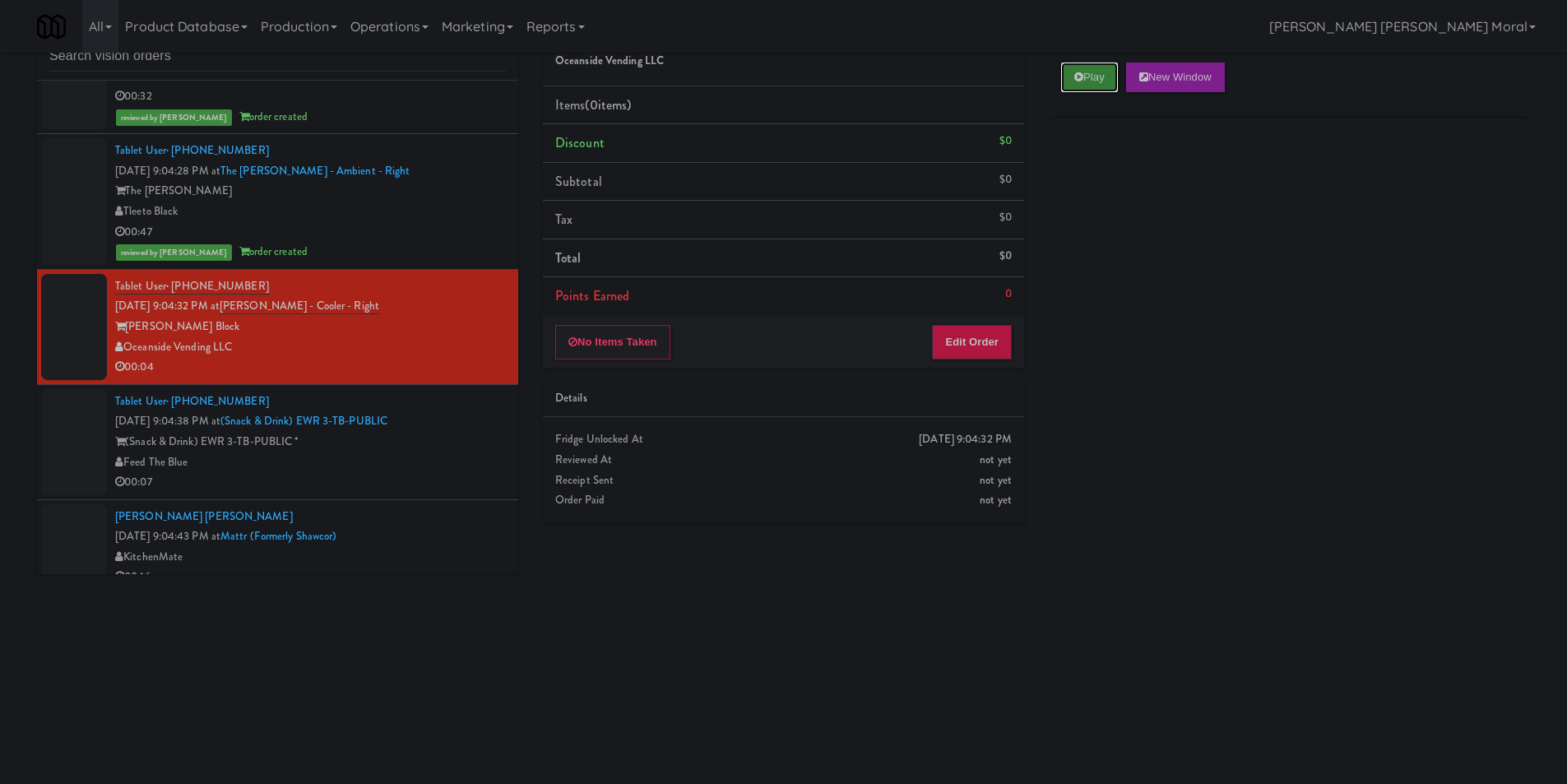
click at [1097, 81] on button "Play" at bounding box center [1090, 77] width 56 height 30
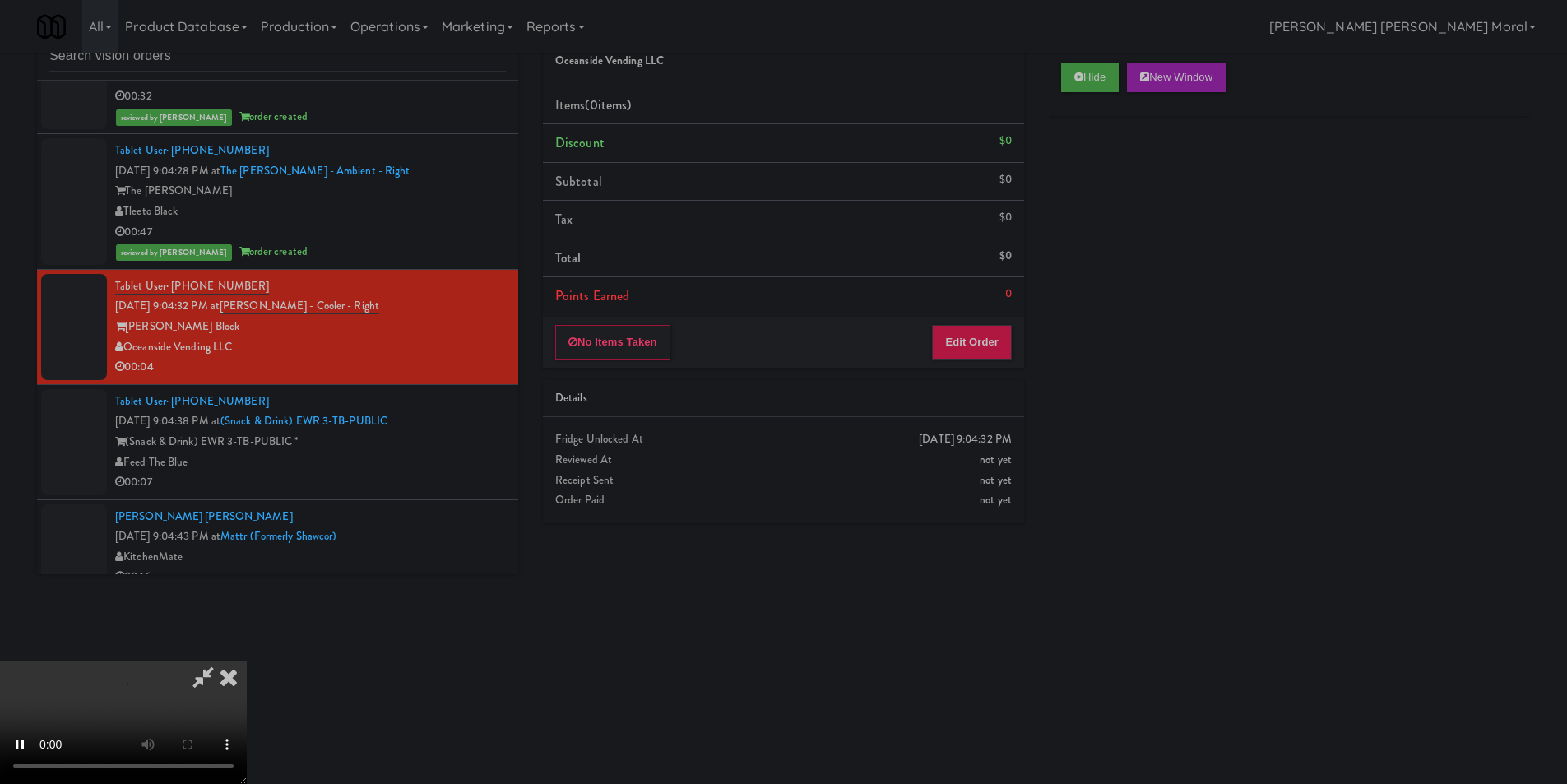
click at [1082, 193] on div "Hide New Window Primary Flag Clear Flag if unable to determine what was taken o…" at bounding box center [1290, 358] width 481 height 617
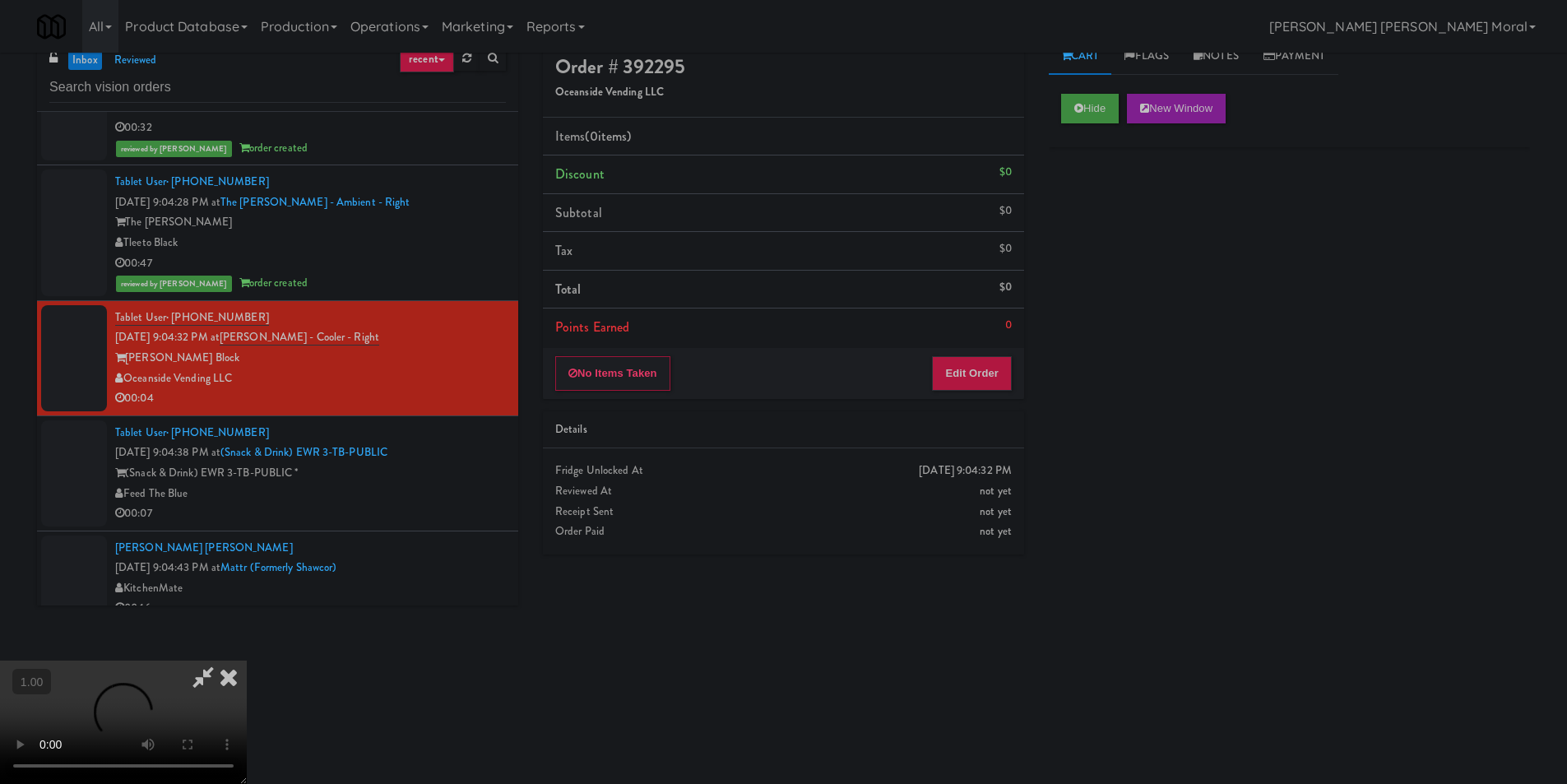
scroll to position [0, 0]
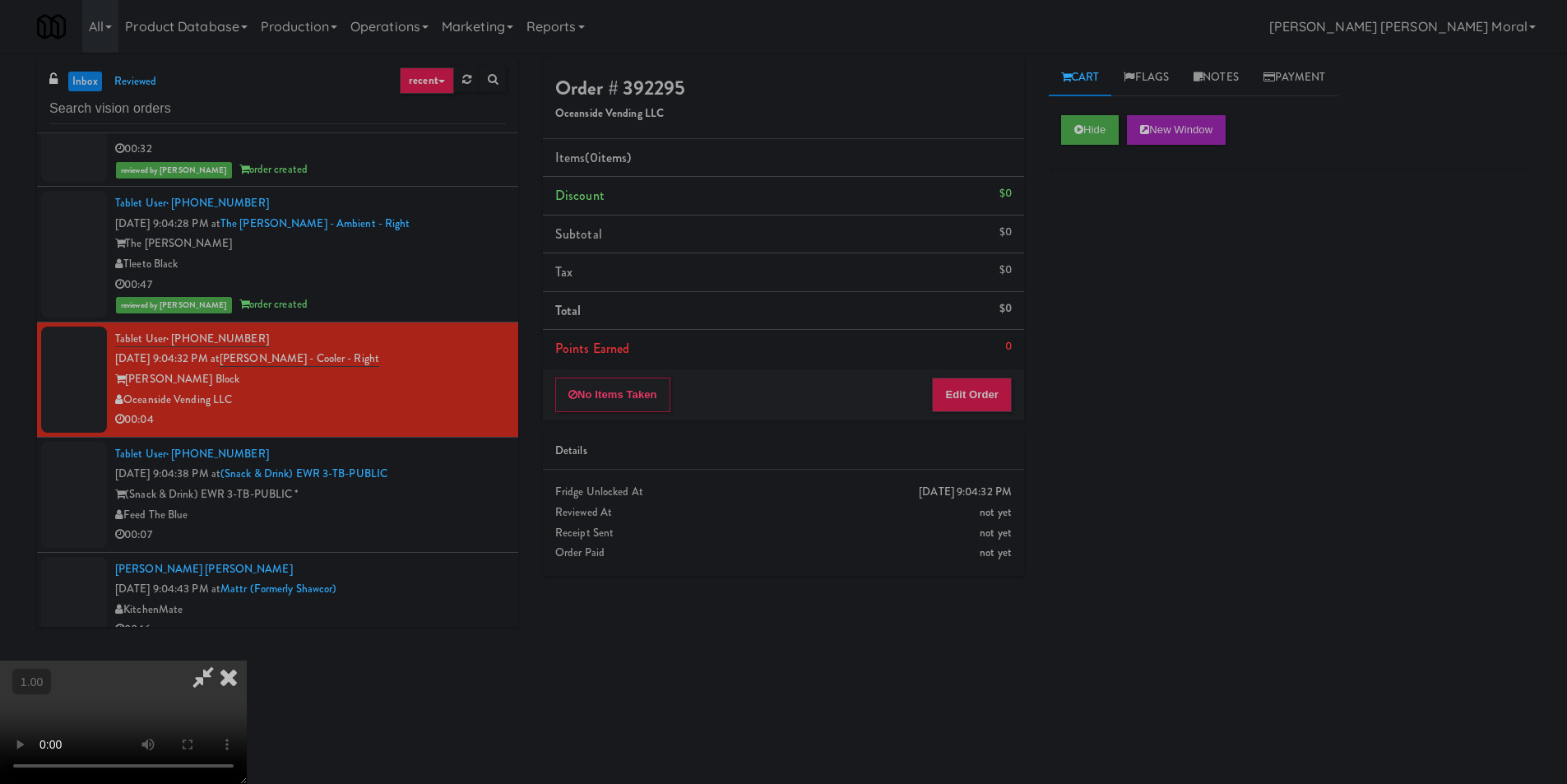
click at [247, 660] on video at bounding box center [123, 722] width 247 height 124
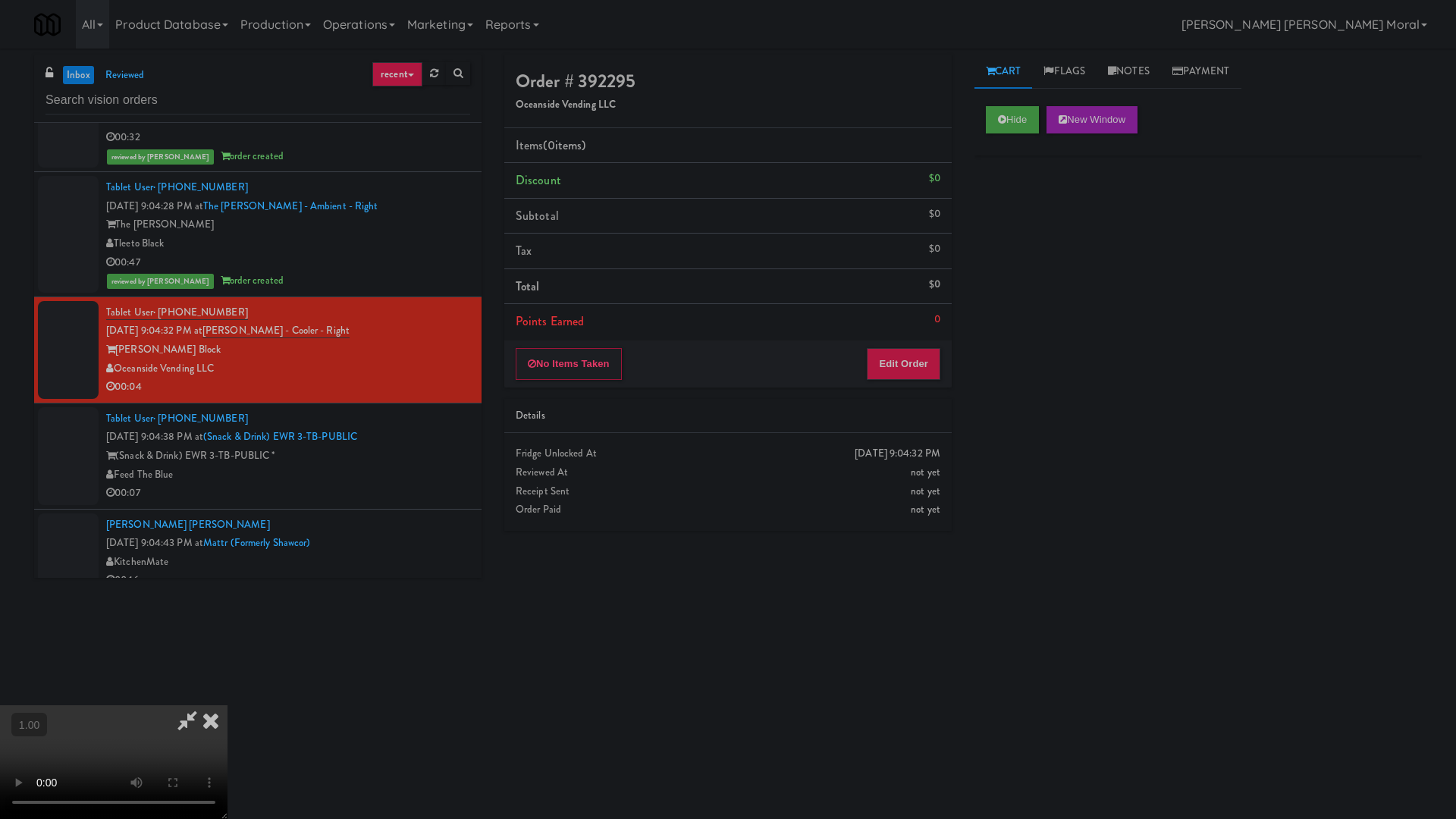
click at [227, 706] on video at bounding box center [113, 762] width 227 height 114
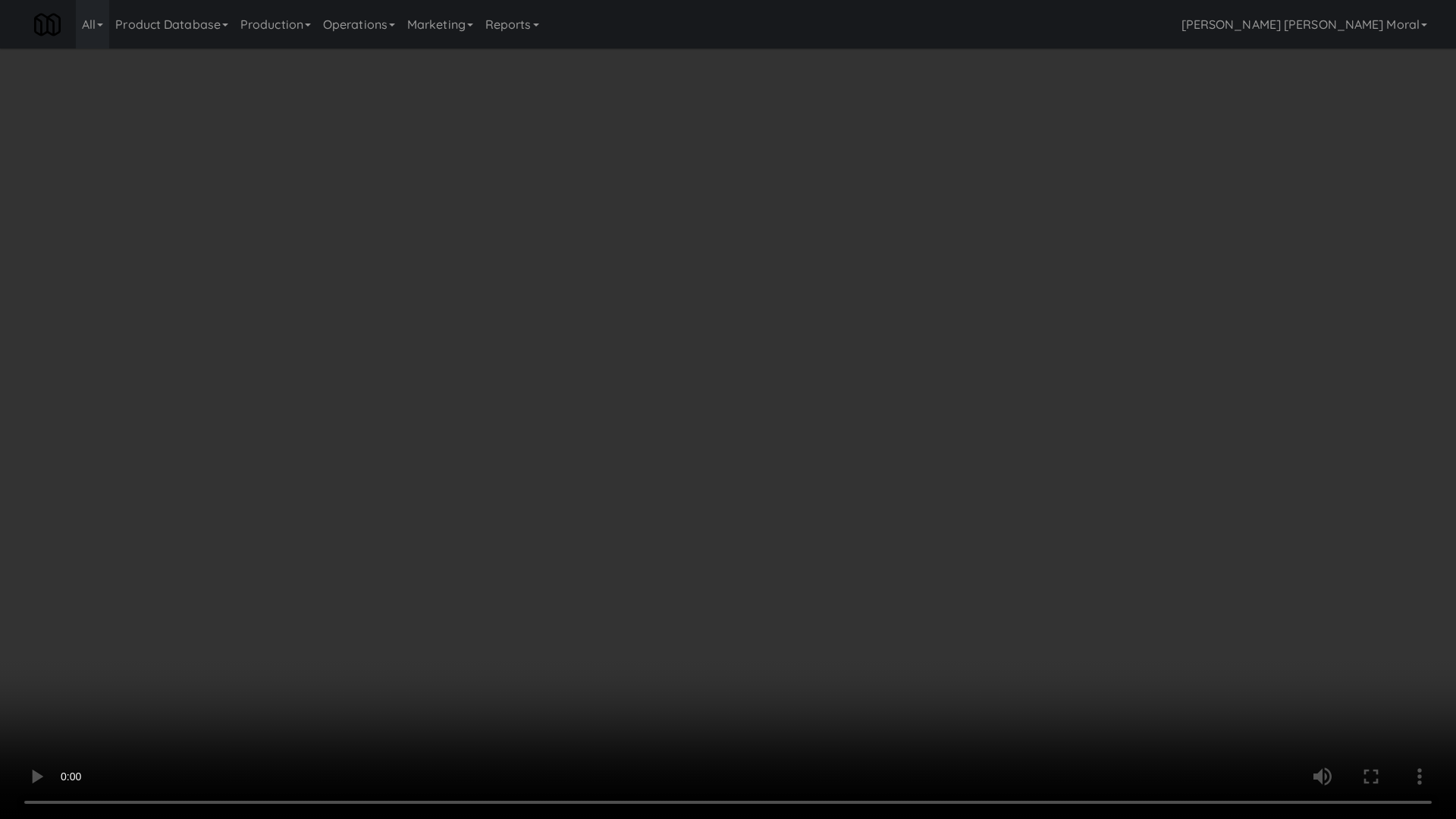
click at [829, 455] on video at bounding box center [728, 409] width 1456 height 819
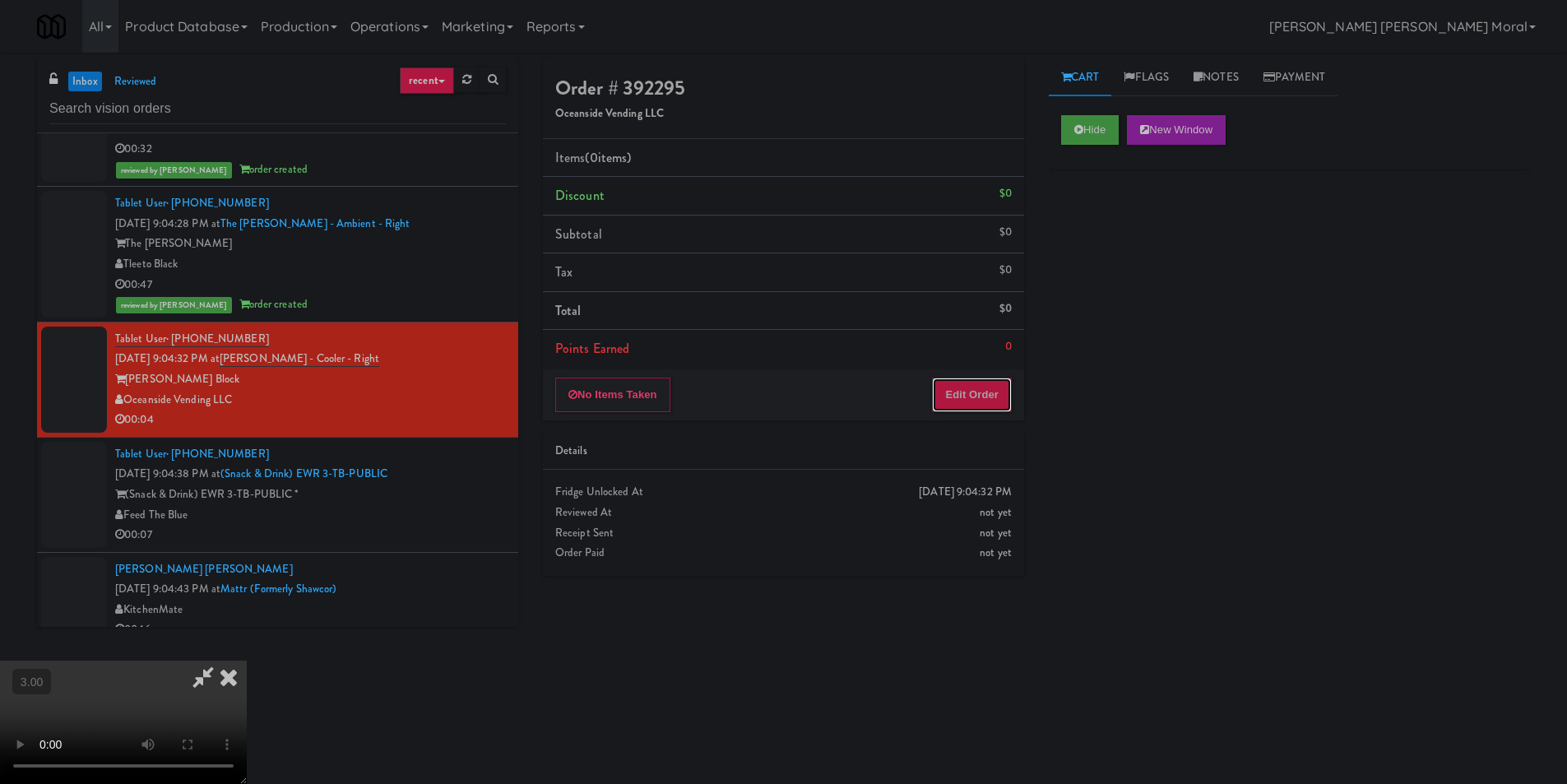
click at [992, 382] on button "Edit Order" at bounding box center [972, 394] width 80 height 35
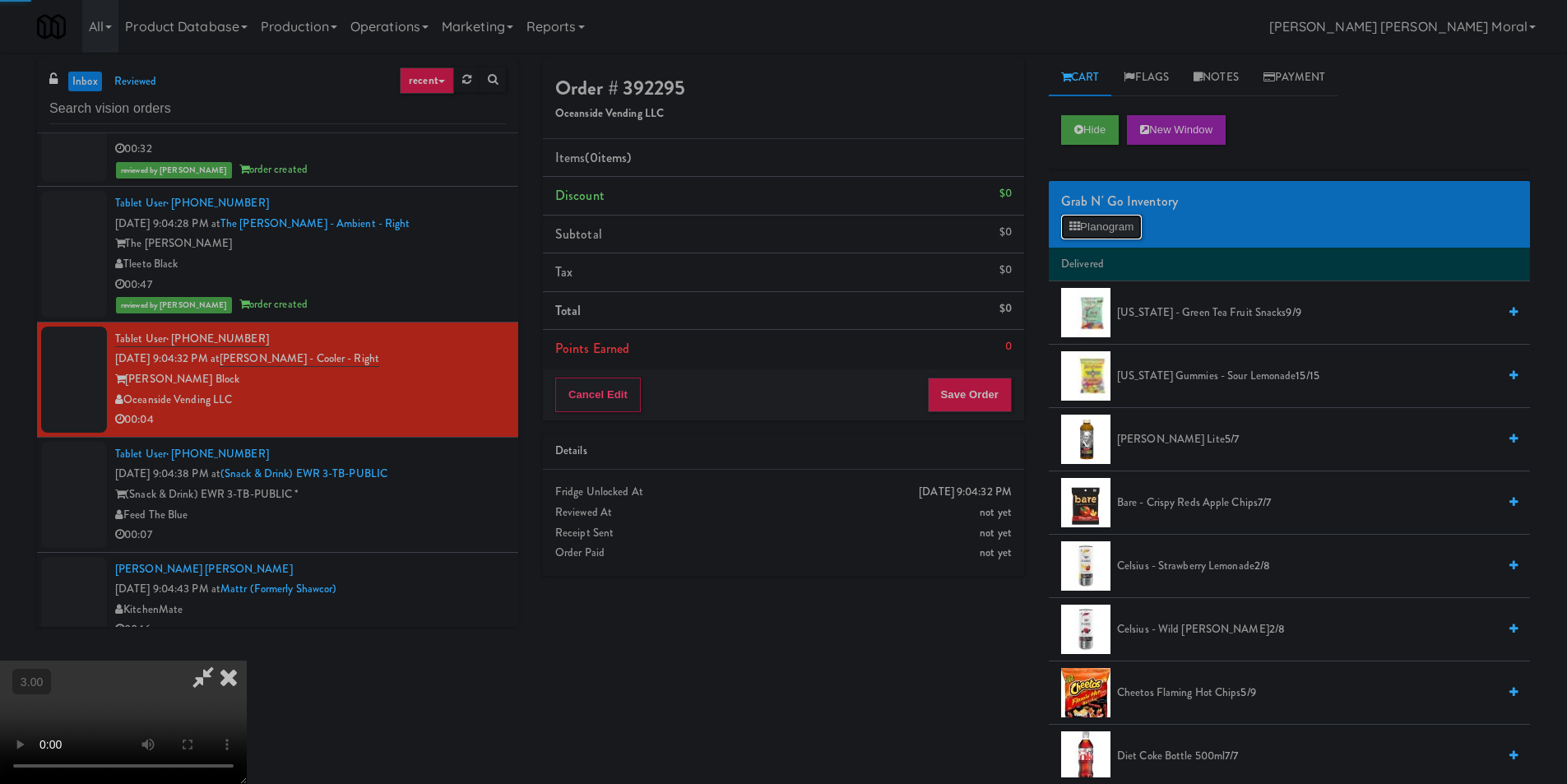
click at [1103, 235] on button "Planogram" at bounding box center [1101, 227] width 80 height 25
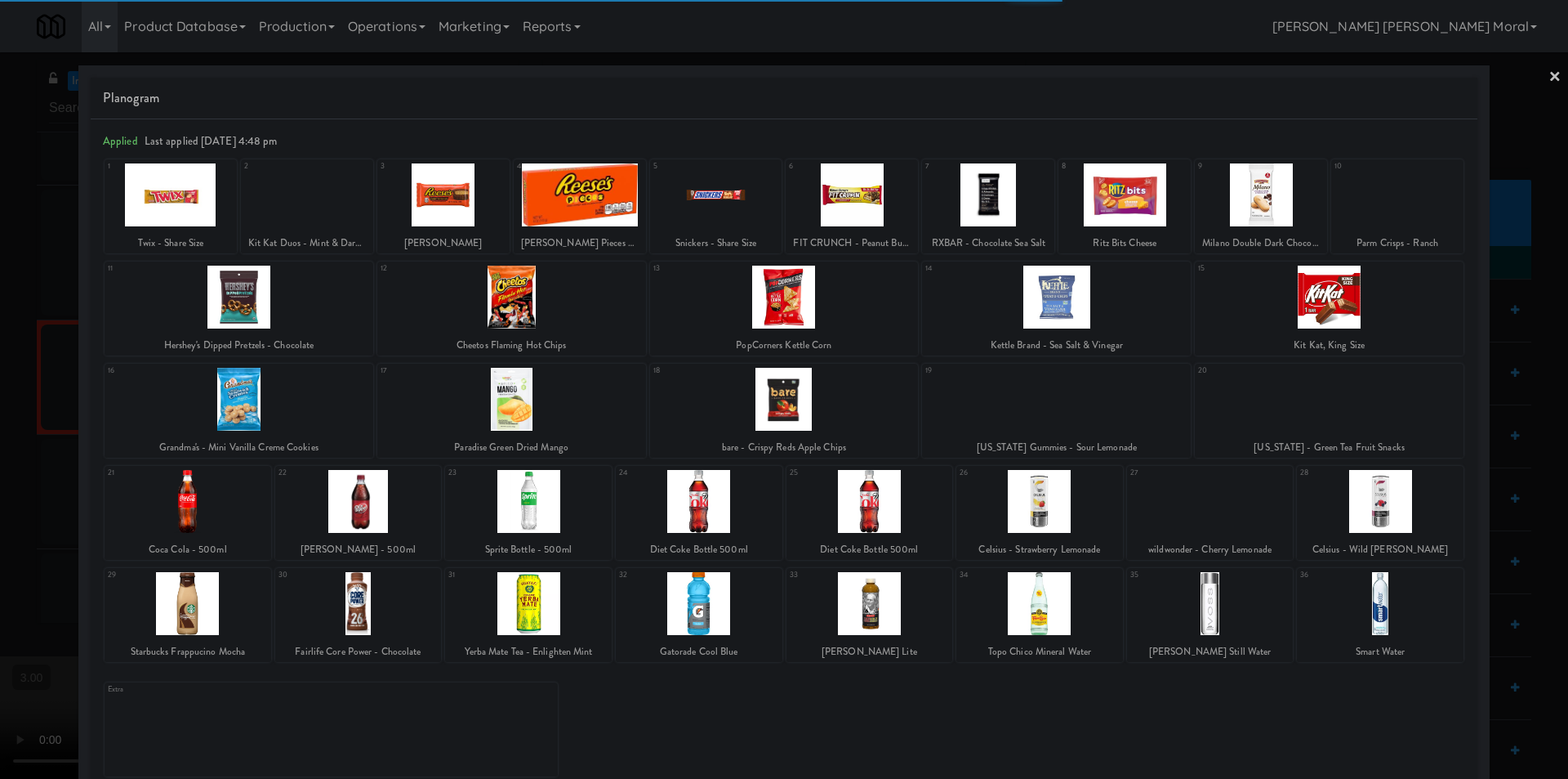
click at [548, 303] on div at bounding box center [511, 297] width 268 height 63
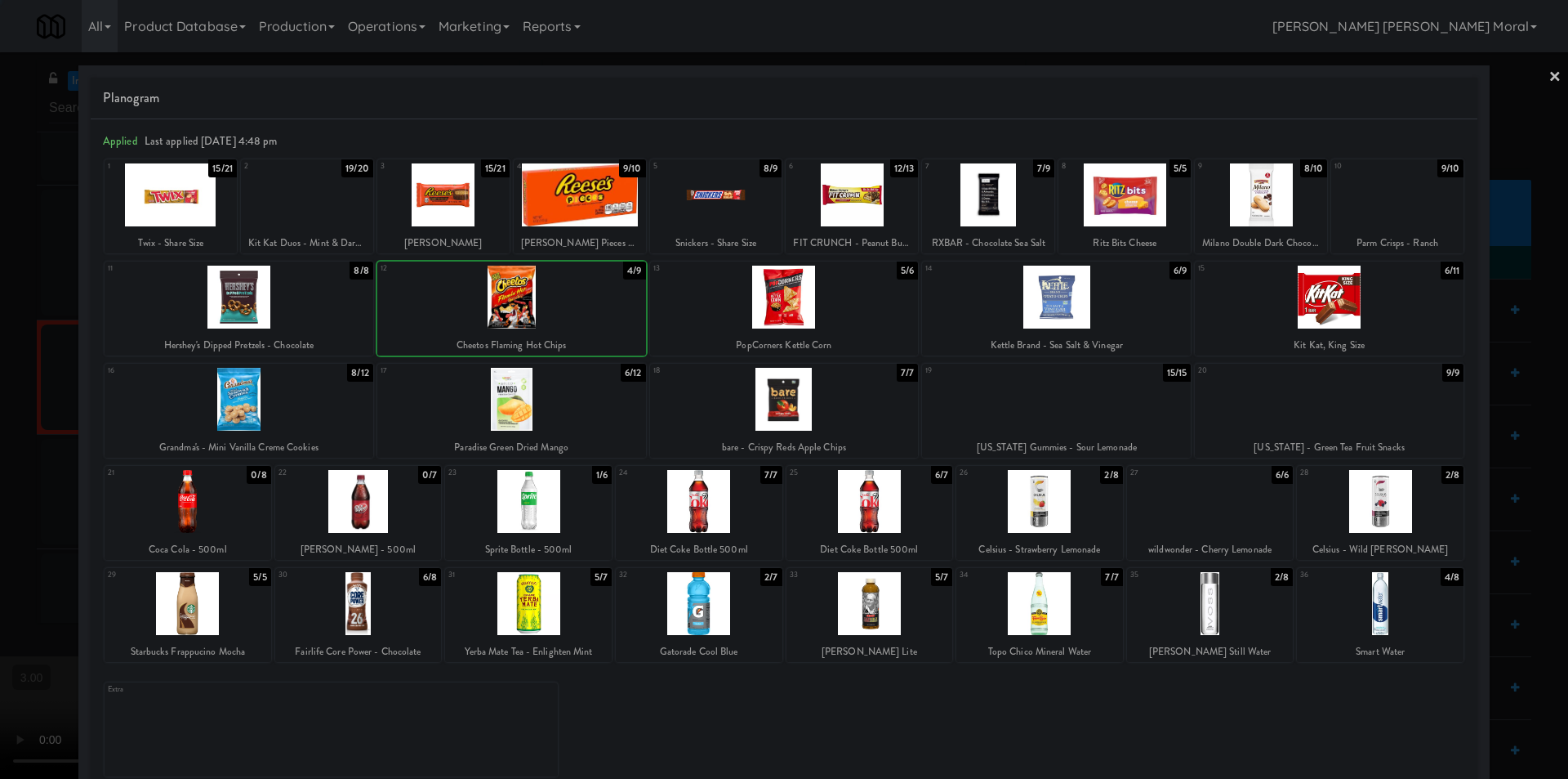
click at [548, 303] on div at bounding box center [511, 297] width 268 height 63
click at [1548, 79] on link "×" at bounding box center [1554, 78] width 13 height 51
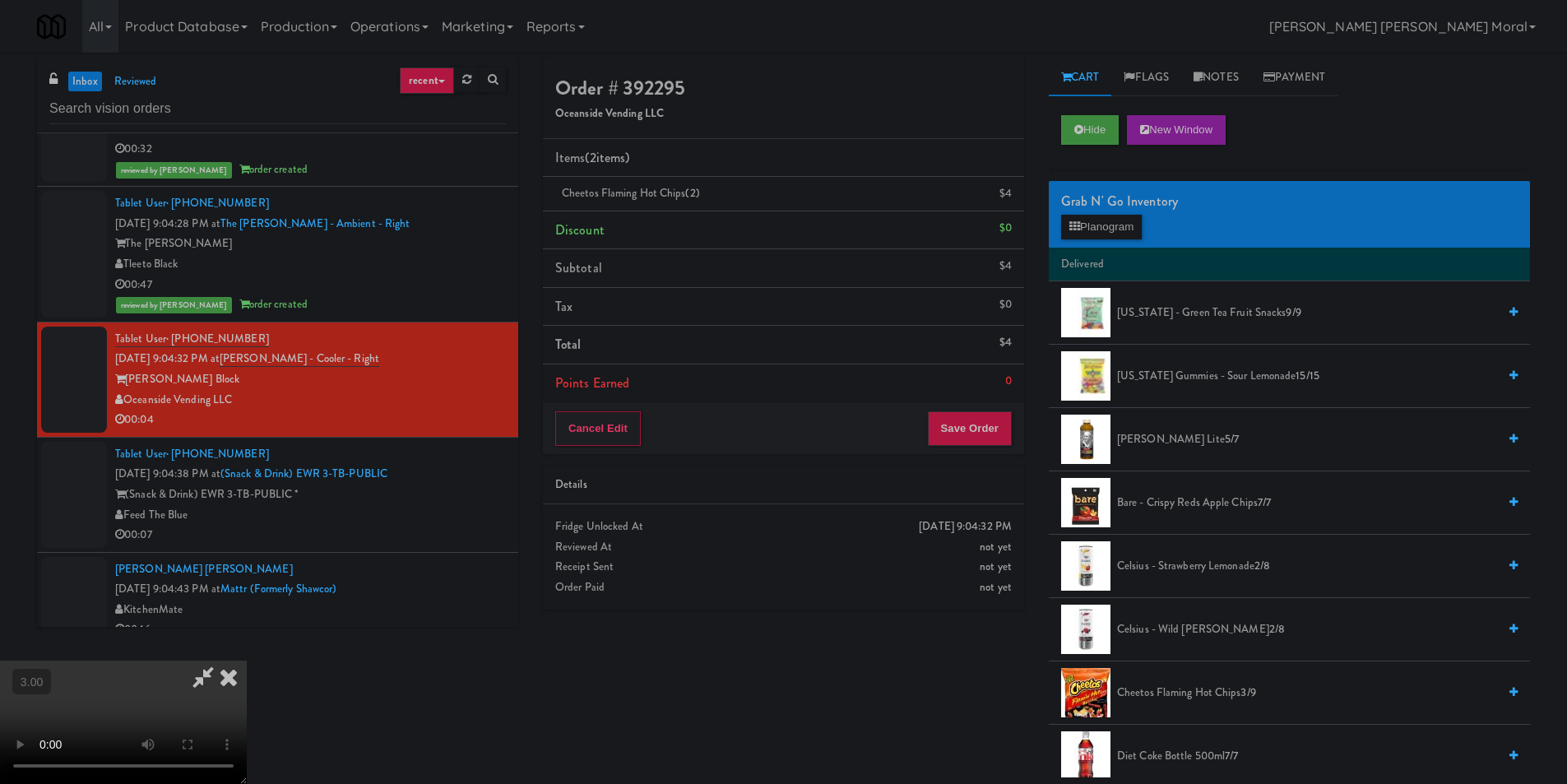
click at [247, 660] on icon at bounding box center [229, 676] width 37 height 33
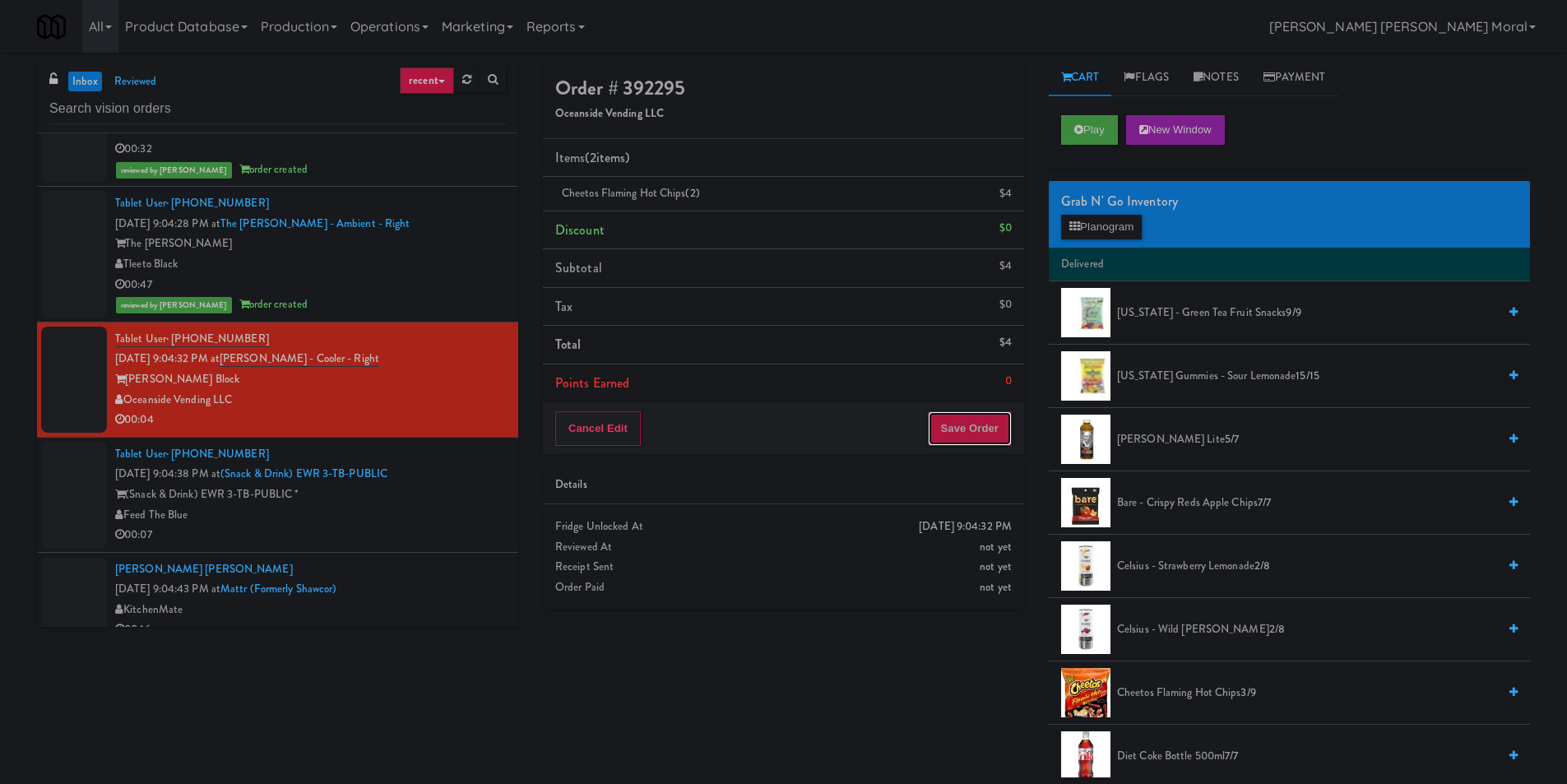
click at [973, 429] on button "Save Order" at bounding box center [970, 428] width 84 height 35
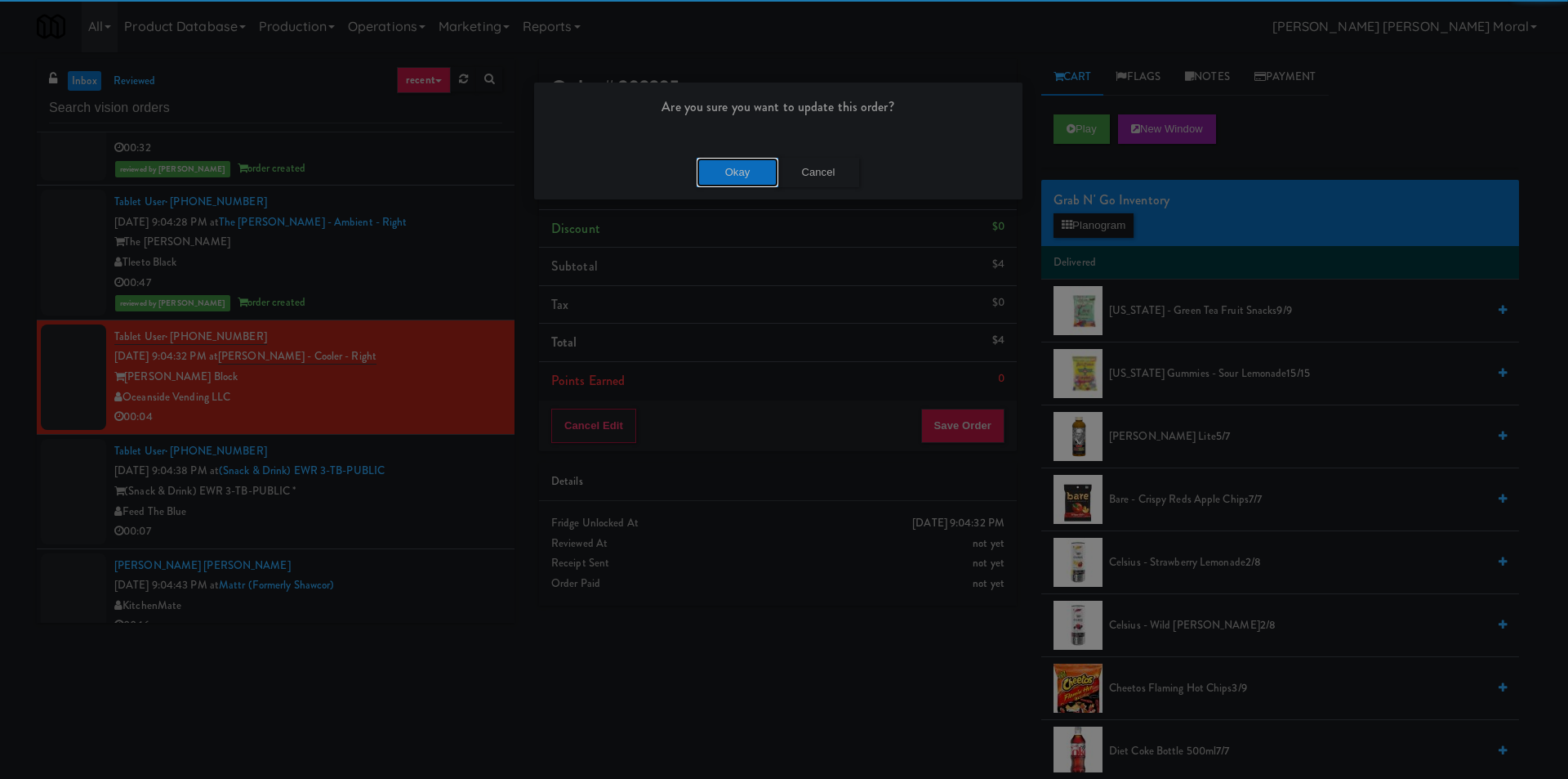
click at [752, 180] on button "Okay" at bounding box center [737, 172] width 82 height 30
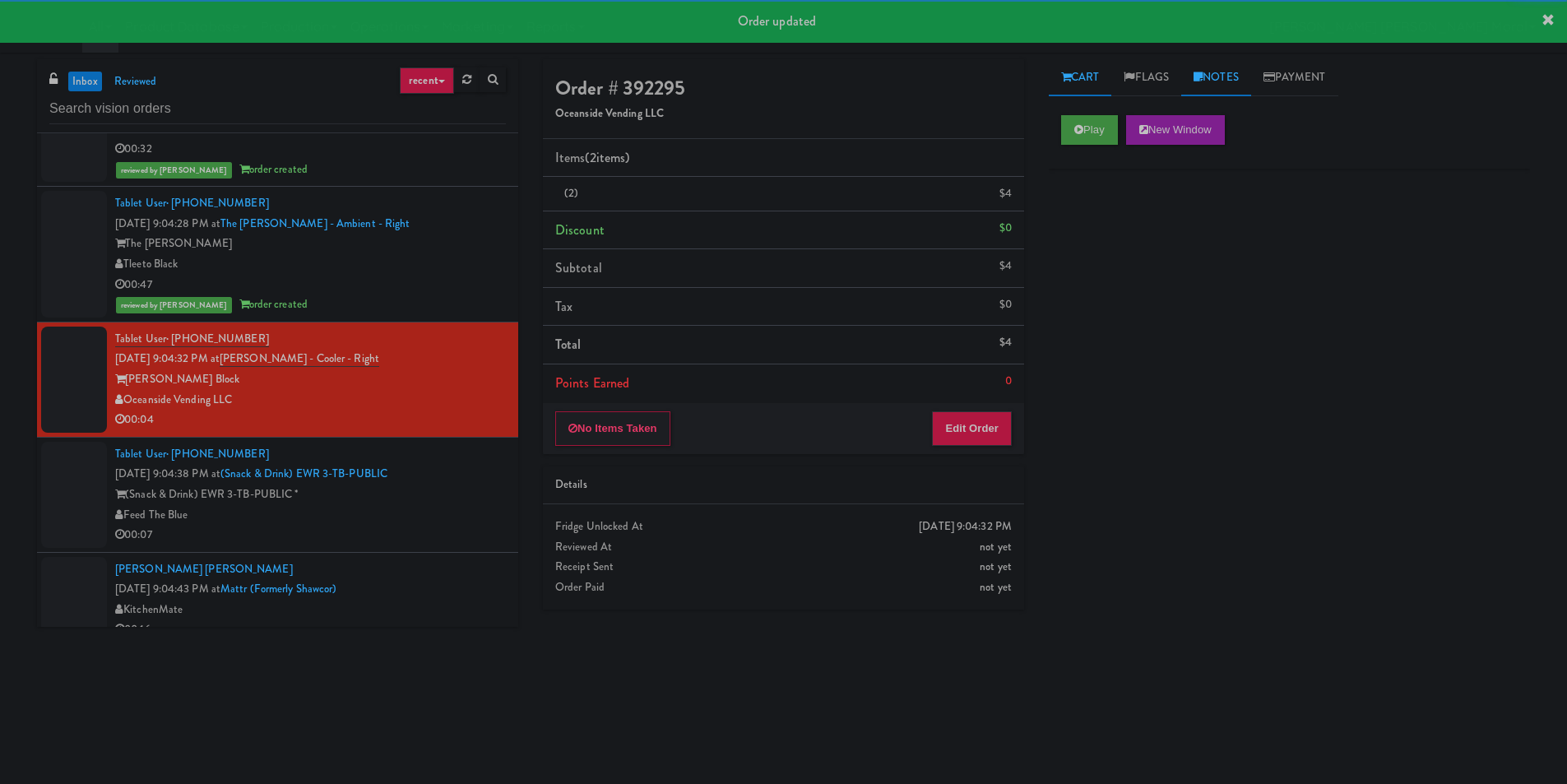
click at [1220, 77] on link "Notes" at bounding box center [1216, 77] width 70 height 37
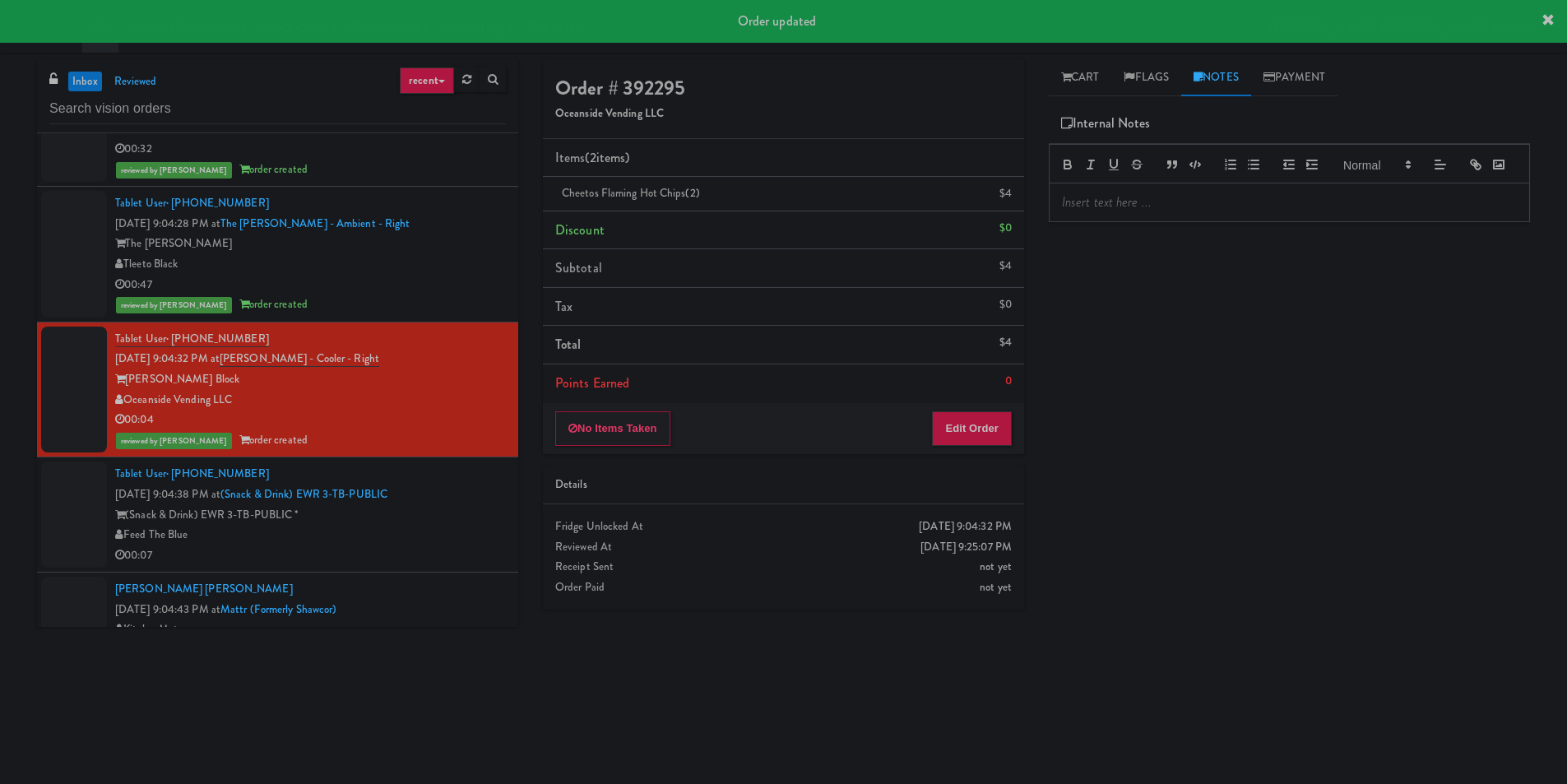
click at [1162, 221] on div at bounding box center [1290, 202] width 479 height 38
click at [1160, 304] on div "Play New Window Primary Flag Clear Flag if unable to determine what was taken o…" at bounding box center [1290, 411] width 481 height 617
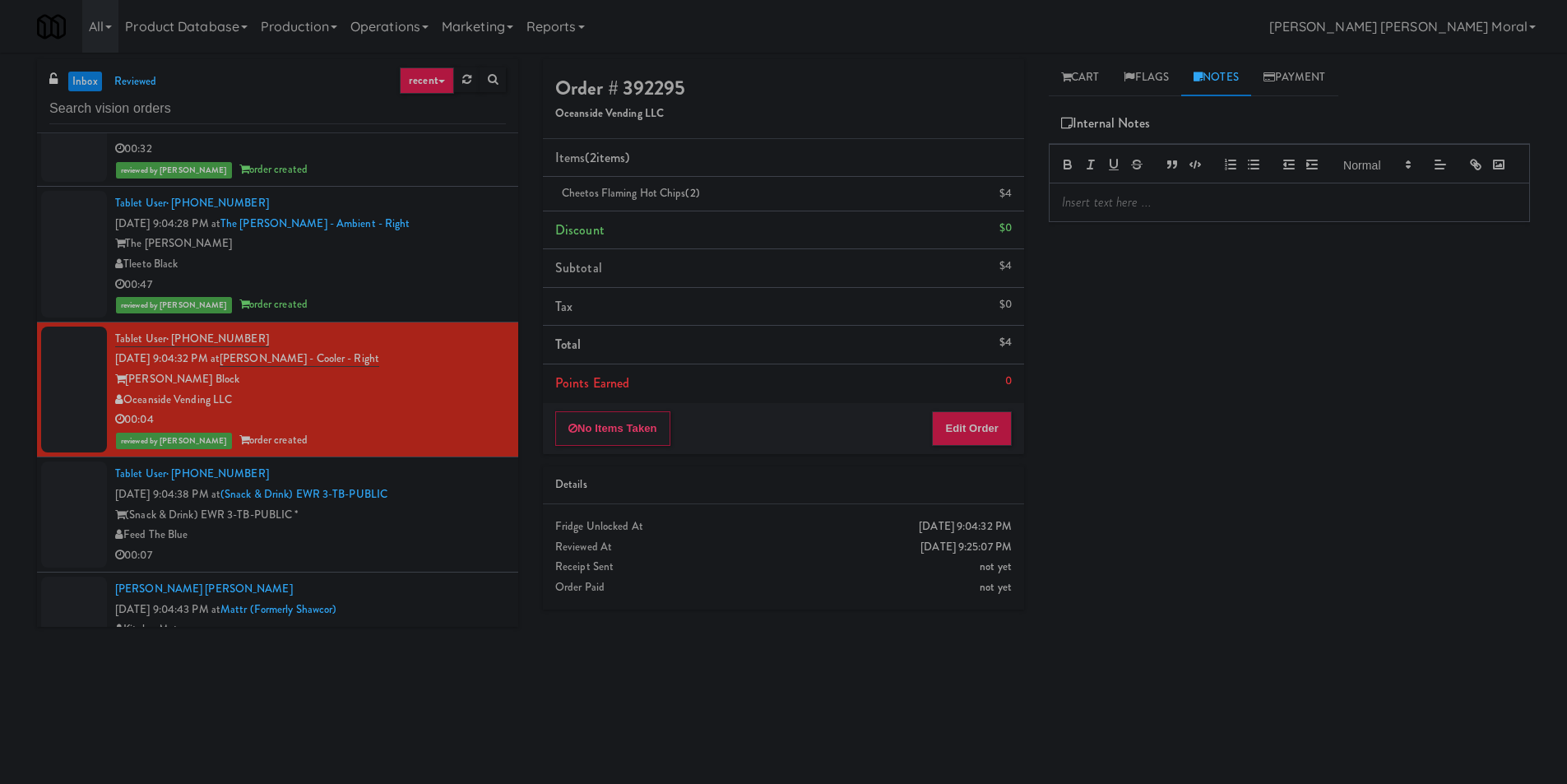
drag, startPoint x: 1092, startPoint y: 338, endPoint x: 1112, endPoint y: 297, distance: 45.6
click at [1095, 335] on div "Play New Window Primary Flag Clear Flag if unable to determine what was taken o…" at bounding box center [1290, 411] width 481 height 617
click at [1126, 211] on p at bounding box center [1289, 202] width 455 height 18
click at [1161, 321] on div "Play New Window Primary Flag Clear Flag if unable to determine what was taken o…" at bounding box center [1290, 411] width 481 height 617
drag, startPoint x: 1282, startPoint y: 581, endPoint x: 1203, endPoint y: 554, distance: 83.5
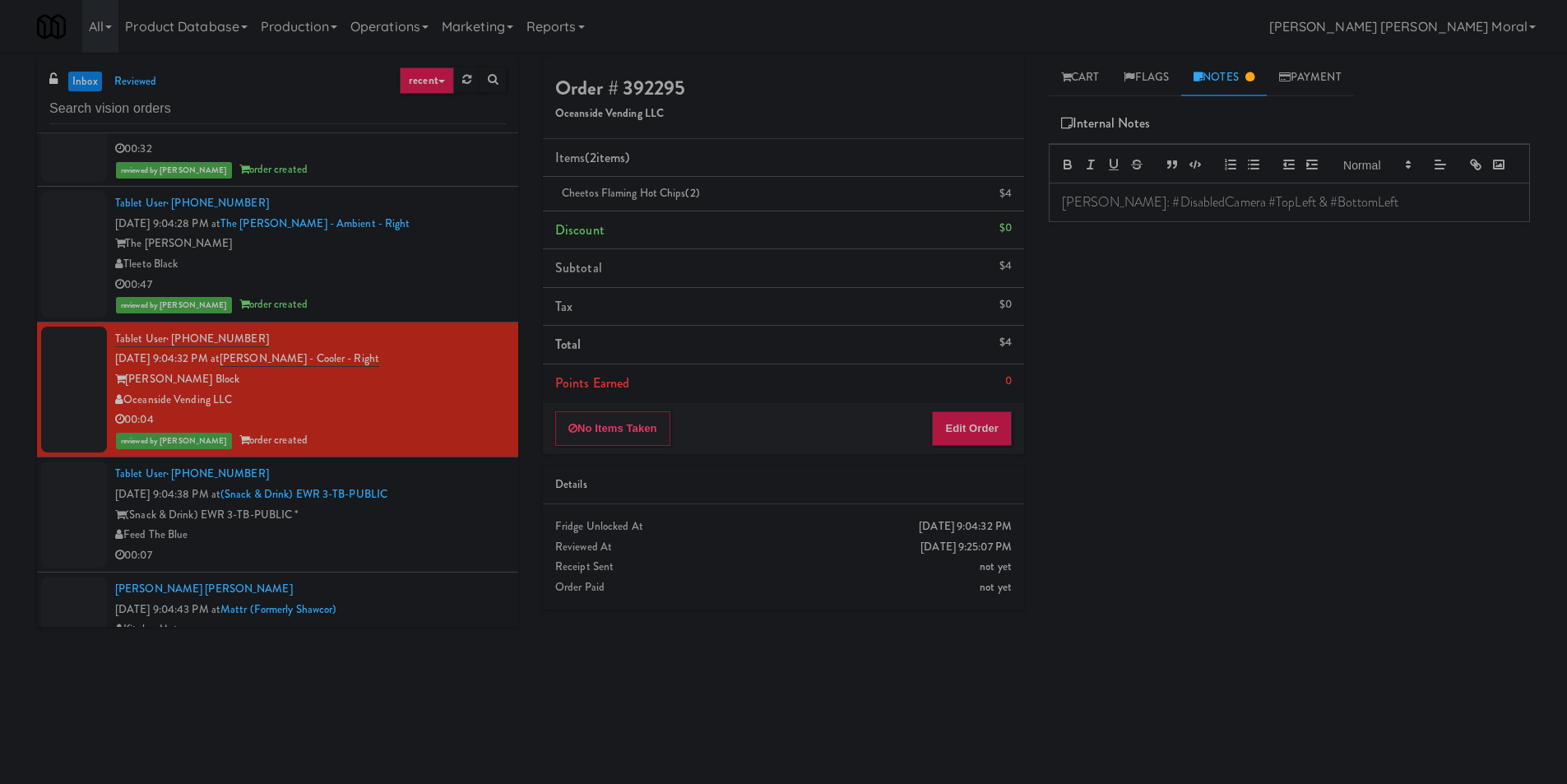
click at [1282, 581] on div "Play New Window Primary Flag Clear Flag if unable to determine what was taken o…" at bounding box center [1290, 411] width 481 height 617
click at [425, 534] on div "Feed The Blue" at bounding box center [310, 535] width 391 height 21
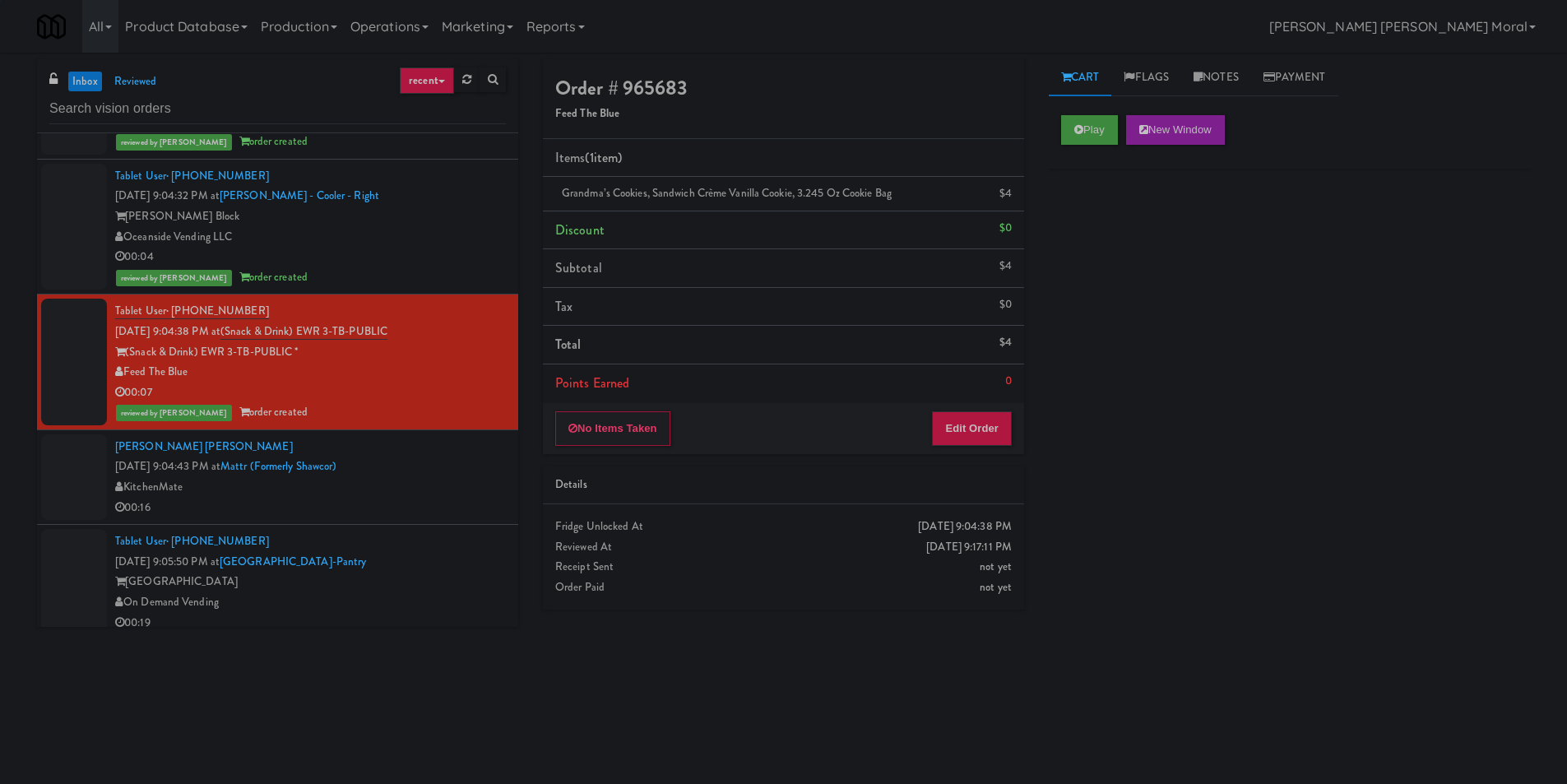
scroll to position [2961, 0]
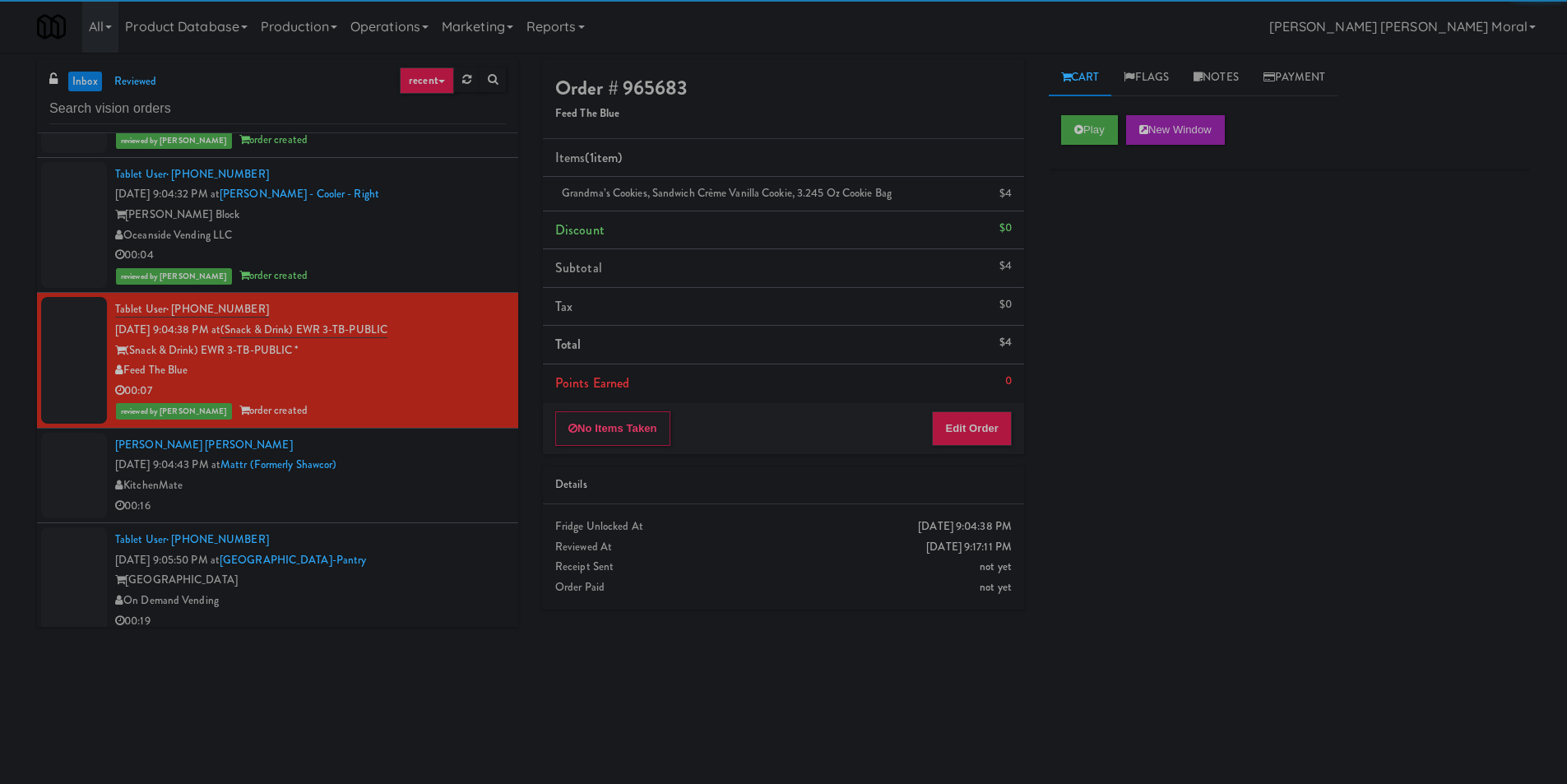
click at [460, 484] on div "KitchenMate" at bounding box center [310, 485] width 391 height 21
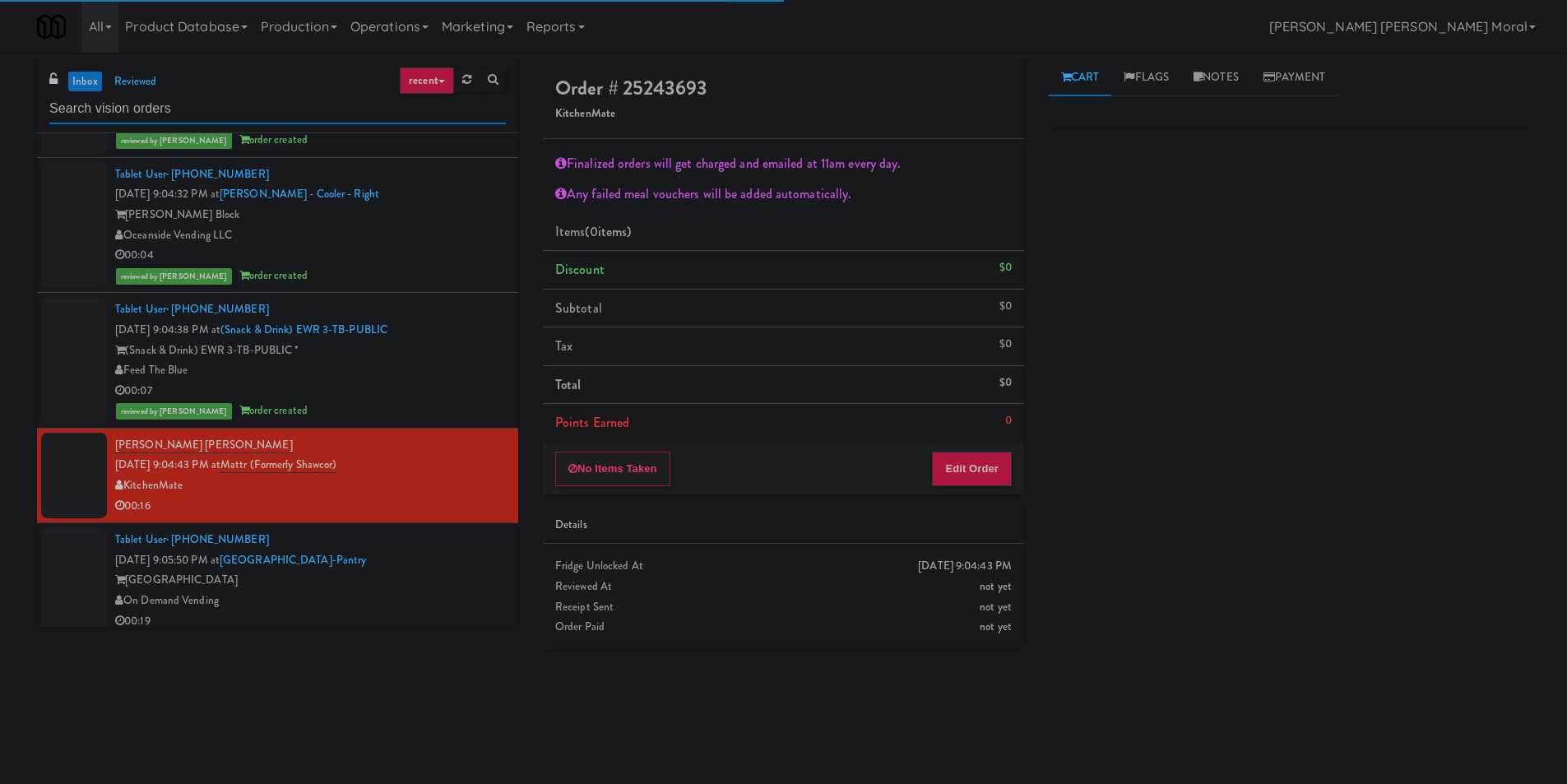
click at [267, 98] on input "text" at bounding box center [277, 109] width 457 height 31
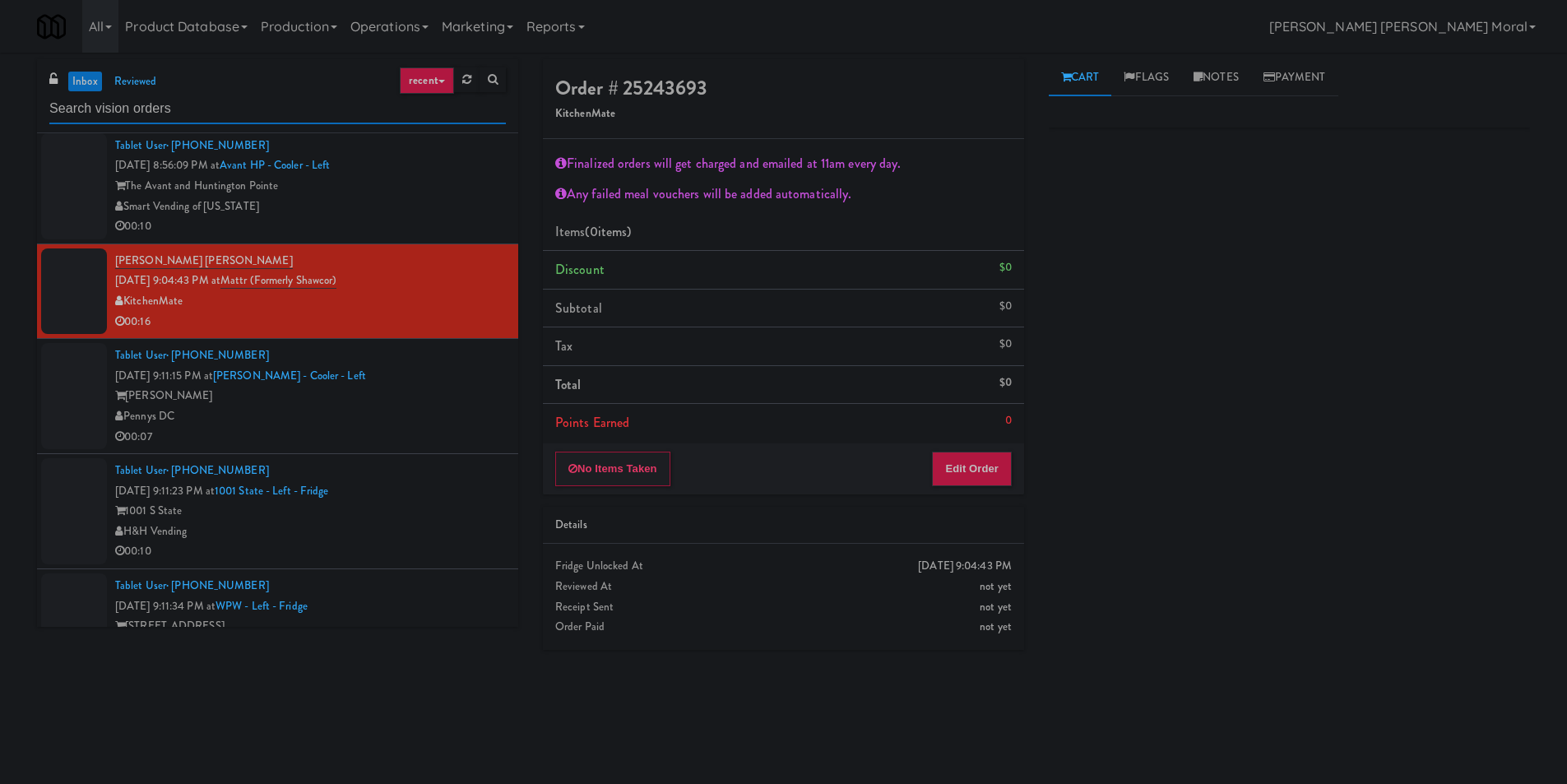
scroll to position [702, 0]
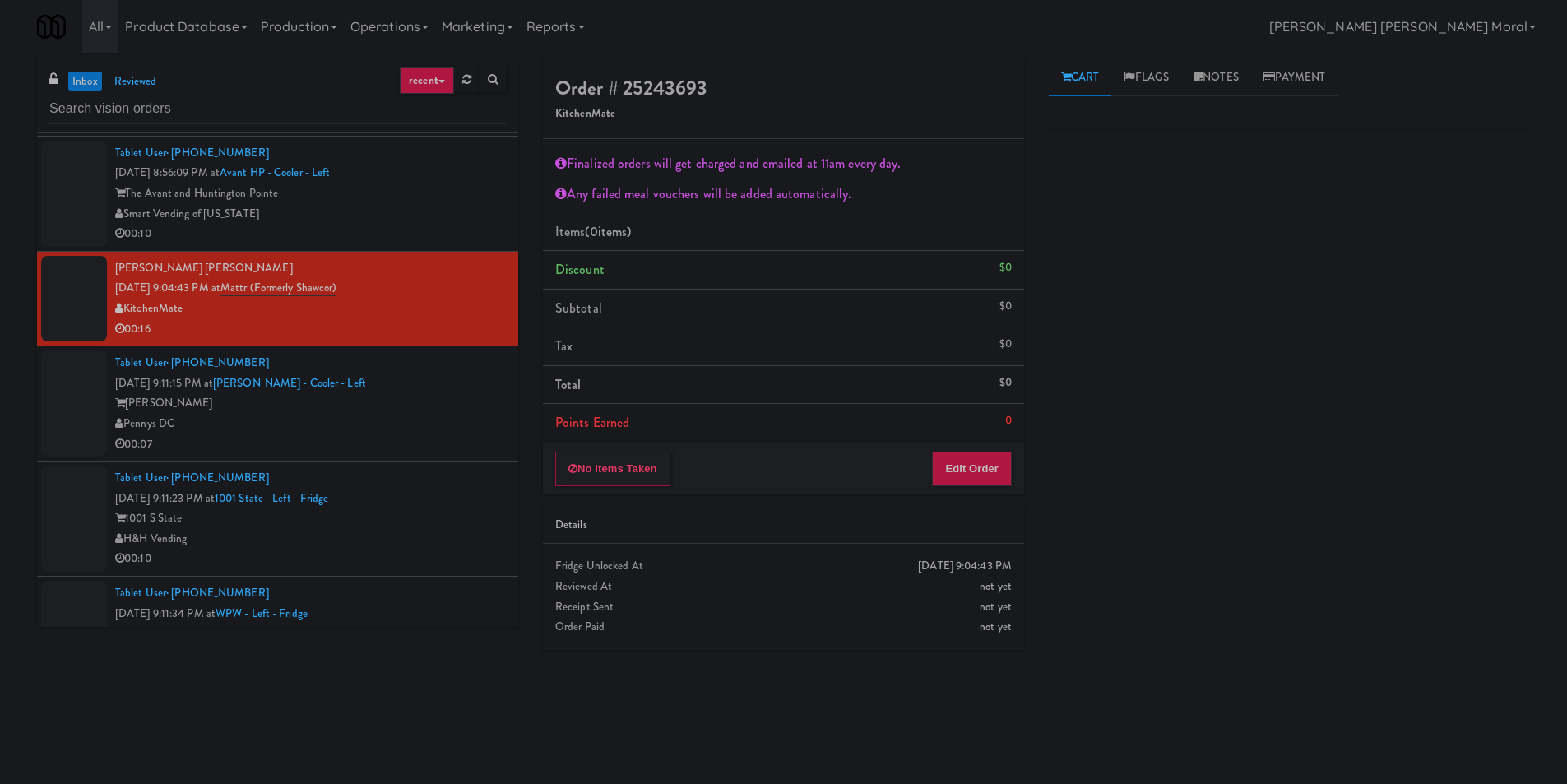
click at [443, 409] on div "[PERSON_NAME]" at bounding box center [310, 403] width 391 height 21
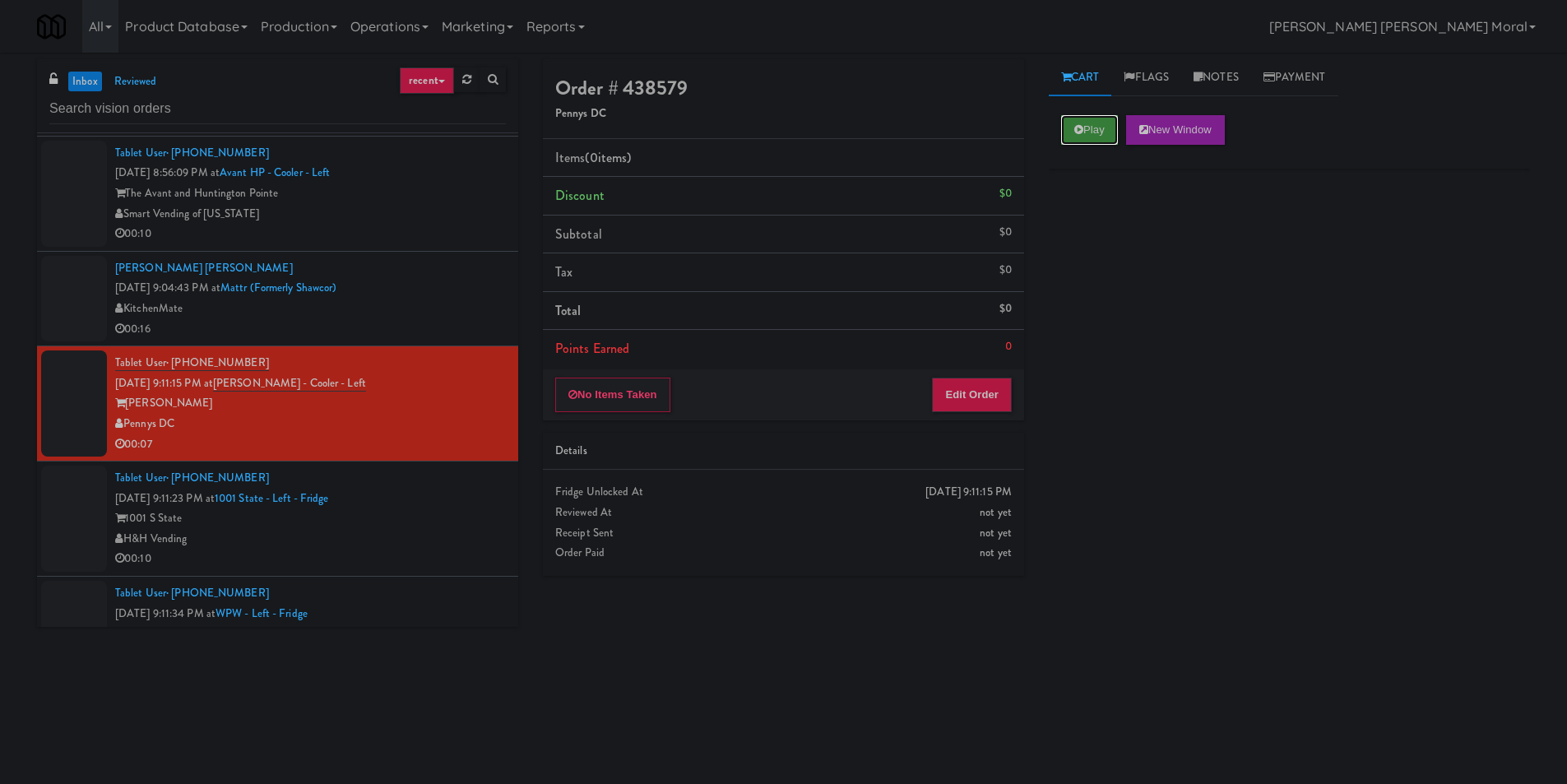
click at [1083, 126] on icon at bounding box center [1079, 129] width 9 height 11
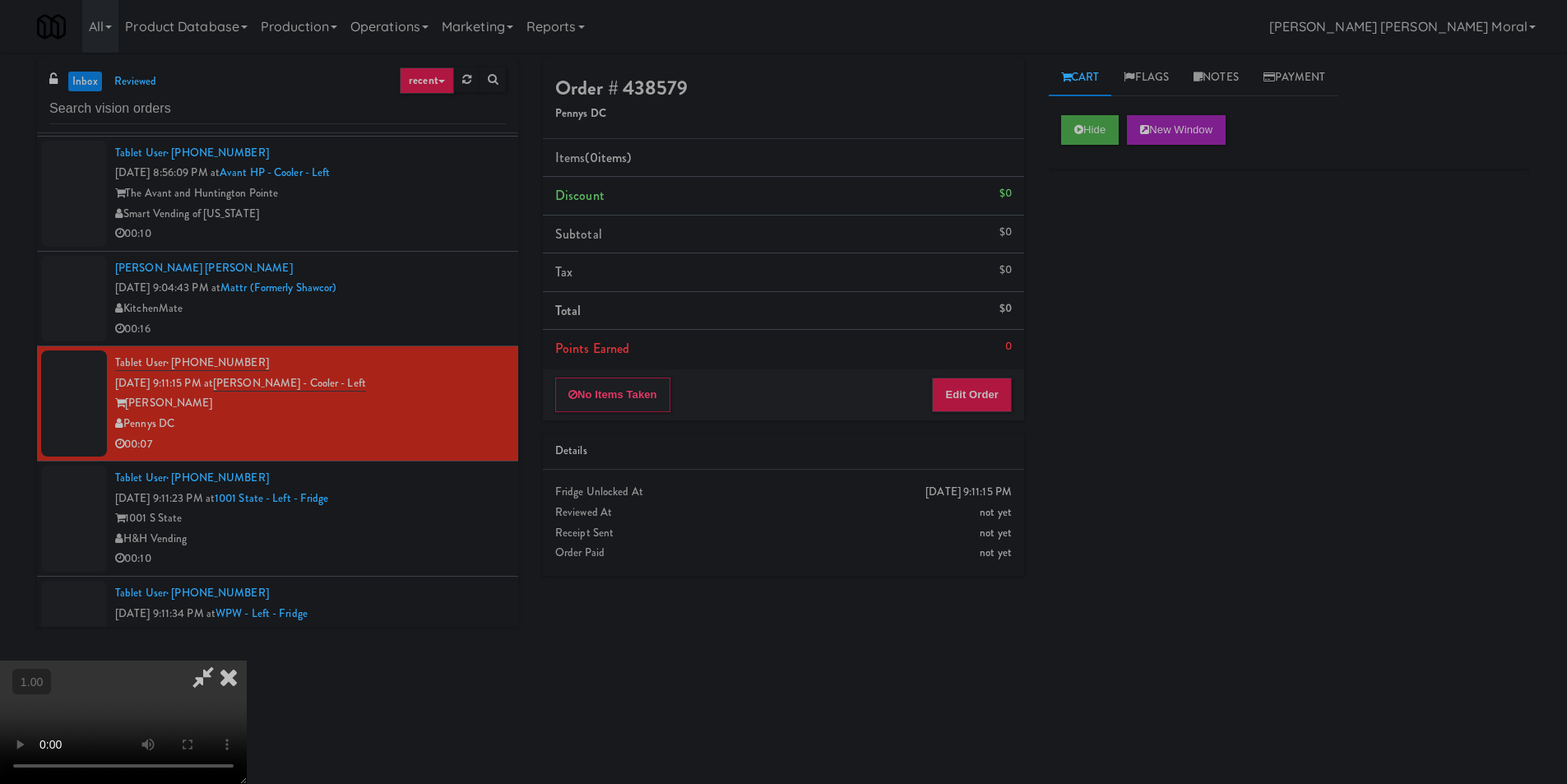
click at [1110, 230] on div "Hide New Window Primary Flag Clear Flag if unable to determine what was taken o…" at bounding box center [1290, 411] width 481 height 617
click at [247, 660] on video at bounding box center [123, 722] width 247 height 124
click at [970, 401] on button "Edit Order" at bounding box center [972, 394] width 80 height 35
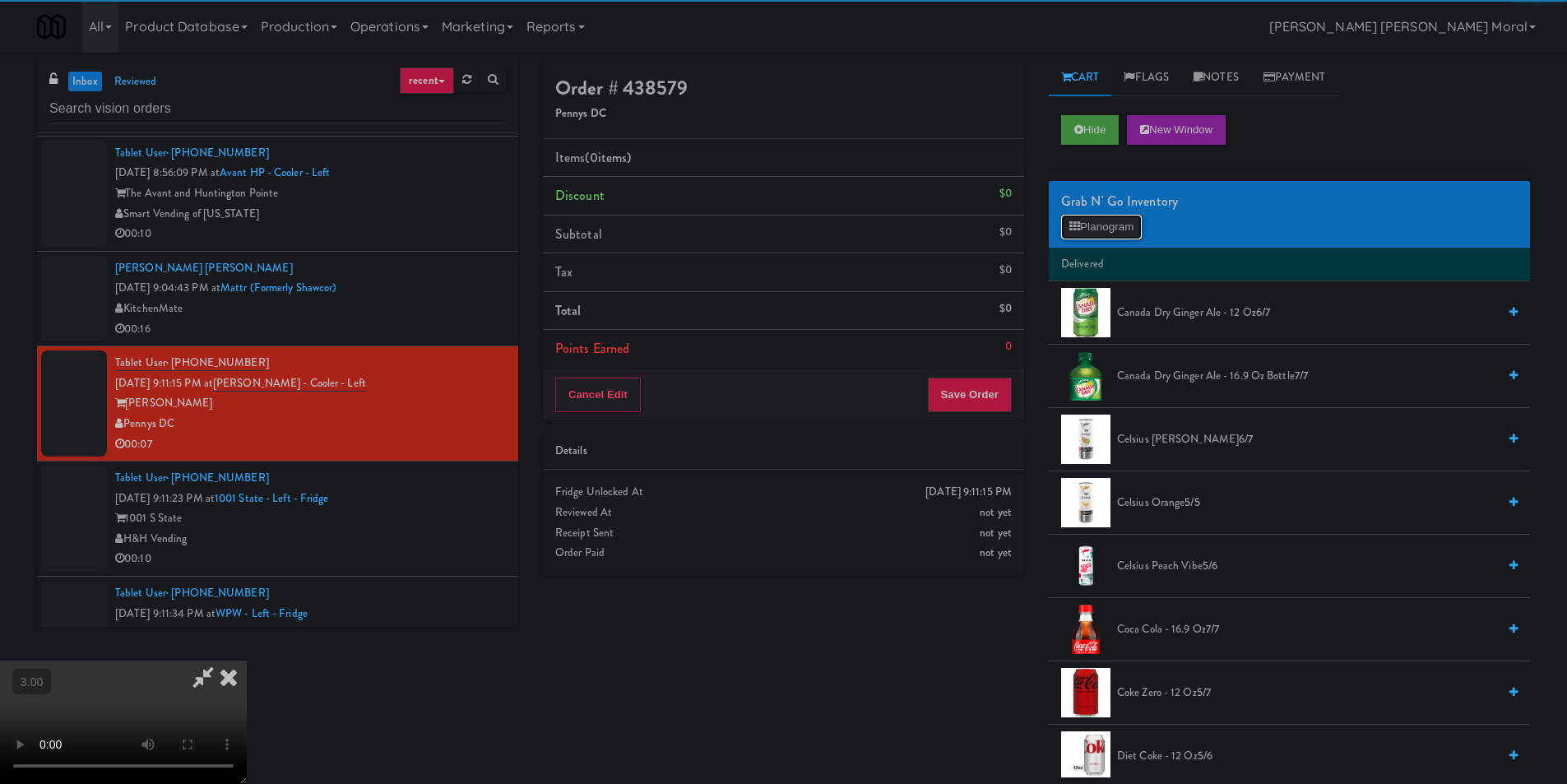
click at [1123, 224] on button "Planogram" at bounding box center [1101, 227] width 80 height 25
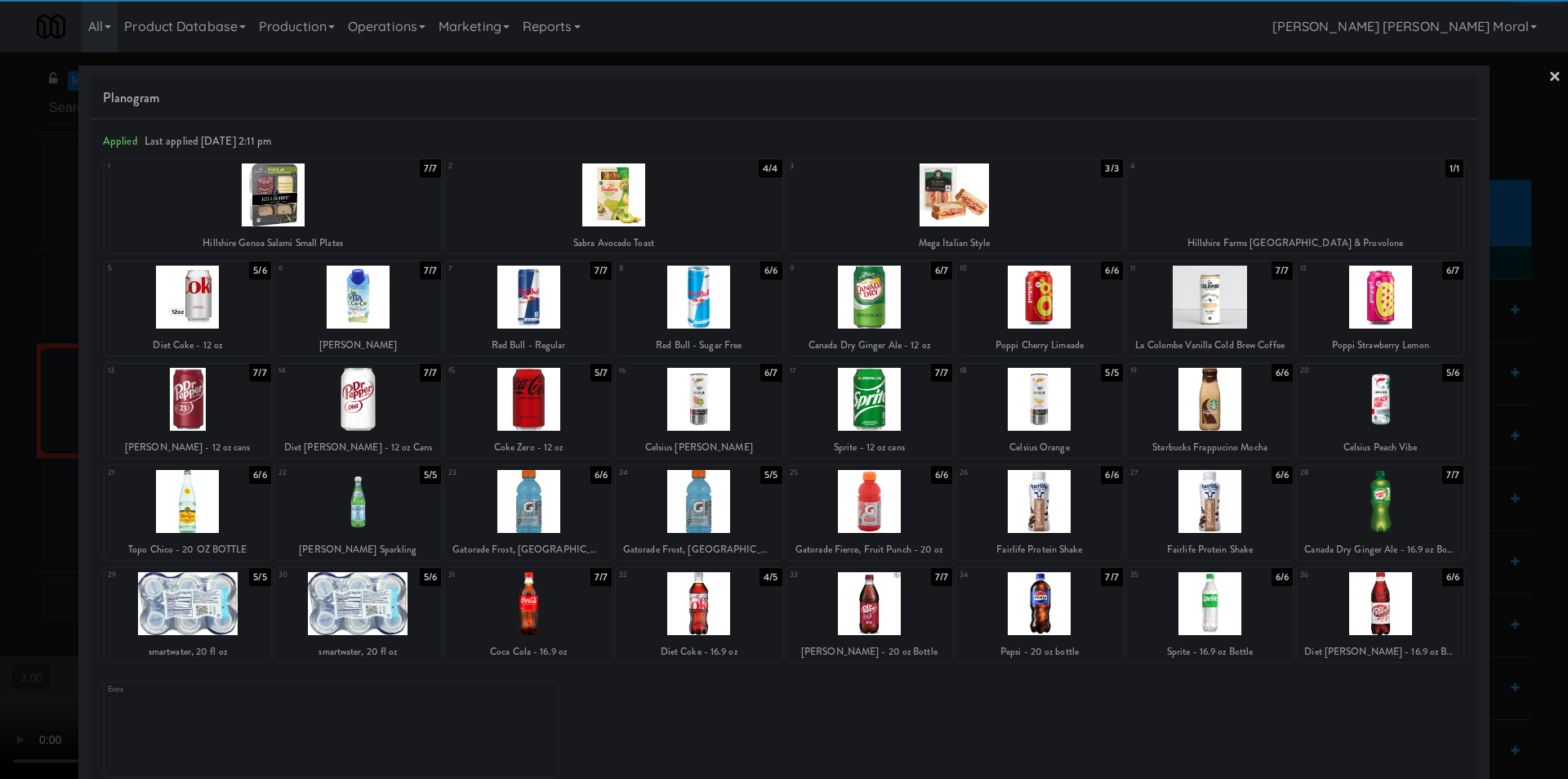
click at [225, 600] on div at bounding box center [187, 603] width 166 height 63
click at [226, 600] on div at bounding box center [187, 603] width 166 height 63
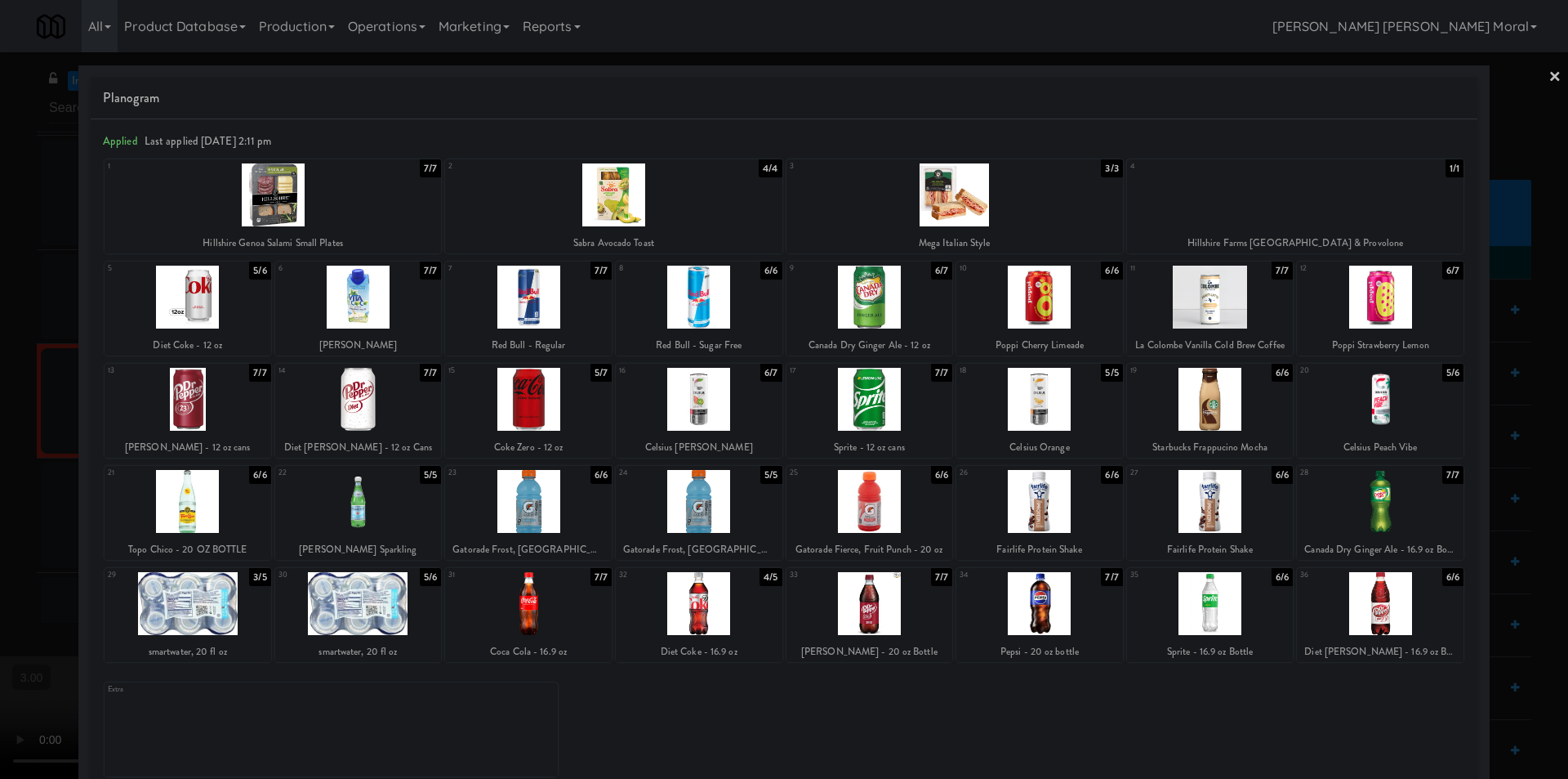
click at [390, 615] on div at bounding box center [358, 603] width 166 height 63
click at [1535, 72] on div at bounding box center [784, 390] width 1568 height 779
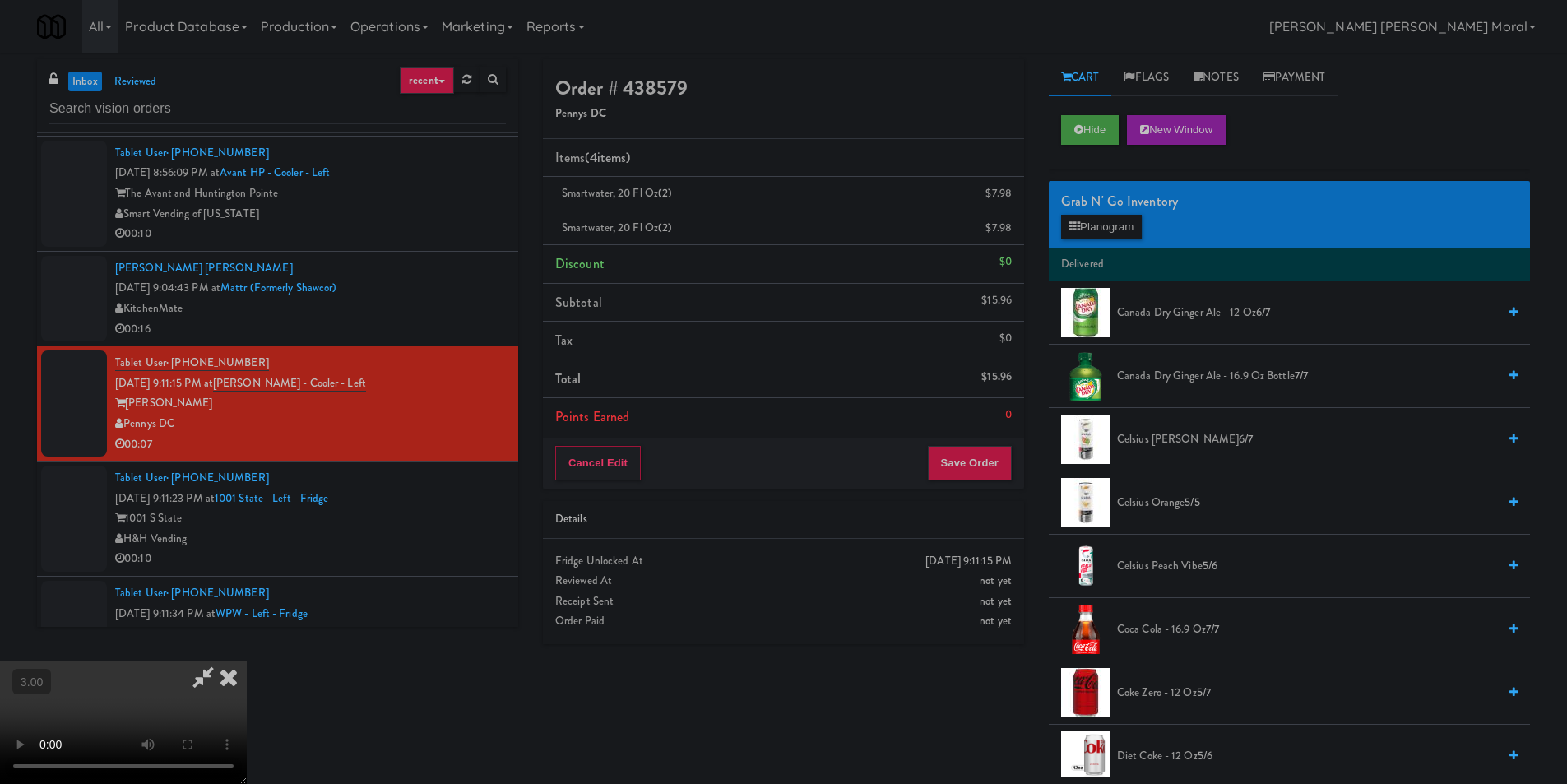
click at [247, 660] on icon at bounding box center [229, 676] width 37 height 33
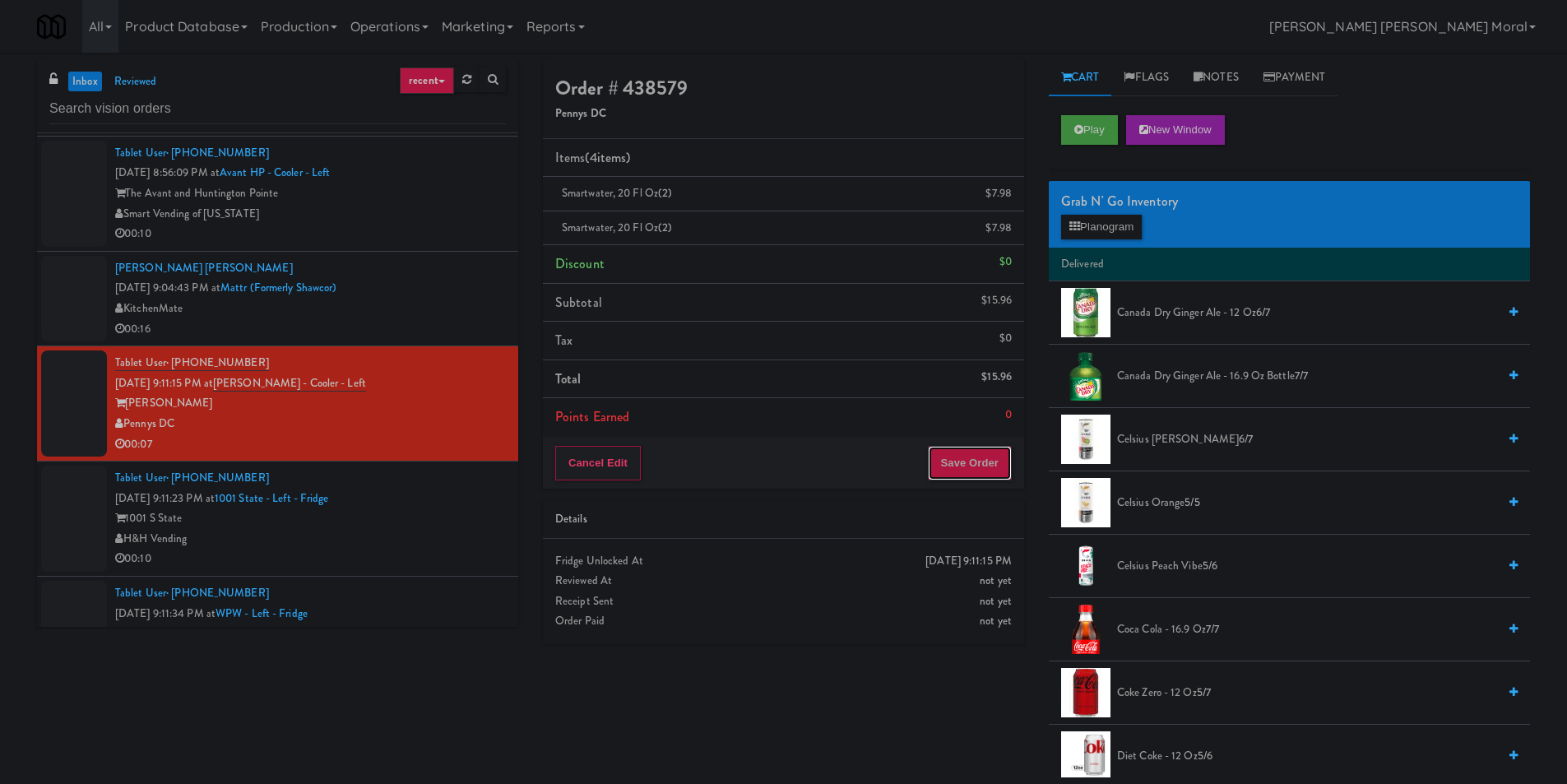
click at [1002, 462] on button "Save Order" at bounding box center [970, 462] width 84 height 35
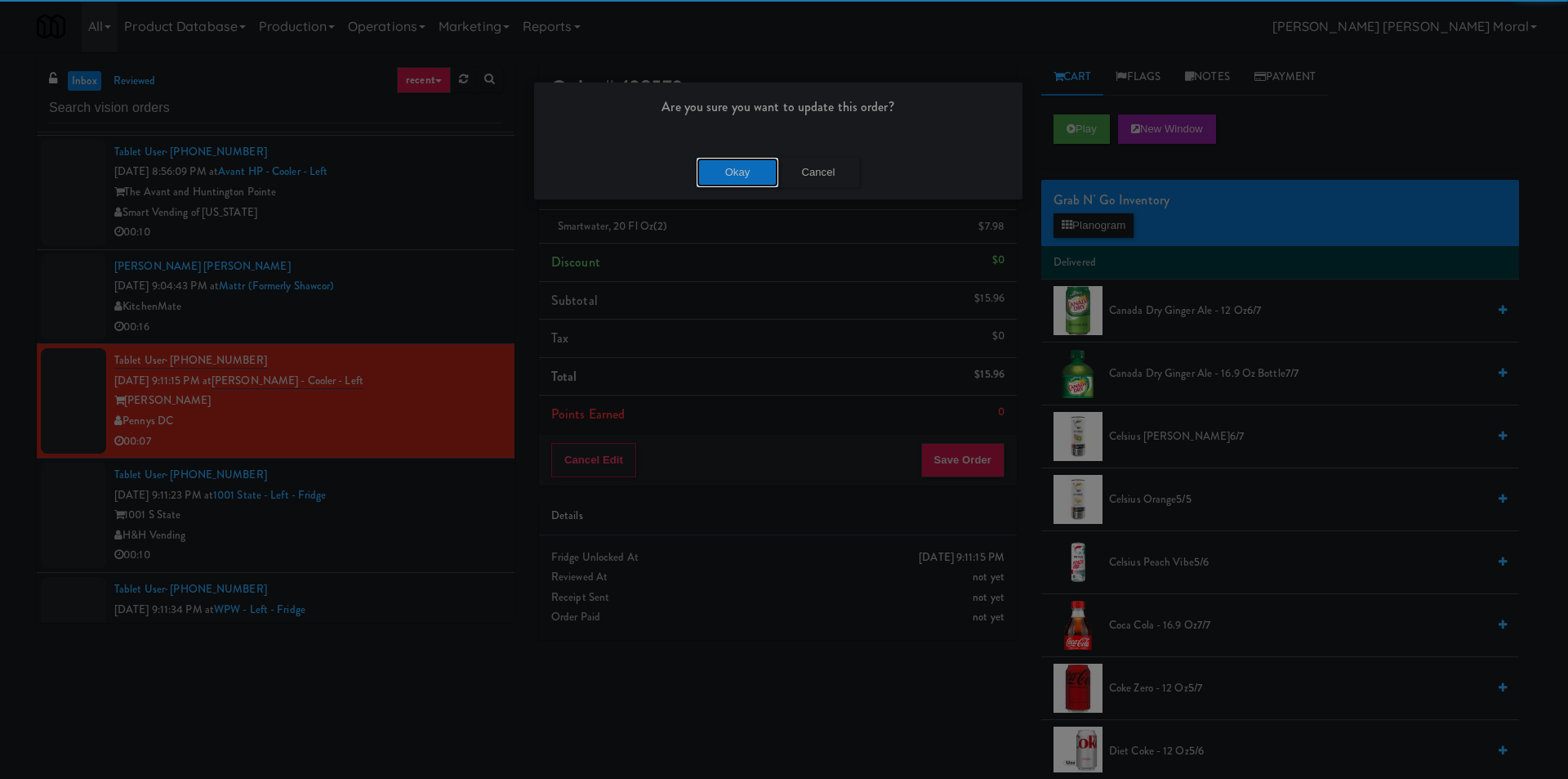
click at [749, 176] on button "Okay" at bounding box center [737, 172] width 82 height 30
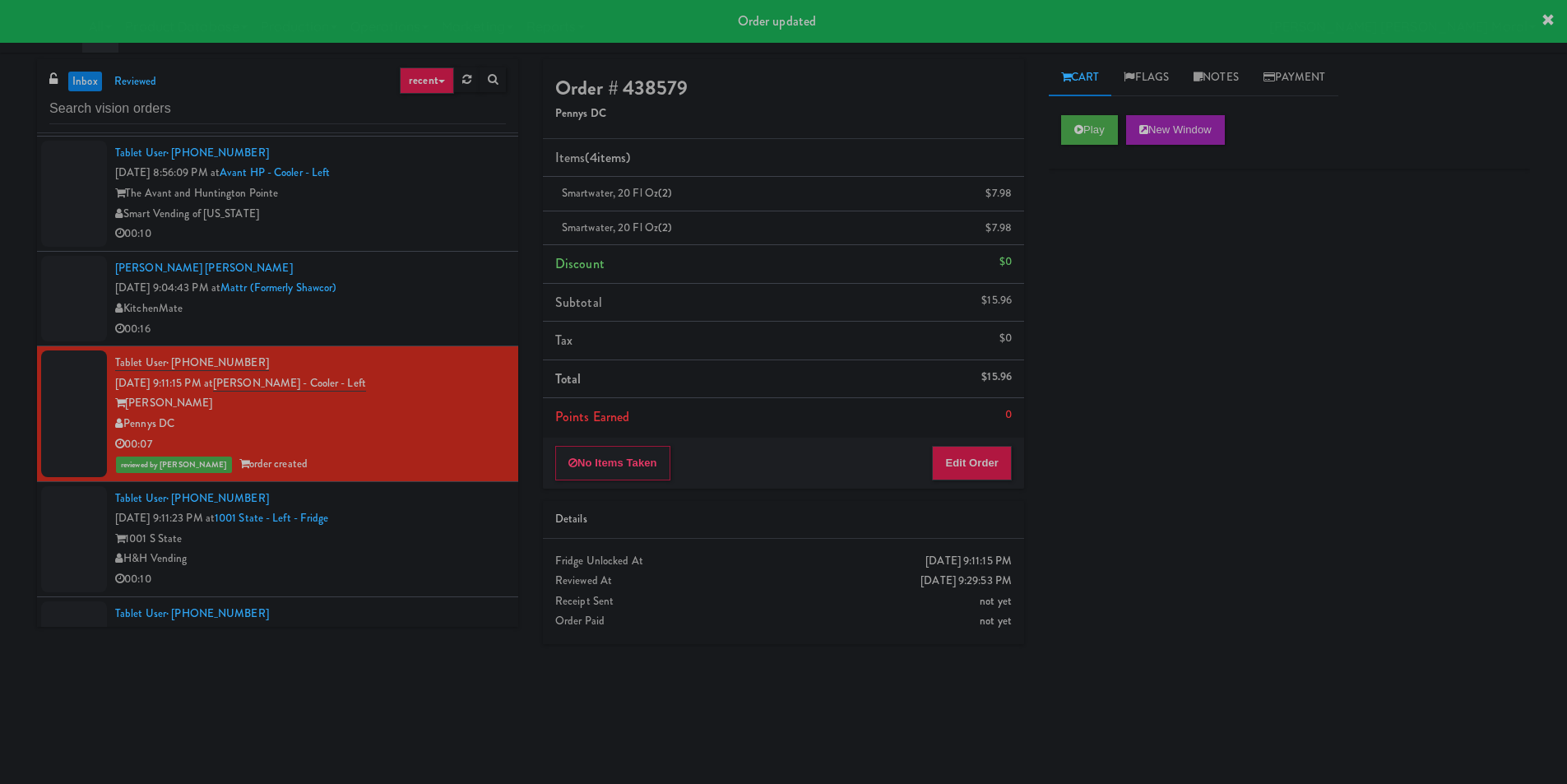
drag, startPoint x: 445, startPoint y: 541, endPoint x: 455, endPoint y: 546, distance: 11.2
click at [446, 541] on div "1001 S State" at bounding box center [310, 539] width 391 height 21
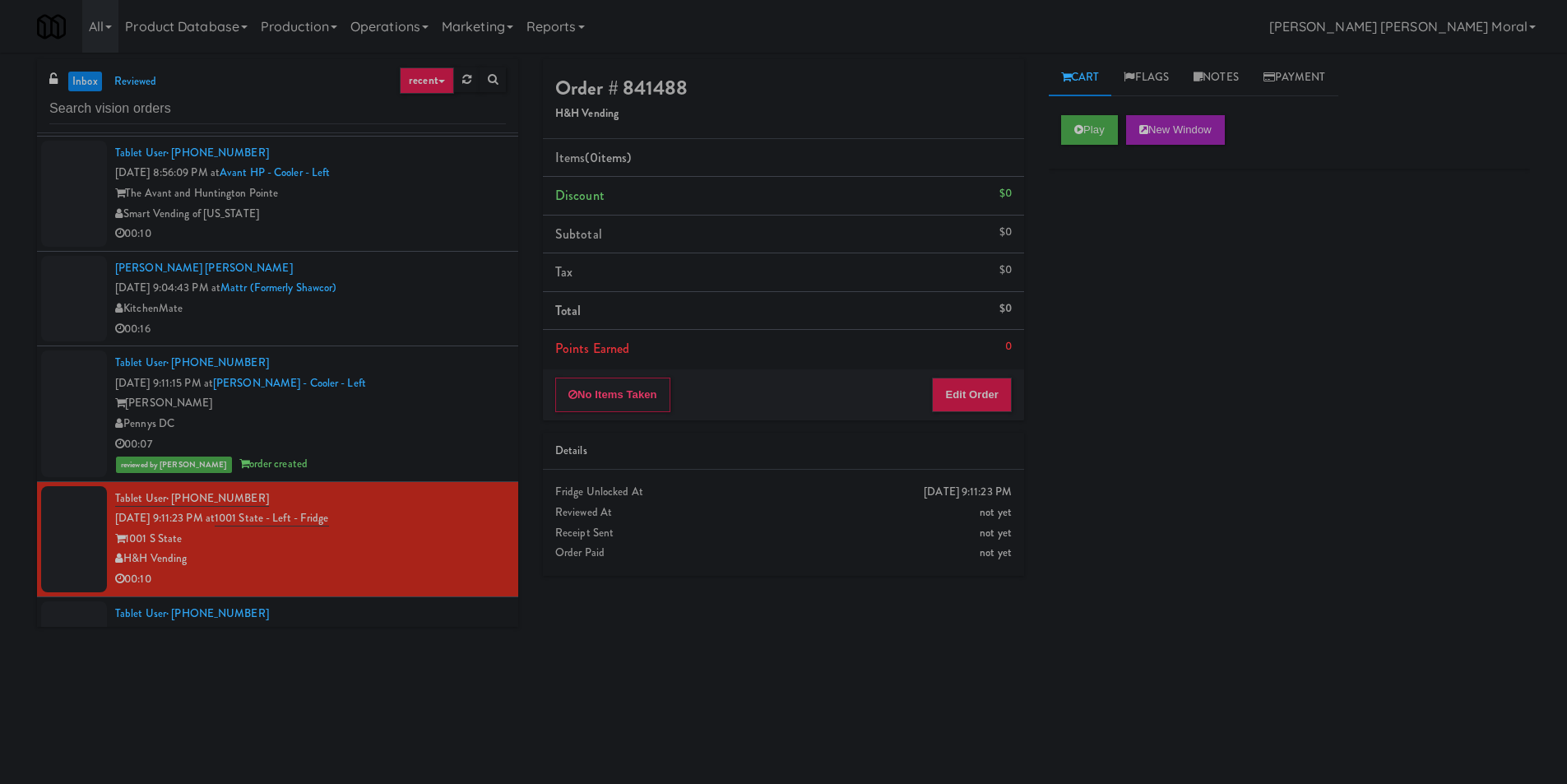
click at [575, 677] on div "Order # 841488 H&H Vending Items (0 items ) Discount $0 Subtotal $0 Tax $0 Tota…" at bounding box center [1037, 389] width 1012 height 660
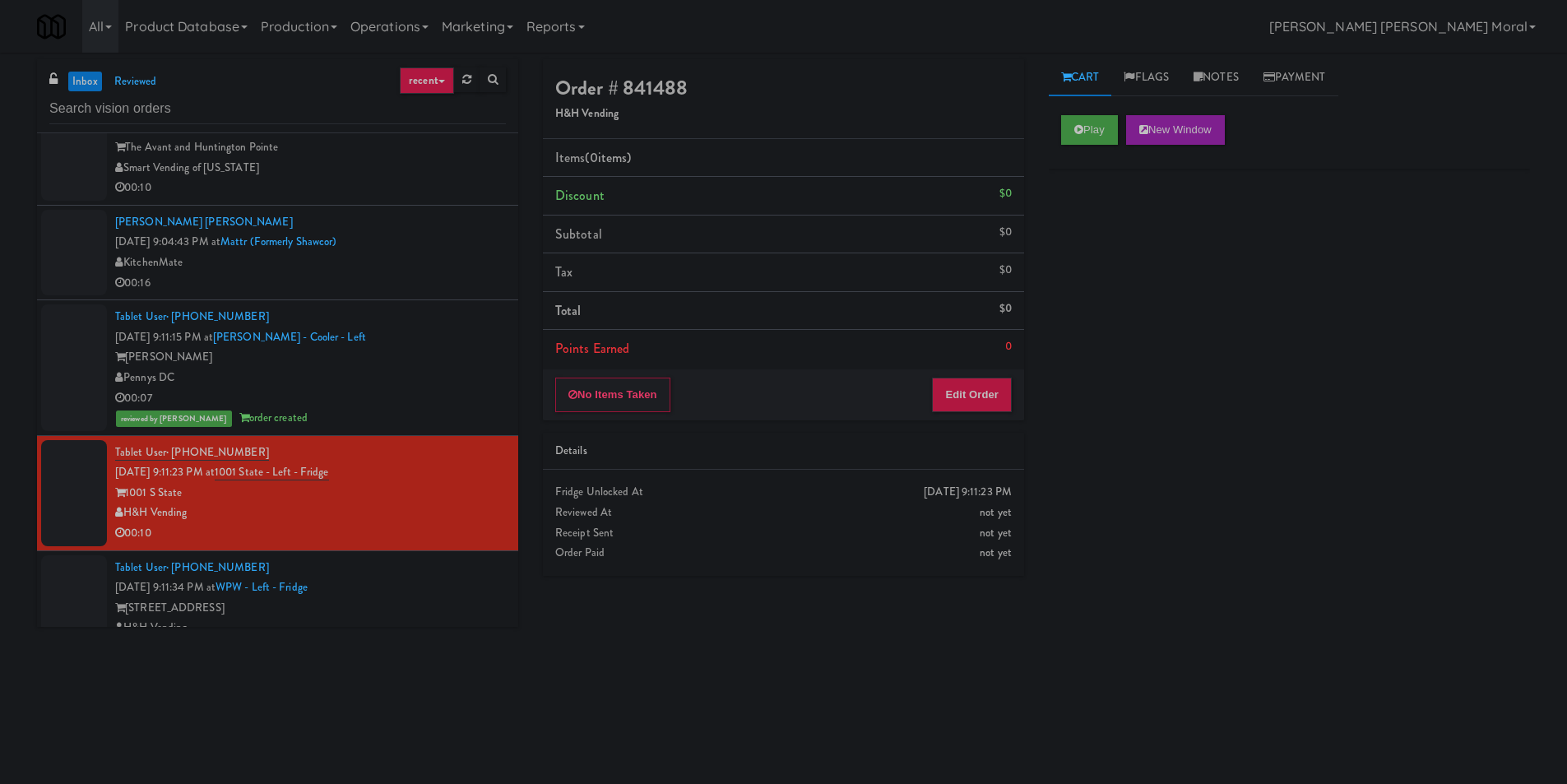
scroll to position [866, 0]
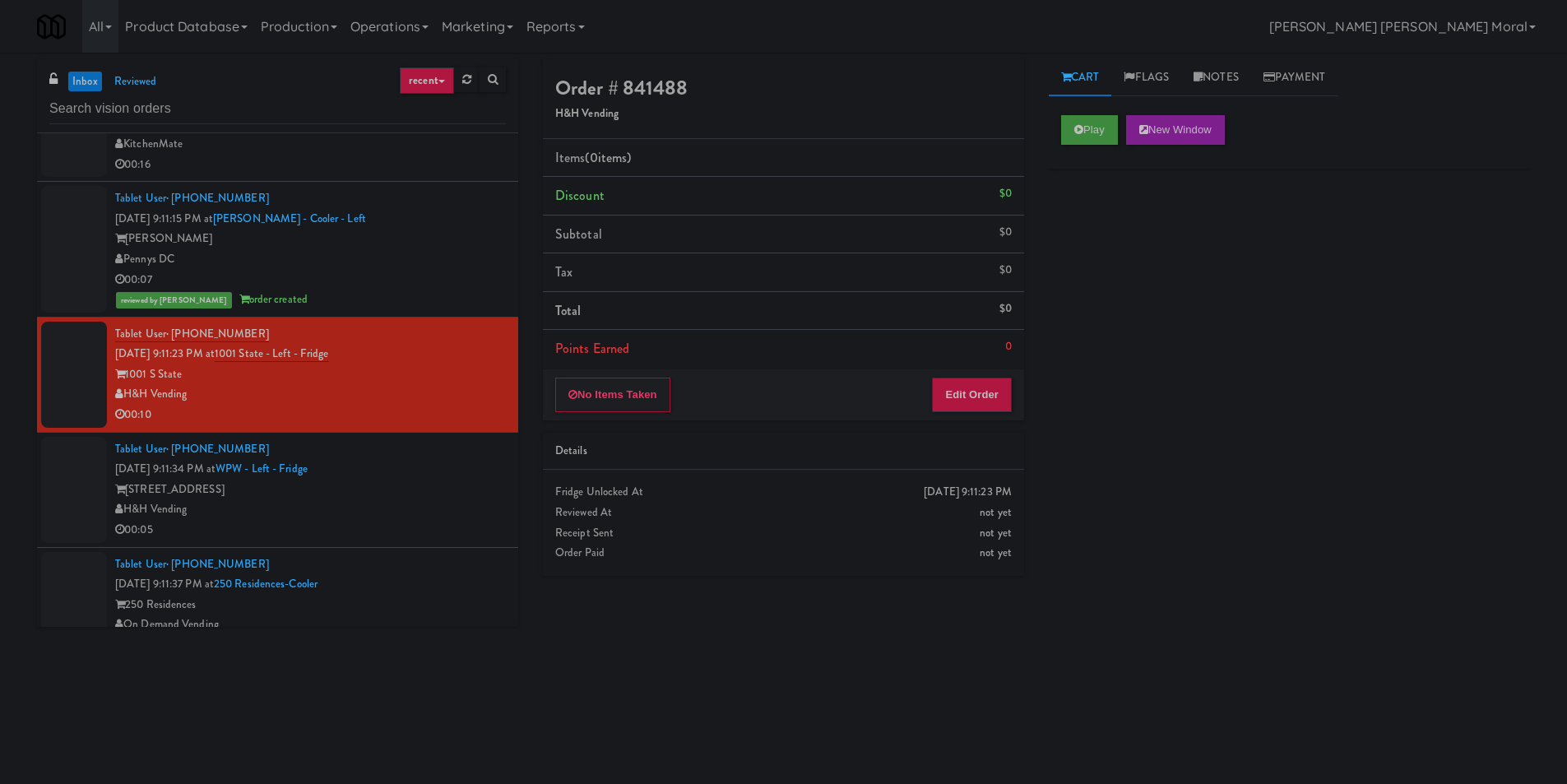
click at [1139, 622] on div "Play New Window Primary Flag Clear Flag if unable to determine what was taken o…" at bounding box center [1290, 411] width 481 height 617
click at [1254, 509] on div "Play New Window Primary Flag Clear Flag if unable to determine what was taken o…" at bounding box center [1290, 411] width 481 height 617
drag, startPoint x: 0, startPoint y: 479, endPoint x: 12, endPoint y: 479, distance: 12.0
click at [0, 479] on div "inbox reviewed recent all unclear take inventory issue suspicious failed recent…" at bounding box center [784, 389] width 1567 height 660
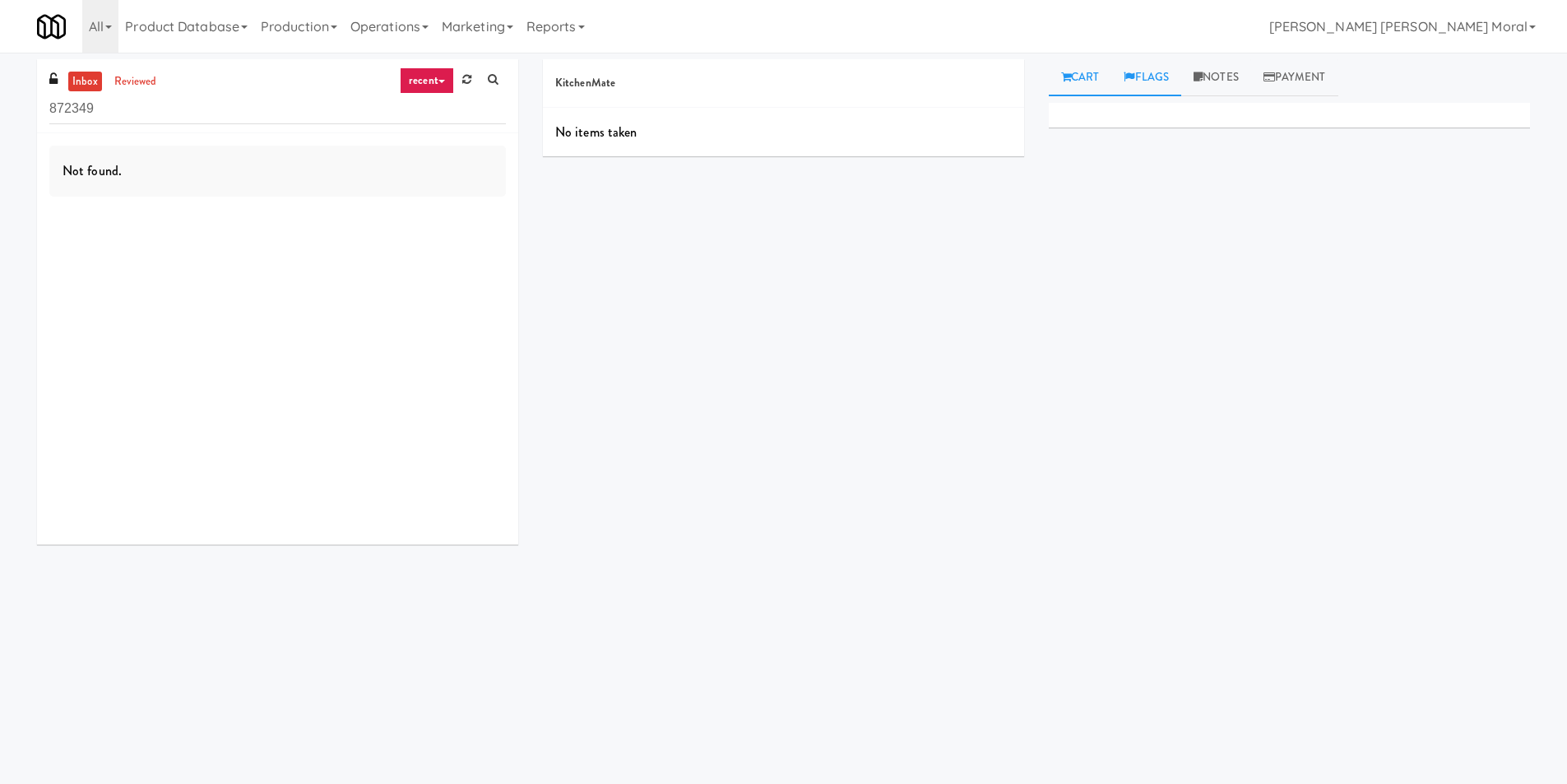
click at [1142, 81] on link "Flags" at bounding box center [1146, 77] width 70 height 37
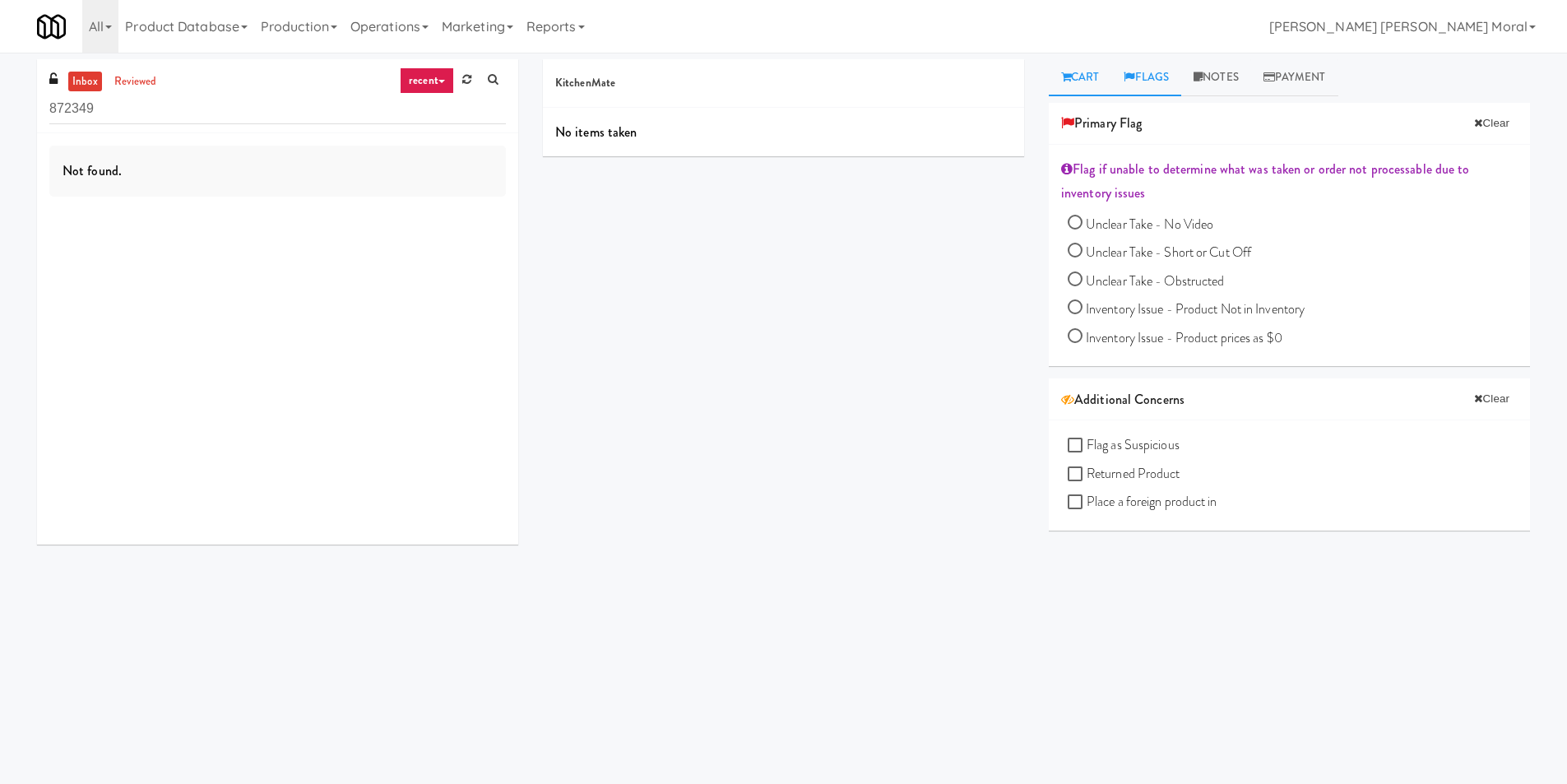
click at [1096, 80] on link "Cart" at bounding box center [1081, 77] width 63 height 37
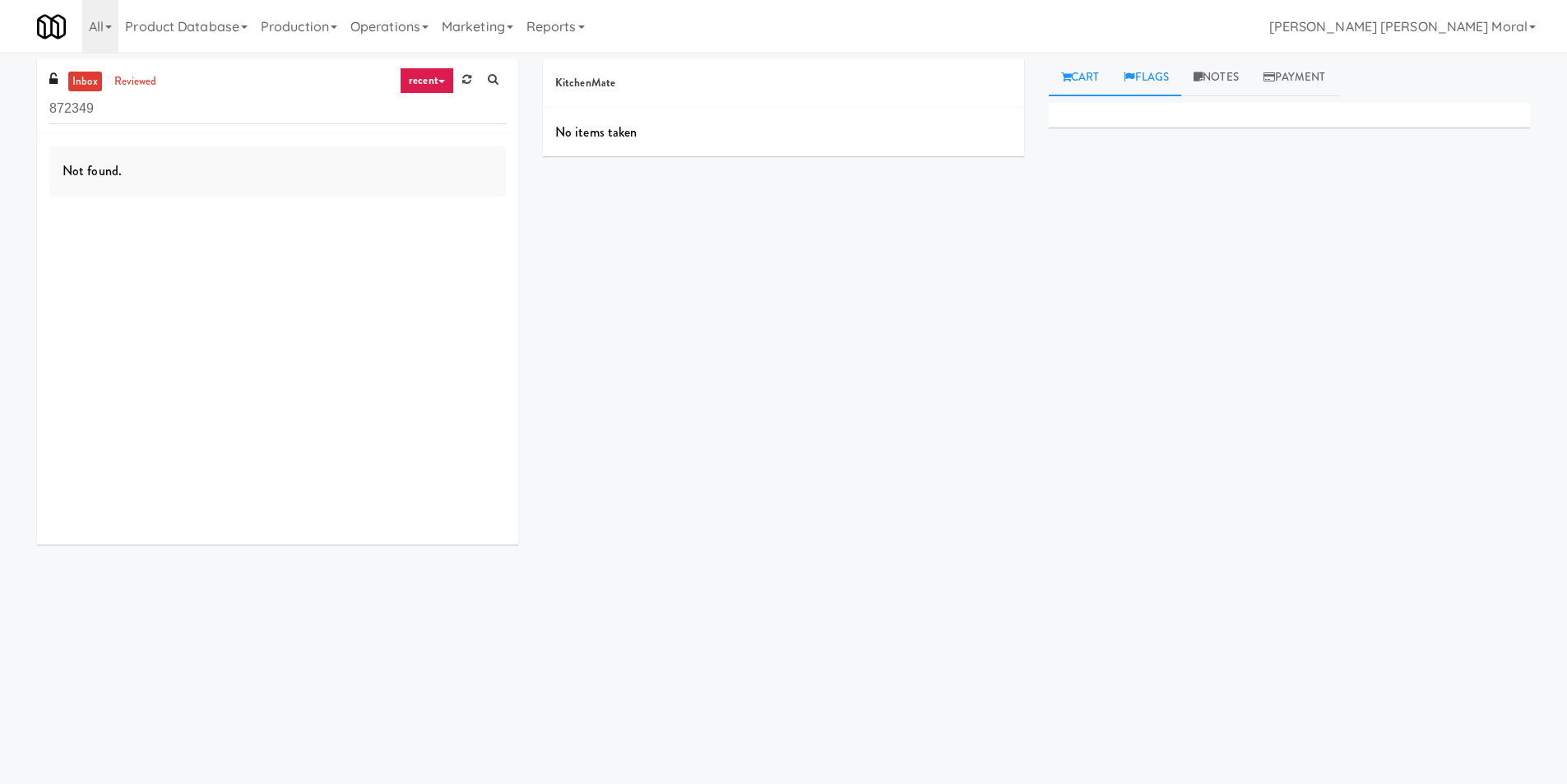
click at [1156, 85] on link "Flags" at bounding box center [1146, 77] width 70 height 37
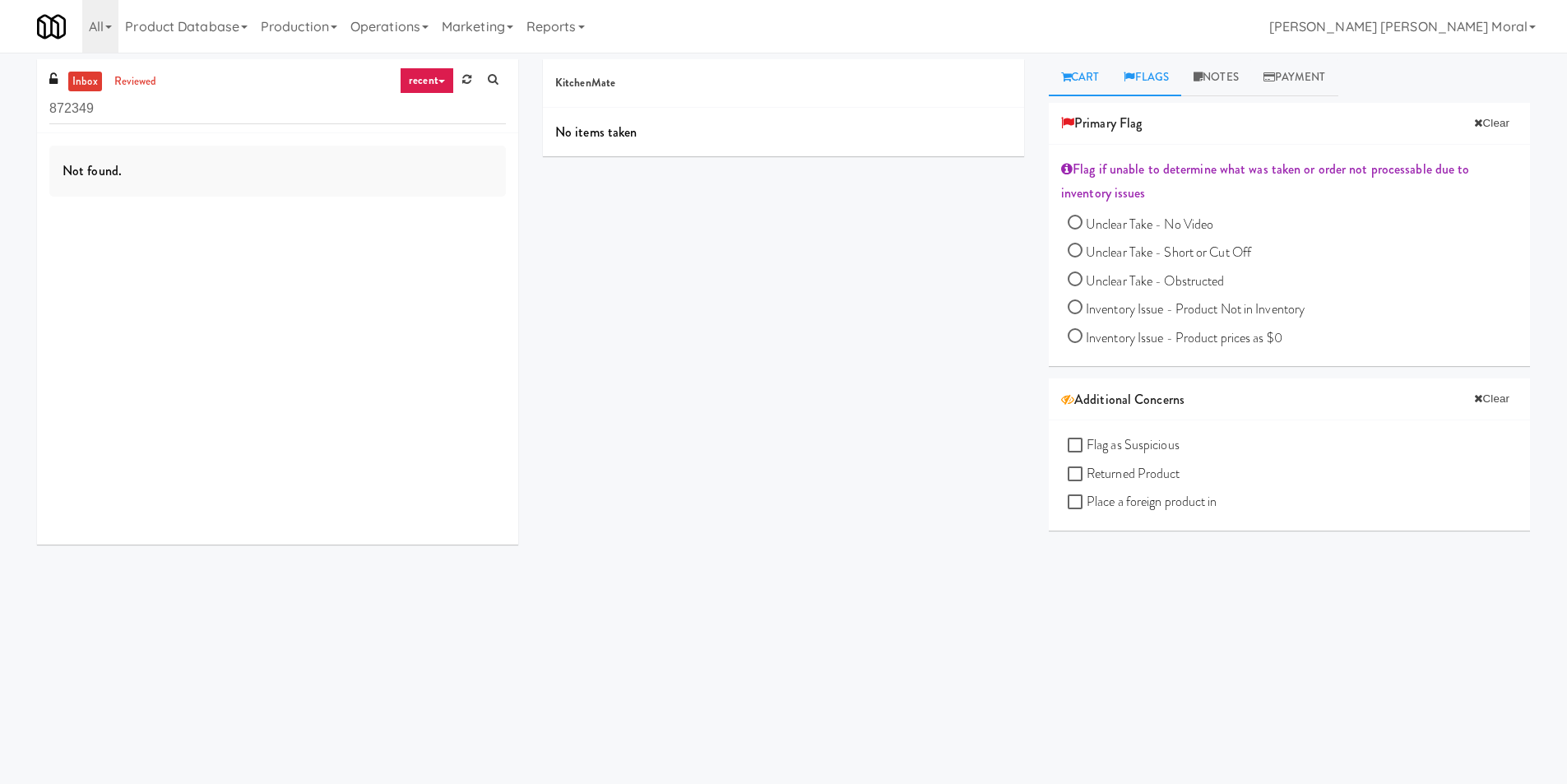
click at [1070, 80] on icon at bounding box center [1067, 76] width 10 height 11
